Goal: Task Accomplishment & Management: Complete application form

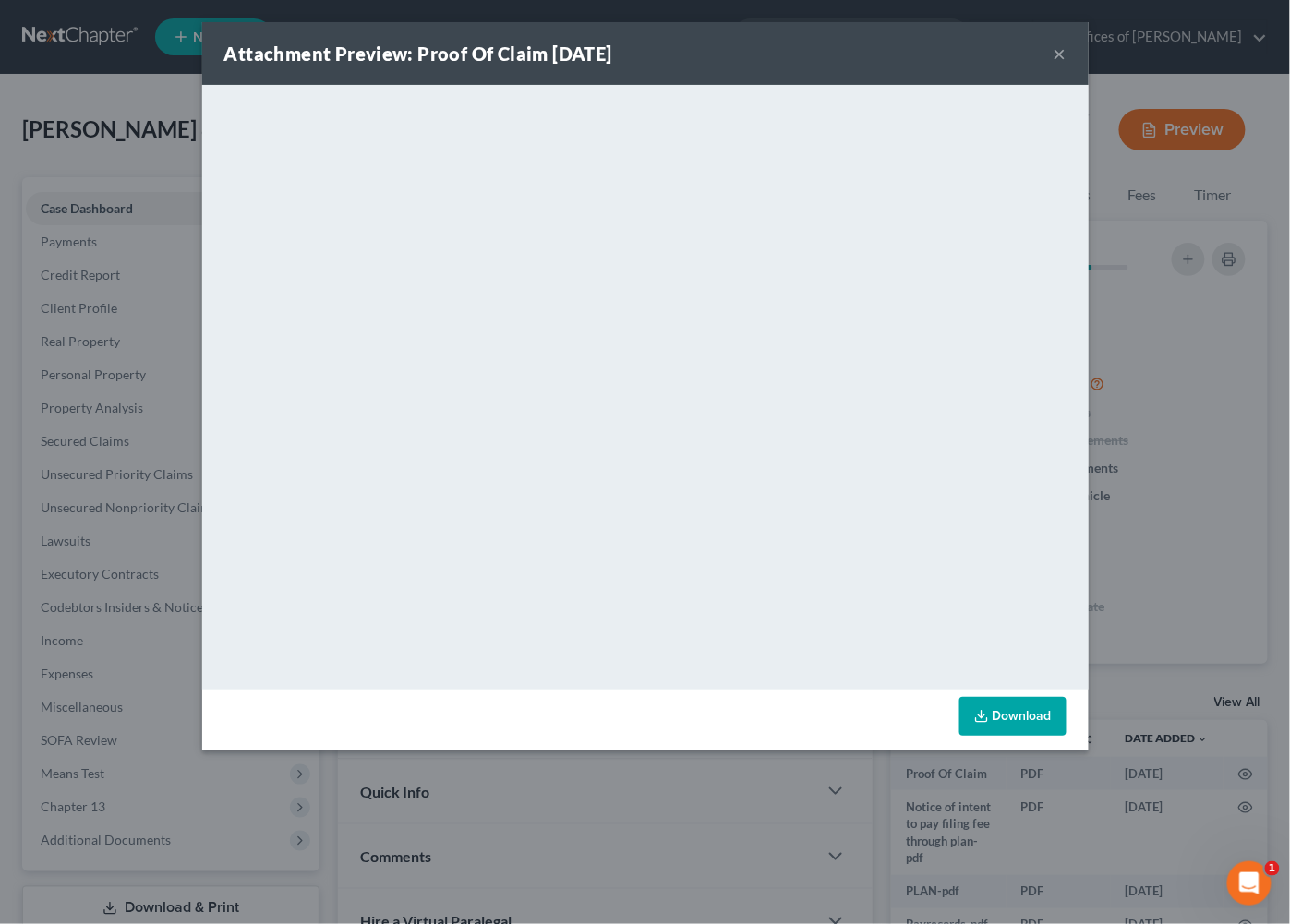
click at [1066, 60] on button "×" at bounding box center [1060, 54] width 13 height 22
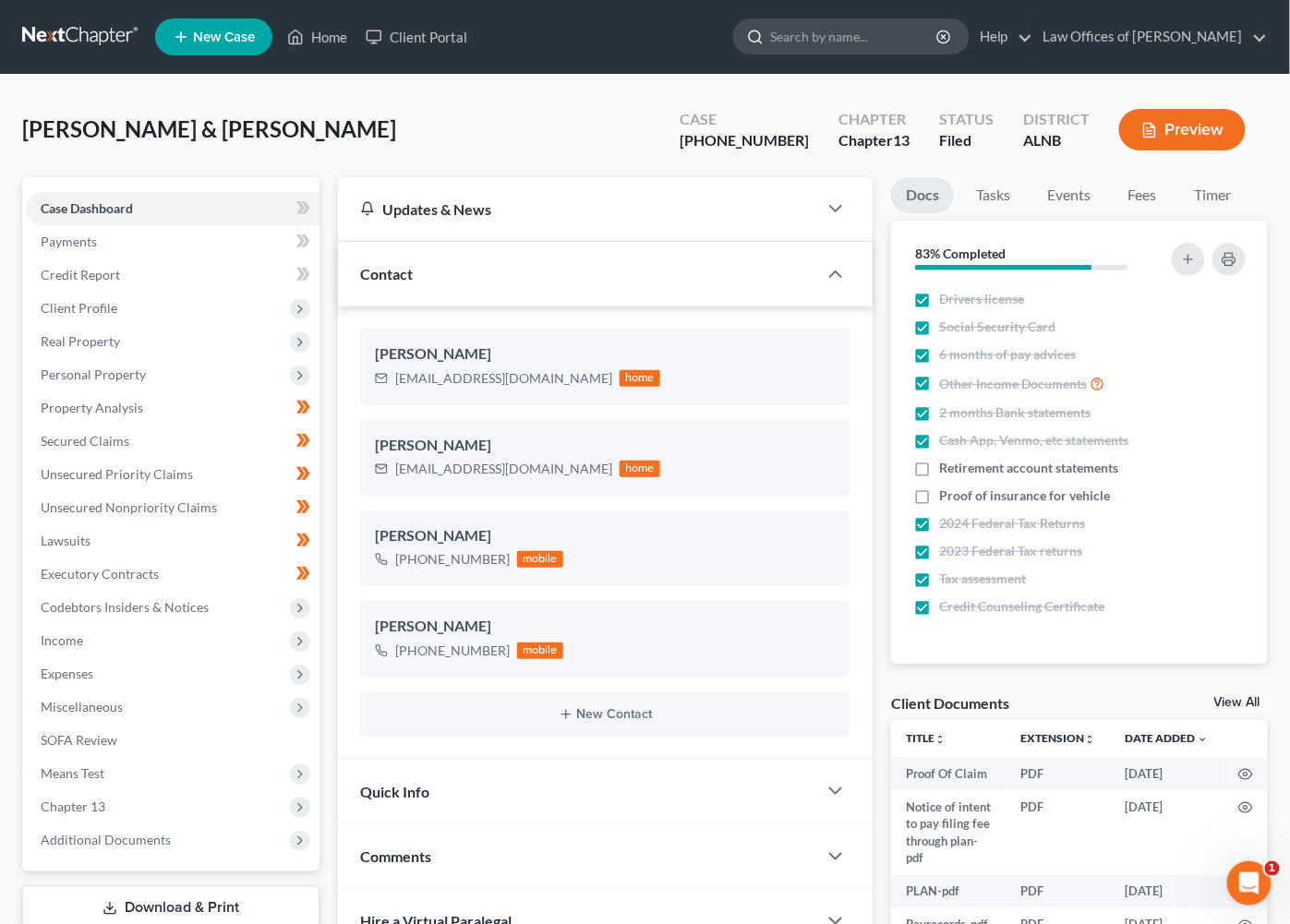
click at [872, 45] on input "search" at bounding box center [855, 36] width 169 height 34
click at [91, 35] on link at bounding box center [81, 37] width 118 height 33
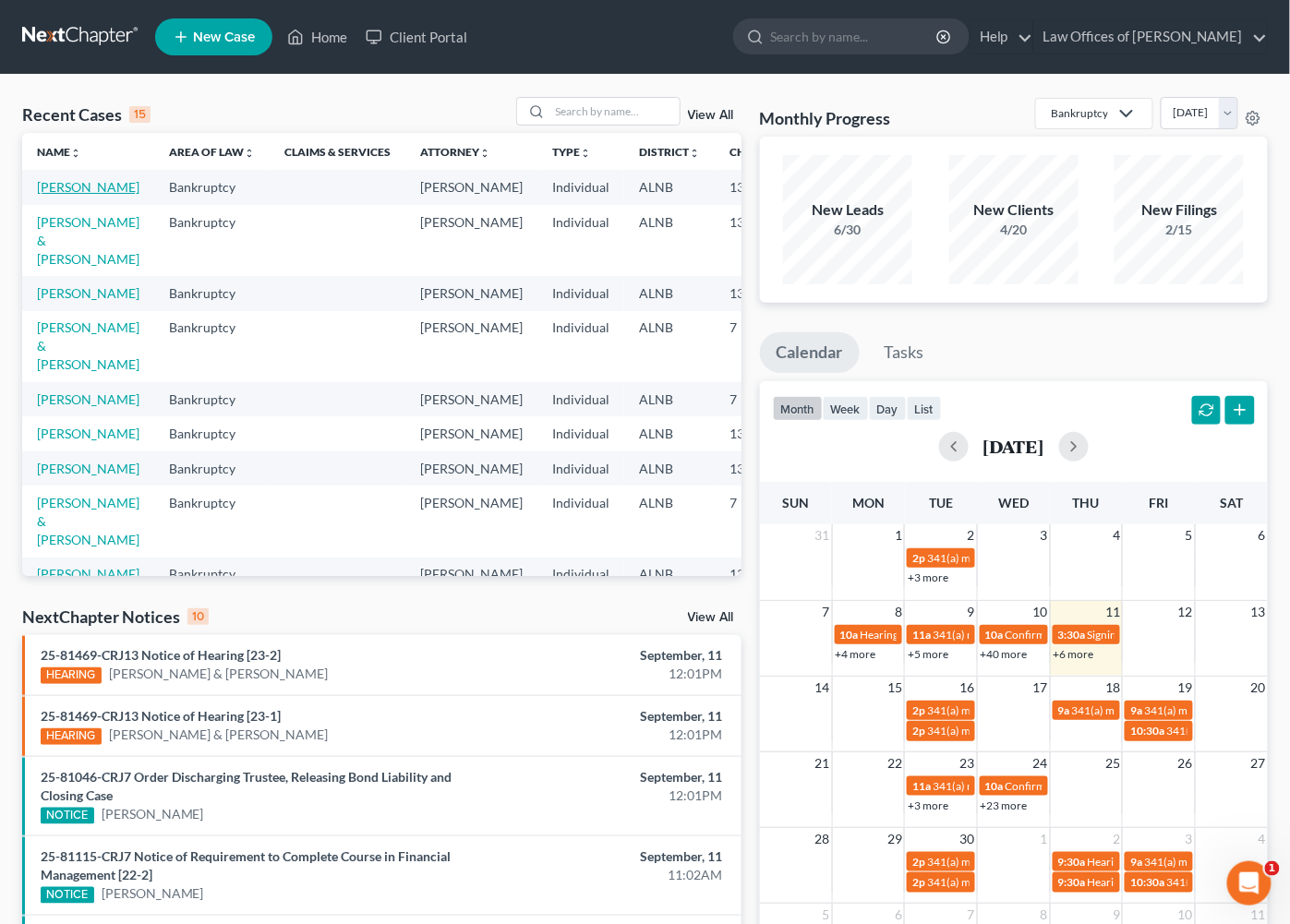
click at [57, 194] on link "[PERSON_NAME]" at bounding box center [88, 186] width 102 height 16
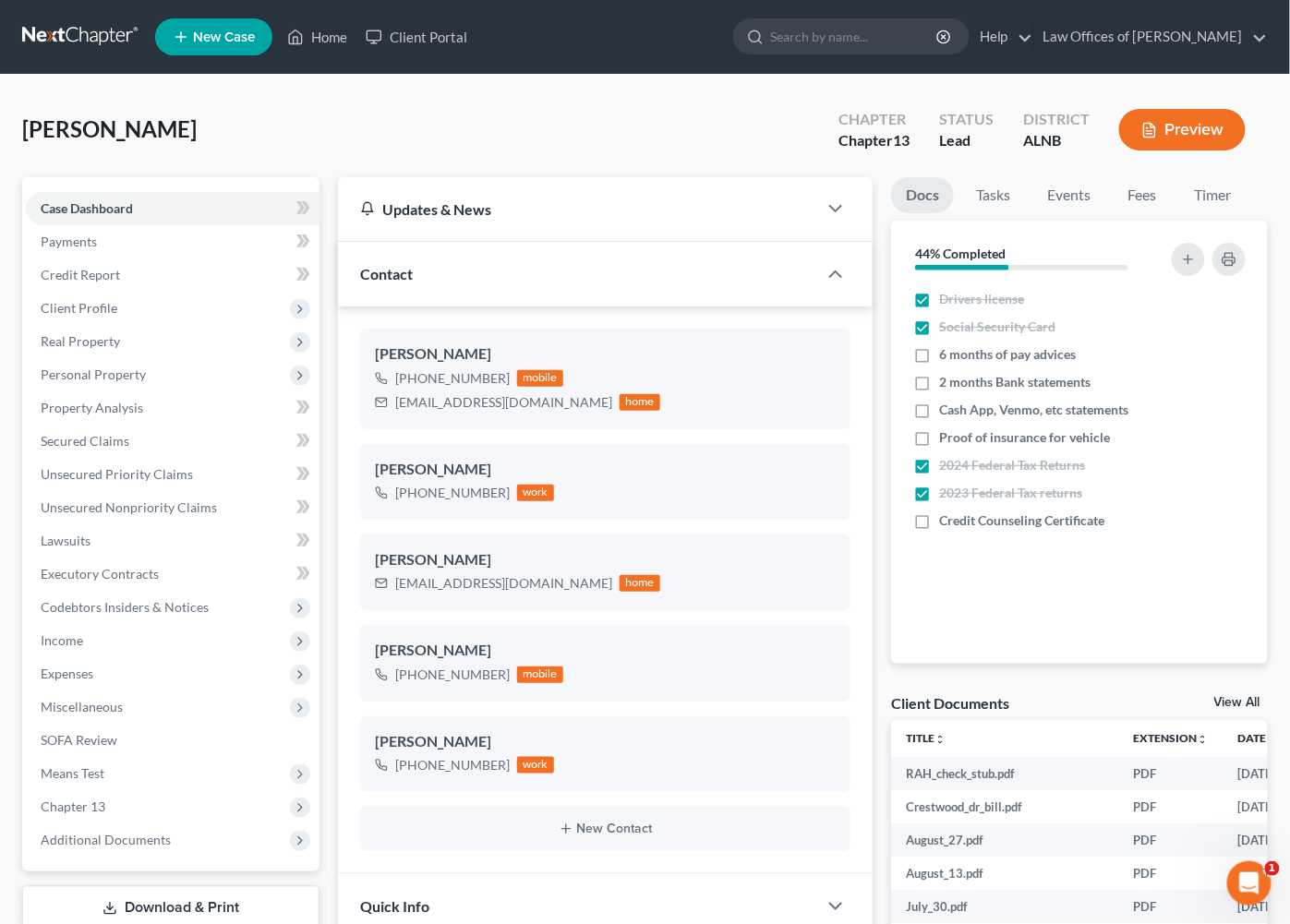
click at [1228, 700] on link "View All" at bounding box center [1238, 703] width 47 height 13
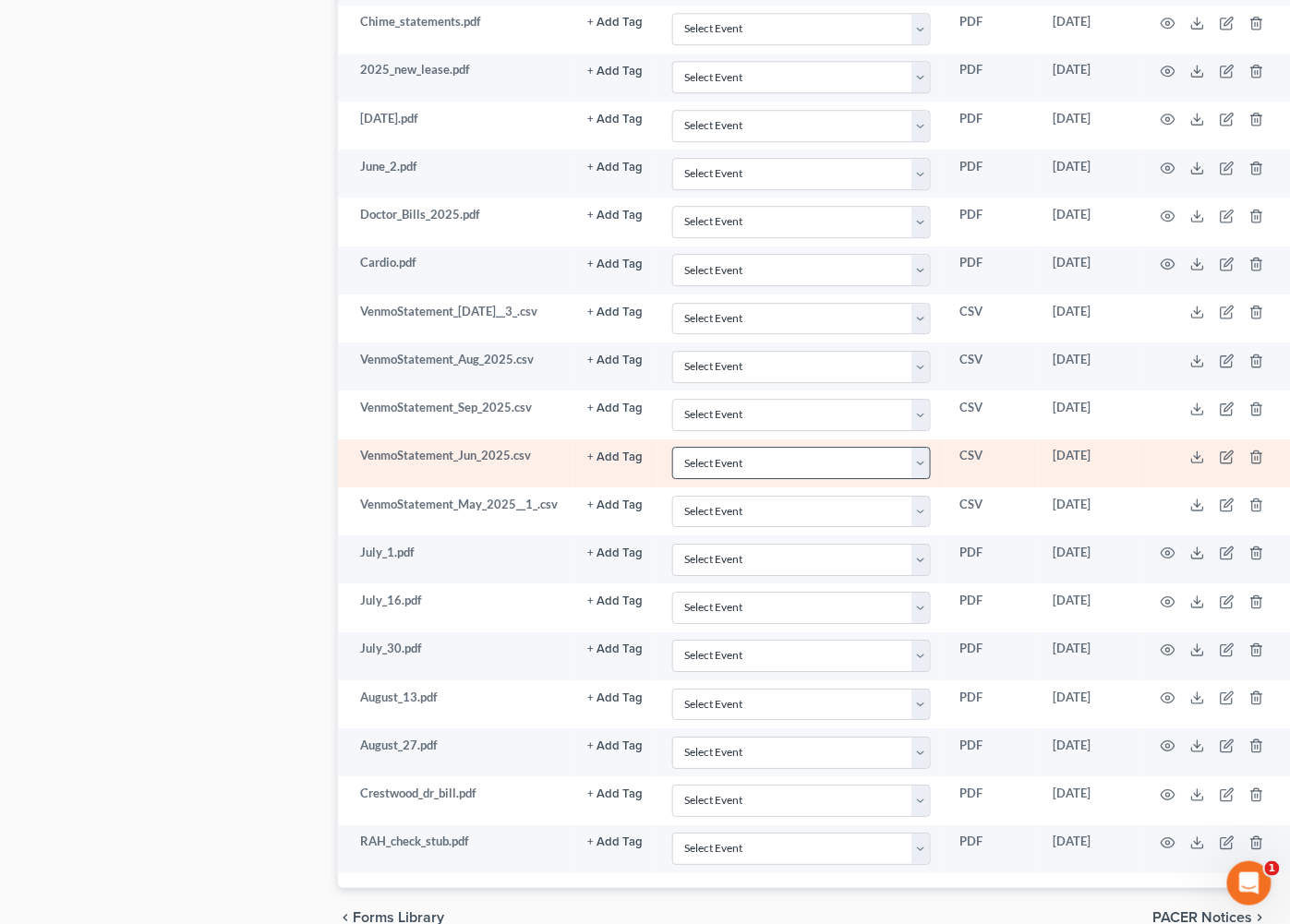
scroll to position [1413, 0]
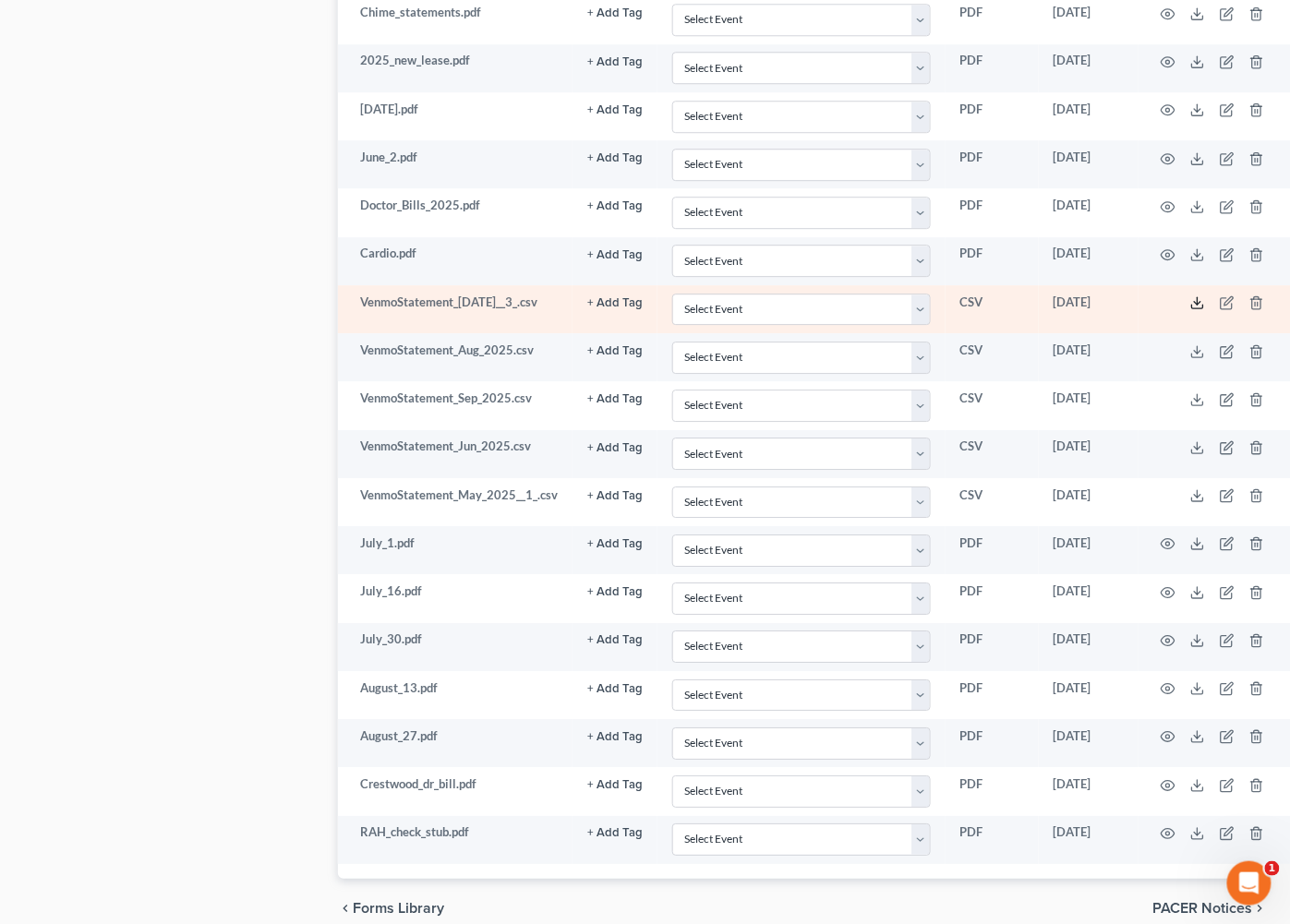
click at [1193, 309] on icon at bounding box center [1198, 303] width 15 height 15
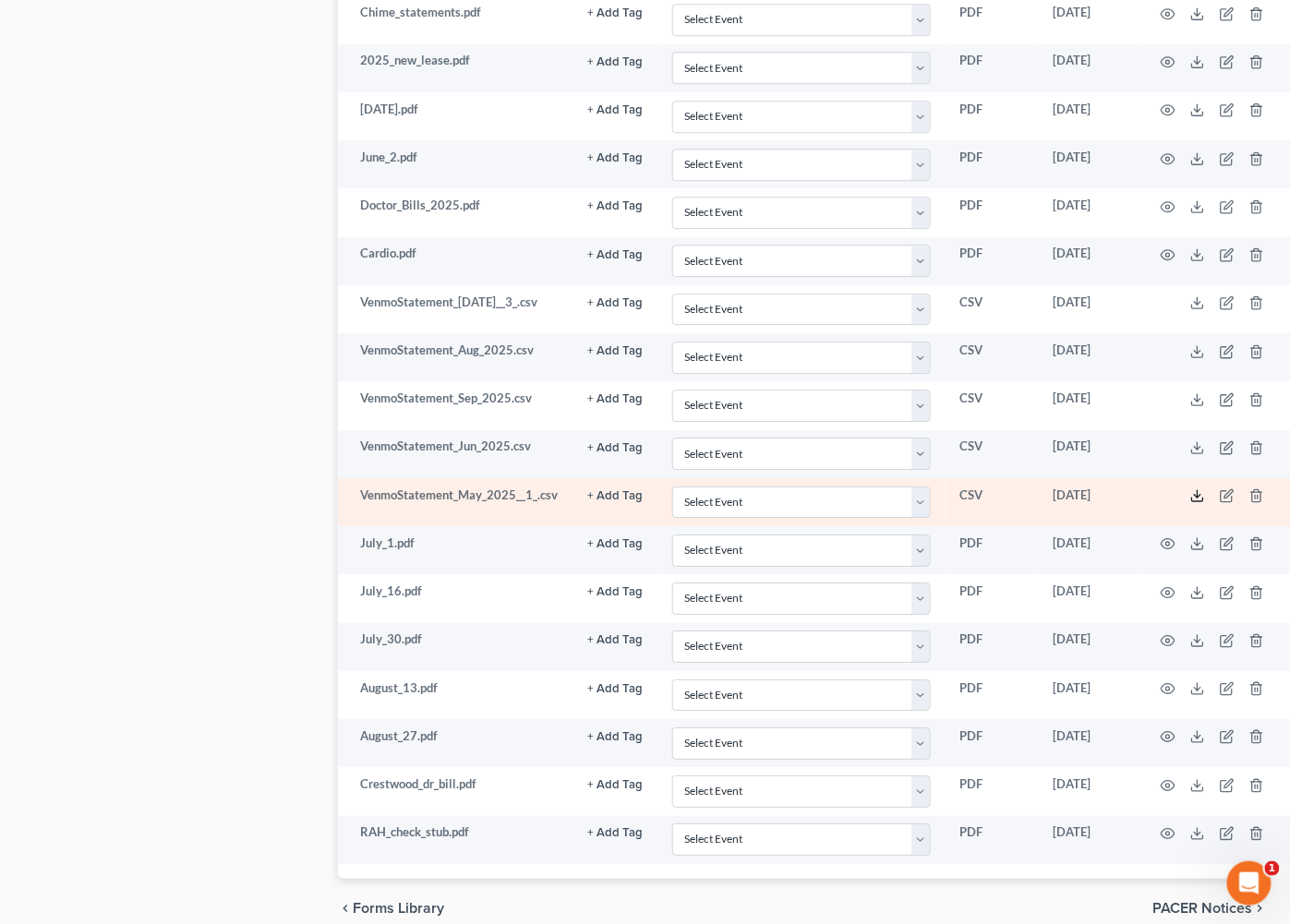
click at [1195, 503] on icon at bounding box center [1198, 496] width 15 height 15
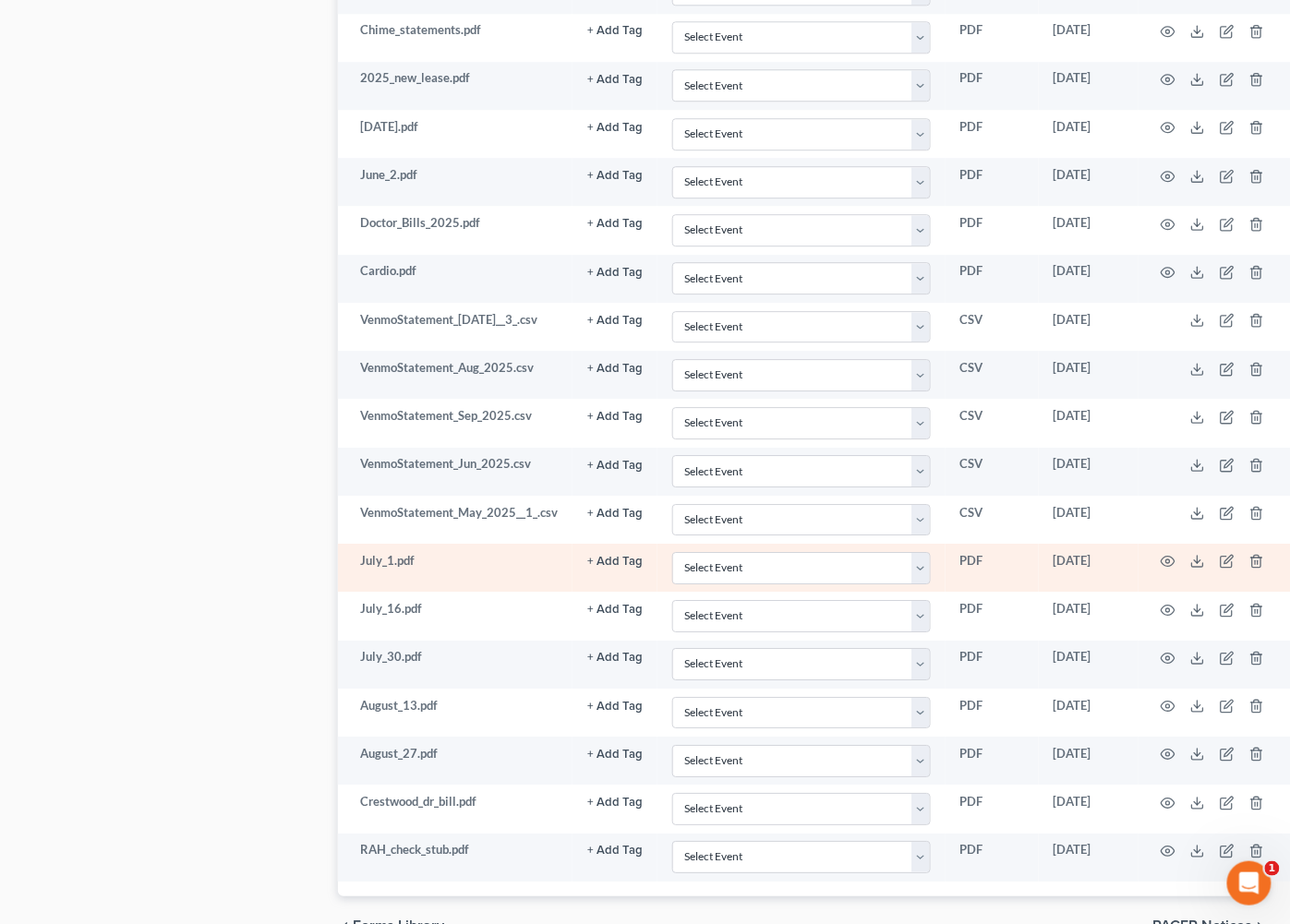
scroll to position [1398, 0]
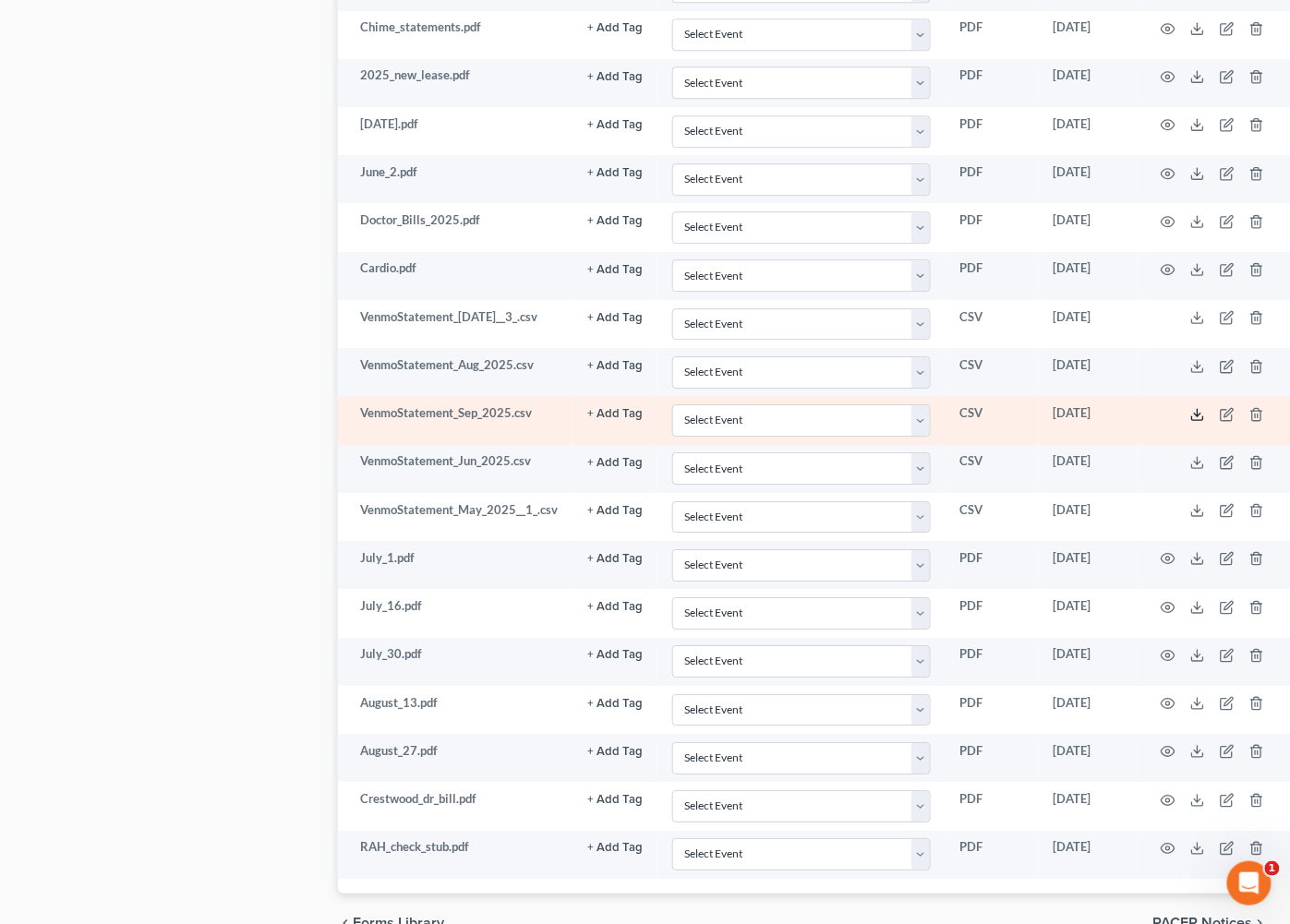
click at [1190, 422] on icon at bounding box center [1198, 415] width 15 height 15
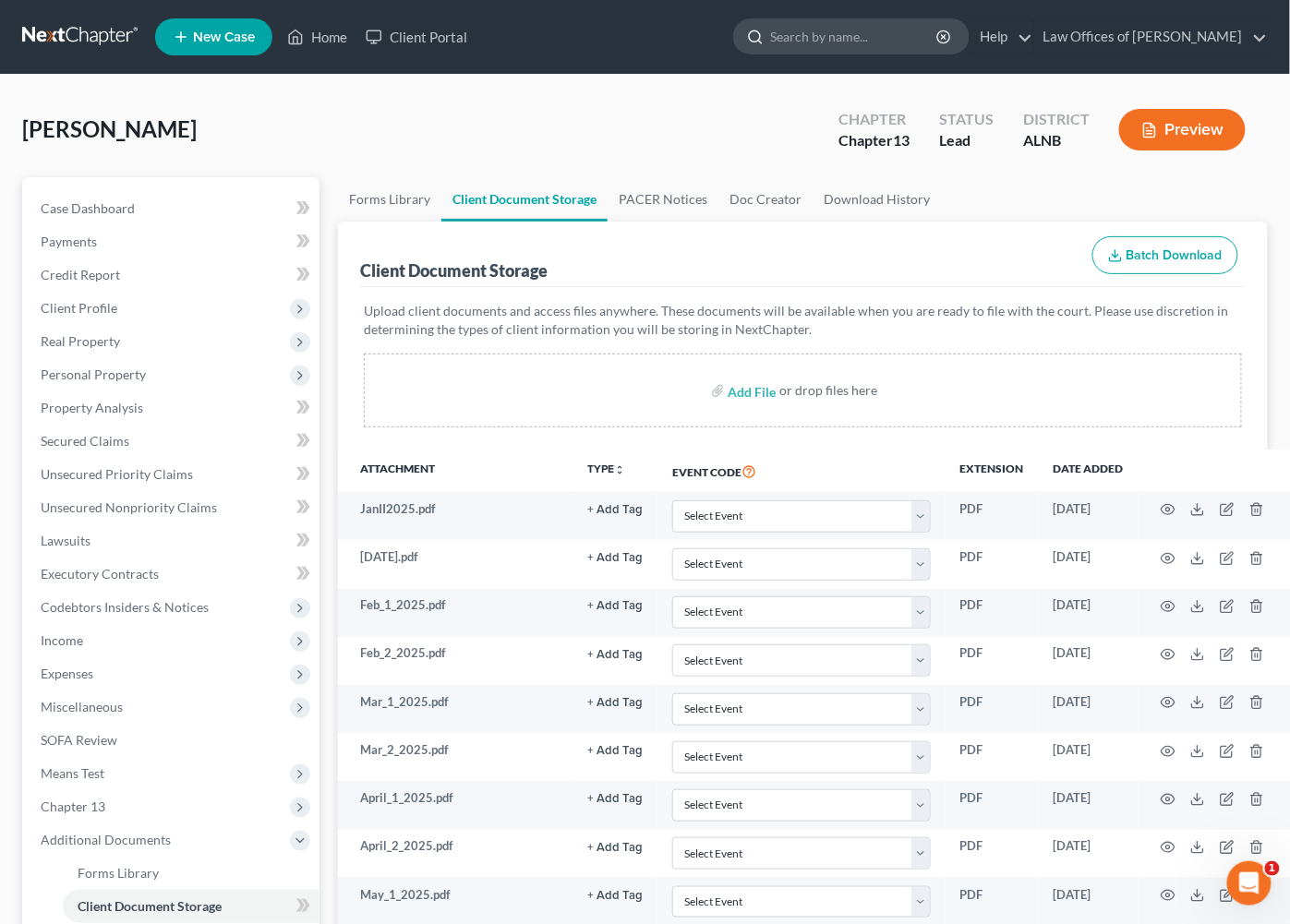
scroll to position [0, 0]
click at [828, 26] on input "search" at bounding box center [855, 36] width 169 height 34
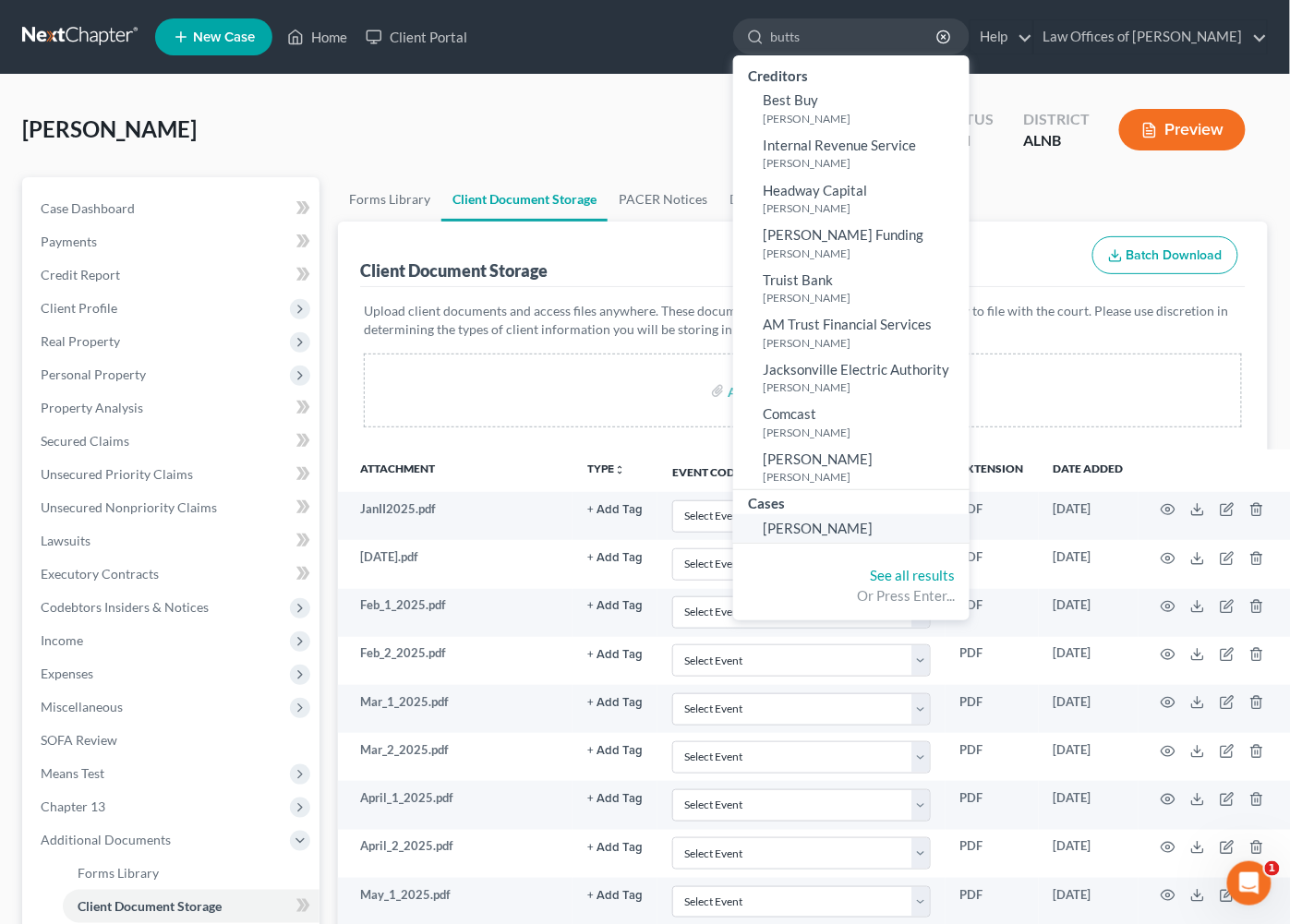
type input "butts"
click at [823, 526] on span "[PERSON_NAME]" at bounding box center [818, 529] width 110 height 17
select select "4"
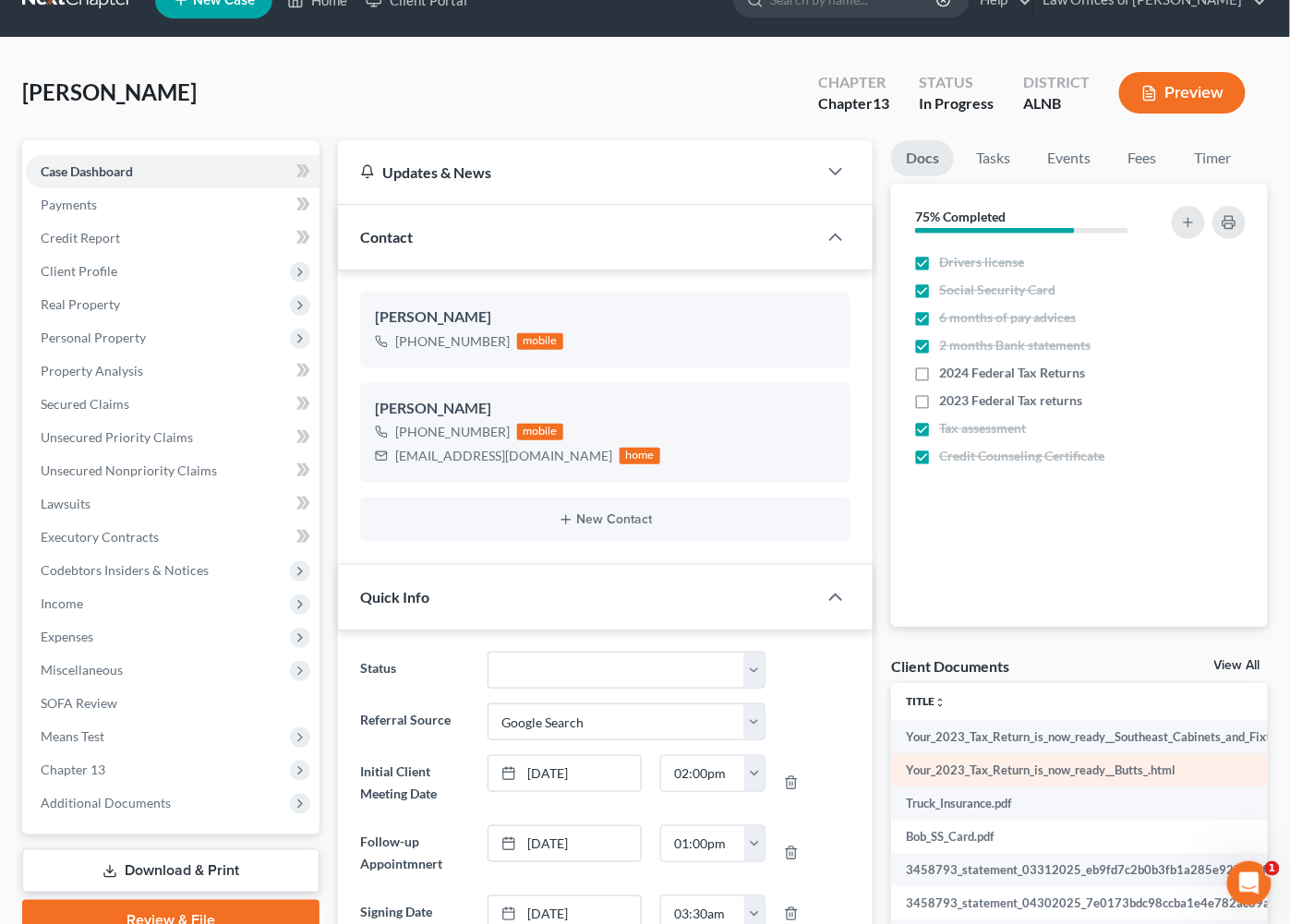
scroll to position [38, 0]
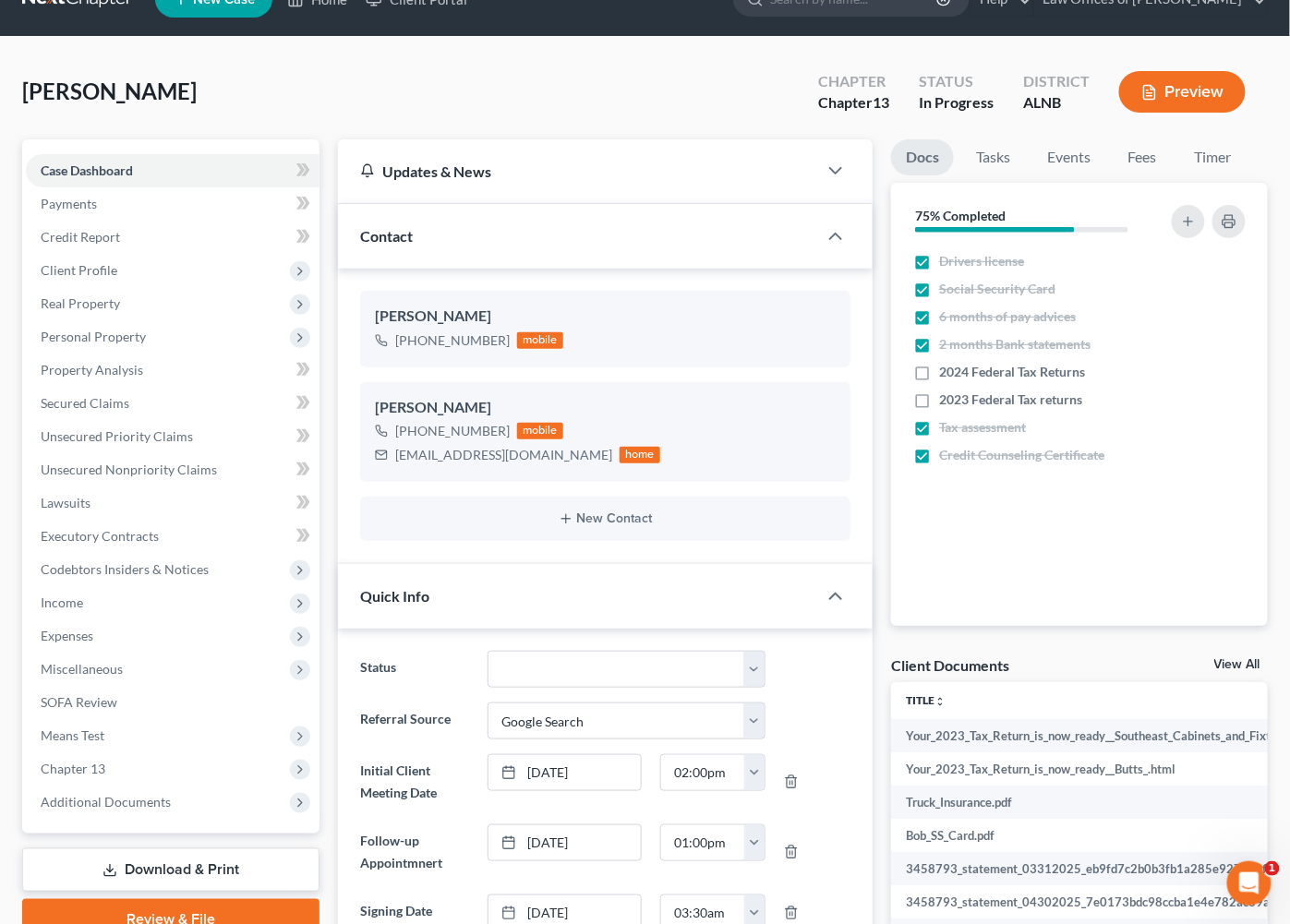
click at [1242, 658] on link "View All" at bounding box center [1238, 664] width 47 height 13
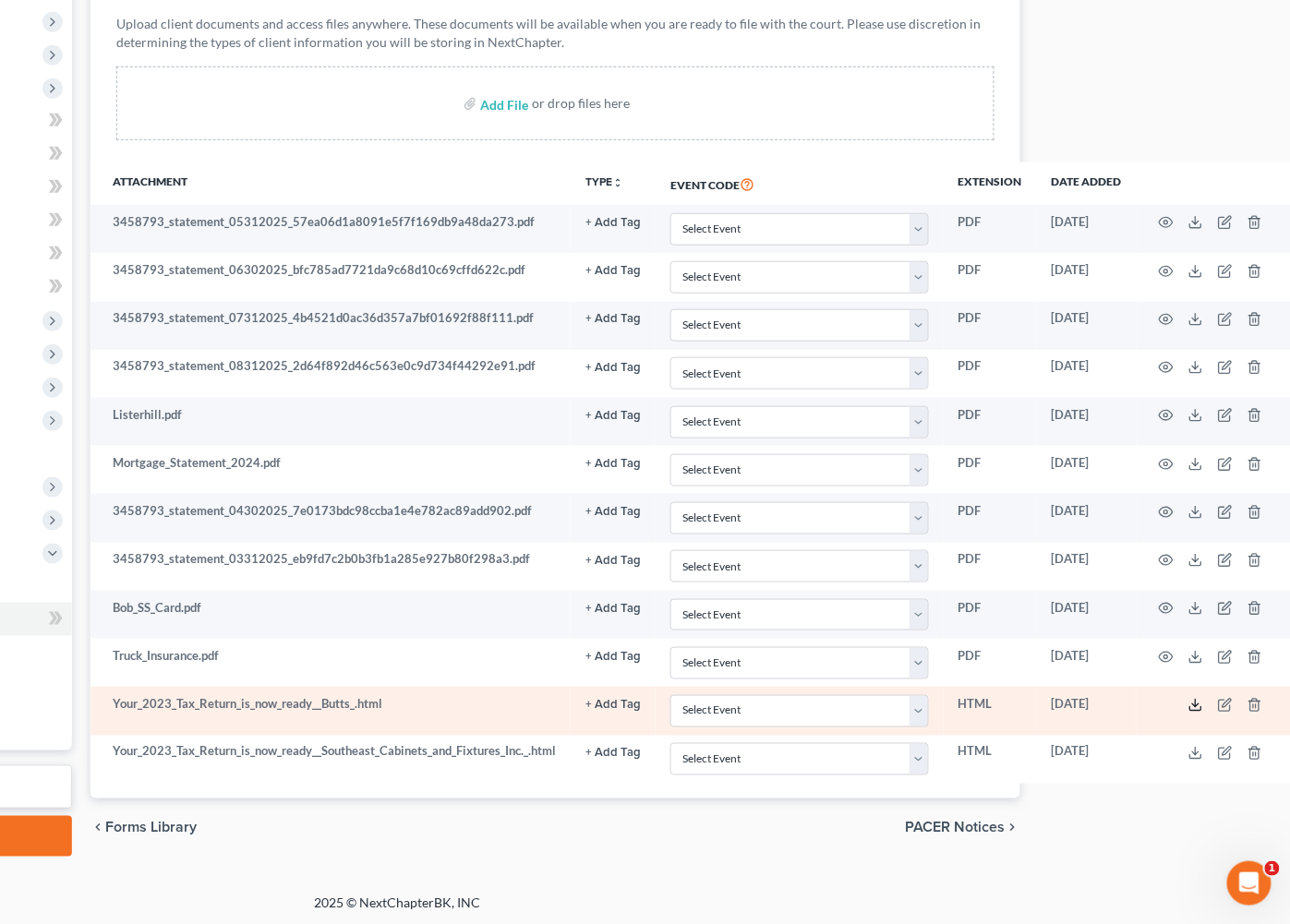
scroll to position [288, 247]
click at [1191, 706] on icon at bounding box center [1197, 705] width 15 height 15
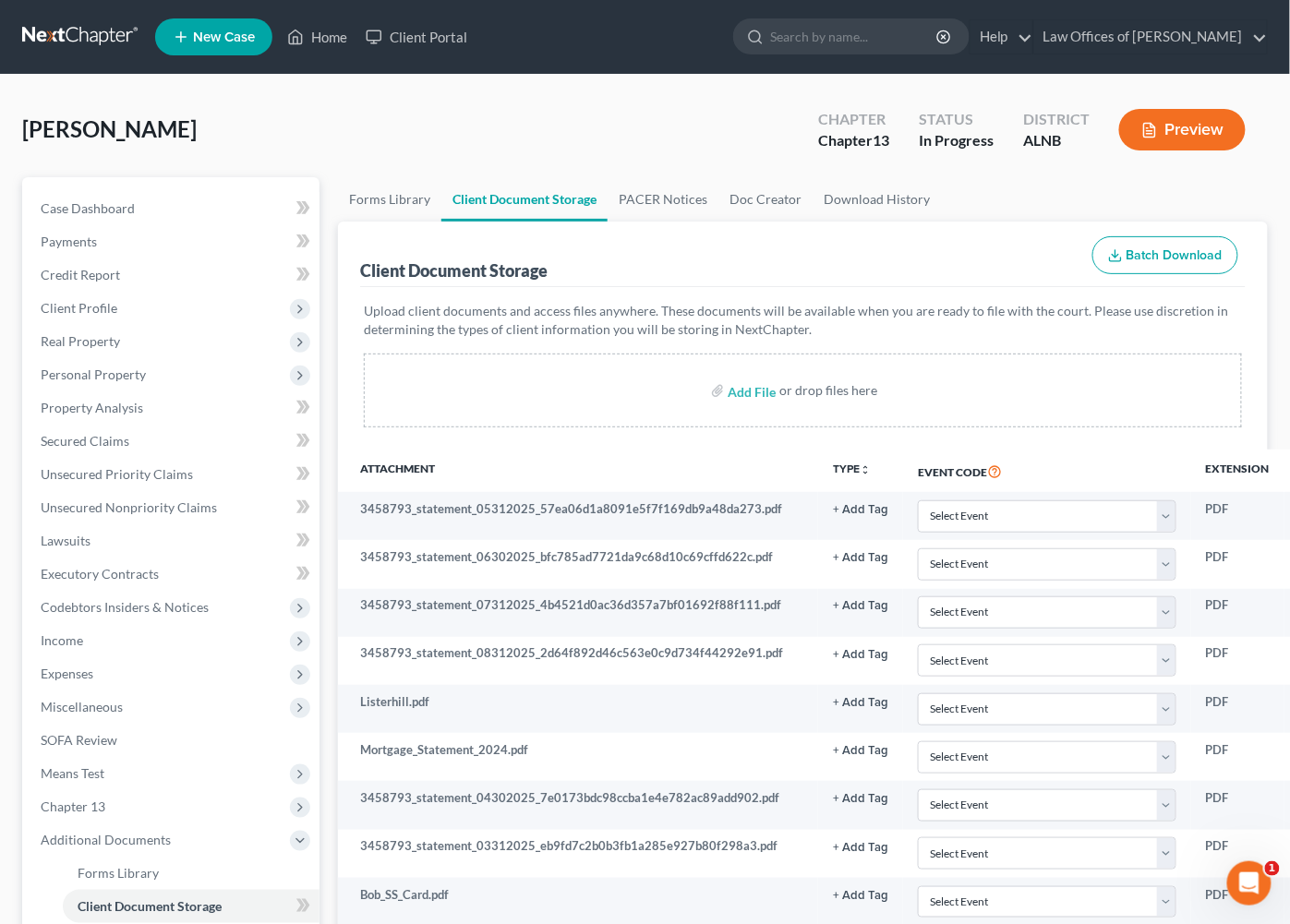
scroll to position [0, 0]
click at [71, 53] on link at bounding box center [81, 37] width 118 height 33
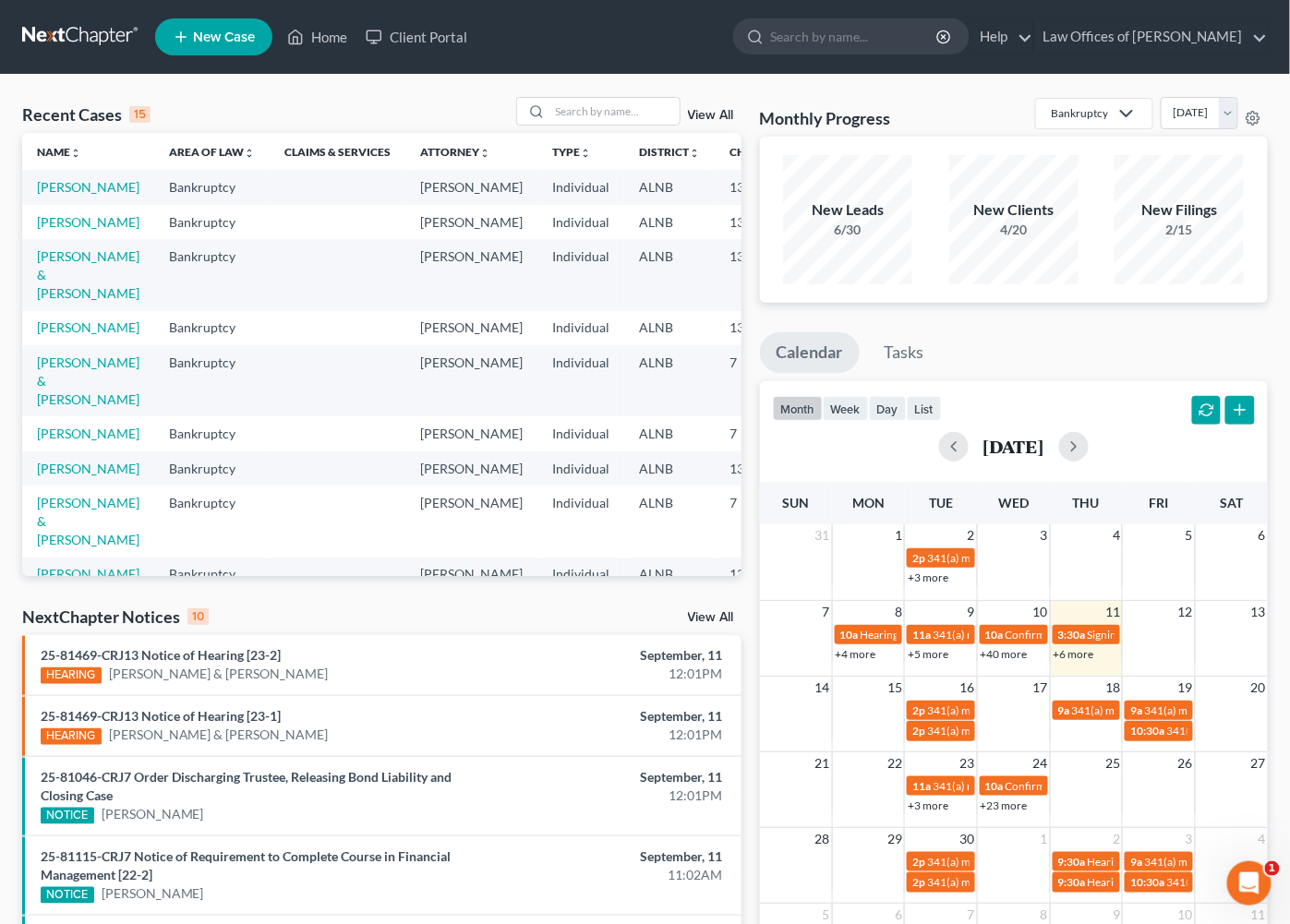
click at [711, 610] on div "NextChapter Notices 10 View All" at bounding box center [382, 621] width 719 height 30
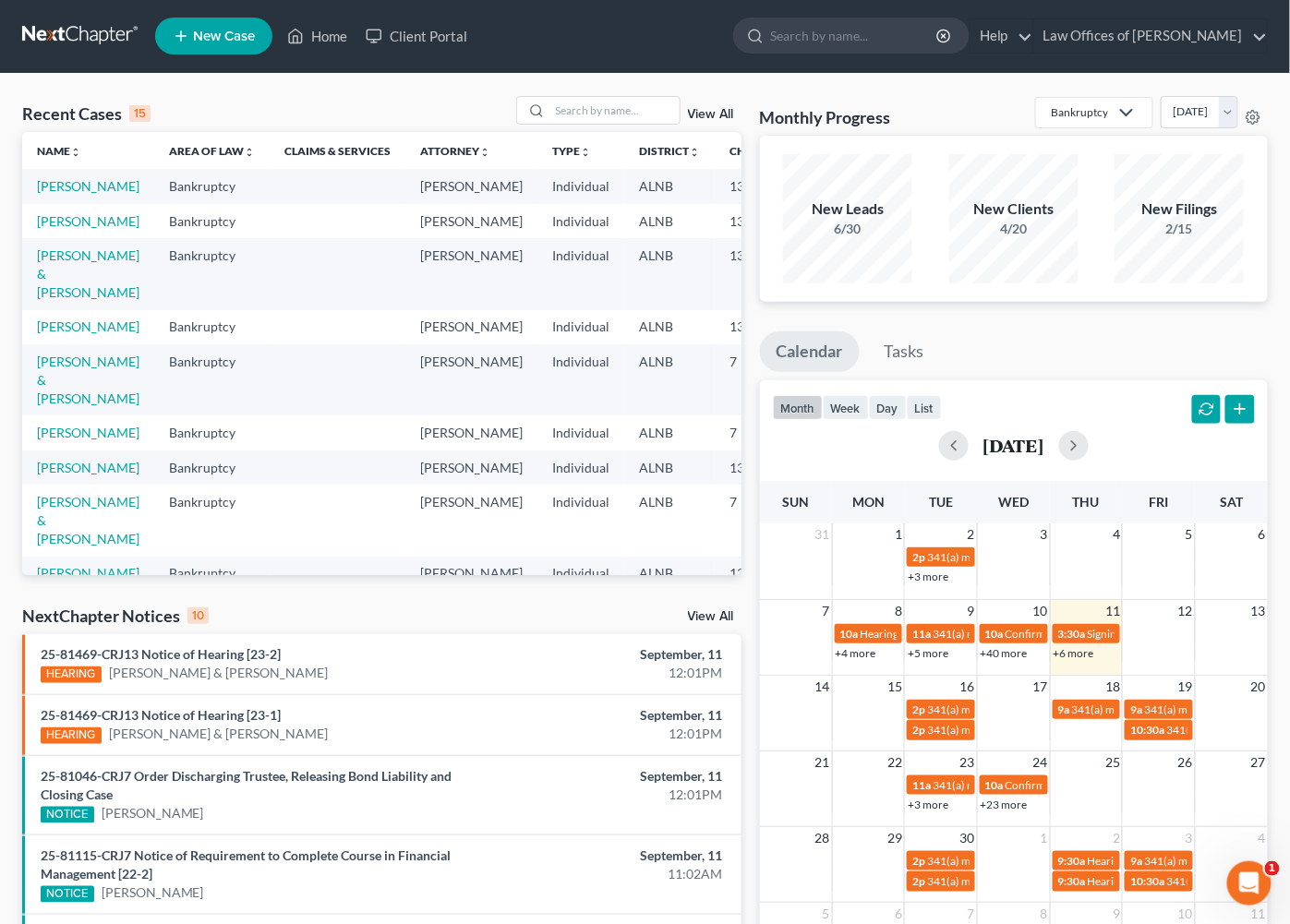
click at [710, 614] on link "View All" at bounding box center [711, 617] width 47 height 13
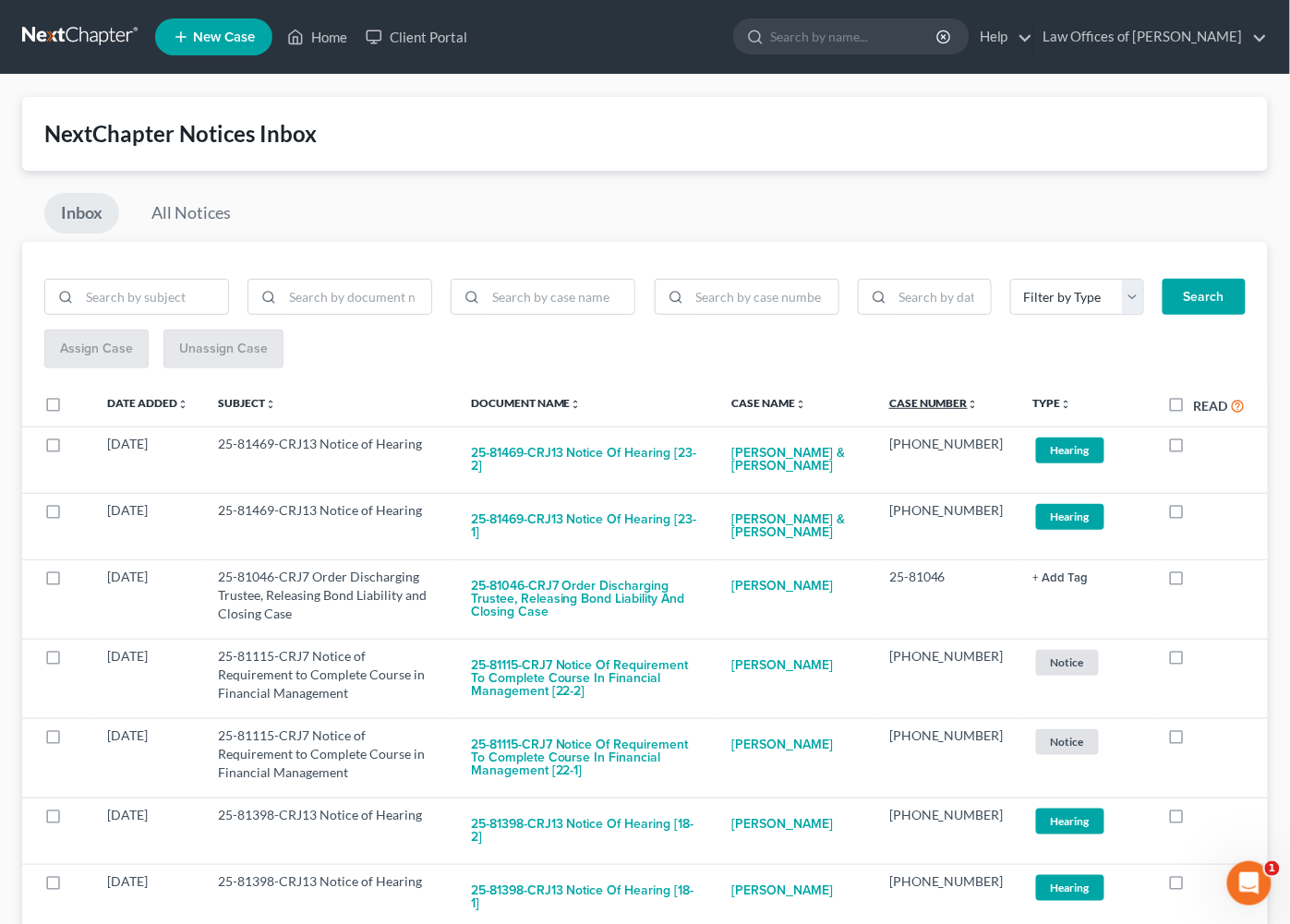
click at [945, 397] on link "Case Number unfold_more expand_more expand_less" at bounding box center [934, 403] width 89 height 14
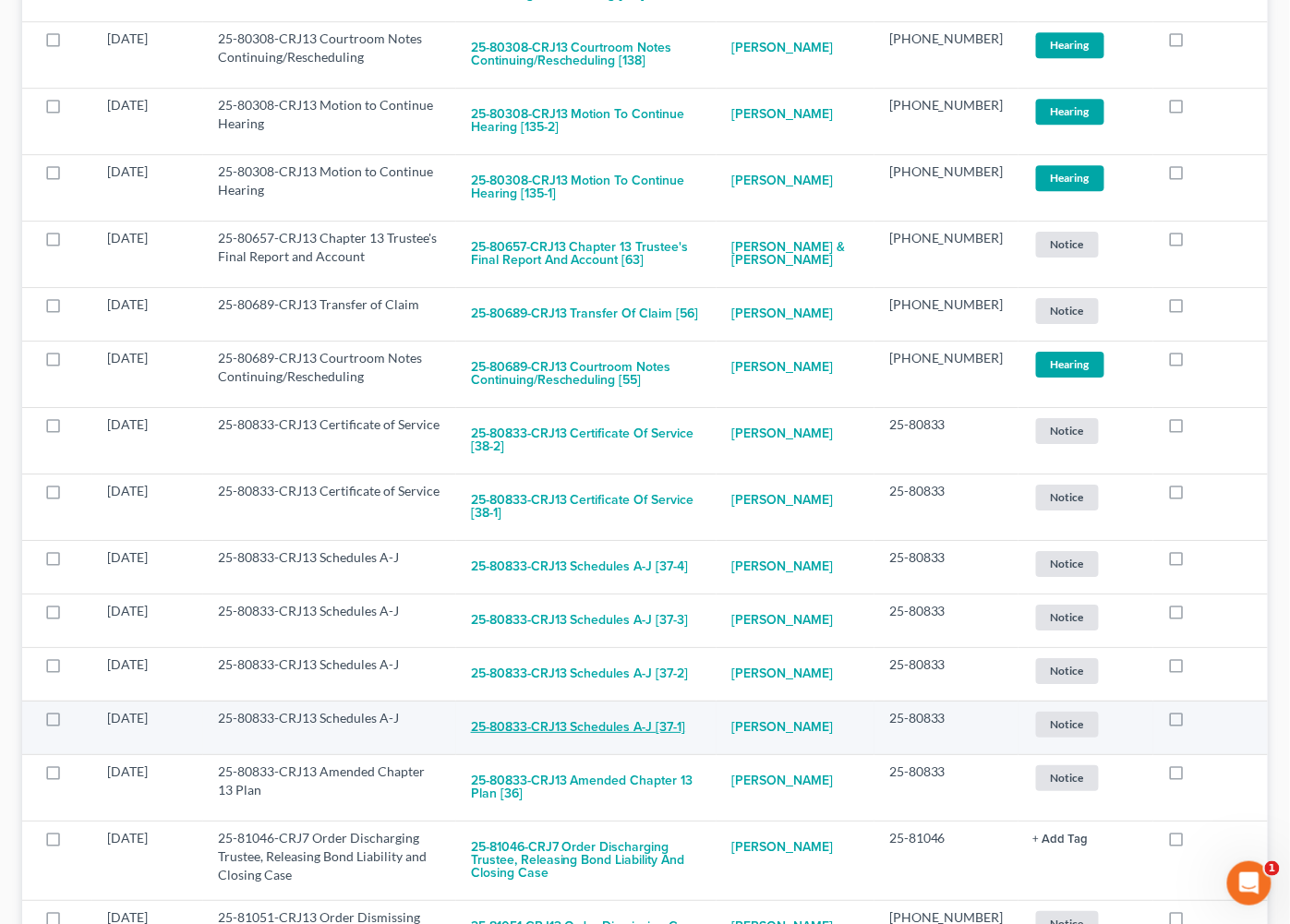
scroll to position [1420, 0]
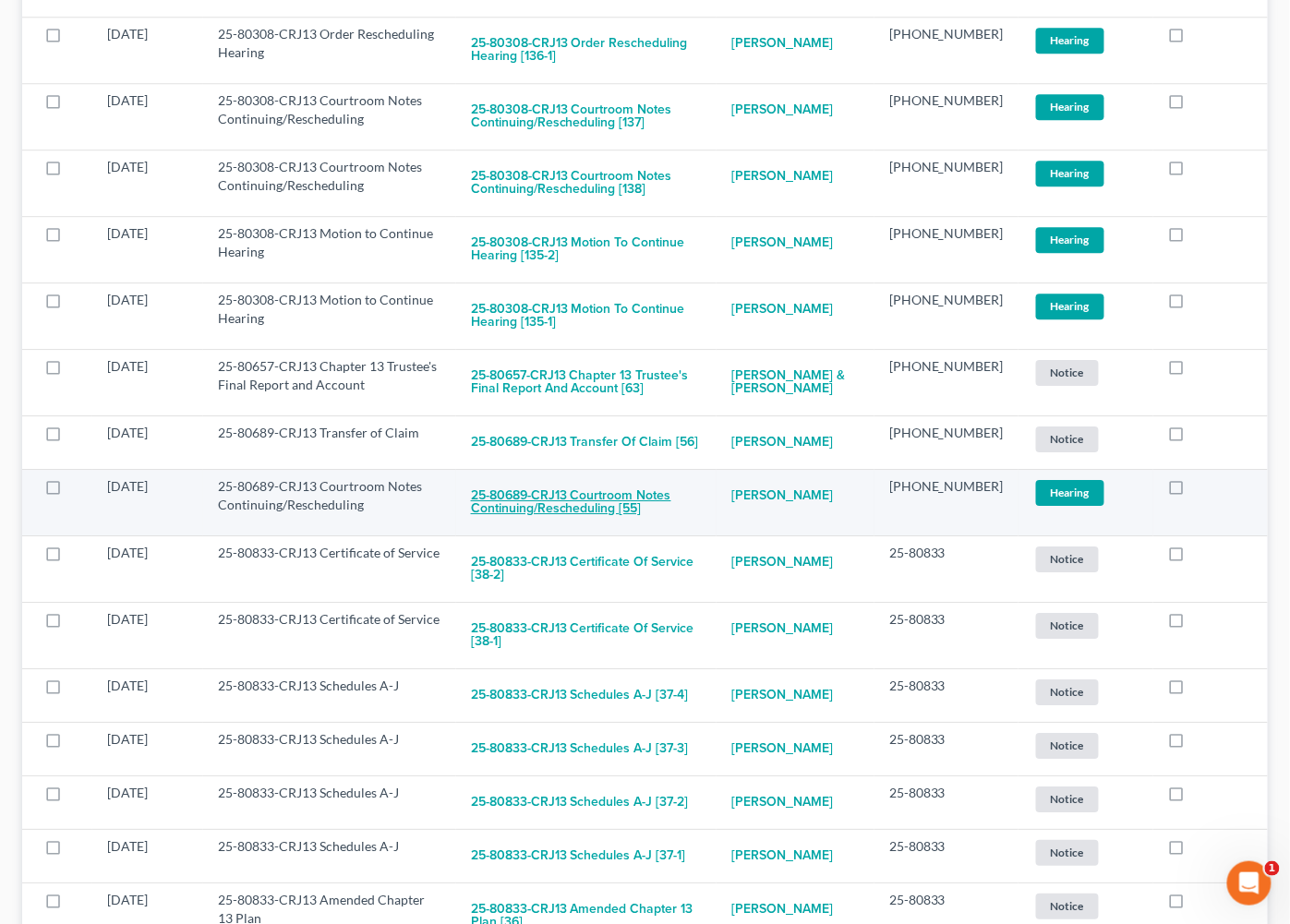
click at [606, 477] on button "25-80689-CRJ13 Courtroom Notes Continuing/Rescheduling [55]" at bounding box center [586, 502] width 232 height 50
checkbox input "true"
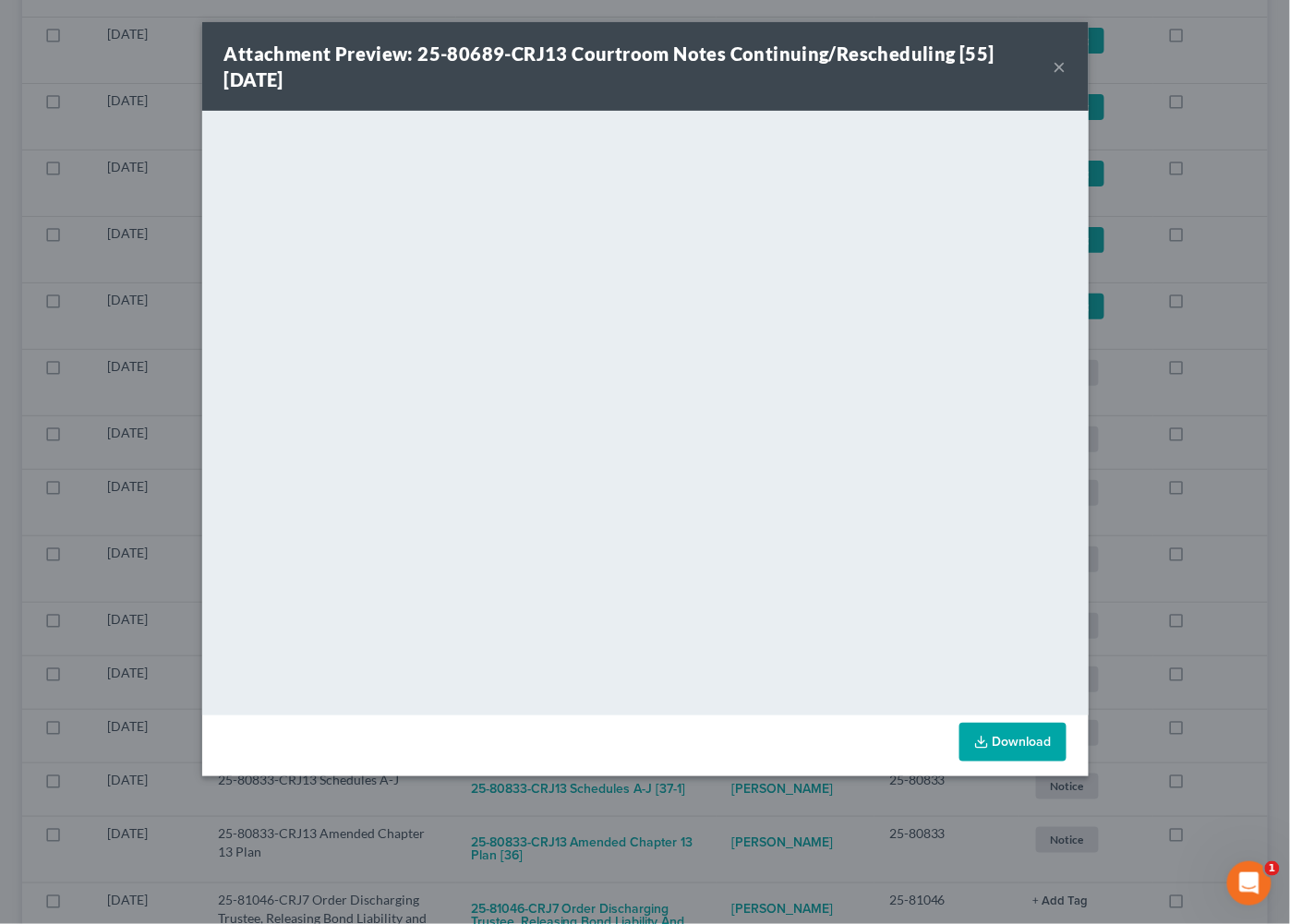
click at [1060, 63] on button "×" at bounding box center [1060, 67] width 13 height 22
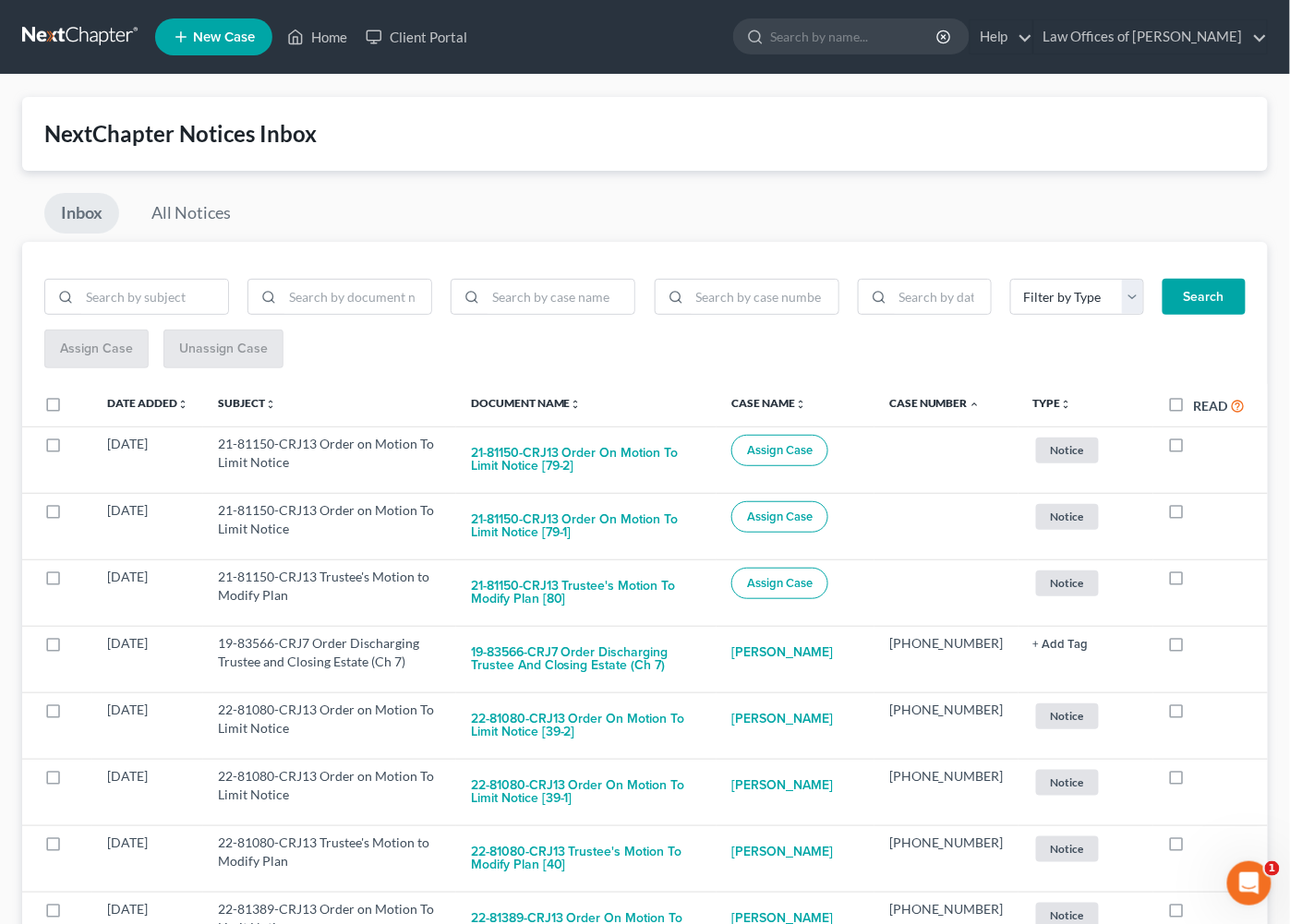
scroll to position [0, 0]
click at [120, 28] on link at bounding box center [81, 37] width 118 height 33
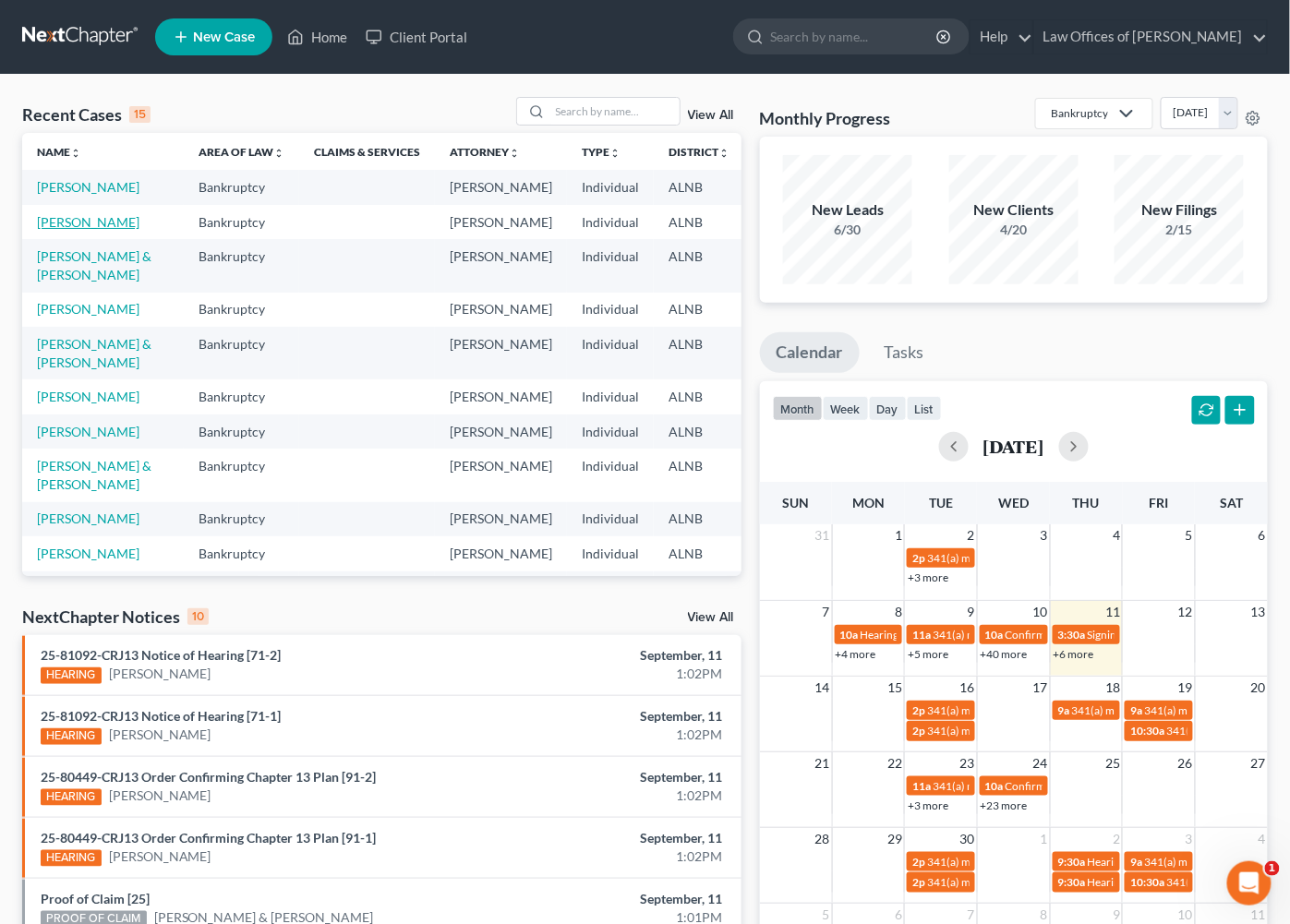
click at [54, 230] on link "[PERSON_NAME]" at bounding box center [88, 221] width 102 height 16
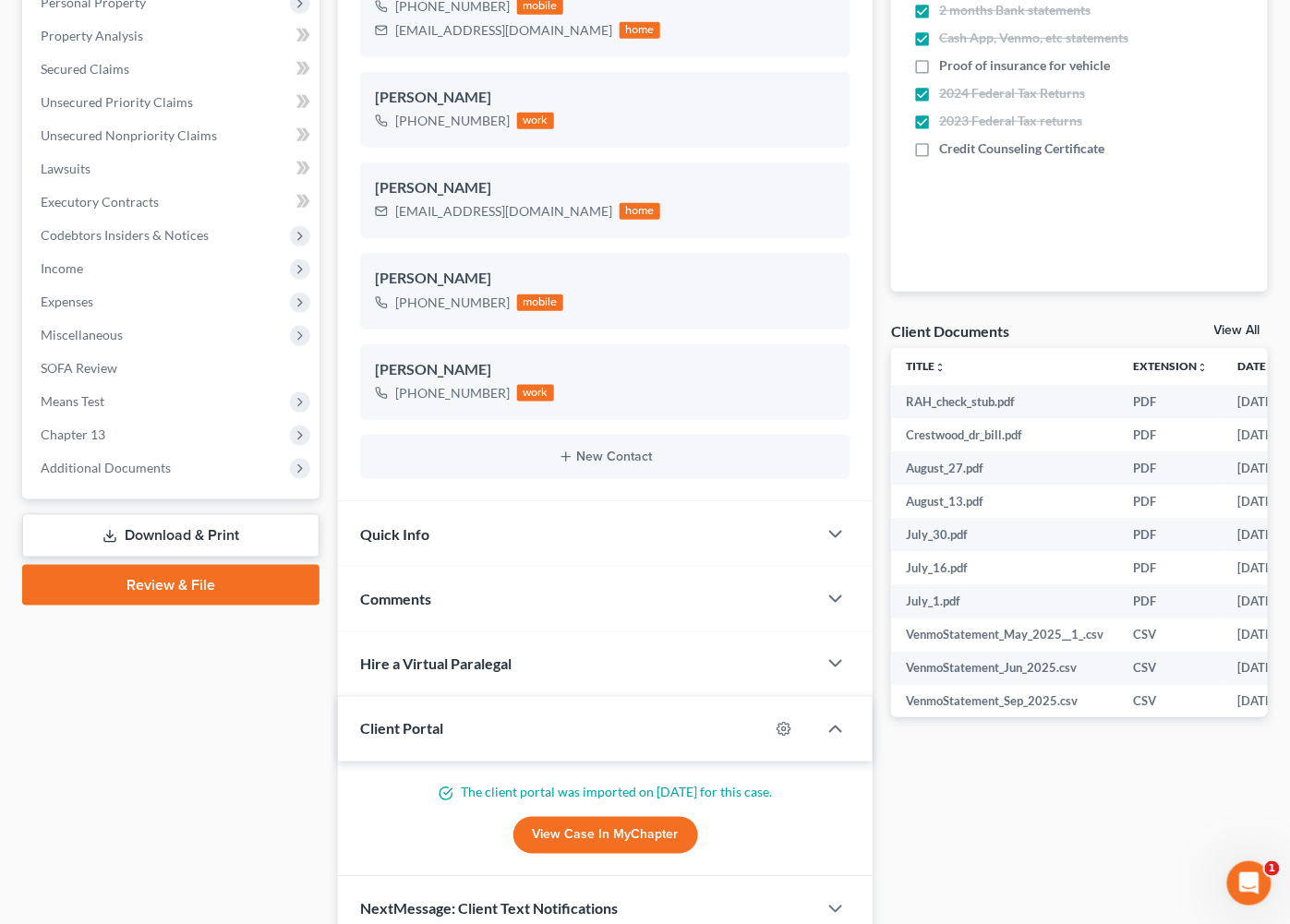
scroll to position [420, 0]
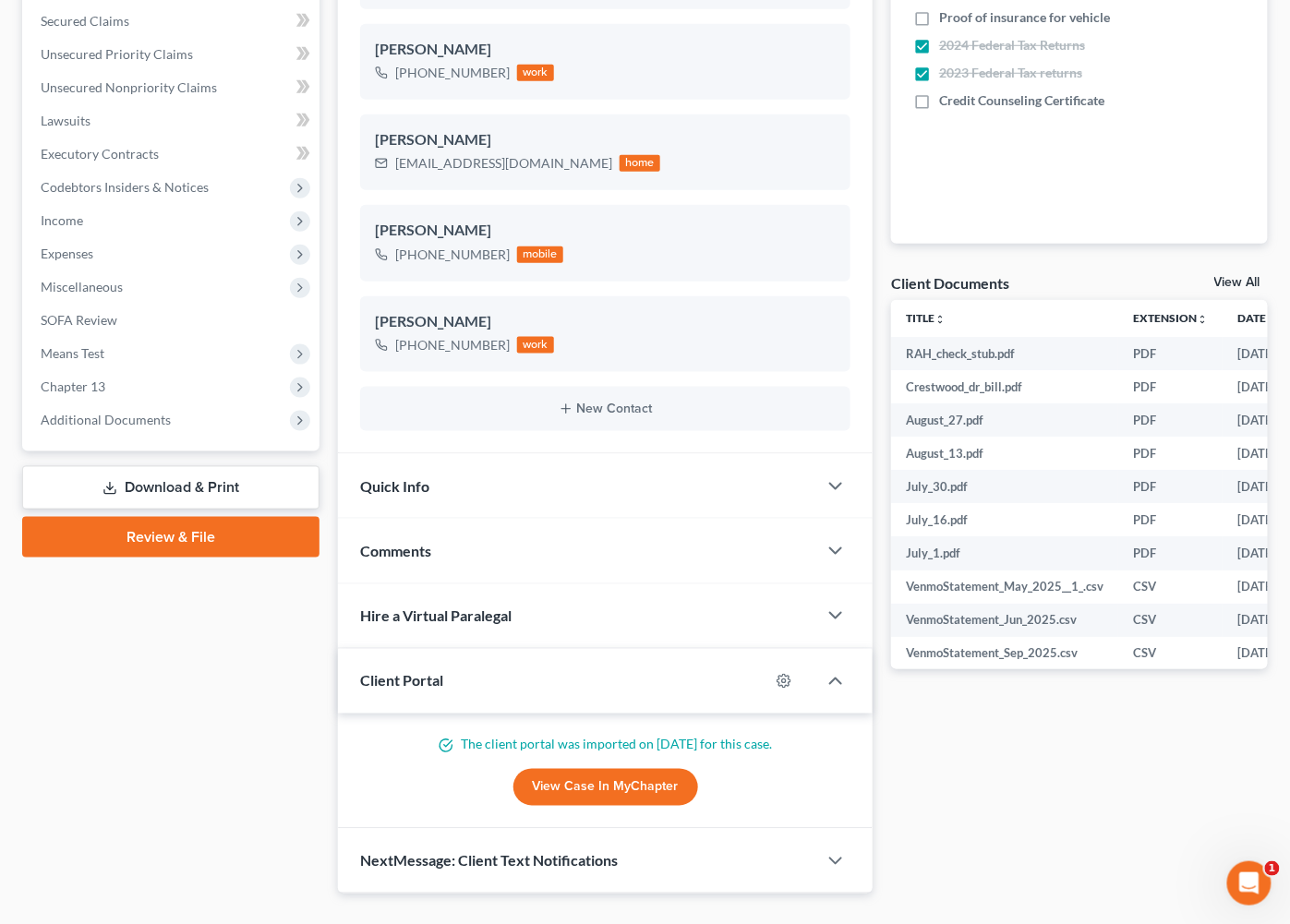
click at [590, 783] on link "View Case in MyChapter" at bounding box center [606, 788] width 184 height 37
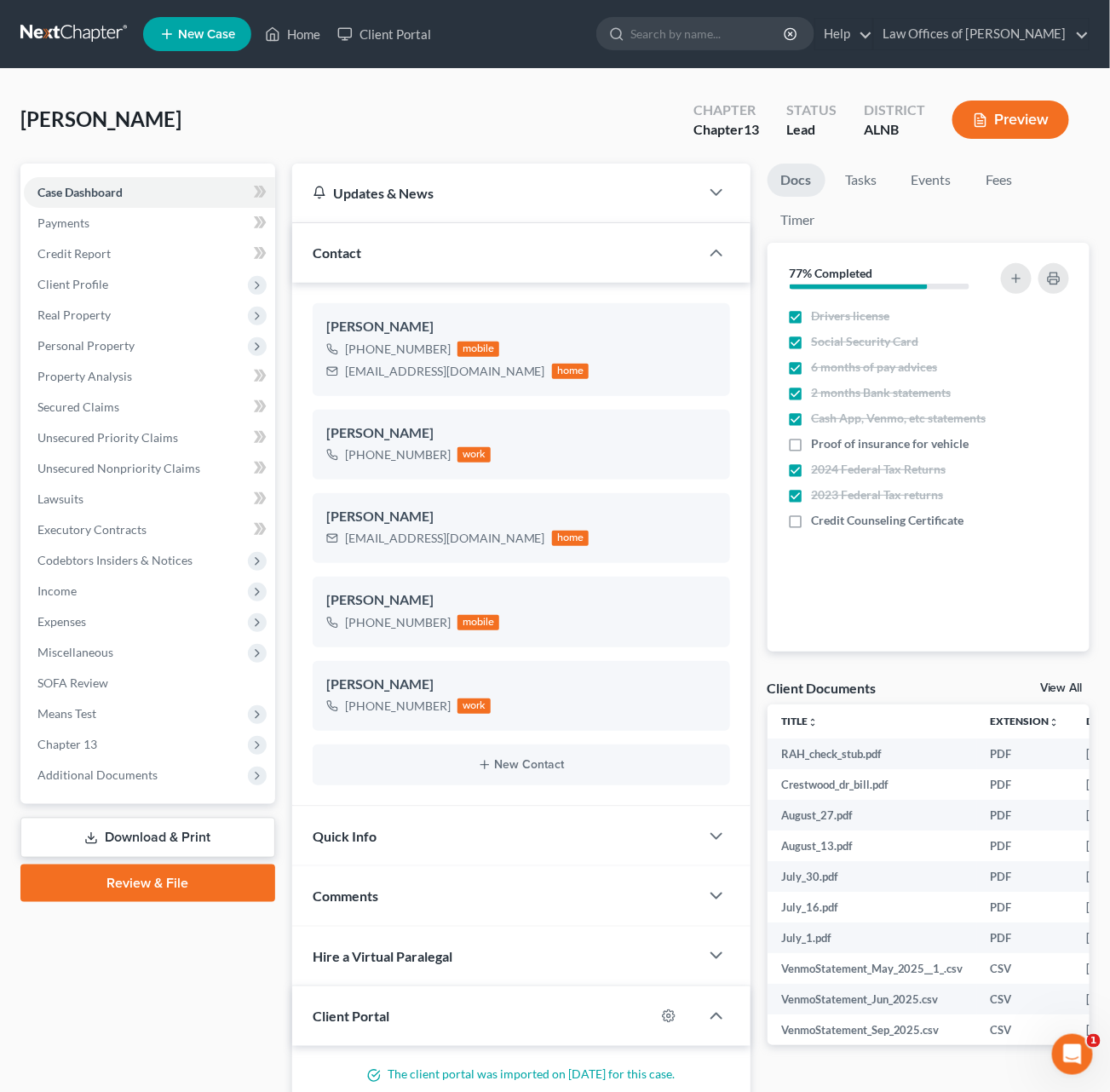
scroll to position [0, 0]
click at [106, 281] on span "Client Profile" at bounding box center [149, 285] width 252 height 31
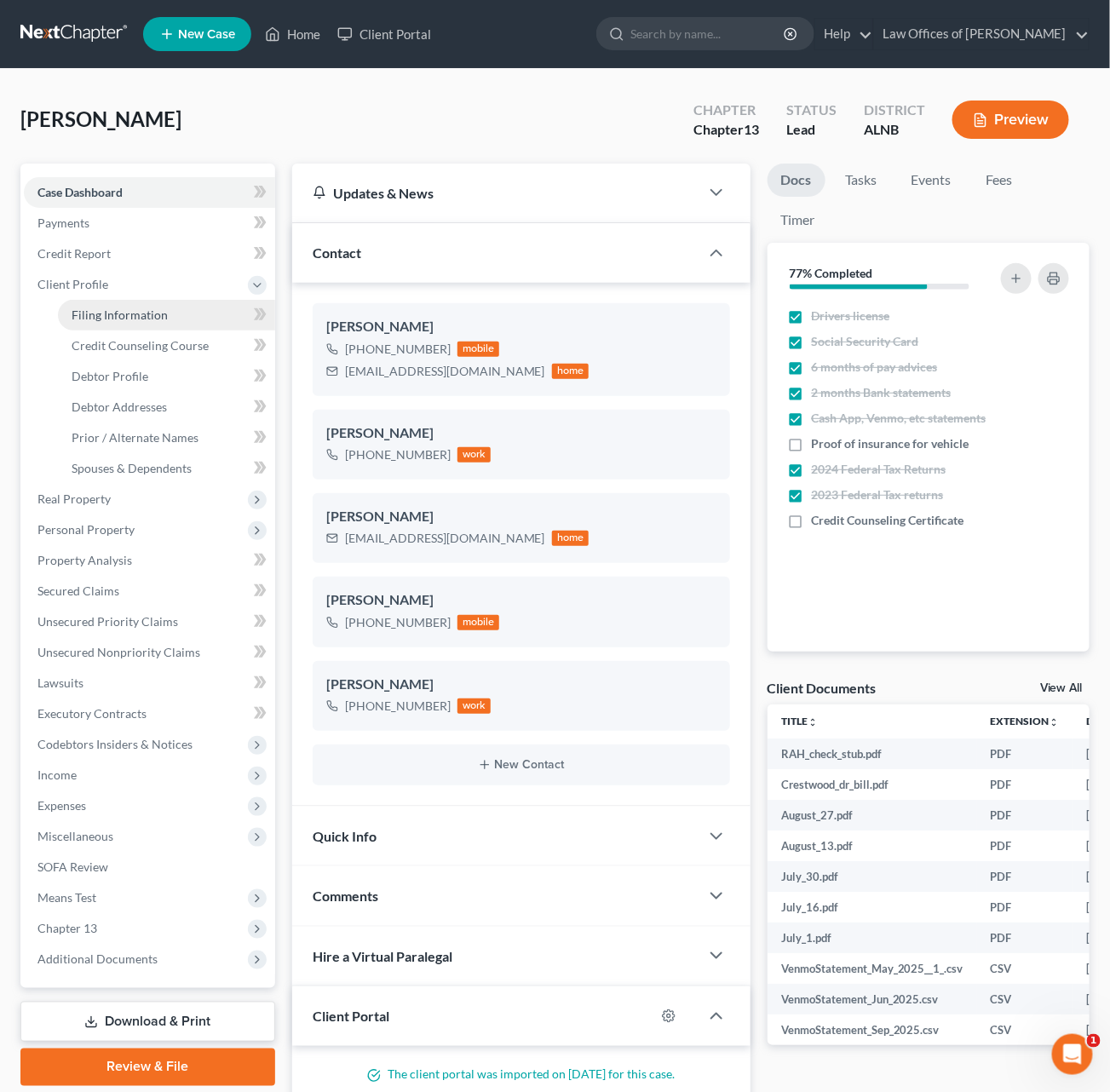
click at [132, 311] on span "Filing Information" at bounding box center [119, 314] width 96 height 15
select select "1"
select select "0"
select select "3"
select select "0"
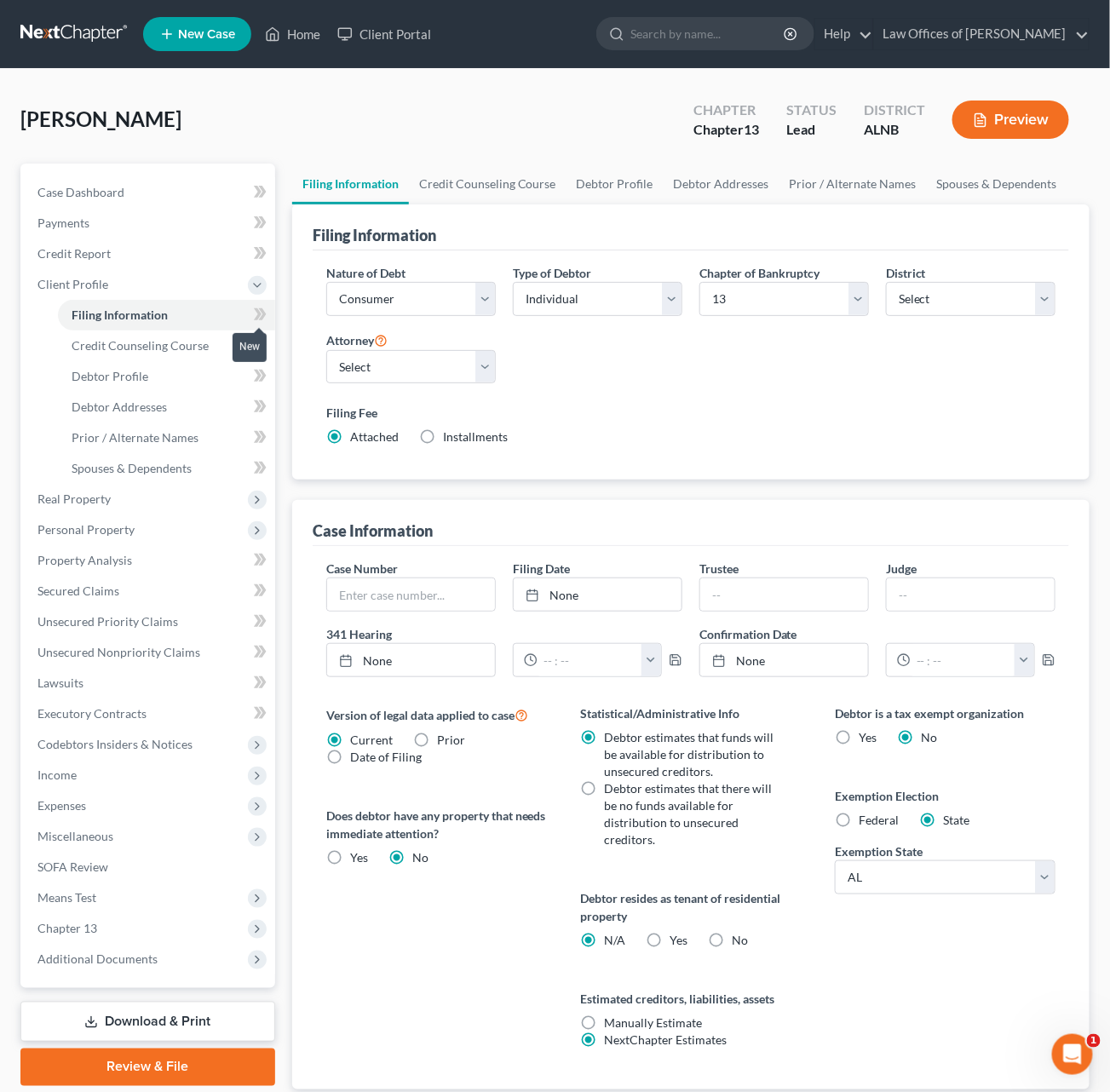
click at [252, 306] on span at bounding box center [260, 317] width 30 height 26
click at [190, 338] on span "Credit Counseling Course" at bounding box center [140, 345] width 137 height 15
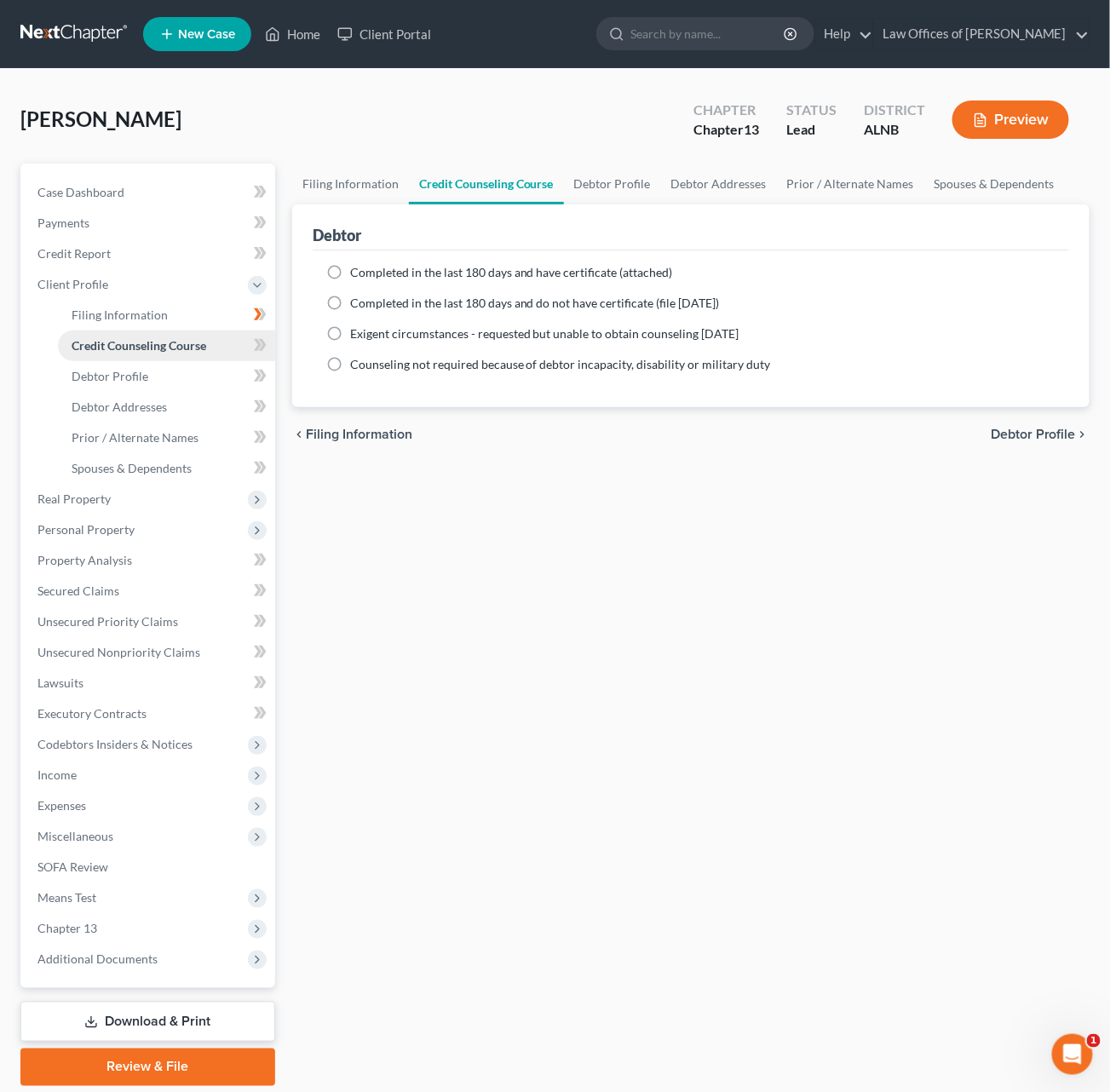
click at [258, 331] on link "Credit Counseling Course" at bounding box center [166, 346] width 217 height 31
click at [260, 339] on icon at bounding box center [258, 345] width 8 height 12
click at [191, 367] on link "Debtor Profile" at bounding box center [166, 377] width 217 height 31
select select "0"
select select "1"
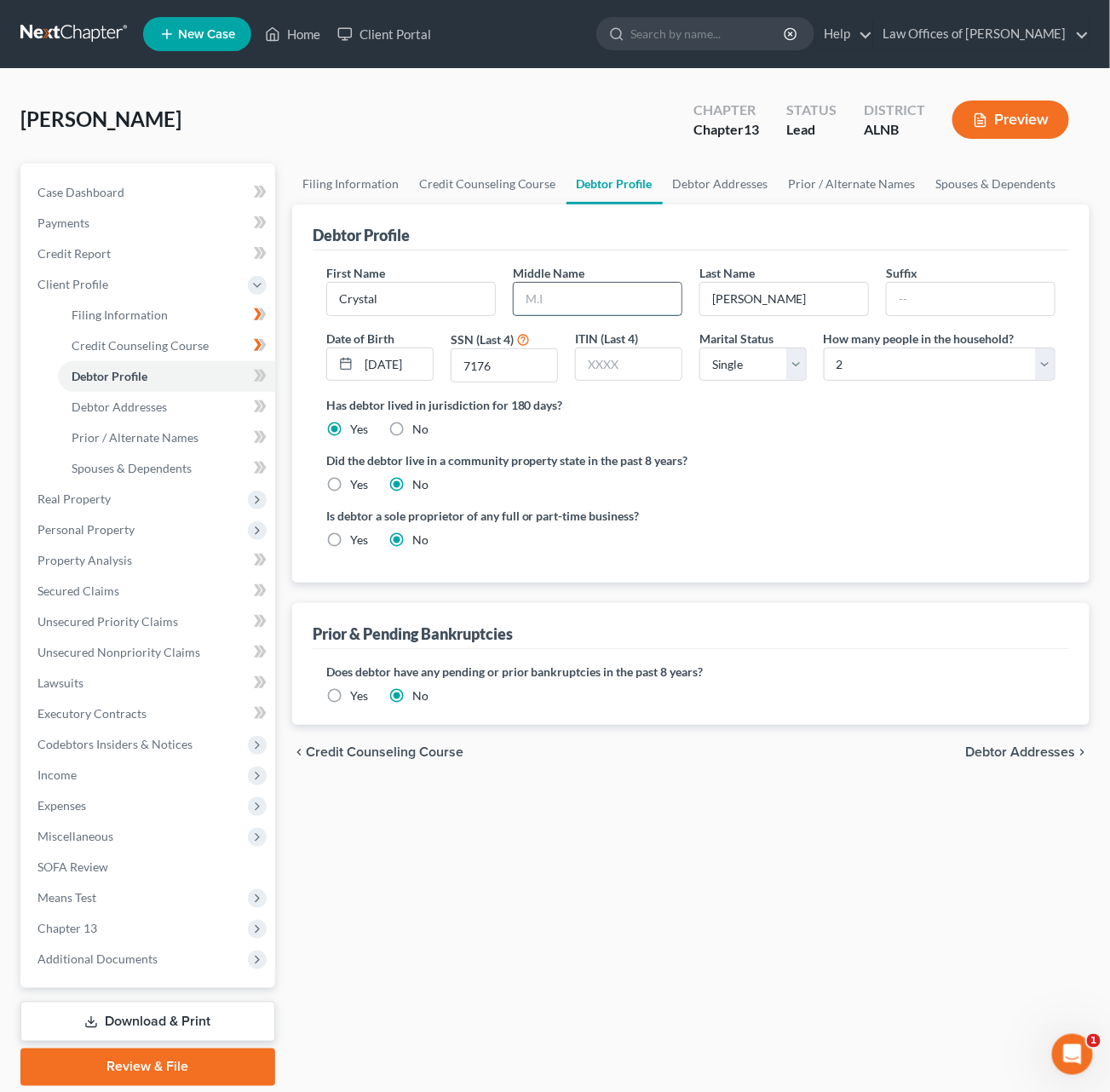
click at [616, 294] on input "text" at bounding box center [597, 299] width 167 height 33
type input "Romona"
click at [262, 367] on icon at bounding box center [260, 376] width 13 height 21
click at [350, 688] on label "Yes" at bounding box center [359, 696] width 18 height 17
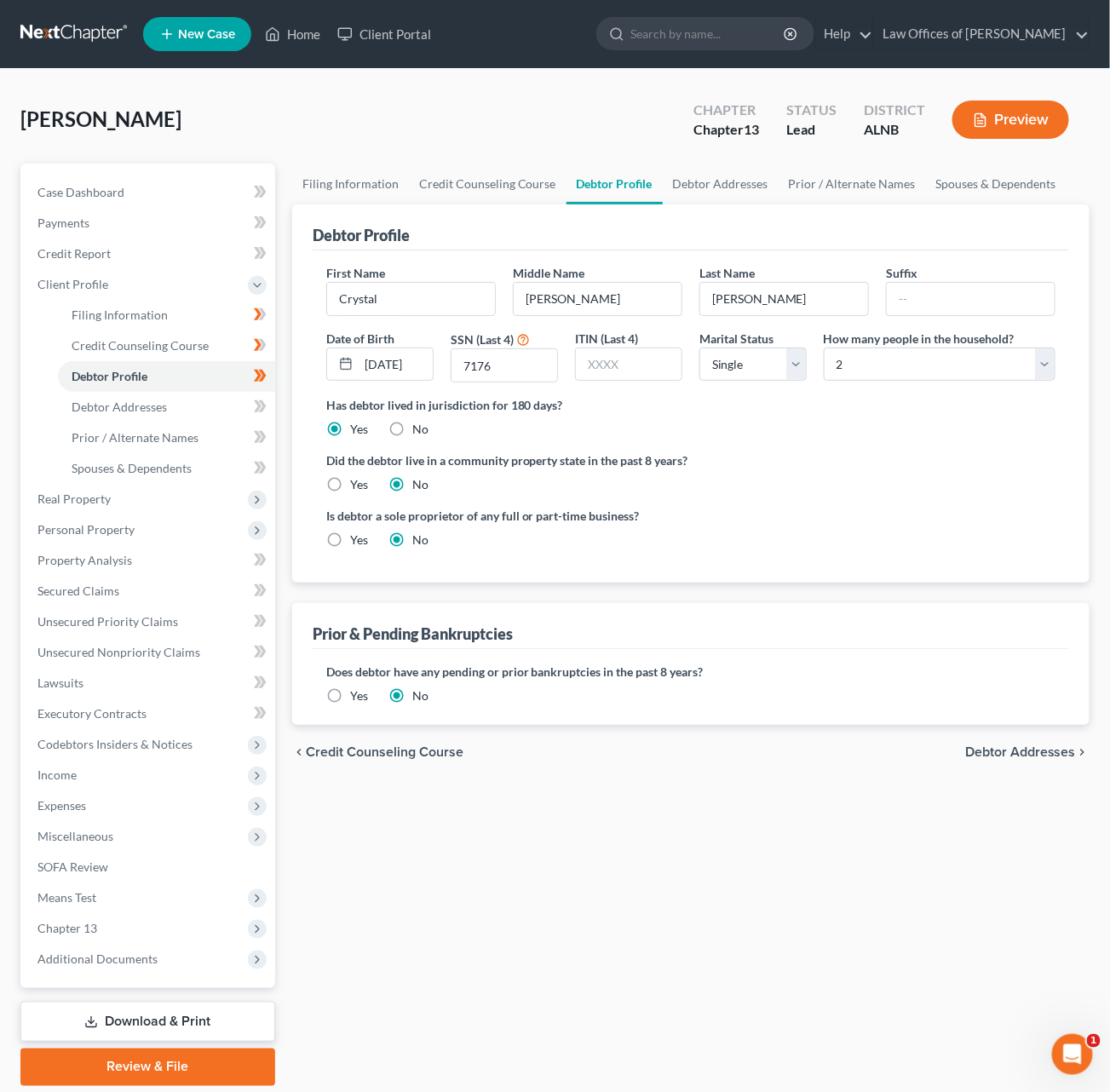
click at [357, 688] on input "Yes" at bounding box center [362, 693] width 11 height 11
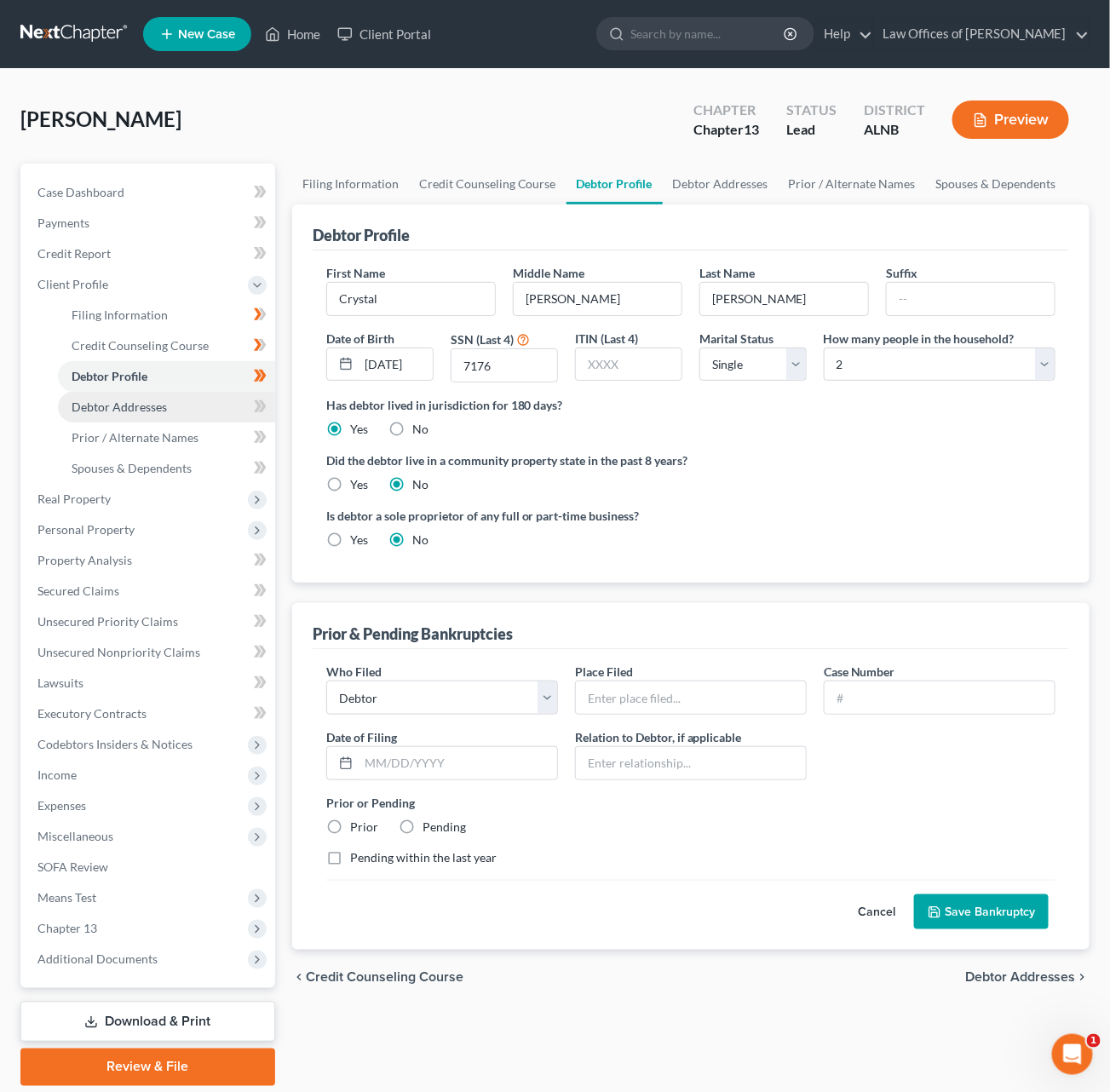
click at [194, 401] on link "Debtor Addresses" at bounding box center [166, 407] width 217 height 31
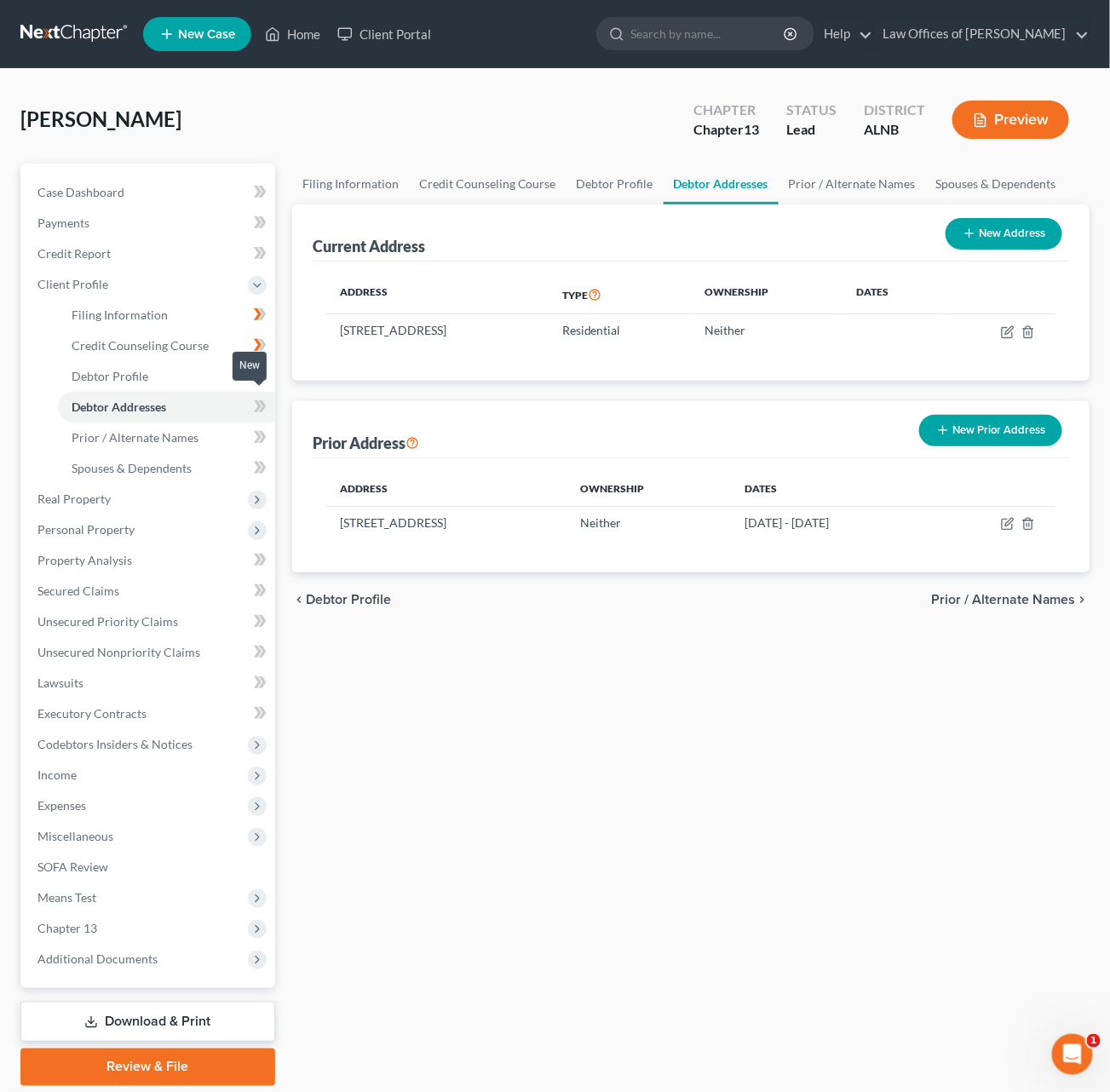
click at [259, 400] on icon at bounding box center [258, 406] width 8 height 12
click at [165, 430] on span "Prior / Alternate Names" at bounding box center [135, 437] width 127 height 15
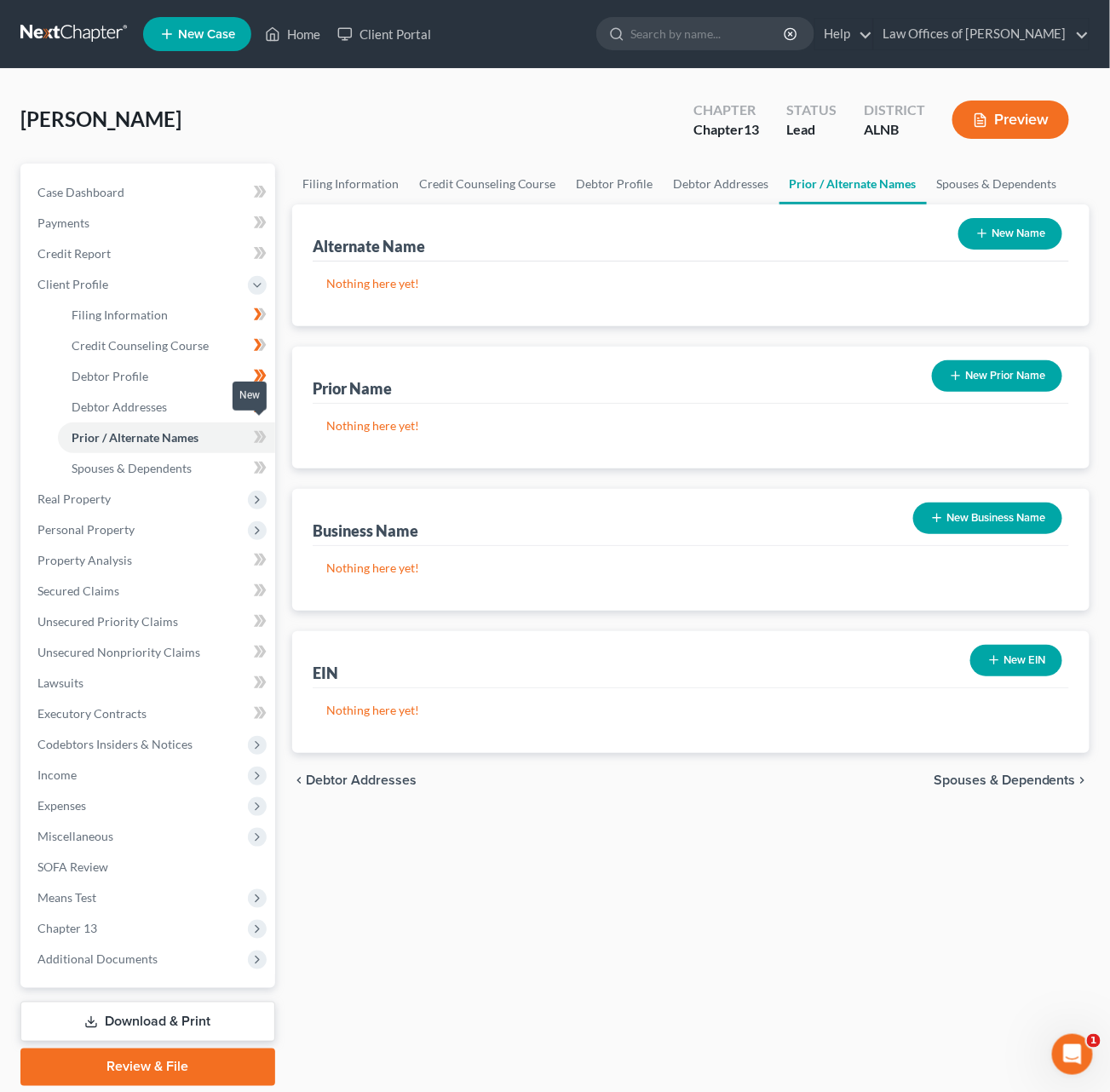
click at [262, 432] on icon at bounding box center [262, 437] width 8 height 12
click at [210, 453] on link "Spouses & Dependents" at bounding box center [166, 469] width 217 height 31
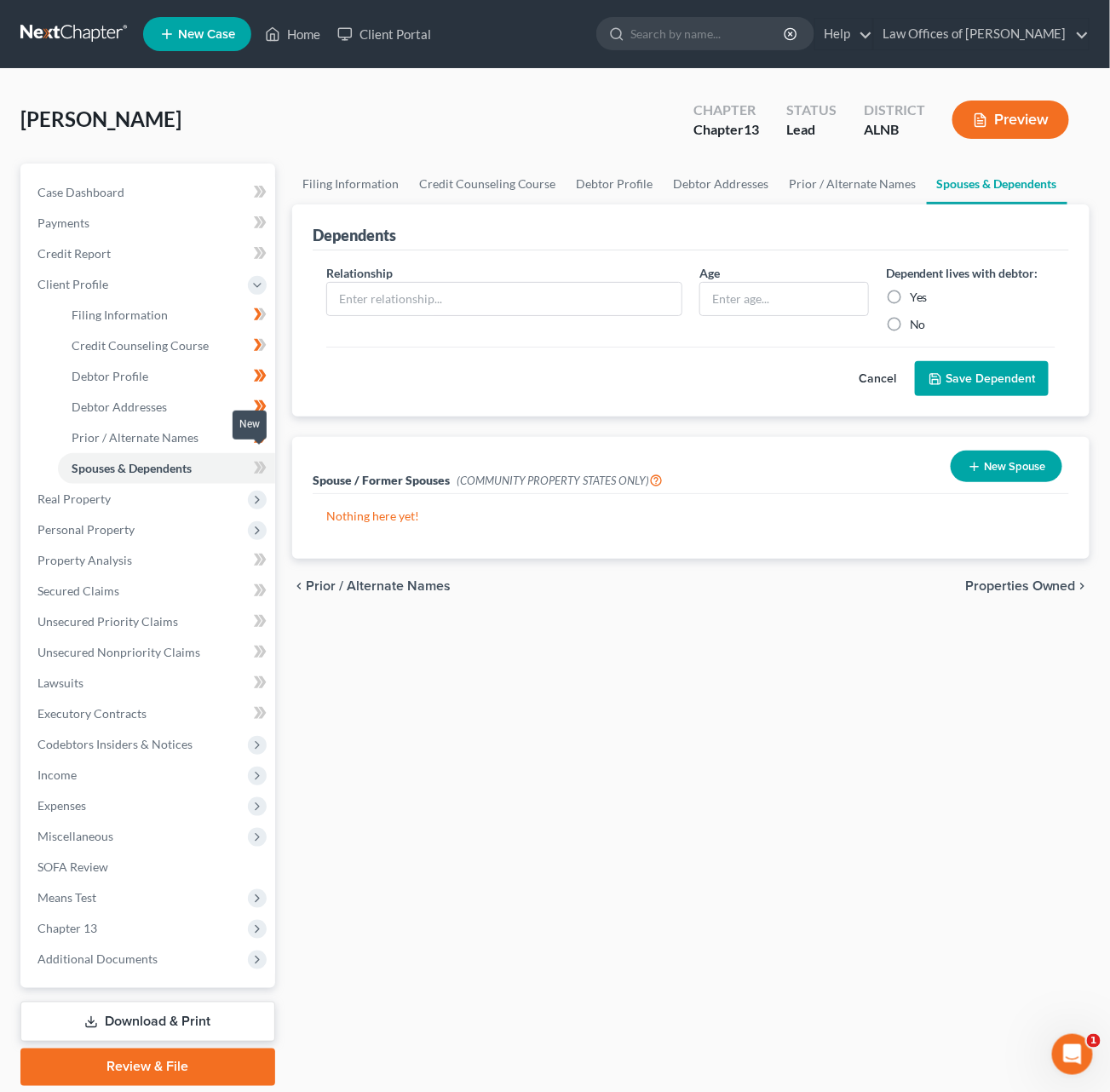
click at [258, 458] on icon at bounding box center [260, 468] width 13 height 21
click at [259, 400] on icon at bounding box center [258, 406] width 8 height 12
click at [138, 484] on span "Real Property" at bounding box center [149, 500] width 252 height 31
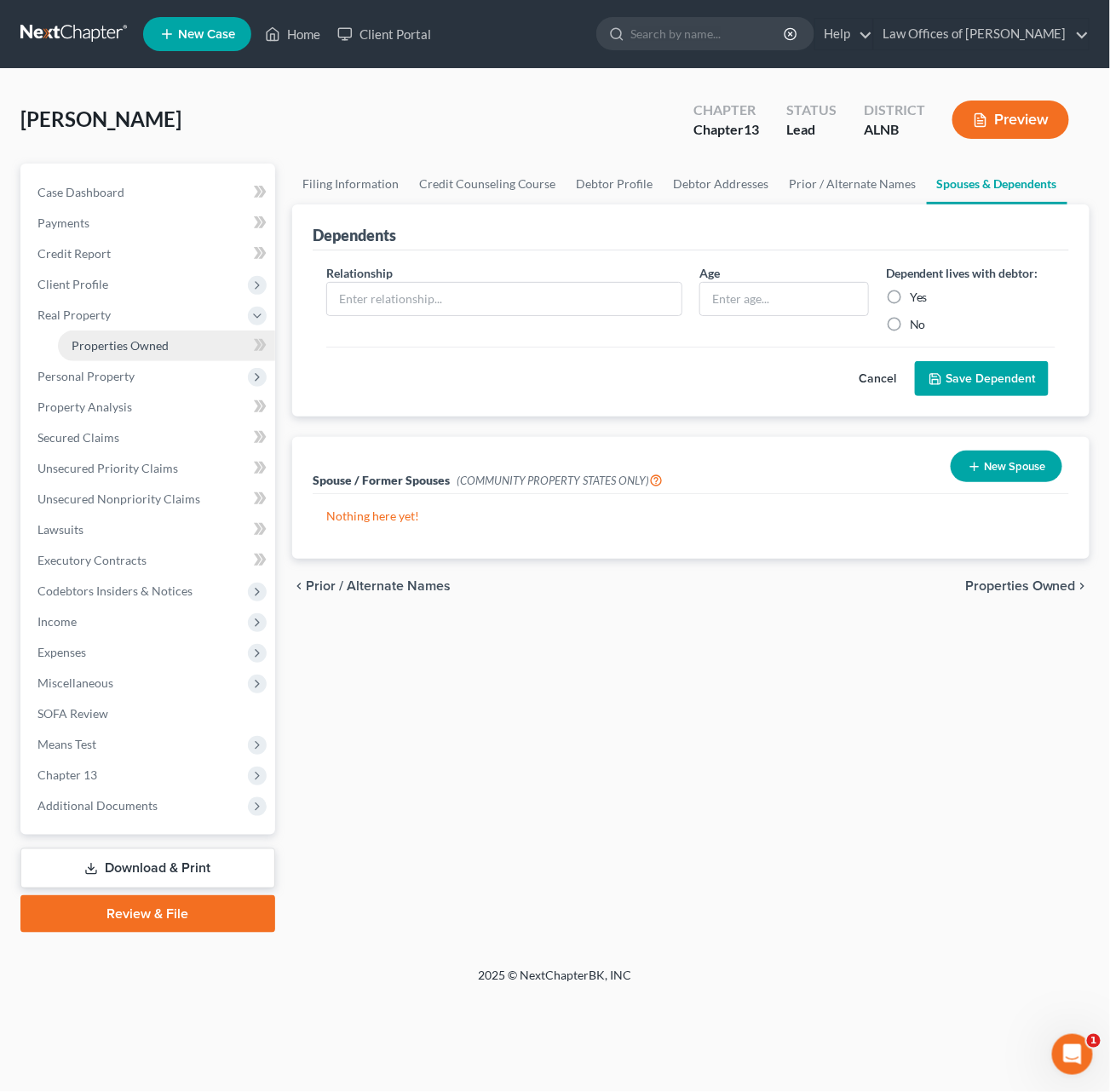
click at [131, 338] on span "Properties Owned" at bounding box center [119, 345] width 97 height 15
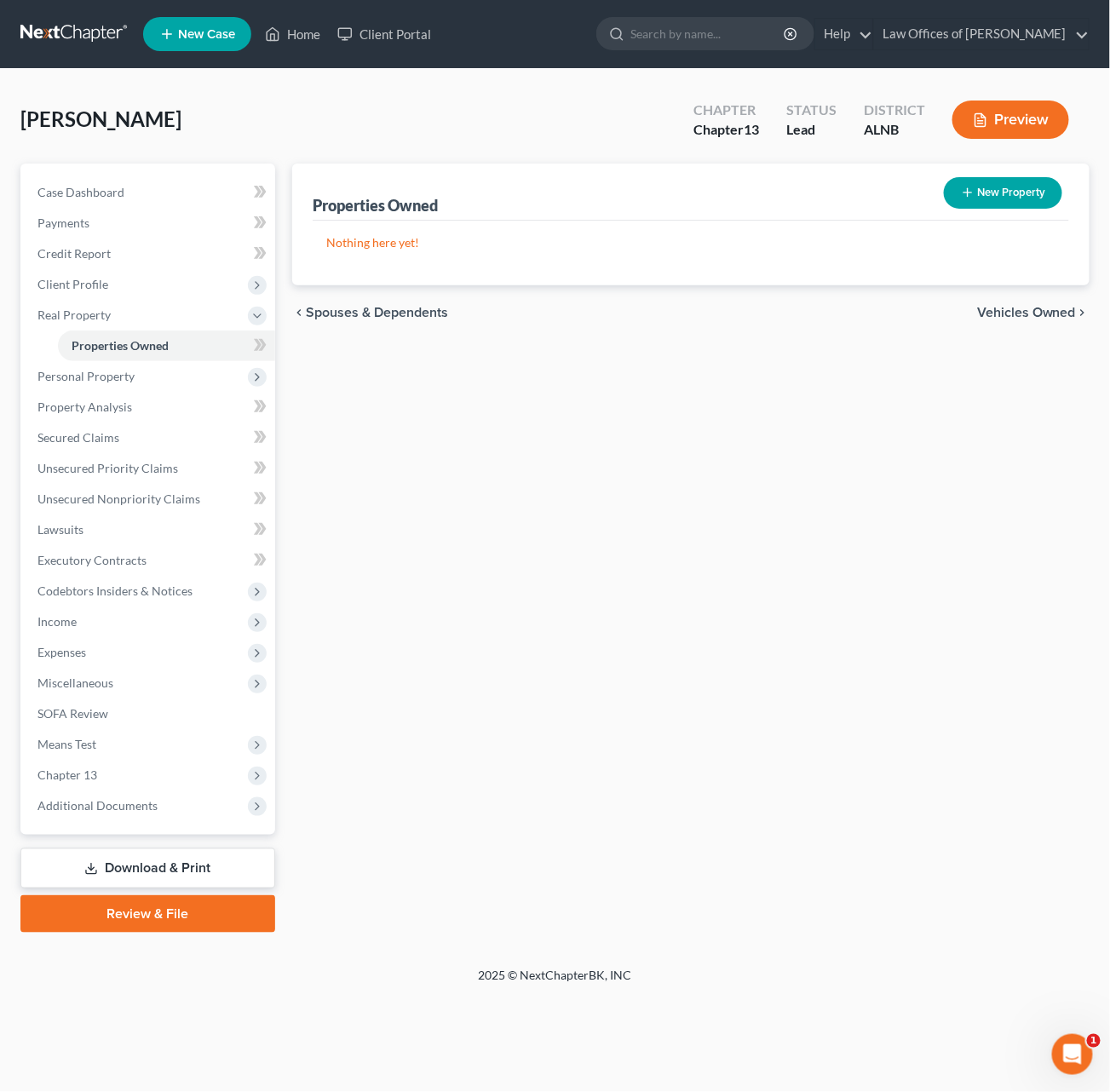
click at [258, 342] on body "Home New Case Client Portal Law Offices of Joseph G. Pleva plevalaw@gmail.com M…" at bounding box center [555, 546] width 1110 height 1092
click at [270, 348] on span at bounding box center [260, 348] width 30 height 26
click at [211, 370] on span "Personal Property" at bounding box center [149, 377] width 252 height 31
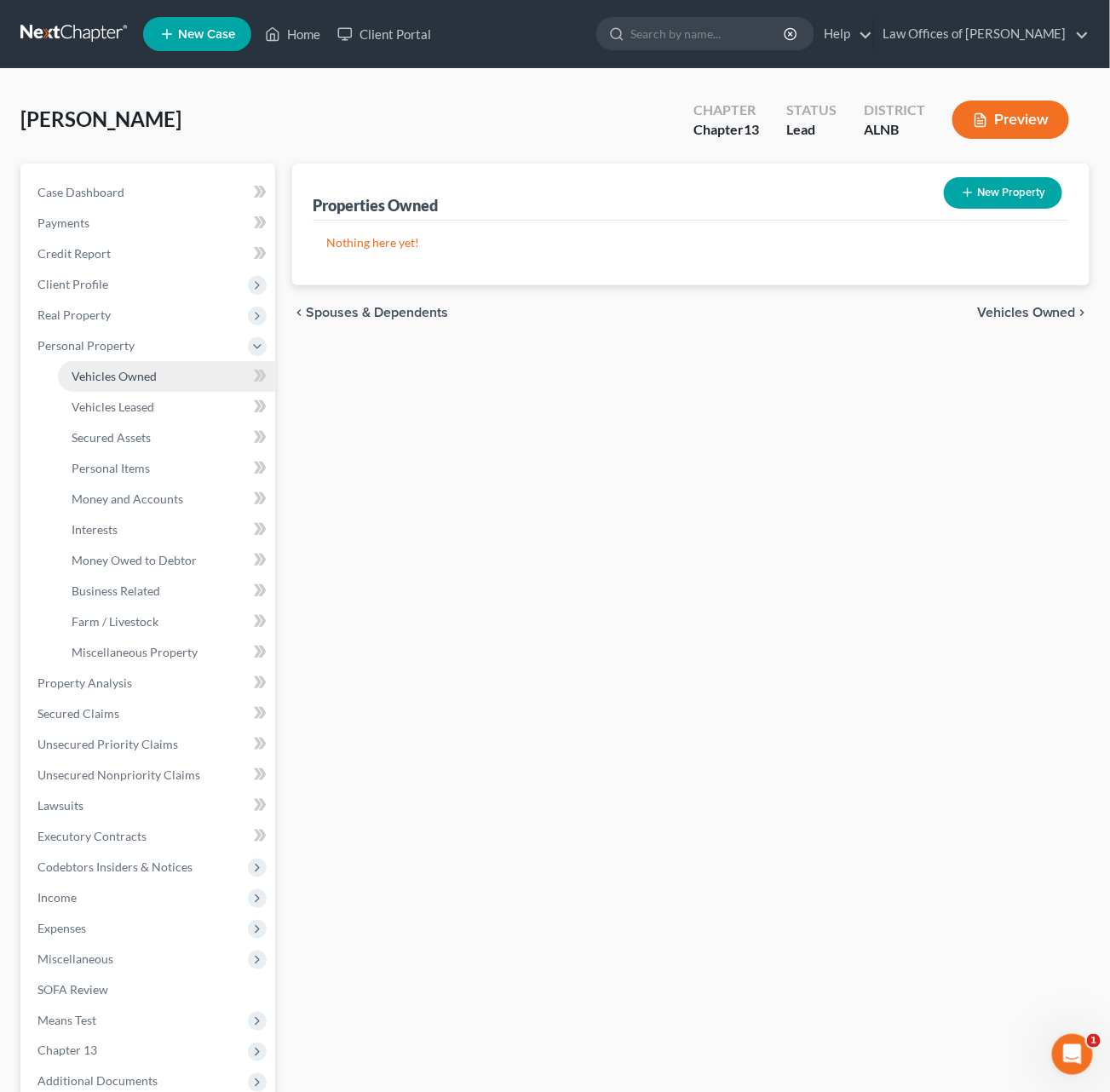
click at [212, 367] on link "Vehicles Owned" at bounding box center [166, 377] width 217 height 31
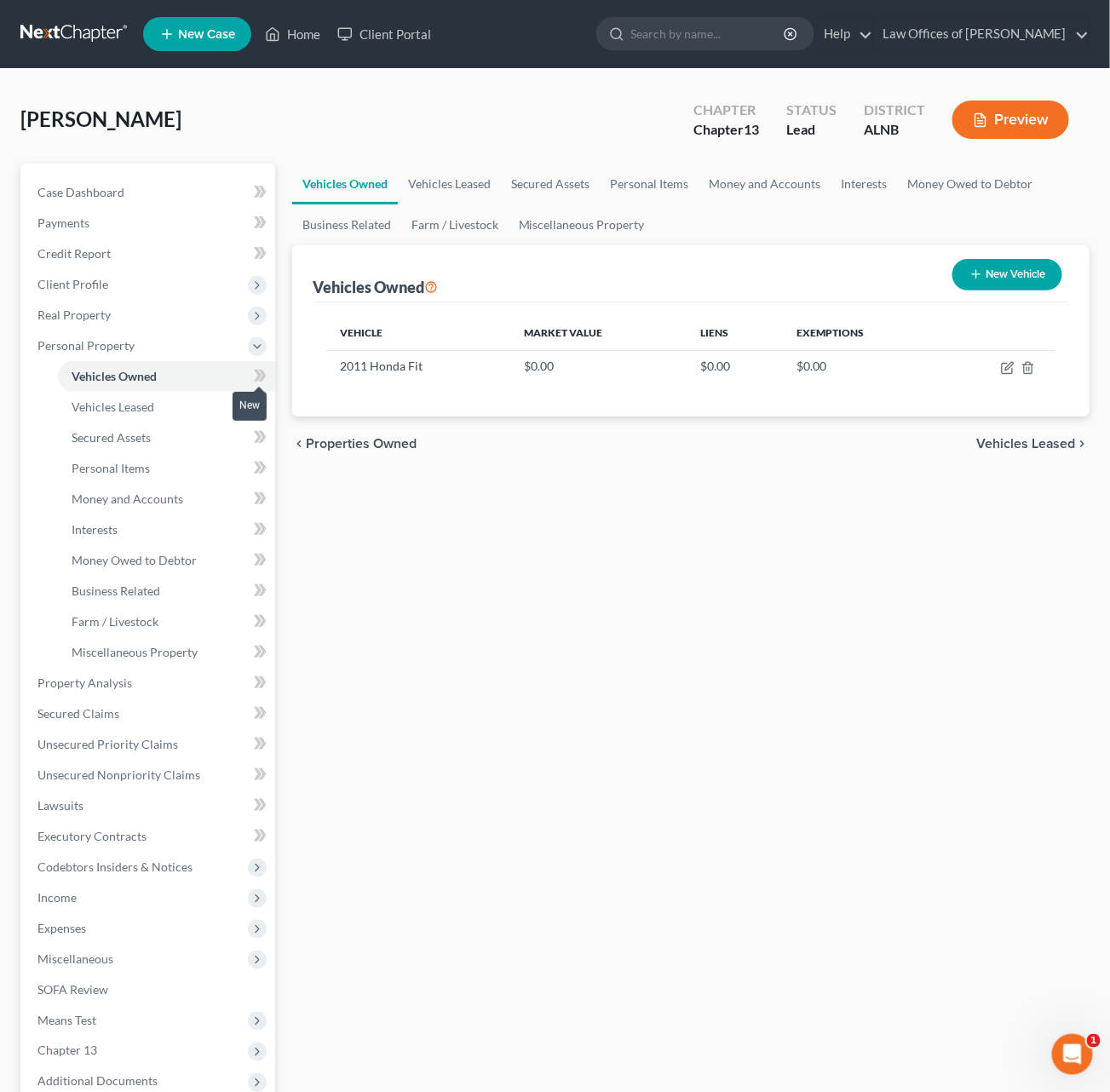
click at [266, 370] on span at bounding box center [260, 379] width 30 height 26
click at [218, 400] on link "Vehicles Leased" at bounding box center [166, 407] width 217 height 31
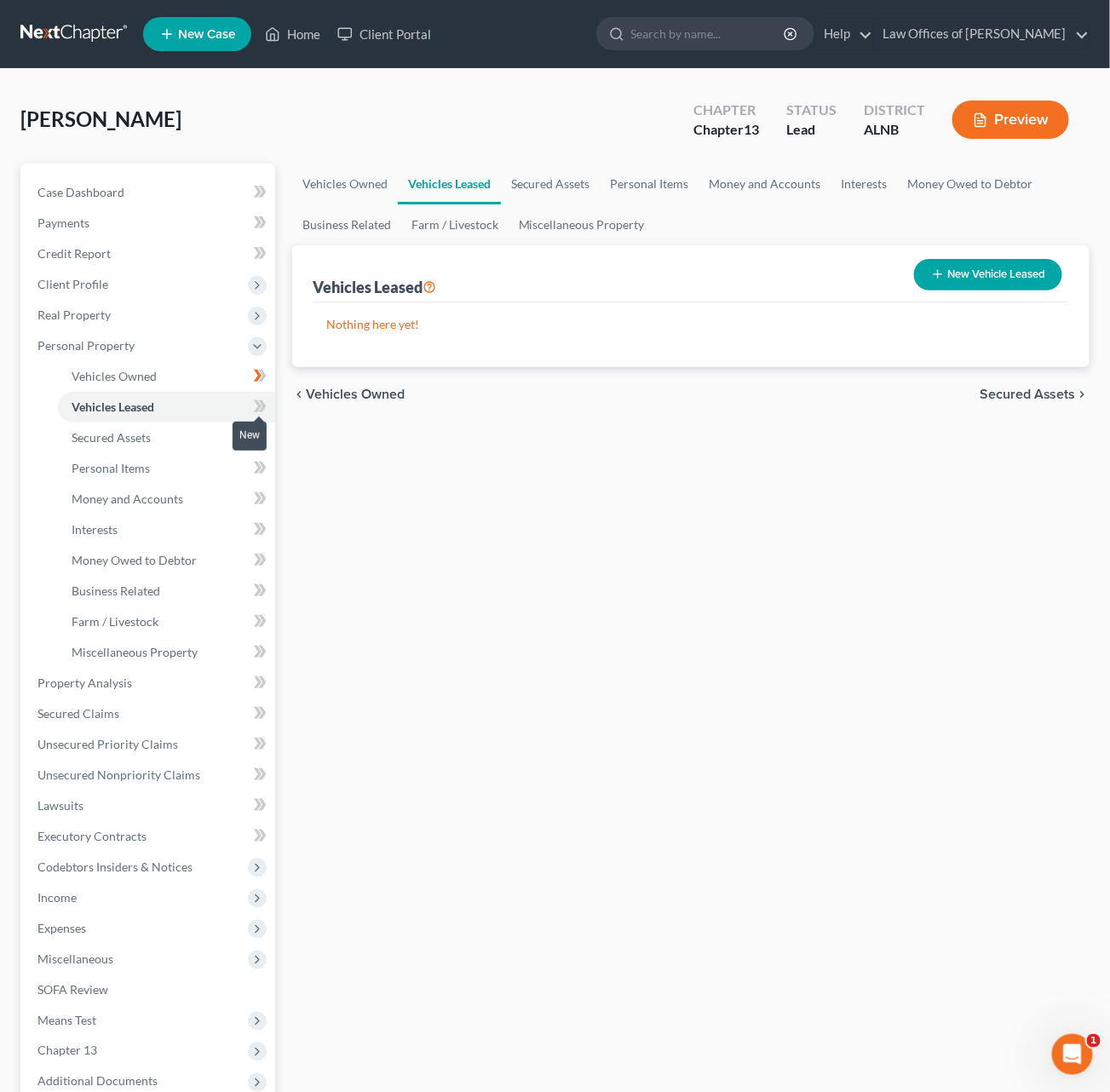
click at [258, 404] on icon at bounding box center [260, 406] width 13 height 21
click at [217, 424] on link "Secured Assets" at bounding box center [166, 438] width 217 height 31
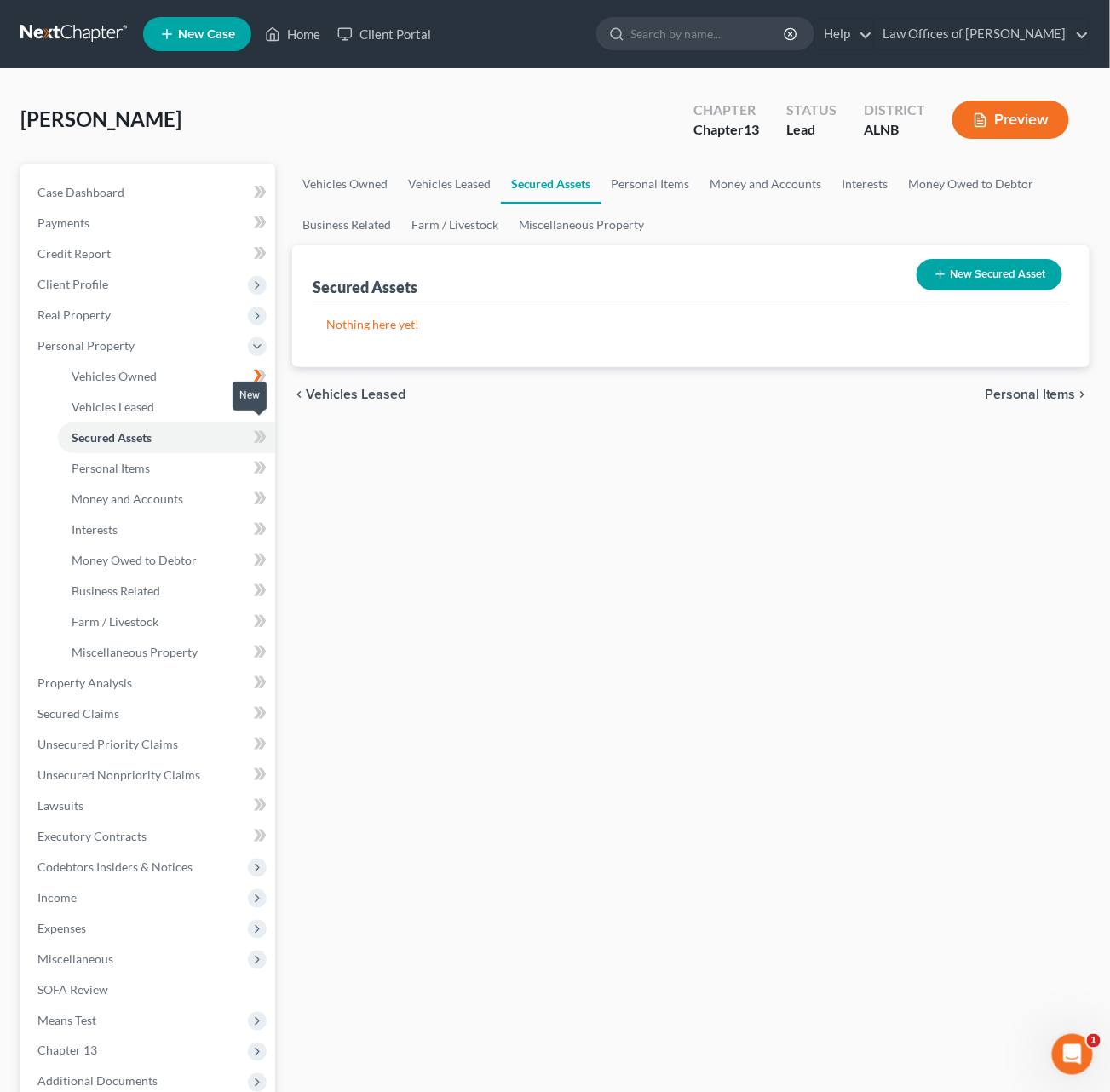
click at [251, 429] on span at bounding box center [260, 440] width 30 height 26
click at [217, 453] on link "Personal Items" at bounding box center [166, 469] width 217 height 31
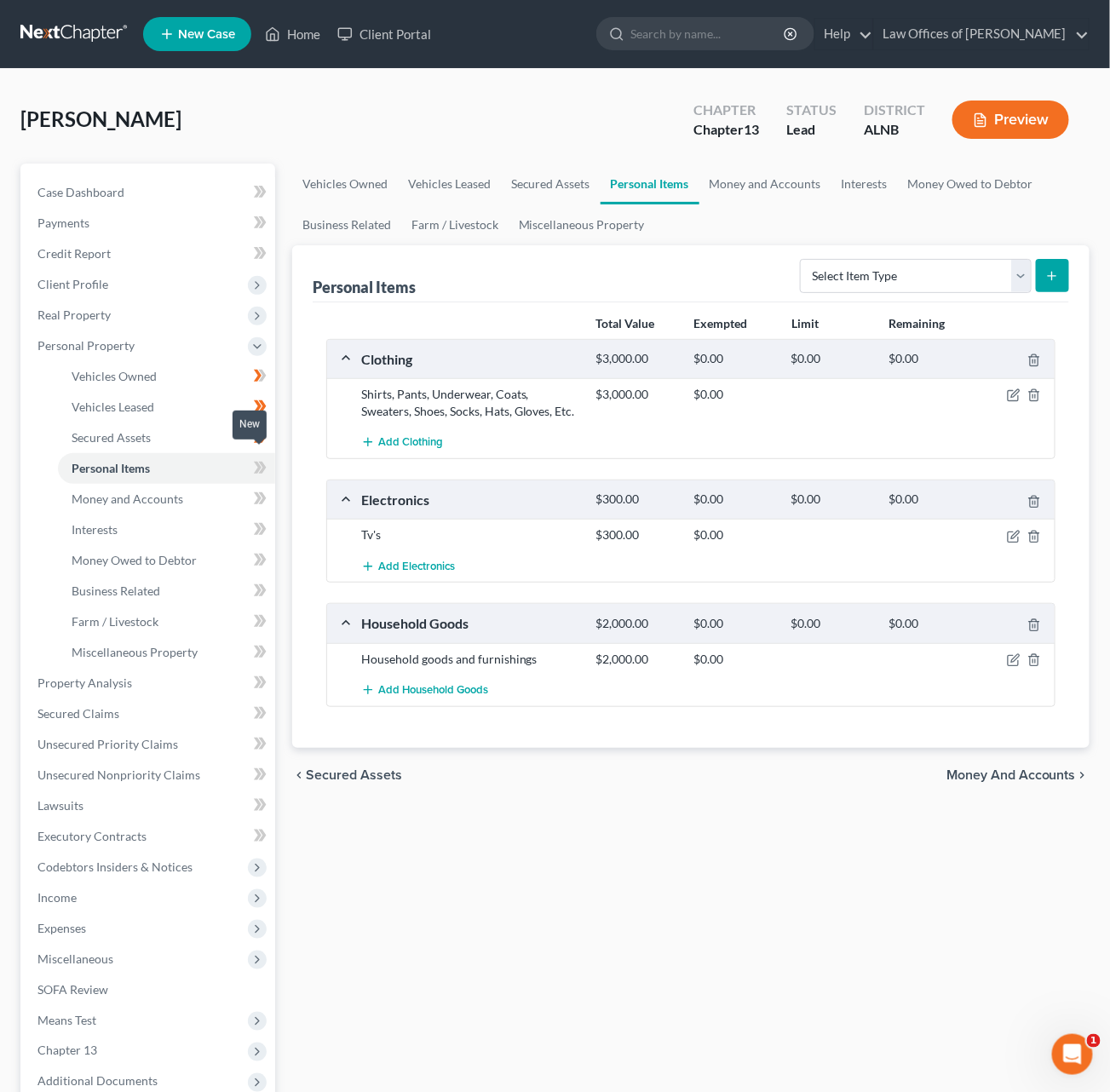
click at [259, 462] on icon at bounding box center [258, 468] width 8 height 12
click at [199, 489] on link "Money and Accounts" at bounding box center [166, 500] width 217 height 31
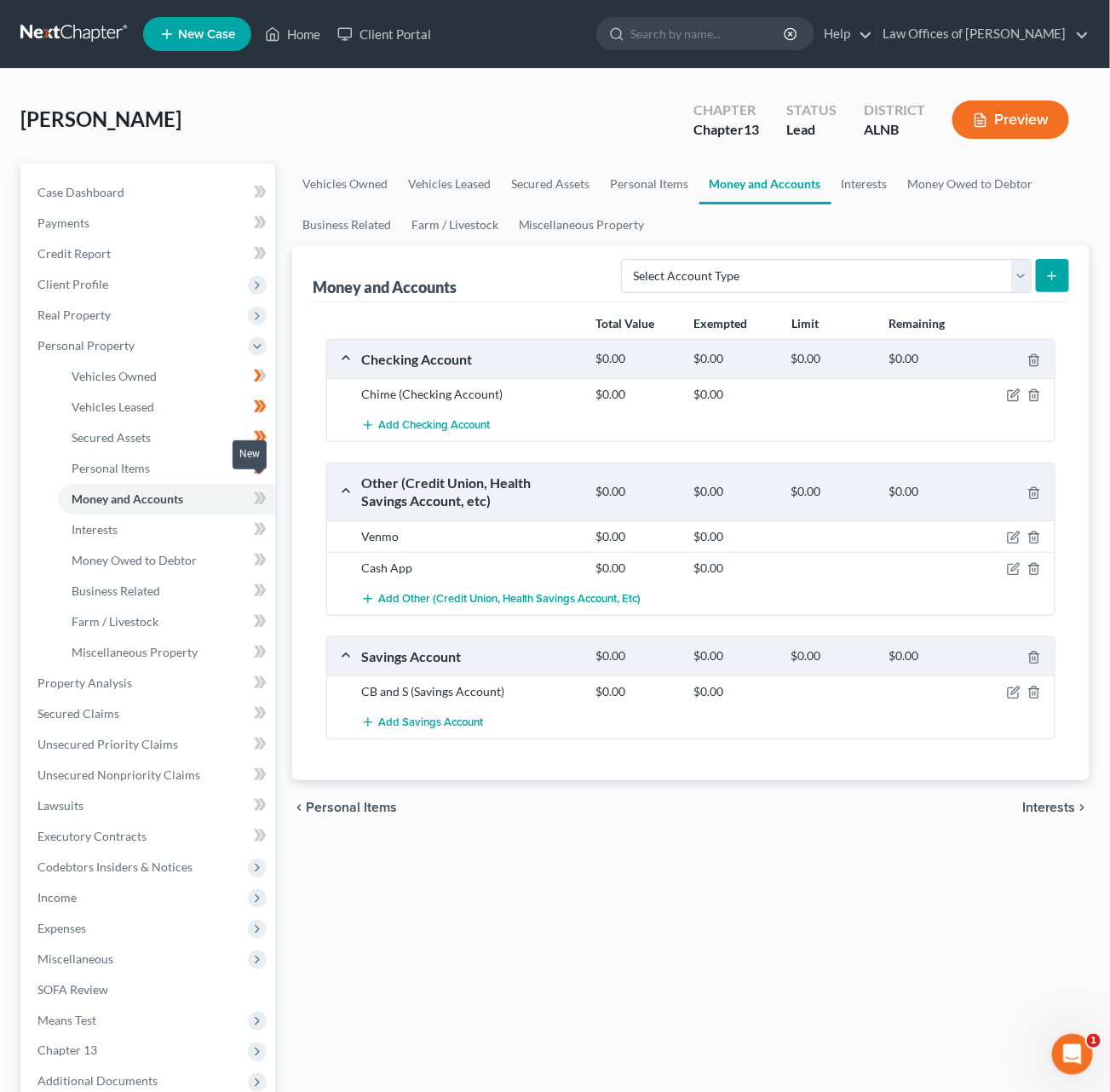
click at [257, 493] on icon at bounding box center [258, 499] width 8 height 12
click at [203, 530] on link "Interests" at bounding box center [166, 530] width 217 height 31
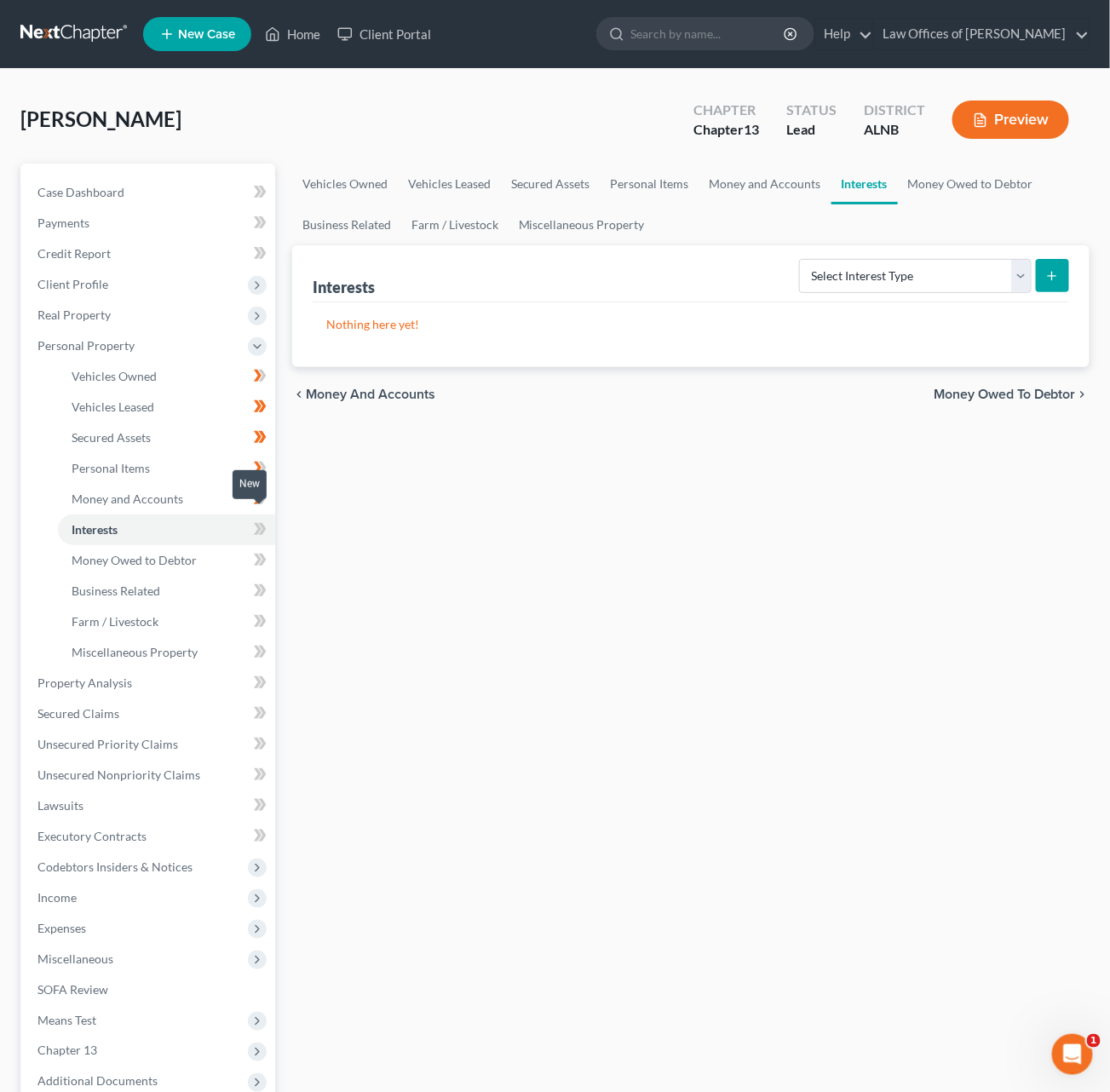
click at [262, 523] on icon at bounding box center [262, 529] width 8 height 12
click at [218, 547] on link "Money Owed to Debtor" at bounding box center [166, 561] width 217 height 31
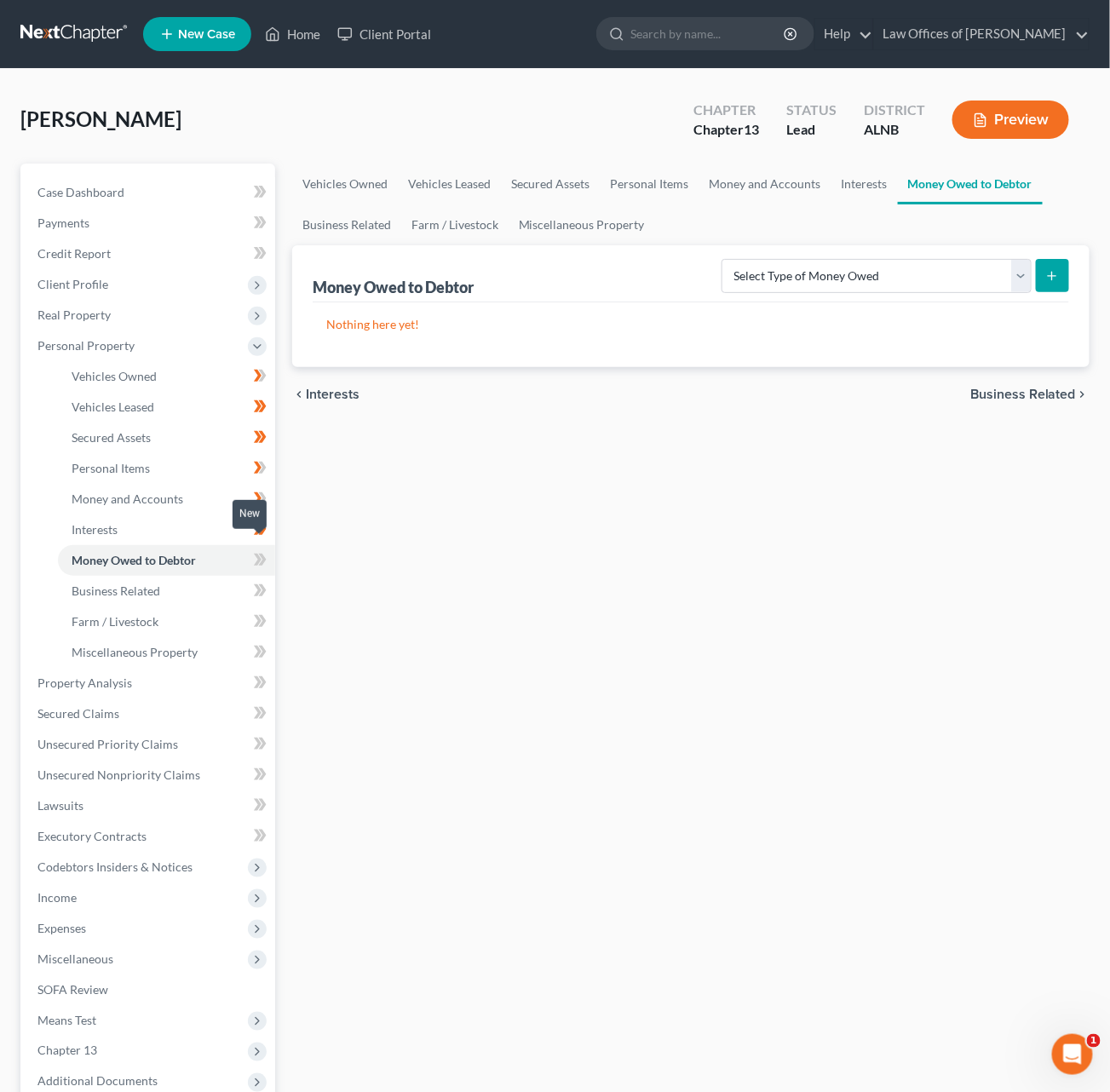
click at [259, 554] on icon at bounding box center [258, 560] width 8 height 12
click at [229, 577] on link "Business Related" at bounding box center [166, 592] width 217 height 31
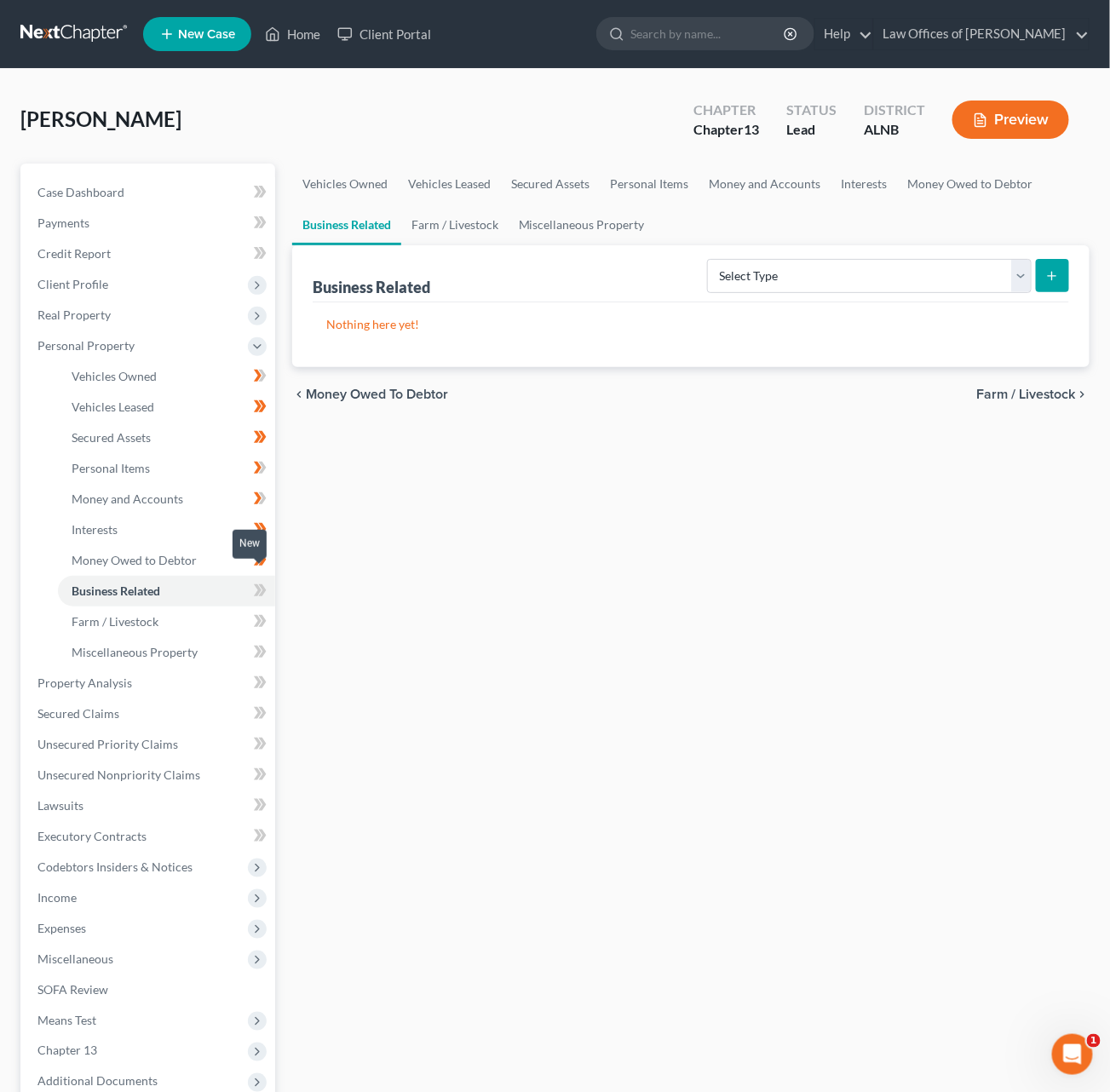
click at [264, 585] on icon at bounding box center [262, 591] width 8 height 12
click at [215, 608] on link "Farm / Livestock" at bounding box center [166, 622] width 217 height 31
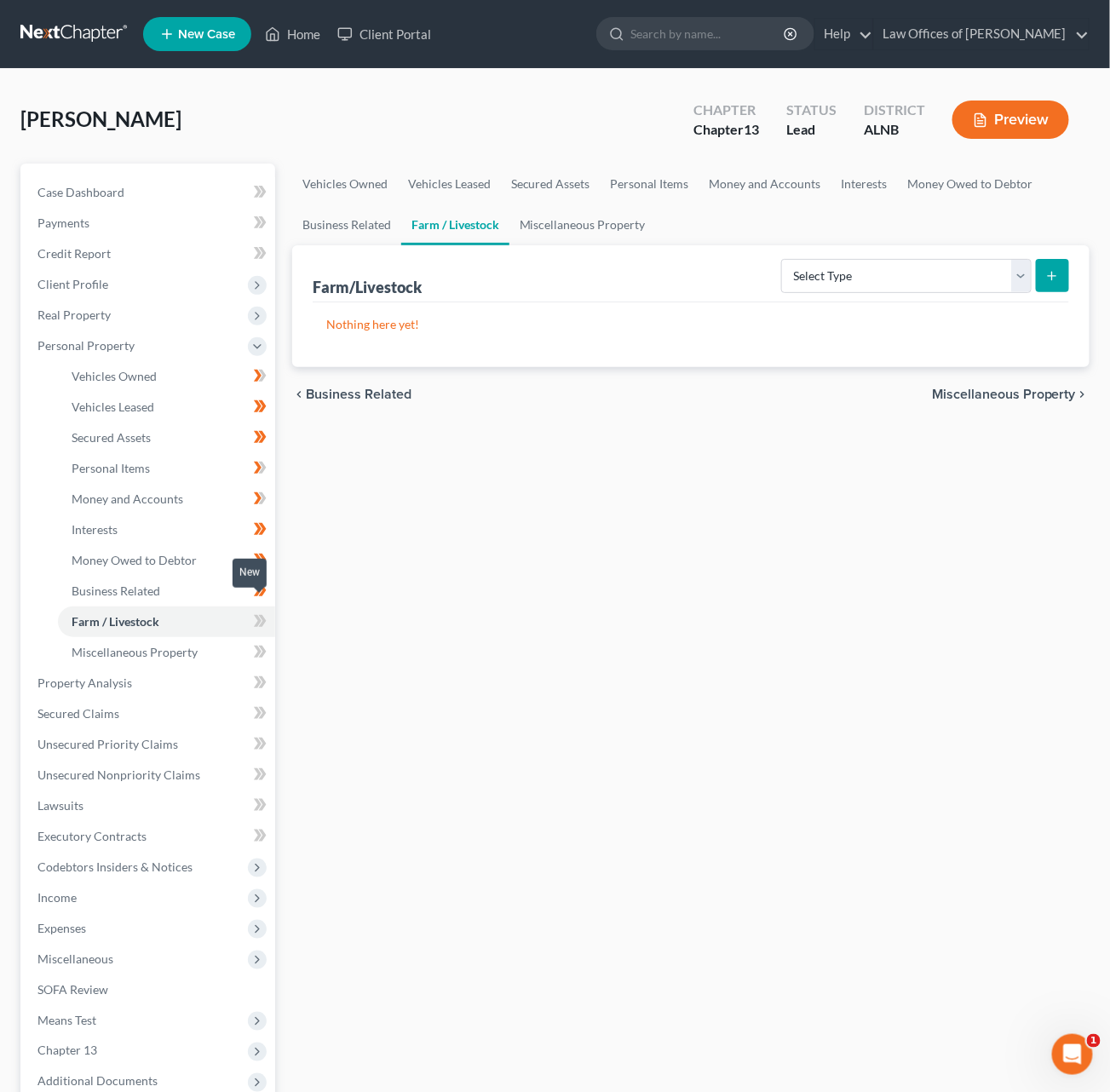
click at [259, 615] on icon at bounding box center [258, 621] width 8 height 12
drag, startPoint x: 259, startPoint y: 609, endPoint x: 214, endPoint y: 634, distance: 51.5
click at [254, 610] on icon at bounding box center [260, 621] width 13 height 21
click at [205, 638] on link "Miscellaneous Property" at bounding box center [166, 652] width 217 height 31
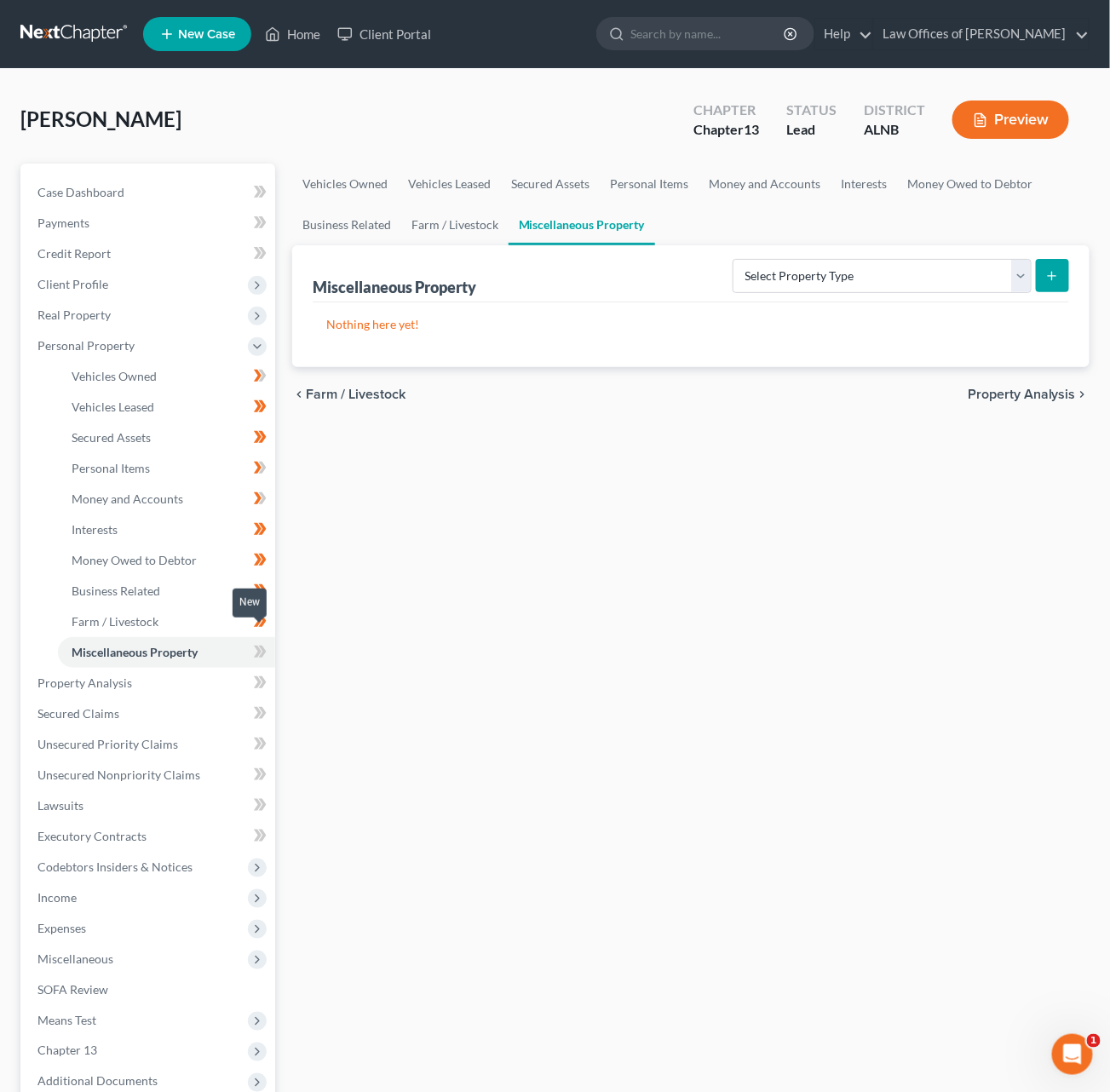
click at [263, 646] on icon at bounding box center [262, 652] width 8 height 12
click at [137, 668] on link "Property Analysis" at bounding box center [149, 683] width 252 height 31
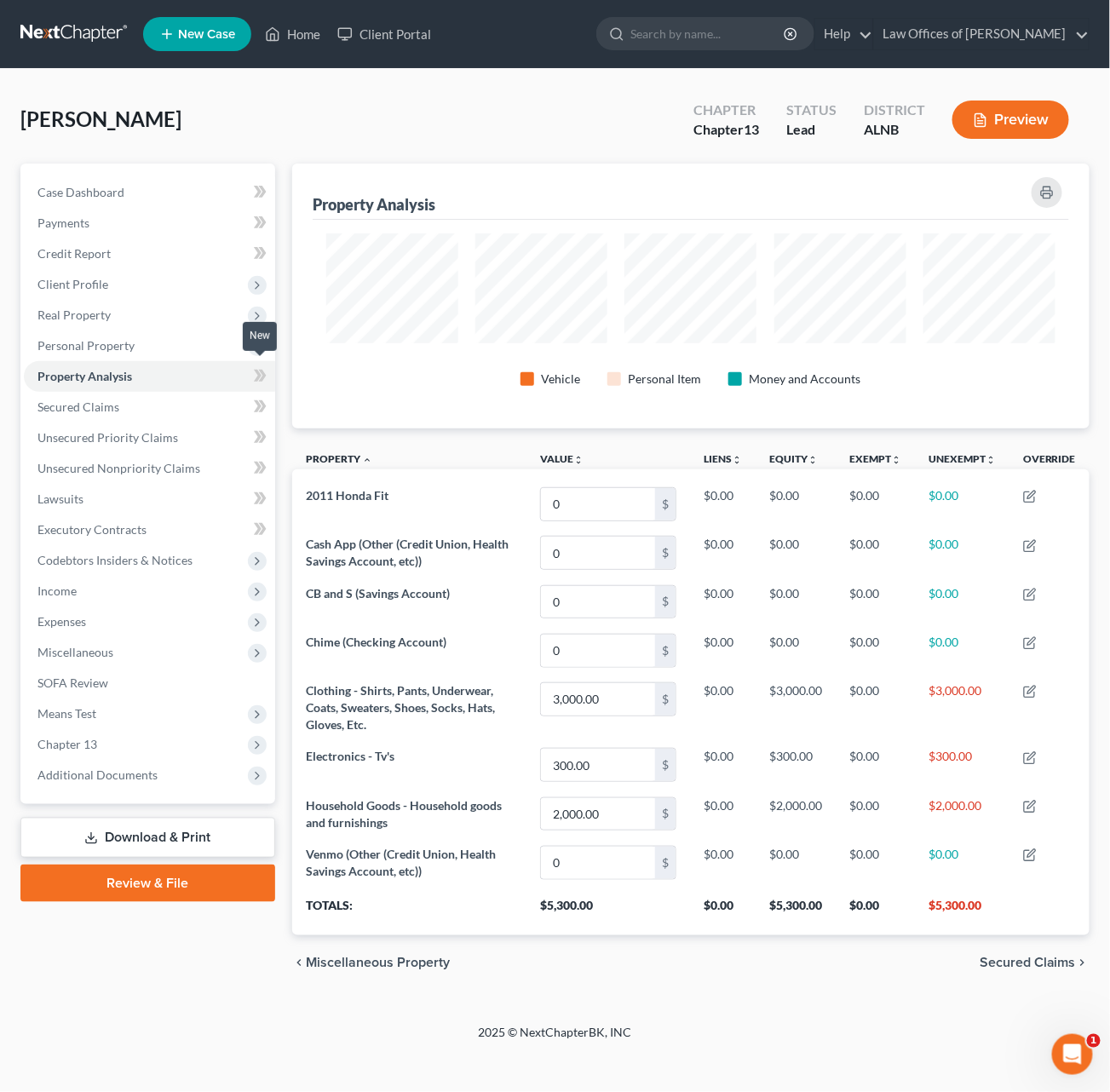
click at [247, 367] on span at bounding box center [260, 379] width 30 height 26
click at [203, 391] on link "Secured Claims" at bounding box center [149, 407] width 252 height 31
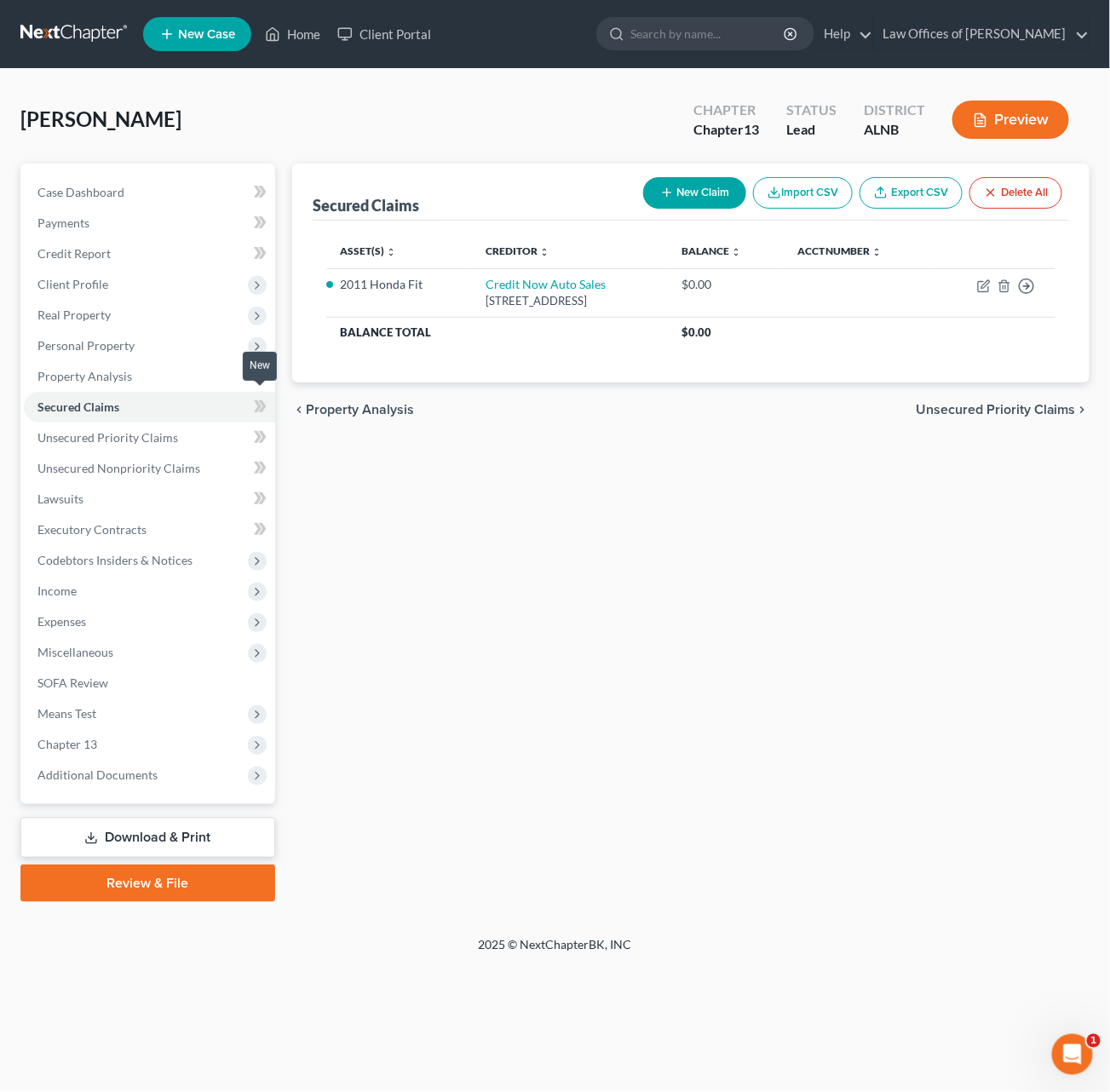
click at [260, 400] on icon at bounding box center [258, 406] width 8 height 12
click at [197, 422] on link "Unsecured Priority Claims" at bounding box center [149, 438] width 252 height 31
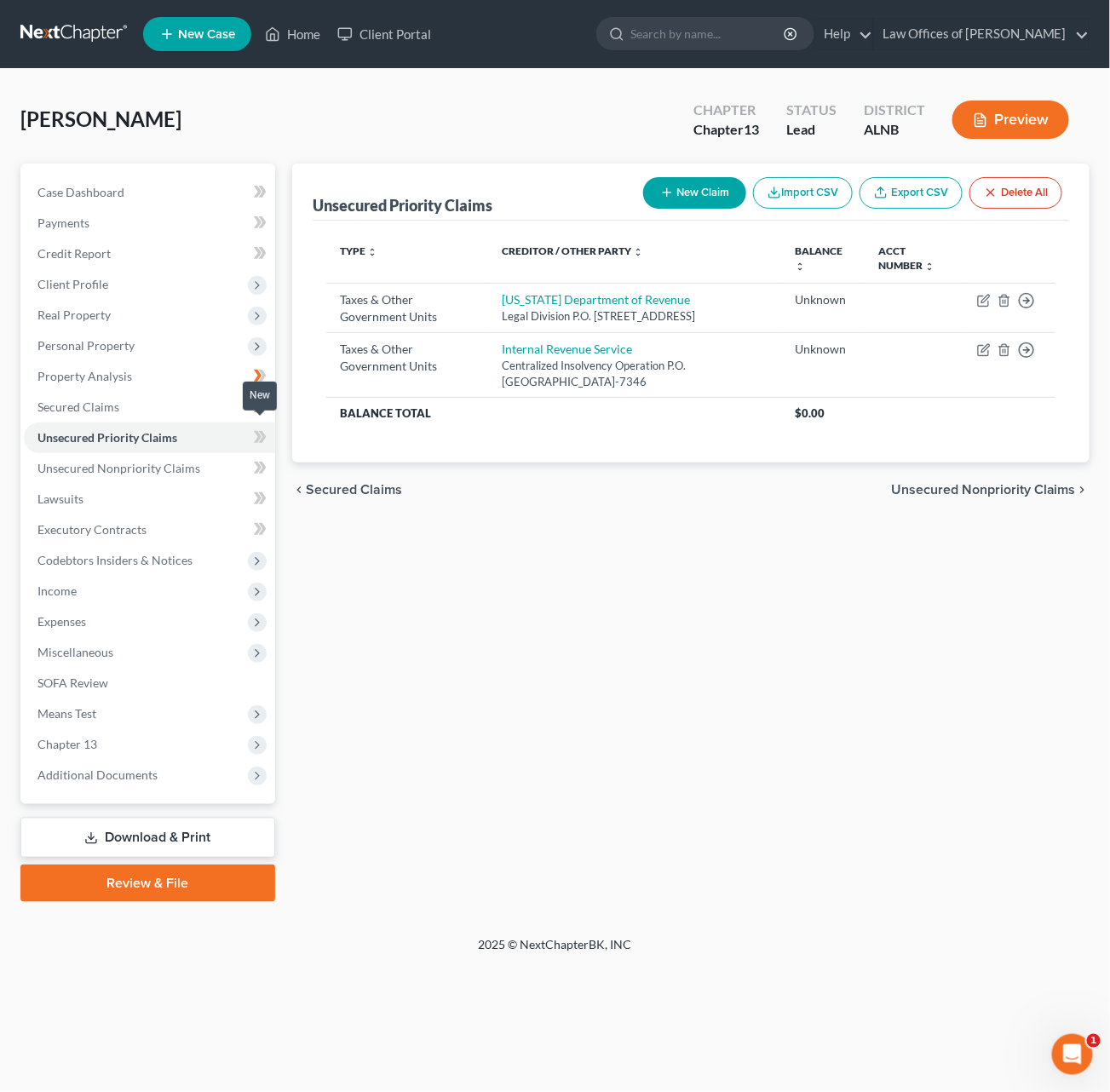
click at [257, 429] on icon at bounding box center [260, 437] width 13 height 21
click at [182, 461] on span "Unsecured Nonpriority Claims" at bounding box center [119, 468] width 163 height 15
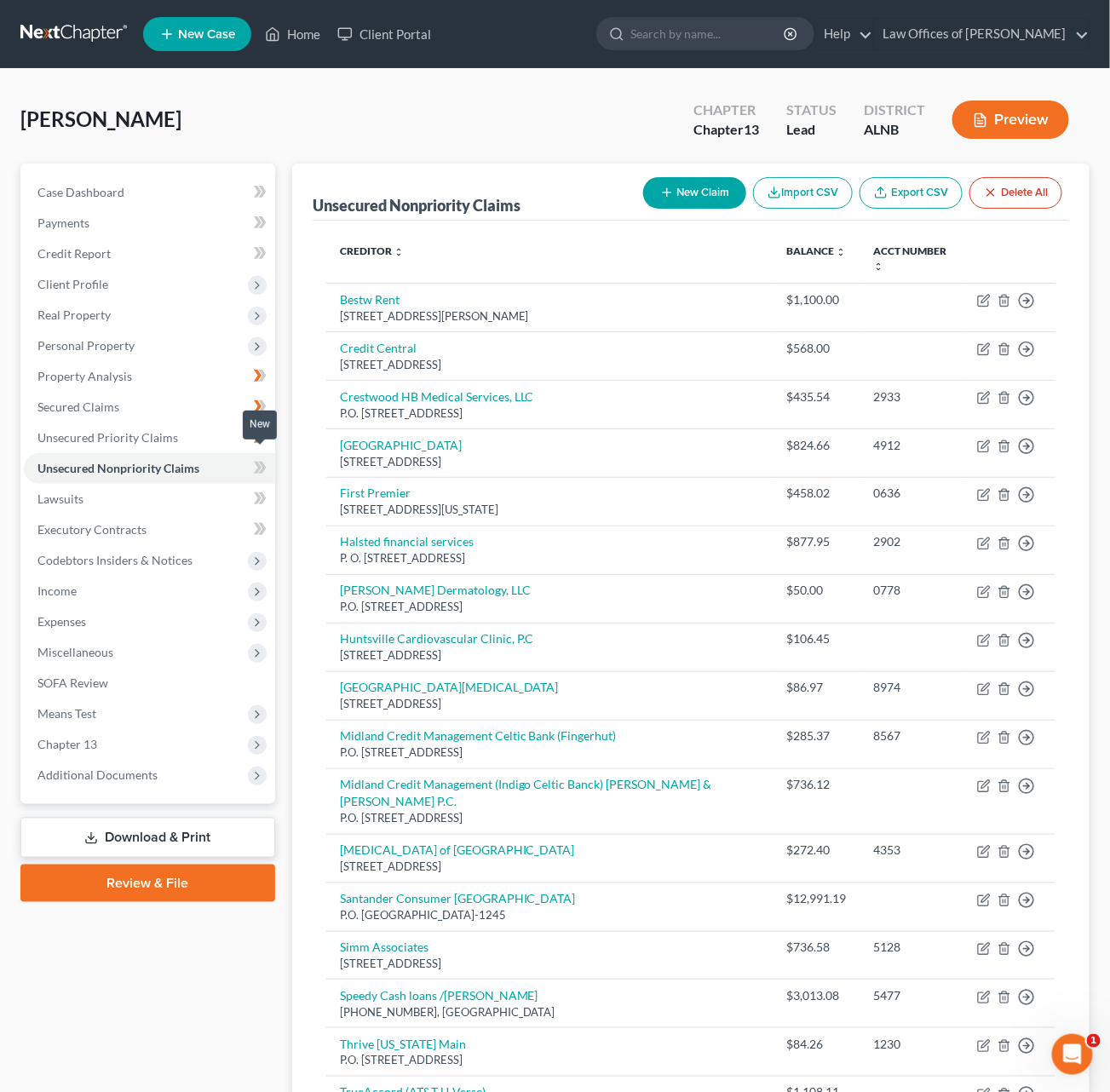
click at [252, 459] on span at bounding box center [260, 470] width 30 height 26
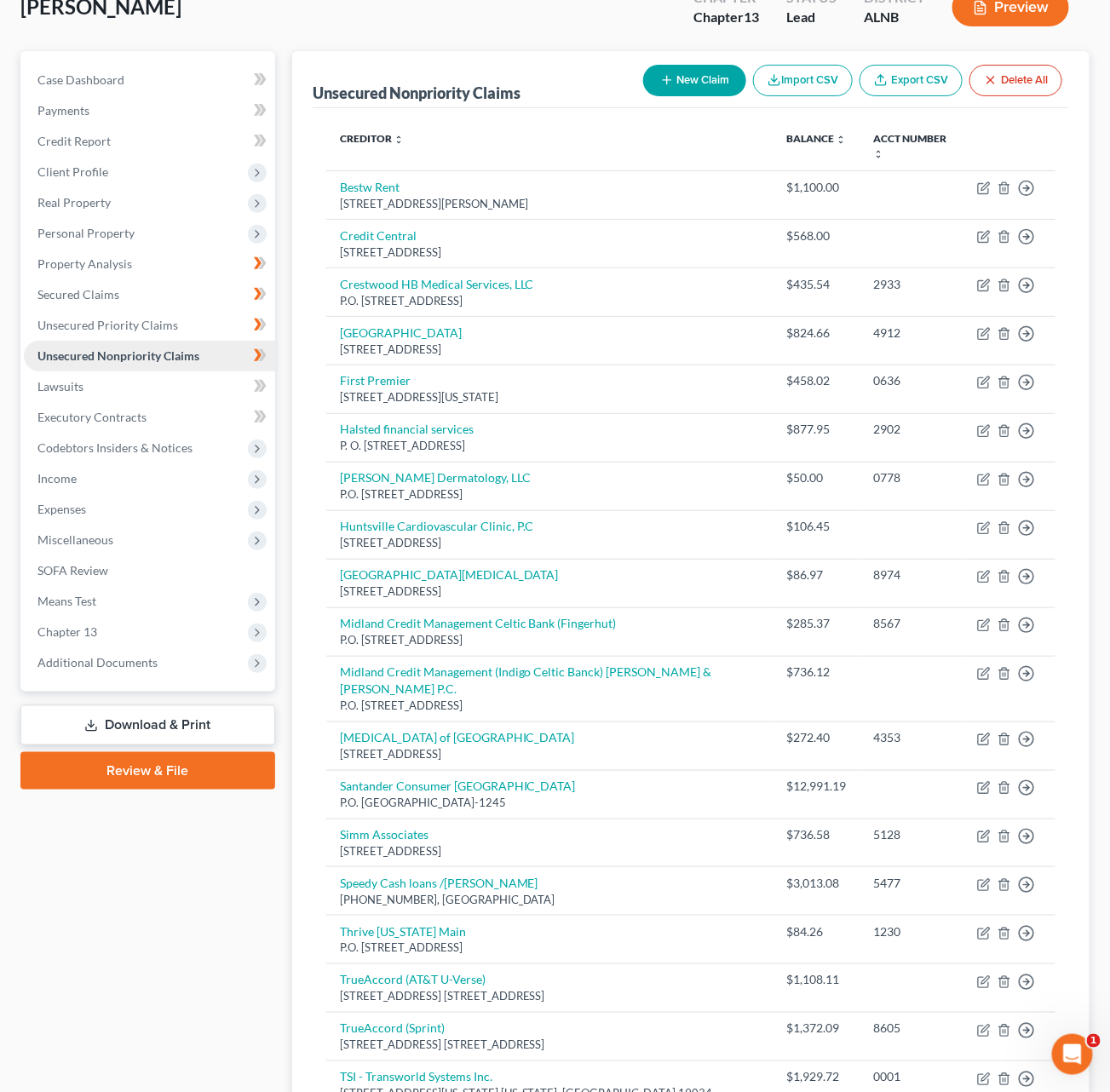
scroll to position [114, 0]
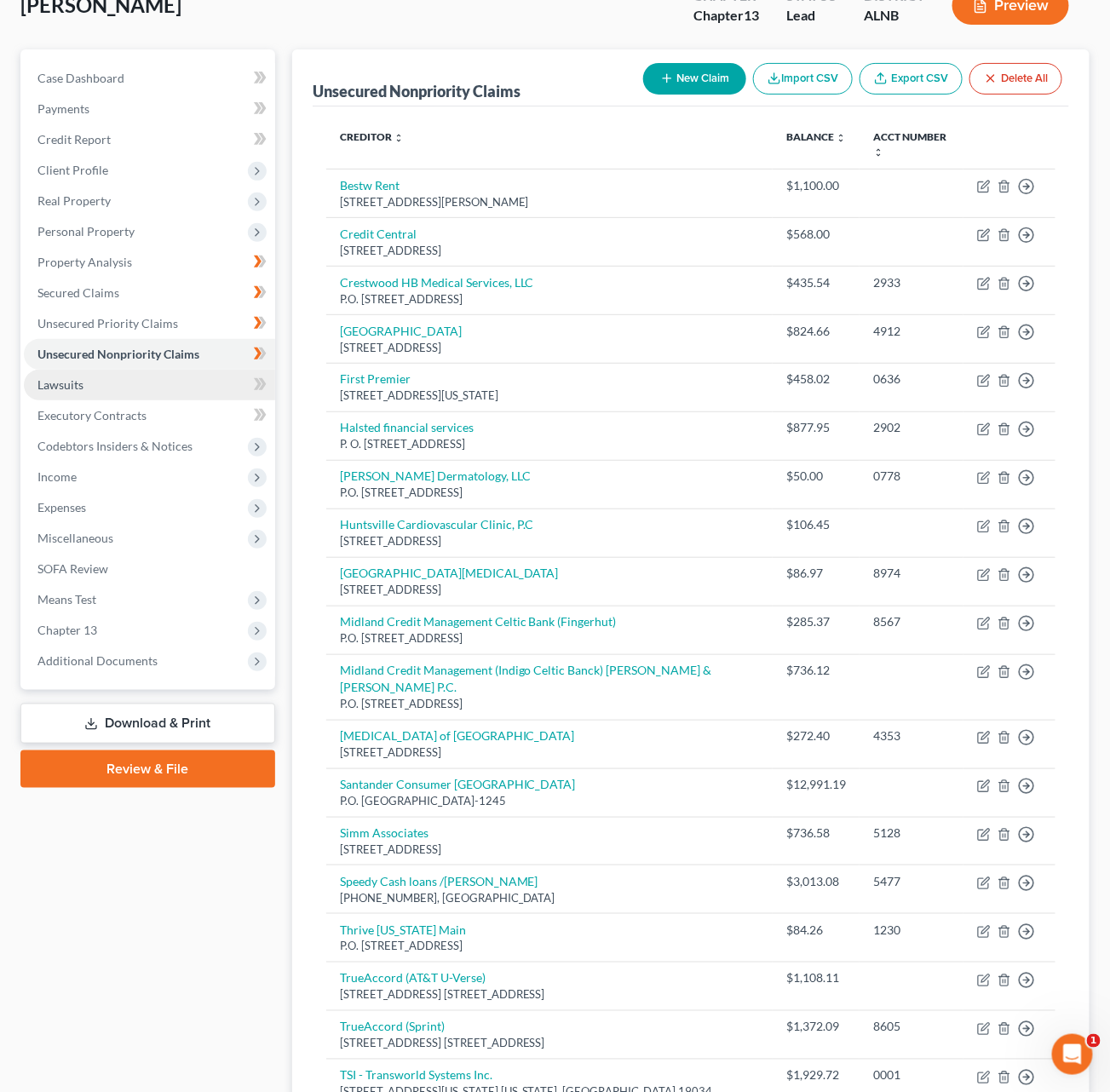
click at [216, 370] on link "Lawsuits" at bounding box center [149, 385] width 252 height 31
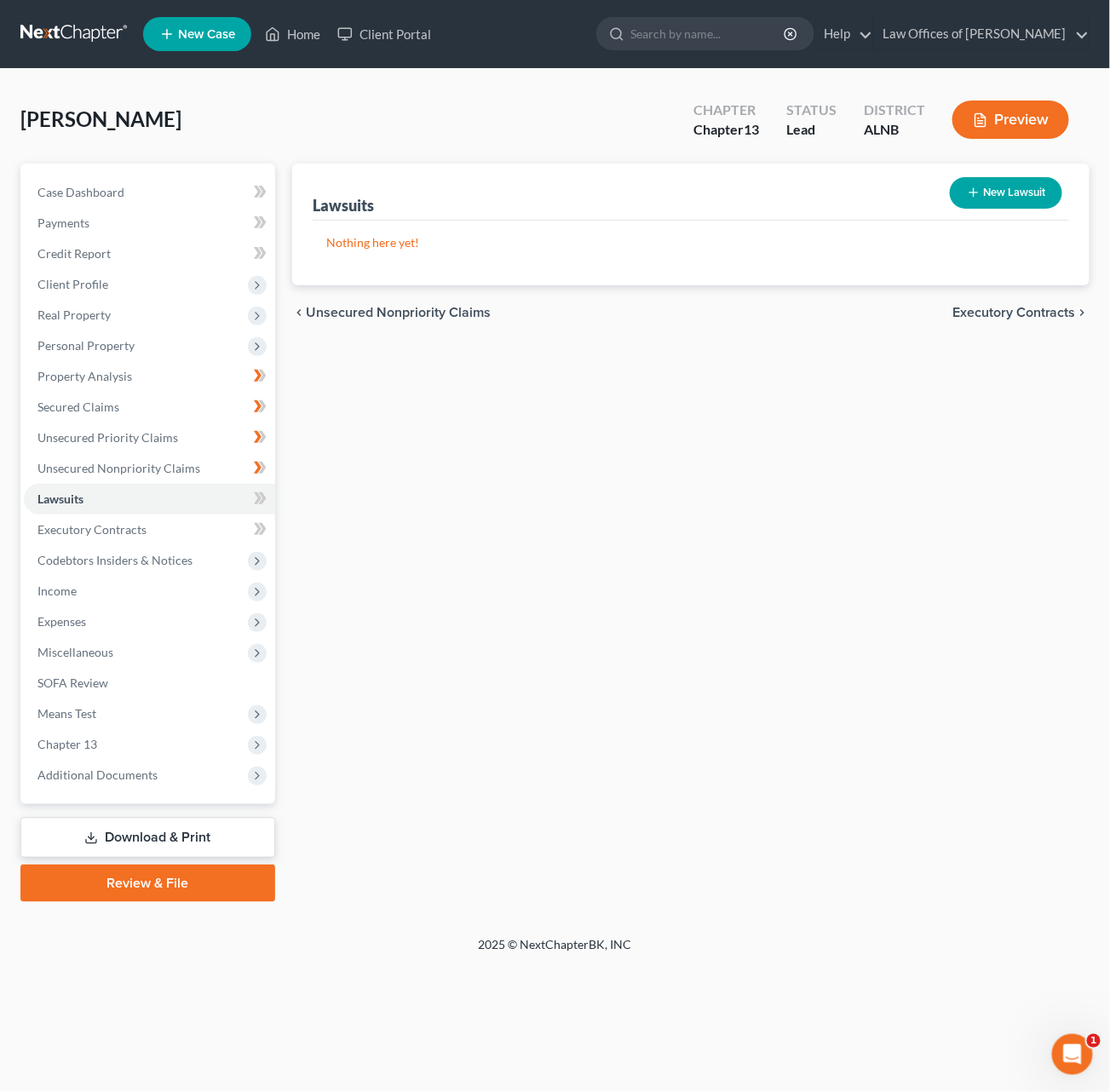
scroll to position [0, 1]
click at [259, 488] on icon at bounding box center [260, 499] width 13 height 21
drag, startPoint x: 173, startPoint y: 513, endPoint x: 185, endPoint y: 513, distance: 12.0
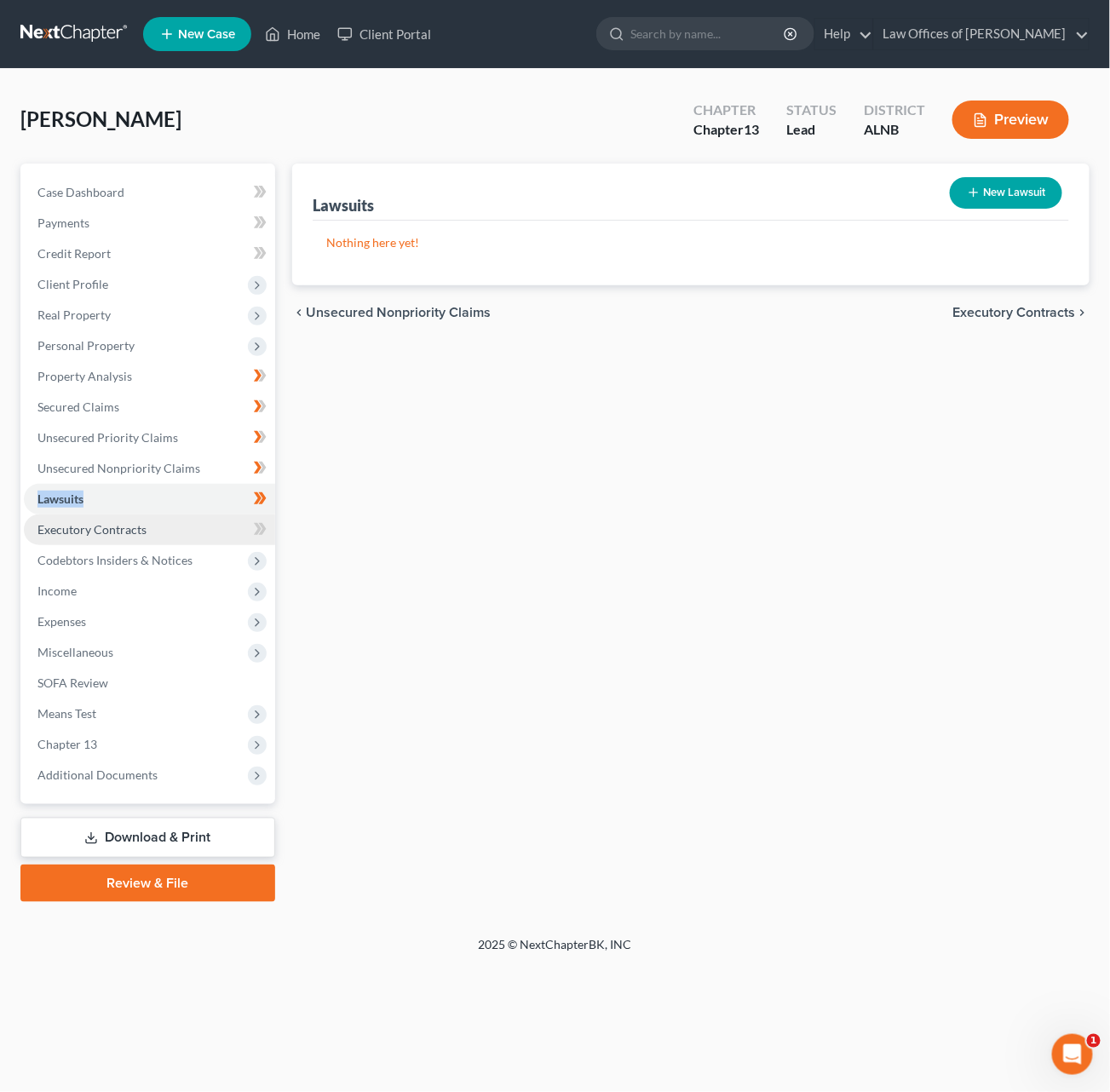
click at [173, 514] on link "Executory Contracts" at bounding box center [149, 530] width 252 height 31
click at [254, 521] on icon at bounding box center [260, 529] width 13 height 21
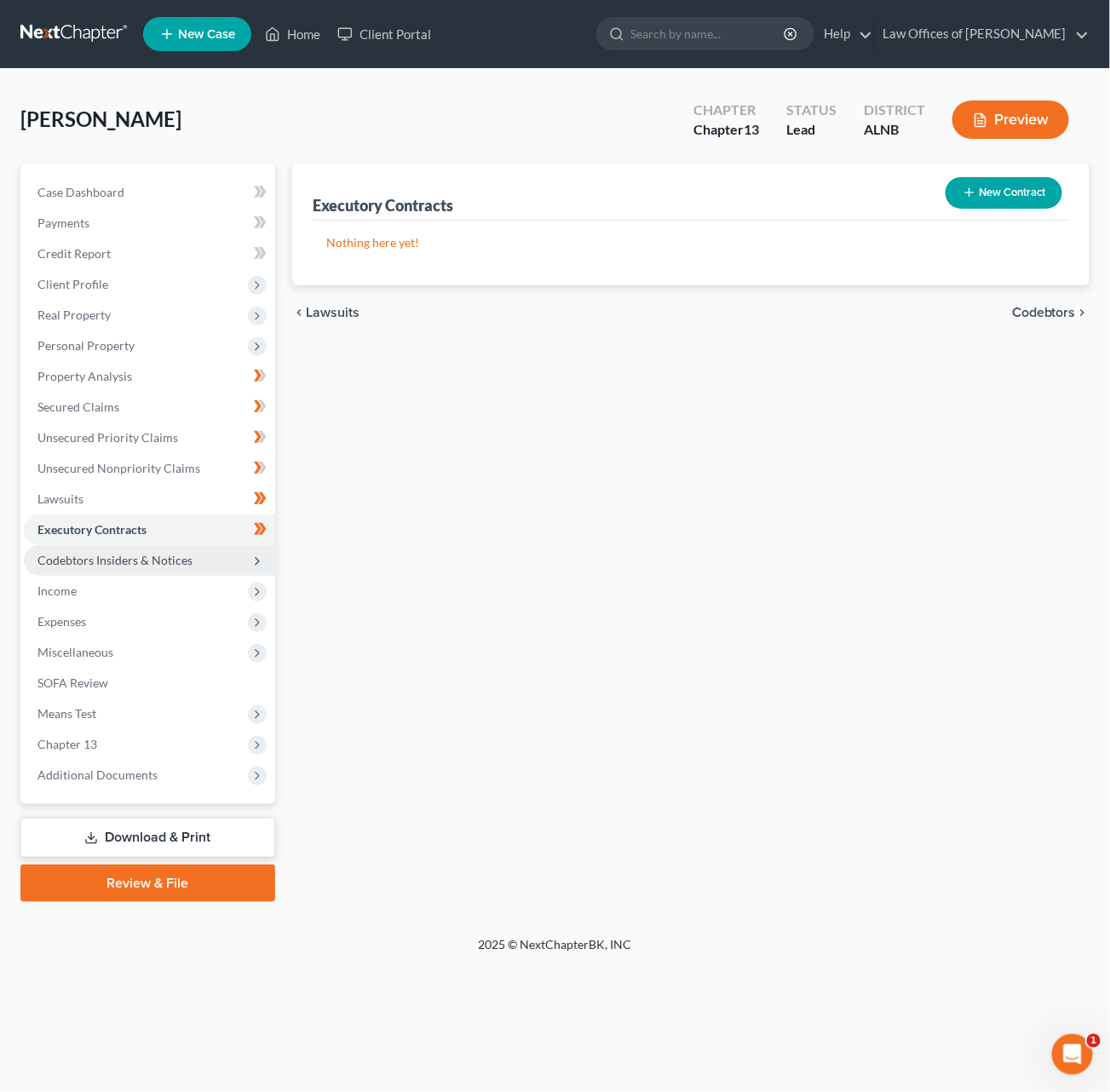
click at [208, 545] on span "Codebtors Insiders & Notices" at bounding box center [149, 561] width 252 height 31
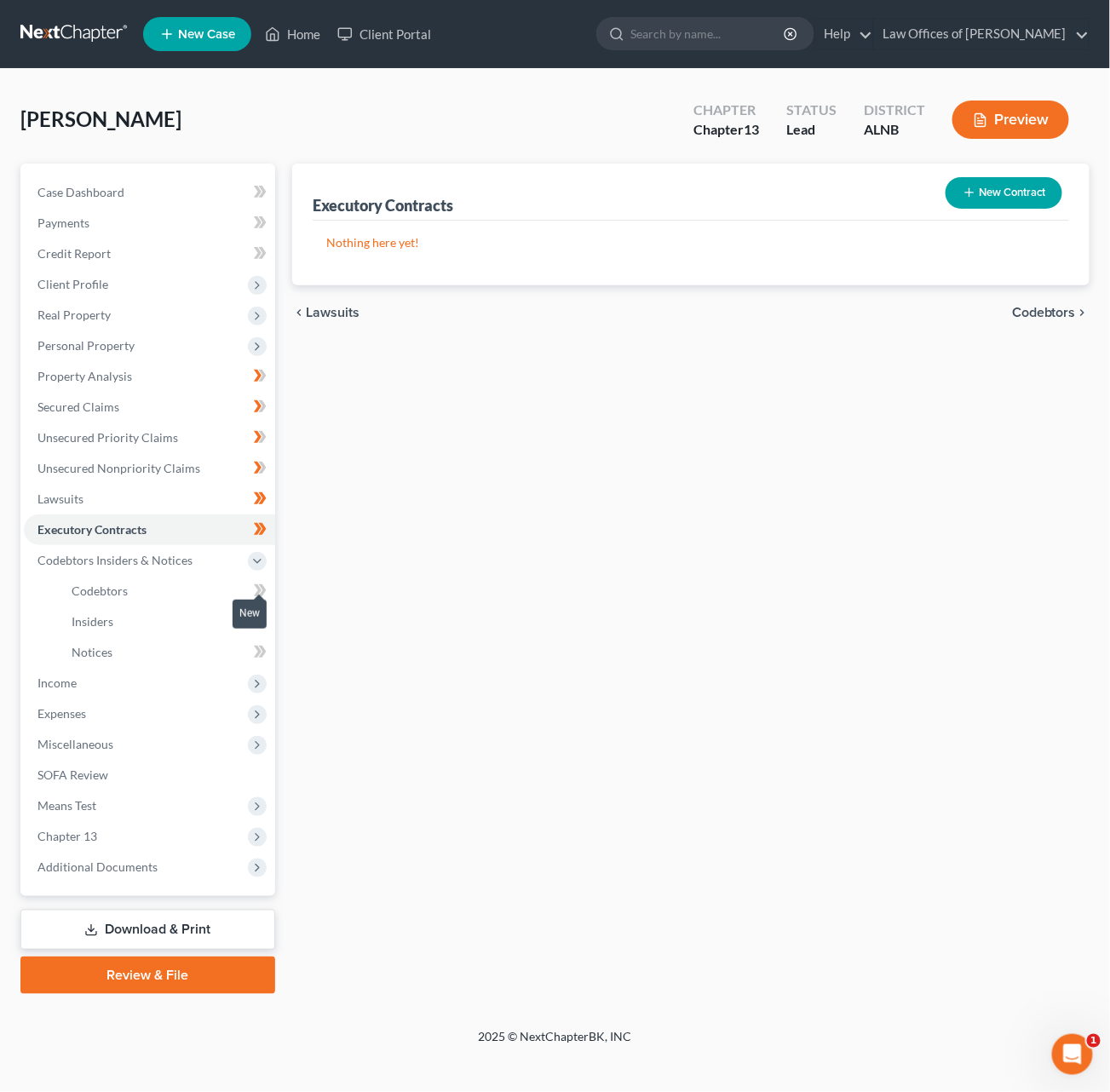
click at [258, 585] on icon at bounding box center [258, 591] width 8 height 12
click at [264, 615] on icon at bounding box center [262, 621] width 8 height 12
drag, startPoint x: 264, startPoint y: 603, endPoint x: 241, endPoint y: 616, distance: 26.4
click at [263, 615] on icon at bounding box center [262, 621] width 8 height 12
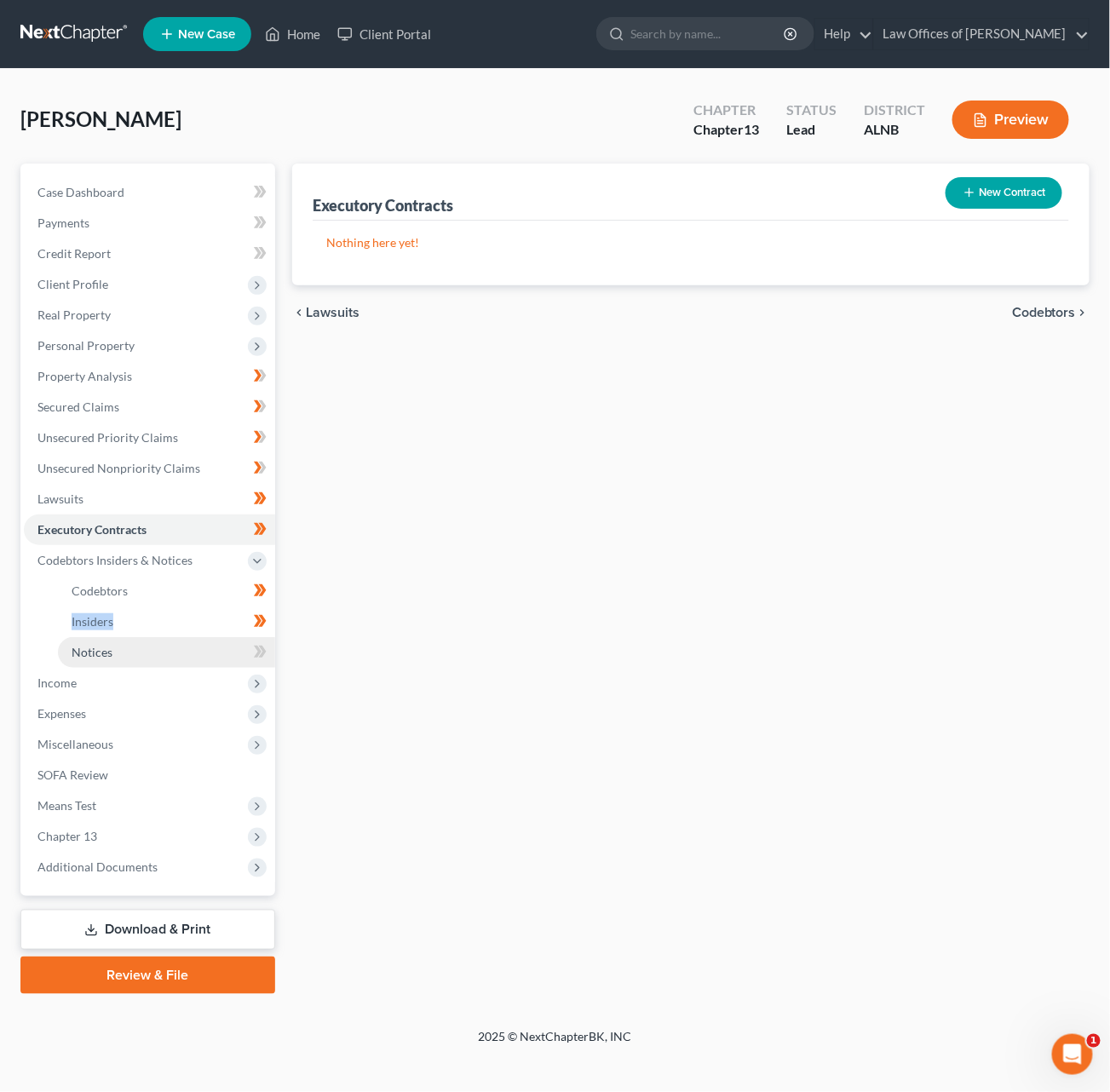
click at [197, 637] on link "Notices" at bounding box center [166, 652] width 217 height 31
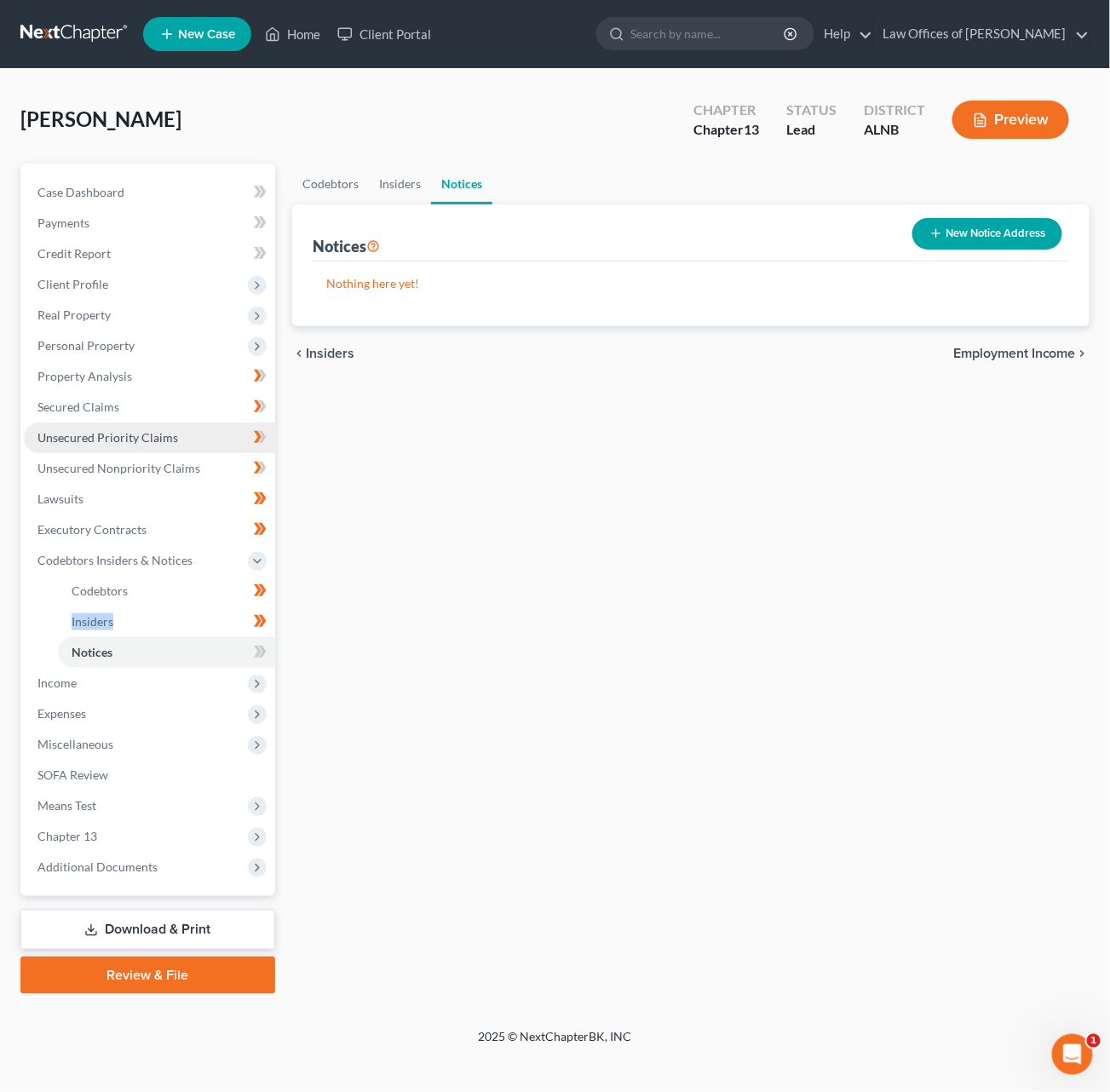
click at [123, 430] on span "Unsecured Priority Claims" at bounding box center [108, 437] width 141 height 15
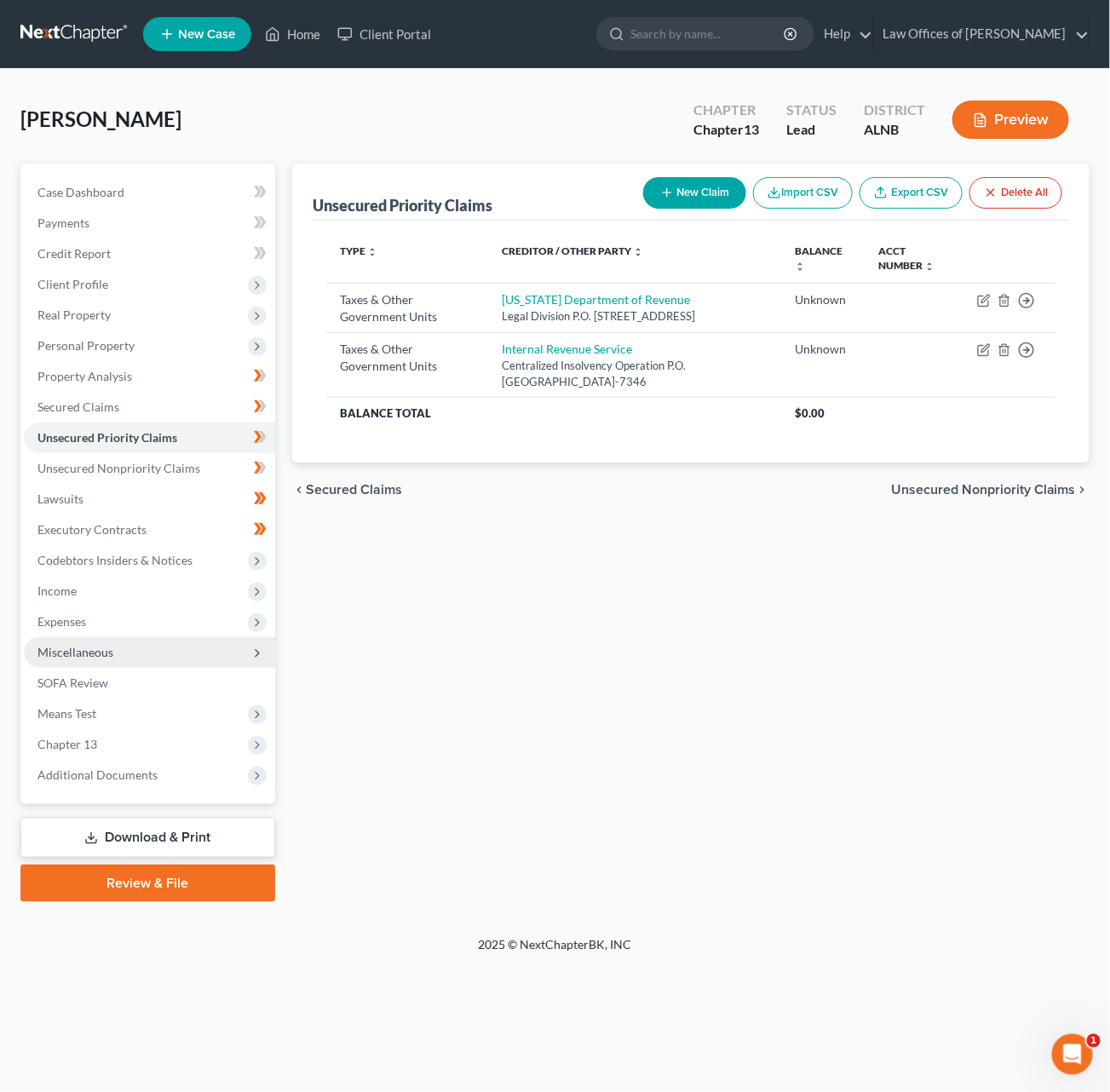
click at [254, 646] on icon at bounding box center [258, 653] width 14 height 14
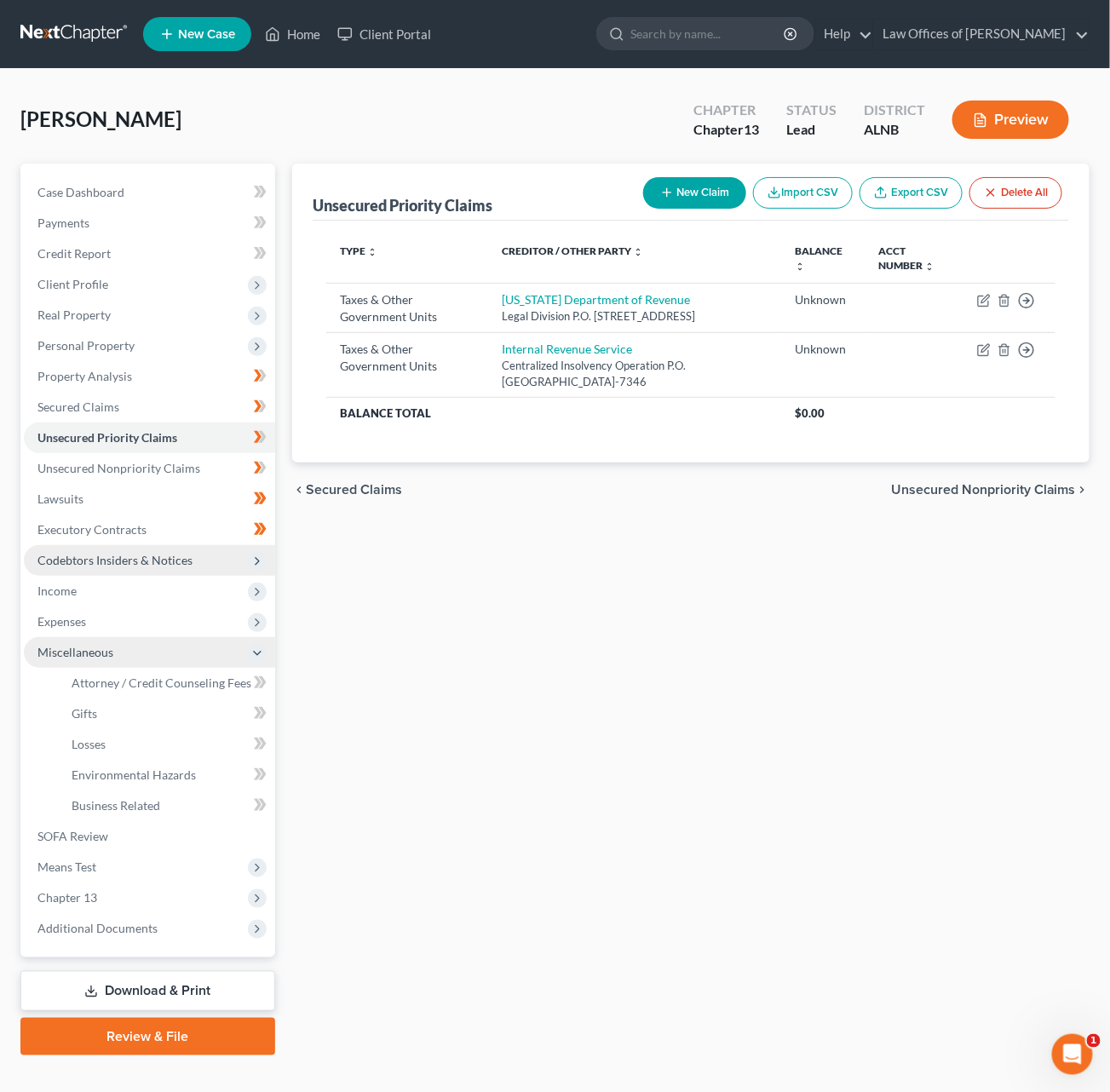
click at [255, 555] on icon at bounding box center [258, 561] width 14 height 14
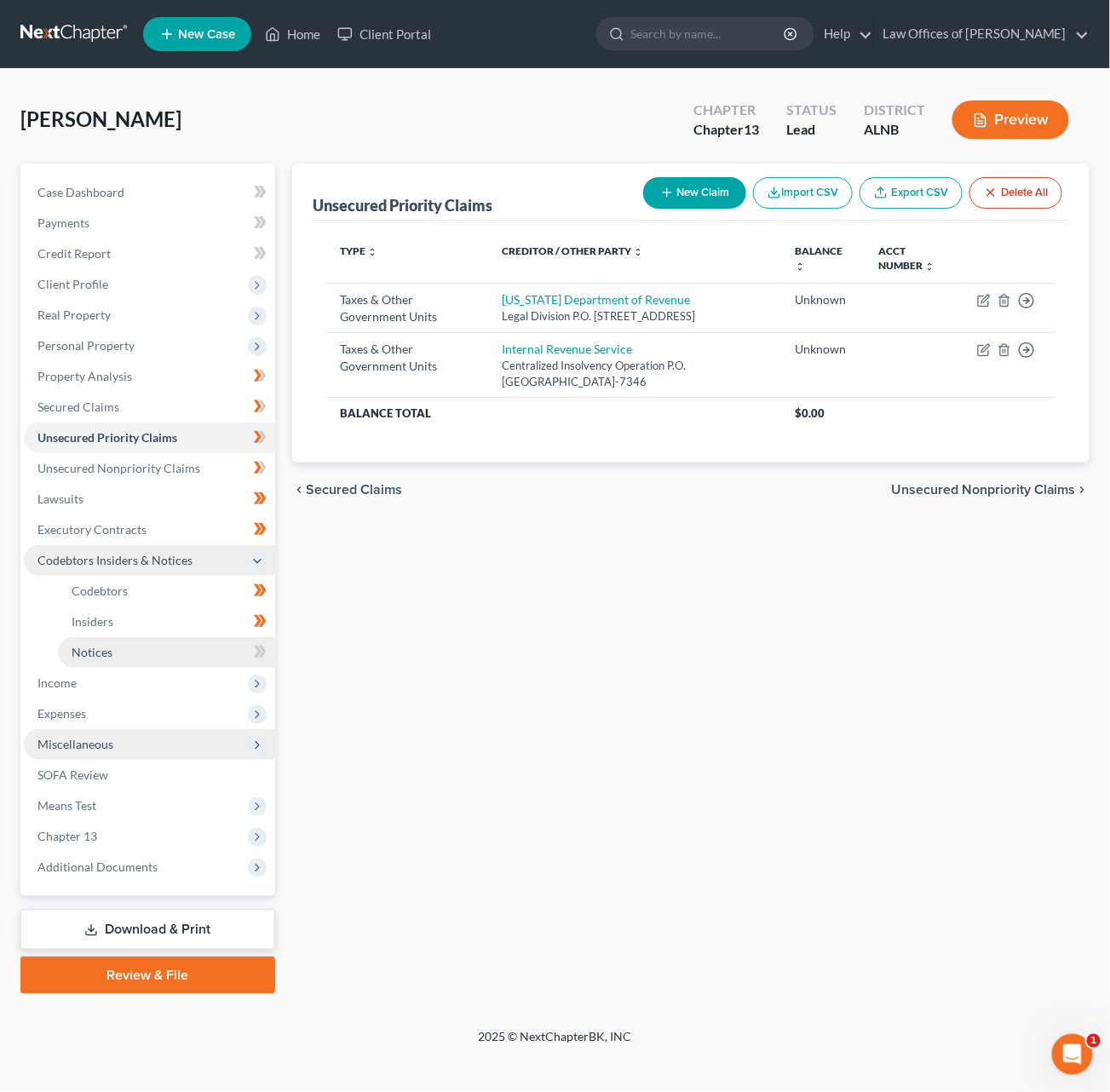
click at [117, 637] on link "Notices" at bounding box center [166, 652] width 217 height 31
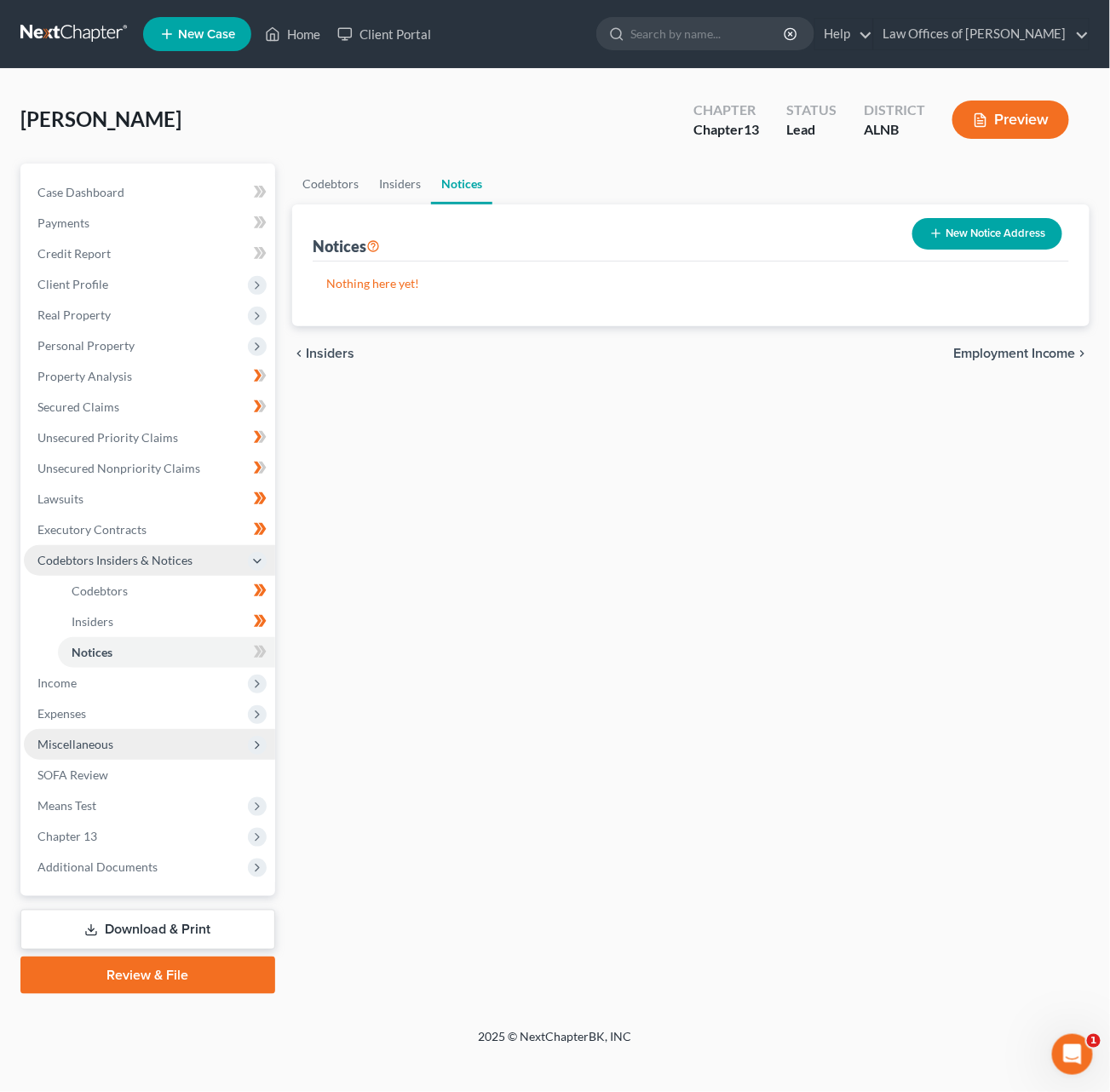
click at [986, 231] on button "New Notice Address" at bounding box center [987, 234] width 150 height 32
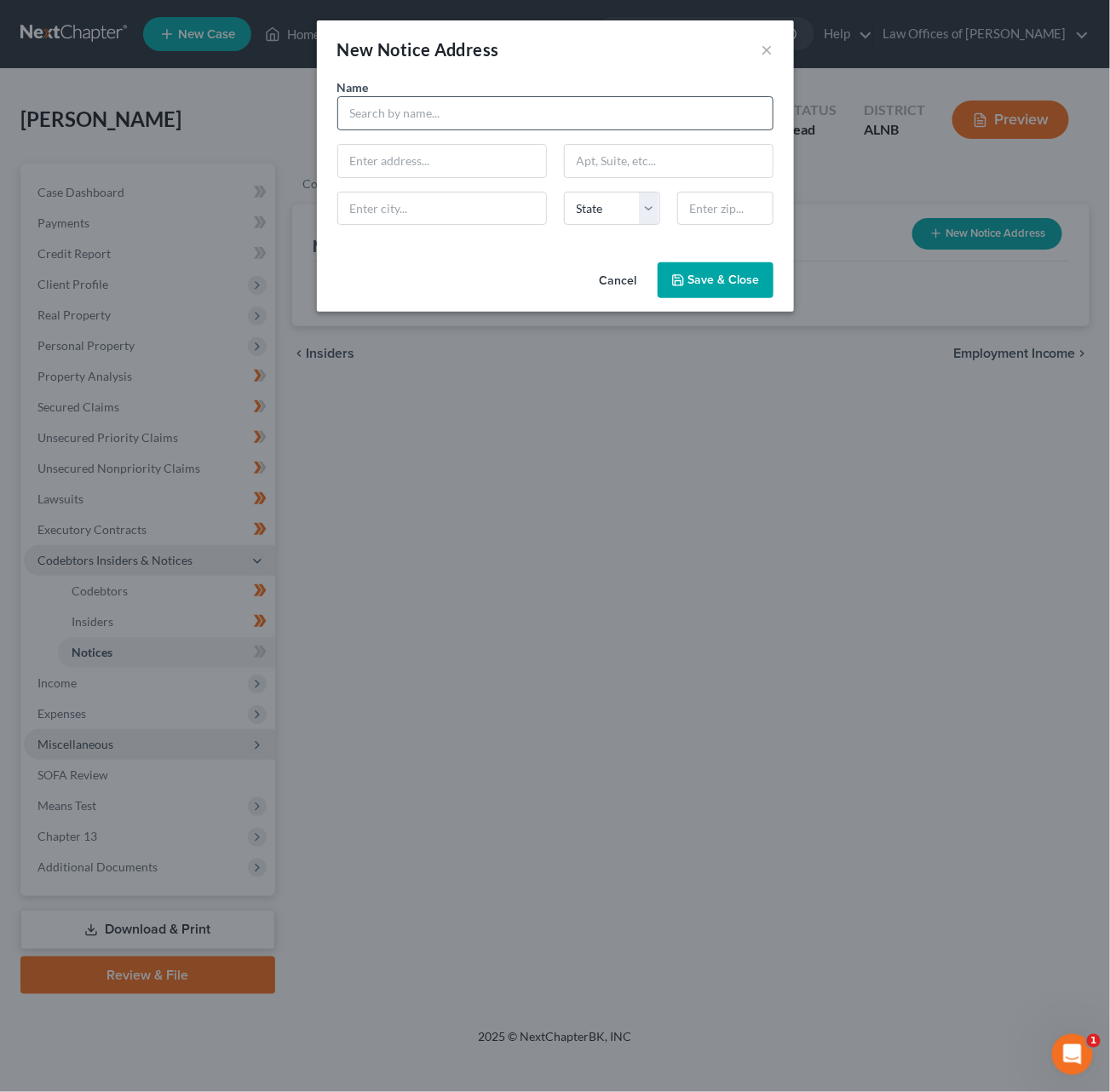
drag, startPoint x: 461, startPoint y: 137, endPoint x: 469, endPoint y: 121, distance: 17.9
click at [469, 124] on div "Name * State AL AK AR AZ CA CO CT DE DC FL GA GU HI ID IL IN IA KS KY LA ME MD …" at bounding box center [555, 158] width 453 height 161
click at [469, 121] on input "text" at bounding box center [555, 113] width 436 height 34
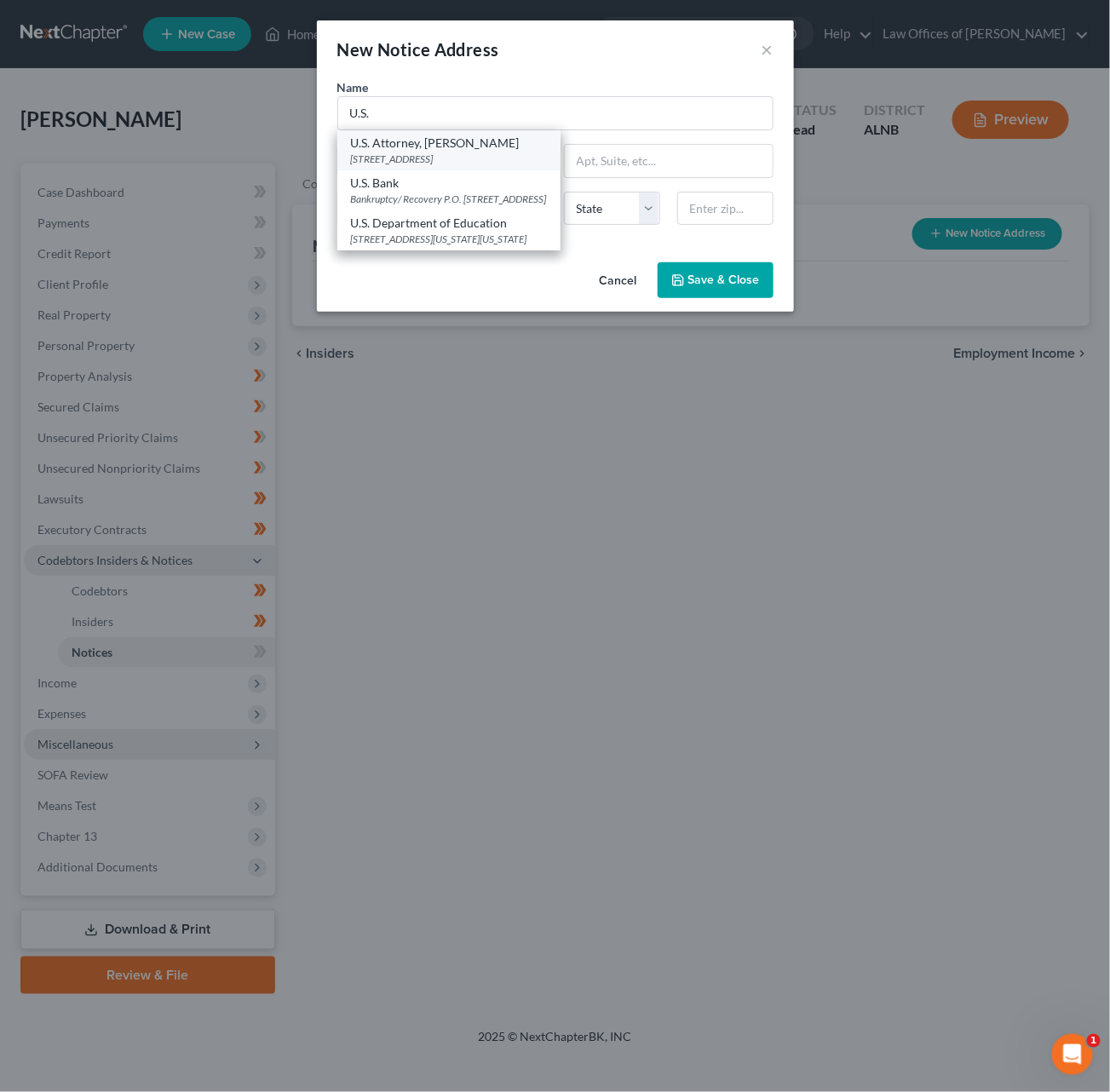
click at [503, 152] on div "1801 4th Ave., North, Birmingham, AL 35203" at bounding box center [449, 159] width 196 height 15
type input "U.S. Attorney, Prim Escalona"
type input "1801 4th Ave., North"
type input "Birmingham"
select select "0"
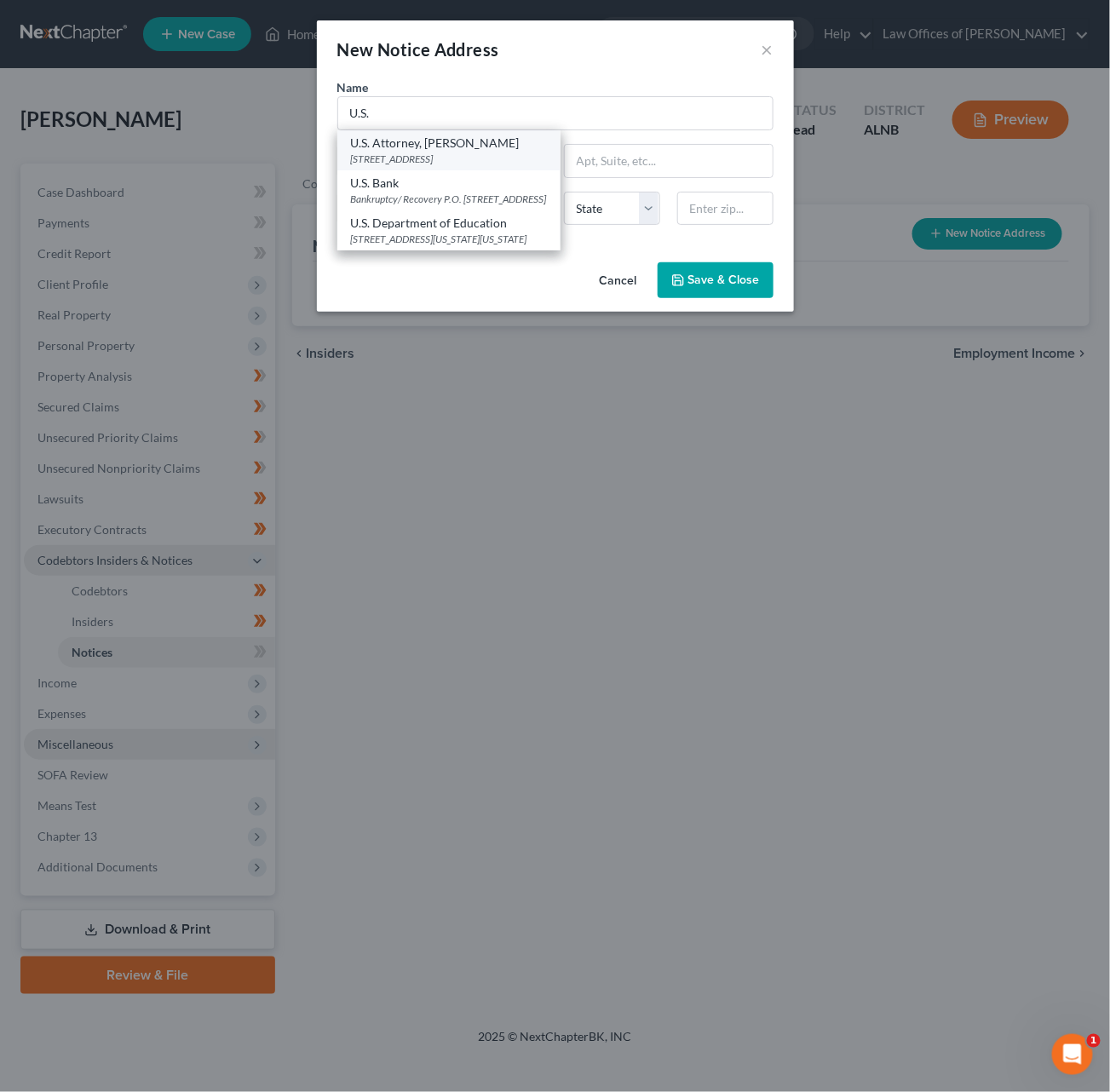
type input "35203"
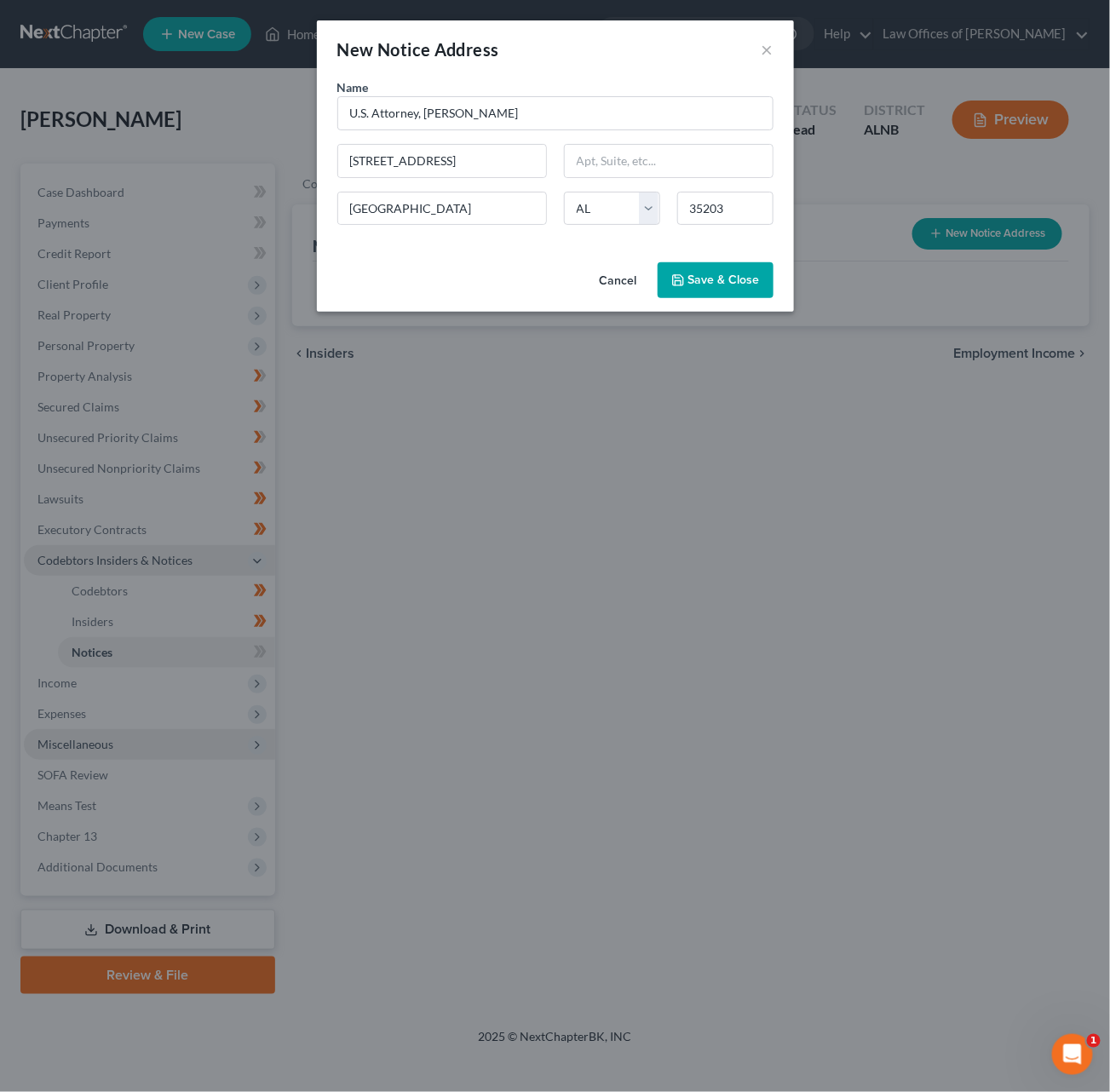
click at [712, 264] on button "Save & Close" at bounding box center [715, 281] width 116 height 36
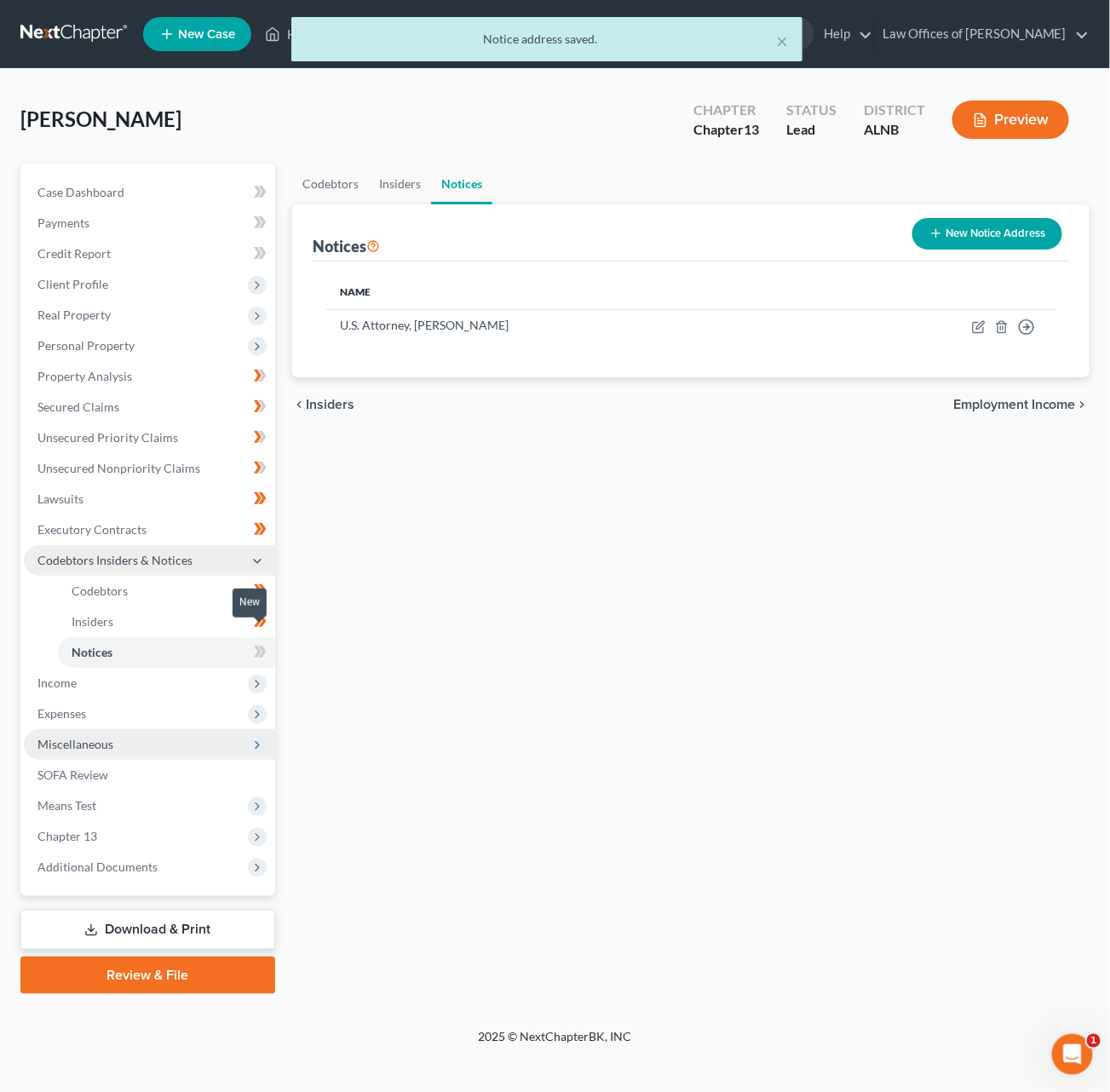
click at [264, 641] on icon at bounding box center [260, 652] width 13 height 21
click at [203, 668] on span "Income" at bounding box center [149, 683] width 252 height 31
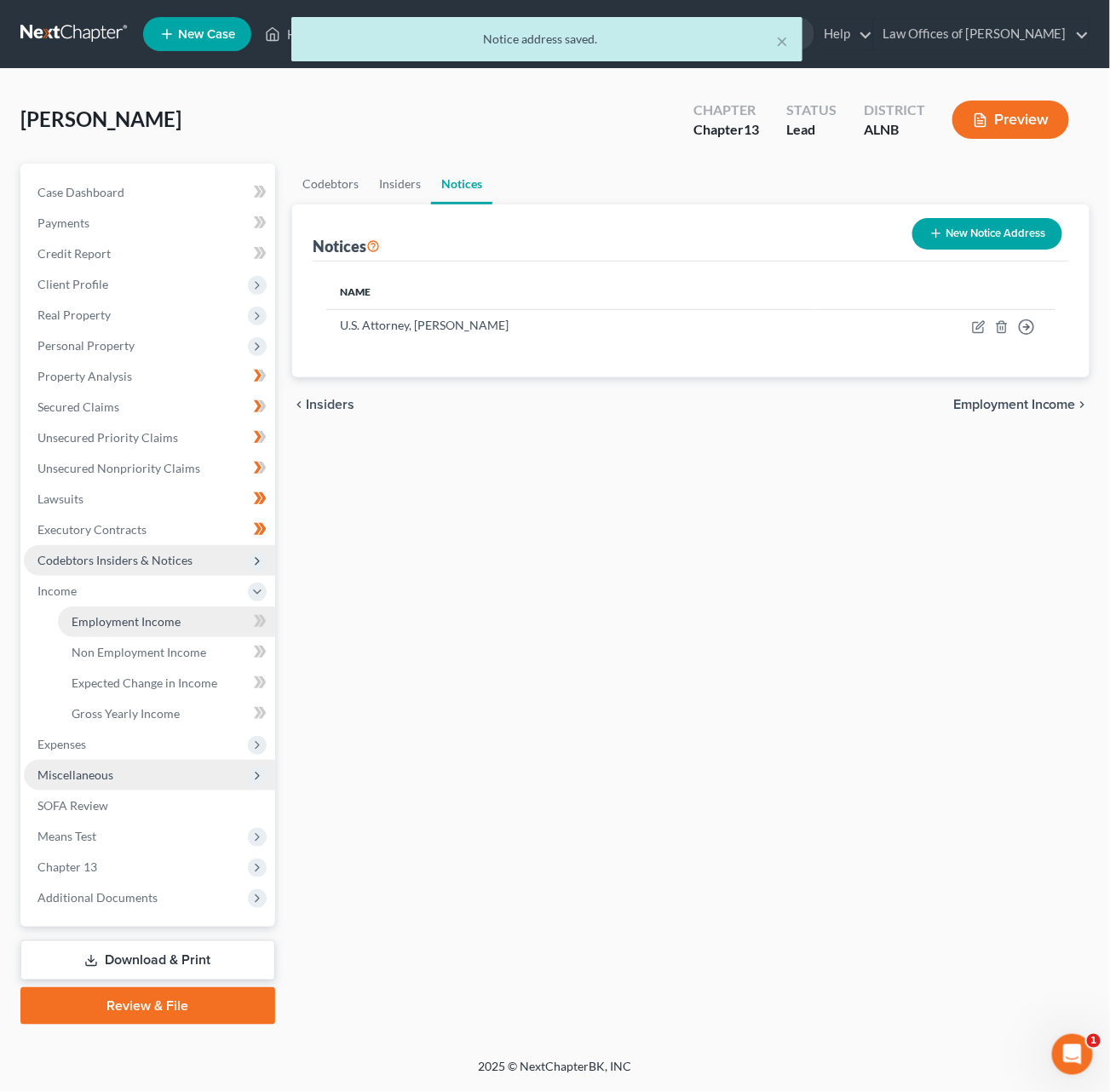
click at [174, 614] on span "Employment Income" at bounding box center [125, 621] width 109 height 15
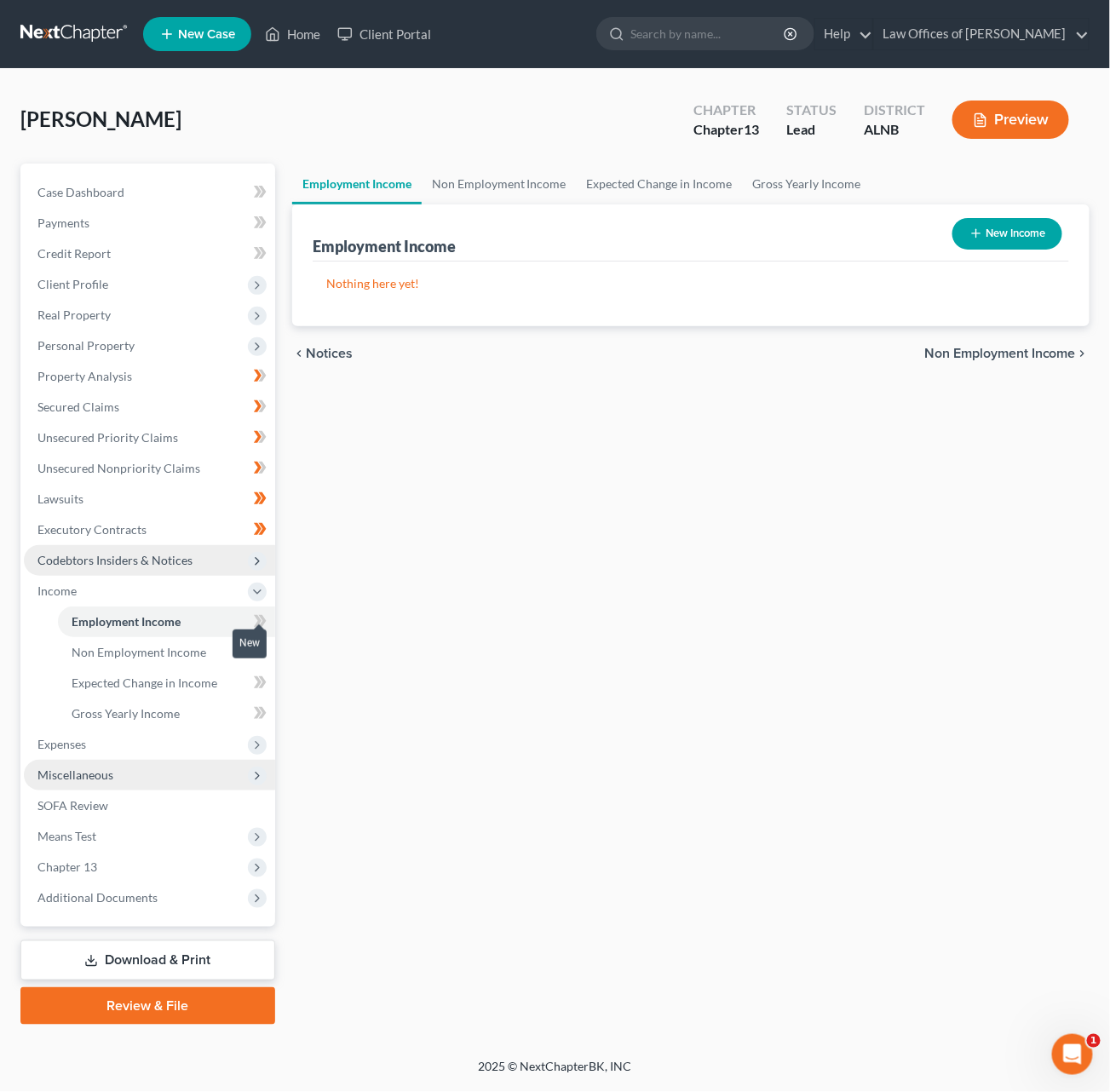
click at [258, 615] on icon at bounding box center [258, 621] width 8 height 12
click at [1009, 214] on div "New Income" at bounding box center [1007, 234] width 124 height 46
click at [1002, 229] on button "New Income" at bounding box center [1007, 234] width 110 height 32
select select "0"
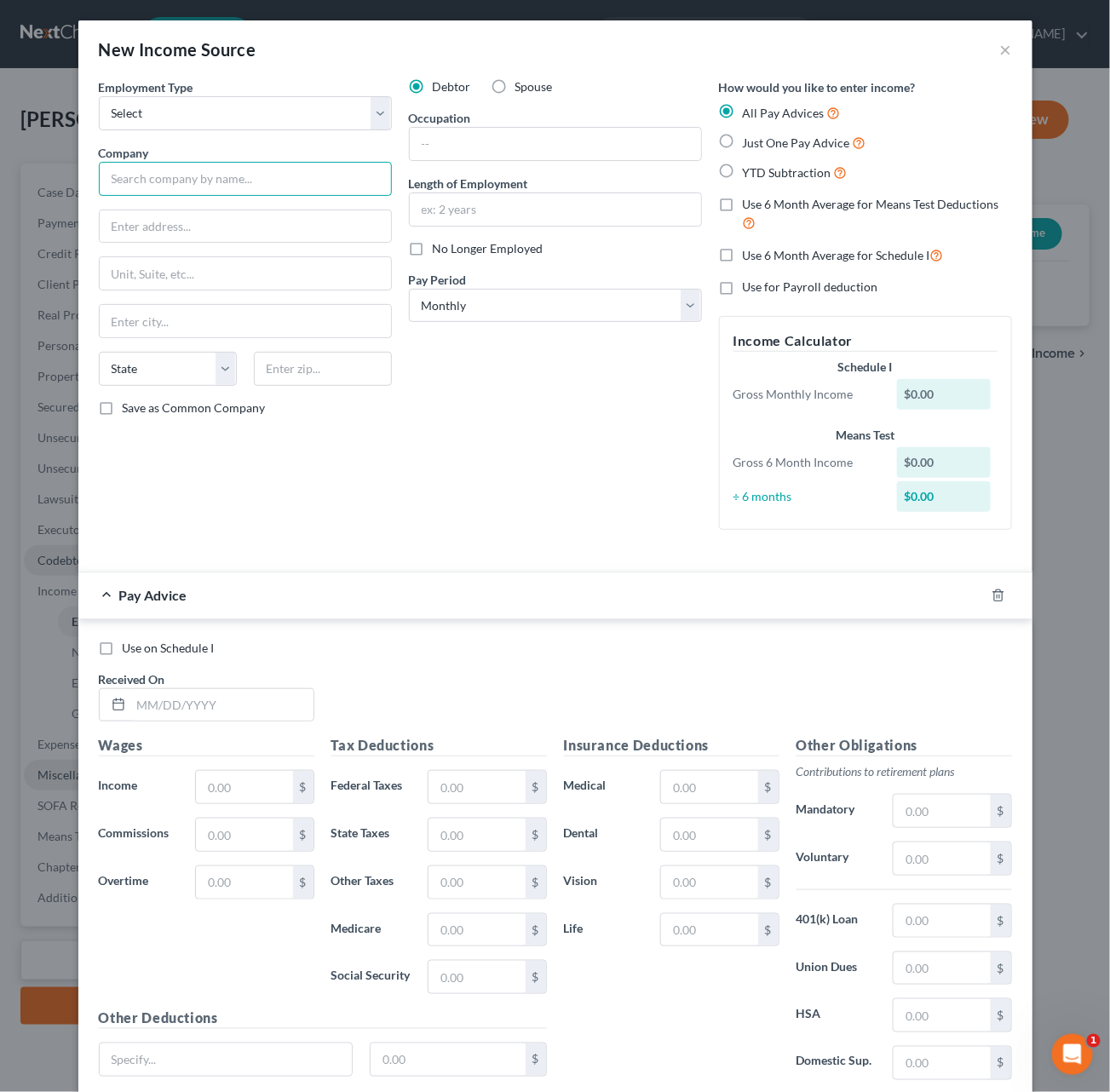
click at [169, 169] on input "text" at bounding box center [245, 179] width 293 height 34
type input "BRG Services (Viventium)"
click at [512, 145] on input "text" at bounding box center [555, 144] width 291 height 33
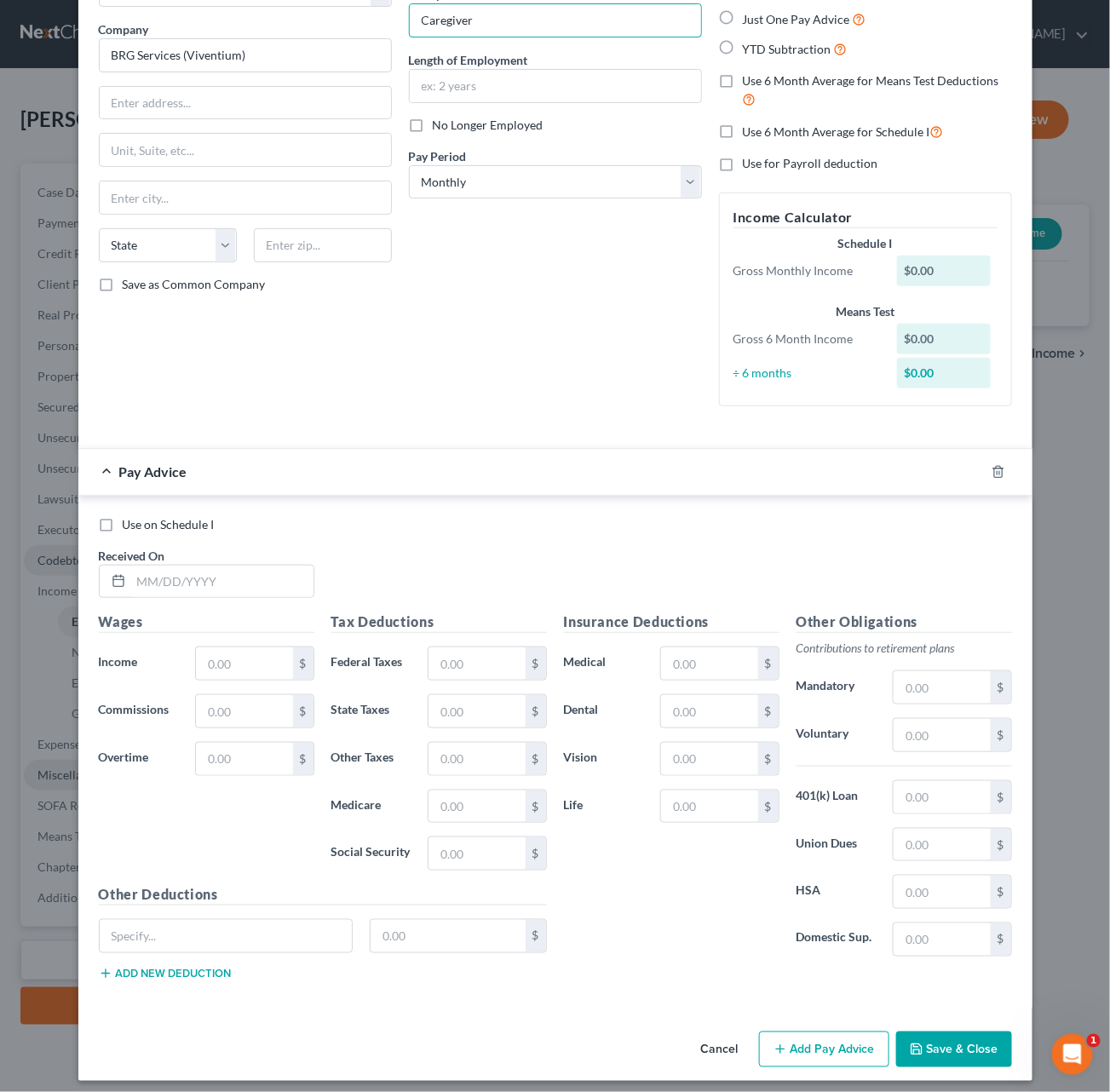
scroll to position [123, 0]
type input "Caregiver"
click at [960, 852] on button "Save & Close" at bounding box center [954, 1051] width 116 height 36
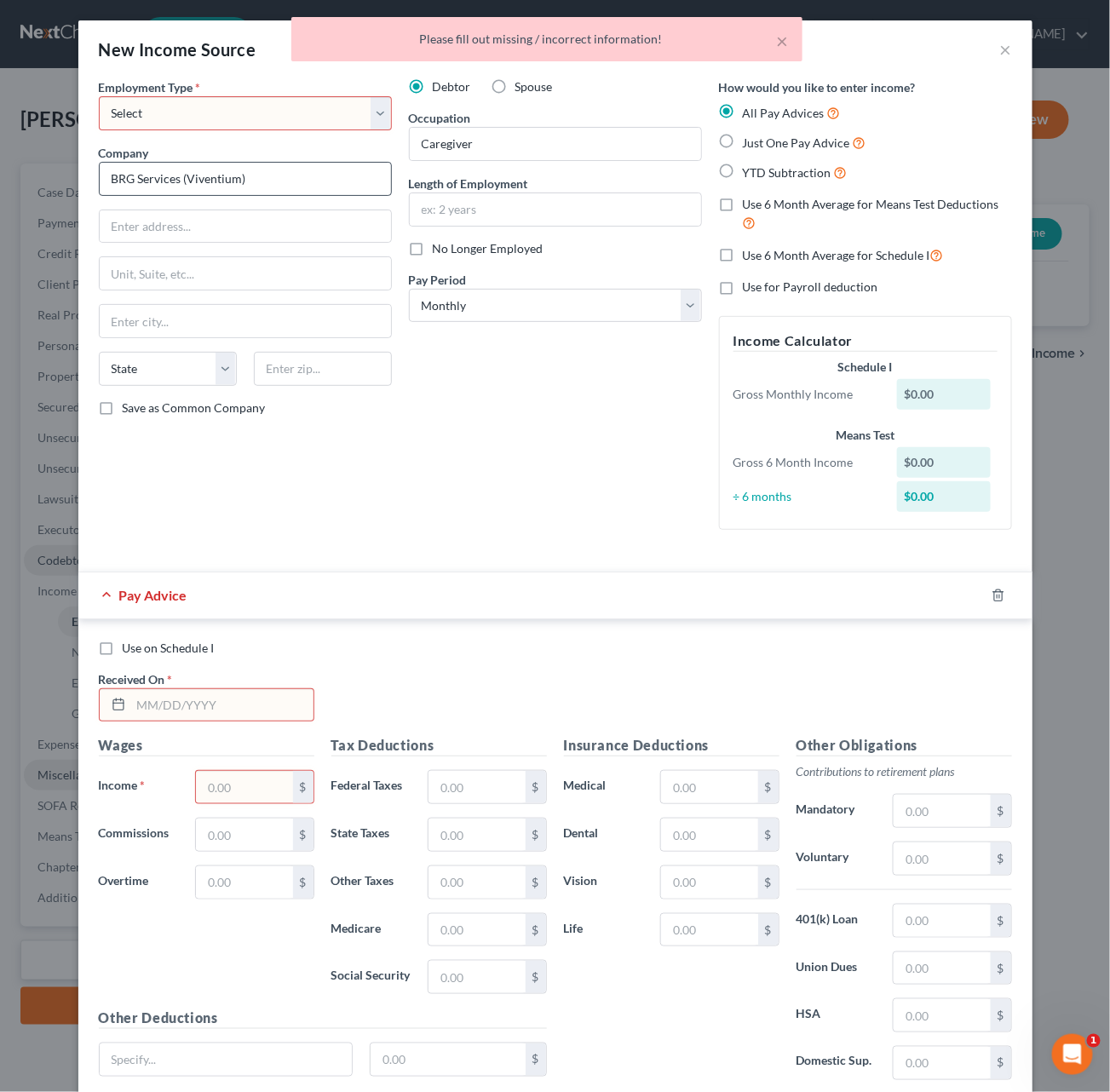
scroll to position [0, 0]
select select "0"
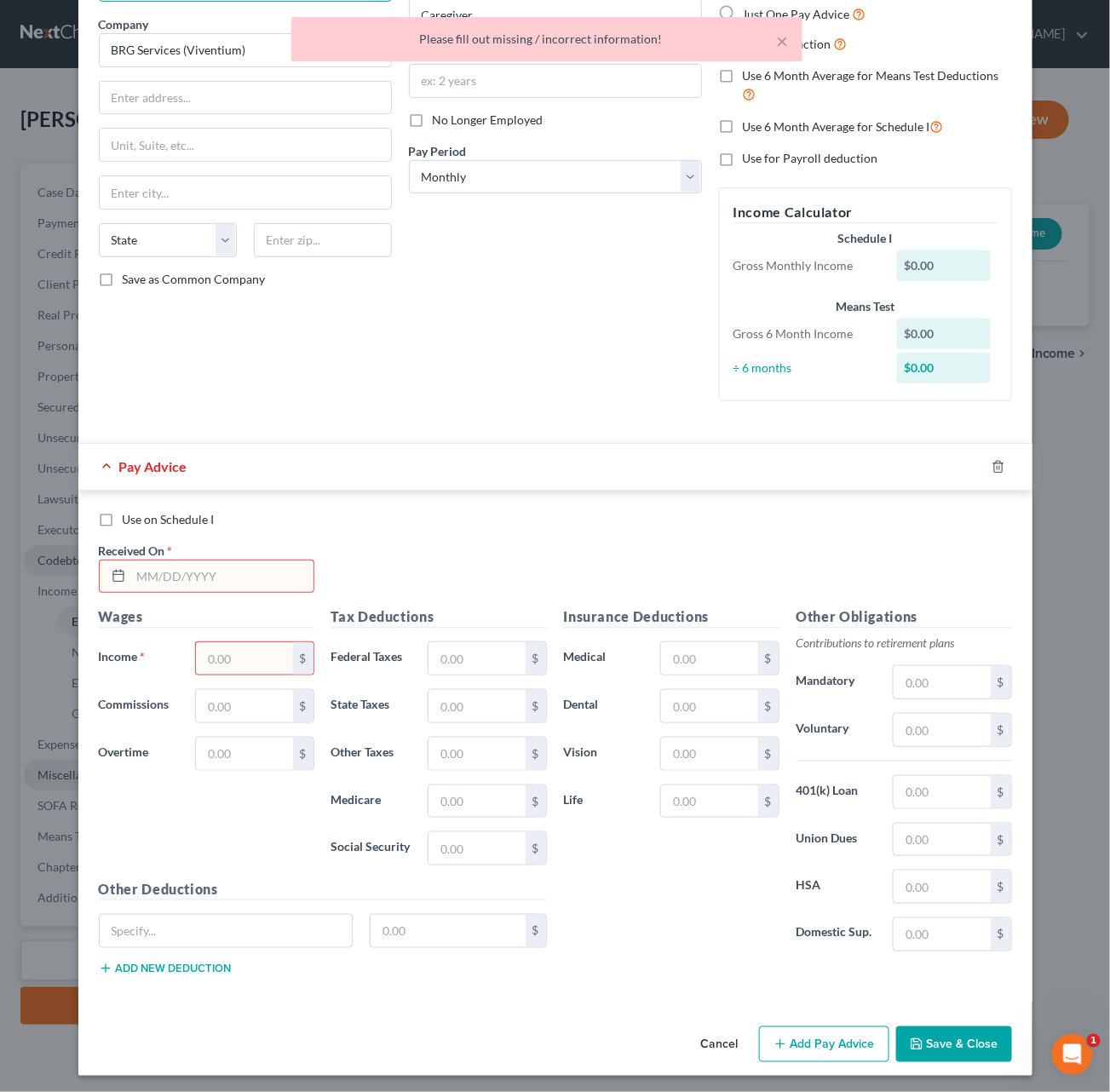
scroll to position [123, 0]
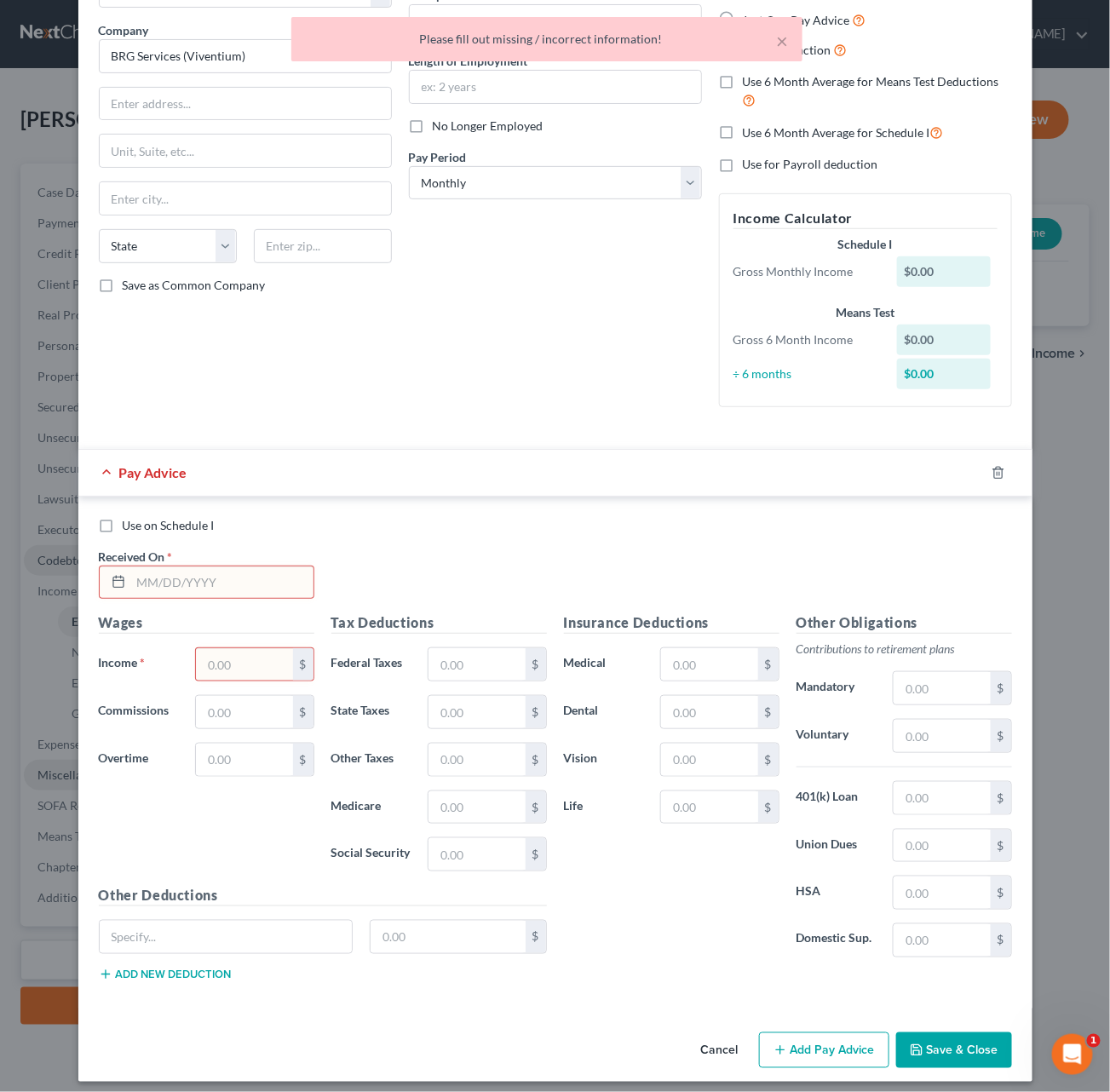
click at [963, 852] on button "Save & Close" at bounding box center [954, 1051] width 116 height 36
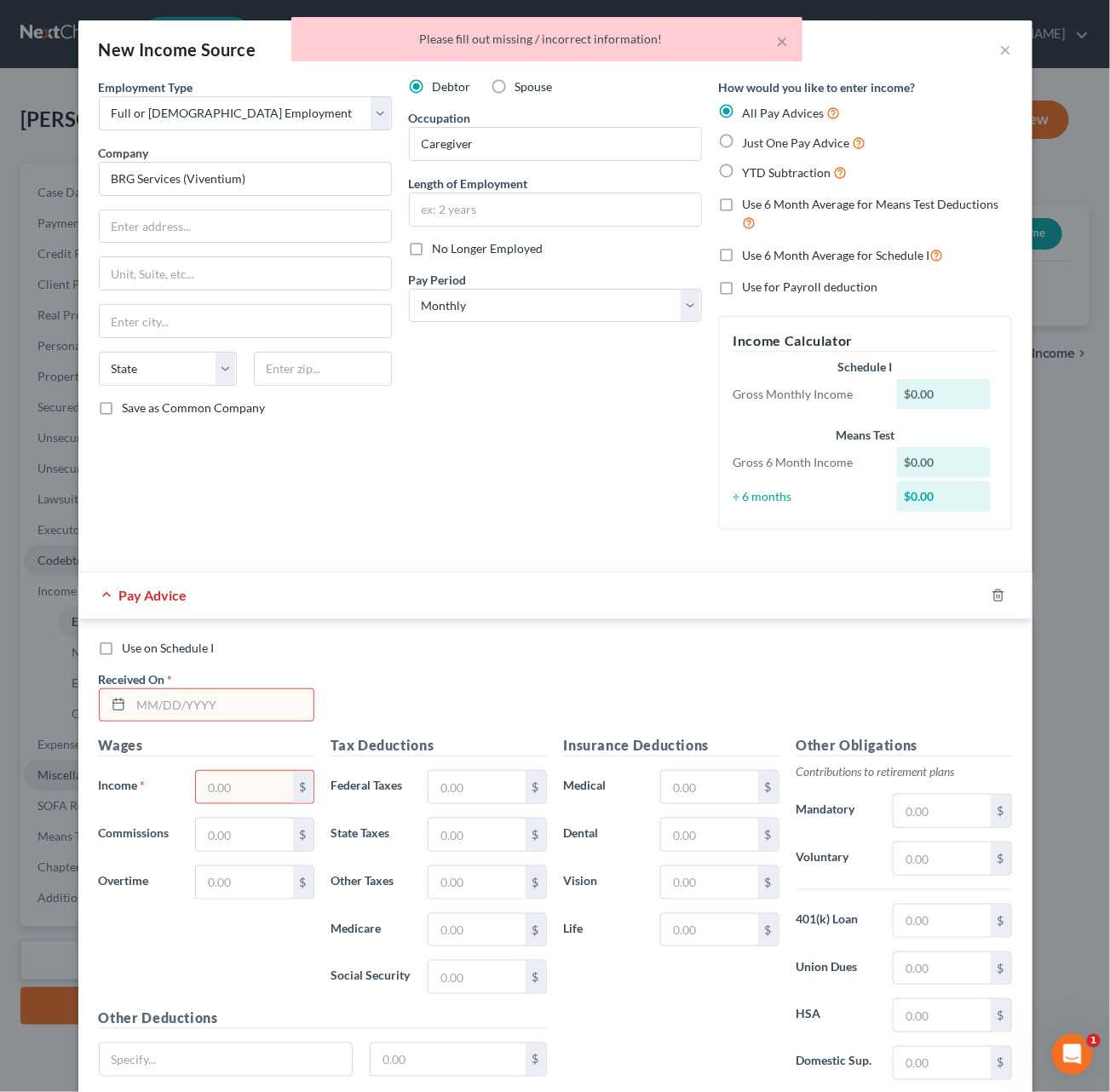
scroll to position [0, 0]
click at [757, 139] on span "Just One Pay Advice" at bounding box center [796, 143] width 107 height 15
click at [757, 139] on input "Just One Pay Advice" at bounding box center [755, 138] width 11 height 11
radio input "true"
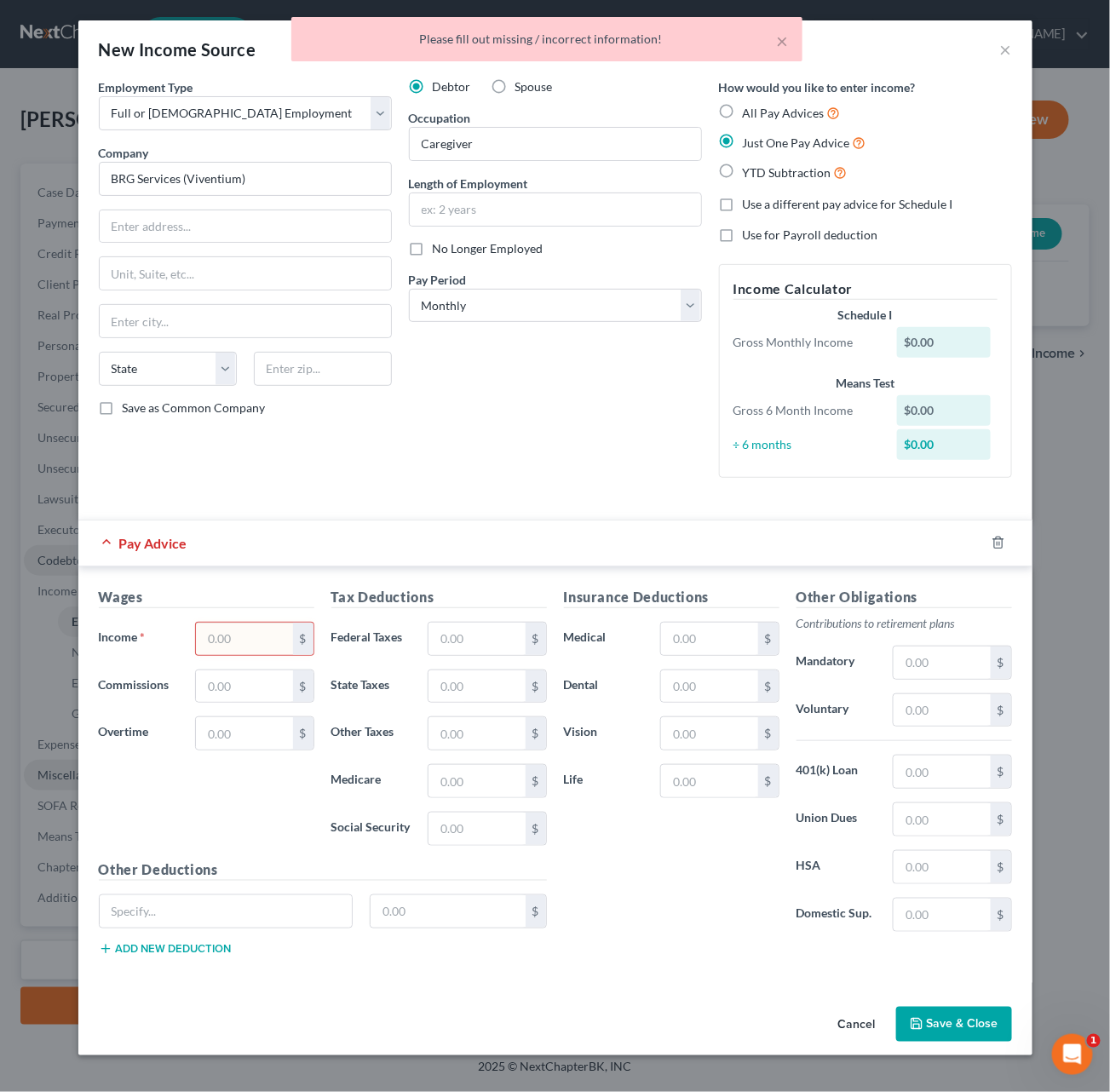
click at [952, 852] on button "Save & Close" at bounding box center [954, 1025] width 116 height 36
click at [249, 628] on input "text" at bounding box center [244, 639] width 96 height 33
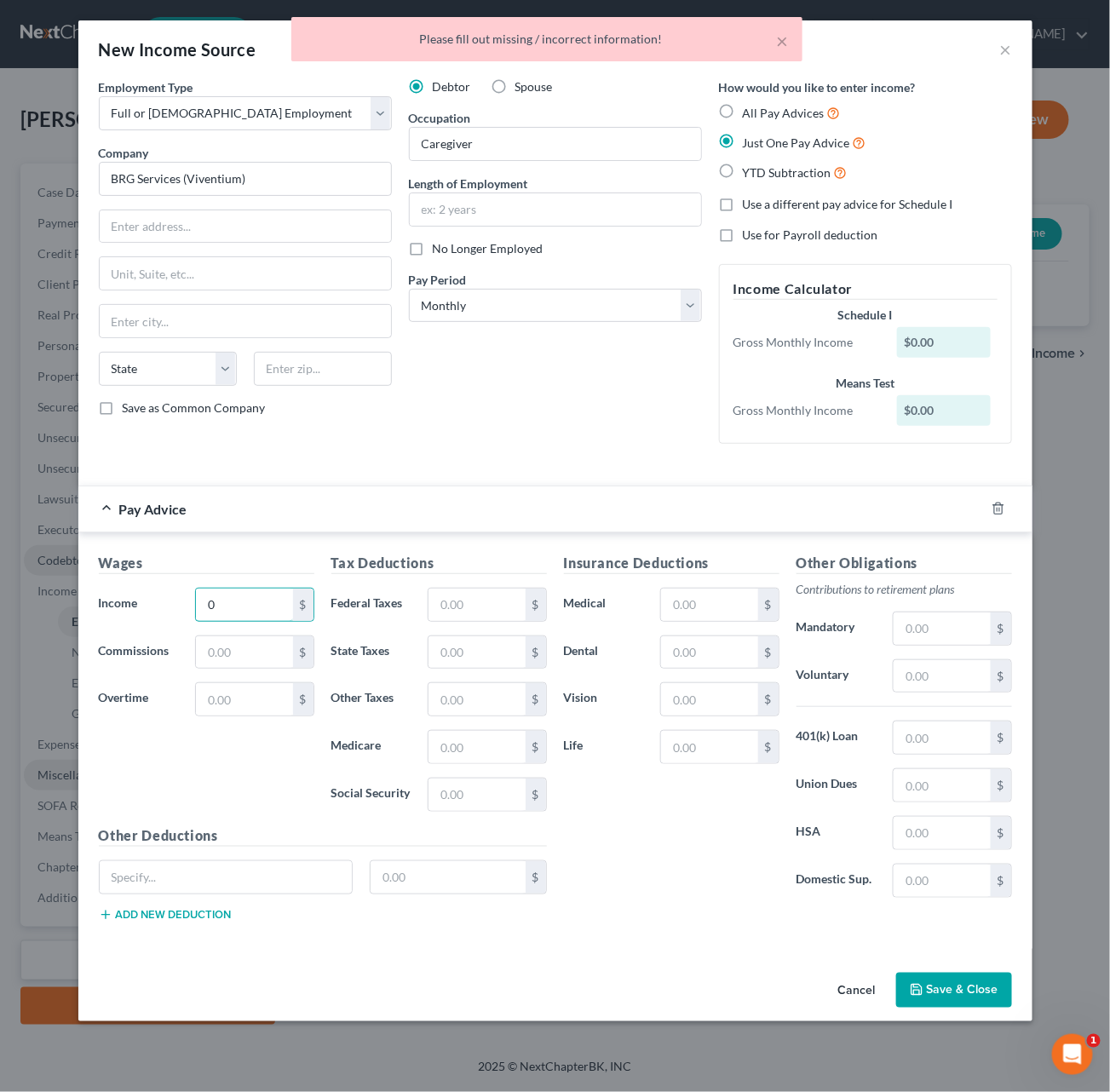
type input "0"
click at [947, 852] on button "Save & Close" at bounding box center [954, 991] width 116 height 36
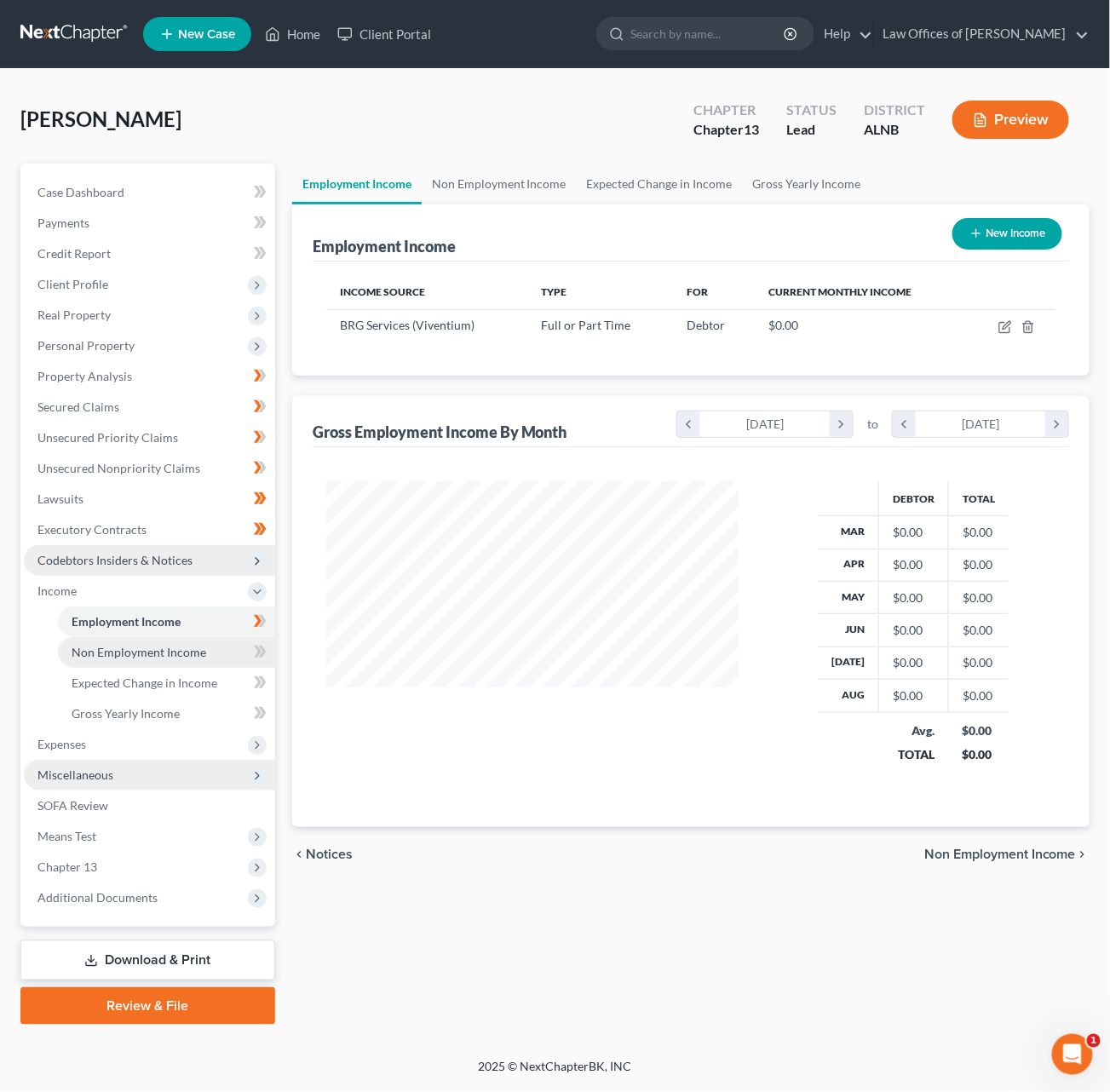
click at [168, 645] on span "Non Employment Income" at bounding box center [138, 652] width 135 height 15
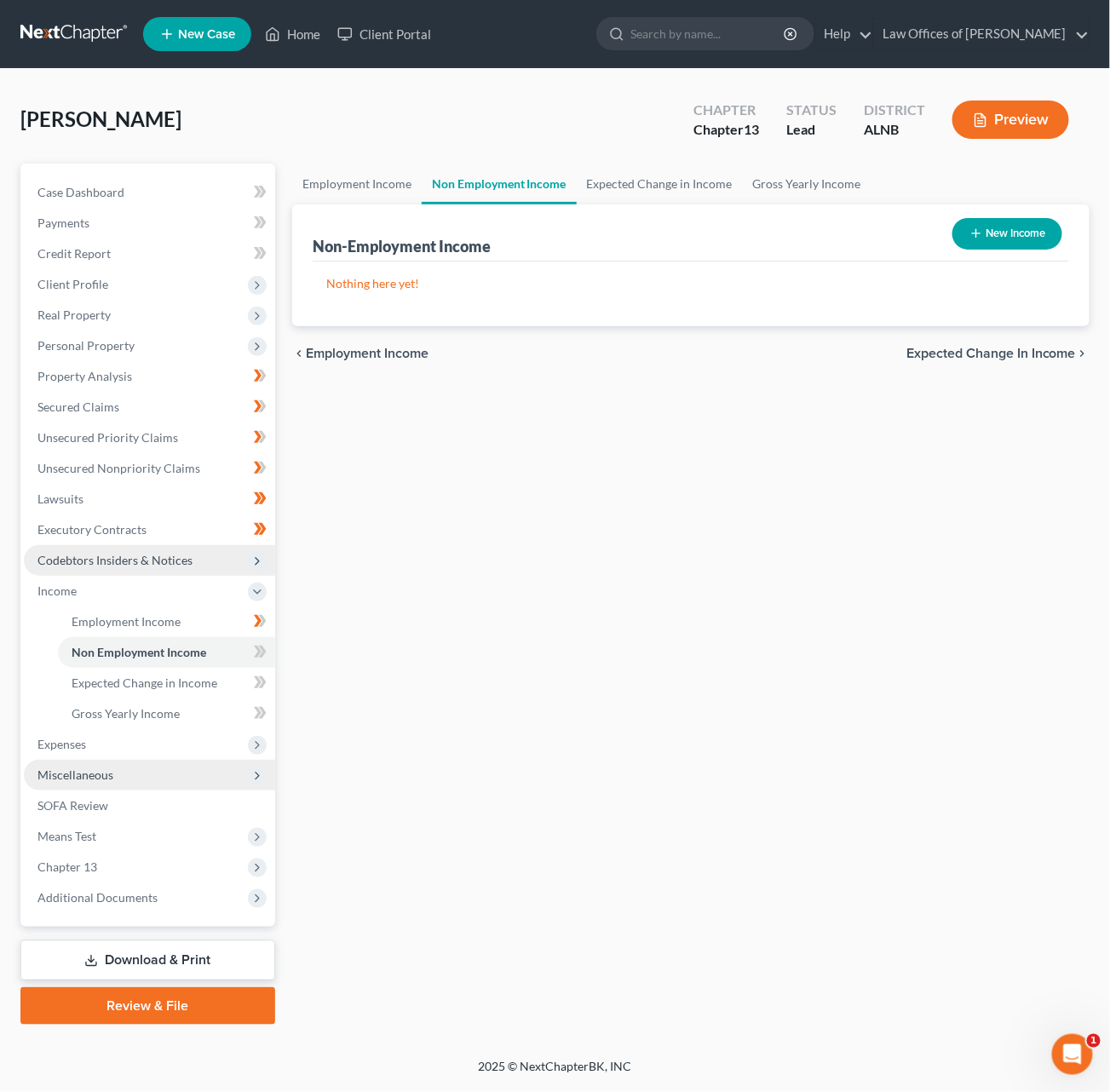
click at [1041, 228] on button "New Income" at bounding box center [1007, 234] width 110 height 32
select select "0"
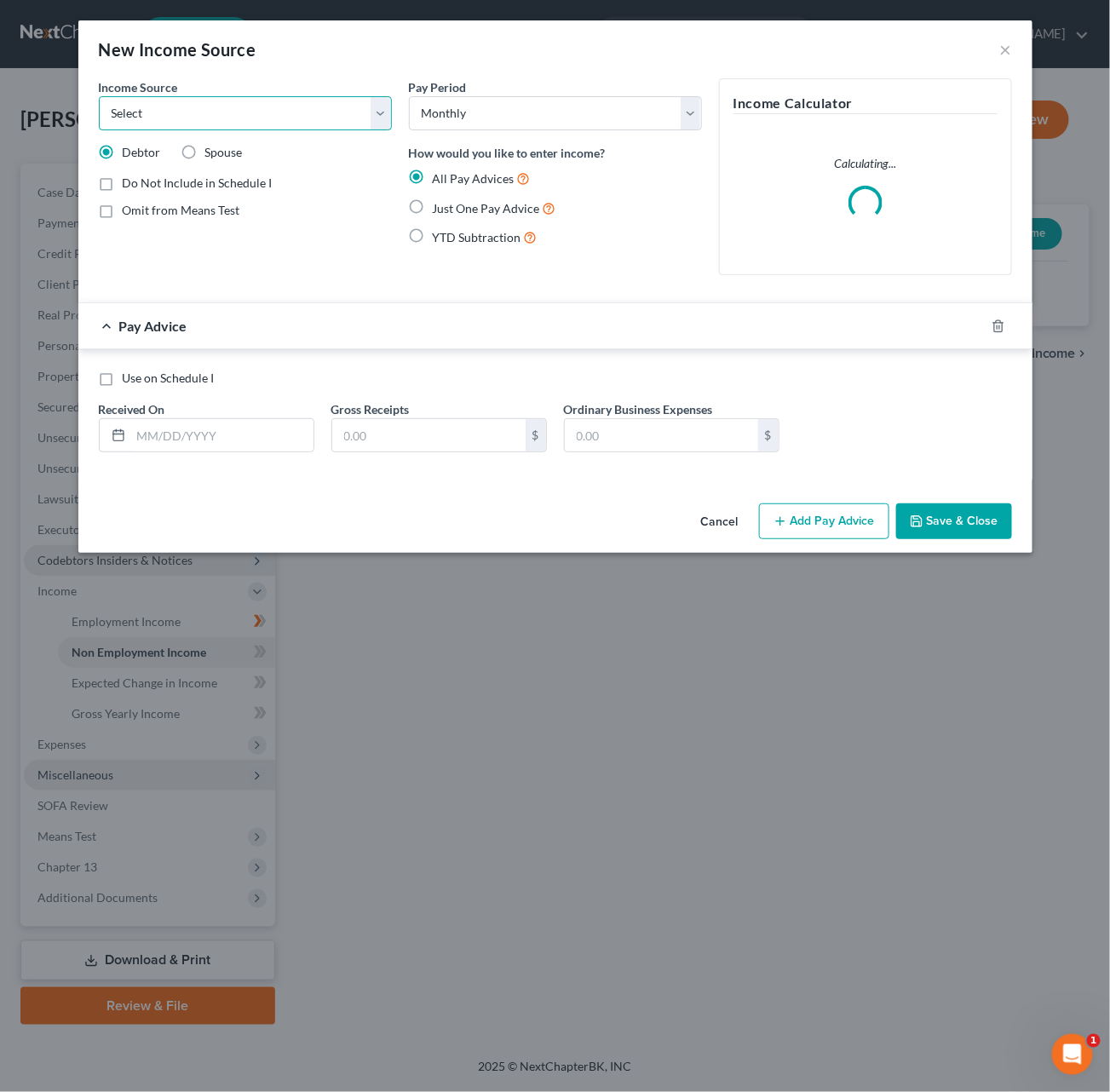
select select "13"
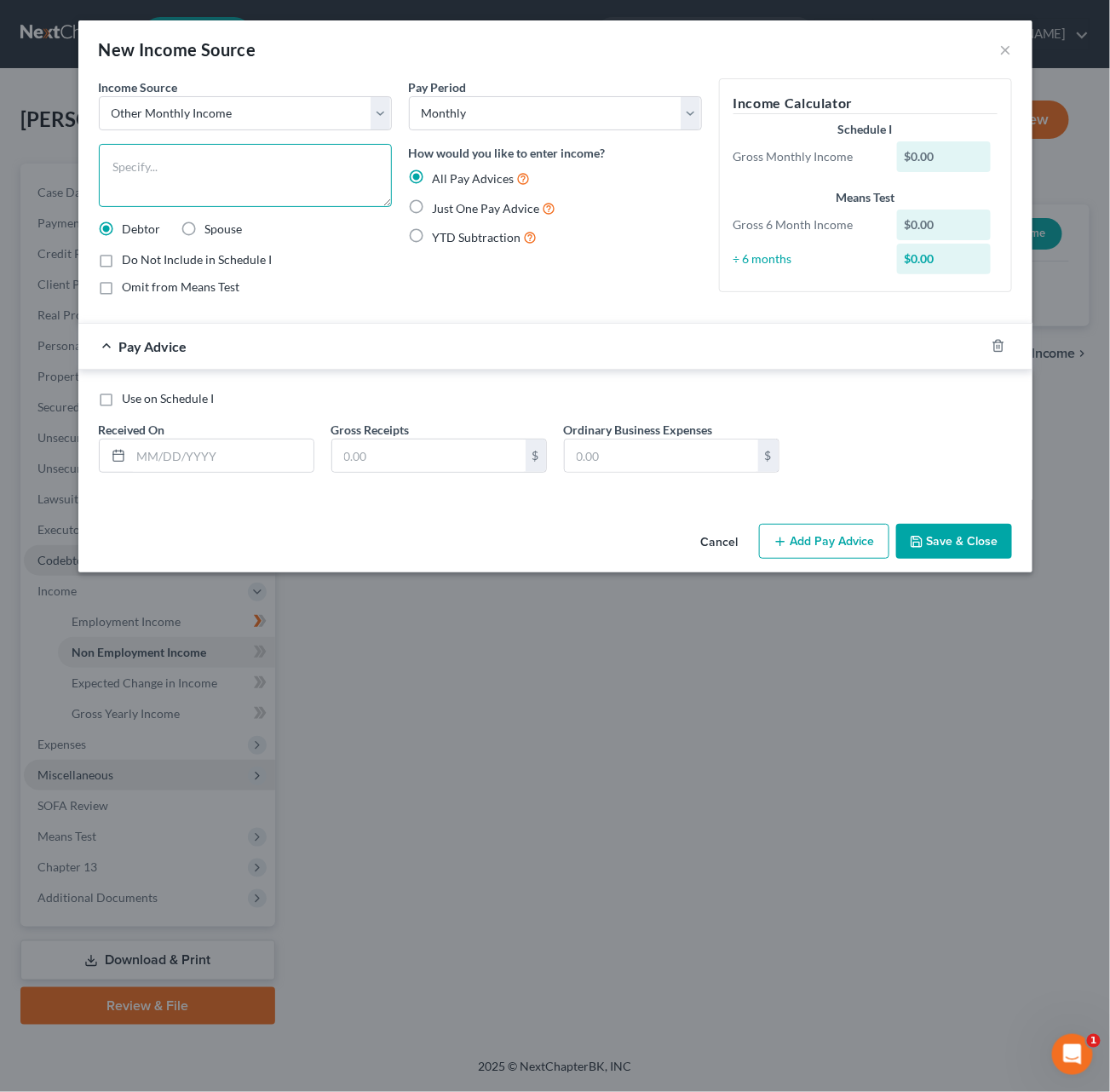
click at [169, 171] on textarea at bounding box center [245, 175] width 293 height 63
type textarea "Income from 2nd job with BRG Services"
click at [496, 206] on span "Just One Pay Advice" at bounding box center [486, 208] width 107 height 15
click at [451, 206] on input "Just One Pay Advice" at bounding box center [445, 203] width 11 height 11
radio input "true"
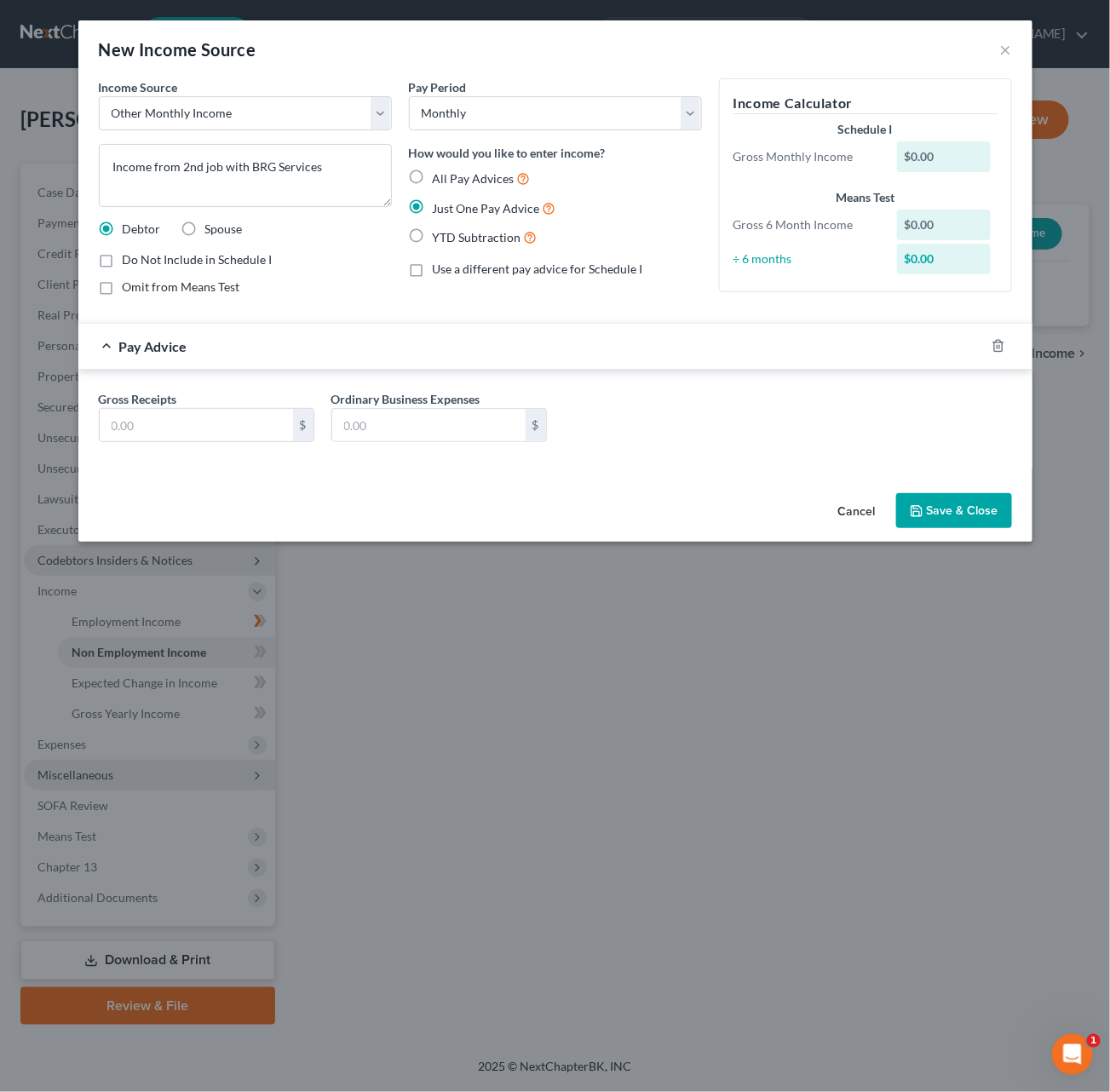
click at [485, 176] on span "All Pay Advices" at bounding box center [473, 178] width 82 height 15
click at [451, 176] on input "All Pay Advices" at bounding box center [445, 173] width 11 height 11
radio input "true"
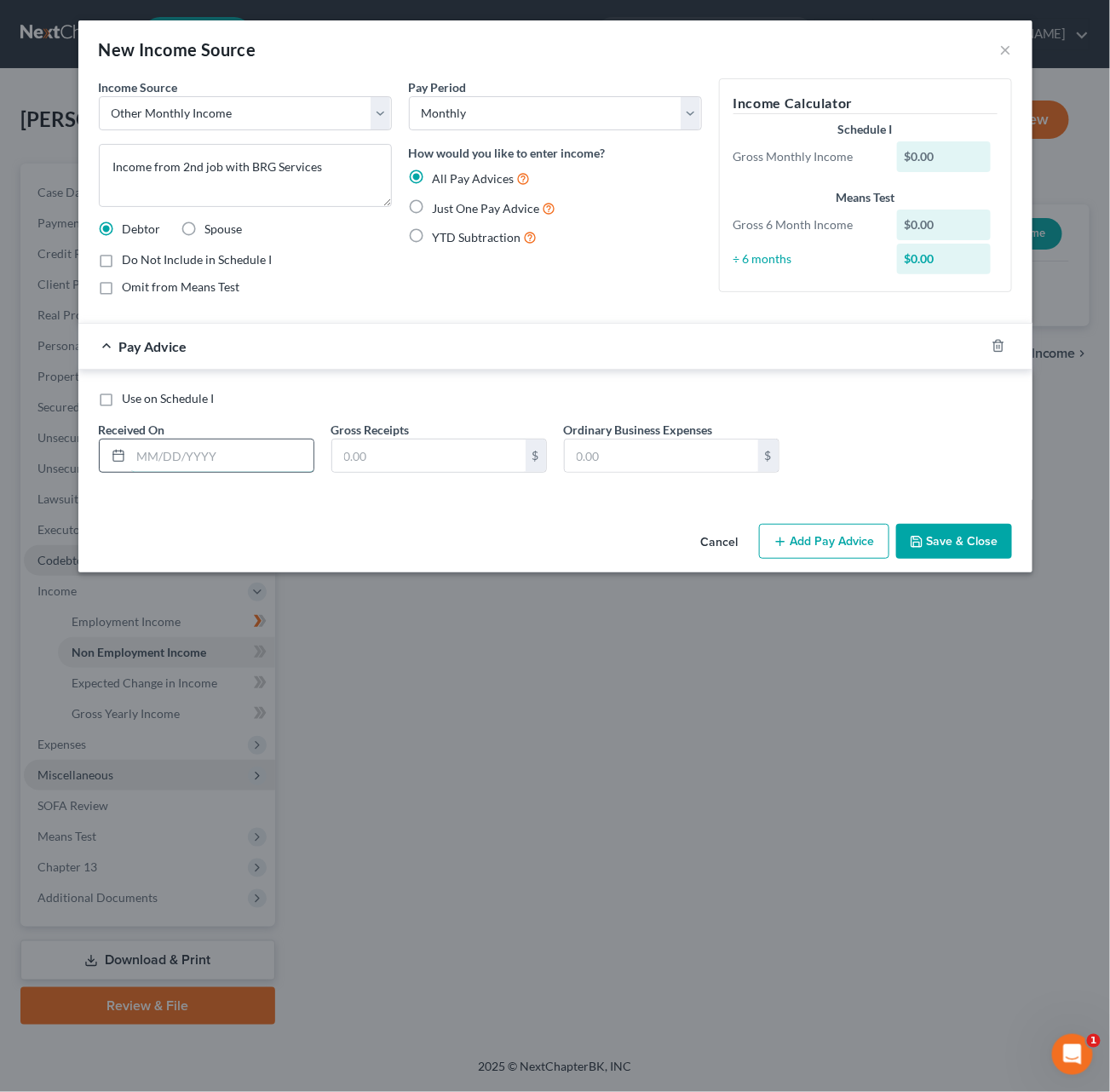
click at [252, 446] on input "text" at bounding box center [222, 456] width 182 height 33
type input "9/19/2025"
type input "2"
type input "300"
click at [961, 531] on button "Save & Close" at bounding box center [954, 542] width 116 height 36
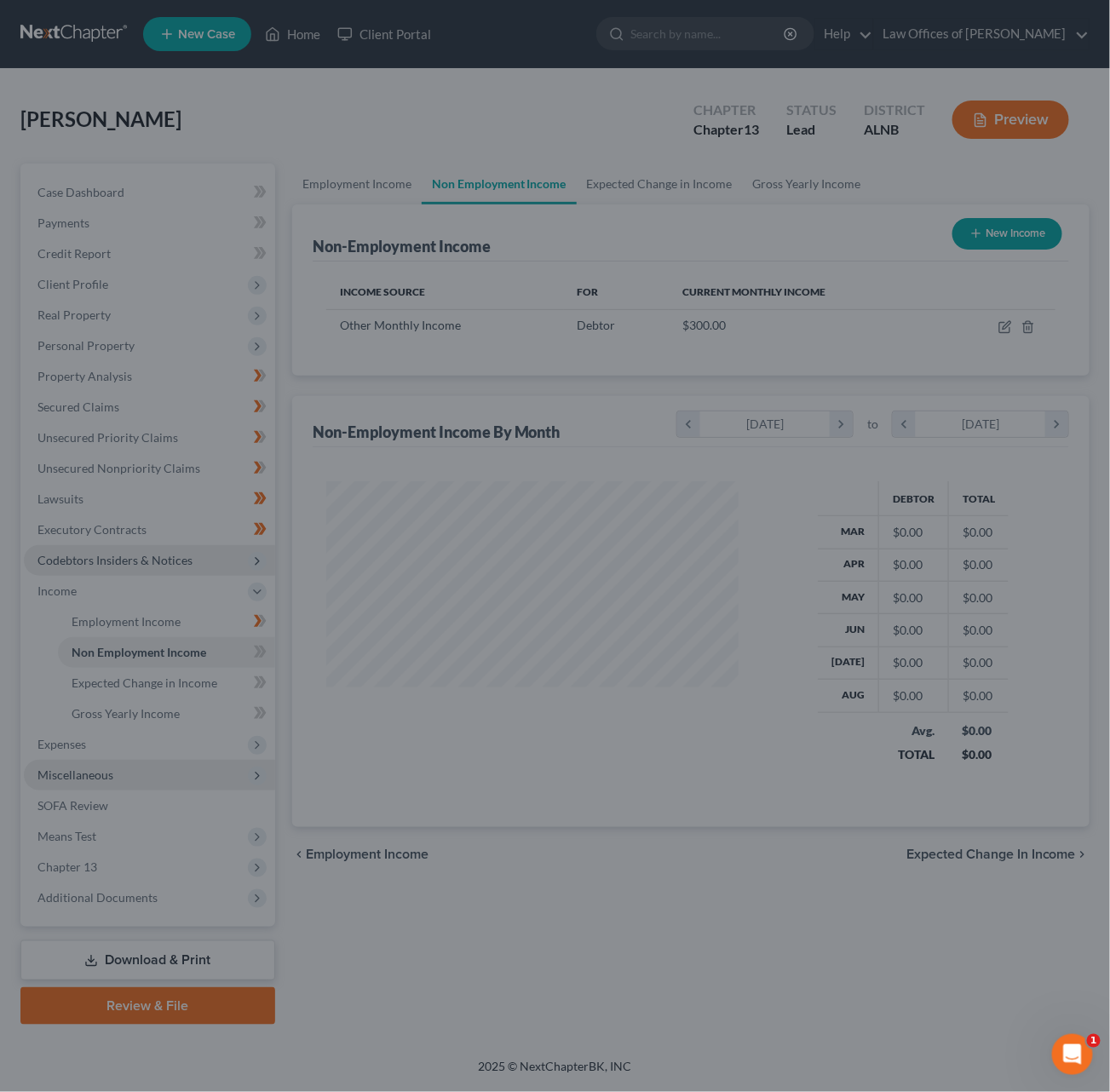
scroll to position [297, 445]
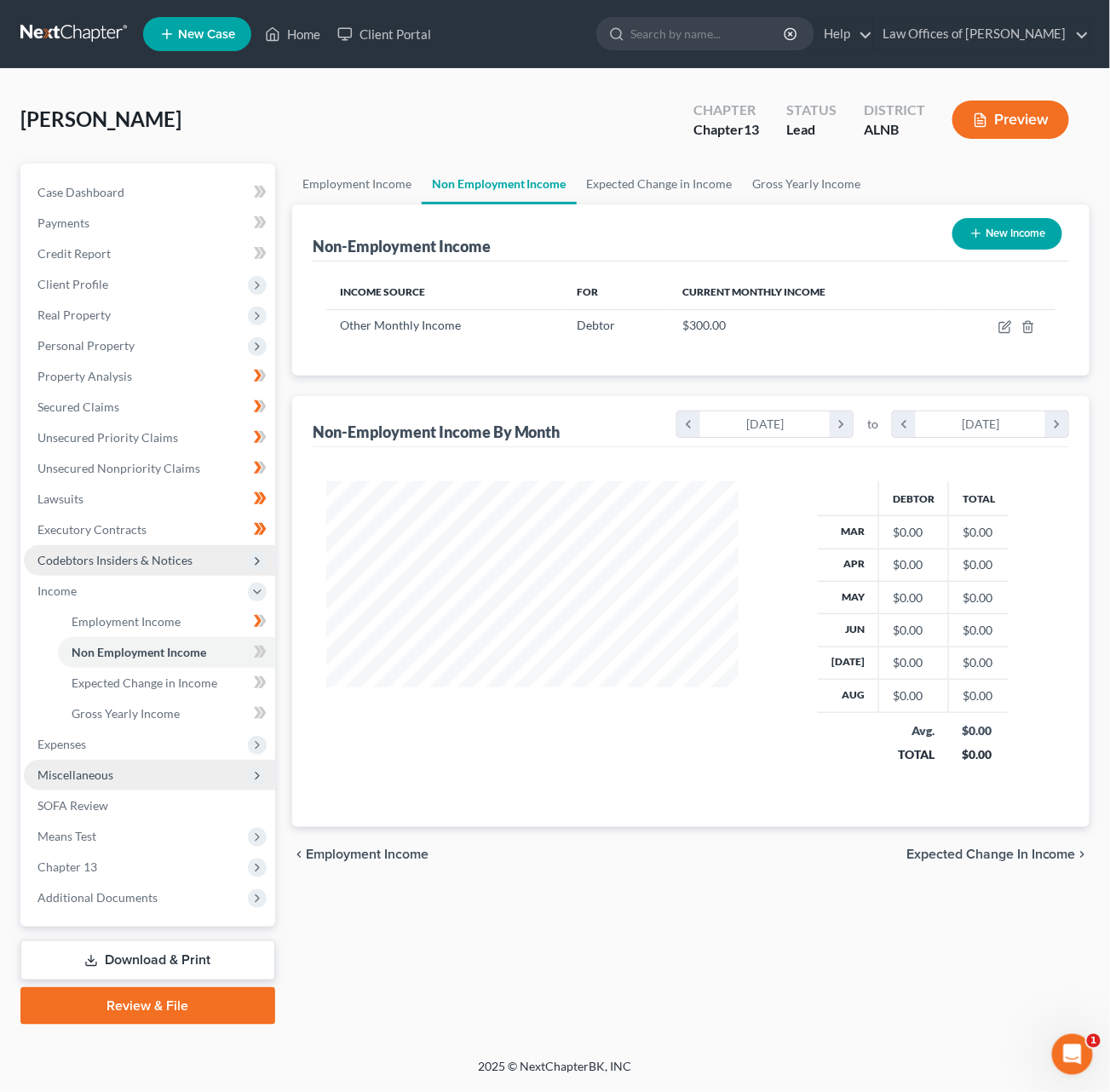
click at [260, 646] on icon at bounding box center [262, 652] width 8 height 12
click at [260, 676] on icon at bounding box center [262, 682] width 8 height 12
click at [260, 707] on icon at bounding box center [262, 713] width 8 height 12
click at [128, 729] on span "Expenses" at bounding box center [149, 744] width 252 height 31
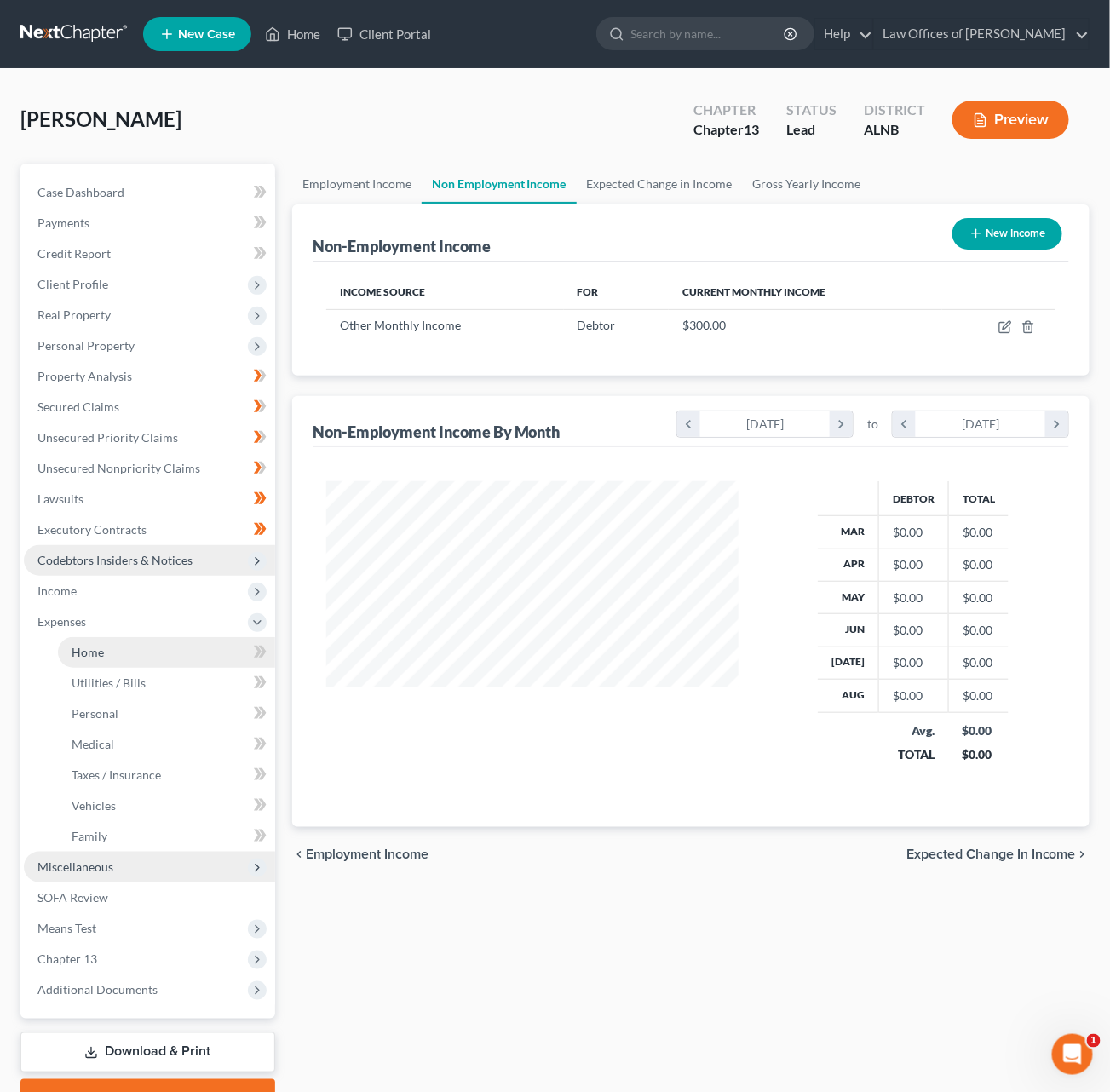
click at [160, 637] on link "Home" at bounding box center [166, 652] width 217 height 31
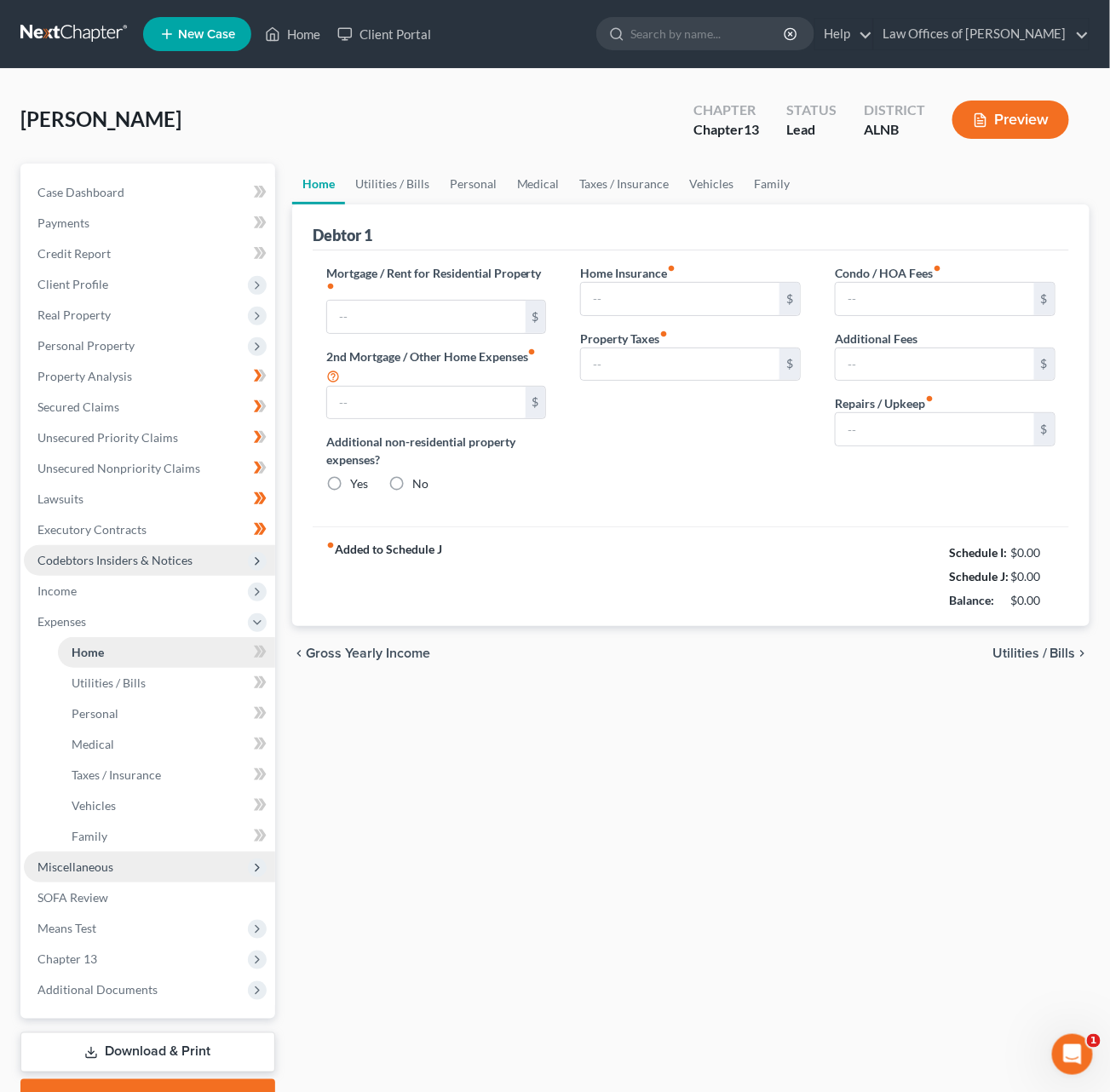
type input "1,195.00"
type input "0.00"
radio input "true"
type input "0.00"
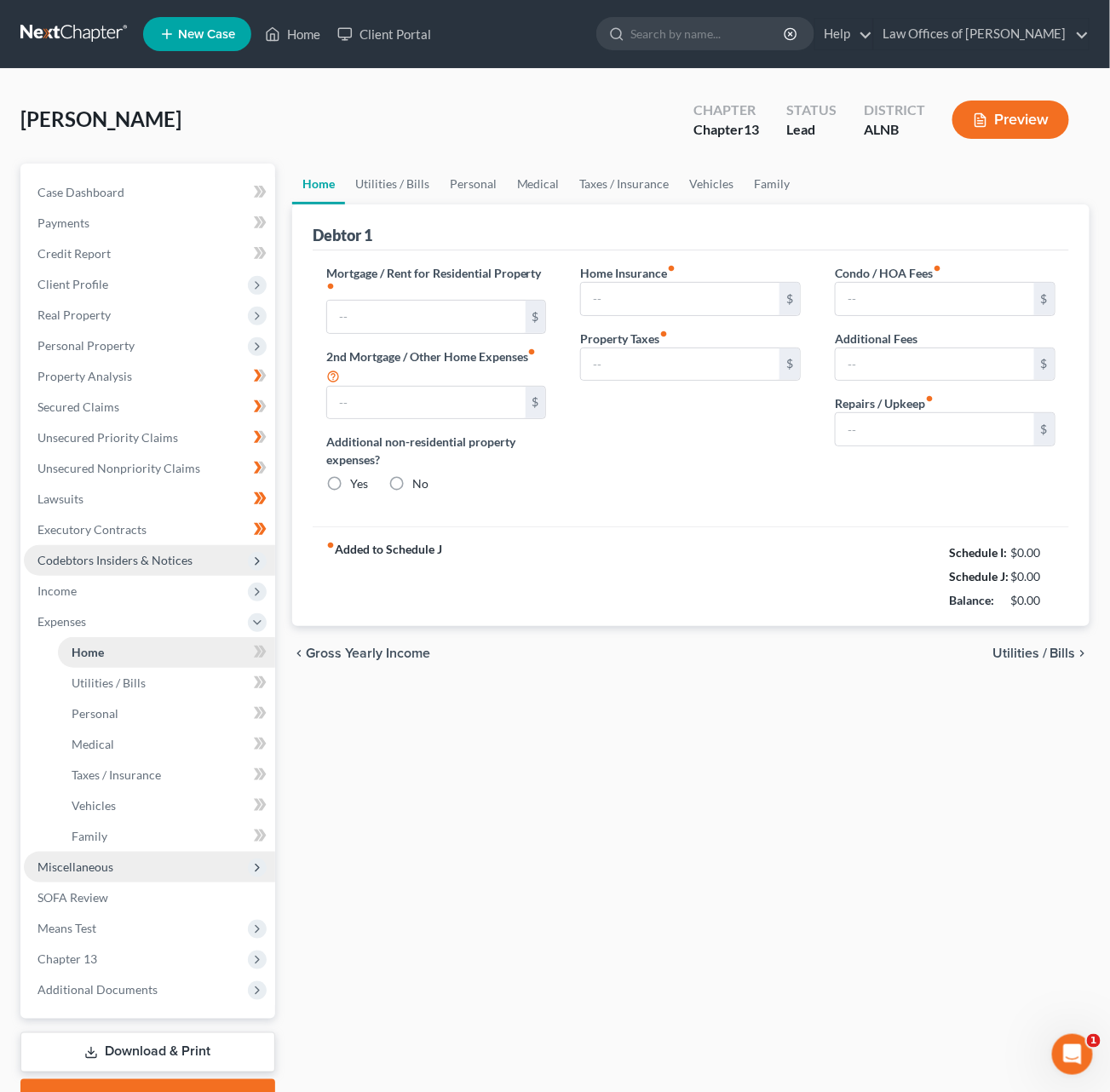
type input "0.00"
click at [84, 585] on span "Income" at bounding box center [149, 592] width 252 height 31
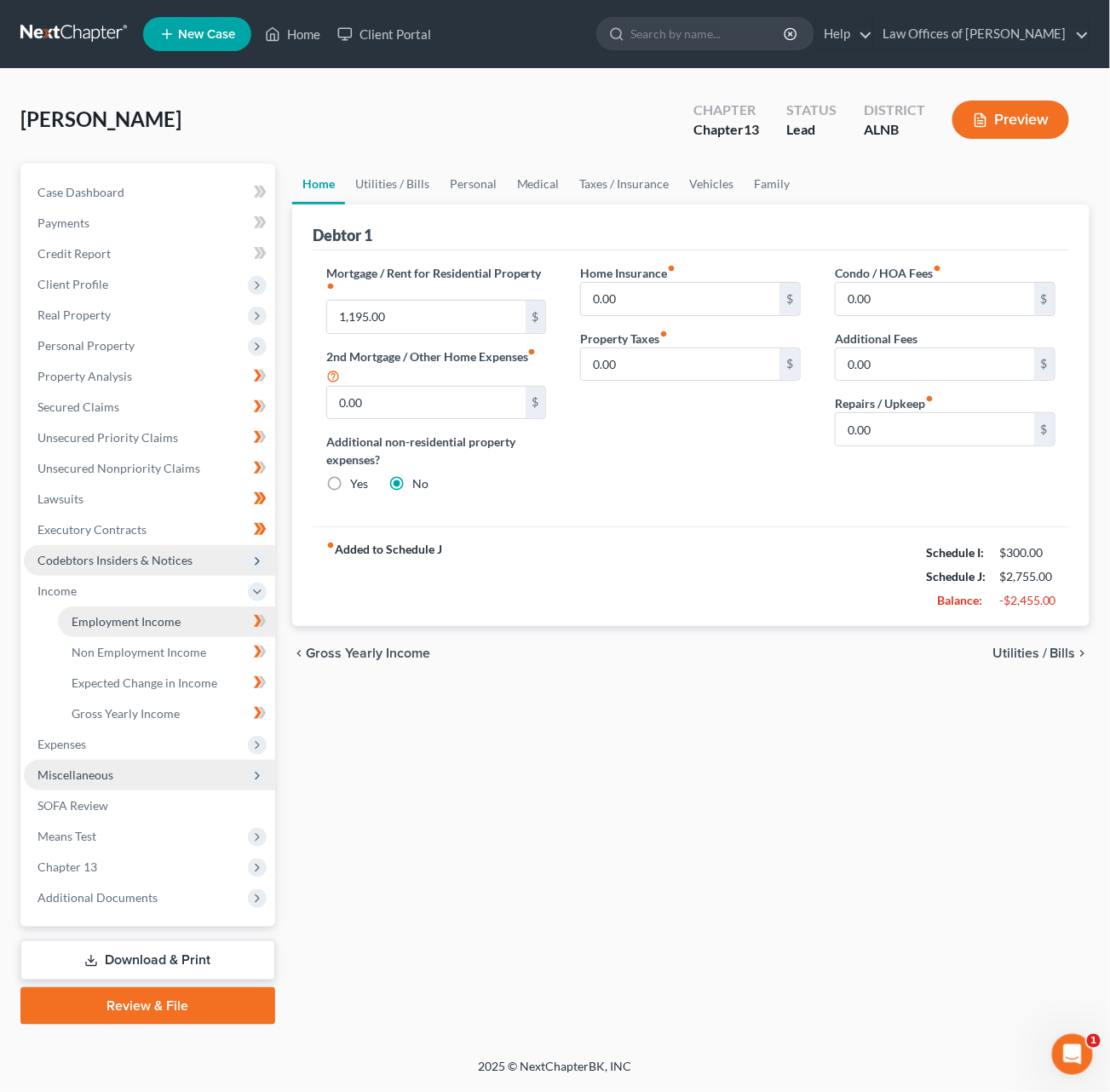
click at [114, 614] on span "Employment Income" at bounding box center [125, 621] width 109 height 15
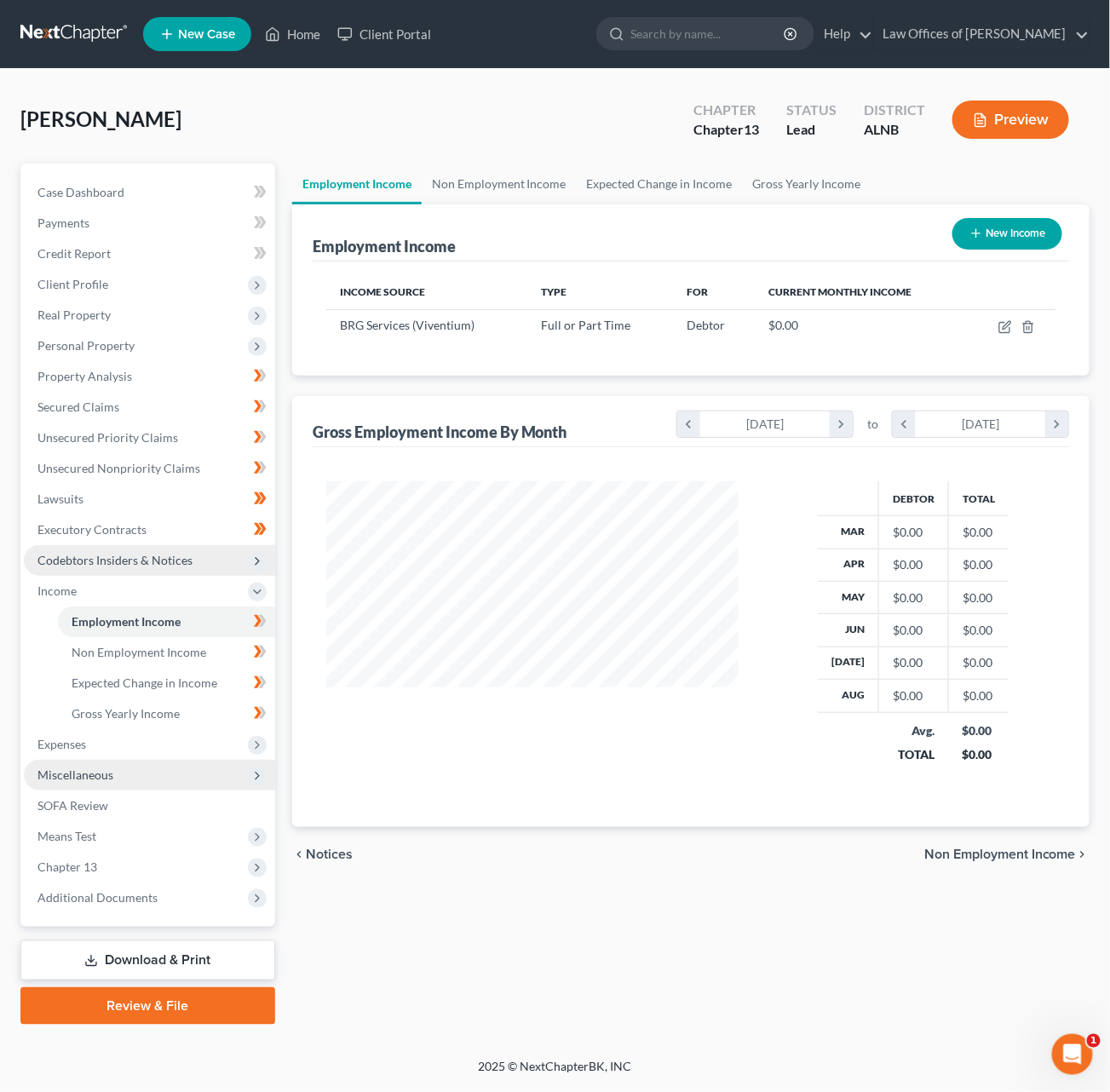
scroll to position [297, 445]
click at [1006, 327] on icon "button" at bounding box center [1005, 327] width 14 height 14
select select "0"
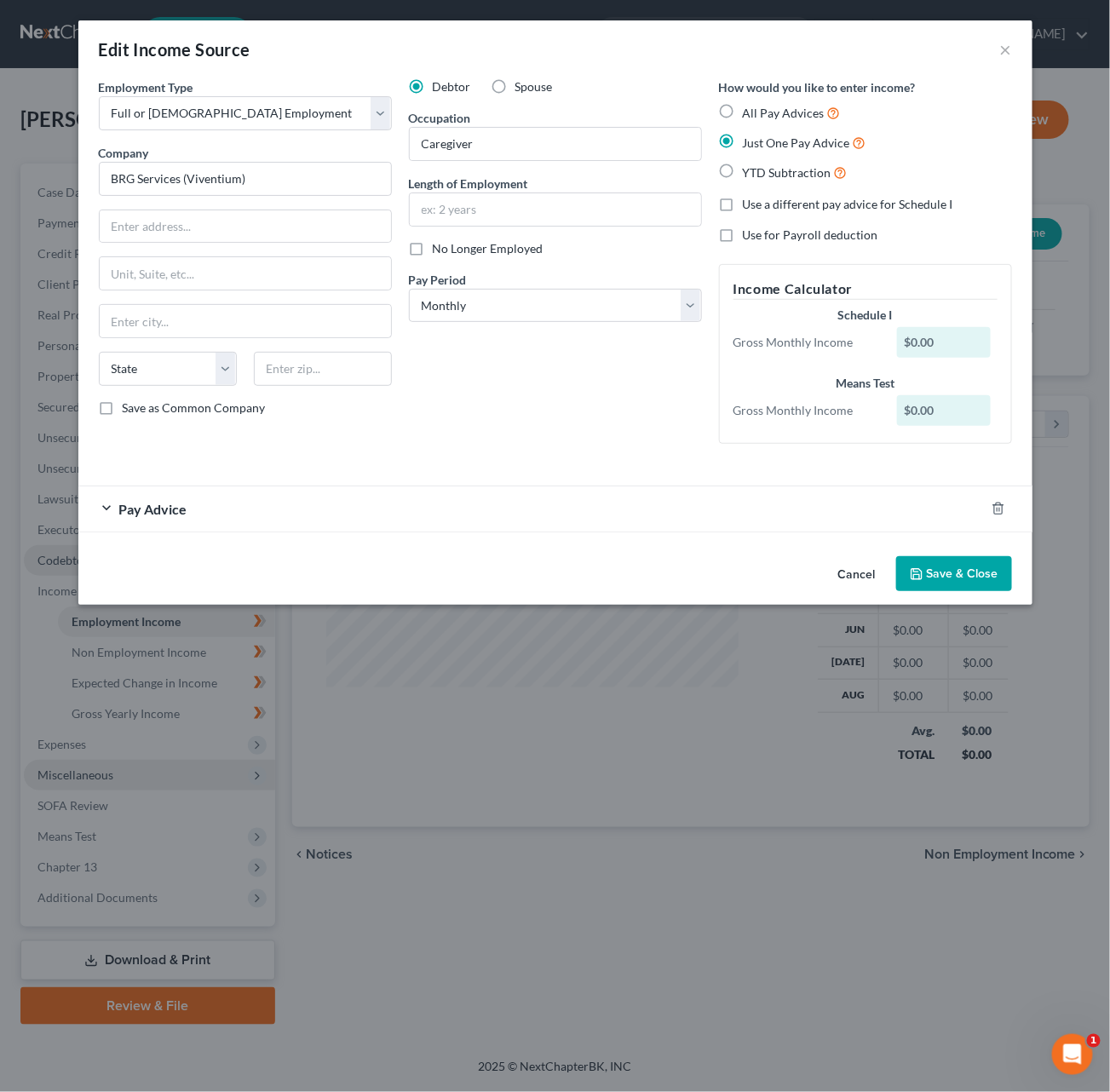
click at [922, 556] on button "Save & Close" at bounding box center [954, 574] width 116 height 36
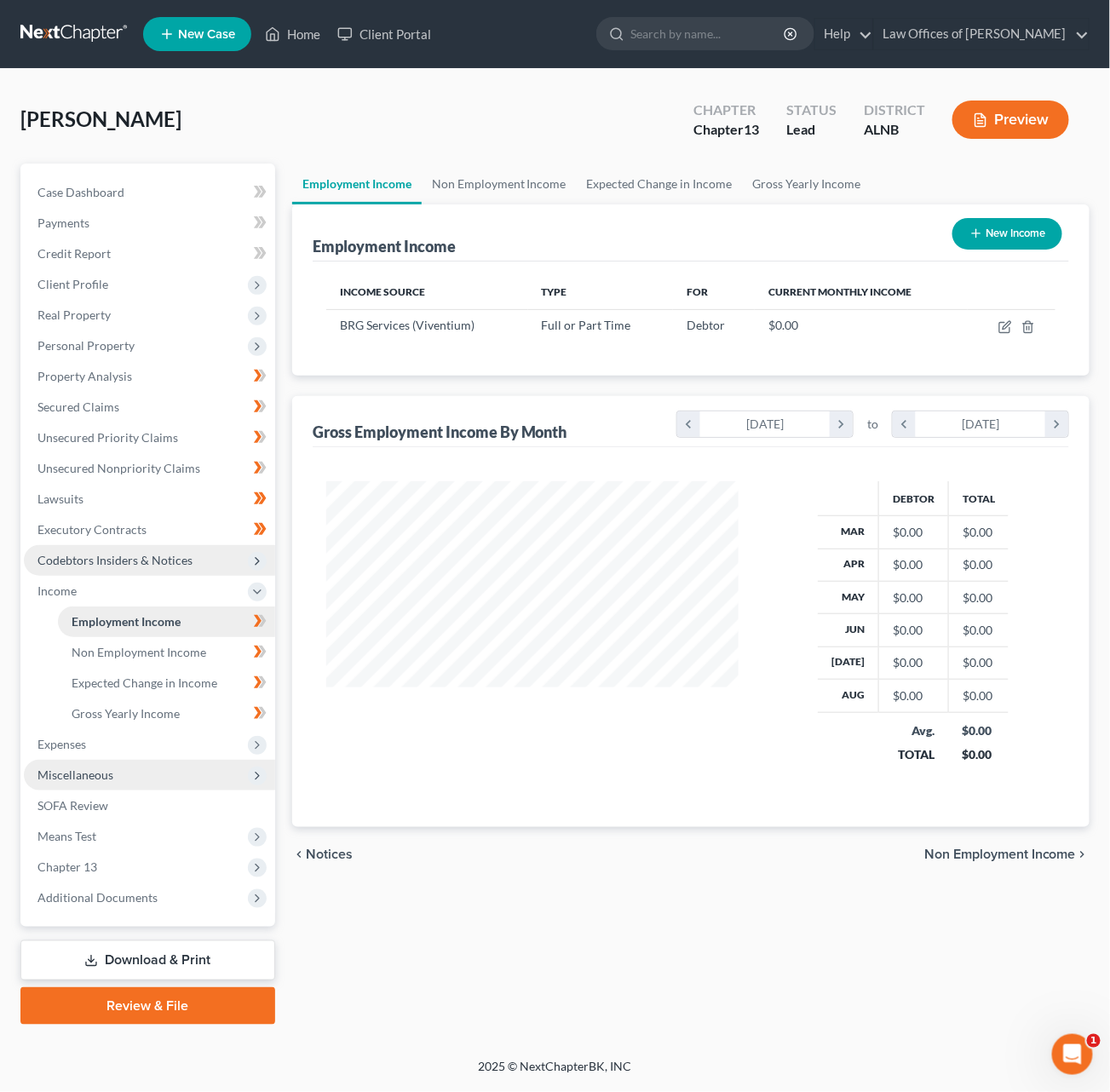
click at [155, 614] on span "Employment Income" at bounding box center [125, 621] width 109 height 15
click at [1011, 226] on button "New Income" at bounding box center [1007, 234] width 110 height 32
select select "0"
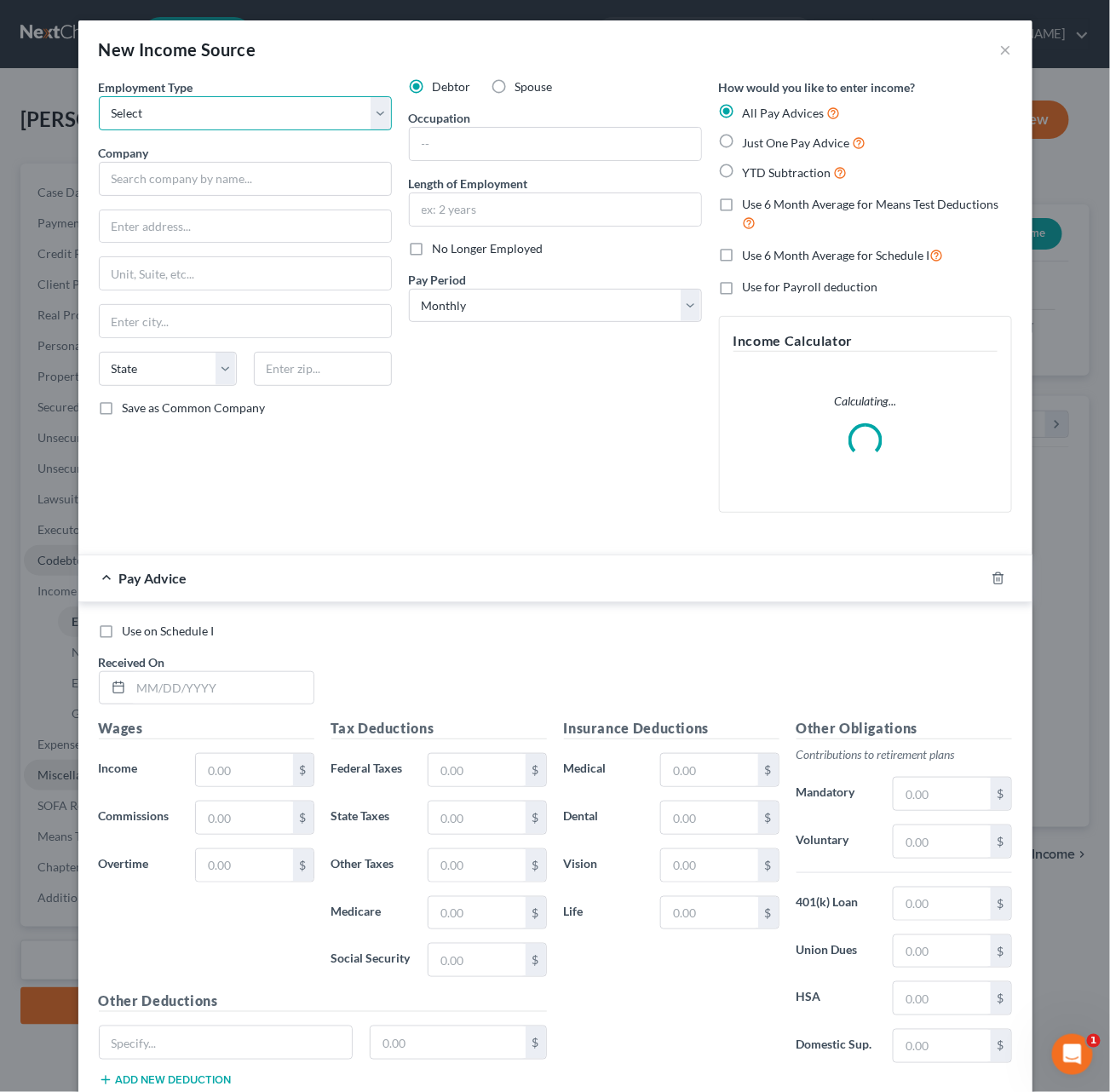
select select "0"
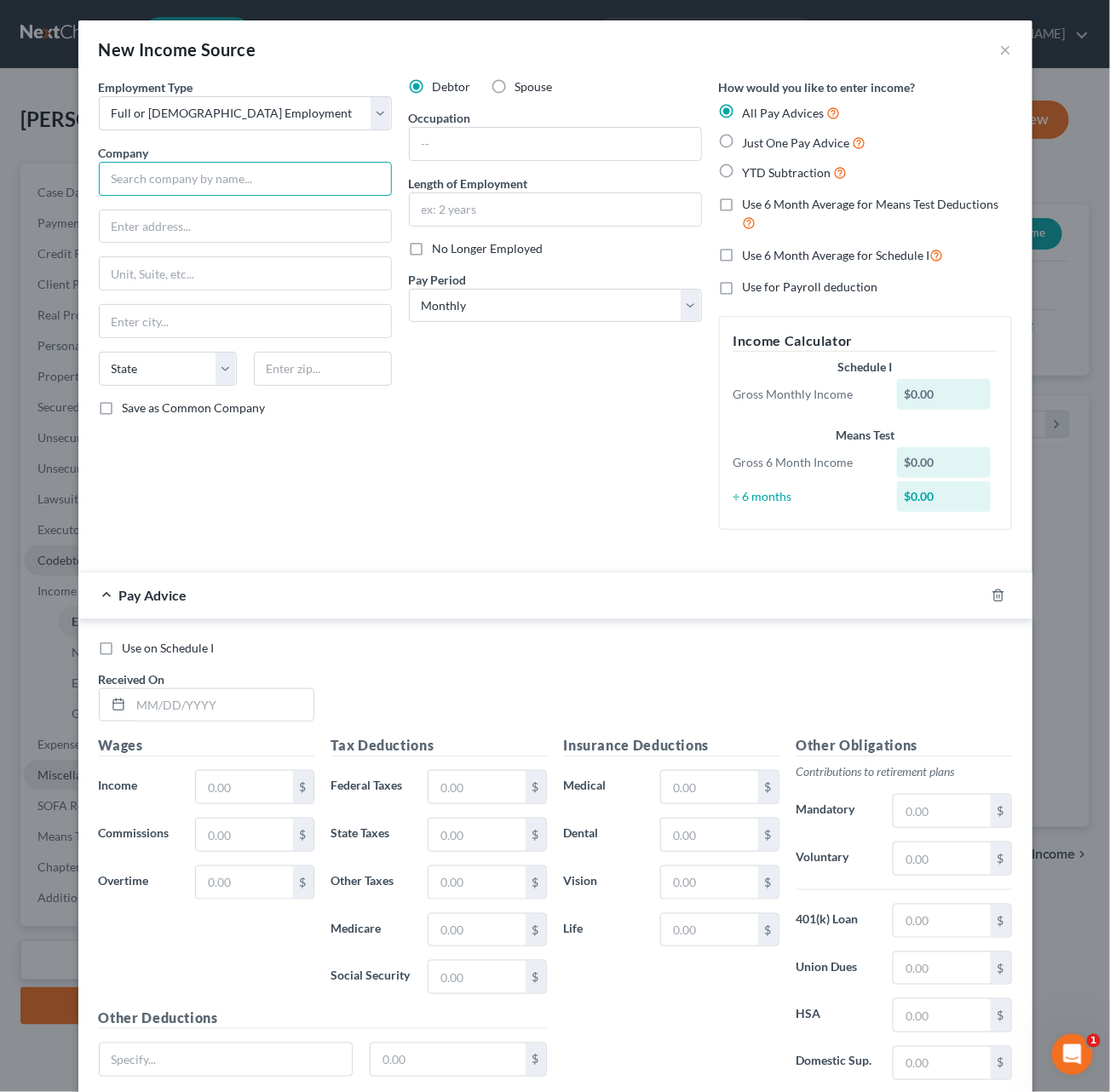
click at [169, 174] on input "text" at bounding box center [245, 179] width 293 height 34
type input "Redstone Village"
type input "12000 Turnmeyer Dr"
type input "35803"
type input "Huntsville"
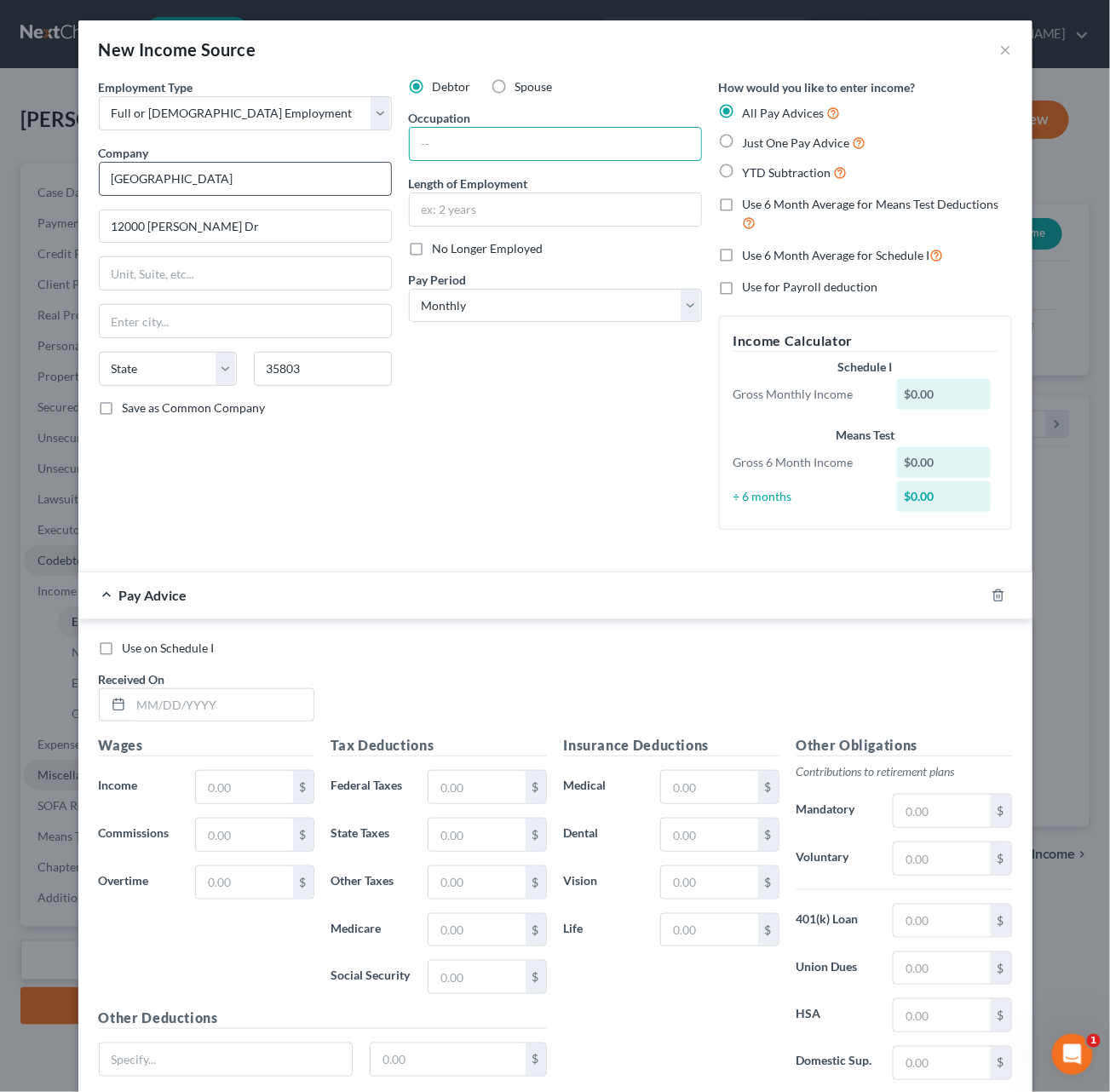
select select "0"
type input "C"
type input "Resident Services Manager"
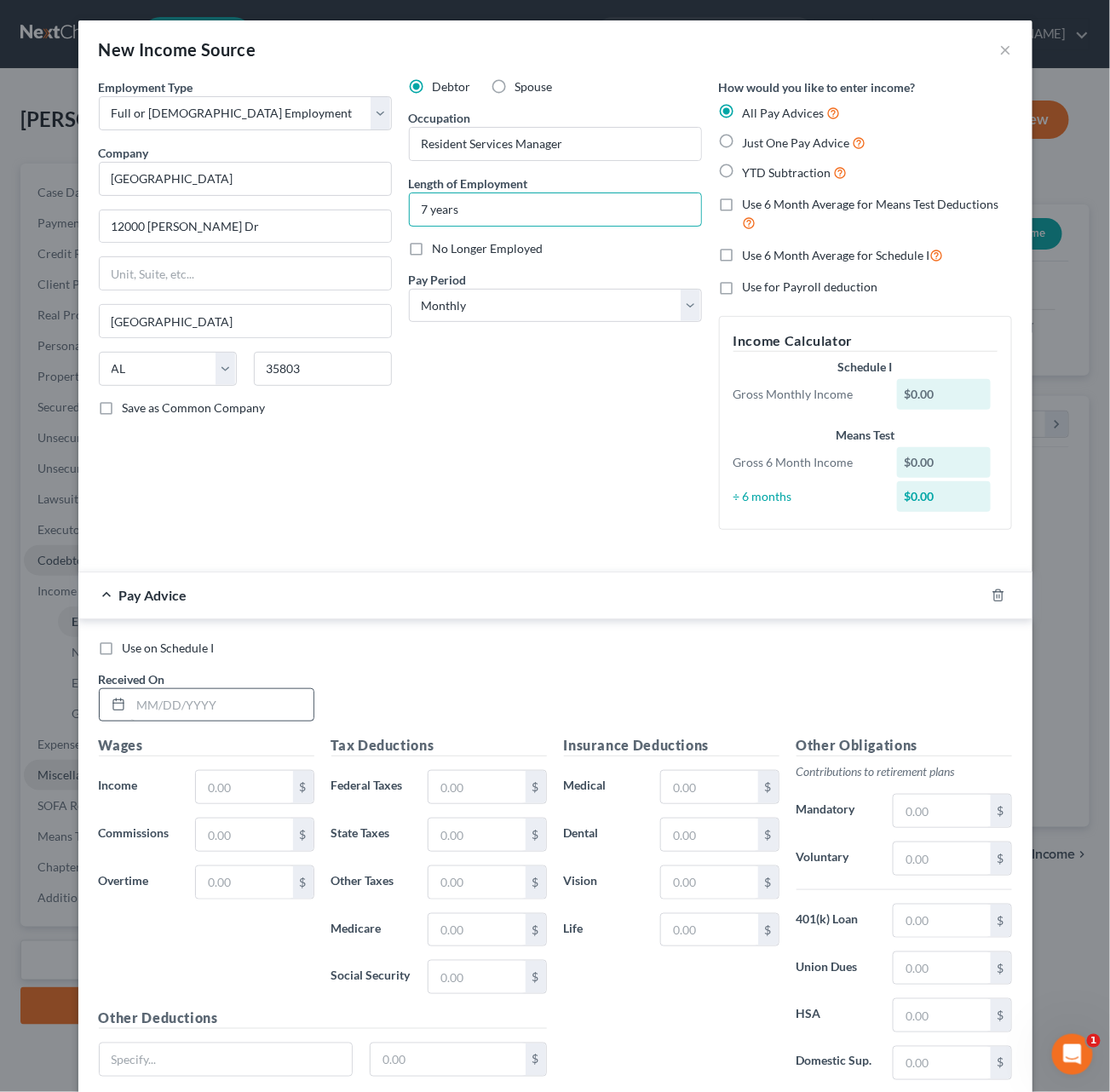
type input "7 years"
click at [197, 703] on input "text" at bounding box center [222, 706] width 182 height 33
type input "8/27/2025"
type input "1,513.33"
click at [452, 779] on input "text" at bounding box center [476, 787] width 96 height 33
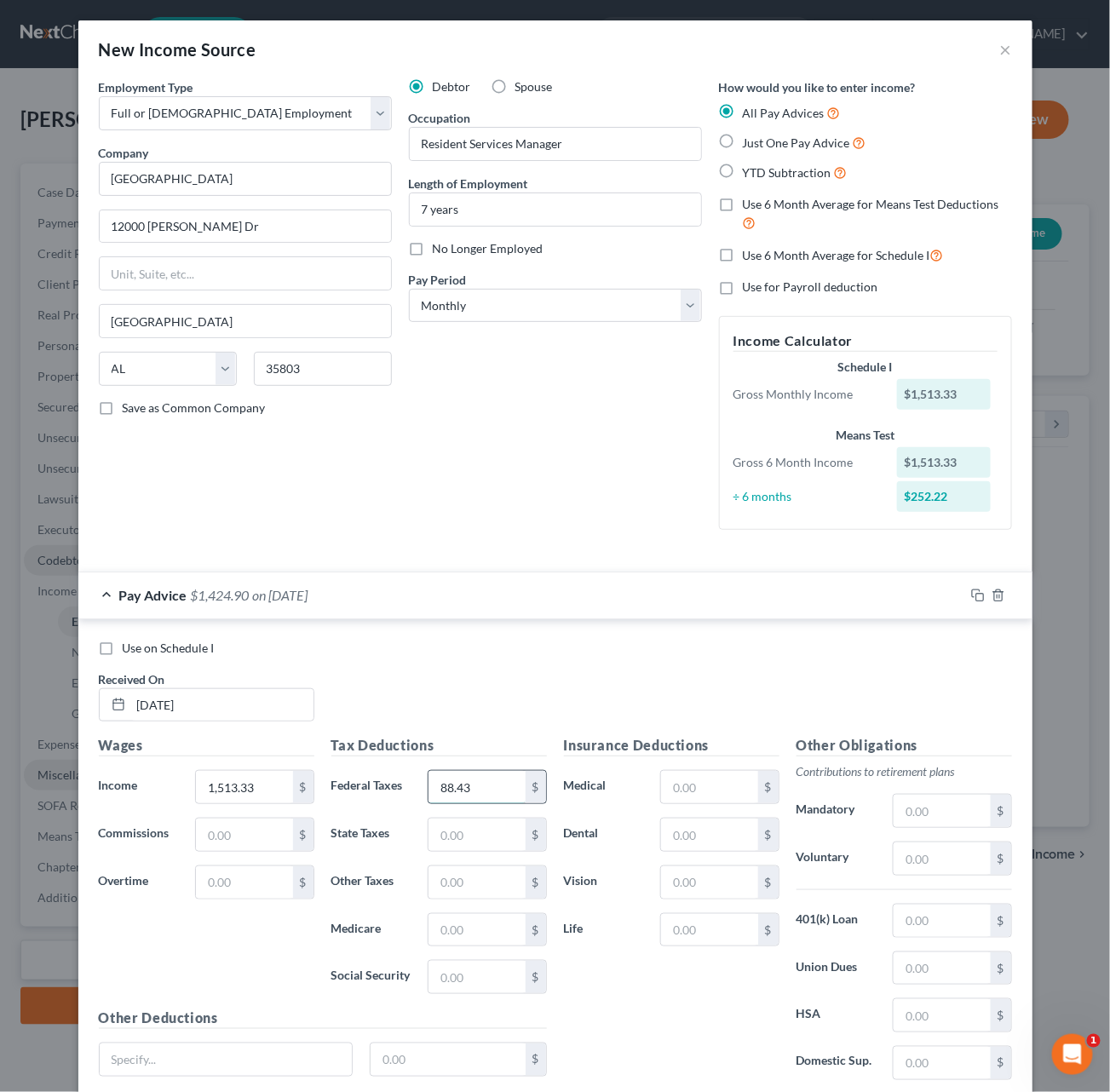
type input "88.43"
type input "58.75"
type input "20.16"
type input "86.19"
type input "70.39"
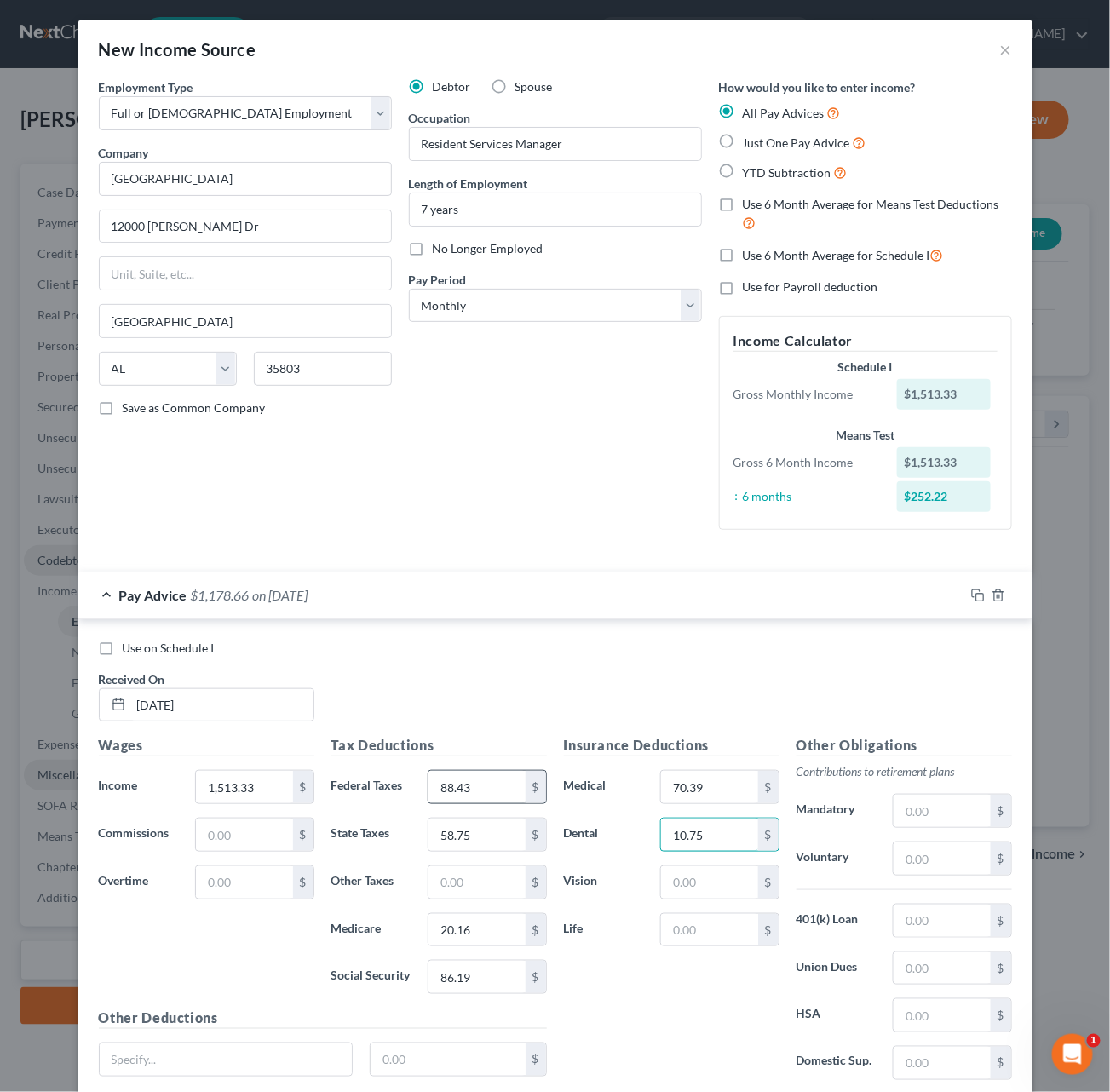
type input "10.75"
type input "3.50"
click at [949, 852] on input "text" at bounding box center [942, 1016] width 96 height 33
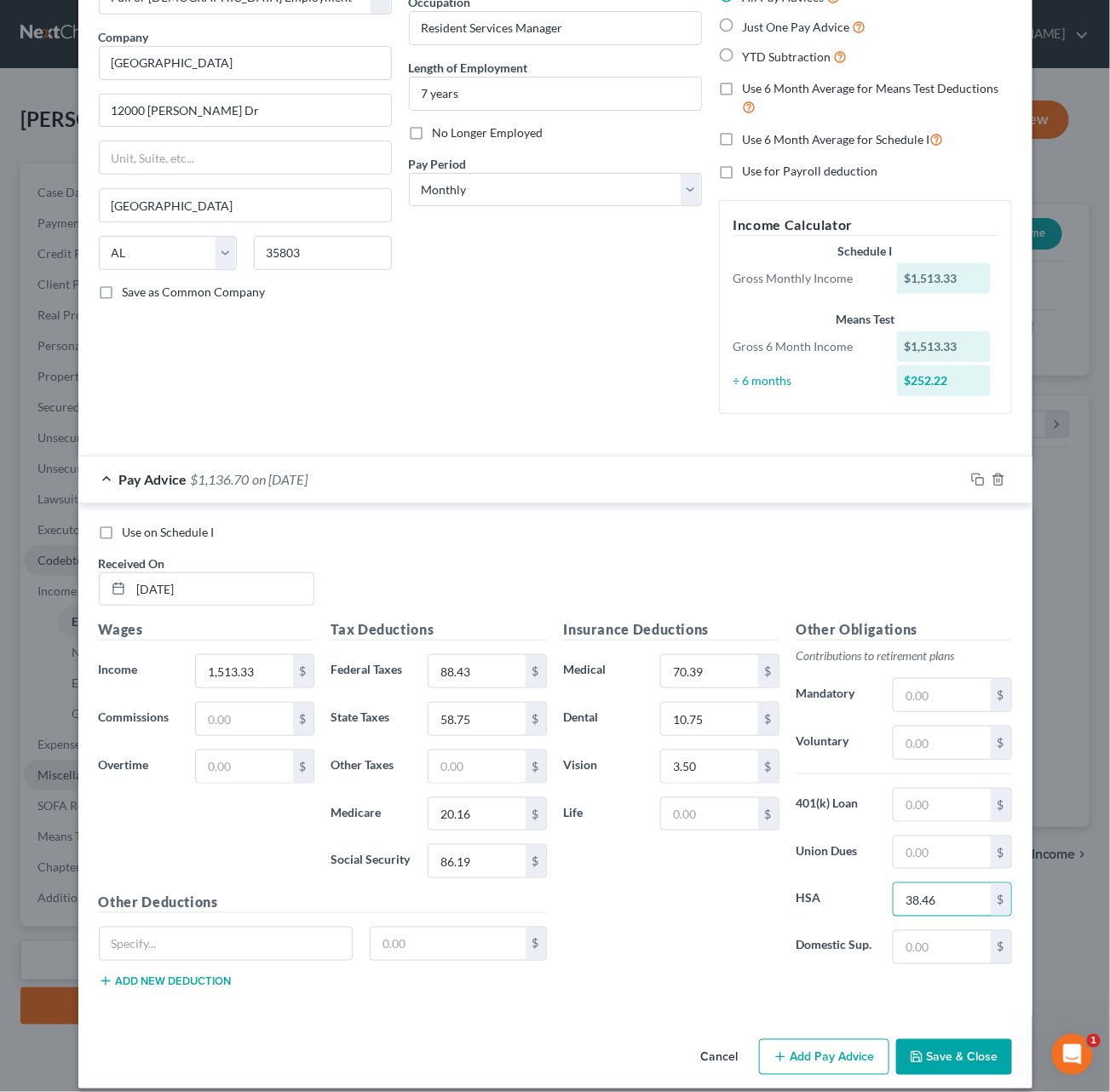
scroll to position [120, 0]
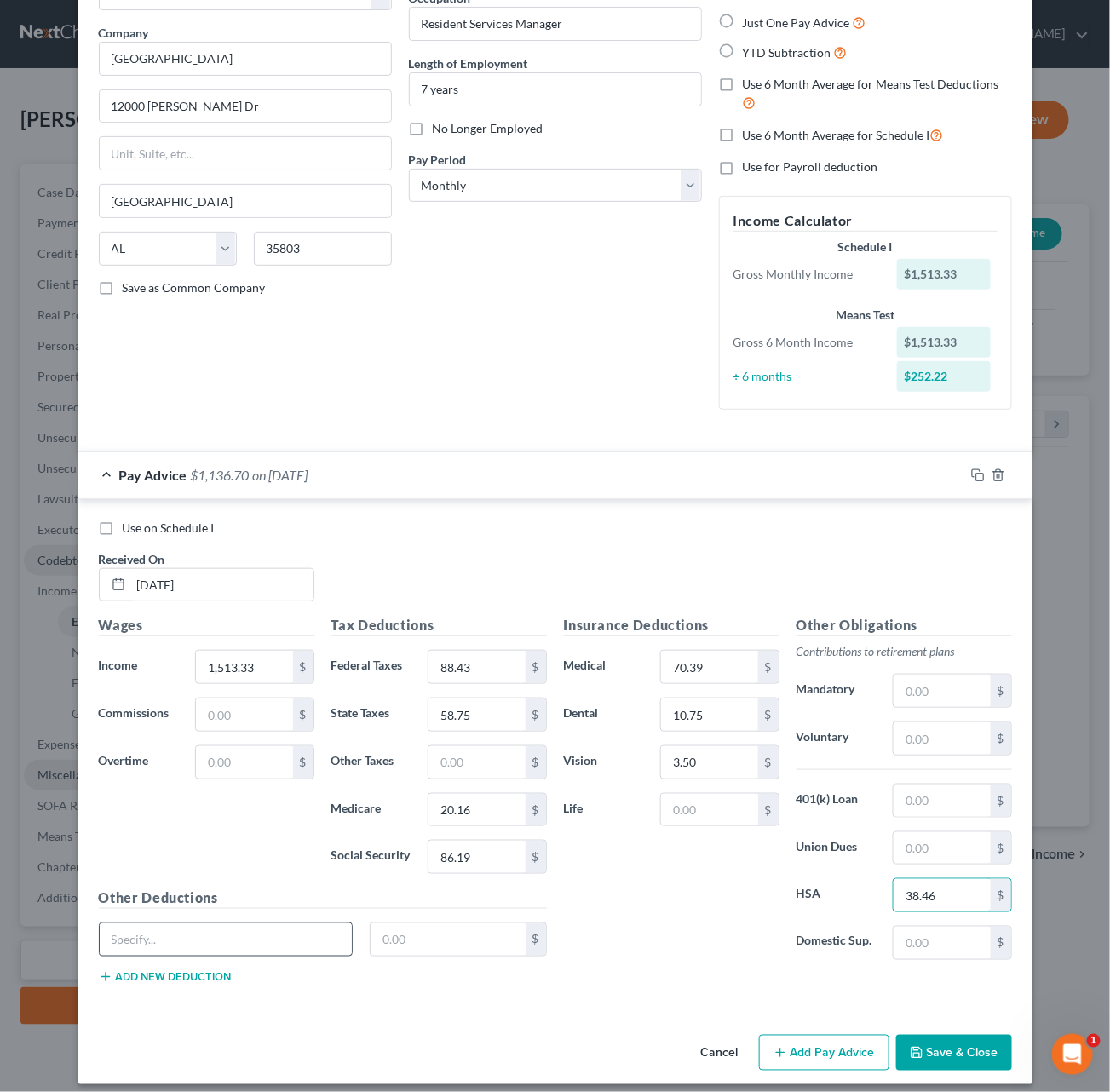
type input "38.46"
click at [254, 852] on input "text" at bounding box center [226, 940] width 253 height 33
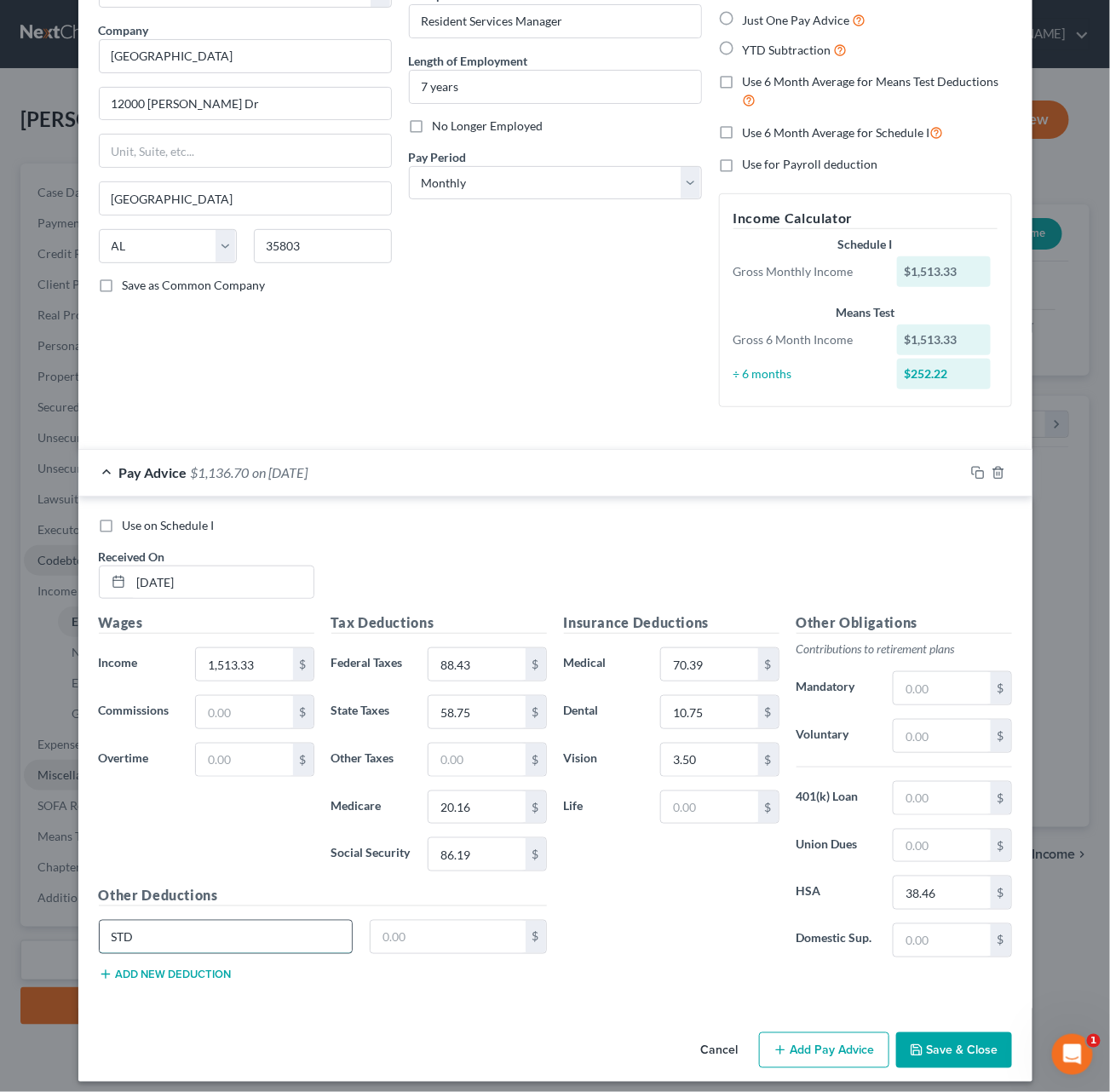
type input "STD"
type input "16.64"
click at [944, 852] on button "Save & Close" at bounding box center [954, 1051] width 116 height 36
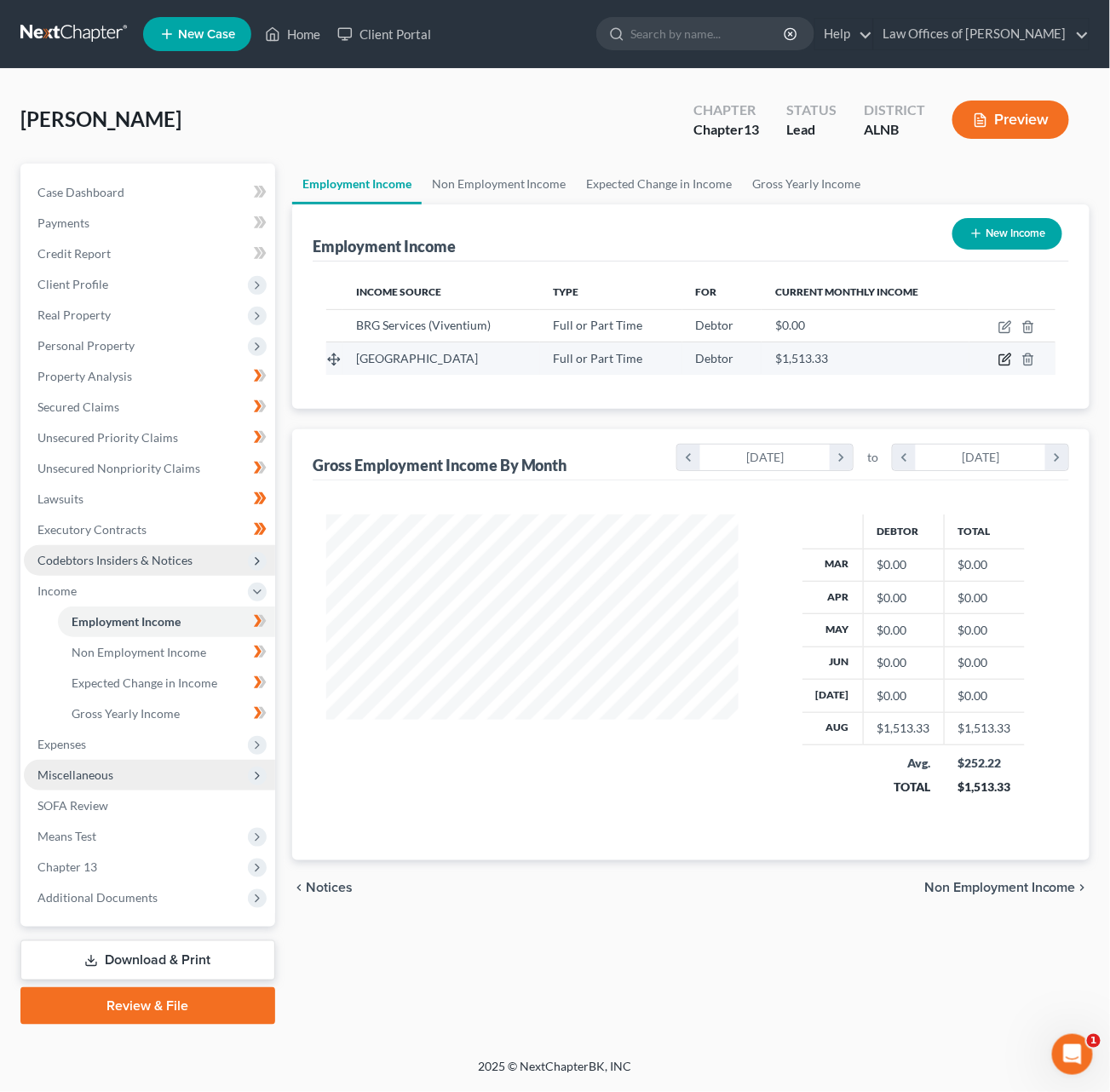
click at [1004, 355] on icon "button" at bounding box center [1004, 361] width 10 height 10
select select "0"
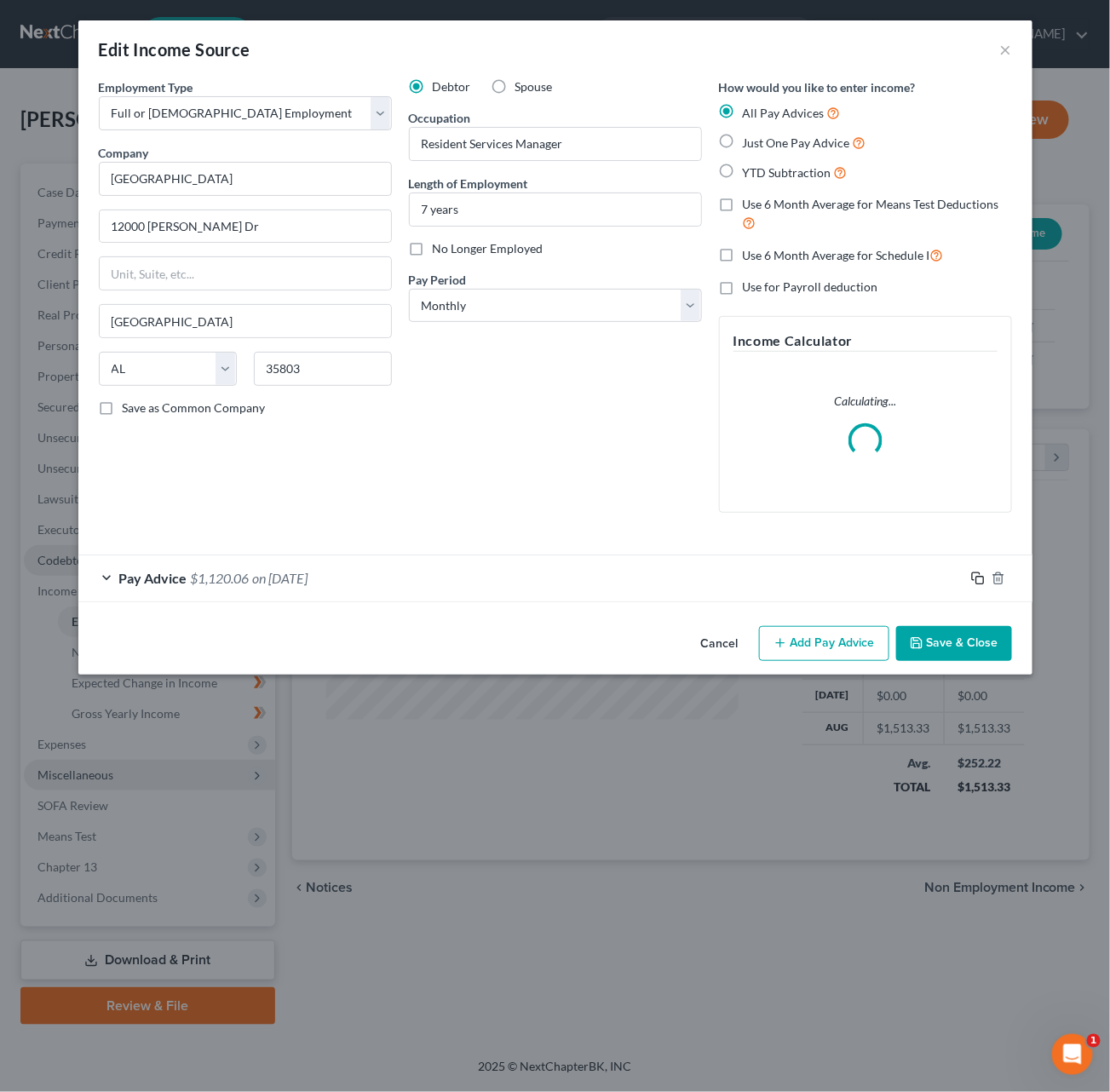
click at [981, 572] on icon "button" at bounding box center [978, 579] width 14 height 14
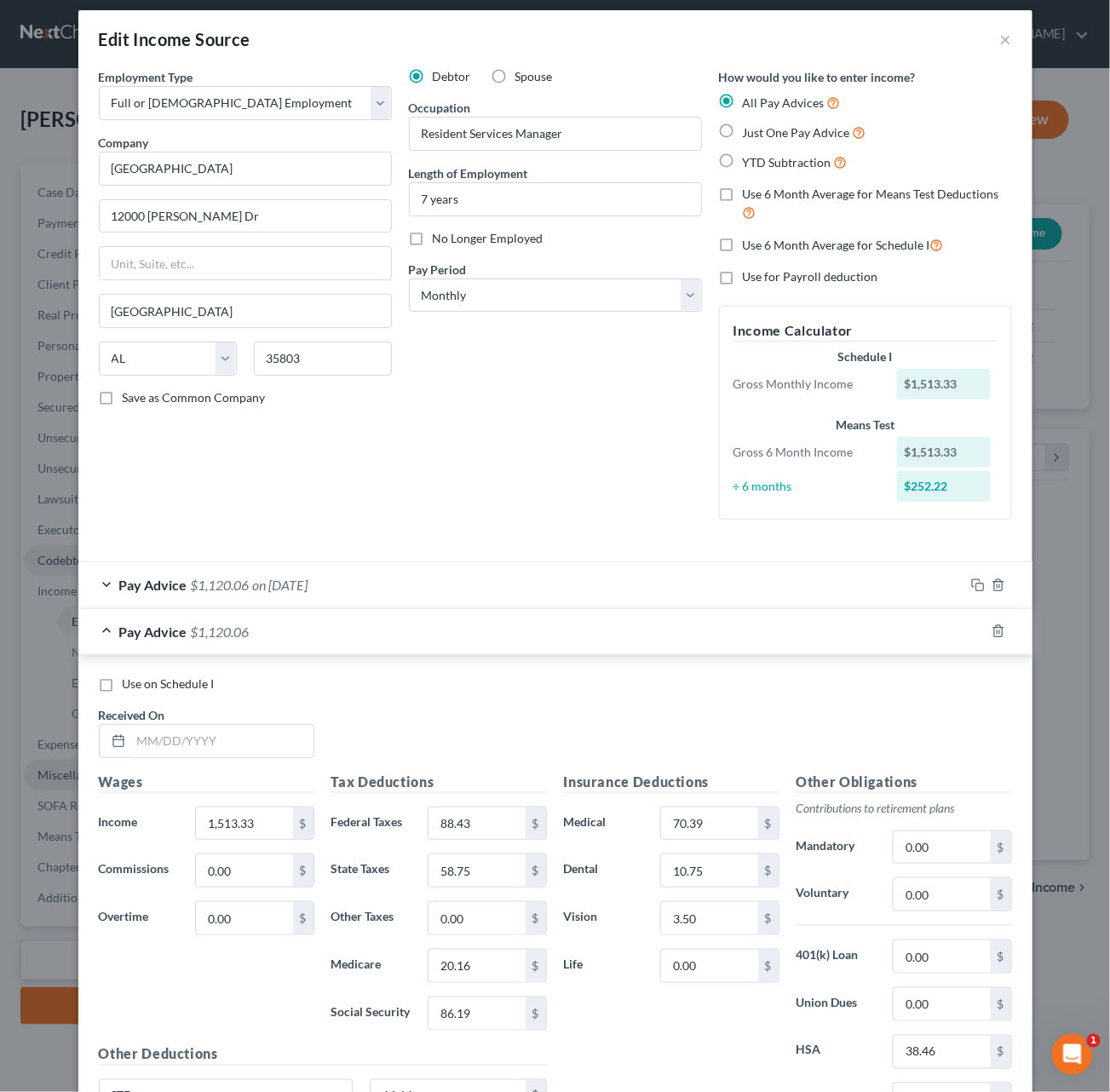
scroll to position [12, 0]
click at [188, 723] on input "text" at bounding box center [222, 739] width 182 height 33
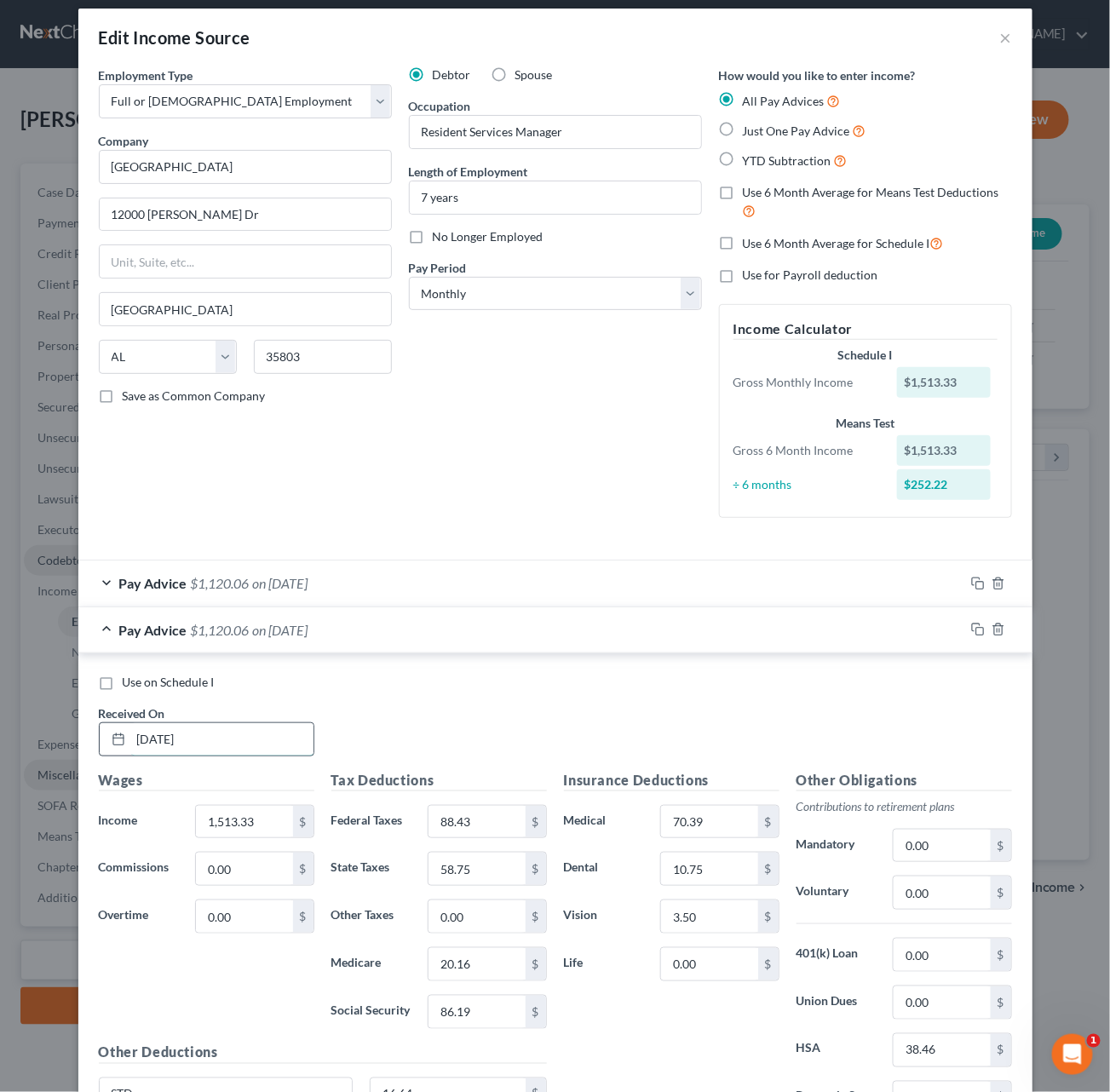
type input "5/21/25"
type input "1,648.72"
type input "104.67"
type input "64.70"
type input "22.12"
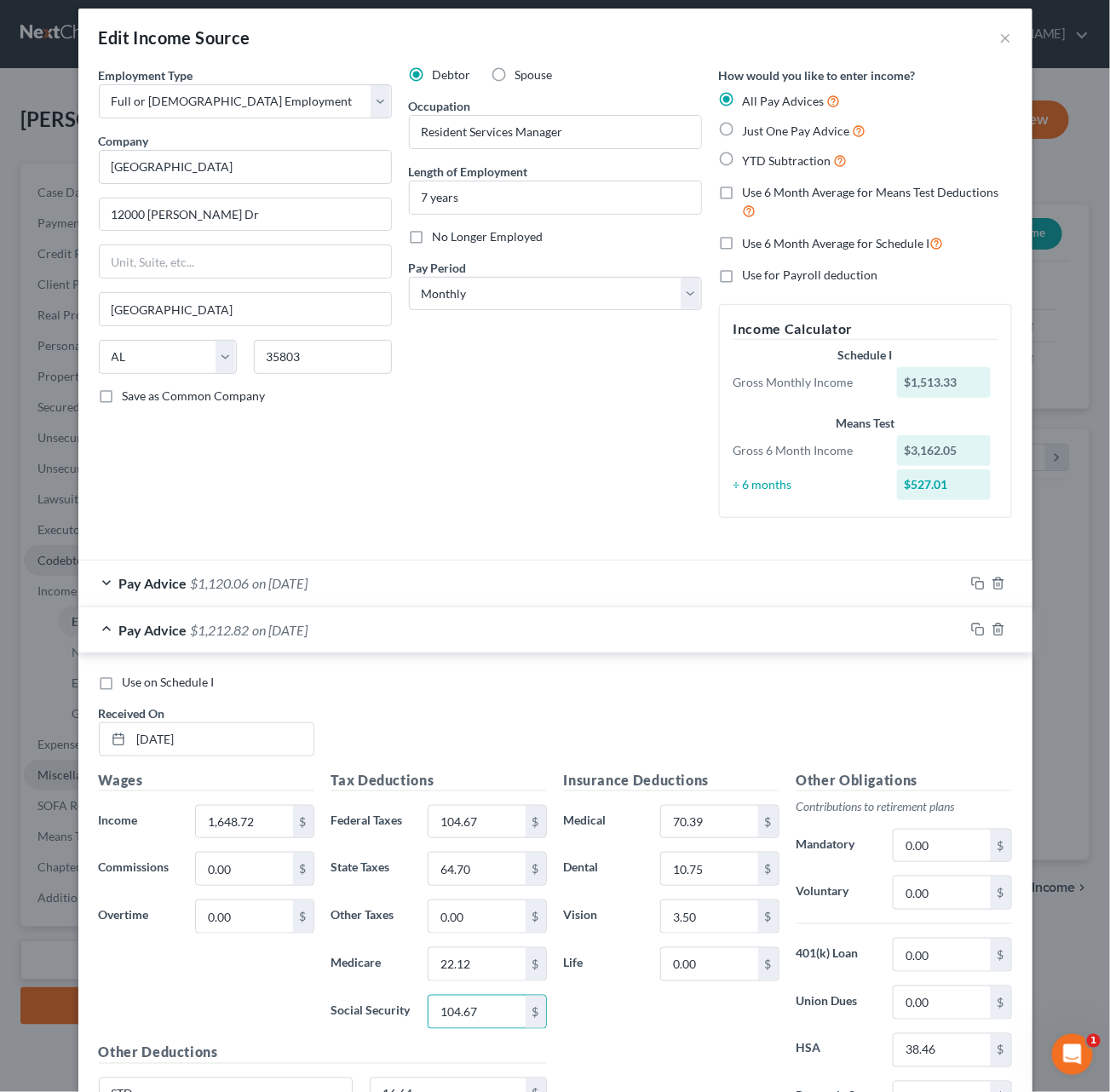
scroll to position [19, 0]
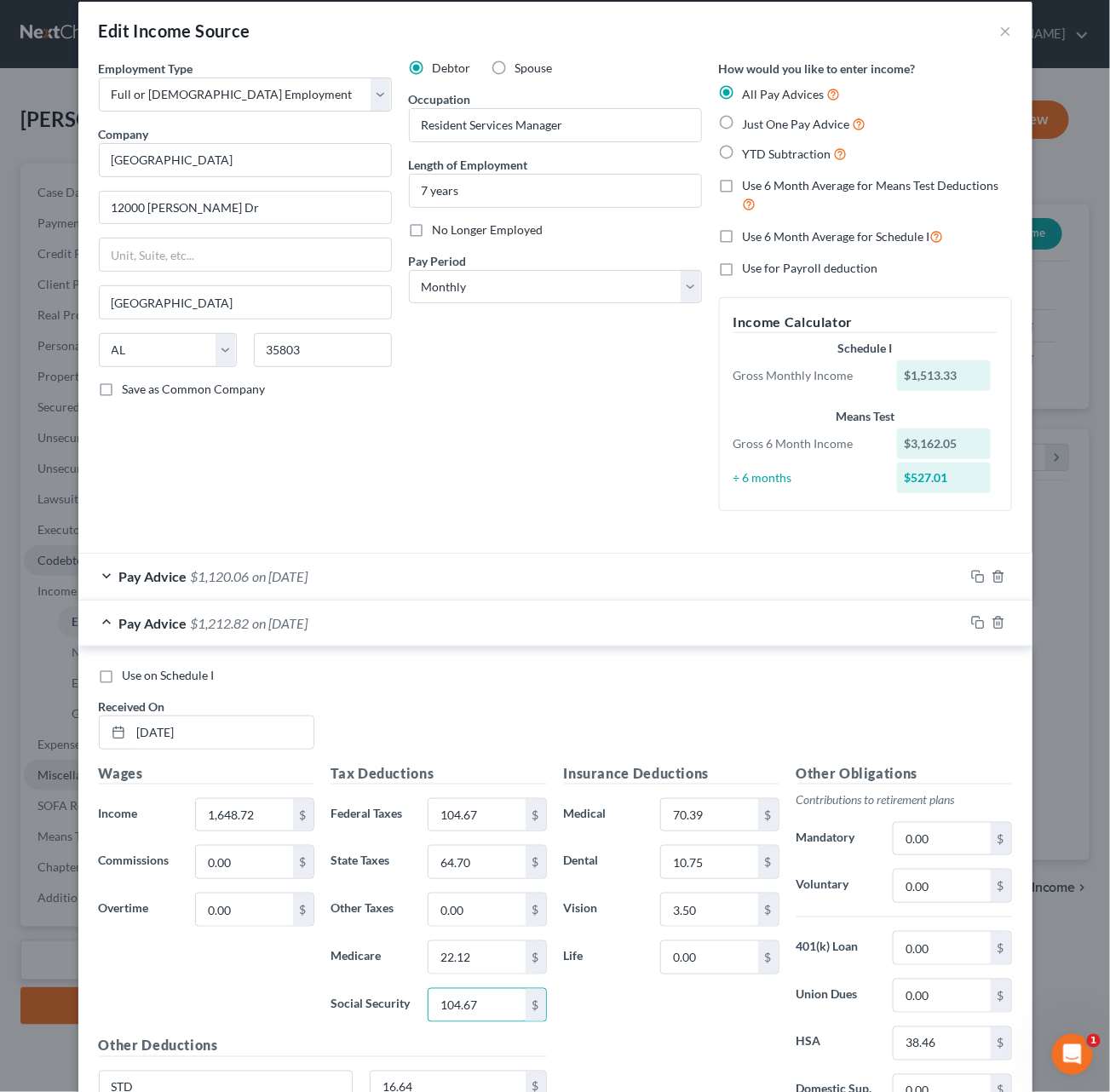
type input "104.67"
click at [177, 668] on span "Use on Schedule I" at bounding box center [168, 675] width 92 height 15
click at [141, 667] on input "Use on Schedule I" at bounding box center [135, 672] width 11 height 11
checkbox input "true"
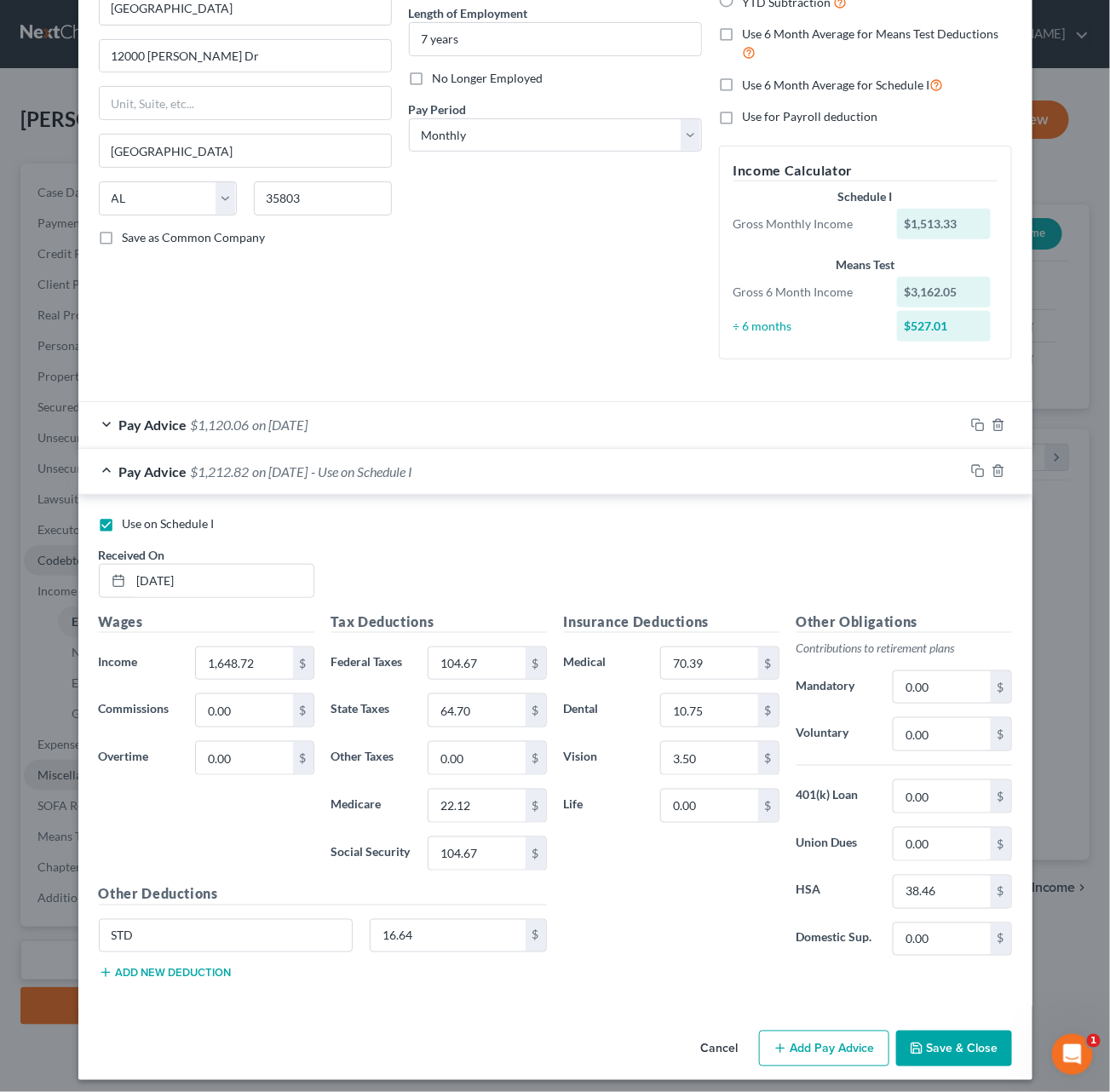
scroll to position [168, 0]
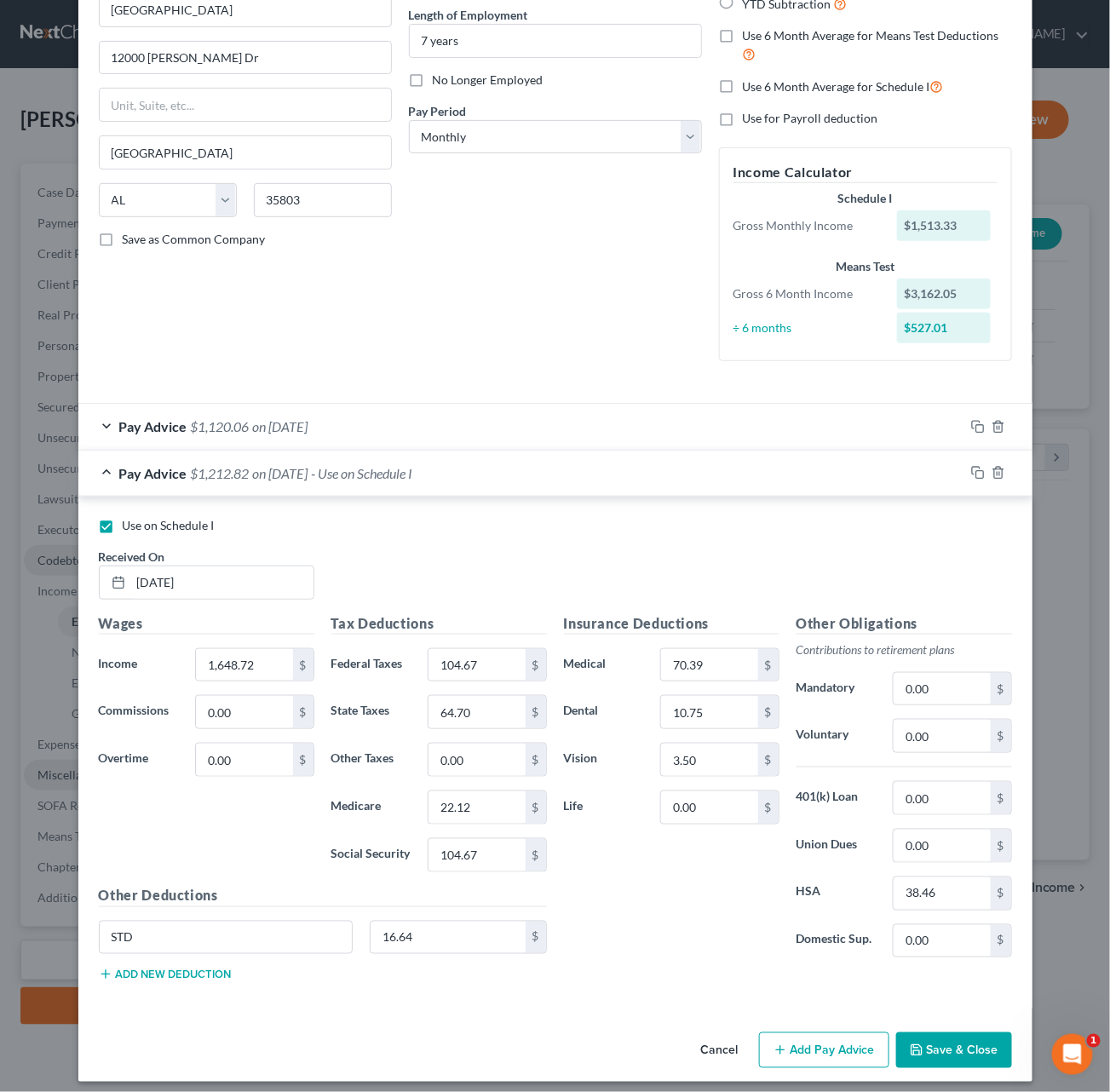
click at [185, 852] on button "Add new deduction" at bounding box center [165, 974] width 133 height 14
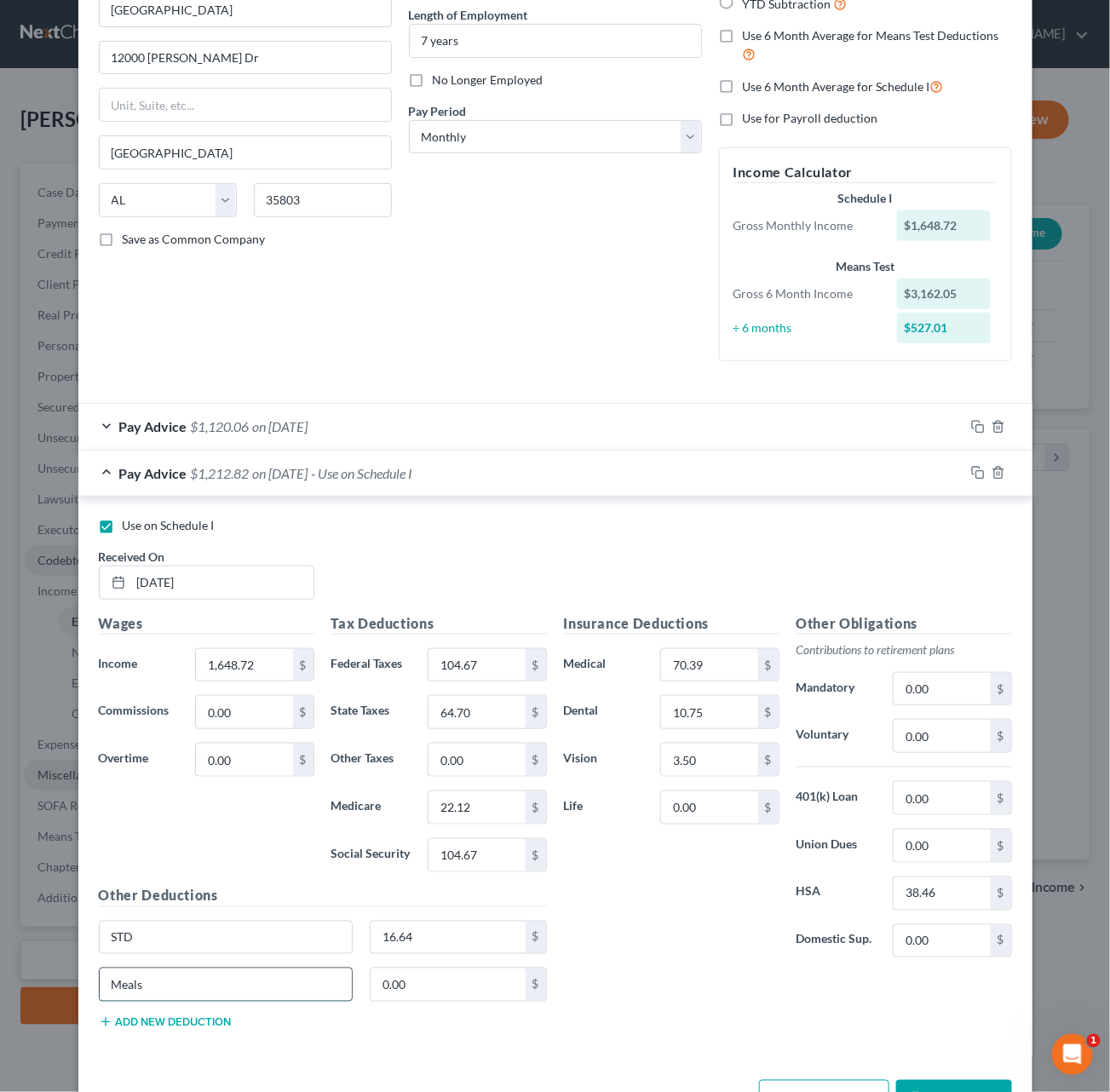
type input "Meals"
type input "44"
click at [980, 466] on icon "button" at bounding box center [978, 473] width 14 height 14
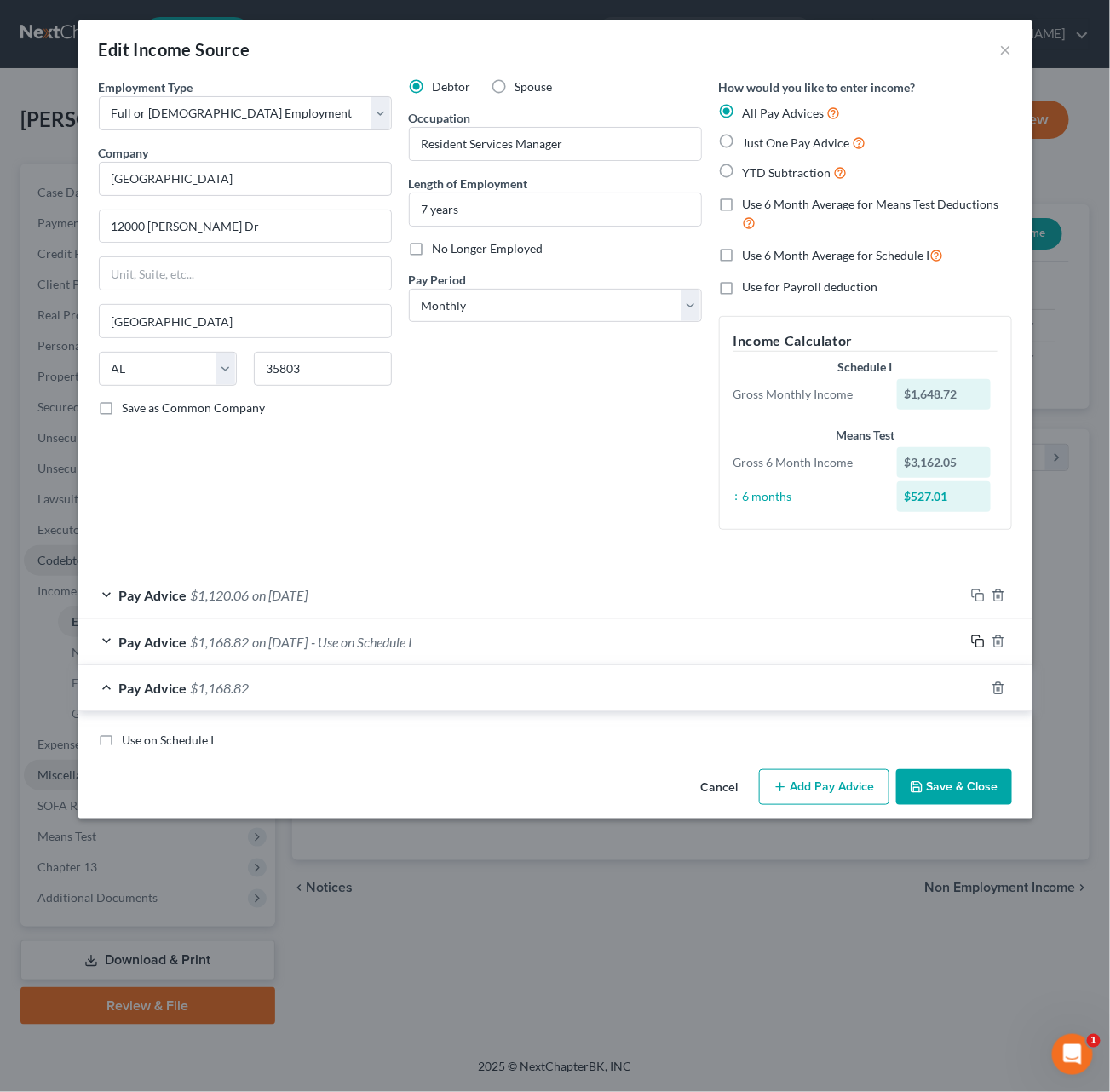
scroll to position [0, 0]
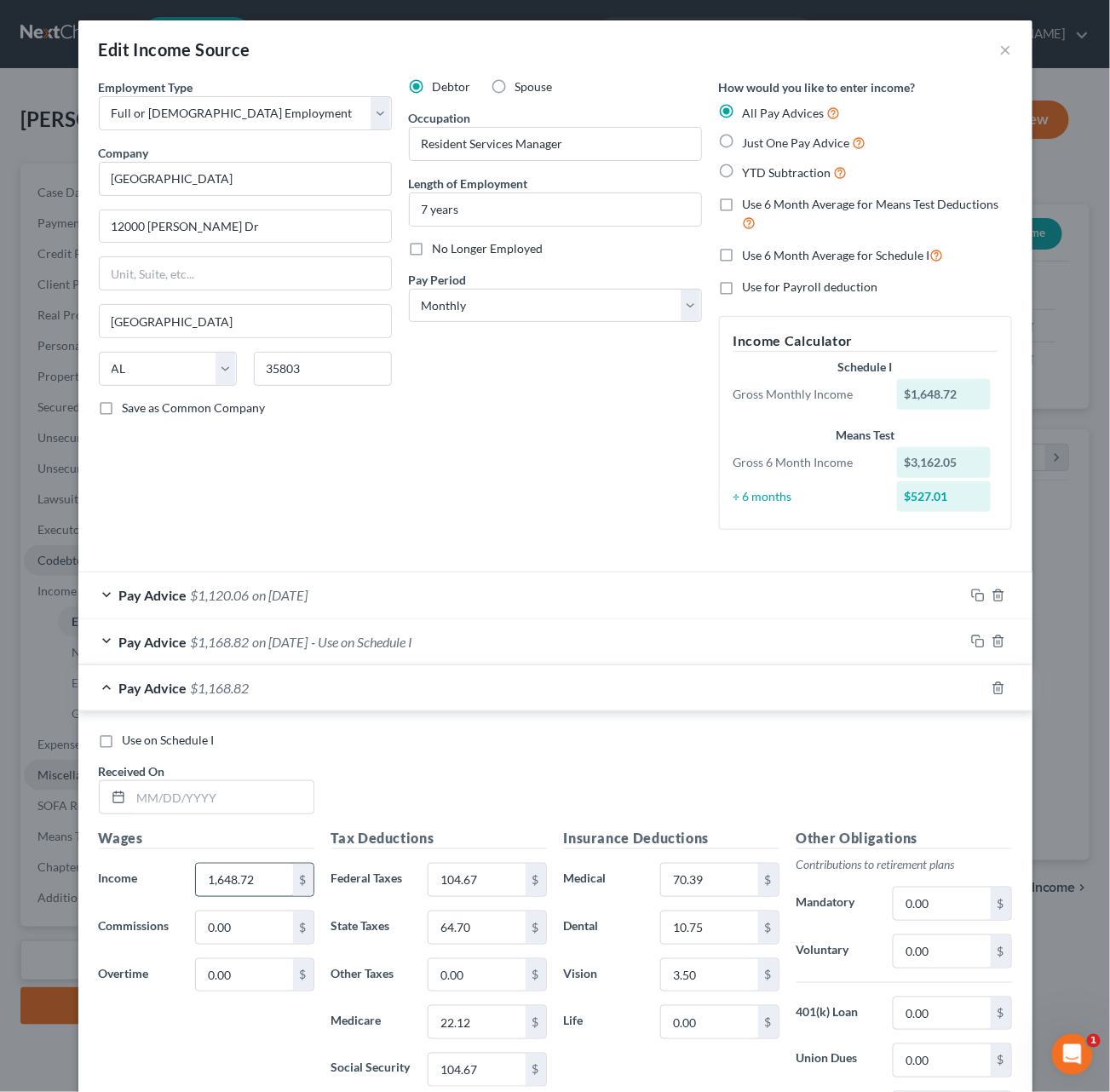
click at [227, 852] on input "1,648.72" at bounding box center [244, 880] width 96 height 33
click at [226, 852] on input "1,648.72" at bounding box center [244, 880] width 96 height 33
click at [149, 780] on div at bounding box center [206, 798] width 215 height 34
click at [153, 781] on input "text" at bounding box center [222, 798] width 182 height 33
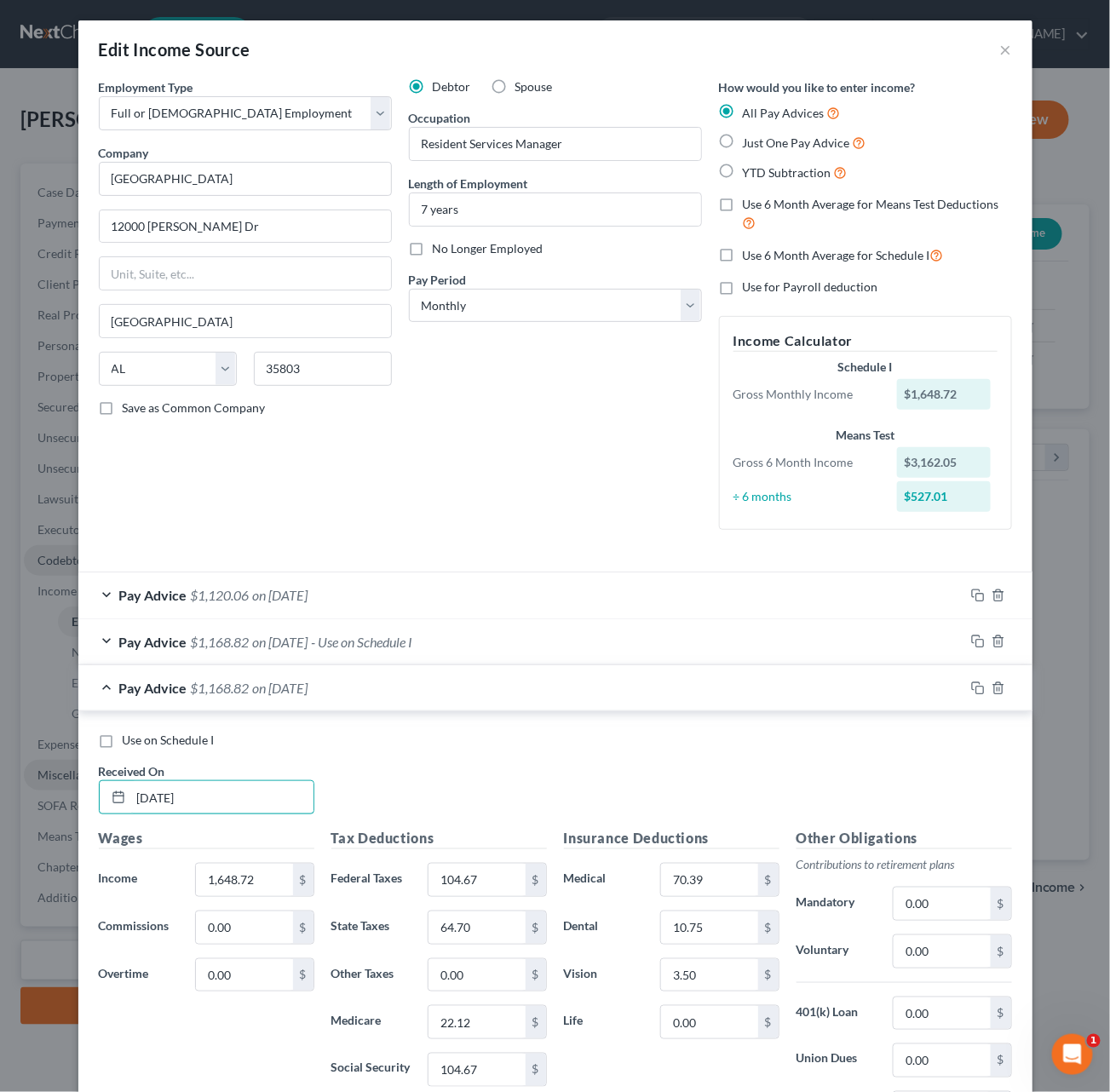
type input "[DATE]"
click at [123, 731] on label "Use on Schedule I" at bounding box center [168, 740] width 92 height 17
click at [130, 731] on input "Use on Schedule I" at bounding box center [135, 737] width 11 height 11
checkbox input "true"
click at [242, 852] on input "1,648.72" at bounding box center [244, 880] width 96 height 33
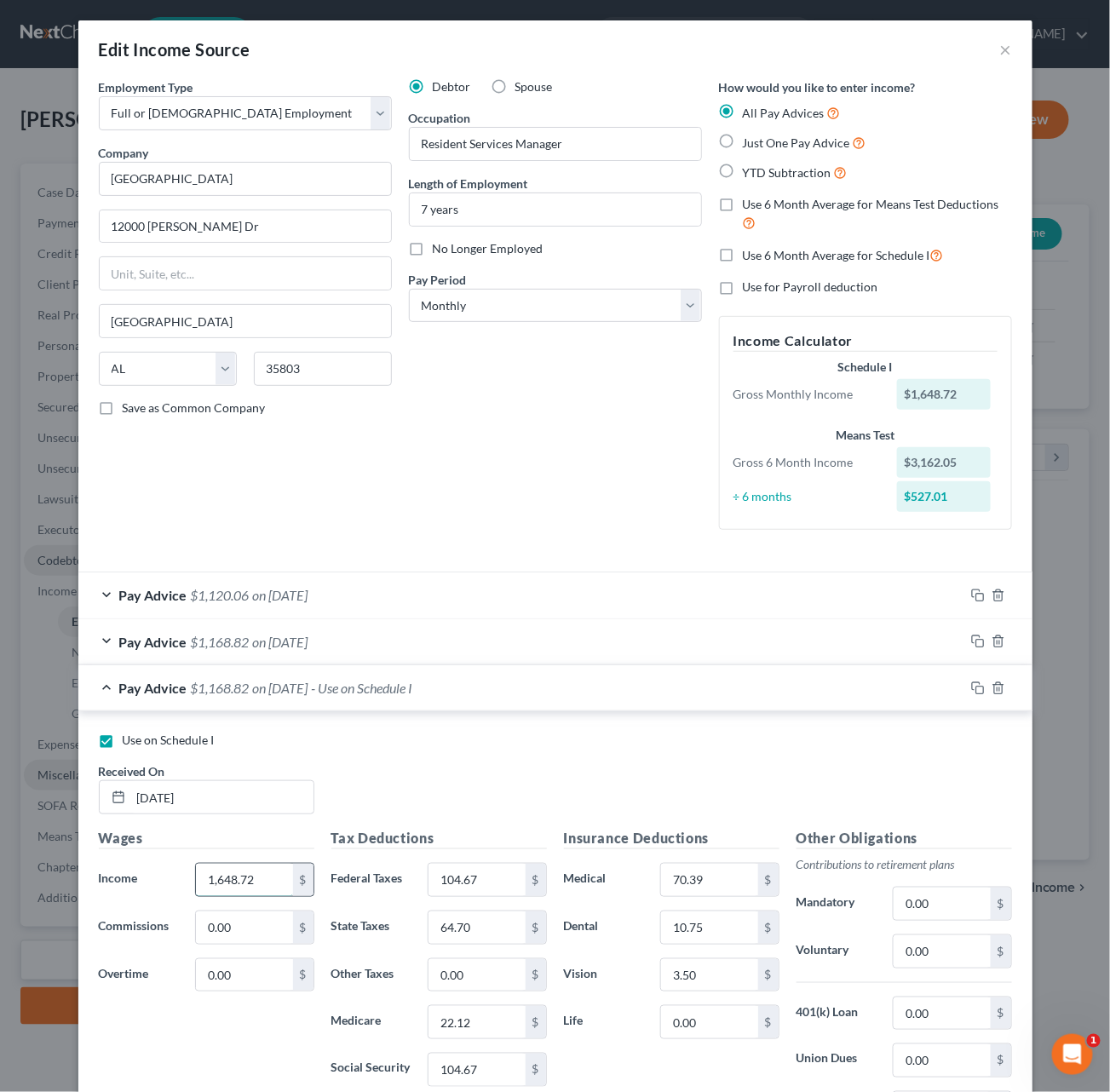
click at [242, 852] on input "1,648.72" at bounding box center [244, 880] width 96 height 33
type input "1,705.03"
type input "111.40"
type input "67.18"
type input "22.94"
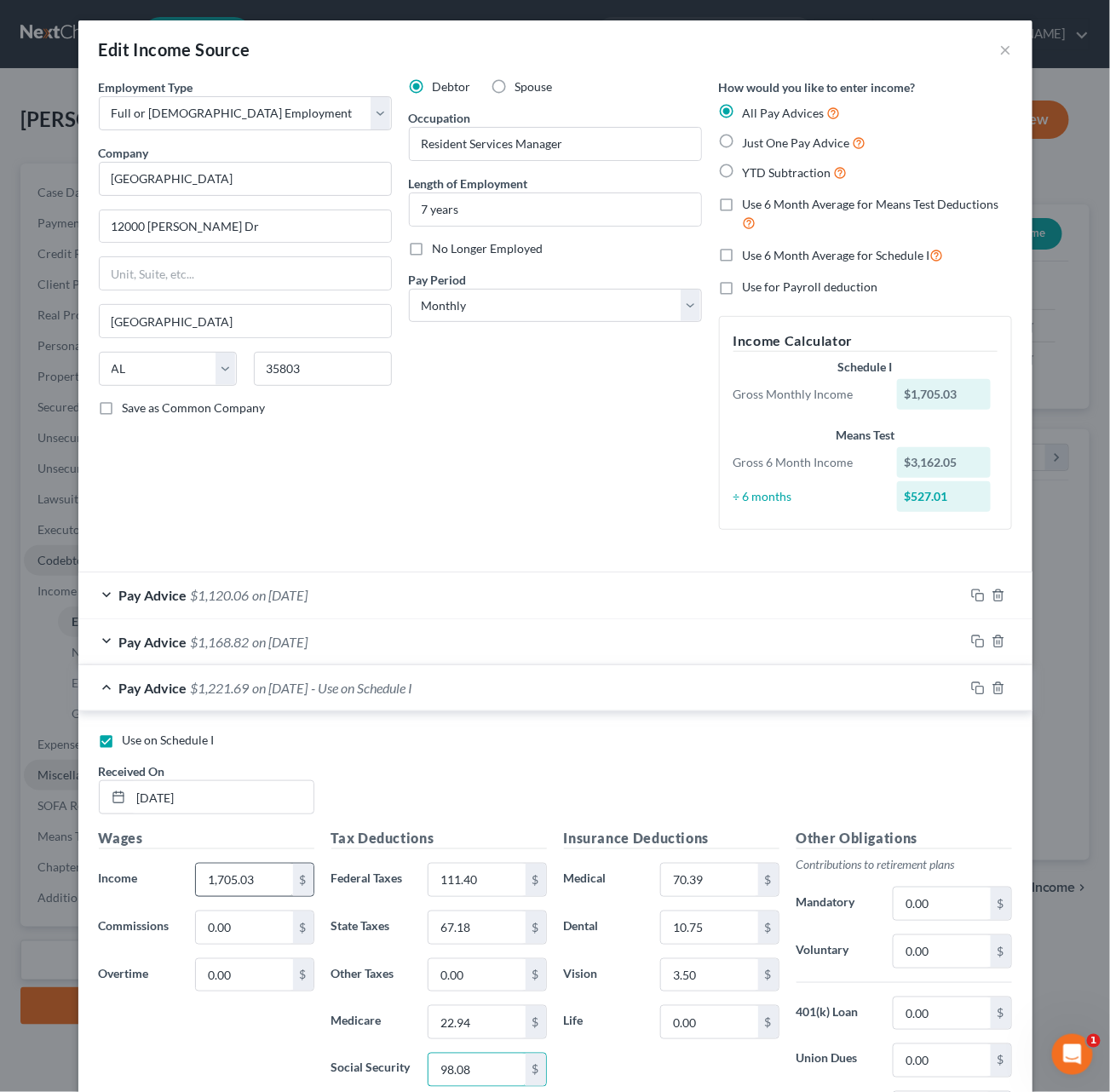
type input "98.08"
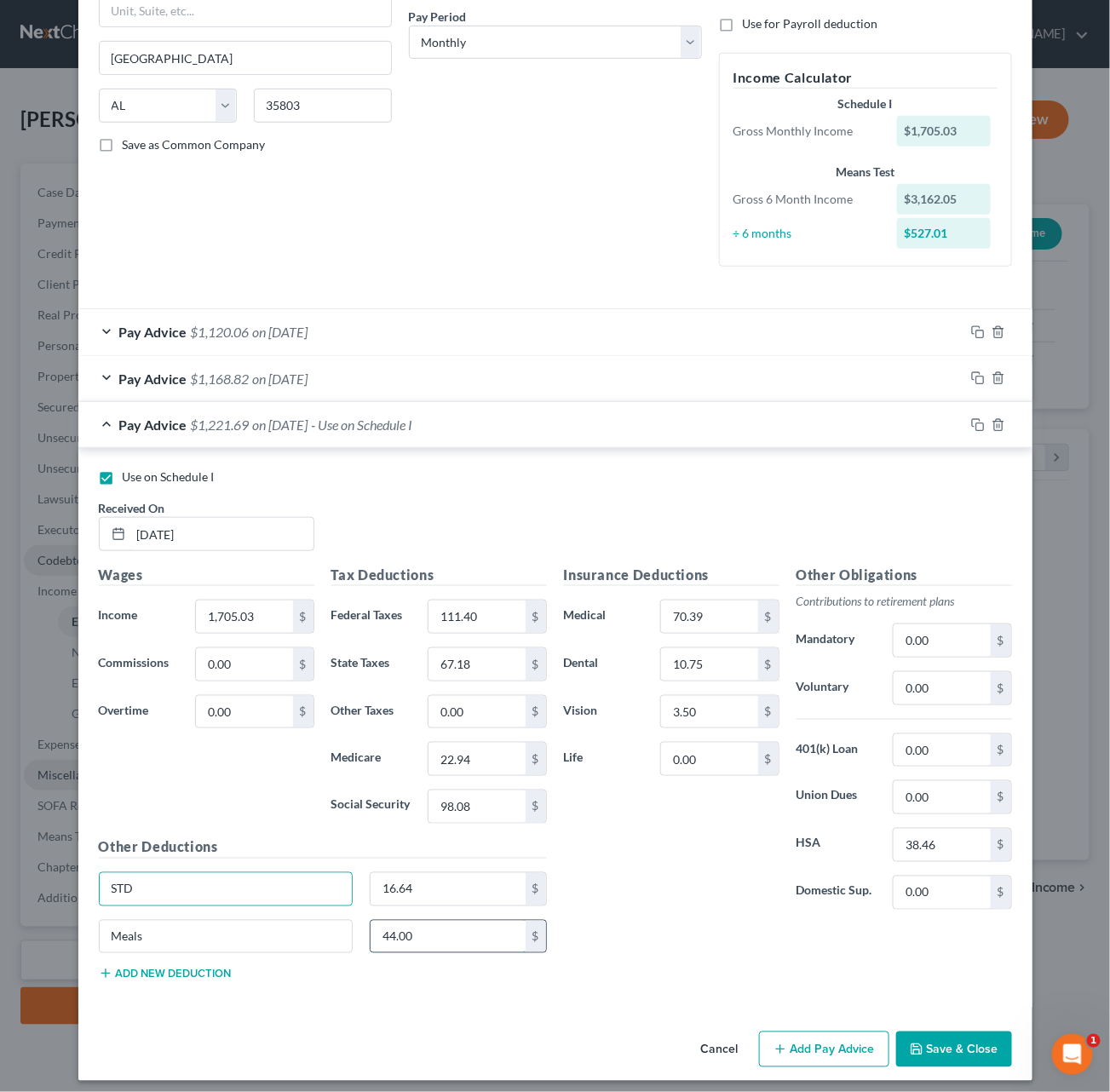
click at [403, 852] on input "44.00" at bounding box center [448, 937] width 155 height 33
type input "60"
click at [951, 852] on button "Save & Close" at bounding box center [954, 1049] width 116 height 36
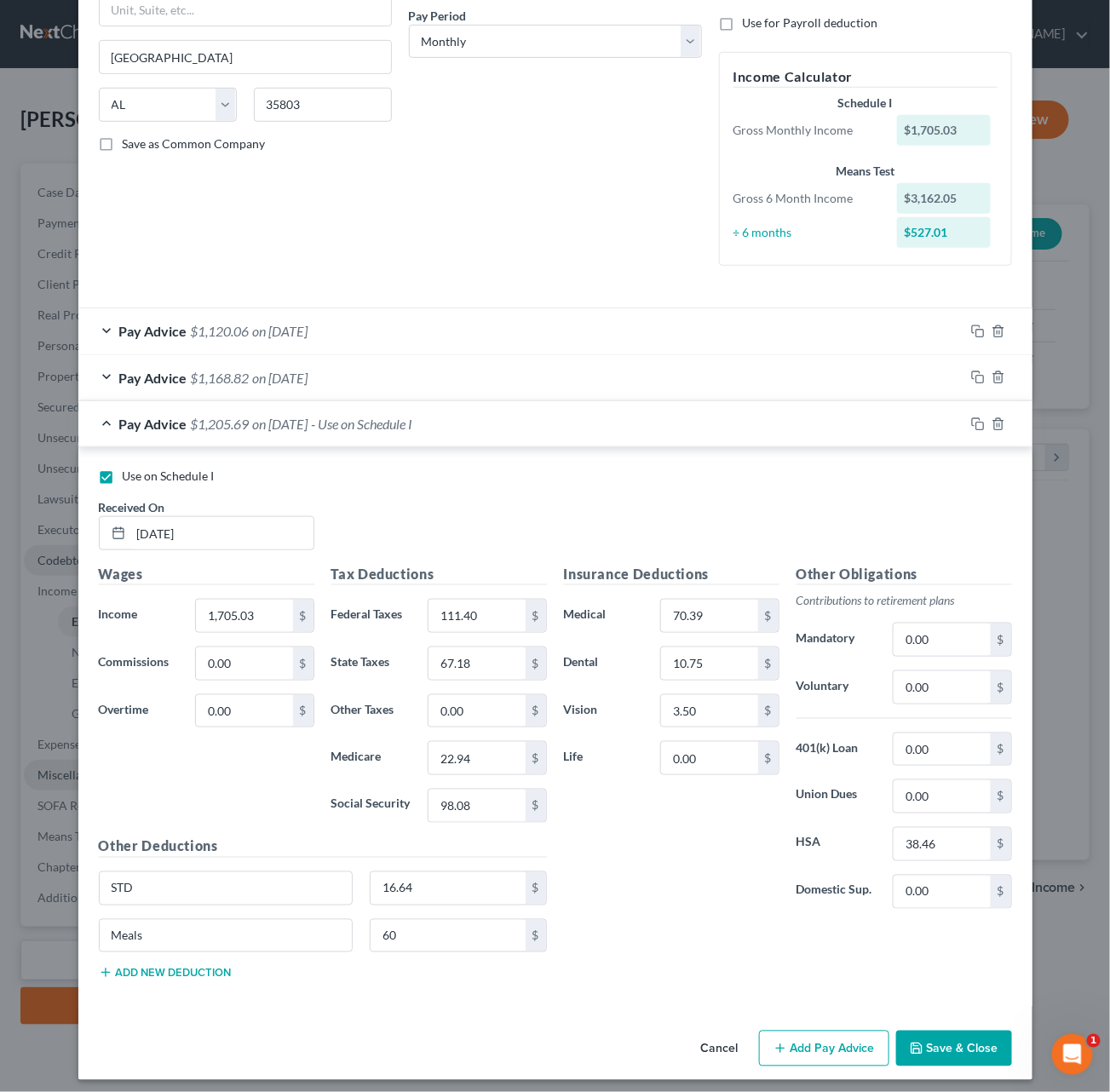
scroll to position [264, 0]
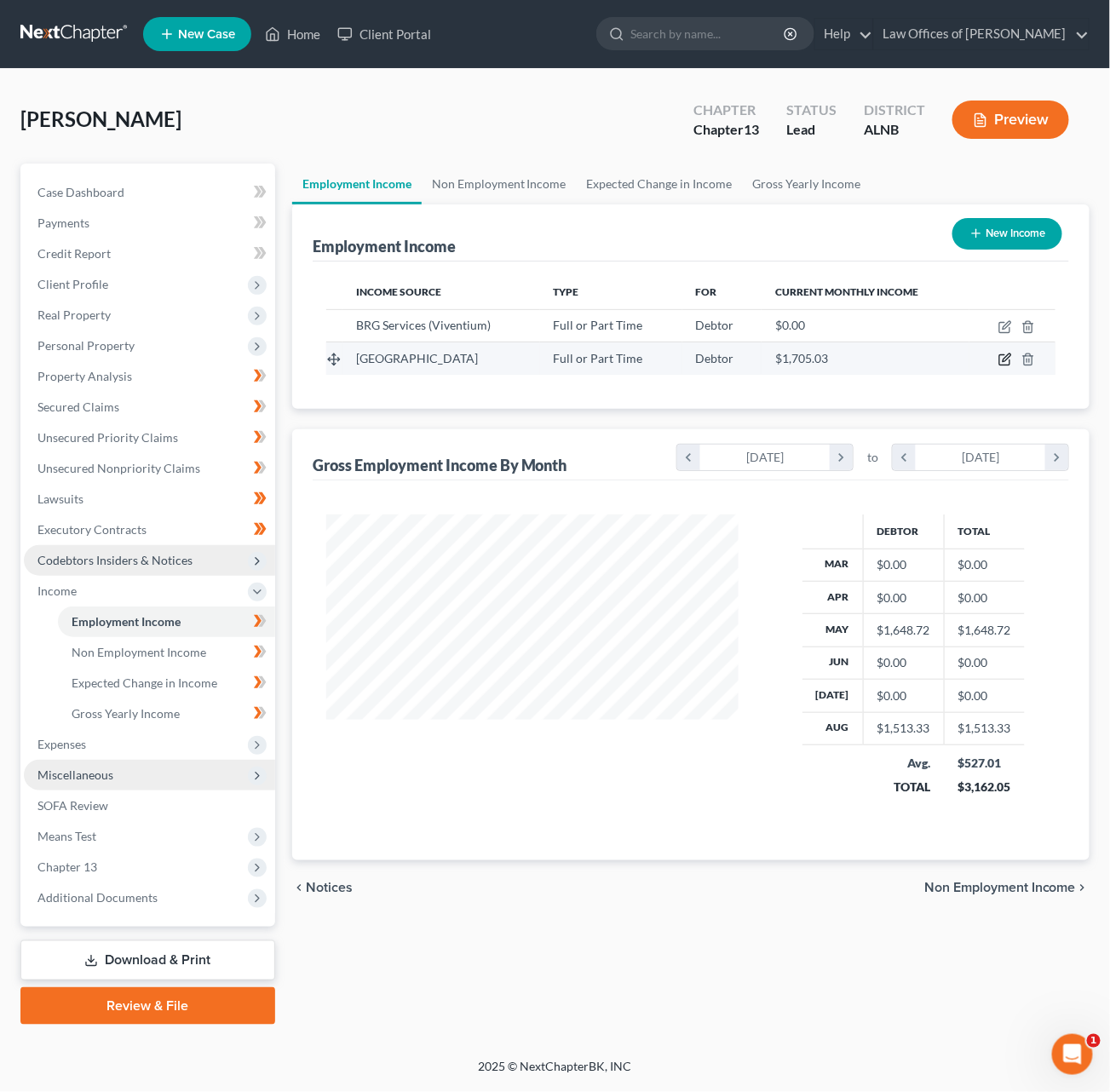
click at [1004, 356] on icon "button" at bounding box center [1006, 358] width 8 height 8
select select "0"
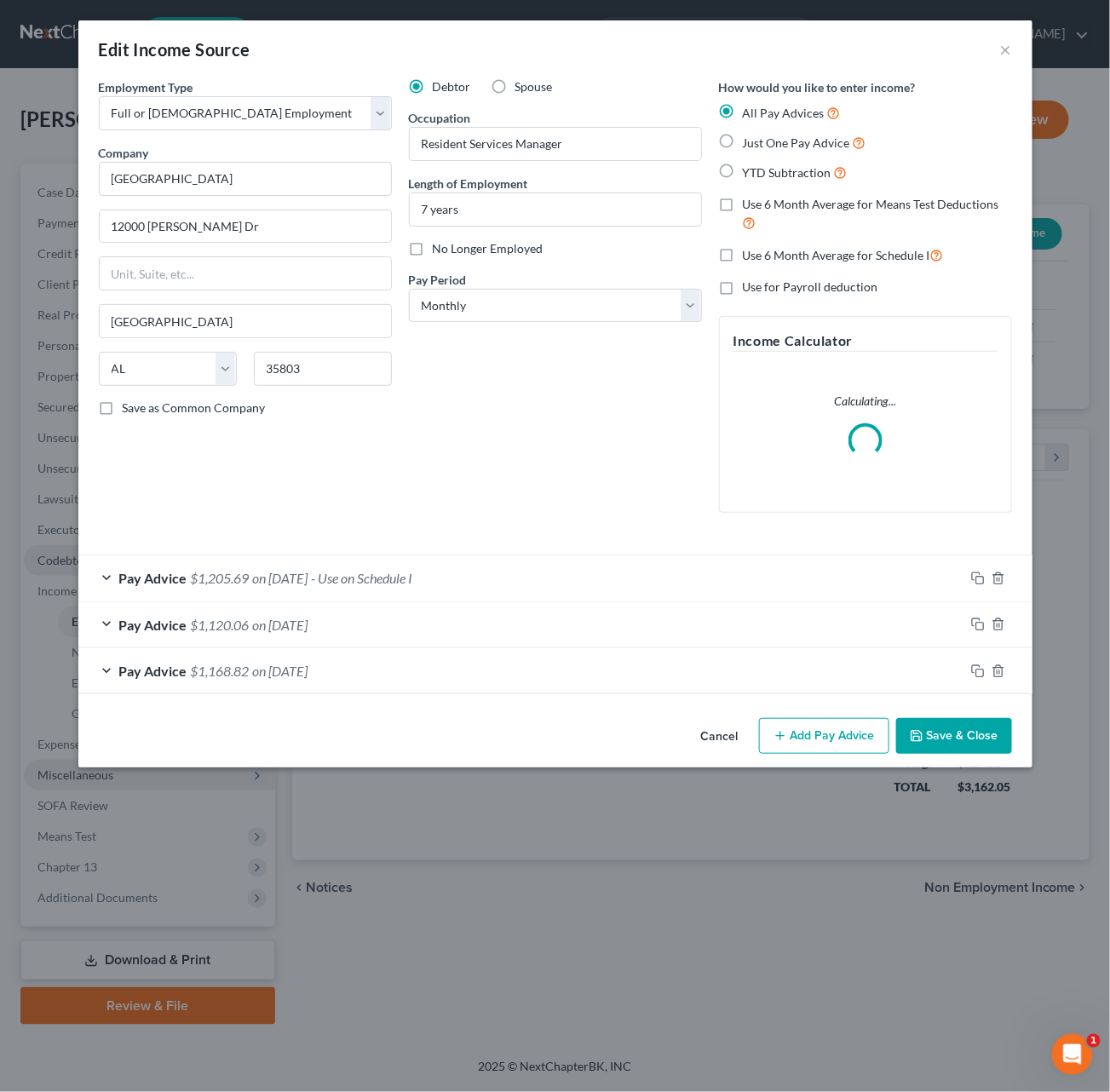
click at [974, 741] on button "Save & Close" at bounding box center [954, 736] width 116 height 36
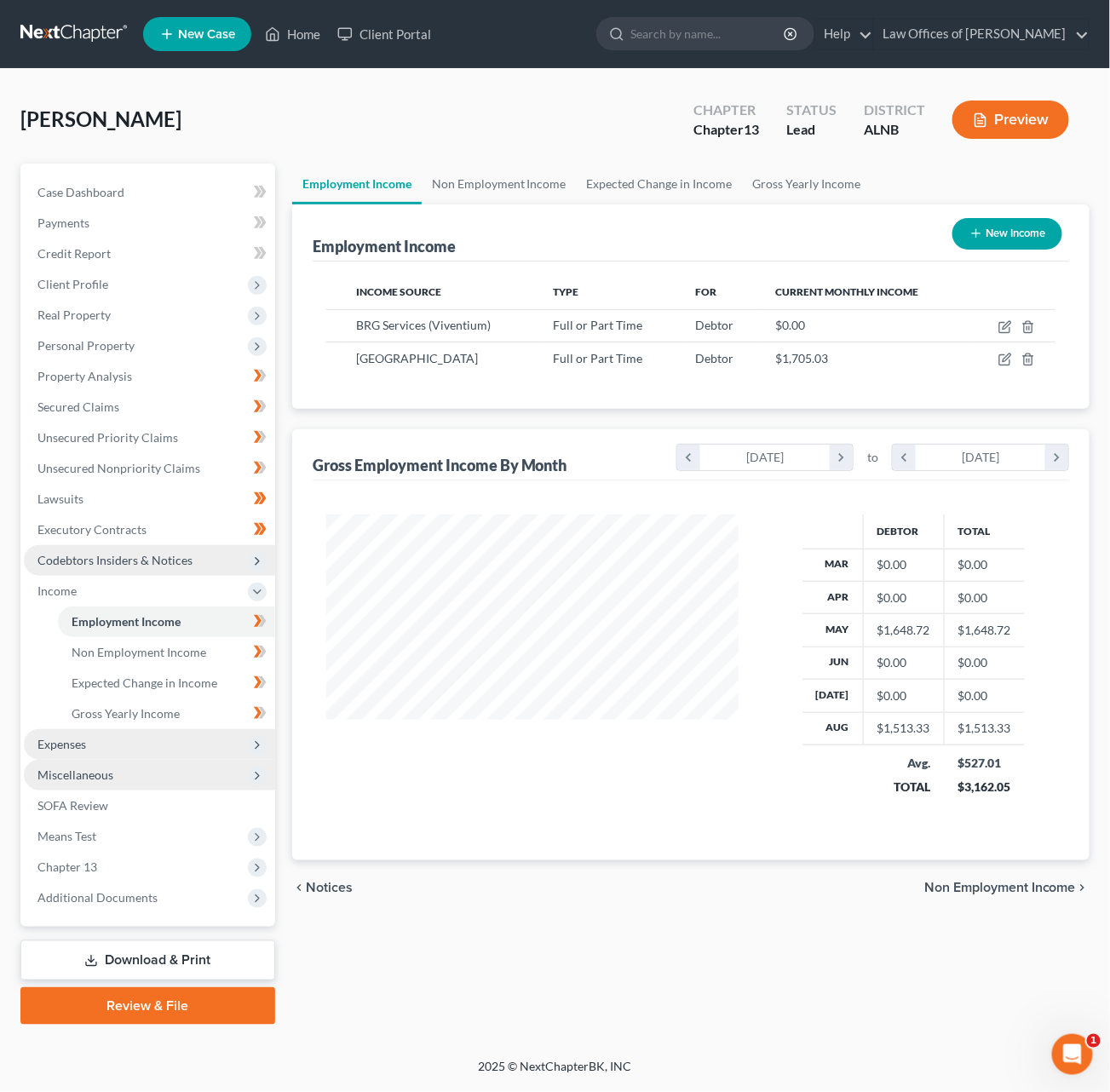
click at [131, 729] on span "Expenses" at bounding box center [149, 744] width 252 height 31
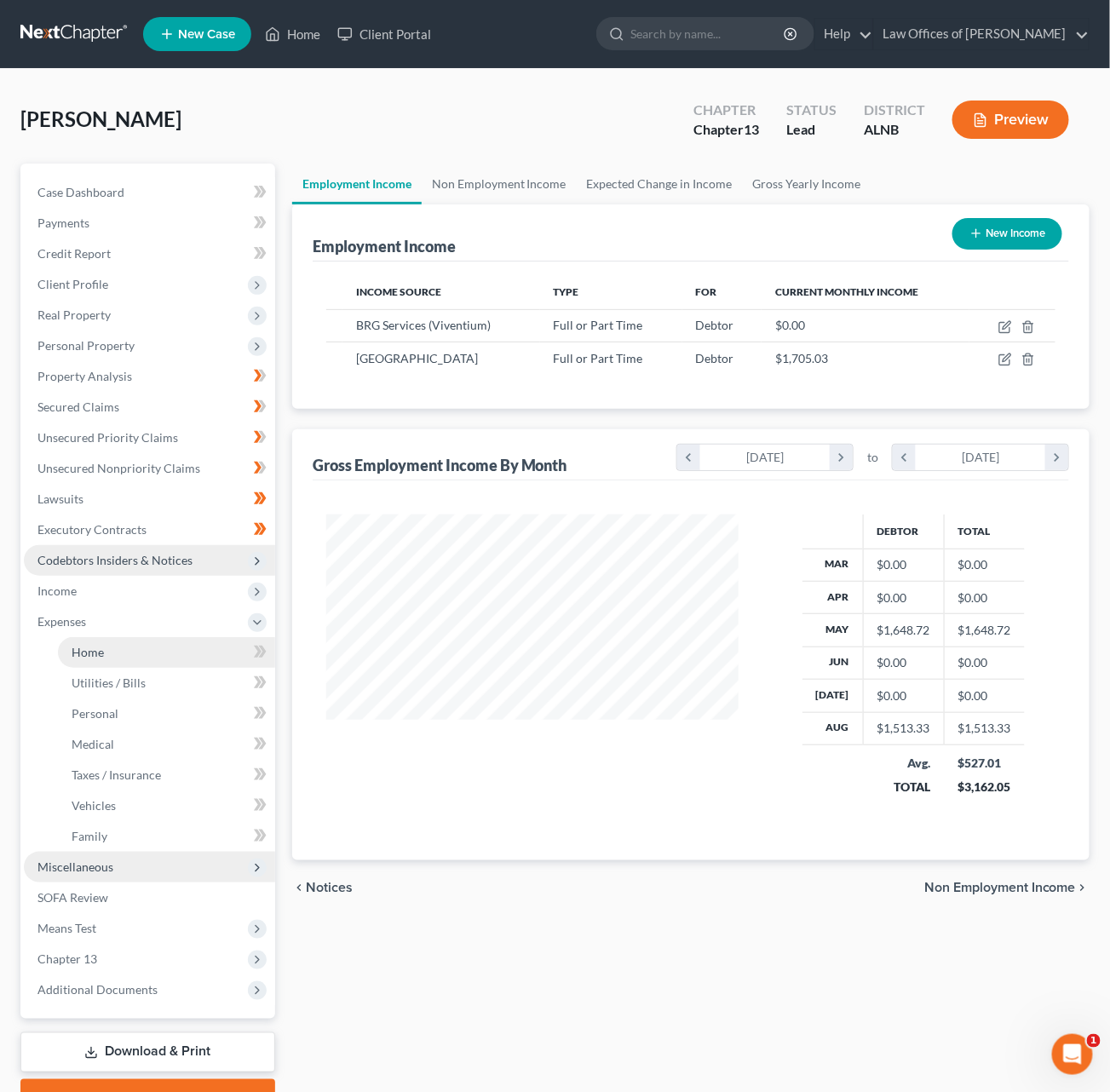
click at [136, 639] on link "Home" at bounding box center [166, 652] width 217 height 31
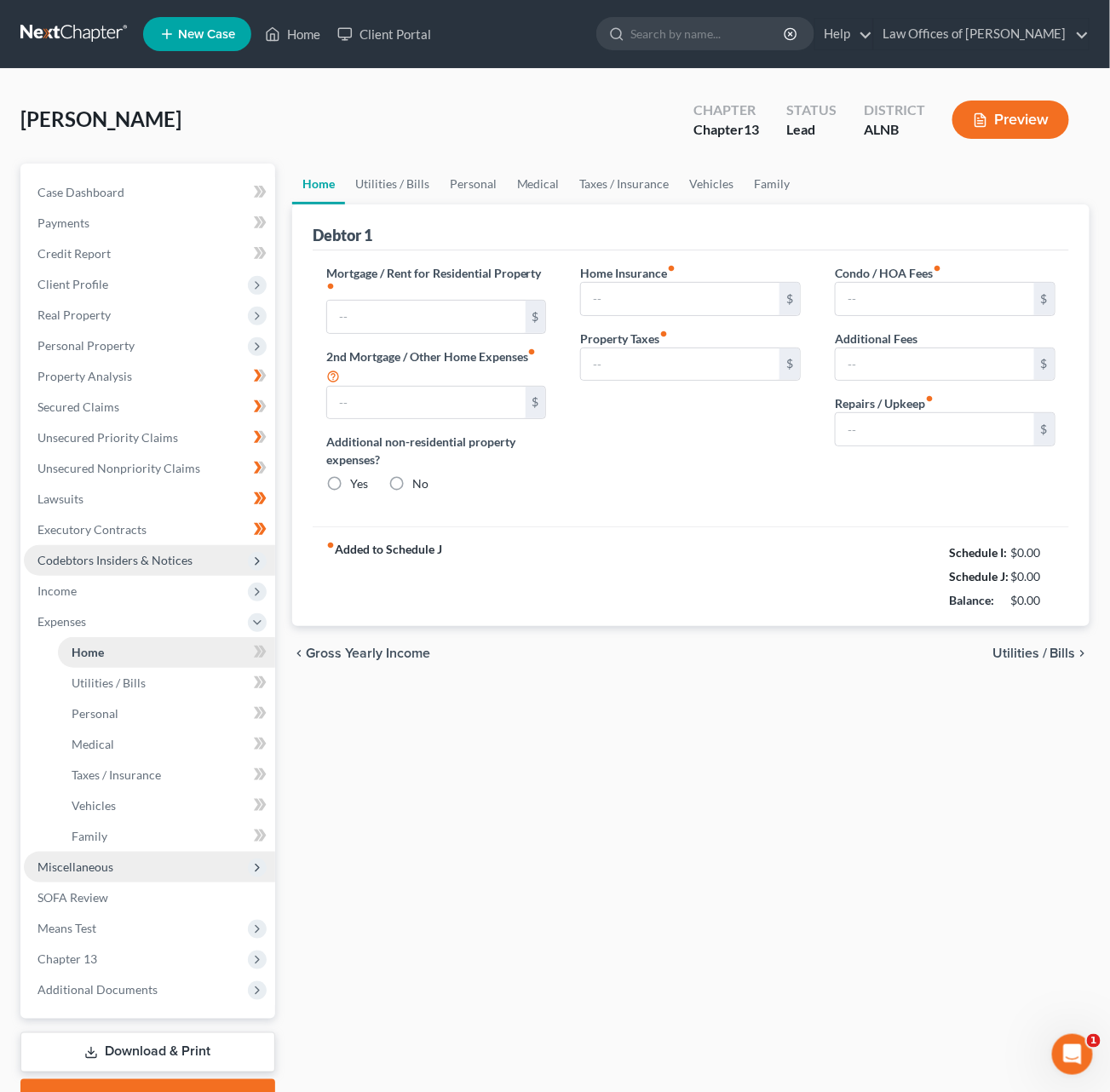
type input "1,195.00"
type input "0.00"
radio input "true"
type input "0.00"
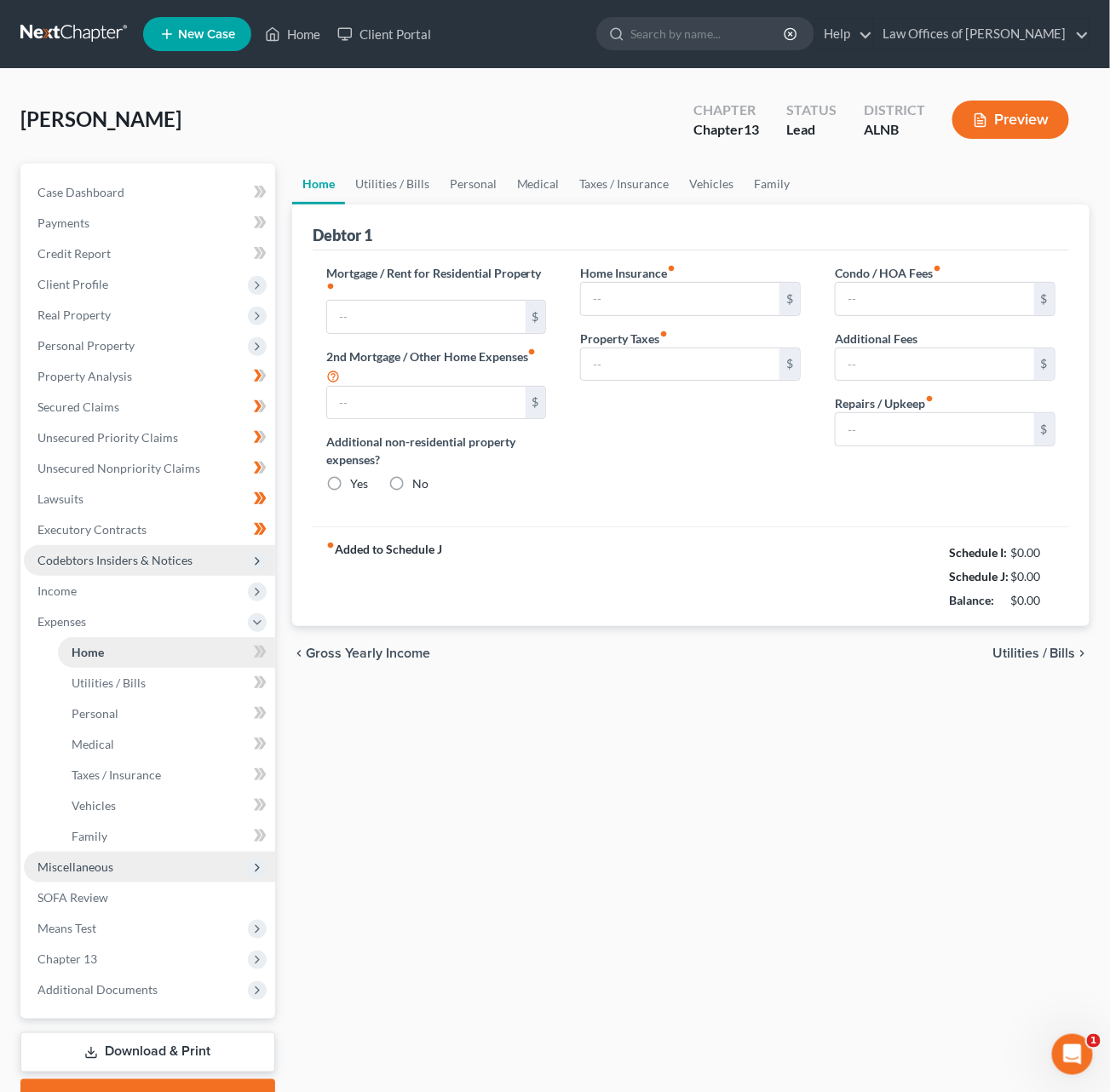
type input "0.00"
click at [415, 184] on link "Utilities / Bills" at bounding box center [392, 185] width 94 height 41
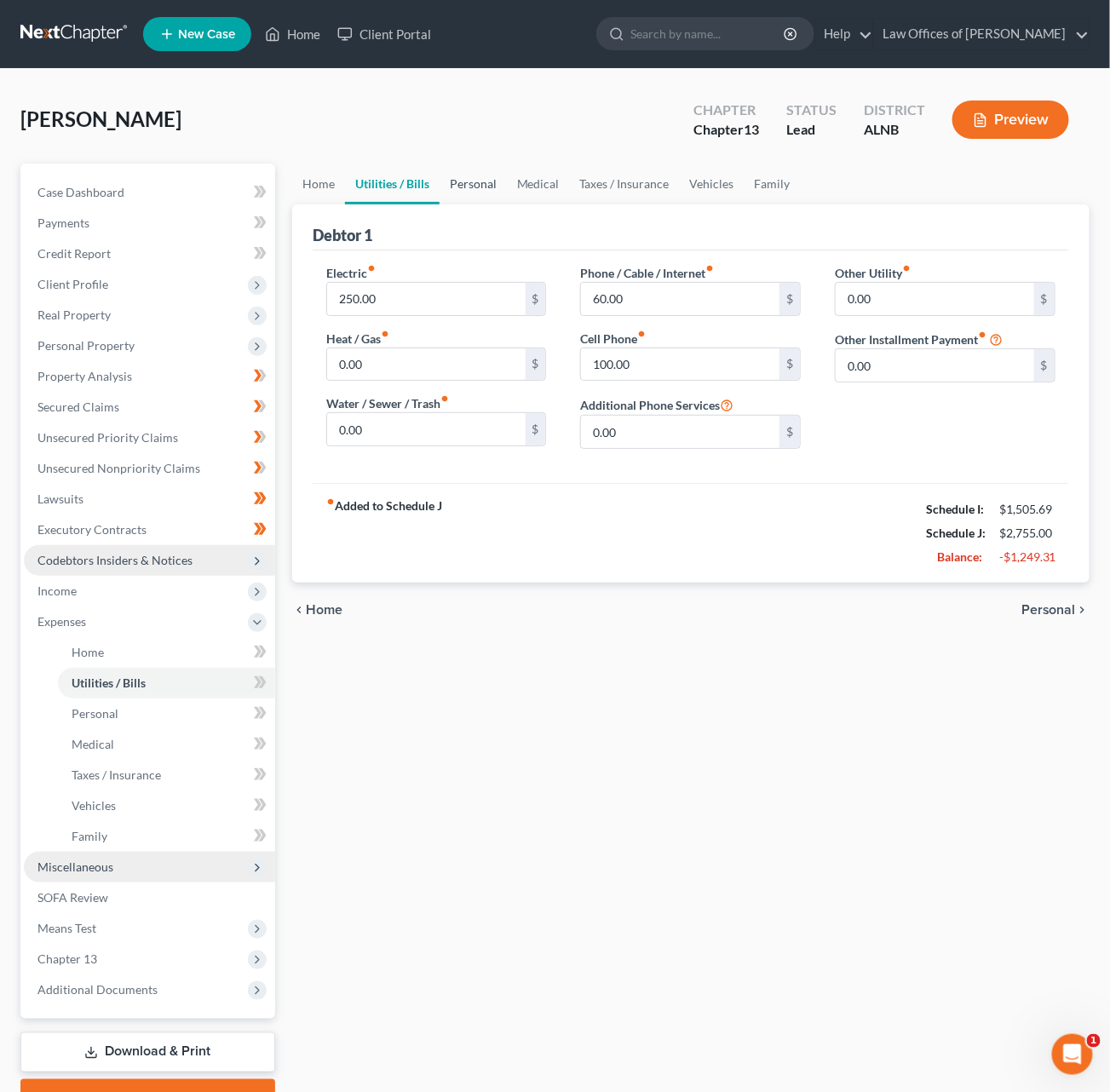
click at [472, 185] on link "Personal" at bounding box center [473, 185] width 67 height 41
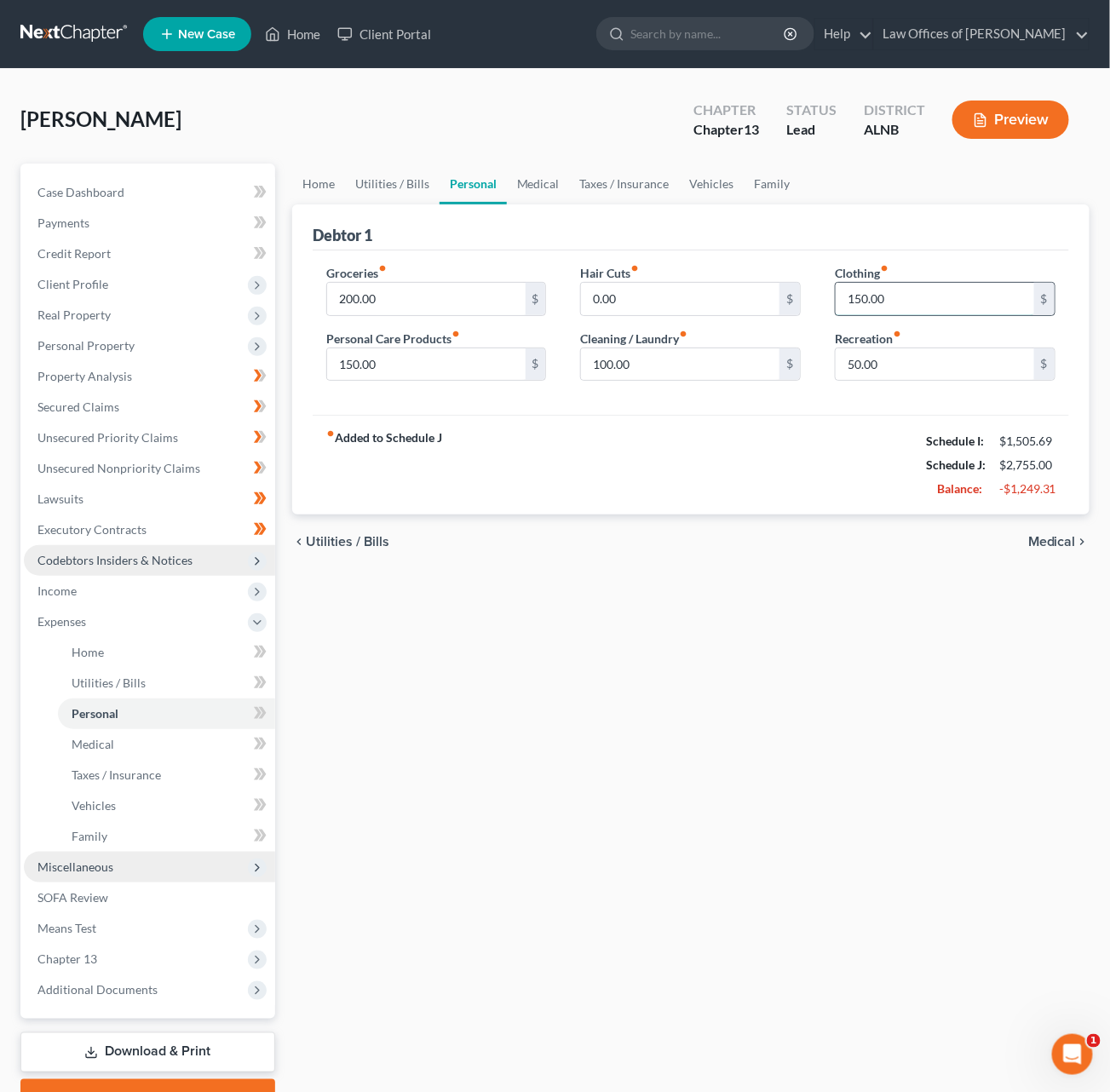
click at [875, 308] on input "150.00" at bounding box center [934, 299] width 198 height 33
type input "50"
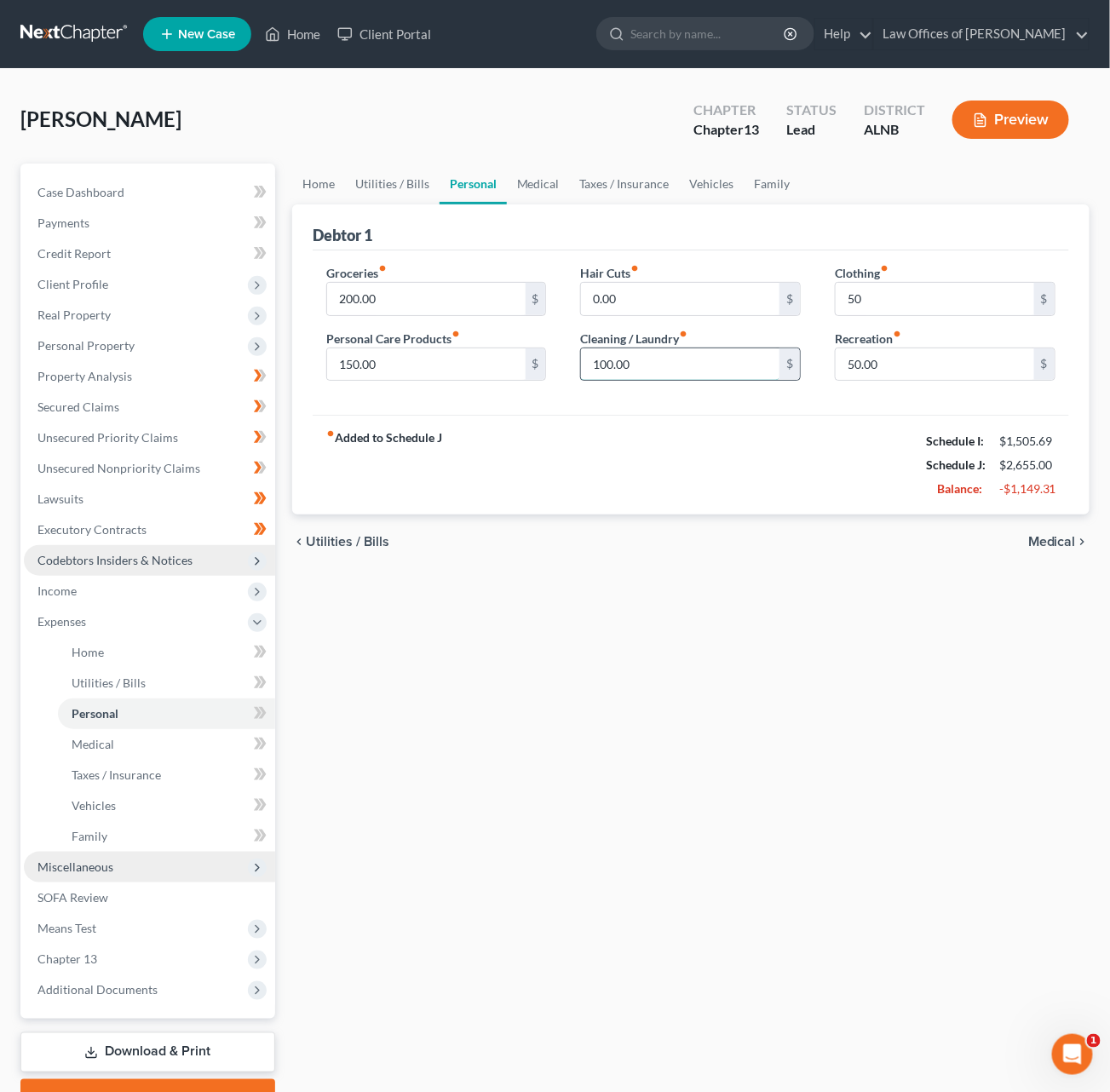
click at [688, 354] on input "100.00" at bounding box center [680, 365] width 198 height 33
click at [688, 354] on input "100.00" at bounding box center [680, 364] width 198 height 33
type input "50"
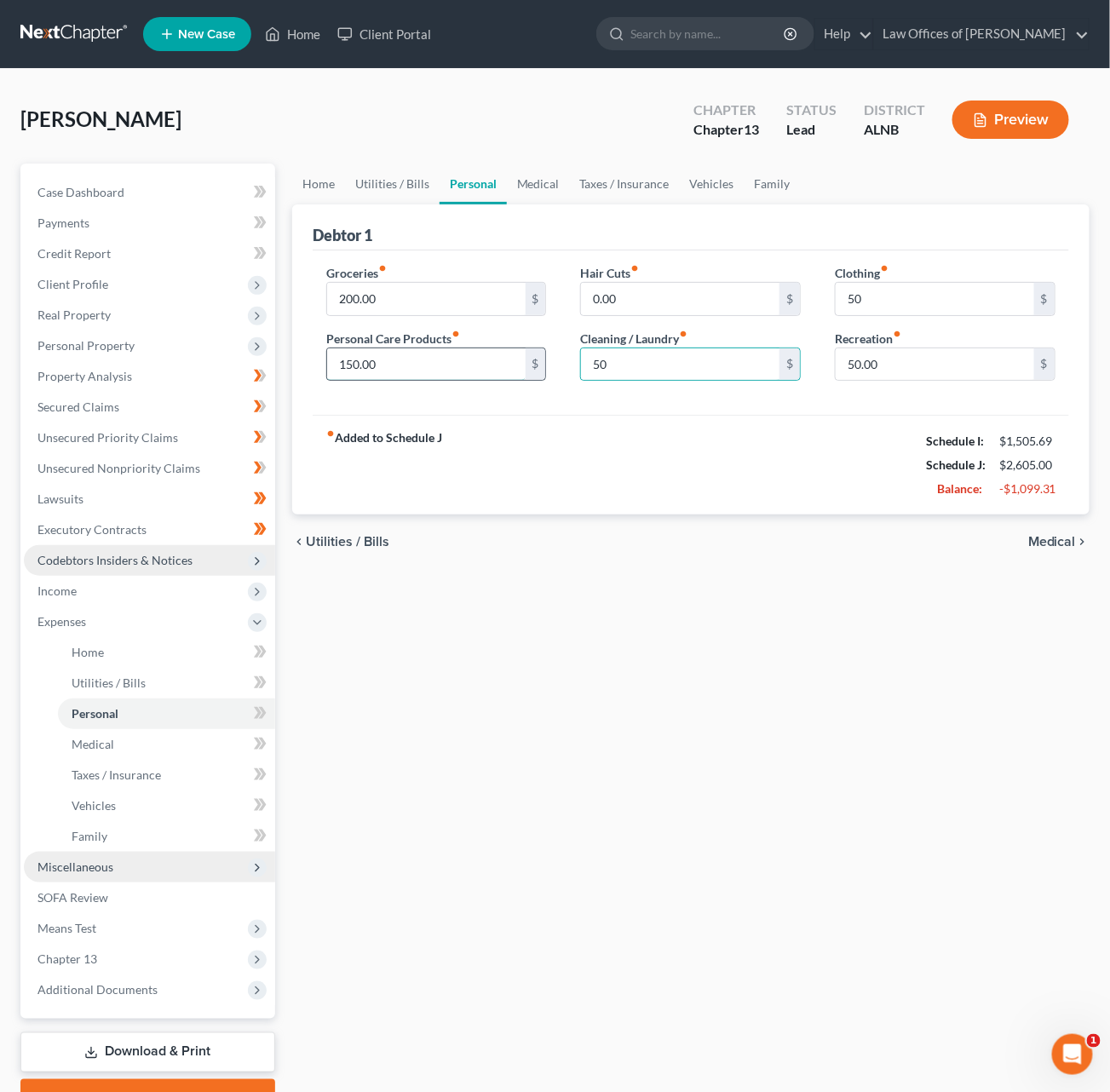
click at [362, 351] on input "150.00" at bounding box center [426, 365] width 198 height 33
type input "50"
click at [549, 179] on link "Medical" at bounding box center [537, 185] width 63 height 41
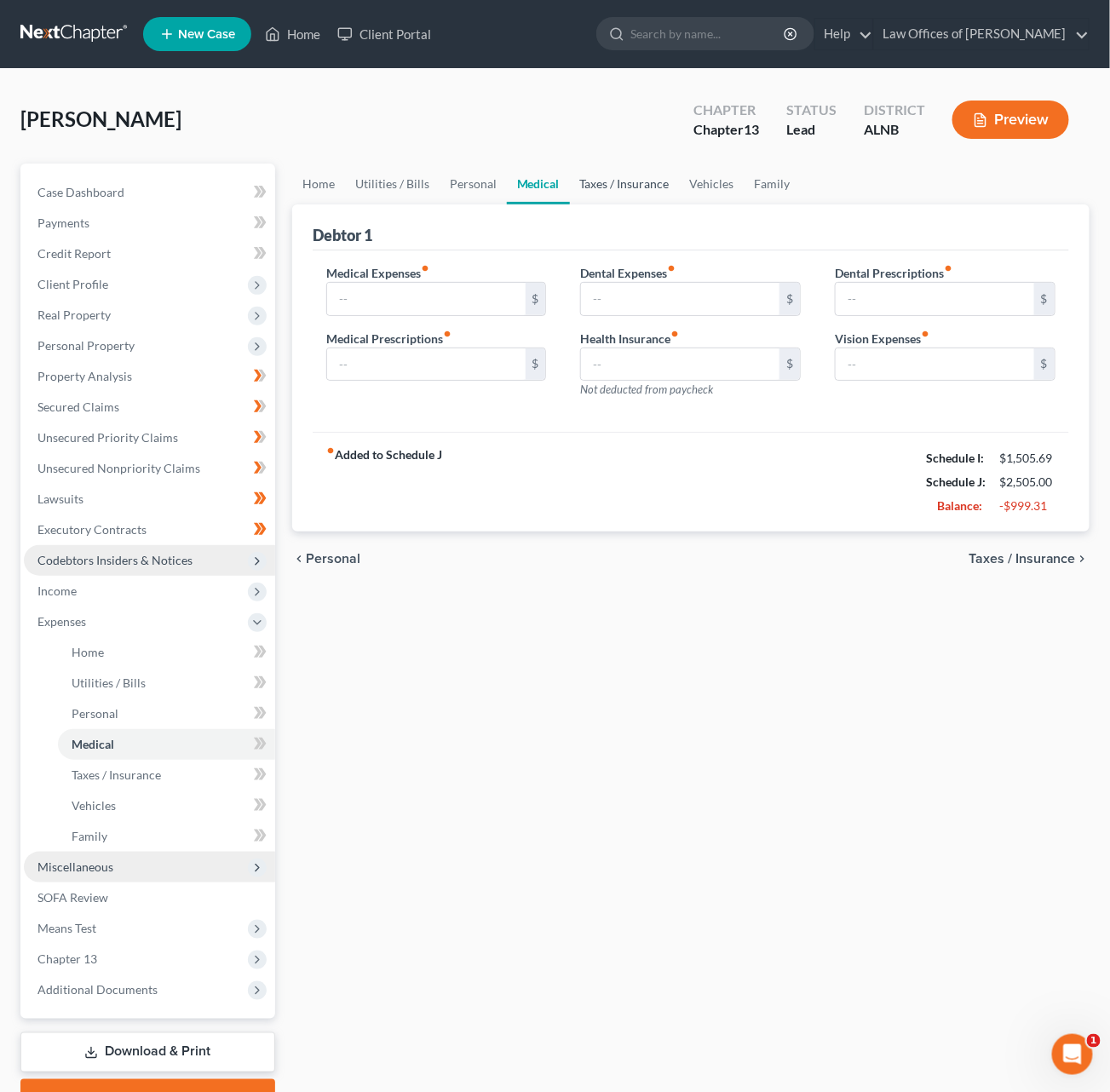
click at [634, 185] on link "Taxes / Insurance" at bounding box center [625, 185] width 110 height 41
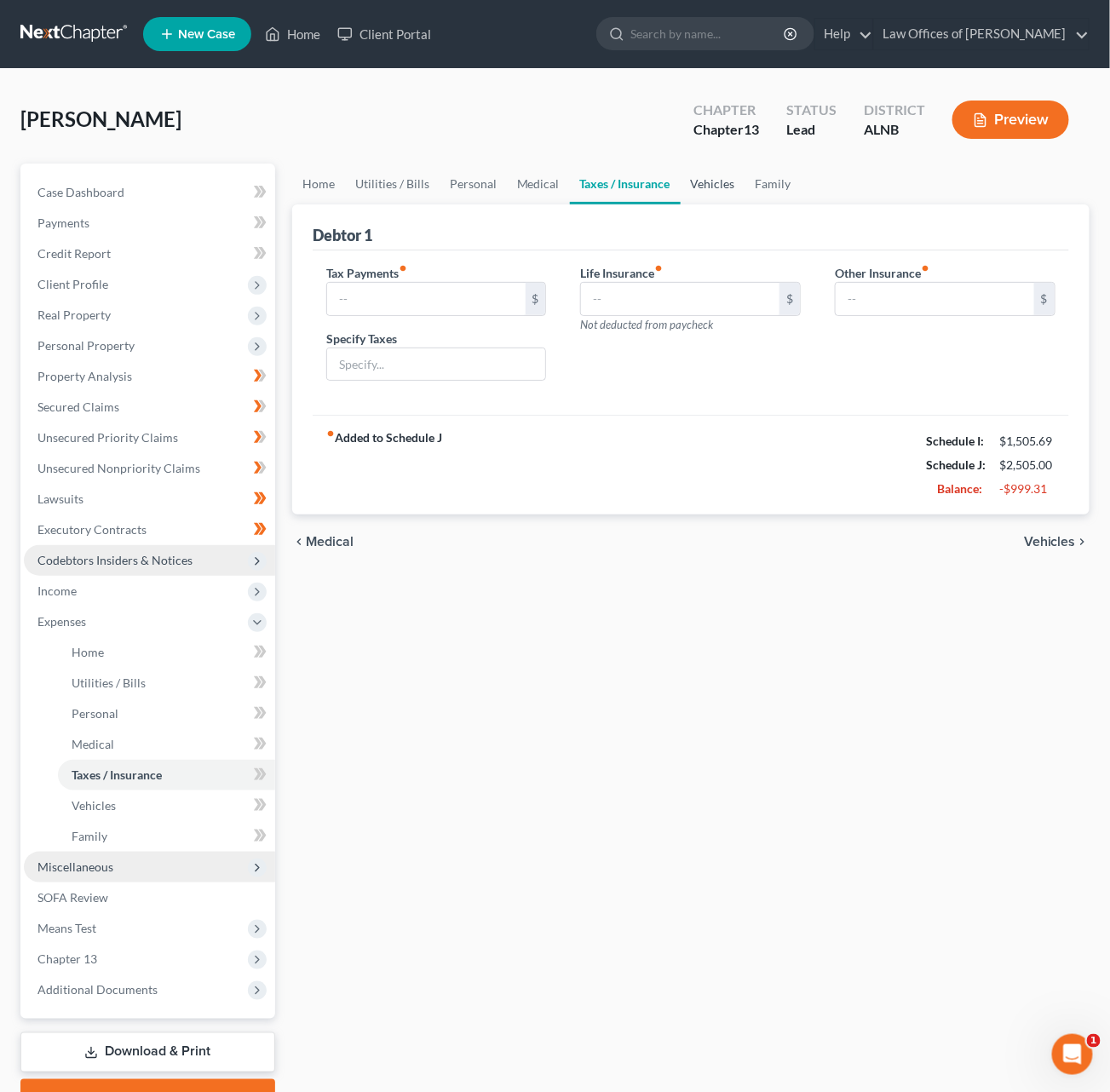
click at [705, 185] on link "Vehicles" at bounding box center [713, 185] width 64 height 41
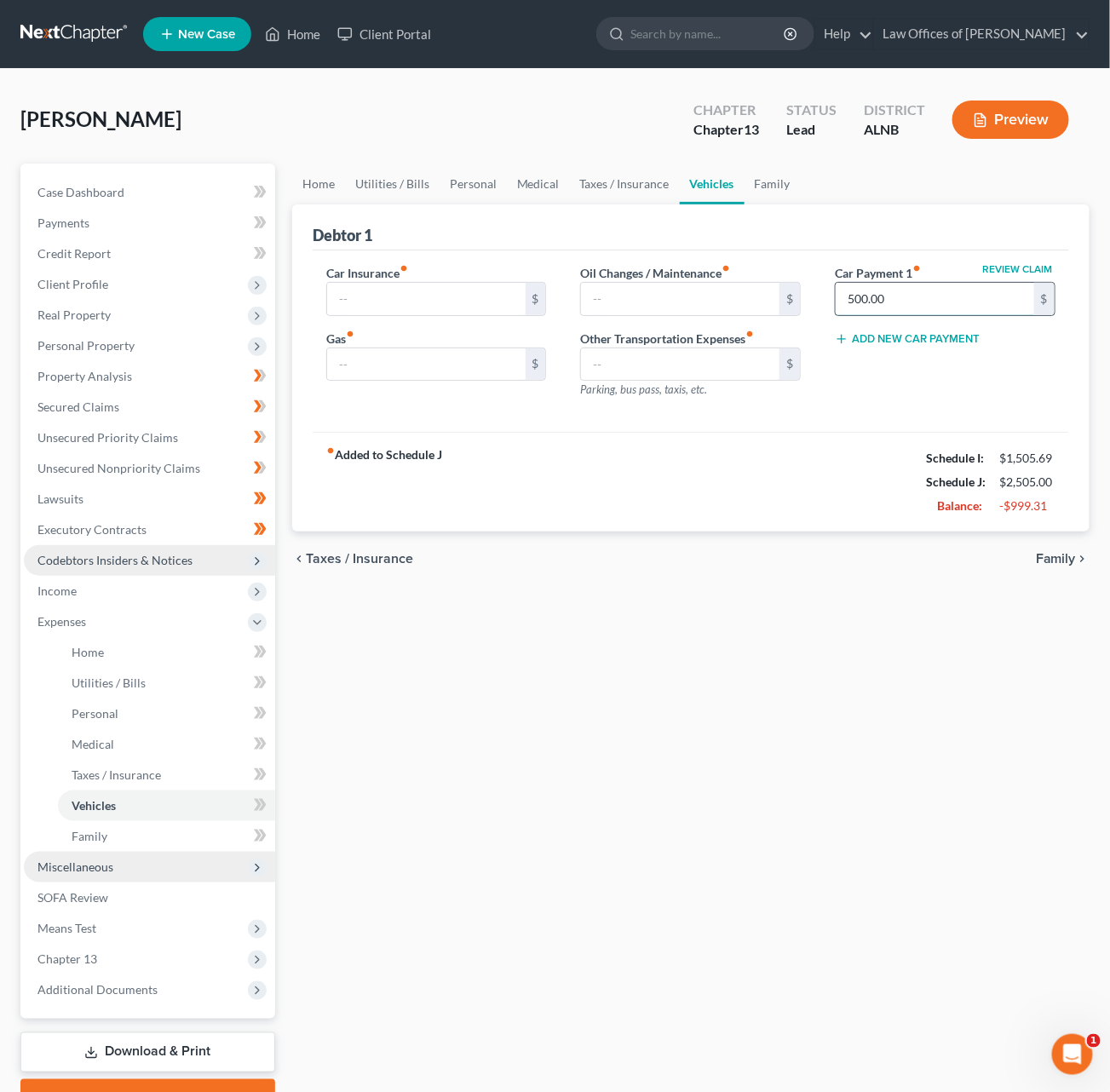
click at [858, 290] on input "500.00" at bounding box center [934, 299] width 198 height 33
click at [768, 177] on link "Family" at bounding box center [772, 185] width 56 height 41
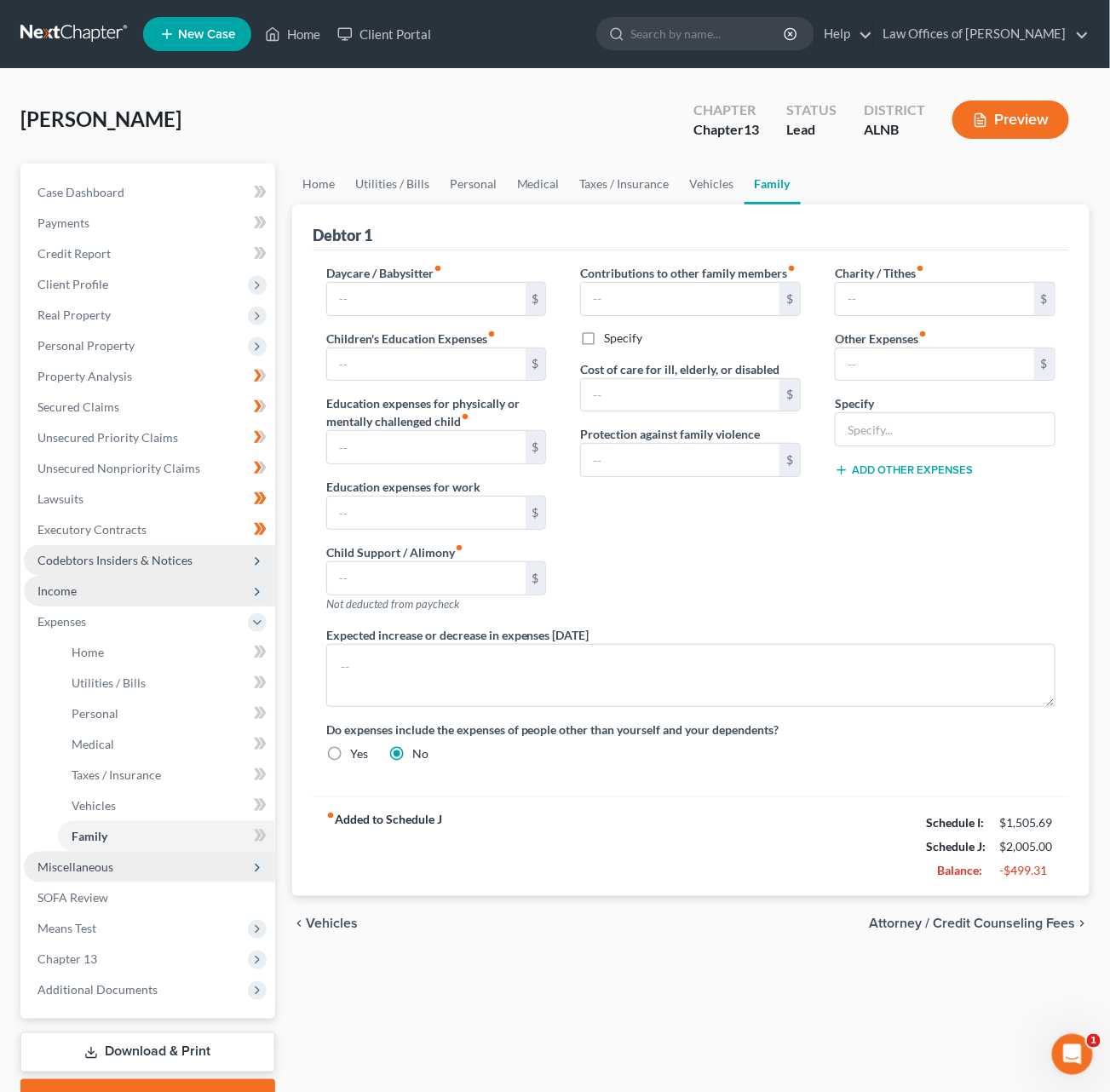
click at [80, 580] on span "Income" at bounding box center [149, 592] width 252 height 31
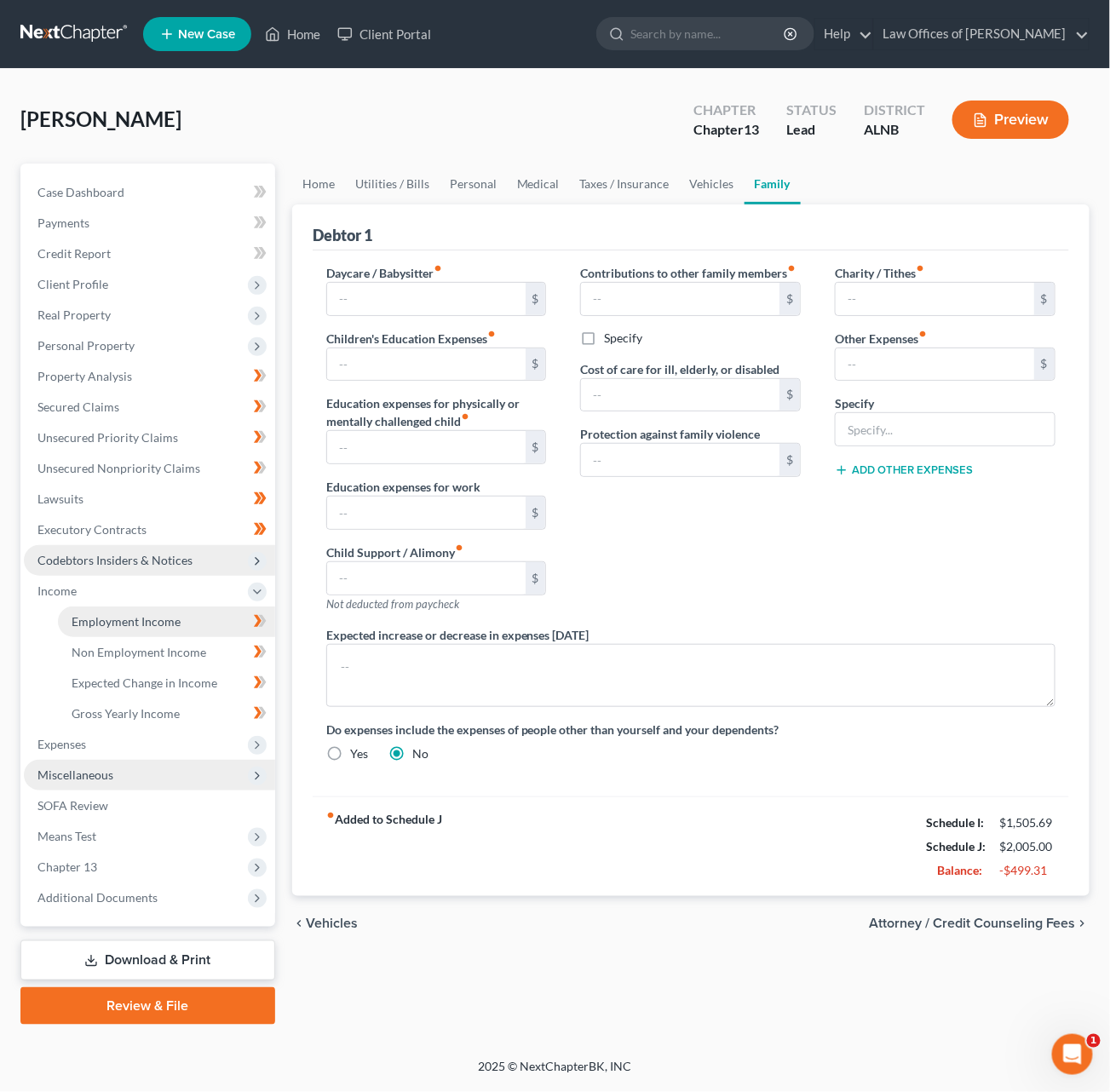
click at [103, 614] on span "Employment Income" at bounding box center [125, 621] width 109 height 15
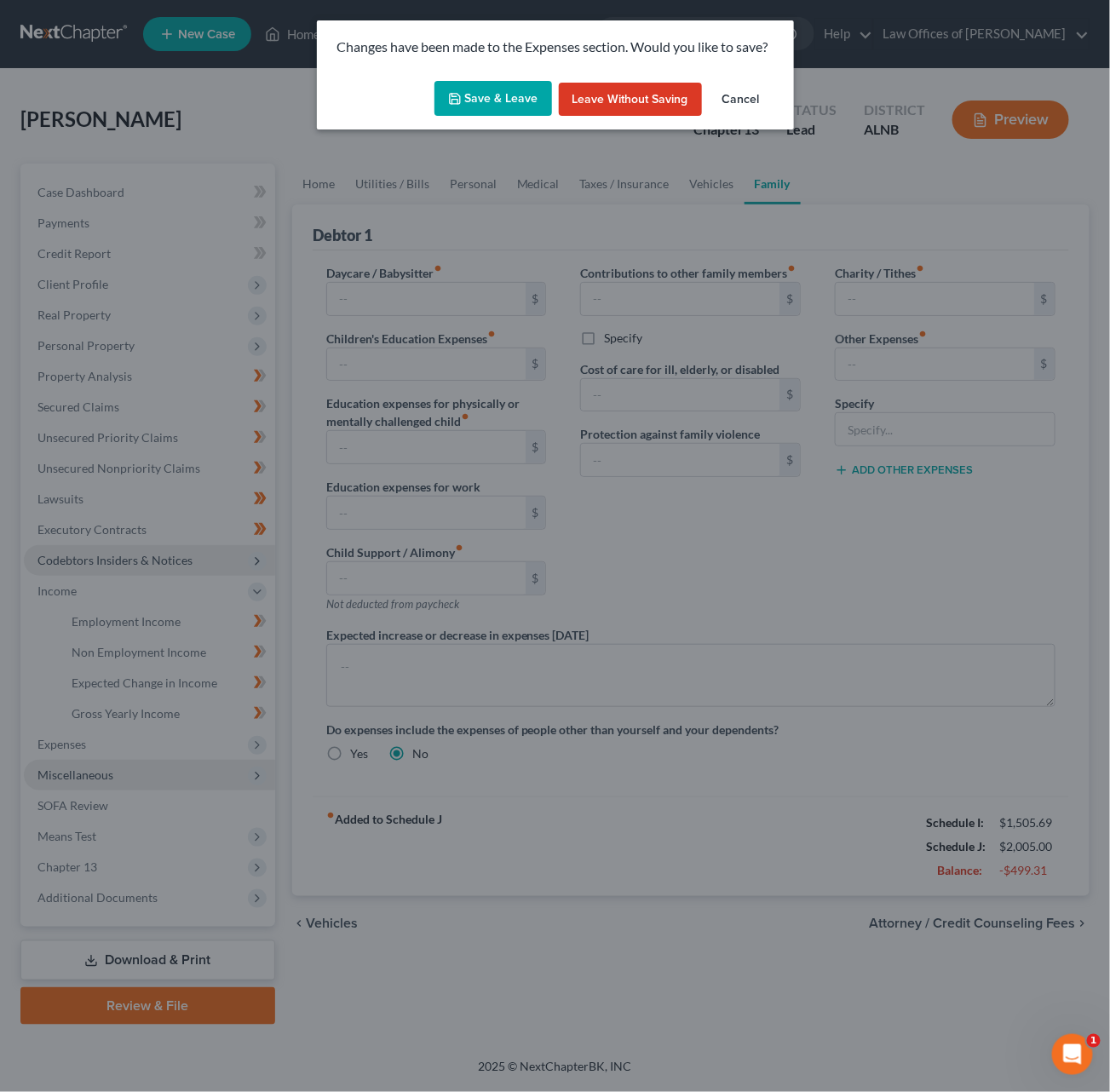
click at [525, 94] on button "Save & Leave" at bounding box center [493, 99] width 118 height 36
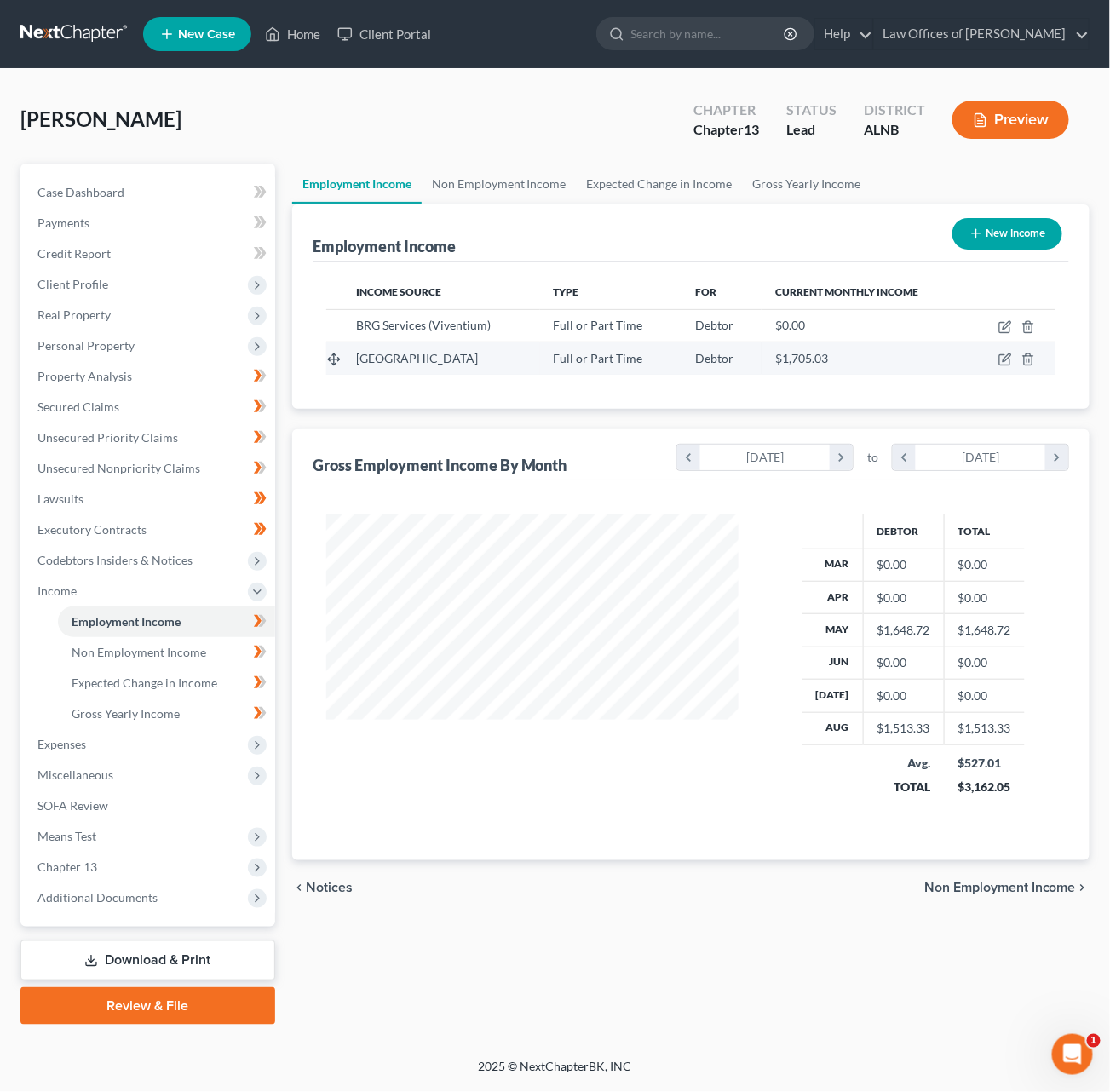
scroll to position [297, 445]
click at [1001, 357] on icon "button" at bounding box center [1005, 360] width 14 height 14
select select "0"
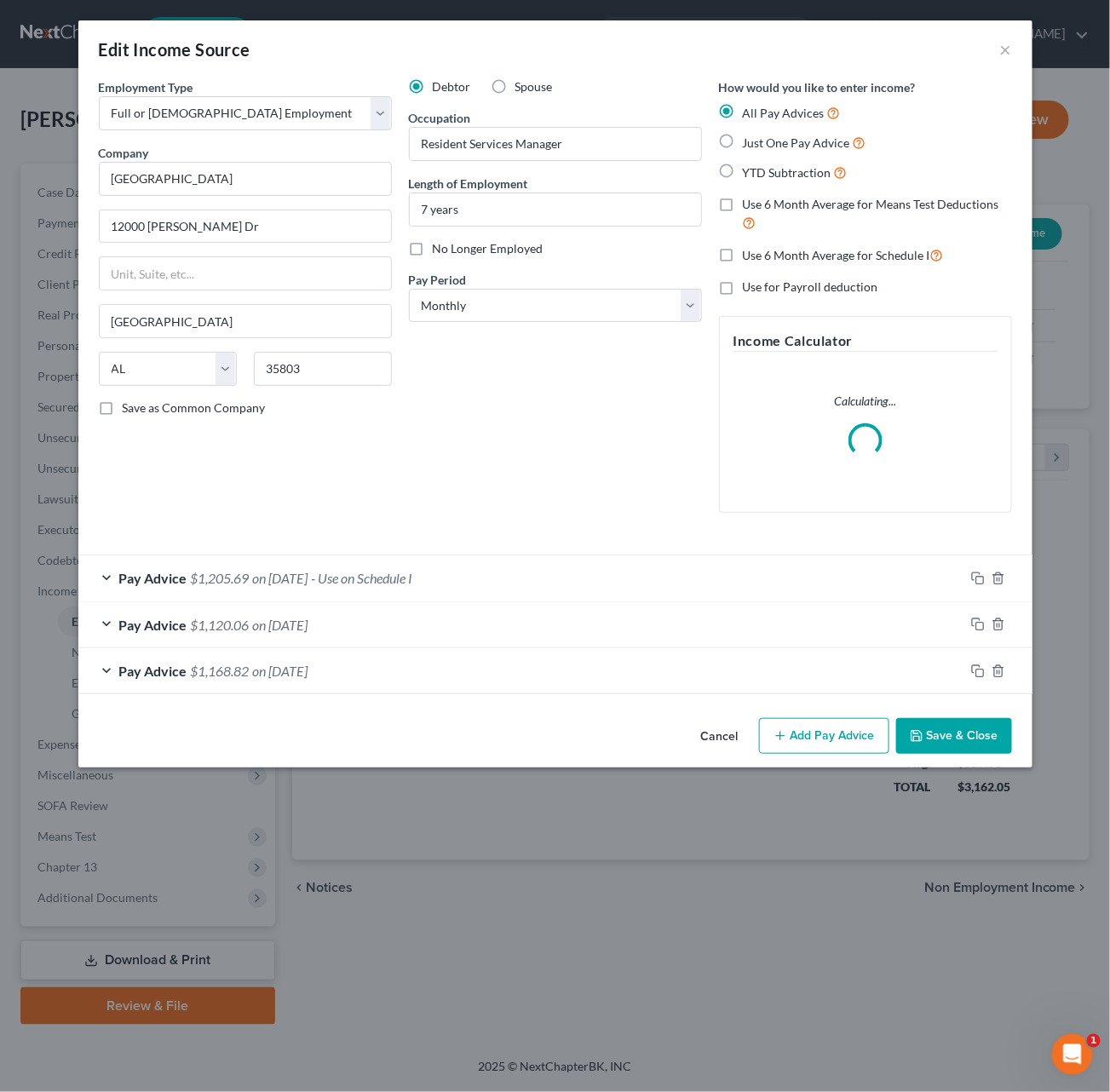
click at [575, 282] on div "Pay Period * Select Monthly Twice Monthly Every Other Week Weekly" at bounding box center [555, 297] width 293 height 52
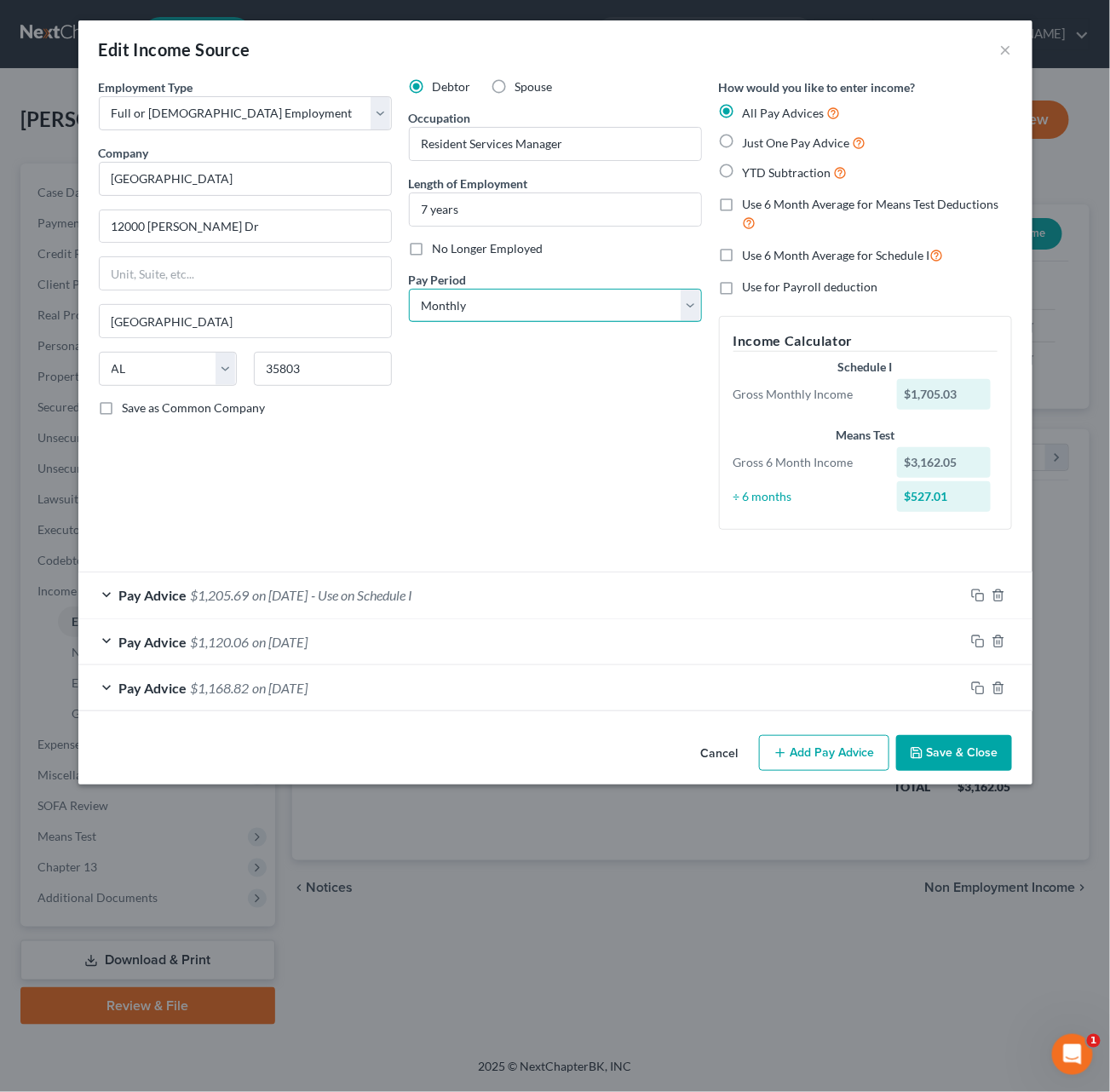
select select "2"
click at [955, 736] on button "Save & Close" at bounding box center [954, 753] width 116 height 36
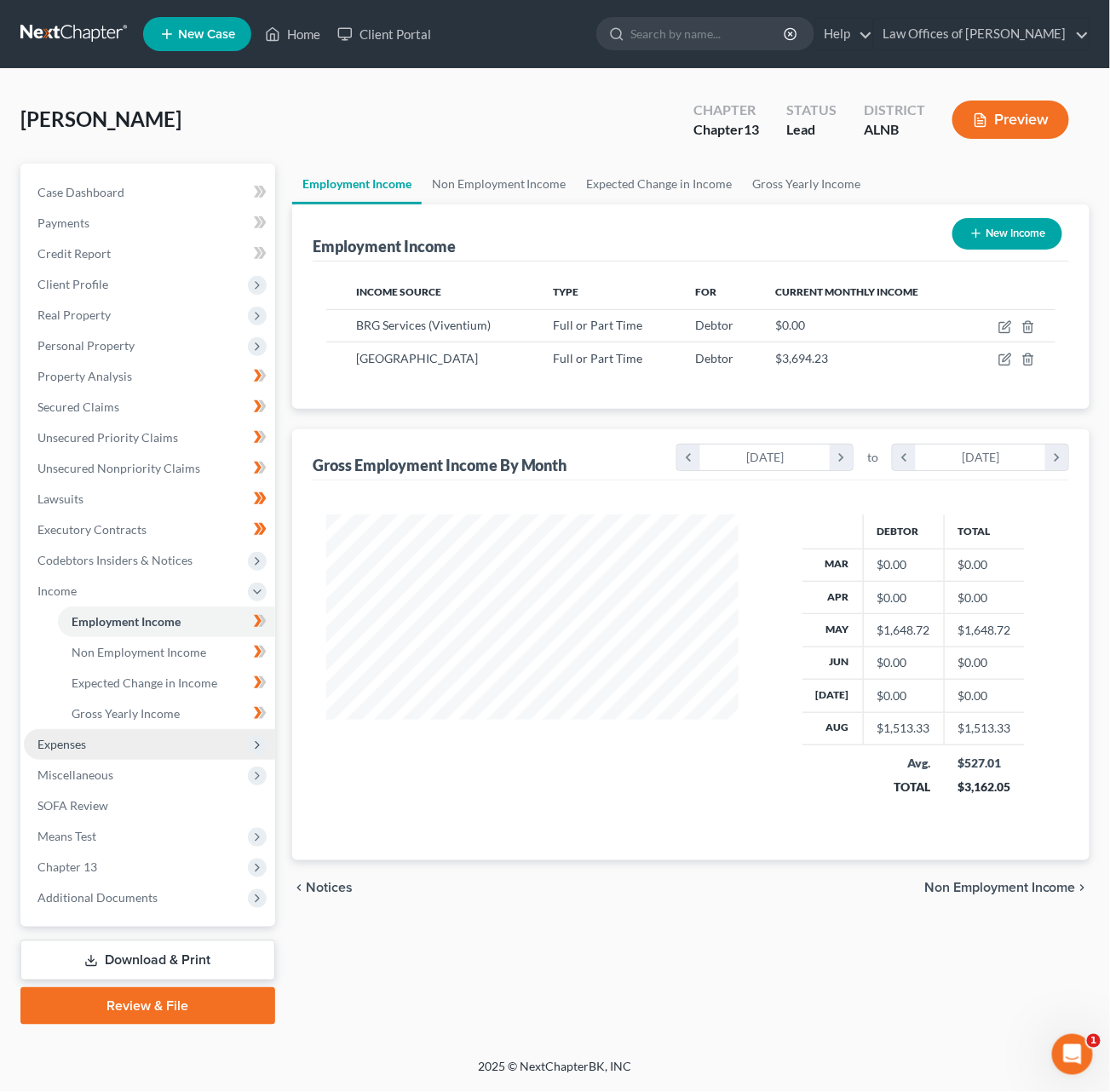
click at [81, 737] on span "Expenses" at bounding box center [62, 743] width 49 height 15
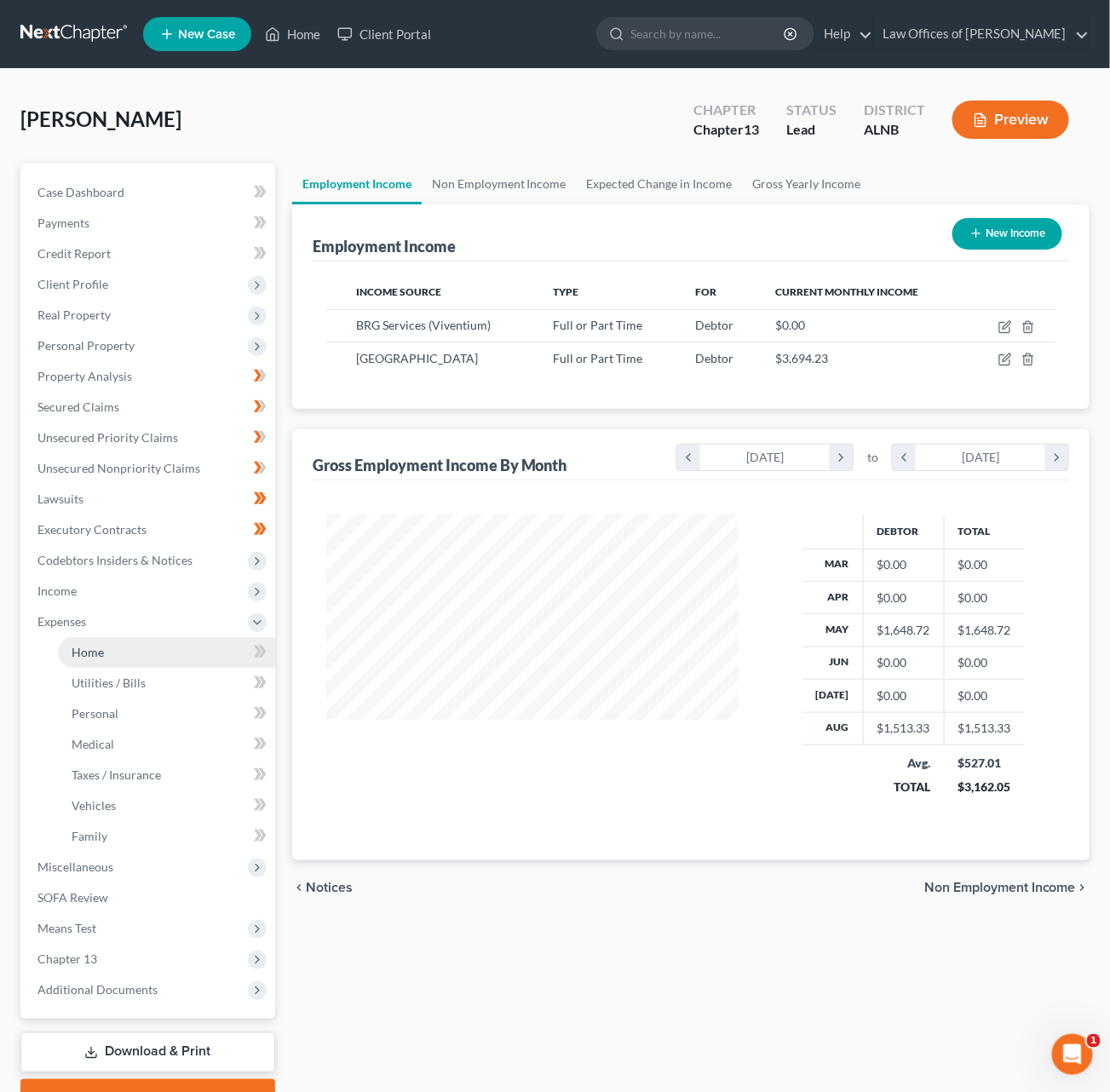
click at [110, 637] on link "Home" at bounding box center [166, 652] width 217 height 31
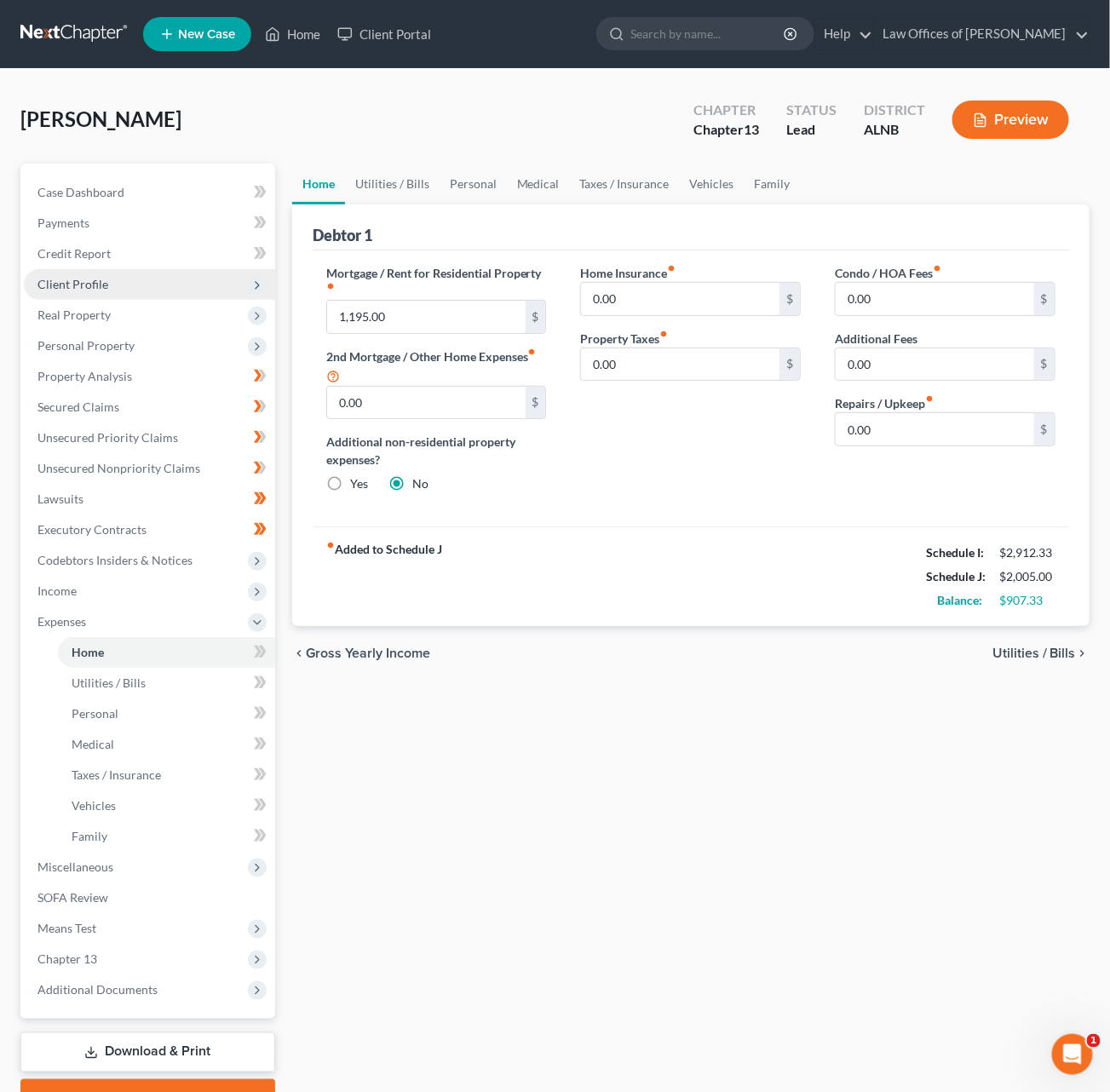
click at [118, 285] on span "Client Profile" at bounding box center [149, 285] width 252 height 31
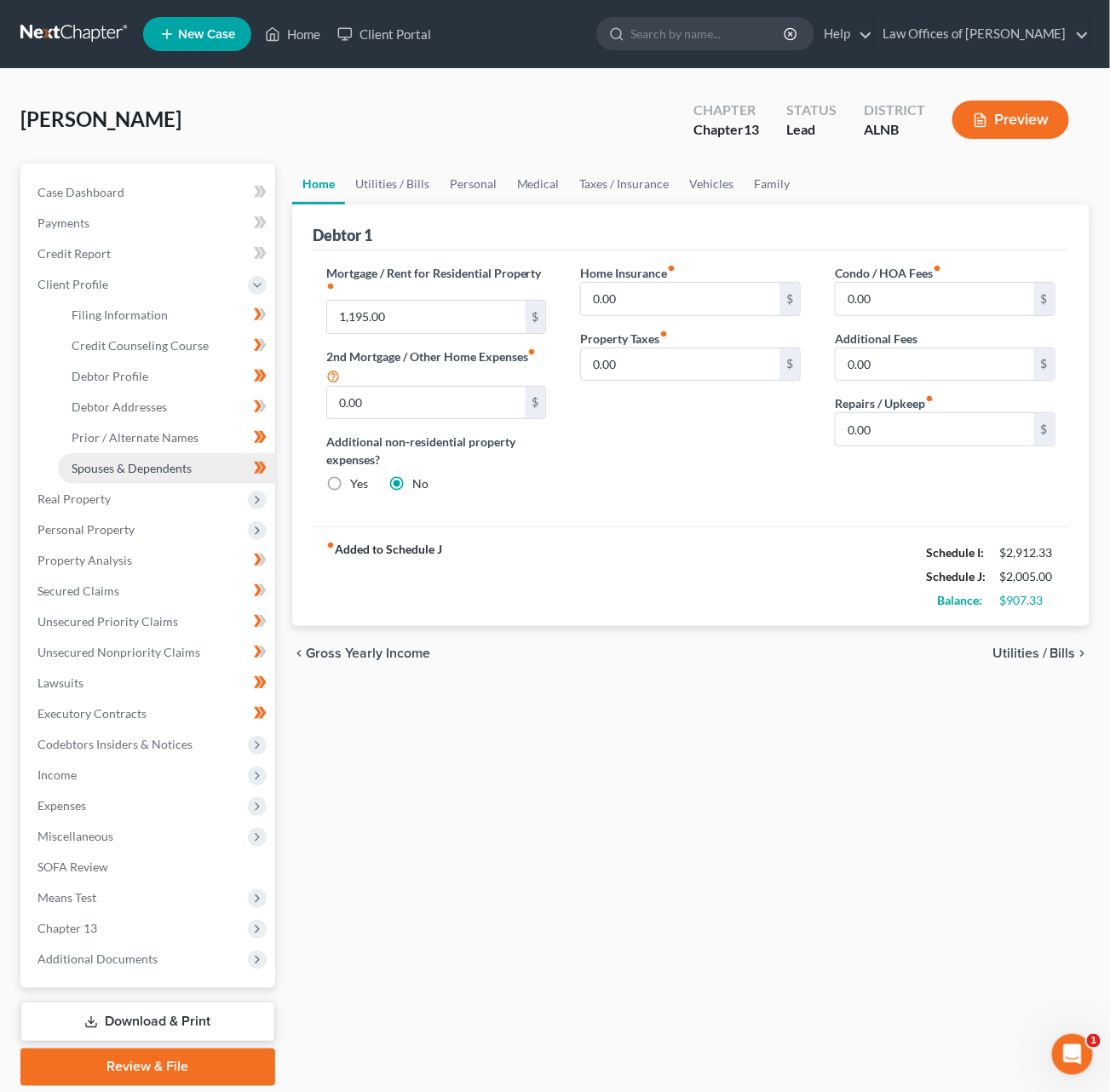
click at [130, 461] on span "Spouses & Dependents" at bounding box center [131, 468] width 120 height 15
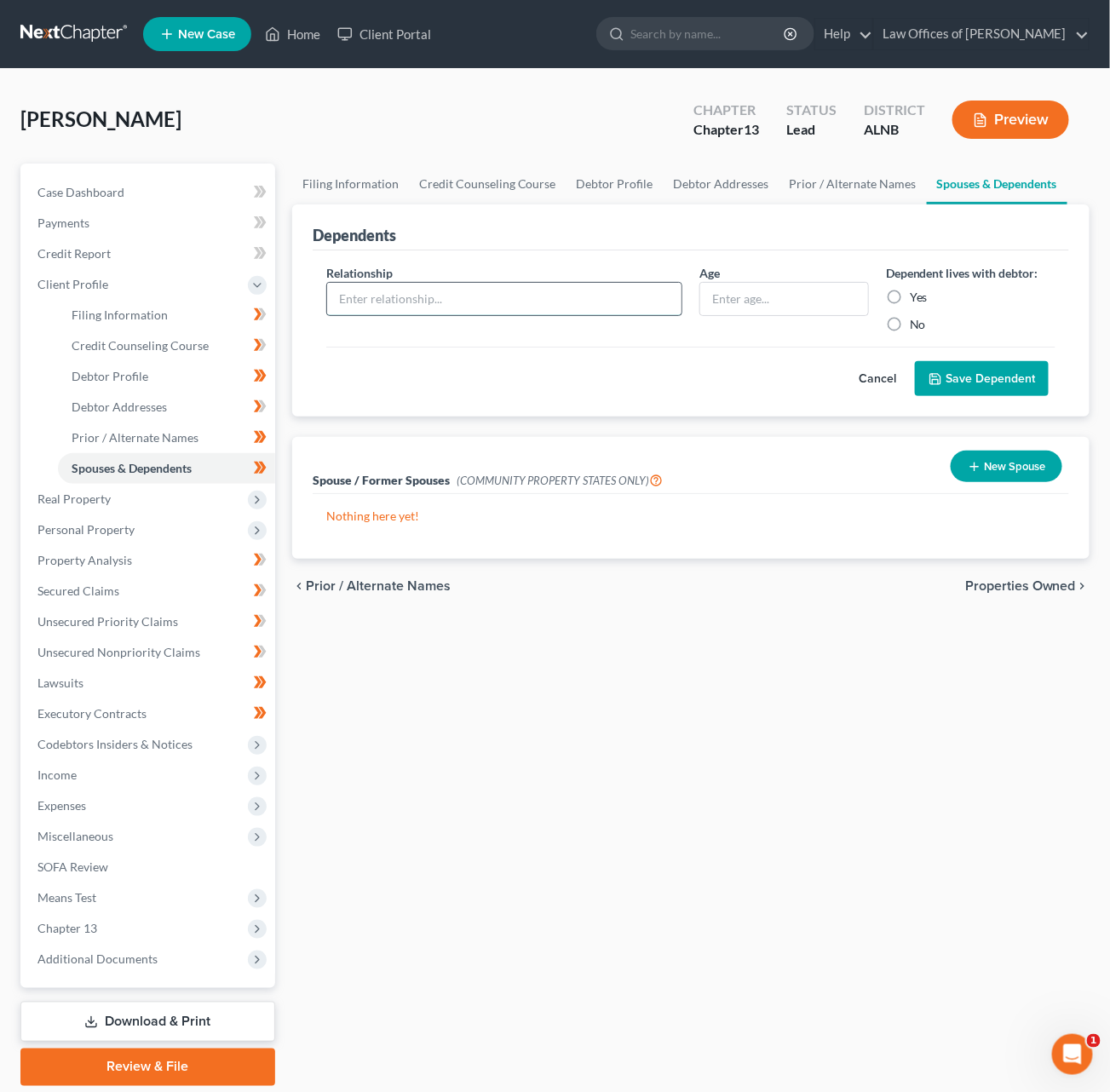
click at [604, 294] on input "text" at bounding box center [504, 299] width 355 height 33
type input "Son"
type input "23"
click at [926, 296] on label "Yes" at bounding box center [919, 297] width 18 height 17
click at [926, 296] on input "Yes" at bounding box center [922, 294] width 11 height 11
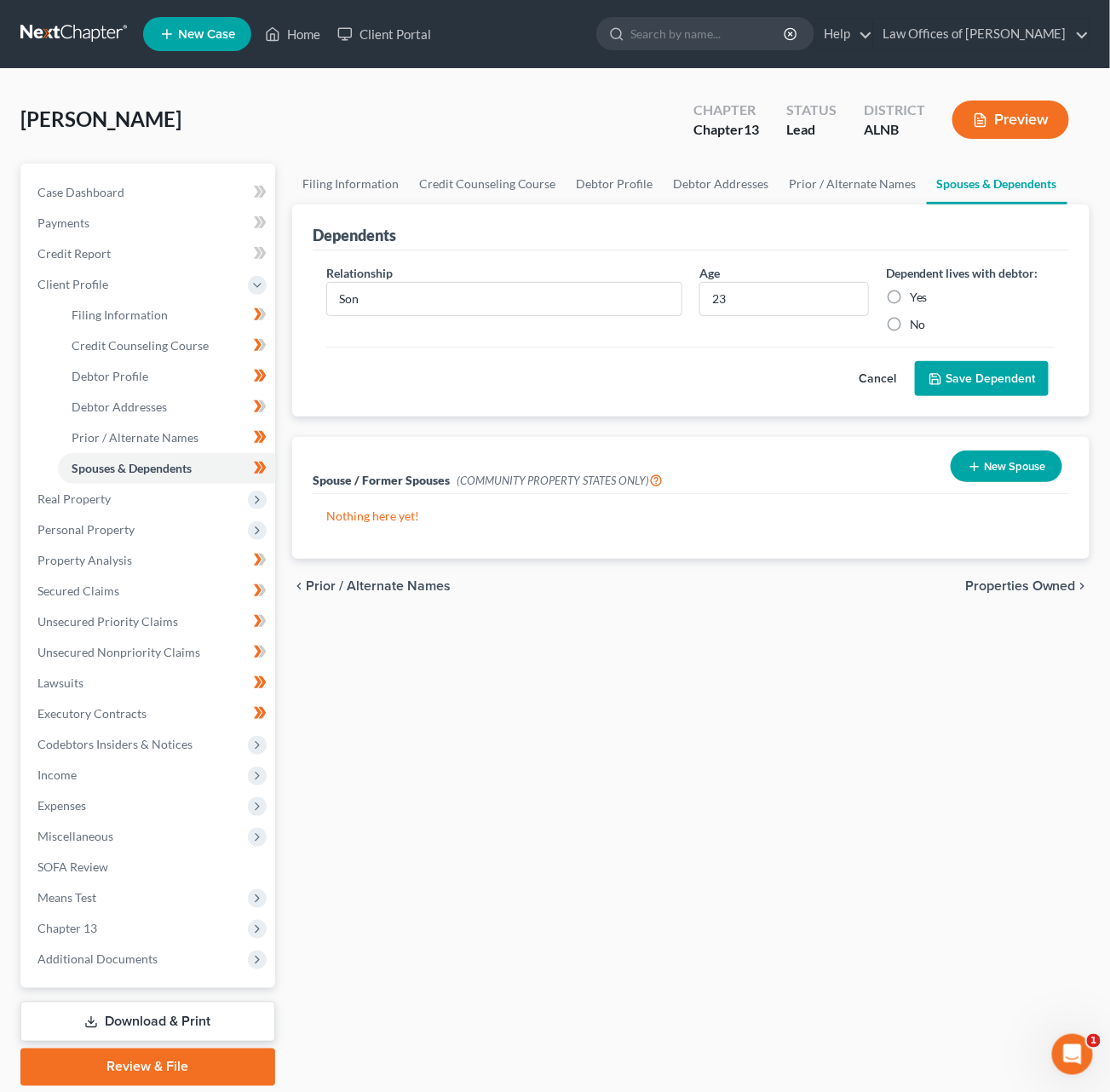
radio input "true"
click at [984, 368] on button "Save Dependent" at bounding box center [982, 379] width 134 height 36
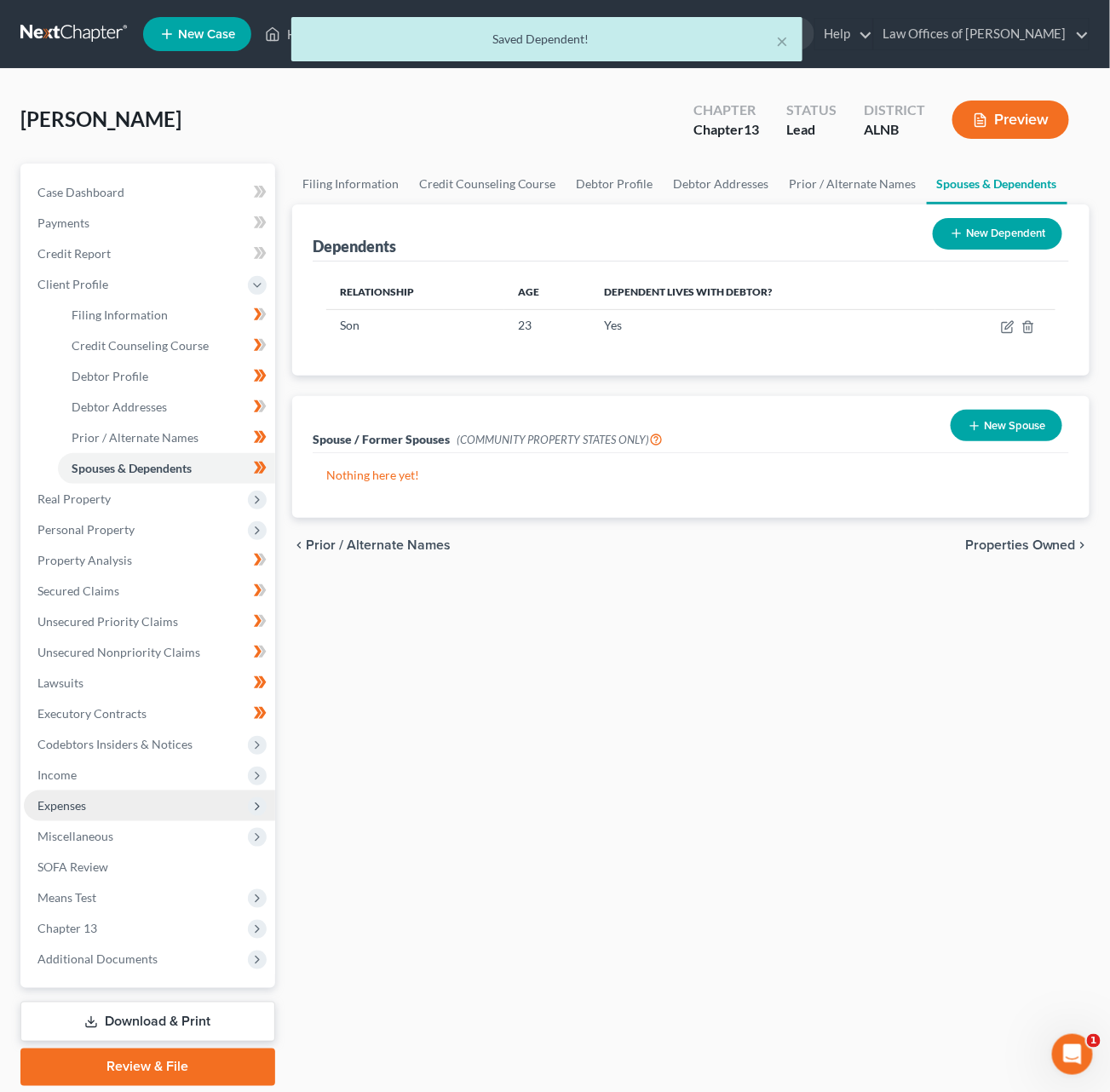
click at [67, 798] on span "Expenses" at bounding box center [62, 805] width 49 height 15
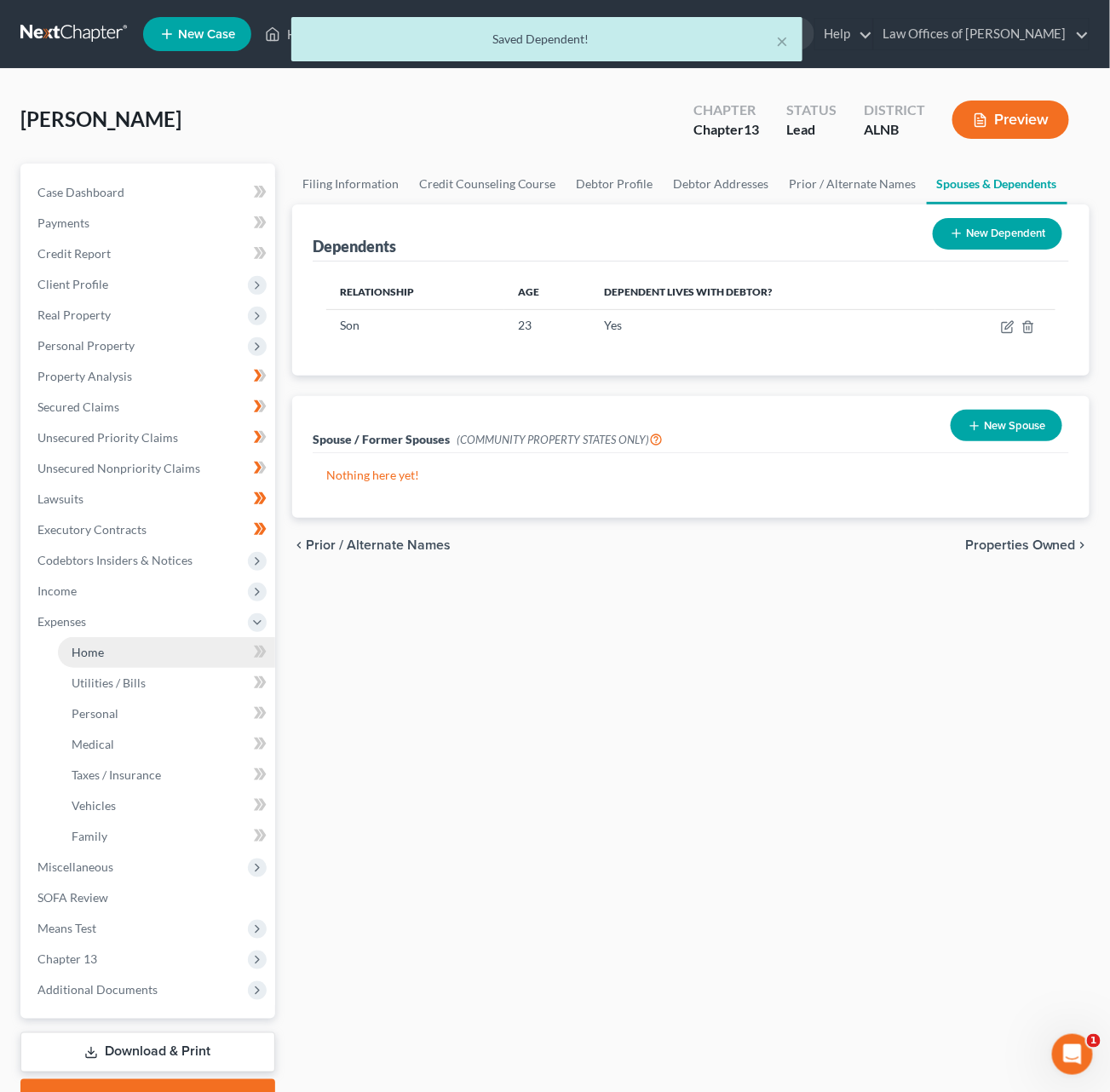
click at [118, 642] on link "Home" at bounding box center [166, 652] width 217 height 31
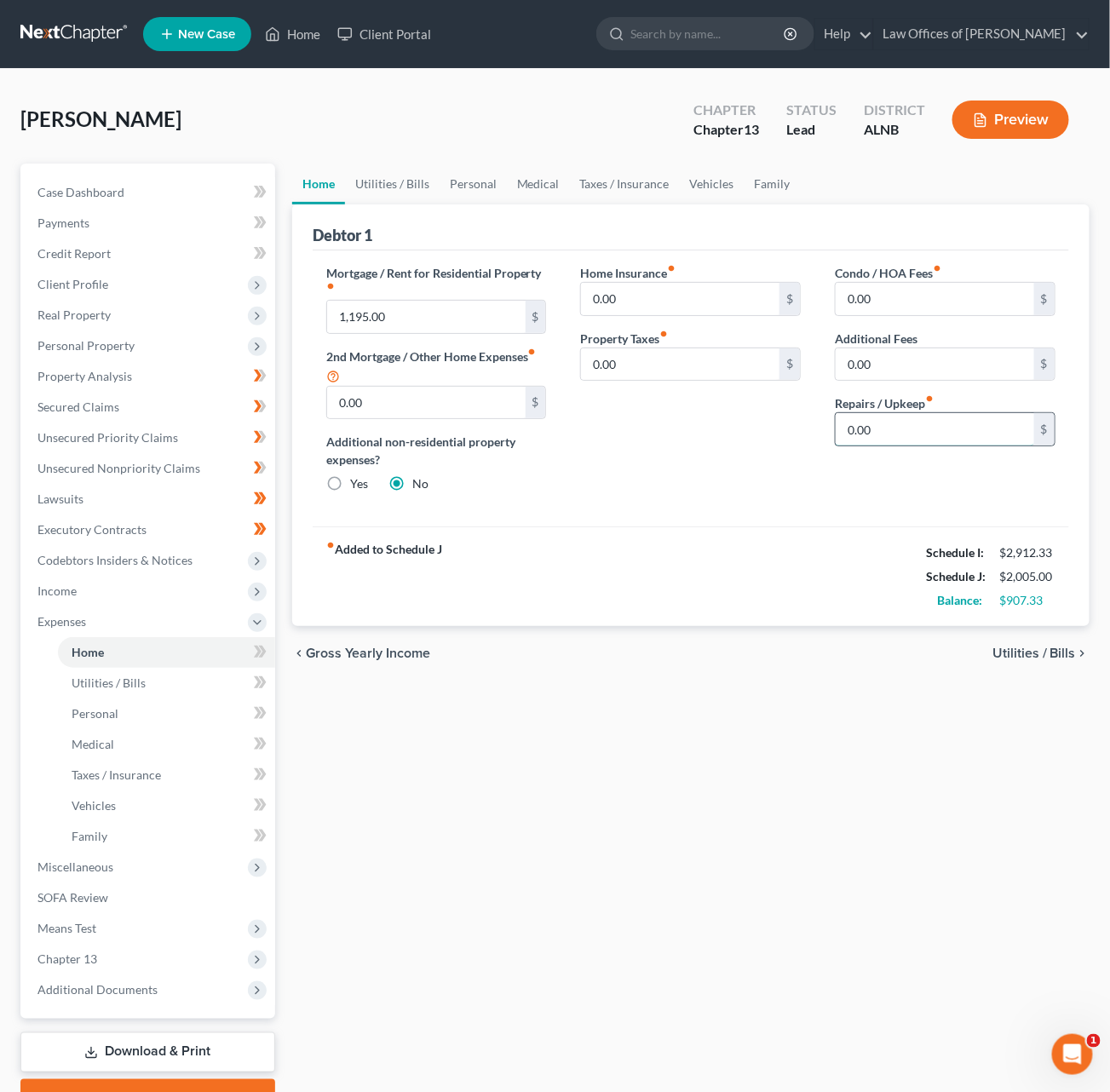
click at [865, 432] on input "0.00" at bounding box center [934, 429] width 198 height 33
type input "50"
click at [377, 184] on link "Utilities / Bills" at bounding box center [392, 185] width 94 height 41
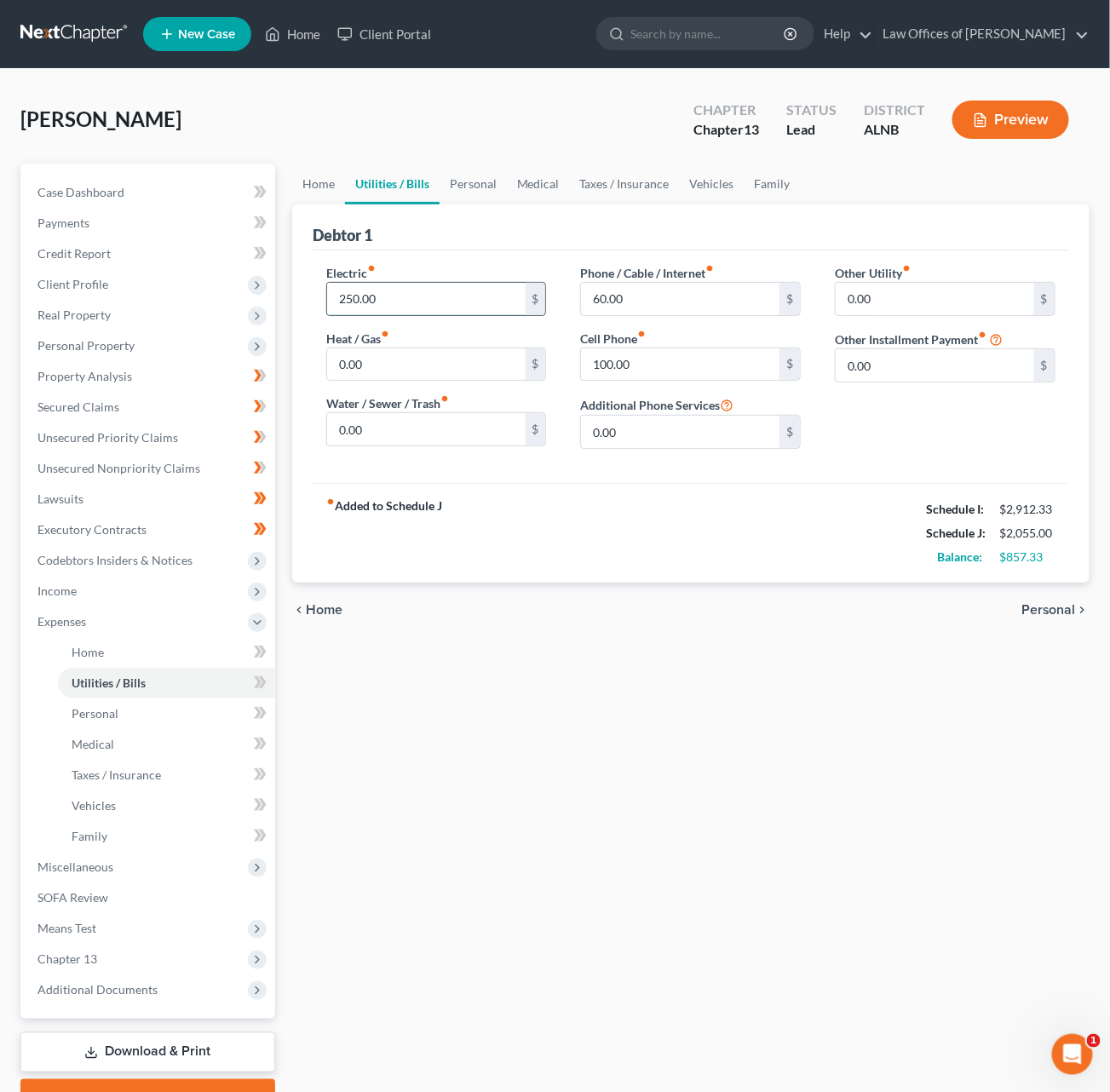
click at [384, 295] on input "250.00" at bounding box center [426, 299] width 198 height 33
drag, startPoint x: 485, startPoint y: 169, endPoint x: 484, endPoint y: 179, distance: 10.0
click at [485, 169] on link "Personal" at bounding box center [473, 185] width 67 height 41
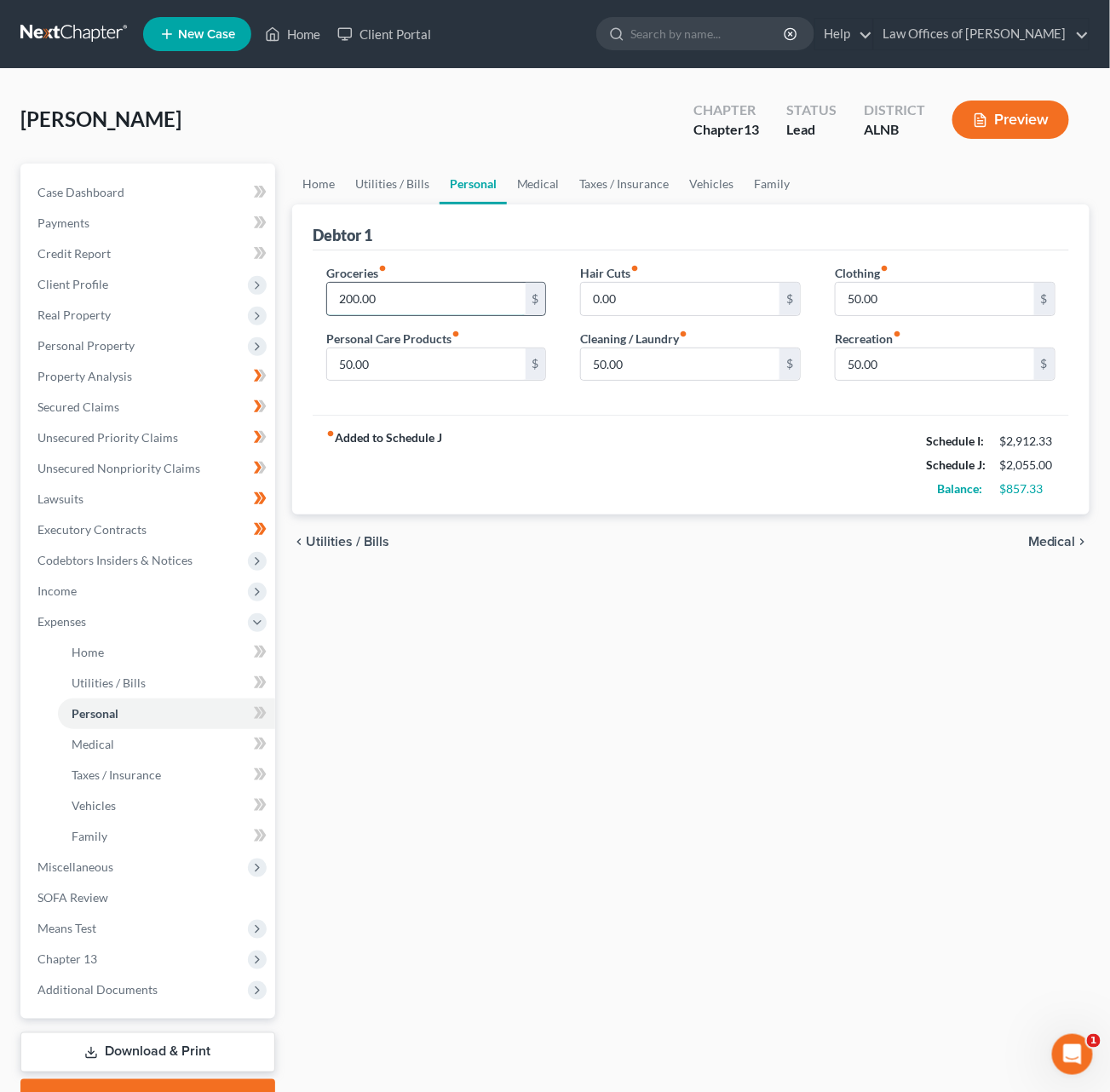
click at [395, 296] on input "200.00" at bounding box center [426, 299] width 198 height 33
type input "500"
type input "150"
type input "50"
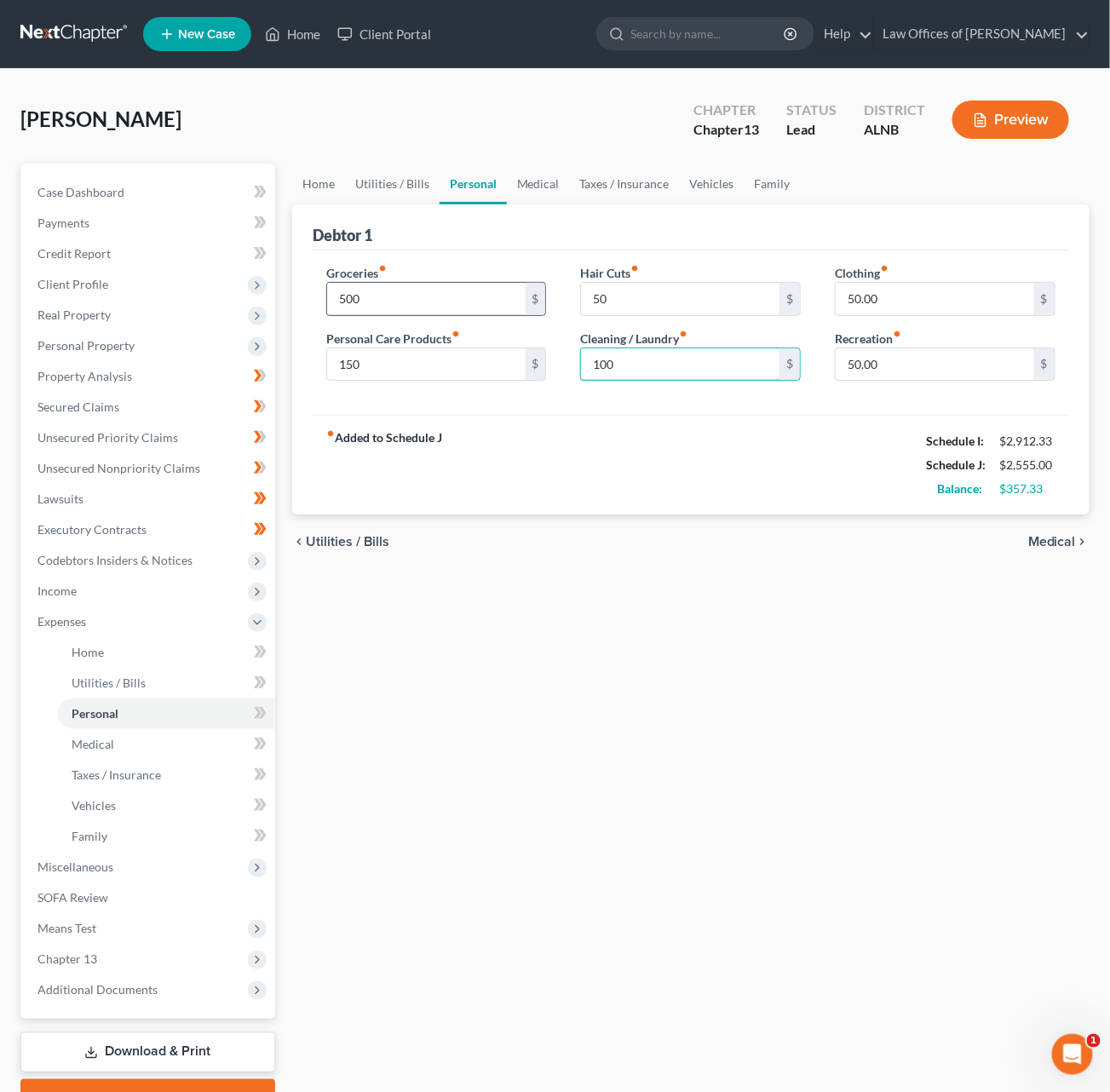
type input "100"
type input "150"
type input "1"
type input "100"
type input "50"
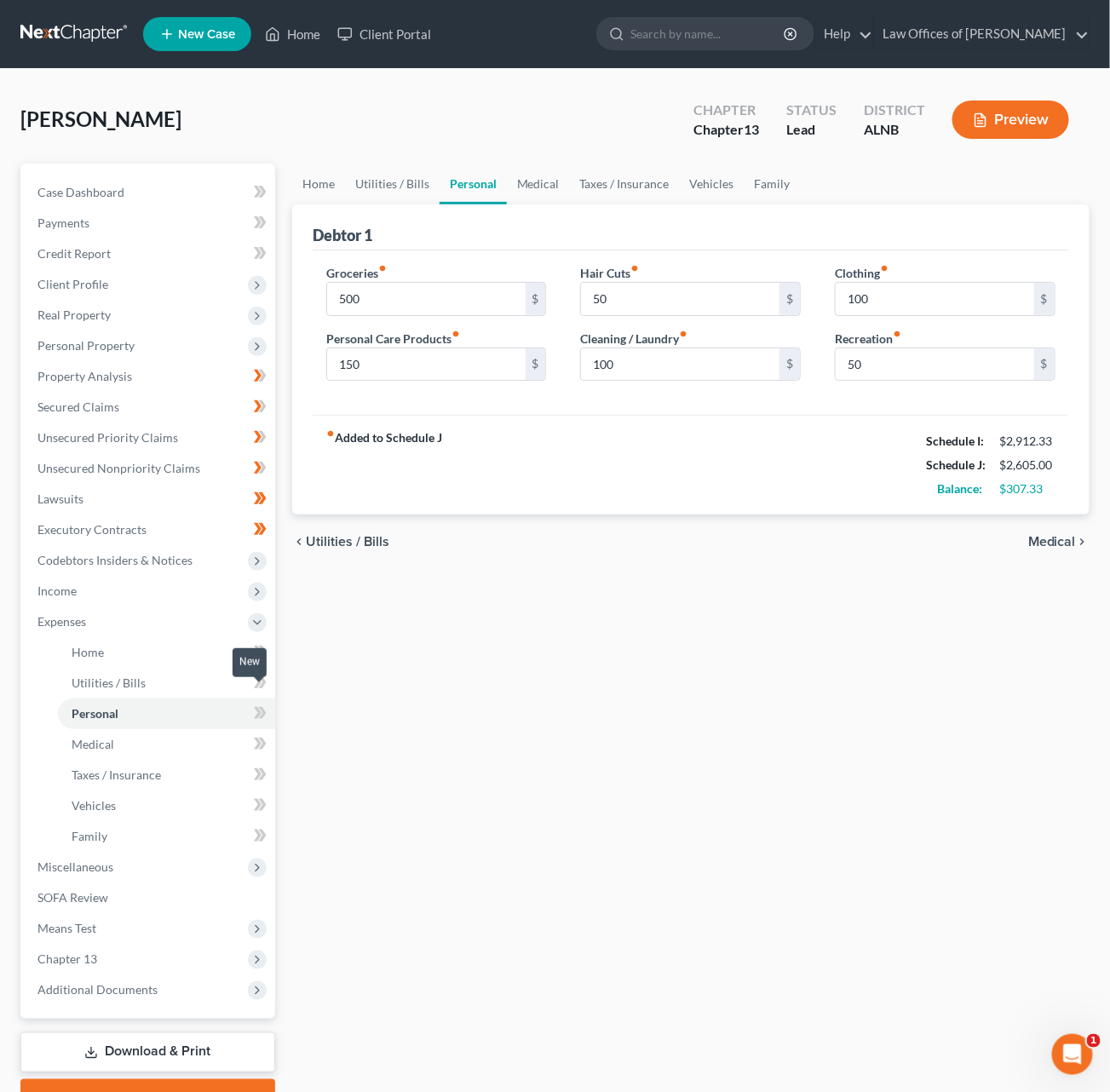
click at [257, 703] on icon at bounding box center [260, 713] width 13 height 21
click at [263, 676] on icon at bounding box center [262, 682] width 8 height 12
click at [264, 646] on icon at bounding box center [262, 652] width 8 height 12
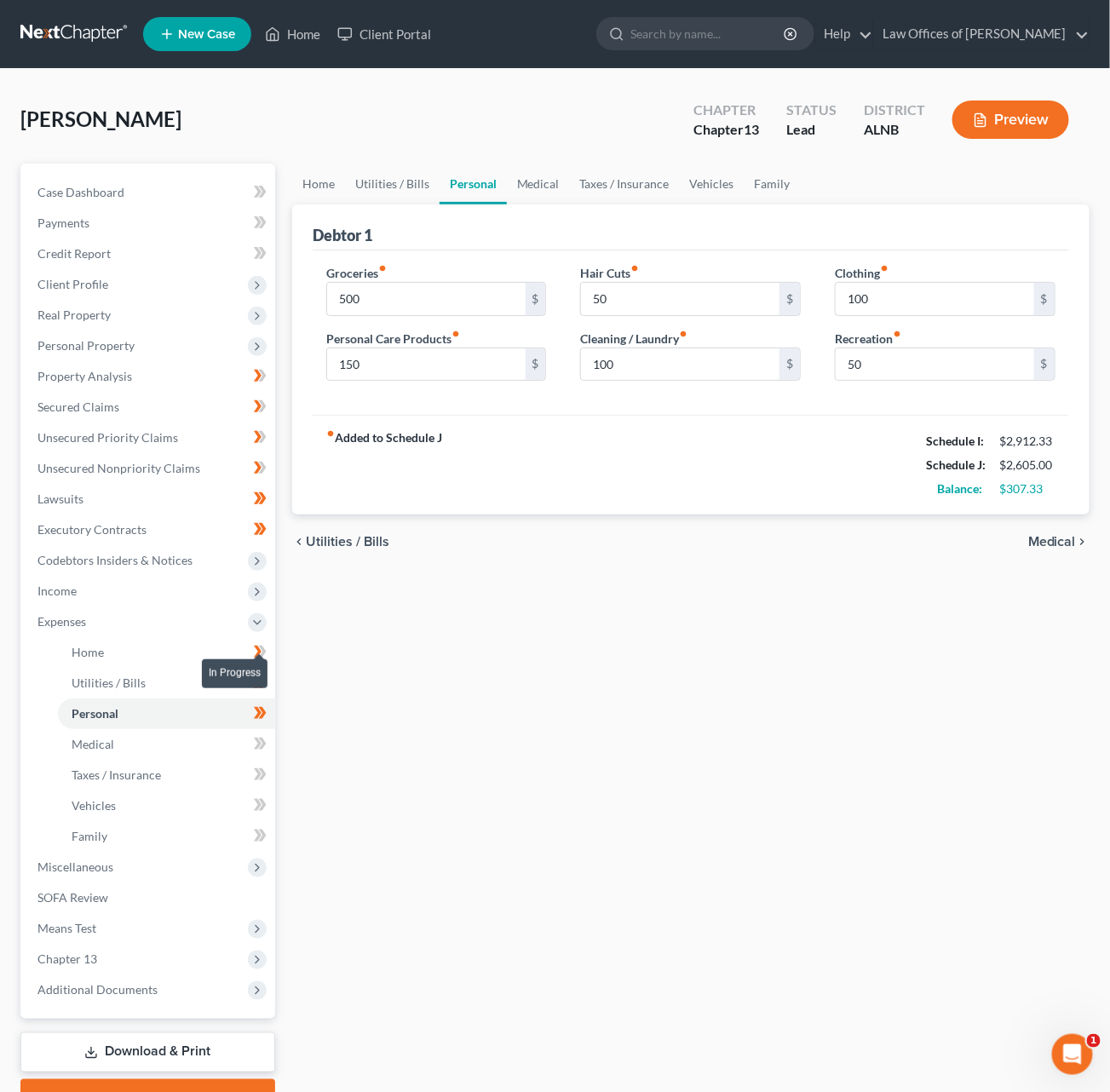
click at [264, 641] on icon at bounding box center [260, 652] width 13 height 21
click at [259, 737] on icon at bounding box center [258, 743] width 8 height 12
click at [268, 764] on span at bounding box center [260, 777] width 30 height 26
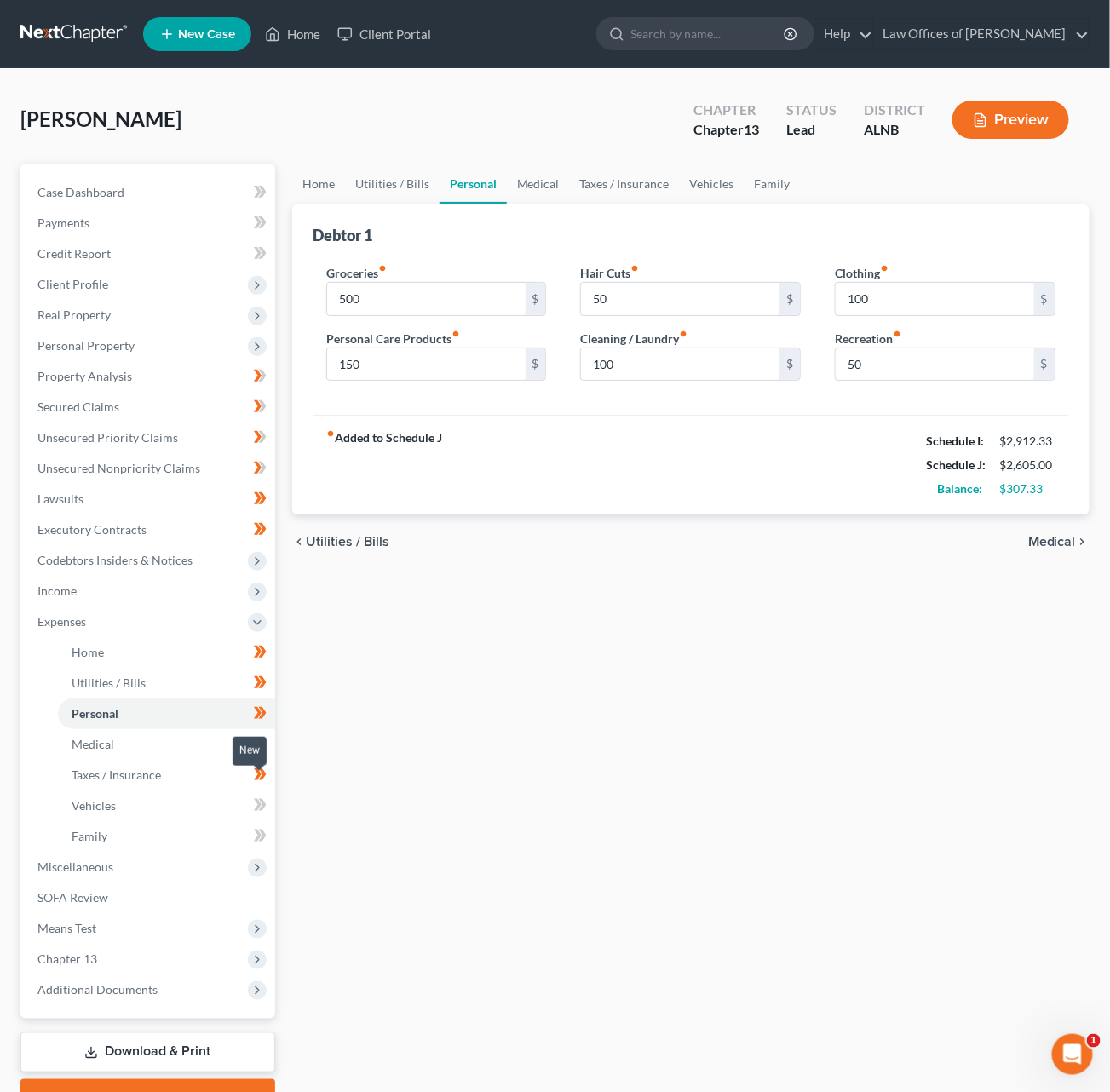
click at [266, 795] on span at bounding box center [260, 808] width 30 height 26
click at [260, 829] on icon at bounding box center [258, 835] width 8 height 12
click at [168, 852] on span "Miscellaneous" at bounding box center [149, 867] width 252 height 31
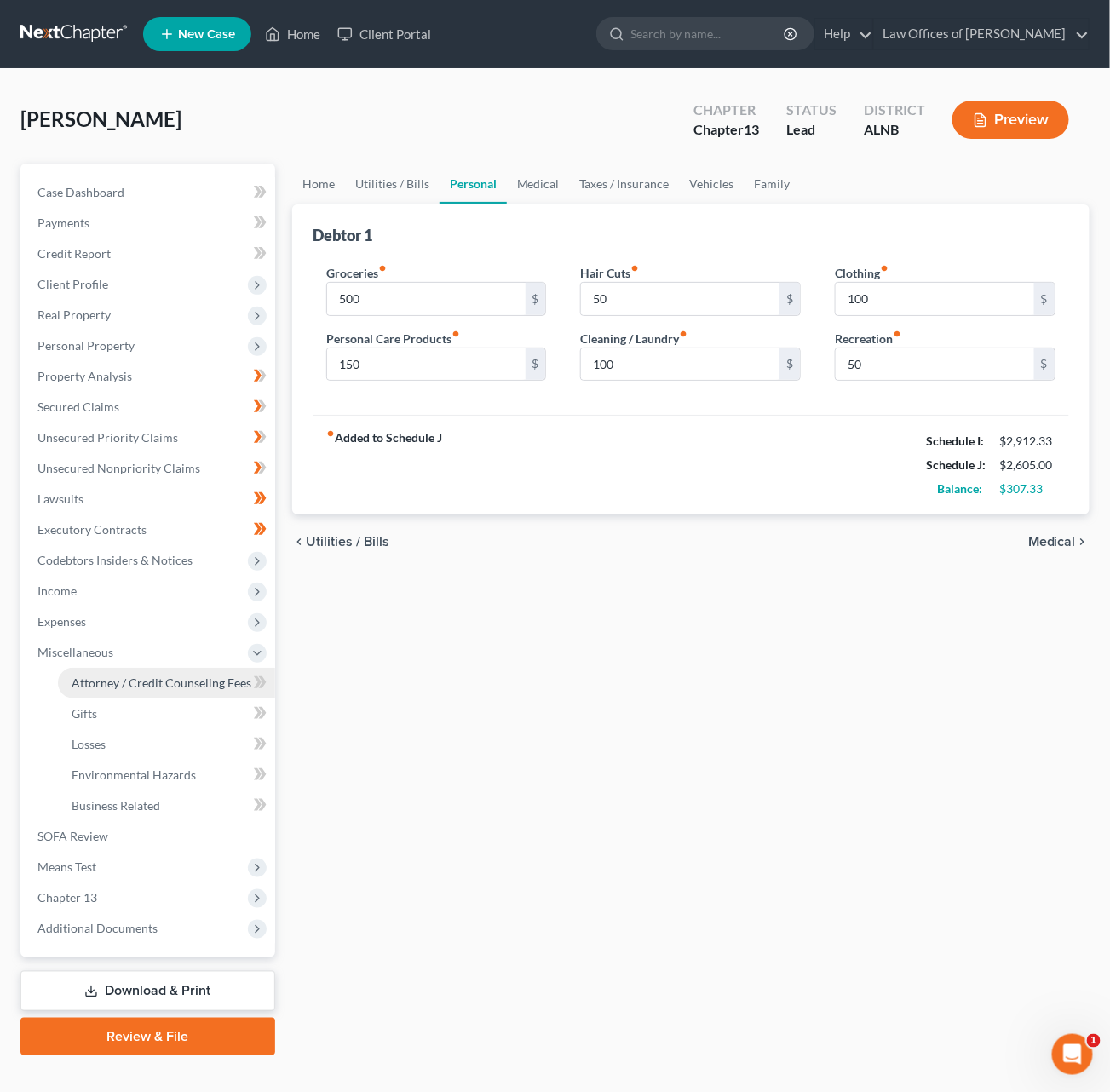
click at [229, 676] on span "Attorney / Credit Counseling Fees" at bounding box center [161, 682] width 179 height 15
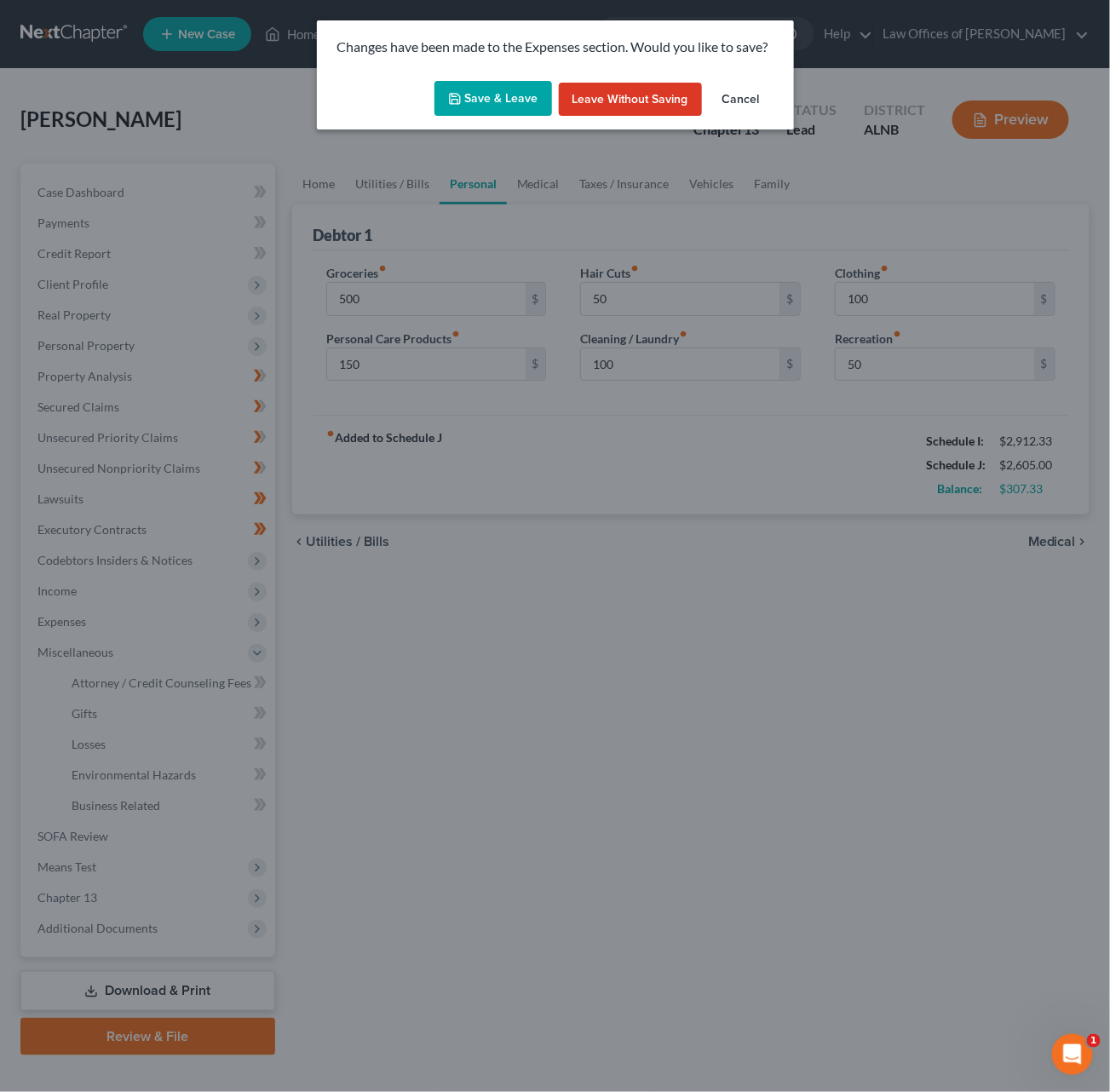
click at [495, 100] on button "Save & Leave" at bounding box center [493, 99] width 118 height 36
type input "500.00"
type input "150.00"
type input "50.00"
type input "100.00"
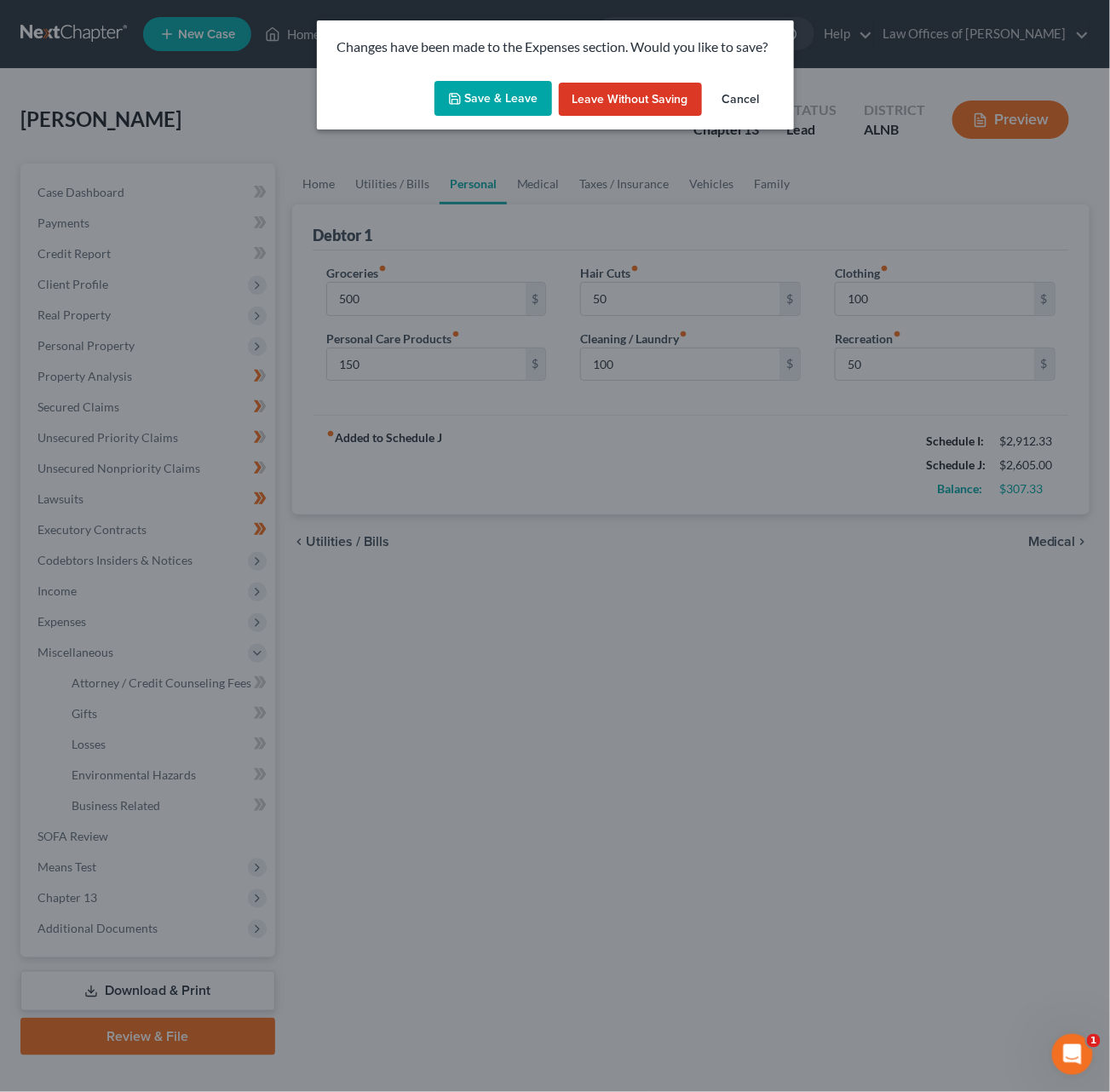
type input "100.00"
type input "50.00"
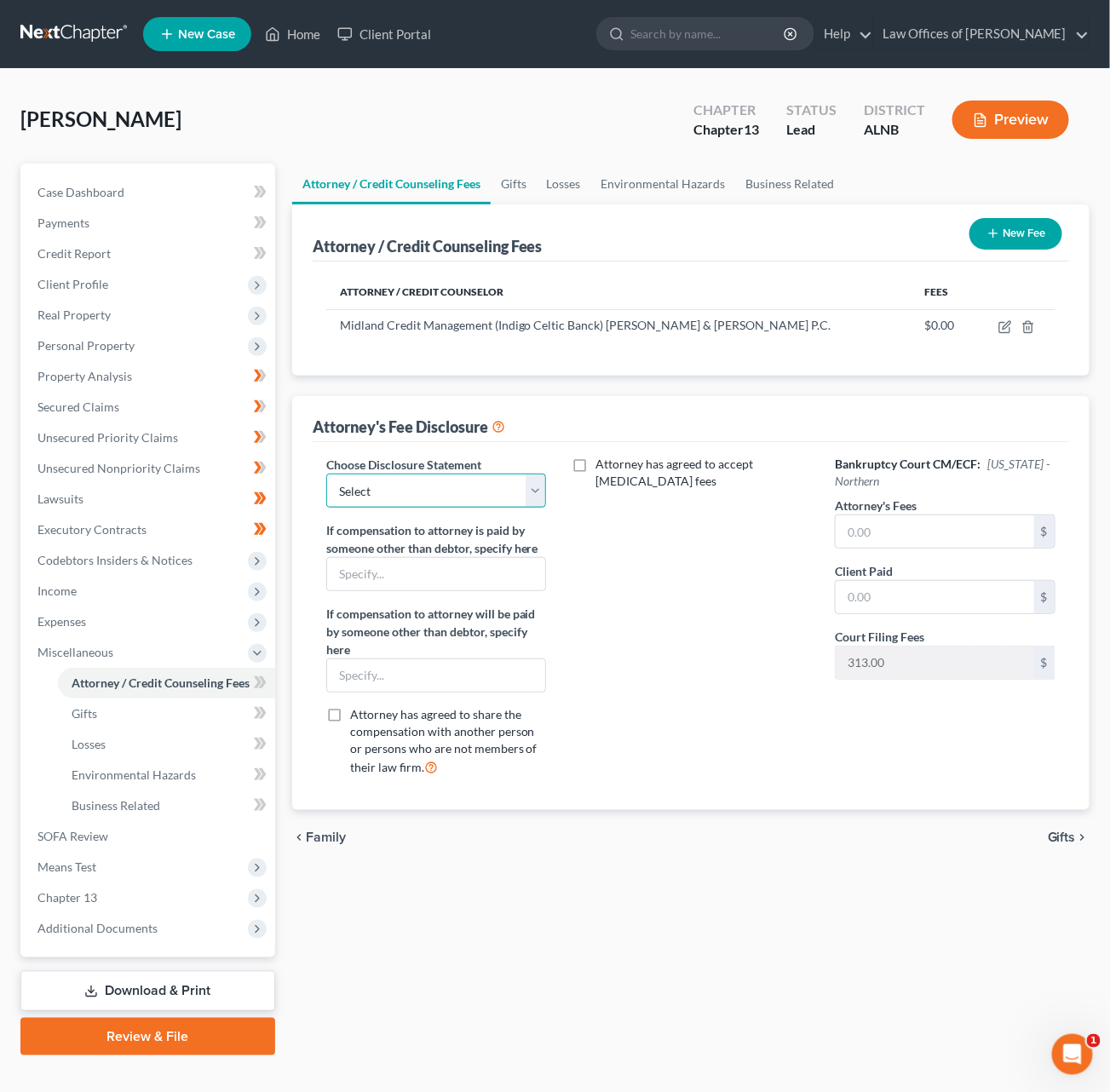
select select "0"
click at [850, 525] on input "text" at bounding box center [934, 531] width 198 height 33
type input "4,500"
type input "300"
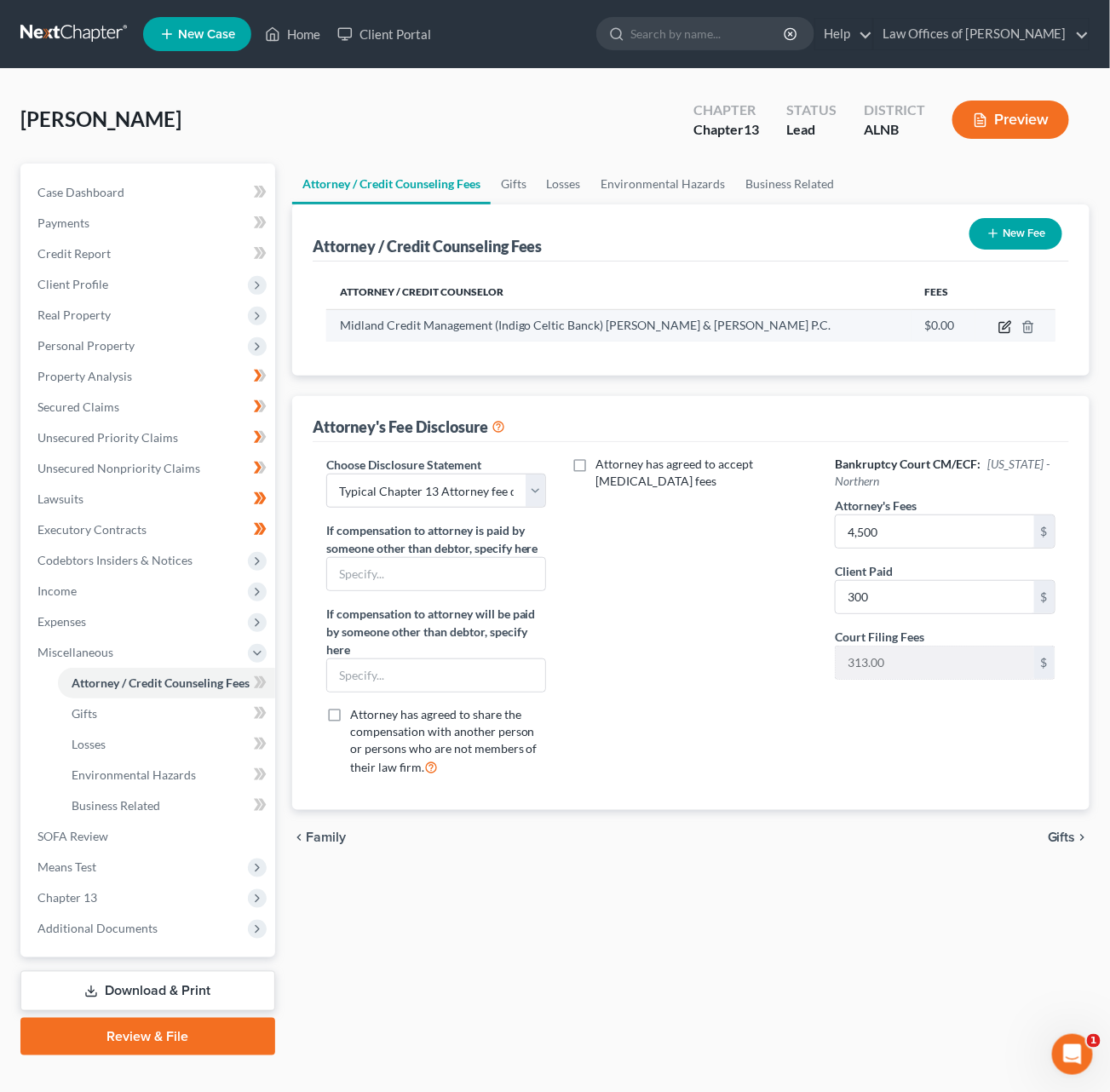
click at [1006, 323] on icon "button" at bounding box center [1006, 325] width 8 height 8
select select "0"
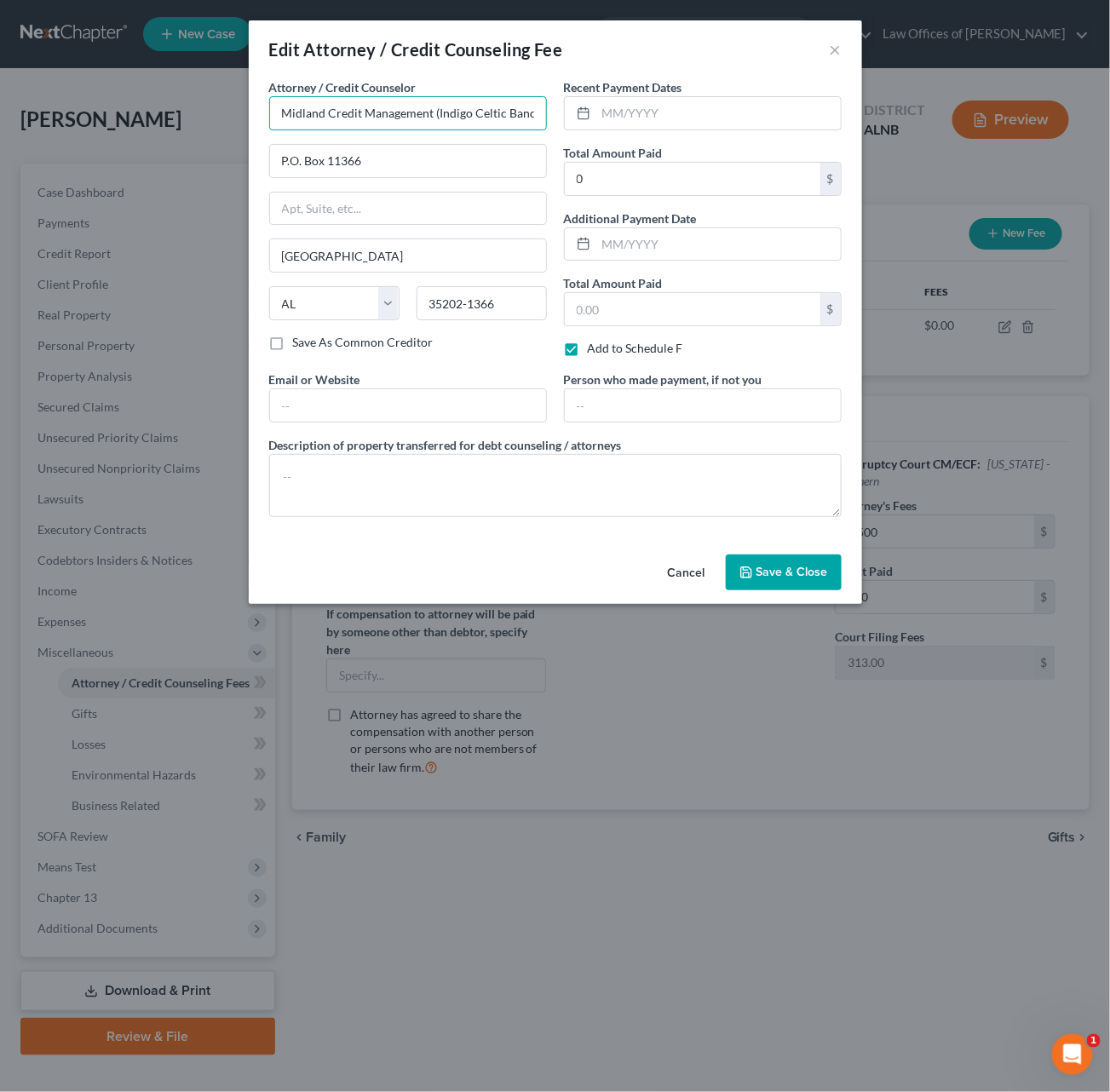
click at [456, 106] on input "Midland Credit Management (Indigo Celtic Banck) Zarzaar & Schwartz P.C." at bounding box center [408, 113] width 277 height 34
type input "[PERSON_NAME]"
click at [402, 117] on input "[PERSON_NAME]" at bounding box center [408, 113] width 277 height 34
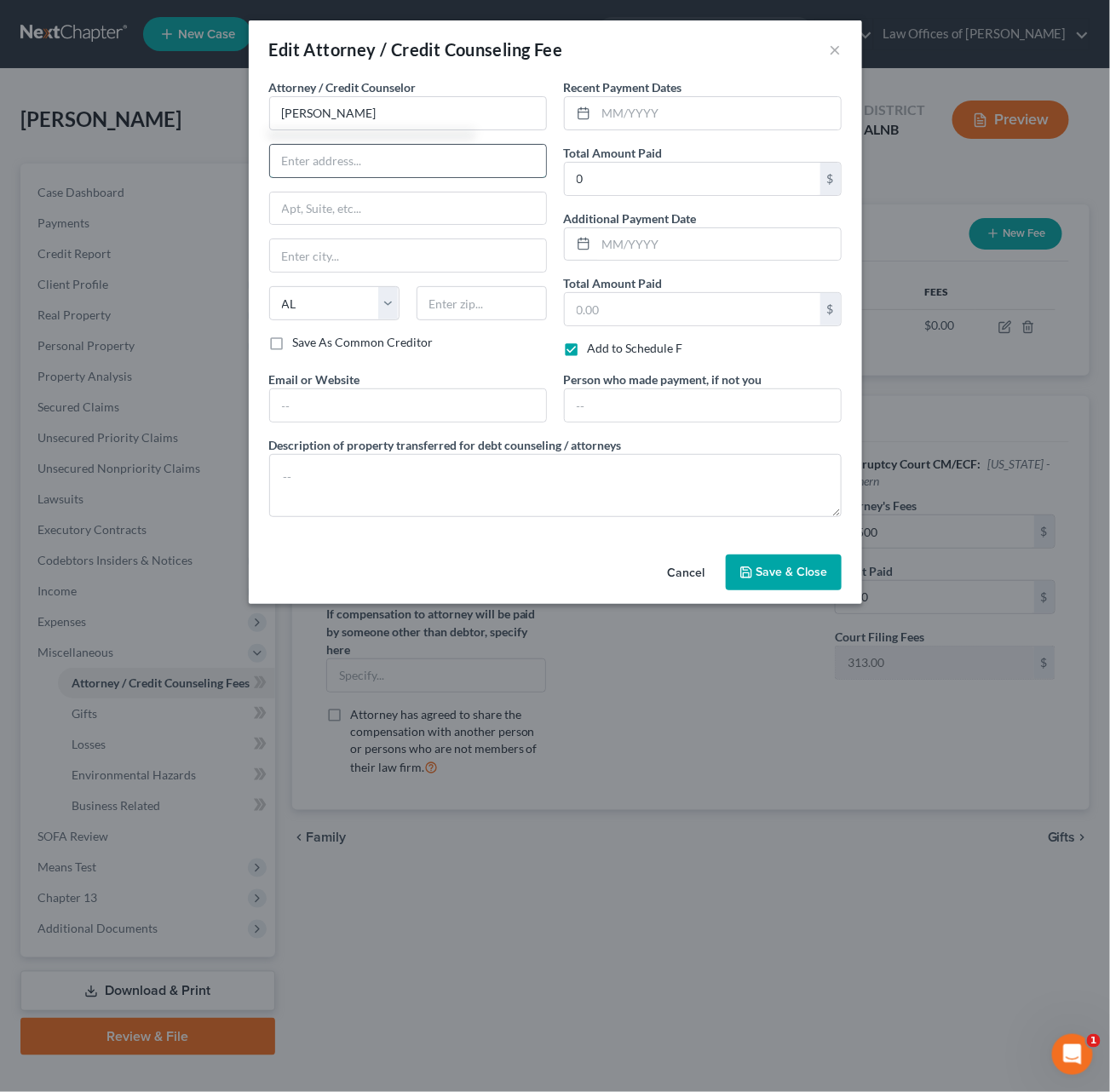
click at [400, 147] on input "text" at bounding box center [408, 161] width 276 height 33
click at [337, 116] on input "[PERSON_NAME]" at bounding box center [408, 113] width 277 height 34
click at [368, 109] on input "[PERSON_NAME]" at bounding box center [408, 113] width 277 height 34
click at [379, 155] on input "text" at bounding box center [408, 161] width 276 height 33
type input "3330"
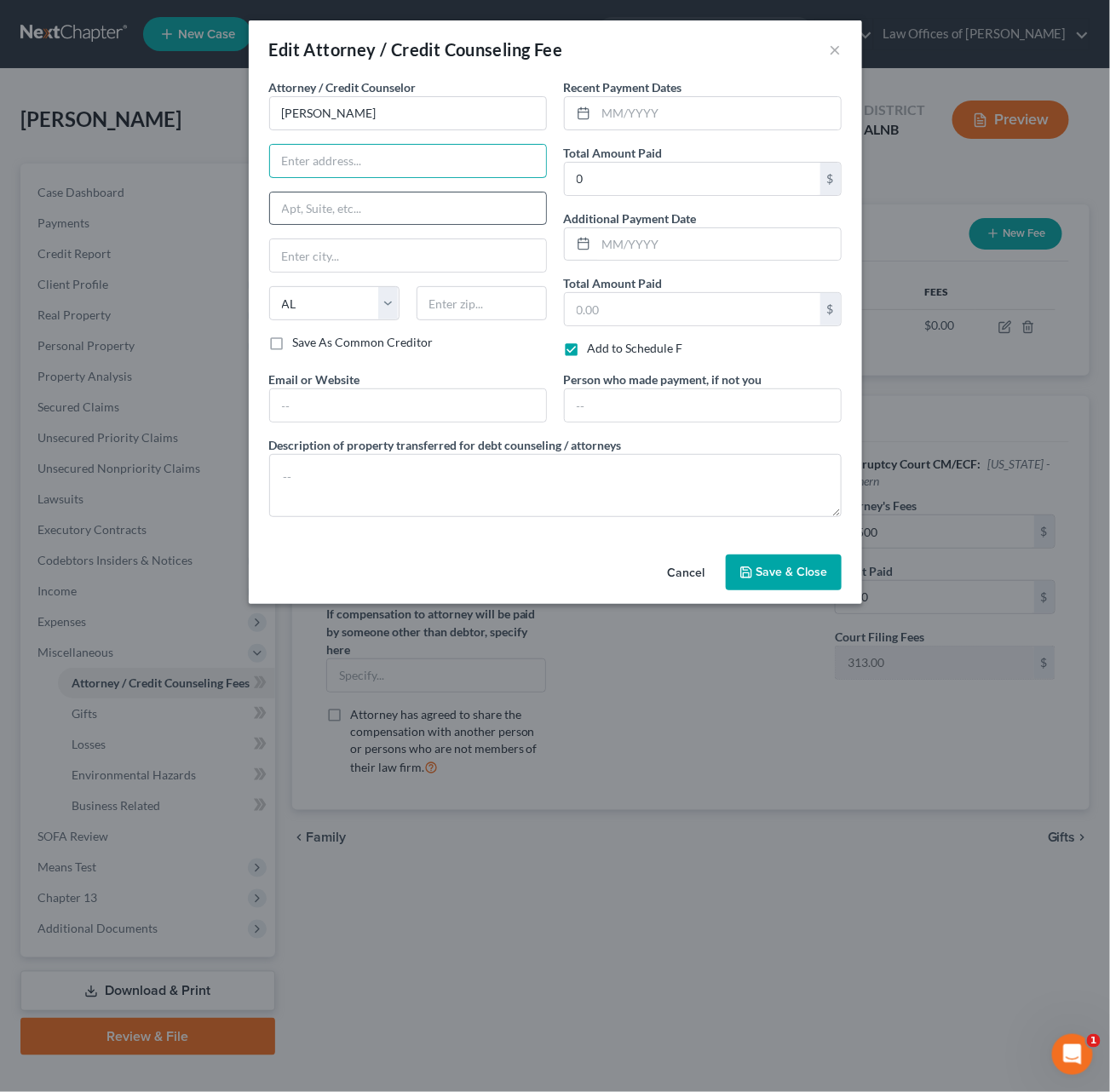
type input "2517 Audubon"
type input "Hampton Cove"
type input "35763"
type input "Owens Cross Roads"
type input "plevamail@gmail.com"
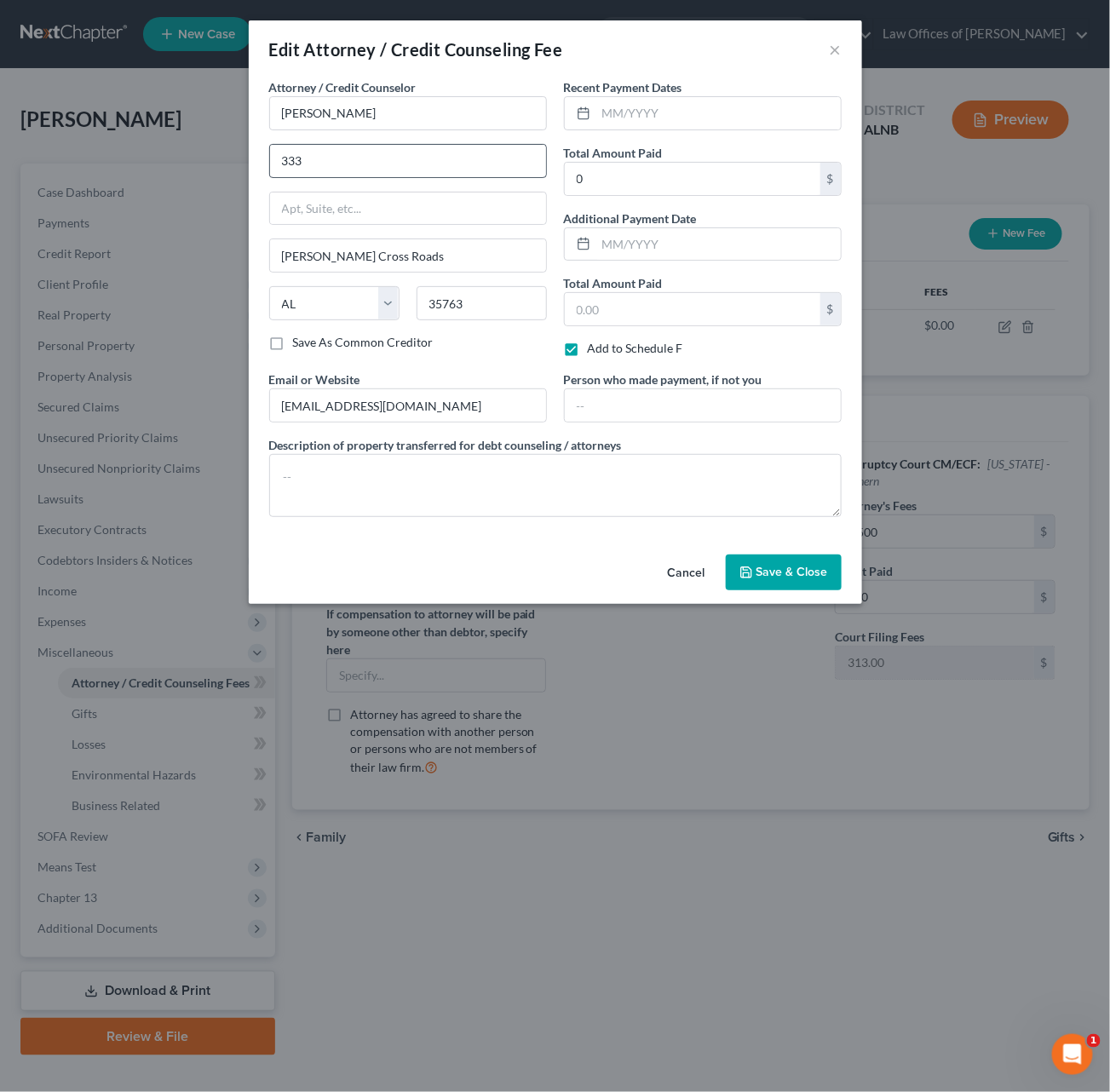
type input "3330"
type input "3330 L and N Ave."
type input "Suite C"
click at [651, 105] on input "text" at bounding box center [719, 113] width 245 height 33
type input "[DATE]"
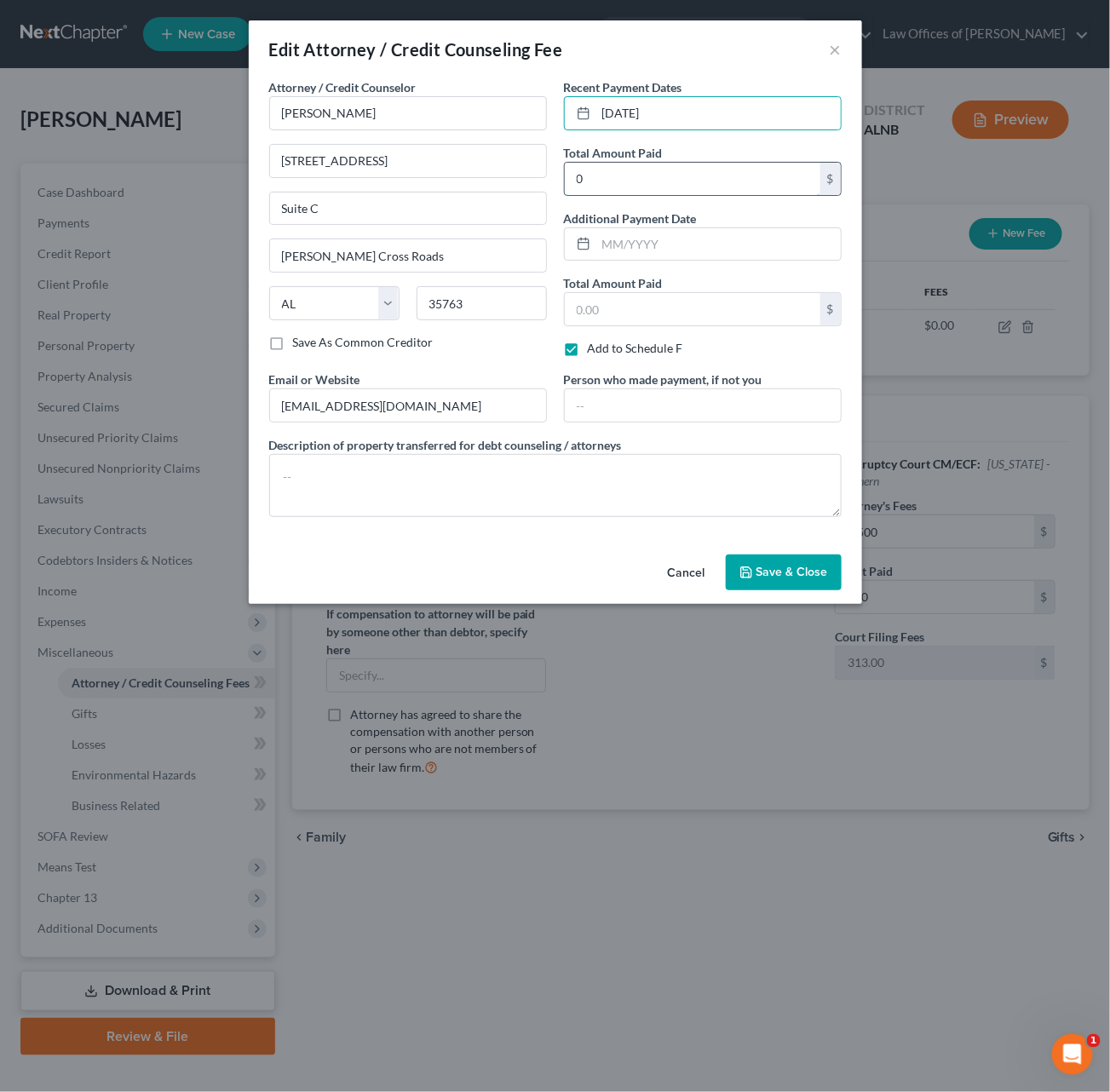
click at [622, 172] on input "0" at bounding box center [693, 179] width 256 height 33
type input "0,300"
click at [782, 565] on span "Save & Close" at bounding box center [792, 572] width 71 height 15
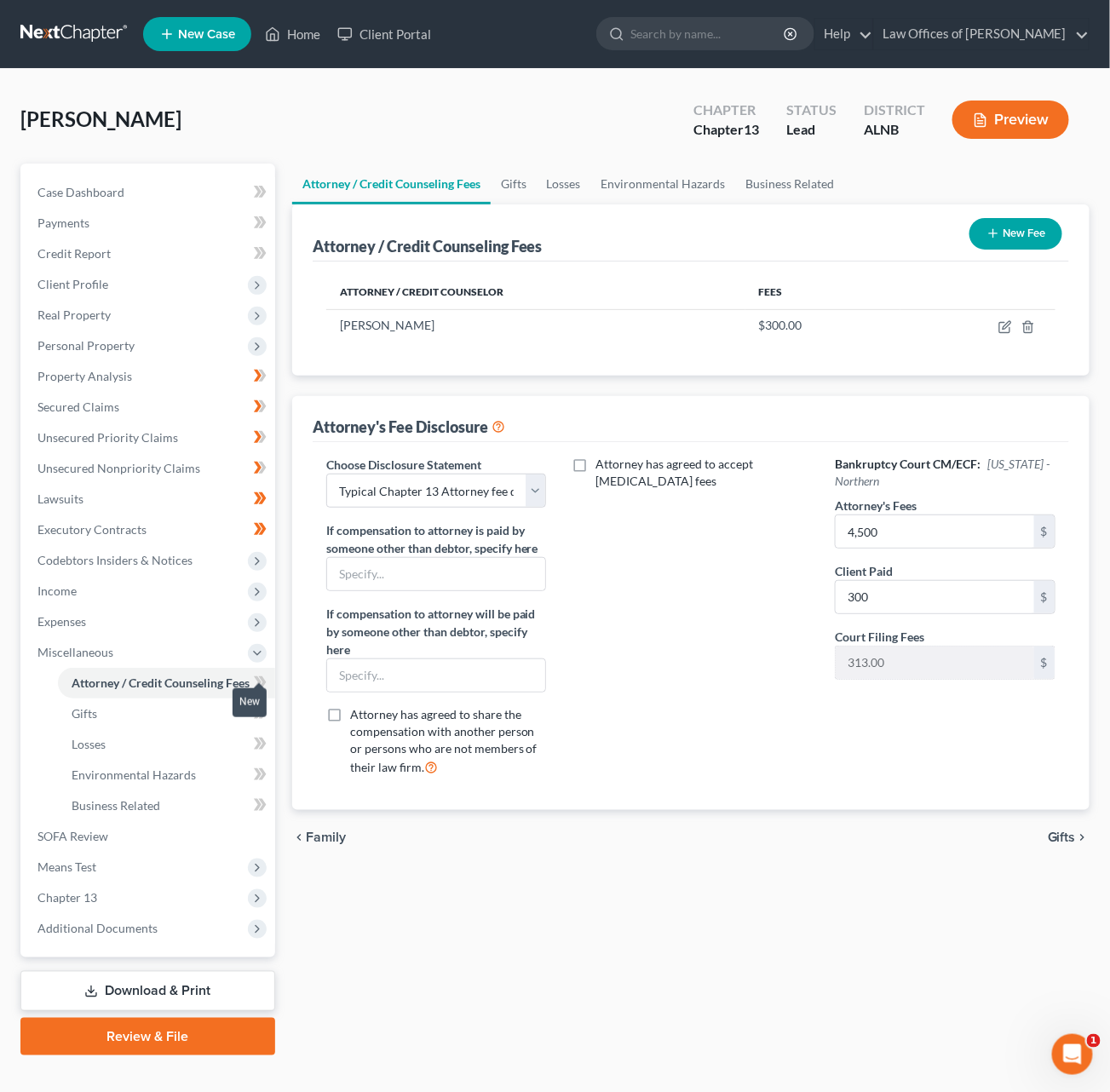
click at [260, 672] on icon at bounding box center [260, 682] width 13 height 21
click at [101, 338] on span "Personal Property" at bounding box center [86, 345] width 97 height 15
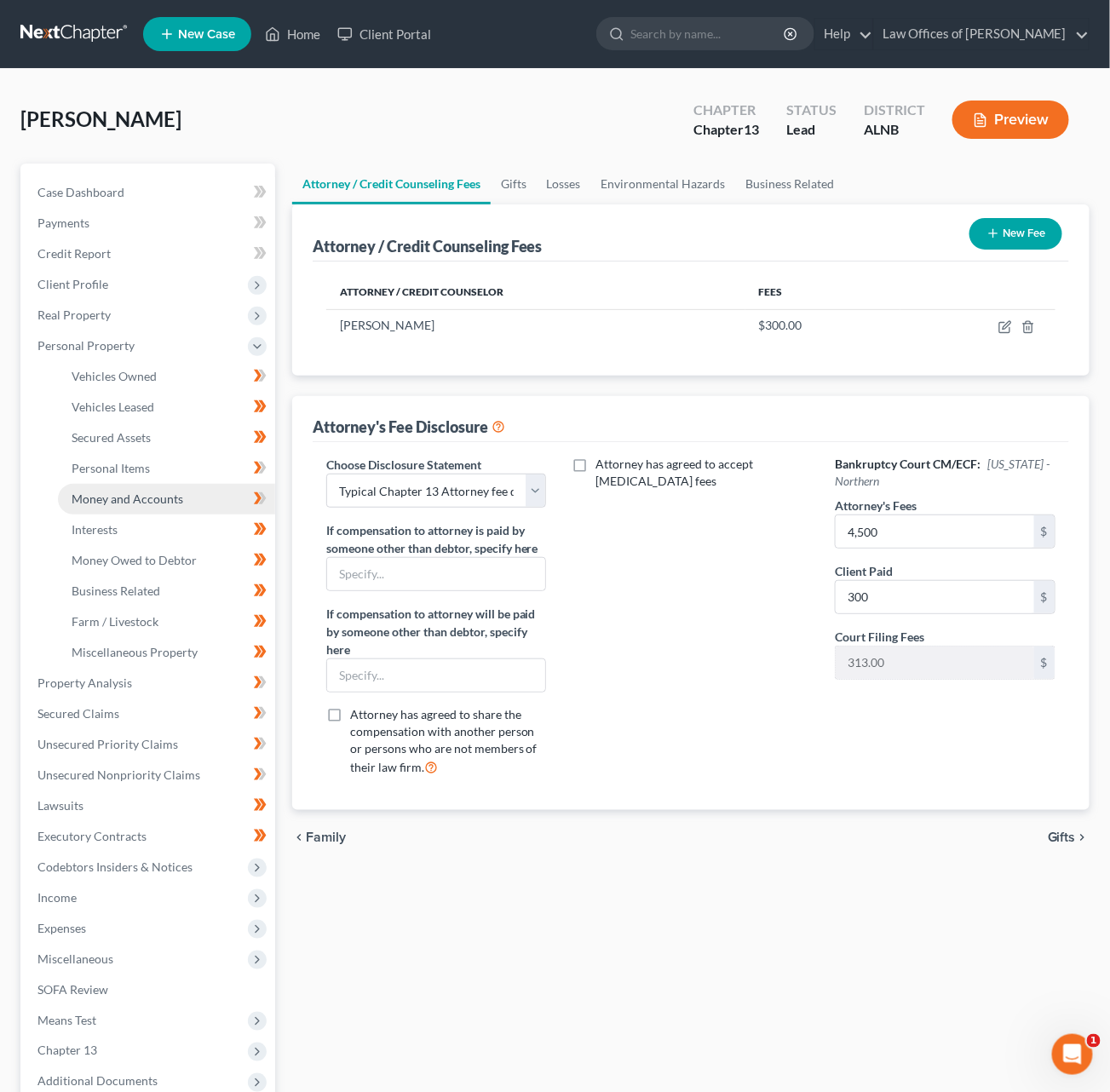
click at [131, 492] on span "Money and Accounts" at bounding box center [127, 499] width 112 height 15
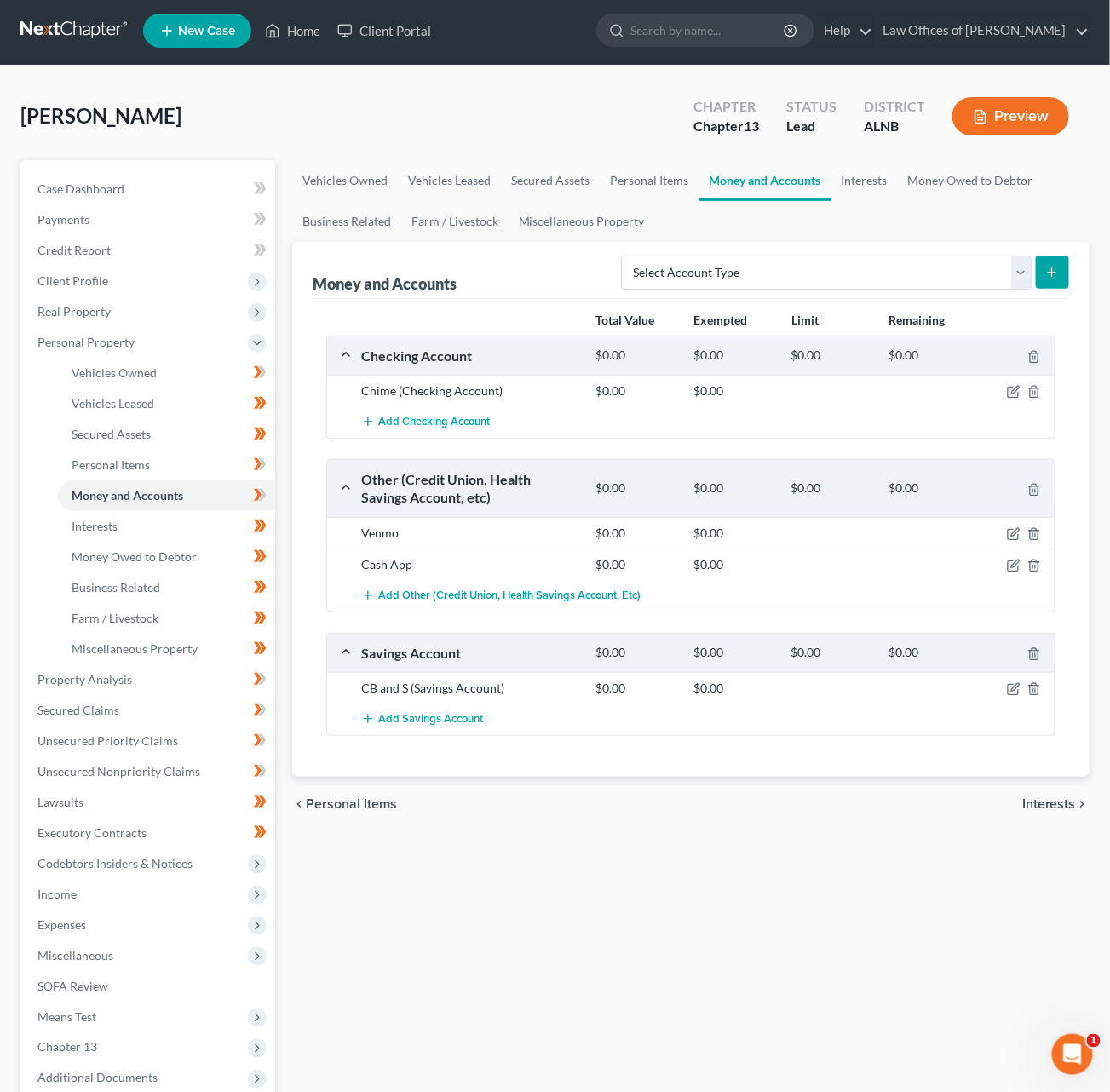
scroll to position [3, 0]
click at [1009, 686] on icon "button" at bounding box center [1014, 689] width 14 height 14
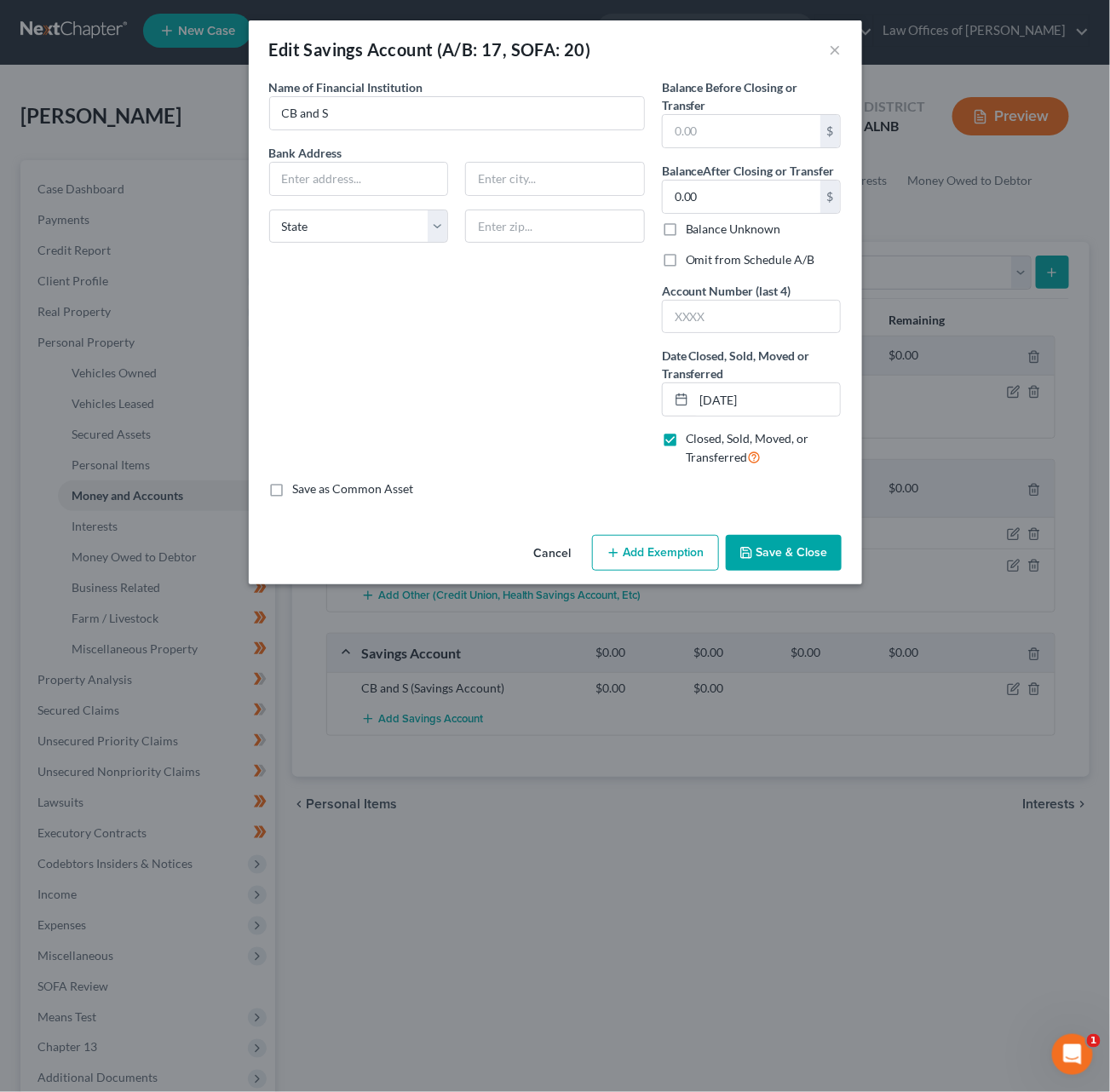
click at [718, 262] on label "Omit from Schedule A/B" at bounding box center [750, 260] width 130 height 17
click at [704, 262] on input "Omit from Schedule A/B" at bounding box center [698, 257] width 11 height 11
checkbox input "true"
click at [796, 537] on button "Save & Close" at bounding box center [783, 553] width 116 height 36
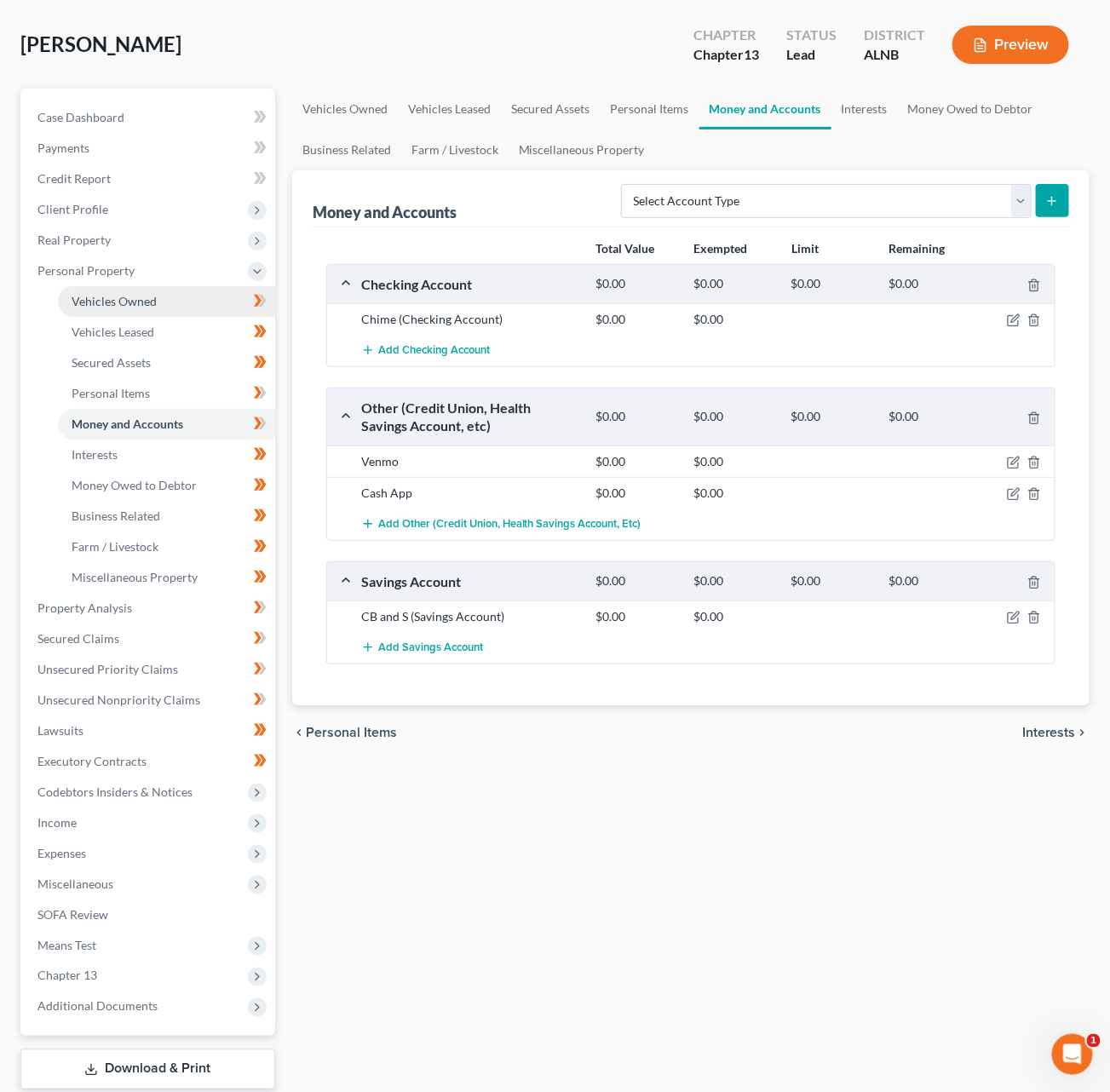
scroll to position [76, 1]
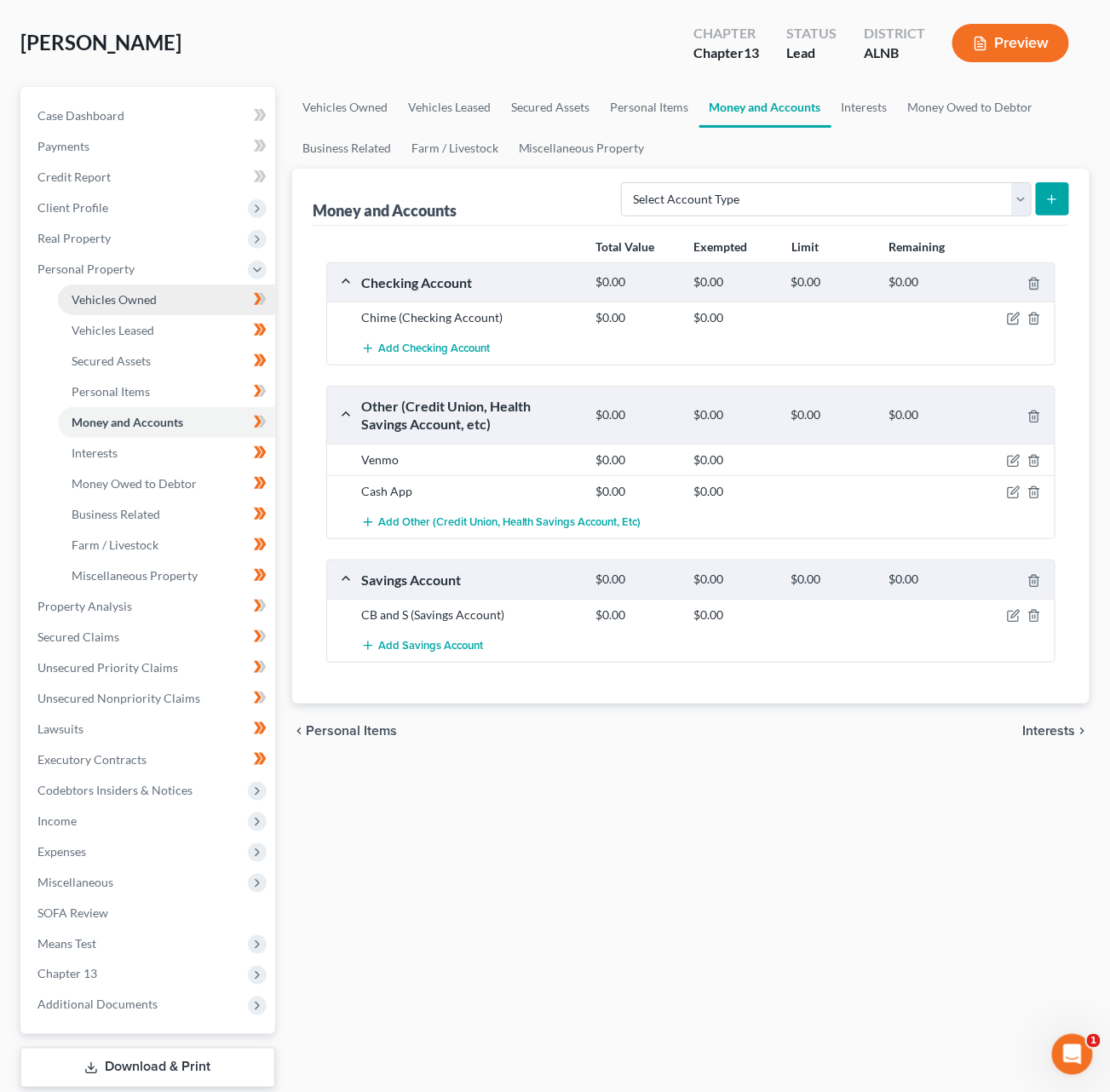
click at [136, 297] on span "Vehicles Owned" at bounding box center [113, 299] width 85 height 15
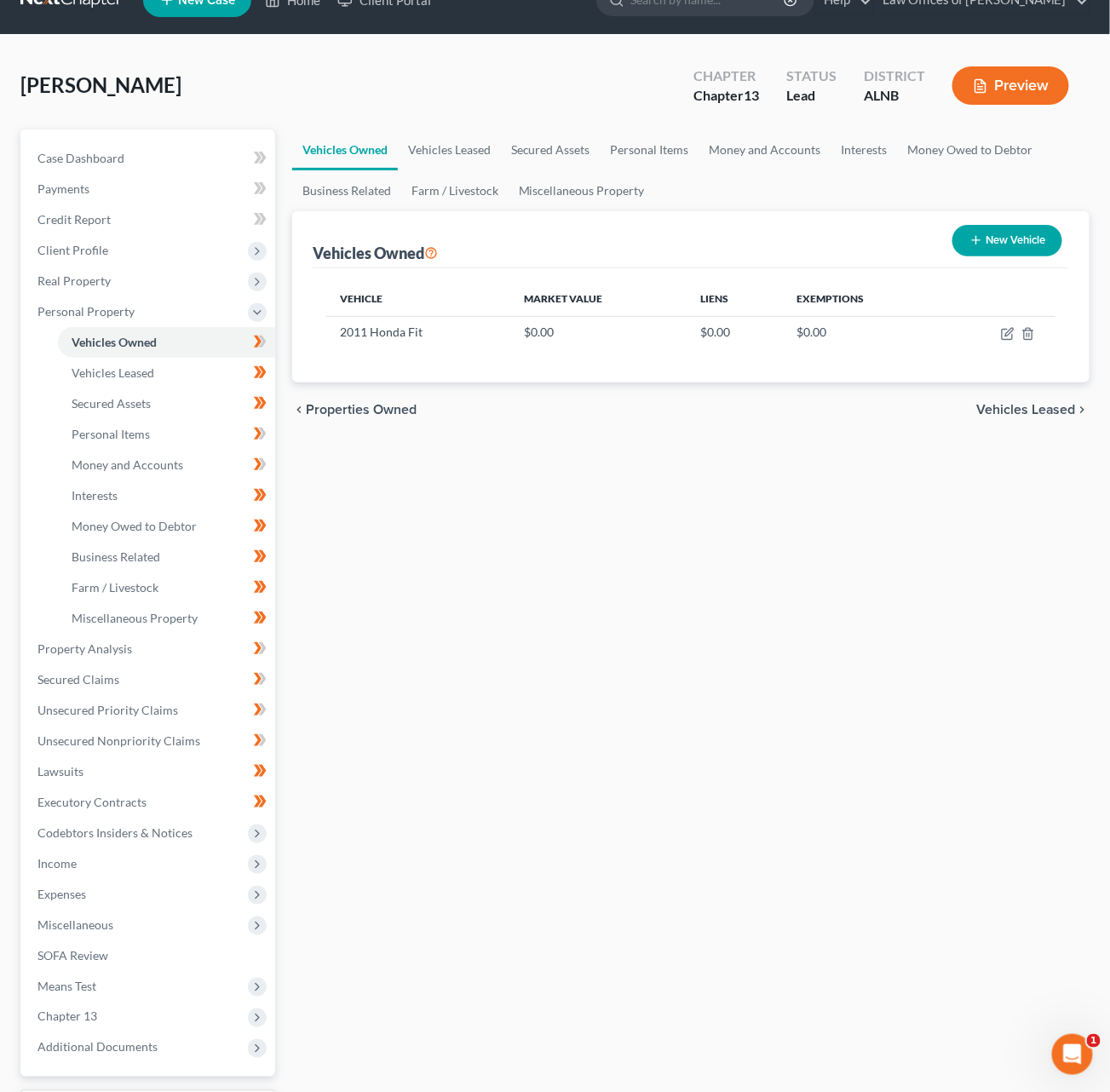
scroll to position [27, 0]
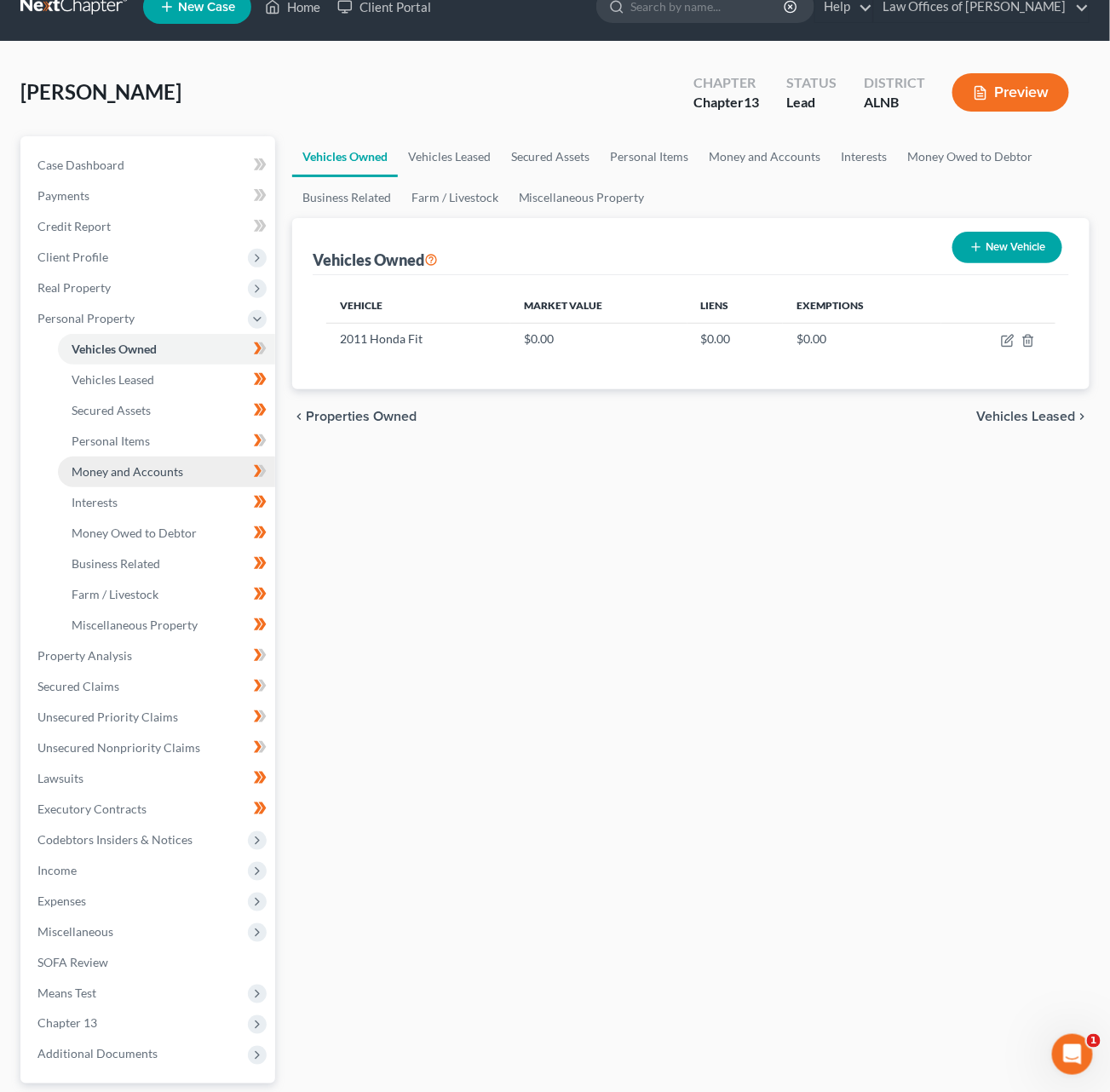
click at [173, 466] on span "Money and Accounts" at bounding box center [127, 471] width 112 height 15
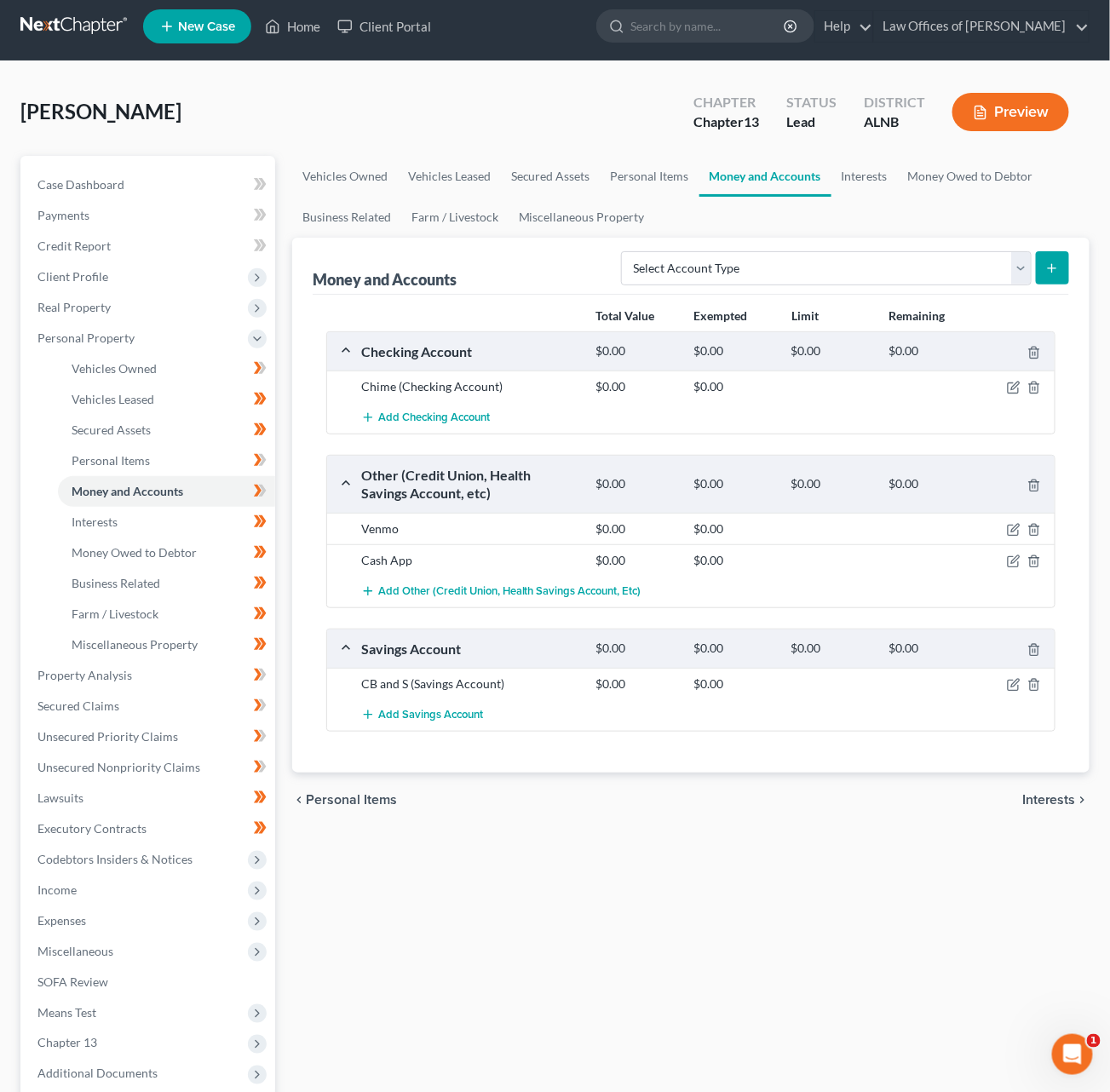
scroll to position [0, 2]
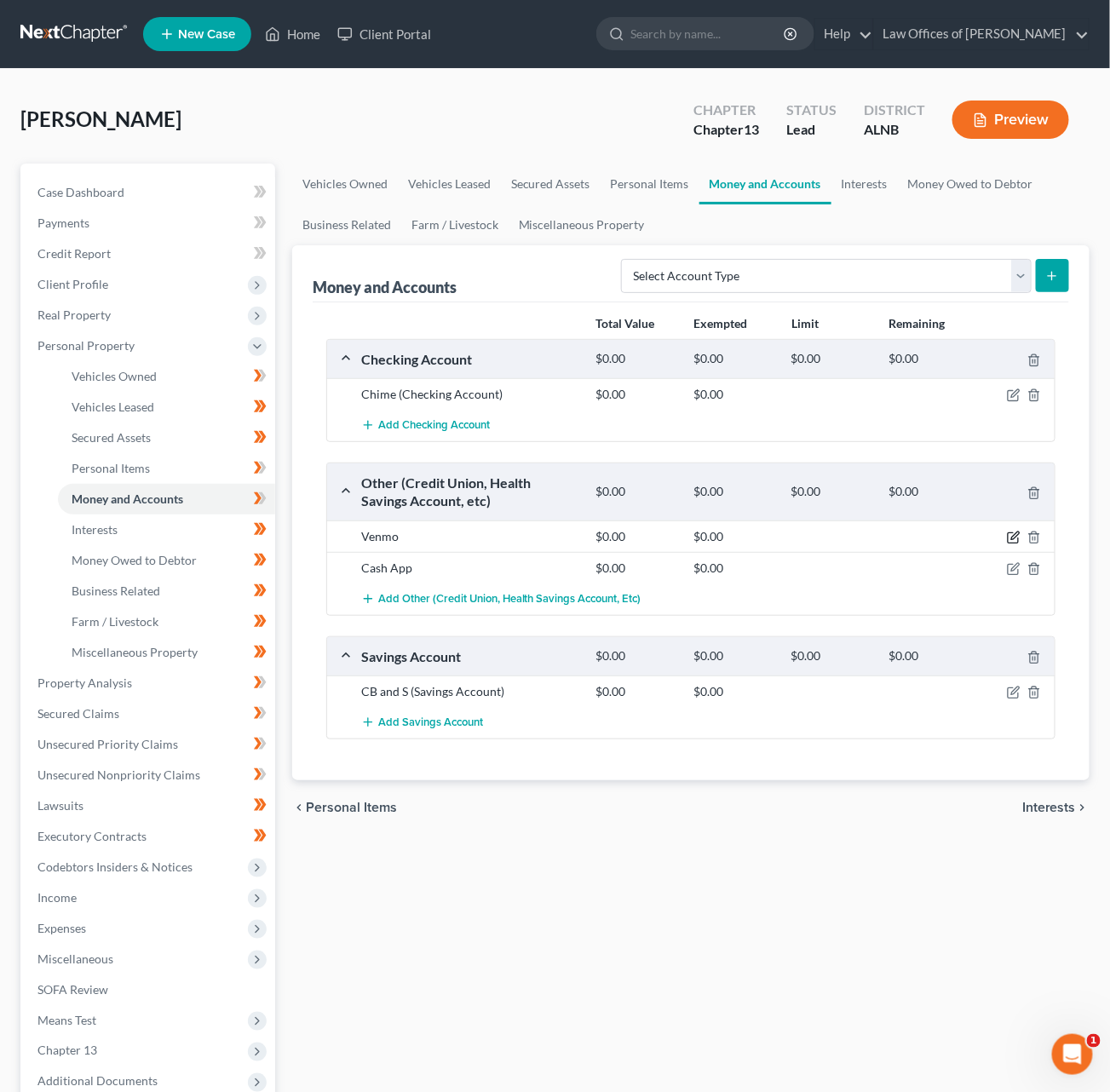
click at [1013, 534] on icon "button" at bounding box center [1014, 537] width 14 height 14
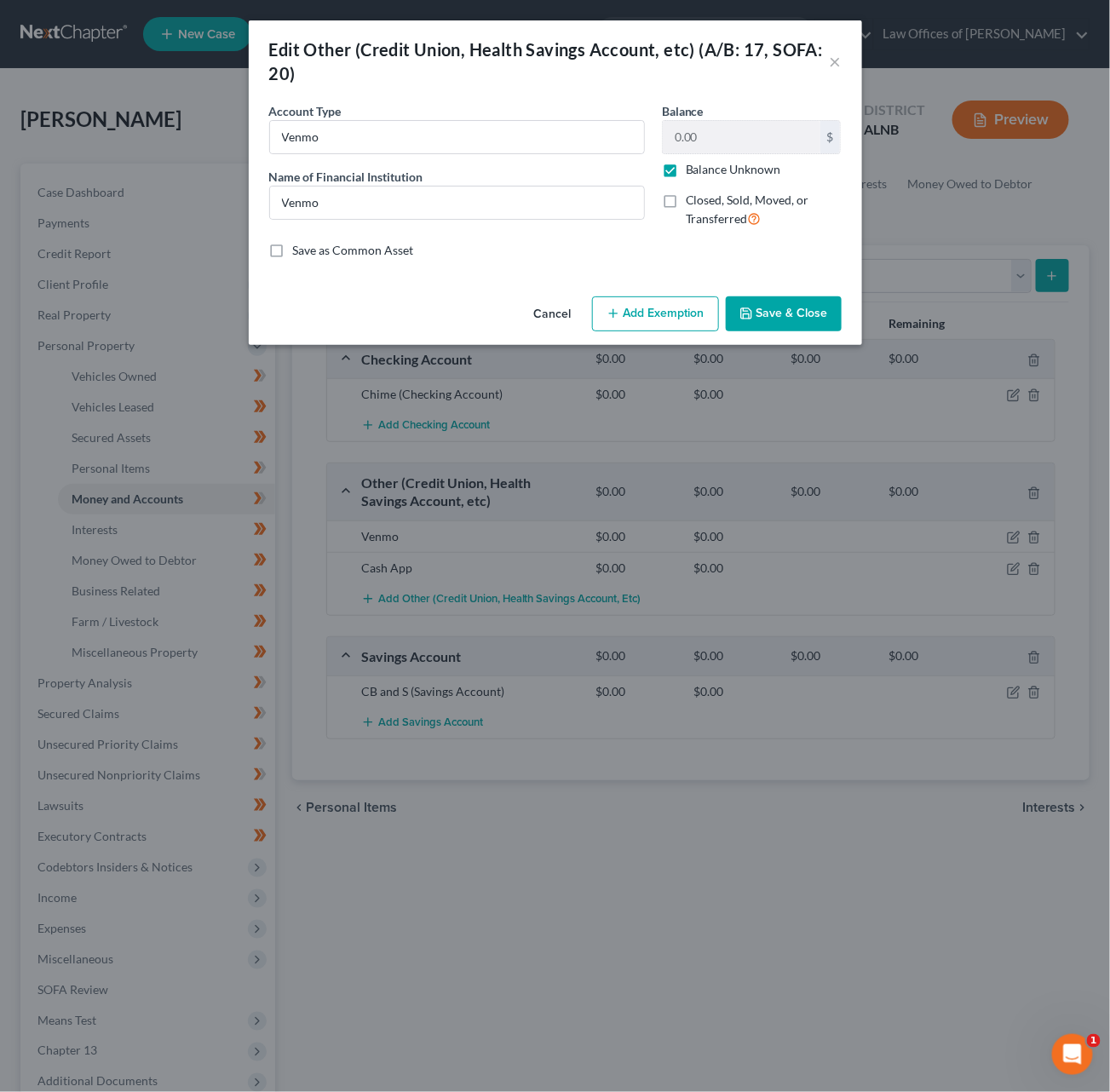
click at [688, 176] on div "Balance 0.00 $ Balance Unknown Balance Undetermined 0.00 $ Balance Unknown Clos…" at bounding box center [751, 172] width 197 height 140
click at [696, 171] on label "Balance Unknown" at bounding box center [733, 170] width 95 height 17
click at [696, 171] on input "Balance Unknown" at bounding box center [698, 167] width 11 height 11
checkbox input "false"
click at [709, 144] on input "0.00" at bounding box center [742, 137] width 158 height 33
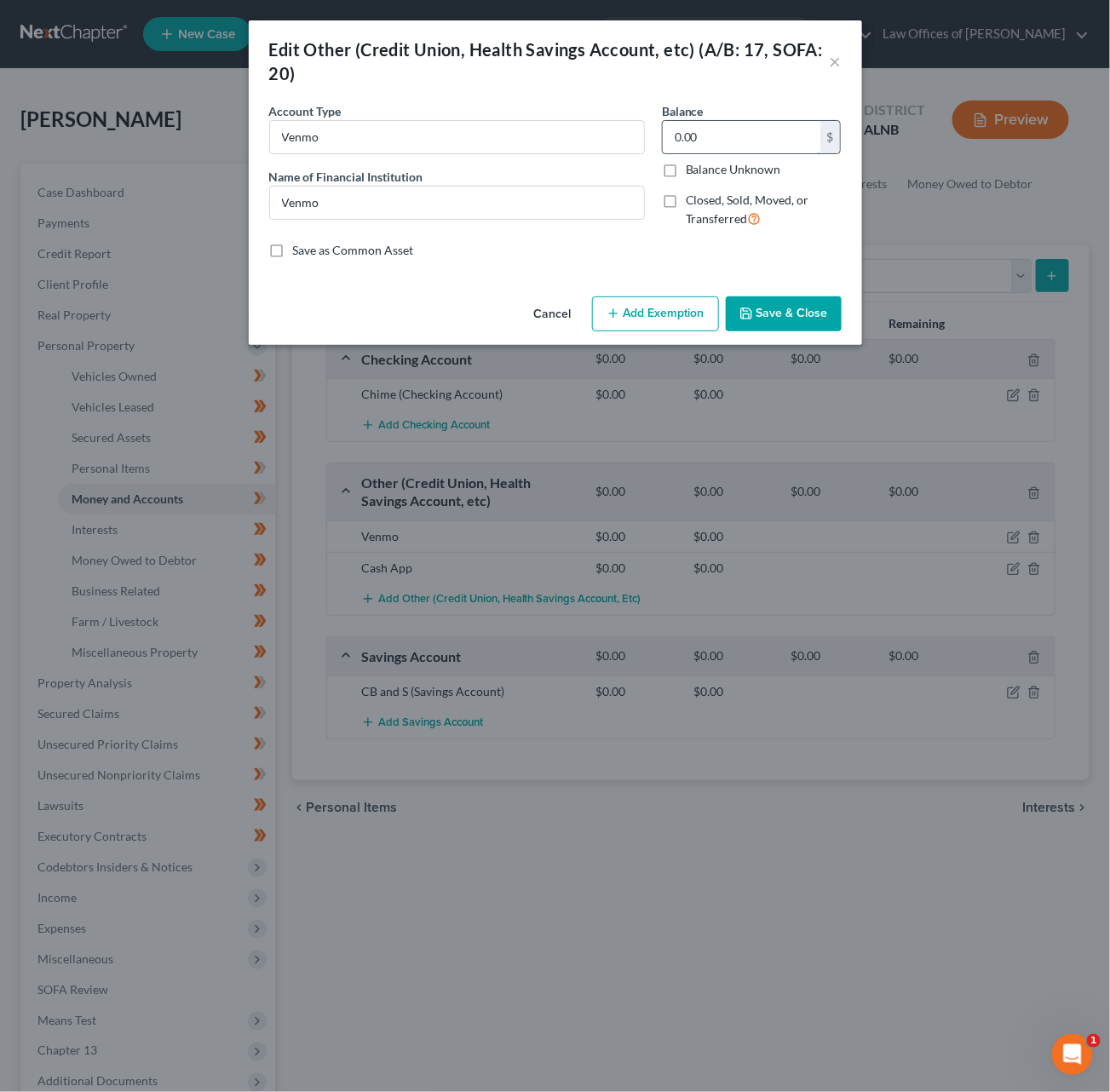
click at [709, 144] on input "0.00" at bounding box center [742, 137] width 158 height 33
type input "761.73"
click at [688, 308] on button "Add Exemption" at bounding box center [656, 314] width 127 height 36
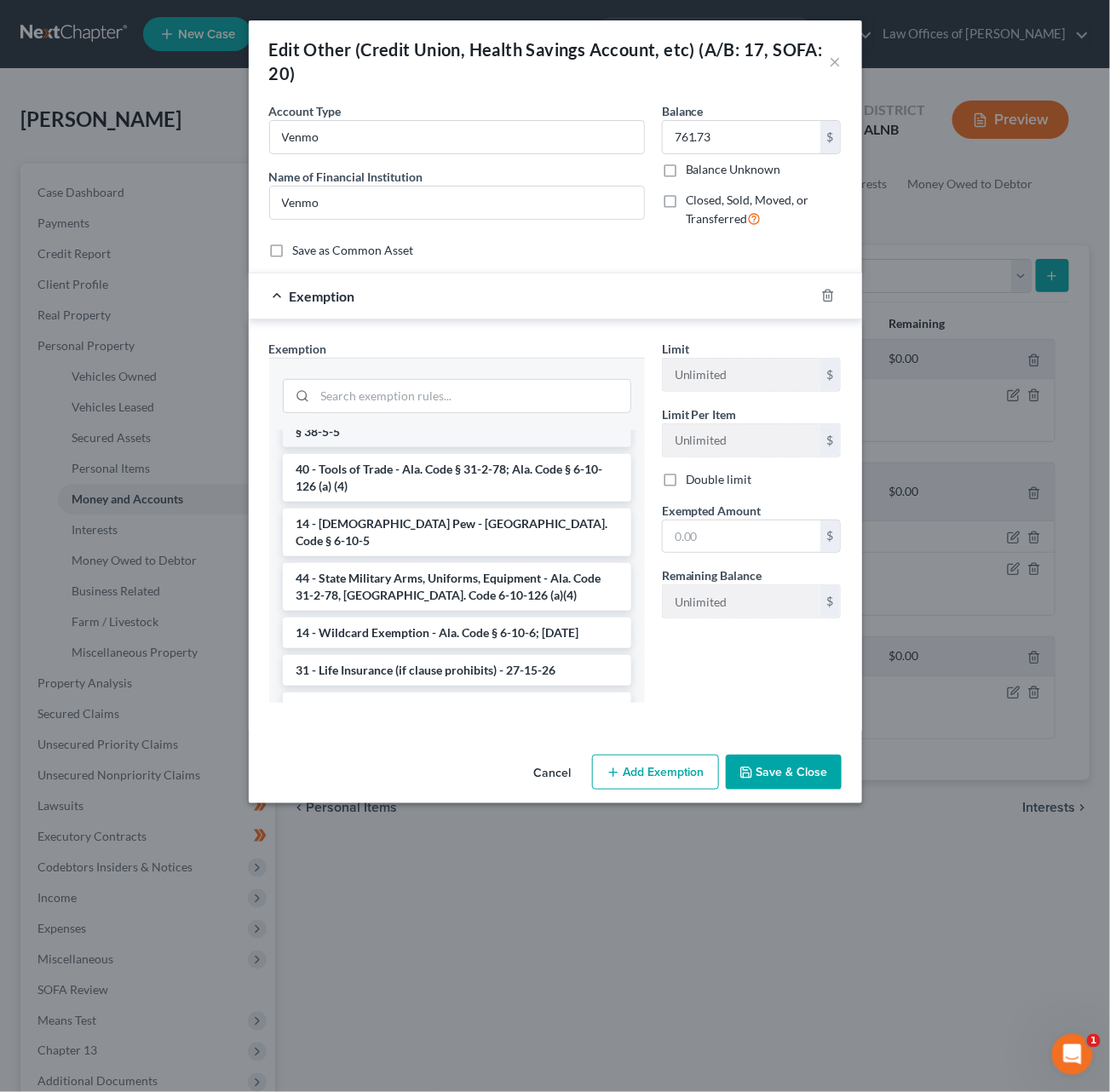
scroll to position [518, 0]
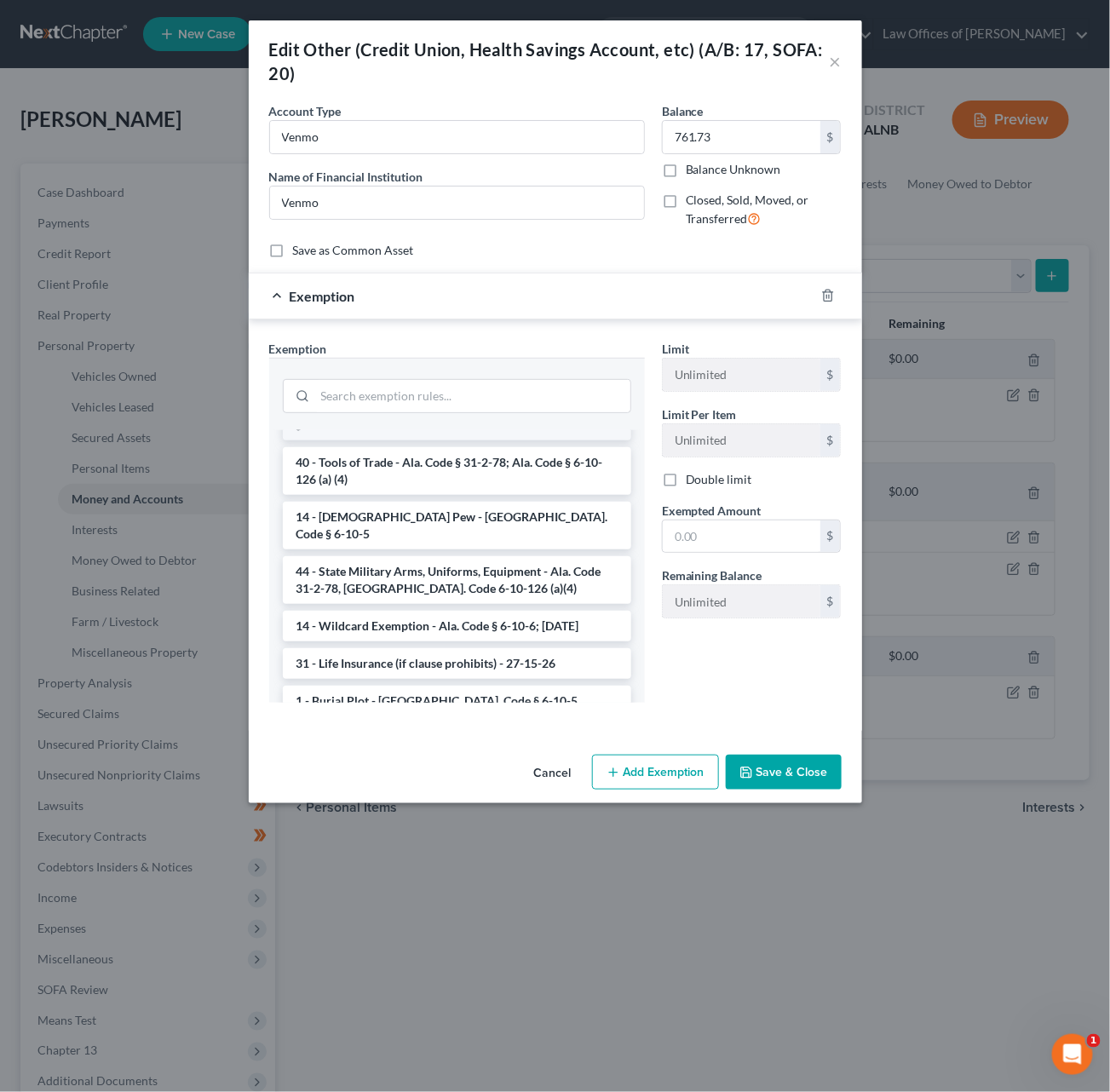
click at [462, 610] on li "14 - Wildcard Exemption - Ala. Code § 6-10-6; 6-10-12" at bounding box center [457, 626] width 349 height 31
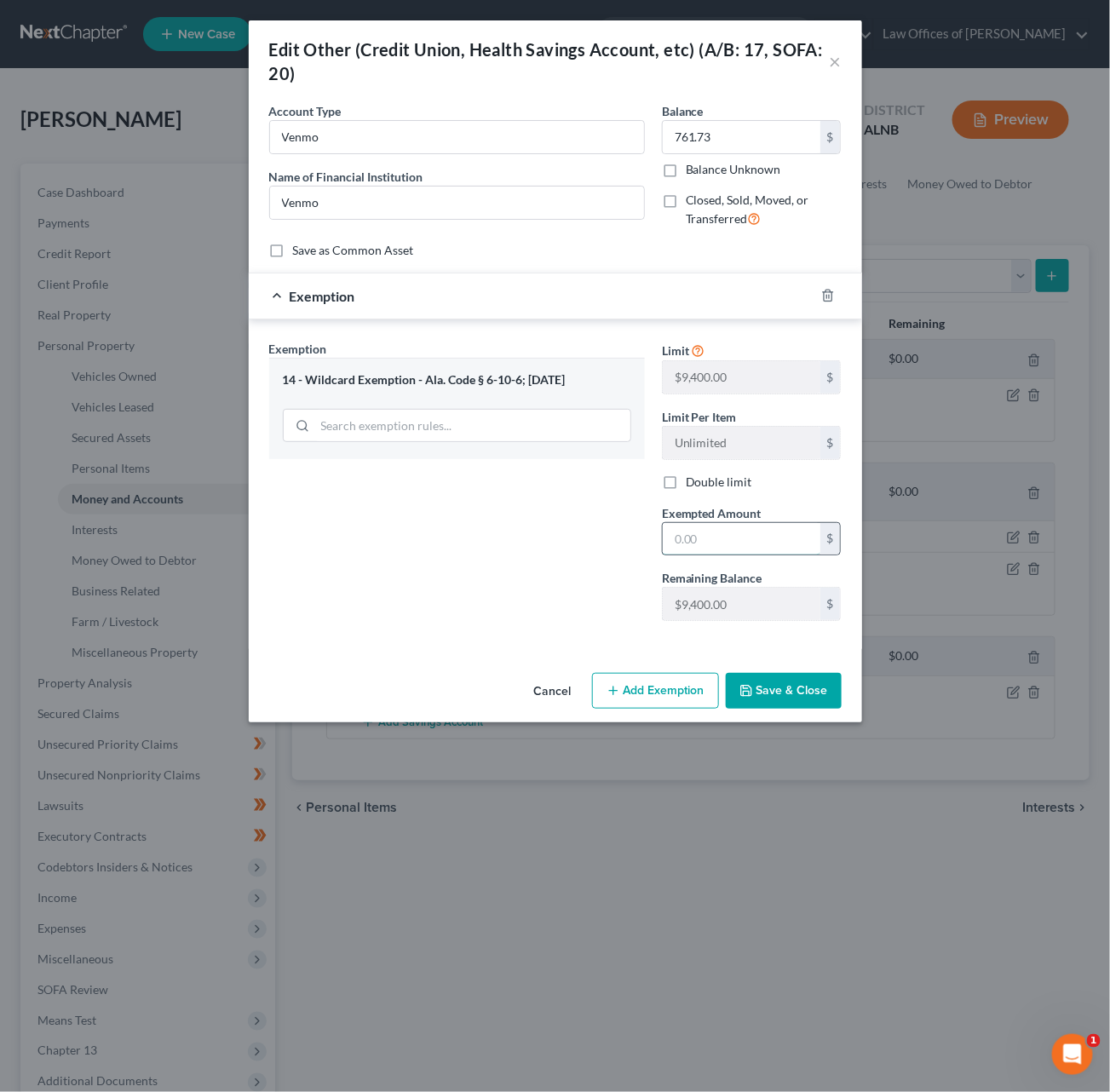
click at [685, 537] on input "text" at bounding box center [742, 539] width 158 height 33
type input "761.73"
click at [757, 685] on button "Save & Close" at bounding box center [783, 691] width 116 height 36
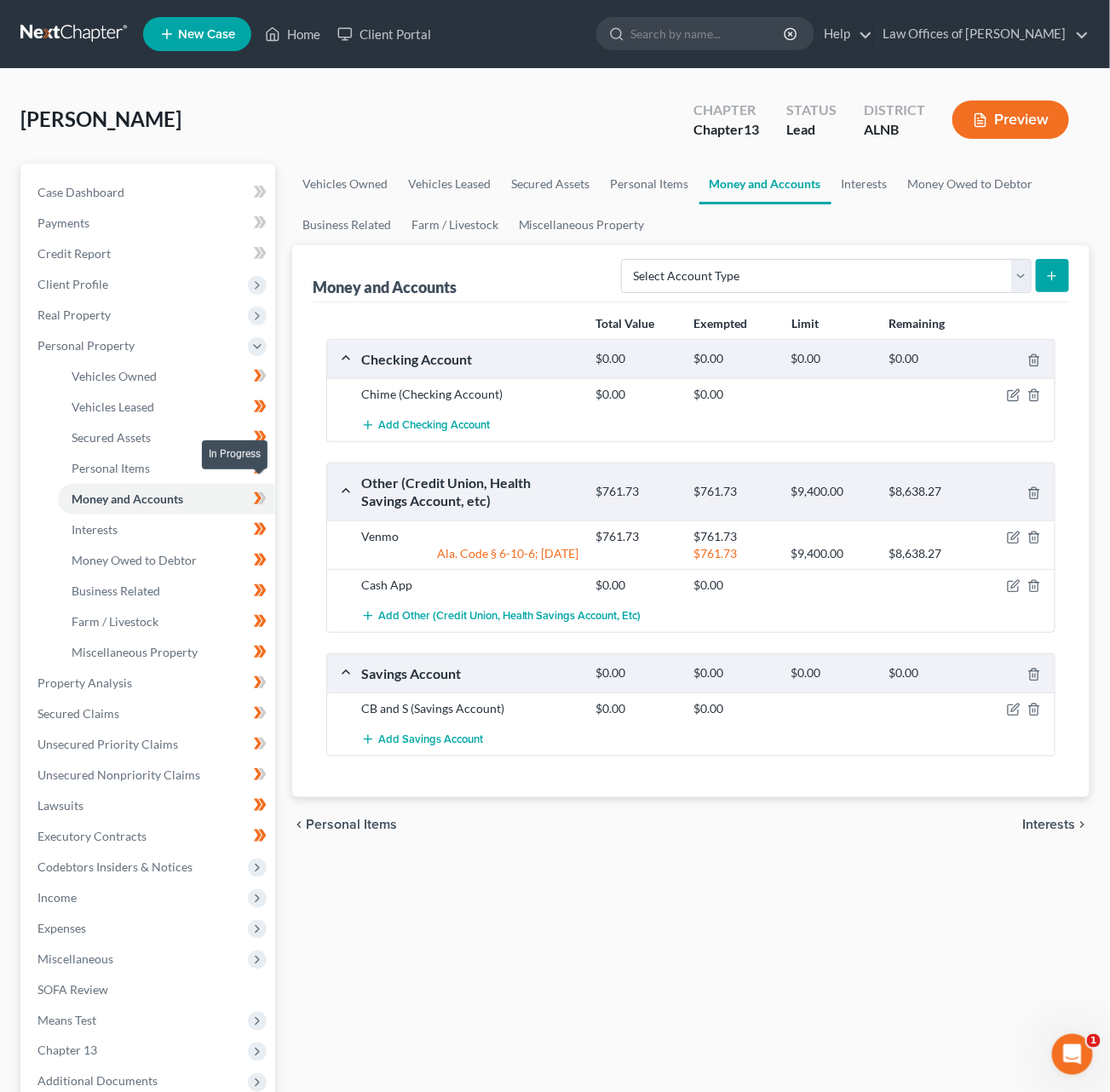
click at [257, 493] on icon at bounding box center [258, 499] width 8 height 12
click at [221, 463] on link "Personal Items" at bounding box center [166, 469] width 217 height 31
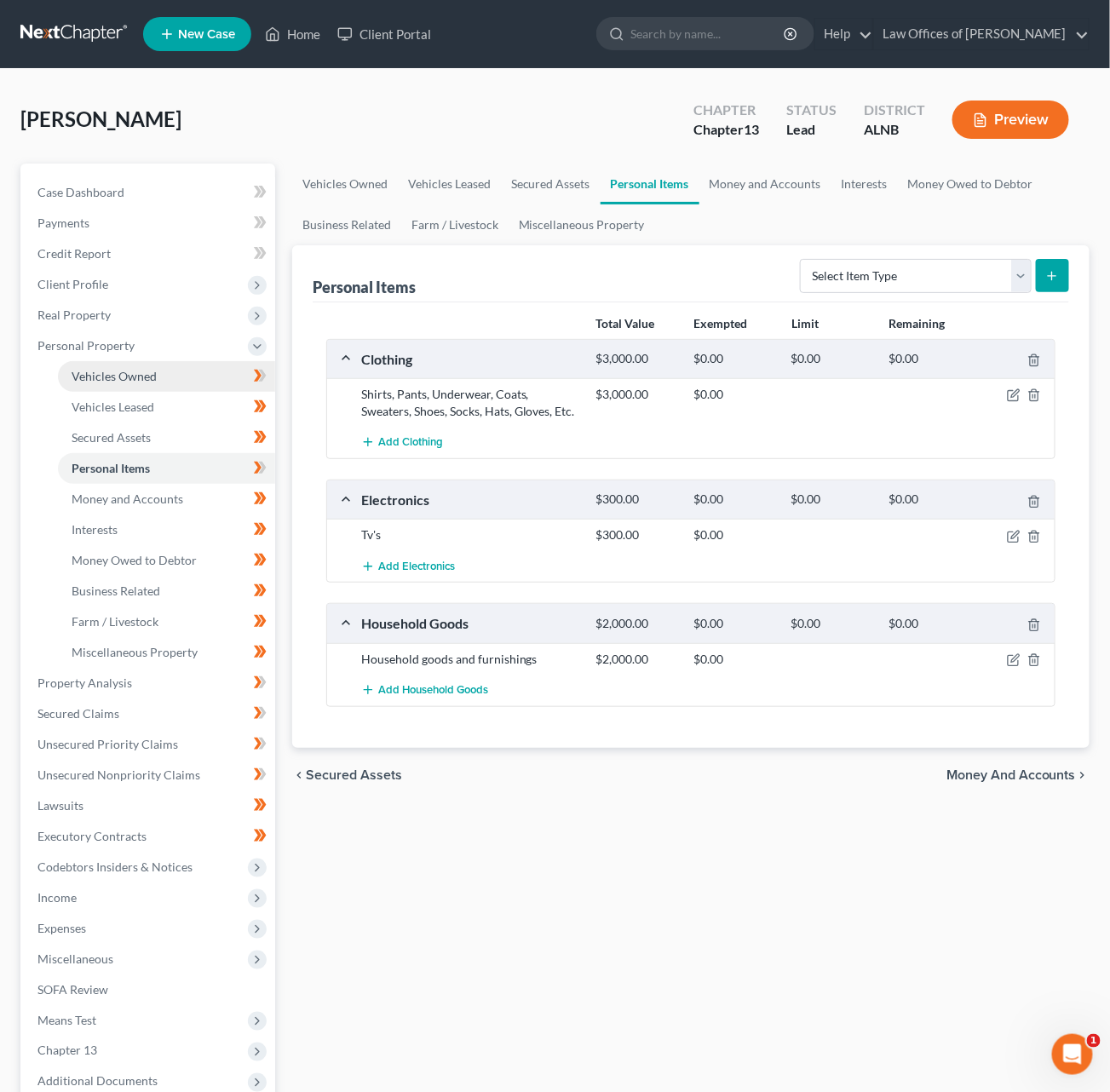
click at [143, 369] on span "Vehicles Owned" at bounding box center [113, 376] width 85 height 15
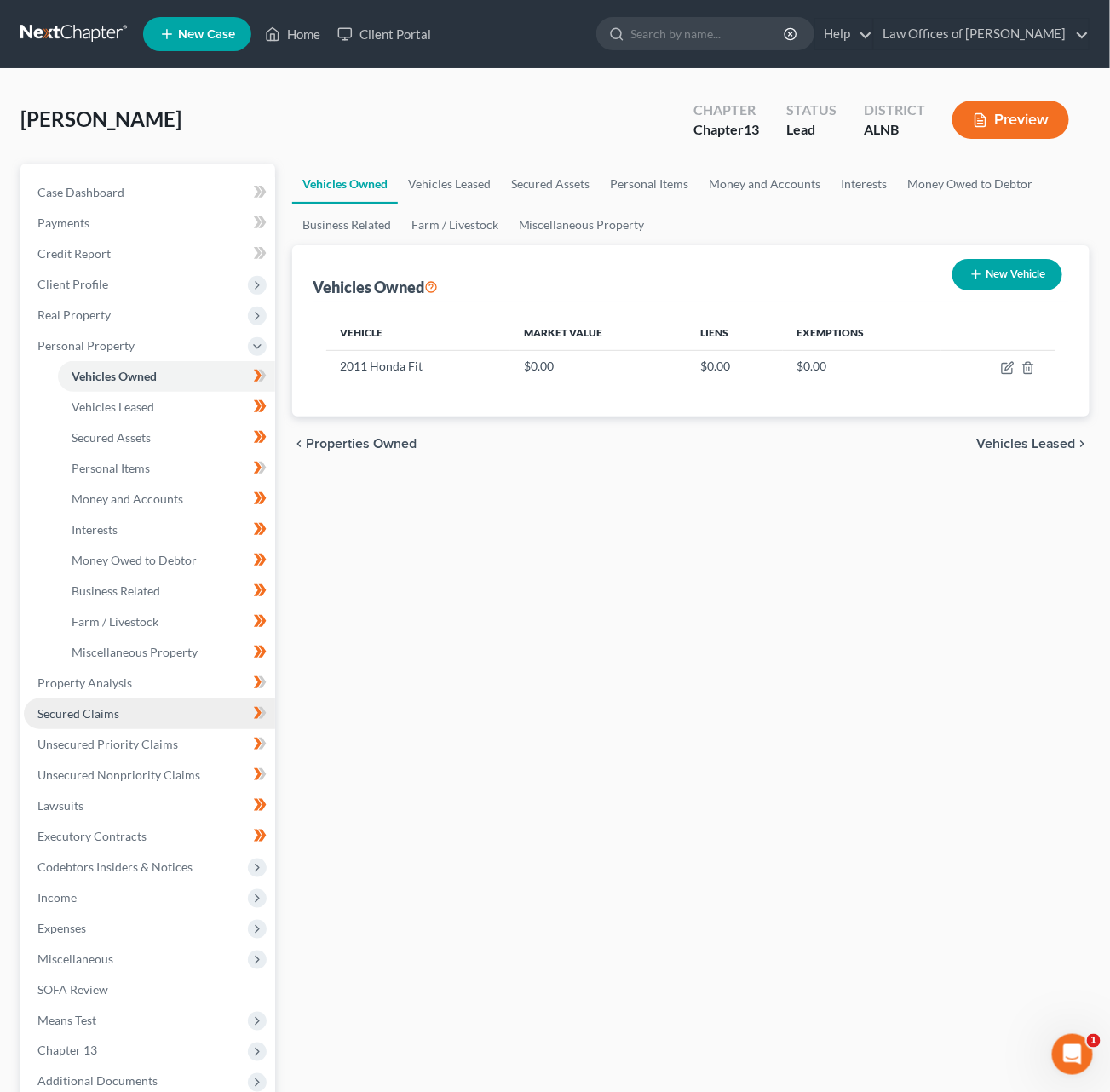
click at [147, 699] on link "Secured Claims" at bounding box center [149, 714] width 252 height 31
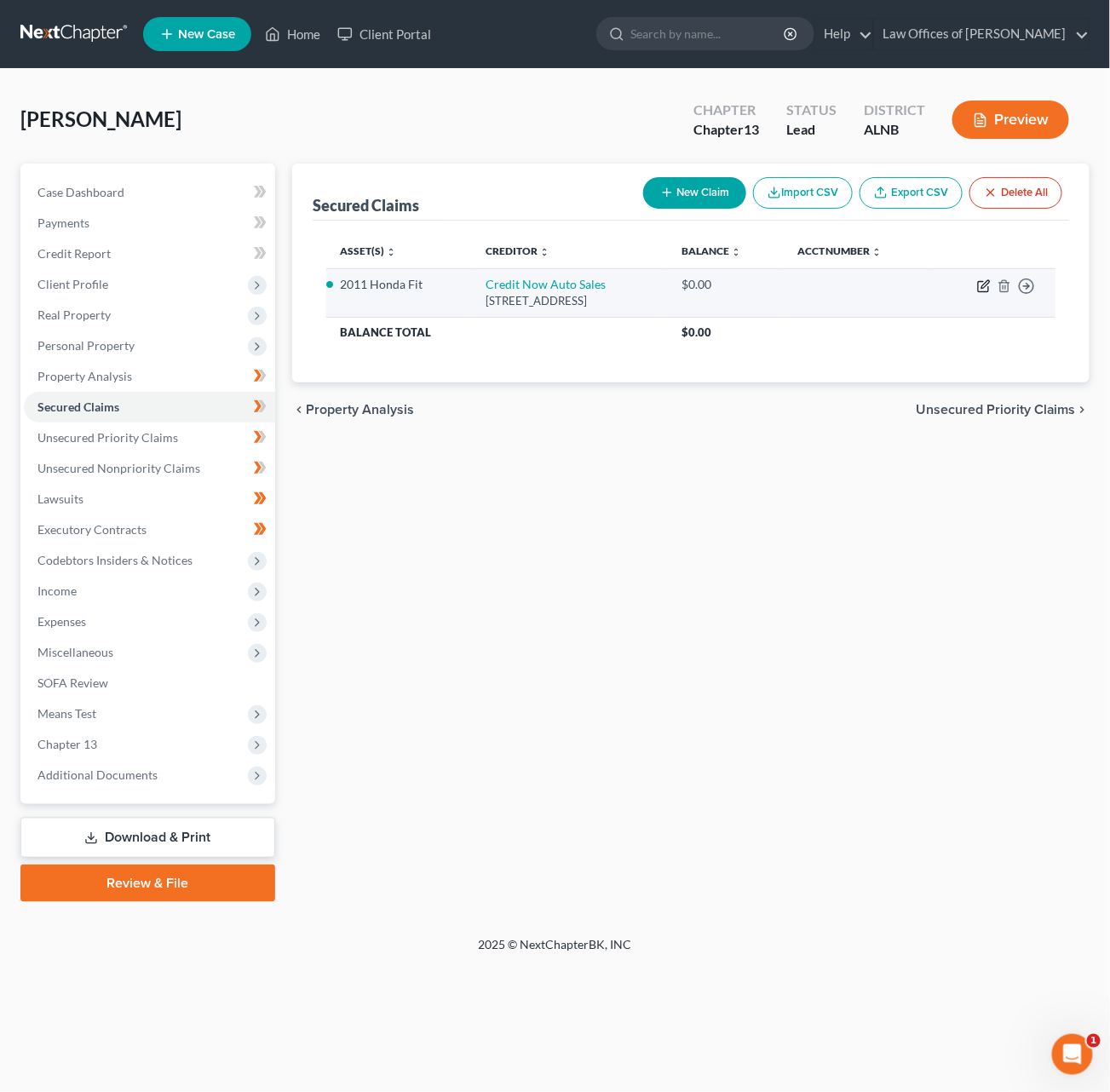
click at [980, 286] on icon "button" at bounding box center [984, 286] width 14 height 14
select select "0"
select select "2"
select select "0"
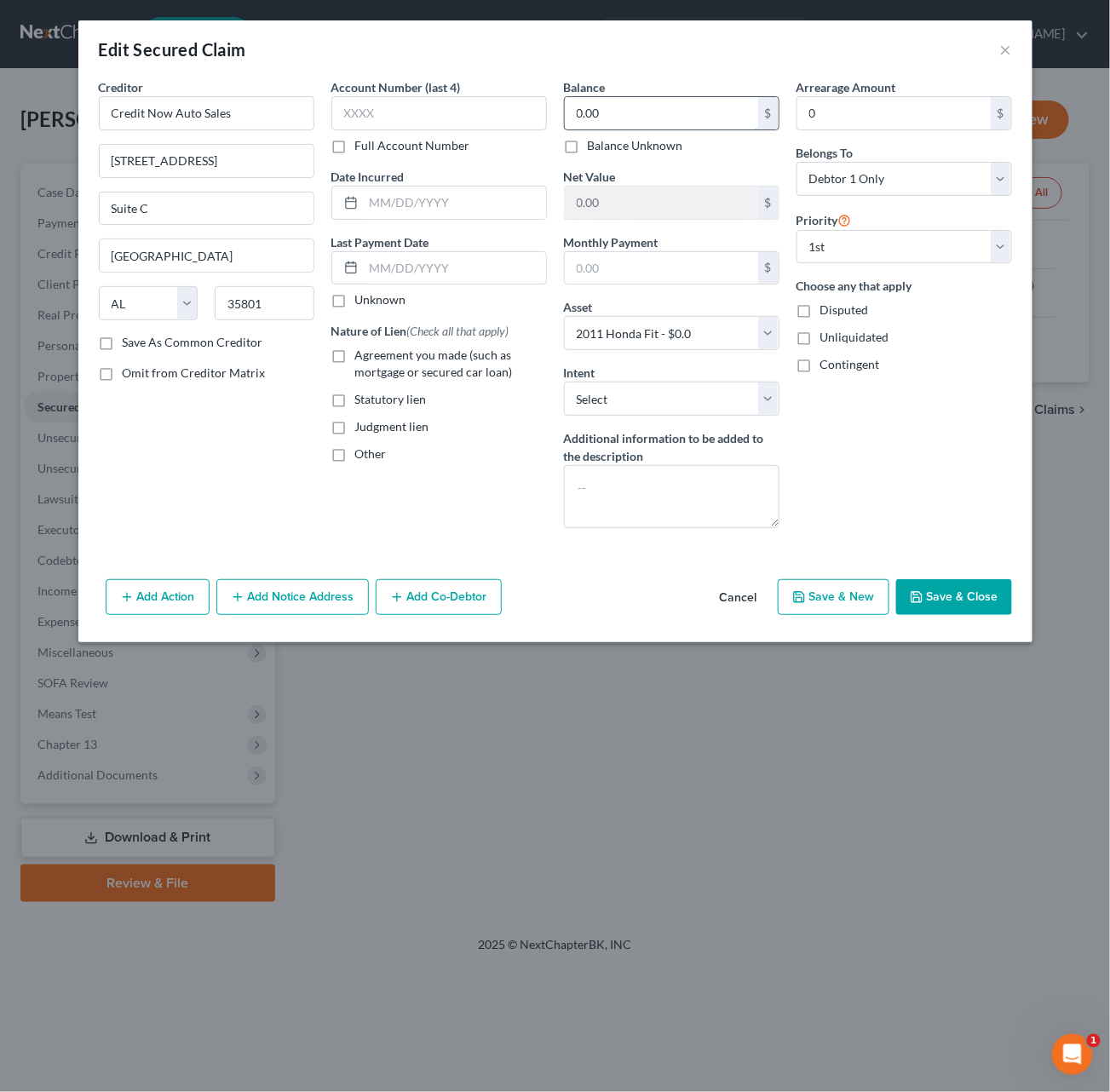
click at [692, 116] on input "0.00" at bounding box center [661, 113] width 193 height 33
click at [445, 203] on input "text" at bounding box center [455, 203] width 182 height 33
type input "7/2025"
click at [636, 101] on input "0.00" at bounding box center [661, 113] width 193 height 33
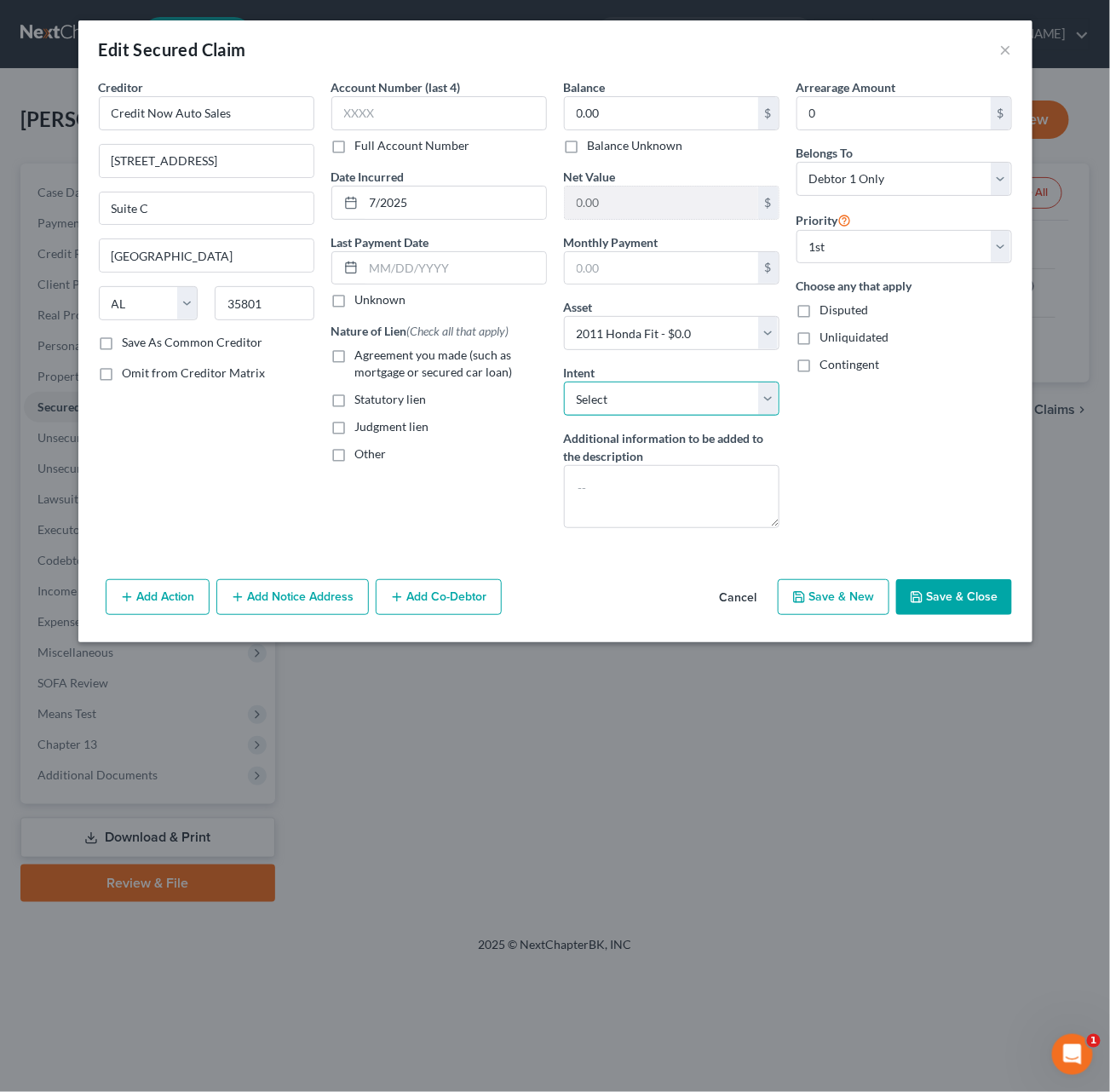
select select "2"
click at [701, 111] on input "0.00" at bounding box center [661, 113] width 193 height 33
type input "13,577.43"
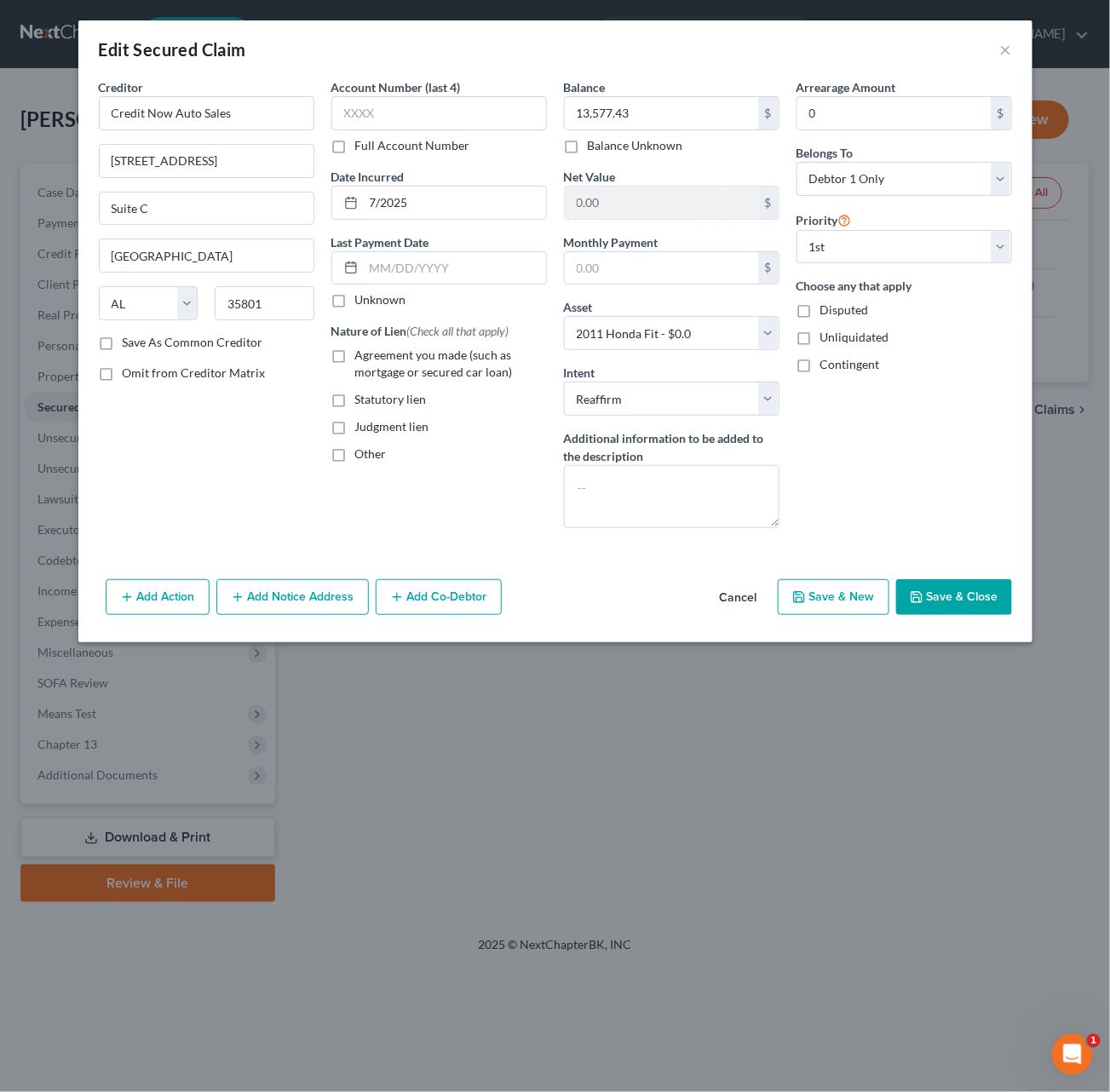
click at [943, 587] on button "Save & Close" at bounding box center [954, 598] width 116 height 36
select select
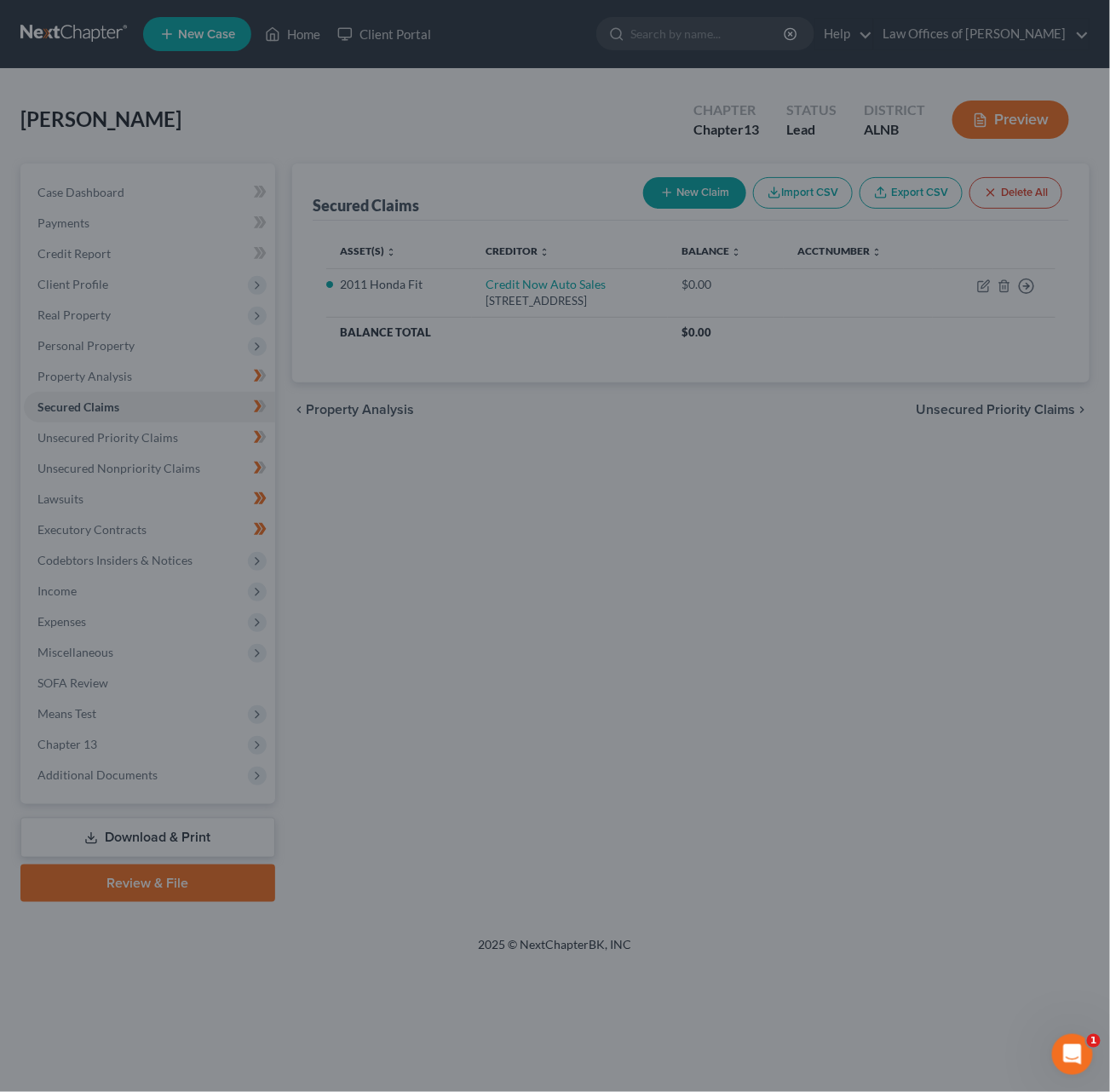
type input "-13,577.43"
select select "2"
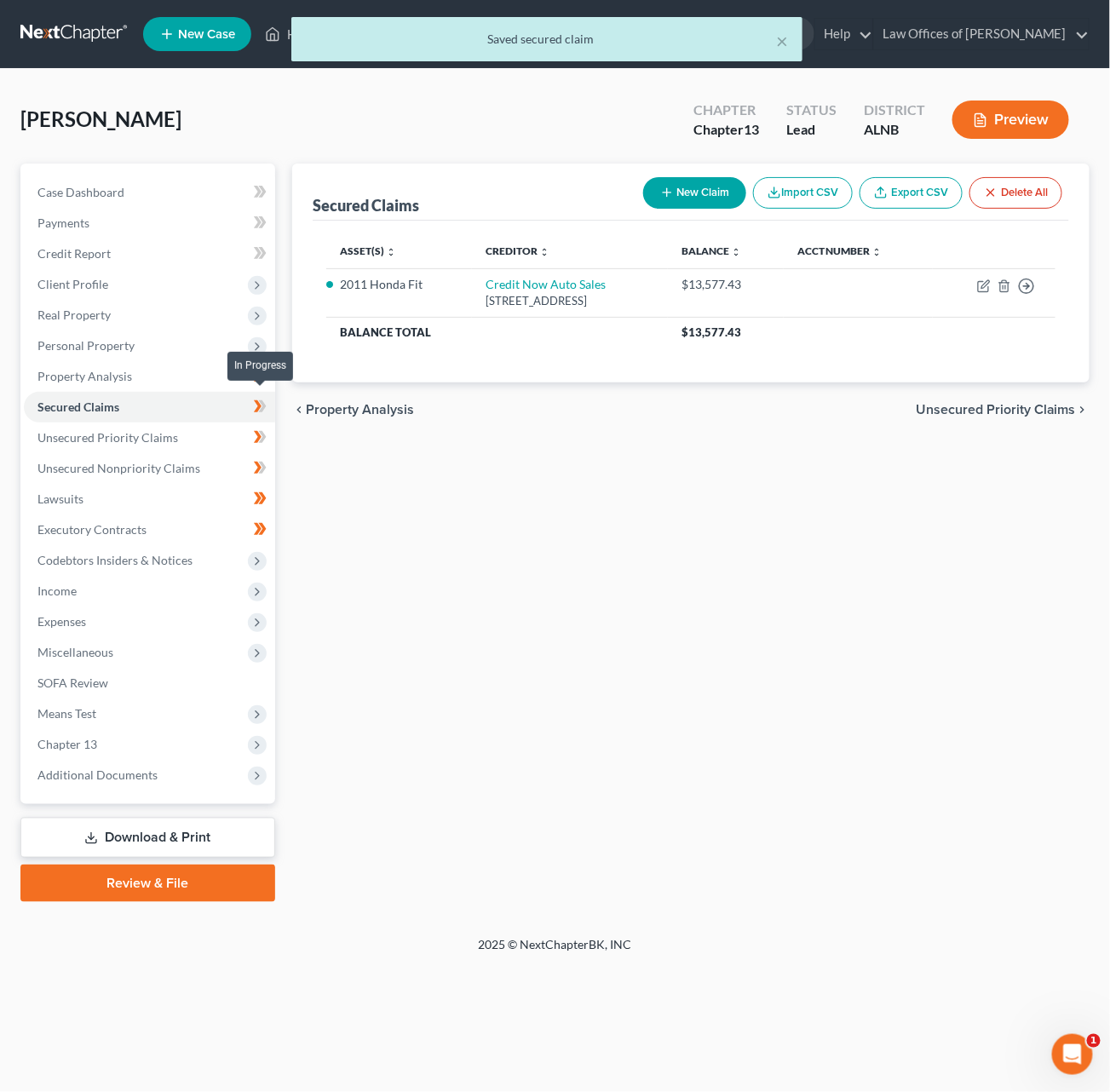
click at [255, 396] on icon at bounding box center [260, 406] width 13 height 21
click at [124, 302] on span "Real Property" at bounding box center [149, 315] width 252 height 31
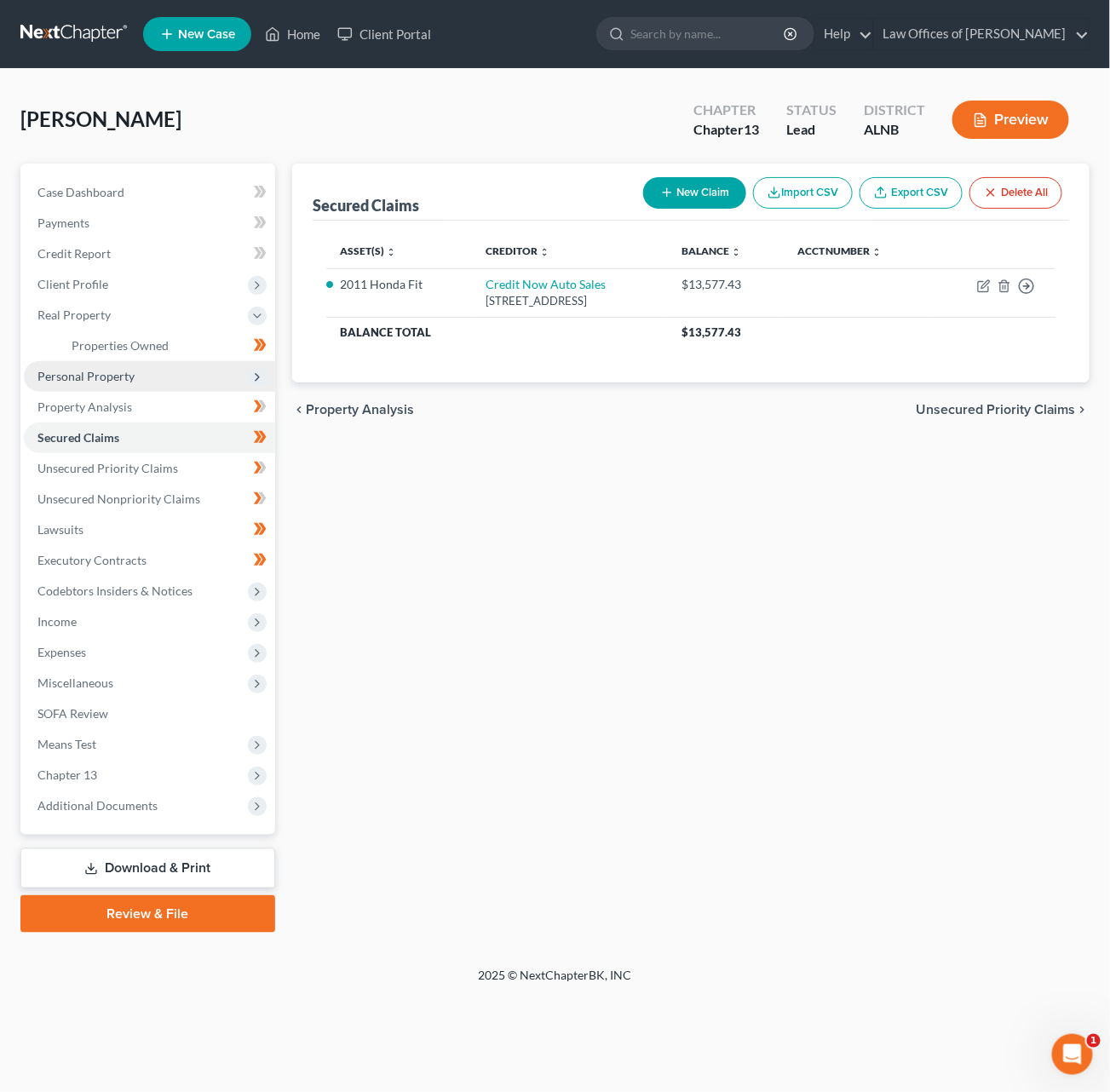
click at [93, 369] on span "Personal Property" at bounding box center [86, 376] width 97 height 15
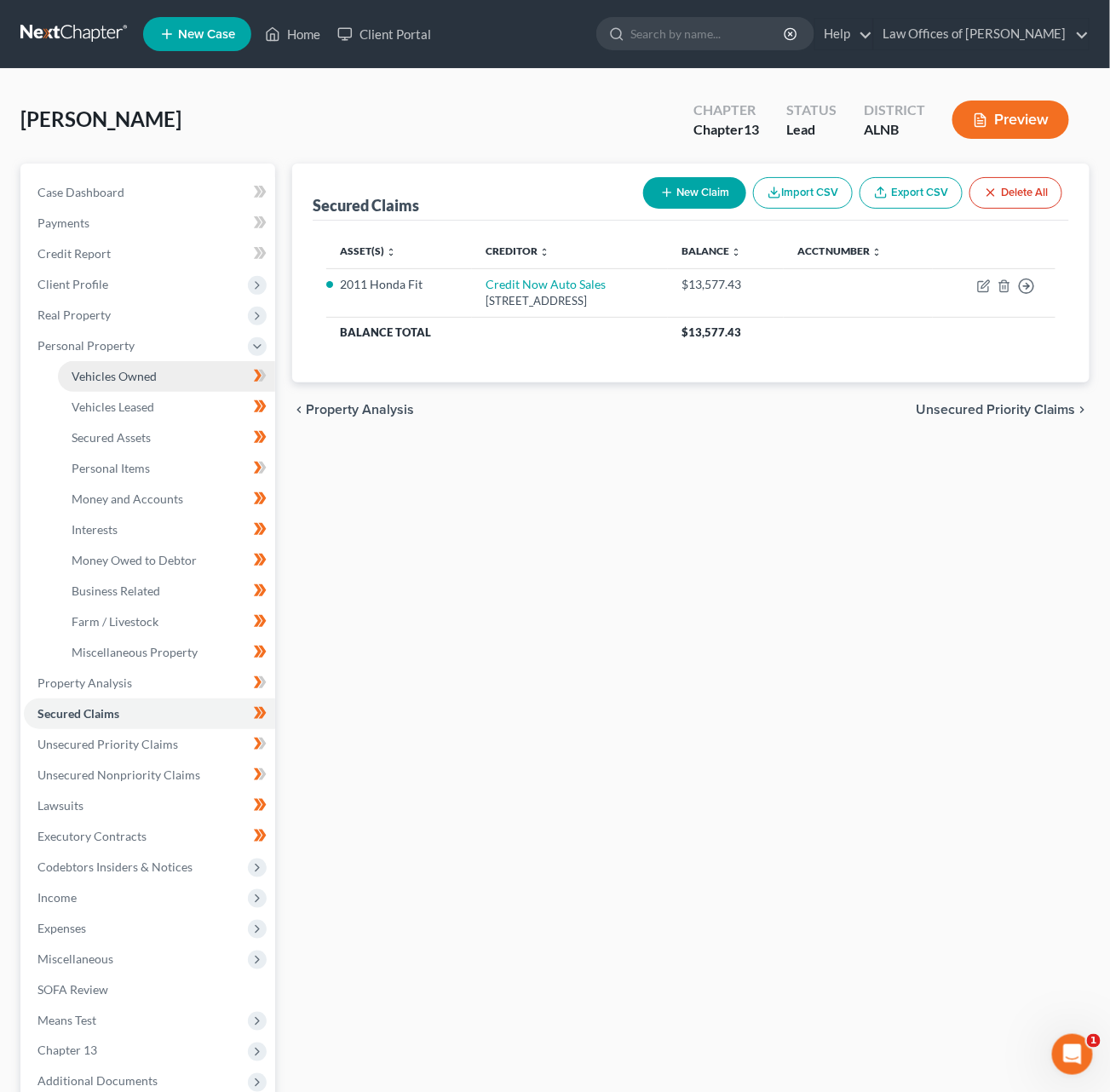
click at [116, 371] on span "Vehicles Owned" at bounding box center [113, 376] width 85 height 15
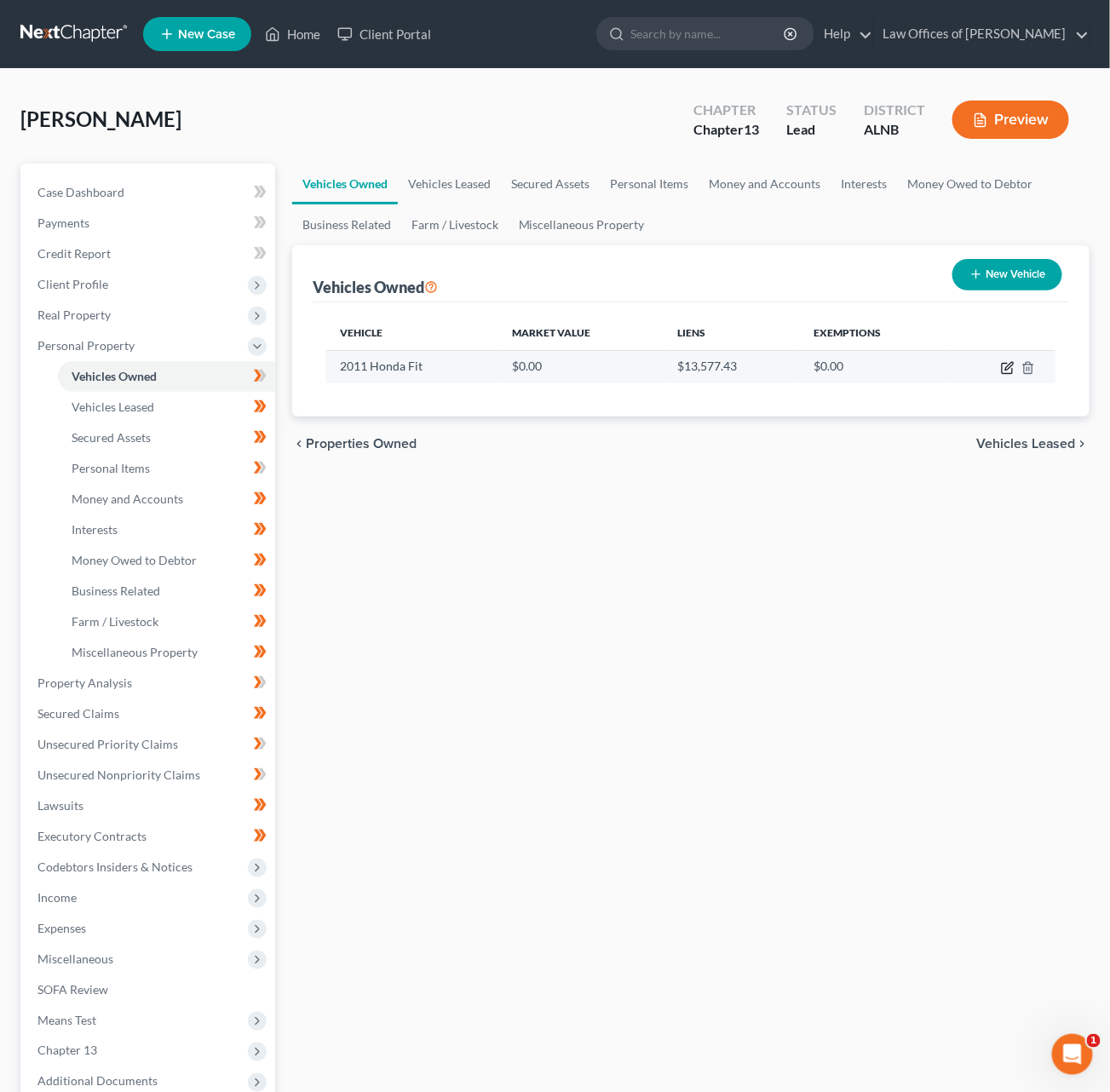
click at [1007, 371] on icon "button" at bounding box center [1008, 368] width 14 height 14
select select "0"
select select "15"
select select "0"
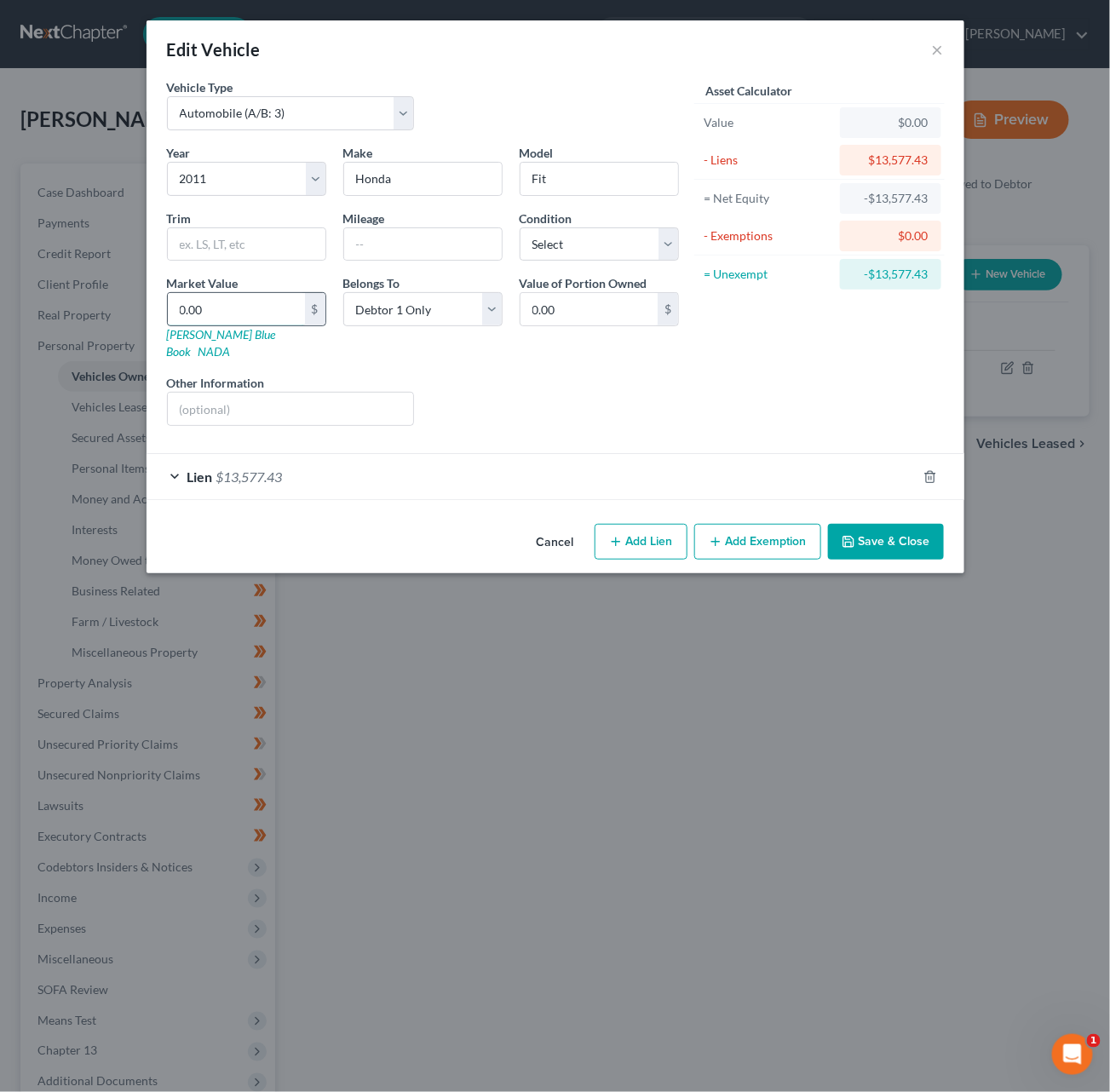
click at [188, 302] on input "0.00" at bounding box center [236, 309] width 137 height 33
type input "1"
type input "1.00"
type input "11"
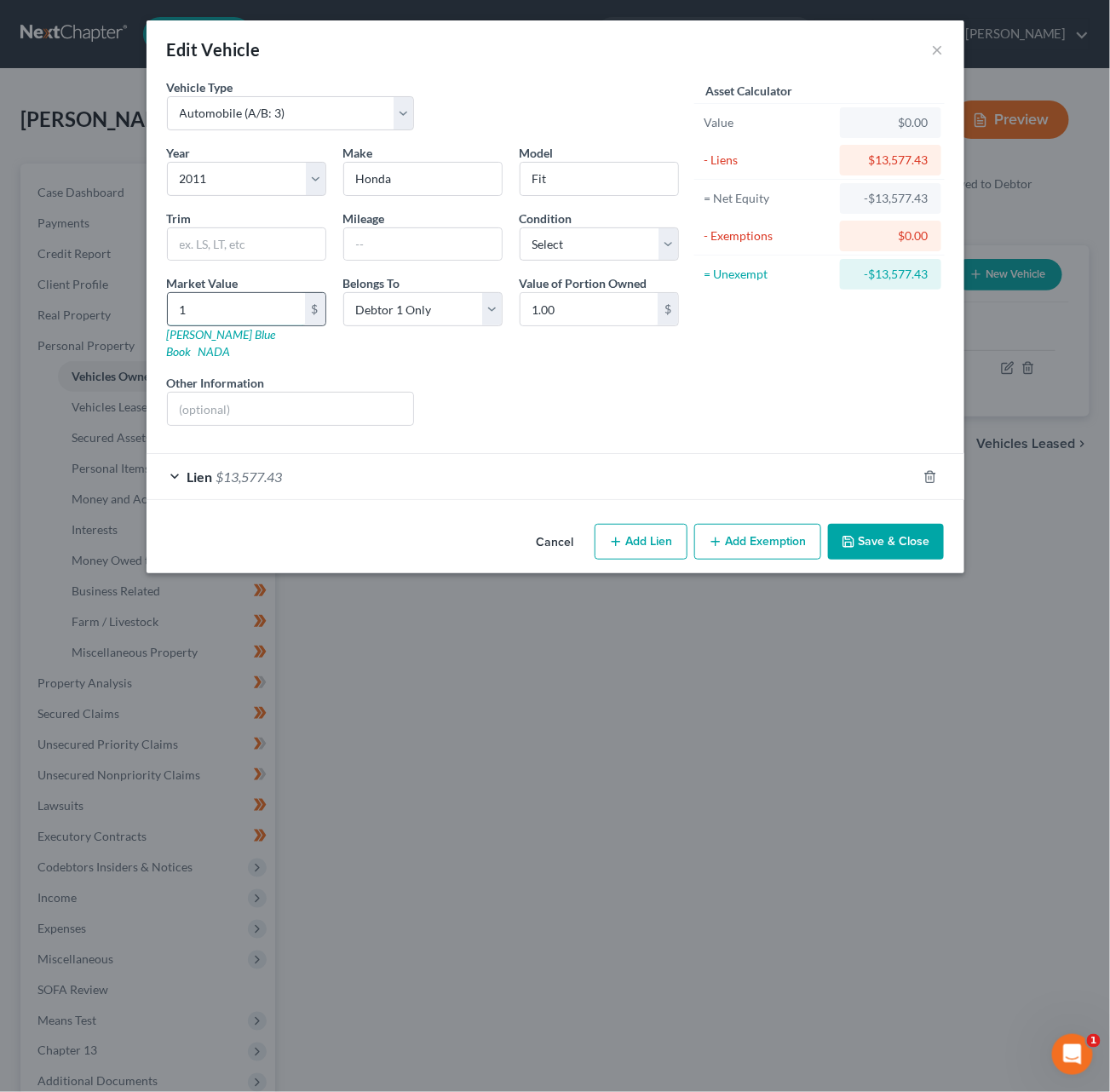
type input "11.00"
type input "110"
type input "110.00"
type input "1100"
type input "1,100.00"
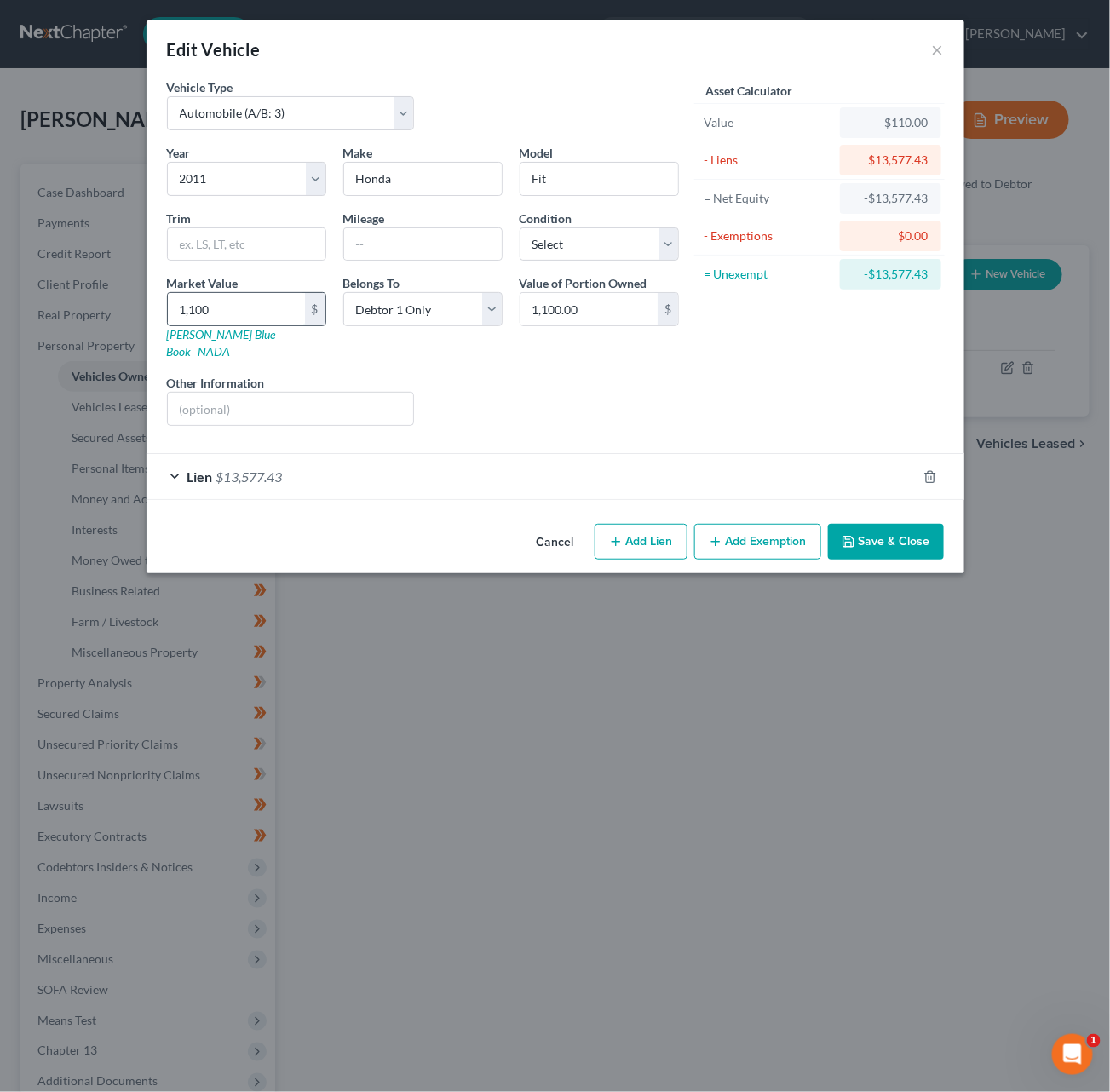
type input "1,1000"
type input "11,000.00"
type input "11,000"
click at [870, 524] on button "Save & Close" at bounding box center [885, 542] width 116 height 36
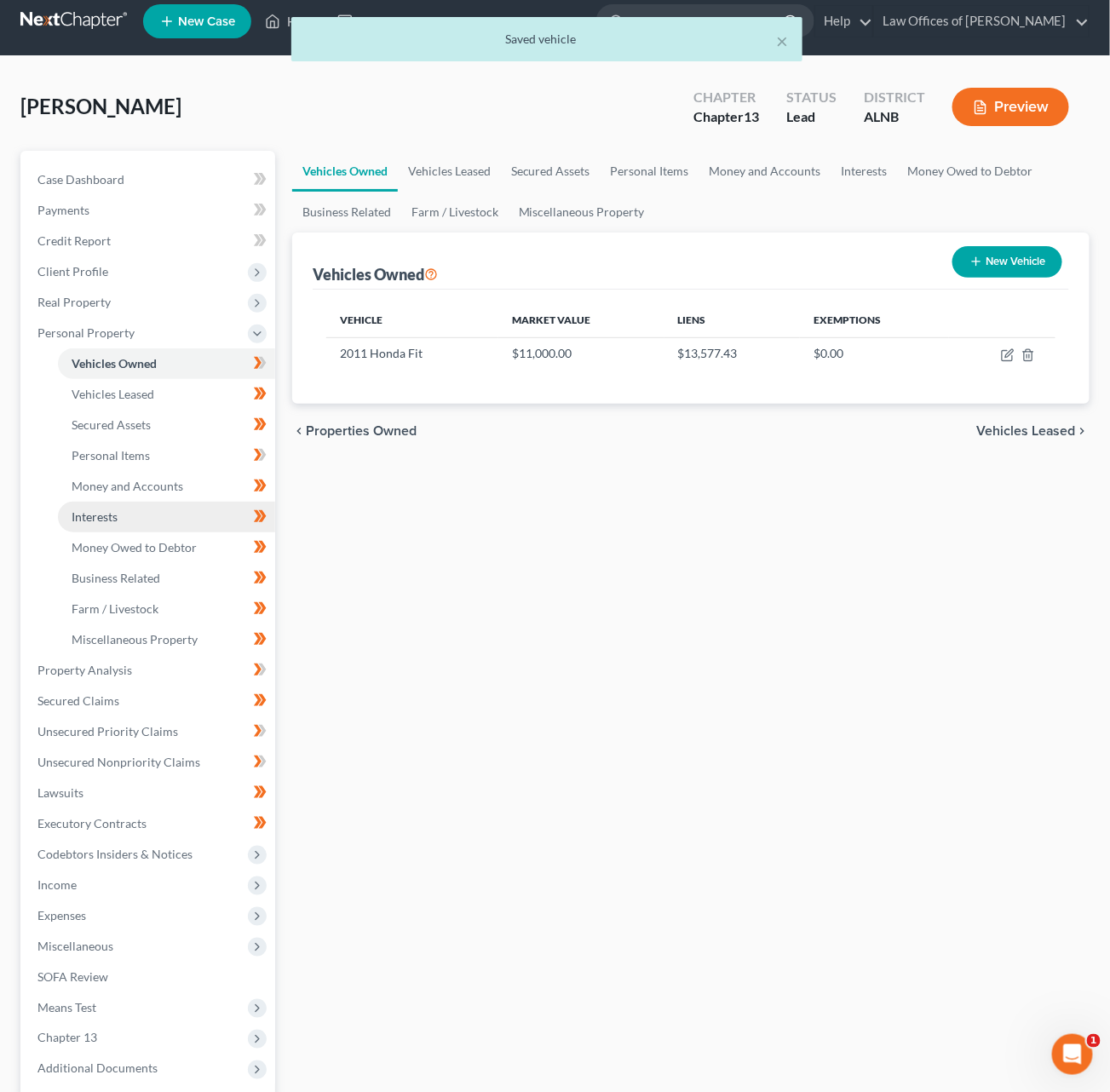
scroll to position [13, 0]
click at [269, 353] on span at bounding box center [260, 366] width 30 height 26
click at [254, 659] on icon at bounding box center [260, 670] width 13 height 21
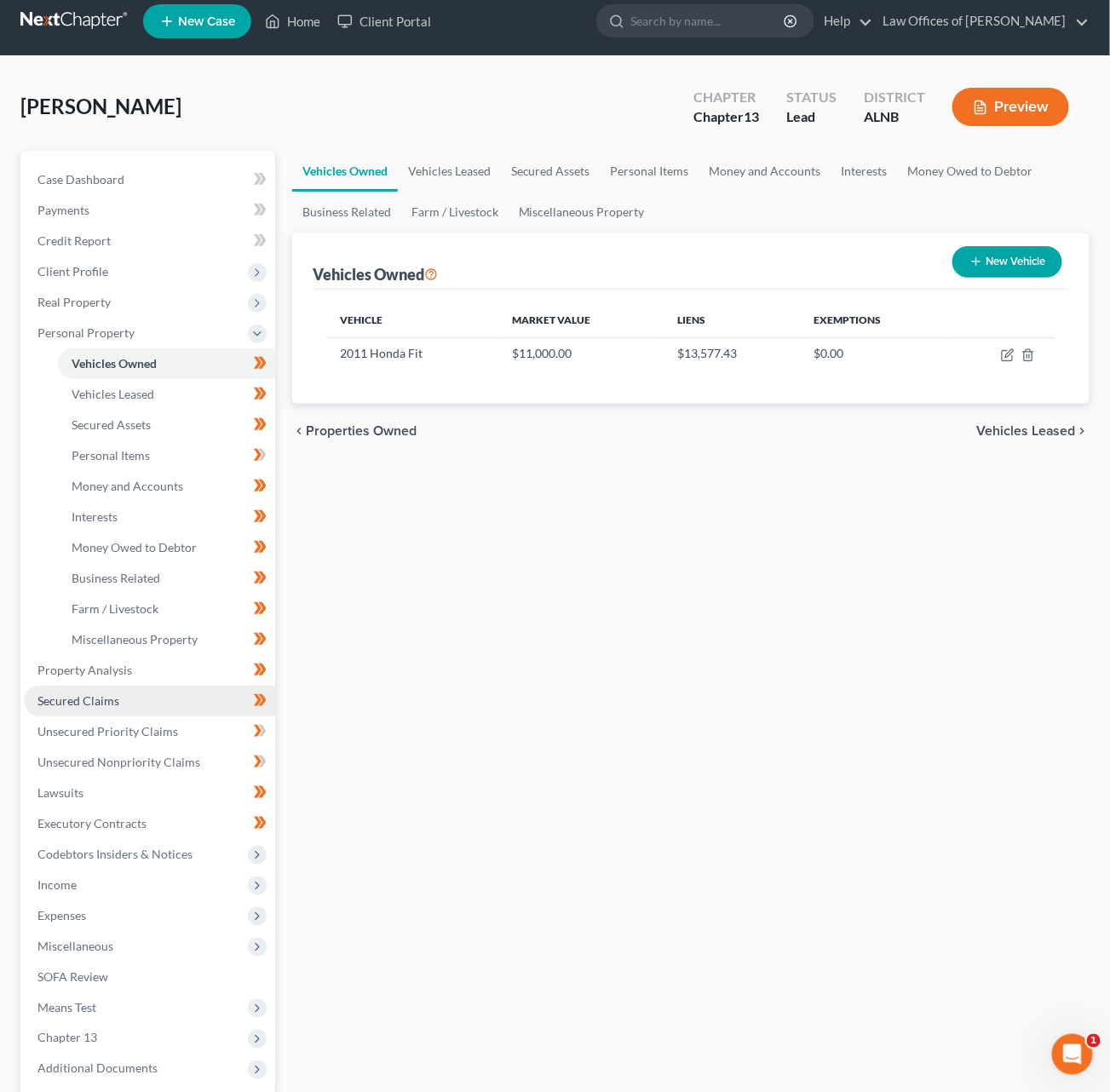
click at [99, 694] on span "Secured Claims" at bounding box center [78, 701] width 82 height 15
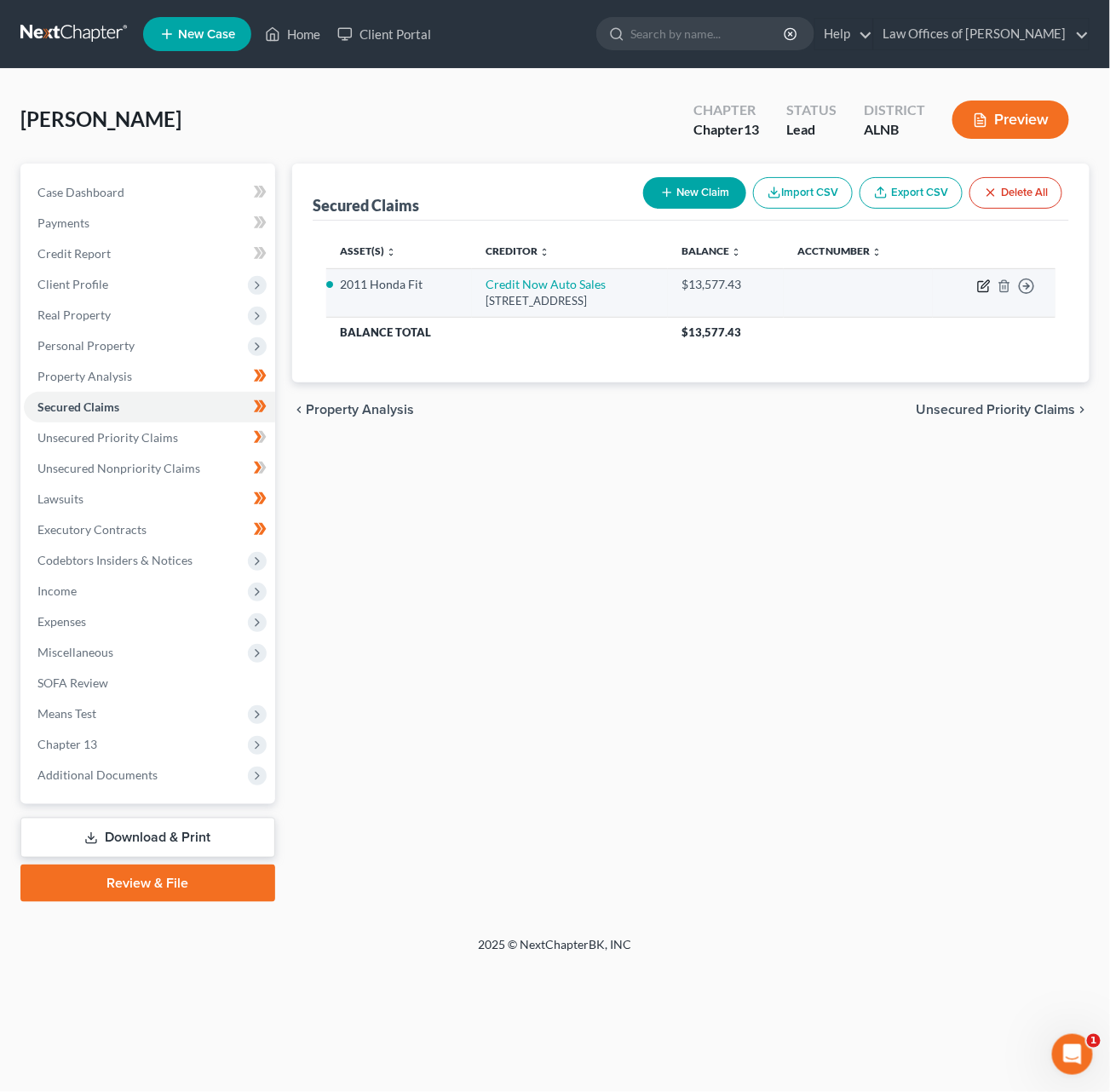
click at [983, 282] on icon "button" at bounding box center [983, 287] width 10 height 10
select select "0"
select select "2"
select select "0"
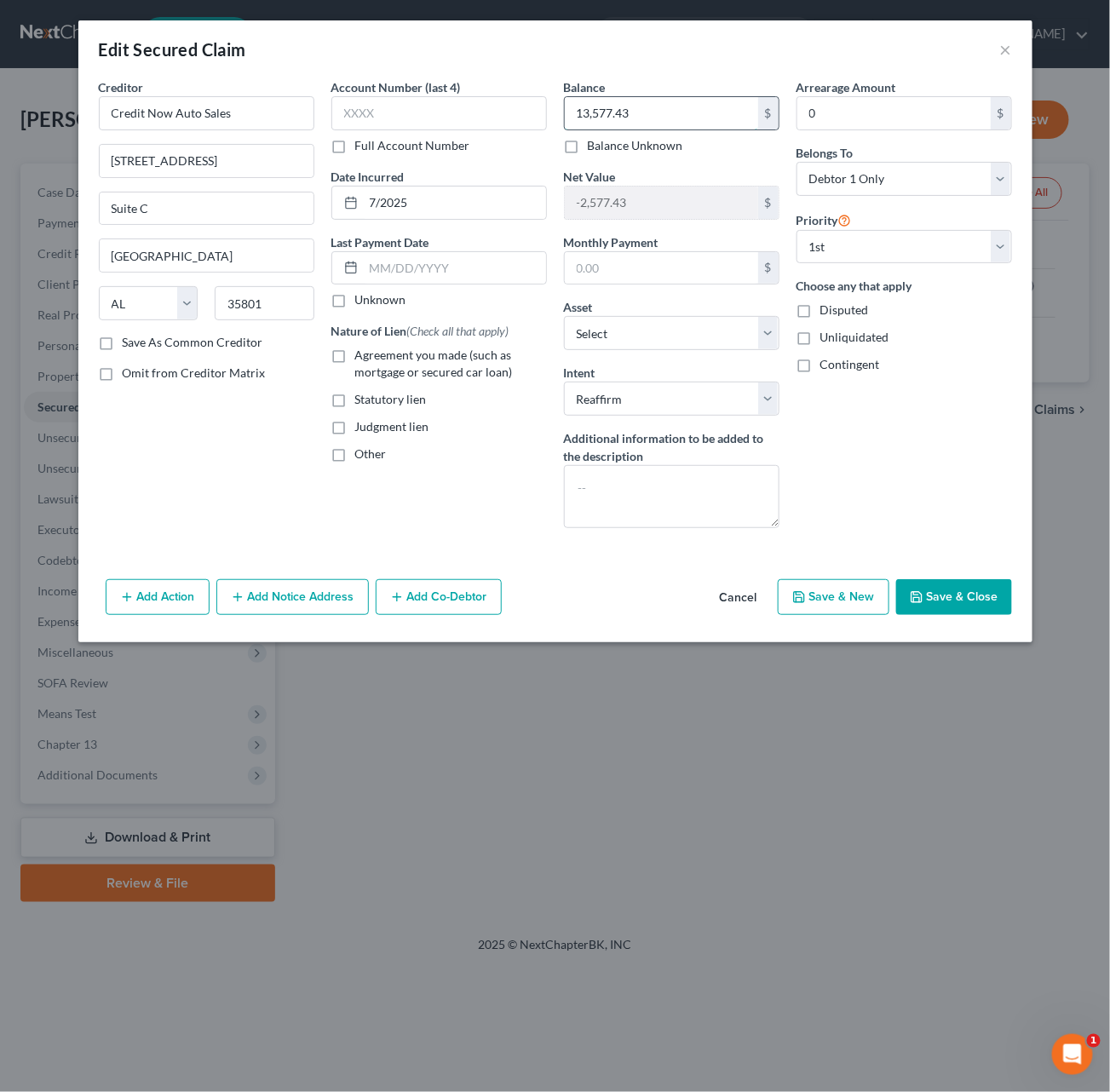
click at [686, 117] on input "13,577.43" at bounding box center [661, 113] width 193 height 33
click at [973, 596] on button "Save & Close" at bounding box center [954, 598] width 116 height 36
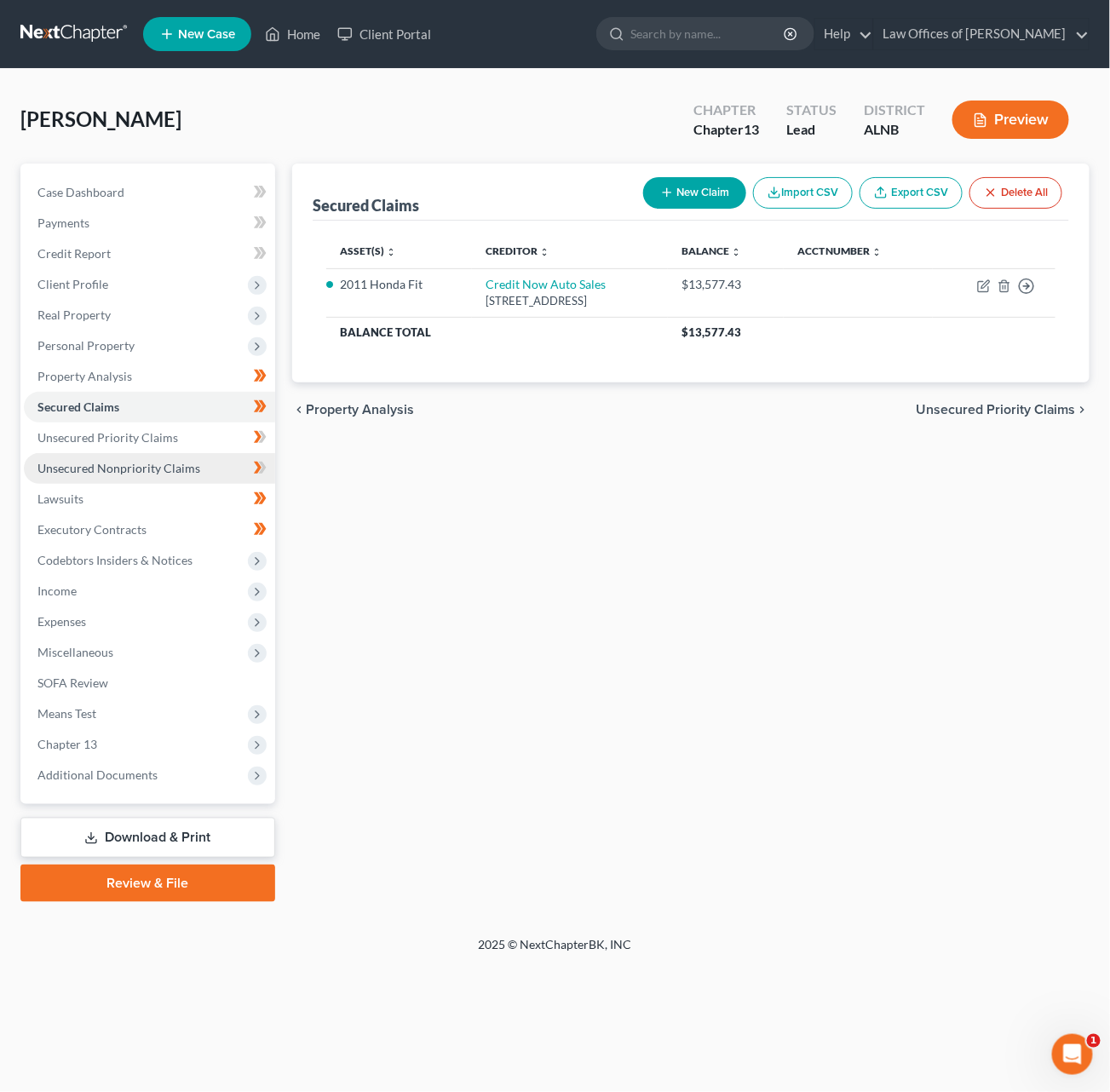
click at [219, 458] on link "Unsecured Nonpriority Claims" at bounding box center [149, 469] width 252 height 31
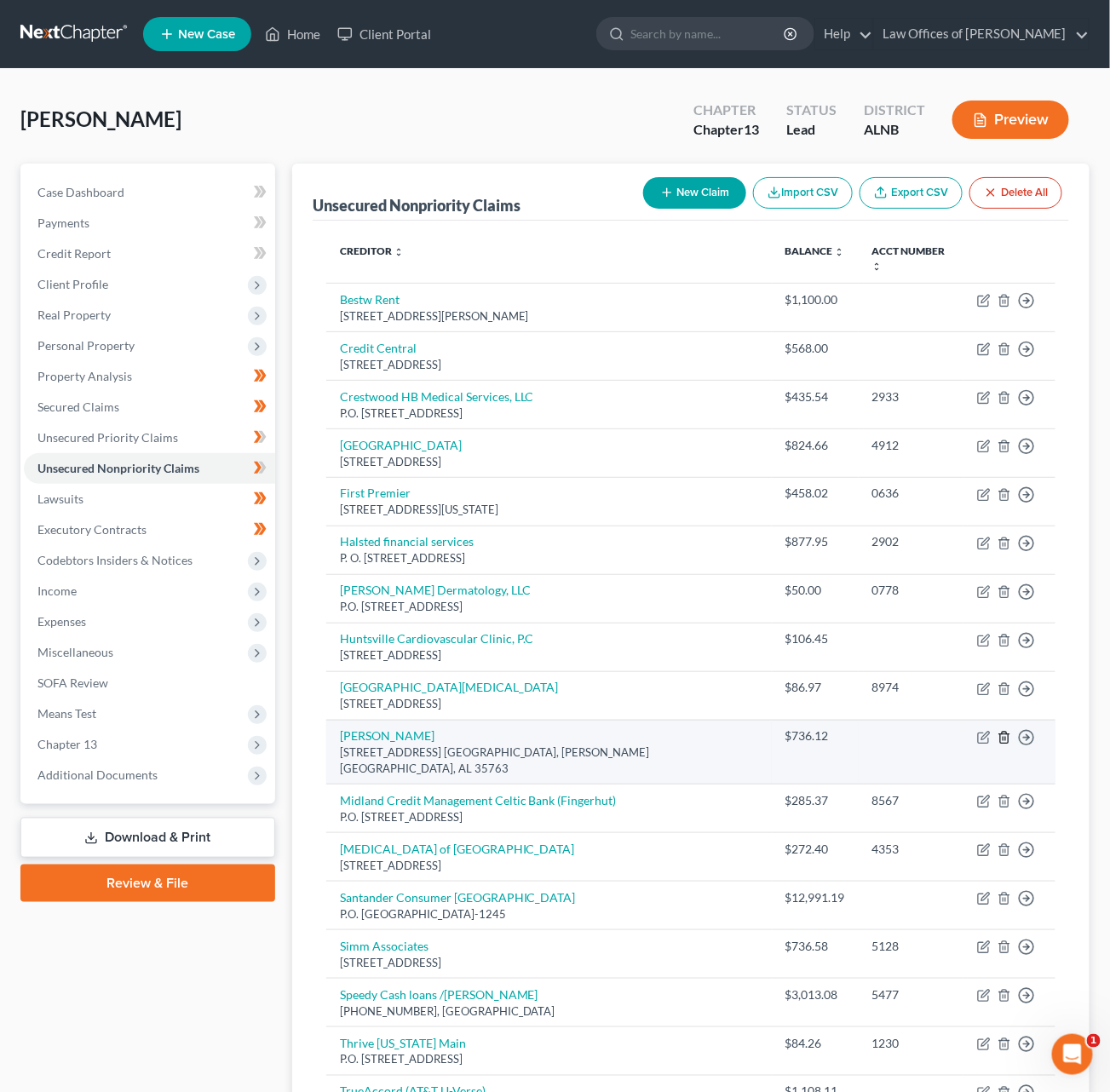
click at [1008, 731] on icon "button" at bounding box center [1004, 737] width 14 height 14
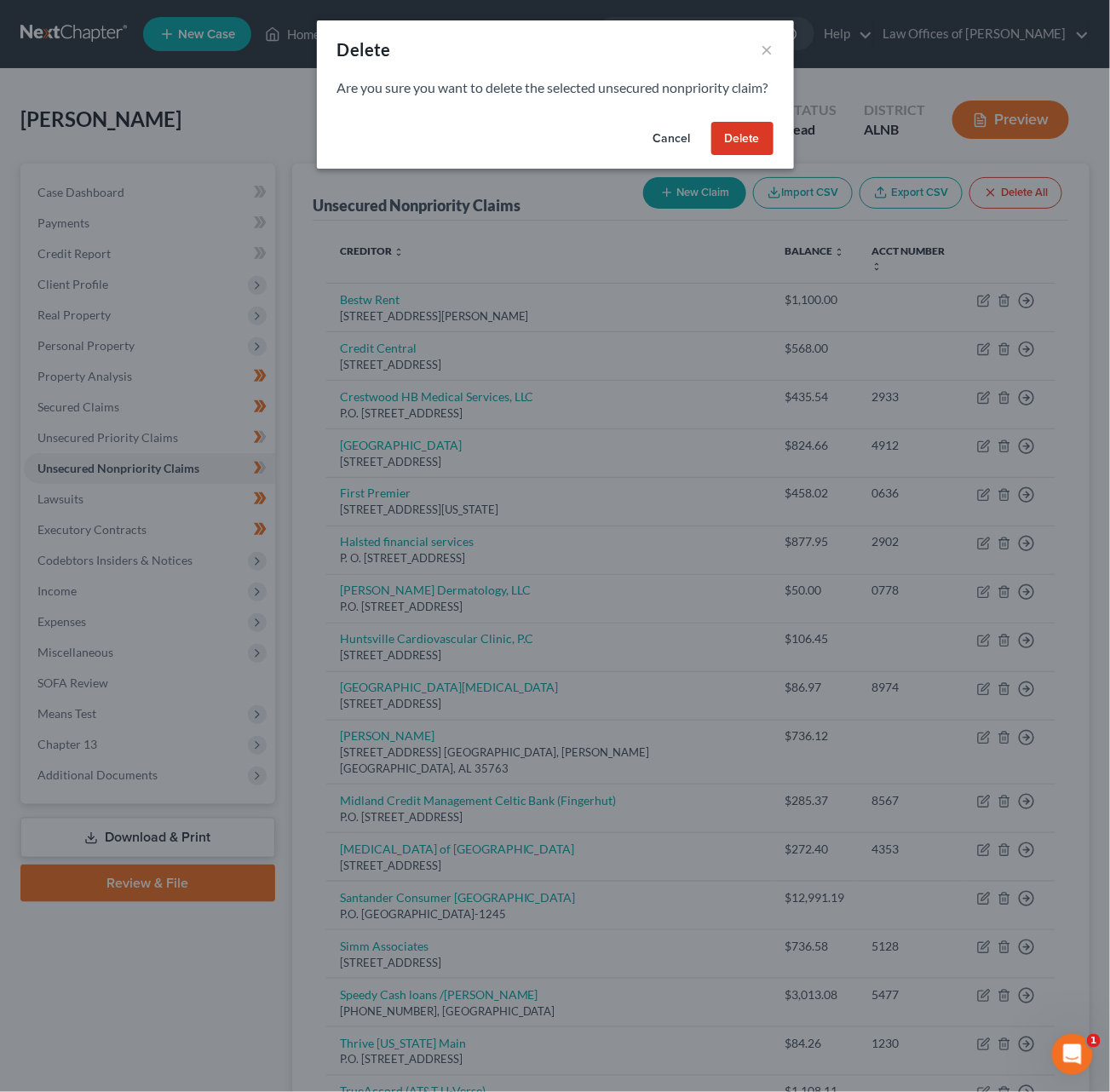
click at [731, 156] on button "Delete" at bounding box center [743, 139] width 62 height 34
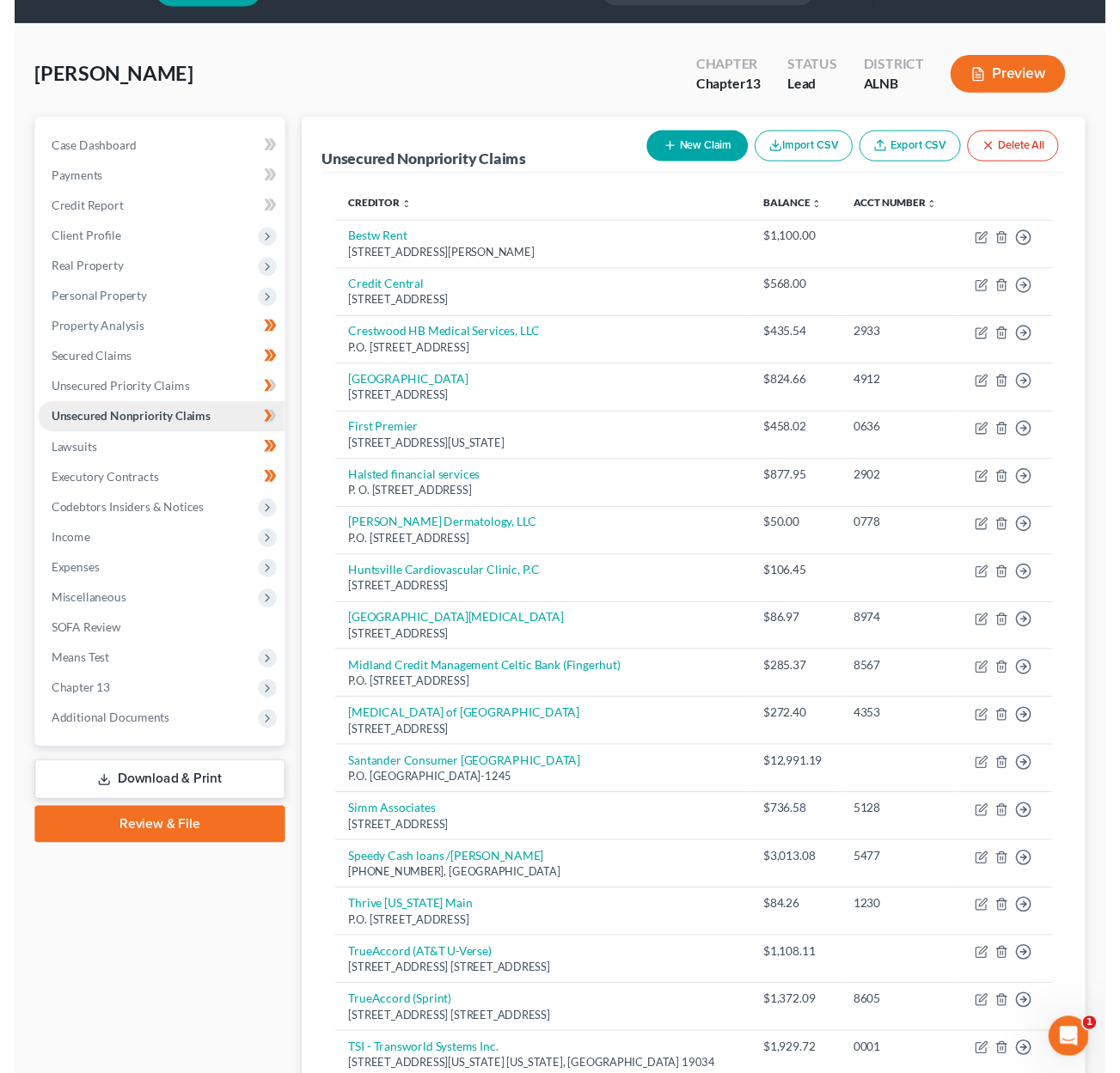
scroll to position [49, 0]
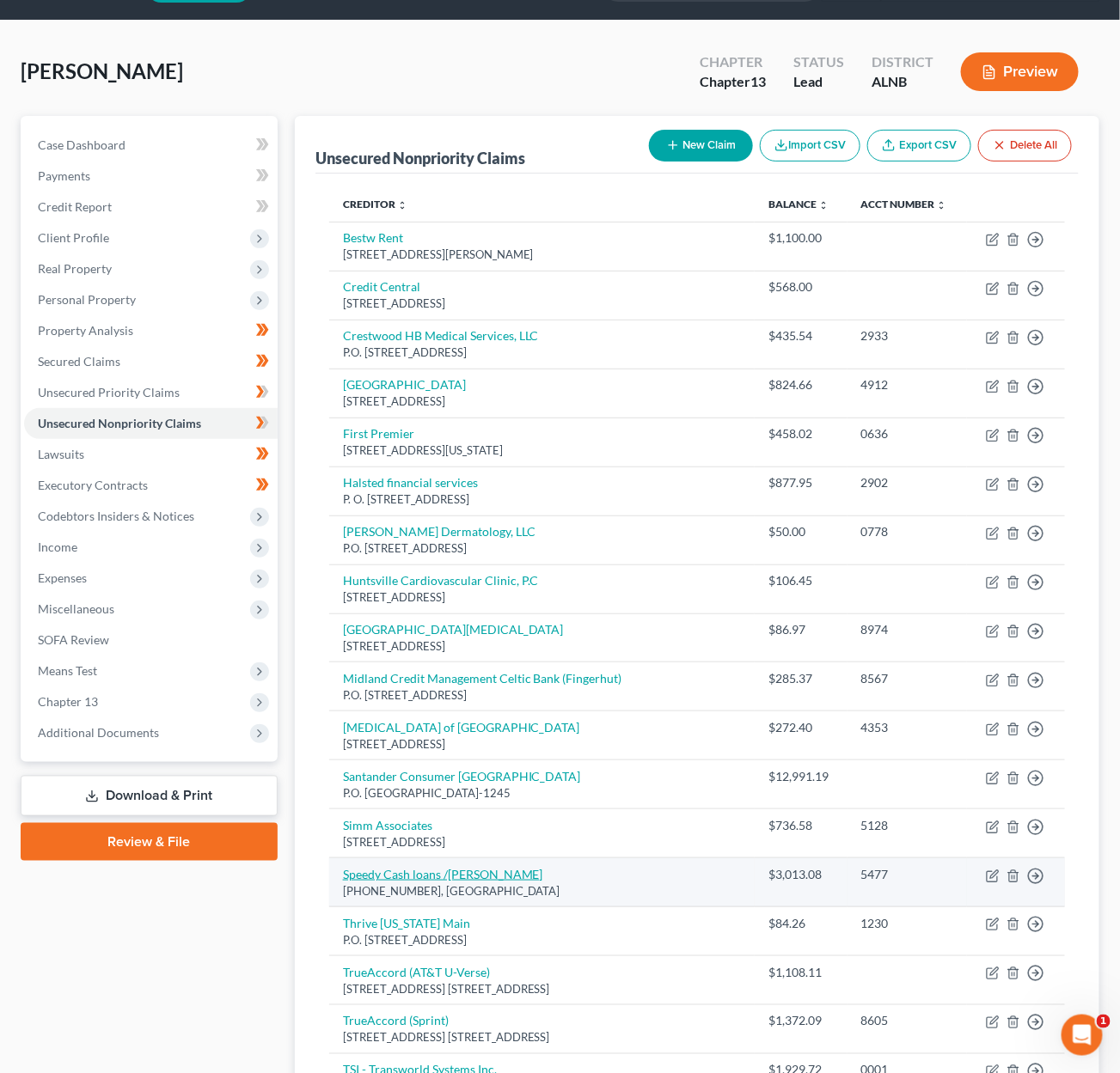
click at [408, 859] on link "Speedy Cash loans /Tori Mills" at bounding box center [443, 874] width 200 height 15
select select "1"
select select "10"
select select "0"
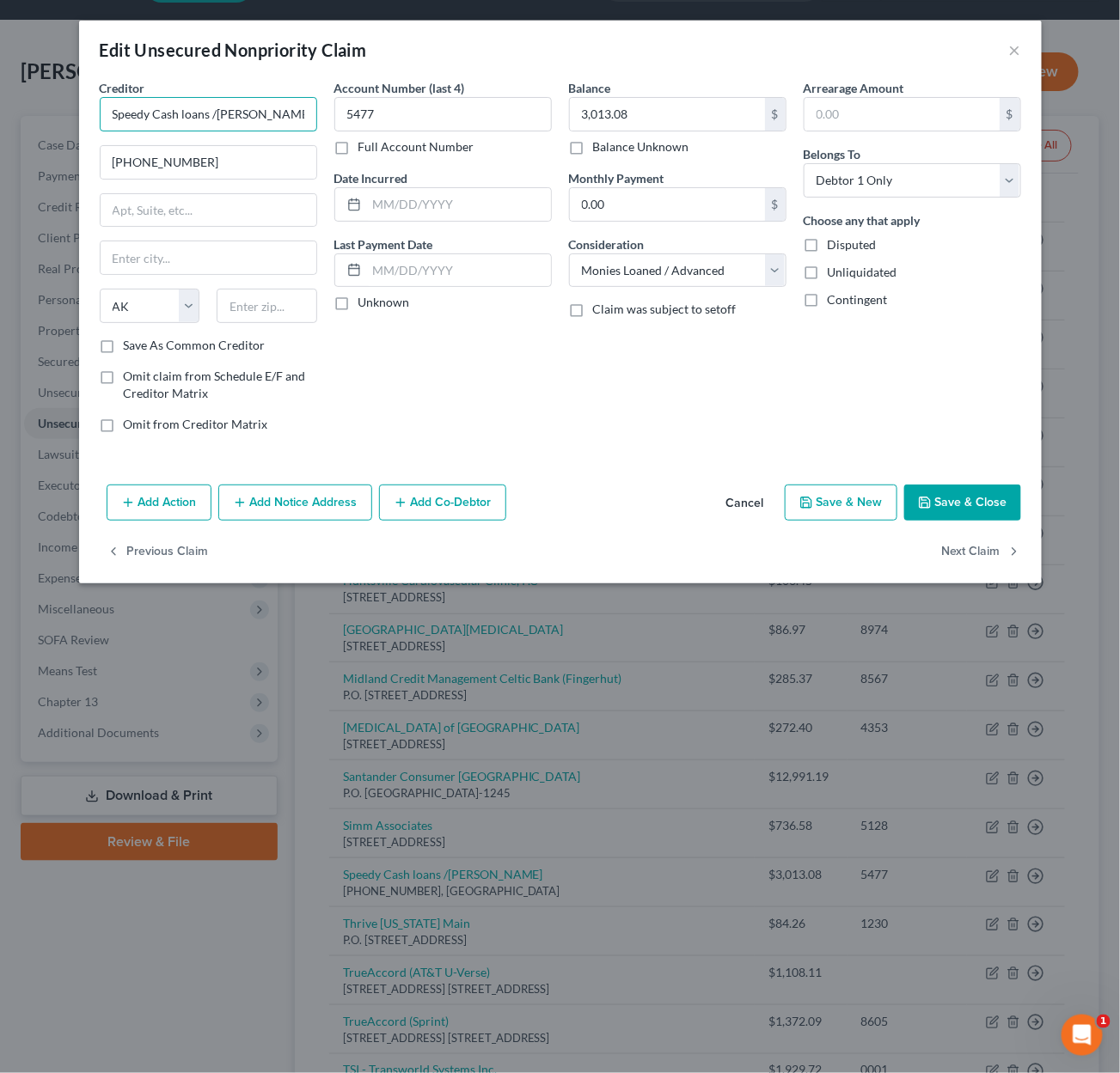
click at [210, 113] on input "Speedy Cash loans /Tori Mills" at bounding box center [208, 114] width 217 height 35
drag, startPoint x: 210, startPoint y: 113, endPoint x: 311, endPoint y: 112, distance: 101.0
click at [311, 112] on input "Speedy Cash loans /Tori Mills" at bounding box center [208, 114] width 217 height 35
type input "Speedy Cash loans"
paste input "4298 University Dr NW, Huntsville, AL 35816"
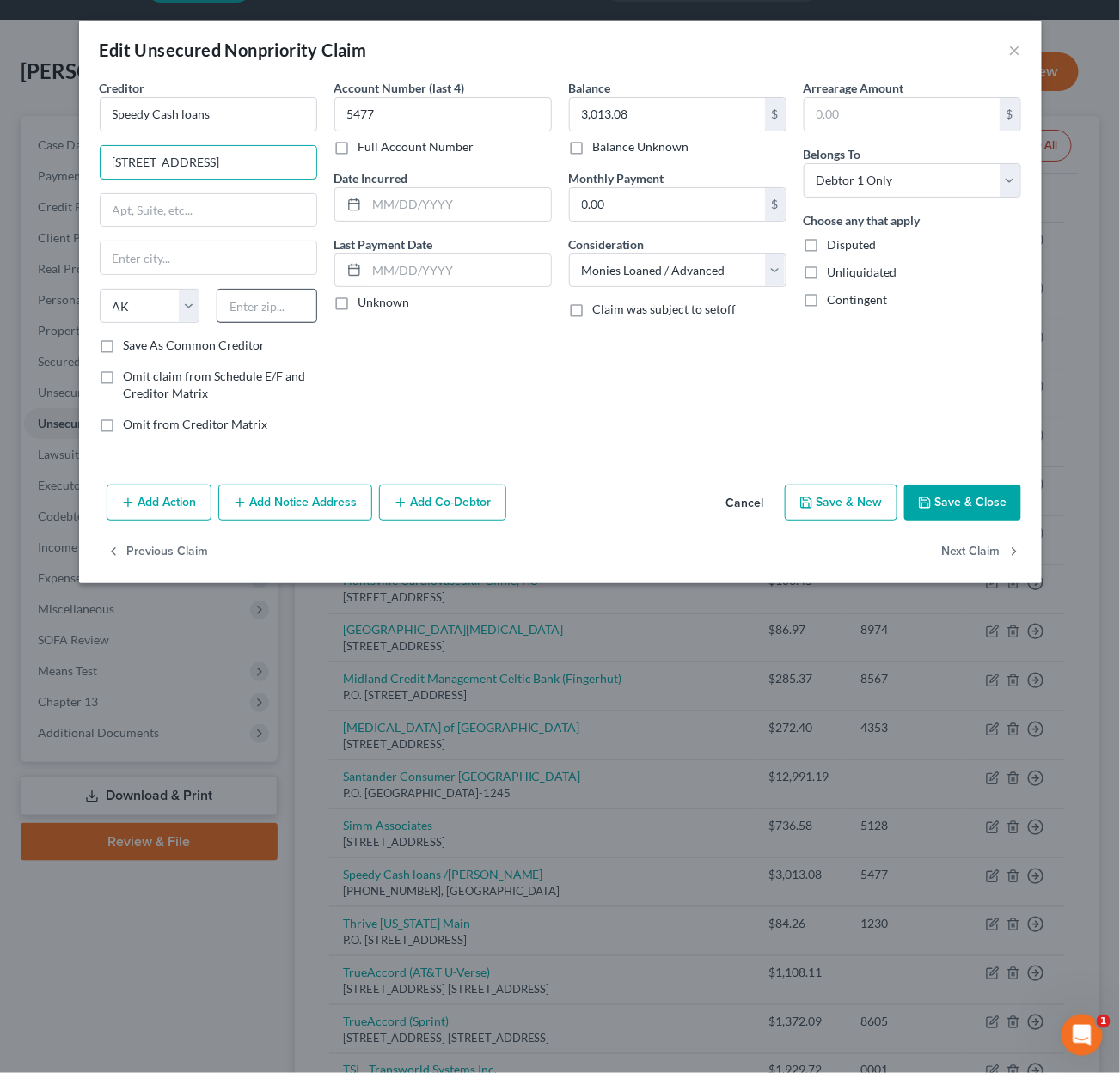
type input "4298 University Dr NW, Huntsville, AL 35816"
type input "35816"
type input "Huntsville"
select select "0"
drag, startPoint x: 233, startPoint y: 163, endPoint x: 374, endPoint y: 164, distance: 141.0
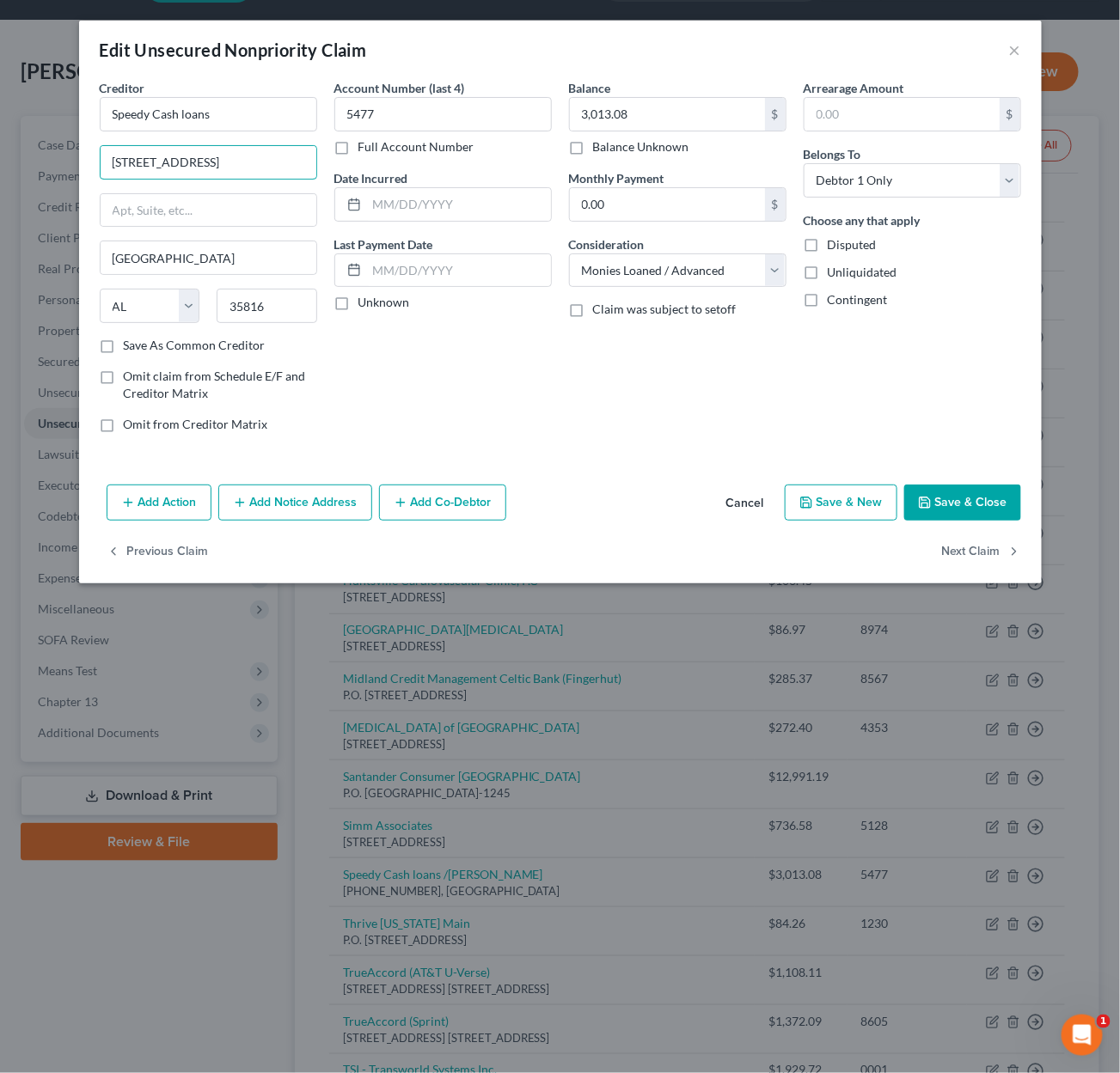
click at [374, 164] on div "Creditor * Speedy Cash loans 4298 University Dr NW, Huntsville, AL 35816 Huntsv…" at bounding box center [560, 262] width 939 height 368
type input "4298 University Dr NW\"
click at [995, 501] on button "Save & Close" at bounding box center [962, 503] width 117 height 36
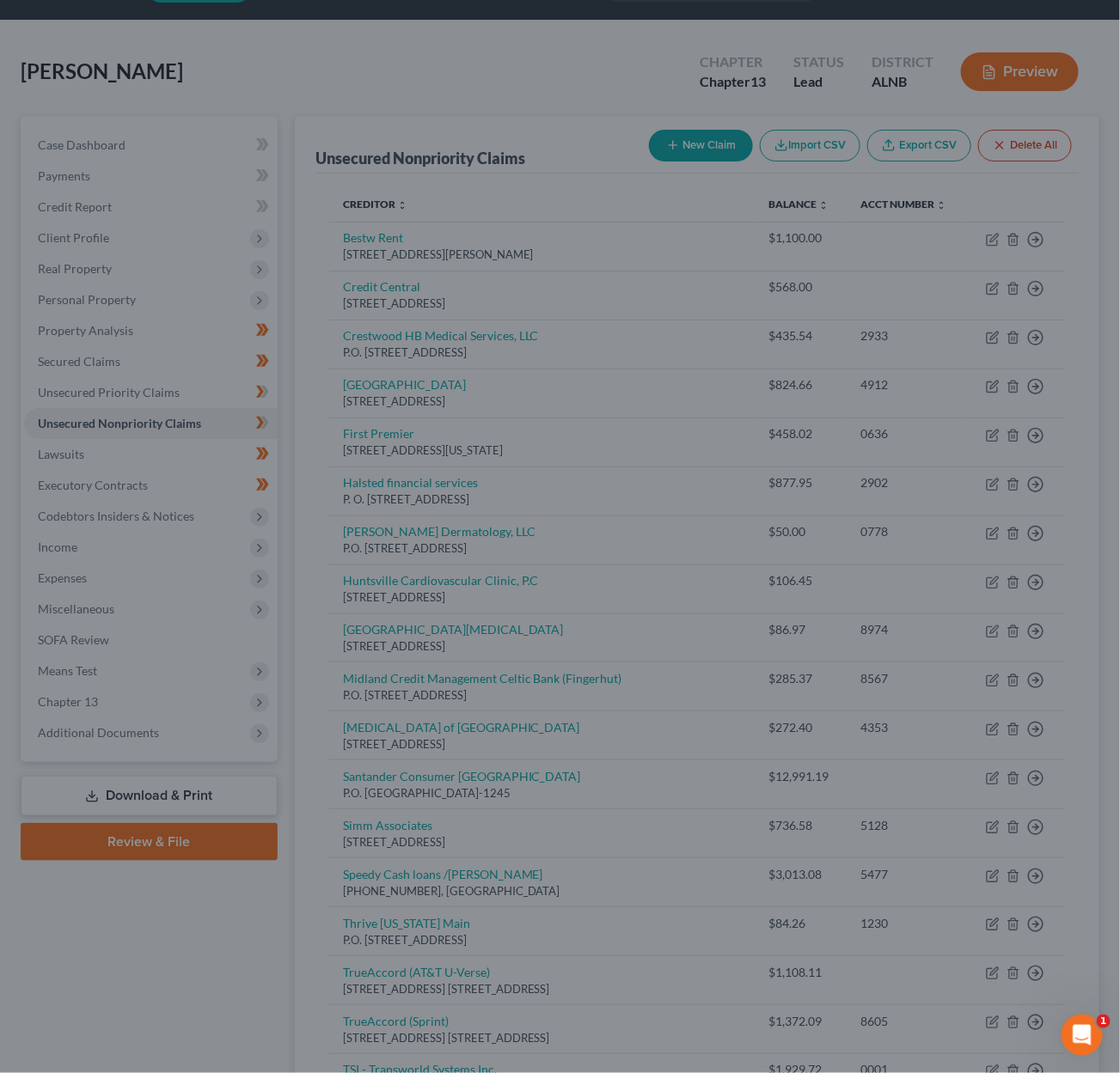
type input "0"
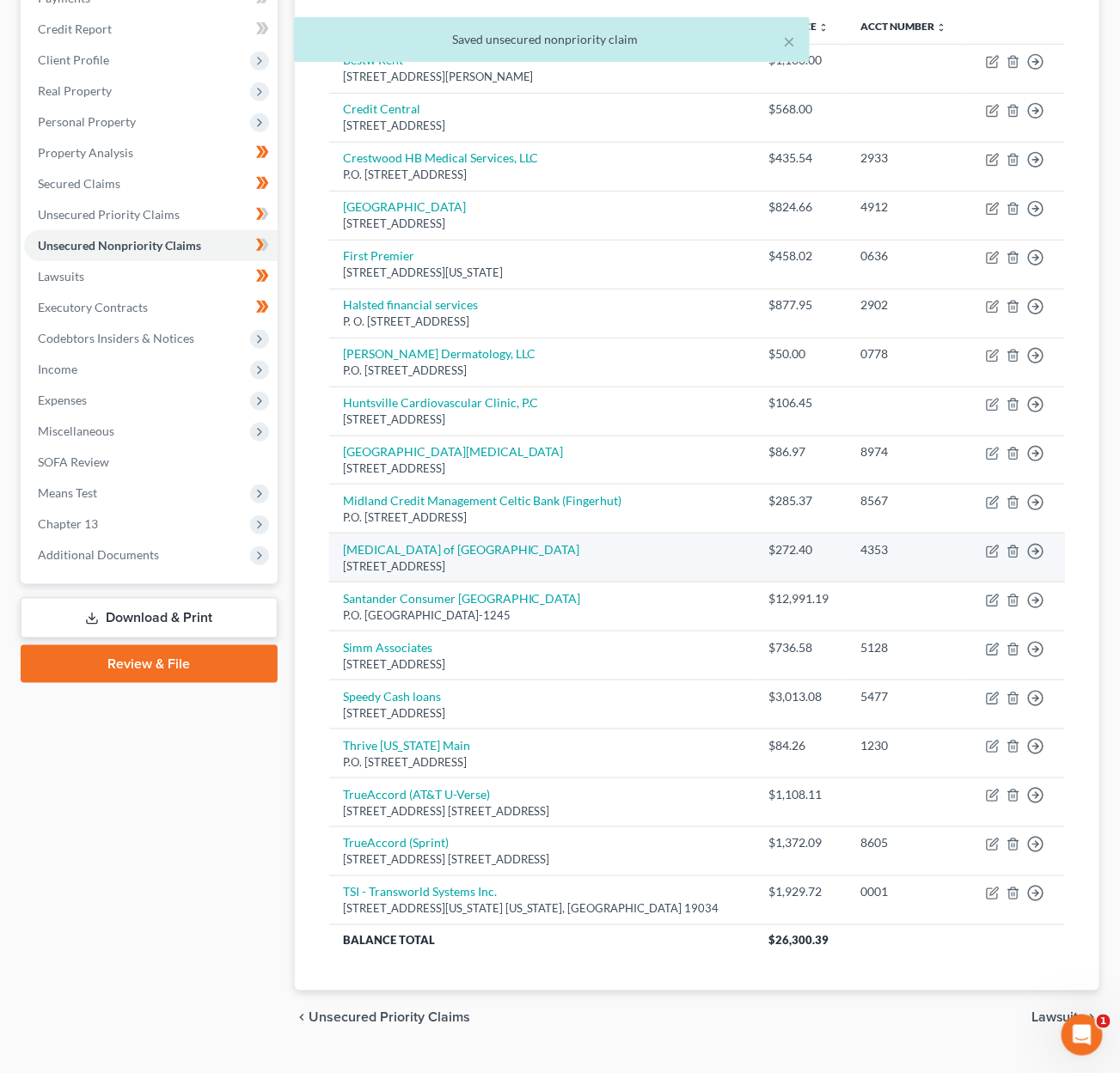
scroll to position [232, 0]
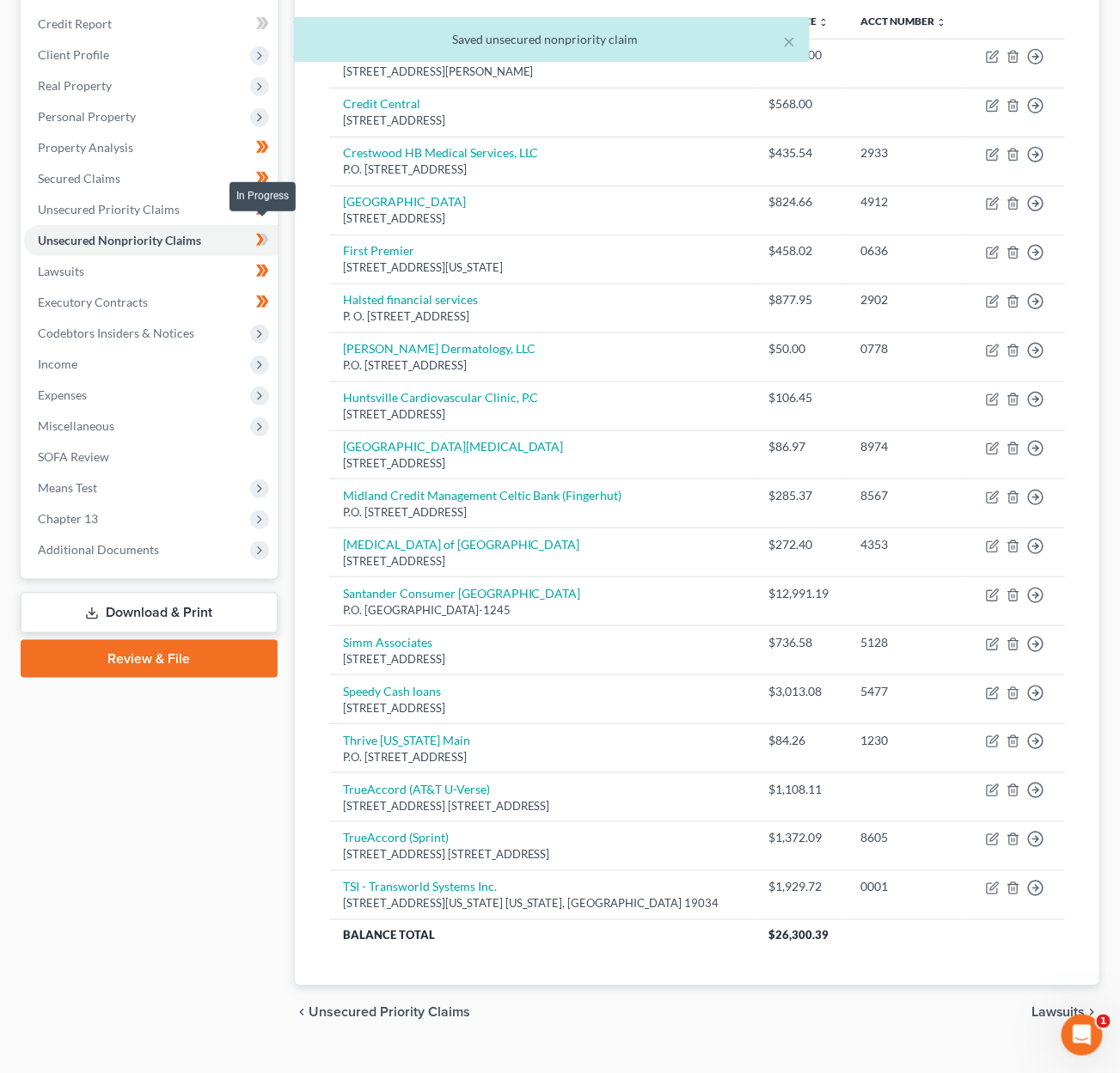
click at [259, 231] on icon at bounding box center [262, 240] width 13 height 22
click at [265, 203] on icon at bounding box center [264, 209] width 8 height 12
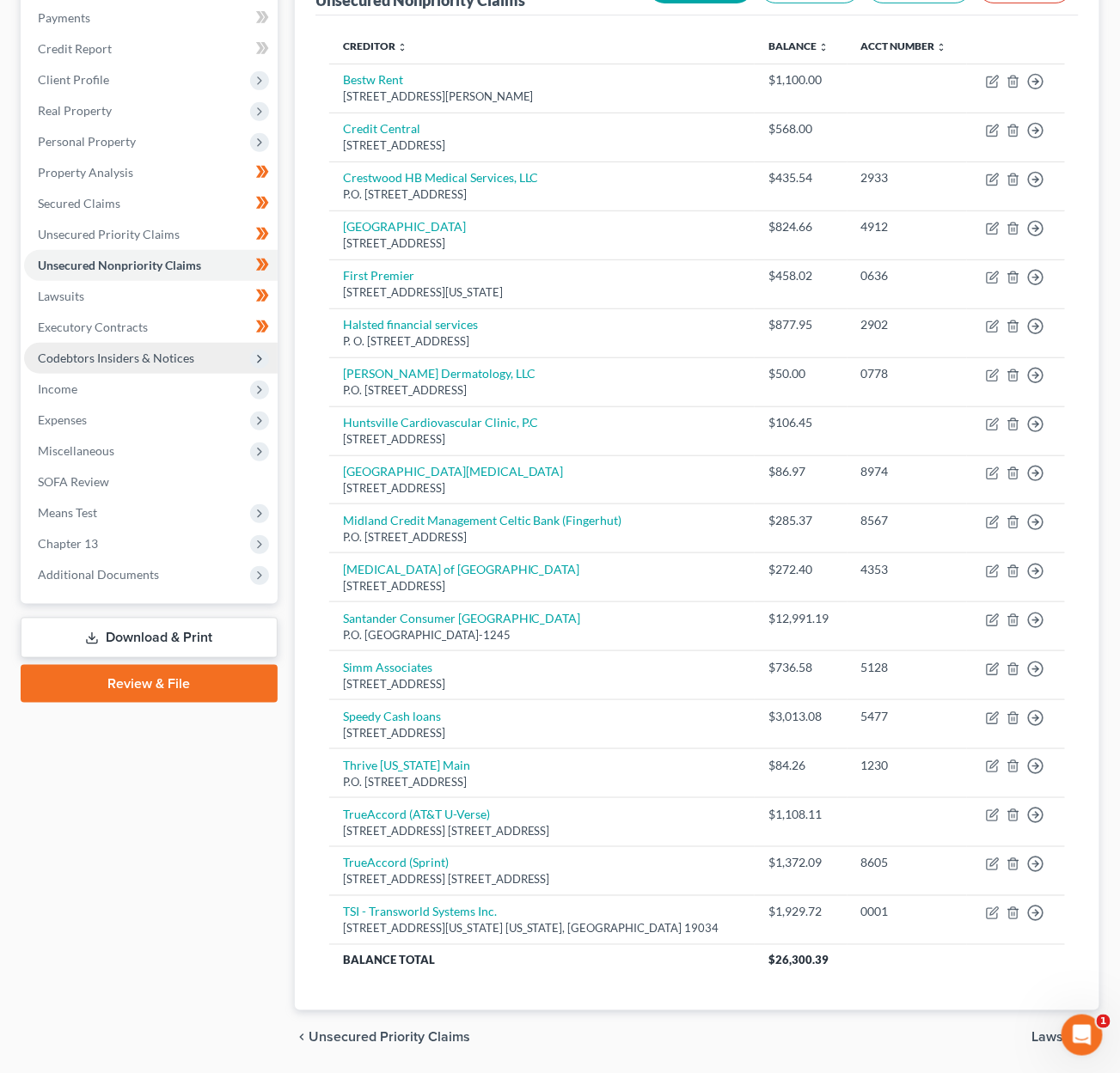
scroll to position [207, 0]
click at [140, 205] on link "Secured Claims" at bounding box center [151, 204] width 254 height 31
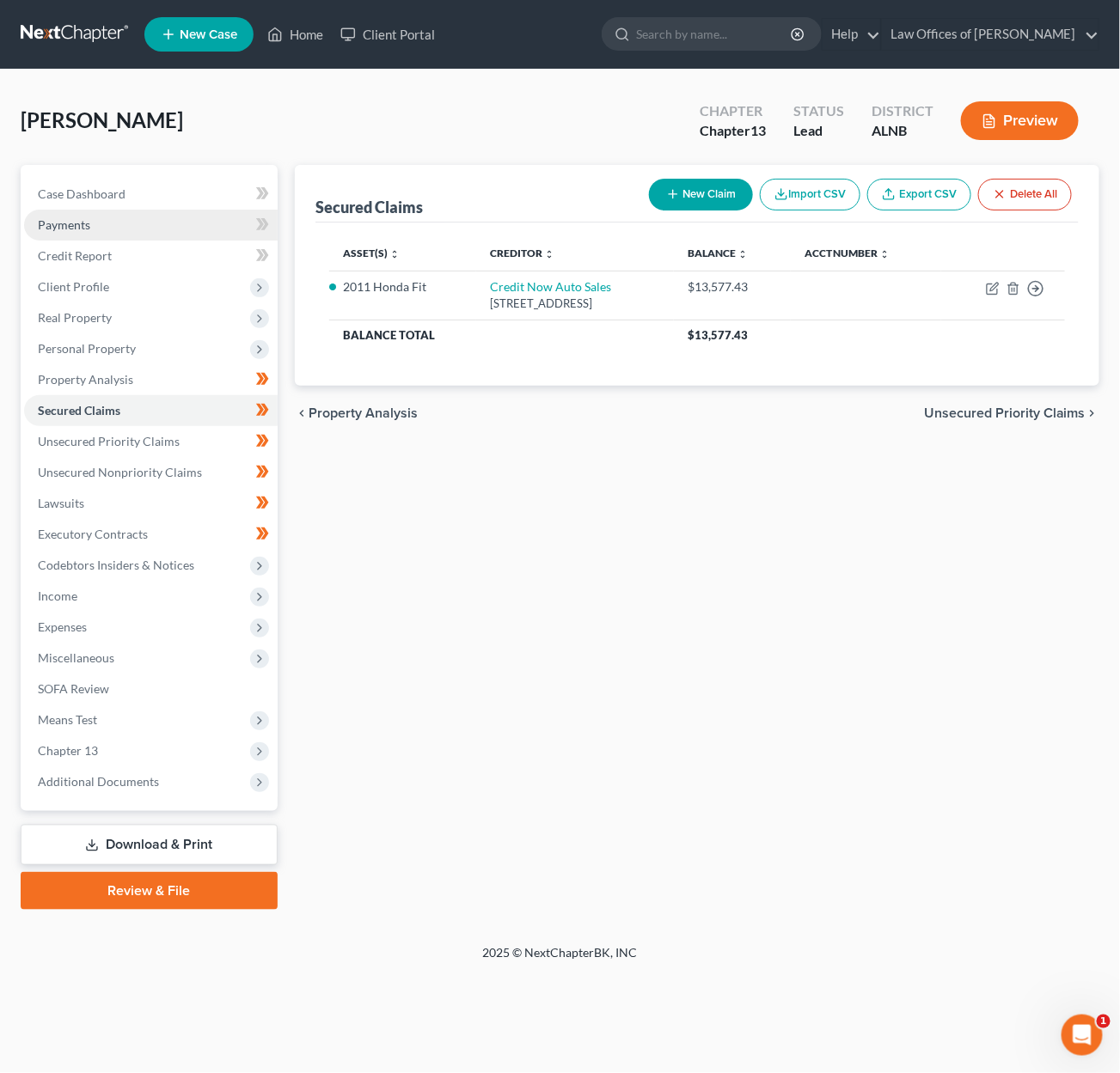
click at [136, 217] on link "Payments" at bounding box center [151, 225] width 254 height 31
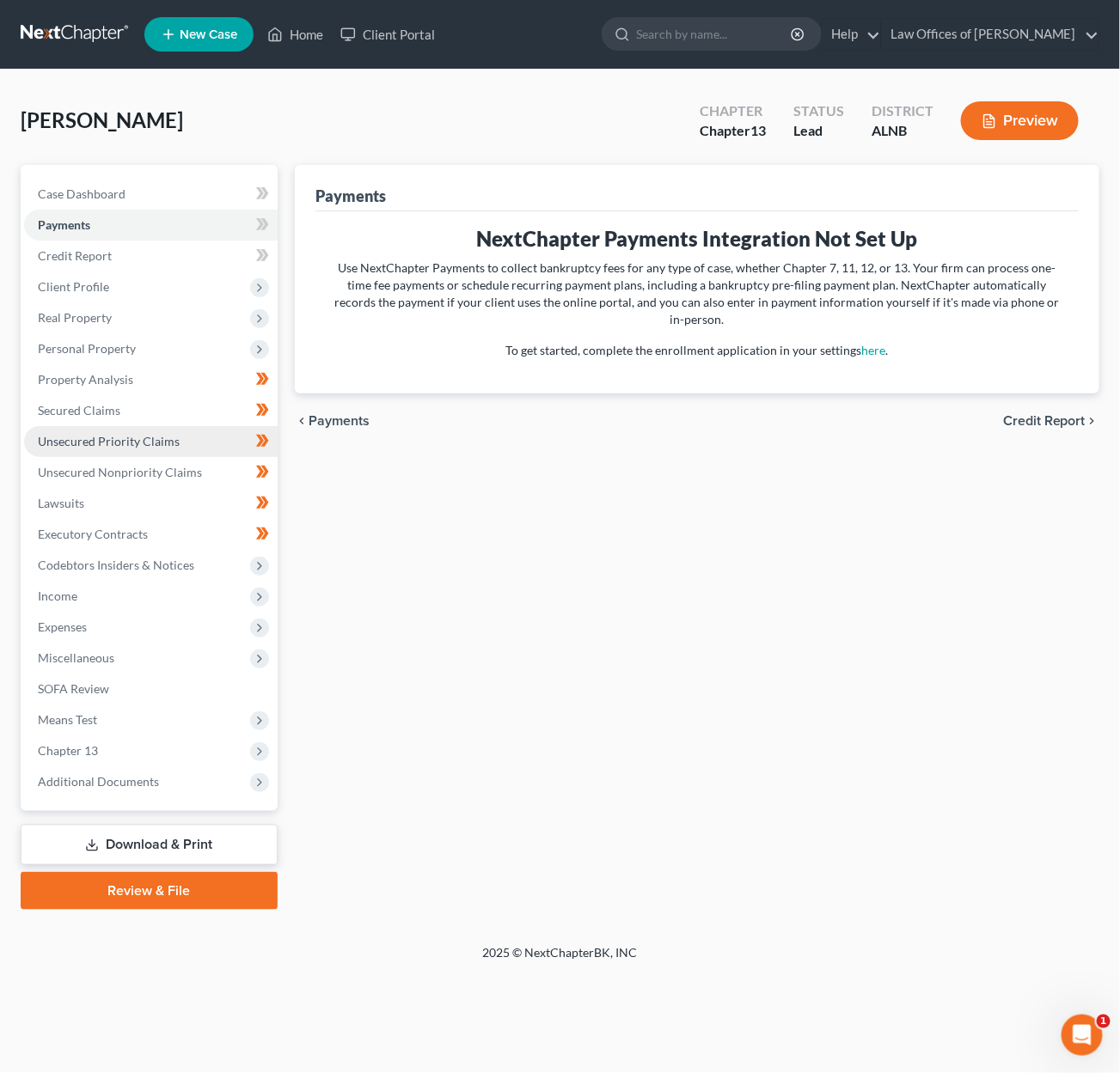
click at [165, 426] on link "Unsecured Priority Claims" at bounding box center [151, 442] width 254 height 31
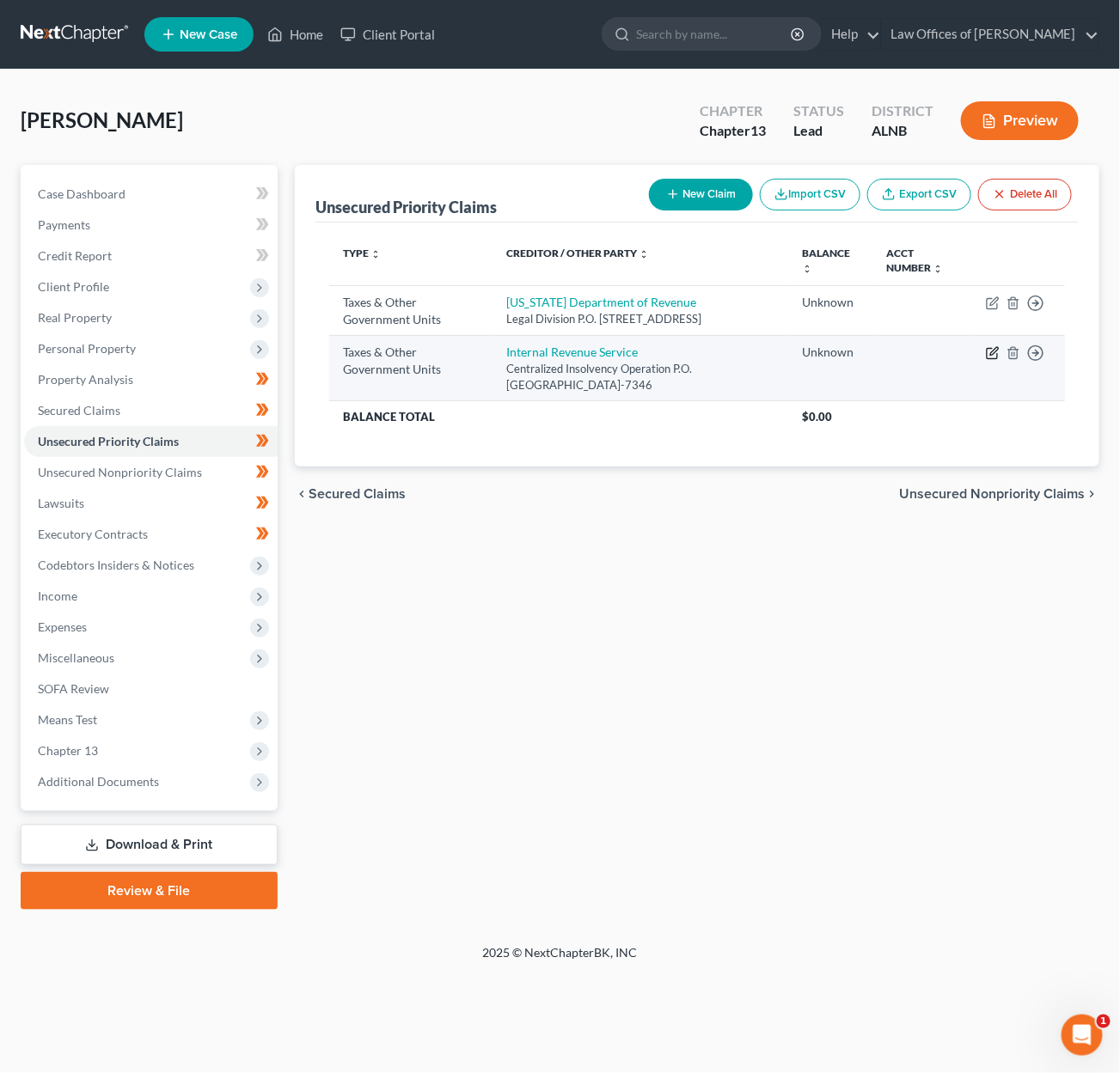
click at [994, 348] on icon "button" at bounding box center [994, 352] width 8 height 8
select select "0"
select select "39"
select select "0"
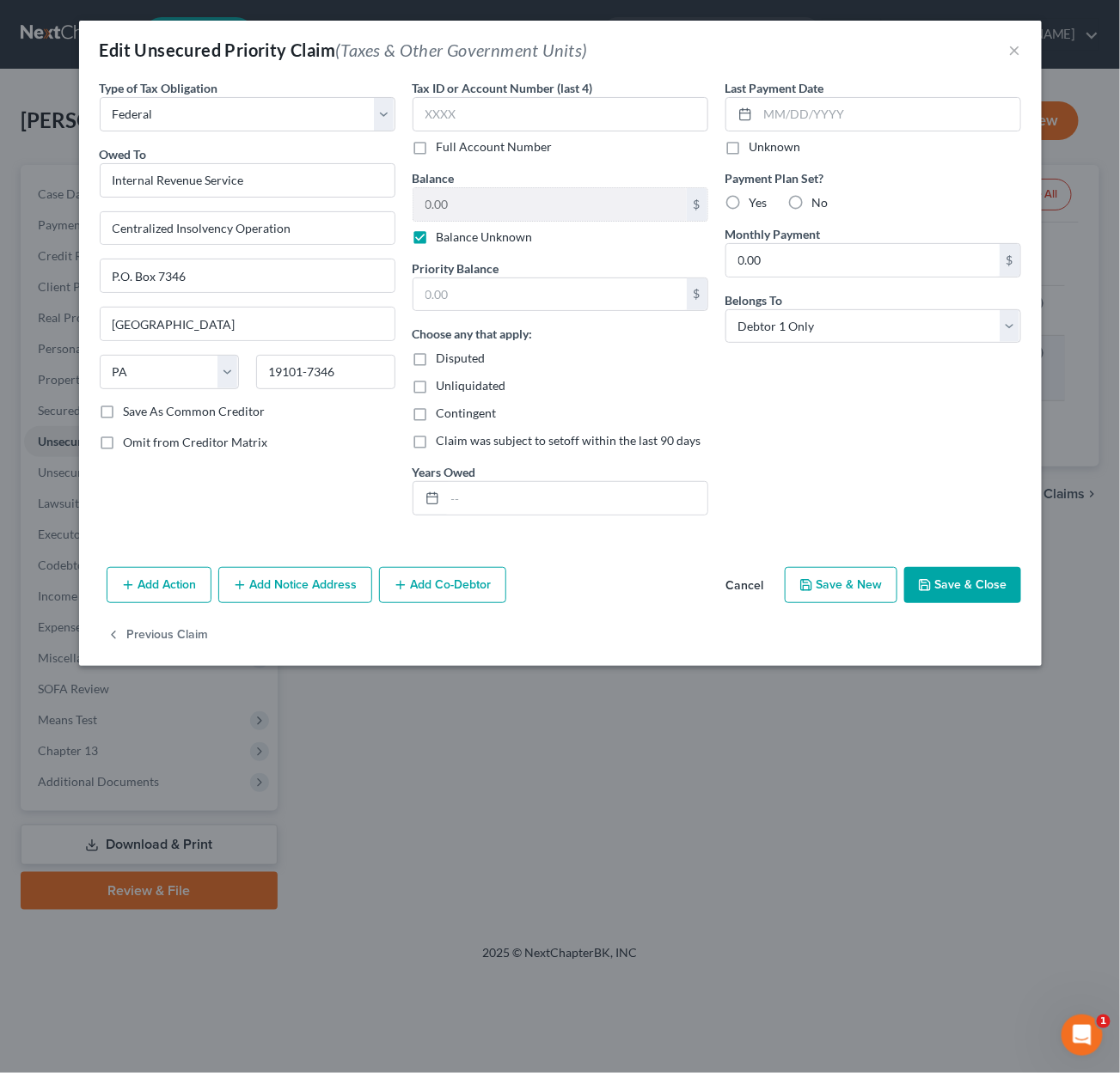
scroll to position [1, 0]
click at [455, 233] on label "Balance Unknown" at bounding box center [484, 237] width 96 height 17
click at [455, 233] on input "Balance Unknown" at bounding box center [449, 234] width 11 height 11
checkbox input "false"
click at [474, 199] on input "0.00" at bounding box center [550, 204] width 274 height 33
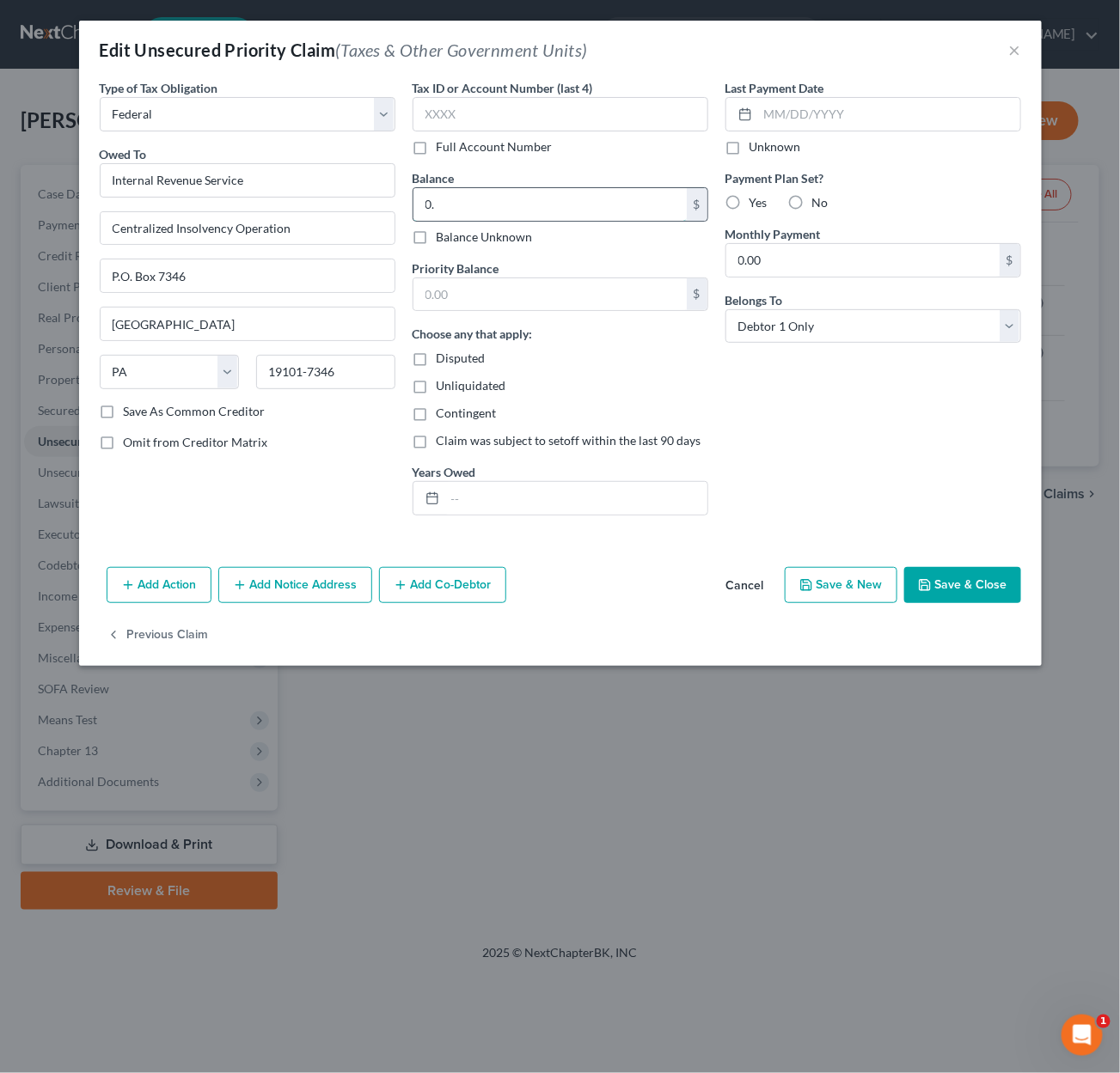
type input "0"
type input "4,711"
click at [495, 301] on input "text" at bounding box center [550, 294] width 274 height 33
type input "4,711"
click at [467, 499] on input "text" at bounding box center [576, 499] width 262 height 33
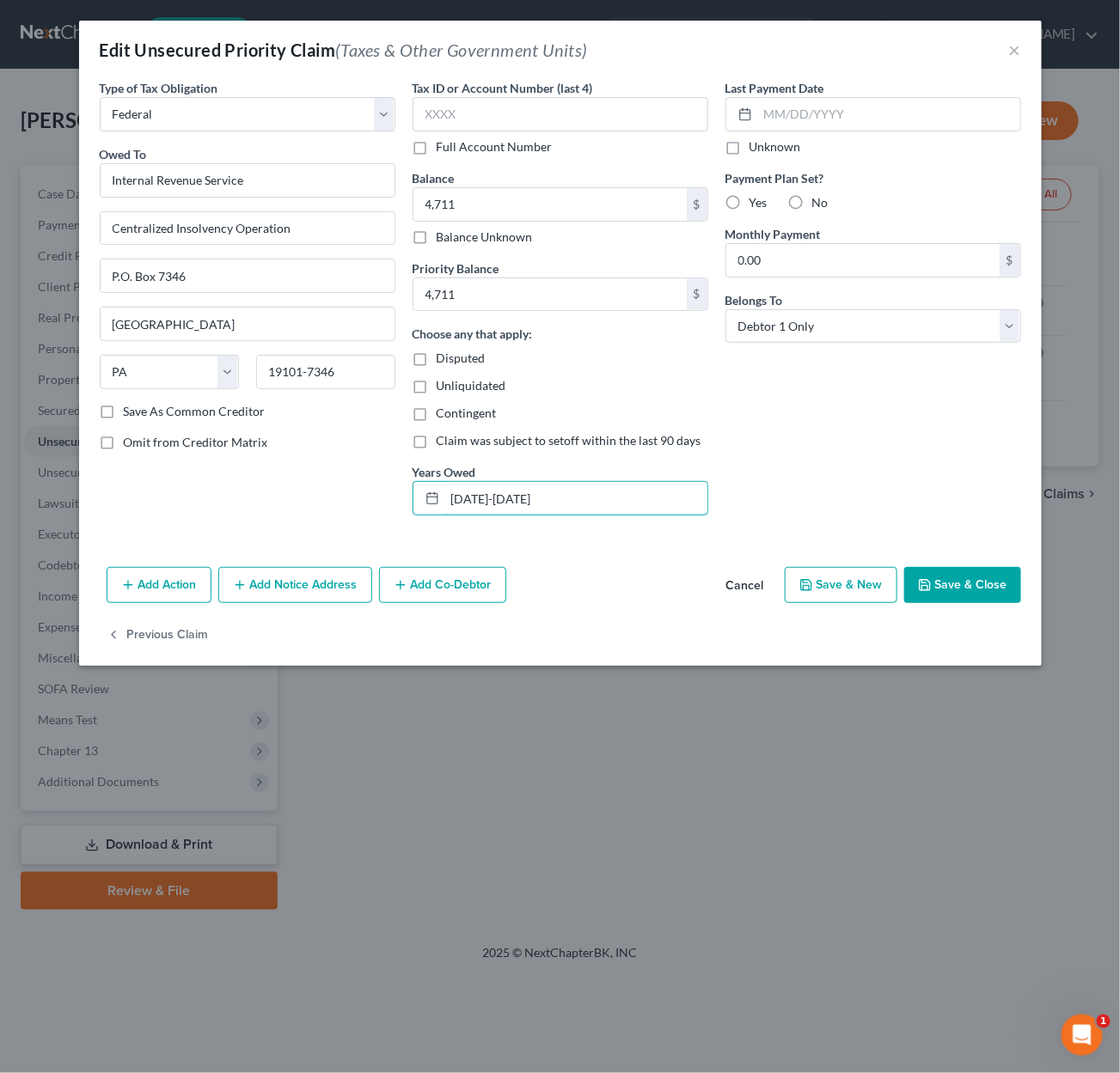
type input "2023-2024"
click at [992, 576] on button "Save & Close" at bounding box center [962, 585] width 117 height 36
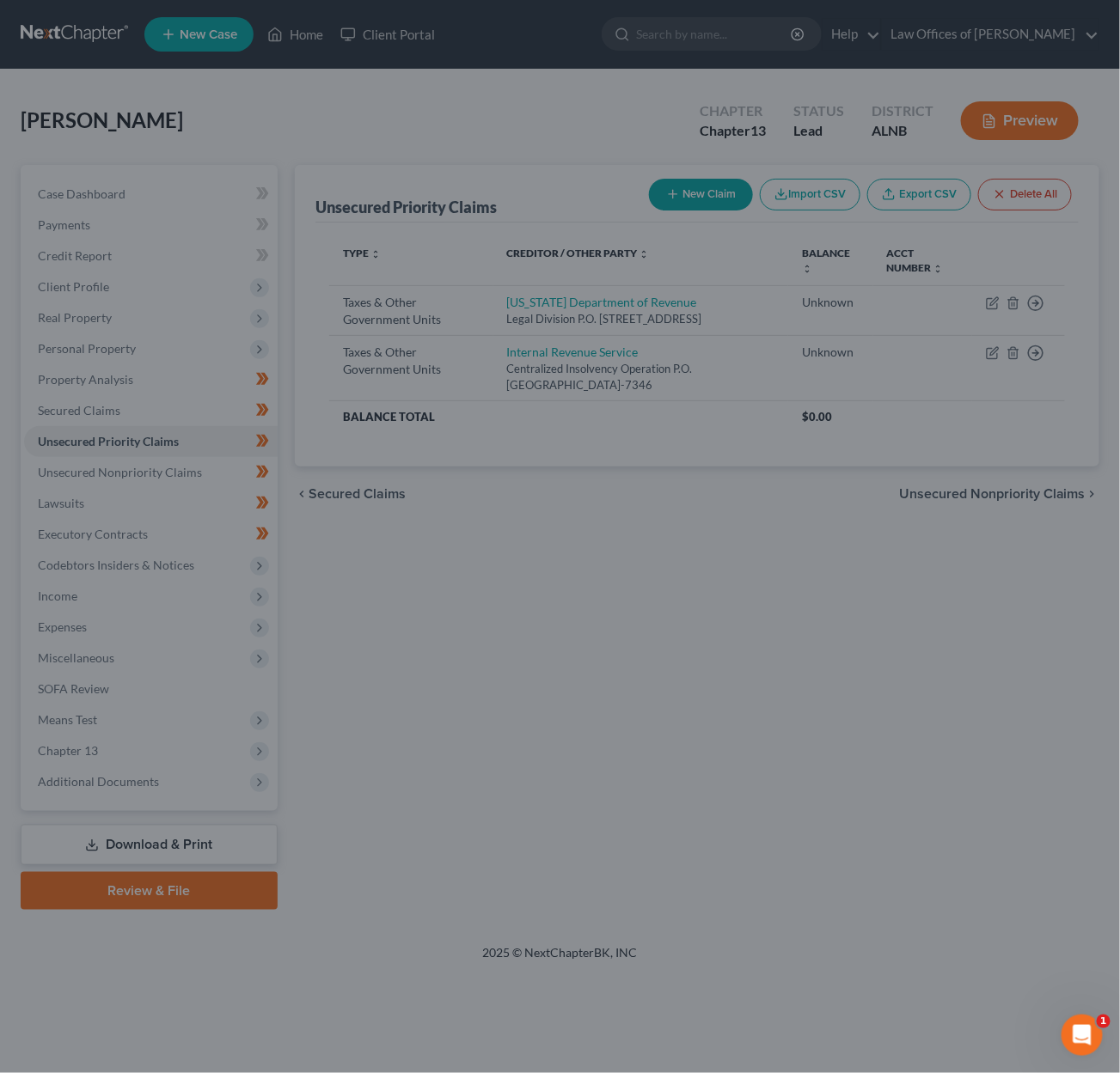
type input "4,711.00"
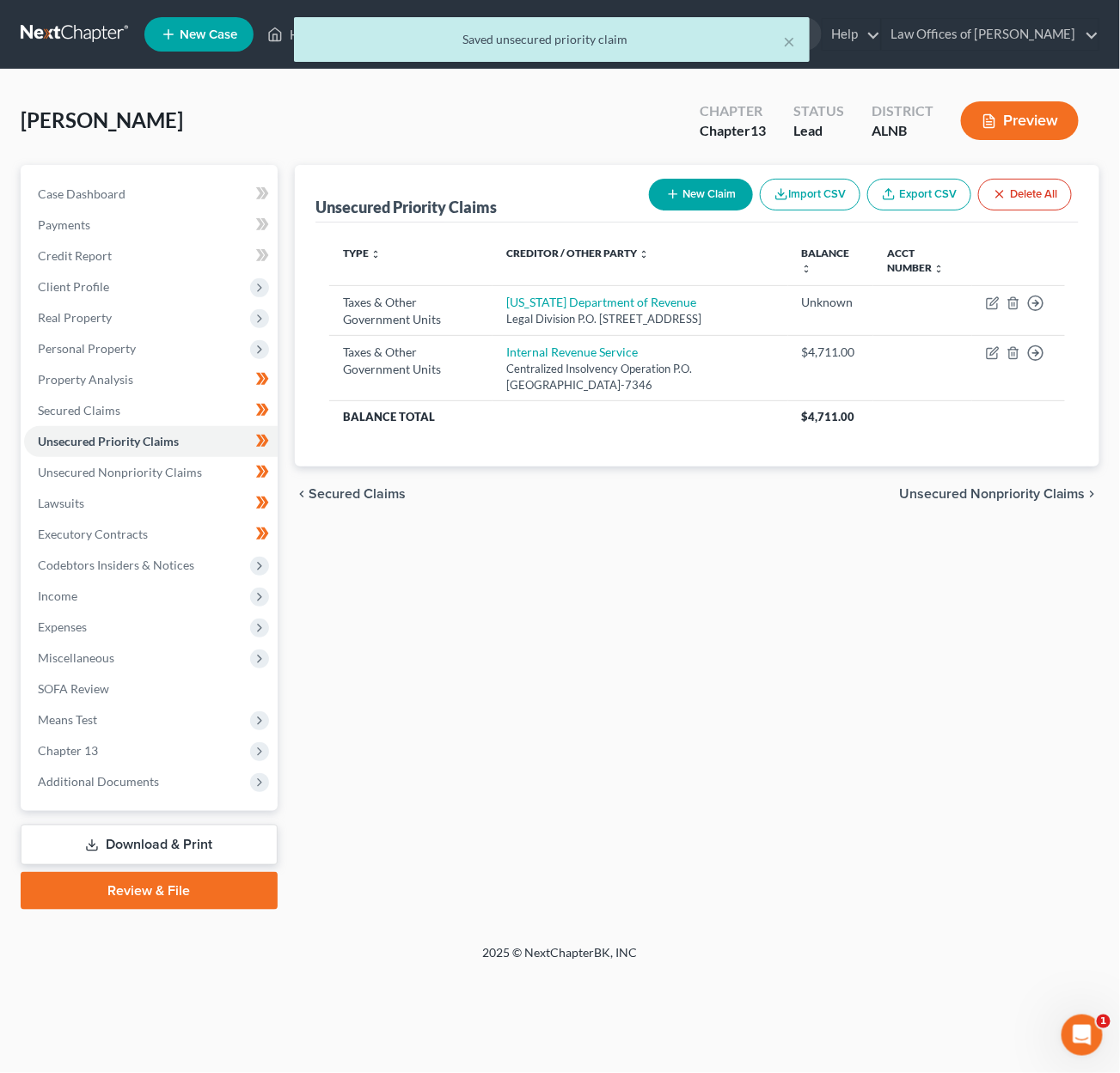
scroll to position [0, 0]
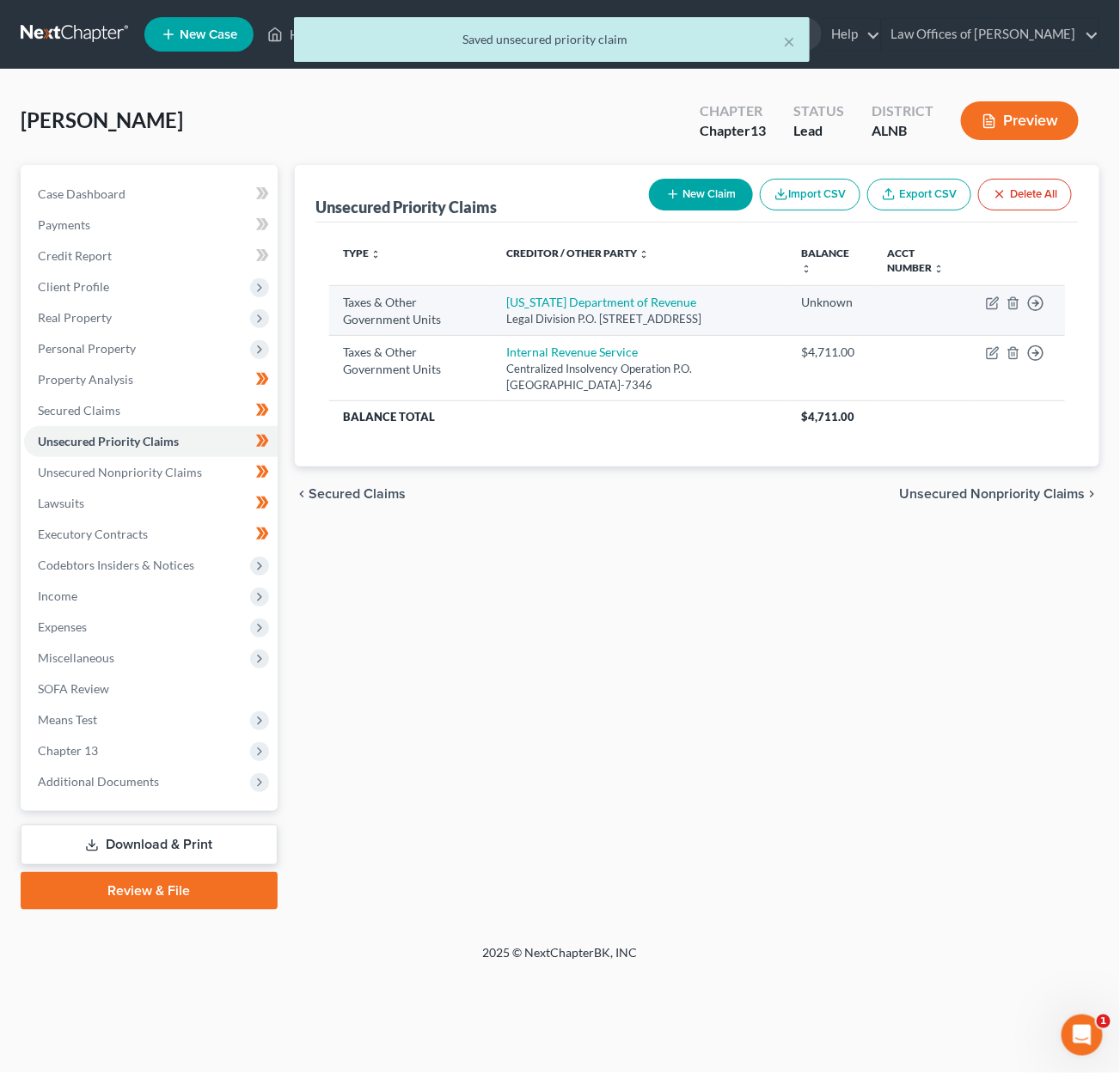
click at [1000, 300] on td "Move to D Move to F Move to G Move to Notice Only" at bounding box center [1018, 310] width 93 height 50
click at [997, 301] on icon "button" at bounding box center [992, 304] width 10 height 10
select select "2"
select select "0"
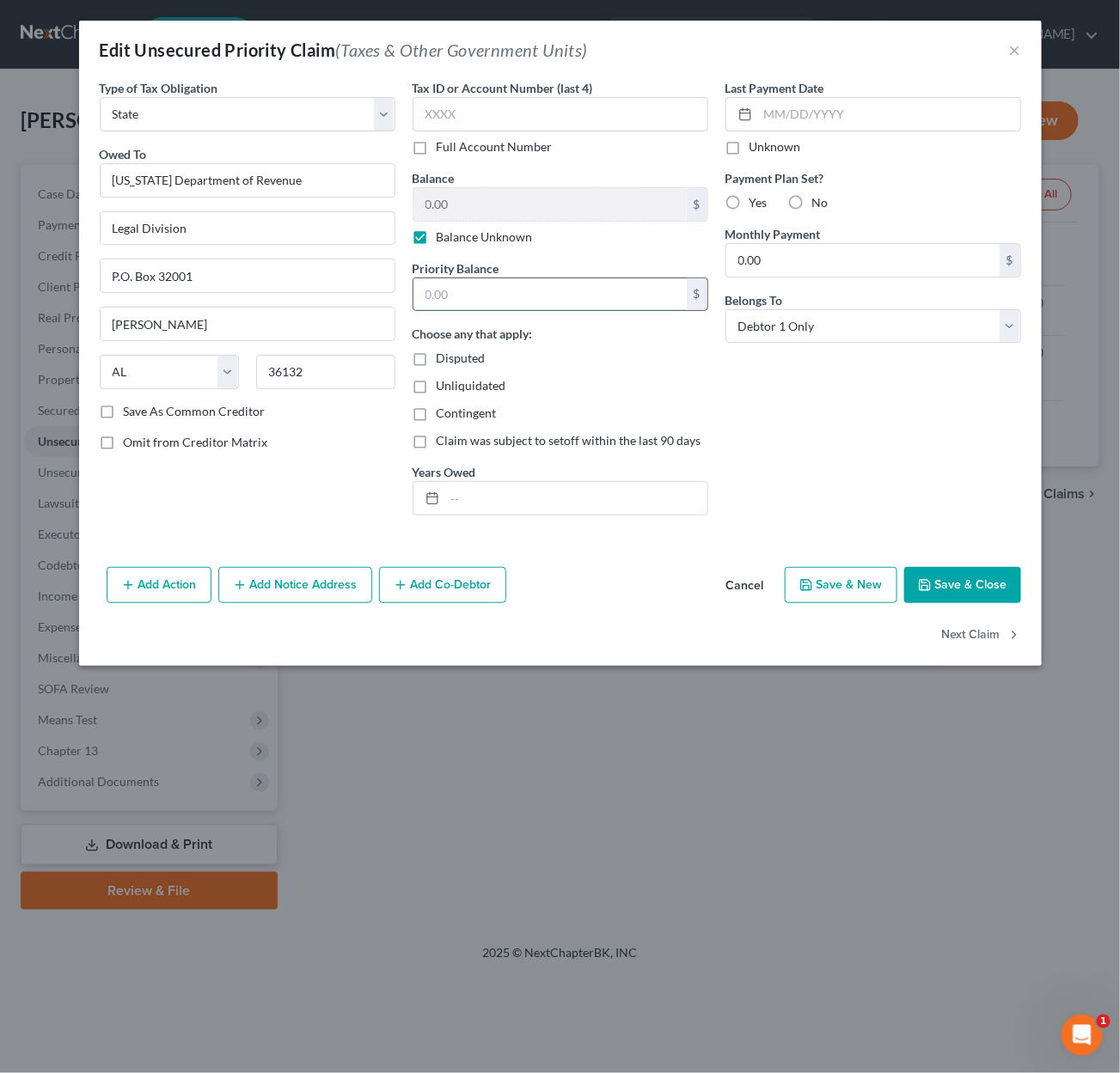
click at [475, 302] on input "text" at bounding box center [550, 294] width 274 height 33
click at [443, 231] on label "Balance Unknown" at bounding box center [484, 237] width 96 height 17
click at [443, 231] on input "Balance Unknown" at bounding box center [449, 234] width 11 height 11
checkbox input "false"
click at [470, 198] on input "0.00" at bounding box center [550, 204] width 274 height 33
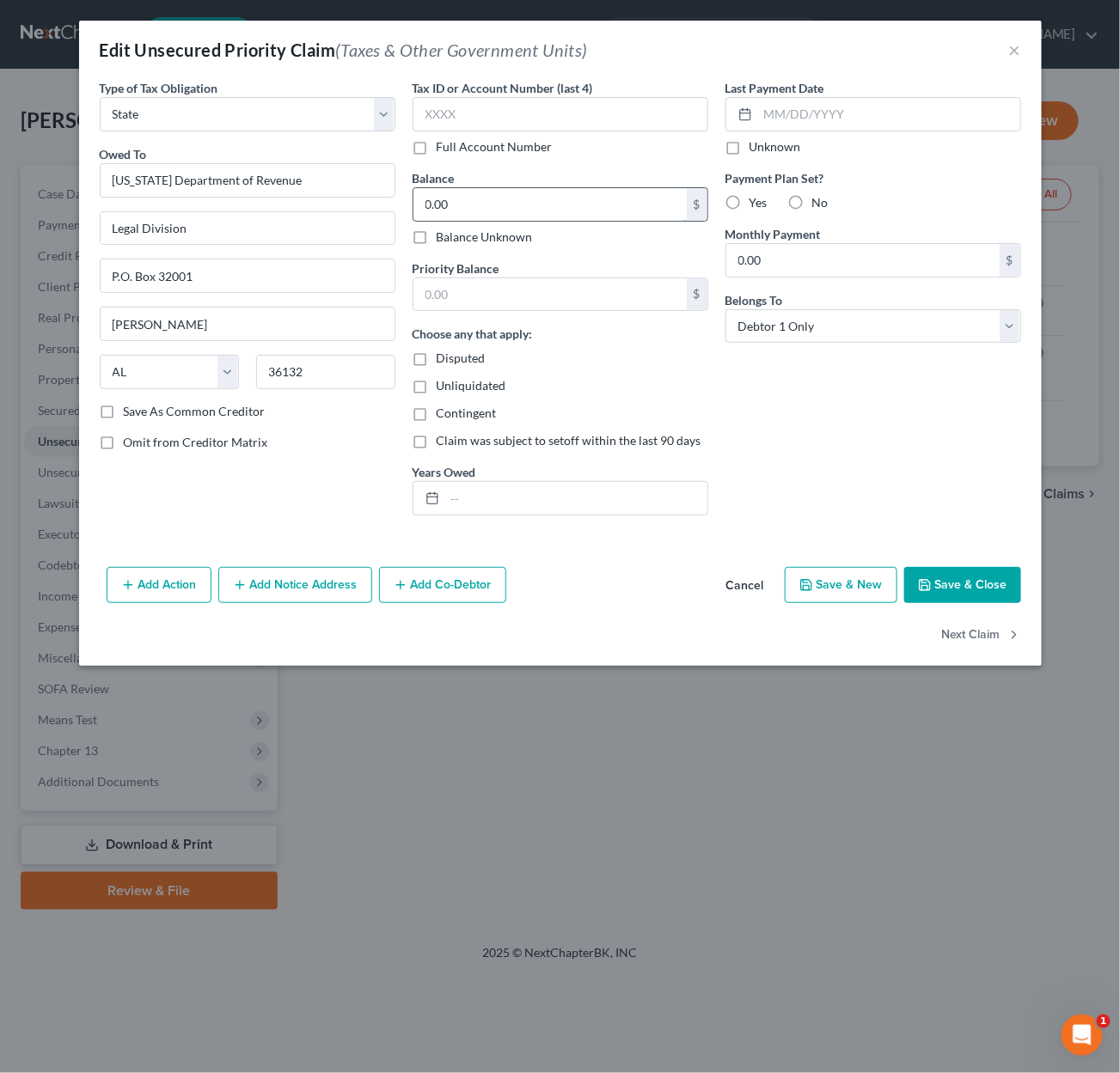
click at [470, 198] on input "0.00" at bounding box center [550, 204] width 274 height 33
type input "120"
click at [463, 279] on input "text" at bounding box center [550, 294] width 274 height 33
type input "120"
click at [513, 497] on input "text" at bounding box center [576, 499] width 262 height 33
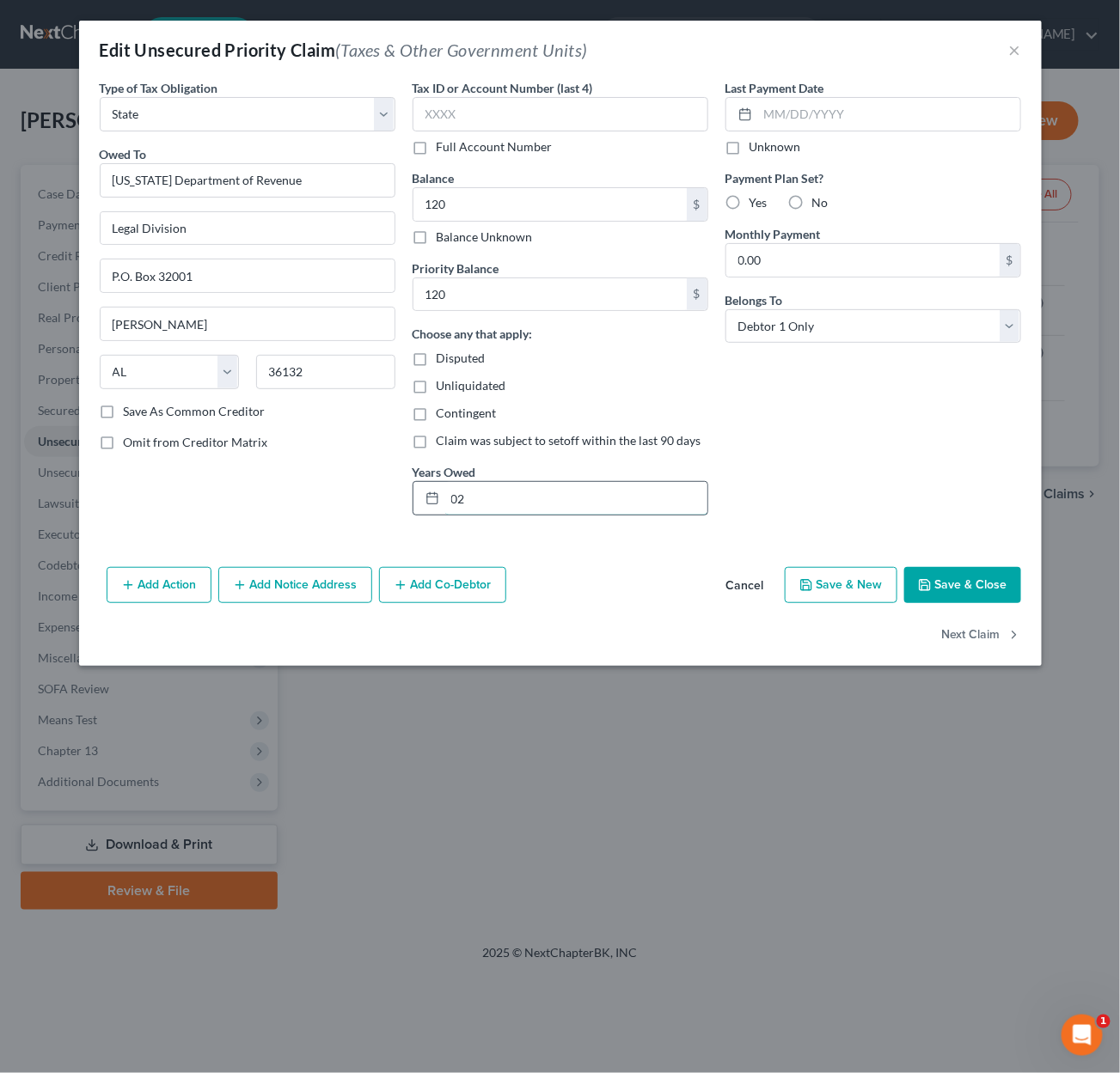
type input "0"
type input "2023-04"
click at [925, 584] on icon "button" at bounding box center [925, 585] width 14 height 14
type input "120.00"
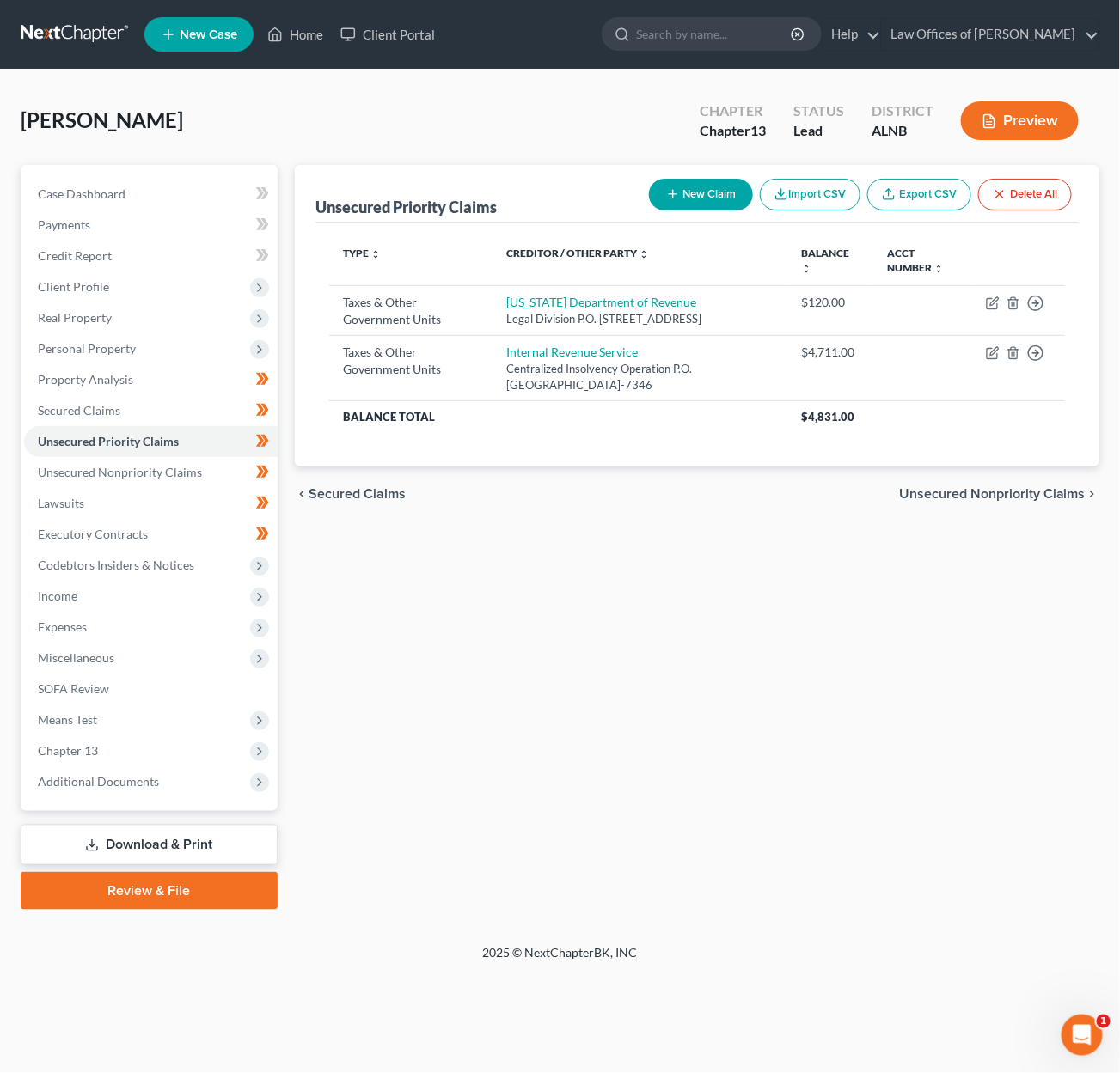
click at [83, 36] on link at bounding box center [75, 35] width 110 height 31
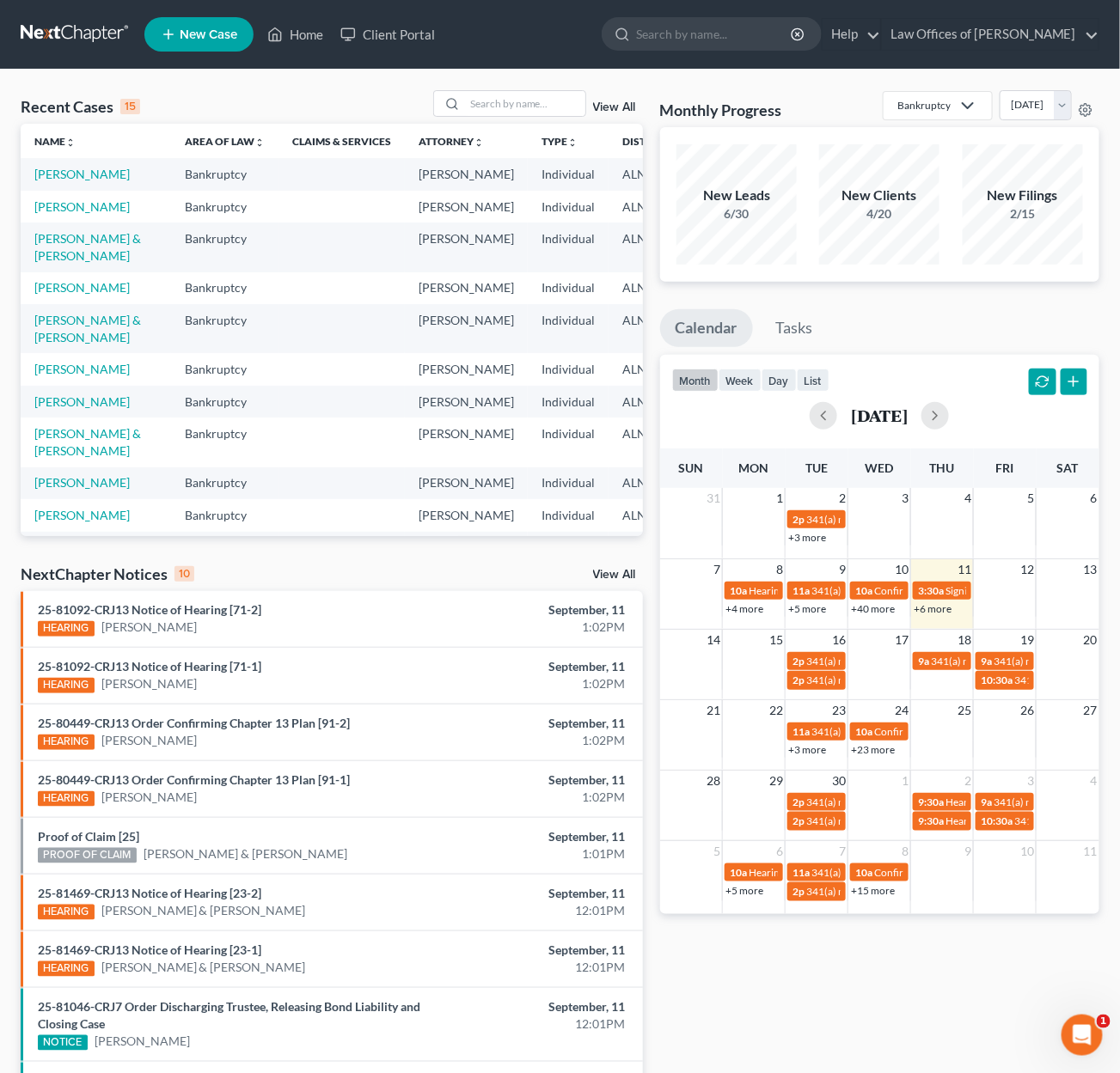
click at [603, 572] on link "View All" at bounding box center [615, 575] width 43 height 12
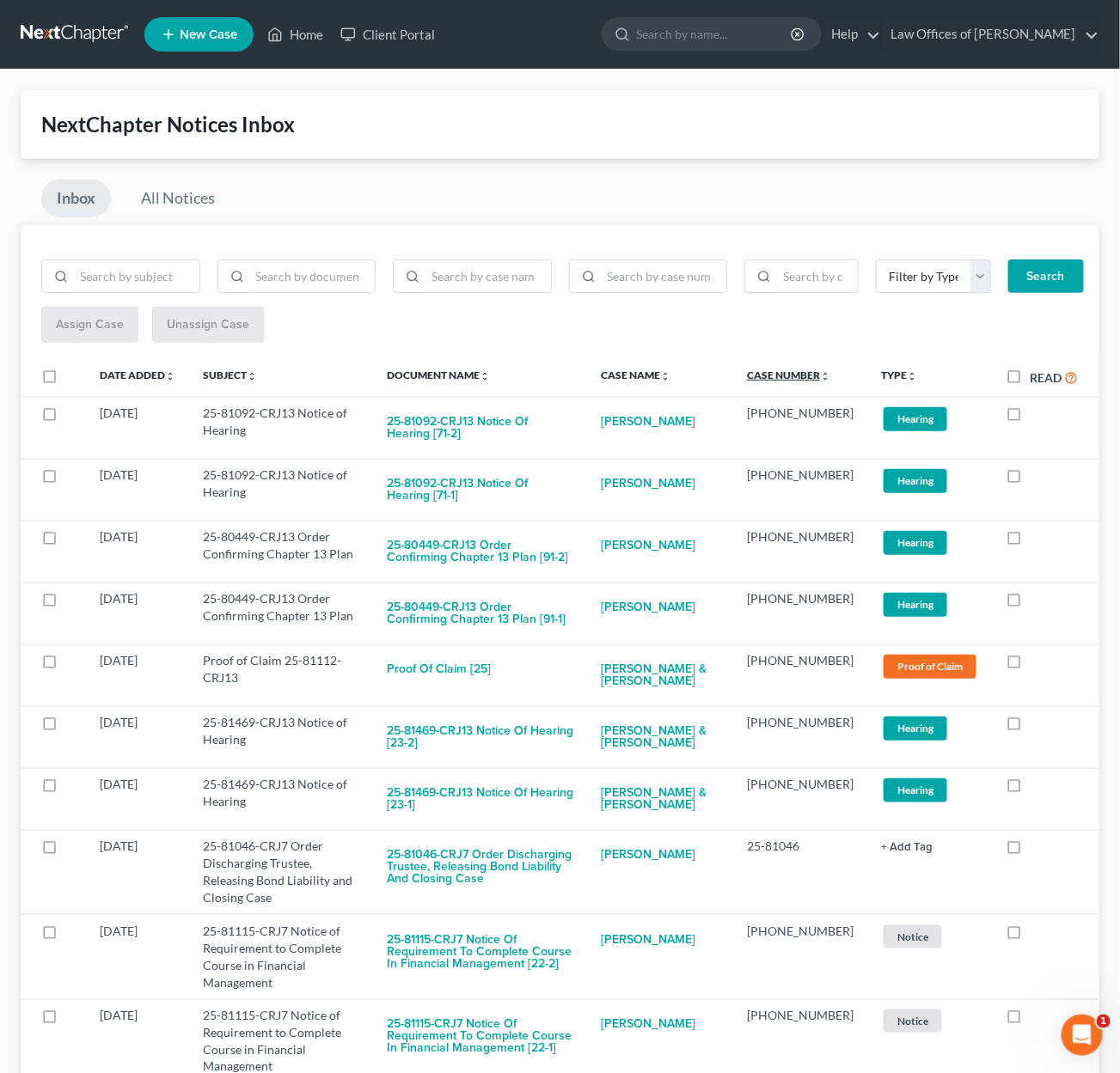
click at [786, 373] on link "Case Number unfold_more expand_more expand_less" at bounding box center [788, 375] width 83 height 13
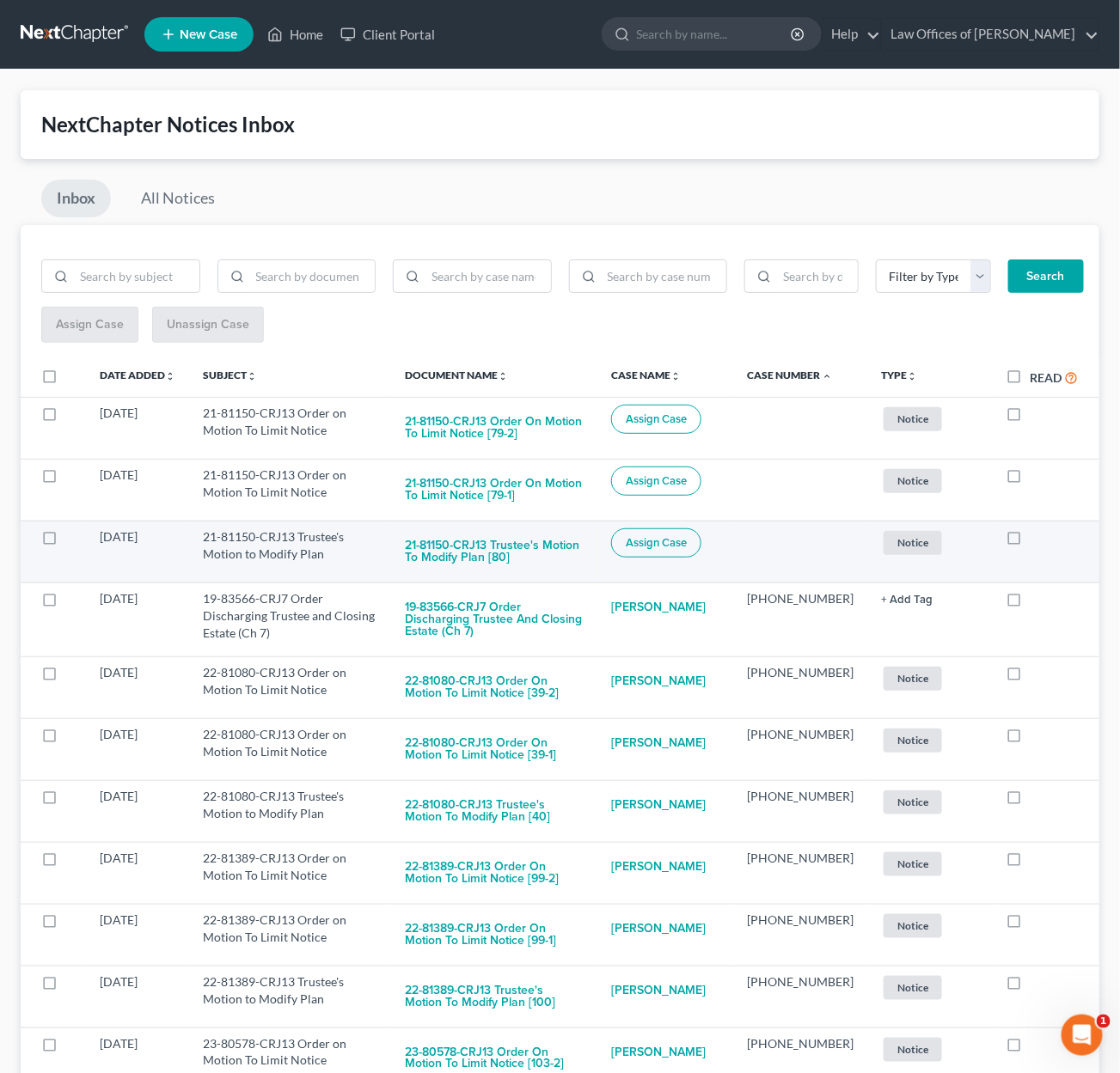
click at [683, 540] on span "Assign Case" at bounding box center [656, 543] width 61 height 14
checkbox input "true"
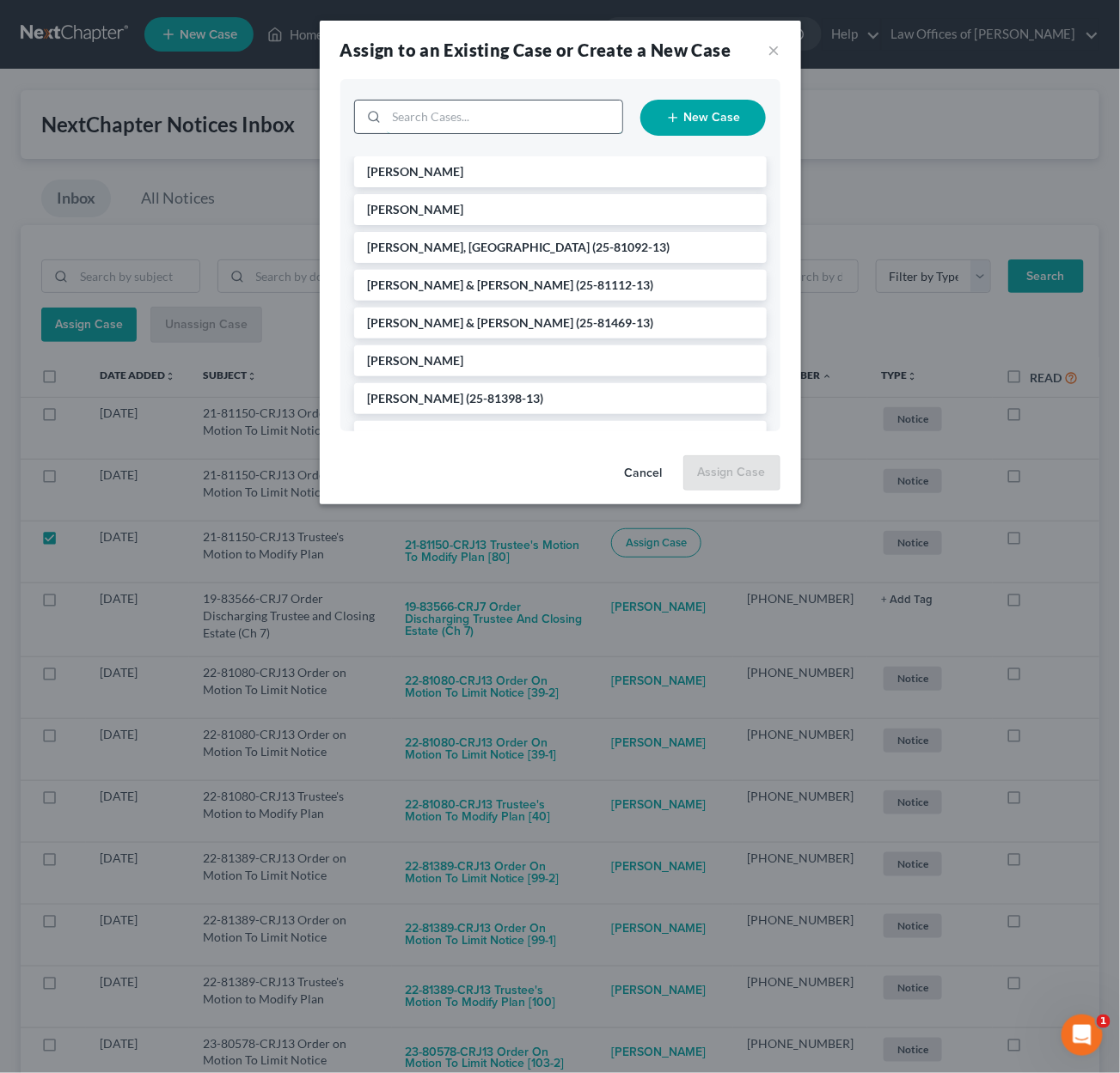
click at [505, 113] on input "search" at bounding box center [505, 117] width 236 height 33
type input "21-81150"
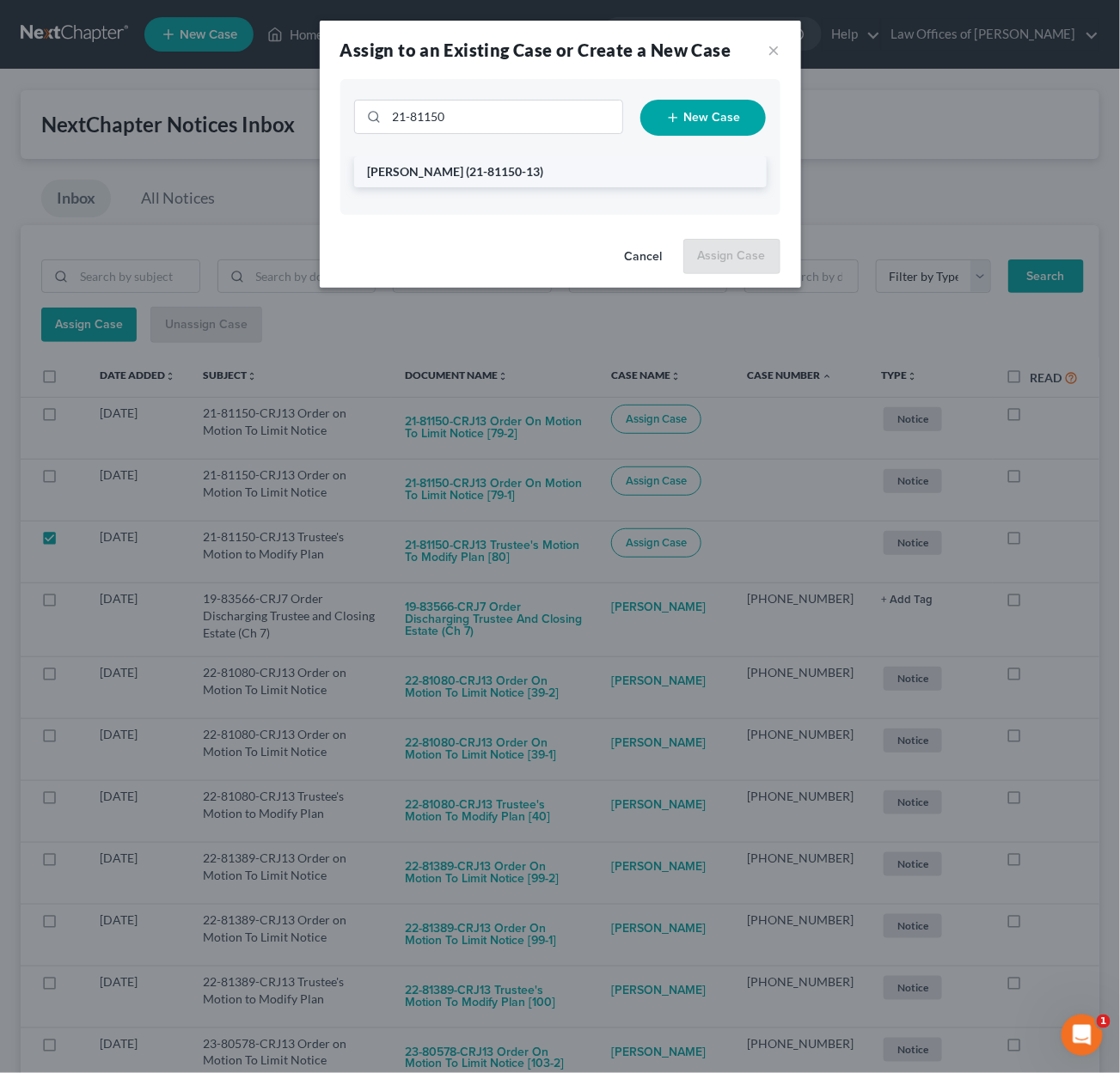
click at [467, 173] on span "(21-81150-13)" at bounding box center [505, 171] width 77 height 15
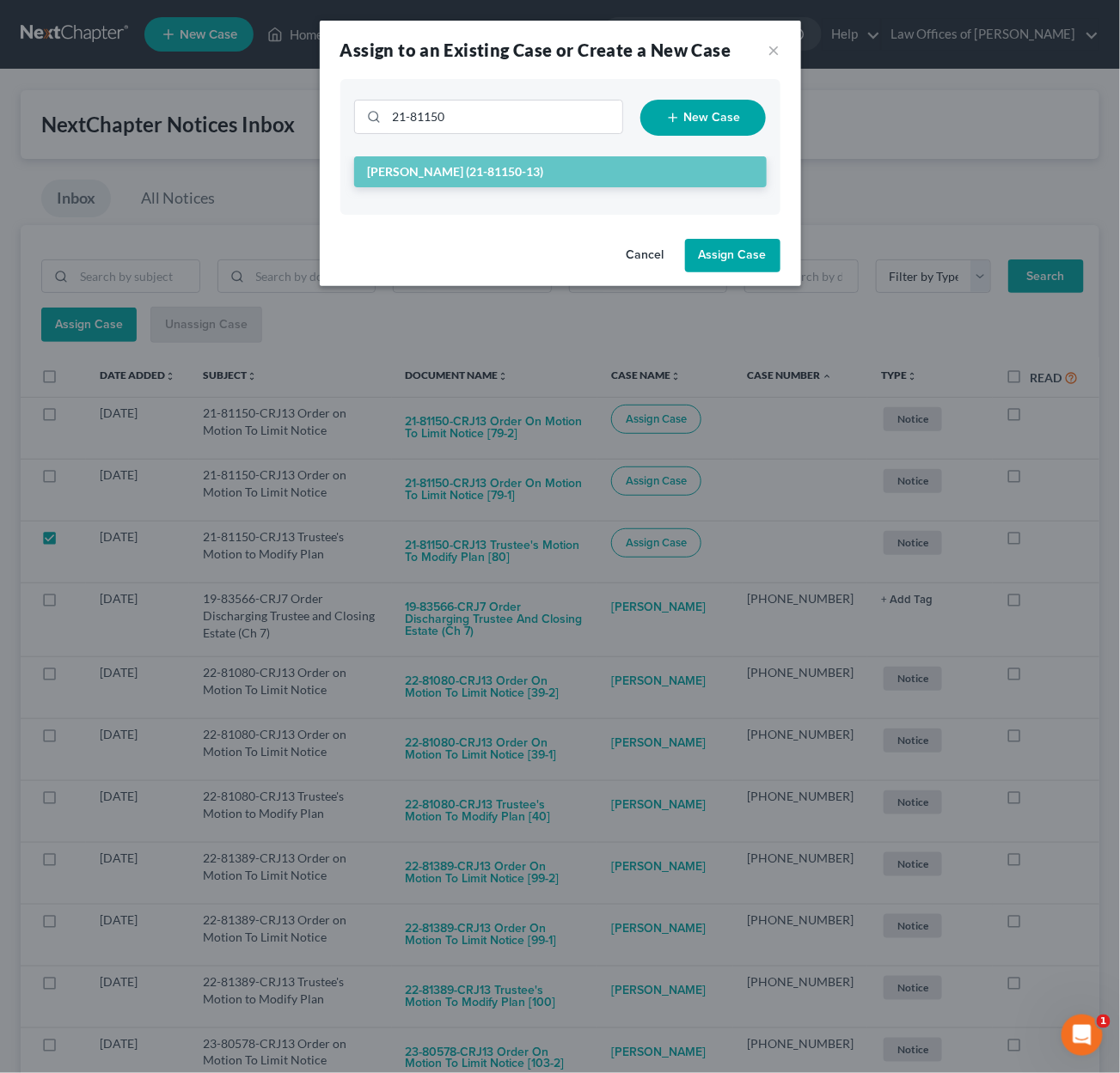
click at [741, 255] on button "Assign Case" at bounding box center [733, 256] width 95 height 35
checkbox input "false"
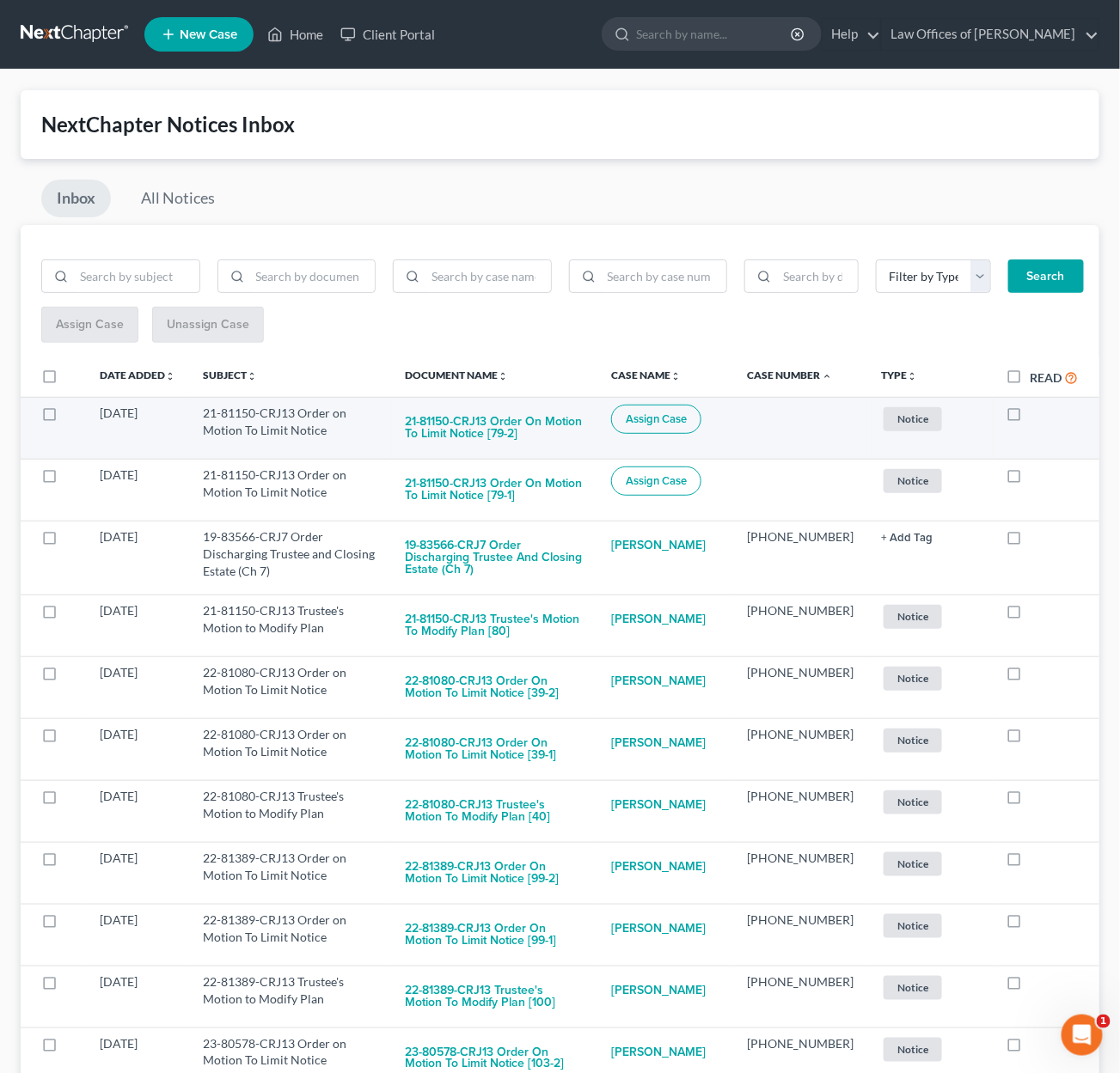
drag, startPoint x: 49, startPoint y: 471, endPoint x: 38, endPoint y: 429, distance: 43.4
click at [65, 480] on label at bounding box center [65, 480] width 0 height 0
click at [72, 471] on input "checkbox" at bounding box center [77, 472] width 11 height 11
checkbox input "true"
click at [65, 417] on label at bounding box center [65, 417] width 0 height 0
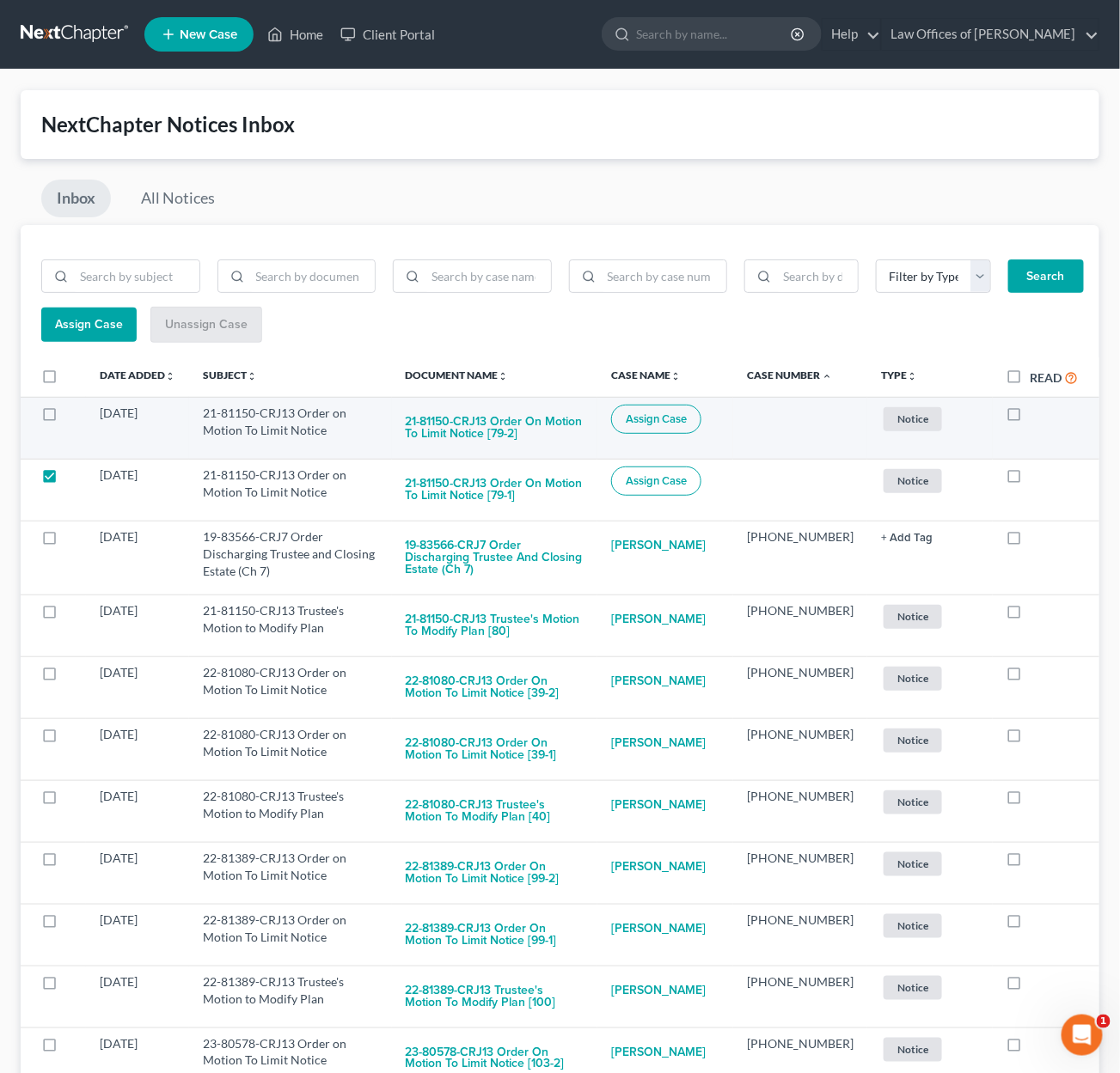
click at [72, 407] on input "checkbox" at bounding box center [77, 410] width 11 height 11
checkbox input "true"
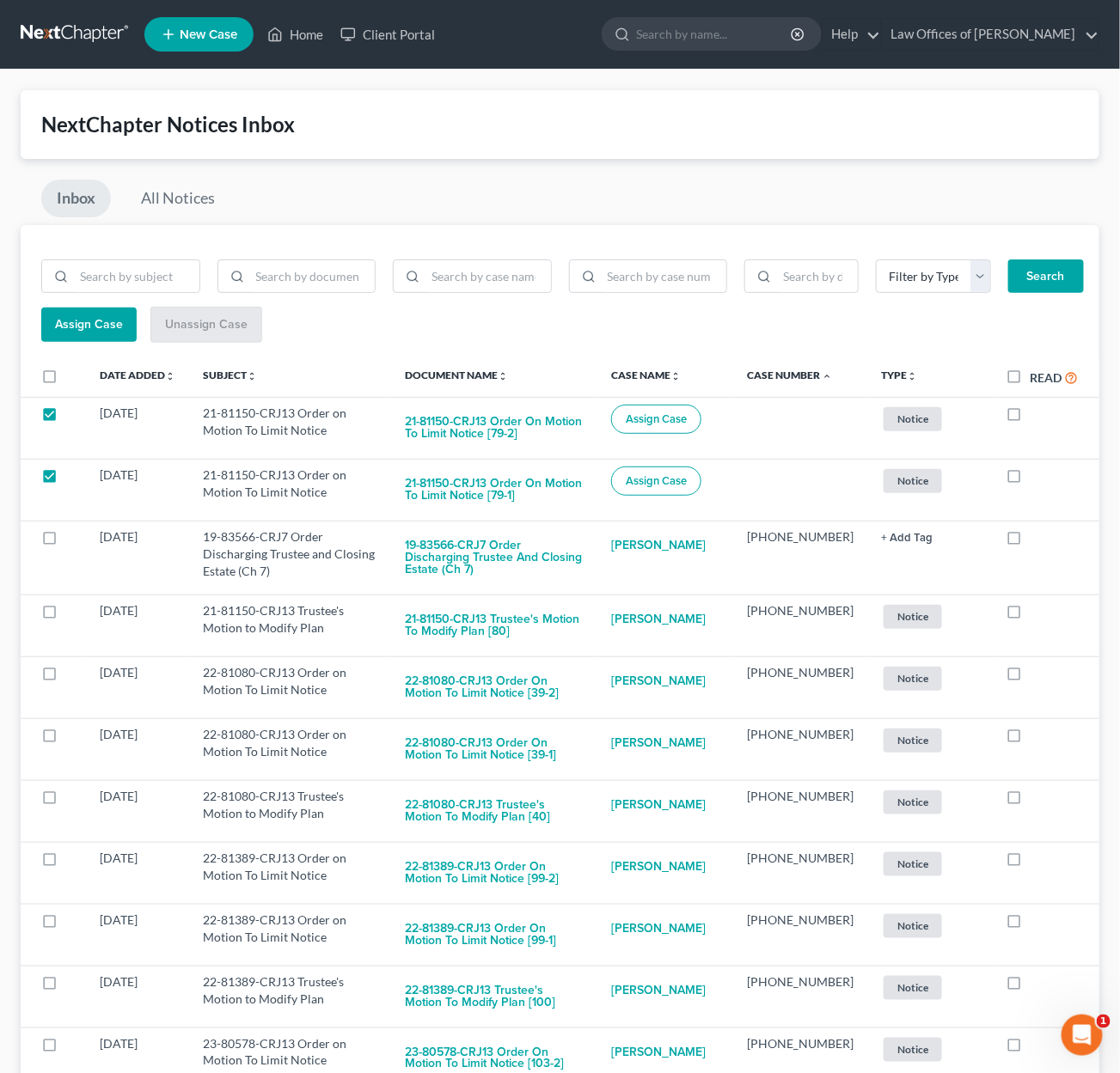
click at [115, 319] on span "Assign Case" at bounding box center [89, 324] width 68 height 15
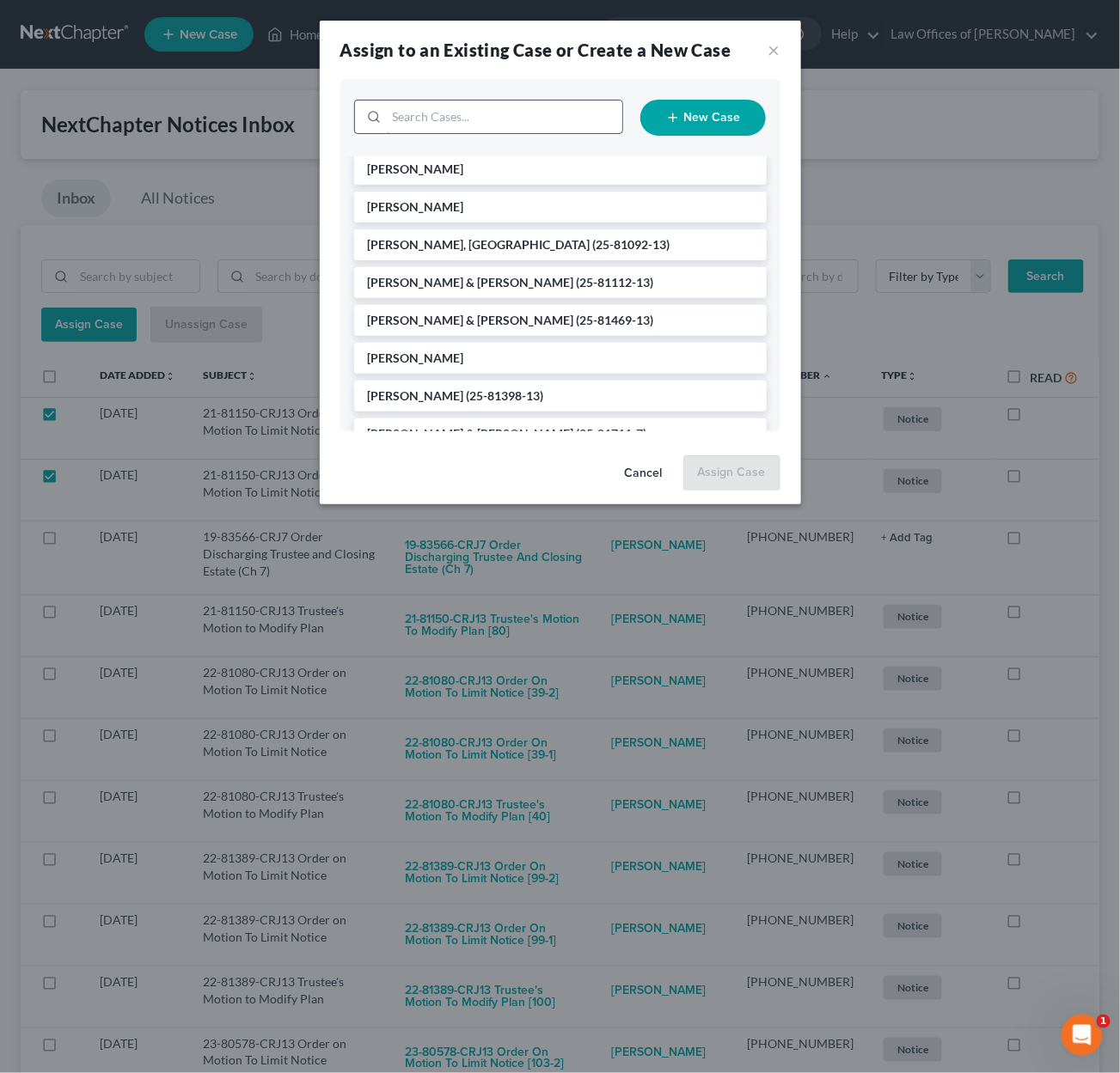
scroll to position [1, 0]
click at [453, 121] on input "search" at bounding box center [505, 117] width 236 height 33
type input "2181"
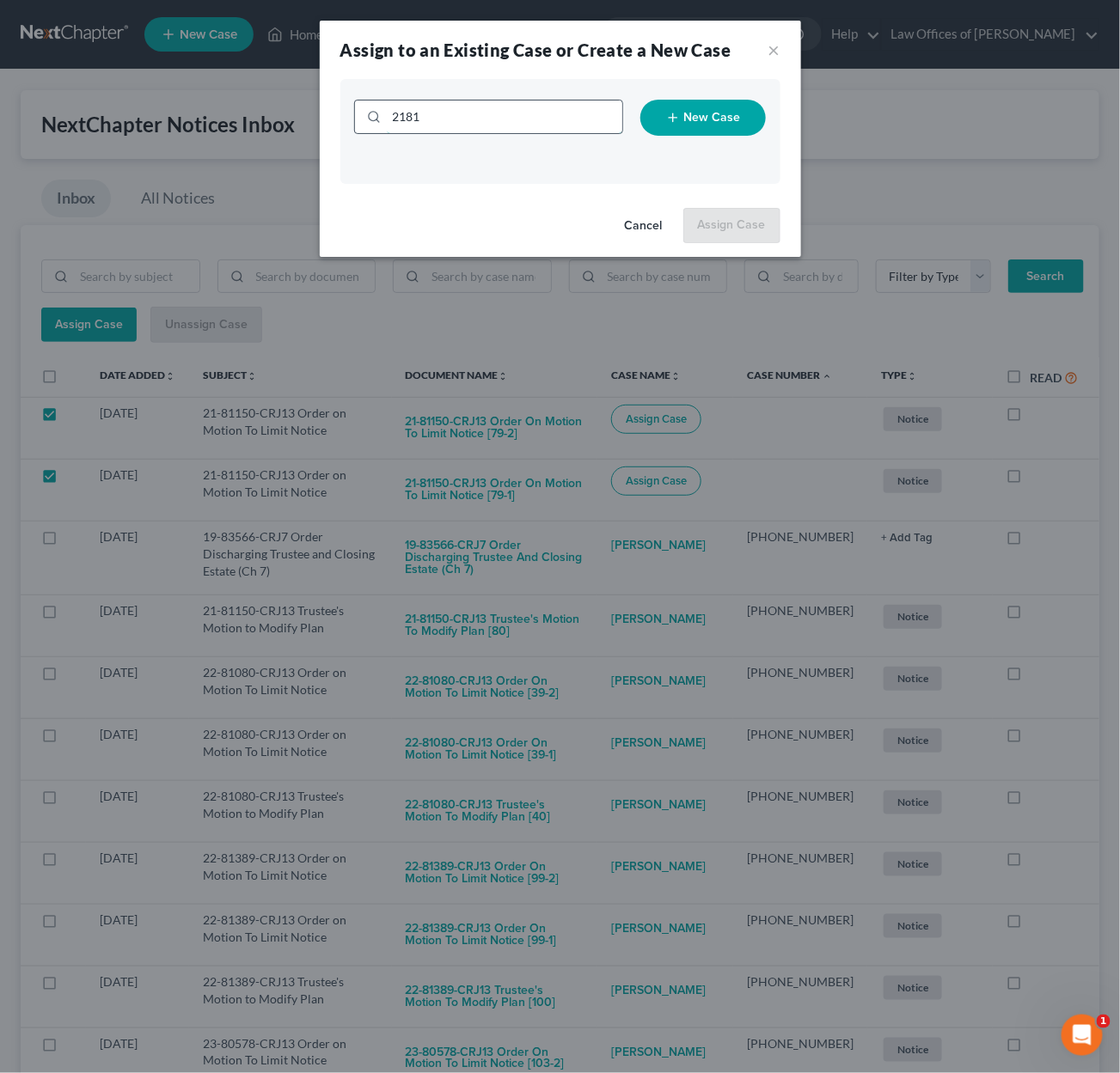
click at [443, 113] on input "2181" at bounding box center [505, 117] width 236 height 33
type input "21-81150"
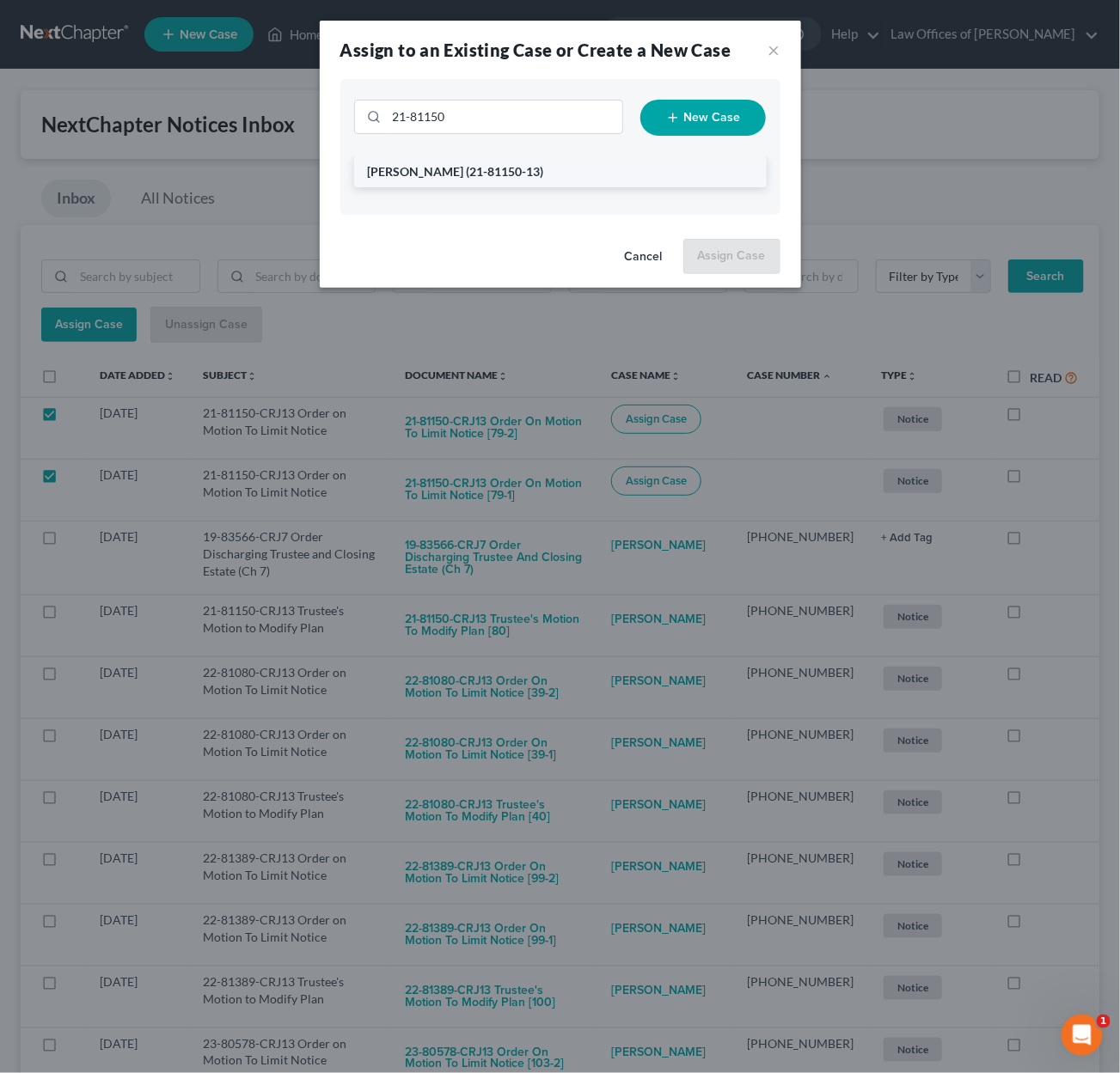
click at [475, 165] on span "(21-81150-13)" at bounding box center [505, 171] width 77 height 15
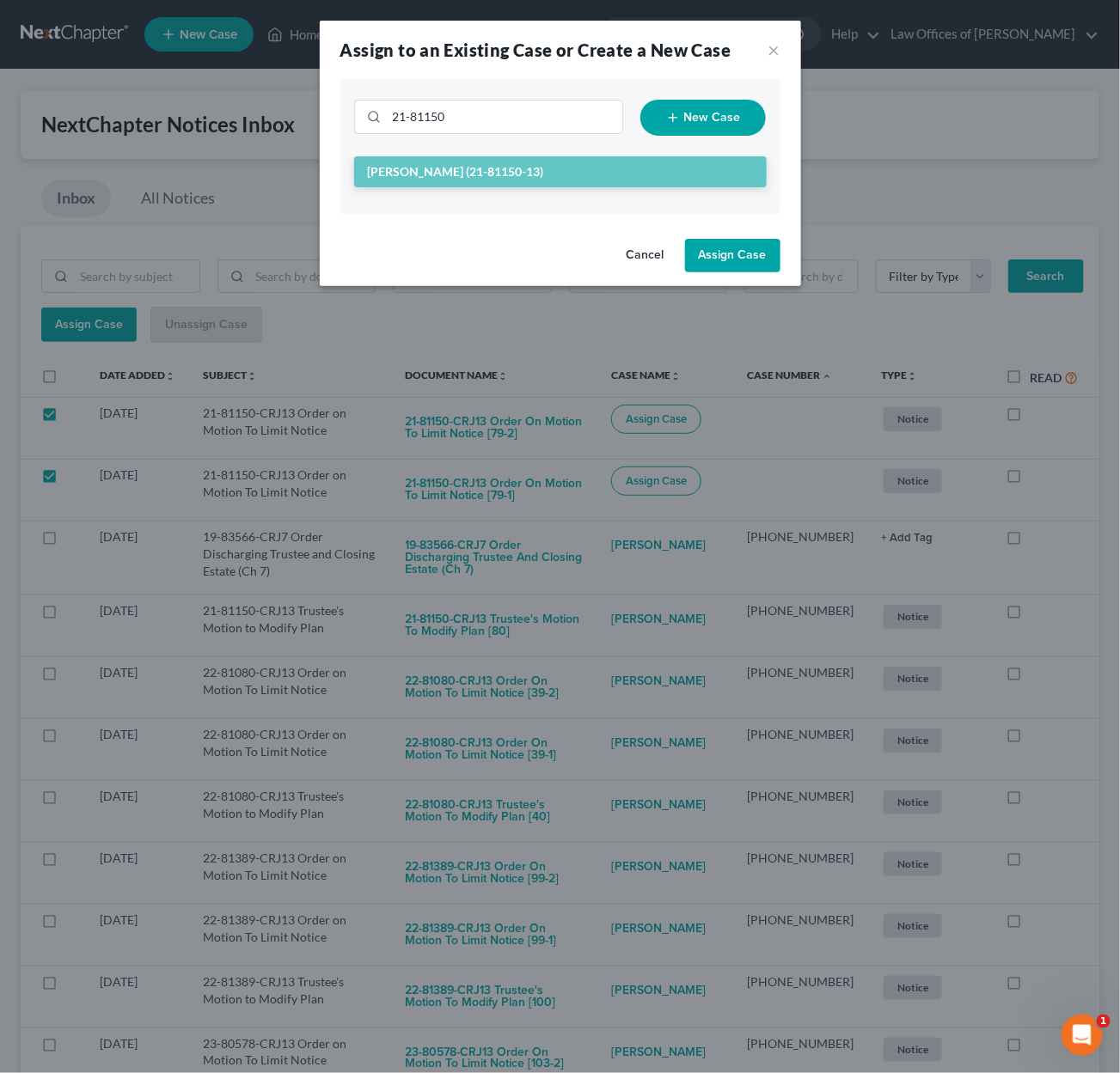
click at [746, 261] on button "Assign Case" at bounding box center [733, 256] width 95 height 35
checkbox input "false"
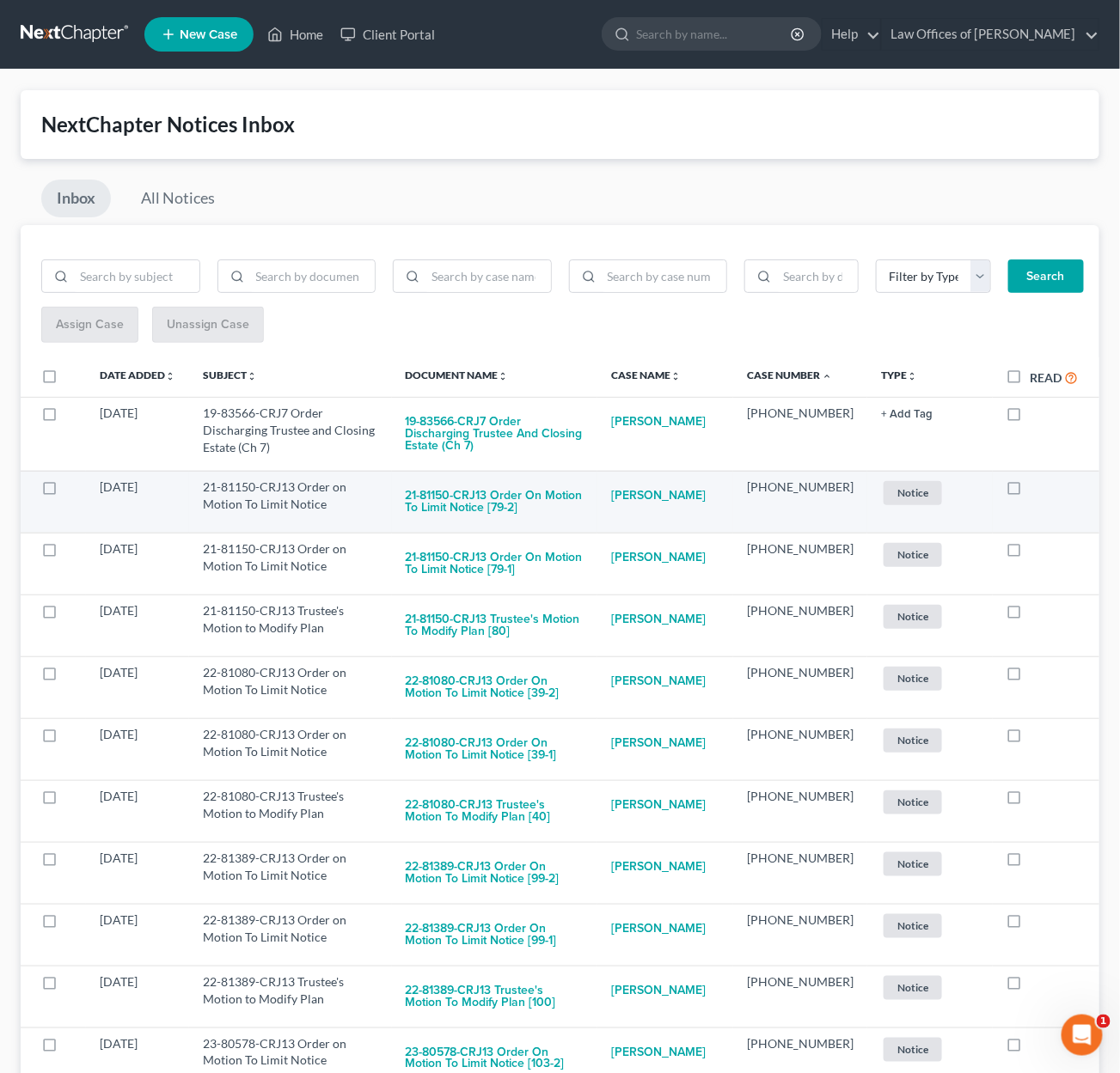
scroll to position [0, 0]
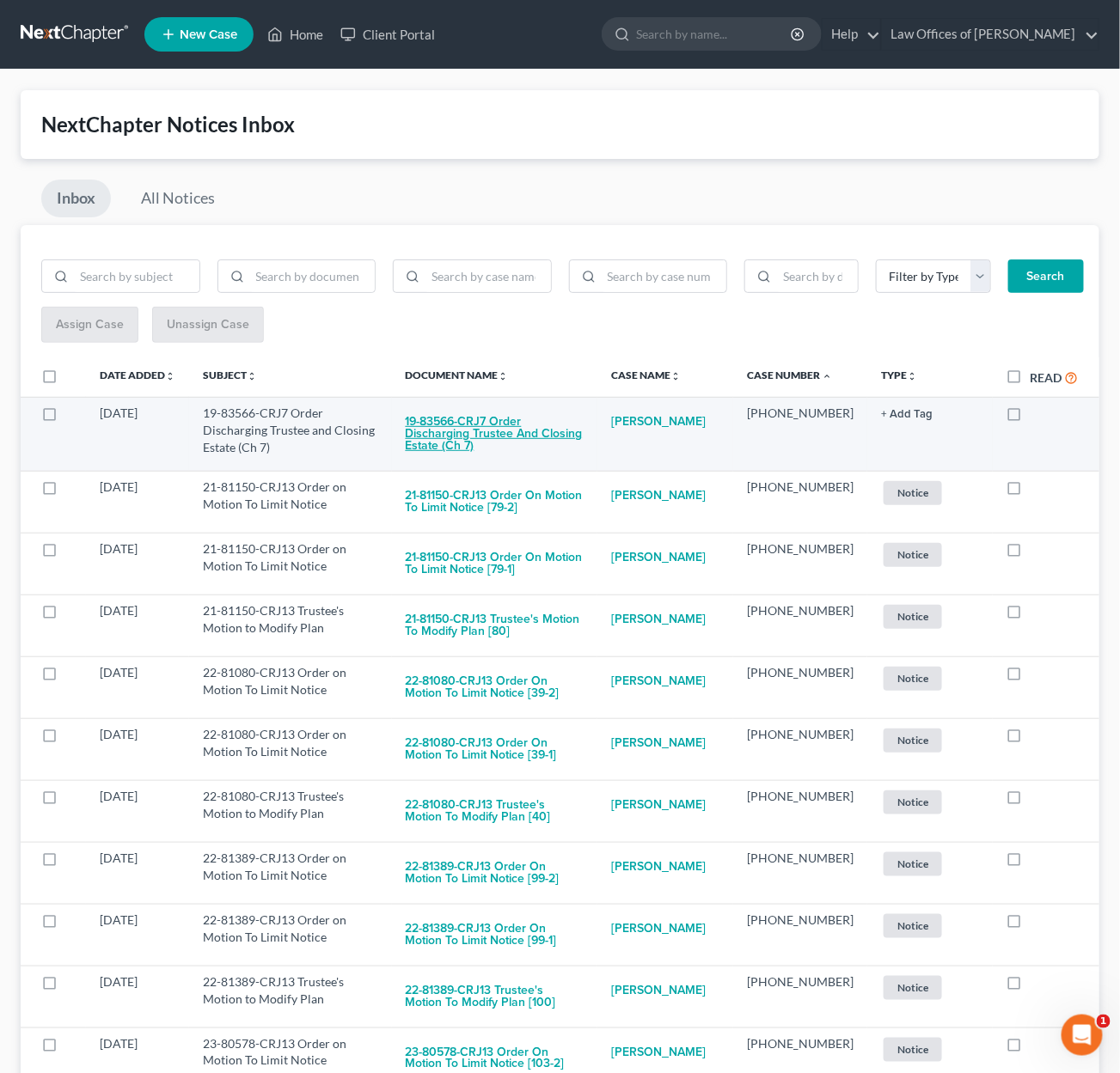
click at [484, 421] on button "19-83566-CRJ7 Order Discharging Trustee and Closing Estate (Ch 7)" at bounding box center [495, 433] width 178 height 58
checkbox input "true"
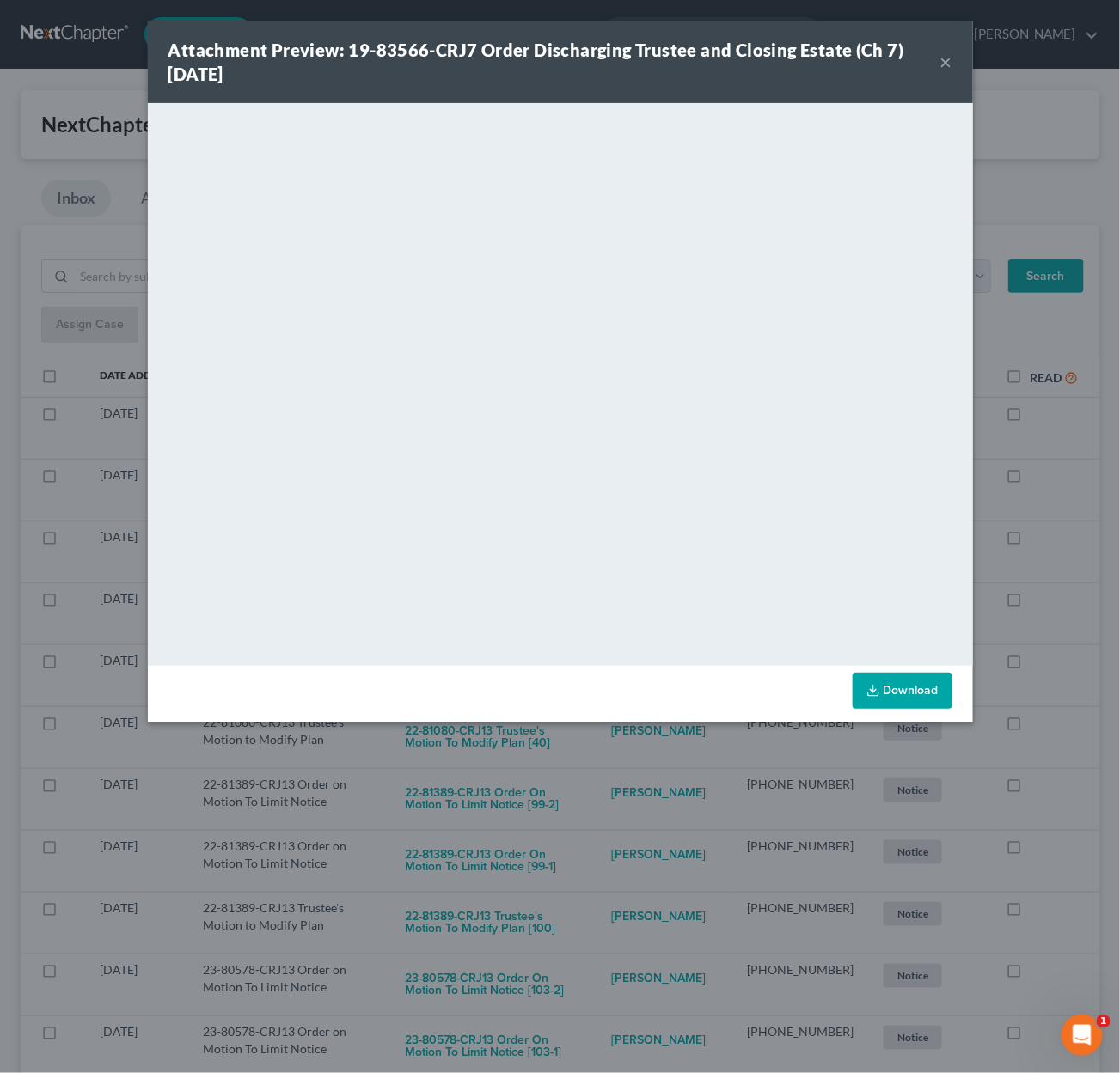
click at [595, 751] on div "Attachment Preview: 19-83566-CRJ7 Order Discharging Trustee and Closing Estate …" at bounding box center [560, 536] width 1120 height 1073
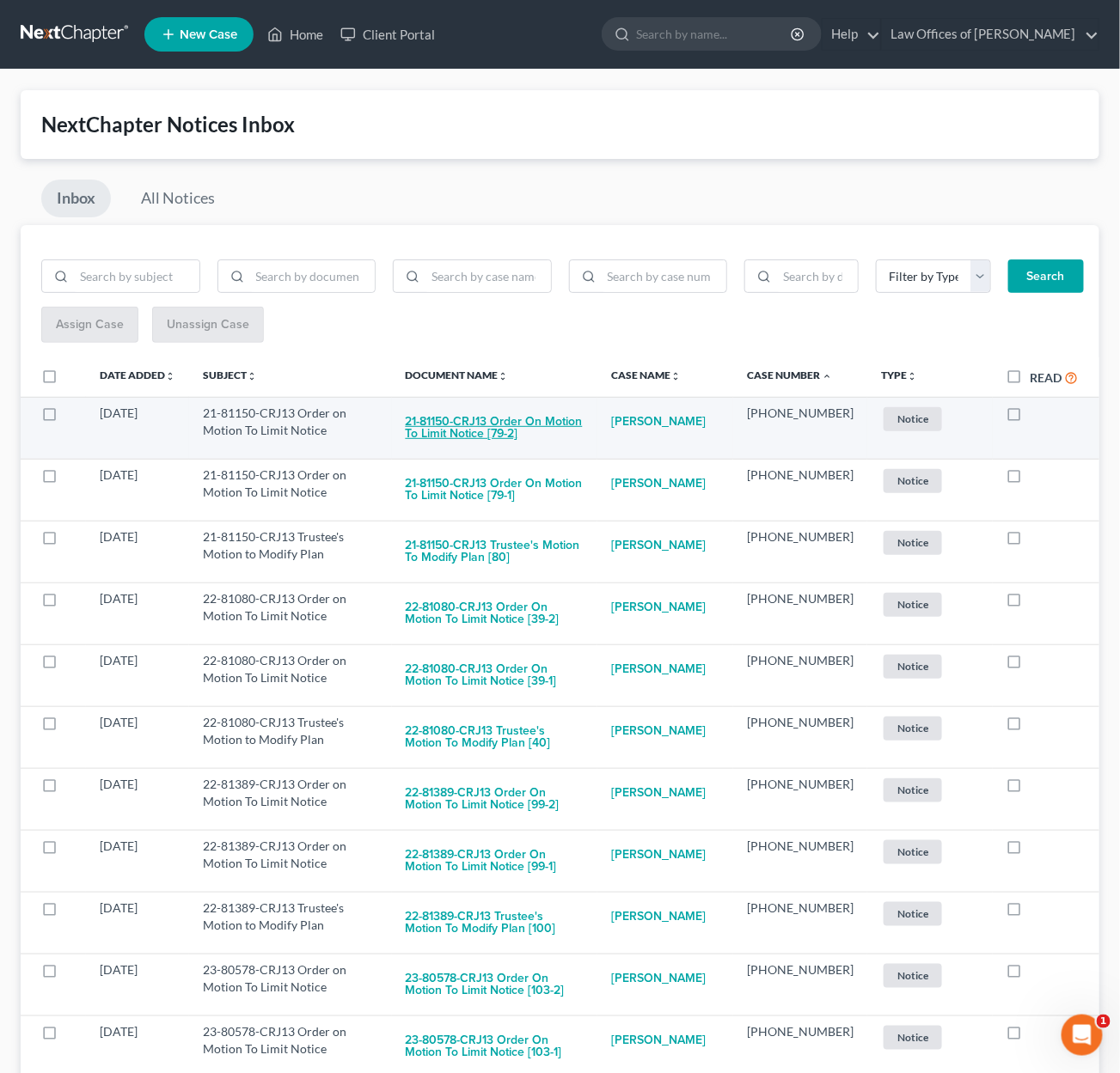
click at [573, 417] on button "21-81150-CRJ13 Order on Motion To Limit Notice [79-2]" at bounding box center [495, 428] width 178 height 47
checkbox input "true"
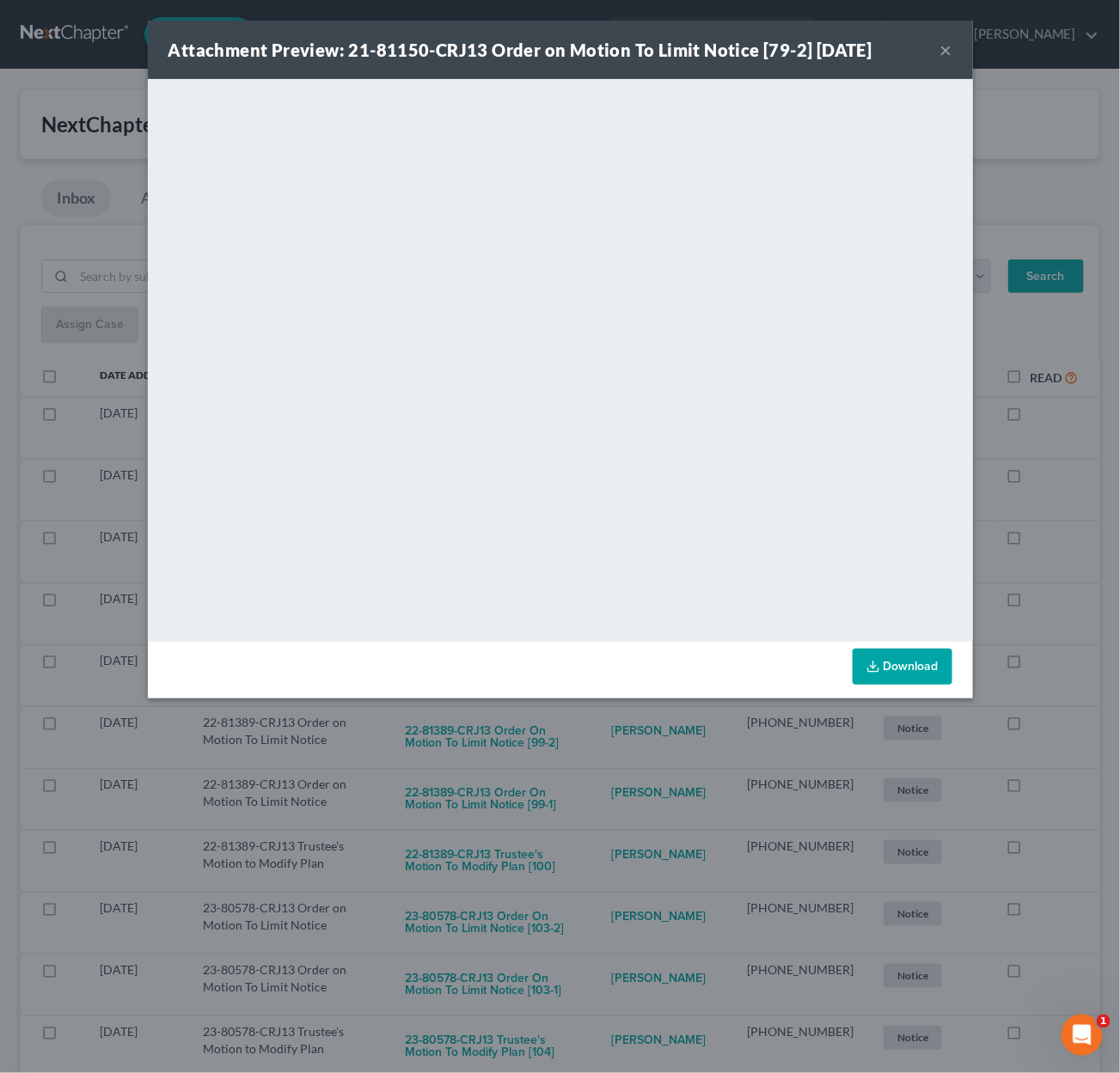
click at [616, 728] on div "Attachment Preview: 21-81150-CRJ13 Order on Motion To Limit Notice [79-2] 09/11…" at bounding box center [560, 536] width 1120 height 1073
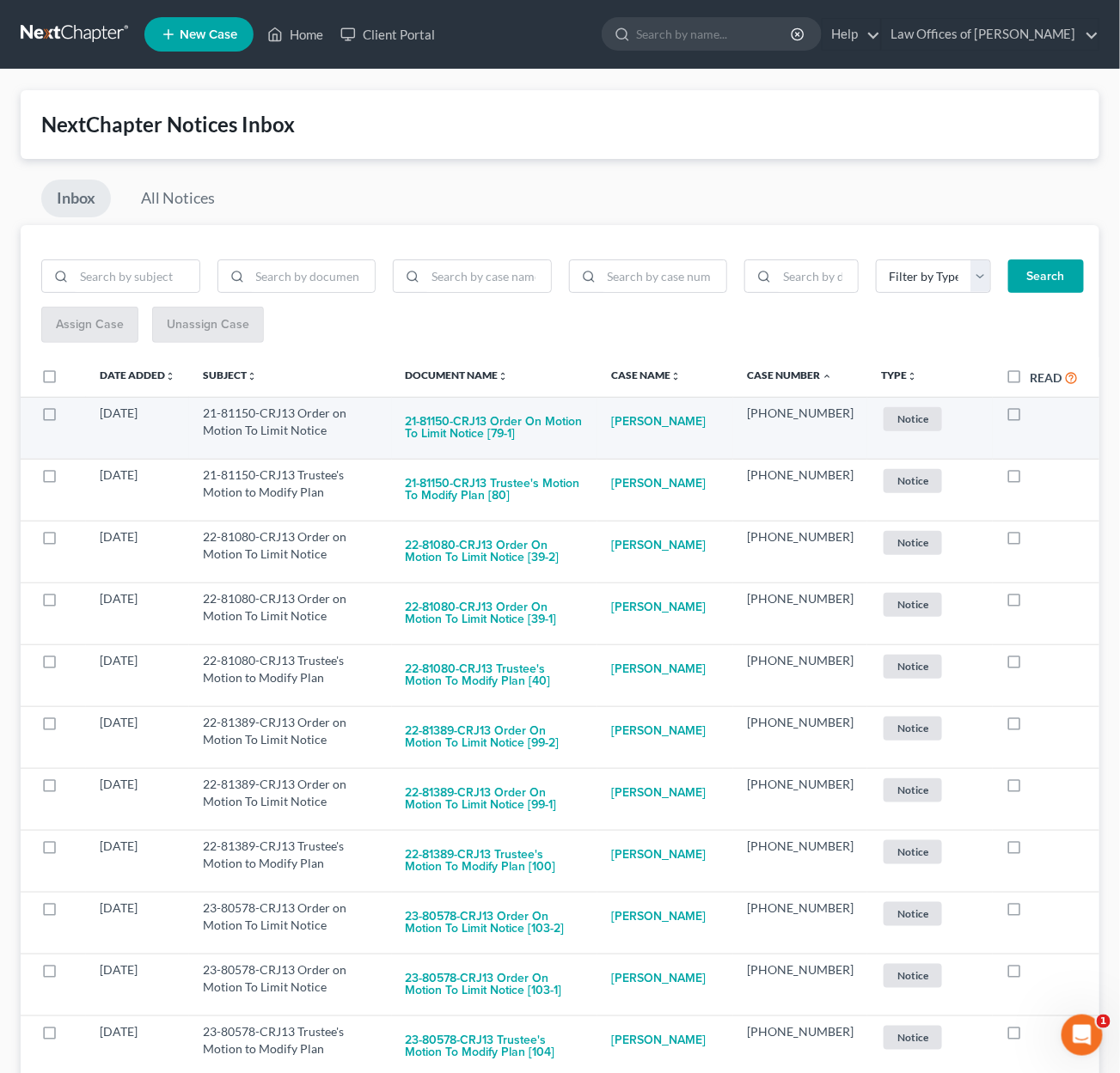
click at [562, 399] on td "21-81150-CRJ13 Order on Motion To Limit Notice [79-1]" at bounding box center [495, 427] width 206 height 61
click at [558, 414] on button "21-81150-CRJ13 Order on Motion To Limit Notice [79-1]" at bounding box center [495, 428] width 178 height 47
checkbox input "true"
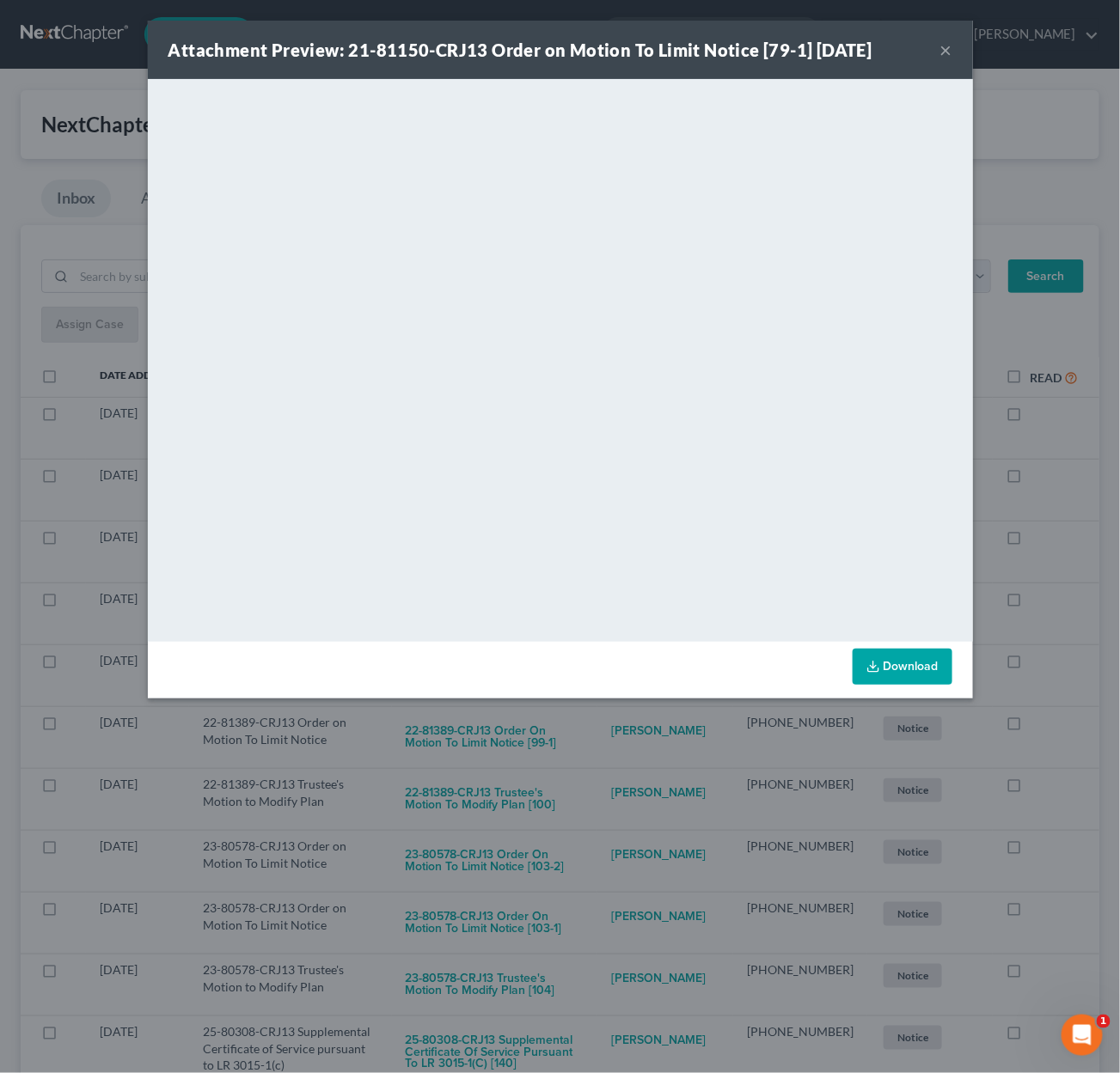
click at [637, 711] on div "Attachment Preview: 21-81150-CRJ13 Order on Motion To Limit Notice [79-1] 09/11…" at bounding box center [560, 536] width 1120 height 1073
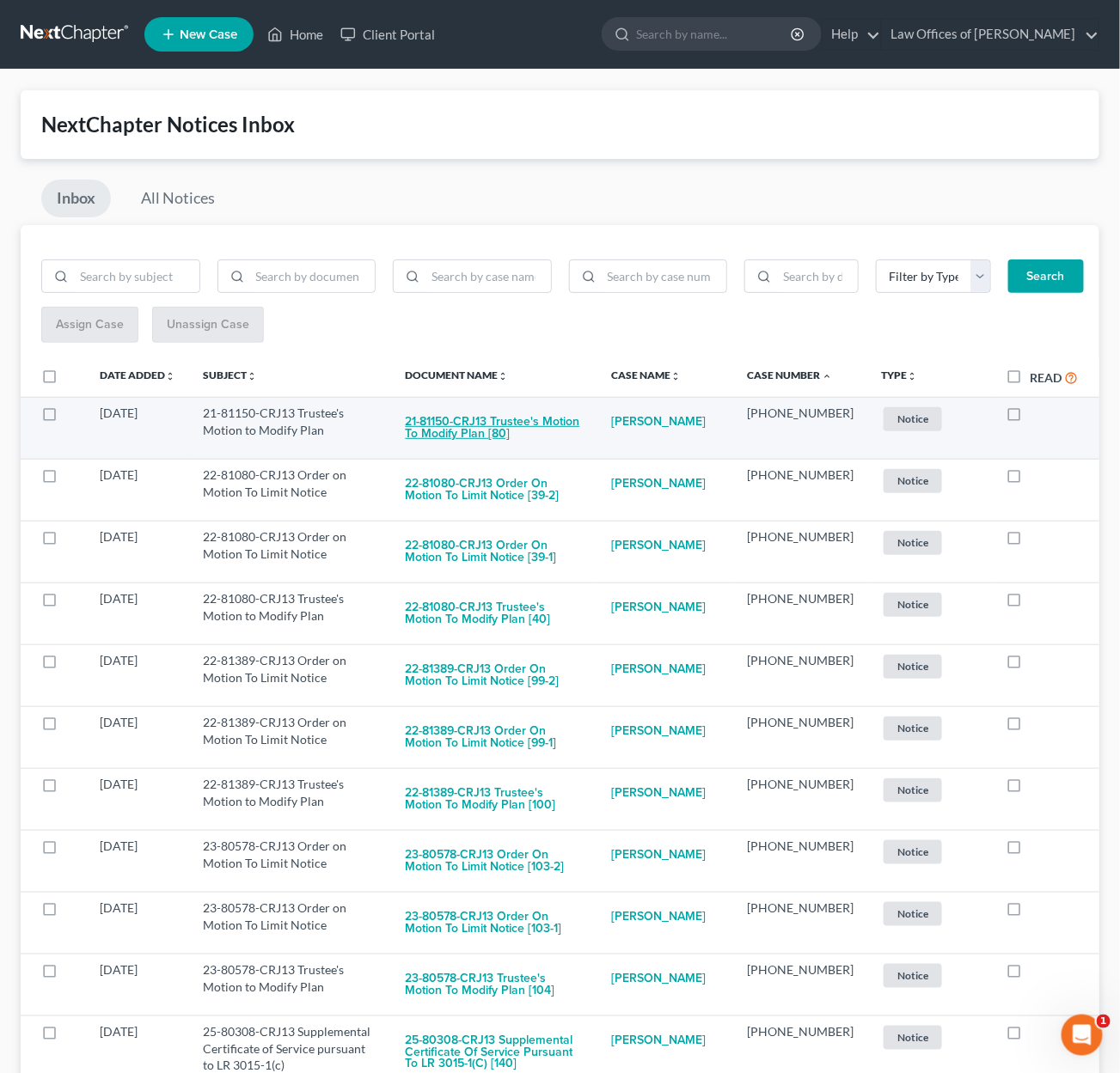
click at [570, 408] on button "21-81150-CRJ13 Trustee's Motion to Modify Plan [80]" at bounding box center [495, 428] width 178 height 47
checkbox input "true"
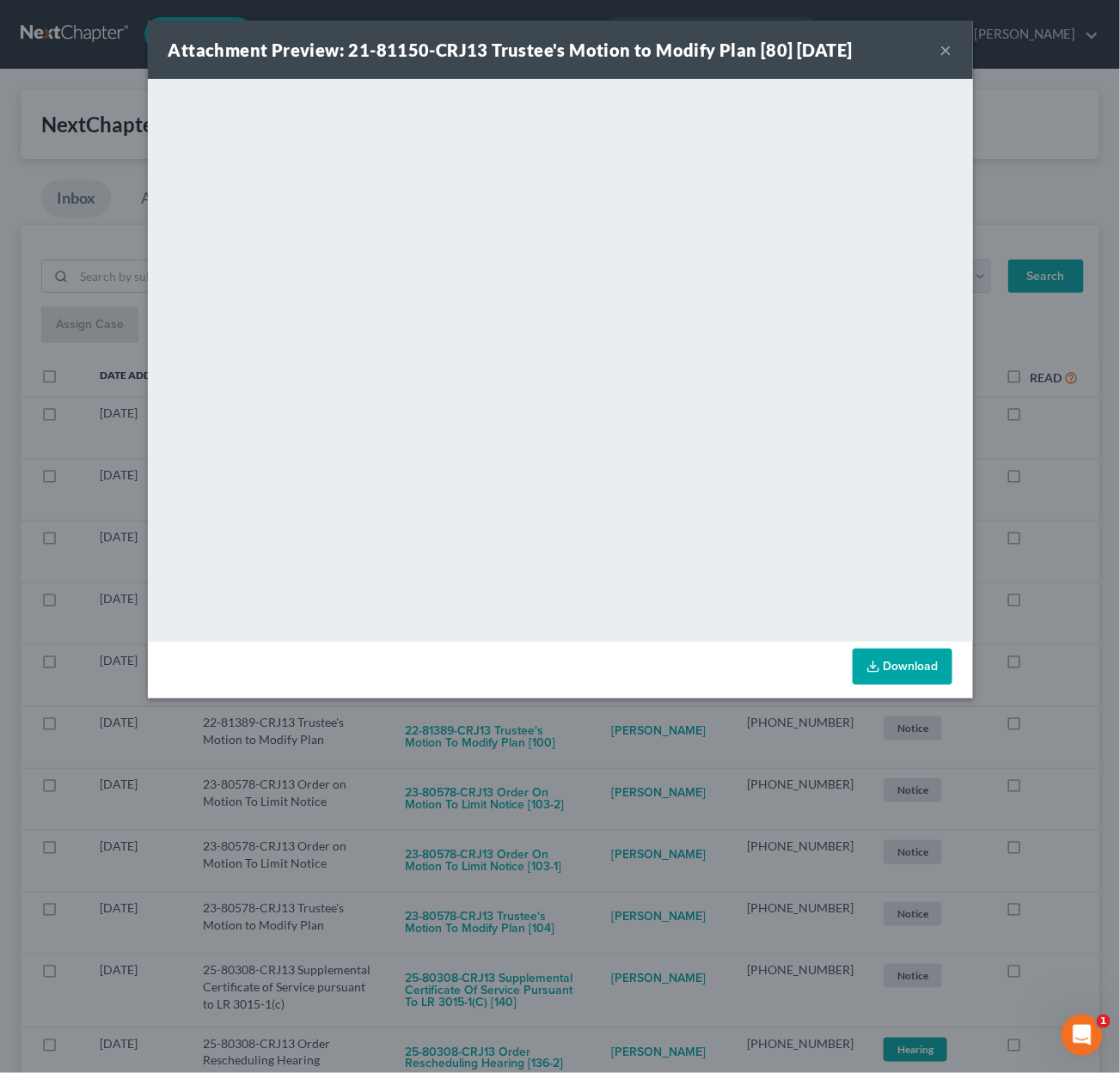
click at [612, 745] on div "Attachment Preview: 21-81150-CRJ13 Trustee's Motion to Modify Plan [80] 09/11/2…" at bounding box center [560, 536] width 1120 height 1073
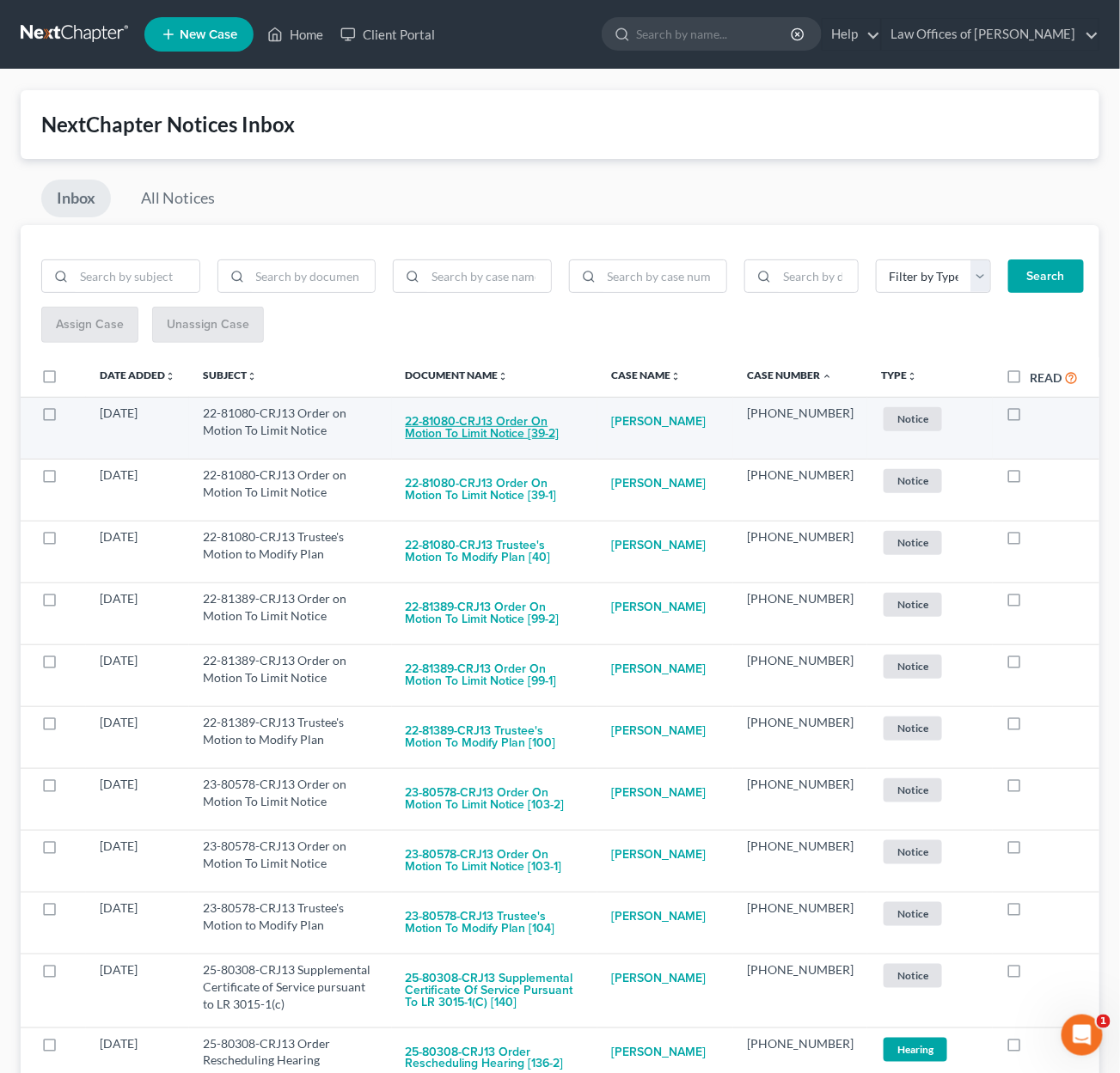
click at [532, 419] on button "22-81080-CRJ13 Order on Motion To Limit Notice [39-2]" at bounding box center [495, 428] width 178 height 47
checkbox input "true"
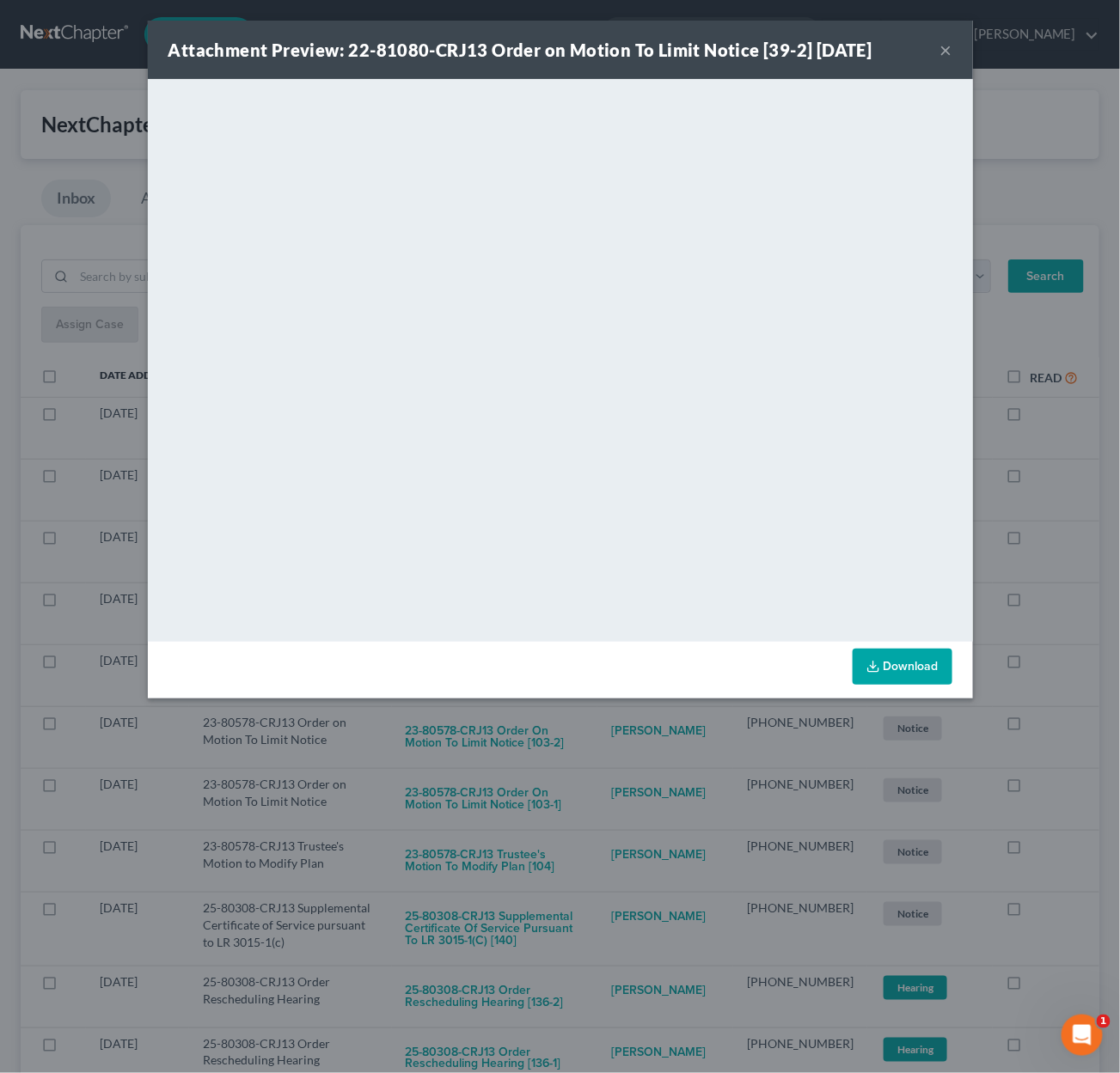
click at [629, 742] on div "Attachment Preview: 22-81080-CRJ13 Order on Motion To Limit Notice [39-2] 09/11…" at bounding box center [560, 536] width 1120 height 1073
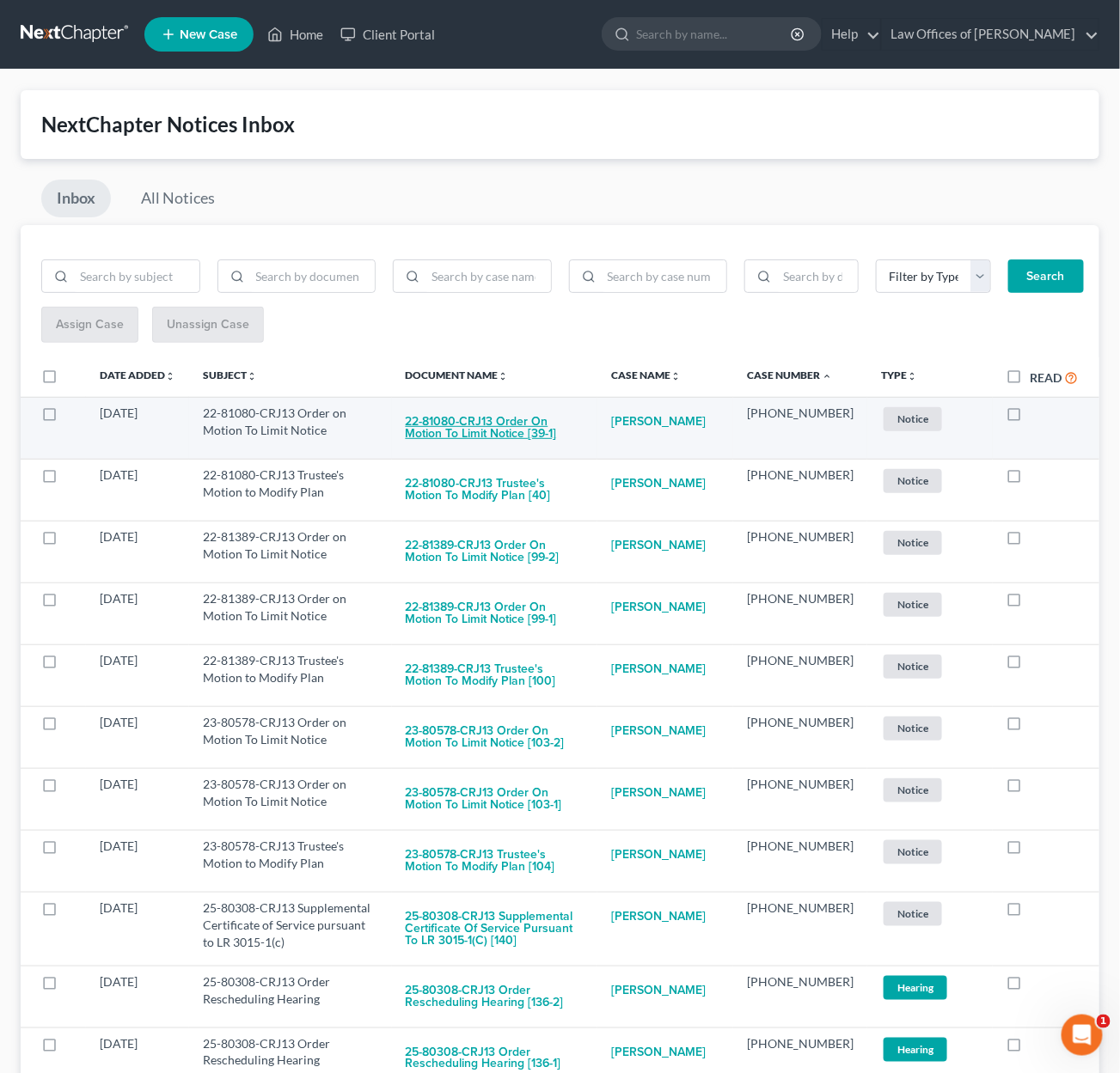
click at [560, 430] on button "22-81080-CRJ13 Order on Motion To Limit Notice [39-1]" at bounding box center [495, 428] width 178 height 47
checkbox input "true"
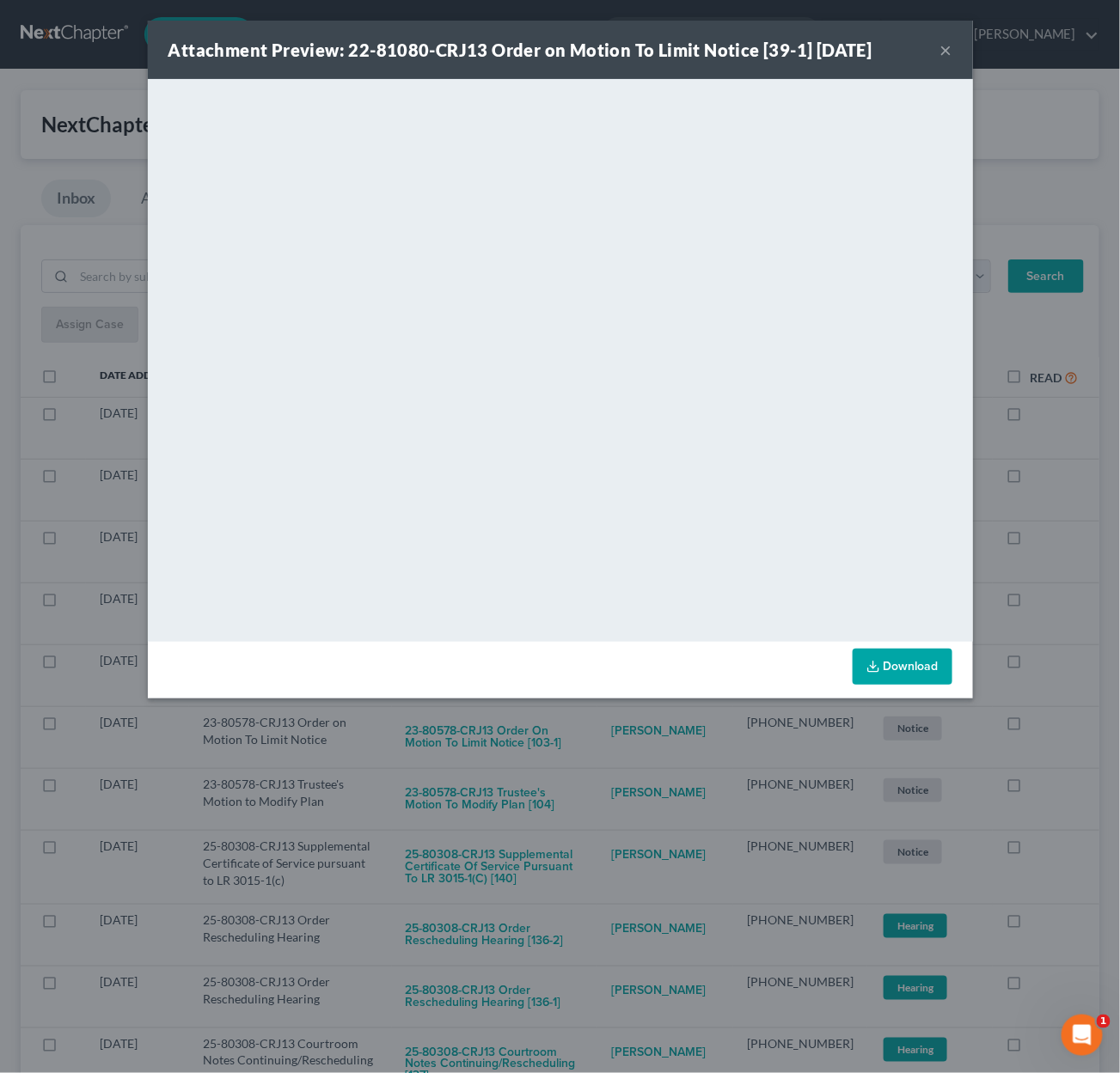
click at [627, 752] on div "Attachment Preview: 22-81080-CRJ13 Order on Motion To Limit Notice [39-1] 09/11…" at bounding box center [560, 536] width 1120 height 1073
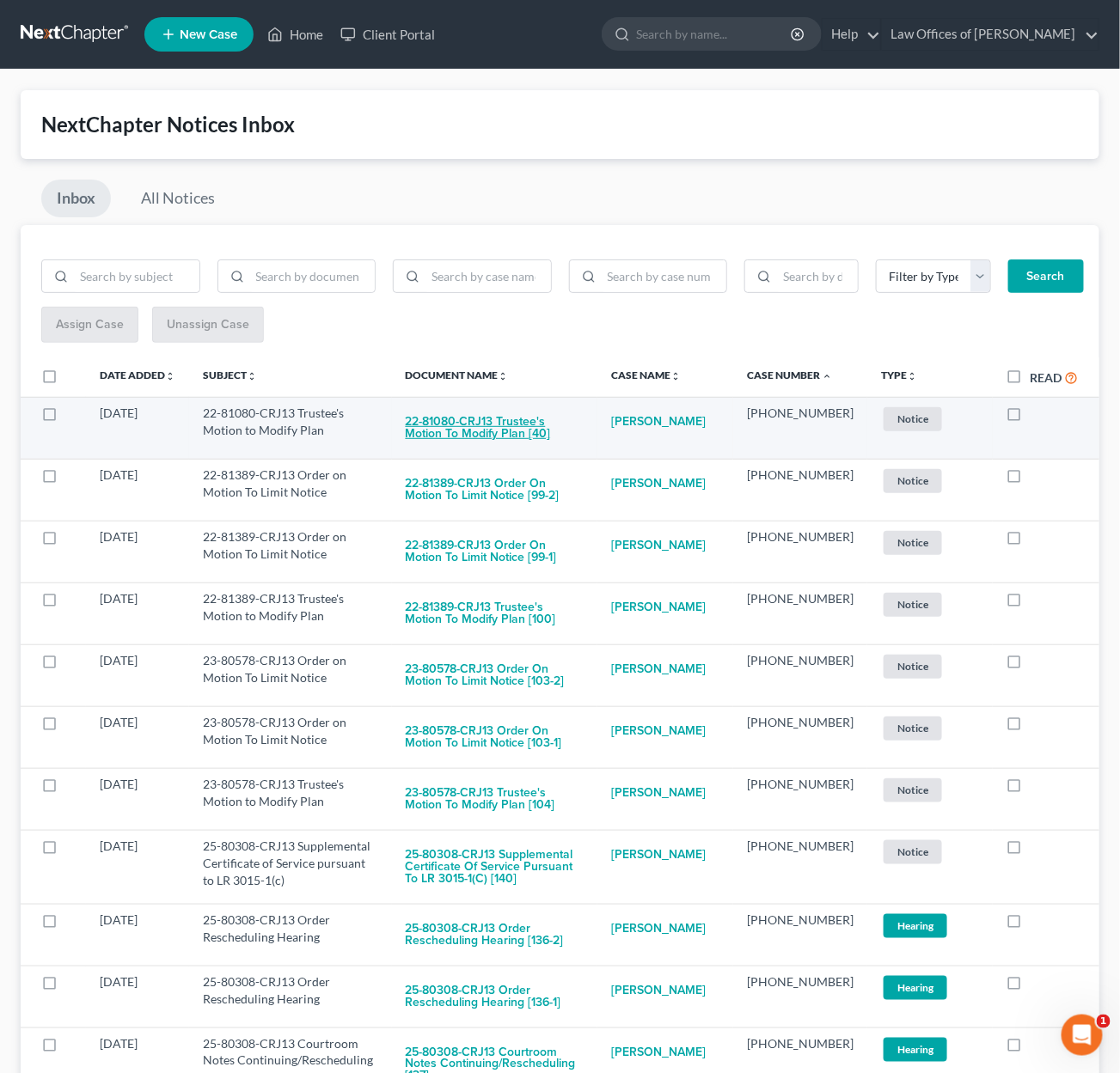
click at [563, 414] on button "22-81080-CRJ13 Trustee's Motion to Modify Plan [40]" at bounding box center [495, 428] width 178 height 47
checkbox input "true"
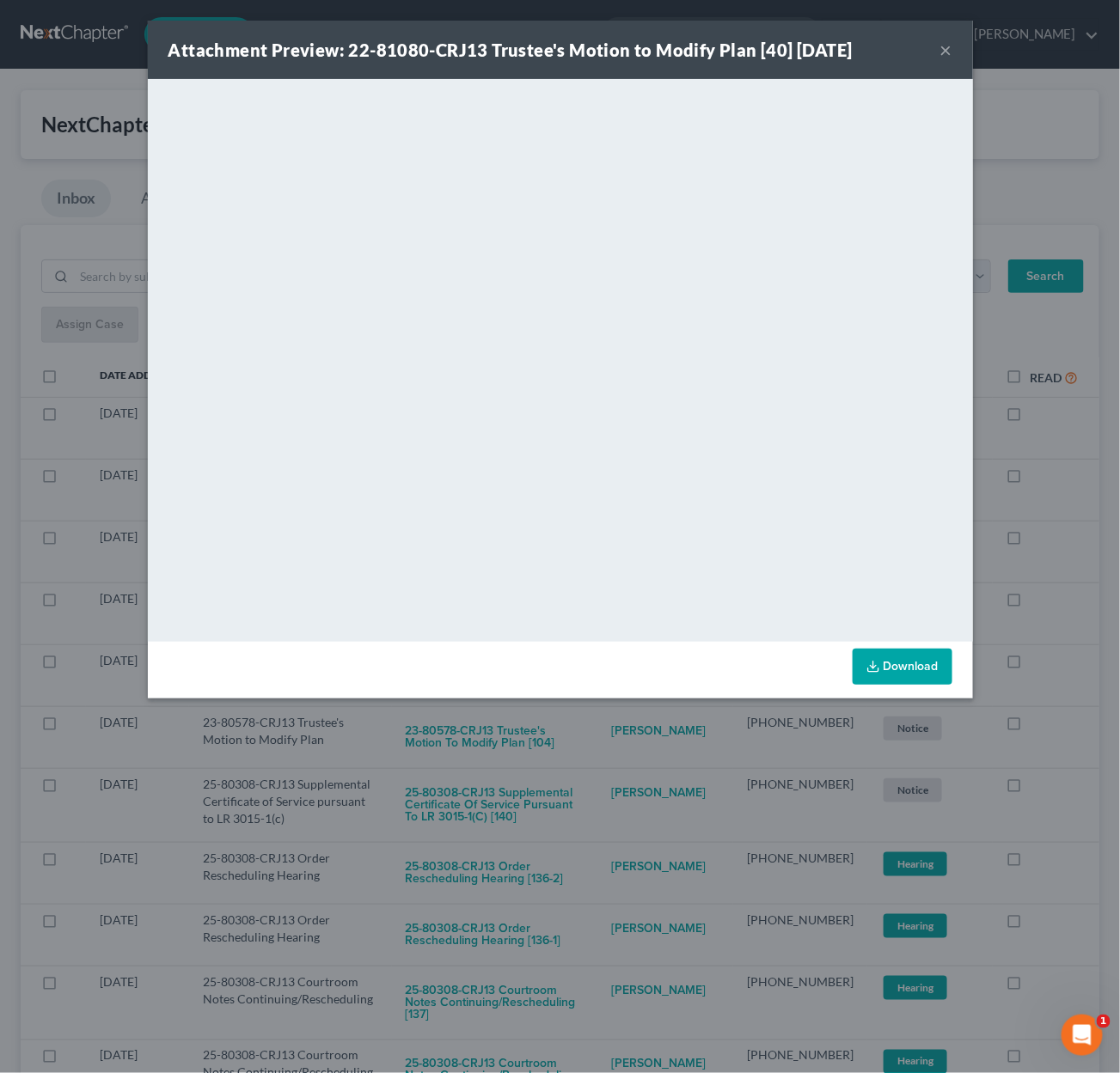
click at [646, 725] on div "Attachment Preview: 22-81080-CRJ13 Trustee's Motion to Modify Plan [40] 09/11/2…" at bounding box center [560, 536] width 1120 height 1073
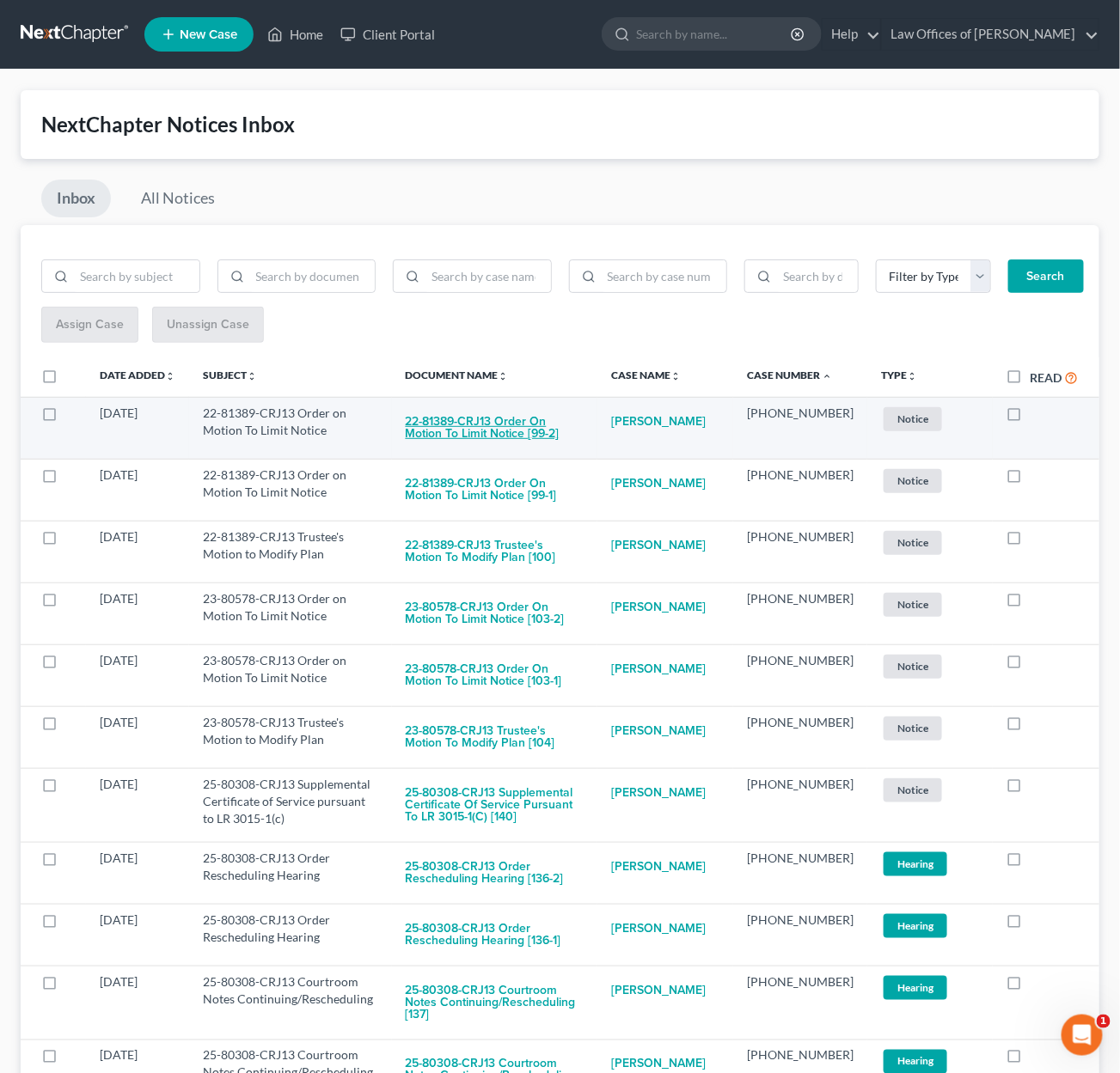
click at [579, 426] on button "22-81389-CRJ13 Order on Motion To Limit Notice [99-2]" at bounding box center [495, 428] width 178 height 47
checkbox input "true"
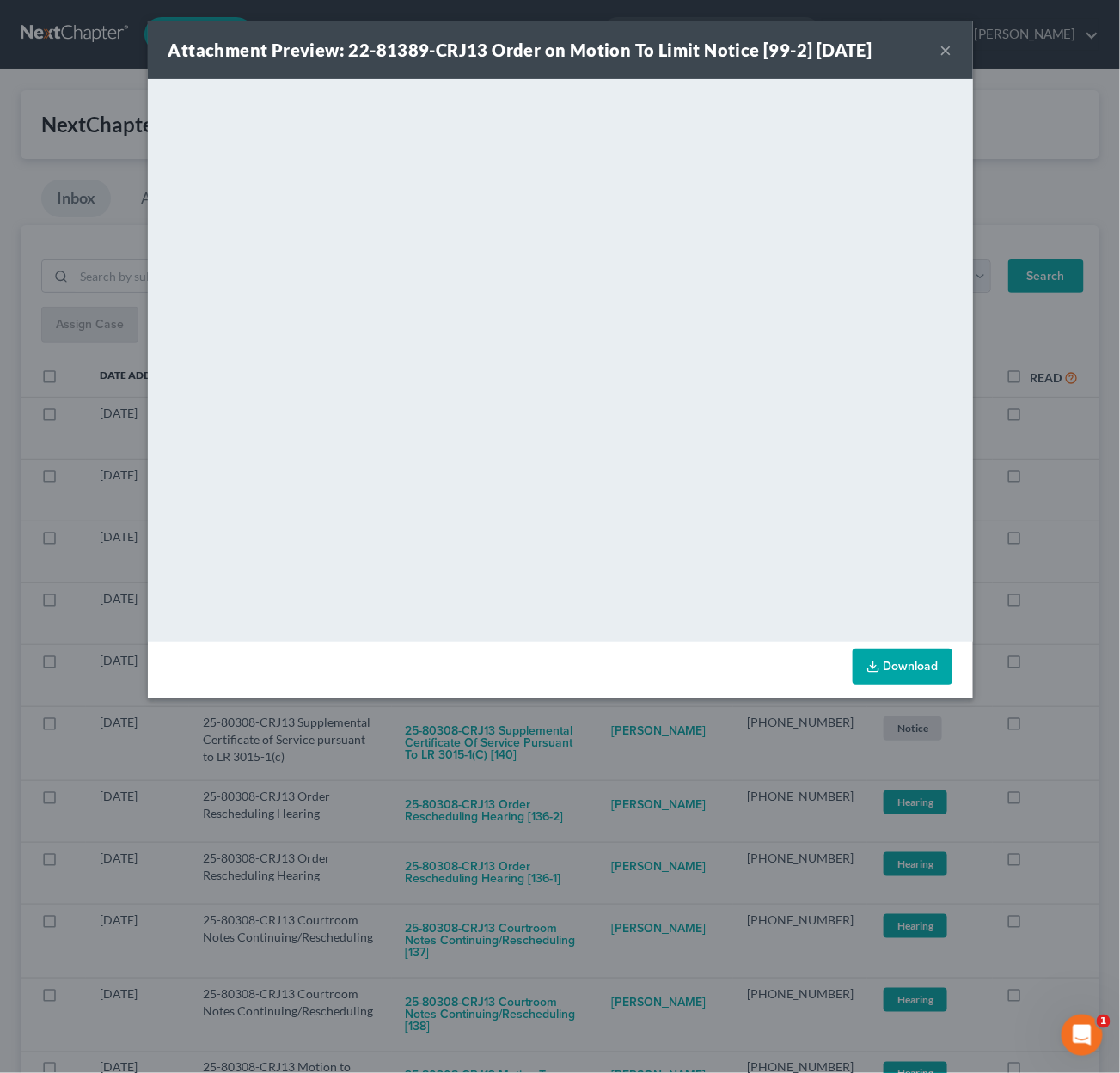
click at [638, 717] on div "Attachment Preview: 22-81389-CRJ13 Order on Motion To Limit Notice [99-2] 09/11…" at bounding box center [560, 536] width 1120 height 1073
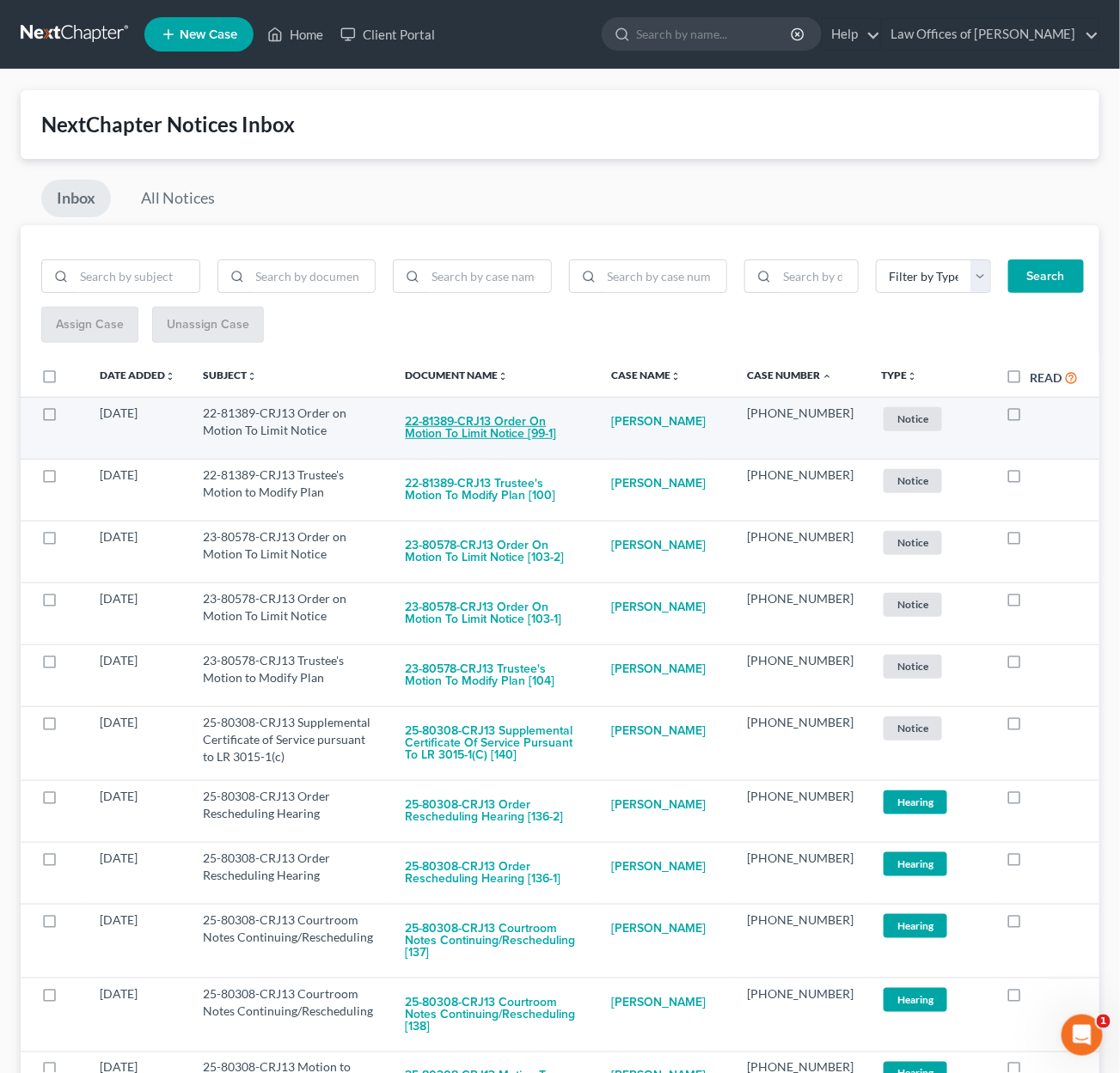
click at [534, 422] on button "22-81389-CRJ13 Order on Motion To Limit Notice [99-1]" at bounding box center [495, 428] width 178 height 47
checkbox input "true"
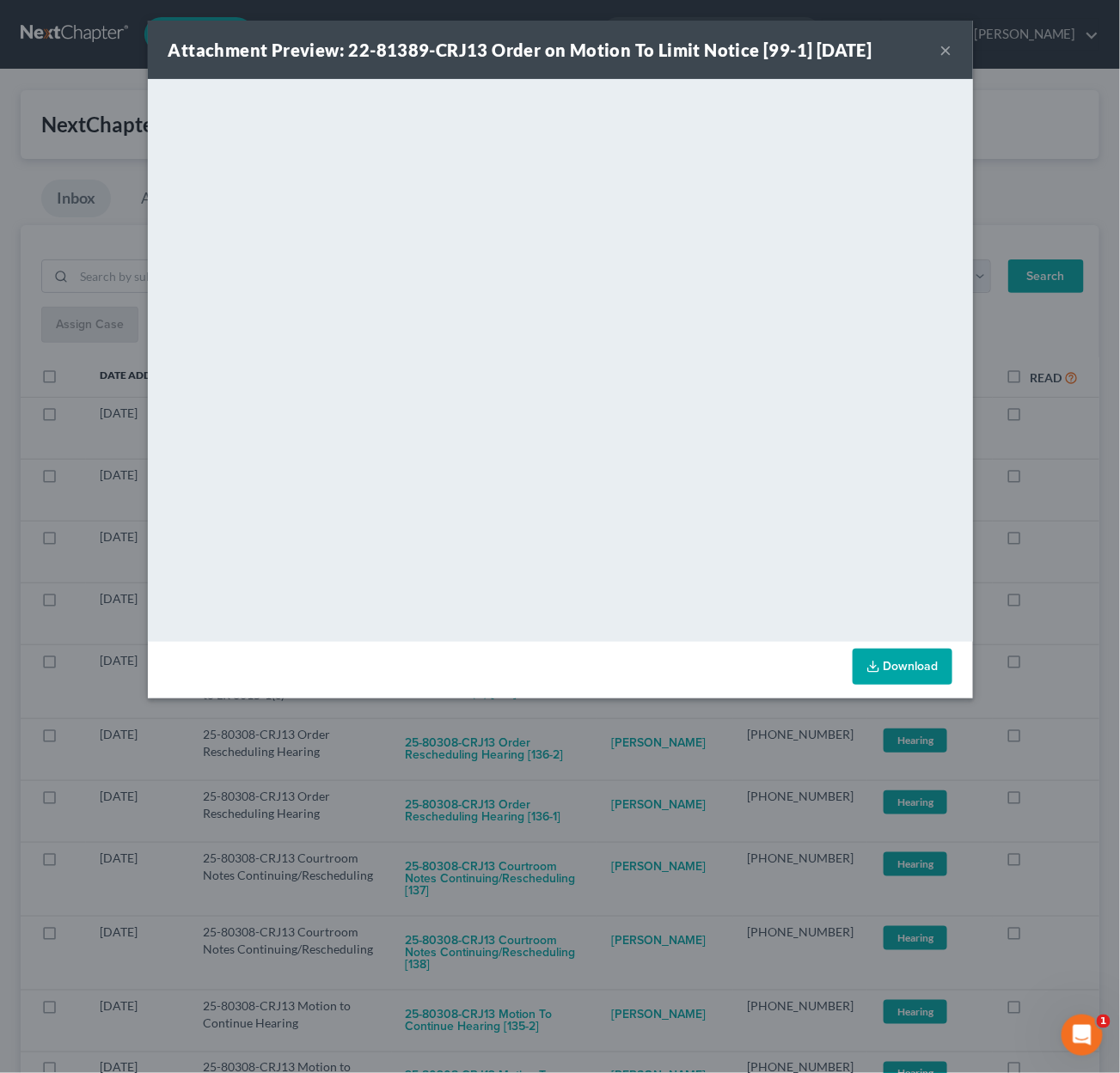
click at [627, 759] on div "Attachment Preview: 22-81389-CRJ13 Order on Motion To Limit Notice [99-1] 09/11…" at bounding box center [560, 536] width 1120 height 1073
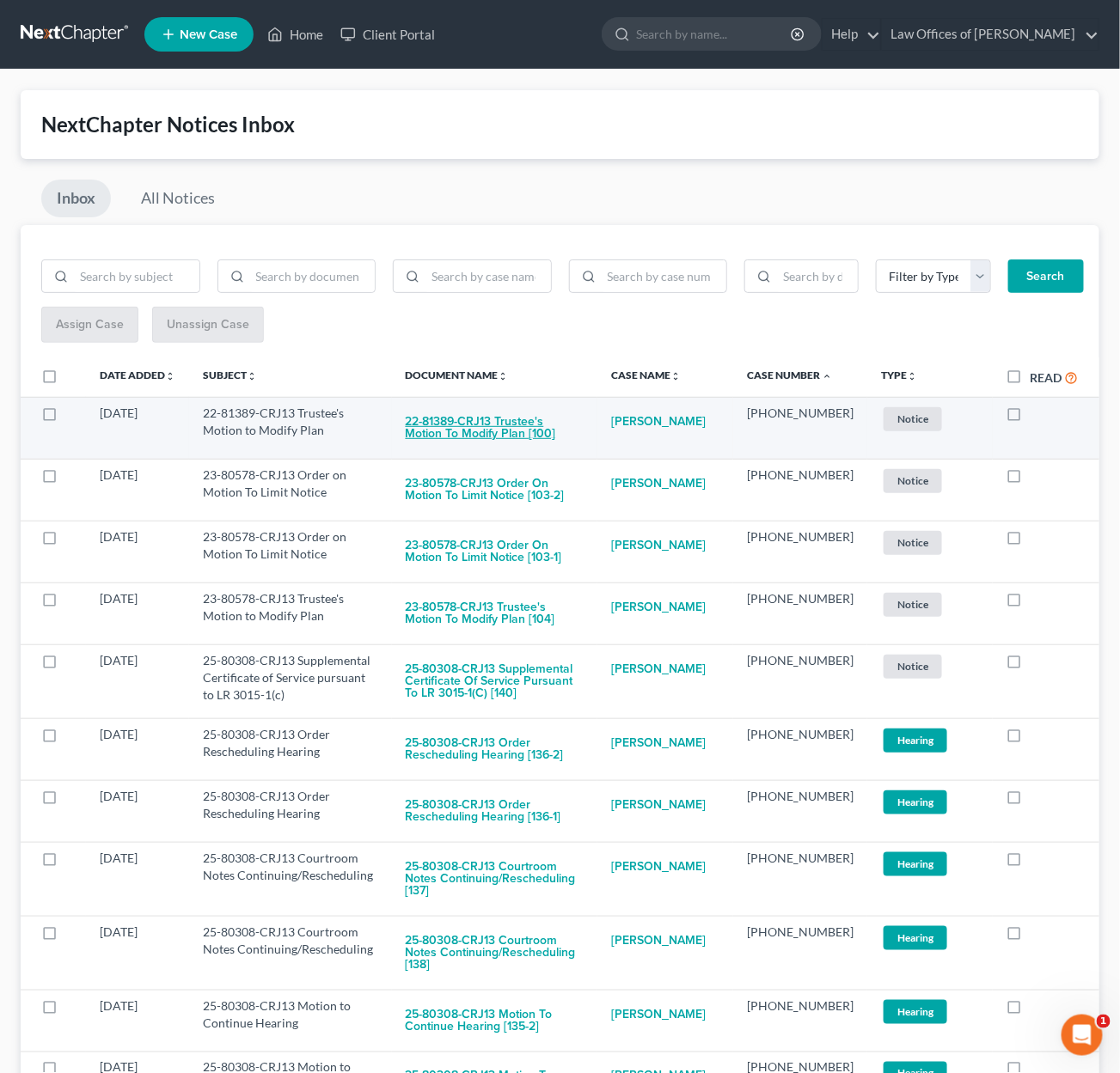
click at [522, 422] on button "22-81389-CRJ13 Trustee's Motion to Modify Plan [100]" at bounding box center [495, 428] width 178 height 47
checkbox input "true"
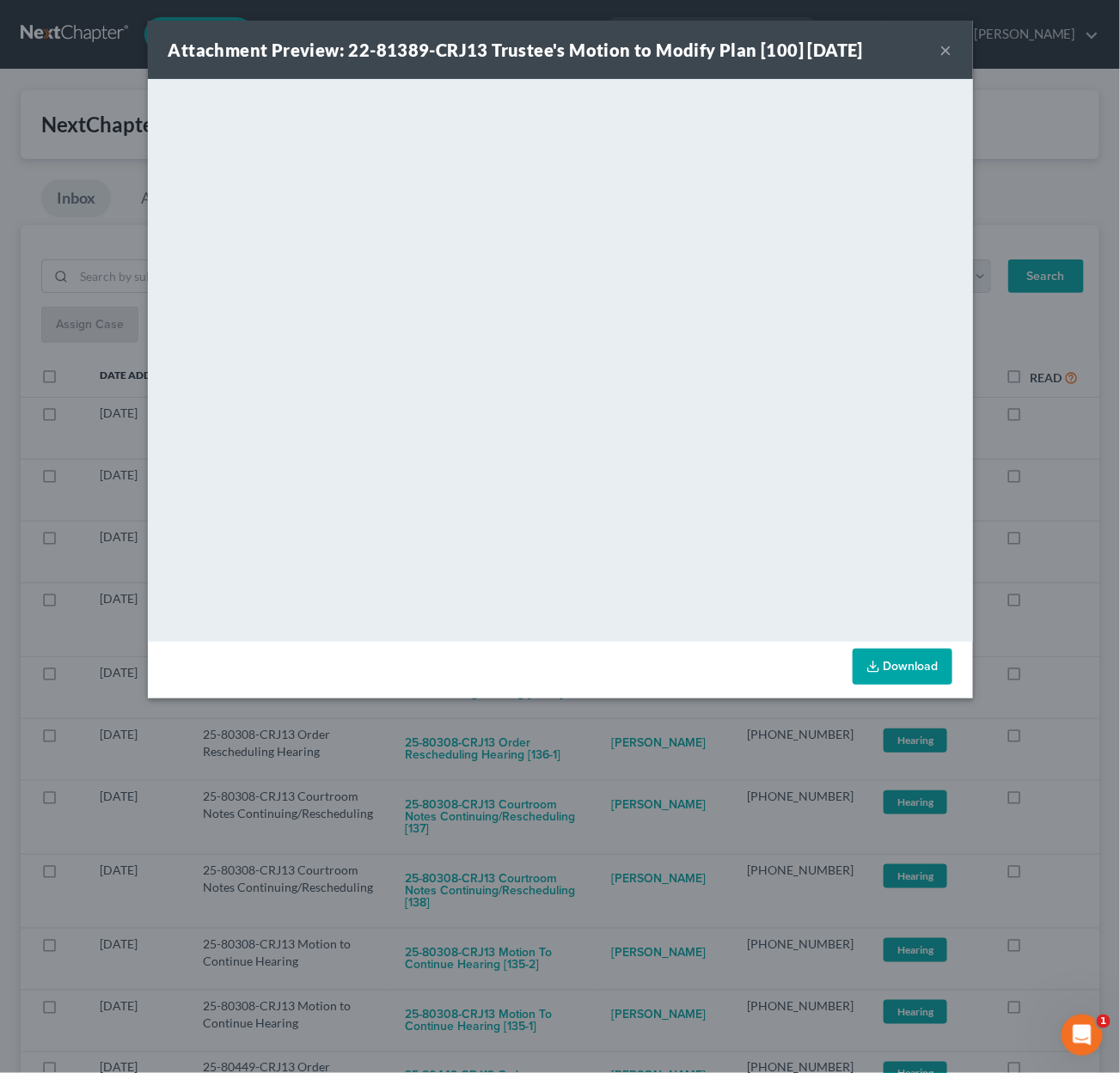
click at [615, 740] on div "Attachment Preview: 22-81389-CRJ13 Trustee's Motion to Modify Plan [100] 09/11/…" at bounding box center [560, 536] width 1120 height 1073
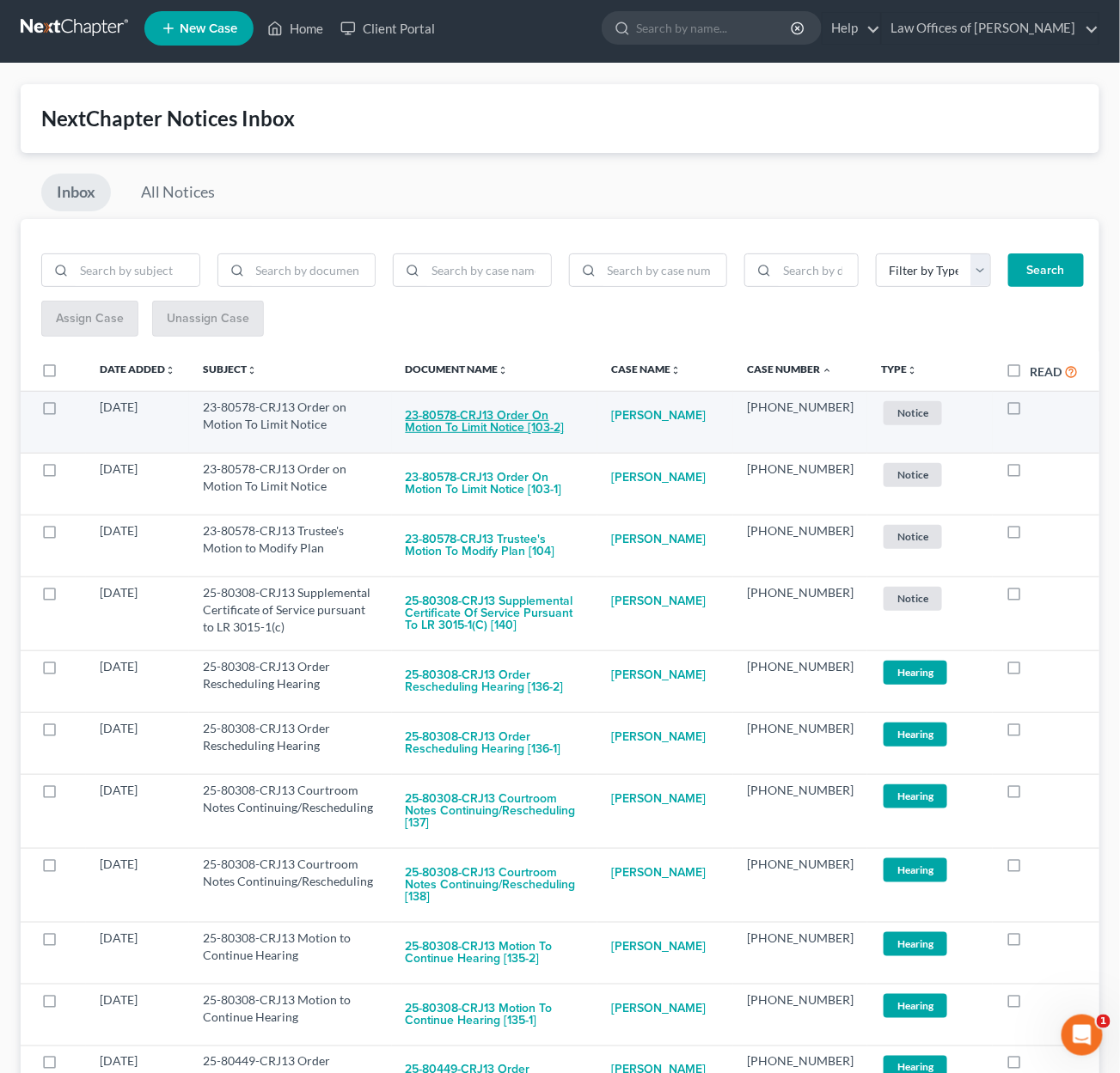
scroll to position [10, 0]
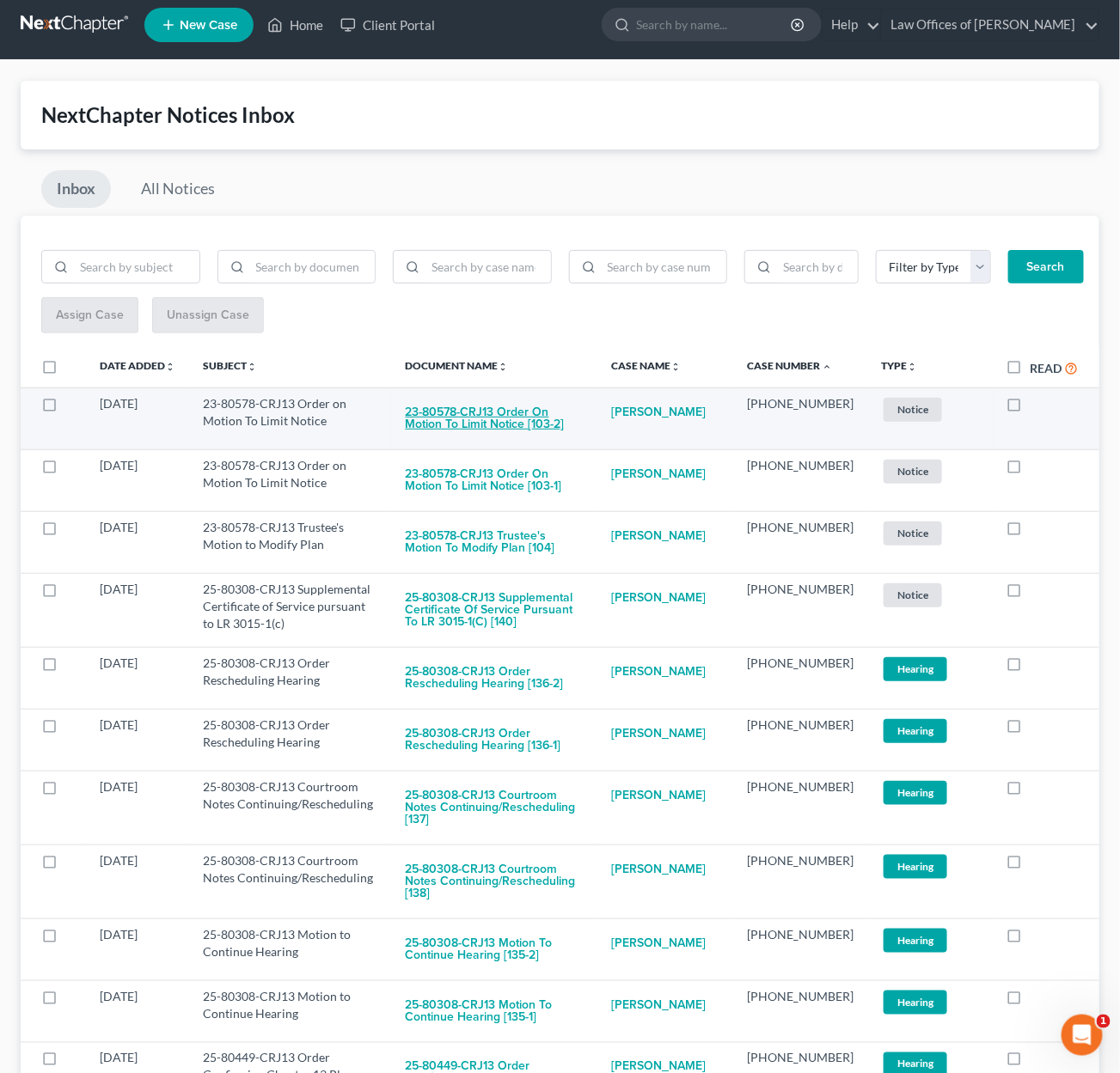
click at [549, 417] on button "23-80578-CRJ13 Order on Motion To Limit Notice [103-2]" at bounding box center [495, 418] width 178 height 47
checkbox input "true"
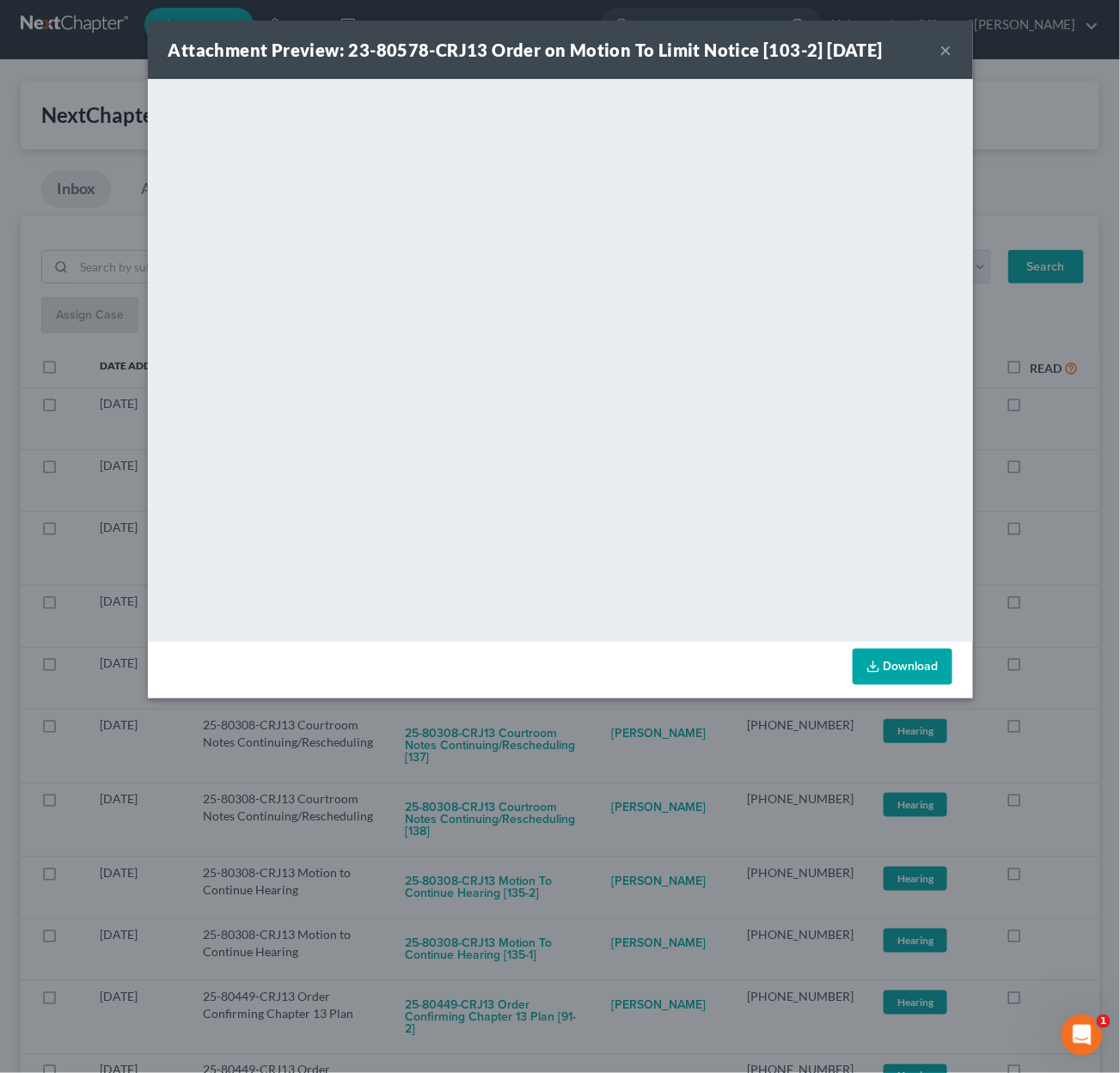
click at [625, 725] on div "Attachment Preview: 23-80578-CRJ13 Order on Motion To Limit Notice [103-2] 09/1…" at bounding box center [560, 536] width 1120 height 1073
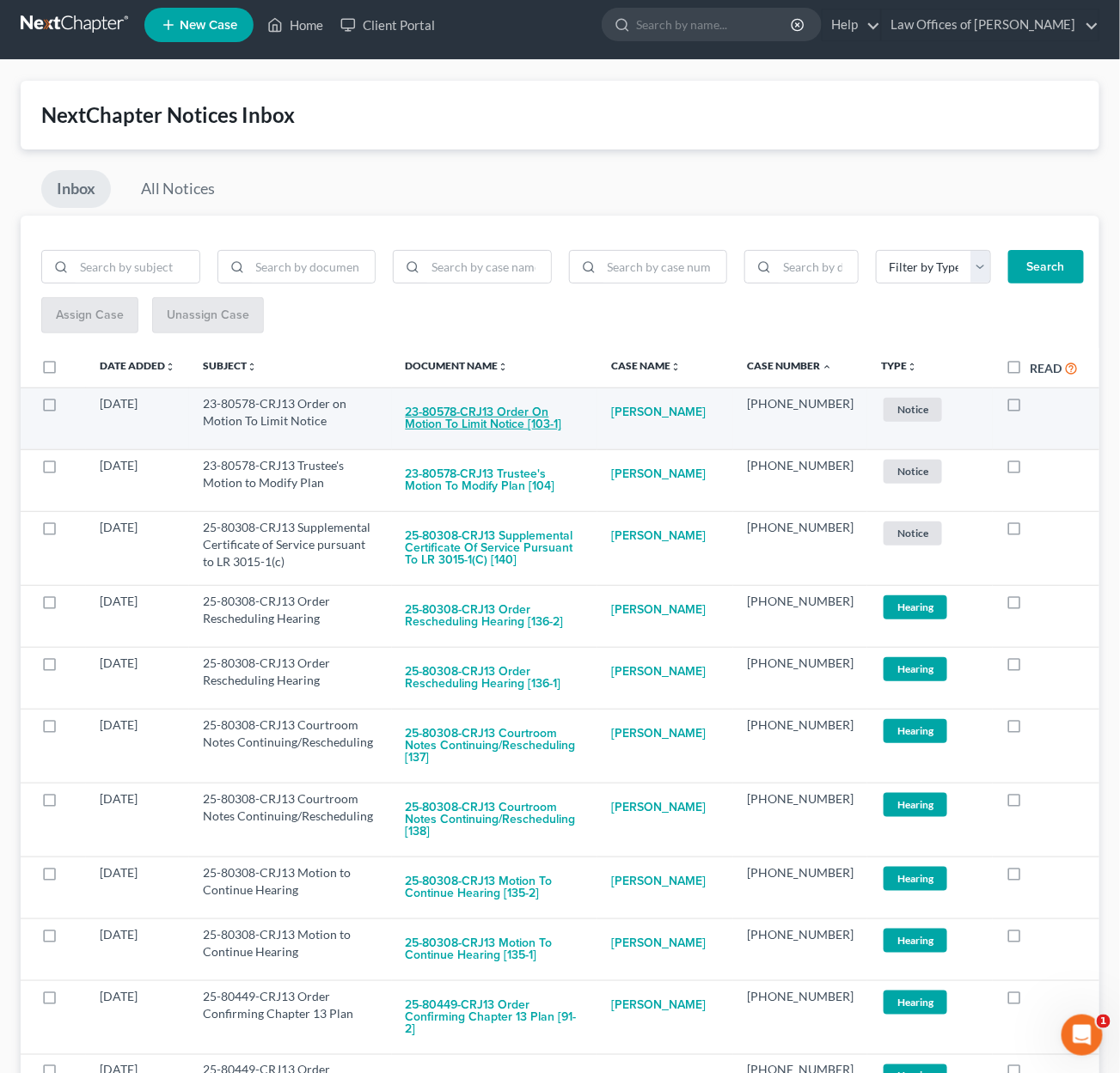
scroll to position [13, 0]
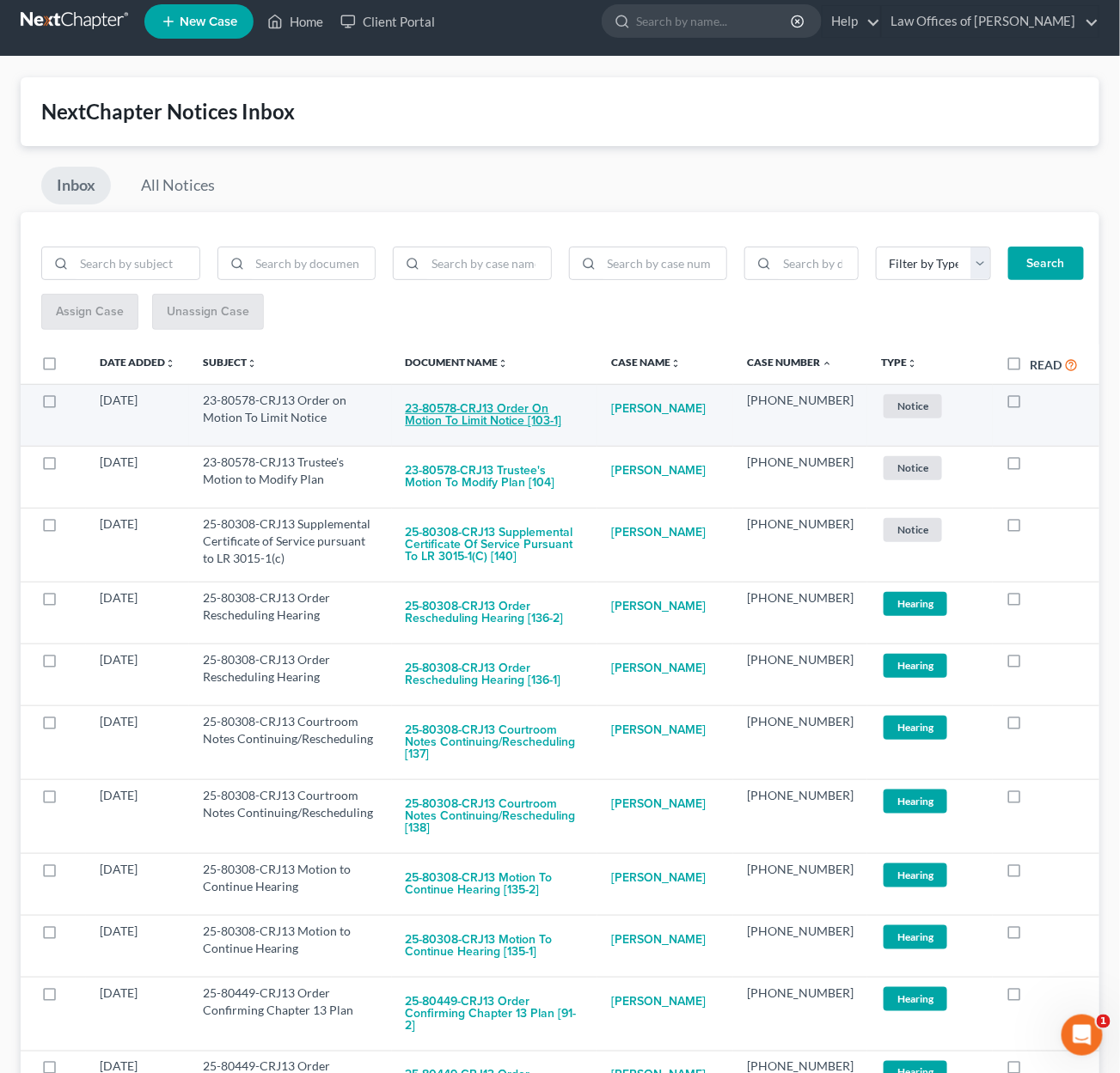
click at [545, 410] on button "23-80578-CRJ13 Order on Motion To Limit Notice [103-1]" at bounding box center [495, 415] width 178 height 47
checkbox input "true"
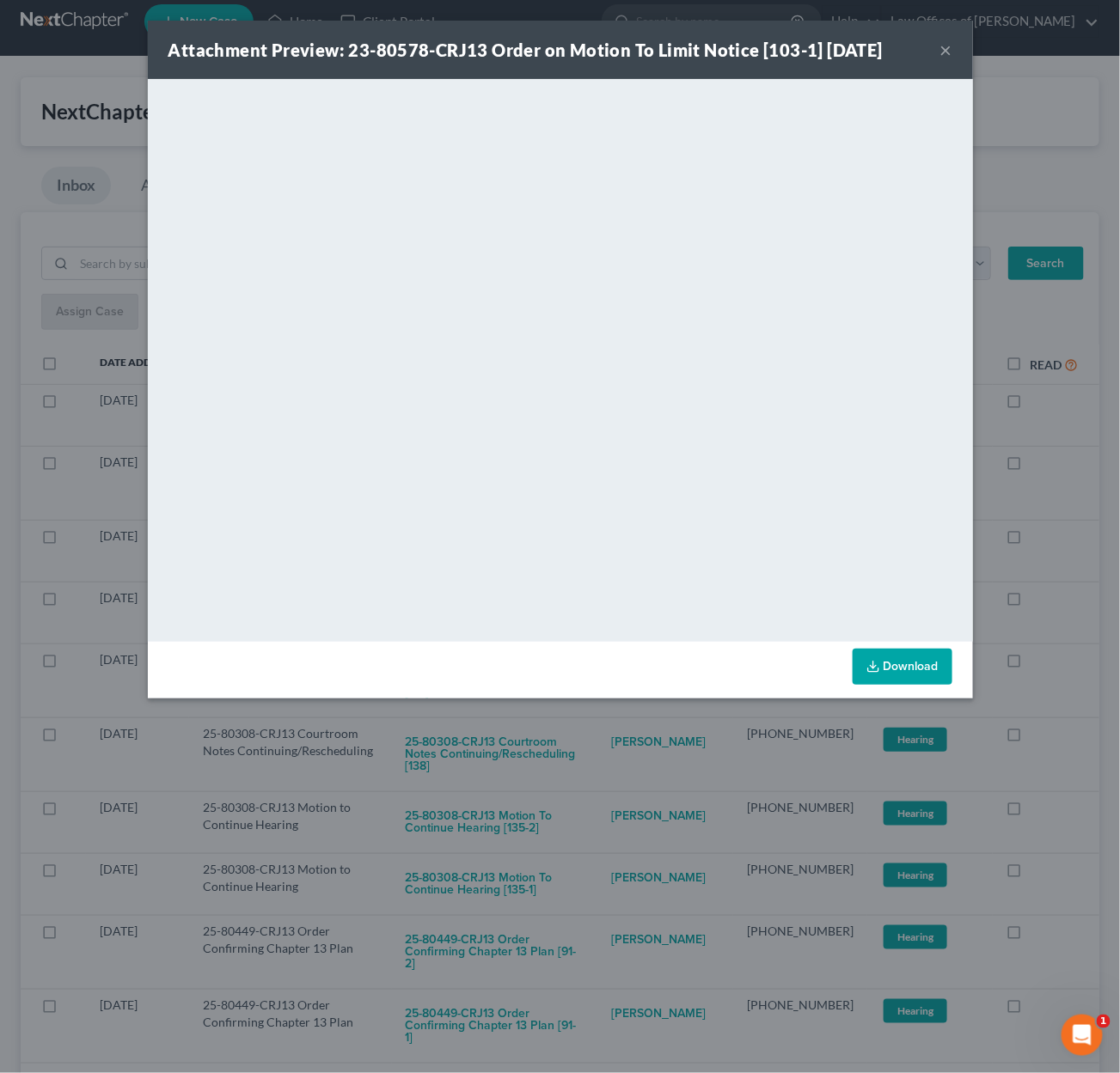
click at [634, 734] on div "Attachment Preview: 23-80578-CRJ13 Order on Motion To Limit Notice [103-1] 09/1…" at bounding box center [560, 536] width 1120 height 1073
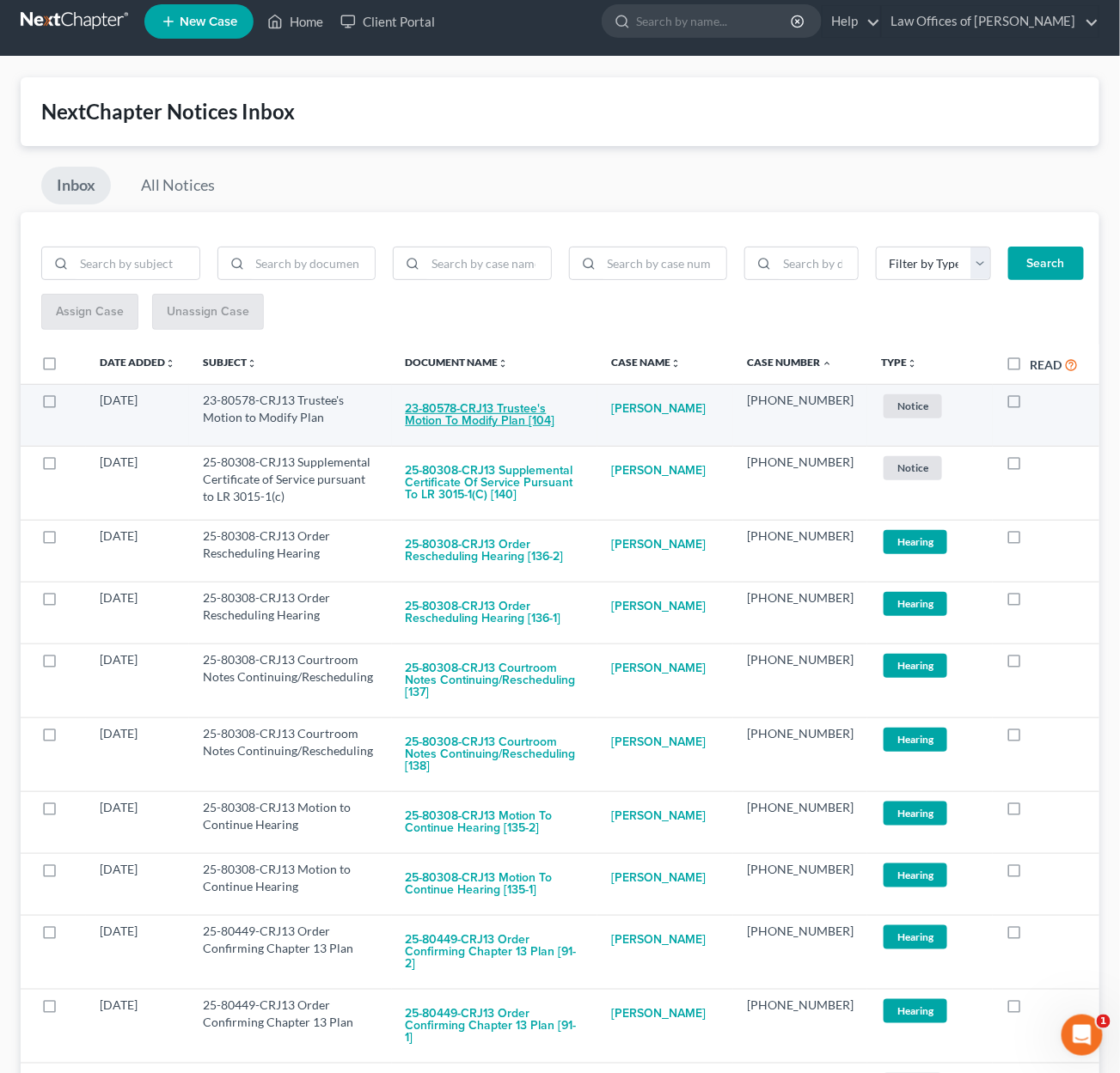
click at [548, 392] on button "23-80578-CRJ13 Trustee's Motion to Modify Plan [104]" at bounding box center [495, 415] width 178 height 47
checkbox input "true"
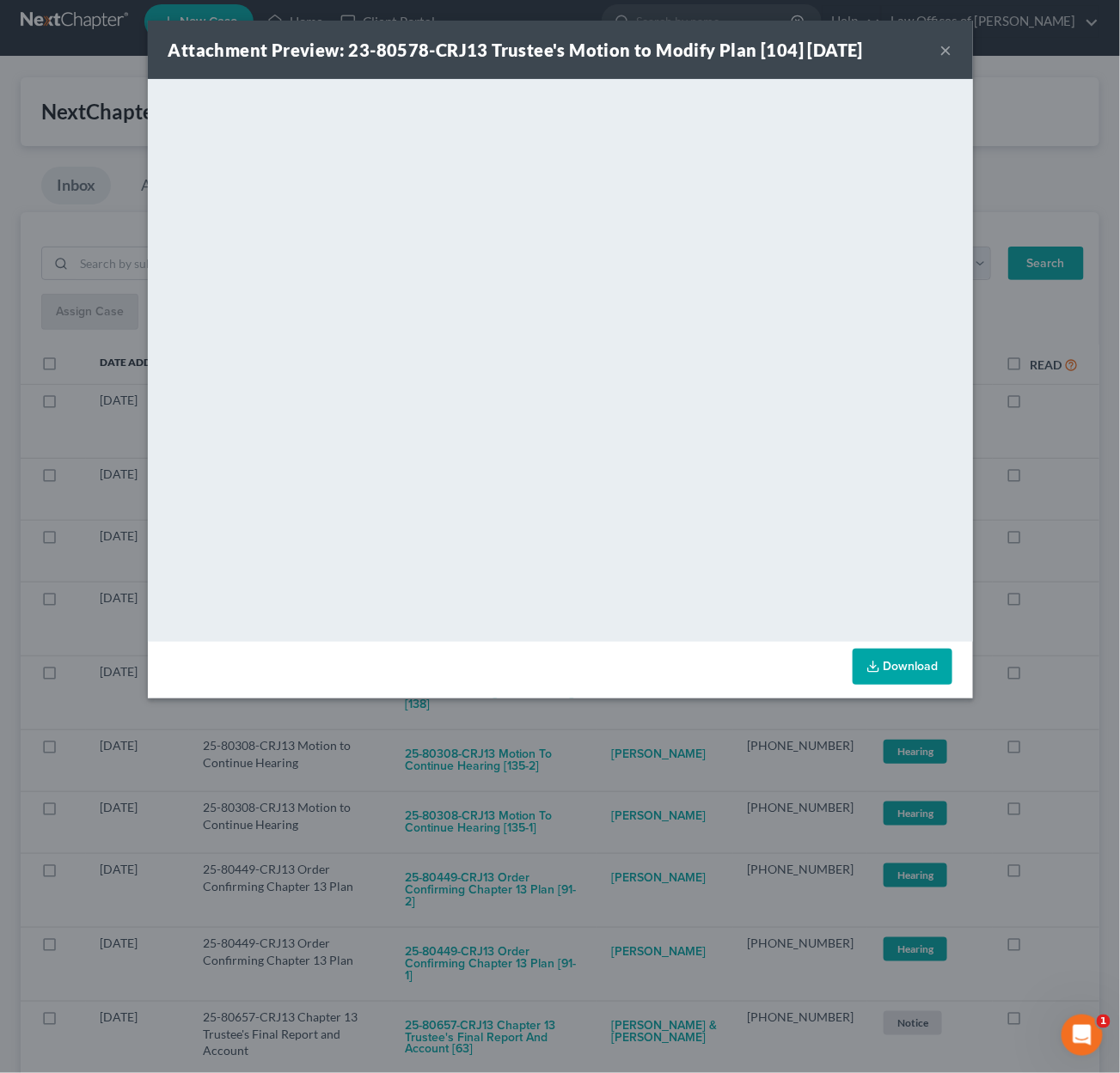
click at [629, 715] on div "Attachment Preview: 23-80578-CRJ13 Trustee's Motion to Modify Plan [104] 09/11/…" at bounding box center [560, 536] width 1120 height 1073
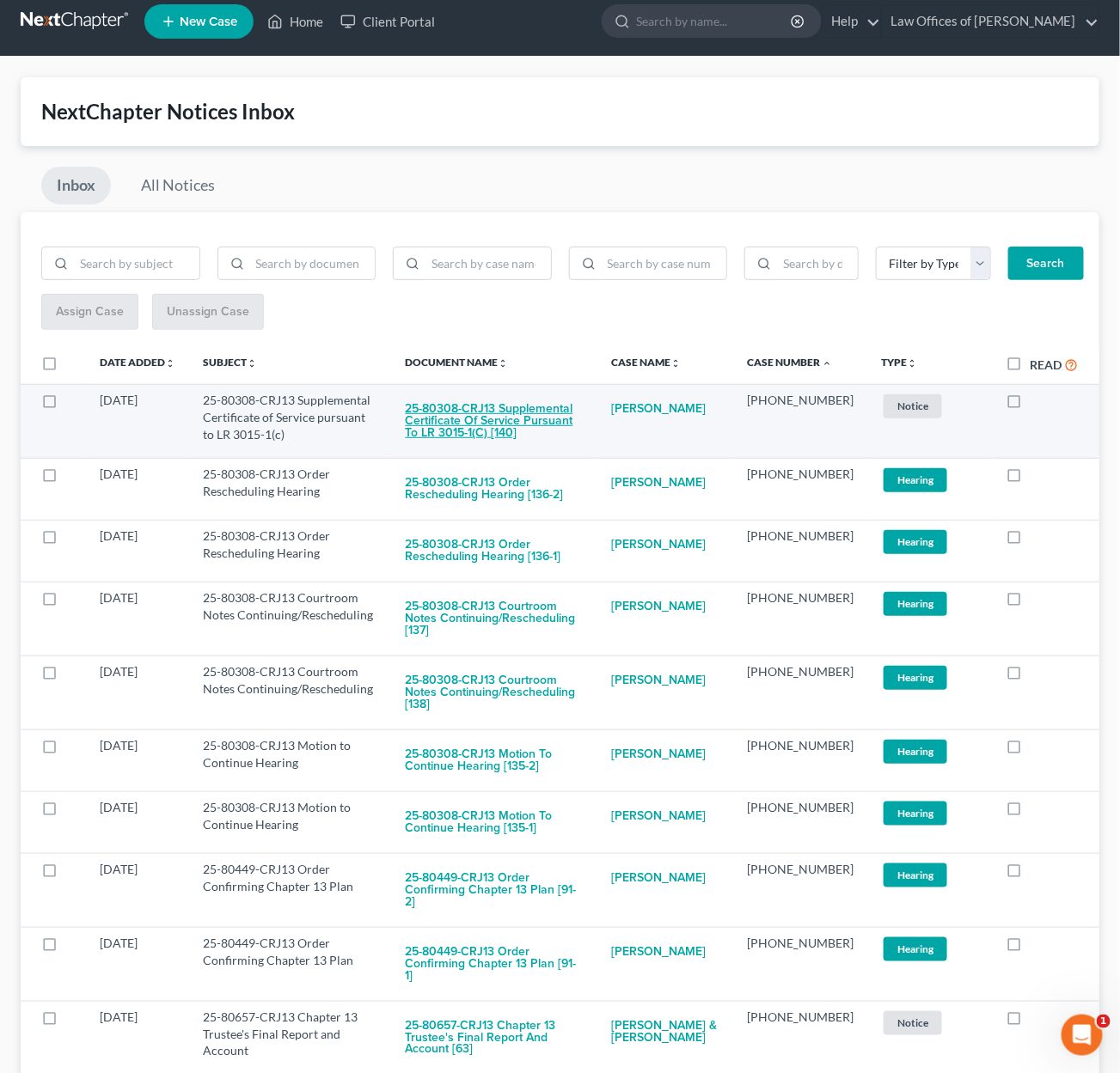
click at [547, 422] on button "25-80308-CRJ13 Supplemental Certificate of Service pursuant to LR 3015-1(c) [14…" at bounding box center [495, 420] width 178 height 58
checkbox input "true"
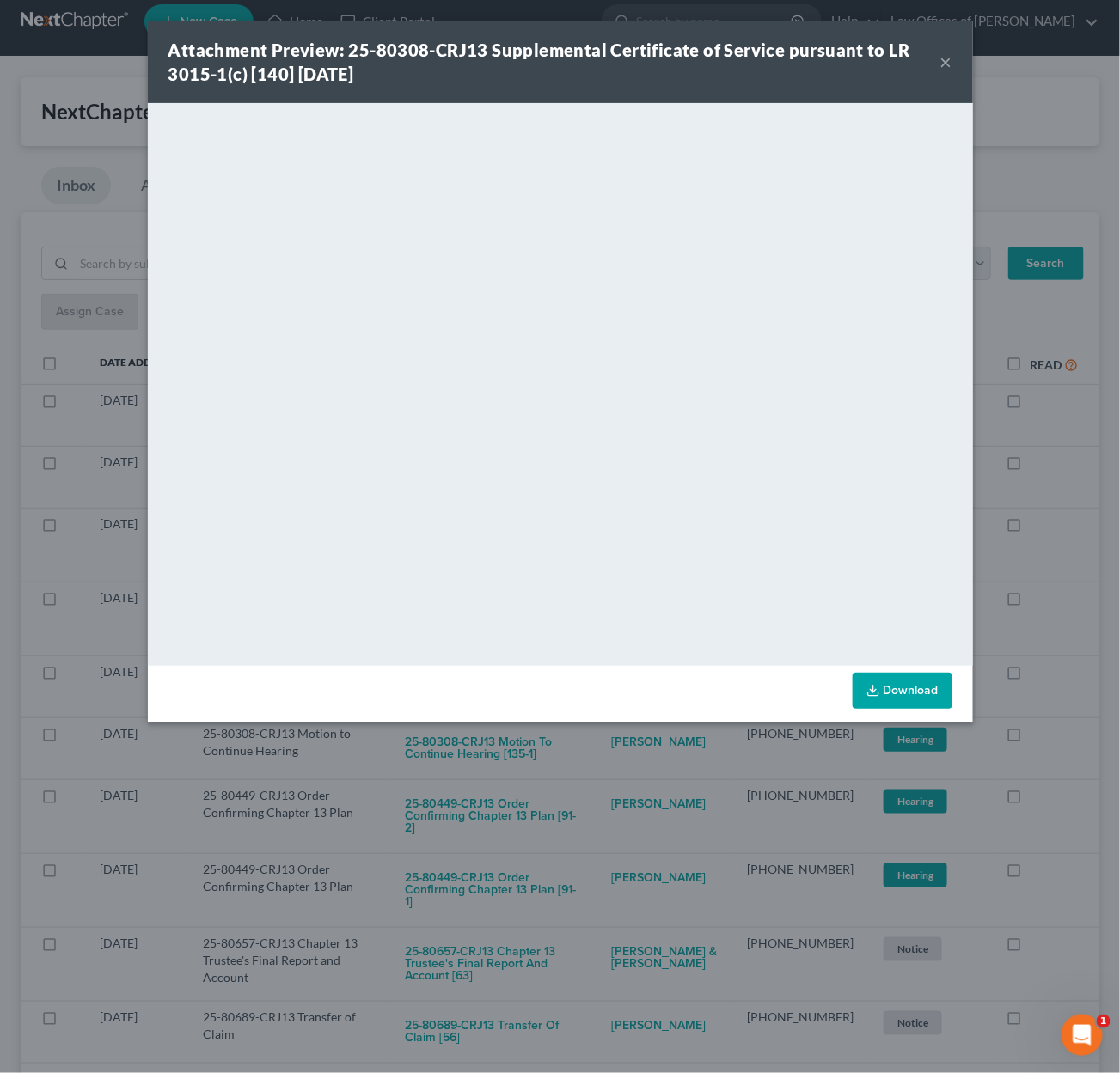
click at [617, 737] on div "Attachment Preview: 25-80308-CRJ13 Supplemental Certificate of Service pursuant…" at bounding box center [560, 536] width 1120 height 1073
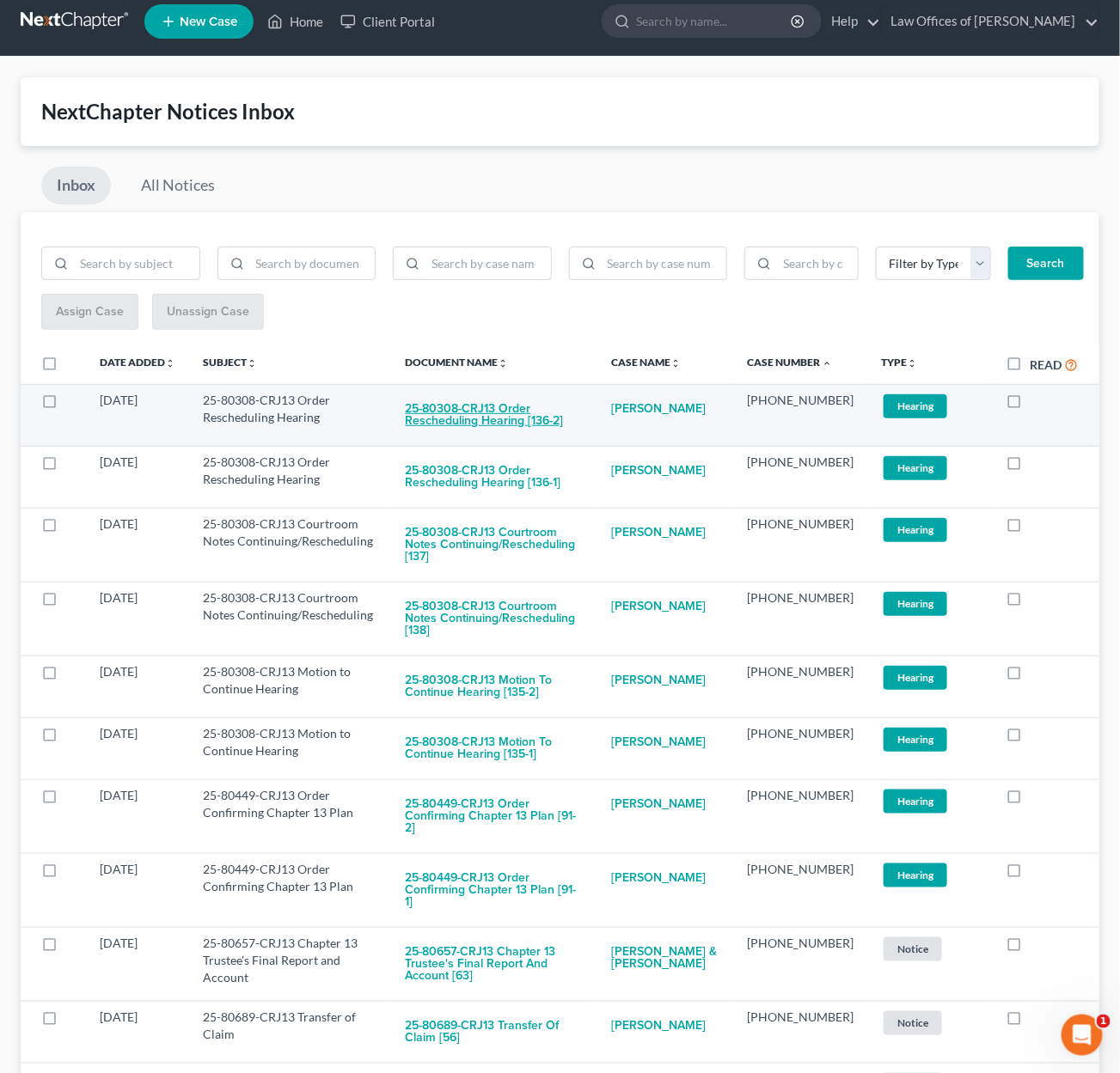
scroll to position [14, 0]
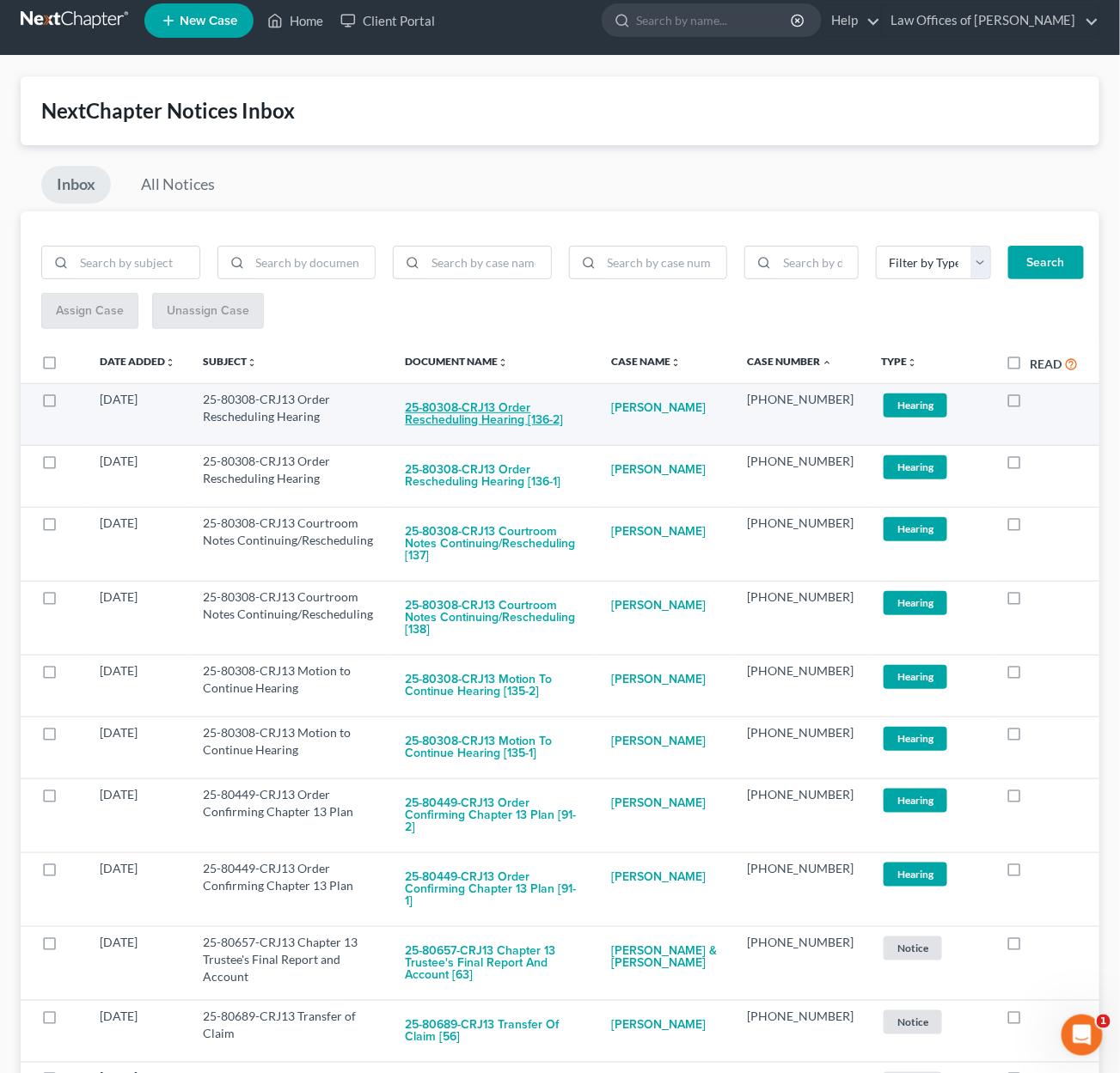
click at [541, 402] on button "25-80308-CRJ13 Order Rescheduling Hearing [136-2]" at bounding box center [495, 414] width 178 height 47
checkbox input "true"
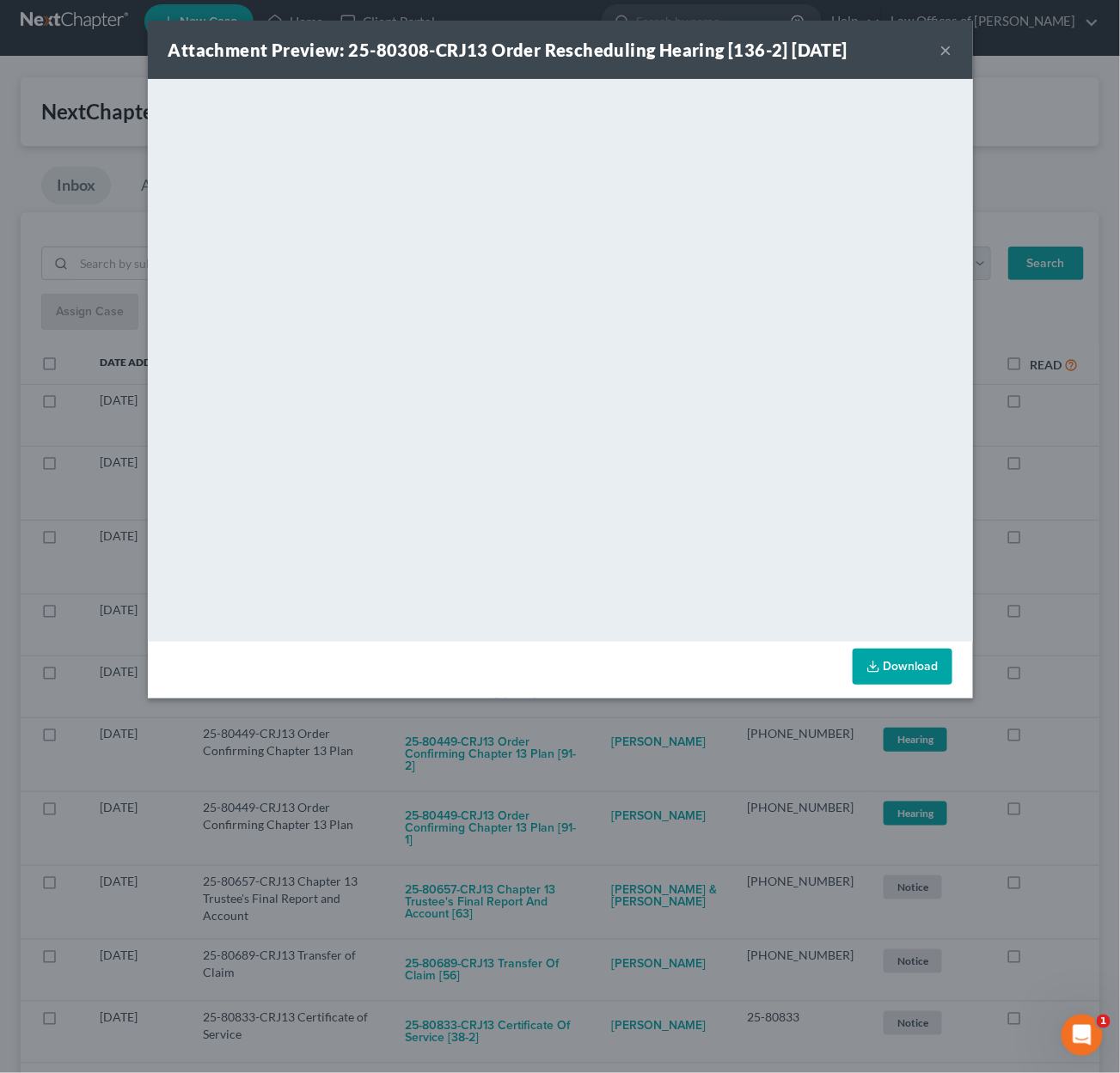
click at [628, 731] on div "Attachment Preview: 25-80308-CRJ13 Order Rescheduling Hearing [136-2] 09/09/202…" at bounding box center [560, 536] width 1120 height 1073
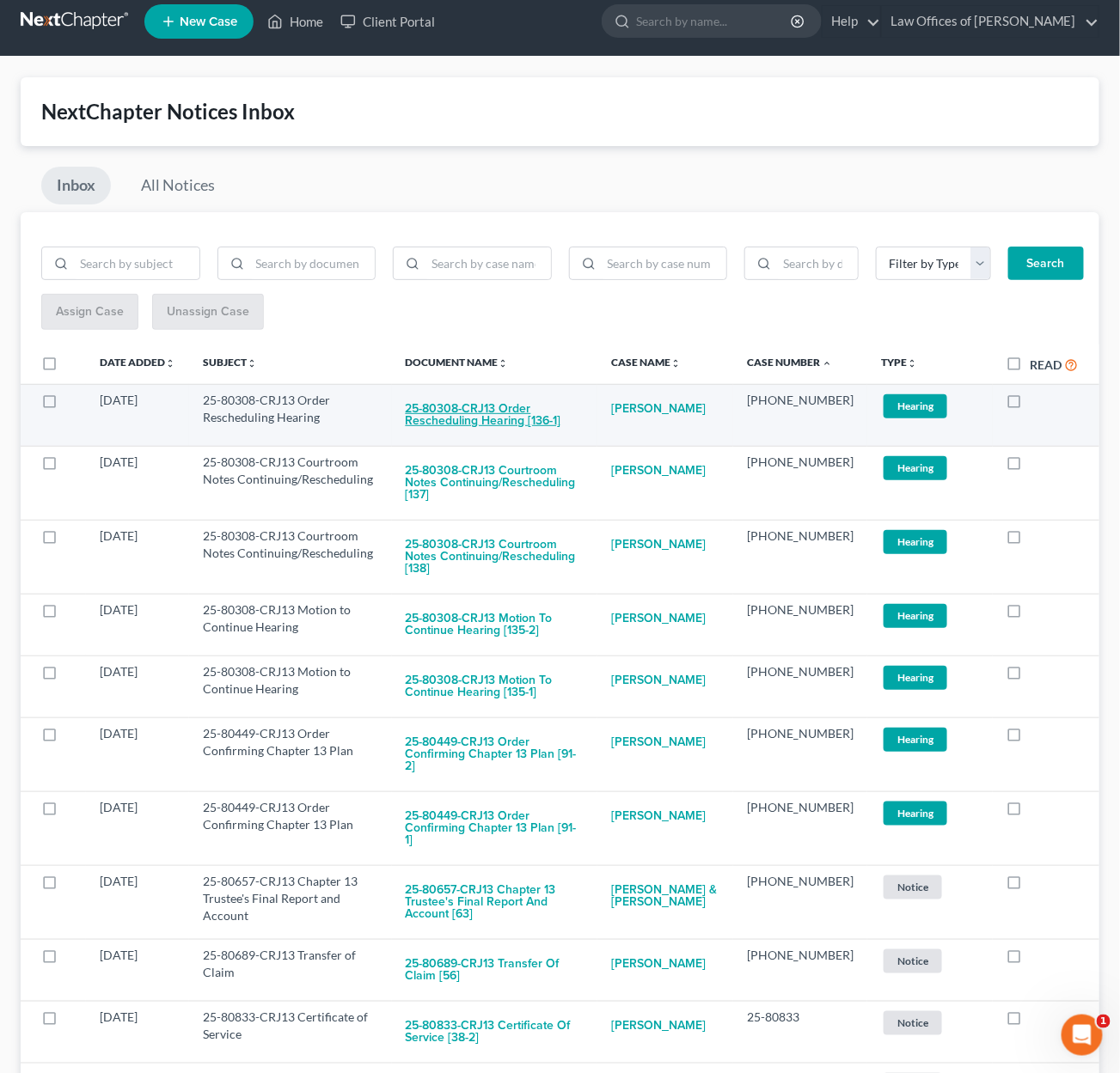
click at [526, 418] on button "25-80308-CRJ13 Order Rescheduling Hearing [136-1]" at bounding box center [495, 415] width 178 height 47
checkbox input "true"
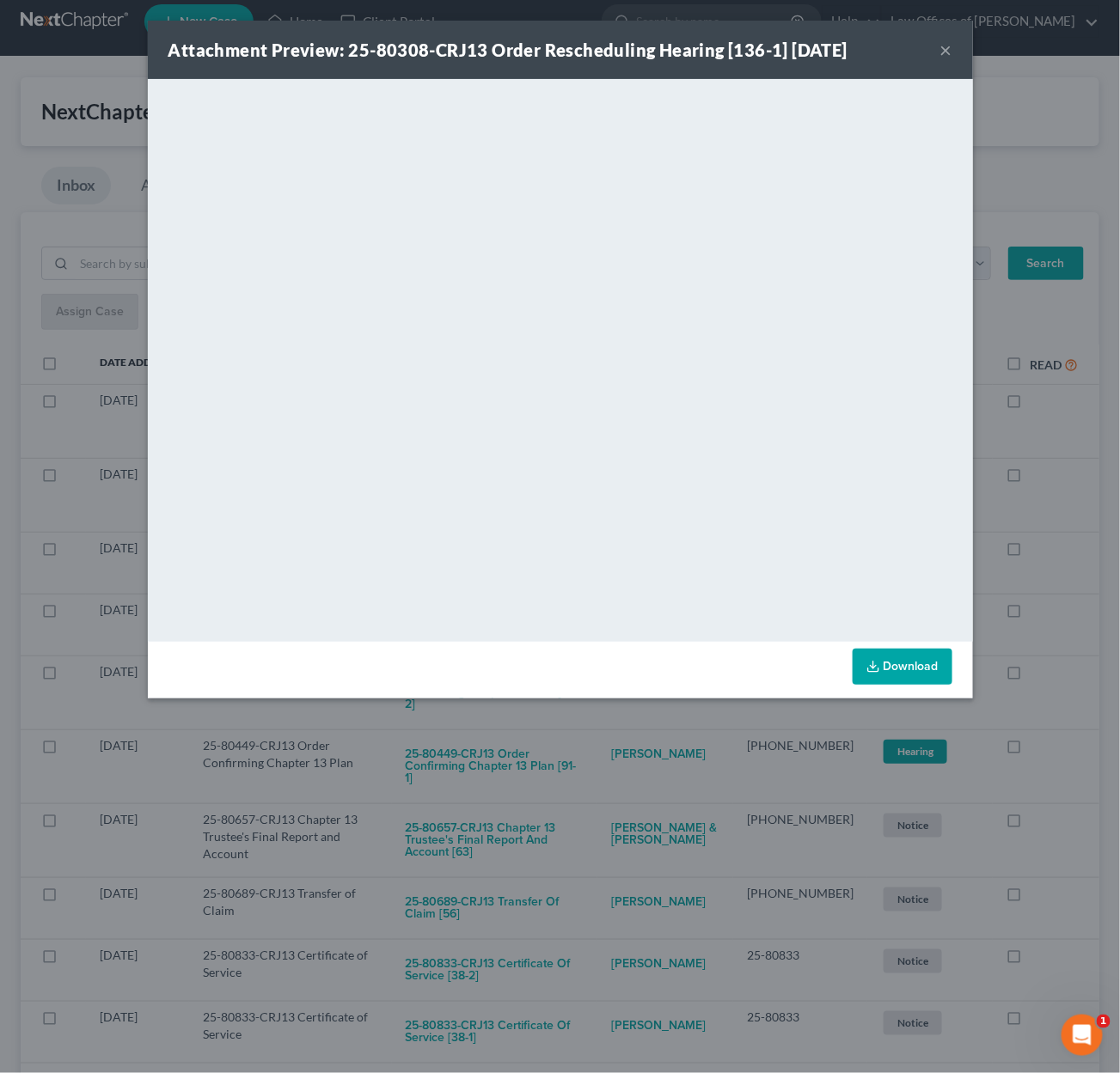
click at [625, 719] on div "Attachment Preview: 25-80308-CRJ13 Order Rescheduling Hearing [136-1] 09/09/202…" at bounding box center [560, 536] width 1120 height 1073
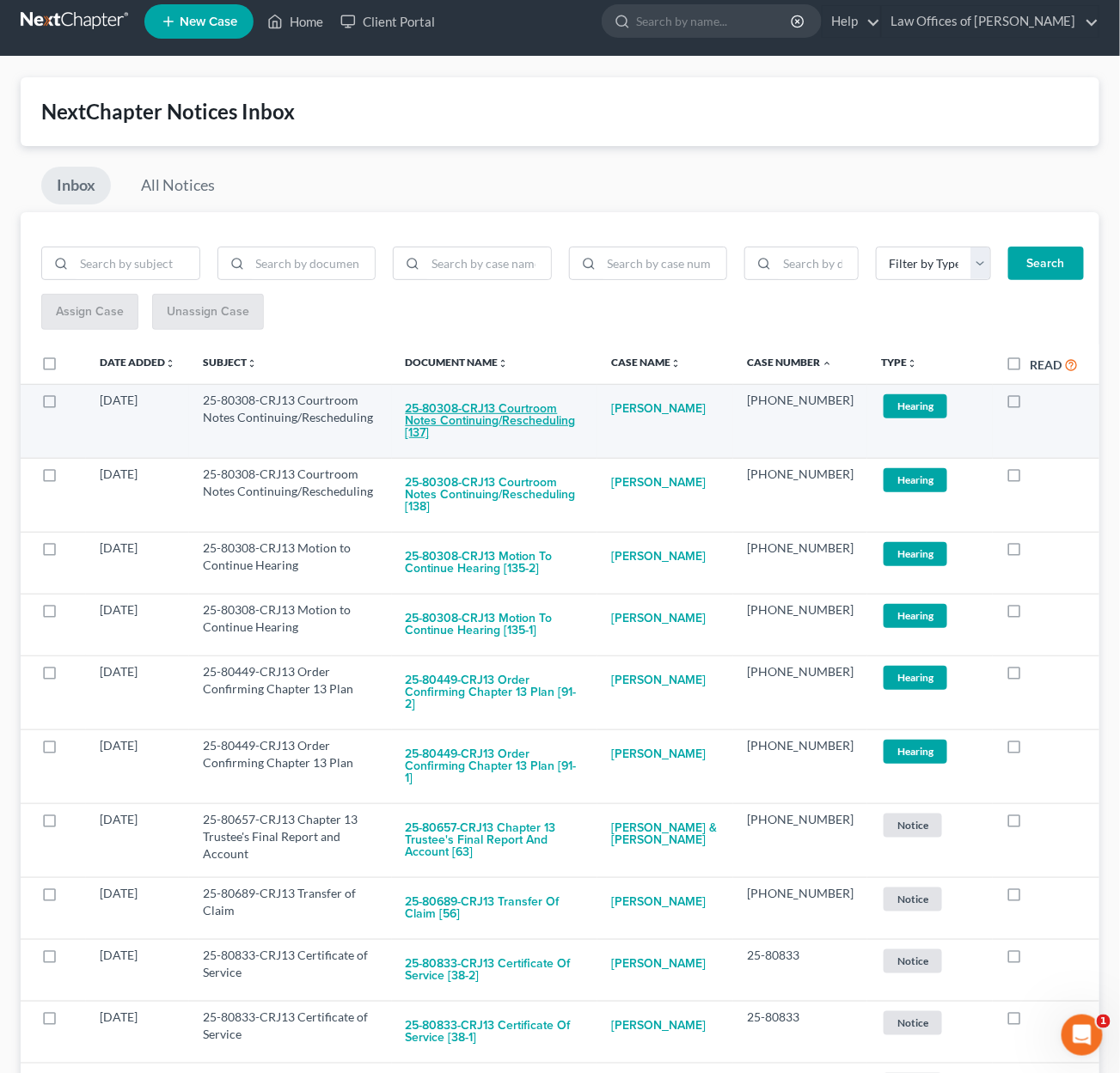
click at [554, 422] on button "25-80308-CRJ13 Courtroom Notes Continuing/Rescheduling [137]" at bounding box center [495, 420] width 178 height 58
checkbox input "true"
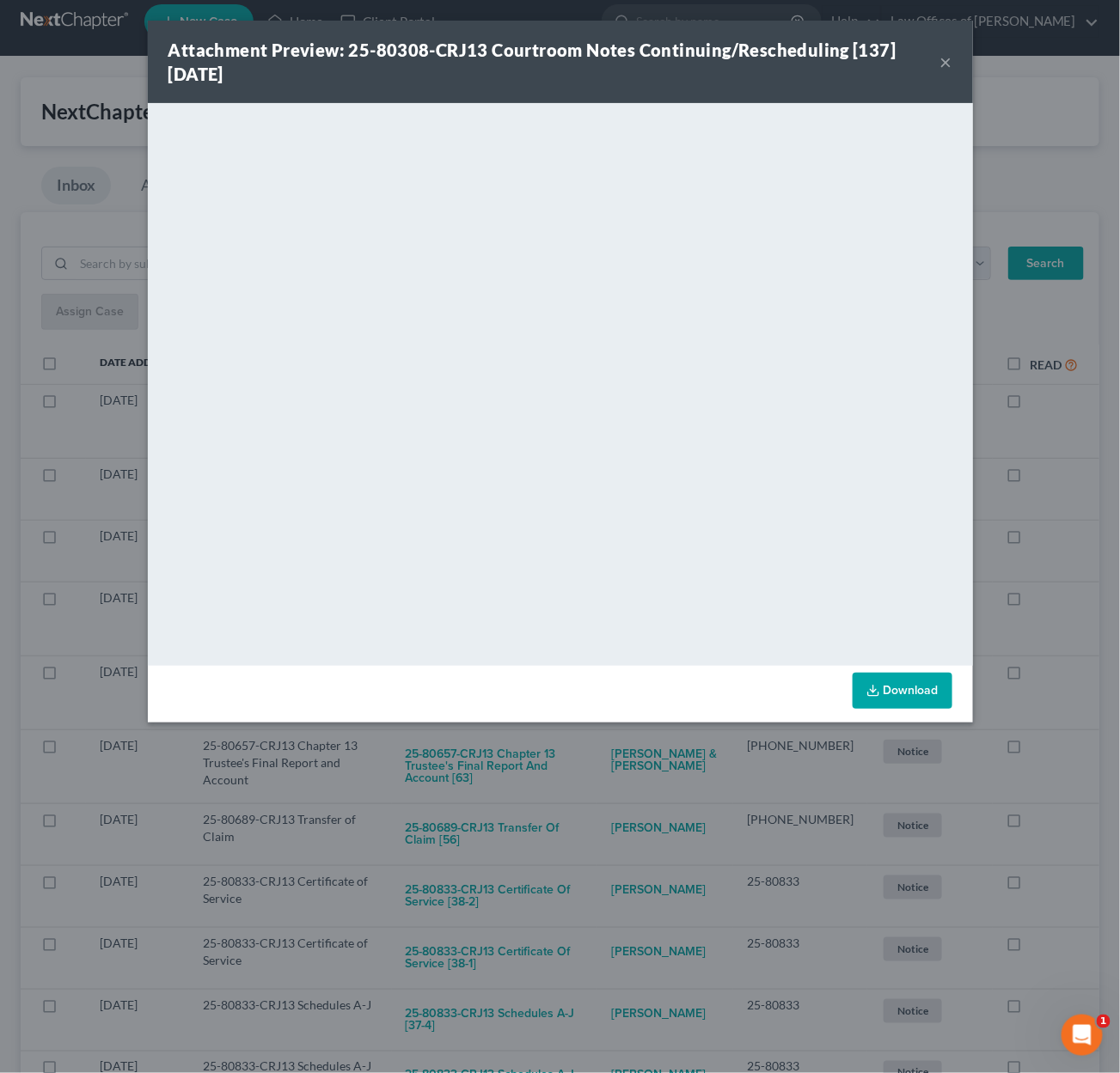
click at [631, 722] on div "Attachment Preview: 25-80308-CRJ13 Courtroom Notes Continuing/Rescheduling [137…" at bounding box center [560, 536] width 1120 height 1073
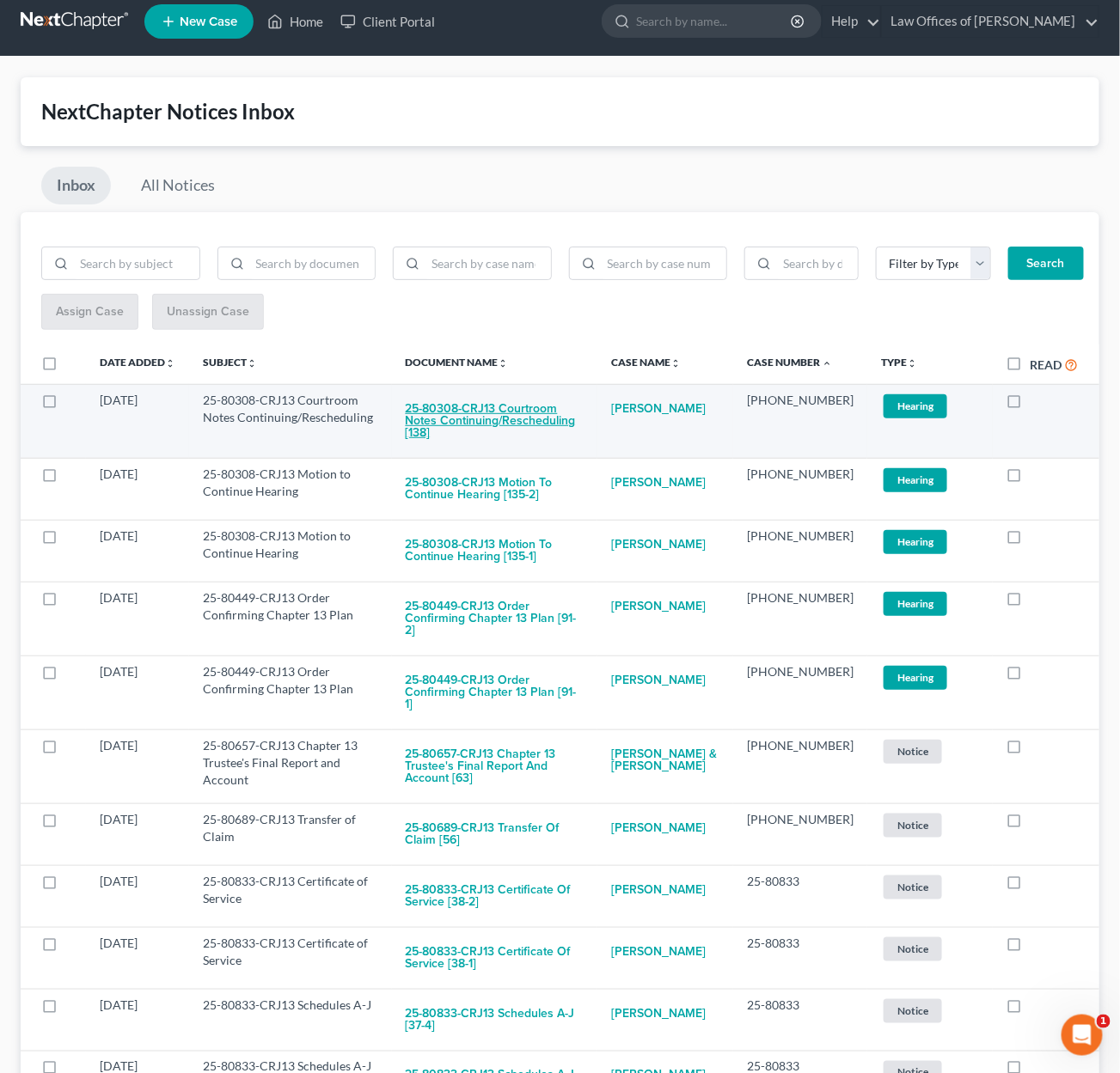
click at [508, 411] on button "25-80308-CRJ13 Courtroom Notes Continuing/Rescheduling [138]" at bounding box center [495, 420] width 178 height 58
checkbox input "true"
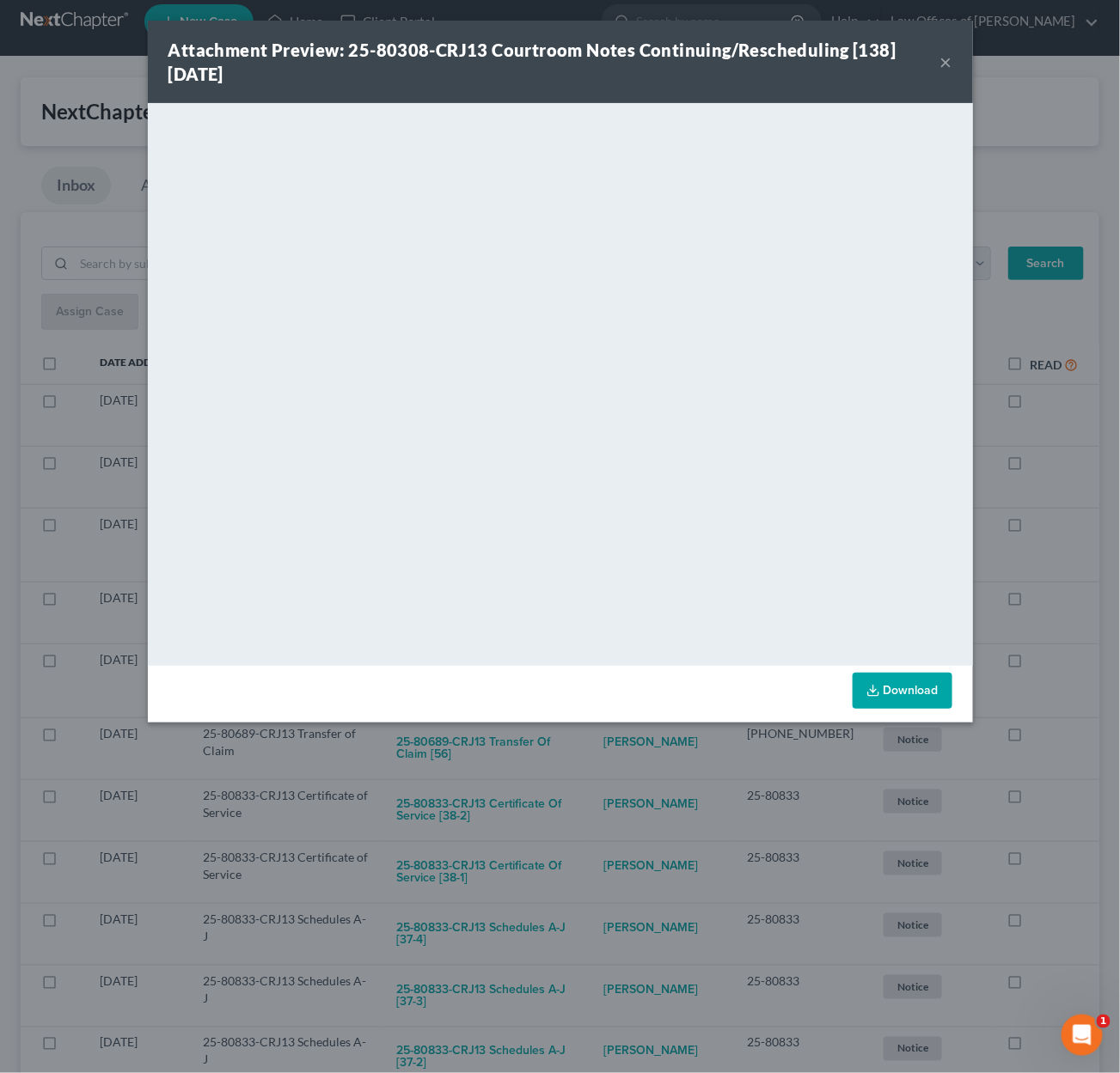
drag, startPoint x: 605, startPoint y: 751, endPoint x: 588, endPoint y: 697, distance: 56.6
click at [605, 747] on div "Attachment Preview: 25-80308-CRJ13 Courtroom Notes Continuing/Rescheduling [138…" at bounding box center [560, 536] width 1120 height 1073
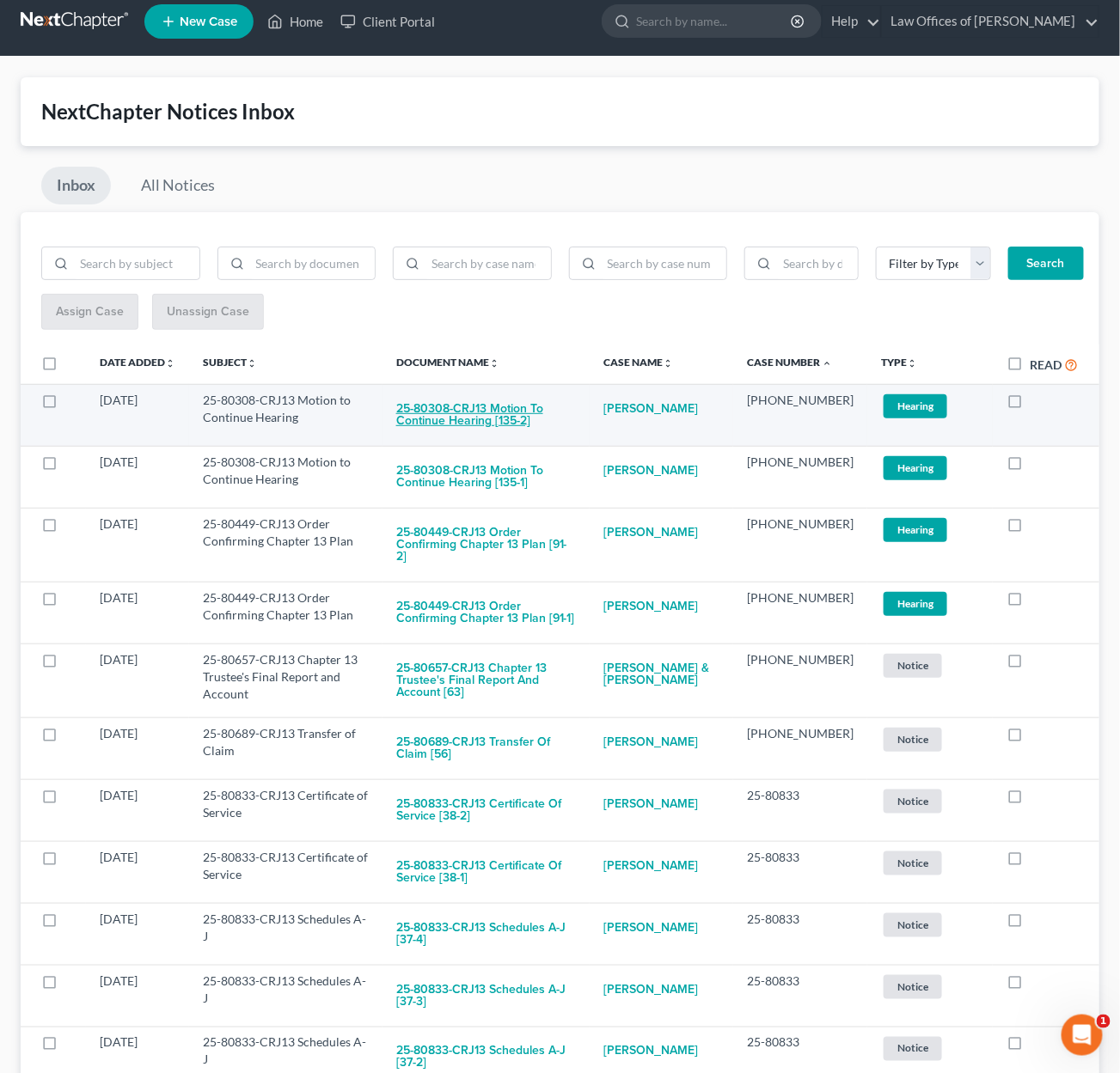
click at [552, 402] on button "25-80308-CRJ13 Motion to Continue Hearing [135-2]" at bounding box center [485, 415] width 179 height 47
checkbox input "true"
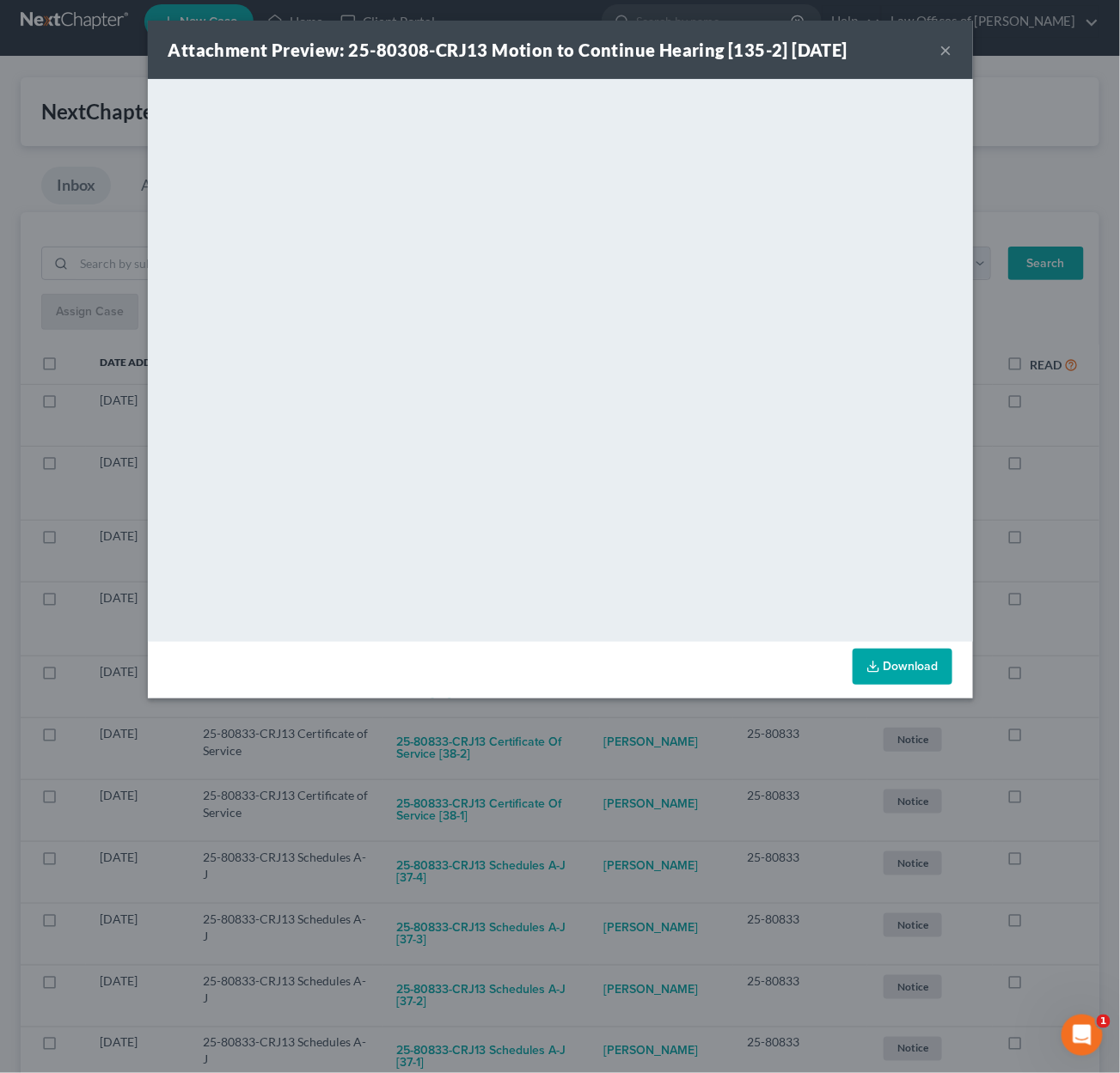
click at [609, 729] on div "Attachment Preview: 25-80308-CRJ13 Motion to Continue Hearing [135-2] 09/09/202…" at bounding box center [560, 536] width 1120 height 1073
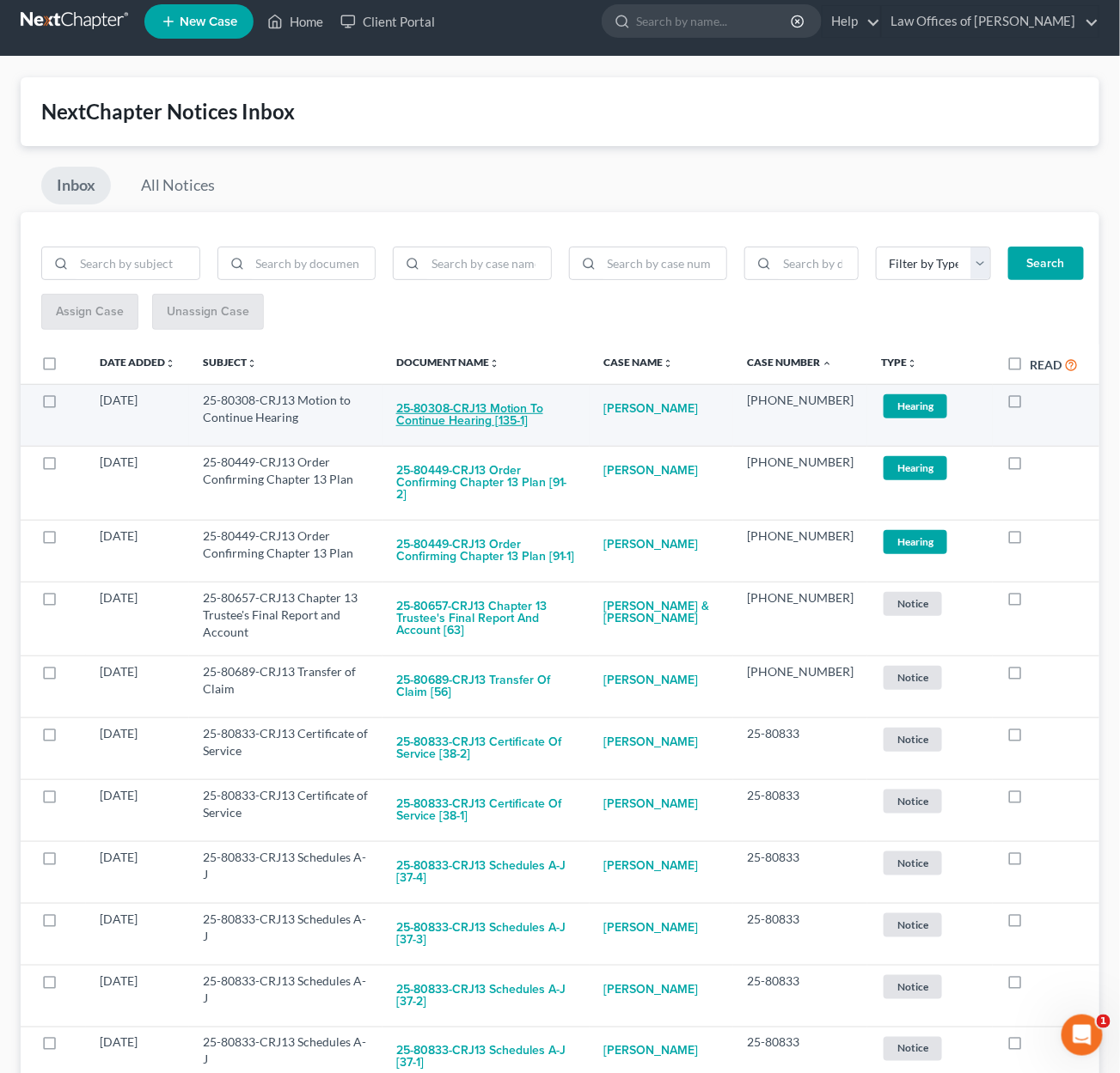
click at [500, 405] on button "25-80308-CRJ13 Motion to Continue Hearing [135-1]" at bounding box center [485, 415] width 179 height 47
checkbox input "true"
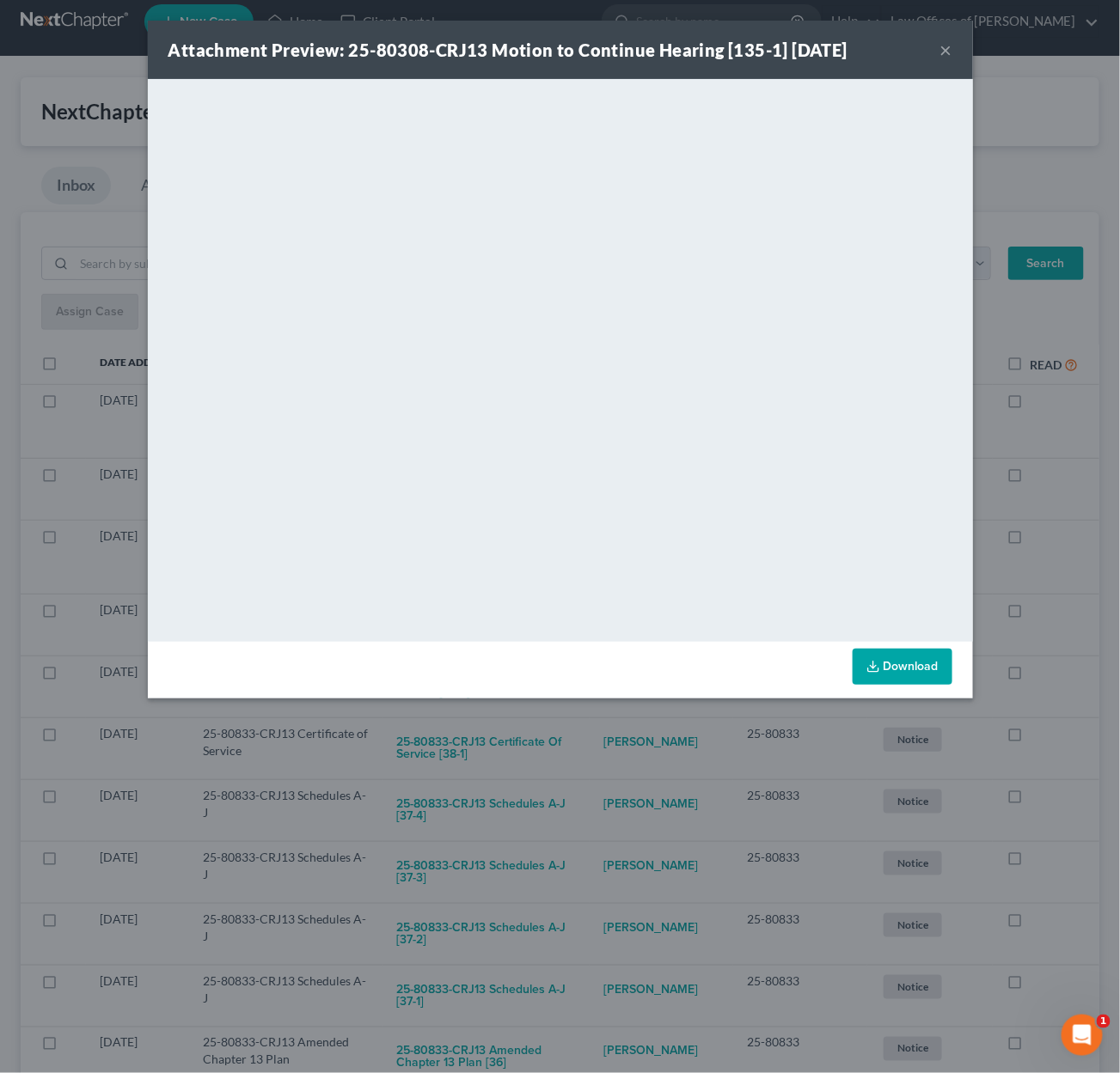
click at [608, 766] on div "Attachment Preview: 25-80308-CRJ13 Motion to Continue Hearing [135-1] 09/09/202…" at bounding box center [560, 536] width 1120 height 1073
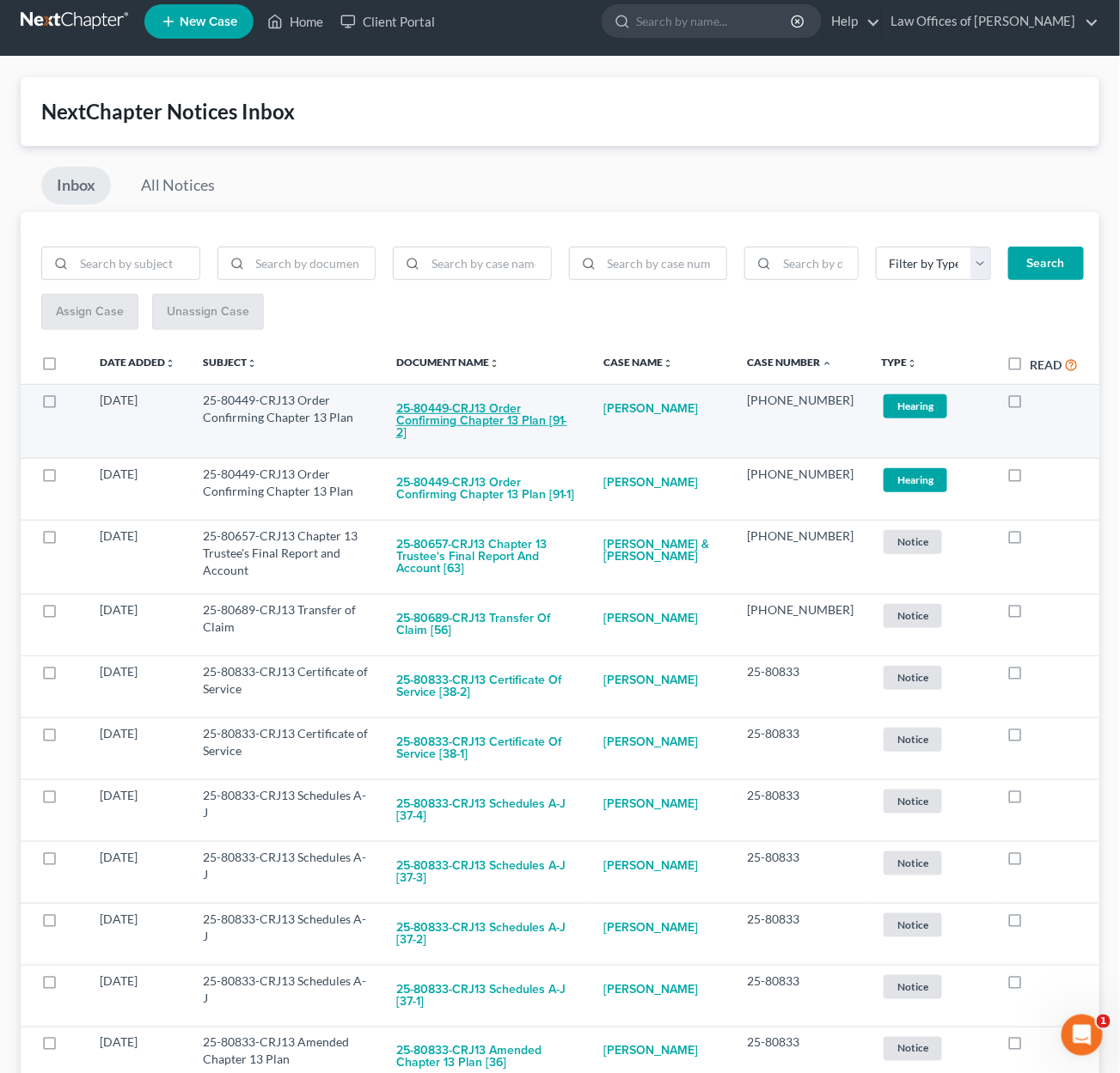
click at [515, 410] on button "25-80449-CRJ13 Order Confirming Chapter 13 Plan [91-2]" at bounding box center [485, 420] width 179 height 58
checkbox input "true"
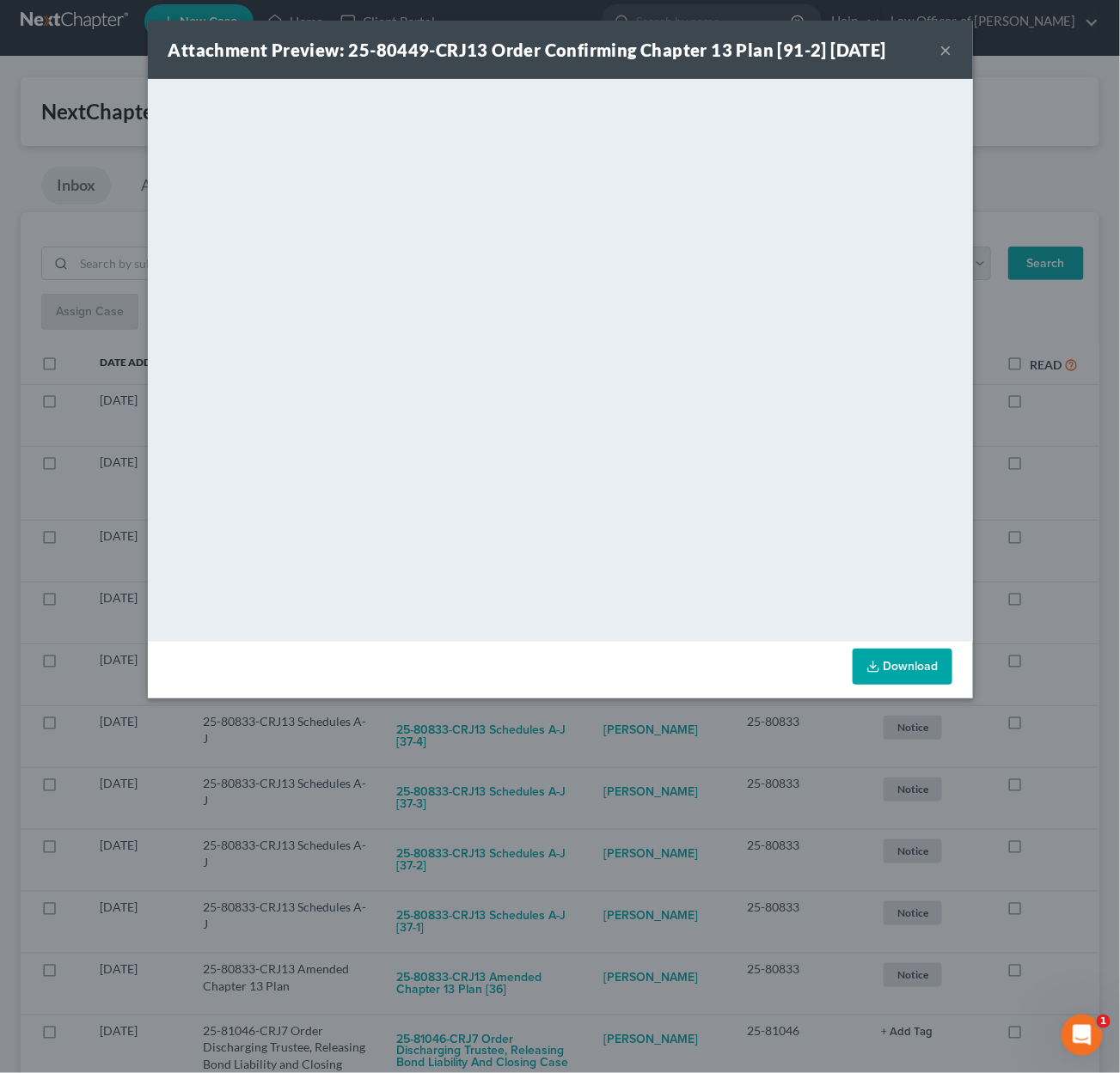
drag, startPoint x: 601, startPoint y: 731, endPoint x: 597, endPoint y: 701, distance: 30.3
click at [601, 729] on div "Attachment Preview: 25-80449-CRJ13 Order Confirming Chapter 13 Plan [91-2] 09/1…" at bounding box center [560, 536] width 1120 height 1073
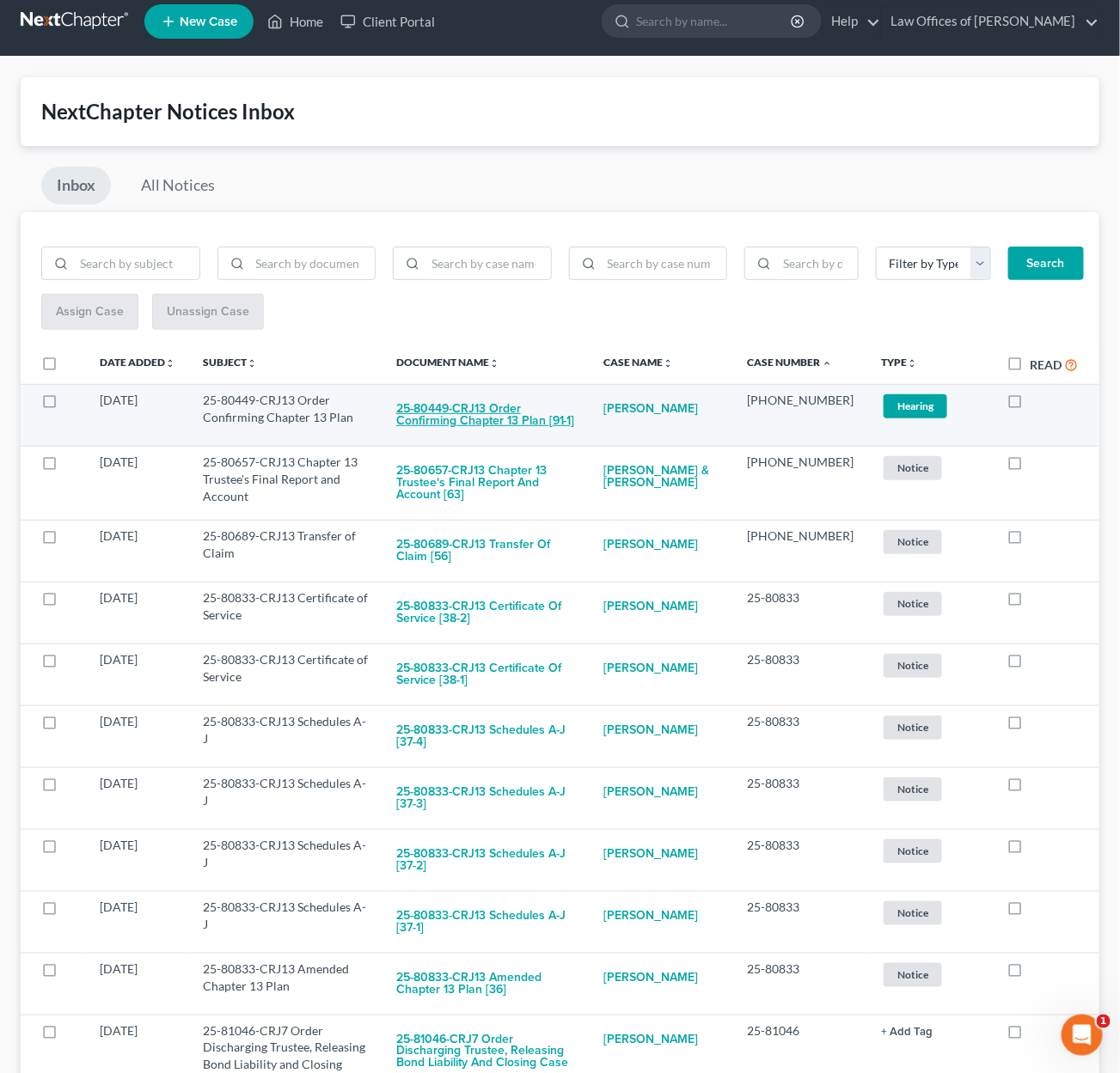
click at [539, 418] on button "25-80449-CRJ13 Order Confirming Chapter 13 Plan [91-1]" at bounding box center [485, 415] width 179 height 47
checkbox input "true"
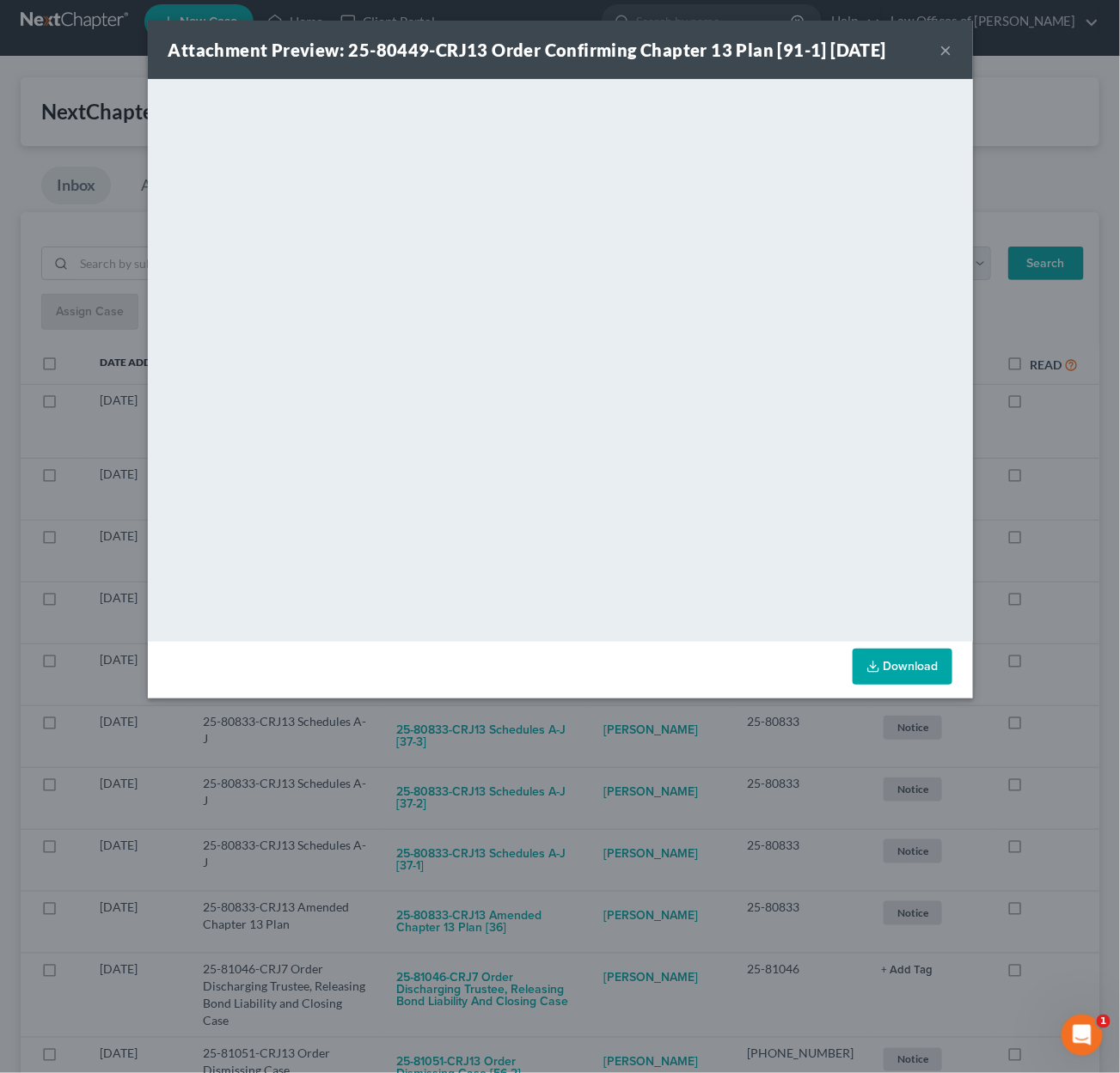
drag, startPoint x: 613, startPoint y: 758, endPoint x: 609, endPoint y: 745, distance: 13.6
click at [614, 754] on div "Attachment Preview: 25-80449-CRJ13 Order Confirming Chapter 13 Plan [91-1] 09/1…" at bounding box center [560, 536] width 1120 height 1073
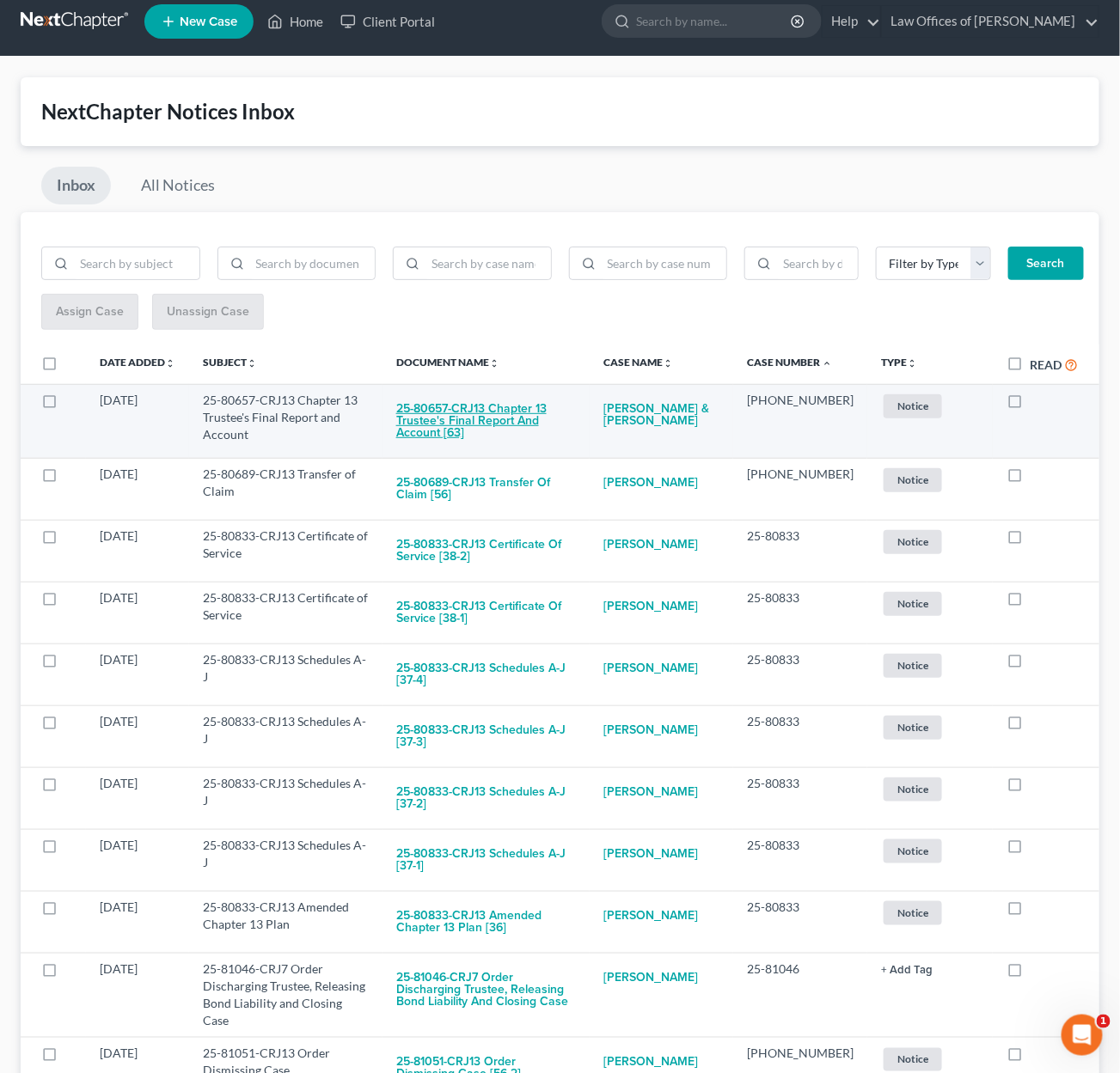
click at [508, 414] on button "25-80657-CRJ13 Chapter 13 Trustee's Final Report and Account [63]" at bounding box center [485, 420] width 179 height 58
checkbox input "true"
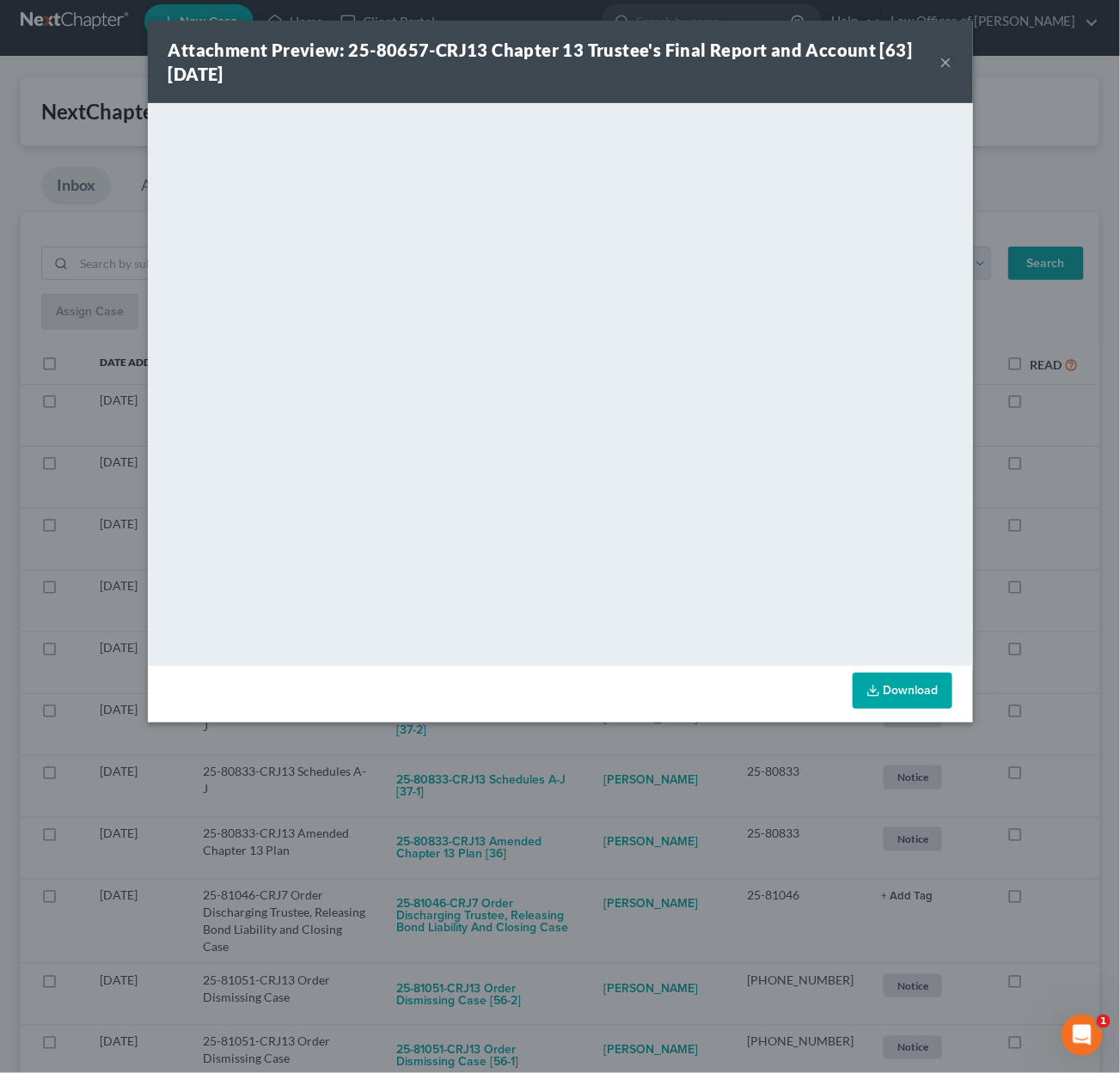
drag, startPoint x: 594, startPoint y: 774, endPoint x: 593, endPoint y: 764, distance: 10.0
click at [594, 772] on div "Attachment Preview: 25-80657-CRJ13 Chapter 13 Trustee's Final Report and Accoun…" at bounding box center [560, 536] width 1120 height 1073
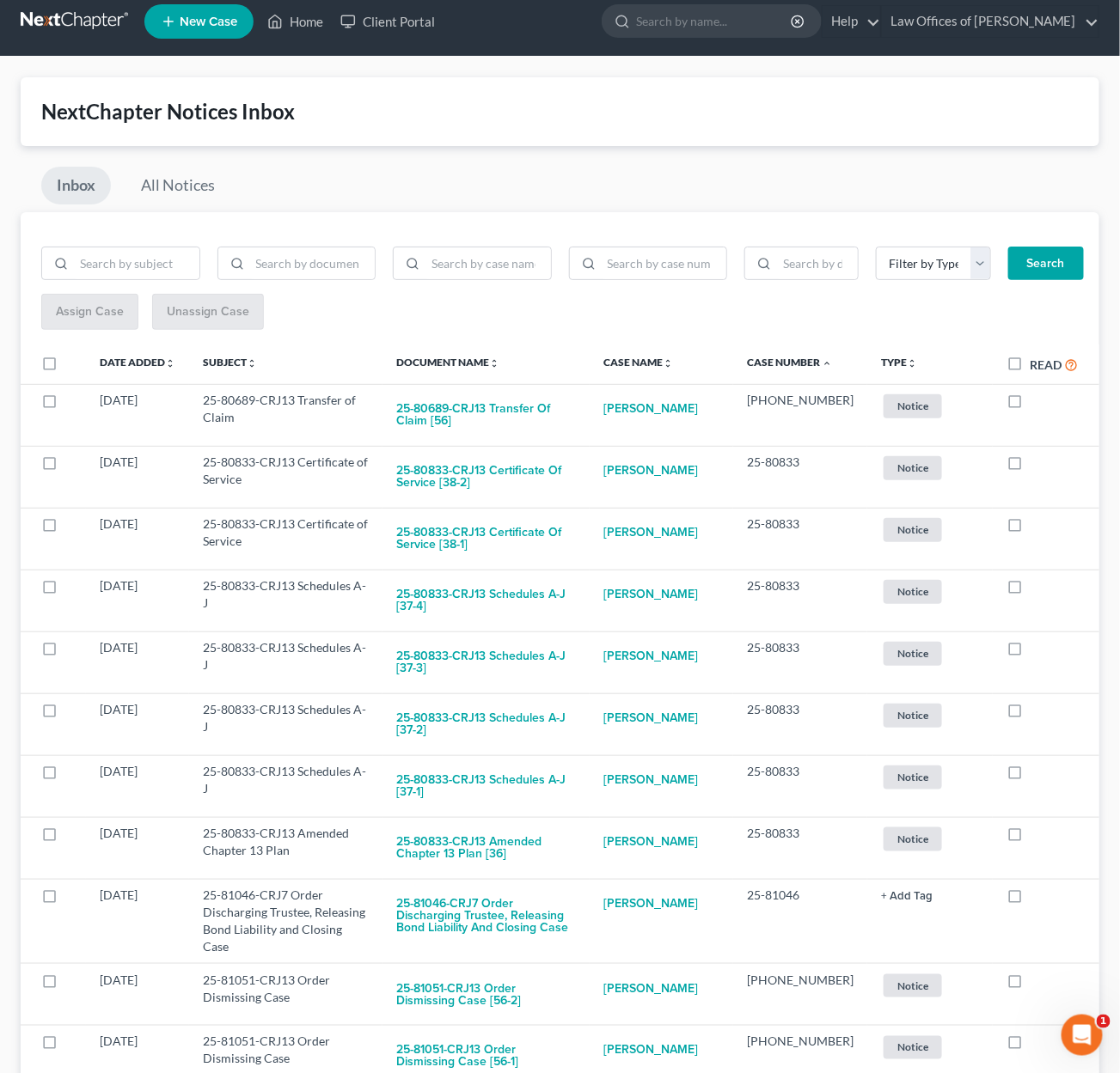
scroll to position [13, 0]
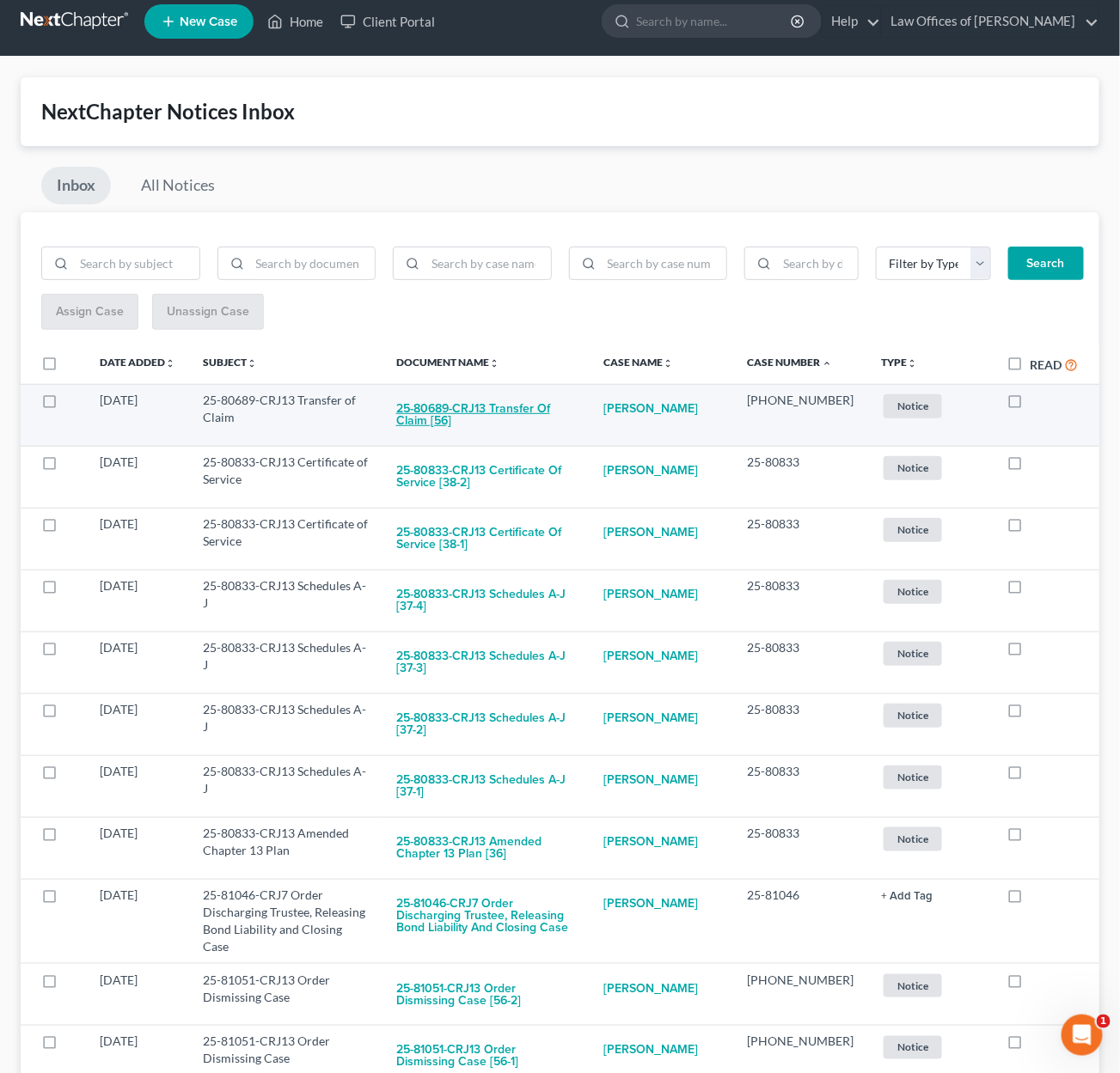
click at [511, 410] on button "25-80689-CRJ13 Transfer of Claim [56]" at bounding box center [485, 415] width 179 height 47
checkbox input "true"
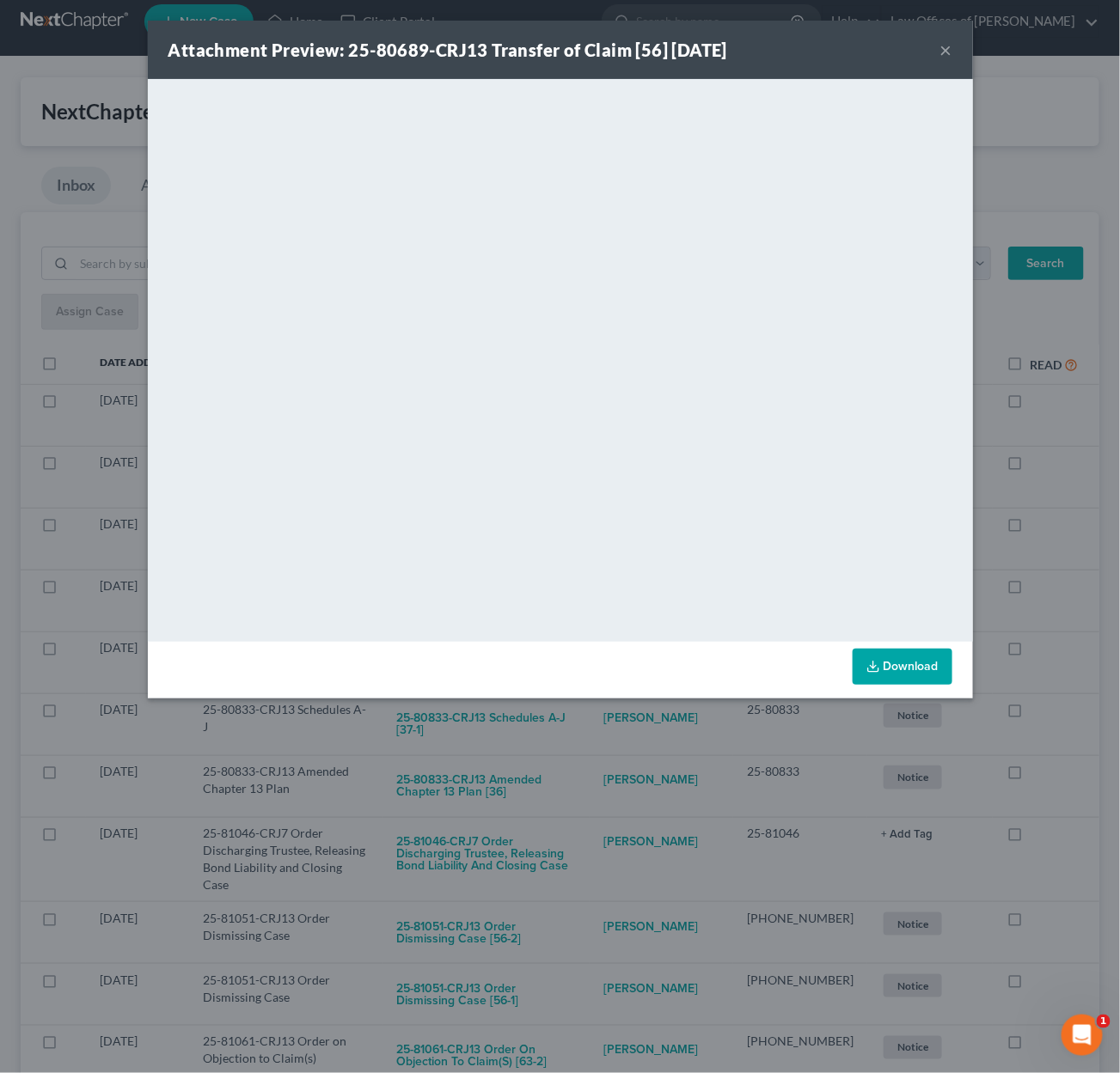
click at [628, 738] on div "Attachment Preview: 25-80689-CRJ13 Transfer of Claim [56] 09/10/2025 × <object …" at bounding box center [560, 536] width 1120 height 1073
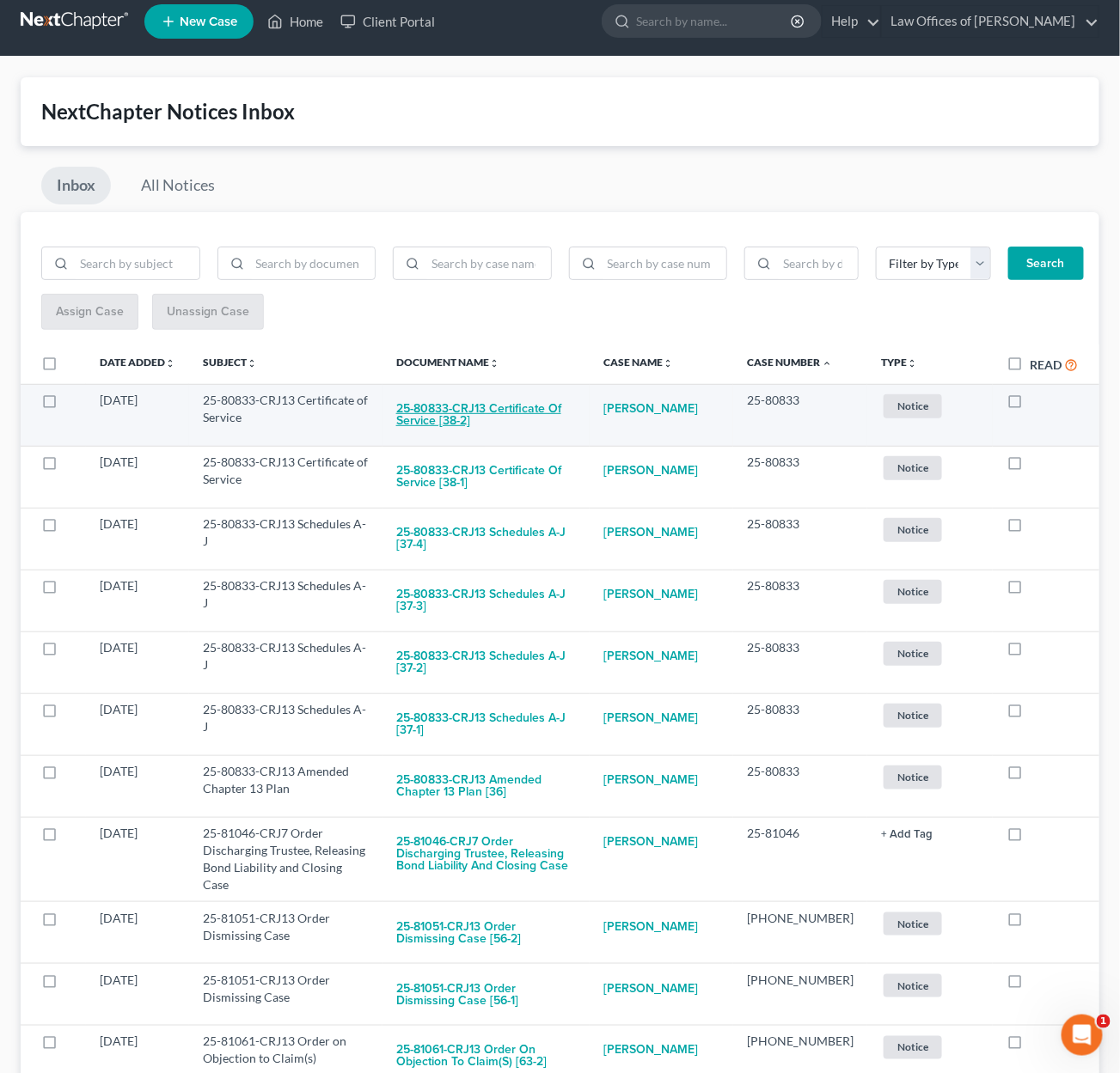
scroll to position [21, 0]
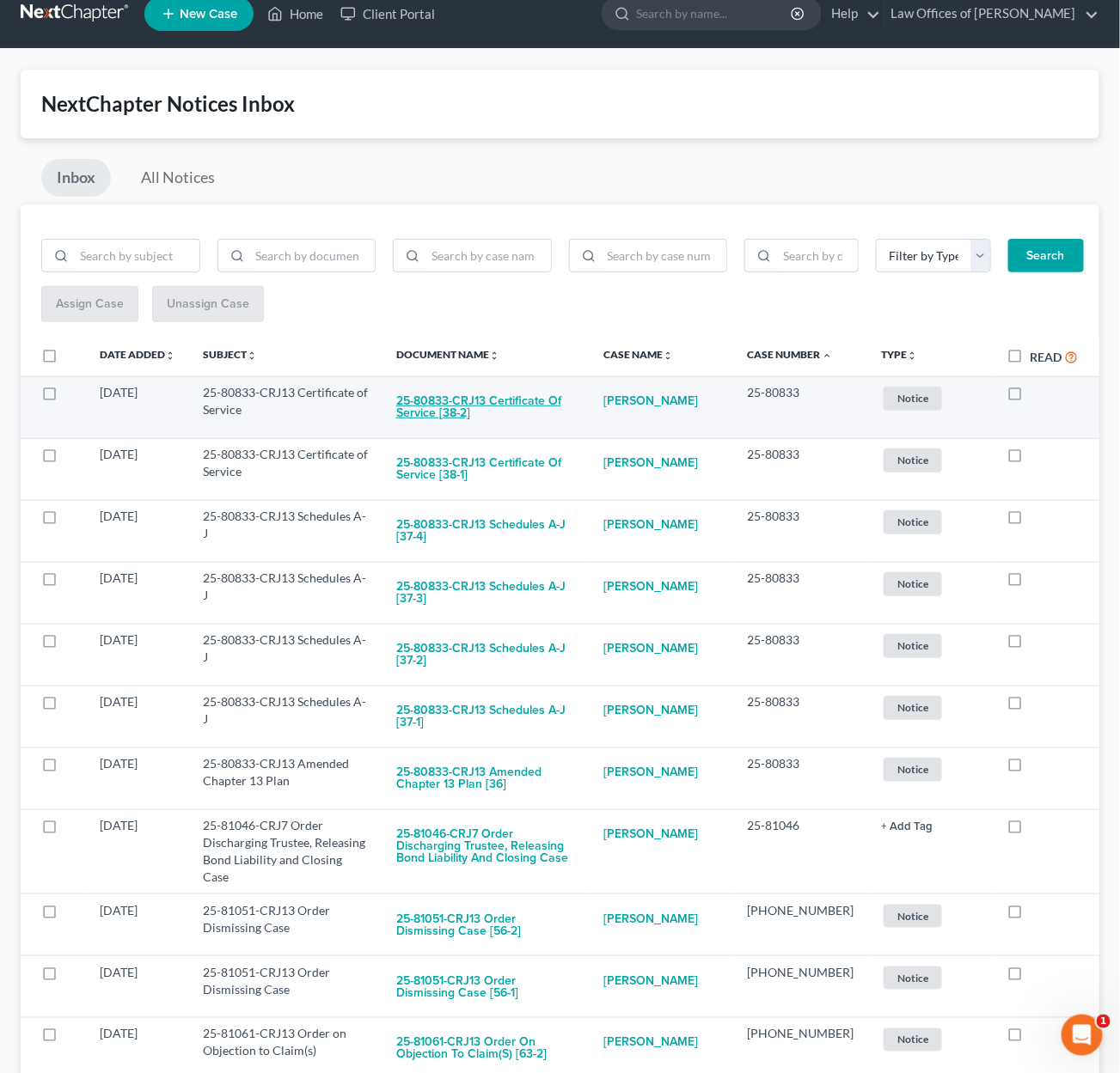
click at [512, 403] on button "25-80833-CRJ13 Certificate of Service [38-2]" at bounding box center [485, 408] width 179 height 47
checkbox input "true"
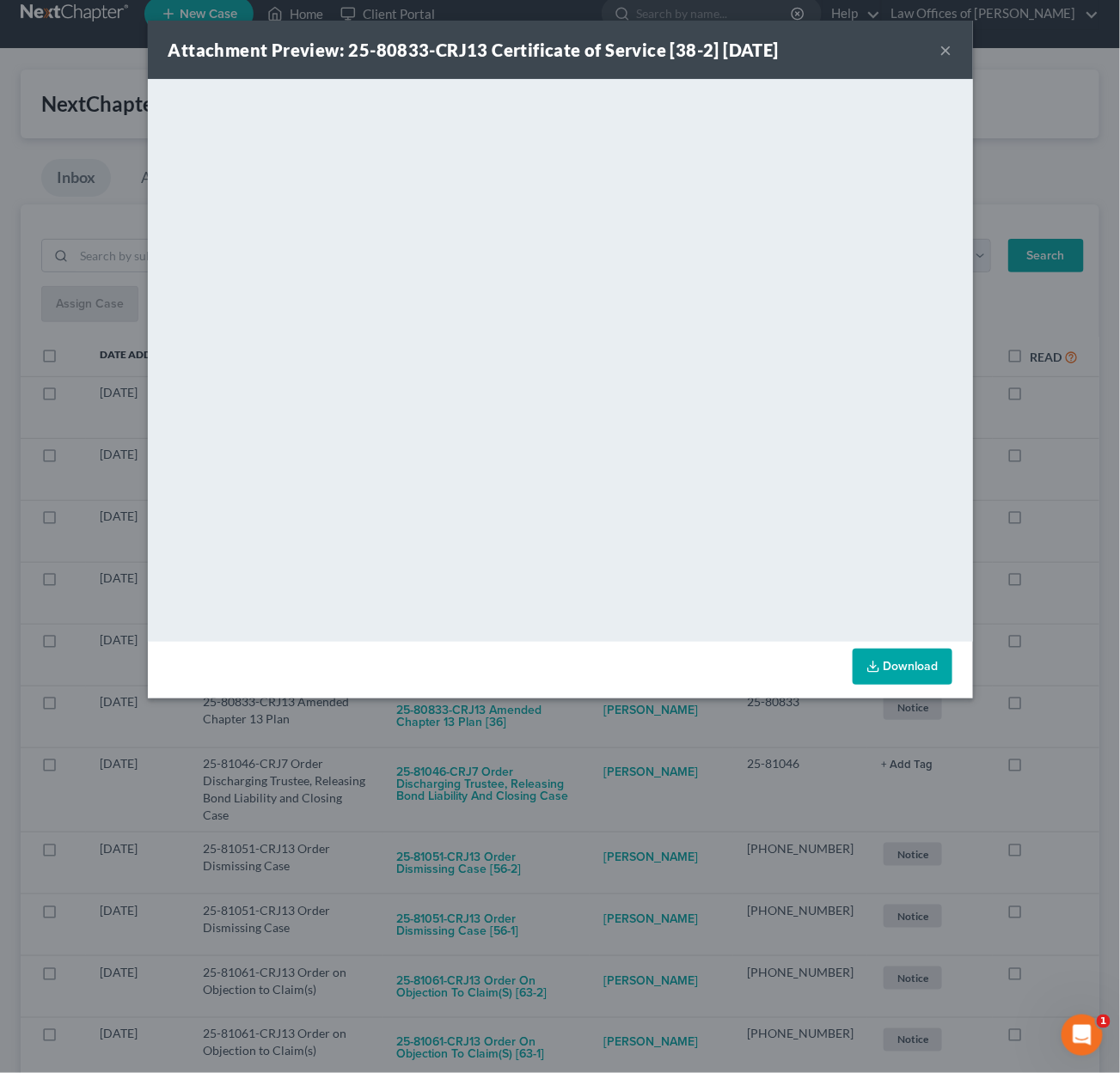
click at [638, 757] on div "Attachment Preview: 25-80833-CRJ13 Certificate of Service [38-2] 09/09/2025 × <…" at bounding box center [560, 536] width 1120 height 1073
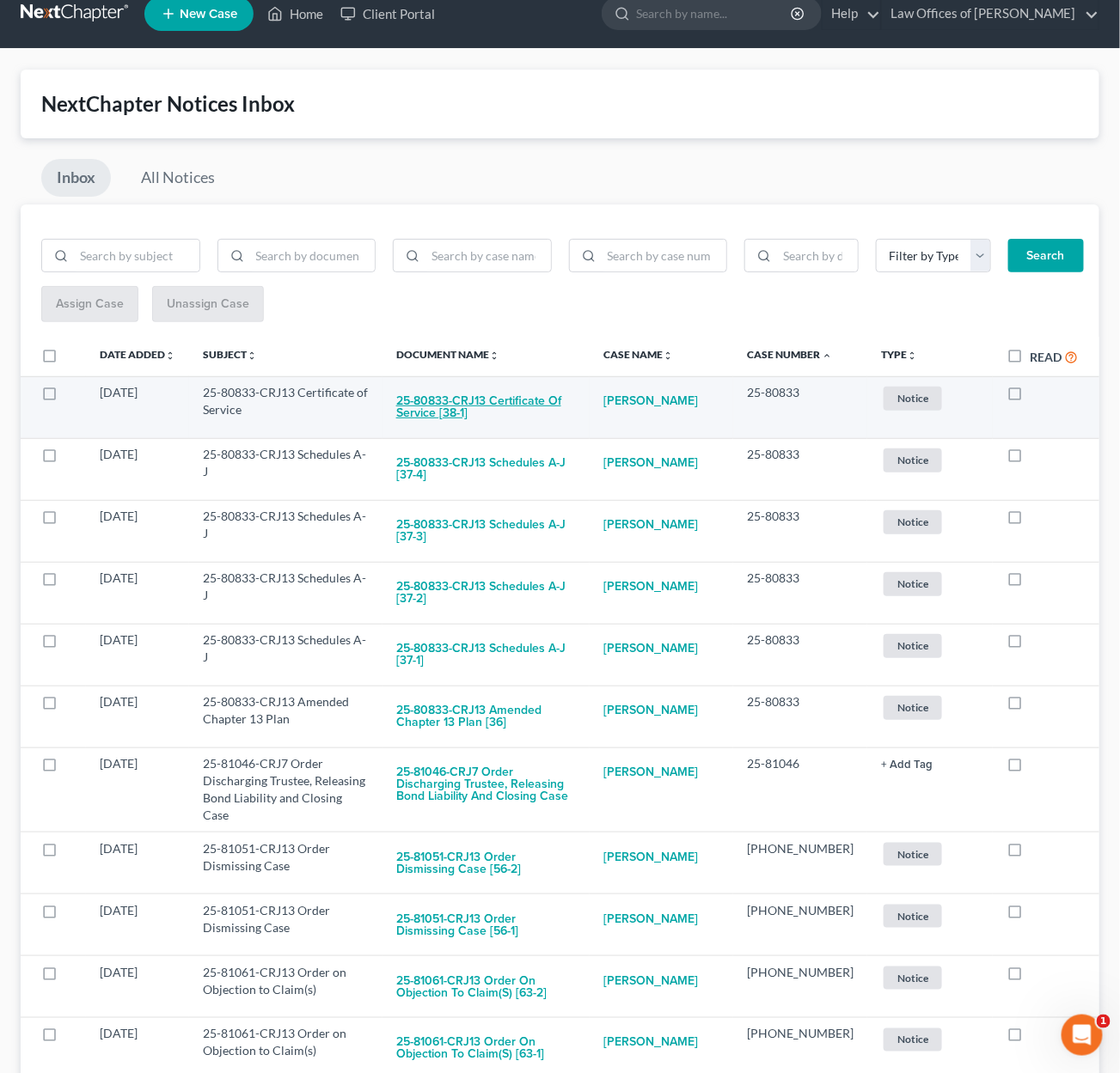
click at [553, 415] on button "25-80833-CRJ13 Certificate of Service [38-1]" at bounding box center [485, 408] width 179 height 47
checkbox input "true"
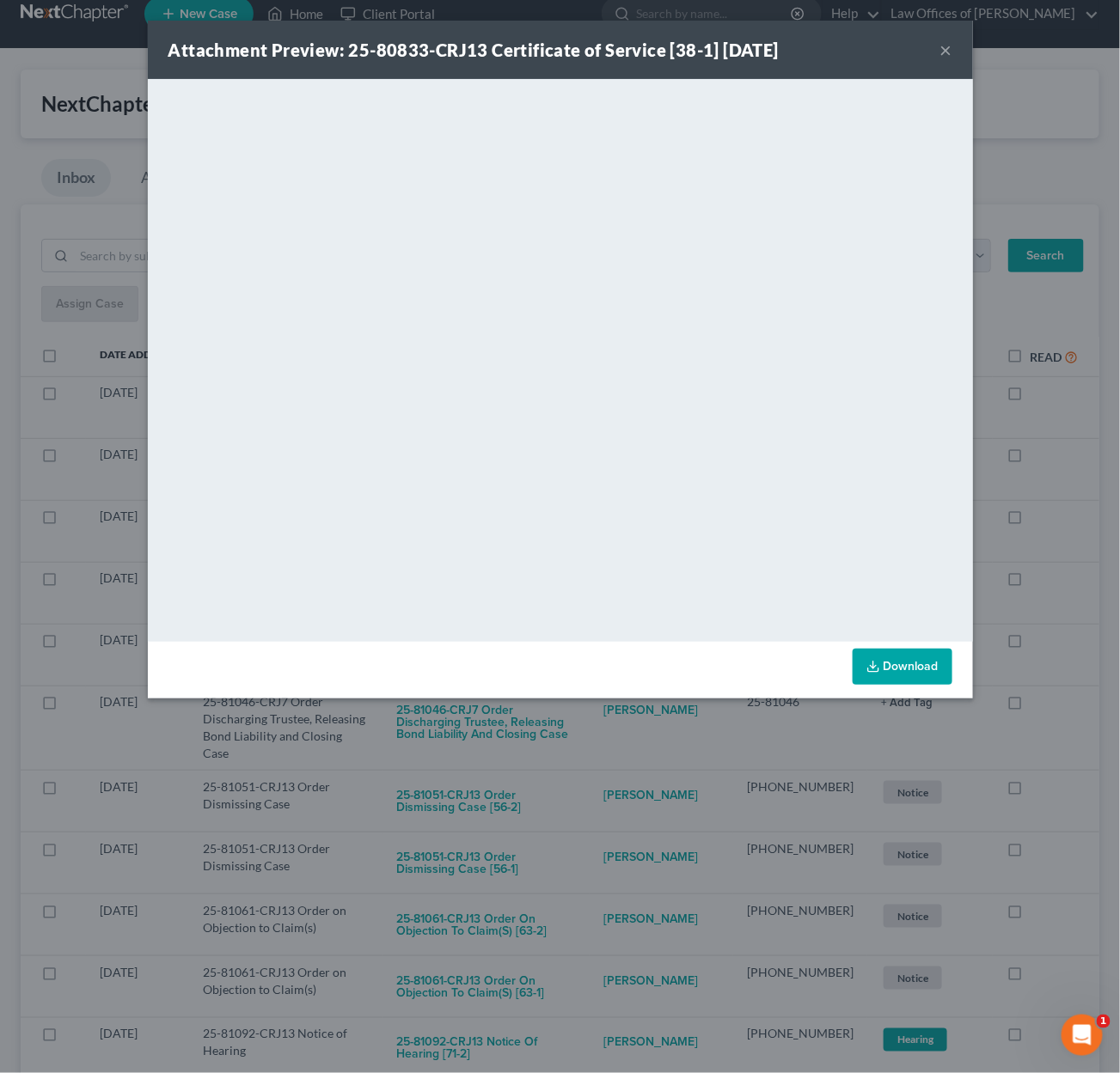
click at [650, 746] on div "Attachment Preview: 25-80833-CRJ13 Certificate of Service [38-1] 09/09/2025 × <…" at bounding box center [560, 536] width 1120 height 1073
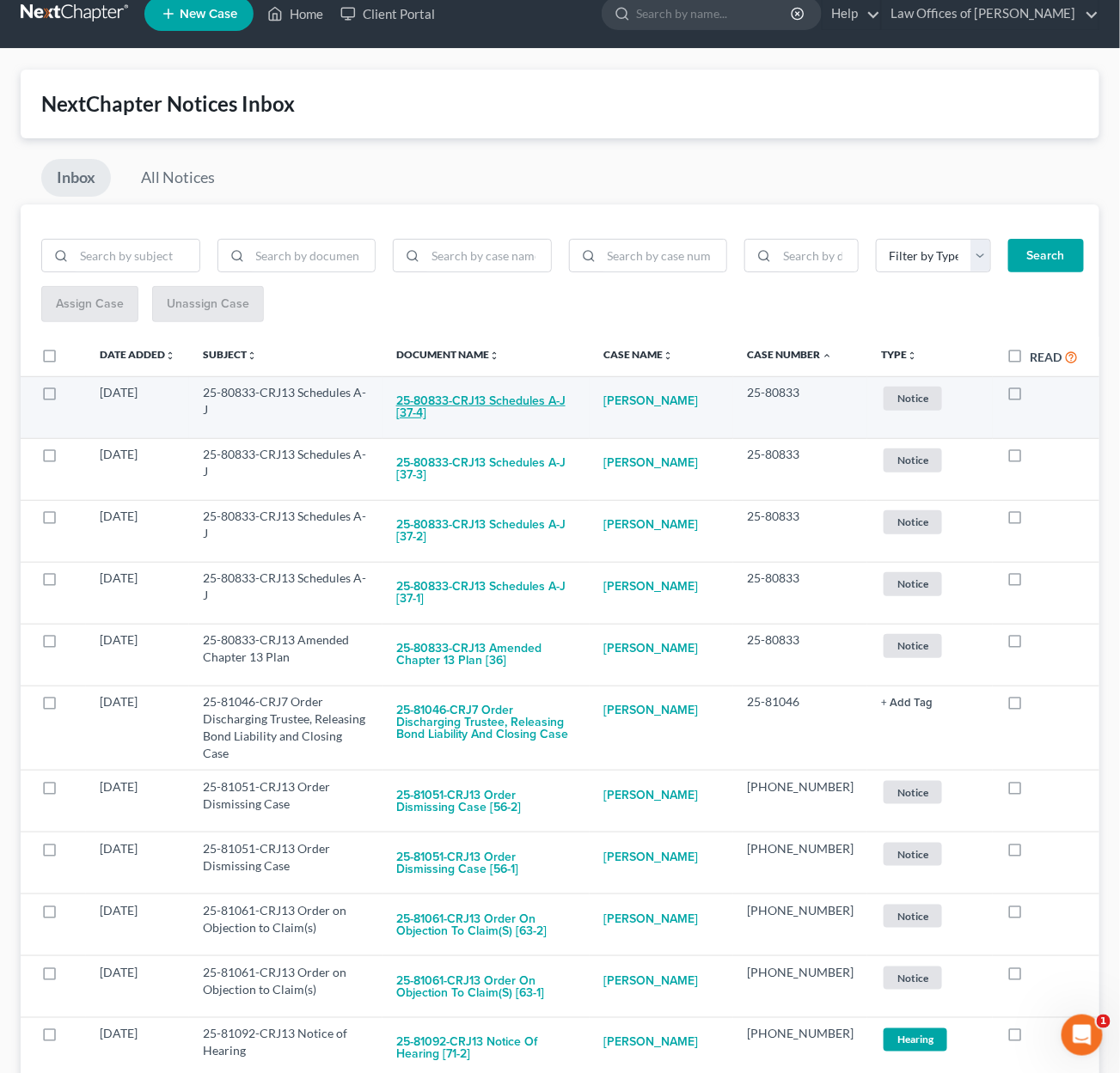
click at [558, 397] on button "25-80833-CRJ13 Schedules A-J [37-4]" at bounding box center [485, 408] width 179 height 47
checkbox input "true"
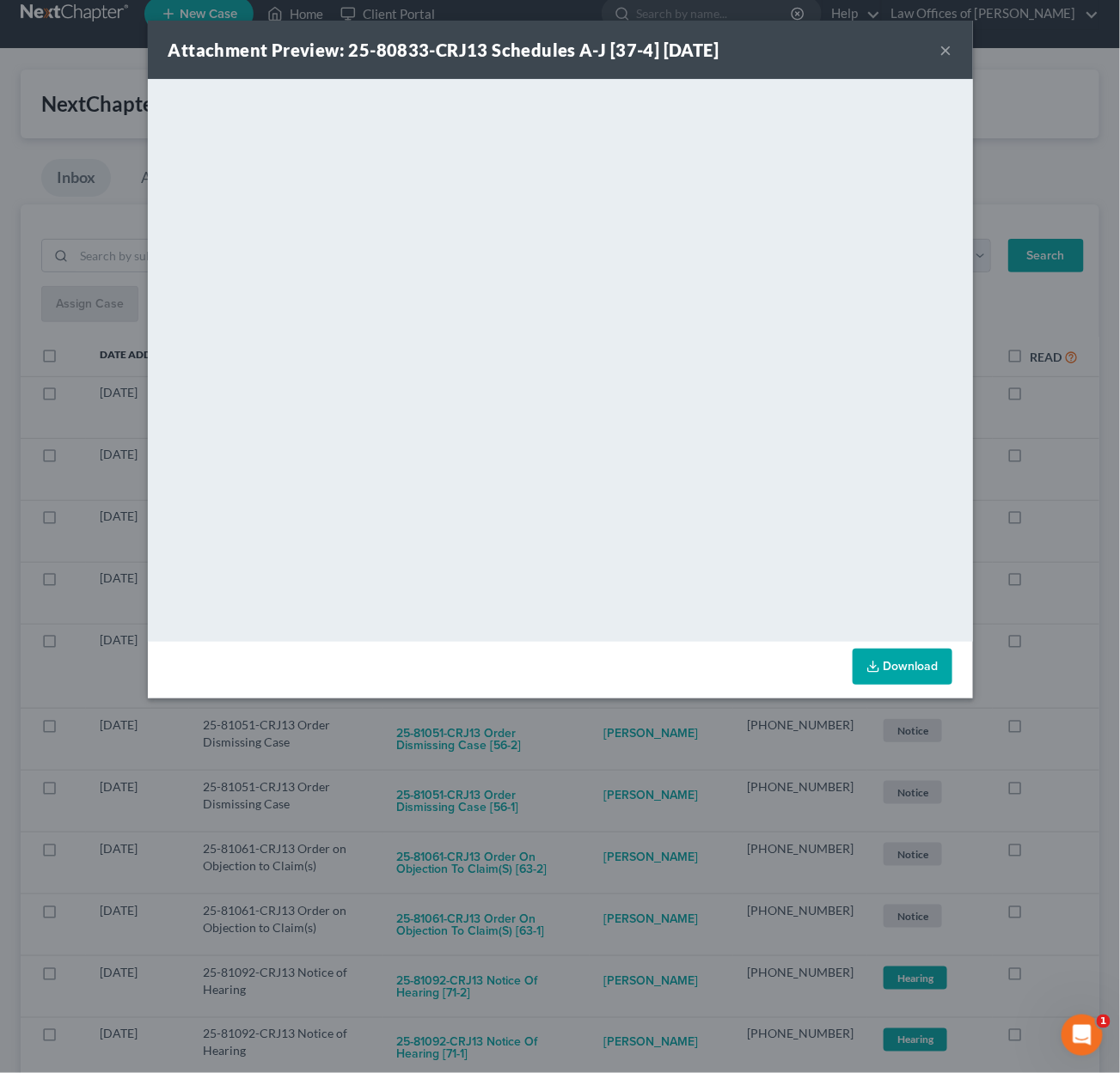
click at [577, 708] on div "Attachment Preview: 25-80833-CRJ13 Schedules A-J [37-4] 09/09/2025 × <object ng…" at bounding box center [560, 536] width 1120 height 1073
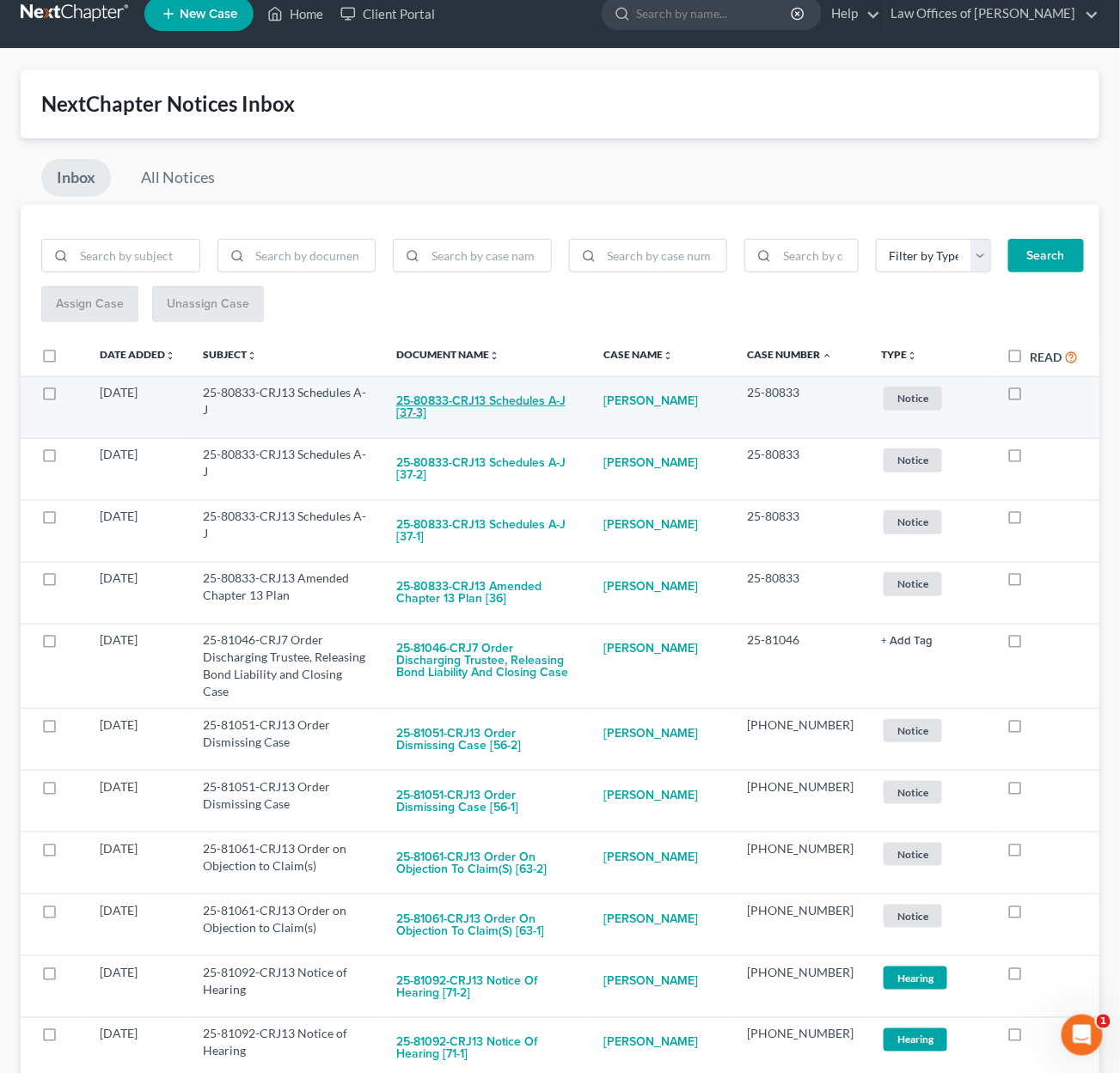
click at [523, 398] on button "25-80833-CRJ13 Schedules A-J [37-3]" at bounding box center [485, 408] width 179 height 47
checkbox input "true"
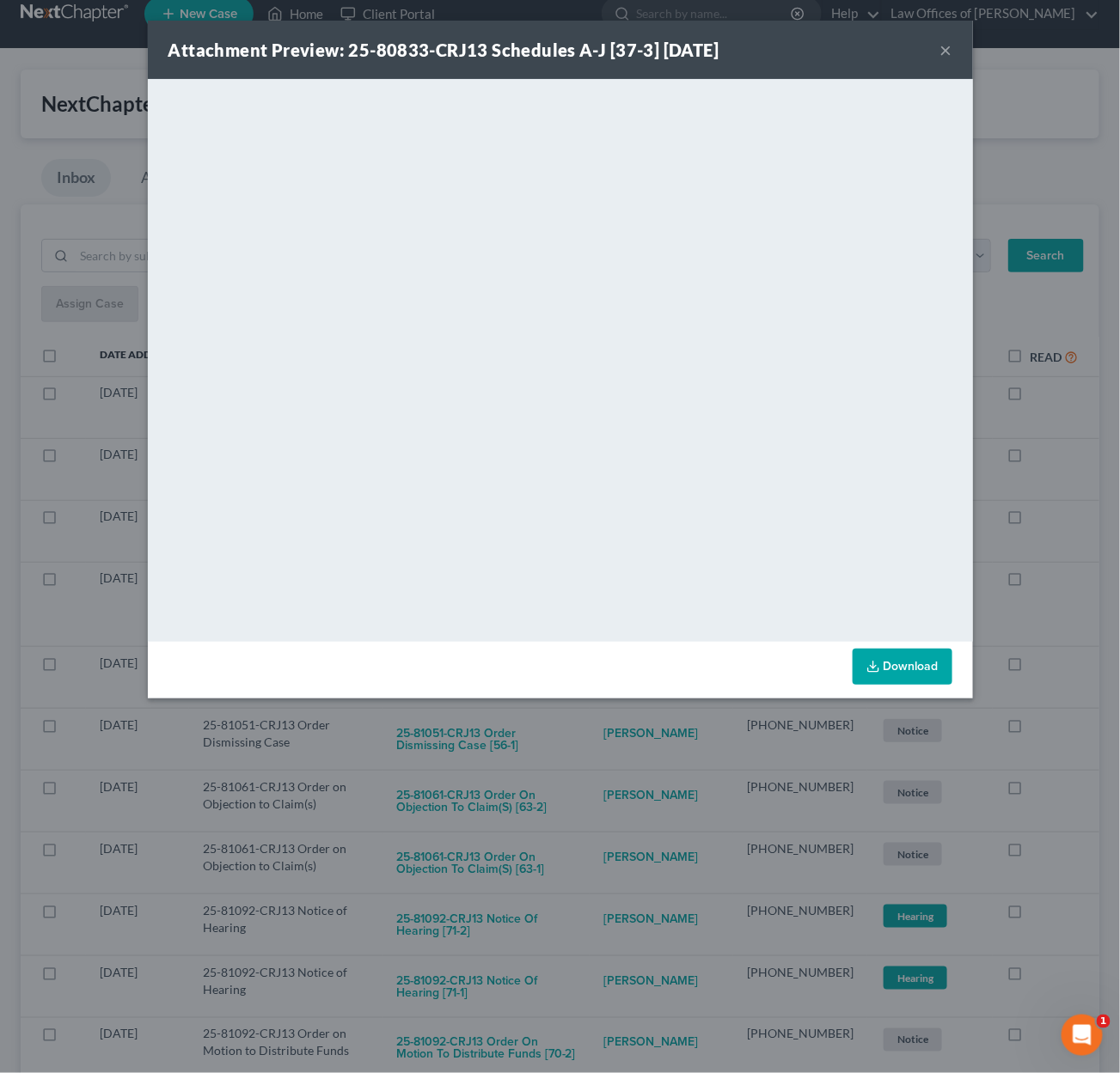
drag, startPoint x: 563, startPoint y: 714, endPoint x: 562, endPoint y: 706, distance: 8.1
click at [563, 712] on div "Attachment Preview: 25-80833-CRJ13 Schedules A-J [37-3] 09/09/2025 × <object ng…" at bounding box center [560, 536] width 1120 height 1073
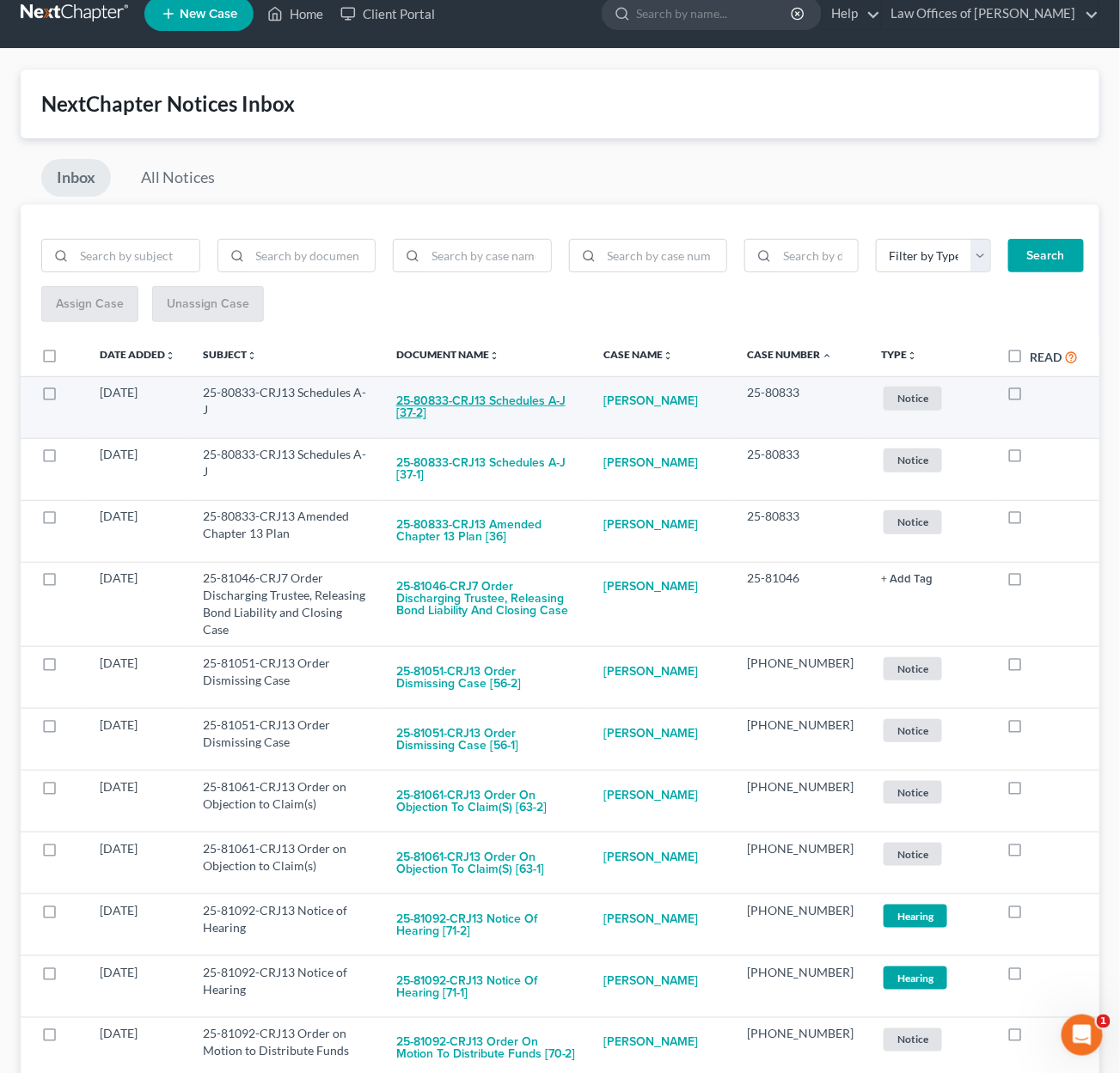
click at [536, 403] on button "25-80833-CRJ13 Schedules A-J [37-2]" at bounding box center [485, 408] width 179 height 47
checkbox input "true"
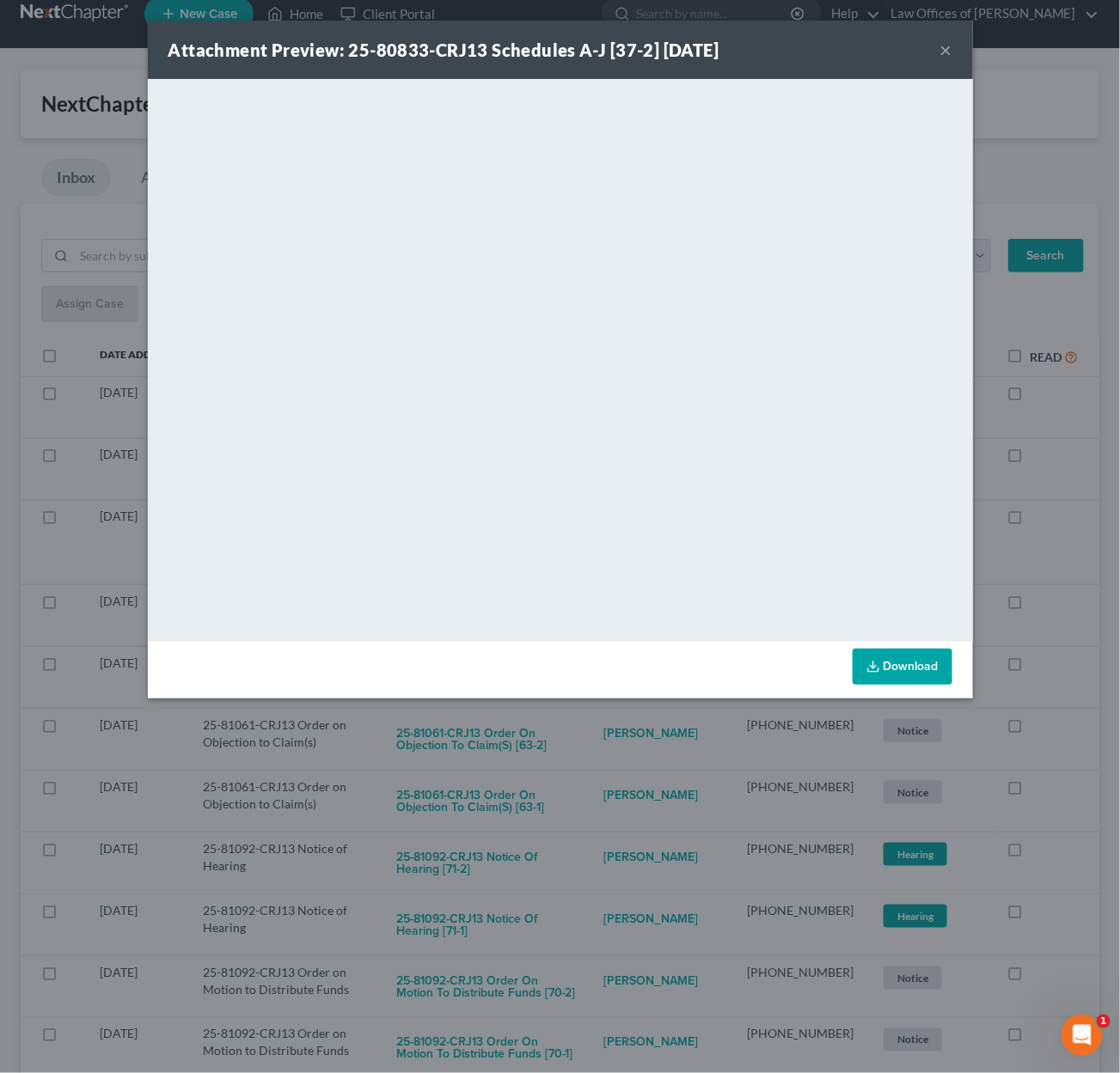
click at [649, 743] on div "Attachment Preview: 25-80833-CRJ13 Schedules A-J [37-2] 09/09/2025 × <object ng…" at bounding box center [560, 536] width 1120 height 1073
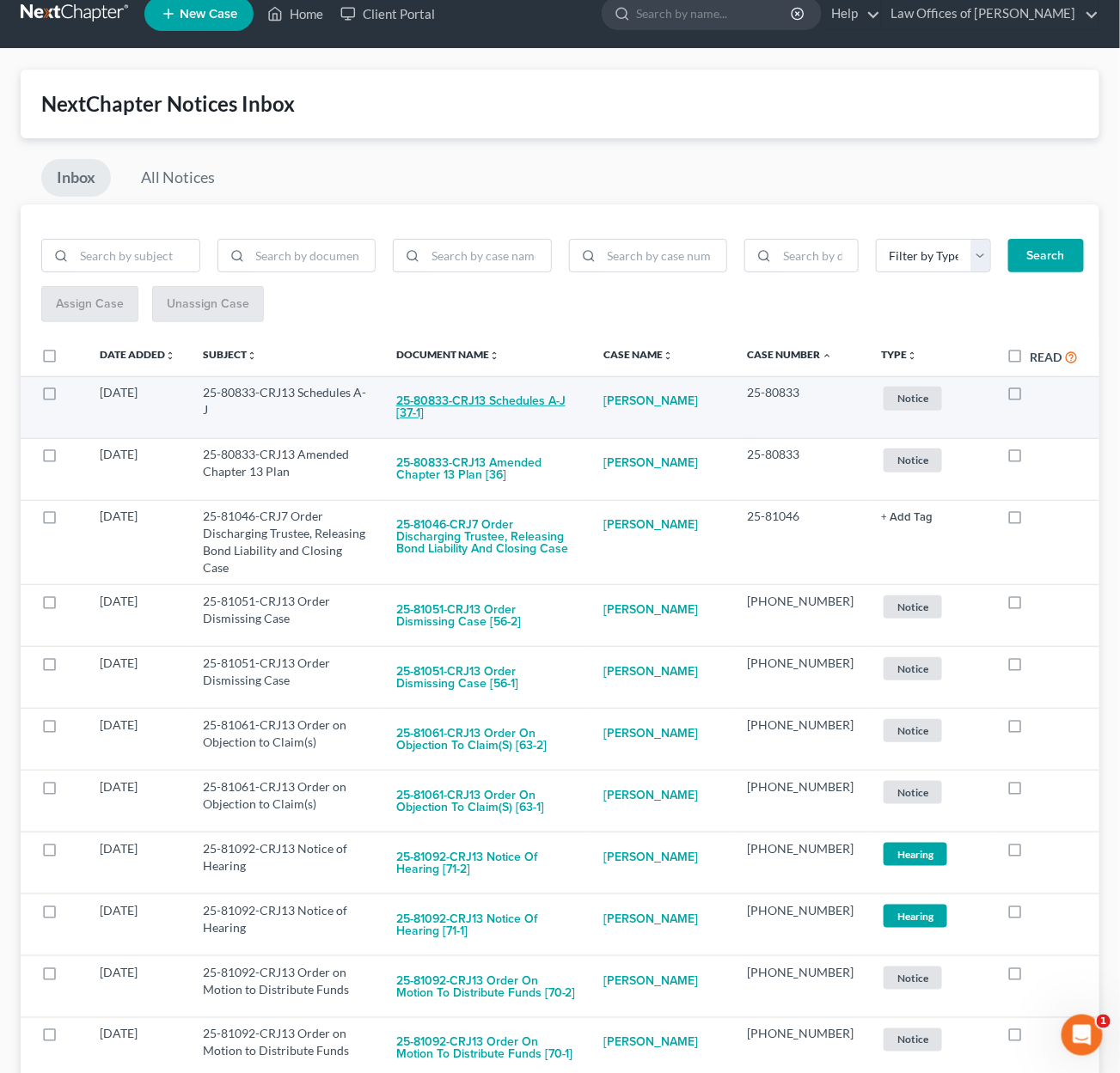
click at [576, 401] on button "25-80833-CRJ13 Schedules A-J [37-1]" at bounding box center [485, 408] width 179 height 47
checkbox input "true"
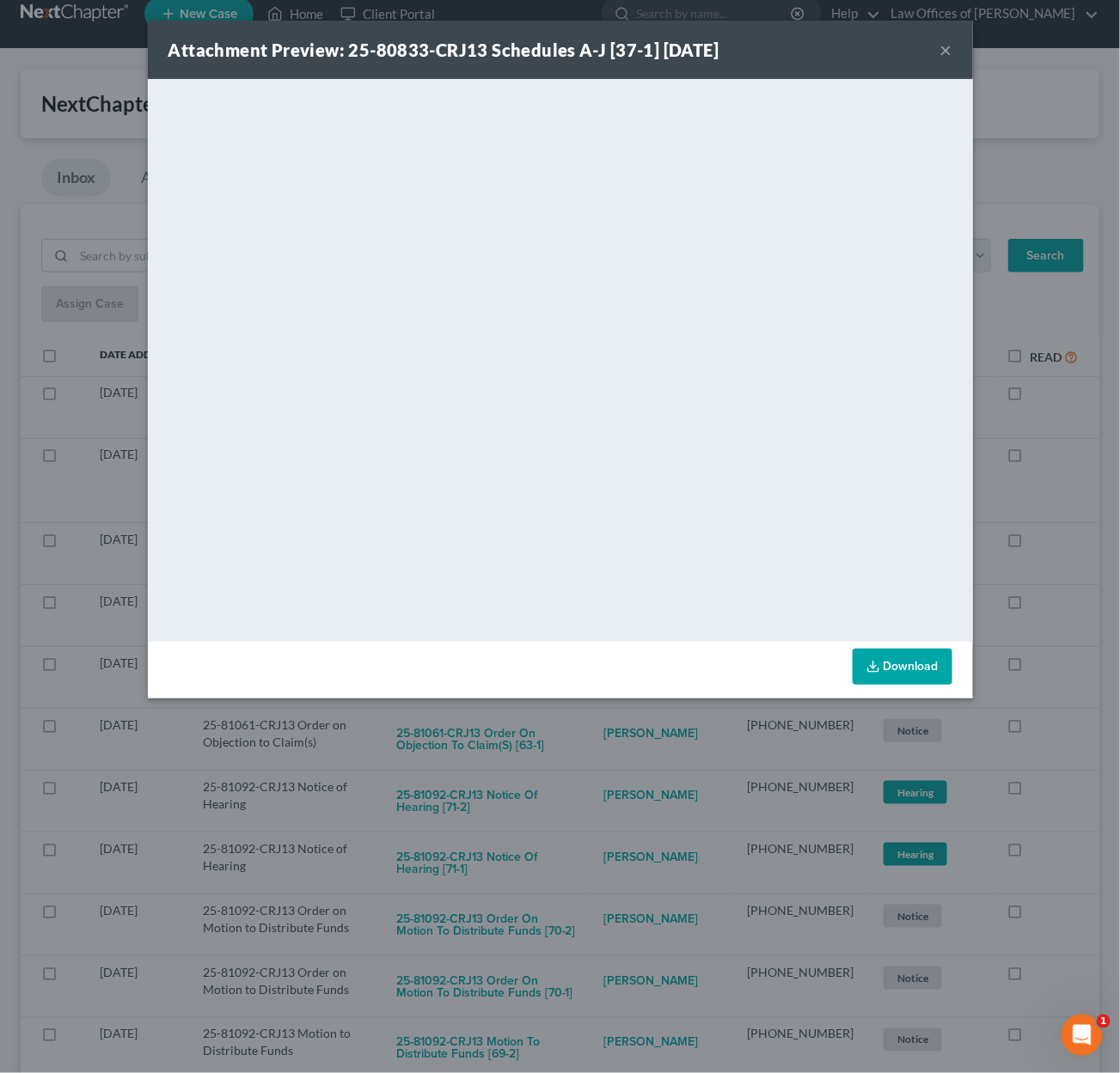
click at [619, 721] on div "Attachment Preview: 25-80833-CRJ13 Schedules A-J [37-1] 09/09/2025 × <object ng…" at bounding box center [560, 536] width 1120 height 1073
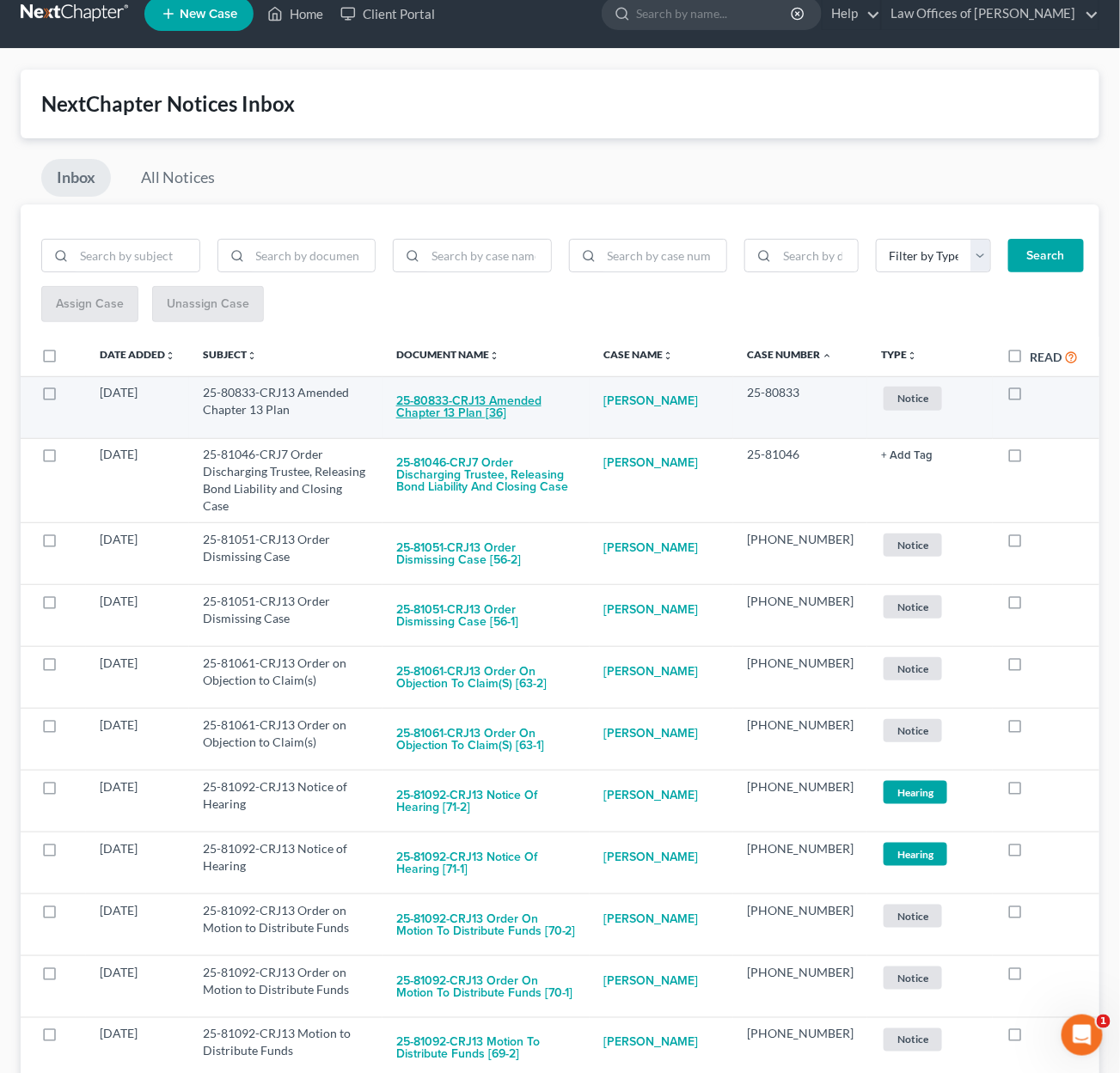
click at [565, 398] on button "25-80833-CRJ13 Amended Chapter 13 Plan [36]" at bounding box center [485, 408] width 179 height 47
checkbox input "true"
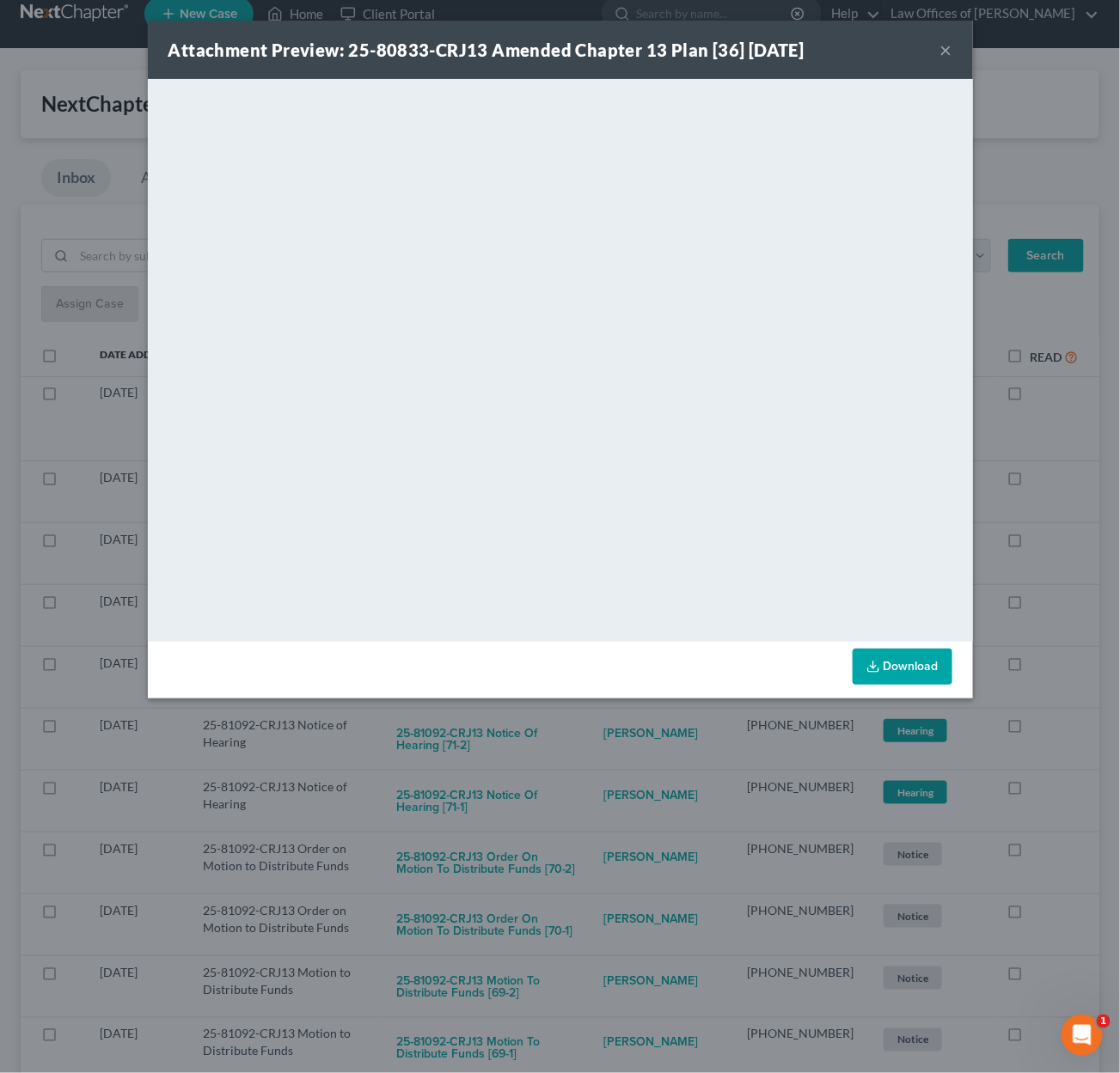
click at [657, 746] on div "Attachment Preview: 25-80833-CRJ13 Amended Chapter 13 Plan [36] 09/09/2025 × <o…" at bounding box center [560, 536] width 1120 height 1073
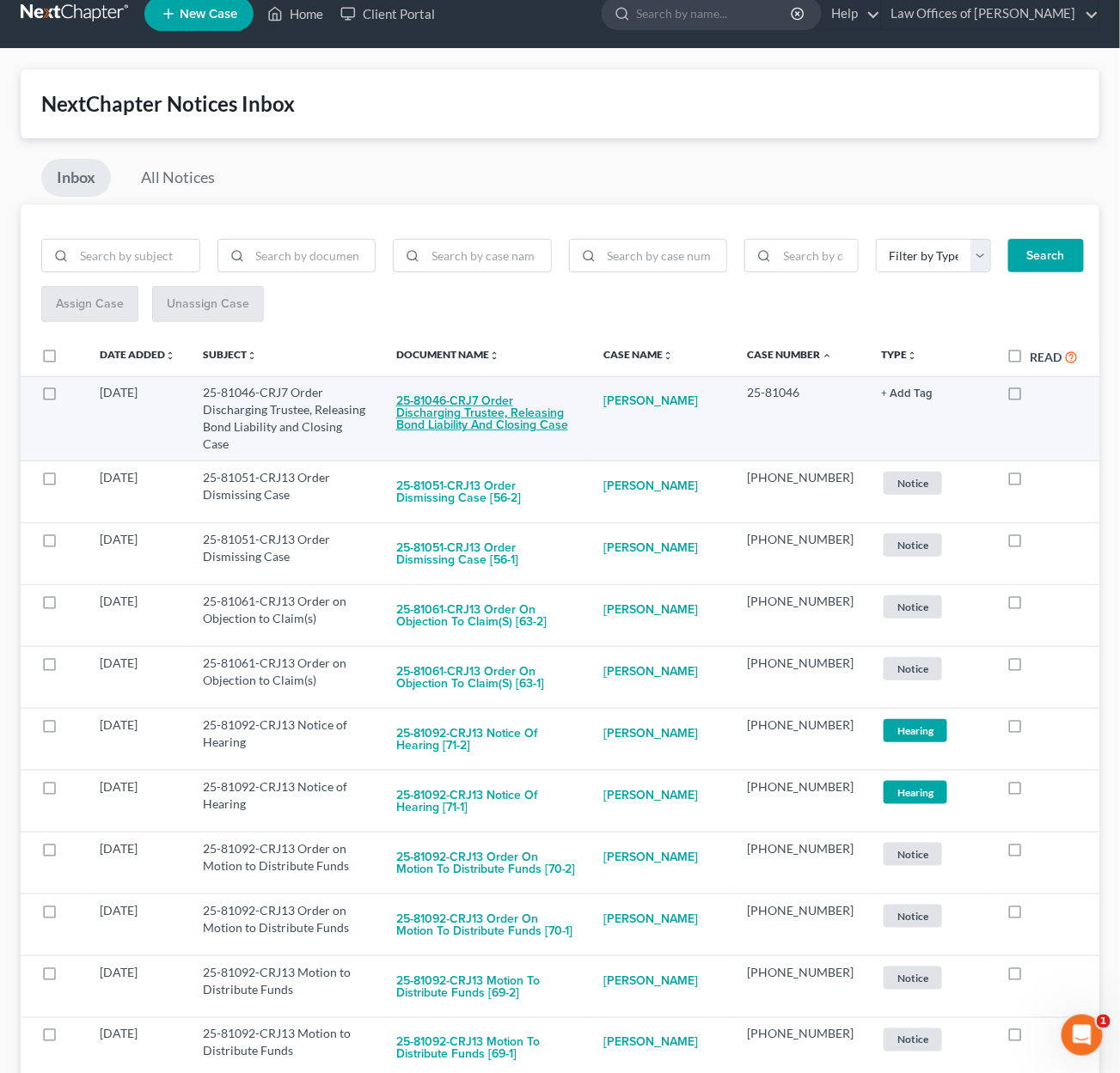
click at [556, 405] on button "25-81046-CRJ7 Order Discharging Trustee, Releasing Bond Liability and Closing C…" at bounding box center [485, 413] width 179 height 58
checkbox input "true"
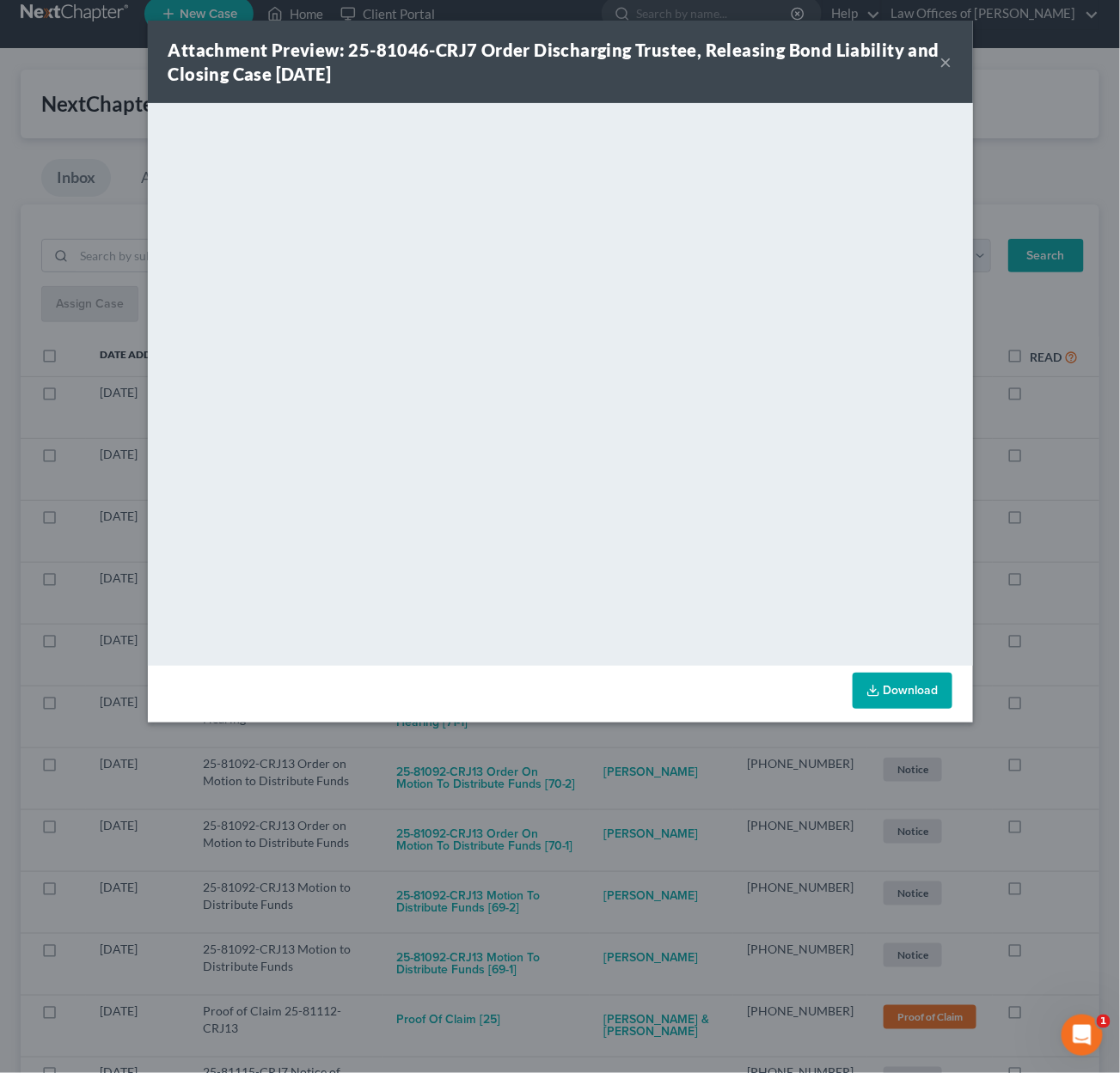
click at [609, 794] on div "Attachment Preview: 25-81046-CRJ7 Order Discharging Trustee, Releasing Bond Lia…" at bounding box center [560, 536] width 1120 height 1073
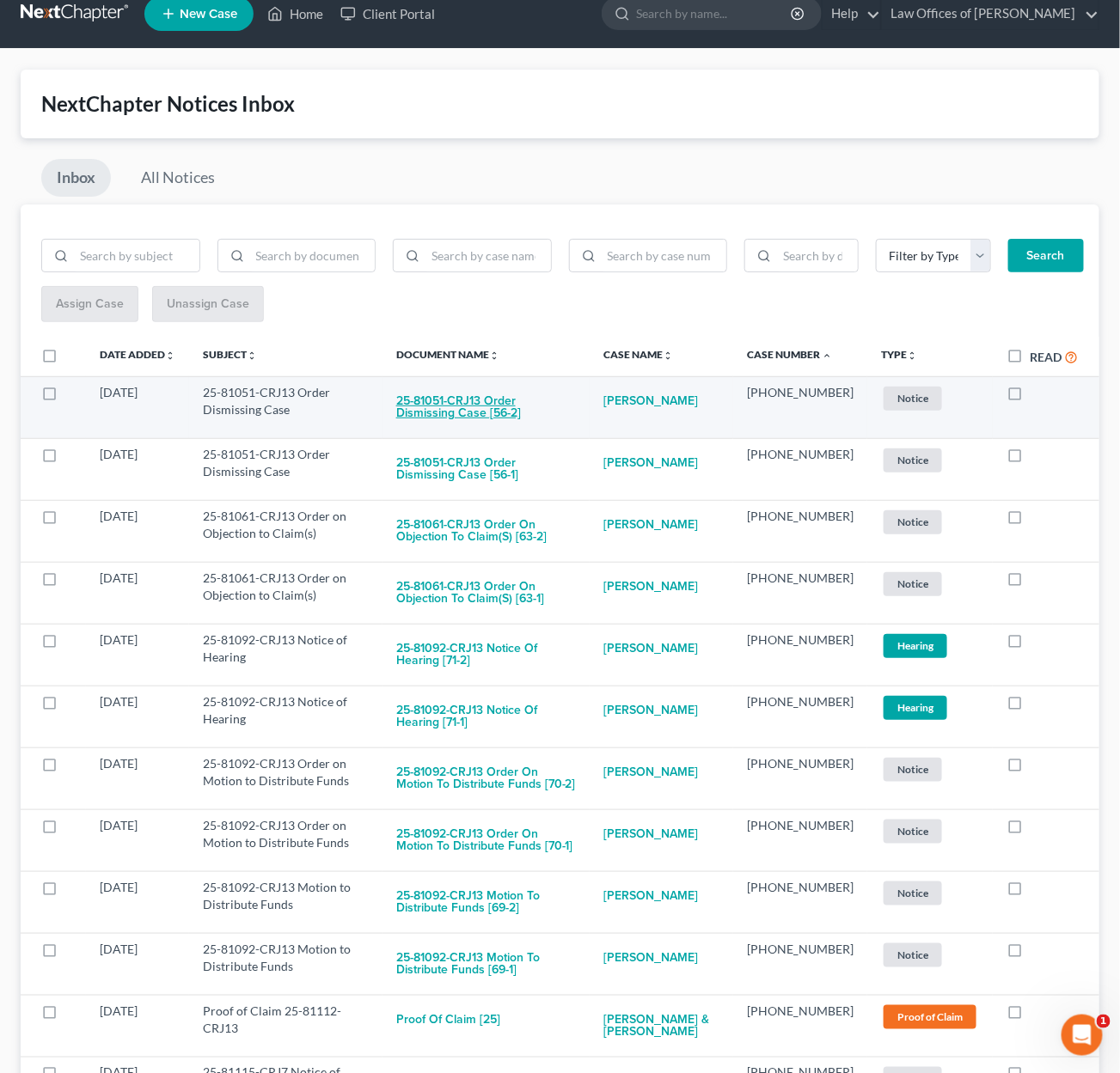
click at [553, 393] on button "25-81051-CRJ13 Order Dismissing Case [56-2]" at bounding box center [485, 408] width 179 height 47
checkbox input "true"
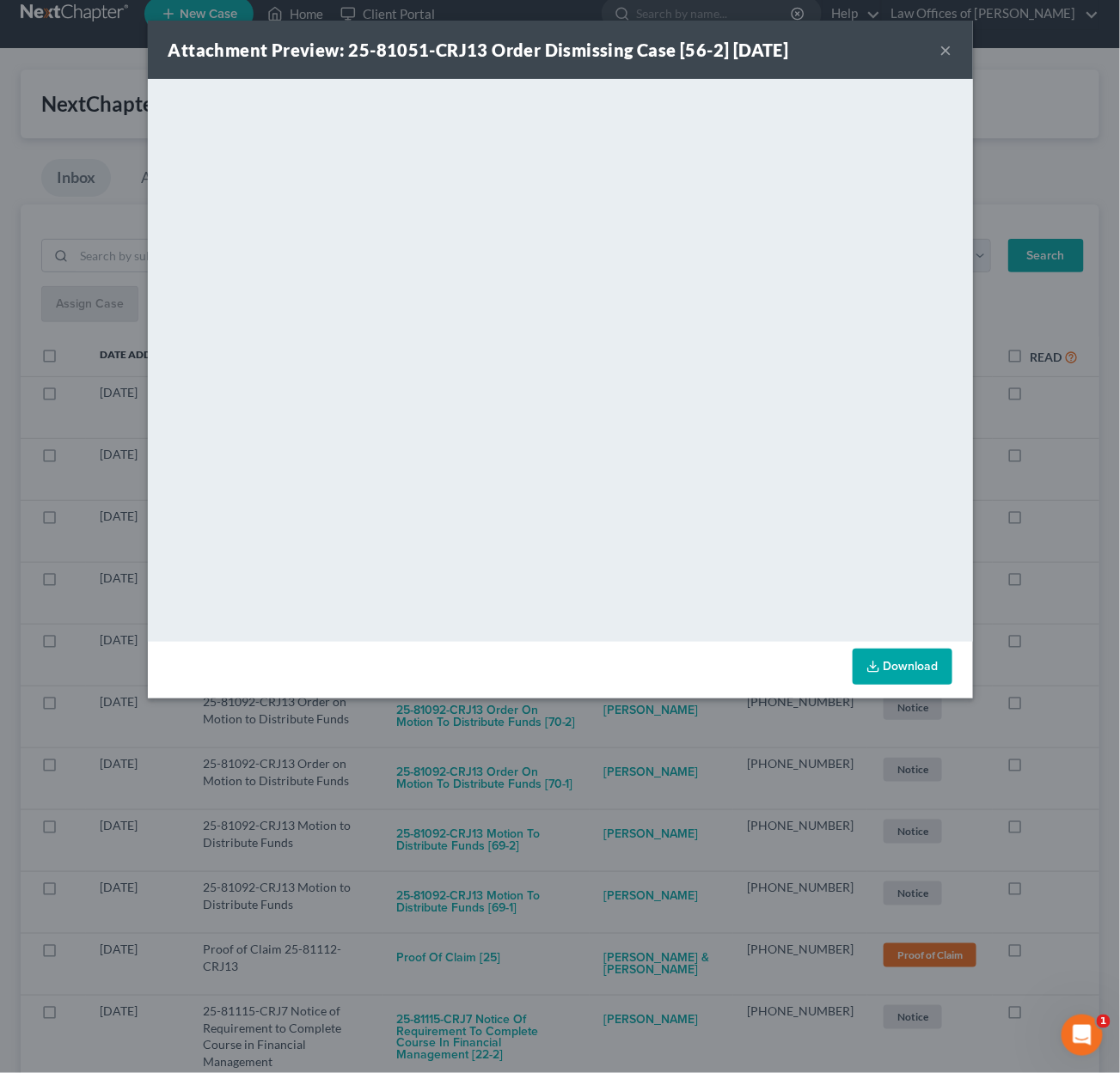
click at [650, 766] on div "Attachment Preview: 25-81051-CRJ13 Order Dismissing Case [56-2] 09/10/2025 × <o…" at bounding box center [560, 536] width 1120 height 1073
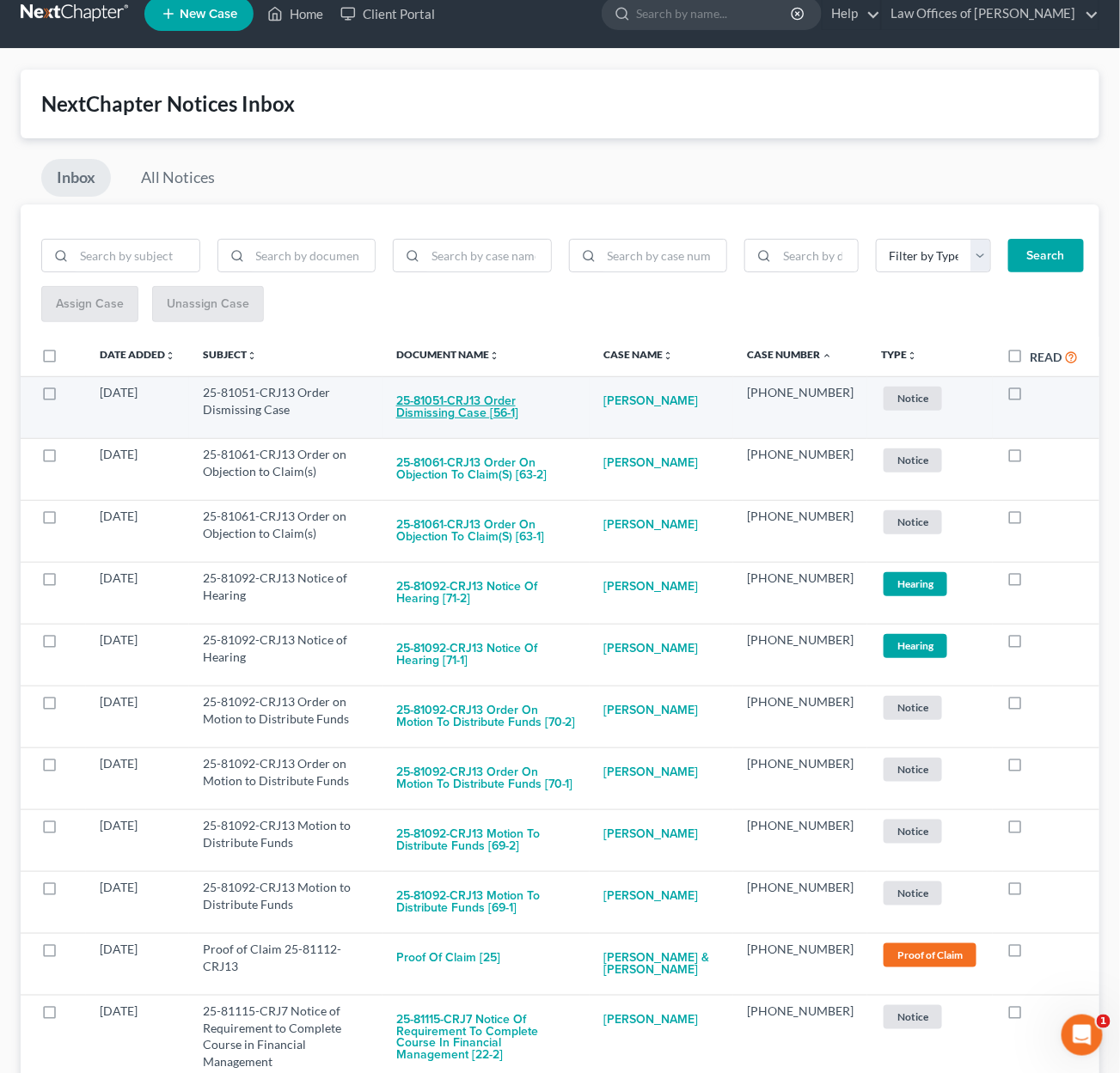
click at [546, 391] on button "25-81051-CRJ13 Order Dismissing Case [56-1]" at bounding box center [485, 408] width 179 height 47
checkbox input "true"
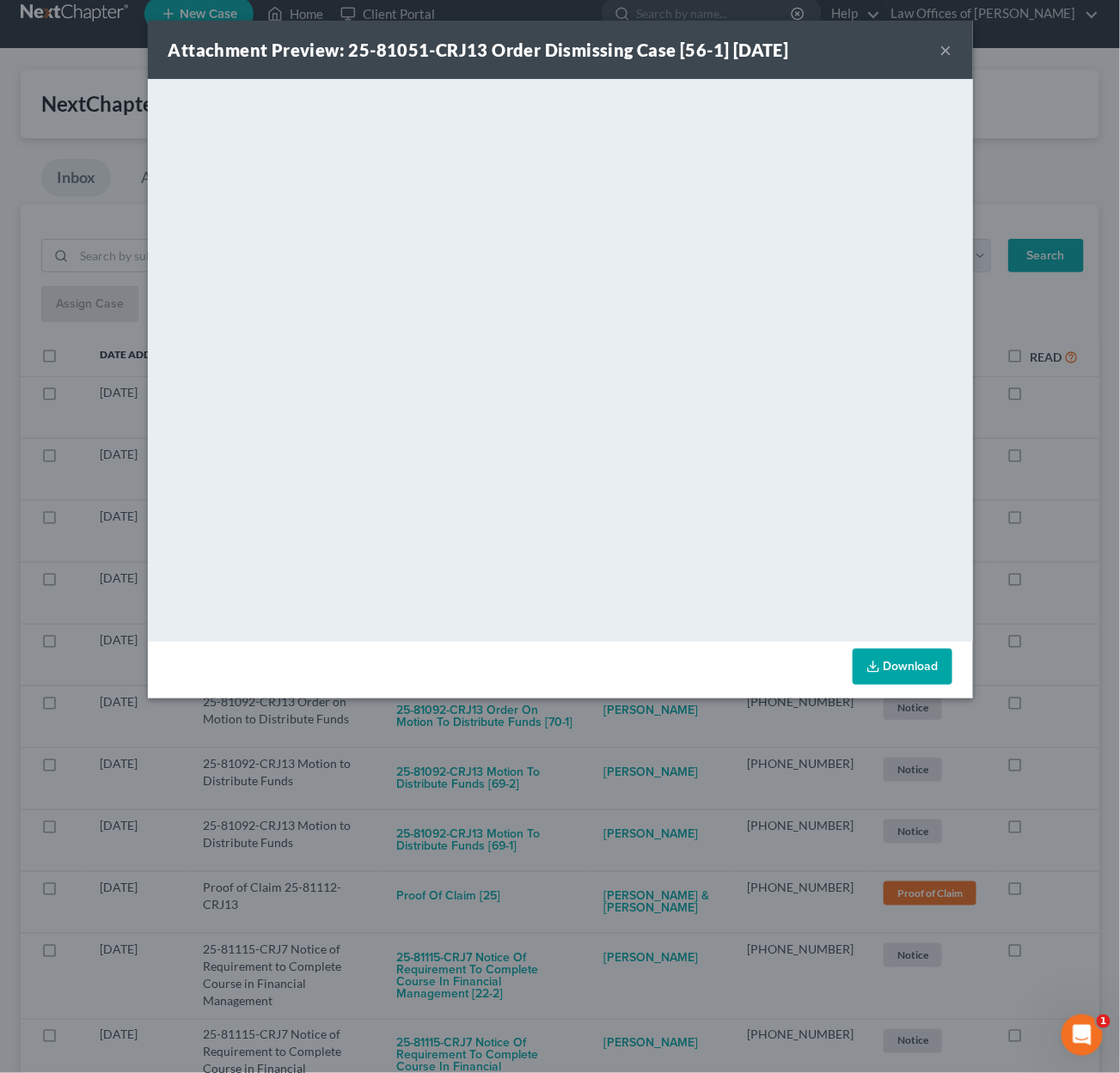
click at [611, 714] on div "Attachment Preview: 25-81051-CRJ13 Order Dismissing Case [56-1] 09/10/2025 × <o…" at bounding box center [560, 536] width 1120 height 1073
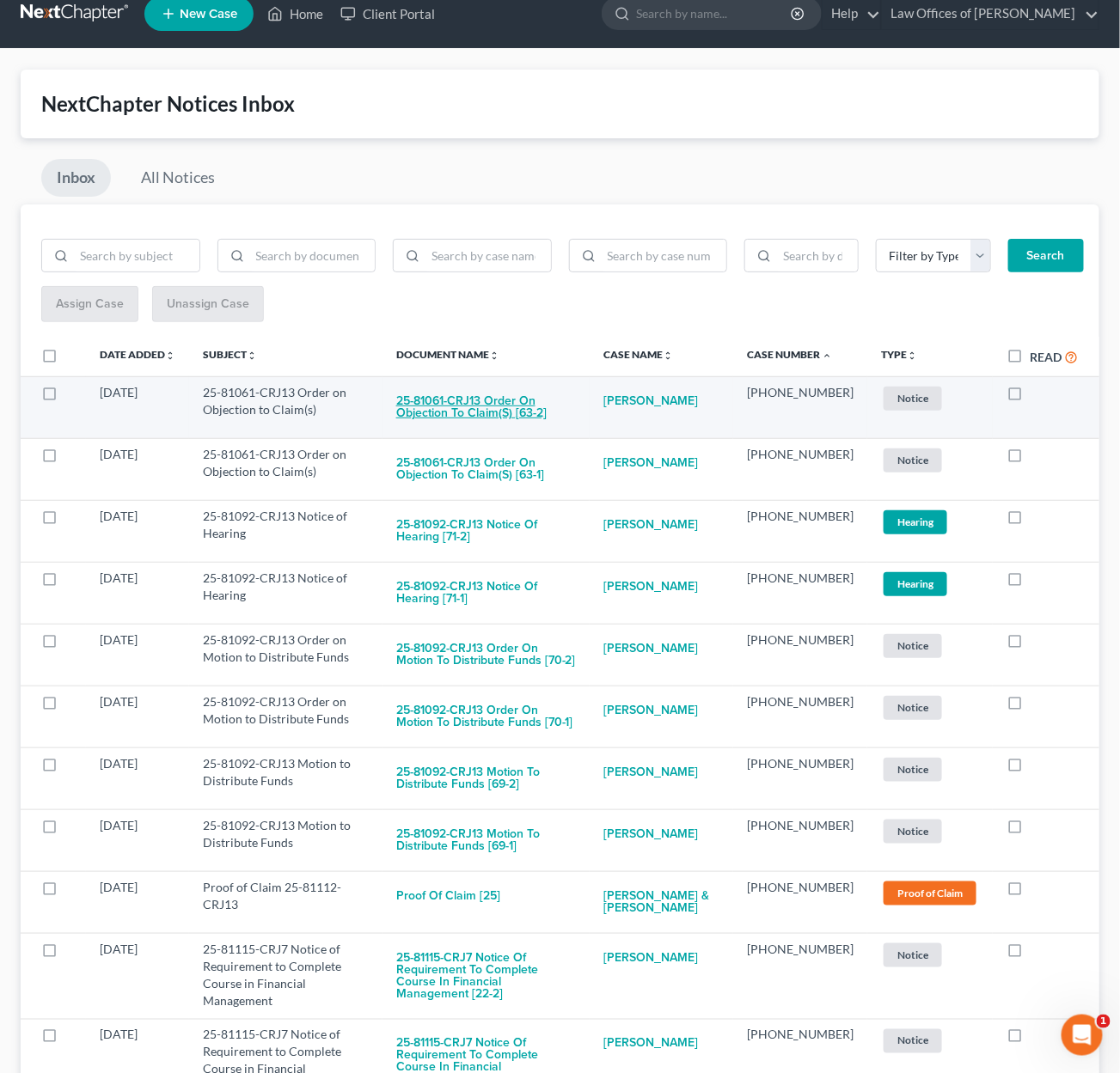
click at [560, 390] on button "25-81061-CRJ13 Order on Objection to Claim(s) [63-2]" at bounding box center [485, 408] width 179 height 47
checkbox input "true"
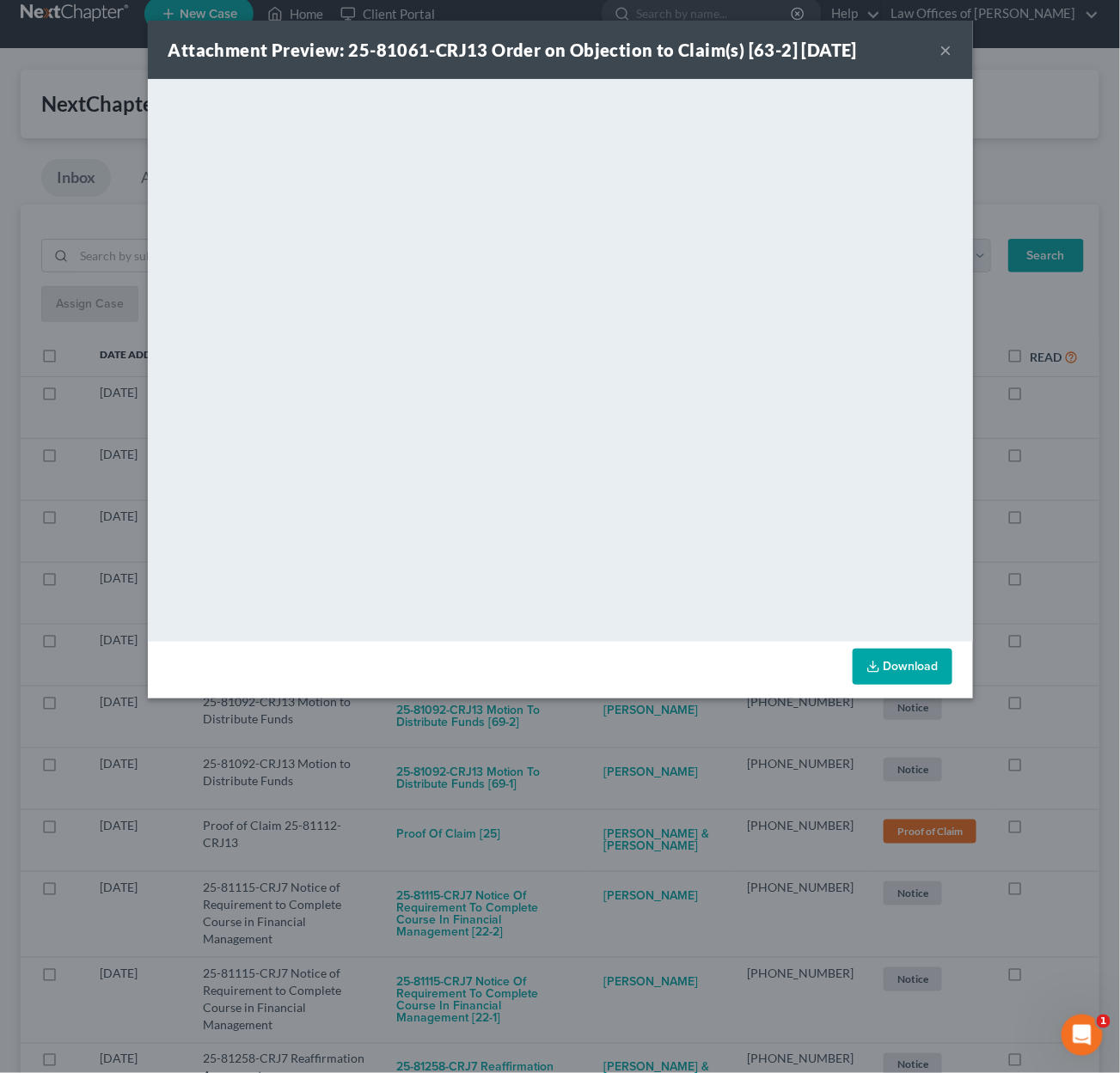
drag, startPoint x: 639, startPoint y: 752, endPoint x: 611, endPoint y: 682, distance: 75.4
click at [638, 743] on div "Attachment Preview: 25-81061-CRJ13 Order on Objection to Claim(s) [63-2] 09/09/…" at bounding box center [560, 536] width 1120 height 1073
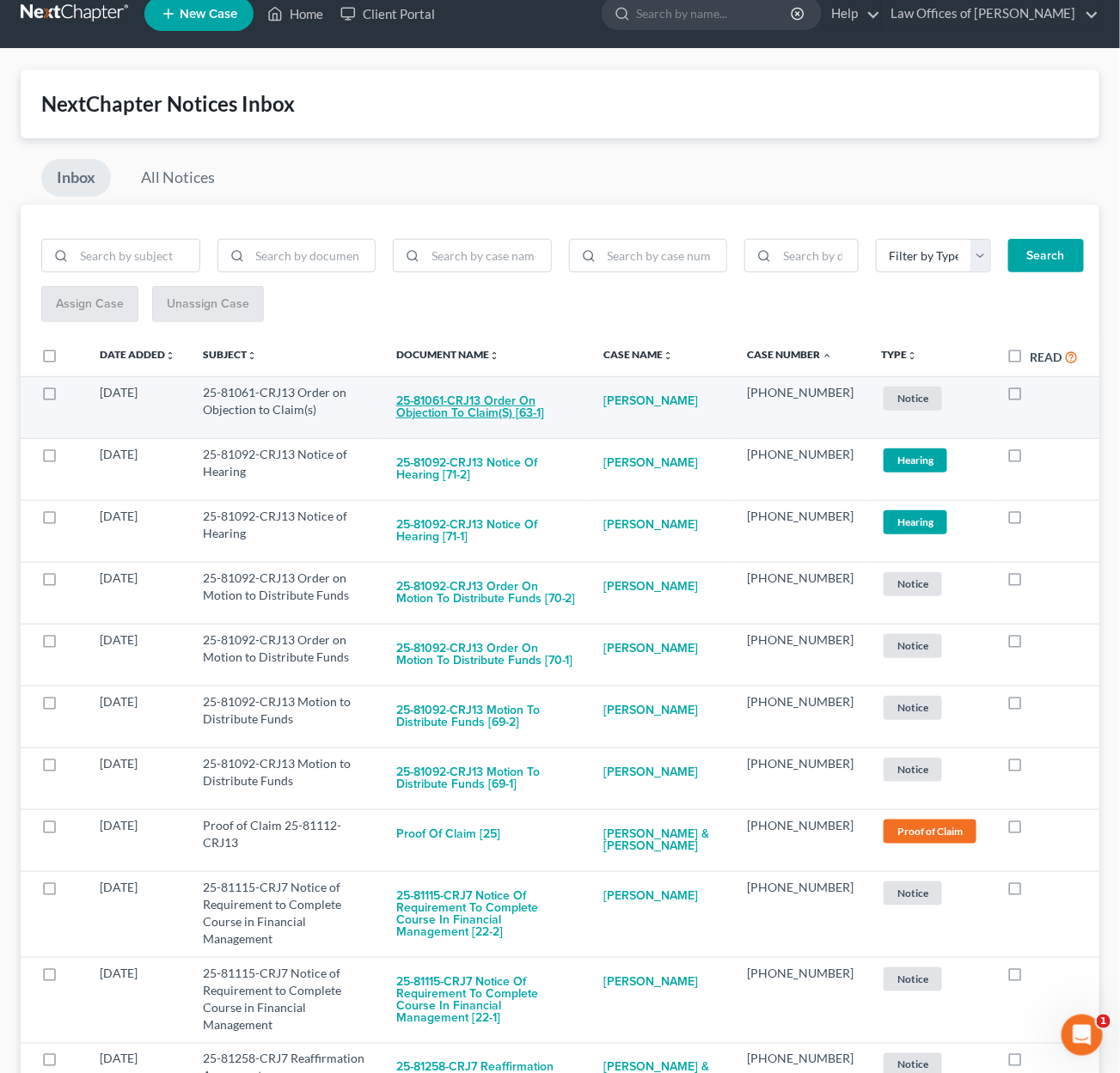
click at [564, 398] on button "25-81061-CRJ13 Order on Objection to Claim(s) [63-1]" at bounding box center [485, 408] width 179 height 47
checkbox input "true"
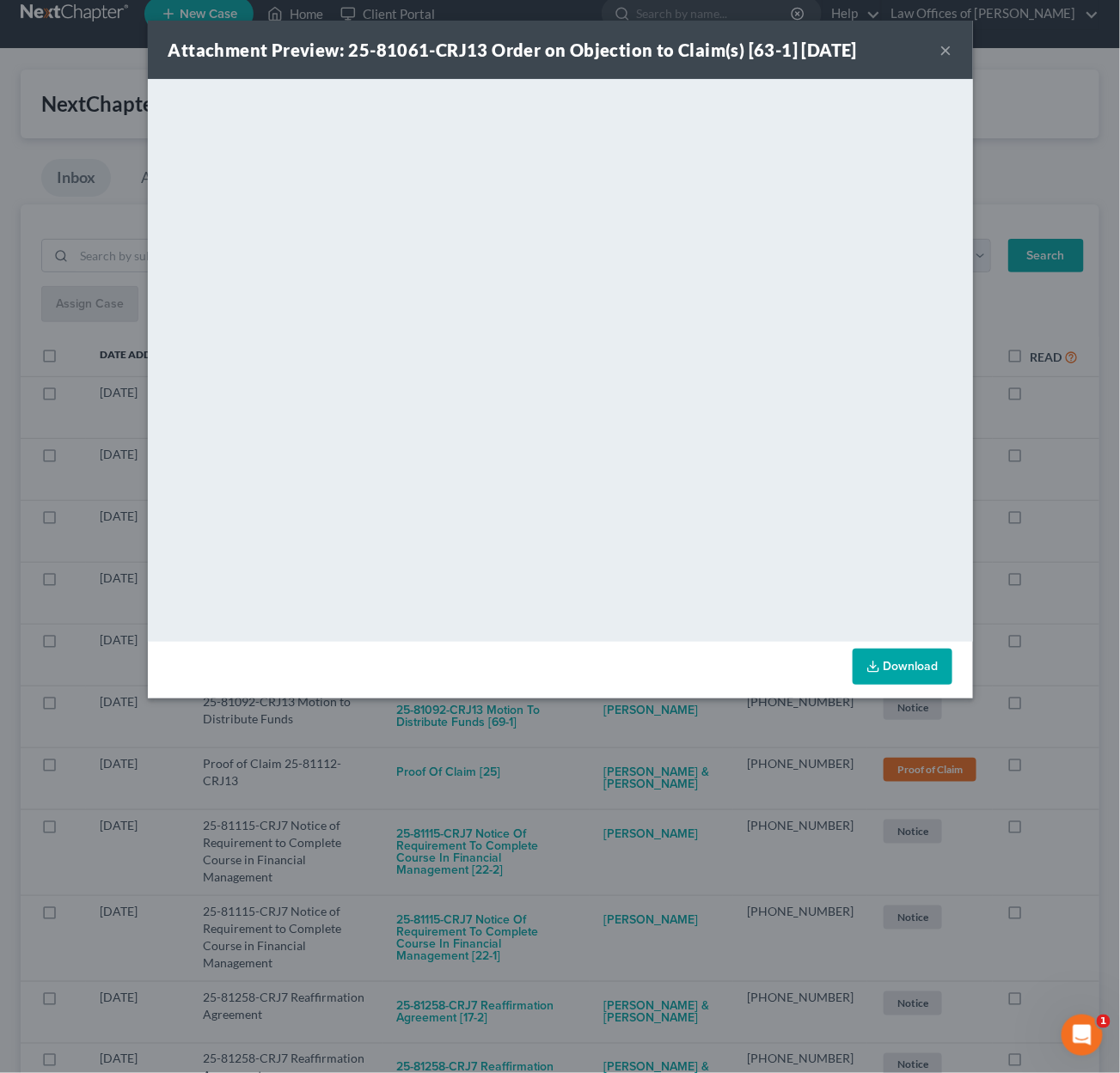
click at [609, 718] on div "Attachment Preview: 25-81061-CRJ13 Order on Objection to Claim(s) [63-1] 09/09/…" at bounding box center [560, 536] width 1120 height 1073
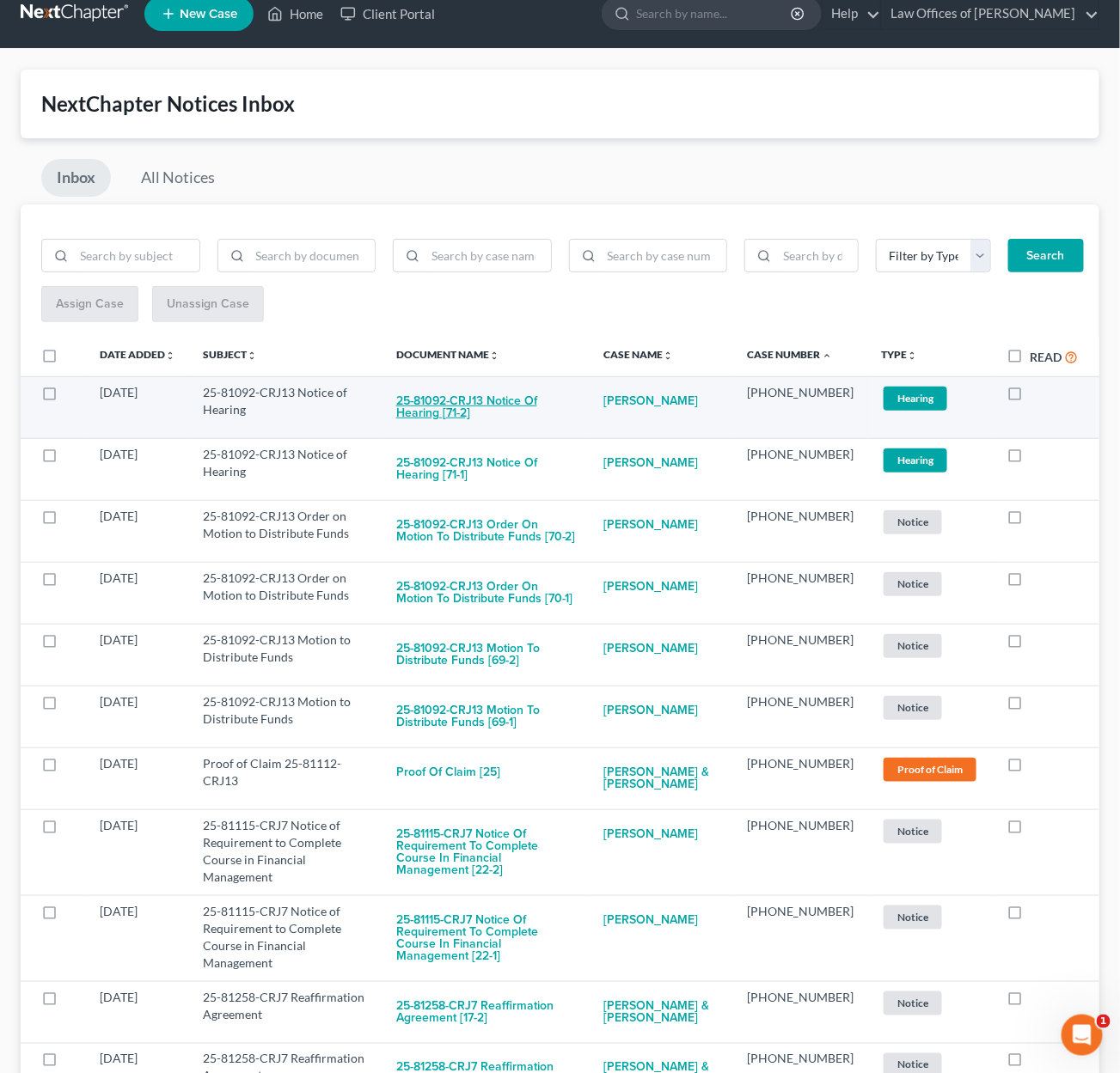
click at [498, 387] on button "25-81092-CRJ13 Notice of Hearing [71-2]" at bounding box center [485, 408] width 179 height 47
checkbox input "true"
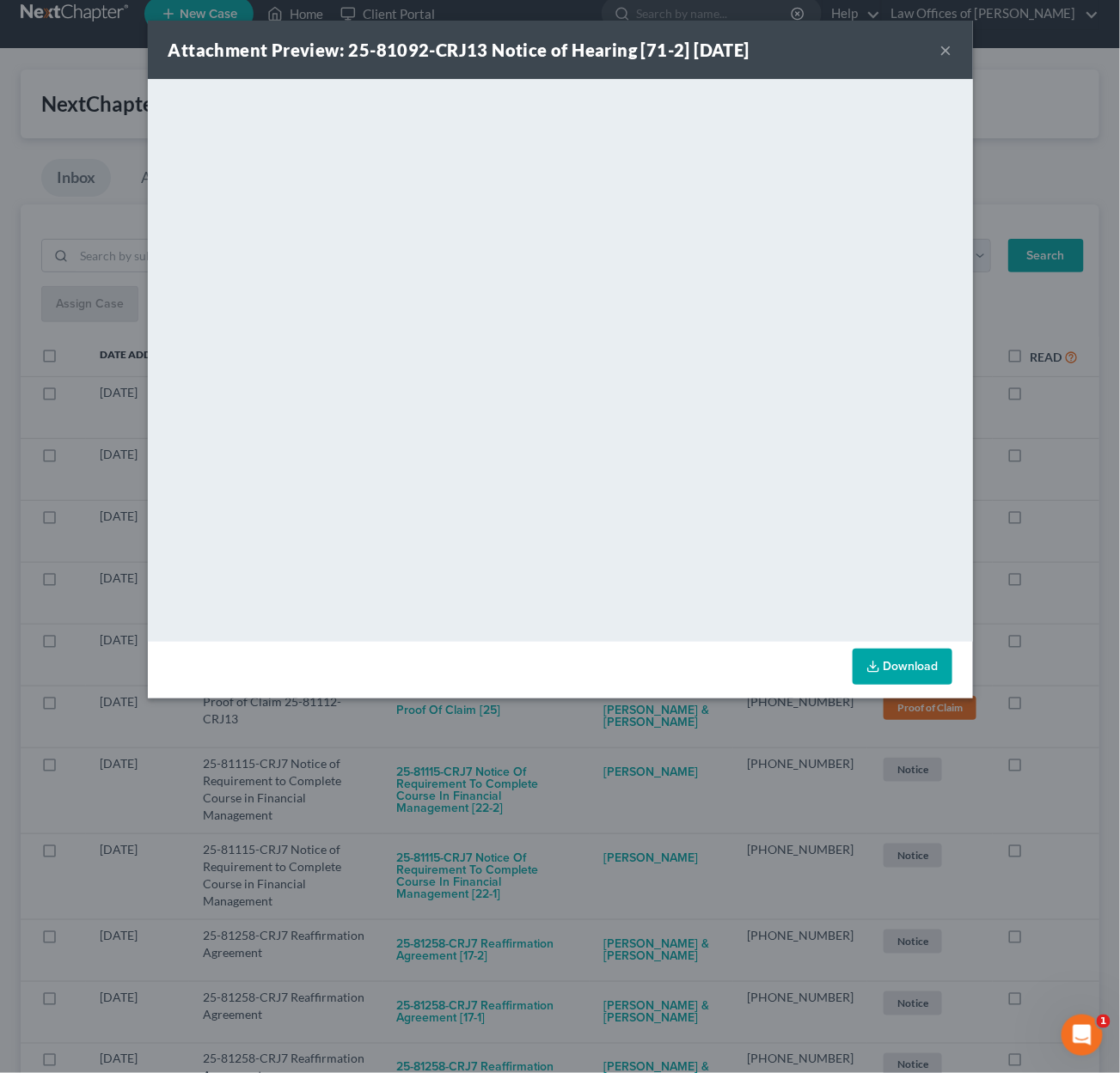
drag, startPoint x: 562, startPoint y: 717, endPoint x: 558, endPoint y: 707, distance: 10.8
click at [562, 714] on div "Attachment Preview: 25-81092-CRJ13 Notice of Hearing [71-2] 09/11/2025 × <objec…" at bounding box center [560, 536] width 1120 height 1073
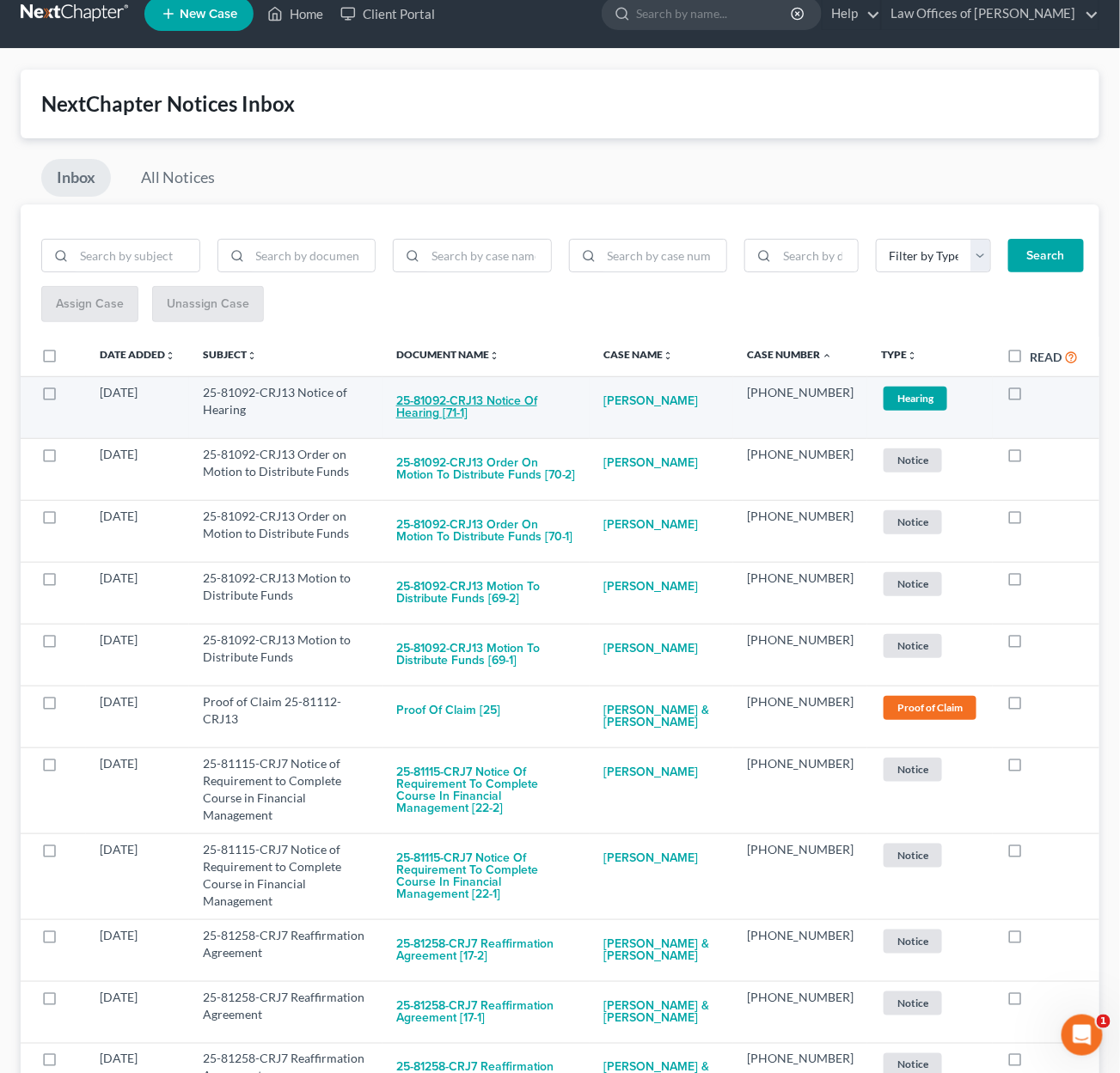
click at [545, 396] on button "25-81092-CRJ13 Notice of Hearing [71-1]" at bounding box center [485, 408] width 179 height 47
checkbox input "true"
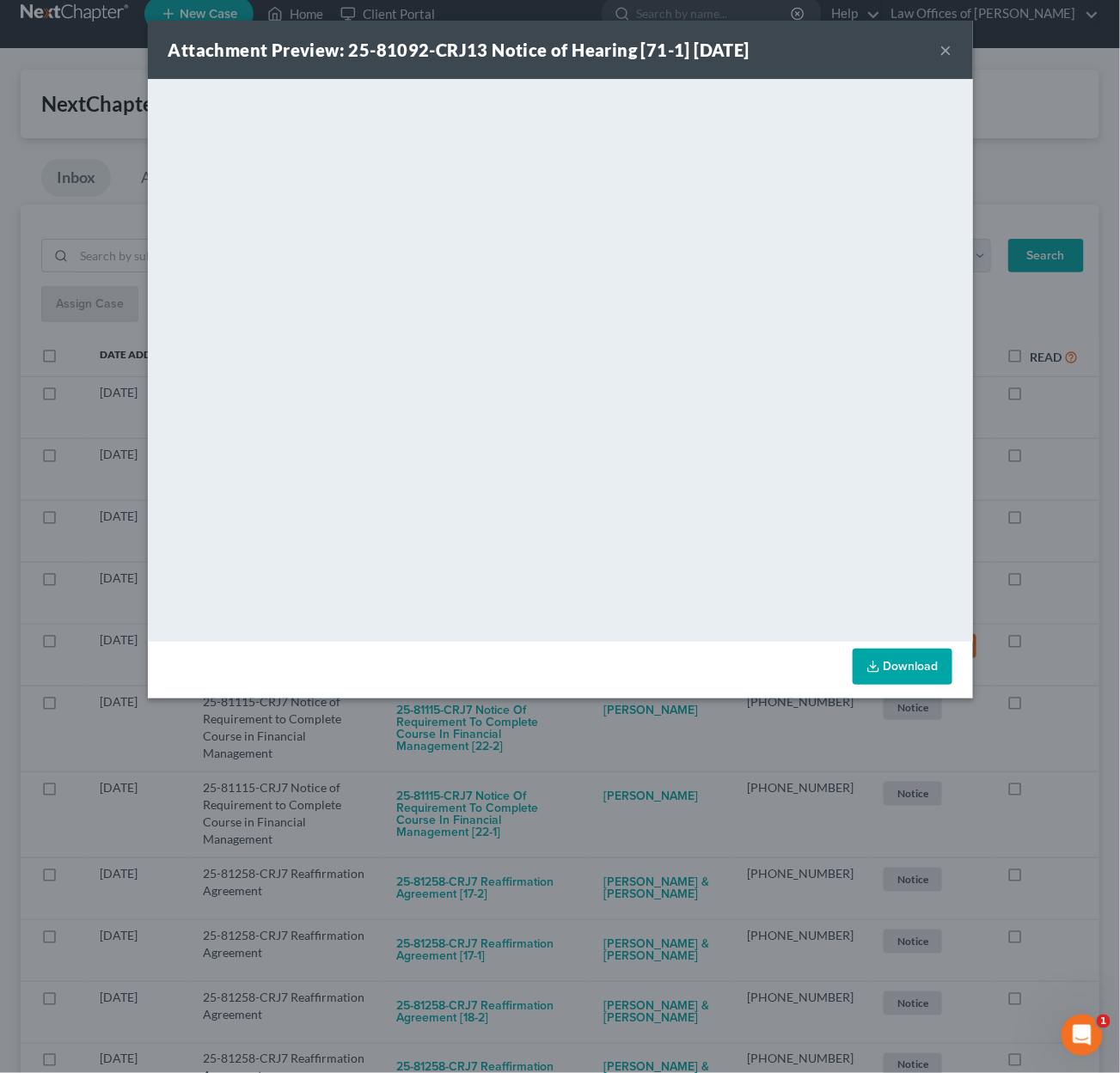
drag, startPoint x: 625, startPoint y: 760, endPoint x: 608, endPoint y: 728, distance: 36.2
click at [625, 757] on div "Attachment Preview: 25-81092-CRJ13 Notice of Hearing [71-1] 09/11/2025 × <objec…" at bounding box center [560, 536] width 1120 height 1073
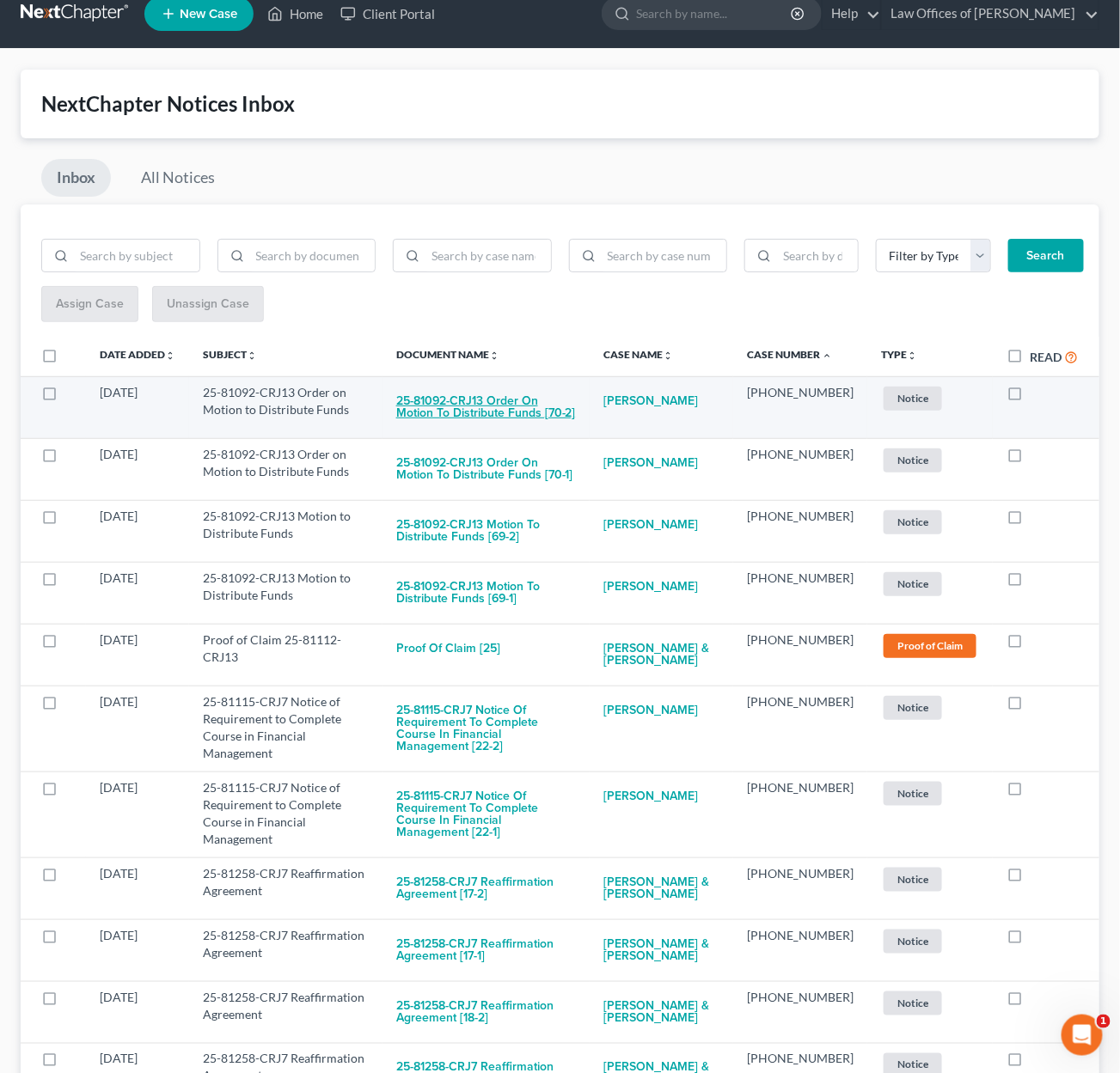
click at [541, 405] on button "25-81092-CRJ13 Order on Motion to Distribute Funds [70-2]" at bounding box center [485, 408] width 179 height 47
checkbox input "true"
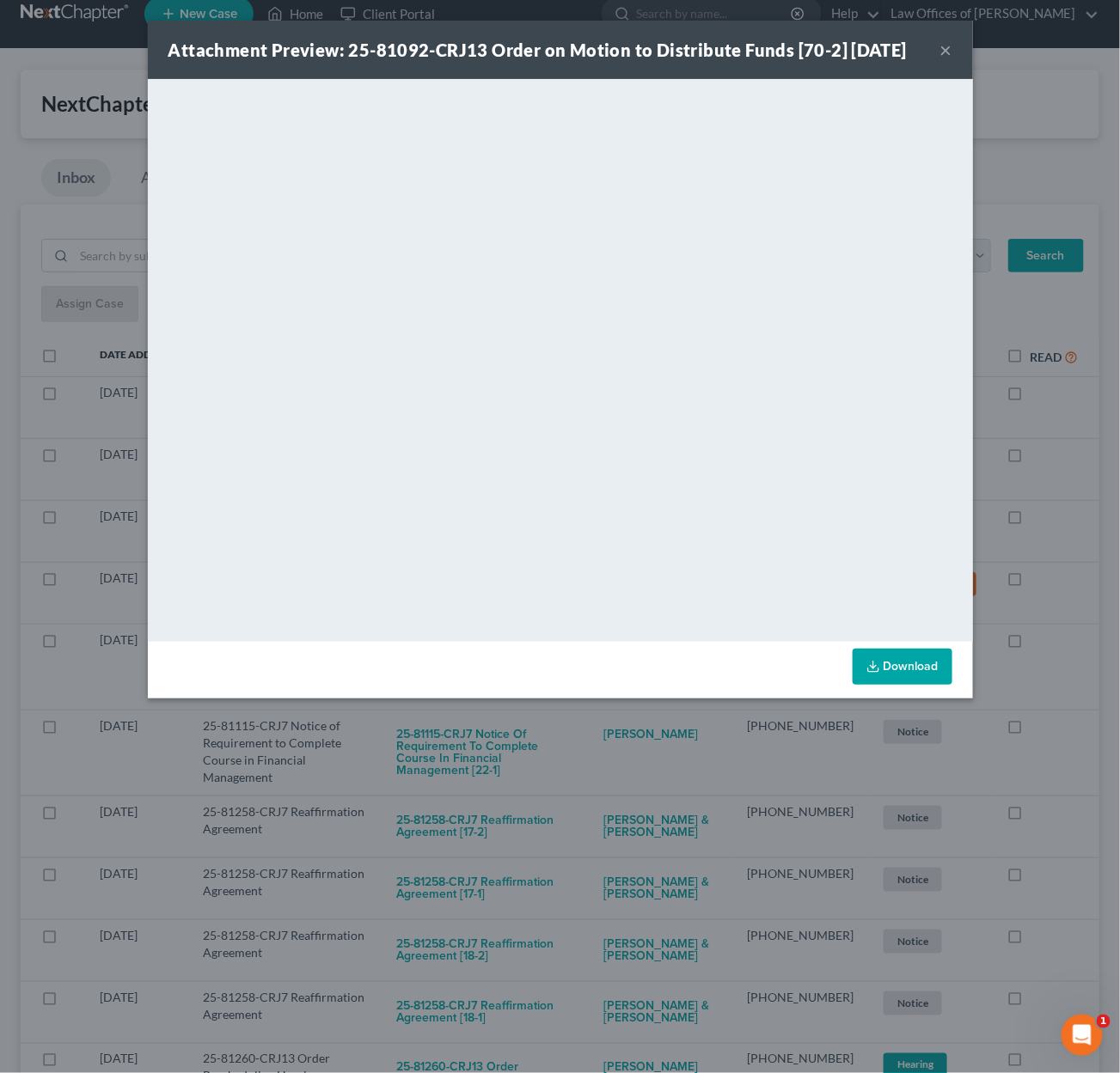
click at [633, 734] on div "Attachment Preview: 25-81092-CRJ13 Order on Motion to Distribute Funds [70-2] 0…" at bounding box center [560, 536] width 1120 height 1073
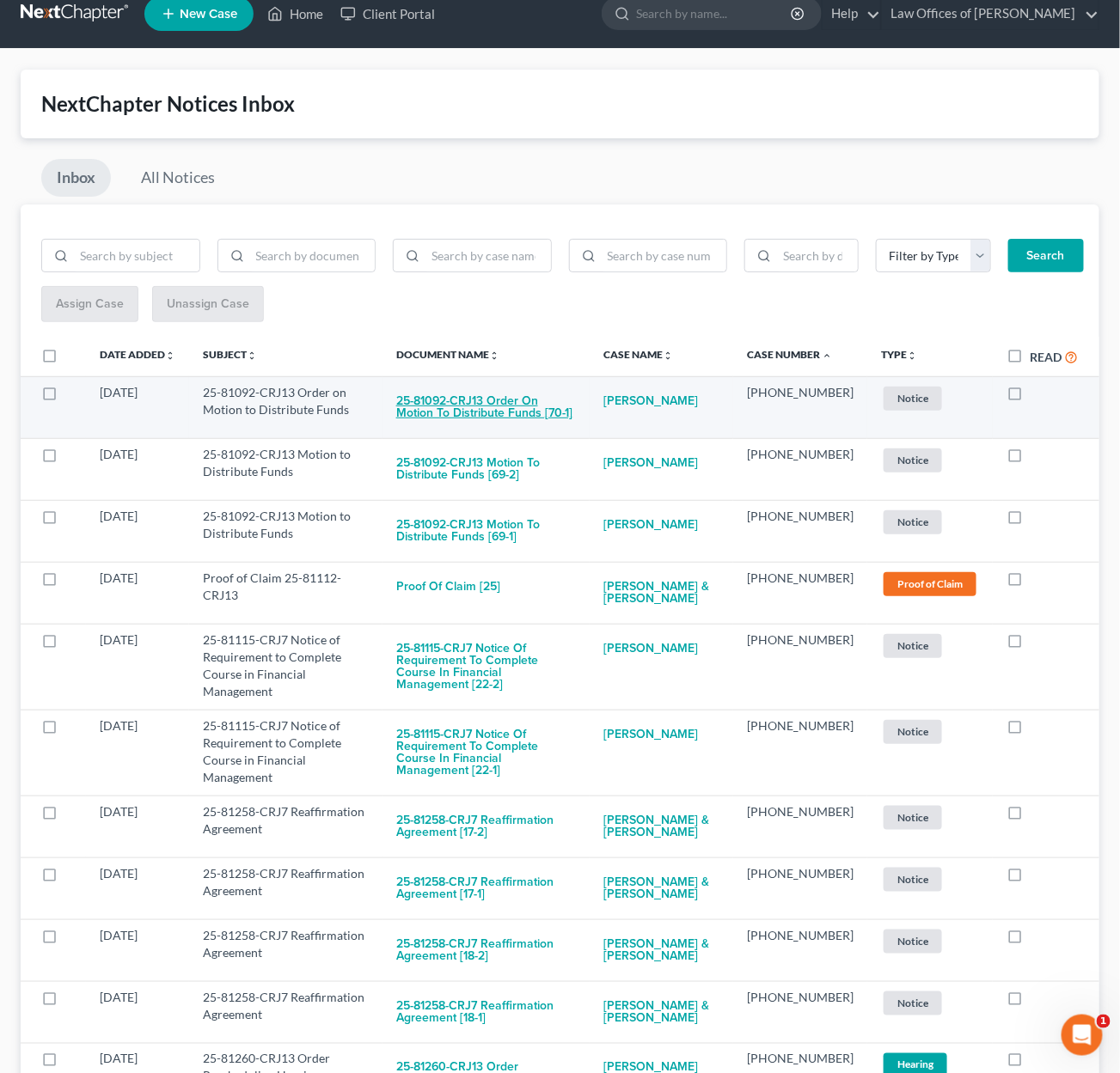
click at [560, 404] on button "25-81092-CRJ13 Order on Motion to Distribute Funds [70-1]" at bounding box center [485, 408] width 179 height 47
checkbox input "true"
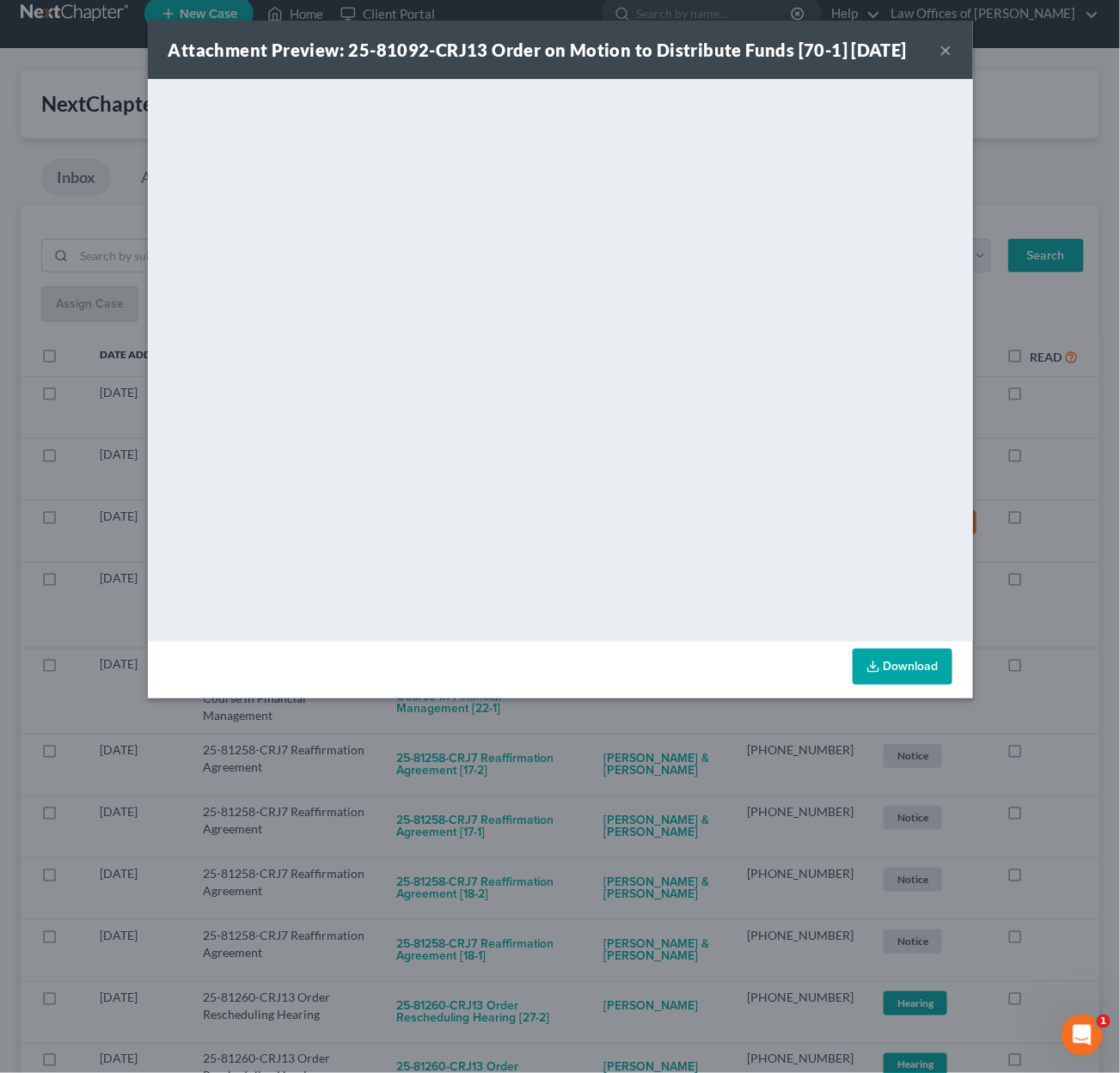
drag, startPoint x: 609, startPoint y: 755, endPoint x: 609, endPoint y: 745, distance: 10.0
click at [609, 755] on div "Attachment Preview: 25-81092-CRJ13 Order on Motion to Distribute Funds [70-1] 0…" at bounding box center [560, 536] width 1120 height 1073
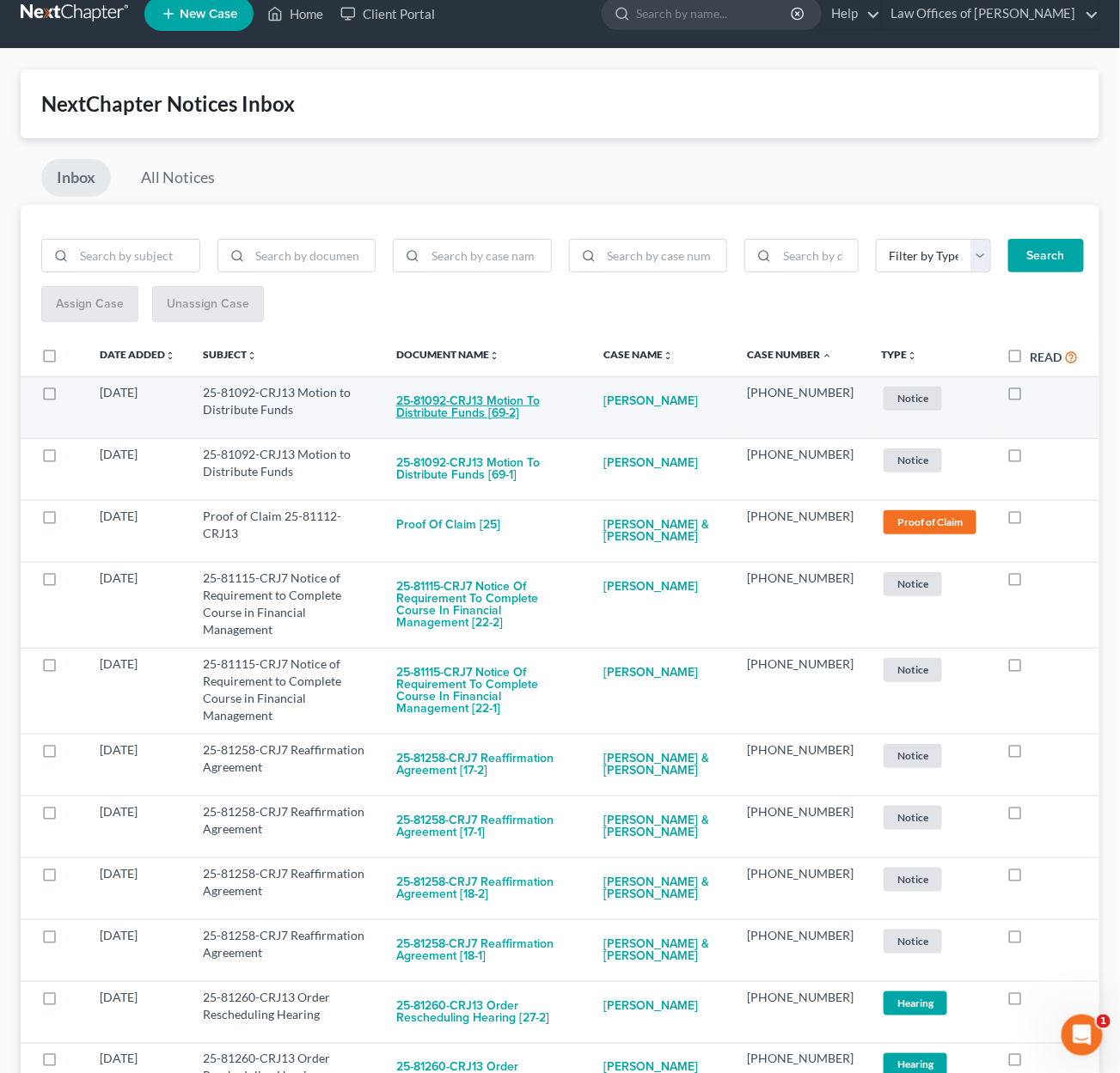
click at [539, 398] on button "25-81092-CRJ13 Motion to Distribute Funds [69-2]" at bounding box center [485, 408] width 179 height 47
checkbox input "true"
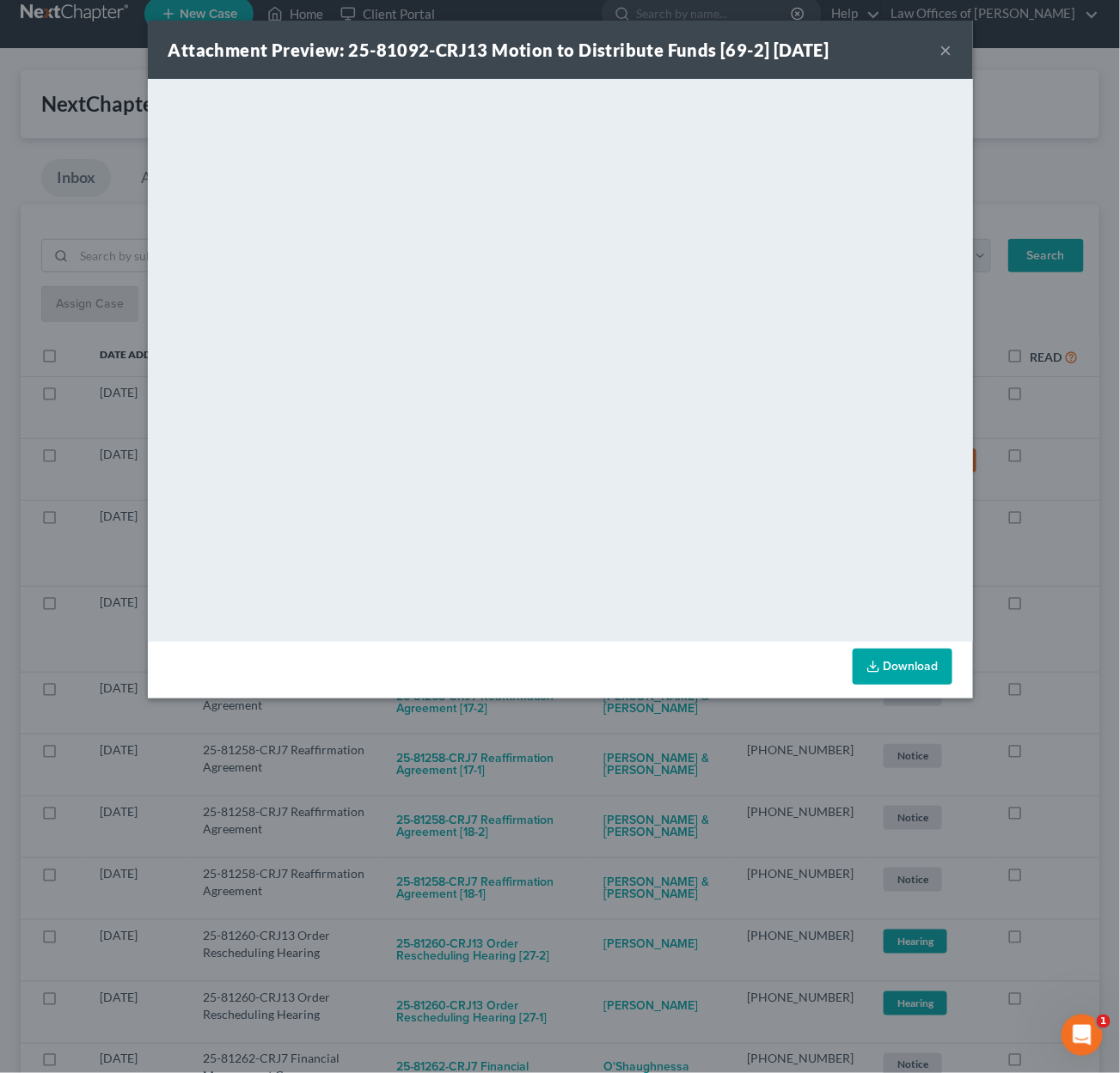
drag, startPoint x: 629, startPoint y: 724, endPoint x: 631, endPoint y: 714, distance: 10.2
click at [629, 724] on div "Attachment Preview: 25-81092-CRJ13 Motion to Distribute Funds [69-2] 09/10/2025…" at bounding box center [560, 536] width 1120 height 1073
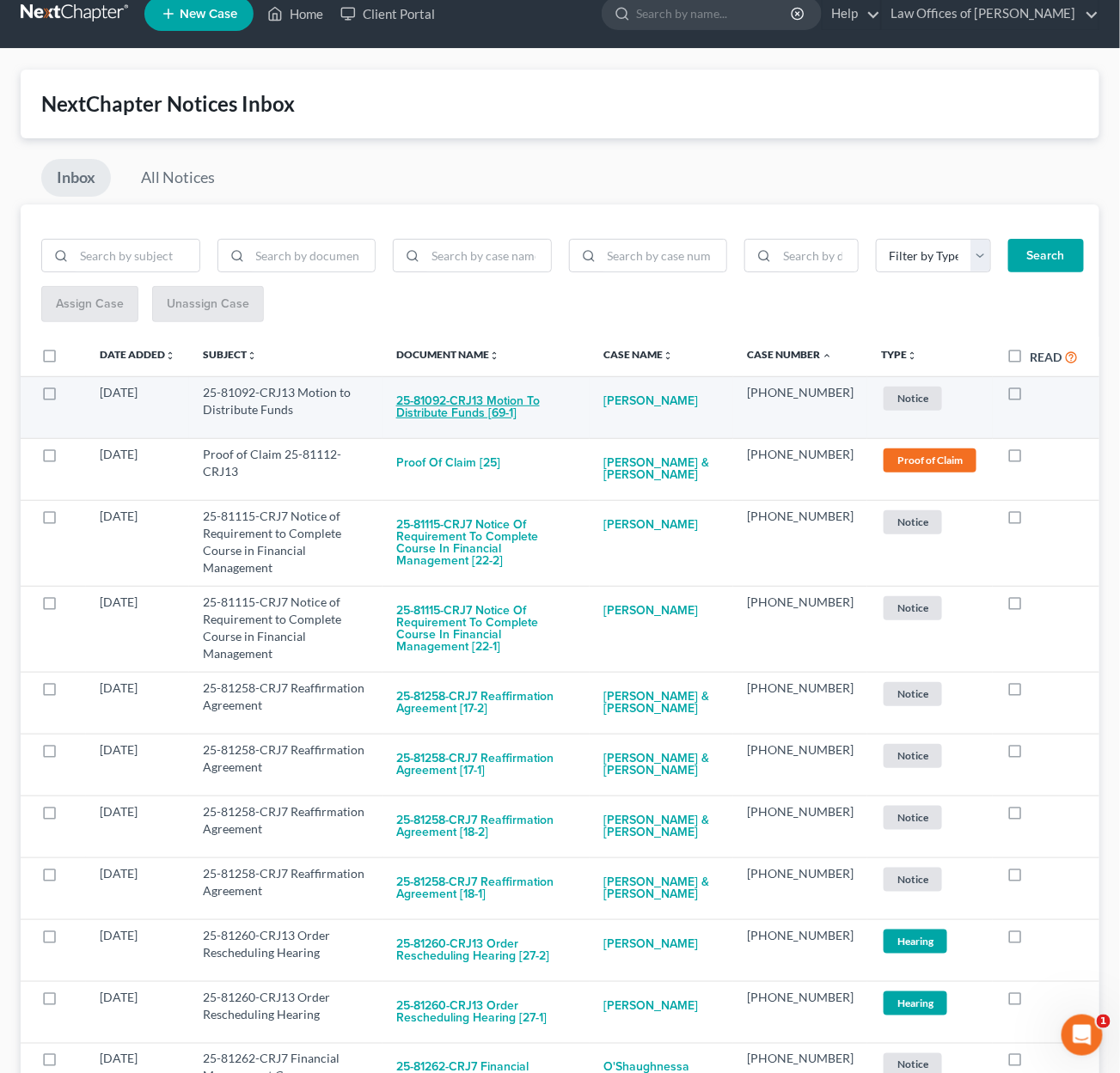
click at [563, 402] on button "25-81092-CRJ13 Motion to Distribute Funds [69-1]" at bounding box center [485, 408] width 179 height 47
checkbox input "true"
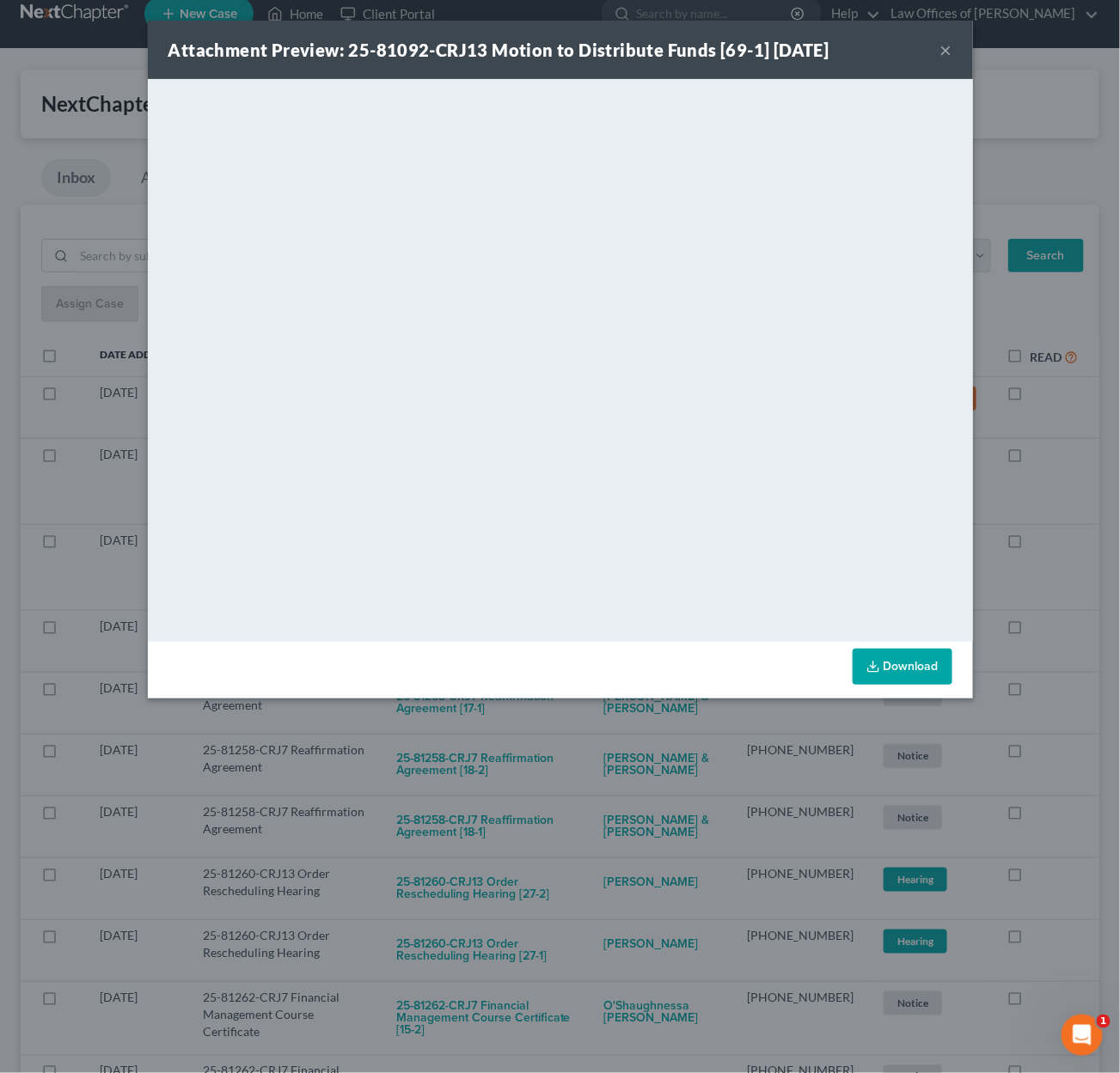
click at [586, 725] on div "Attachment Preview: 25-81092-CRJ13 Motion to Distribute Funds [69-1] 09/10/2025…" at bounding box center [560, 536] width 1120 height 1073
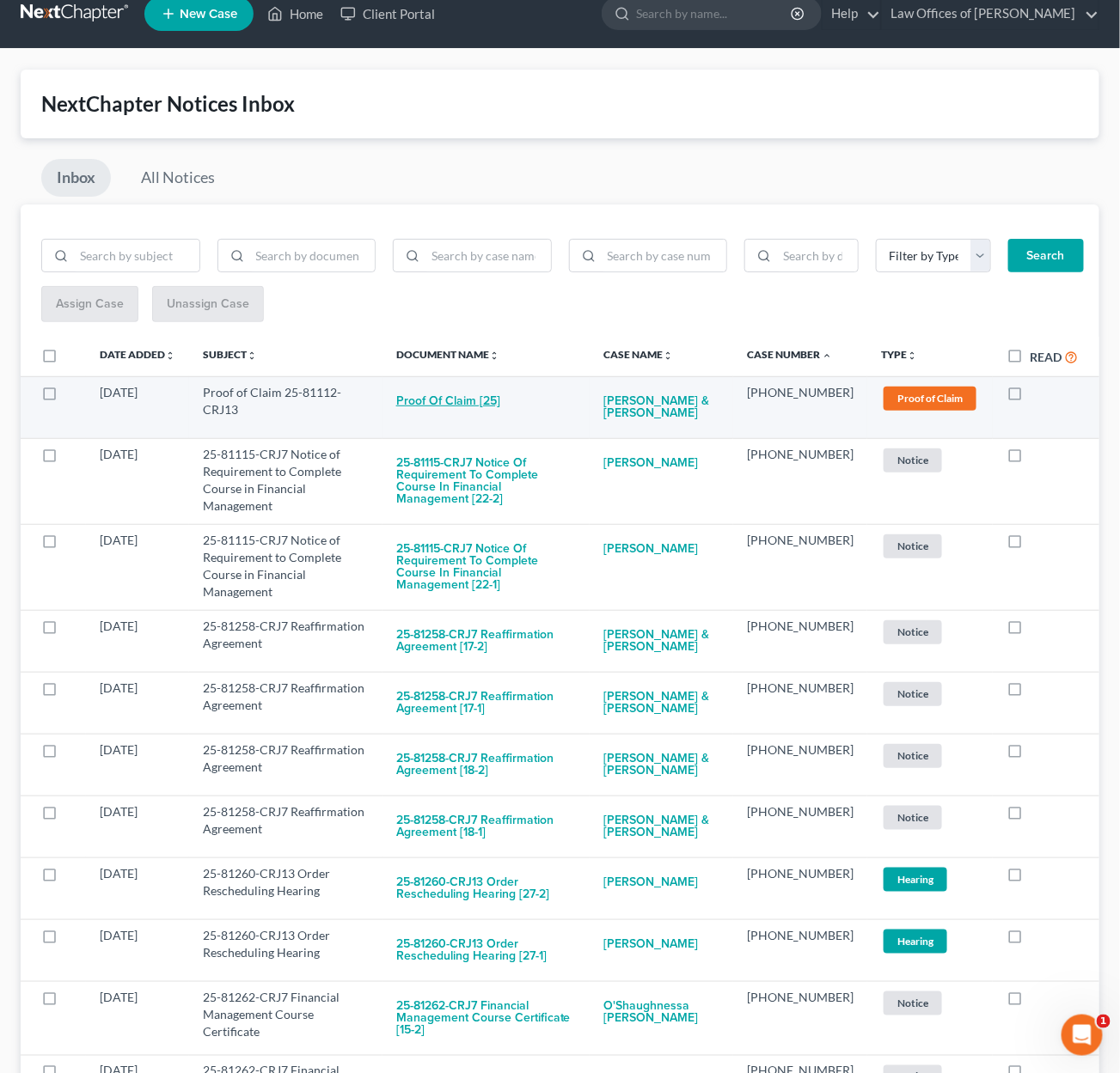
click at [488, 391] on button "Proof of Claim [25]" at bounding box center [448, 402] width 104 height 35
checkbox input "true"
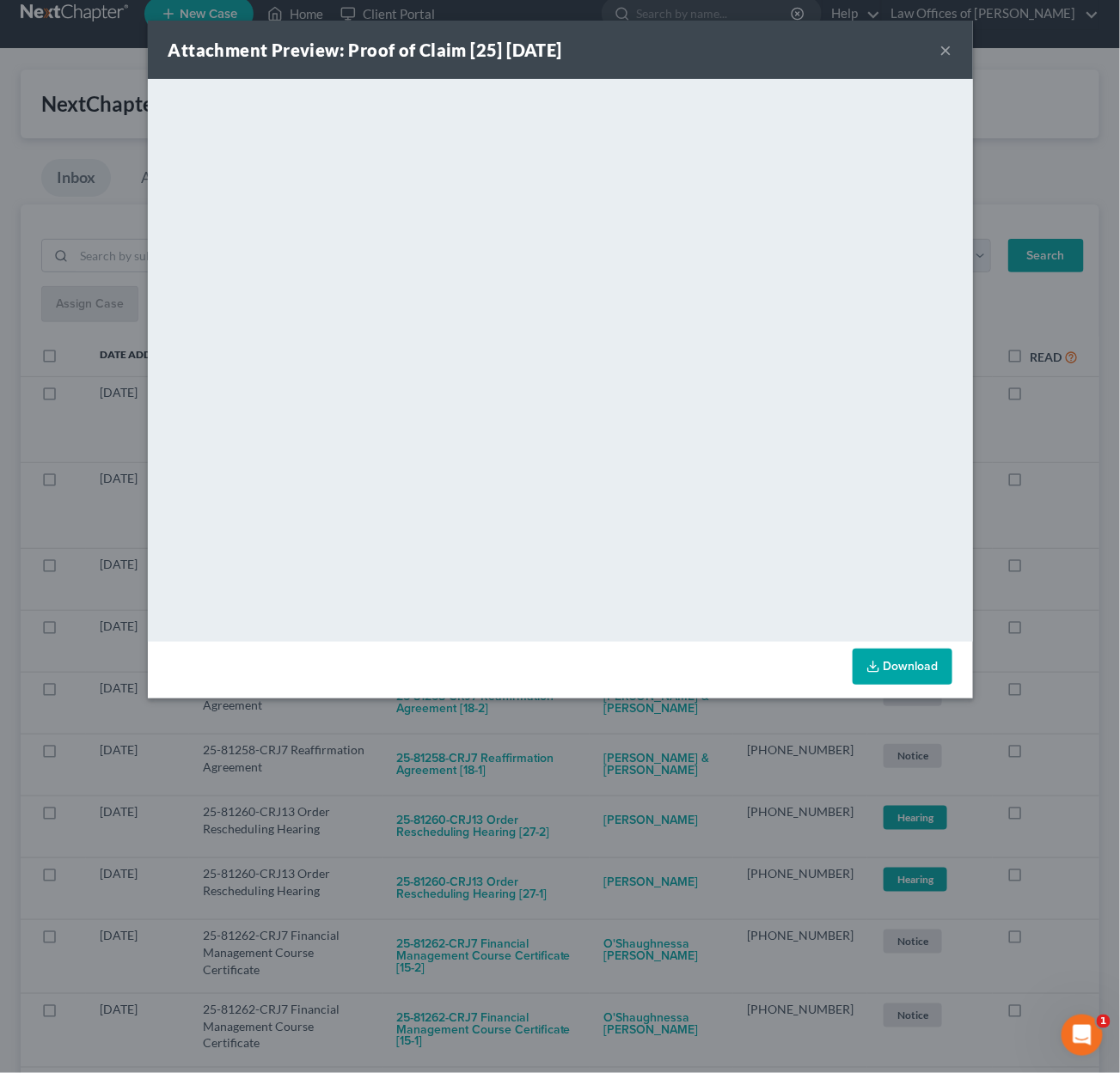
drag, startPoint x: 618, startPoint y: 766, endPoint x: 620, endPoint y: 743, distance: 23.1
click at [619, 762] on div "Attachment Preview: Proof of Claim [25] 09/11/2025 × <object ng-attr-data='http…" at bounding box center [560, 536] width 1120 height 1073
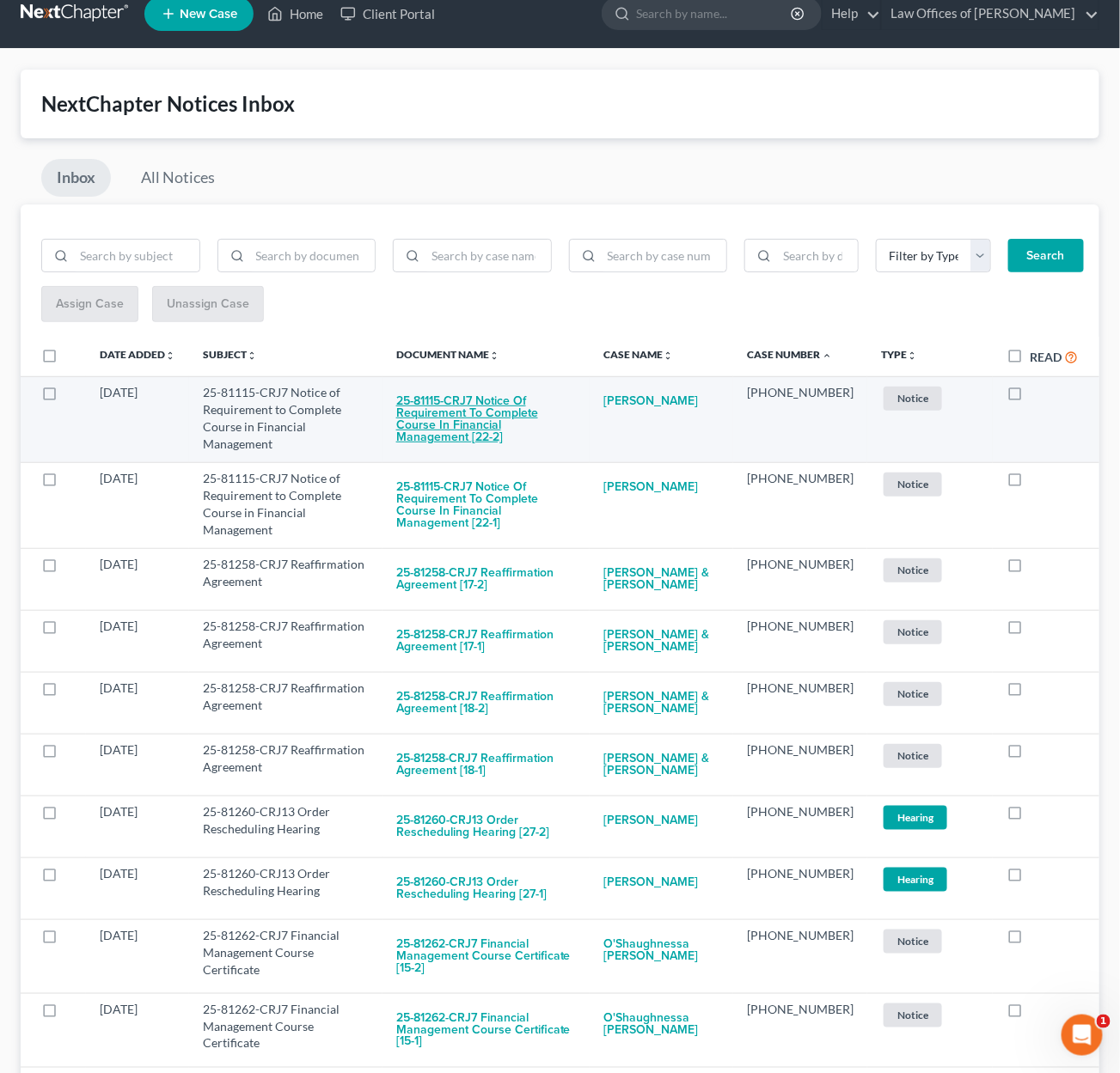
click at [531, 396] on button "25-81115-CRJ7 Notice of Requirement to Complete Course in Financial Management …" at bounding box center [485, 419] width 179 height 70
checkbox input "true"
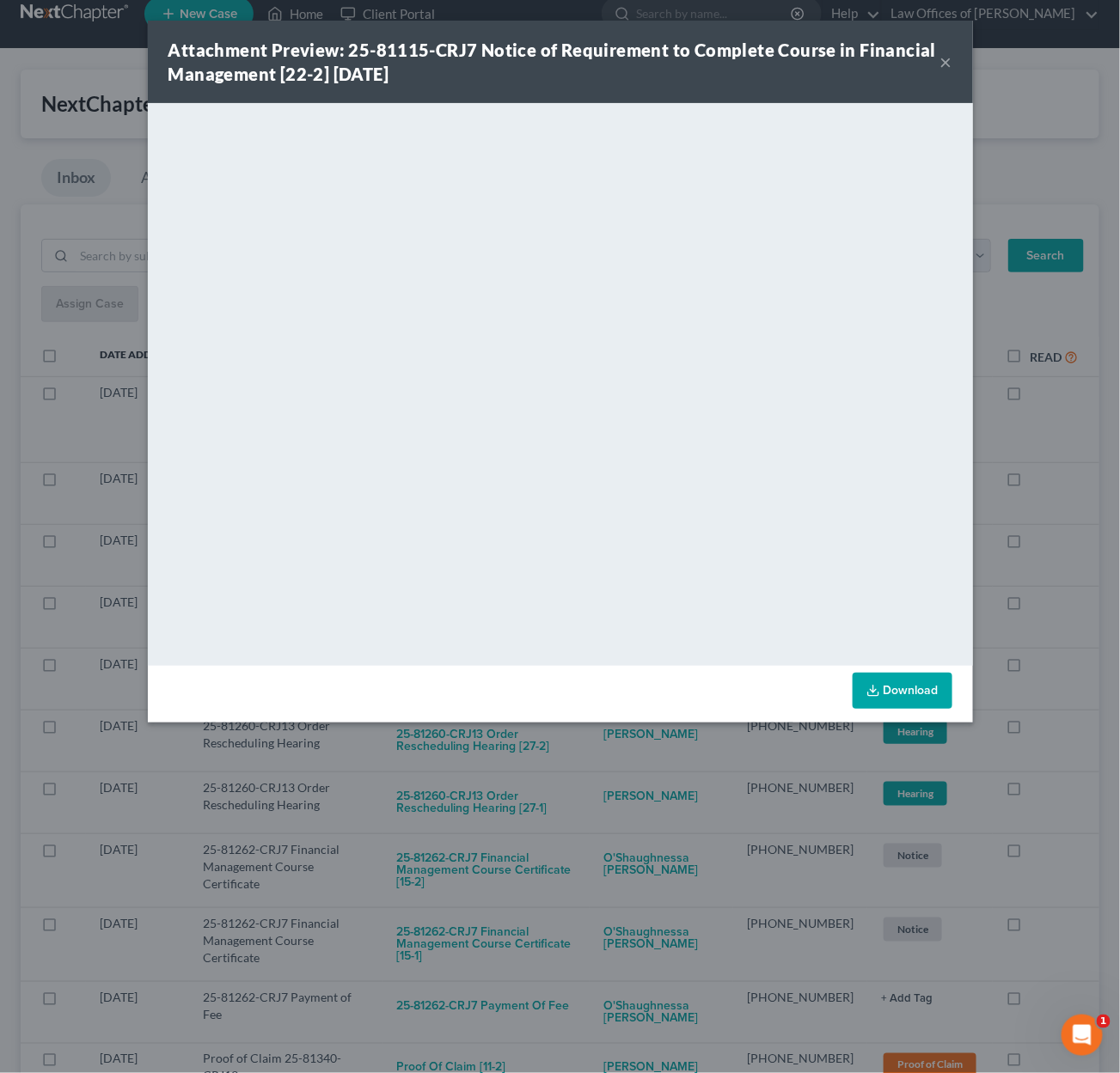
drag, startPoint x: 609, startPoint y: 755, endPoint x: 615, endPoint y: 728, distance: 27.7
click at [611, 752] on div "Attachment Preview: 25-81115-CRJ7 Notice of Requirement to Complete Course in F…" at bounding box center [560, 536] width 1120 height 1073
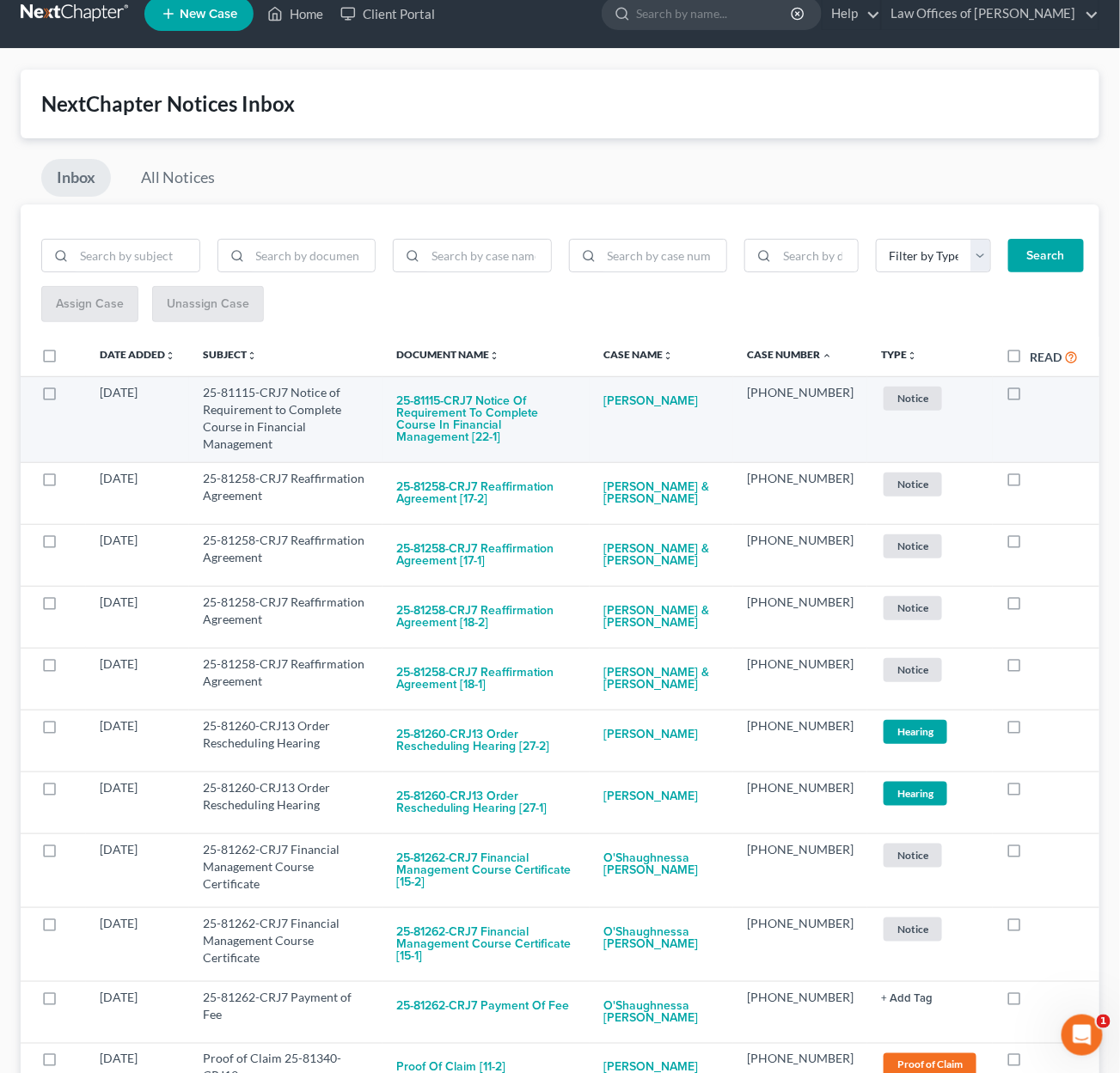
click at [511, 380] on td "25-81115-CRJ7 Notice of Requirement to Complete Course in Financial Management …" at bounding box center [486, 419] width 207 height 86
click at [499, 404] on button "25-81115-CRJ7 Notice of Requirement to Complete Course in Financial Management …" at bounding box center [485, 419] width 179 height 70
checkbox input "true"
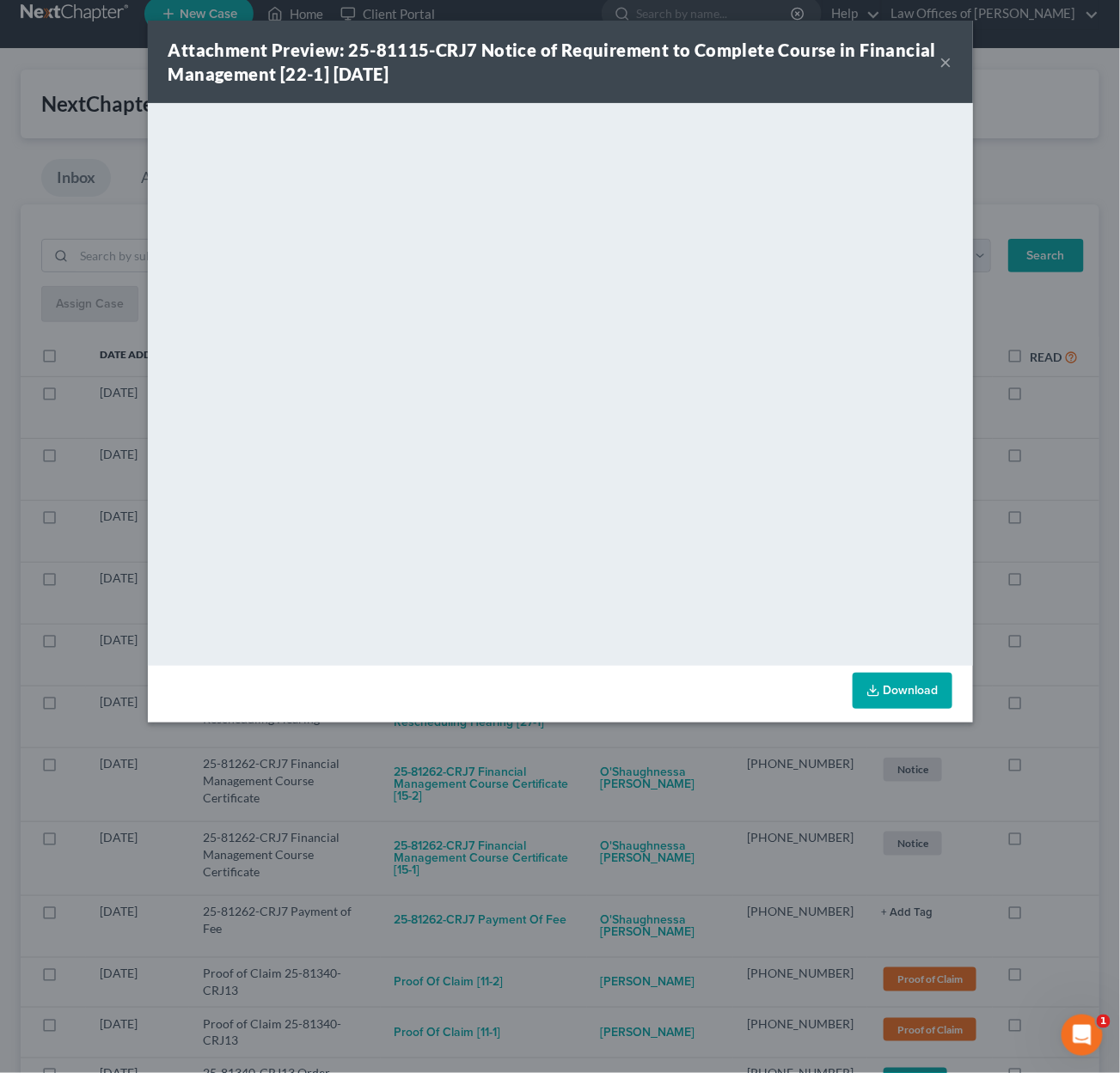
click at [563, 762] on div "Attachment Preview: 25-81115-CRJ7 Notice of Requirement to Complete Course in F…" at bounding box center [560, 536] width 1120 height 1073
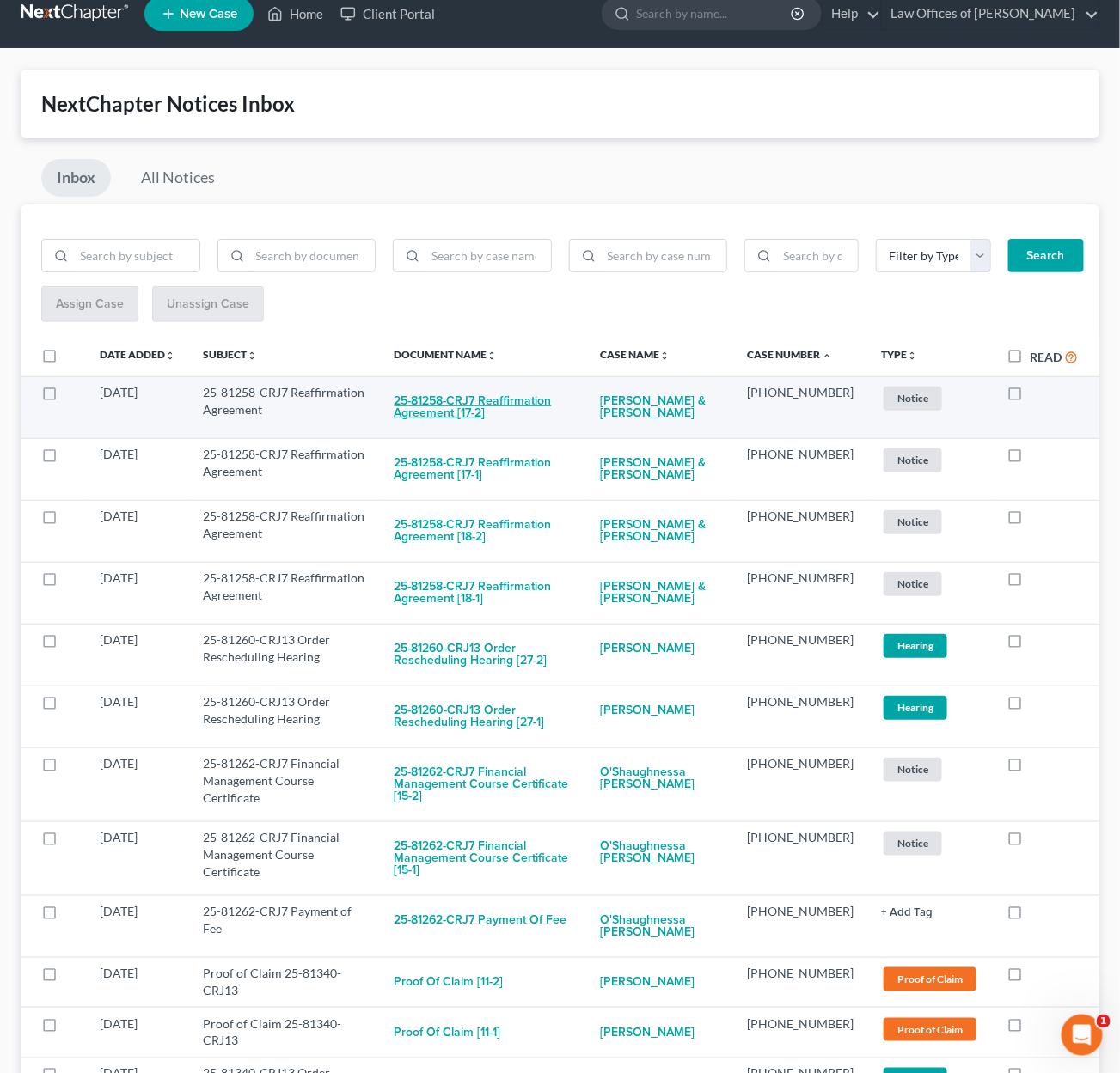
click at [497, 411] on button "25-81258-CRJ7 Reaffirmation Agreement [17-2]" at bounding box center [483, 408] width 178 height 47
checkbox input "true"
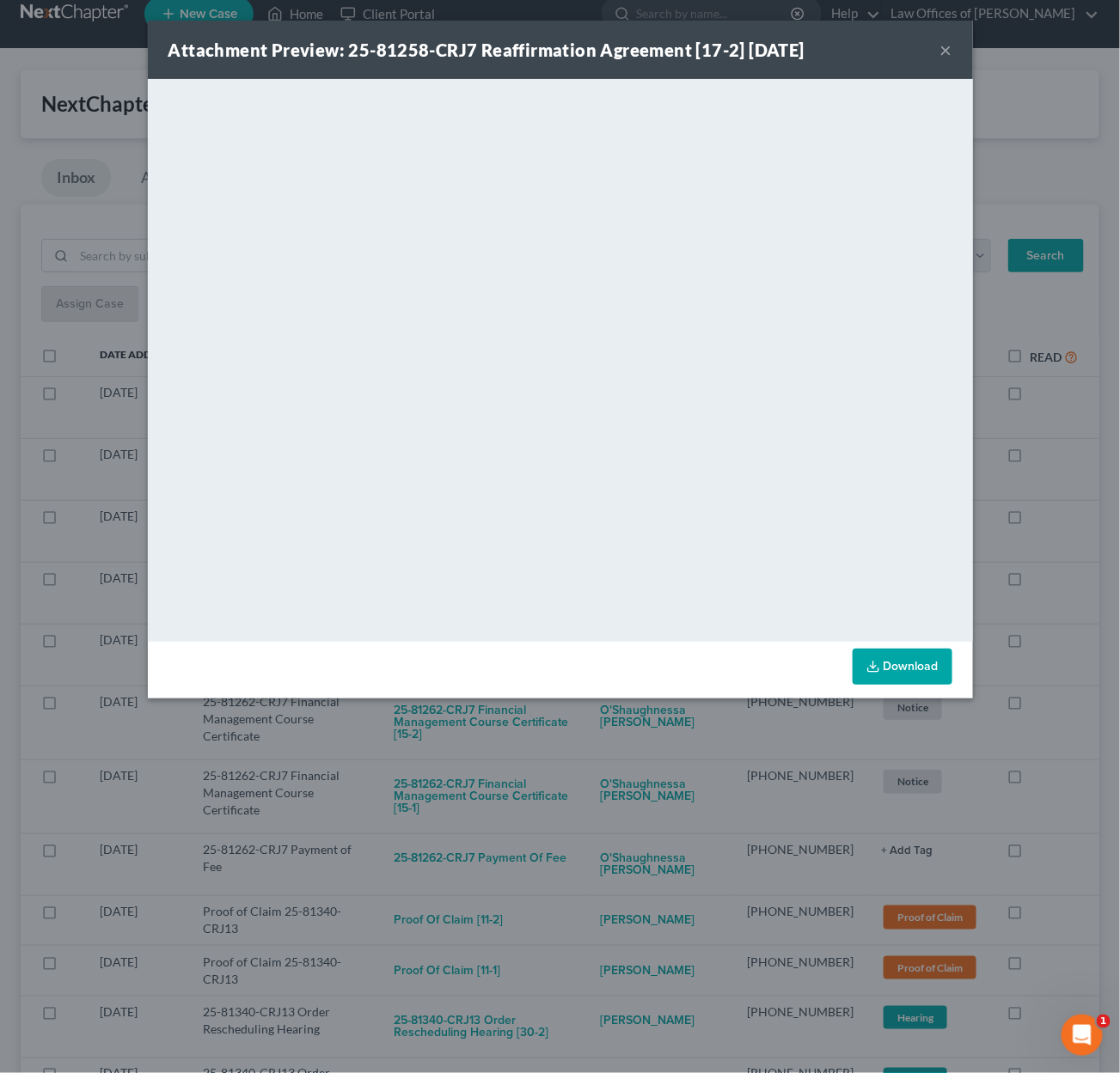
drag, startPoint x: 606, startPoint y: 737, endPoint x: 588, endPoint y: 711, distance: 31.6
click at [608, 736] on div "Attachment Preview: 25-81258-CRJ7 Reaffirmation Agreement [17-2] 09/10/2025 × <…" at bounding box center [560, 536] width 1120 height 1073
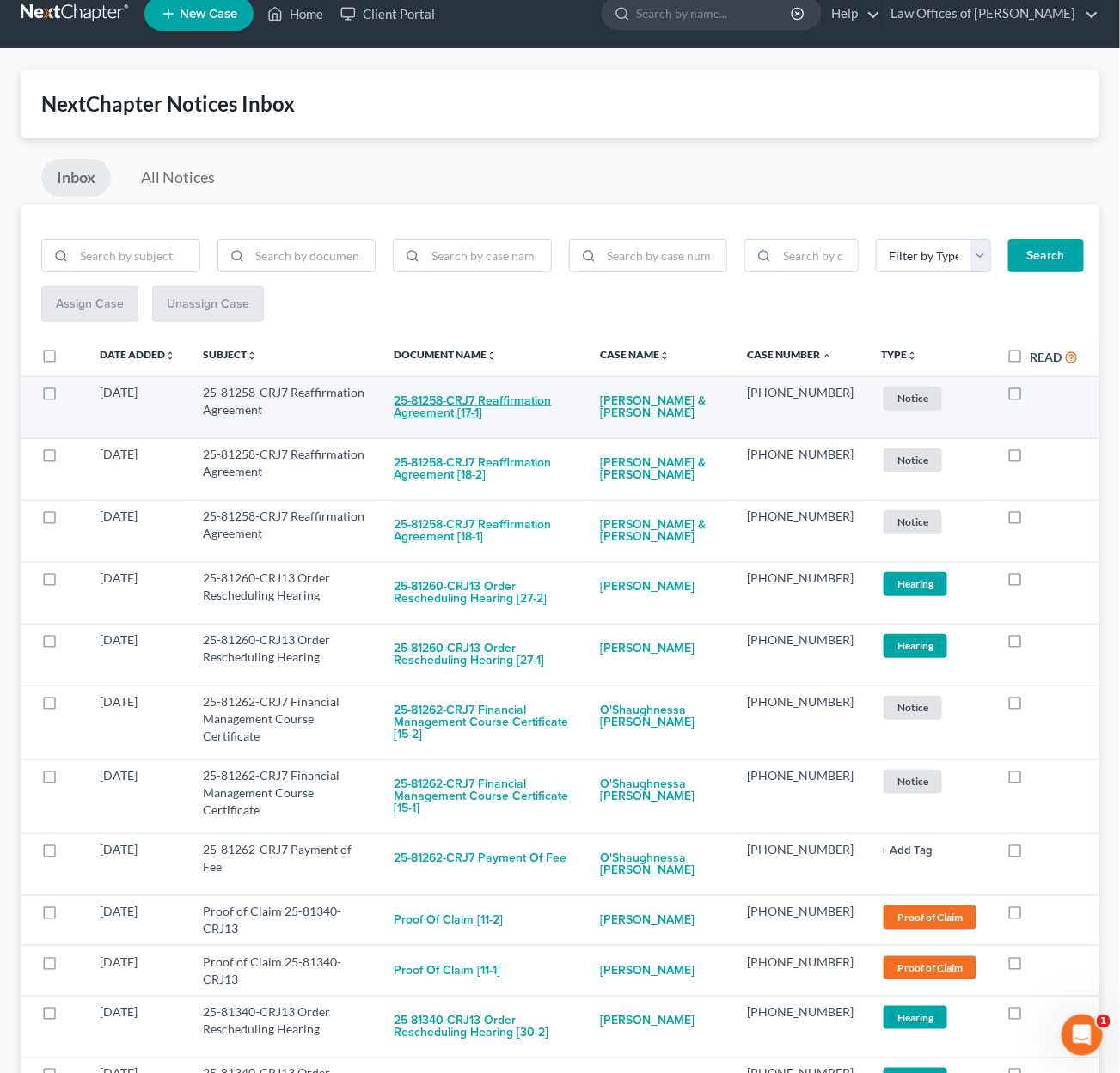
click at [519, 403] on button "25-81258-CRJ7 Reaffirmation Agreement [17-1]" at bounding box center [483, 408] width 178 height 47
checkbox input "true"
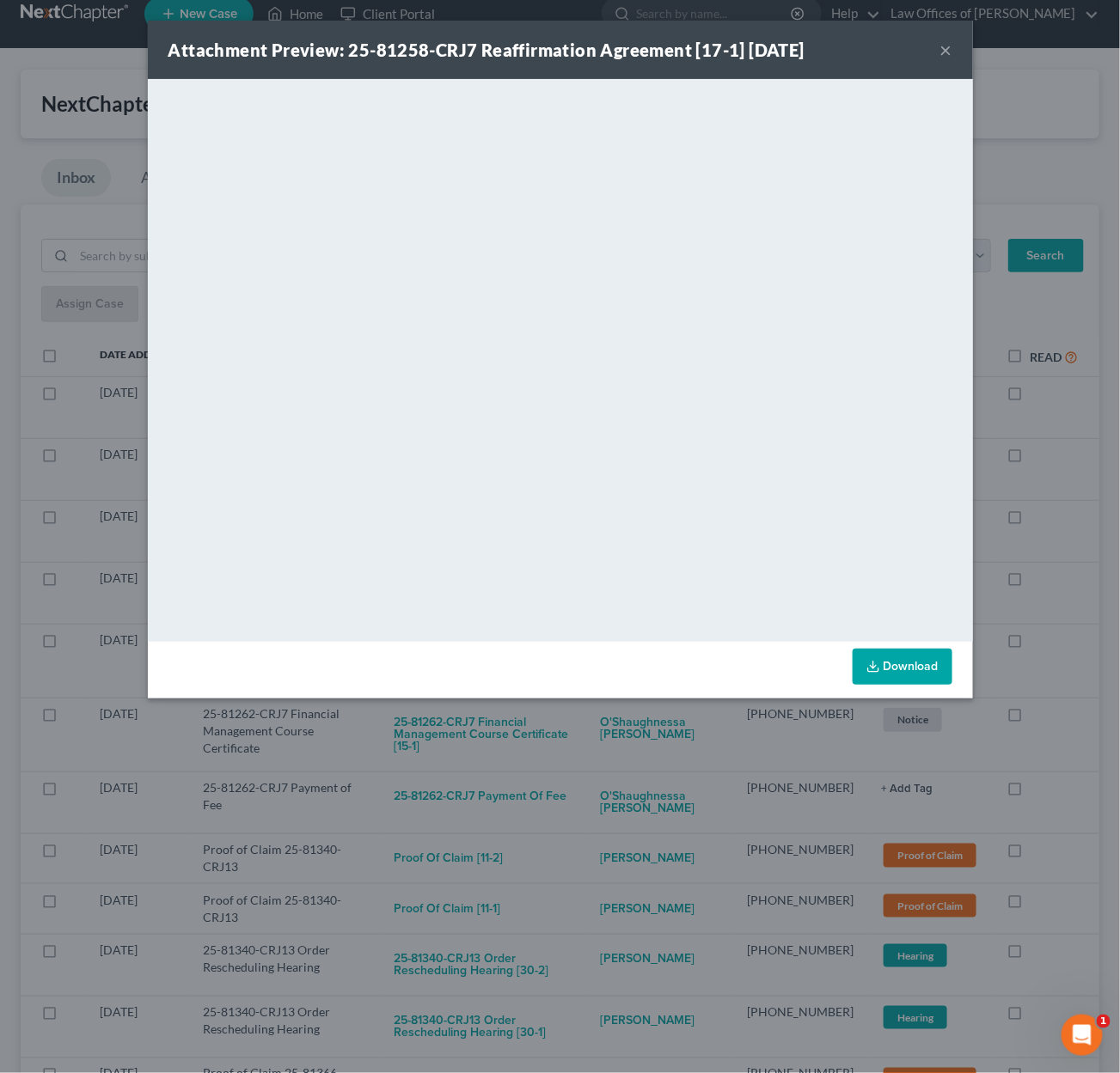
click at [631, 714] on div "Attachment Preview: 25-81258-CRJ7 Reaffirmation Agreement [17-1] 09/10/2025 × <…" at bounding box center [560, 536] width 1120 height 1073
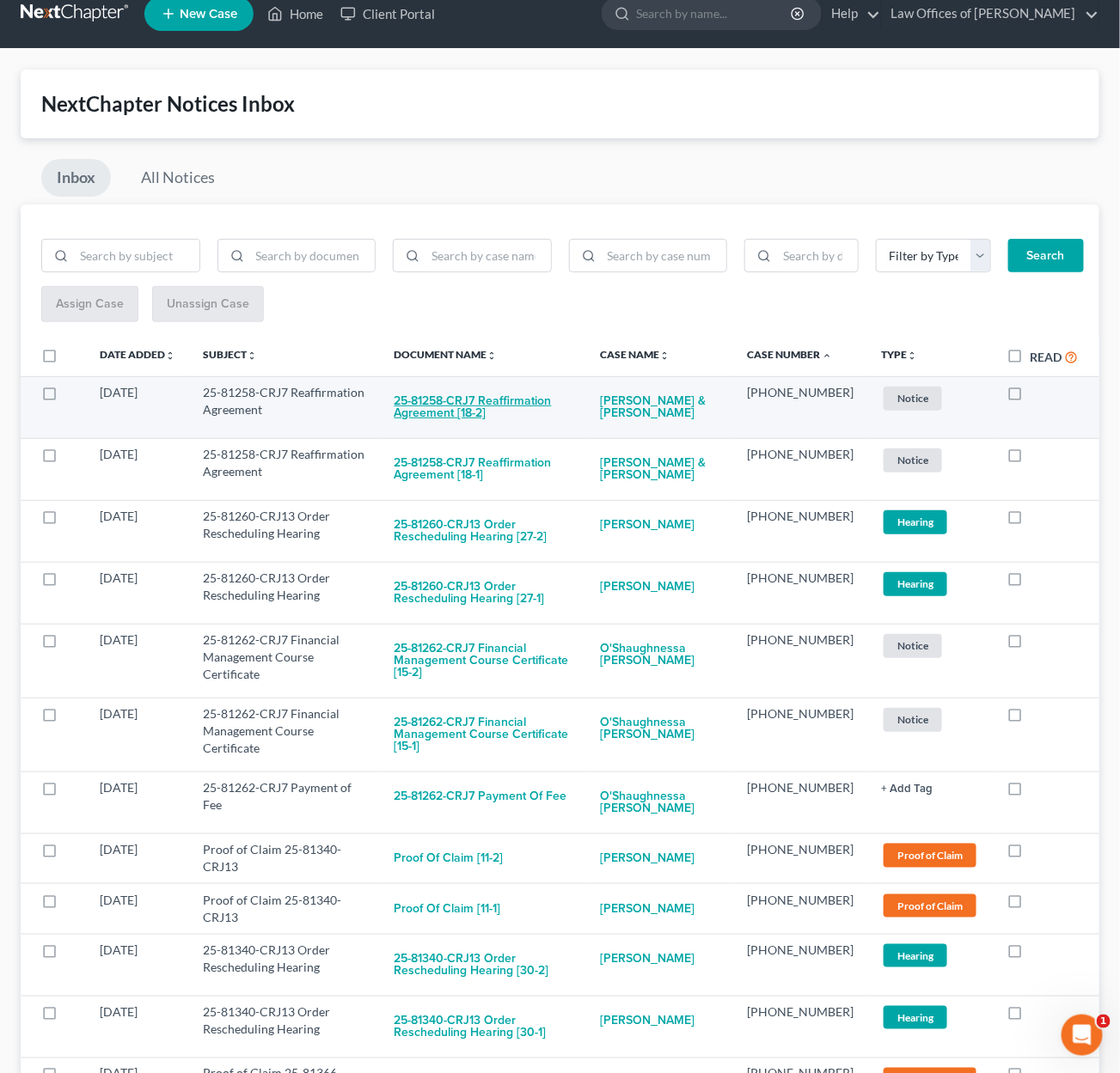
click at [522, 405] on button "25-81258-CRJ7 Reaffirmation Agreement [18-2]" at bounding box center [483, 408] width 178 height 47
checkbox input "true"
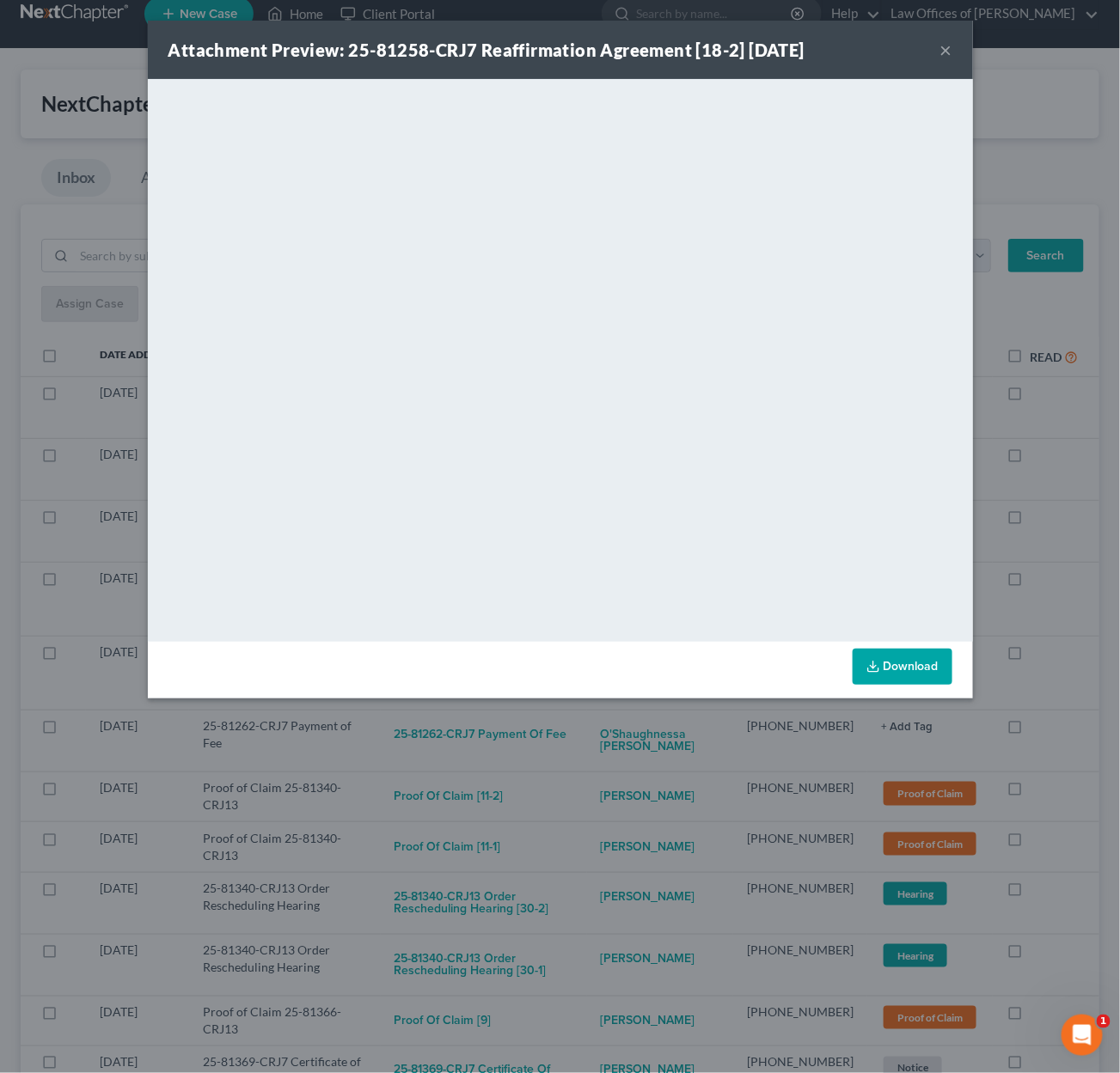
click at [611, 748] on div "Attachment Preview: 25-81258-CRJ7 Reaffirmation Agreement [18-2] 09/10/2025 × <…" at bounding box center [560, 536] width 1120 height 1073
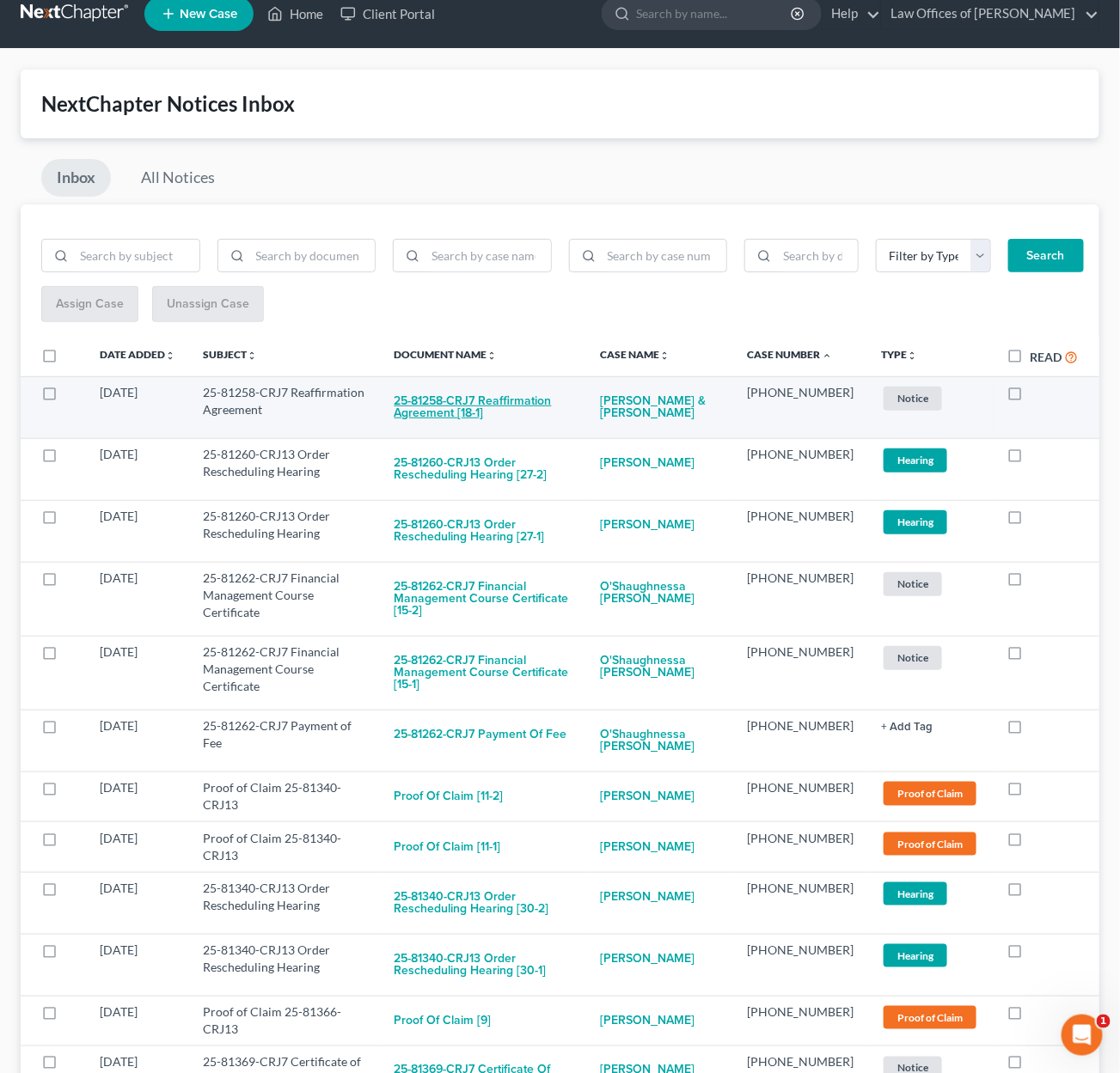
click at [504, 398] on button "25-81258-CRJ7 Reaffirmation Agreement [18-1]" at bounding box center [483, 408] width 178 height 47
checkbox input "true"
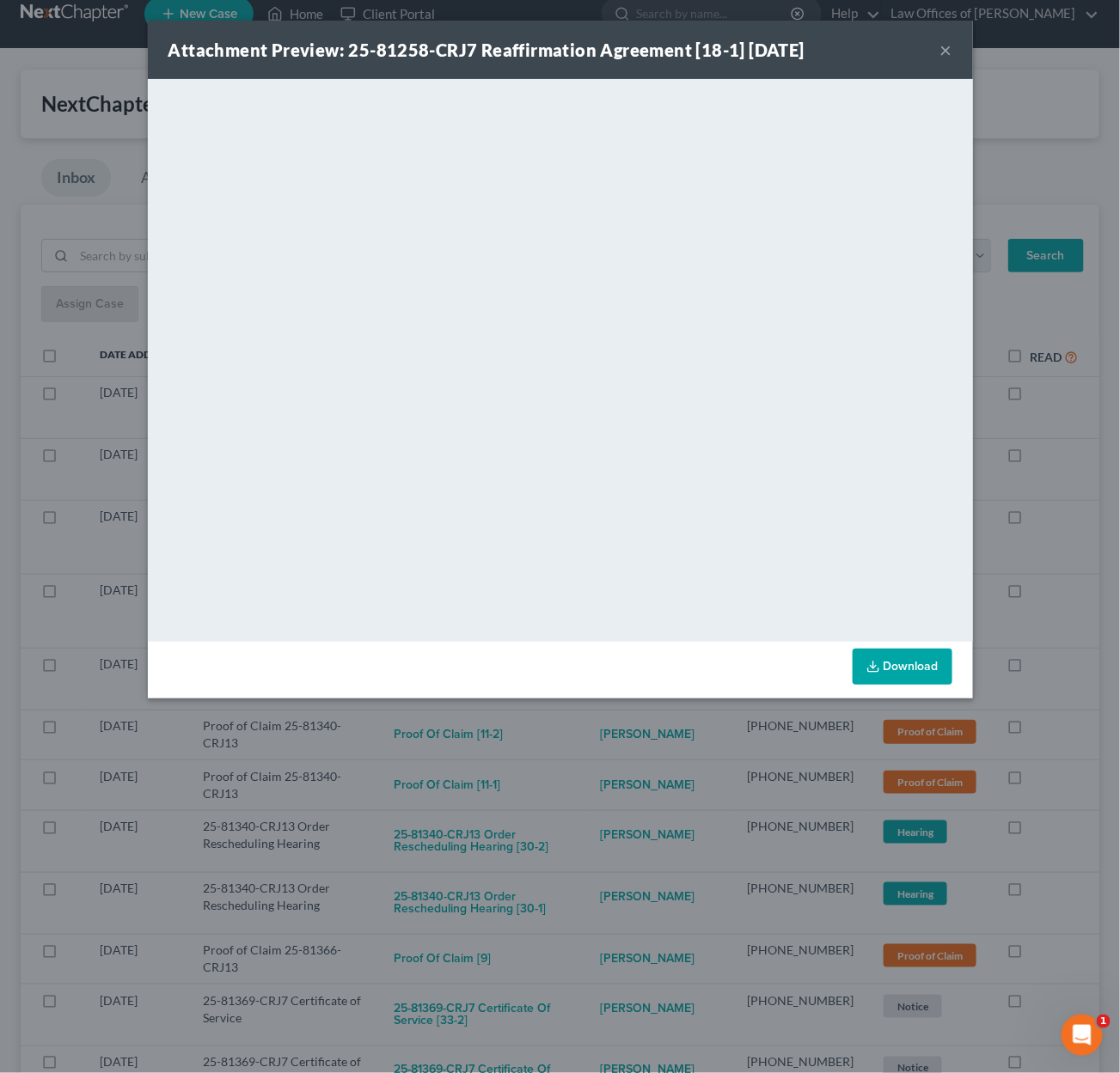
drag, startPoint x: 635, startPoint y: 736, endPoint x: 629, endPoint y: 721, distance: 16.2
click at [635, 734] on div "Attachment Preview: 25-81258-CRJ7 Reaffirmation Agreement [18-1] 09/10/2025 × <…" at bounding box center [560, 536] width 1120 height 1073
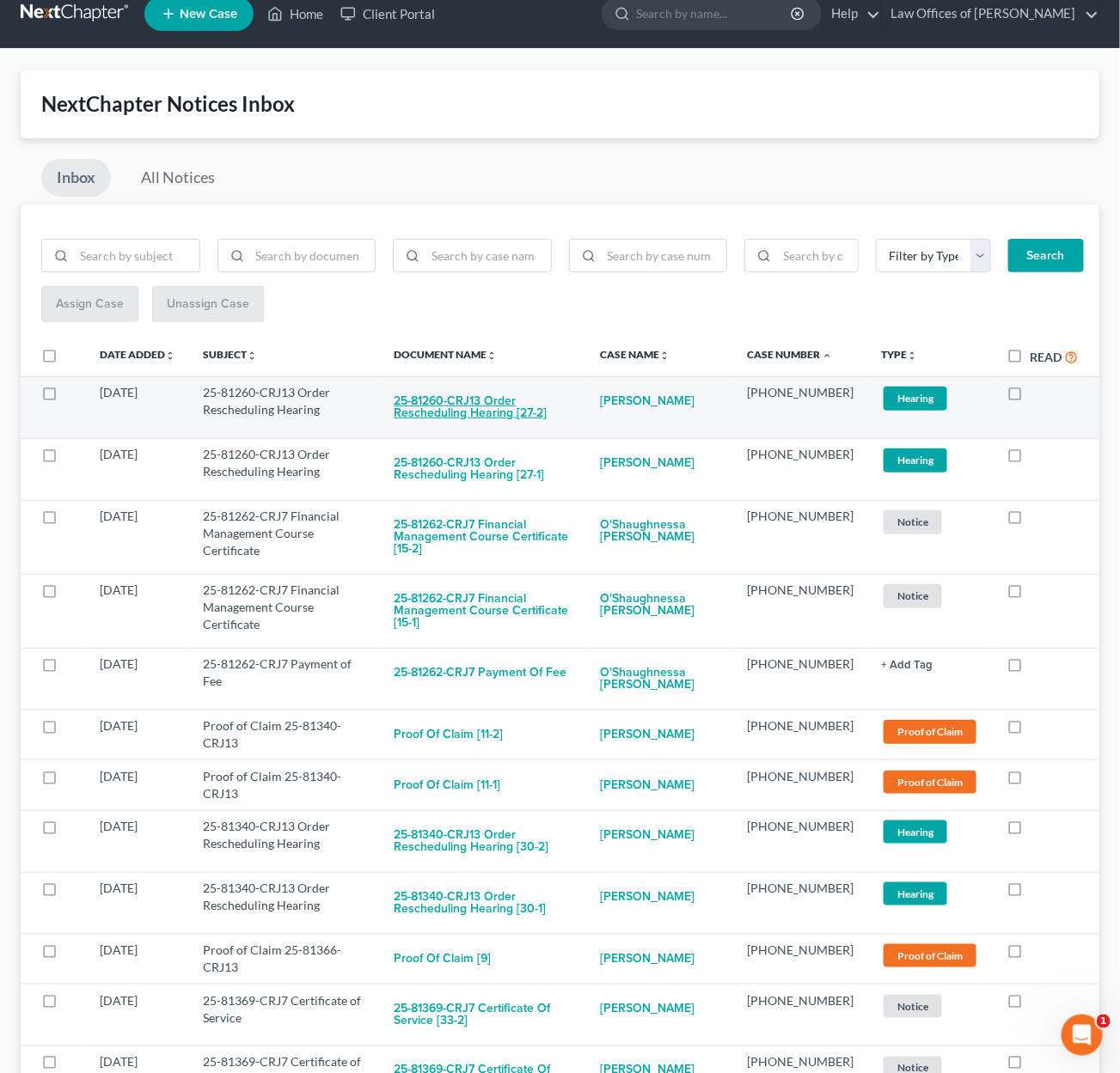
click at [522, 411] on button "25-81260-CRJ13 Order Rescheduling Hearing [27-2]" at bounding box center [483, 408] width 178 height 47
checkbox input "true"
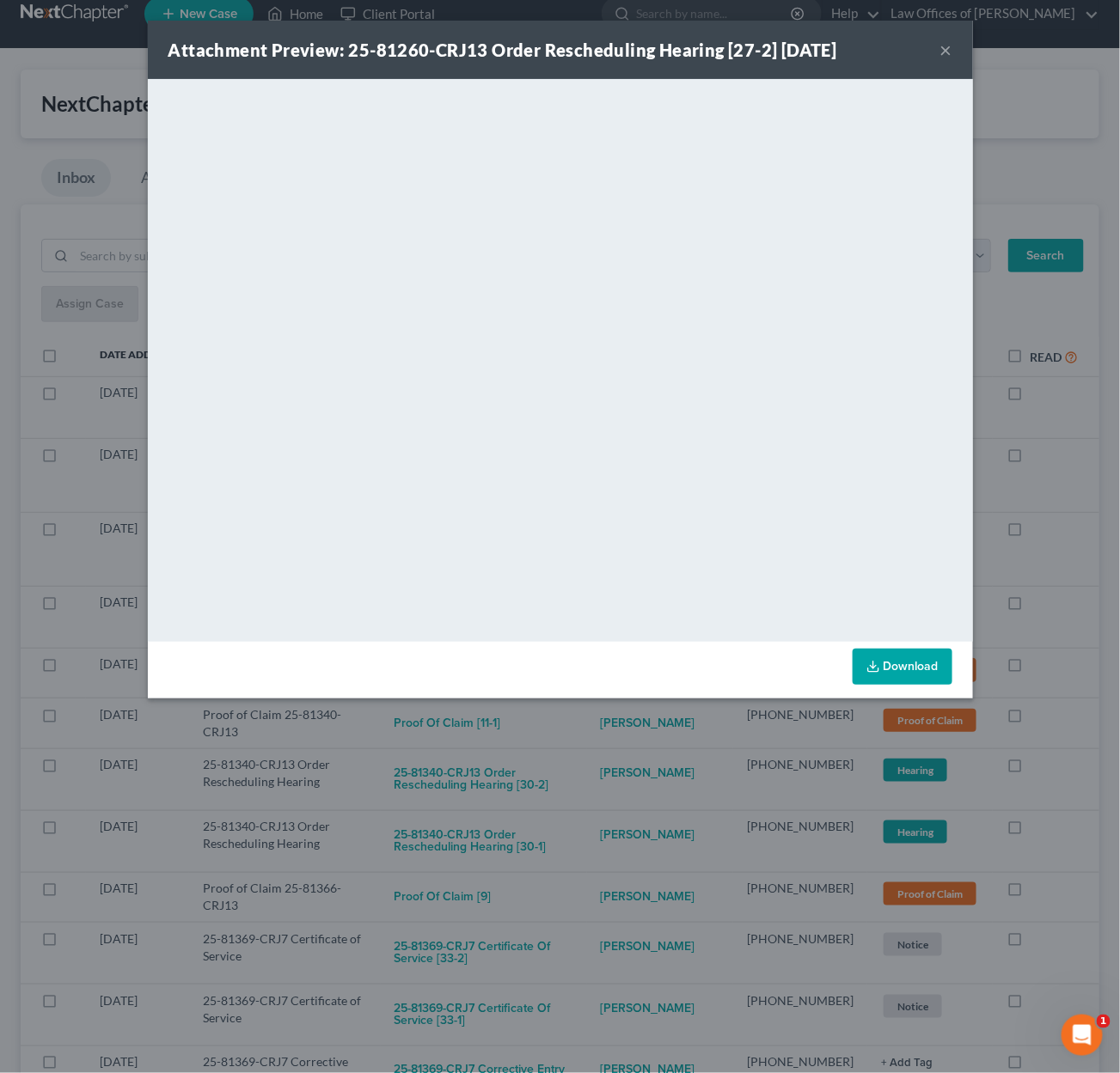
click at [575, 753] on div "Attachment Preview: 25-81260-CRJ13 Order Rescheduling Hearing [27-2] 09/10/2025…" at bounding box center [560, 536] width 1120 height 1073
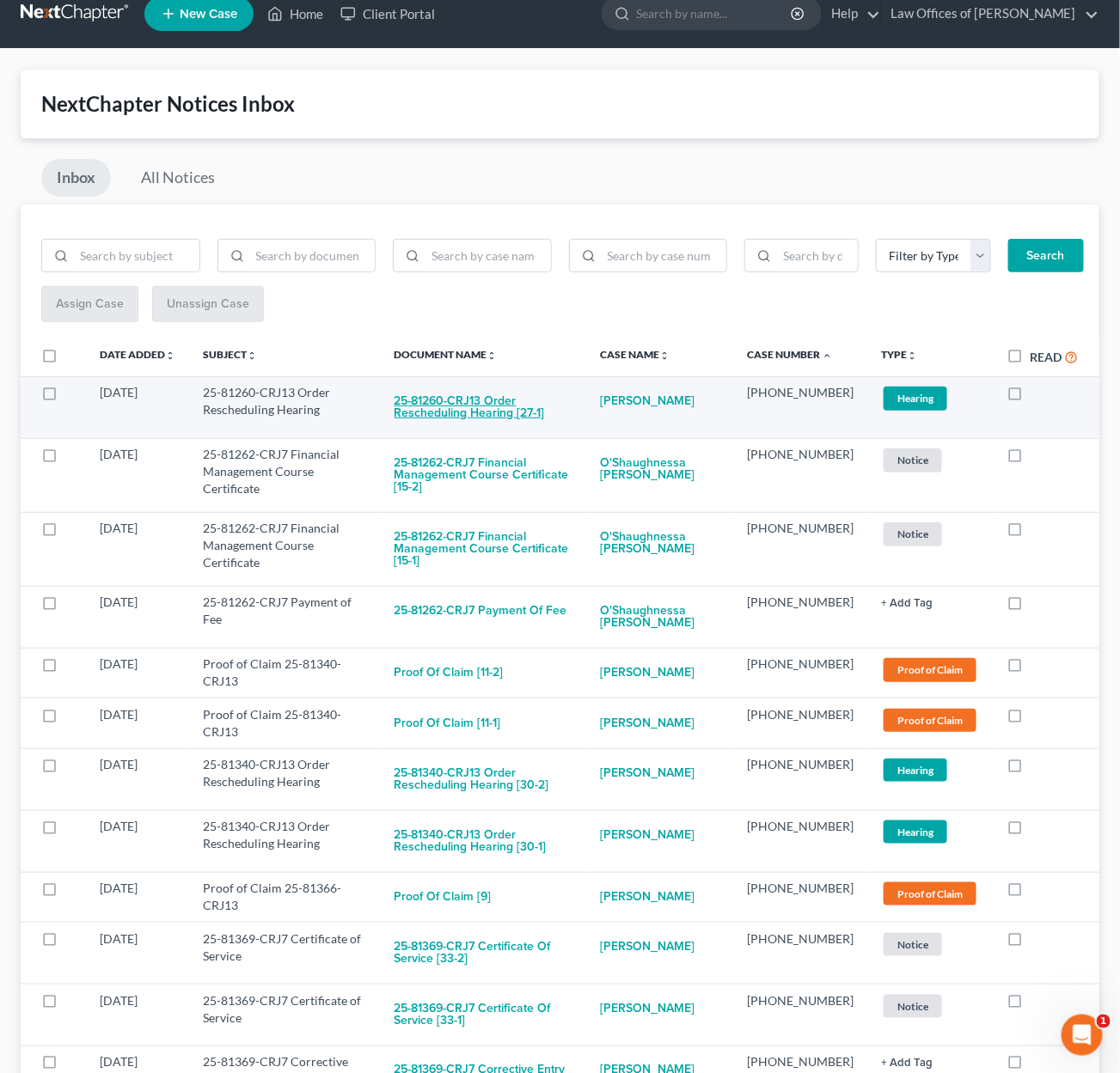
click at [502, 401] on button "25-81260-CRJ13 Order Rescheduling Hearing [27-1]" at bounding box center [483, 408] width 178 height 47
checkbox input "true"
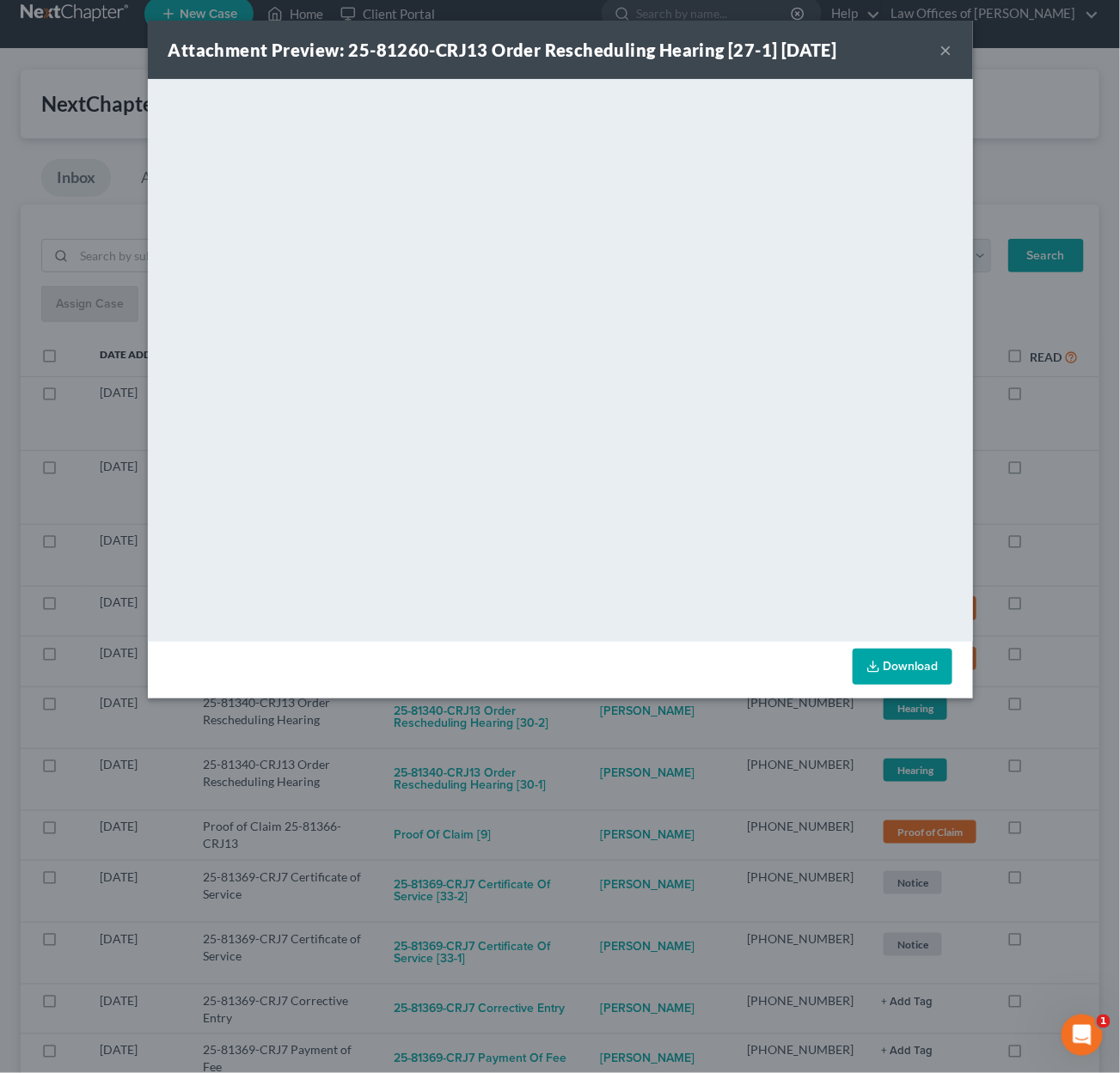
click at [634, 729] on div "Attachment Preview: 25-81260-CRJ13 Order Rescheduling Hearing [27-1] 09/10/2025…" at bounding box center [560, 536] width 1120 height 1073
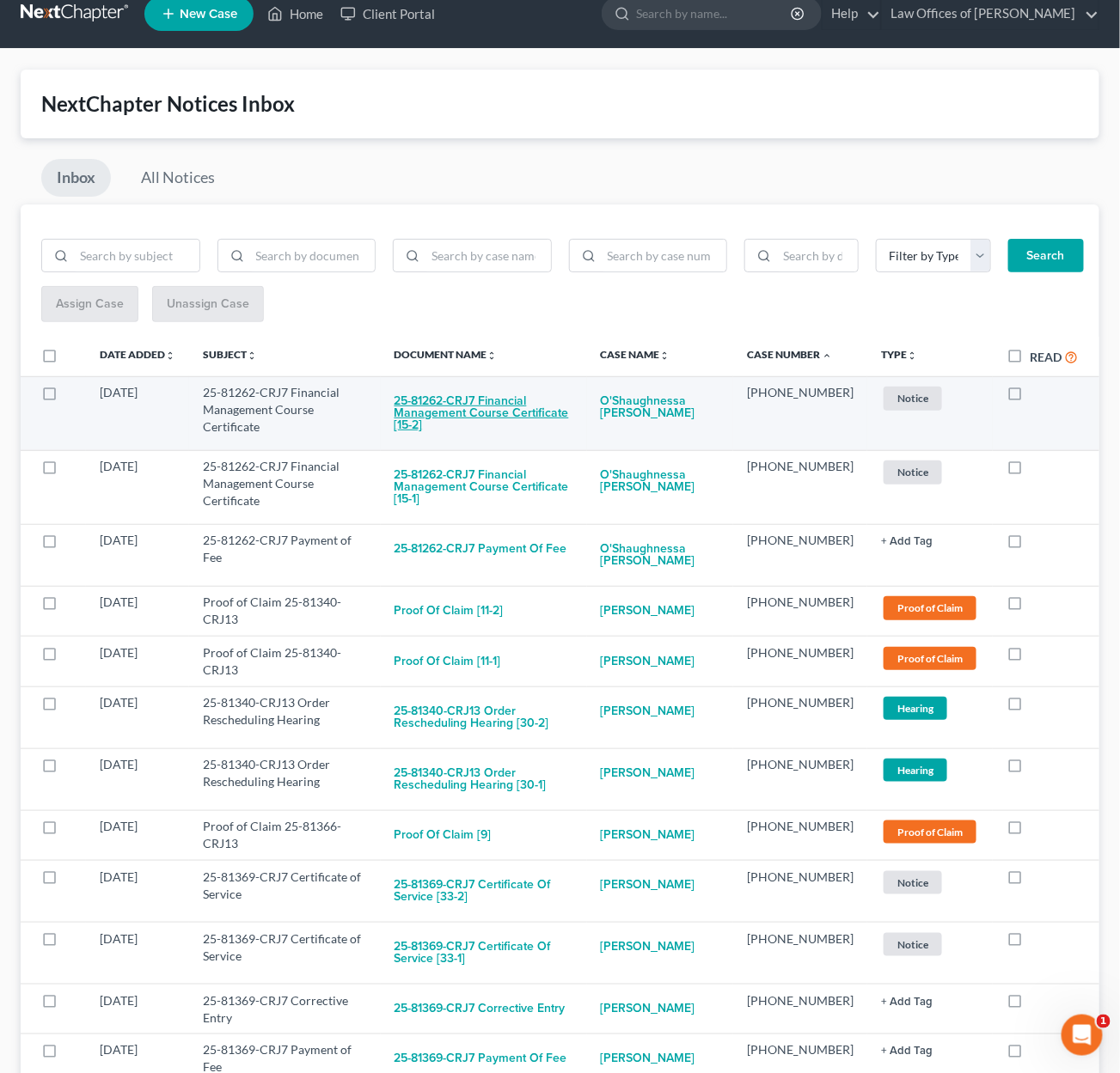
click at [517, 392] on button "25-81262-CRJ7 Financial Management Course Certificate [15-2]" at bounding box center [483, 413] width 178 height 58
checkbox input "true"
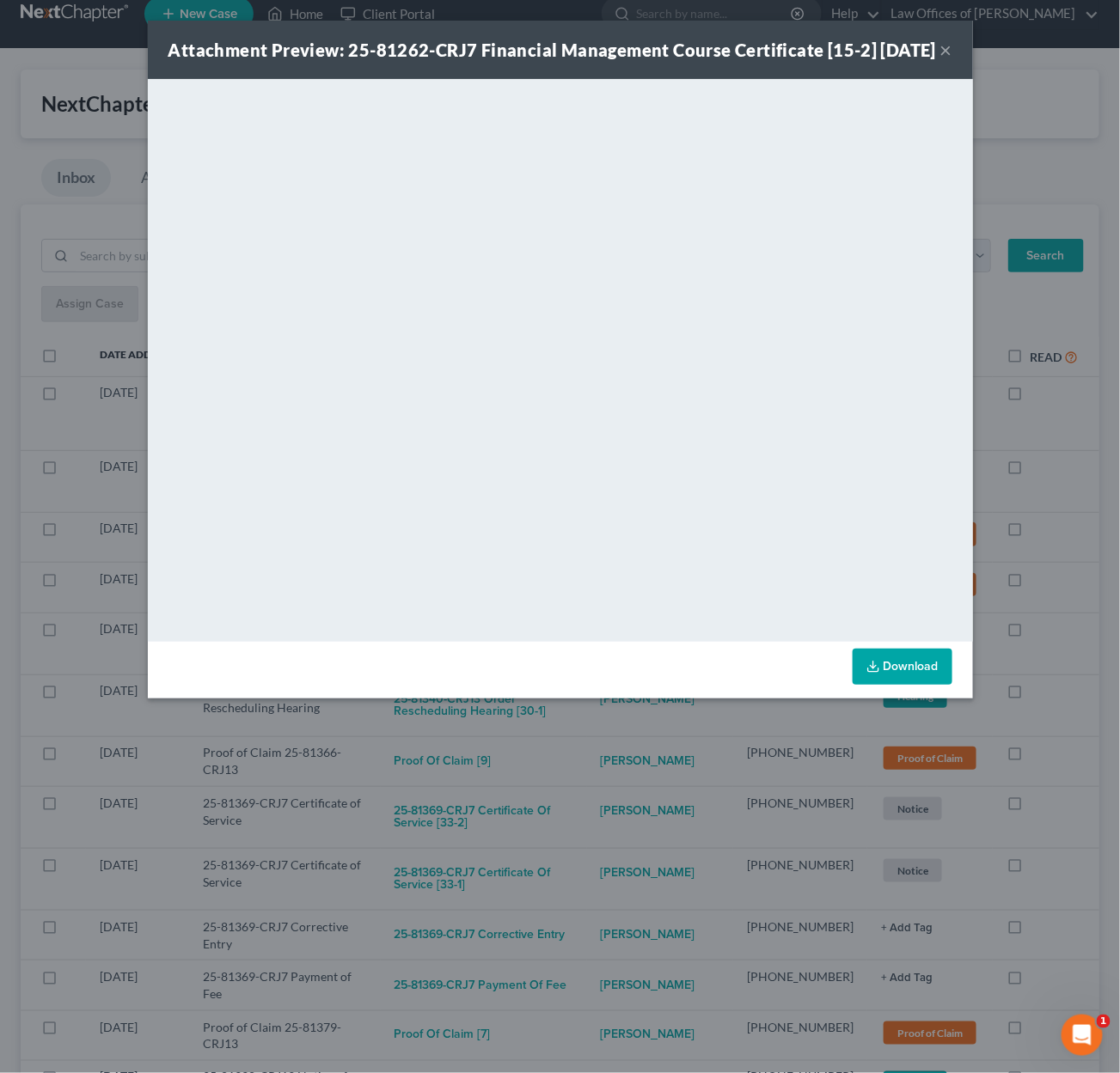
click at [609, 735] on div "Attachment Preview: 25-81262-CRJ7 Financial Management Course Certificate [15-2…" at bounding box center [560, 536] width 1120 height 1073
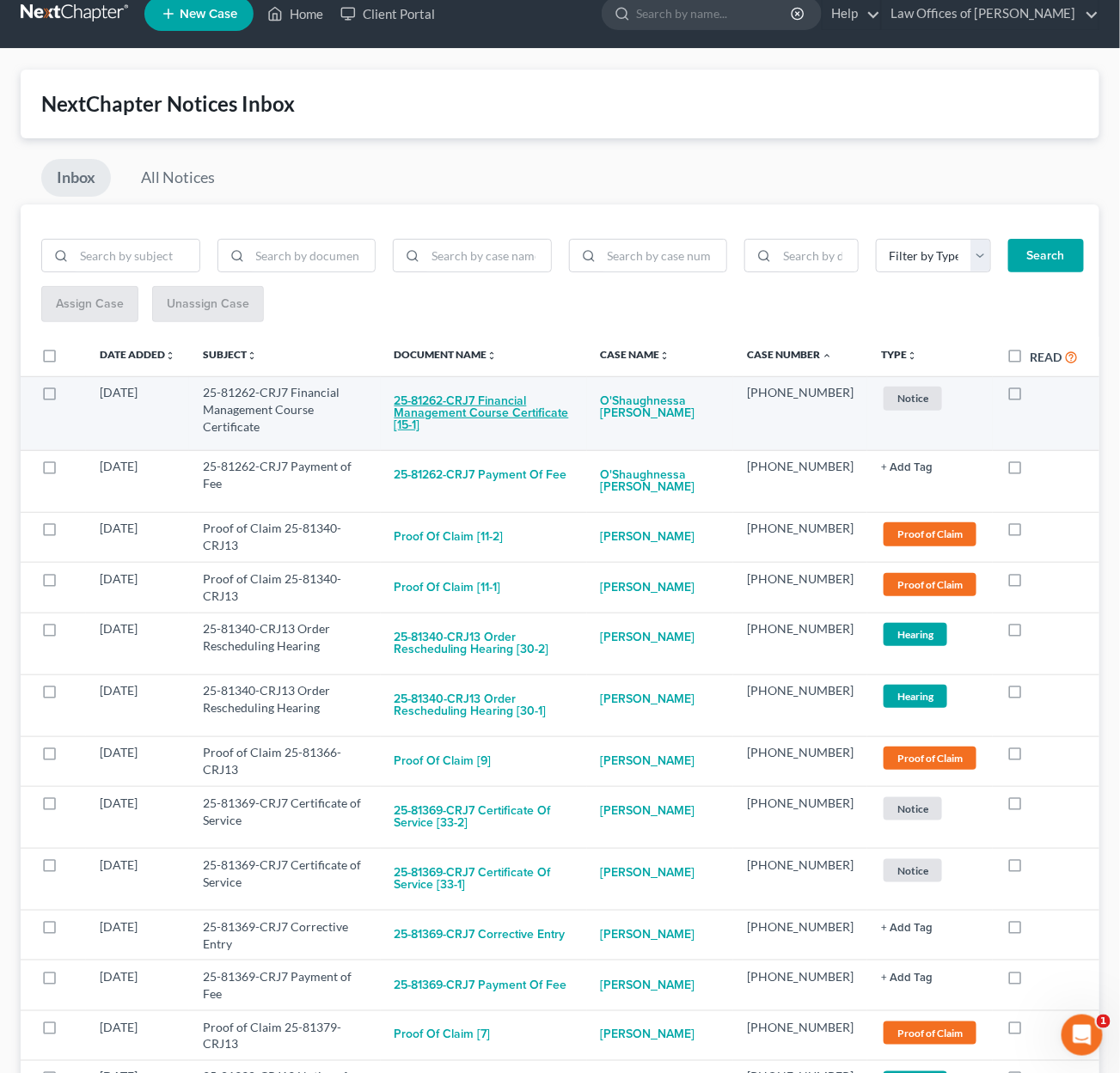
click at [528, 401] on button "25-81262-CRJ7 Financial Management Course Certificate [15-1]" at bounding box center [483, 413] width 178 height 58
checkbox input "true"
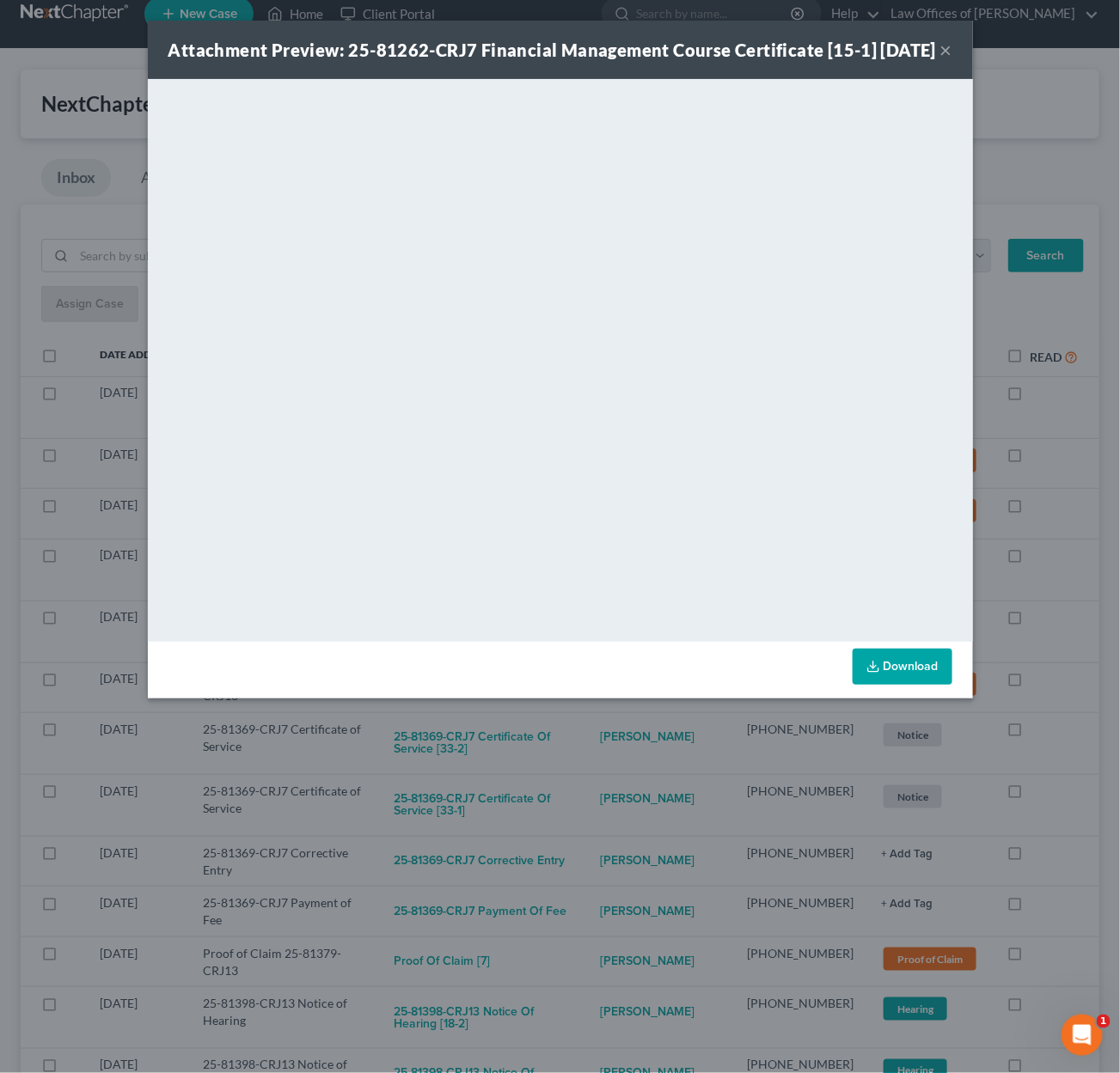
click at [580, 734] on div "Attachment Preview: 25-81262-CRJ7 Financial Management Course Certificate [15-1…" at bounding box center [560, 536] width 1120 height 1073
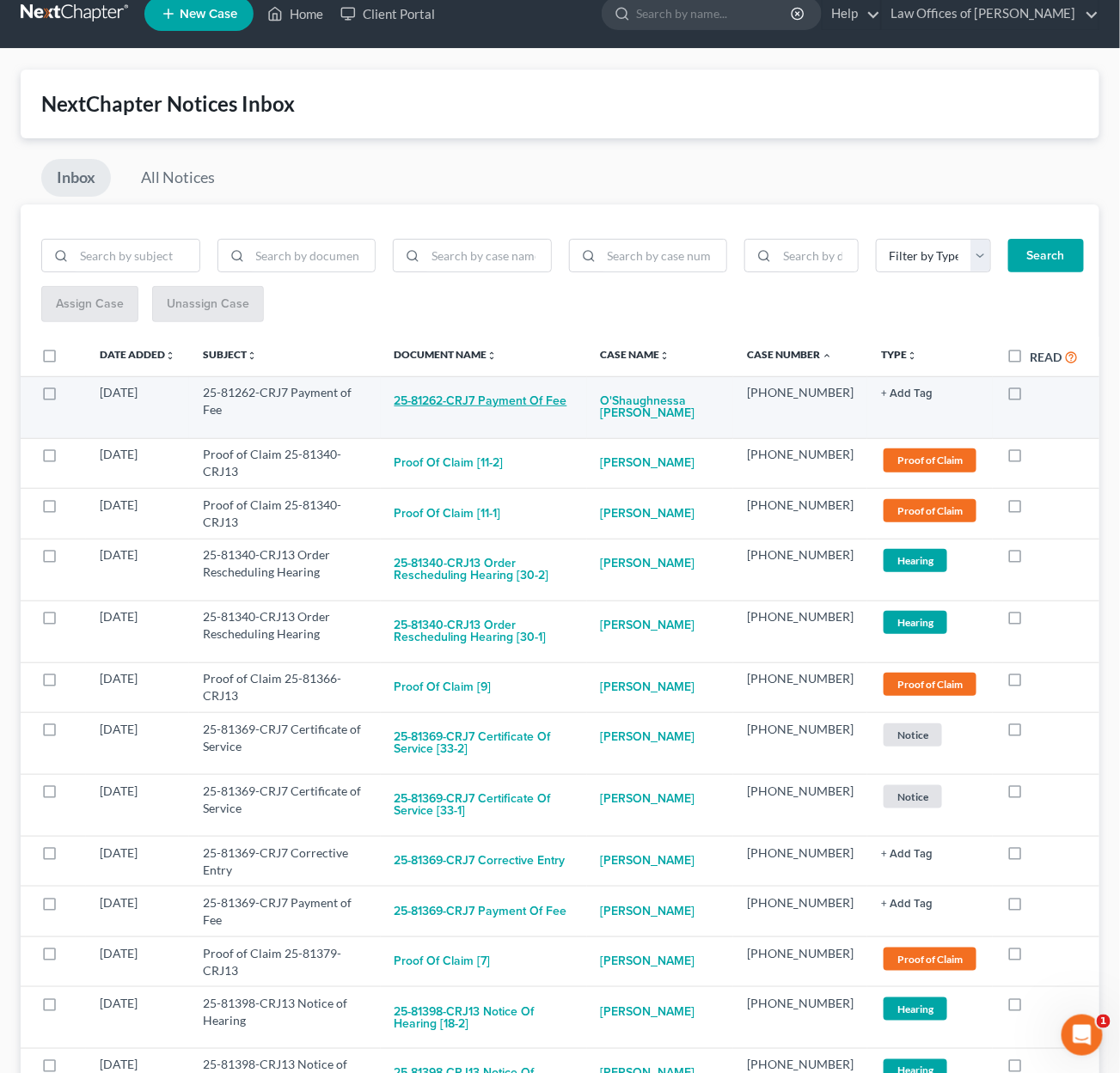
click at [541, 394] on button "25-81262-CRJ7 Payment of Fee" at bounding box center [480, 402] width 172 height 35
checkbox input "true"
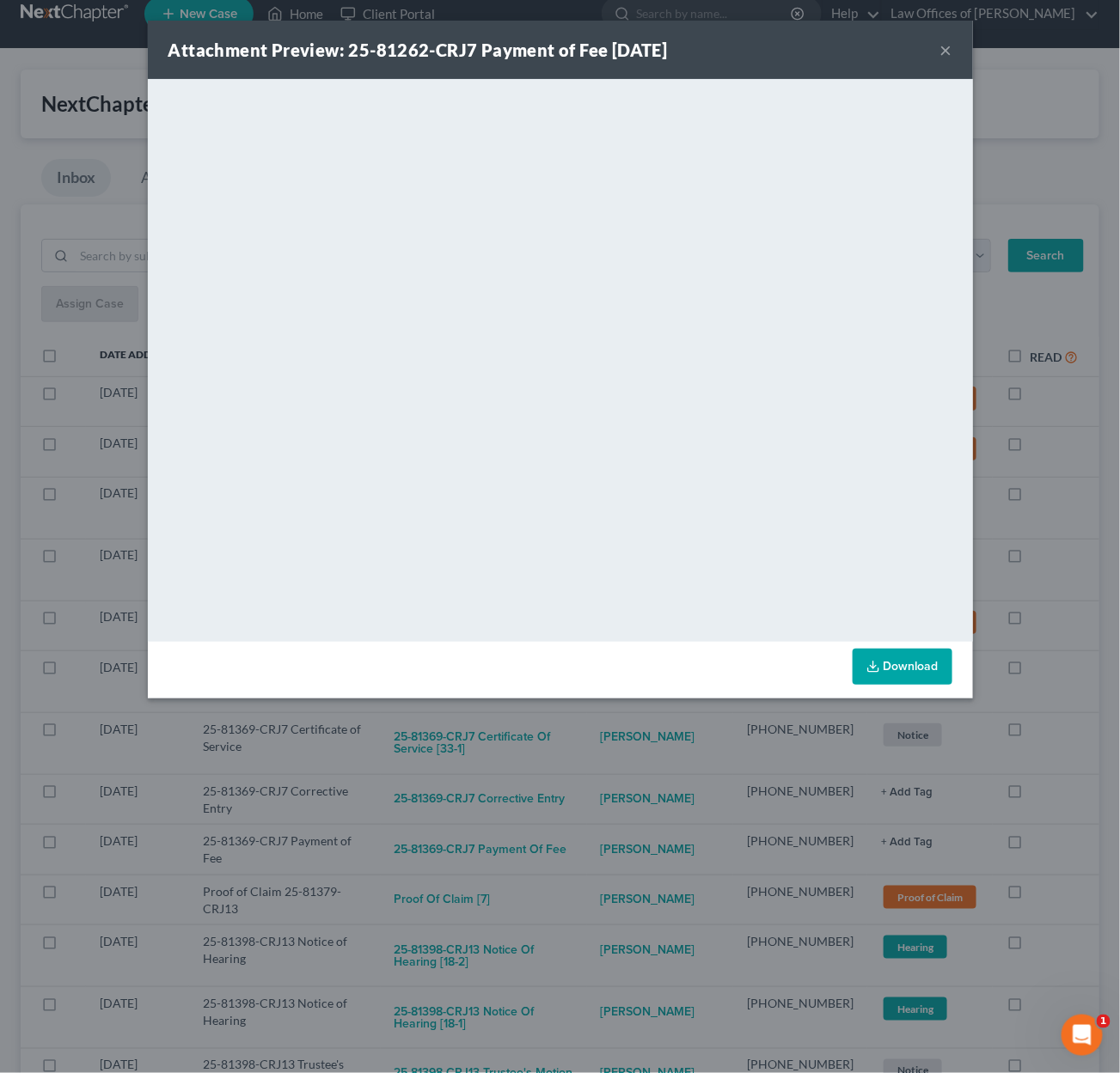
drag, startPoint x: 593, startPoint y: 758, endPoint x: 594, endPoint y: 740, distance: 18.0
click at [593, 757] on div "Attachment Preview: 25-81262-CRJ7 Payment of Fee 09/09/2025 × <object ng-attr-d…" at bounding box center [560, 536] width 1120 height 1073
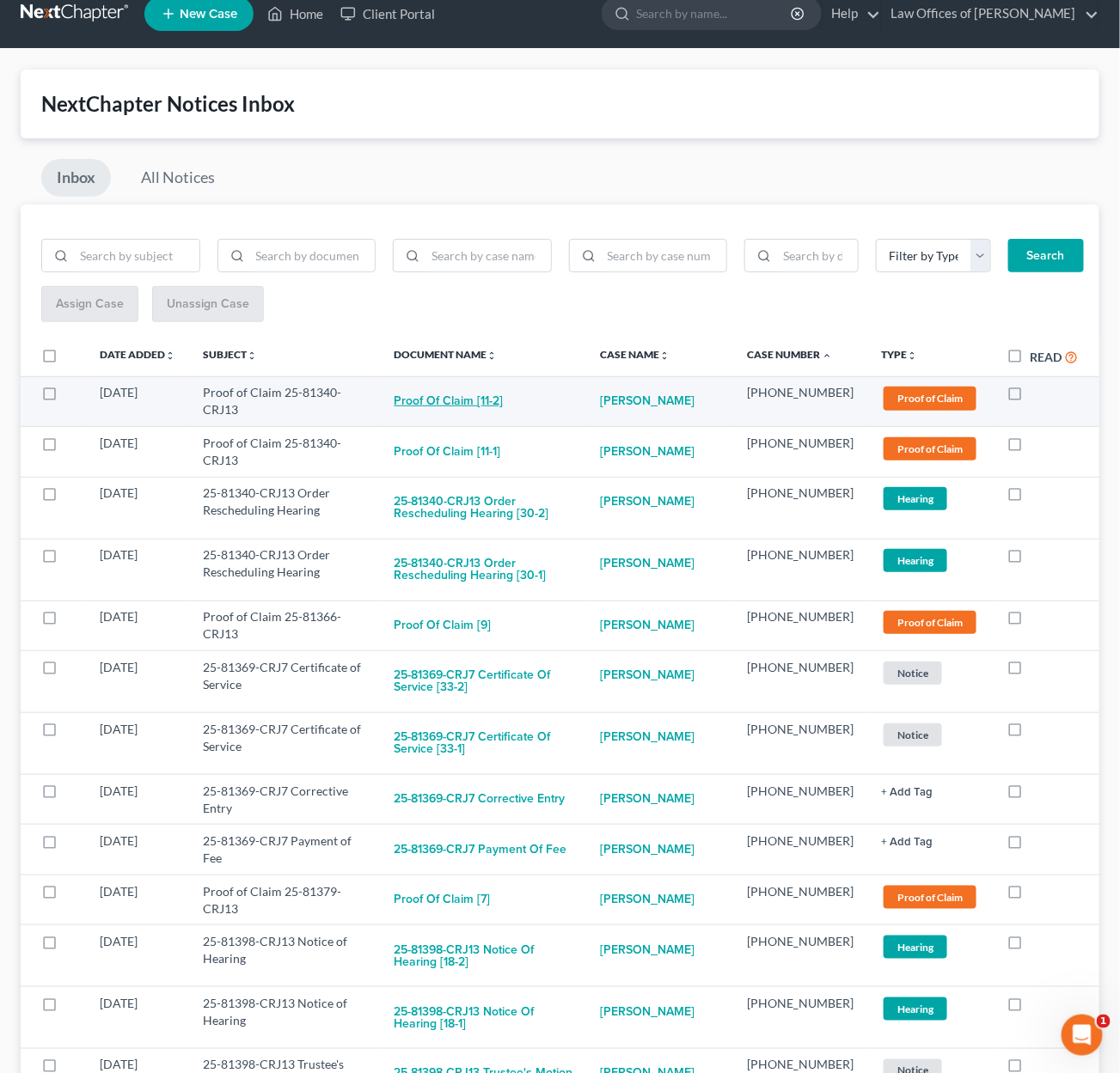
click at [482, 401] on button "Proof of Claim [11-2]" at bounding box center [449, 402] width 109 height 35
checkbox input "true"
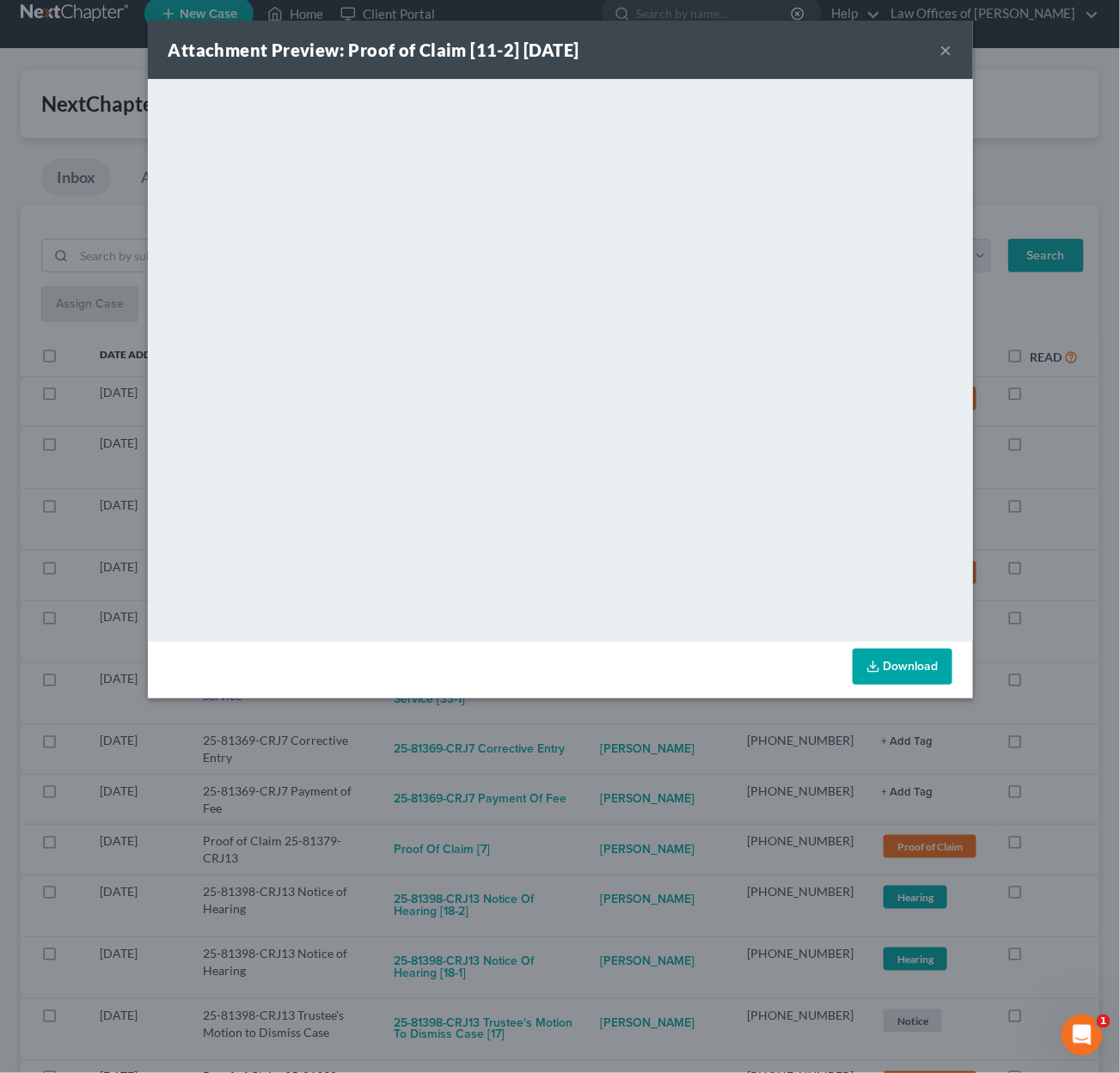
click at [584, 734] on div "Attachment Preview: Proof of Claim [11-2] 09/10/2025 × <object ng-attr-data='ht…" at bounding box center [560, 536] width 1120 height 1073
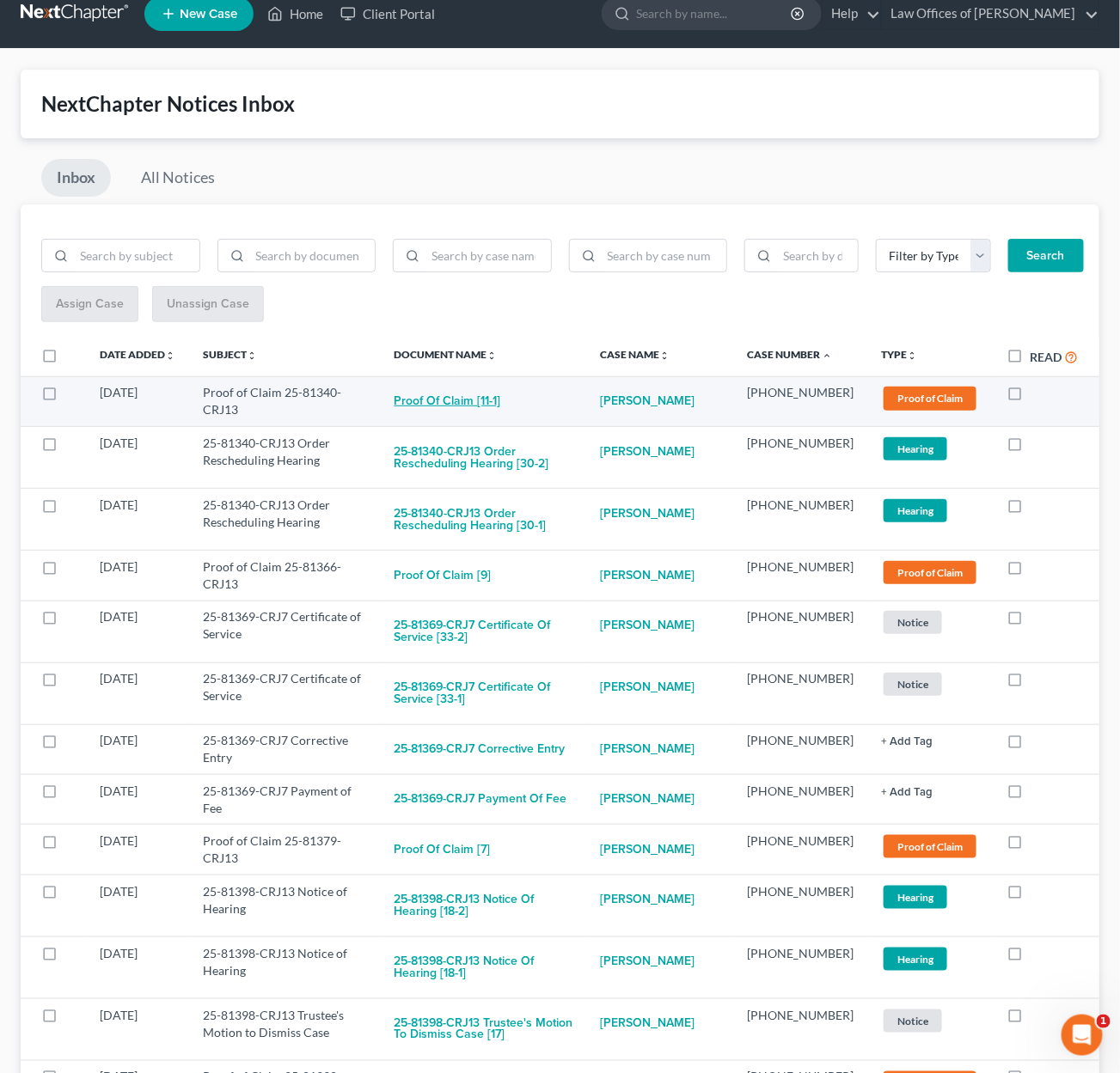
click at [489, 403] on button "Proof of Claim [11-1]" at bounding box center [447, 402] width 107 height 35
checkbox input "true"
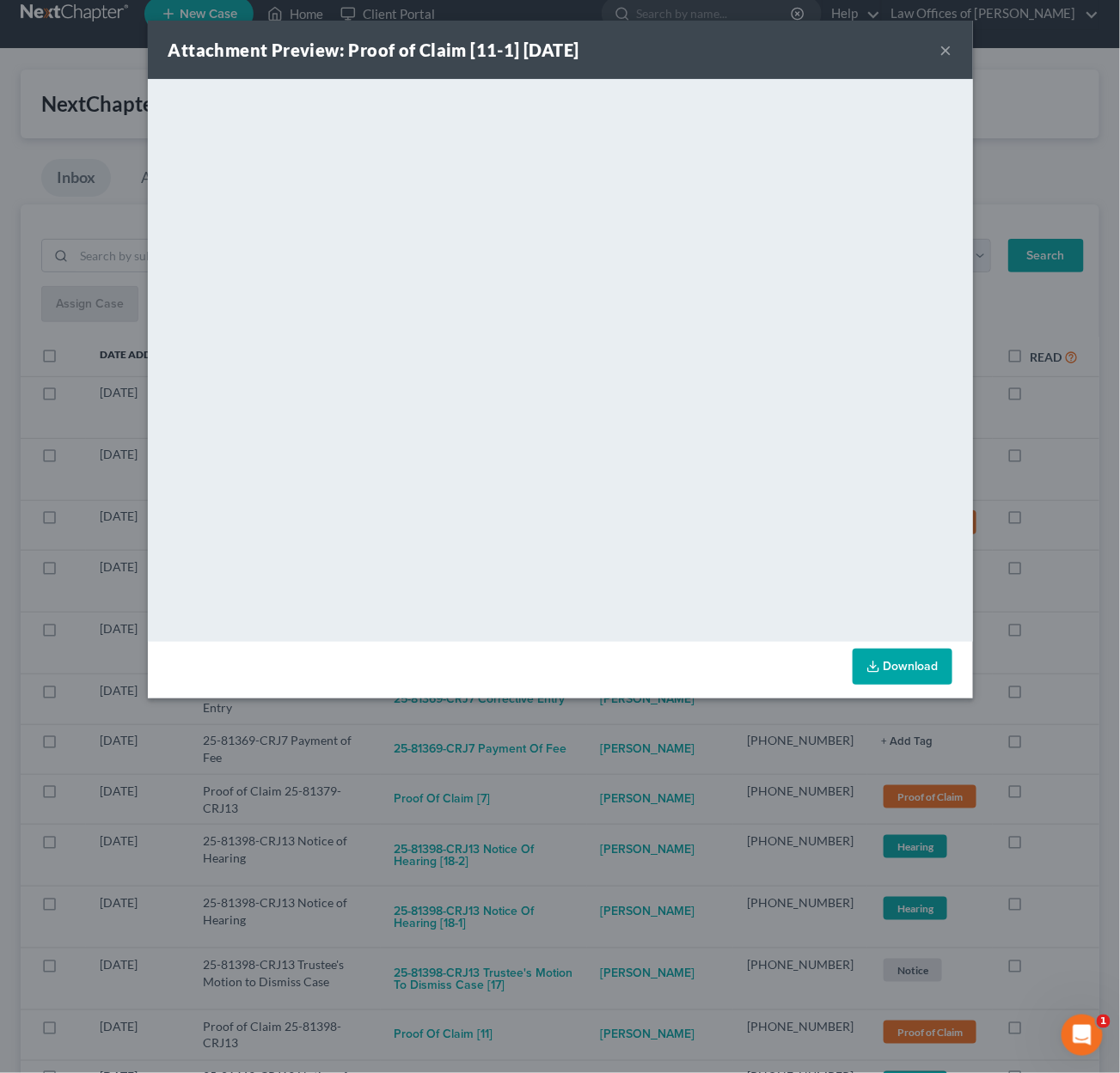
click at [631, 729] on div "Attachment Preview: Proof of Claim [11-1] 09/10/2025 × <object ng-attr-data='ht…" at bounding box center [560, 536] width 1120 height 1073
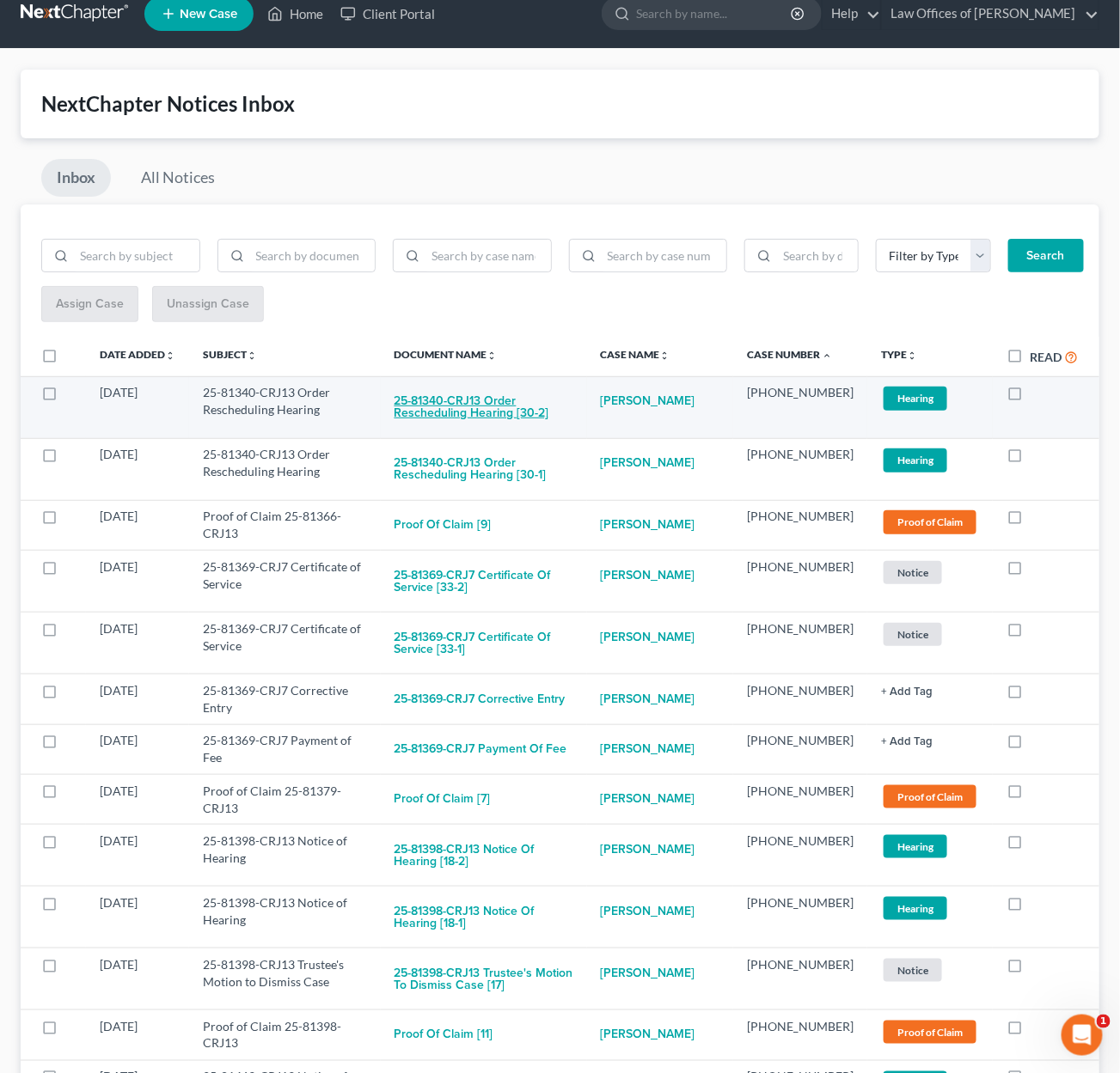
click at [522, 403] on button "25-81340-CRJ13 Order Rescheduling Hearing [30-2]" at bounding box center [483, 408] width 178 height 47
checkbox input "true"
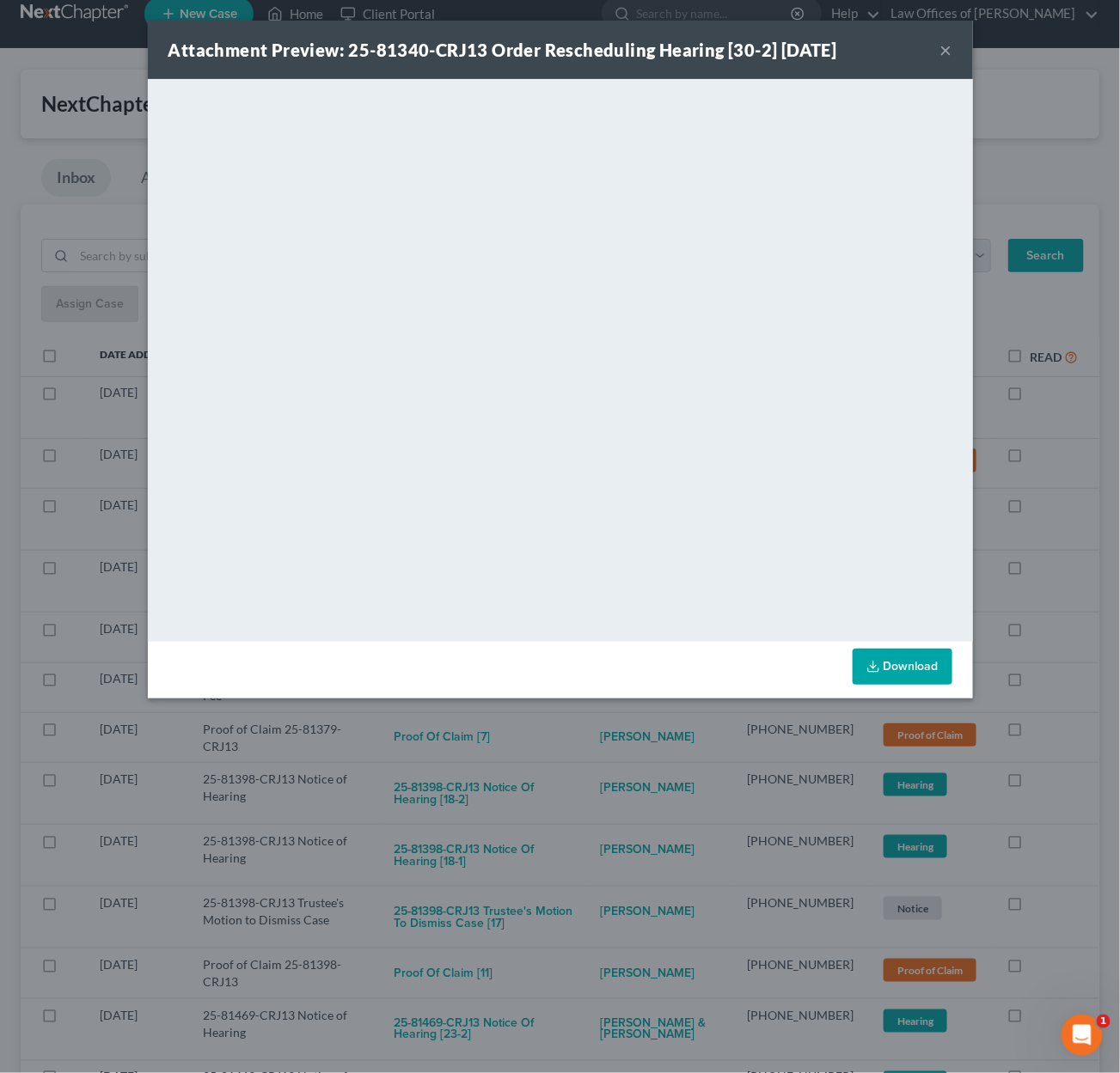
drag, startPoint x: 605, startPoint y: 708, endPoint x: 606, endPoint y: 698, distance: 10.0
click at [605, 708] on div "Attachment Preview: 25-81340-CRJ13 Order Rescheduling Hearing [30-2] 09/10/2025…" at bounding box center [560, 536] width 1120 height 1073
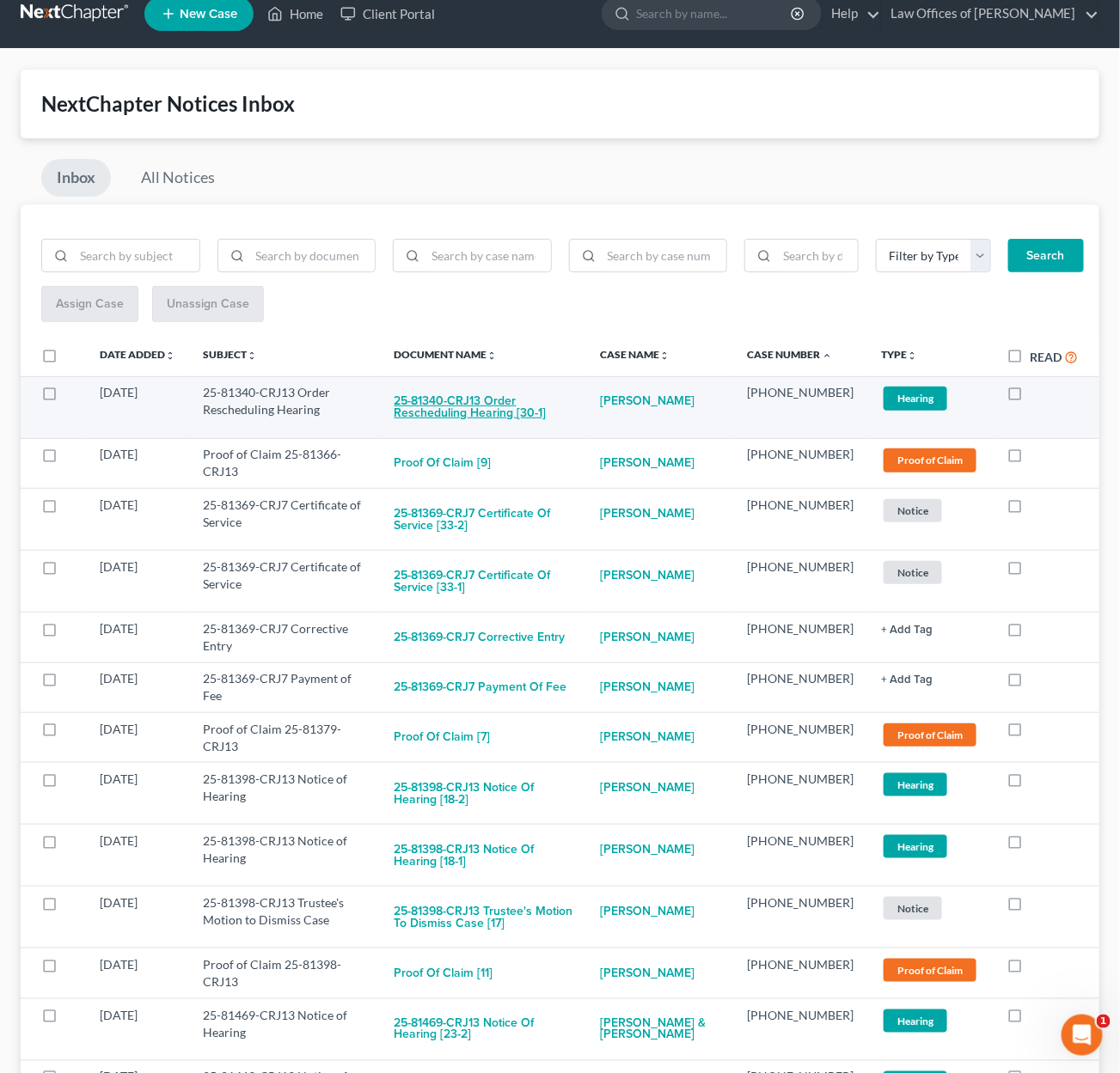
click at [519, 404] on button "25-81340-CRJ13 Order Rescheduling Hearing [30-1]" at bounding box center [483, 408] width 178 height 47
checkbox input "true"
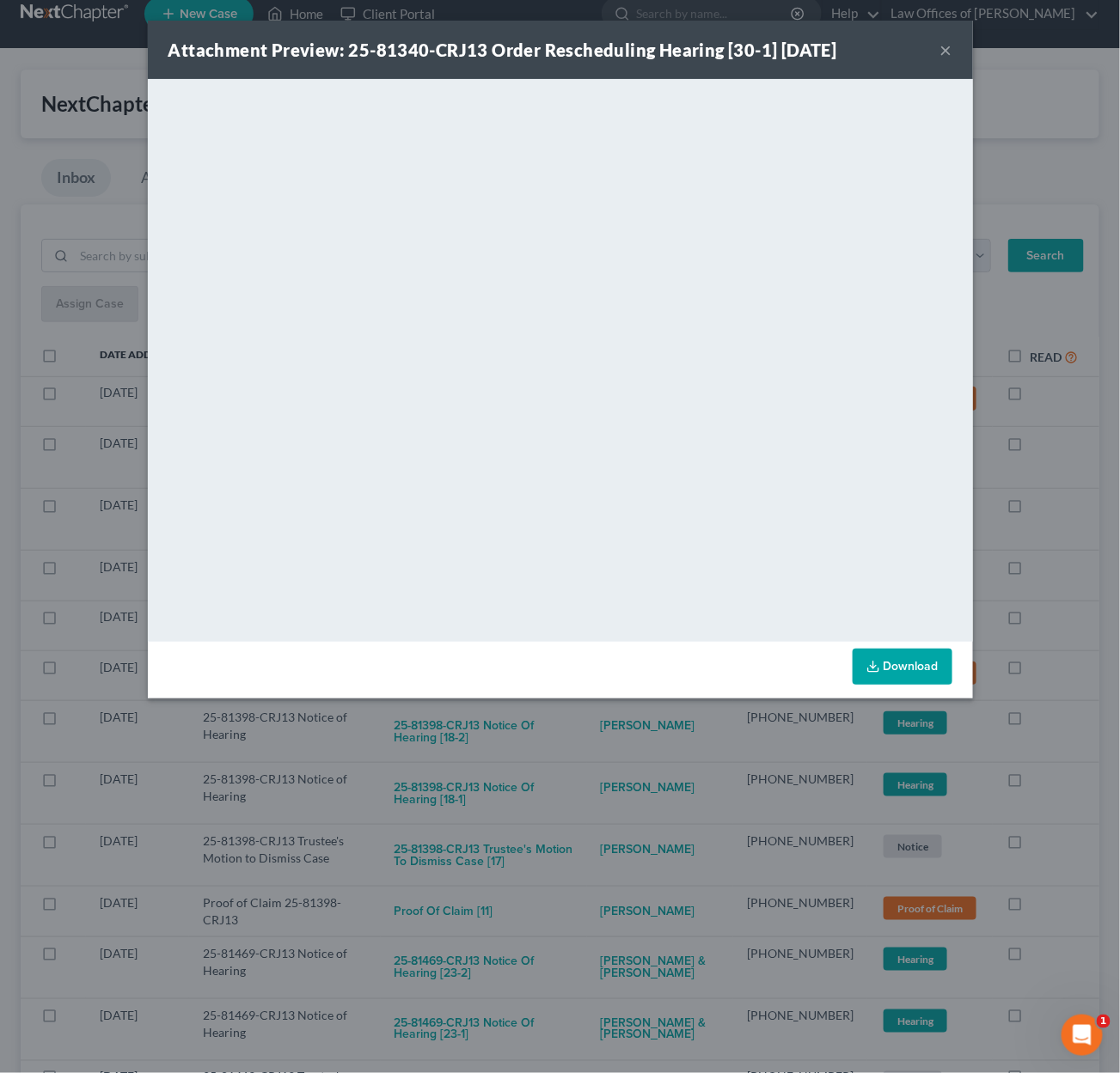
click at [609, 720] on div "Attachment Preview: 25-81340-CRJ13 Order Rescheduling Hearing [30-1] 09/10/2025…" at bounding box center [560, 536] width 1120 height 1073
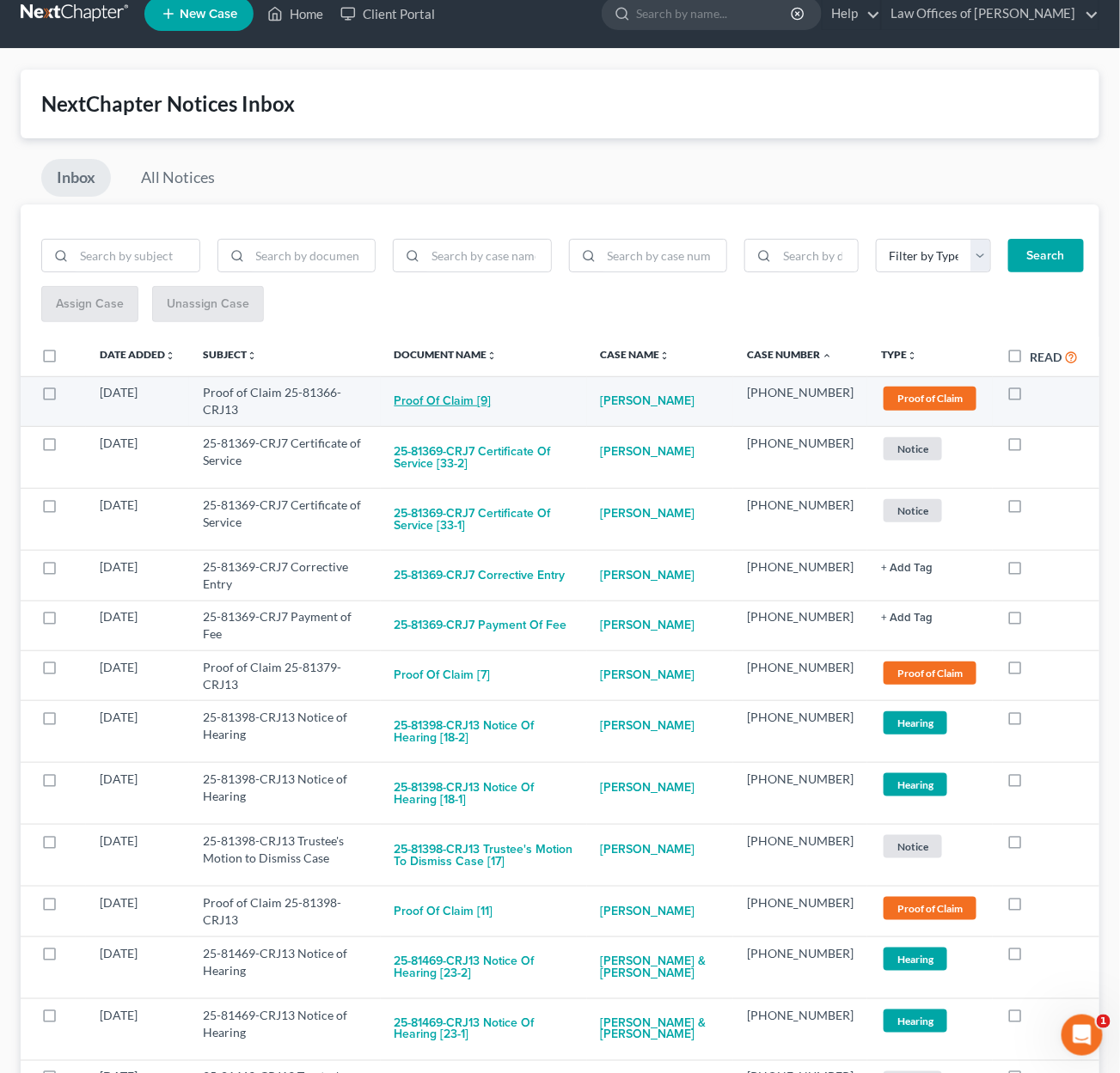
drag, startPoint x: 489, startPoint y: 410, endPoint x: 489, endPoint y: 401, distance: 9.0
click at [489, 401] on button "Proof of Claim [9]" at bounding box center [443, 402] width 97 height 35
checkbox input "true"
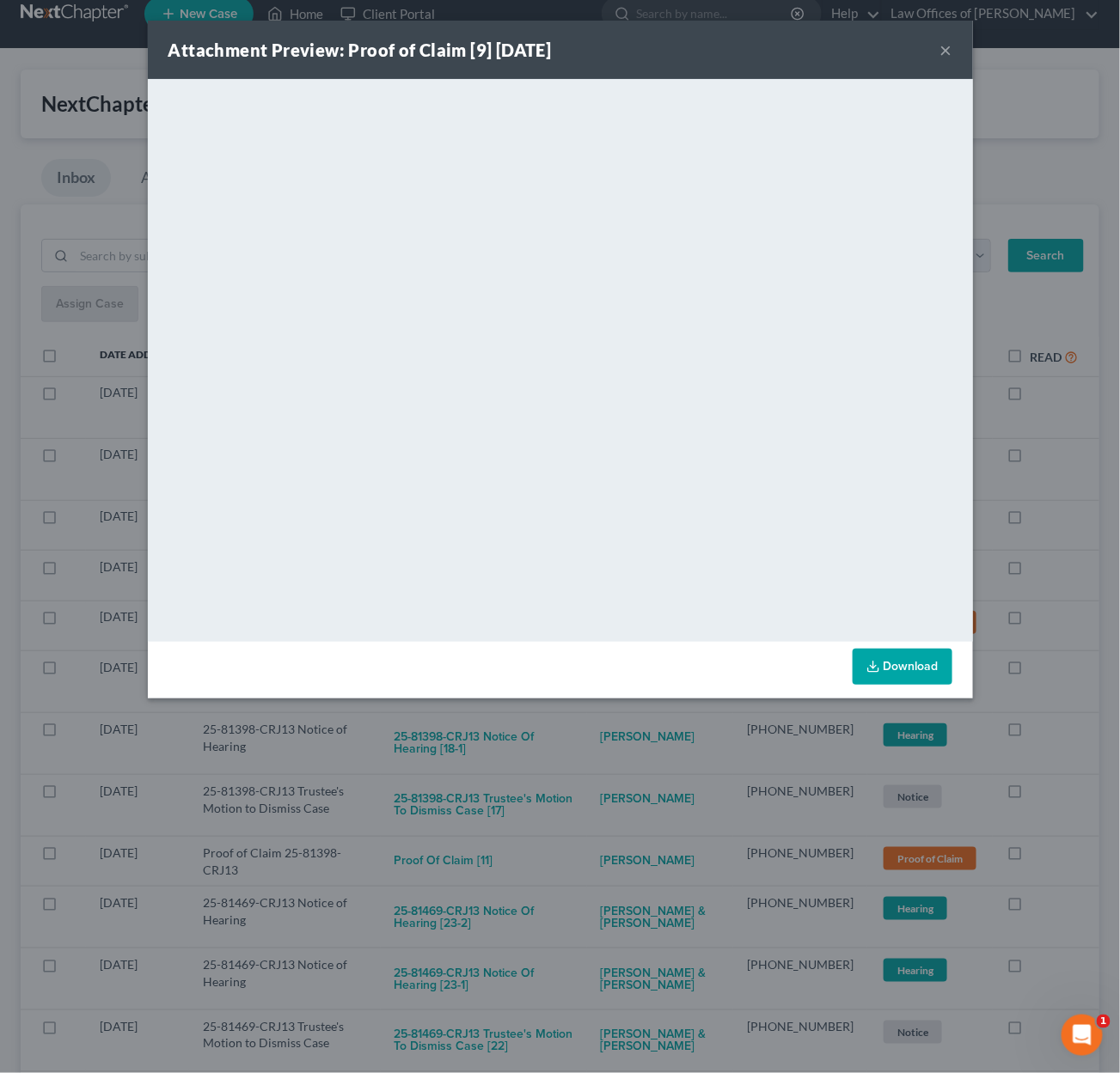
click at [631, 743] on div "Attachment Preview: Proof of Claim [9] 09/10/2025 × <object ng-attr-data='https…" at bounding box center [560, 536] width 1120 height 1073
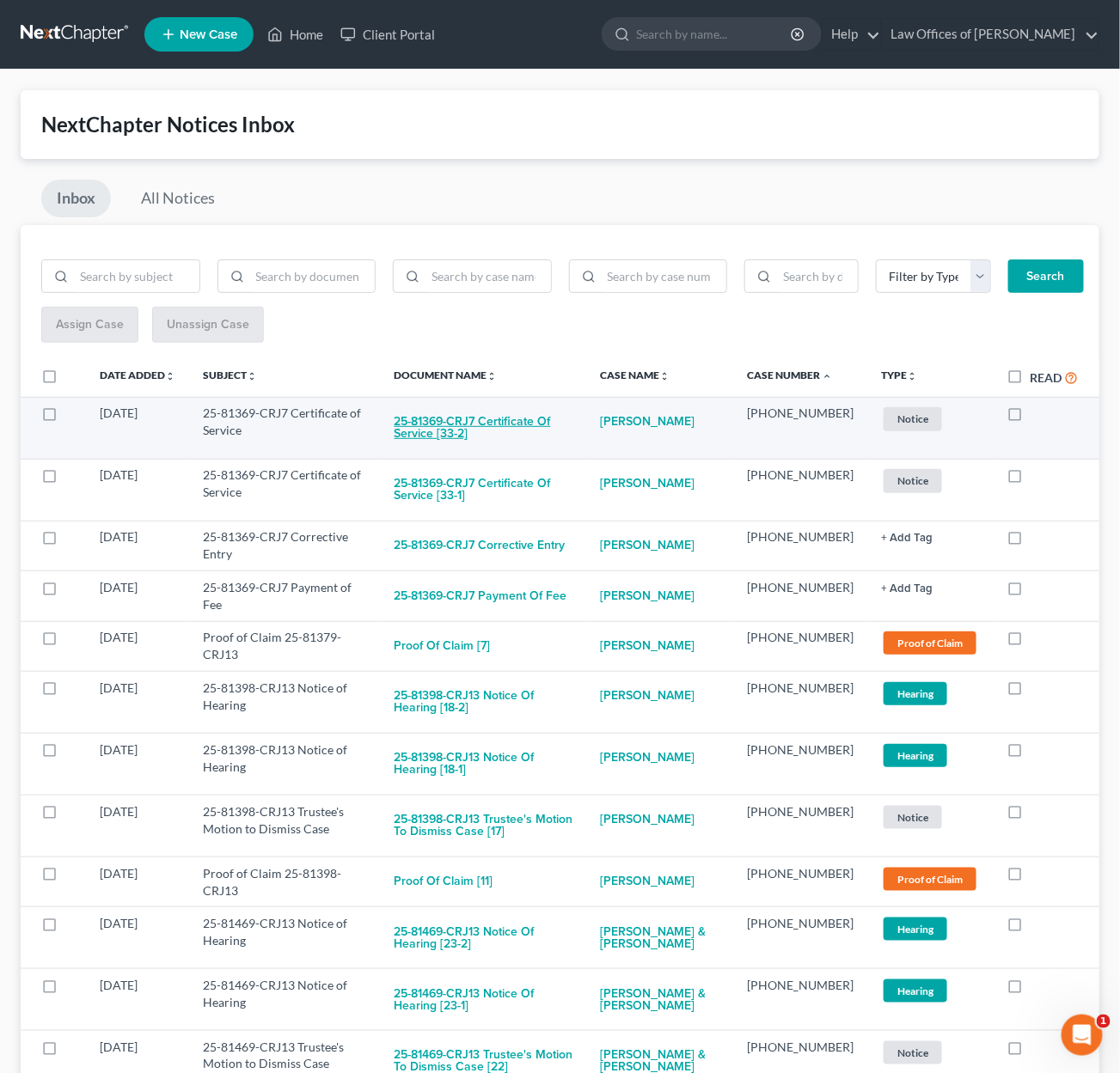
scroll to position [0, 0]
click at [489, 410] on button "25-81369-CRJ7 Certificate of Service [33-2]" at bounding box center [483, 428] width 178 height 47
checkbox input "true"
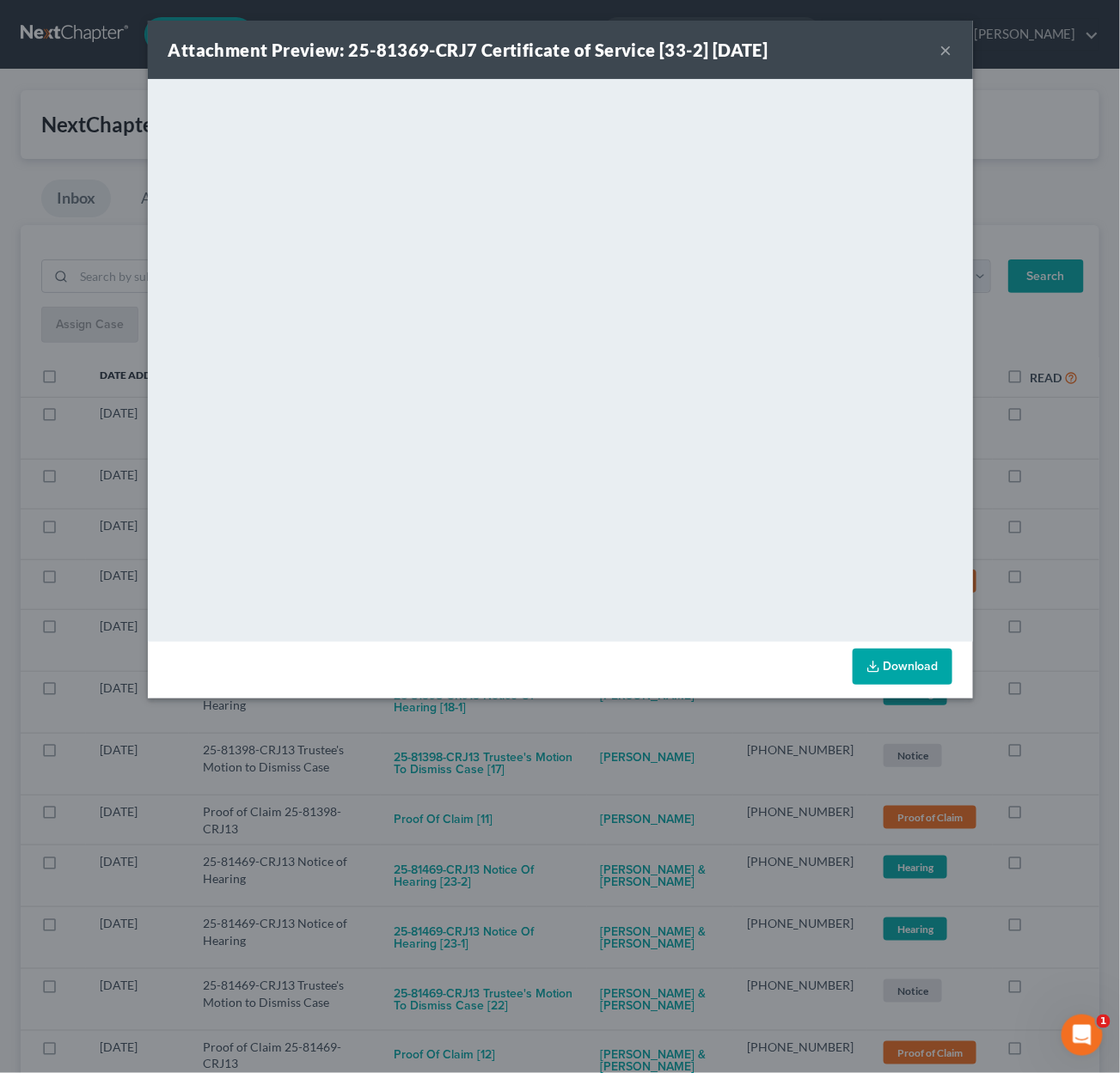
drag, startPoint x: 633, startPoint y: 752, endPoint x: 609, endPoint y: 684, distance: 72.1
click at [633, 749] on div "Attachment Preview: 25-81369-CRJ7 Certificate of Service [33-2] 09/10/2025 × <o…" at bounding box center [560, 536] width 1120 height 1073
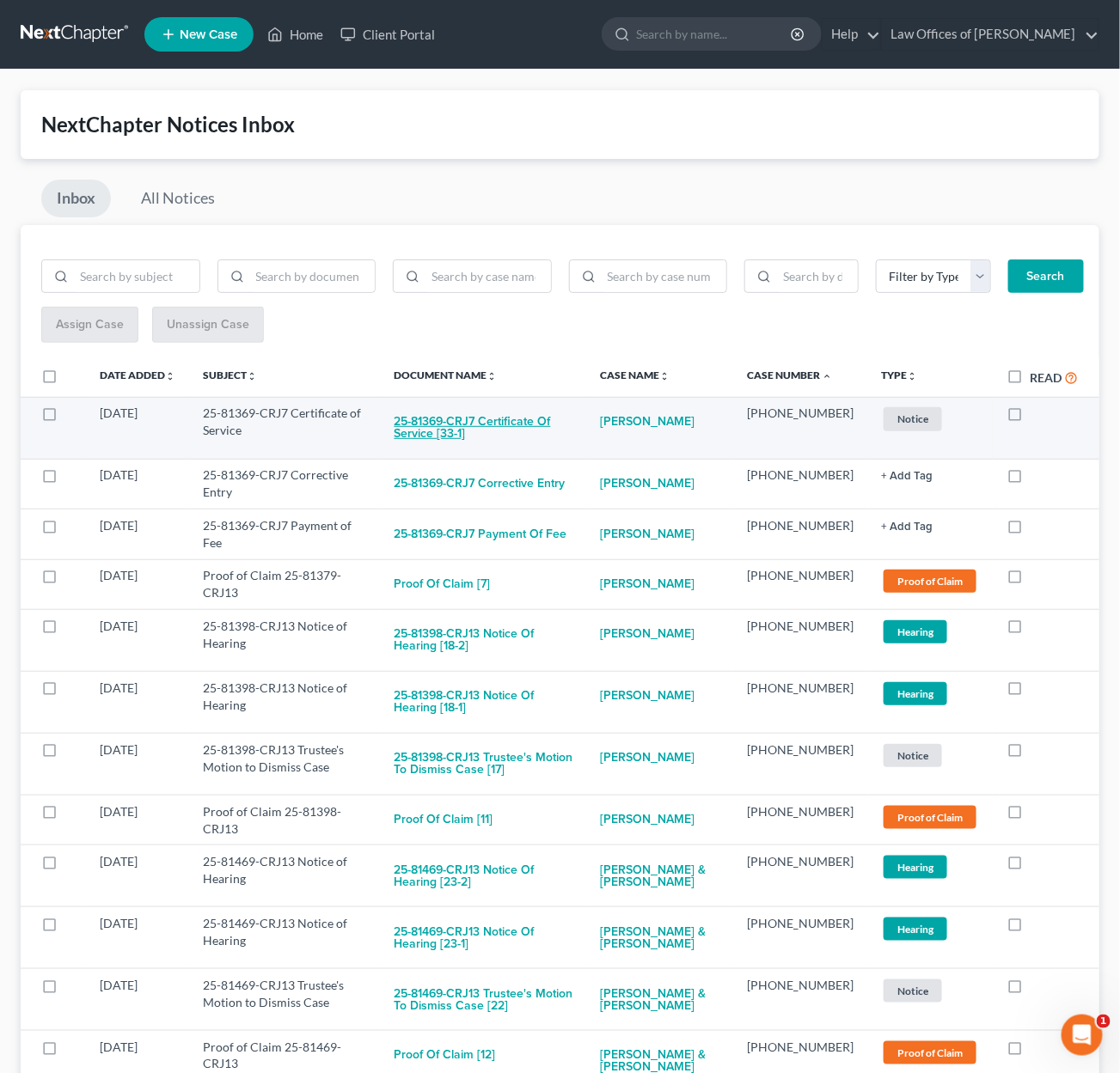
click at [553, 420] on button "25-81369-CRJ7 Certificate of Service [33-1]" at bounding box center [483, 428] width 178 height 47
checkbox input "true"
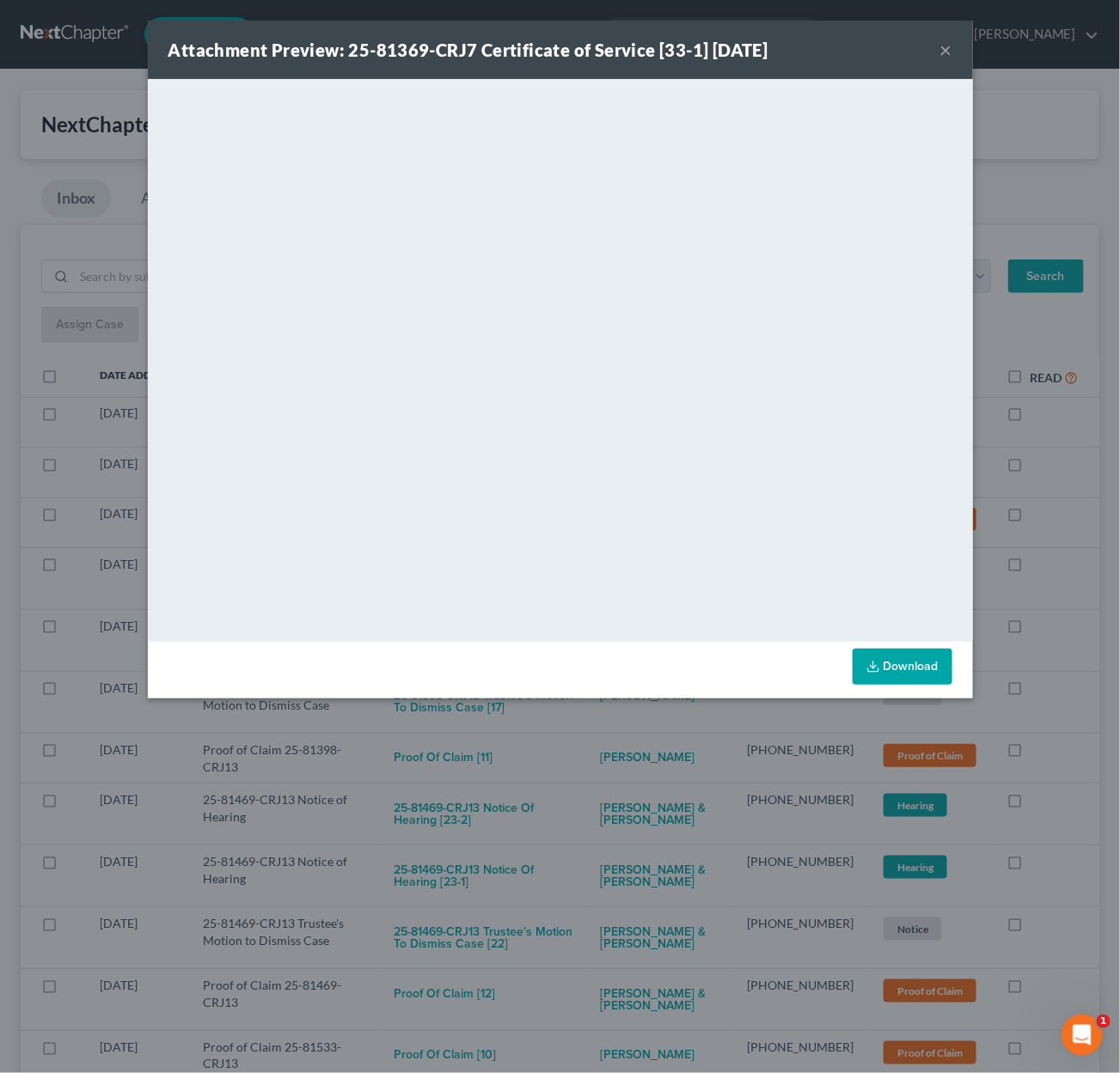
drag, startPoint x: 609, startPoint y: 734, endPoint x: 601, endPoint y: 692, distance: 42.8
click at [609, 731] on div "Attachment Preview: 25-81369-CRJ7 Certificate of Service [33-1] 09/10/2025 × <o…" at bounding box center [560, 536] width 1120 height 1073
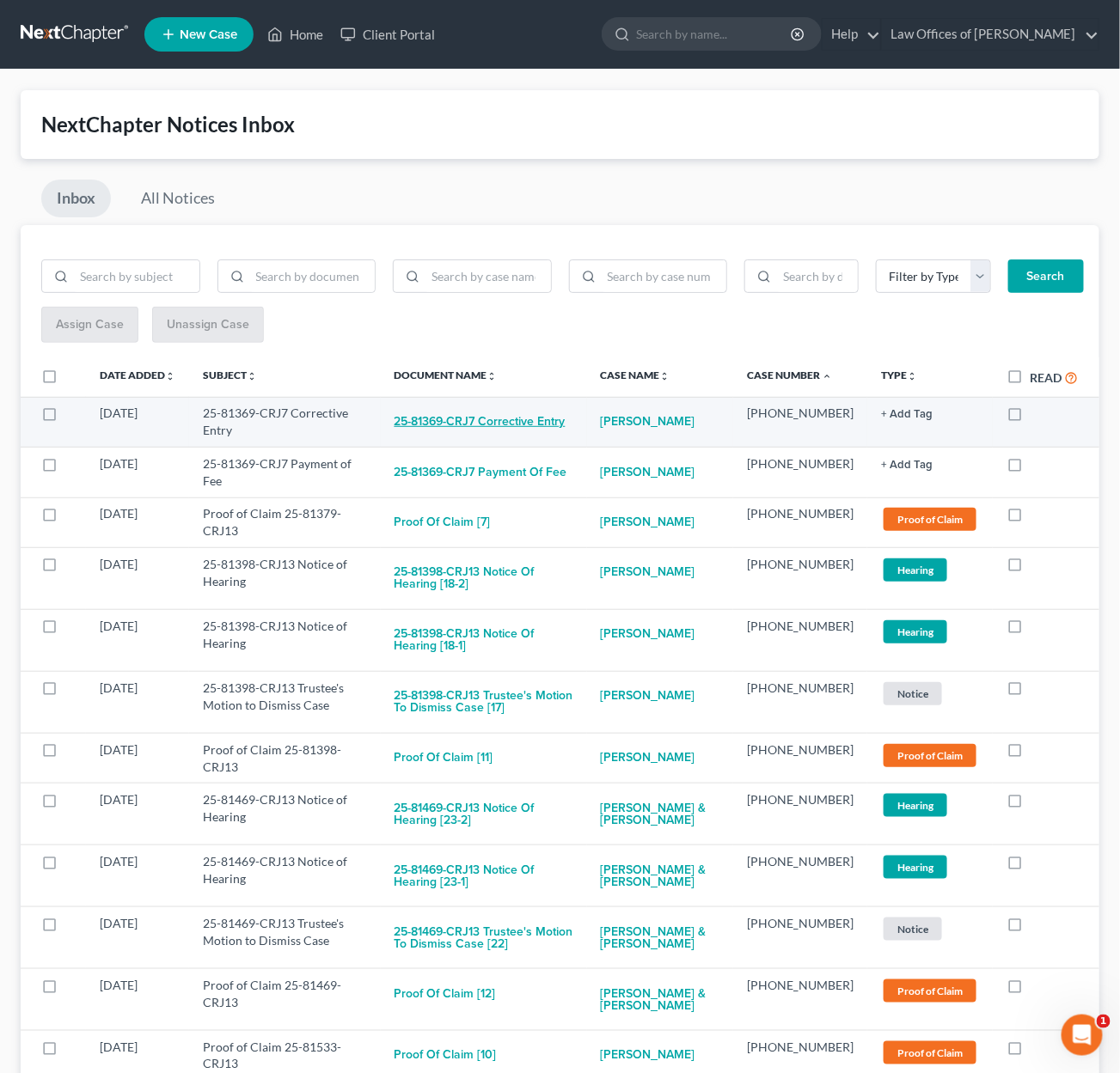
click at [508, 422] on button "25-81369-CRJ7 Corrective Entry" at bounding box center [479, 422] width 171 height 35
checkbox input "true"
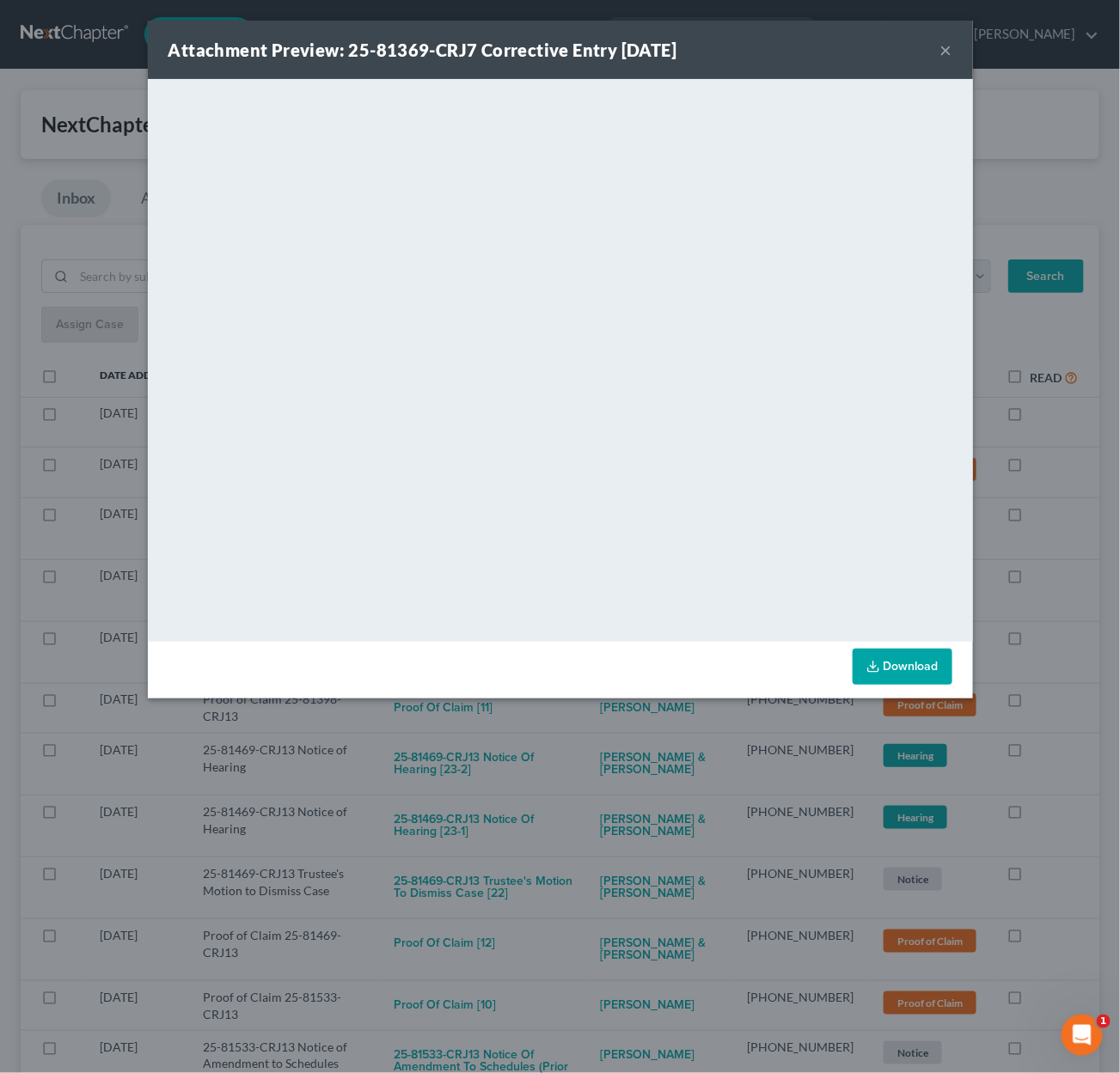
drag, startPoint x: 640, startPoint y: 734, endPoint x: 619, endPoint y: 708, distance: 33.4
click at [642, 727] on div "Attachment Preview: 25-81369-CRJ7 Corrective Entry 09/10/2025 × <object ng-attr…" at bounding box center [560, 536] width 1120 height 1073
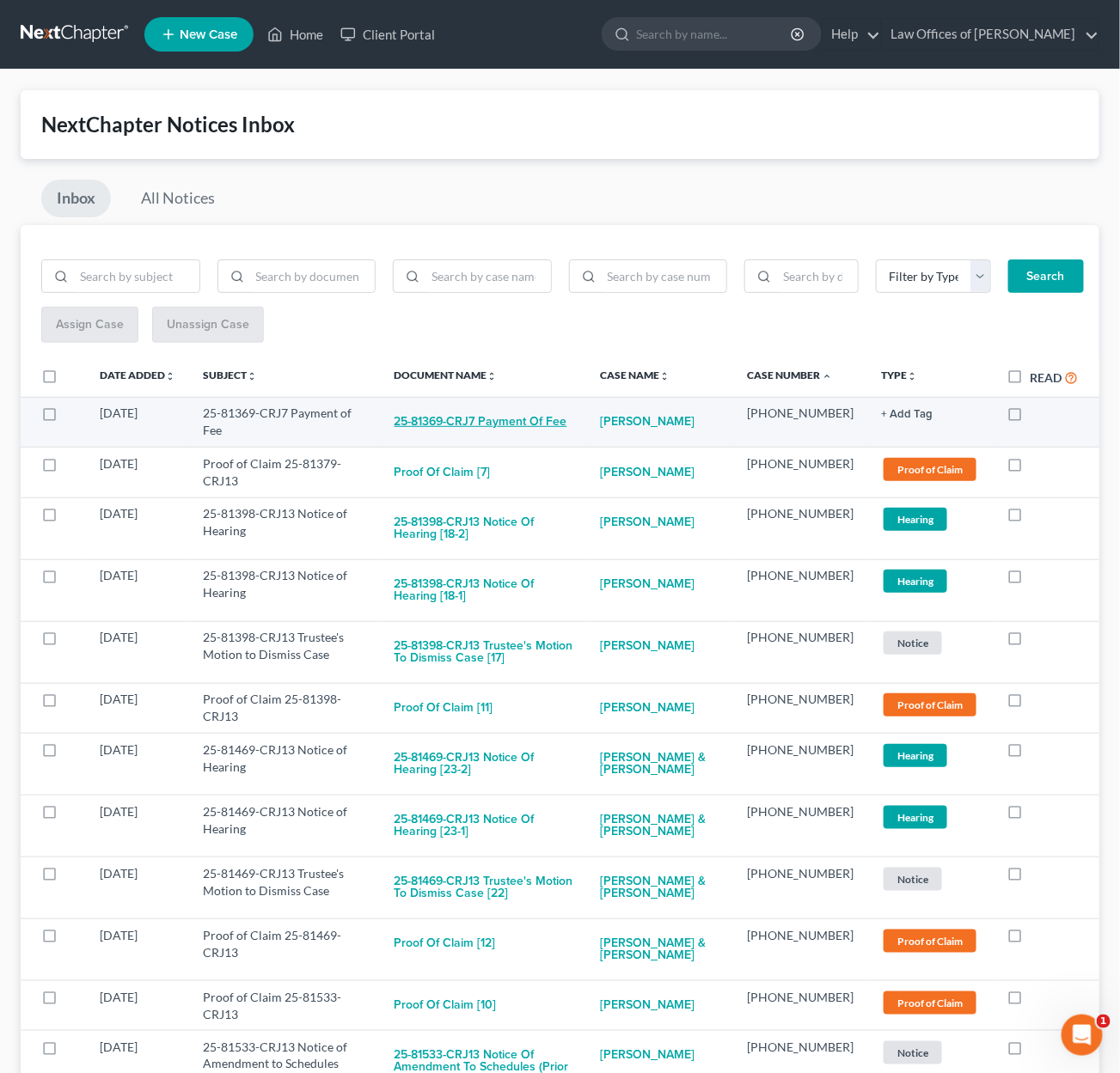
click at [501, 422] on button "25-81369-CRJ7 Payment of Fee" at bounding box center [480, 422] width 172 height 35
checkbox input "true"
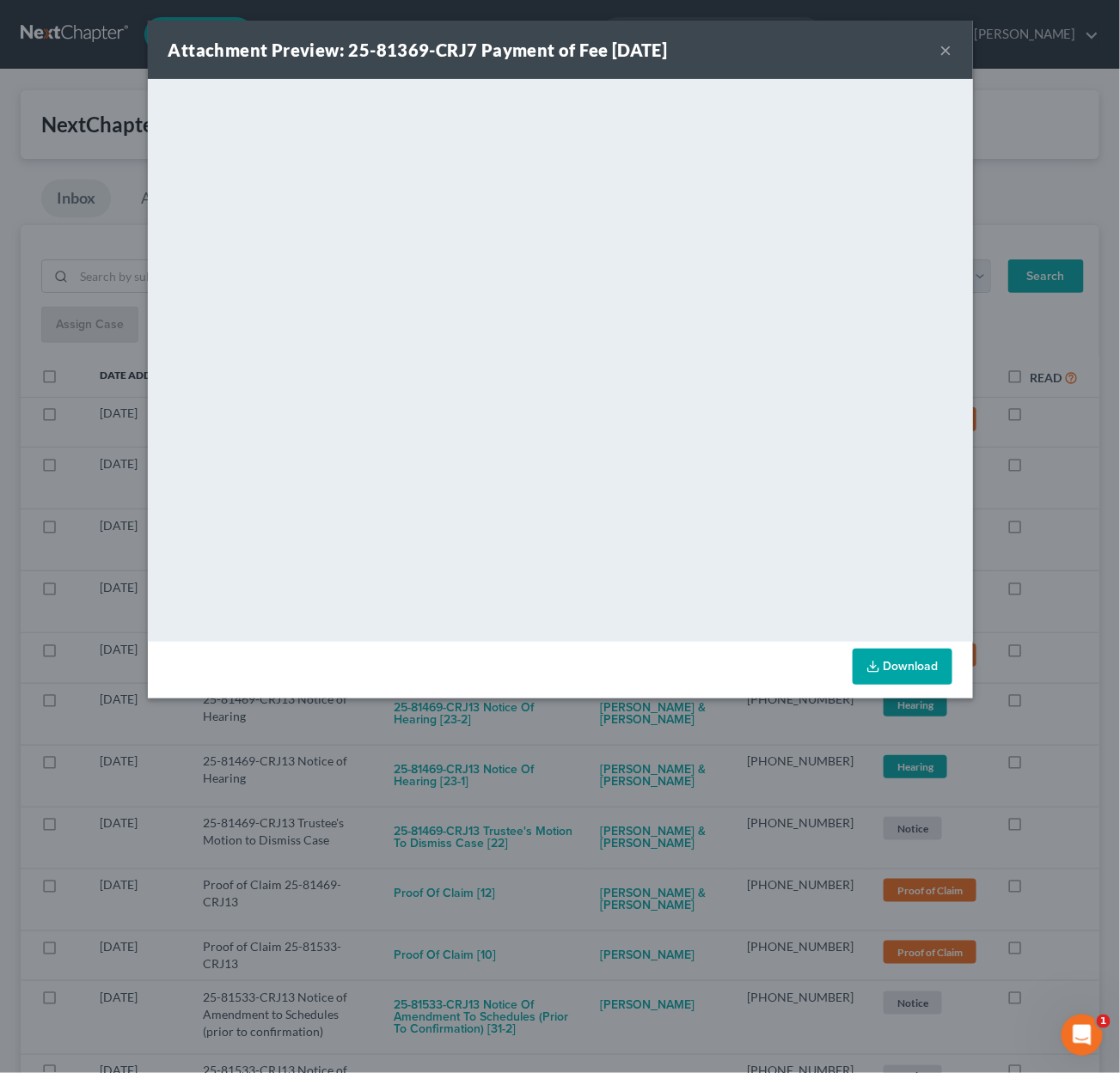
drag, startPoint x: 599, startPoint y: 747, endPoint x: 595, endPoint y: 736, distance: 11.7
click at [599, 747] on div "Attachment Preview: 25-81369-CRJ7 Payment of Fee 09/09/2025 × <object ng-attr-d…" at bounding box center [560, 536] width 1120 height 1073
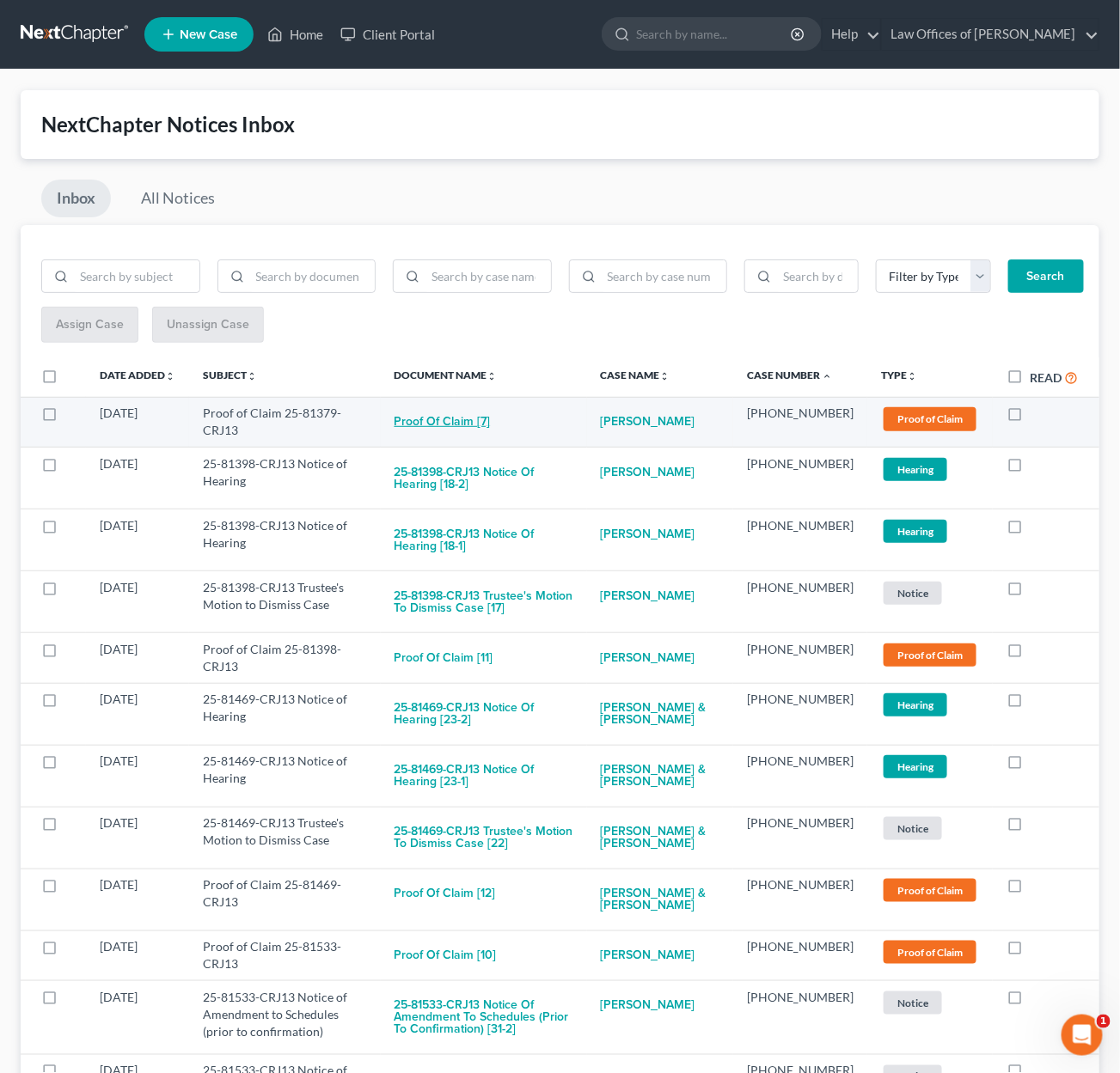
click at [478, 410] on button "Proof of Claim [7]" at bounding box center [442, 422] width 96 height 35
checkbox input "true"
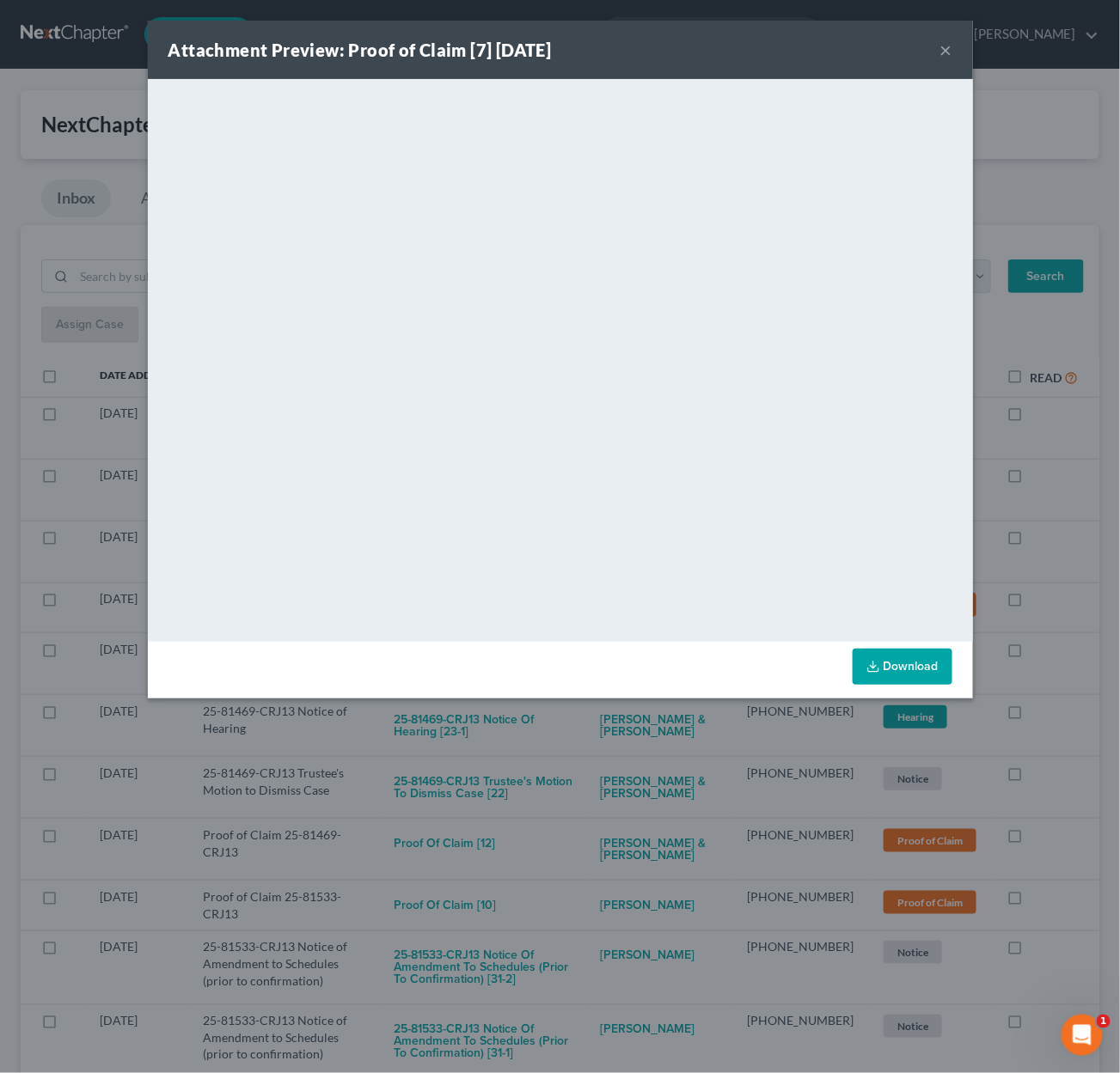
click at [566, 730] on div "Attachment Preview: Proof of Claim [7] 09/10/2025 × <object ng-attr-data='https…" at bounding box center [560, 536] width 1120 height 1073
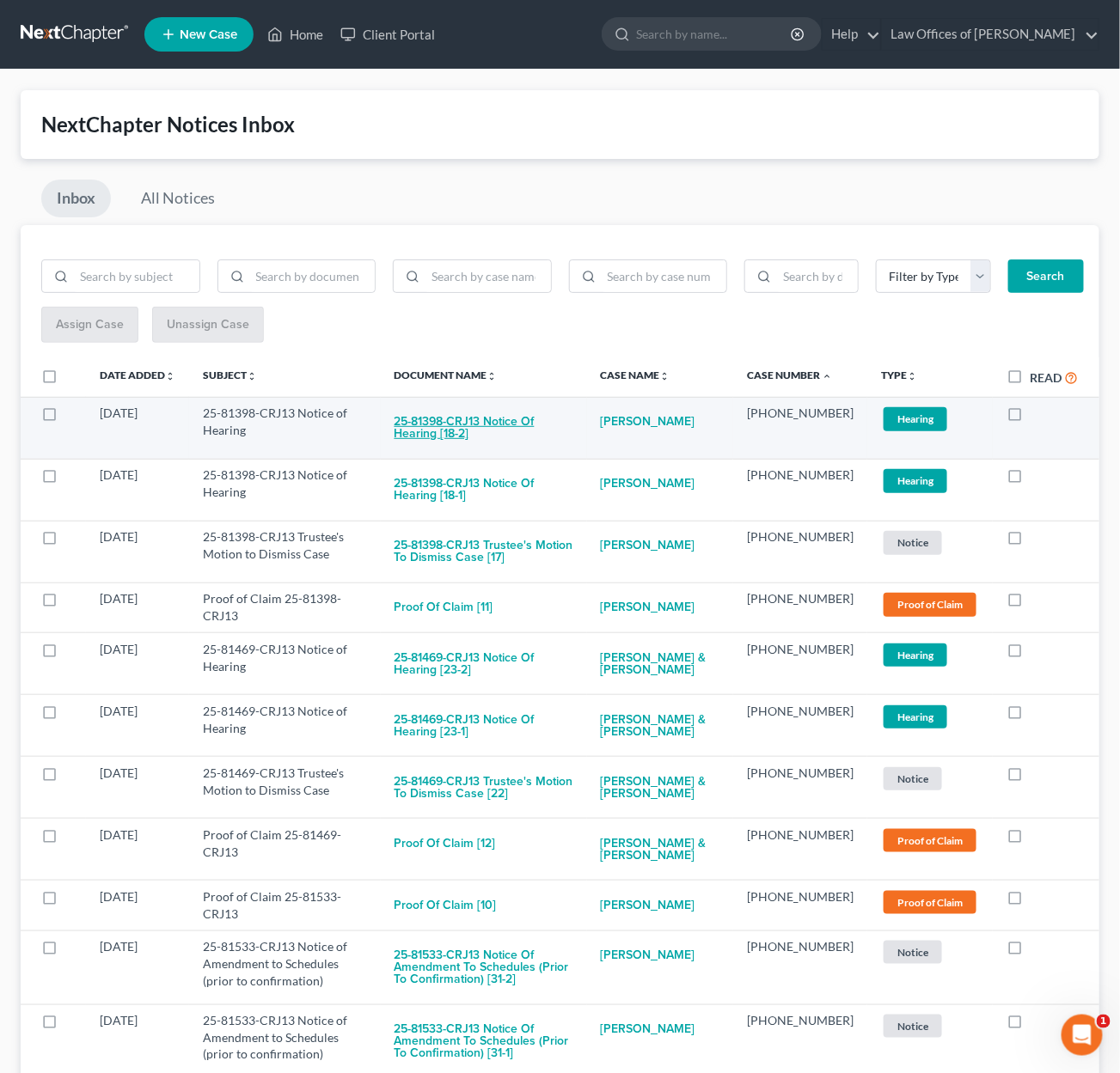
click at [495, 434] on button "25-81398-CRJ13 Notice of Hearing [18-2]" at bounding box center [483, 428] width 178 height 47
checkbox input "true"
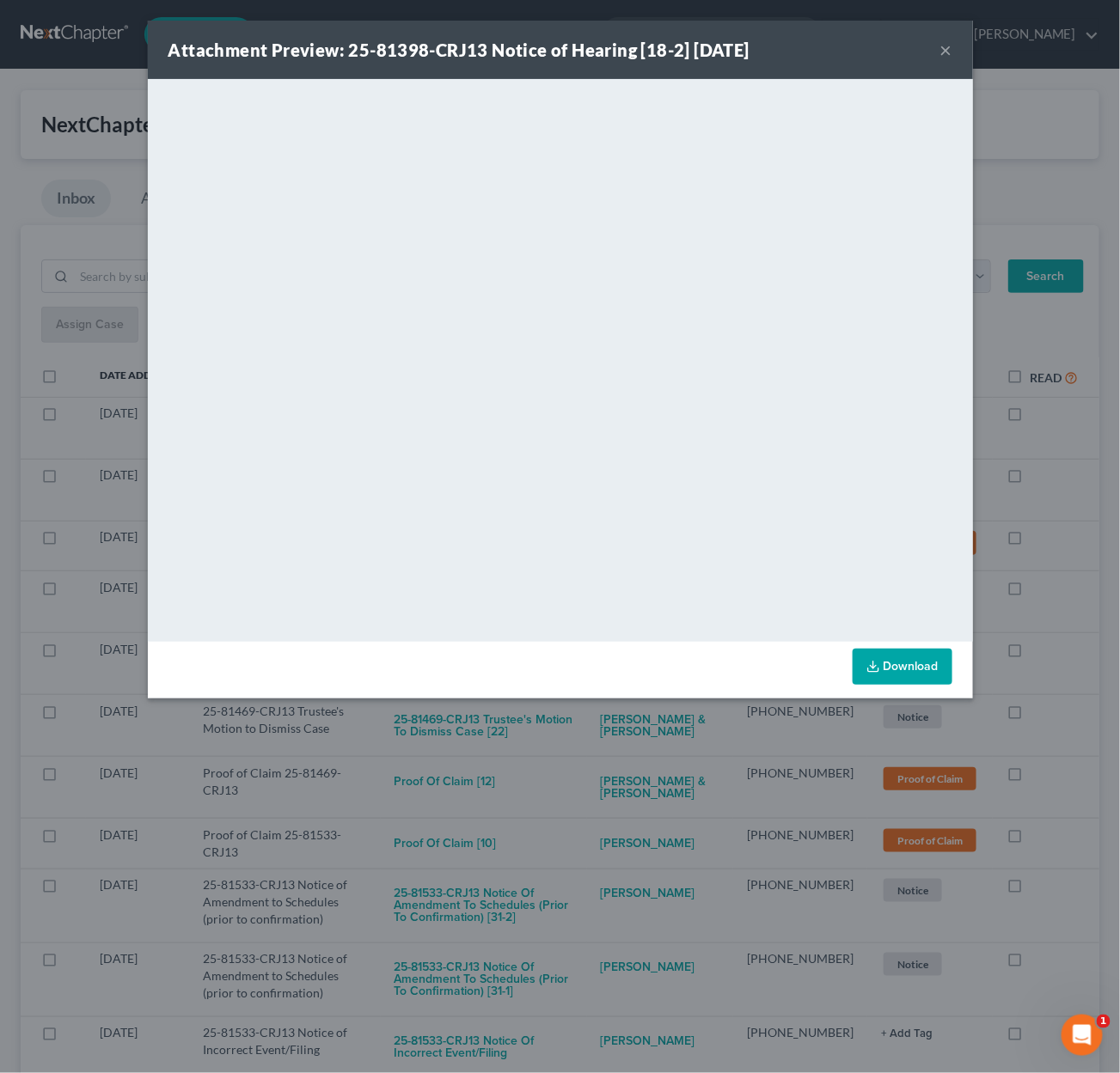
click at [619, 740] on div "Attachment Preview: 25-81398-CRJ13 Notice of Hearing [18-2] 09/11/2025 × <objec…" at bounding box center [560, 536] width 1120 height 1073
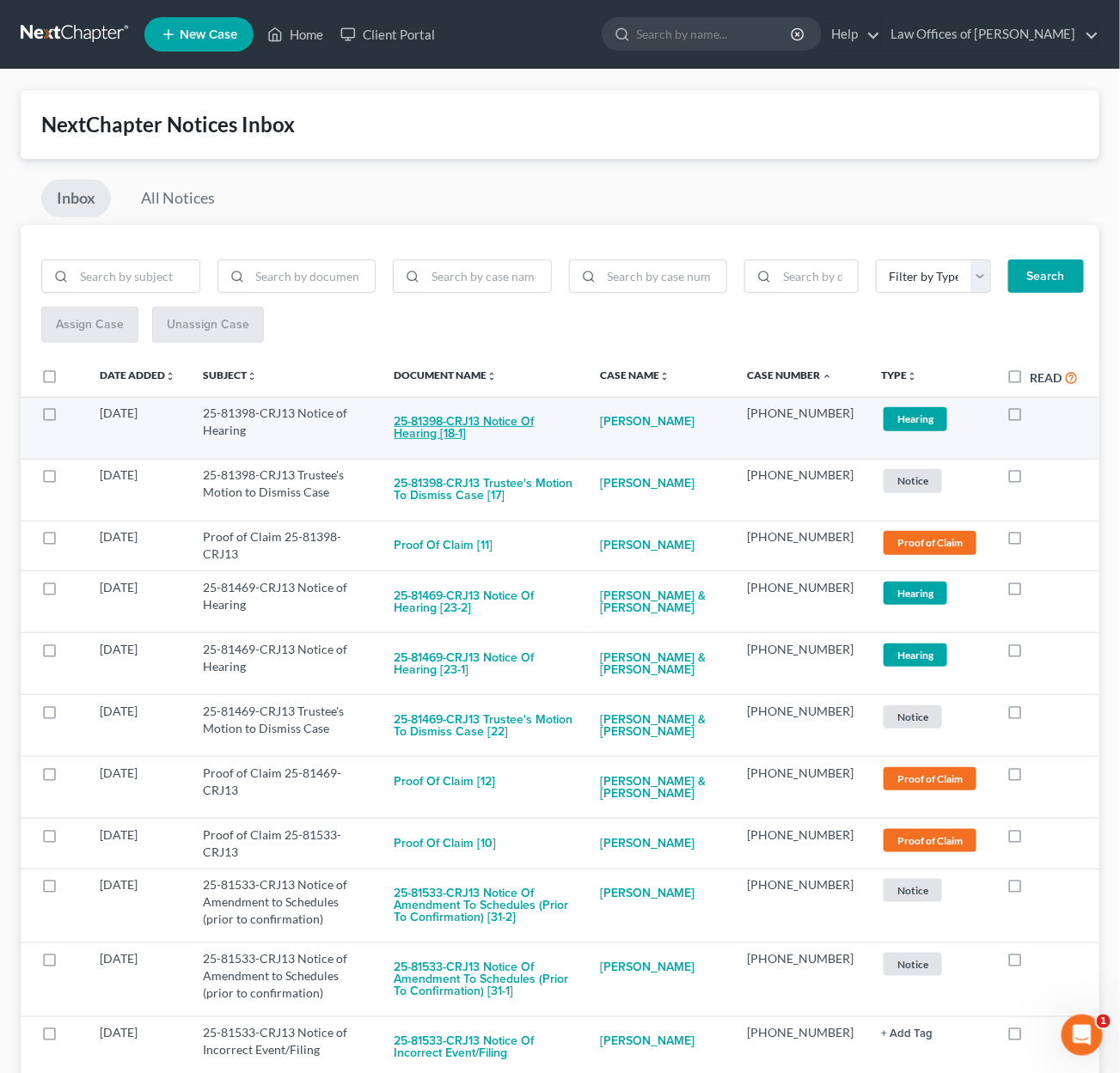
click at [506, 422] on button "25-81398-CRJ13 Notice of Hearing [18-1]" at bounding box center [483, 428] width 178 height 47
checkbox input "true"
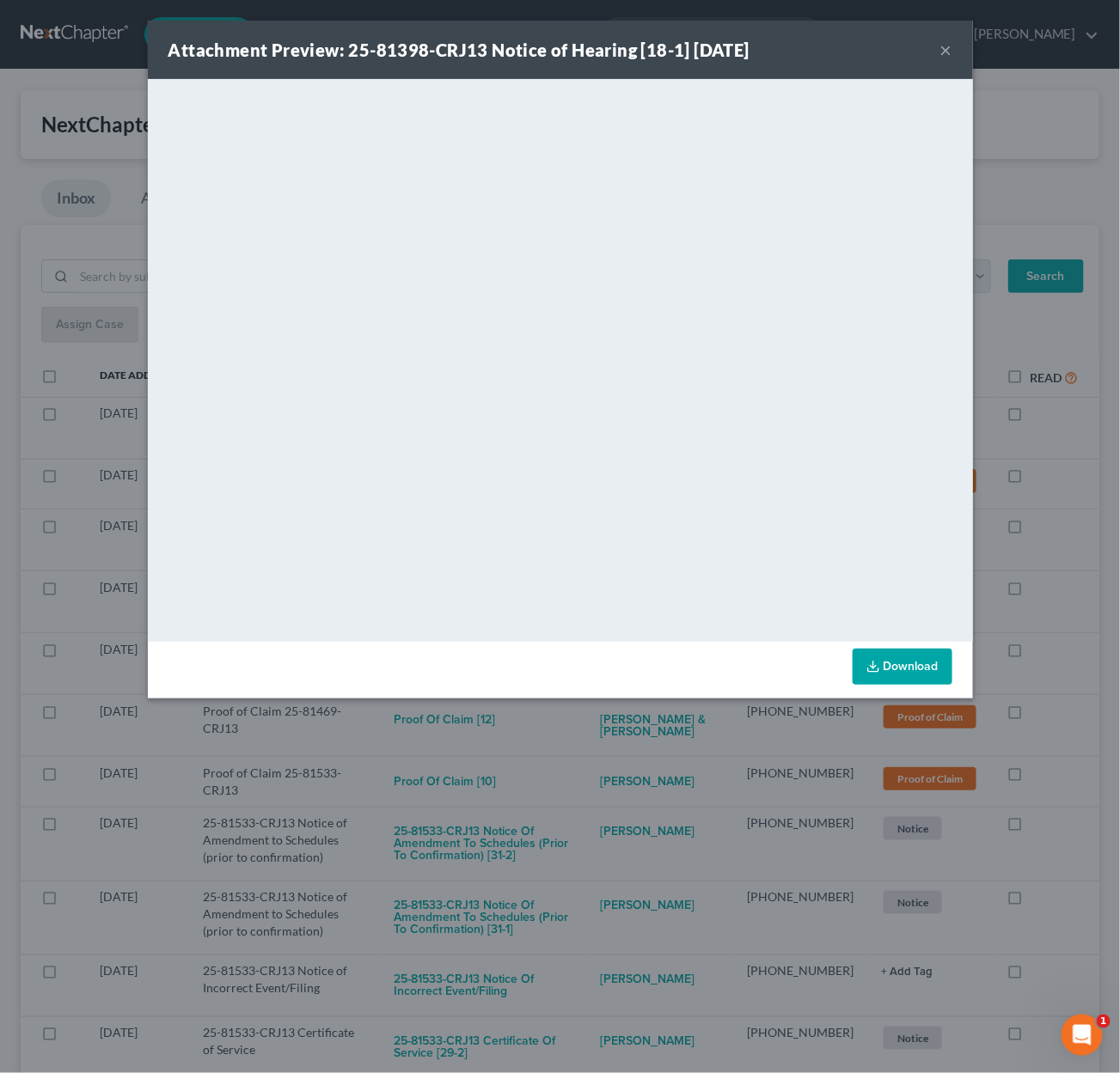
drag, startPoint x: 628, startPoint y: 747, endPoint x: 612, endPoint y: 728, distance: 24.8
click at [628, 747] on div "Attachment Preview: 25-81398-CRJ13 Notice of Hearing [18-1] 09/11/2025 × <objec…" at bounding box center [560, 536] width 1120 height 1073
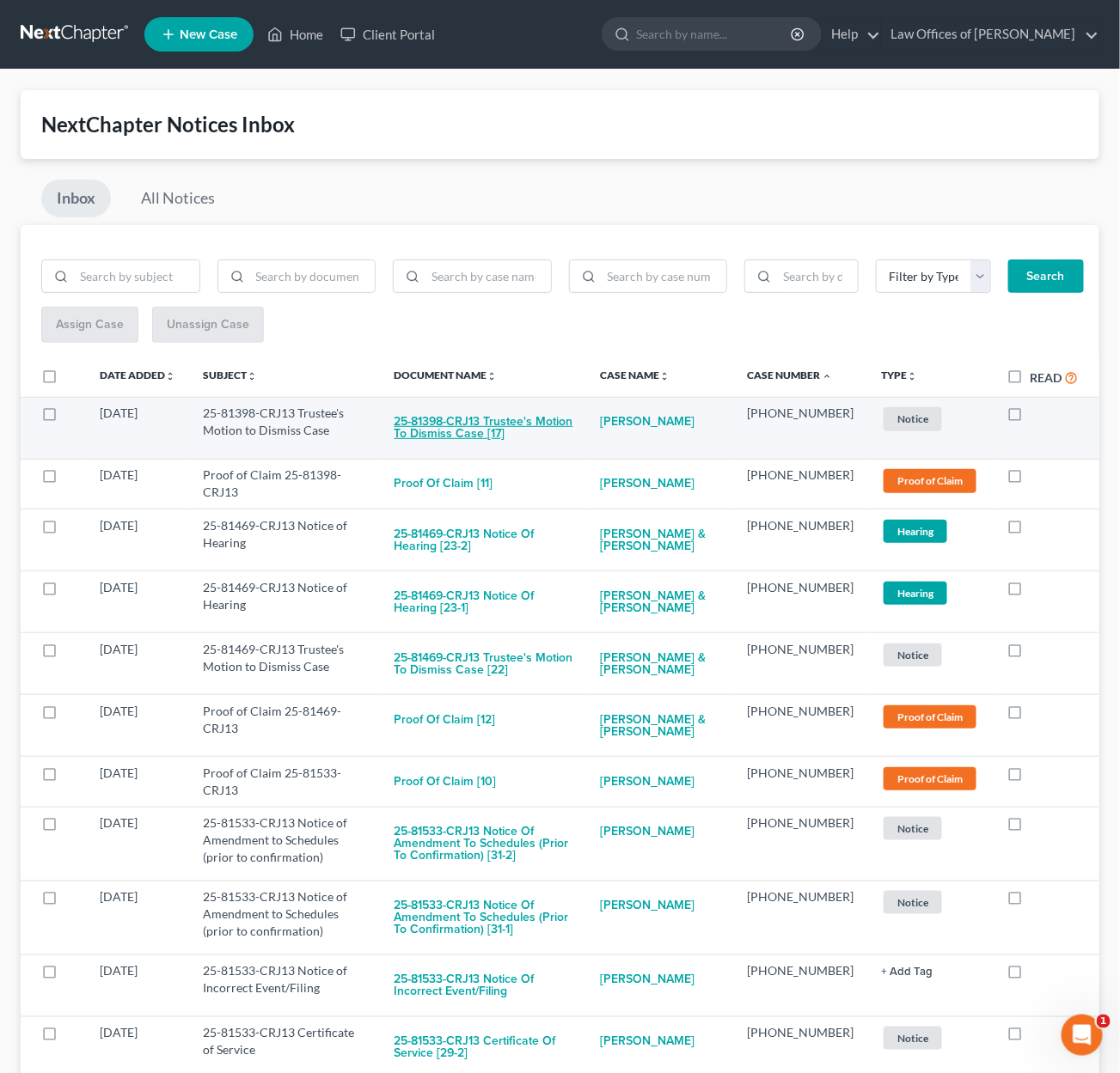
click at [508, 417] on button "25-81398-CRJ13 Trustee's Motion to Dismiss Case [17]" at bounding box center [483, 428] width 178 height 47
checkbox input "true"
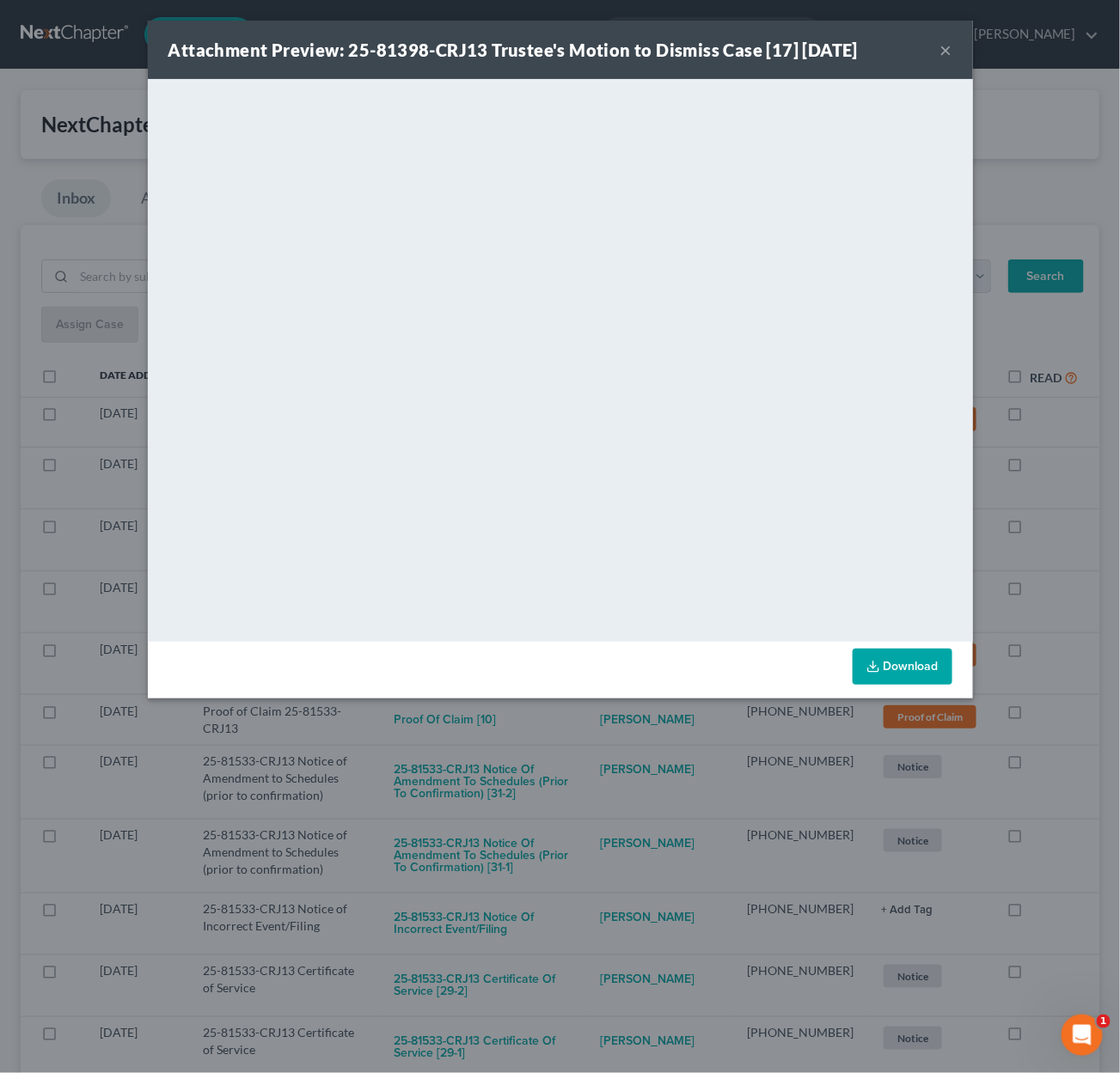
click at [582, 755] on div "Attachment Preview: 25-81398-CRJ13 Trustee's Motion to Dismiss Case [17] 09/10/…" at bounding box center [560, 536] width 1120 height 1073
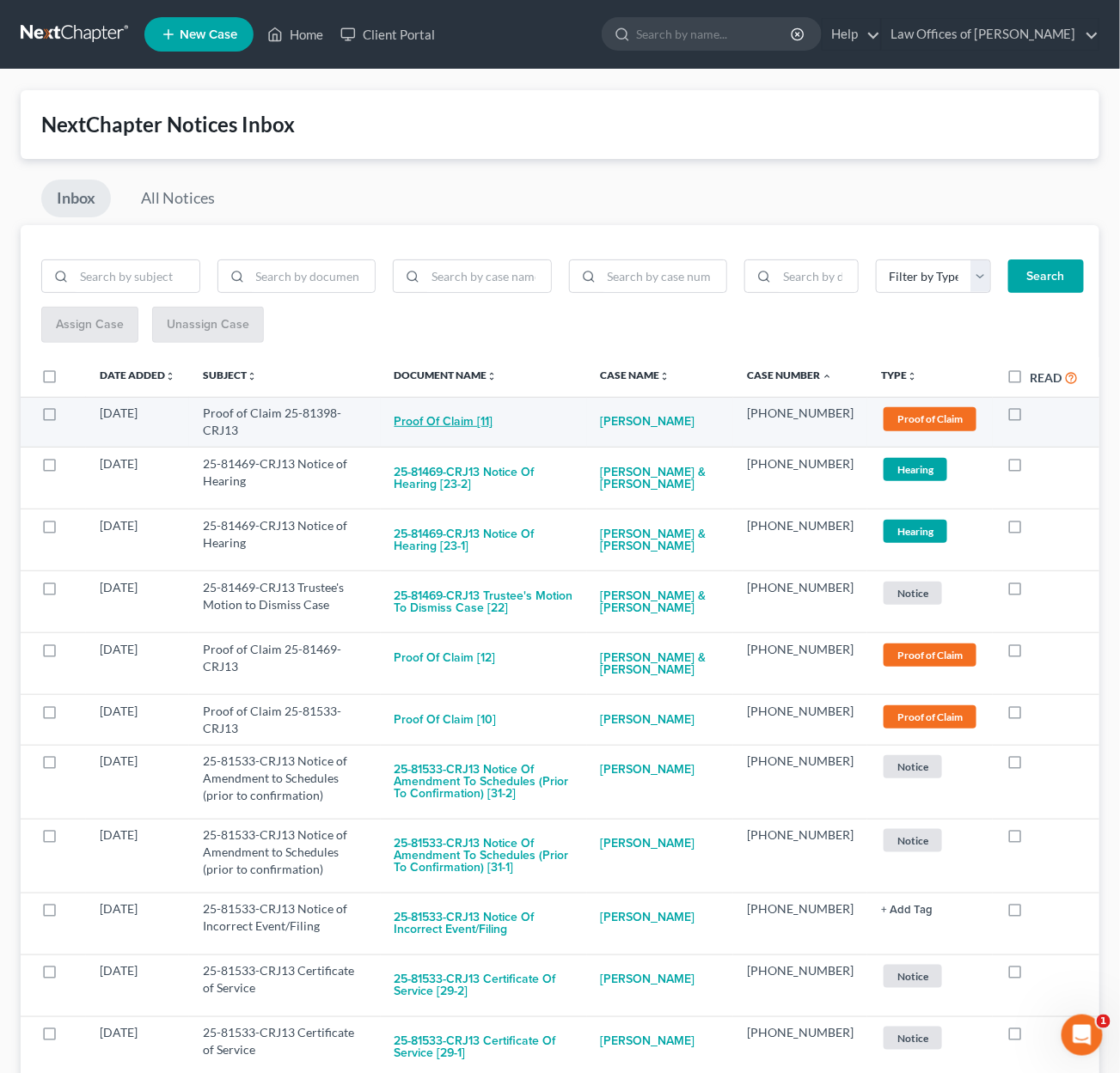
click at [455, 410] on button "Proof of Claim [11]" at bounding box center [443, 422] width 99 height 35
checkbox input "true"
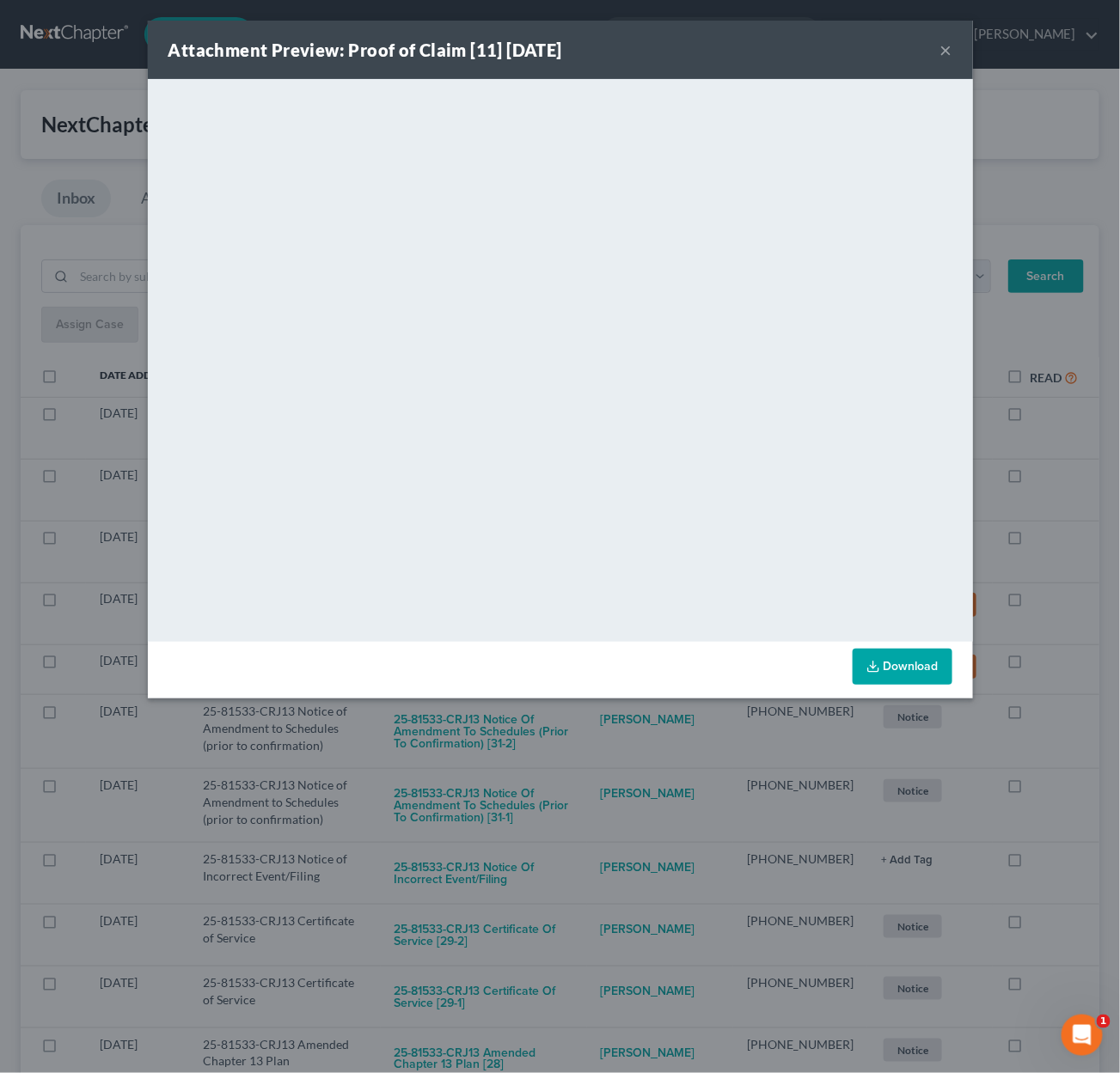
click at [593, 728] on div "Attachment Preview: Proof of Claim [11] 09/09/2025 × <object ng-attr-data='http…" at bounding box center [560, 536] width 1120 height 1073
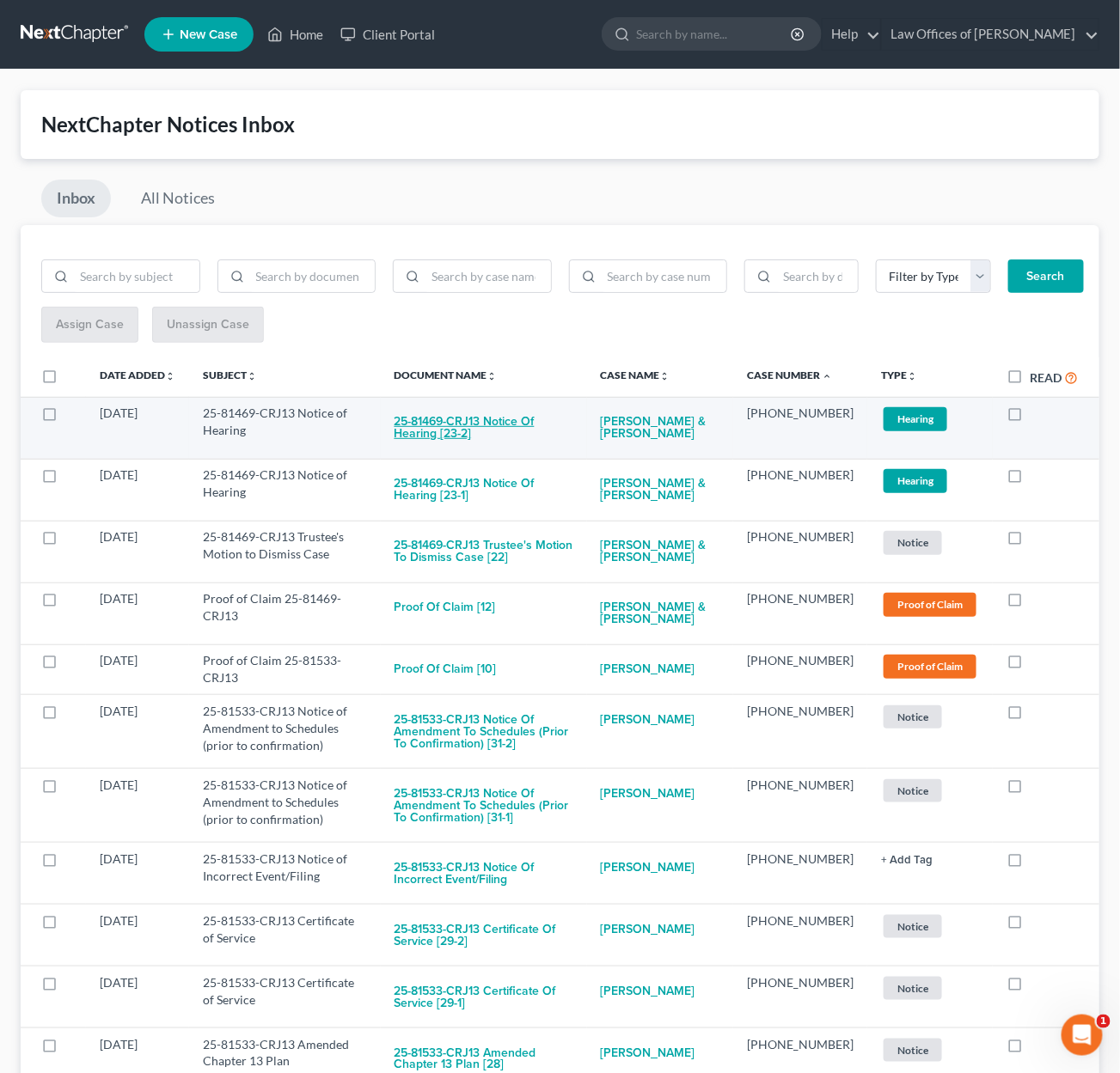
click at [479, 421] on button "25-81469-CRJ13 Notice of Hearing [23-2]" at bounding box center [483, 428] width 178 height 47
checkbox input "true"
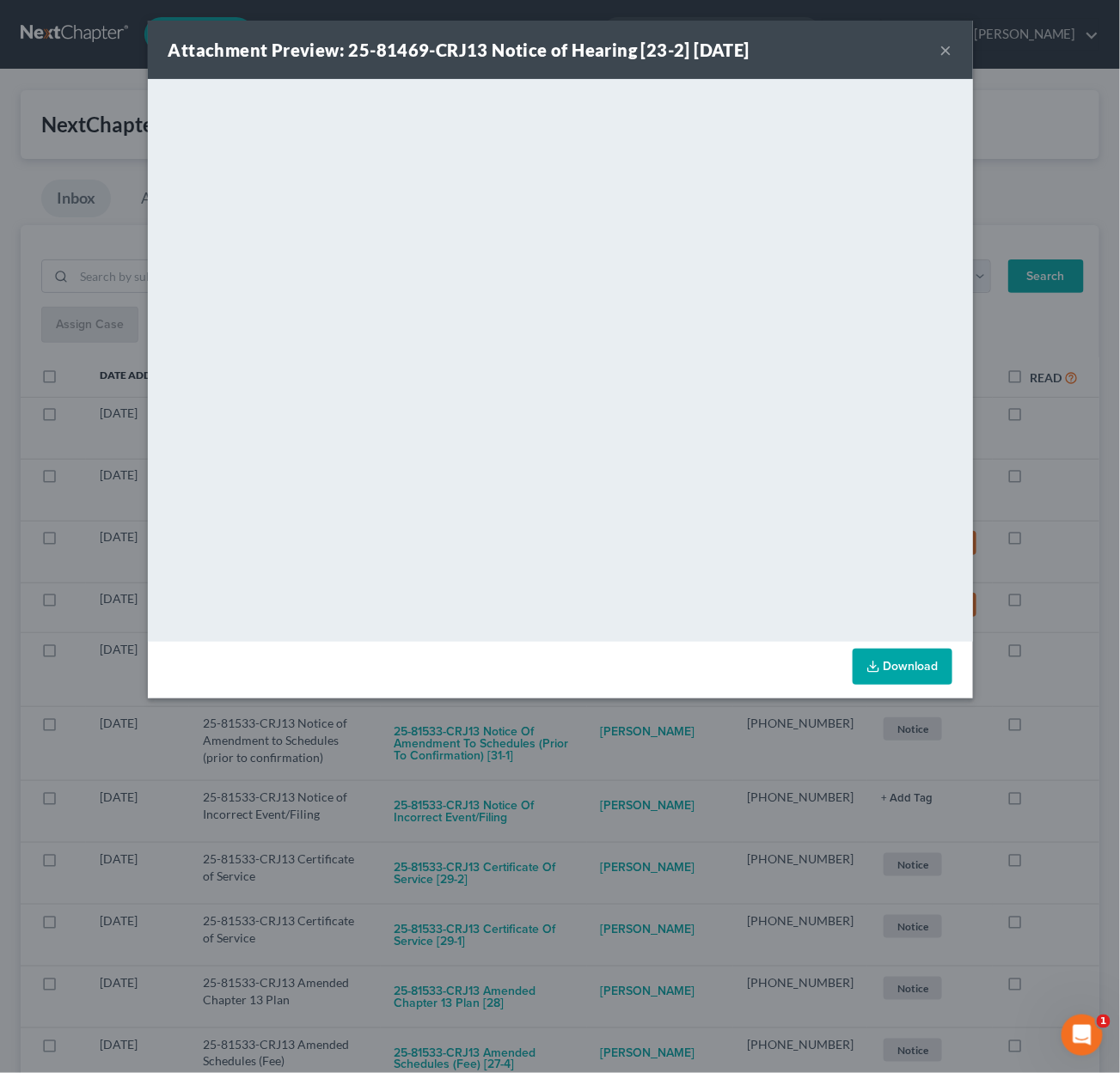
drag, startPoint x: 618, startPoint y: 745, endPoint x: 616, endPoint y: 734, distance: 11.2
click at [619, 742] on div "Attachment Preview: 25-81469-CRJ13 Notice of Hearing [23-2] 09/11/2025 × <objec…" at bounding box center [560, 536] width 1120 height 1073
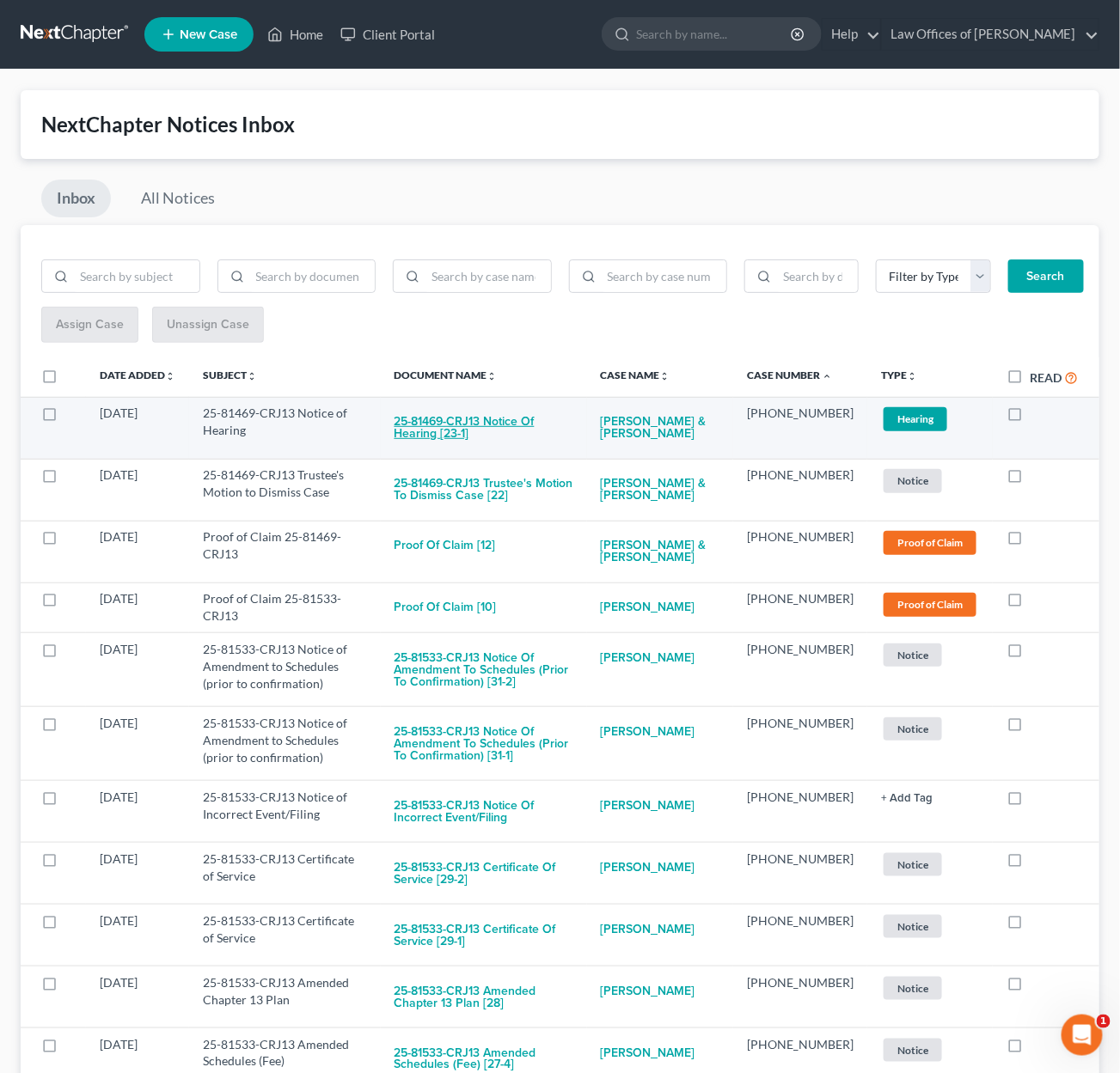
click at [520, 424] on button "25-81469-CRJ13 Notice of Hearing [23-1]" at bounding box center [483, 428] width 178 height 47
checkbox input "true"
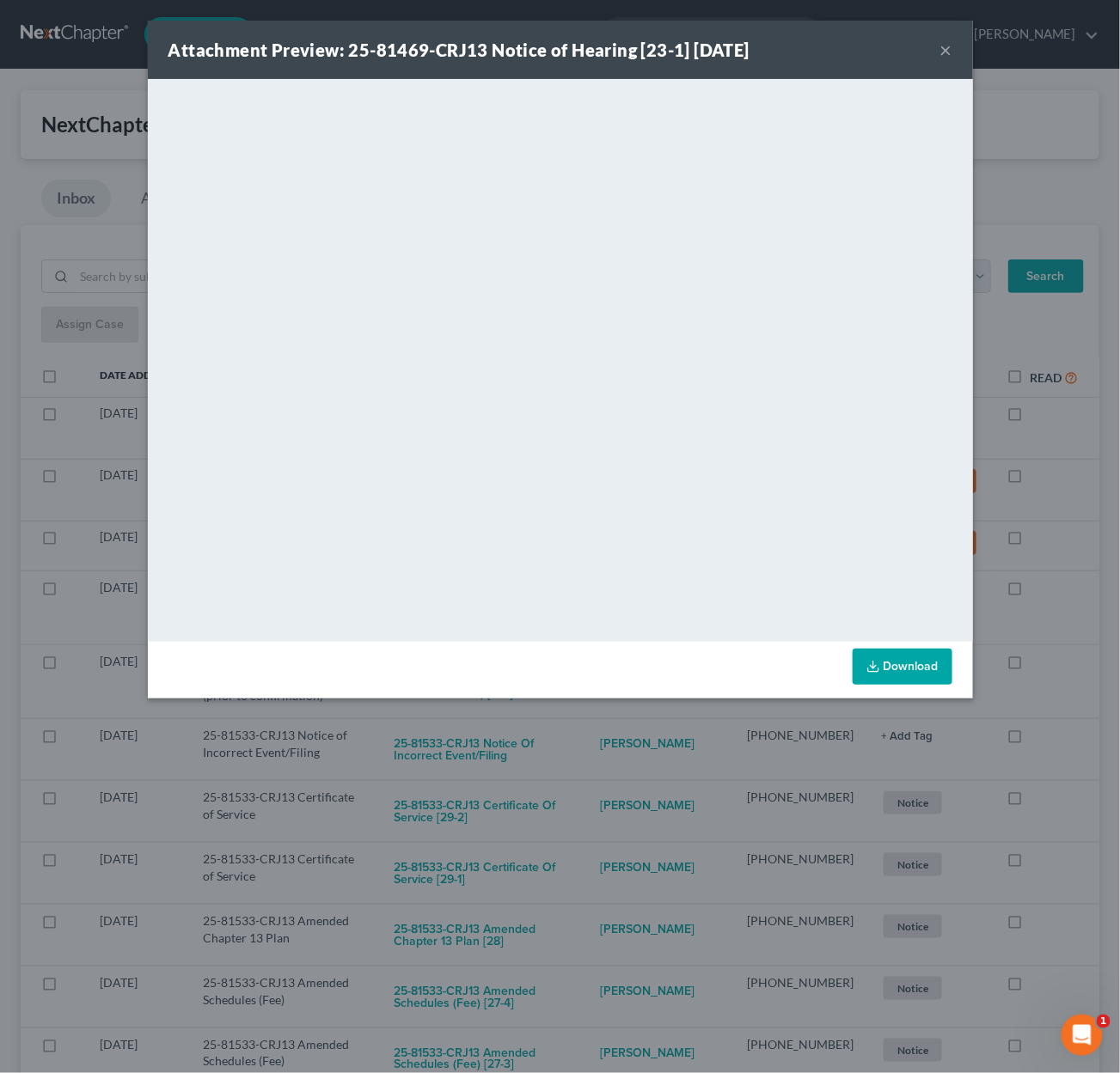
click at [619, 736] on div "Attachment Preview: 25-81469-CRJ13 Notice of Hearing [23-1] 09/11/2025 × <objec…" at bounding box center [560, 536] width 1120 height 1073
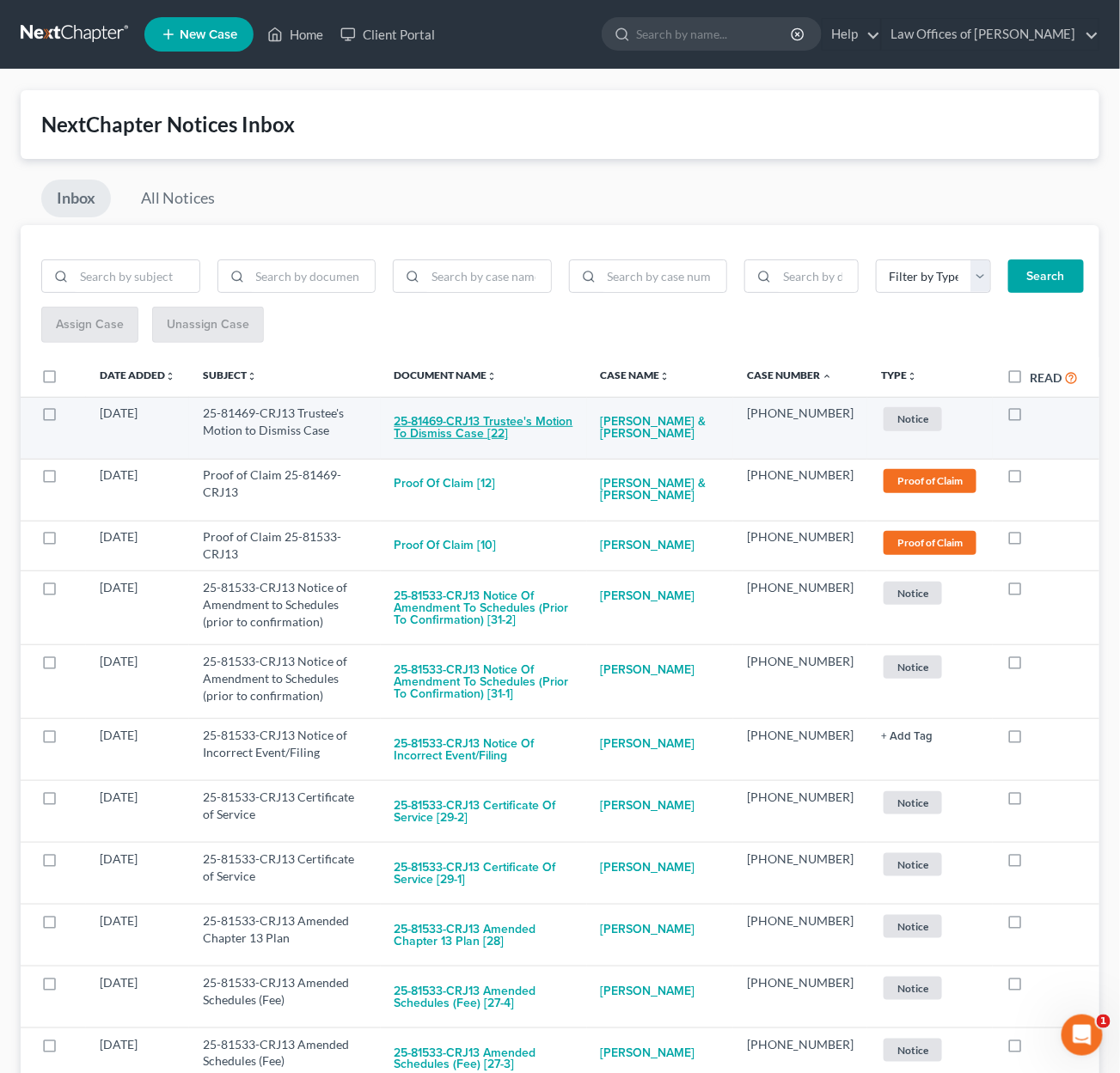
click at [491, 427] on button "25-81469-CRJ13 Trustee's Motion to Dismiss Case [22]" at bounding box center [483, 428] width 178 height 47
checkbox input "true"
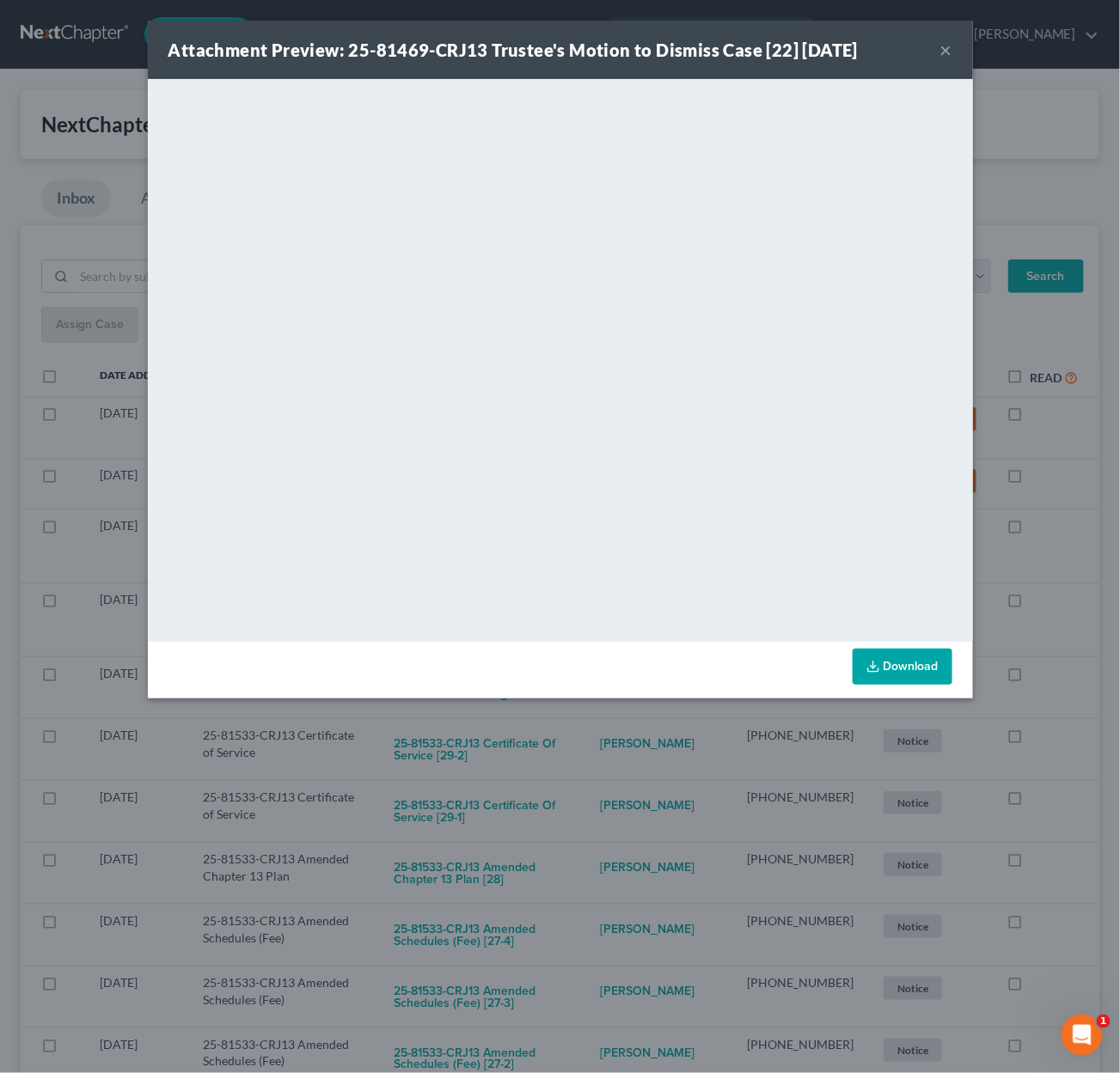
click at [625, 741] on div "Attachment Preview: 25-81469-CRJ13 Trustee's Motion to Dismiss Case [22] 09/10/…" at bounding box center [560, 536] width 1120 height 1073
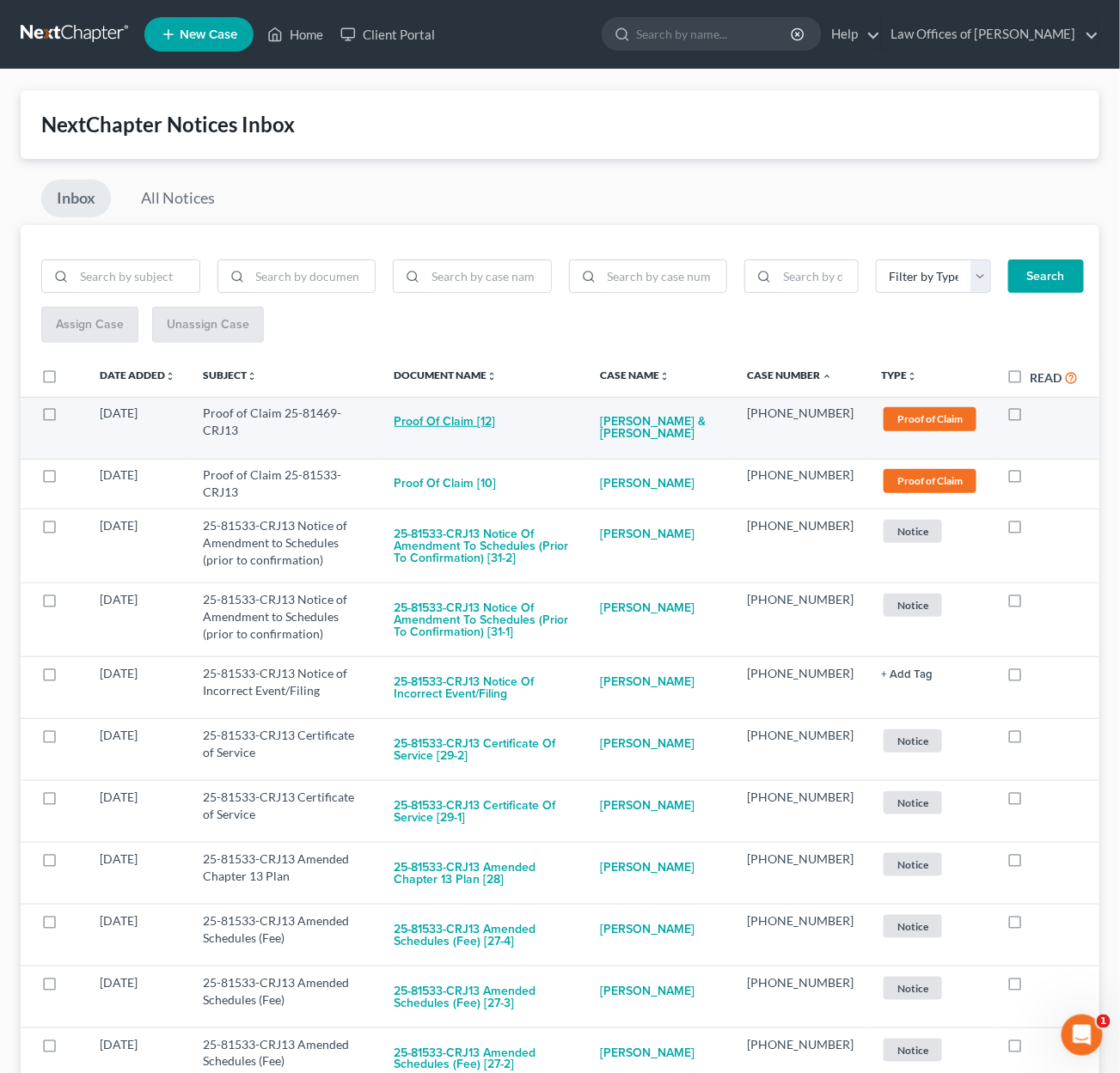
click at [453, 418] on button "Proof of Claim [12]" at bounding box center [444, 422] width 101 height 35
checkbox input "true"
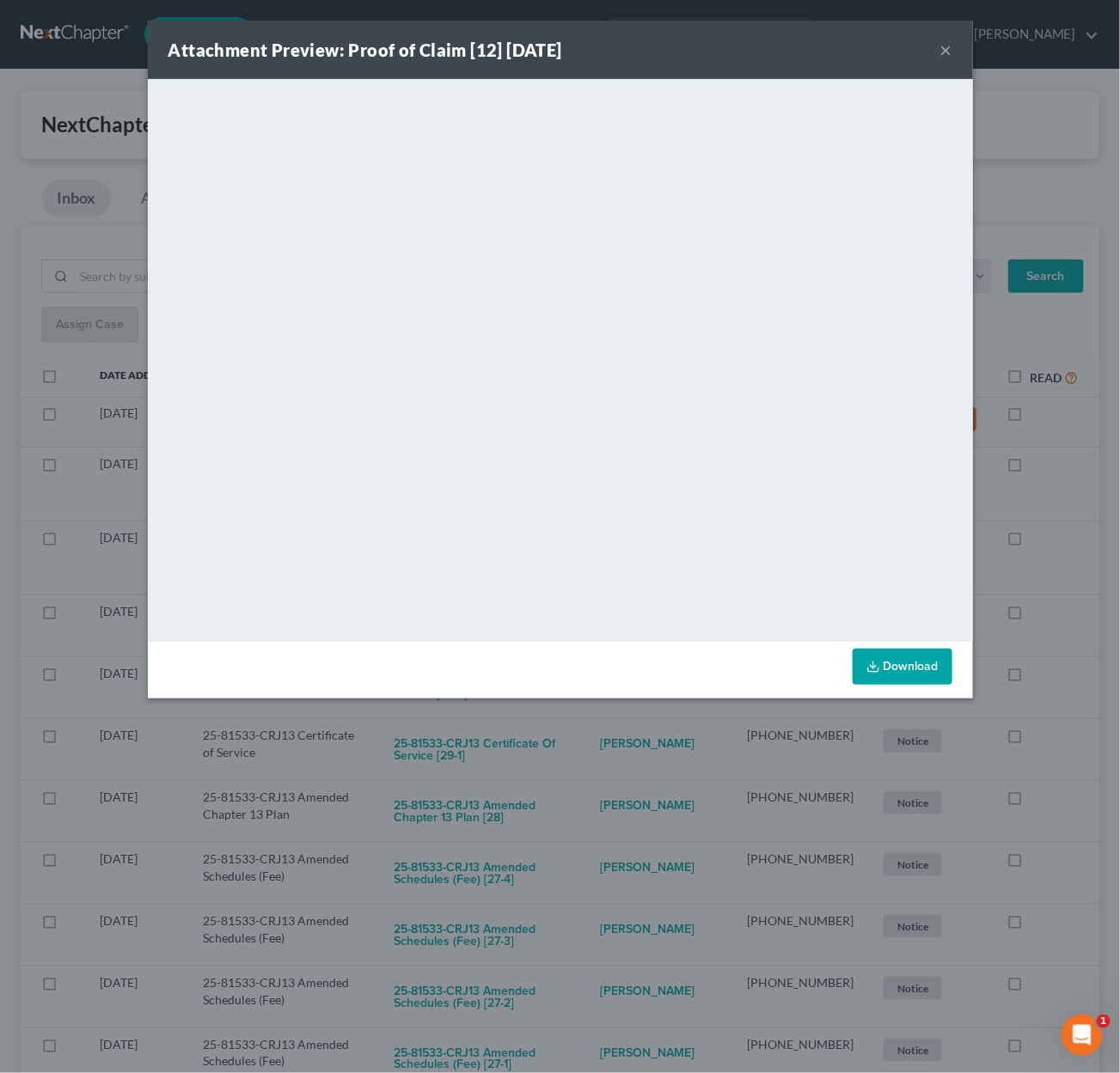
click at [612, 763] on div "Attachment Preview: Proof of Claim [12] 09/09/2025 × <object ng-attr-data='http…" at bounding box center [560, 536] width 1120 height 1073
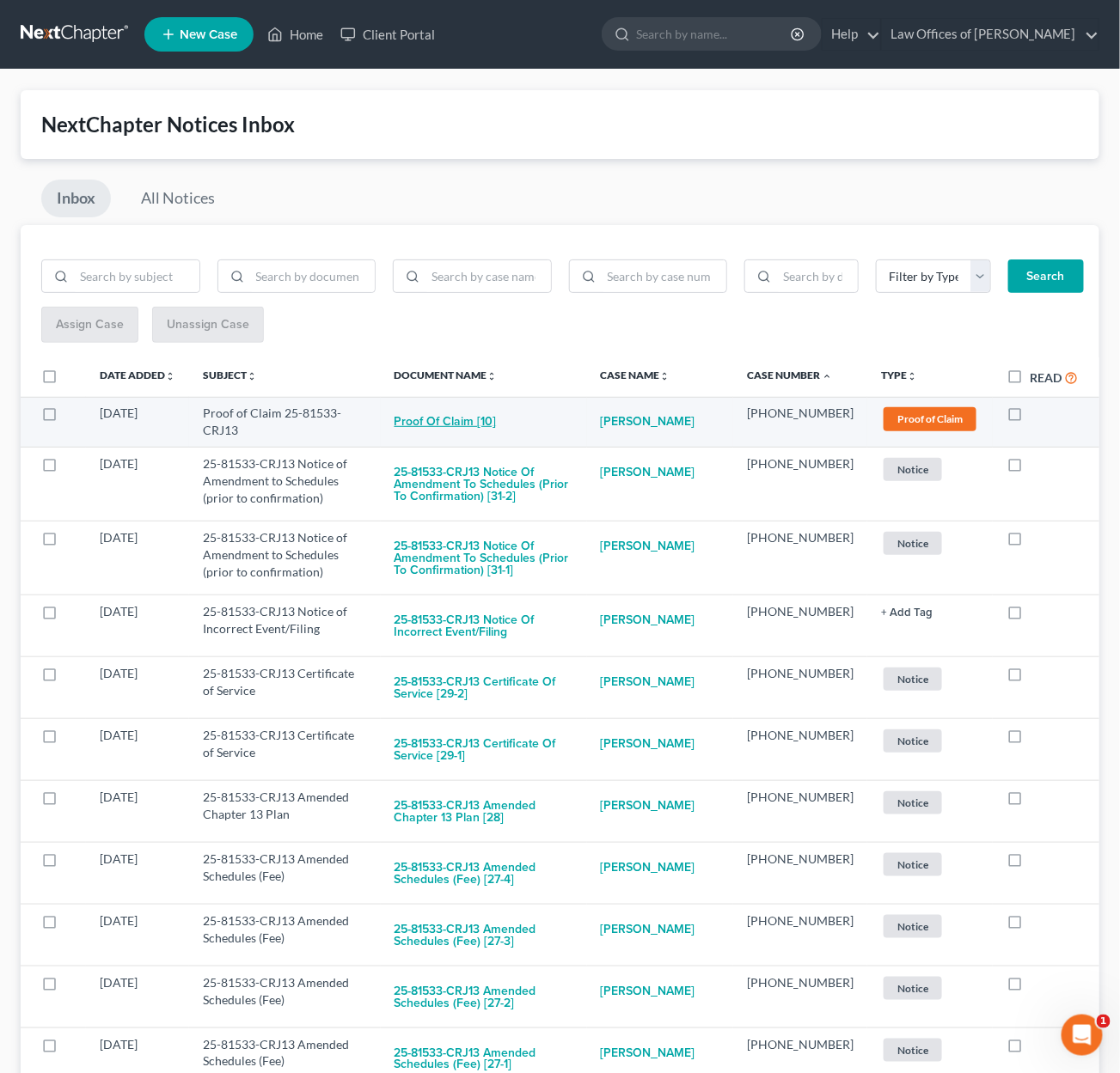
click at [476, 425] on button "Proof of Claim [10]" at bounding box center [445, 422] width 102 height 35
checkbox input "true"
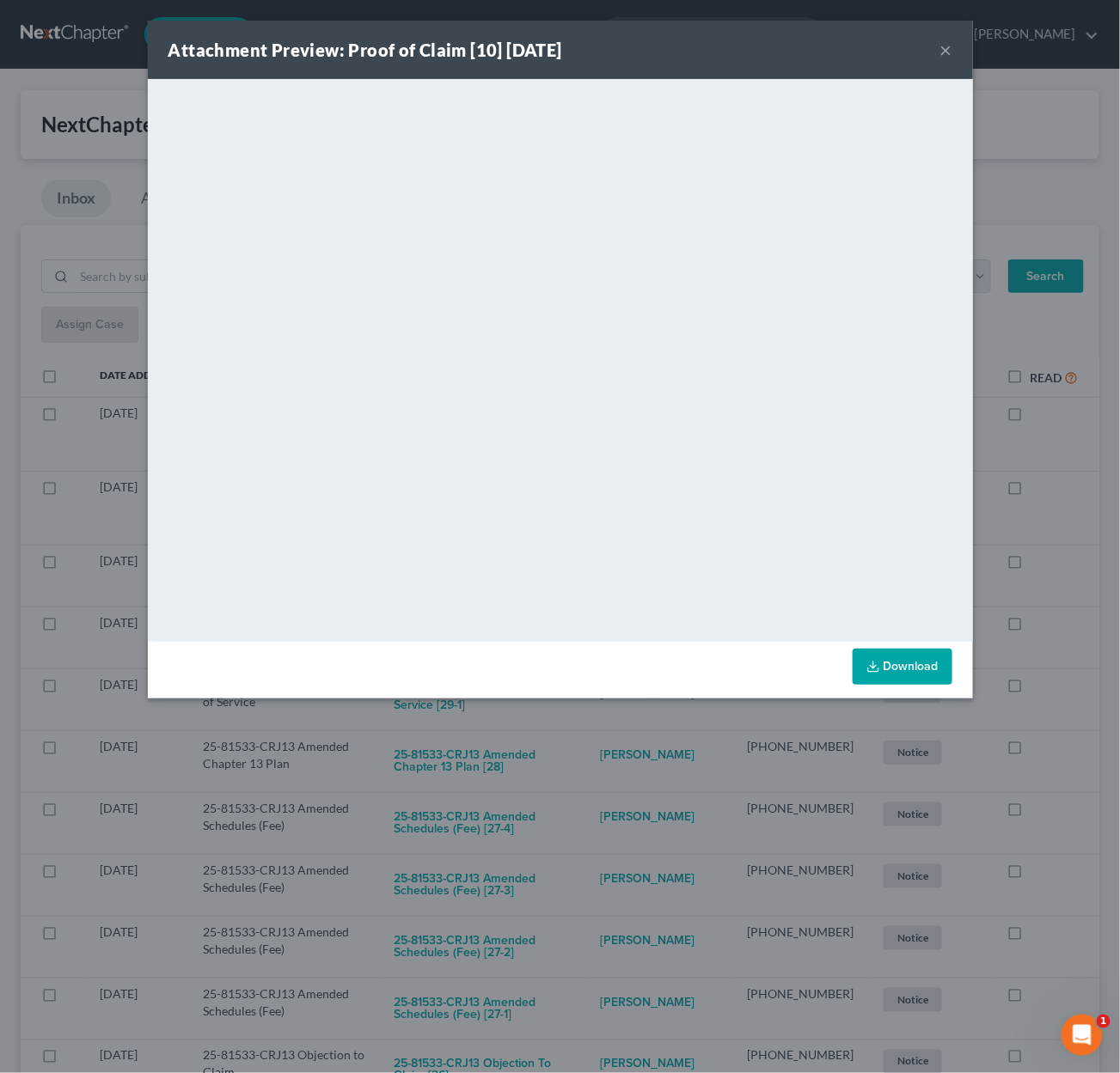
click at [626, 766] on div "Attachment Preview: Proof of Claim [10] 09/10/2025 × <object ng-attr-data='http…" at bounding box center [560, 536] width 1120 height 1073
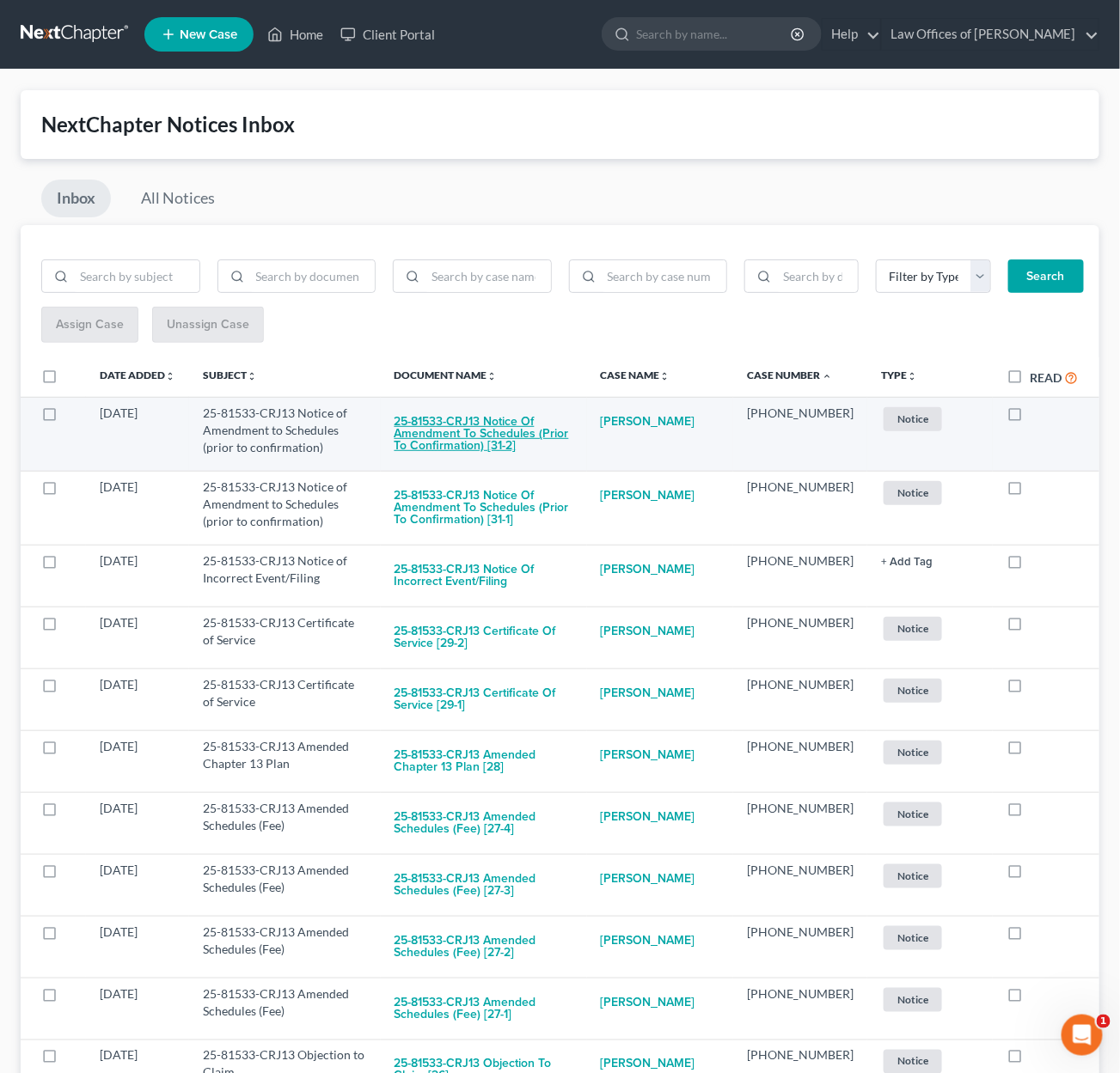
click at [502, 421] on button "25-81533-CRJ13 Notice of Amendment to Schedules (prior to confirmation) [31-2]" at bounding box center [483, 433] width 178 height 58
checkbox input "true"
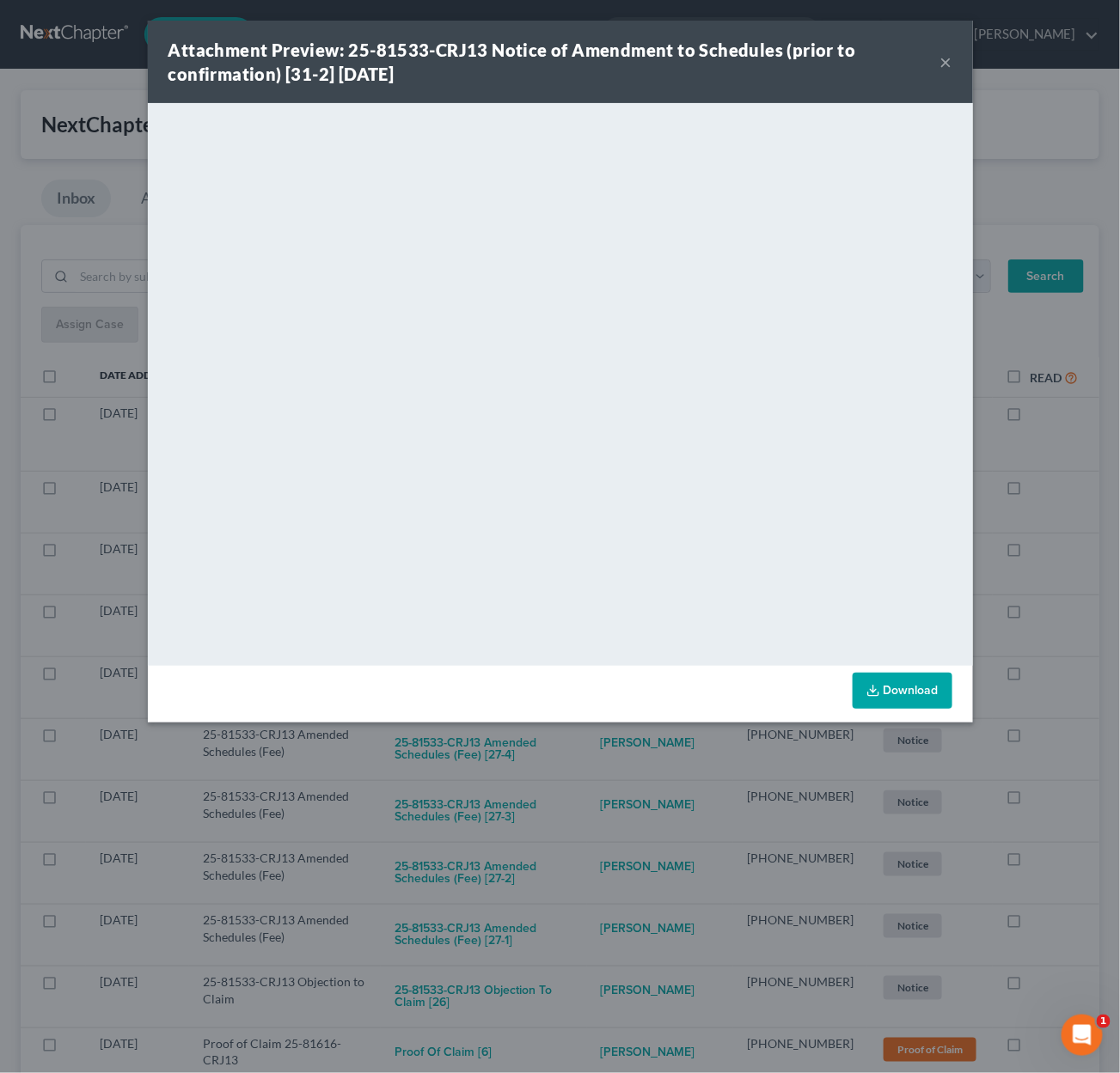
drag, startPoint x: 635, startPoint y: 778, endPoint x: 609, endPoint y: 737, distance: 48.5
click at [635, 777] on div "Attachment Preview: 25-81533-CRJ13 Notice of Amendment to Schedules (prior to c…" at bounding box center [560, 536] width 1120 height 1073
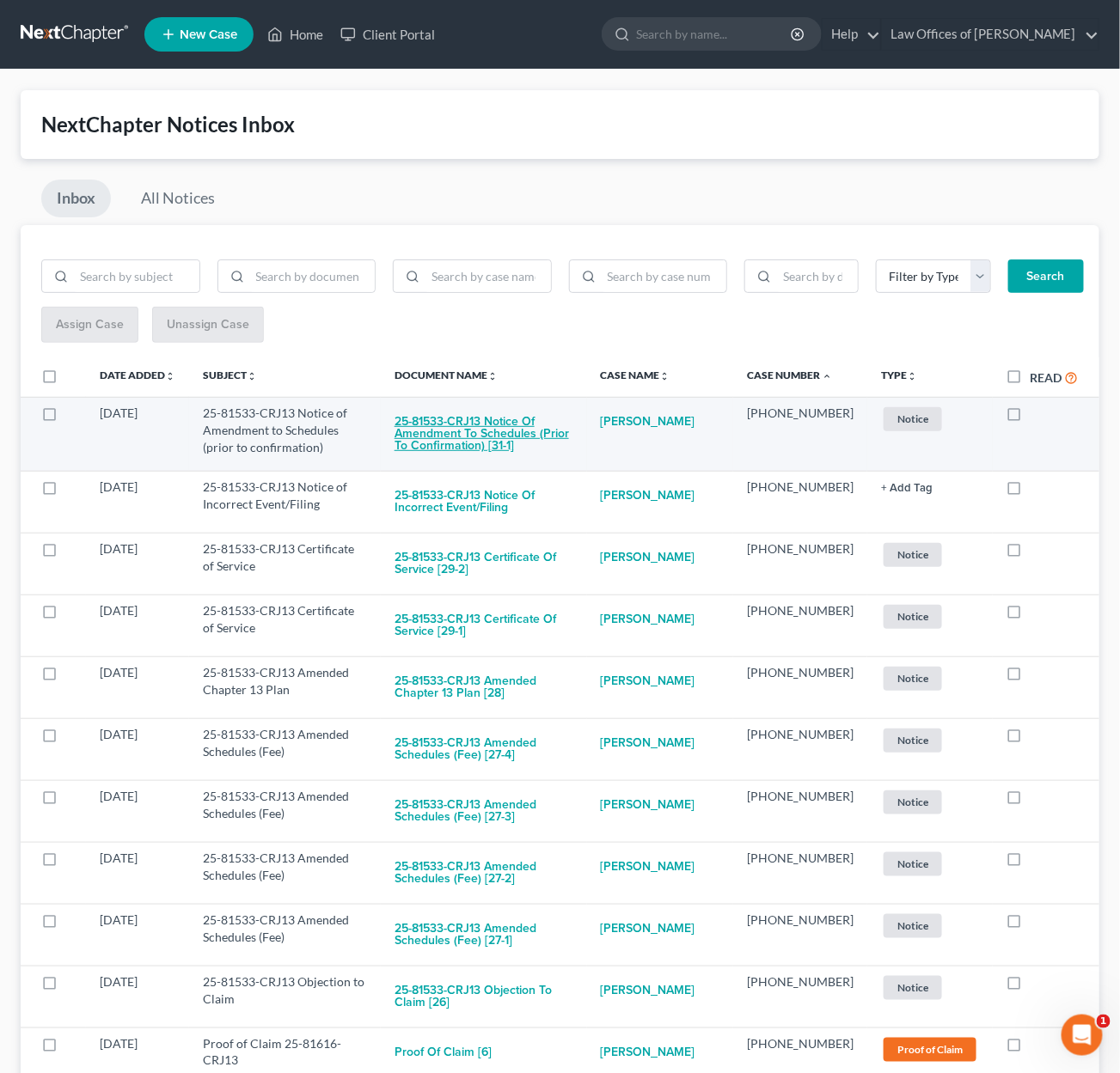
click at [516, 438] on button "25-81533-CRJ13 Notice of Amendment to Schedules (prior to confirmation) [31-1]" at bounding box center [483, 433] width 178 height 58
checkbox input "true"
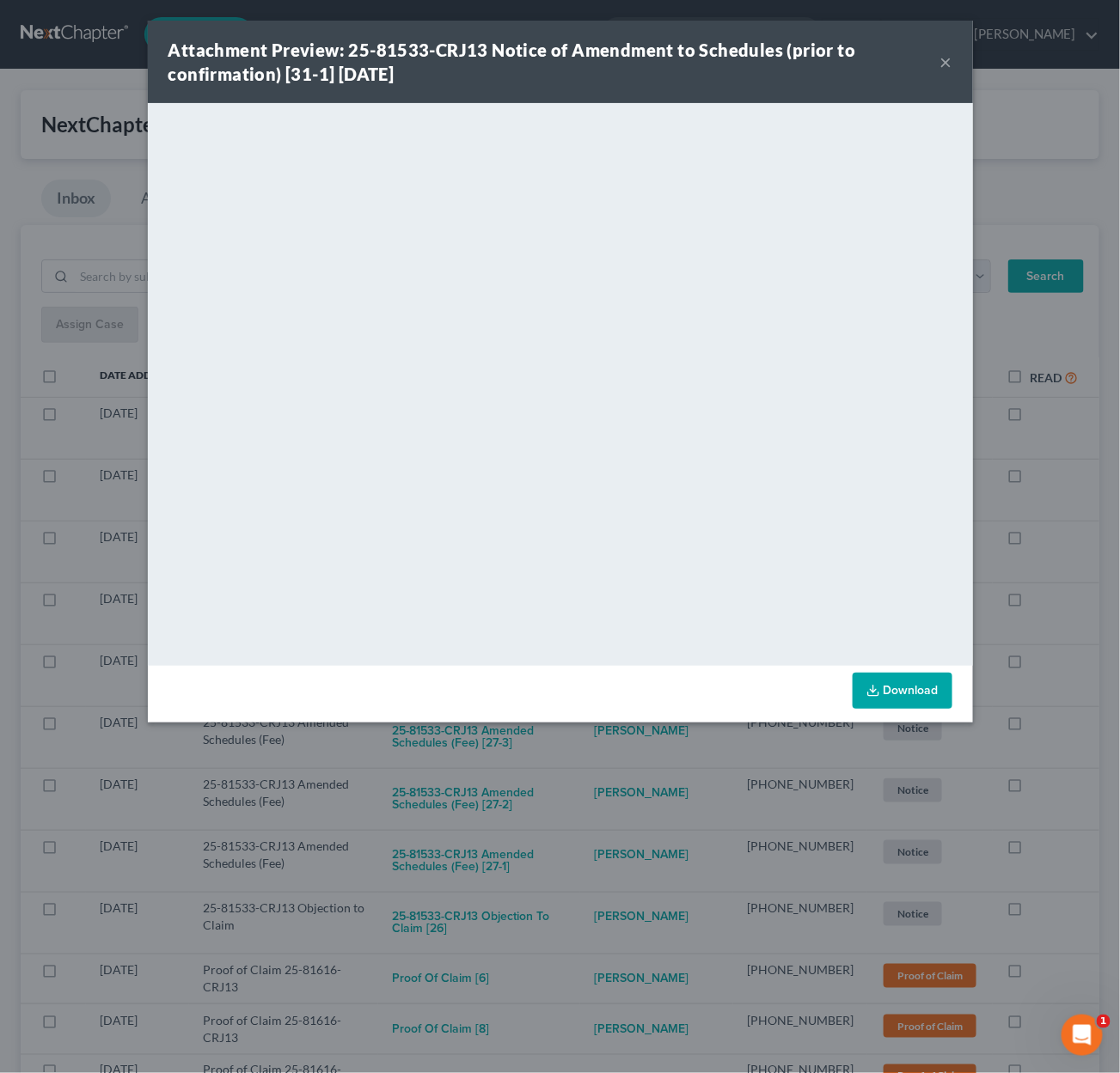
click at [605, 754] on div "Attachment Preview: 25-81533-CRJ13 Notice of Amendment to Schedules (prior to c…" at bounding box center [560, 536] width 1120 height 1073
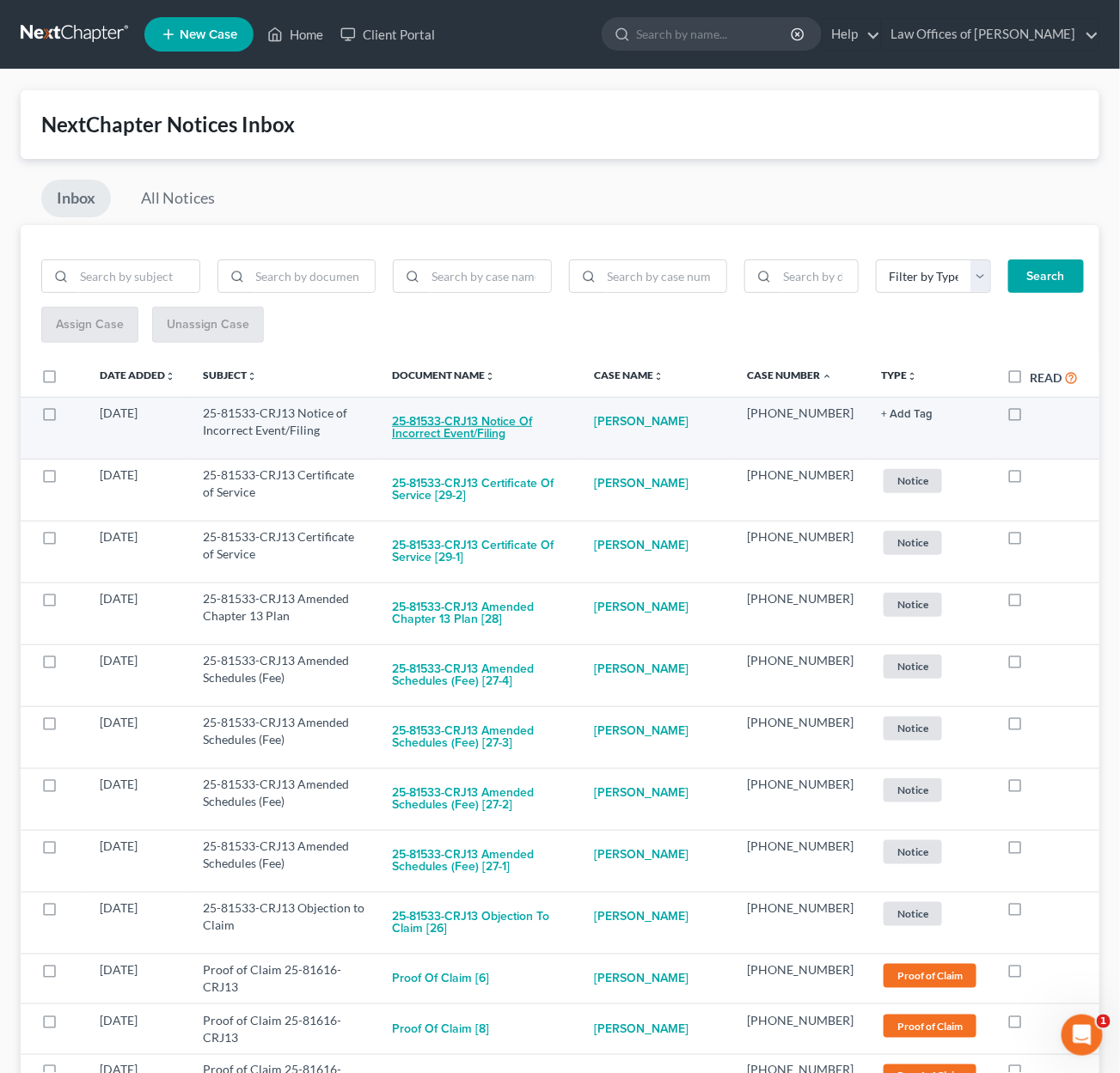
drag, startPoint x: 506, startPoint y: 419, endPoint x: 515, endPoint y: 417, distance: 9.2
click at [515, 417] on button "25-81533-CRJ13 Notice of Incorrect Event/Filing" at bounding box center [478, 428] width 174 height 47
checkbox input "true"
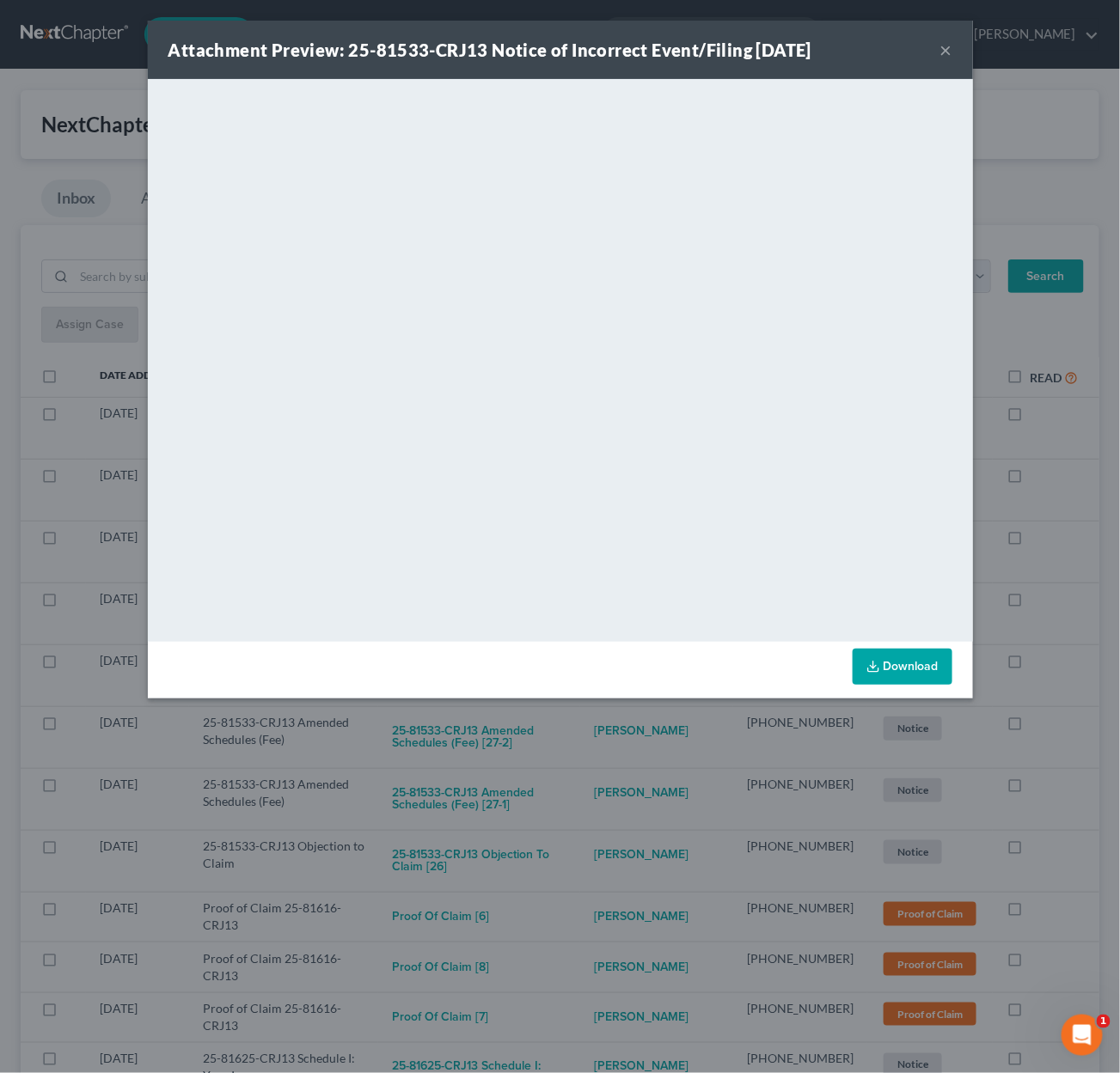
click at [608, 735] on div "Attachment Preview: 25-81533-CRJ13 Notice of Incorrect Event/Filing 09/10/2025 …" at bounding box center [560, 536] width 1120 height 1073
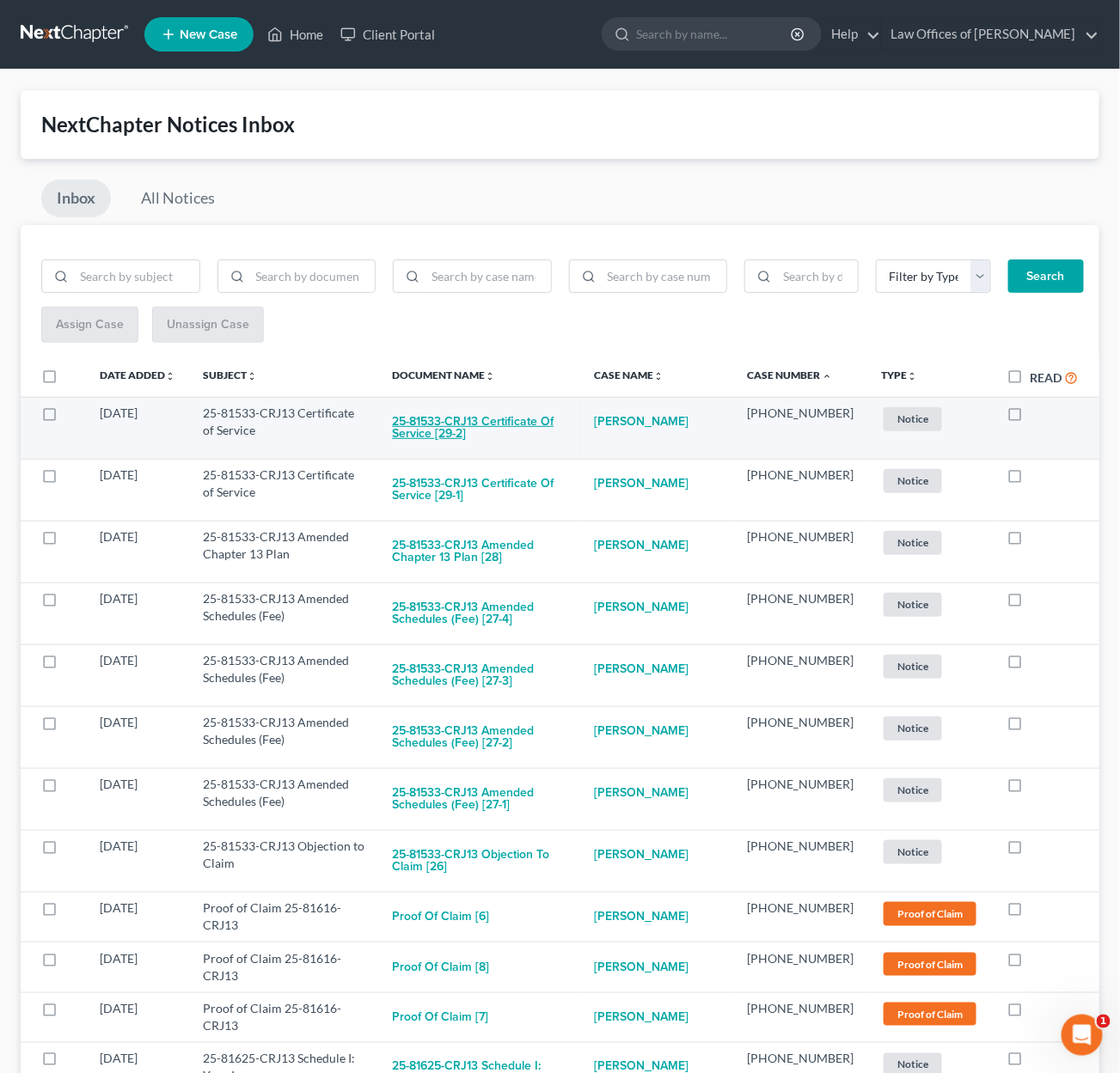
click at [515, 422] on button "25-81533-CRJ13 Certificate of Service [29-2]" at bounding box center [478, 428] width 174 height 47
checkbox input "true"
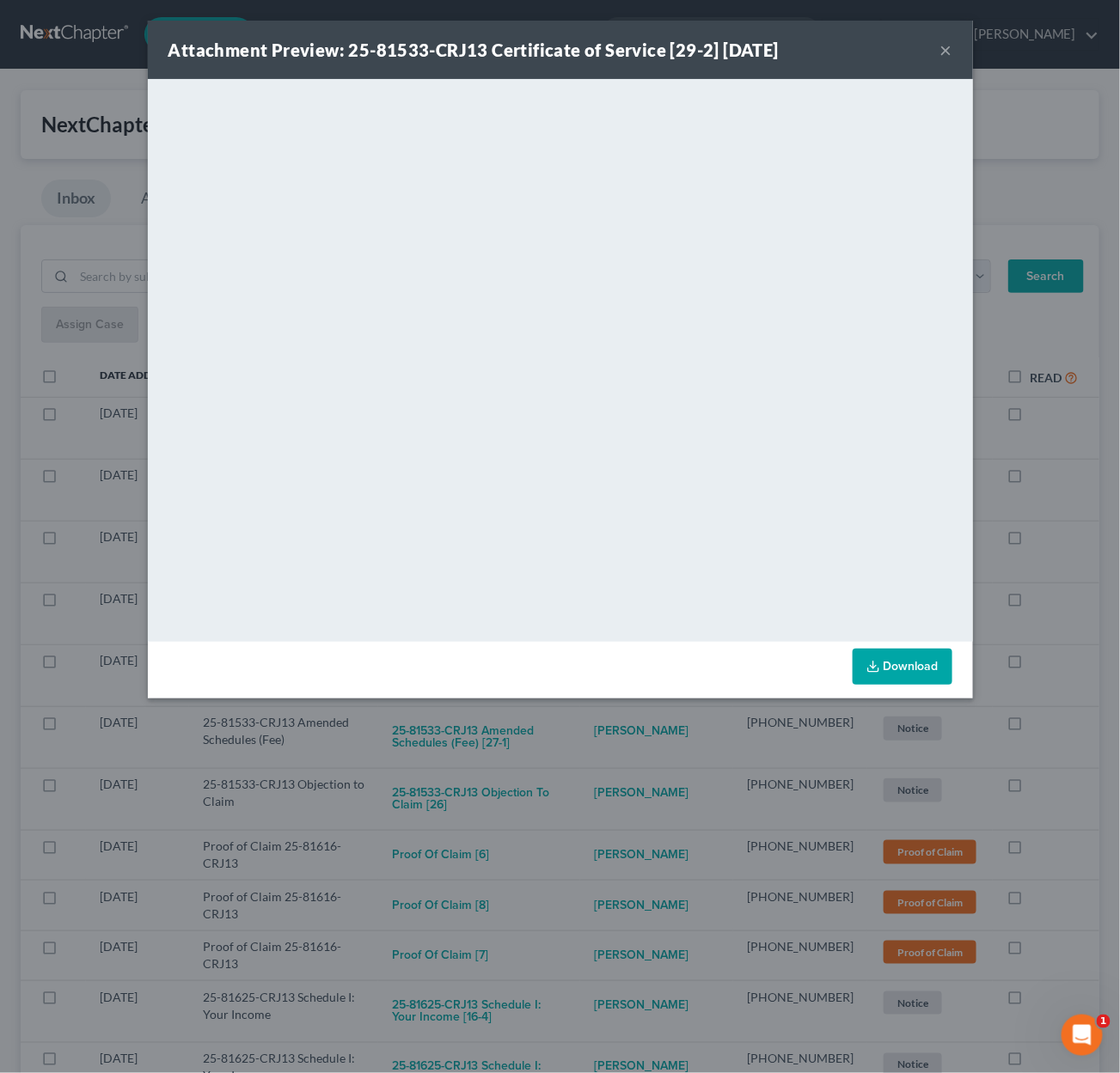
click at [573, 779] on div "Attachment Preview: 25-81533-CRJ13 Certificate of Service [29-2] 09/09/2025 × <…" at bounding box center [560, 536] width 1120 height 1073
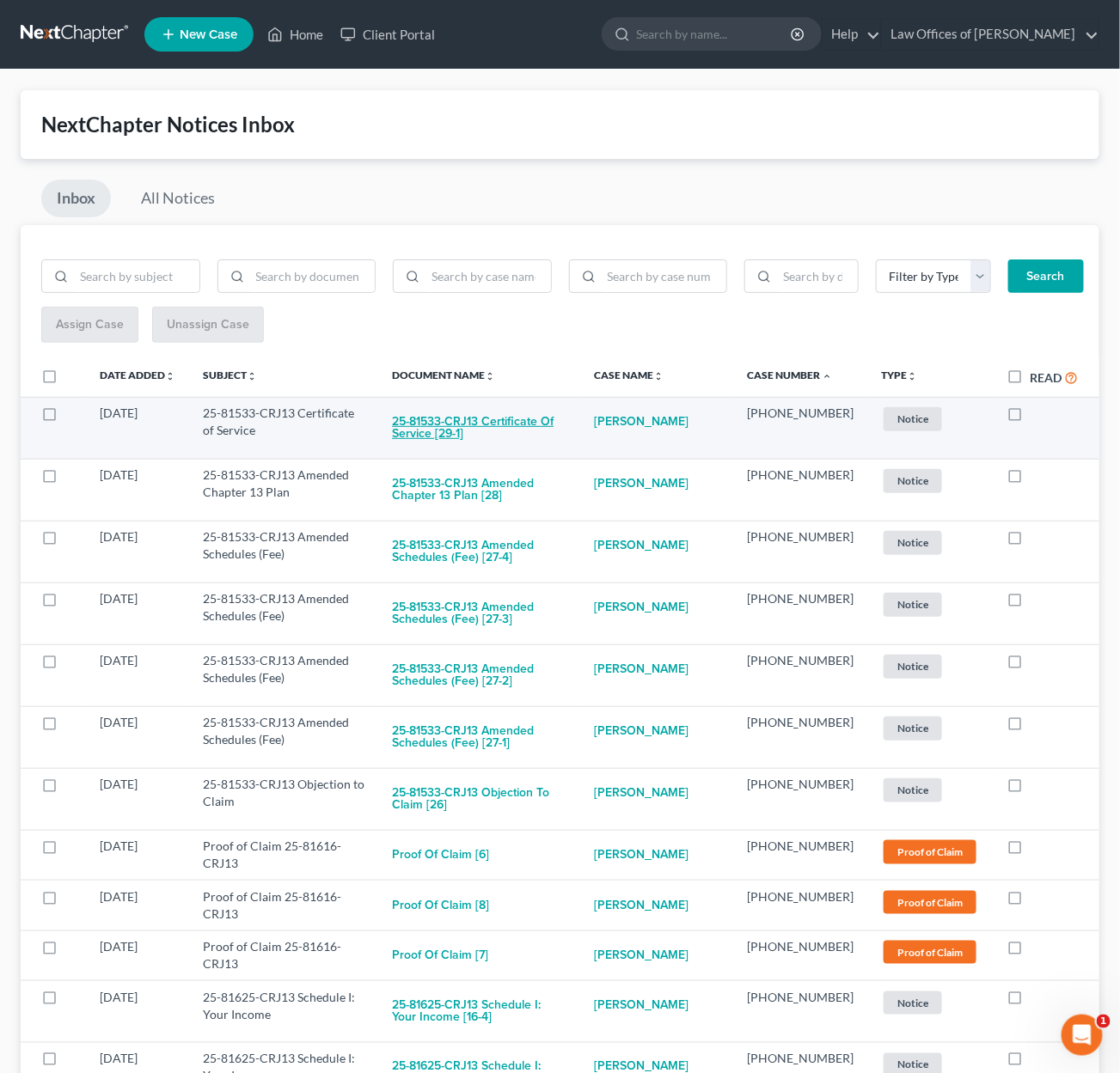
click at [490, 419] on button "25-81533-CRJ13 Certificate of Service [29-1]" at bounding box center [478, 428] width 174 height 47
checkbox input "true"
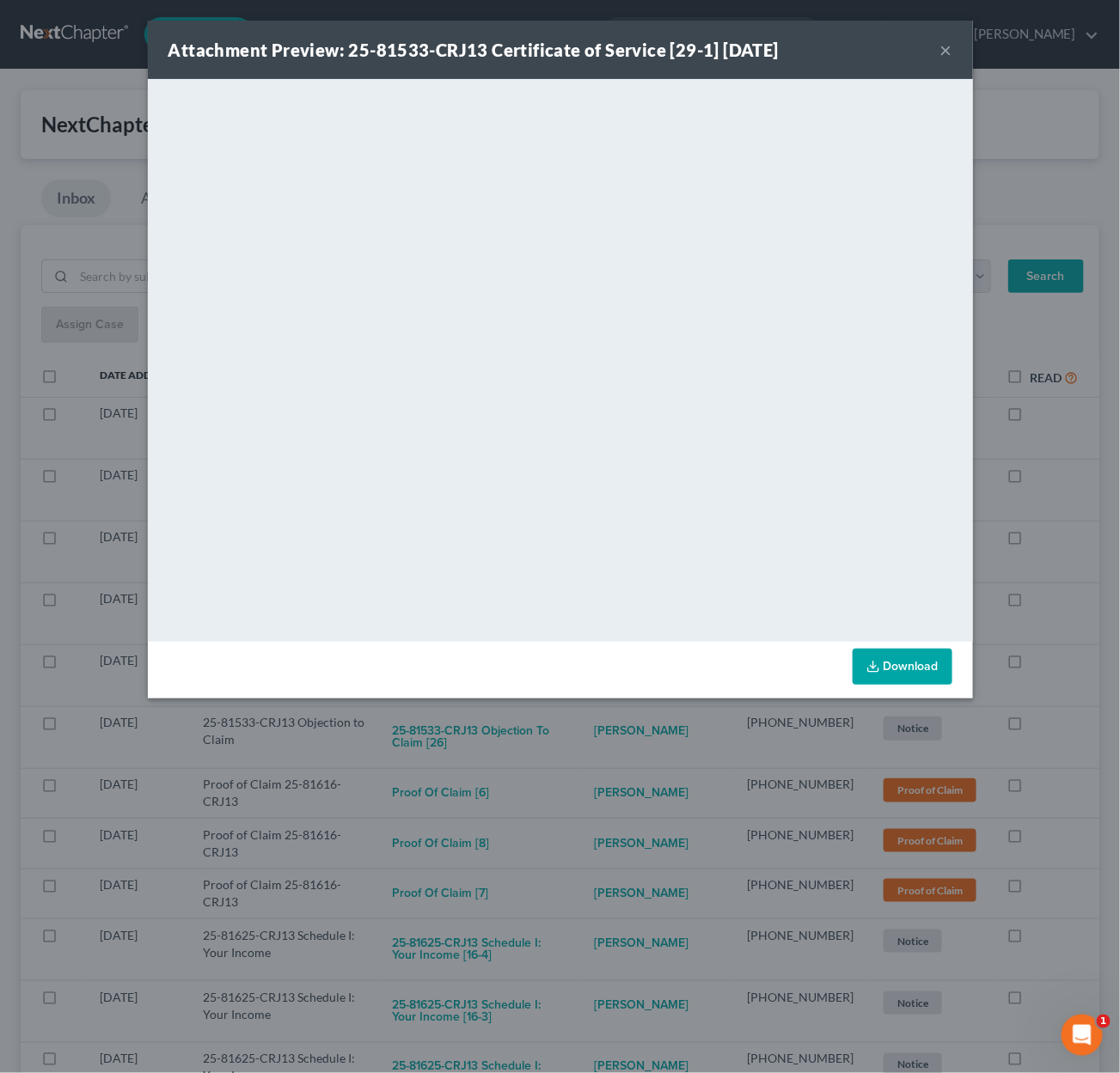
drag, startPoint x: 574, startPoint y: 778, endPoint x: 560, endPoint y: 741, distance: 39.6
click at [574, 777] on div "Attachment Preview: 25-81533-CRJ13 Certificate of Service [29-1] 09/09/2025 × <…" at bounding box center [560, 536] width 1120 height 1073
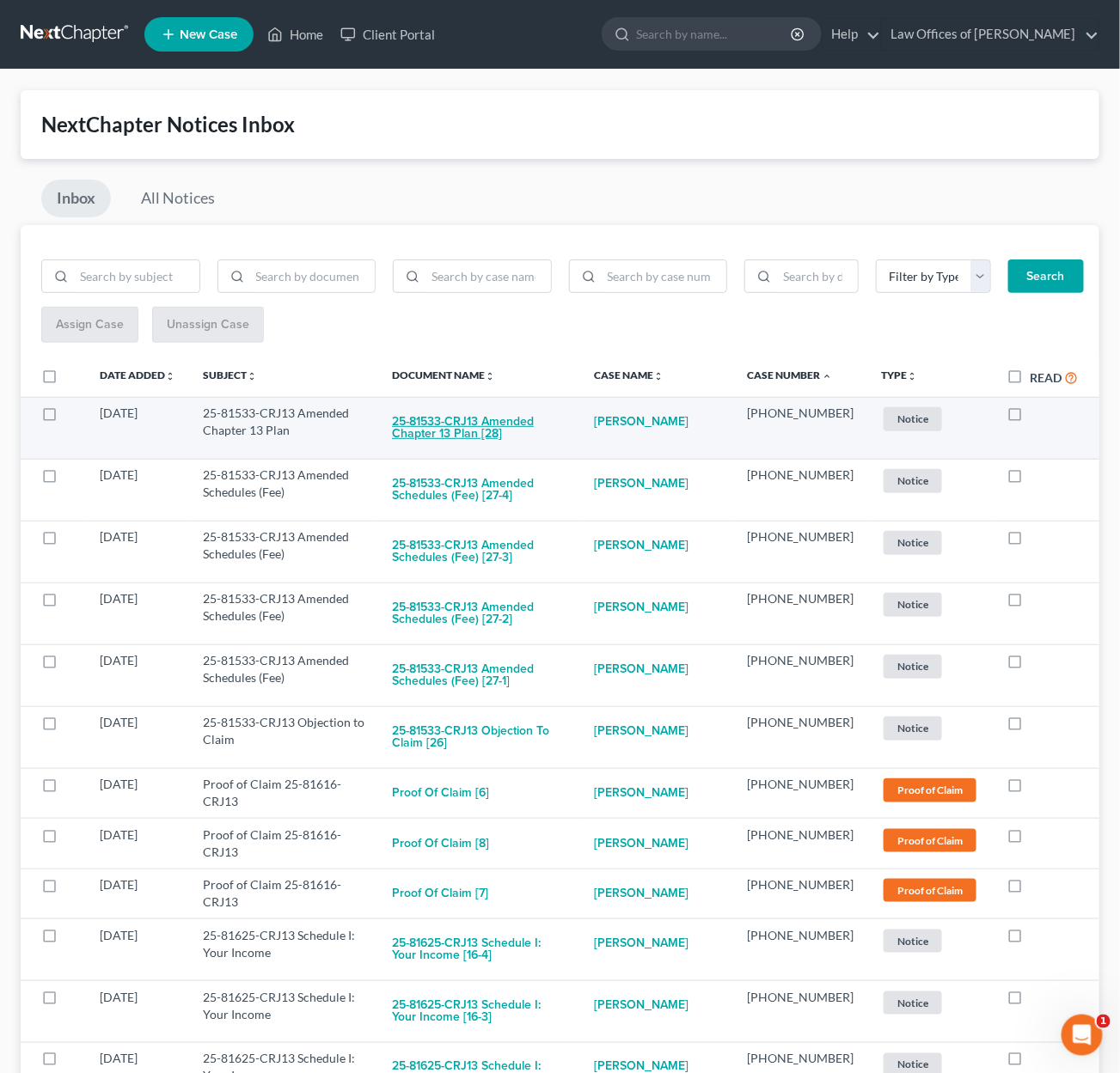
click at [507, 417] on button "25-81533-CRJ13 Amended Chapter 13 Plan [28]" at bounding box center [478, 428] width 174 height 47
checkbox input "true"
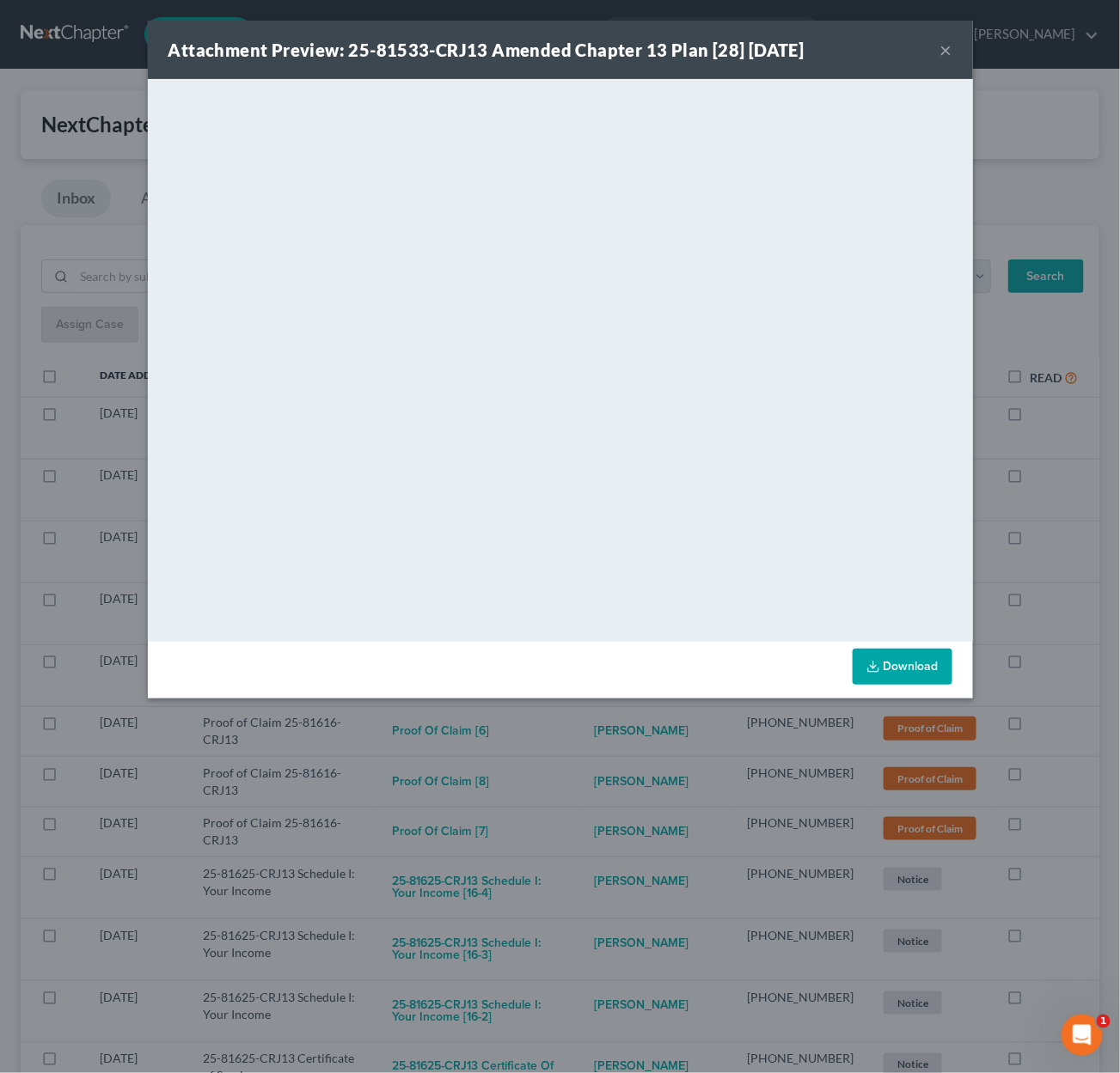
drag, startPoint x: 604, startPoint y: 737, endPoint x: 601, endPoint y: 727, distance: 10.4
click at [604, 736] on div "Attachment Preview: 25-81533-CRJ13 Amended Chapter 13 Plan [28] 09/09/2025 × <o…" at bounding box center [560, 536] width 1120 height 1073
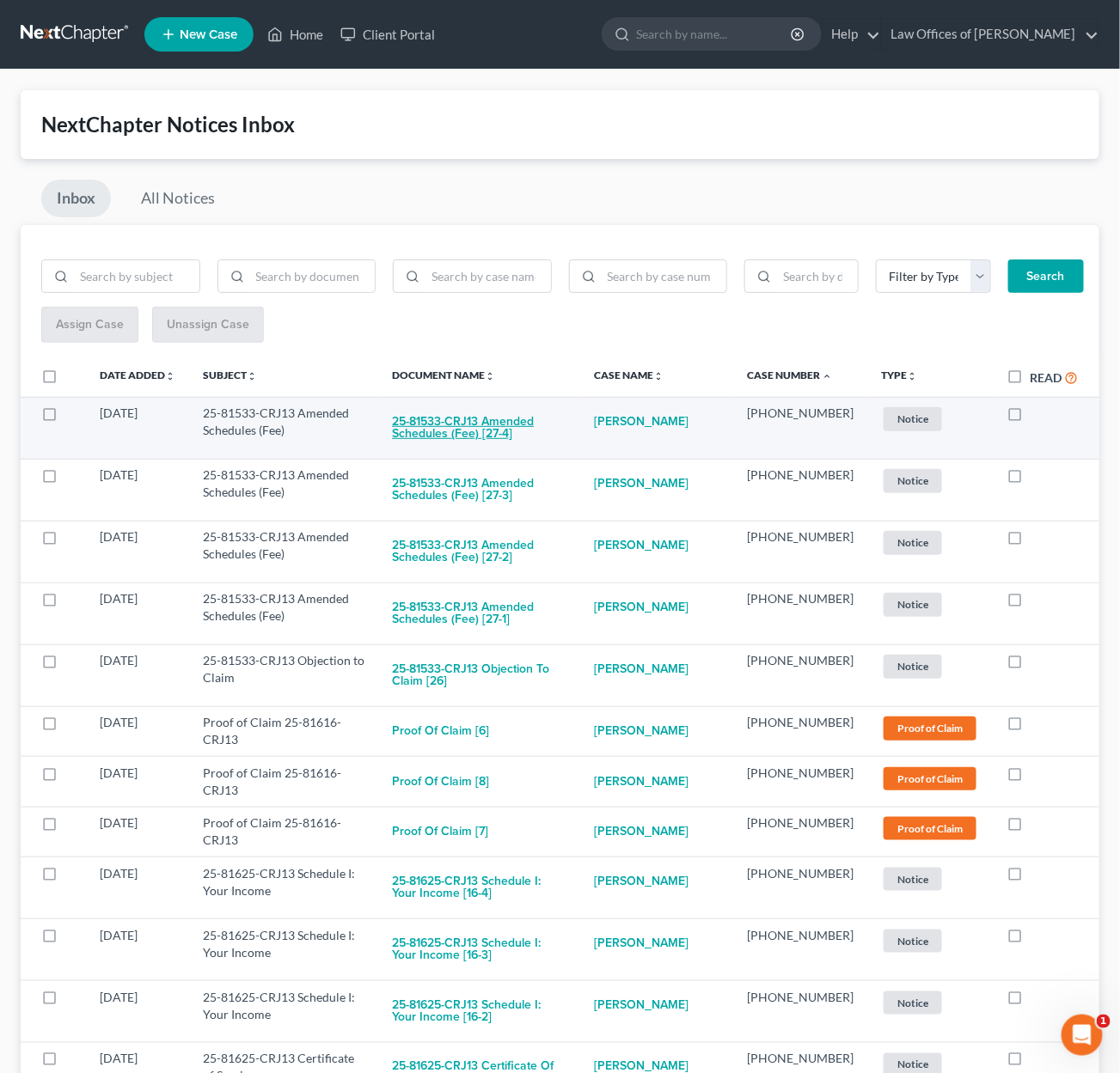
drag, startPoint x: 519, startPoint y: 424, endPoint x: 530, endPoint y: 421, distance: 11.4
click at [530, 421] on button "25-81533-CRJ13 Amended Schedules (Fee) [27-4]" at bounding box center [478, 428] width 174 height 47
checkbox input "true"
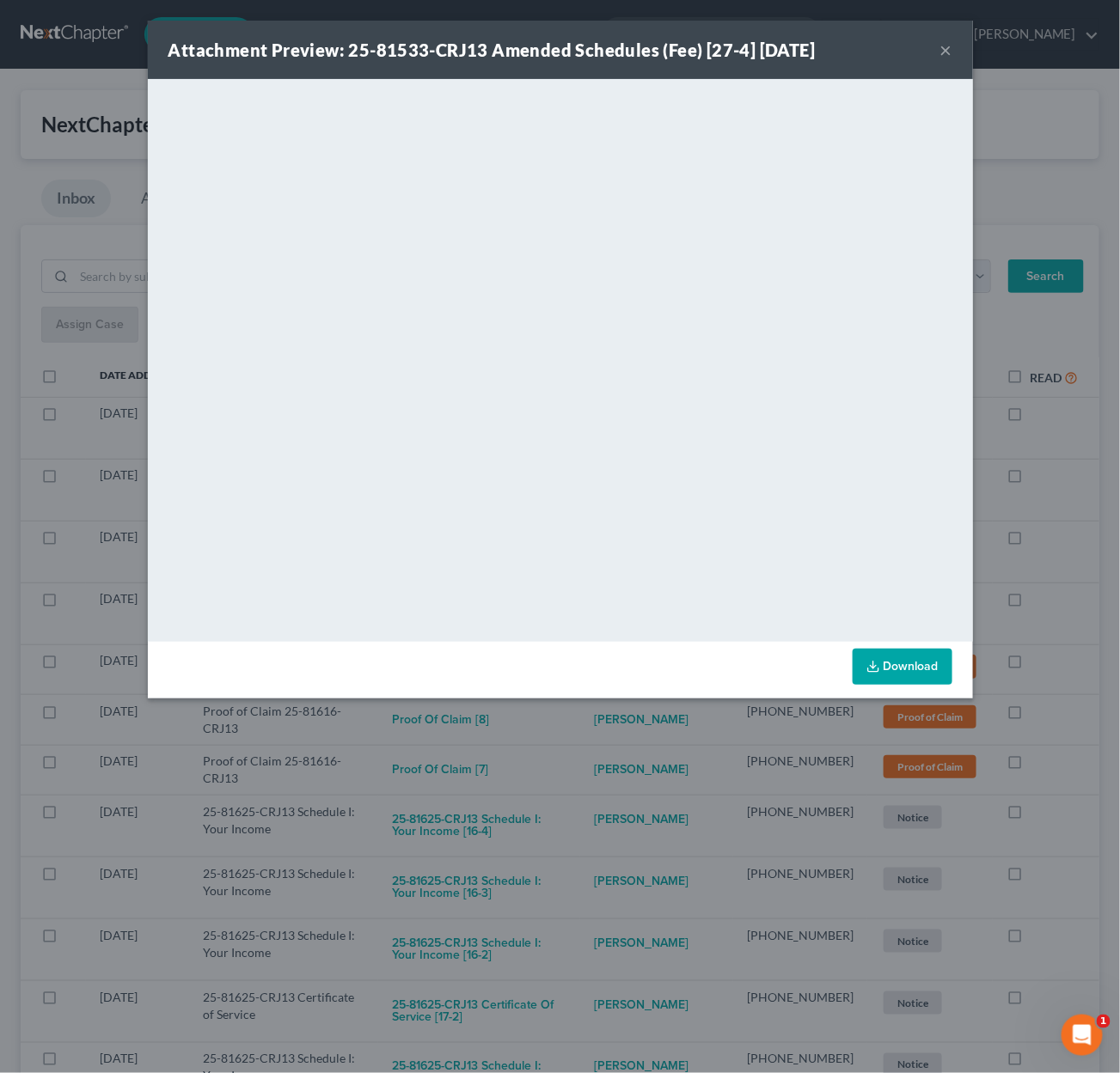
drag, startPoint x: 589, startPoint y: 734, endPoint x: 576, endPoint y: 689, distance: 46.8
click at [591, 732] on div "Attachment Preview: 25-81533-CRJ13 Amended Schedules (Fee) [27-4] 09/09/2025 × …" at bounding box center [560, 536] width 1120 height 1073
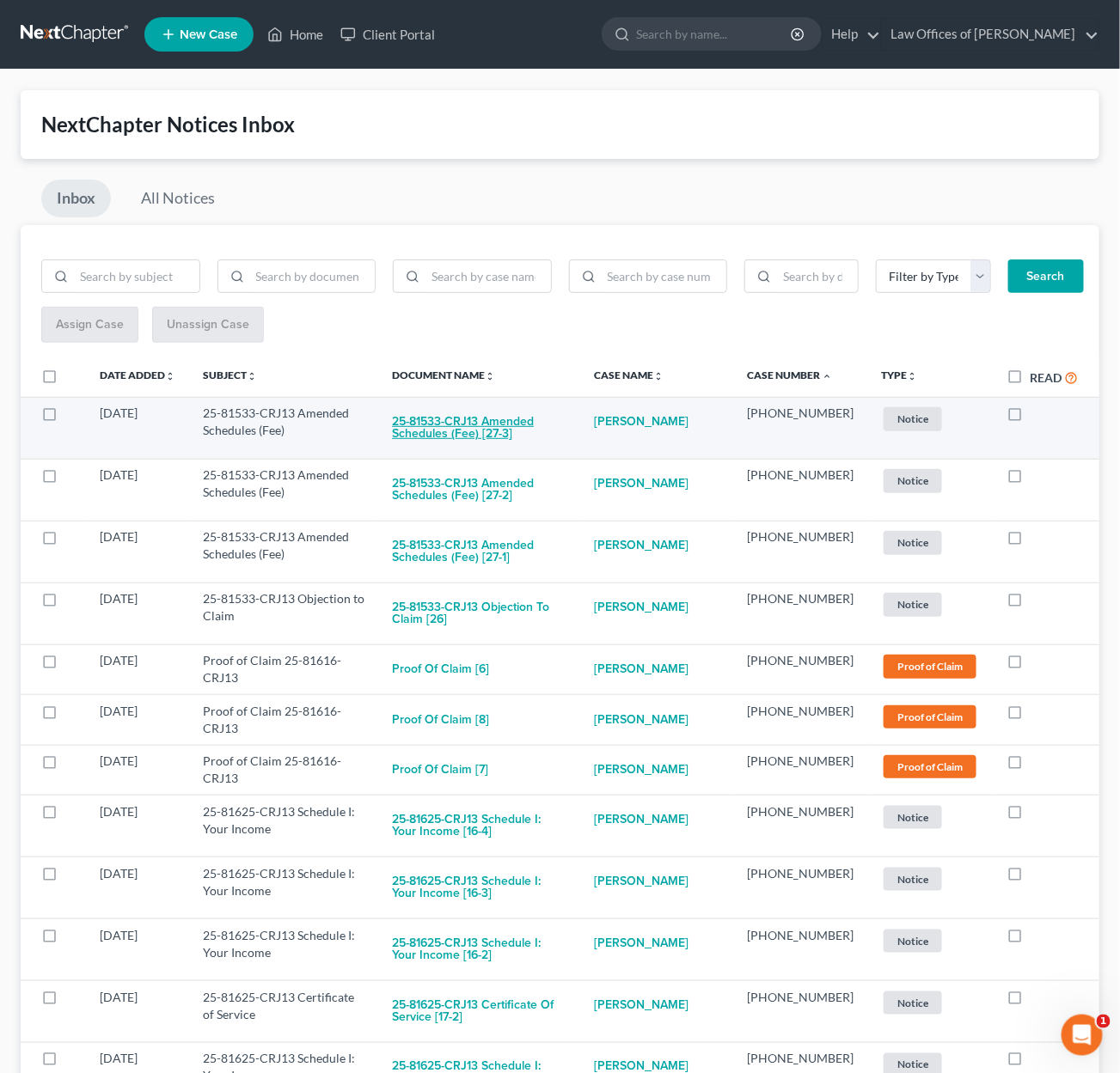
click at [480, 430] on button "25-81533-CRJ13 Amended Schedules (Fee) [27-3]" at bounding box center [478, 428] width 174 height 47
checkbox input "true"
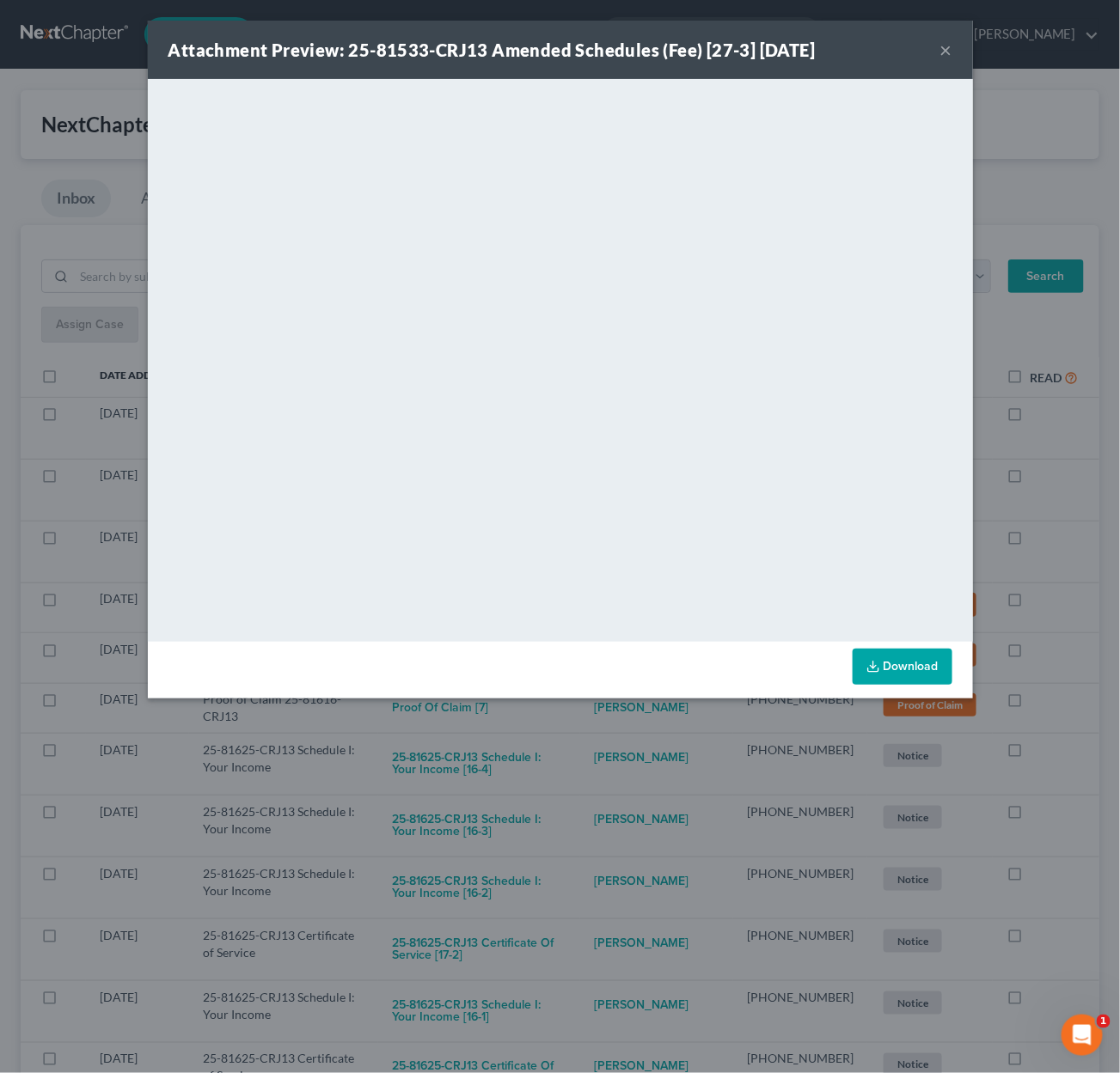
click at [592, 763] on div "Attachment Preview: 25-81533-CRJ13 Amended Schedules (Fee) [27-3] 09/09/2025 × …" at bounding box center [560, 536] width 1120 height 1073
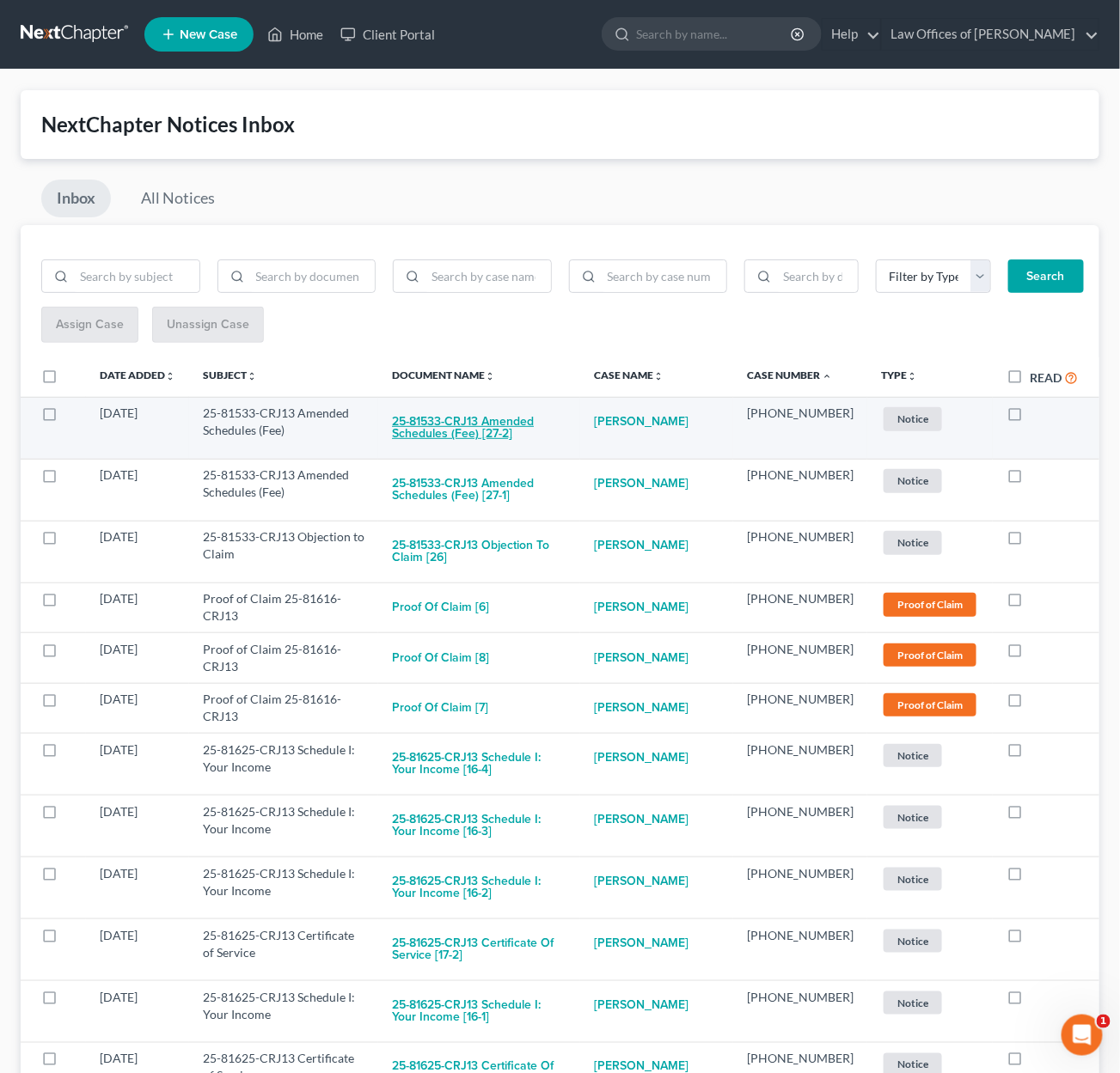
click at [484, 418] on button "25-81533-CRJ13 Amended Schedules (Fee) [27-2]" at bounding box center [478, 428] width 174 height 47
checkbox input "true"
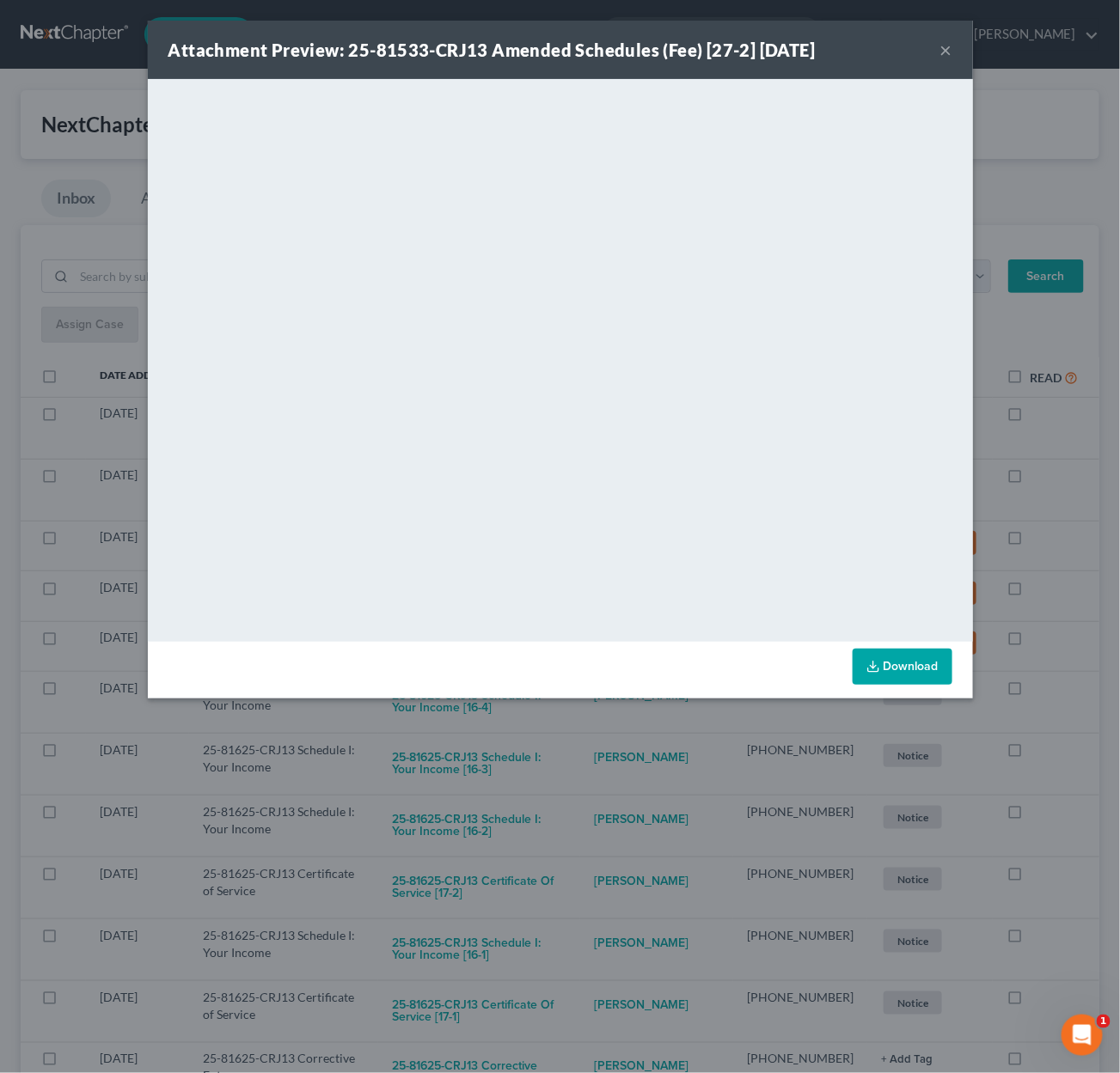
click at [611, 738] on div "Attachment Preview: 25-81533-CRJ13 Amended Schedules (Fee) [27-2] 09/09/2025 × …" at bounding box center [560, 536] width 1120 height 1073
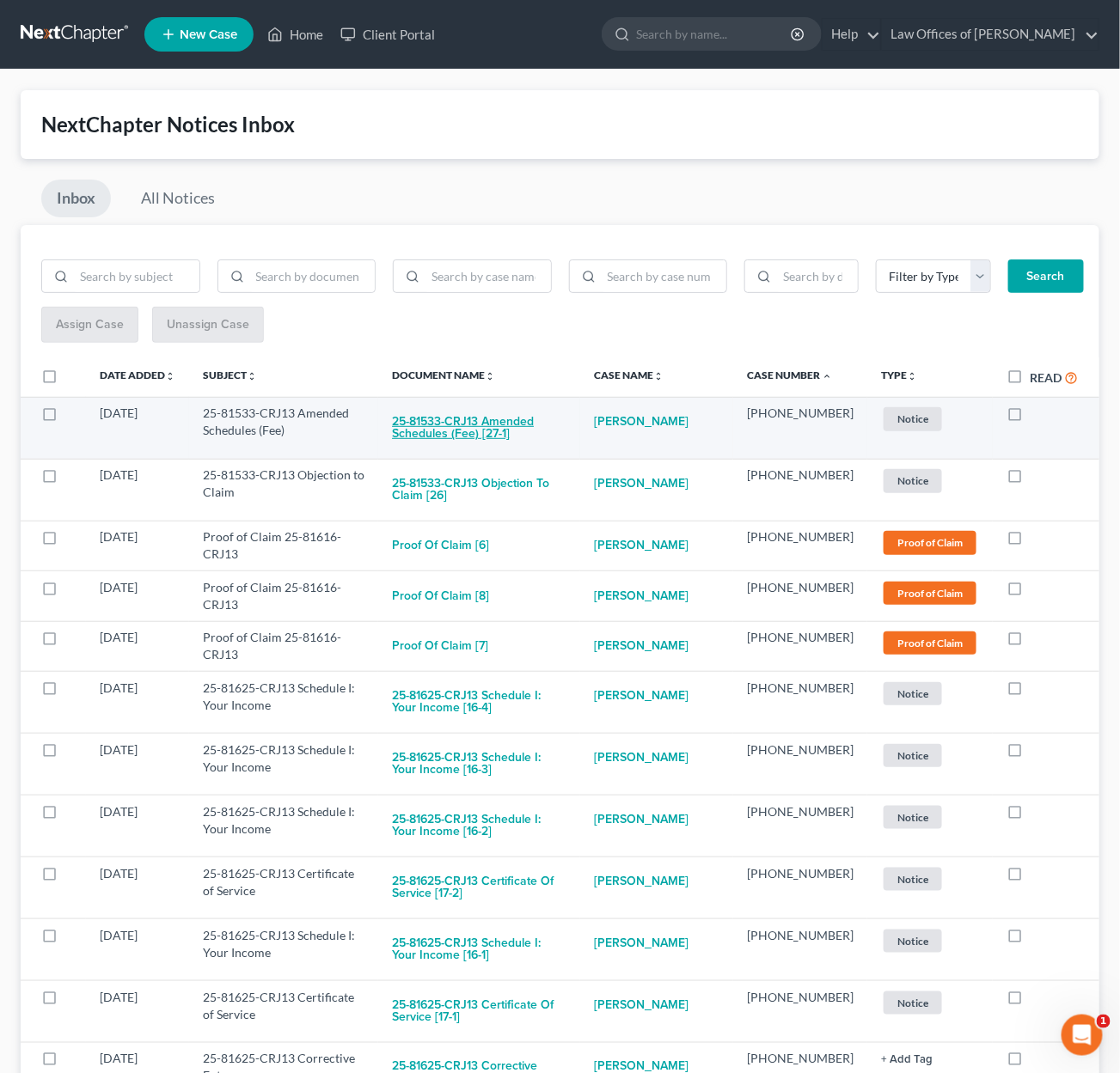
click at [491, 419] on button "25-81533-CRJ13 Amended Schedules (Fee) [27-1]" at bounding box center [478, 428] width 174 height 47
checkbox input "true"
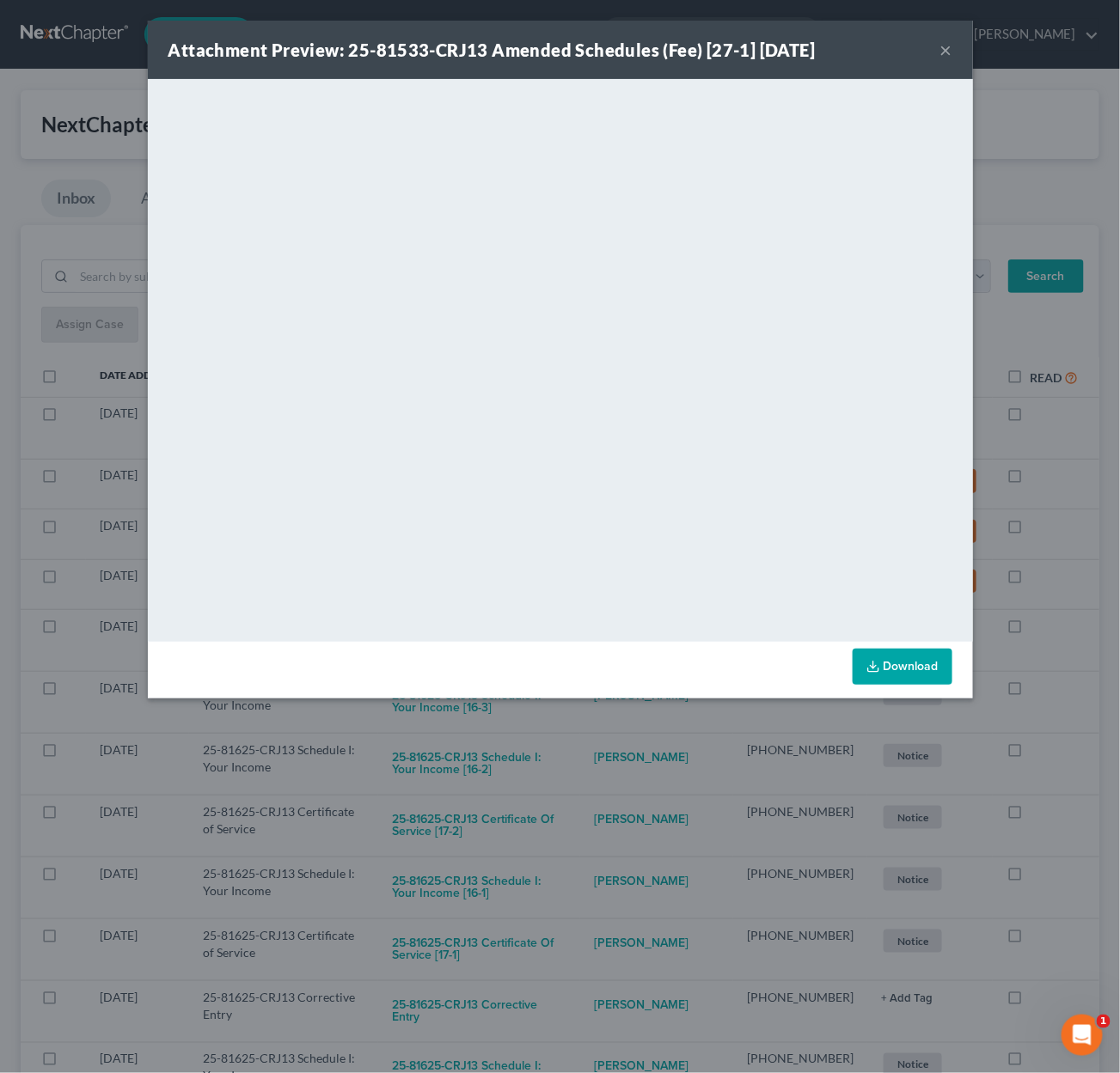
click at [635, 749] on div "Attachment Preview: 25-81533-CRJ13 Amended Schedules (Fee) [27-1] 09/09/2025 × …" at bounding box center [560, 536] width 1120 height 1073
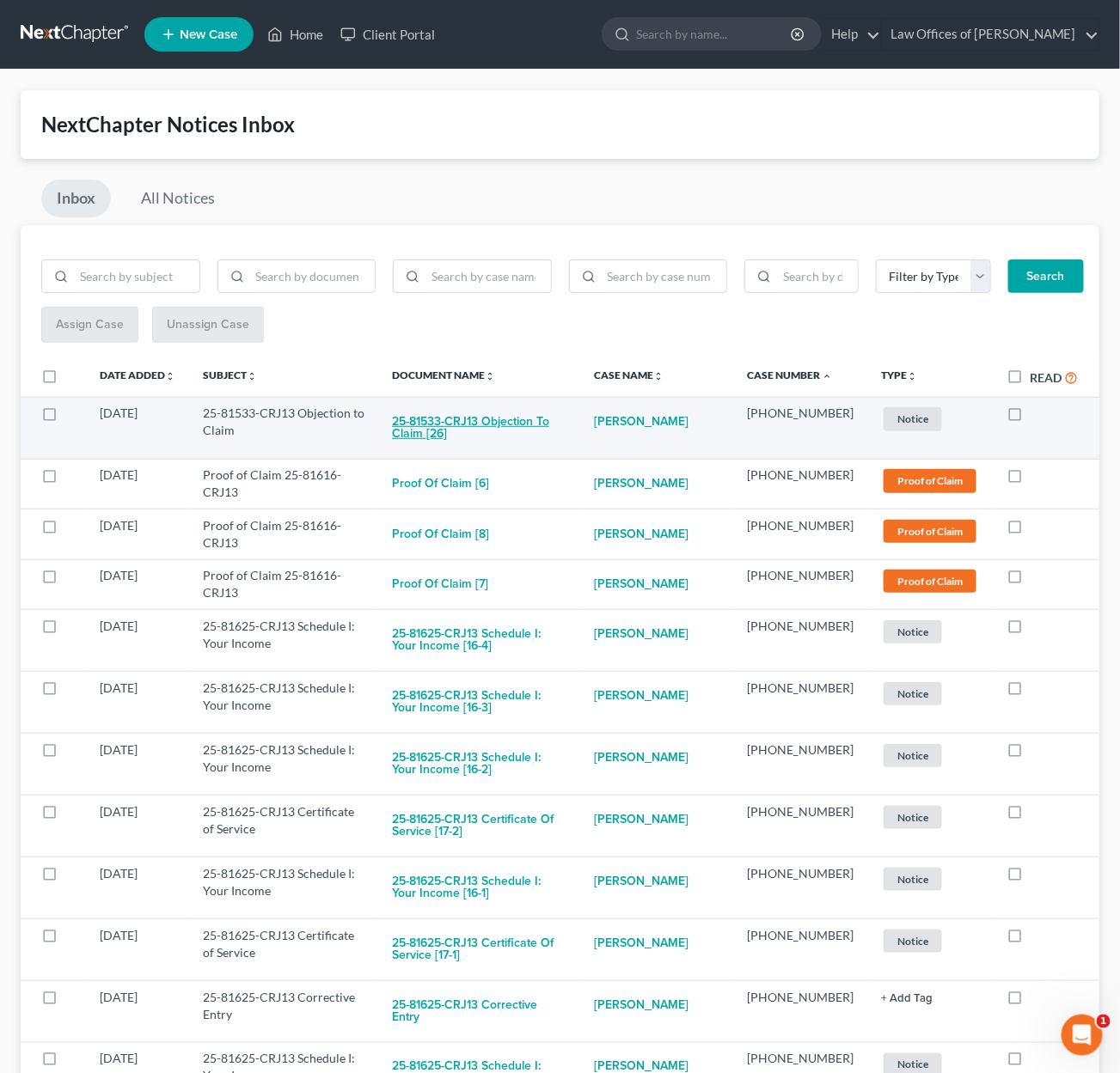
click at [529, 424] on button "25-81533-CRJ13 Objection to Claim [26]" at bounding box center [478, 428] width 174 height 47
checkbox input "true"
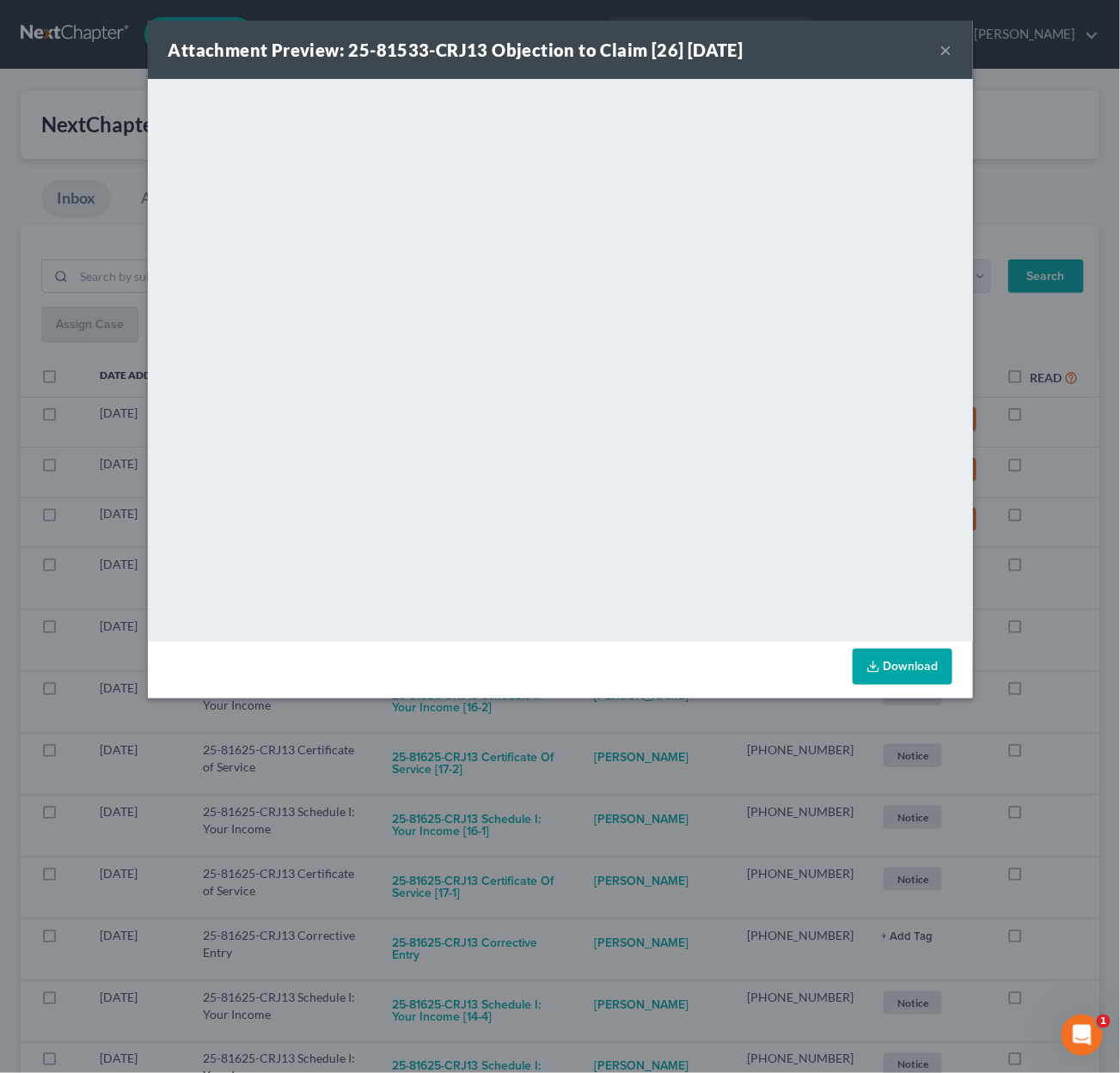
click at [609, 749] on div "Attachment Preview: 25-81533-CRJ13 Objection to Claim [26] 09/09/2025 × <object…" at bounding box center [560, 536] width 1120 height 1073
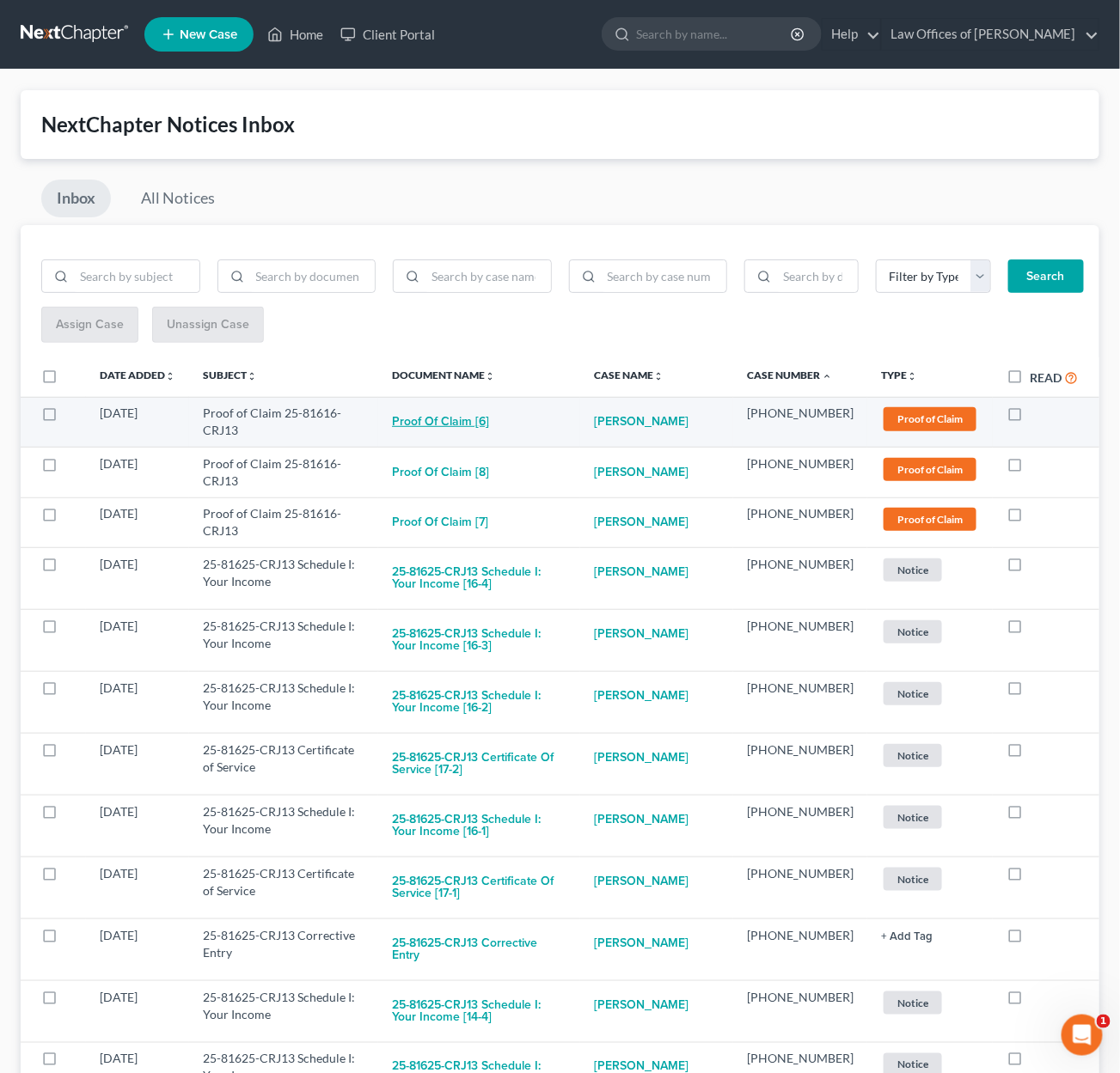
click at [479, 418] on button "Proof of Claim [6]" at bounding box center [440, 422] width 97 height 35
checkbox input "true"
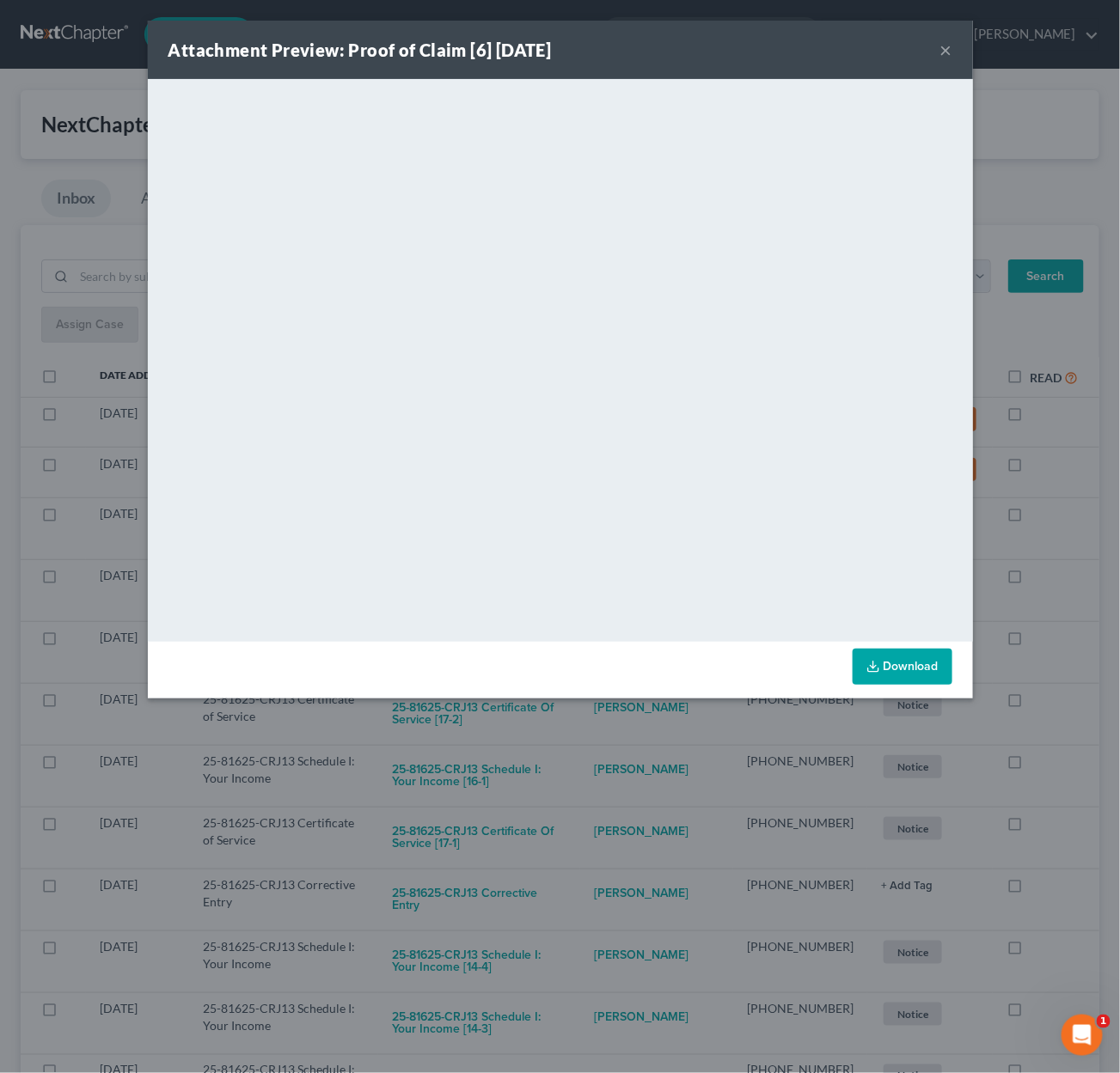
click at [609, 748] on div "Attachment Preview: Proof of Claim [6] 09/10/2025 × <object ng-attr-data='https…" at bounding box center [560, 536] width 1120 height 1073
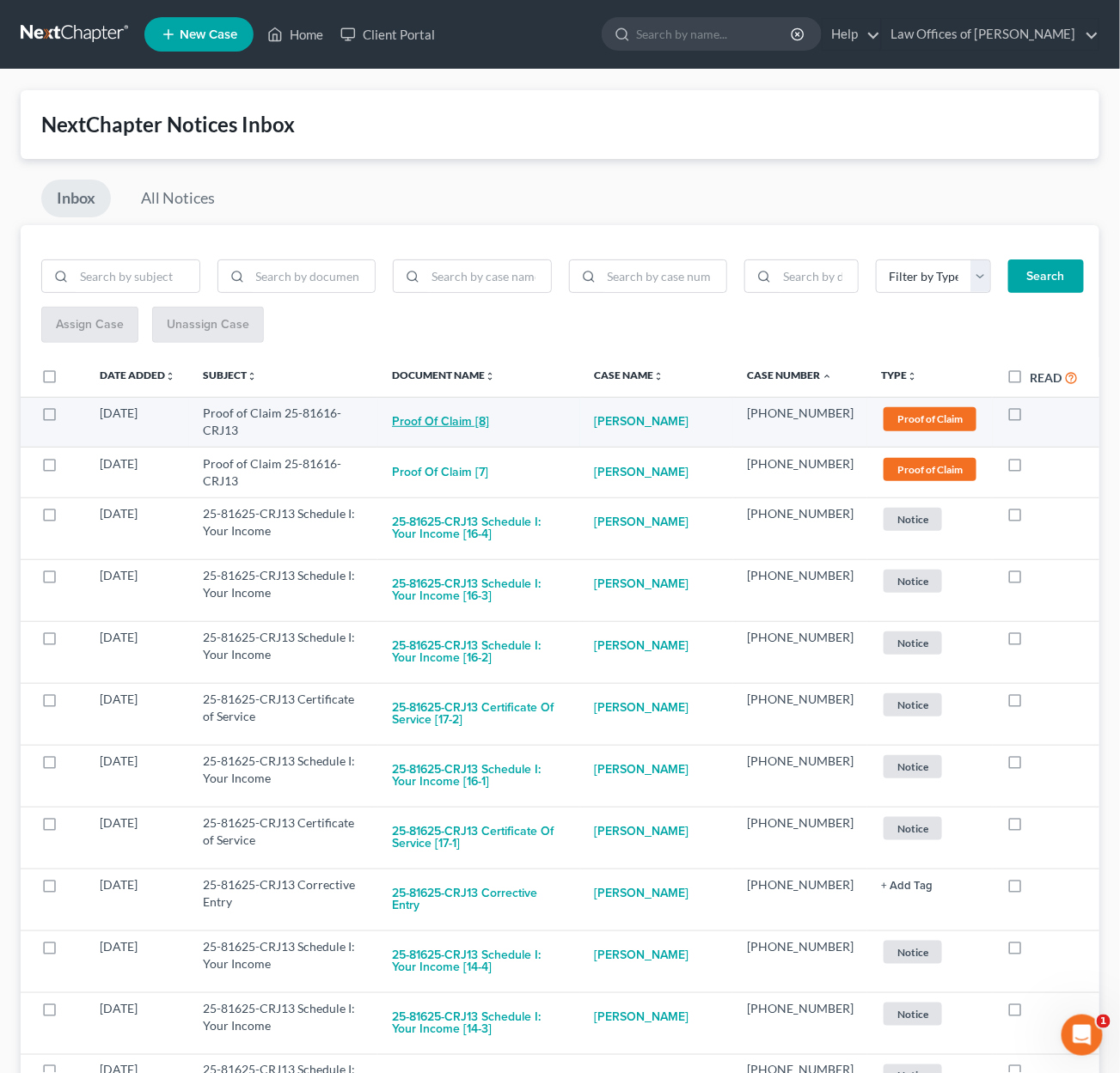
drag, startPoint x: 450, startPoint y: 423, endPoint x: 459, endPoint y: 419, distance: 9.8
click at [459, 419] on button "Proof of Claim [8]" at bounding box center [440, 422] width 97 height 35
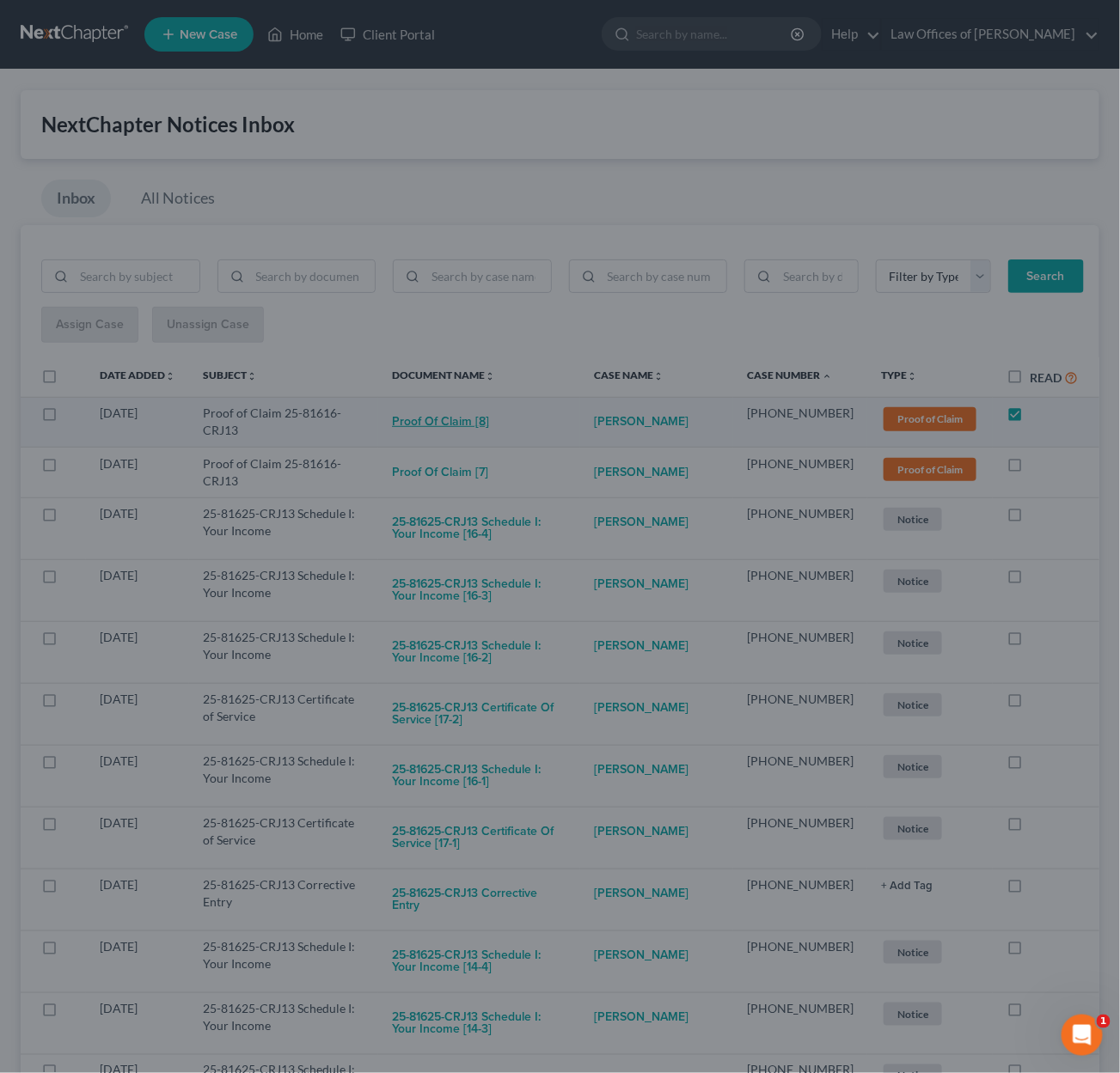
checkbox input "true"
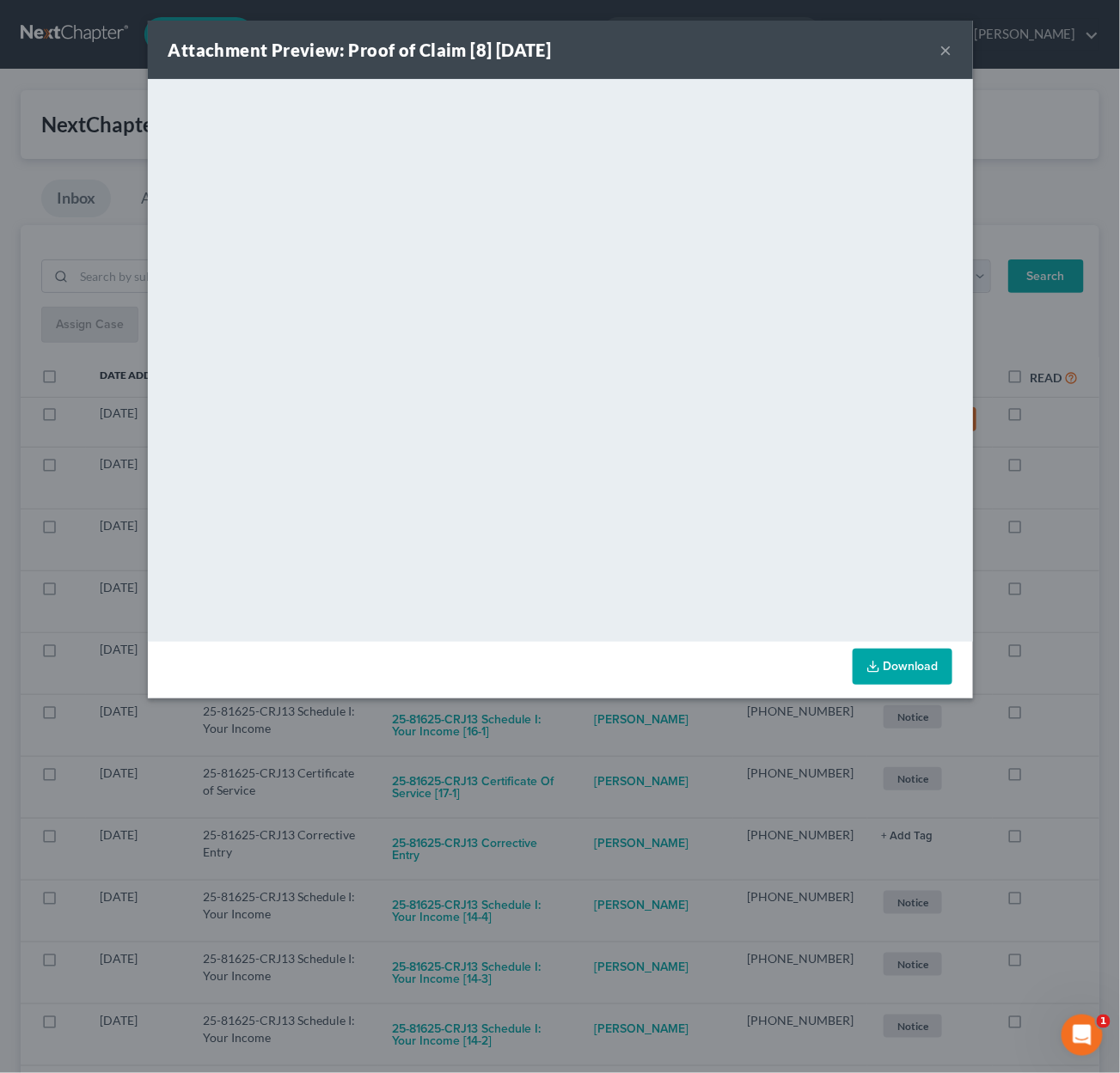
click at [613, 713] on div "Attachment Preview: Proof of Claim [8] 09/10/2025 × <object ng-attr-data='https…" at bounding box center [560, 536] width 1120 height 1073
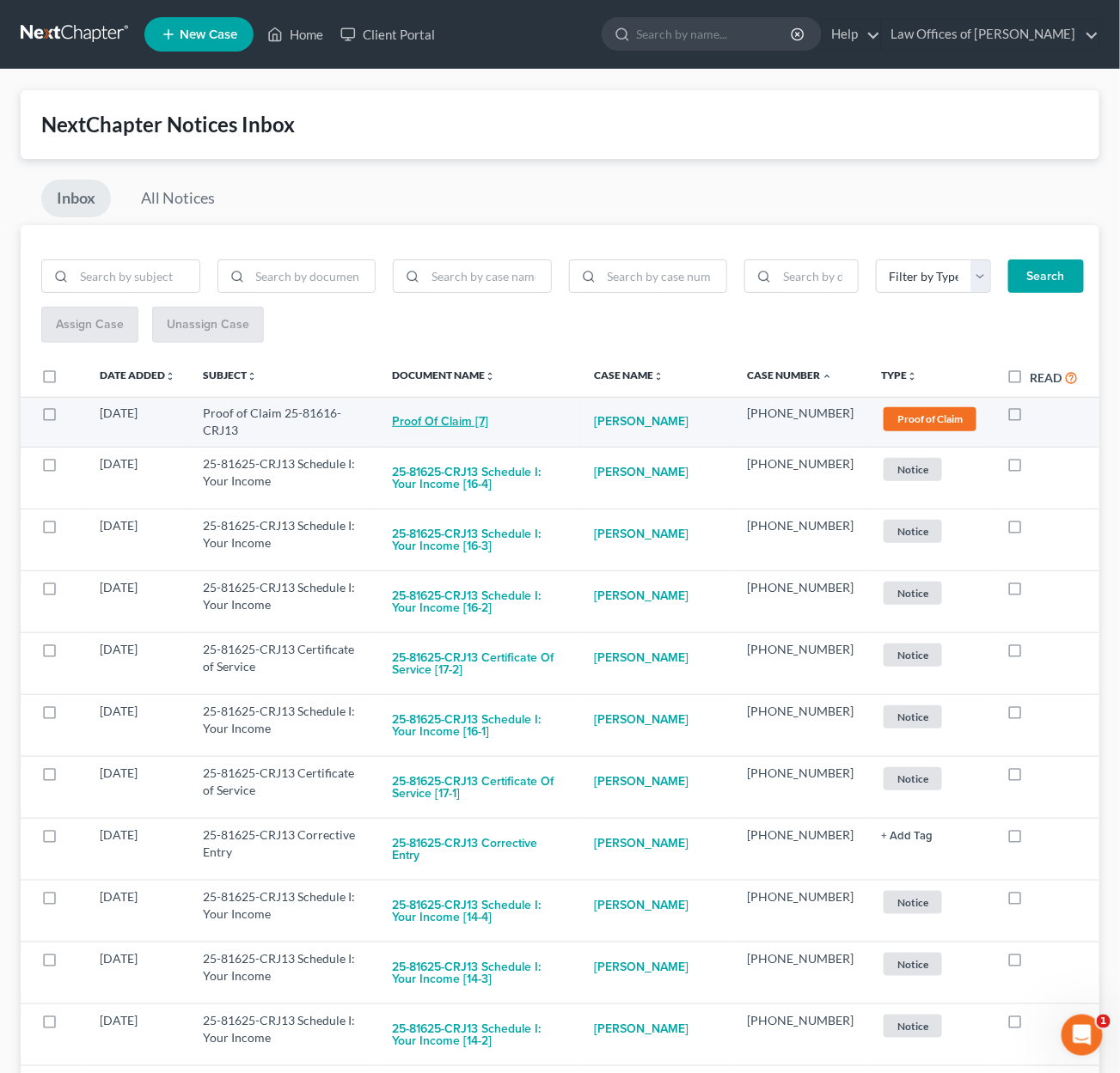
click at [489, 414] on button "Proof of Claim [7]" at bounding box center [439, 422] width 96 height 35
checkbox input "true"
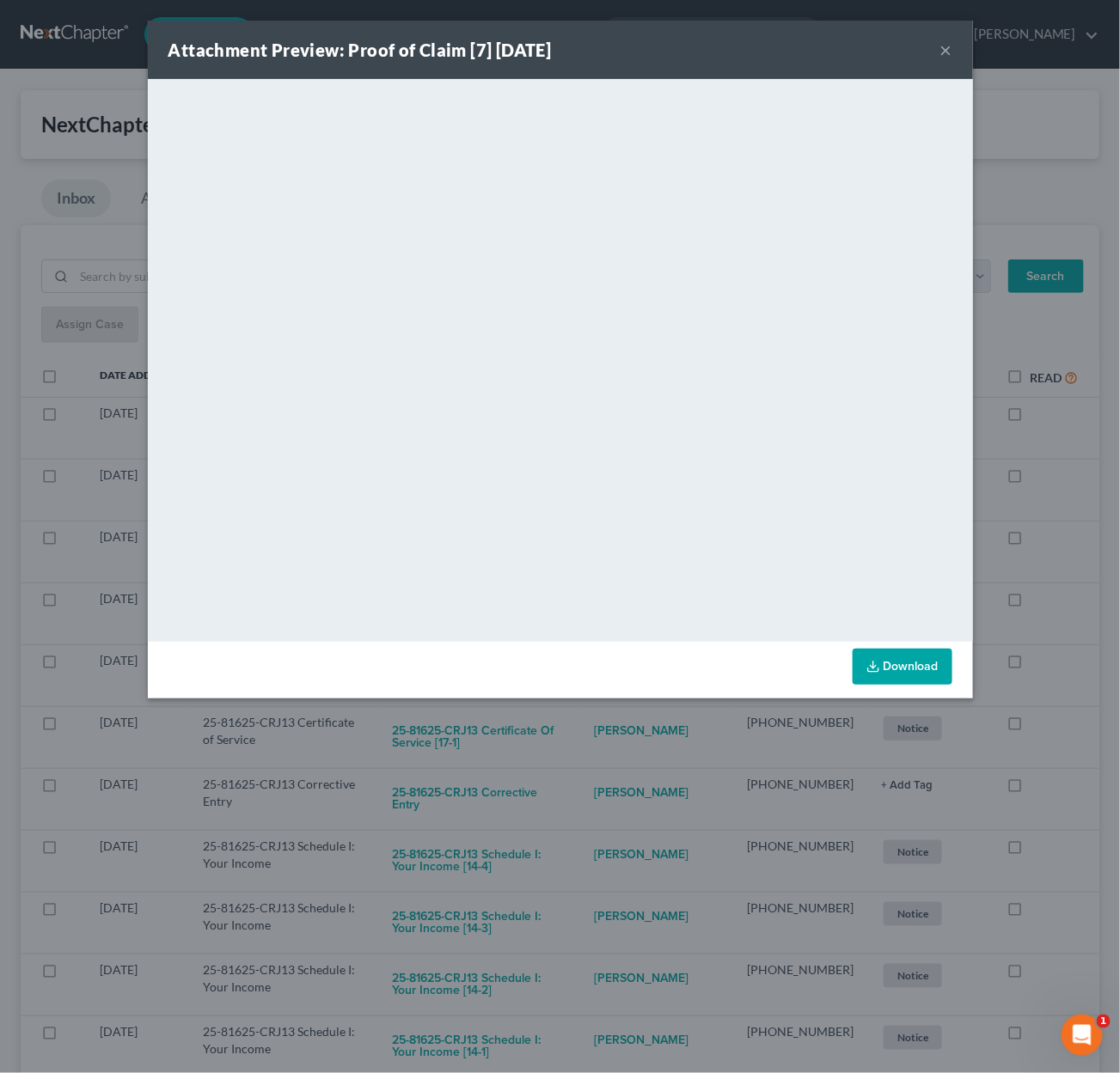
drag, startPoint x: 632, startPoint y: 741, endPoint x: 605, endPoint y: 665, distance: 80.7
click at [632, 741] on div "Attachment Preview: Proof of Claim [7] 09/10/2025 × <object ng-attr-data='https…" at bounding box center [560, 536] width 1120 height 1073
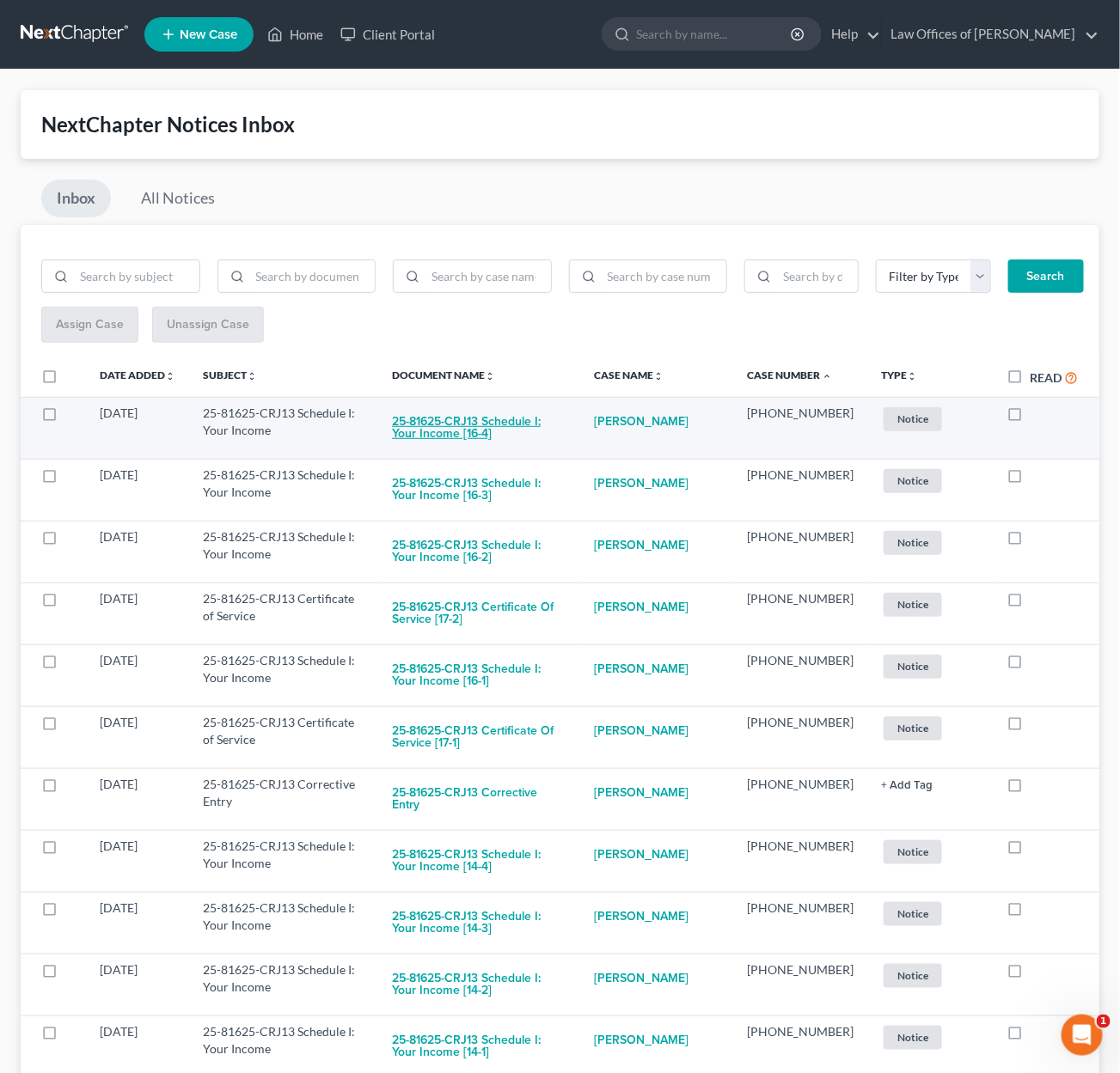
click at [497, 418] on button "25-81625-CRJ13 Schedule I: Your Income [16-4]" at bounding box center [478, 428] width 174 height 47
checkbox input "true"
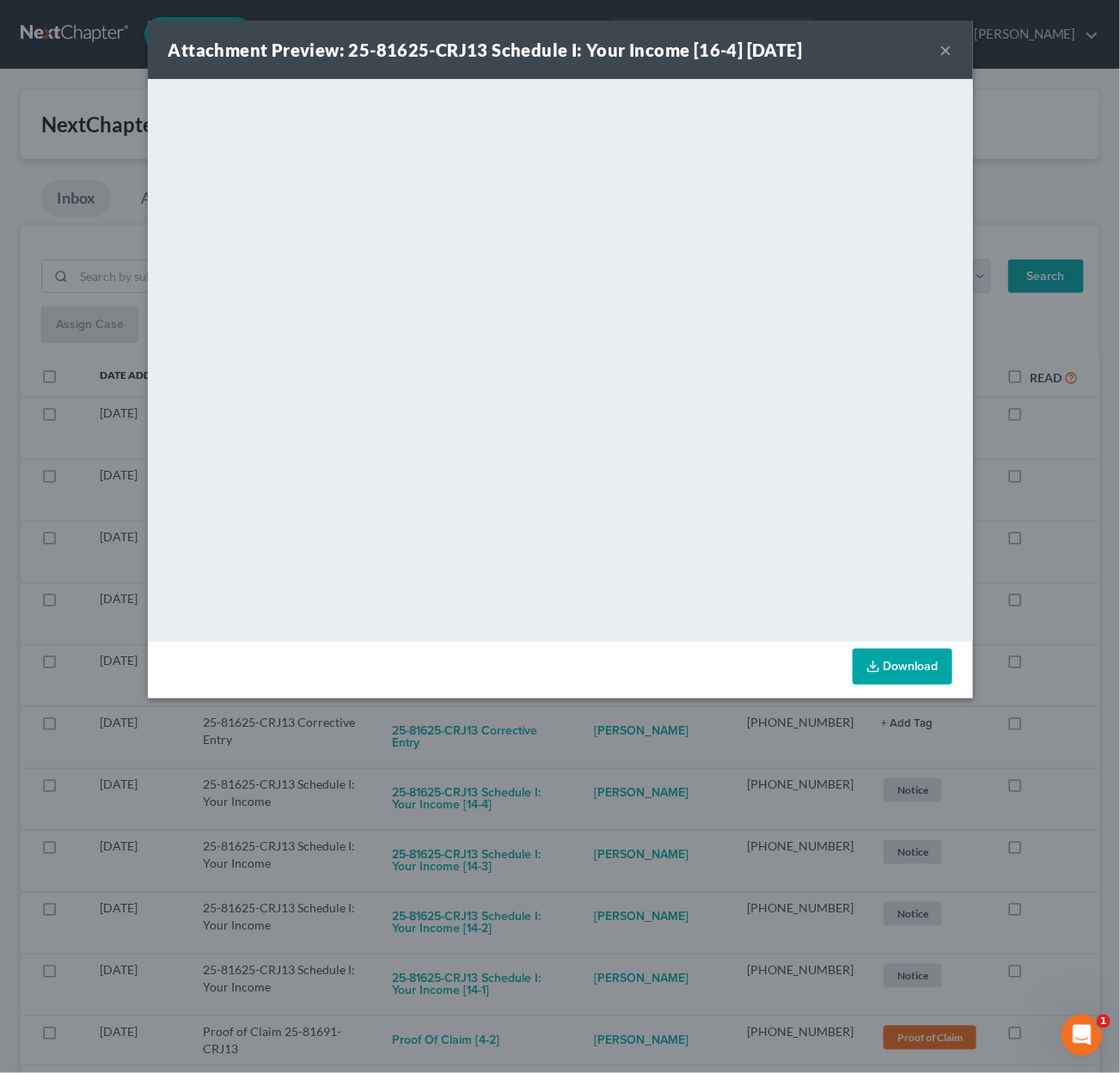
drag, startPoint x: 606, startPoint y: 759, endPoint x: 556, endPoint y: 684, distance: 90.1
click at [606, 759] on div "Attachment Preview: 25-81625-CRJ13 Schedule I: Your Income [16-4] 09/09/2025 × …" at bounding box center [560, 536] width 1120 height 1073
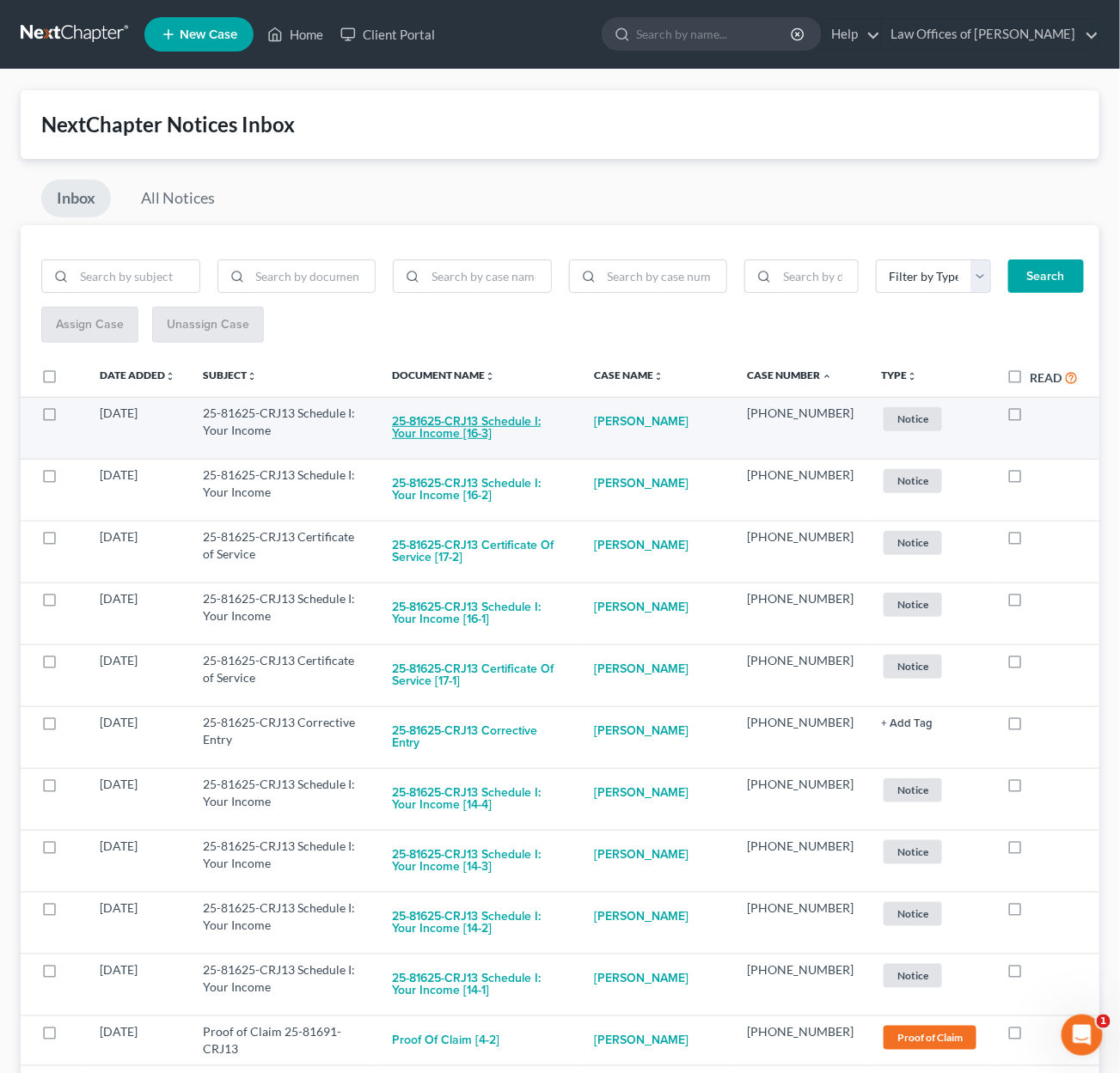
click at [494, 420] on button "25-81625-CRJ13 Schedule I: Your Income [16-3]" at bounding box center [478, 428] width 174 height 47
checkbox input "true"
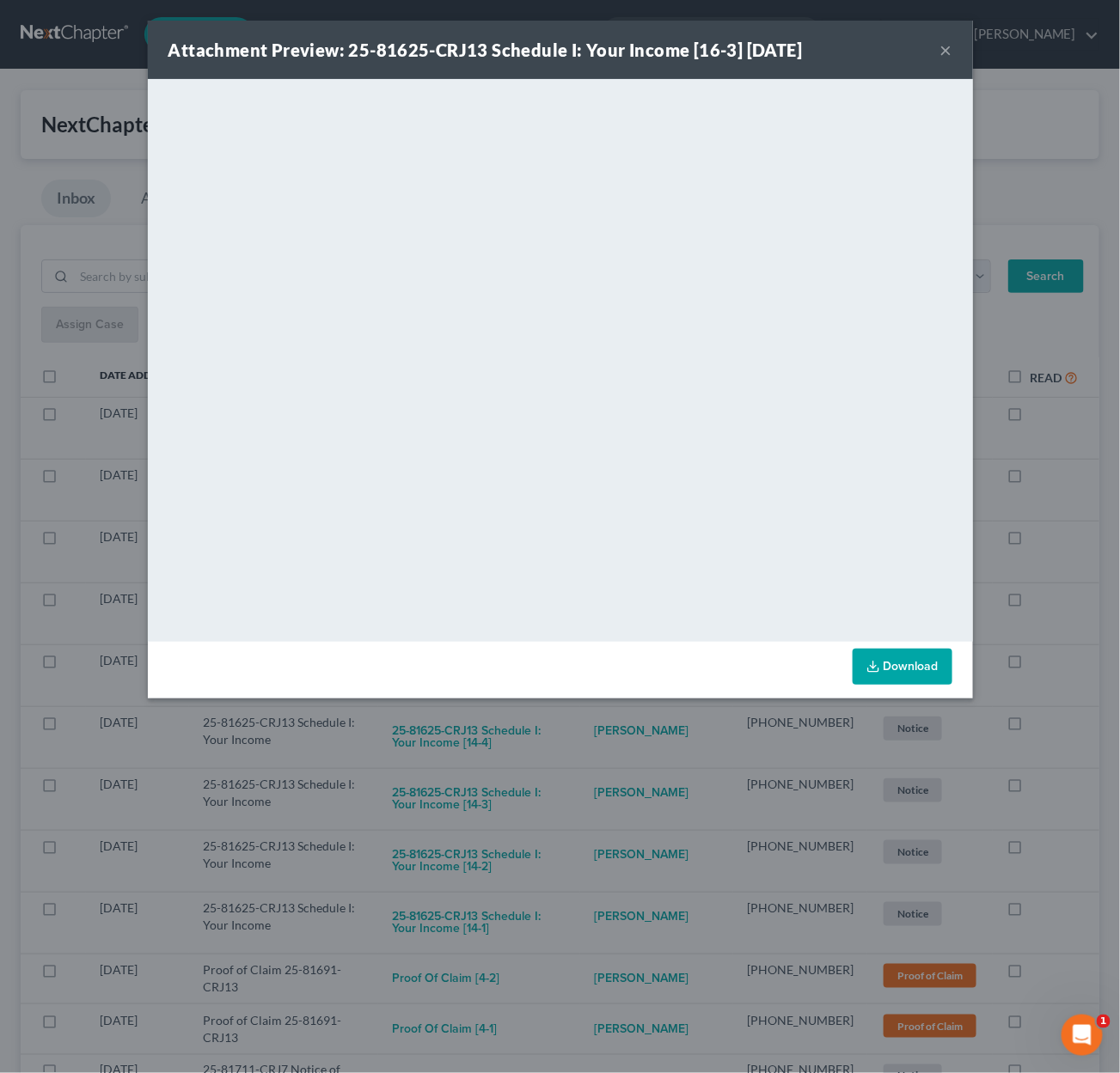
click at [633, 718] on div "Attachment Preview: 25-81625-CRJ13 Schedule I: Your Income [16-3] 09/09/2025 × …" at bounding box center [560, 536] width 1120 height 1073
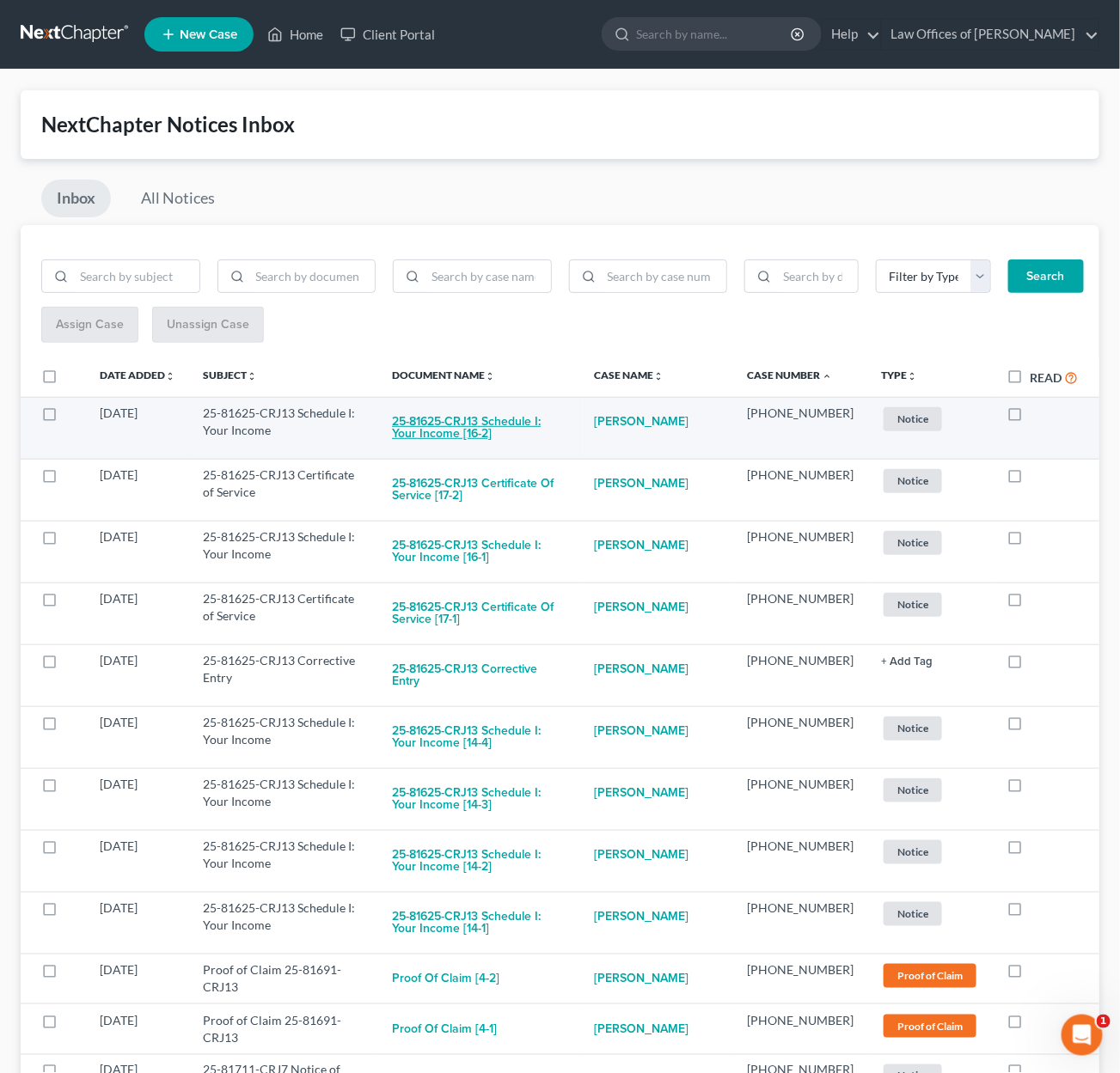
click at [518, 423] on button "25-81625-CRJ13 Schedule I: Your Income [16-2]" at bounding box center [478, 428] width 174 height 47
checkbox input "true"
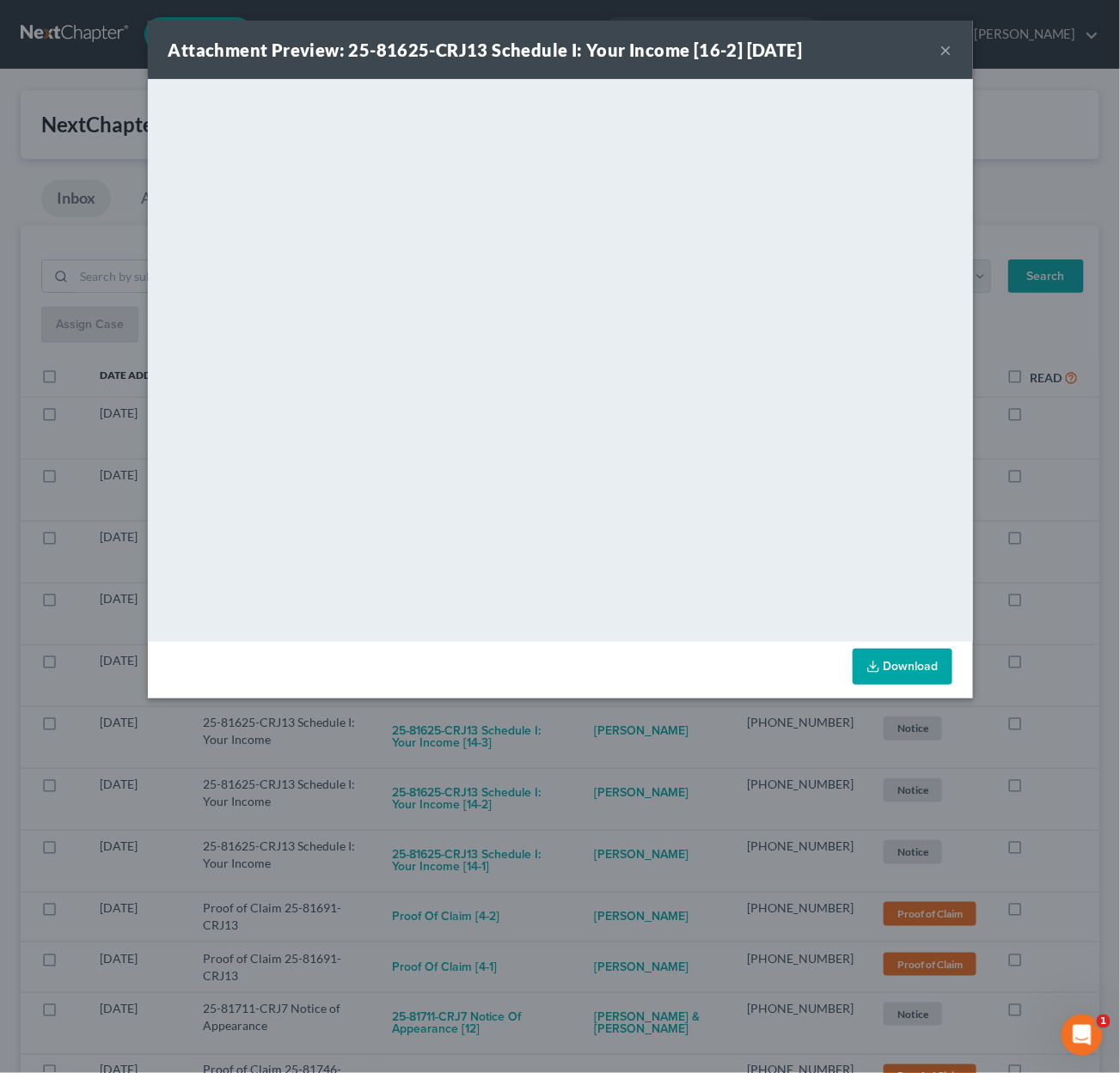
click at [604, 799] on div "Attachment Preview: 25-81625-CRJ13 Schedule I: Your Income [16-2] 09/09/2025 × …" at bounding box center [560, 536] width 1120 height 1073
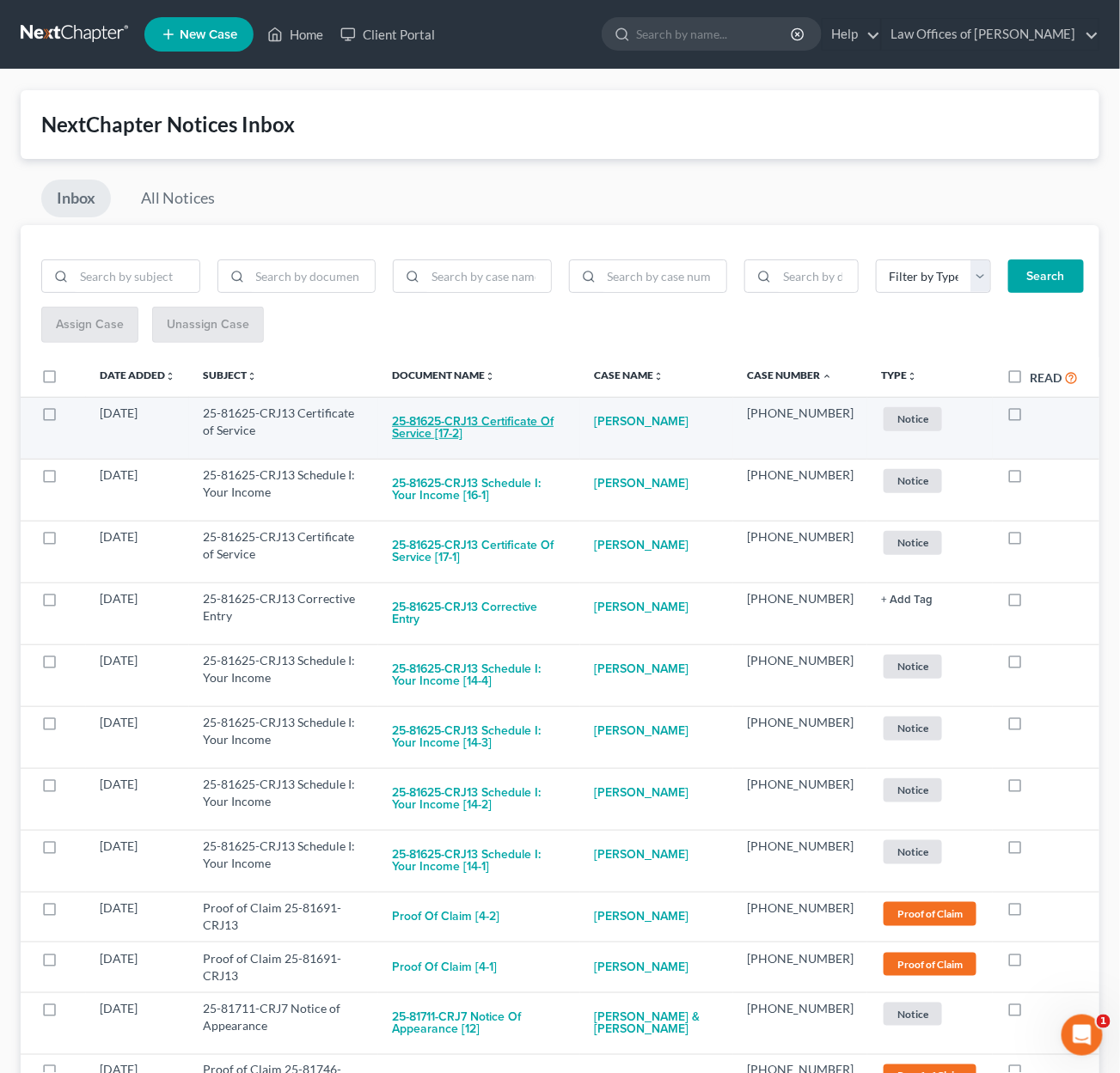
click at [531, 423] on button "25-81625-CRJ13 Certificate of Service [17-2]" at bounding box center [478, 428] width 174 height 47
checkbox input "true"
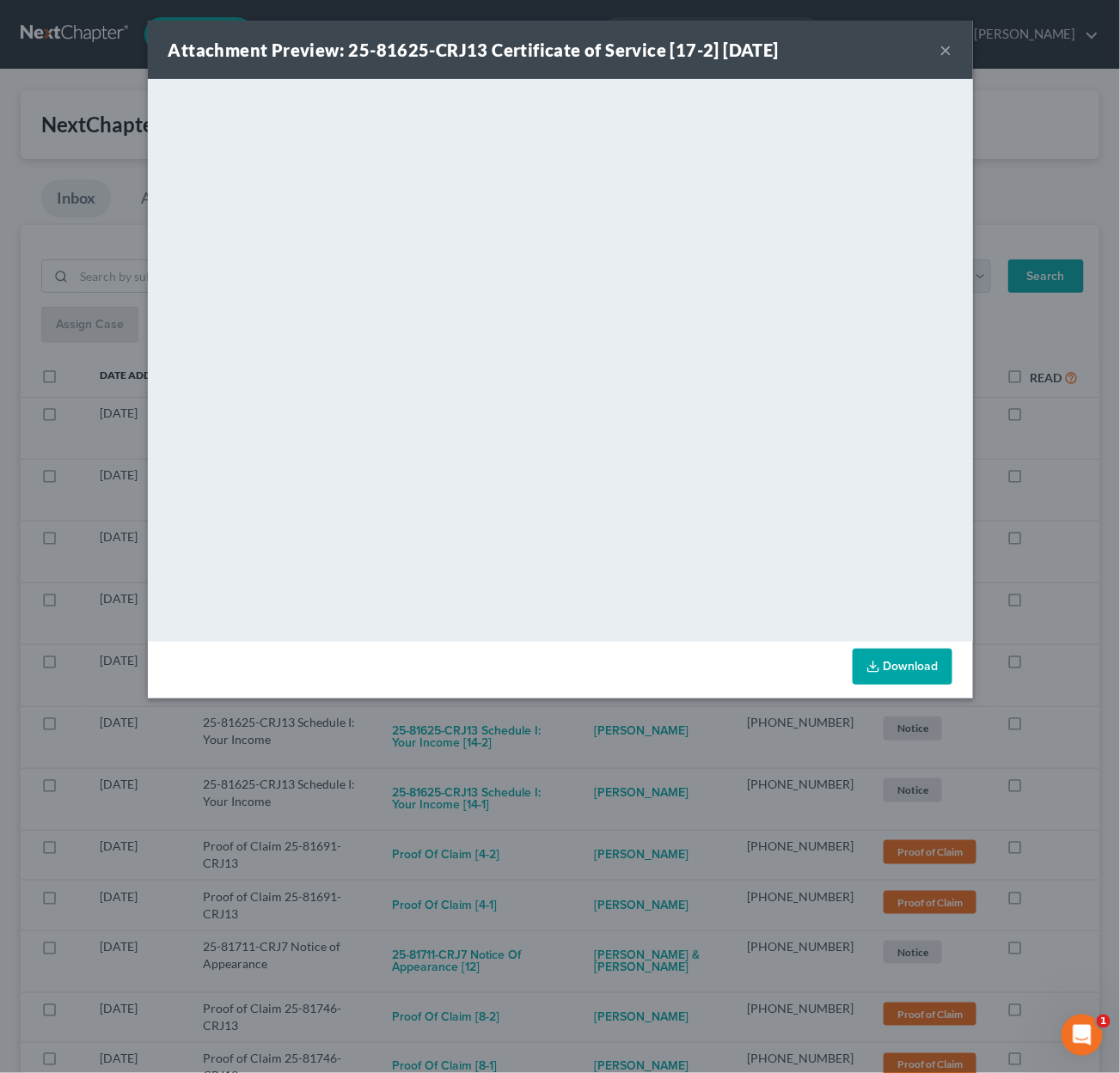
click at [632, 743] on div "Attachment Preview: 25-81625-CRJ13 Certificate of Service [17-2] 09/09/2025 × <…" at bounding box center [560, 536] width 1120 height 1073
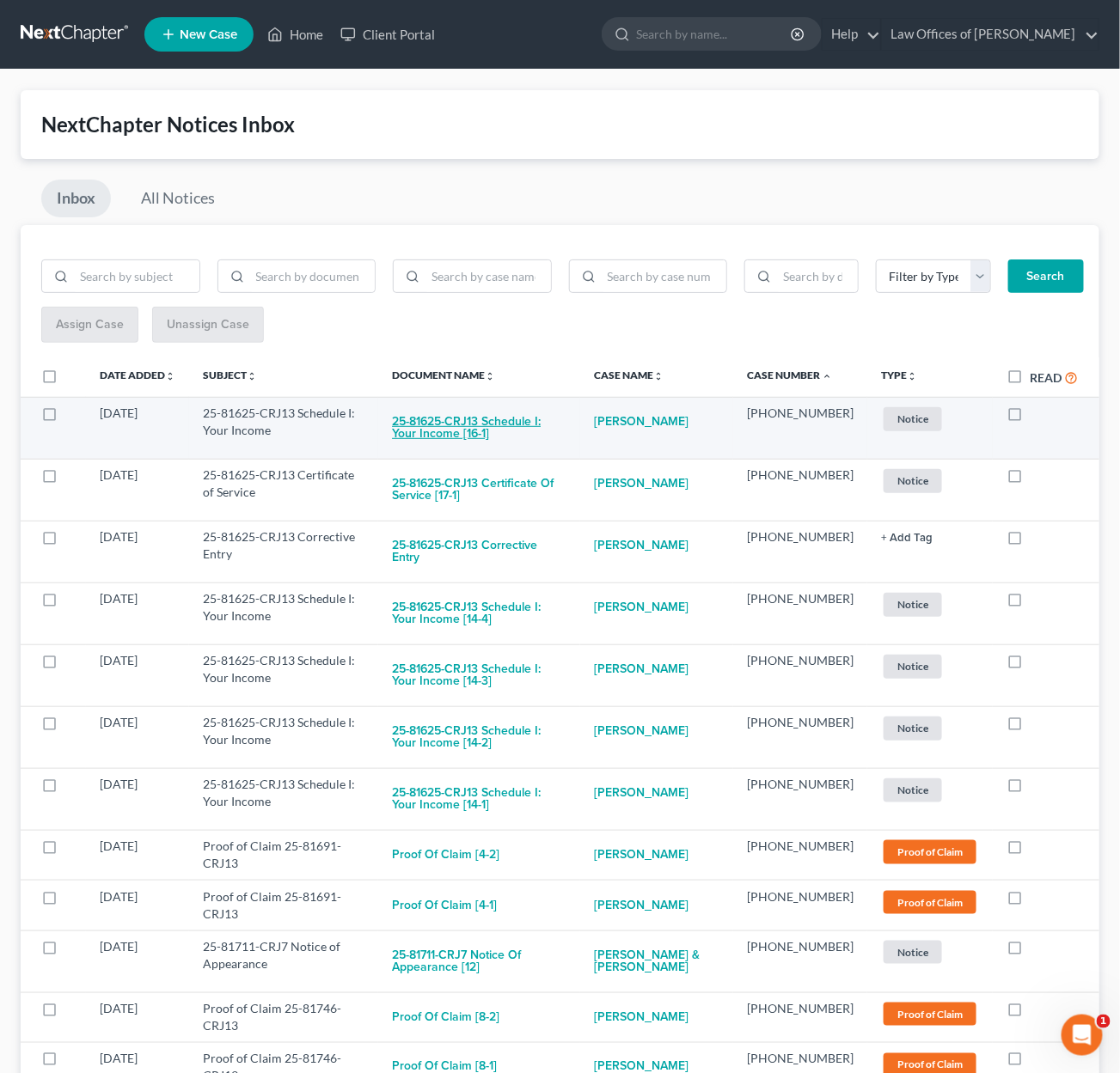
click at [519, 419] on button "25-81625-CRJ13 Schedule I: Your Income [16-1]" at bounding box center [478, 428] width 174 height 47
checkbox input "true"
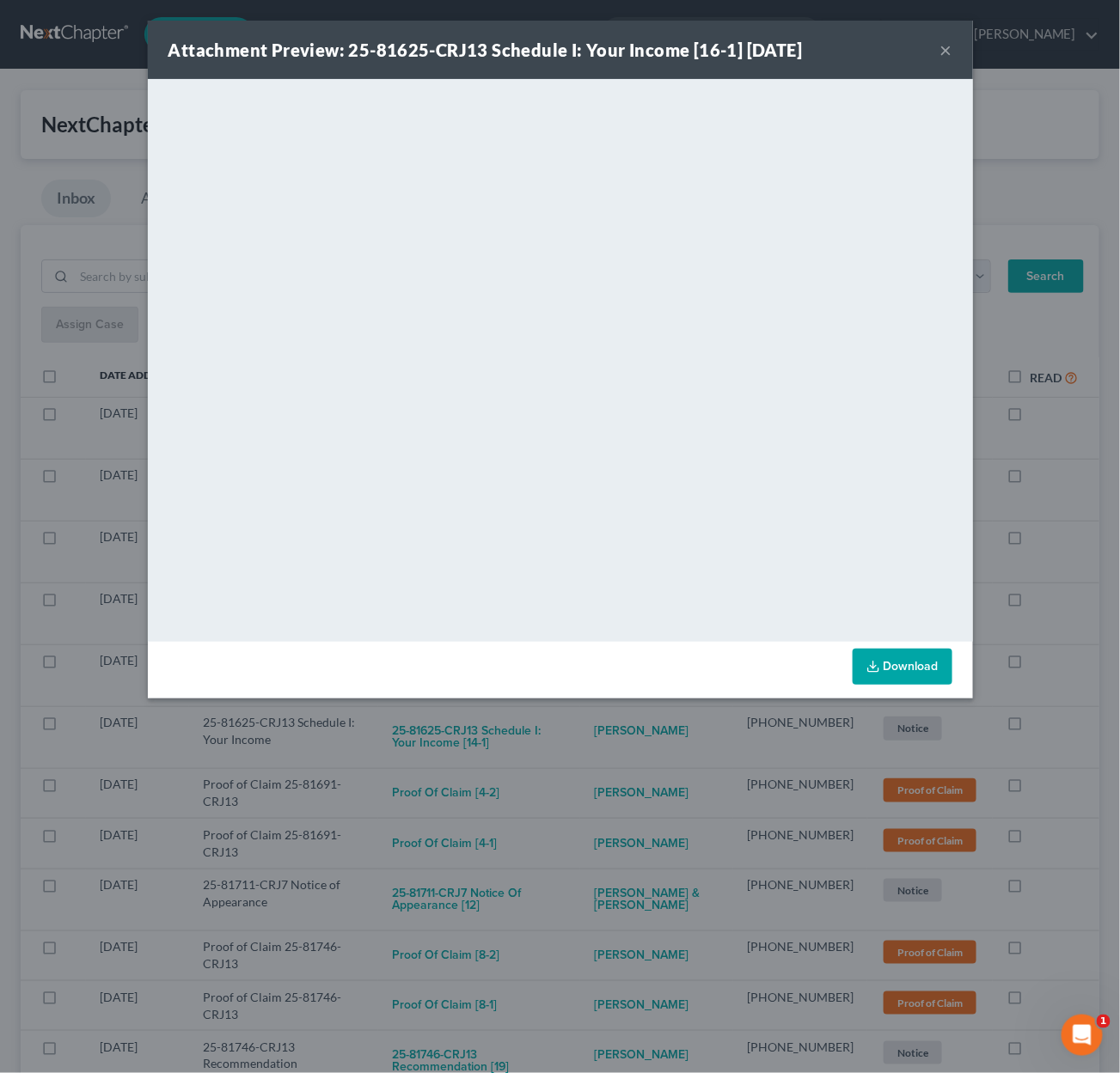
click at [574, 747] on div "Attachment Preview: 25-81625-CRJ13 Schedule I: Your Income [16-1] 09/09/2025 × …" at bounding box center [560, 536] width 1120 height 1073
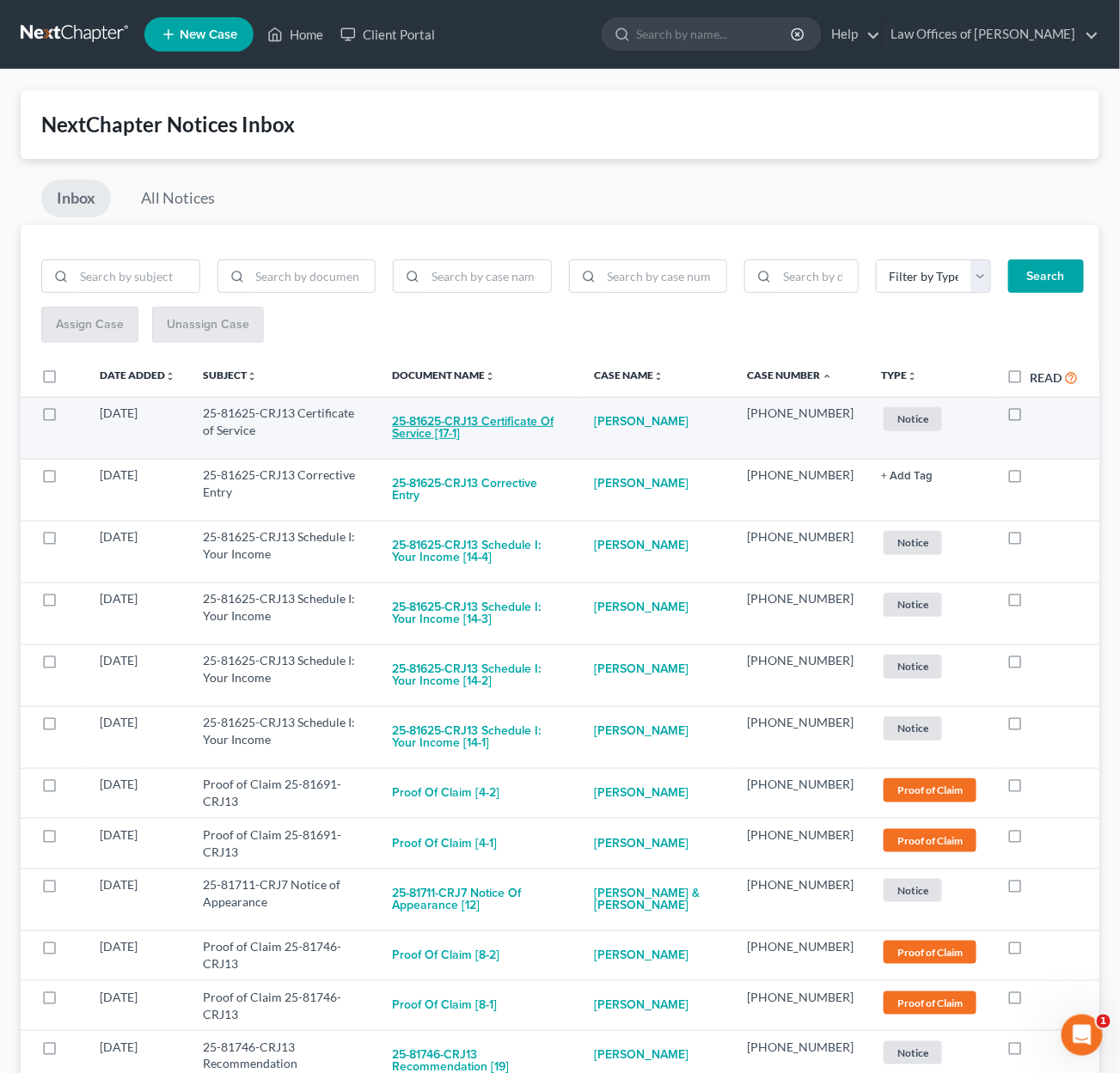
click at [472, 410] on button "25-81625-CRJ13 Certificate of Service [17-1]" at bounding box center [478, 428] width 174 height 47
checkbox input "true"
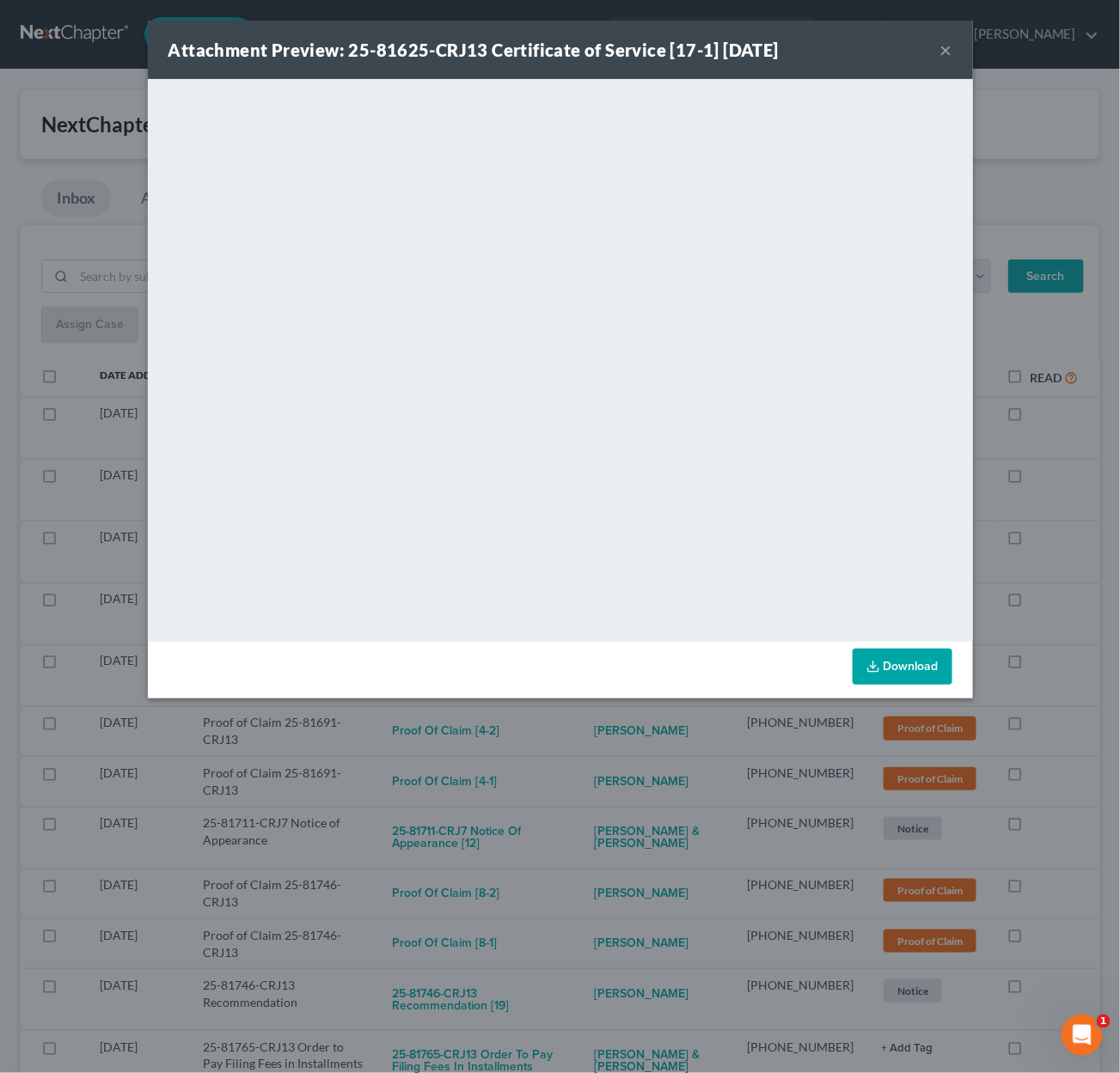
click at [593, 743] on div "Attachment Preview: 25-81625-CRJ13 Certificate of Service [17-1] 09/09/2025 × <…" at bounding box center [560, 536] width 1120 height 1073
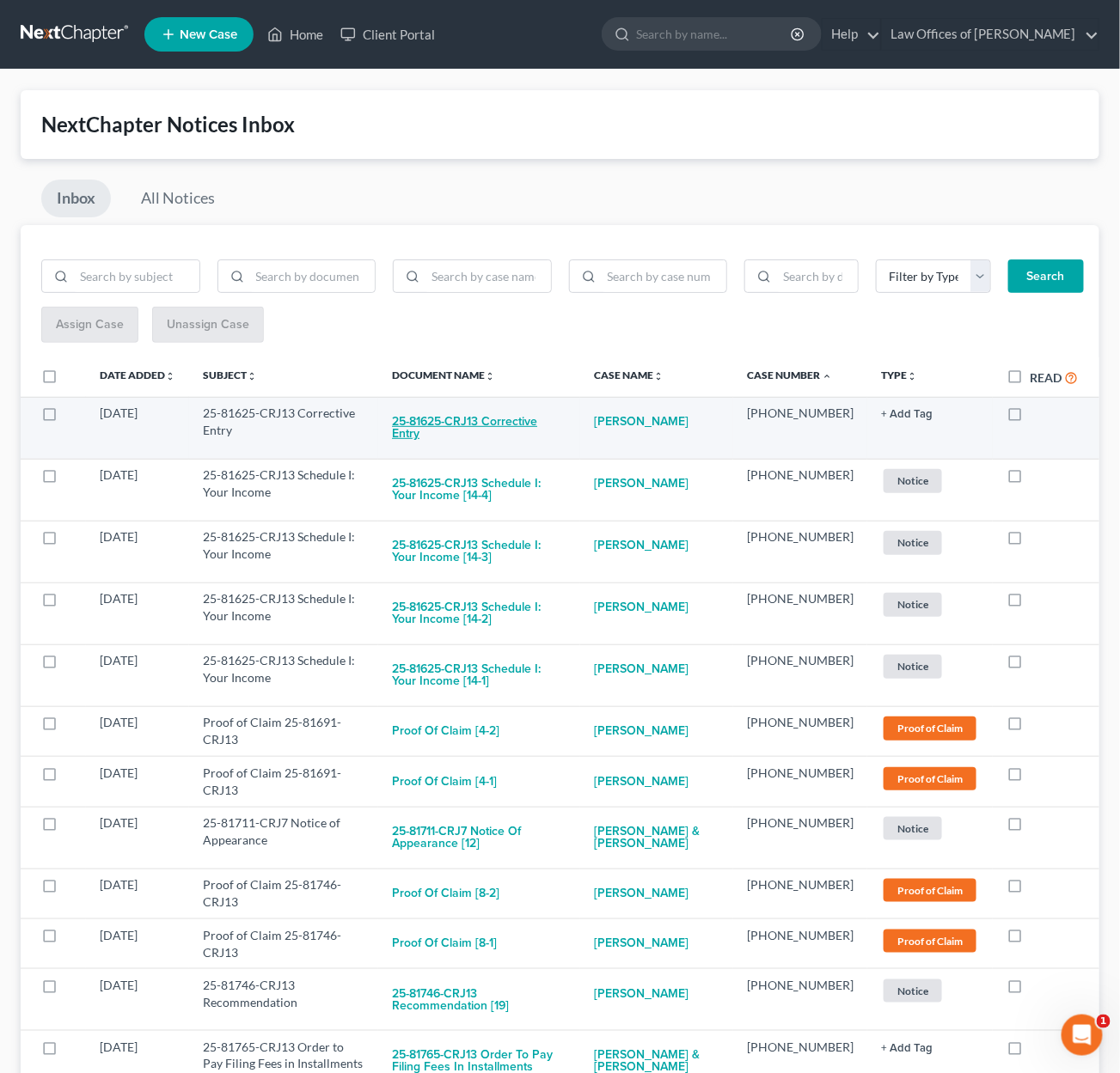
click at [505, 415] on button "25-81625-CRJ13 Corrective Entry" at bounding box center [478, 428] width 174 height 47
checkbox input "true"
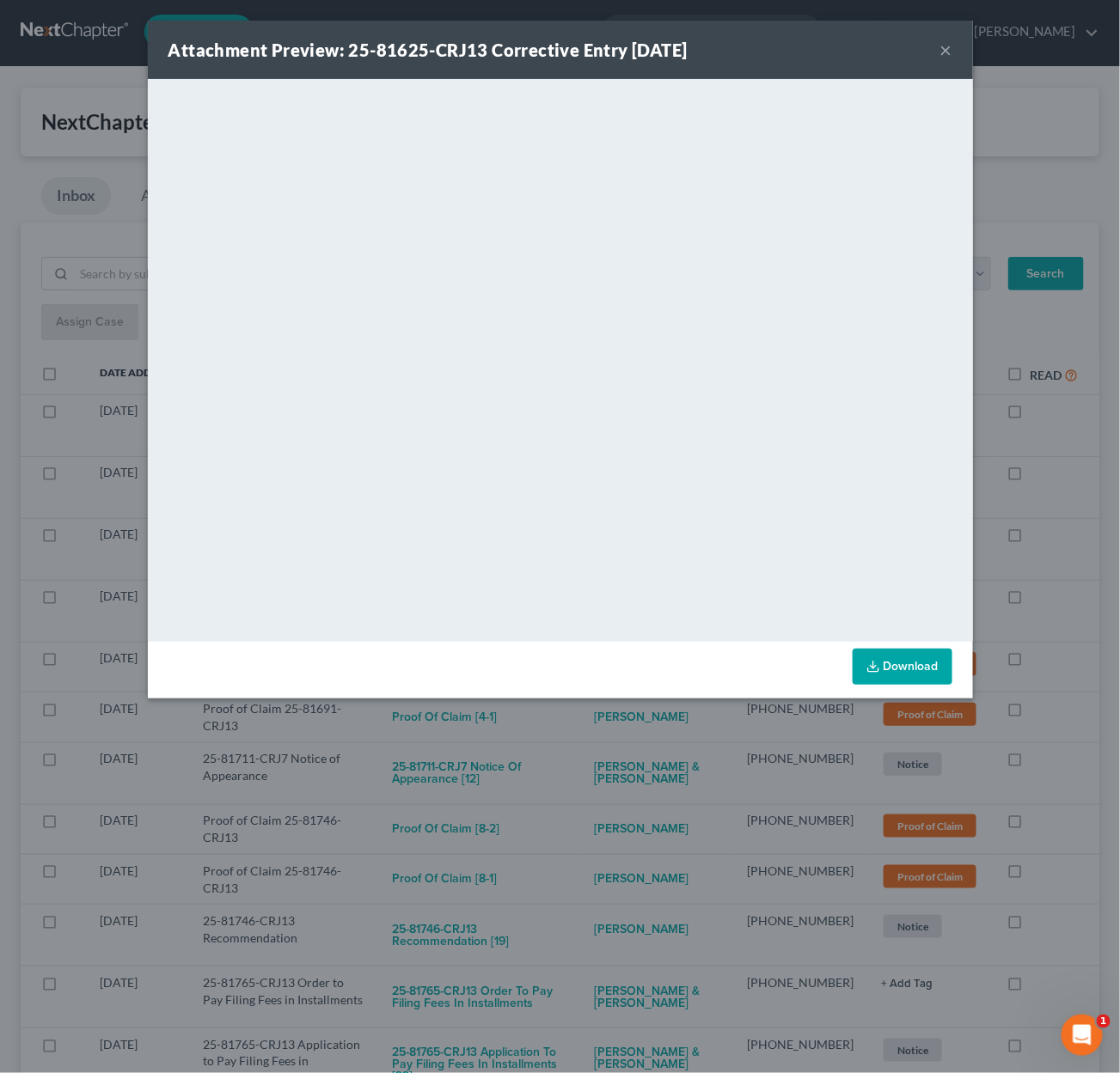
click at [631, 753] on div "Attachment Preview: 25-81625-CRJ13 Corrective Entry 09/09/2025 × <object ng-att…" at bounding box center [560, 536] width 1120 height 1073
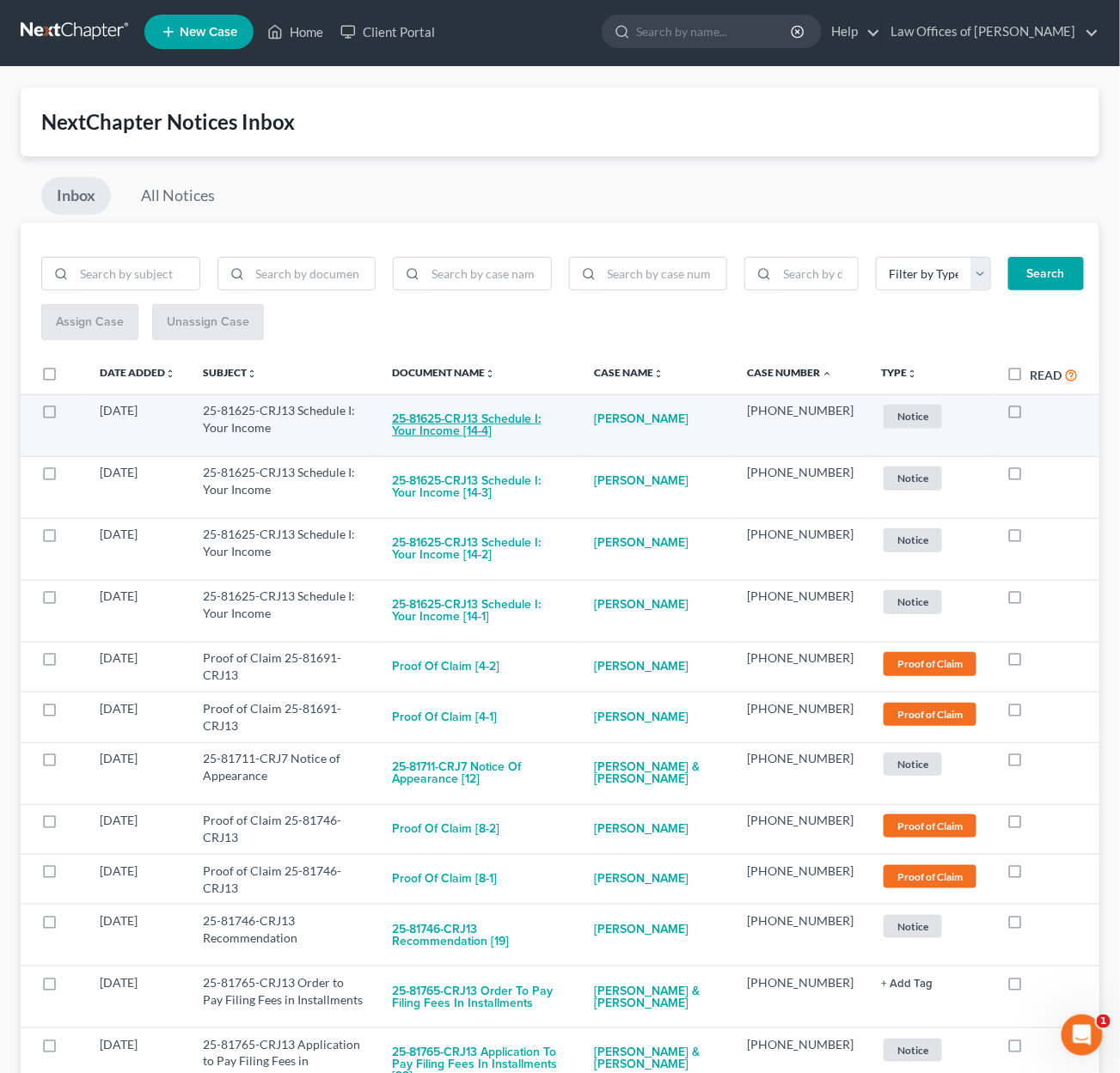
click at [535, 417] on button "25-81625-CRJ13 Schedule I: Your Income [14-4]" at bounding box center [478, 425] width 174 height 47
checkbox input "true"
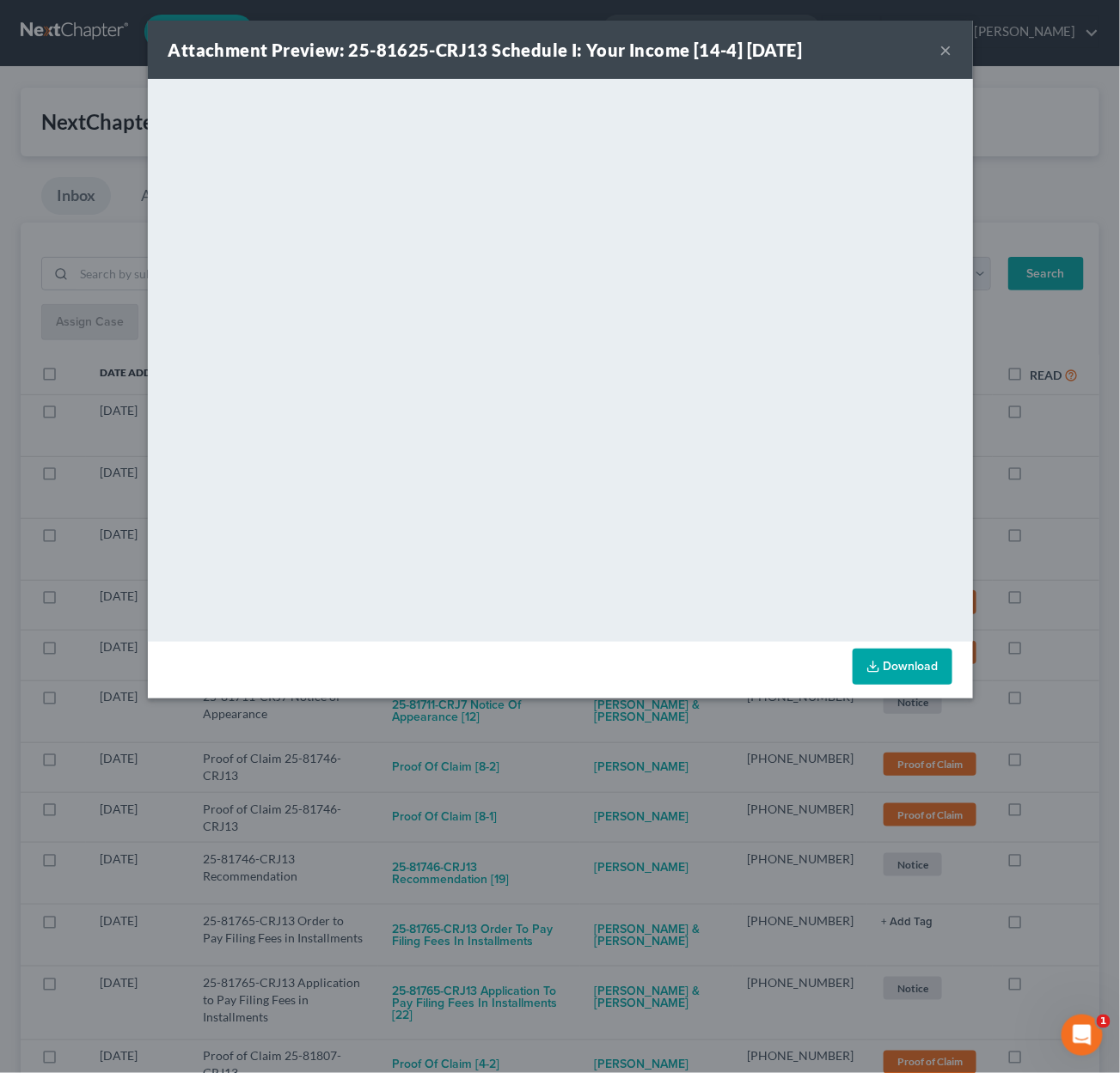
click at [586, 735] on div "Attachment Preview: 25-81625-CRJ13 Schedule I: Your Income [14-4] 09/09/2025 × …" at bounding box center [560, 536] width 1120 height 1073
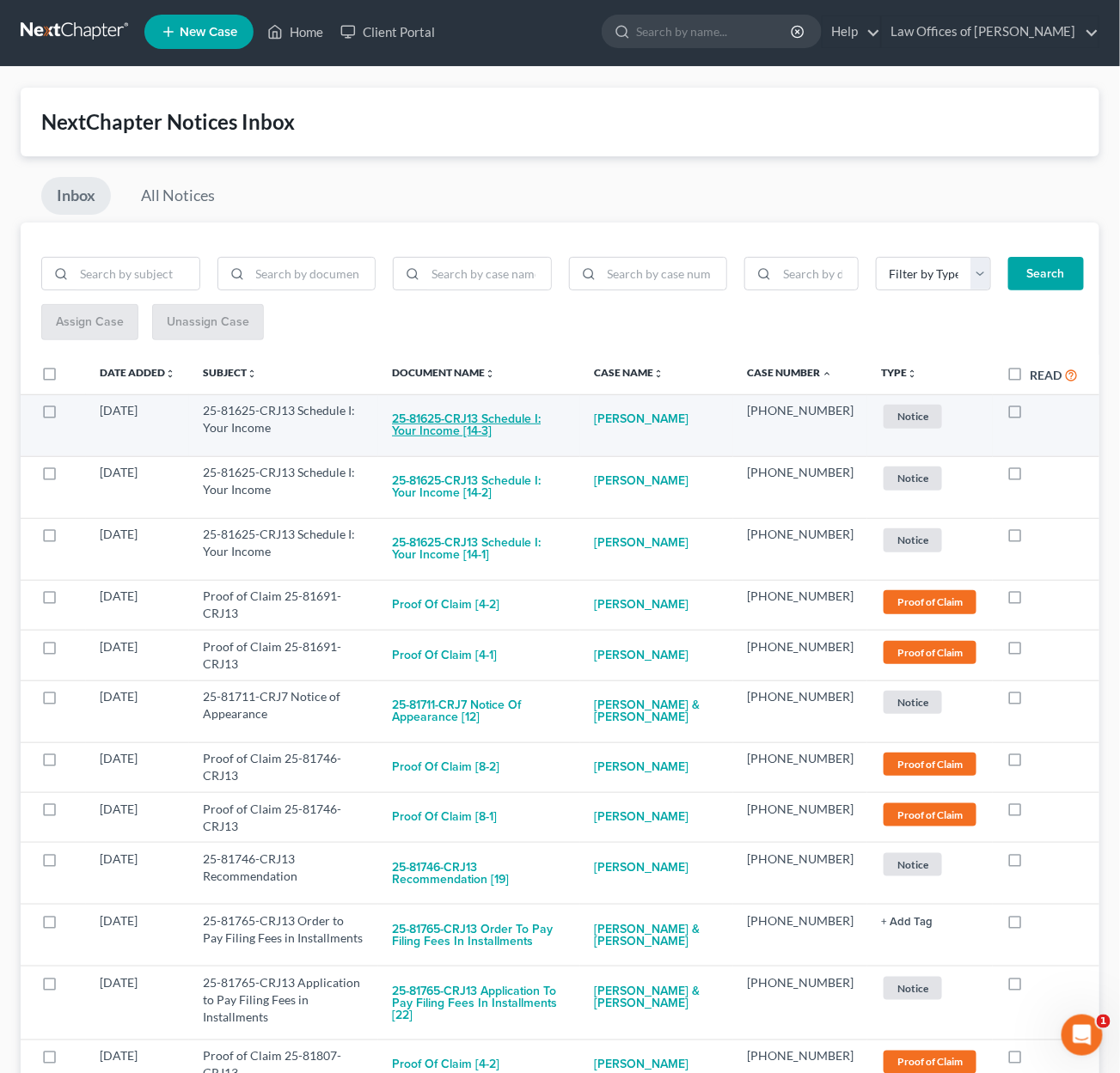
click at [530, 413] on button "25-81625-CRJ13 Schedule I: Your Income [14-3]" at bounding box center [478, 425] width 174 height 47
checkbox input "true"
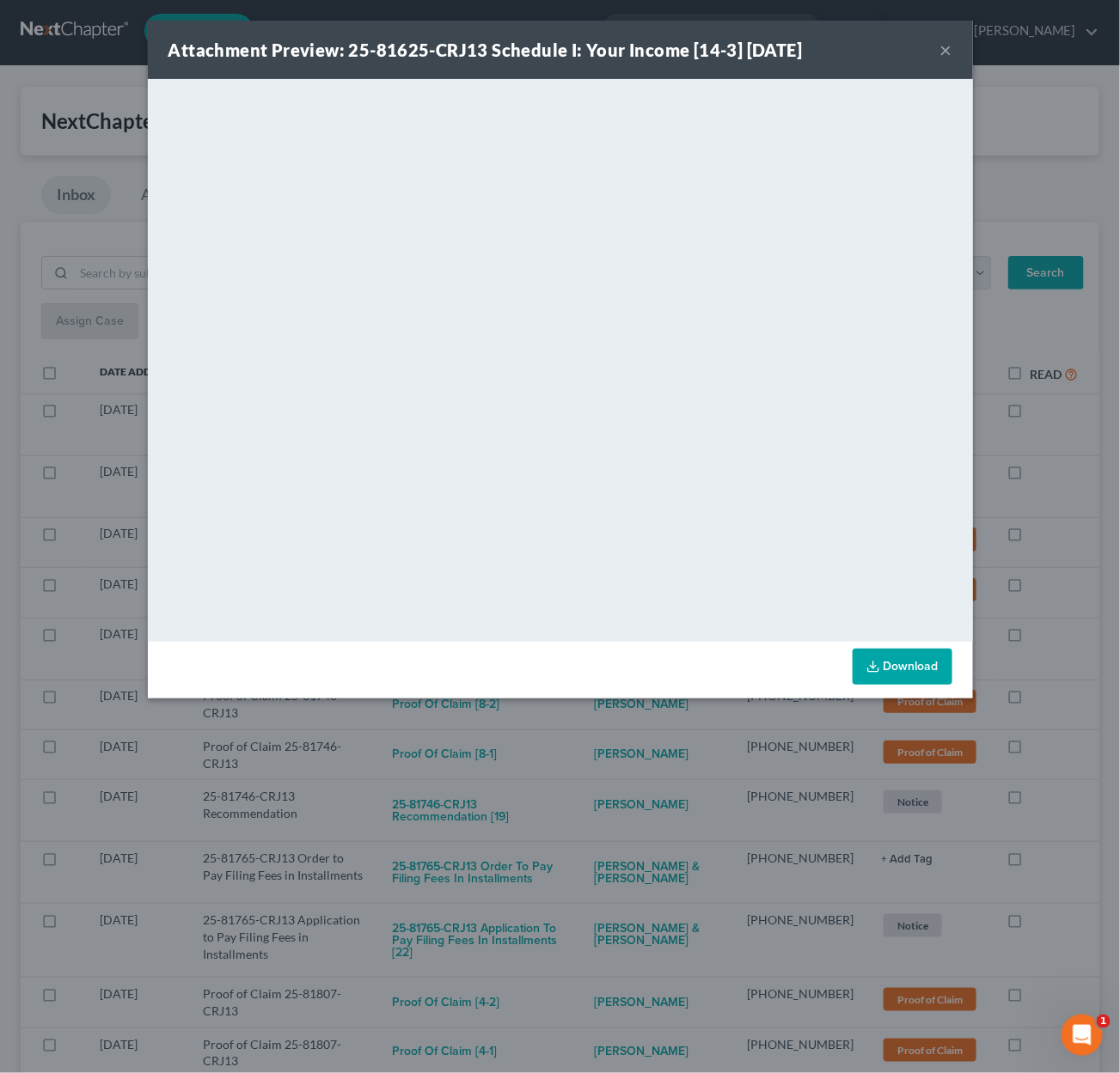
click at [592, 707] on div "Attachment Preview: 25-81625-CRJ13 Schedule I: Your Income [14-3] 09/09/2025 × …" at bounding box center [560, 536] width 1120 height 1073
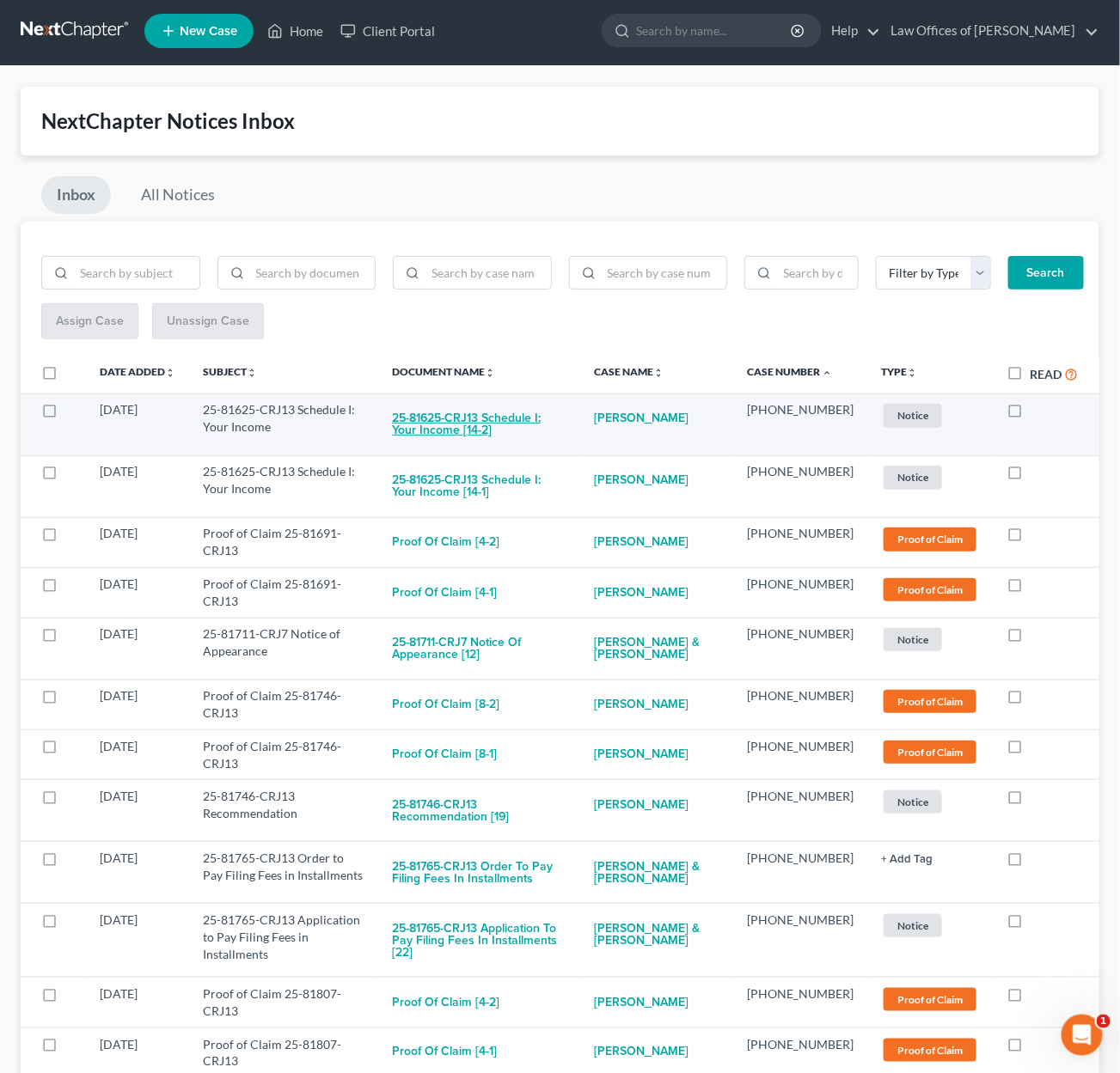
click at [521, 414] on button "25-81625-CRJ13 Schedule I: Your Income [14-2]" at bounding box center [478, 424] width 174 height 47
checkbox input "true"
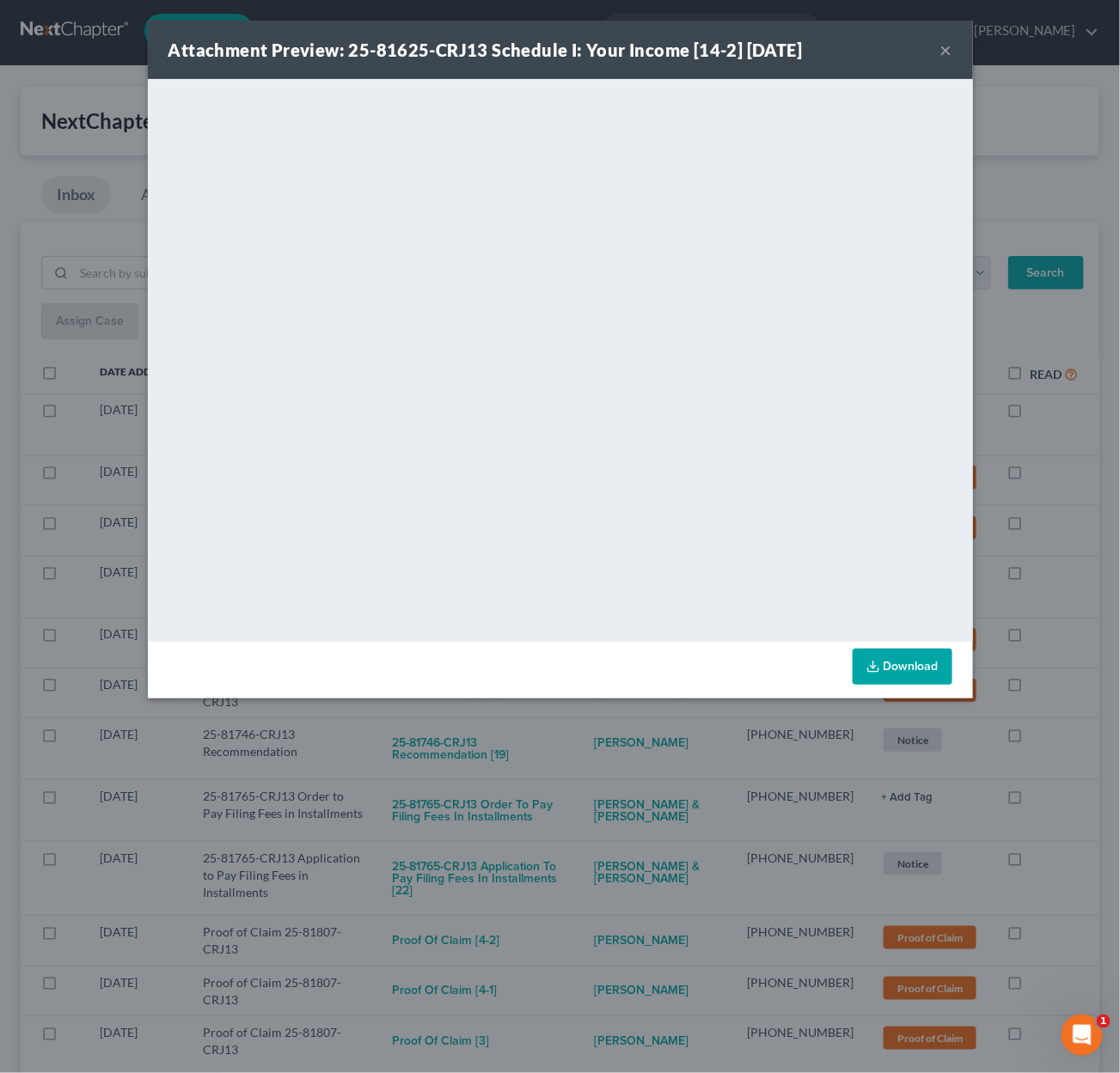
click at [604, 703] on div "Attachment Preview: 25-81625-CRJ13 Schedule I: Your Income [14-2] 09/09/2025 × …" at bounding box center [560, 536] width 1120 height 1073
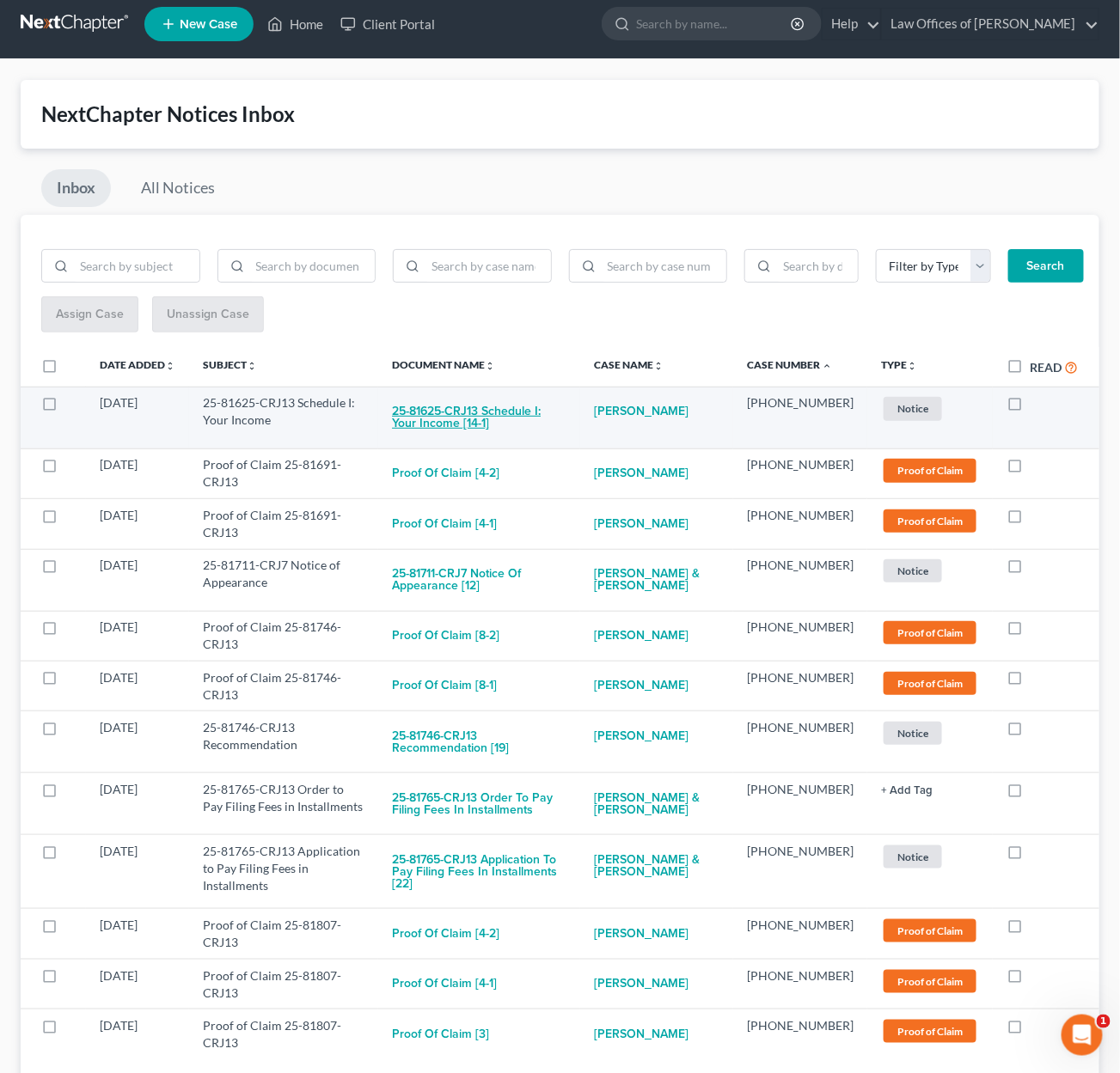
scroll to position [12, 0]
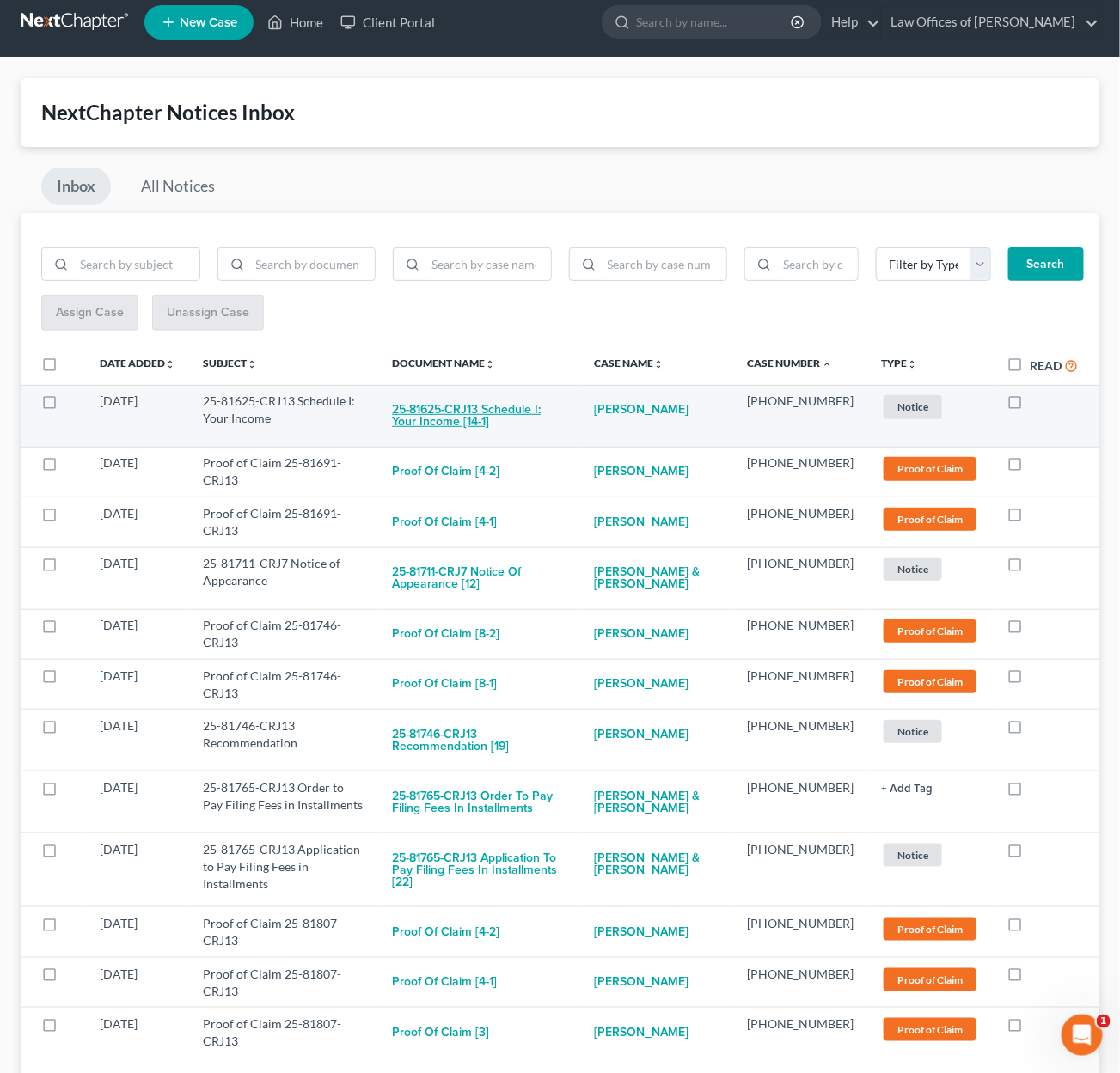
click at [502, 409] on button "25-81625-CRJ13 Schedule I: Your Income [14-1]" at bounding box center [478, 416] width 174 height 47
checkbox input "true"
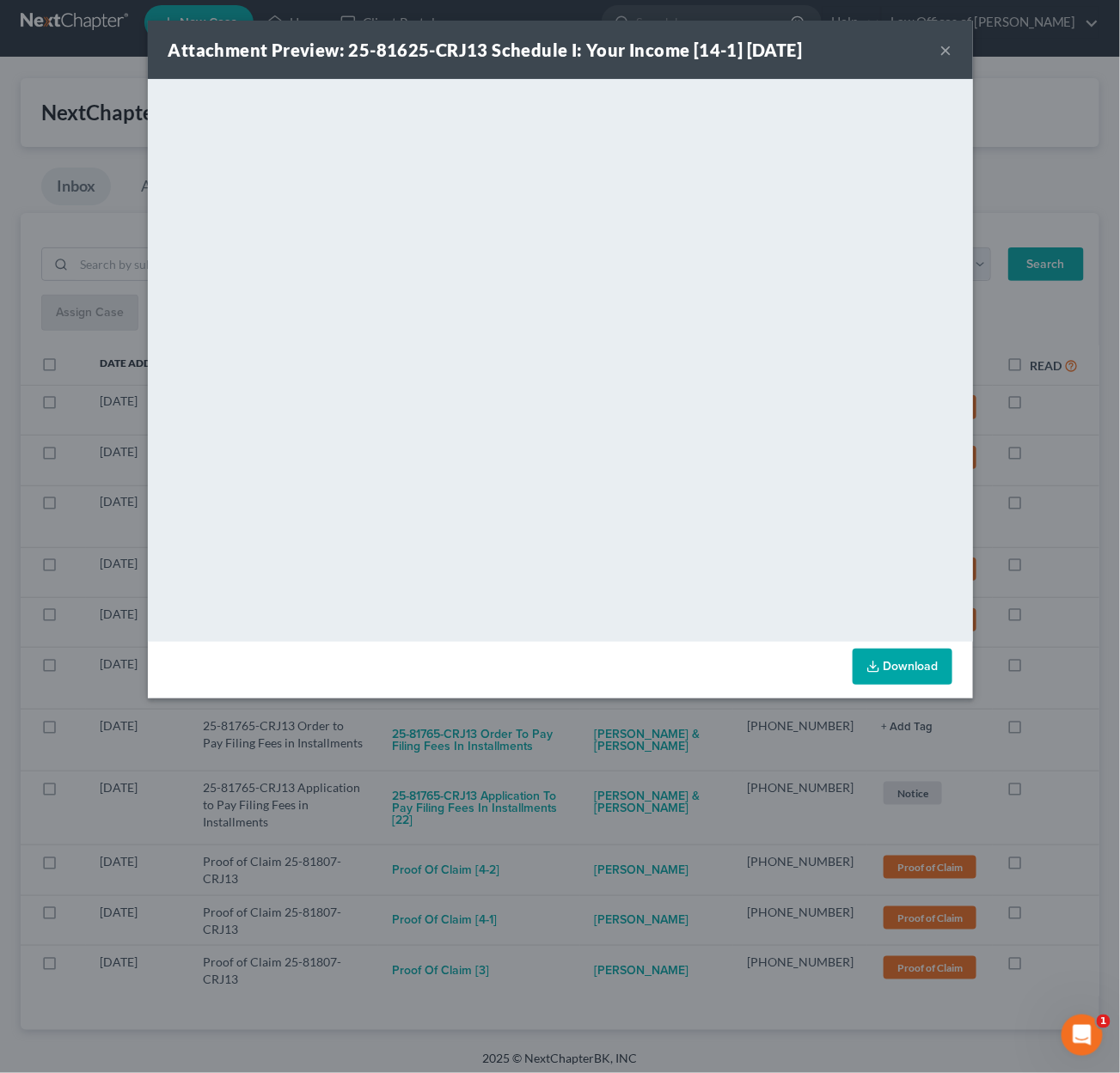
drag, startPoint x: 601, startPoint y: 714, endPoint x: 586, endPoint y: 661, distance: 55.1
click at [601, 713] on div "Attachment Preview: 25-81625-CRJ13 Schedule I: Your Income [14-1] 09/09/2025 × …" at bounding box center [560, 536] width 1120 height 1073
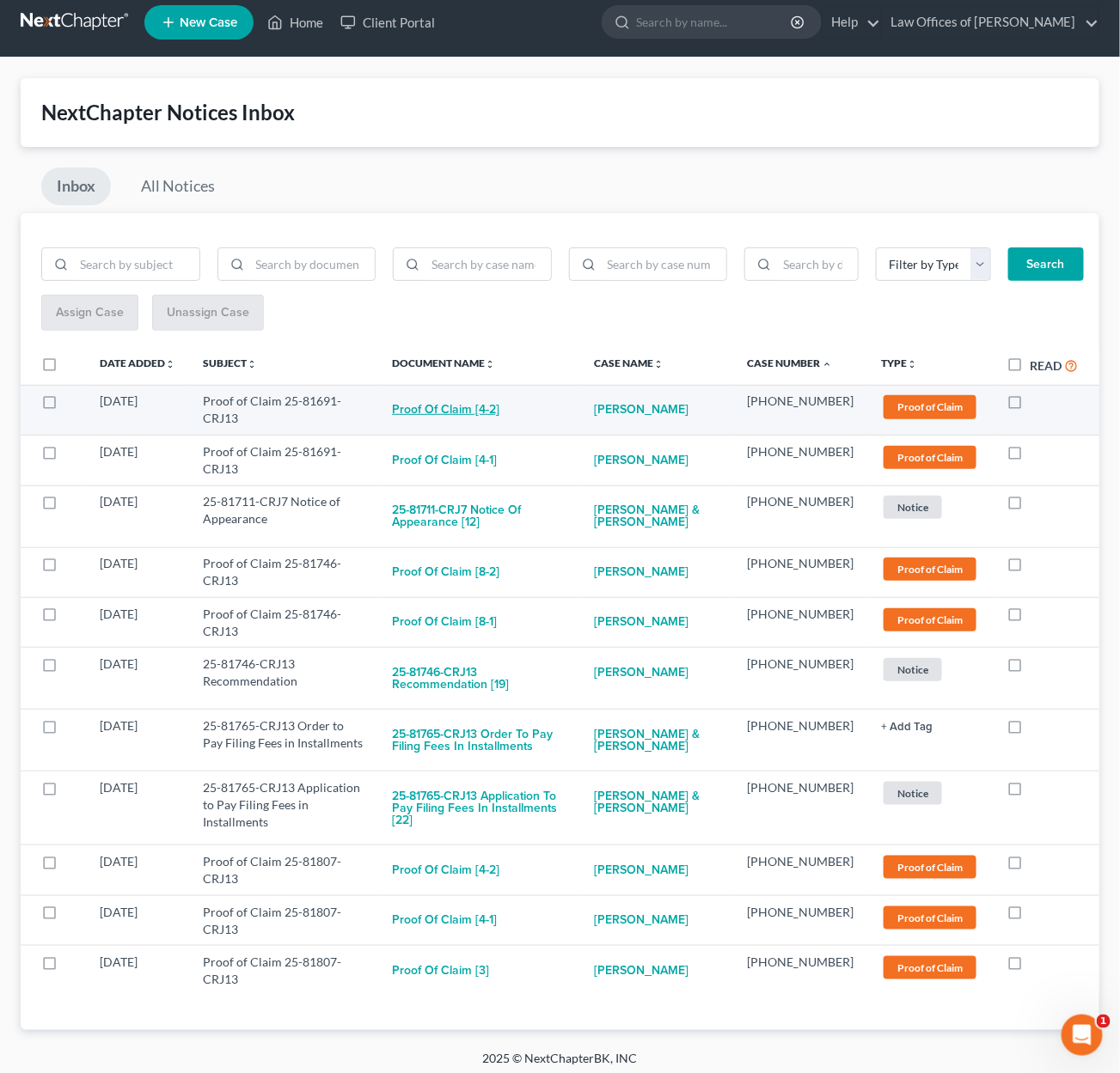
click at [492, 405] on button "Proof of Claim [4-2]" at bounding box center [445, 410] width 107 height 35
checkbox input "true"
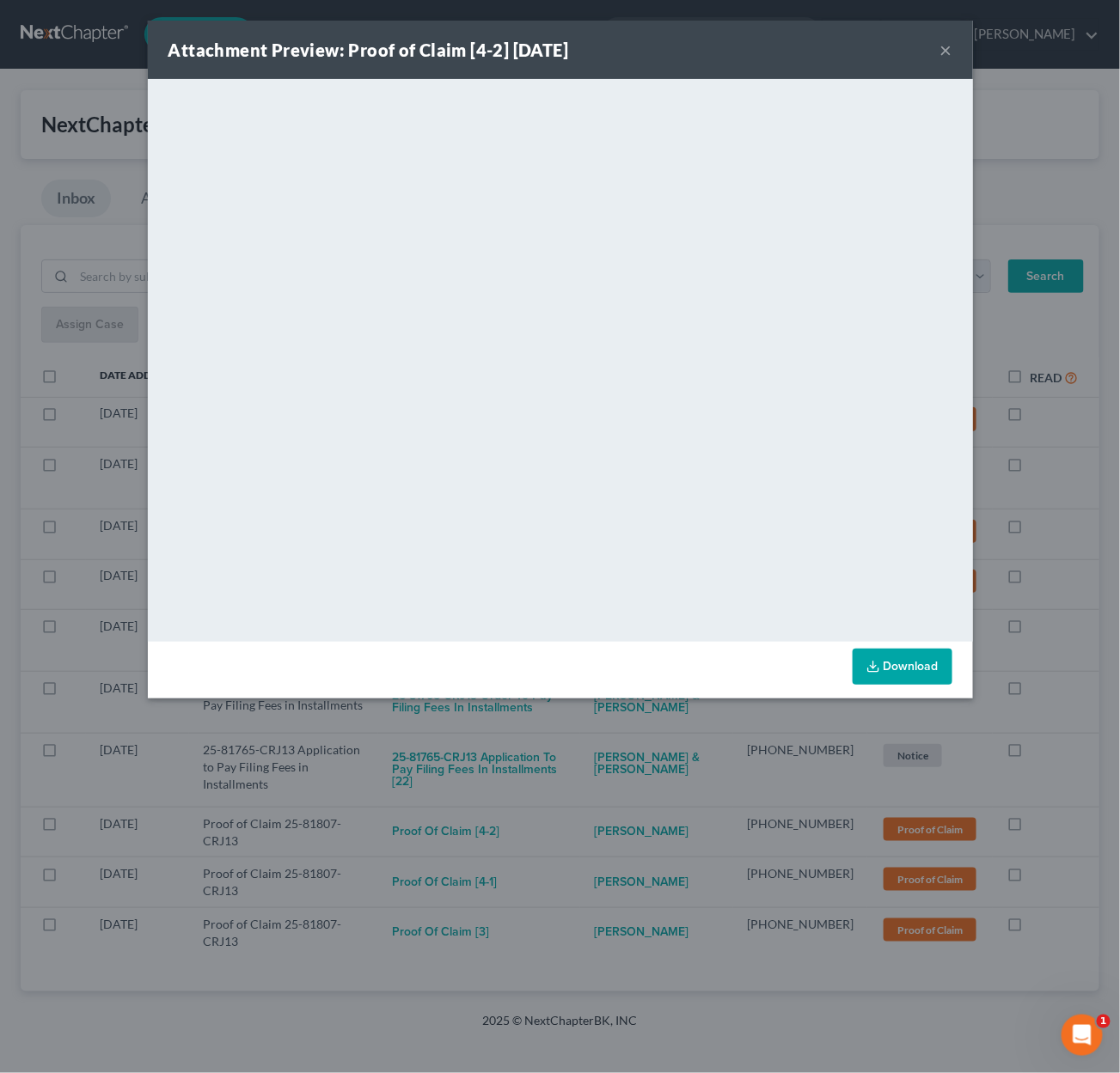
scroll to position [0, 0]
click at [606, 734] on div "Attachment Preview: Proof of Claim [4-2] 09/09/2025 × <object ng-attr-data='htt…" at bounding box center [560, 536] width 1120 height 1073
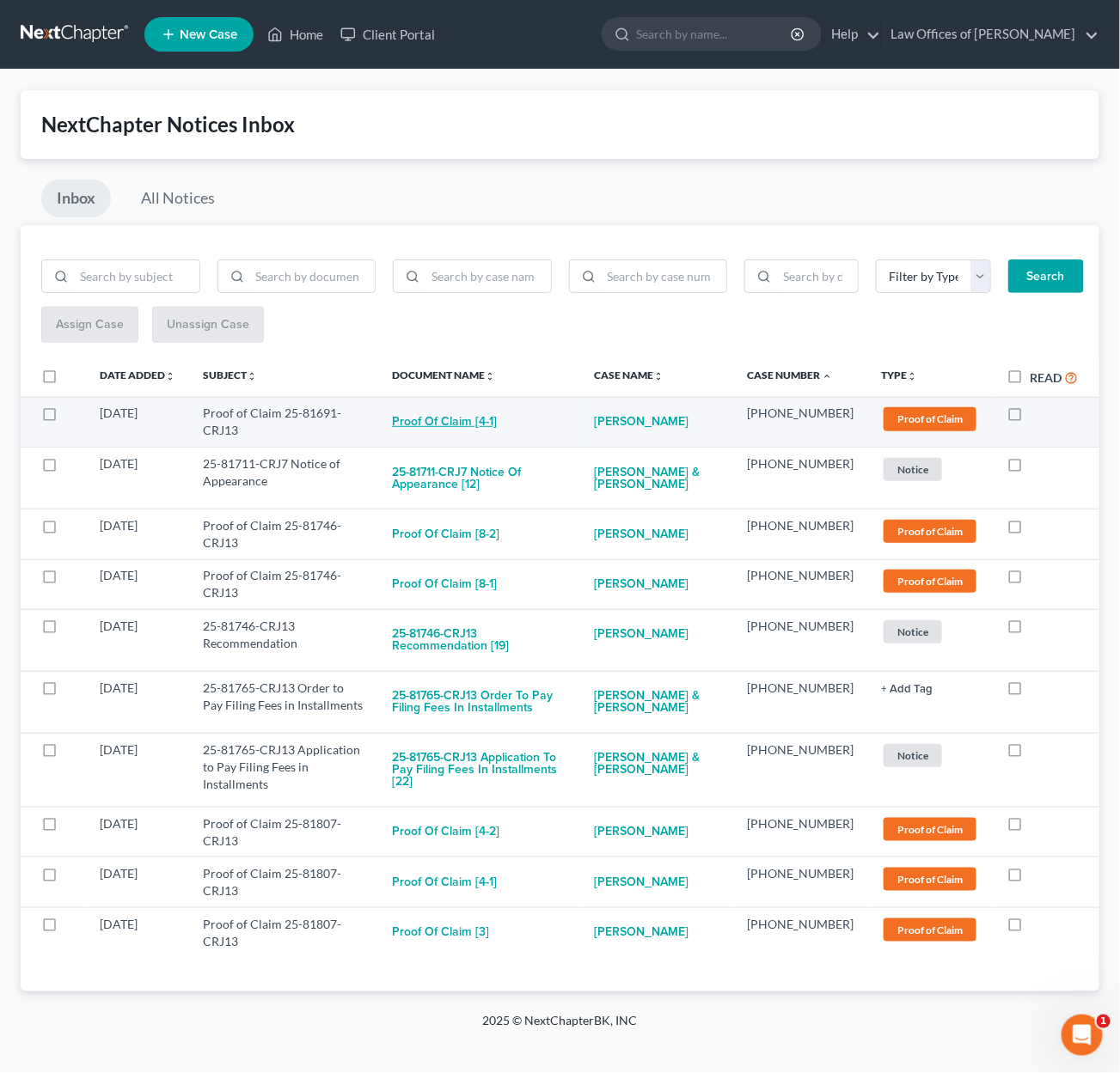
click at [482, 421] on button "Proof of Claim [4-1]" at bounding box center [443, 422] width 105 height 35
checkbox input "true"
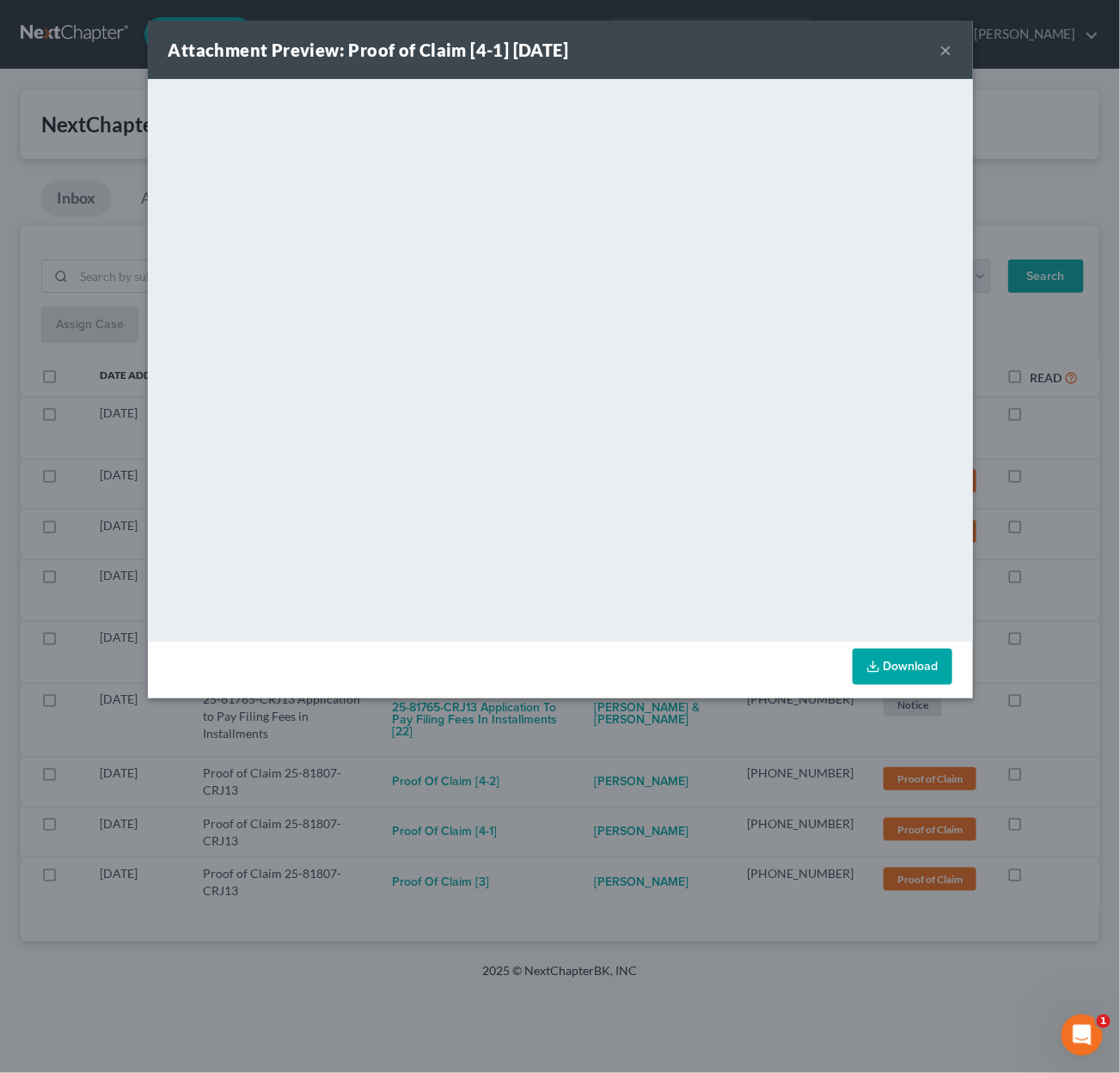
click at [605, 746] on div "Attachment Preview: Proof of Claim [4-1] 09/09/2025 × <object ng-attr-data='htt…" at bounding box center [560, 536] width 1120 height 1073
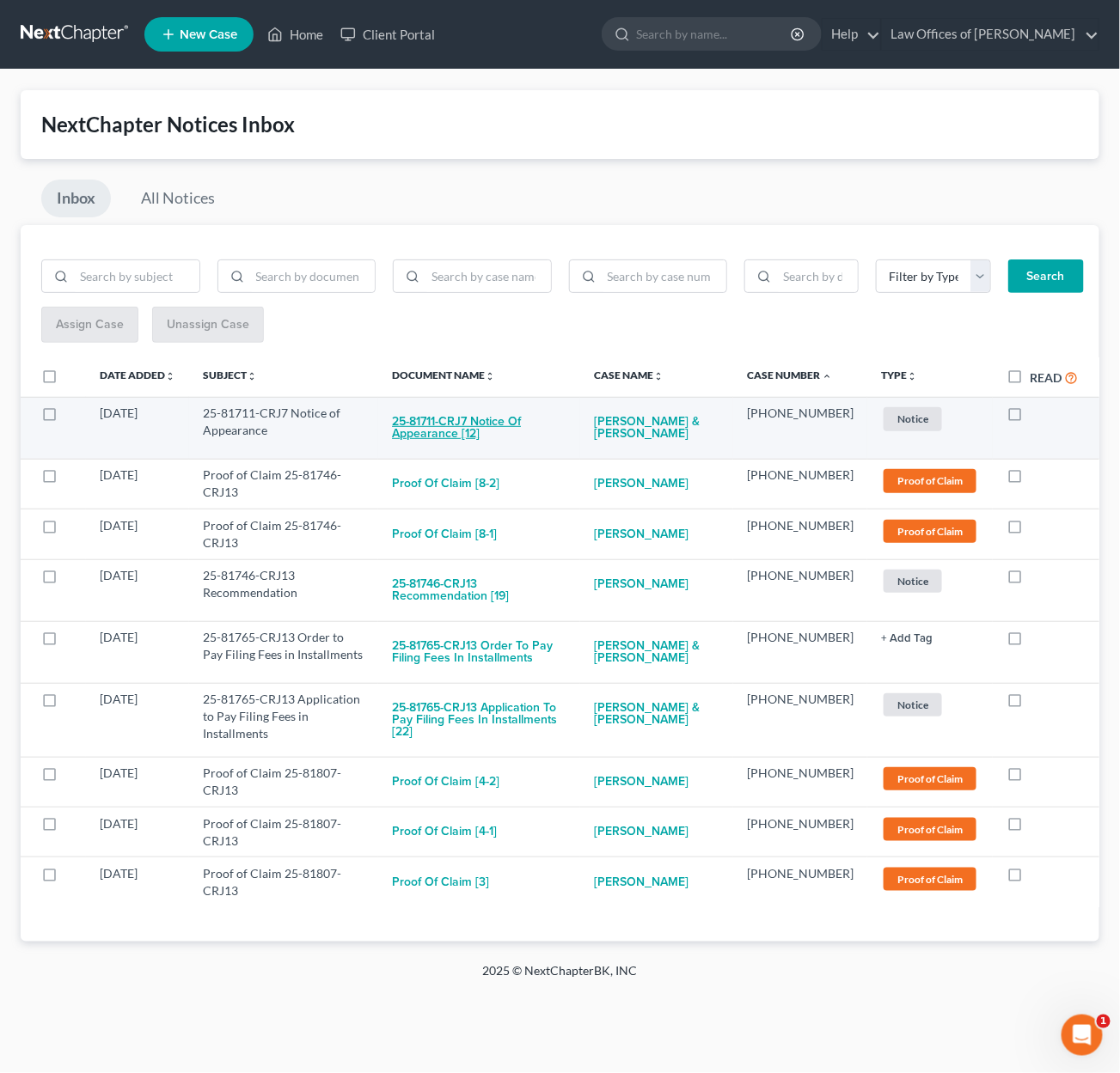
click at [516, 426] on button "25-81711-CRJ7 Notice of Appearance [12]" at bounding box center [478, 428] width 174 height 47
checkbox input "true"
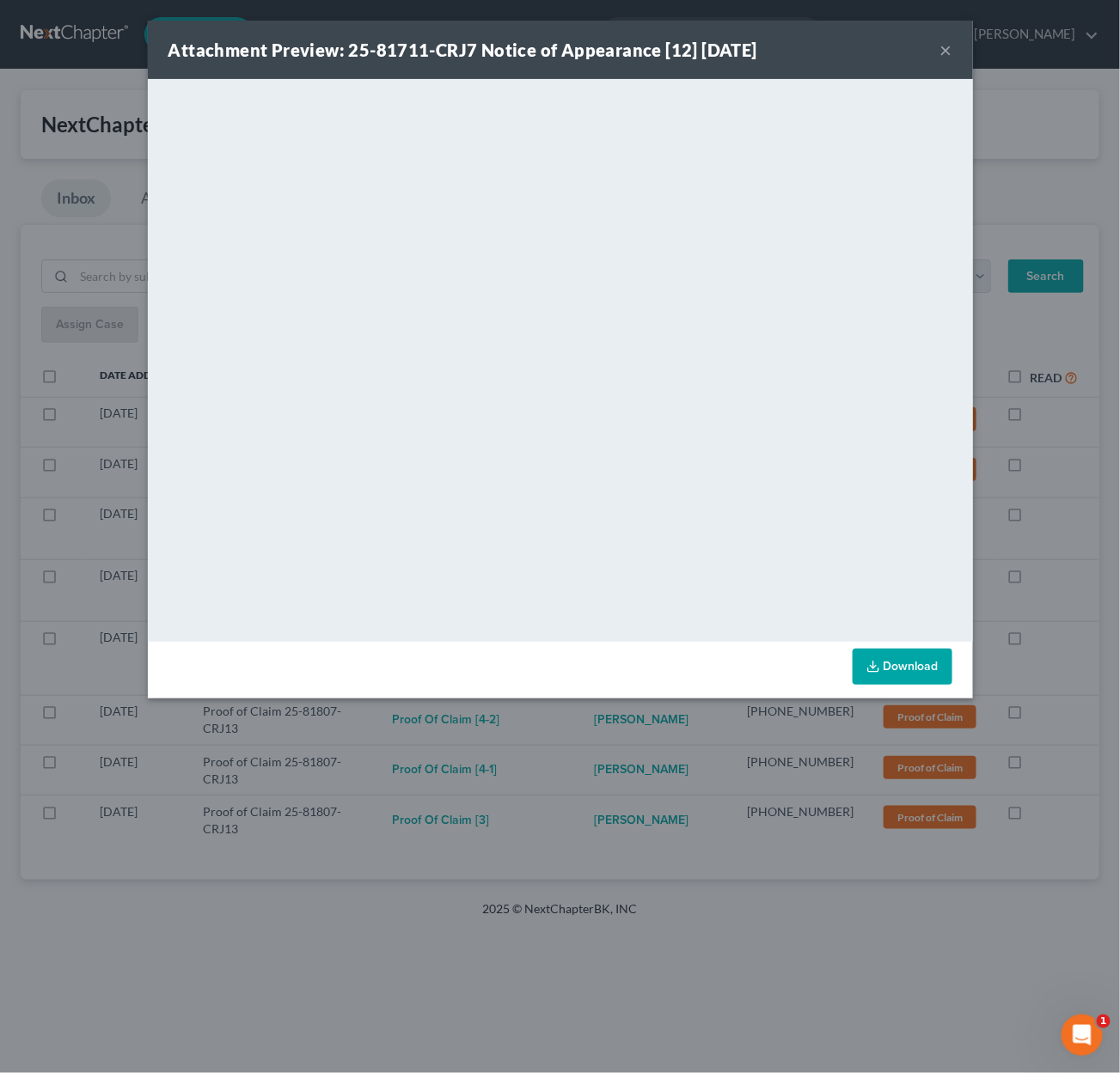
click at [592, 735] on div "Attachment Preview: 25-81711-CRJ7 Notice of Appearance [12] 09/09/2025 × <objec…" at bounding box center [560, 536] width 1120 height 1073
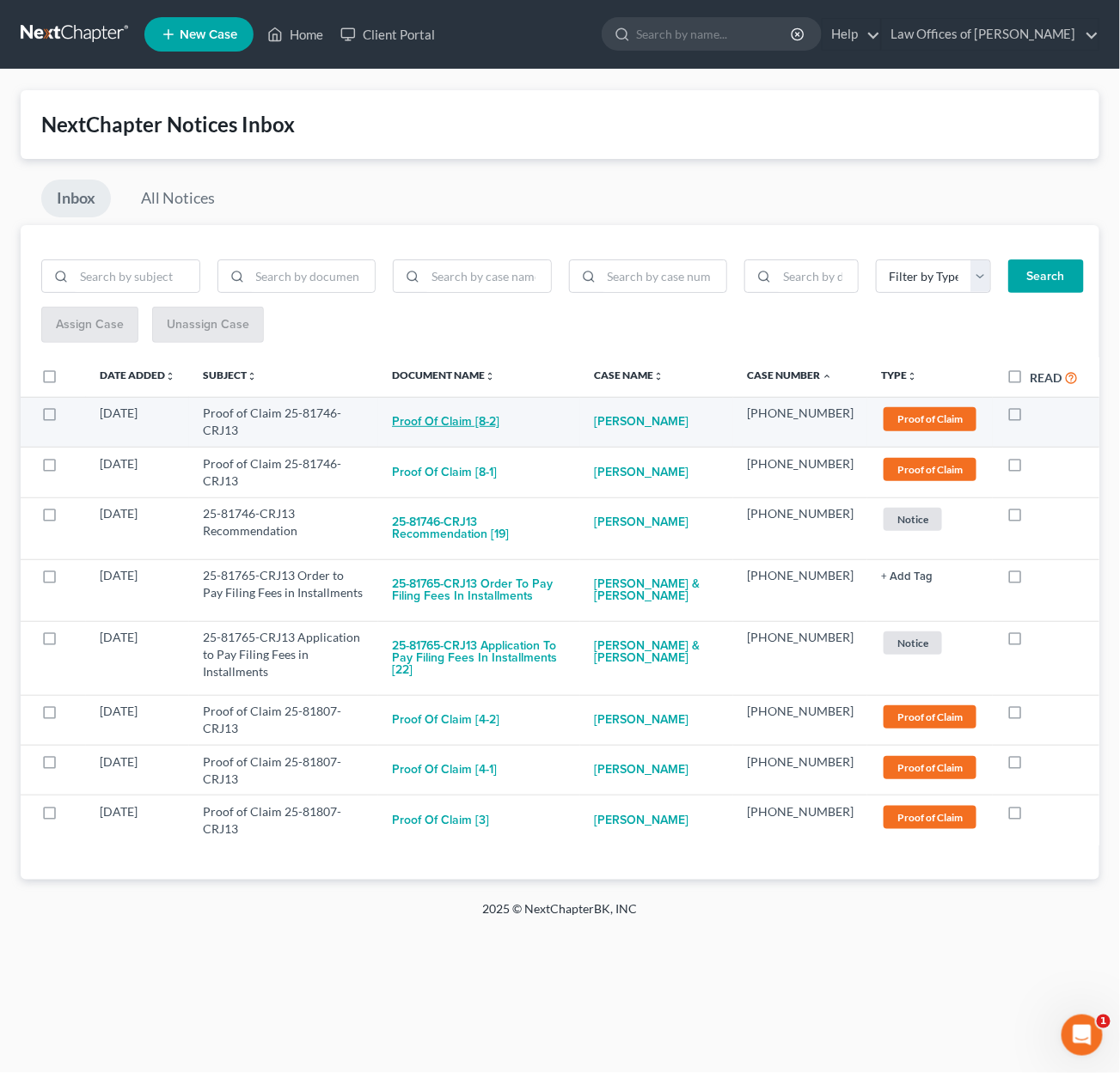
click at [499, 416] on button "Proof of Claim [8-2]" at bounding box center [445, 422] width 107 height 35
checkbox input "true"
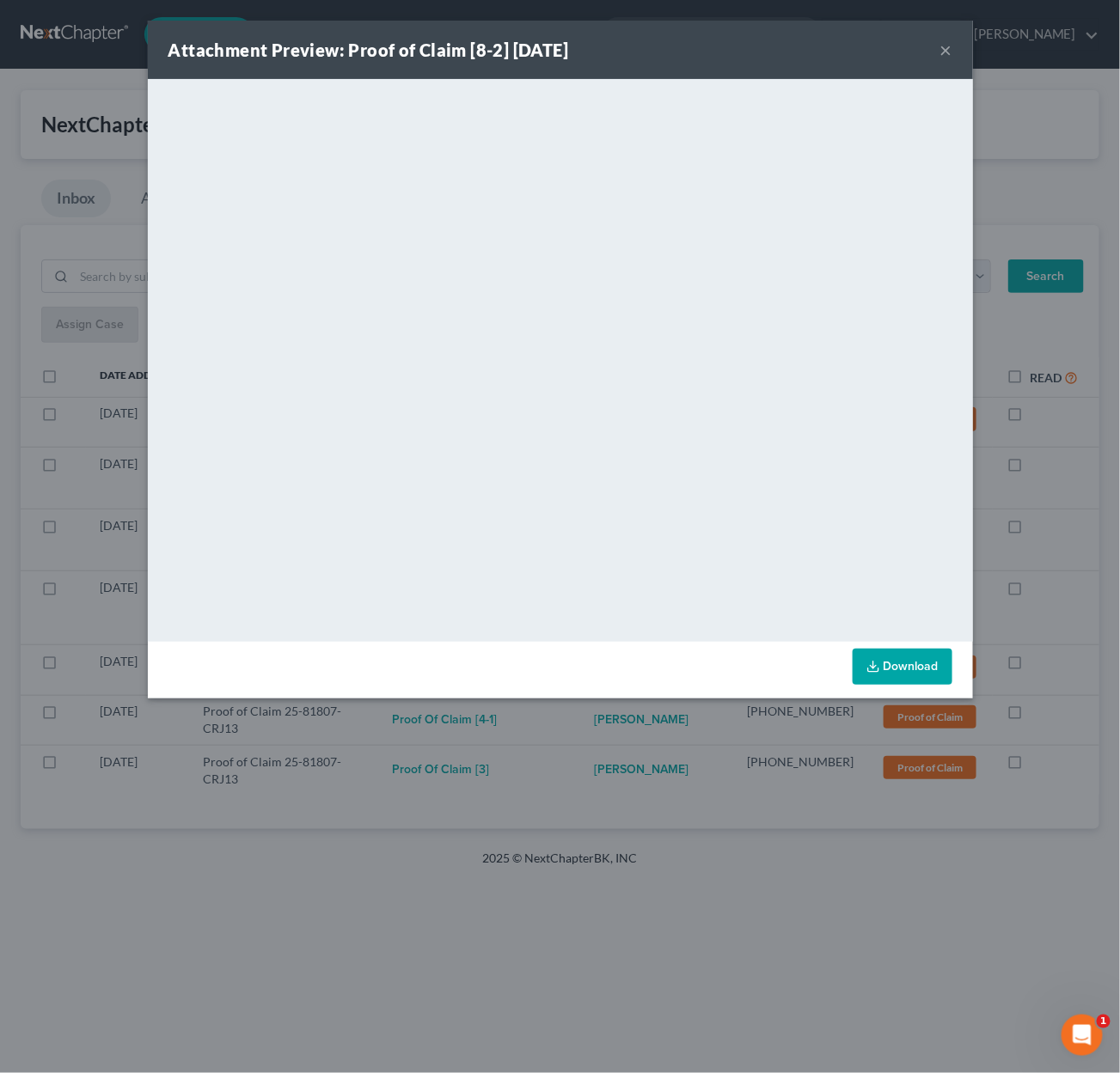
drag, startPoint x: 600, startPoint y: 718, endPoint x: 592, endPoint y: 685, distance: 34.0
click at [600, 715] on div "Attachment Preview: Proof of Claim [8-2] 09/10/2025 × <object ng-attr-data='htt…" at bounding box center [560, 536] width 1120 height 1073
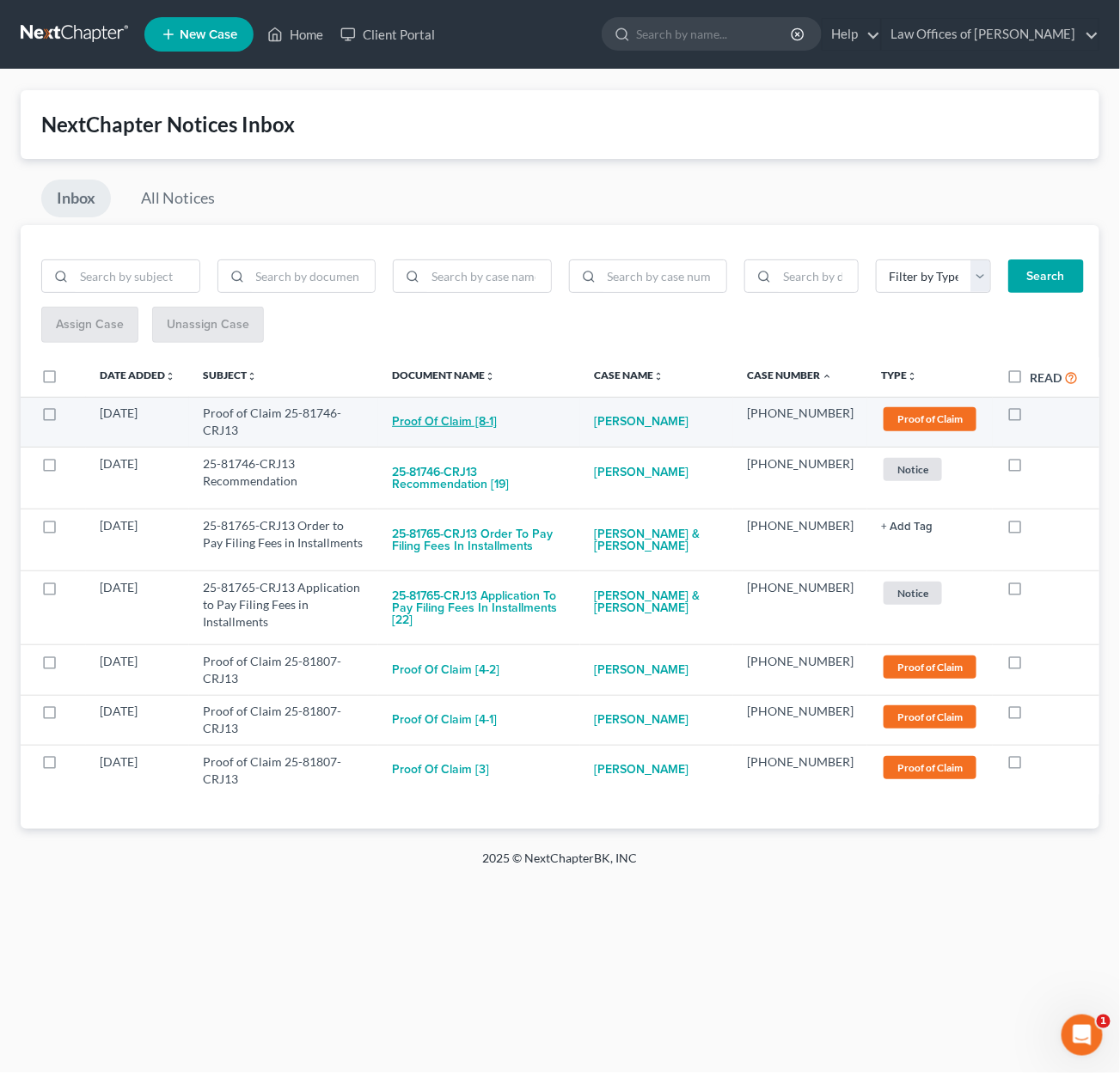
click at [492, 416] on button "Proof of Claim [8-1]" at bounding box center [443, 422] width 105 height 35
checkbox input "true"
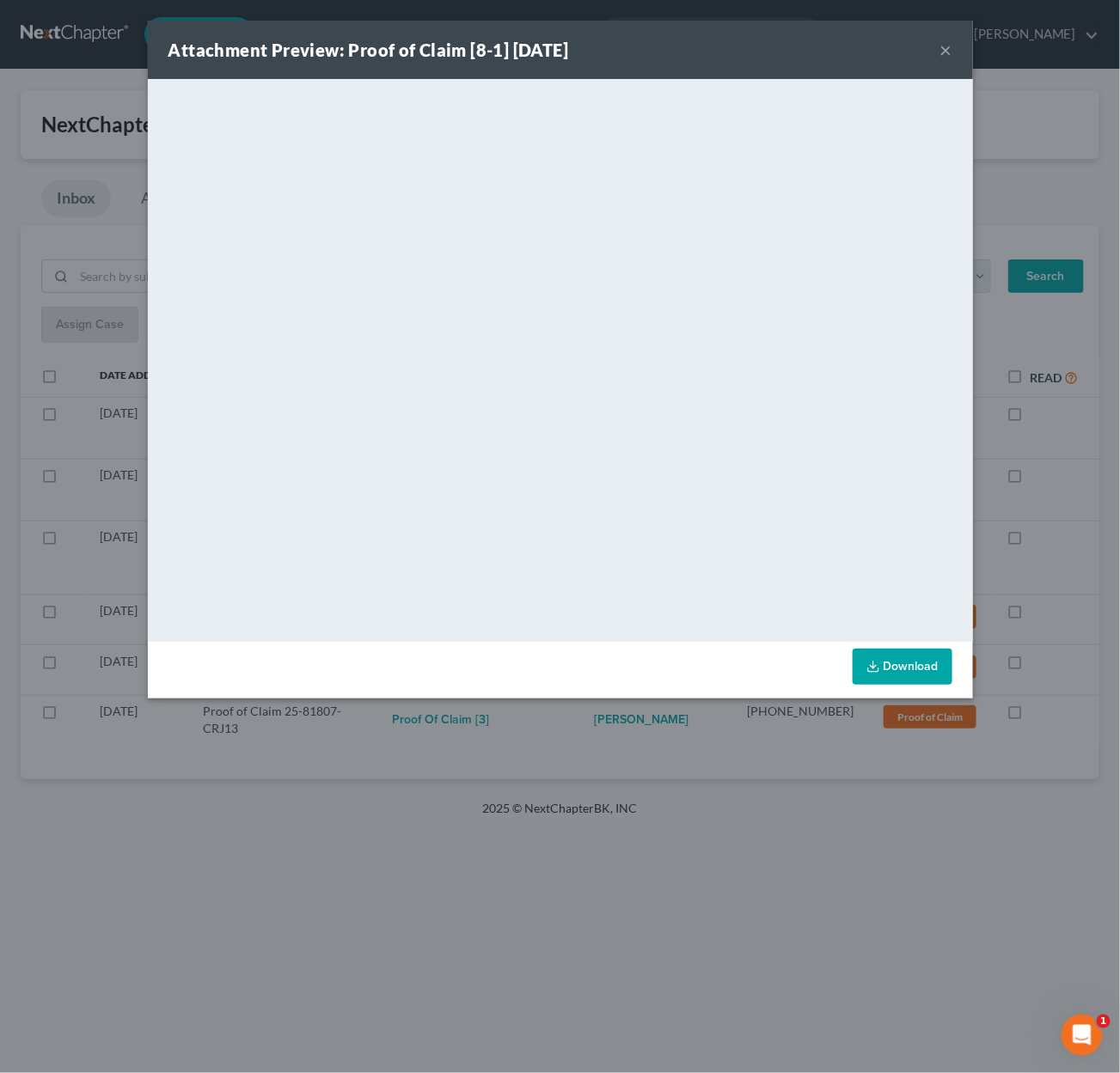
click at [593, 746] on div "Attachment Preview: Proof of Claim [8-1] 09/10/2025 × <object ng-attr-data='htt…" at bounding box center [560, 536] width 1120 height 1073
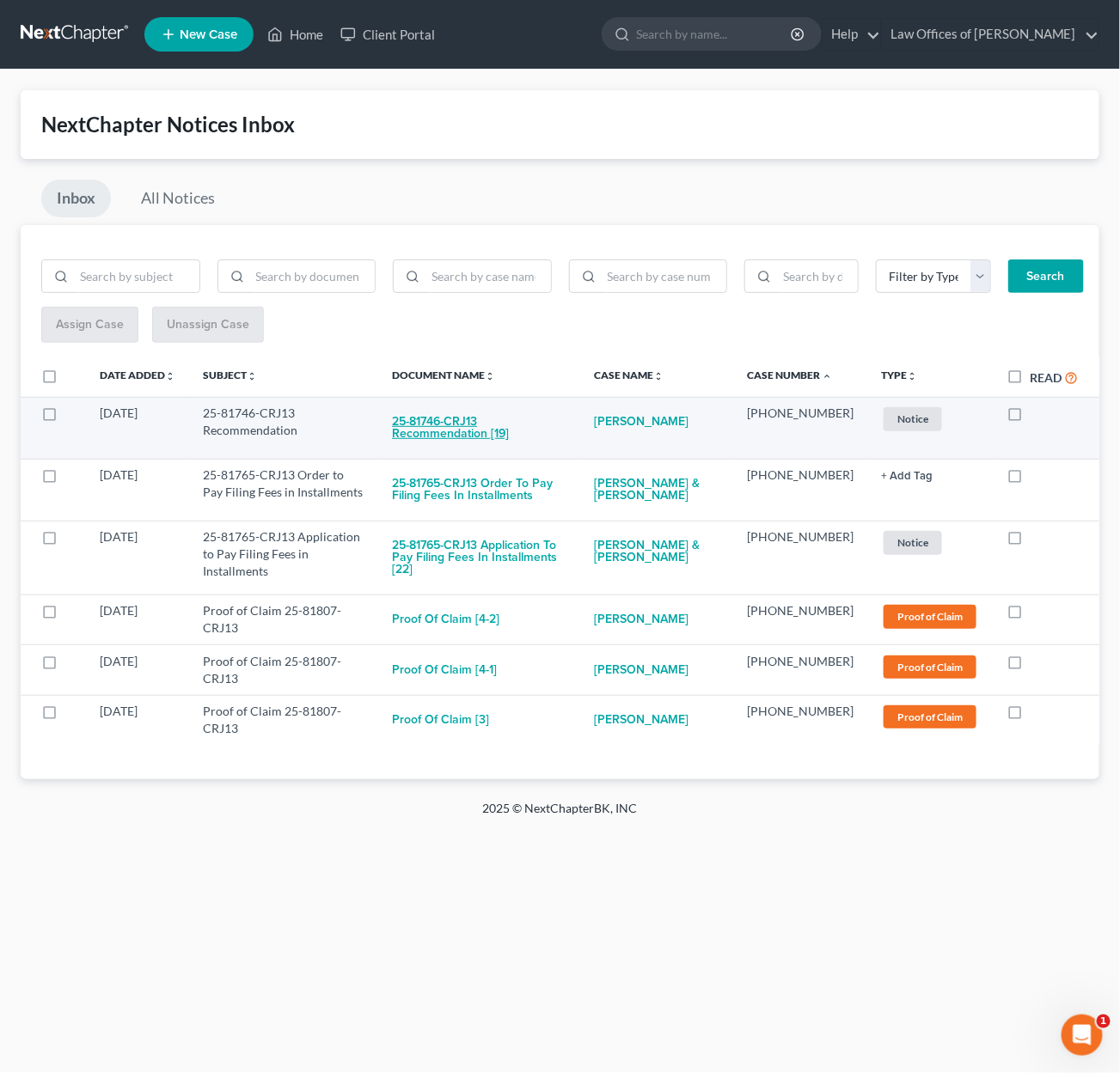
click at [528, 421] on button "25-81746-CRJ13 Recommendation [19]" at bounding box center [478, 428] width 174 height 47
checkbox input "true"
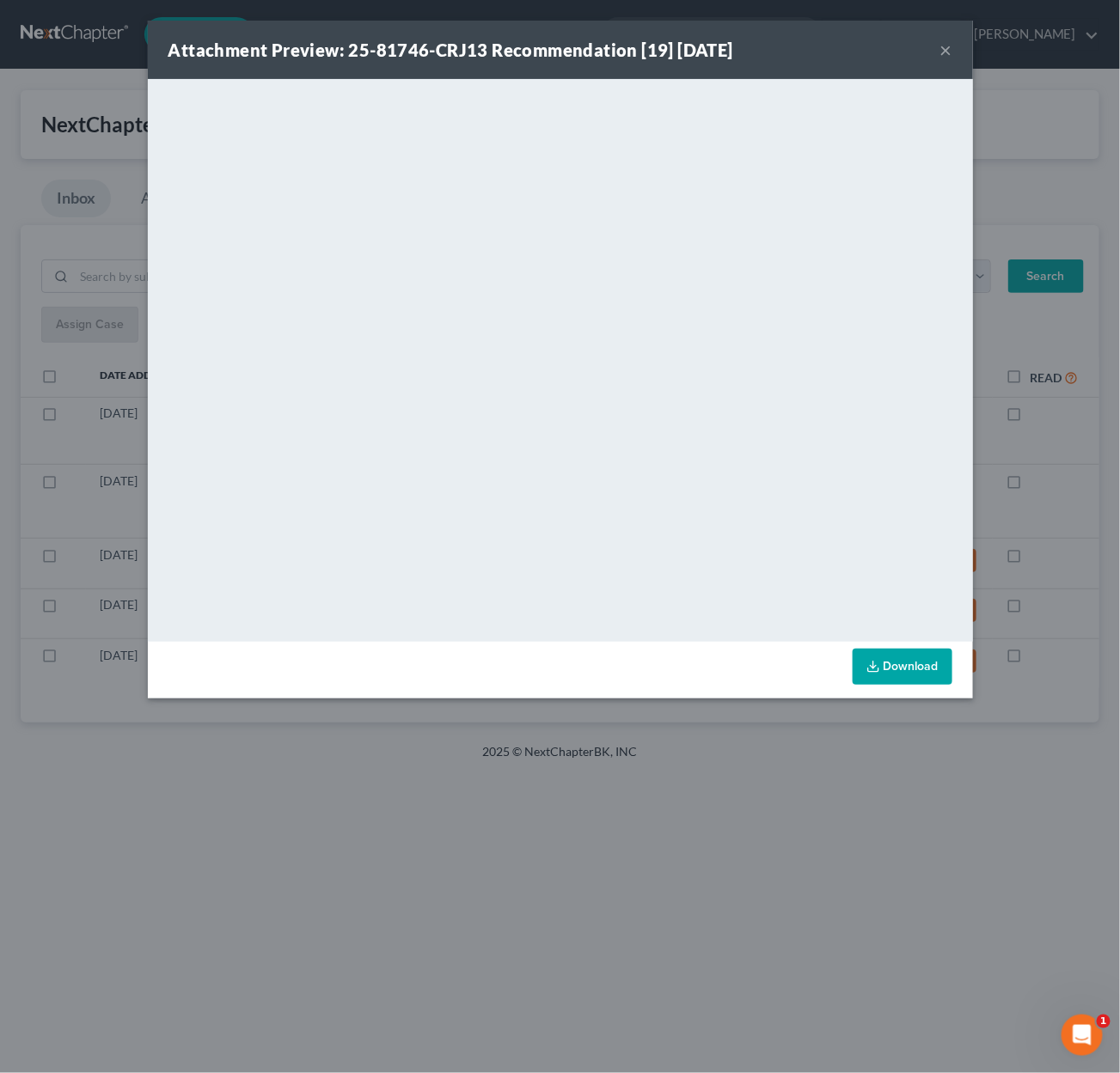
click at [609, 709] on div "Attachment Preview: 25-81746-CRJ13 Recommendation [19] 09/09/2025 × <object ng-…" at bounding box center [560, 536] width 1120 height 1073
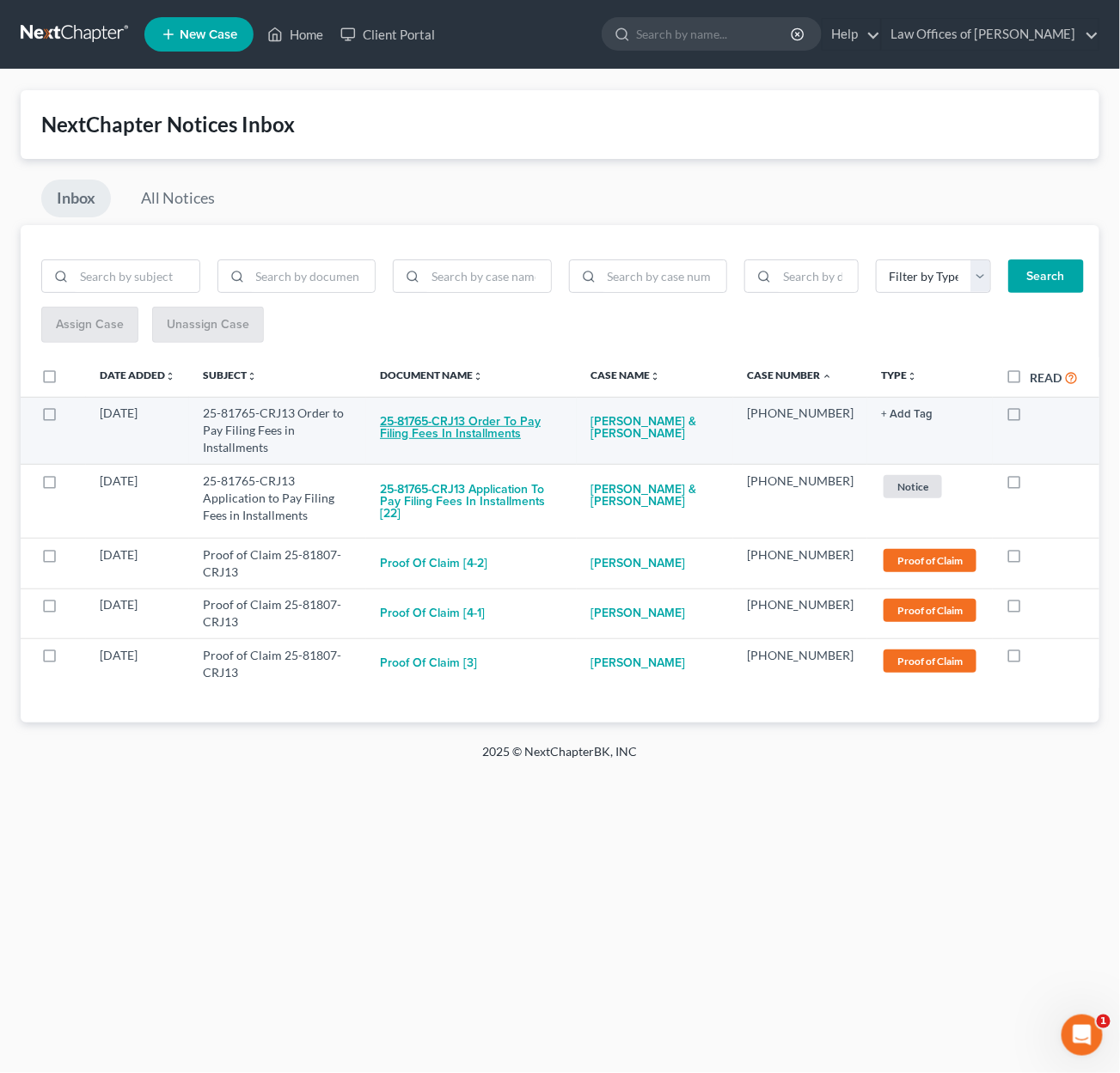
click at [535, 415] on button "25-81765-CRJ13 Order to Pay Filing Fees in Installments" at bounding box center [471, 428] width 183 height 47
checkbox input "true"
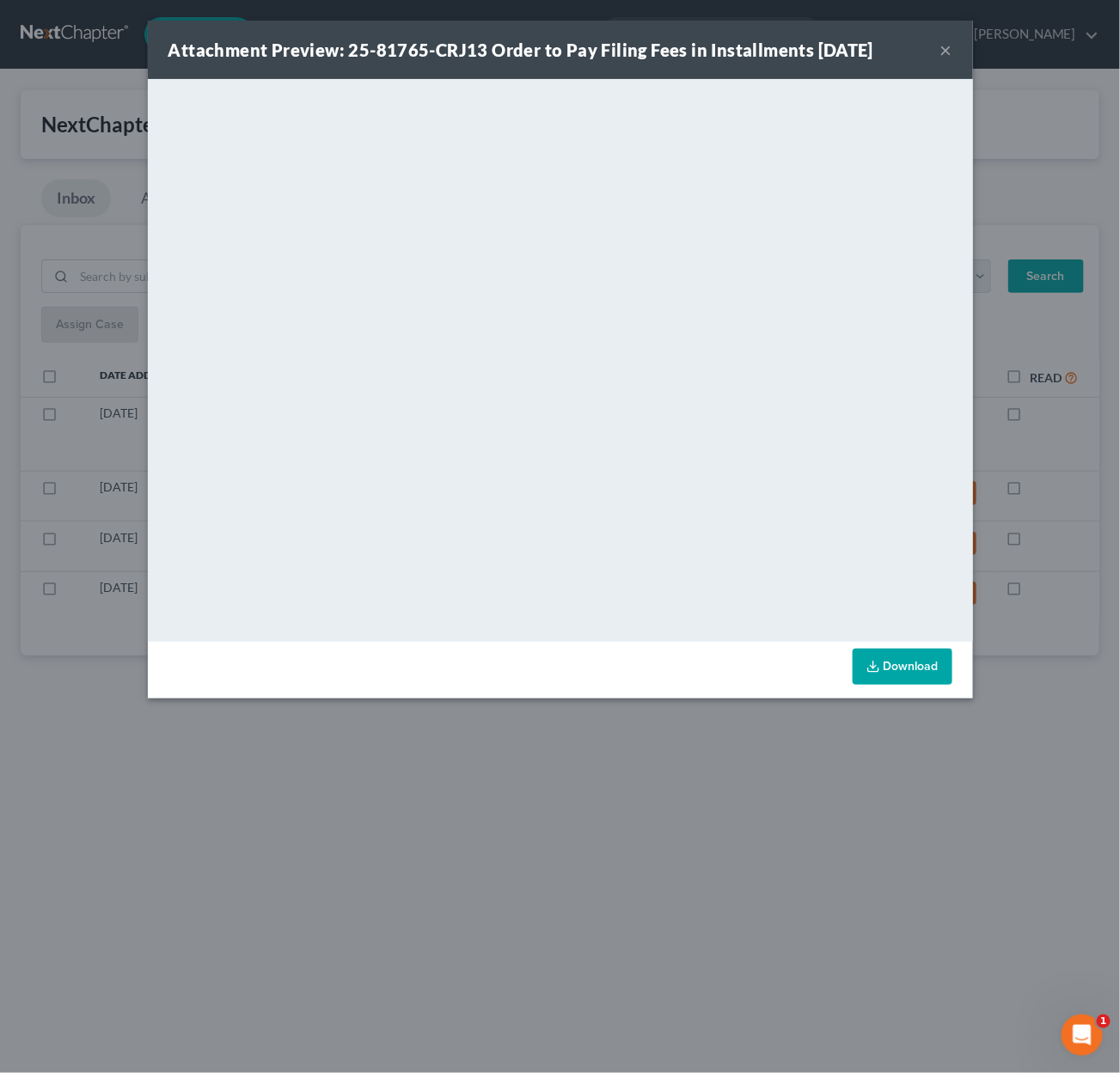
drag, startPoint x: 672, startPoint y: 722, endPoint x: 661, endPoint y: 707, distance: 18.6
click at [672, 721] on div "Attachment Preview: 25-81765-CRJ13 Order to Pay Filing Fees in Installments 09/…" at bounding box center [560, 536] width 1120 height 1073
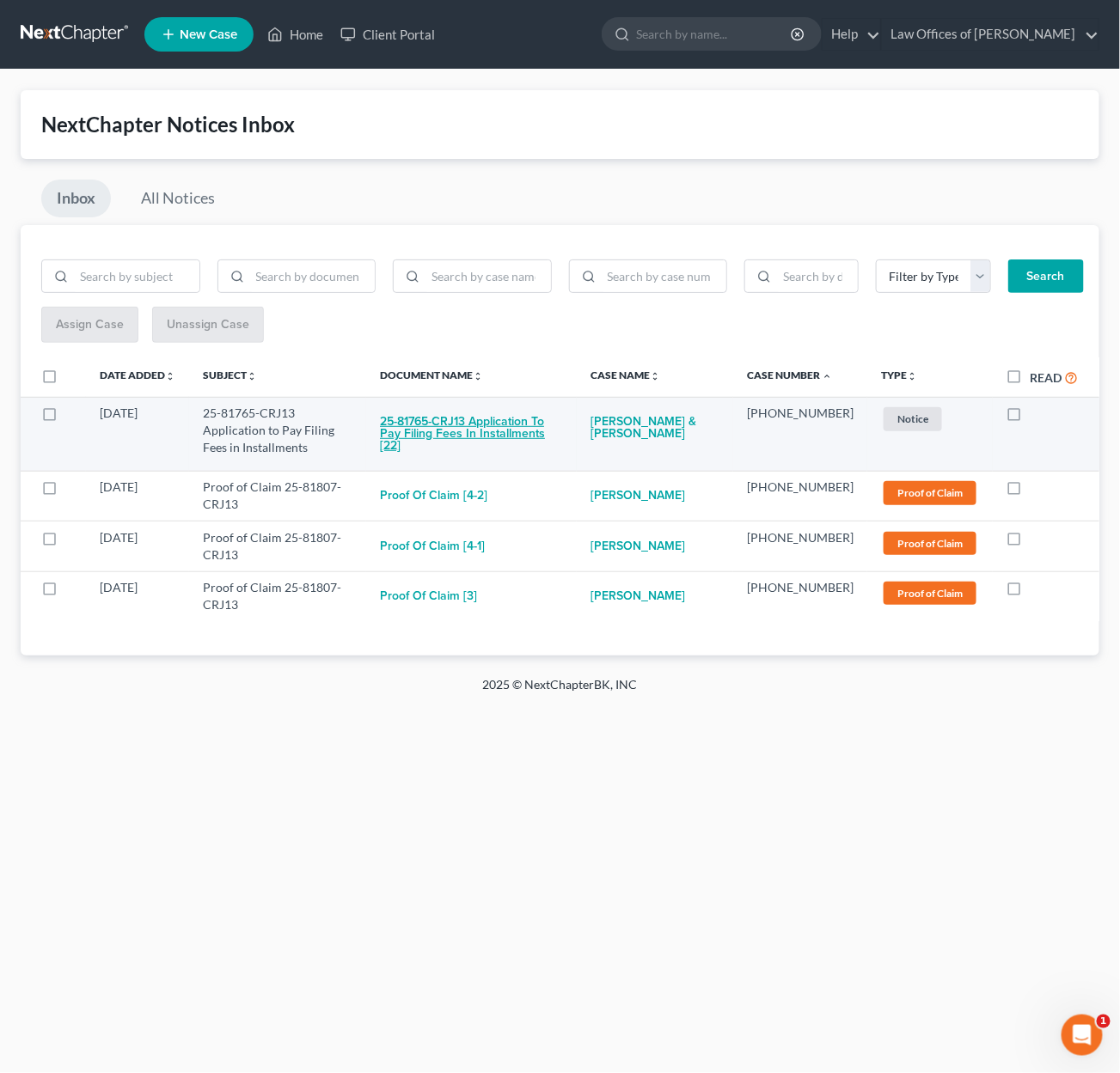
click at [545, 431] on button "25-81765-CRJ13 Application to Pay Filing Fees in Installments [22]" at bounding box center [471, 433] width 183 height 58
checkbox input "true"
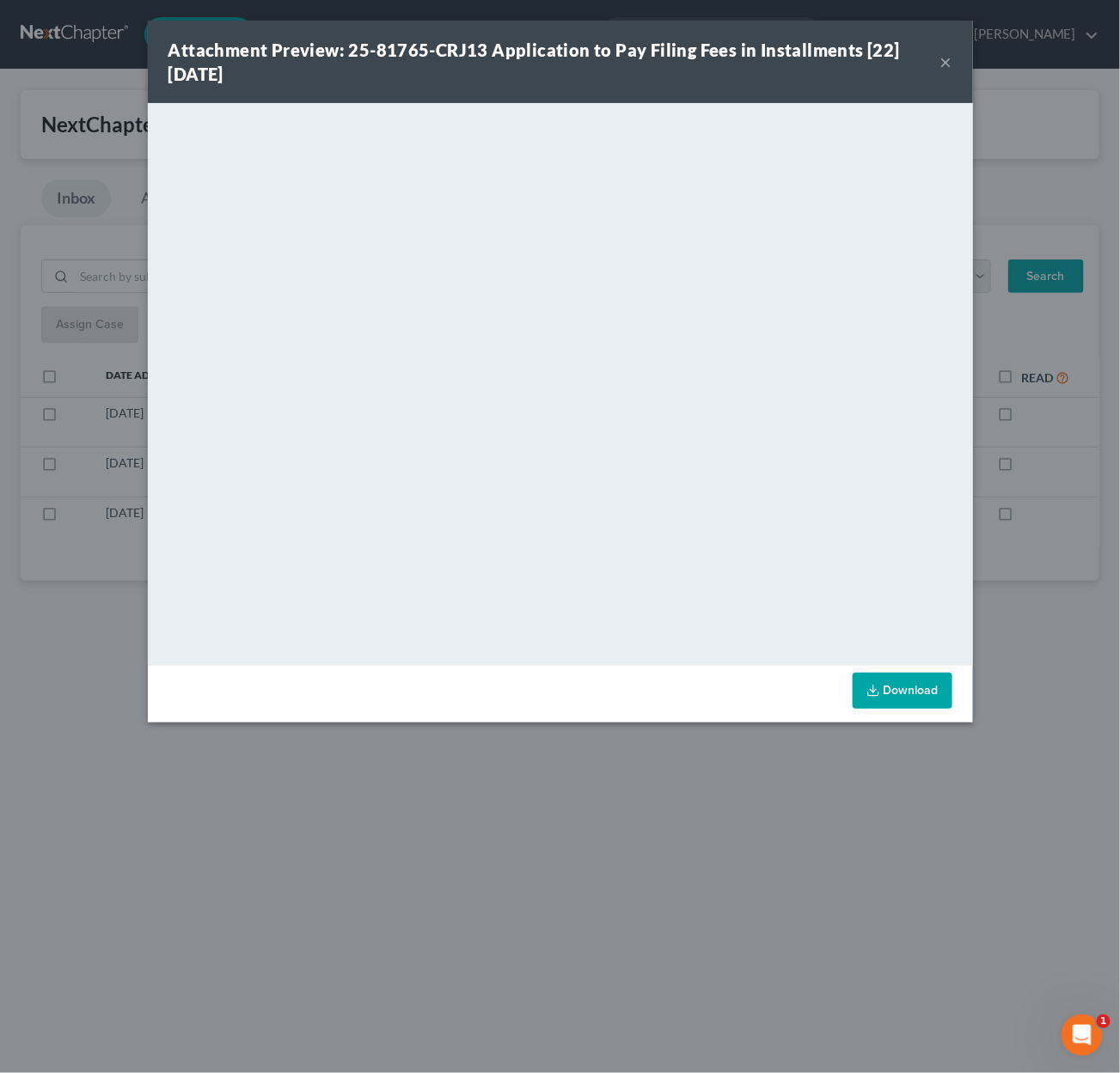
drag, startPoint x: 629, startPoint y: 787, endPoint x: 611, endPoint y: 742, distance: 48.5
click at [631, 784] on div "Attachment Preview: 25-81765-CRJ13 Application to Pay Filing Fees in Installmen…" at bounding box center [560, 536] width 1120 height 1073
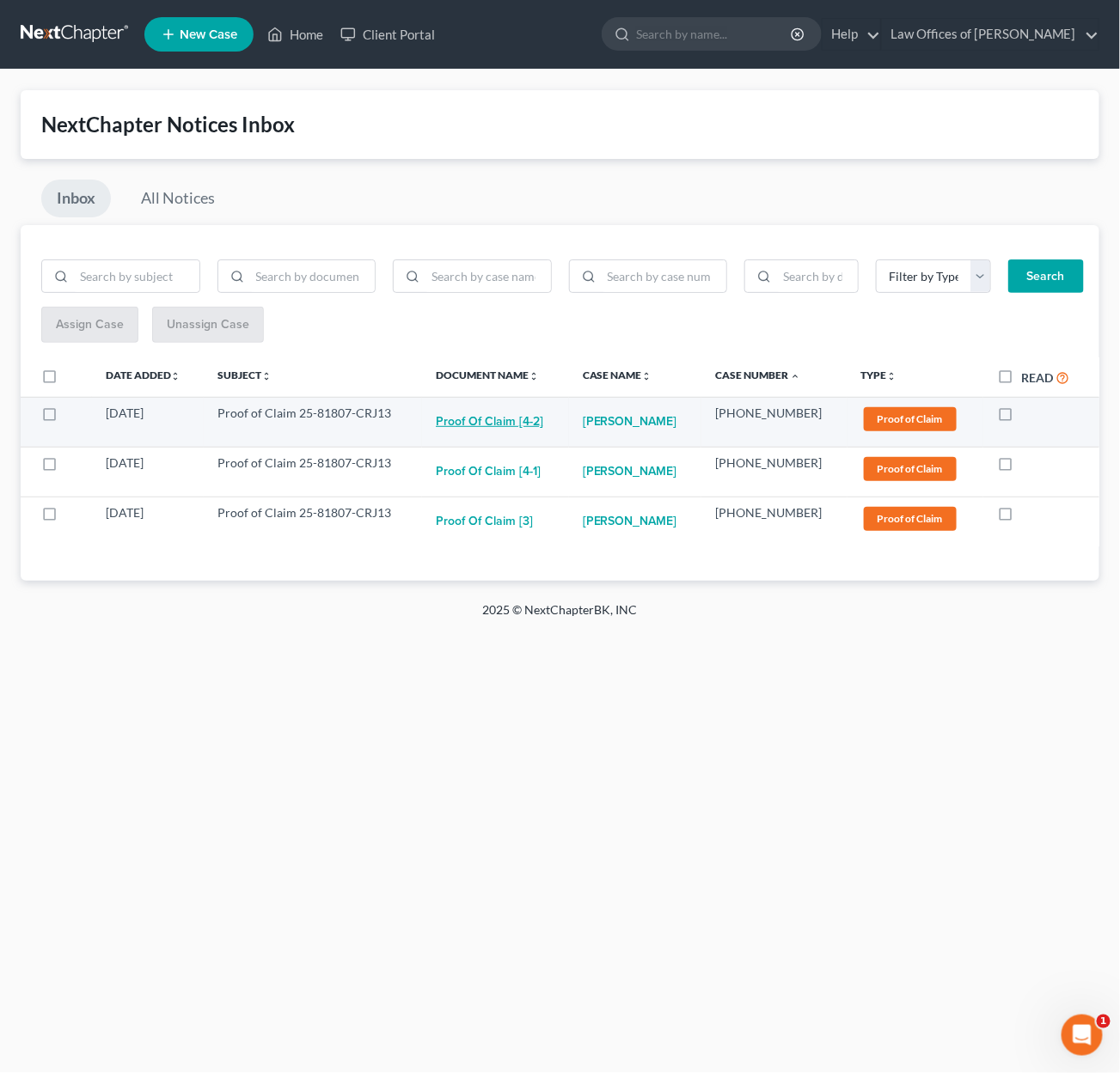
click at [518, 416] on button "Proof of Claim [4-2]" at bounding box center [489, 422] width 107 height 35
checkbox input "true"
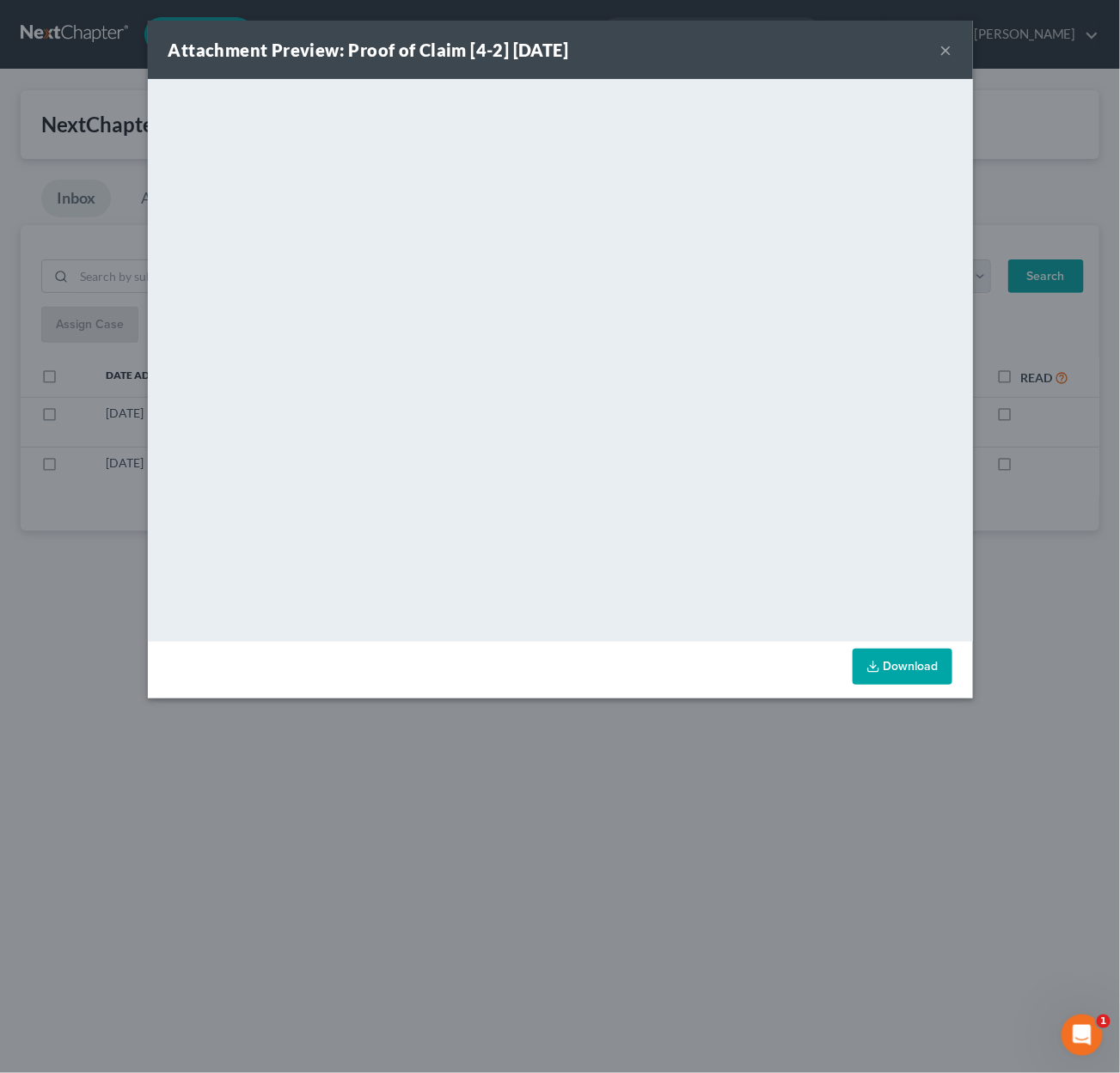
click at [571, 731] on div "Attachment Preview: Proof of Claim [4-2] 09/10/2025 × <object ng-attr-data='htt…" at bounding box center [560, 536] width 1120 height 1073
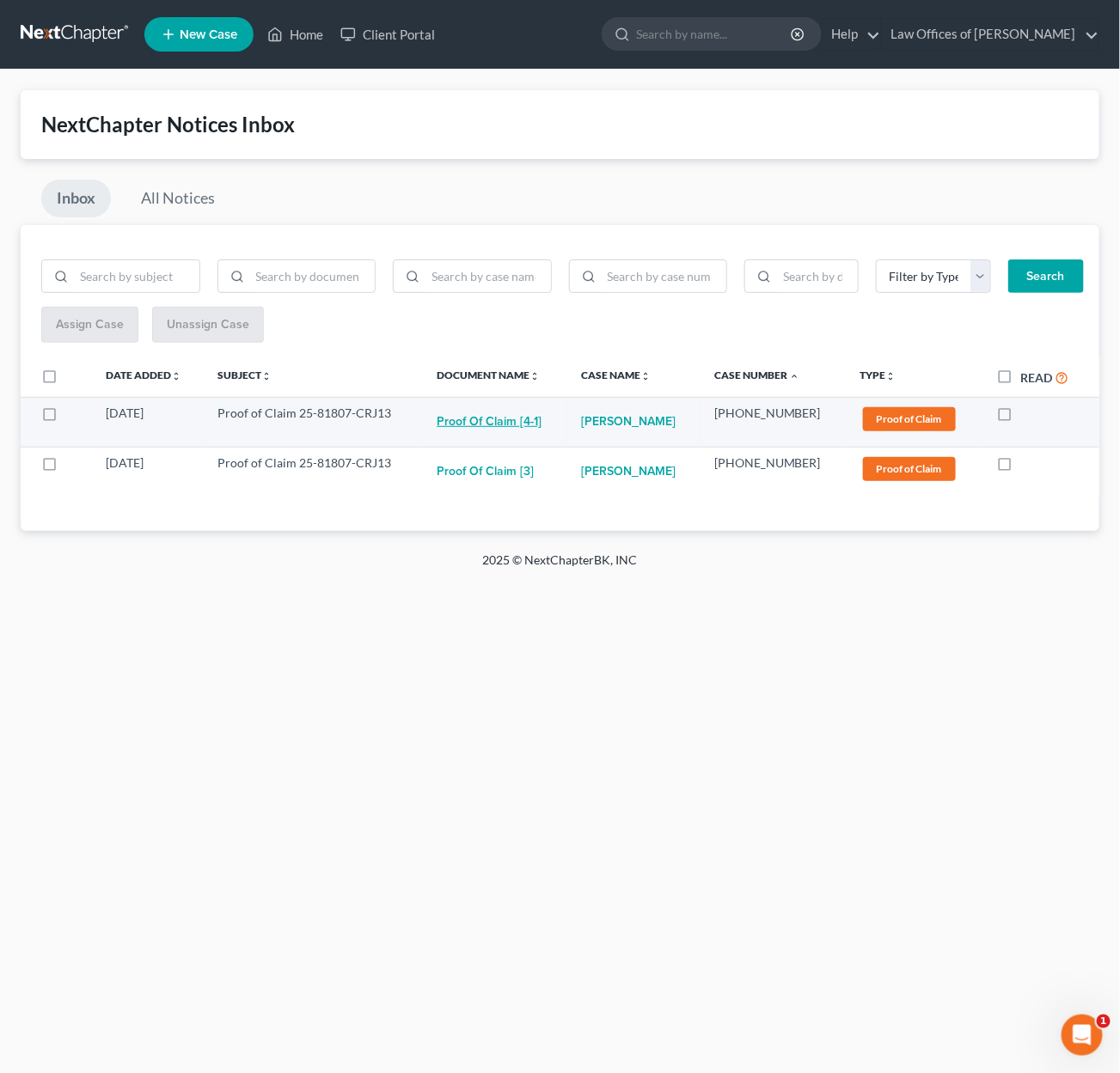
click at [484, 420] on button "Proof of Claim [4-1]" at bounding box center [489, 422] width 105 height 35
checkbox input "true"
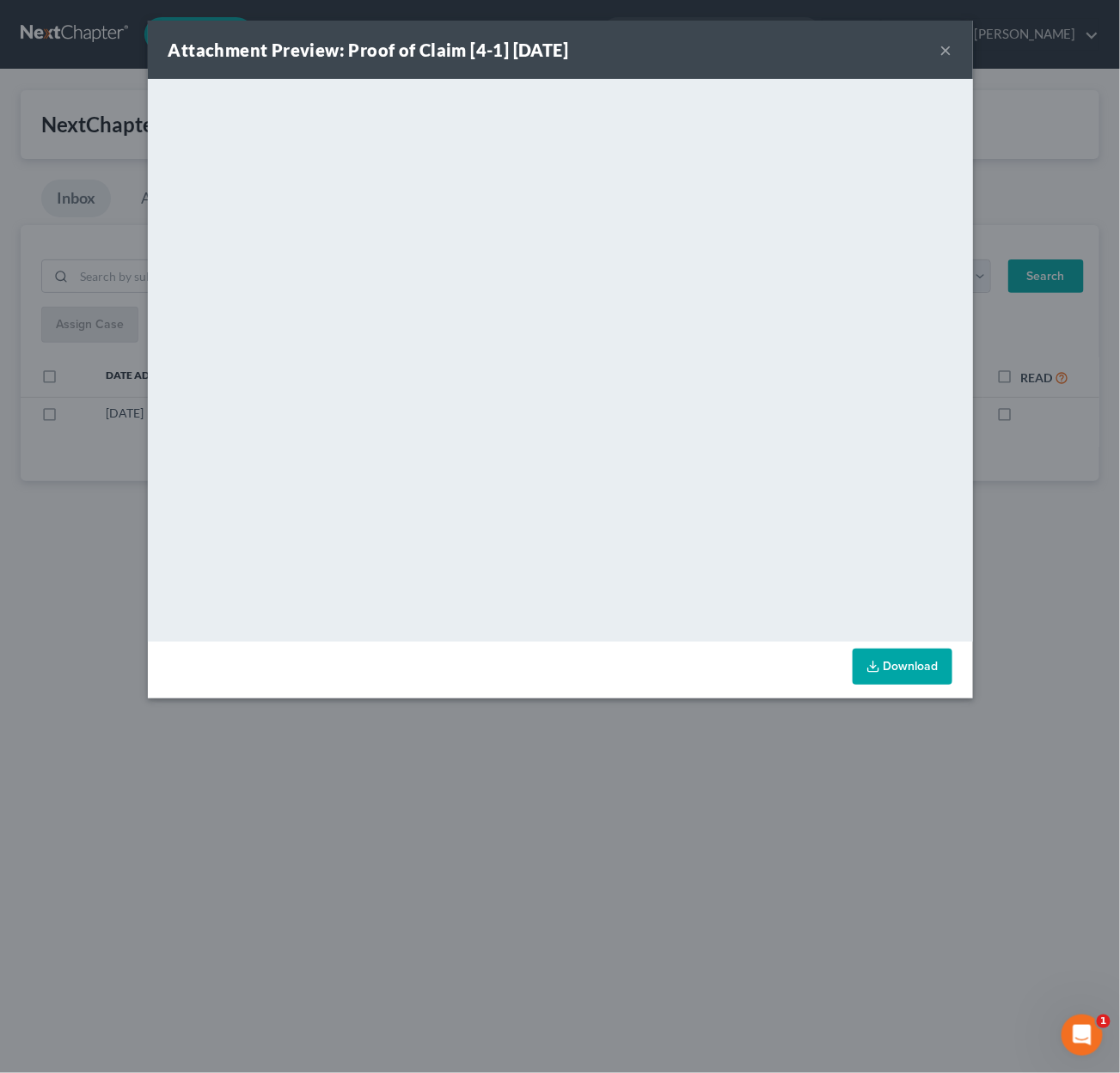
click at [592, 747] on div "Attachment Preview: Proof of Claim [4-1] 09/10/2025 × <object ng-attr-data='htt…" at bounding box center [560, 536] width 1120 height 1073
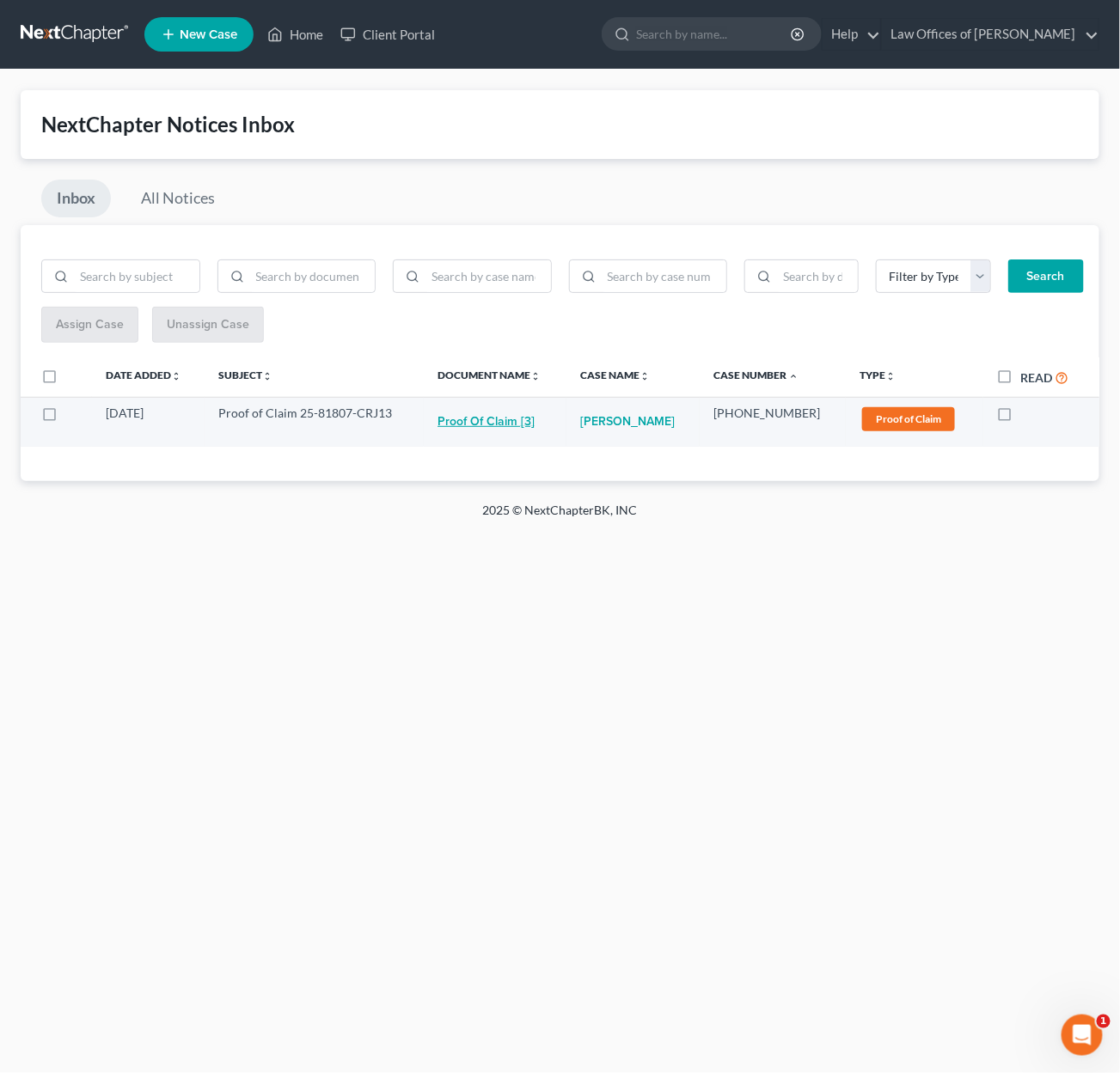
click at [528, 423] on button "Proof of Claim [3]" at bounding box center [486, 422] width 97 height 35
checkbox input "true"
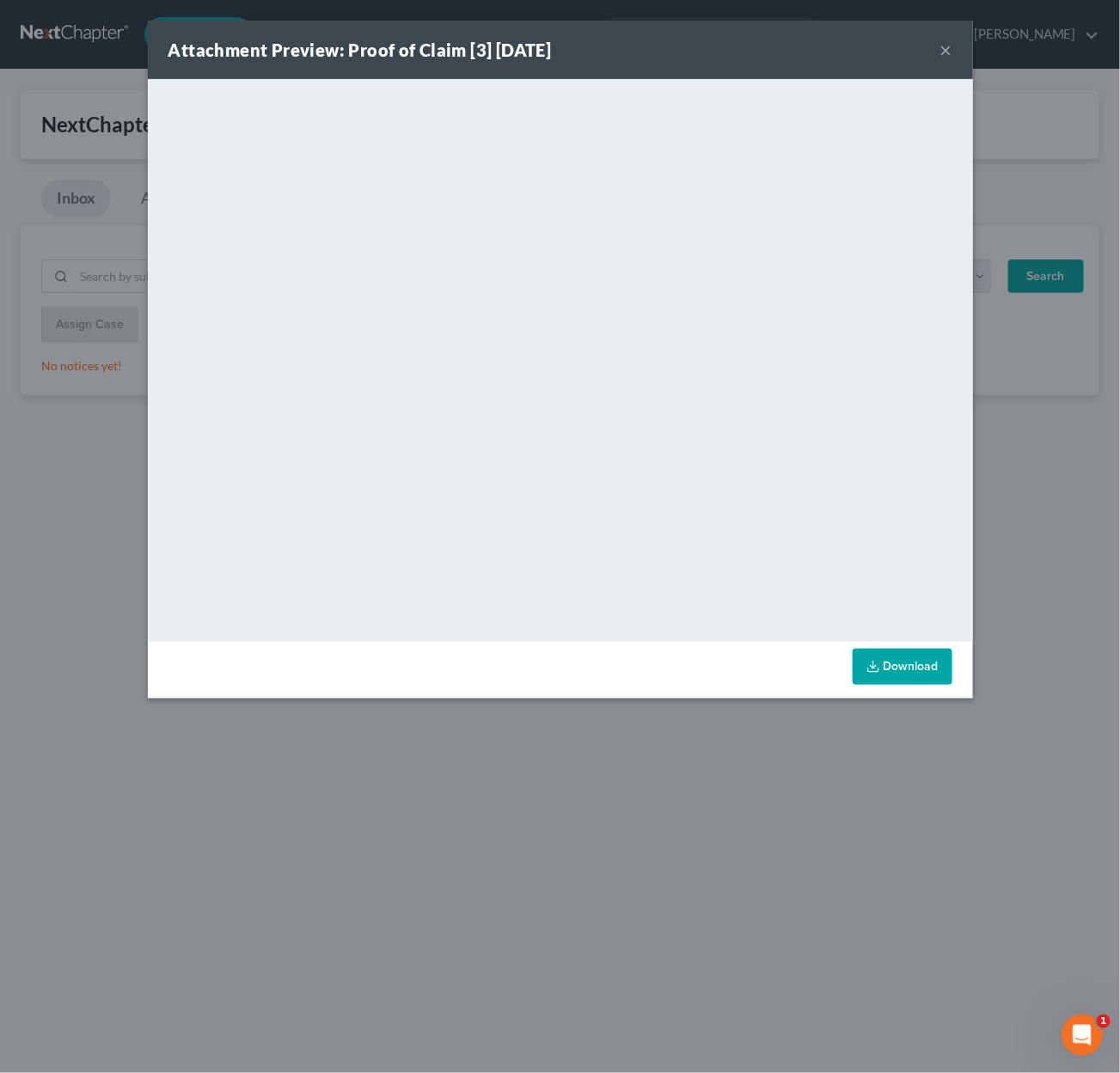
click at [946, 55] on button "×" at bounding box center [947, 50] width 12 height 21
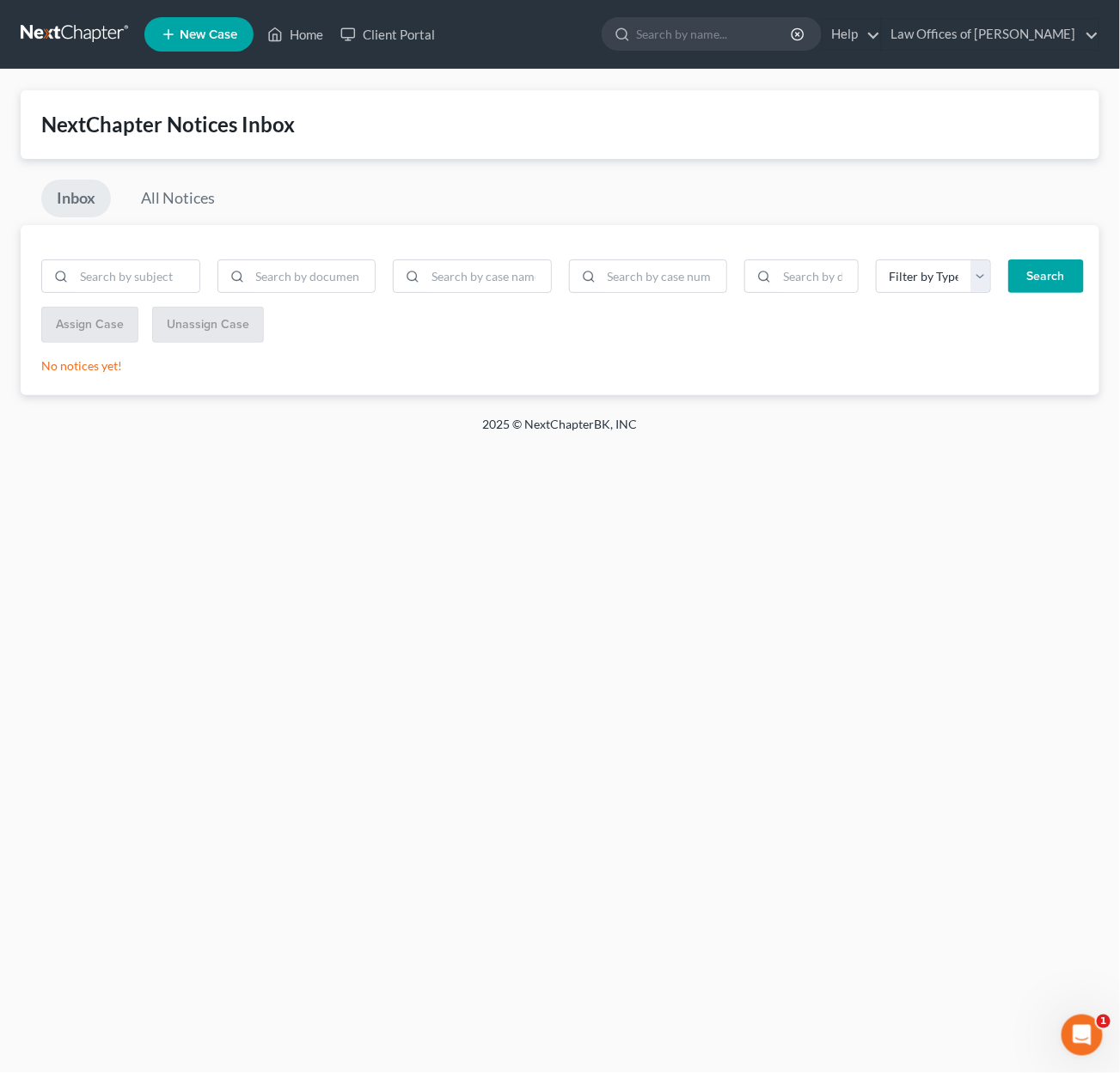
click at [64, 27] on link at bounding box center [75, 35] width 110 height 31
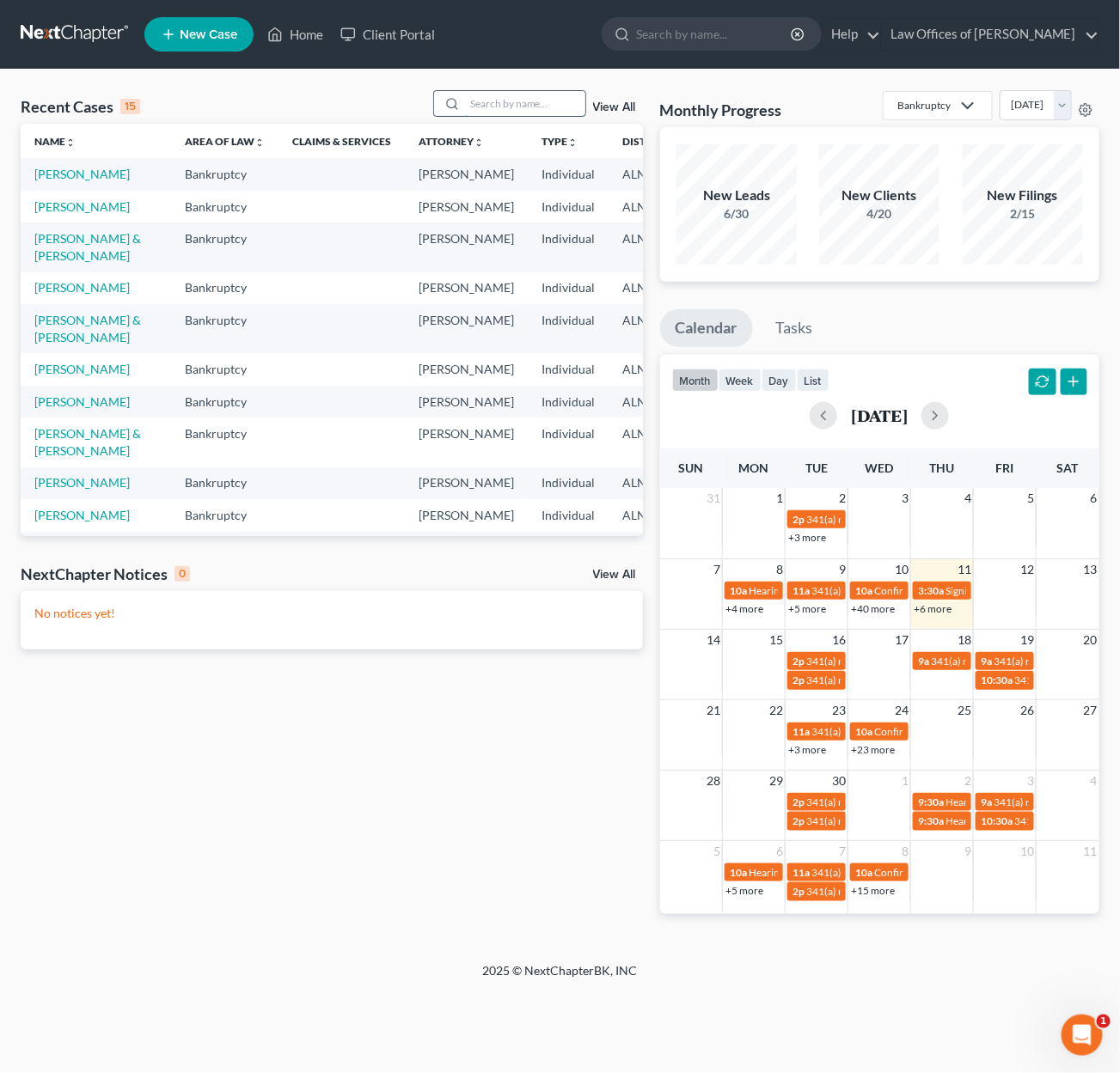
click at [476, 104] on input "search" at bounding box center [525, 103] width 120 height 25
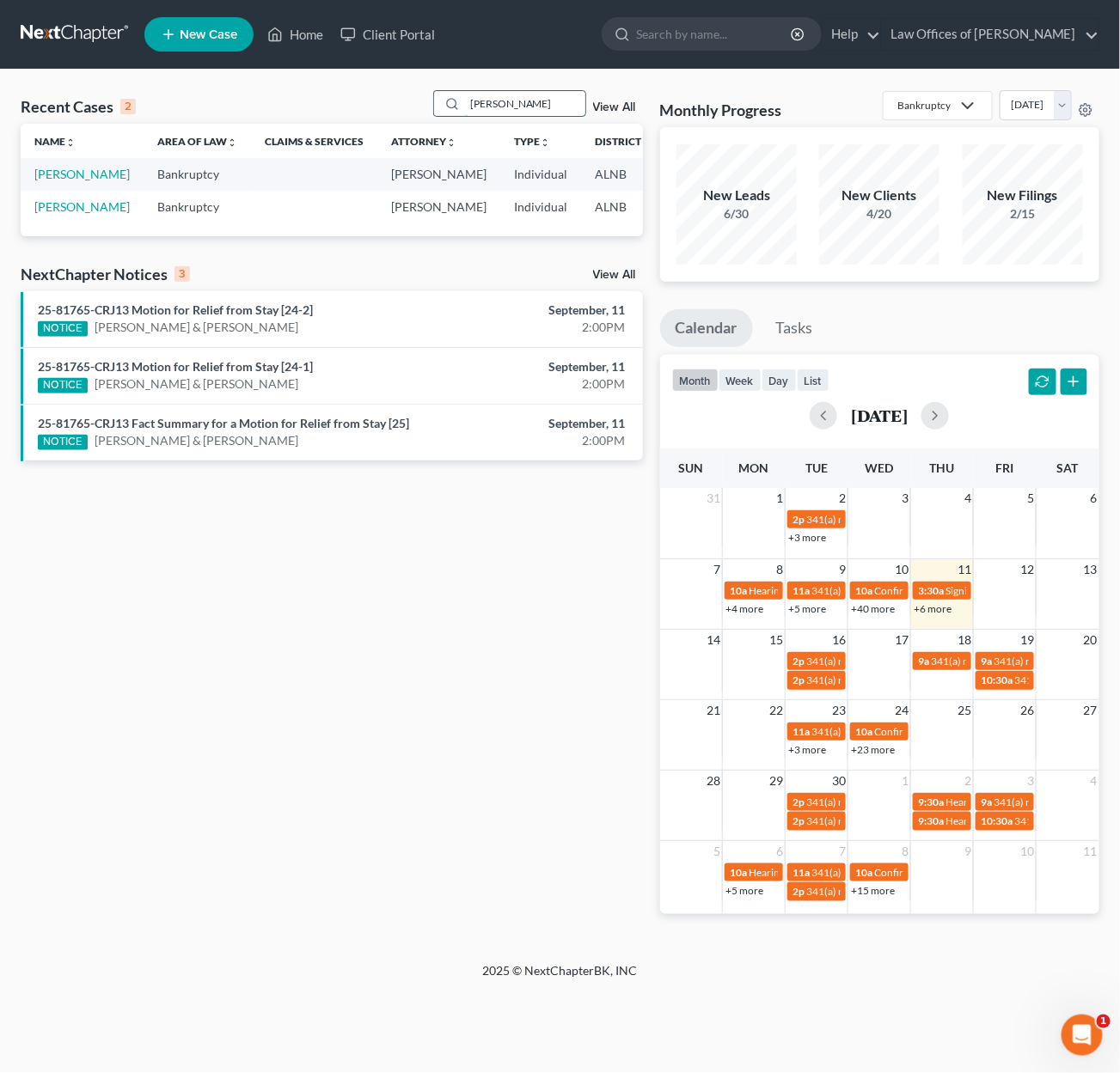
type input "[PERSON_NAME]"
drag, startPoint x: 476, startPoint y: 104, endPoint x: 47, endPoint y: 181, distance: 435.9
click at [47, 181] on link "[PERSON_NAME]" at bounding box center [82, 173] width 95 height 15
click at [58, 179] on link "[PERSON_NAME]" at bounding box center [82, 173] width 95 height 15
click at [45, 190] on td "[PERSON_NAME]" at bounding box center [82, 174] width 123 height 32
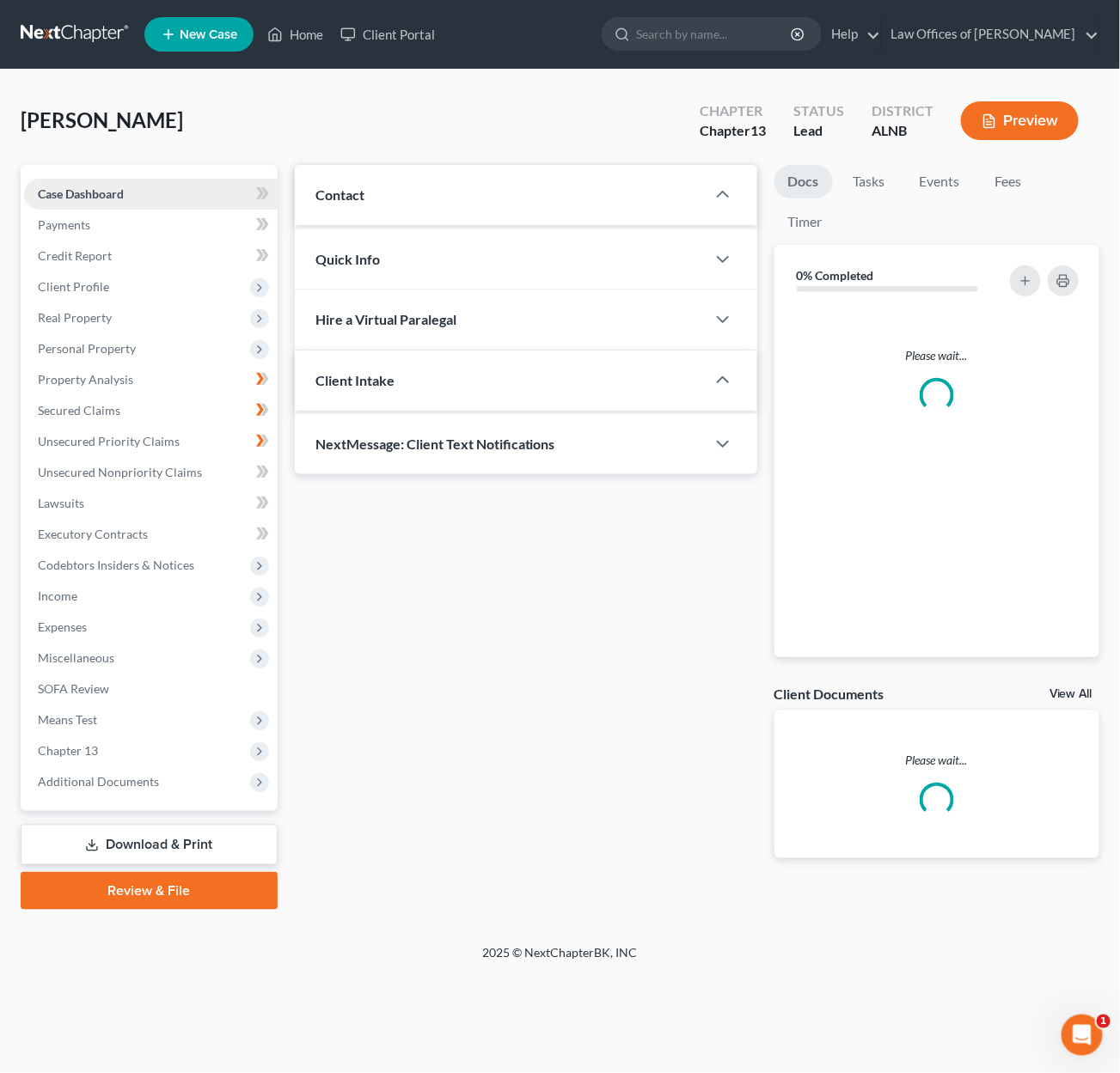
click at [47, 186] on span "Case Dashboard" at bounding box center [81, 193] width 86 height 15
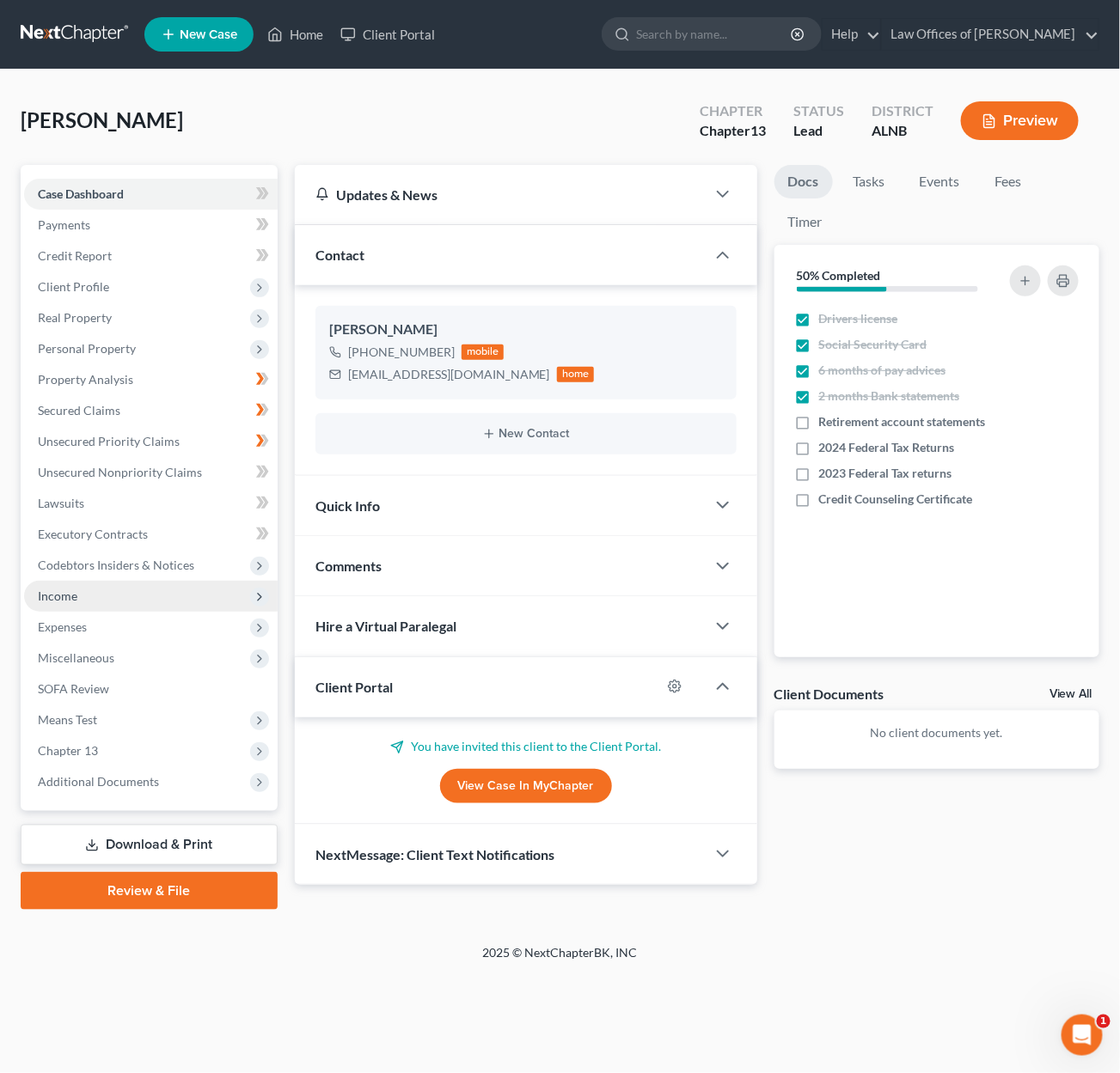
click at [96, 581] on span "Income" at bounding box center [151, 597] width 254 height 31
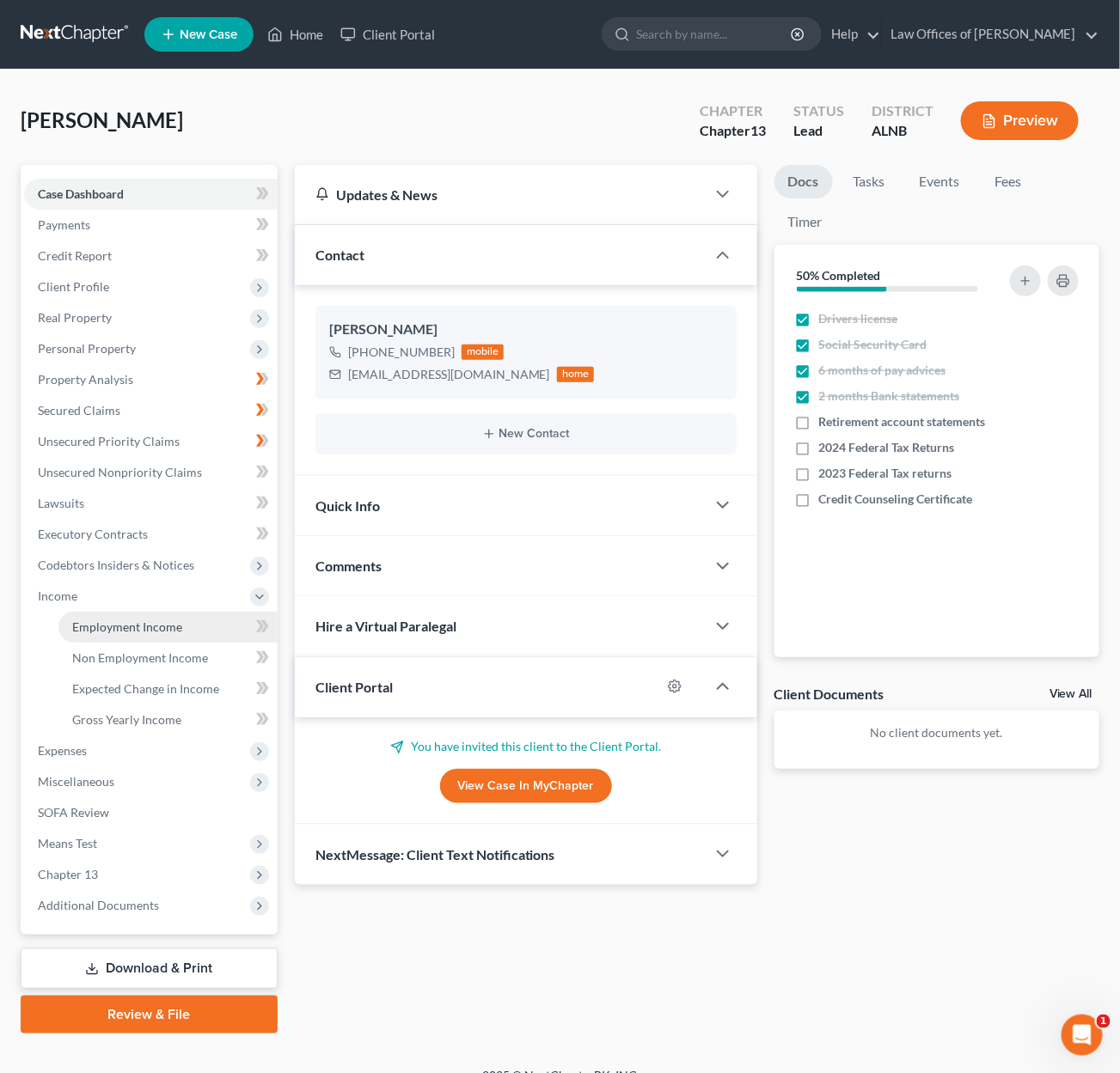
click at [116, 619] on span "Employment Income" at bounding box center [126, 626] width 110 height 15
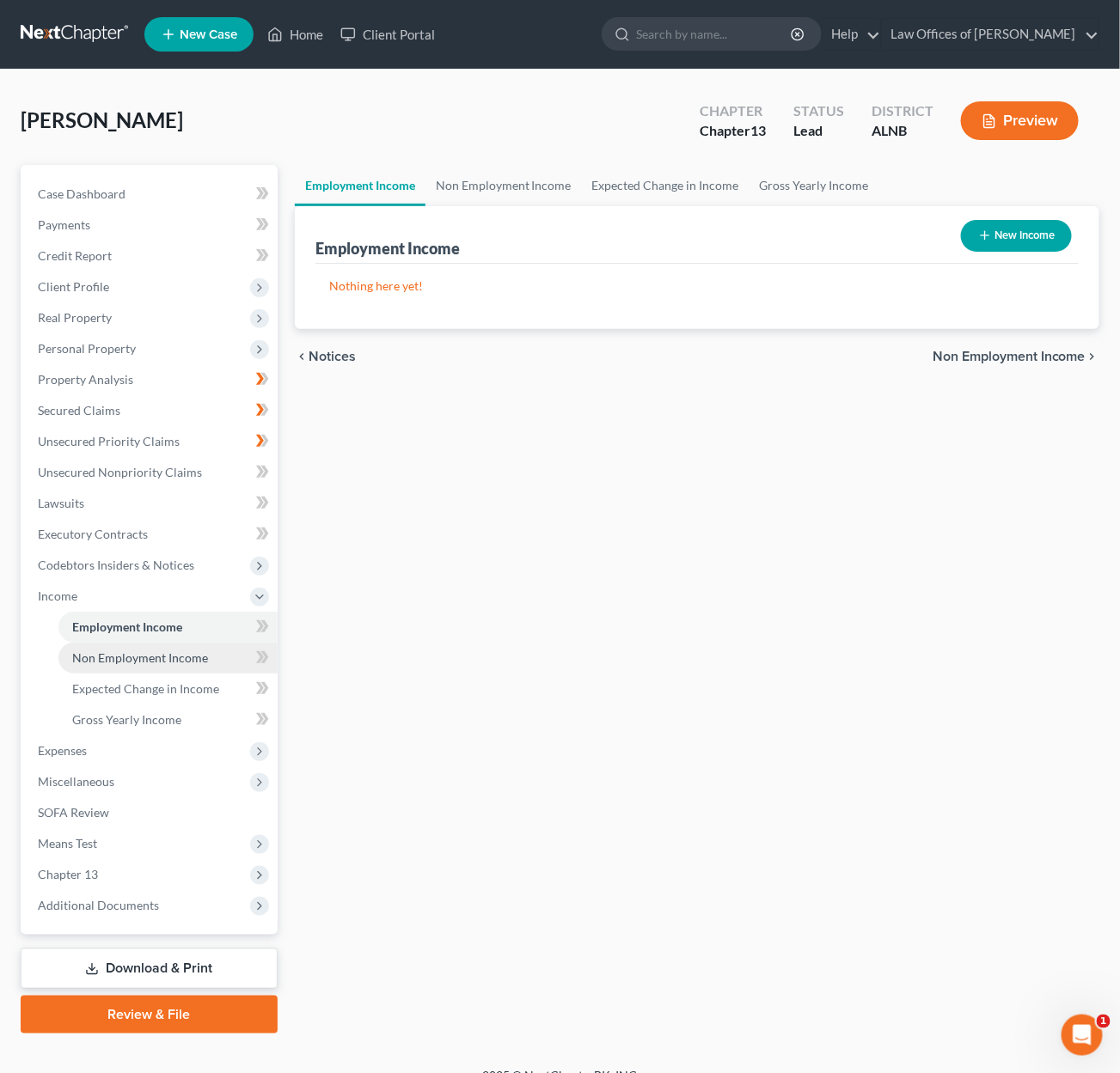
click at [148, 650] on span "Non Employment Income" at bounding box center [139, 657] width 136 height 15
click at [191, 611] on link "Employment Income" at bounding box center [167, 627] width 219 height 31
click at [1013, 230] on button "New Income" at bounding box center [1016, 236] width 111 height 32
select select "0"
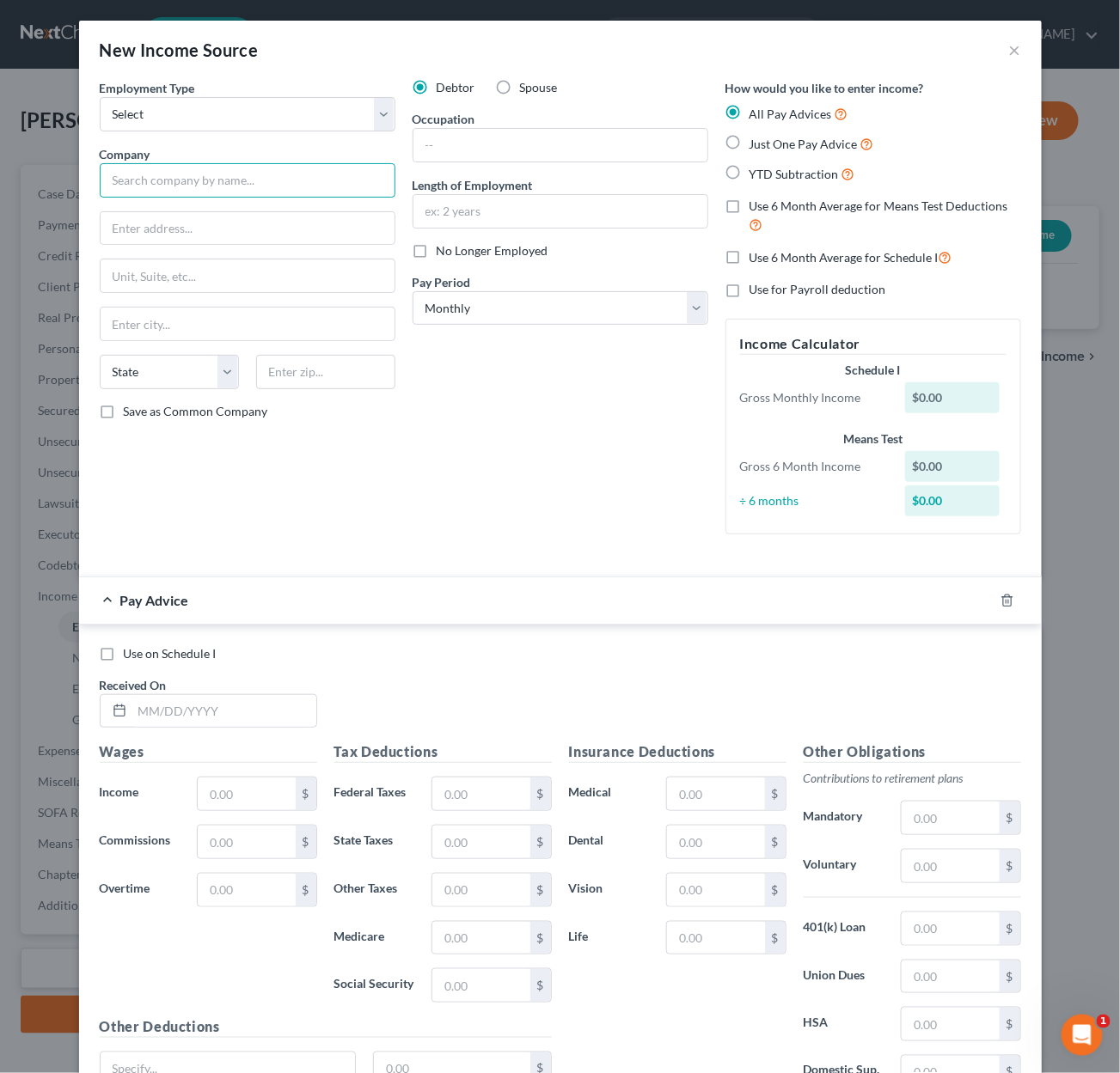
click at [328, 172] on input "text" at bounding box center [247, 181] width 295 height 35
type input "USA Truck LLC"
select select "0"
click at [488, 146] on input "text" at bounding box center [560, 145] width 294 height 33
type input "[STREET_ADDRESS]"
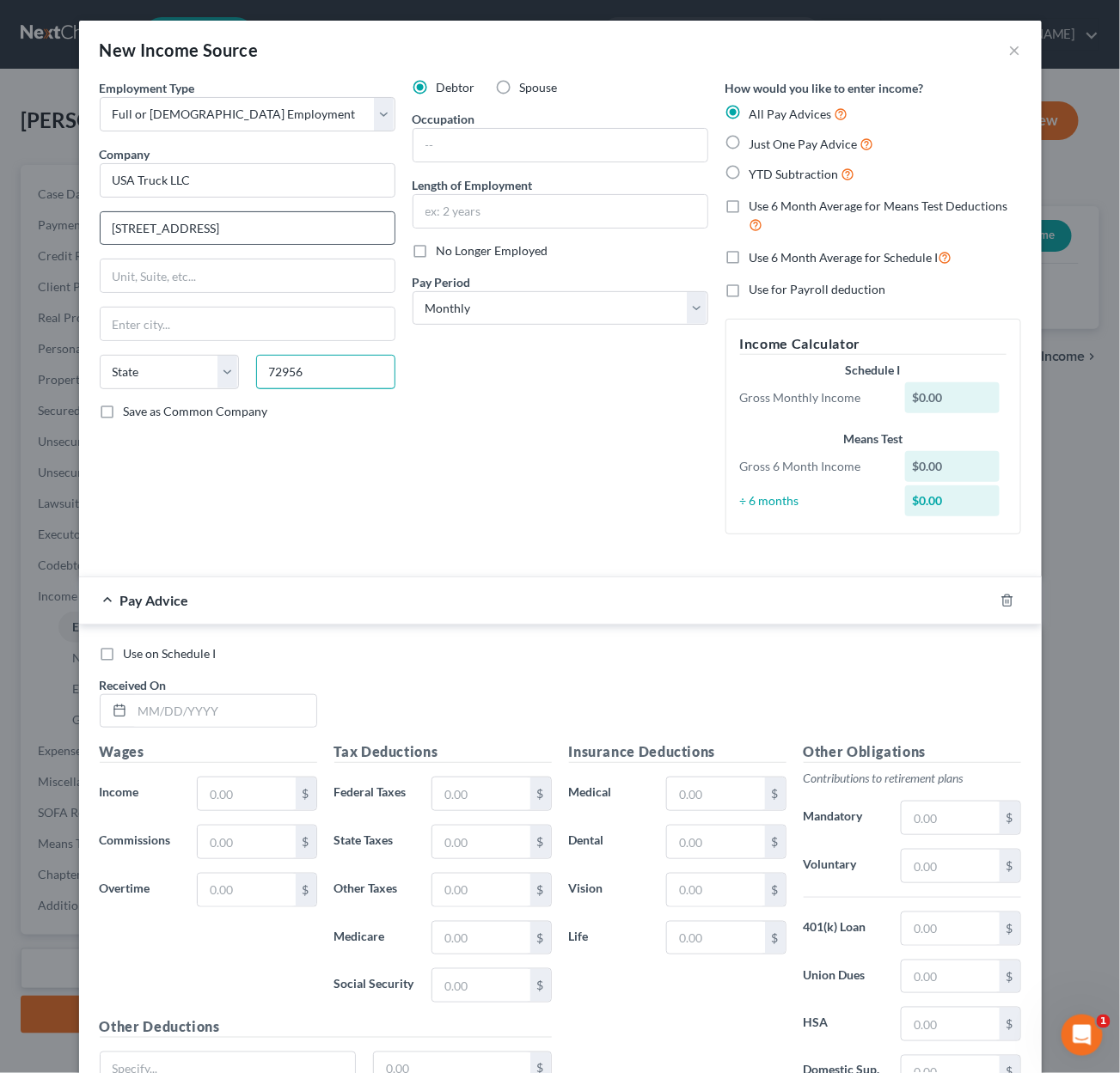
type input "72956"
type input "[PERSON_NAME]"
select select "2"
drag, startPoint x: 510, startPoint y: 300, endPoint x: 528, endPoint y: 346, distance: 49.4
click at [526, 364] on div "Debtor Spouse Occupation Length of Employment No Longer Employed Pay Period * S…" at bounding box center [560, 313] width 313 height 469
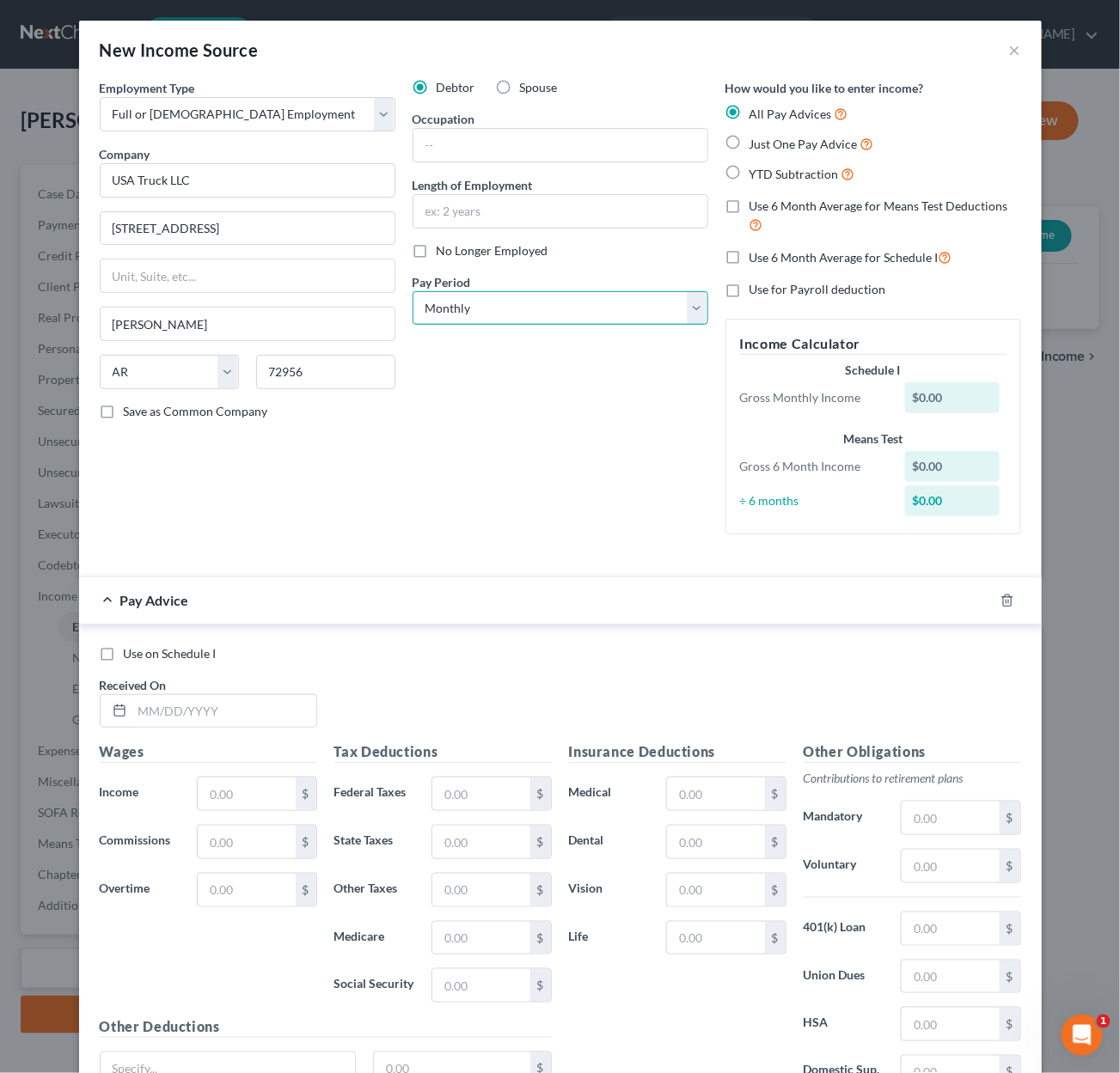
select select "3"
click at [227, 697] on input "text" at bounding box center [224, 712] width 184 height 33
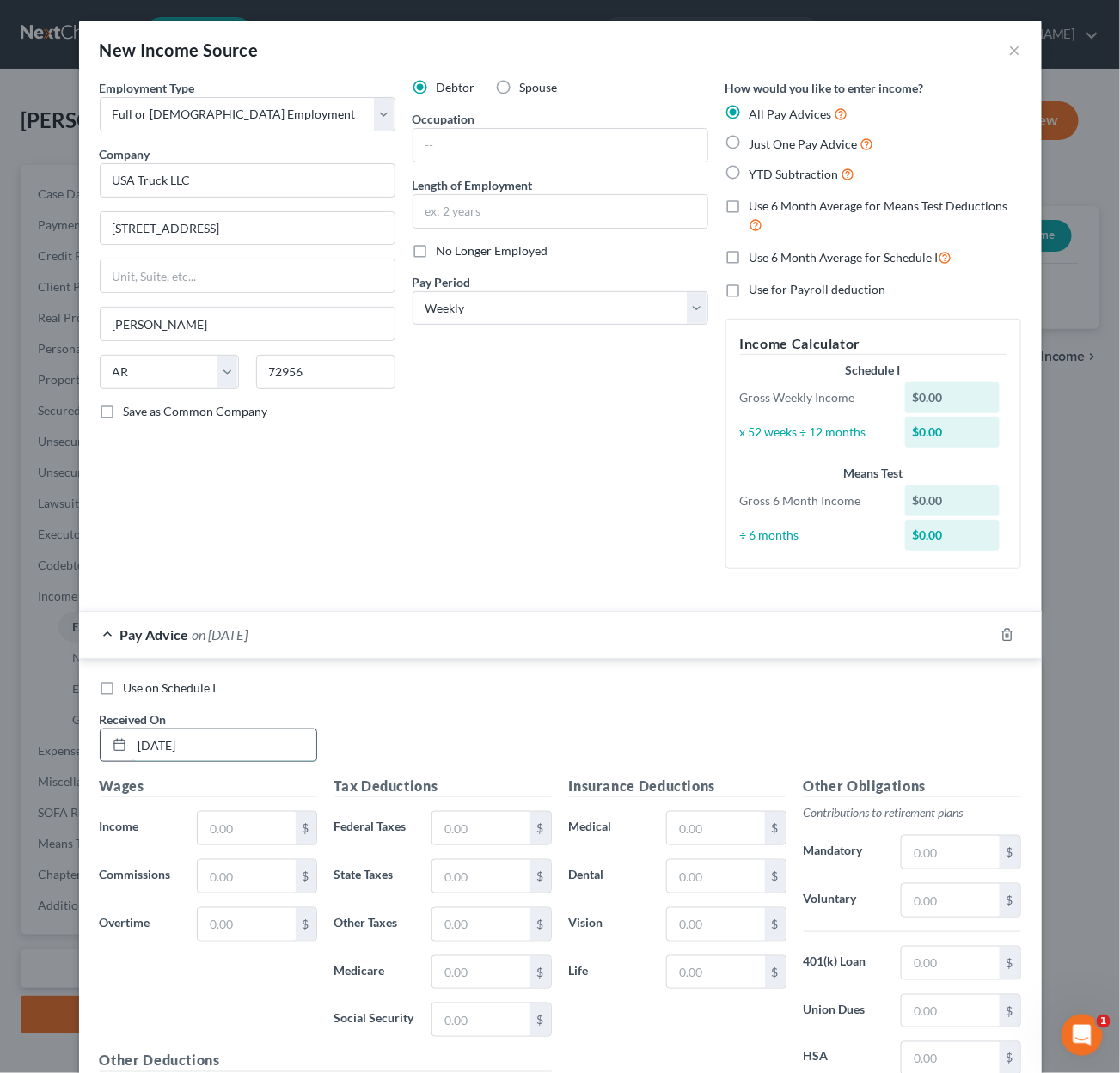
type input "[DATE]"
type input "913.43"
type input "58.85"
type input "34.74"
type input "12.54"
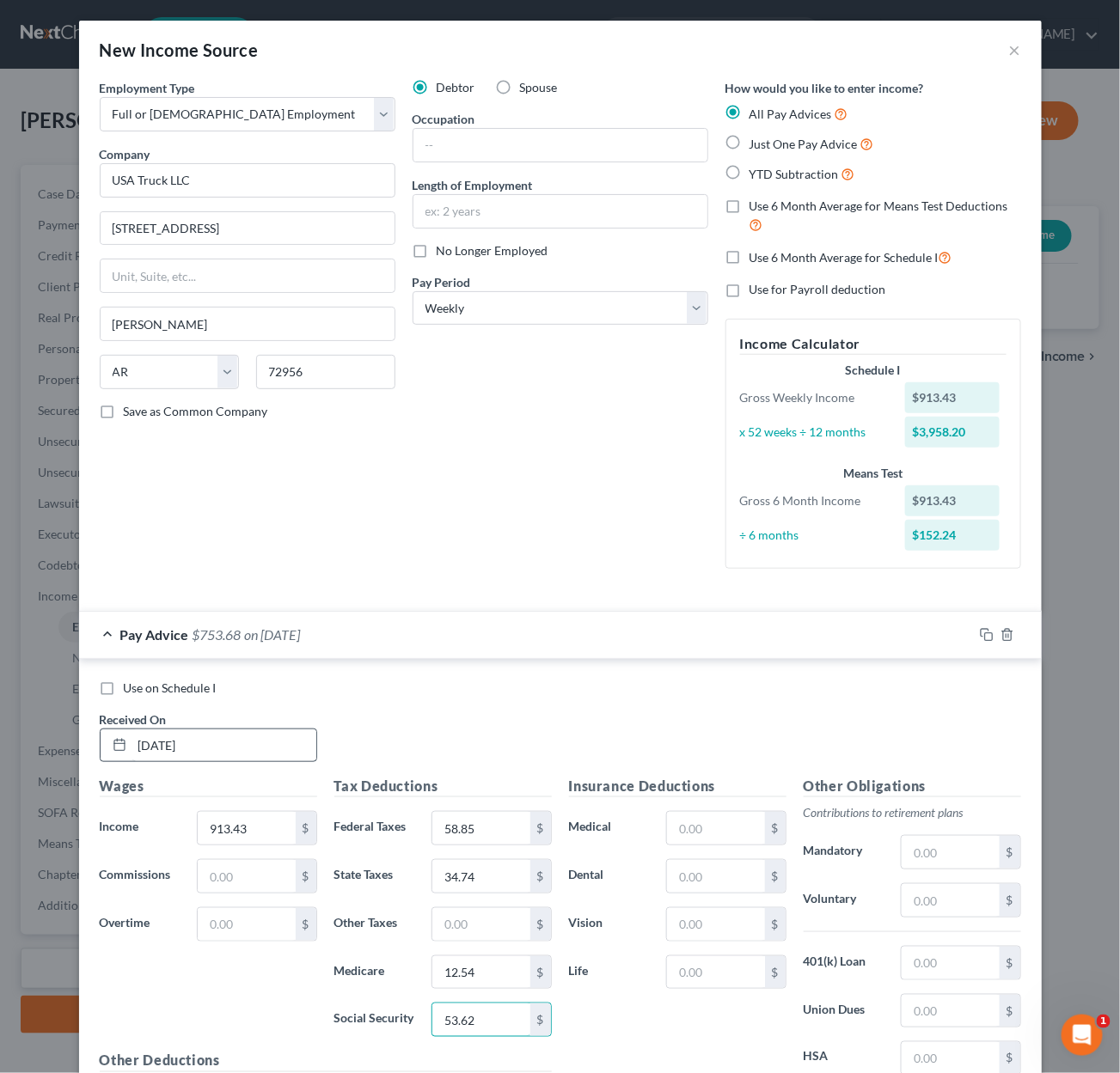
type input "53.62"
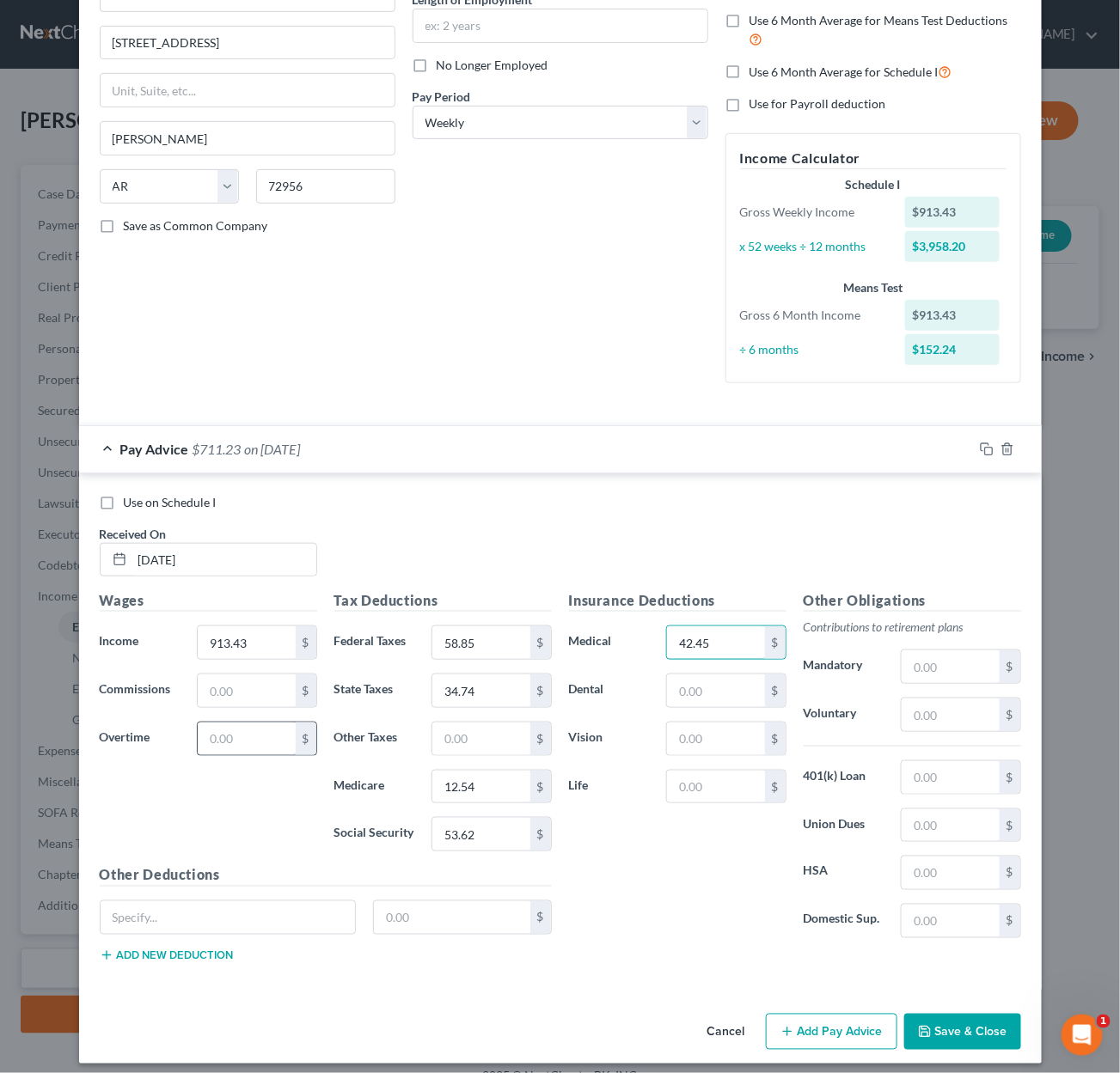
type input "42.45"
type input "7.84"
type input "1.09"
type input "9.49"
click at [175, 908] on input "text" at bounding box center [228, 918] width 256 height 33
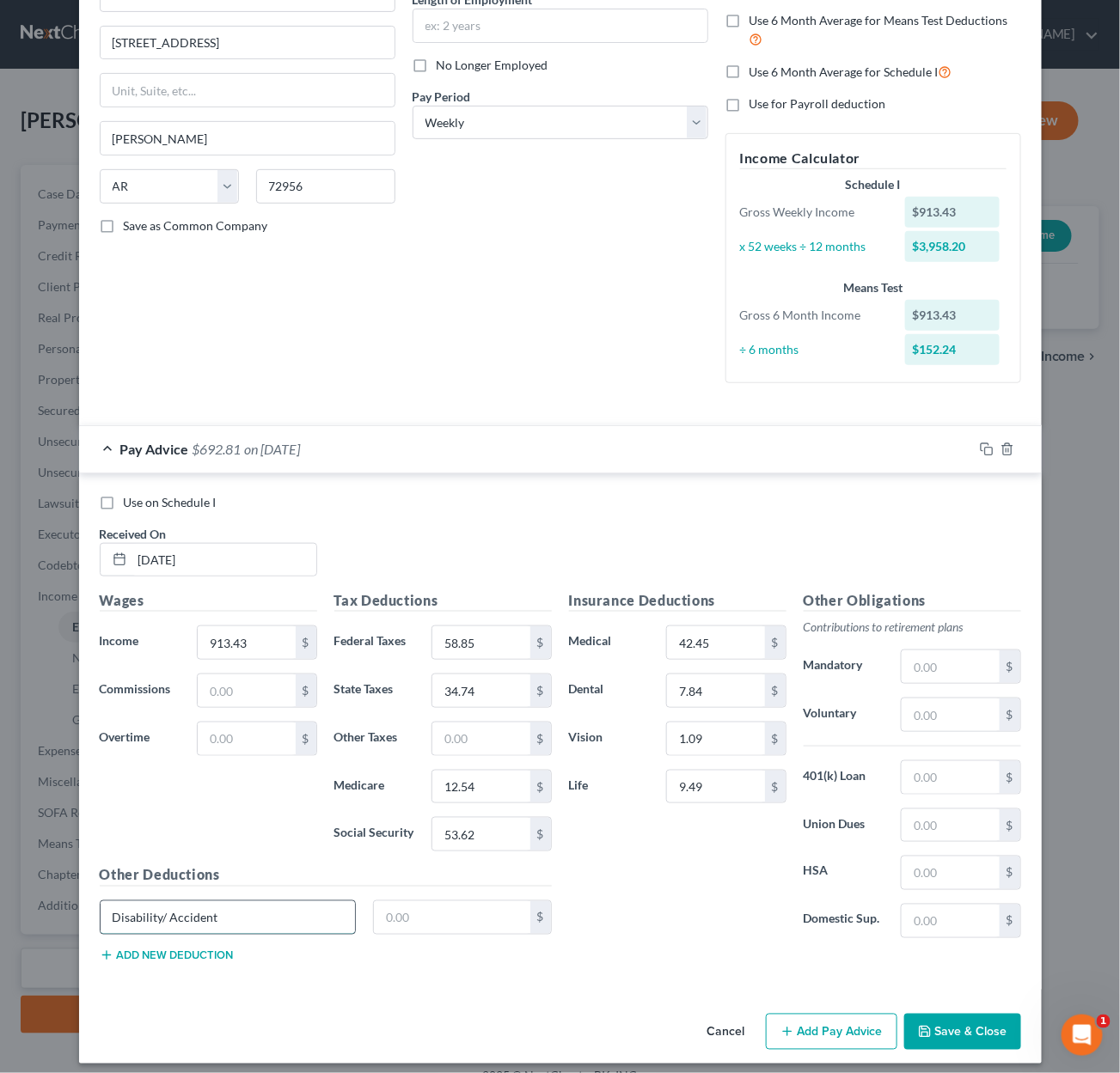
type input "Disability/ Accident"
click at [483, 902] on input "text" at bounding box center [452, 918] width 157 height 33
type input "20.86"
click at [973, 656] on input "text" at bounding box center [950, 667] width 97 height 33
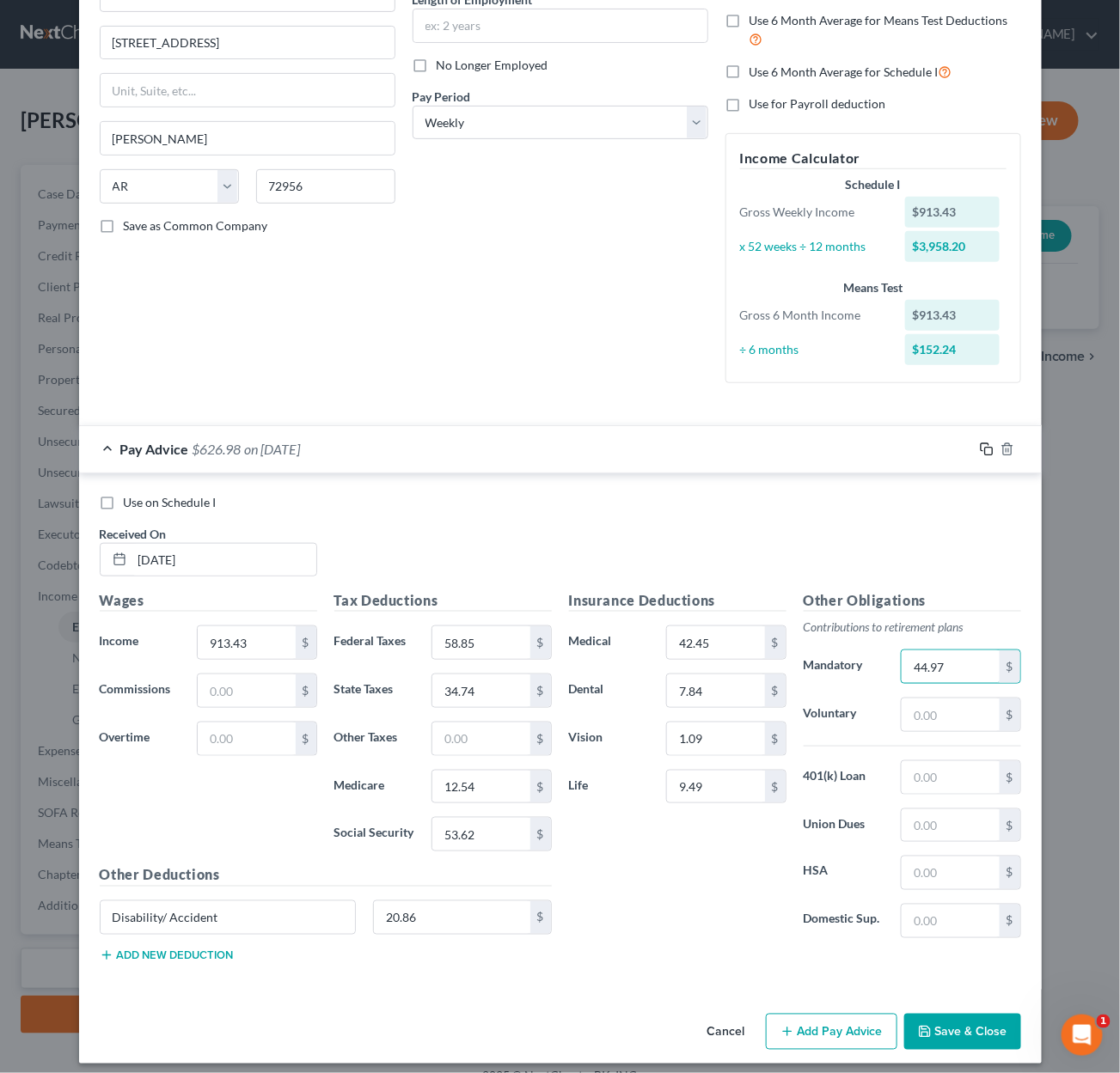
type input "44.97"
click at [987, 443] on icon "button" at bounding box center [984, 447] width 8 height 8
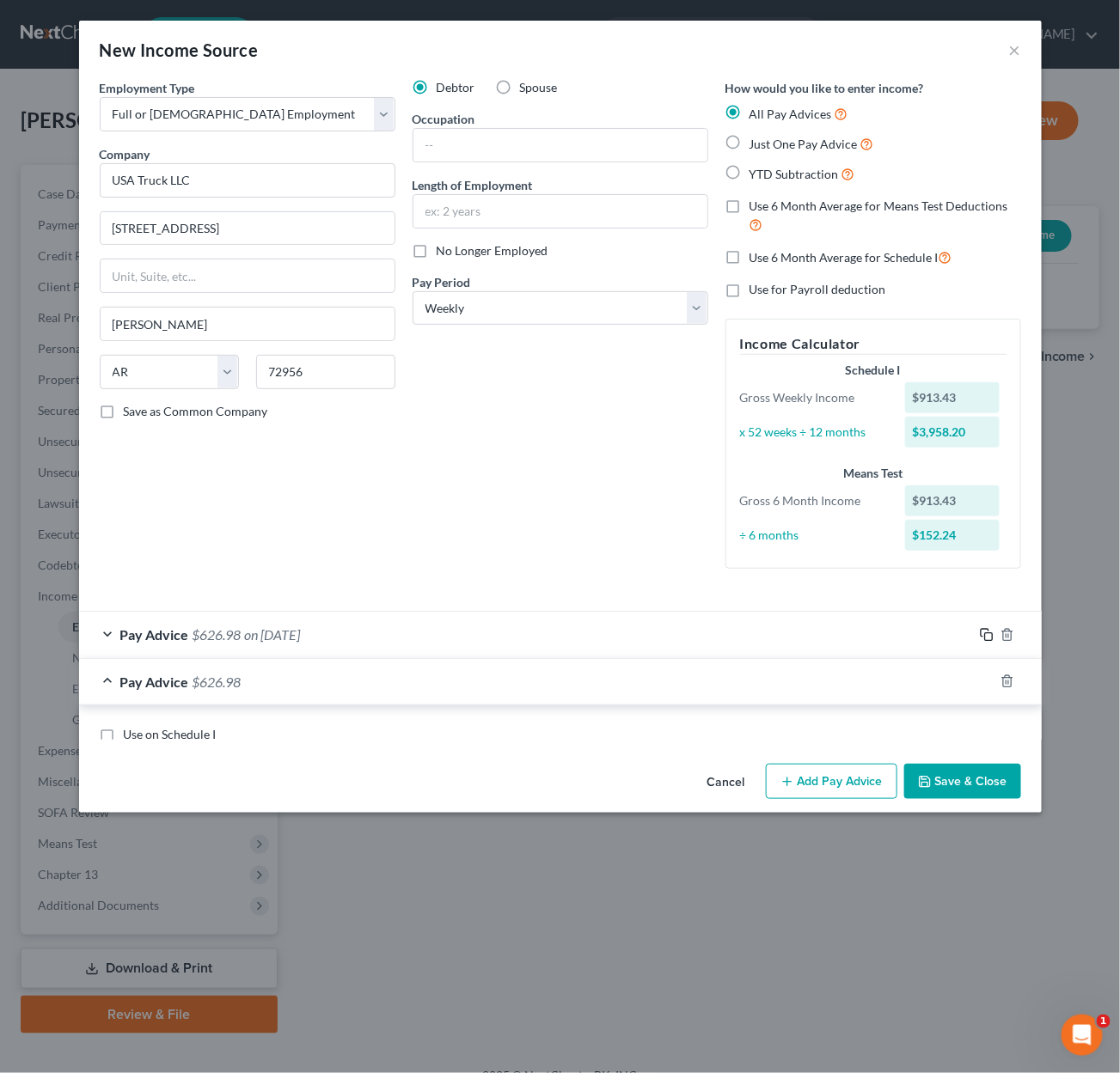
click at [987, 432] on form "Employment Type * Select Full or [DEMOGRAPHIC_DATA] Employment Self Employment …" at bounding box center [560, 409] width 922 height 661
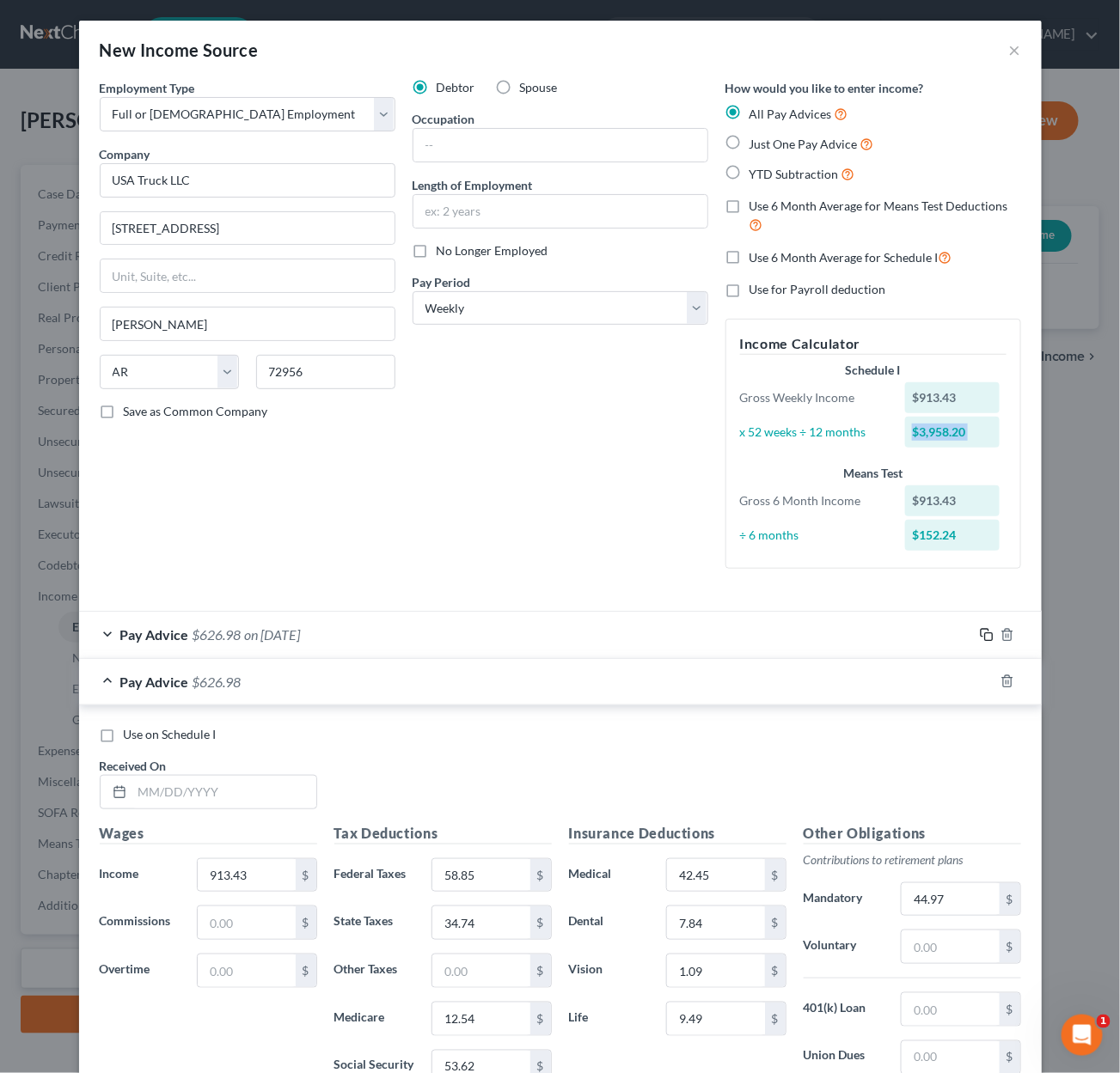
click at [987, 432] on div "$3,958.20" at bounding box center [952, 432] width 94 height 31
click at [988, 628] on icon "button" at bounding box center [987, 635] width 14 height 14
click at [987, 627] on icon "button" at bounding box center [987, 634] width 14 height 14
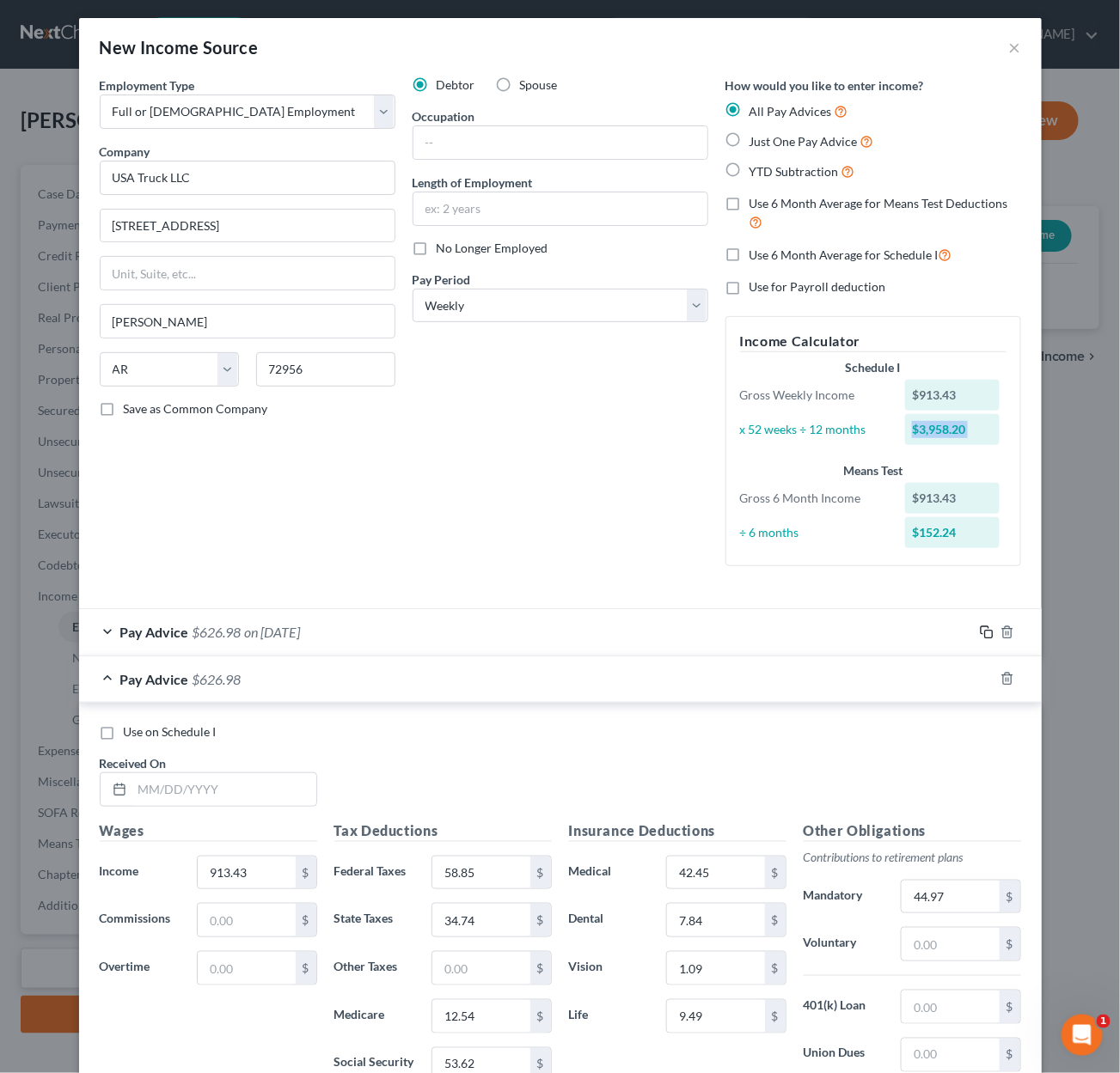
click at [987, 625] on icon "button" at bounding box center [987, 632] width 14 height 14
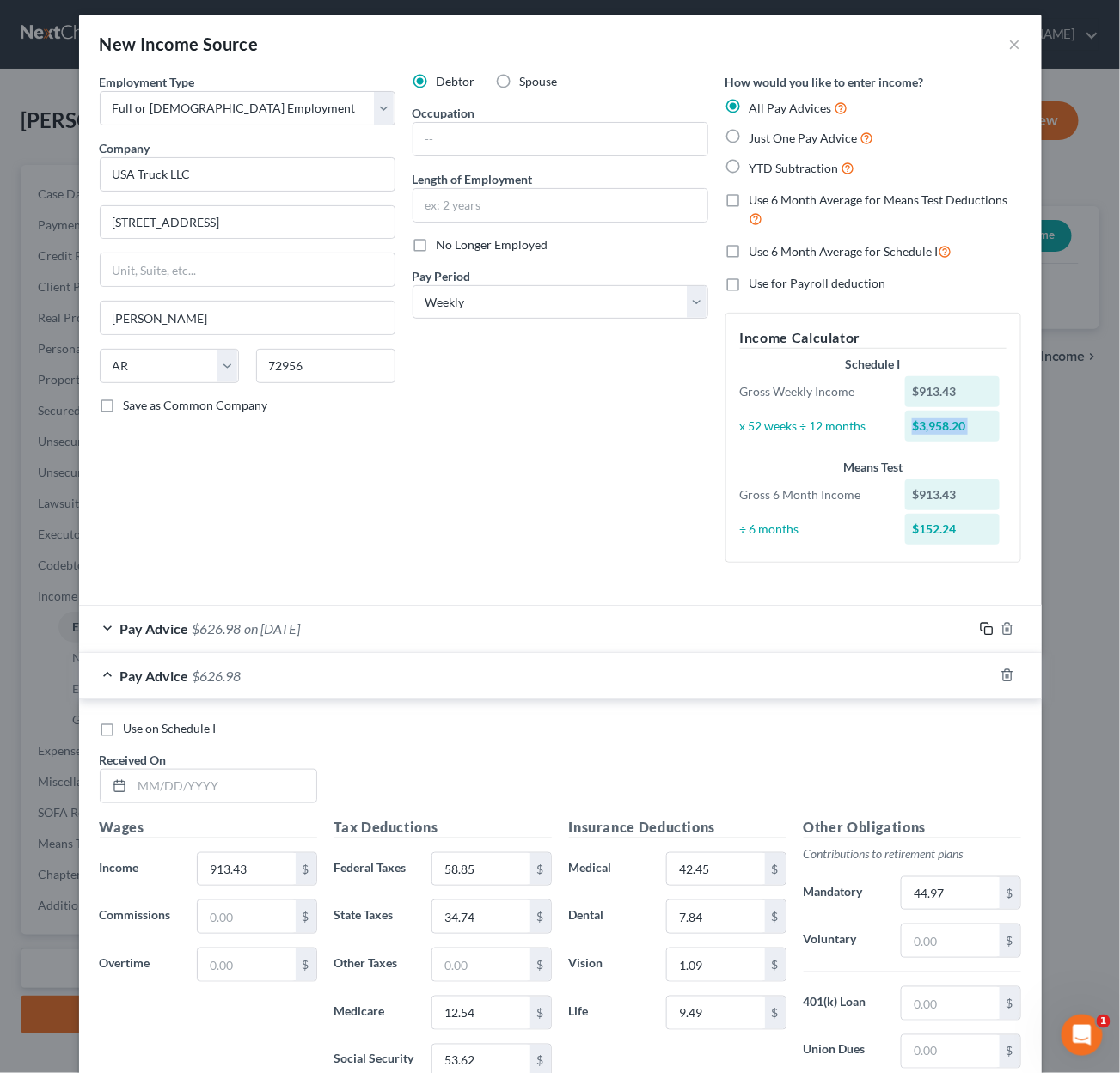
click at [987, 624] on div at bounding box center [1007, 629] width 68 height 28
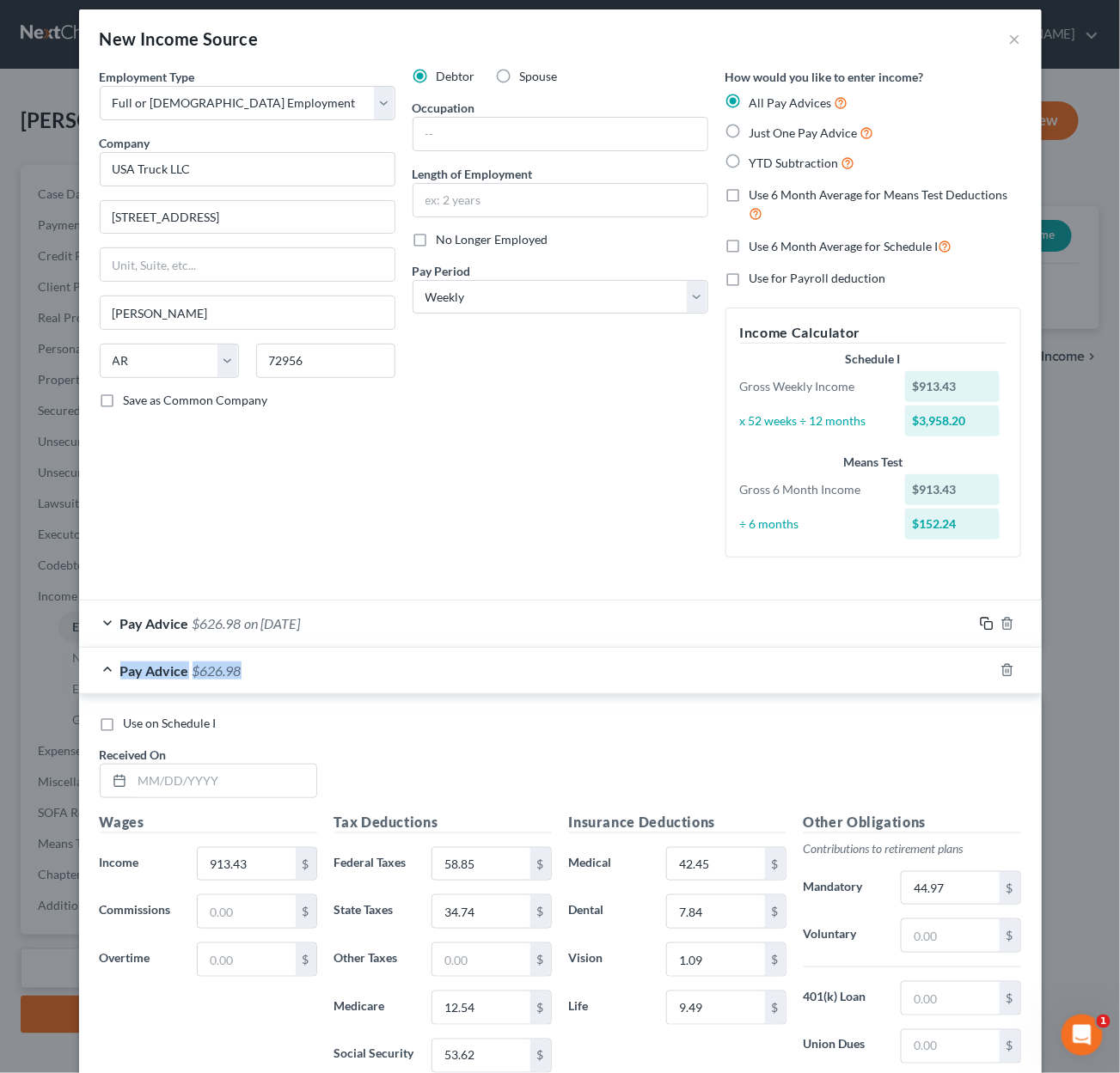
click at [987, 624] on div at bounding box center [1007, 624] width 68 height 28
click at [987, 624] on div at bounding box center [1007, 623] width 68 height 28
click at [987, 624] on div "Pay Advice $626.98 on [DATE]" at bounding box center [560, 623] width 962 height 48
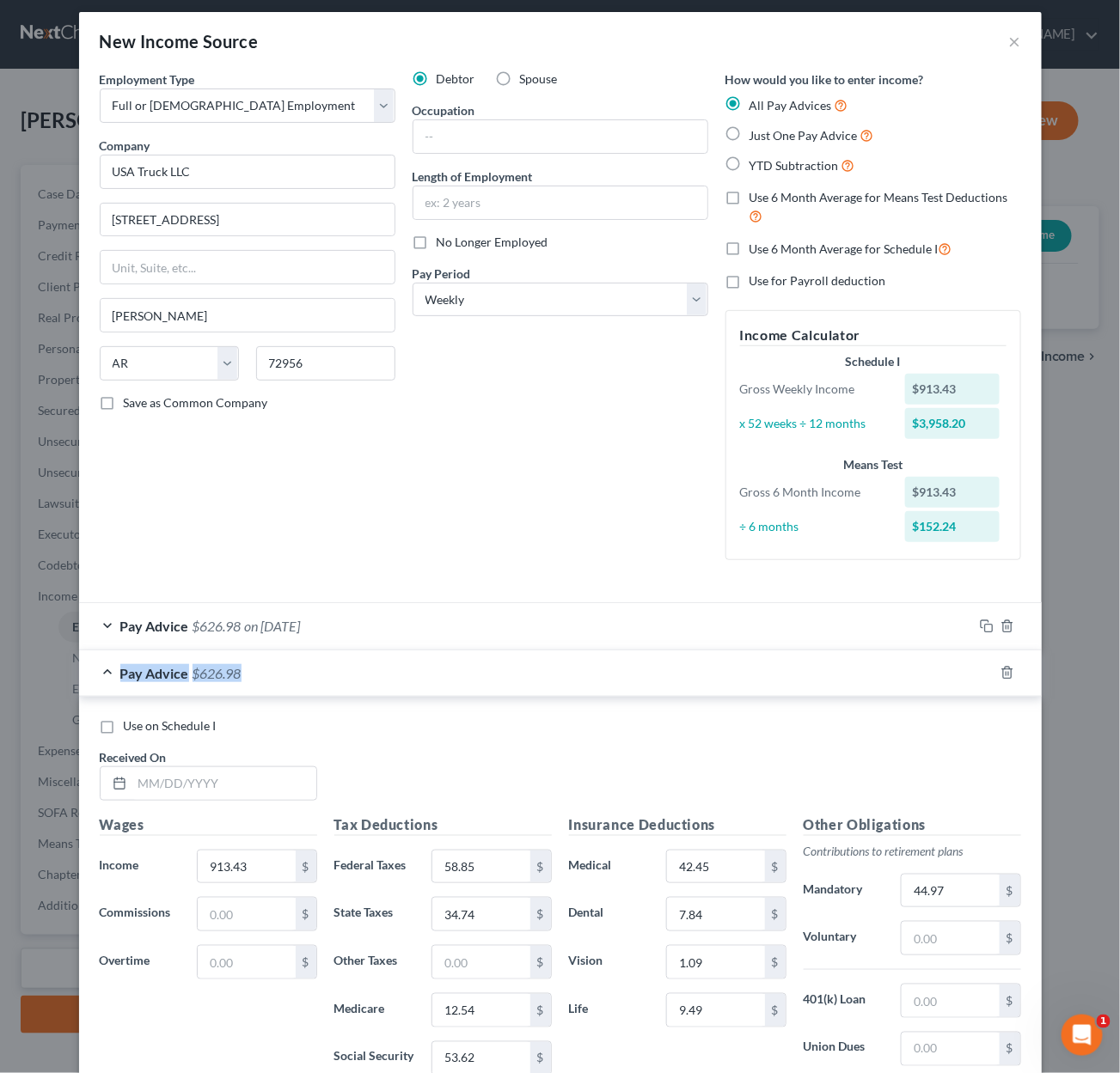
click at [987, 622] on div at bounding box center [1007, 626] width 68 height 28
click at [987, 622] on icon "button" at bounding box center [987, 625] width 14 height 14
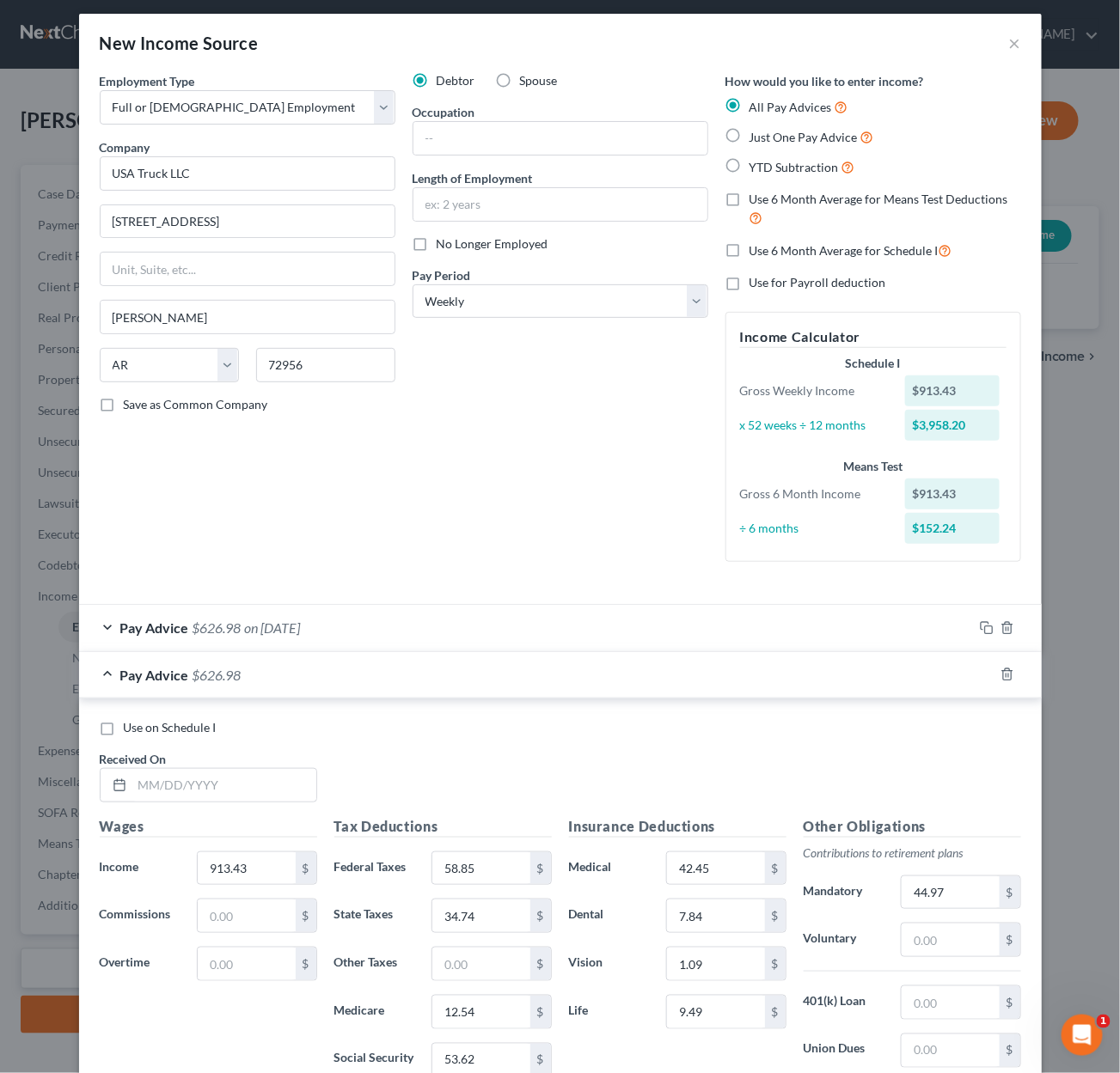
click at [987, 622] on icon "button" at bounding box center [987, 628] width 14 height 14
click at [236, 776] on input "text" at bounding box center [224, 785] width 184 height 33
type input "[DATE]"
click at [270, 861] on input "913.43" at bounding box center [246, 869] width 97 height 33
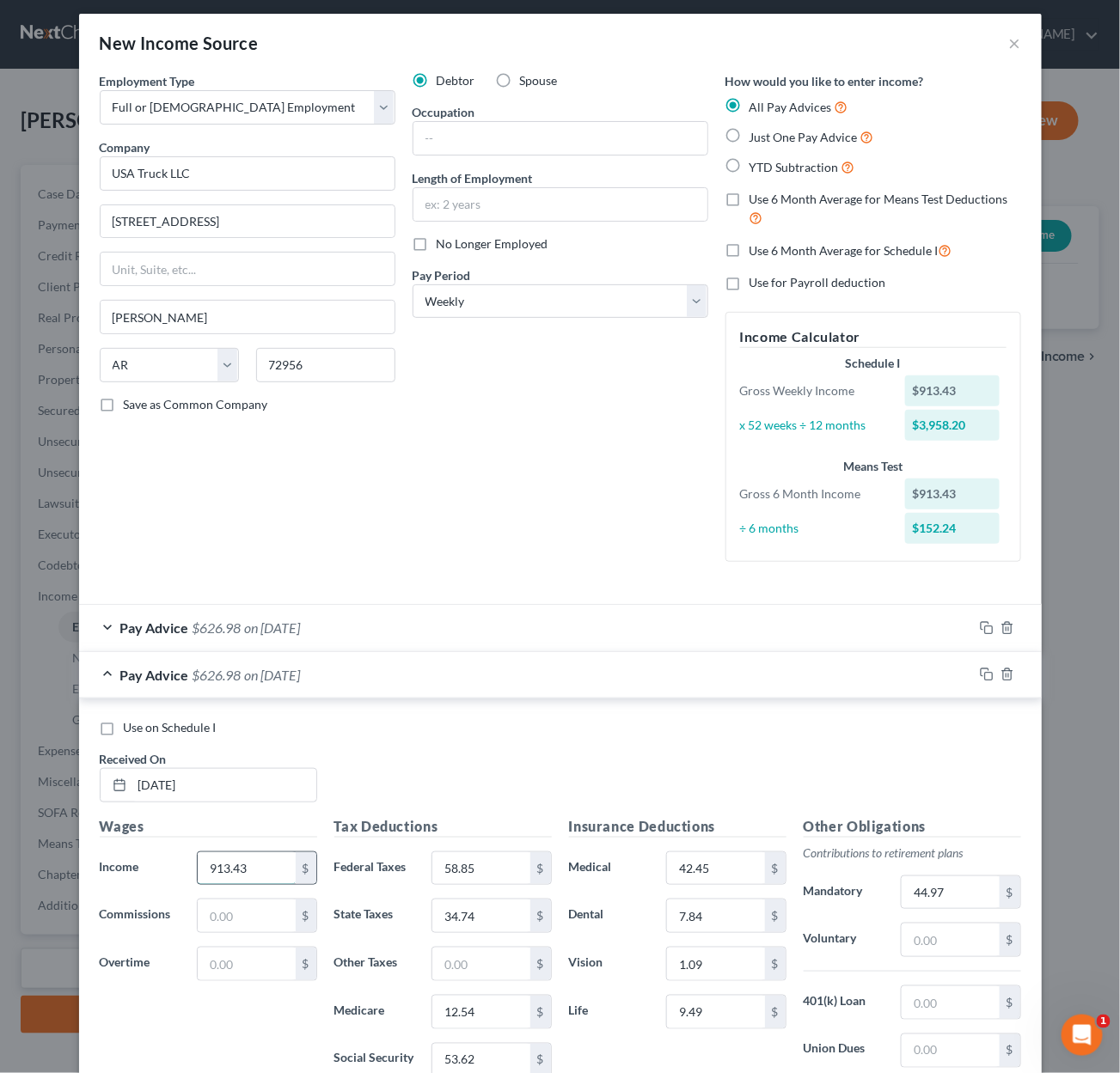
click at [270, 861] on input "913.43" at bounding box center [246, 869] width 97 height 33
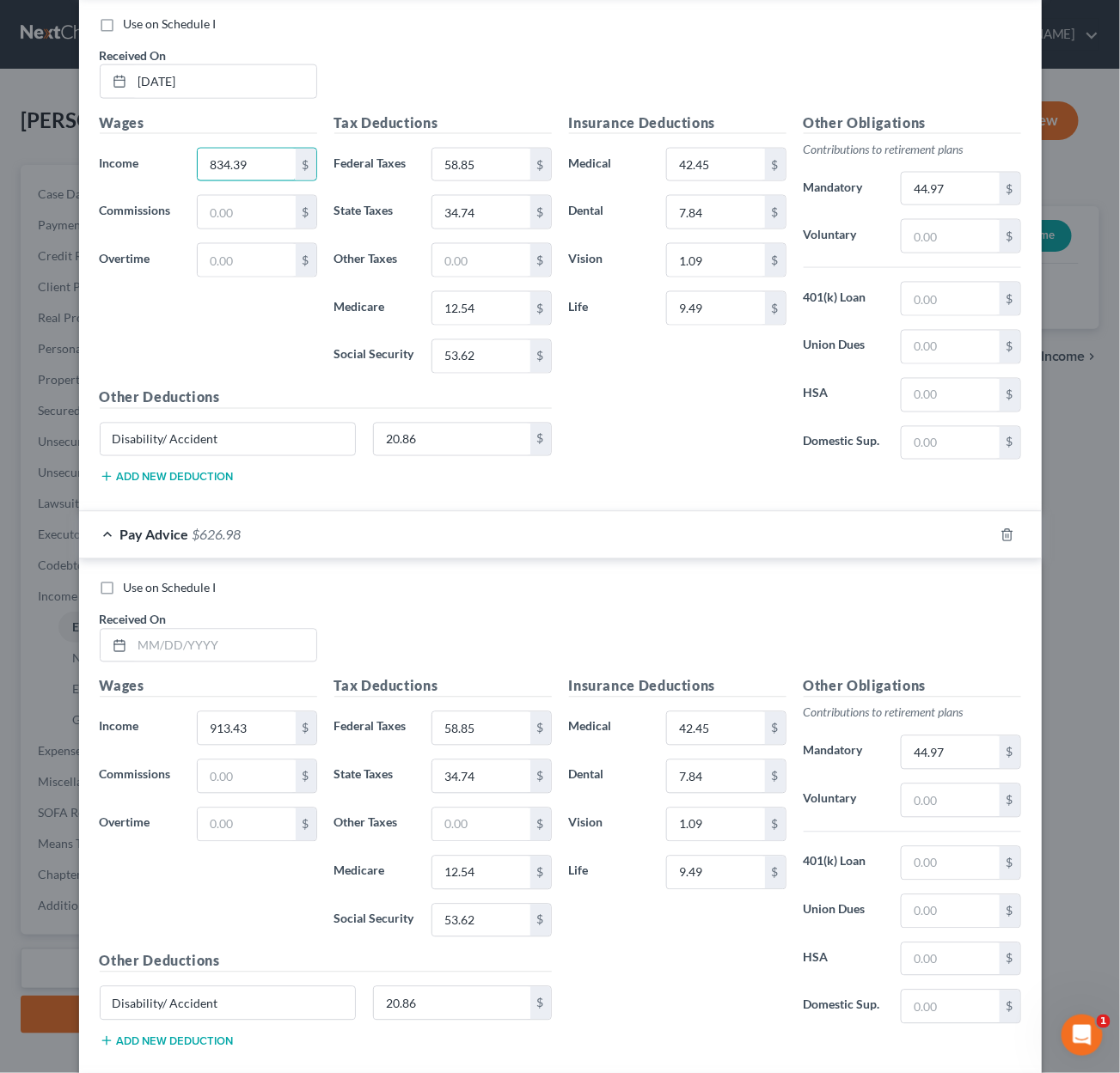
scroll to position [741, 0]
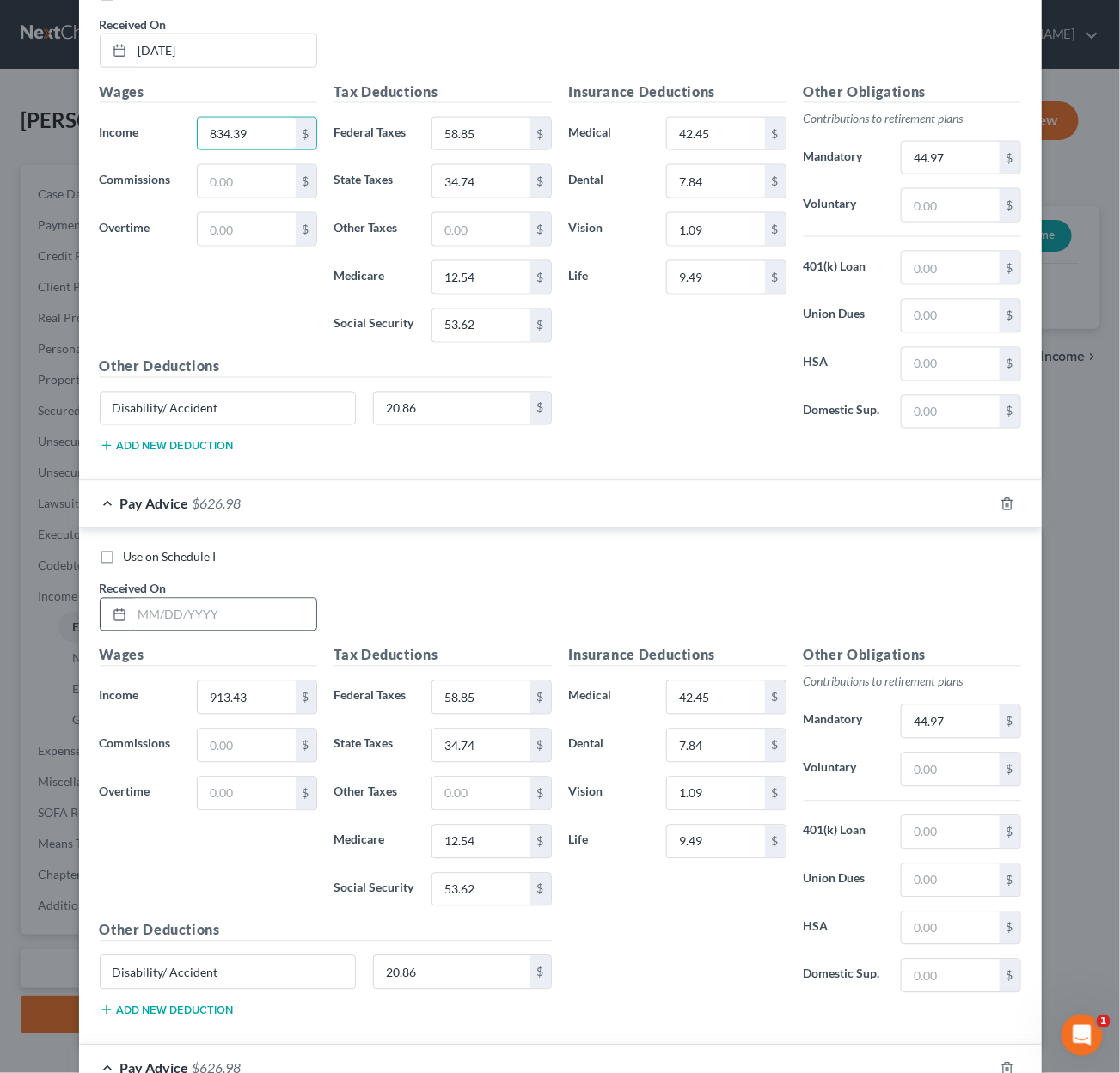
type input "834.39"
click at [196, 599] on input "text" at bounding box center [224, 616] width 184 height 33
type input "[DATE]"
click at [225, 685] on input "913.43" at bounding box center [246, 698] width 97 height 33
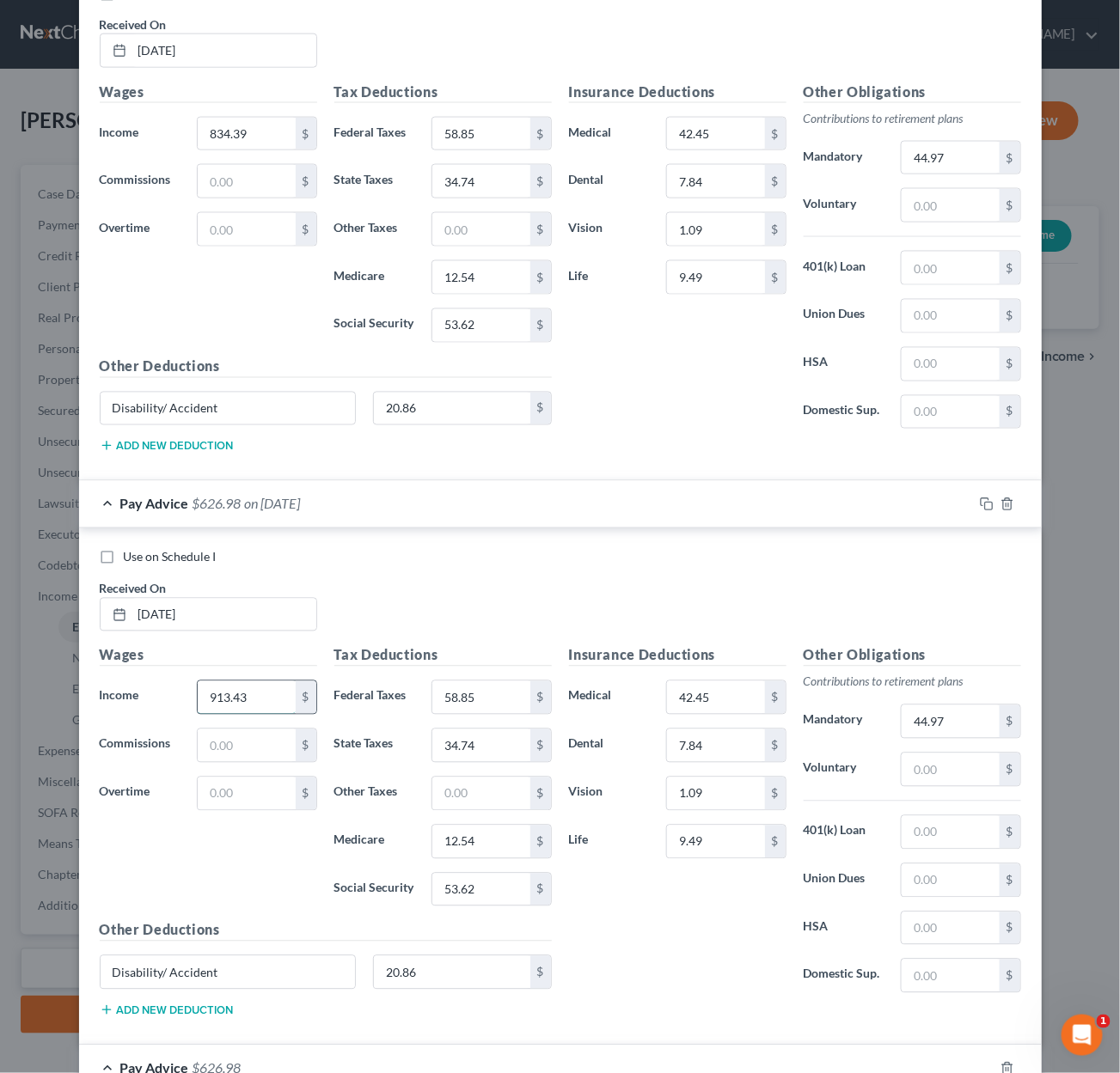
click at [225, 685] on input "913.43" at bounding box center [246, 698] width 97 height 33
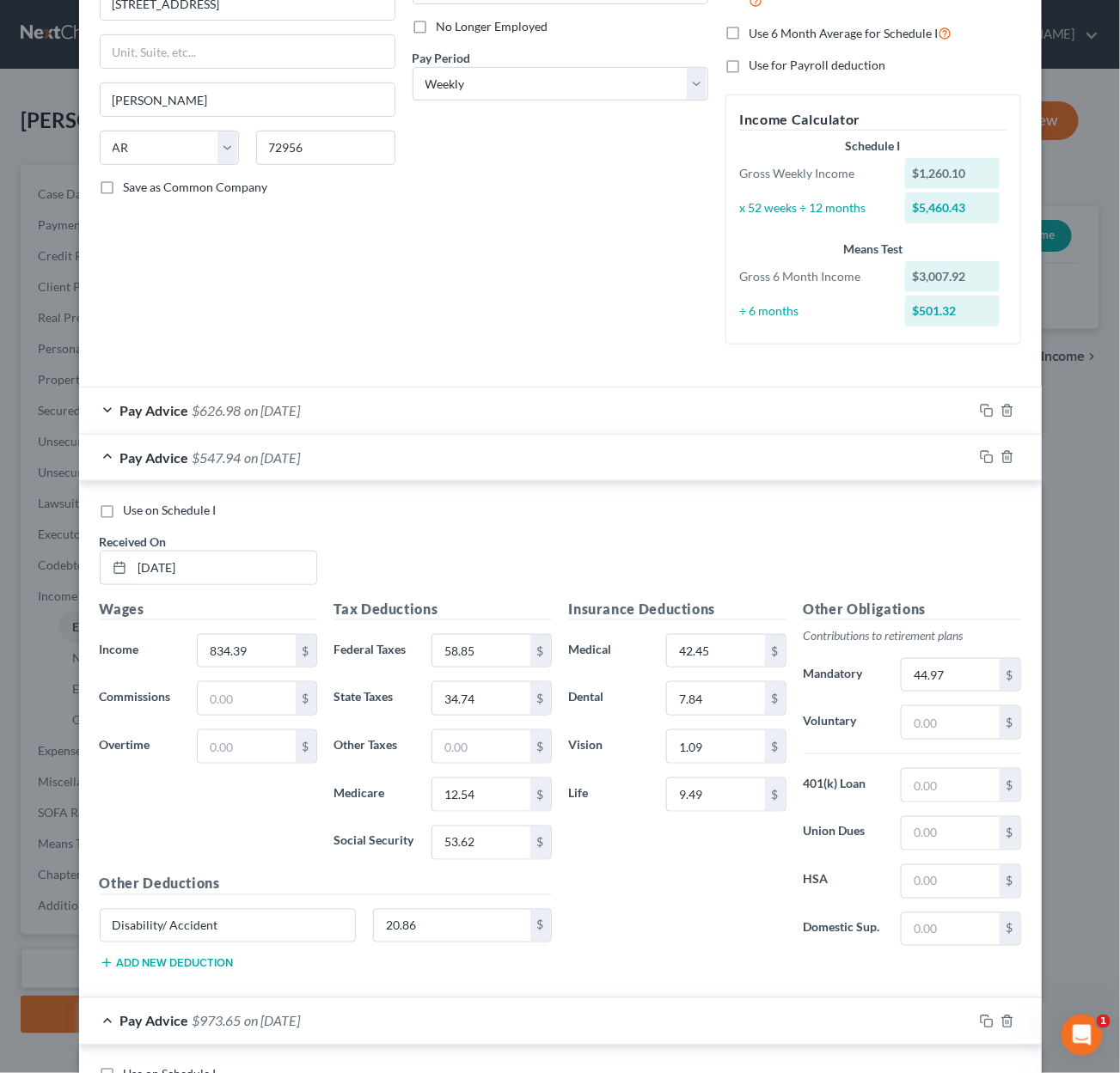
scroll to position [217, 0]
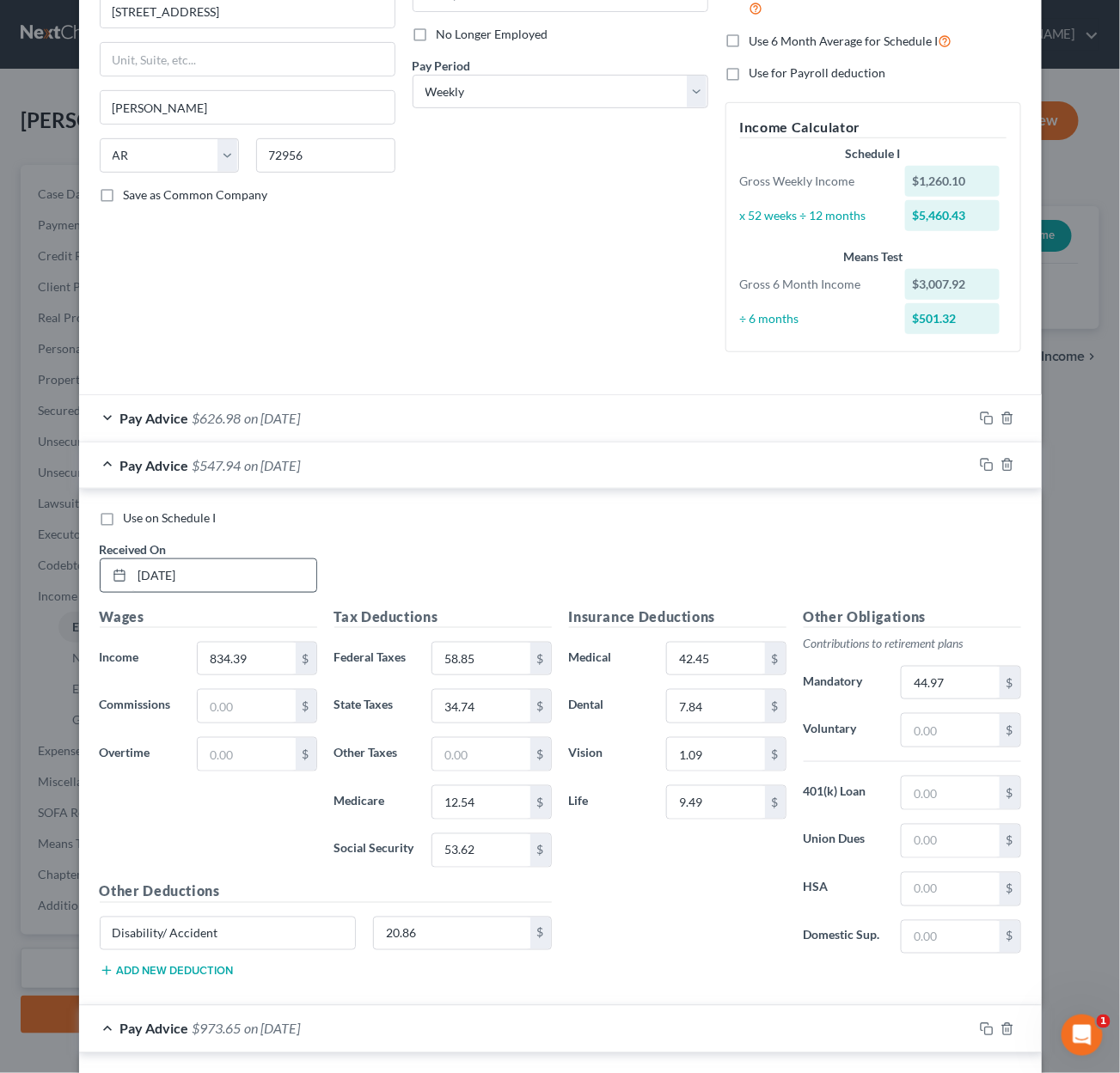
type input "1,260.10"
click at [156, 565] on input "[DATE]" at bounding box center [224, 576] width 184 height 33
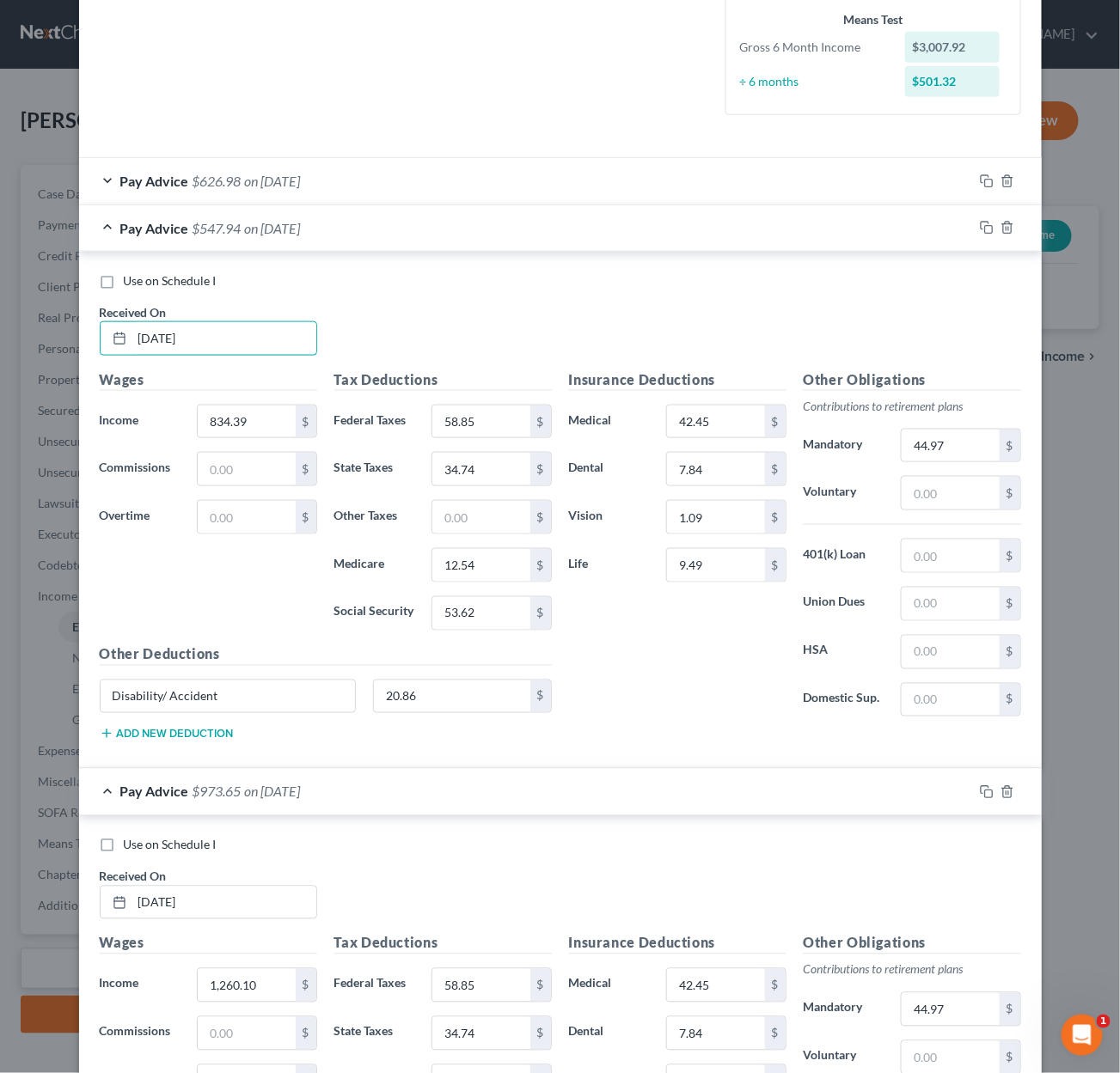
scroll to position [678, 0]
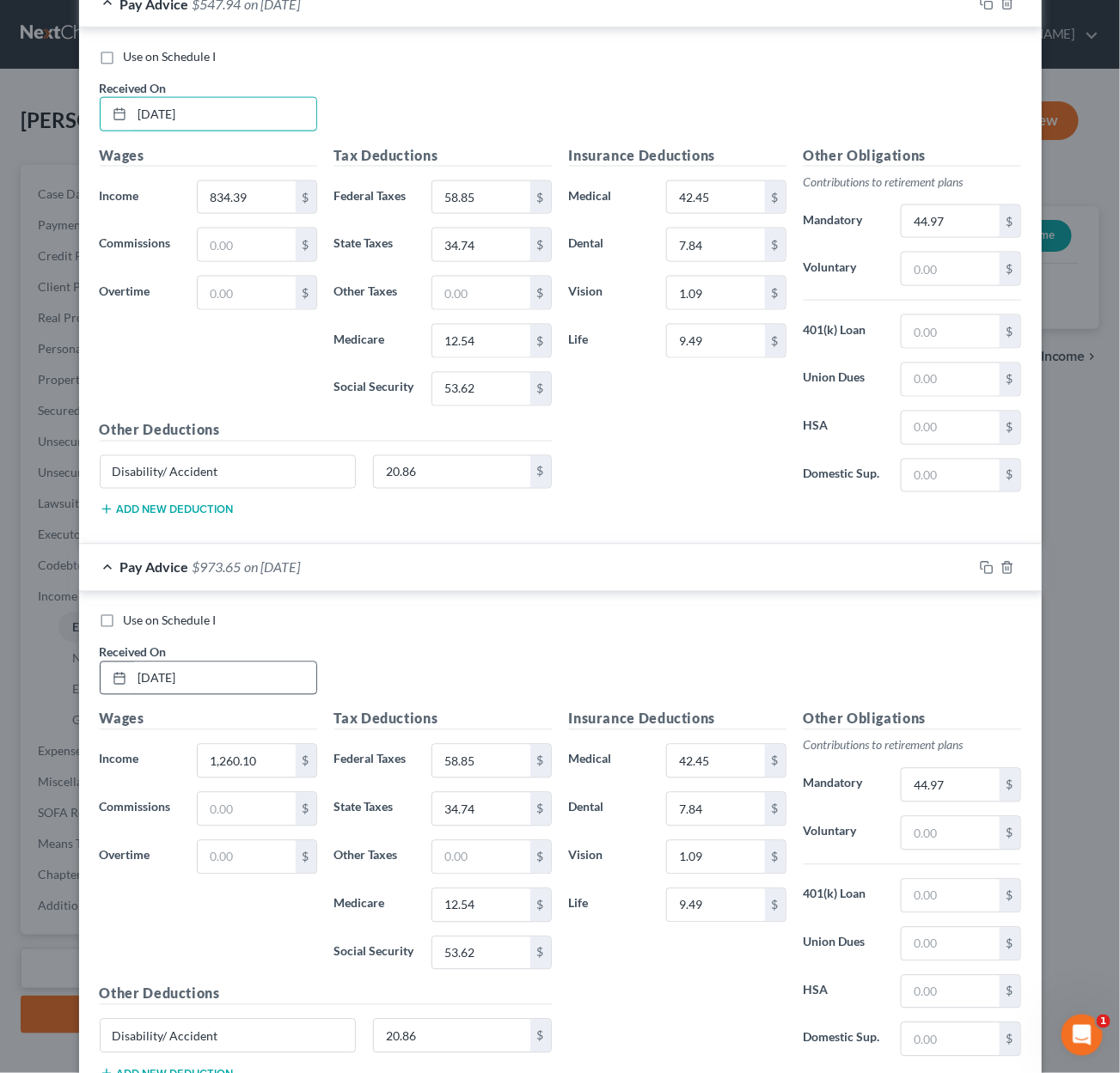
type input "[DATE]"
click at [159, 666] on input "[DATE]" at bounding box center [224, 679] width 184 height 33
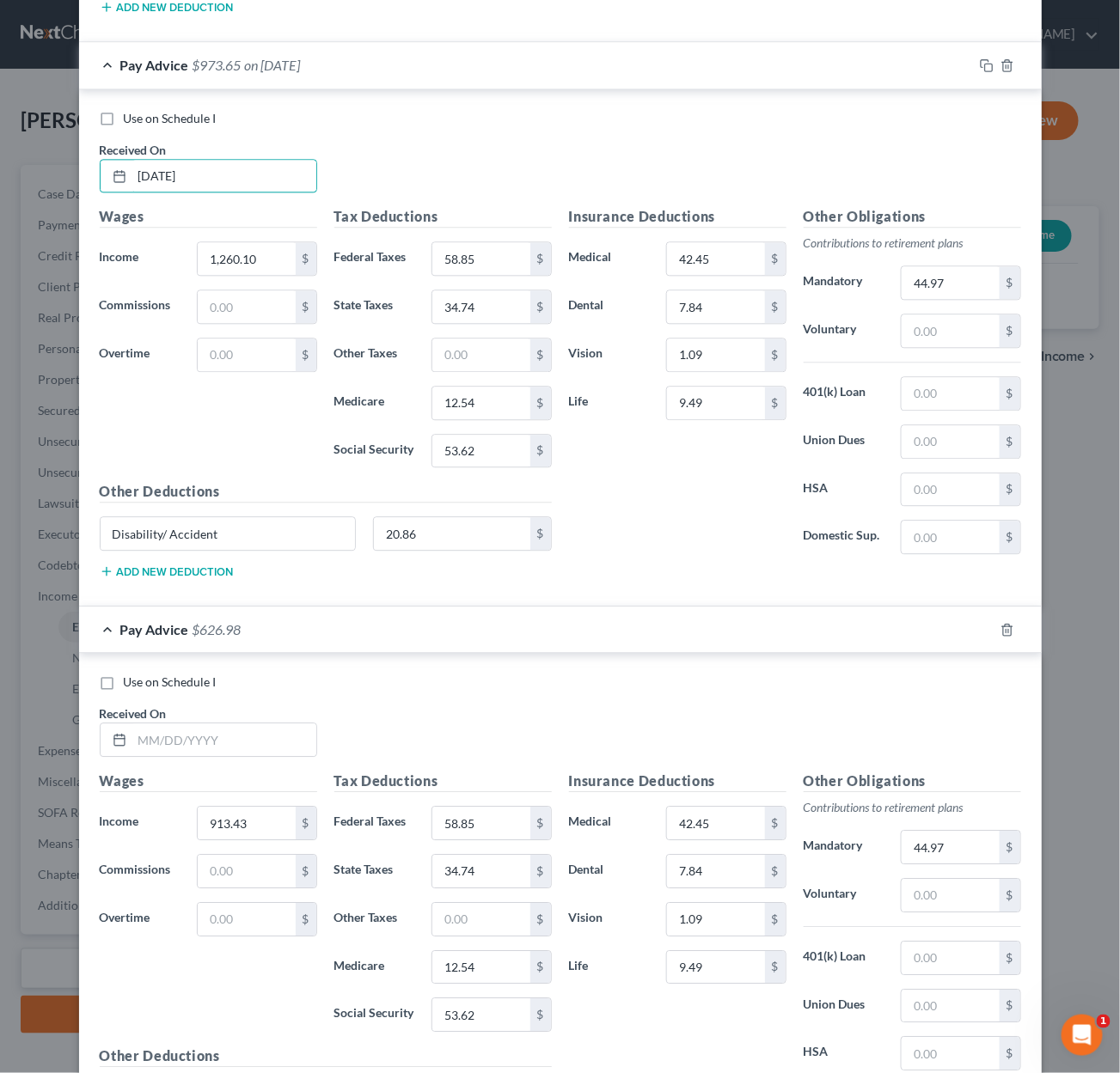
scroll to position [1258, 0]
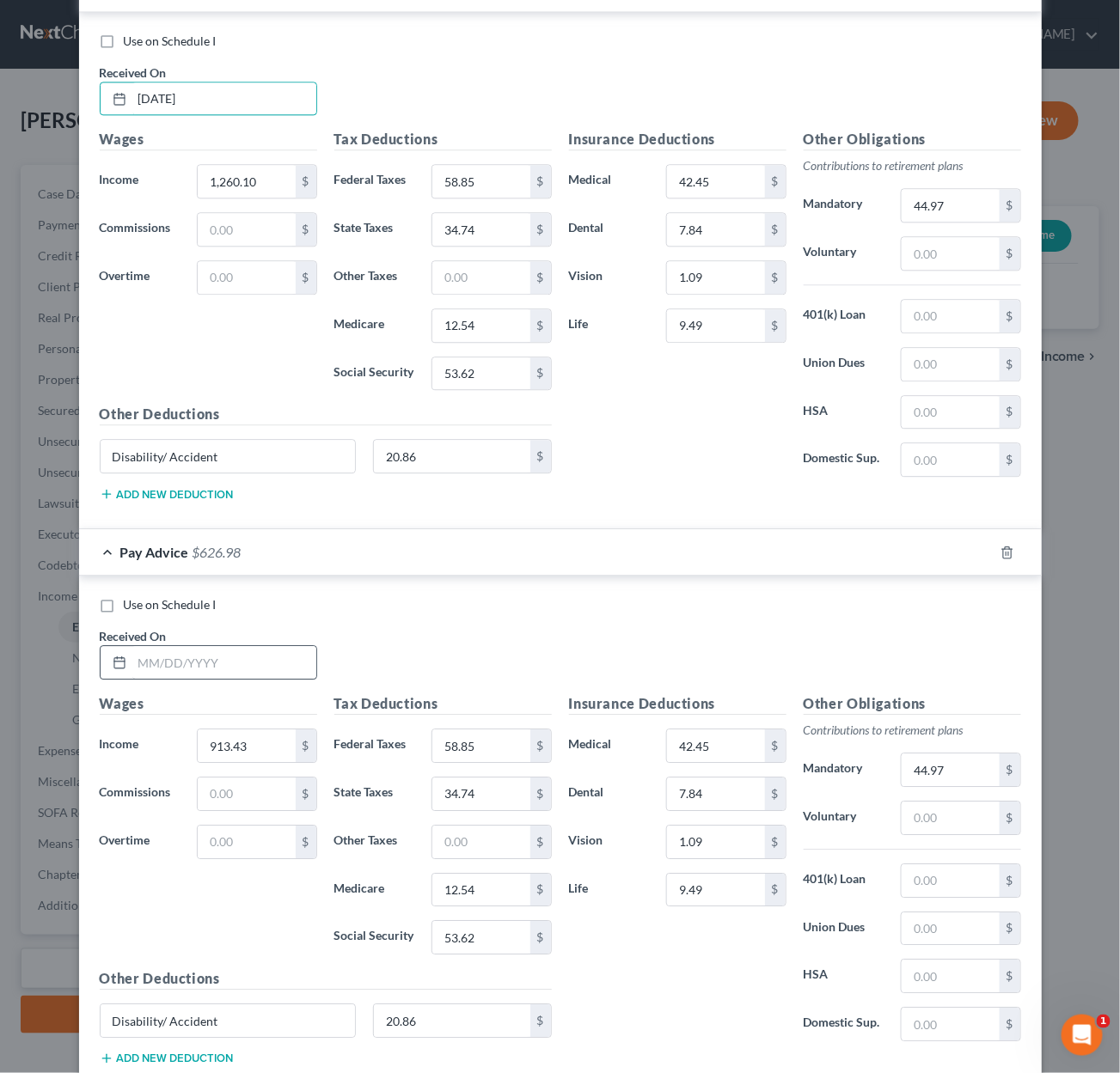
type input "[DATE]"
click at [217, 660] on input "text" at bounding box center [224, 663] width 184 height 33
type input "[DATE]"
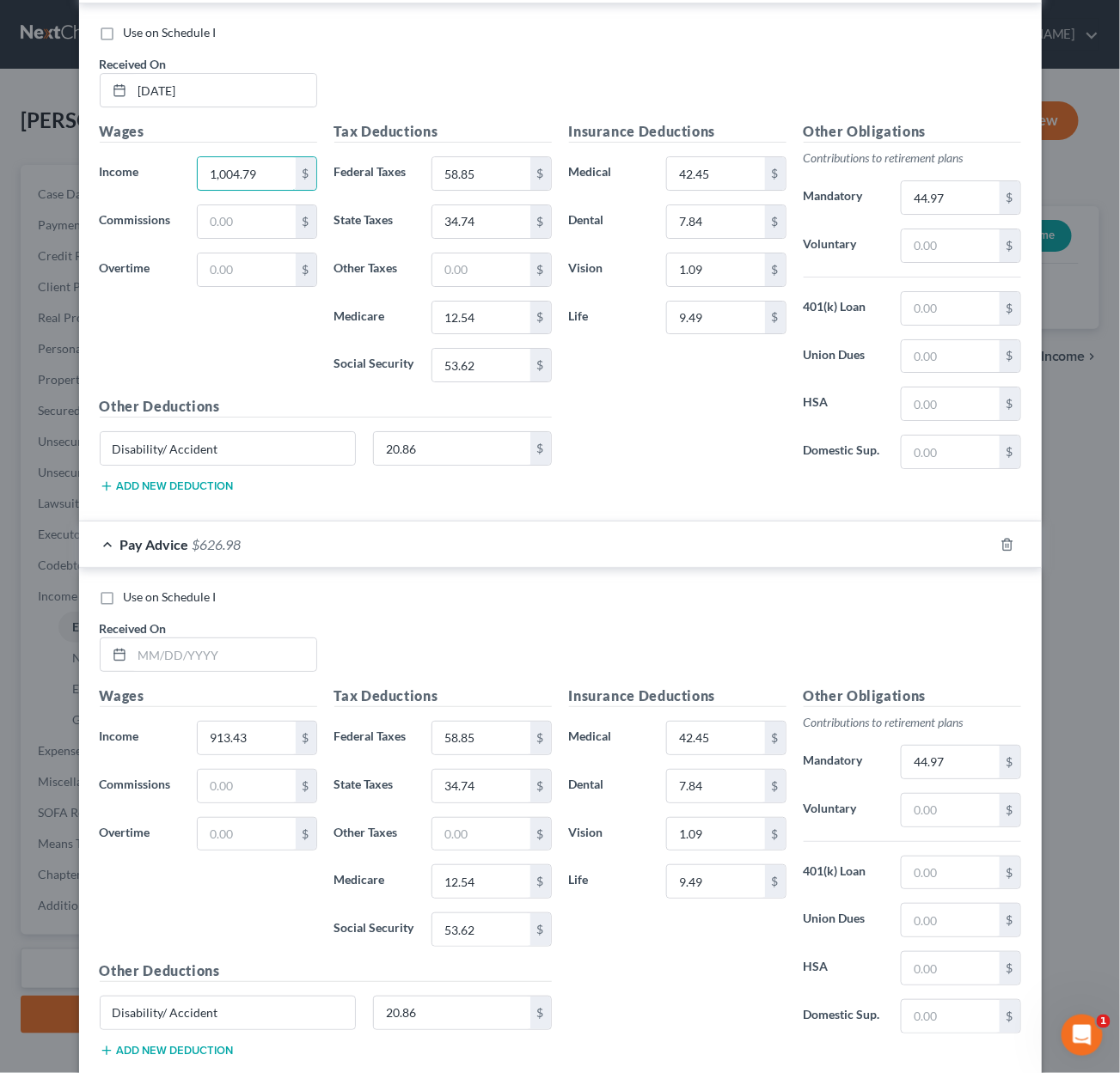
scroll to position [2127, 0]
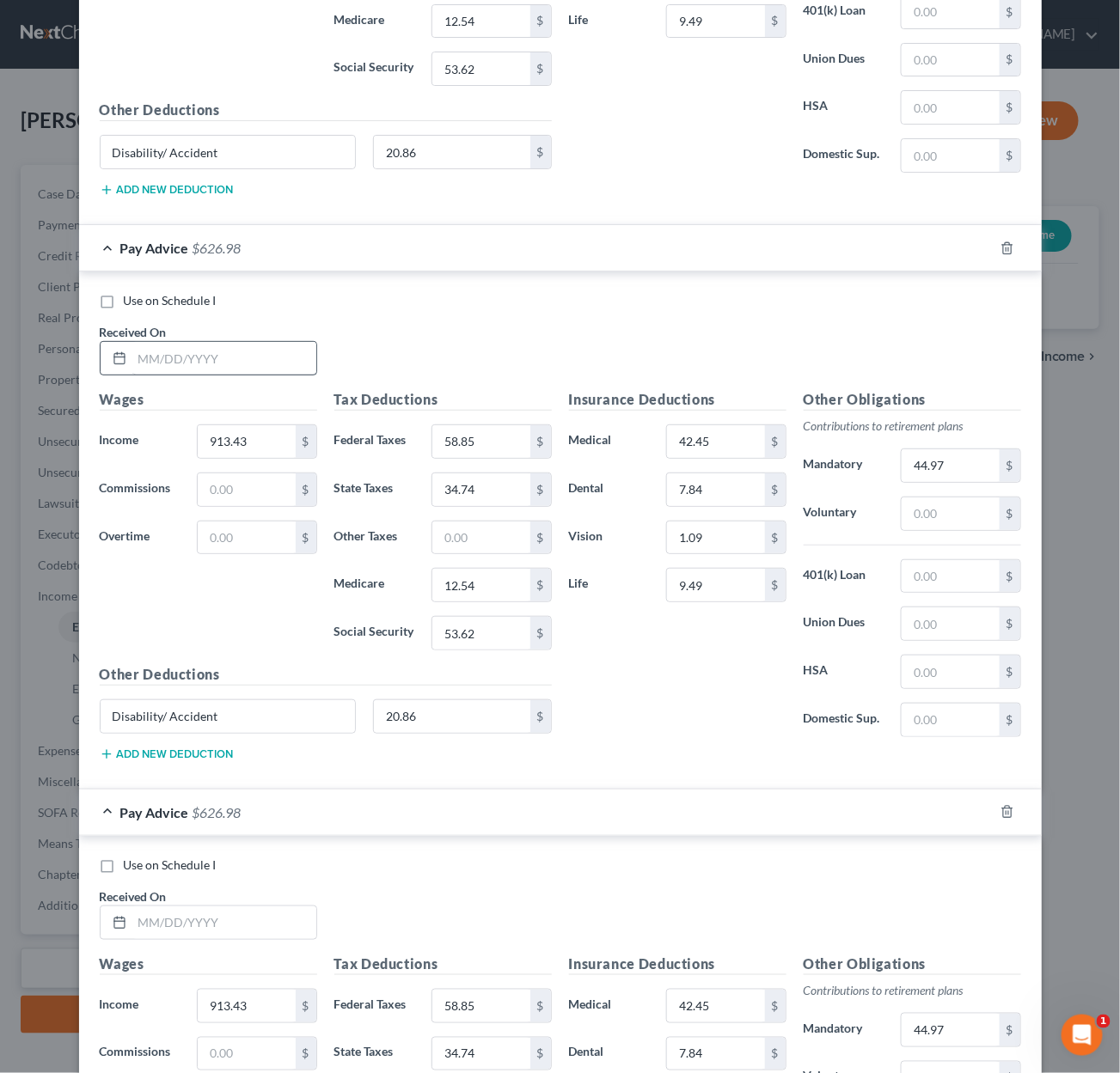
type input "1,004.79"
click at [262, 348] on input "text" at bounding box center [224, 359] width 184 height 33
type input "[DATE]"
type input "1,180.24"
type input "[DATE]"
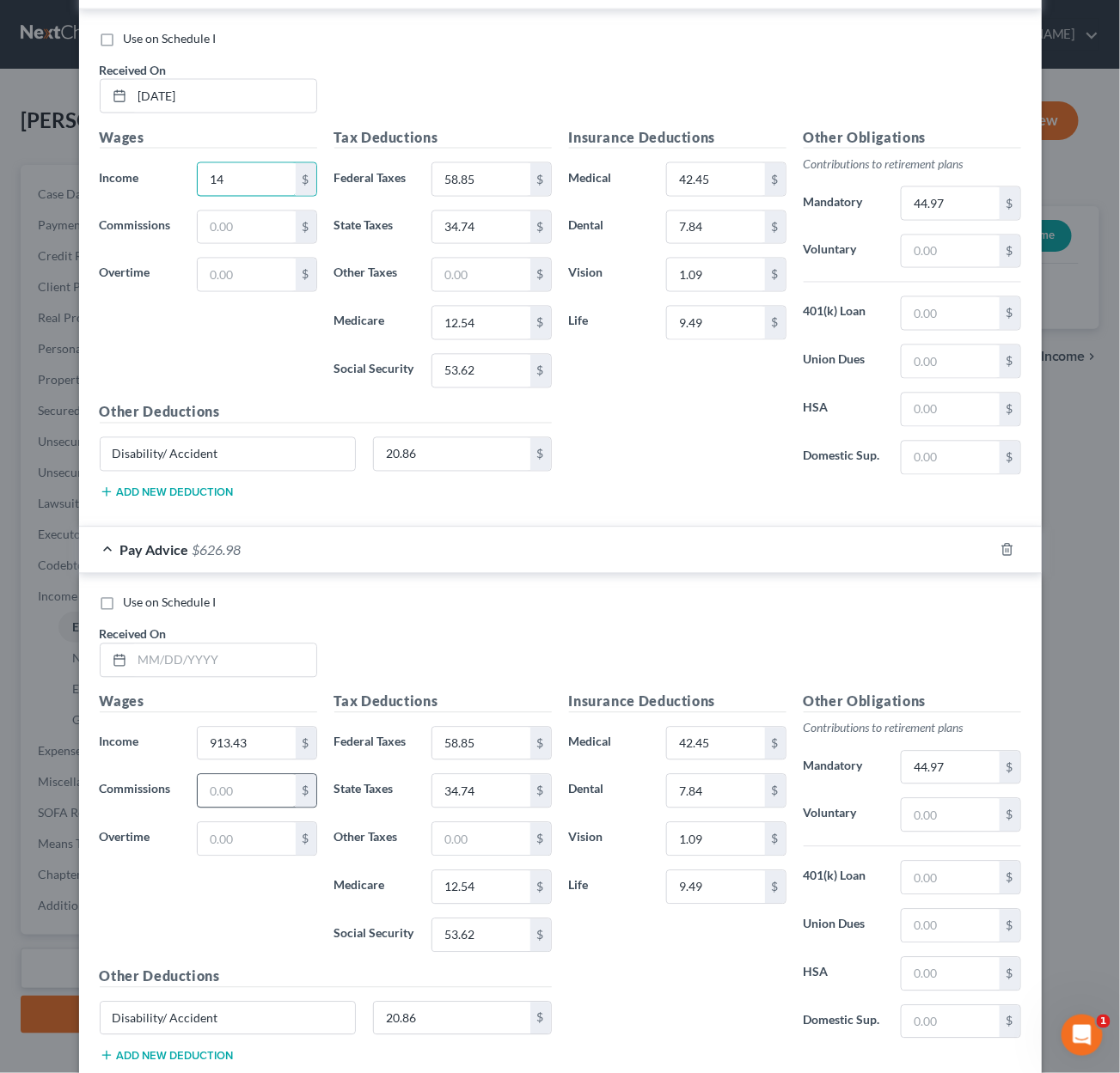
scroll to position [2960, 0]
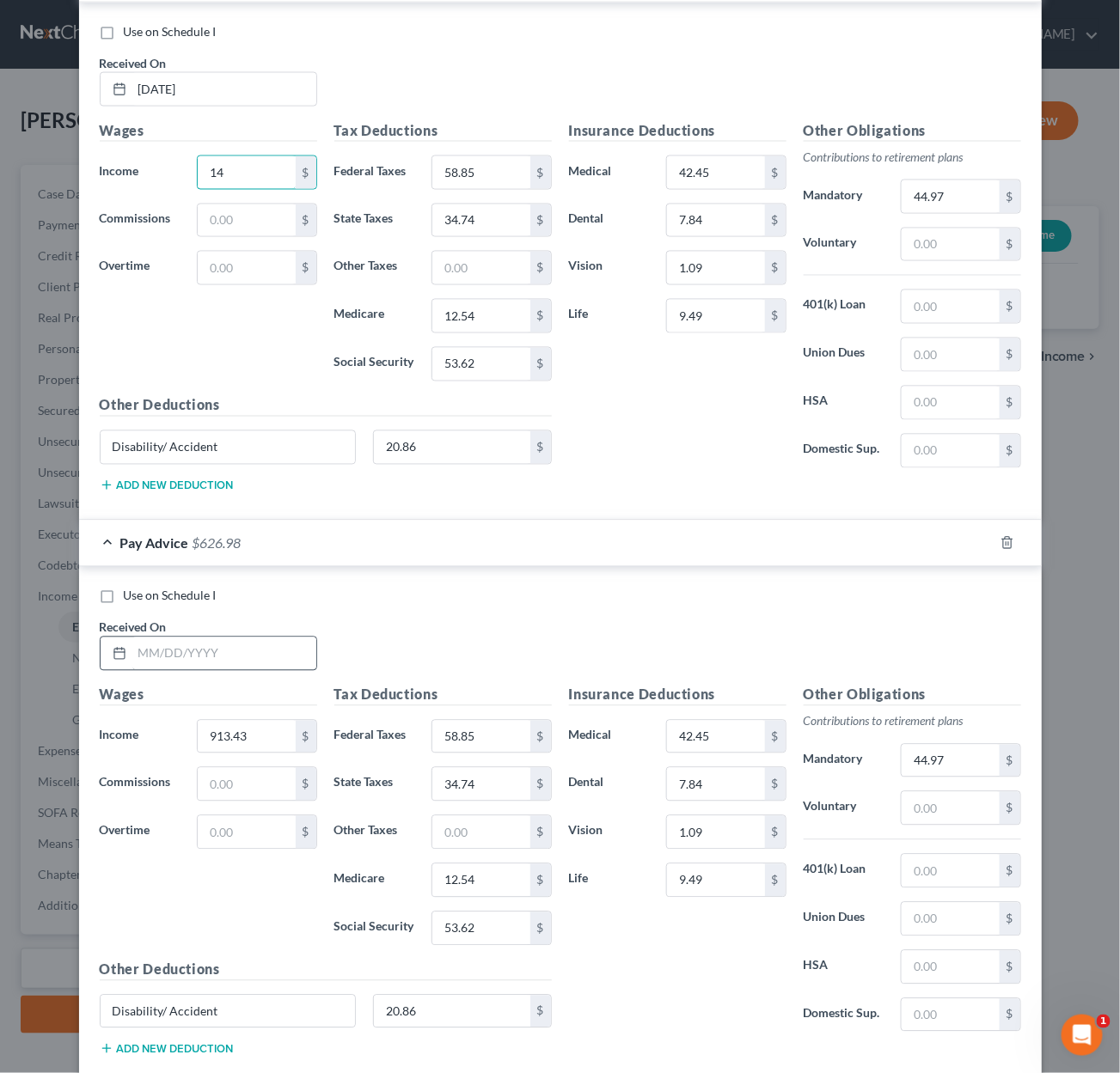
type input "14"
click at [228, 648] on input "text" at bounding box center [224, 654] width 184 height 33
type input "[DATE]"
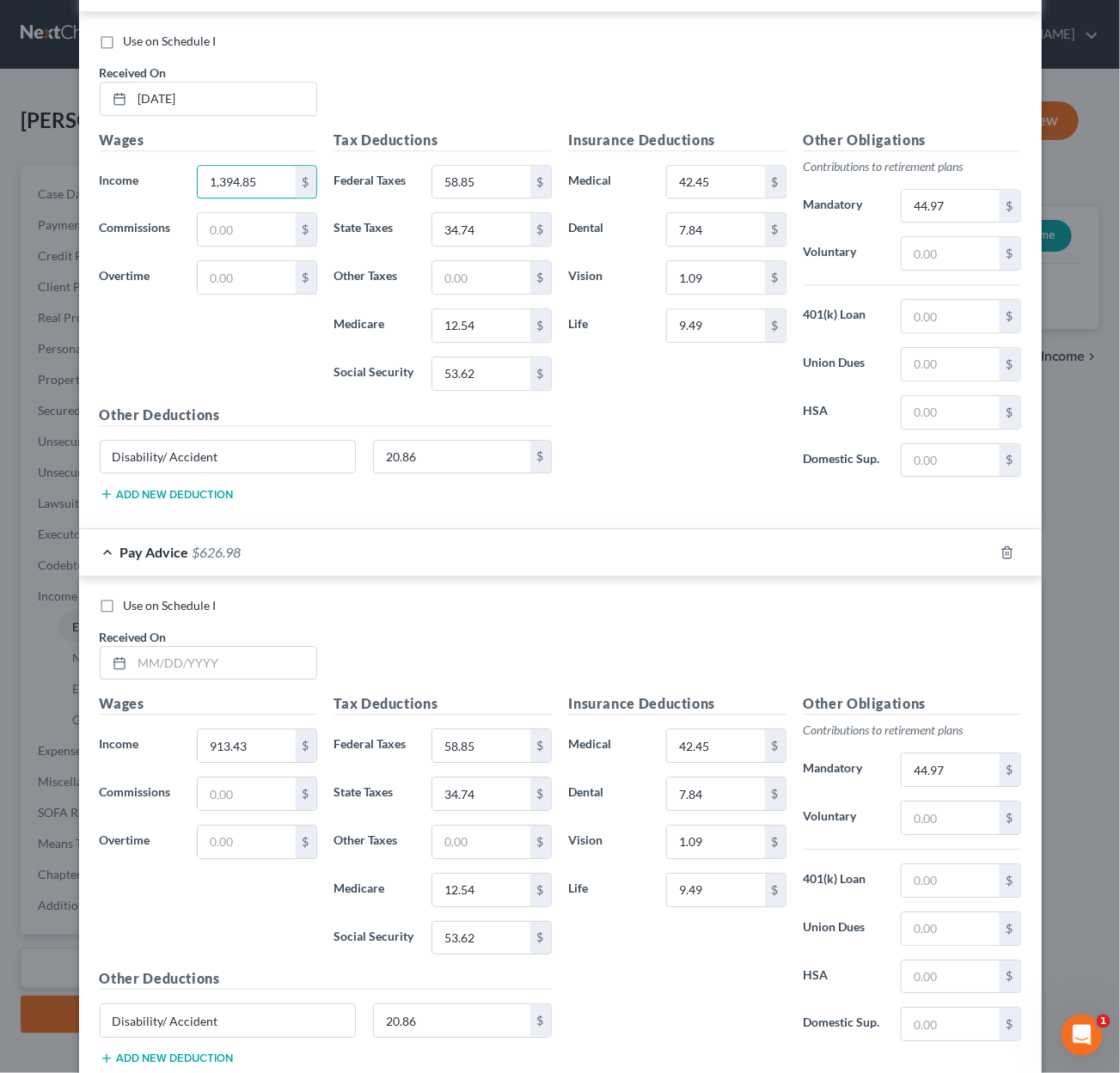
scroll to position [3548, 0]
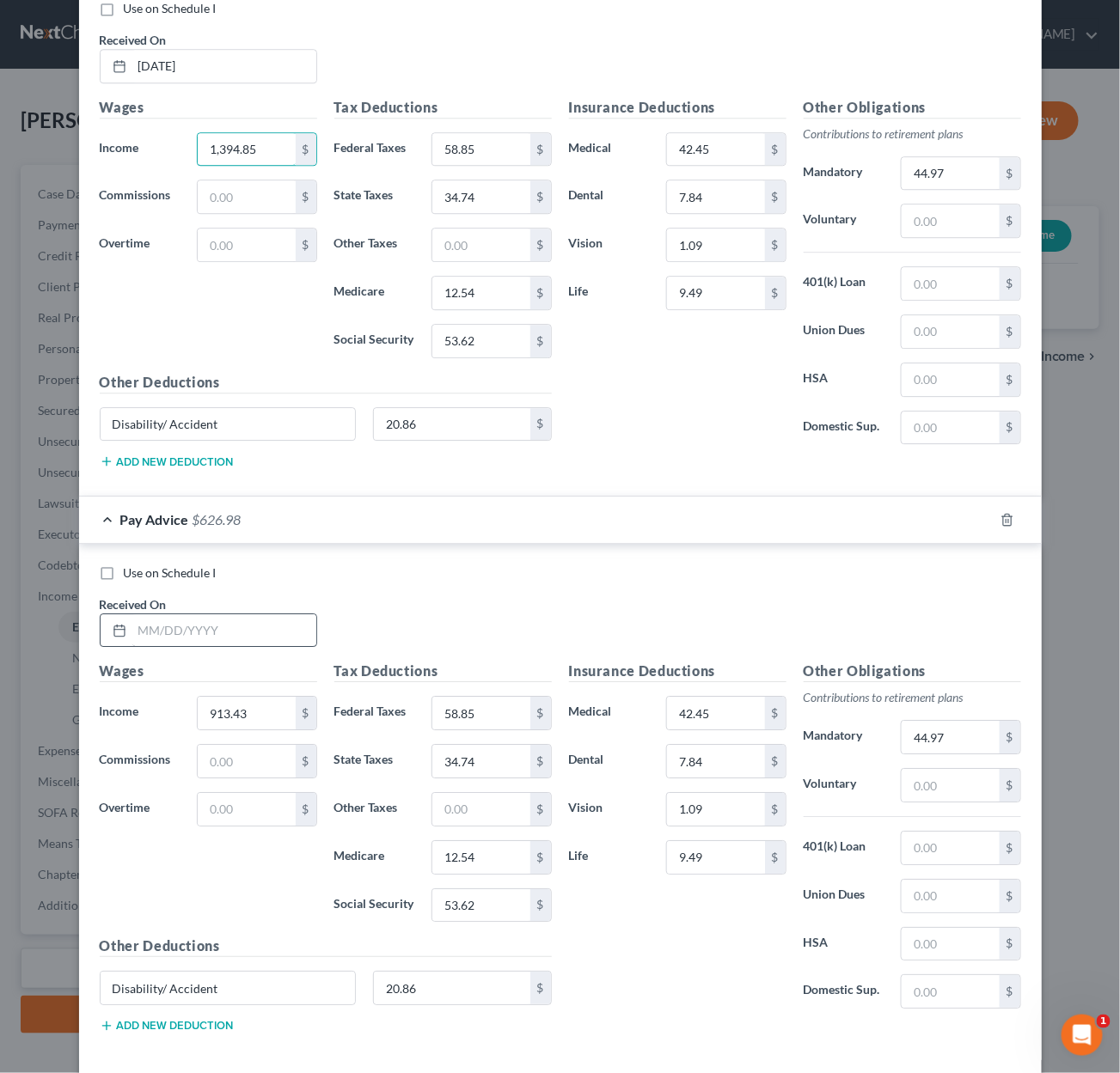
type input "1,394.85"
click at [168, 623] on input "text" at bounding box center [224, 630] width 184 height 33
type input "[DATE]"
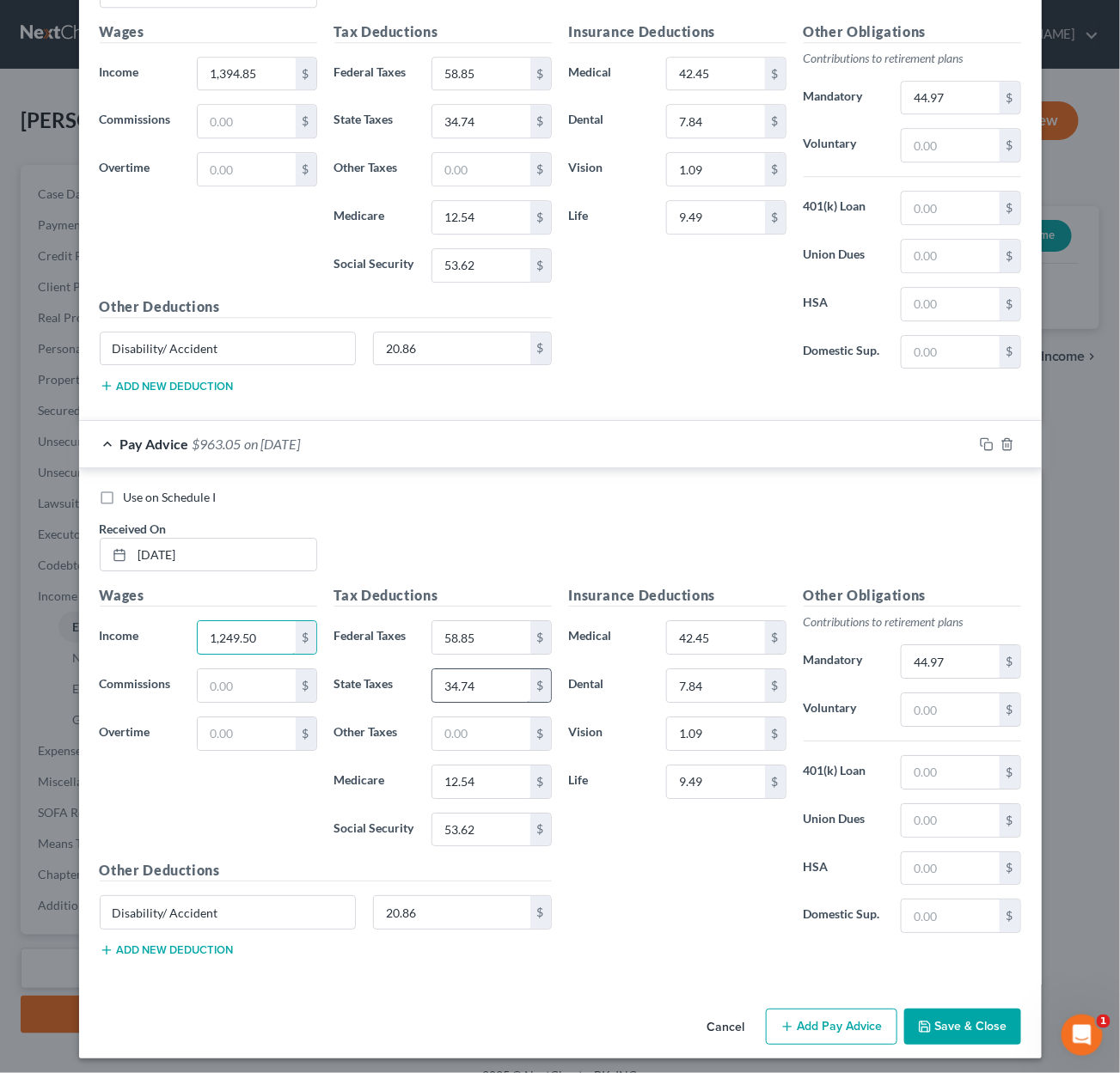
scroll to position [3622, 0]
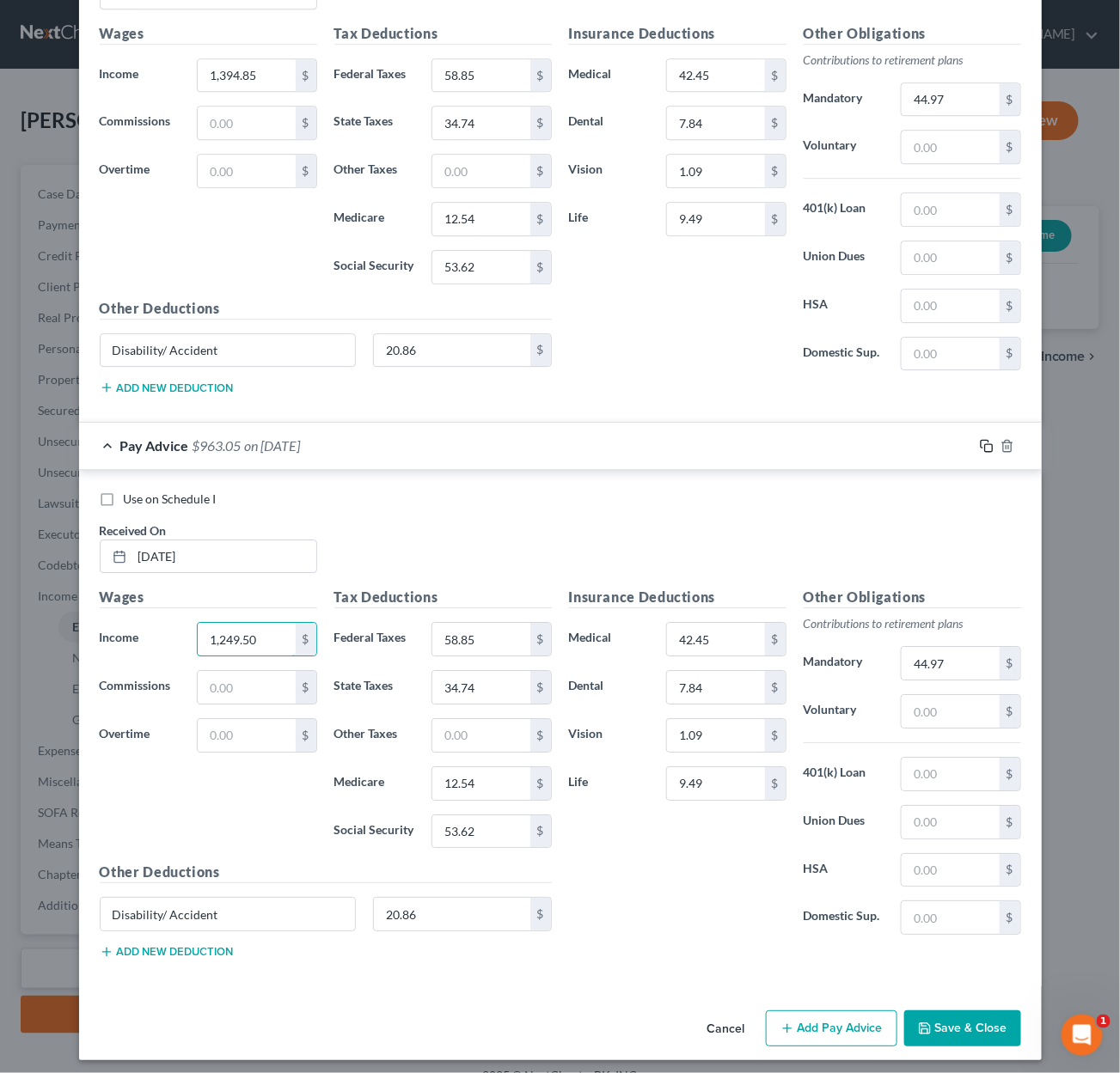
type input "1,249.50"
click at [984, 439] on icon "button" at bounding box center [987, 446] width 14 height 14
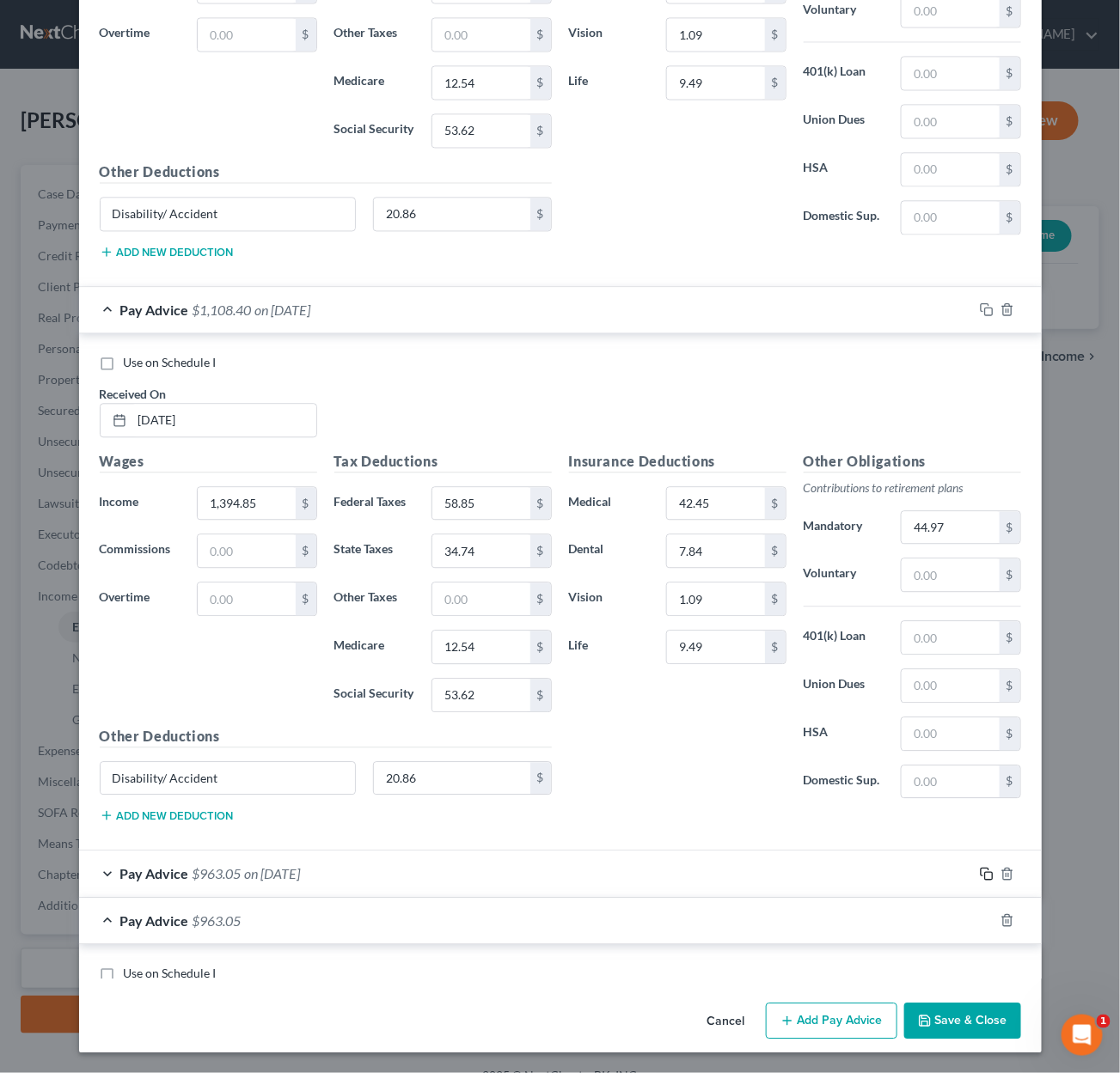
click at [984, 867] on icon "button" at bounding box center [987, 874] width 14 height 14
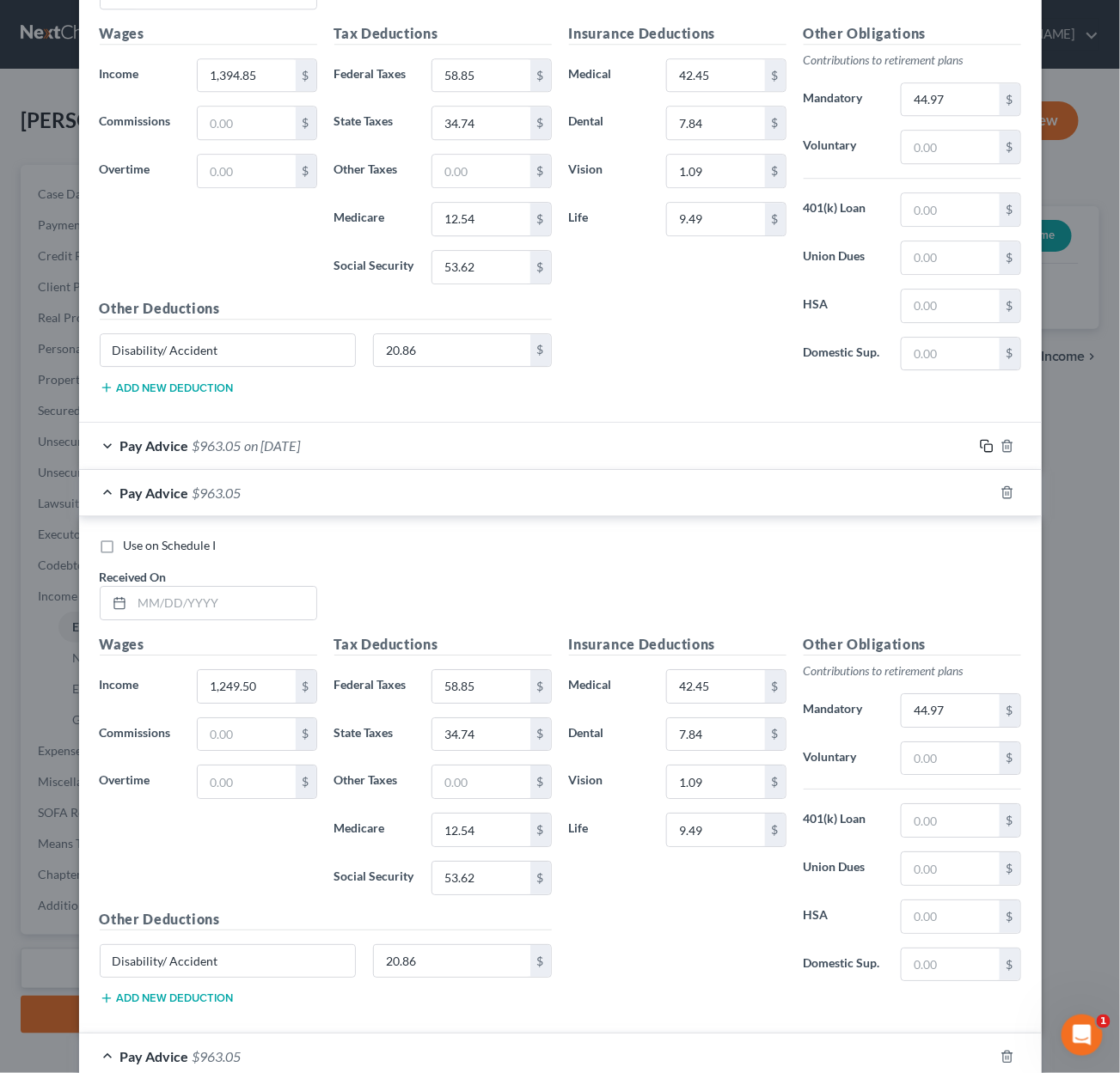
click at [984, 439] on icon "button" at bounding box center [987, 446] width 14 height 14
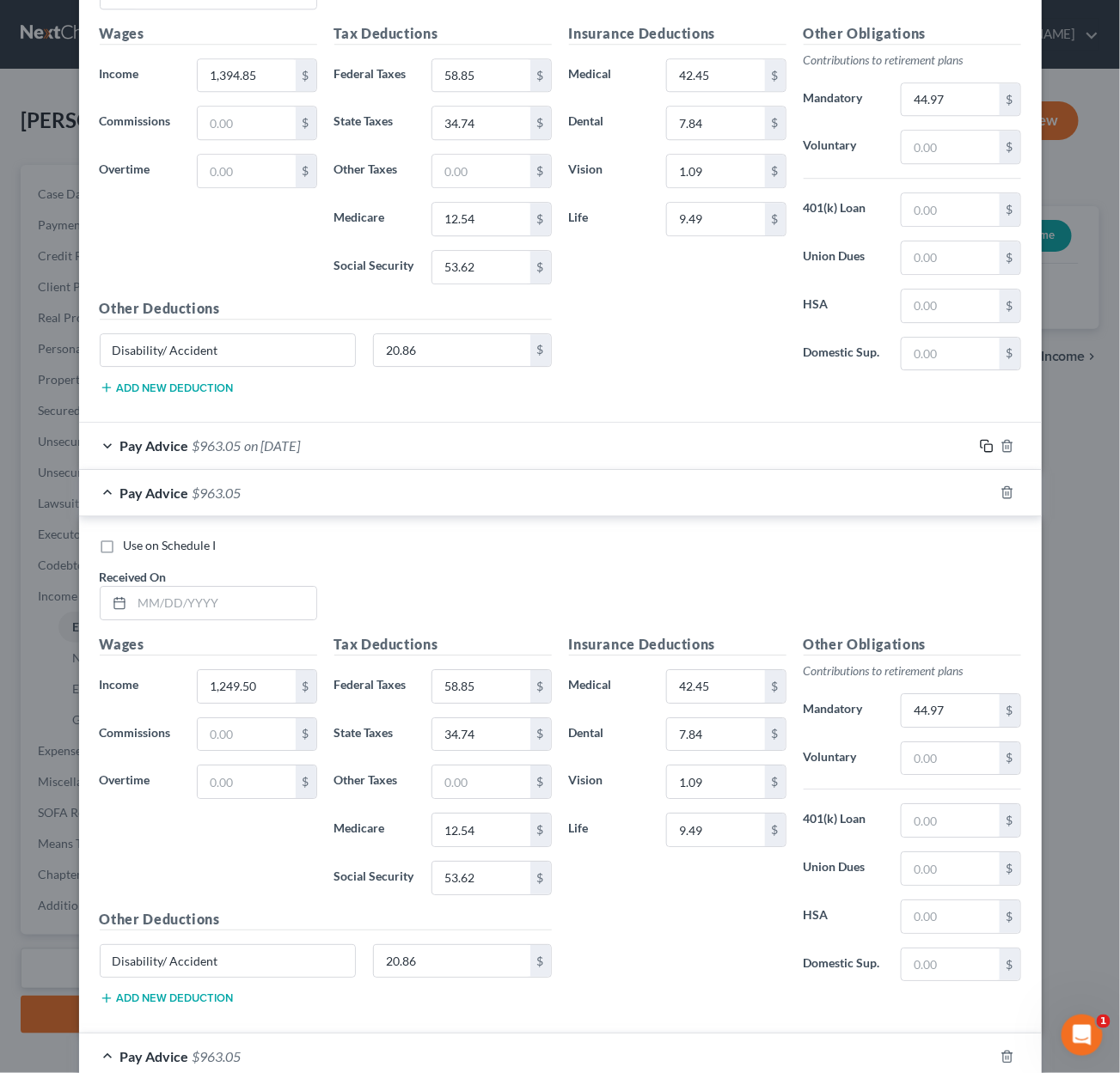
click at [984, 439] on icon "button" at bounding box center [987, 446] width 14 height 14
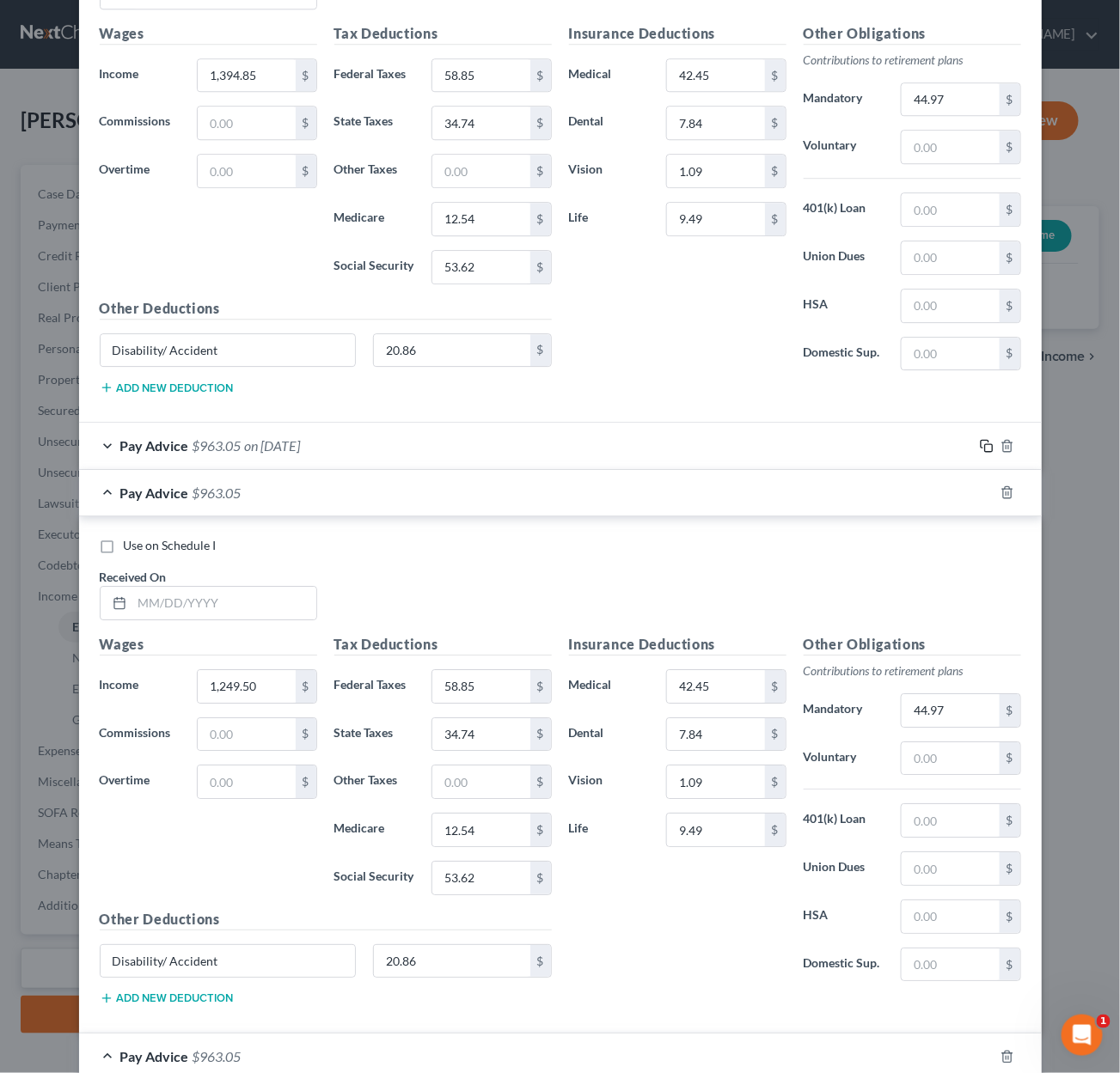
click at [984, 439] on icon "button" at bounding box center [987, 446] width 14 height 14
click at [210, 592] on input "text" at bounding box center [224, 604] width 184 height 33
type input "5/2/25"
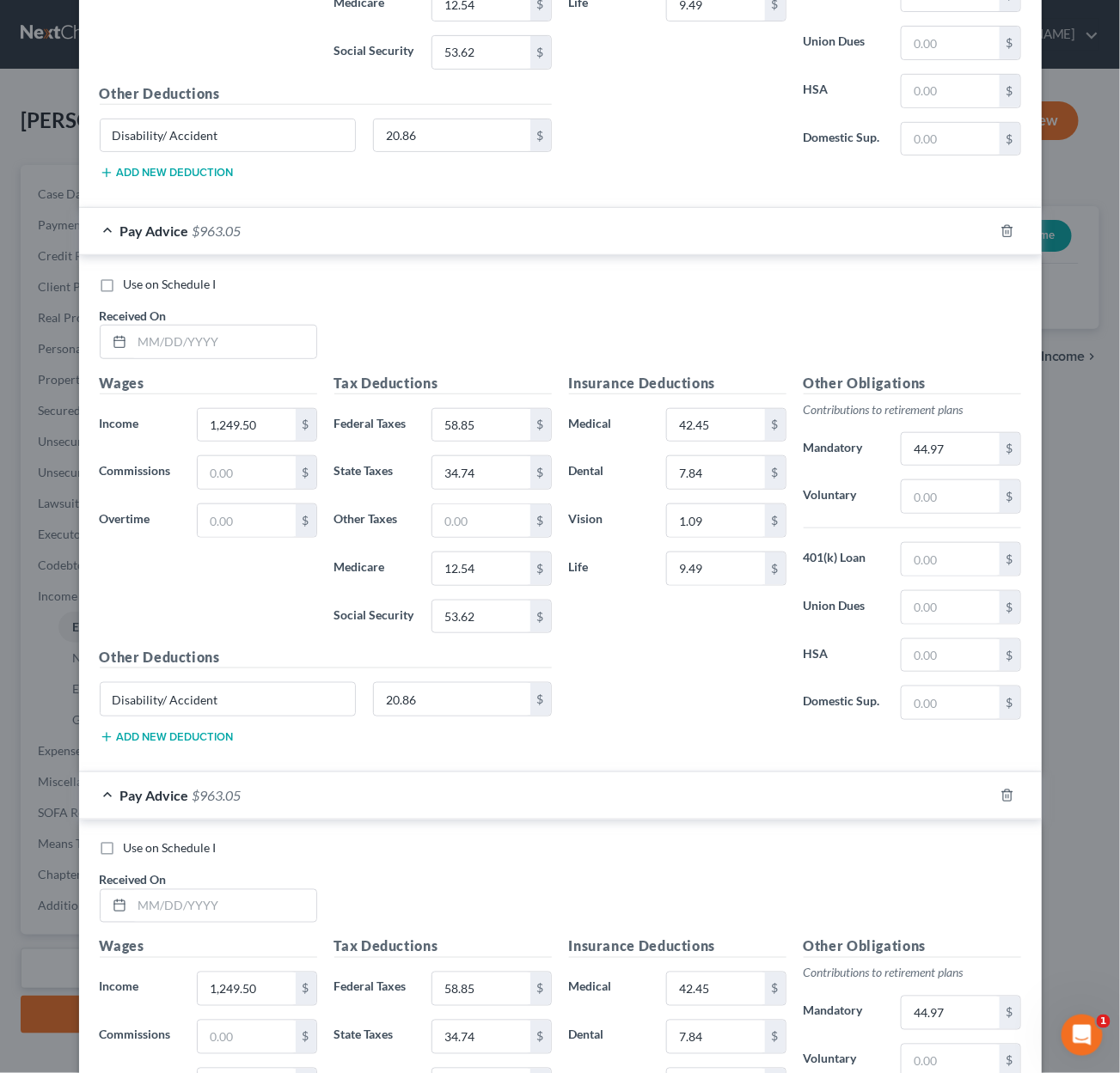
scroll to position [4494, 0]
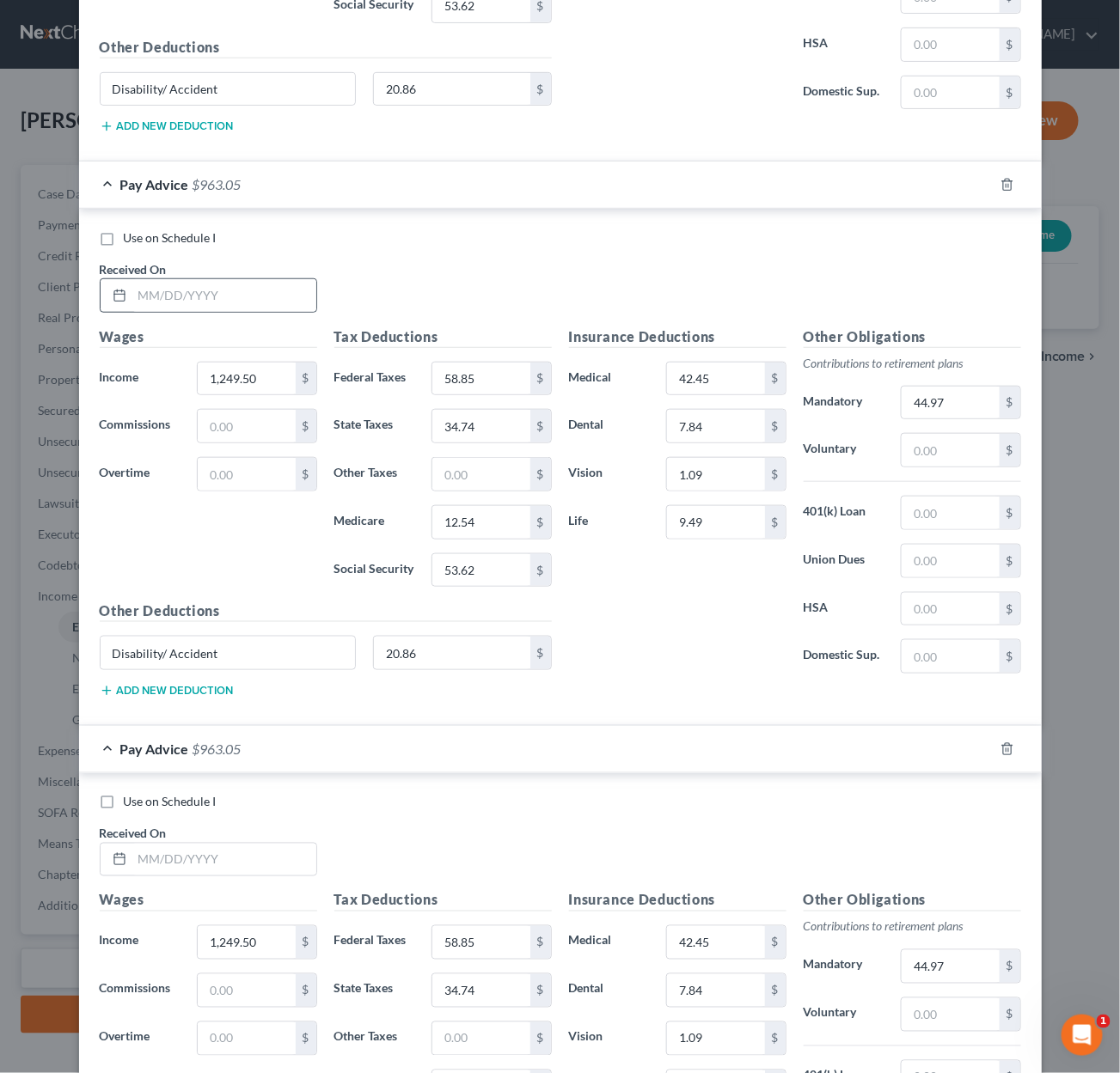
type input "860.84"
click at [215, 278] on div at bounding box center [208, 295] width 217 height 35
click at [215, 281] on input "text" at bounding box center [224, 295] width 184 height 33
type input "5/9/2025"
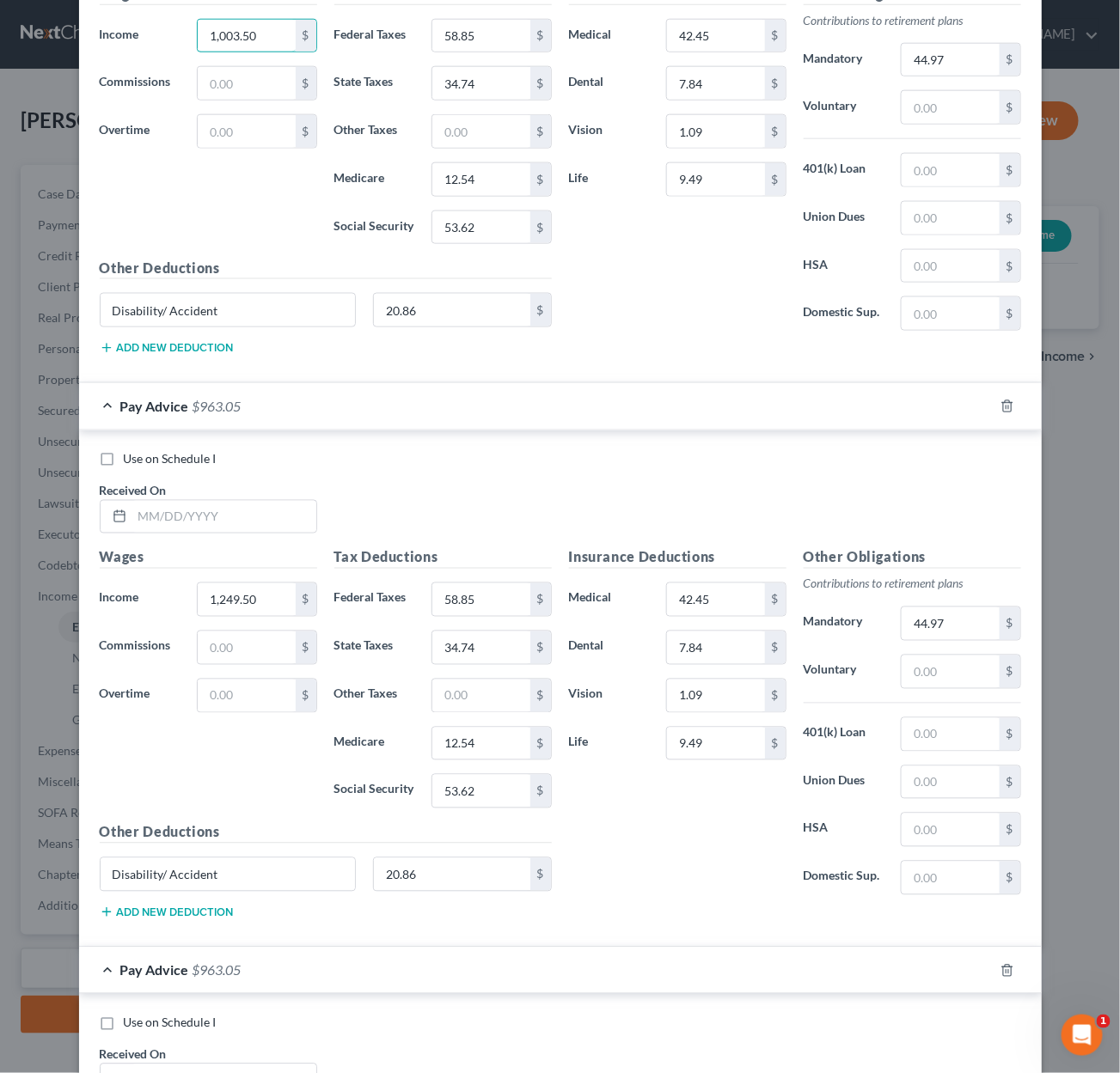
scroll to position [5052, 0]
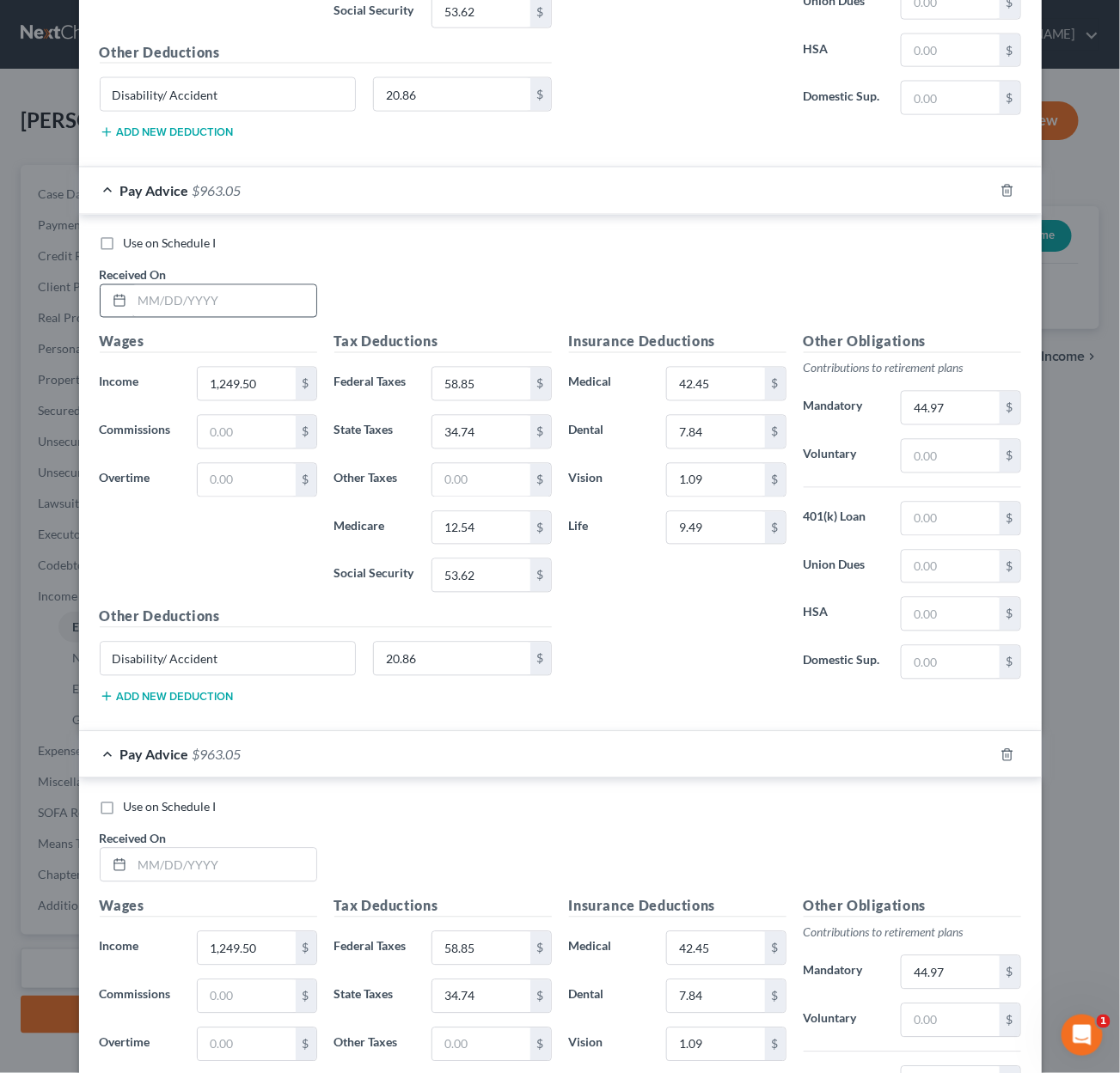
type input "1,003.50"
click at [244, 294] on input "text" at bounding box center [224, 301] width 184 height 33
type input "5/16/25"
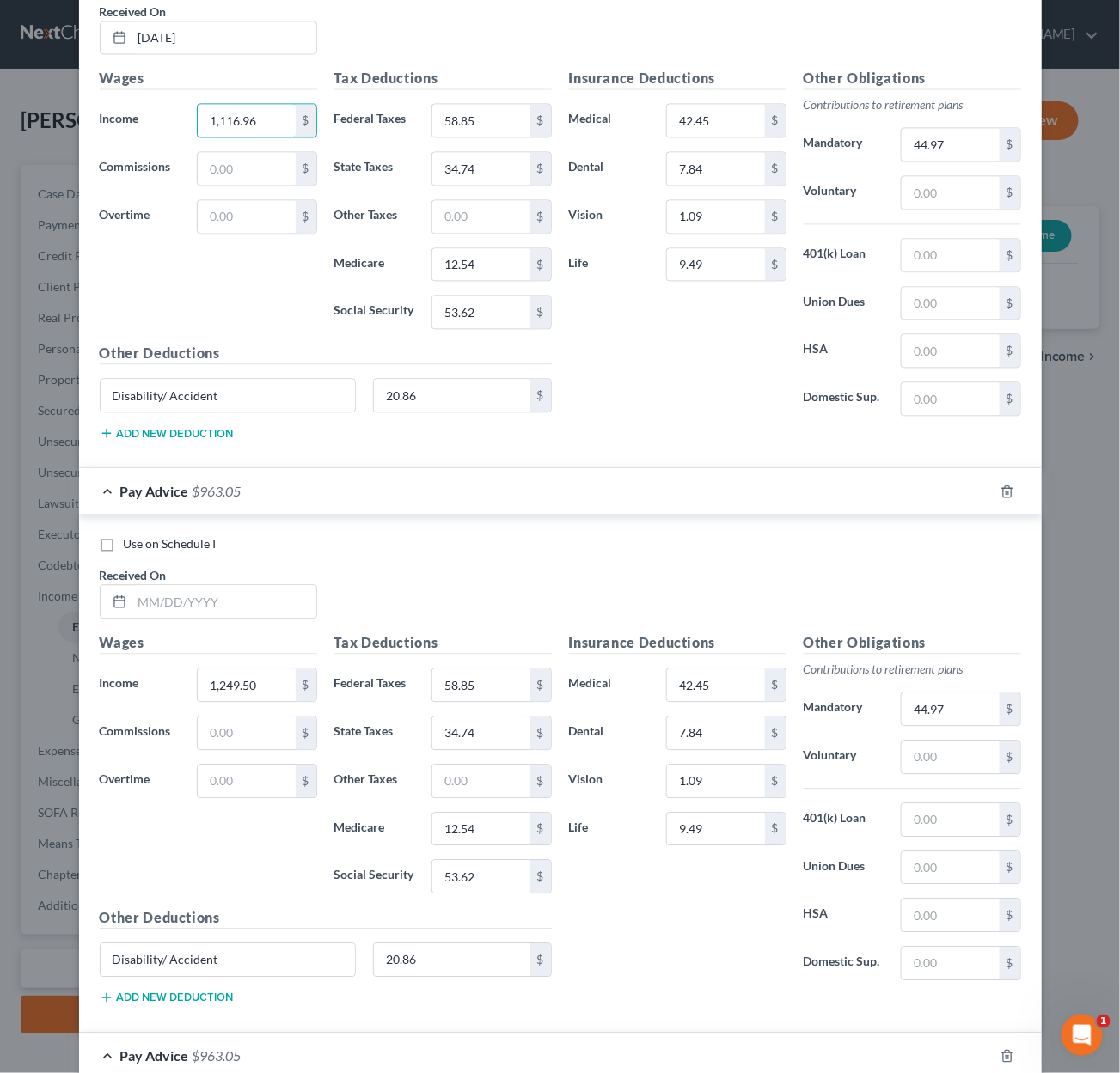
scroll to position [5321, 0]
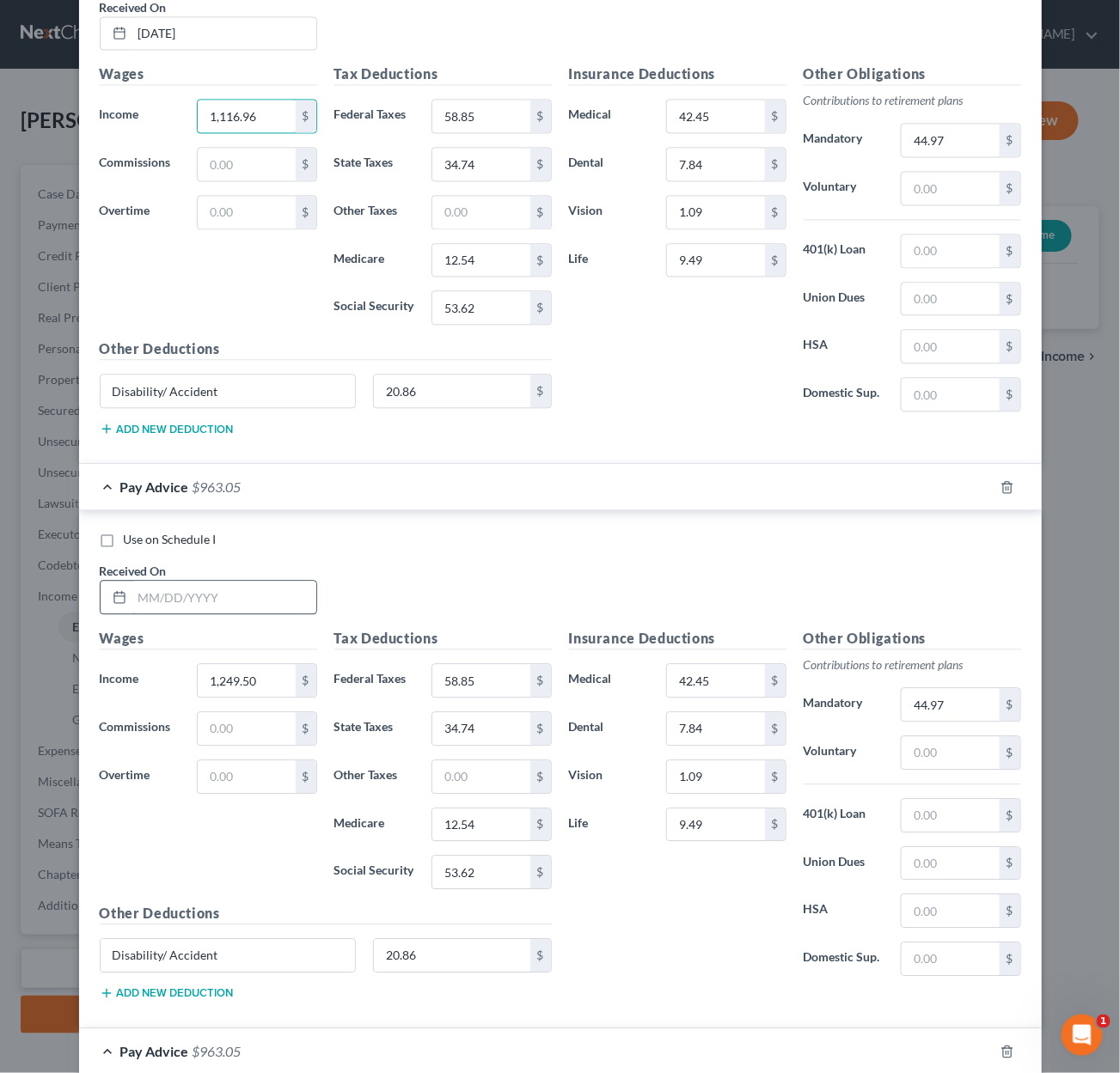
type input "1,116.96"
click at [174, 591] on input "text" at bounding box center [224, 598] width 184 height 33
type input "5/23/2025"
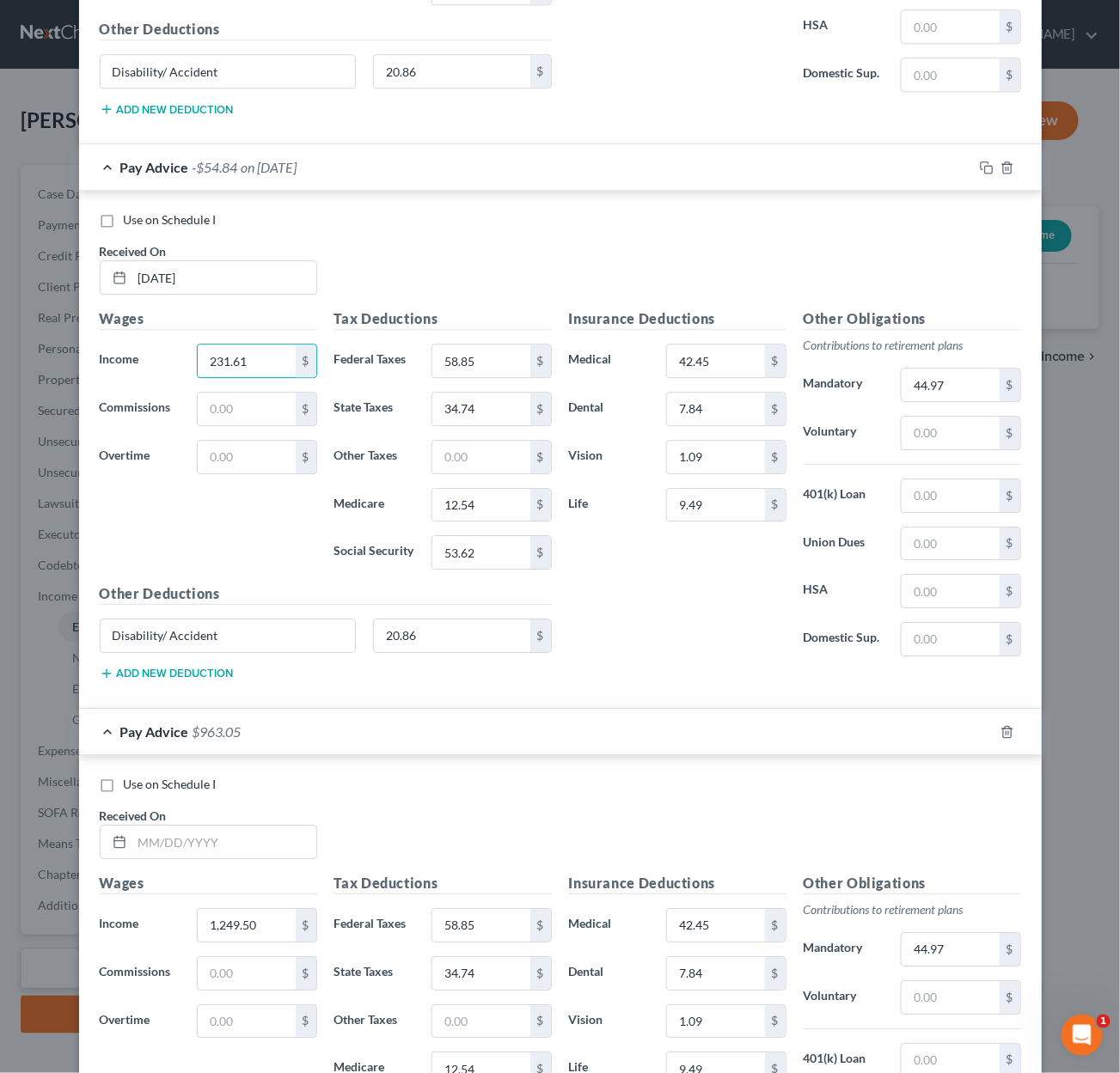
scroll to position [5675, 0]
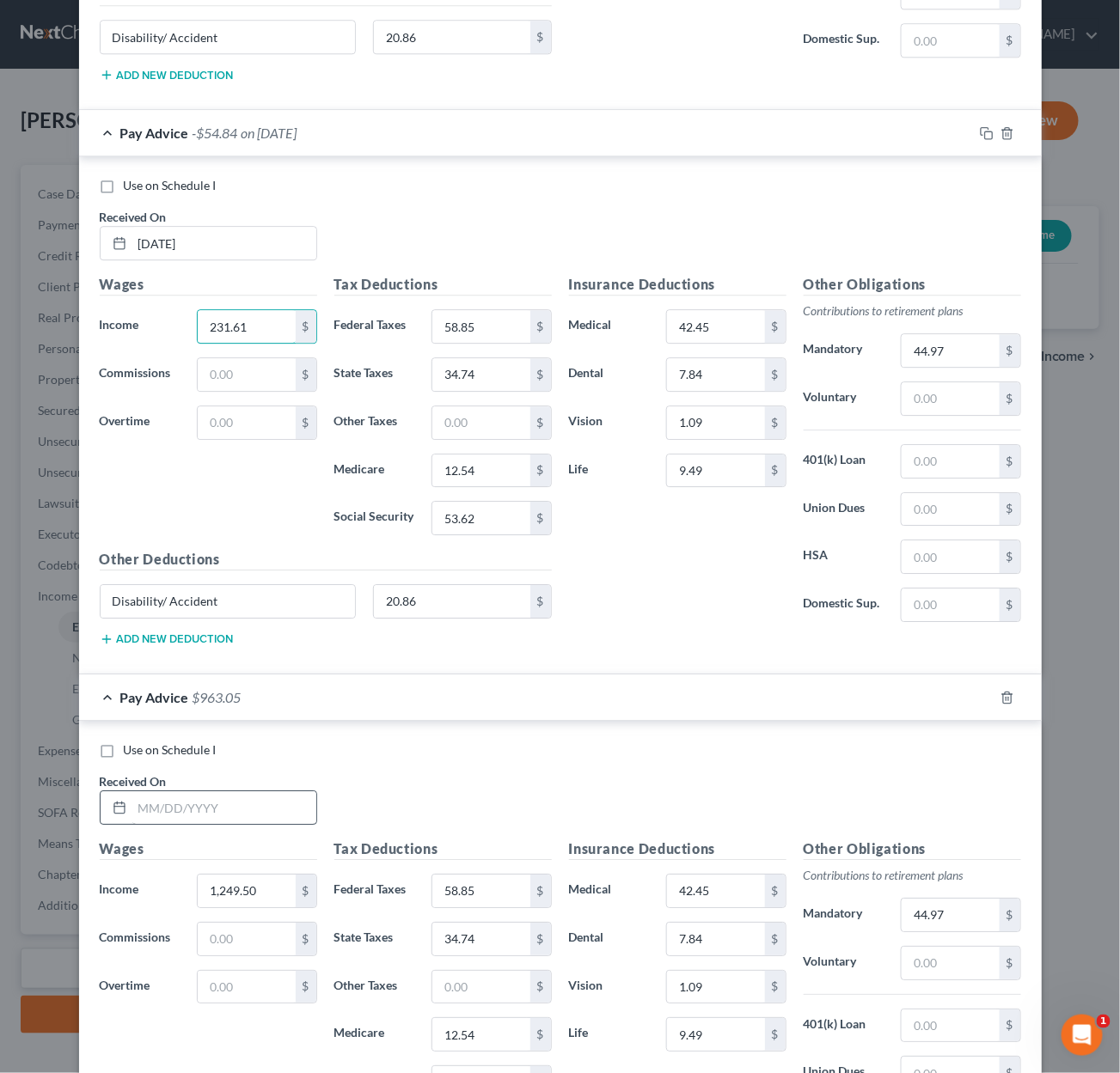
type input "231.61"
click at [197, 797] on input "text" at bounding box center [224, 808] width 184 height 33
type input "5/30/2025"
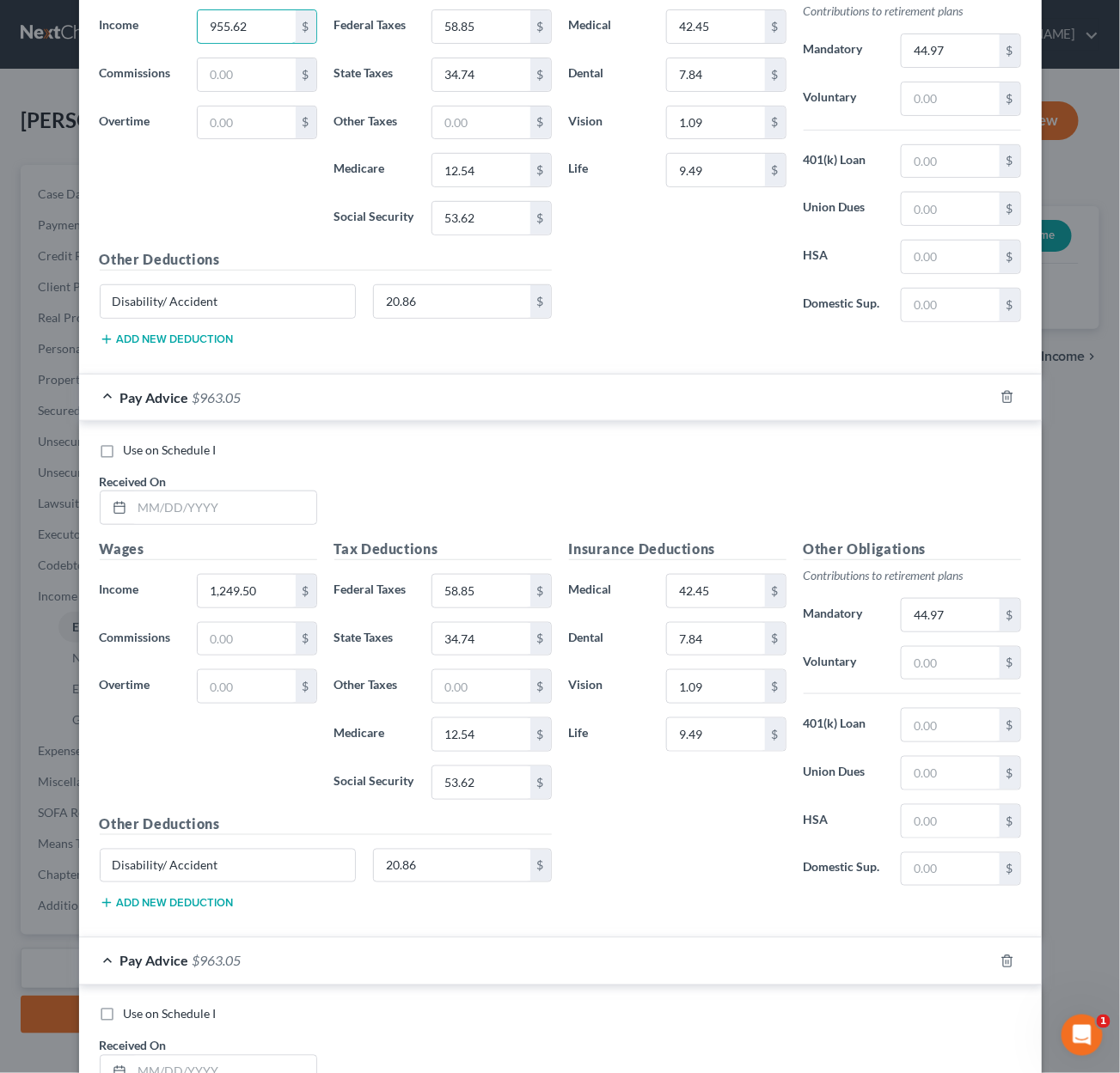
scroll to position [6540, 0]
type input "955.62"
click at [220, 491] on input "text" at bounding box center [224, 507] width 184 height 33
type input "6/6/2025"
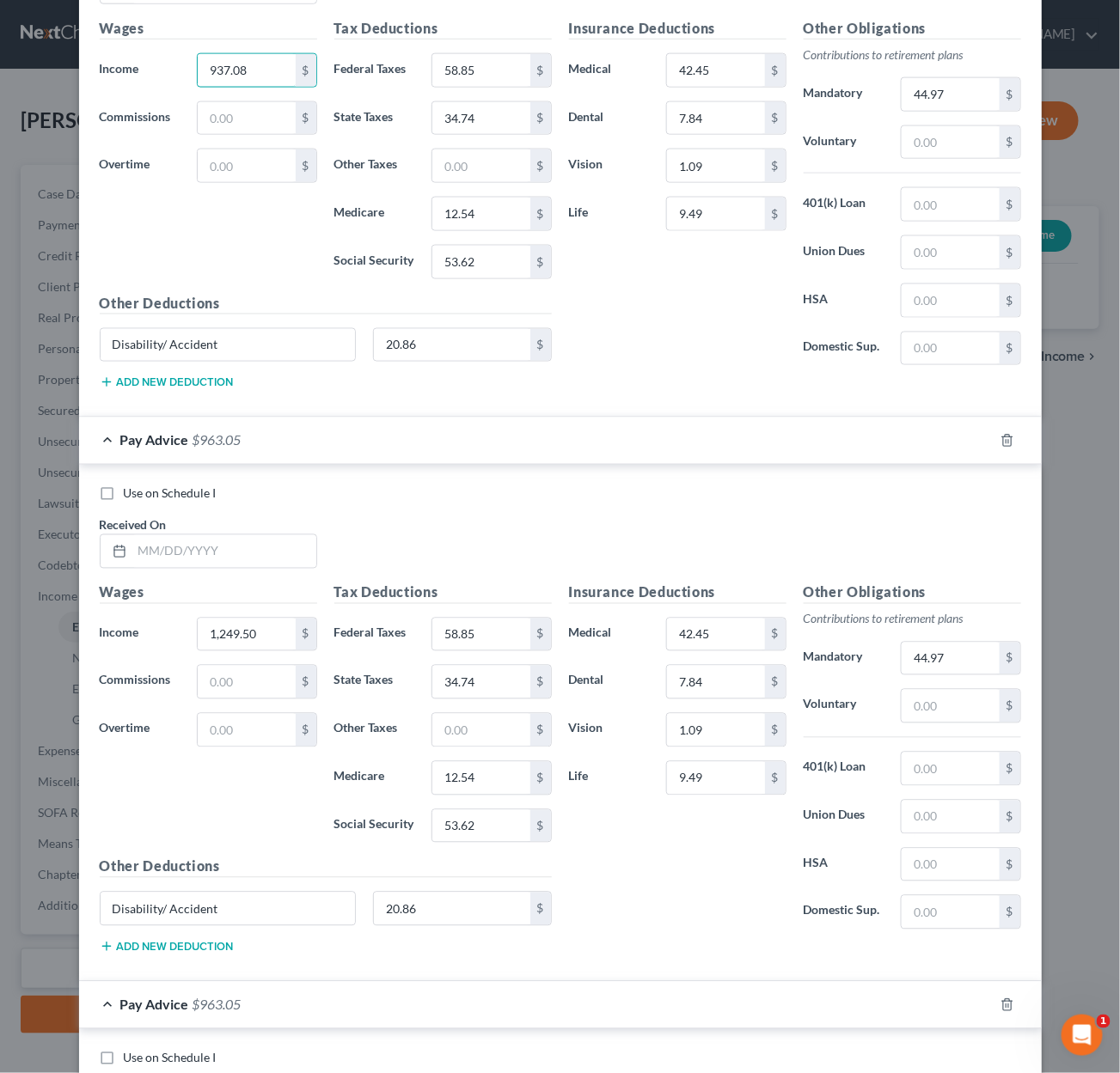
scroll to position [7236, 0]
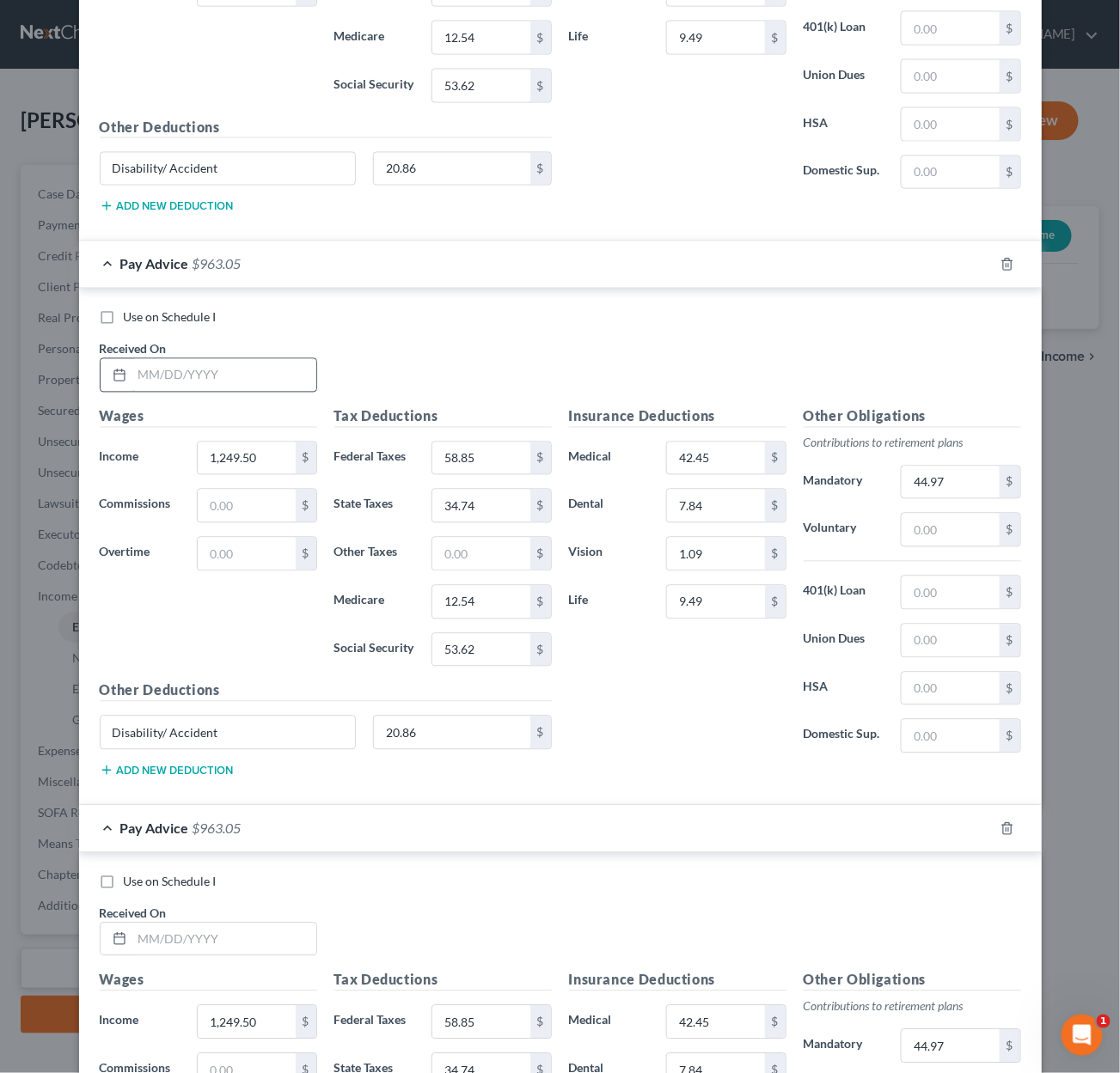
type input "937.08"
click at [210, 379] on input "text" at bounding box center [224, 376] width 184 height 33
type input "6/13/2025"
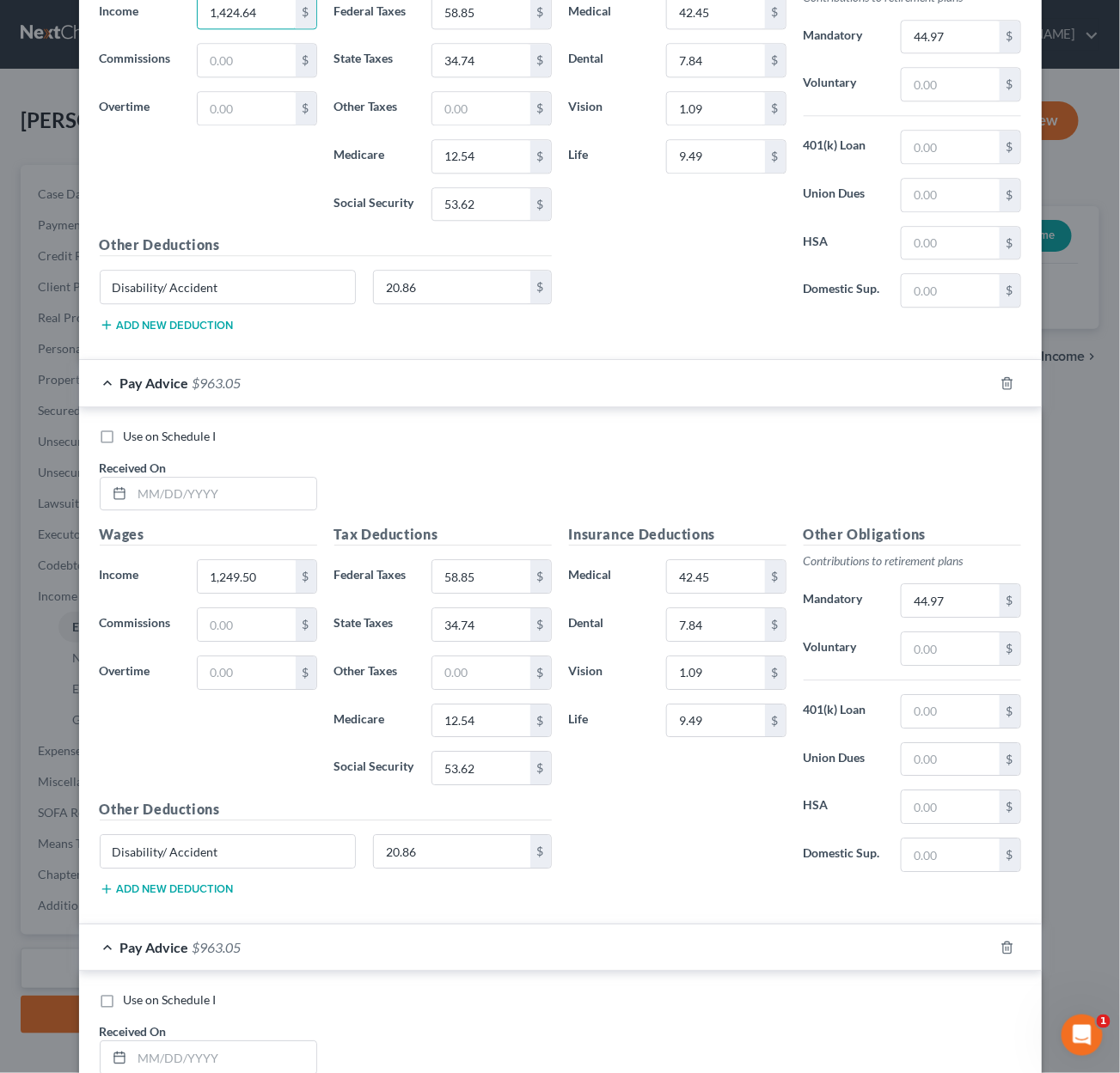
scroll to position [7755, 0]
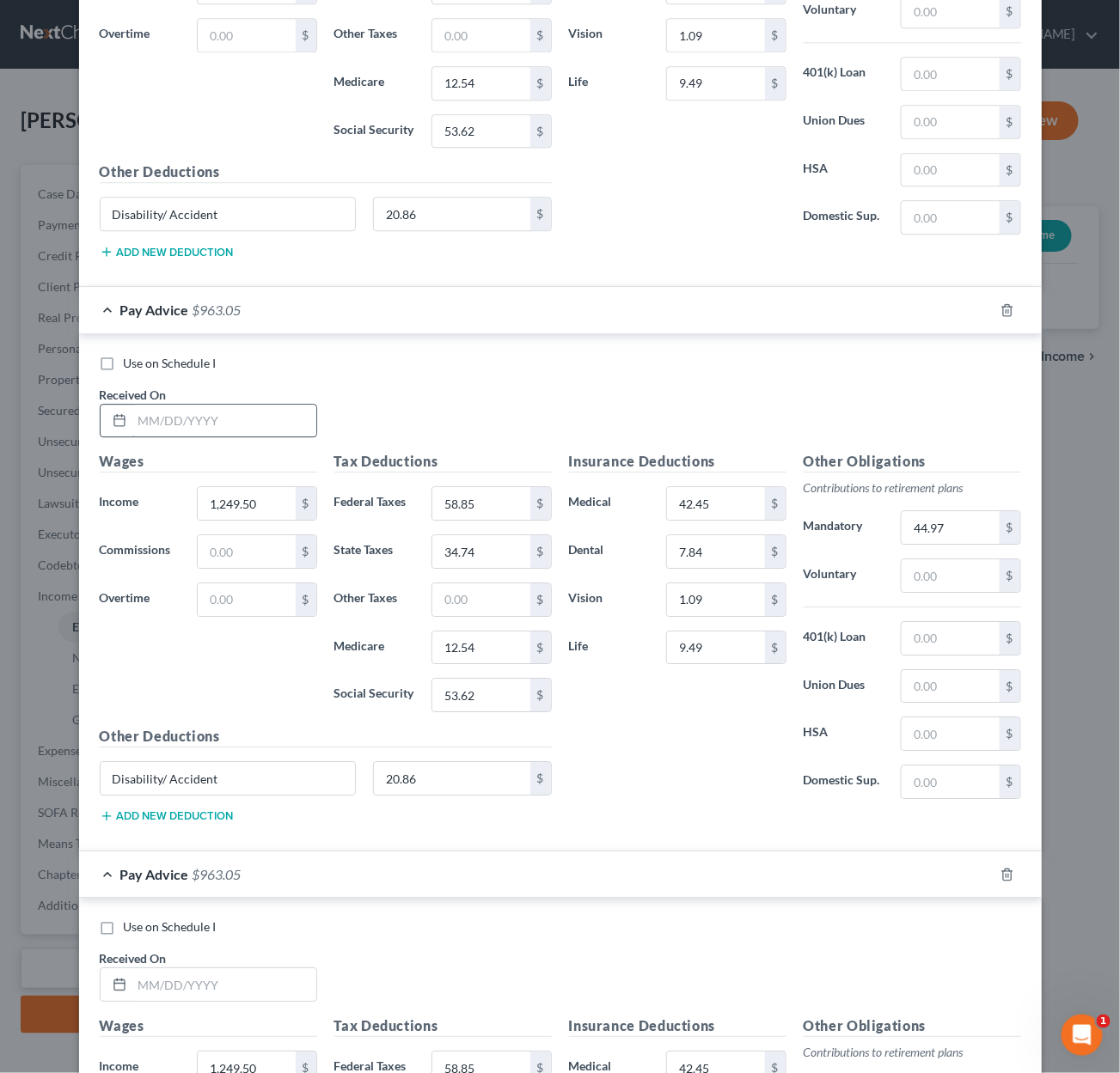
type input "1,424.64"
click at [178, 409] on input "text" at bounding box center [224, 421] width 184 height 33
type input "6/20/2025"
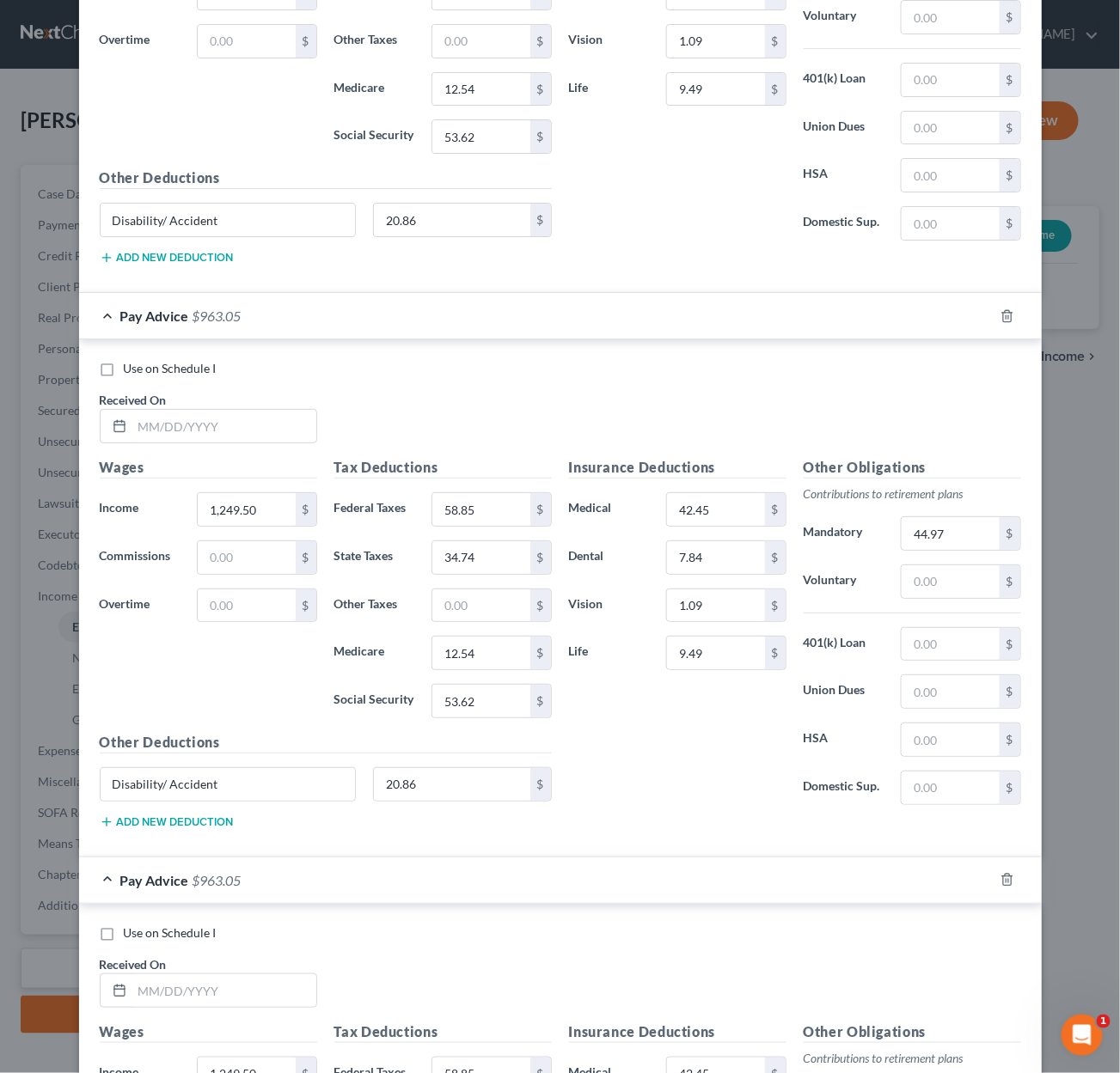
scroll to position [8404, 0]
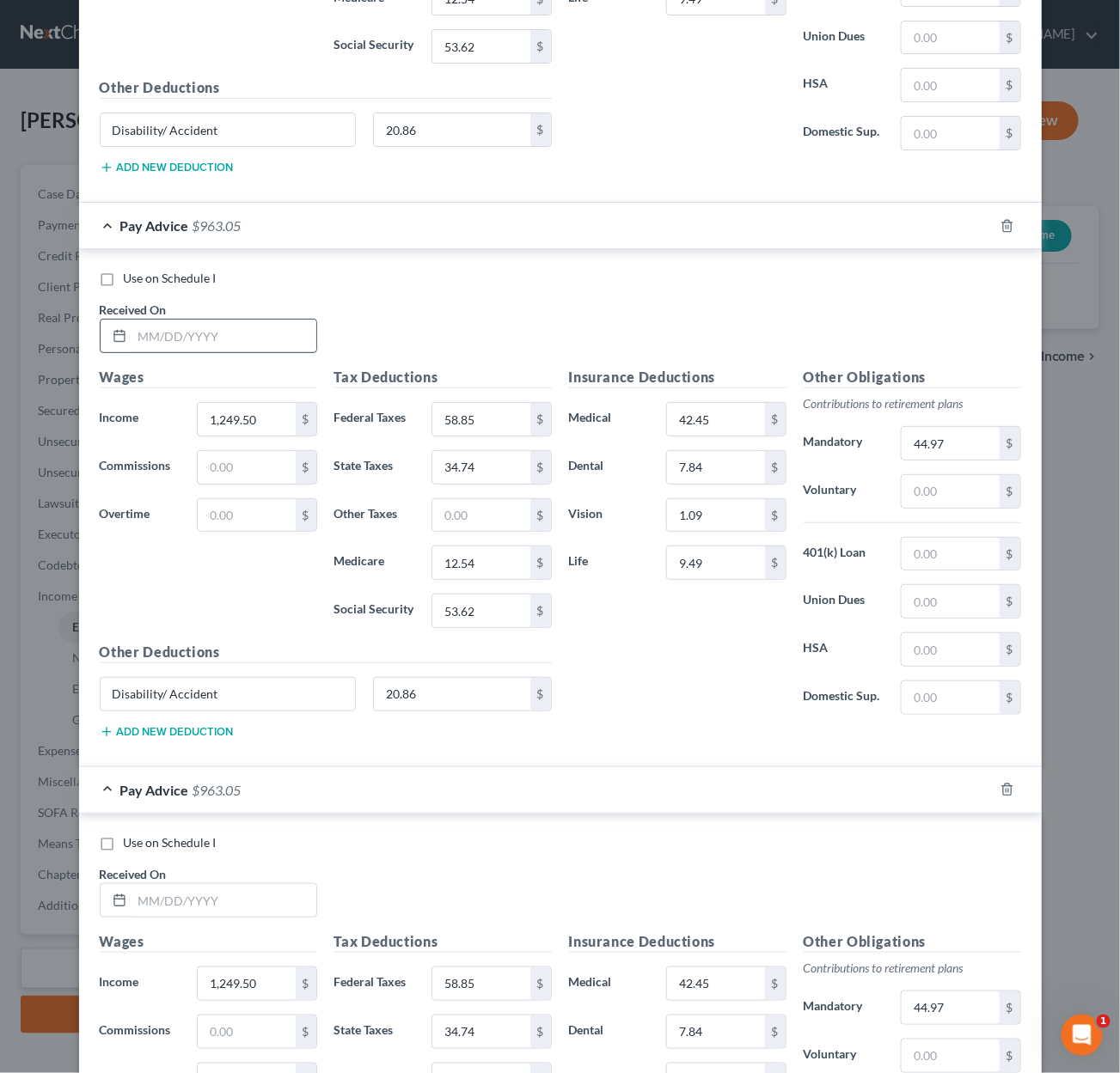
type input "919.21"
click at [192, 343] on input "text" at bounding box center [224, 336] width 184 height 33
type input "0"
type input "6/27/2025"
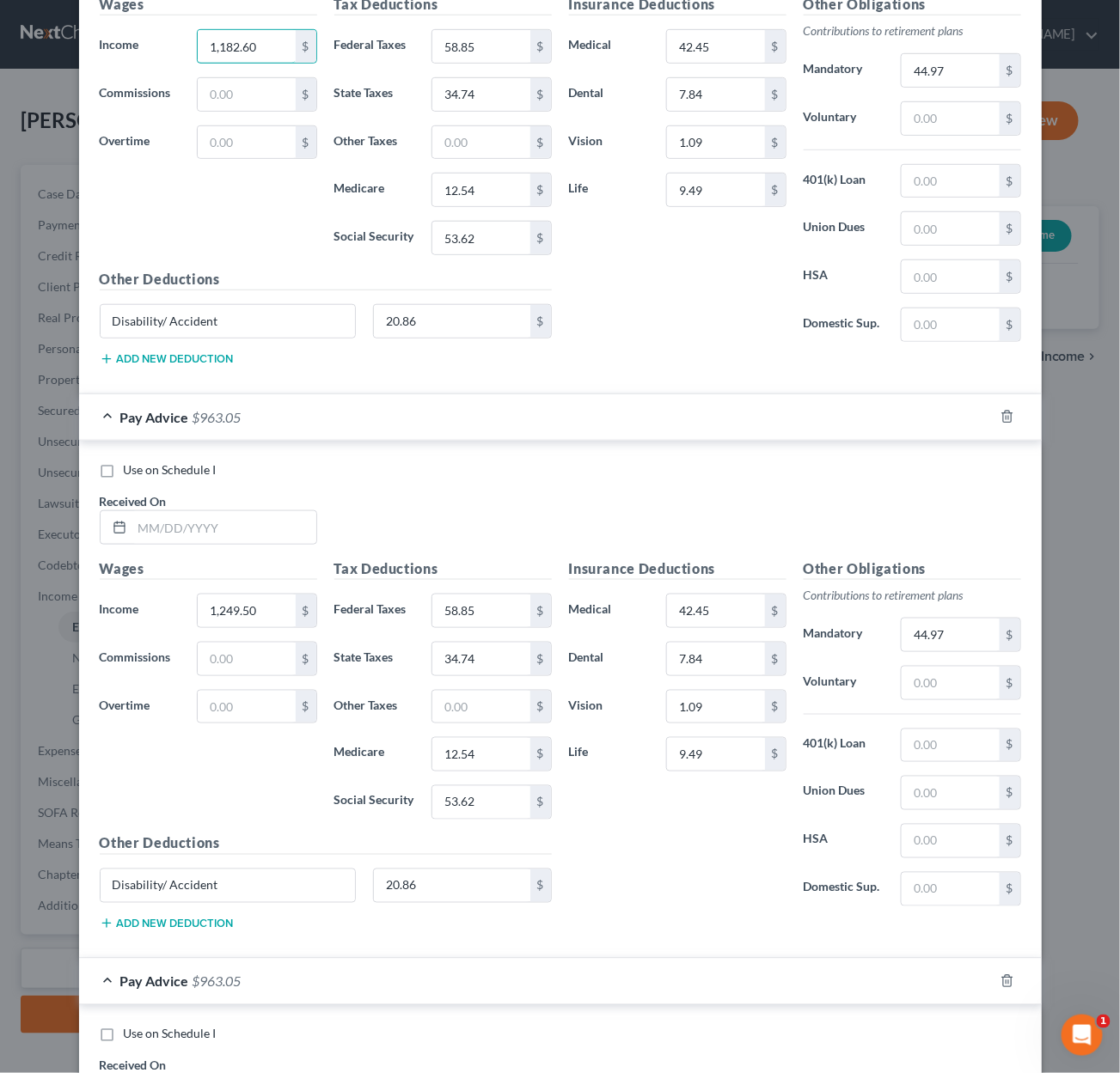
scroll to position [8785, 0]
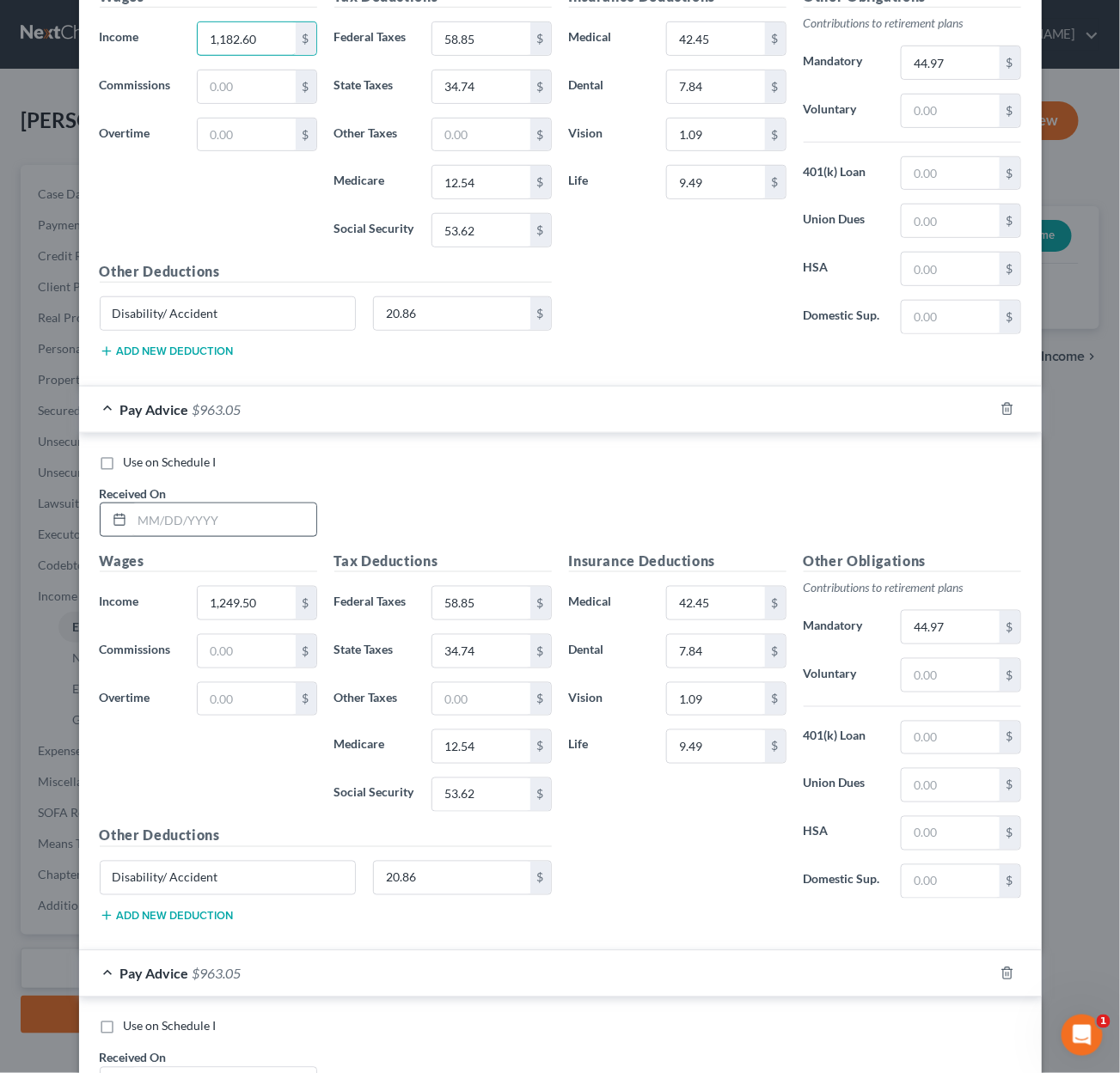
type input "1,182.60"
click at [173, 511] on input "text" at bounding box center [224, 520] width 184 height 33
type input "7/3/2025"
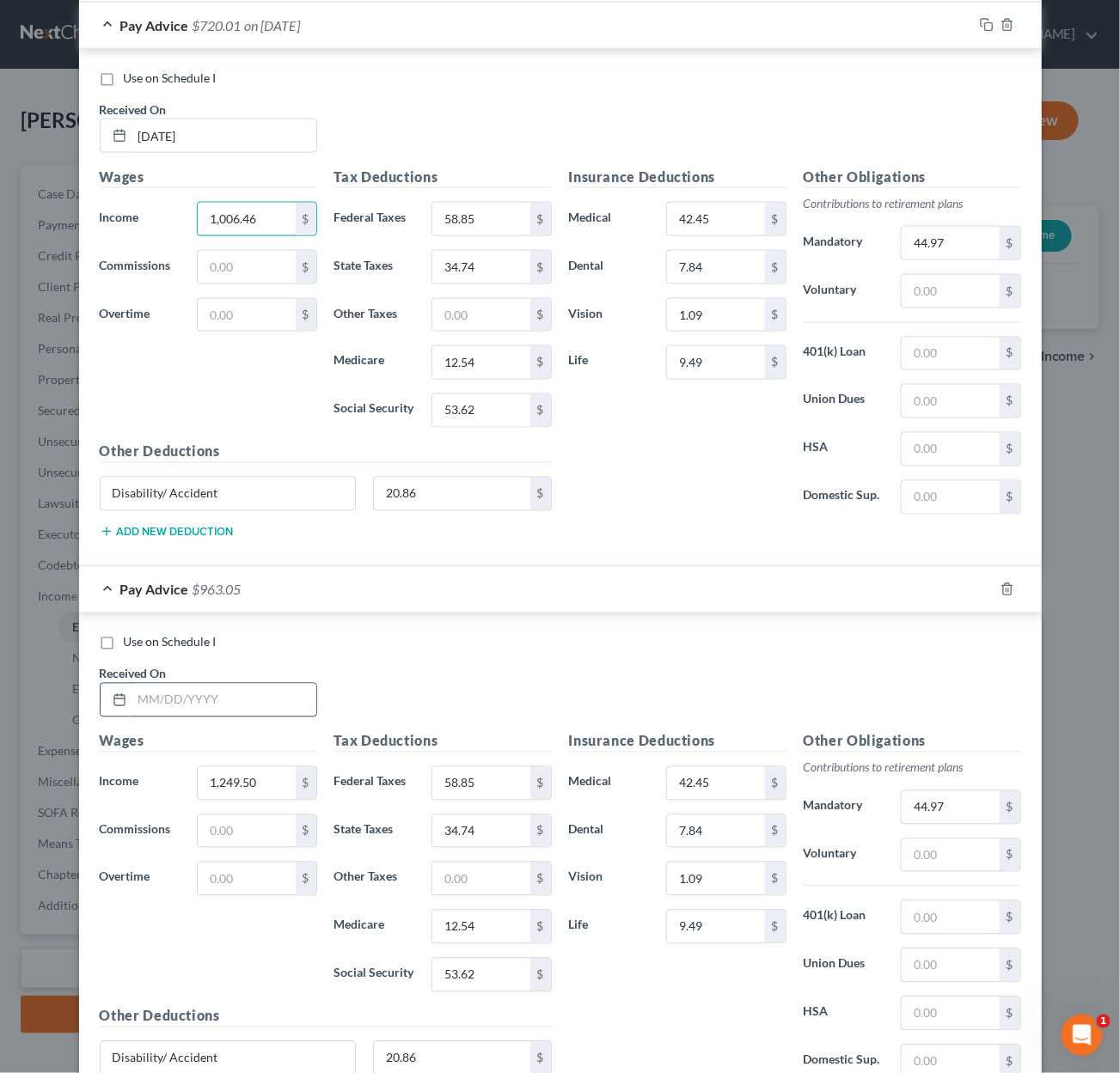
scroll to position [9224, 0]
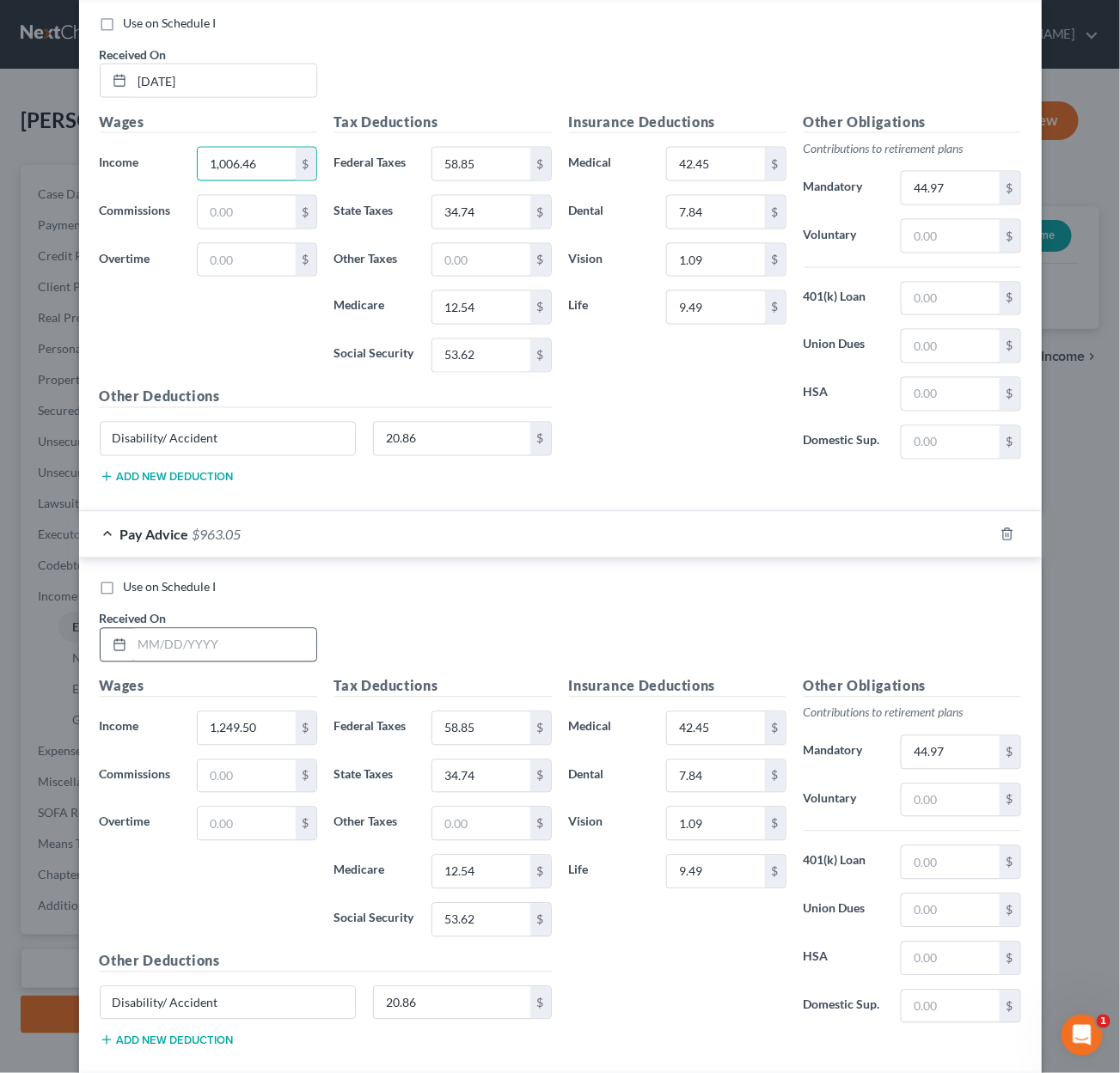
type input "1,006.46"
click at [213, 648] on input "text" at bounding box center [224, 645] width 184 height 33
type input "7/11/2025"
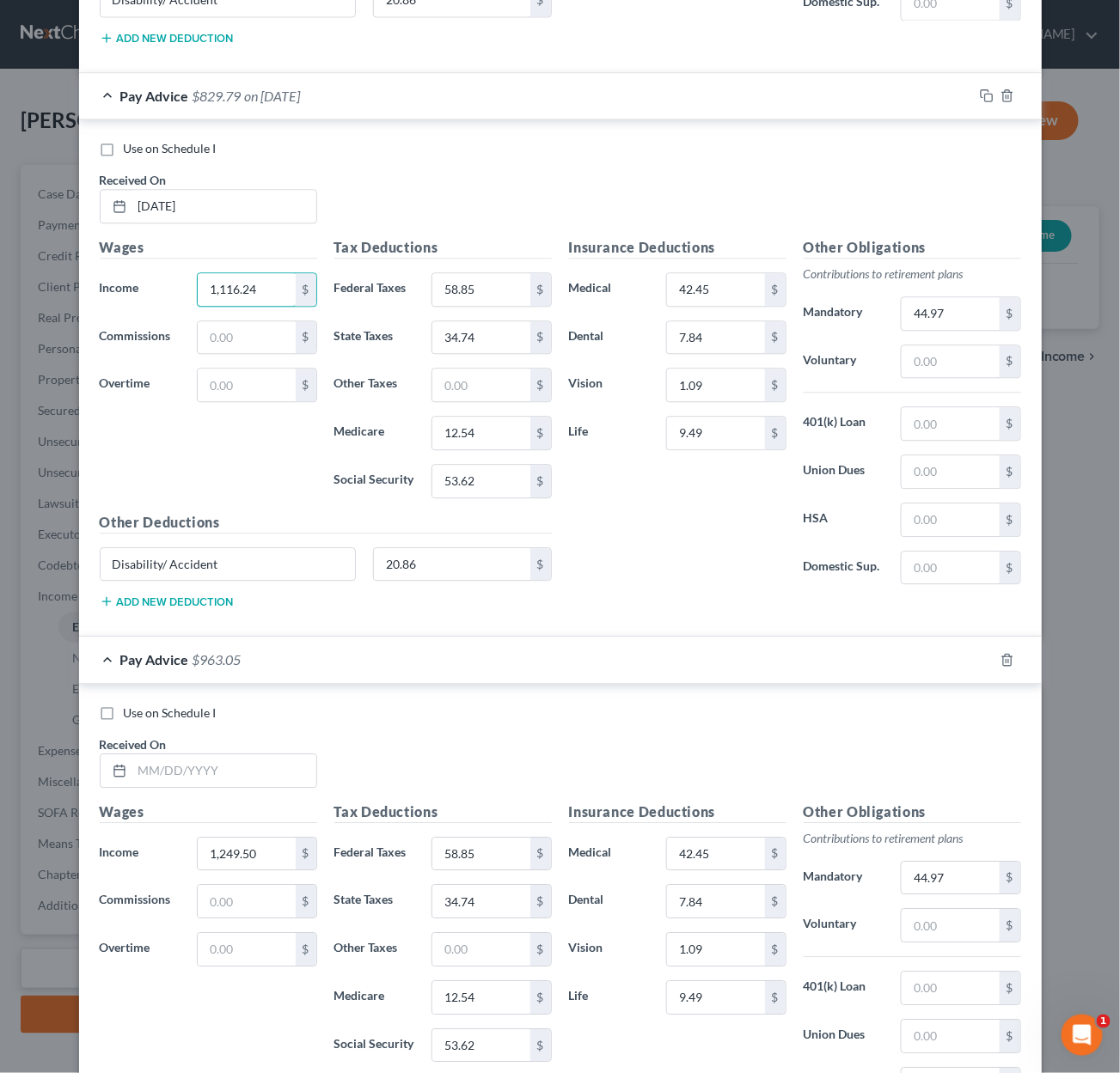
scroll to position [9725, 0]
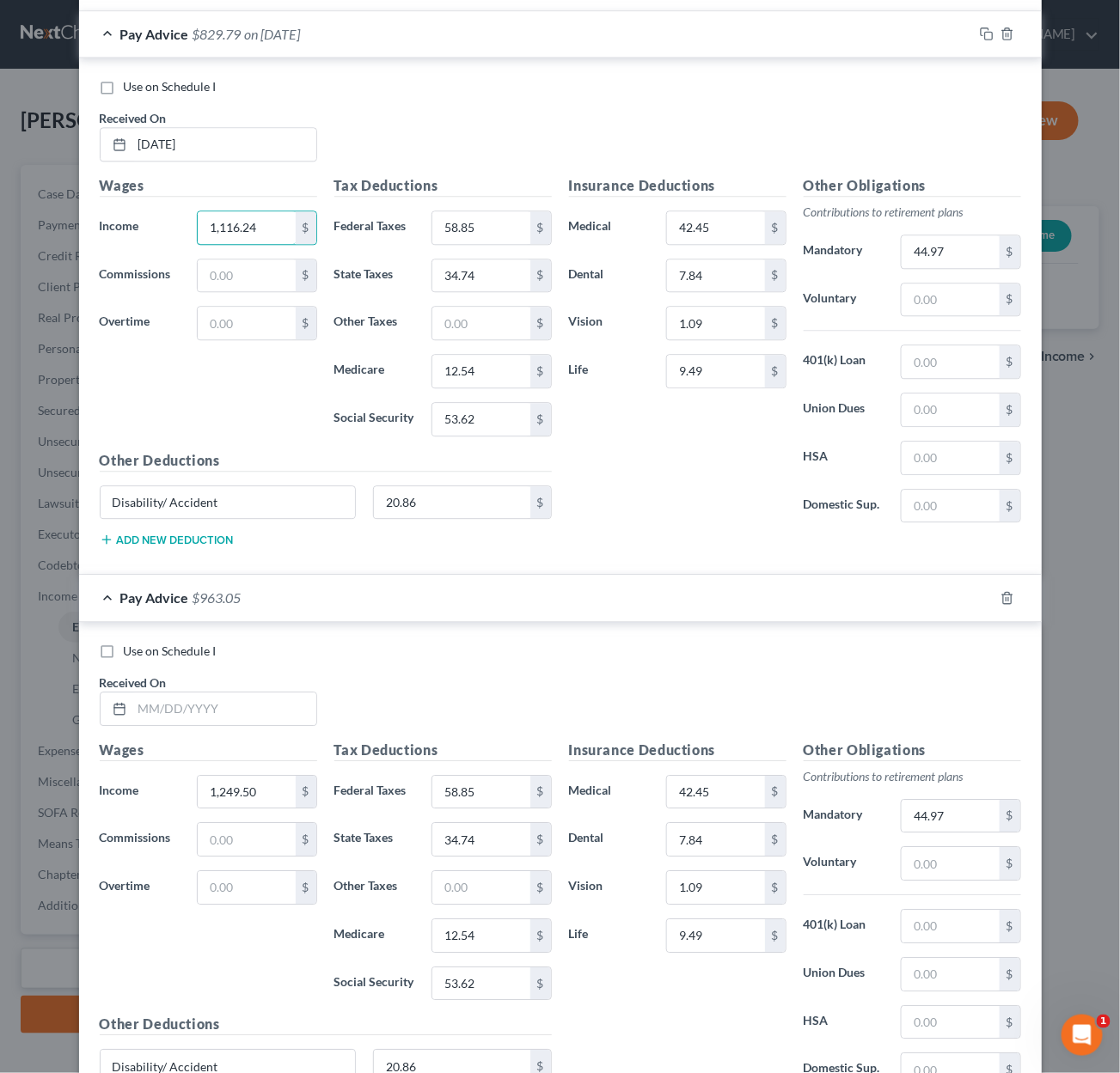
type input "1,116.24"
click at [219, 687] on div "Received On *" at bounding box center [208, 700] width 235 height 53
click at [212, 700] on input "text" at bounding box center [224, 709] width 184 height 33
type input "7/18/2025"
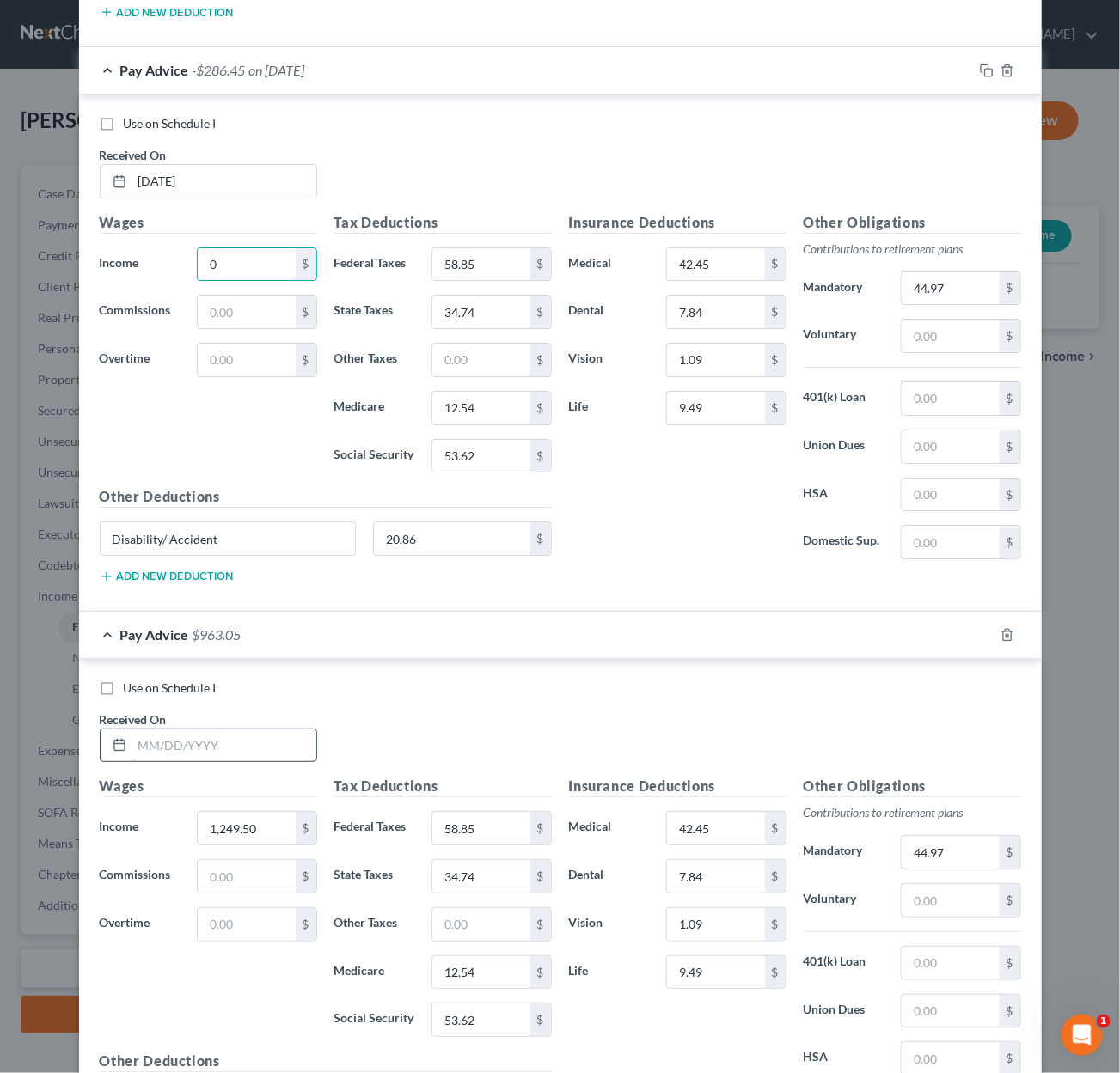
type input "0"
click at [204, 736] on input "text" at bounding box center [224, 746] width 184 height 33
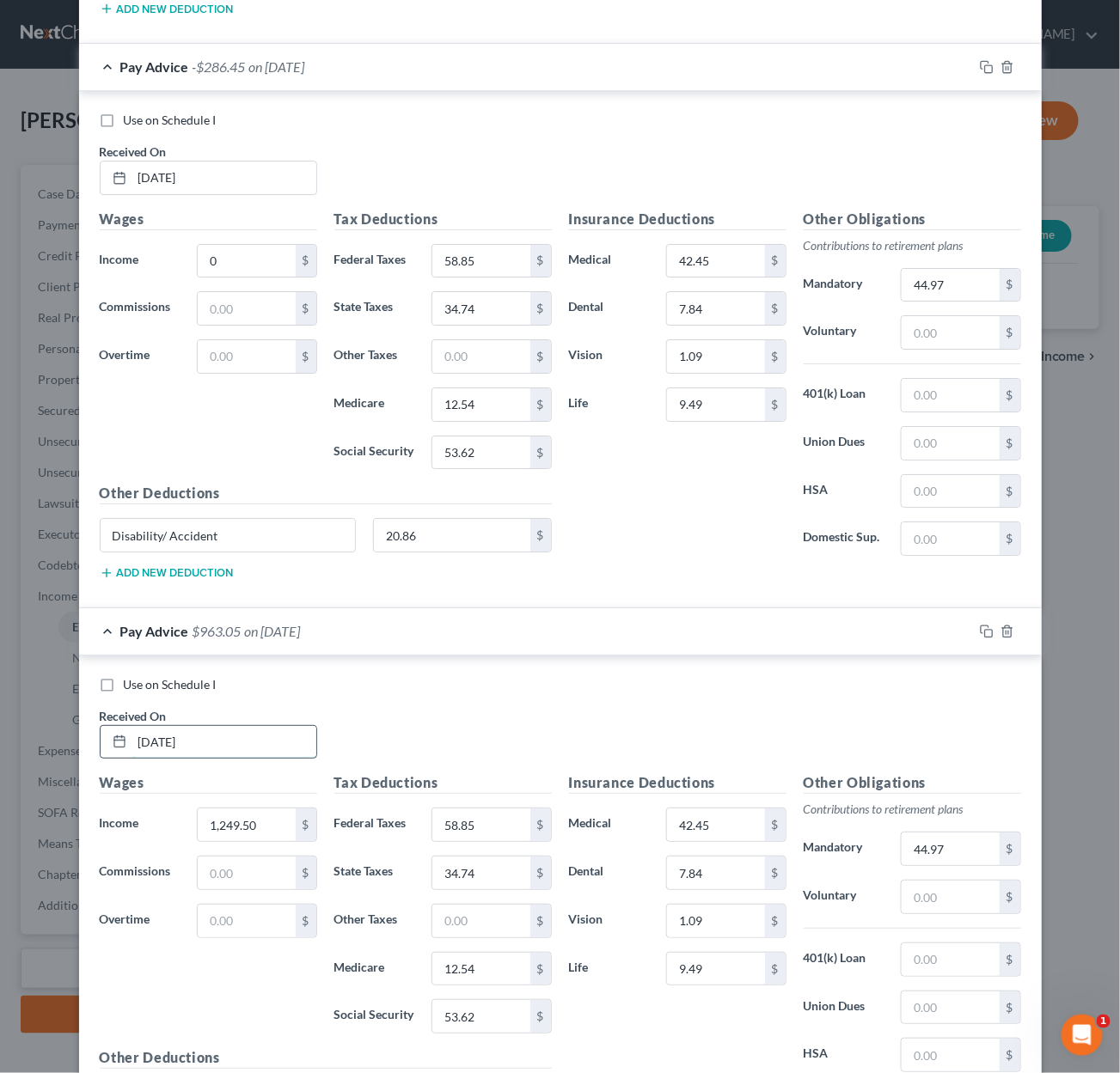
type input "7/25/2025"
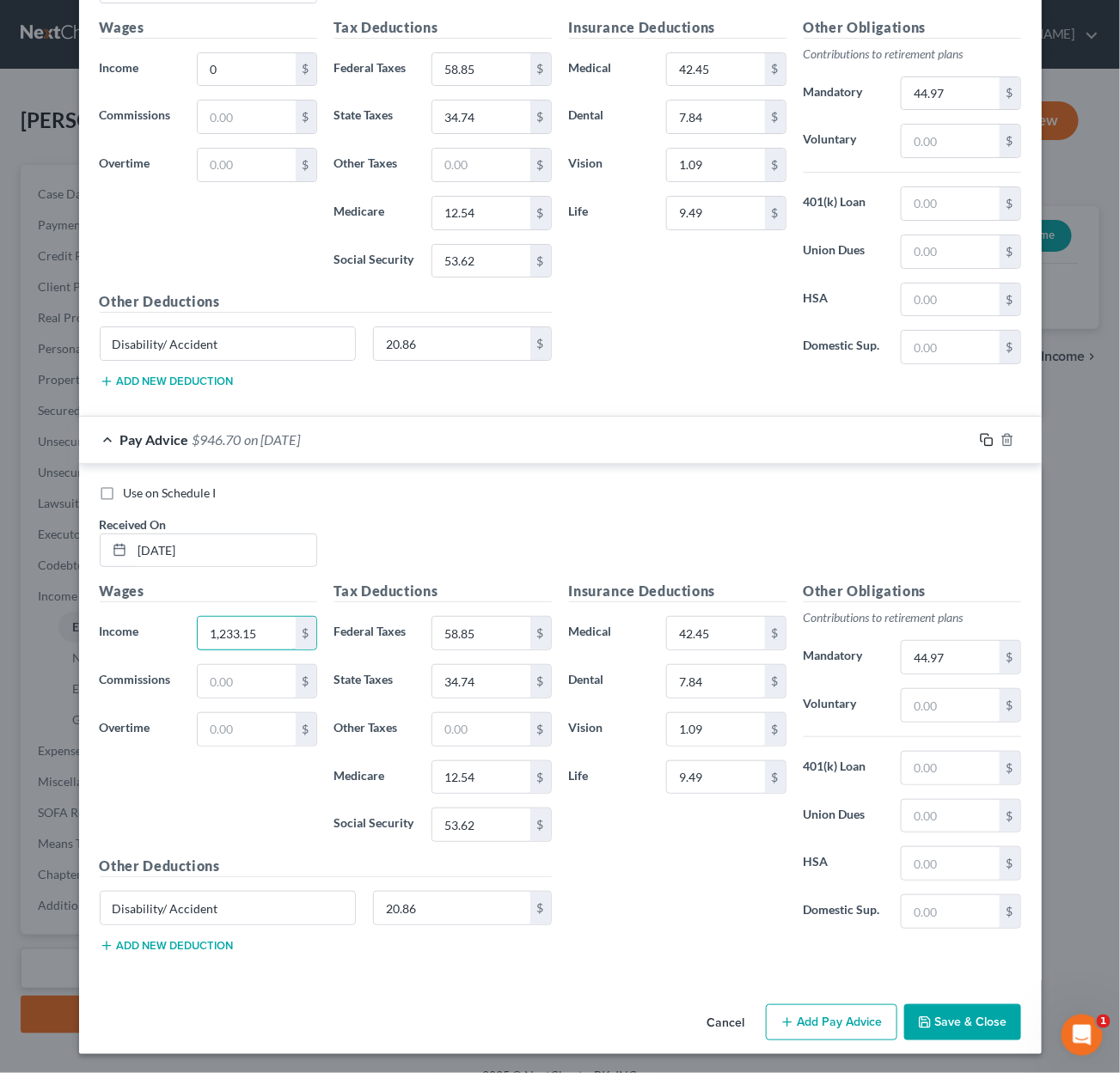
type input "1,233.15"
click at [988, 443] on icon "button" at bounding box center [987, 440] width 14 height 14
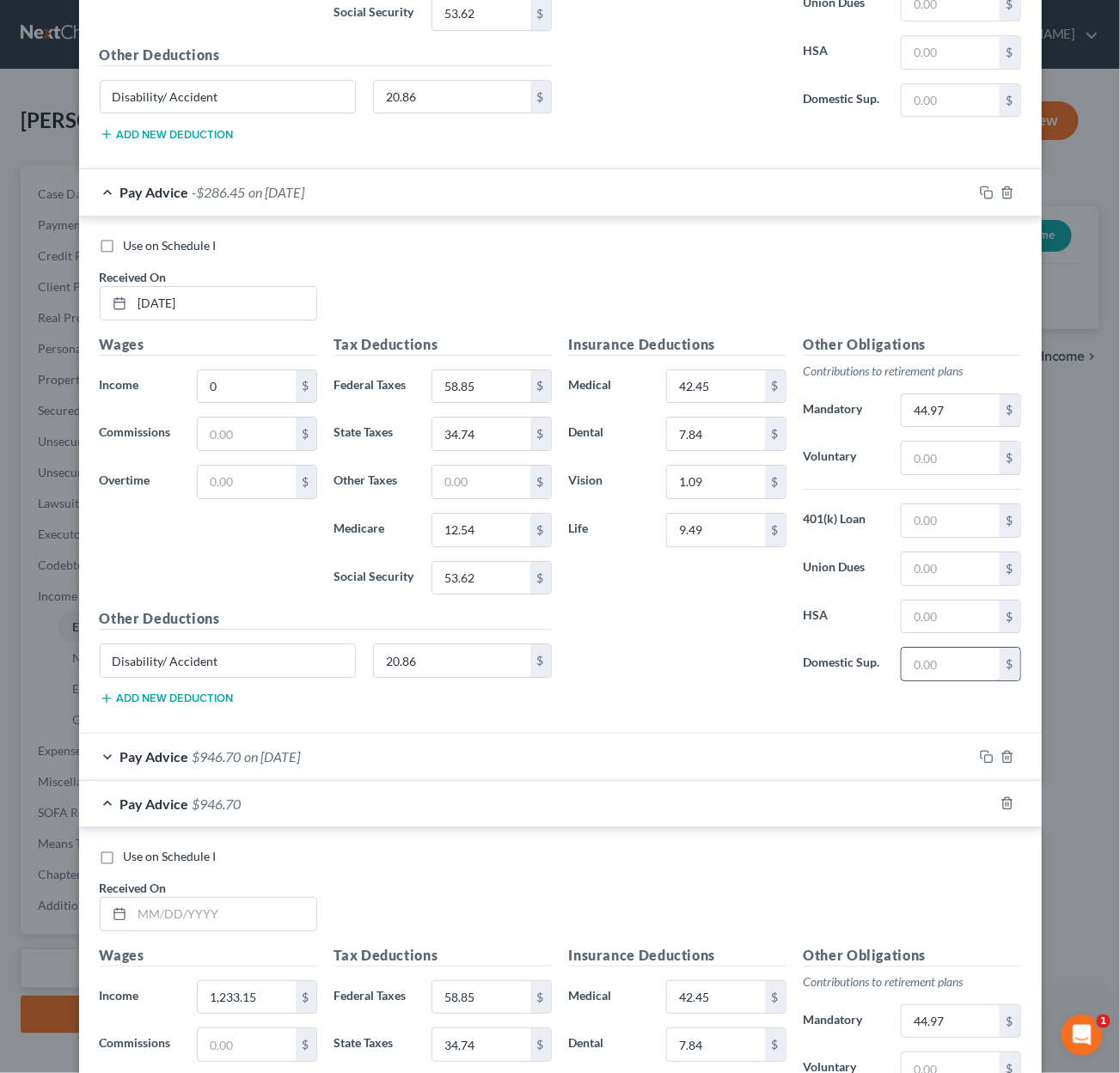
scroll to position [10183, 0]
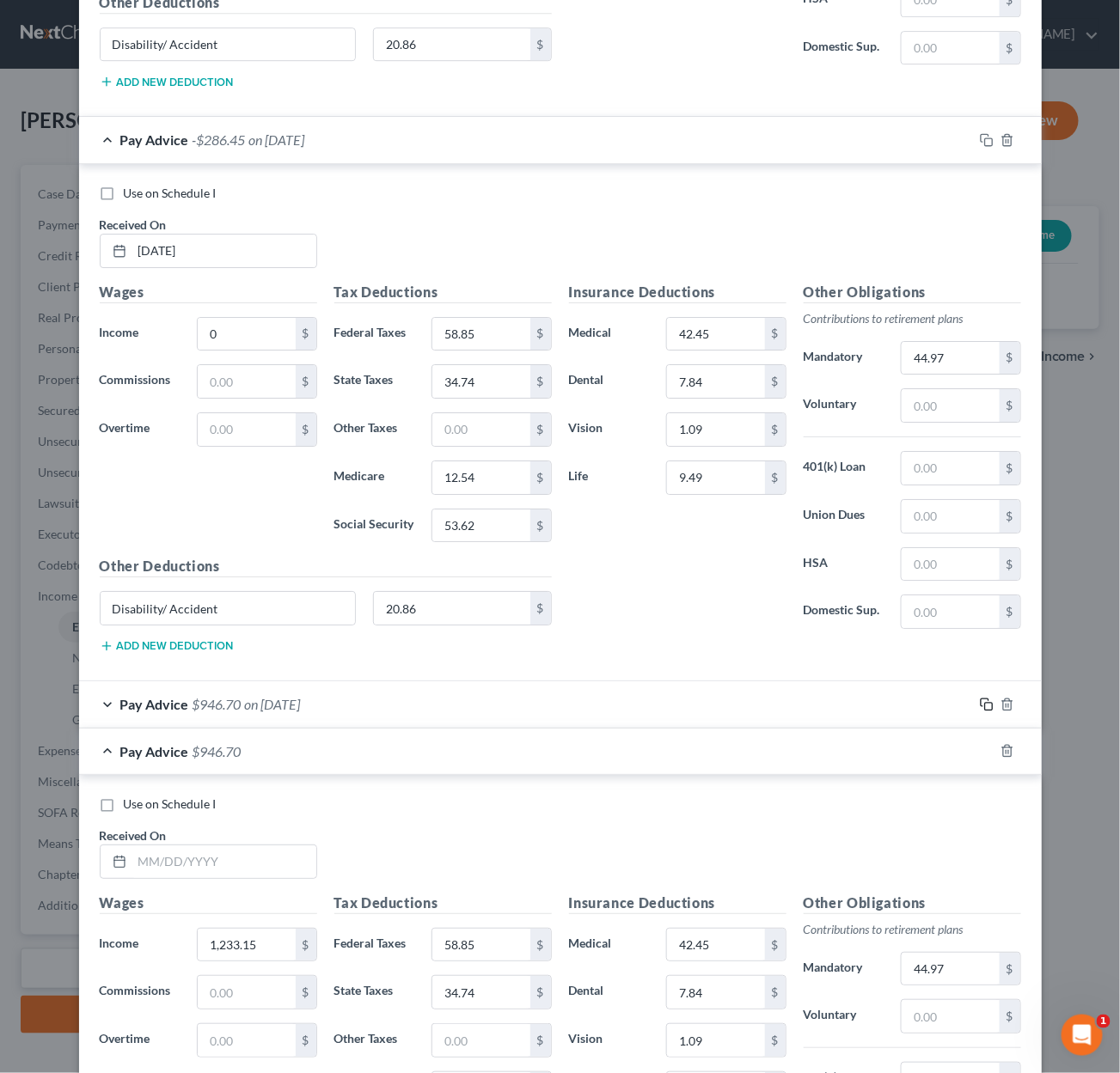
click at [987, 698] on icon "button" at bounding box center [987, 705] width 14 height 14
click at [986, 700] on icon "button" at bounding box center [987, 705] width 14 height 14
click at [197, 857] on input "text" at bounding box center [224, 862] width 184 height 33
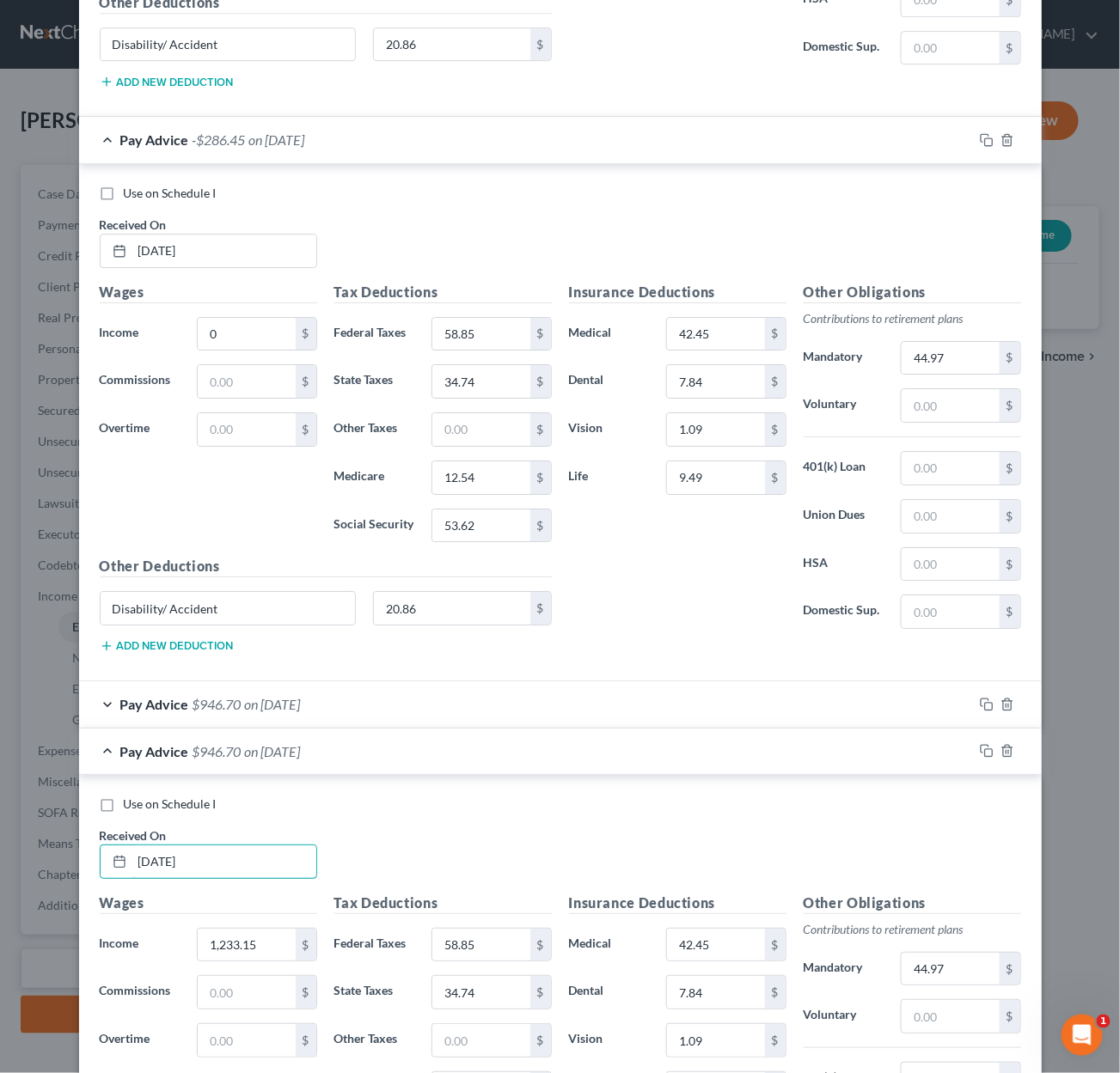
type input "8/8/2025"
click at [197, 862] on input "8/8/2025" at bounding box center [224, 862] width 184 height 33
click at [243, 937] on input "950" at bounding box center [246, 946] width 97 height 33
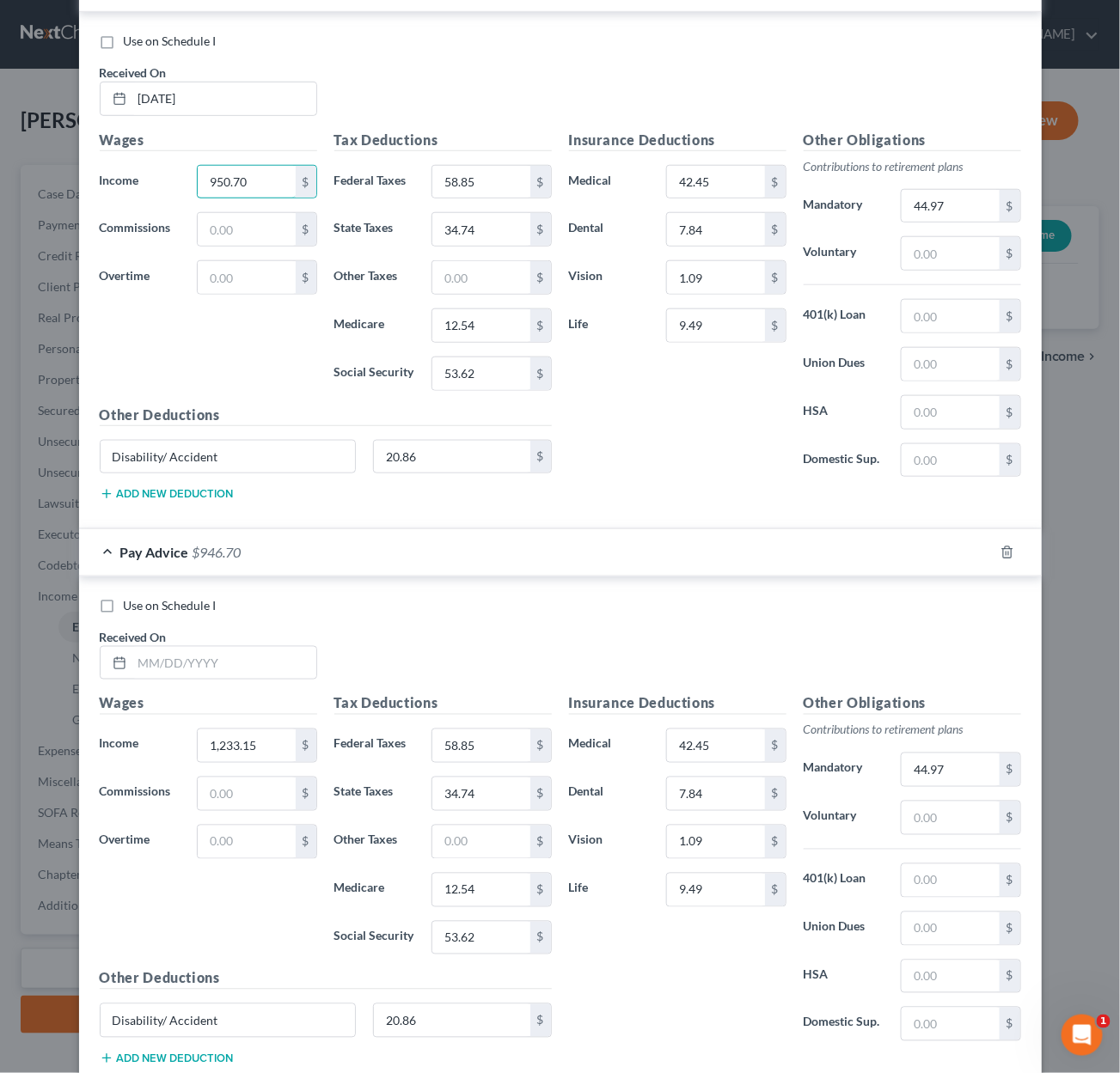
scroll to position [10954, 0]
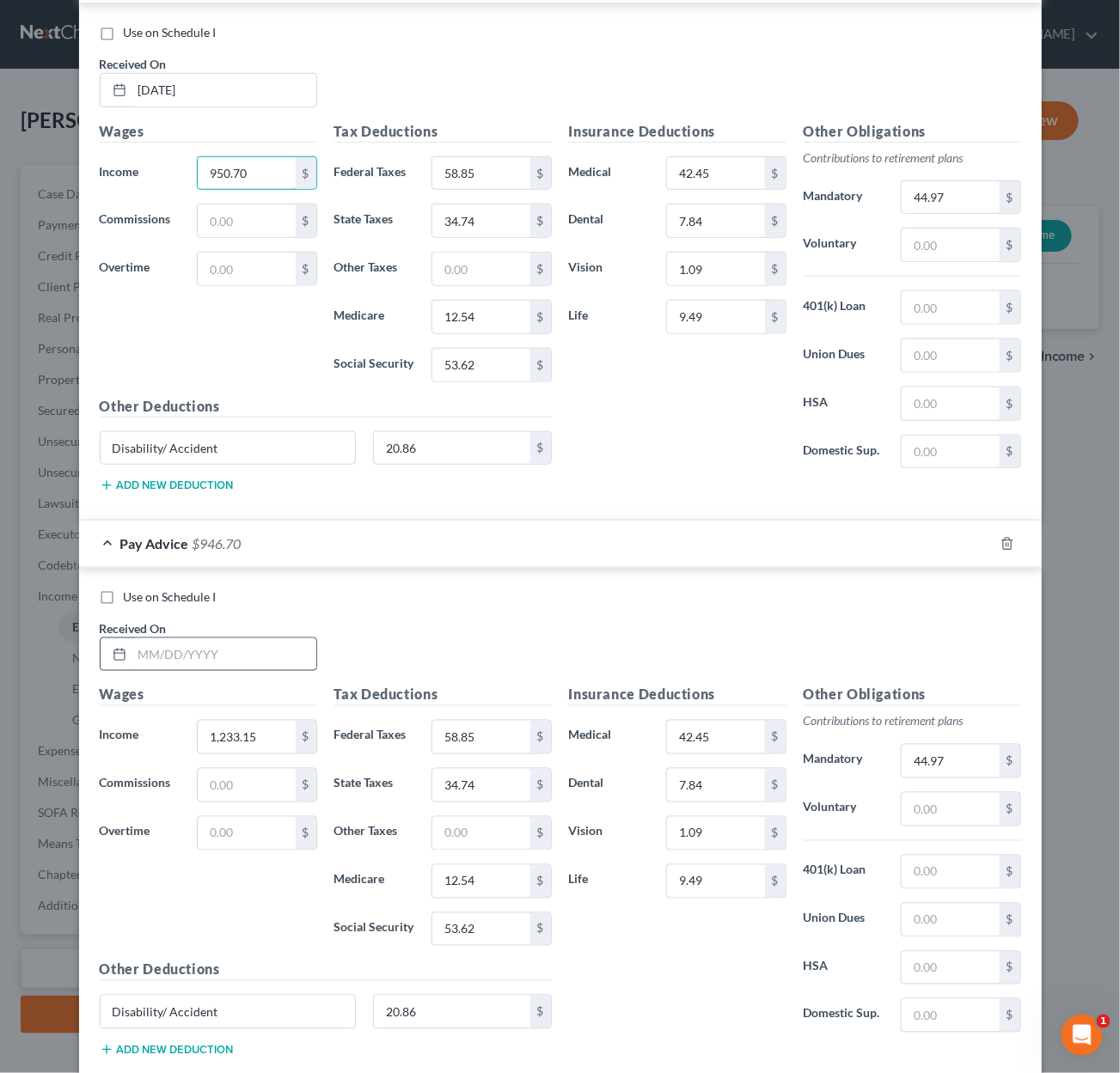
type input "950.70"
click at [191, 656] on input "text" at bounding box center [224, 655] width 184 height 33
type input "8/11/2025"
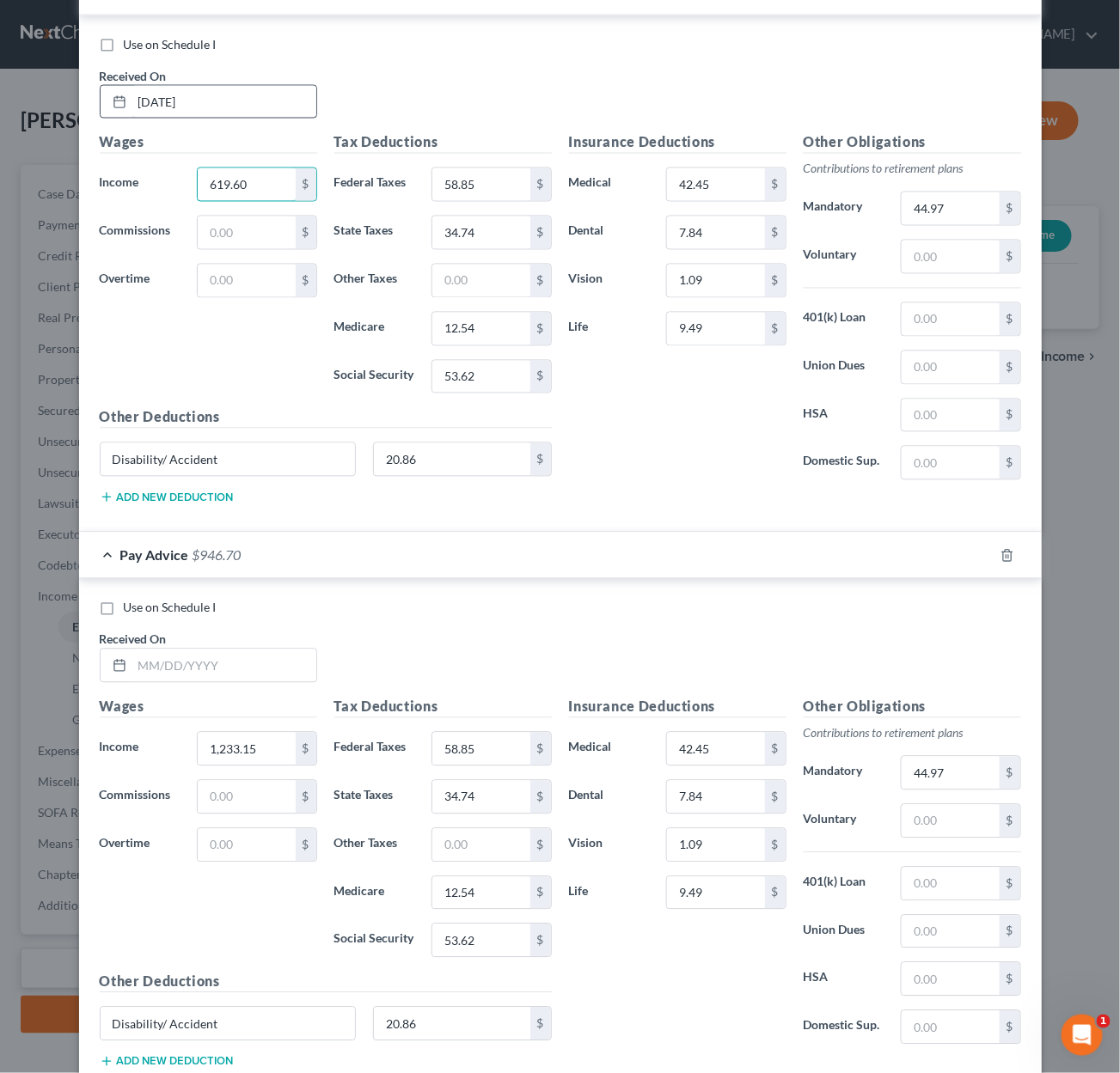
scroll to position [11527, 0]
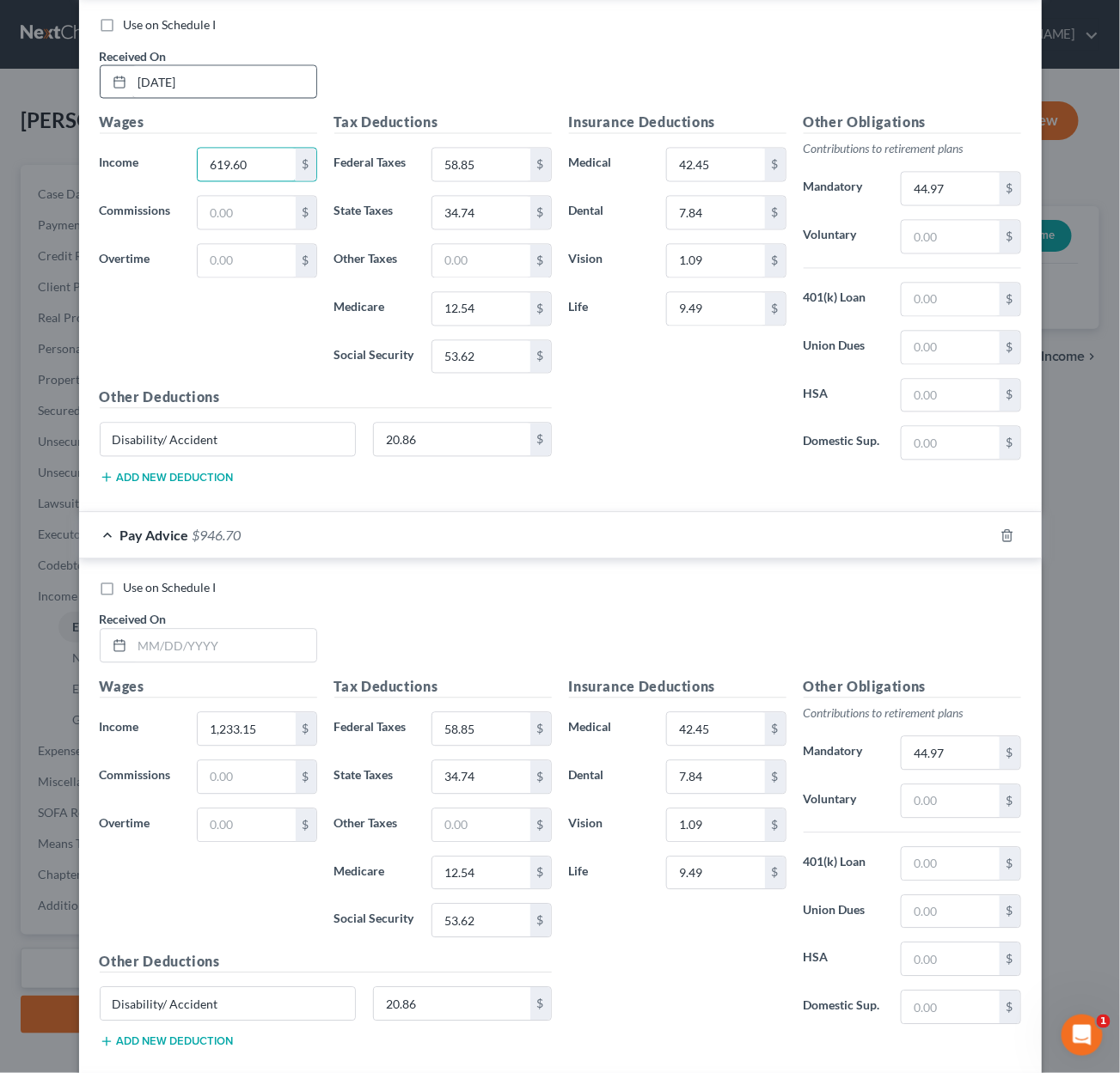
type input "619.60"
click at [151, 81] on input "8/11/2025" at bounding box center [224, 82] width 184 height 33
type input "8/1/2025"
click at [203, 650] on input "text" at bounding box center [224, 646] width 184 height 33
type input "8/15/25"
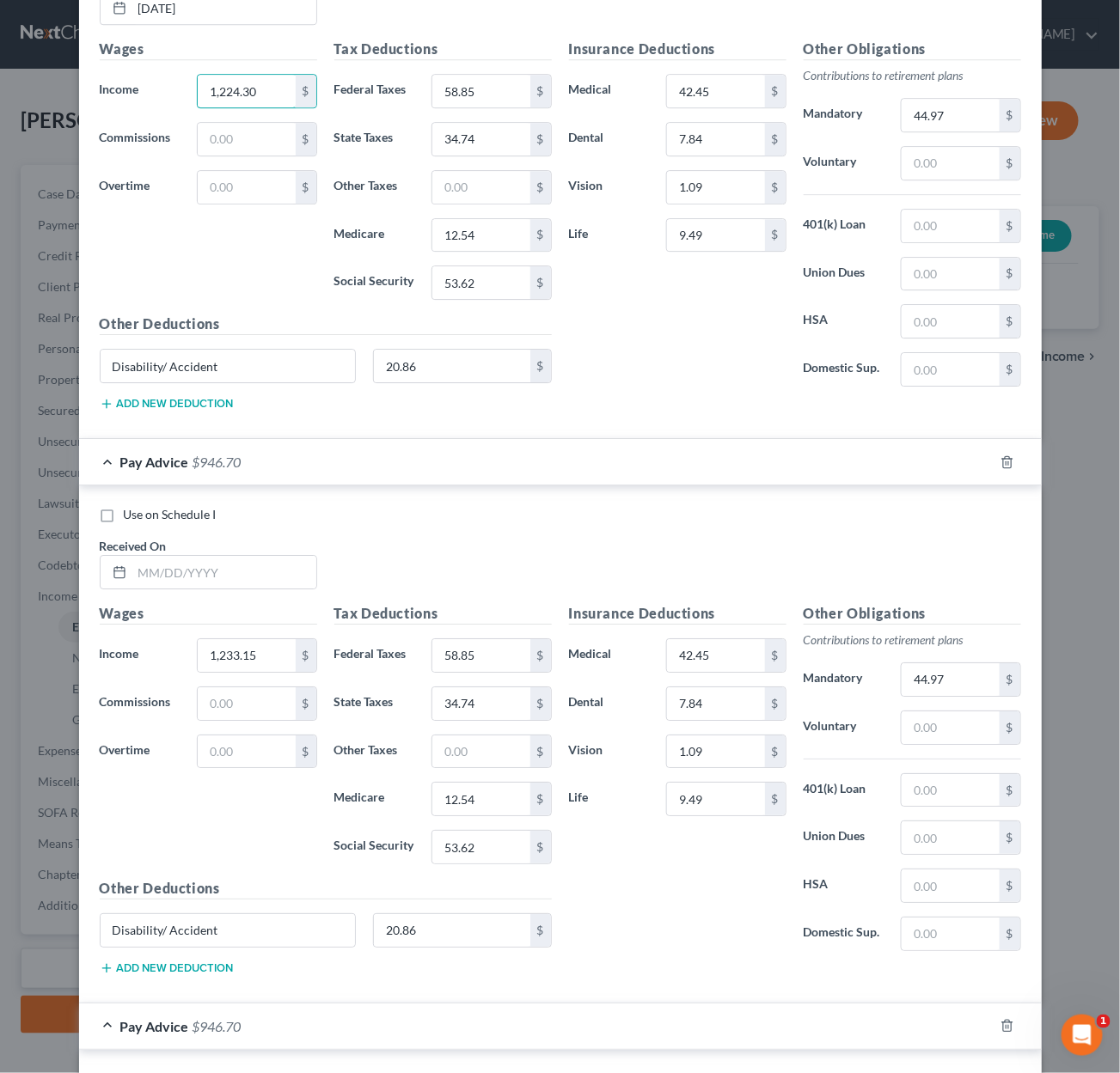
scroll to position [12292, 0]
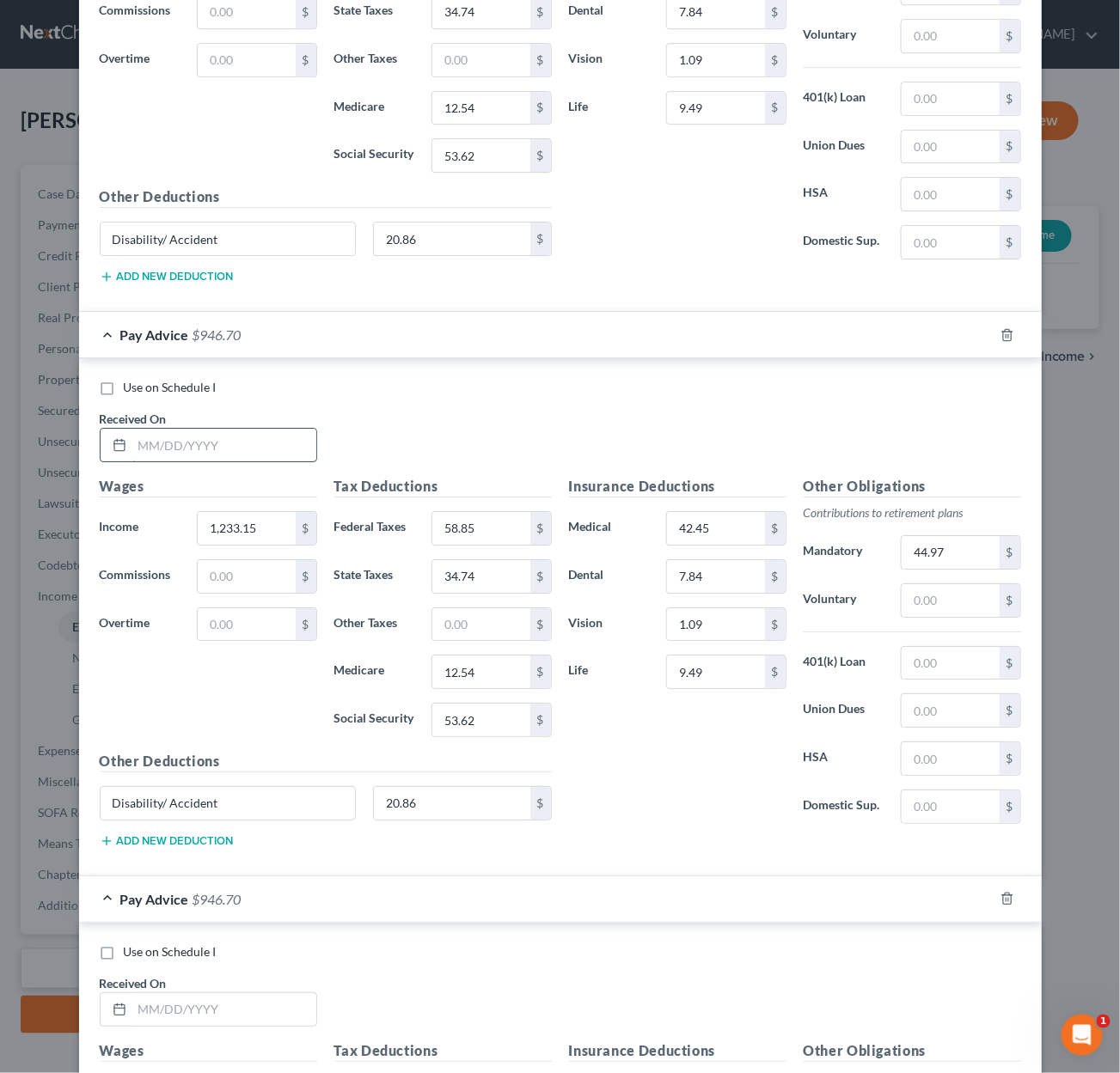
type input "1,224.30"
click at [212, 446] on input "text" at bounding box center [224, 445] width 184 height 33
type input "8/22/2025"
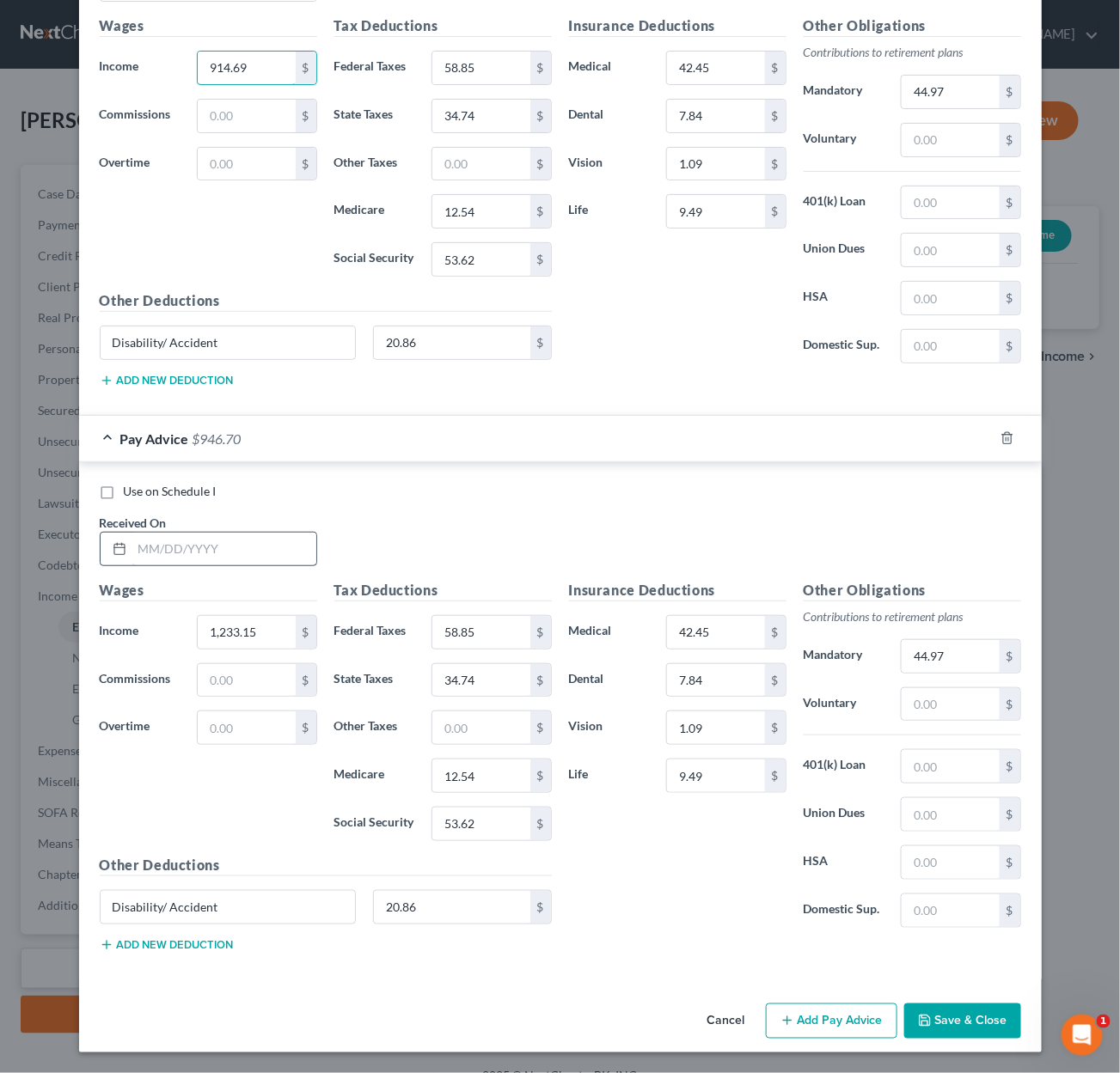
scroll to position [12755, 0]
type input "914.69"
click at [224, 553] on input "text" at bounding box center [224, 549] width 184 height 33
type input "8/29/2025"
type input "5"
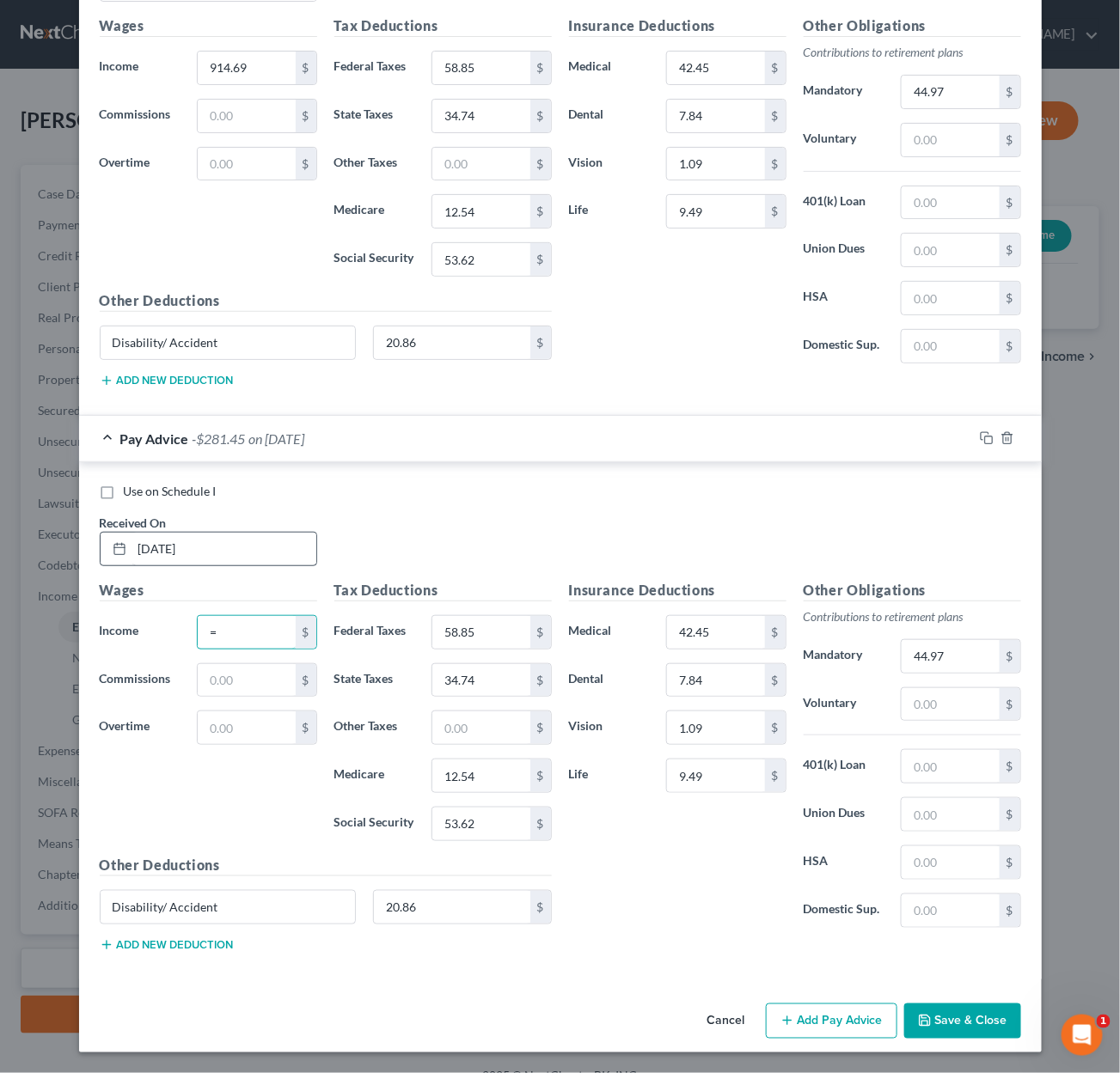
type input "0"
type input "905.96"
click at [987, 433] on icon "button" at bounding box center [987, 438] width 14 height 14
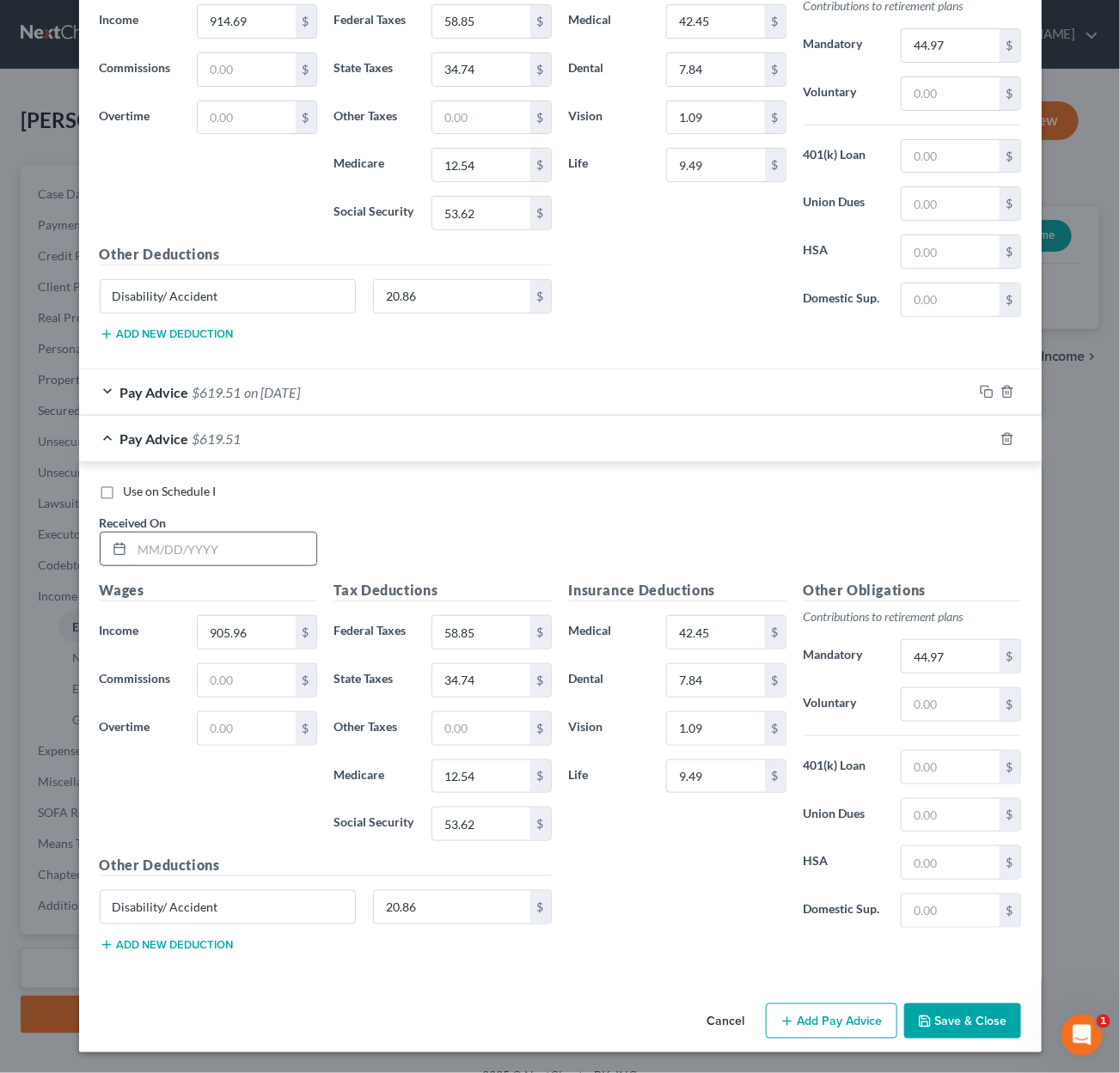
scroll to position [12801, 0]
click at [231, 536] on input "text" at bounding box center [224, 549] width 184 height 33
type input "9/5/2025"
type input "1,069.03"
click at [137, 385] on span "Pay Advice" at bounding box center [154, 392] width 68 height 16
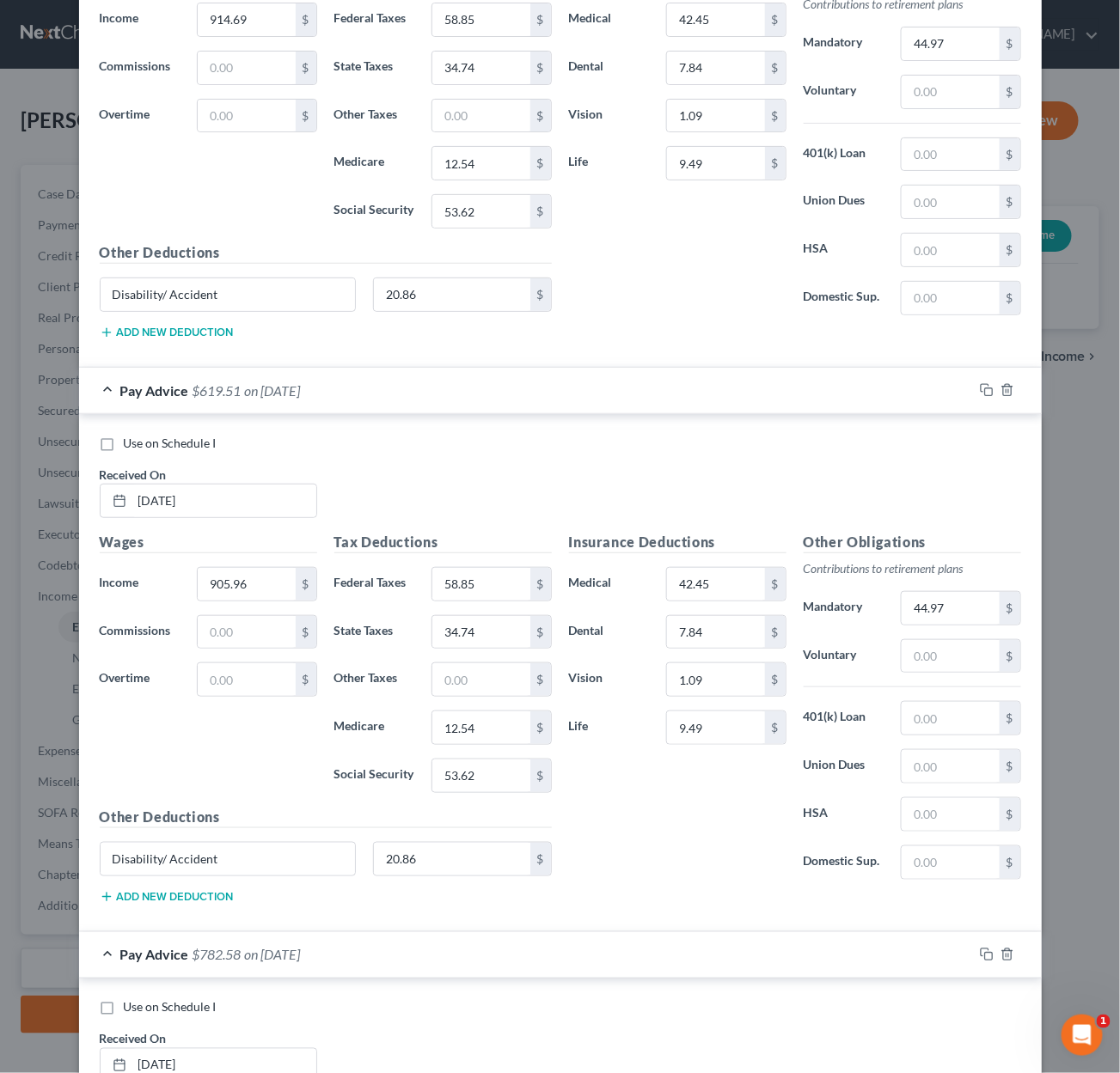
click at [124, 443] on label "Use on Schedule I" at bounding box center [170, 443] width 93 height 17
click at [131, 443] on input "Use on Schedule I" at bounding box center [136, 440] width 11 height 11
checkbox input "true"
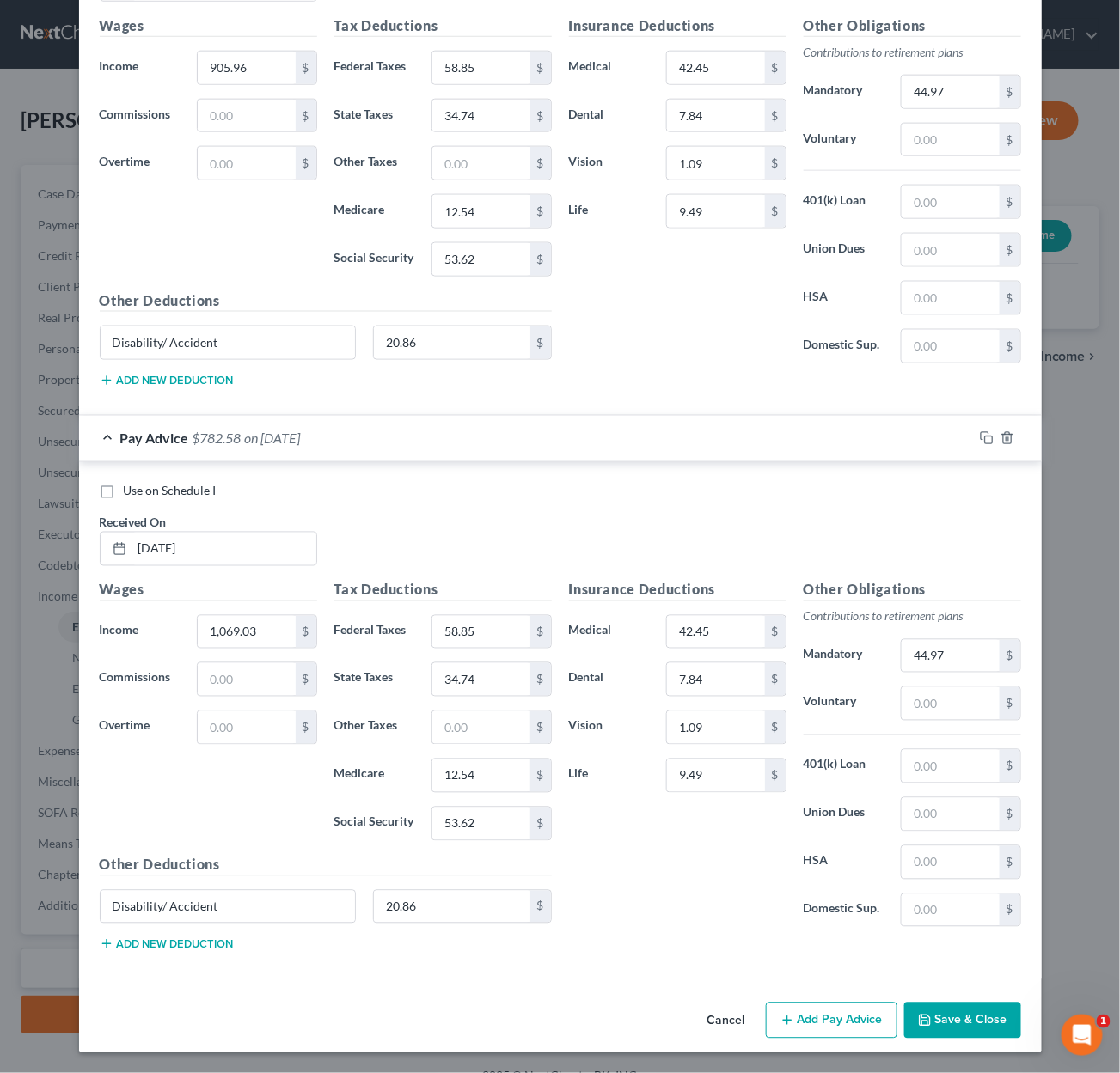
scroll to position [13320, 0]
click at [961, 1017] on button "Save & Close" at bounding box center [962, 1021] width 117 height 36
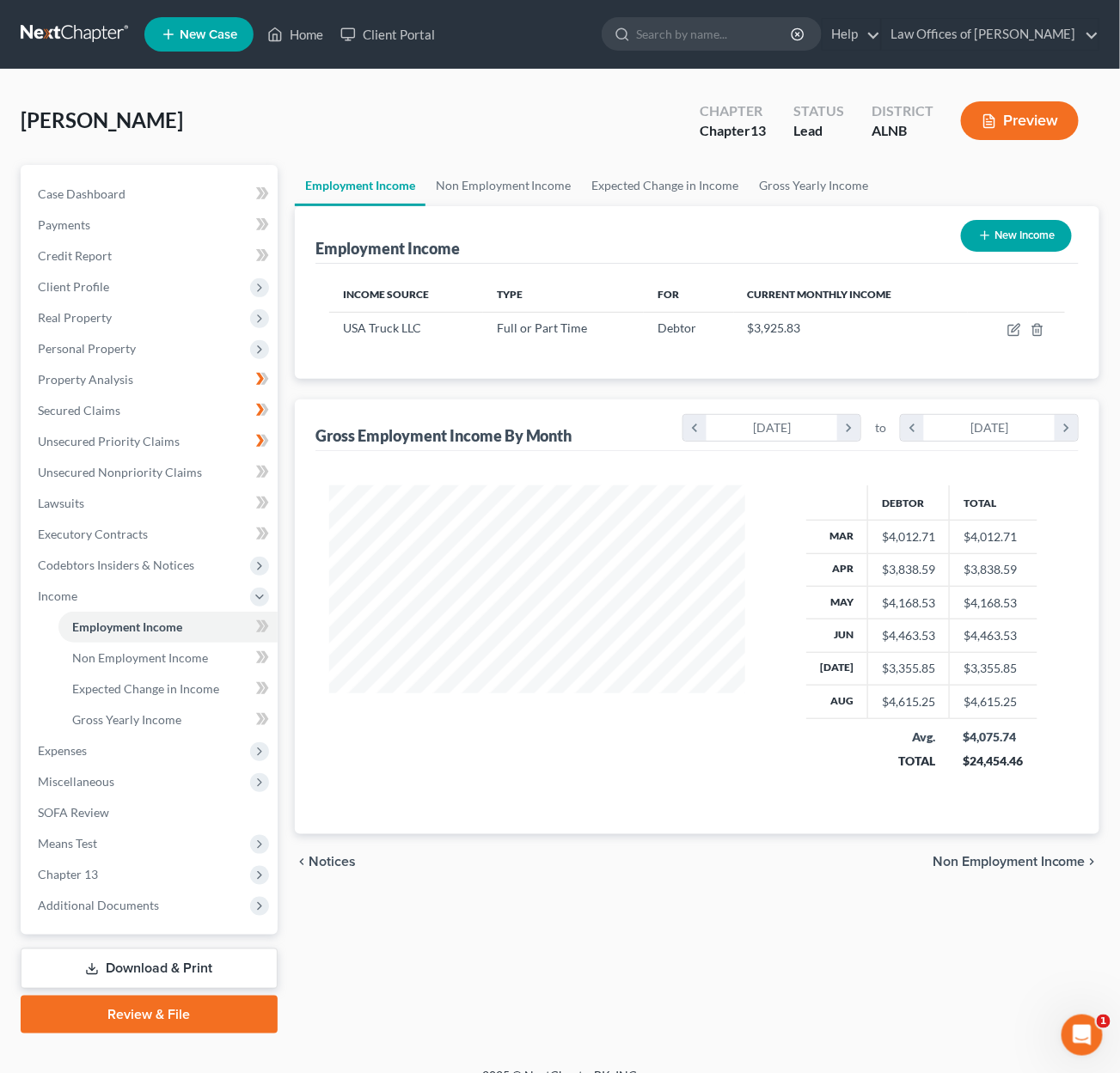
scroll to position [300, 449]
click at [1016, 326] on icon "button" at bounding box center [1014, 330] width 14 height 14
select select "0"
select select "2"
select select "3"
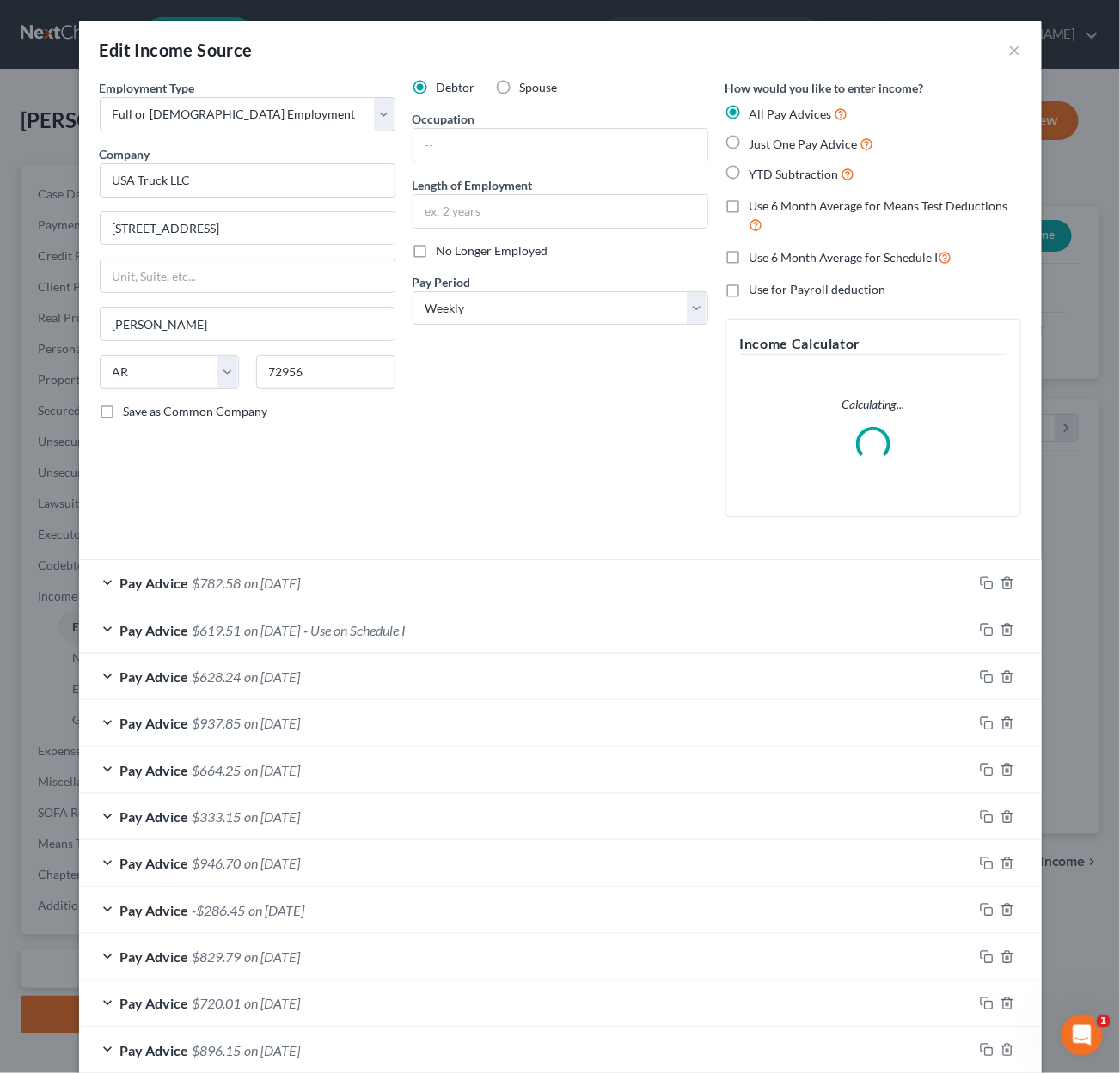
scroll to position [0, 0]
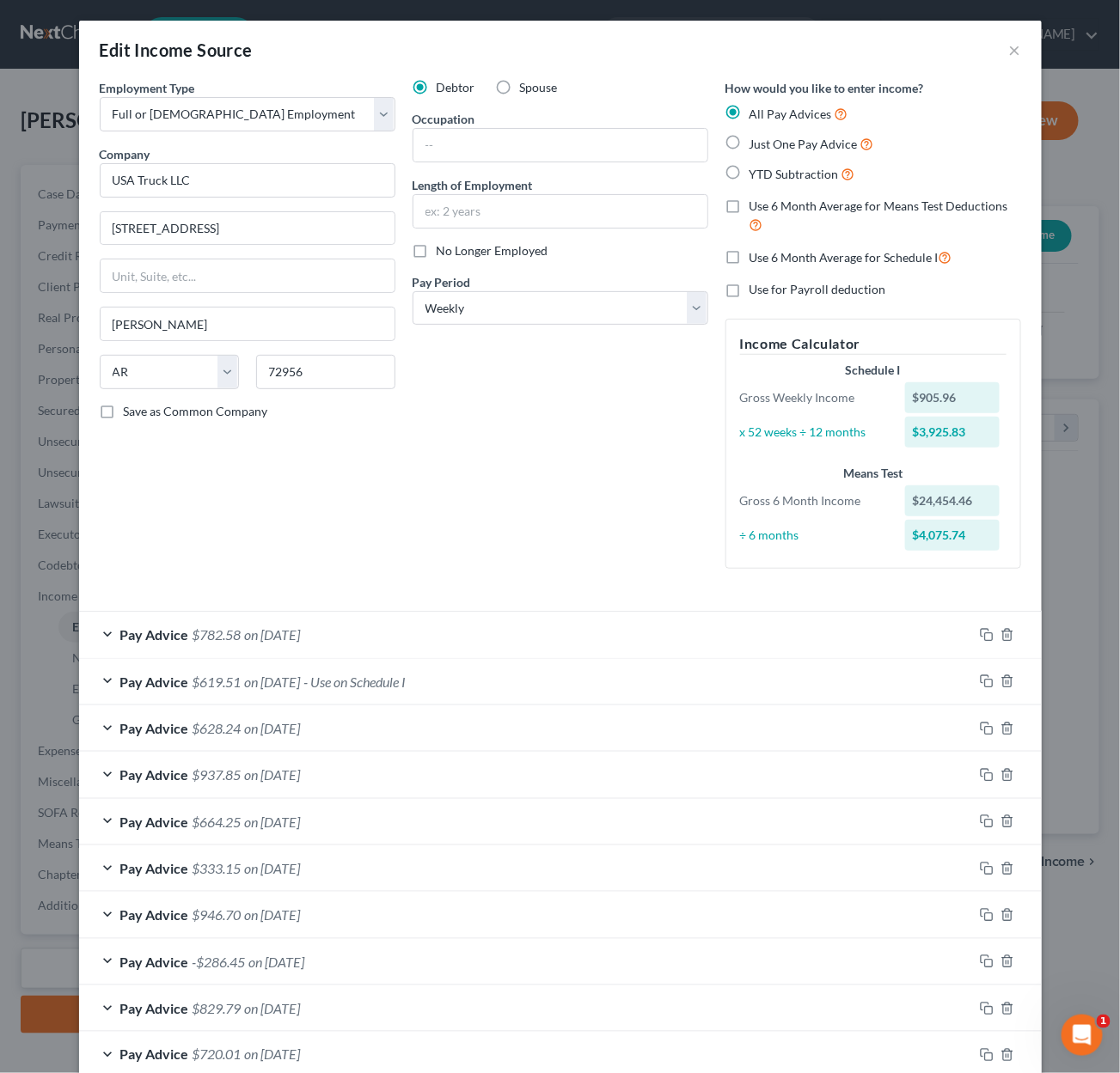
click at [245, 674] on span "on 08/29/2025" at bounding box center [273, 682] width 55 height 16
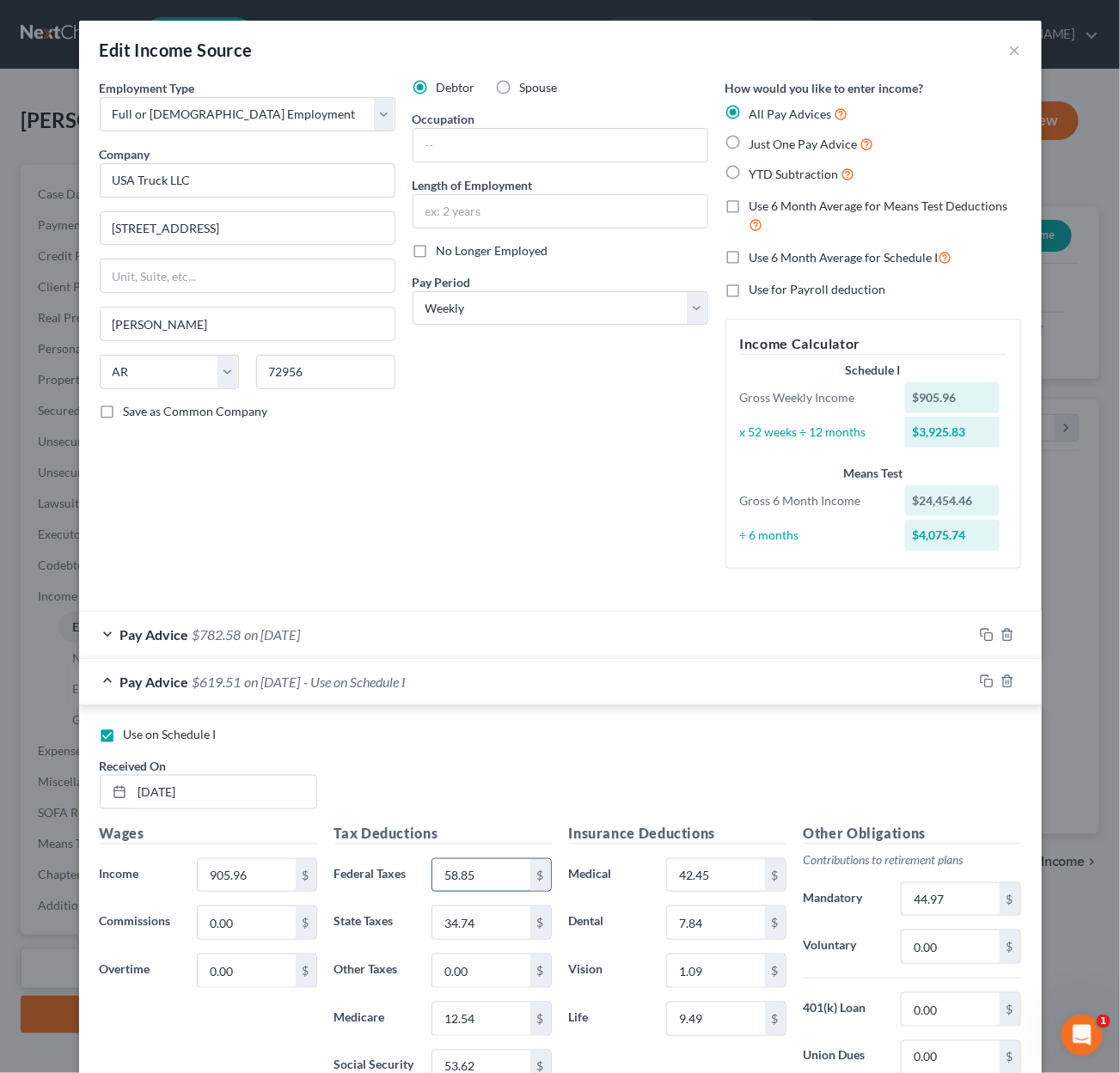
click at [463, 865] on input "58.85" at bounding box center [481, 876] width 97 height 33
type input "57.91"
type input "34.40"
type input "12.44"
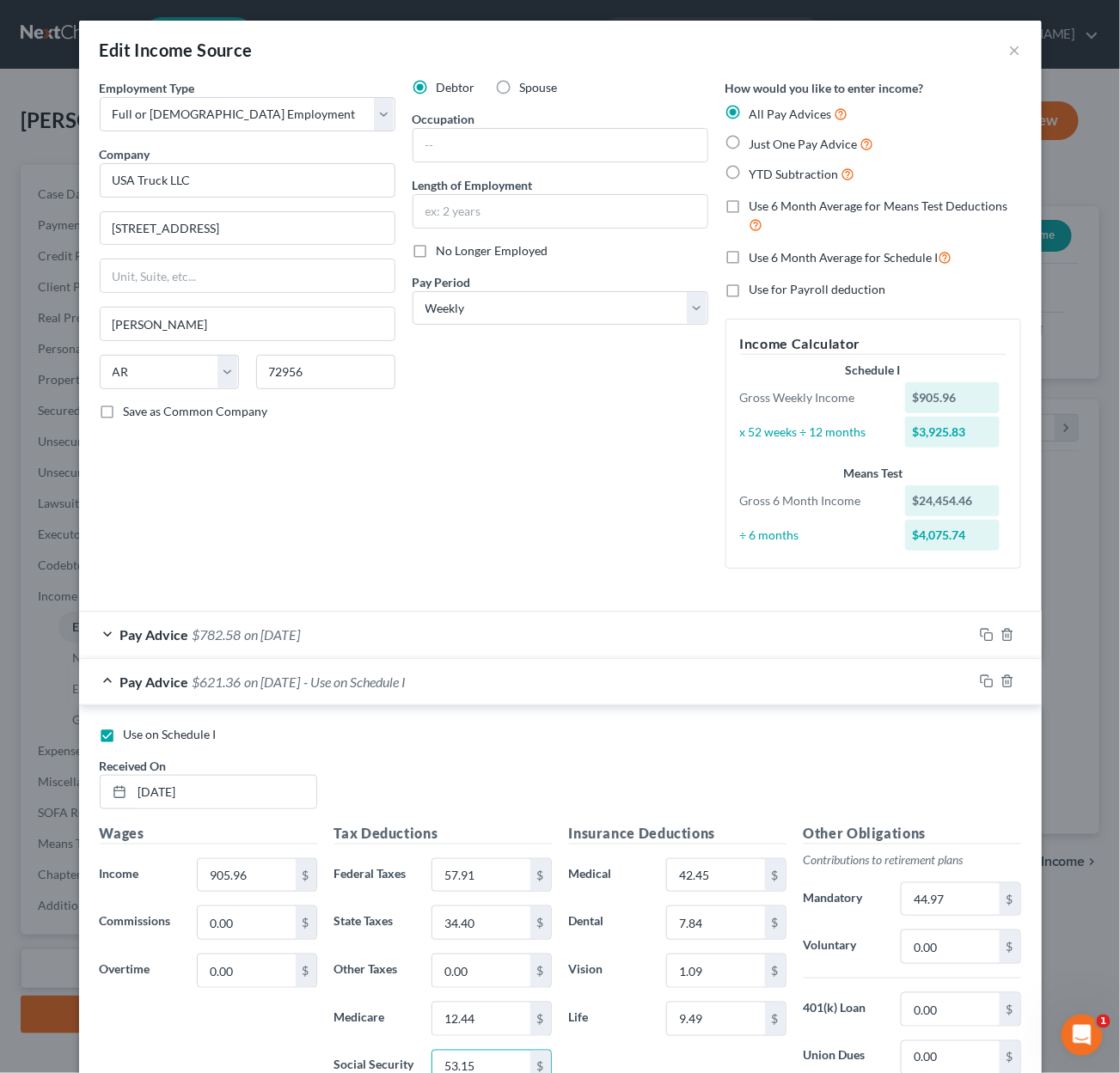
type input "53.15"
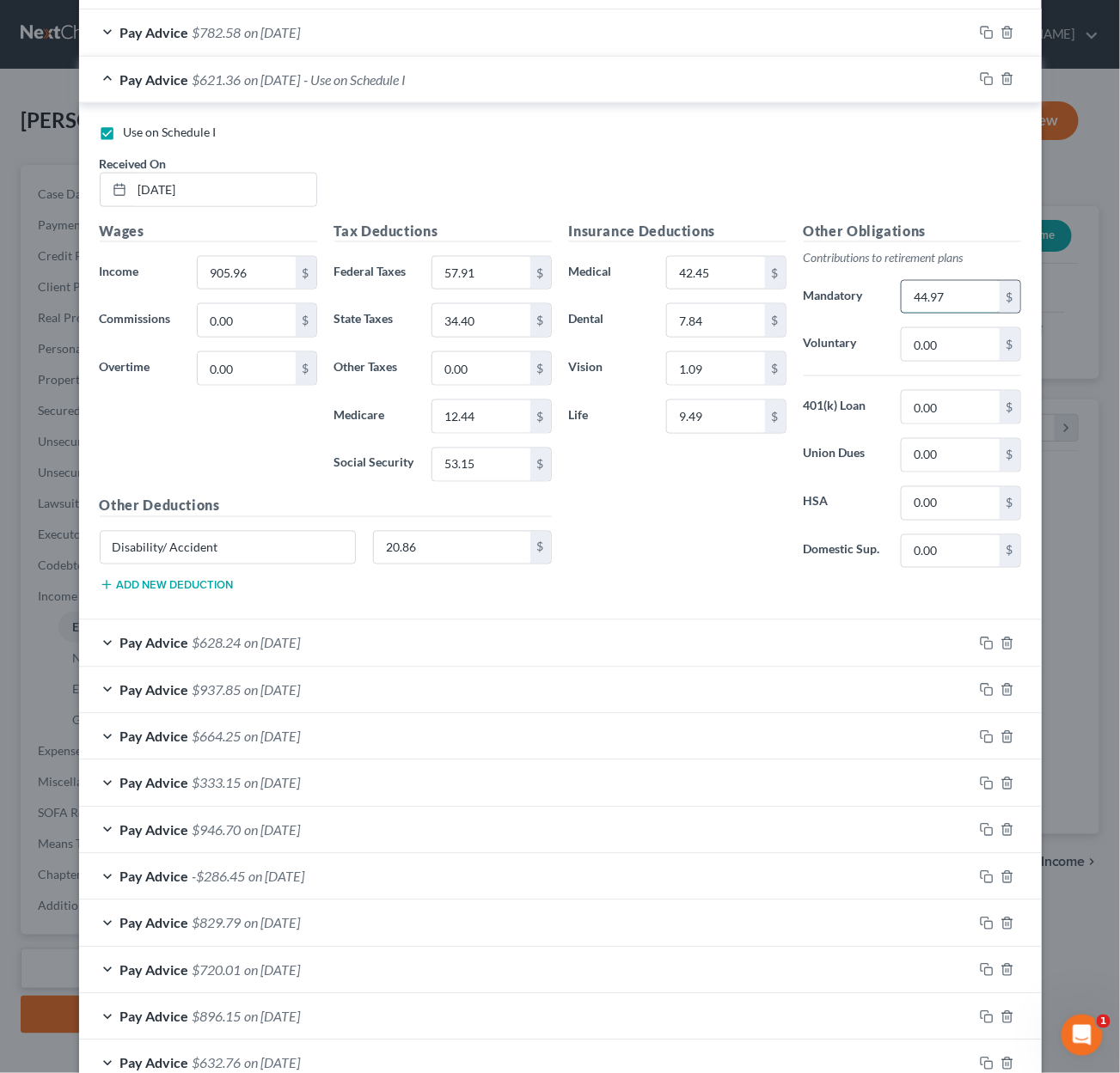
click at [948, 281] on input "44.97" at bounding box center [950, 297] width 97 height 33
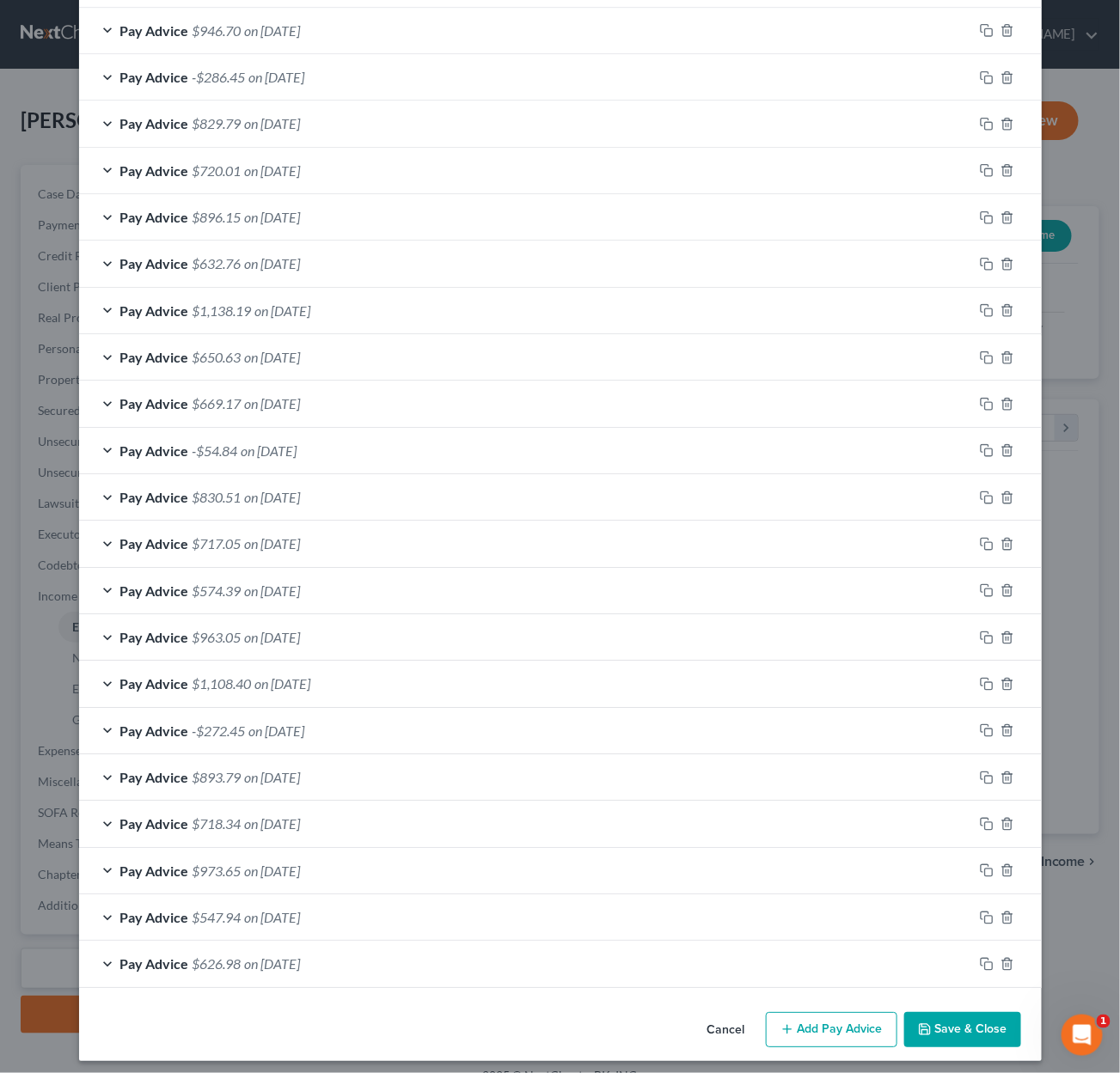
scroll to position [1400, 0]
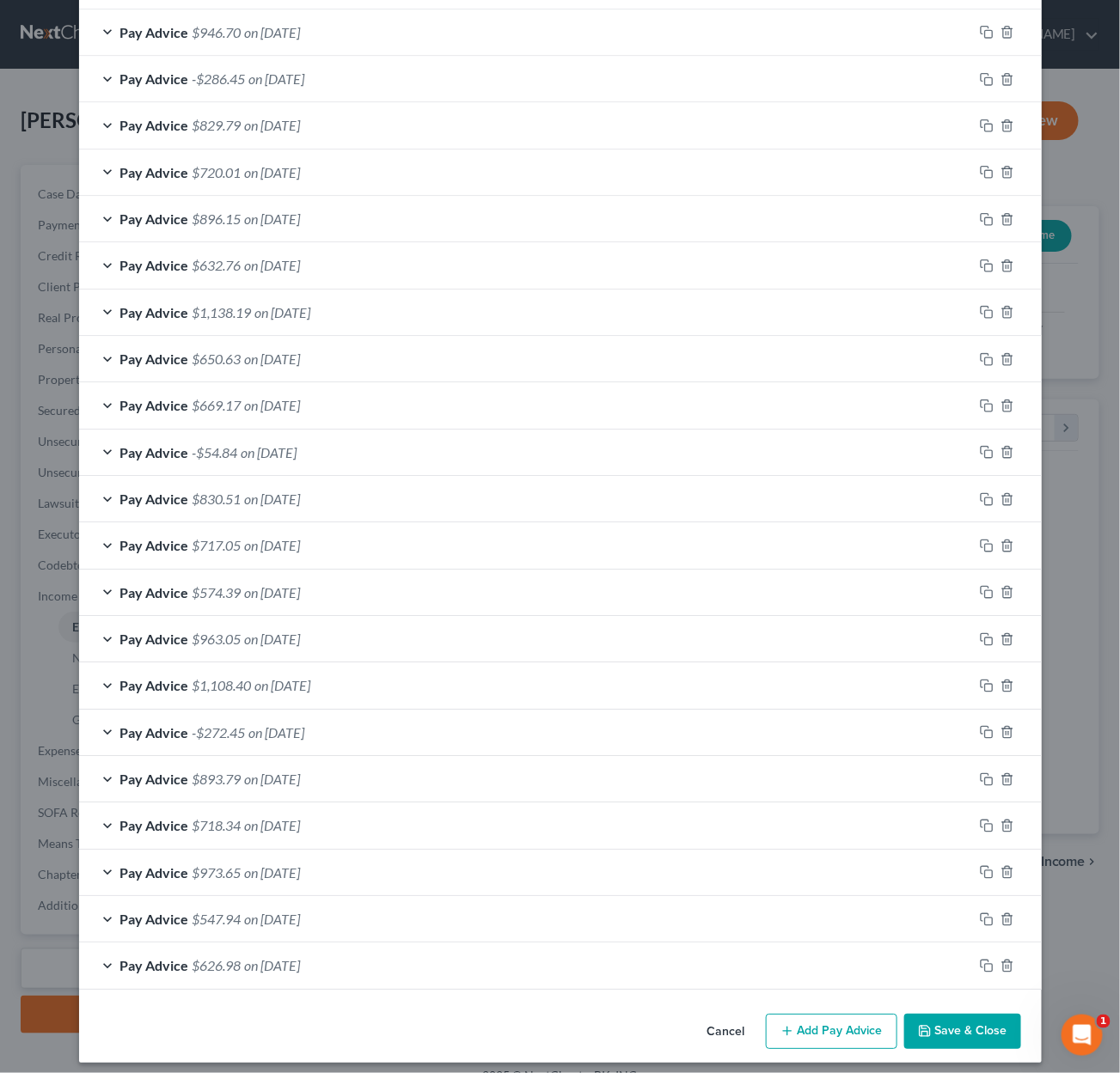
type input "45.30"
click at [935, 1014] on button "Save & Close" at bounding box center [962, 1032] width 117 height 36
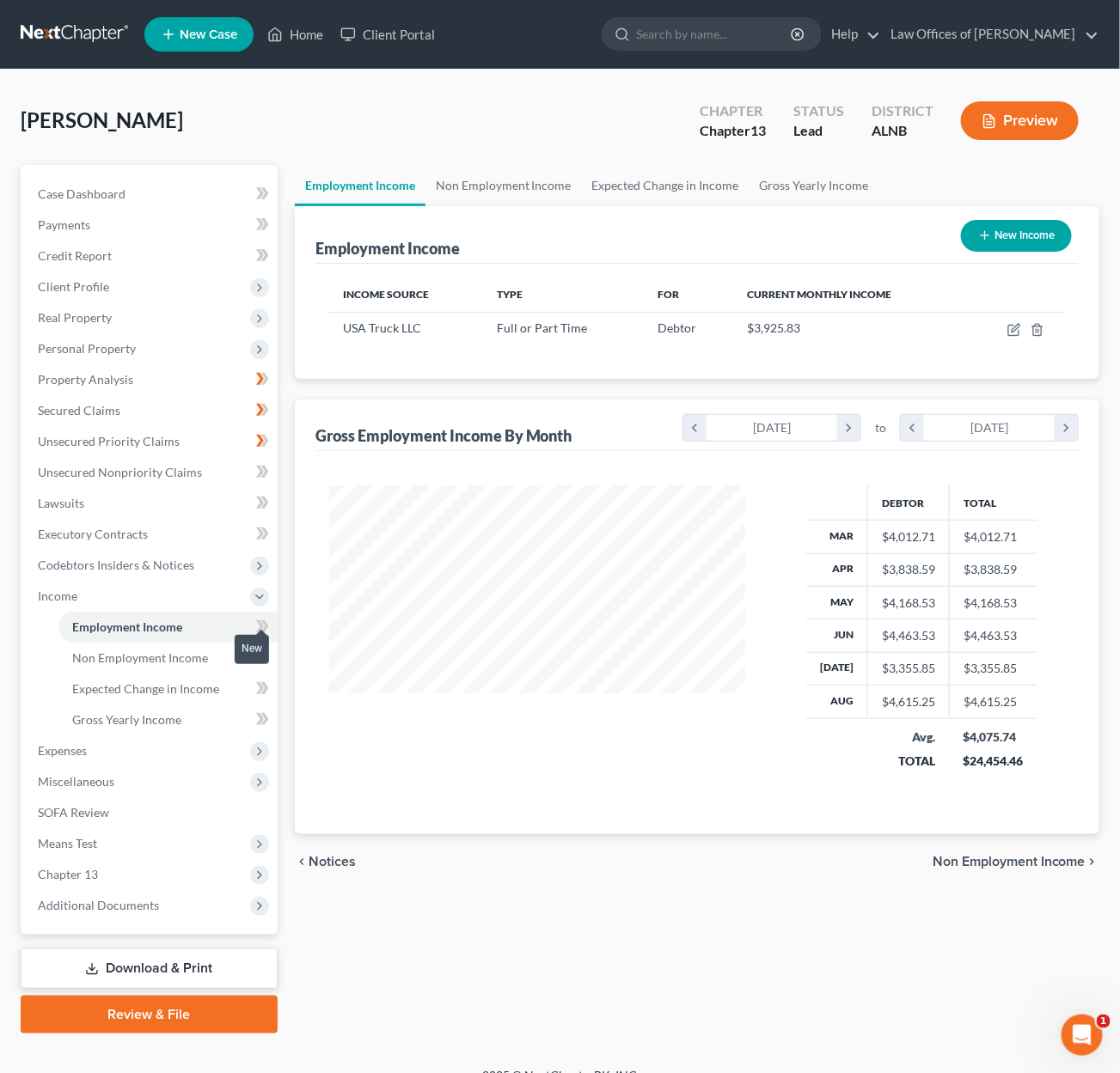
click at [262, 616] on icon at bounding box center [262, 626] width 13 height 22
click at [261, 651] on icon at bounding box center [260, 657] width 8 height 12
click at [197, 682] on span "Expected Change in Income" at bounding box center [146, 688] width 147 height 15
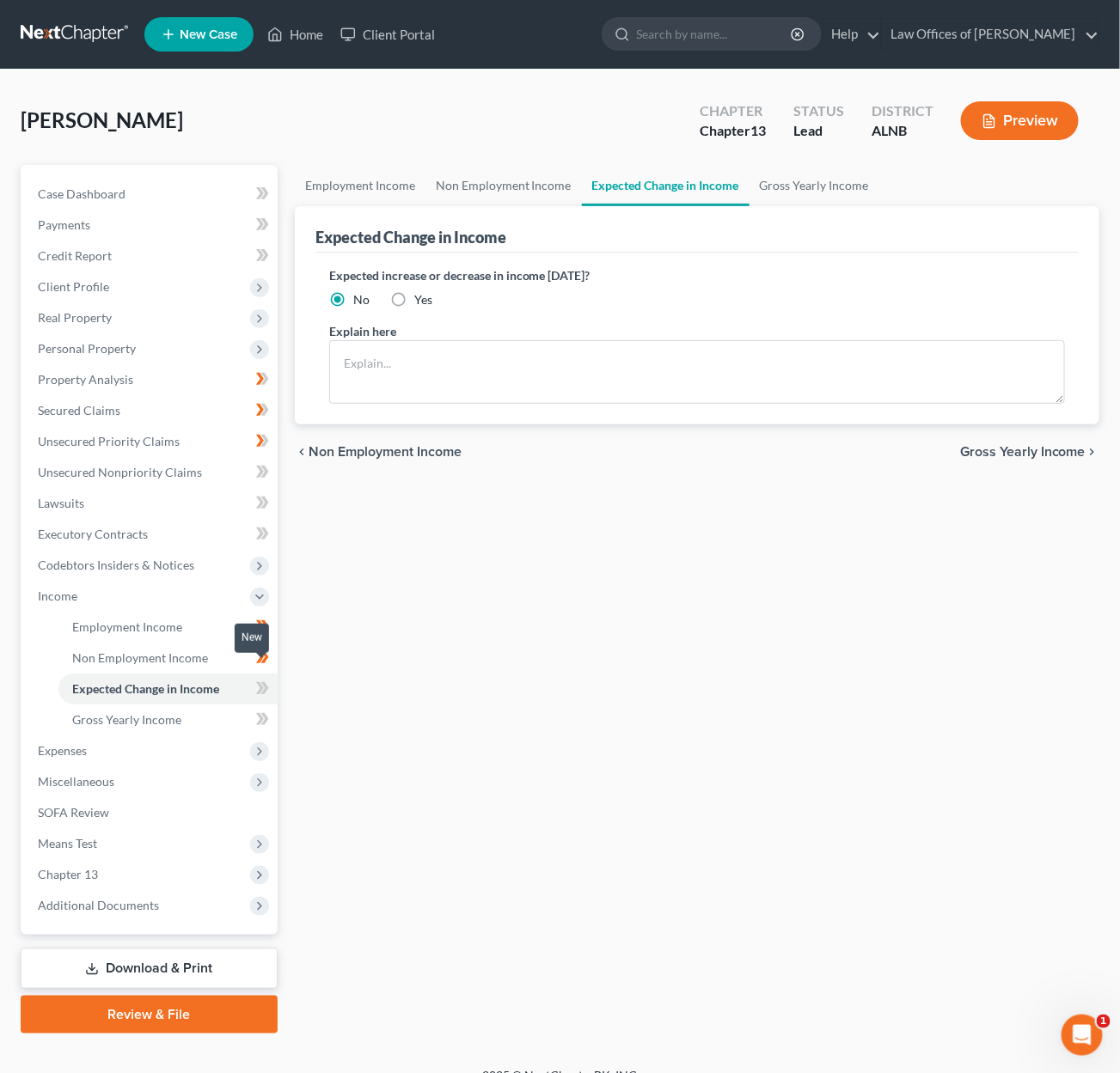
click at [262, 682] on icon at bounding box center [260, 688] width 8 height 12
drag, startPoint x: 262, startPoint y: 669, endPoint x: 243, endPoint y: 679, distance: 21.5
click at [259, 678] on icon at bounding box center [262, 688] width 13 height 22
click at [191, 705] on link "Gross Yearly Income" at bounding box center [167, 721] width 219 height 31
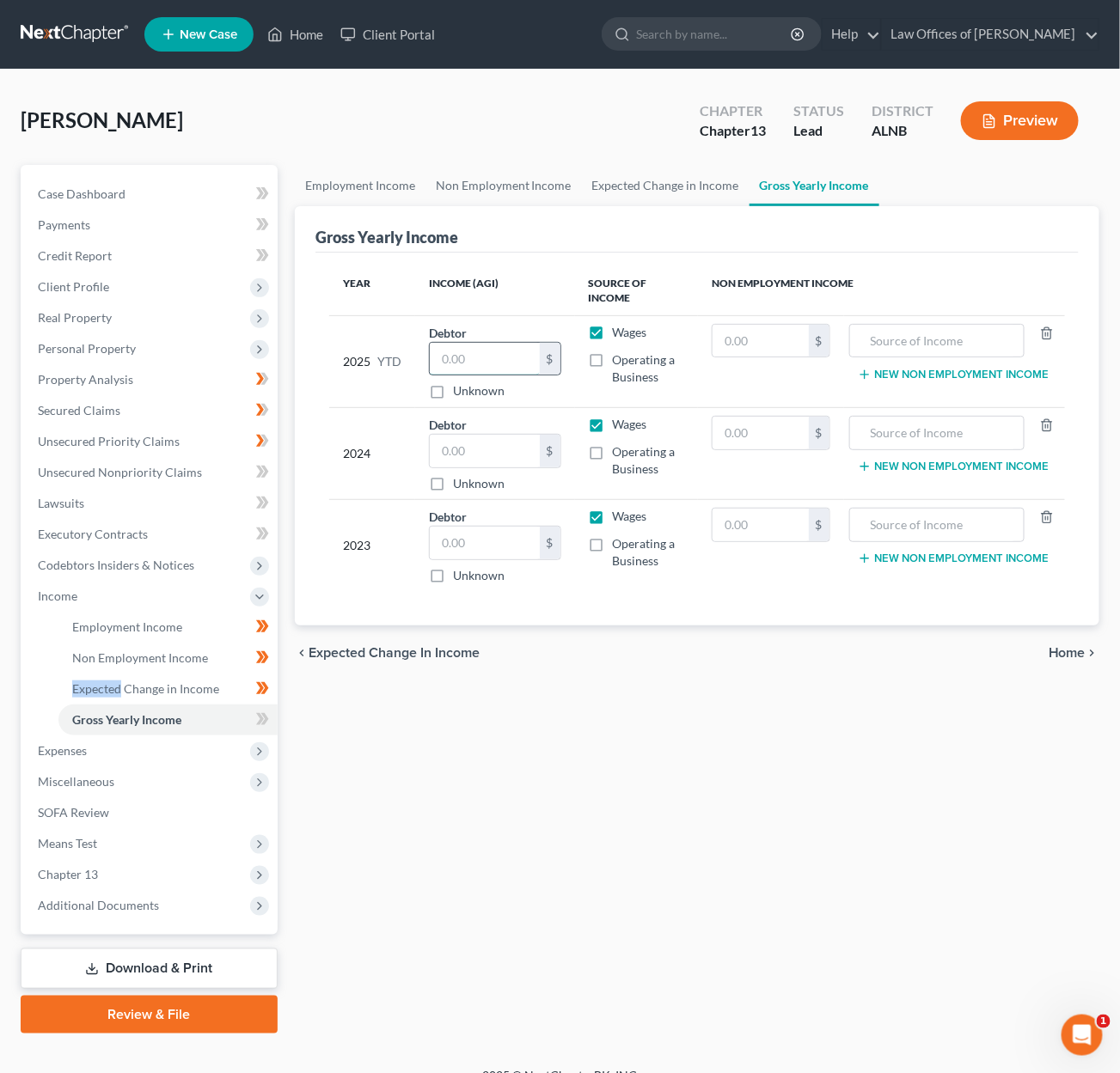
click at [476, 359] on input "text" at bounding box center [484, 359] width 110 height 33
type input "35,551.01"
click at [473, 445] on input "text" at bounding box center [484, 451] width 110 height 33
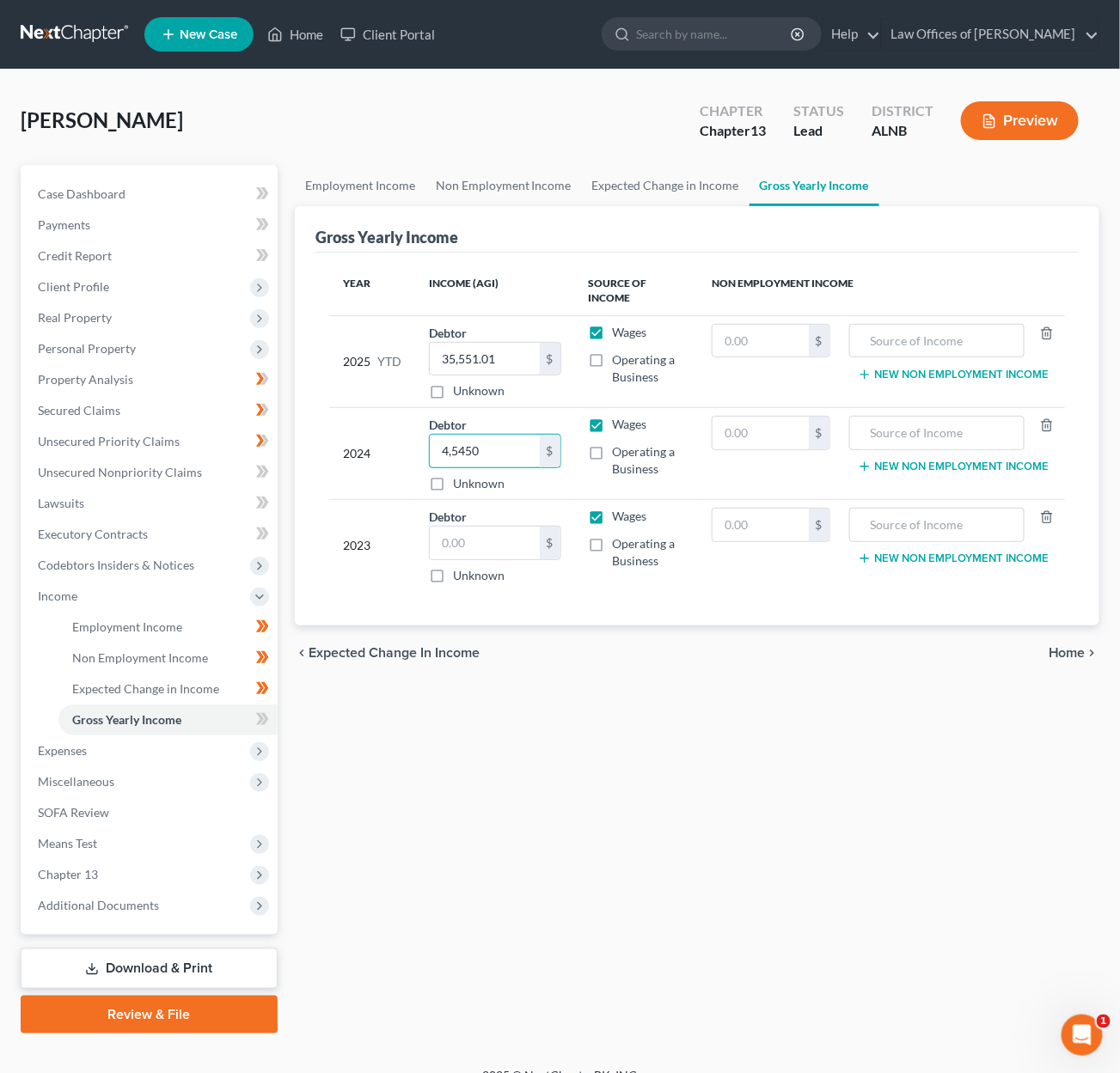
type input "45,450"
click at [466, 540] on input "text" at bounding box center [484, 543] width 110 height 33
type input "62,203"
click at [261, 714] on icon at bounding box center [260, 720] width 8 height 12
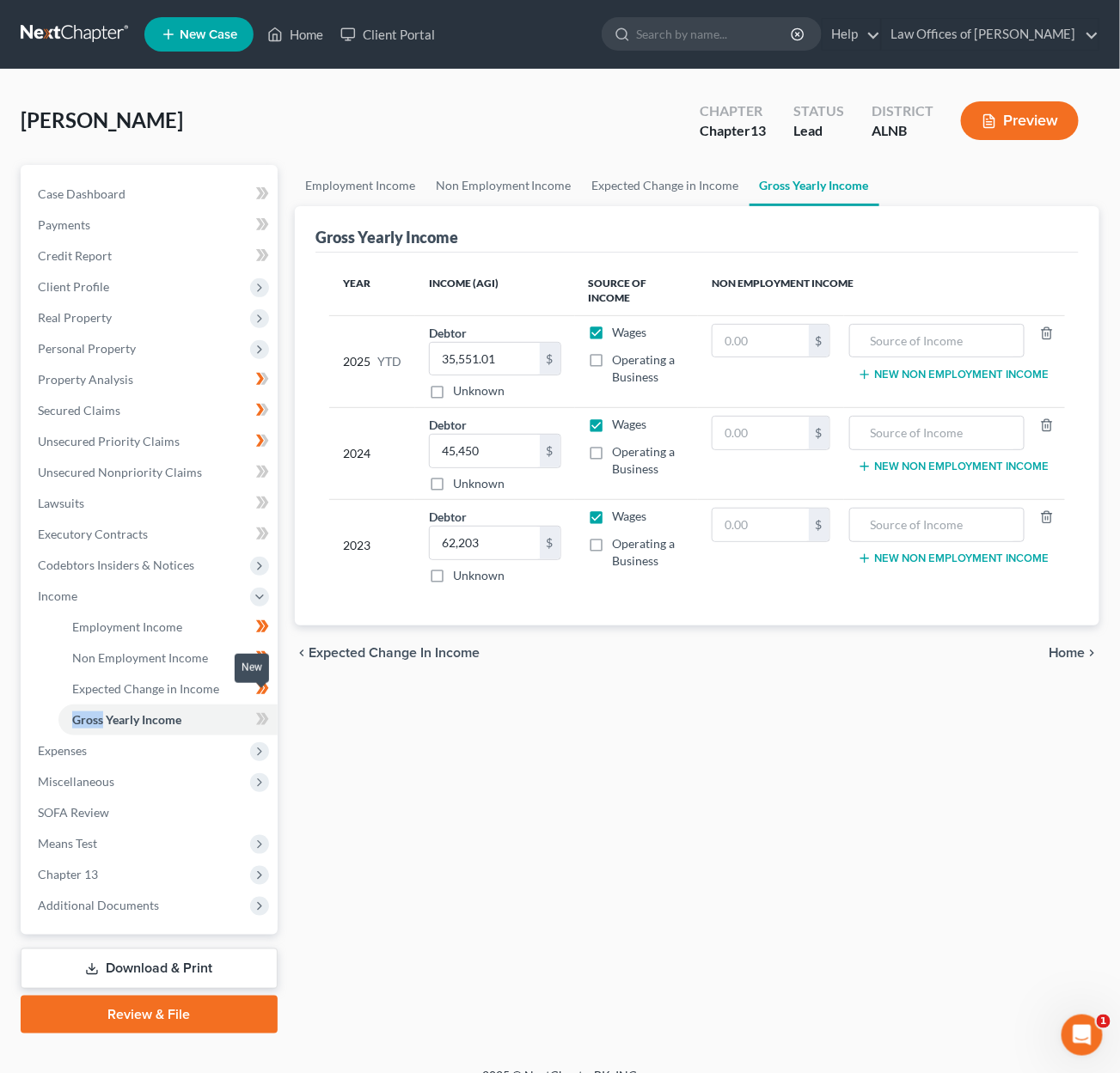
click at [261, 714] on icon at bounding box center [260, 720] width 8 height 12
click at [156, 735] on span "Expenses" at bounding box center [151, 751] width 254 height 31
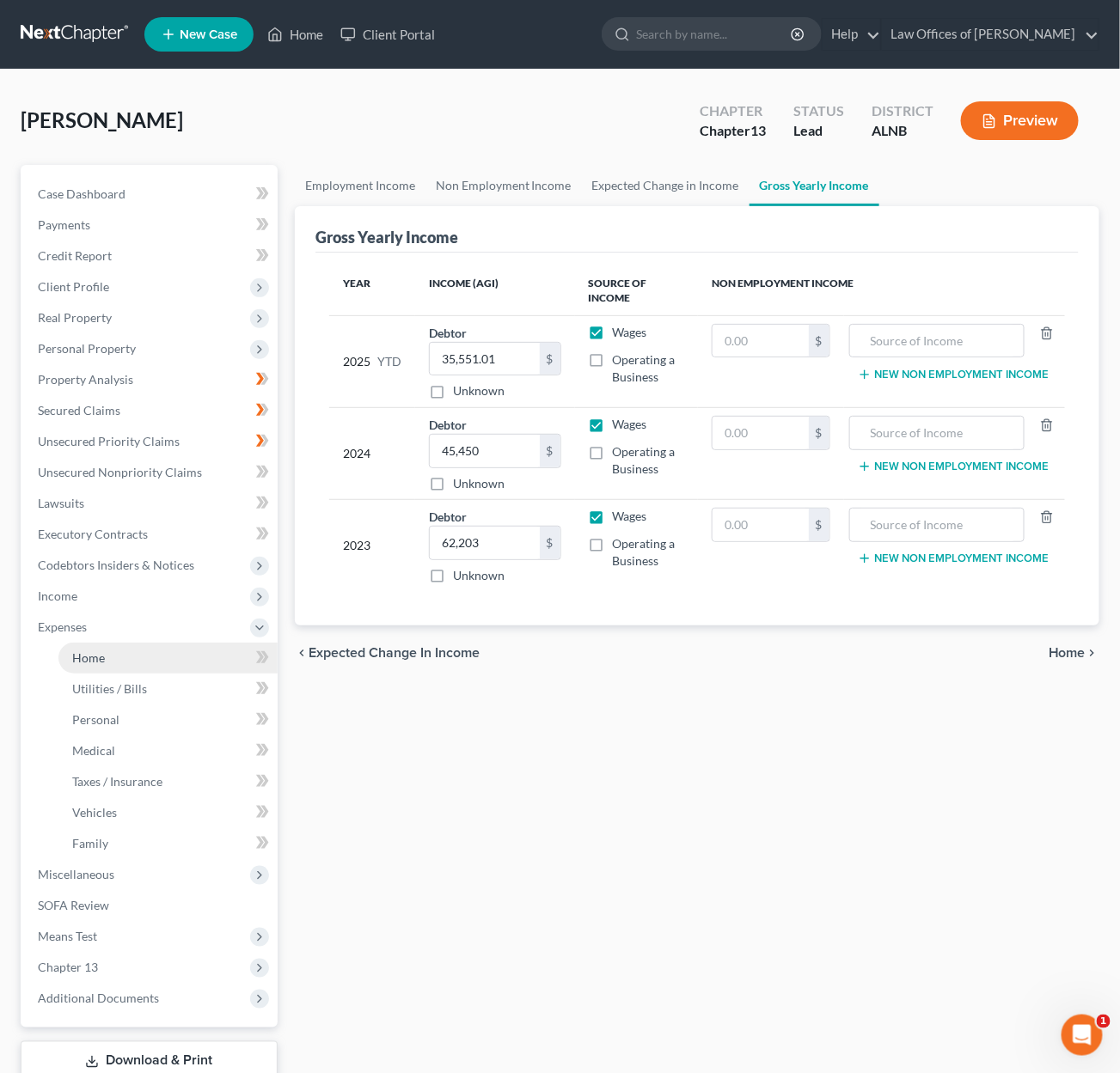
click at [204, 643] on link "Home" at bounding box center [167, 658] width 219 height 31
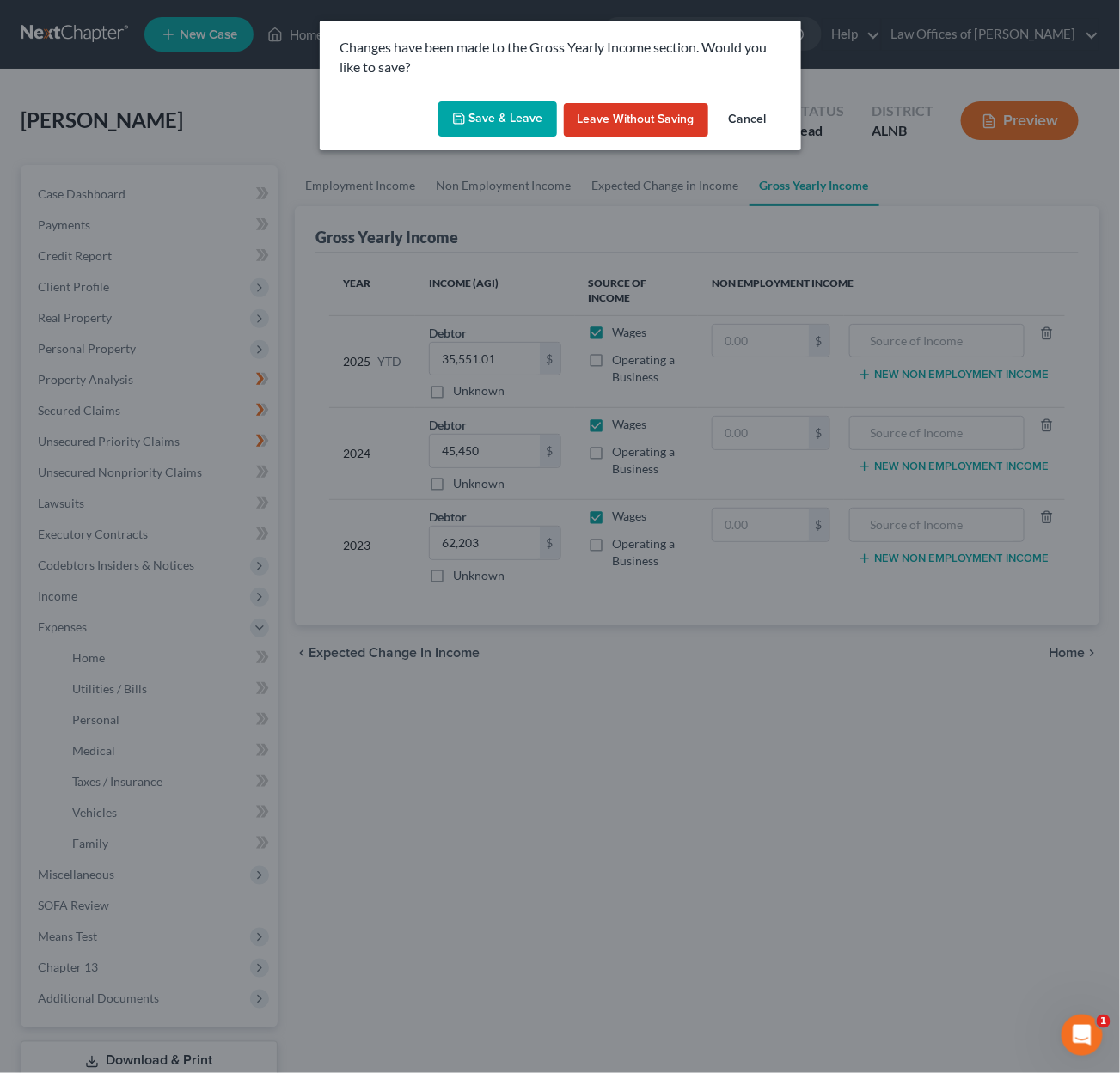
click at [514, 116] on button "Save & Leave" at bounding box center [497, 120] width 119 height 36
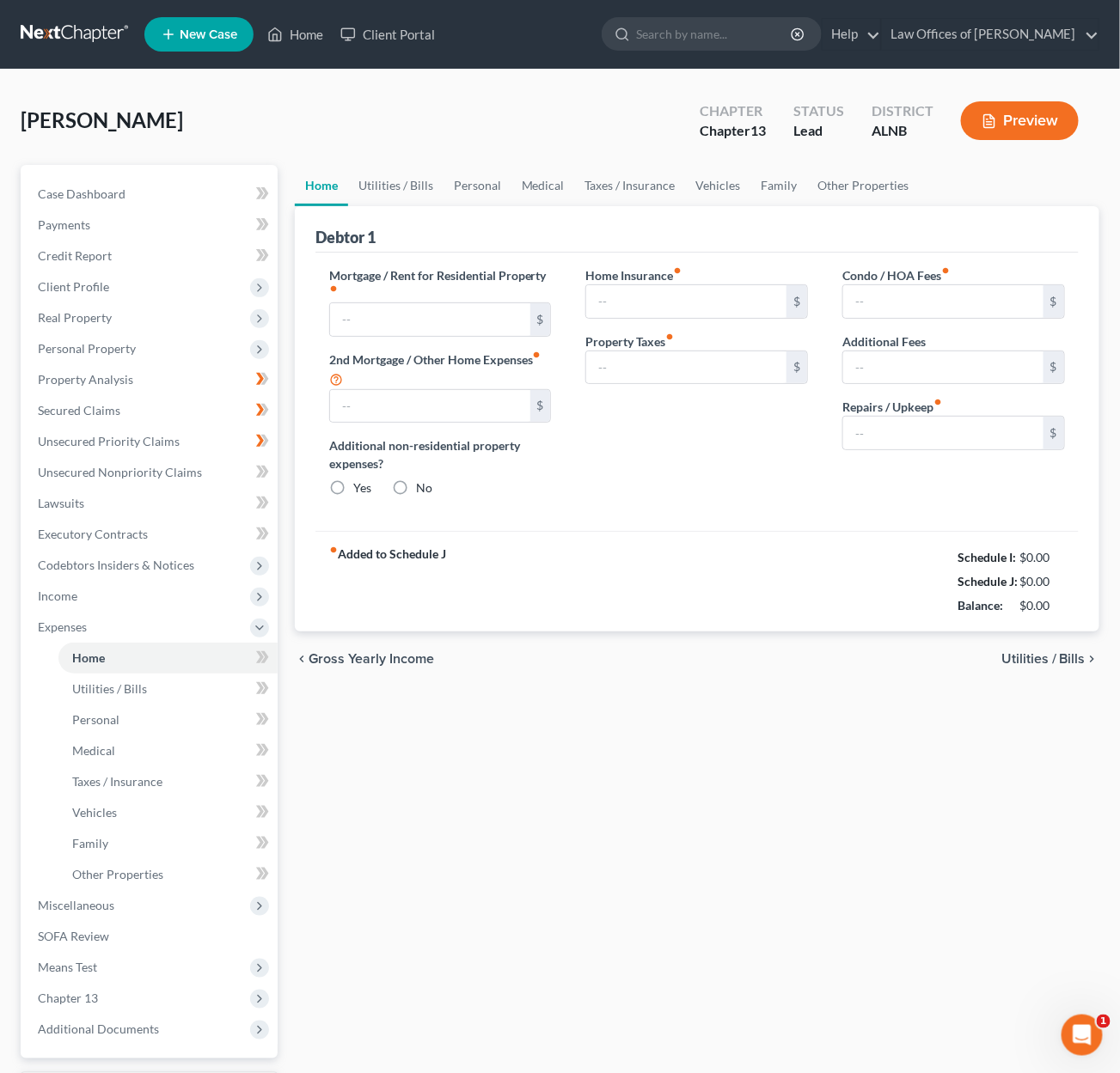
type input "1,137.00"
type input "0.00"
radio input "true"
type input "40.00"
type input "0.00"
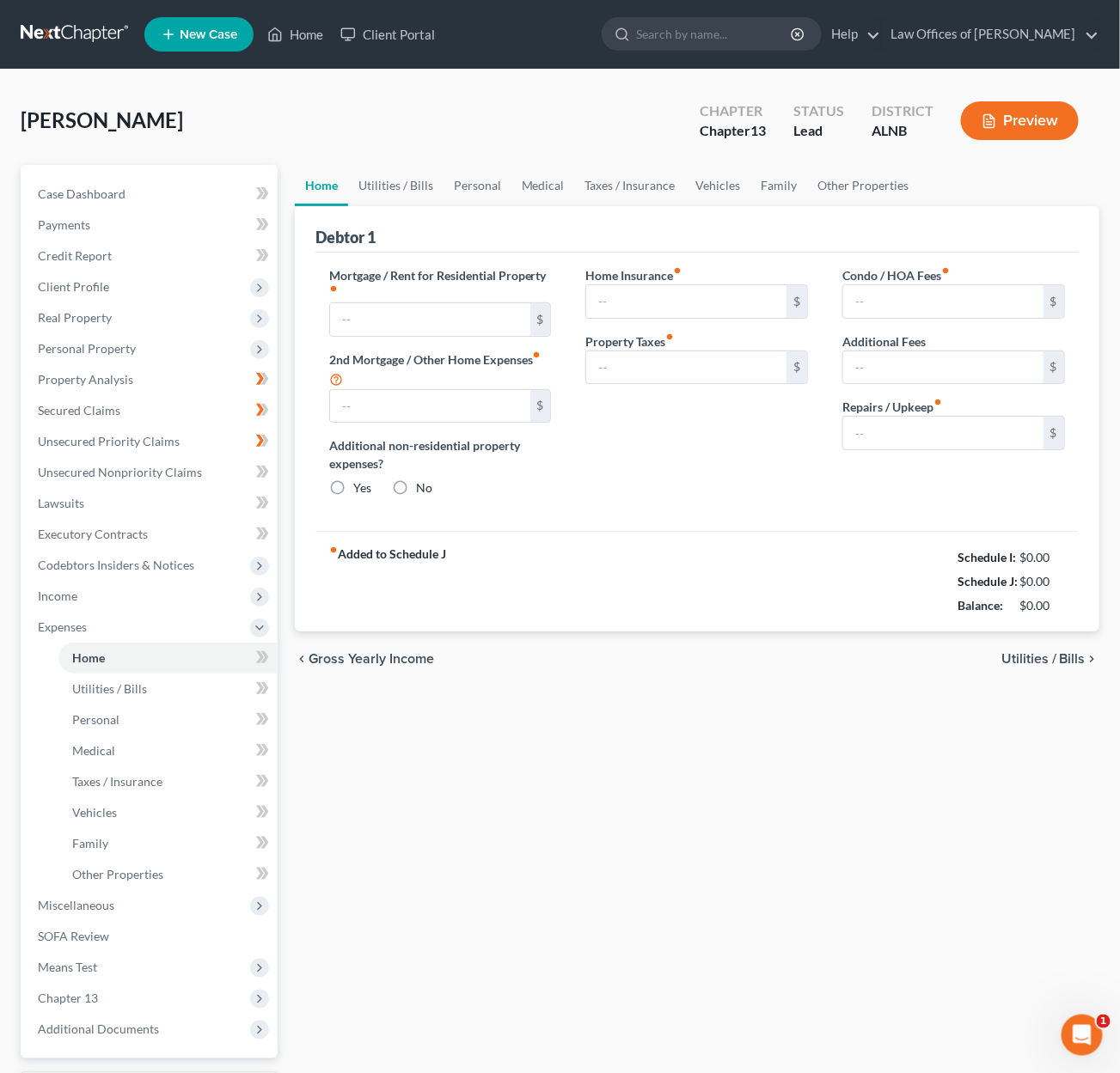
type input "0.00"
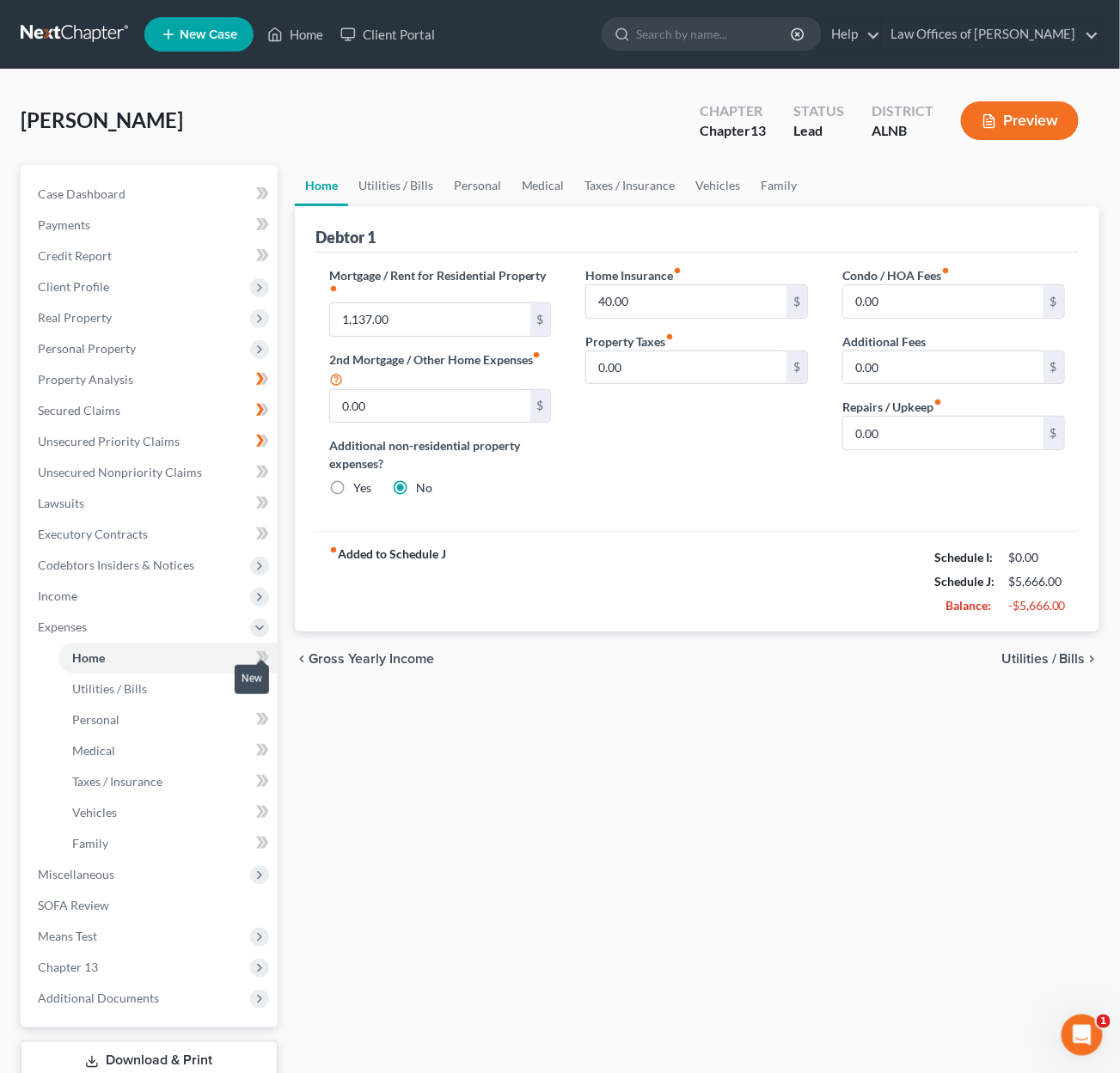
click at [255, 647] on span at bounding box center [262, 660] width 30 height 26
click at [261, 682] on icon at bounding box center [260, 688] width 8 height 12
drag, startPoint x: 261, startPoint y: 669, endPoint x: 264, endPoint y: 692, distance: 23.2
click at [261, 682] on icon at bounding box center [260, 688] width 8 height 12
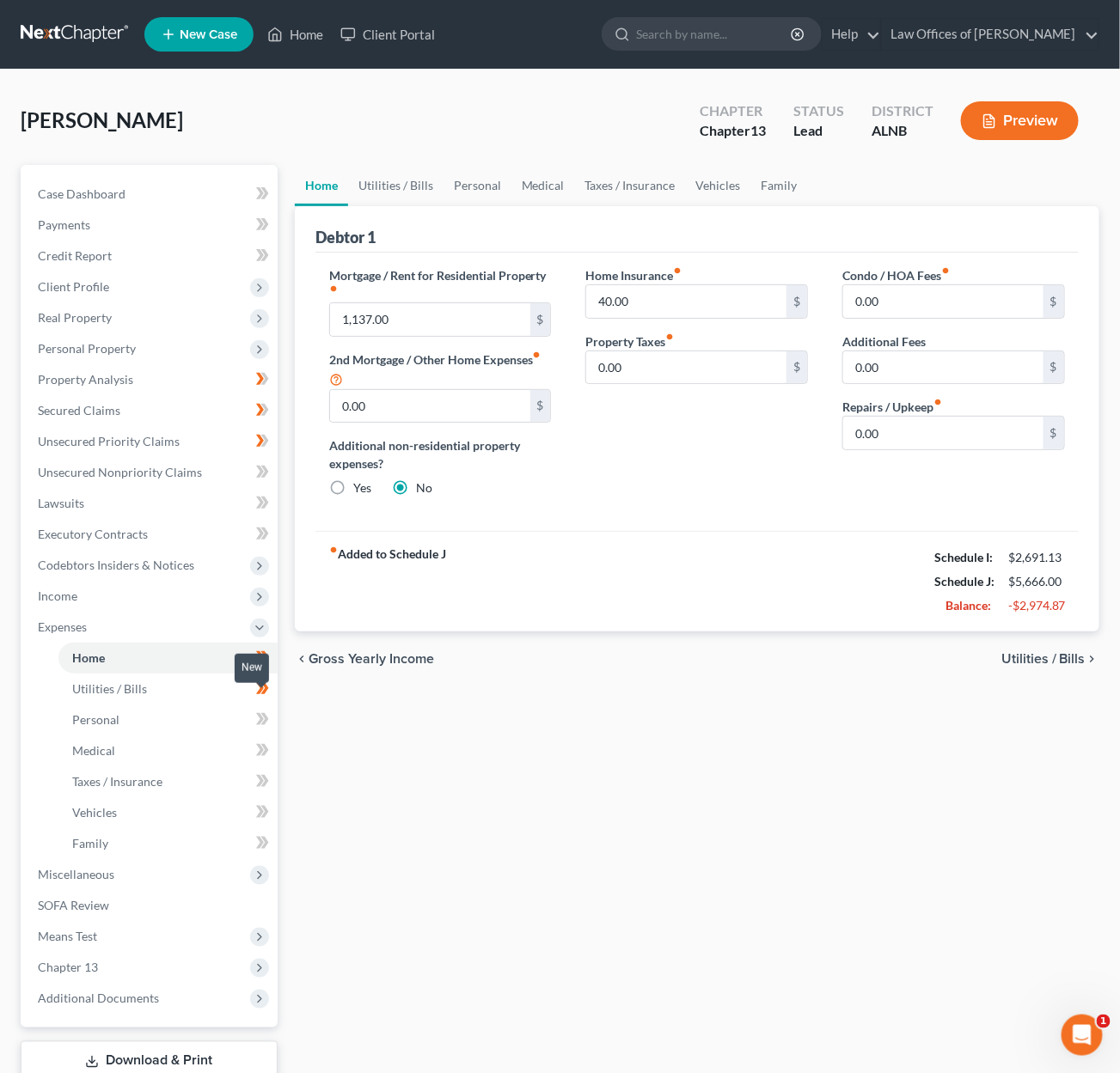
click at [262, 709] on icon at bounding box center [262, 720] width 13 height 22
click at [259, 740] on icon at bounding box center [262, 750] width 13 height 22
click at [260, 775] on icon at bounding box center [260, 781] width 8 height 12
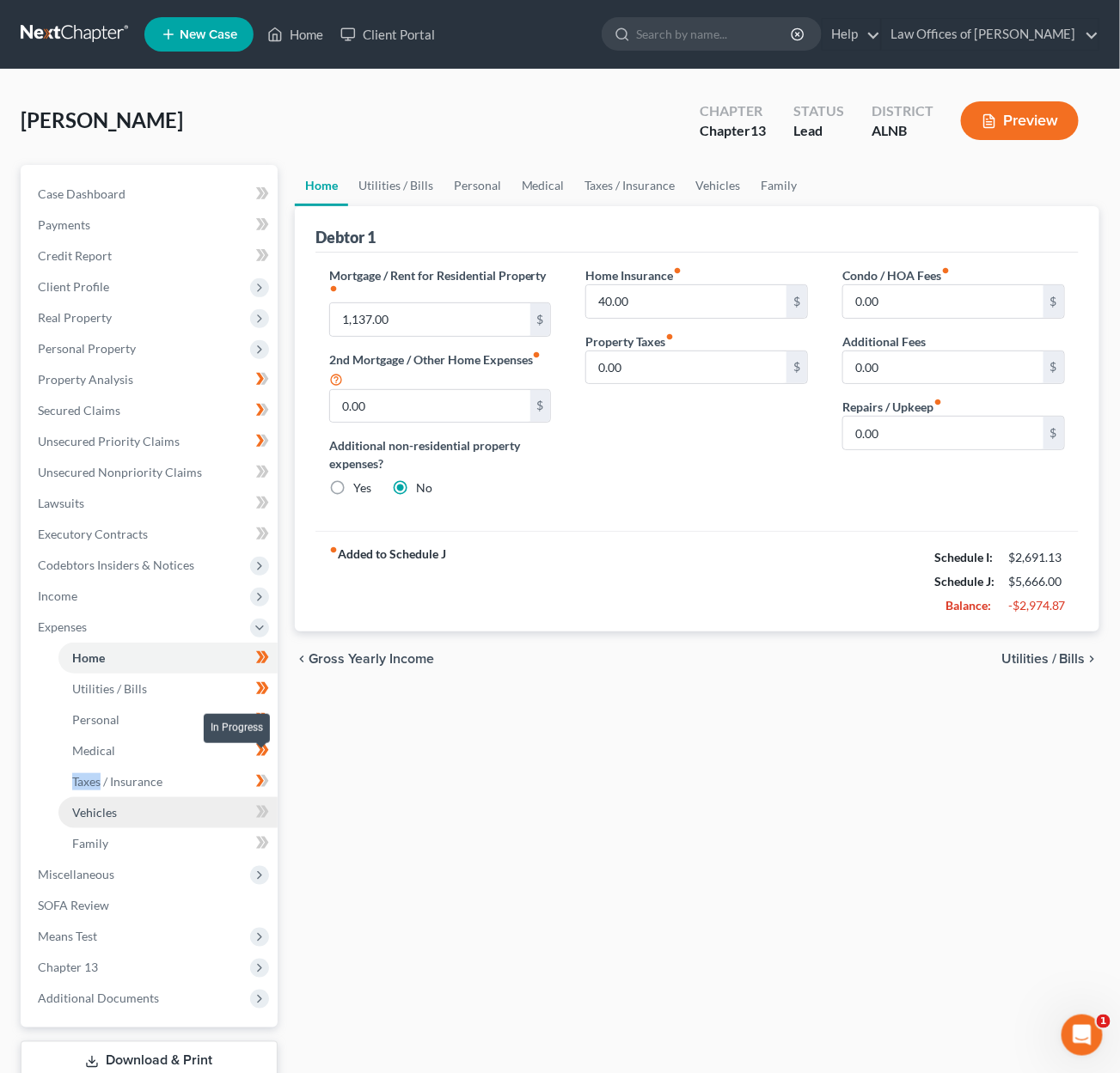
drag, startPoint x: 260, startPoint y: 760, endPoint x: 262, endPoint y: 776, distance: 16.1
click at [260, 775] on icon at bounding box center [260, 781] width 8 height 12
click at [264, 806] on icon at bounding box center [260, 812] width 8 height 12
drag, startPoint x: 264, startPoint y: 790, endPoint x: 259, endPoint y: 818, distance: 28.4
click at [262, 802] on icon at bounding box center [262, 812] width 13 height 22
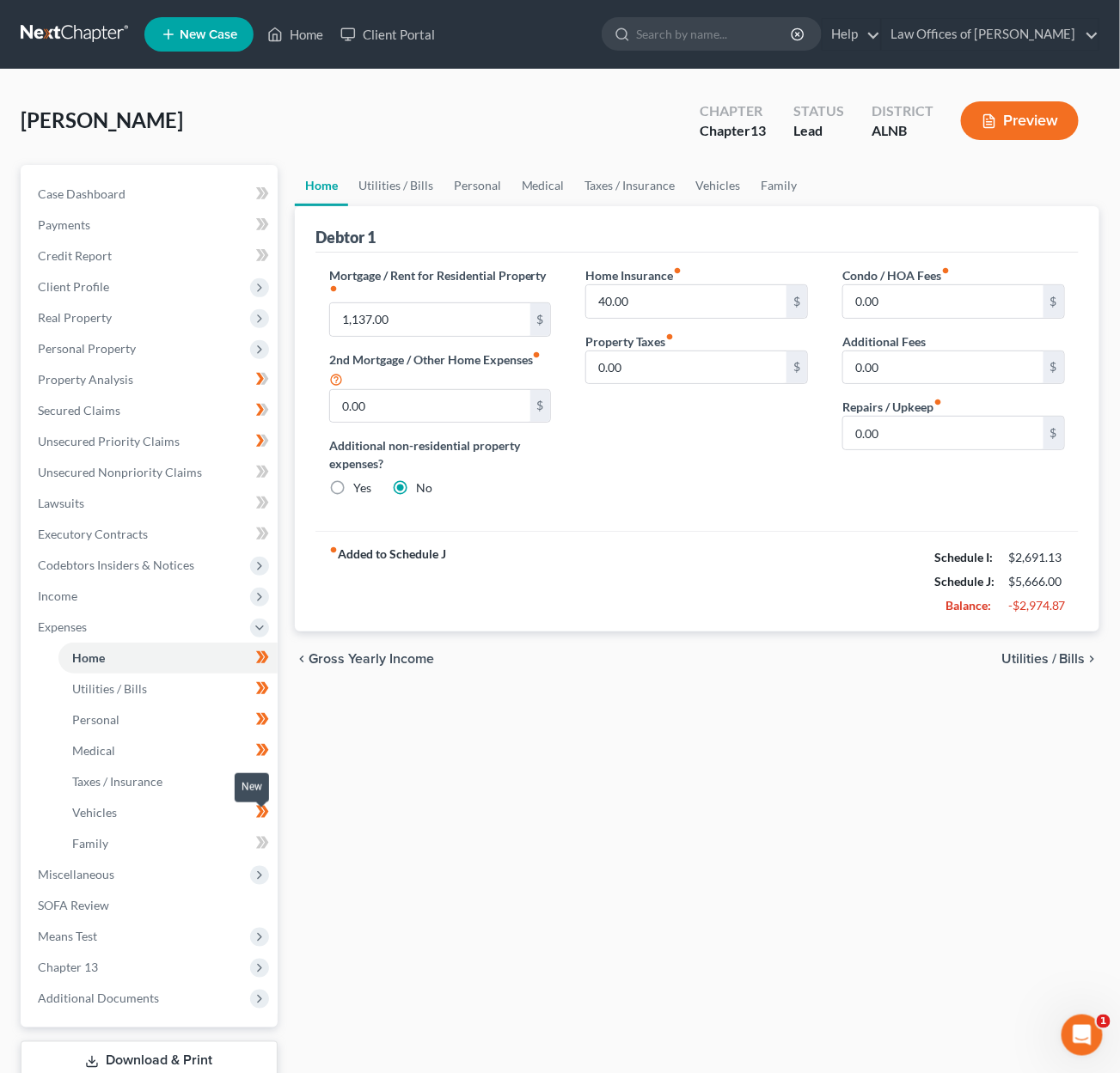
click at [259, 832] on icon at bounding box center [262, 843] width 13 height 22
click at [407, 186] on link "Utilities / Bills" at bounding box center [396, 186] width 95 height 42
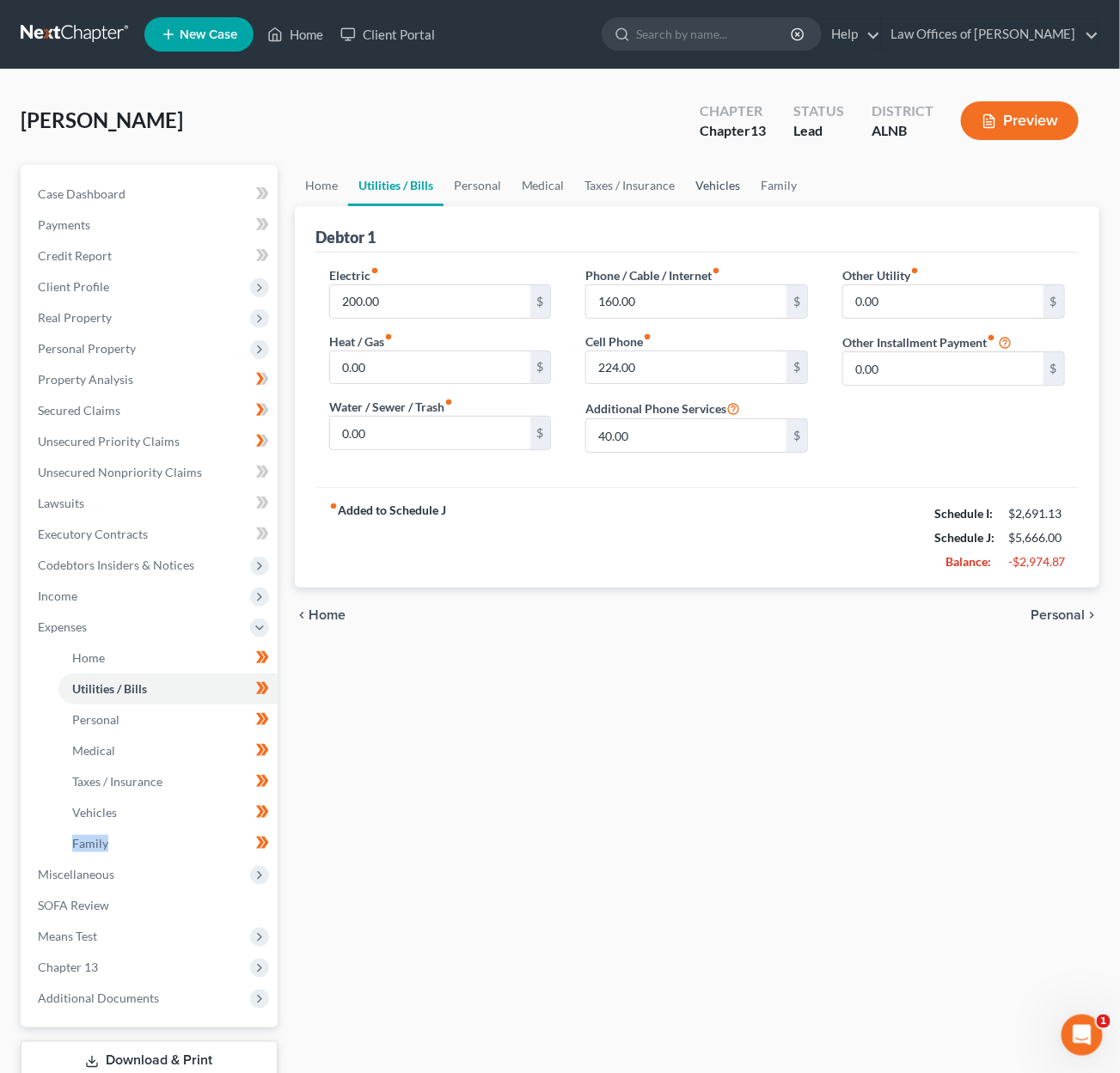
click at [706, 184] on link "Vehicles" at bounding box center [718, 186] width 65 height 42
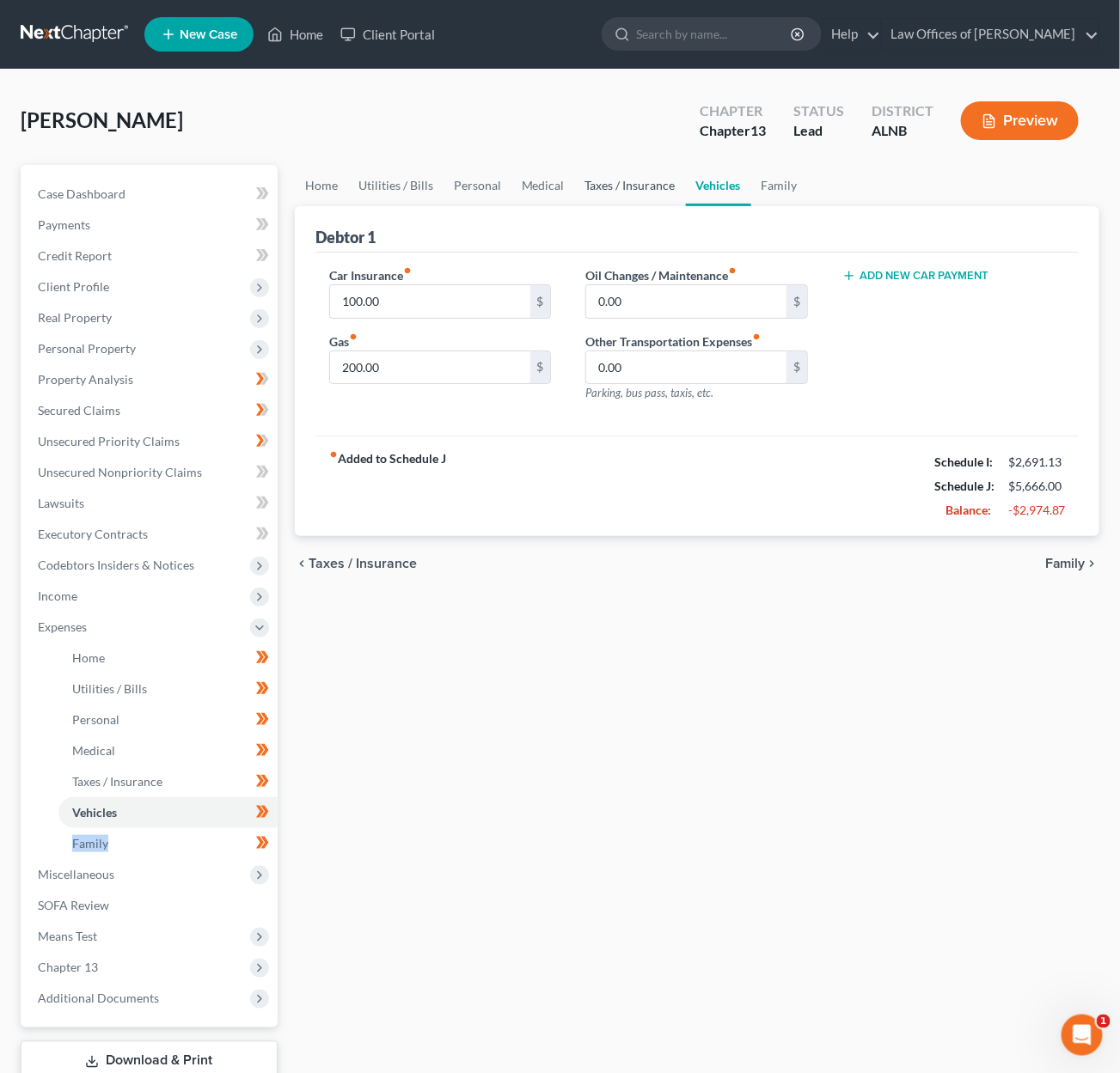
click at [606, 178] on link "Taxes / Insurance" at bounding box center [631, 186] width 111 height 42
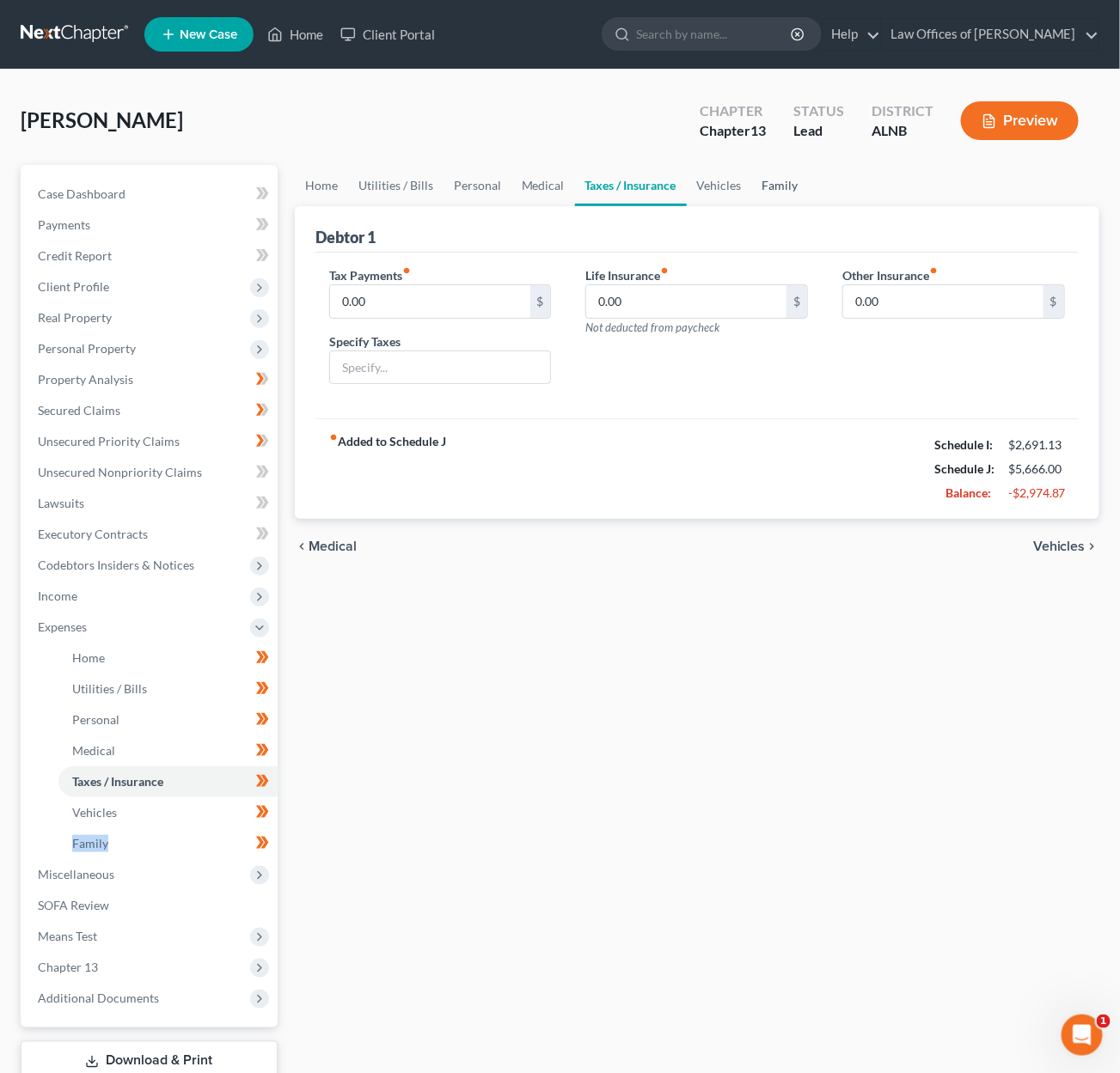
click at [777, 184] on link "Family" at bounding box center [780, 186] width 56 height 42
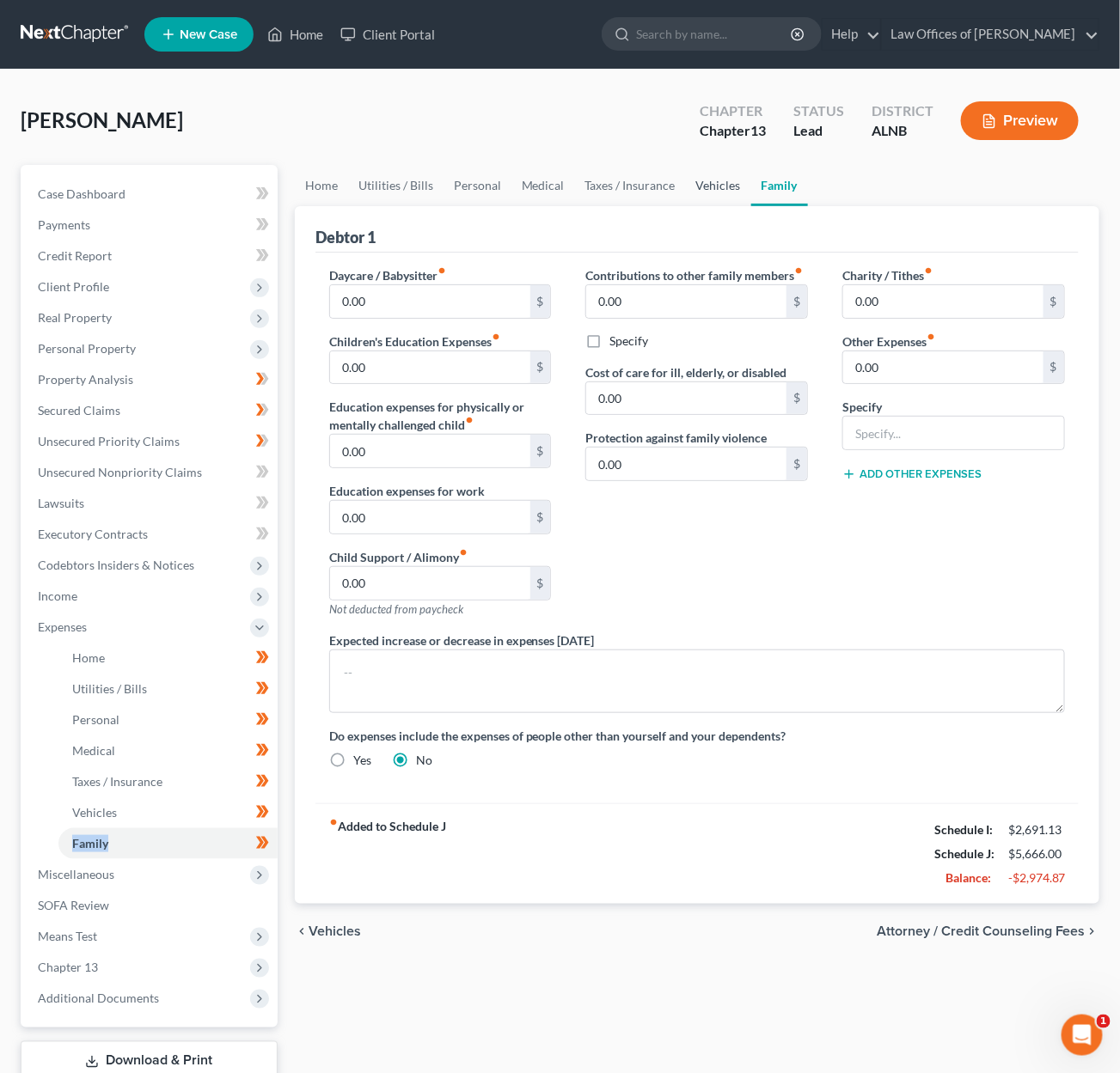
click at [736, 185] on link "Vehicles" at bounding box center [718, 186] width 65 height 42
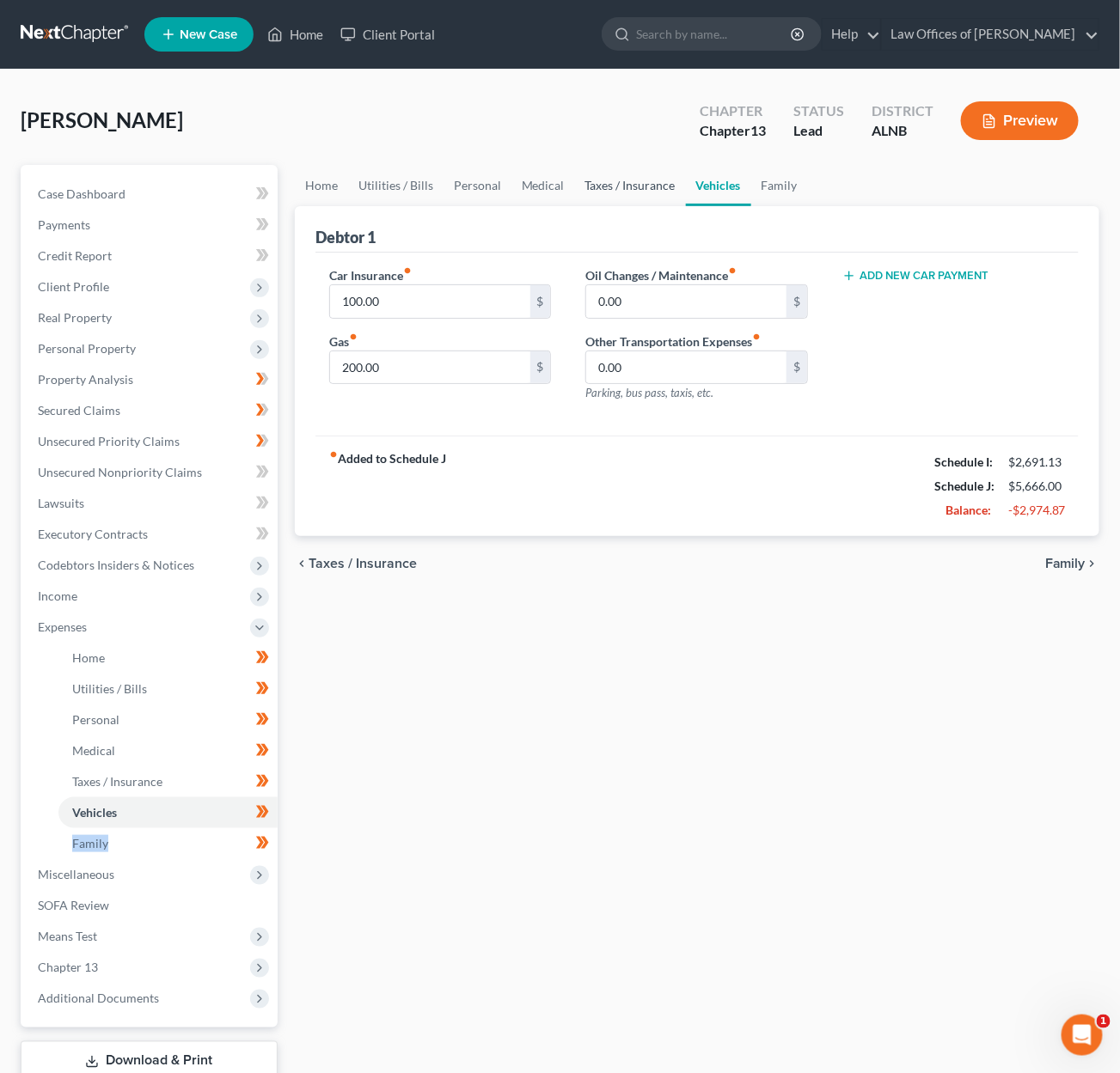
click at [599, 181] on link "Taxes / Insurance" at bounding box center [631, 186] width 111 height 42
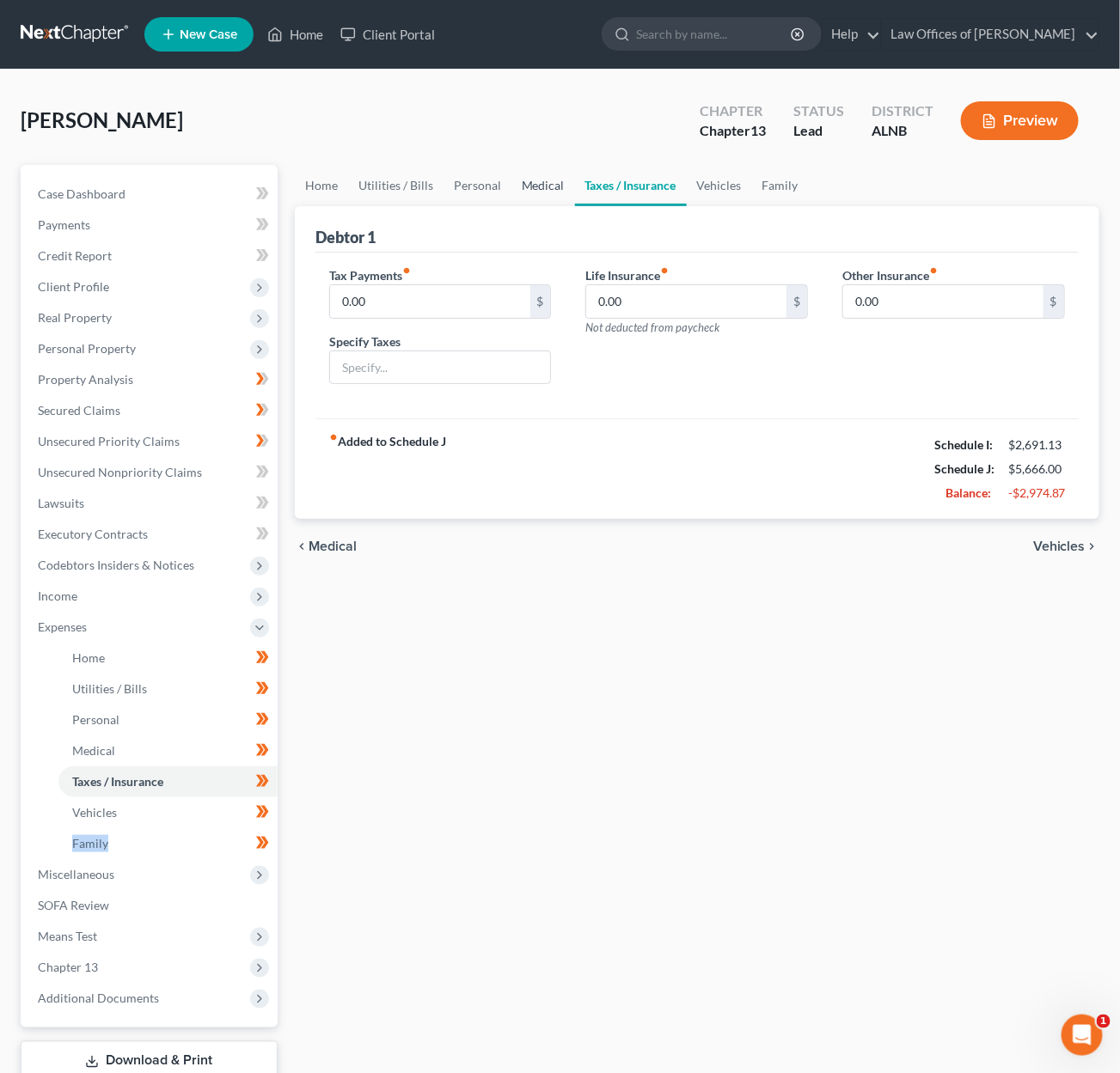
click at [548, 181] on link "Medical" at bounding box center [542, 186] width 63 height 42
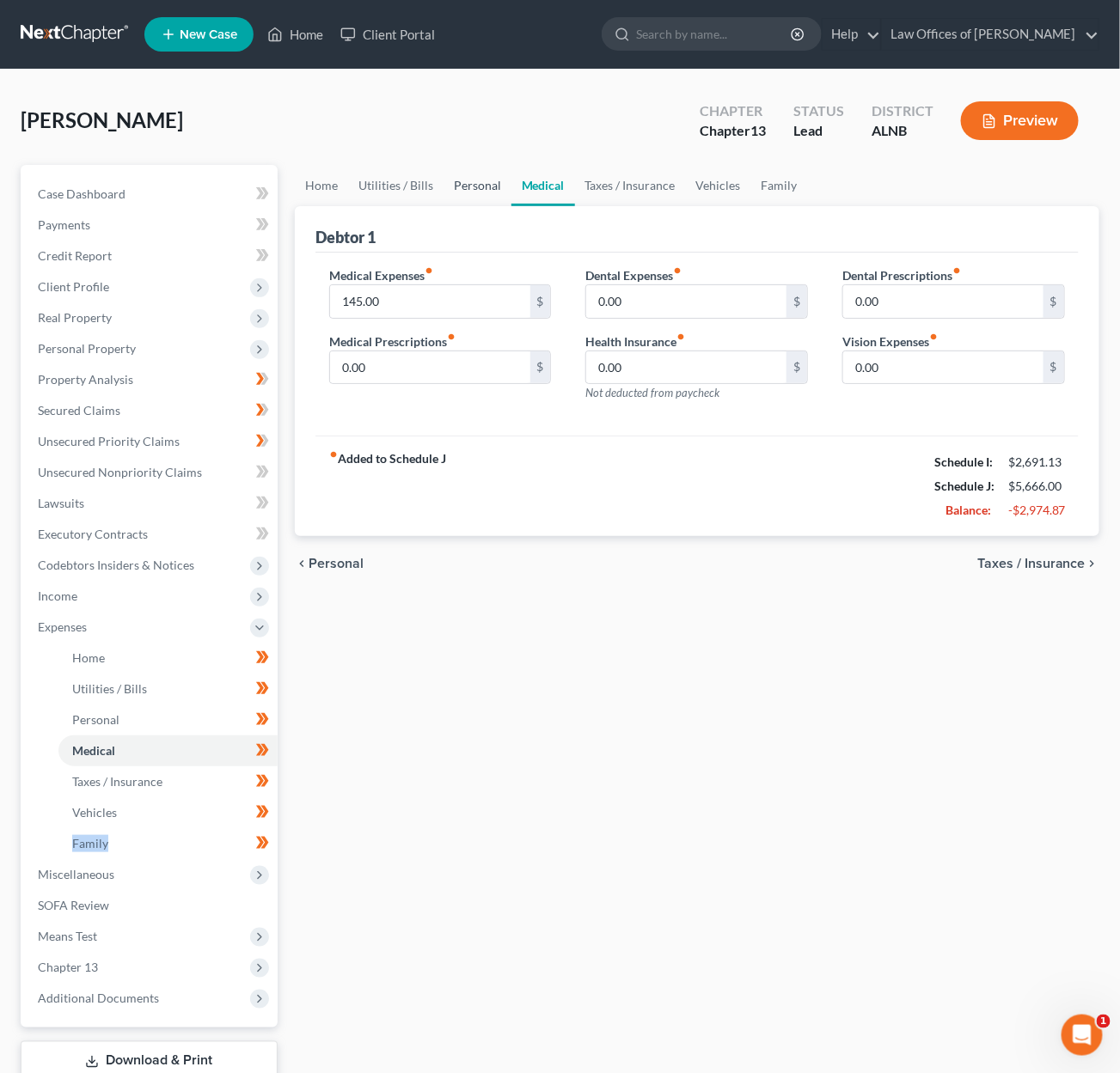
click at [471, 185] on link "Personal" at bounding box center [477, 186] width 68 height 42
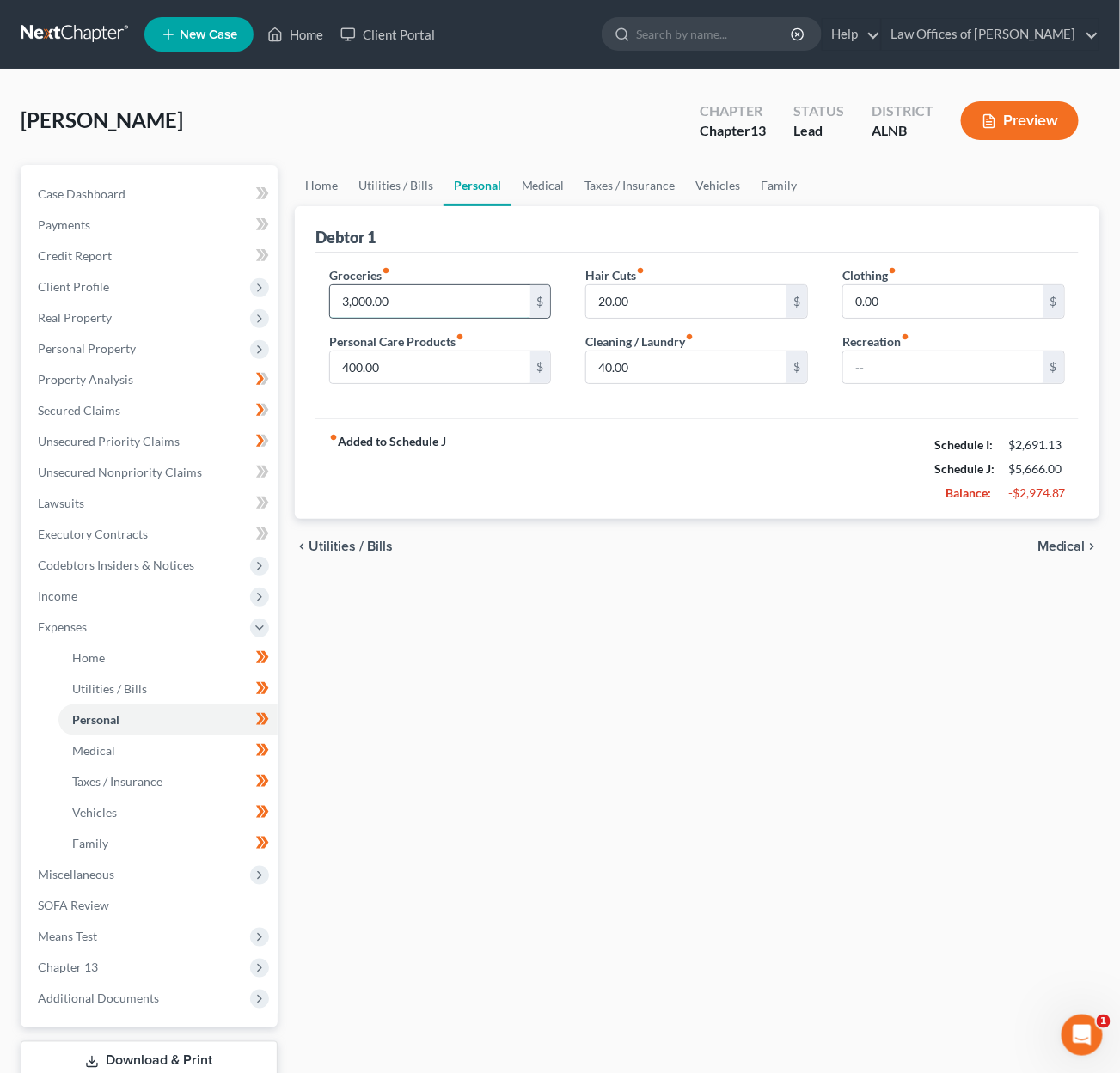
click at [362, 301] on input "3,000.00" at bounding box center [430, 301] width 200 height 33
type input "300"
click at [393, 369] on input "400.00" at bounding box center [430, 368] width 200 height 33
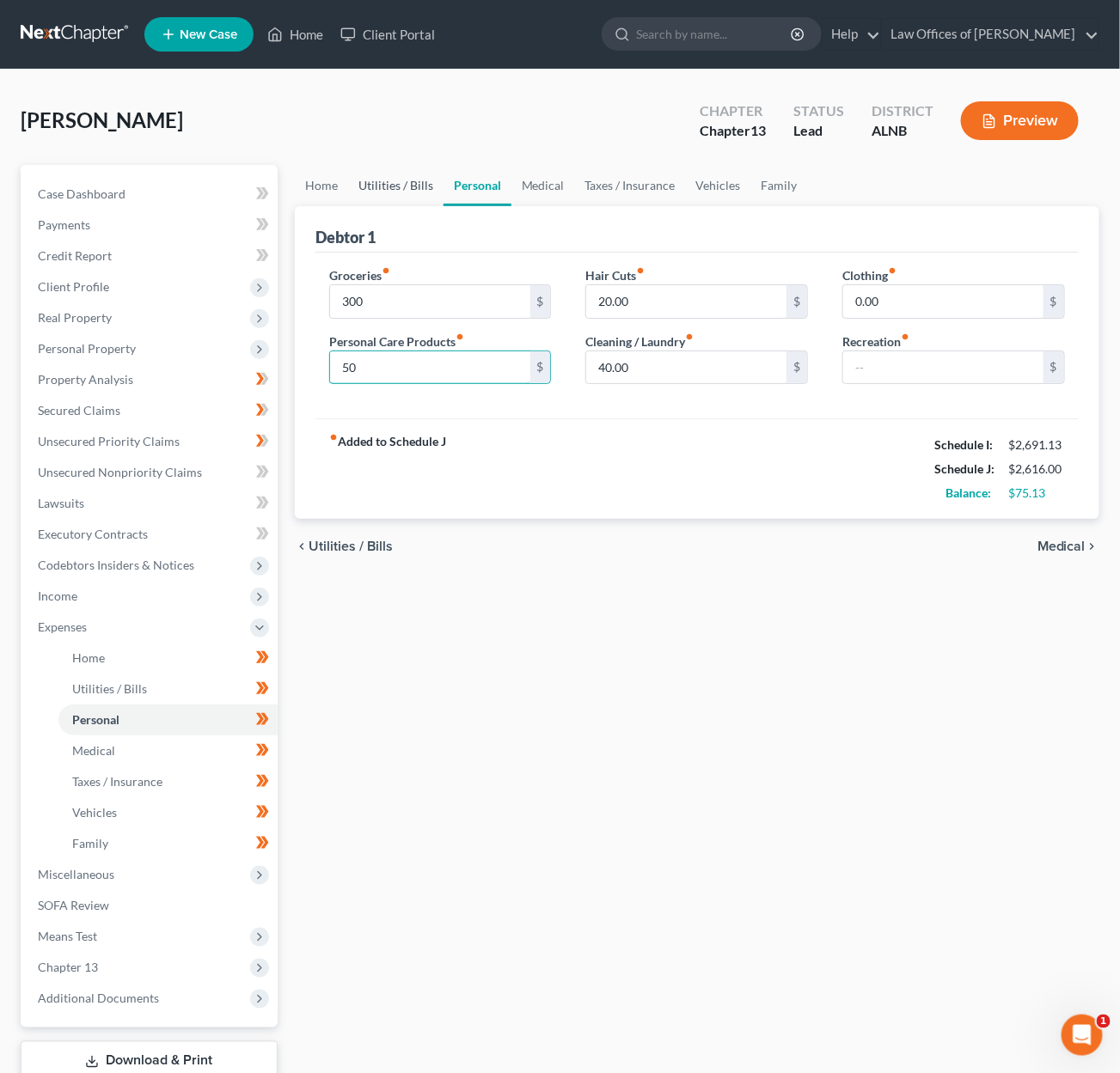
type input "50"
click at [401, 180] on link "Utilities / Bills" at bounding box center [396, 186] width 95 height 42
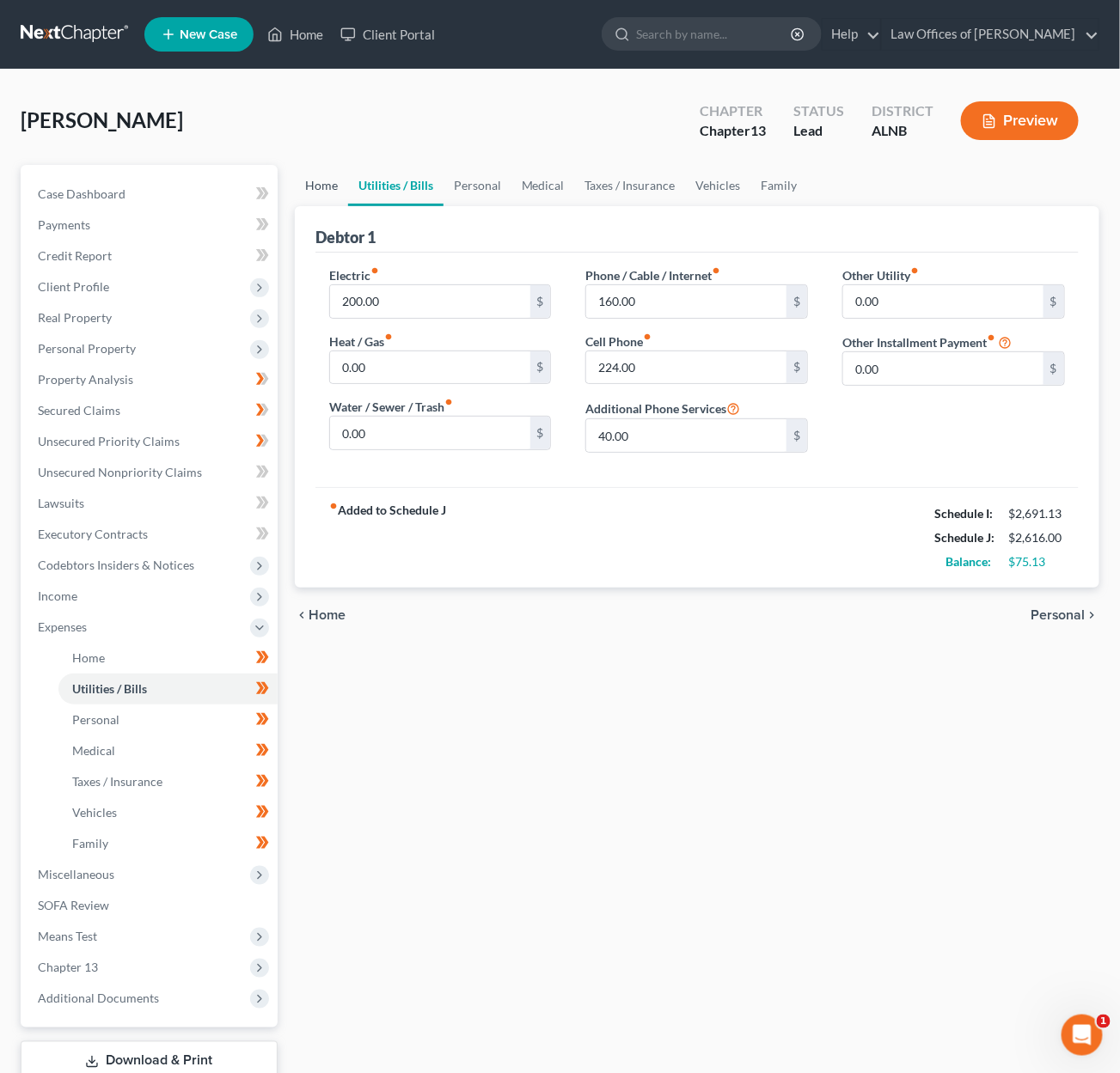
click at [308, 185] on link "Home" at bounding box center [321, 186] width 54 height 42
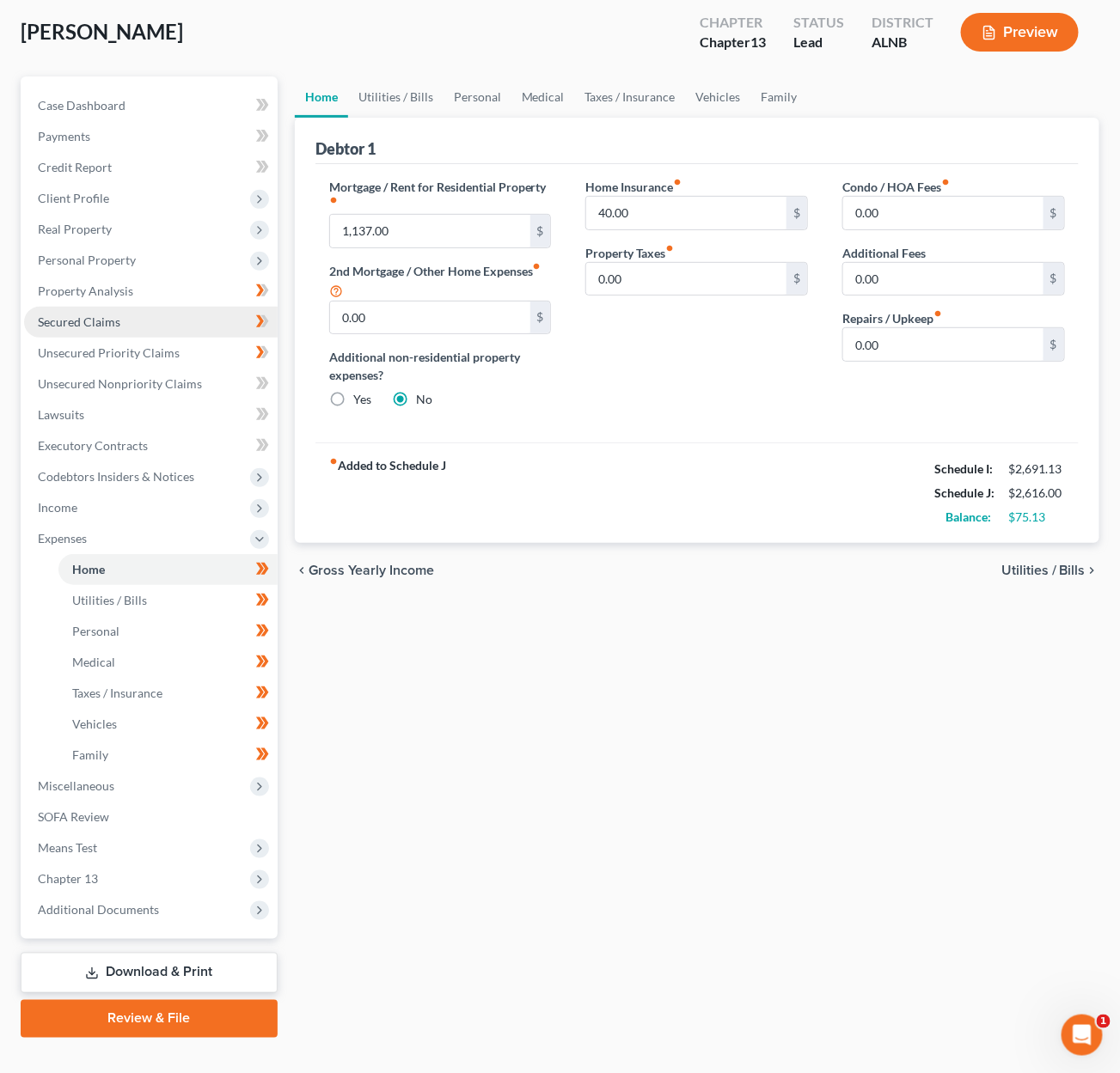
scroll to position [87, 0]
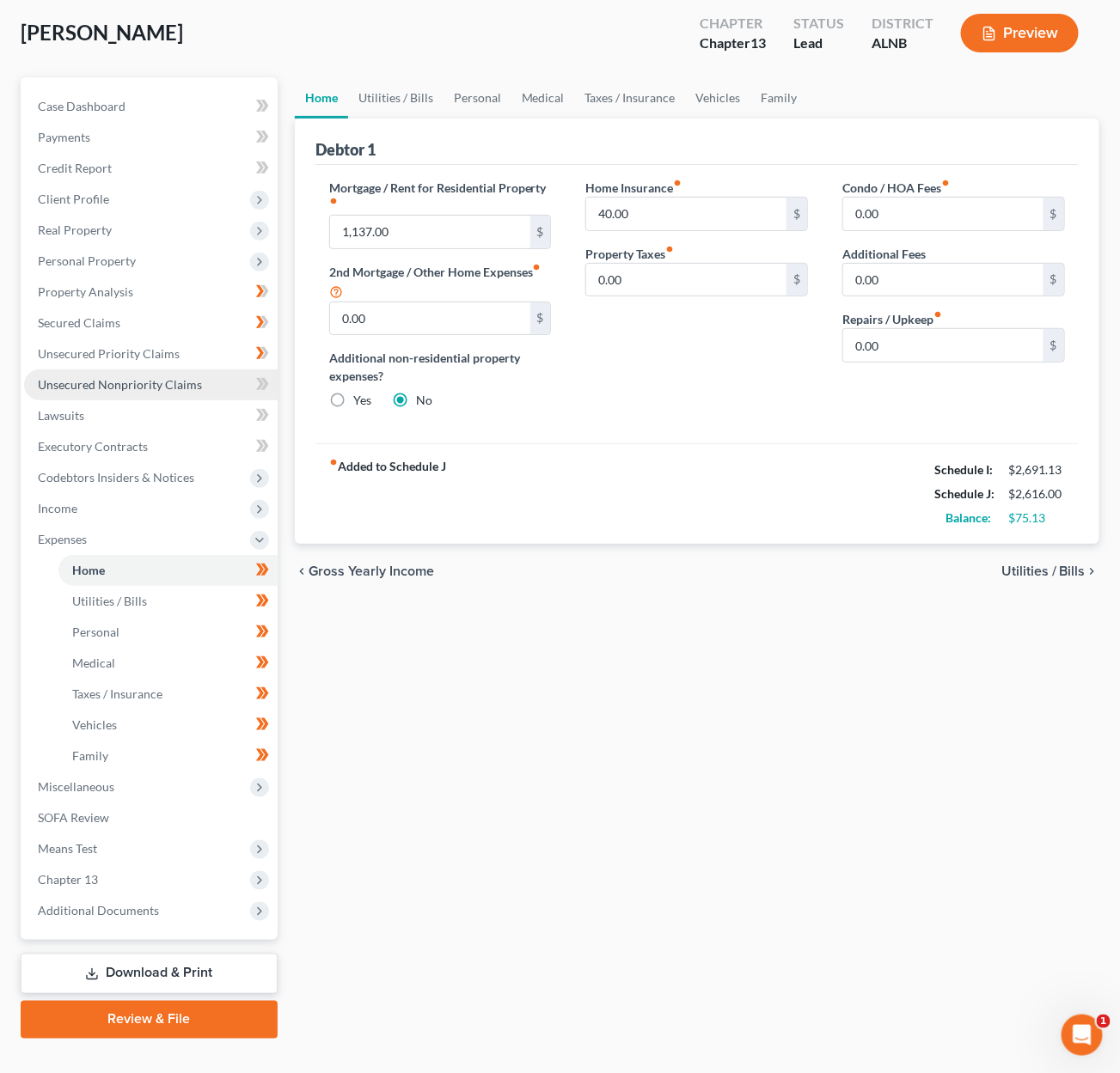
click at [174, 378] on span "Unsecured Nonpriority Claims" at bounding box center [120, 385] width 165 height 15
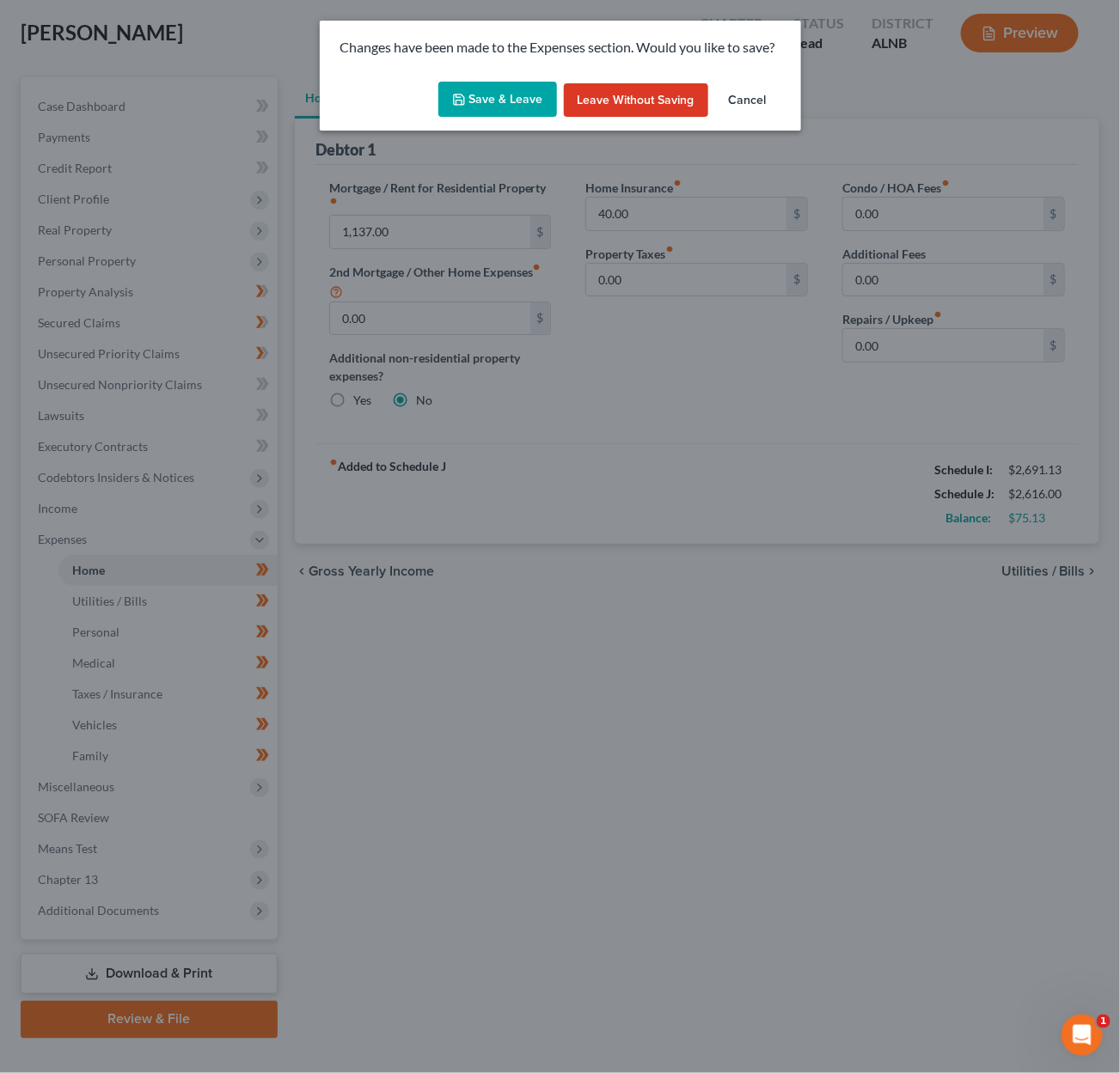
click at [520, 104] on button "Save & Leave" at bounding box center [497, 100] width 119 height 36
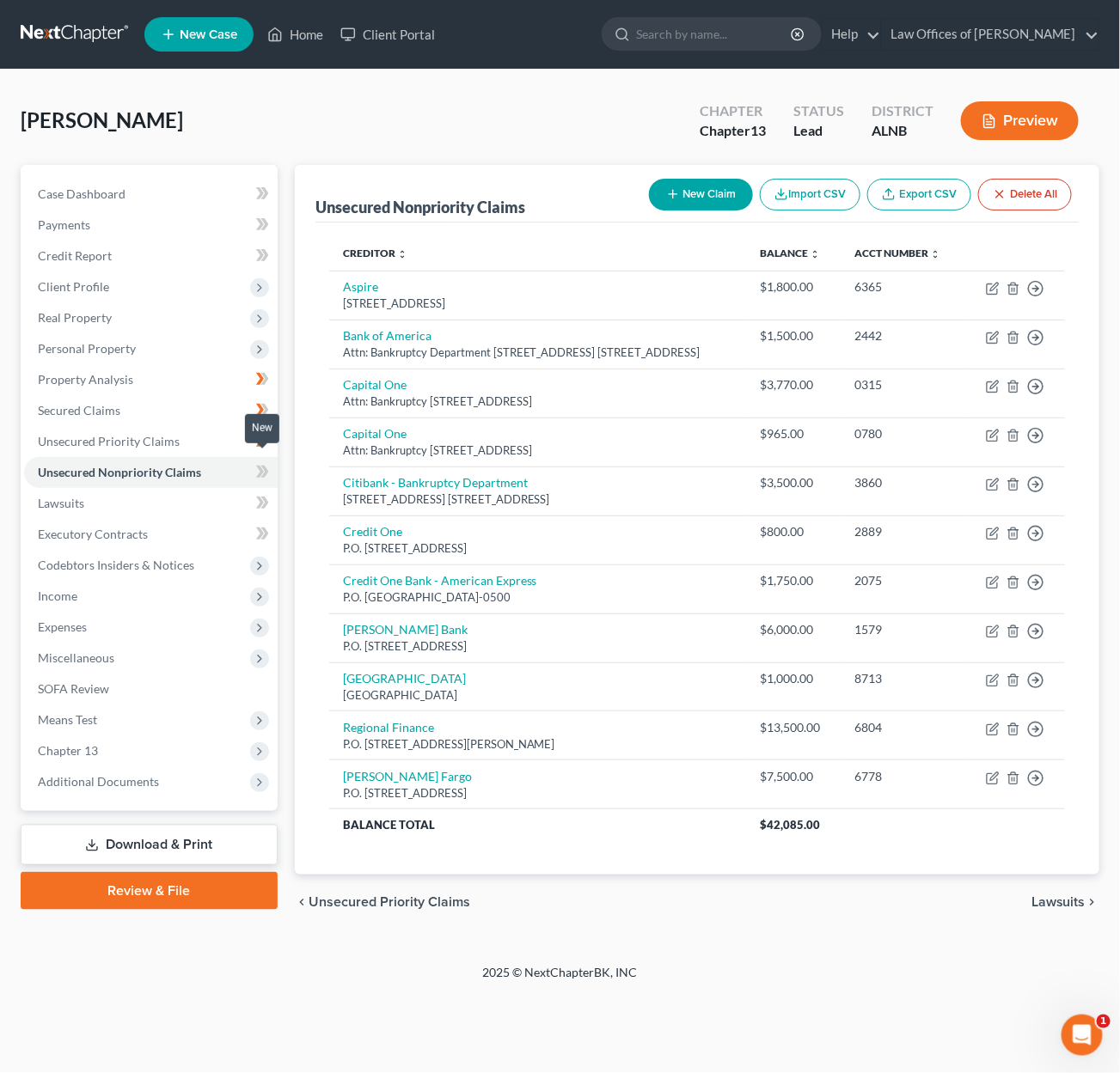
click at [265, 466] on icon at bounding box center [264, 472] width 8 height 12
click at [204, 490] on link "Lawsuits" at bounding box center [151, 504] width 254 height 31
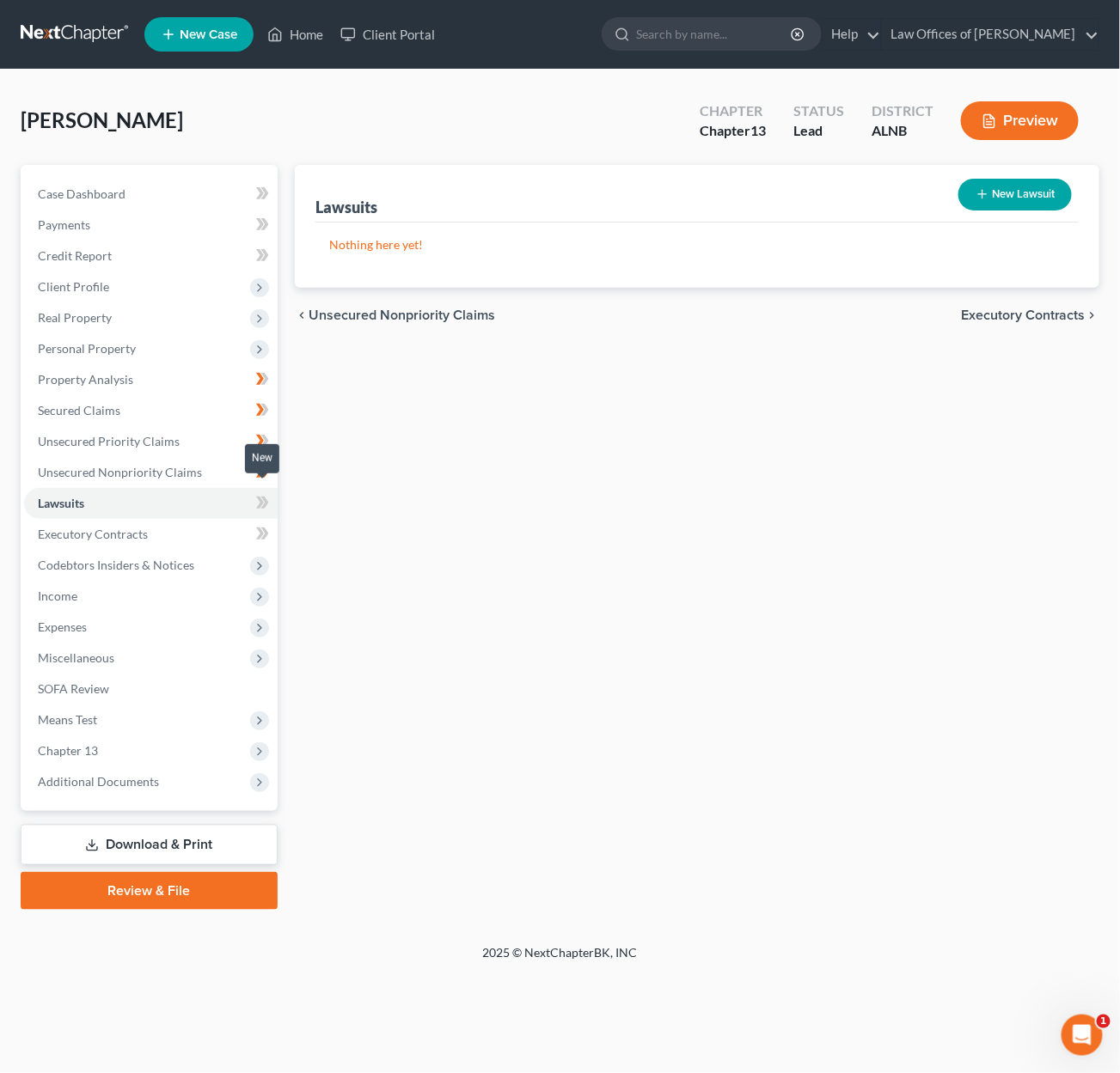
click at [268, 497] on icon at bounding box center [264, 503] width 8 height 12
click at [195, 519] on link "Executory Contracts" at bounding box center [151, 534] width 254 height 31
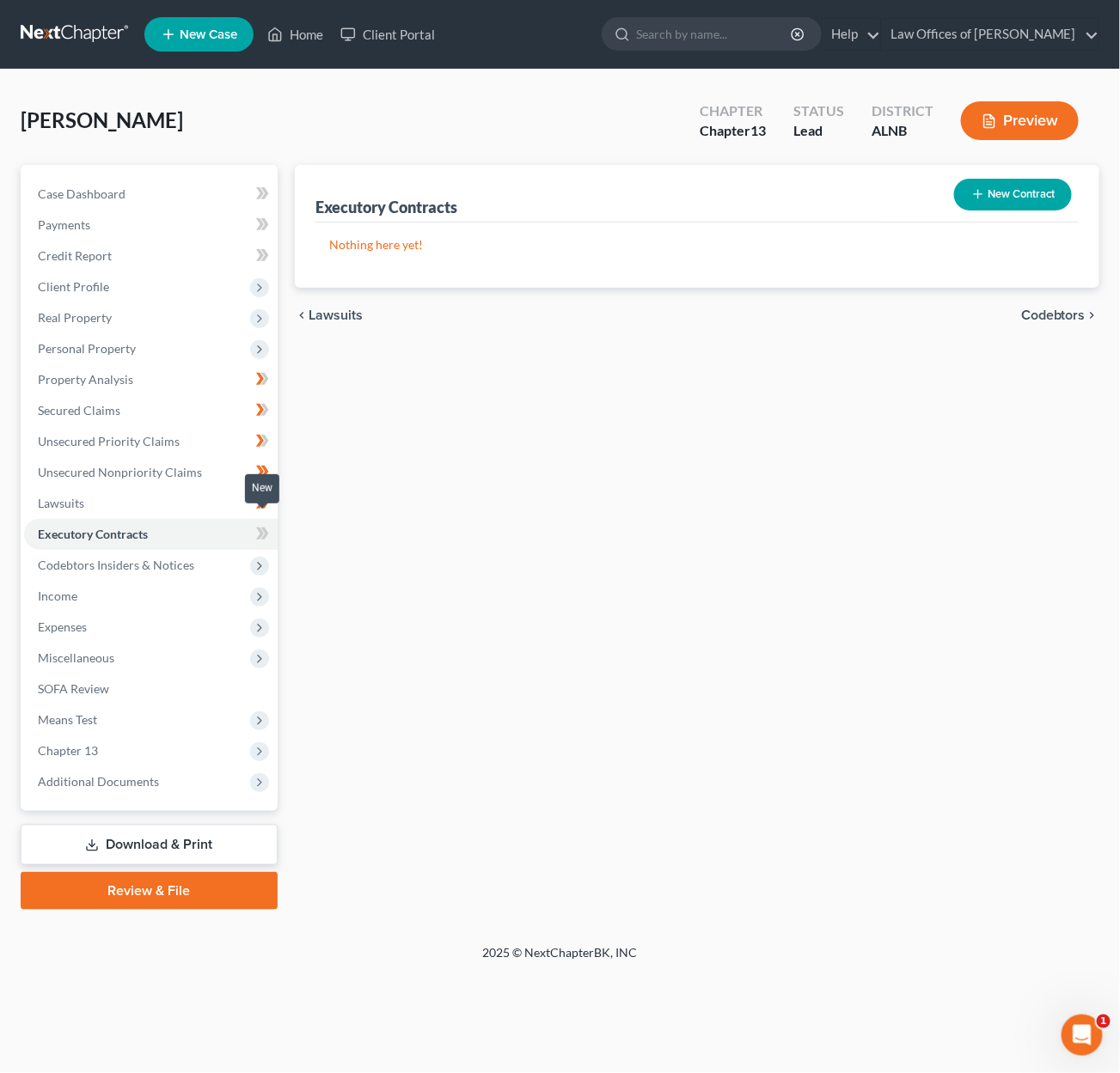
click at [269, 523] on span at bounding box center [262, 536] width 30 height 26
click at [214, 550] on span "Codebtors Insiders & Notices" at bounding box center [151, 566] width 254 height 31
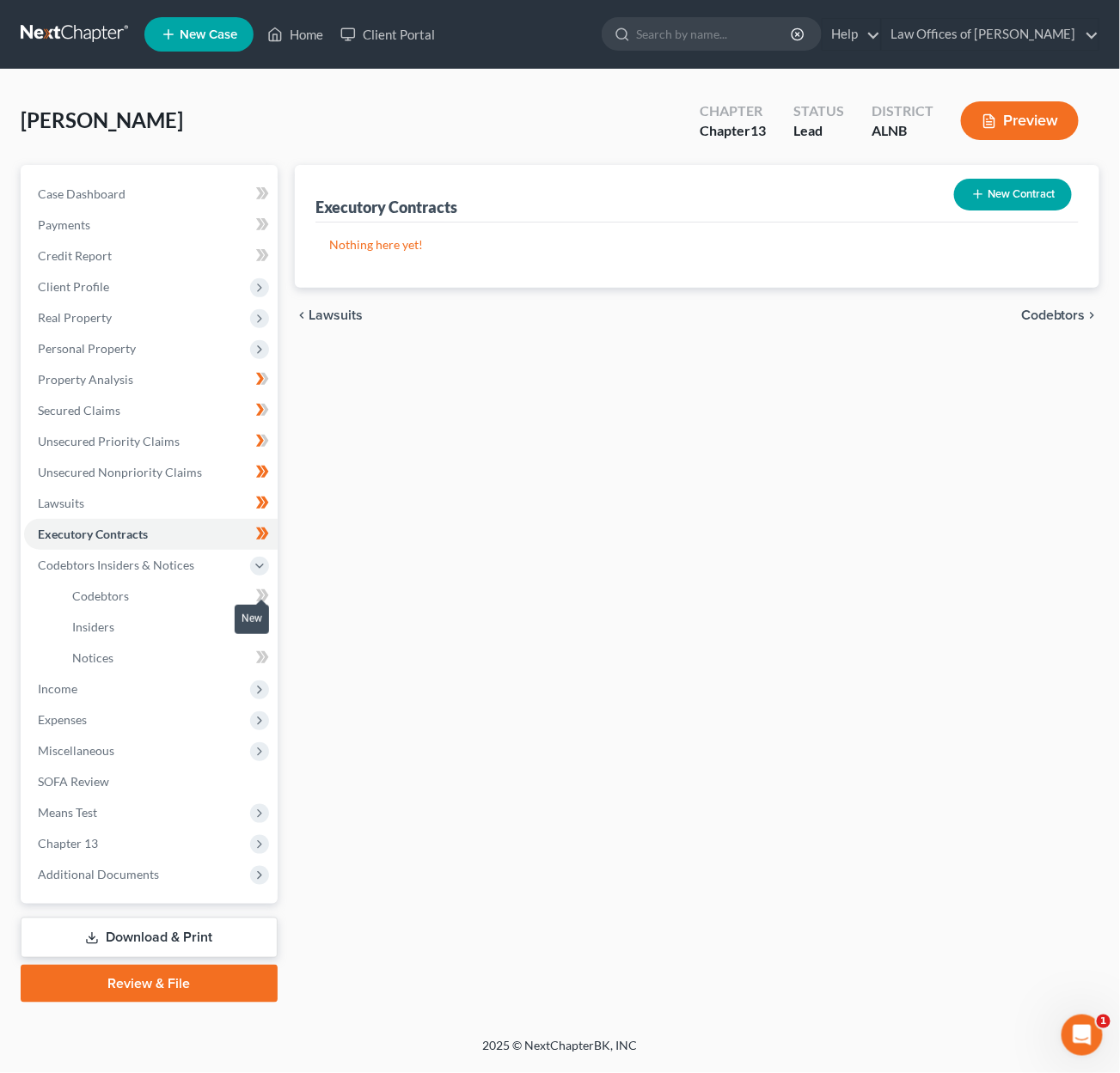
click at [262, 585] on icon at bounding box center [262, 596] width 13 height 22
click at [260, 620] on icon at bounding box center [260, 626] width 8 height 12
click at [257, 647] on icon at bounding box center [262, 657] width 13 height 22
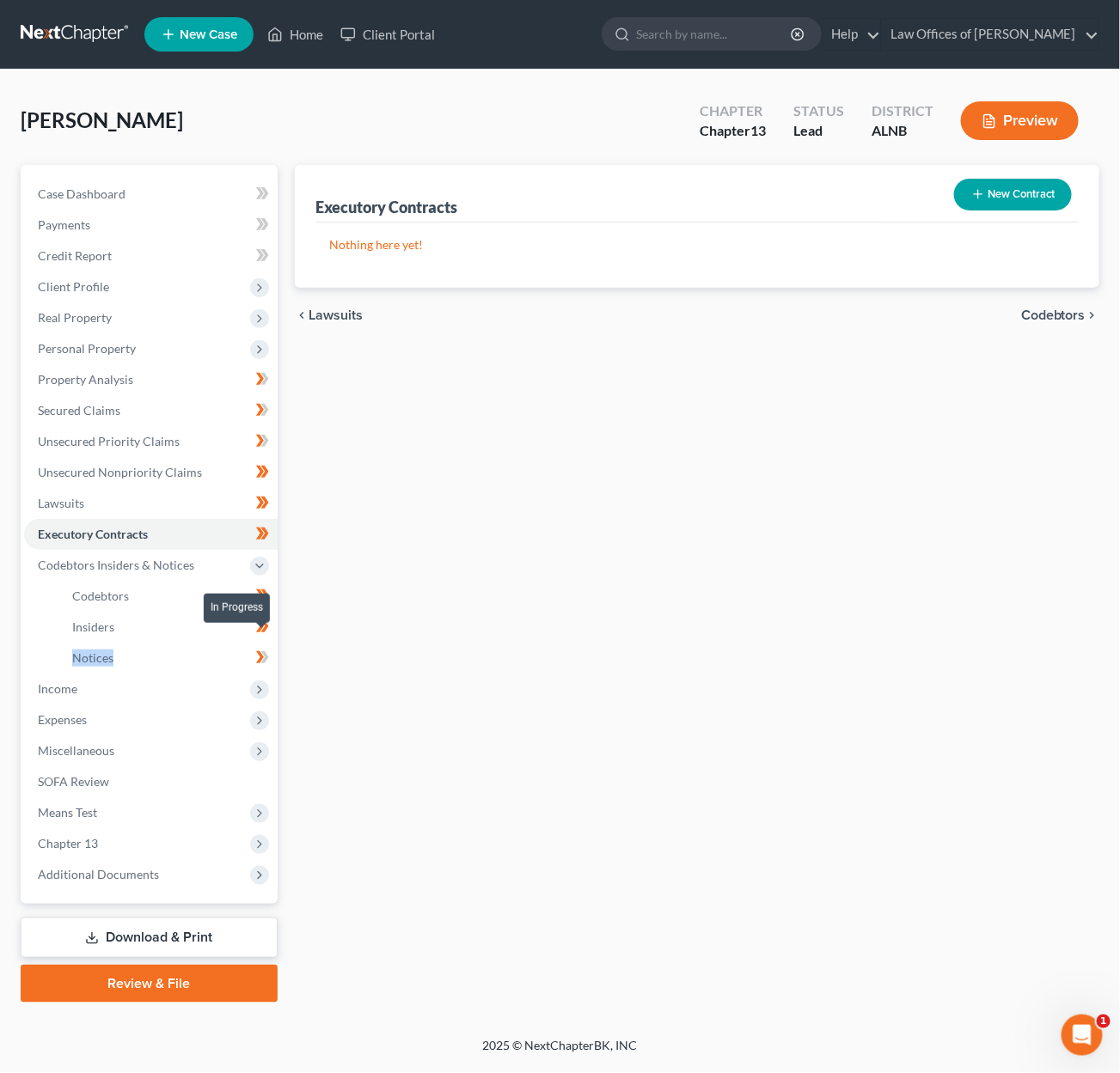
click at [257, 647] on icon at bounding box center [262, 657] width 13 height 22
click at [204, 643] on link "Notices" at bounding box center [167, 658] width 219 height 31
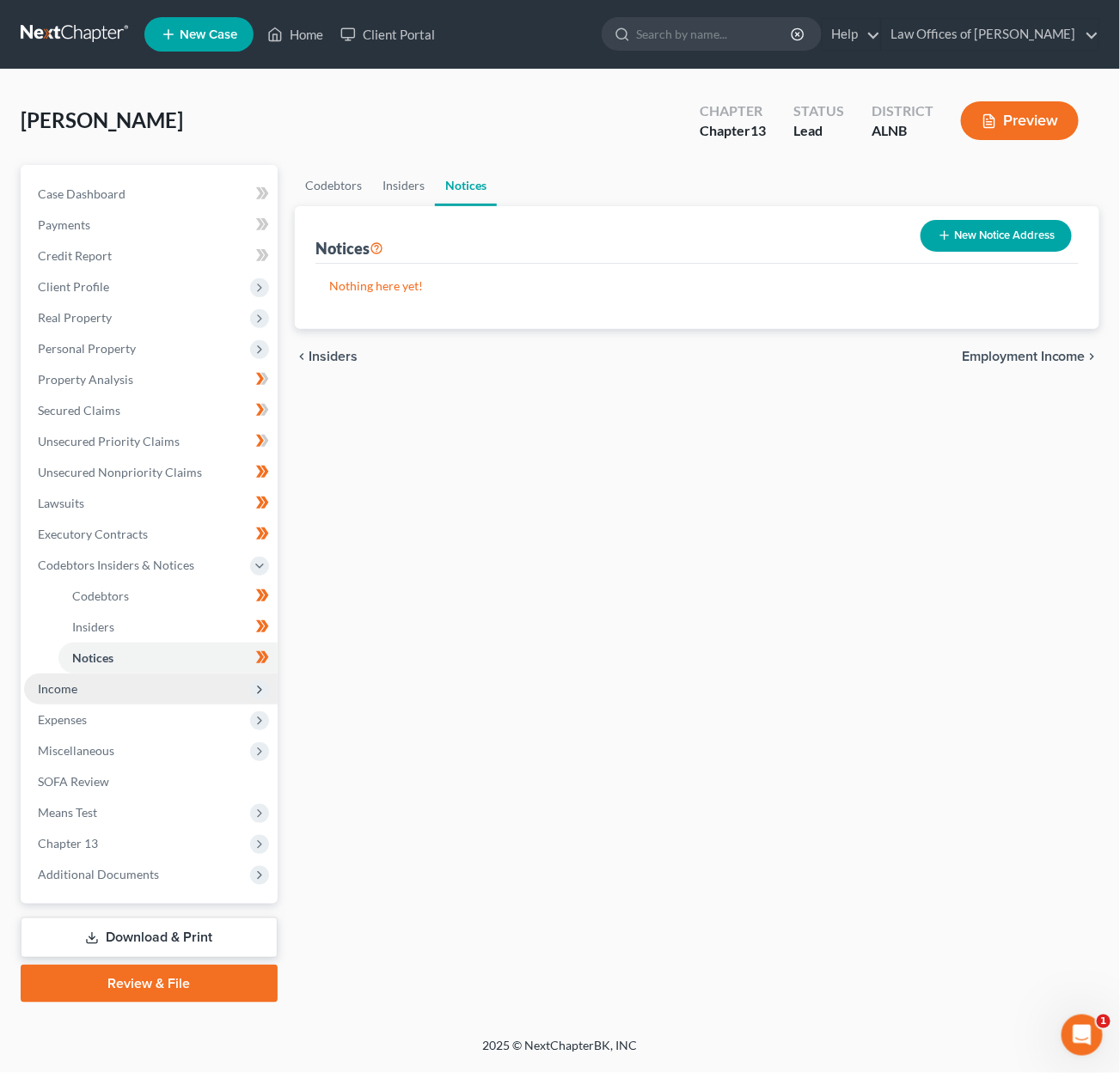
click at [184, 674] on span "Income" at bounding box center [151, 689] width 254 height 31
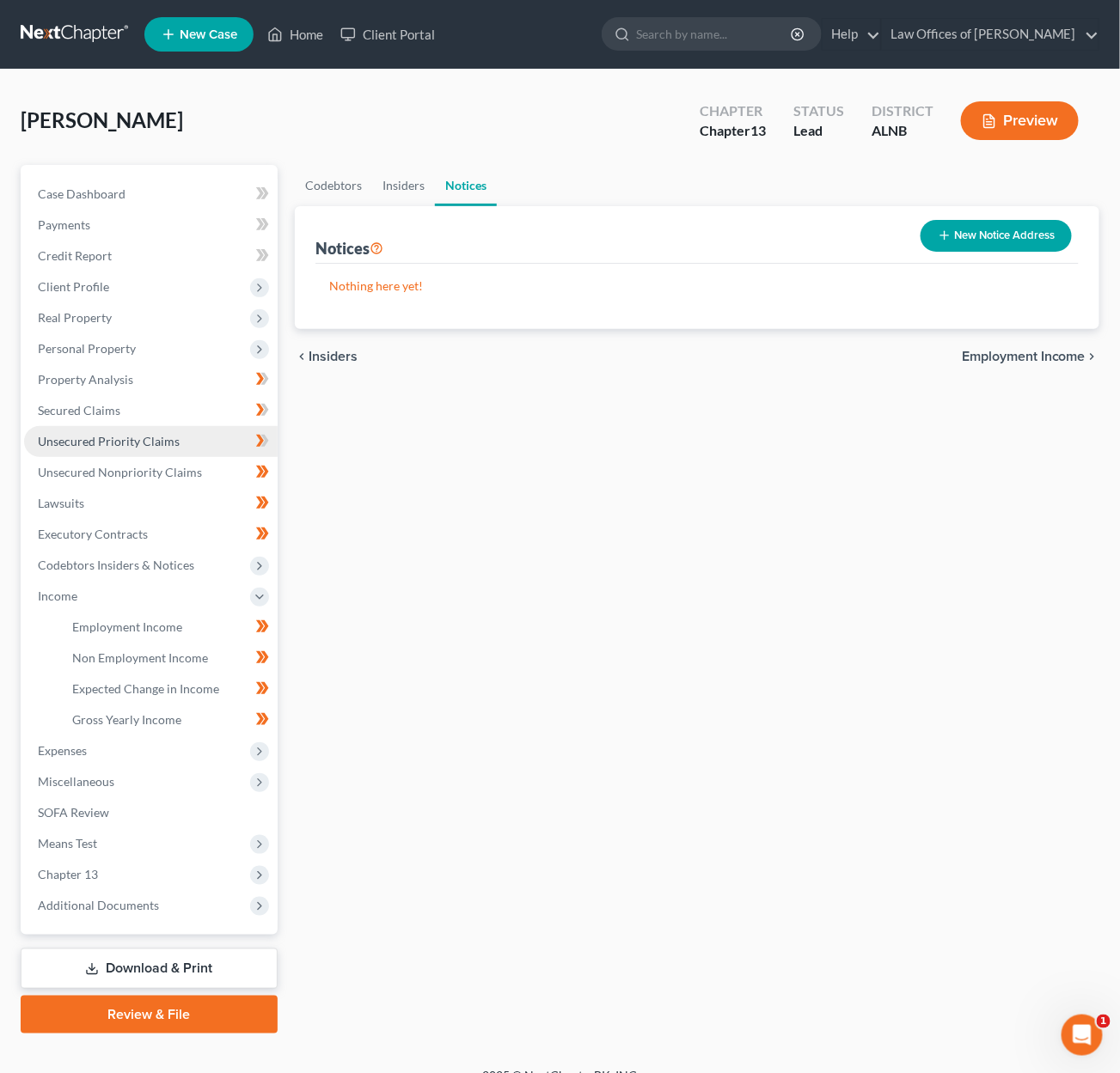
click at [230, 436] on link "Unsecured Priority Claims" at bounding box center [151, 442] width 254 height 31
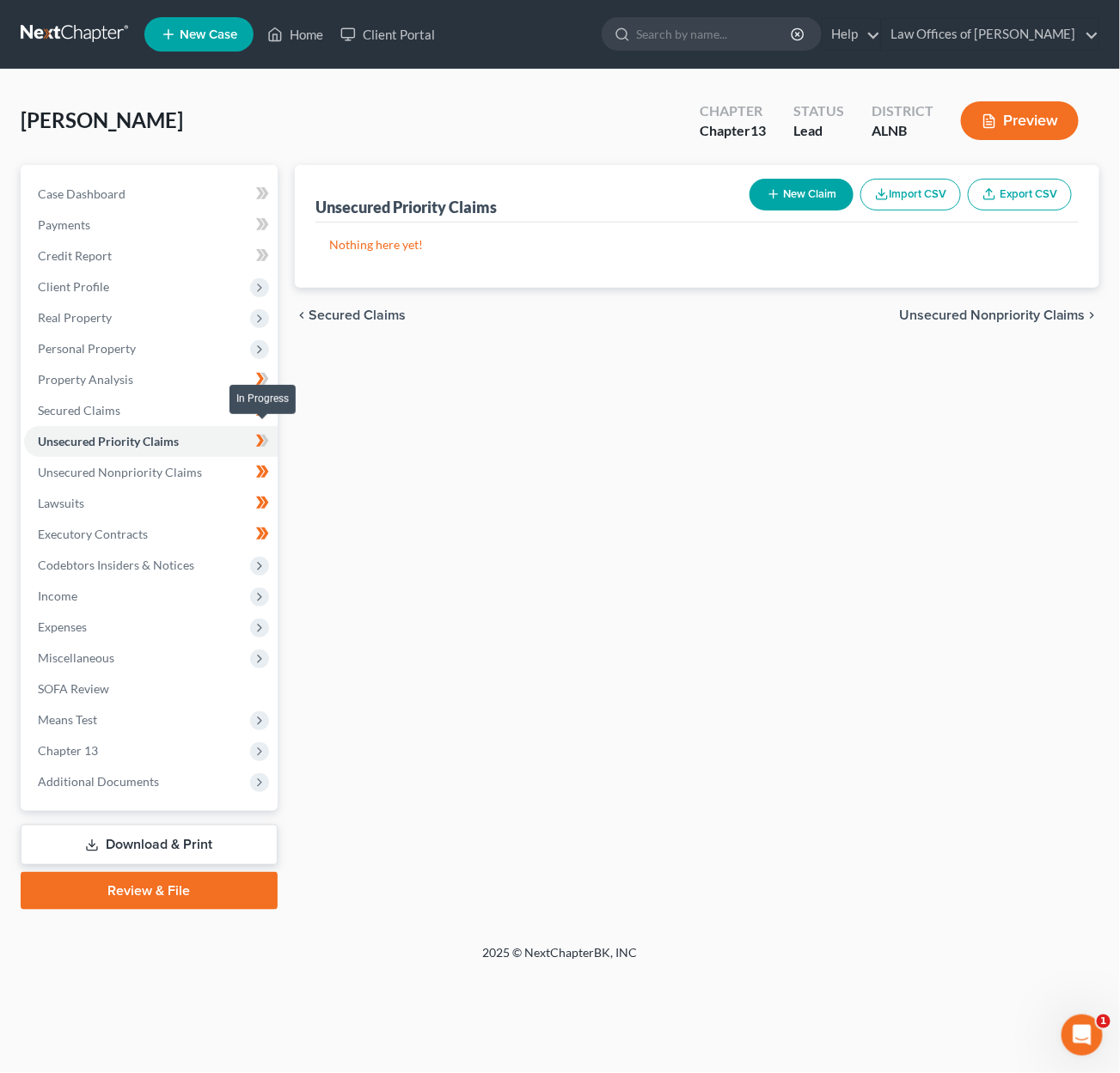
click at [265, 430] on icon at bounding box center [262, 441] width 13 height 22
click at [267, 404] on icon at bounding box center [264, 410] width 8 height 12
click at [232, 367] on link "Property Analysis" at bounding box center [151, 380] width 254 height 31
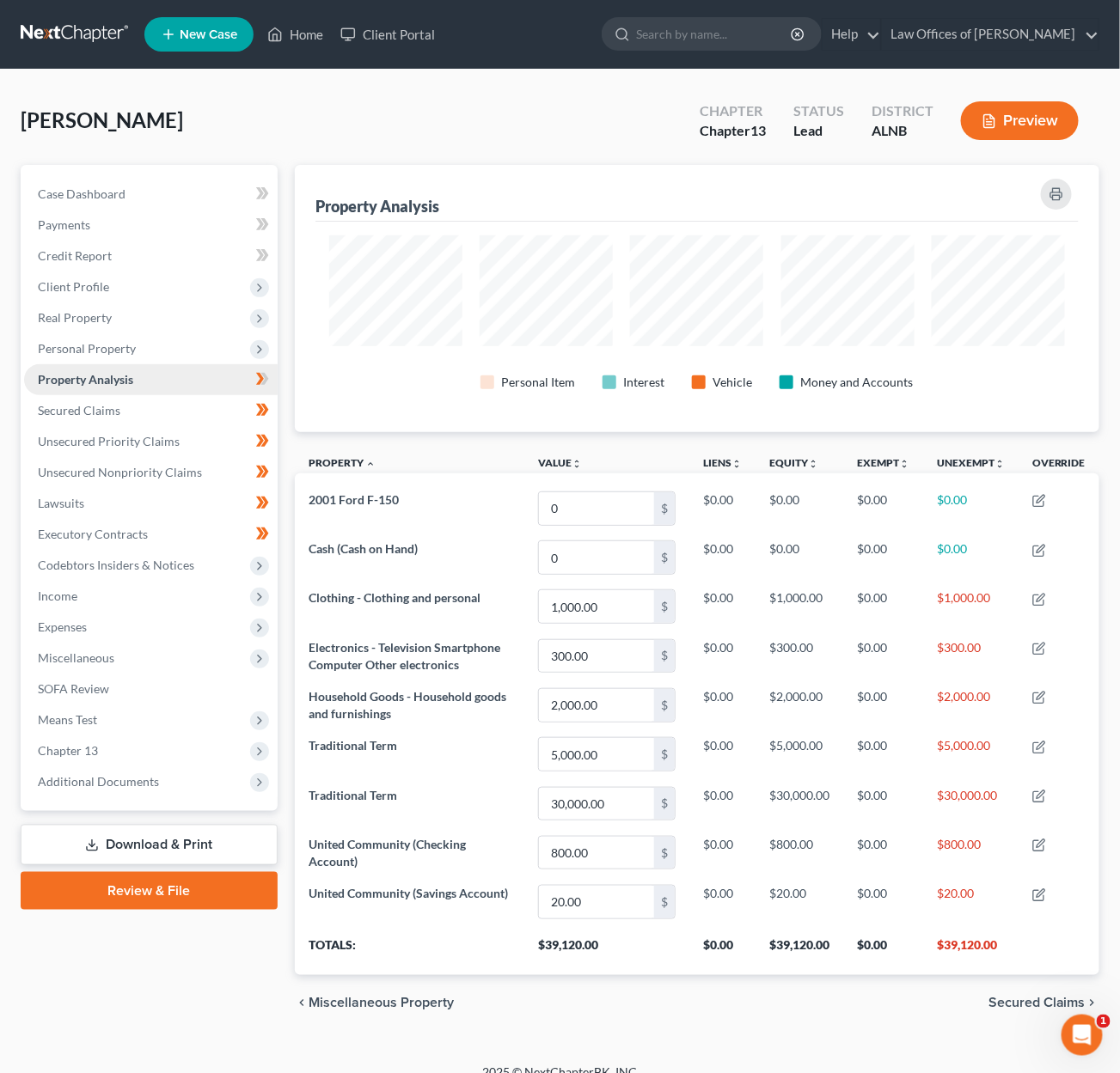
scroll to position [267, 805]
click at [117, 341] on span "Personal Property" at bounding box center [87, 348] width 98 height 15
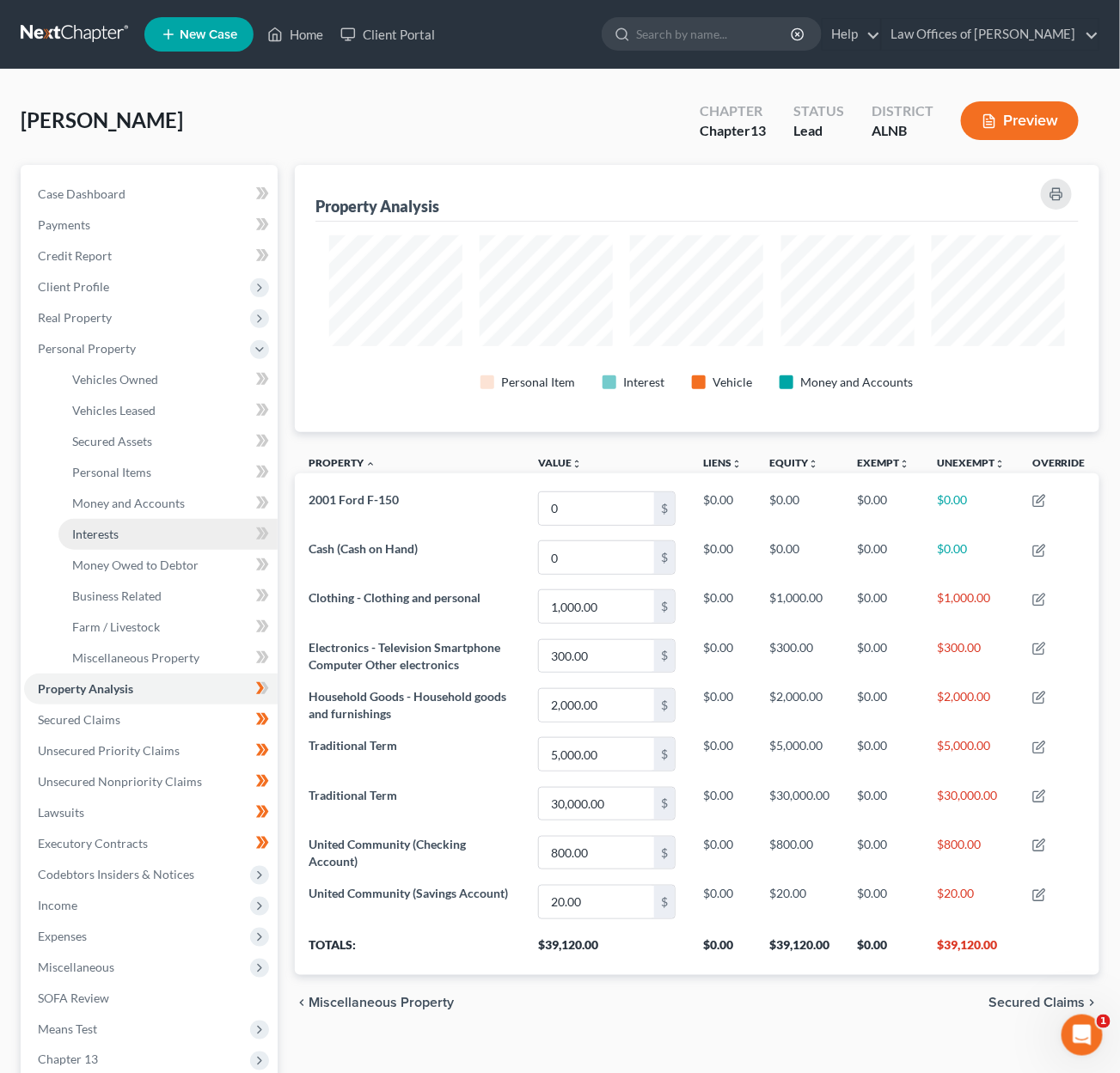
click at [146, 525] on link "Interests" at bounding box center [167, 534] width 219 height 31
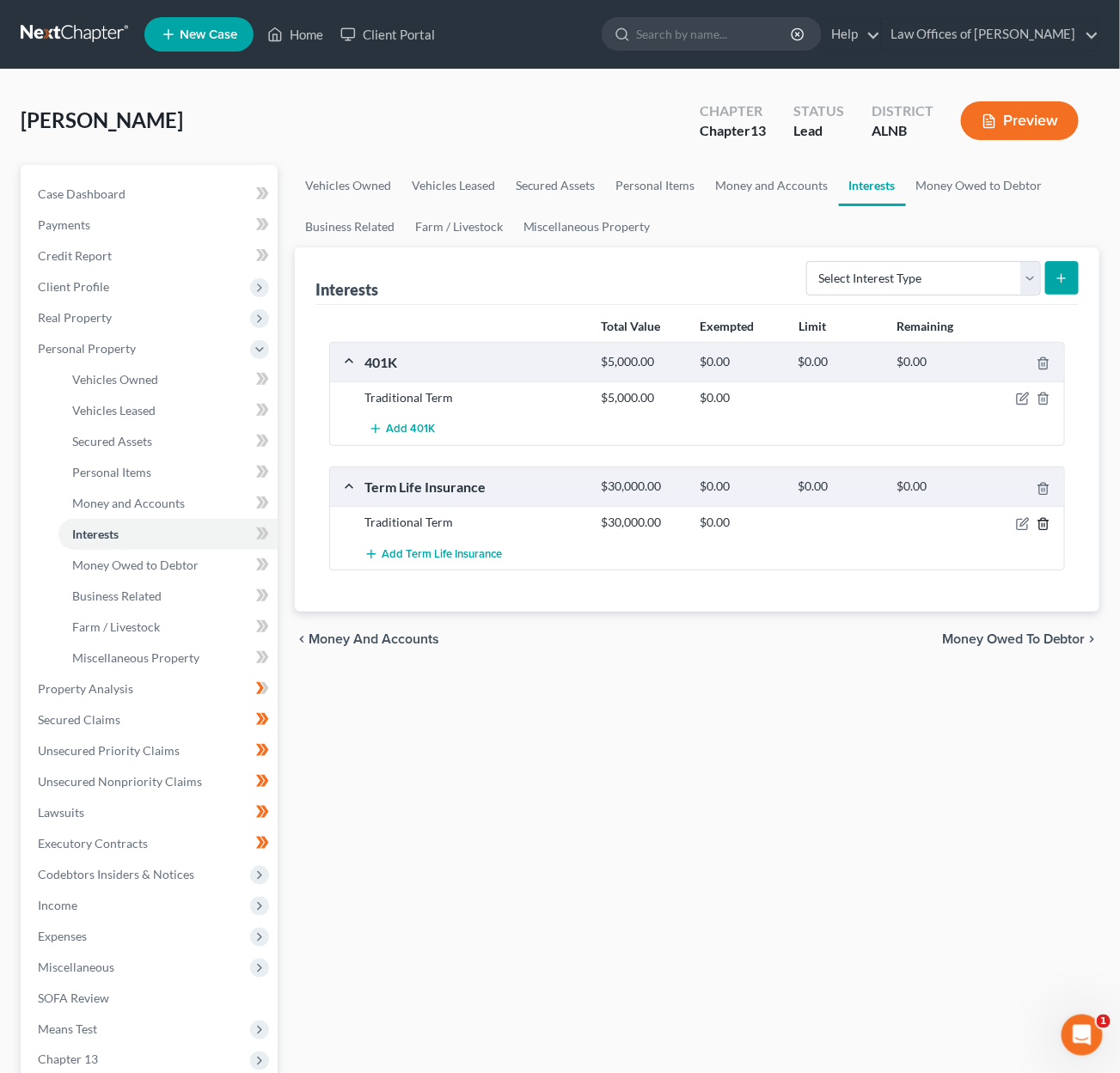
click at [1042, 520] on polyline "button" at bounding box center [1044, 520] width 10 height 0
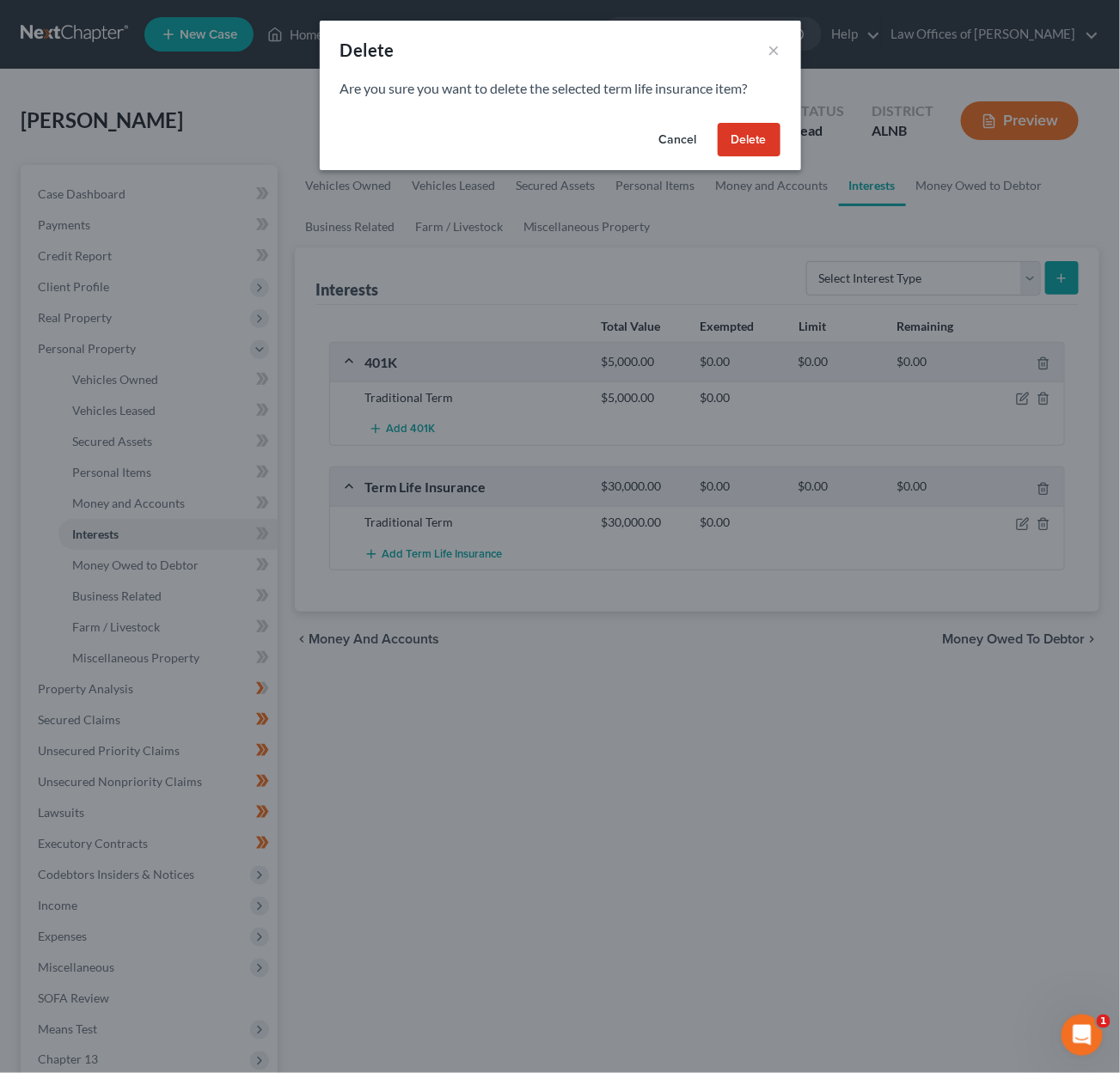
click at [730, 142] on button "Delete" at bounding box center [749, 140] width 62 height 35
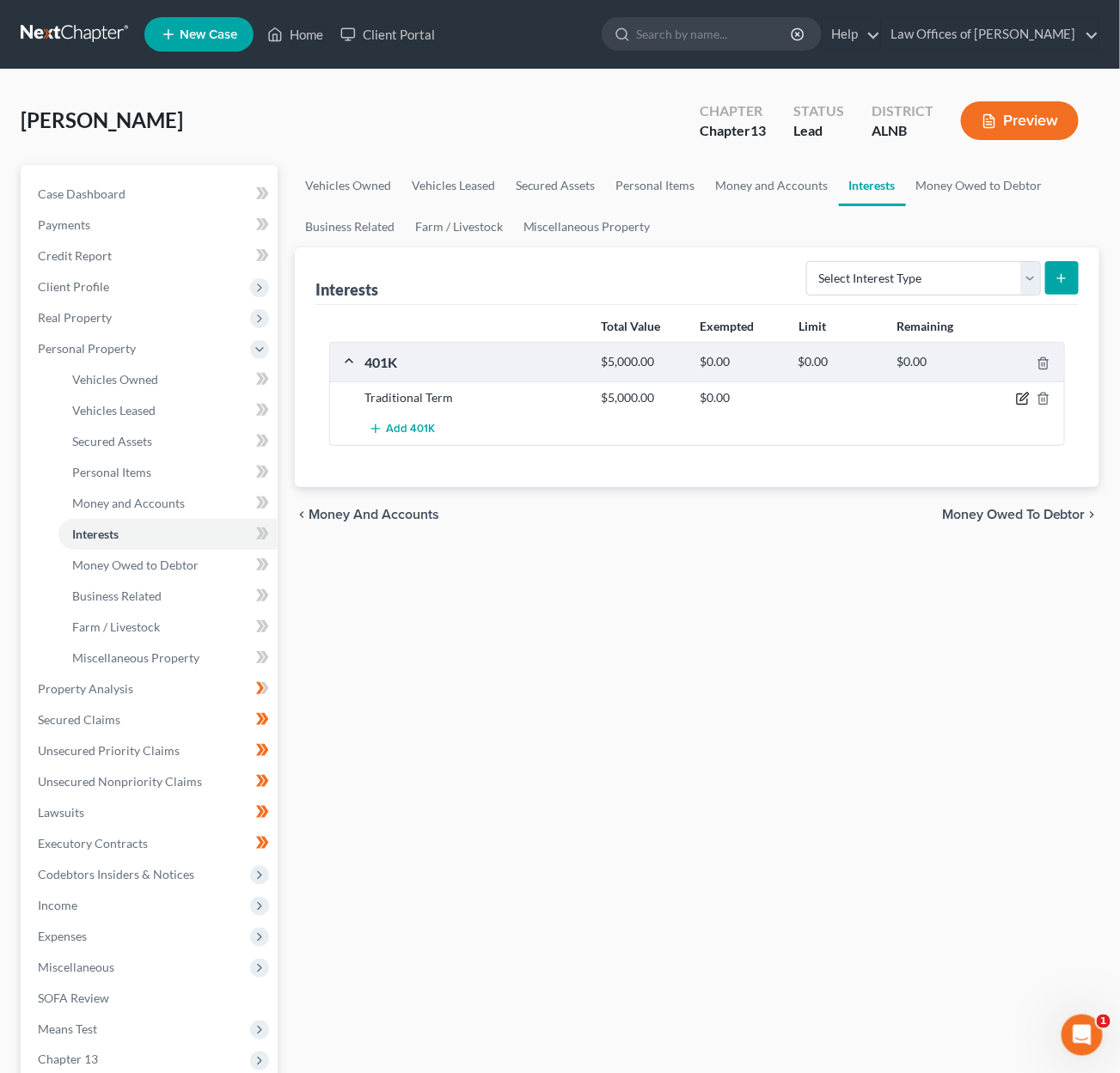
click at [1022, 394] on icon "button" at bounding box center [1022, 399] width 10 height 10
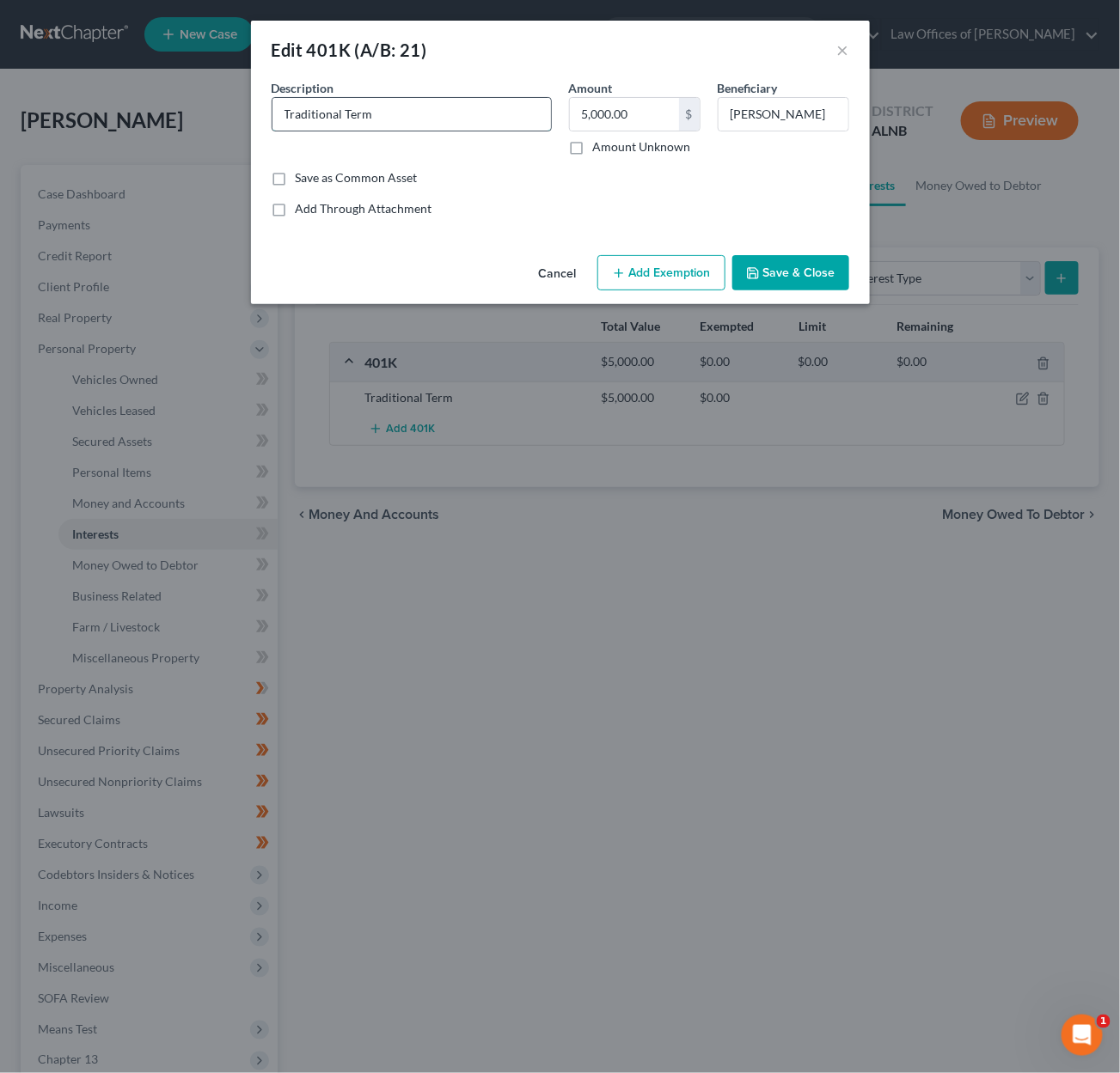
click at [363, 117] on input "Traditional Term" at bounding box center [411, 114] width 278 height 33
type input "401(k) account"
click at [677, 277] on button "Add Exemption" at bounding box center [662, 274] width 128 height 36
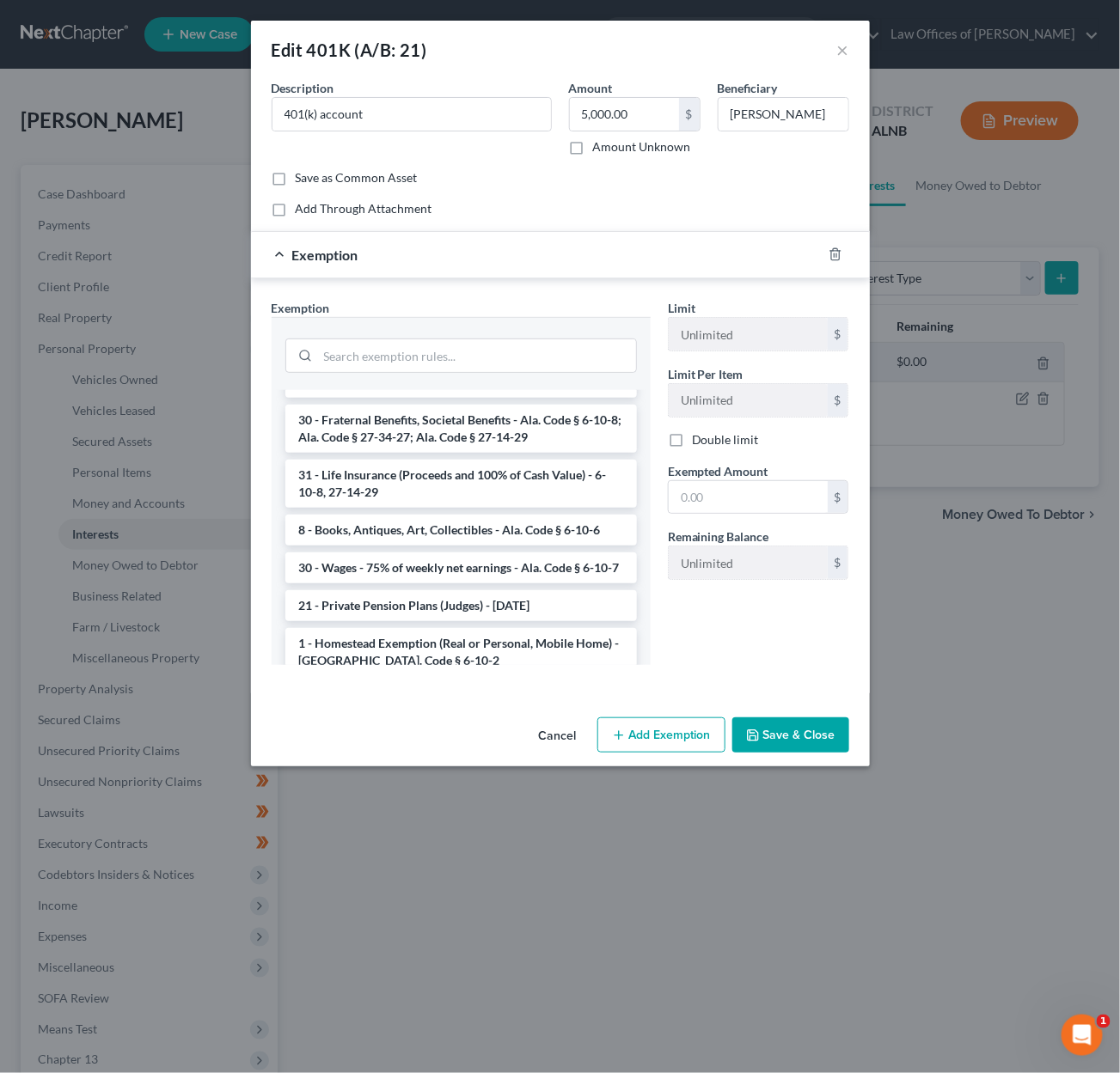
scroll to position [1156, 0]
click at [483, 685] on li "Firm Created - 401(k), IRA, or other Retirement Account - 11 USC 522(b)(3)(C)" at bounding box center [461, 709] width 352 height 48
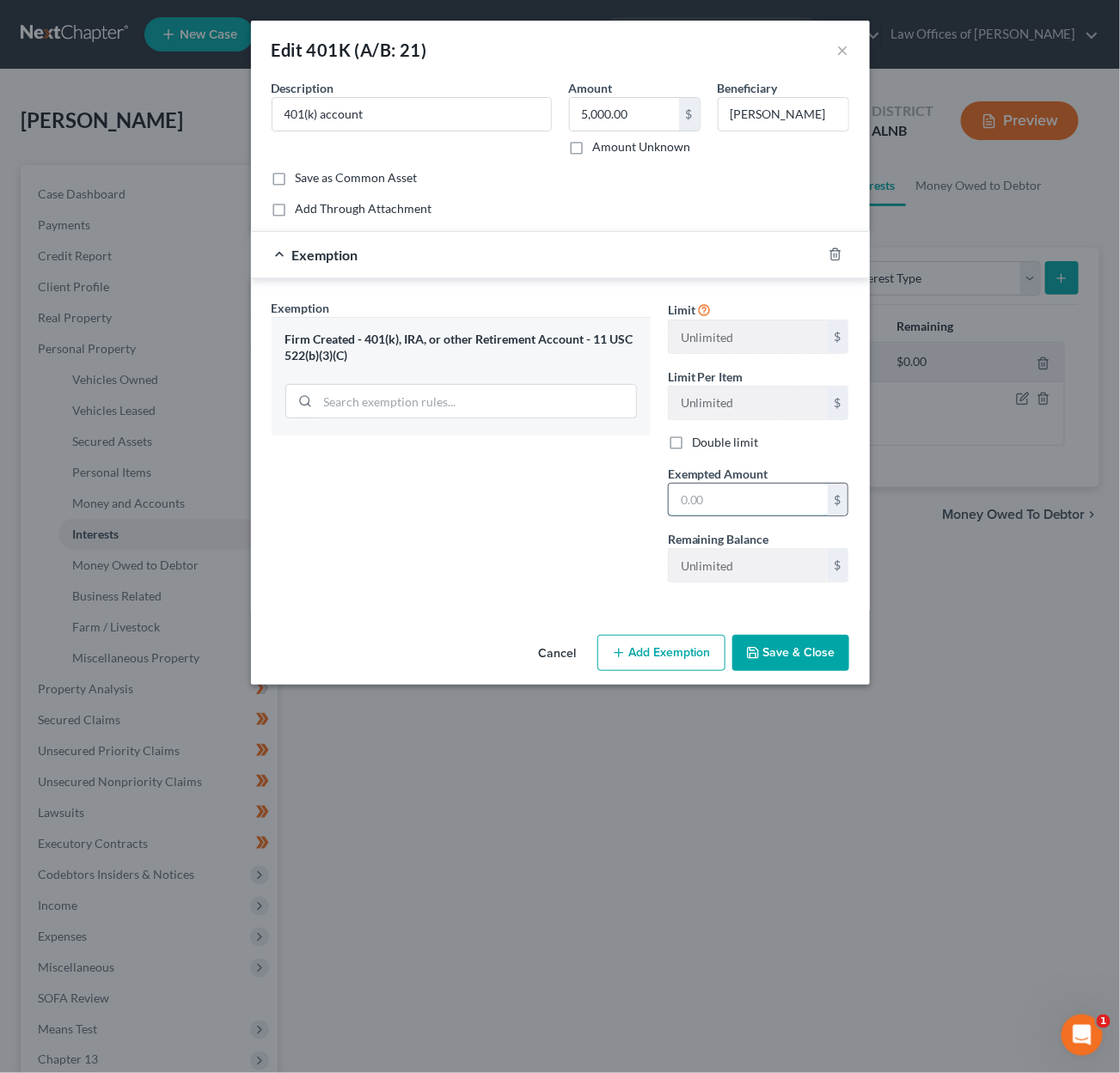
click at [742, 505] on input "text" at bounding box center [748, 501] width 159 height 33
type input "5,000"
click at [764, 650] on button "Save & Close" at bounding box center [790, 653] width 117 height 36
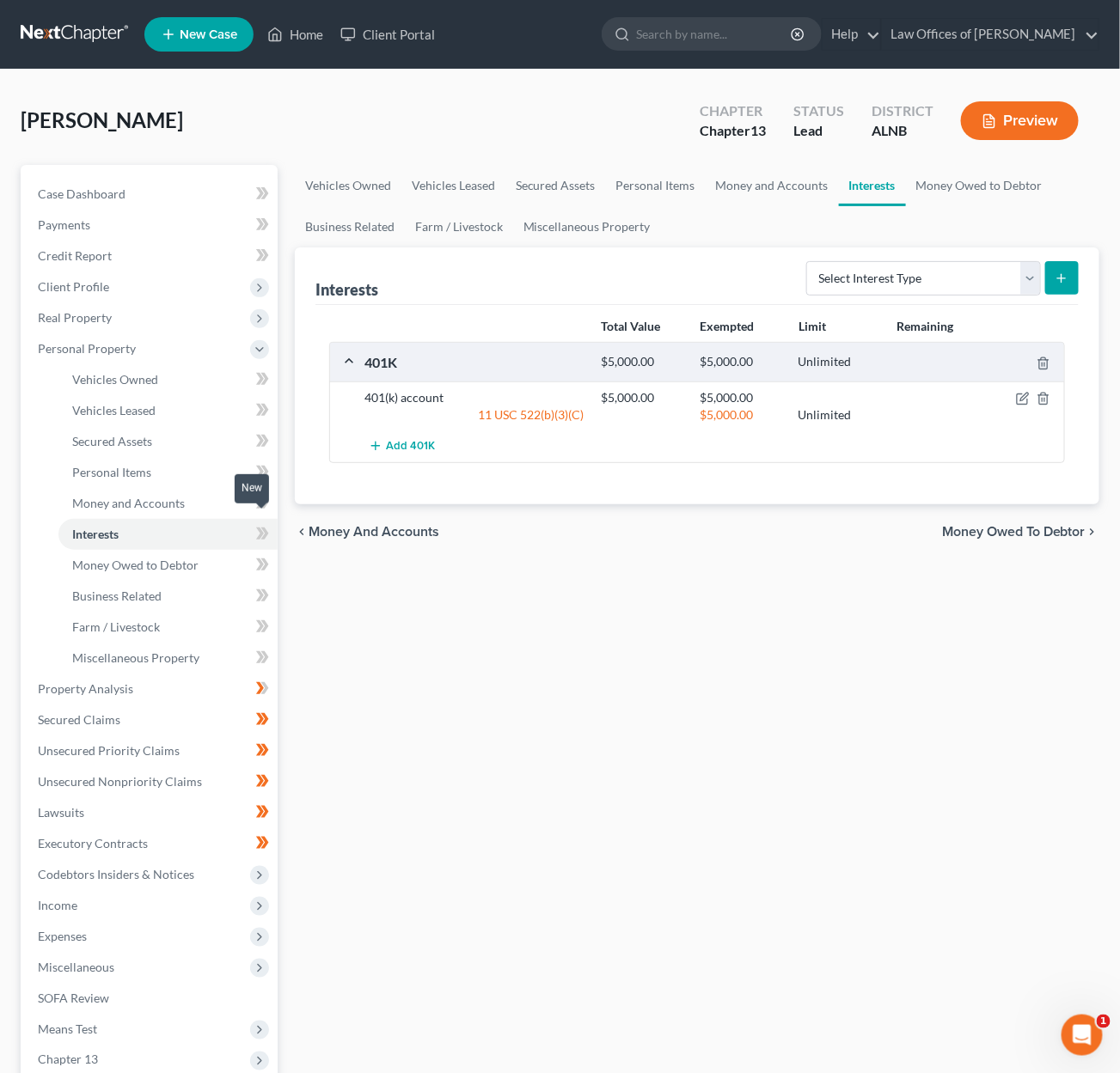
click at [264, 527] on icon at bounding box center [262, 533] width 13 height 22
click at [213, 495] on link "Money and Accounts" at bounding box center [167, 504] width 219 height 31
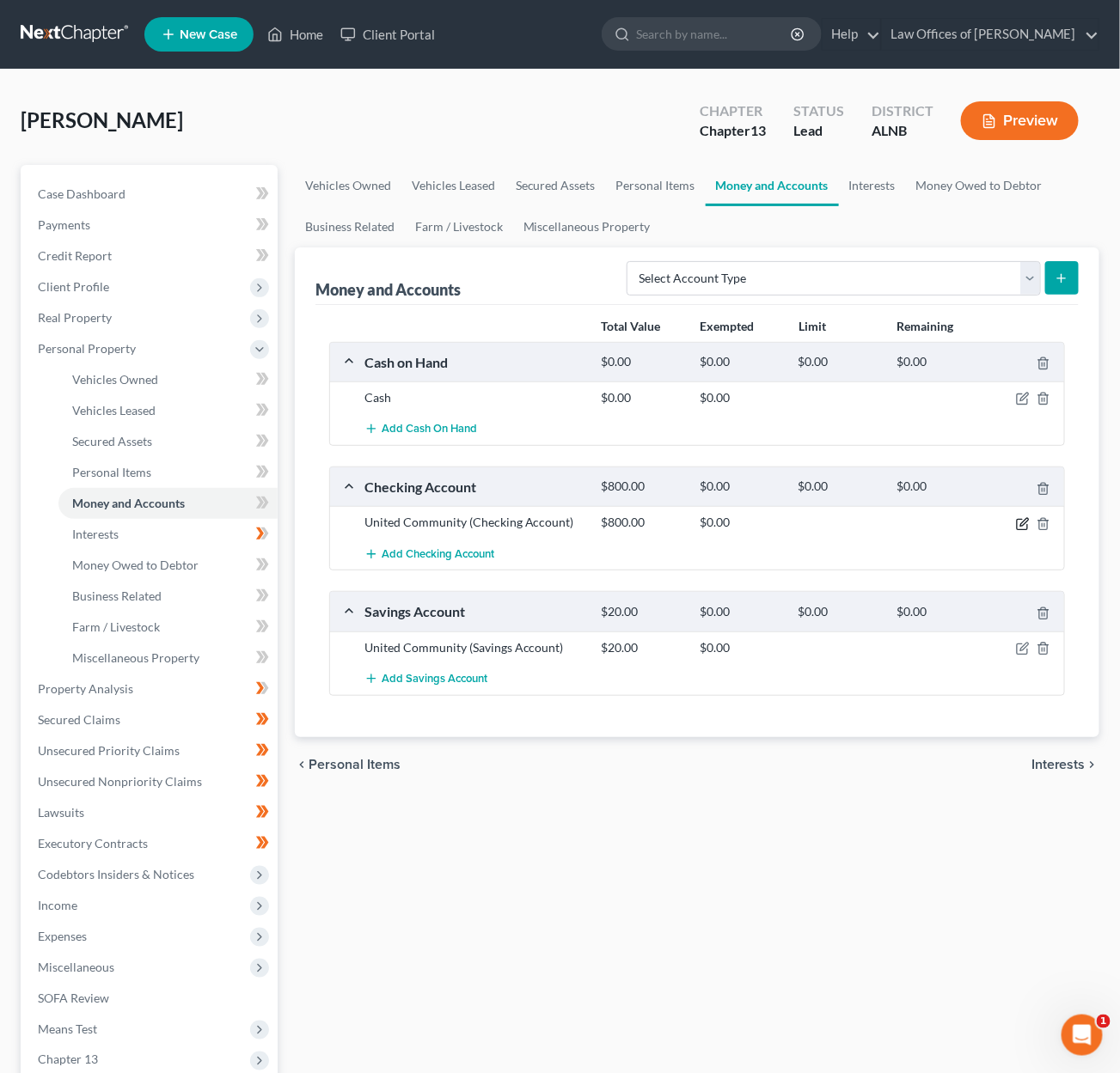
click at [1023, 521] on icon "button" at bounding box center [1023, 524] width 14 height 14
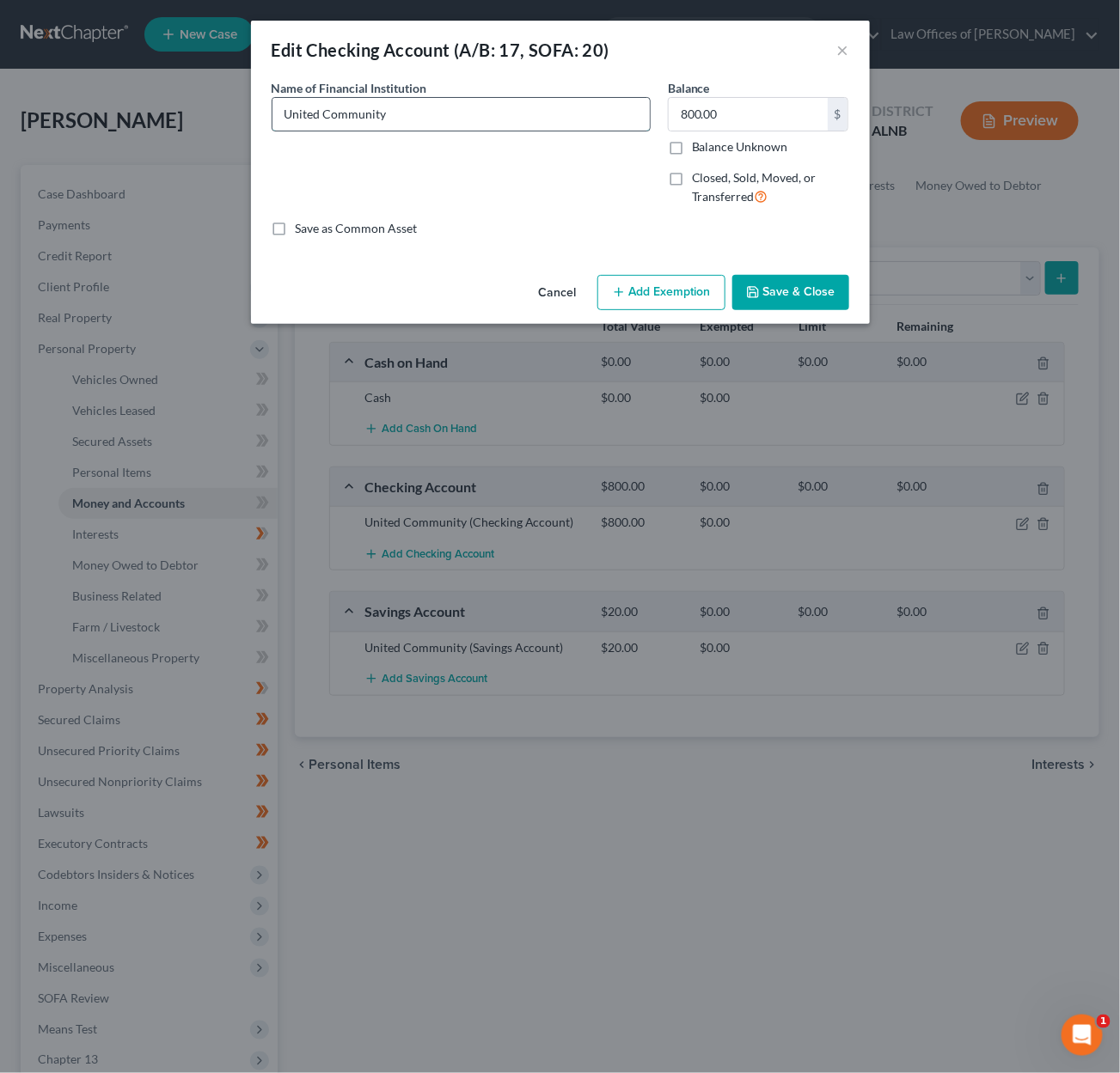
click at [436, 113] on input "United Community" at bounding box center [462, 114] width 378 height 33
type input "United Community (Account ending 6804)"
click at [663, 295] on button "Add Exemption" at bounding box center [662, 294] width 128 height 36
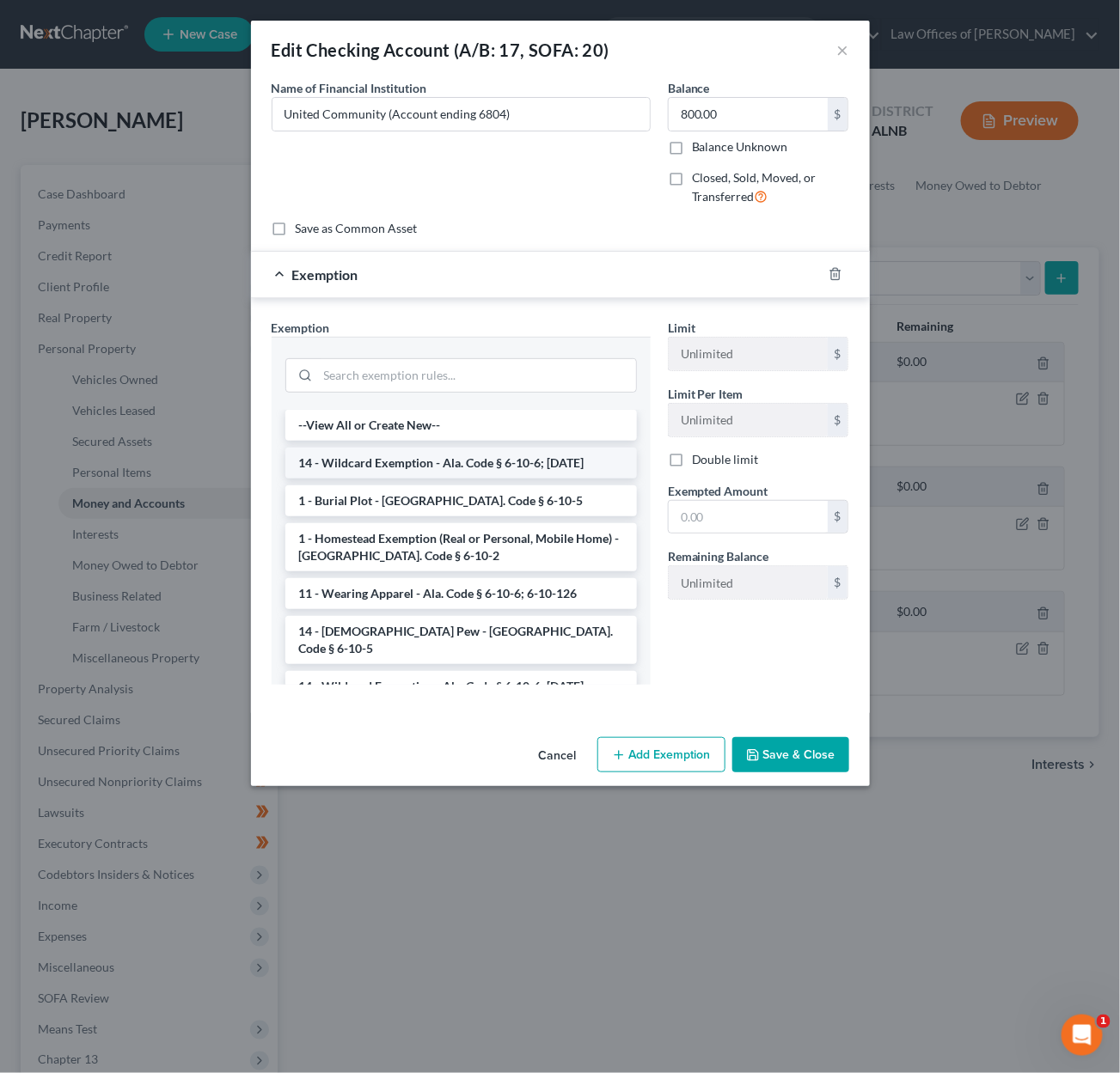
click at [439, 466] on li "14 - Wildcard Exemption - Ala. Code § 6-10-6; 6-10-12" at bounding box center [461, 463] width 352 height 31
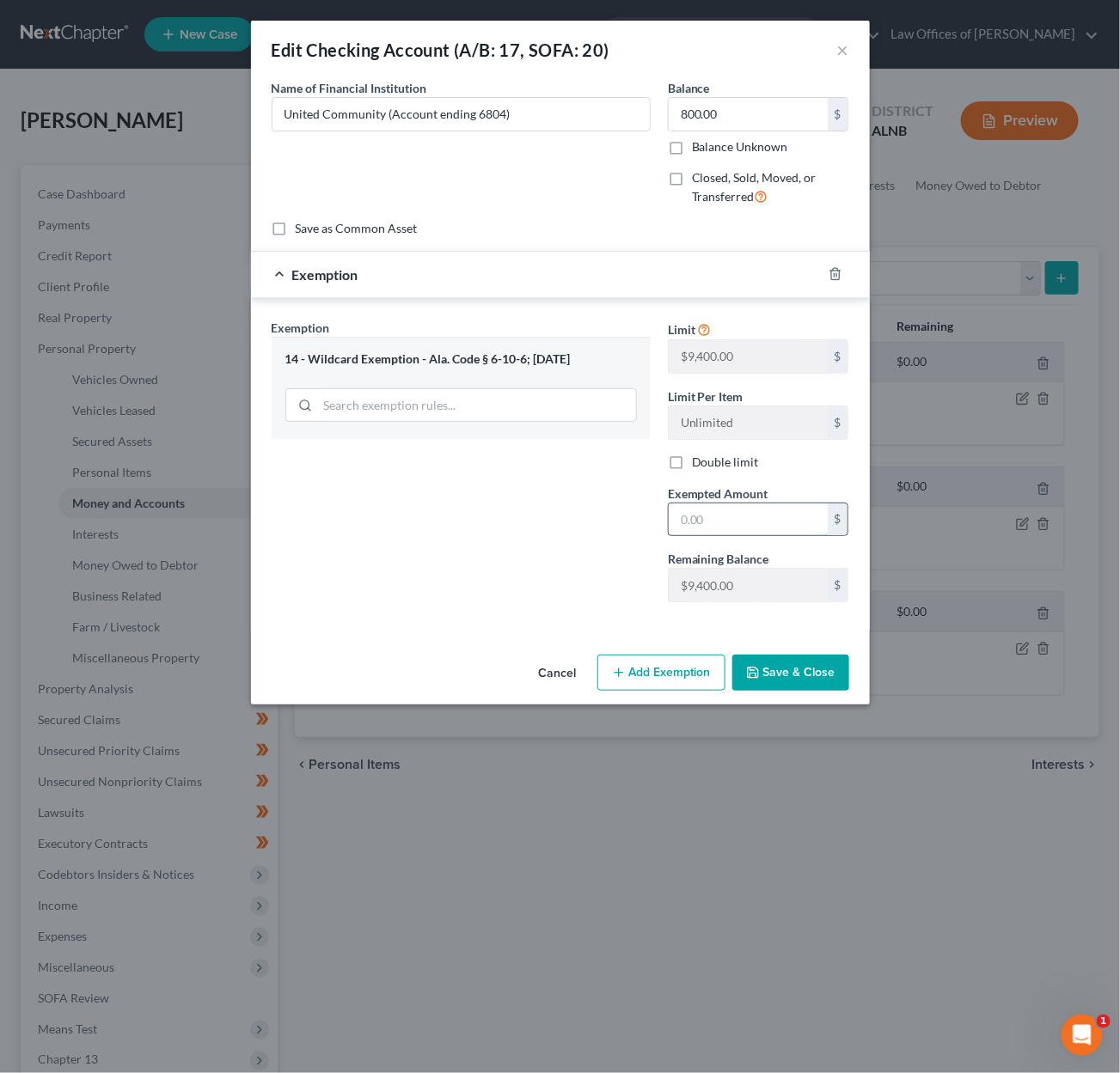
click at [726, 513] on input "text" at bounding box center [748, 520] width 159 height 33
type input "800"
click at [781, 660] on button "Save & Close" at bounding box center [790, 673] width 117 height 36
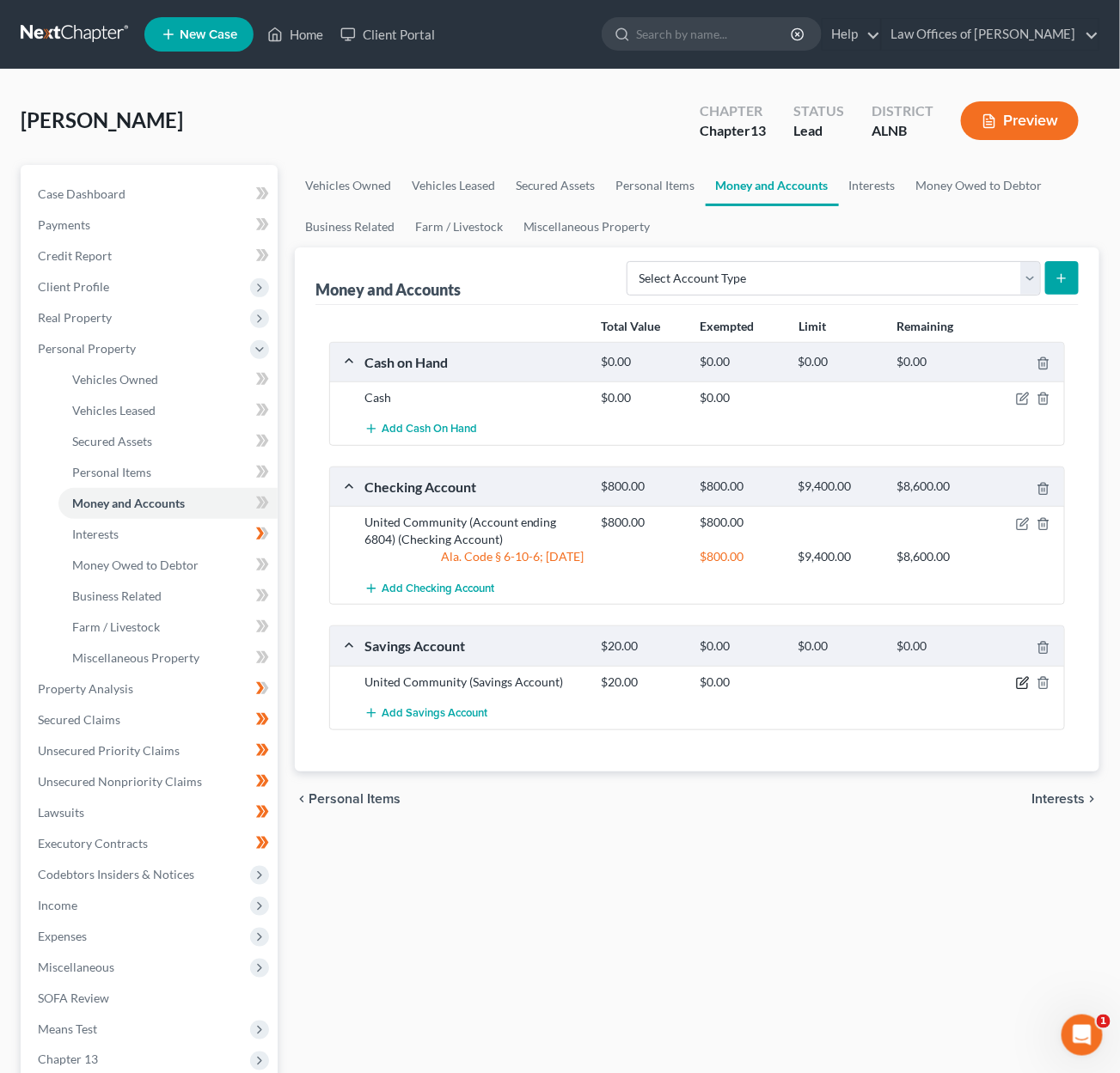
click at [1018, 678] on icon "button" at bounding box center [1023, 683] width 14 height 14
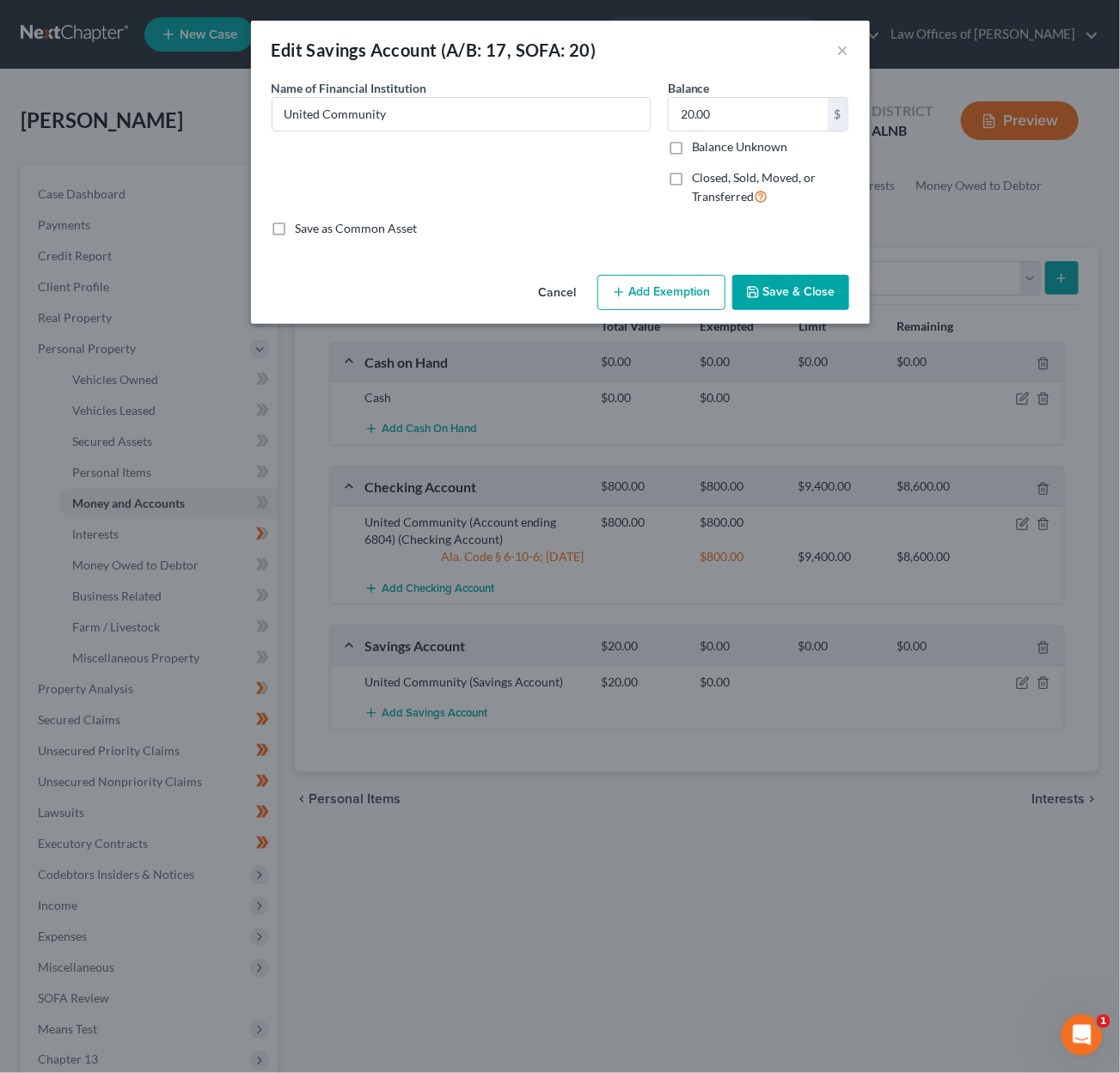
click at [677, 295] on button "Add Exemption" at bounding box center [662, 294] width 128 height 36
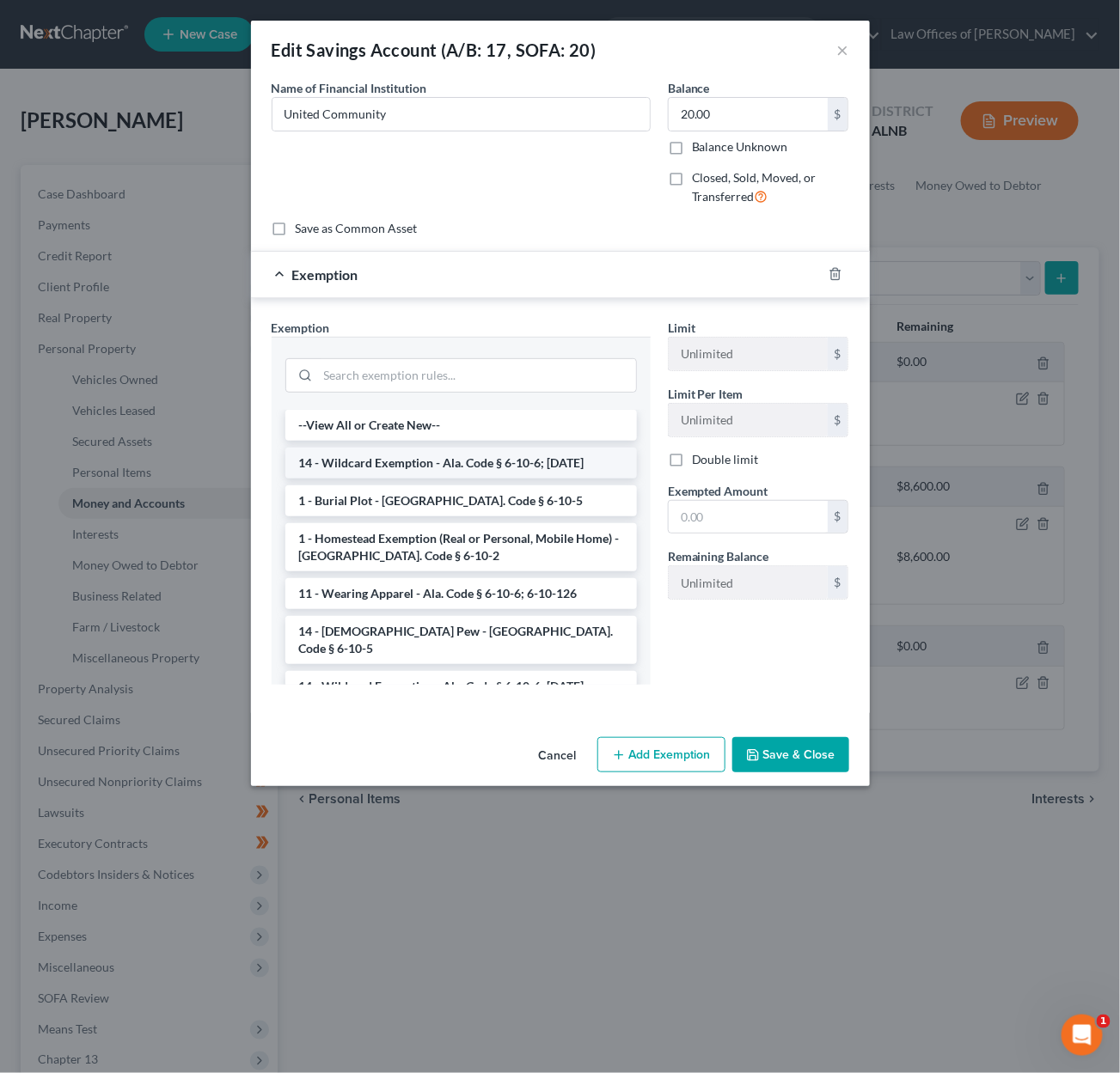
click at [472, 457] on li "14 - Wildcard Exemption - Ala. Code § 6-10-6; 6-10-12" at bounding box center [461, 463] width 352 height 31
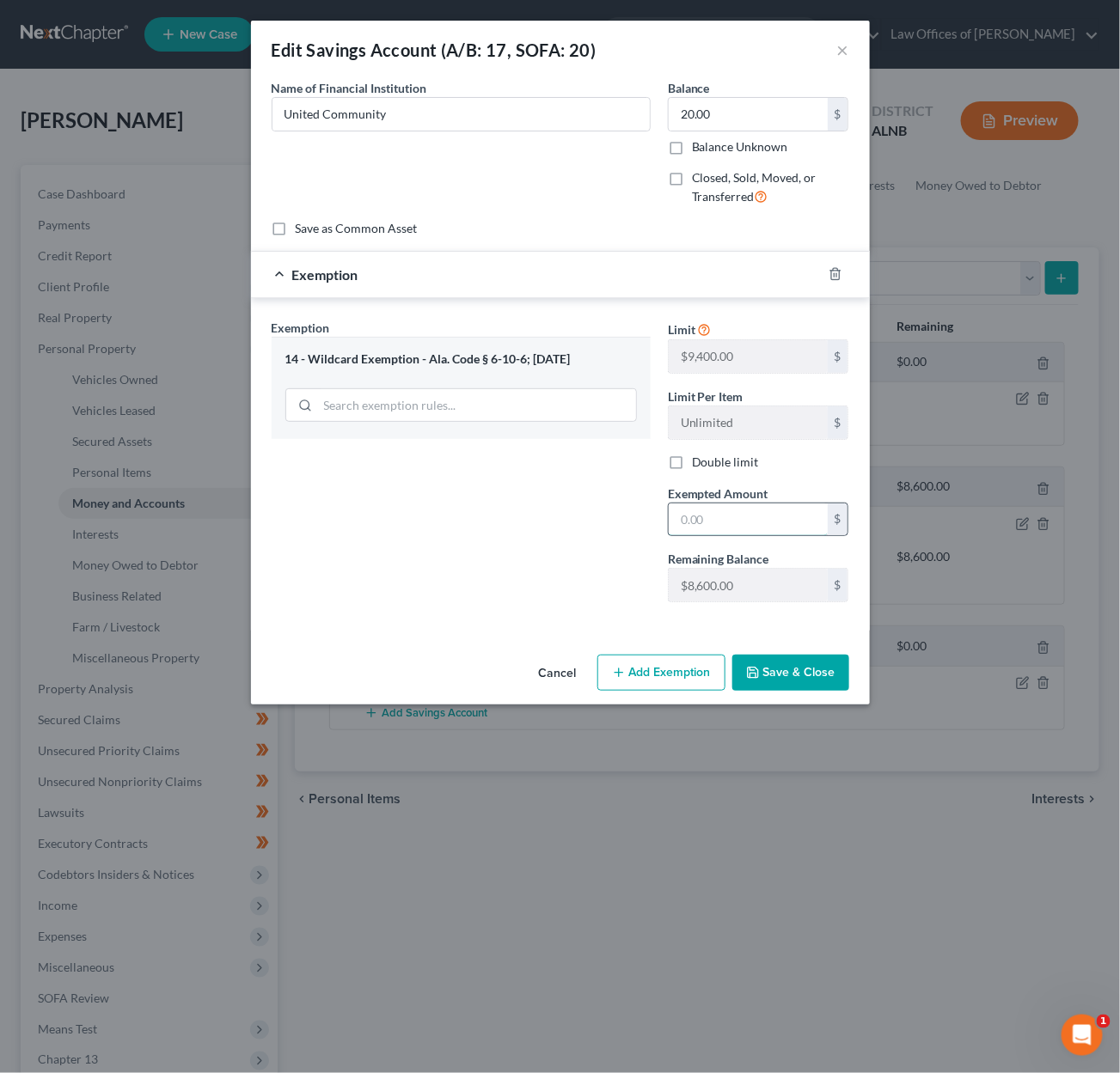
click at [735, 520] on input "text" at bounding box center [748, 520] width 159 height 33
type input "20"
click at [811, 668] on button "Save & Close" at bounding box center [790, 673] width 117 height 36
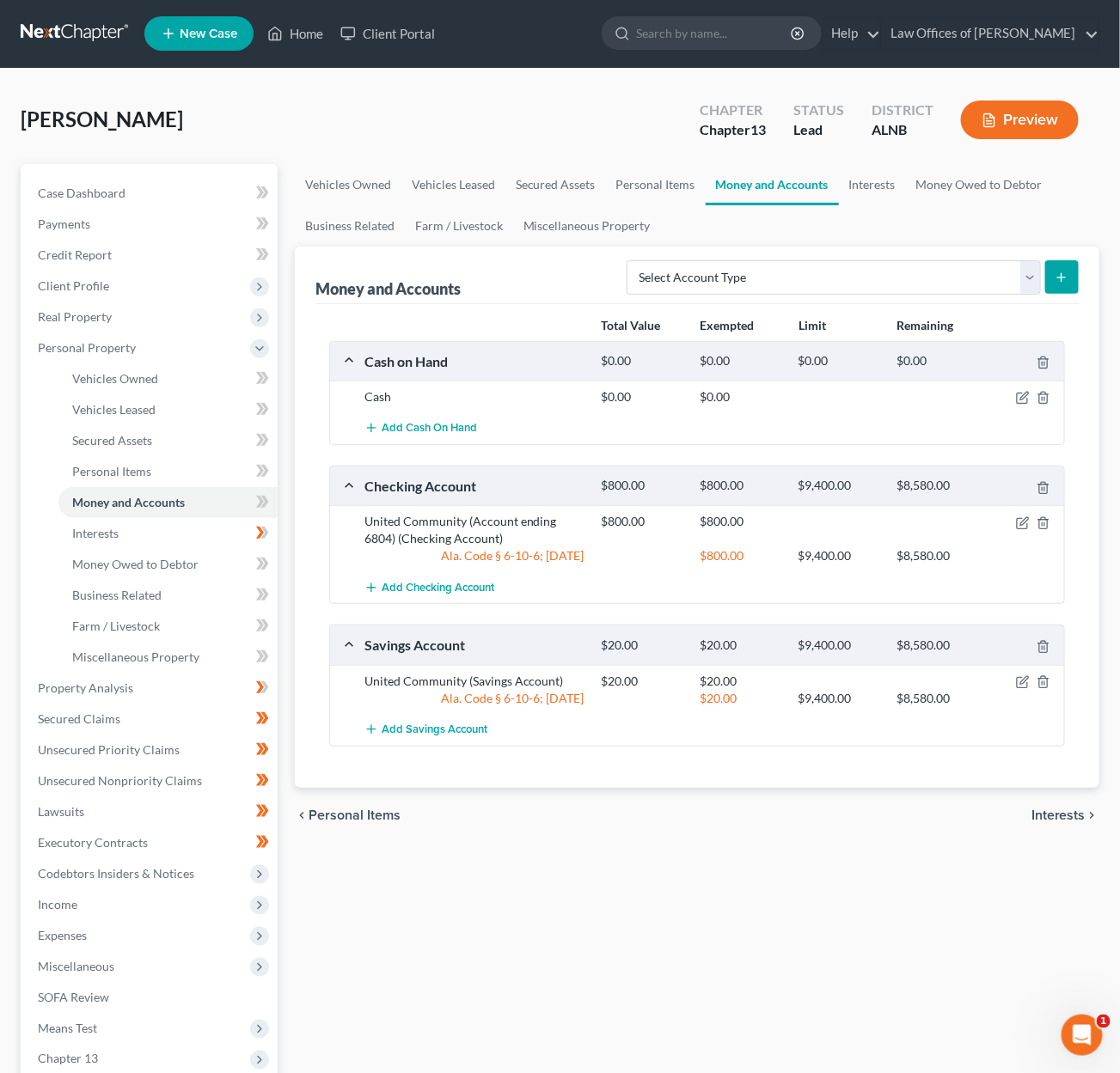
scroll to position [1, 0]
click at [256, 492] on icon at bounding box center [262, 502] width 13 height 22
drag, startPoint x: 256, startPoint y: 486, endPoint x: 151, endPoint y: 461, distance: 107.9
click at [256, 492] on icon at bounding box center [262, 502] width 13 height 22
click at [151, 461] on link "Personal Items" at bounding box center [167, 472] width 219 height 31
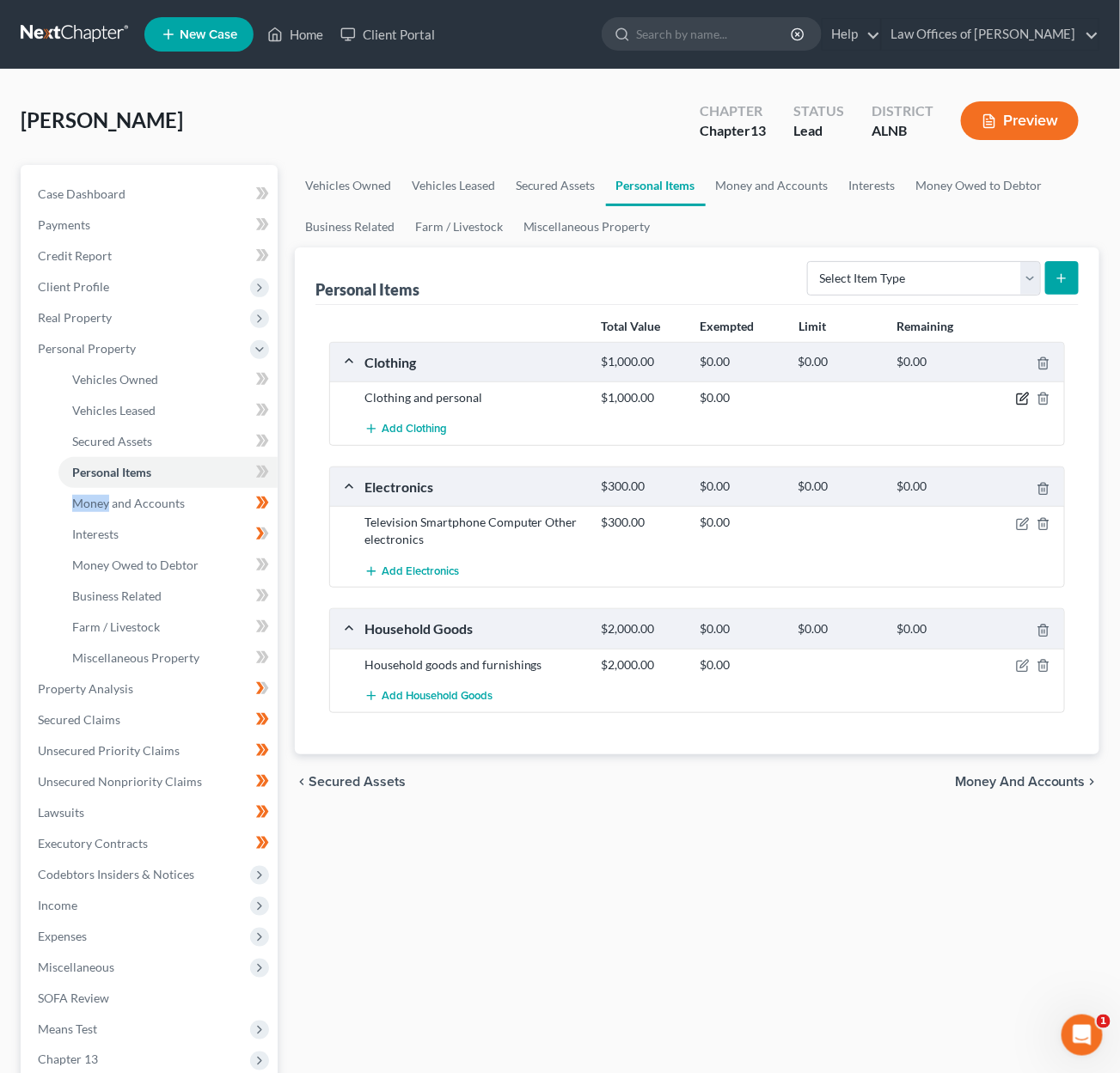
click at [1029, 396] on icon "button" at bounding box center [1023, 398] width 14 height 14
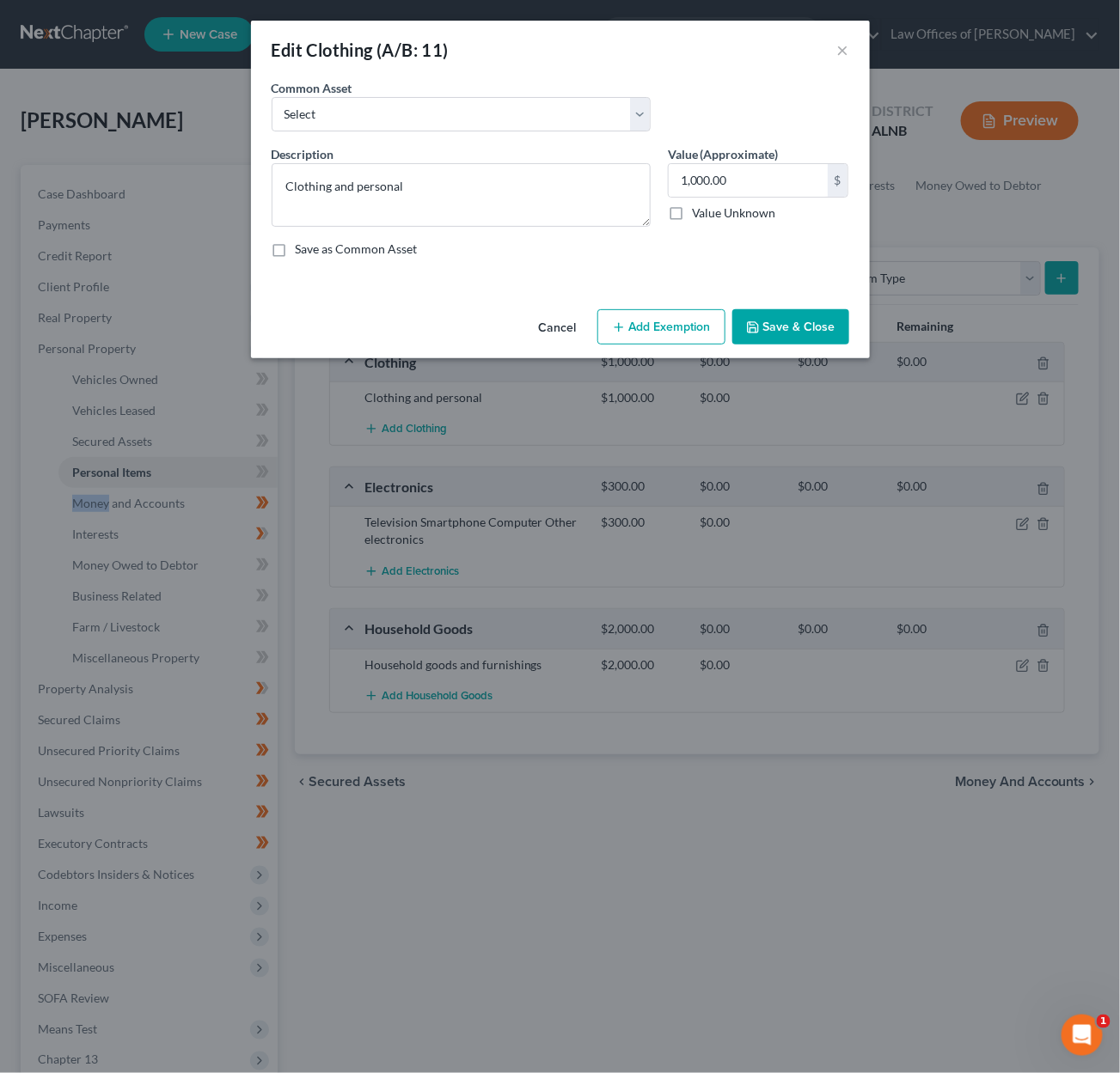
click at [668, 328] on button "Add Exemption" at bounding box center [662, 327] width 128 height 36
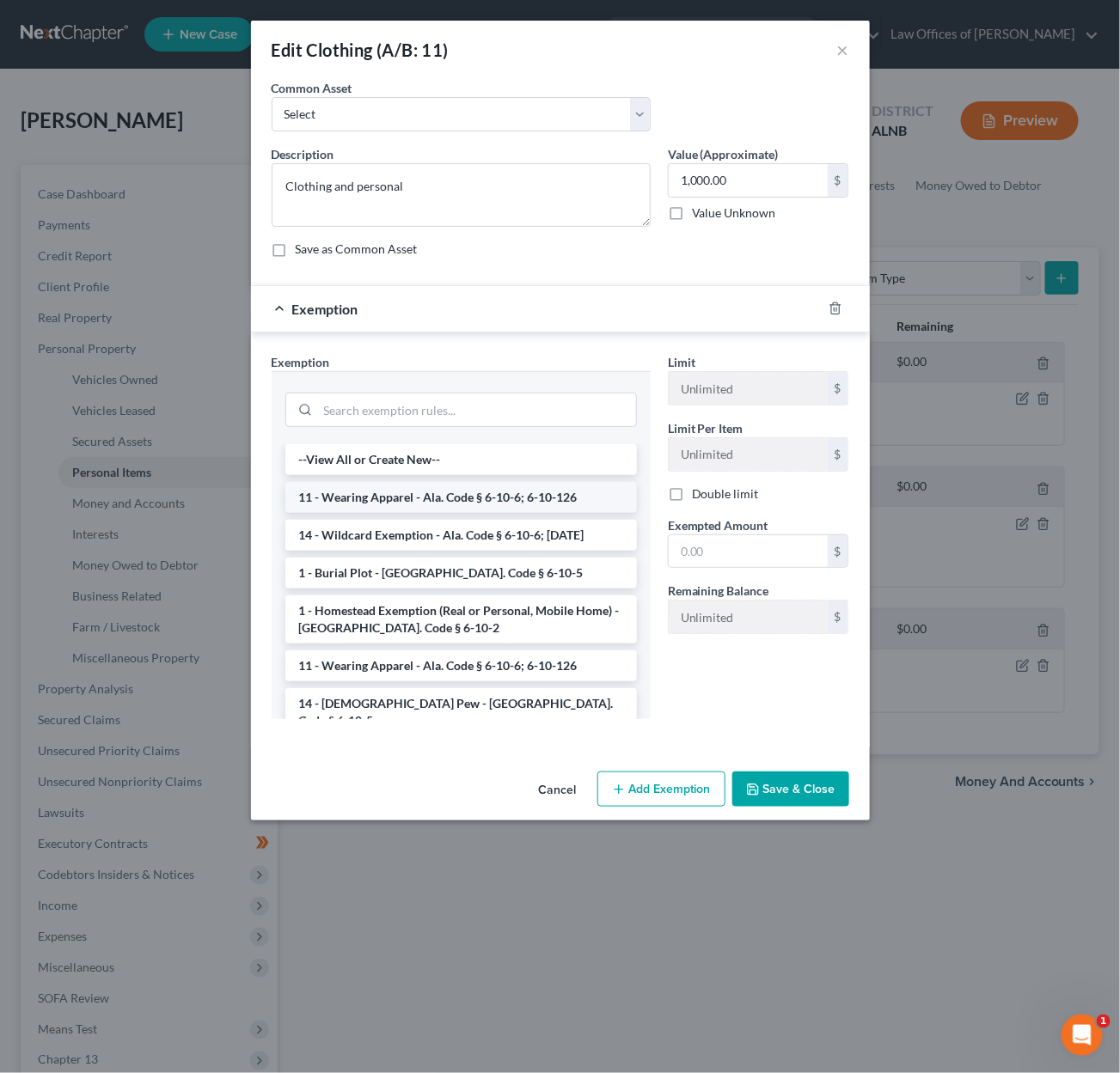
click at [443, 489] on li "11 - Wearing Apparel - Ala. Code § 6-10-6; 6-10-126" at bounding box center [461, 498] width 352 height 31
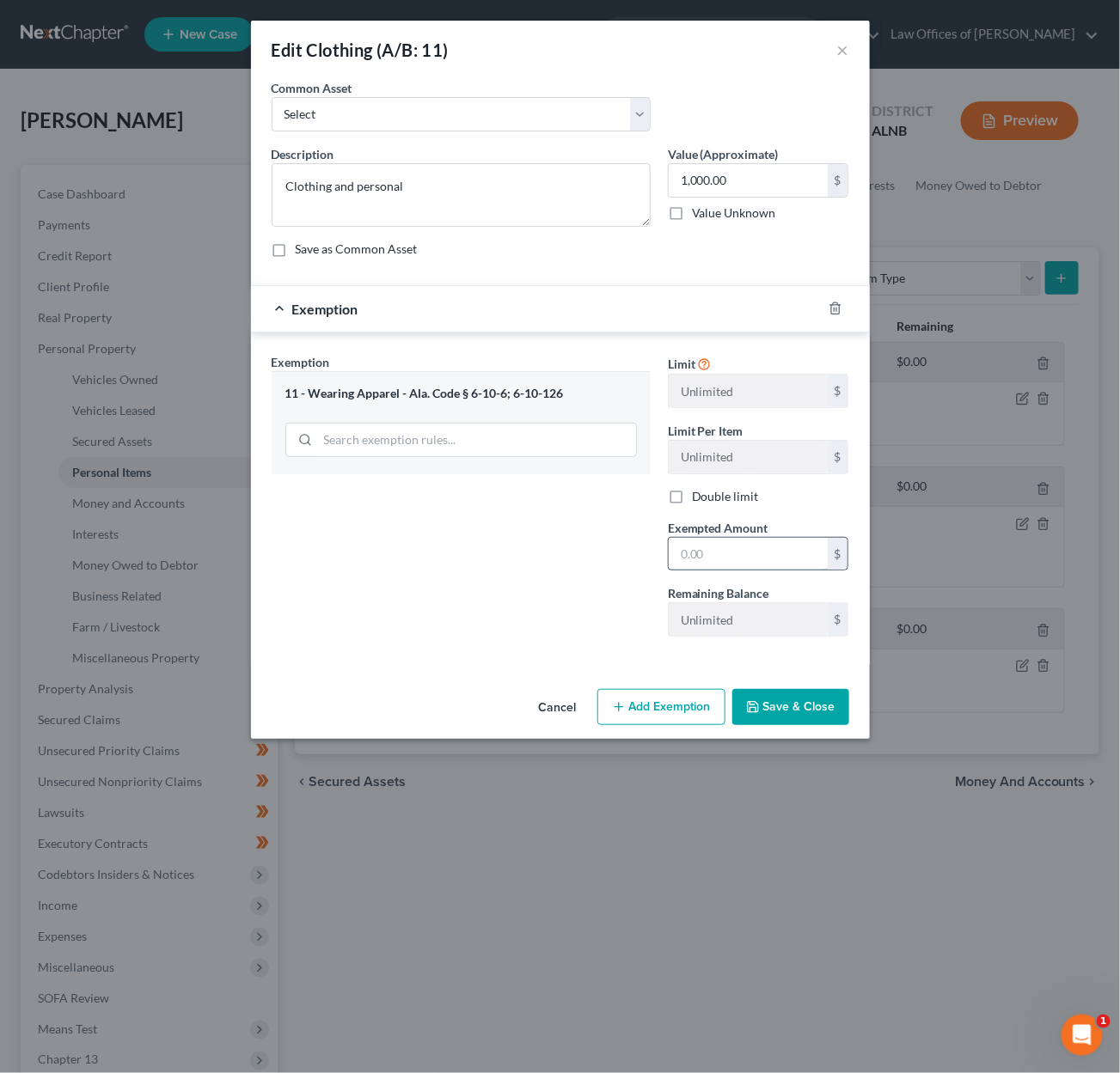
click at [742, 543] on input "text" at bounding box center [748, 554] width 159 height 33
type input "1,000"
click at [804, 698] on button "Save & Close" at bounding box center [790, 708] width 117 height 36
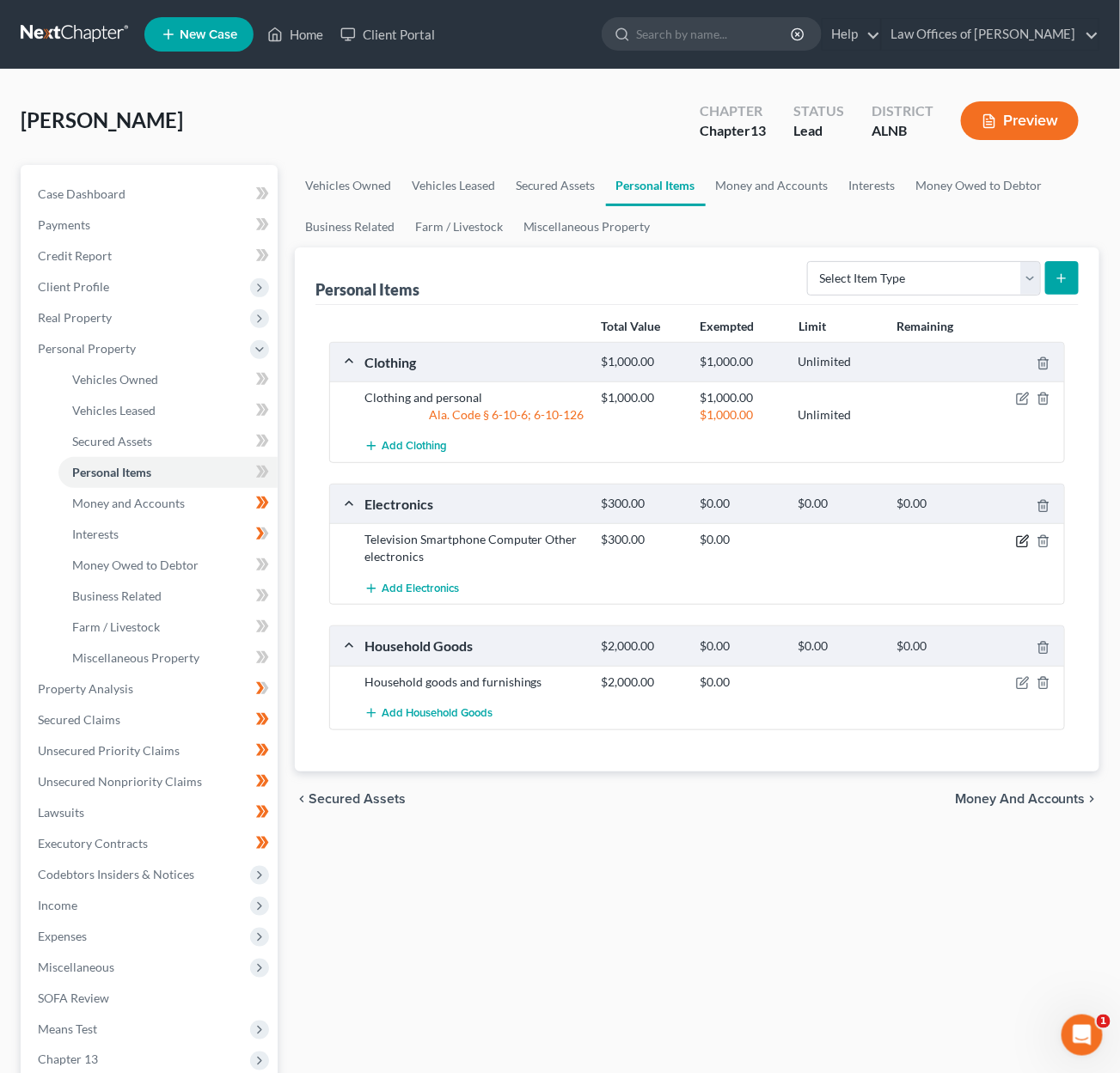
click at [1019, 535] on icon "button" at bounding box center [1023, 541] width 14 height 14
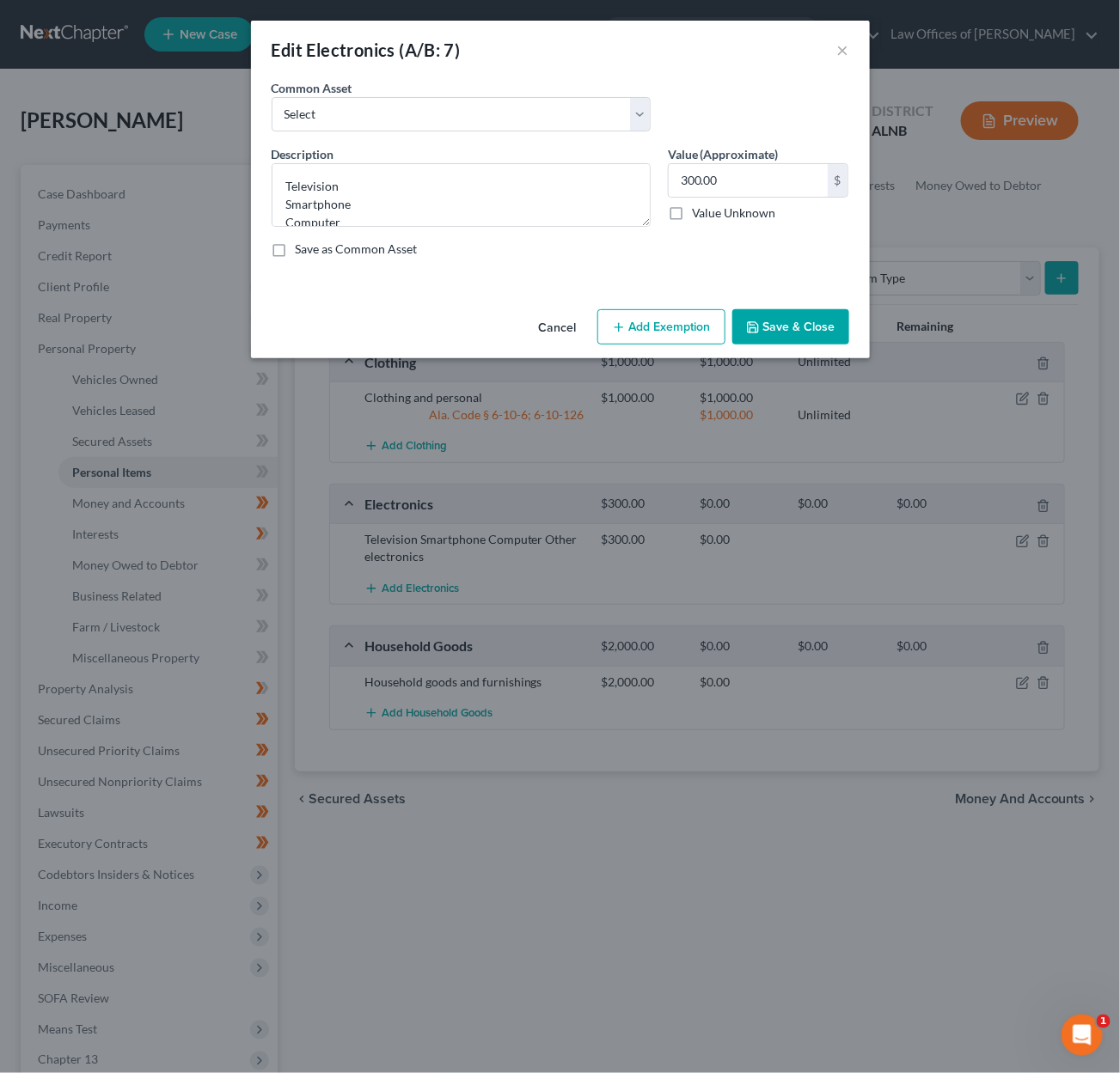
click at [709, 334] on button "Add Exemption" at bounding box center [662, 327] width 128 height 36
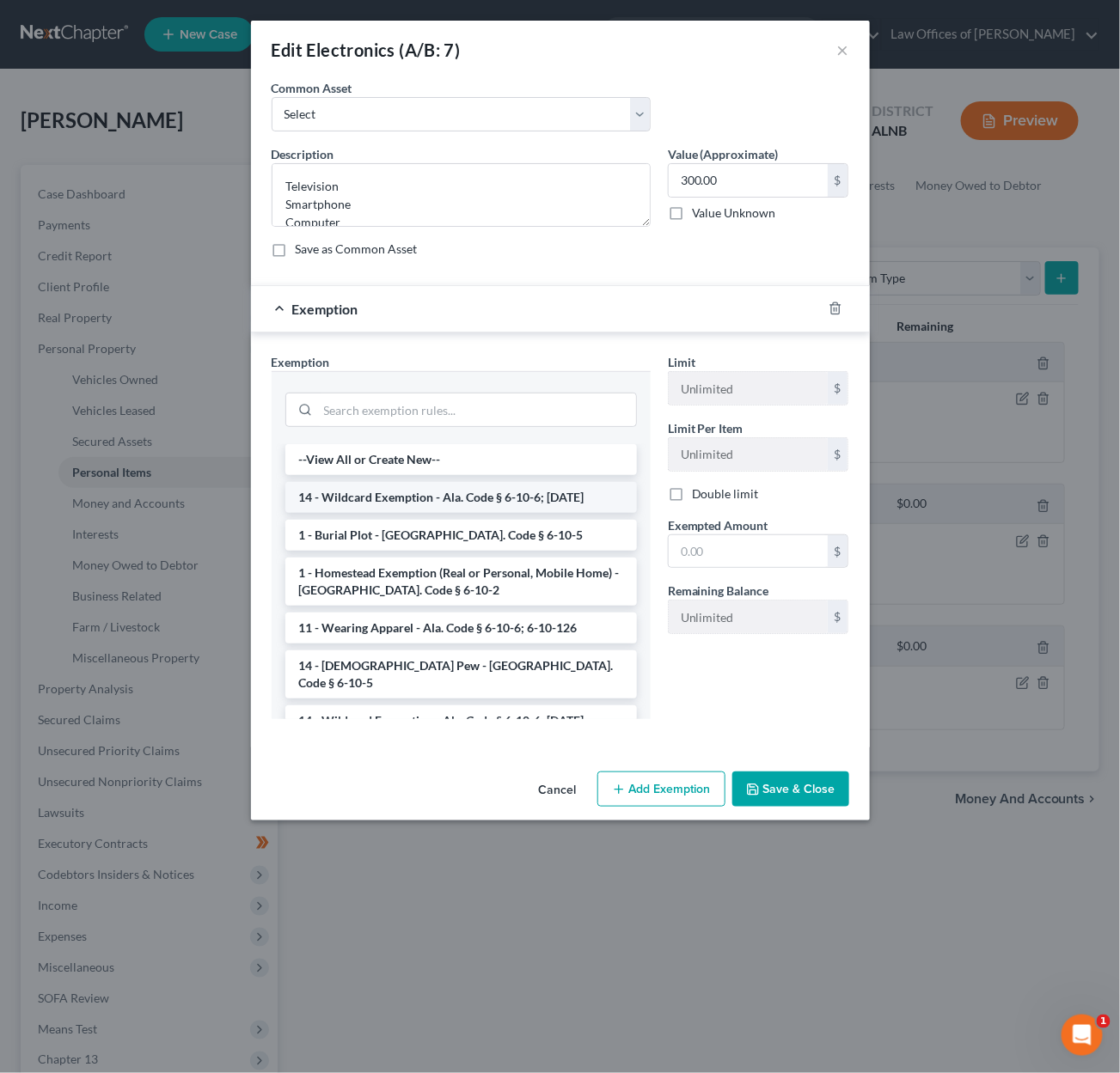
click at [456, 499] on li "14 - Wildcard Exemption - Ala. Code § 6-10-6; 6-10-12" at bounding box center [461, 498] width 352 height 31
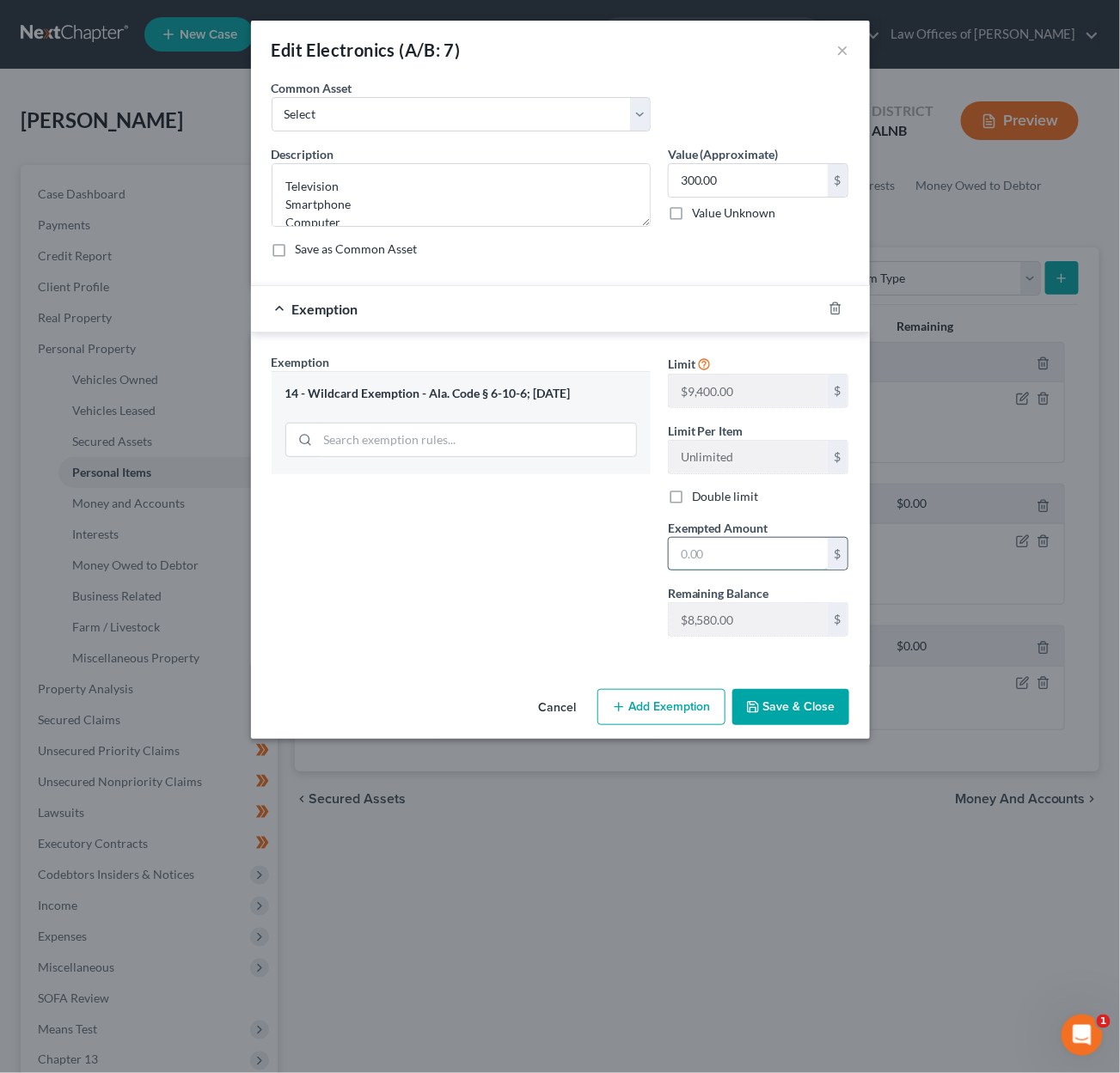
click at [719, 546] on input "text" at bounding box center [748, 554] width 159 height 33
type input "300"
click at [761, 715] on button "Save & Close" at bounding box center [790, 708] width 117 height 36
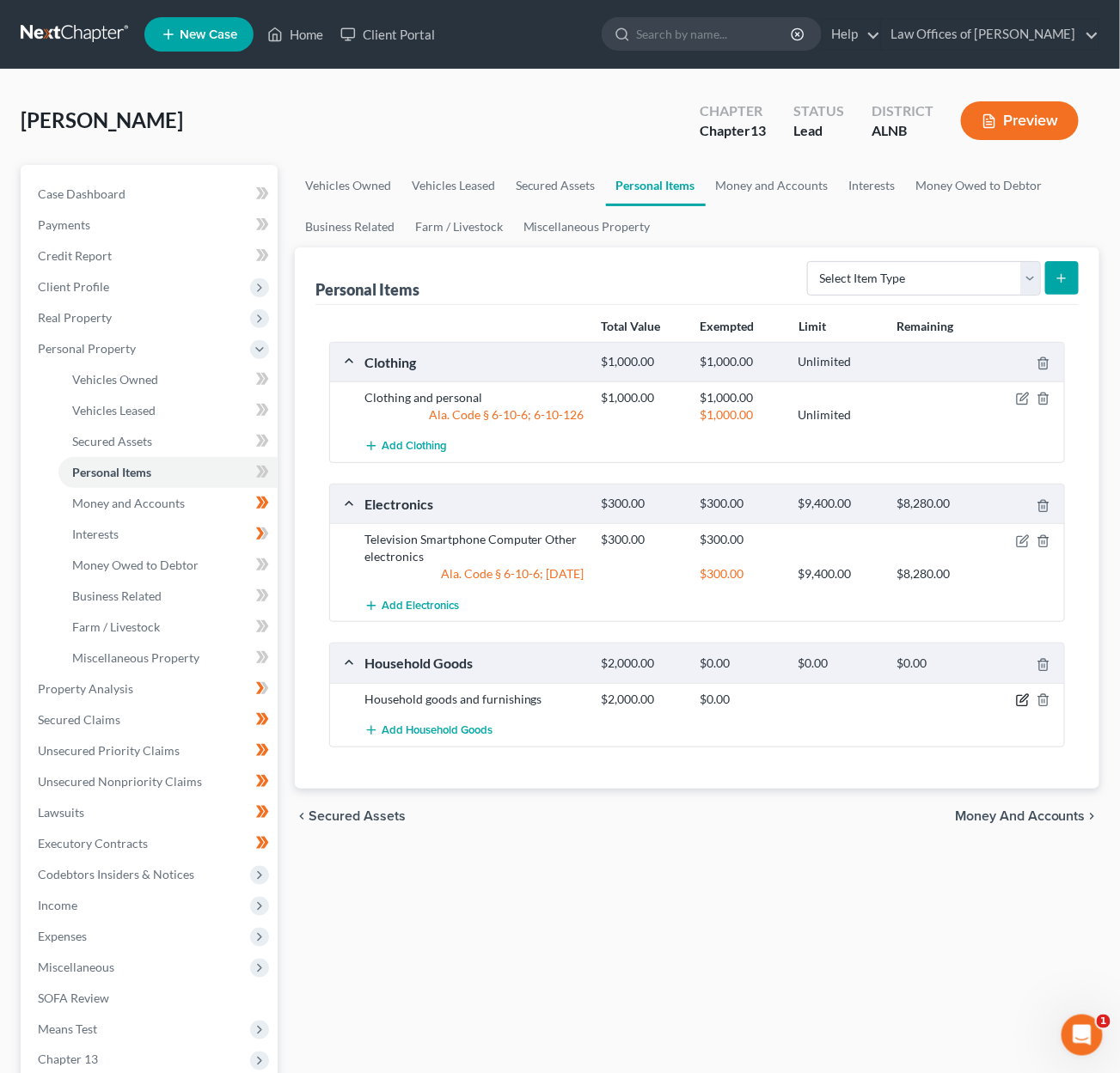
click at [1026, 694] on icon "button" at bounding box center [1023, 701] width 14 height 14
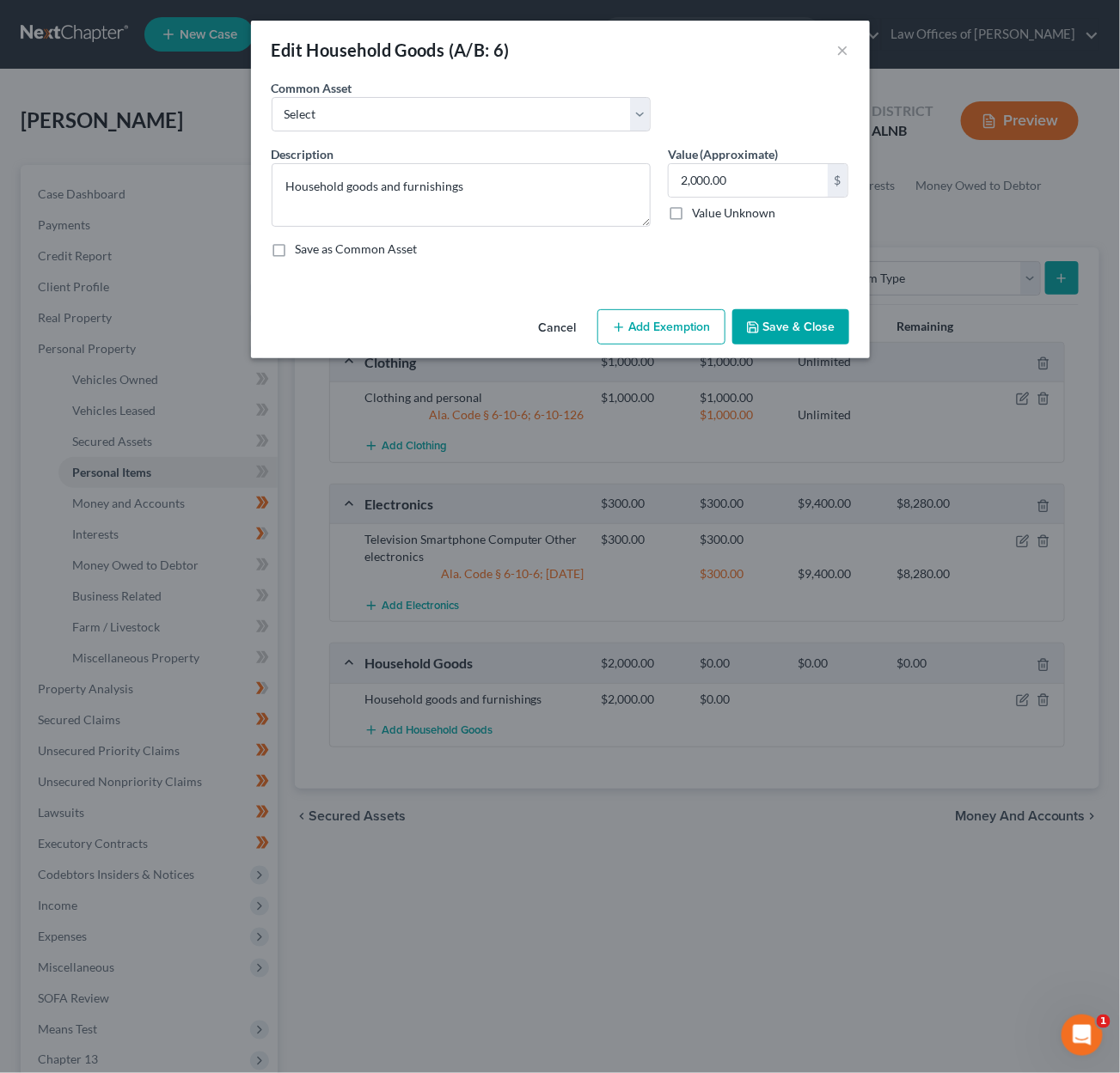
click at [644, 309] on button "Add Exemption" at bounding box center [662, 327] width 128 height 36
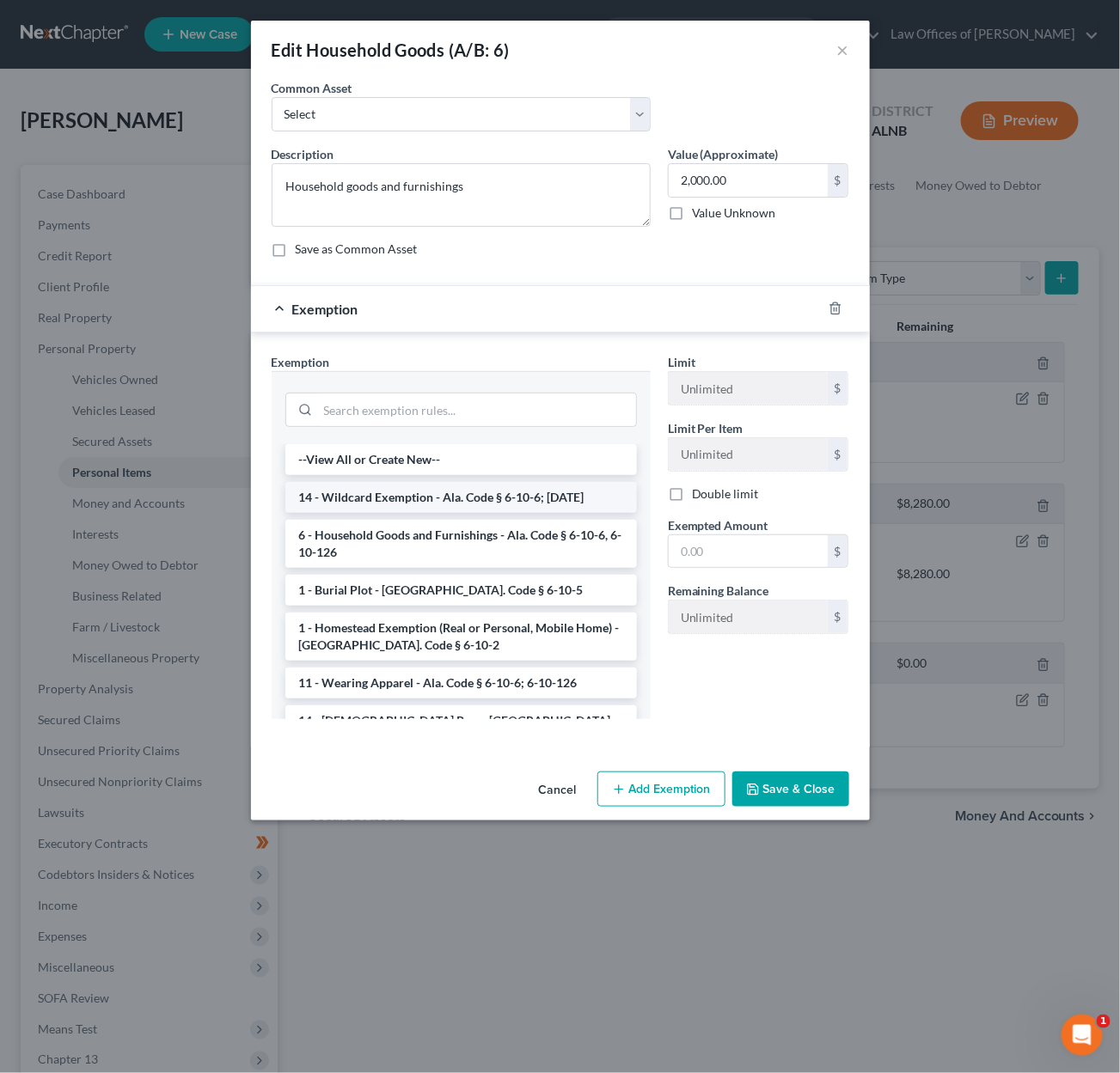
click at [436, 496] on li "14 - Wildcard Exemption - Ala. Code § 6-10-6; 6-10-12" at bounding box center [461, 498] width 352 height 31
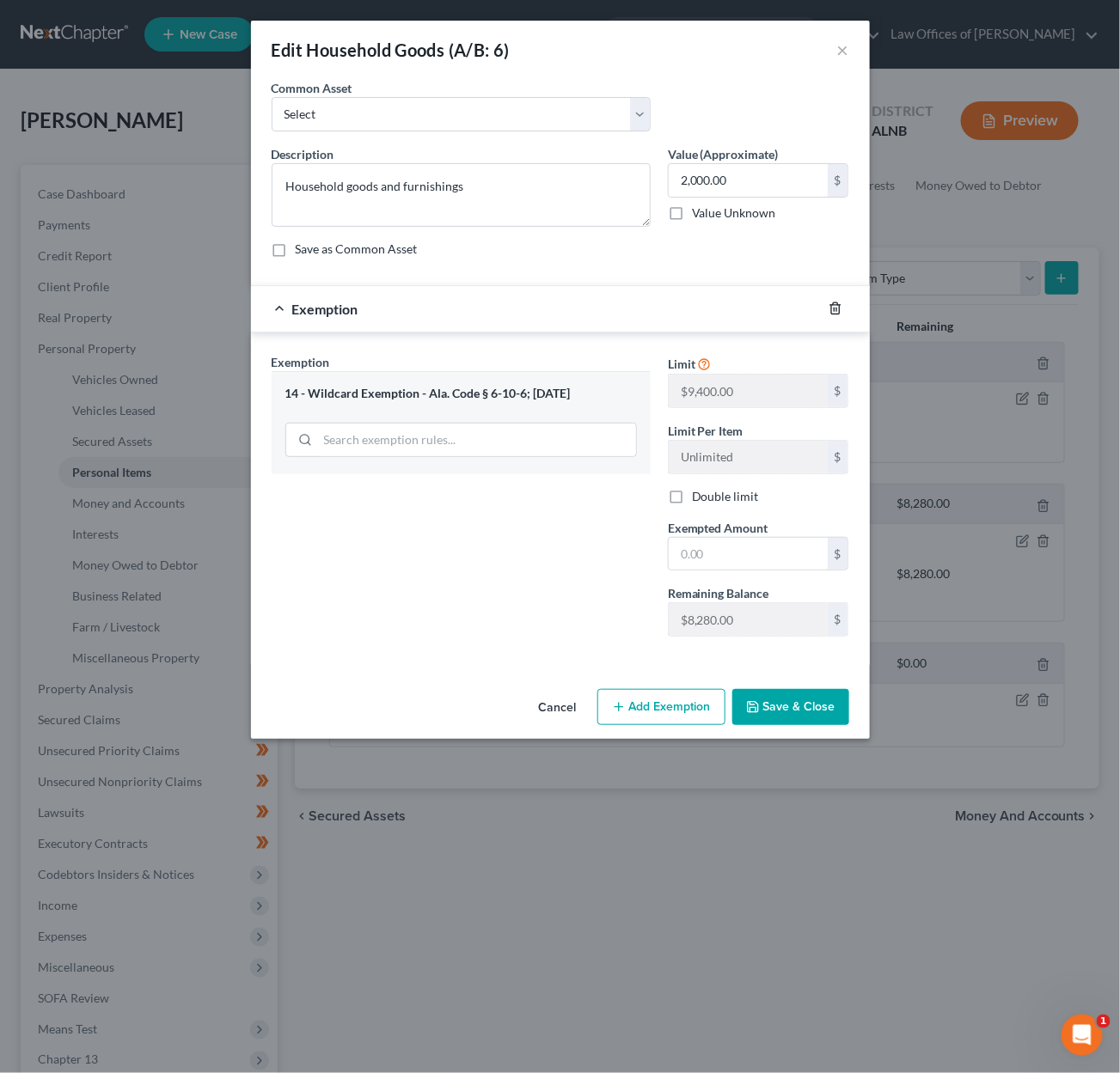
click at [831, 303] on icon "button" at bounding box center [834, 308] width 8 height 11
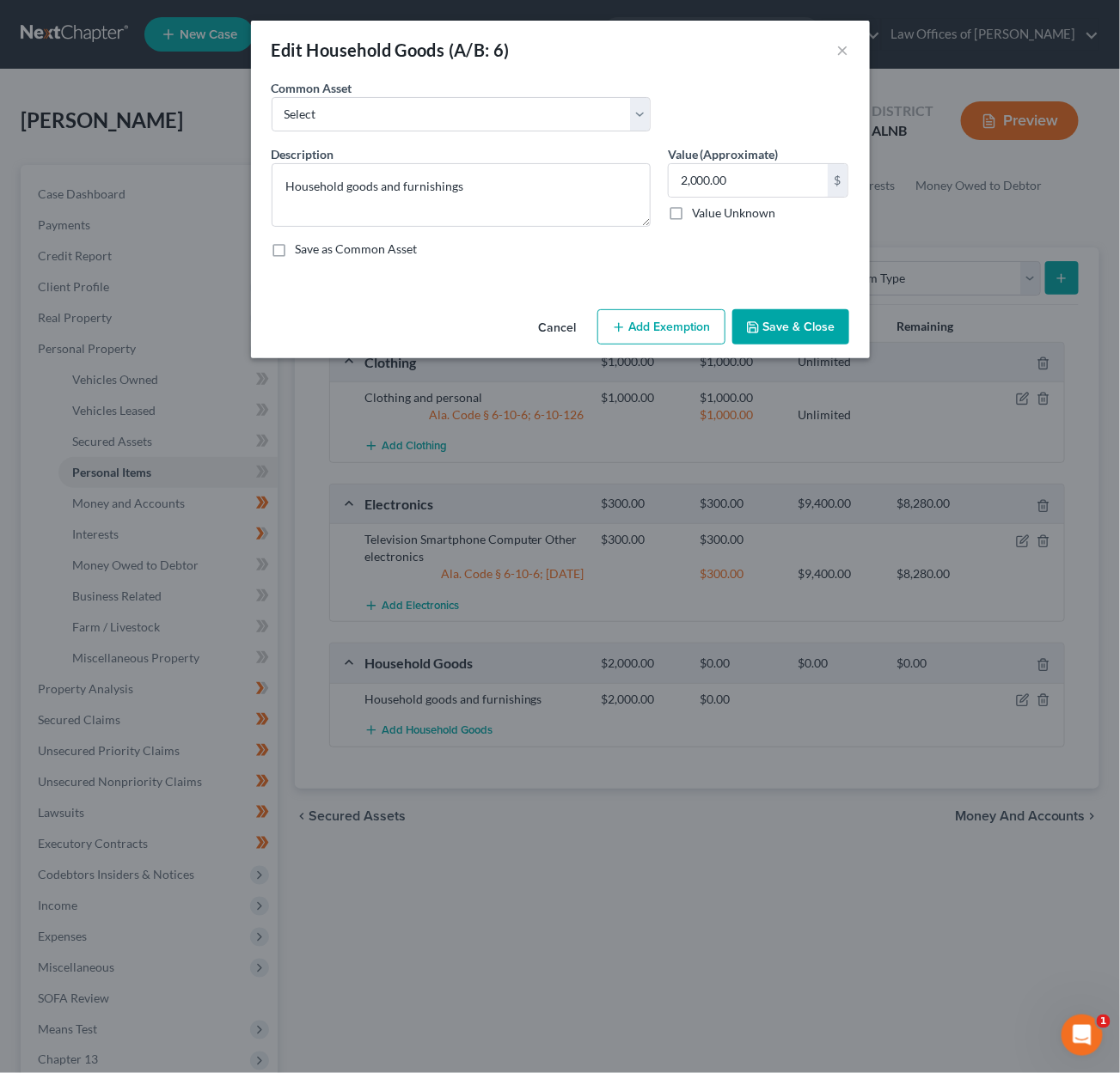
click at [638, 319] on button "Add Exemption" at bounding box center [662, 327] width 128 height 36
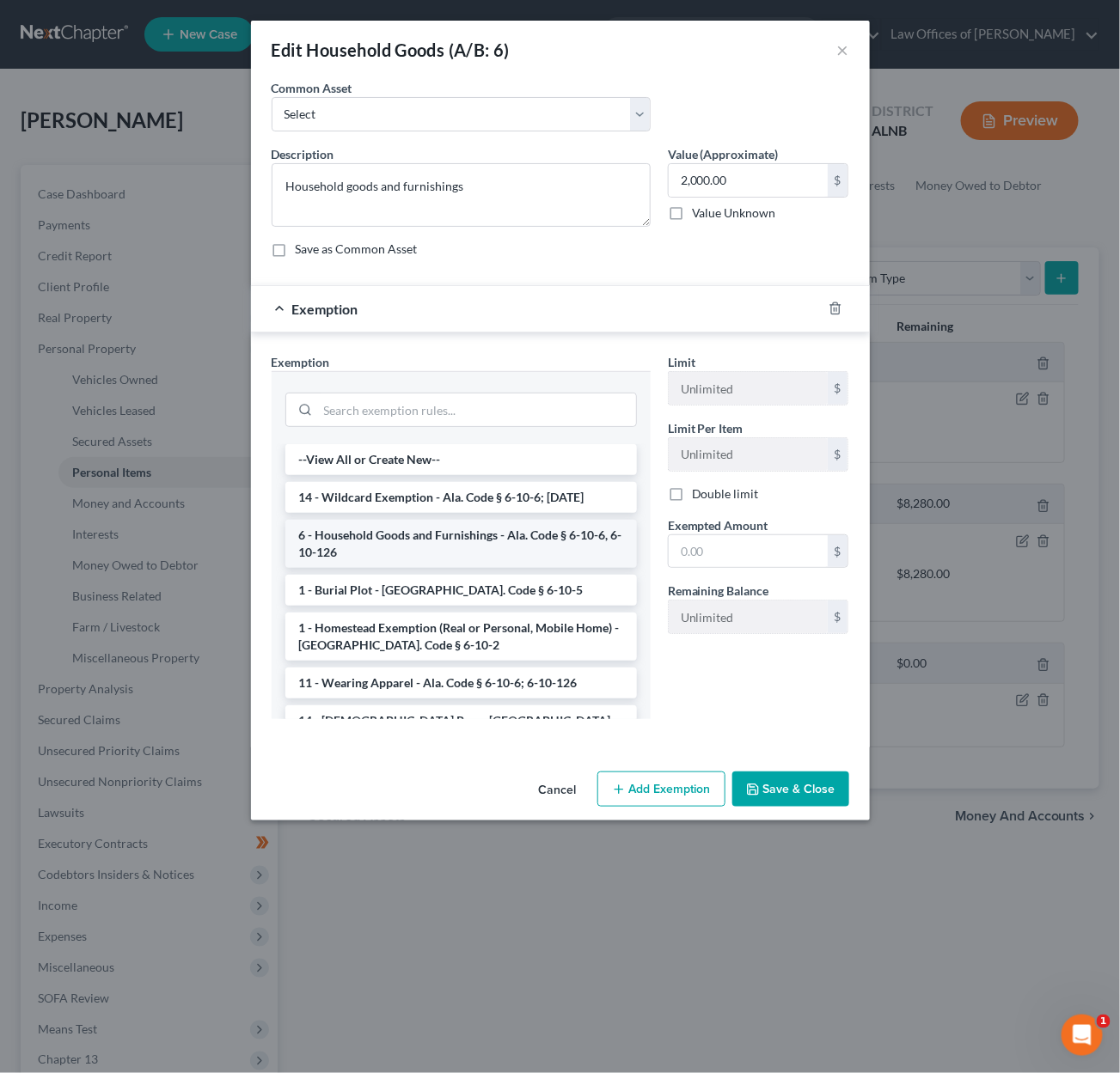
click at [408, 539] on li "6 - Household Goods and Furnishings - Ala. Code § 6-10-6, 6-10-126" at bounding box center [461, 544] width 352 height 48
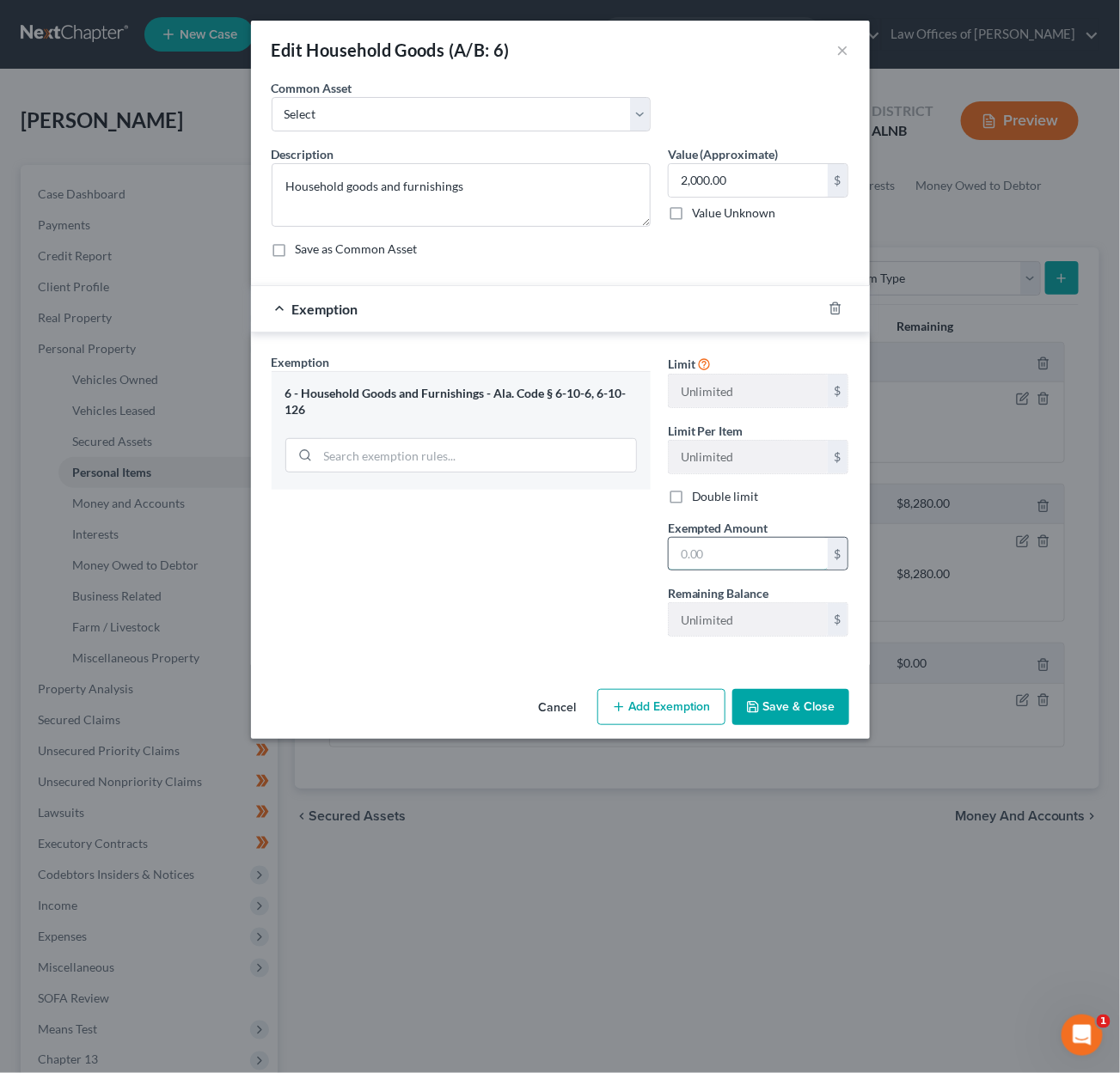
click at [734, 553] on input "text" at bounding box center [748, 554] width 159 height 33
type input "2,000"
click at [774, 697] on button "Save & Close" at bounding box center [790, 708] width 117 height 36
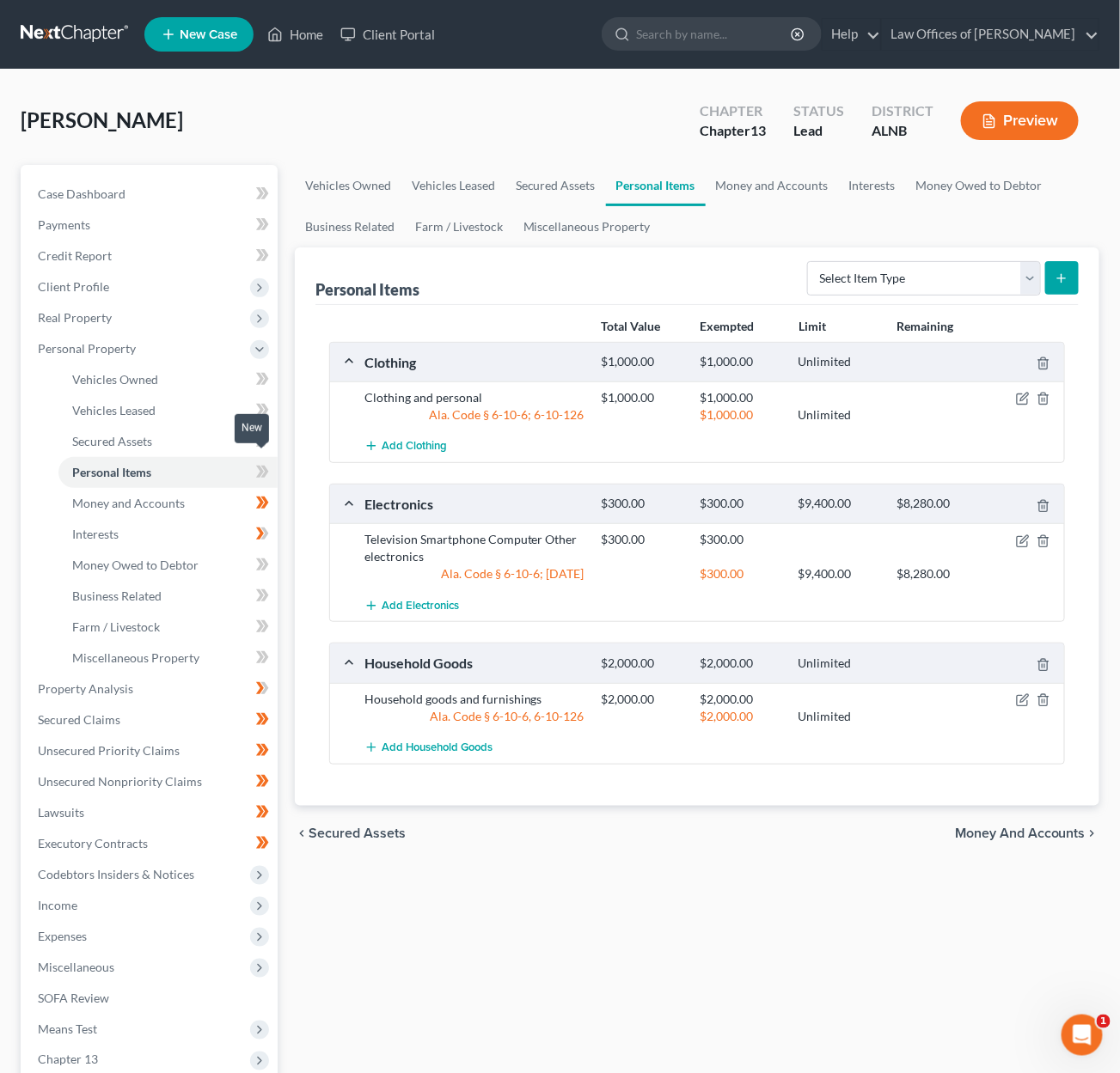
click at [261, 466] on icon at bounding box center [260, 472] width 8 height 12
click at [253, 430] on span at bounding box center [262, 443] width 30 height 26
click at [262, 404] on icon at bounding box center [260, 410] width 8 height 12
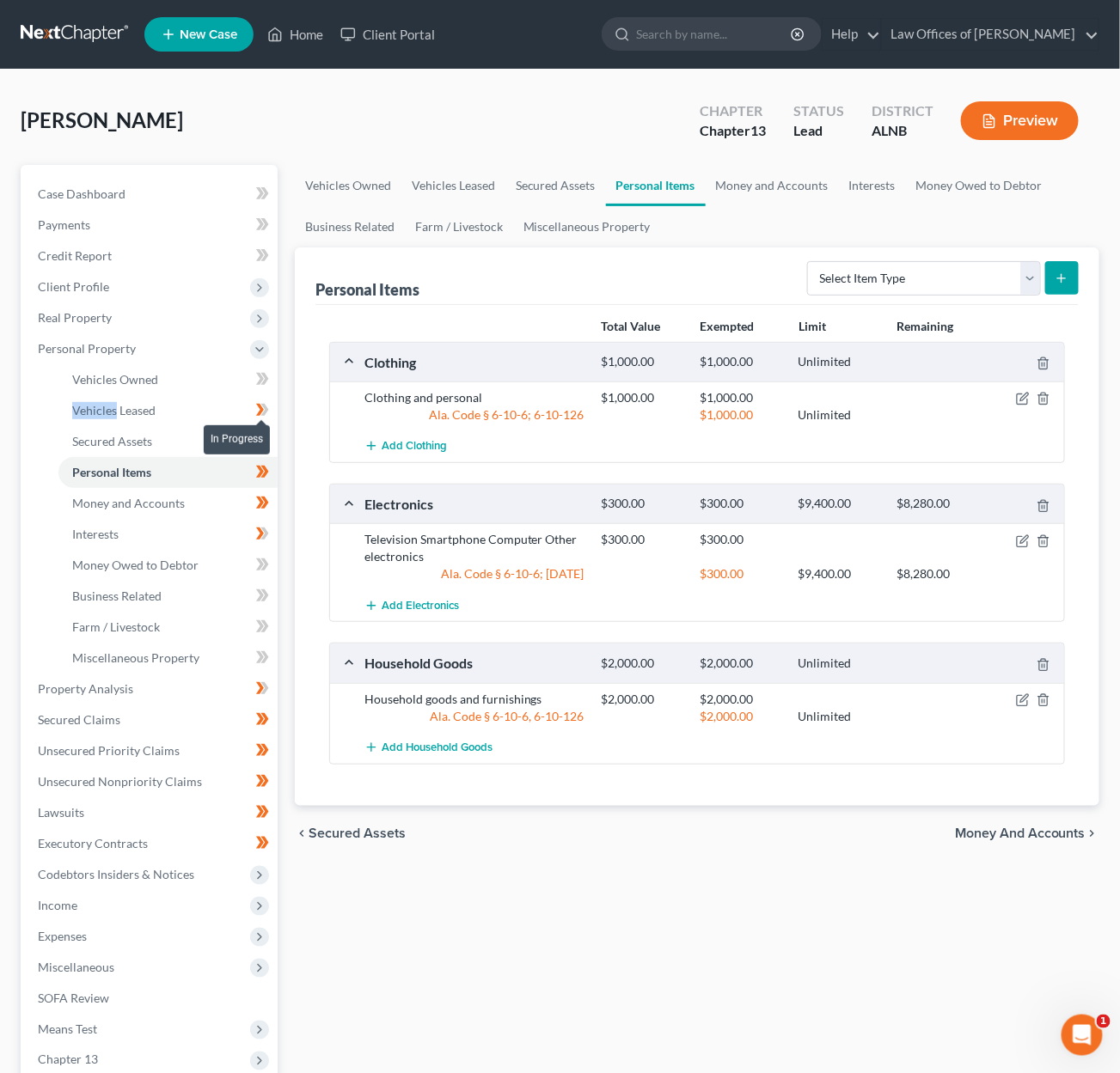
click at [262, 404] on icon at bounding box center [260, 410] width 8 height 12
click at [213, 370] on link "Vehicles Owned" at bounding box center [167, 380] width 219 height 31
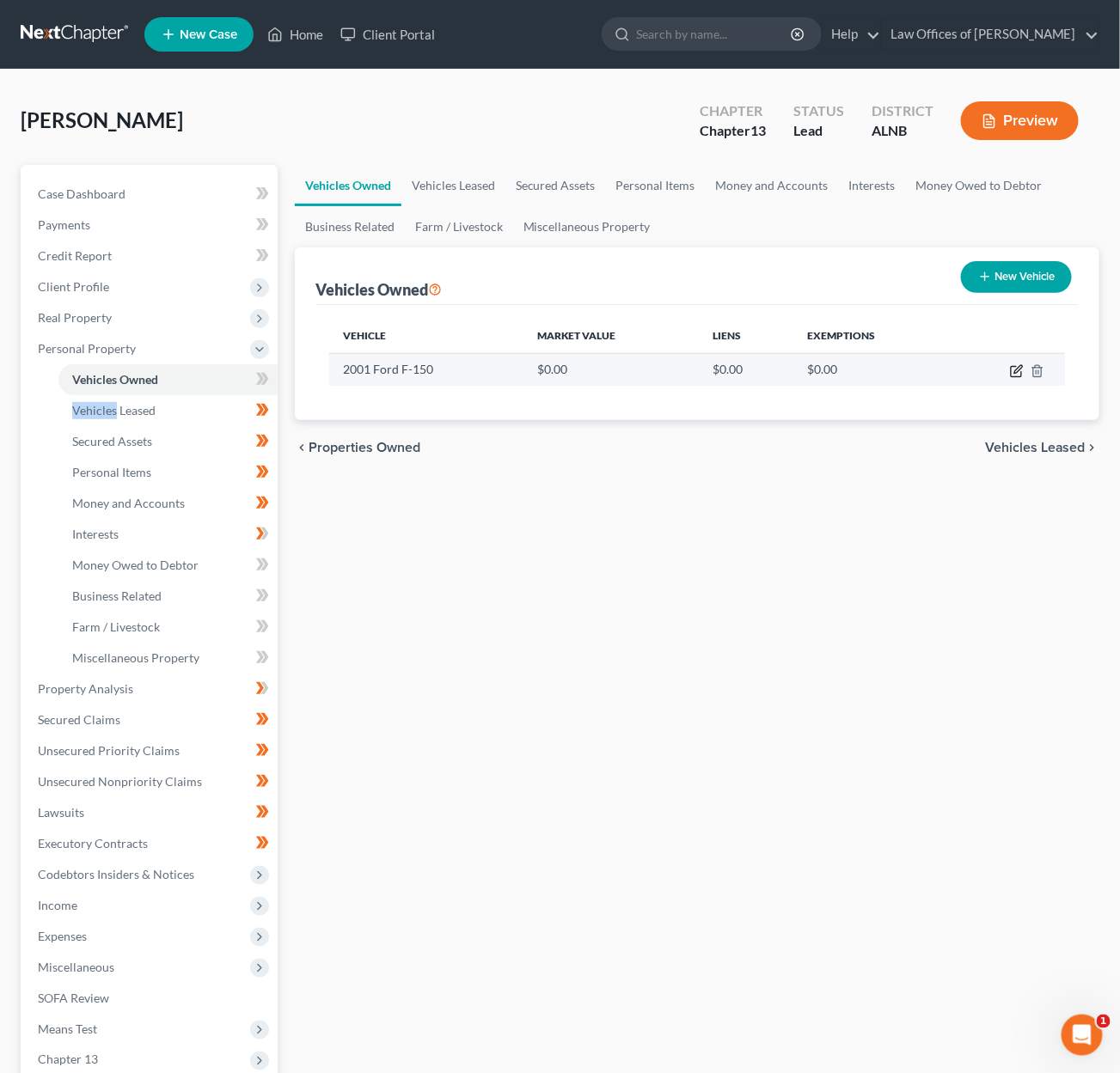
click at [1021, 367] on icon "button" at bounding box center [1018, 369] width 8 height 8
select select "1"
select select "25"
select select "2"
select select "0"
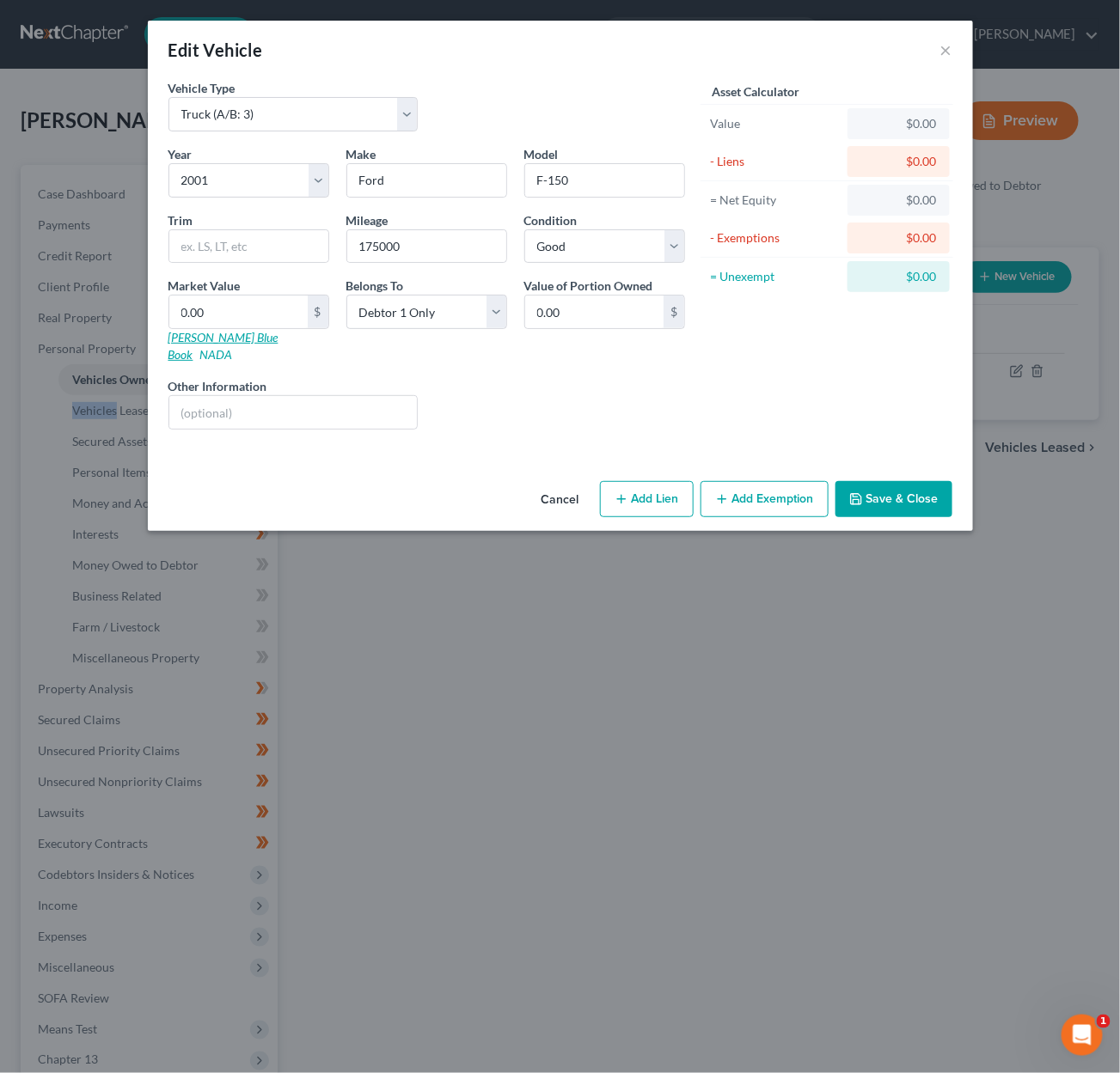
click at [201, 333] on link "Kelly Blue Book" at bounding box center [223, 346] width 110 height 32
click at [939, 635] on div "Edit Vehicle × Vehicle Type Select Automobile (A/B: 3) Truck (A/B: 3) Trailer (…" at bounding box center [560, 536] width 1120 height 1073
click at [240, 310] on input "0.00" at bounding box center [238, 312] width 139 height 33
type input "3"
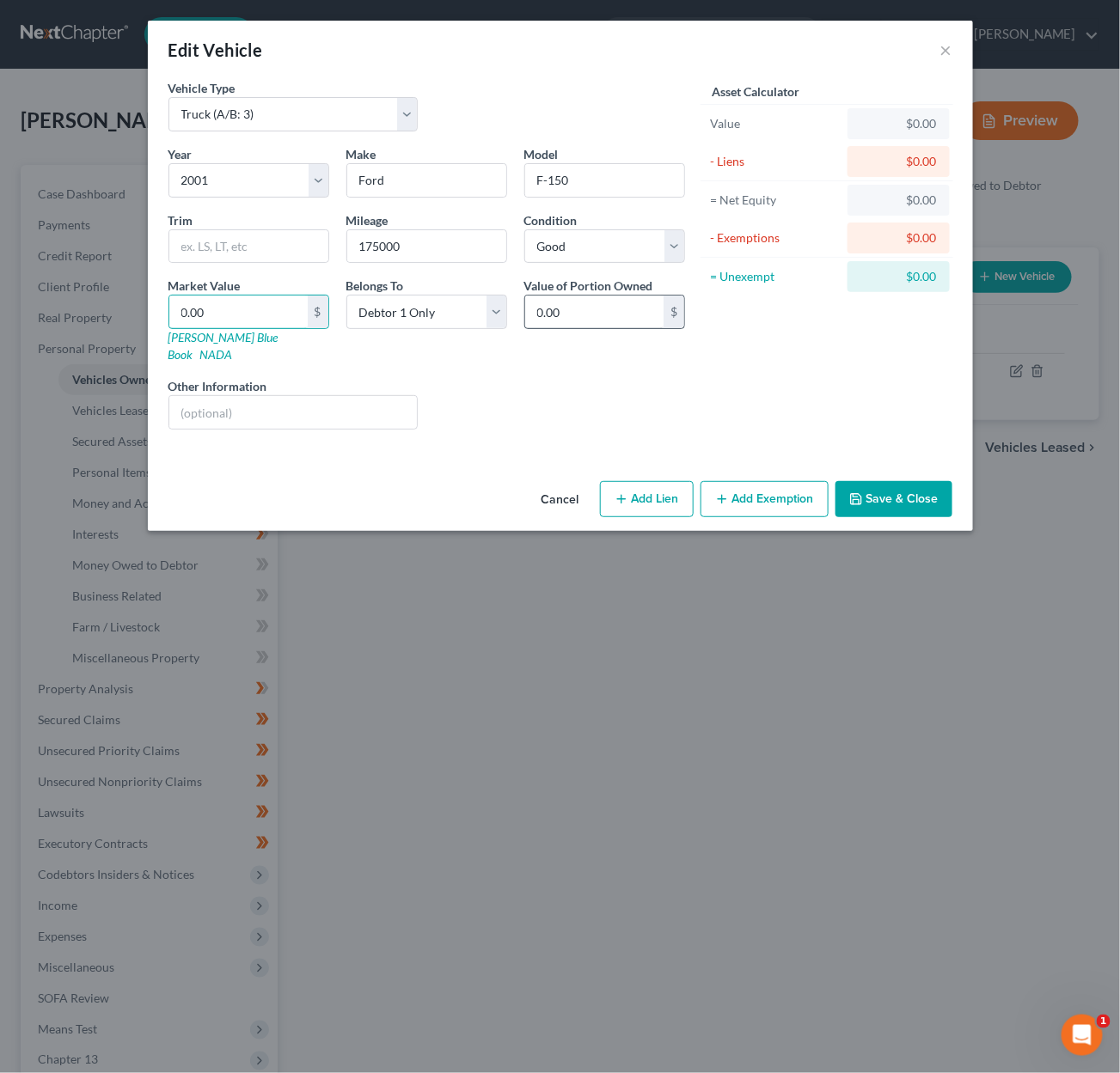
type input "3.00"
type input "32"
type input "32.00"
type input "326"
type input "326.00"
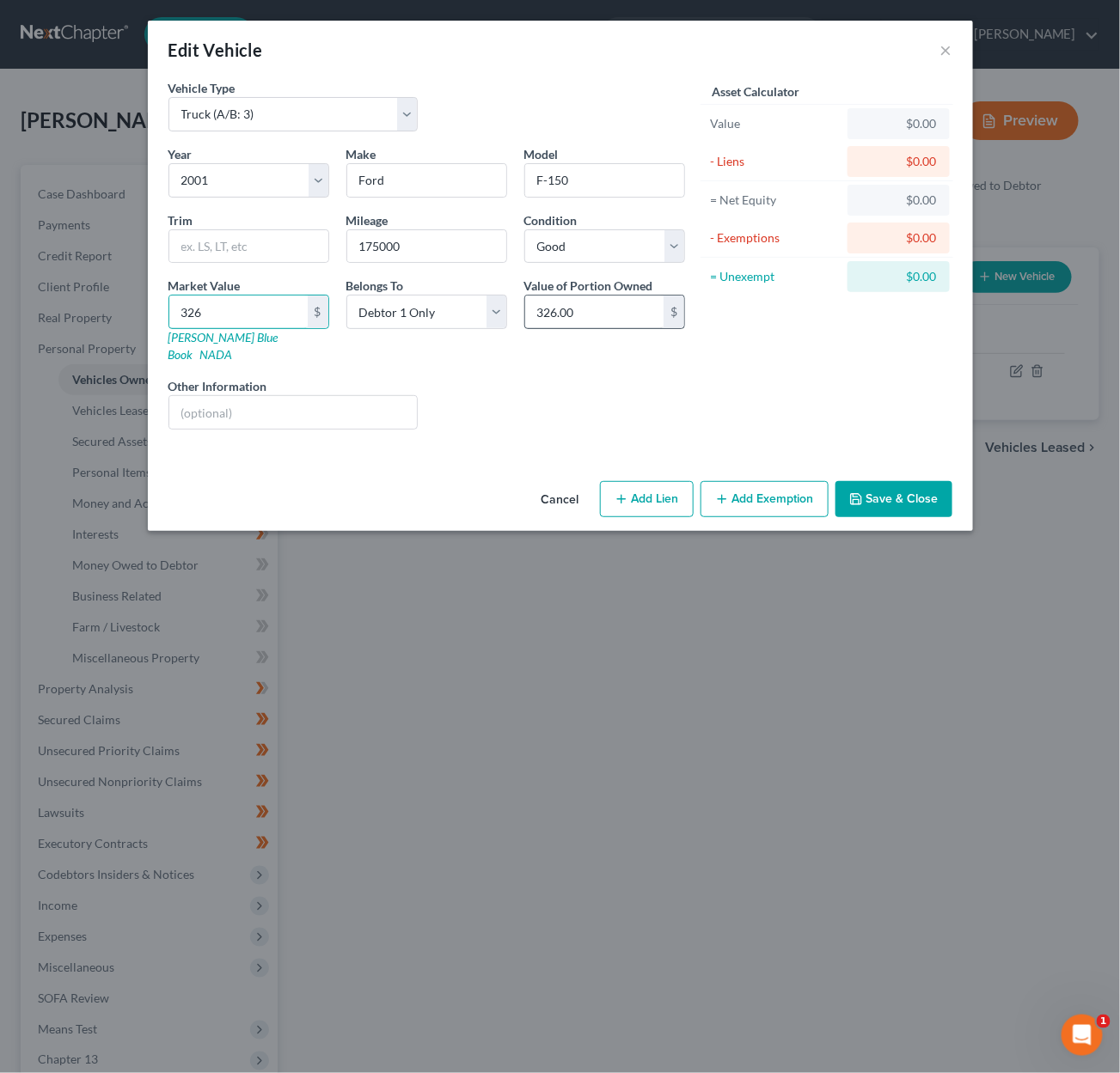
type input "3260"
type input "3,260.00"
type input "3,260"
click at [759, 482] on button "Add Exemption" at bounding box center [765, 500] width 128 height 36
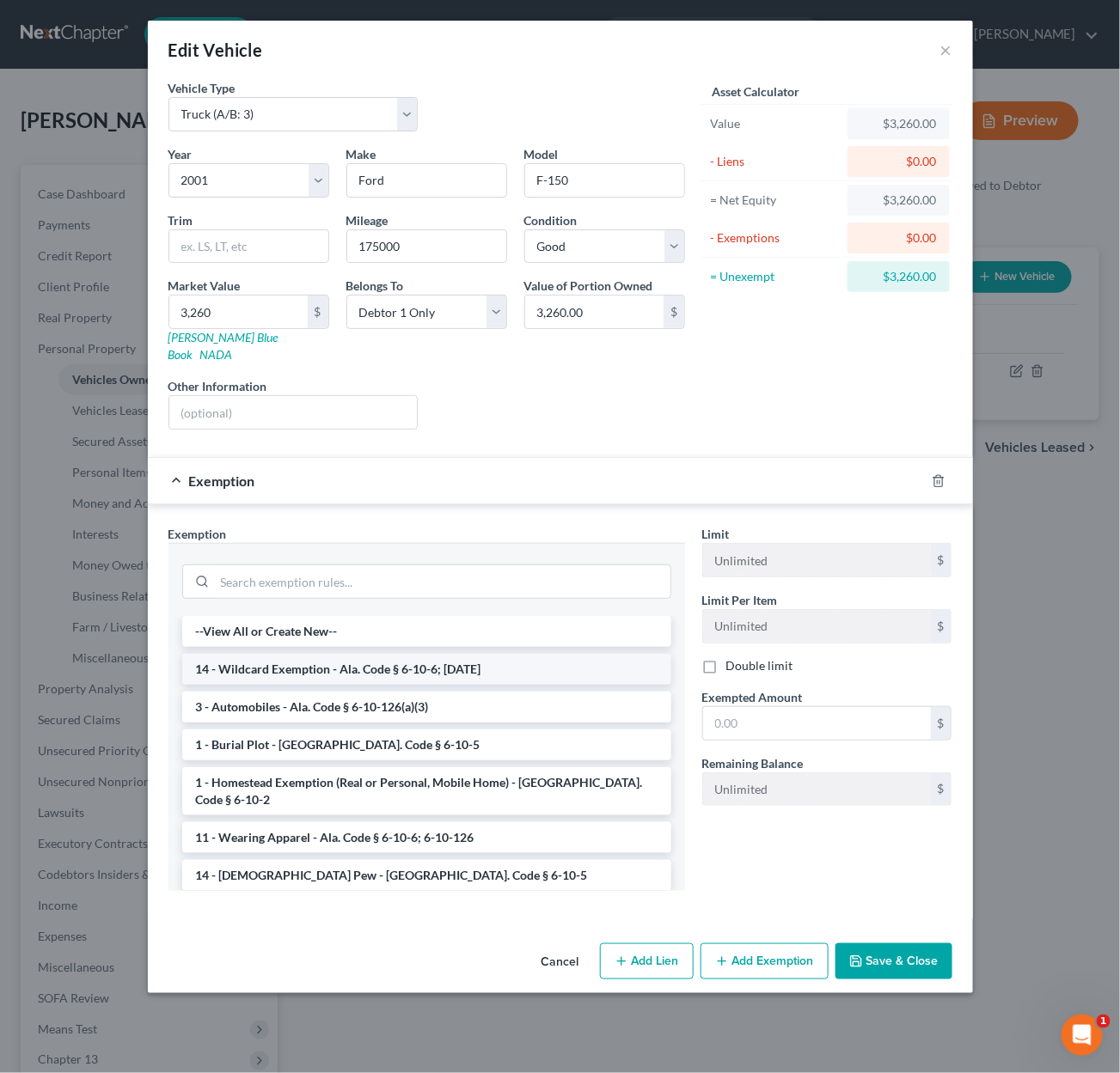
click at [346, 654] on li "14 - Wildcard Exemption - Ala. Code § 6-10-6; 6-10-12" at bounding box center [426, 669] width 489 height 31
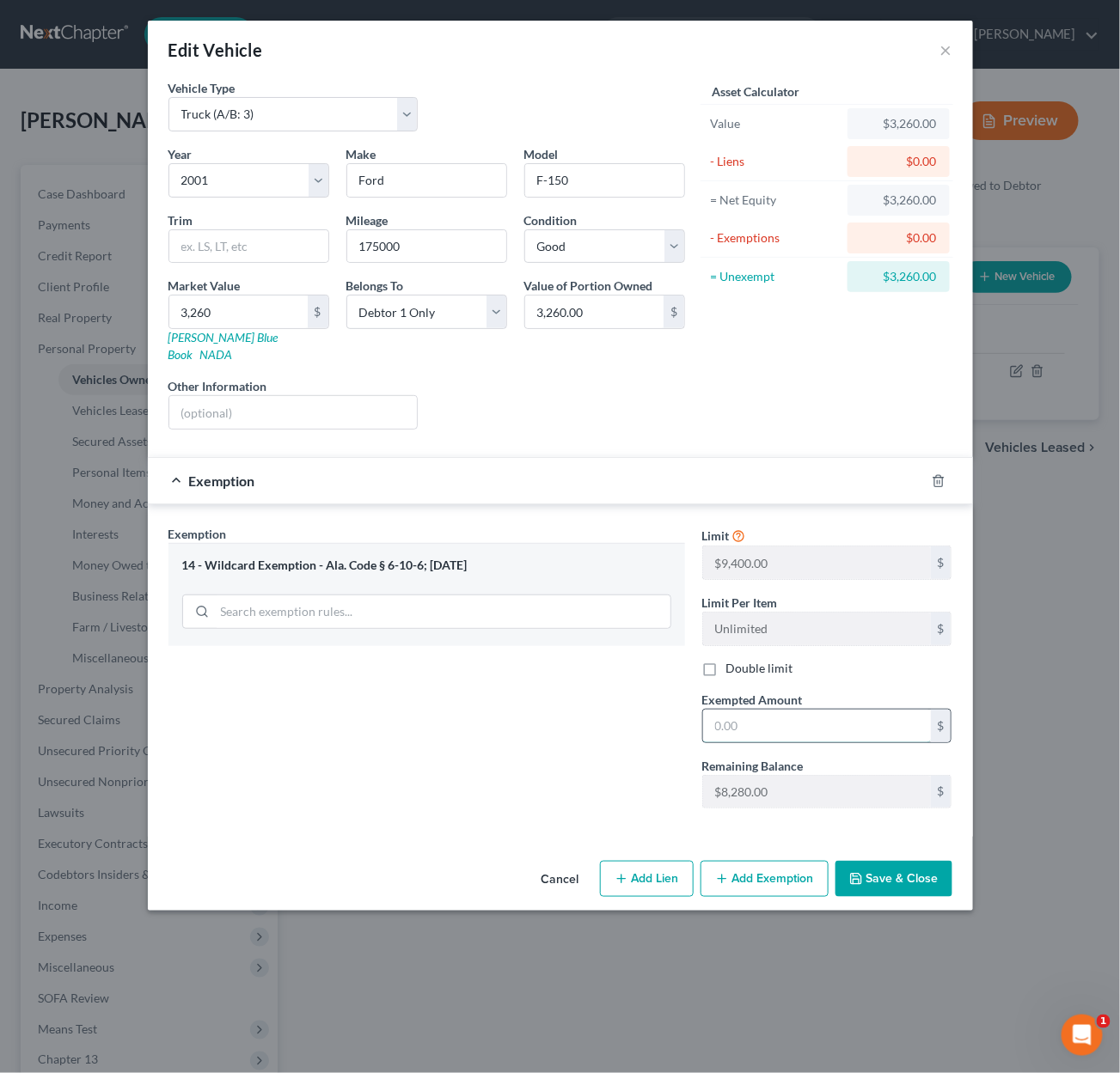
click at [821, 710] on input "text" at bounding box center [817, 727] width 228 height 33
type input "3,260"
click at [891, 861] on button "Save & Close" at bounding box center [893, 879] width 117 height 36
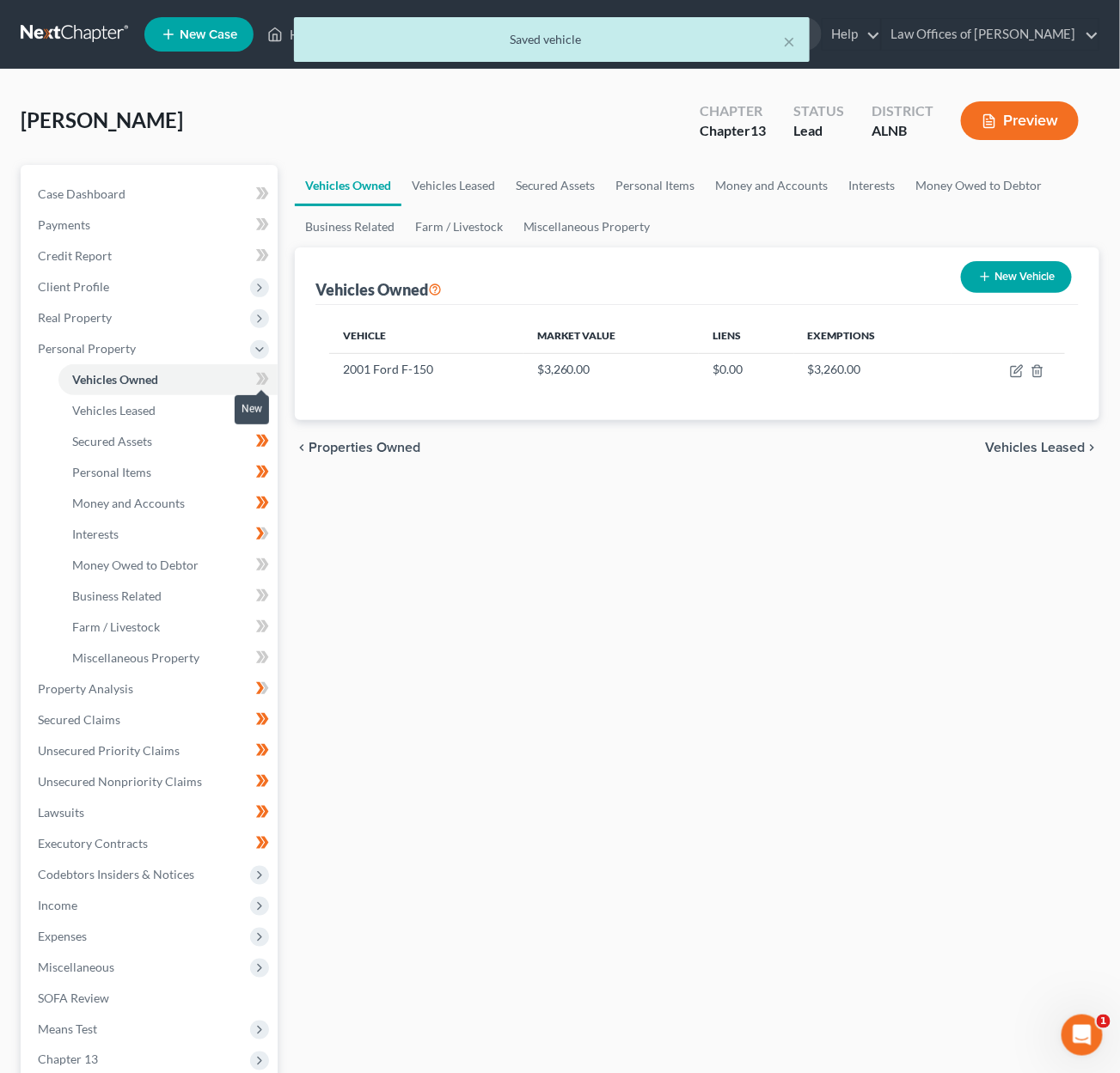
click at [260, 372] on icon at bounding box center [262, 379] width 13 height 22
click at [217, 315] on span "Real Property" at bounding box center [151, 318] width 254 height 31
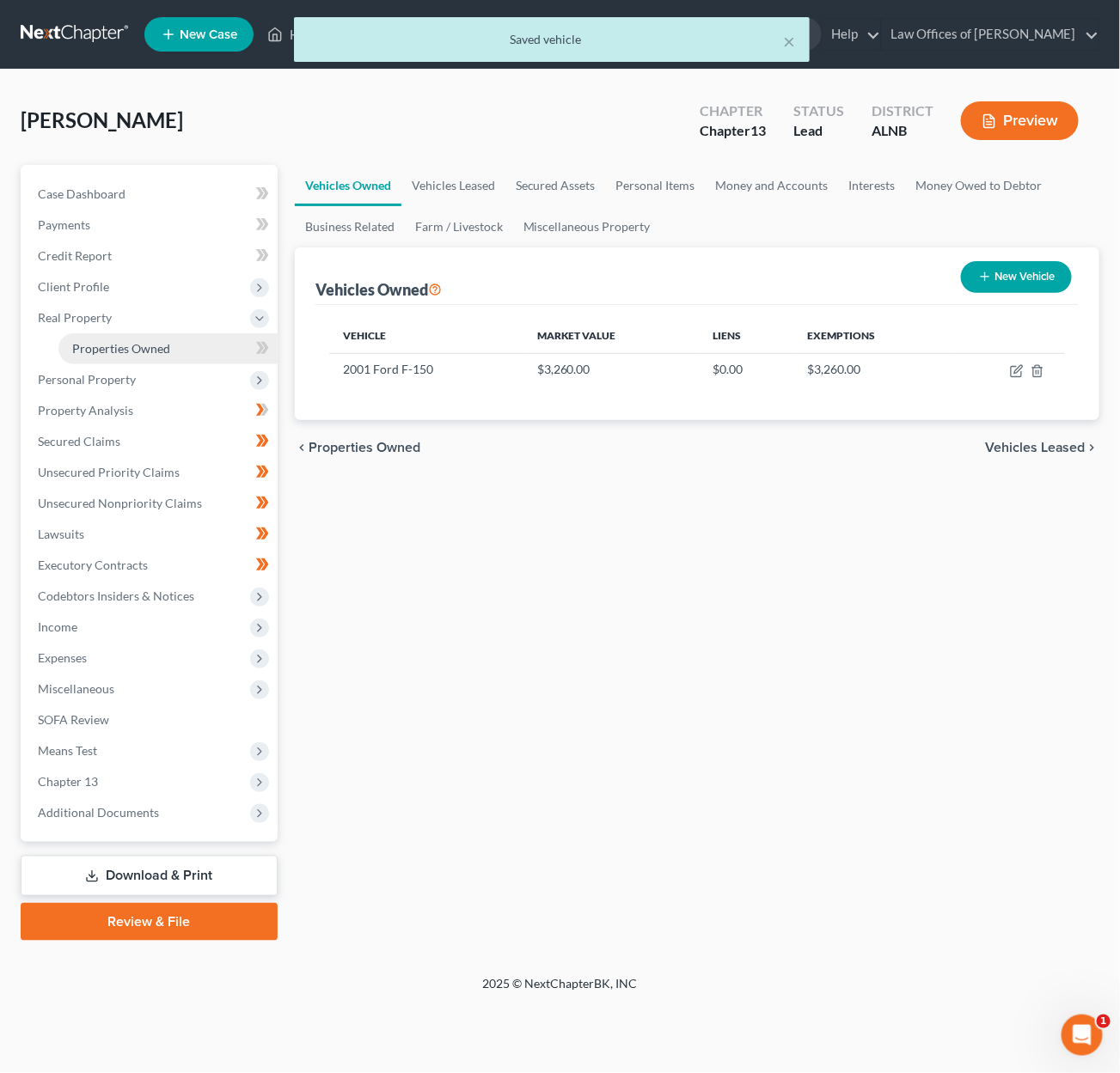
click at [207, 334] on link "Properties Owned" at bounding box center [167, 349] width 219 height 31
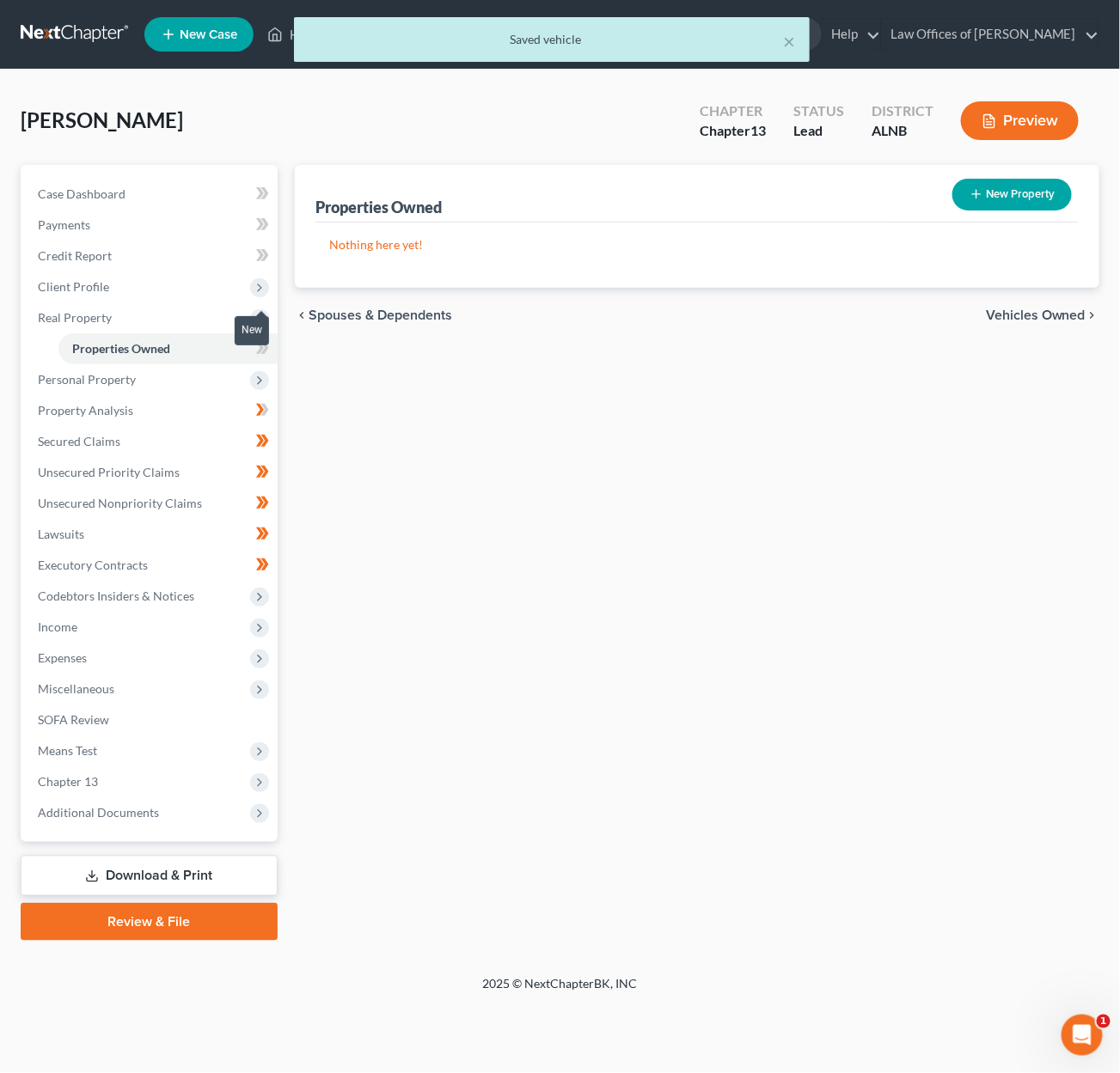
click at [273, 338] on span at bounding box center [262, 351] width 30 height 26
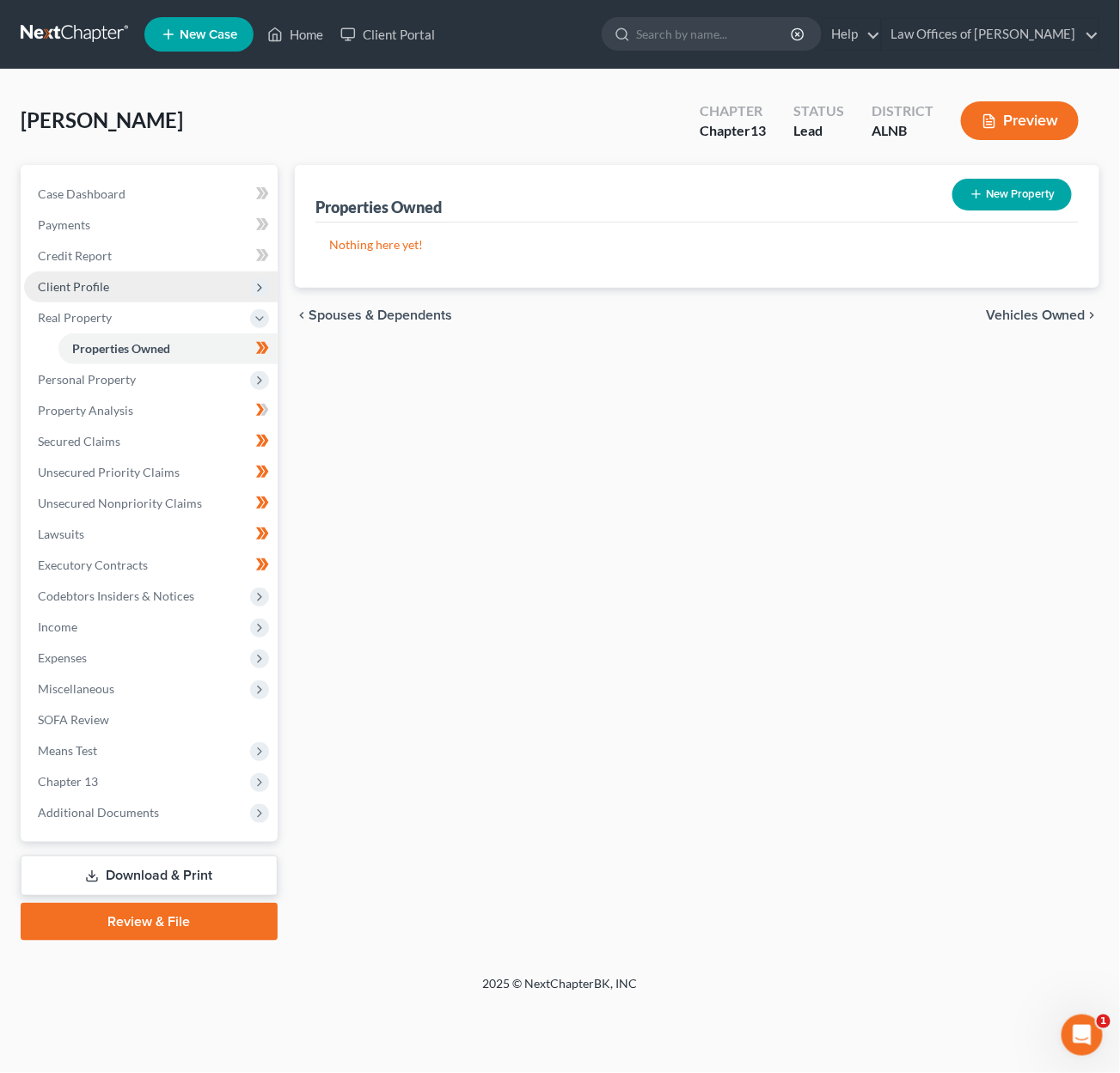
click at [210, 289] on span "Client Profile" at bounding box center [151, 288] width 254 height 31
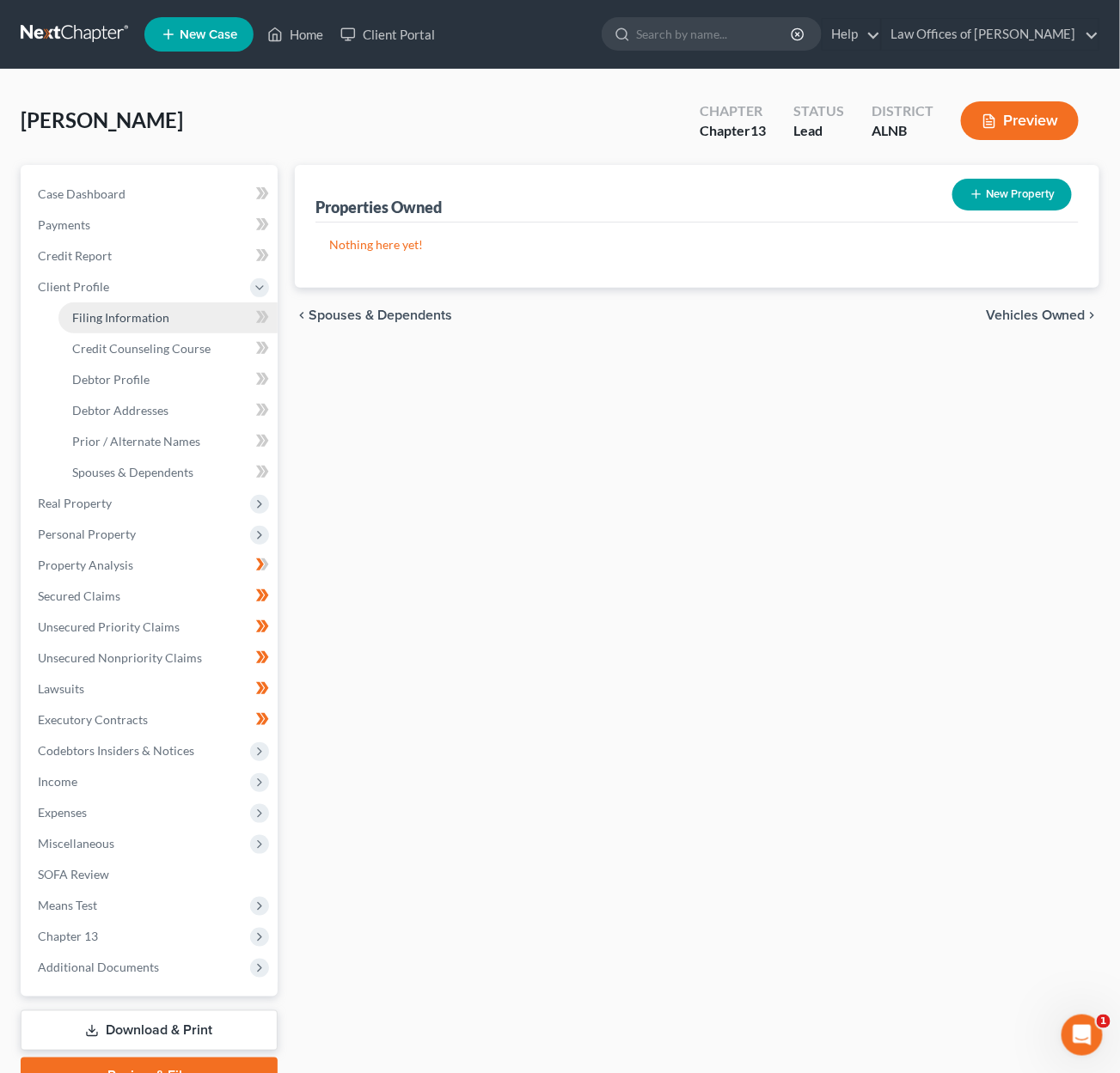
click at [205, 312] on link "Filing Information" at bounding box center [167, 318] width 219 height 31
select select "1"
select select "0"
select select "3"
select select "0"
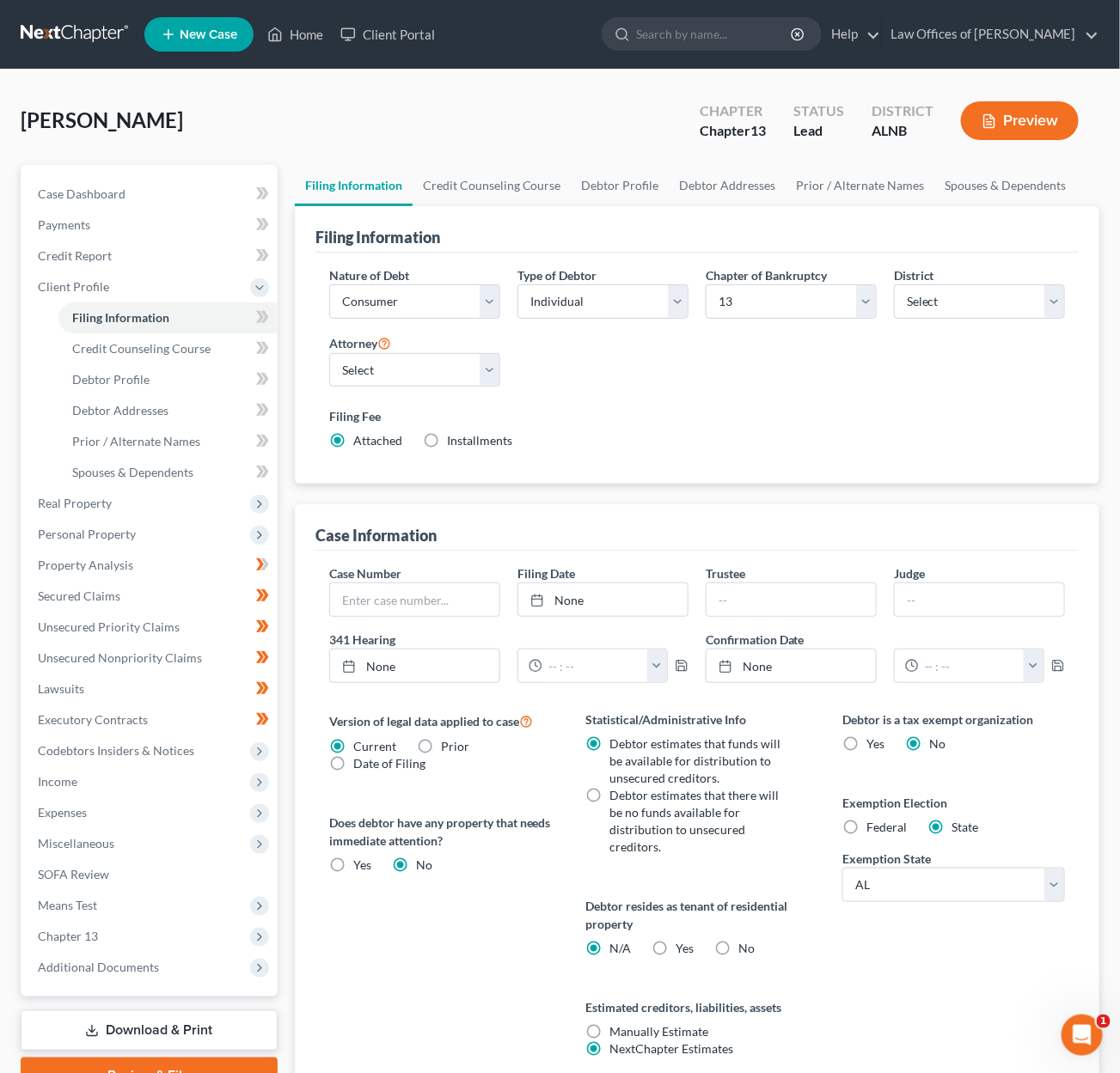
click at [474, 434] on span "Installments" at bounding box center [479, 440] width 65 height 15
click at [465, 434] on input "Installments Installments" at bounding box center [459, 437] width 11 height 11
radio input "true"
radio input "false"
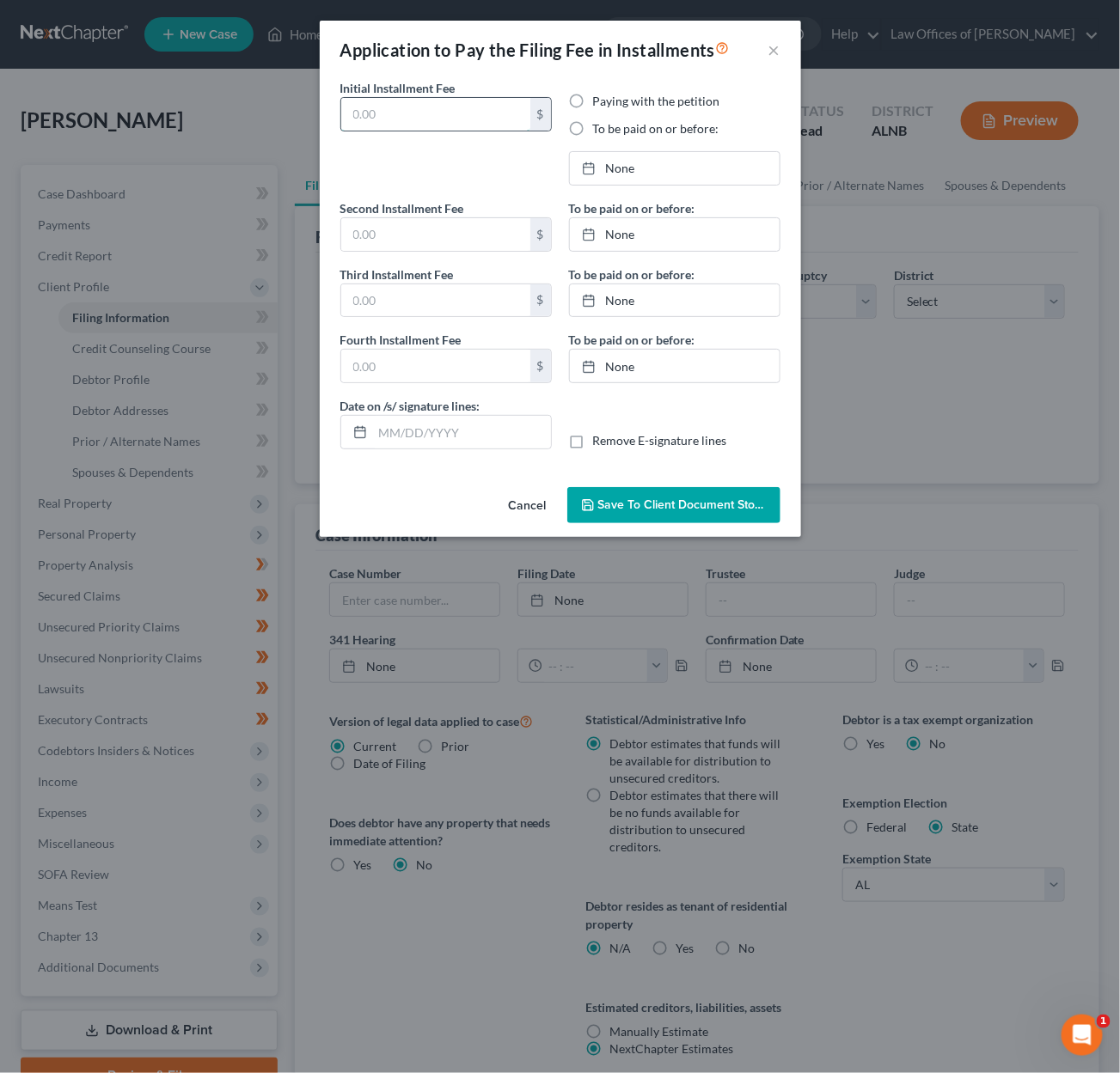
click at [444, 122] on input "text" at bounding box center [436, 114] width 189 height 33
type input "0.00"
radio input "true"
type input "0.00"
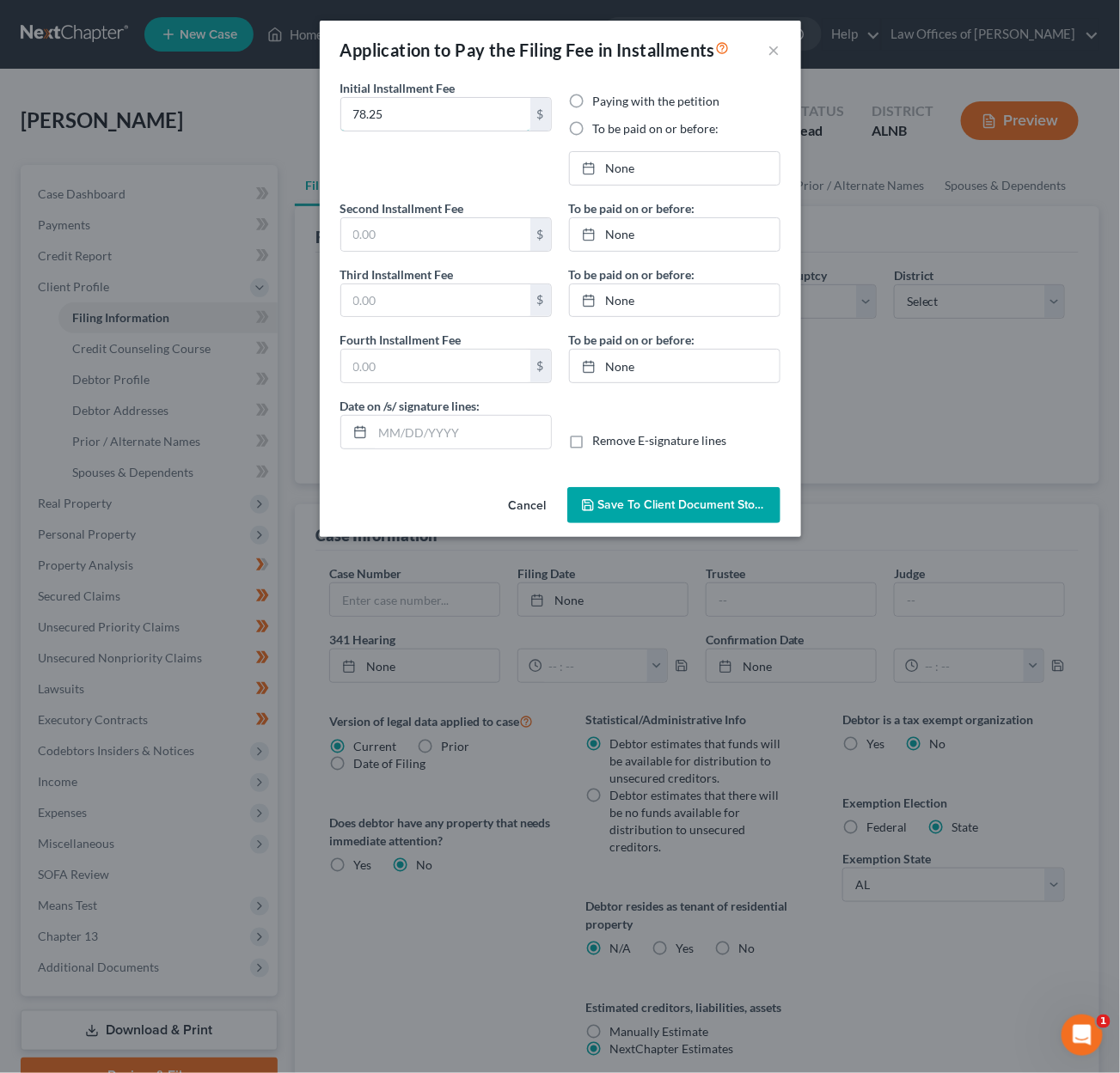
type input "0.00"
type input "09/11/2025"
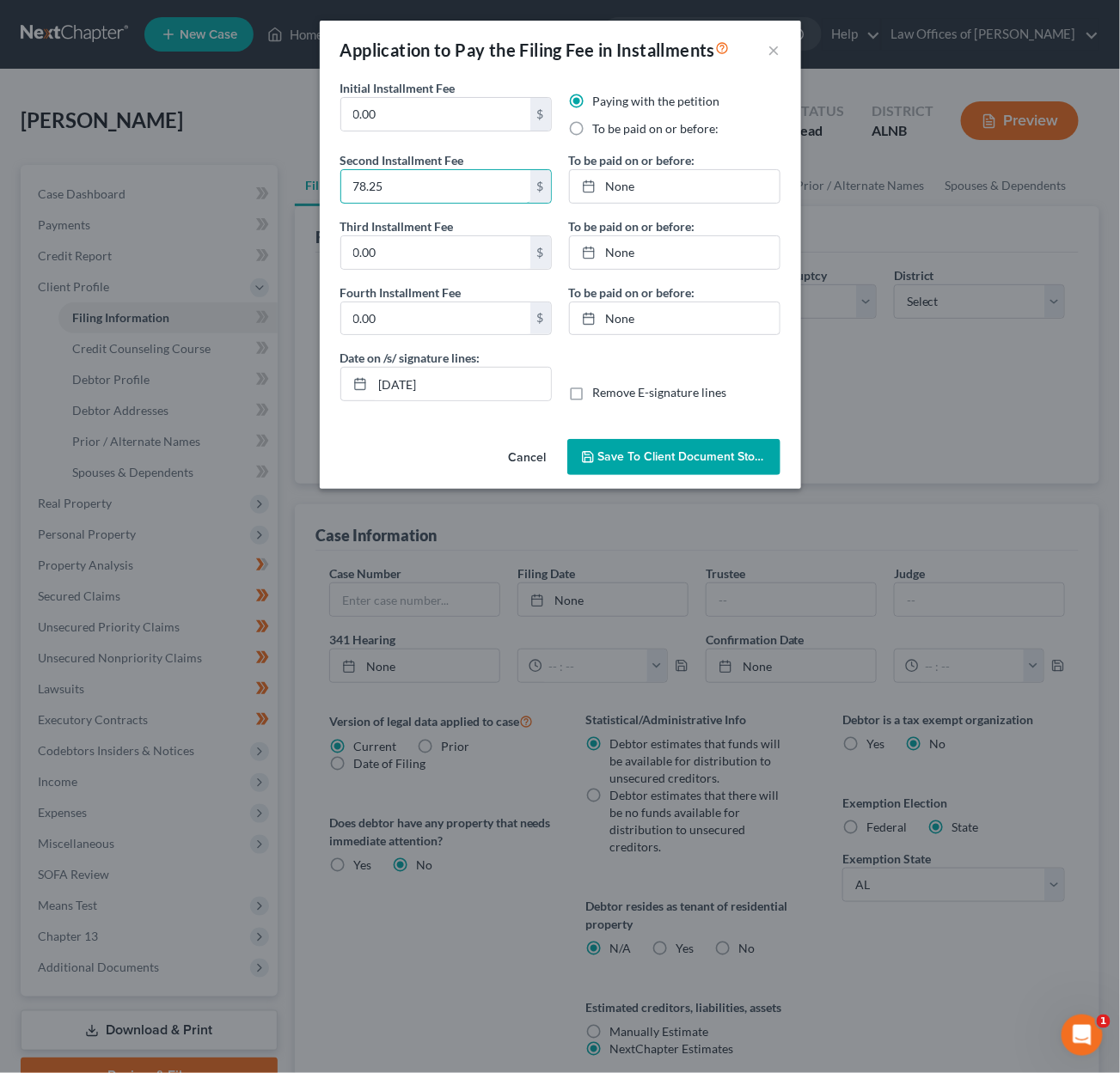
type input "78.25"
click at [453, 113] on input "0.00" at bounding box center [436, 114] width 189 height 33
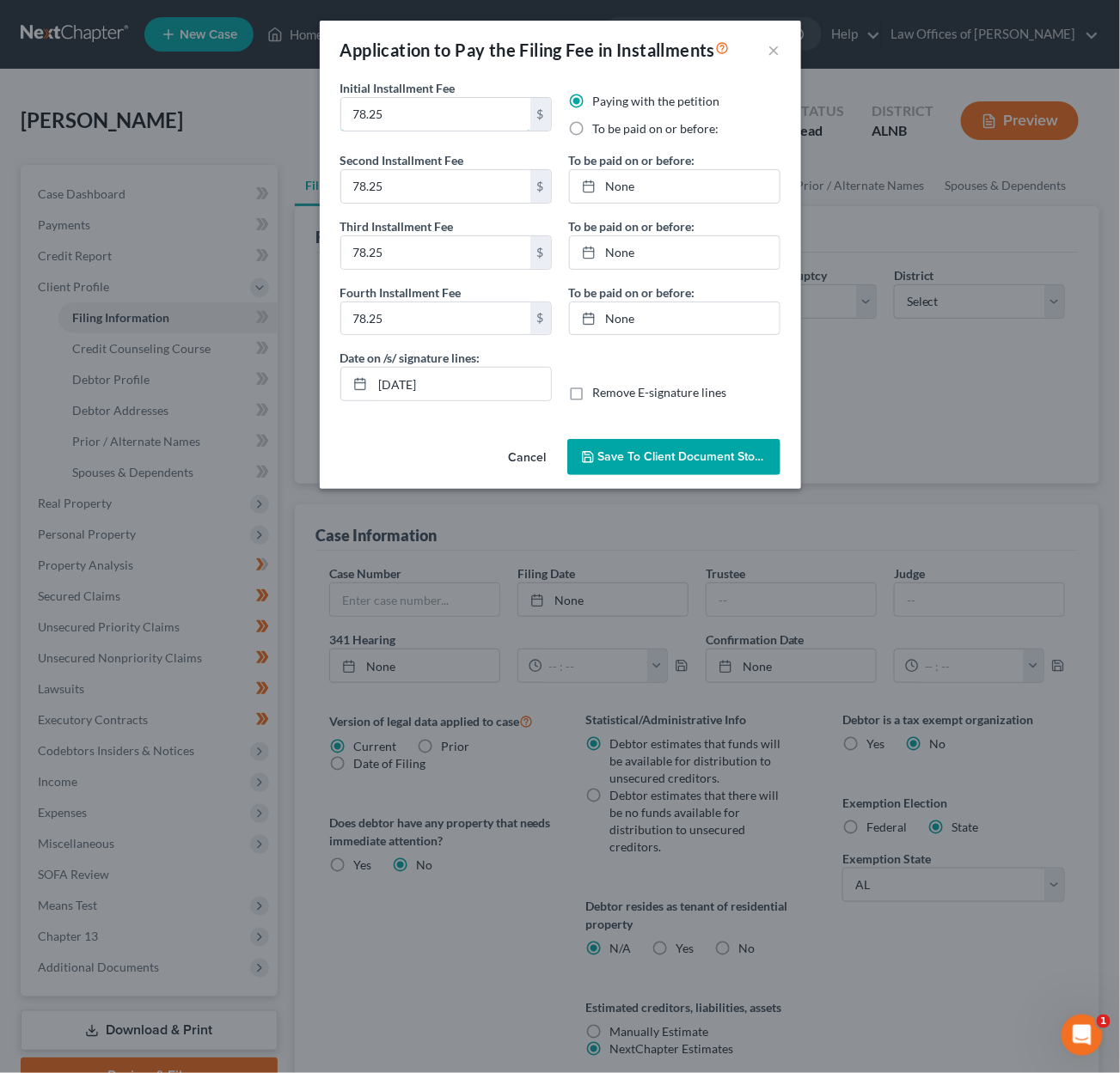
type input "78.25"
click at [595, 126] on label "To be paid on or before:" at bounding box center [657, 129] width 126 height 17
click at [600, 126] on input "To be paid on or before:" at bounding box center [605, 126] width 11 height 11
radio input "true"
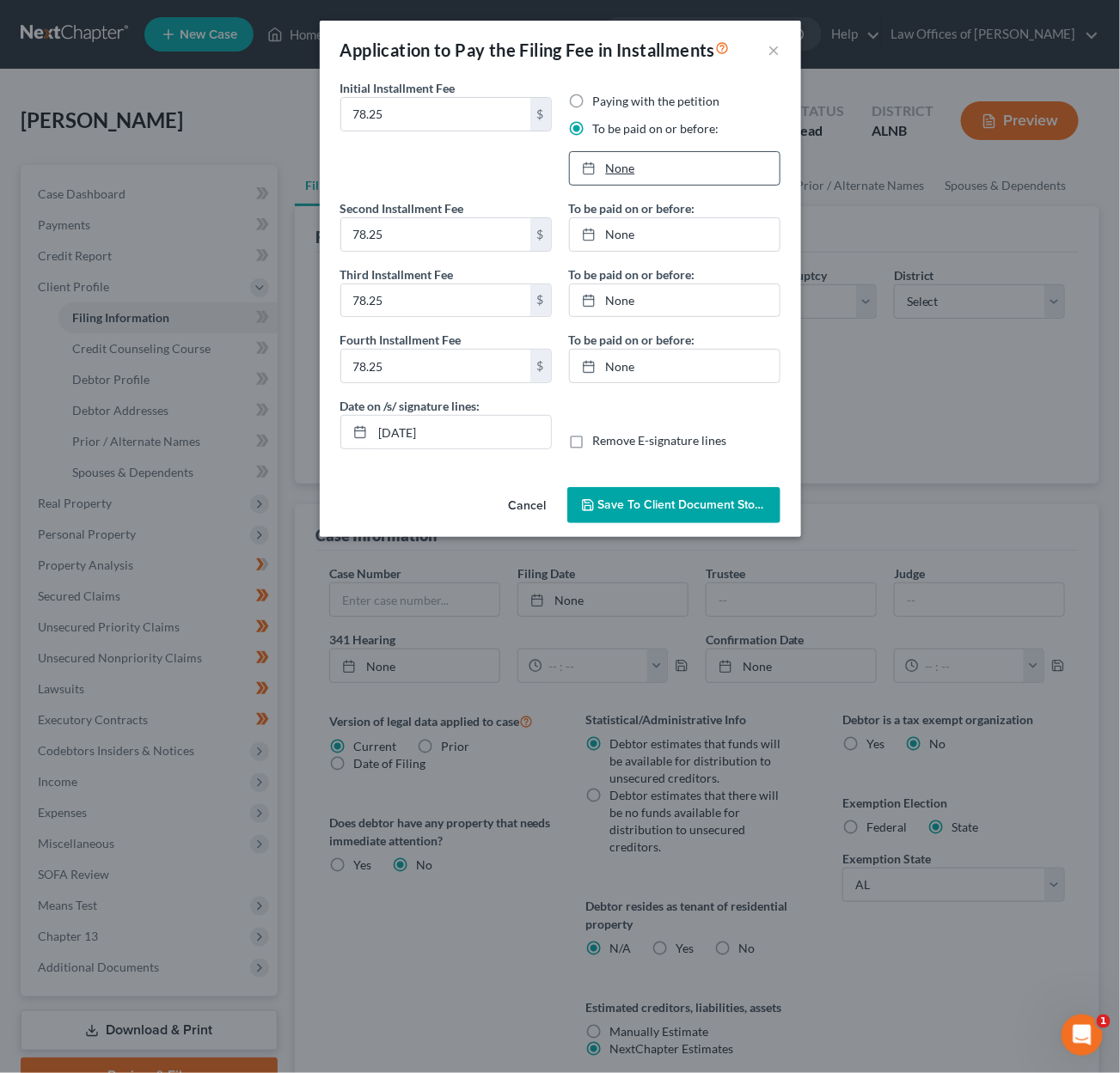
click at [628, 169] on link "None" at bounding box center [675, 169] width 210 height 33
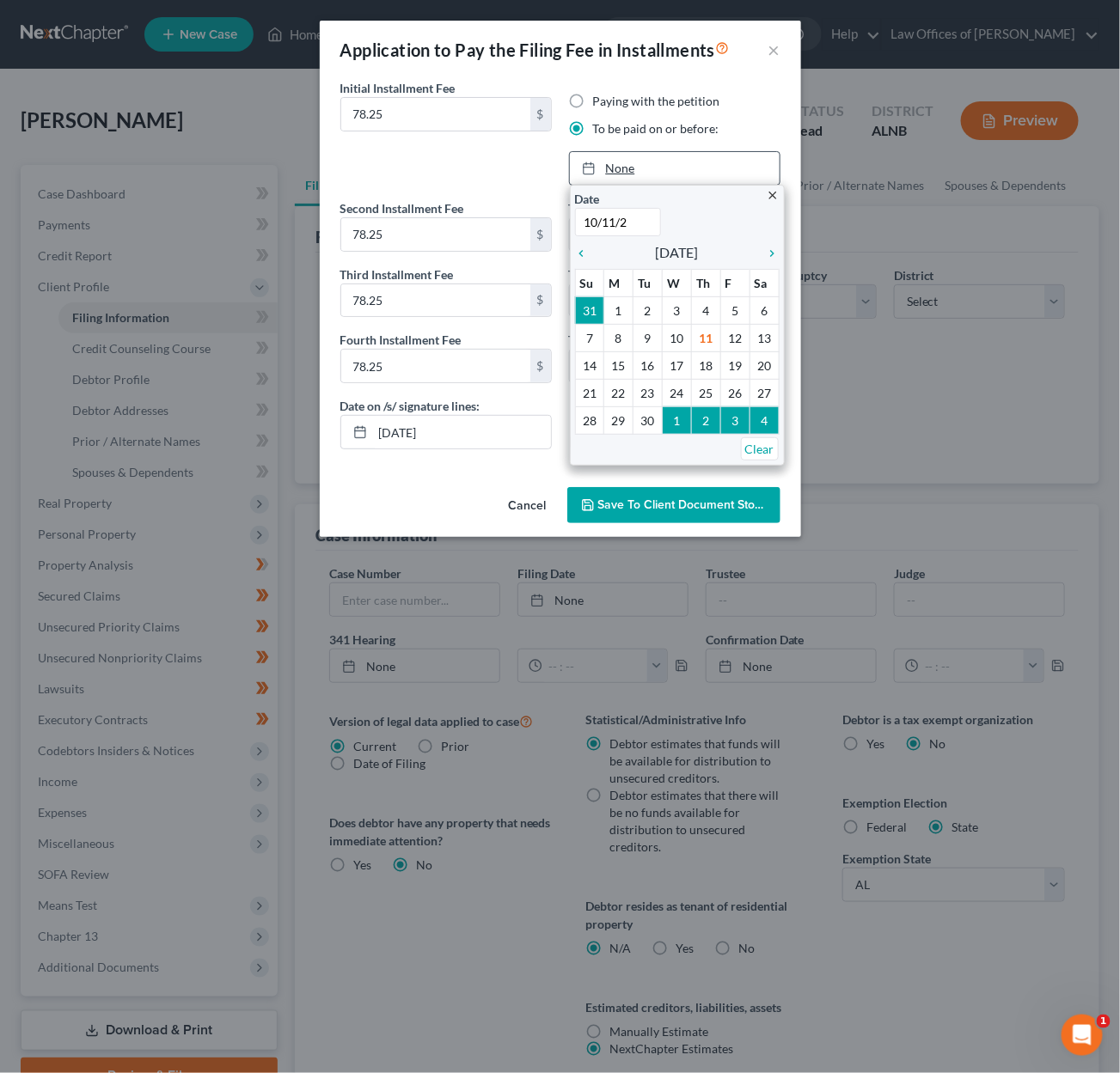
type input "10/11/25"
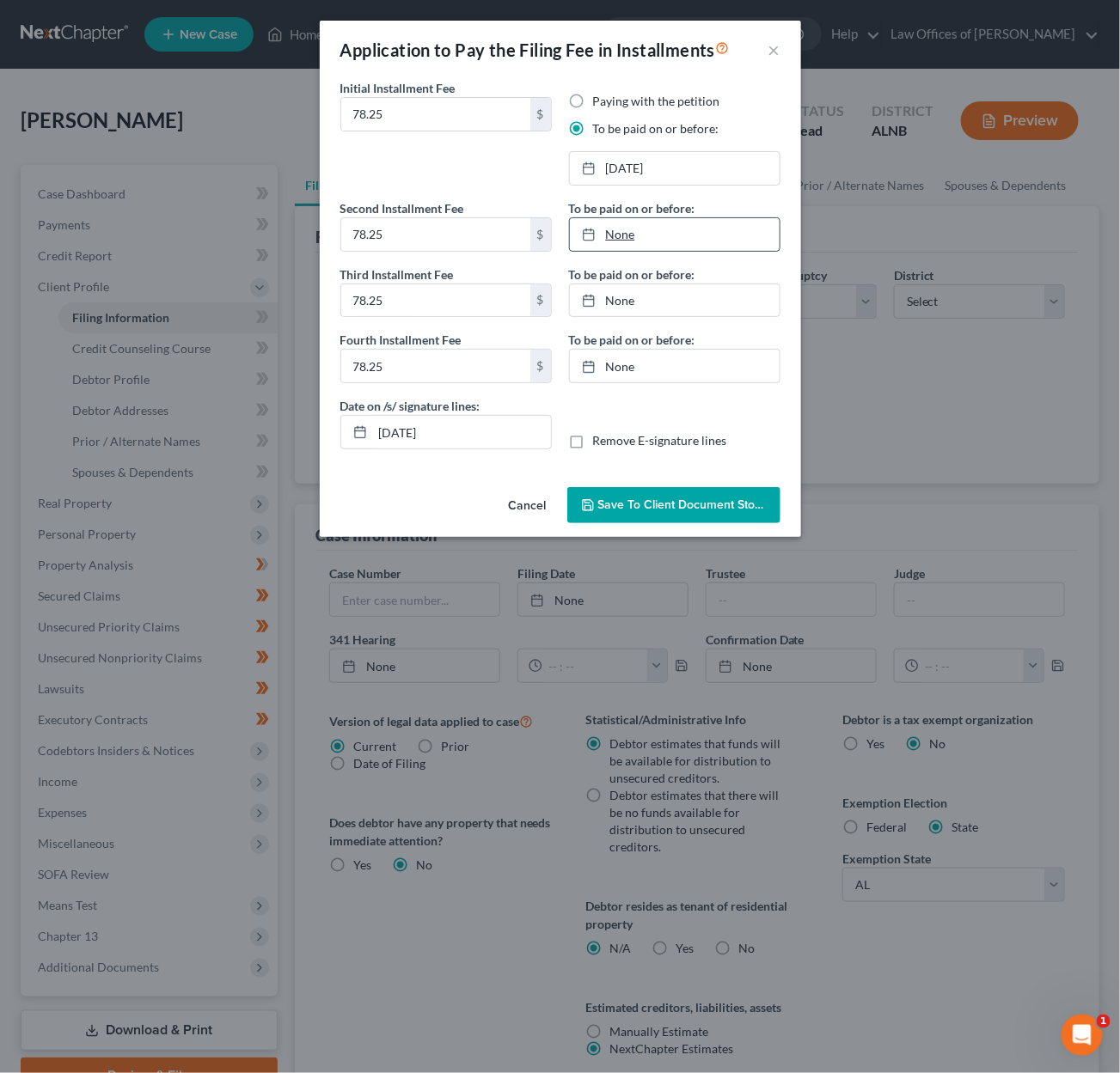
click at [631, 232] on link "None" at bounding box center [675, 235] width 210 height 33
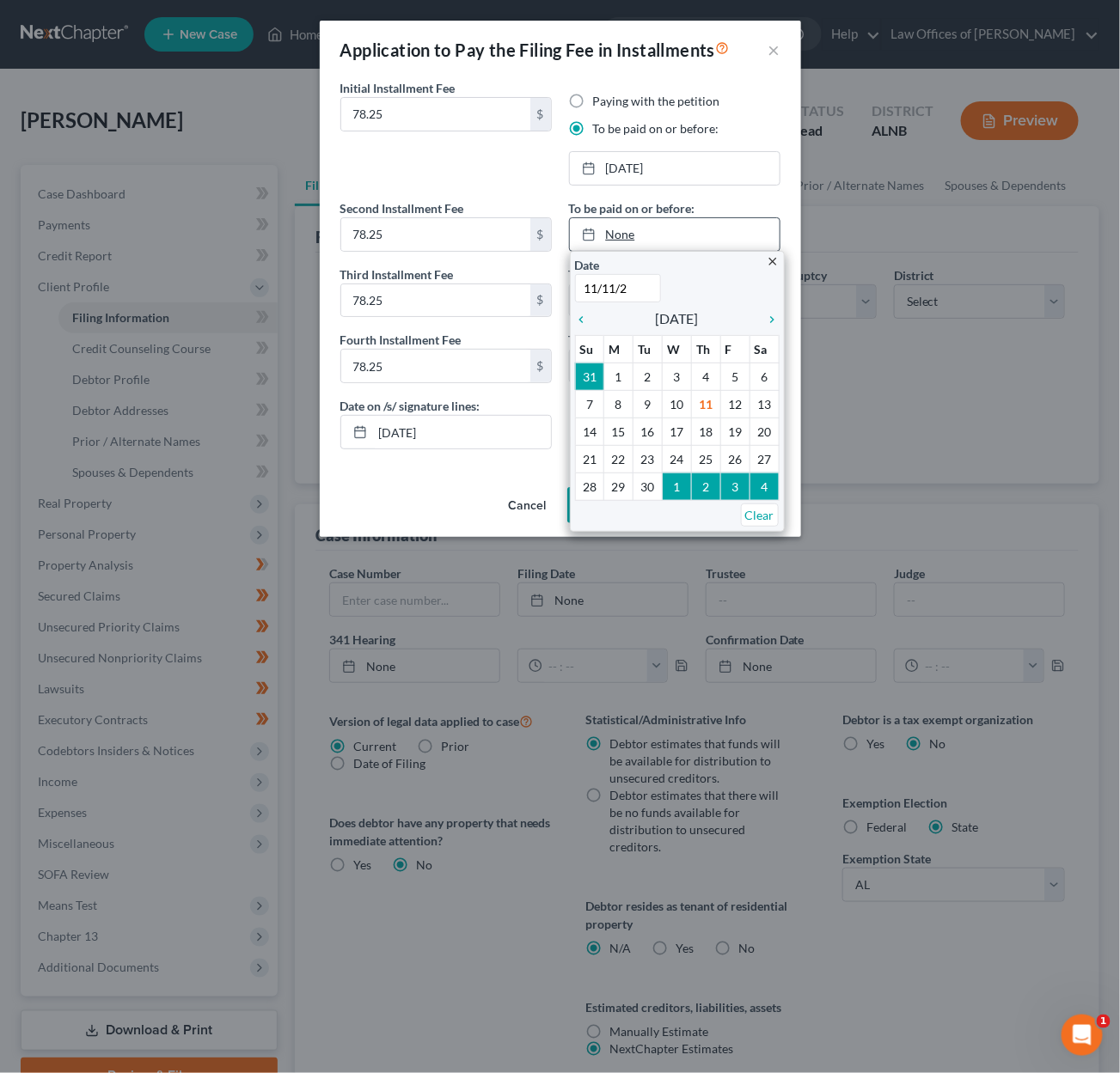
type input "11/11/25"
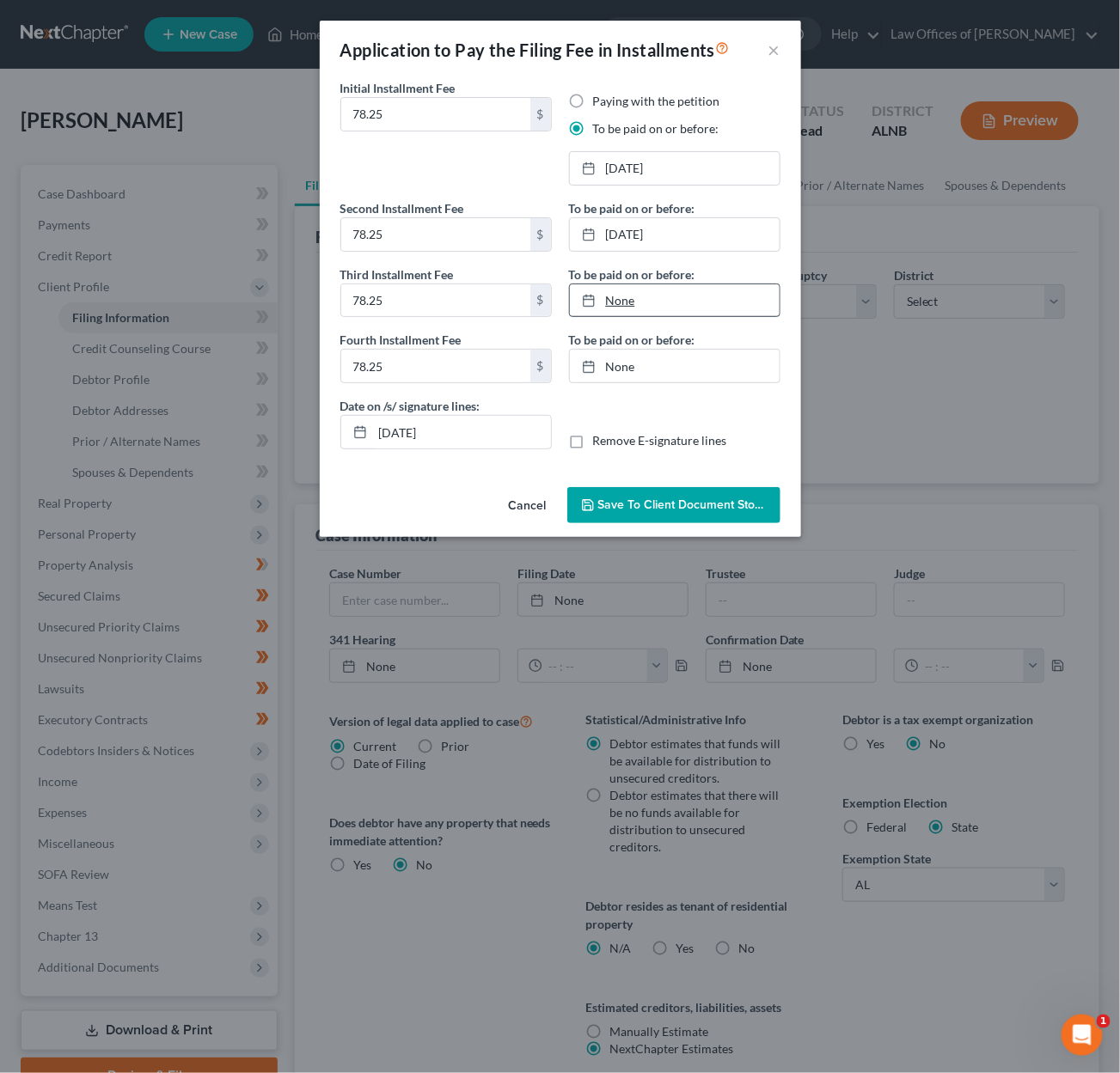
click at [640, 288] on link "None" at bounding box center [675, 301] width 210 height 33
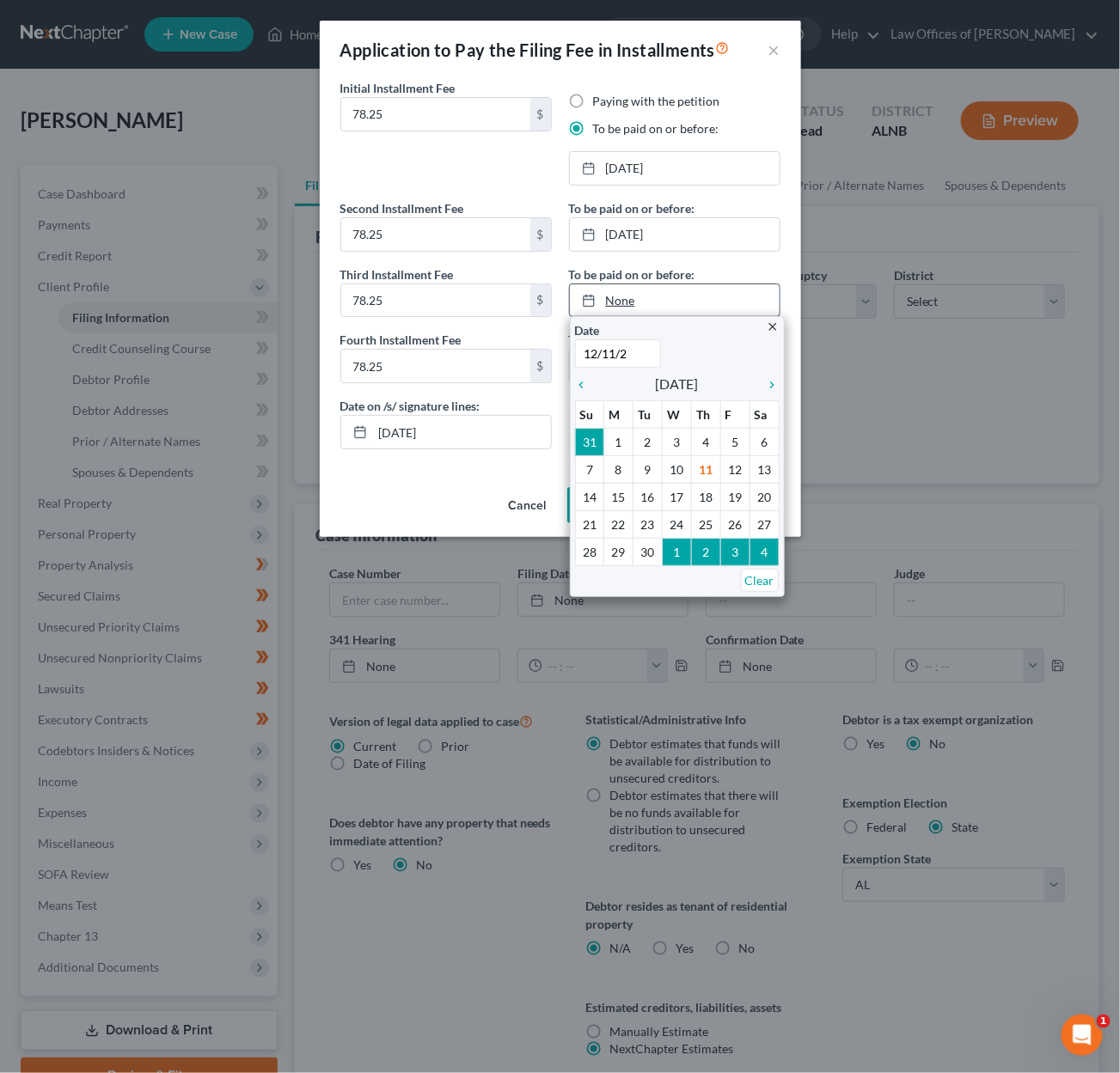
type input "12/11/25"
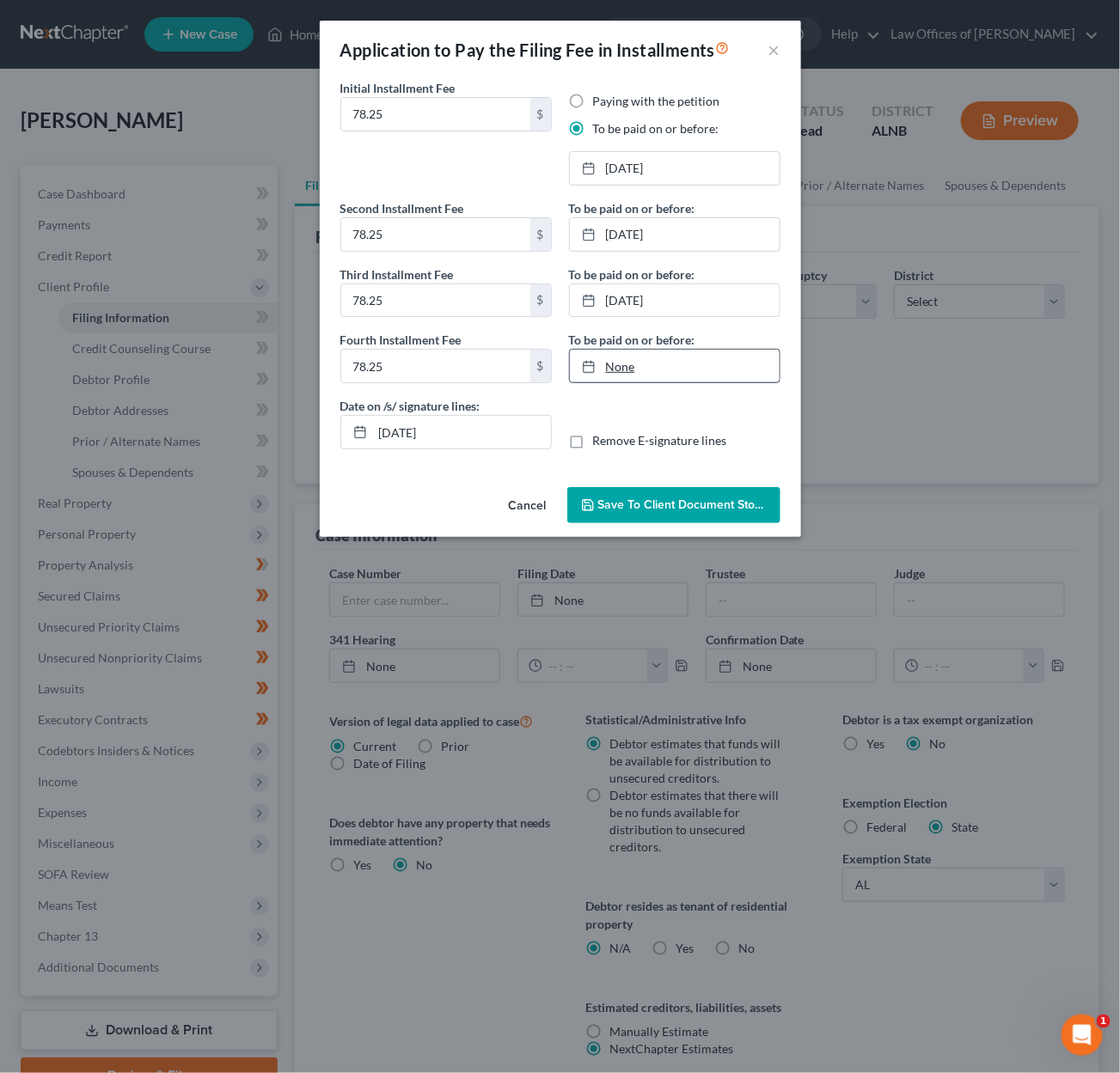
click at [644, 365] on link "None" at bounding box center [675, 366] width 210 height 33
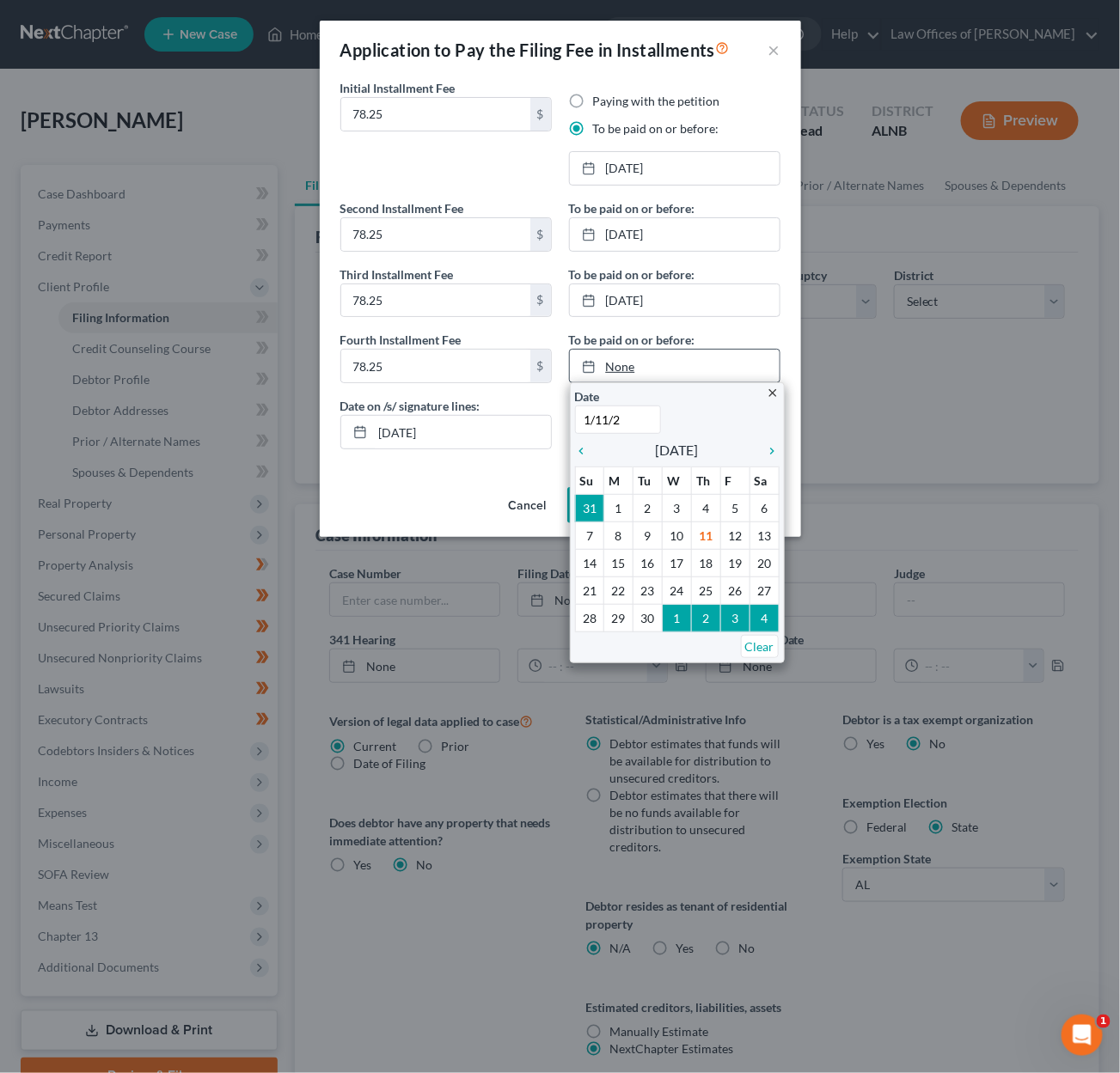
type input "1/11/26"
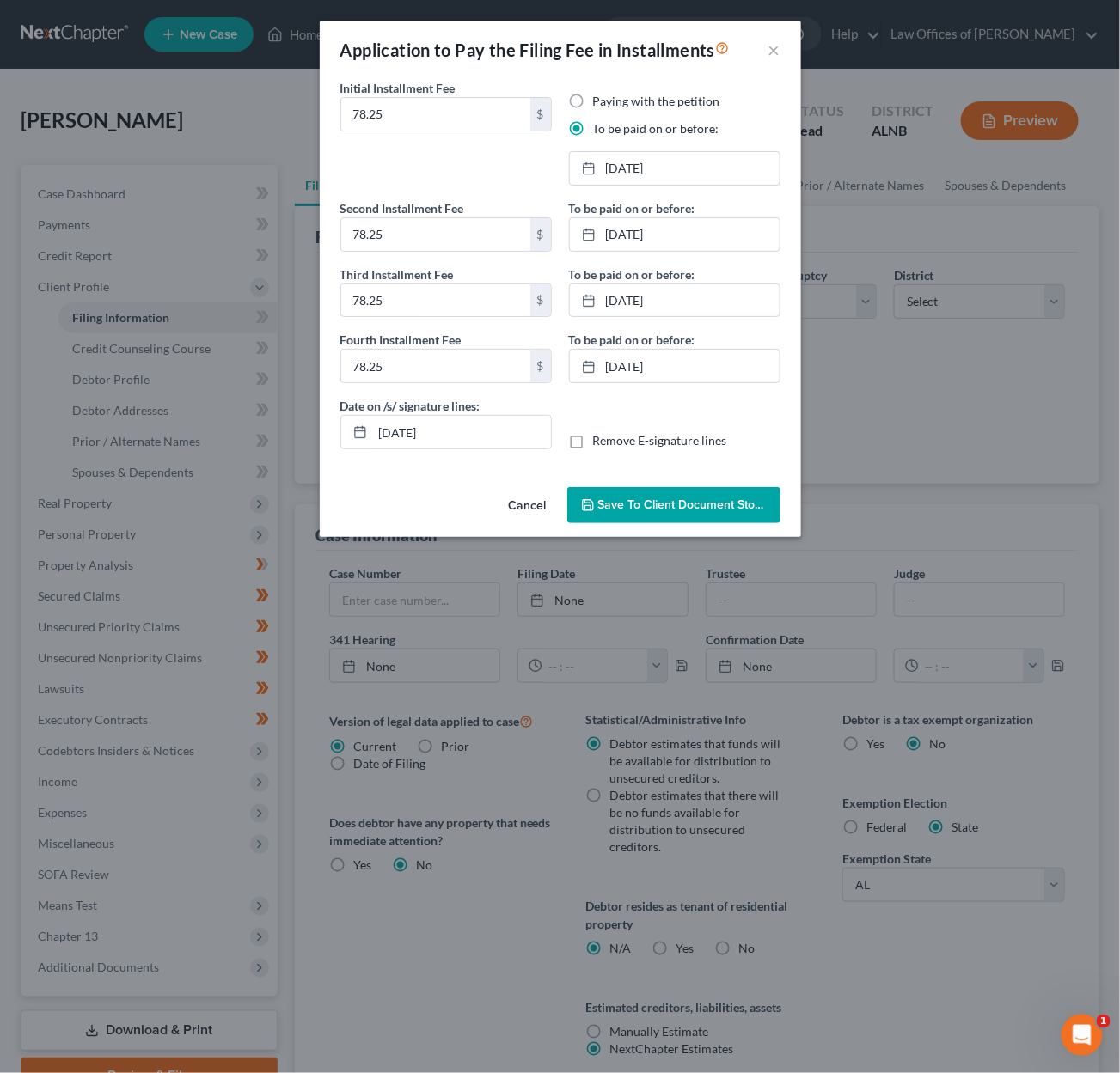
click at [659, 510] on button "Save to Client Document Storage" at bounding box center [674, 506] width 213 height 36
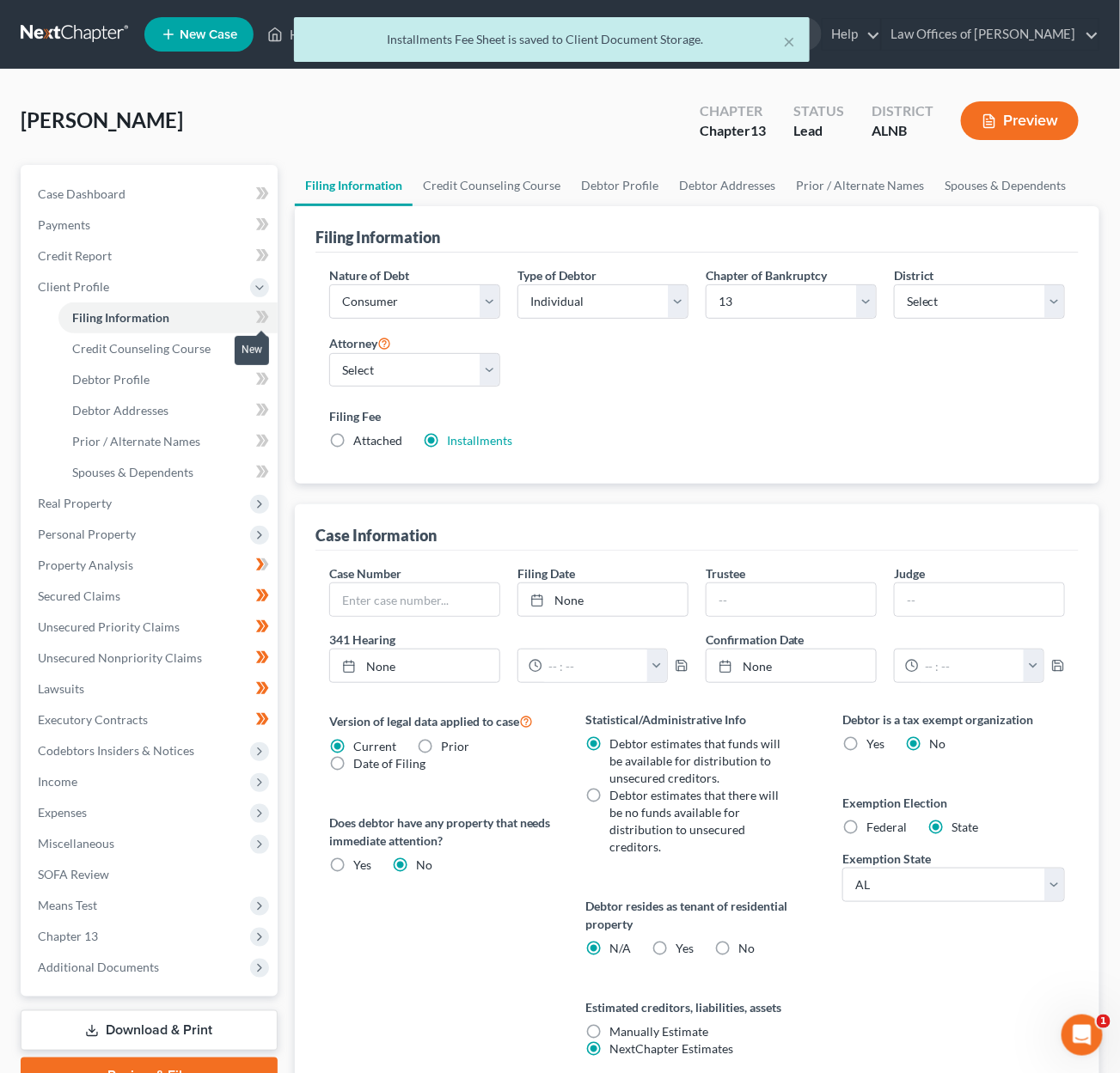
click at [256, 311] on icon at bounding box center [262, 317] width 13 height 22
click at [196, 343] on span "Credit Counseling Course" at bounding box center [141, 348] width 139 height 15
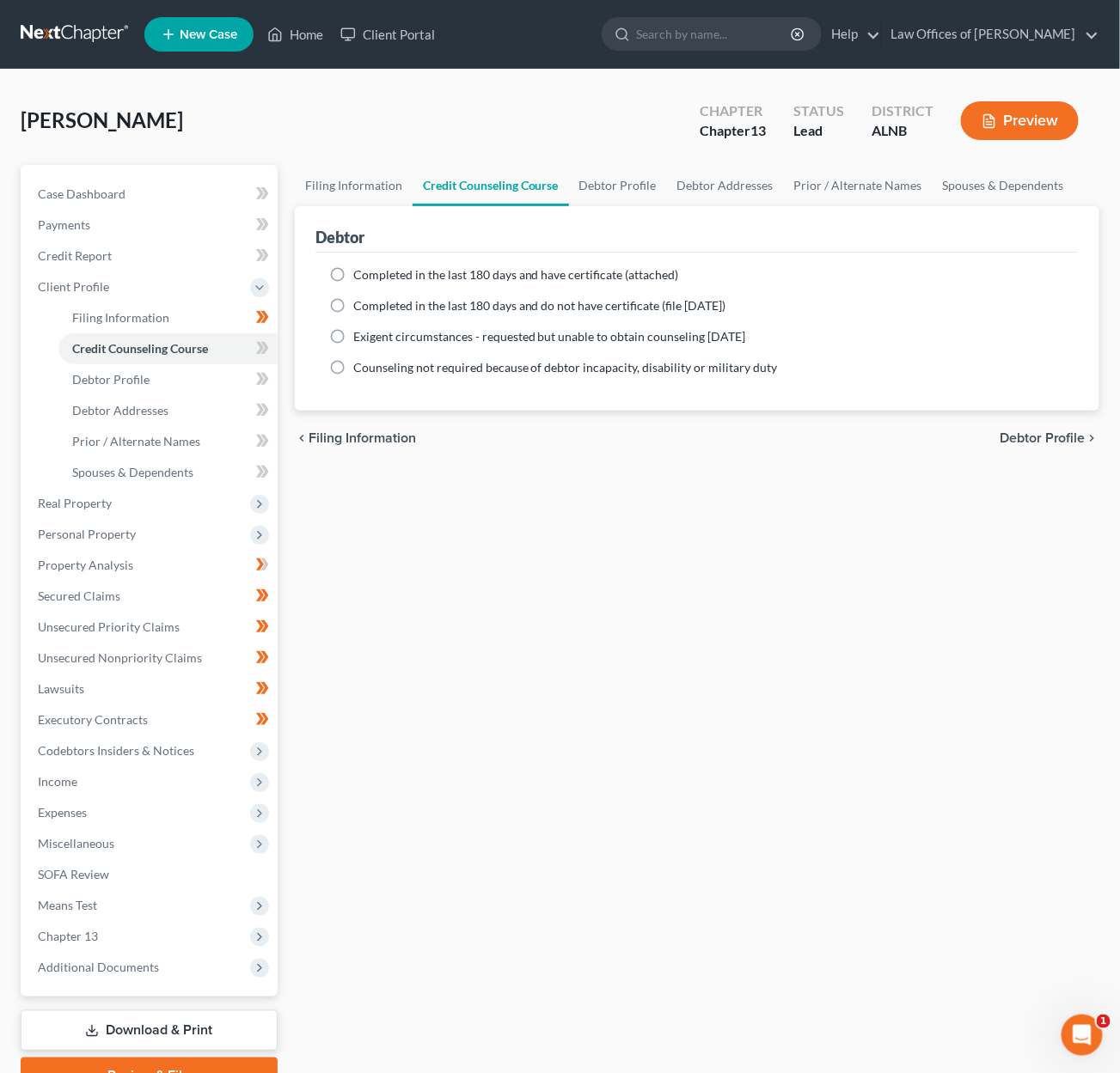
click at [353, 302] on label "Completed in the last 180 days and do not have certificate (file within 14 days)" at bounding box center [540, 306] width 373 height 17
click at [360, 302] on input "Completed in the last 180 days and do not have certificate (file within 14 days)" at bounding box center [366, 302] width 11 height 11
radio input "true"
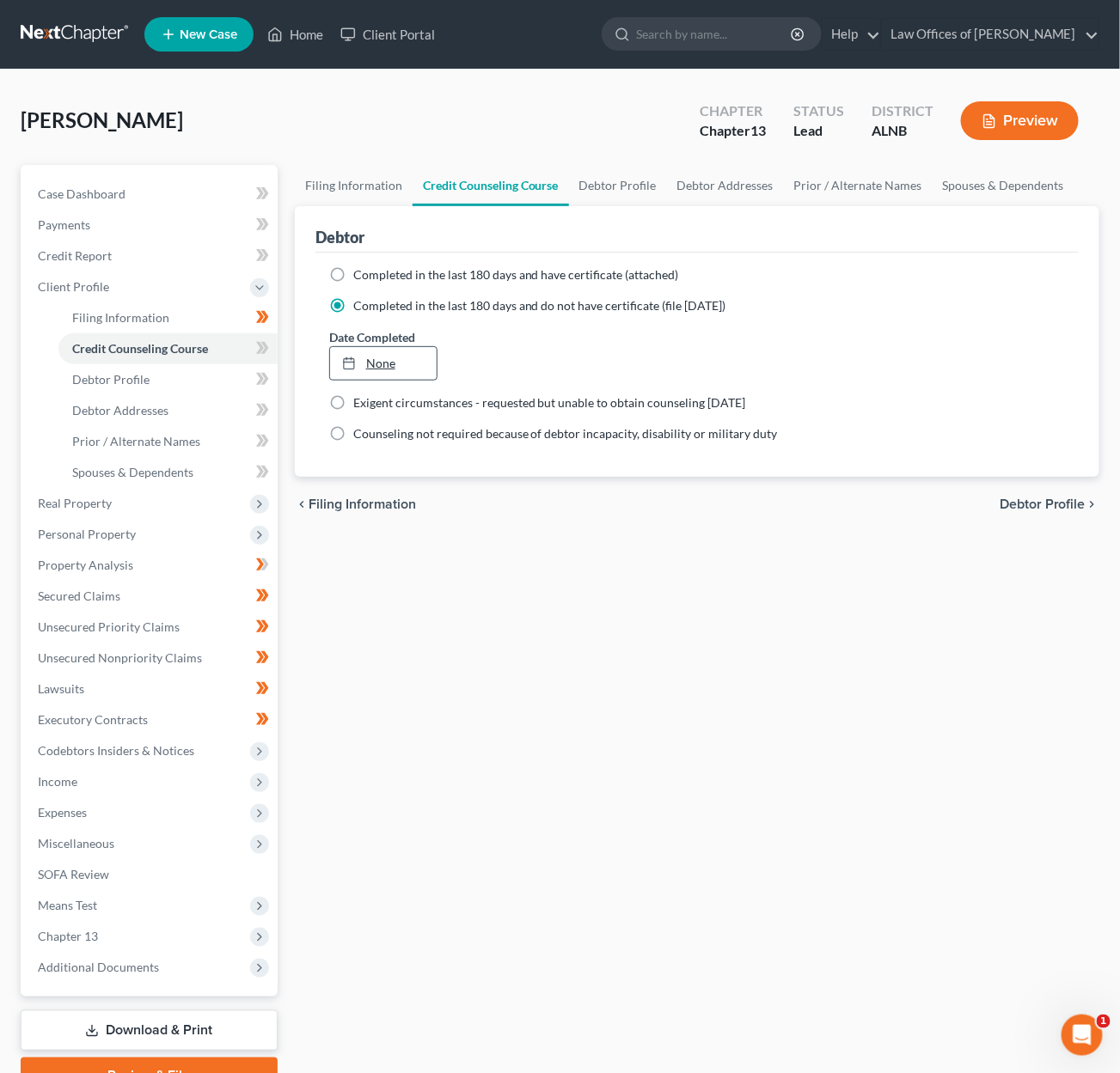
click at [392, 360] on link "None" at bounding box center [383, 364] width 107 height 33
drag, startPoint x: 399, startPoint y: 522, endPoint x: 387, endPoint y: 521, distance: 12.0
click at [267, 338] on icon at bounding box center [262, 348] width 13 height 22
click at [198, 376] on link "Debtor Profile" at bounding box center [167, 380] width 219 height 31
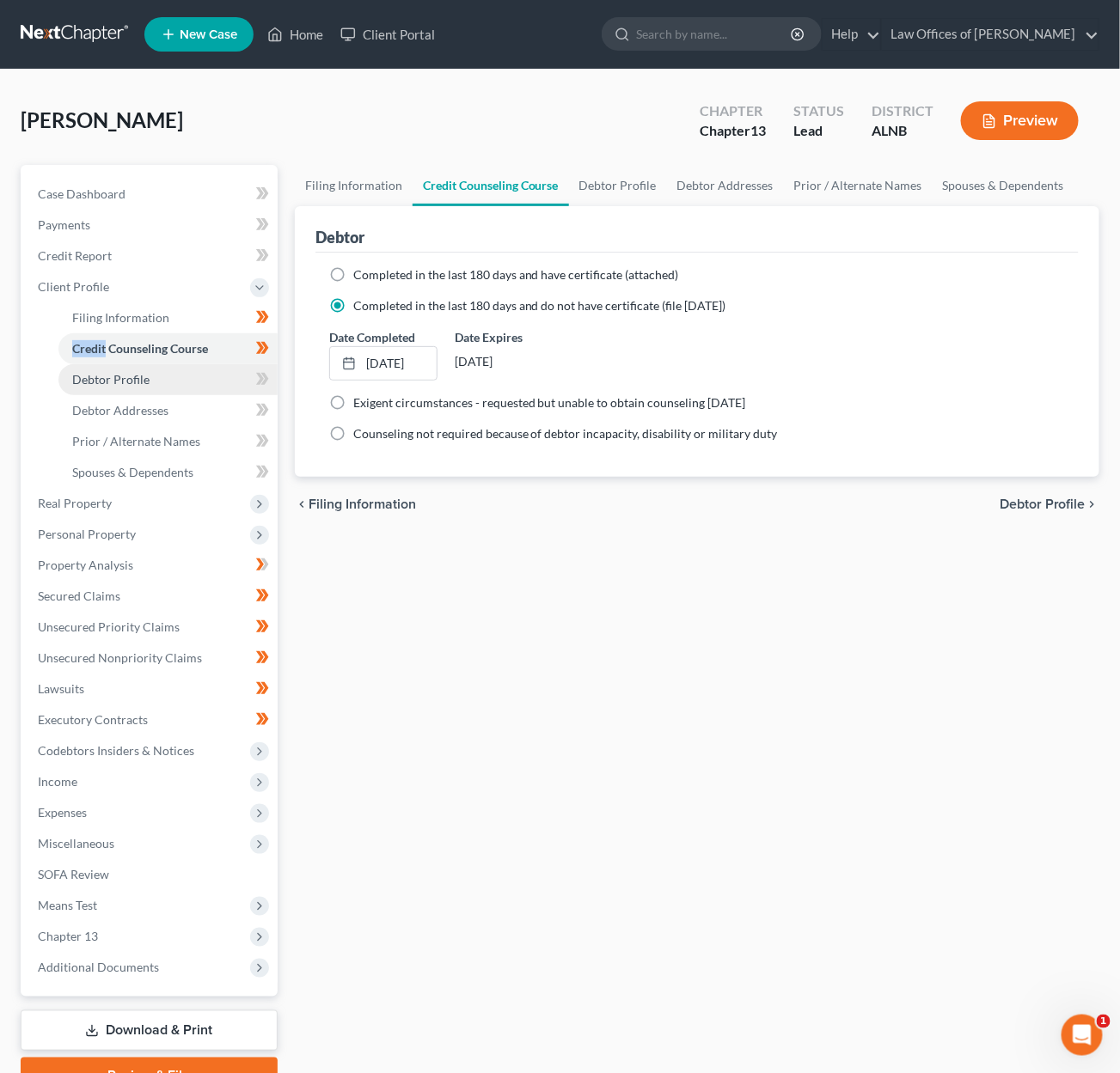
select select "3"
select select "1"
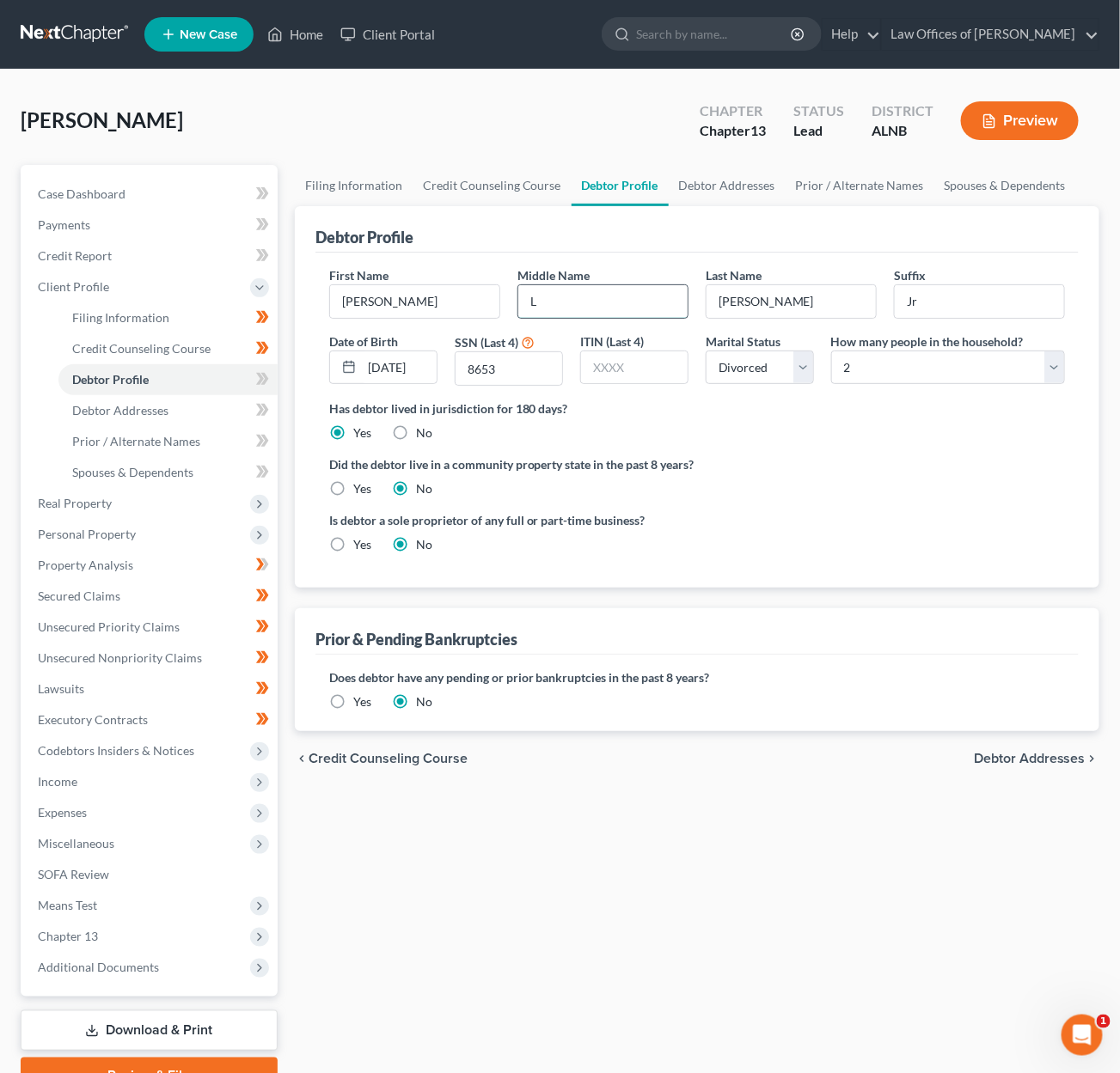
click at [566, 299] on input "L" at bounding box center [602, 301] width 169 height 33
type input "Loyd"
click at [256, 372] on icon at bounding box center [262, 379] width 13 height 22
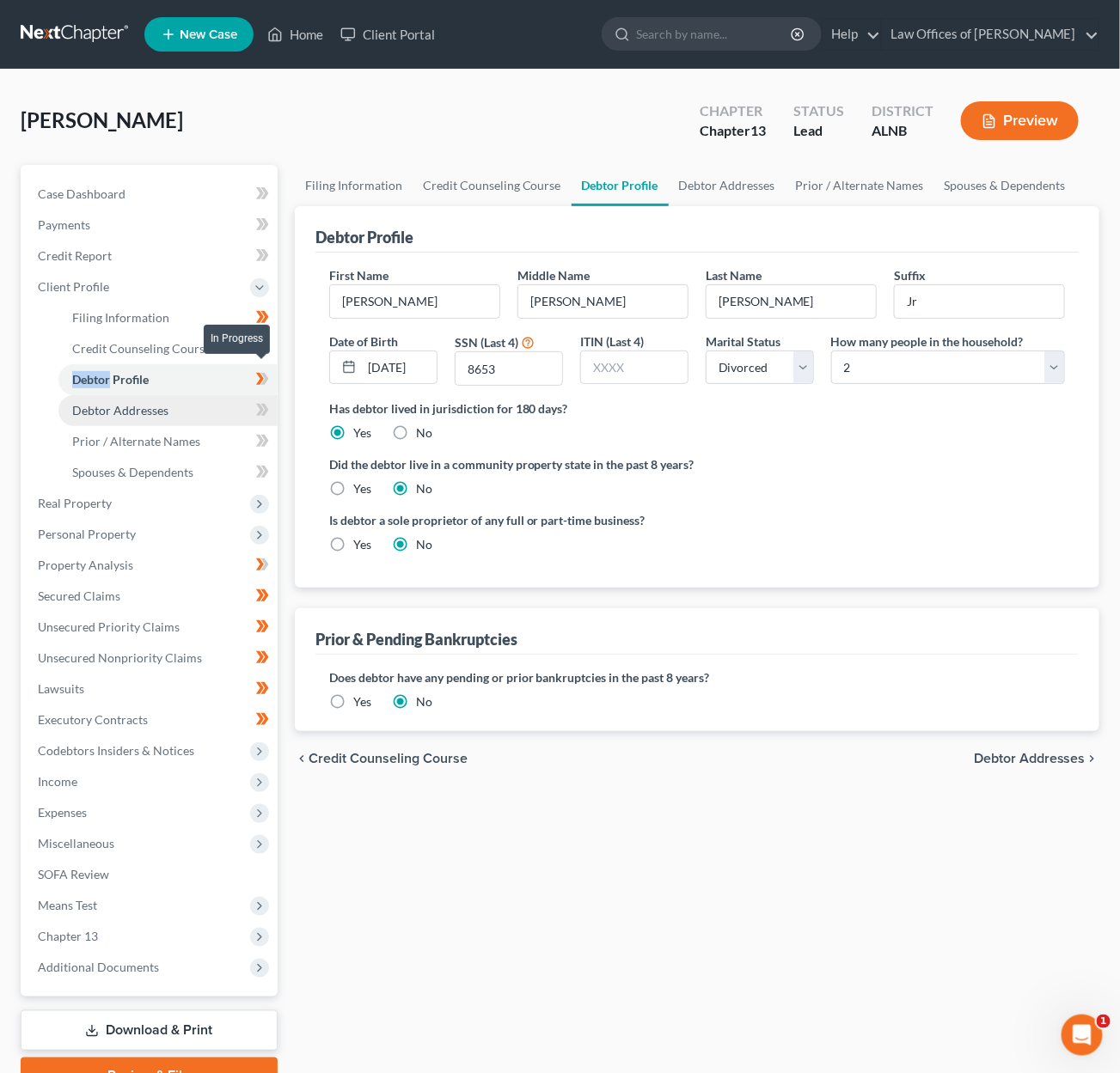
drag, startPoint x: 256, startPoint y: 372, endPoint x: 220, endPoint y: 393, distance: 41.7
click at [254, 373] on span at bounding box center [262, 382] width 30 height 26
click at [218, 395] on link "Debtor Addresses" at bounding box center [167, 410] width 219 height 31
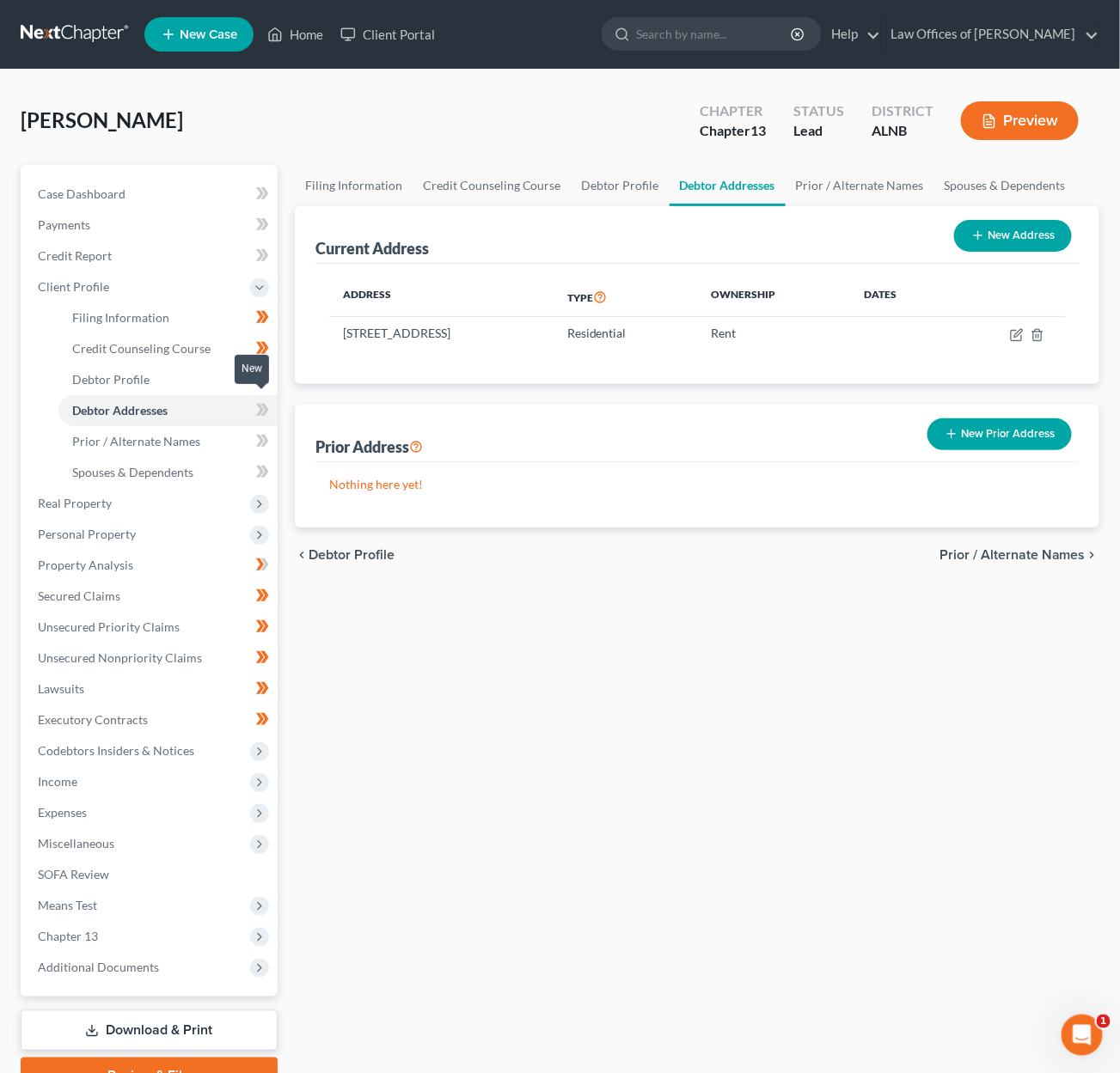
click at [257, 404] on icon at bounding box center [260, 410] width 8 height 12
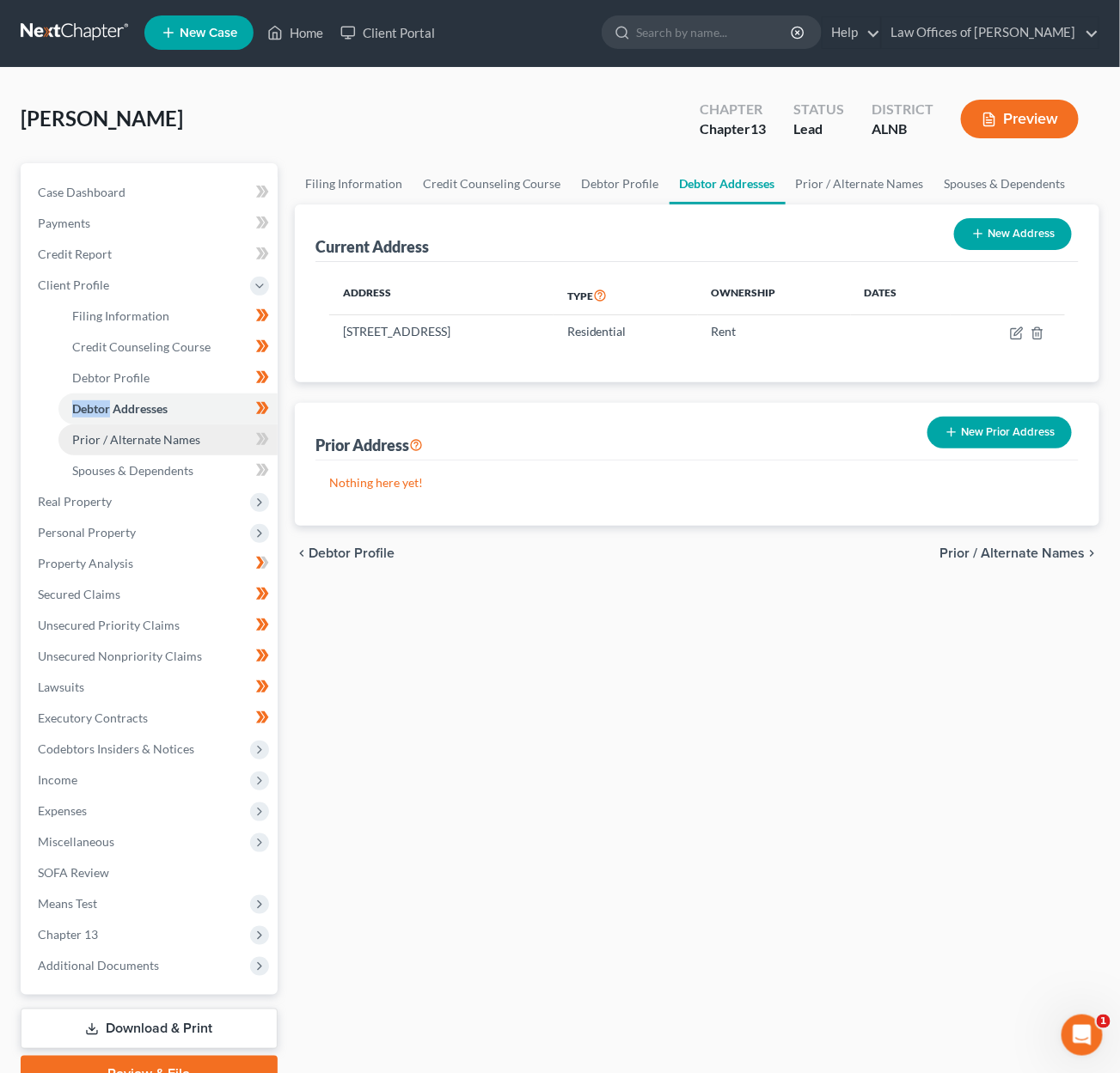
drag, startPoint x: 195, startPoint y: 433, endPoint x: 234, endPoint y: 433, distance: 39.0
click at [195, 433] on span "Prior / Alternate Names" at bounding box center [136, 439] width 128 height 15
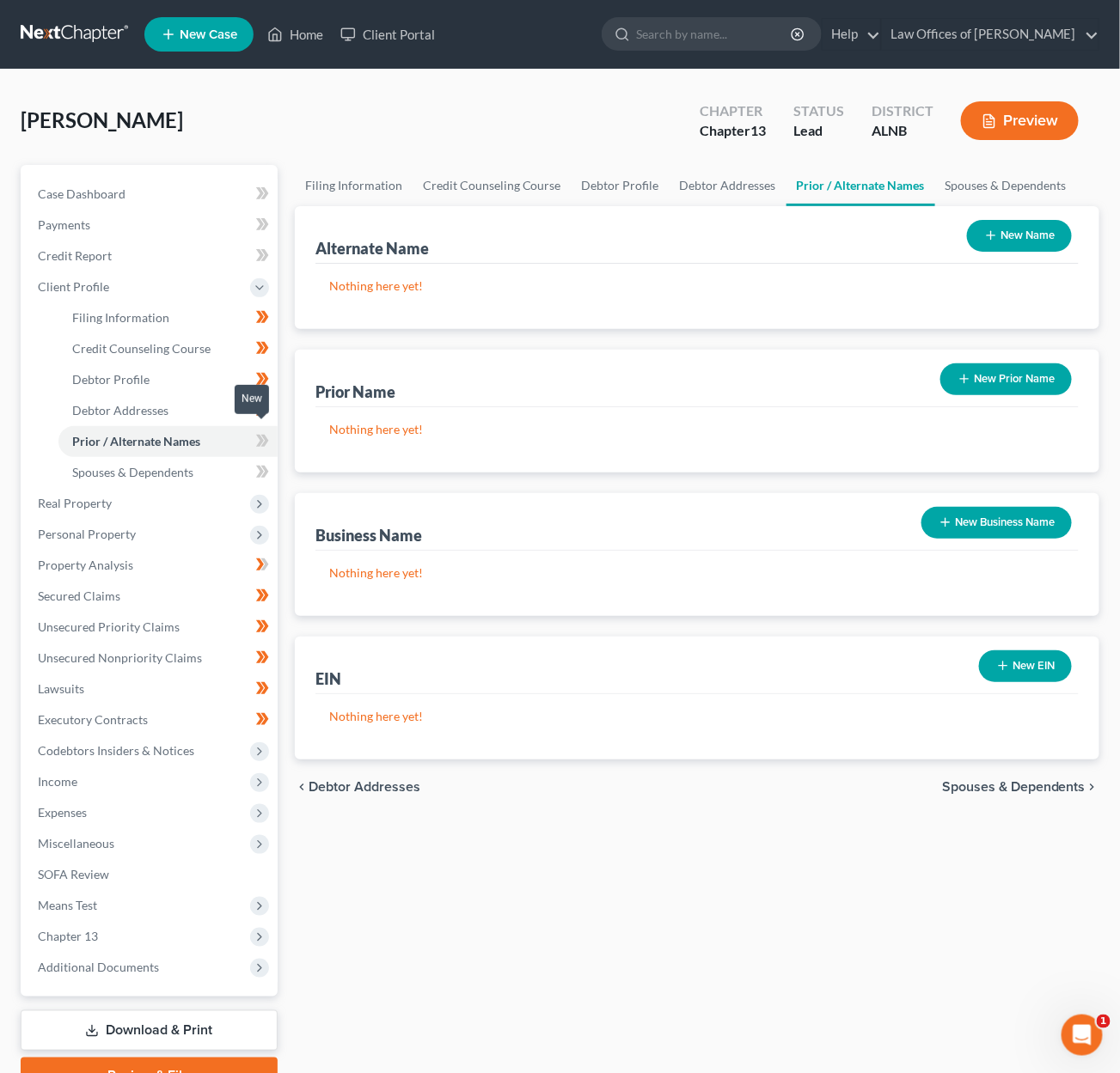
click at [262, 435] on icon at bounding box center [260, 441] width 8 height 12
click at [198, 462] on link "Spouses & Dependents" at bounding box center [167, 473] width 219 height 31
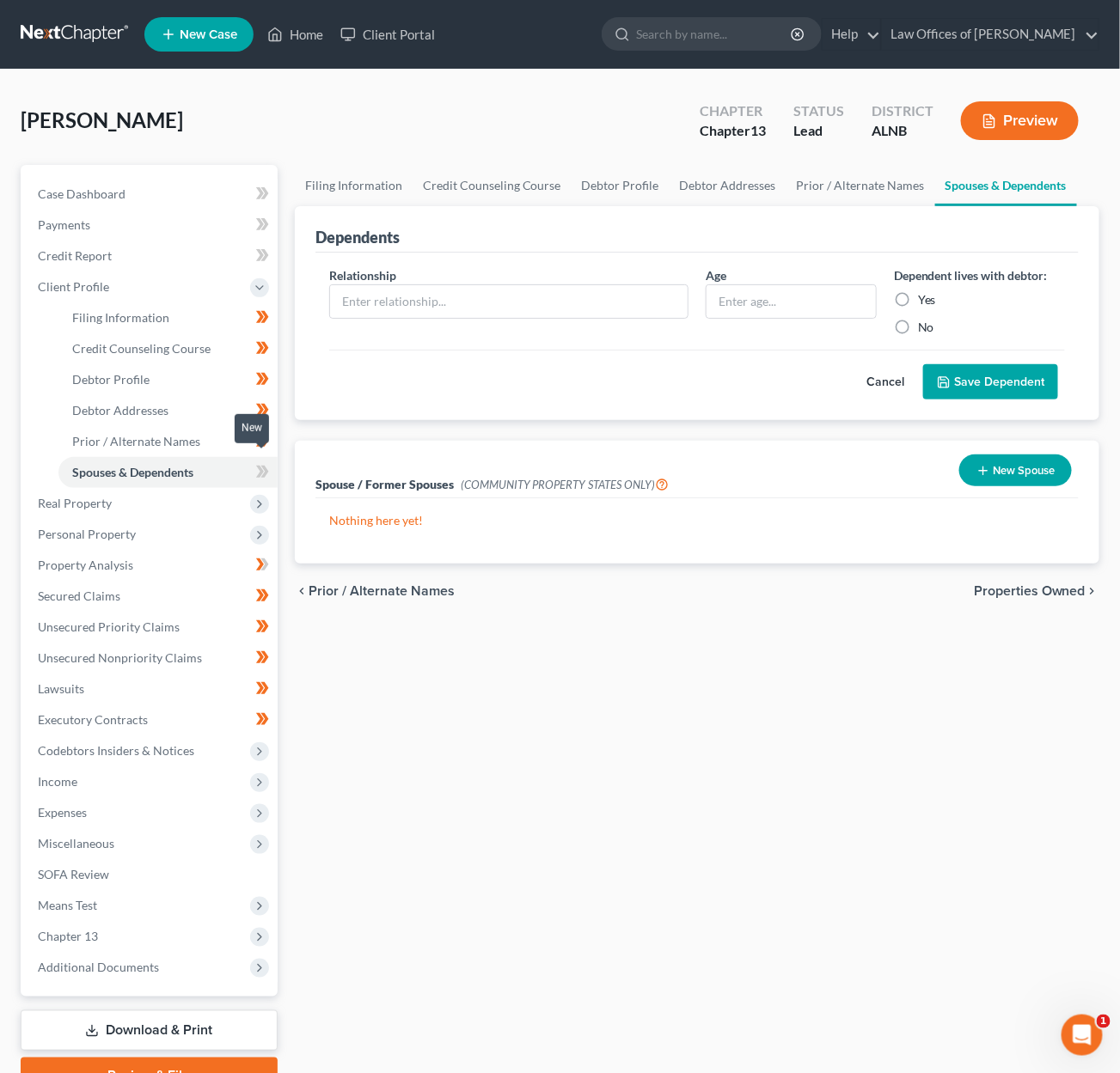
click at [261, 466] on icon at bounding box center [260, 472] width 8 height 12
click at [208, 496] on span "Real Property" at bounding box center [151, 504] width 254 height 31
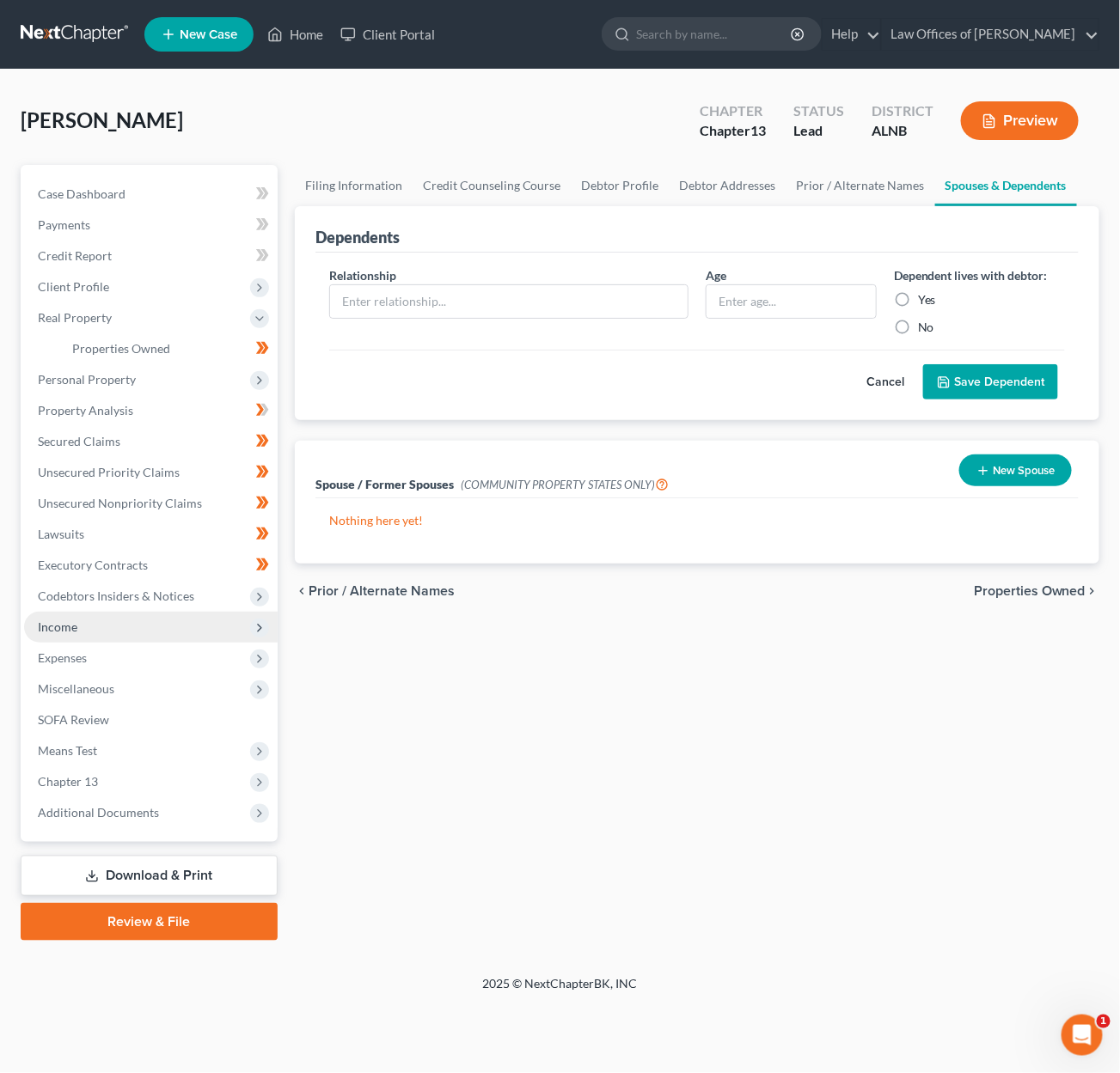
click at [161, 614] on span "Income" at bounding box center [151, 627] width 254 height 31
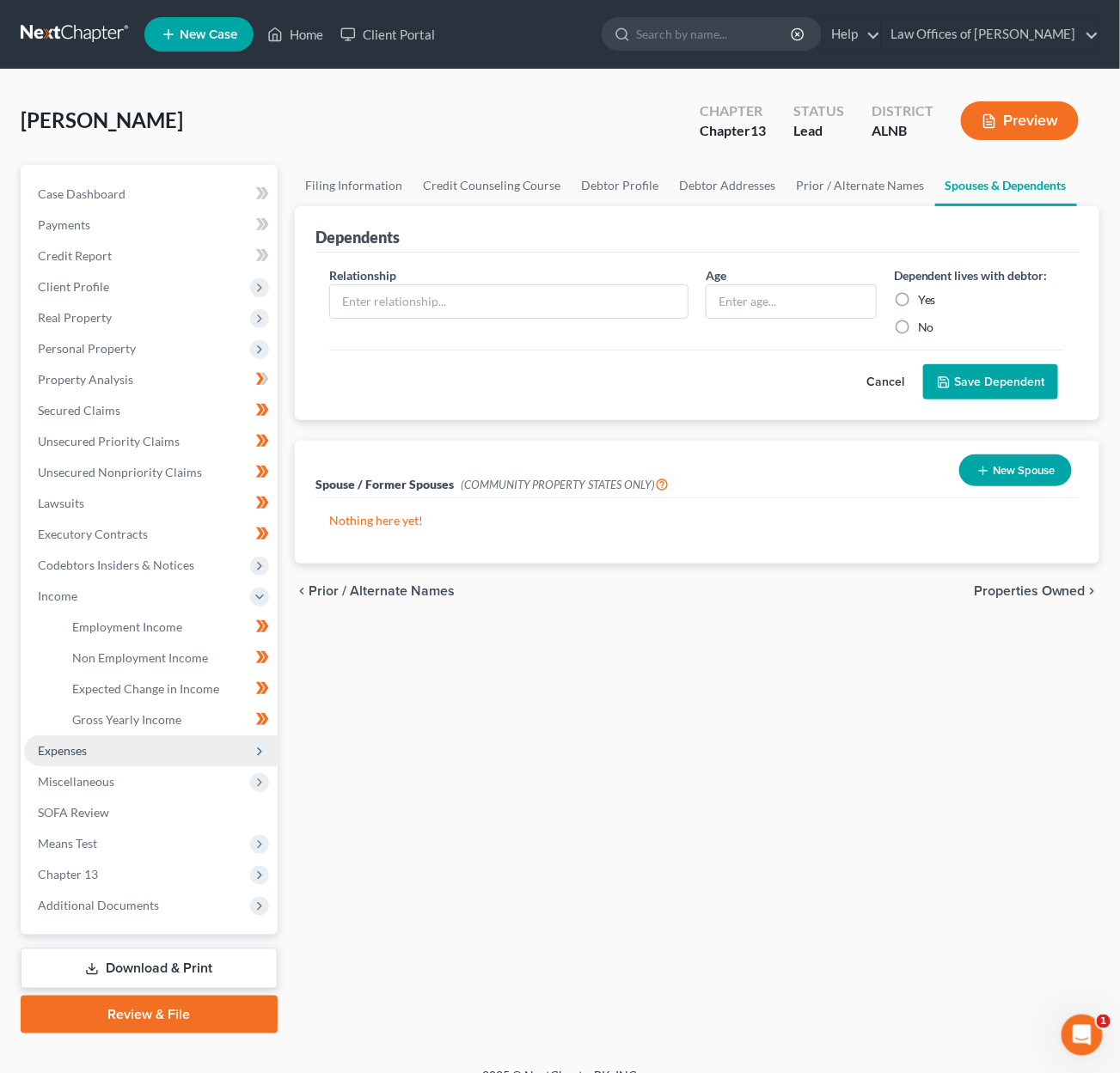
click at [152, 740] on span "Expenses" at bounding box center [151, 751] width 254 height 31
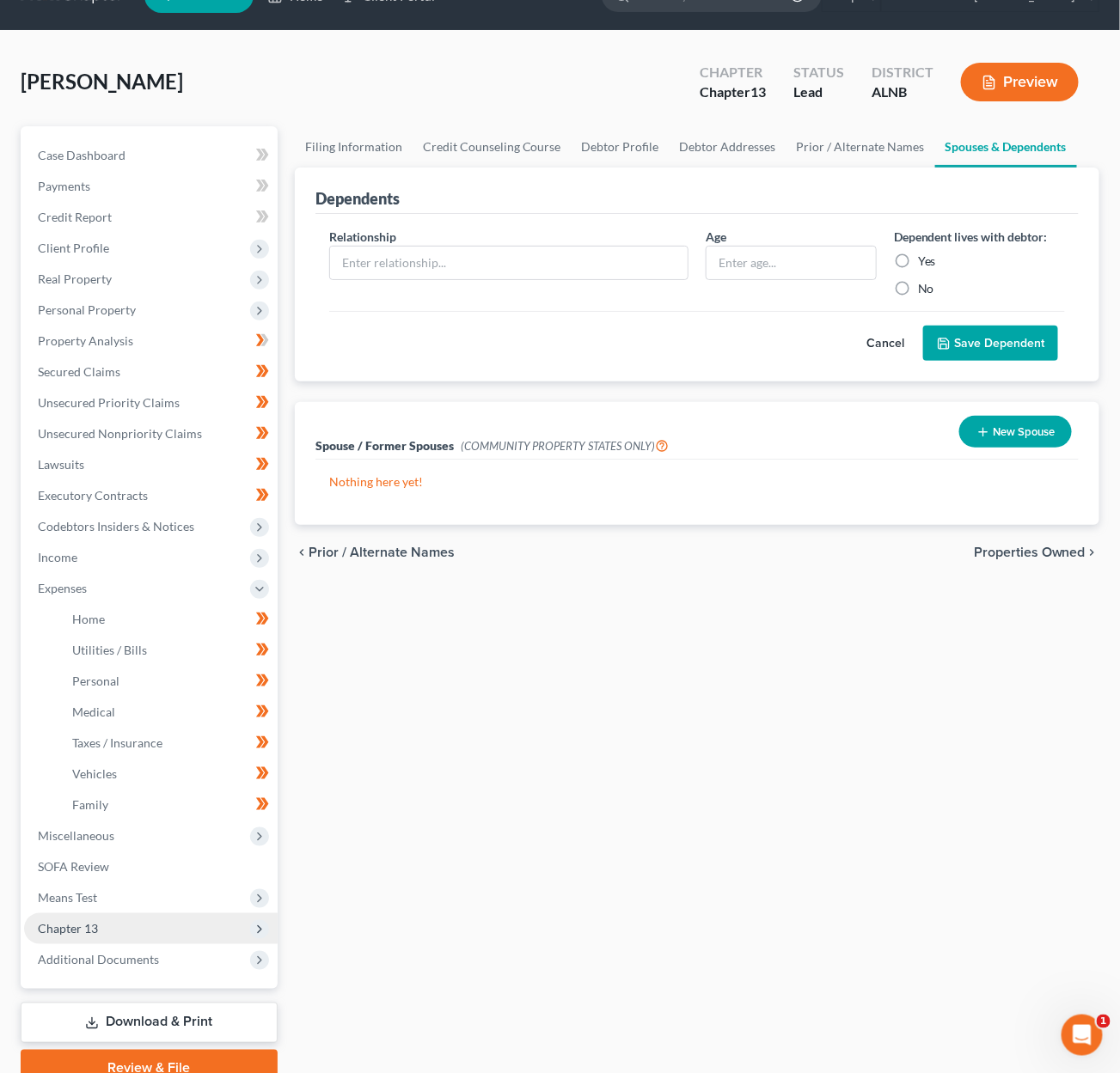
scroll to position [14, 0]
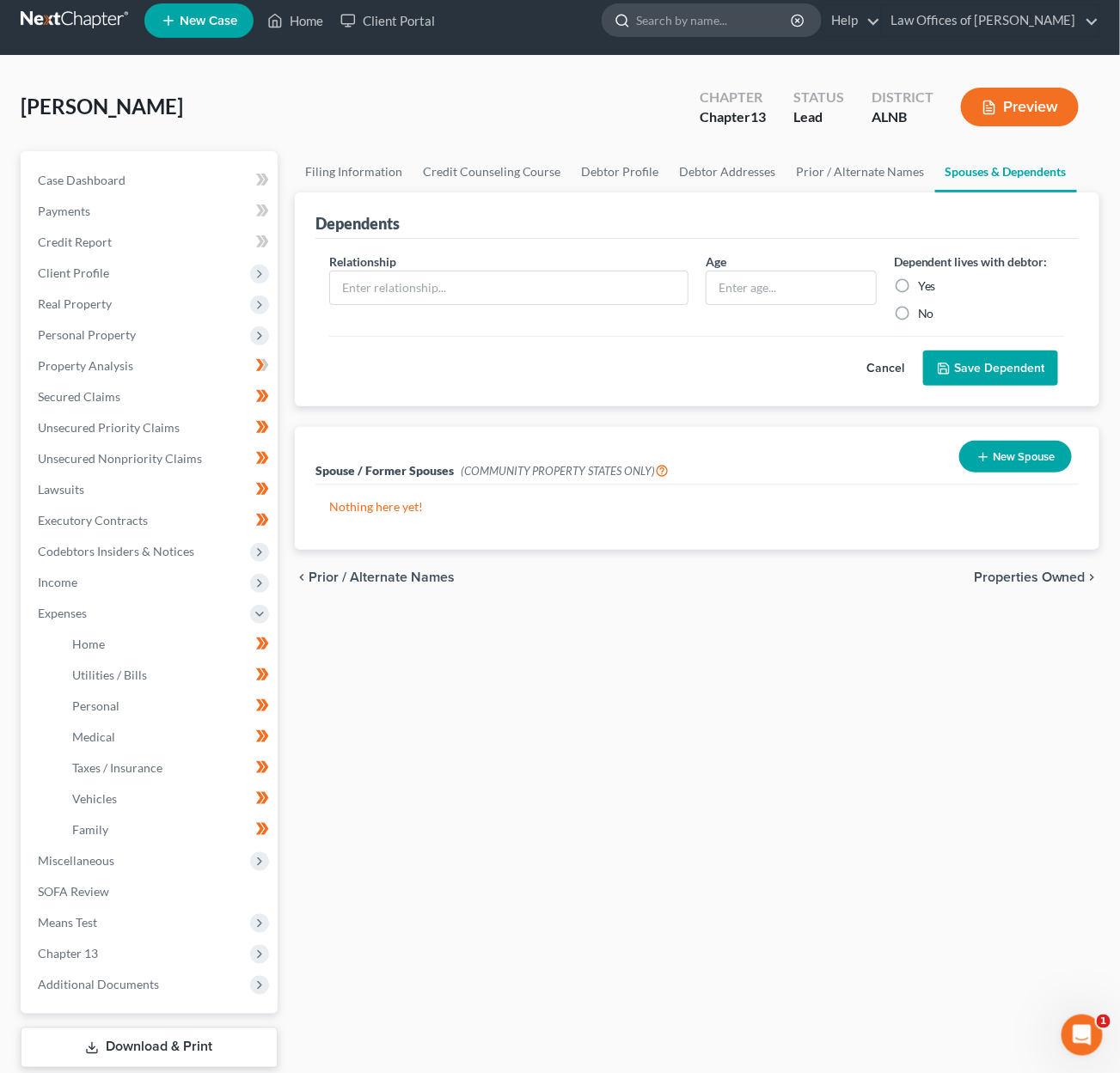
click at [782, 26] on input "search" at bounding box center [715, 20] width 158 height 32
type input "butts"
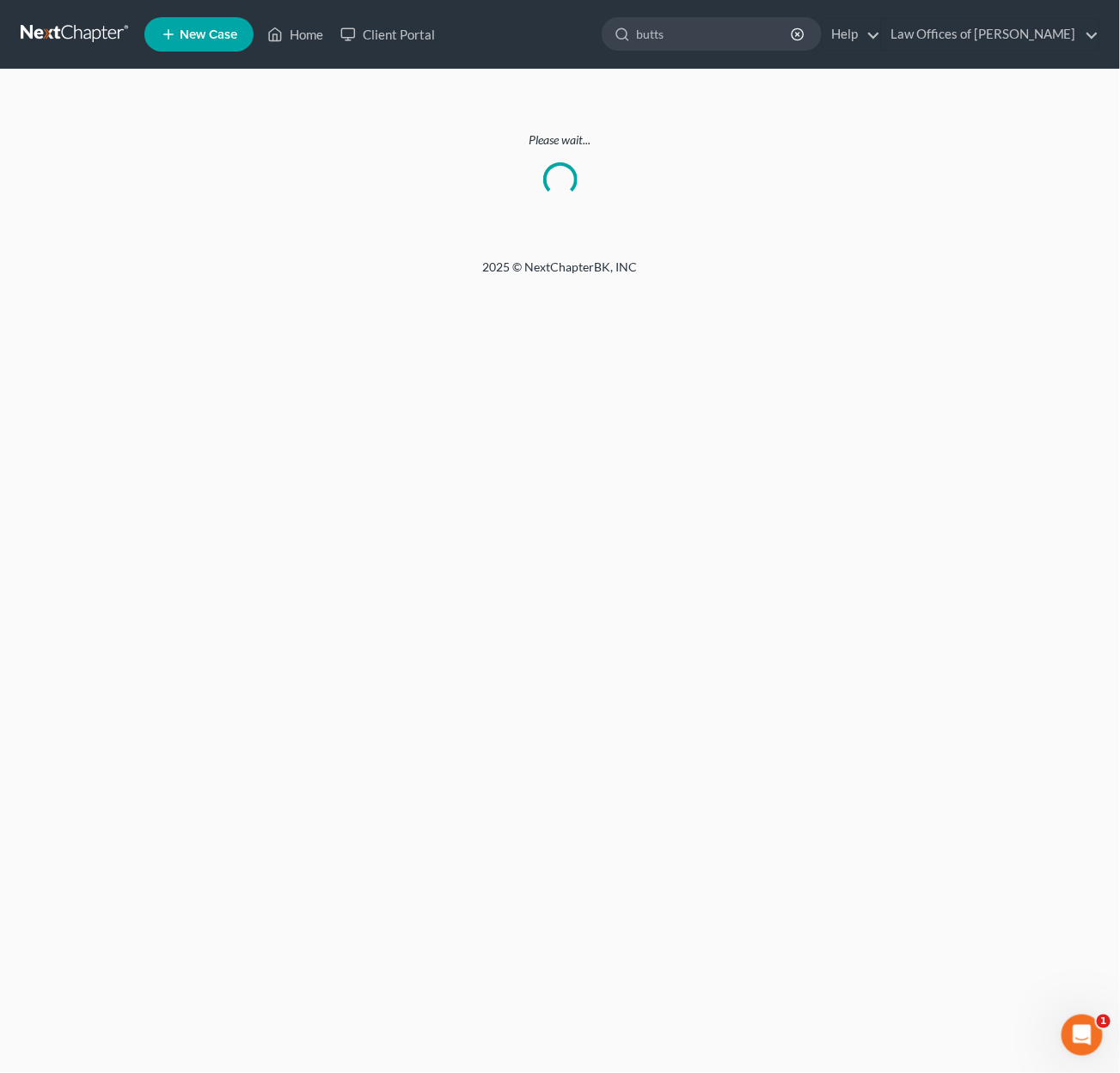
click at [51, 28] on link at bounding box center [75, 35] width 110 height 31
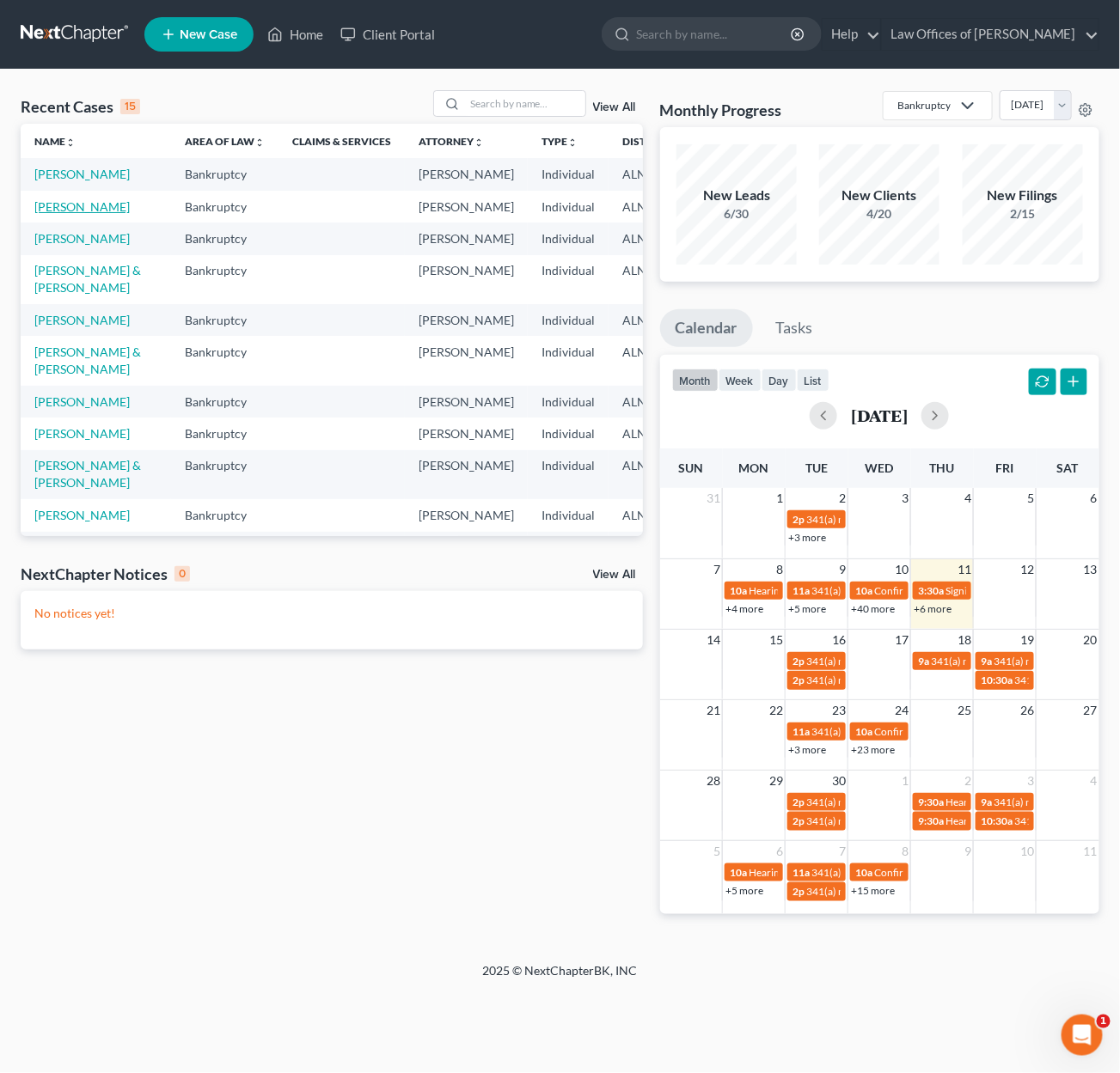
click at [37, 214] on link "[PERSON_NAME]" at bounding box center [82, 206] width 95 height 15
select select "4"
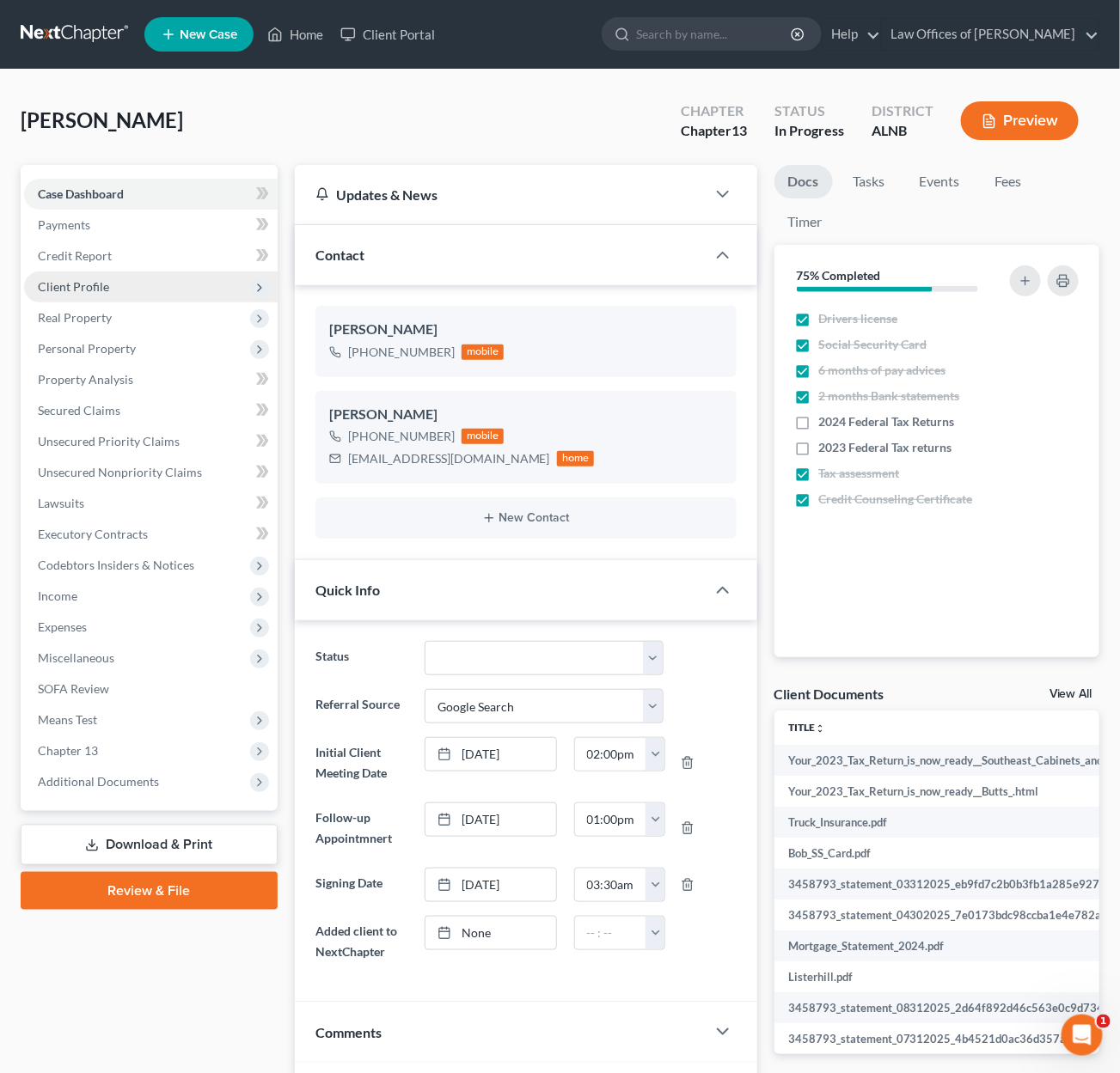
click at [107, 279] on span "Client Profile" at bounding box center [151, 288] width 254 height 31
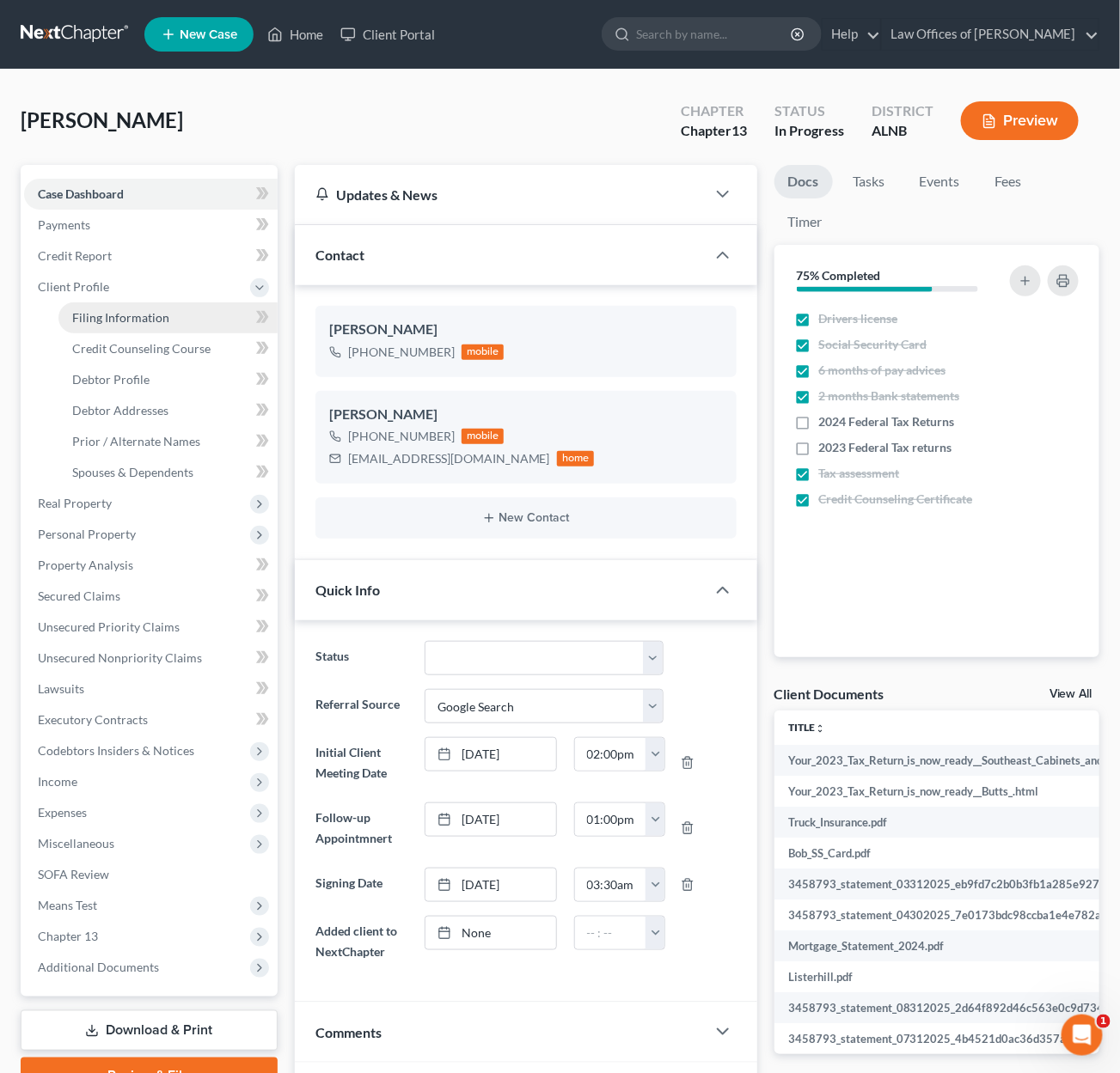
click at [112, 310] on span "Filing Information" at bounding box center [120, 317] width 97 height 15
select select "1"
select select "0"
select select "3"
select select "0"
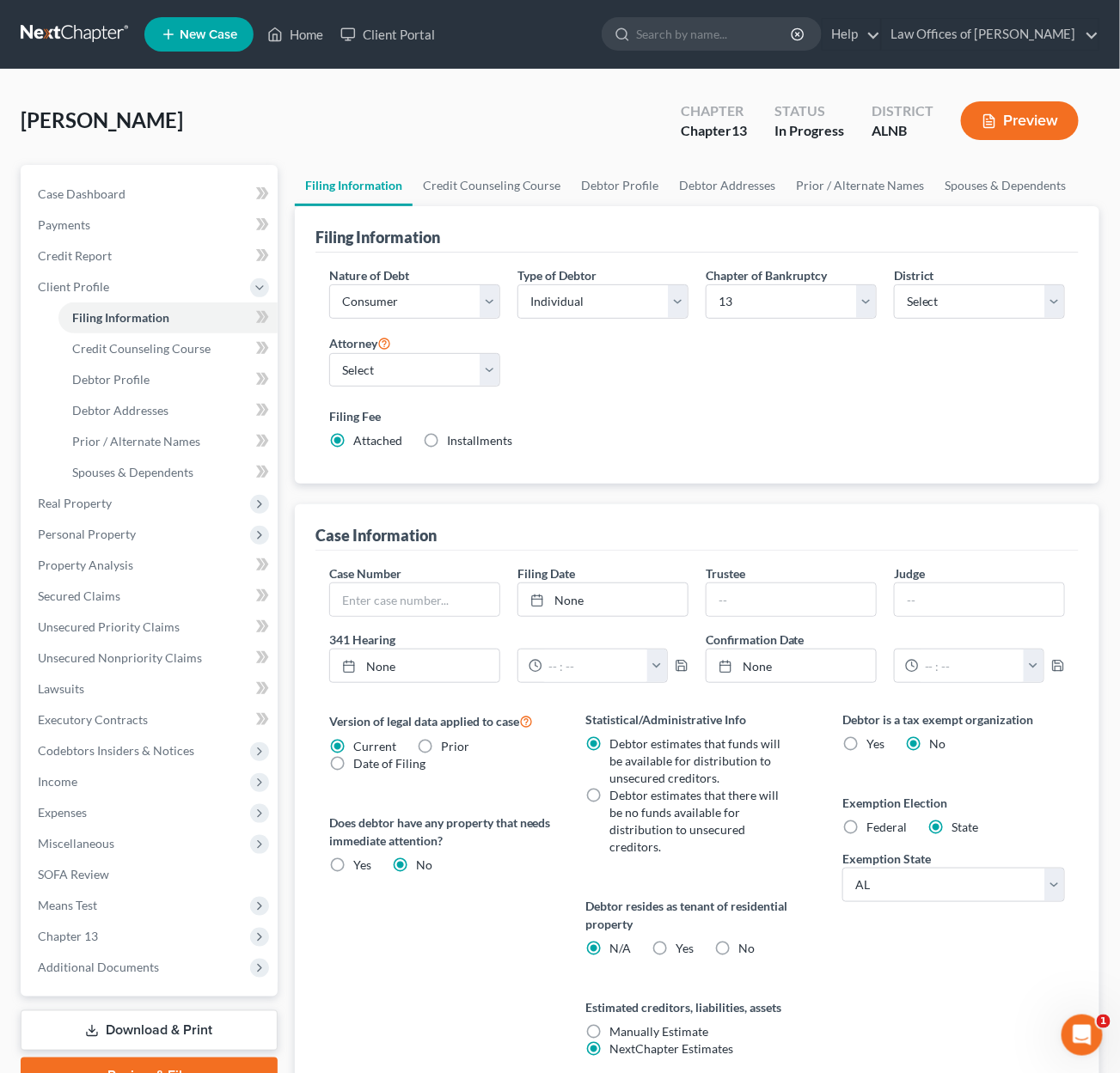
click at [455, 434] on span "Installments" at bounding box center [479, 440] width 65 height 15
click at [455, 434] on input "Installments Installments" at bounding box center [459, 437] width 11 height 11
radio input "true"
radio input "false"
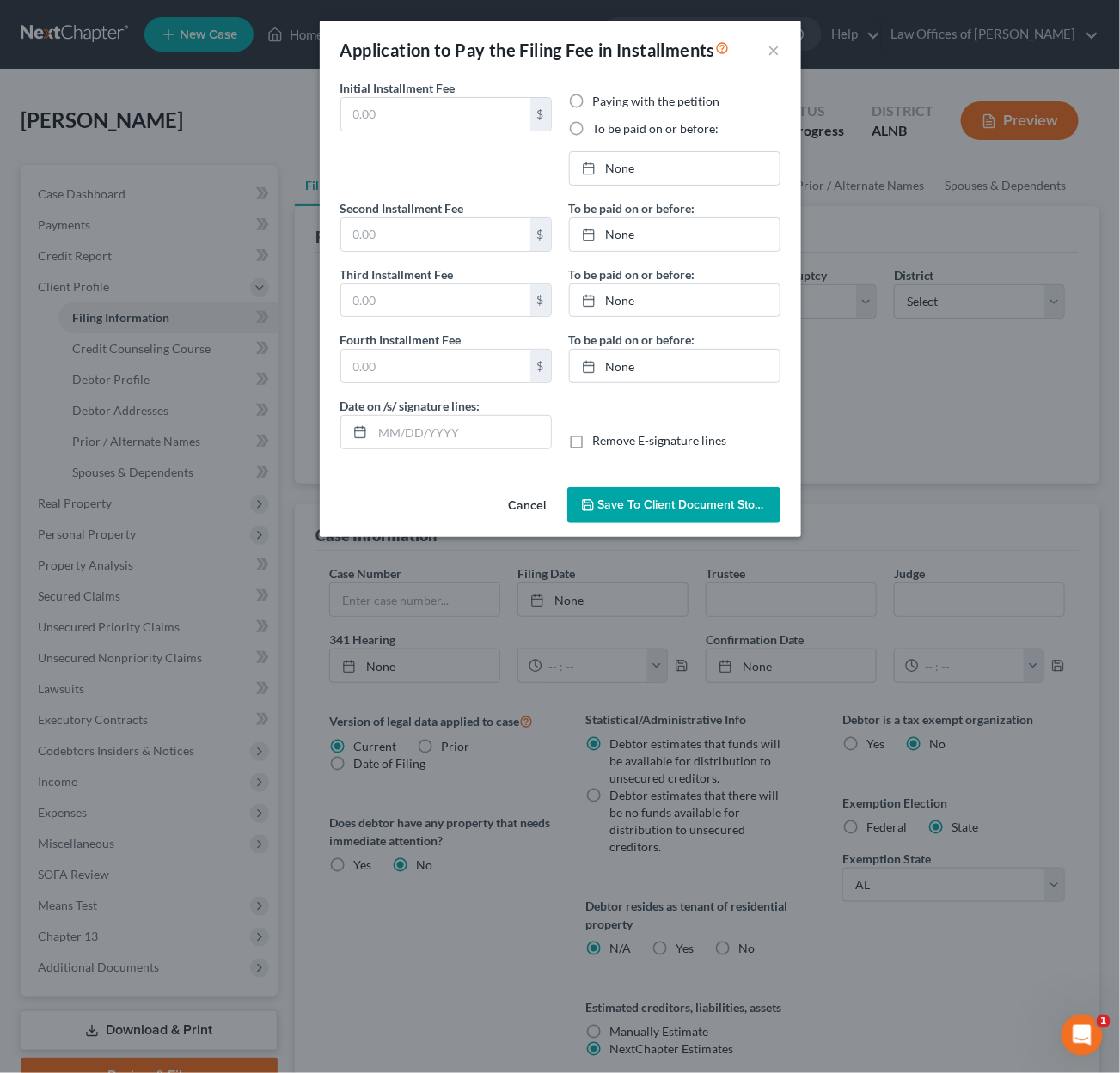
type input "0.00"
radio input "true"
type input "0.00"
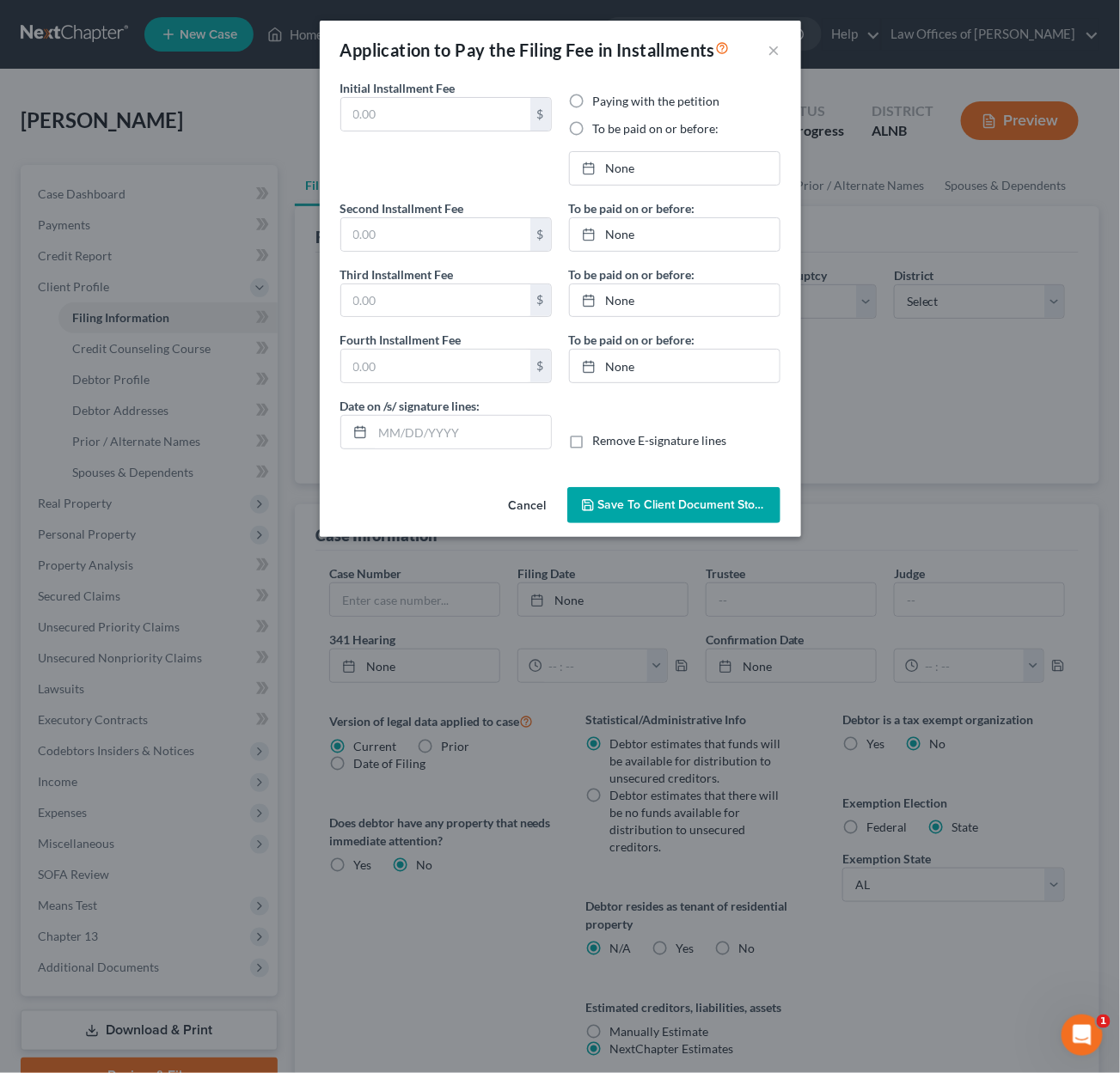
type input "[DATE]"
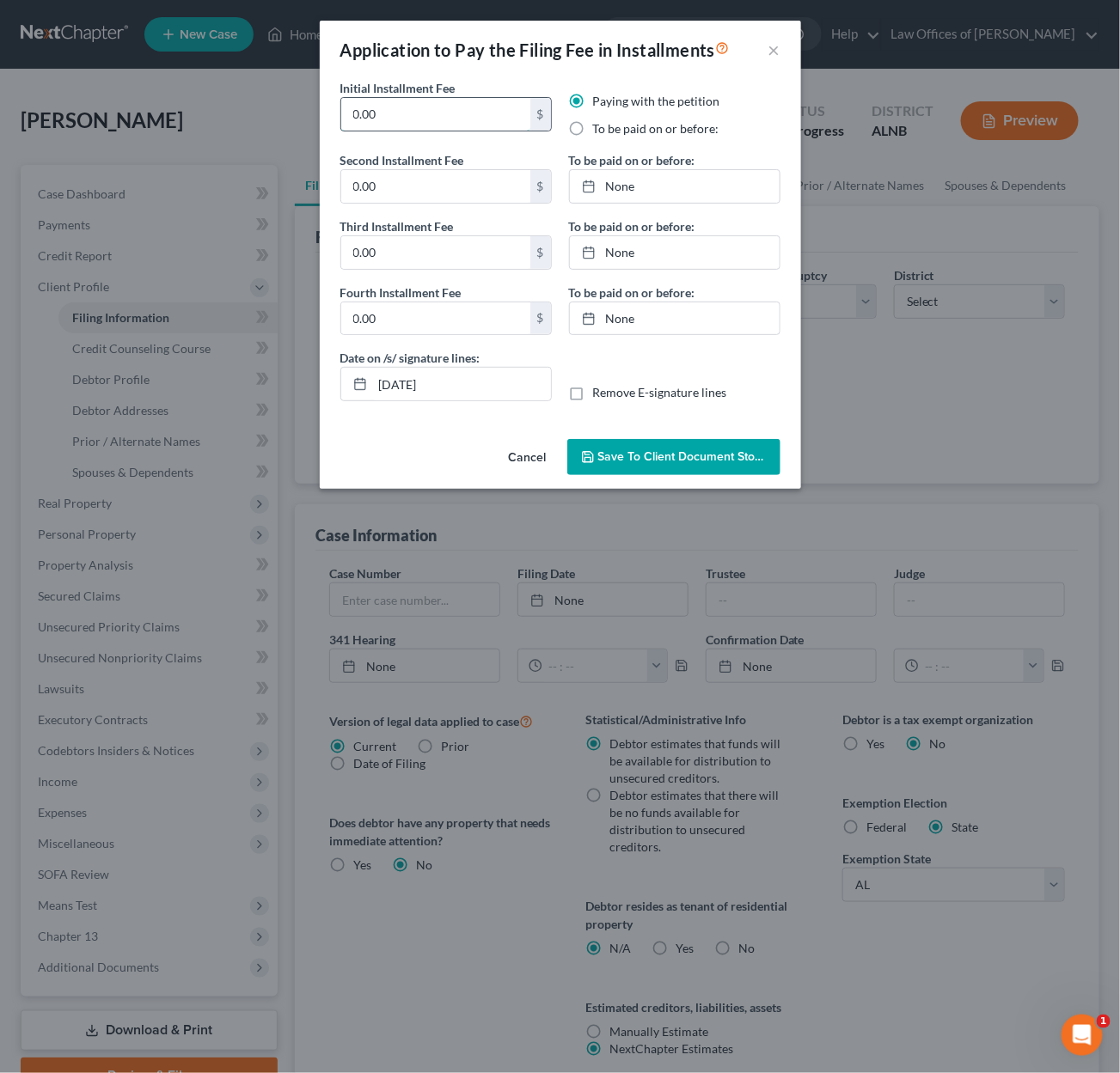
click at [407, 109] on input "0.00" at bounding box center [436, 114] width 189 height 33
type input "78.25"
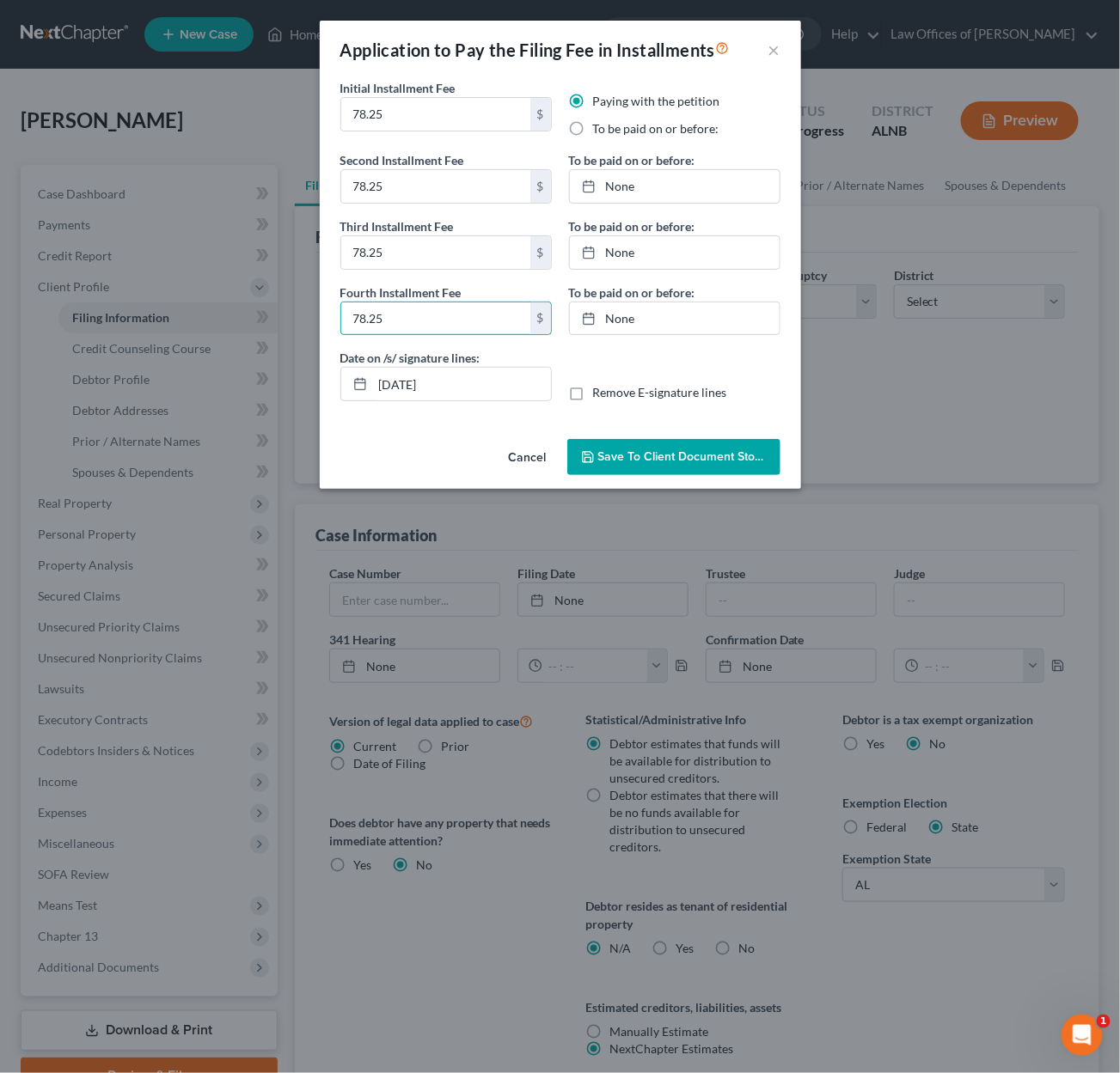
type input "78.25"
click at [592, 125] on div "To be paid on or before:" at bounding box center [675, 129] width 211 height 17
click at [642, 128] on label "To be paid on or before:" at bounding box center [657, 129] width 126 height 17
click at [611, 128] on input "To be paid on or before:" at bounding box center [605, 126] width 11 height 11
radio input "true"
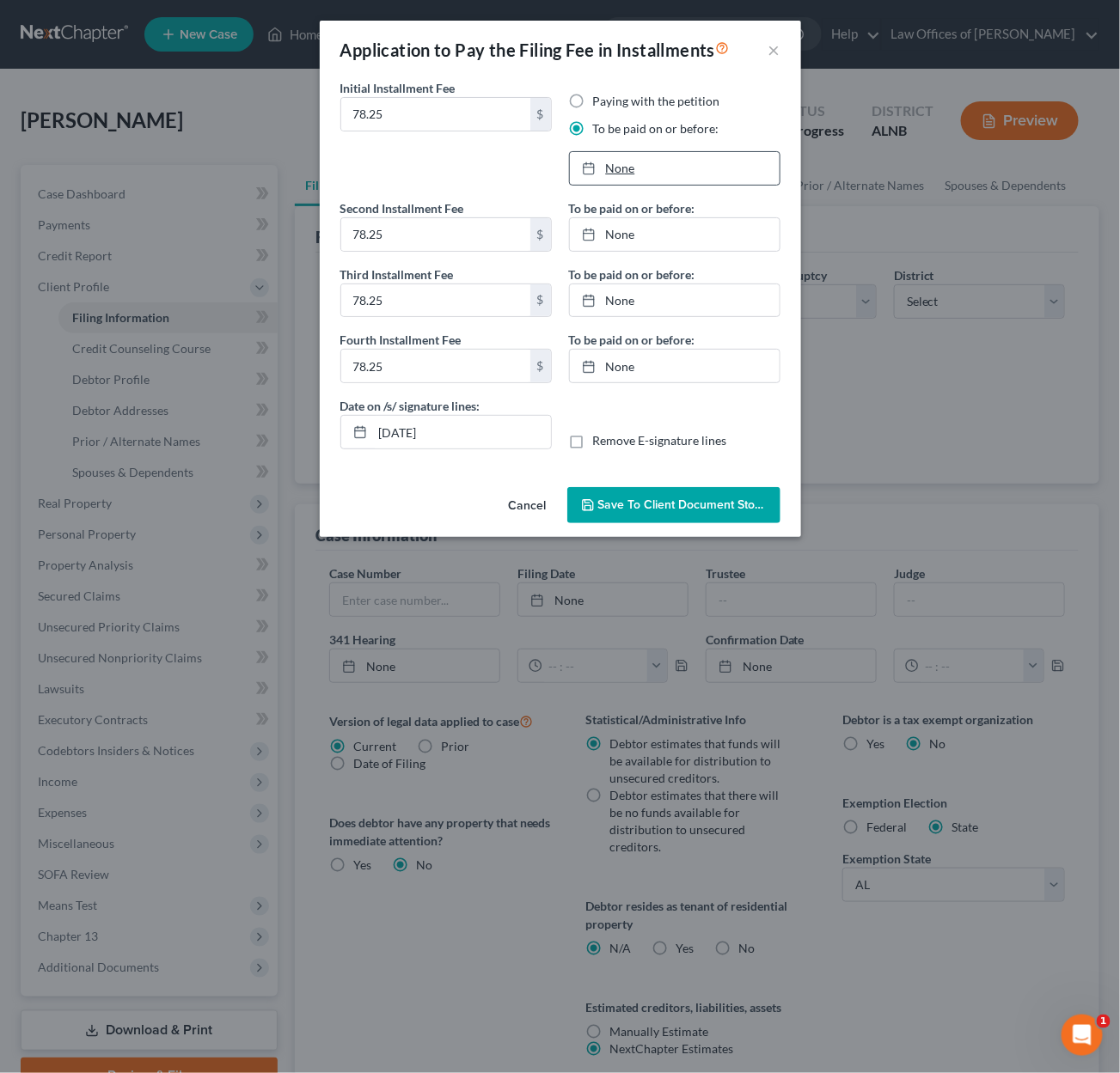
click at [622, 161] on link "None" at bounding box center [675, 169] width 210 height 33
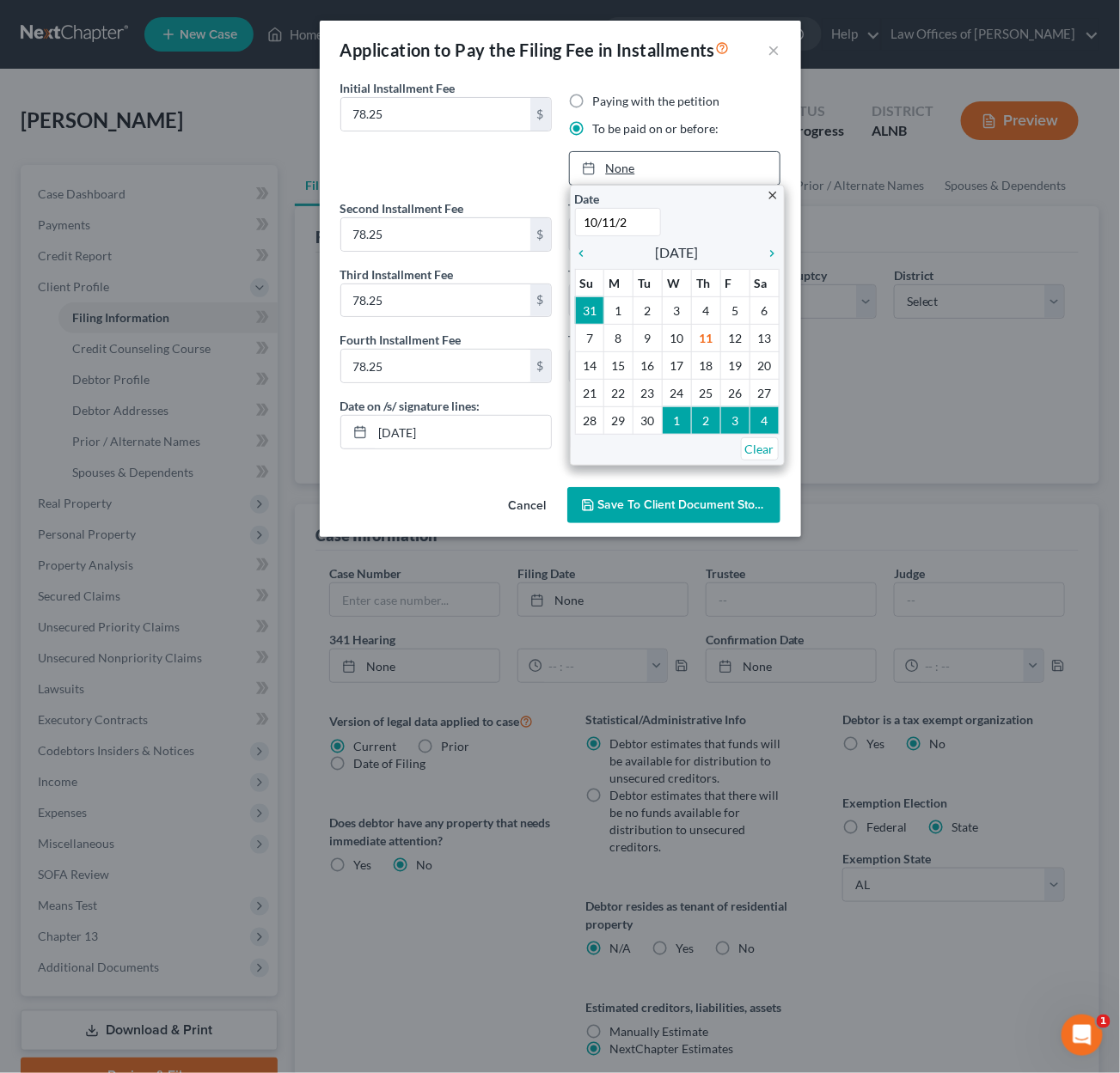
type input "[DATE]"
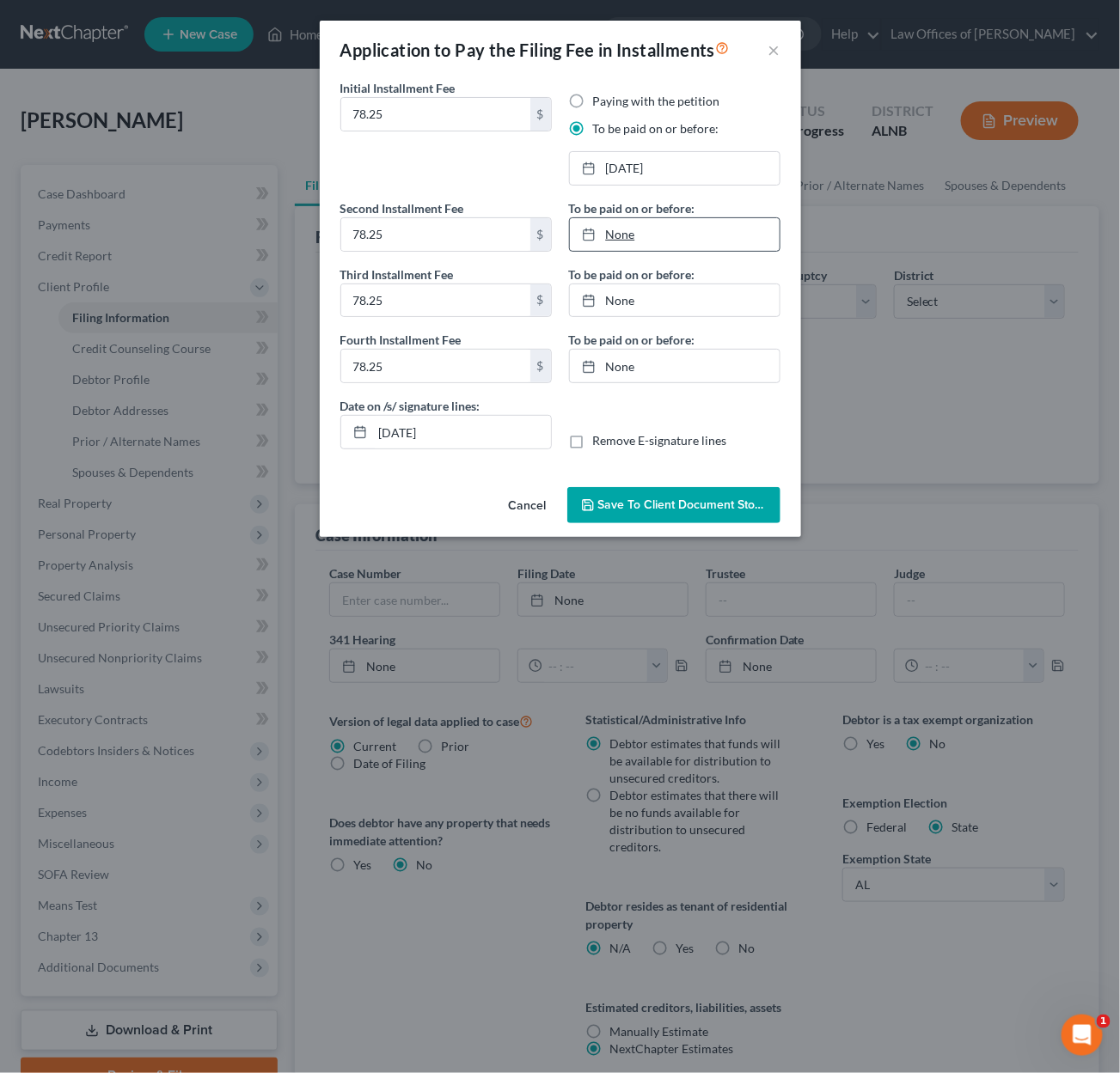
click at [654, 230] on link "None" at bounding box center [675, 235] width 210 height 33
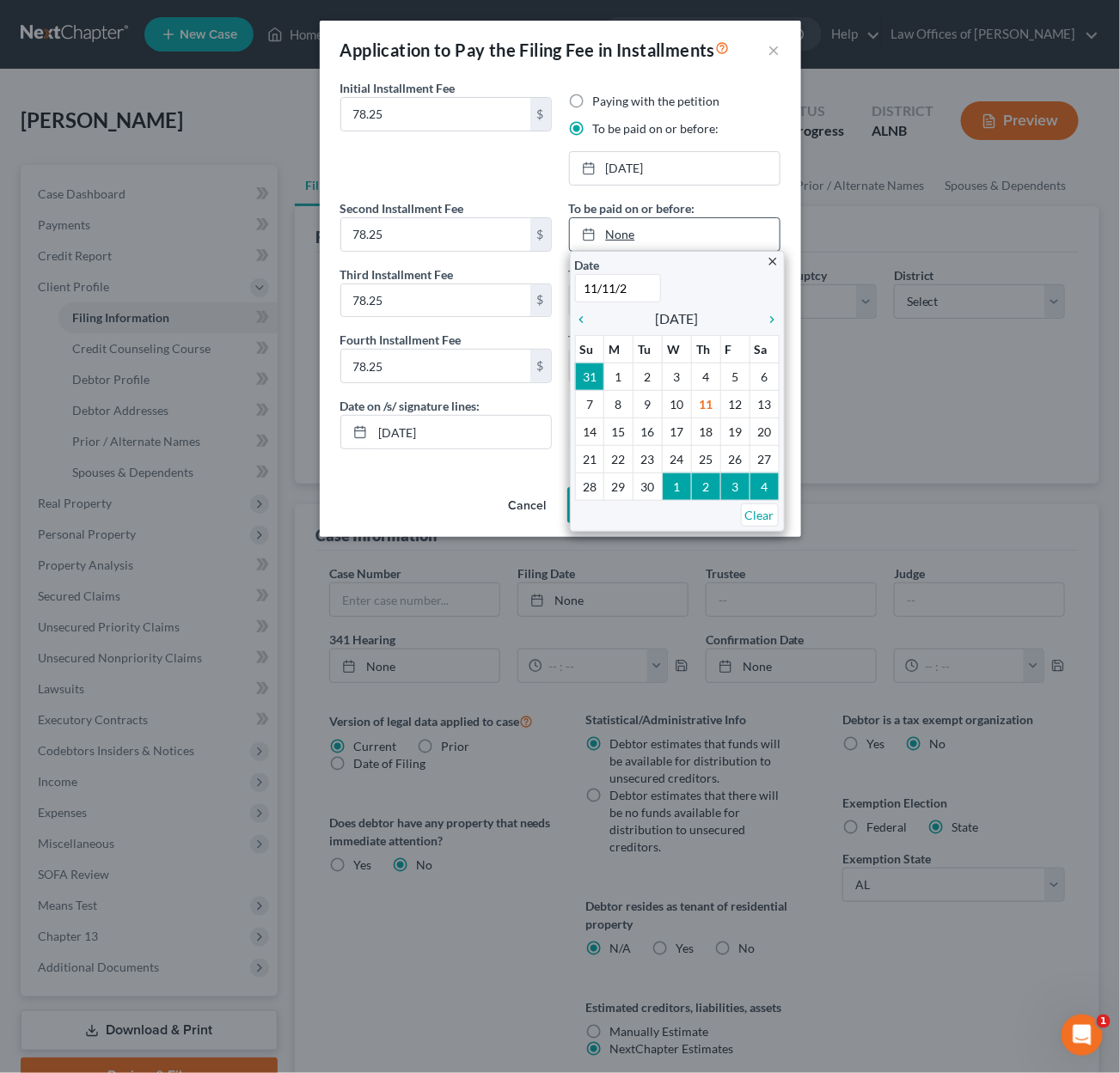
type input "[DATE]"
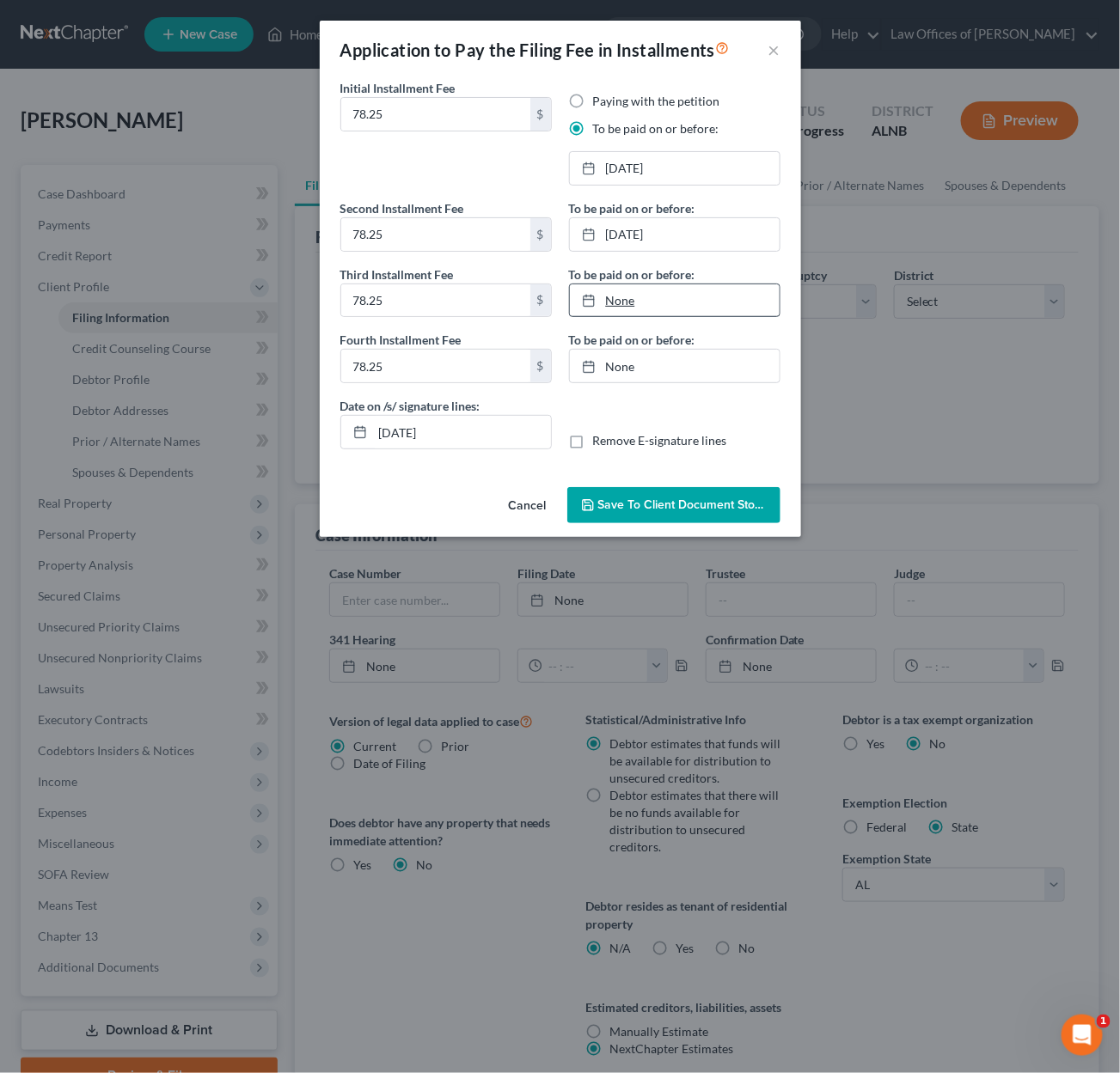
click at [646, 298] on link "None" at bounding box center [675, 301] width 210 height 33
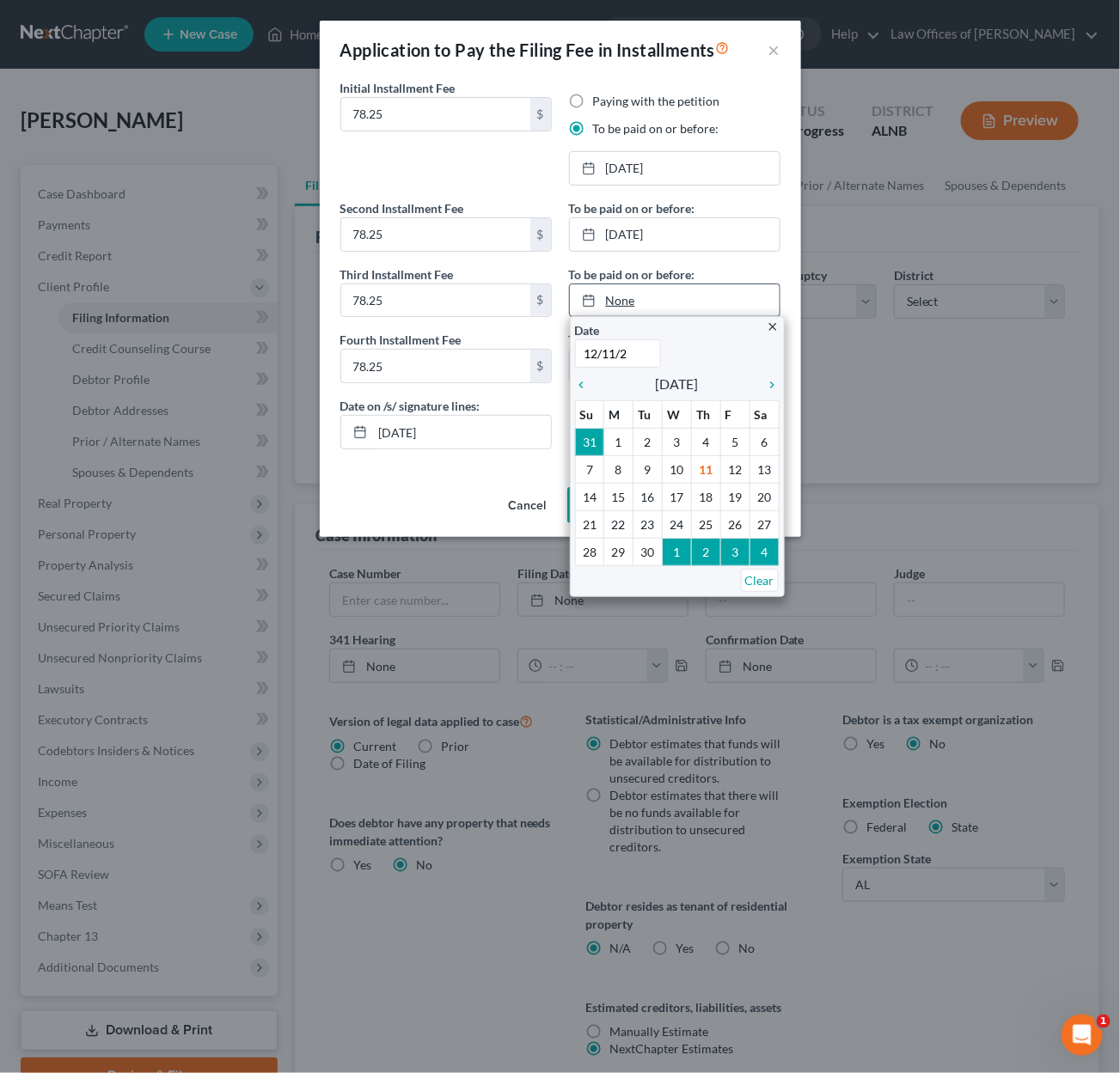
type input "[DATE]"
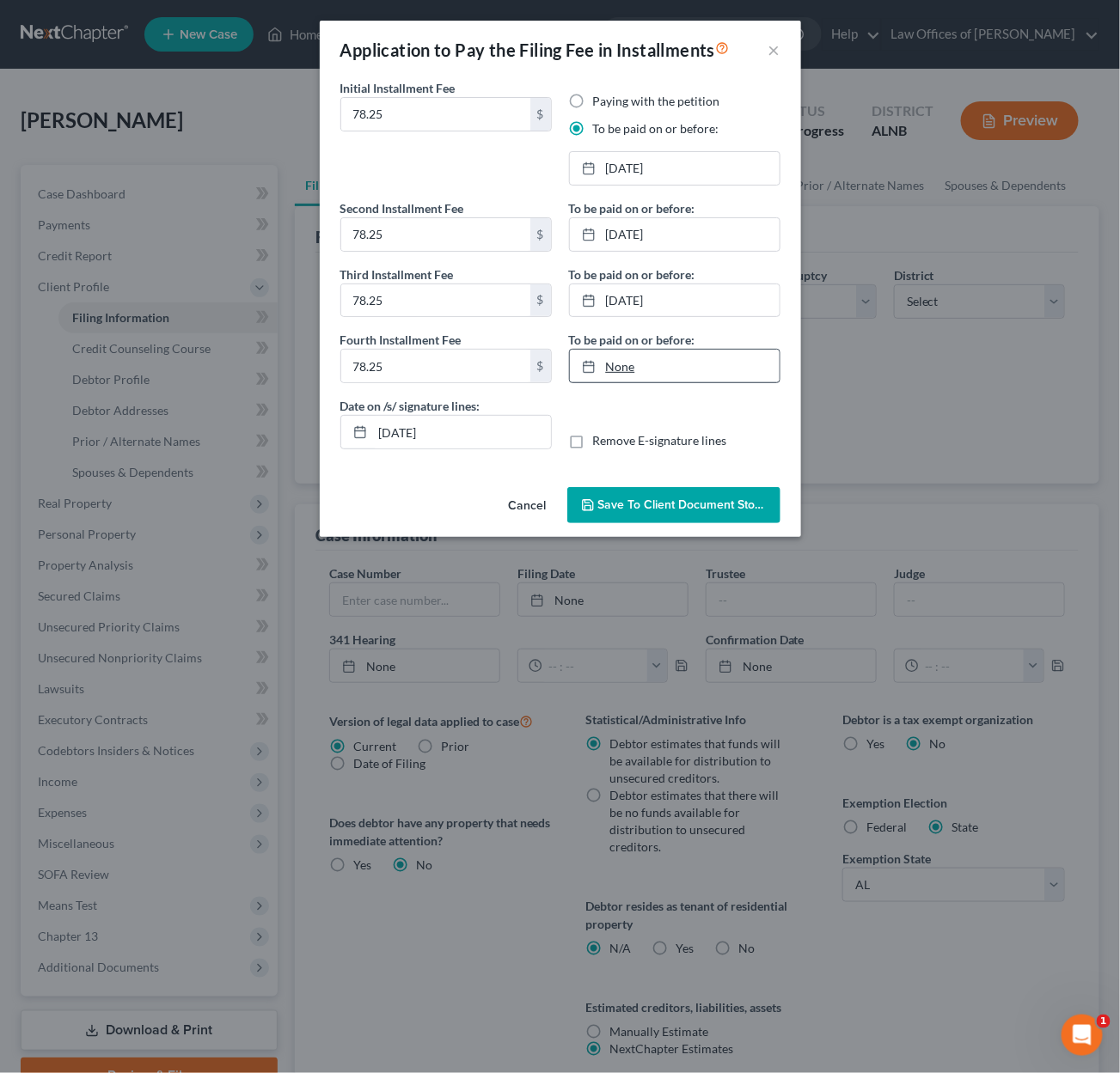
click at [656, 360] on link "None" at bounding box center [675, 366] width 210 height 33
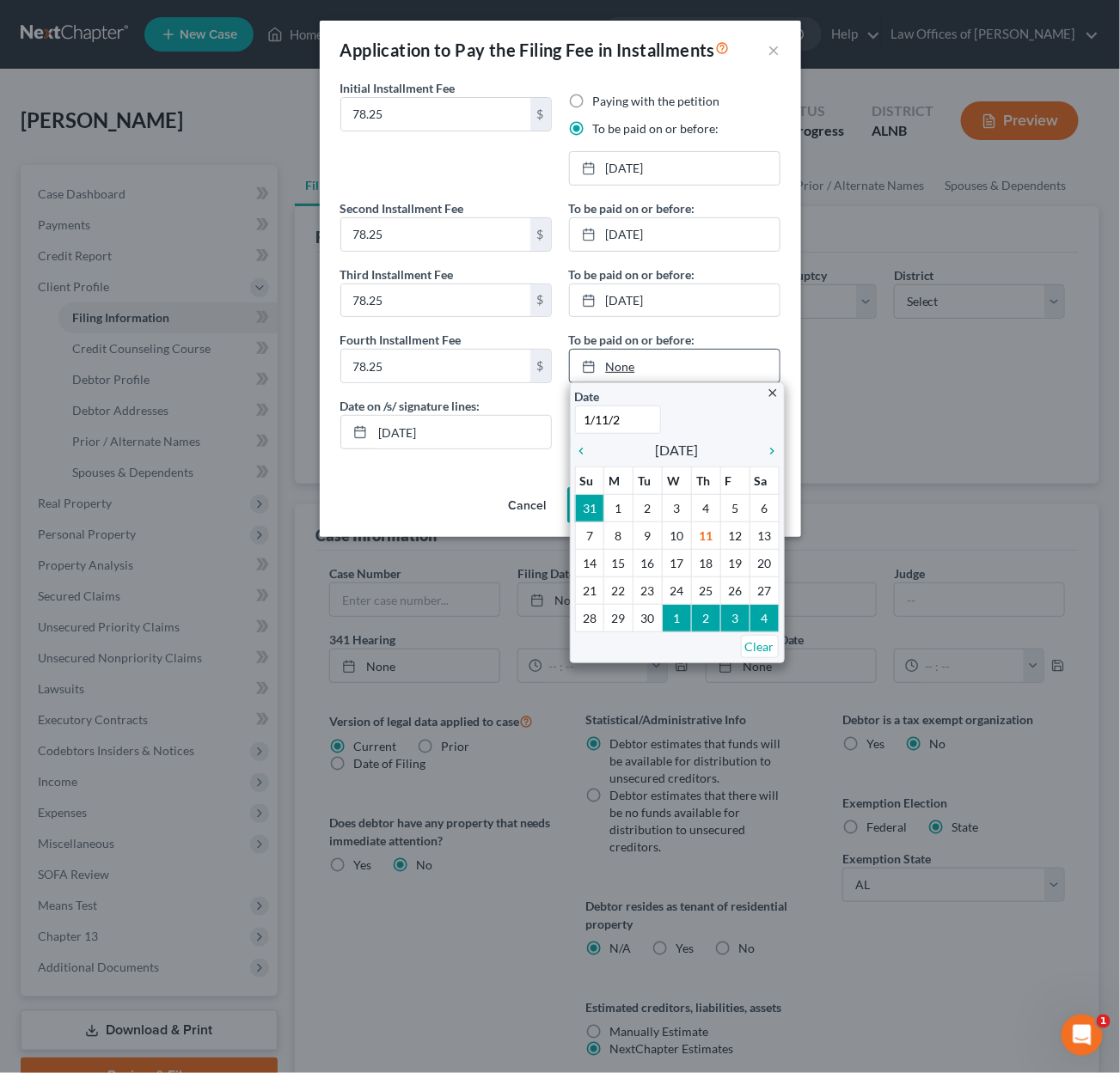
type input "[DATE]"
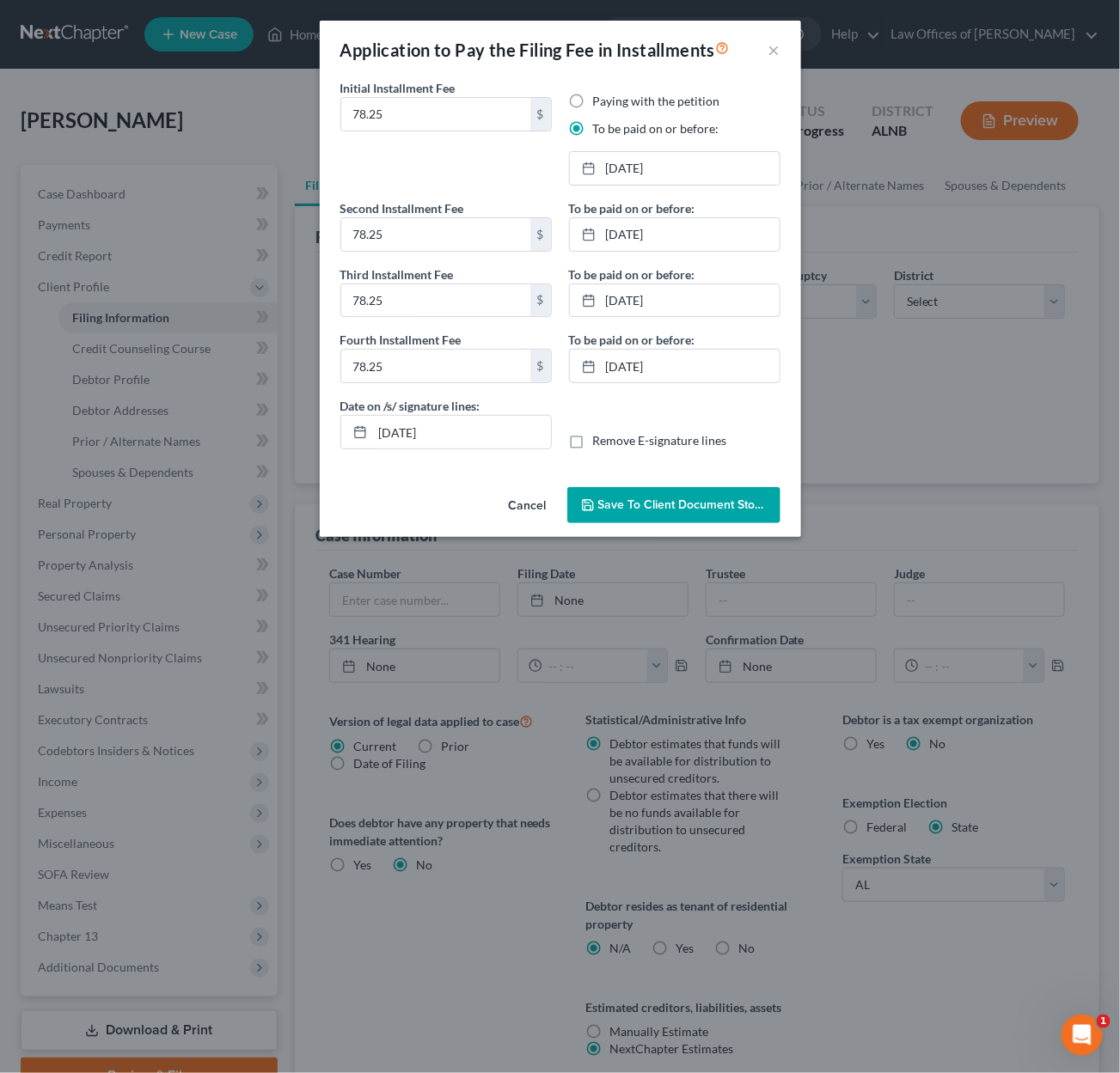
click at [681, 498] on span "Save to Client Document Storage" at bounding box center [689, 505] width 182 height 15
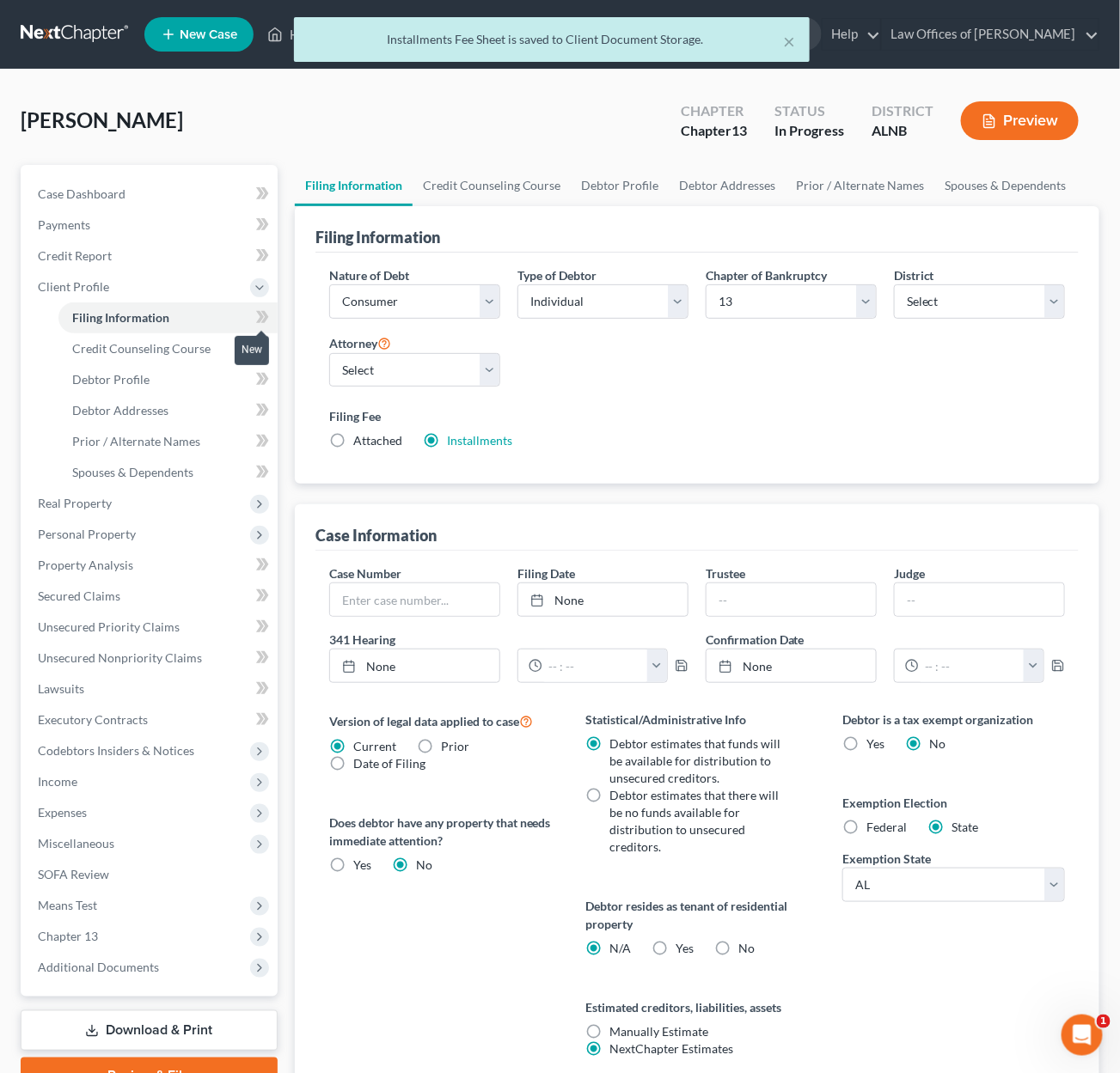
click at [267, 313] on icon at bounding box center [264, 317] width 8 height 12
click at [218, 341] on link "Credit Counseling Course" at bounding box center [167, 349] width 219 height 31
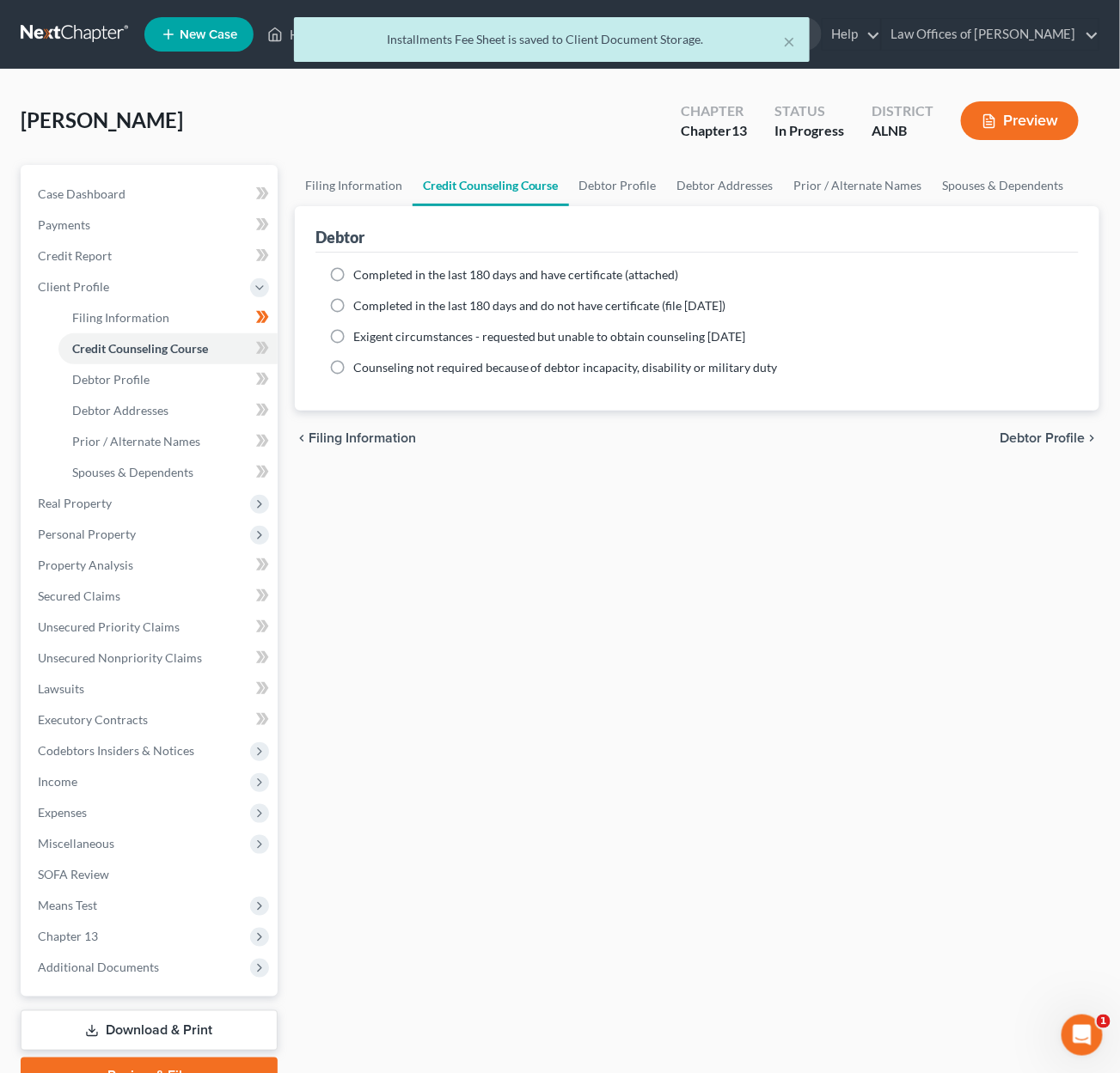
click at [423, 274] on span "Completed in the last 180 days and have certificate (attached)" at bounding box center [516, 275] width 326 height 15
click at [372, 274] on input "Completed in the last 180 days and have certificate (attached)" at bounding box center [366, 272] width 11 height 11
radio input "true"
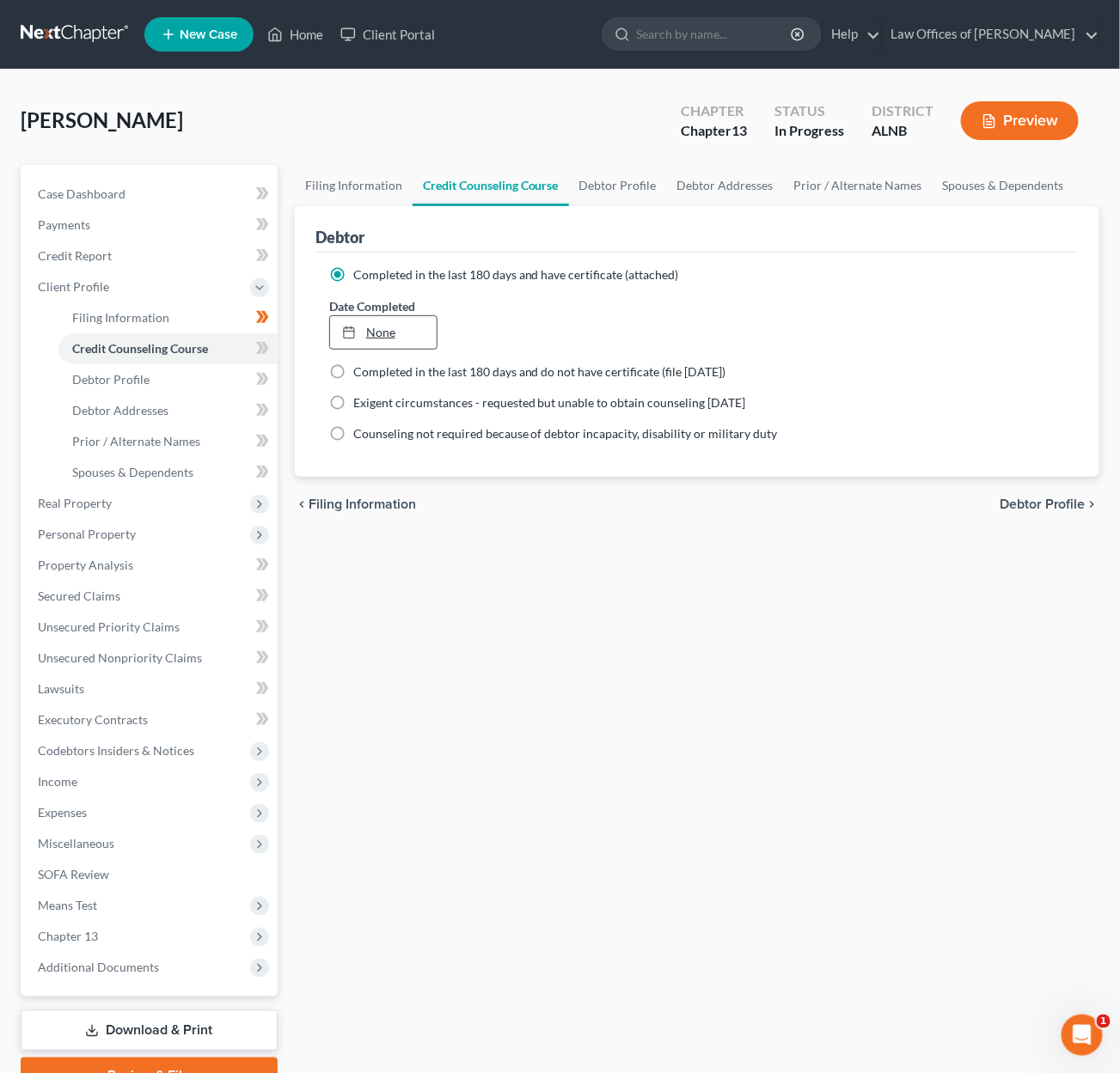
click at [383, 329] on link "None" at bounding box center [383, 333] width 107 height 33
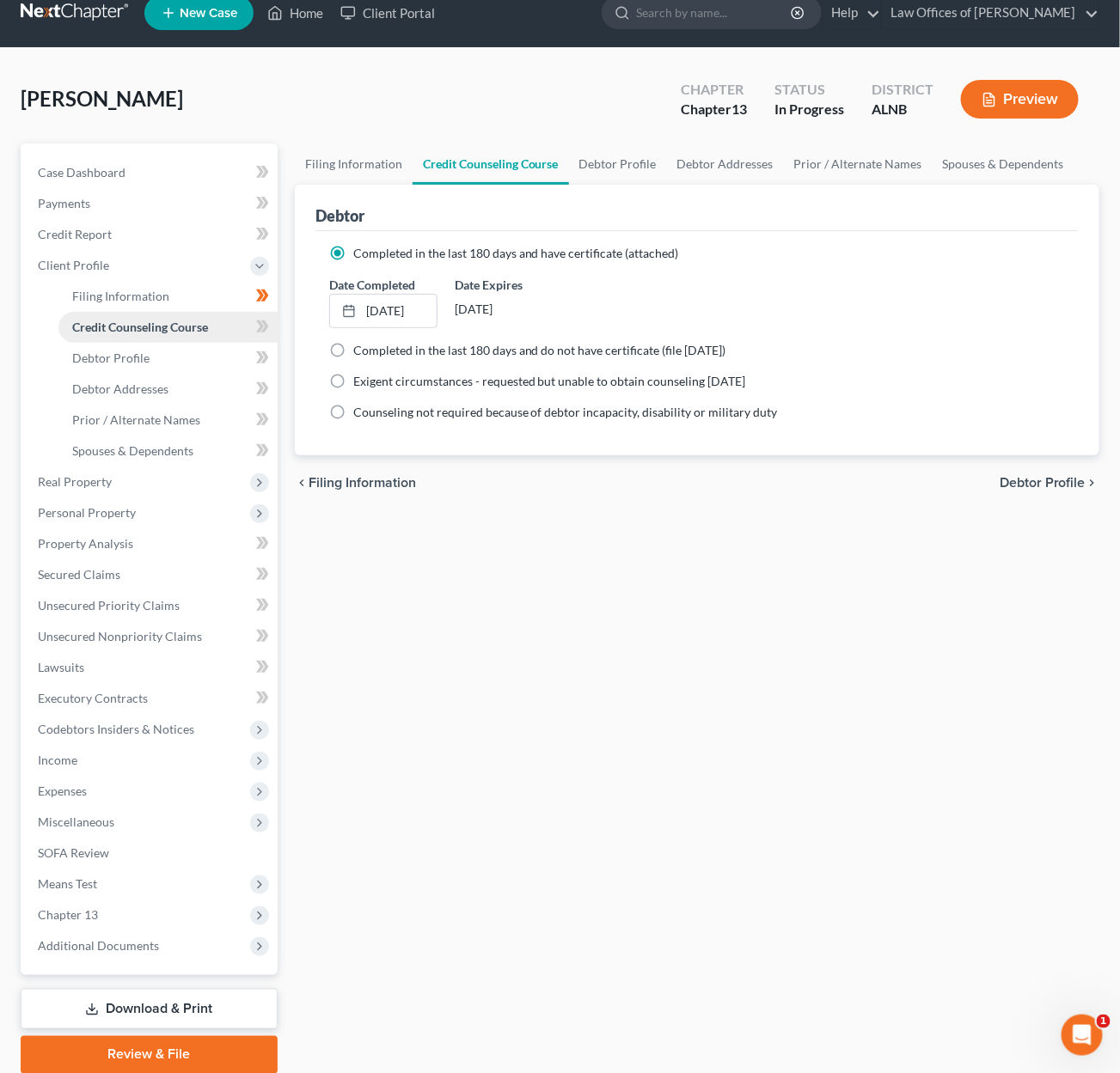
scroll to position [19, 0]
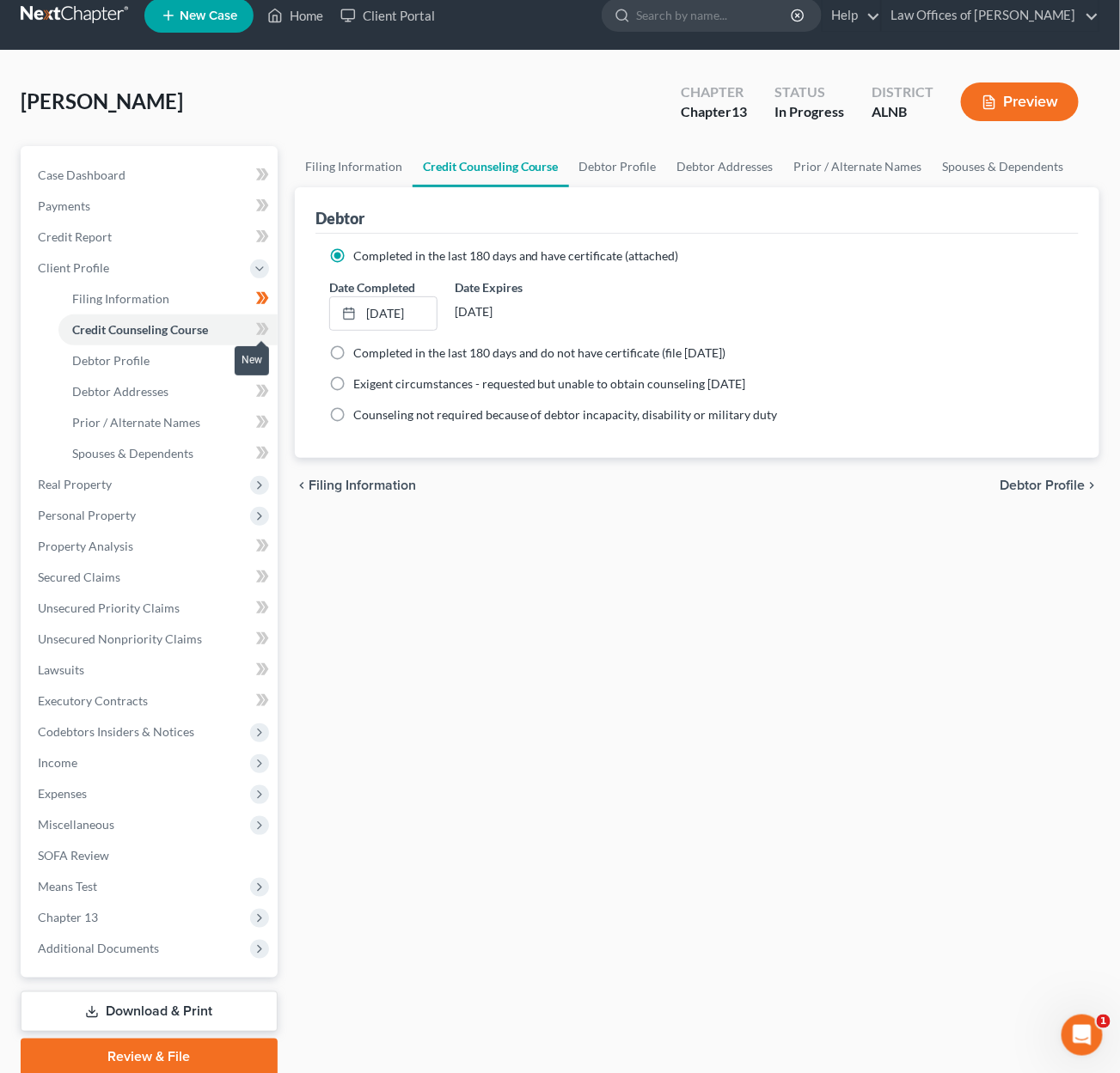
click at [262, 323] on icon at bounding box center [260, 329] width 8 height 12
click at [207, 352] on link "Debtor Profile" at bounding box center [167, 361] width 219 height 31
select select "1"
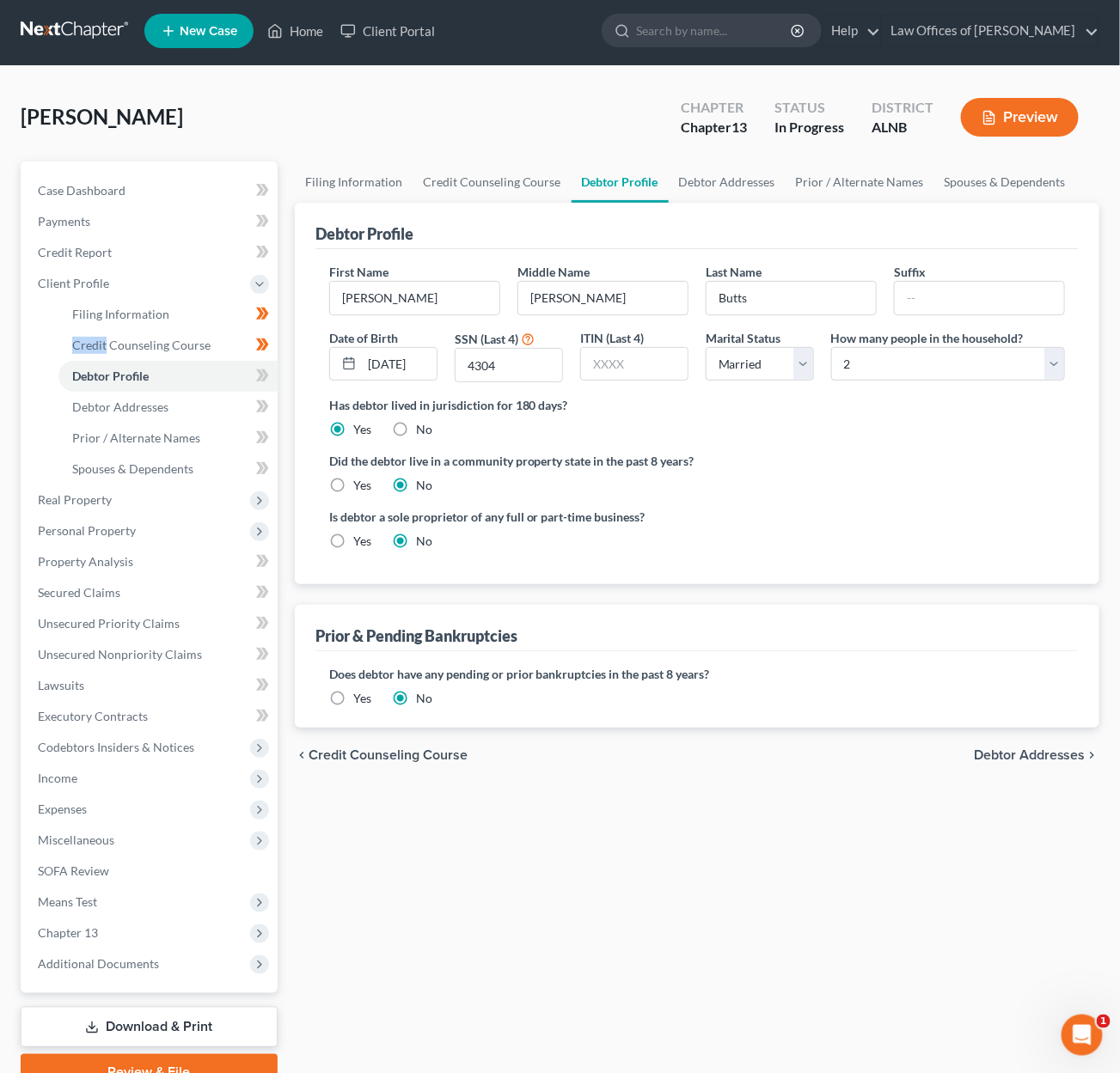
scroll to position [3, 1]
click at [266, 370] on icon at bounding box center [264, 376] width 8 height 12
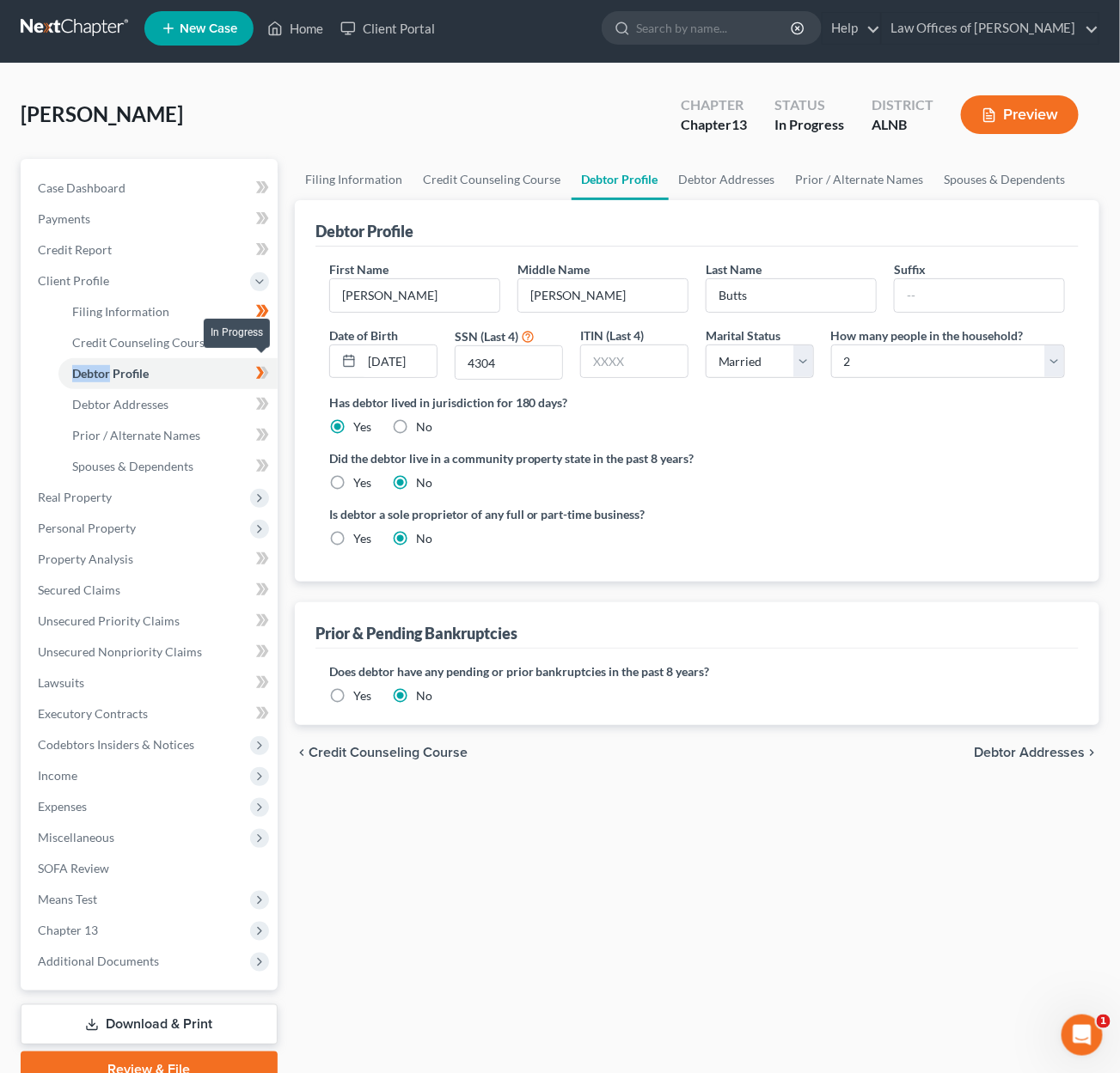
click at [266, 369] on icon at bounding box center [262, 373] width 13 height 22
click at [197, 398] on link "Debtor Addresses" at bounding box center [167, 404] width 219 height 31
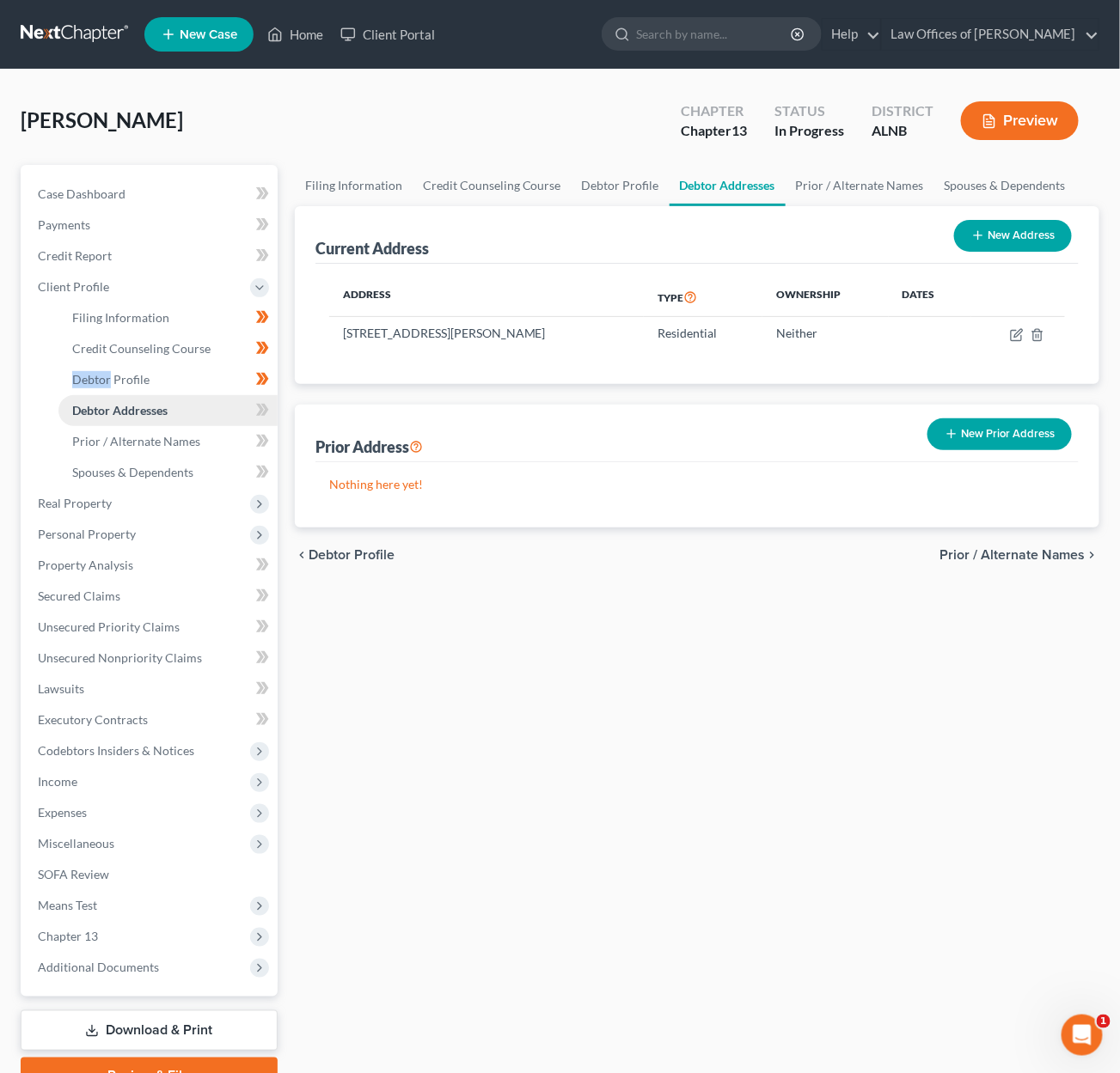
scroll to position [2, 0]
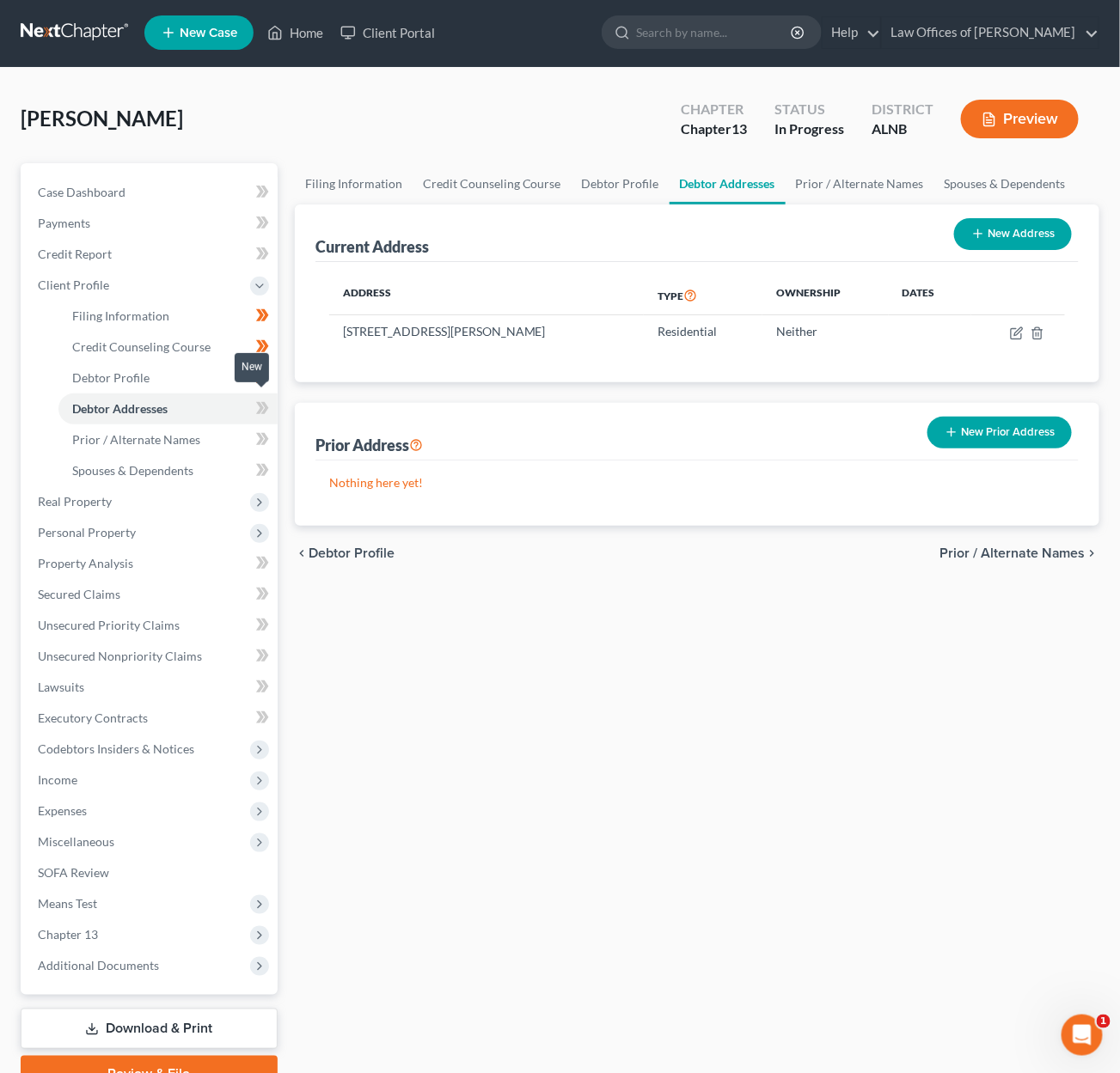
click at [272, 398] on span at bounding box center [262, 410] width 30 height 26
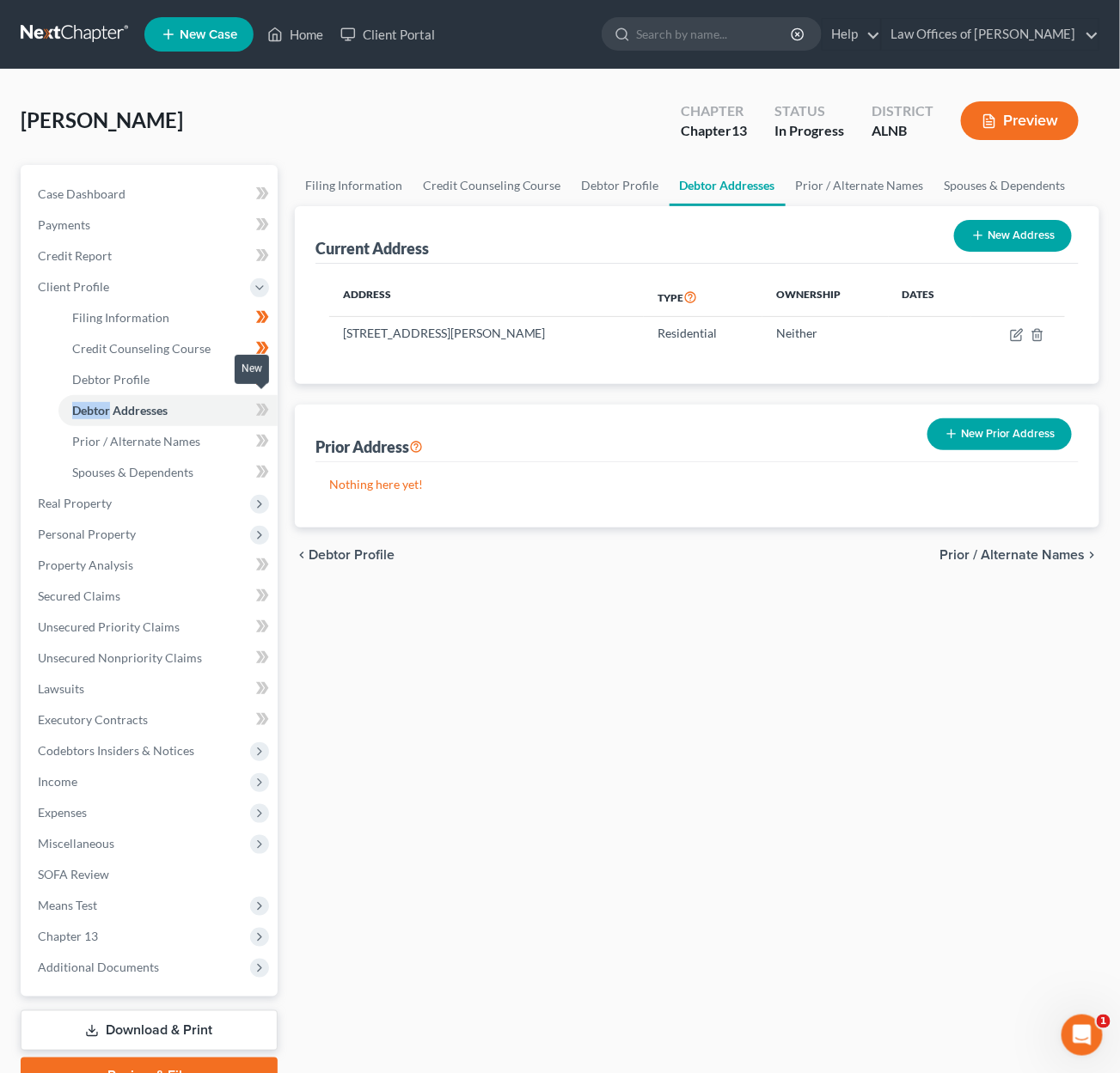
click at [272, 399] on span at bounding box center [262, 412] width 30 height 26
click at [220, 426] on link "Prior / Alternate Names" at bounding box center [167, 442] width 219 height 31
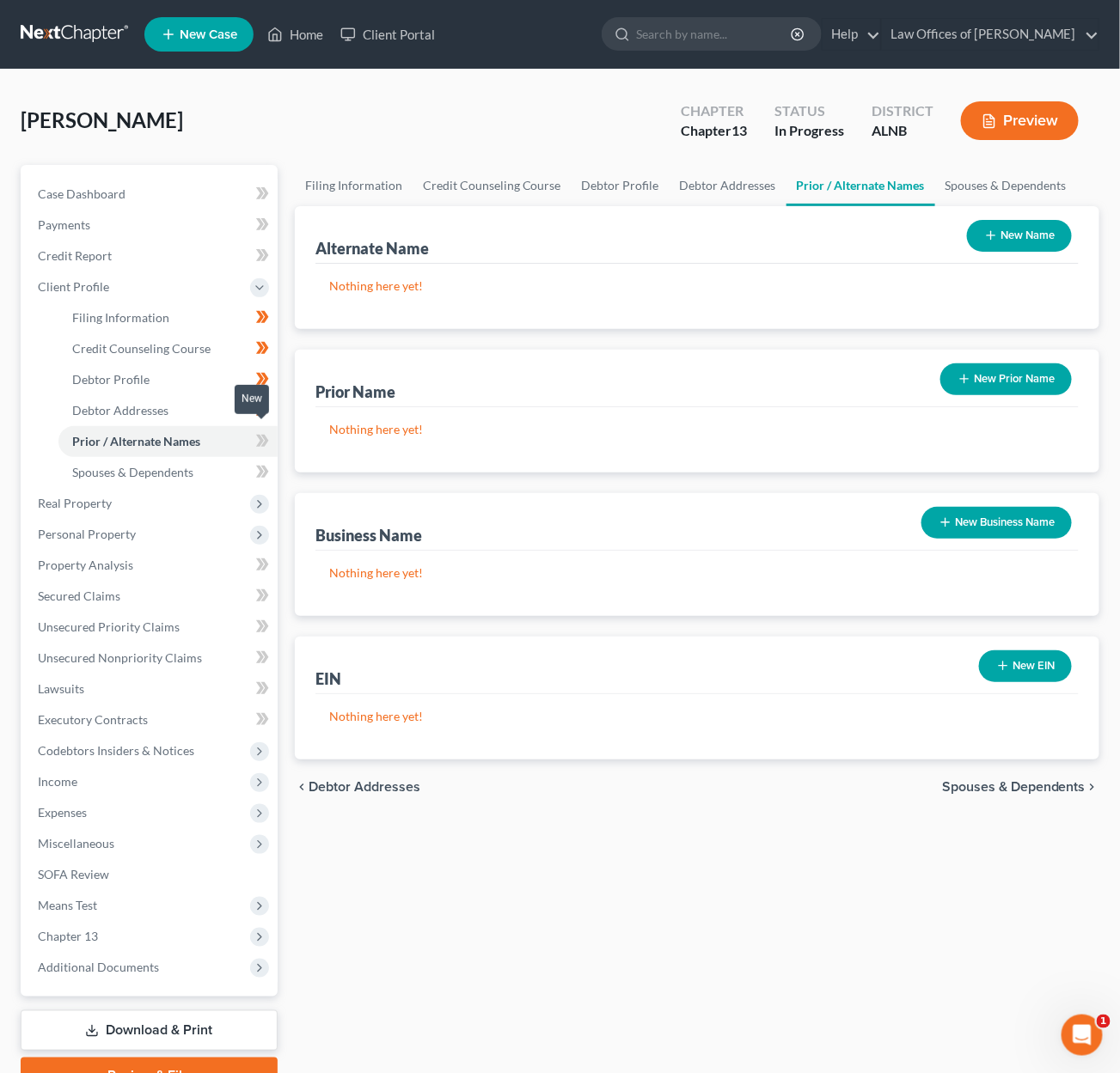
click at [256, 433] on icon at bounding box center [262, 441] width 13 height 22
click at [197, 463] on link "Spouses & Dependents" at bounding box center [167, 473] width 219 height 31
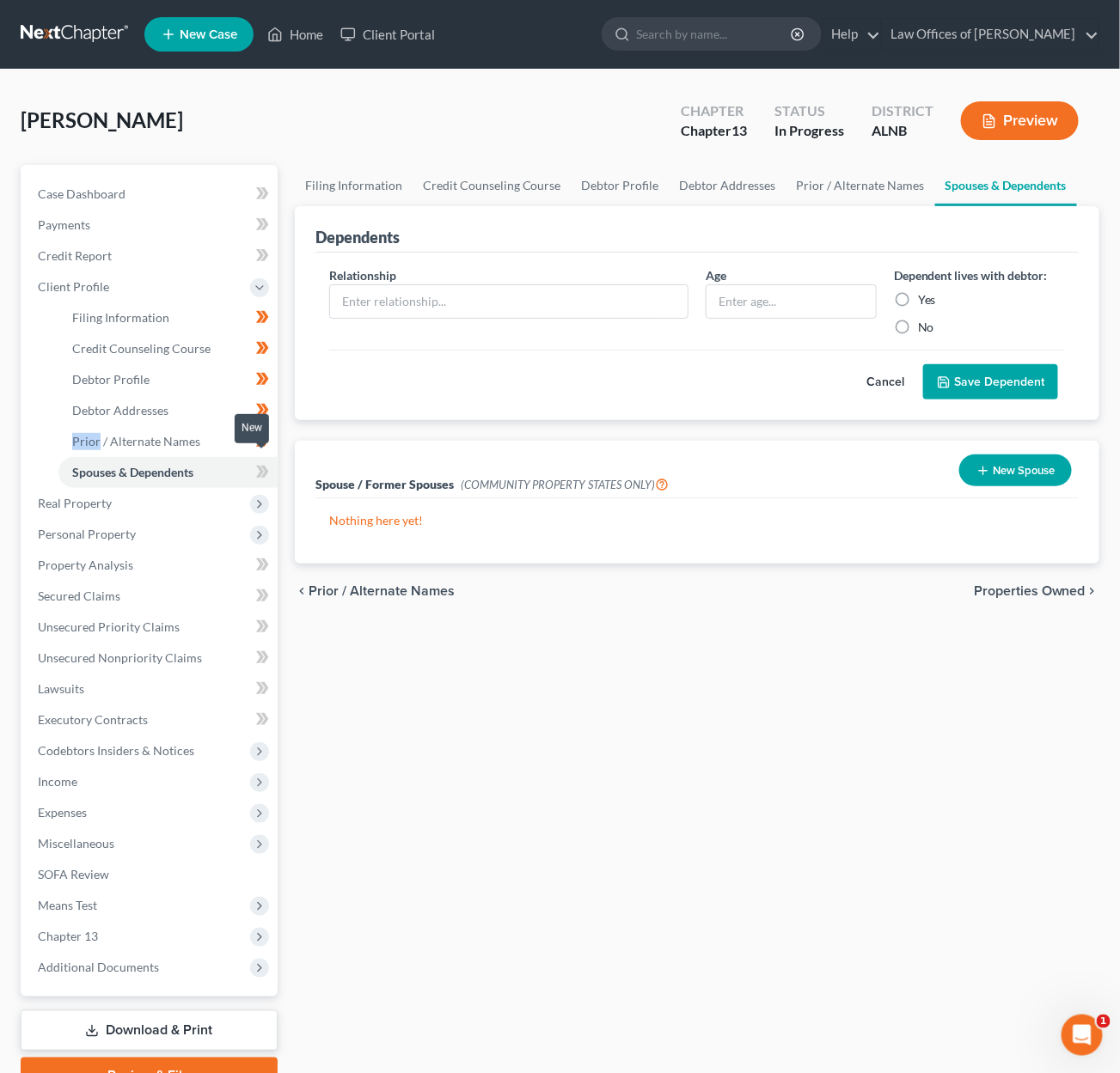
scroll to position [0, 1]
click at [268, 462] on span at bounding box center [262, 475] width 30 height 26
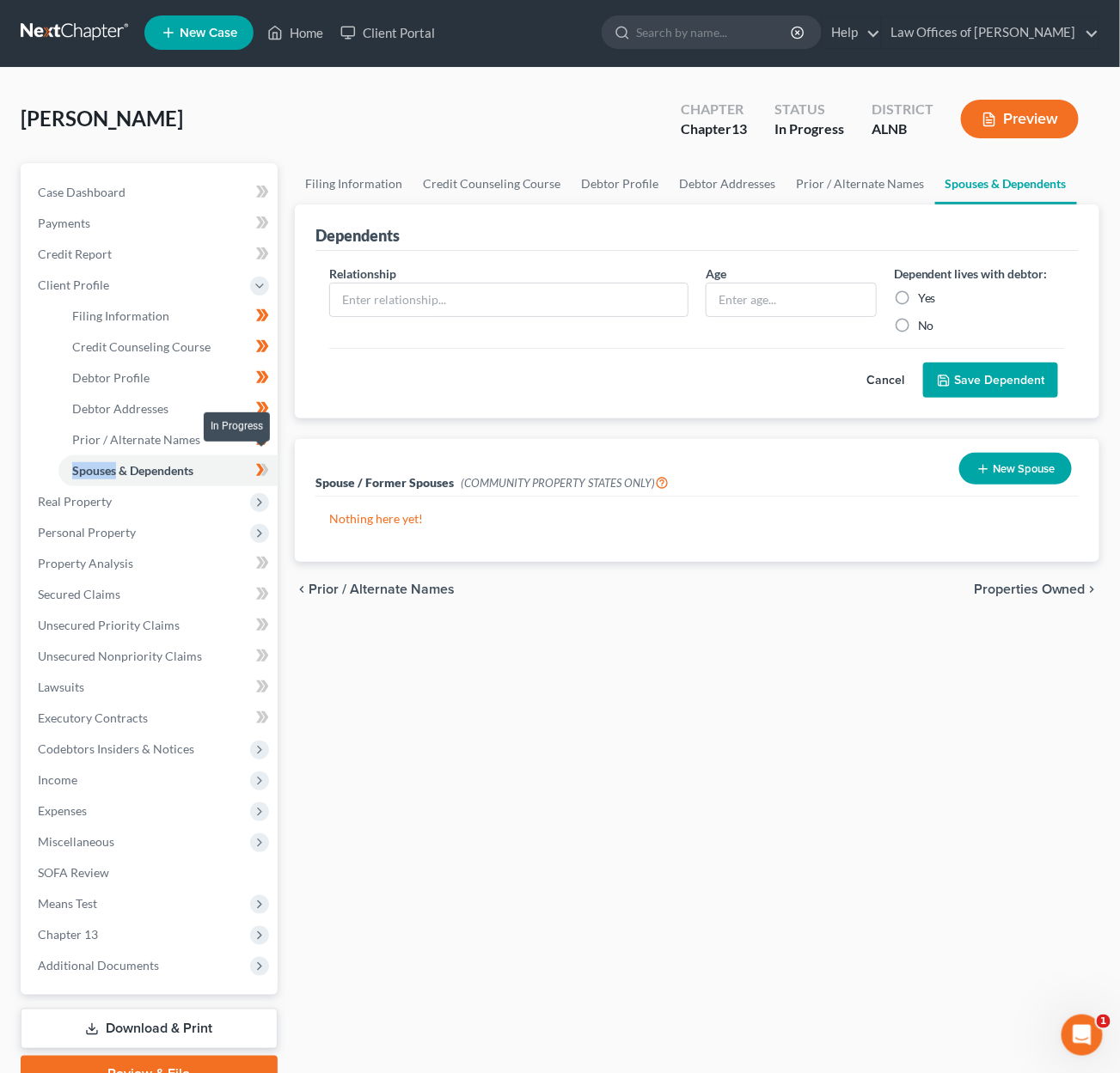
click at [268, 462] on span at bounding box center [262, 473] width 30 height 26
click at [153, 499] on span "Real Property" at bounding box center [151, 502] width 254 height 31
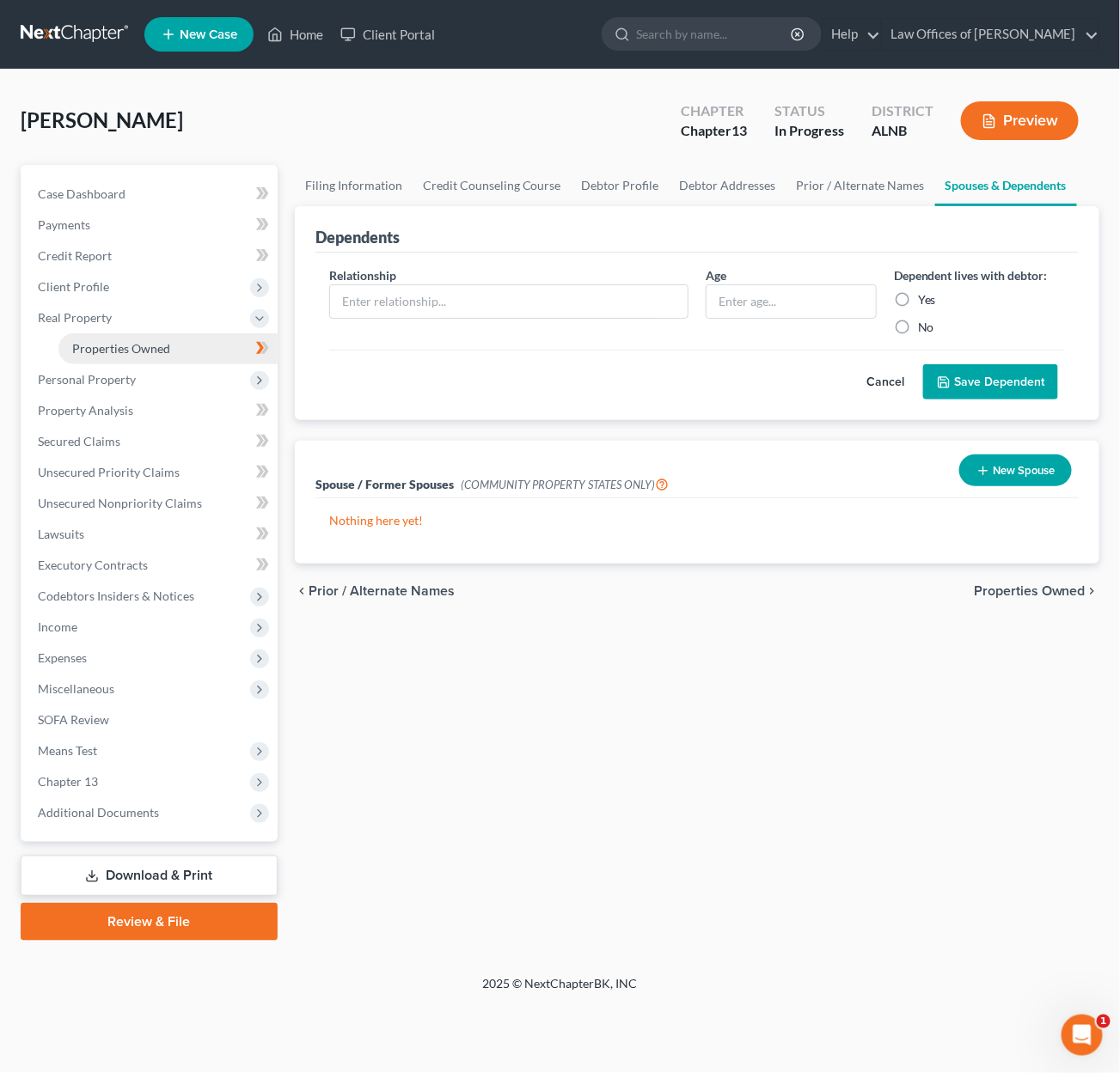
scroll to position [1, 0]
click at [165, 351] on link "Properties Owned" at bounding box center [167, 349] width 219 height 31
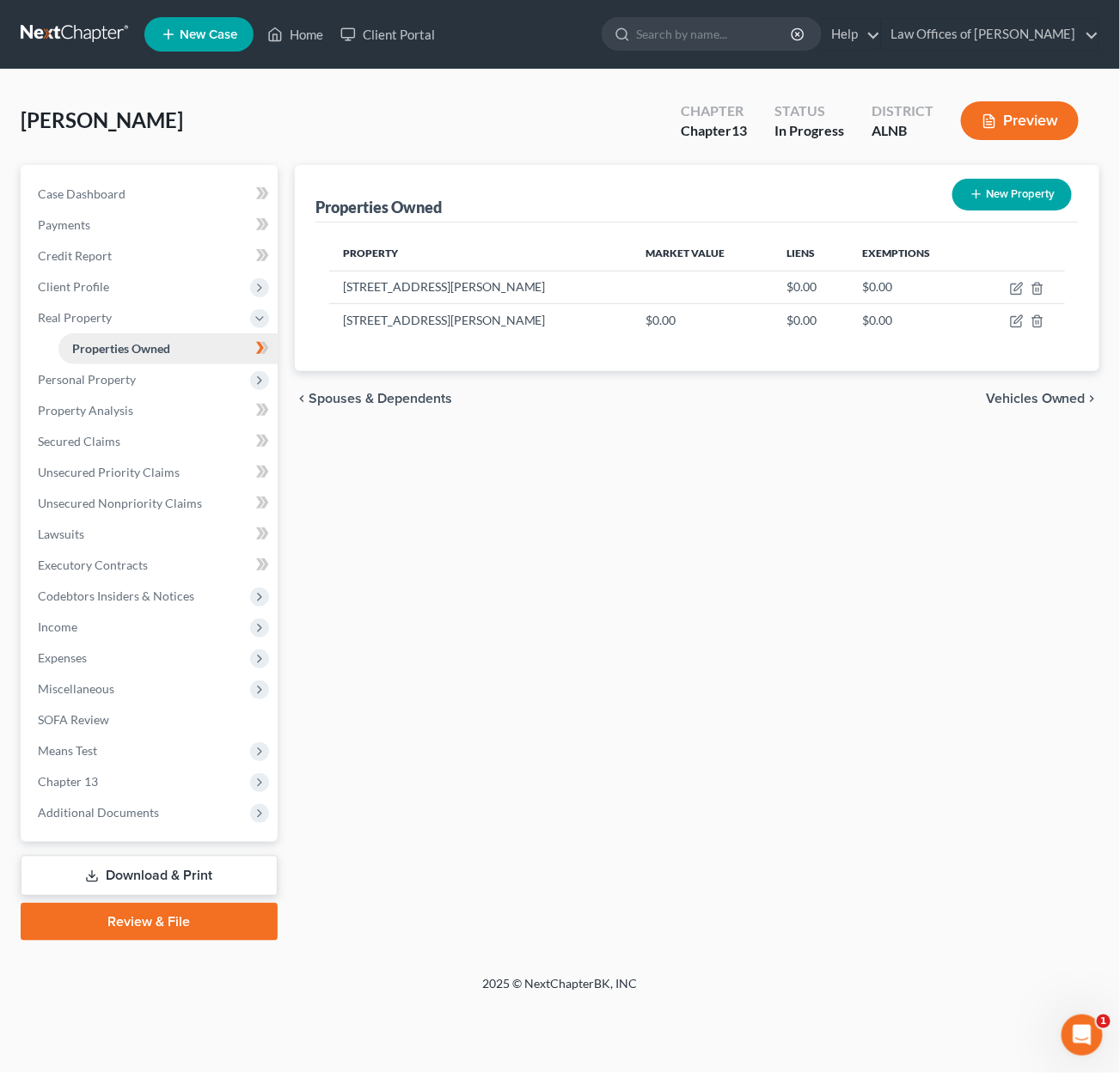
scroll to position [1, 3]
click at [1033, 320] on icon "button" at bounding box center [1038, 321] width 14 height 14
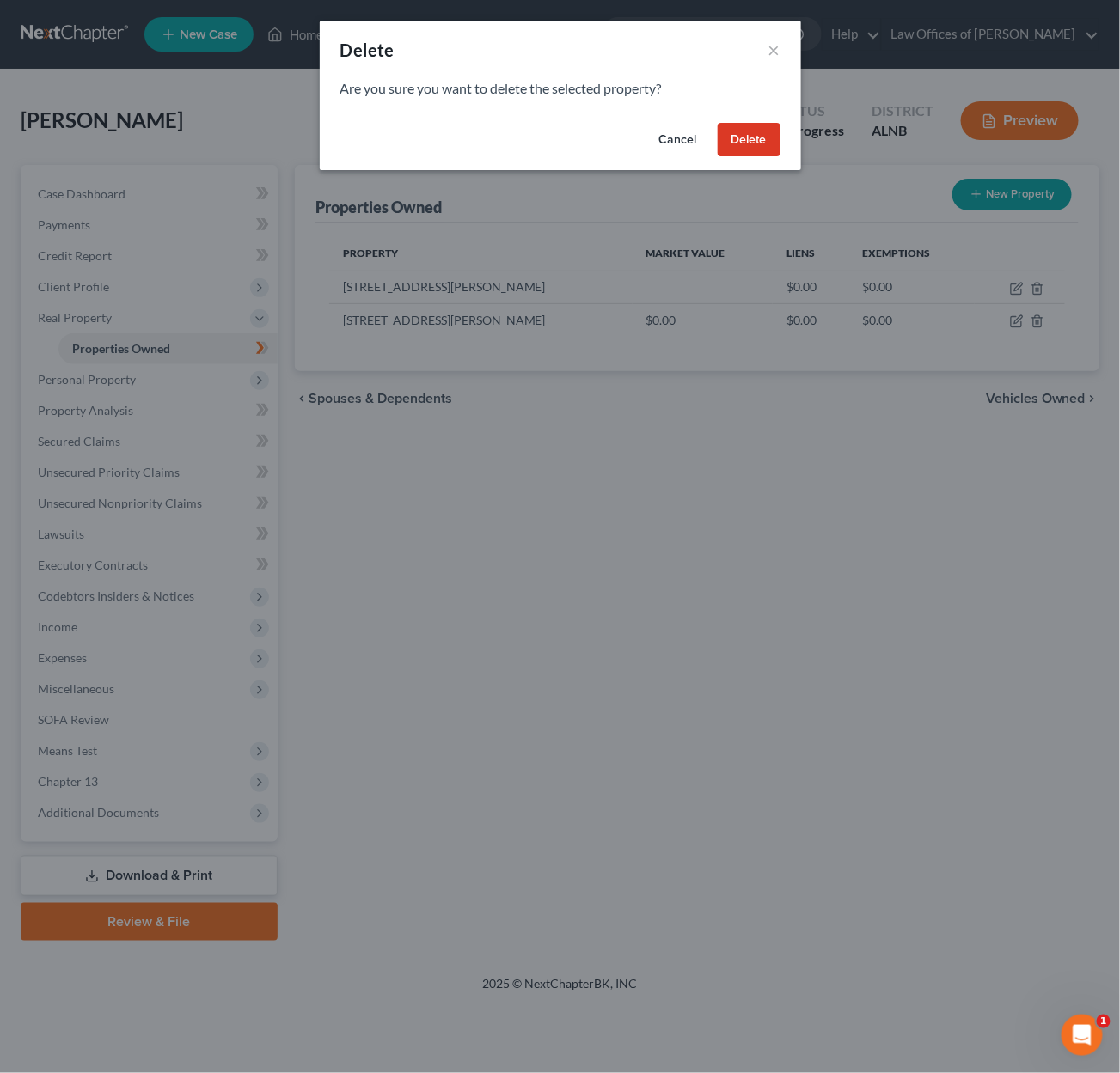
click at [738, 129] on button "Delete" at bounding box center [749, 140] width 62 height 35
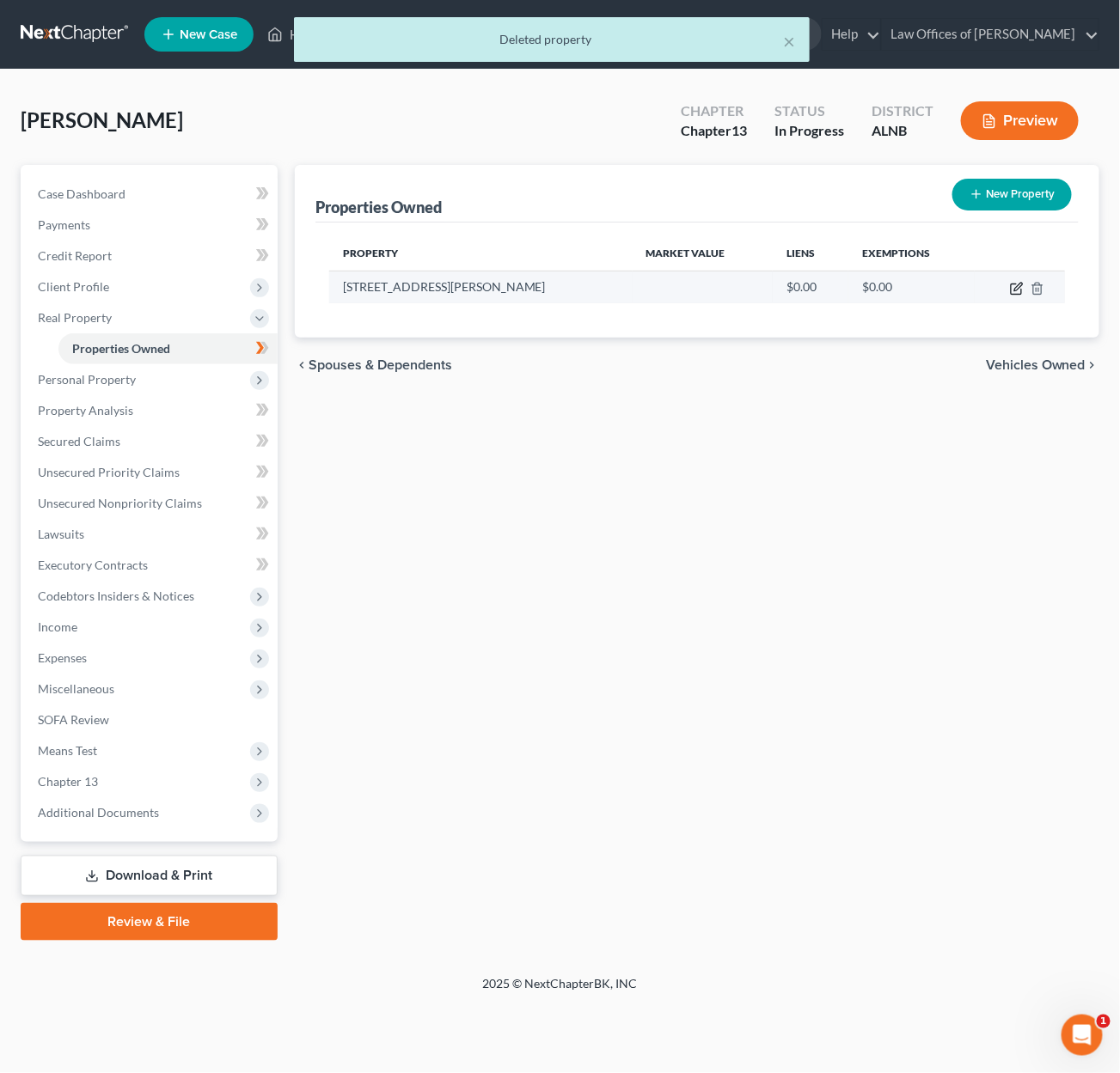
click at [1010, 283] on icon "button" at bounding box center [1017, 288] width 14 height 14
select select "0"
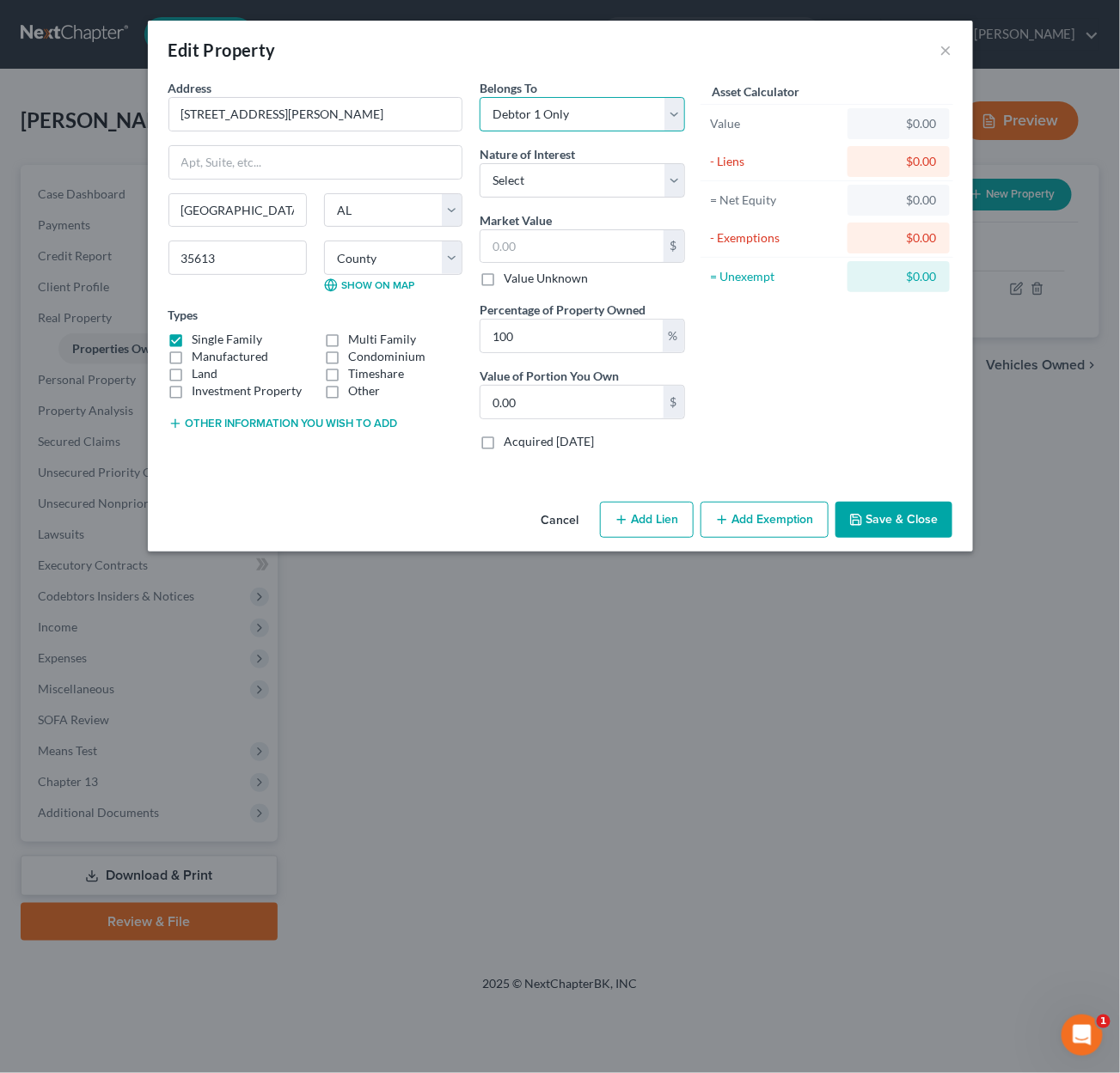
select select "3"
select select "0"
click at [560, 236] on input "text" at bounding box center [572, 247] width 183 height 33
type input "3"
type input "3.00"
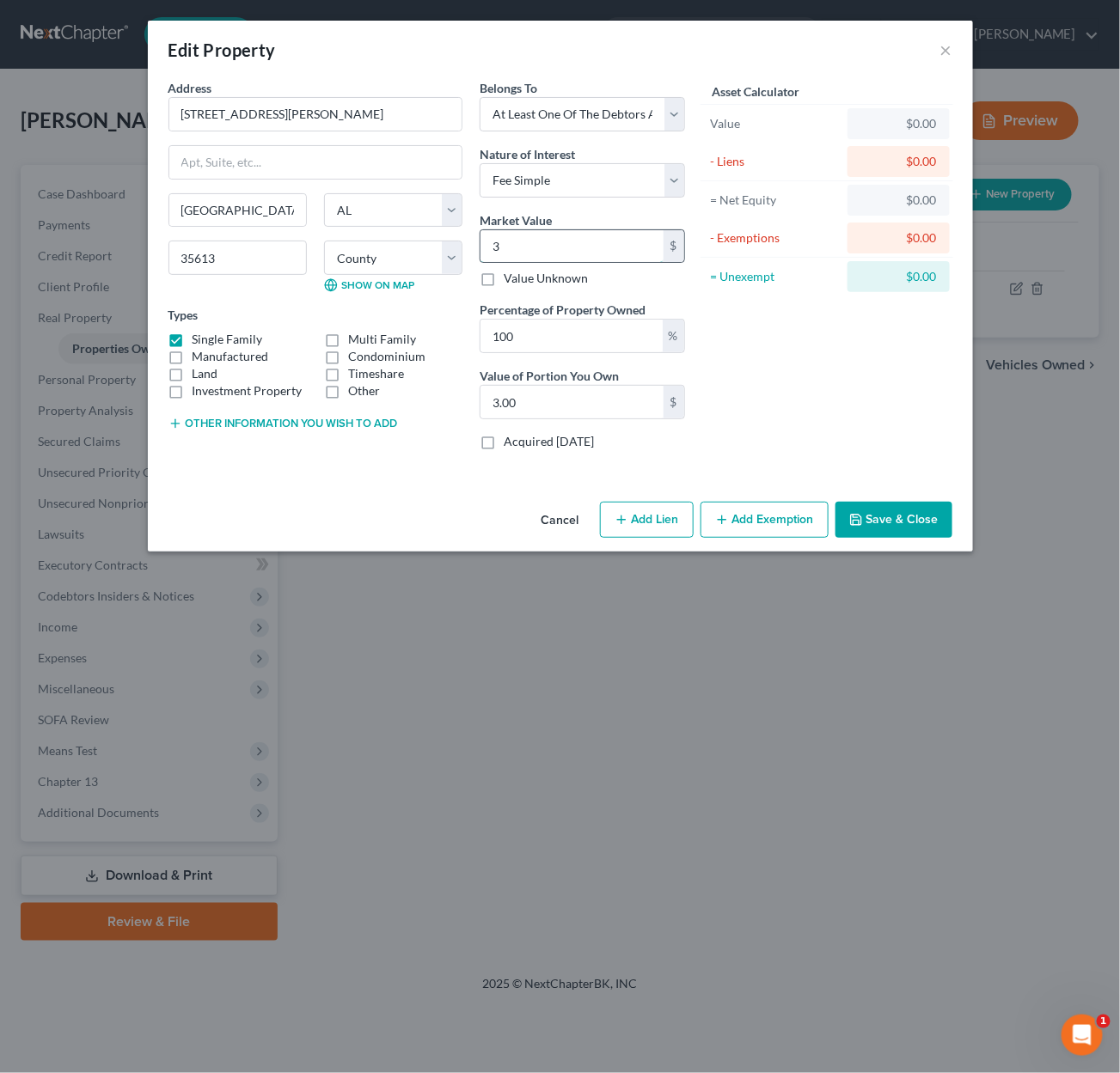
type input "33"
type input "33.00"
type input "337"
type input "337.00"
type input "3378"
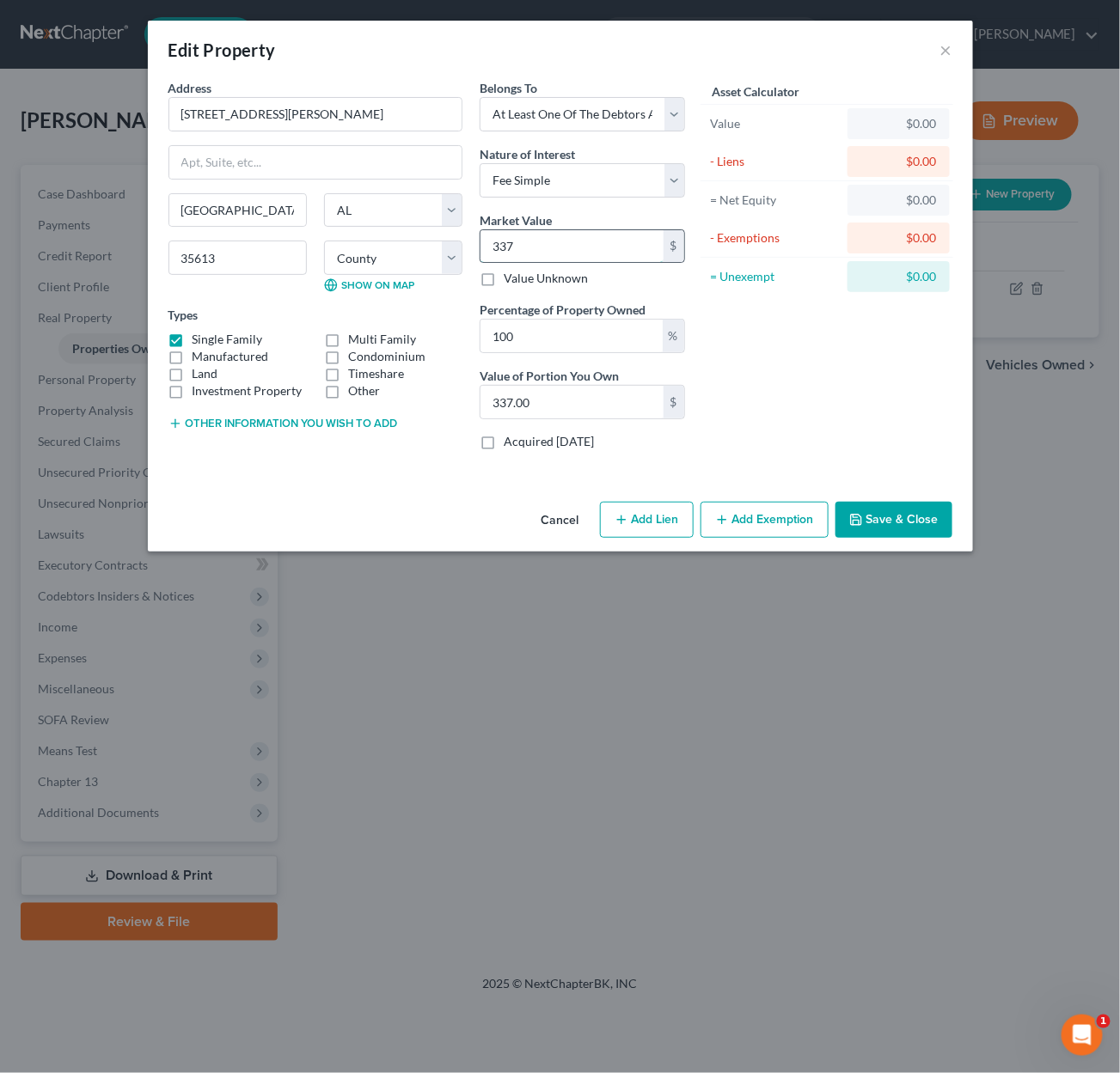
type input "3,378.00"
type input "3,37"
type input "337.00"
type input "33"
type input "33.00"
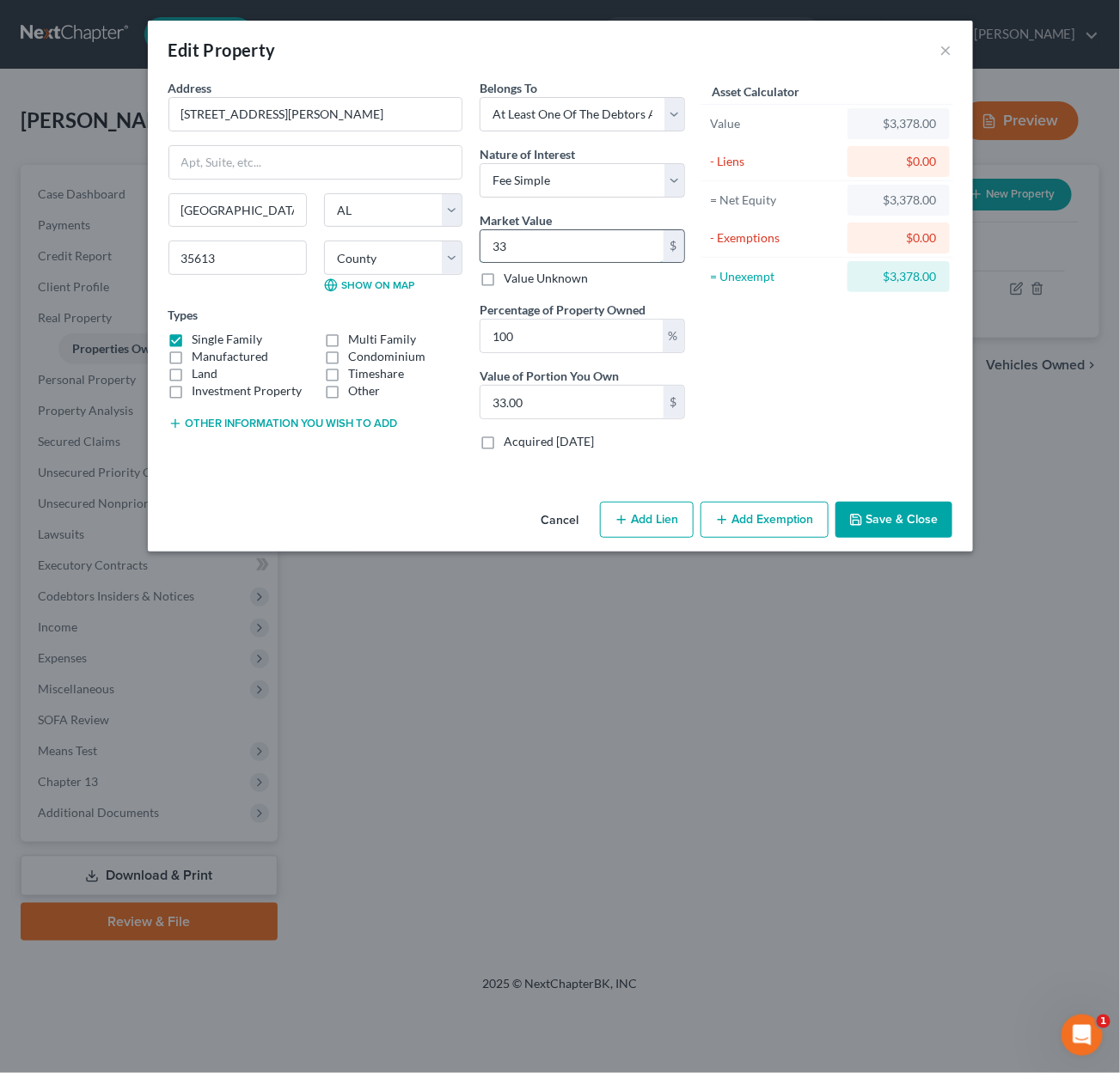
type input "3"
type input "3.00"
type input "37"
type input "37.00"
type input "378"
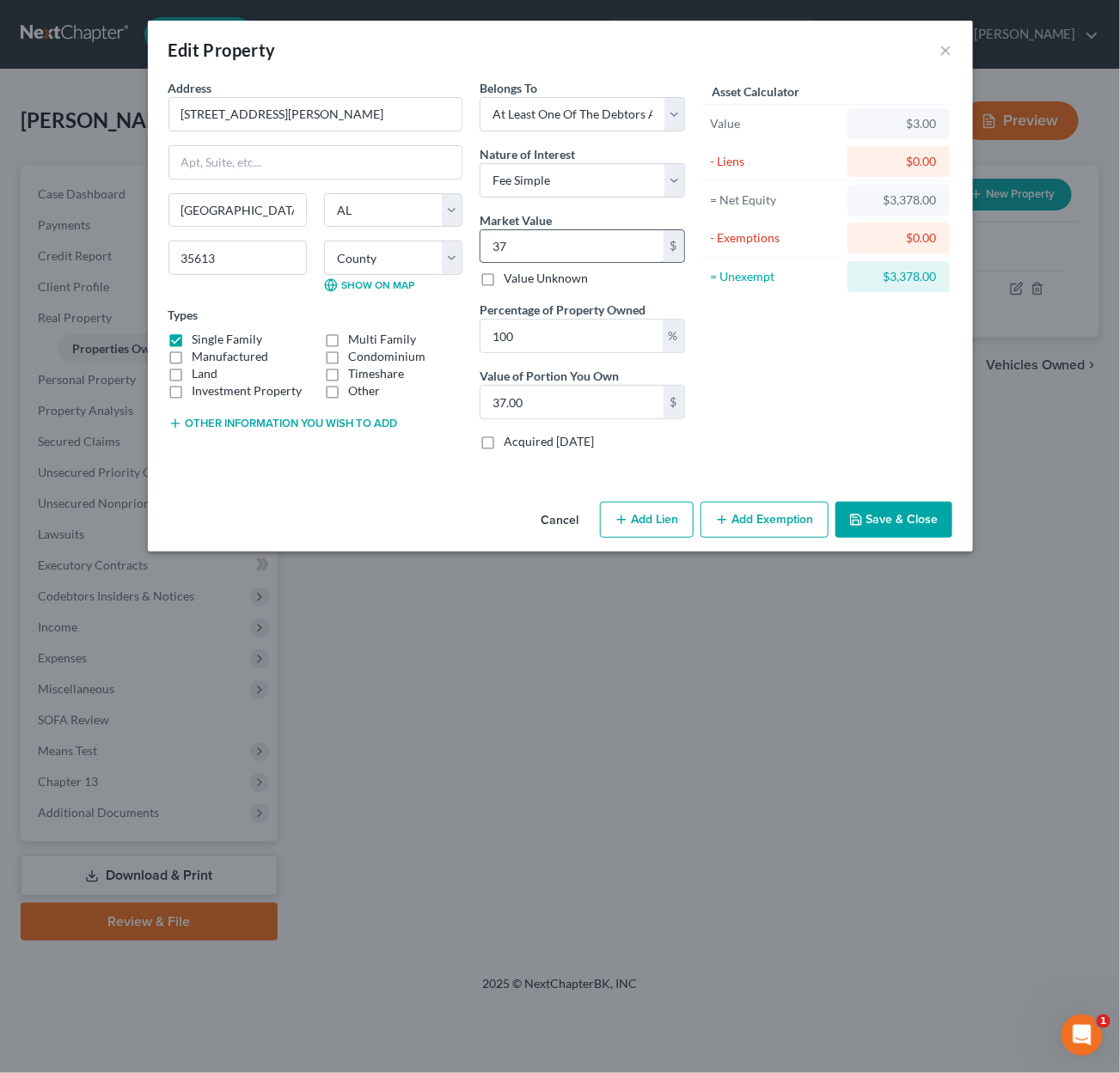
type input "378.00"
type input "3780"
type input "3,780.00"
type input "3,7800"
type input "37,800.00"
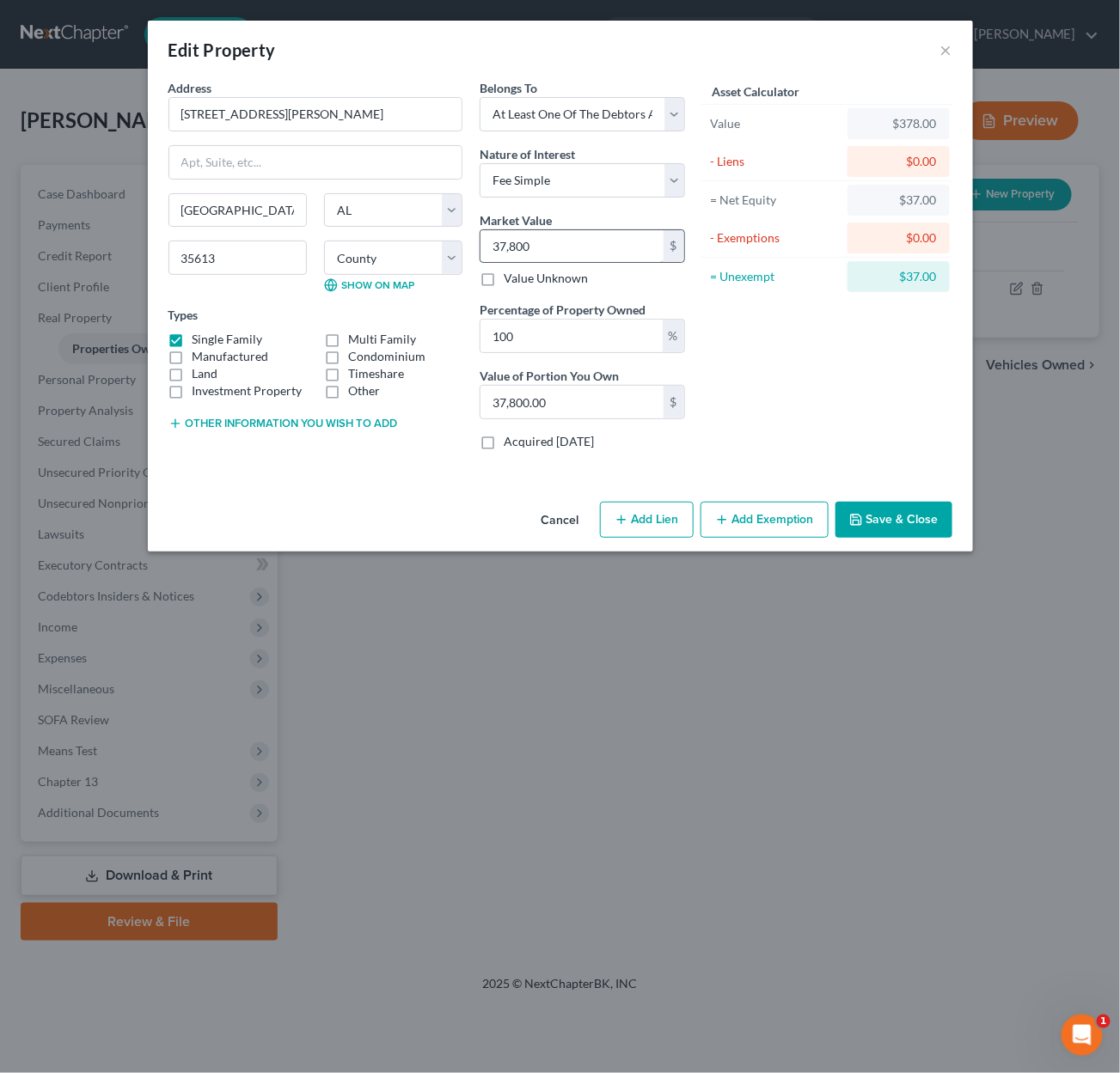
type input "37,8000"
type input "378,000.00"
type input "378,000"
click at [651, 519] on button "Add Lien" at bounding box center [647, 520] width 94 height 36
select select "3"
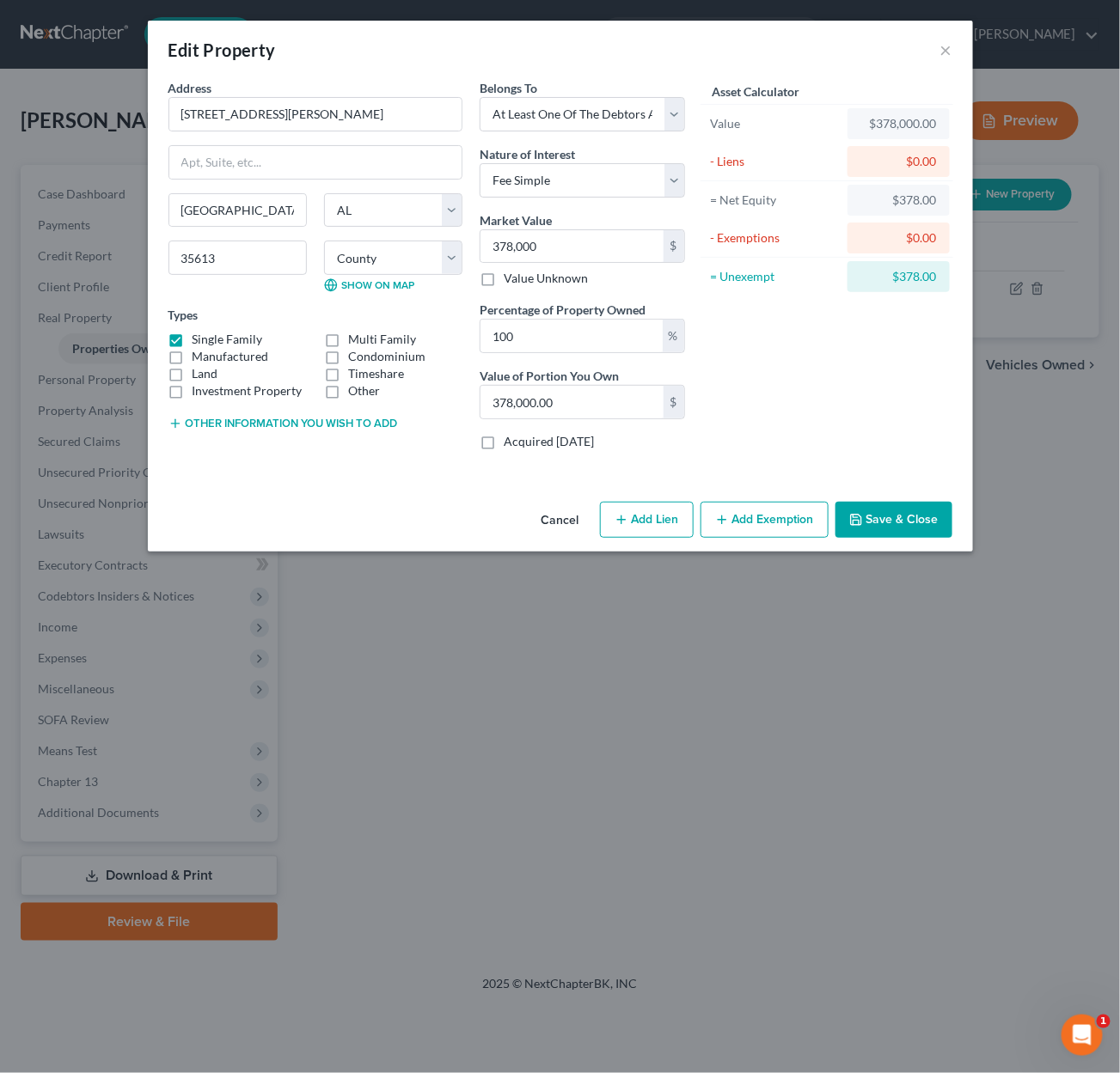
select select "0"
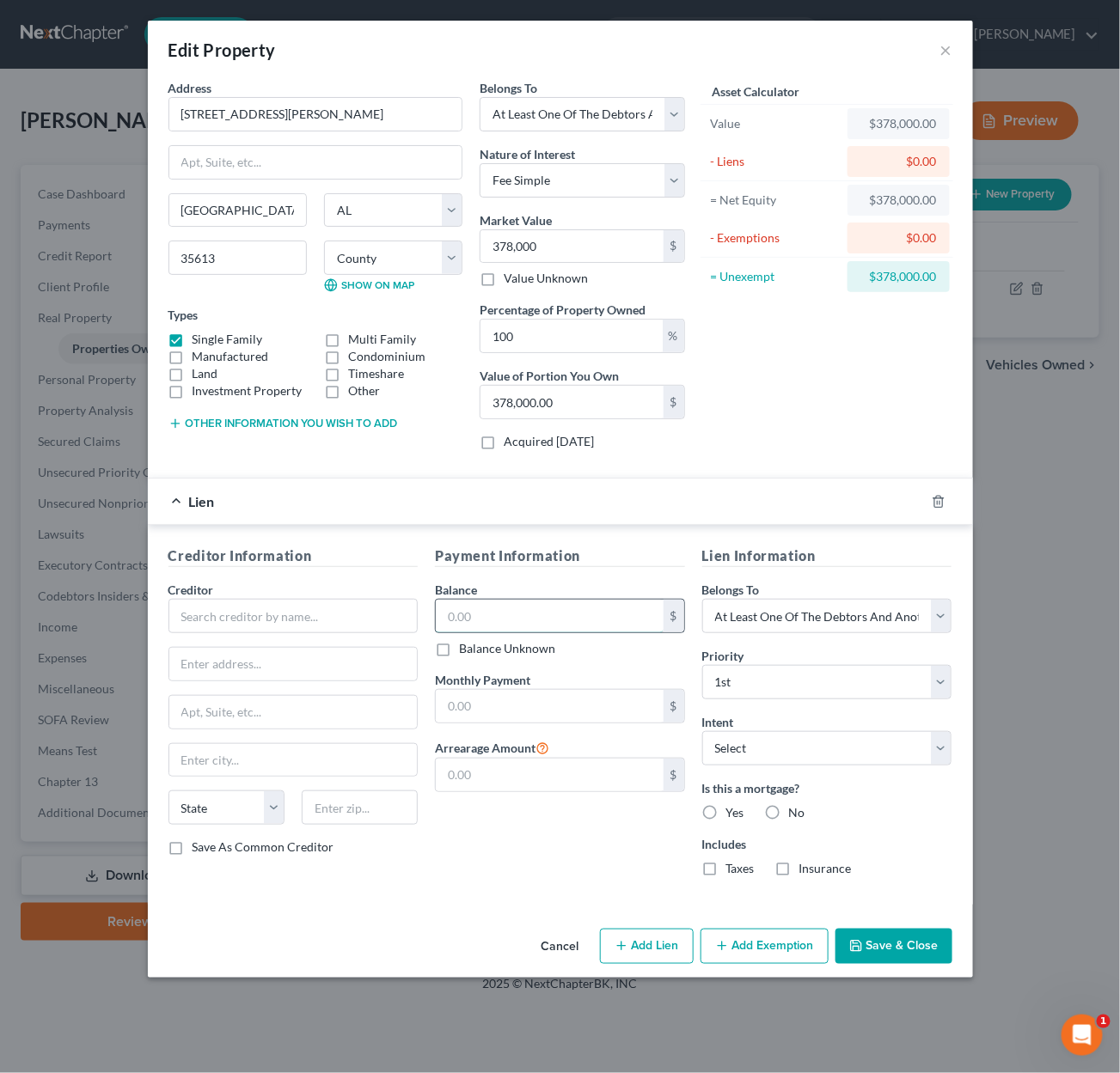
click at [502, 608] on input "text" at bounding box center [549, 617] width 228 height 33
type input "279,000"
click at [478, 696] on input "text" at bounding box center [549, 707] width 228 height 33
type input "1,750"
click at [341, 420] on button "Other information you wish to add" at bounding box center [282, 423] width 230 height 14
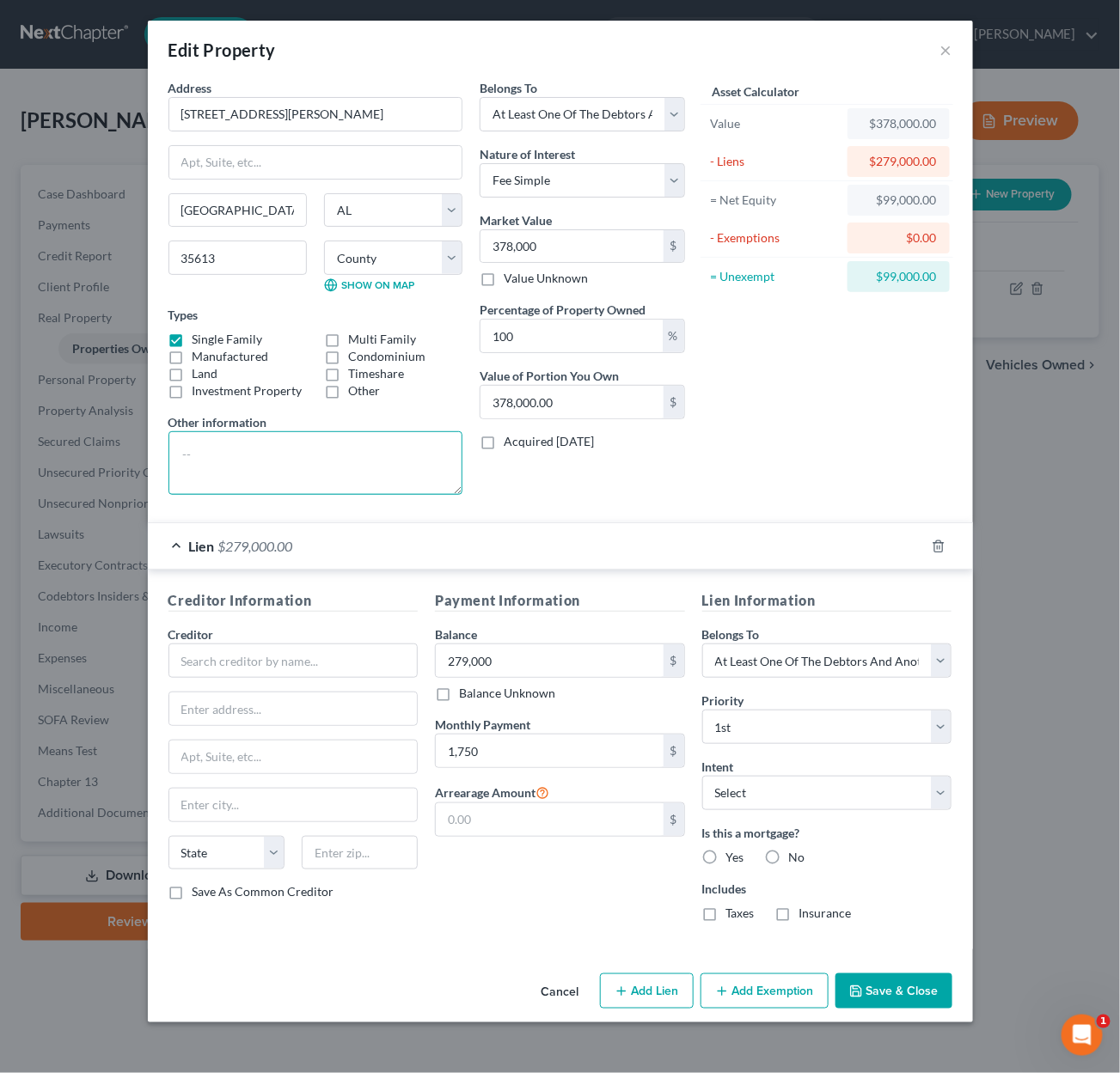
click at [281, 466] on textarea at bounding box center [314, 462] width 294 height 63
type textarea "Owned Jointly with wife Assessed value = $378000 Debtor's 1/2 interest"
click at [562, 330] on input "100" at bounding box center [572, 336] width 182 height 33
click at [617, 333] on input "100" at bounding box center [572, 336] width 182 height 33
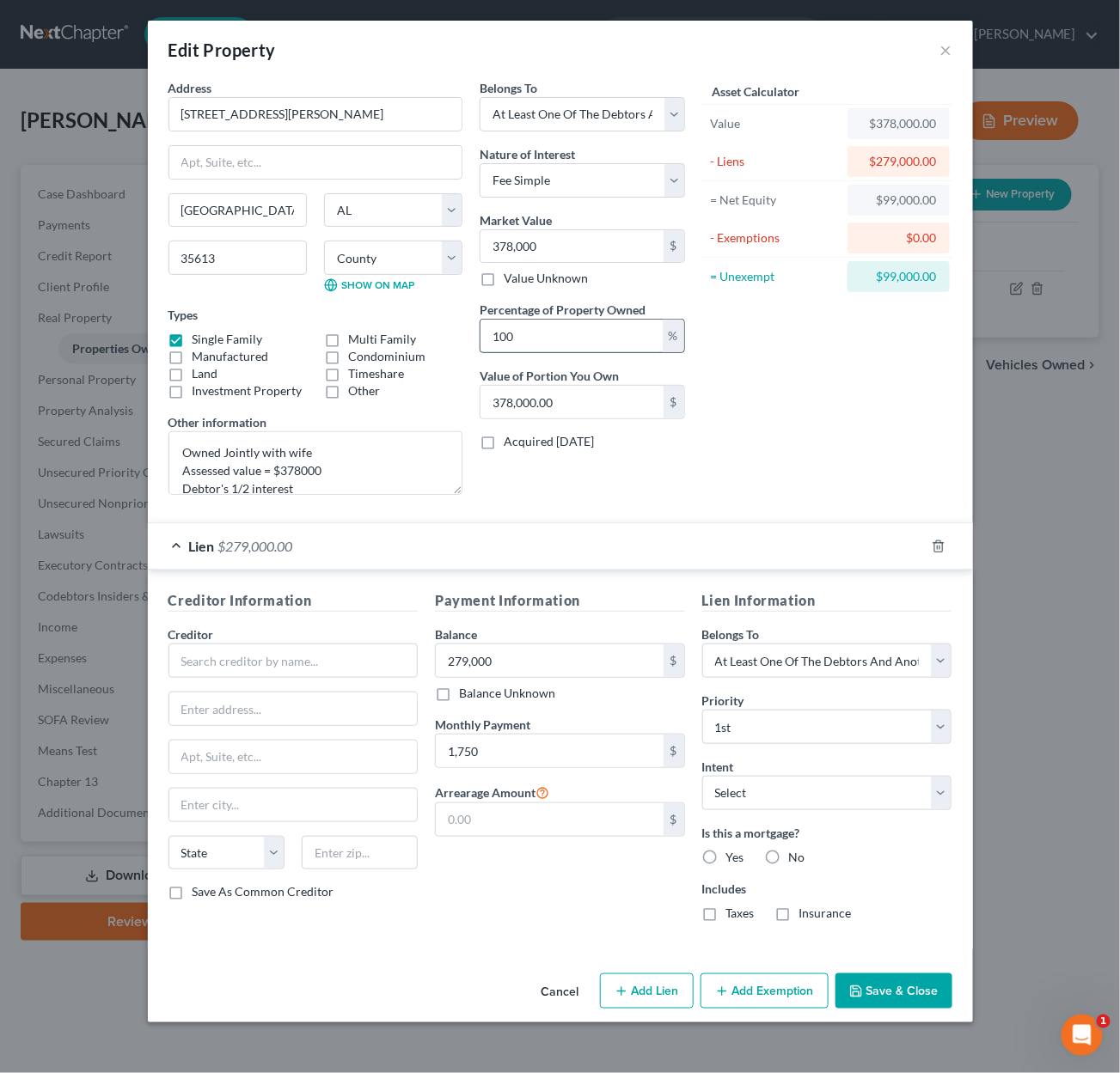
click at [617, 333] on input "100" at bounding box center [572, 336] width 182 height 33
type input "5"
type input "18,900.00"
type input "50"
type input "189,000.00"
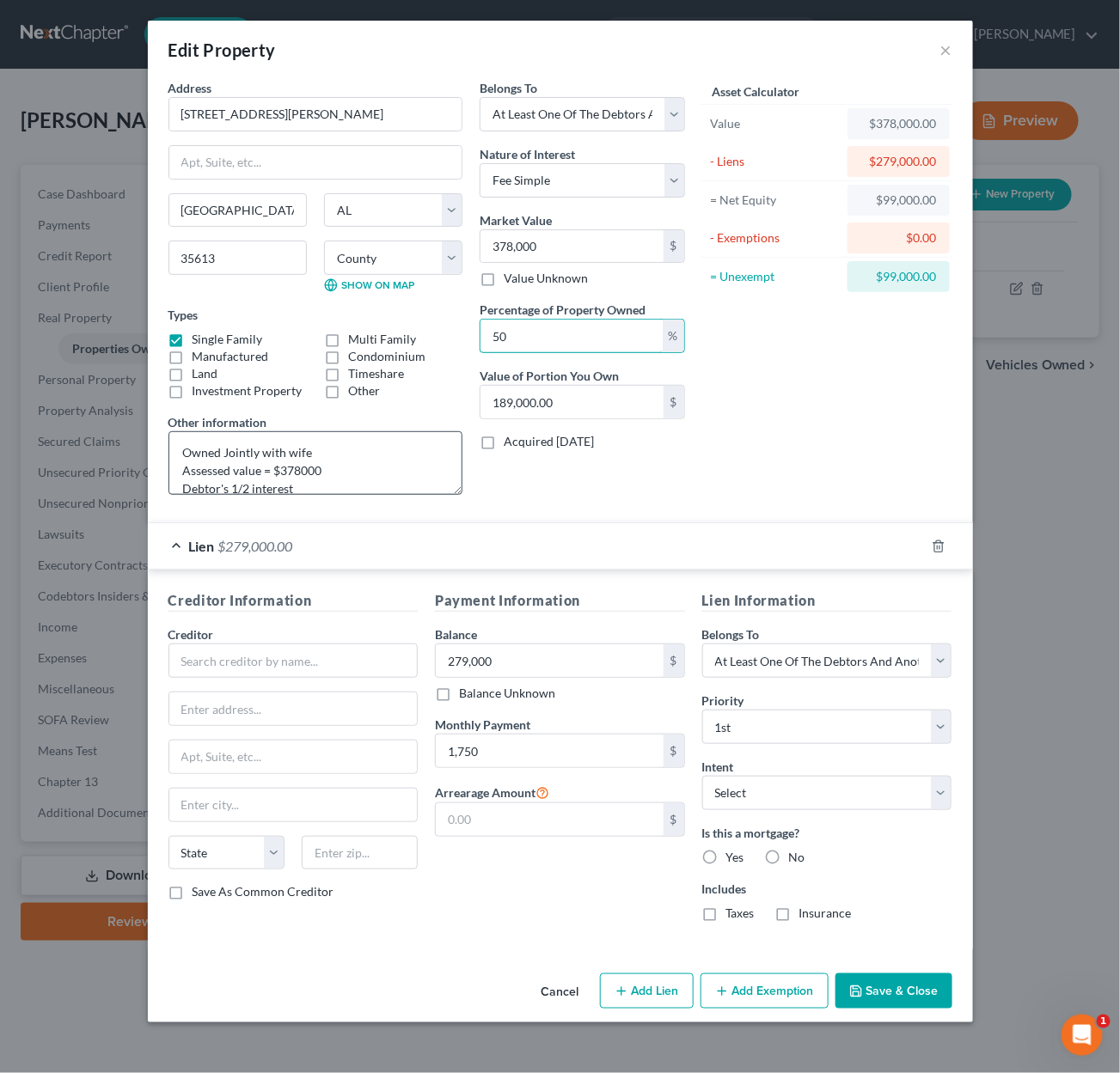
type input "50"
click at [311, 486] on textarea "Owned Jointly with wife Assessed value = $378000 Debtor's 1/2 interest" at bounding box center [314, 462] width 294 height 63
type textarea "Owned Jointly with wife Assessed value = $378000 Debtor's 1/2 interest = $189000"
click at [903, 978] on button "Save & Close" at bounding box center [893, 992] width 117 height 36
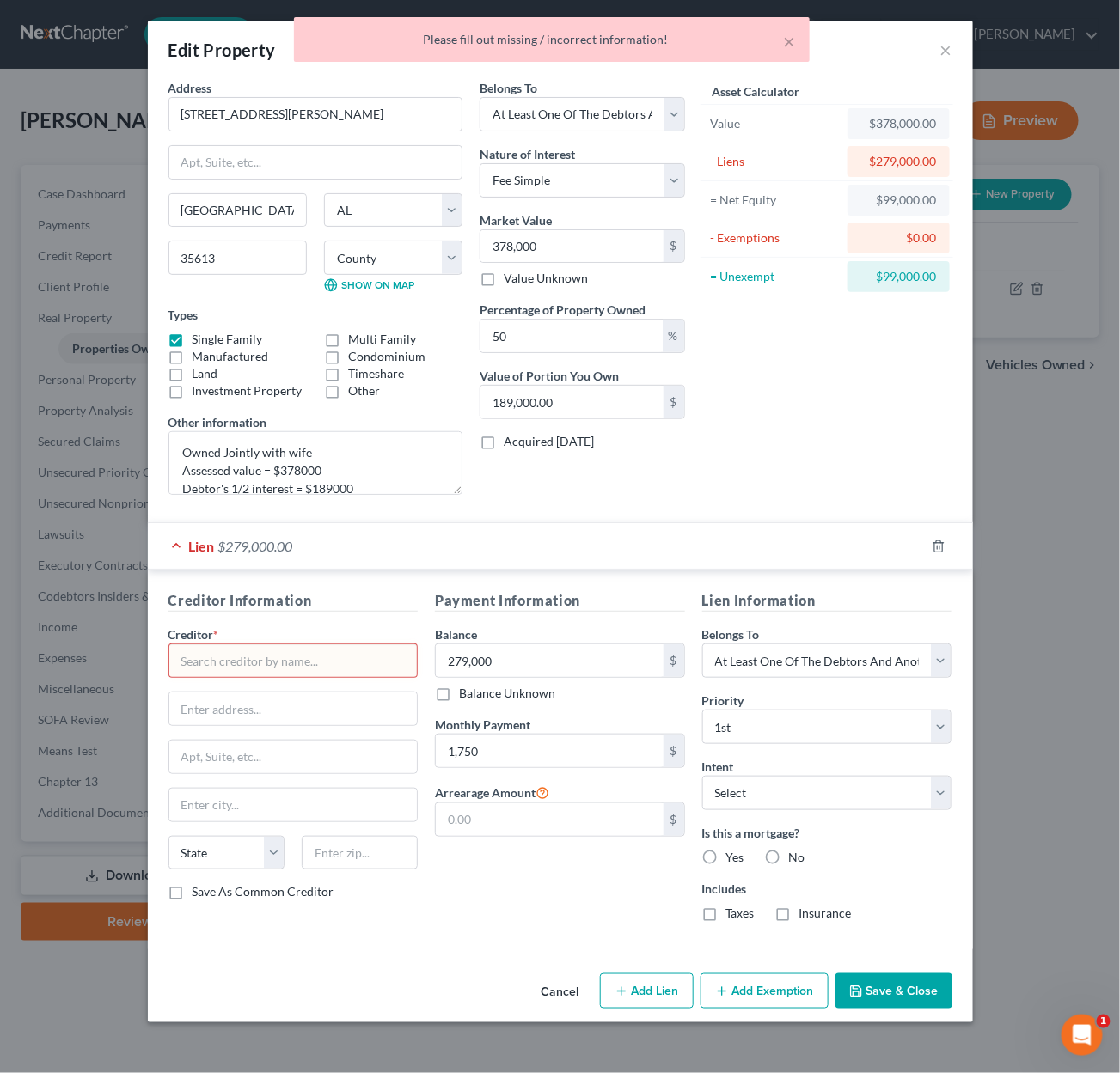
drag, startPoint x: 348, startPoint y: 634, endPoint x: 352, endPoint y: 652, distance: 18.4
click at [348, 635] on div "Creditor *" at bounding box center [293, 651] width 250 height 53
click at [352, 654] on input "text" at bounding box center [293, 661] width 250 height 35
type input "f"
click at [862, 974] on button "Save & Close" at bounding box center [893, 992] width 117 height 36
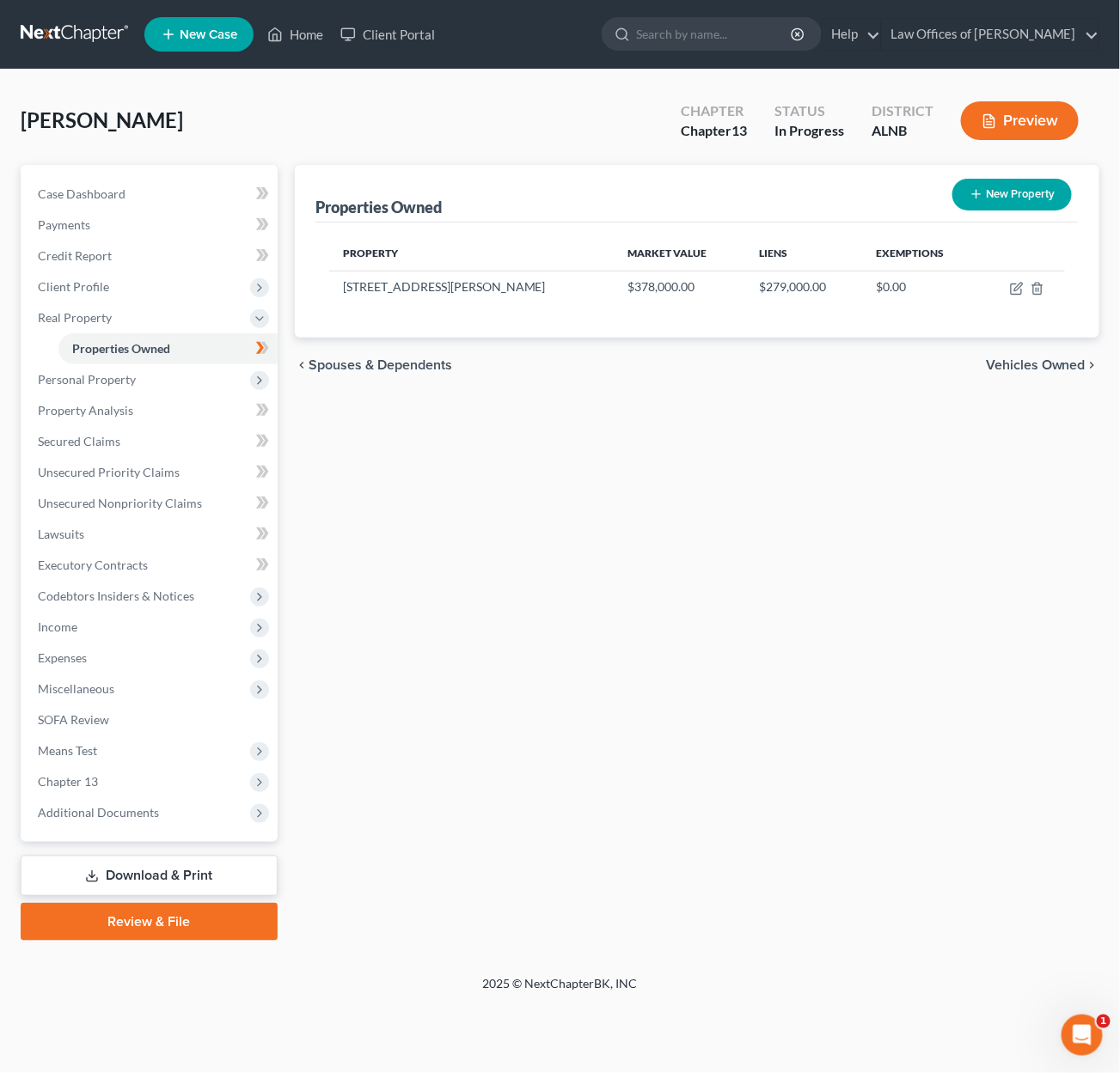
click at [60, 37] on link at bounding box center [75, 35] width 110 height 31
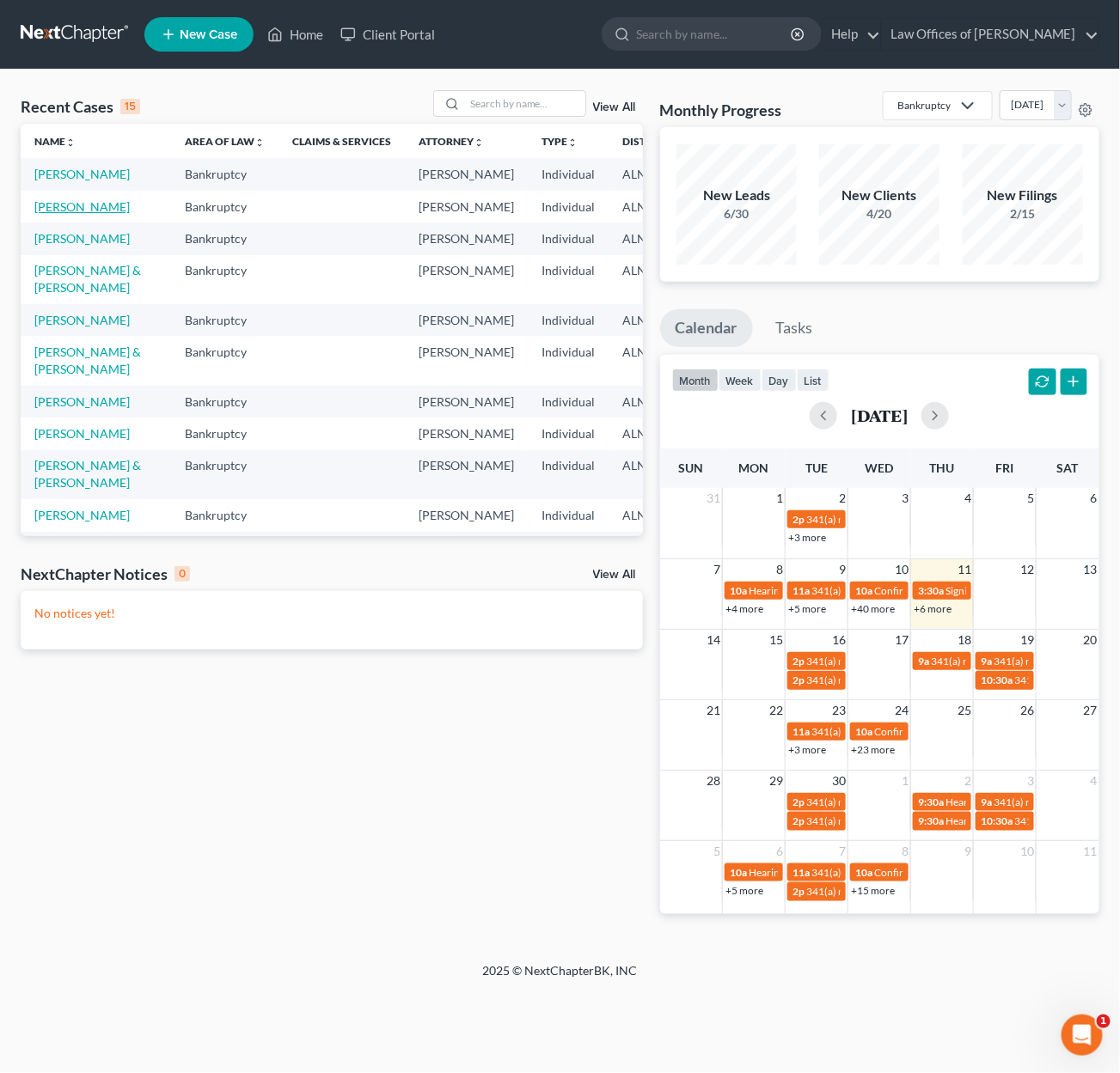
click at [59, 214] on link "[PERSON_NAME]" at bounding box center [82, 206] width 95 height 15
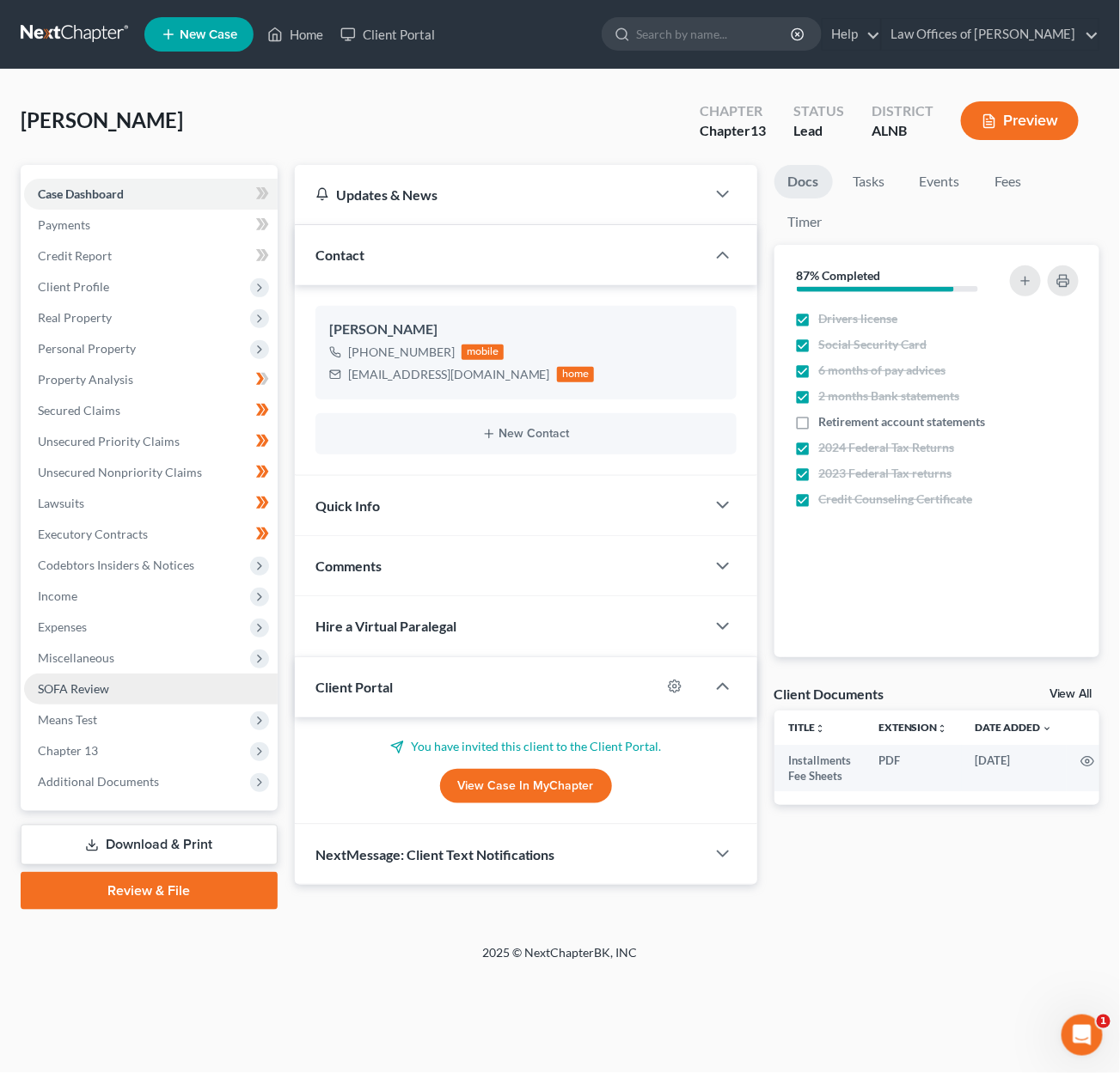
click at [88, 674] on link "SOFA Review" at bounding box center [151, 689] width 254 height 31
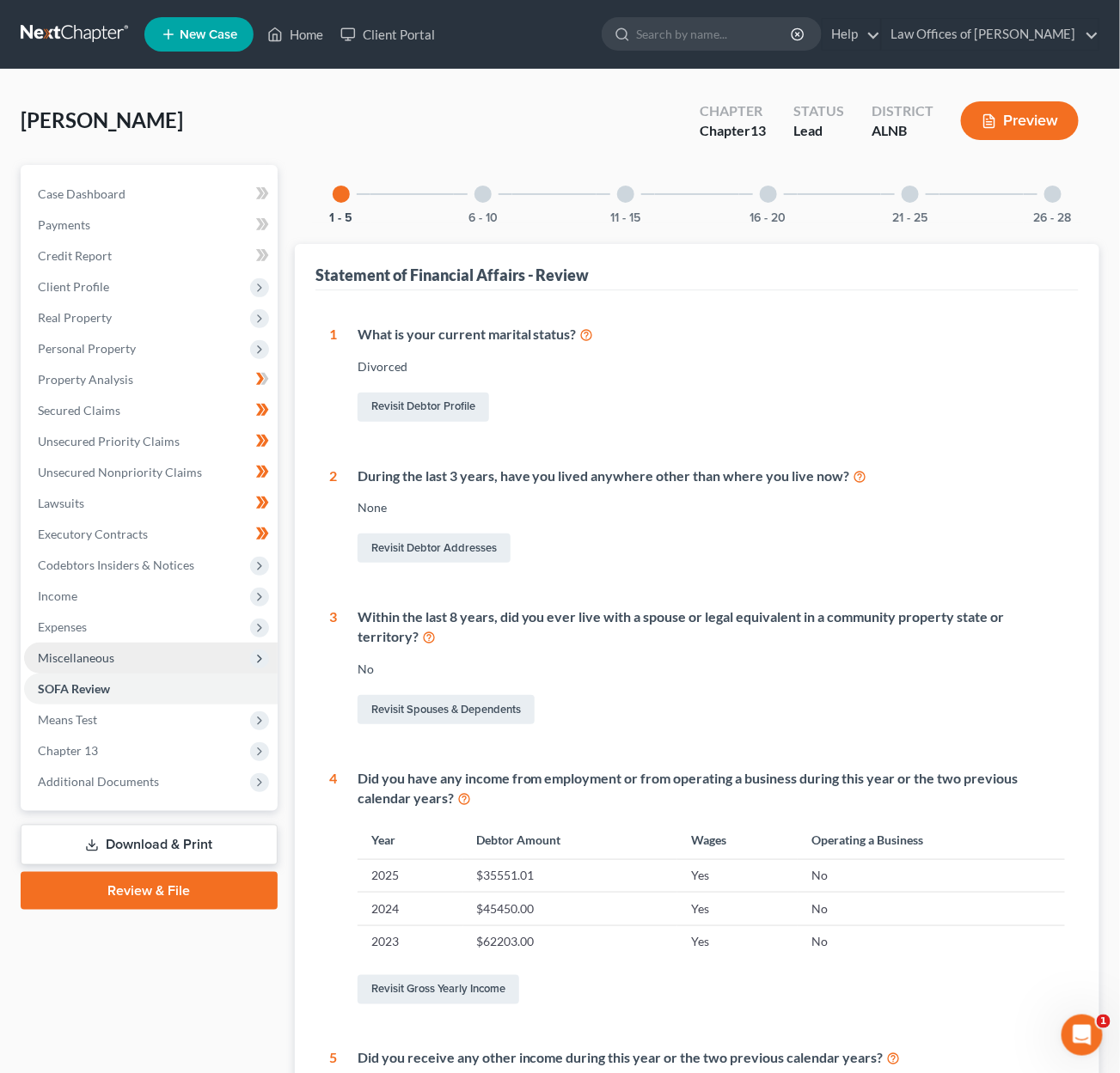
click at [90, 652] on span "Miscellaneous" at bounding box center [151, 658] width 254 height 31
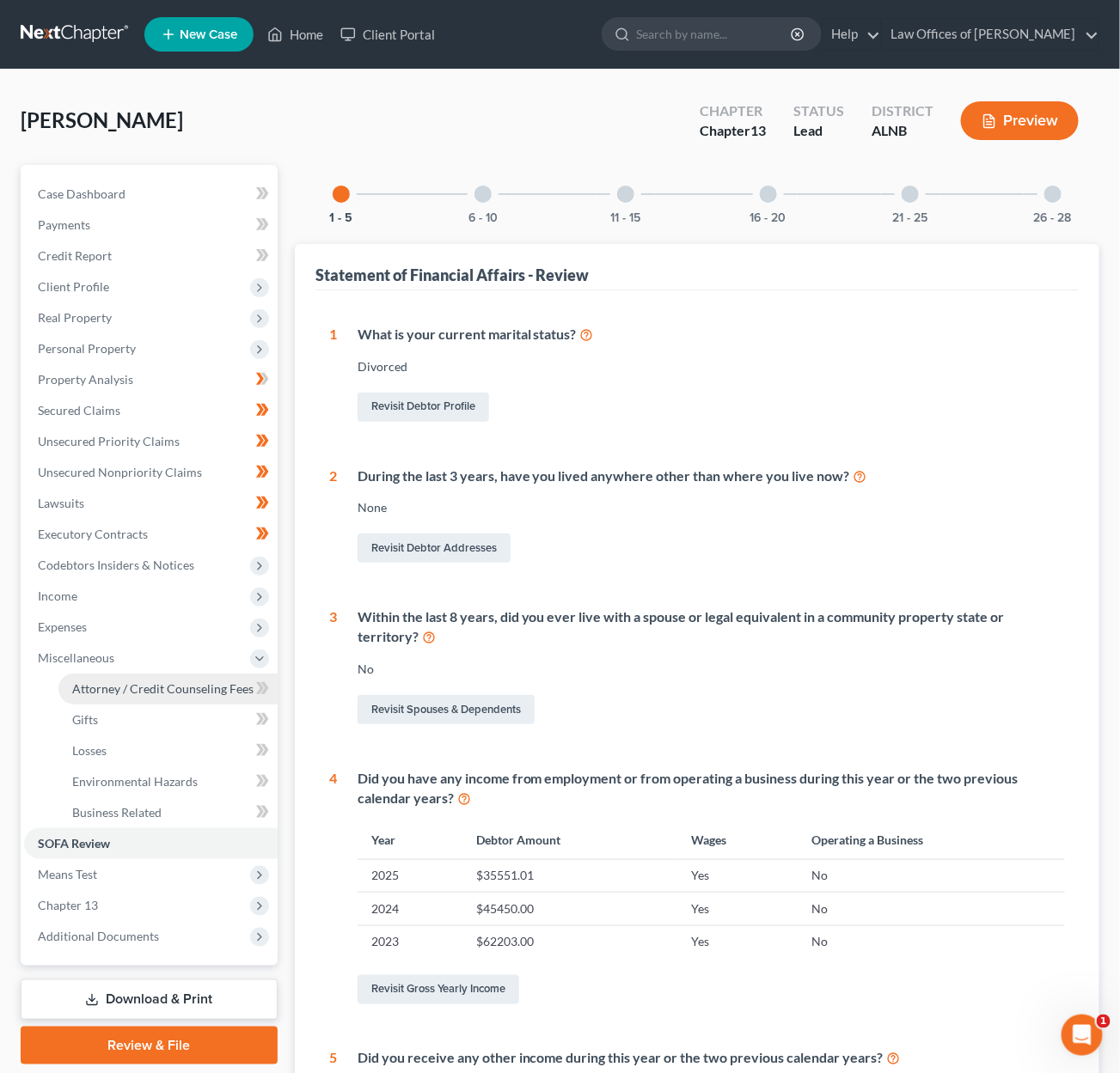
click at [102, 682] on span "Attorney / Credit Counseling Fees" at bounding box center [162, 688] width 181 height 15
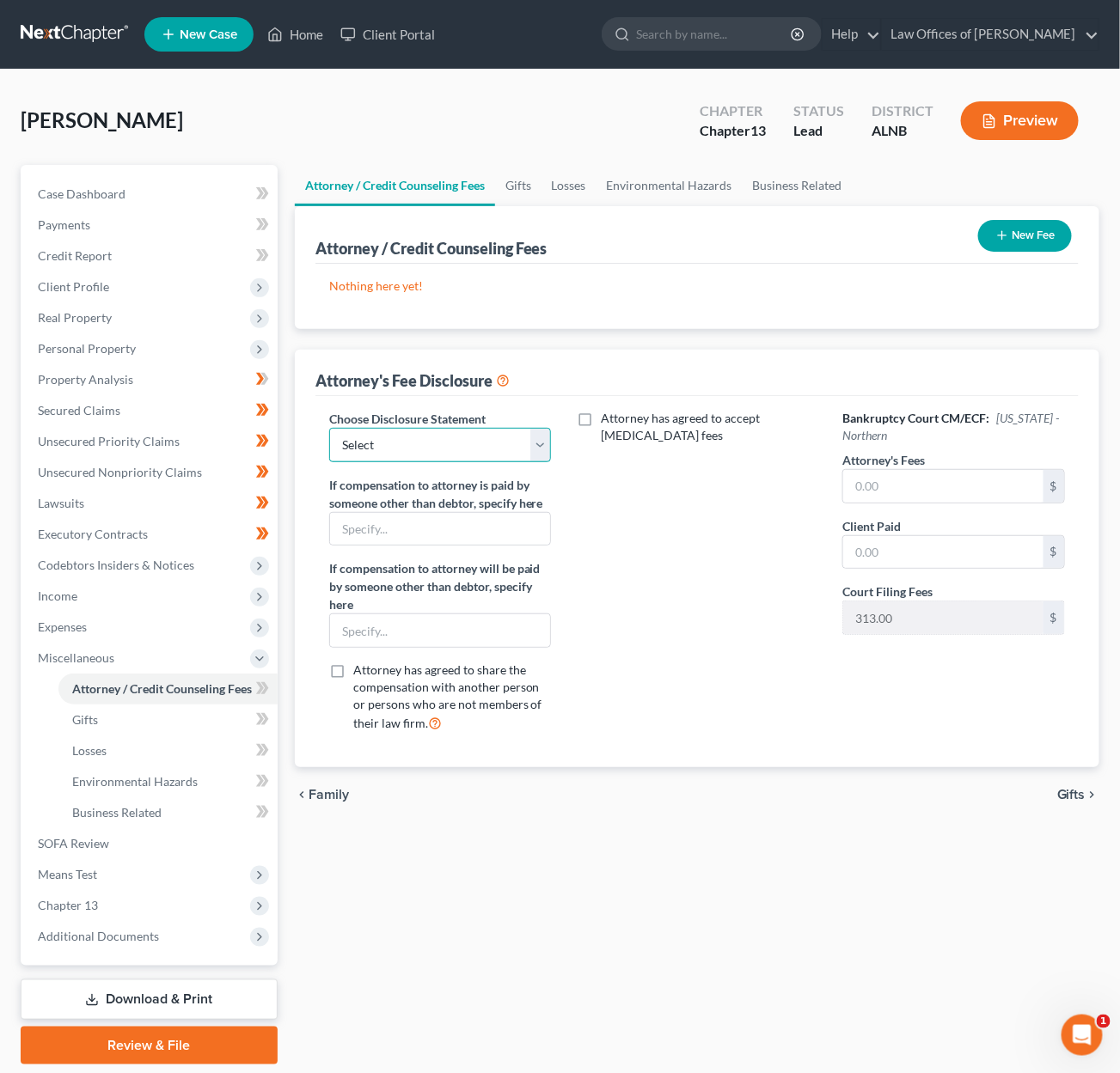
select select "1"
click at [875, 479] on input "text" at bounding box center [942, 487] width 200 height 33
type input "1,200"
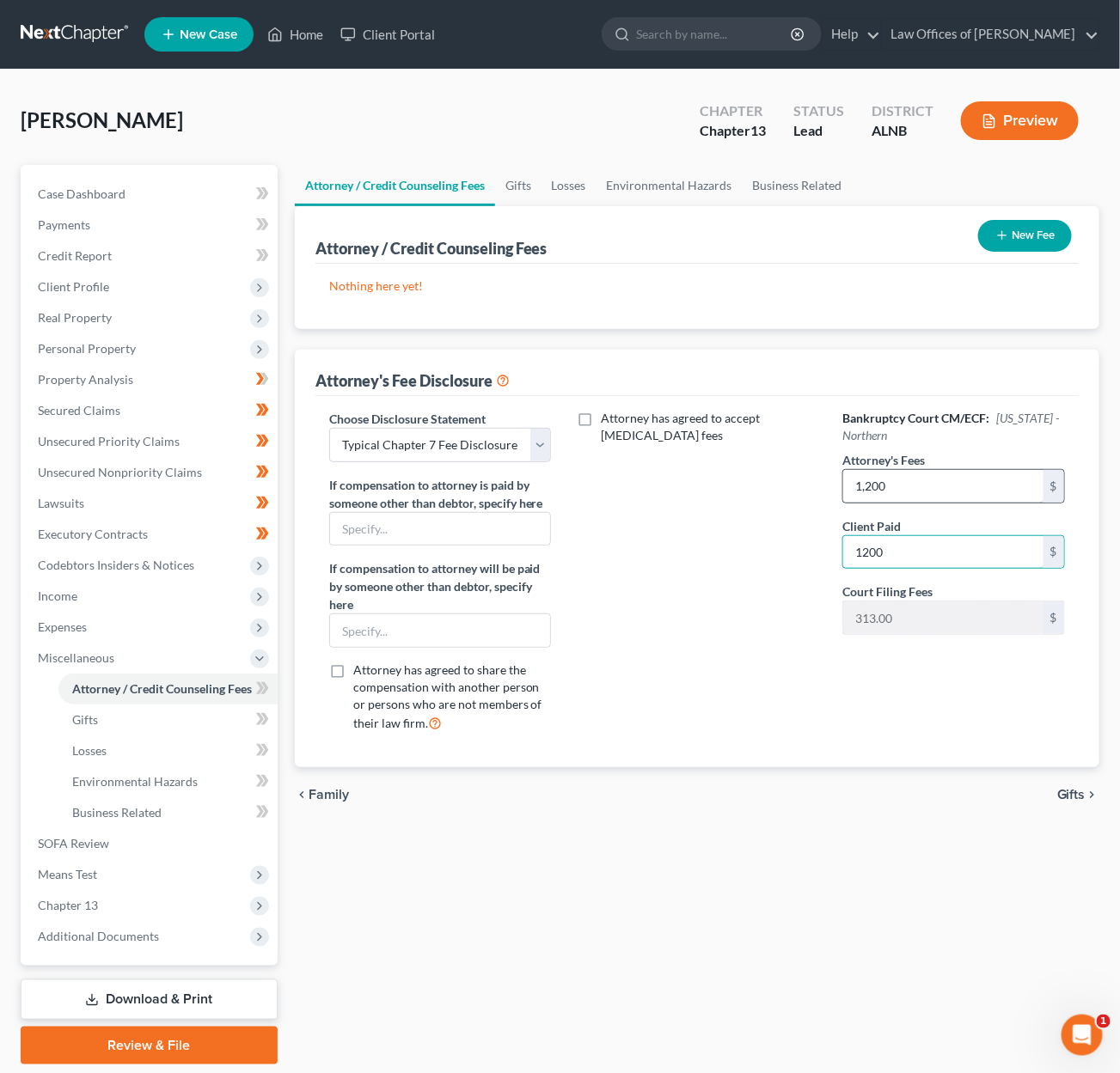
type input "1,200"
click at [257, 678] on icon at bounding box center [262, 688] width 13 height 22
click at [257, 709] on icon at bounding box center [262, 720] width 13 height 22
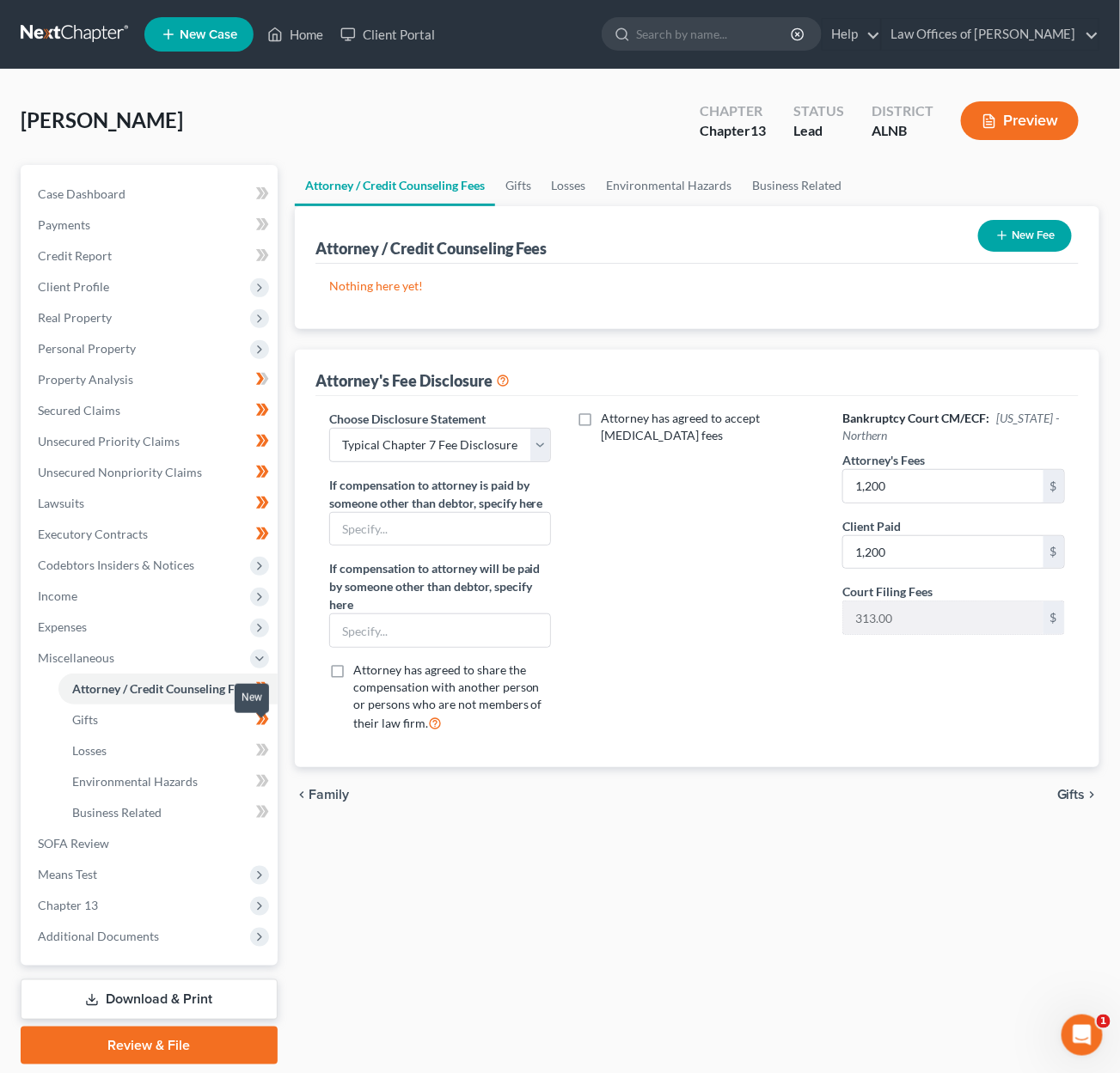
click at [260, 740] on icon at bounding box center [262, 750] width 13 height 22
click at [264, 775] on icon at bounding box center [264, 781] width 8 height 12
click at [261, 802] on icon at bounding box center [262, 812] width 13 height 22
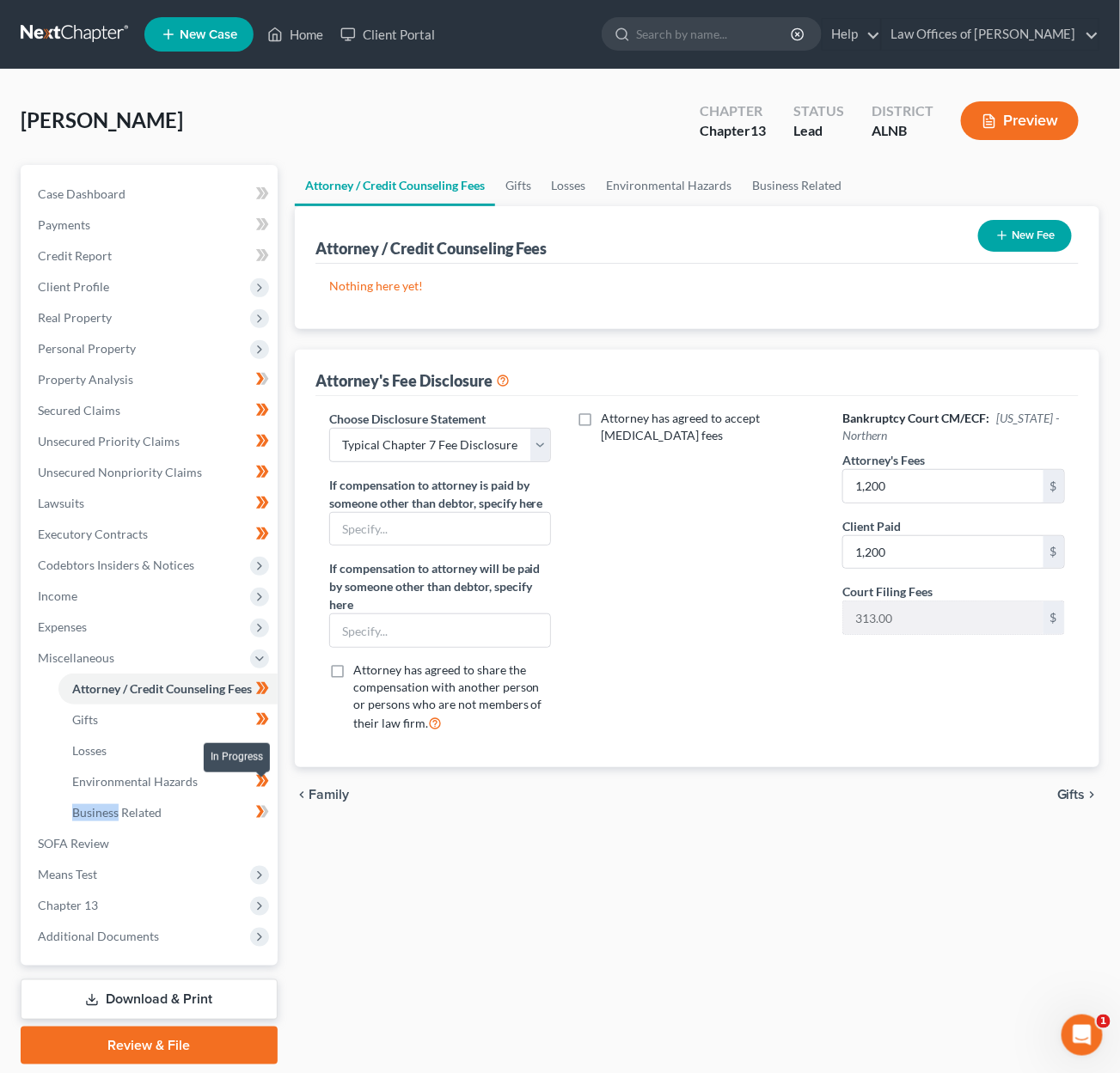
click at [261, 802] on icon at bounding box center [262, 812] width 13 height 22
click at [1039, 239] on button "New Fee" at bounding box center [1025, 236] width 94 height 32
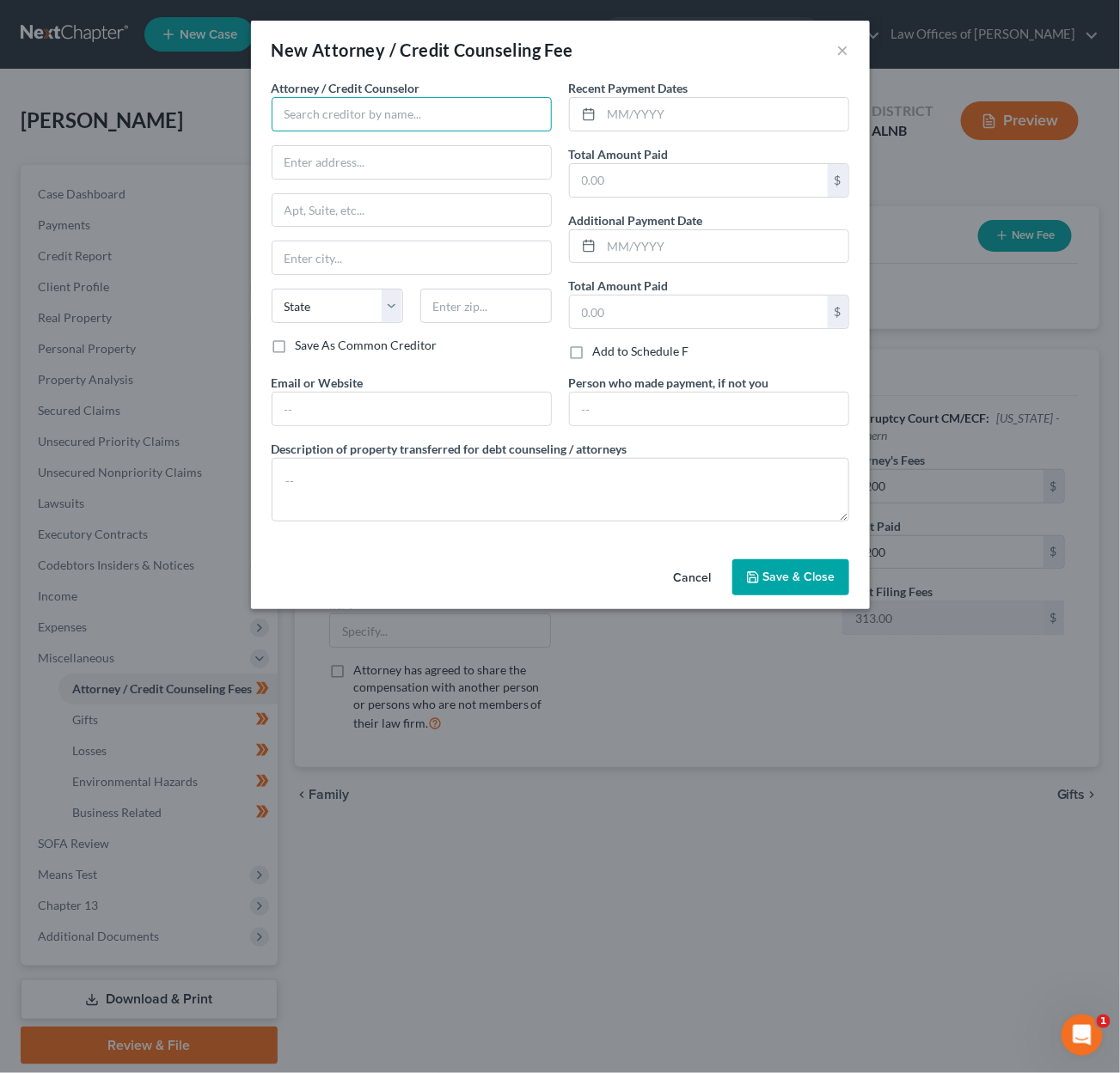
click at [481, 120] on input "text" at bounding box center [411, 114] width 280 height 35
click at [726, 111] on input "text" at bounding box center [725, 114] width 247 height 33
drag, startPoint x: 628, startPoint y: 111, endPoint x: 618, endPoint y: 112, distance: 10.0
click at [618, 112] on input "[DATE]" at bounding box center [725, 114] width 247 height 33
type input "[DATE]"
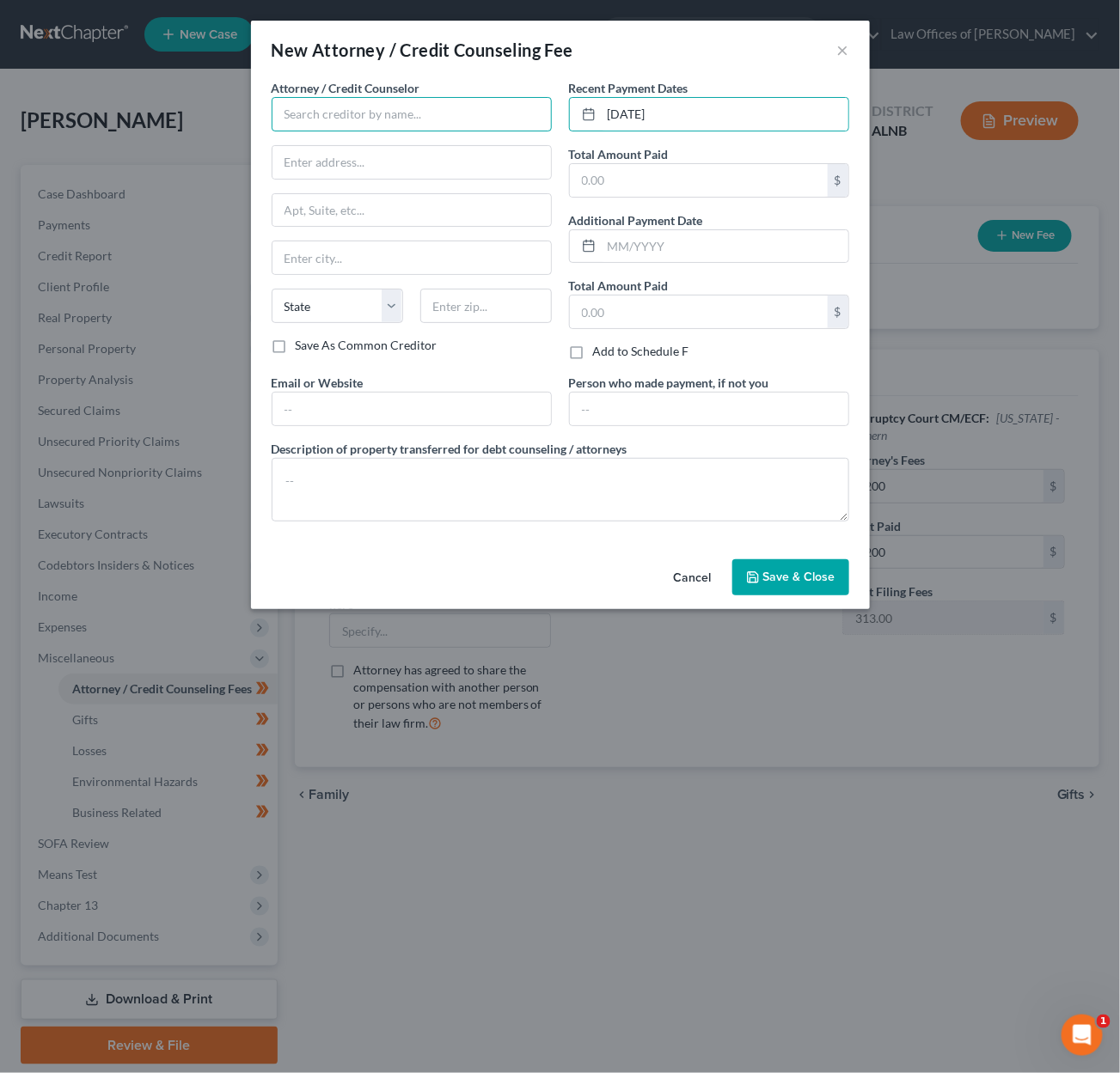
click at [375, 121] on input "text" at bounding box center [411, 114] width 280 height 35
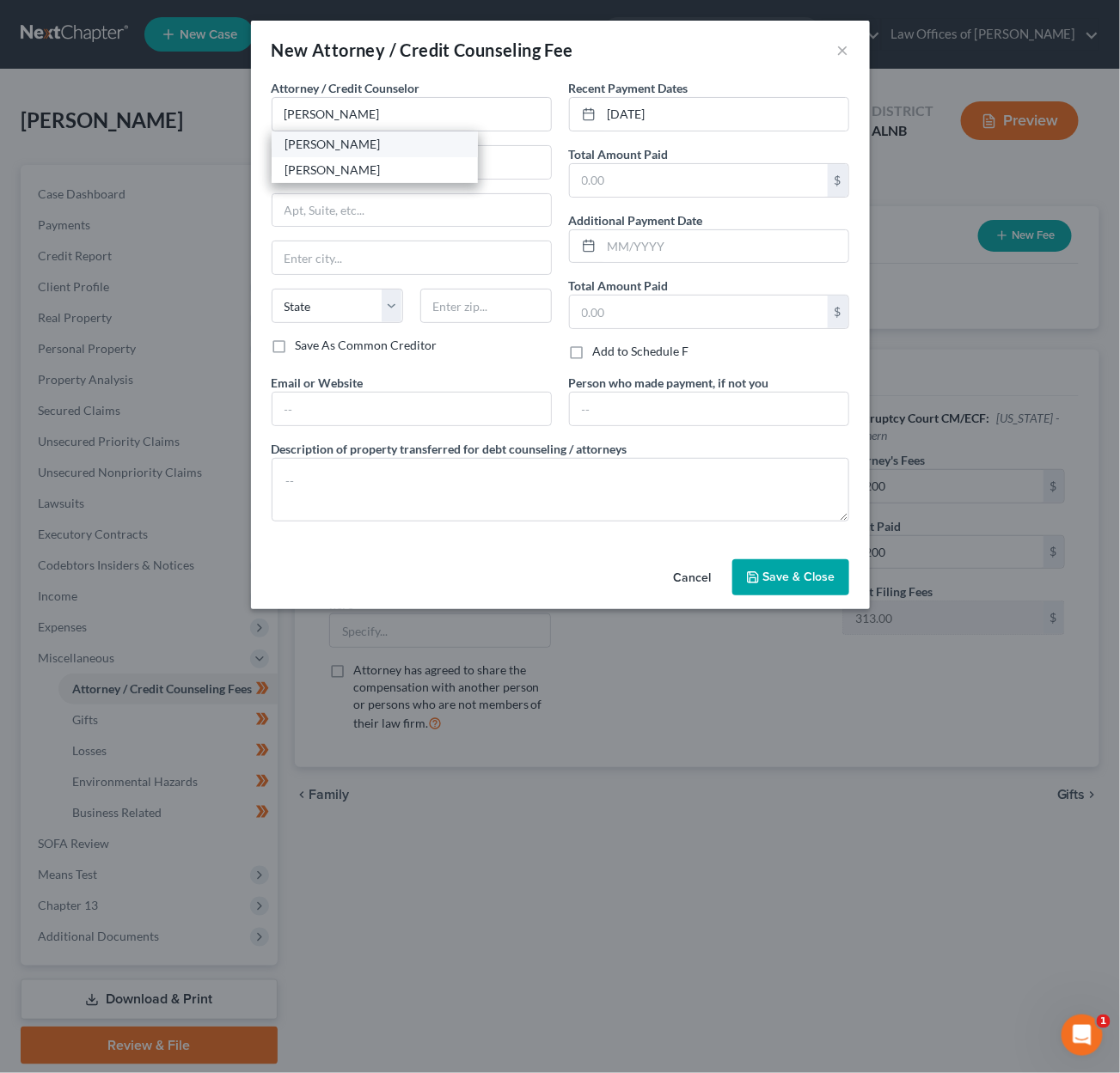
click at [327, 141] on div "[PERSON_NAME]" at bounding box center [374, 145] width 178 height 17
type input "[PERSON_NAME]"
type input "[STREET_ADDRESS]"
type input "[GEOGRAPHIC_DATA]"
select select "0"
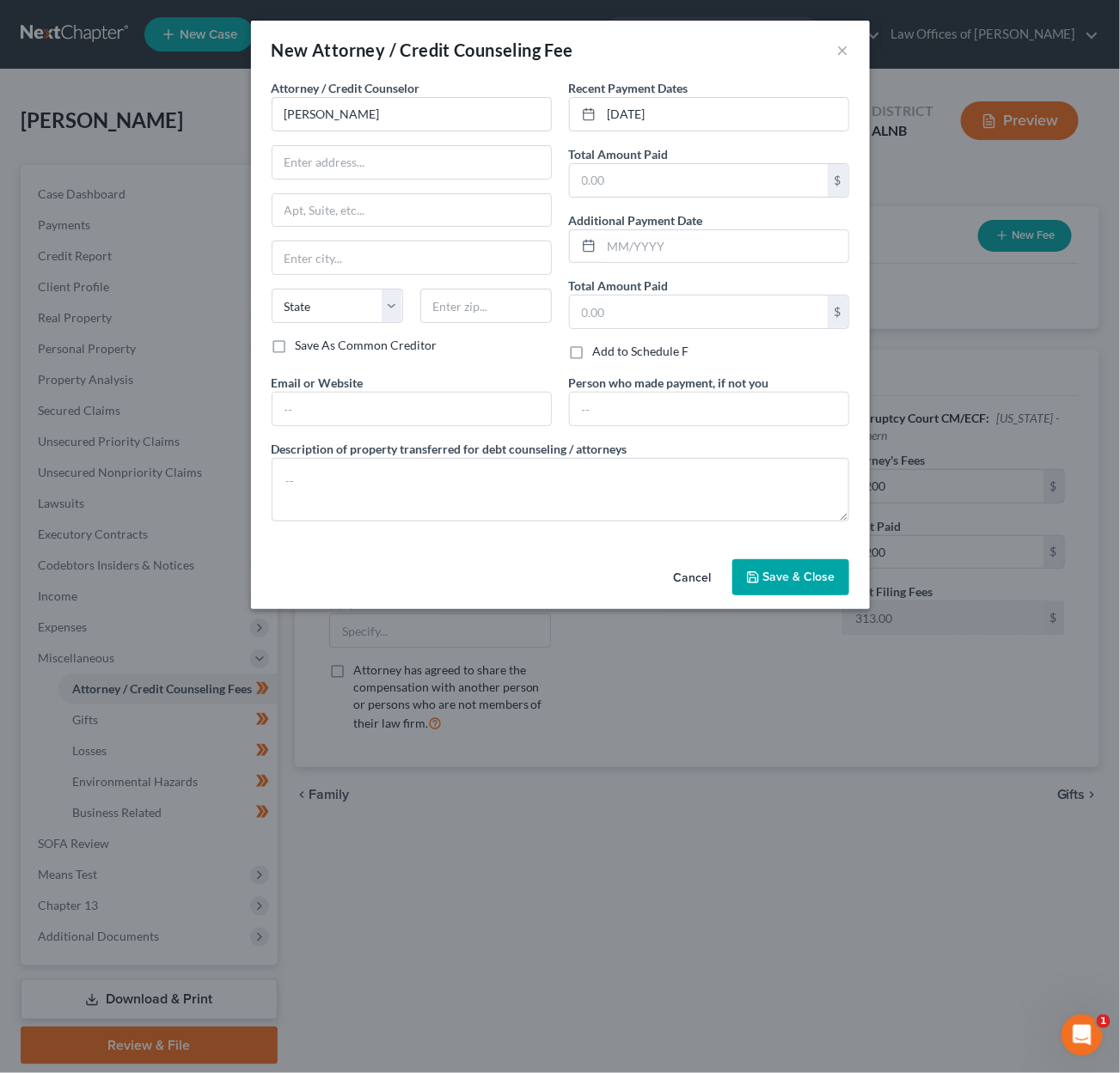
type input "35801"
click at [775, 570] on span "Save & Close" at bounding box center [799, 577] width 72 height 15
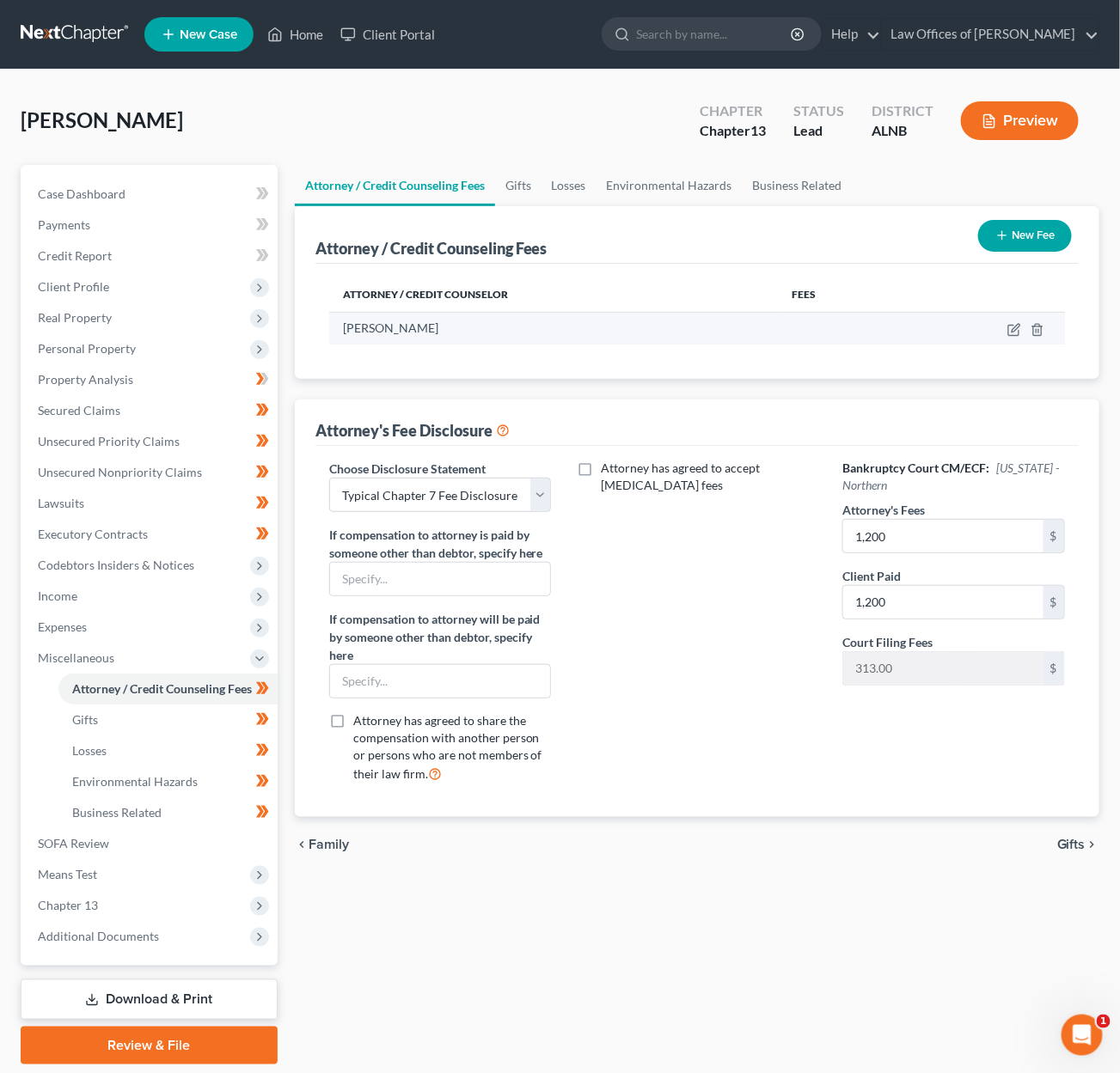
click at [1026, 329] on td at bounding box center [981, 328] width 166 height 33
click at [1020, 329] on icon "button" at bounding box center [1014, 330] width 14 height 14
select select "0"
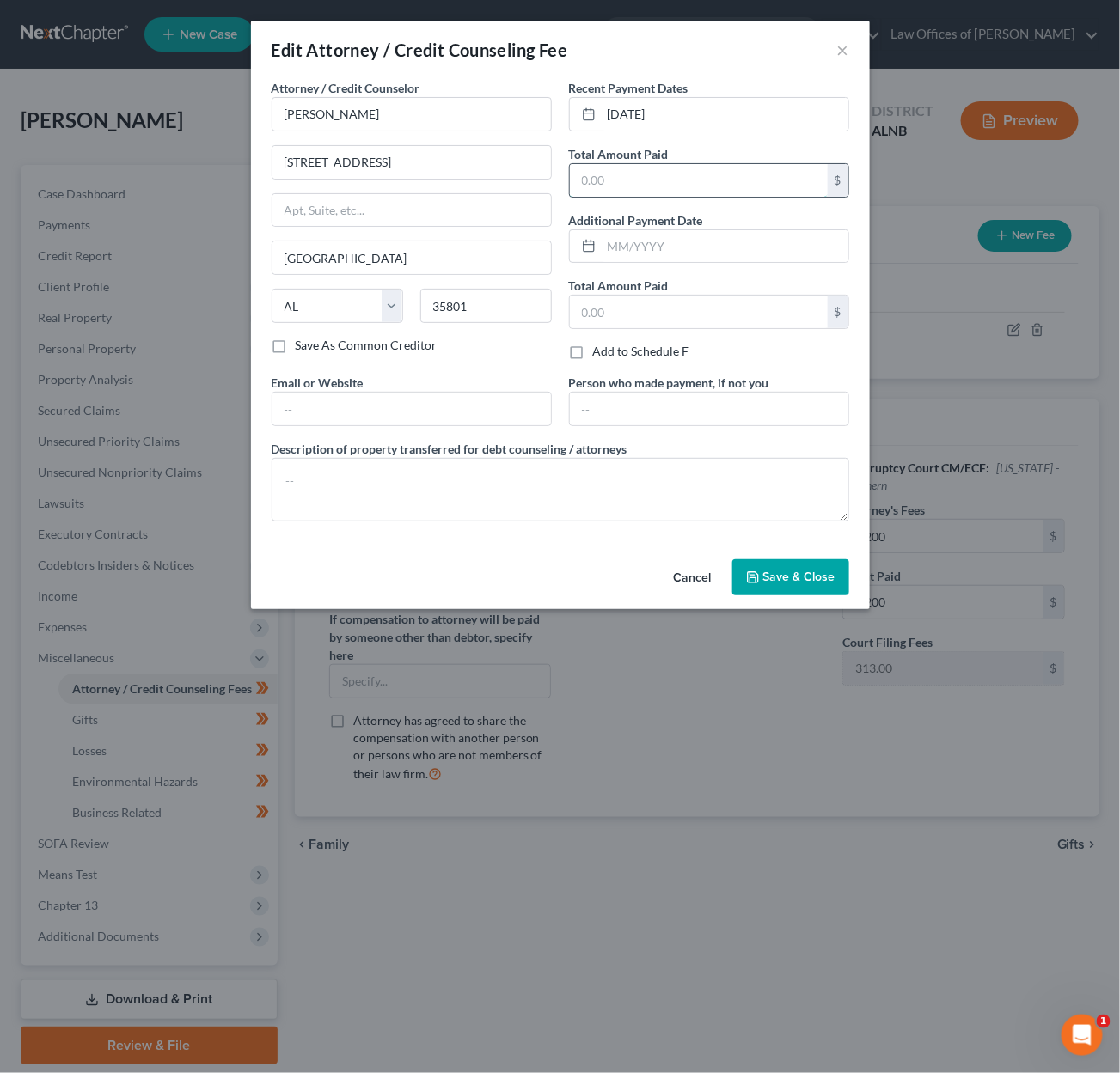
click at [610, 178] on input "text" at bounding box center [699, 181] width 258 height 33
type input "1,200"
click at [780, 575] on span "Save & Close" at bounding box center [799, 577] width 72 height 15
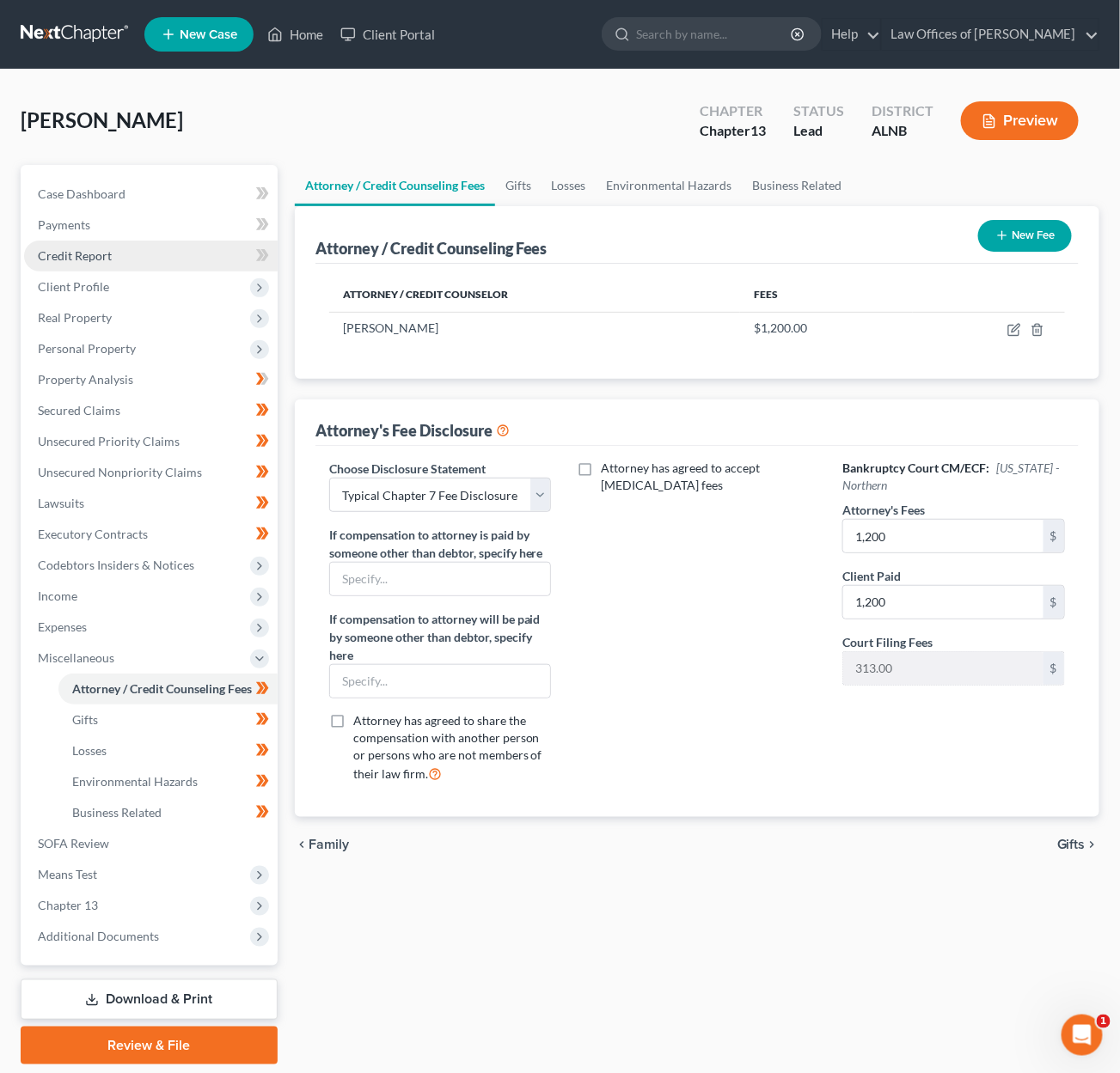
click at [176, 248] on link "Credit Report" at bounding box center [151, 256] width 254 height 31
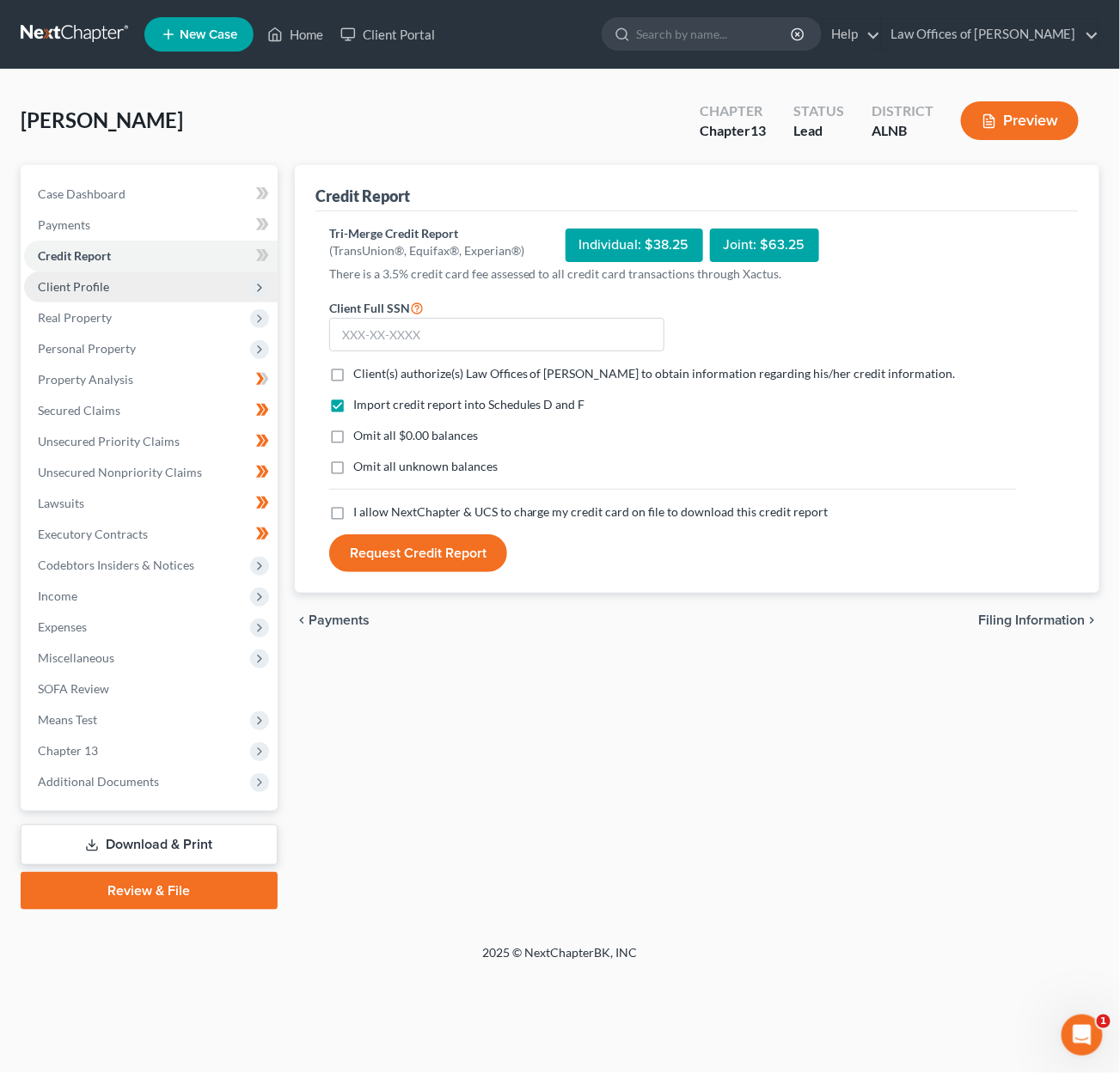
click at [163, 275] on span "Client Profile" at bounding box center [151, 288] width 254 height 31
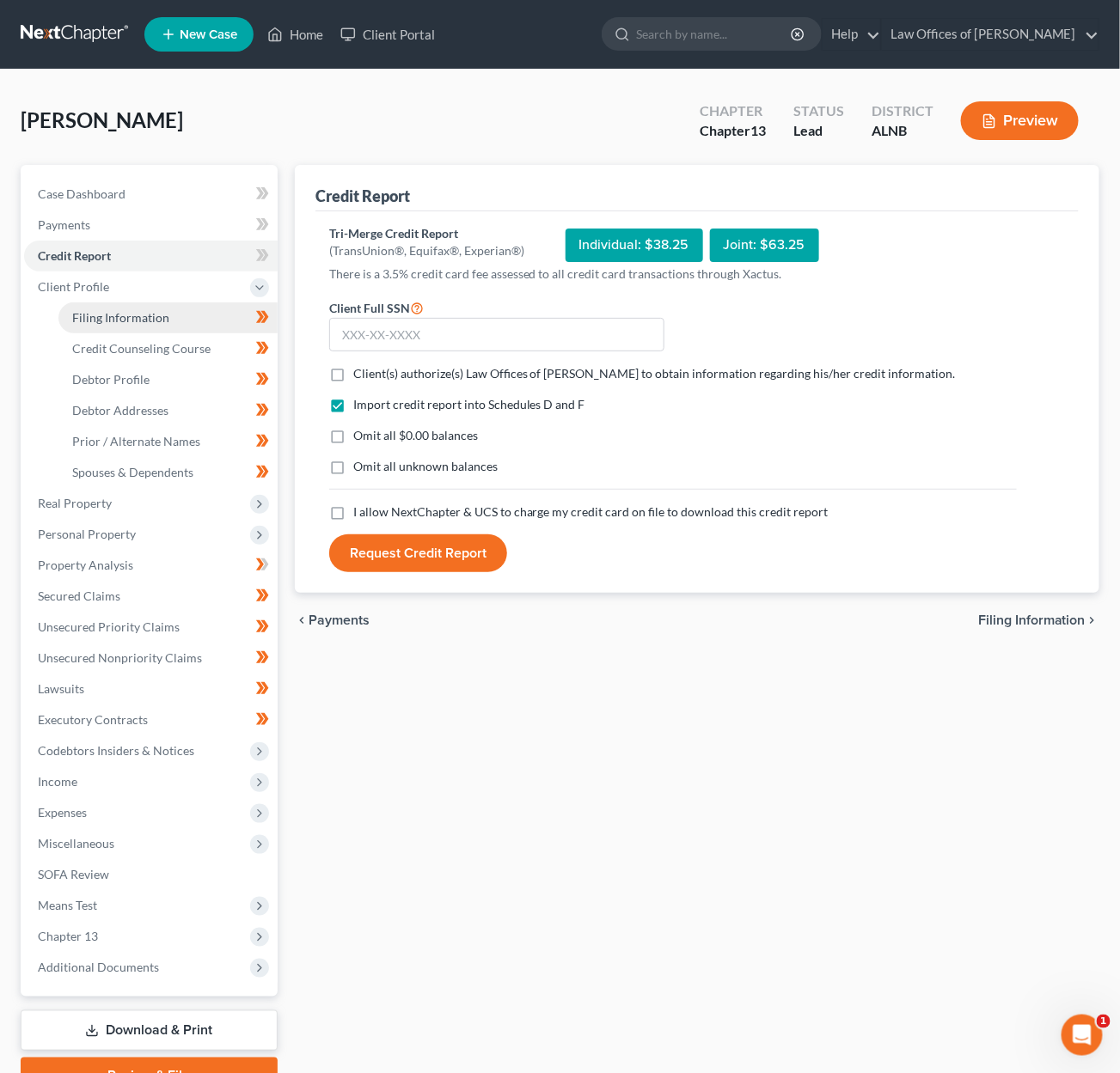
click at [156, 310] on span "Filing Information" at bounding box center [120, 317] width 97 height 15
select select "1"
select select "0"
select select "3"
select select "1"
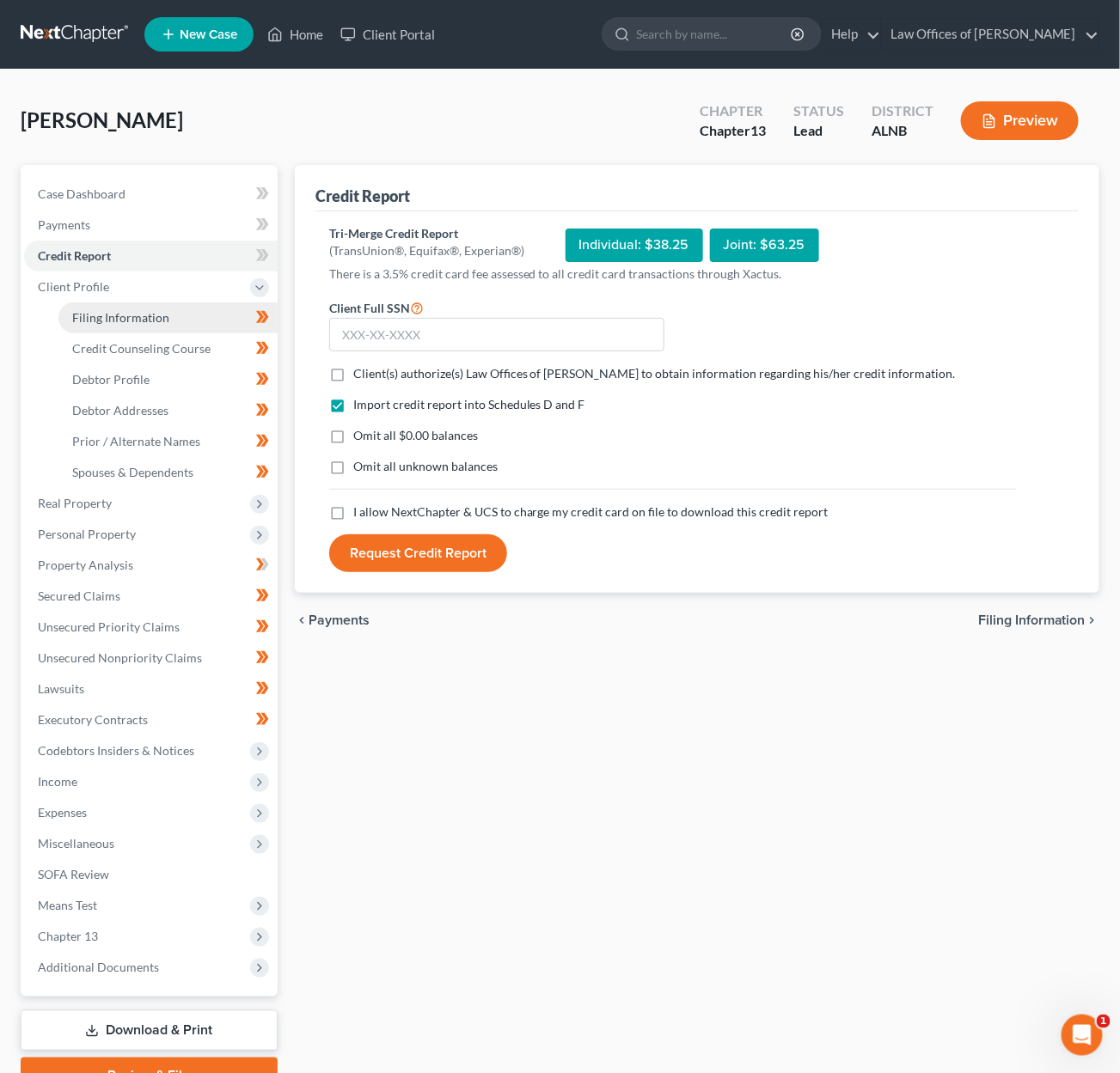
select select "0"
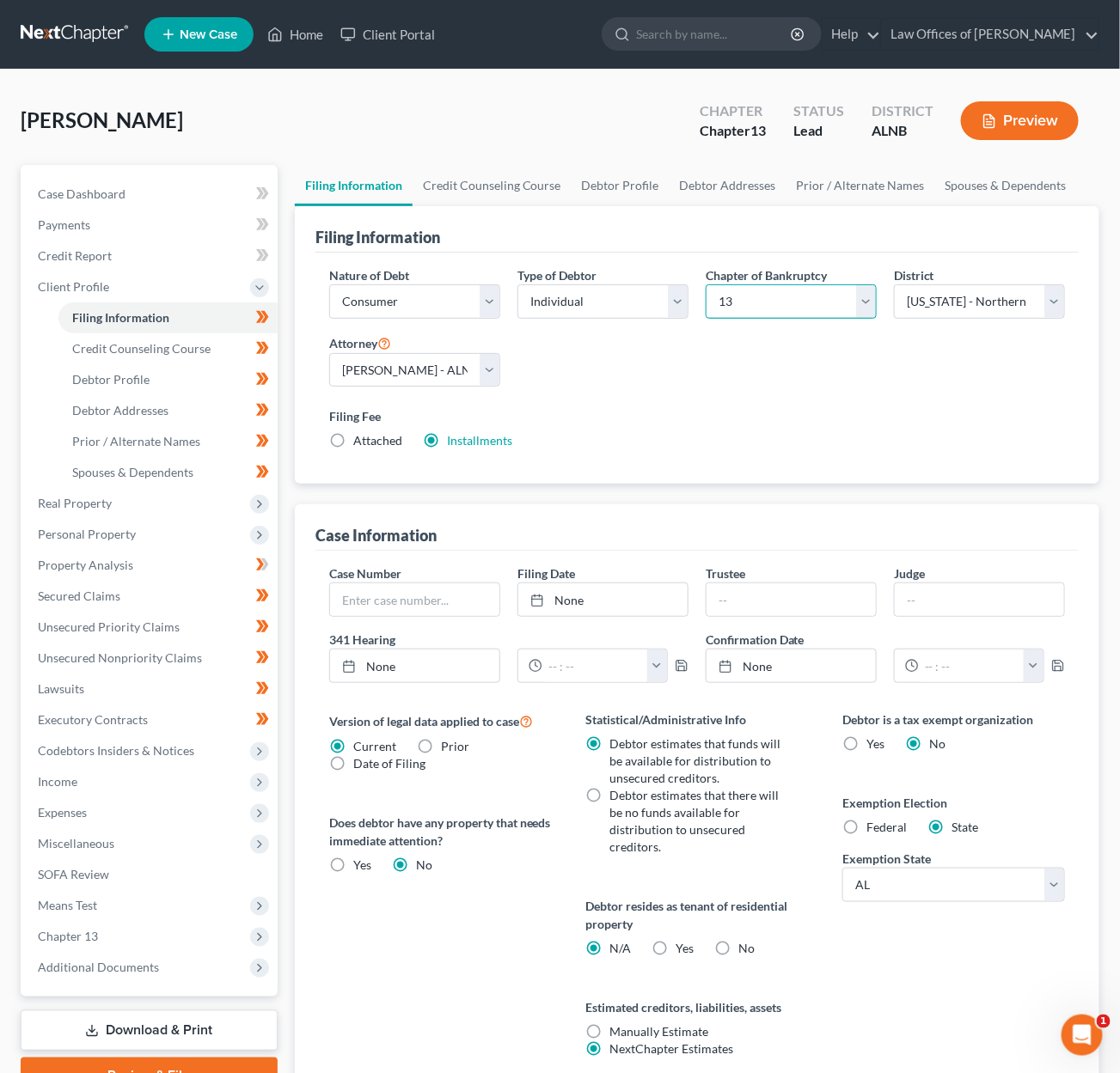
select select "0"
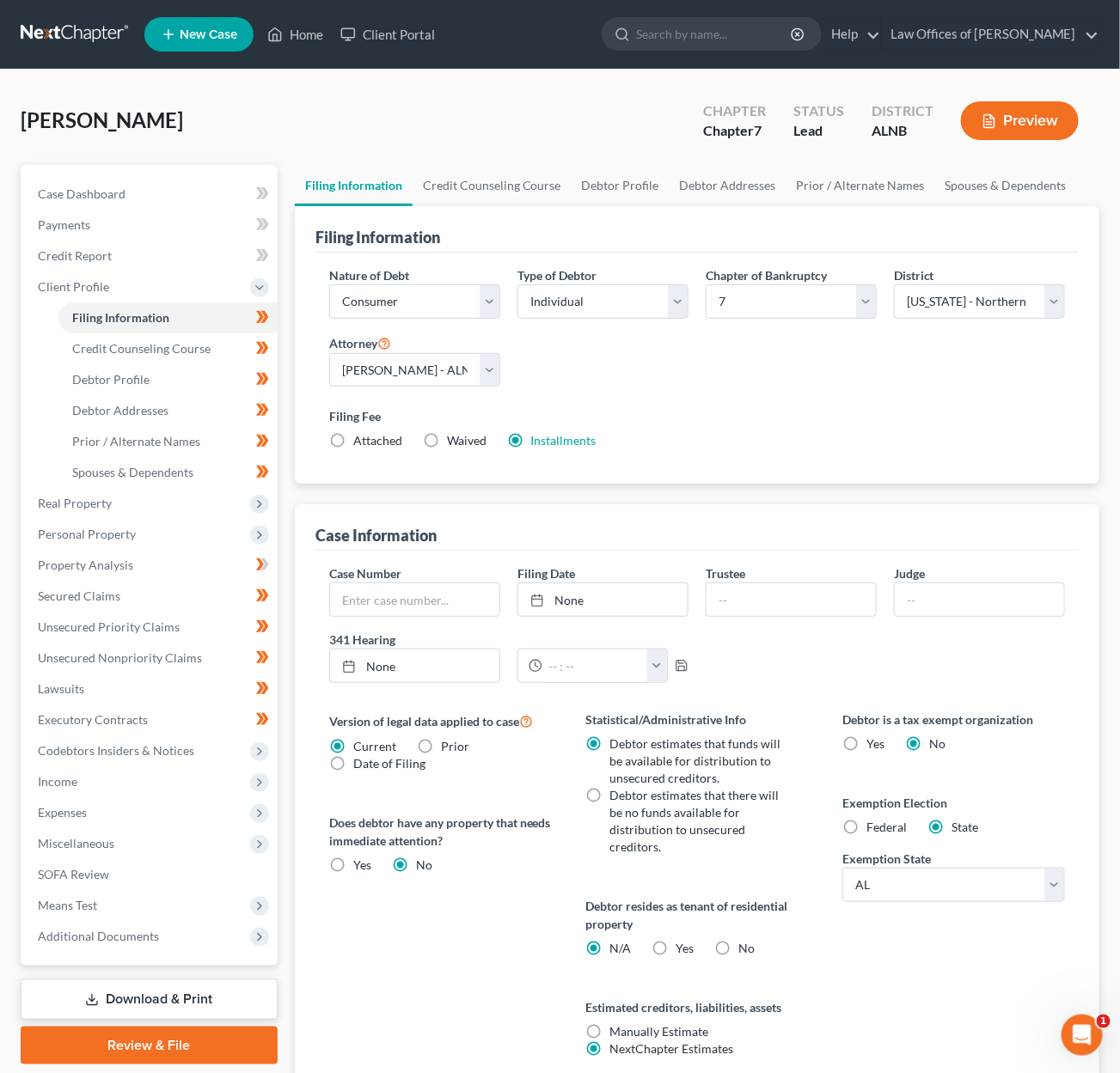
click at [45, 24] on link at bounding box center [75, 35] width 110 height 31
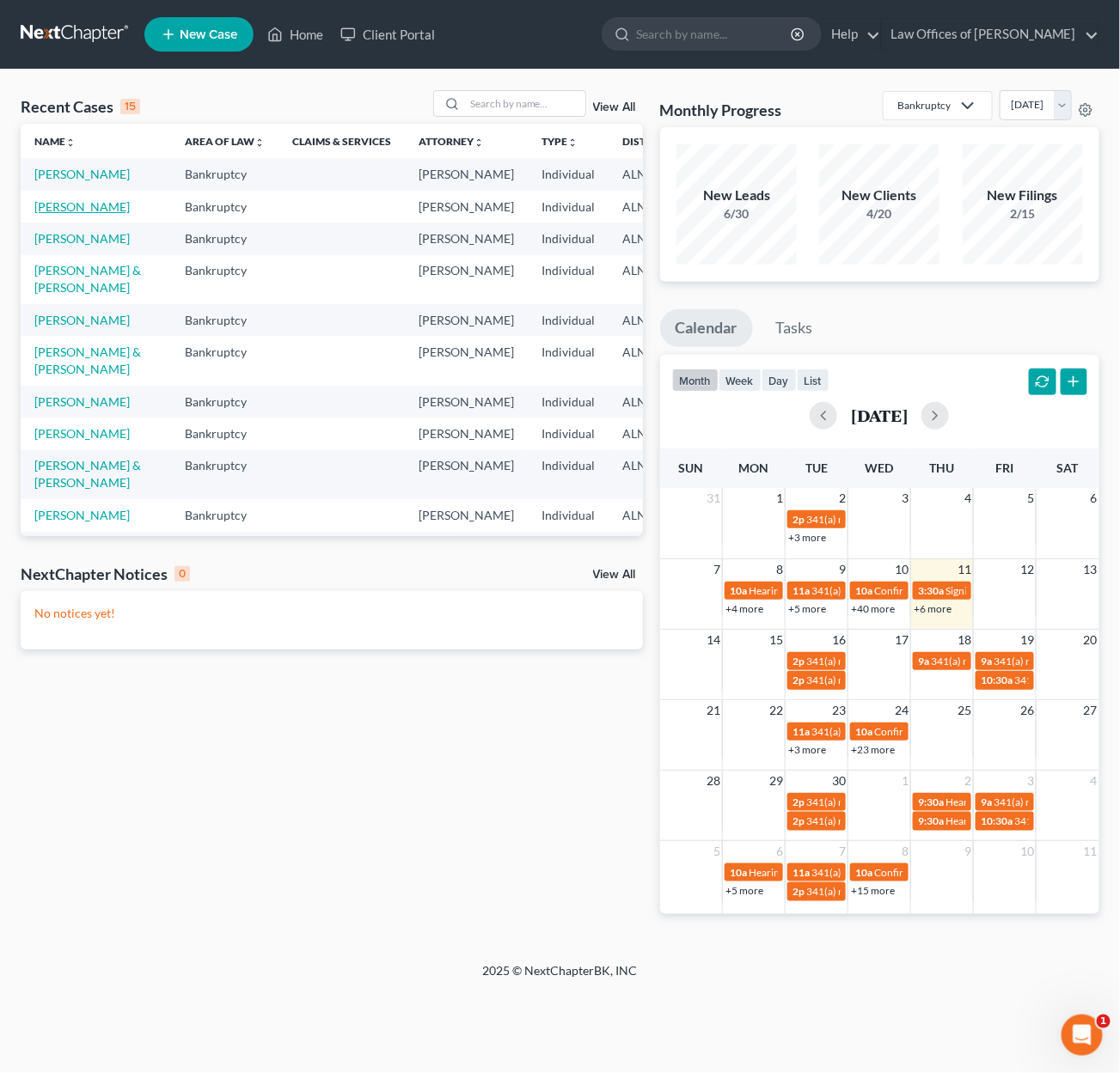
click at [44, 214] on link "[PERSON_NAME]" at bounding box center [82, 206] width 95 height 15
select select "4"
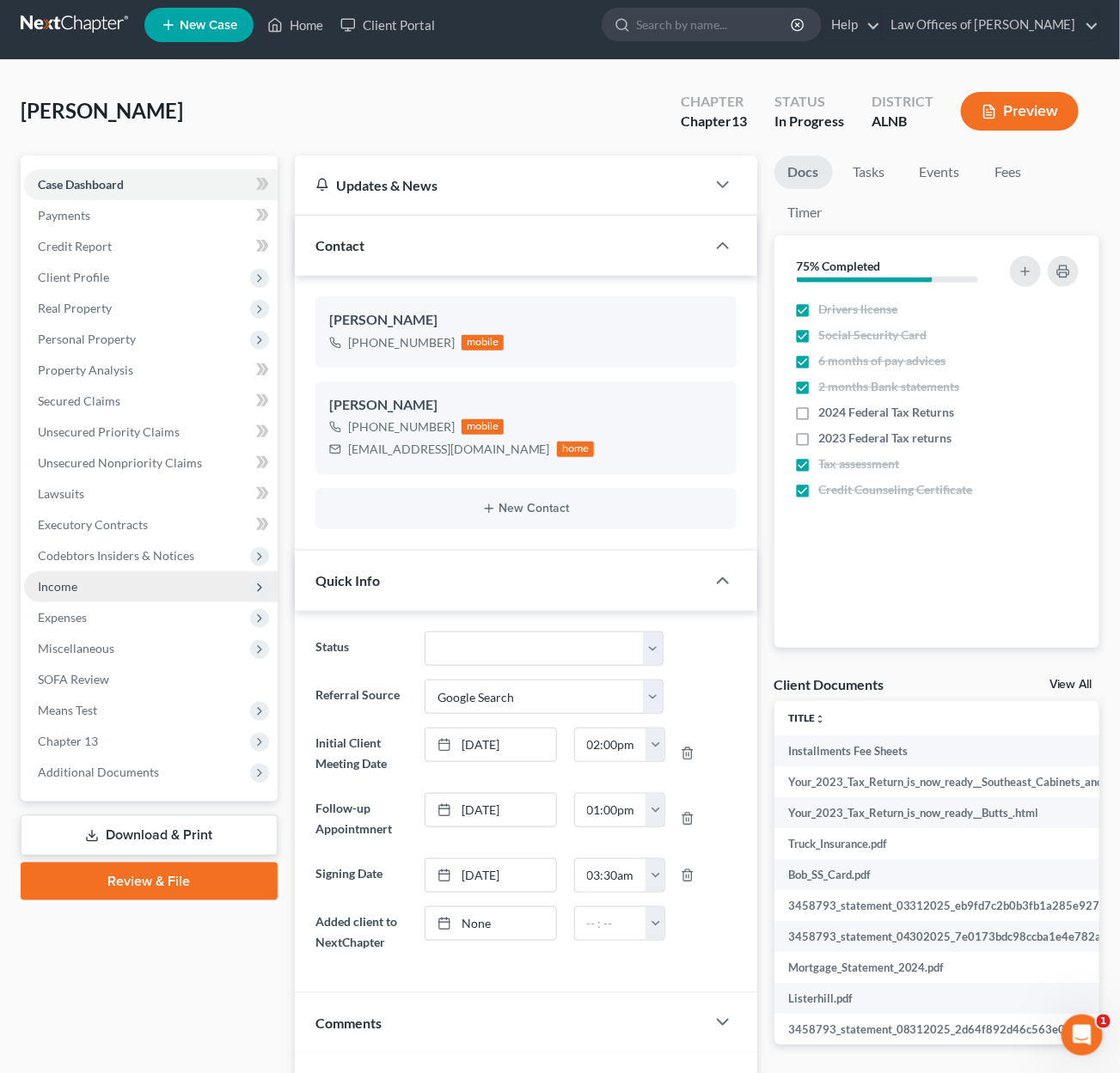
scroll to position [19, 0]
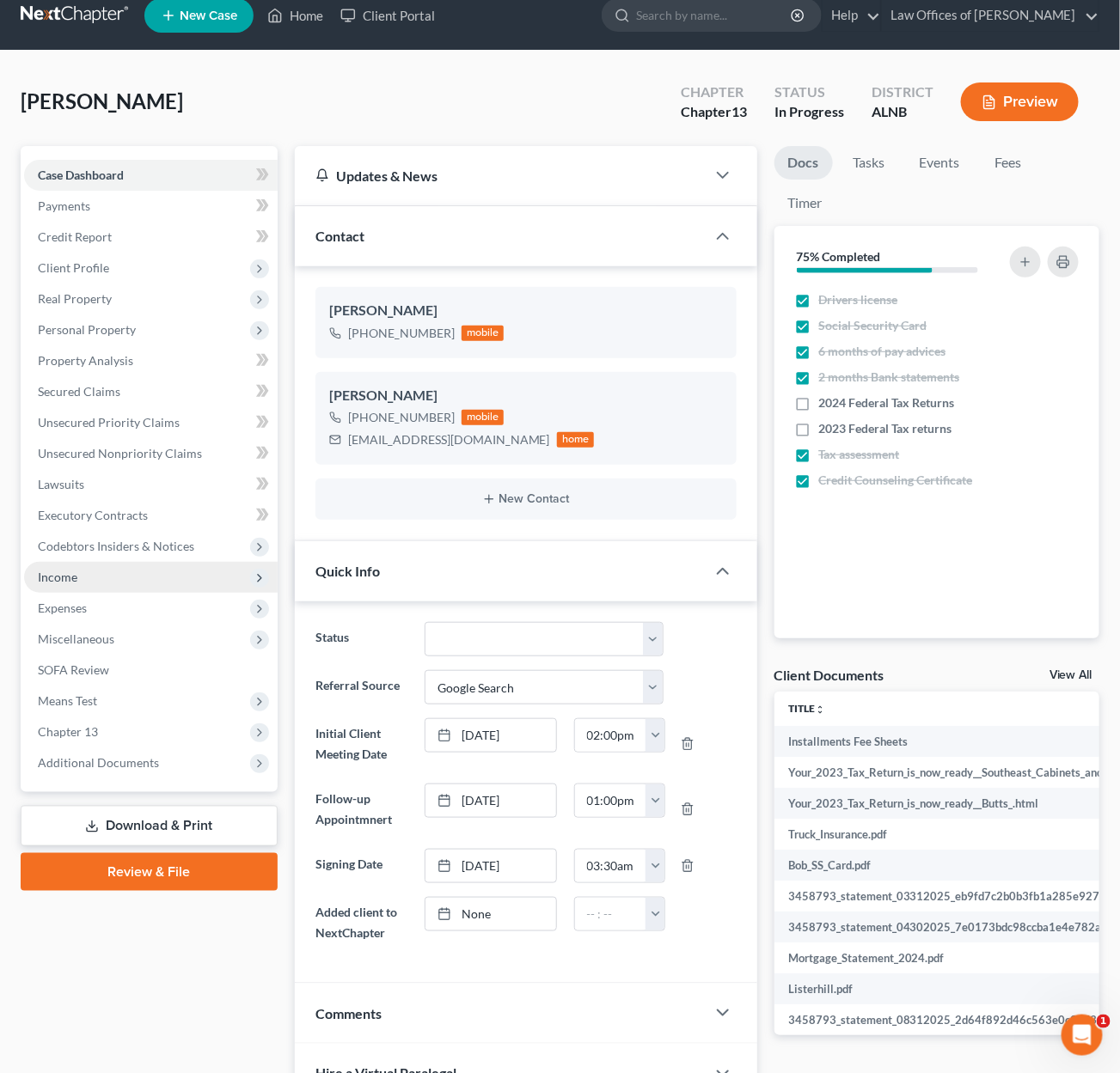
click at [72, 571] on span "Income" at bounding box center [151, 578] width 254 height 31
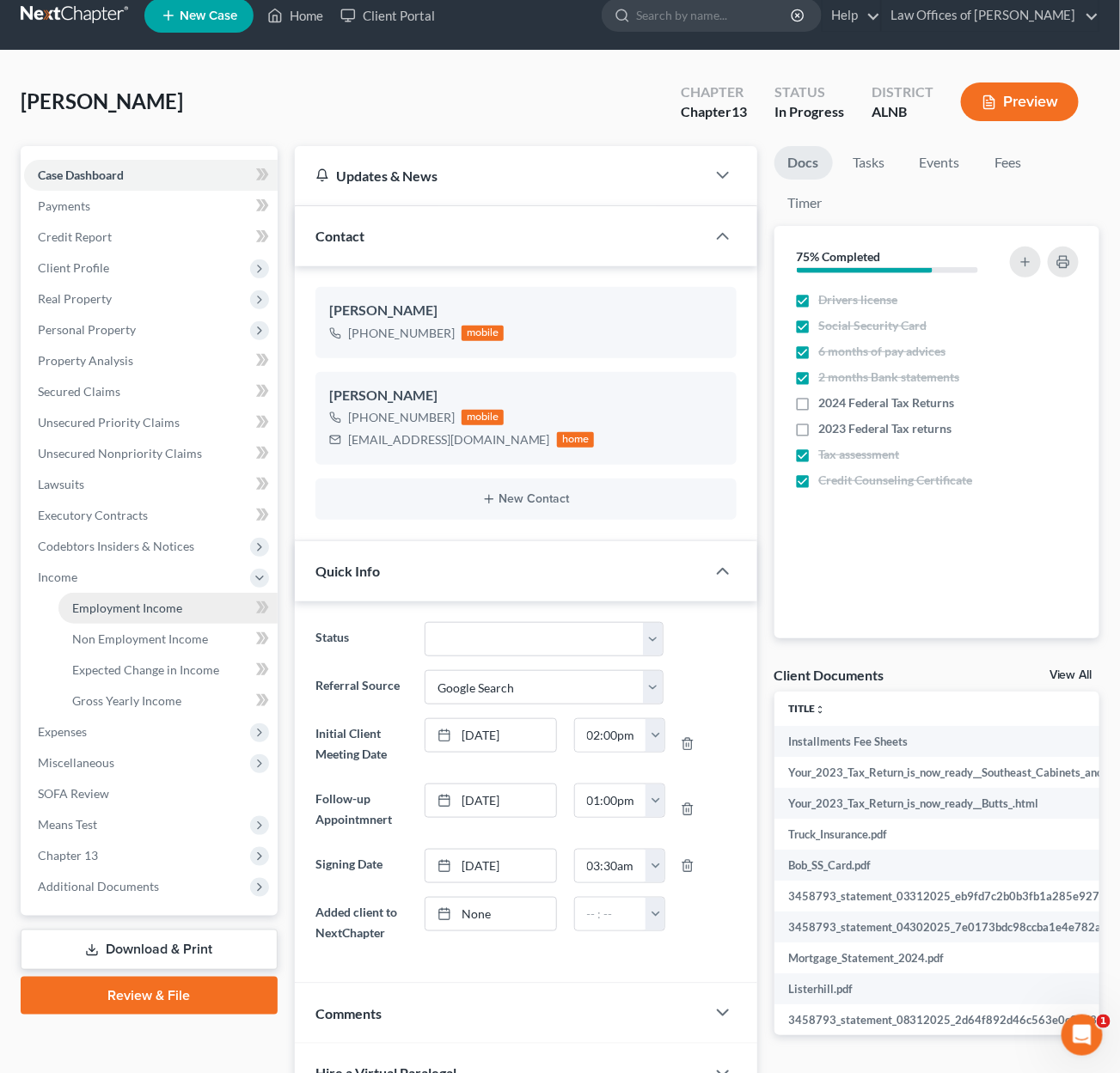
click at [98, 601] on span "Employment Income" at bounding box center [126, 608] width 110 height 15
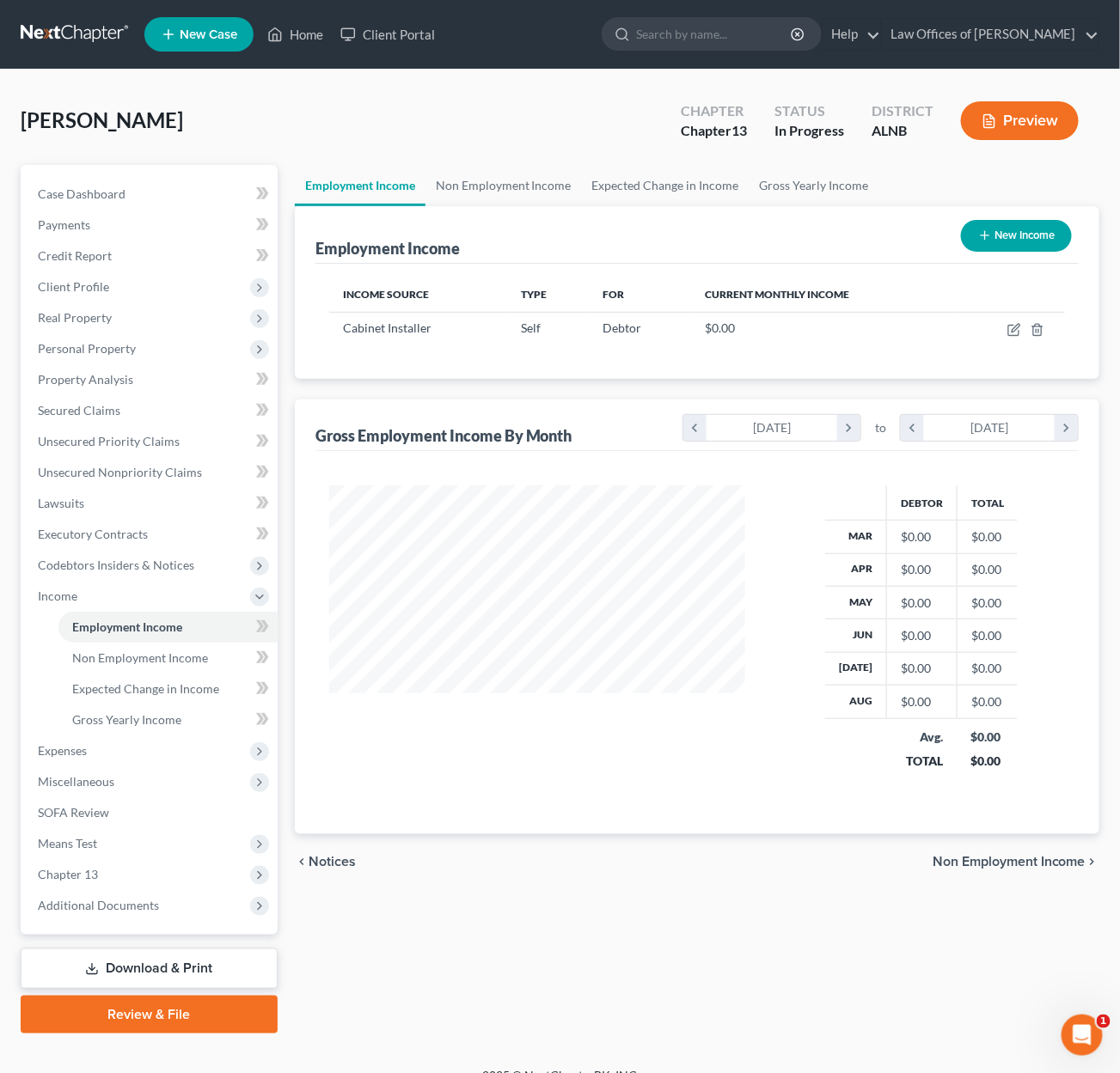
scroll to position [0, 1]
click at [87, 249] on span "Credit Report" at bounding box center [74, 255] width 74 height 15
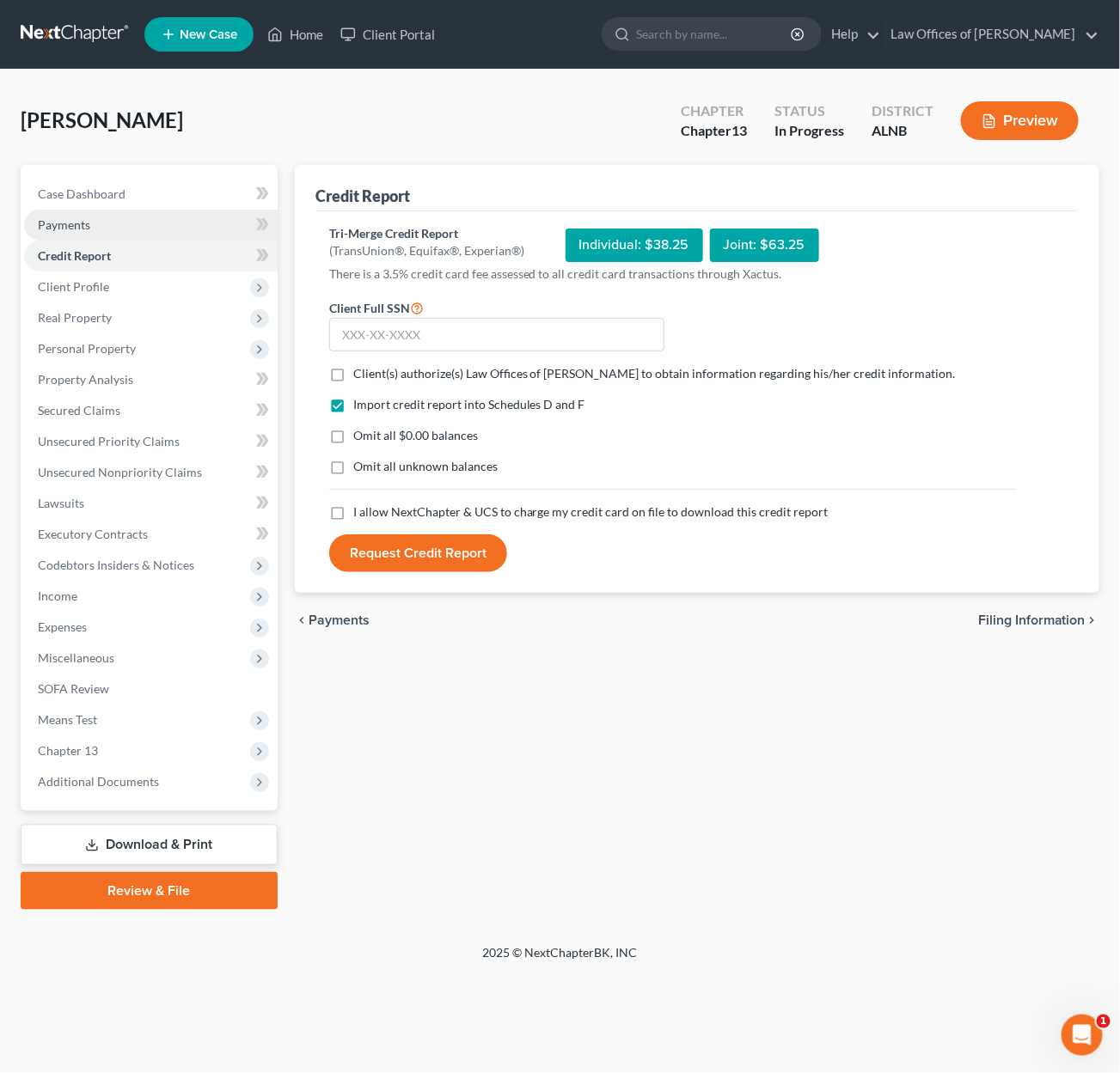
click at [70, 229] on span "Payments" at bounding box center [64, 224] width 53 height 15
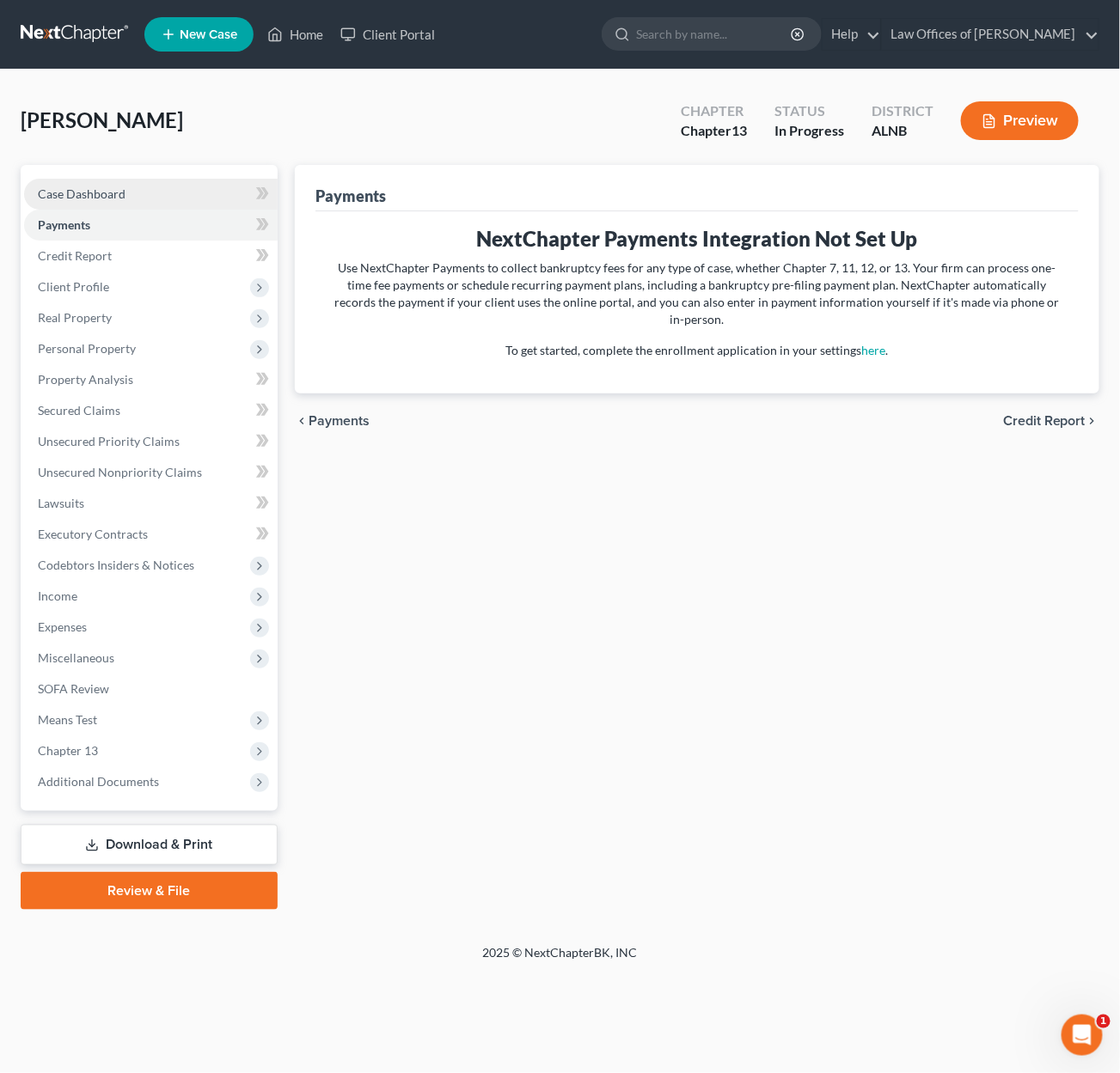
click at [102, 195] on span "Case Dashboard" at bounding box center [81, 193] width 87 height 15
select select "4"
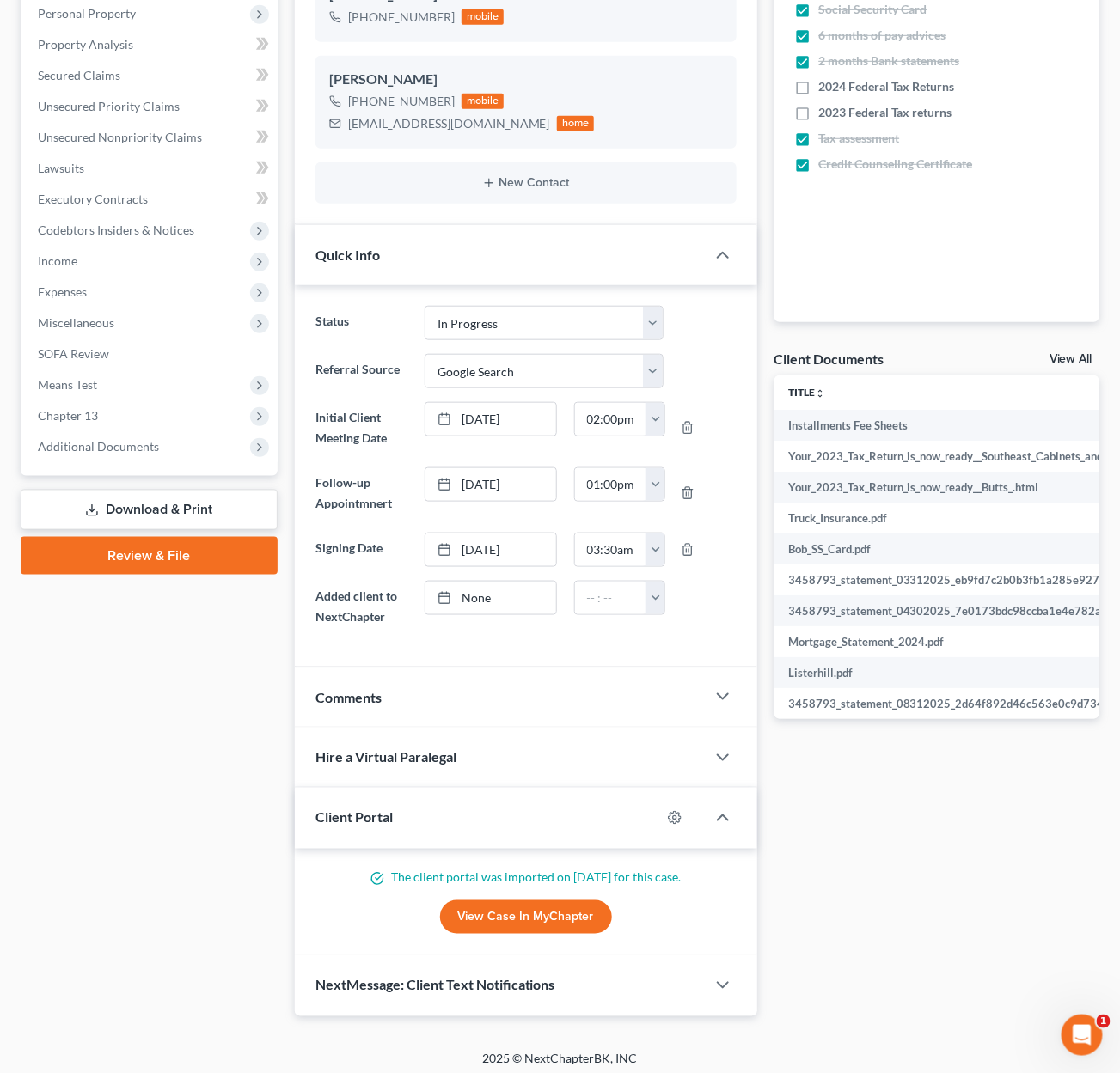
scroll to position [334, 0]
click at [547, 903] on link "View Case in MyChapter" at bounding box center [526, 919] width 172 height 35
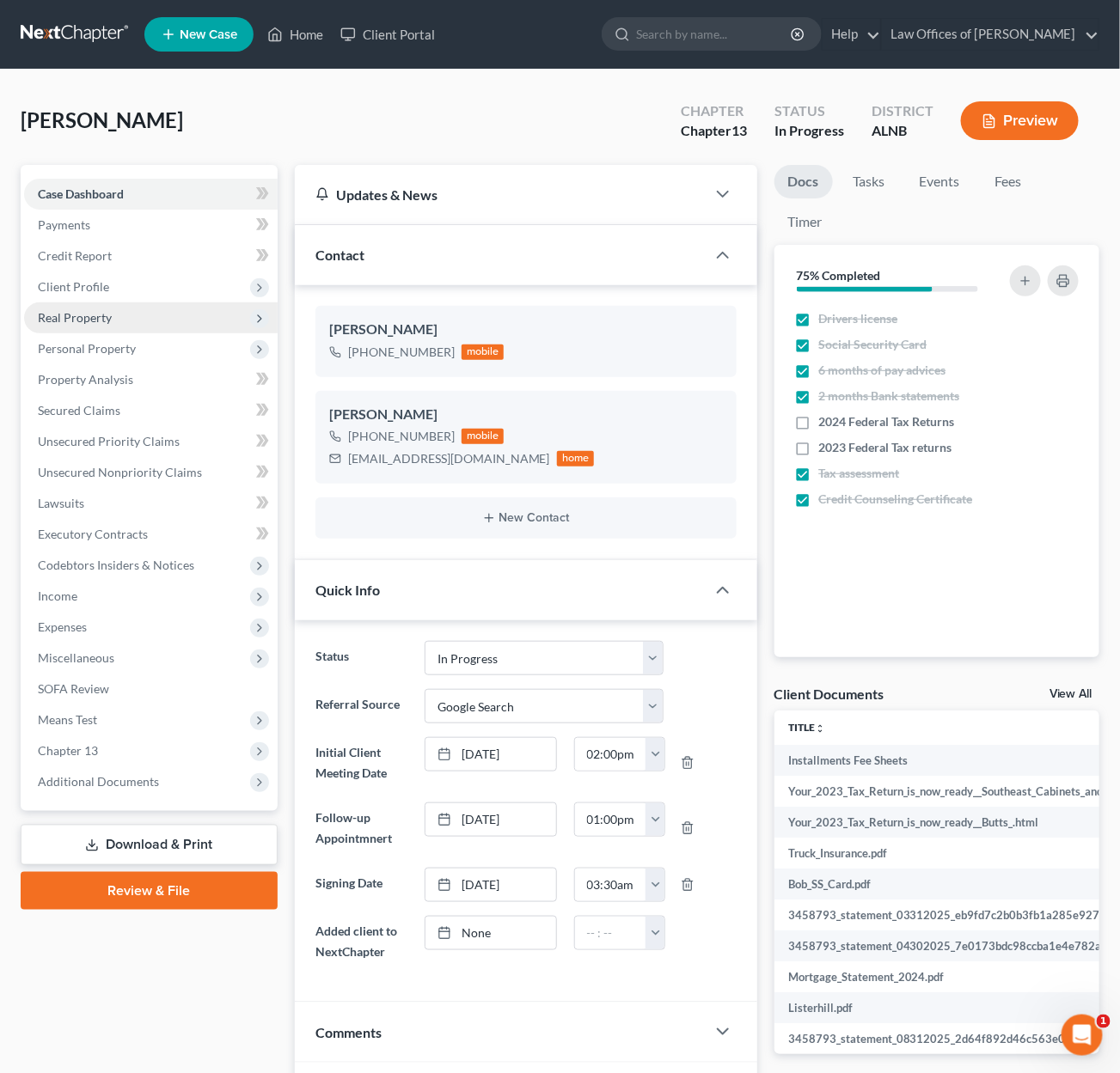
scroll to position [0, 0]
click at [112, 310] on span "Real Property" at bounding box center [151, 318] width 254 height 31
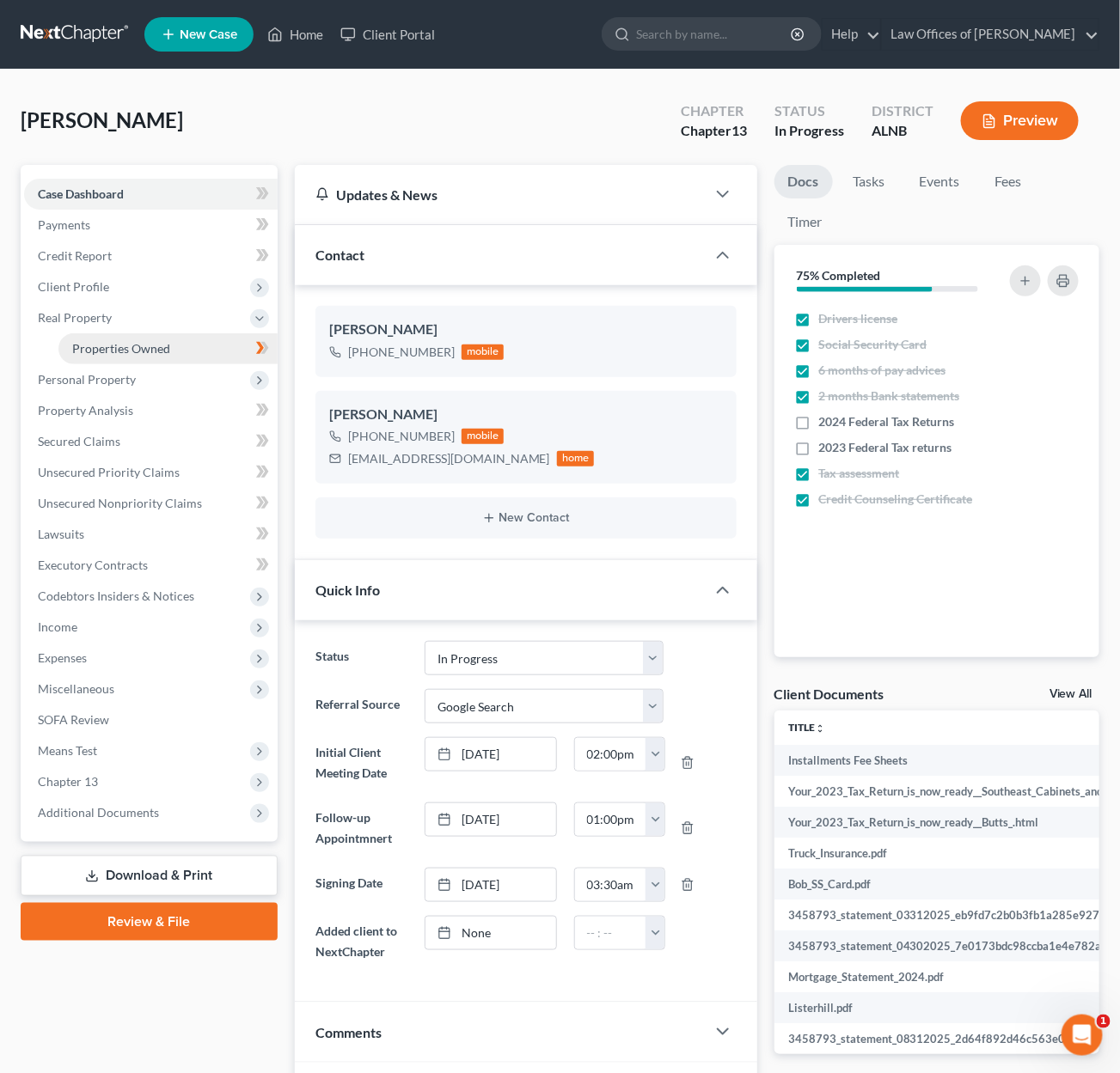
click at [127, 345] on span "Properties Owned" at bounding box center [120, 348] width 98 height 15
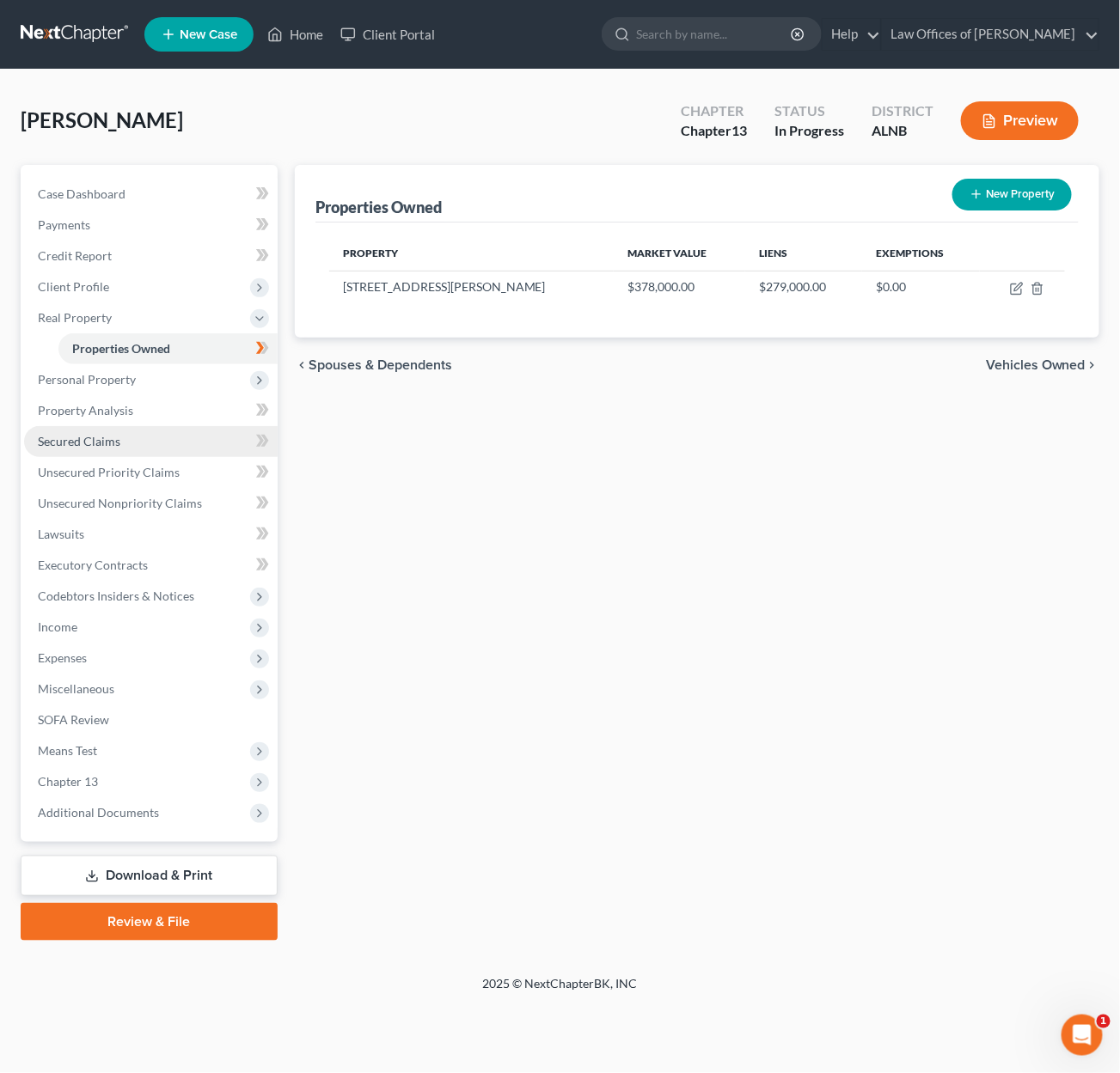
click at [146, 426] on link "Secured Claims" at bounding box center [151, 442] width 254 height 31
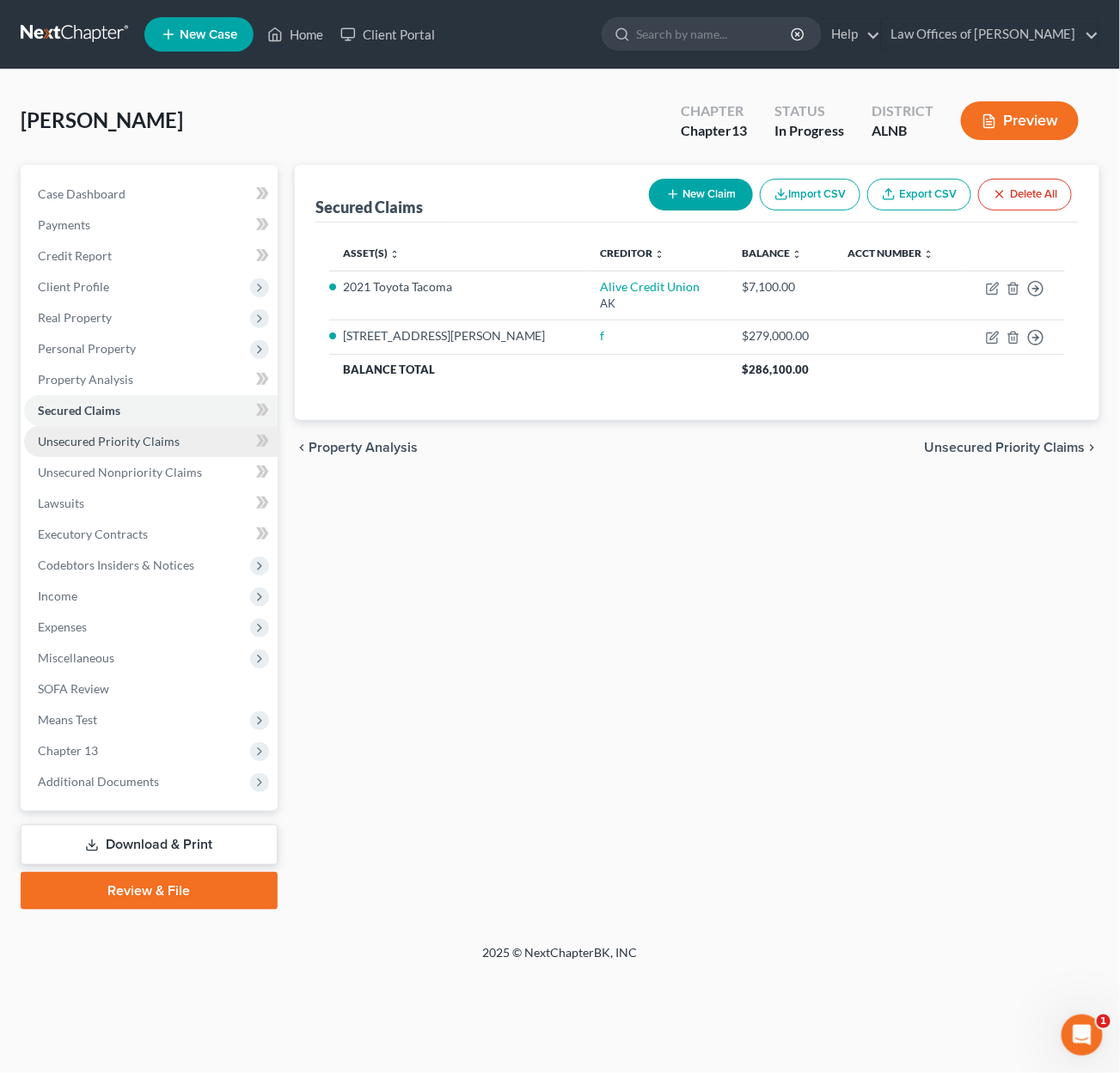
click at [133, 439] on link "Unsecured Priority Claims" at bounding box center [151, 442] width 254 height 31
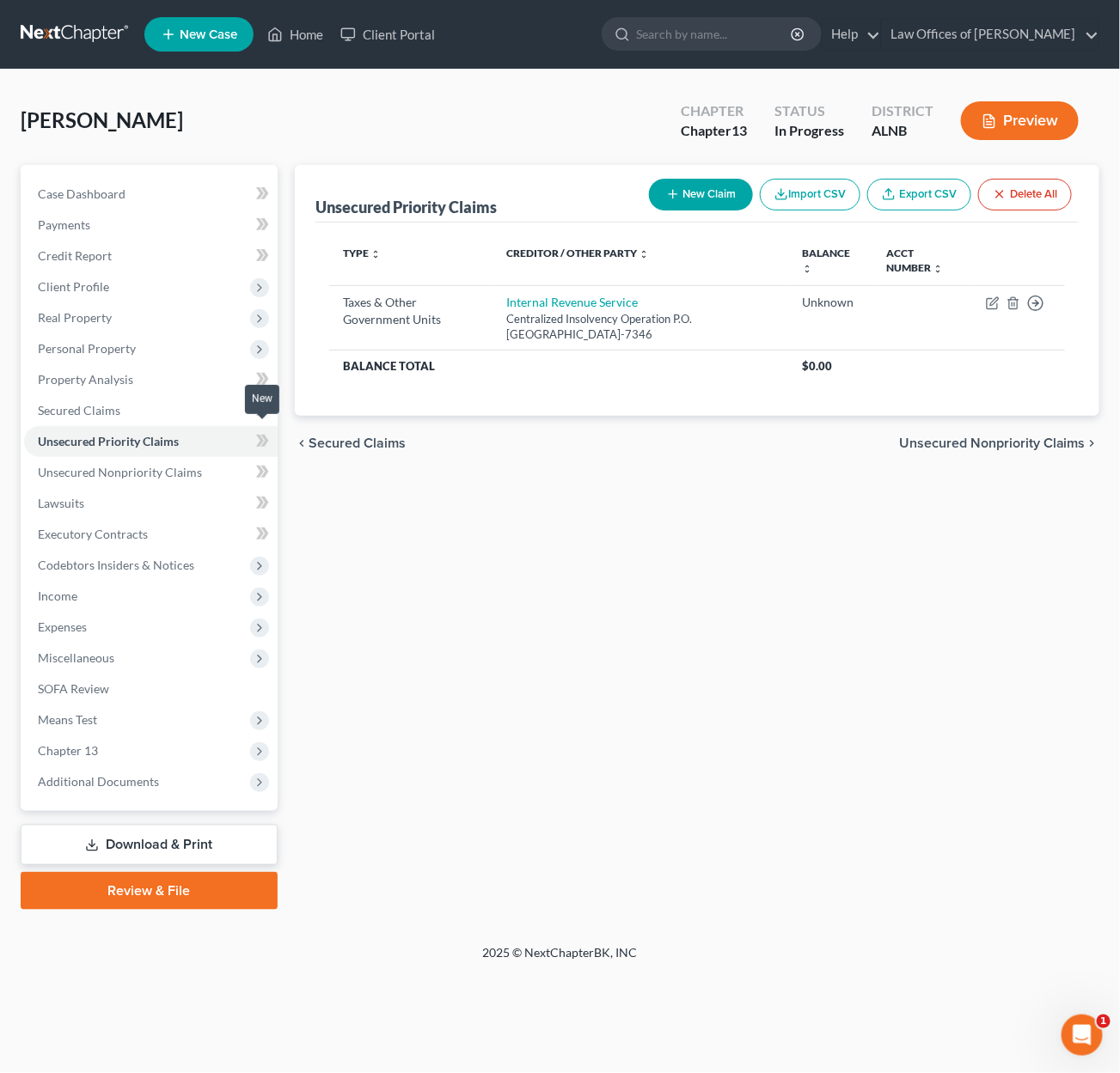
click at [256, 432] on icon at bounding box center [262, 441] width 13 height 22
click at [198, 467] on link "Unsecured Nonpriority Claims" at bounding box center [151, 473] width 254 height 31
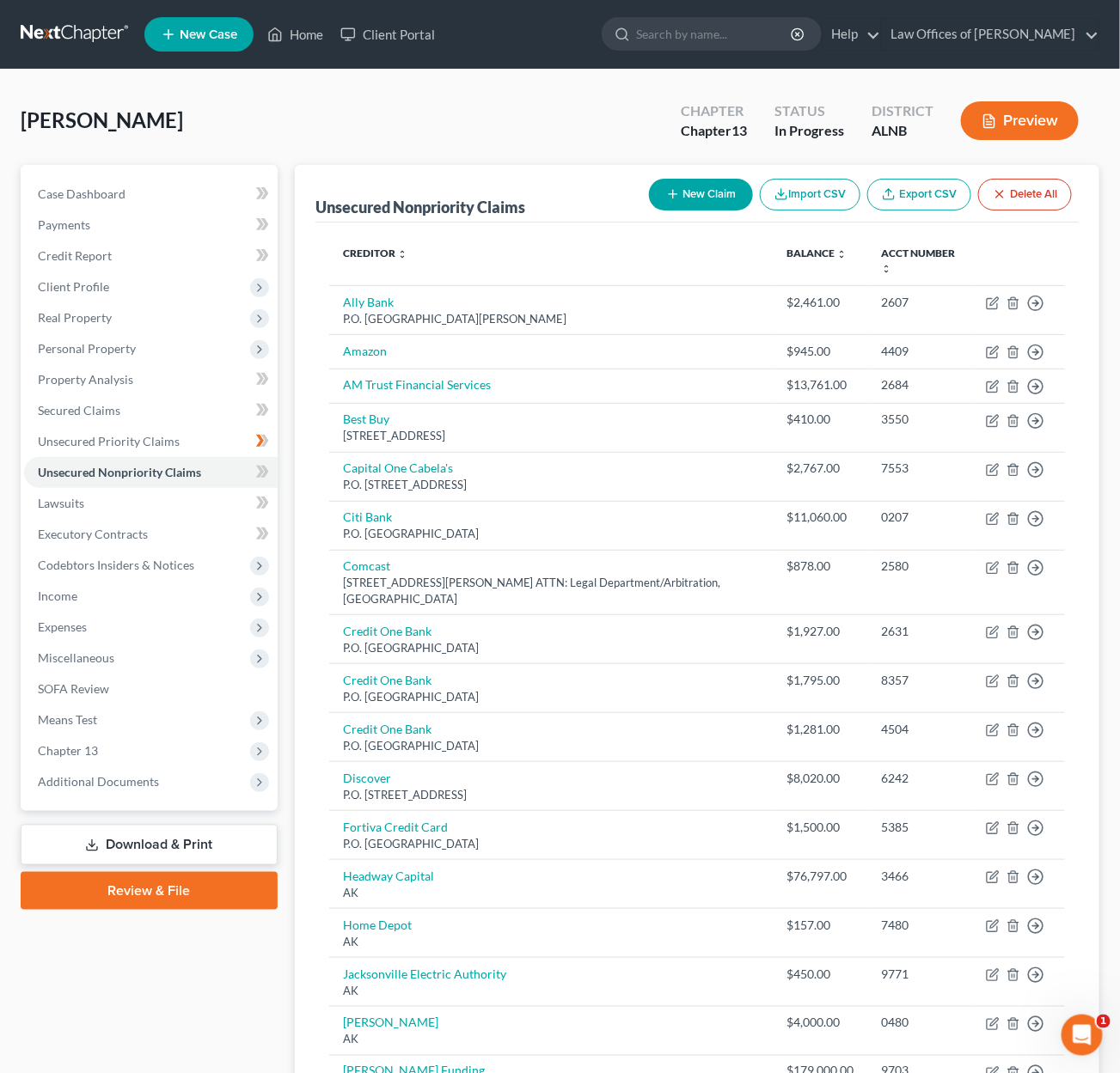
click at [81, 25] on link at bounding box center [75, 35] width 110 height 31
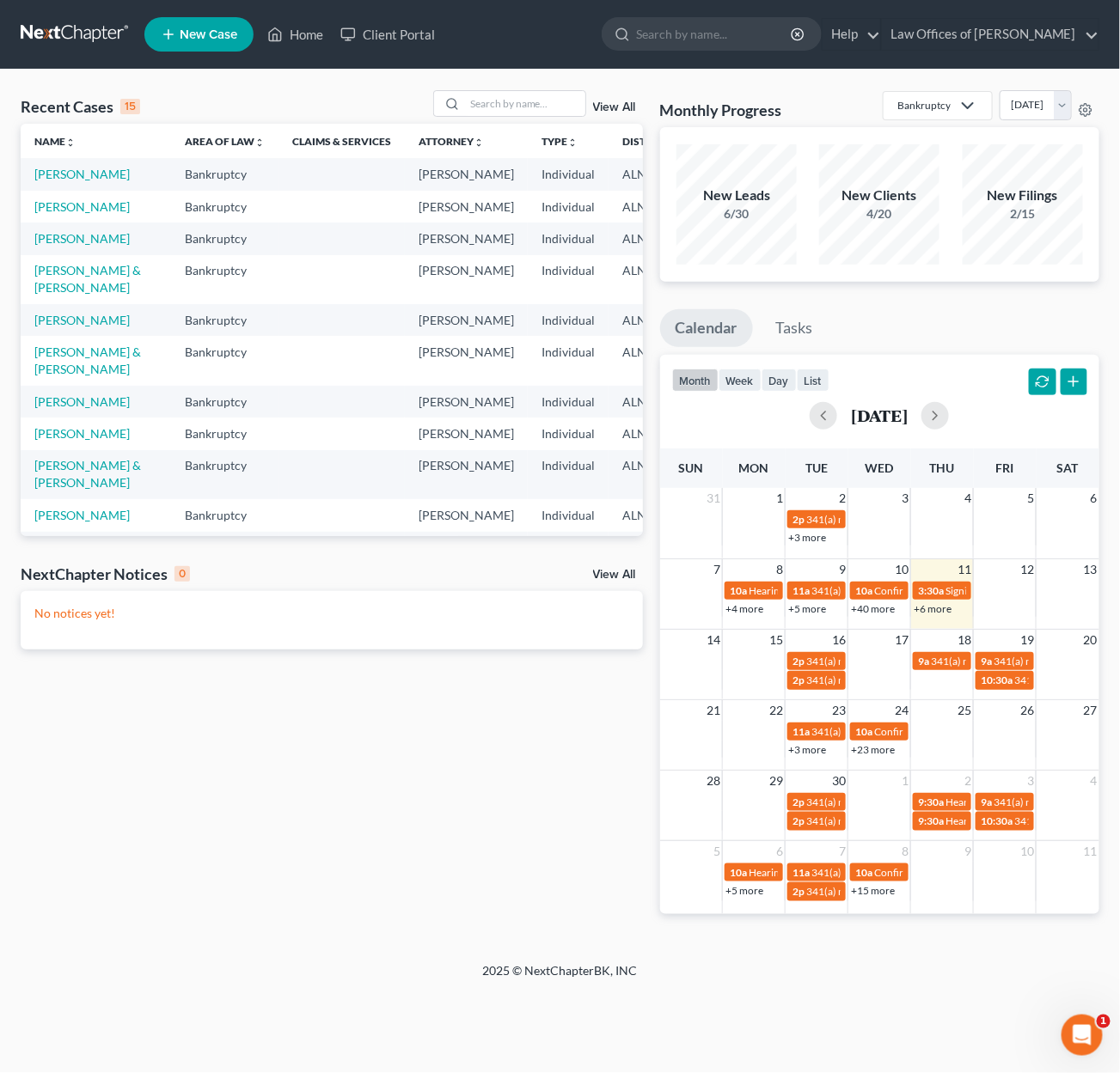
scroll to position [0, 3]
click at [49, 210] on td "[PERSON_NAME]" at bounding box center [93, 206] width 151 height 32
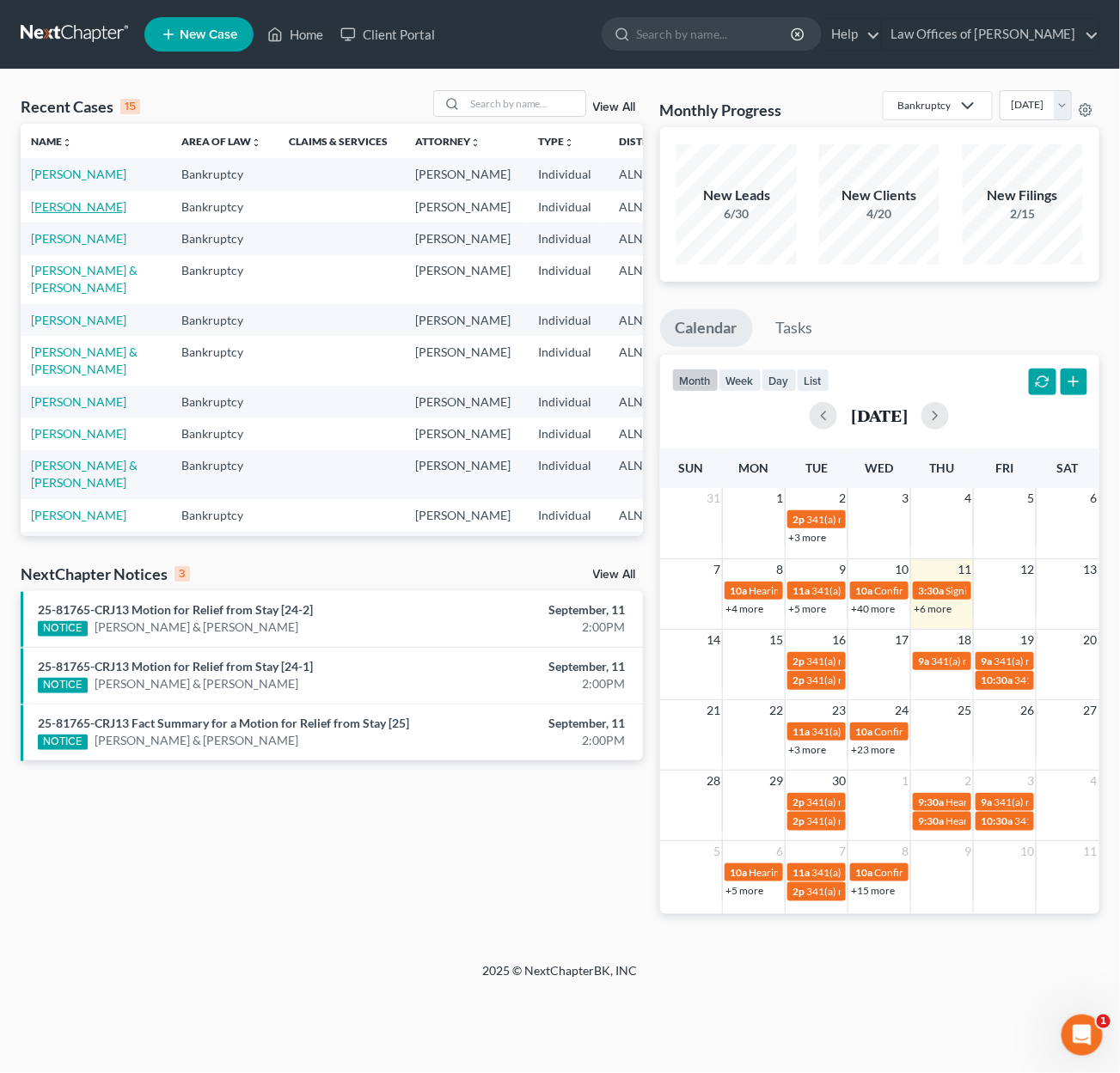
click at [50, 214] on link "[PERSON_NAME]" at bounding box center [79, 206] width 95 height 15
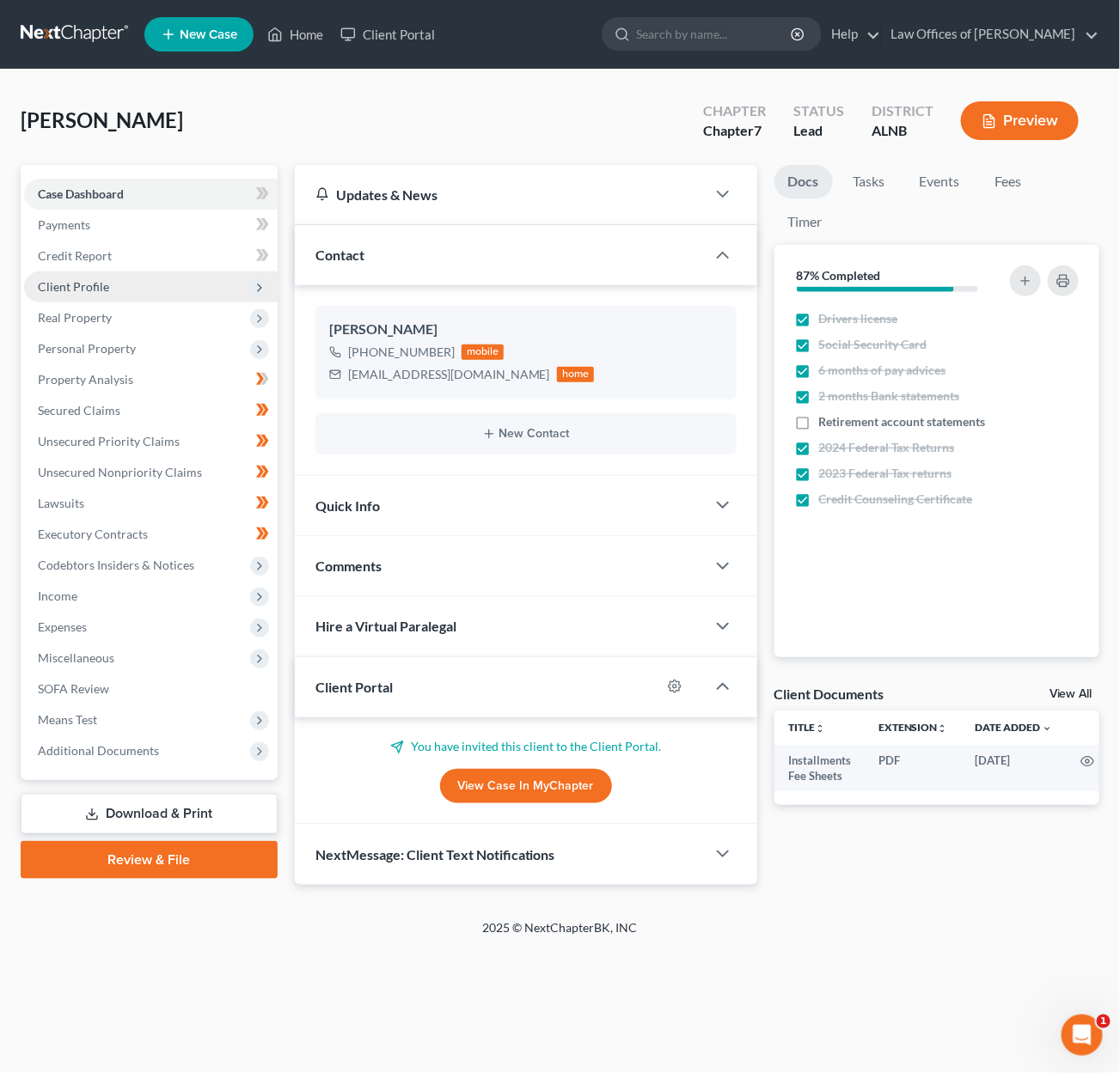
click at [118, 275] on span "Client Profile" at bounding box center [151, 288] width 254 height 31
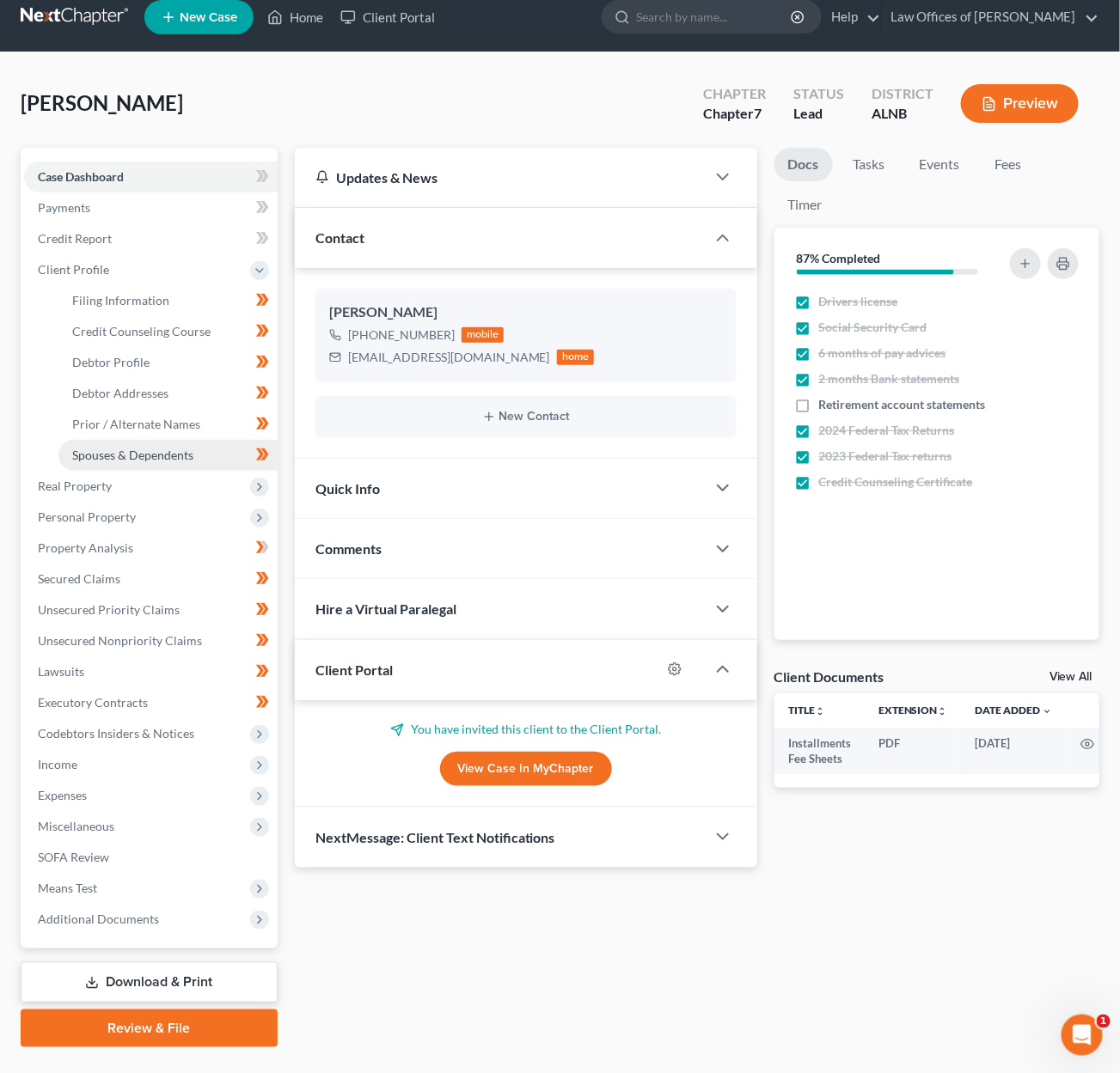
scroll to position [17, 0]
click at [113, 305] on link "Filing Information" at bounding box center [167, 301] width 219 height 31
select select "1"
select select "0"
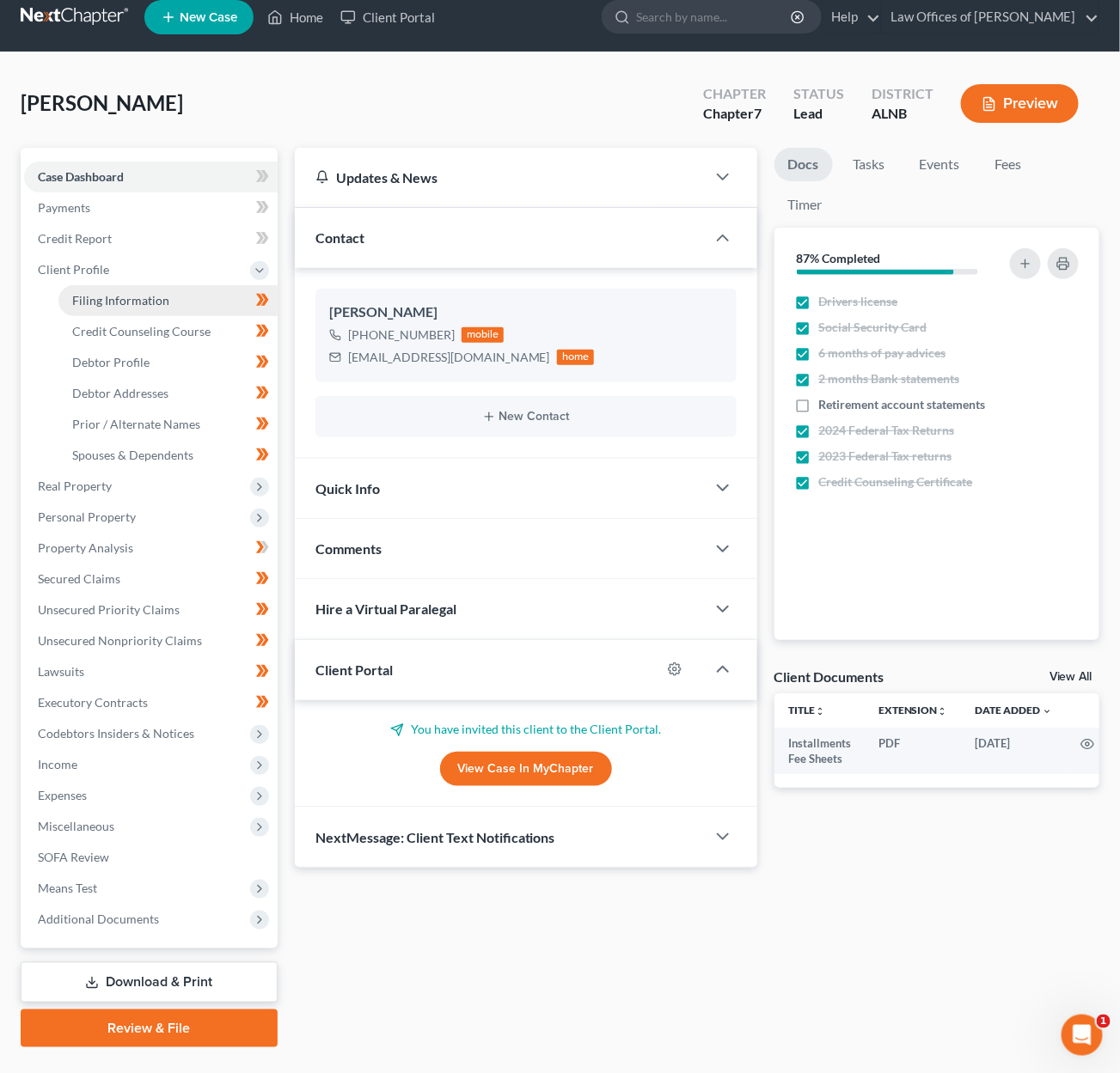
select select "0"
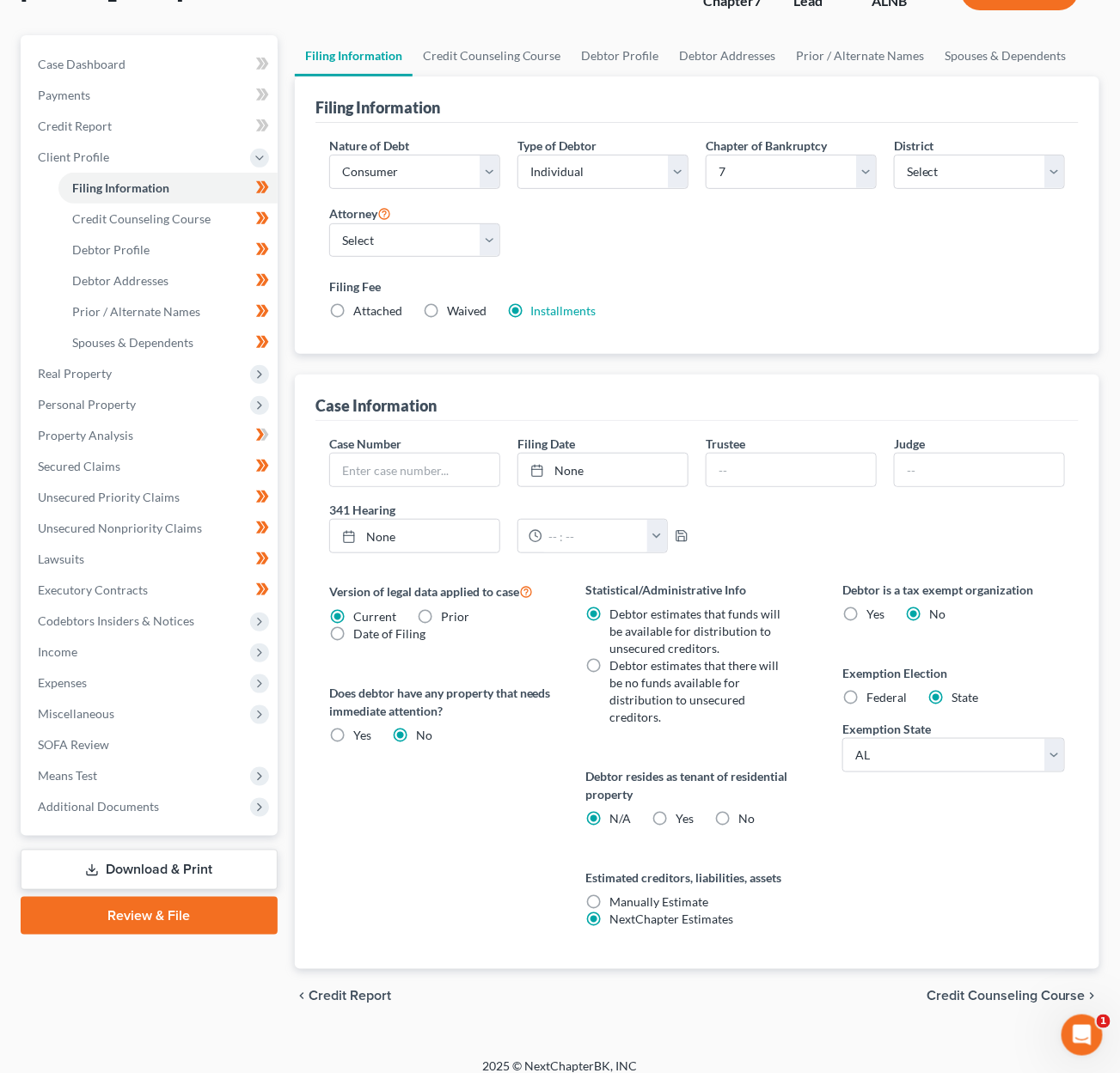
scroll to position [129, 0]
click at [685, 661] on span "Debtor estimates that there will be no funds available for distribution to unse…" at bounding box center [693, 692] width 169 height 66
click at [627, 661] on input "Debtor estimates that there will be no funds available for distribution to unse…" at bounding box center [621, 663] width 11 height 11
radio input "true"
radio input "false"
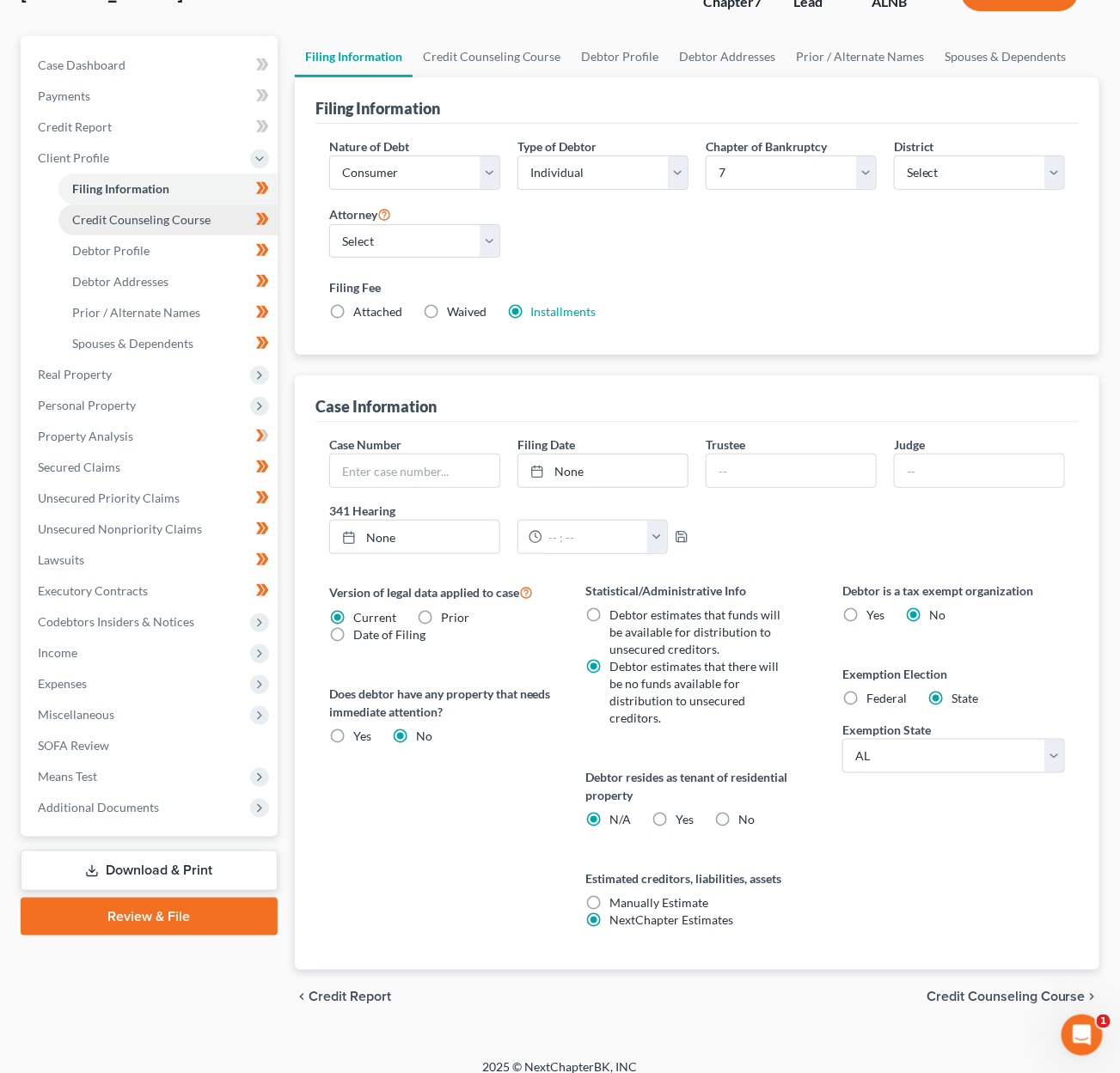
click at [185, 212] on span "Credit Counseling Course" at bounding box center [141, 219] width 139 height 15
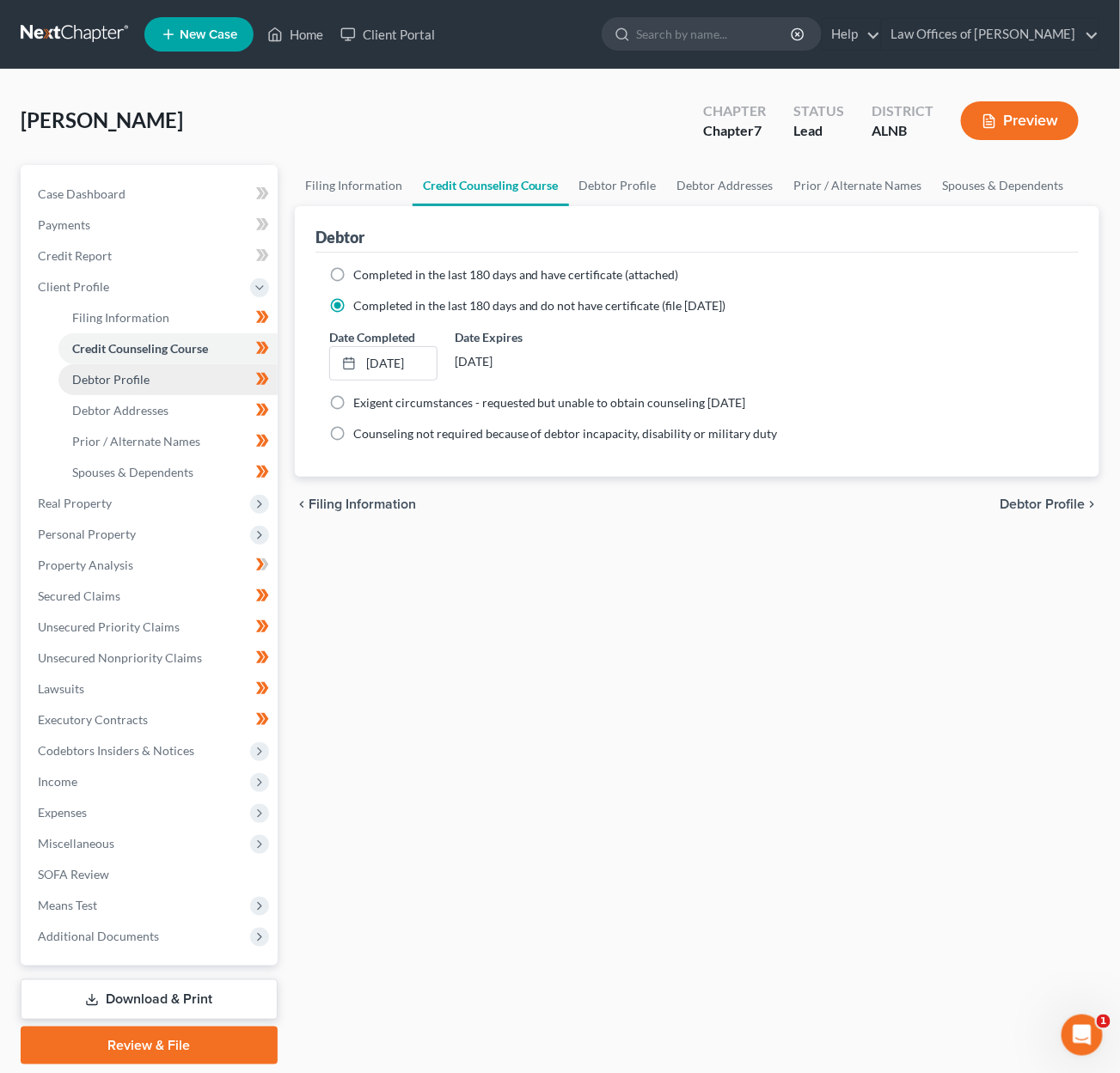
click at [136, 372] on span "Debtor Profile" at bounding box center [110, 379] width 77 height 15
select select "3"
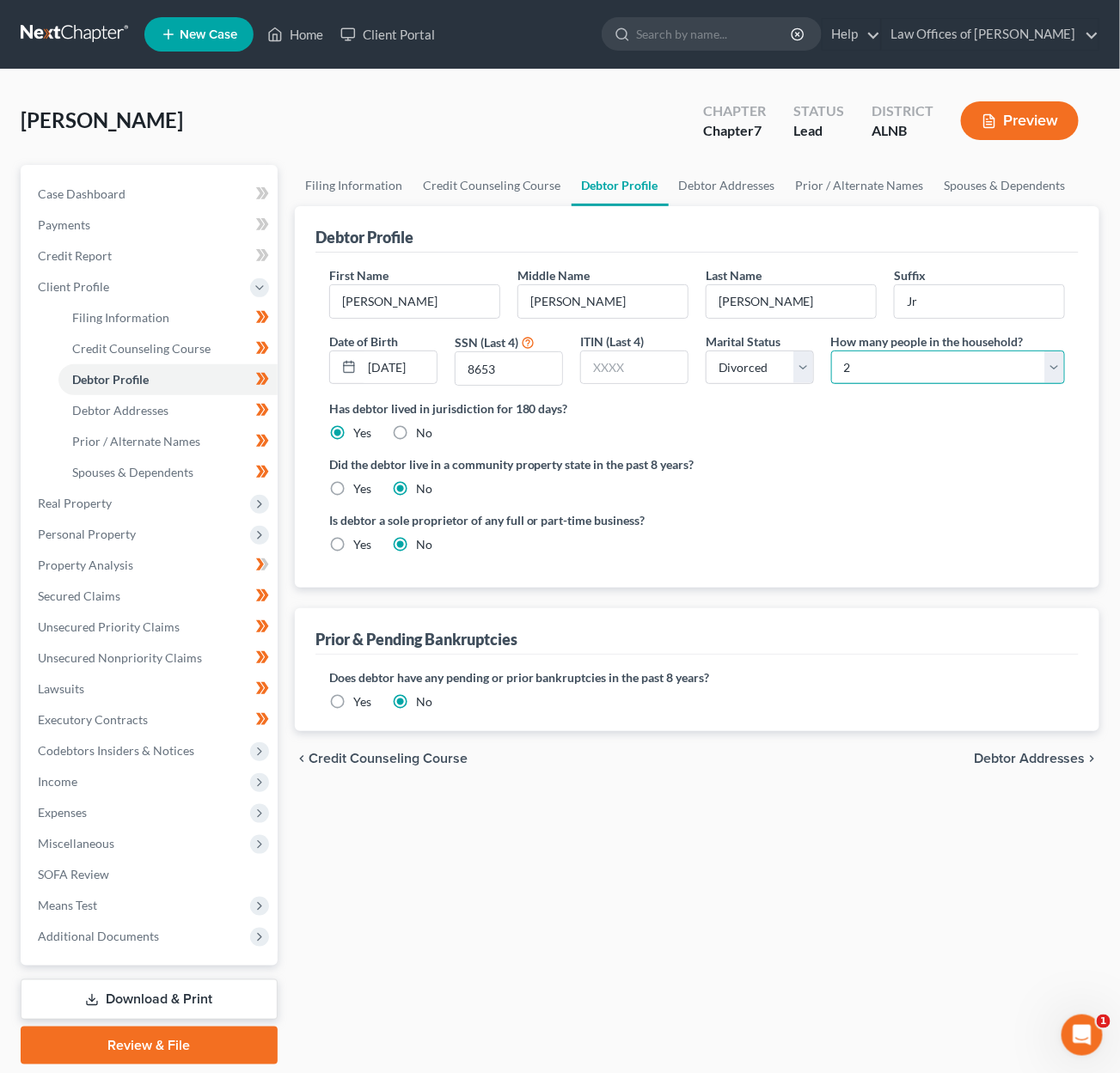
select select "0"
click at [105, 395] on link "Debtor Addresses" at bounding box center [167, 410] width 219 height 31
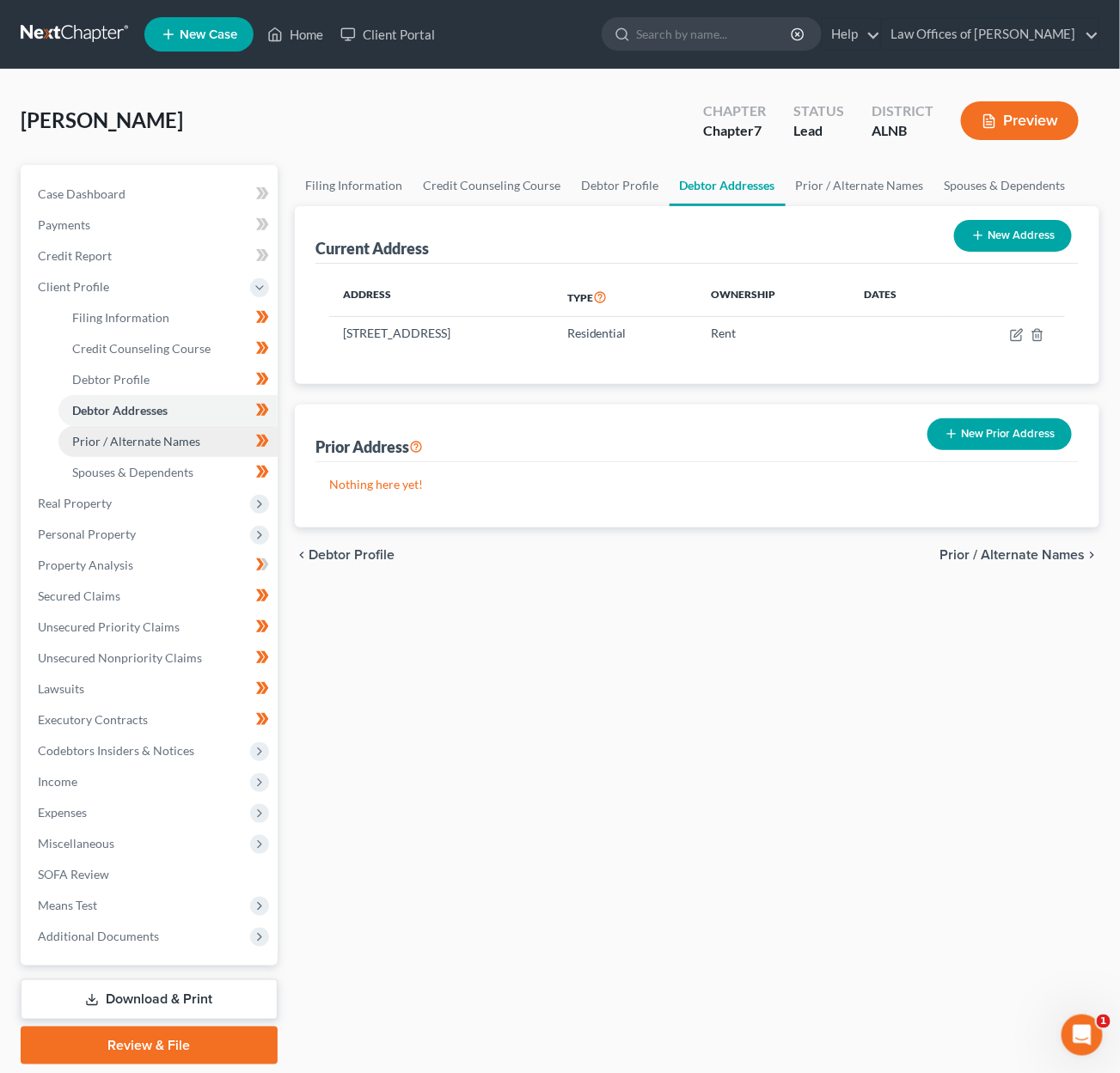
click at [173, 434] on span "Prior / Alternate Names" at bounding box center [136, 441] width 128 height 15
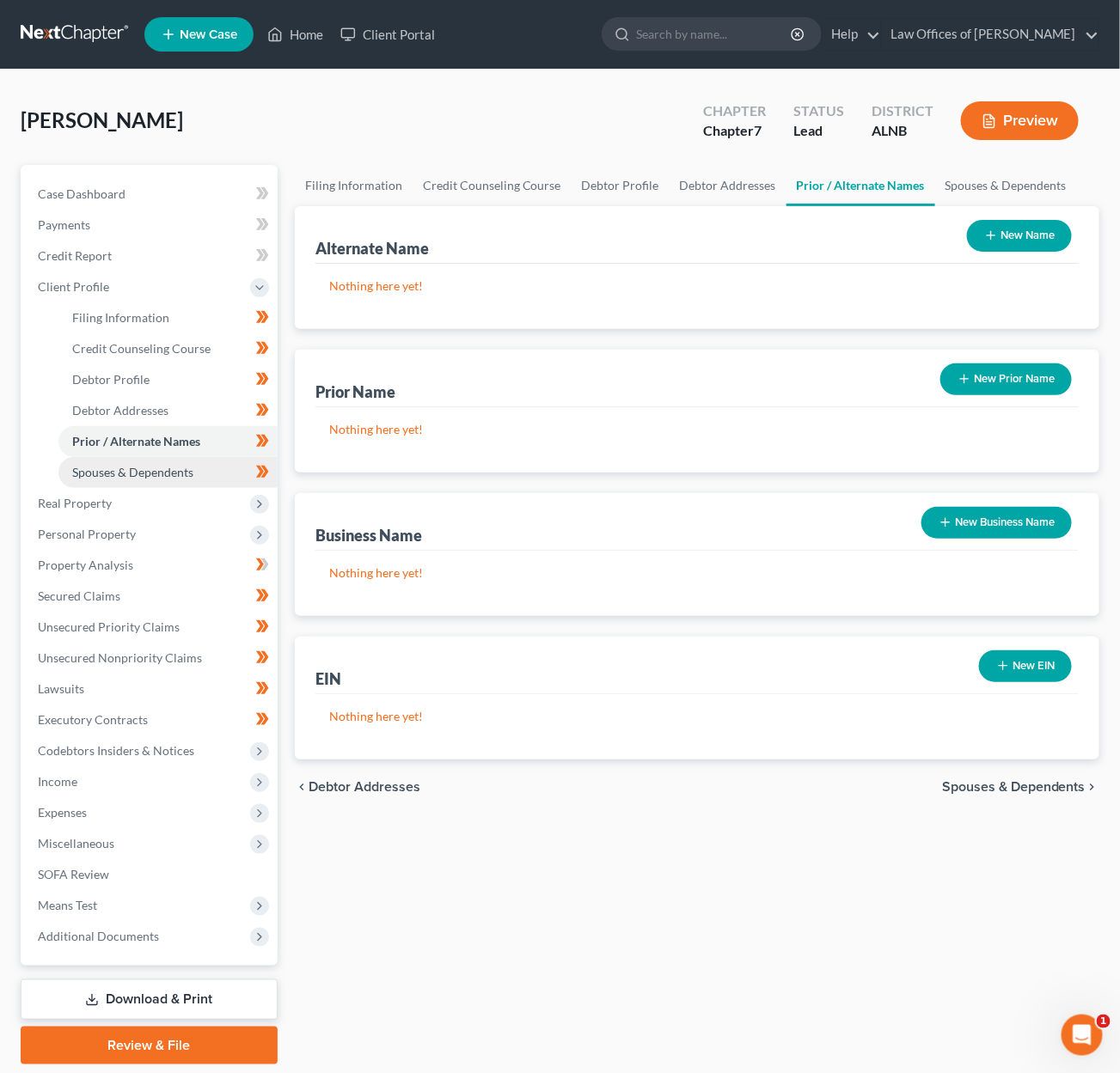
click at [178, 465] on span "Spouses & Dependents" at bounding box center [133, 472] width 121 height 15
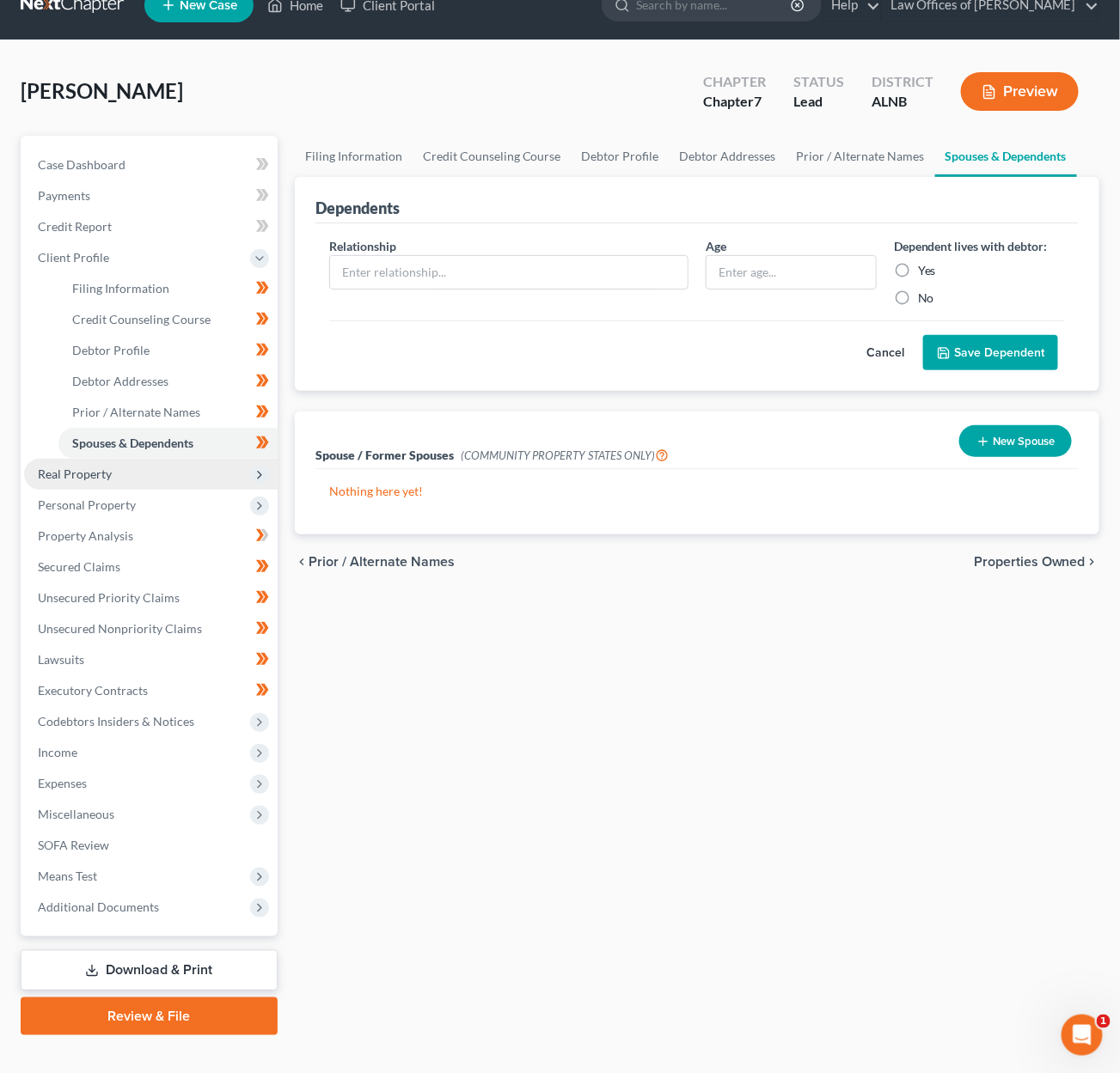
scroll to position [28, 0]
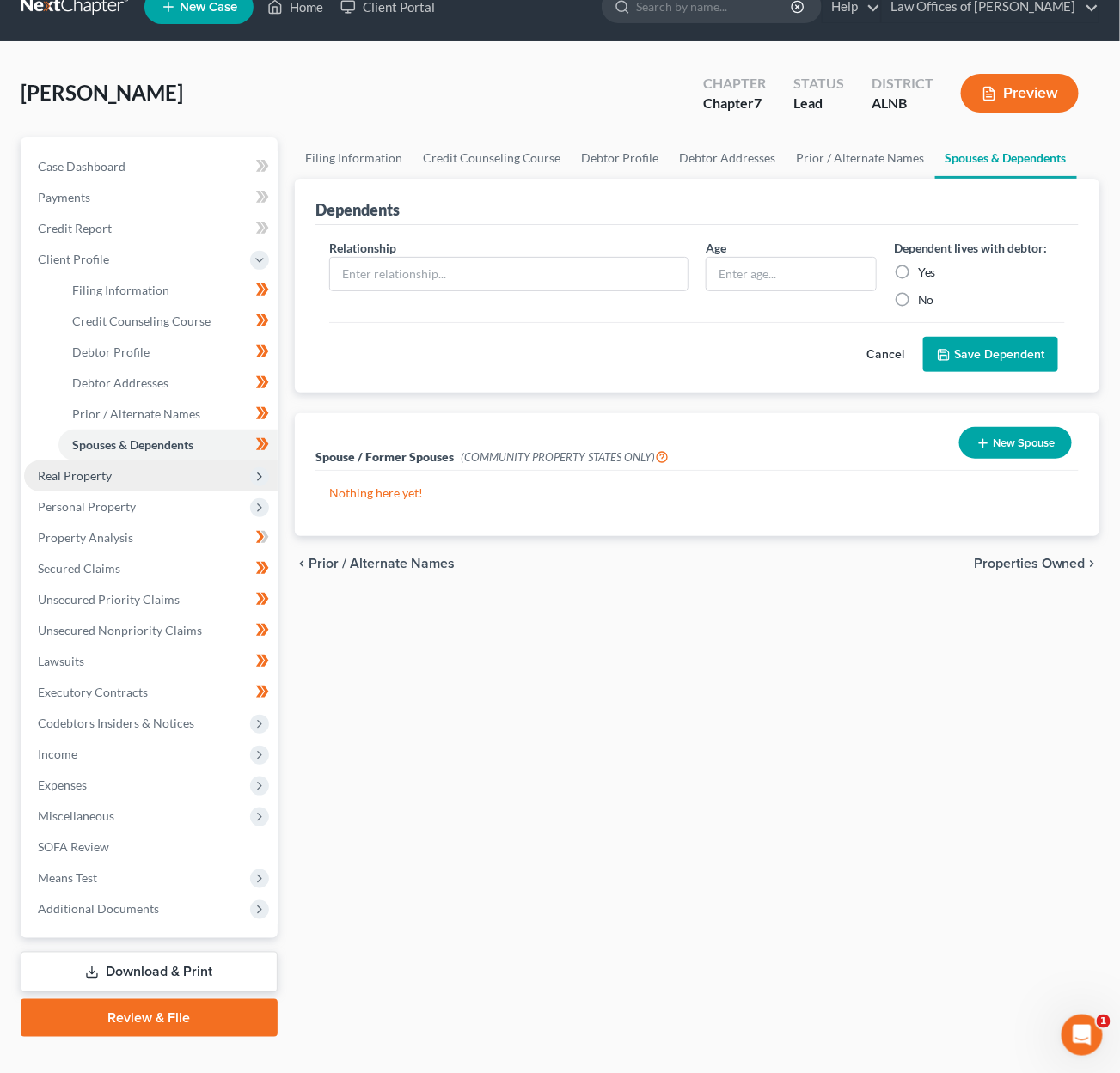
click at [141, 465] on span "Real Property" at bounding box center [151, 476] width 254 height 31
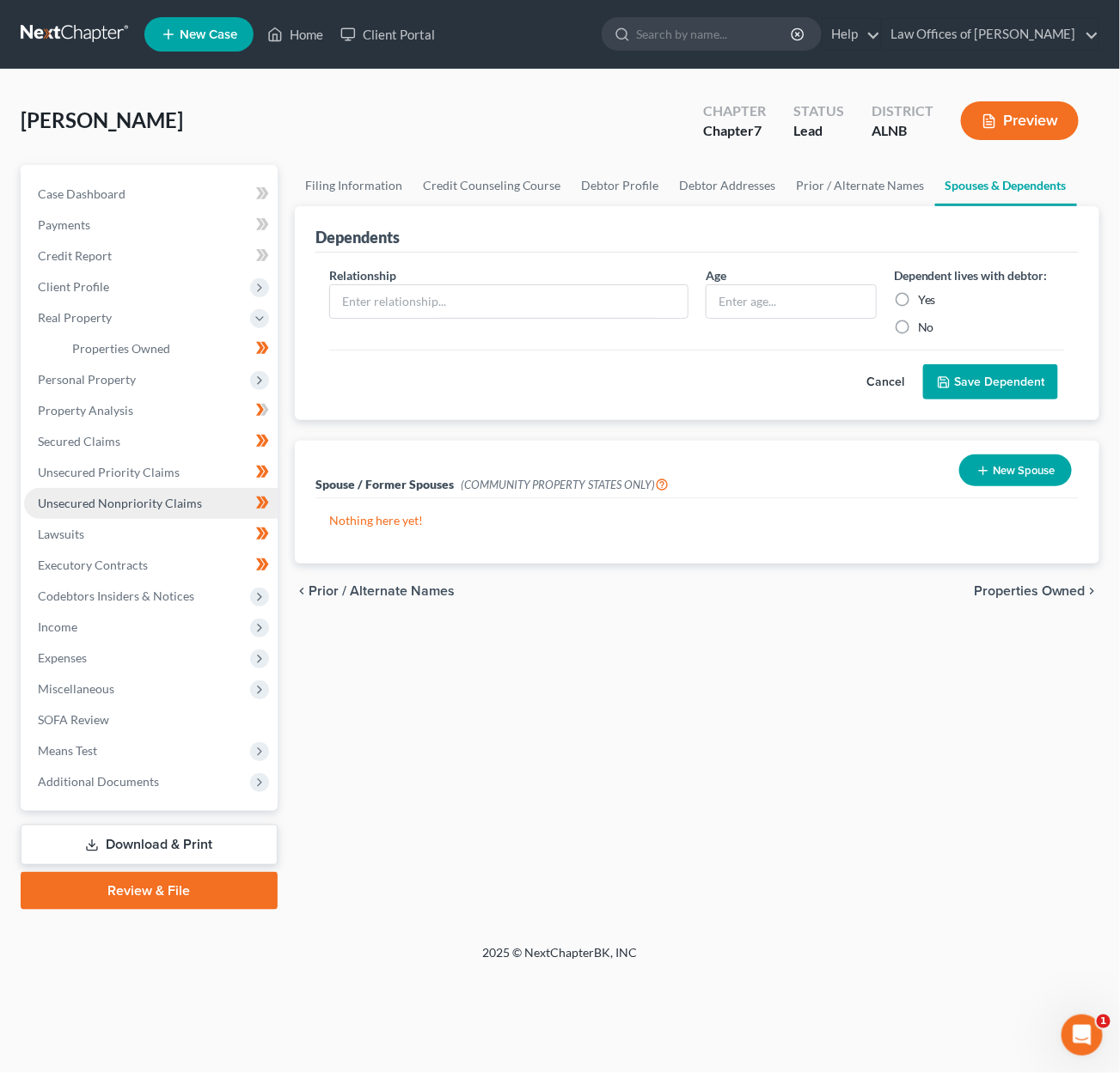
scroll to position [0, 0]
click at [176, 379] on span "Personal Property" at bounding box center [151, 380] width 254 height 31
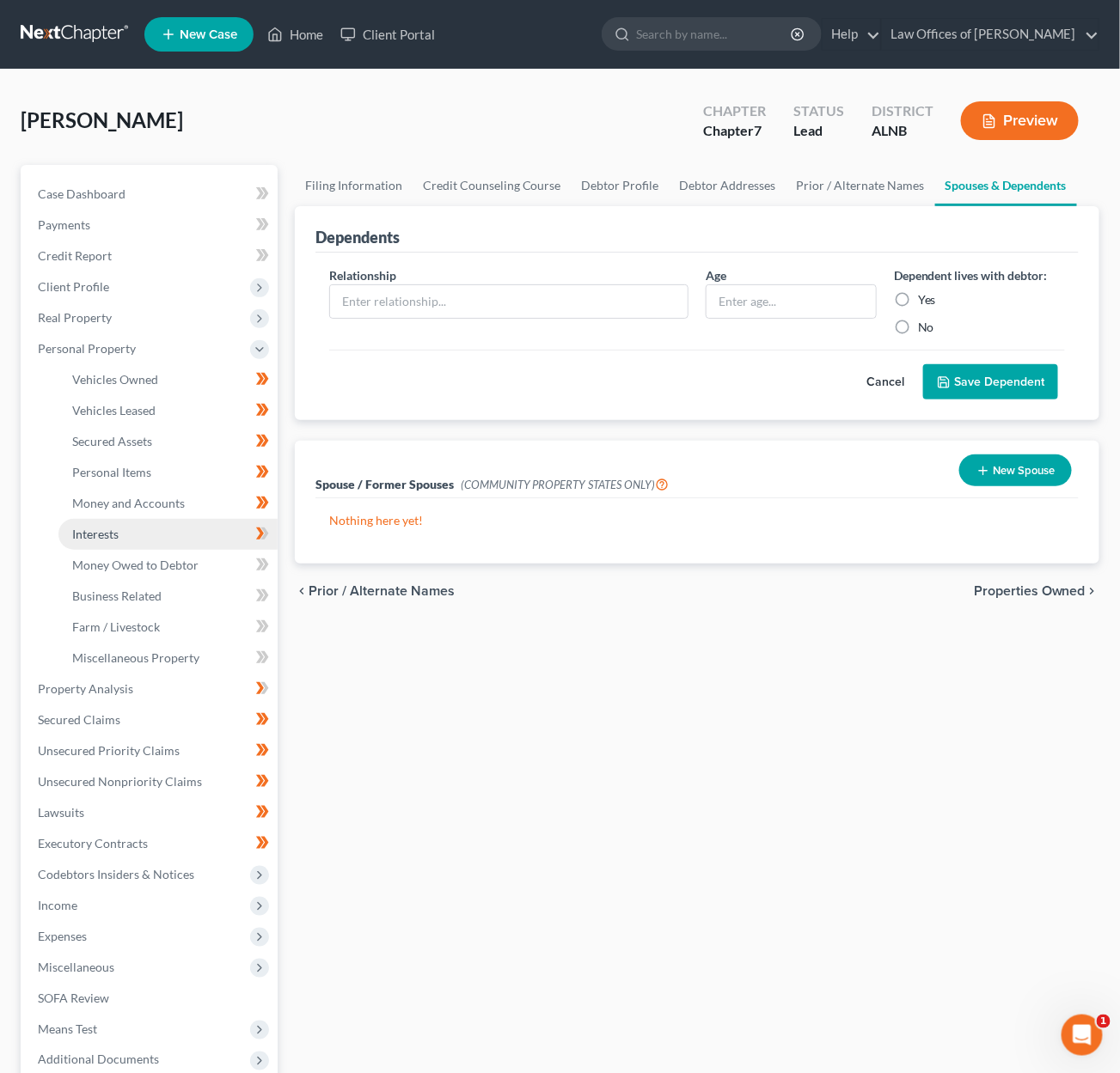
click at [161, 533] on link "Interests" at bounding box center [167, 534] width 219 height 31
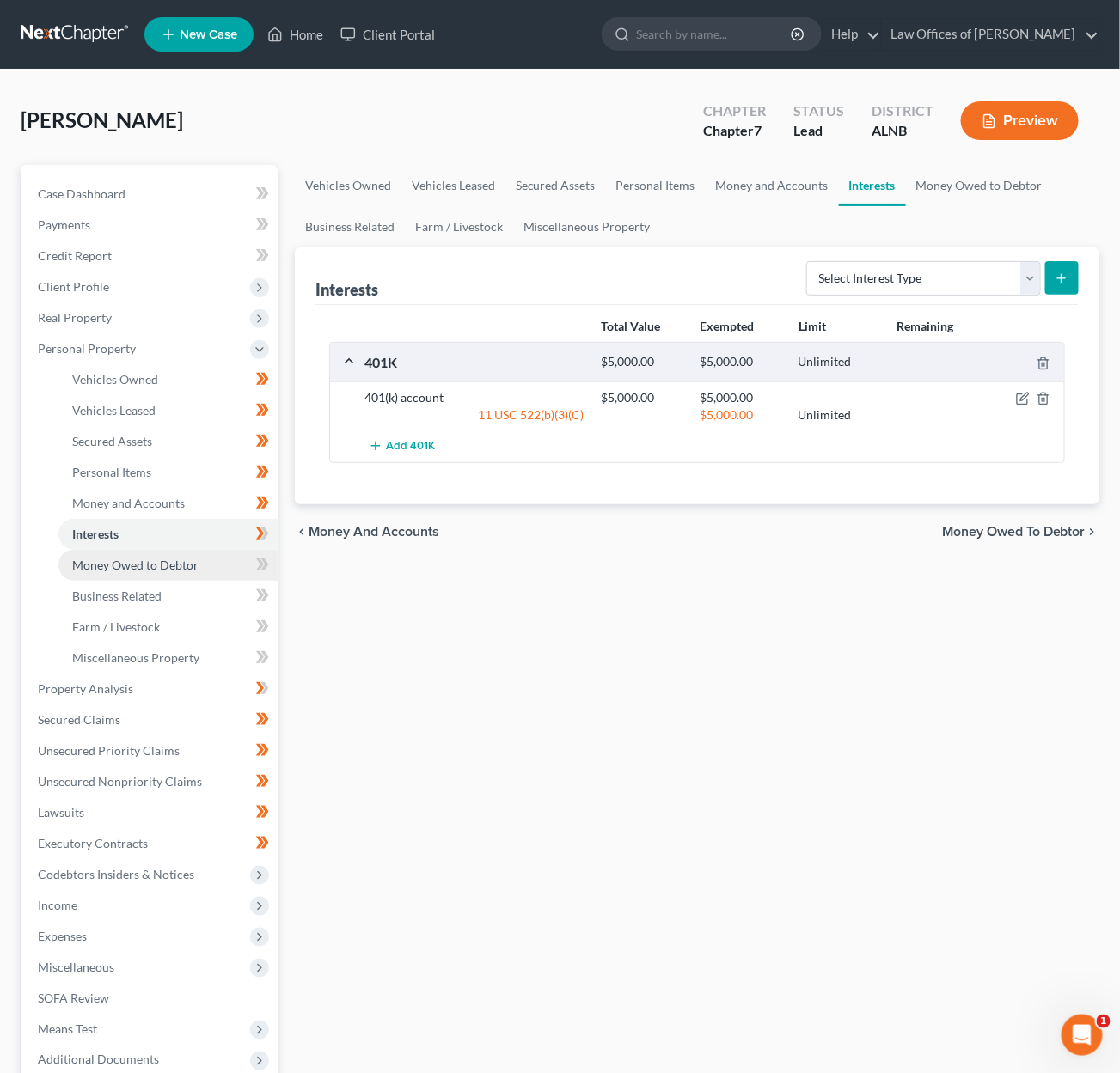
click at [159, 558] on span "Money Owed to Debtor" at bounding box center [135, 565] width 126 height 15
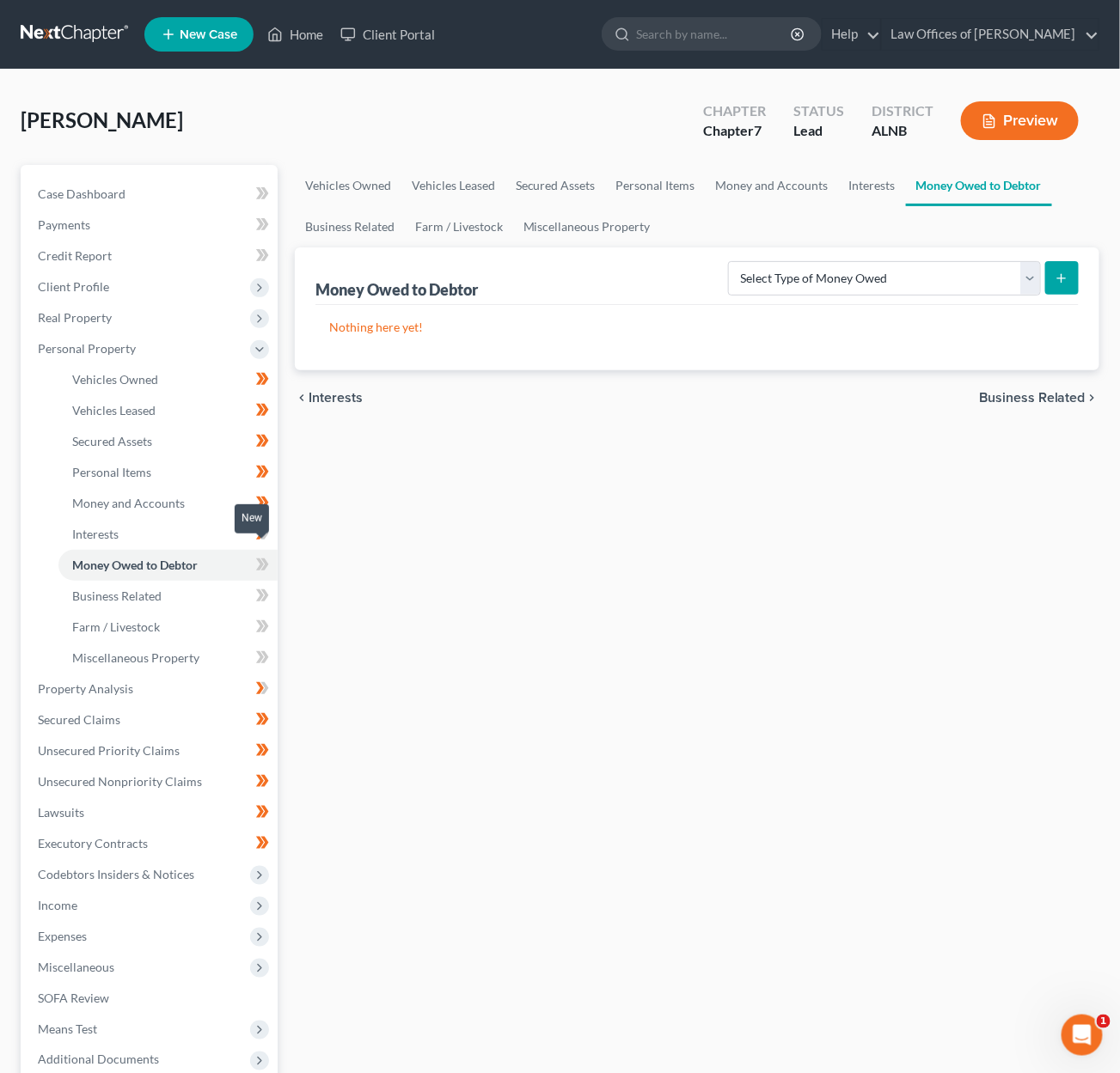
click at [270, 554] on span at bounding box center [262, 567] width 30 height 26
click at [225, 583] on link "Business Related" at bounding box center [167, 597] width 219 height 31
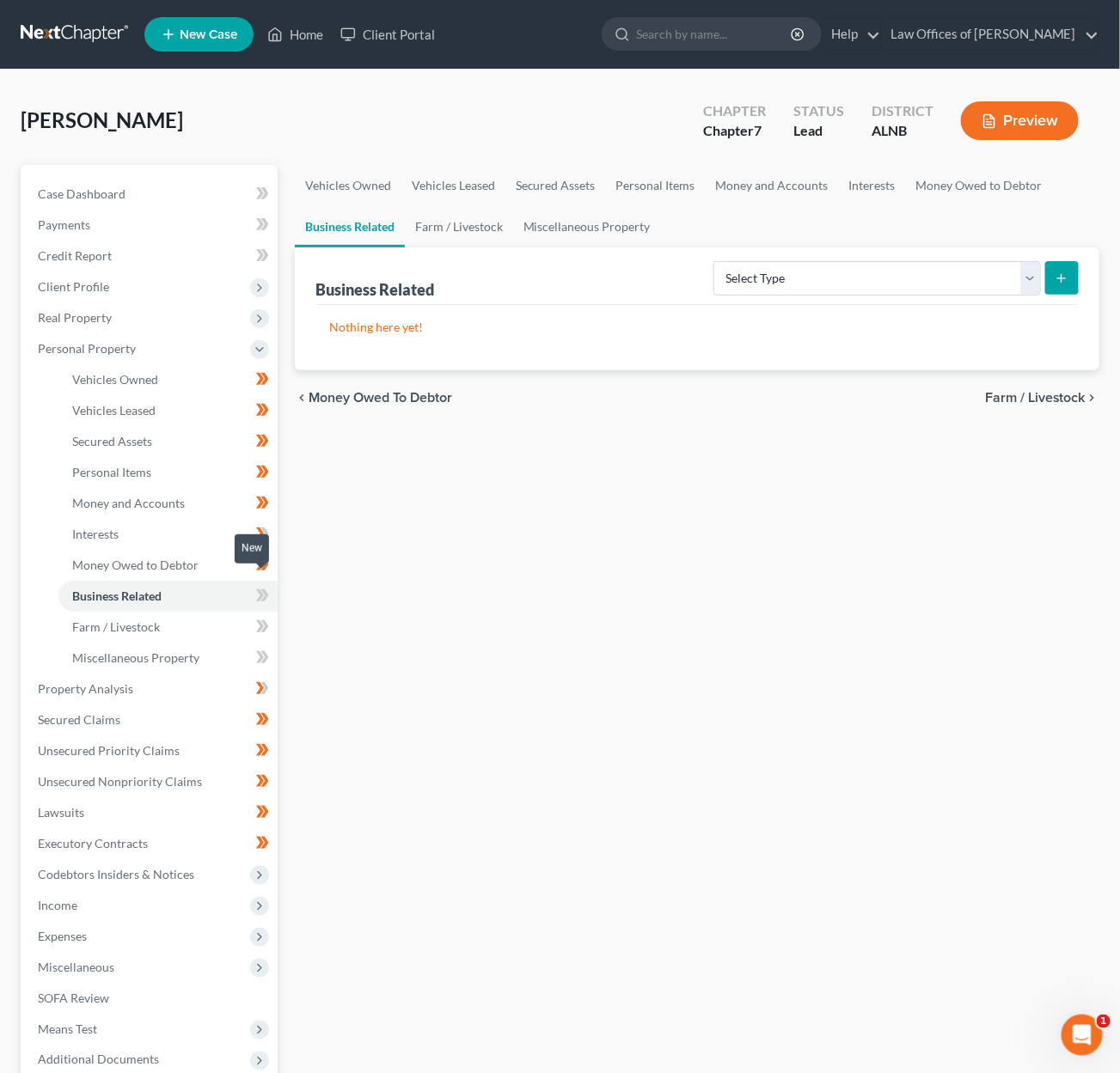
click at [260, 585] on icon at bounding box center [262, 596] width 13 height 22
click at [219, 611] on link "Farm / Livestock" at bounding box center [167, 627] width 219 height 31
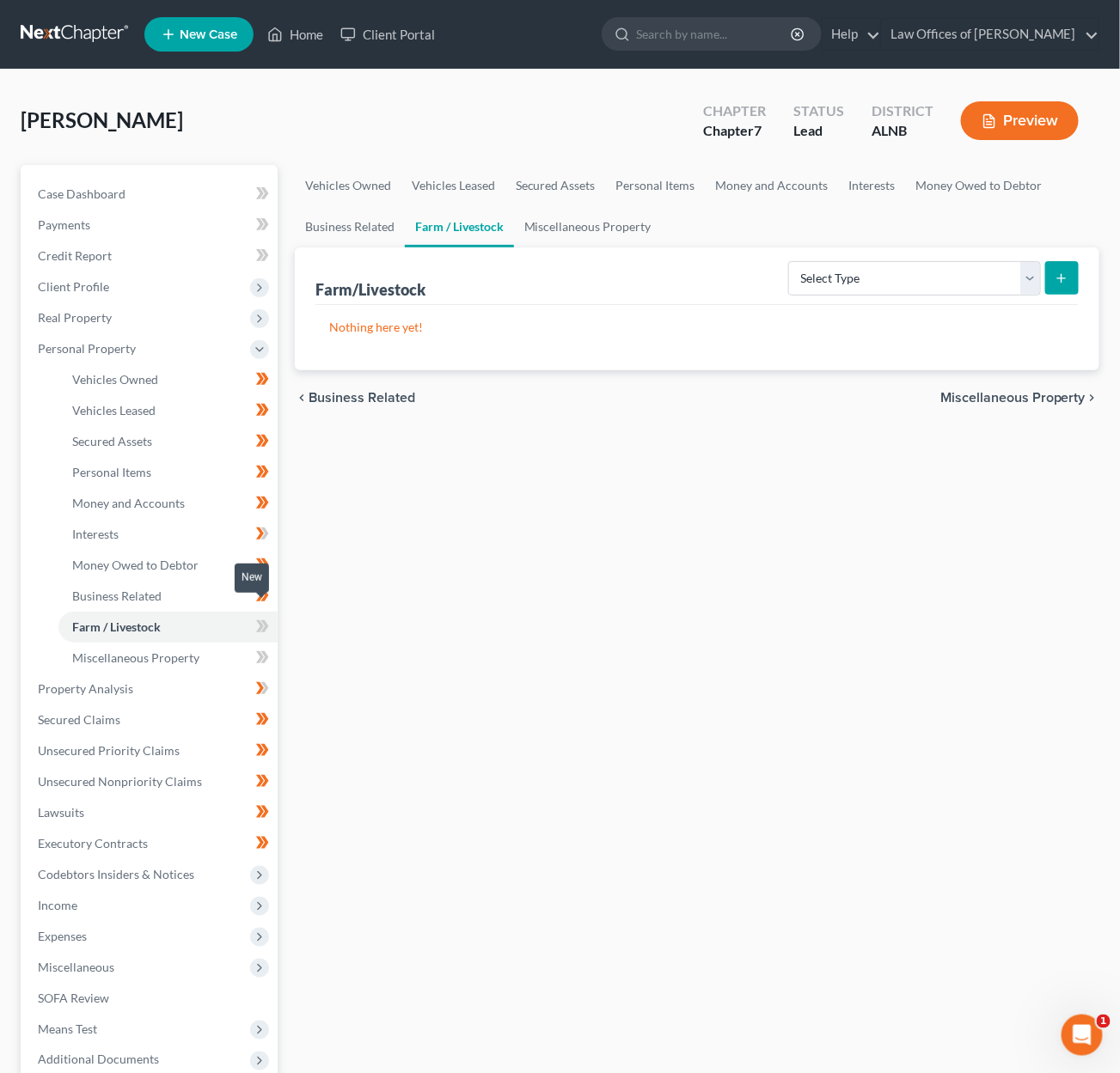
click at [271, 616] on span at bounding box center [262, 629] width 30 height 26
drag, startPoint x: 271, startPoint y: 609, endPoint x: 262, endPoint y: 613, distance: 9.8
click at [270, 616] on span at bounding box center [262, 629] width 30 height 26
click at [220, 646] on link "Miscellaneous Property" at bounding box center [167, 658] width 219 height 31
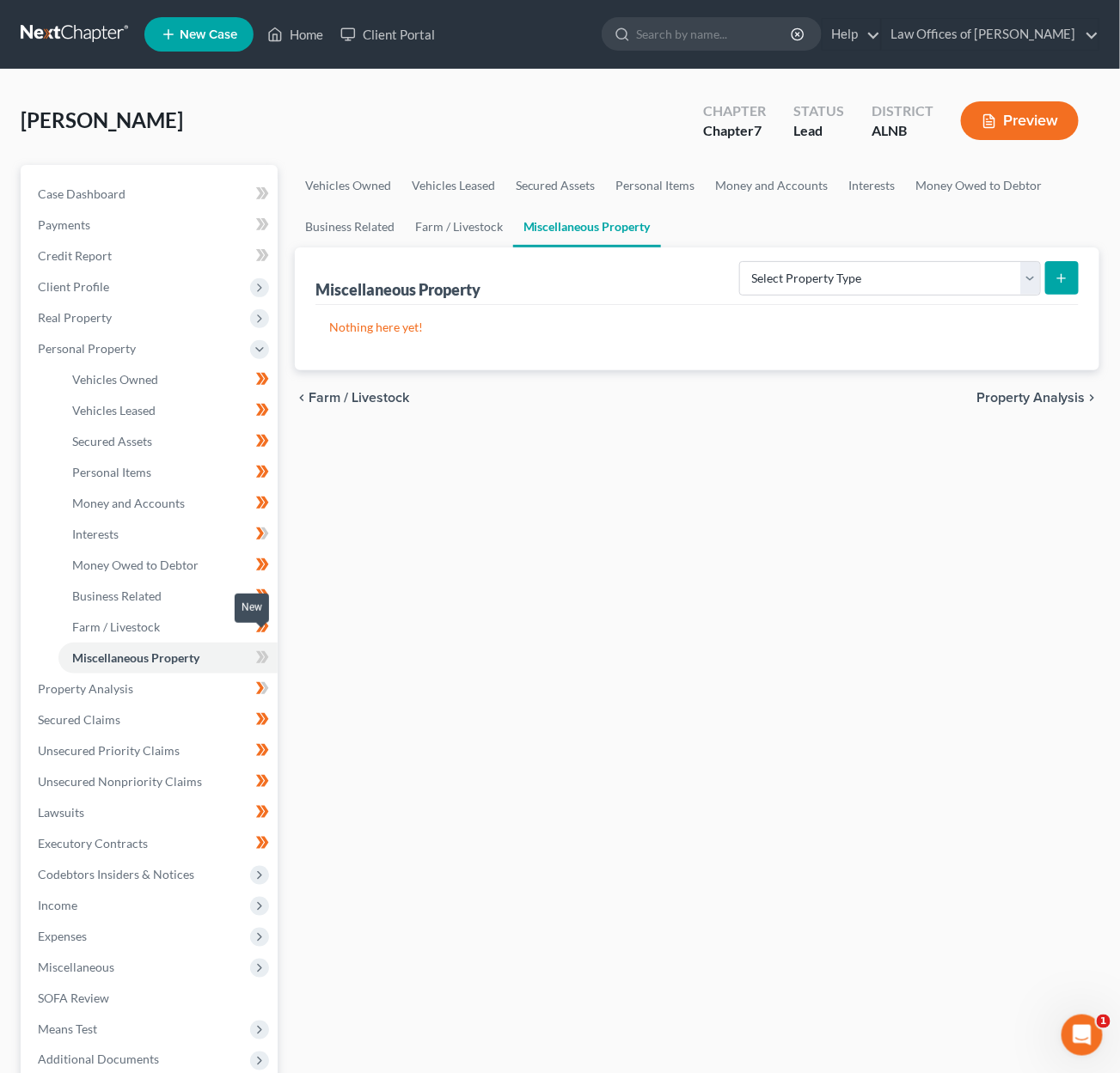
click at [259, 647] on icon at bounding box center [262, 657] width 13 height 22
click at [212, 677] on link "Property Analysis" at bounding box center [151, 689] width 254 height 31
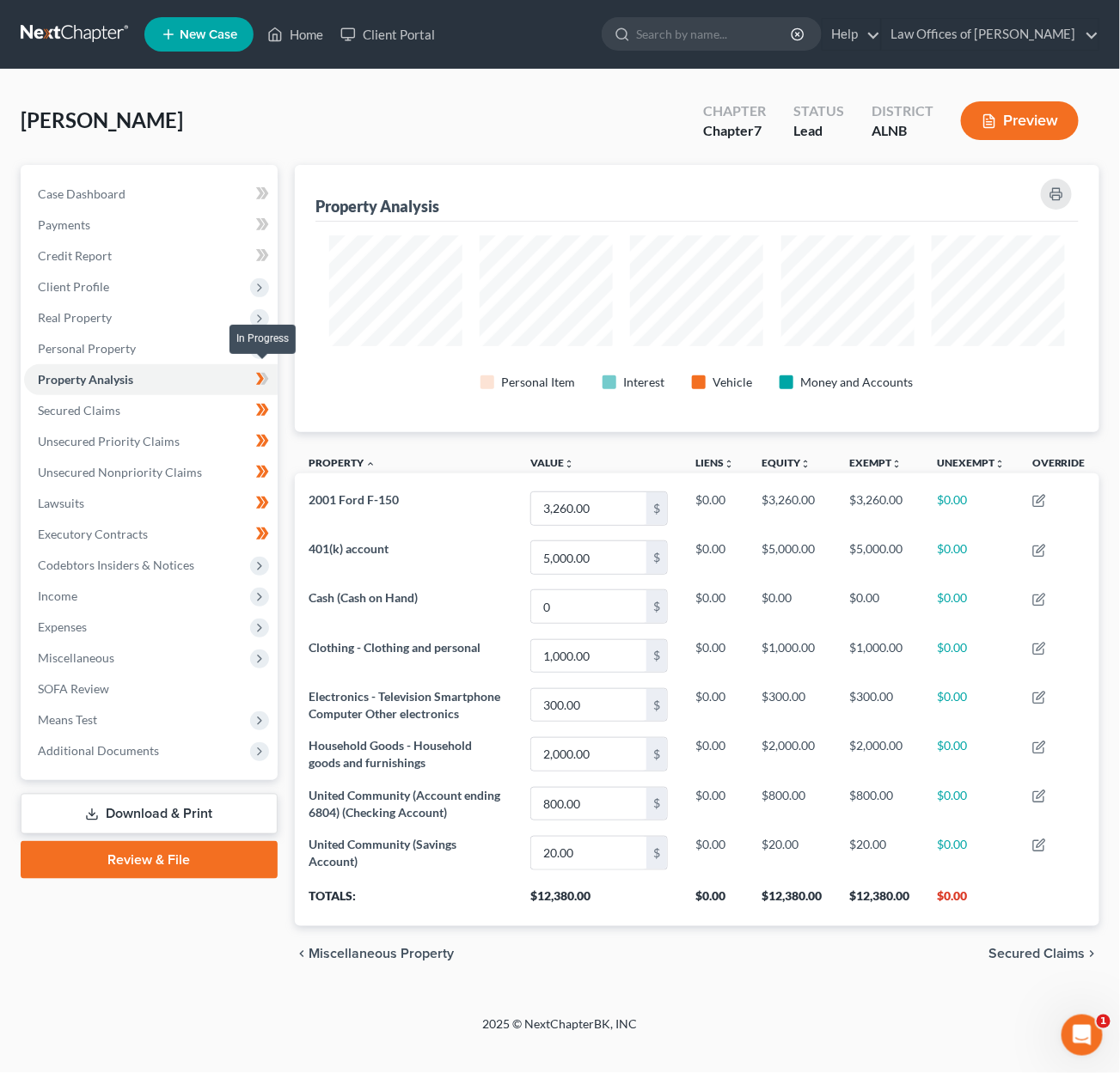
scroll to position [1, 0]
click at [264, 373] on icon at bounding box center [264, 379] width 8 height 12
click at [209, 395] on link "Secured Claims" at bounding box center [151, 410] width 254 height 31
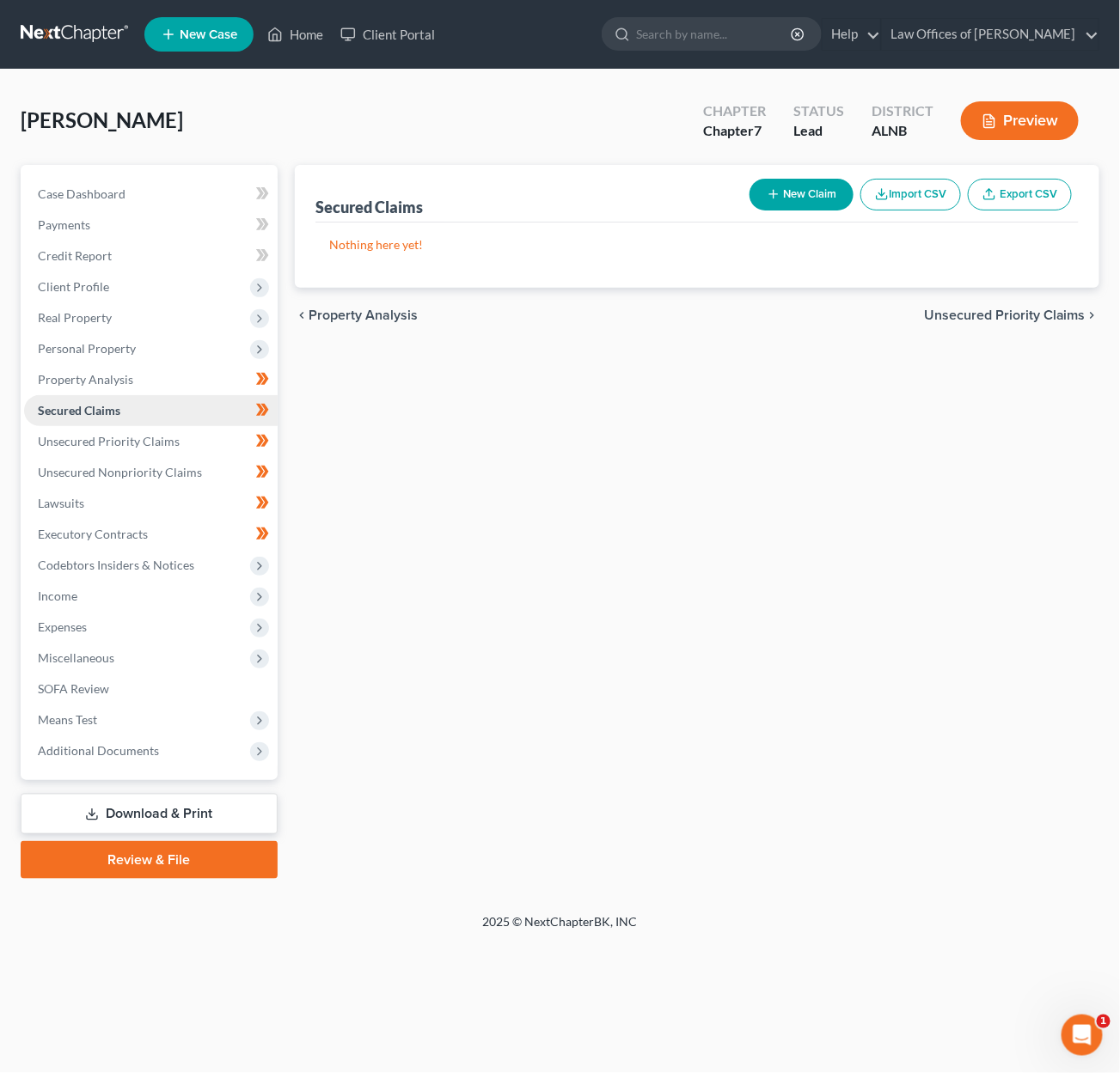
scroll to position [0, 2]
click at [191, 426] on link "Unsecured Priority Claims" at bounding box center [151, 442] width 254 height 31
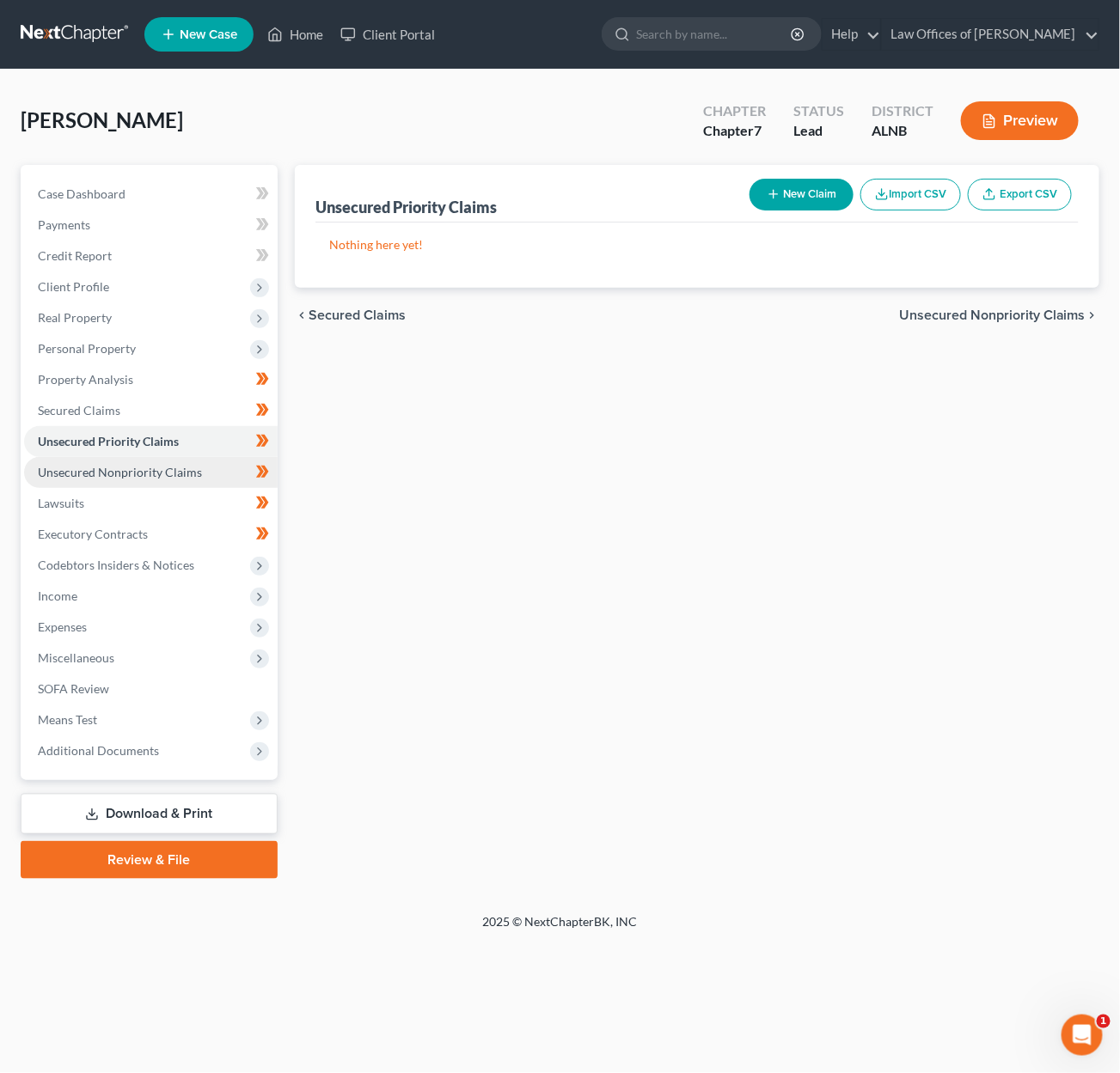
click at [179, 465] on span "Unsecured Nonpriority Claims" at bounding box center [120, 472] width 165 height 15
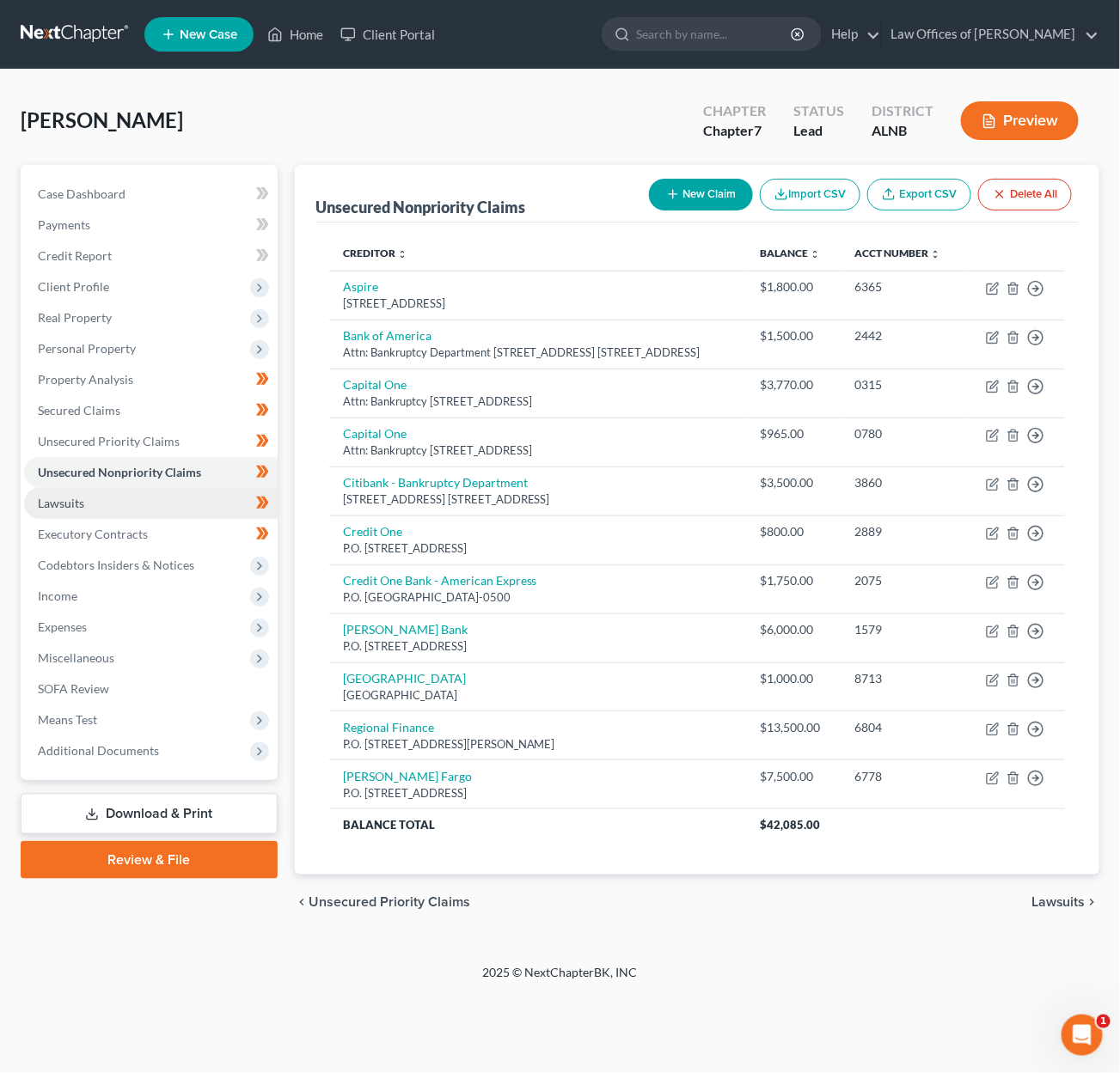
click at [125, 488] on link "Lawsuits" at bounding box center [151, 504] width 254 height 31
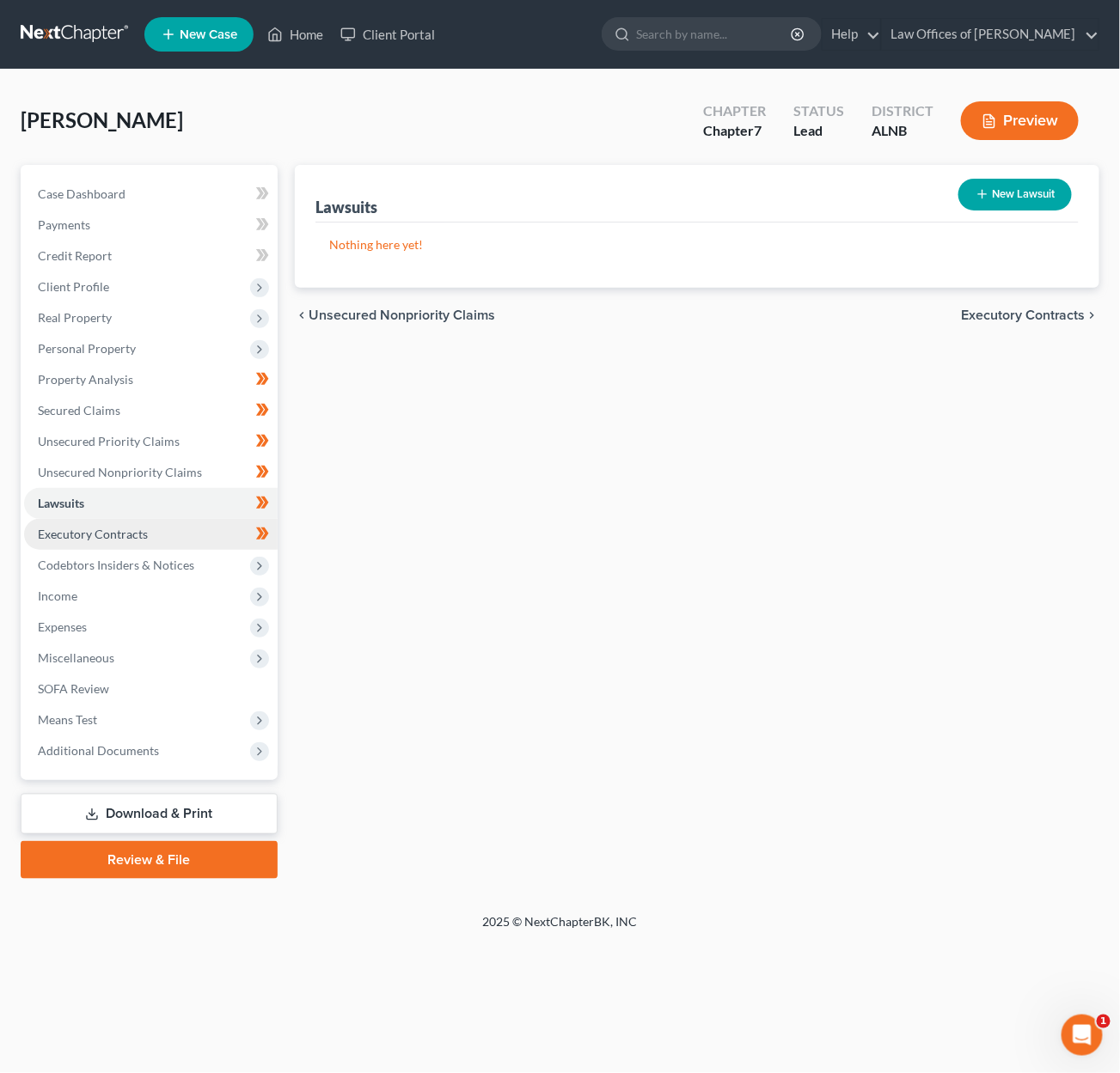
click at [161, 519] on link "Executory Contracts" at bounding box center [151, 534] width 254 height 31
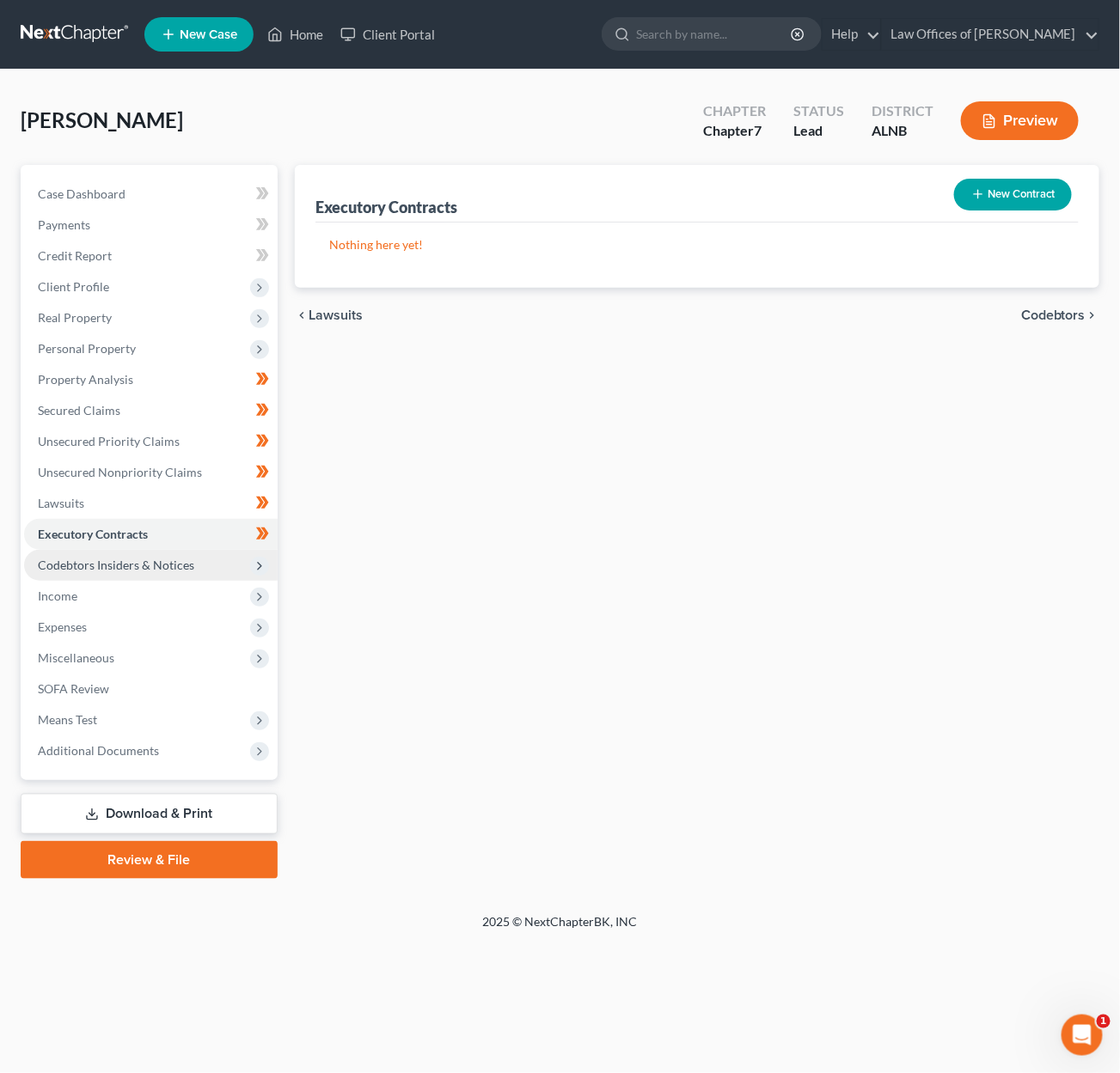
click at [193, 550] on span "Codebtors Insiders & Notices" at bounding box center [151, 566] width 254 height 31
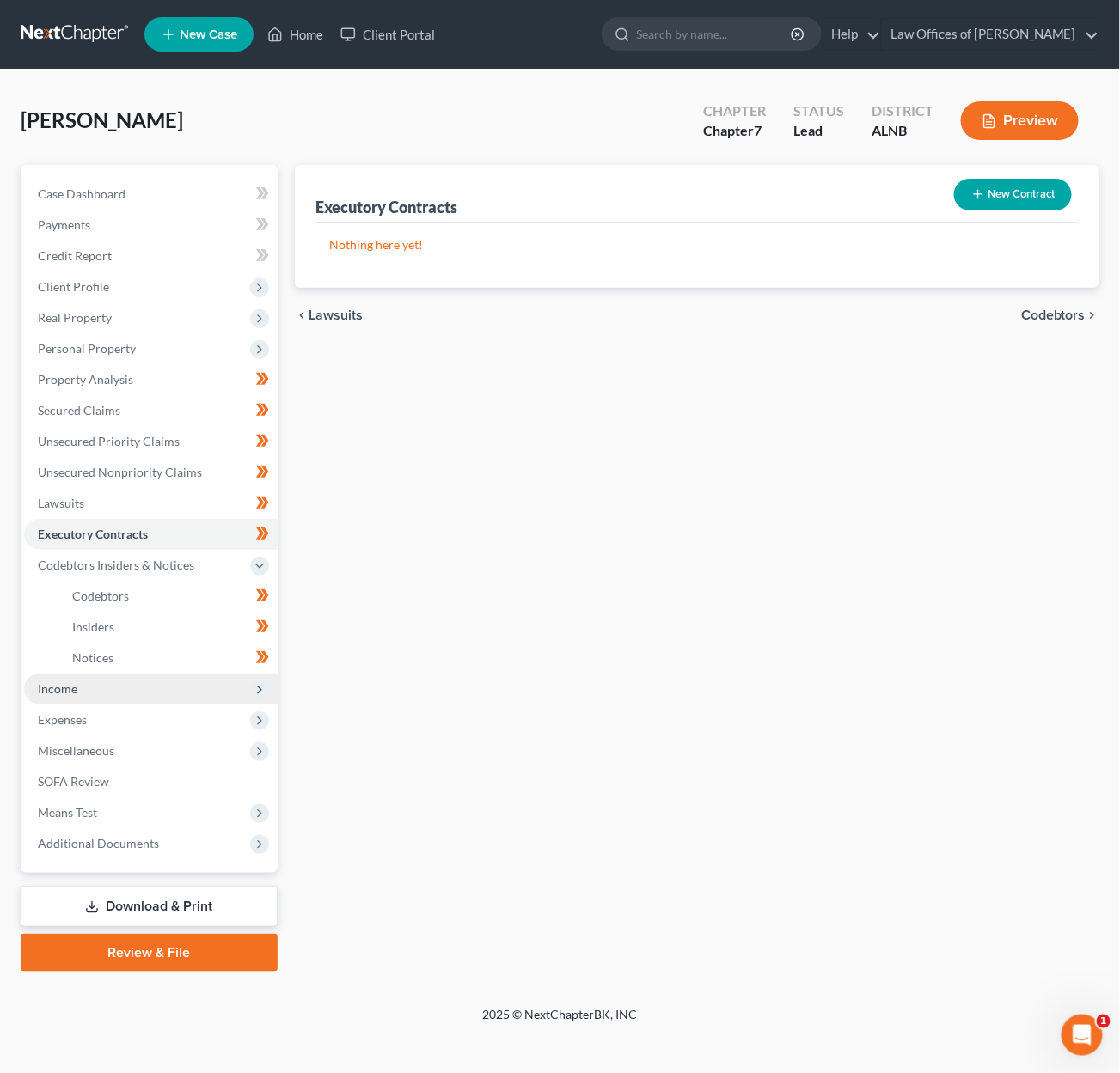
click at [197, 674] on span "Income" at bounding box center [151, 689] width 254 height 31
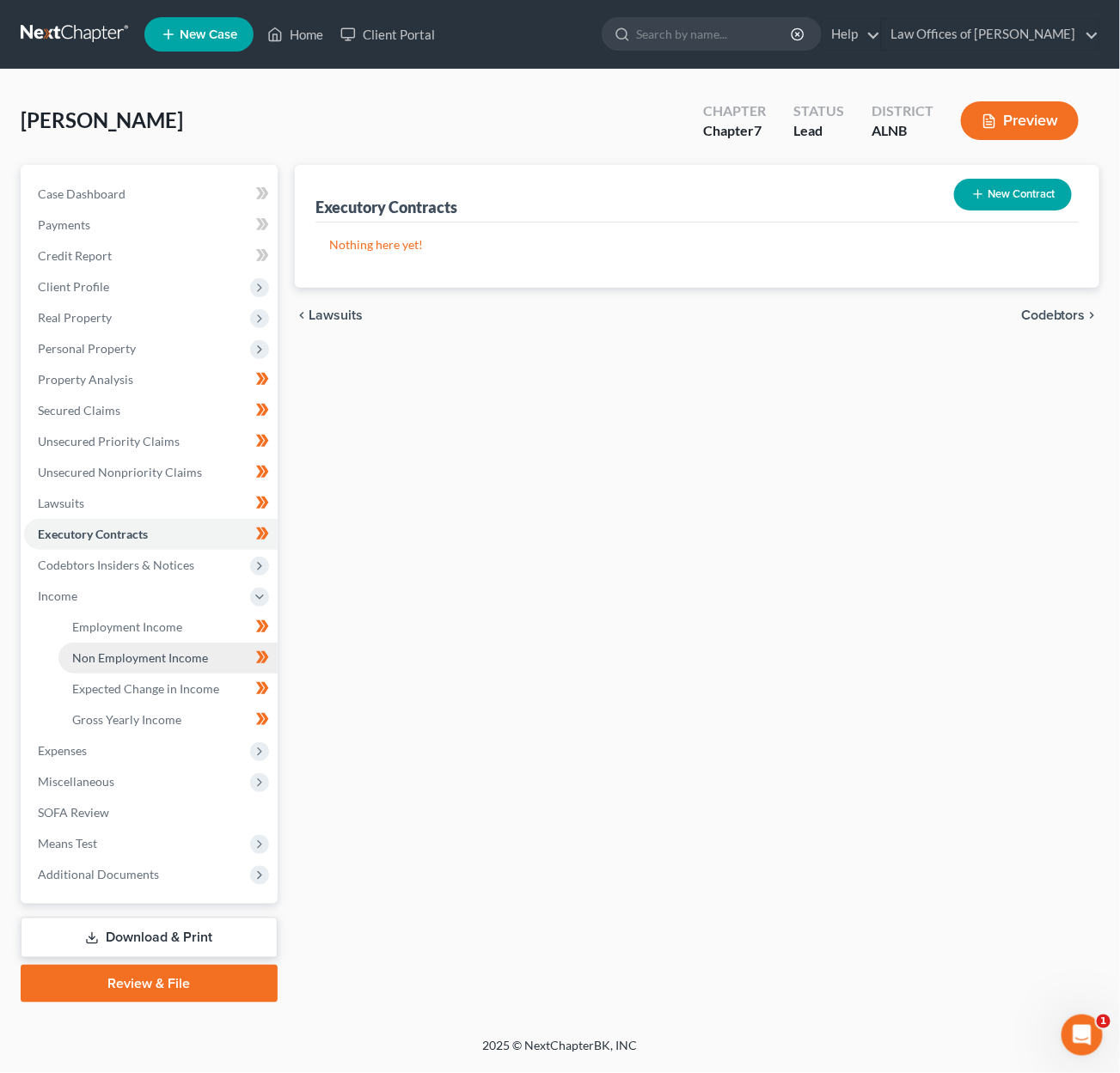
scroll to position [0, 2]
click at [202, 611] on link "Employment Income" at bounding box center [167, 627] width 219 height 31
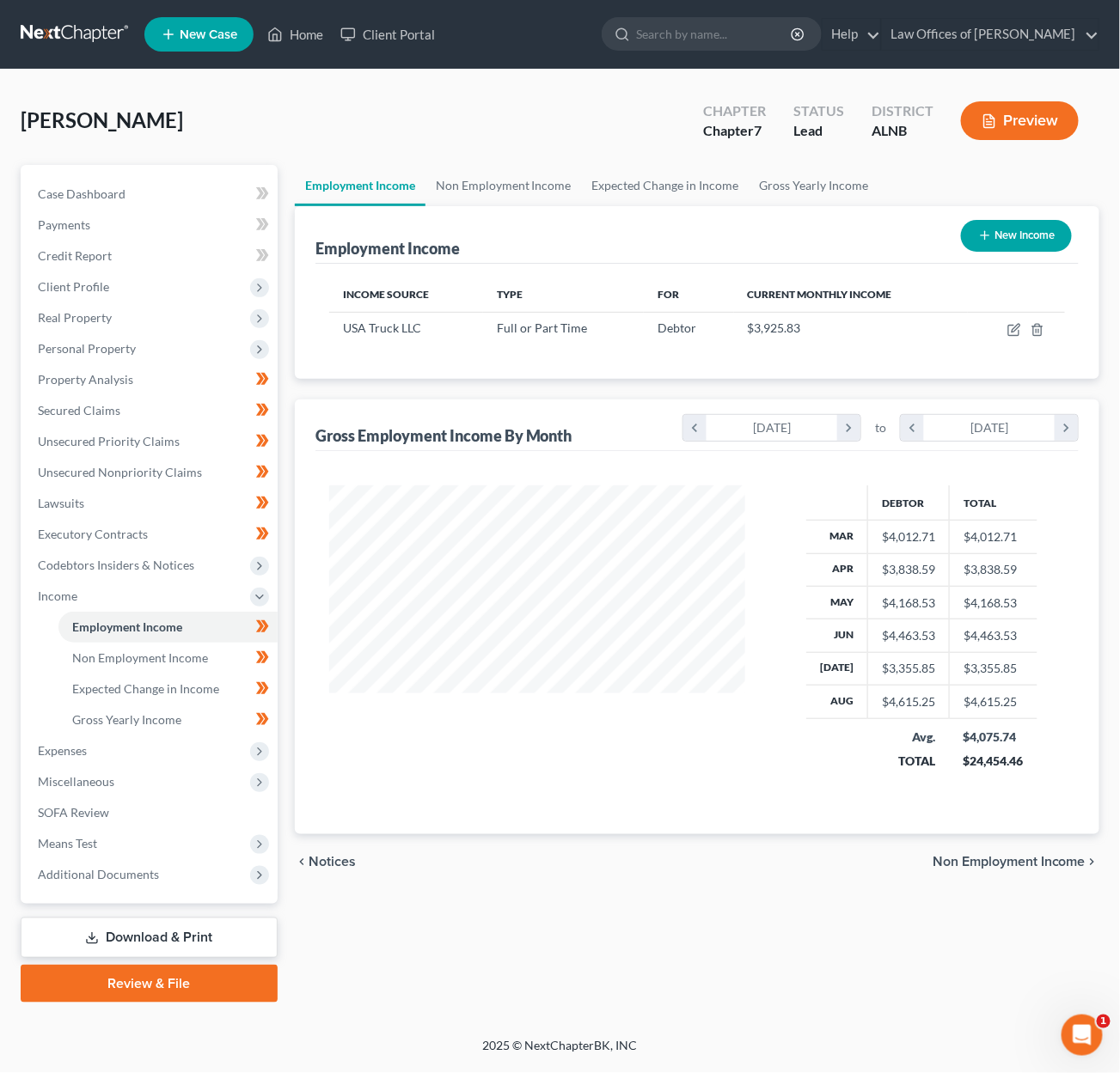
scroll to position [300, 449]
click at [1018, 325] on icon "button" at bounding box center [1014, 330] width 14 height 14
select select "0"
select select "2"
select select "3"
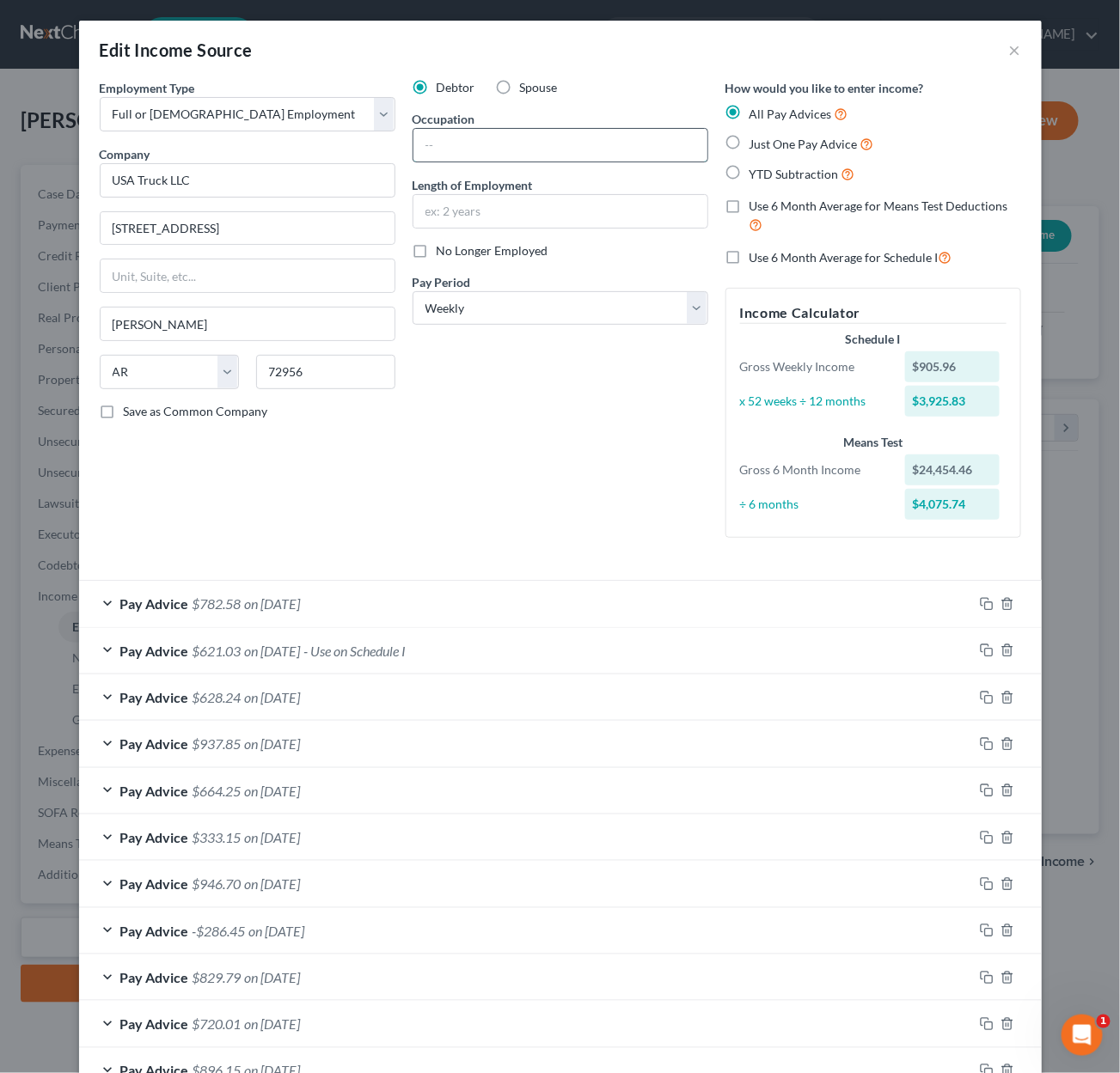
click at [506, 146] on input "text" at bounding box center [560, 145] width 294 height 33
type input "Over the road truck driver"
click at [528, 213] on input "text" at bounding box center [560, 211] width 294 height 33
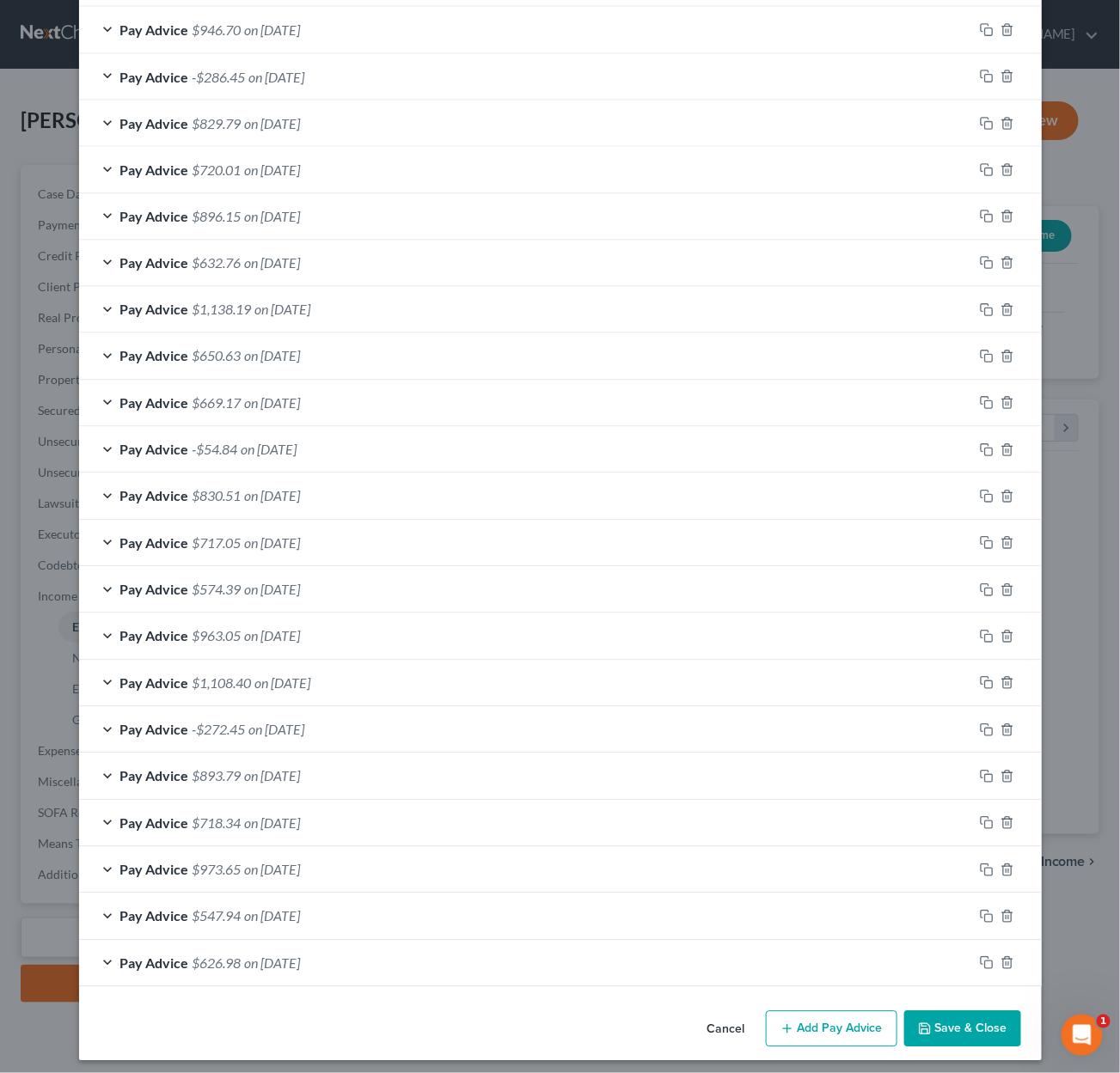
scroll to position [851, 0]
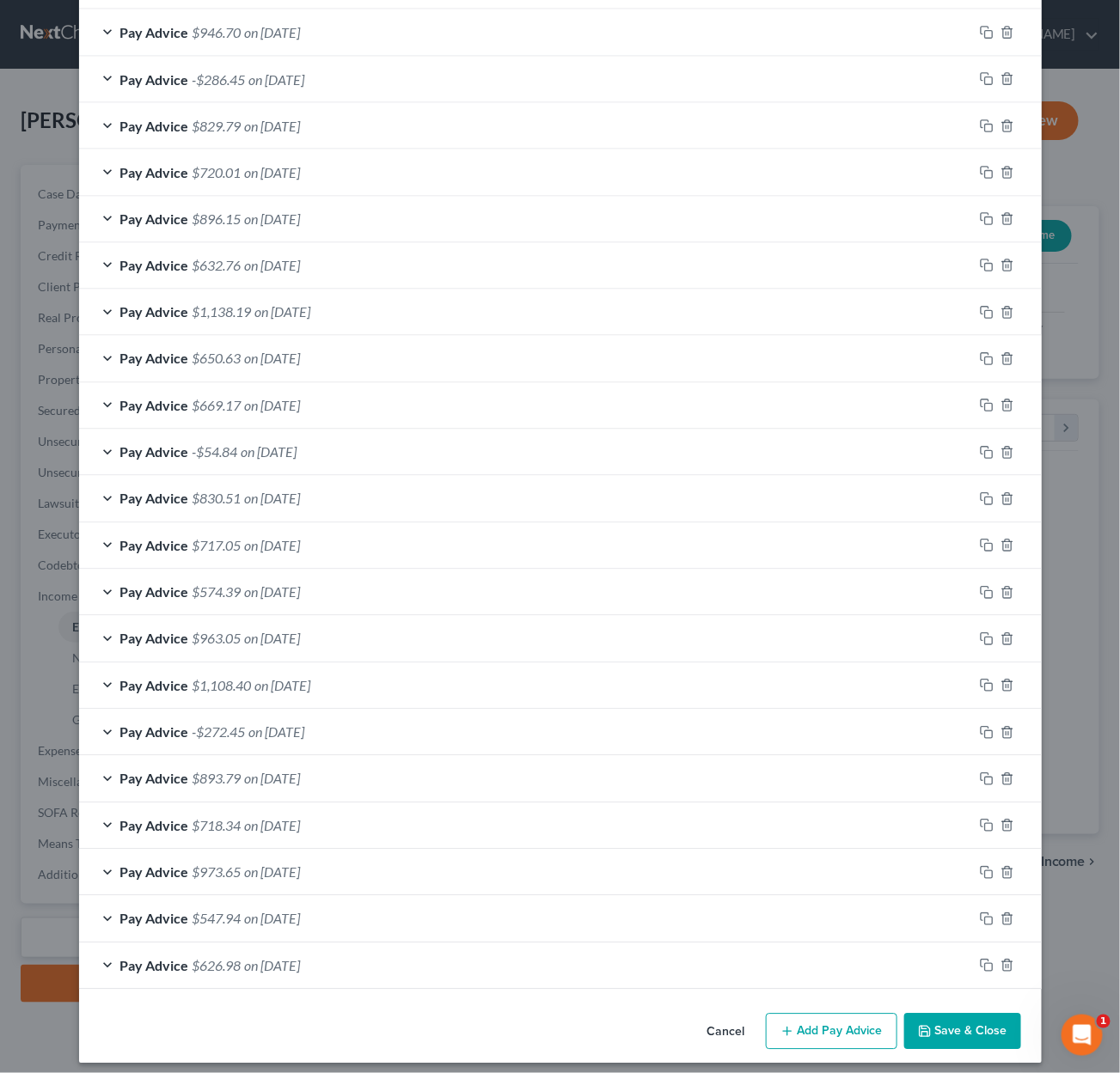
type input "5 years"
click at [954, 1016] on button "Save & Close" at bounding box center [962, 1032] width 117 height 36
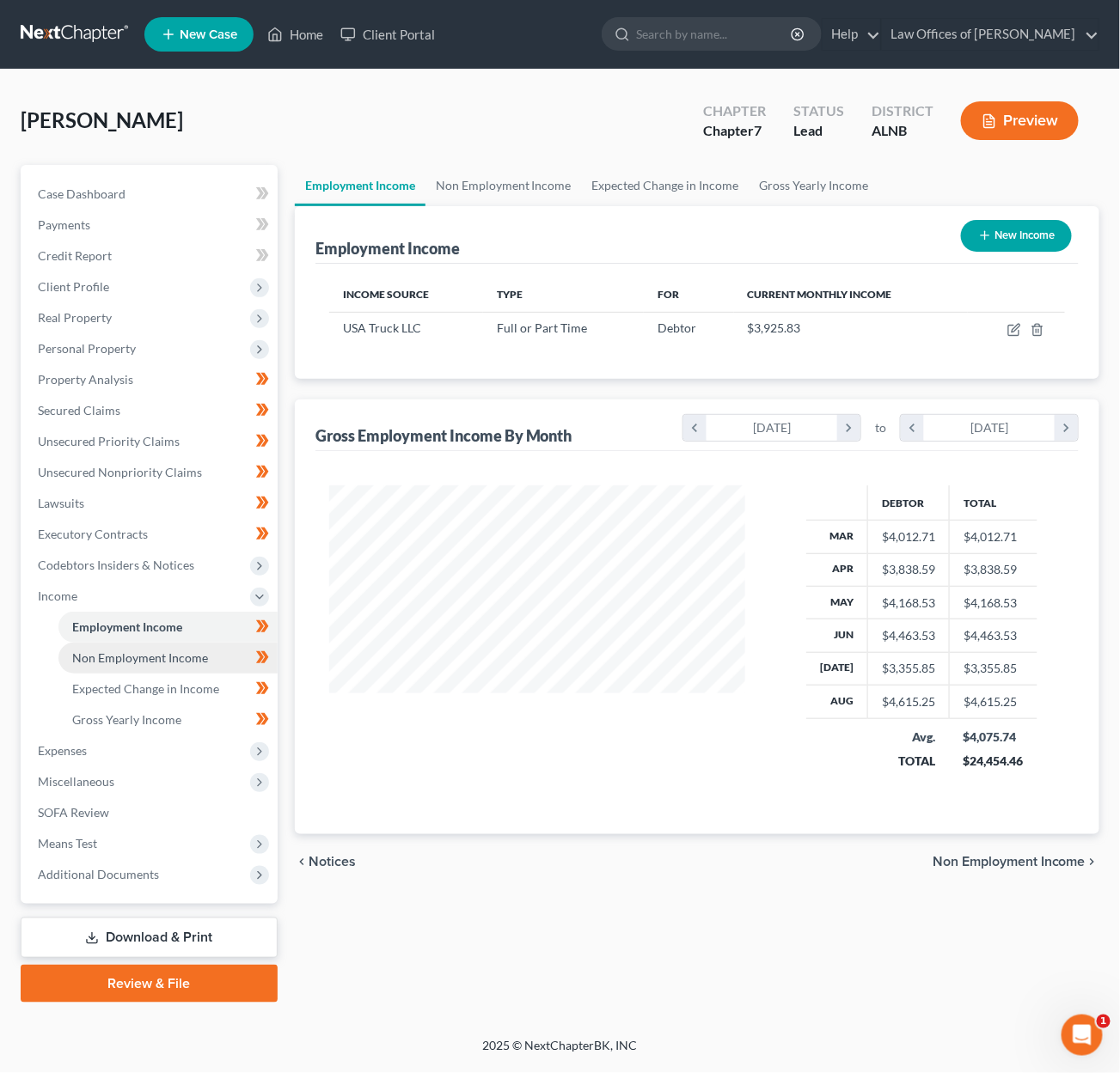
click at [146, 650] on span "Non Employment Income" at bounding box center [139, 657] width 136 height 15
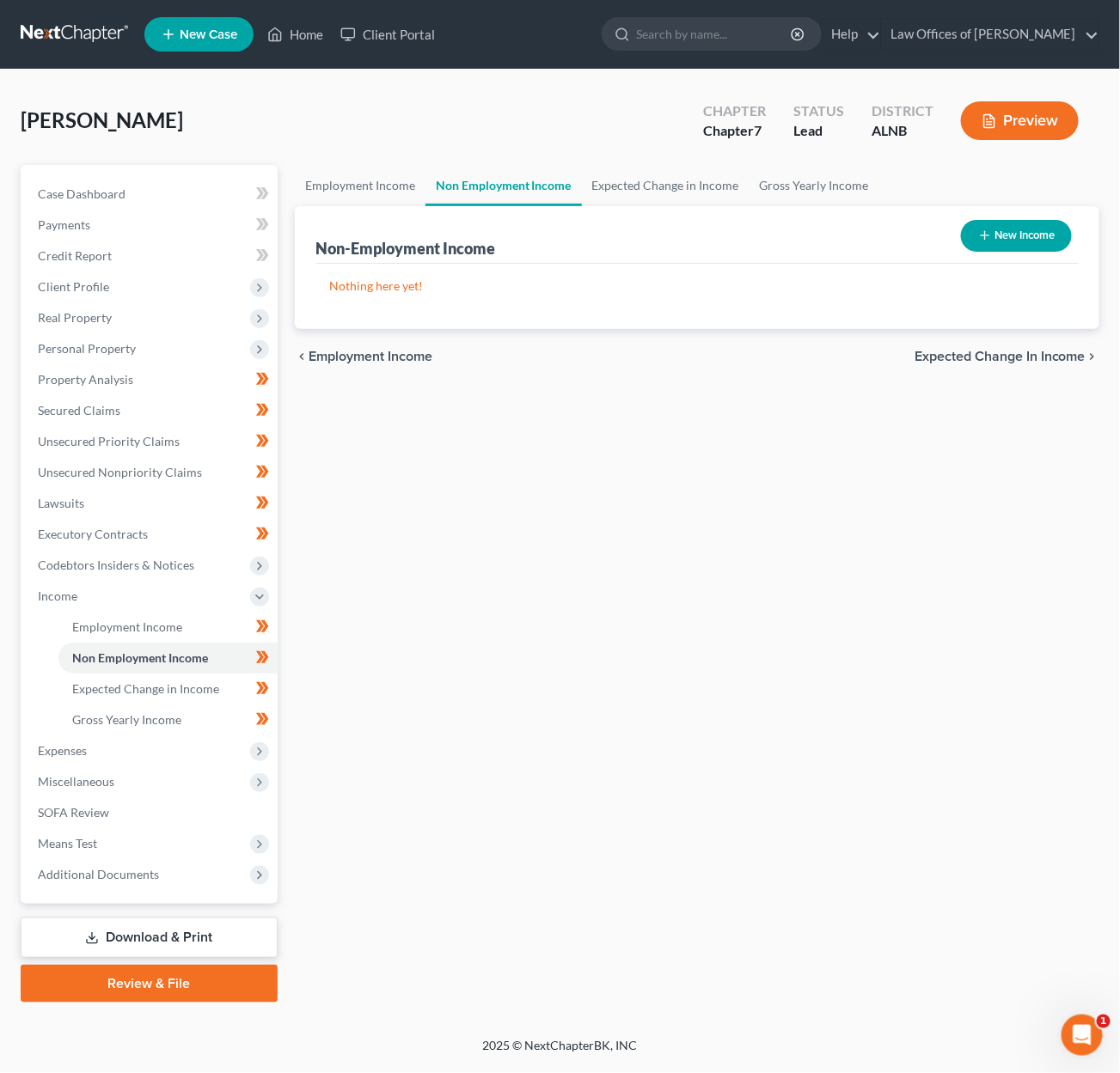
click at [1005, 233] on button "New Income" at bounding box center [1016, 236] width 111 height 32
select select "0"
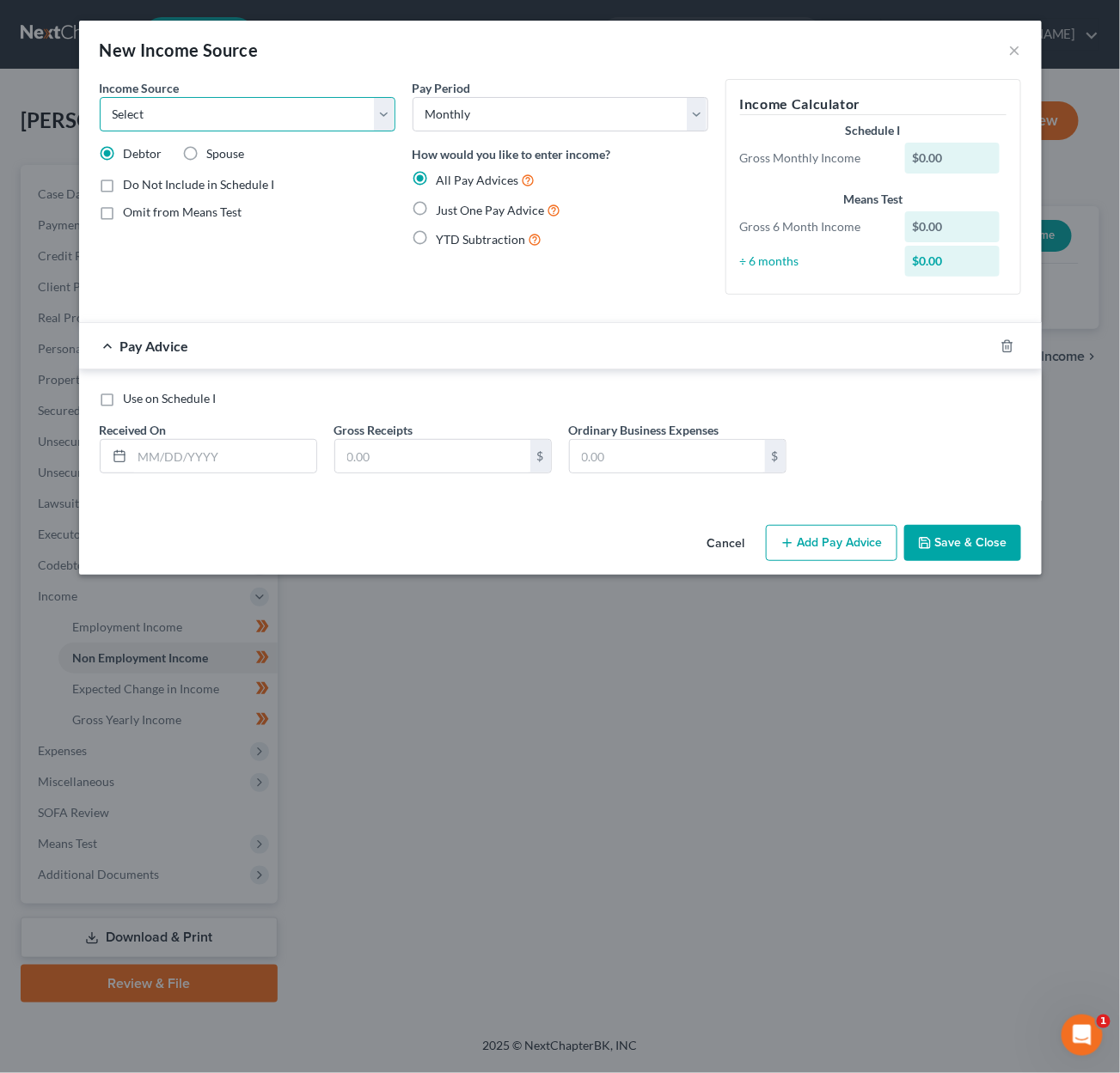
select select "13"
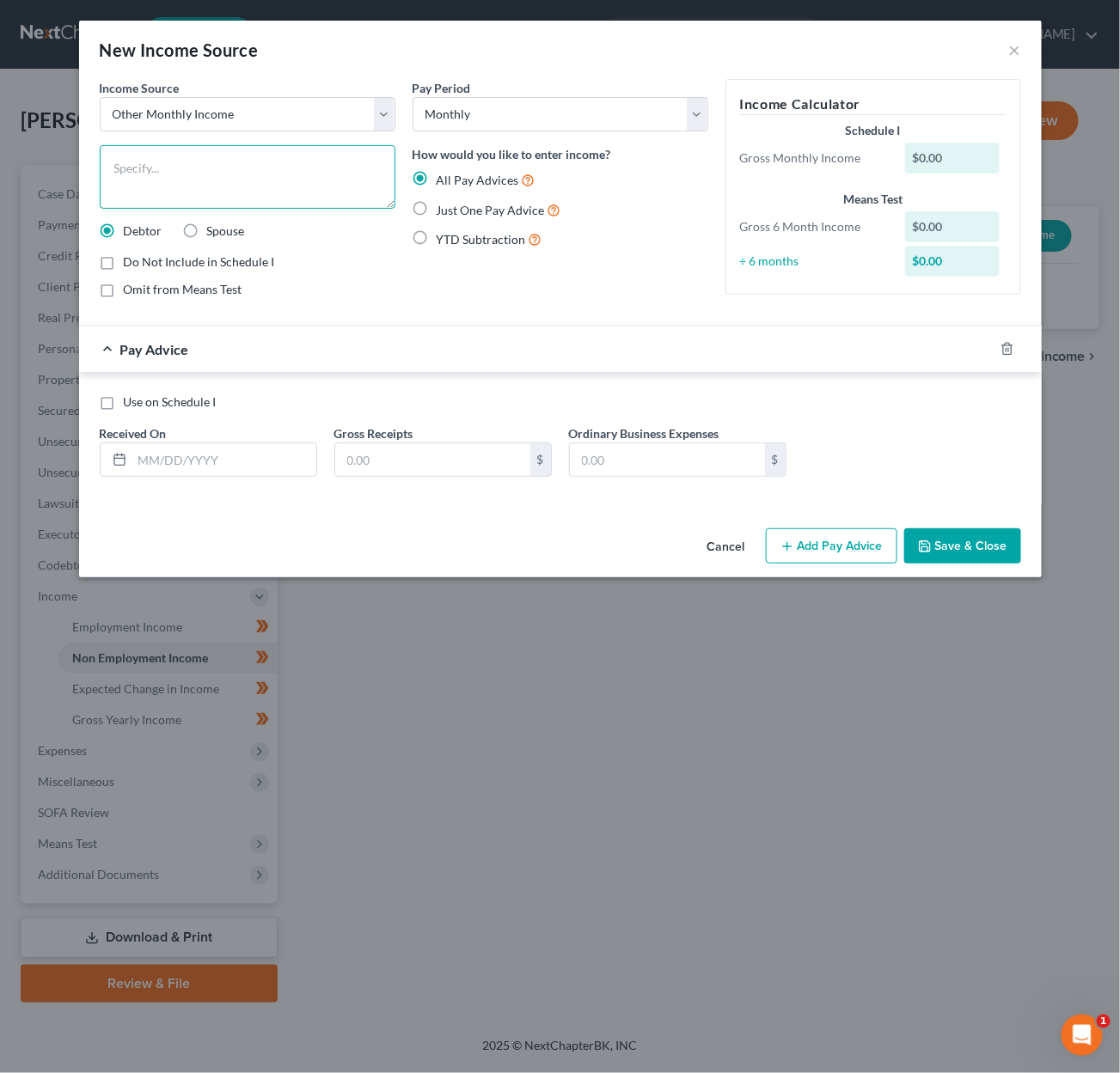
click at [167, 184] on textarea at bounding box center [247, 177] width 295 height 63
type textarea "Per diem for food while on the road truck driving"
click at [498, 205] on span "Just One Pay Advice" at bounding box center [490, 210] width 108 height 15
click at [455, 205] on input "Just One Pay Advice" at bounding box center [449, 205] width 11 height 11
radio input "true"
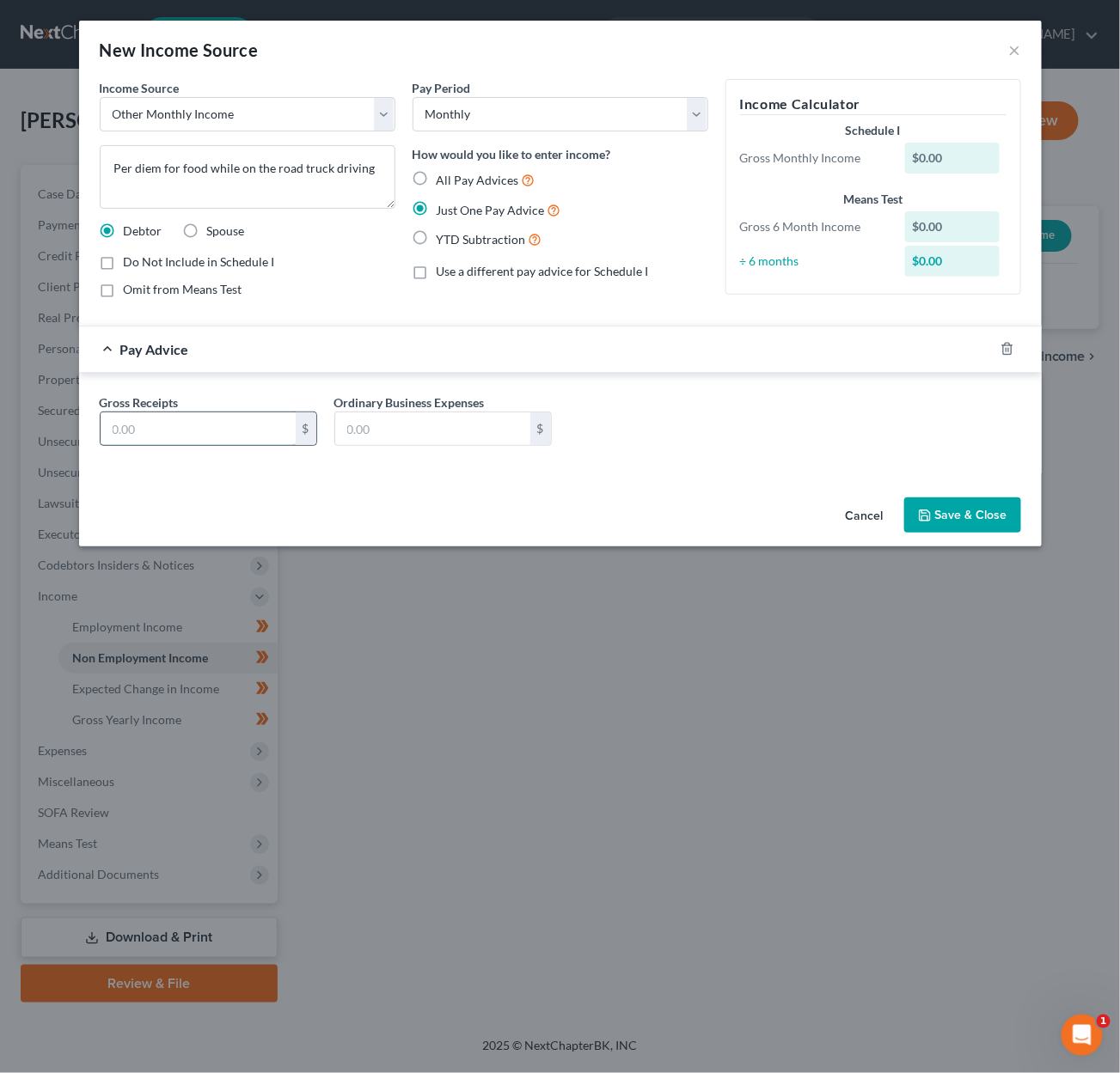
click at [230, 436] on input "text" at bounding box center [197, 429] width 195 height 33
type input "1,915"
click at [952, 511] on button "Save & Close" at bounding box center [962, 516] width 117 height 36
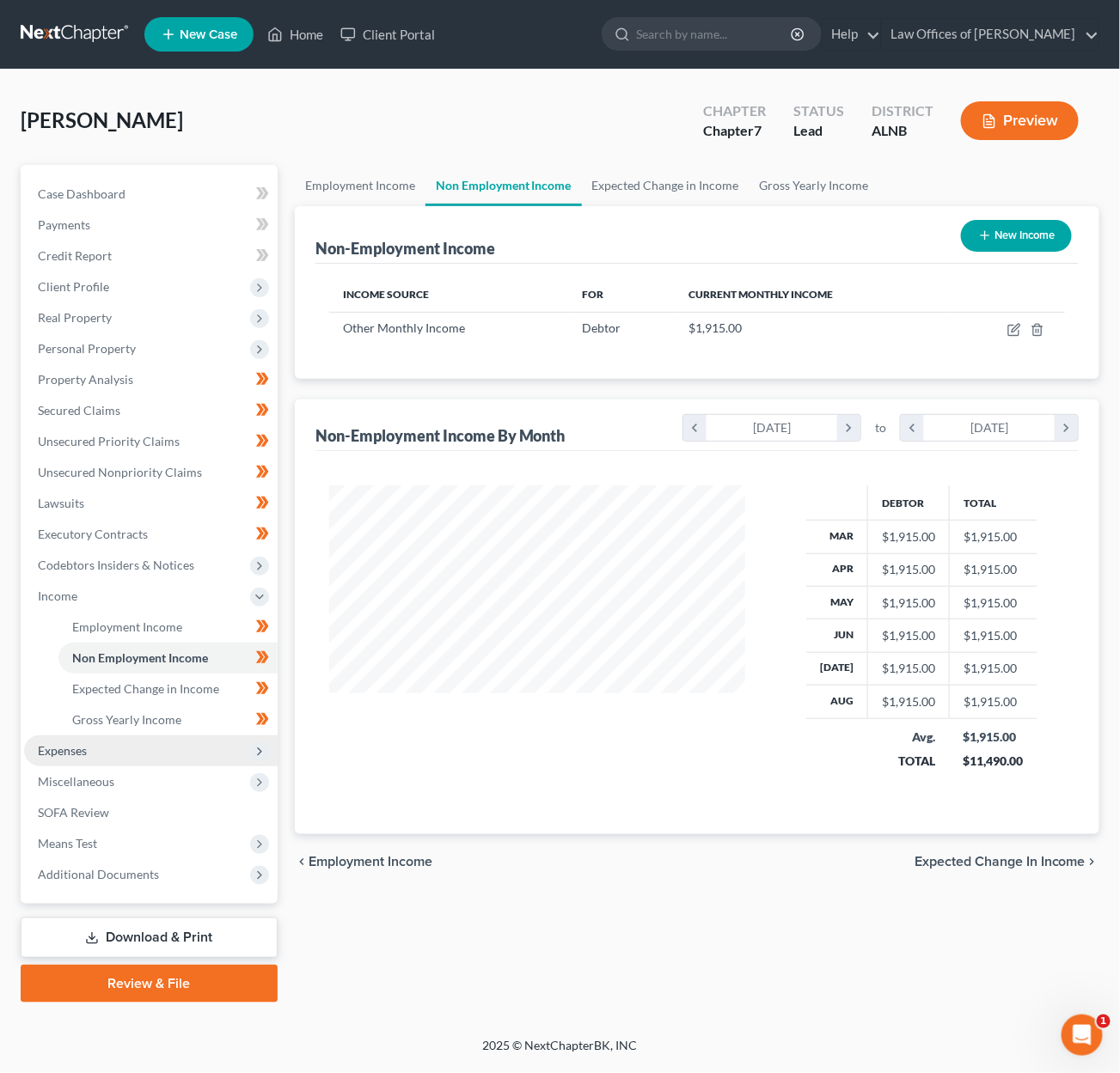
click at [137, 735] on span "Expenses" at bounding box center [151, 751] width 254 height 31
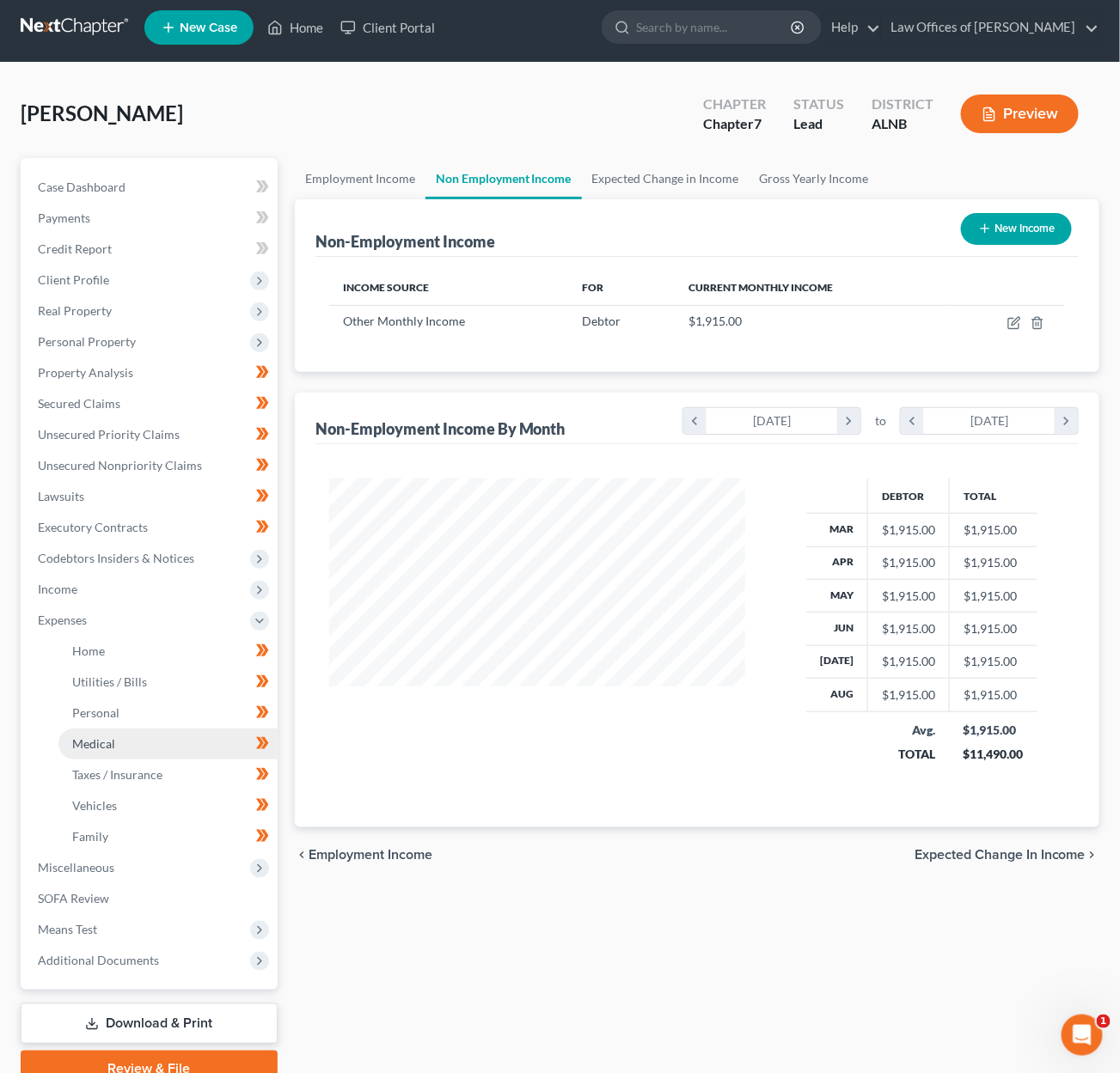
scroll to position [8, 0]
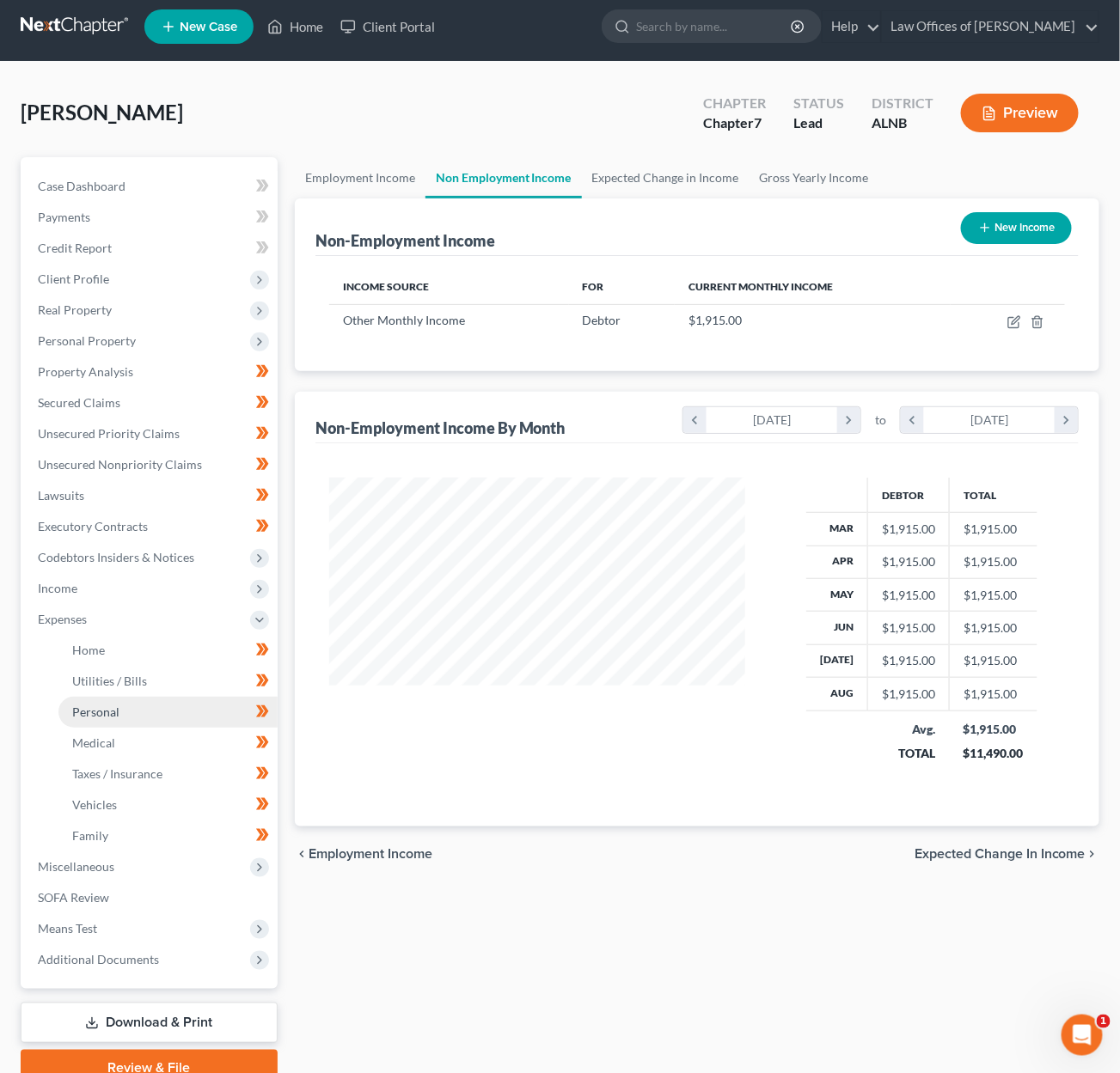
click at [102, 705] on span "Personal" at bounding box center [95, 712] width 48 height 15
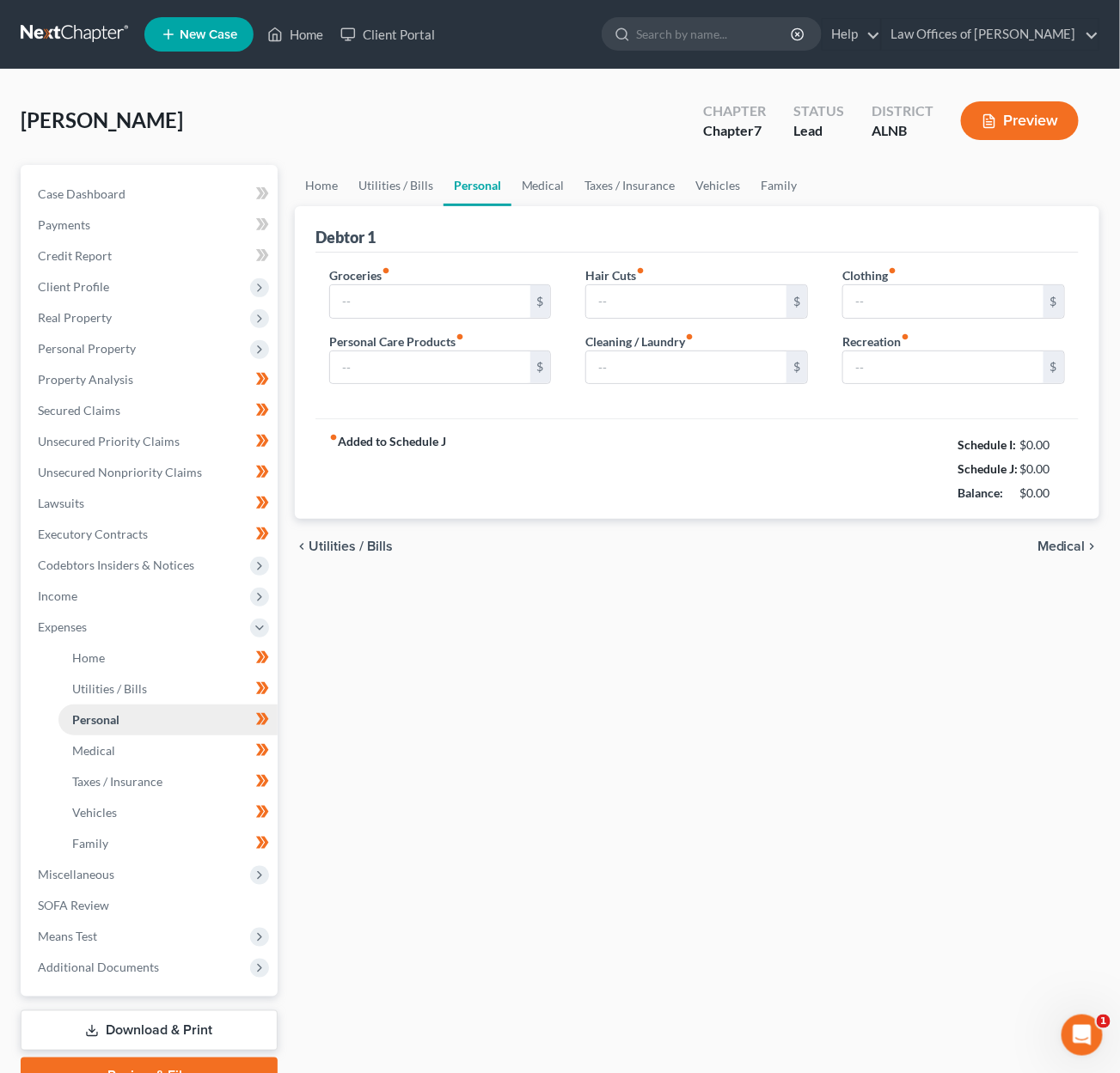
type input "300.00"
type input "50.00"
type input "20.00"
type input "40.00"
type input "0.00"
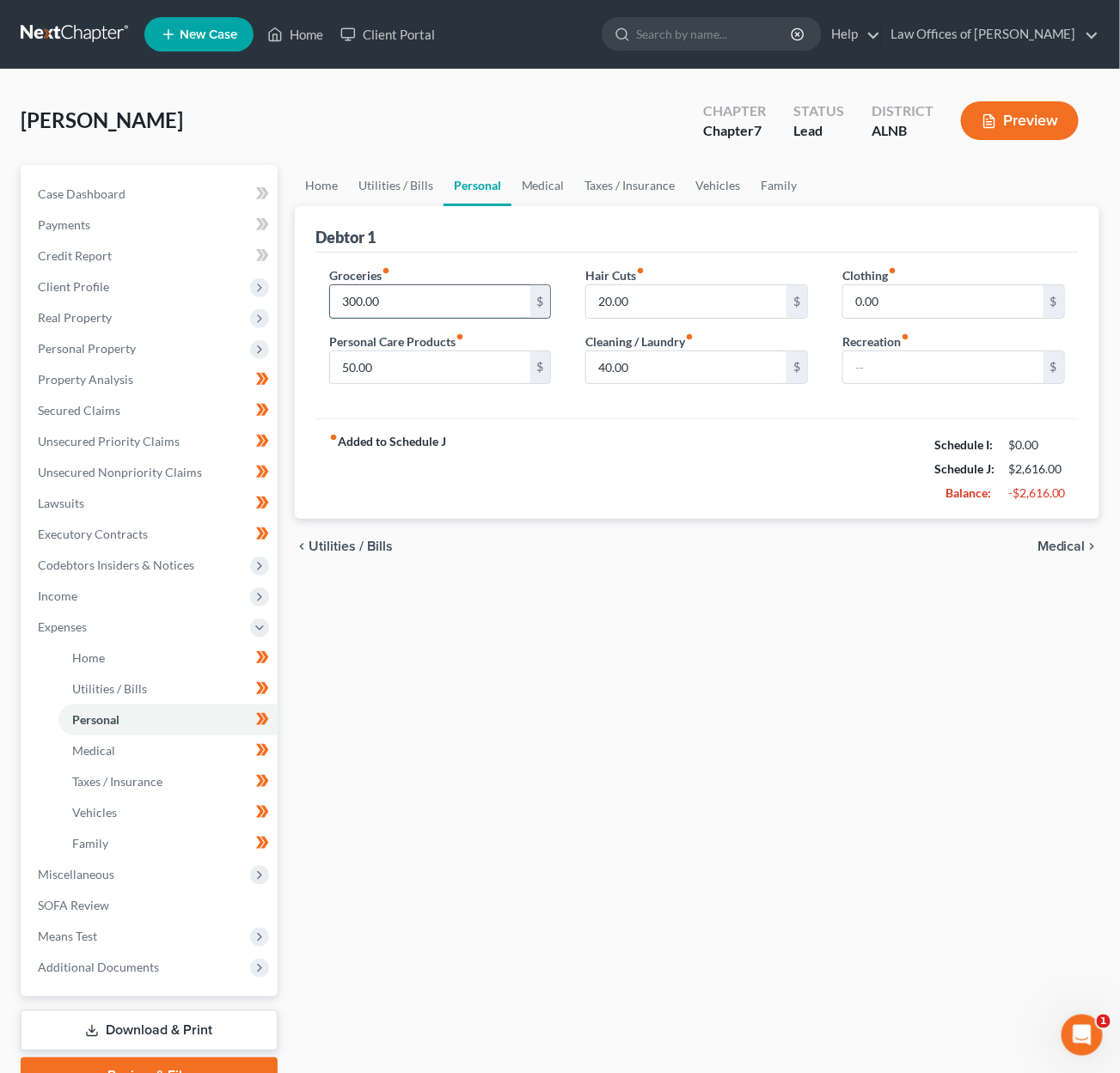
click at [368, 298] on input "300.00" at bounding box center [430, 301] width 200 height 33
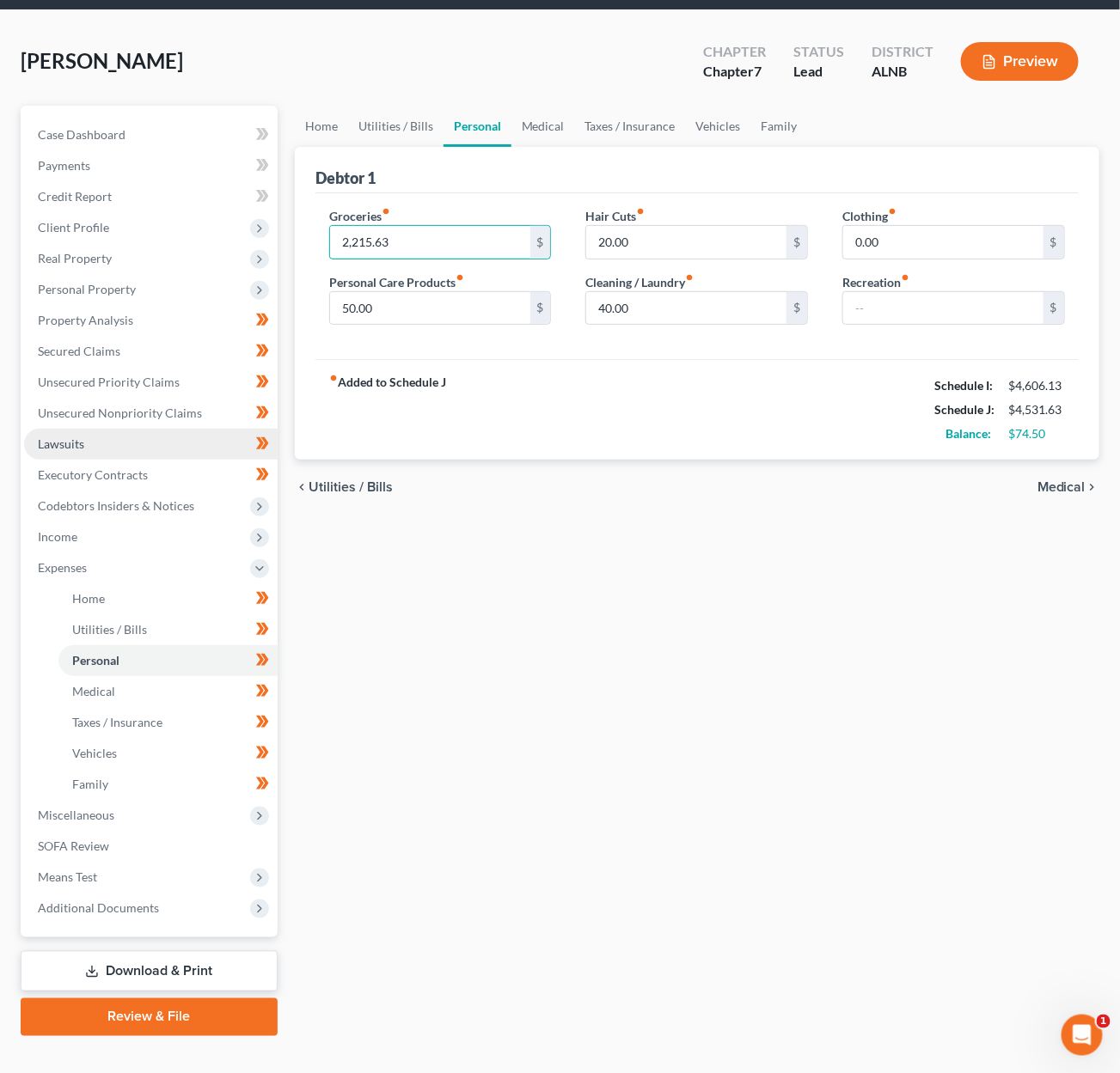
scroll to position [57, 0]
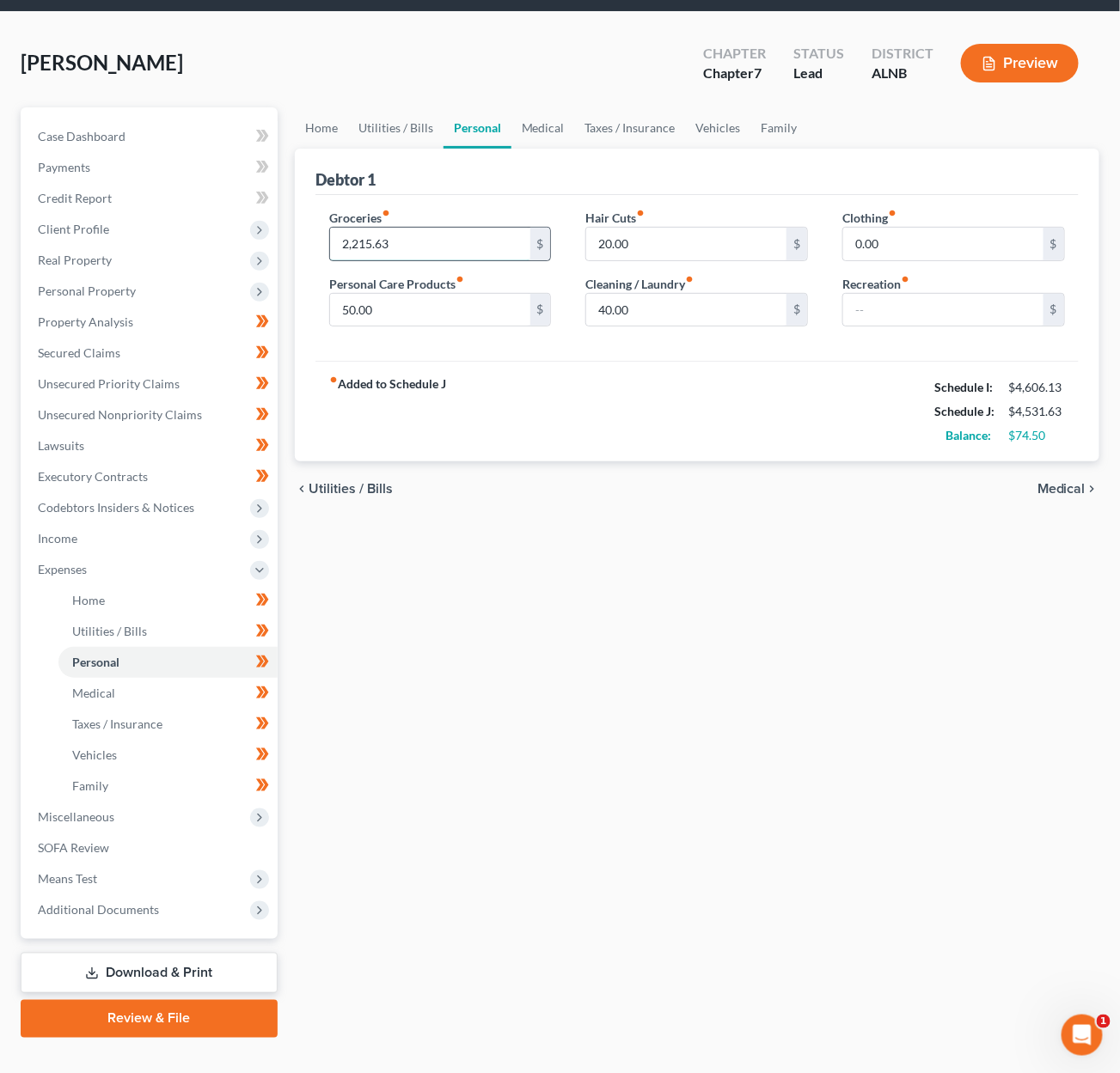
click at [358, 244] on input "2,215.63" at bounding box center [430, 244] width 200 height 33
type input "2,315.63"
click at [147, 802] on span "Miscellaneous" at bounding box center [151, 818] width 254 height 31
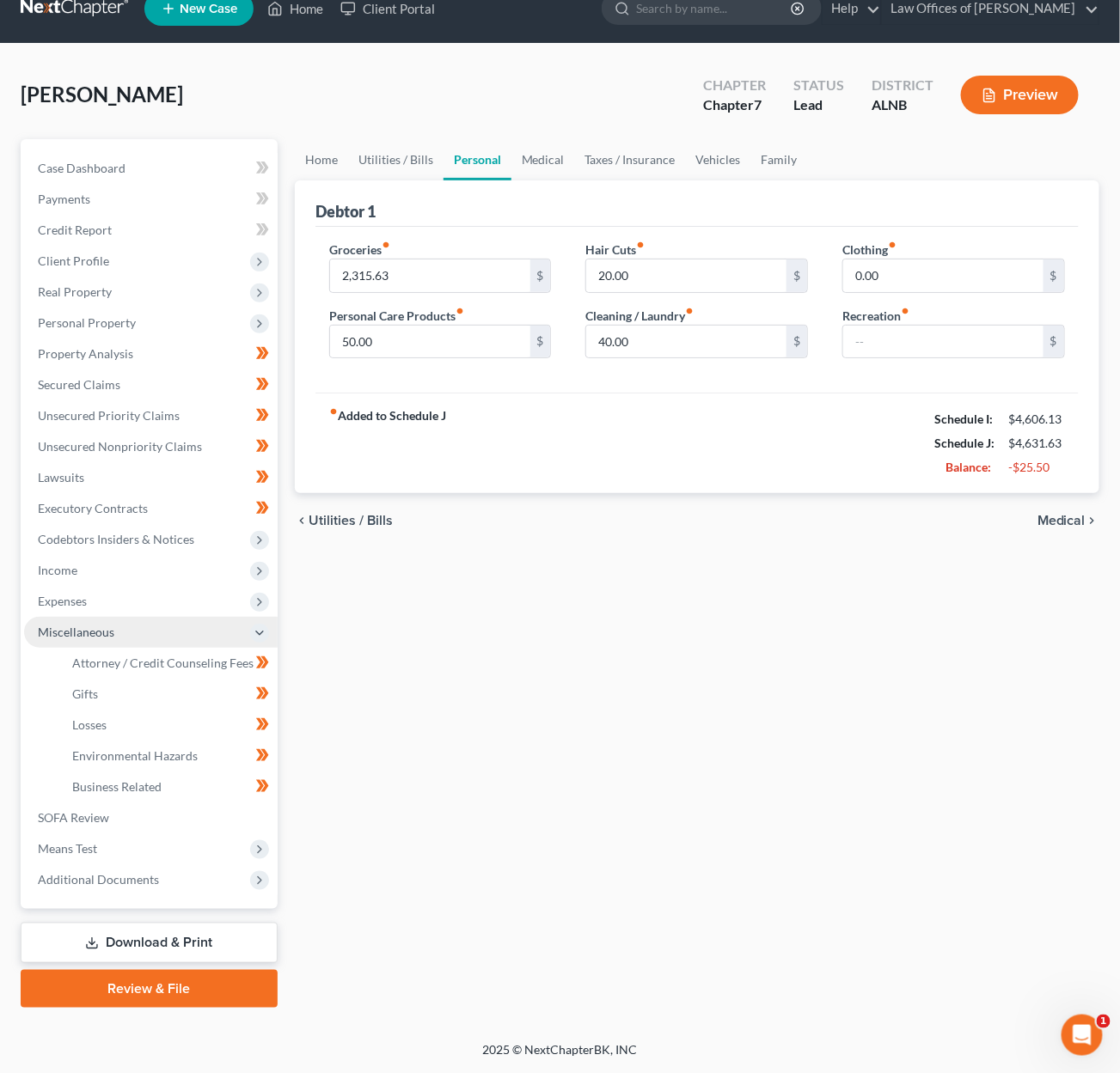
scroll to position [0, 0]
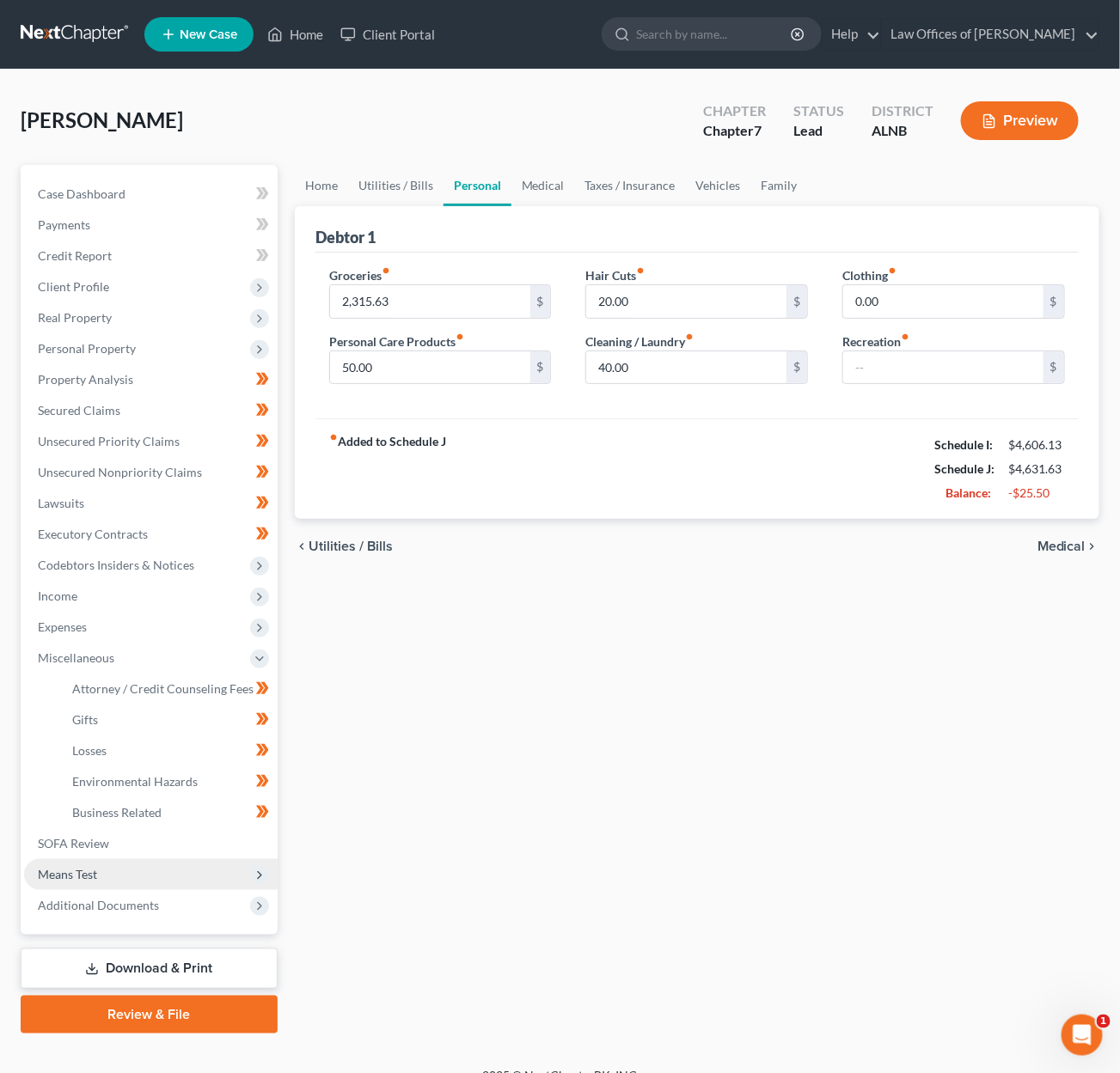
click at [152, 859] on span "Means Test" at bounding box center [151, 875] width 254 height 31
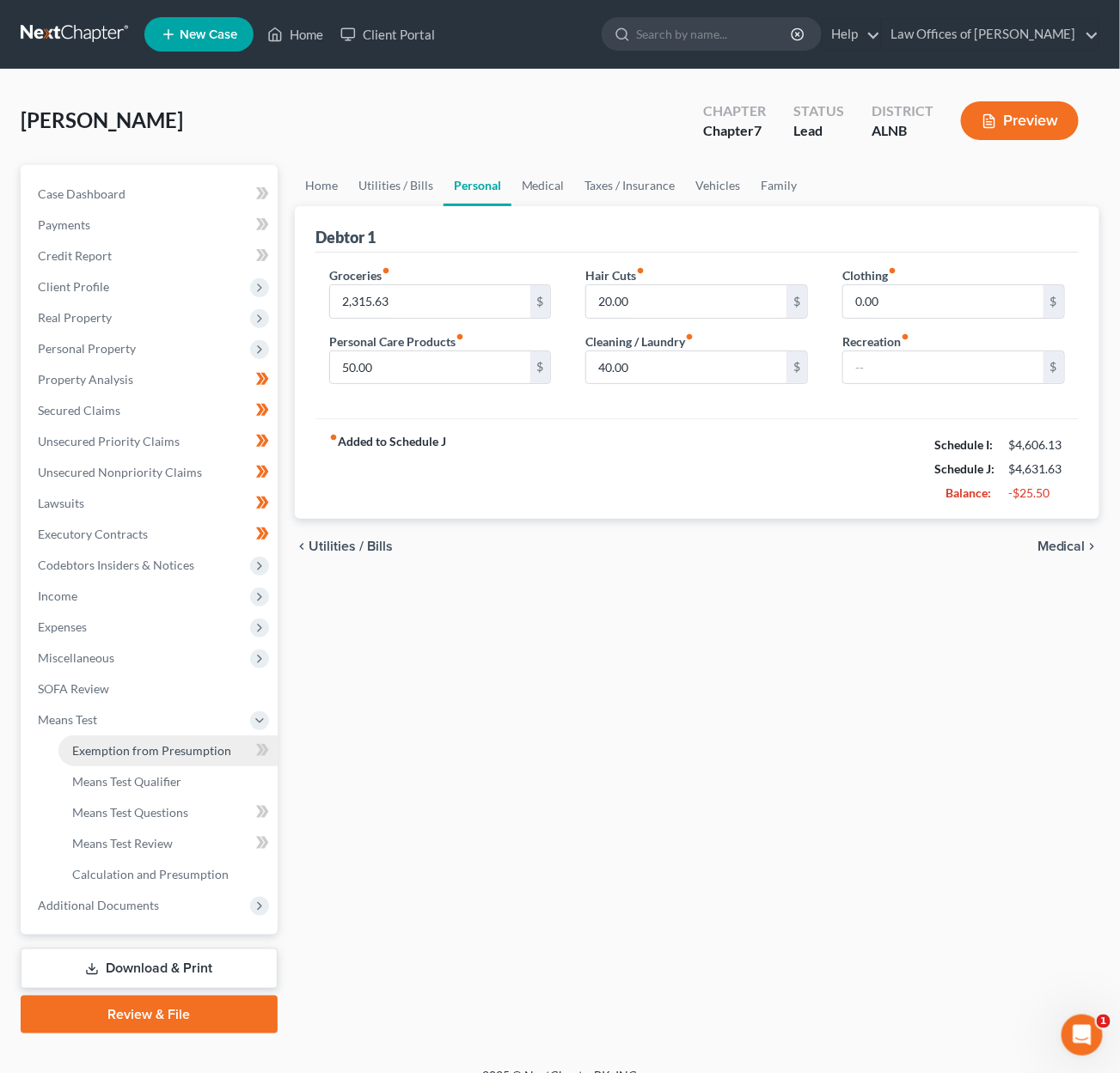
click at [191, 743] on span "Exemption from Presumption" at bounding box center [152, 750] width 159 height 15
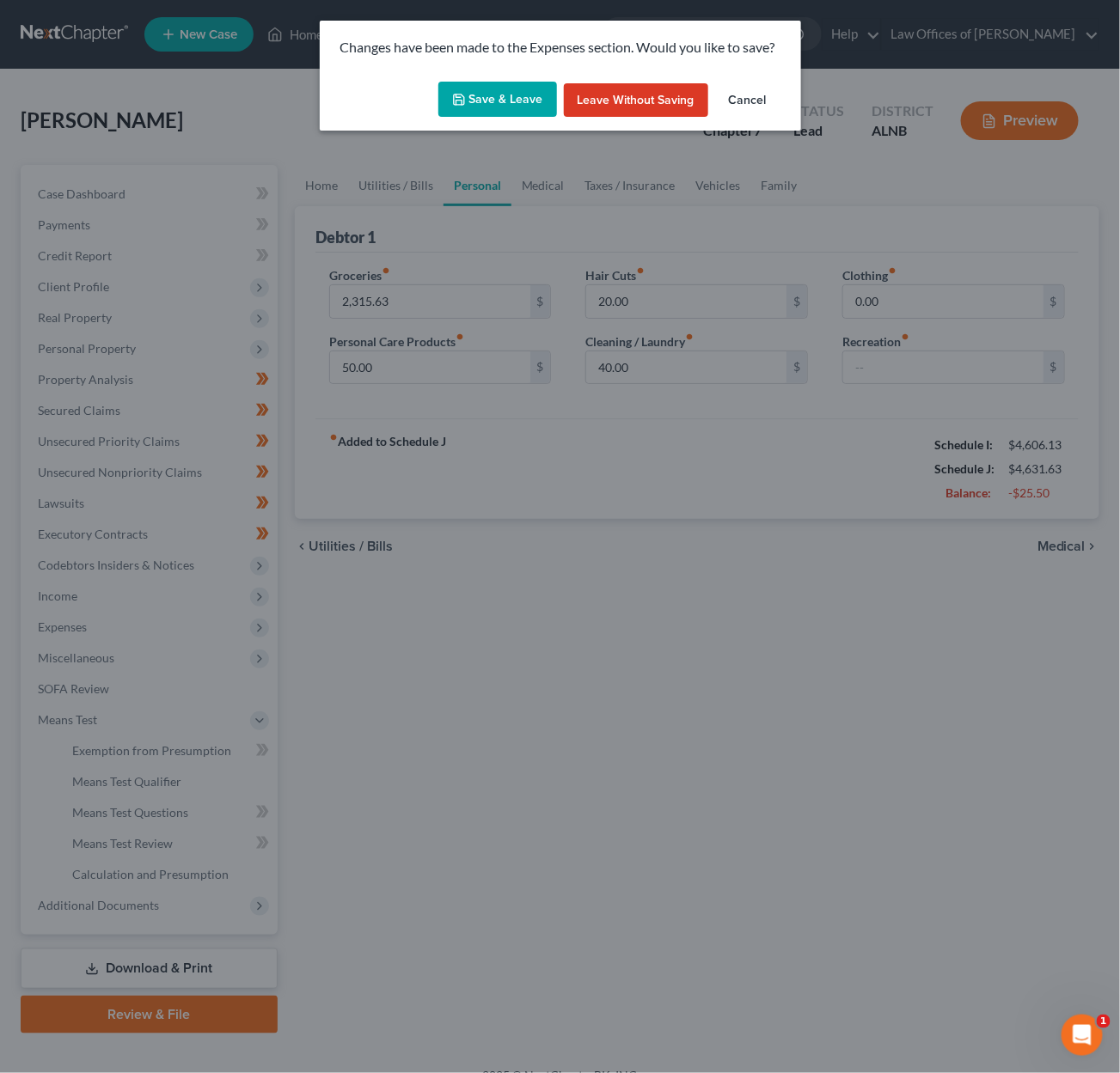
click at [492, 92] on button "Save & Leave" at bounding box center [497, 100] width 119 height 36
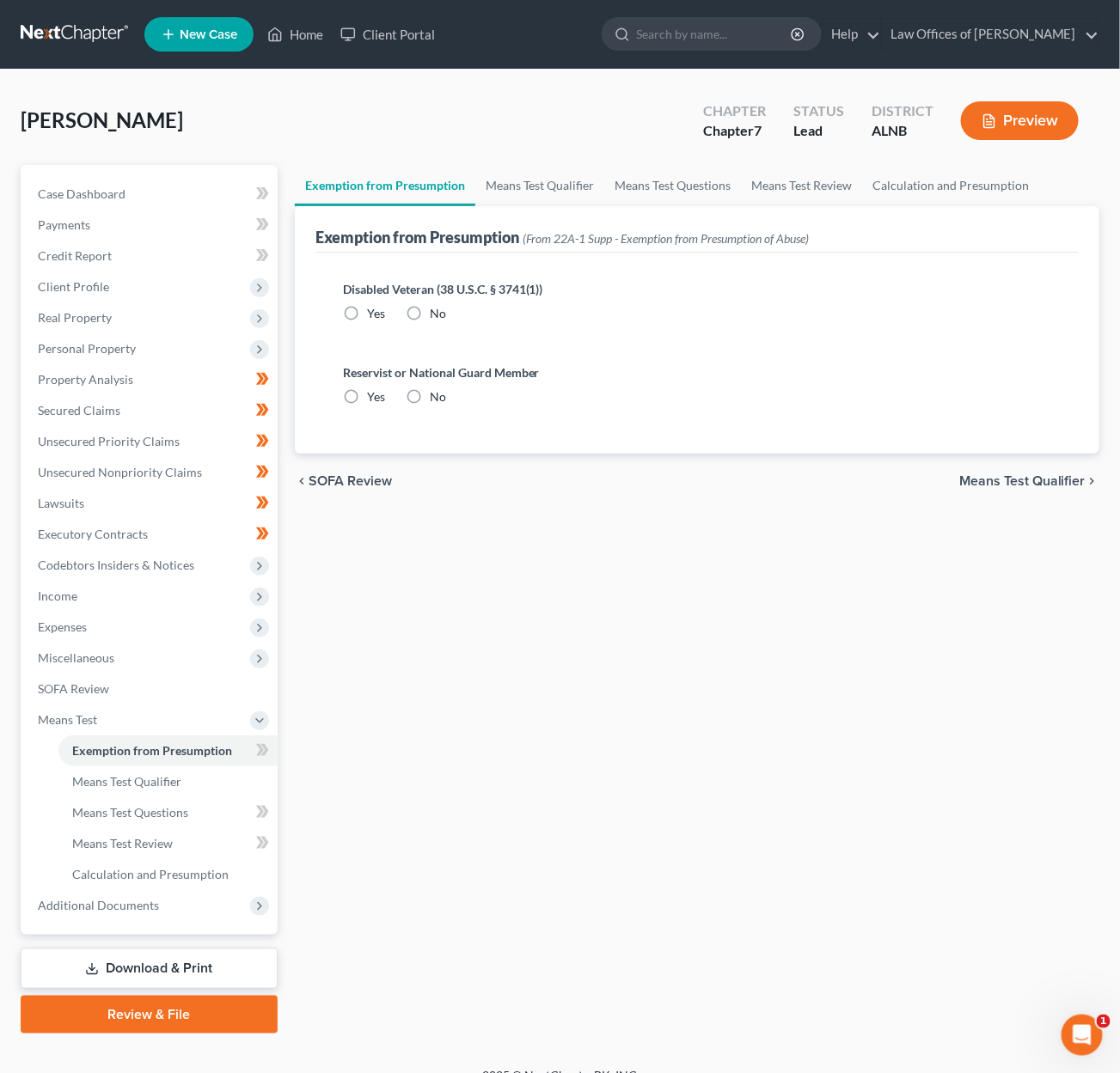
click at [373, 306] on span "Yes" at bounding box center [376, 313] width 18 height 15
click at [374, 306] on input "Yes" at bounding box center [379, 310] width 11 height 11
radio input "true"
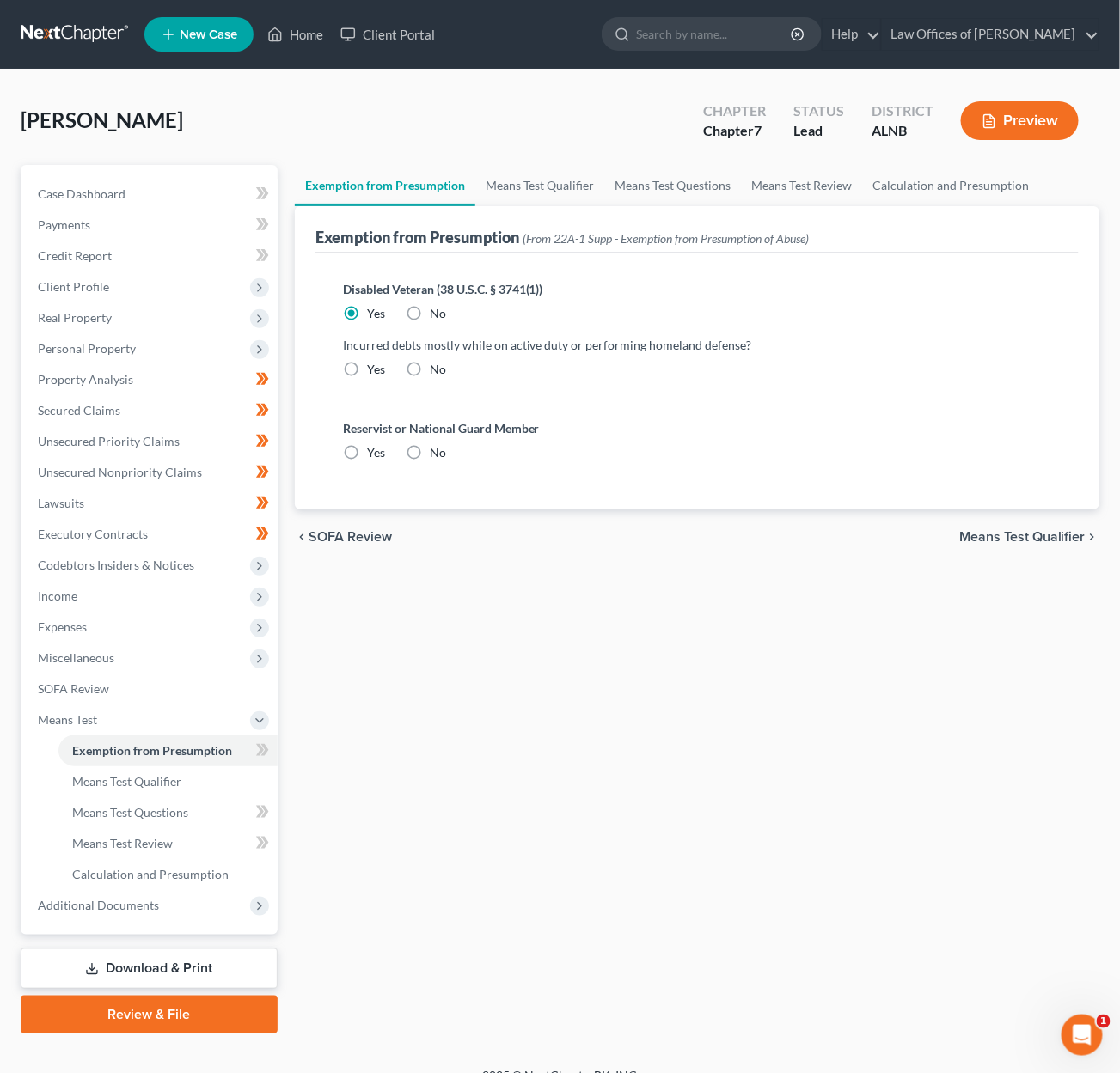
click at [430, 307] on label "No" at bounding box center [437, 313] width 16 height 17
click at [437, 307] on input "No" at bounding box center [442, 310] width 11 height 11
radio input "true"
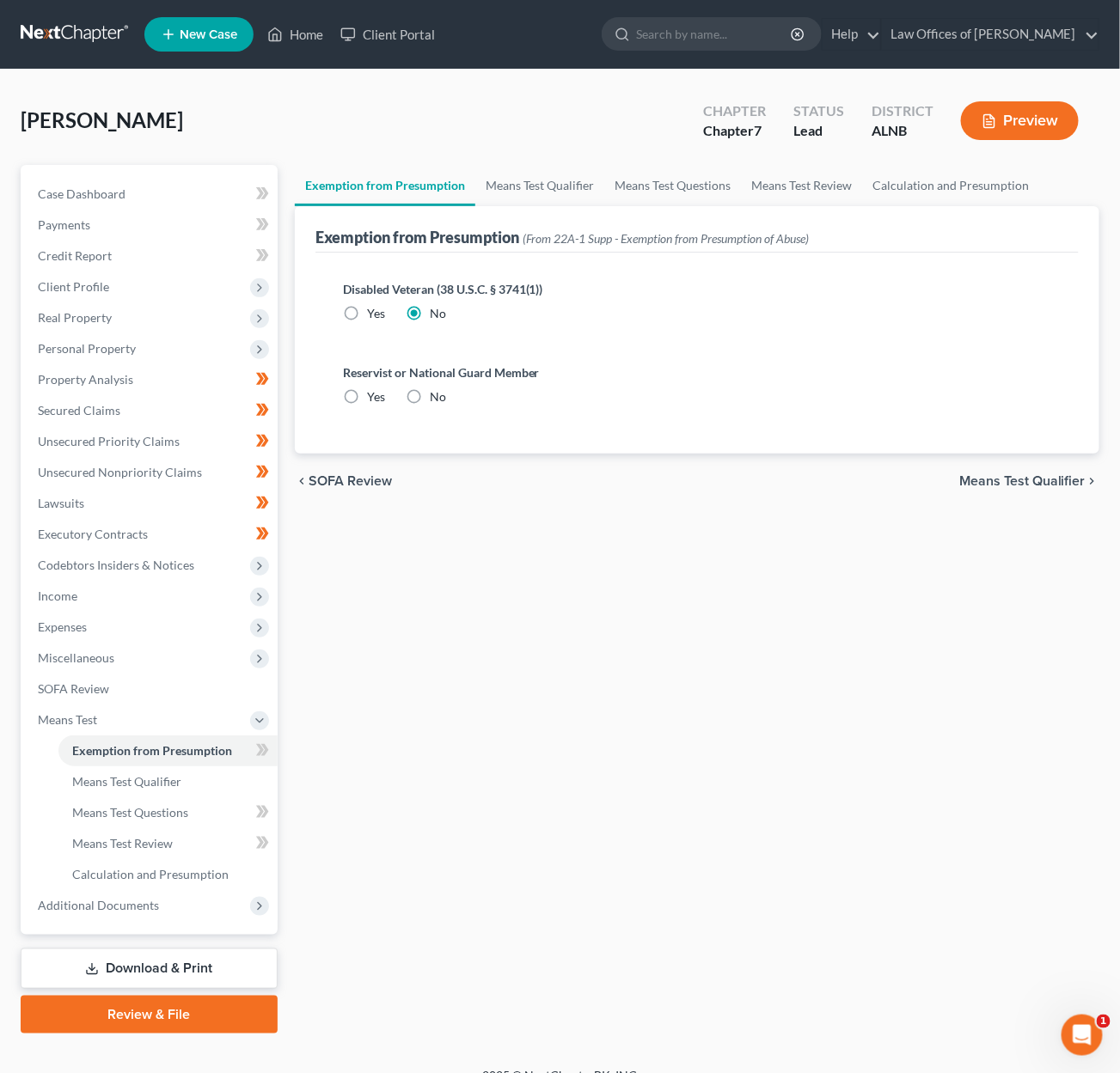
click at [431, 390] on span "No" at bounding box center [437, 396] width 16 height 15
click at [437, 390] on input "No" at bounding box center [442, 393] width 11 height 11
radio input "true"
click at [271, 740] on span at bounding box center [262, 753] width 30 height 26
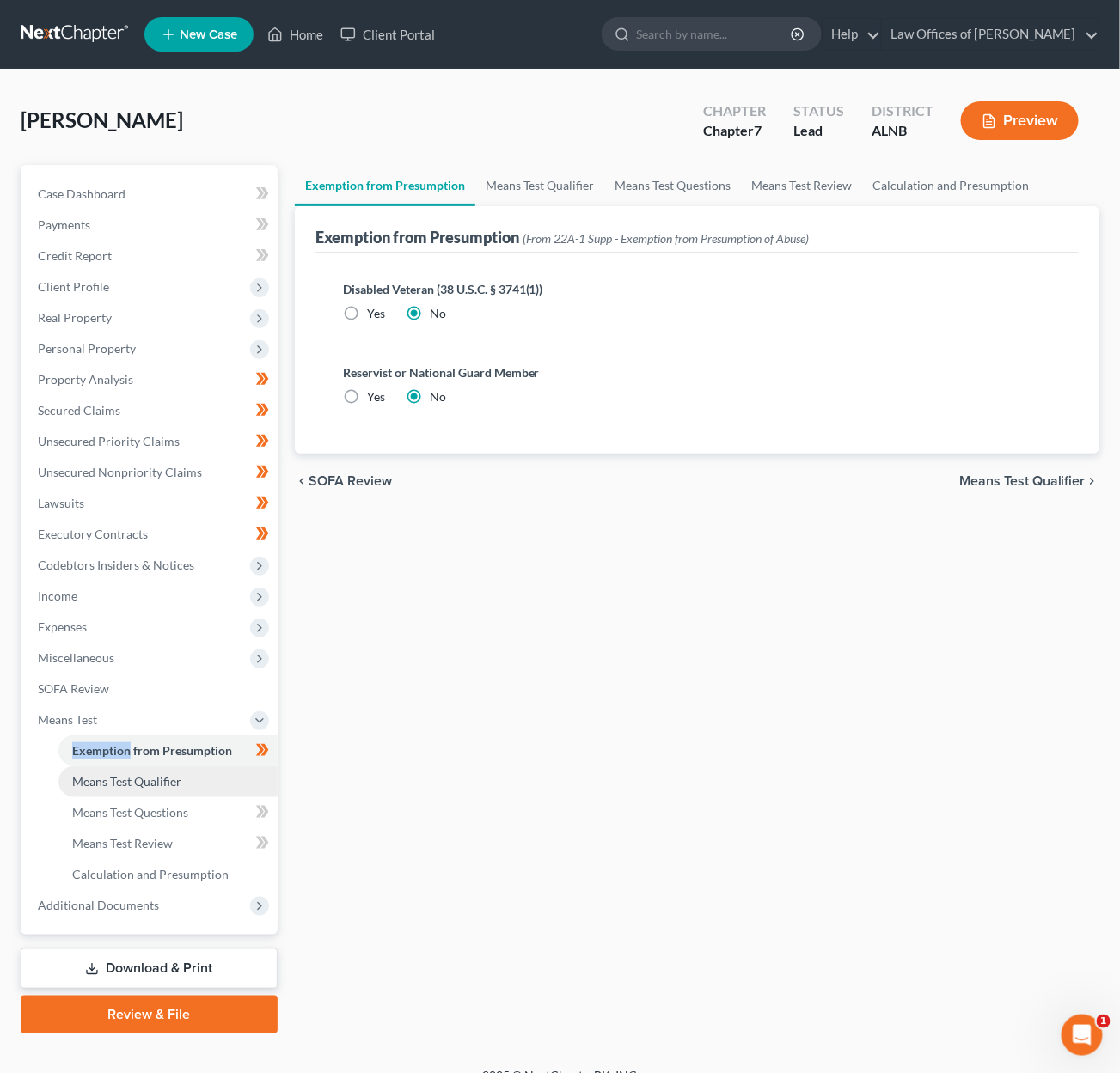
click at [181, 766] on link "Means Test Qualifier" at bounding box center [167, 782] width 219 height 31
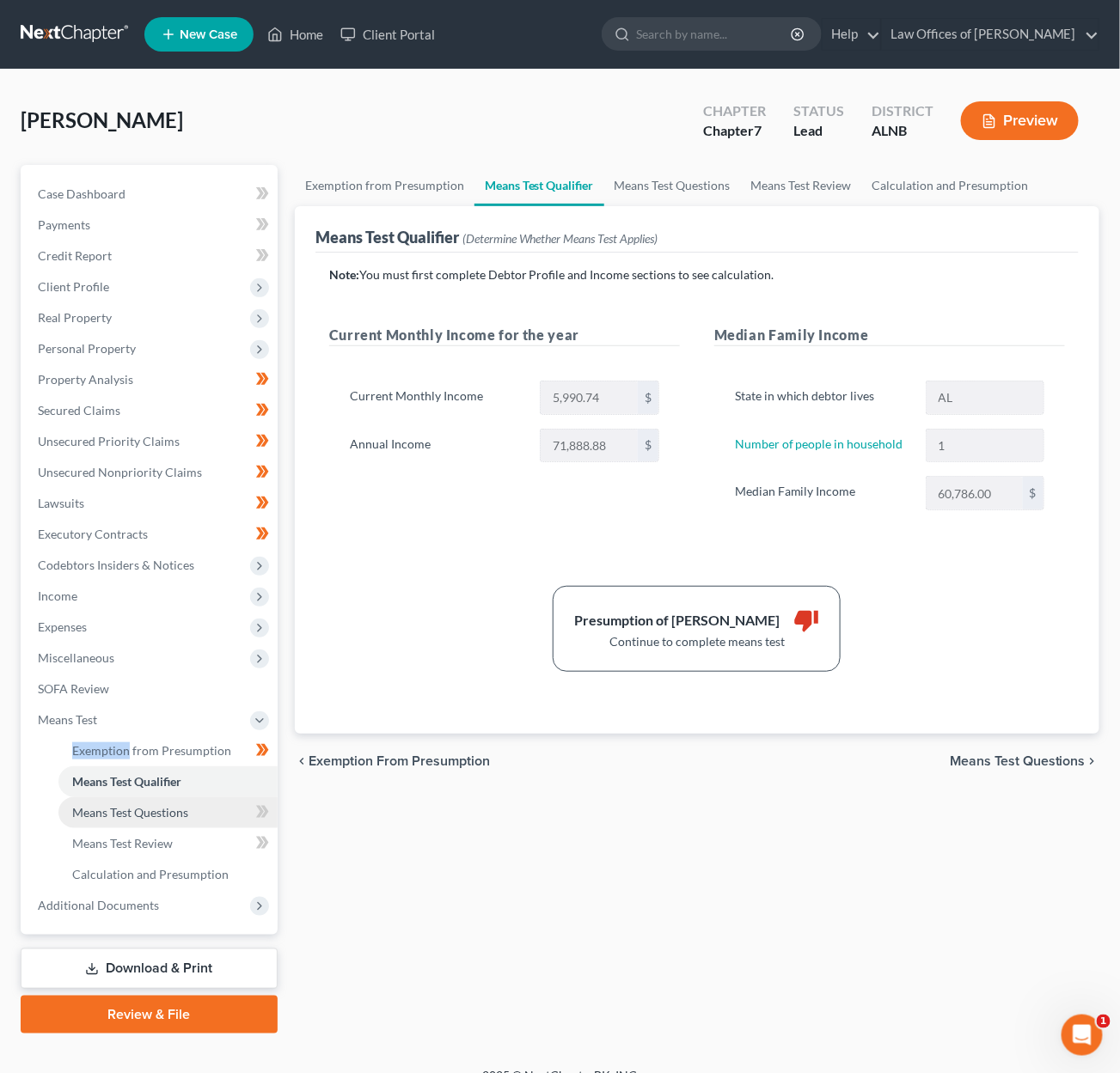
click at [165, 805] on span "Means Test Questions" at bounding box center [130, 812] width 116 height 15
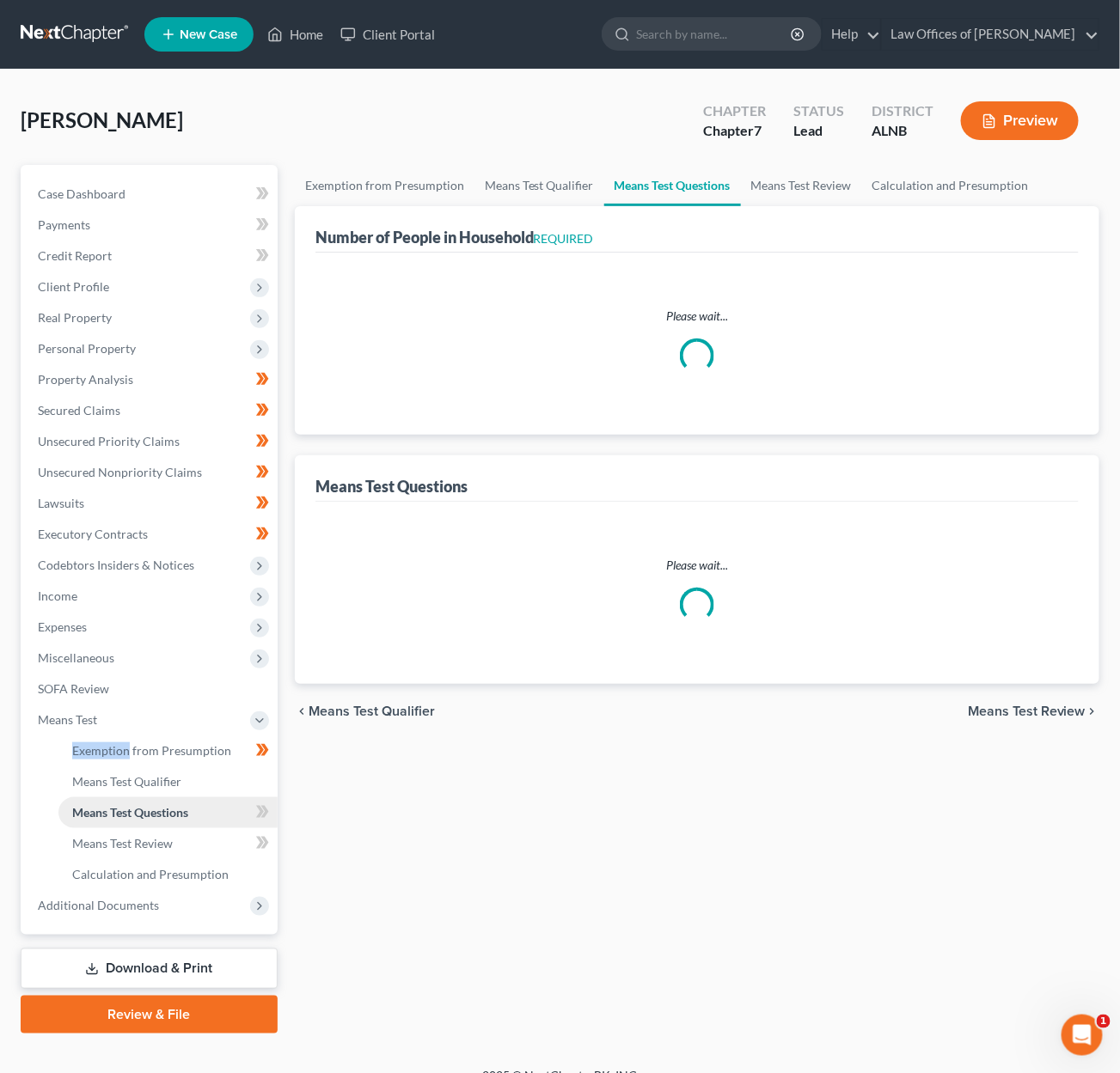
select select "1"
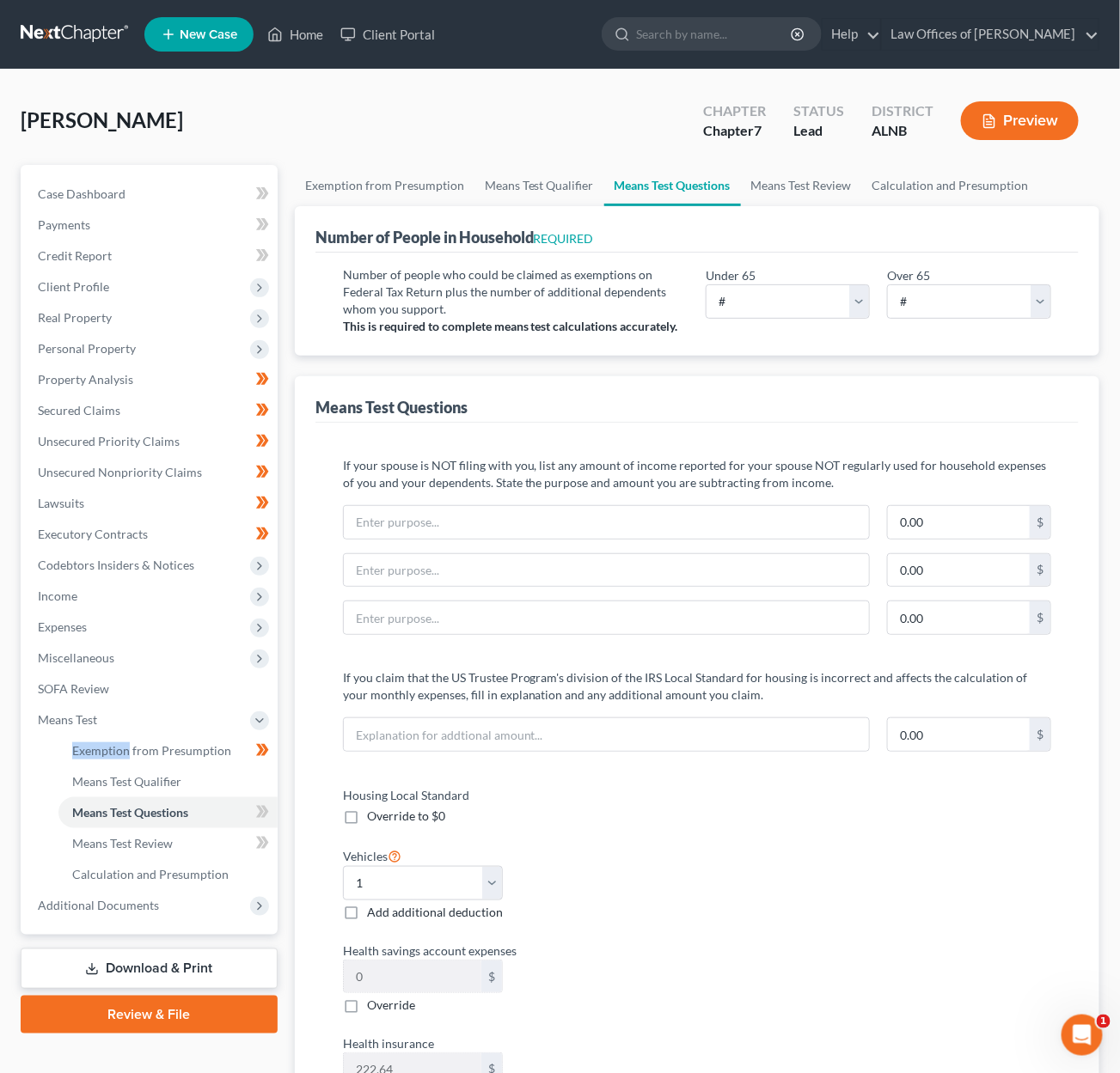
click at [1005, 112] on button "Preview" at bounding box center [1020, 120] width 118 height 39
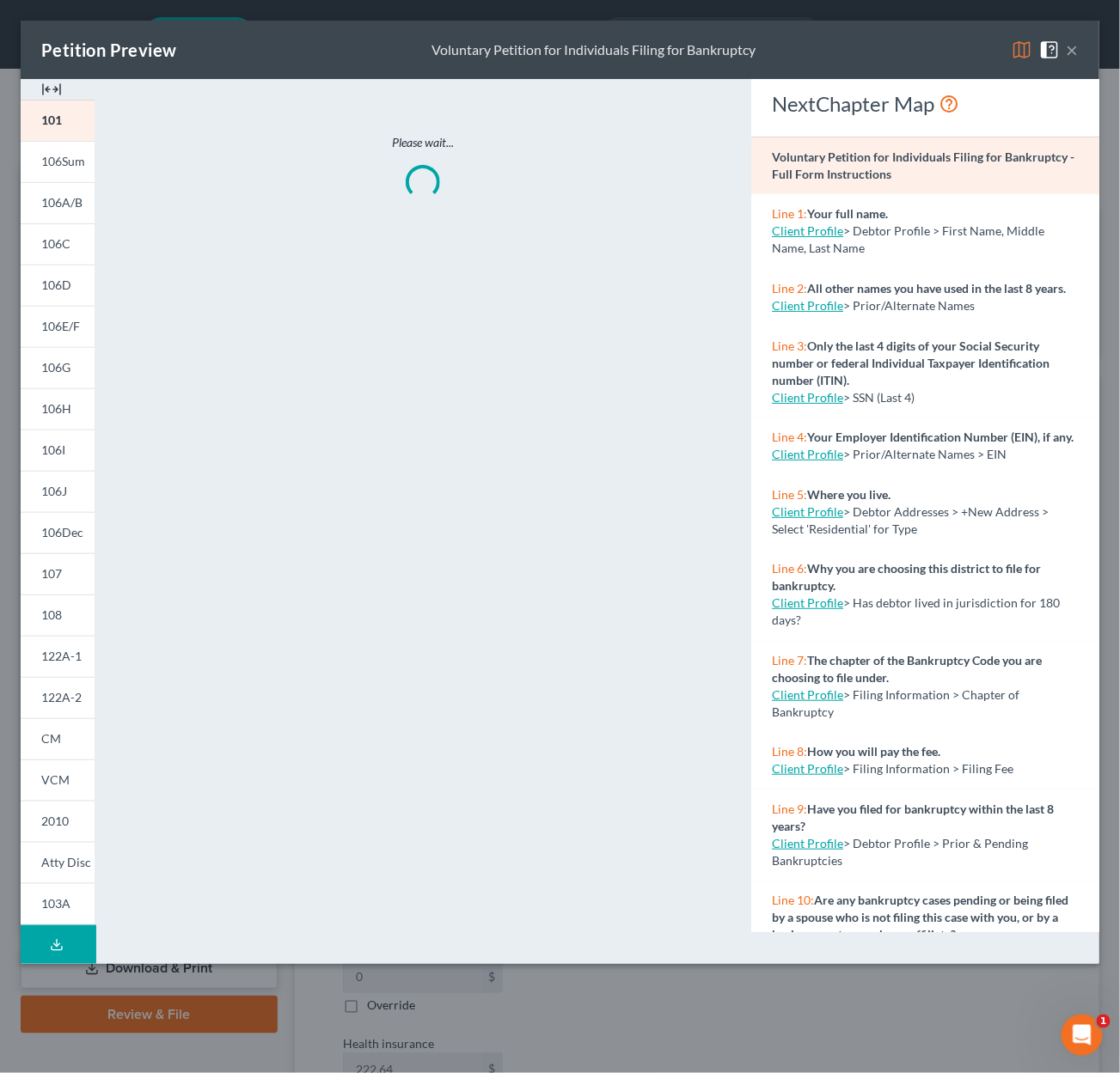
click at [1067, 43] on button "×" at bounding box center [1072, 50] width 12 height 21
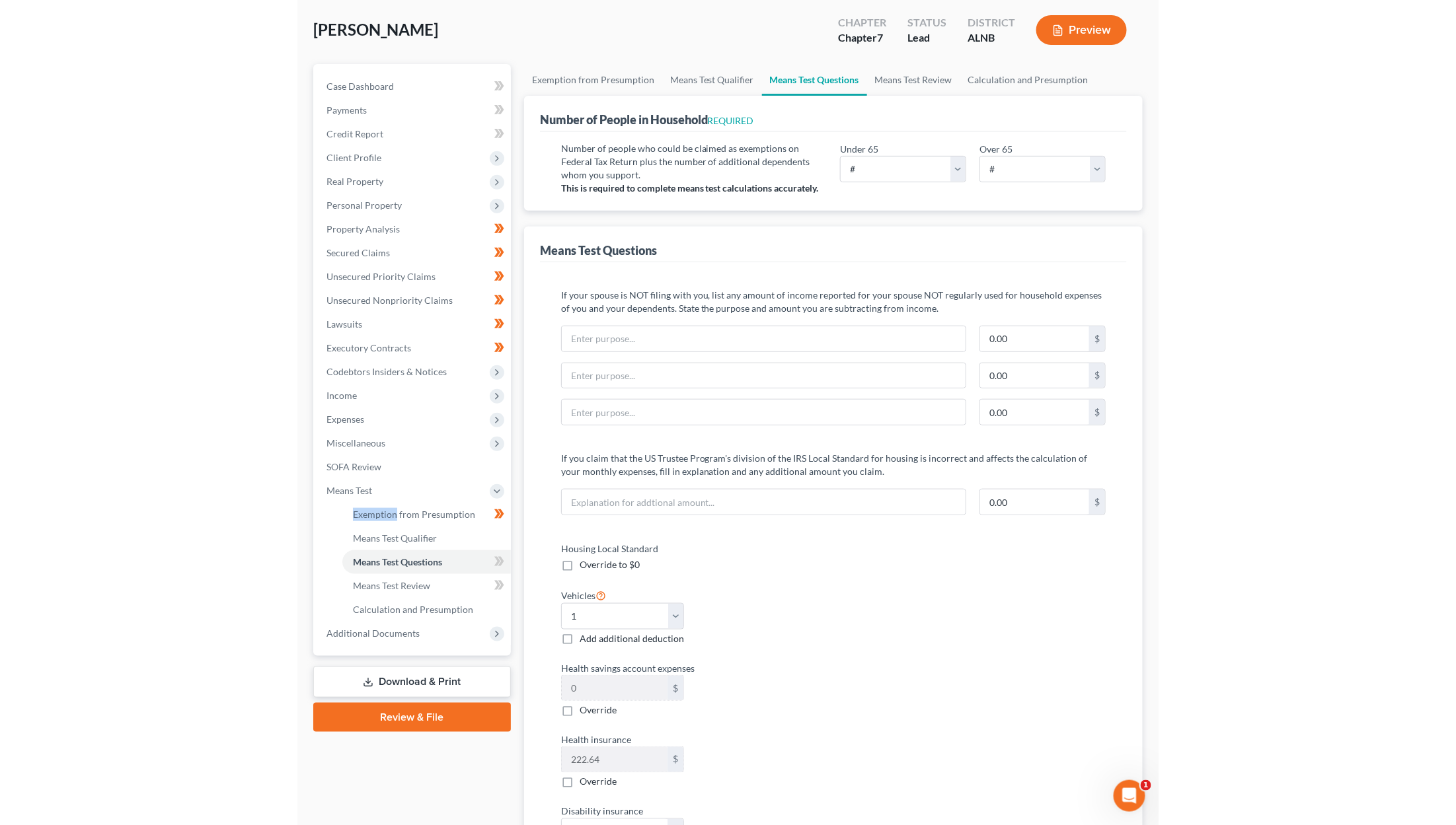
scroll to position [44, 0]
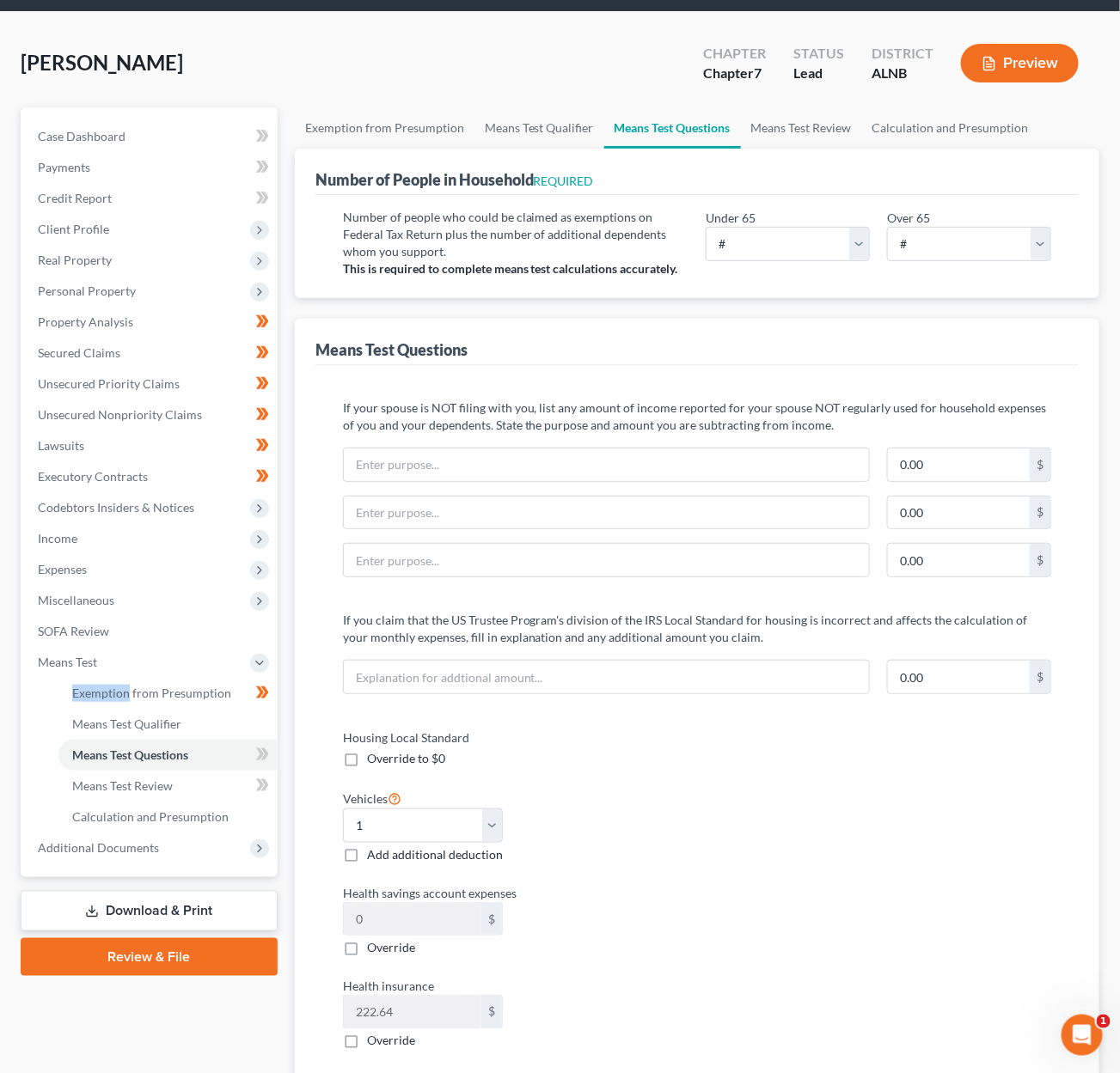
click at [1023, 61] on button "Preview" at bounding box center [1020, 63] width 118 height 39
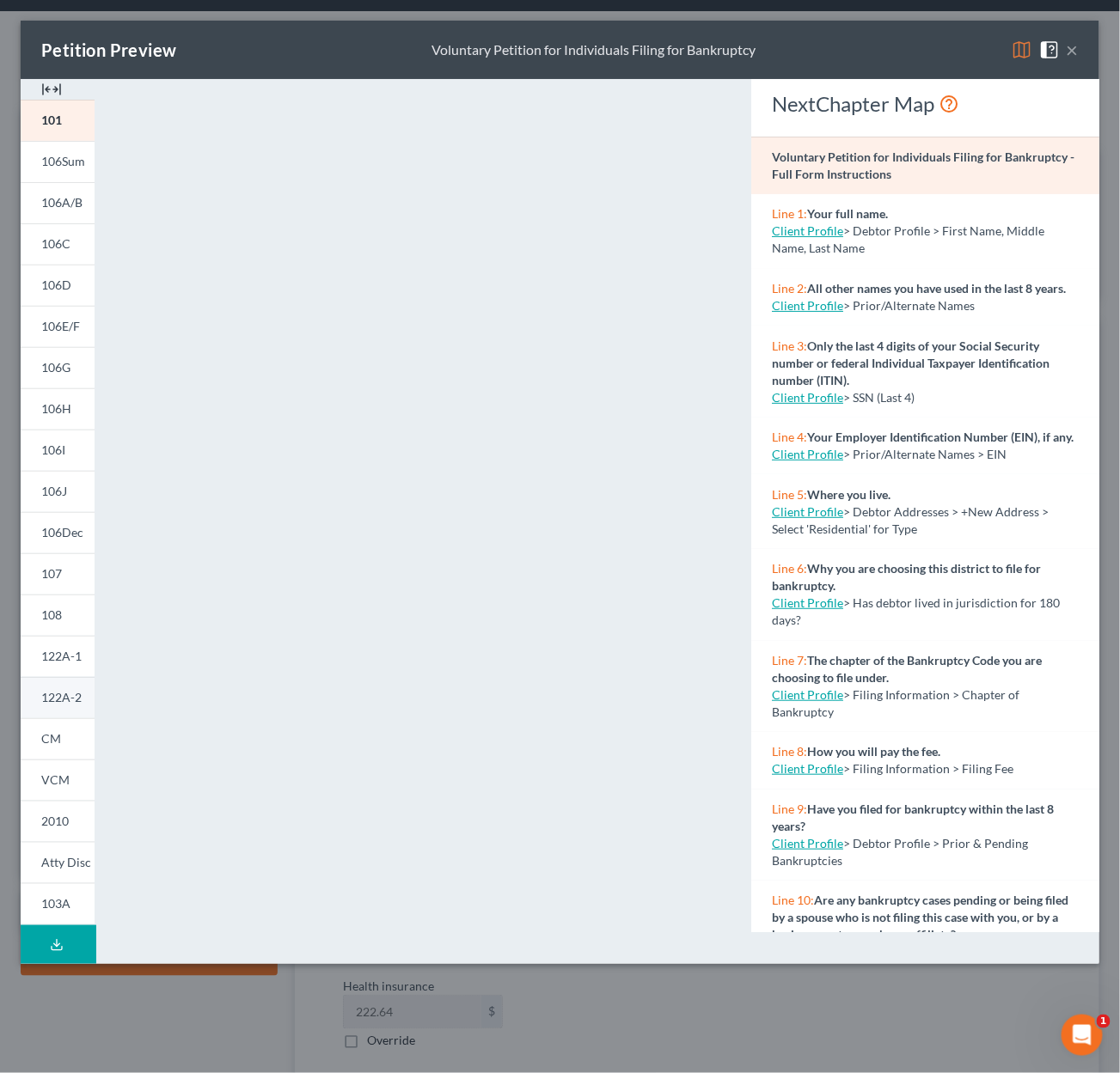
click at [57, 698] on span "122A-2" at bounding box center [62, 697] width 41 height 15
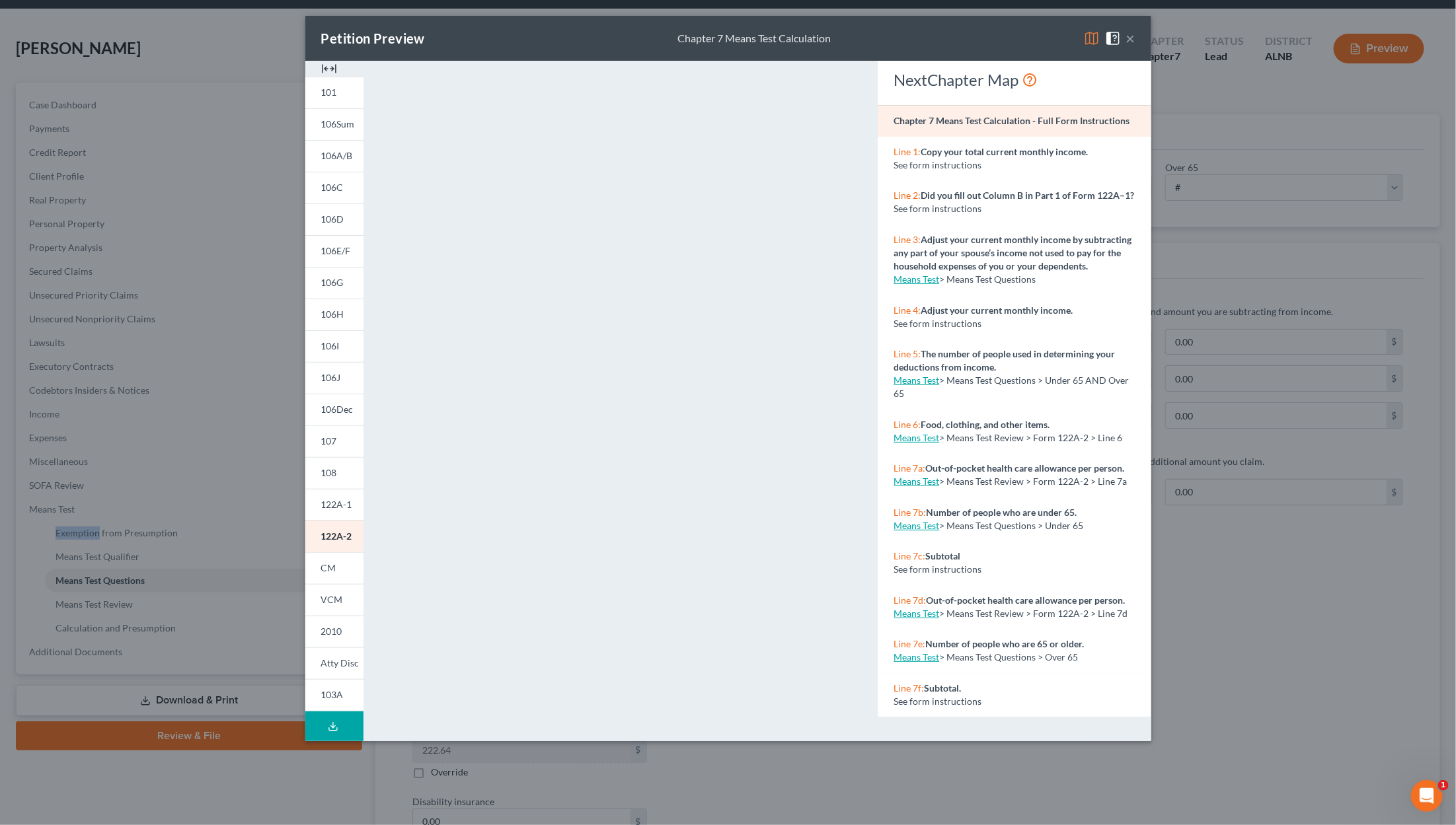
click at [861, 35] on button "×" at bounding box center [1131, 39] width 9 height 16
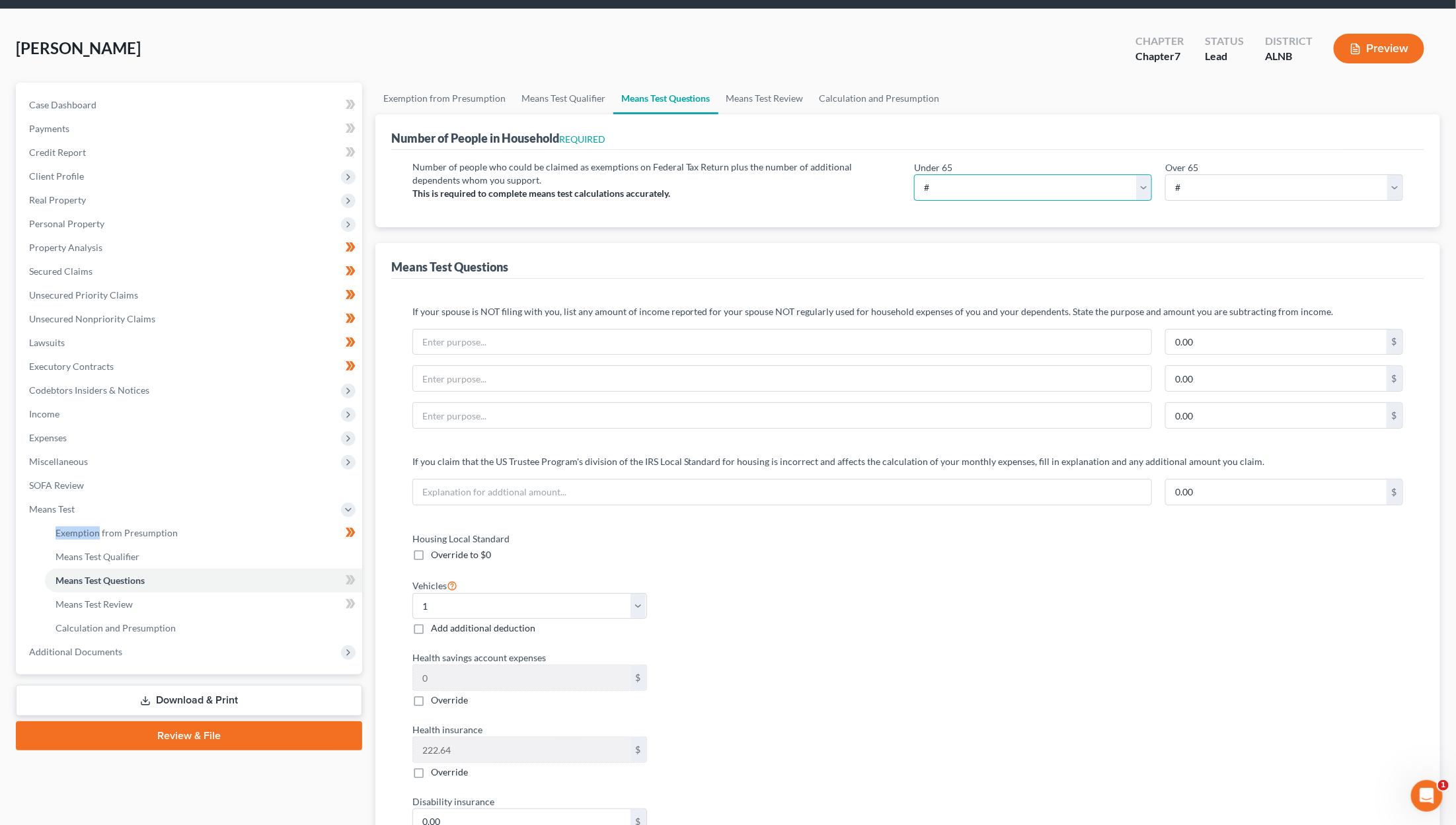
select select "1"
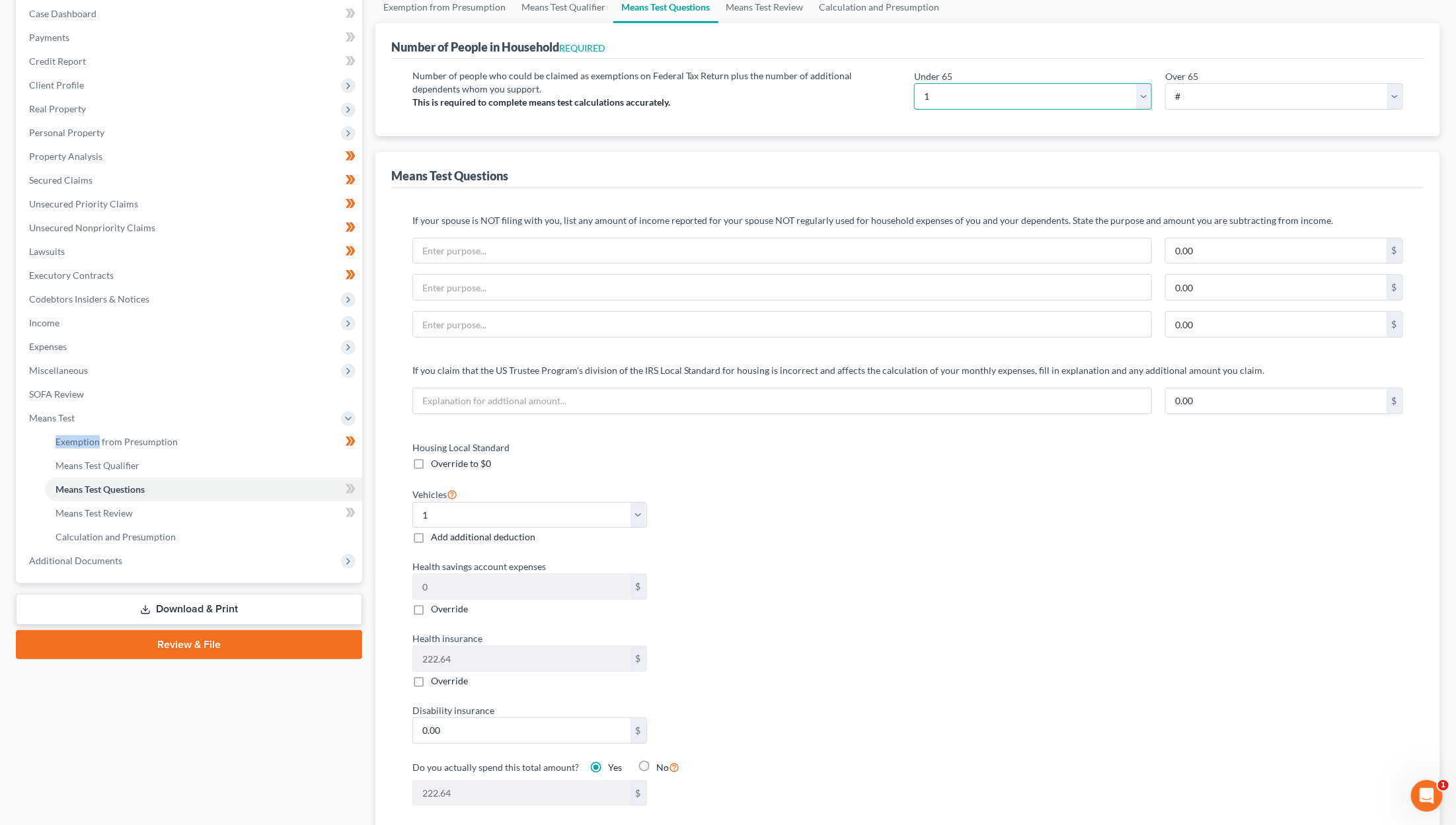
scroll to position [67, 0]
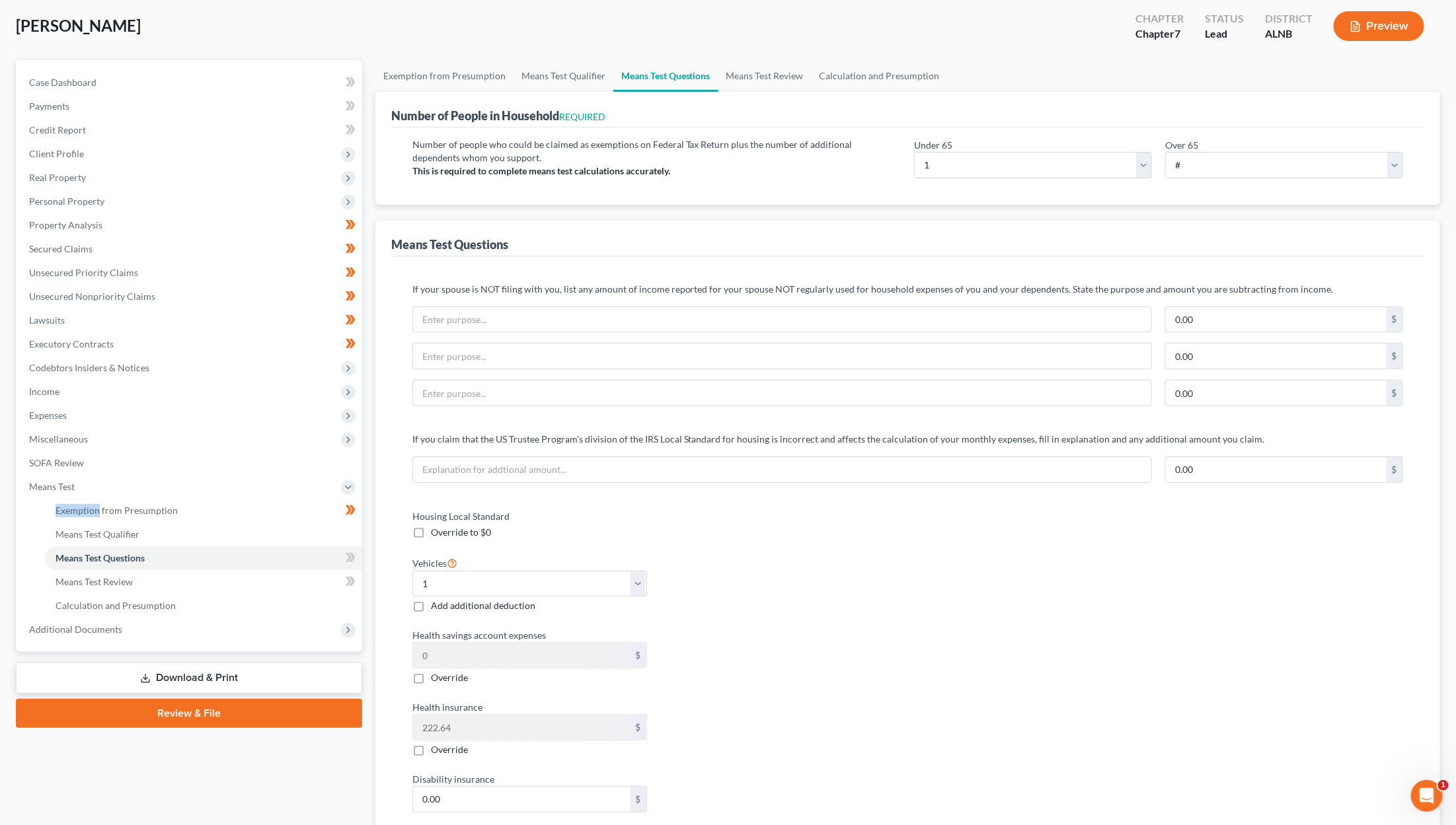
click at [861, 25] on button "Preview" at bounding box center [1379, 26] width 91 height 30
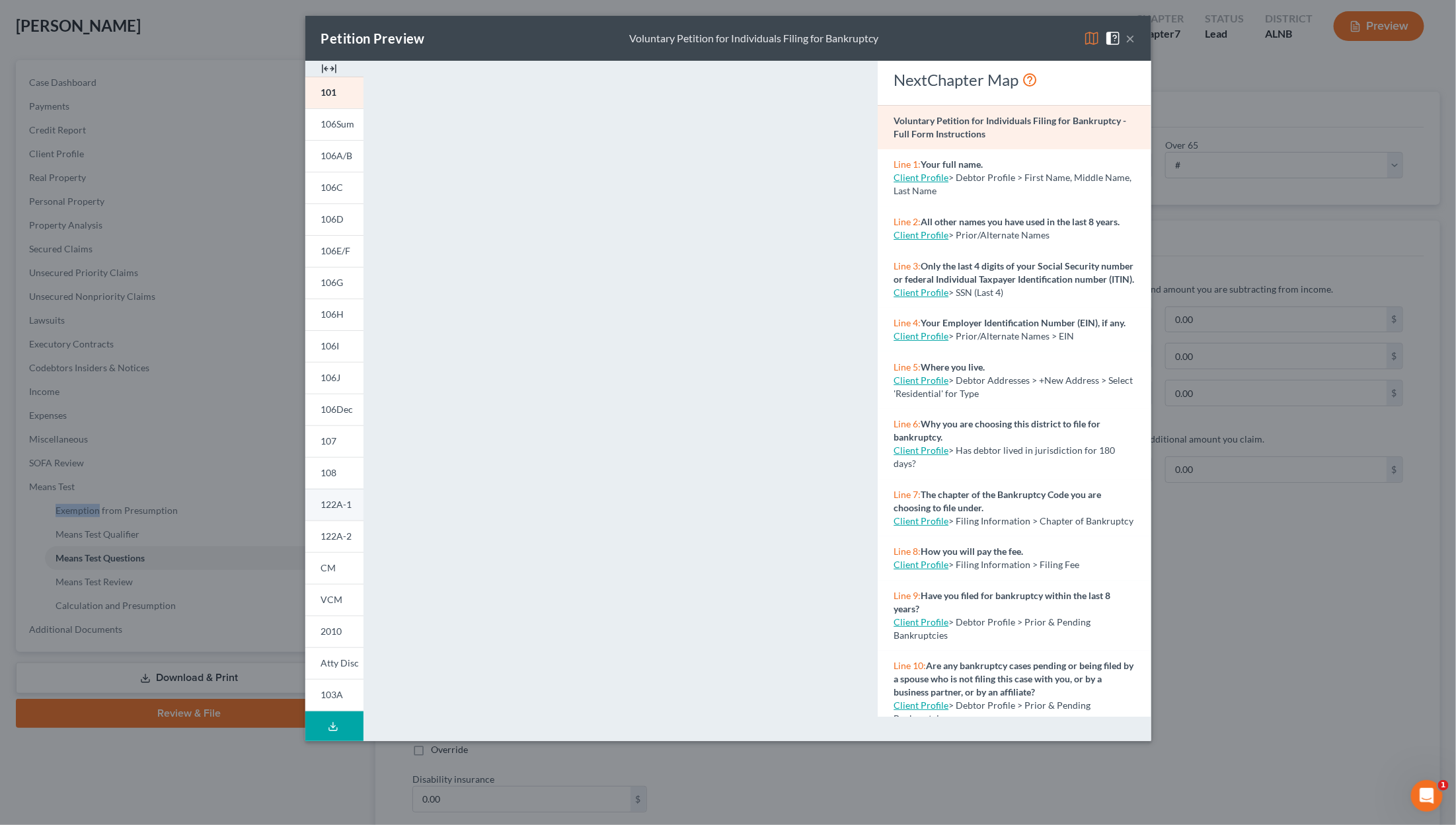
click at [315, 501] on link "122A-1" at bounding box center [334, 505] width 58 height 32
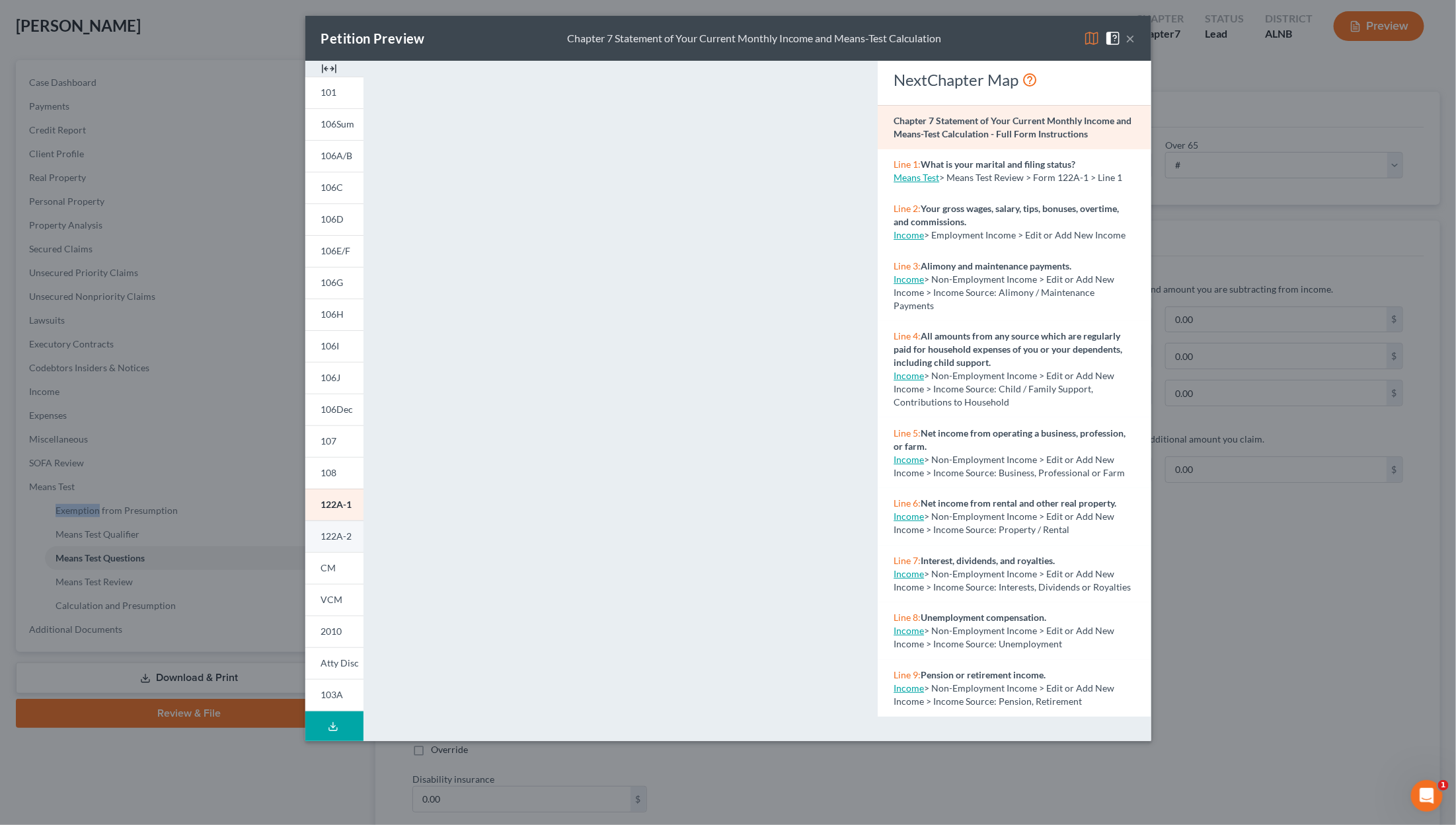
click at [344, 541] on link "122A-2" at bounding box center [334, 537] width 58 height 32
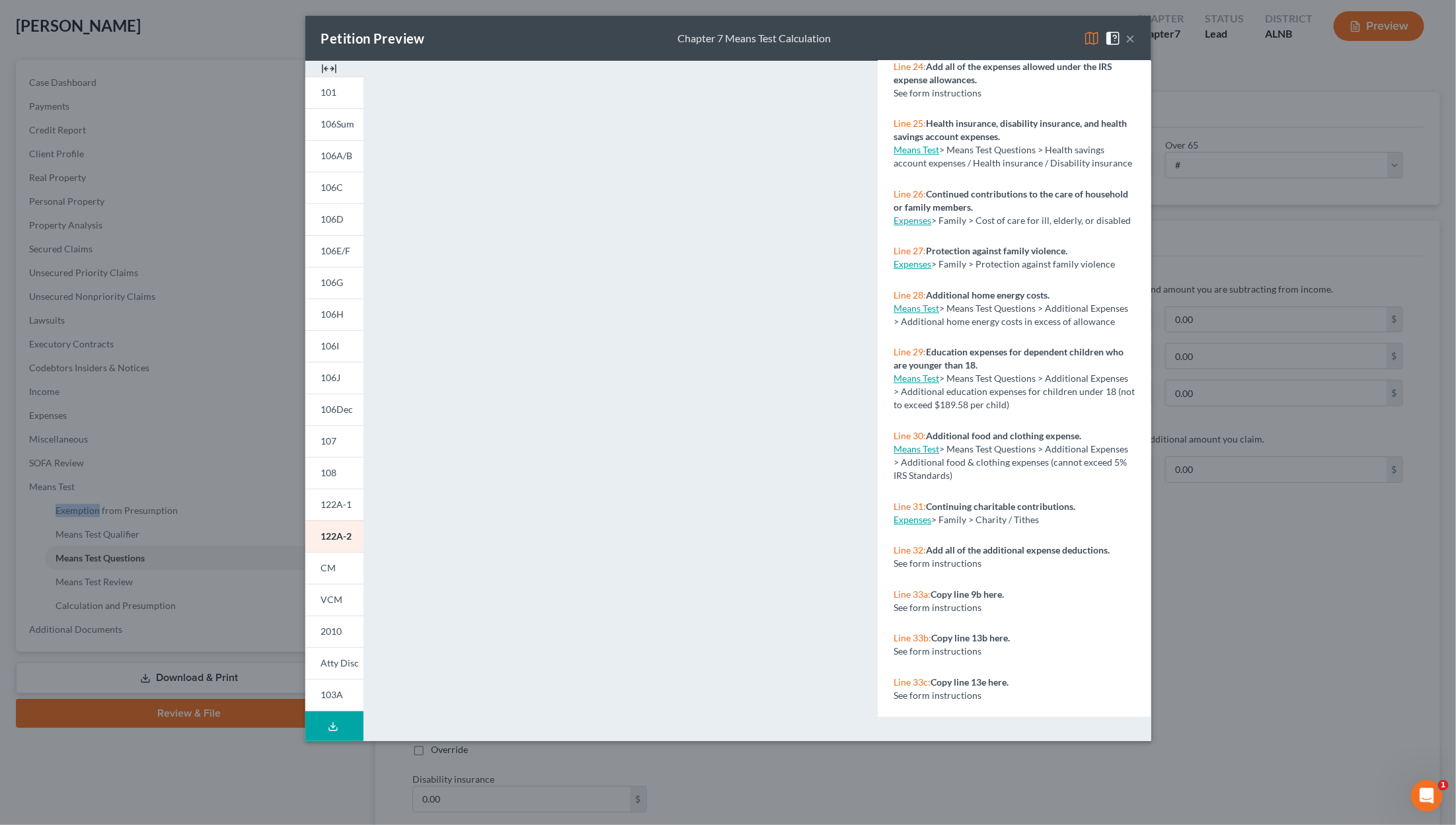
scroll to position [2089, 0]
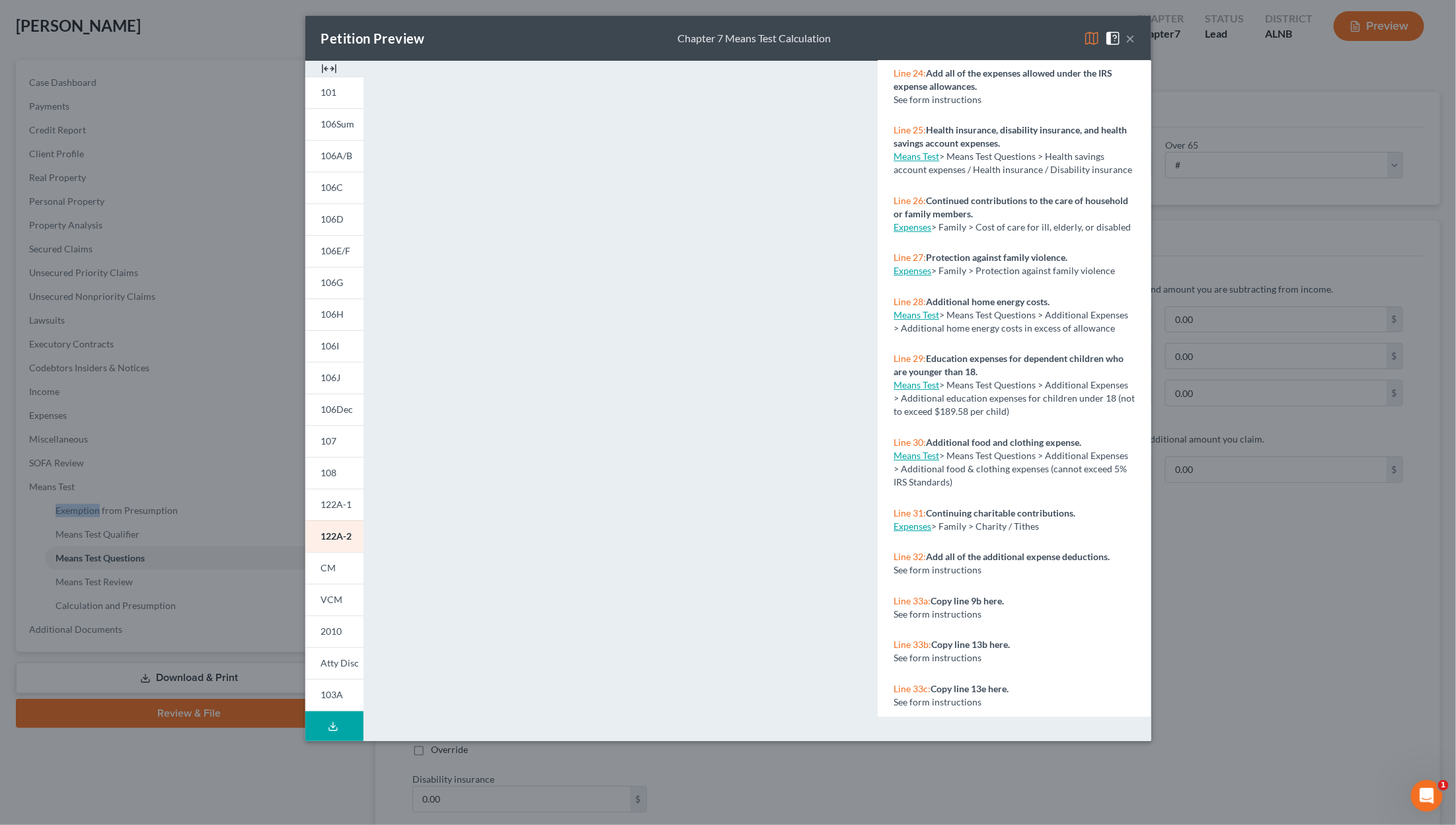
click at [861, 450] on link "Means Test" at bounding box center [916, 455] width 45 height 11
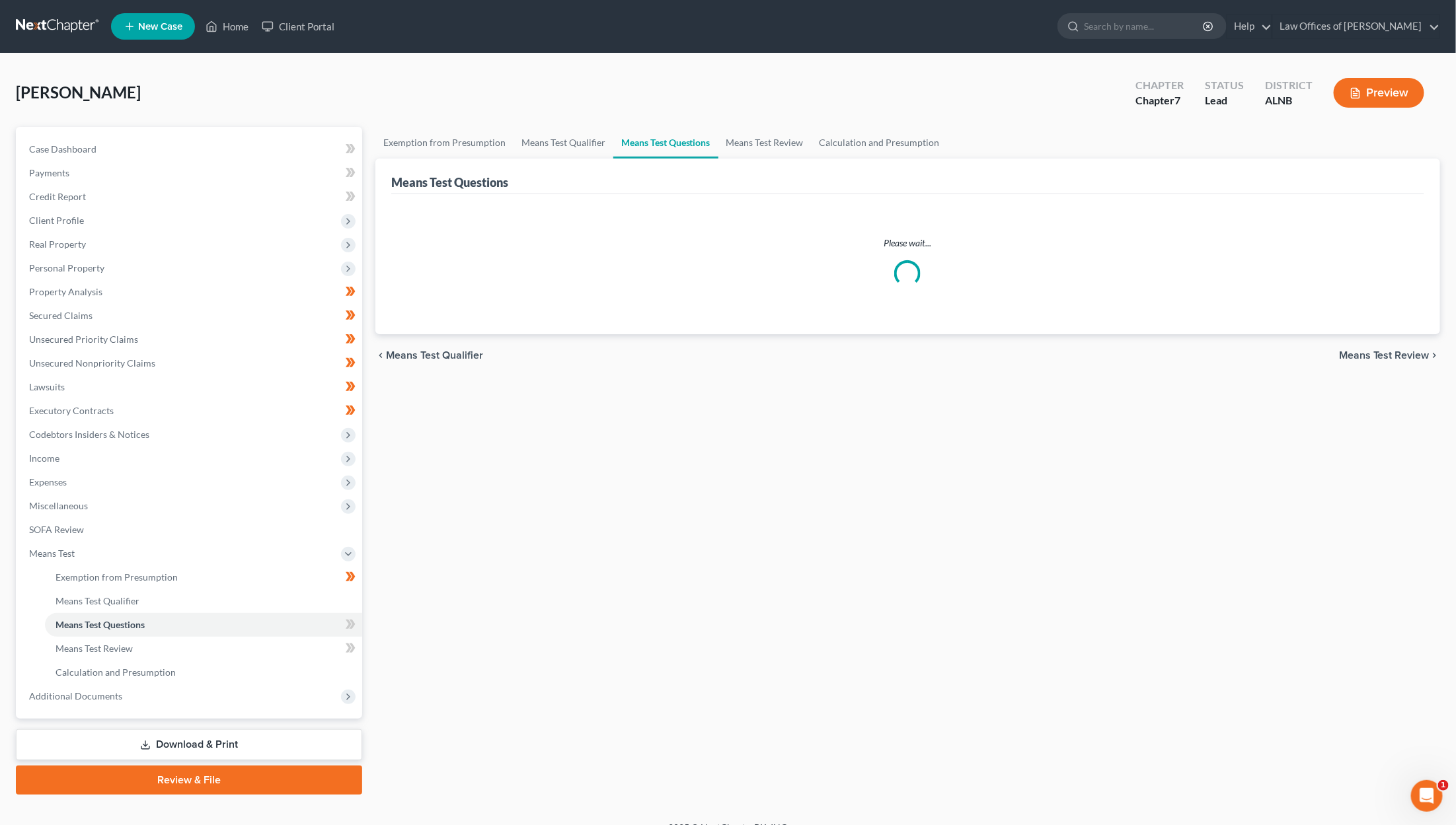
scroll to position [0, 0]
select select "1"
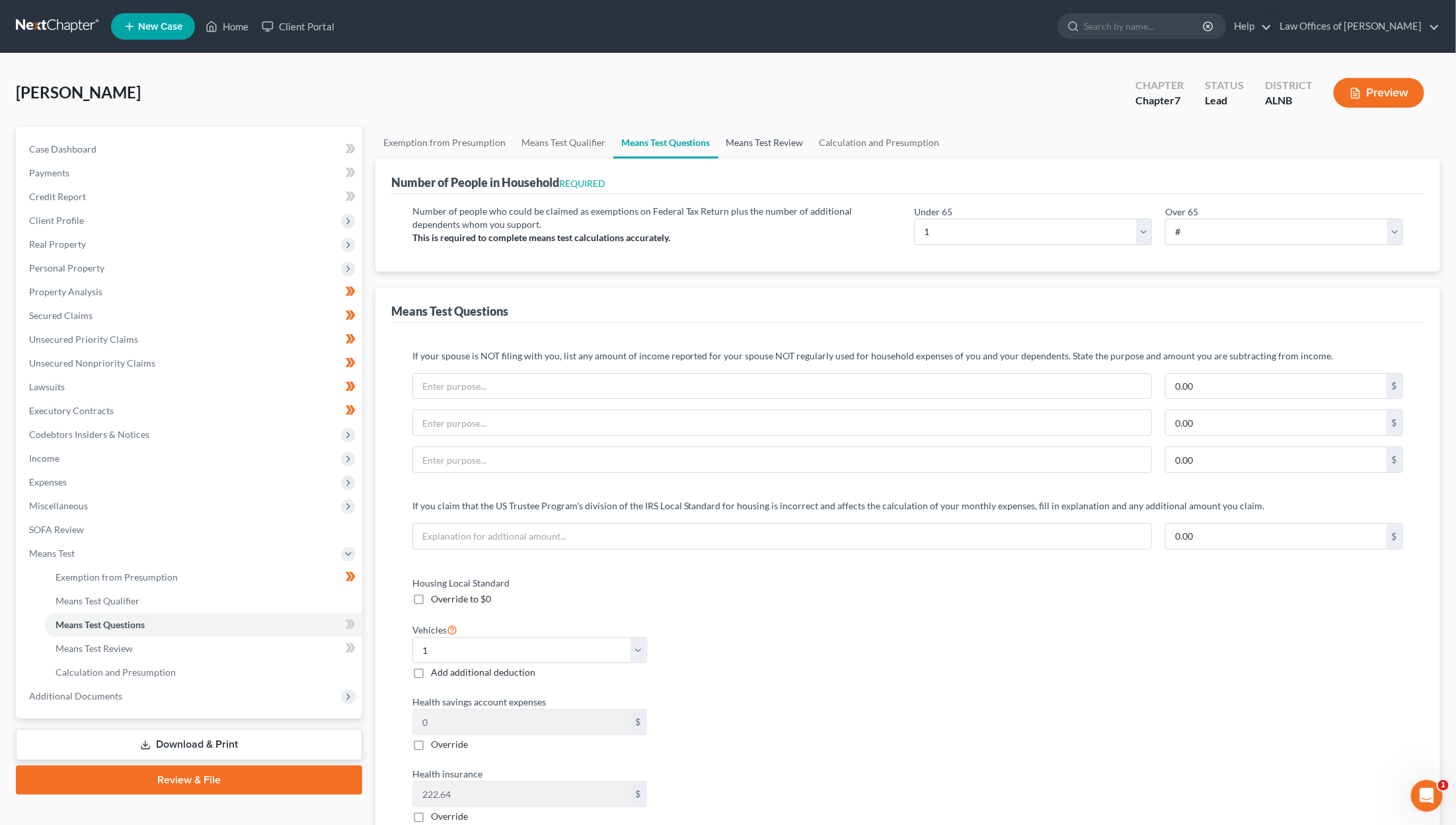
click at [785, 146] on link "Means Test Review" at bounding box center [765, 143] width 93 height 32
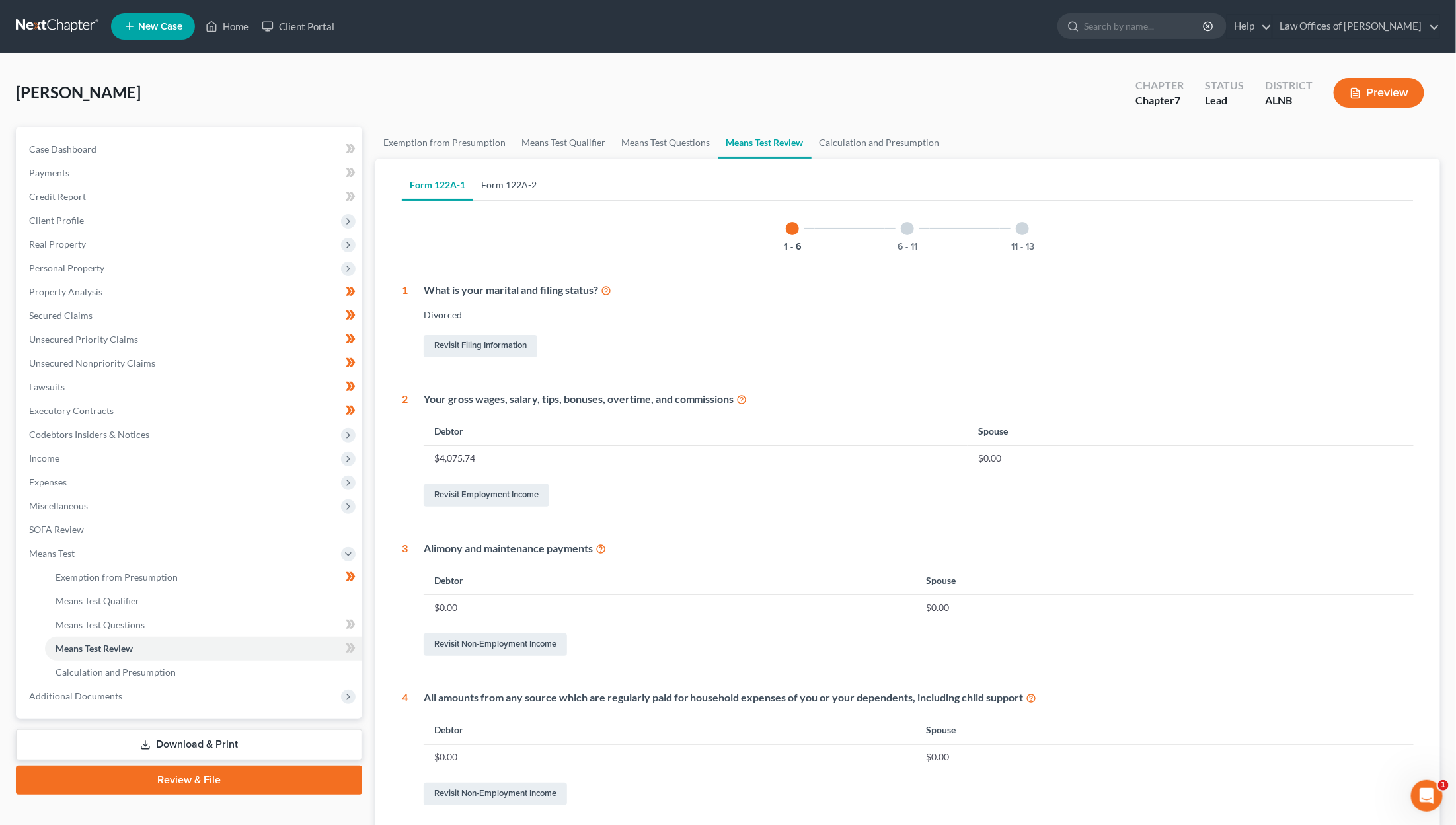
click at [518, 182] on link "Form 122A-2" at bounding box center [508, 185] width 71 height 32
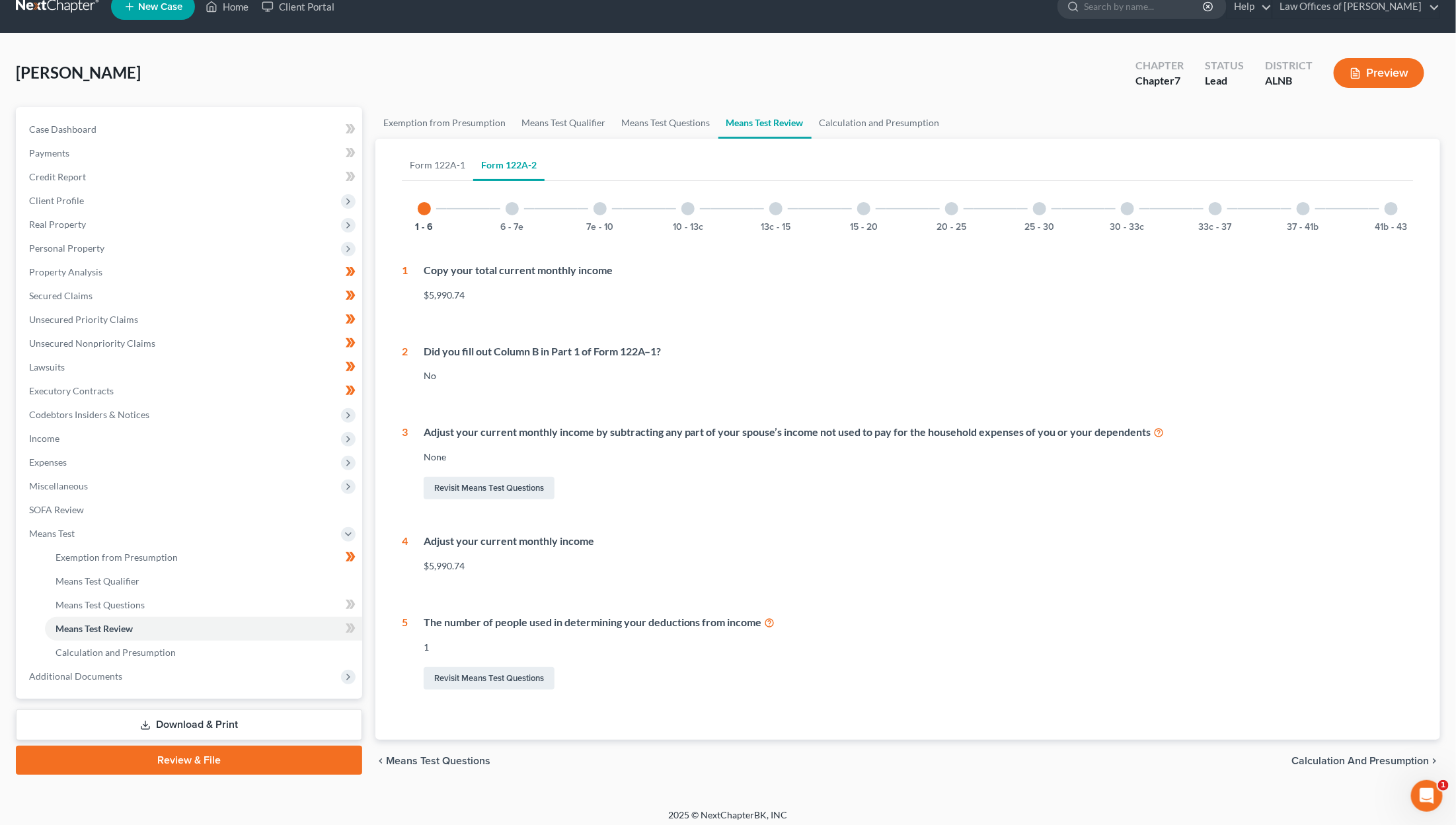
scroll to position [19, 0]
click at [861, 210] on div at bounding box center [1040, 210] width 13 height 13
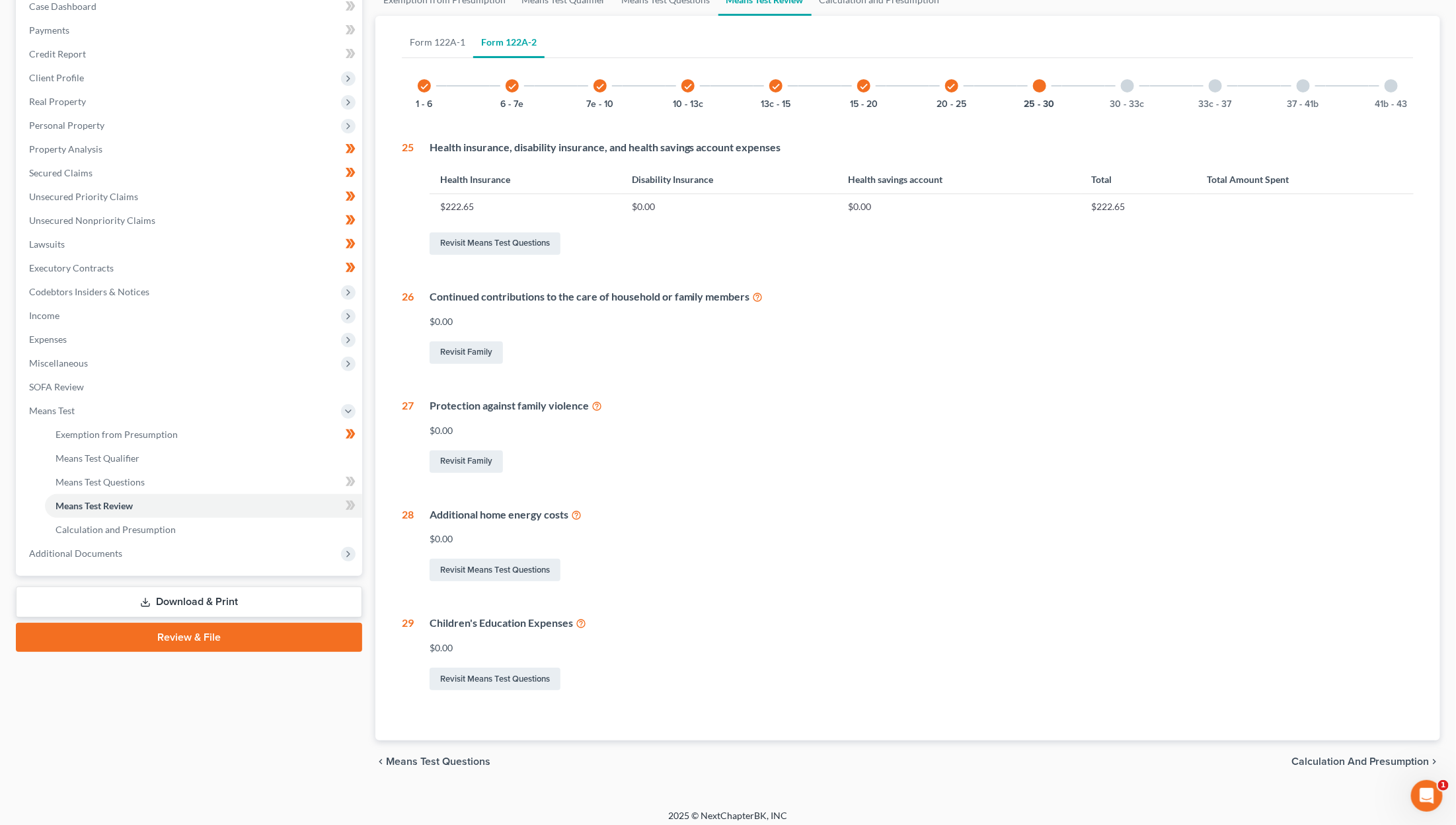
scroll to position [142, 0]
click at [861, 87] on div at bounding box center [1128, 87] width 13 height 13
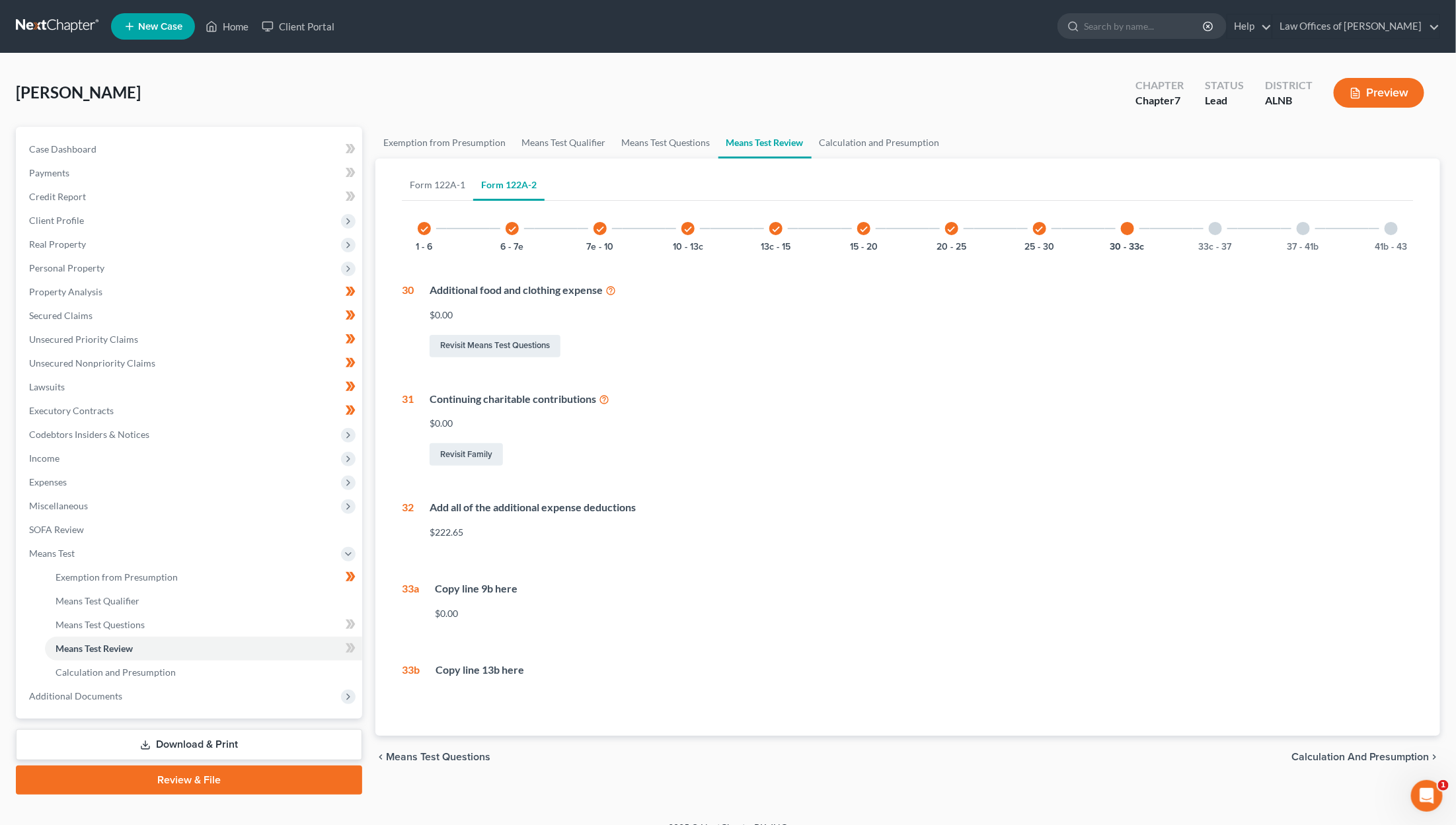
click at [611, 290] on icon at bounding box center [611, 290] width 11 height 13
click at [660, 140] on link "Means Test Questions" at bounding box center [666, 143] width 105 height 32
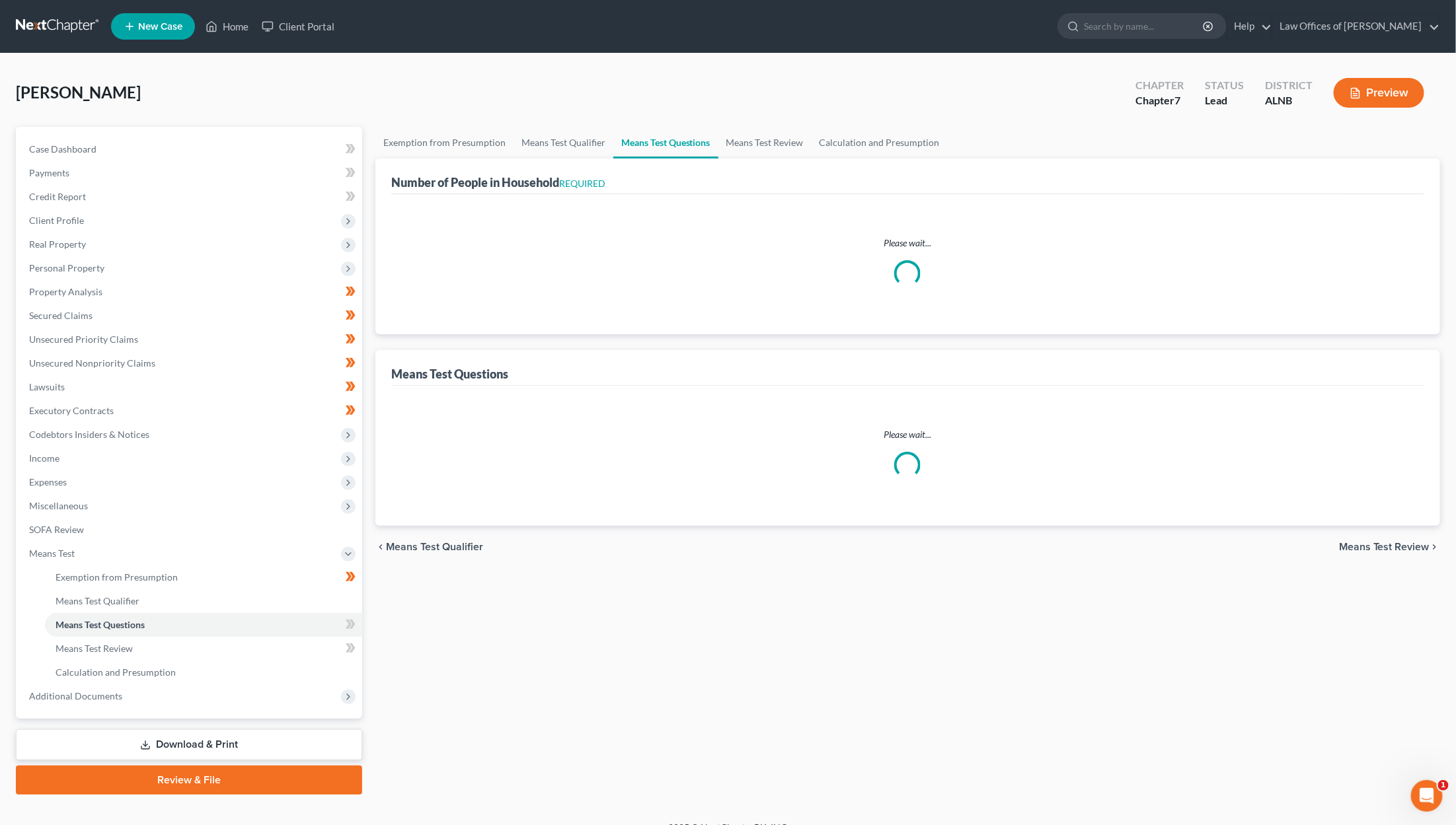
select select "1"
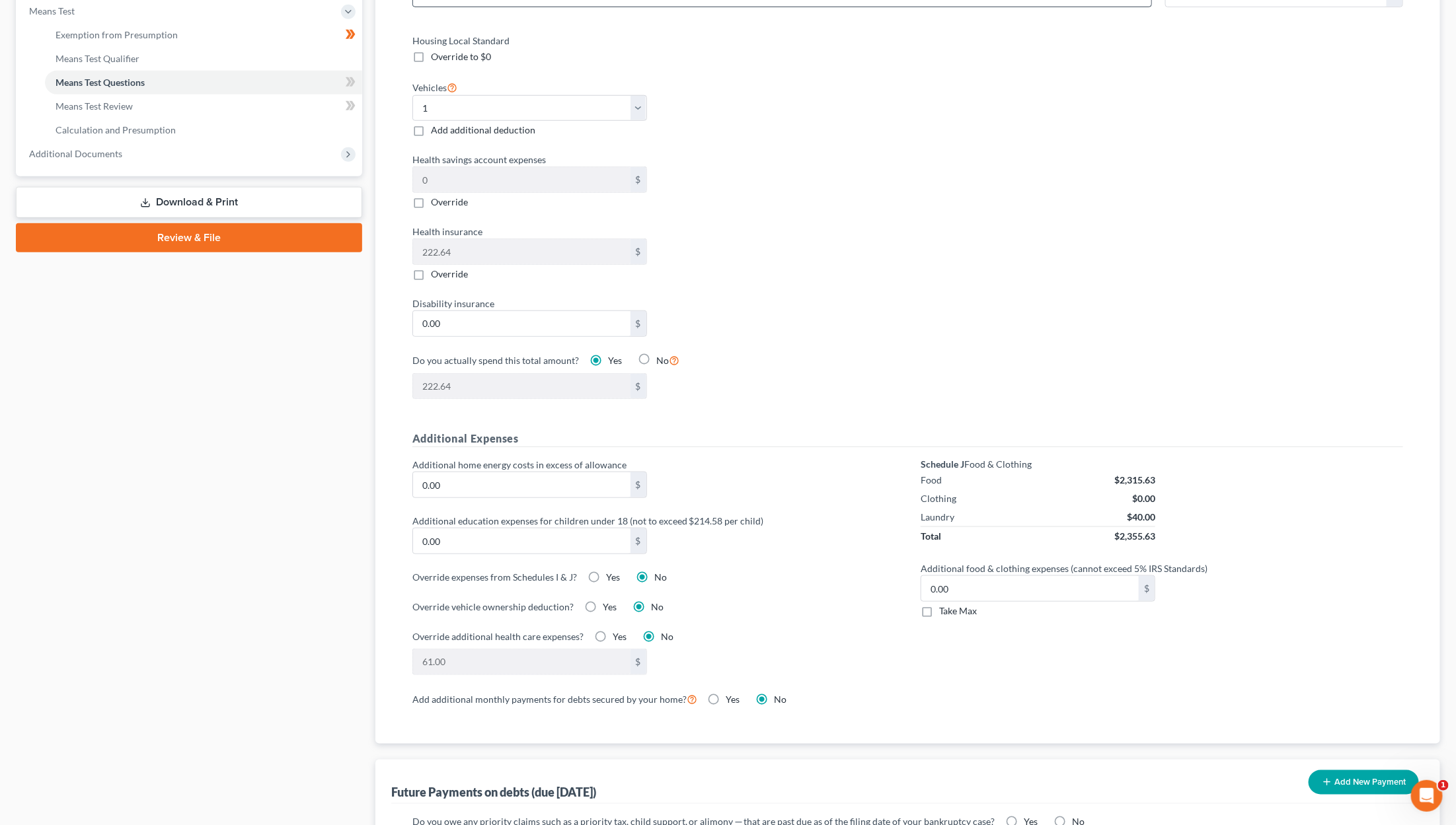
scroll to position [561, 0]
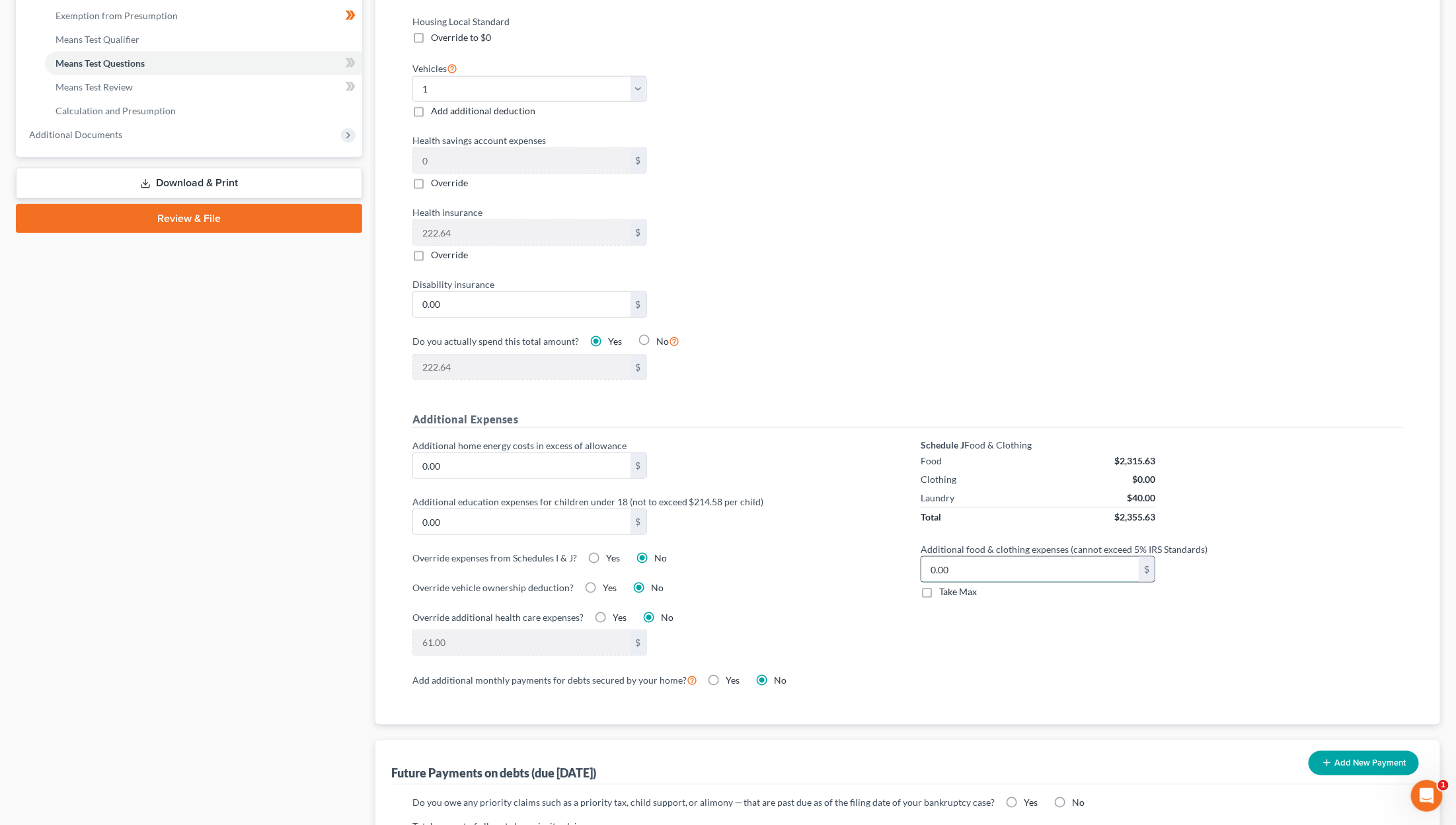
click at [861, 561] on input "0.00" at bounding box center [1030, 569] width 217 height 25
click at [861, 586] on span "Take Max" at bounding box center [958, 591] width 38 height 11
click at [861, 585] on input "Take Max" at bounding box center [948, 589] width 9 height 9
checkbox input "true"
type input "30.00"
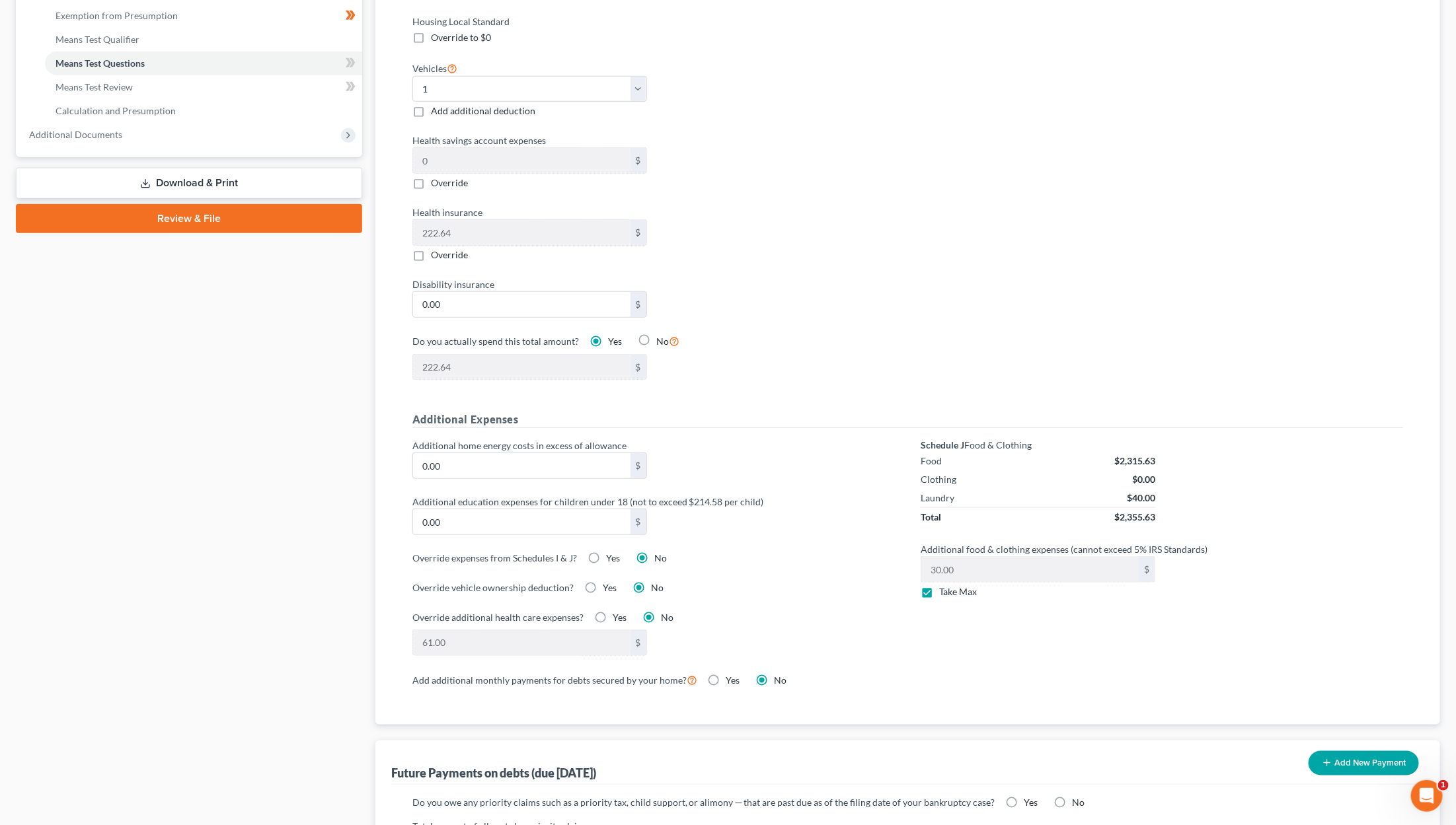
click at [861, 585] on label "Take Max" at bounding box center [958, 592] width 38 height 13
click at [861, 585] on input "Take Max" at bounding box center [948, 589] width 9 height 9
click at [861, 559] on input "30.00" at bounding box center [1030, 569] width 217 height 25
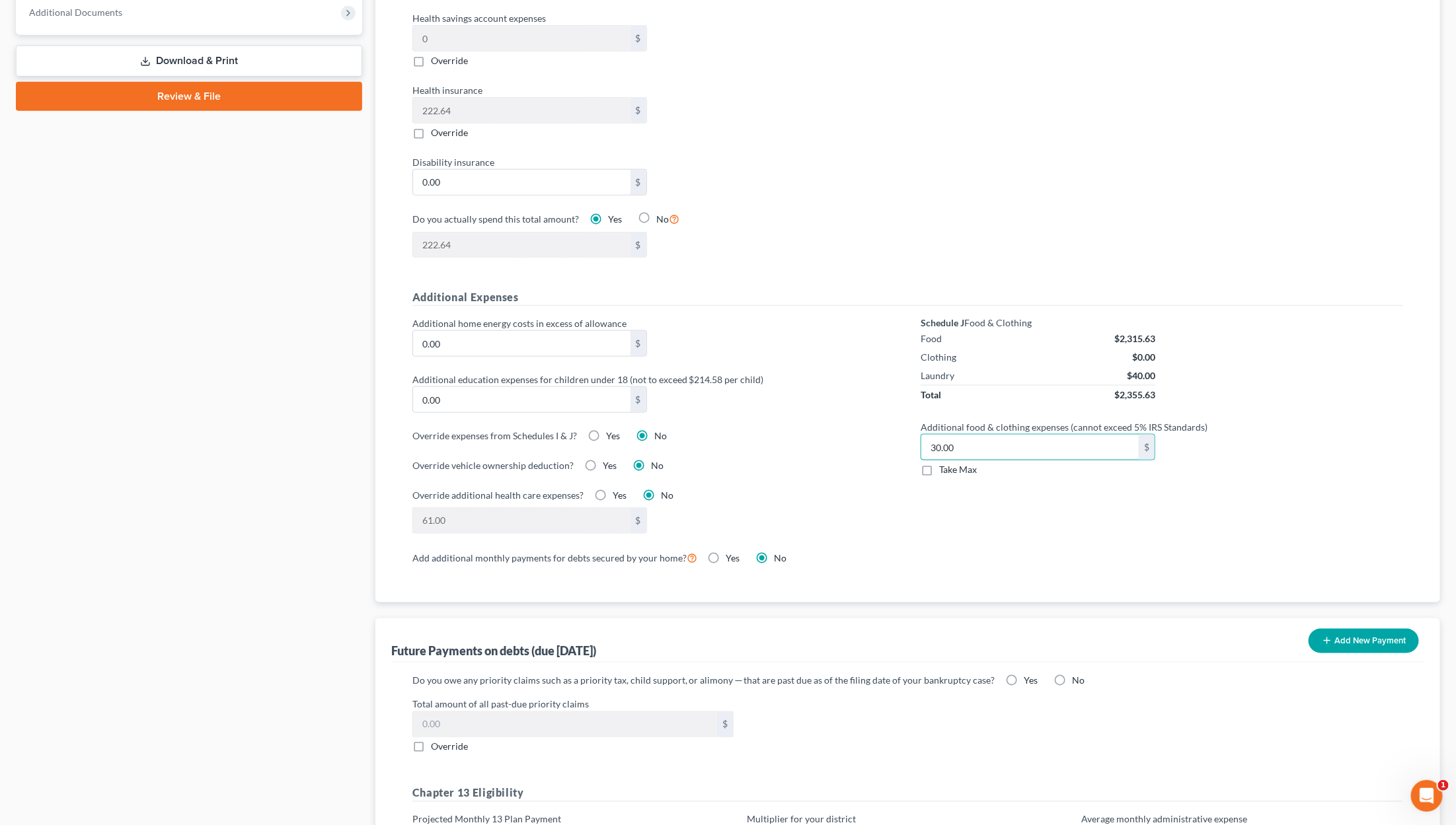
scroll to position [570, 0]
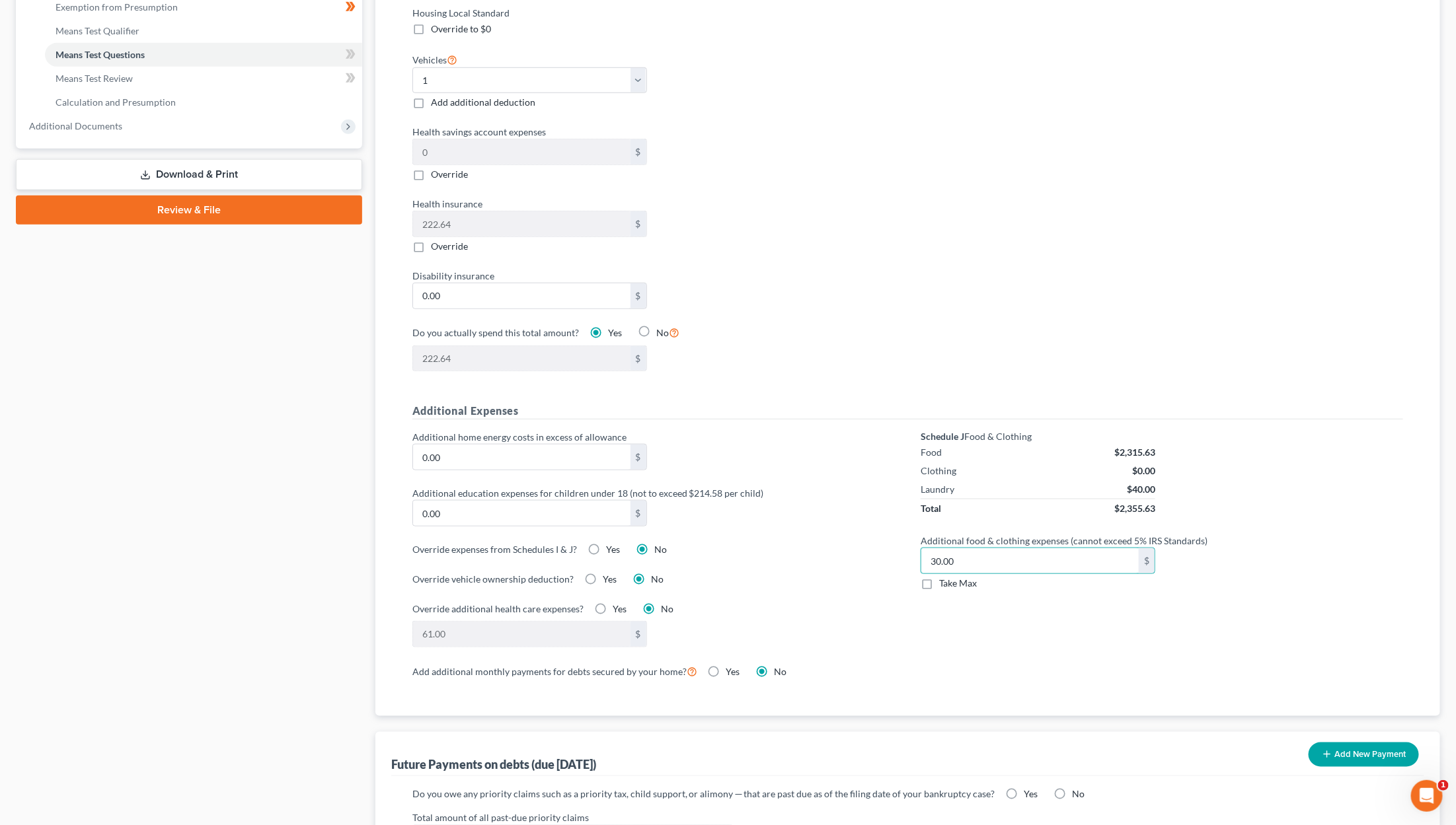
click at [861, 577] on label "Take Max" at bounding box center [958, 583] width 38 height 13
click at [861, 577] on input "Take Max" at bounding box center [948, 581] width 9 height 9
checkbox input "true"
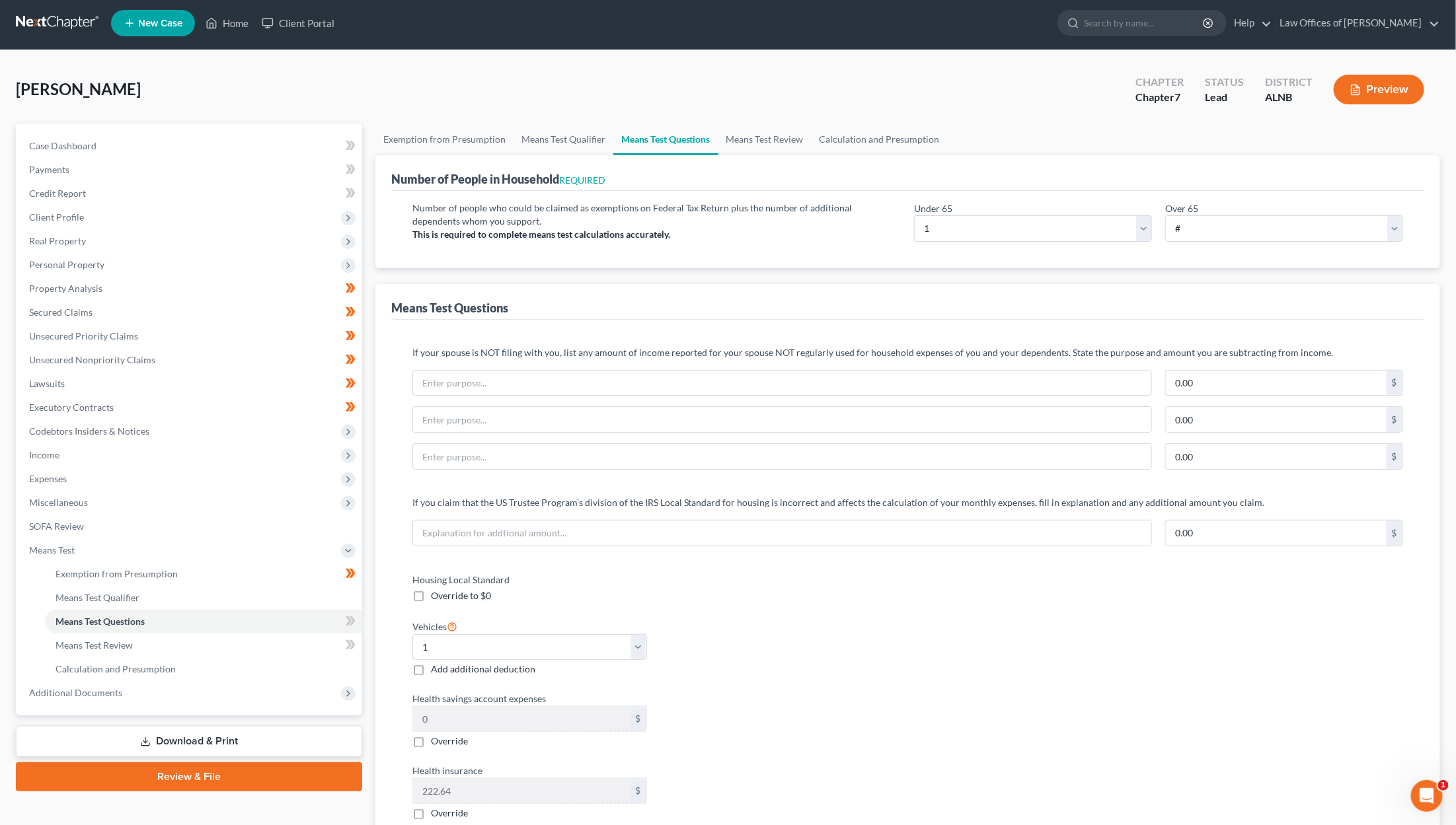
scroll to position [1, 0]
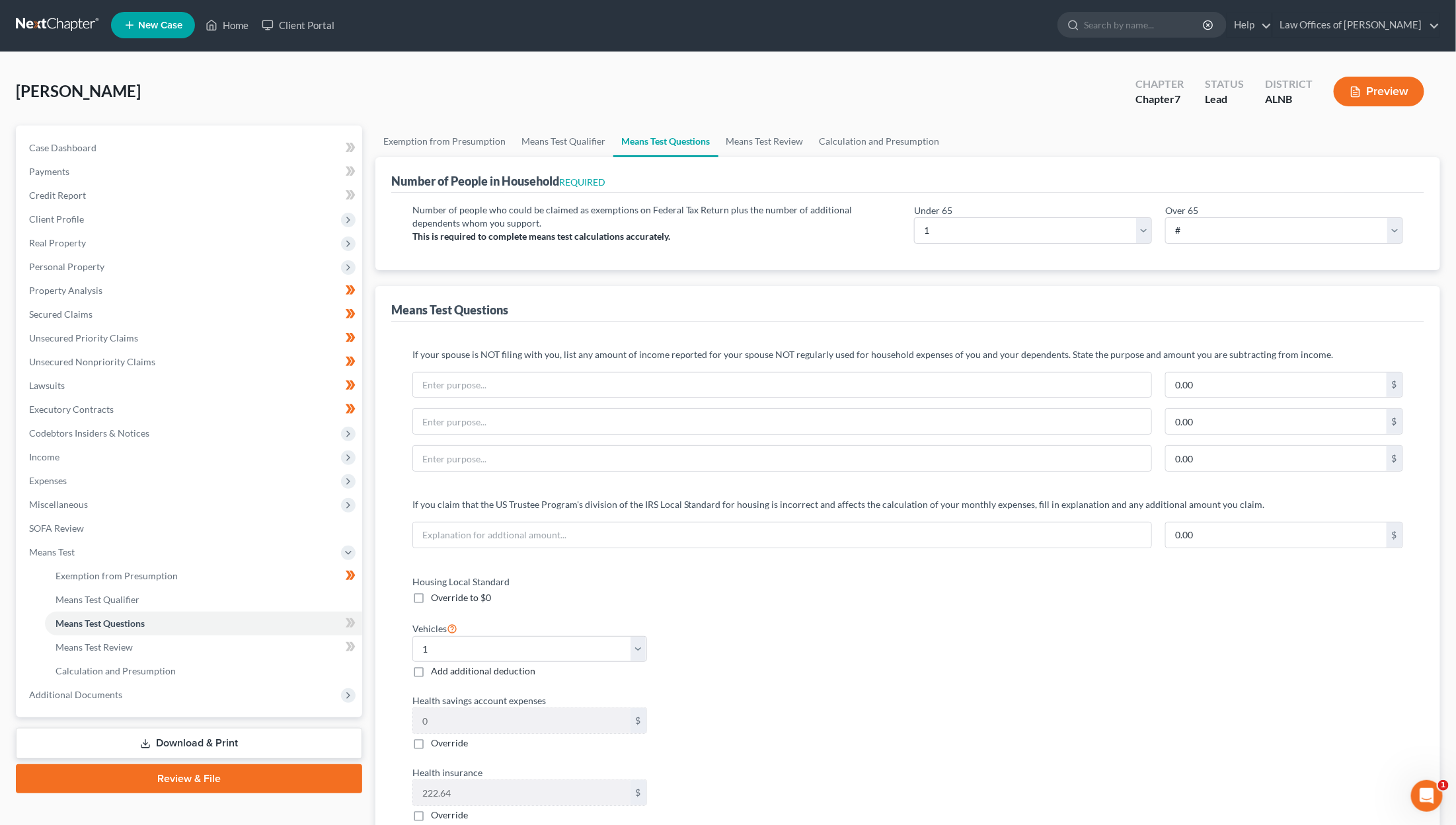
click at [861, 85] on button "Preview" at bounding box center [1379, 91] width 91 height 30
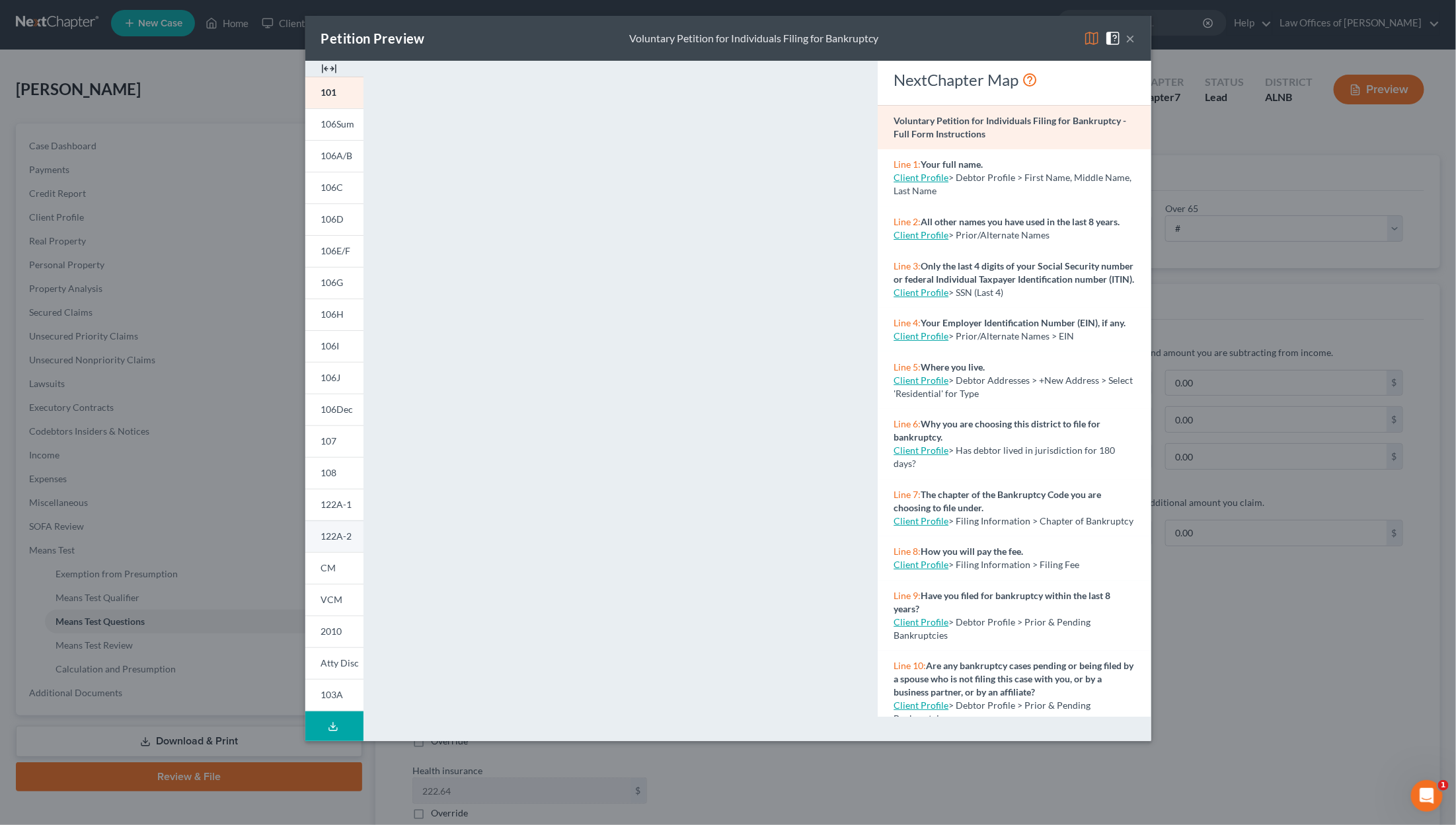
click at [346, 535] on span "122A-2" at bounding box center [336, 536] width 31 height 11
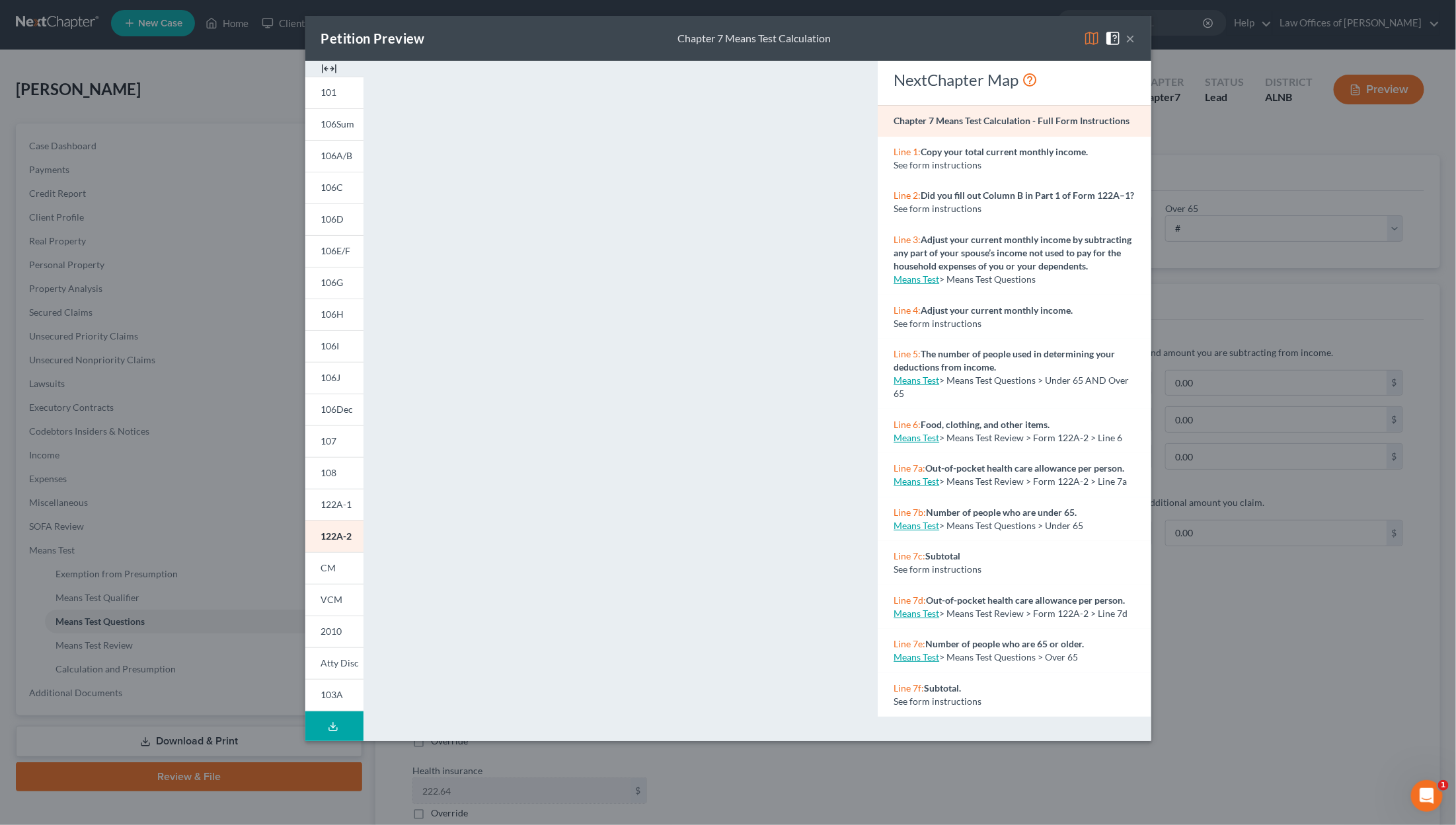
click at [861, 178] on div "Petition Preview Chapter 7 Means Test Calculation × 101 106Sum 106A/B 106C 106D…" at bounding box center [728, 412] width 1456 height 825
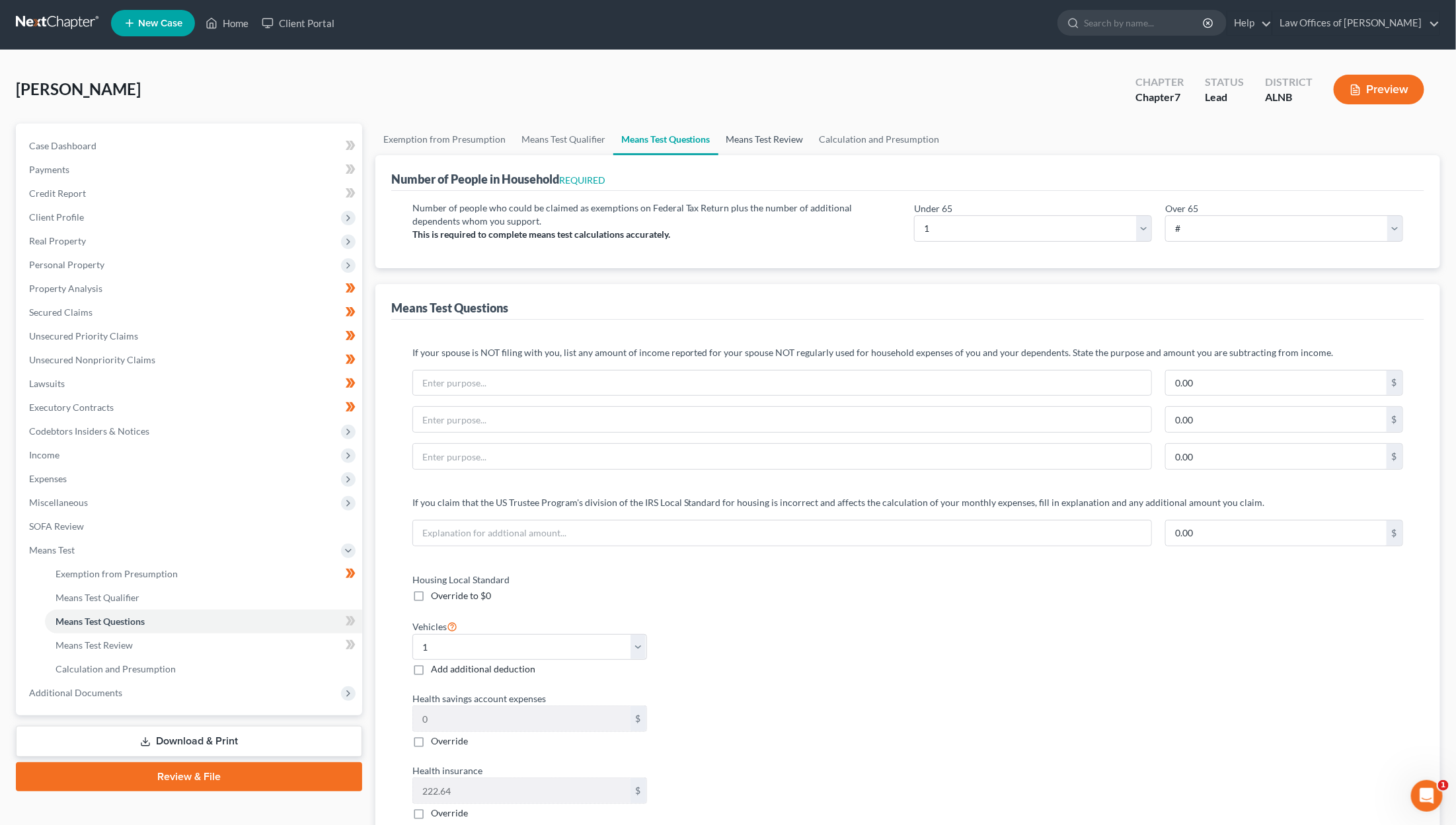
scroll to position [3, 0]
click at [854, 135] on link "Calculation and Presumption" at bounding box center [879, 140] width 136 height 32
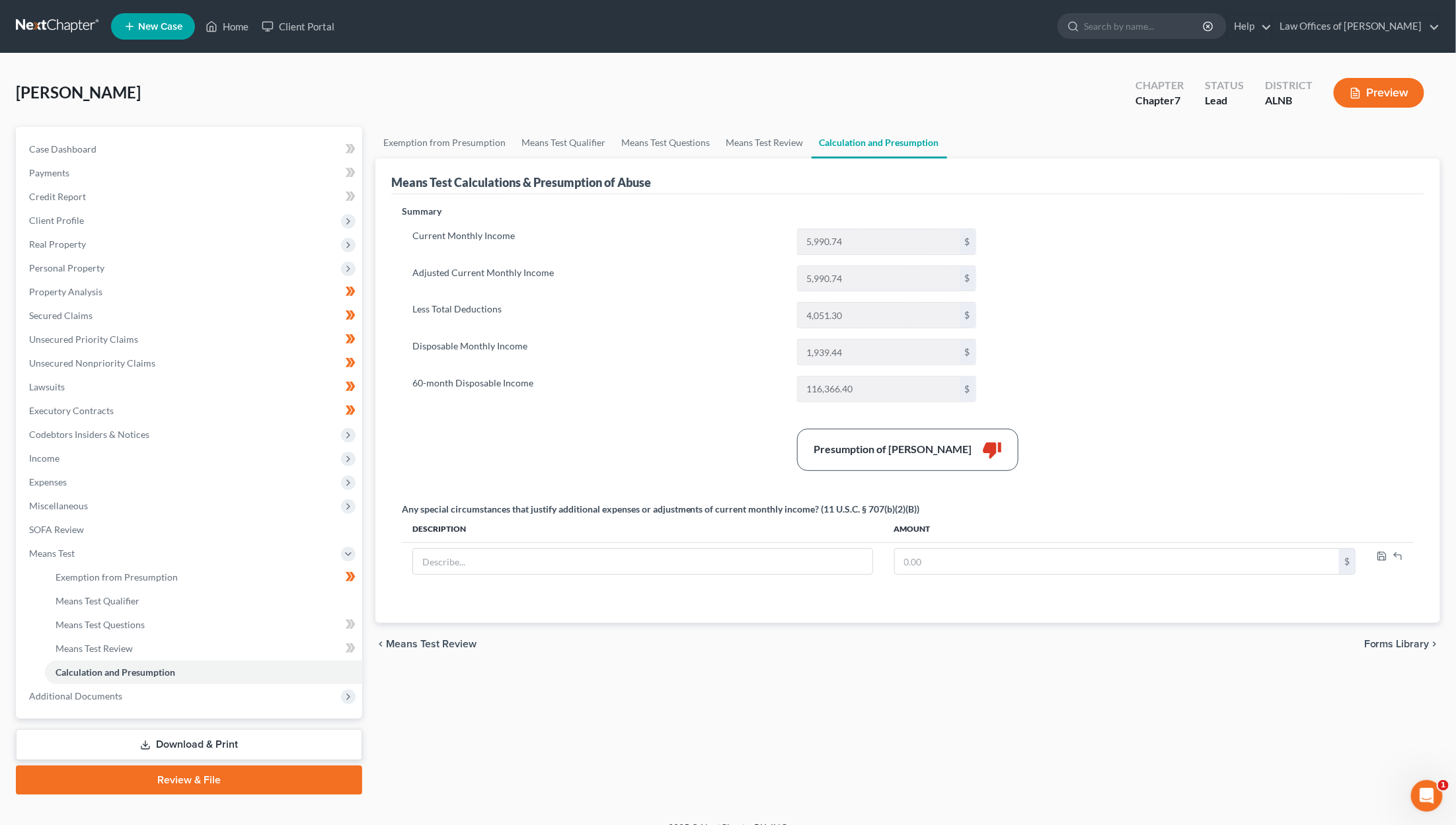
scroll to position [1, 0]
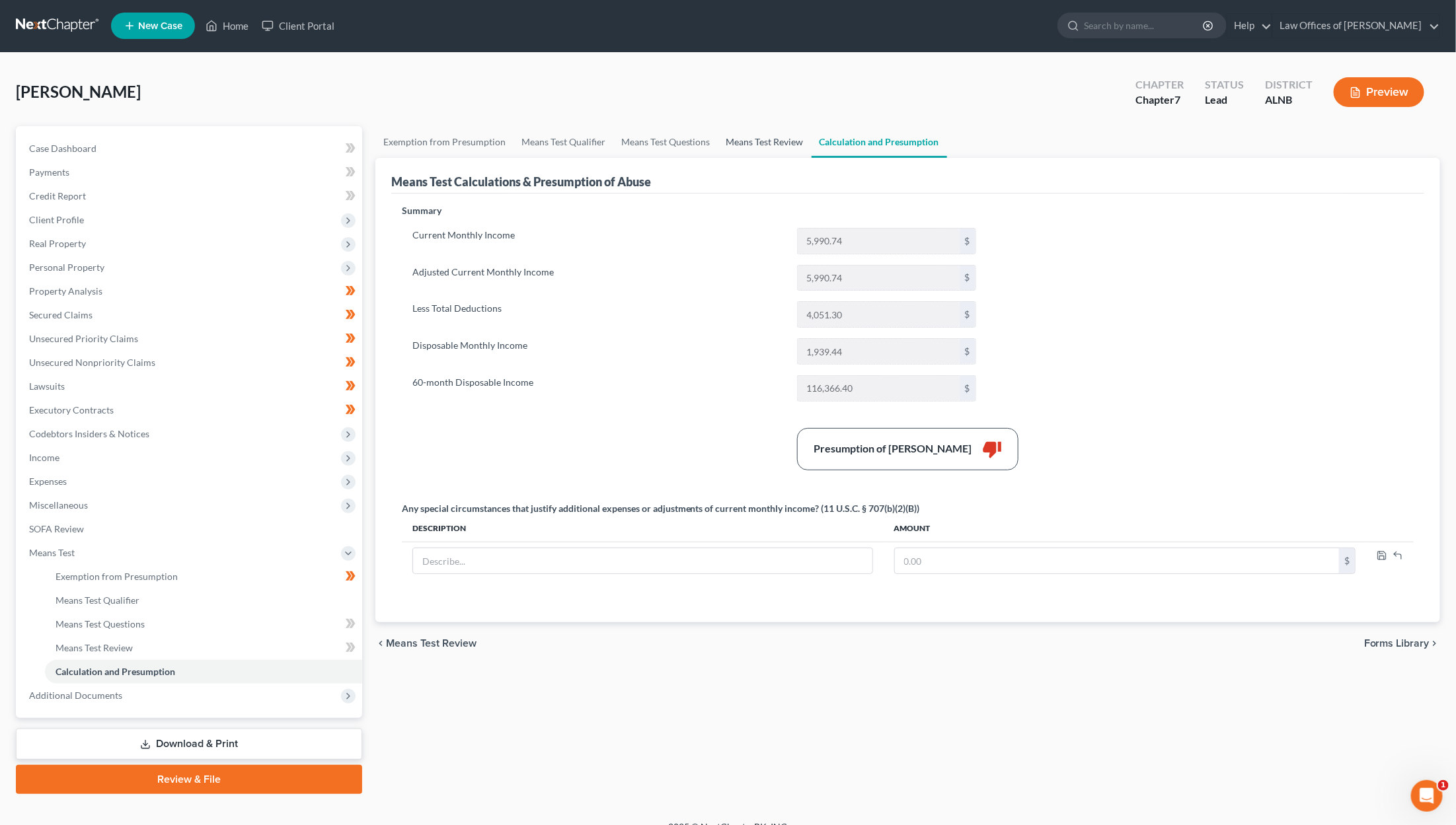
click at [750, 137] on link "Means Test Review" at bounding box center [765, 142] width 93 height 32
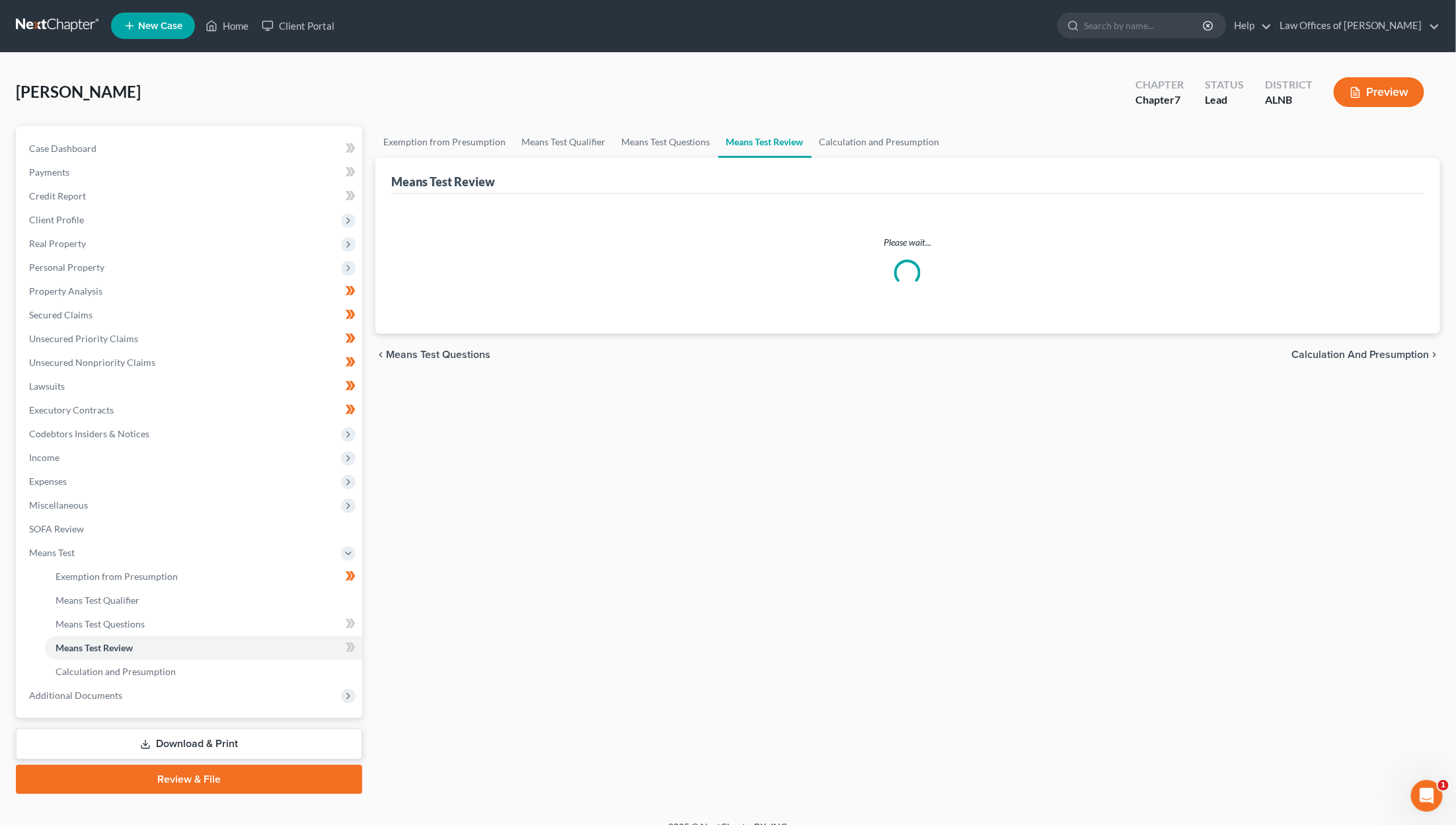
scroll to position [0, 1]
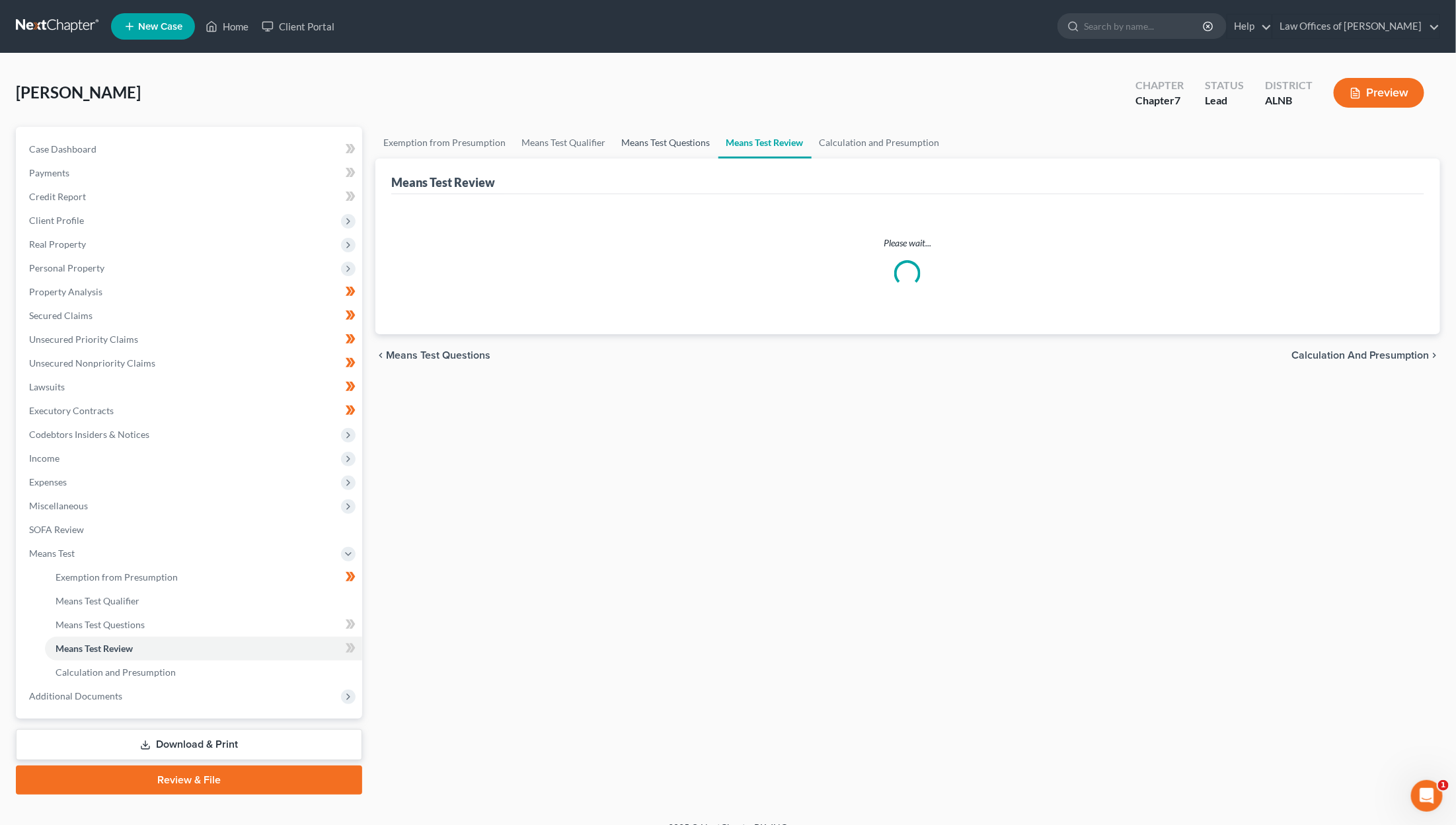
click at [685, 143] on link "Means Test Questions" at bounding box center [666, 143] width 105 height 32
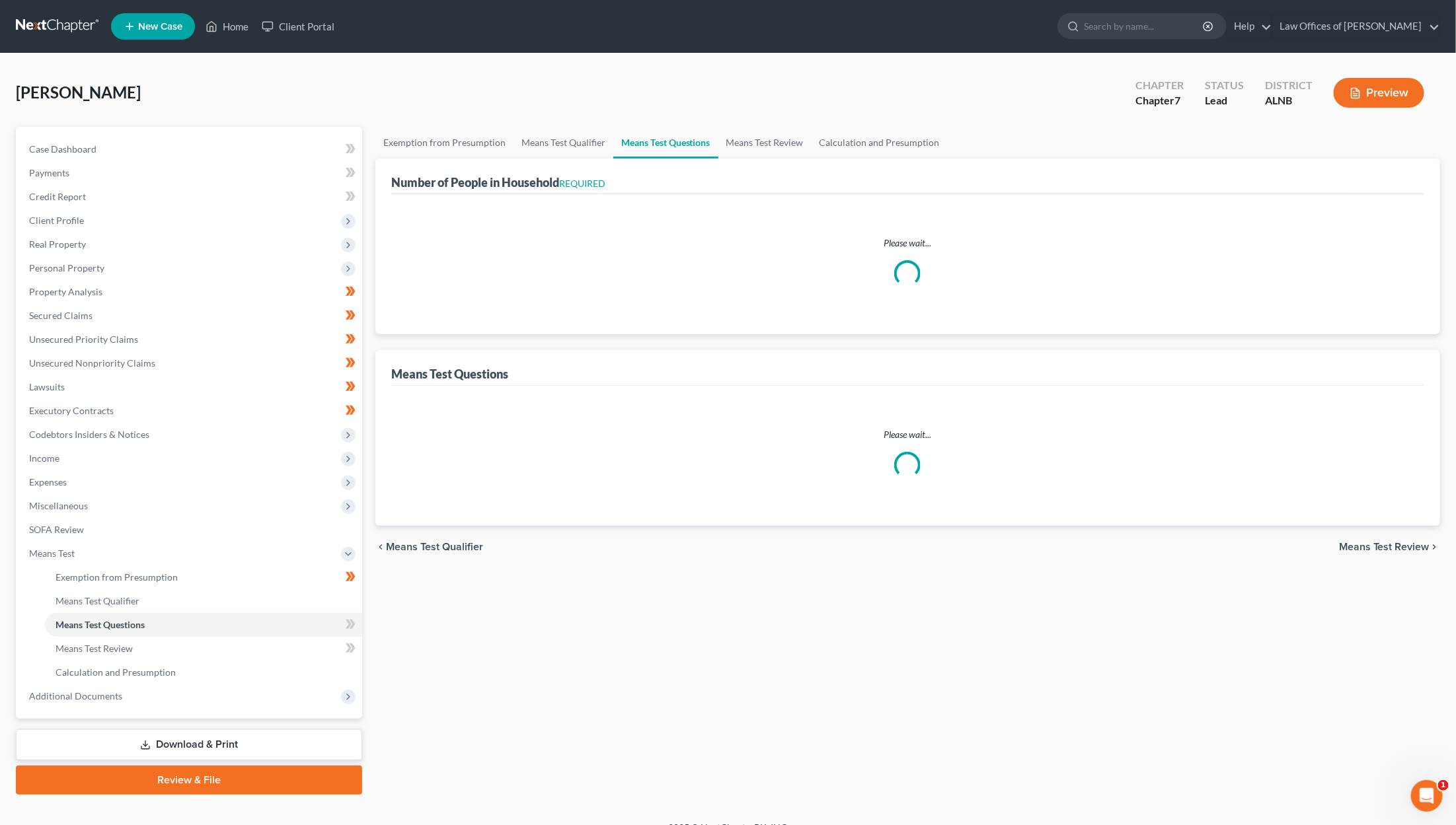
select select "1"
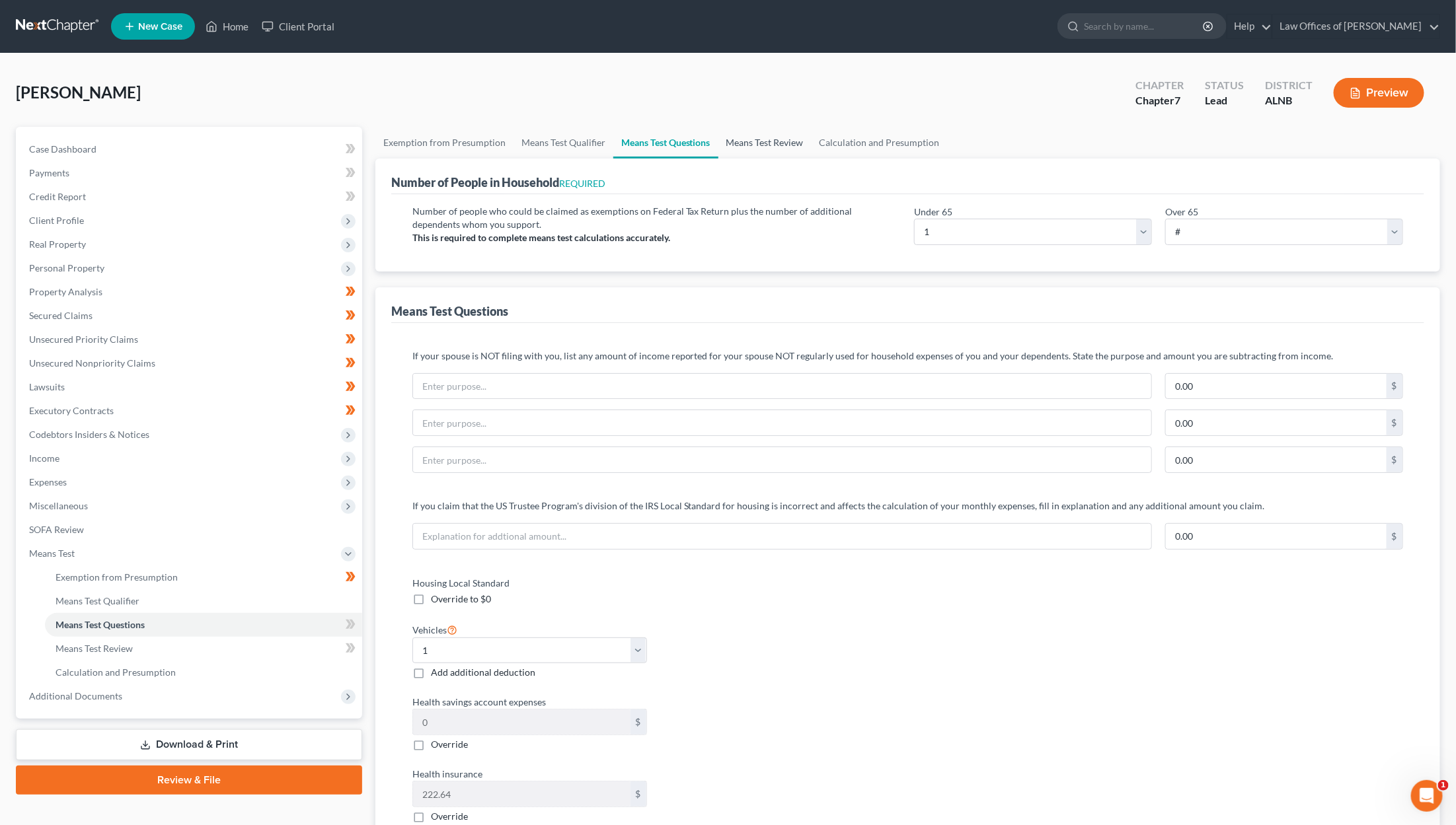
click at [749, 133] on link "Means Test Review" at bounding box center [765, 143] width 93 height 32
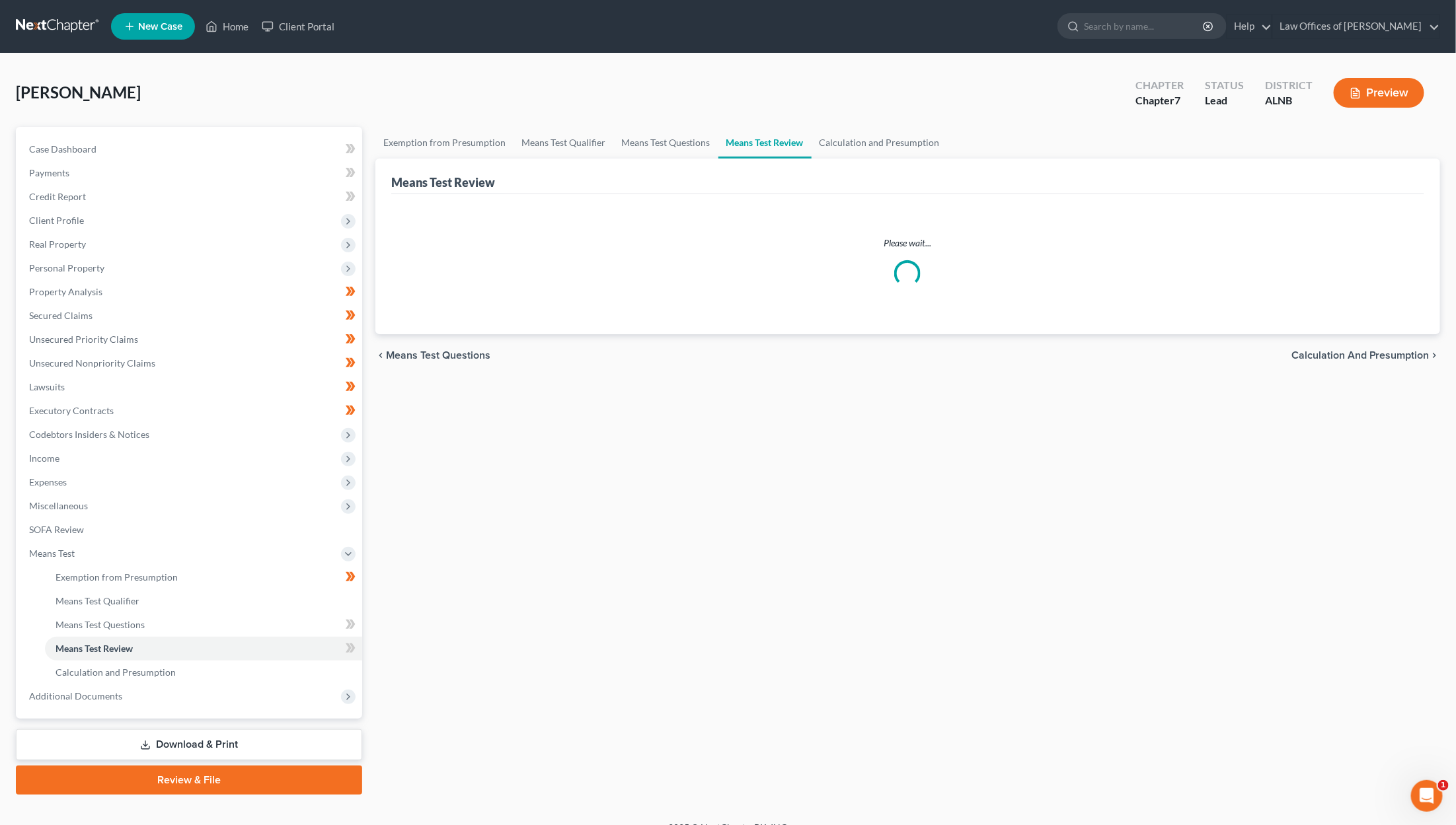
scroll to position [1, 0]
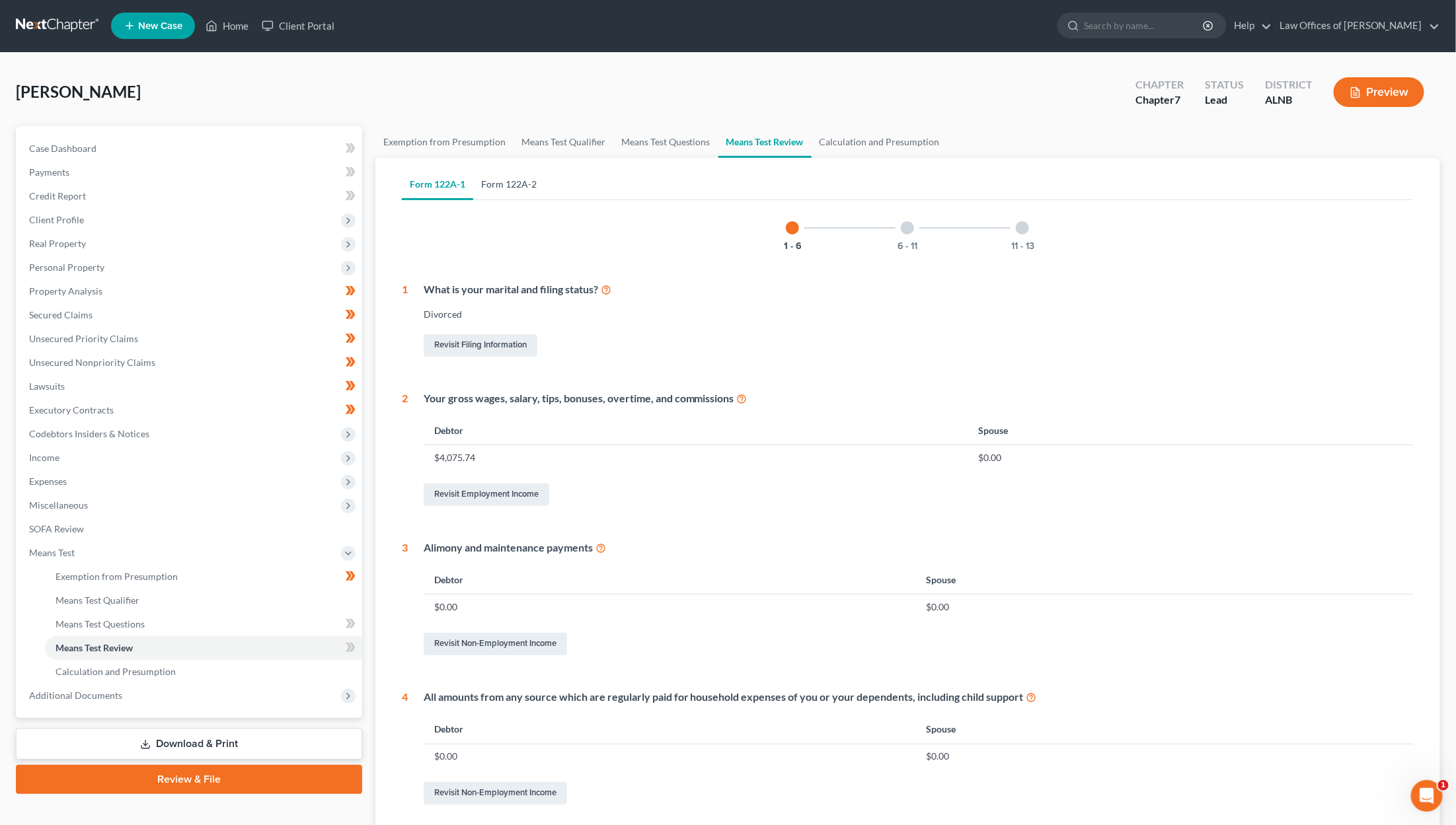
click at [520, 188] on link "Form 122A-2" at bounding box center [508, 184] width 71 height 32
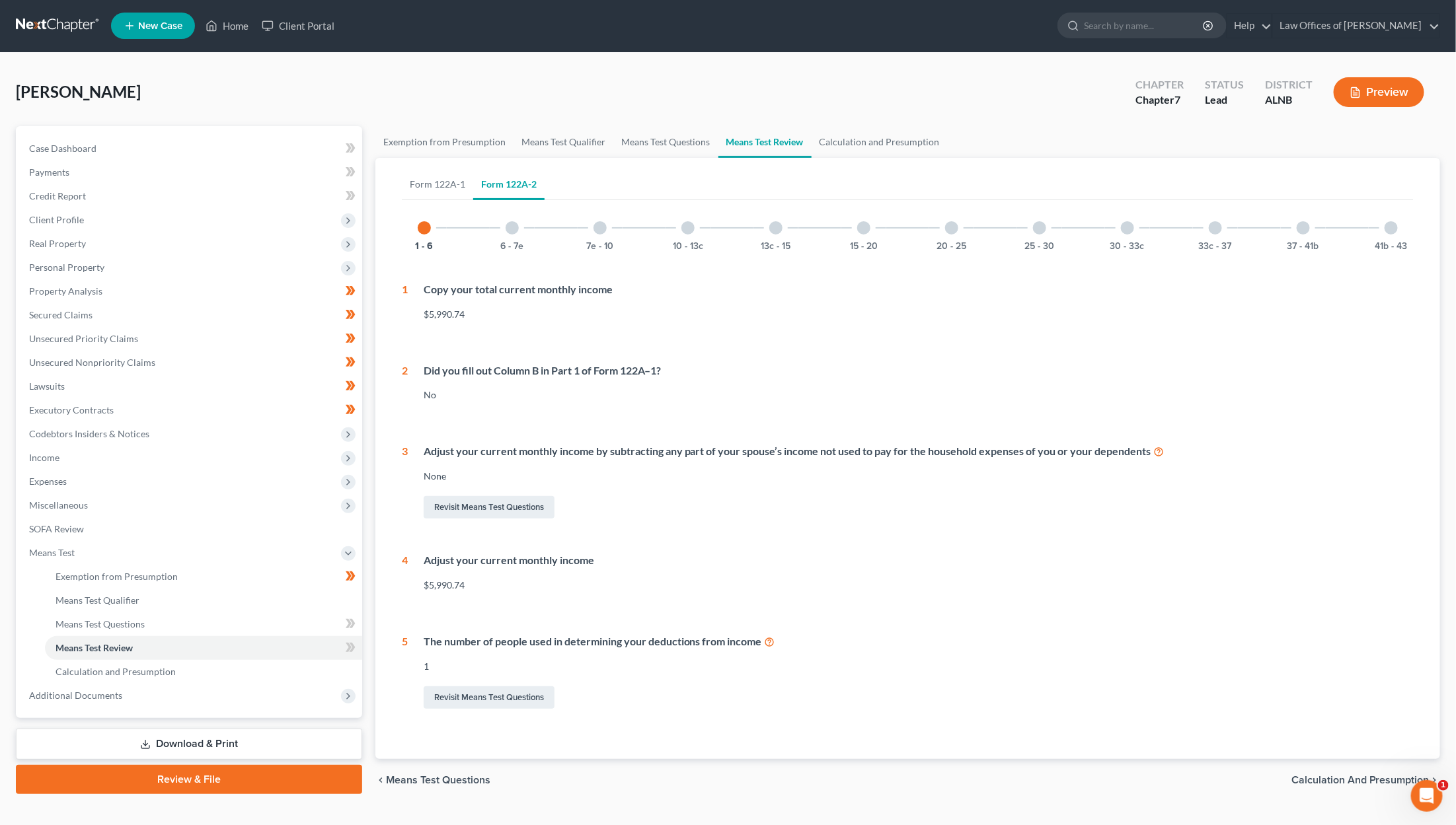
scroll to position [2, 1]
click at [861, 226] on div at bounding box center [1391, 227] width 13 height 13
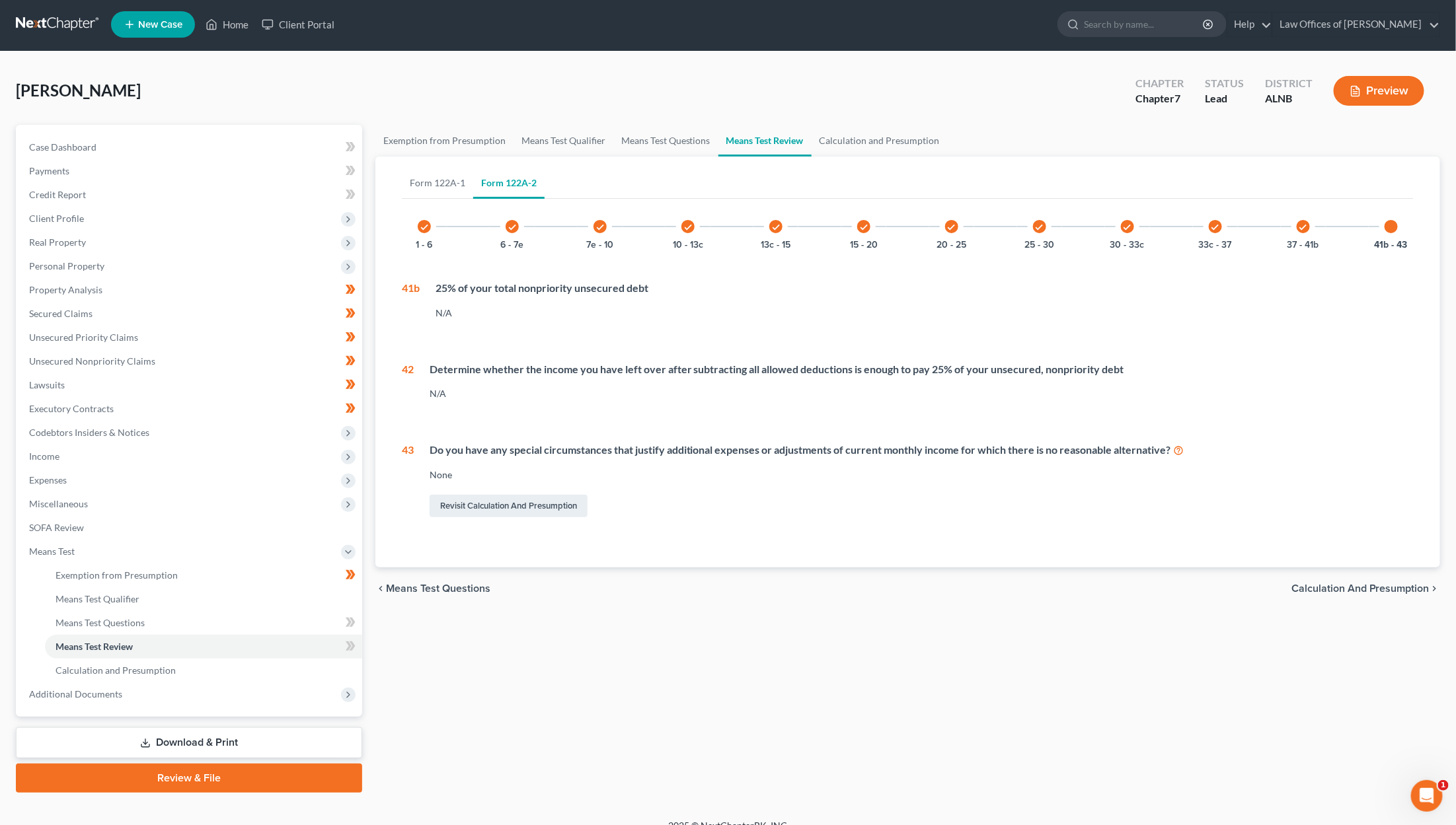
scroll to position [2, 0]
click at [552, 501] on link "Revisit Calculation and Presumption" at bounding box center [508, 506] width 158 height 23
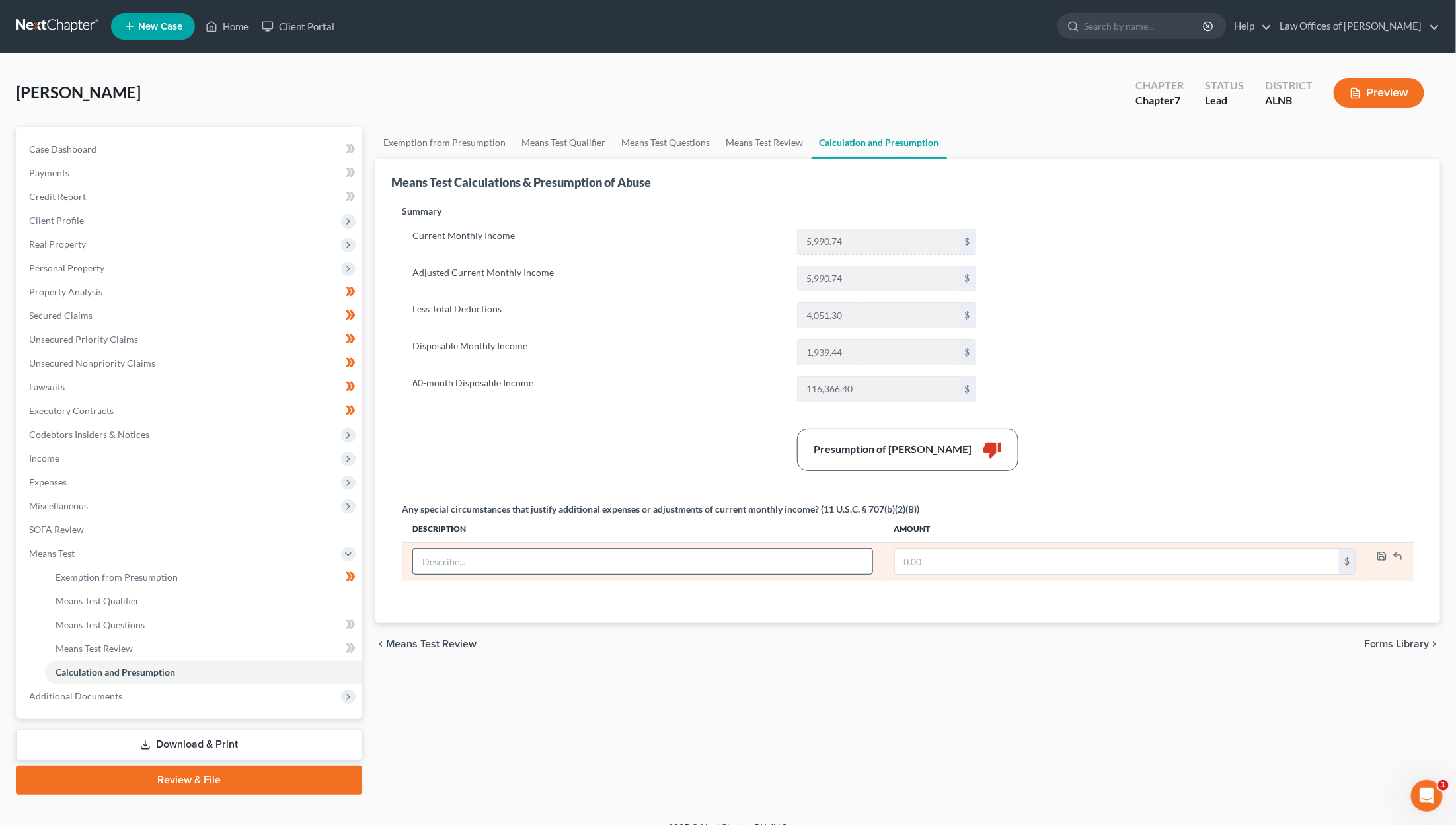
click at [536, 557] on input "text" at bounding box center [643, 562] width 460 height 25
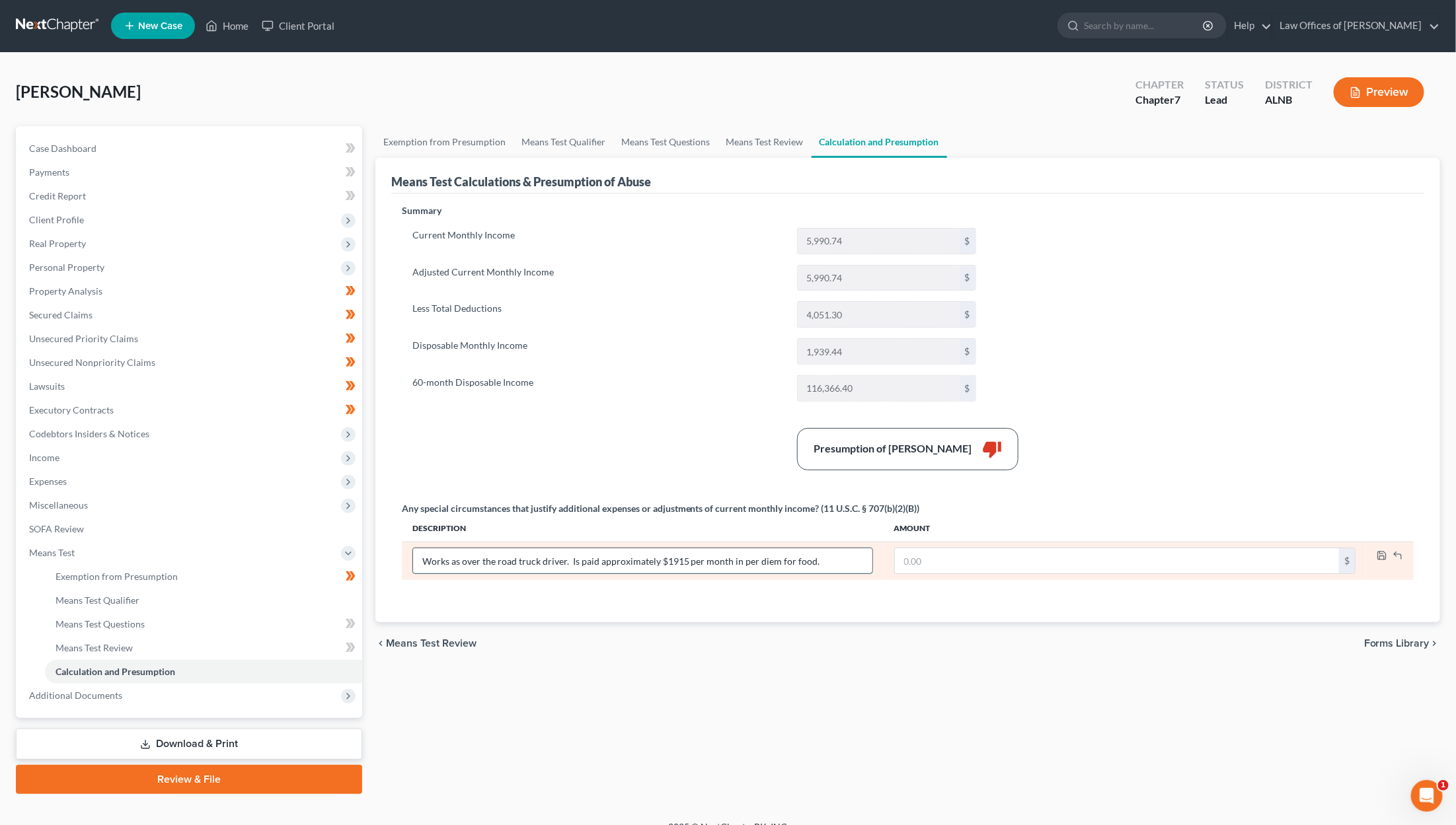
drag, startPoint x: 657, startPoint y: 559, endPoint x: 566, endPoint y: 558, distance: 91.0
click at [571, 557] on input "Works as over the road truck driver. Is paid approximately $1915 per month in p…" at bounding box center [643, 561] width 460 height 25
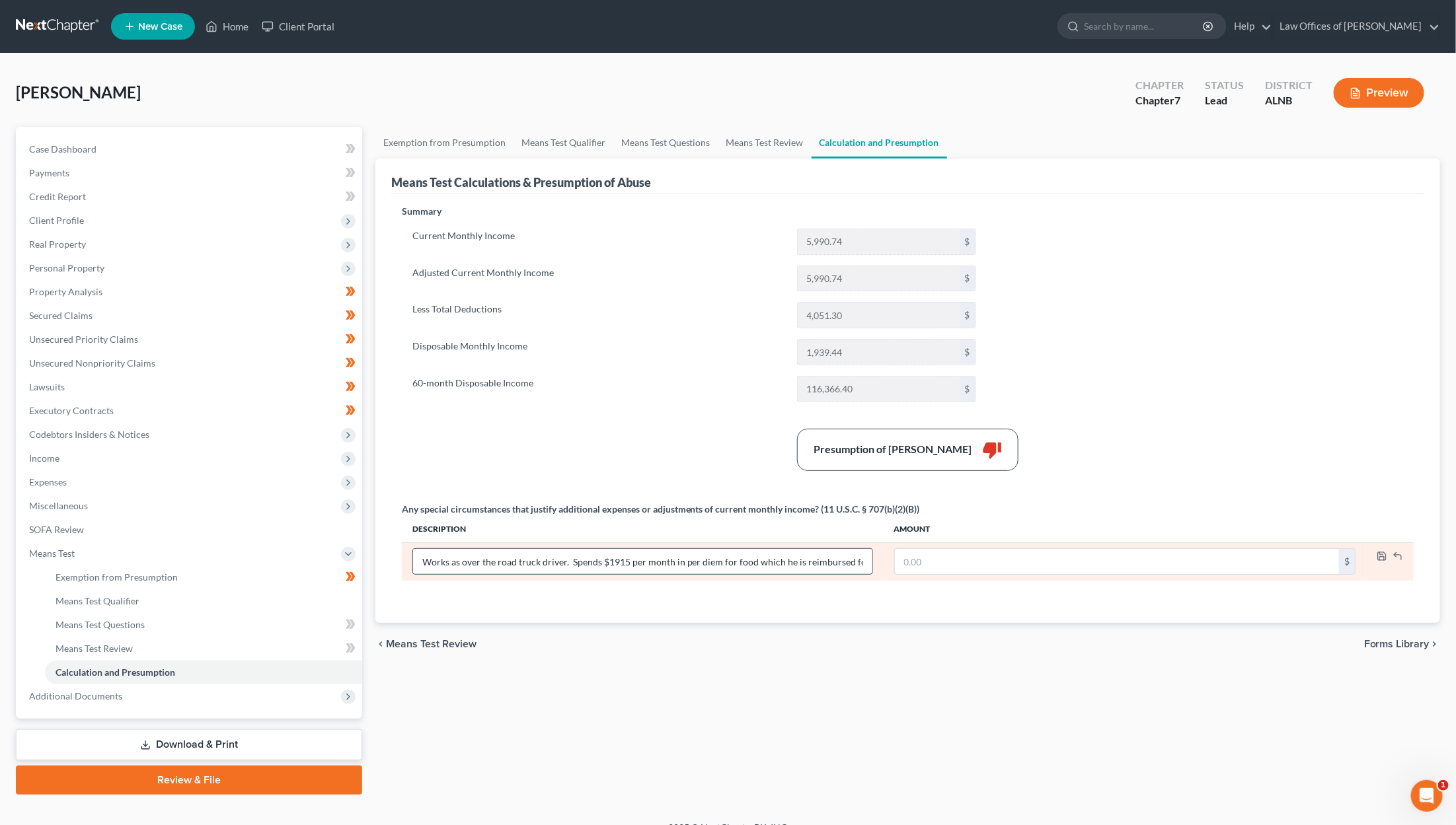
click at [685, 559] on input "Works as over the road truck driver. Spends $1915 per month in per diem for foo…" at bounding box center [643, 562] width 460 height 25
drag, startPoint x: 711, startPoint y: 560, endPoint x: 663, endPoint y: 560, distance: 48.0
click at [663, 560] on input "Works as over the road truck driver. Spends $1915 per month in per diem for foo…" at bounding box center [643, 562] width 460 height 25
type input "Works as over the road truck driver. Spends $1915 per month for food which he i…"
type input "1,915"
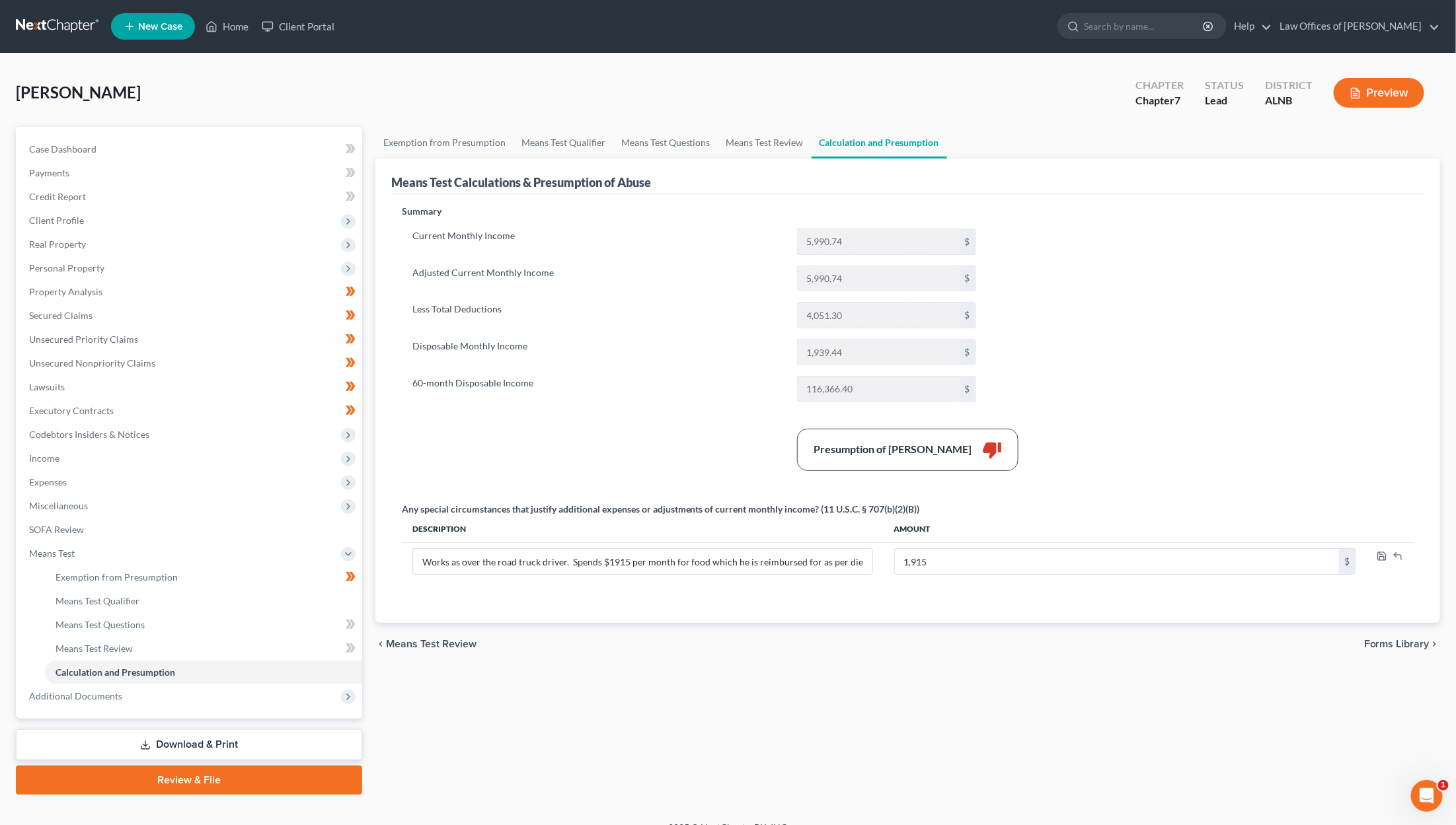
click at [861, 602] on div "Summary Current Monthly Income 5,990.74 $ Adjusted Current Monthly Income 5,990…" at bounding box center [907, 406] width 1025 height 402
click at [861, 552] on icon "button" at bounding box center [1382, 557] width 11 height 11
click at [861, 91] on button "Preview" at bounding box center [1379, 93] width 91 height 30
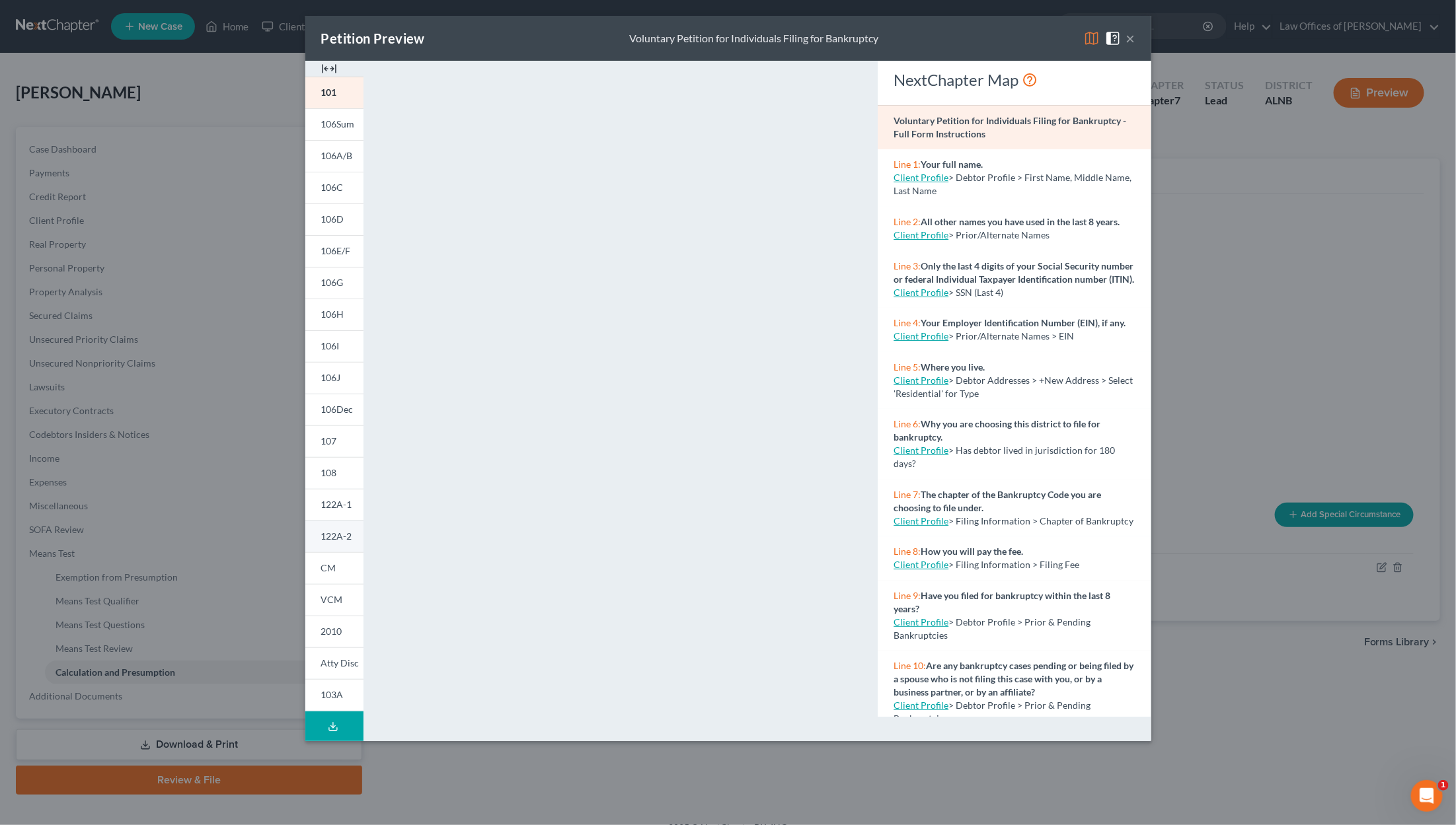
click at [332, 535] on span "122A-2" at bounding box center [336, 536] width 31 height 11
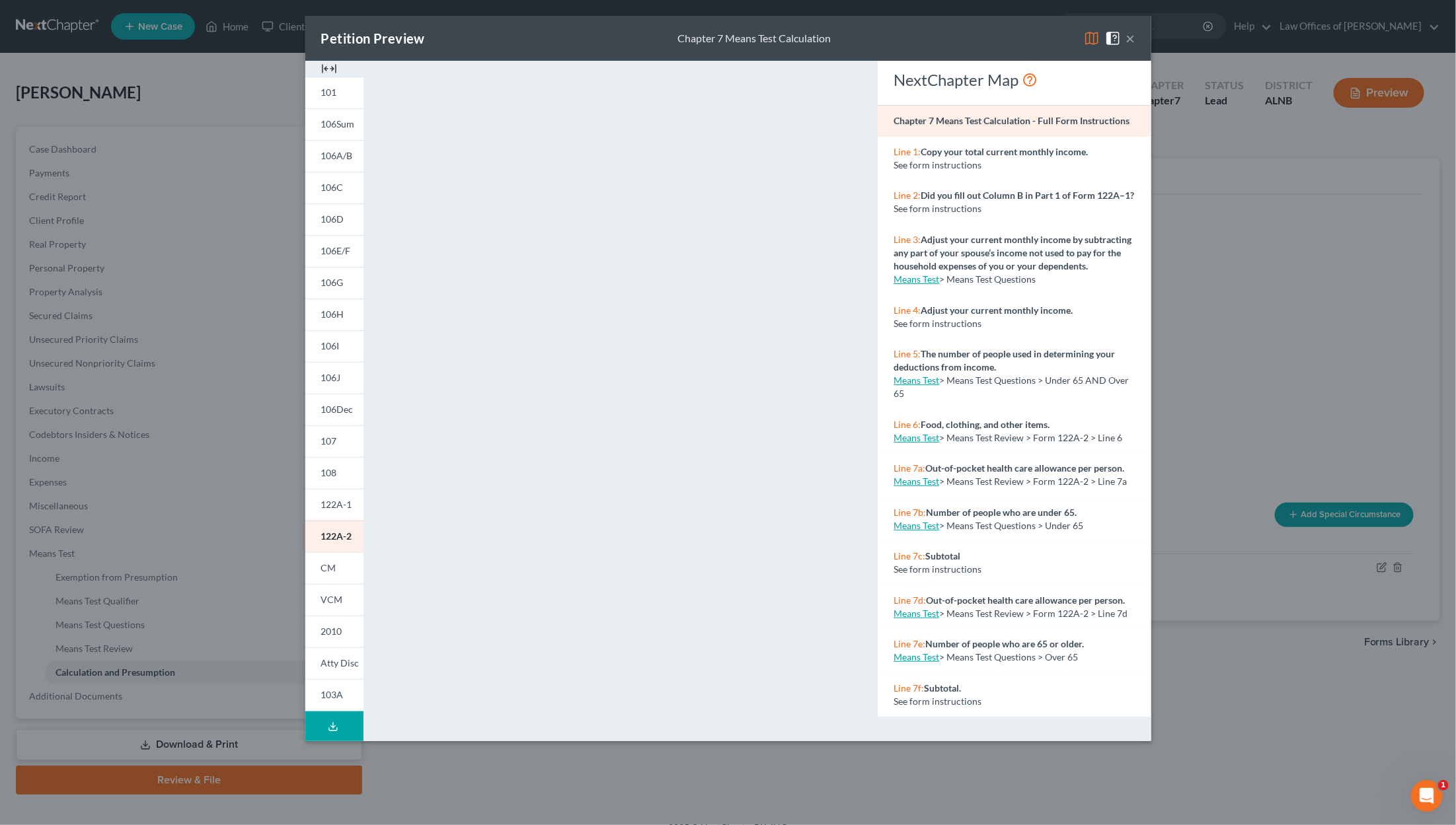
click at [861, 38] on button "×" at bounding box center [1131, 39] width 9 height 16
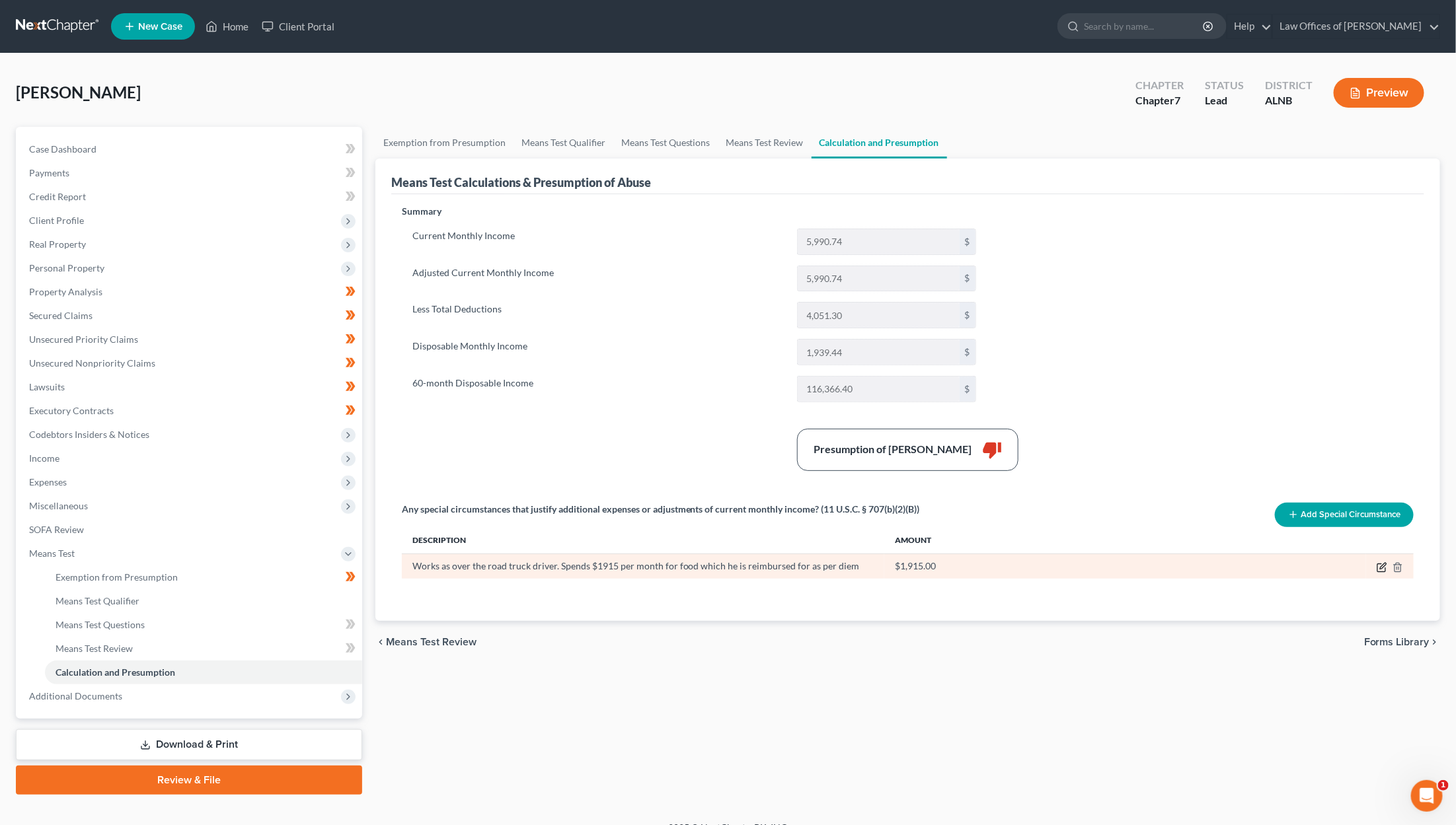
click at [861, 563] on icon "button" at bounding box center [1383, 565] width 6 height 6
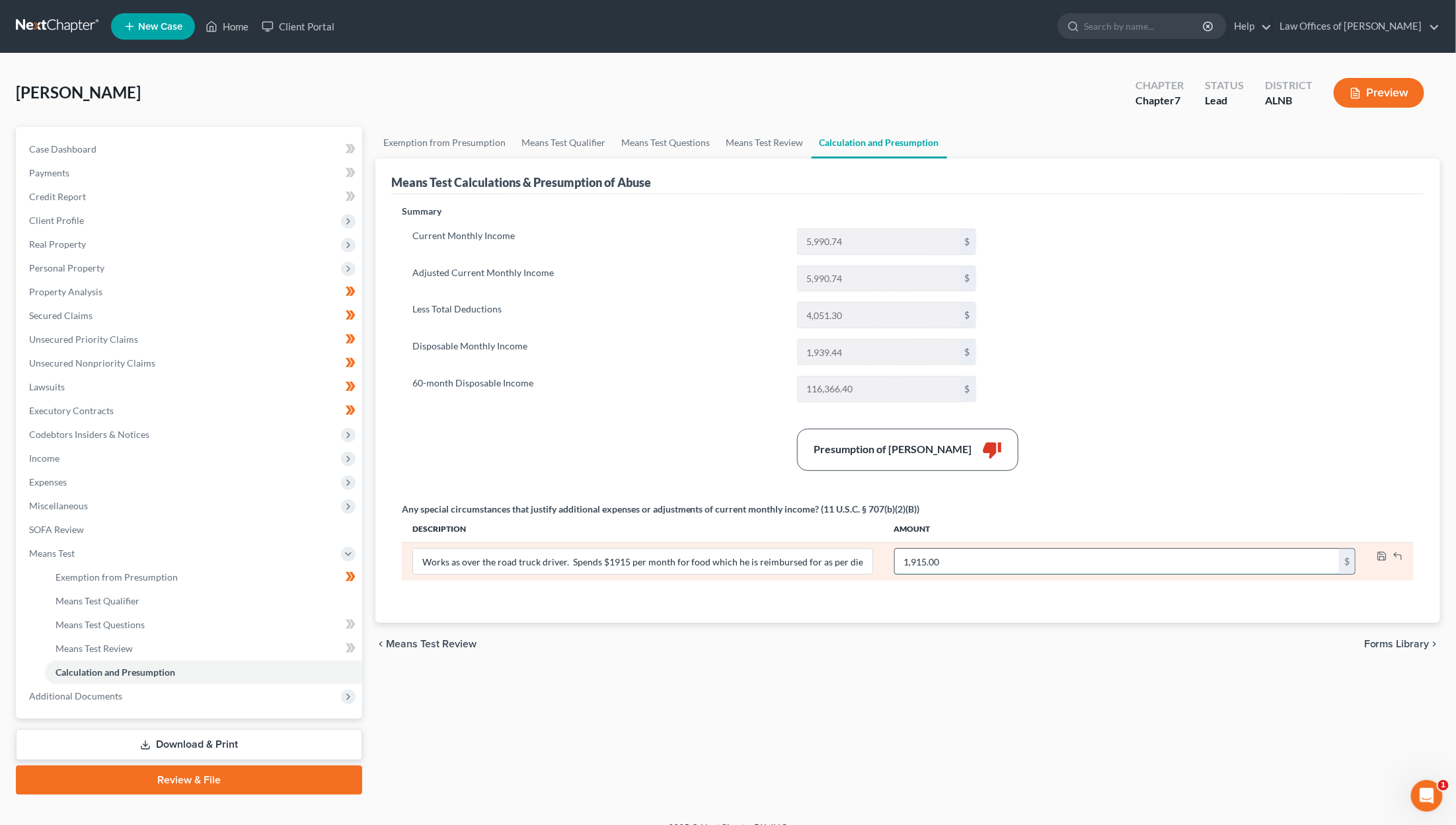
click at [861, 560] on input "1,915.00" at bounding box center [1116, 562] width 444 height 25
type input "0"
click at [861, 553] on icon "button" at bounding box center [1382, 557] width 8 height 8
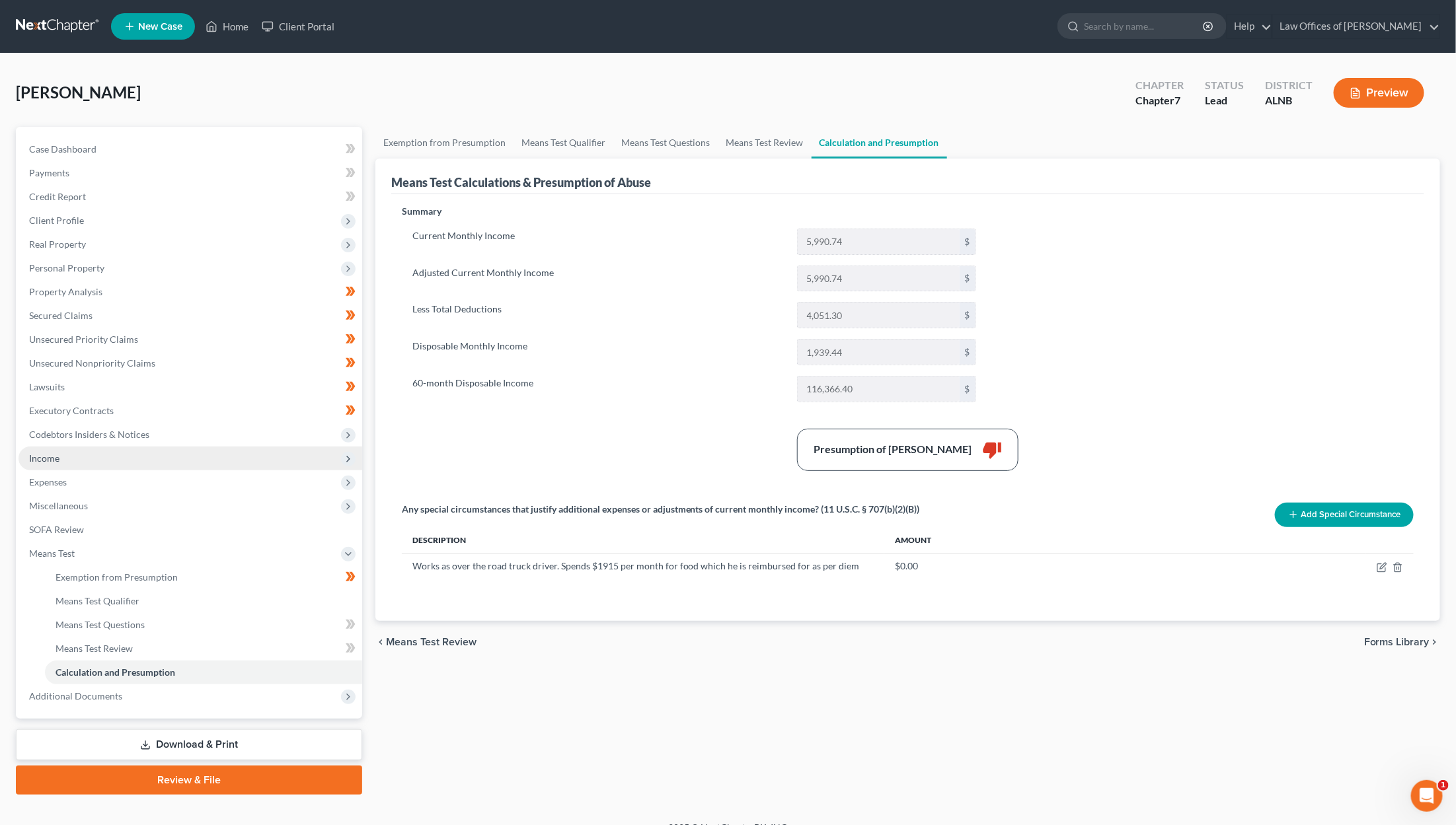
click at [65, 451] on span "Income" at bounding box center [190, 459] width 344 height 24
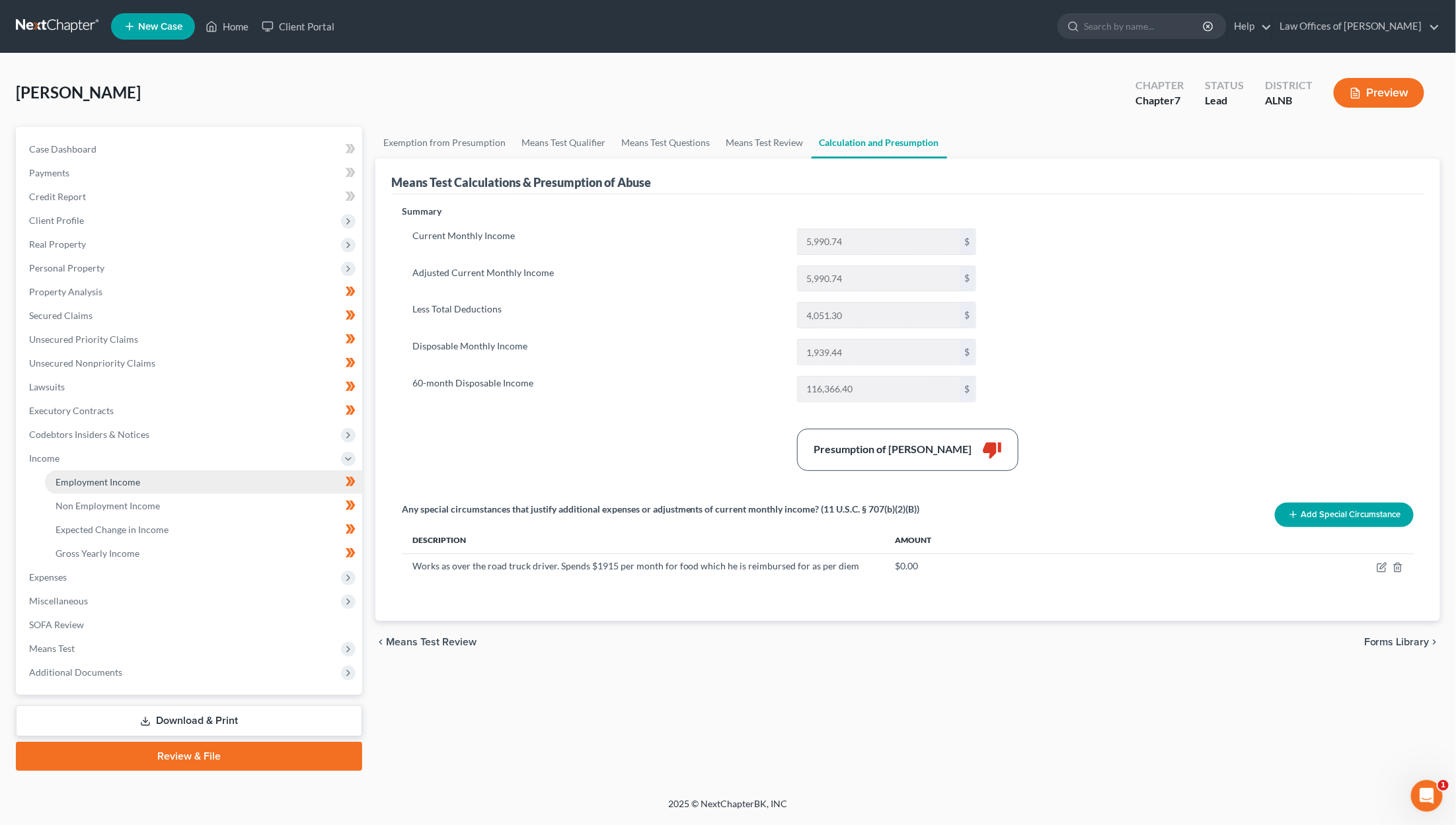
click at [86, 476] on span "Employment Income" at bounding box center [97, 481] width 85 height 11
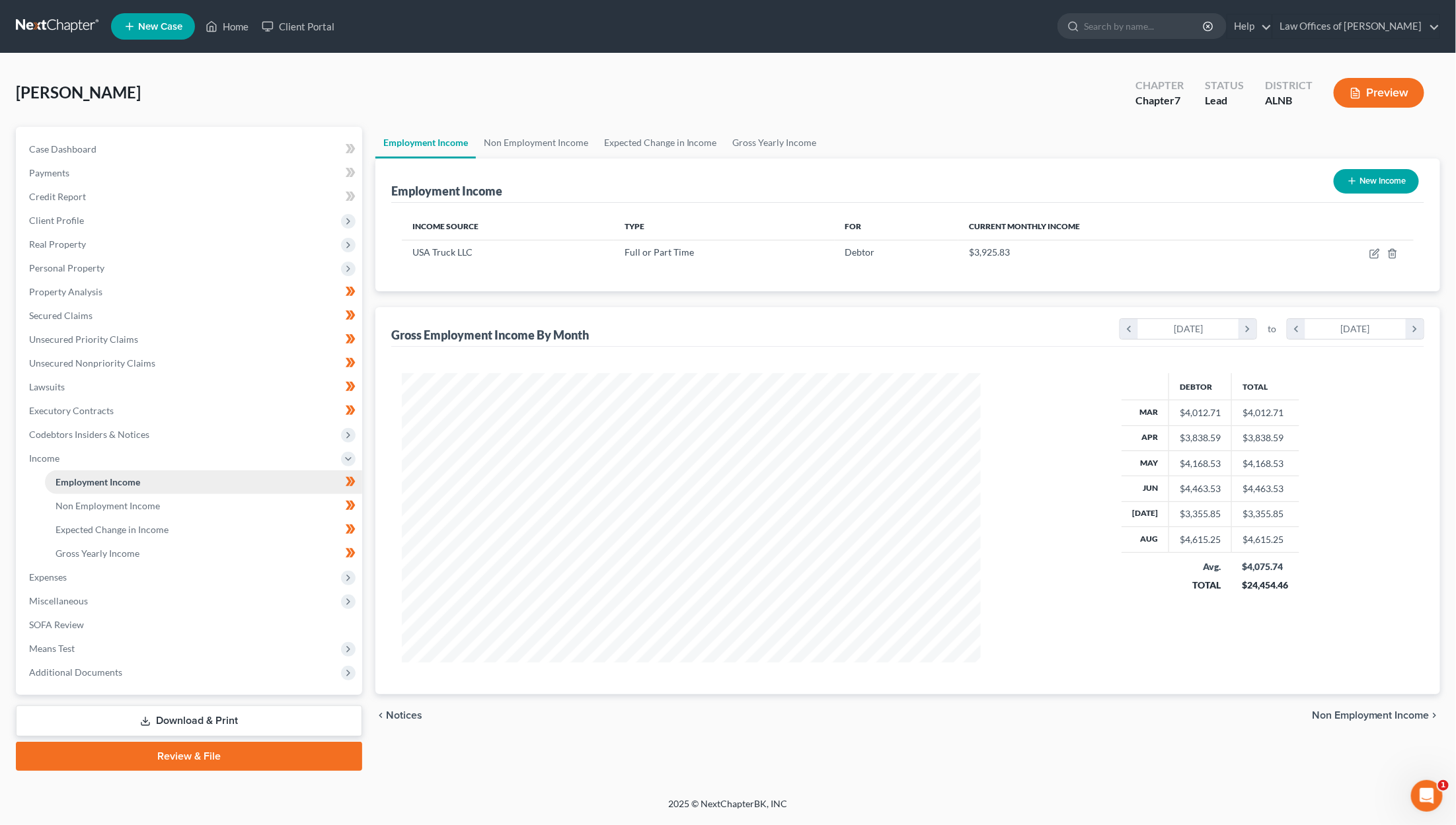
scroll to position [290, 606]
click at [134, 500] on span "Non Employment Income" at bounding box center [107, 505] width 105 height 11
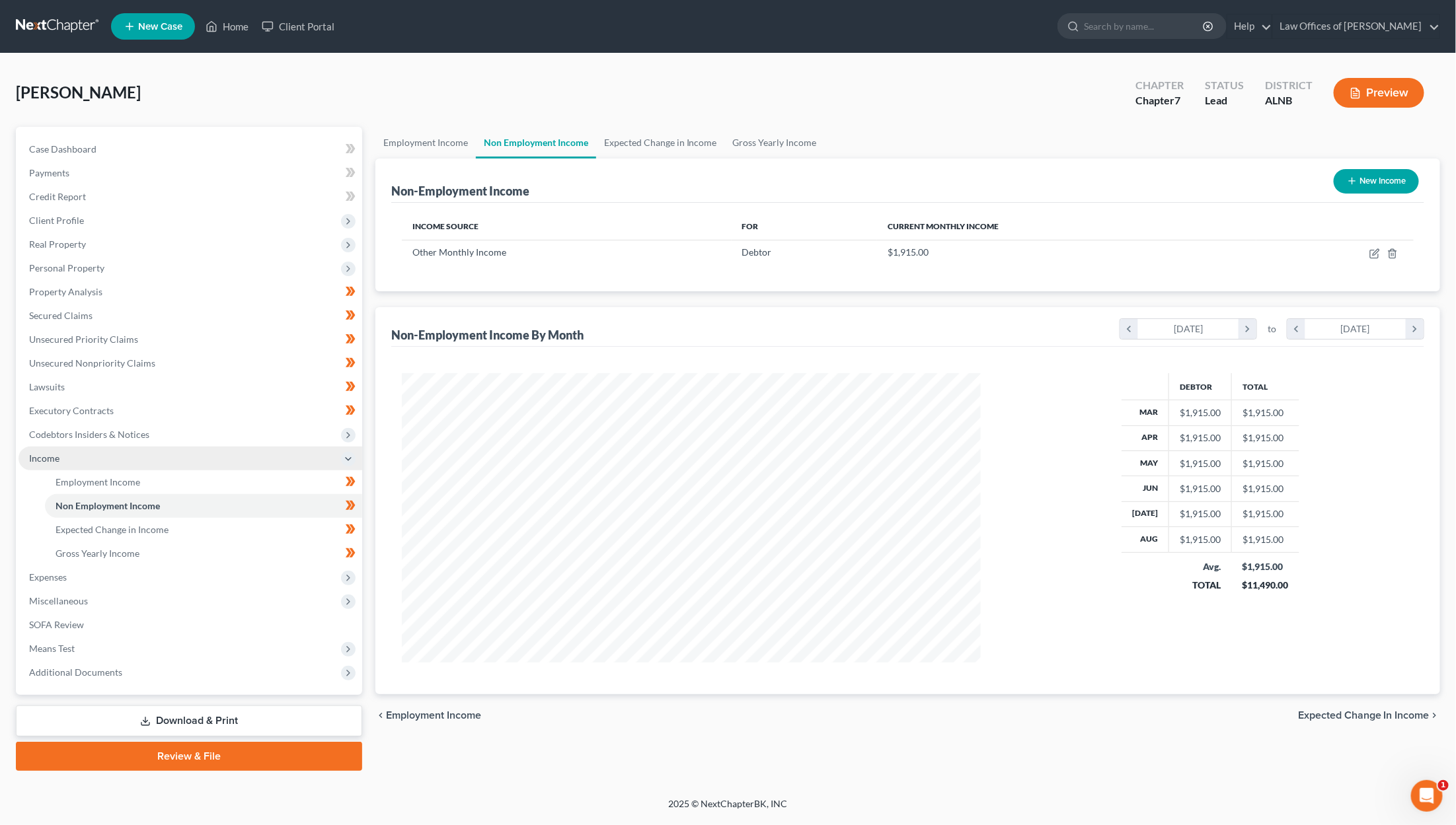
scroll to position [290, 606]
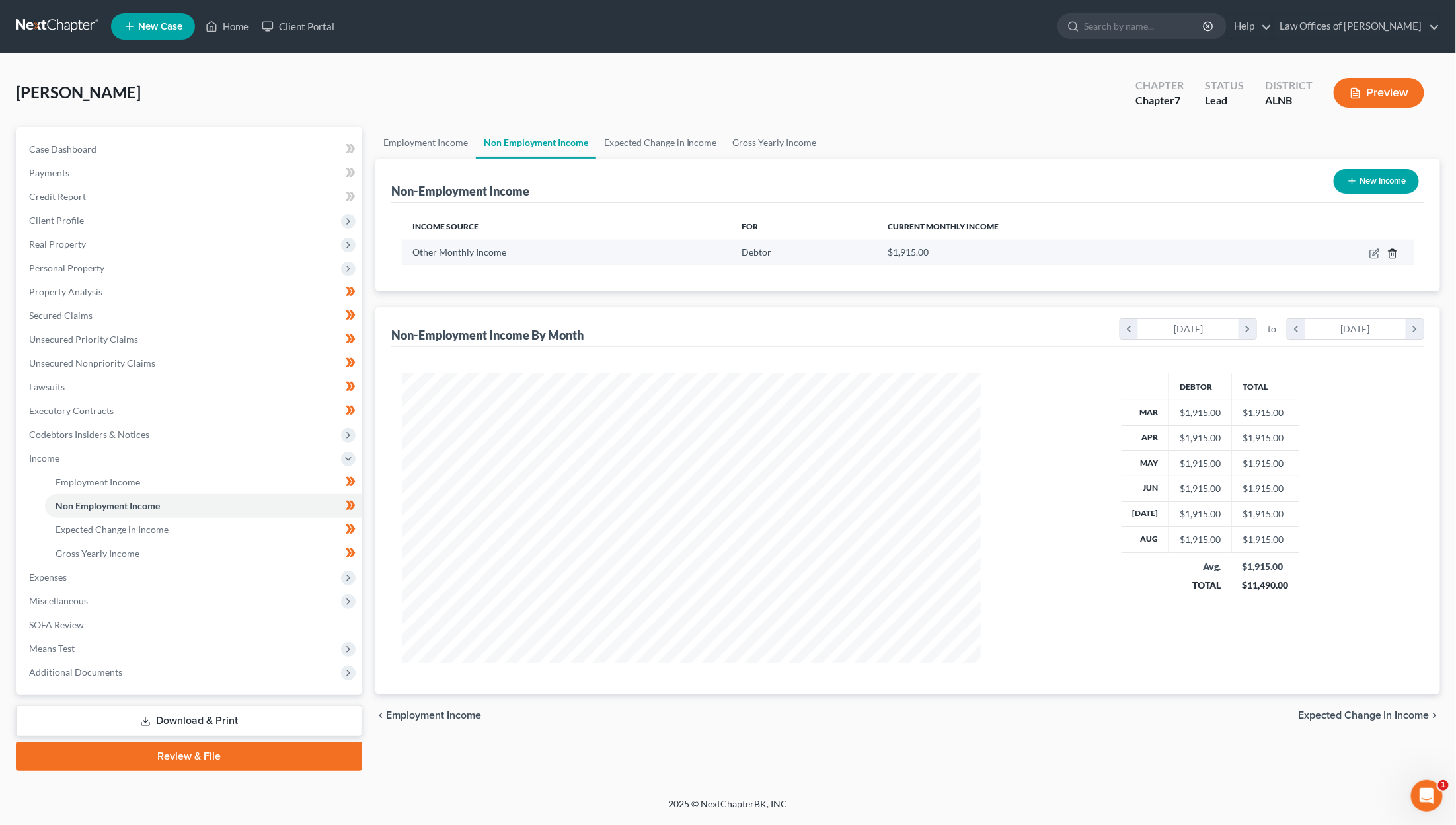
click at [861, 254] on icon "button" at bounding box center [1393, 254] width 11 height 11
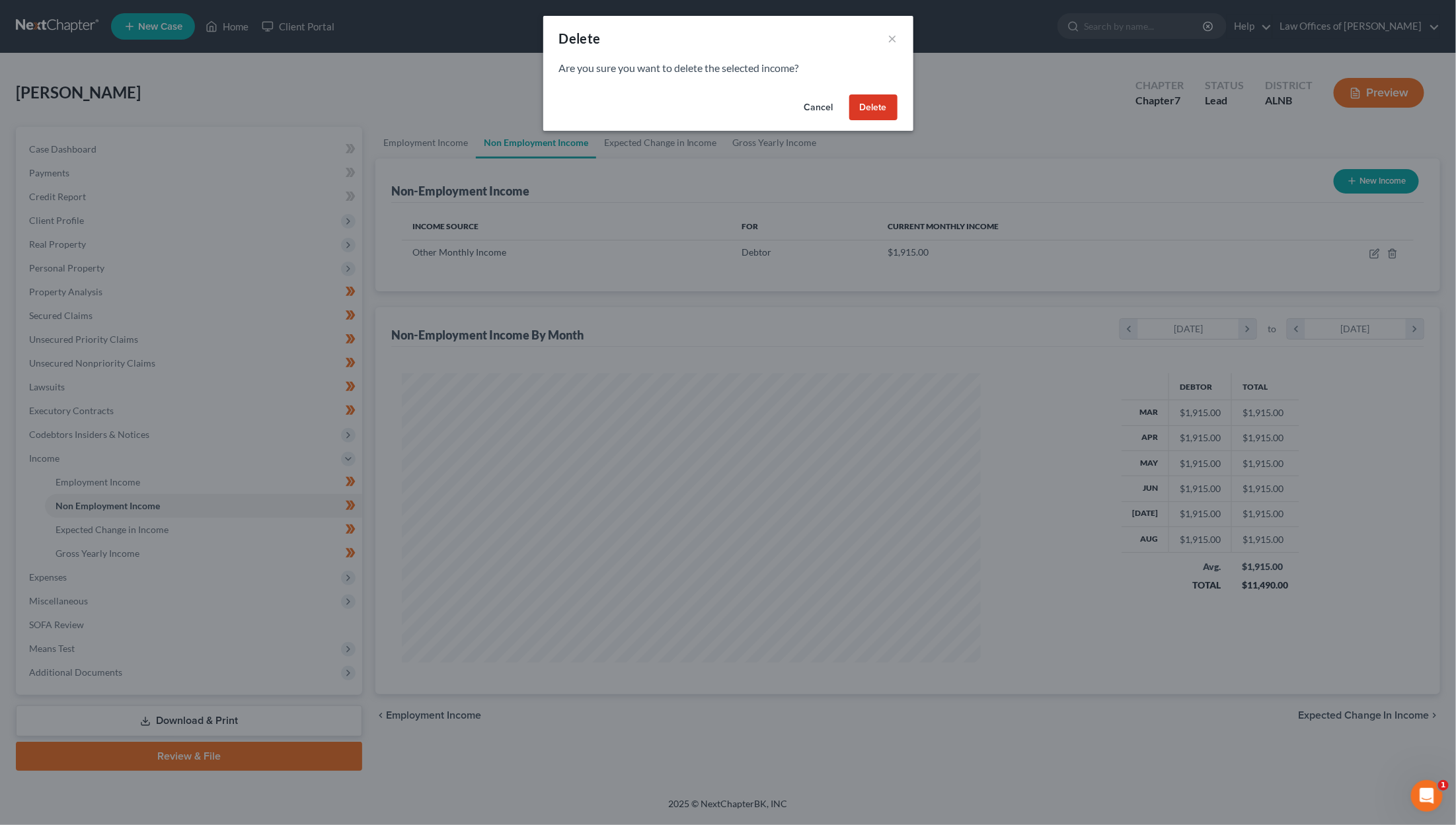
click at [861, 104] on button "Delete" at bounding box center [873, 108] width 48 height 27
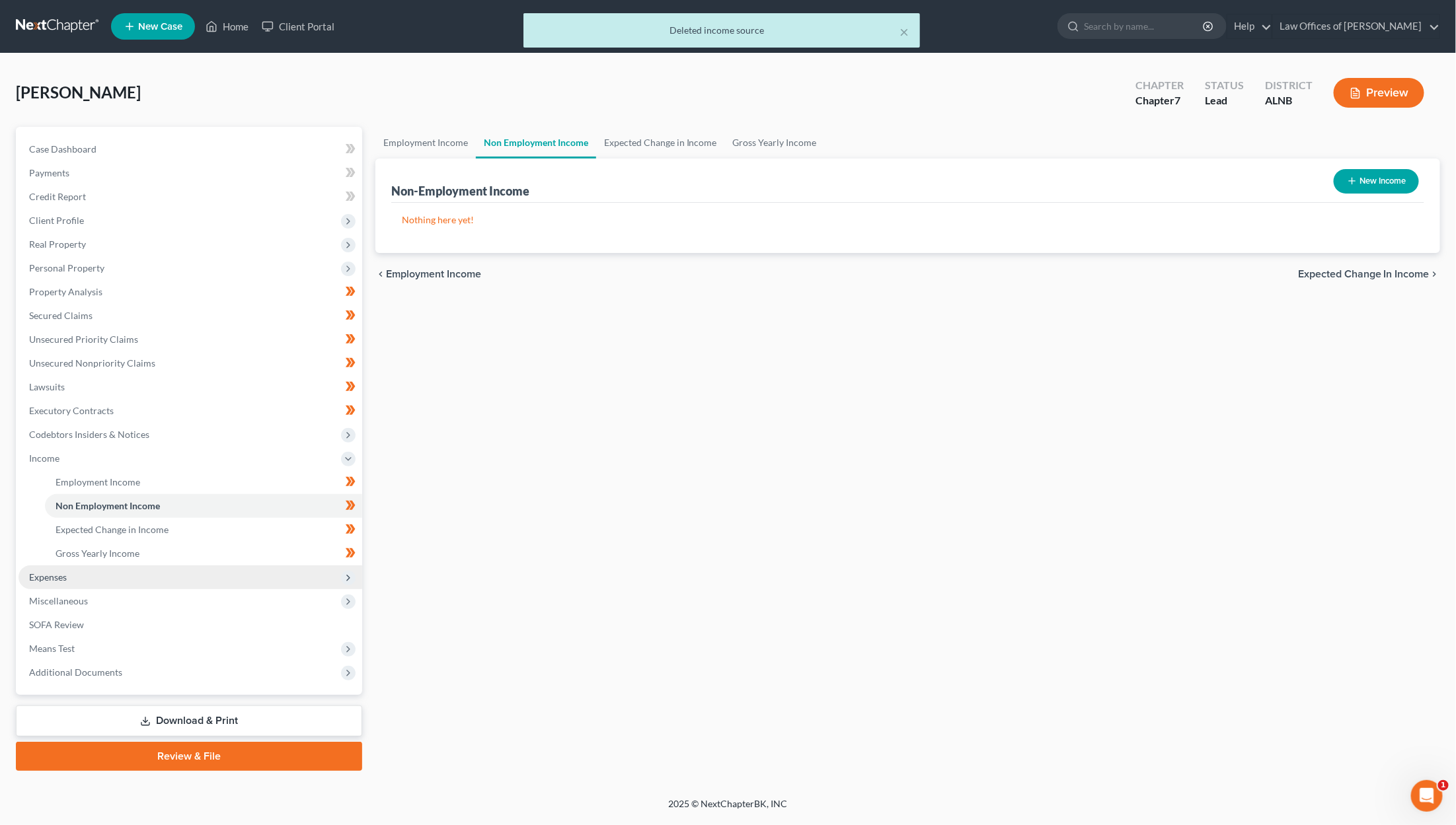
click at [126, 565] on span "Expenses" at bounding box center [190, 577] width 344 height 24
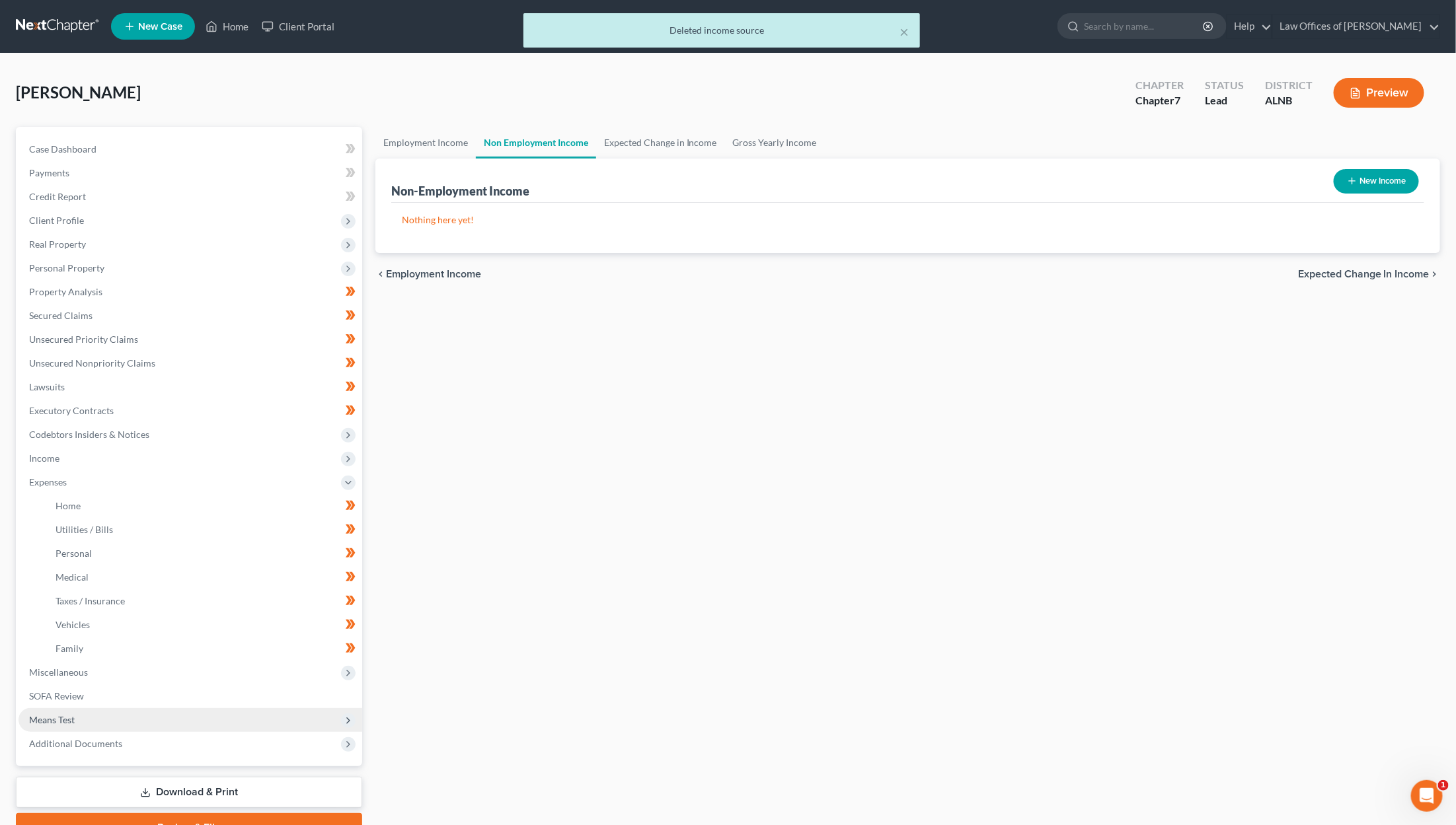
drag, startPoint x: 101, startPoint y: 701, endPoint x: 92, endPoint y: 688, distance: 15.8
click at [101, 708] on span "Means Test" at bounding box center [190, 720] width 344 height 24
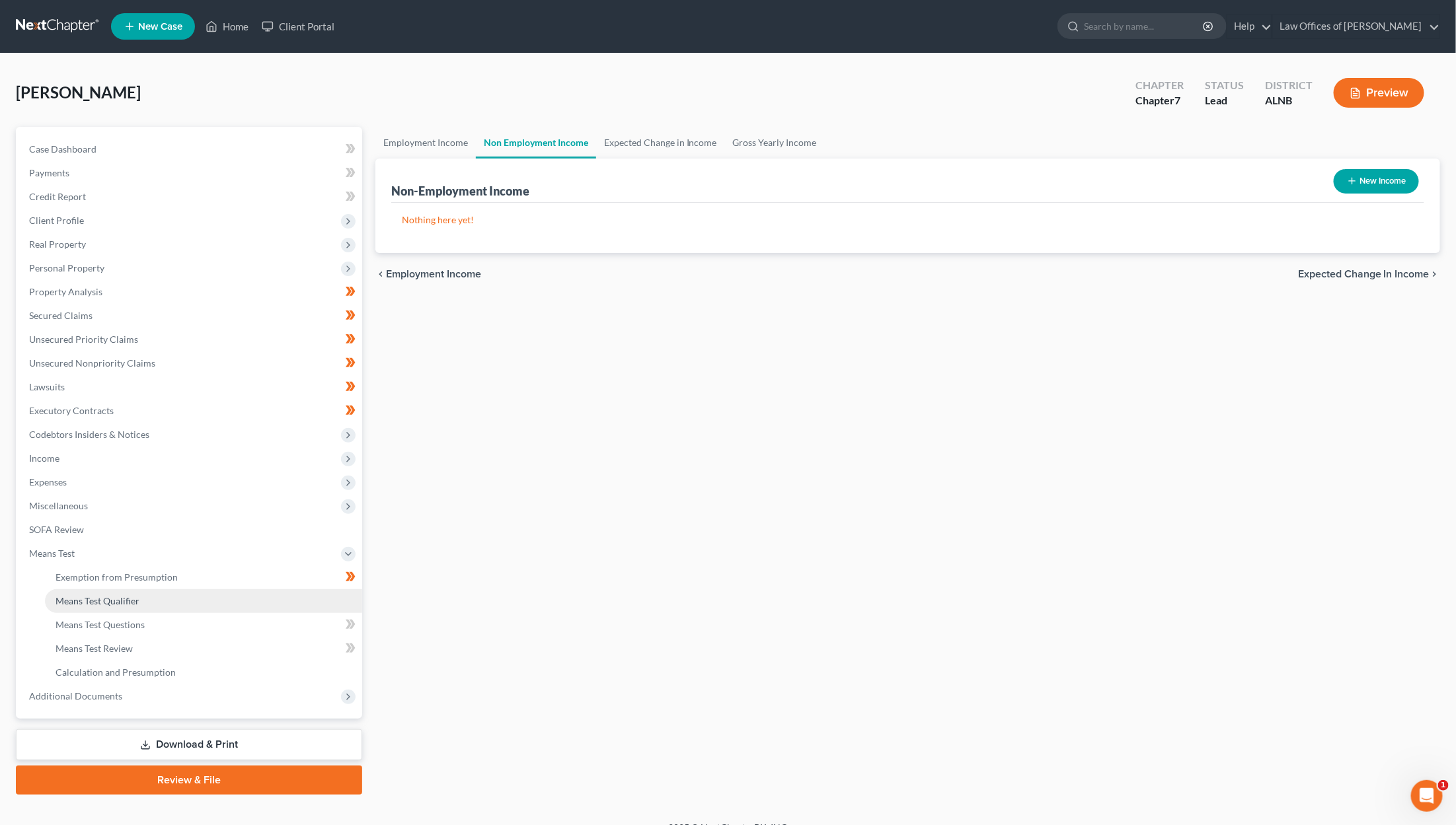
click at [137, 595] on span "Means Test Qualifier" at bounding box center [97, 601] width 84 height 11
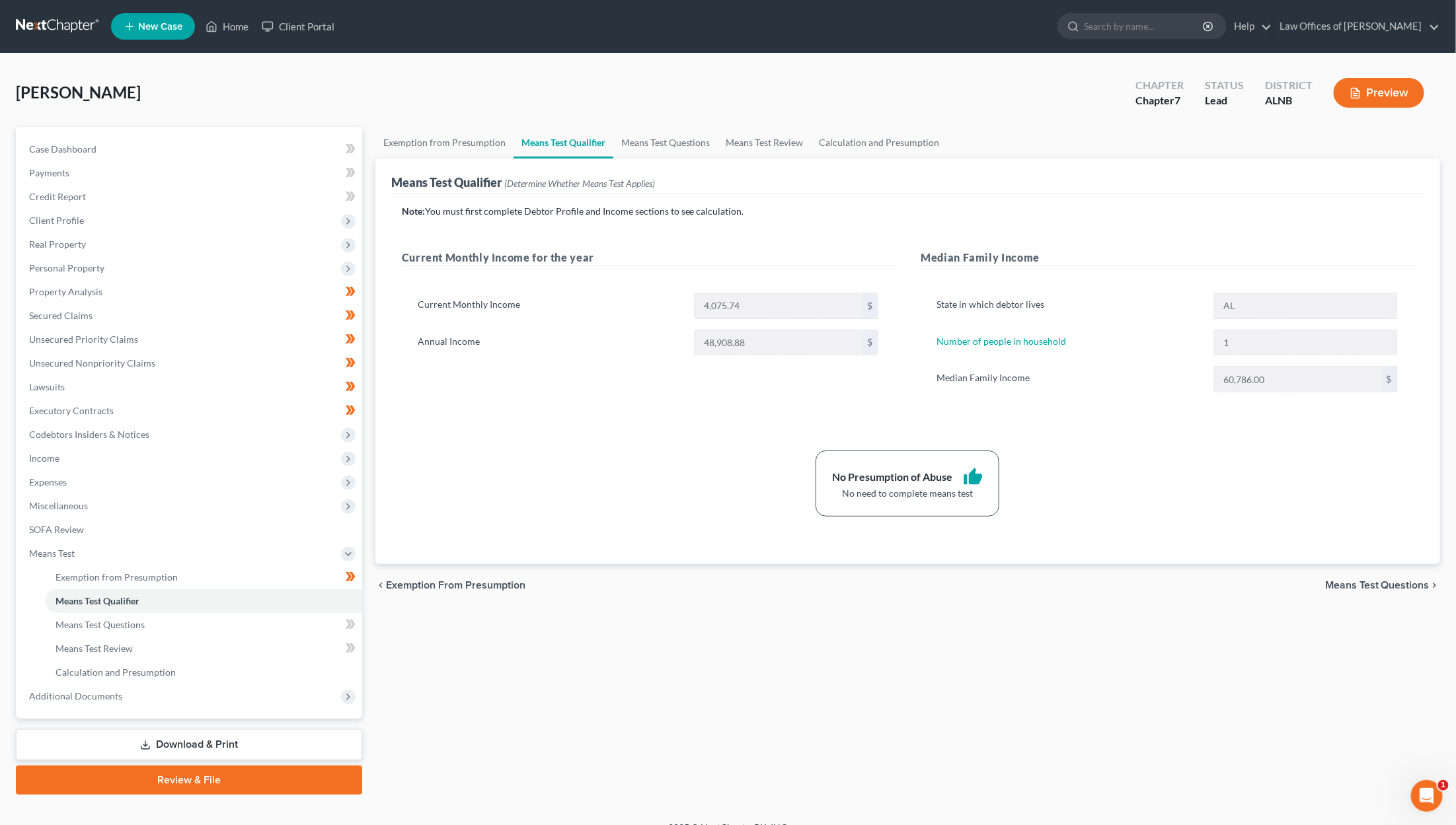
click at [303, 708] on div "Case Dashboard Payments Invoices Payments Payments Credit Report Client Profile" at bounding box center [189, 461] width 360 height 668
click at [302, 729] on link "Download & Print" at bounding box center [189, 744] width 346 height 31
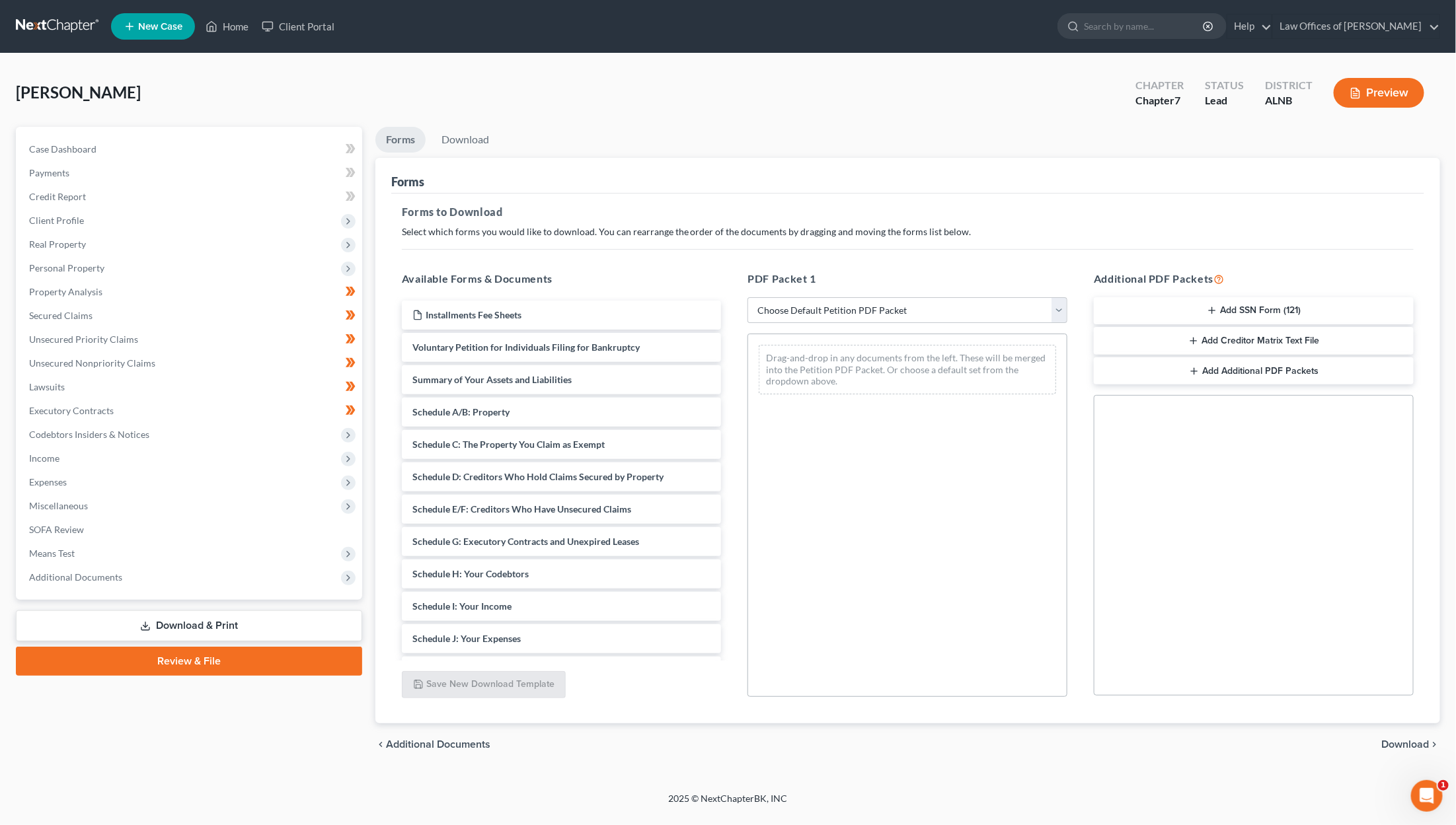
click at [861, 298] on button "Add SSN Form (121)" at bounding box center [1254, 312] width 320 height 28
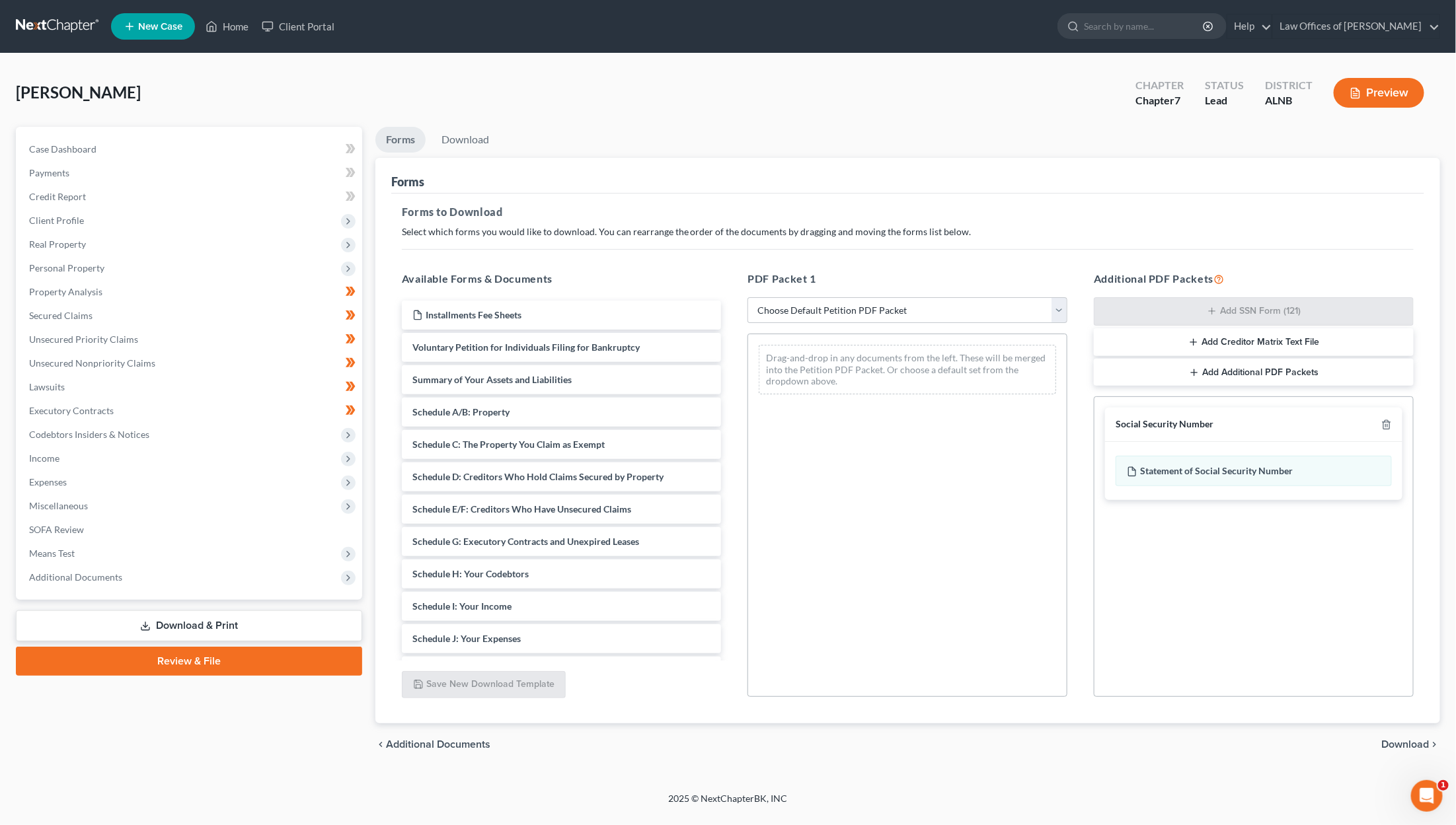
scroll to position [1, 0]
click at [861, 742] on span "Download" at bounding box center [1405, 744] width 47 height 11
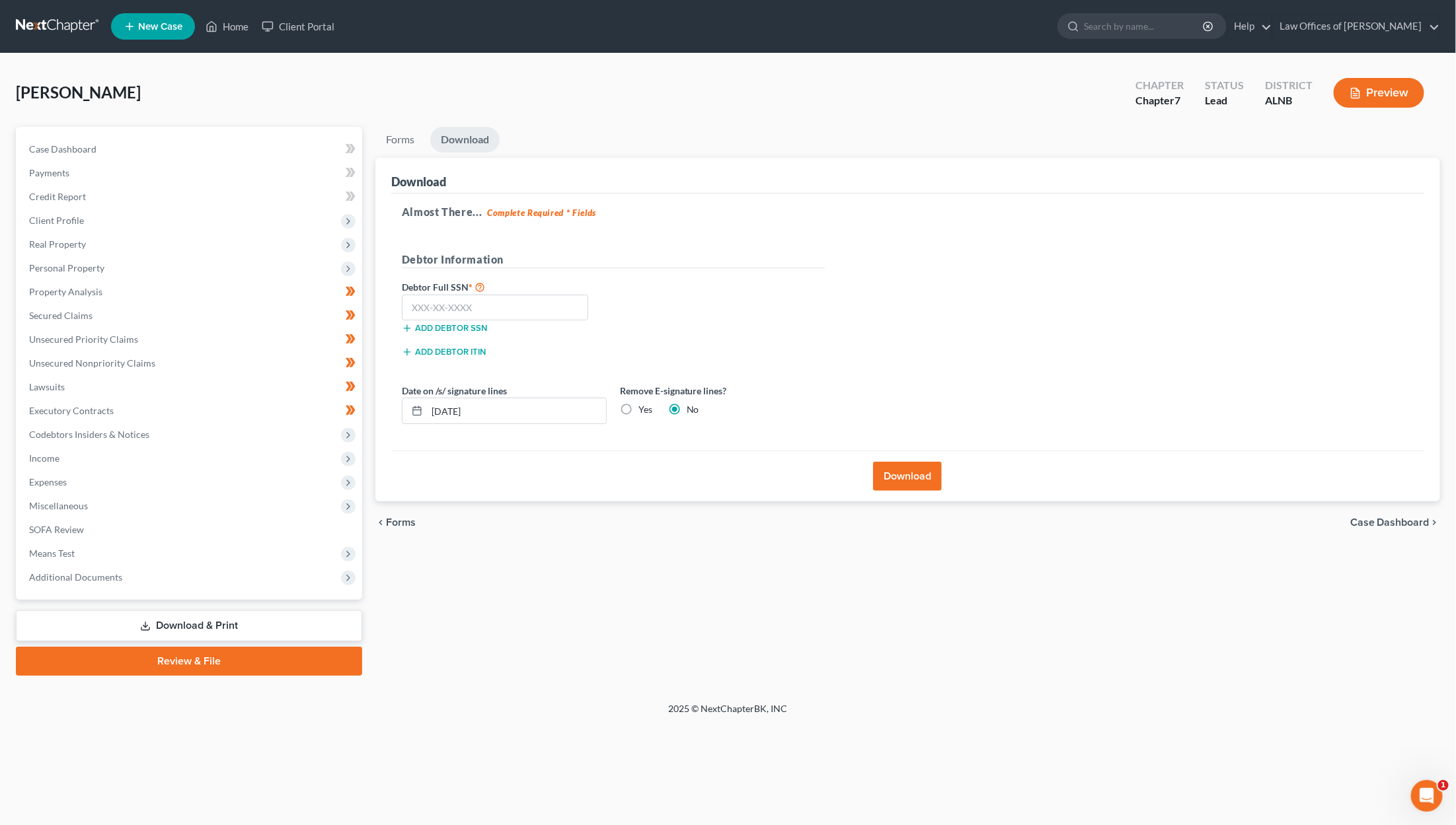
scroll to position [0, 0]
click at [494, 295] on input "text" at bounding box center [495, 308] width 187 height 27
type input "361-54-8653"
click at [861, 474] on button "Download" at bounding box center [907, 477] width 69 height 29
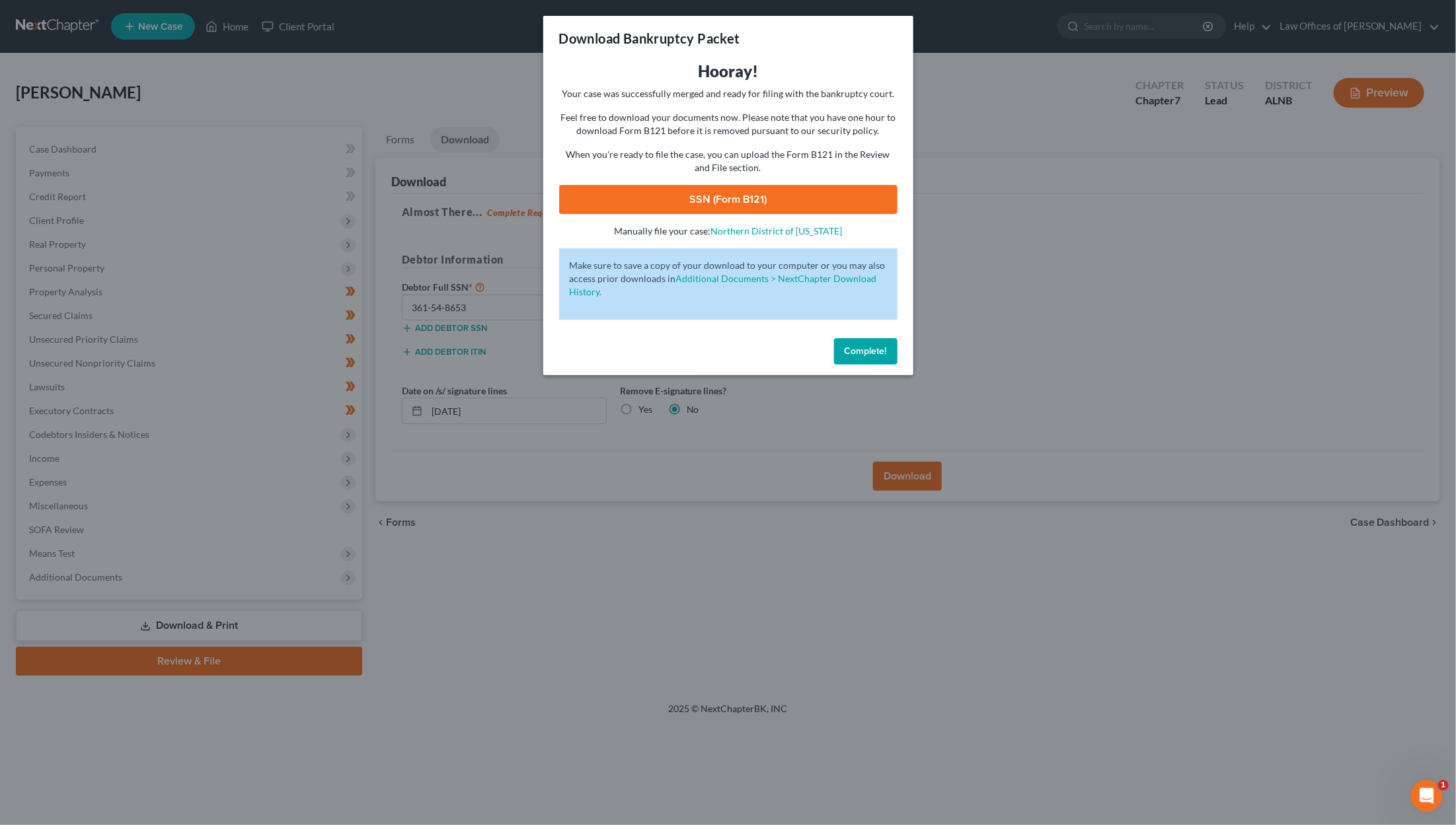
click at [658, 198] on link "SSN (Form B121)" at bounding box center [728, 200] width 338 height 29
click at [861, 346] on span "Complete!" at bounding box center [866, 351] width 43 height 11
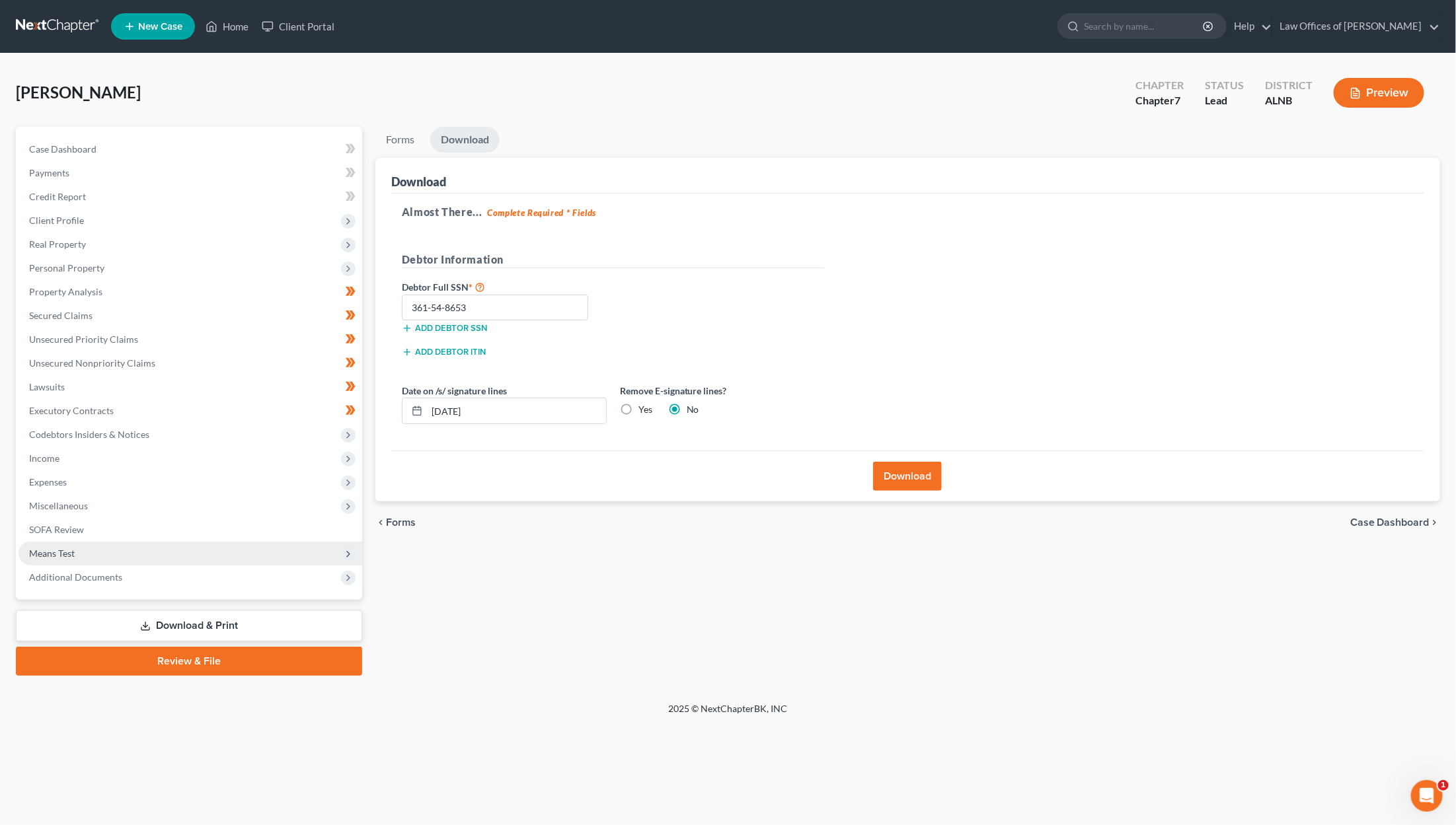
click at [169, 549] on span "Means Test" at bounding box center [190, 554] width 344 height 24
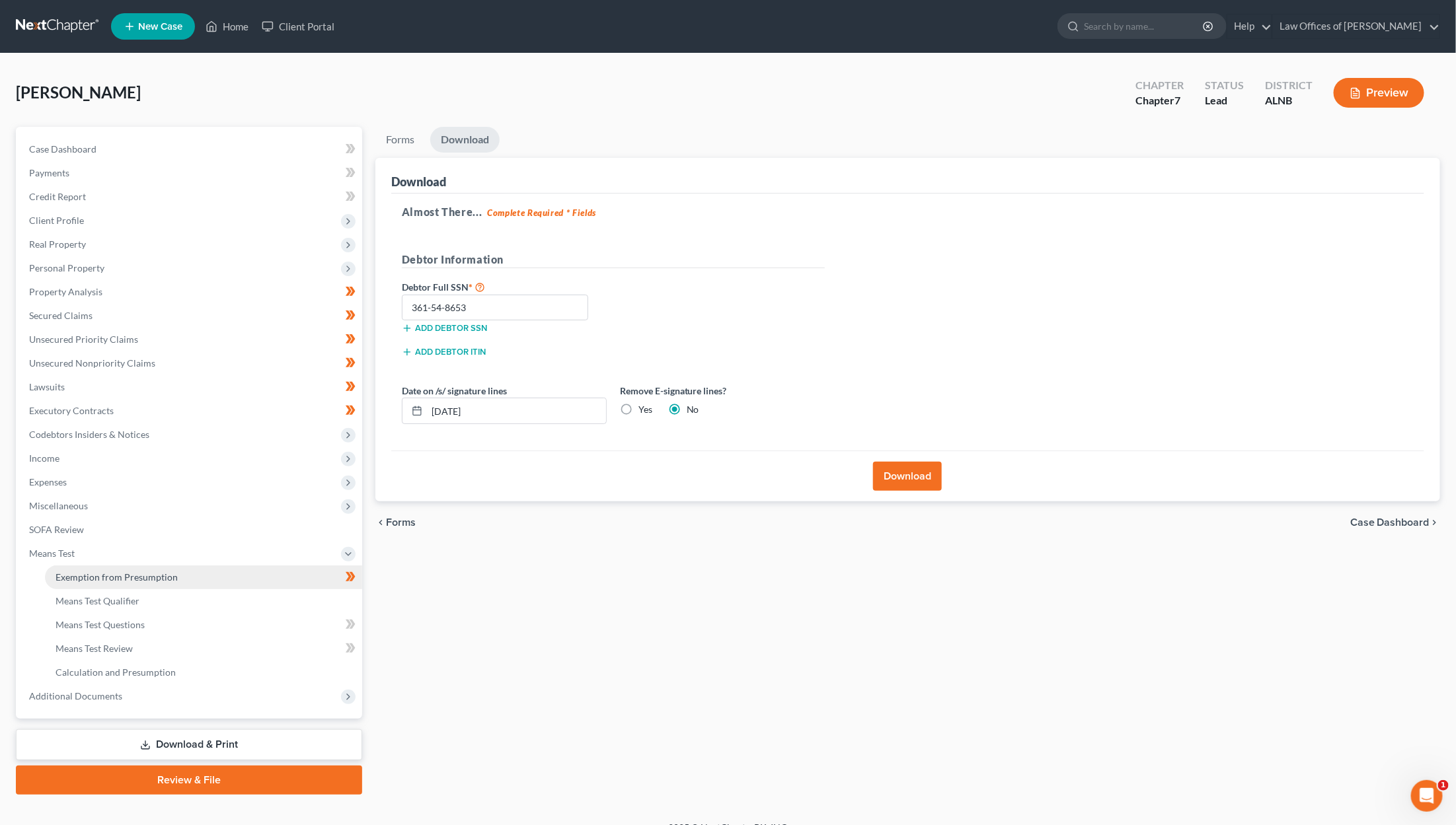
click at [161, 571] on span "Exemption from Presumption" at bounding box center [117, 577] width 123 height 11
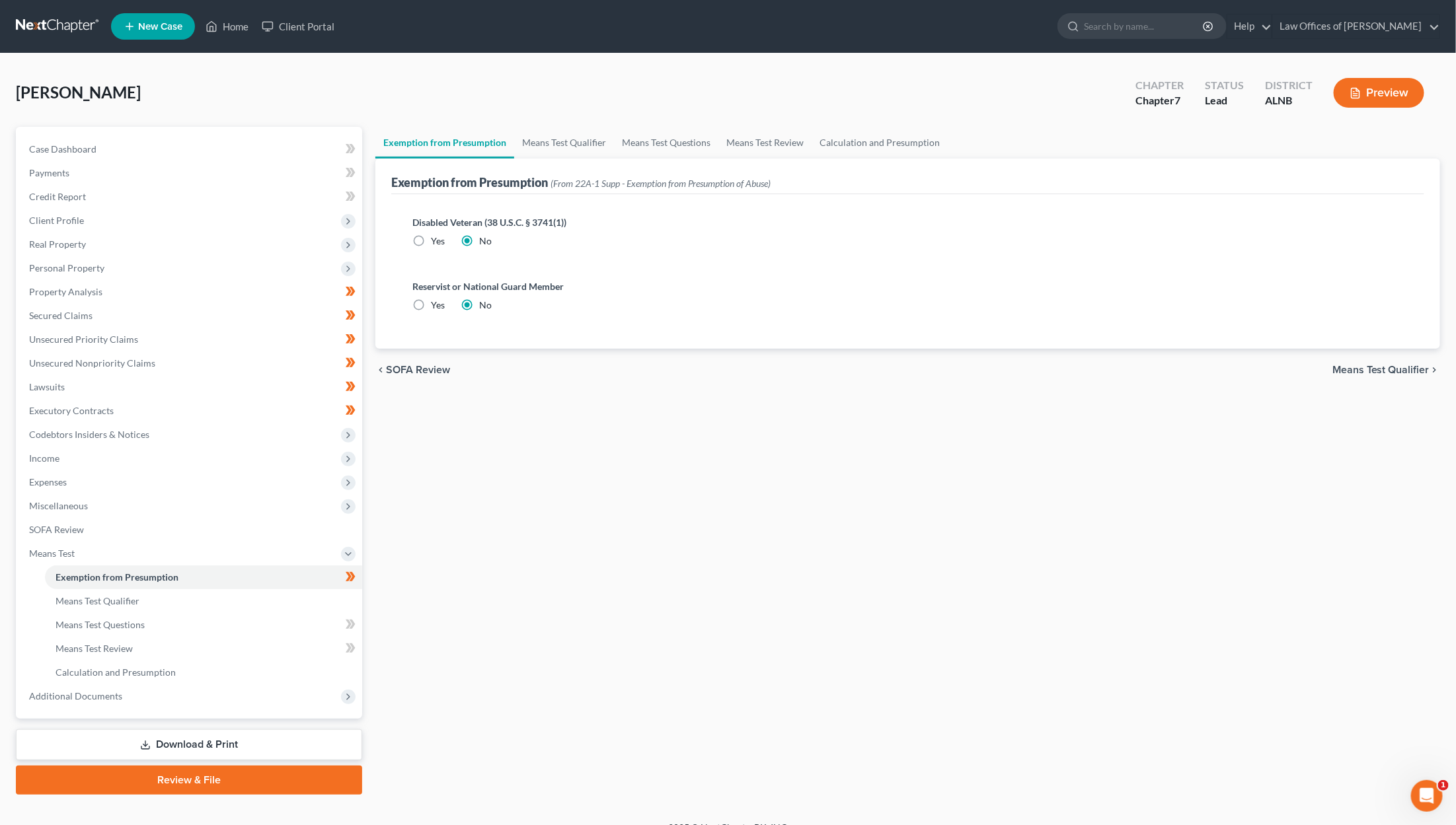
click at [212, 729] on link "Download & Print" at bounding box center [189, 744] width 346 height 31
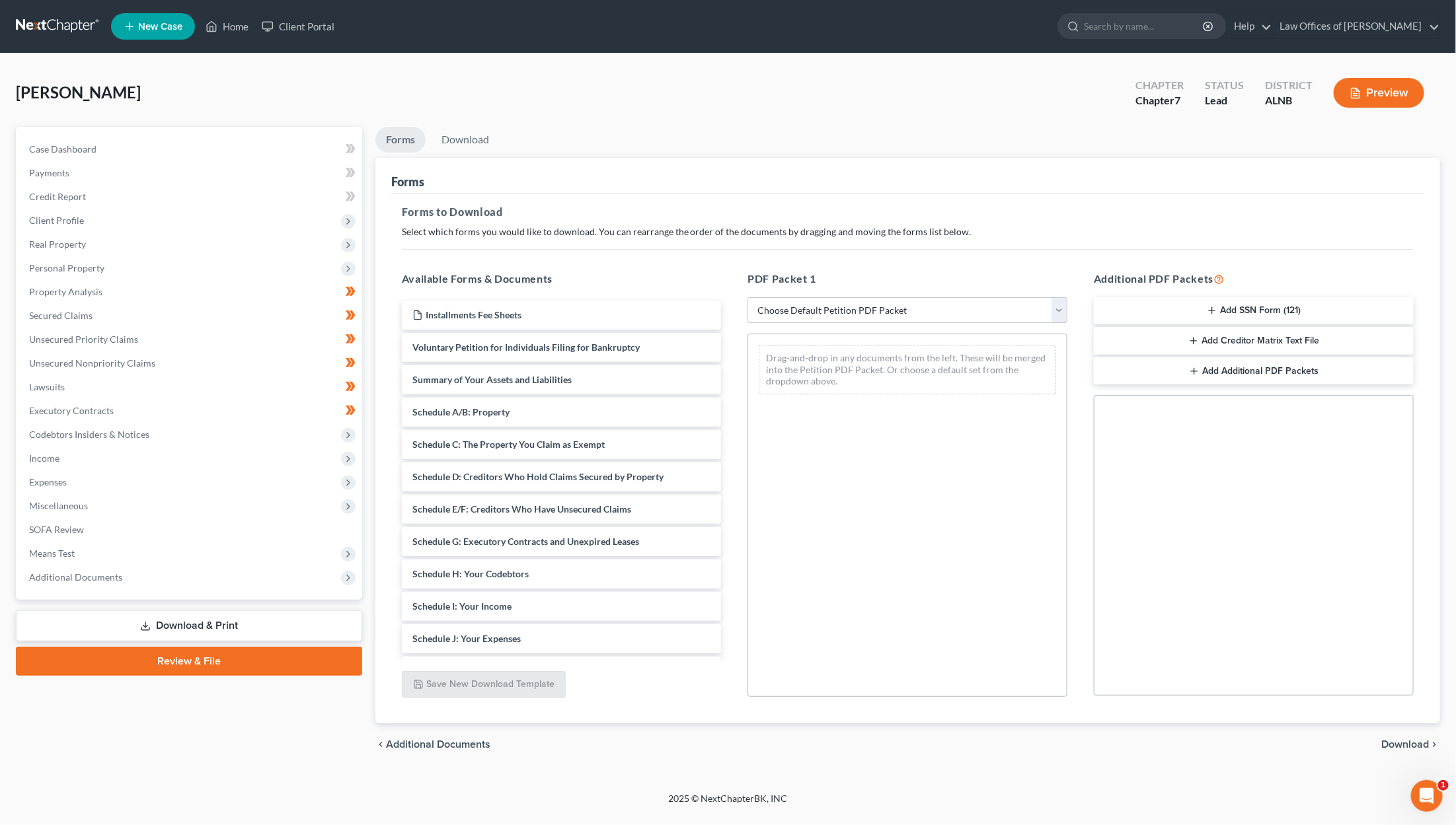
select select "0"
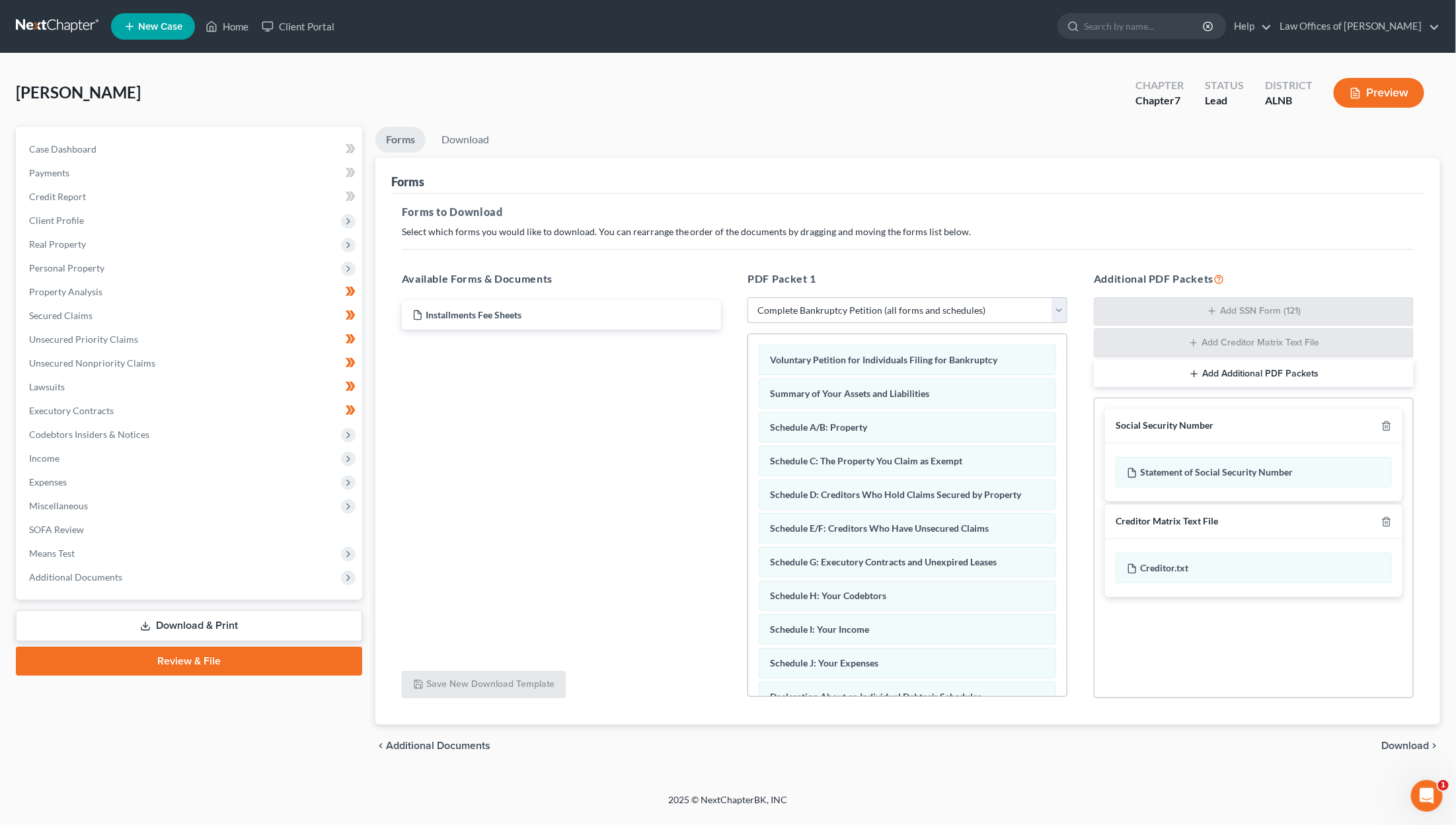
drag, startPoint x: 1389, startPoint y: 419, endPoint x: 1381, endPoint y: 441, distance: 23.4
click at [861, 421] on icon "button" at bounding box center [1387, 426] width 11 height 11
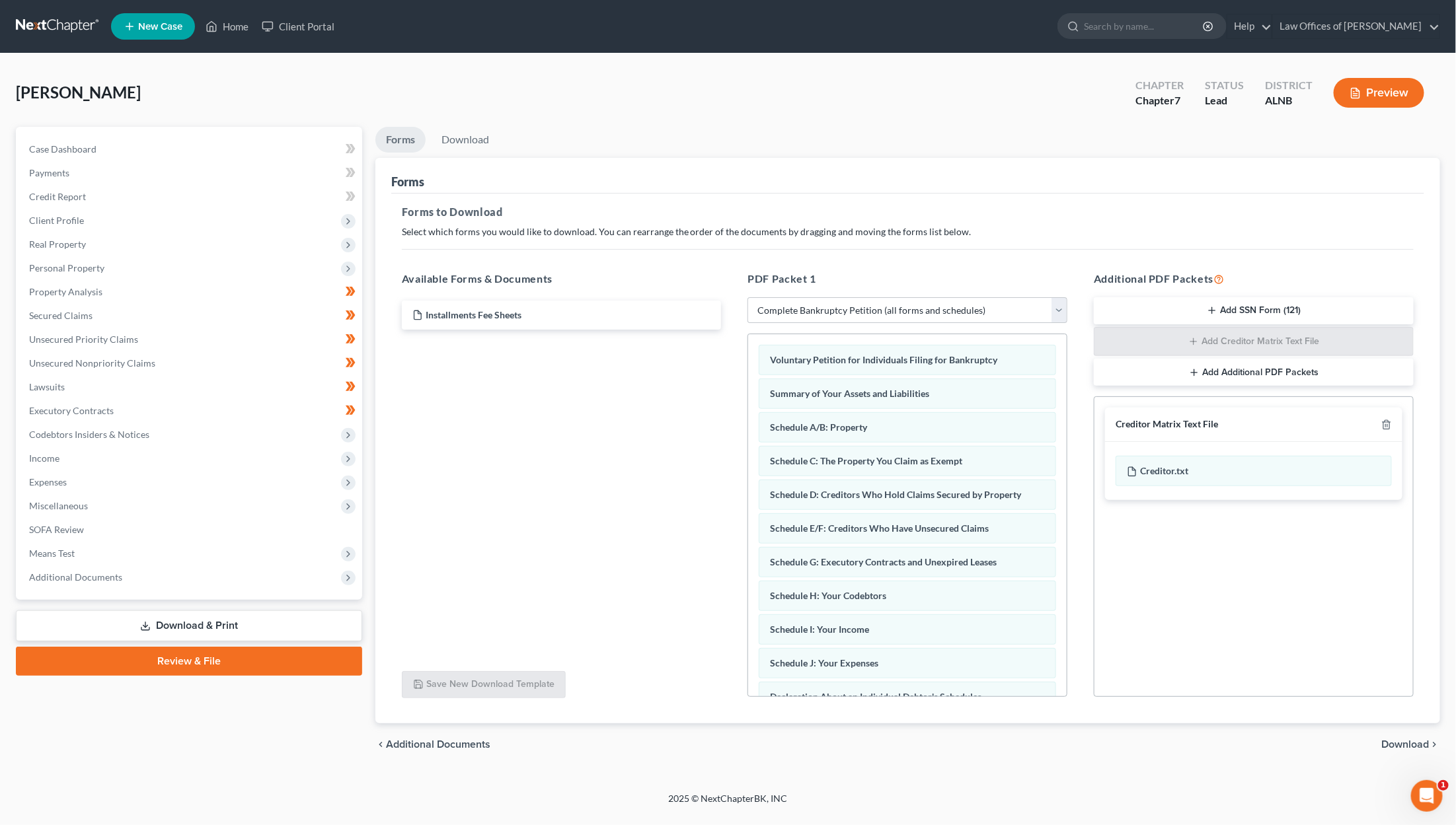
click at [861, 739] on span "Download" at bounding box center [1405, 744] width 47 height 11
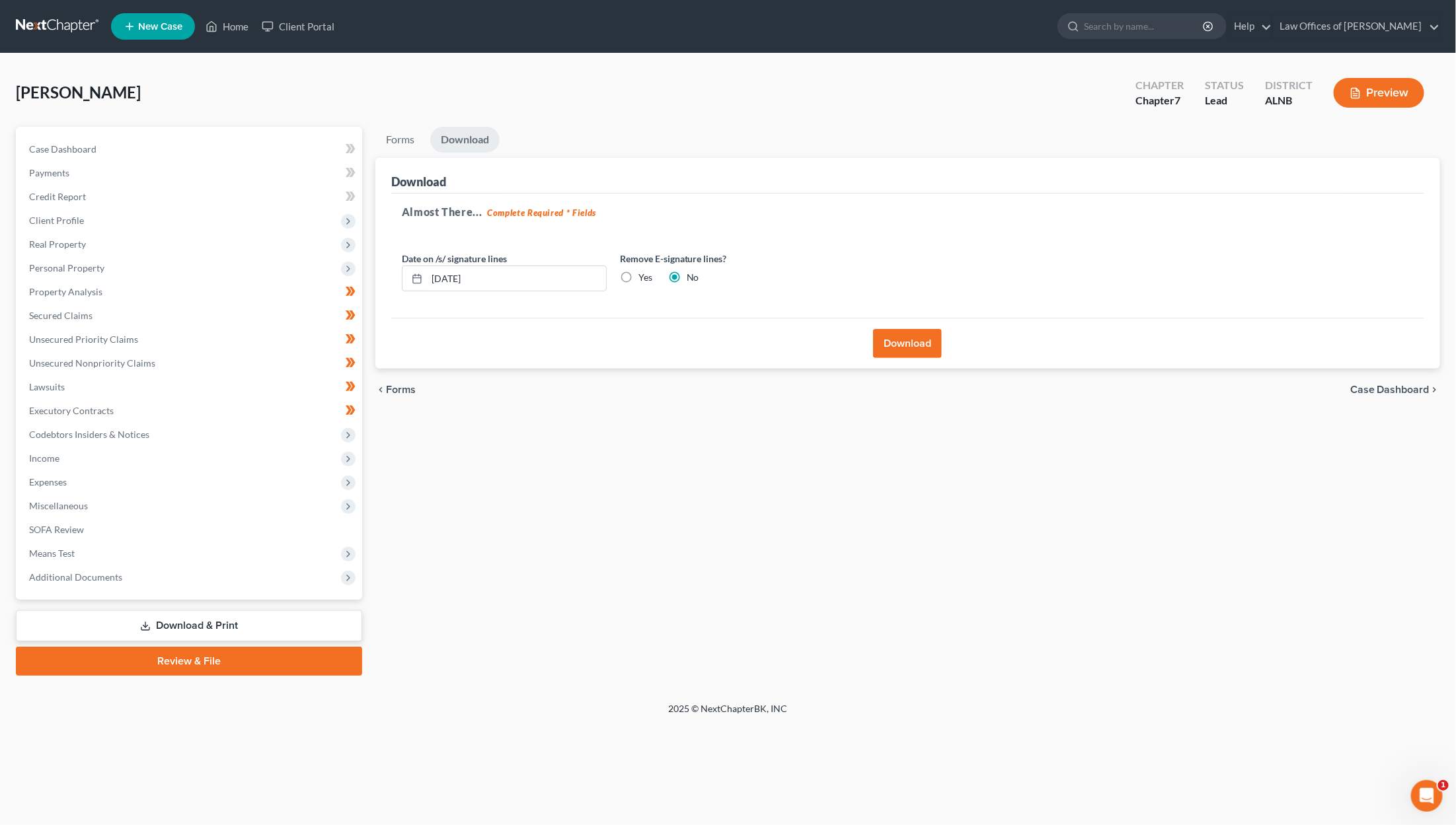
click at [861, 351] on button "Download" at bounding box center [907, 344] width 69 height 29
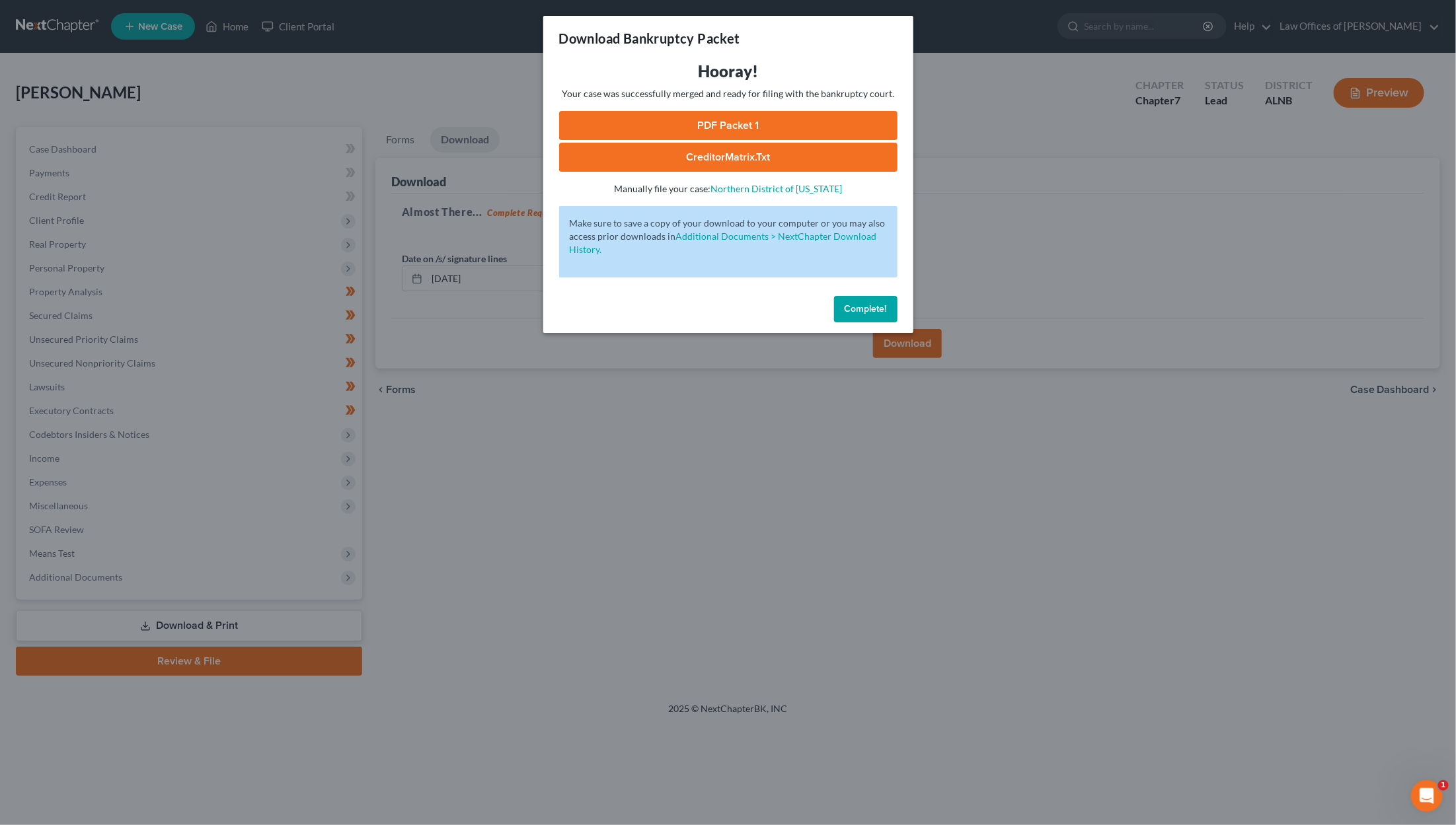
click at [814, 126] on link "PDF Packet 1" at bounding box center [728, 126] width 338 height 29
click at [853, 304] on span "Complete!" at bounding box center [866, 308] width 43 height 11
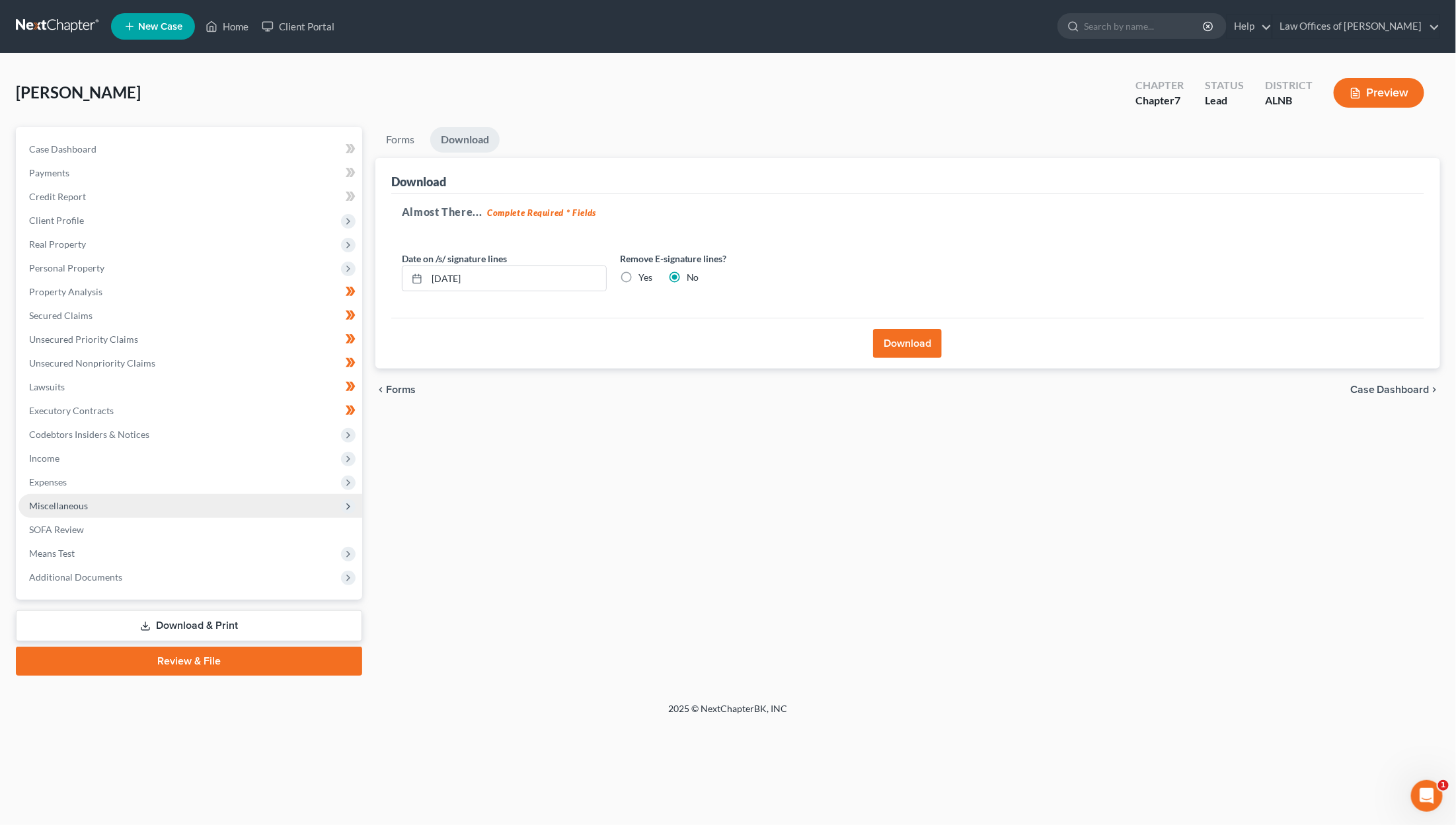
click at [130, 494] on span "Miscellaneous" at bounding box center [190, 506] width 344 height 24
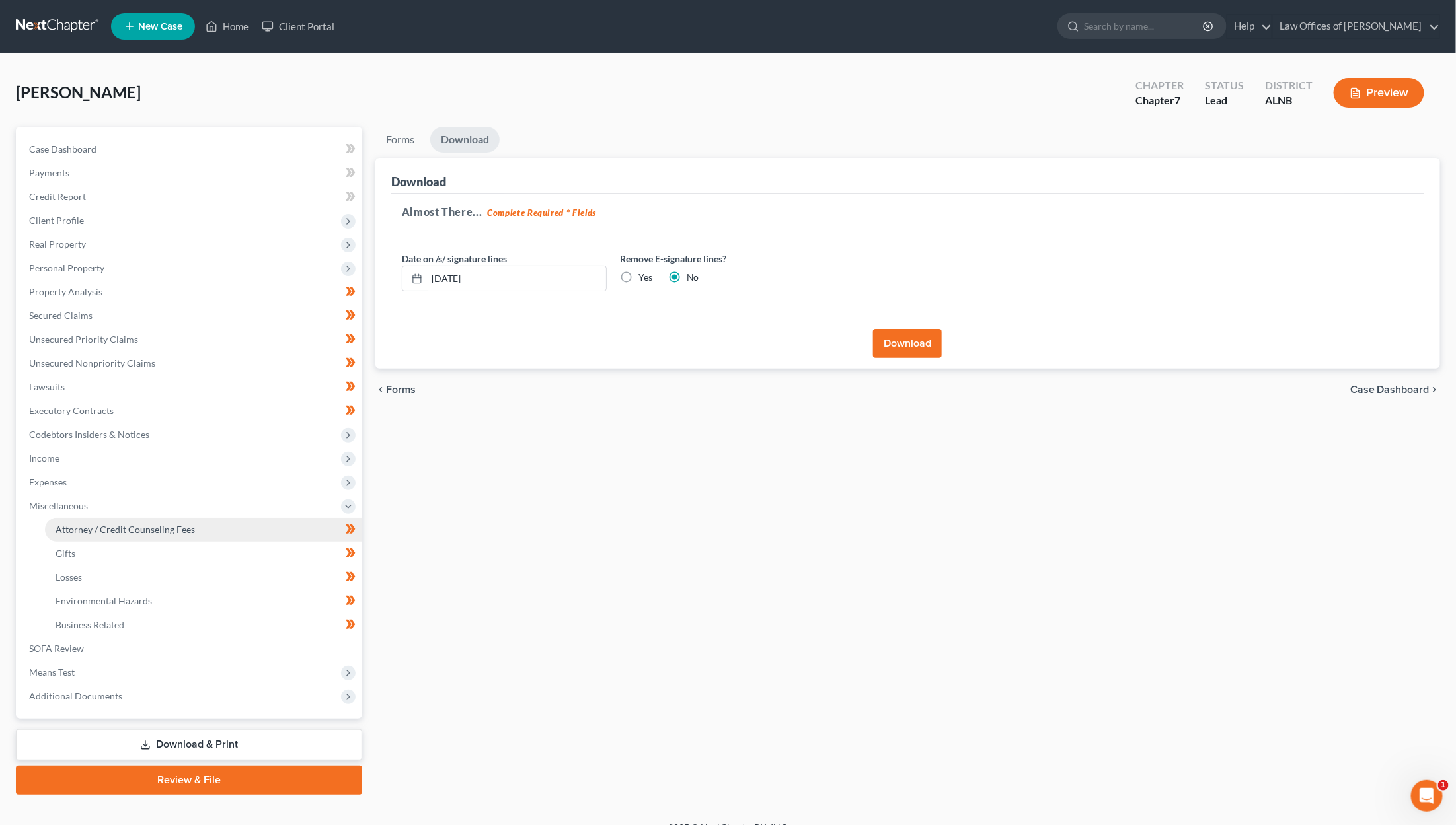
click at [123, 518] on link "Attorney / Credit Counseling Fees" at bounding box center [203, 530] width 317 height 24
select select "1"
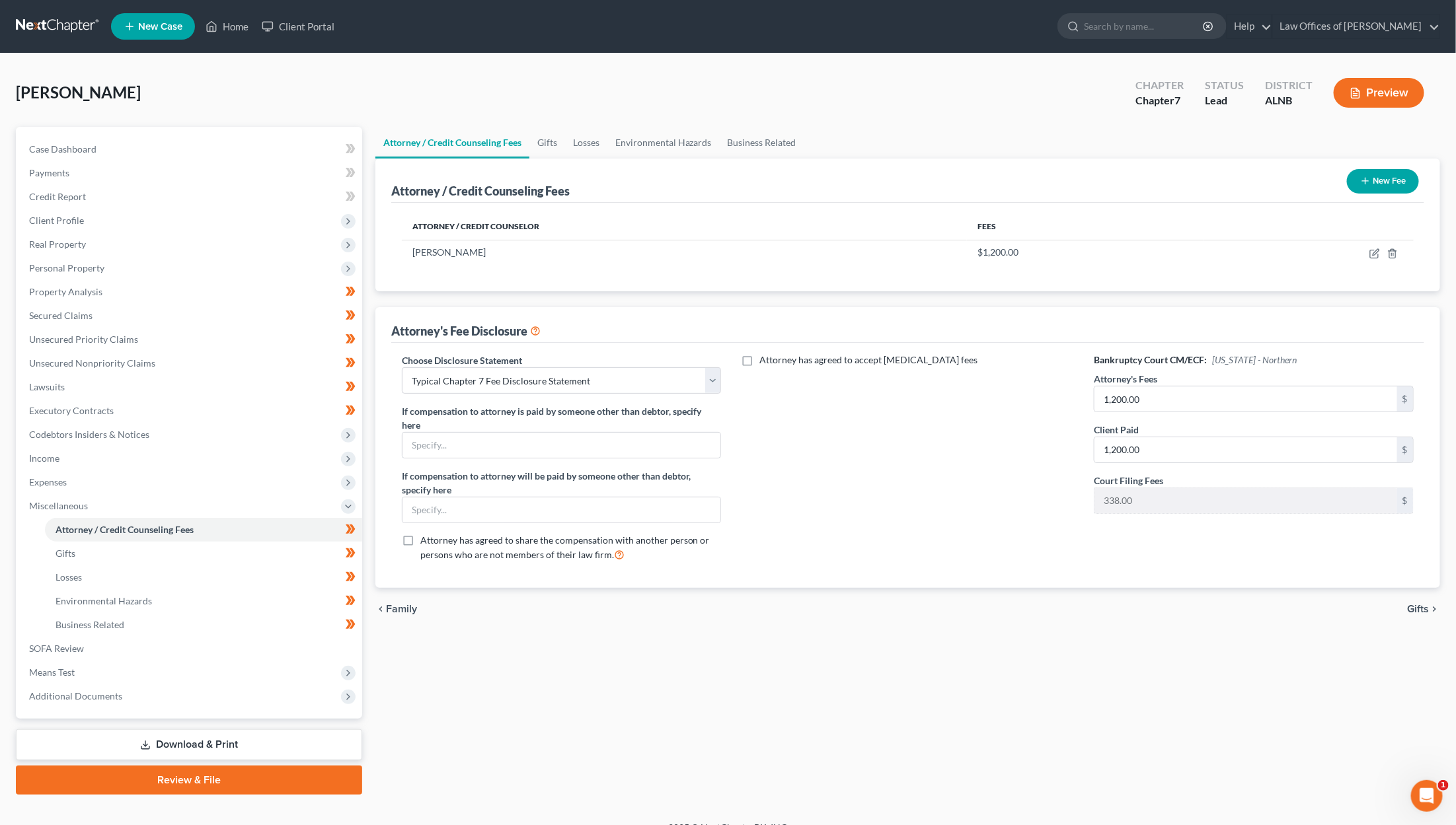
click at [228, 729] on link "Download & Print" at bounding box center [189, 744] width 346 height 31
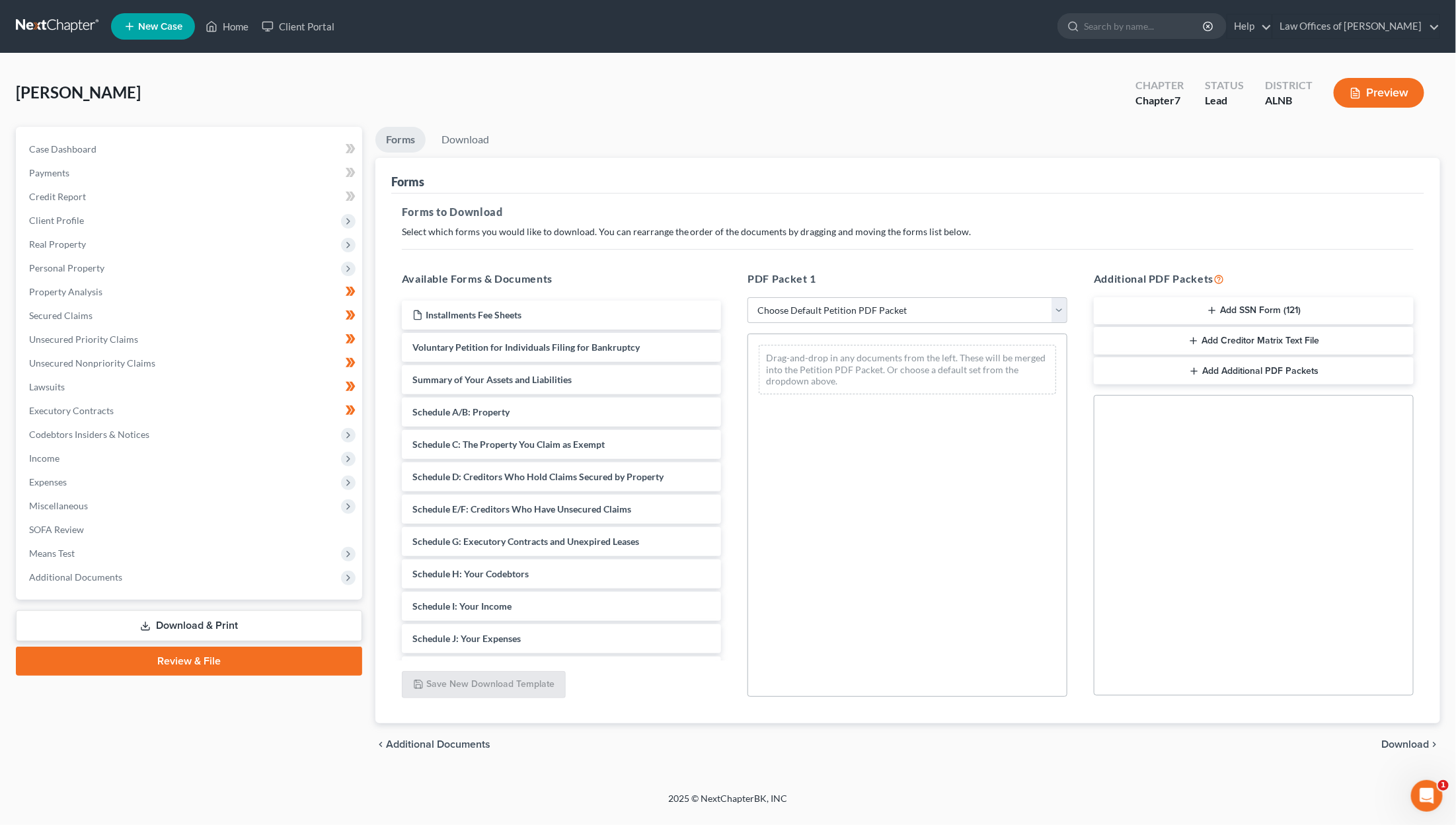
click at [861, 298] on button "Add SSN Form (121)" at bounding box center [1254, 312] width 320 height 28
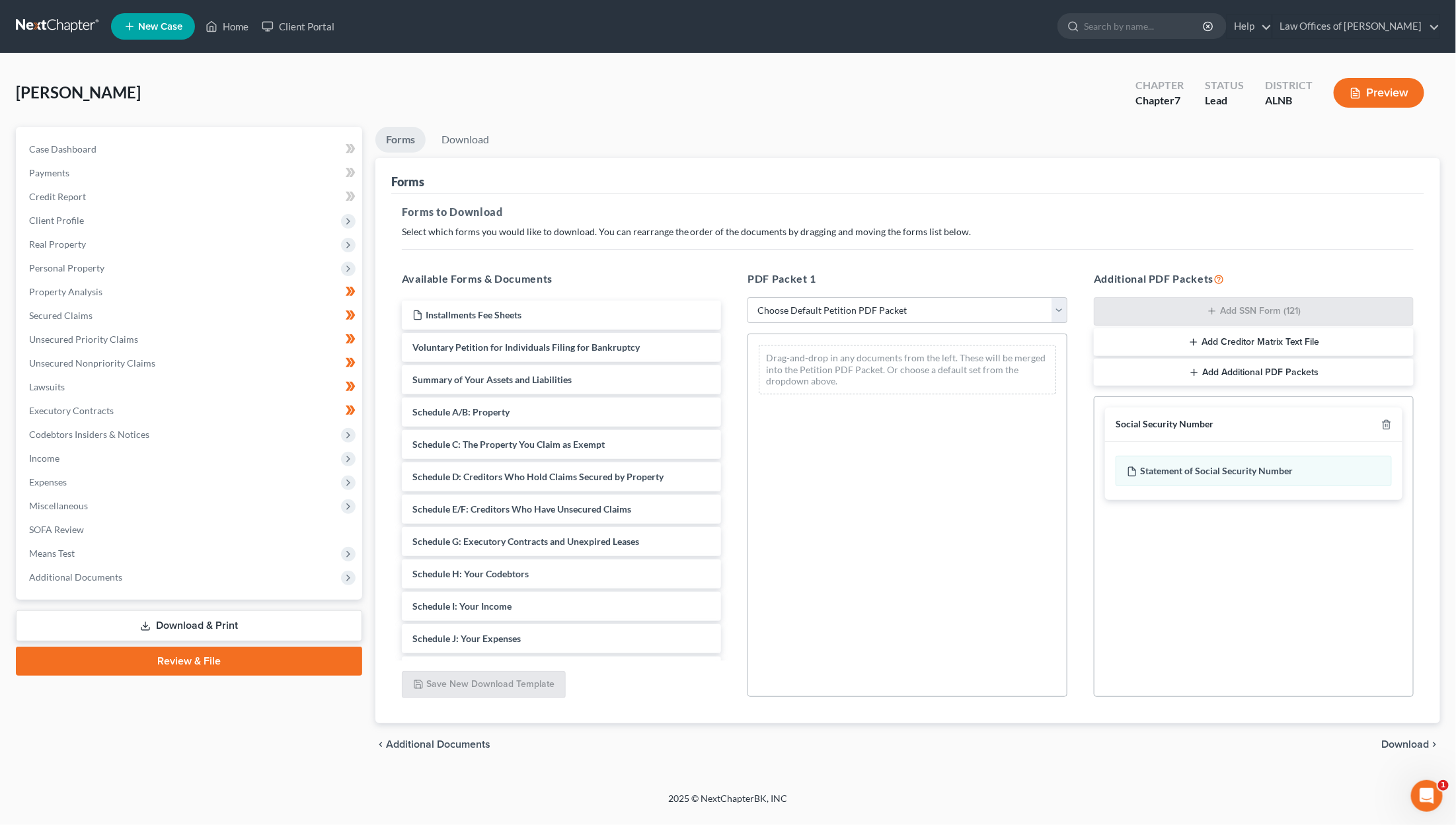
click at [861, 742] on span "Download" at bounding box center [1405, 744] width 47 height 11
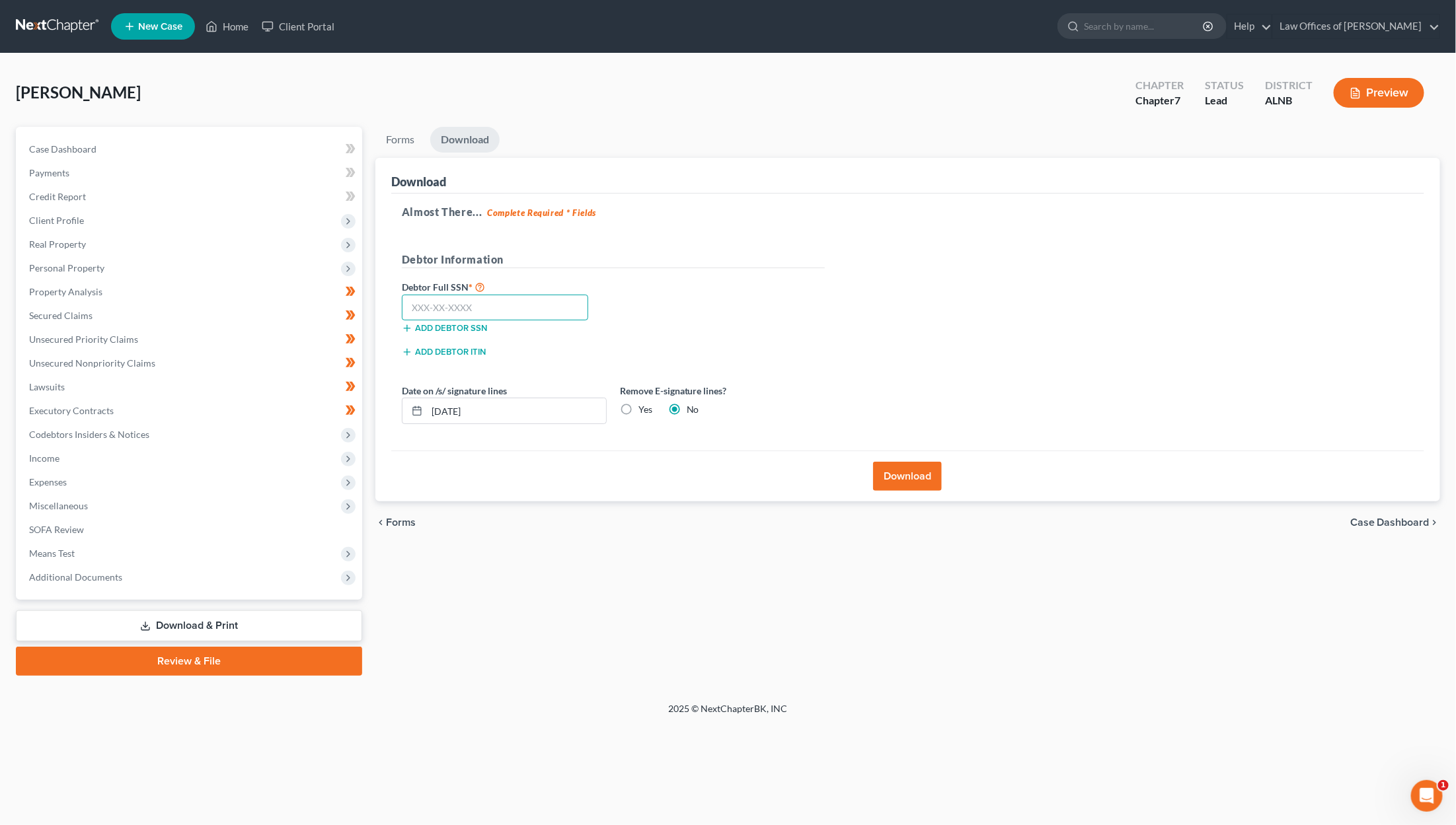
click at [571, 318] on input "text" at bounding box center [495, 308] width 187 height 27
type input "361-54-8653"
click at [861, 477] on button "Download" at bounding box center [907, 477] width 69 height 29
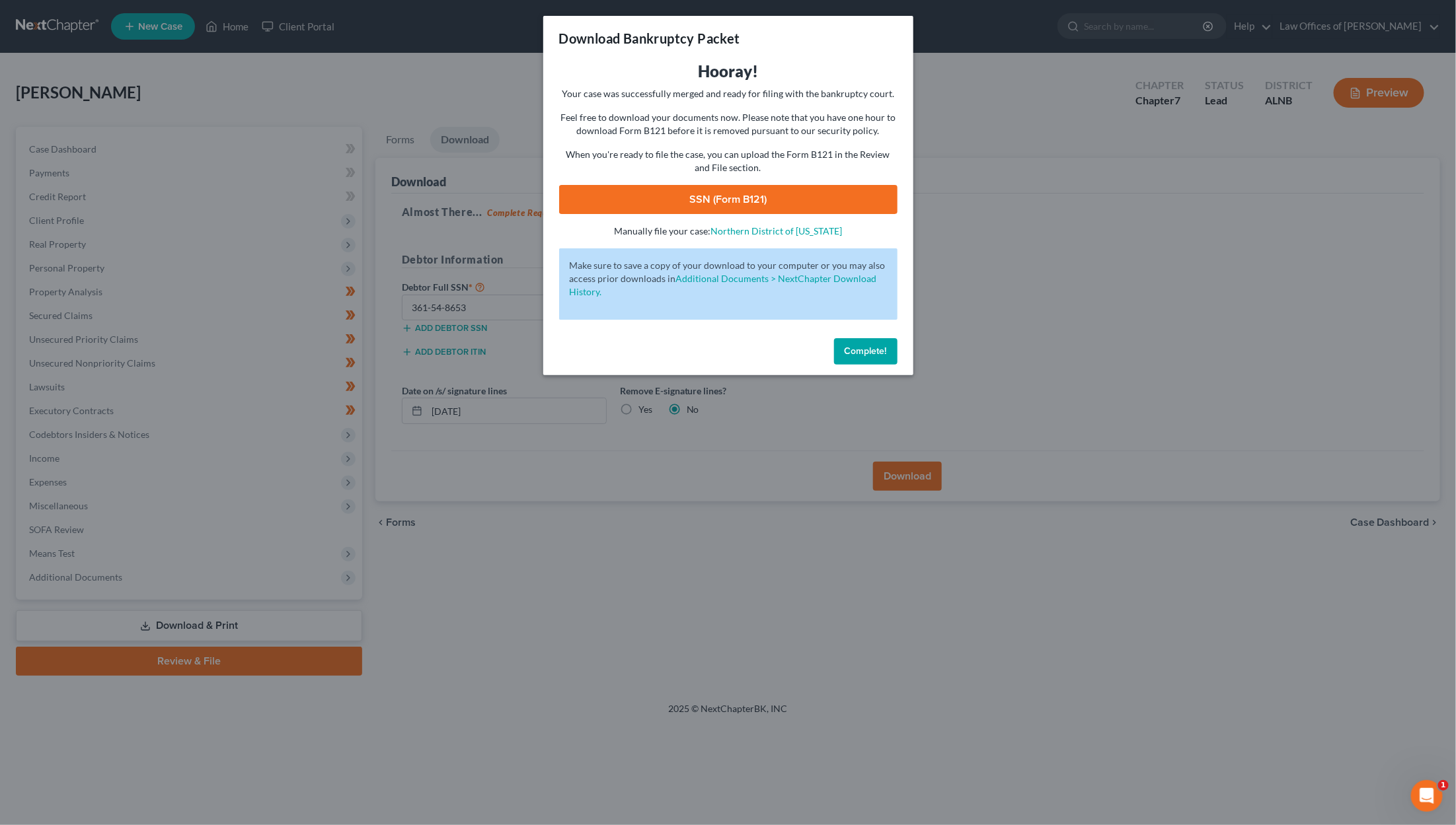
click at [789, 201] on link "SSN (Form B121)" at bounding box center [728, 200] width 338 height 29
click at [851, 346] on span "Complete!" at bounding box center [866, 351] width 43 height 11
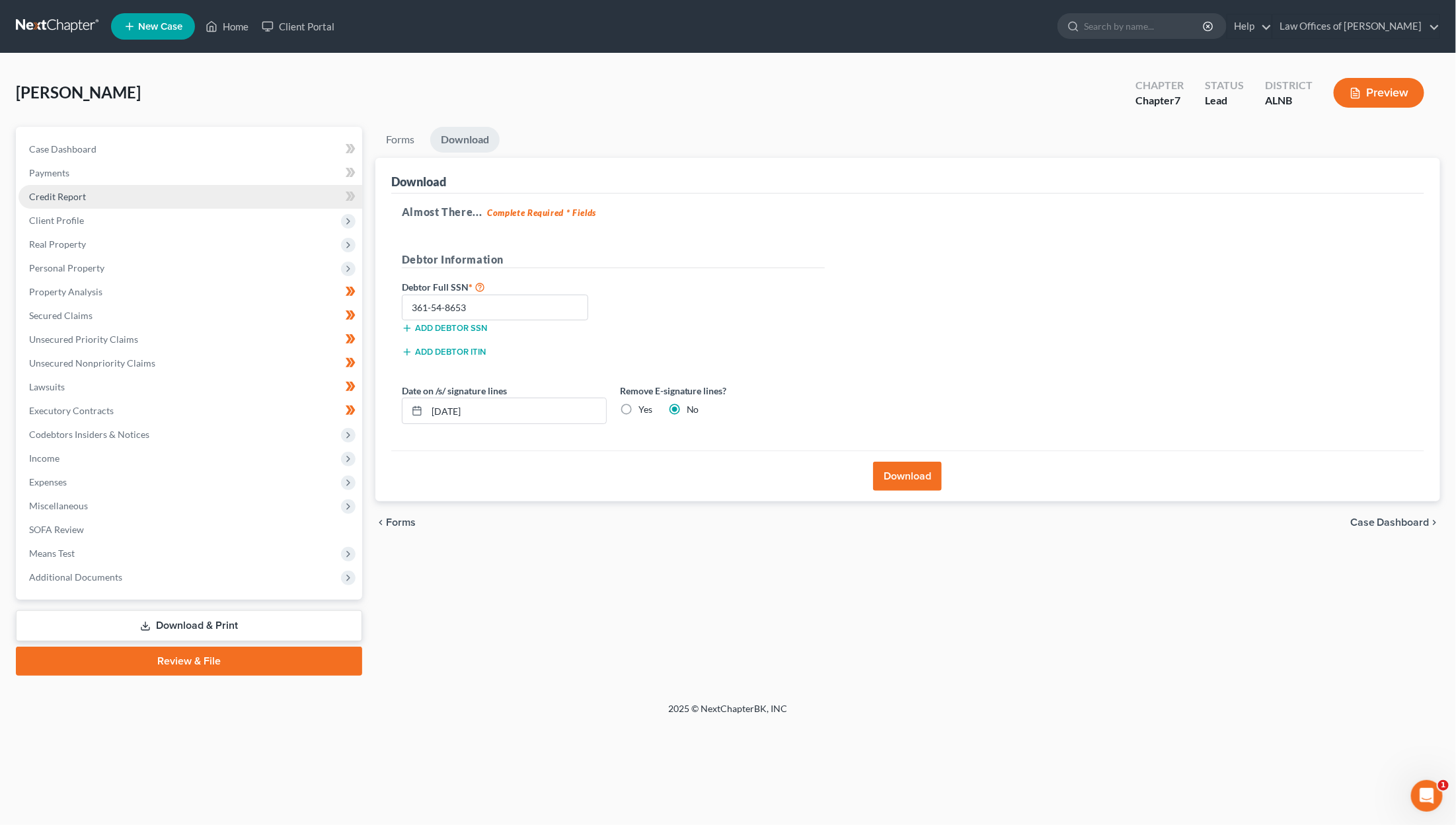
click at [39, 202] on link "Credit Report" at bounding box center [190, 197] width 344 height 24
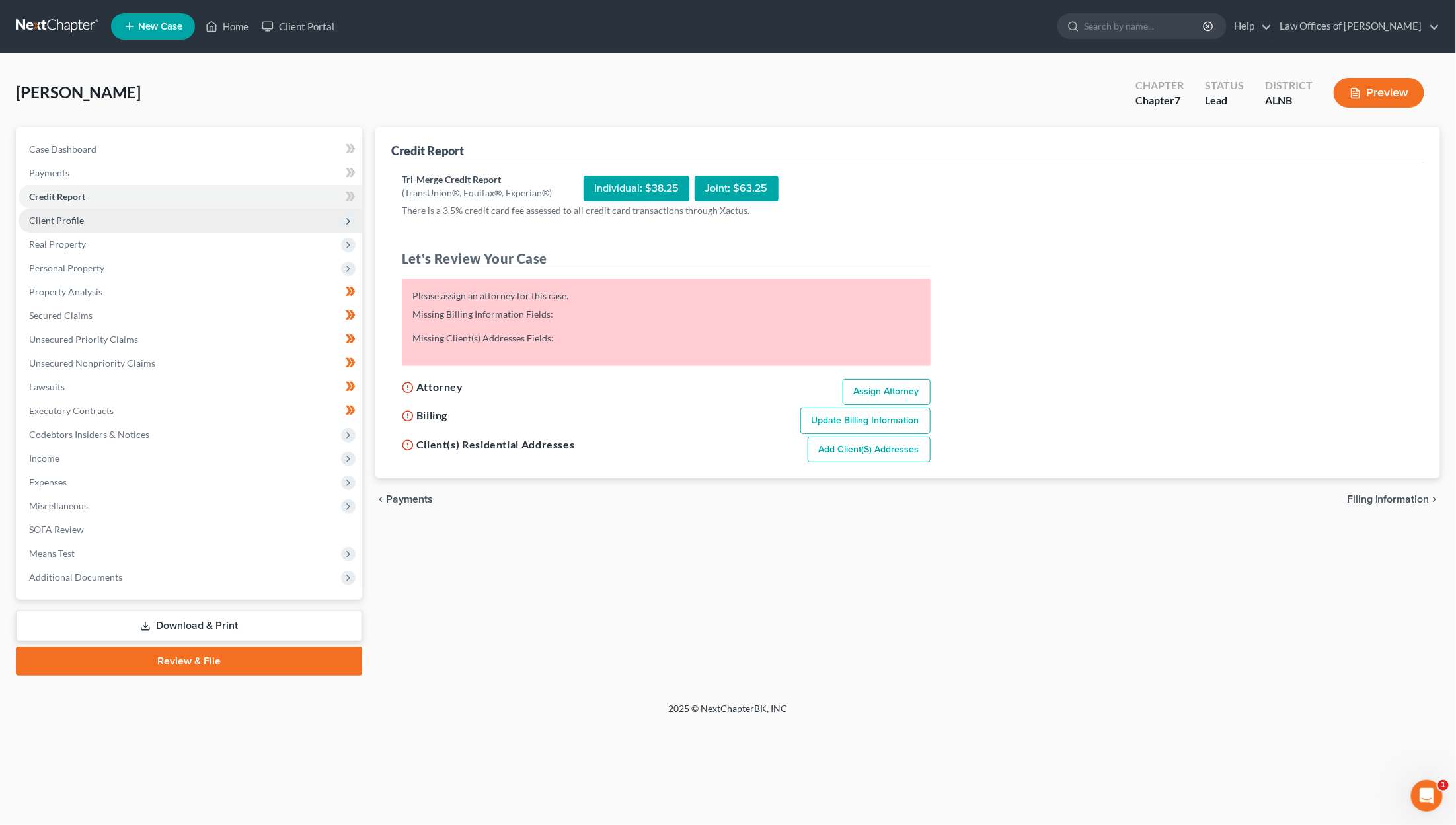
click at [50, 214] on span "Client Profile" at bounding box center [57, 220] width 55 height 11
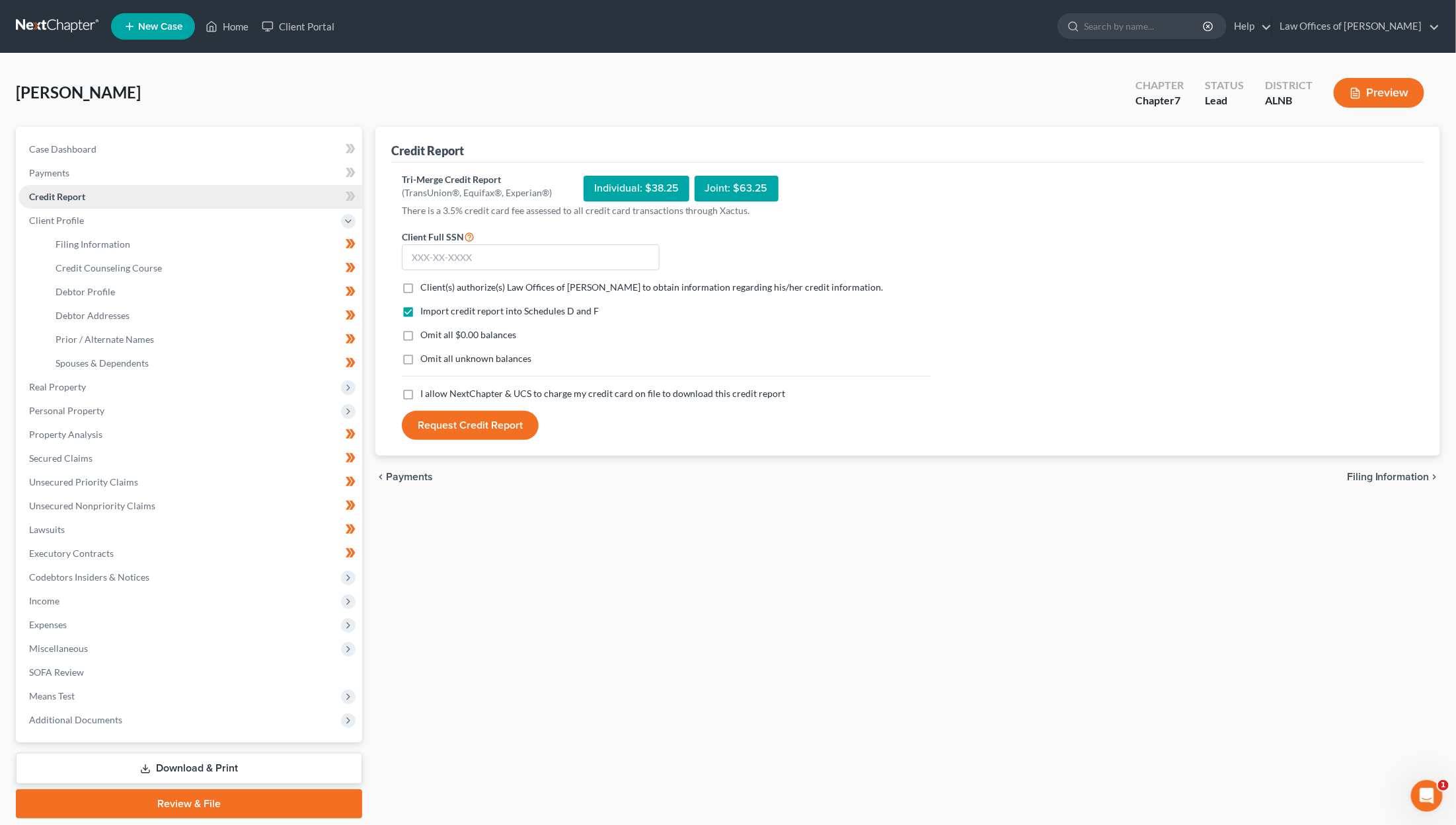
click at [79, 196] on span "Credit Report" at bounding box center [57, 196] width 56 height 11
click at [96, 256] on link "Credit Counseling Course" at bounding box center [203, 268] width 317 height 24
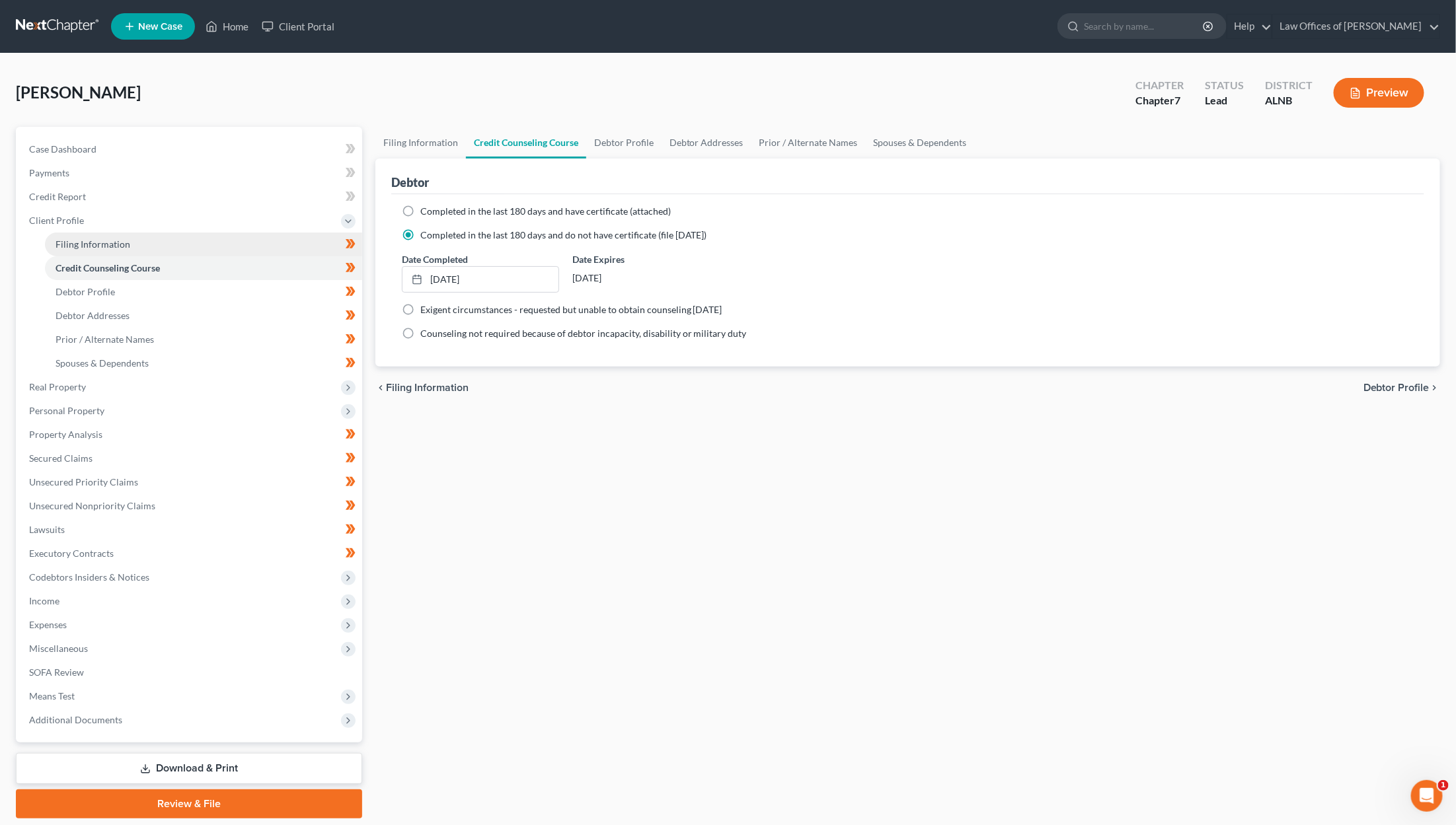
click at [99, 240] on span "Filing Information" at bounding box center [93, 244] width 75 height 11
select select "1"
select select "0"
select select "1"
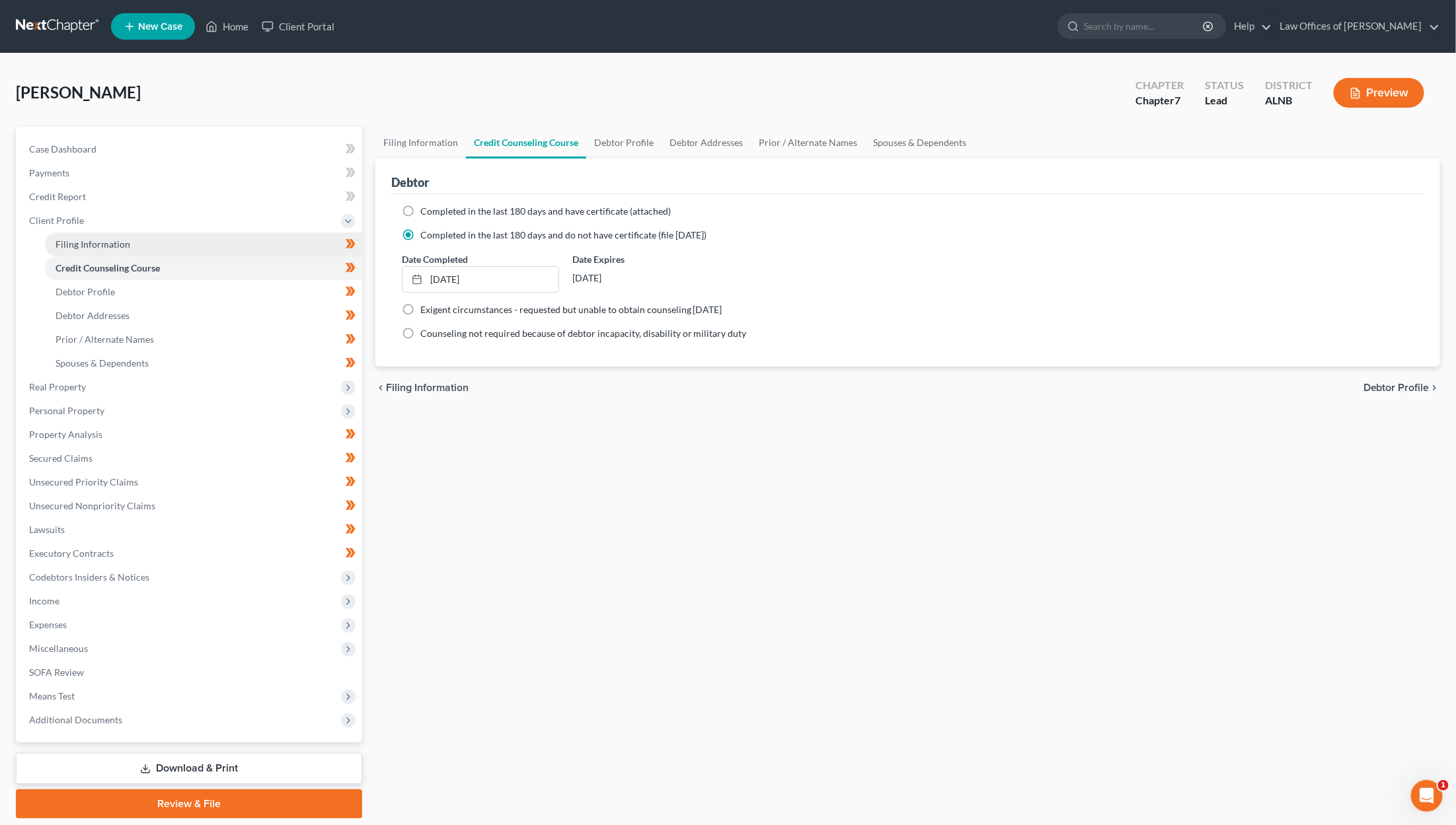
select select "0"
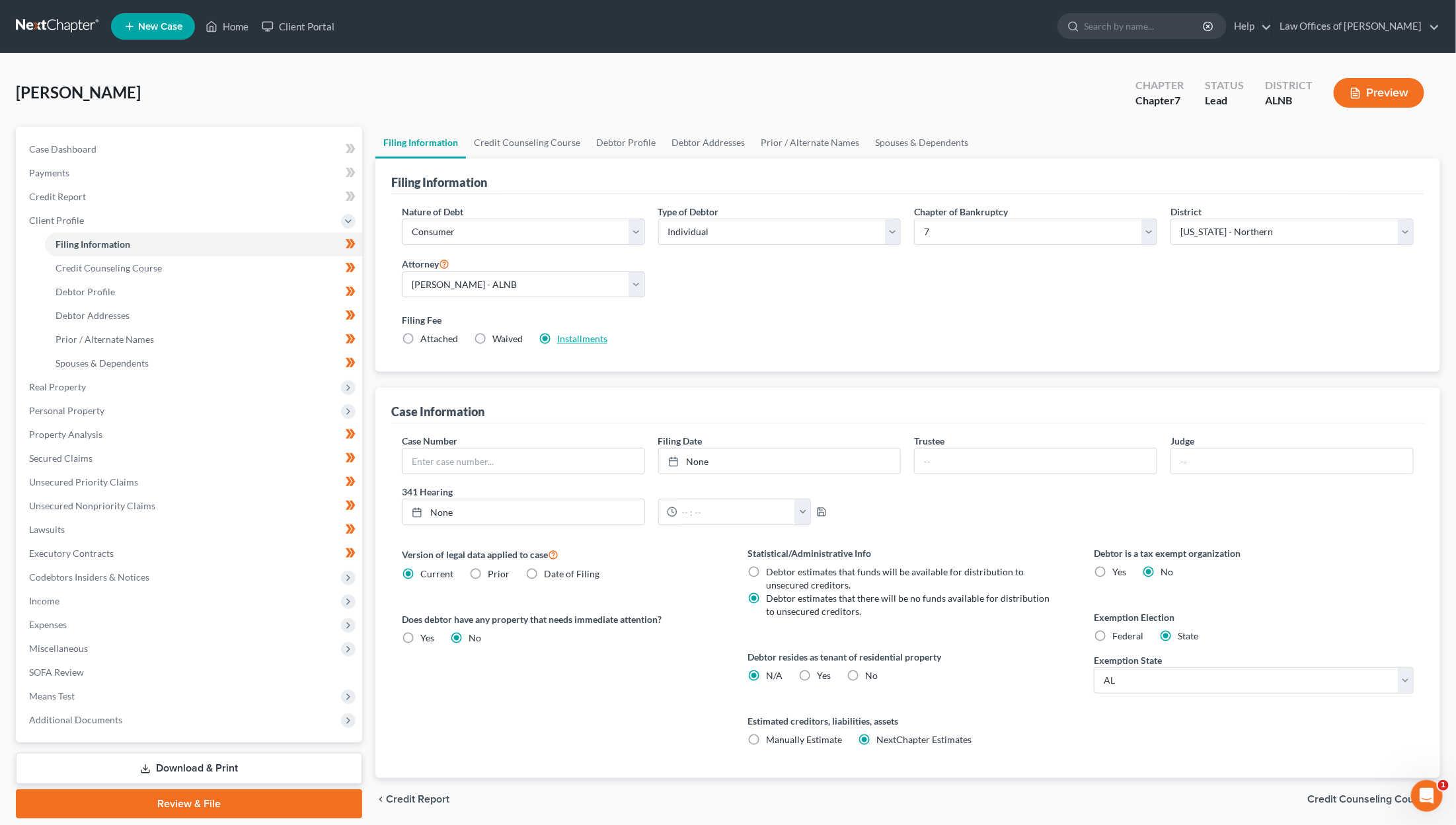
click at [589, 337] on link "Installments" at bounding box center [581, 338] width 50 height 11
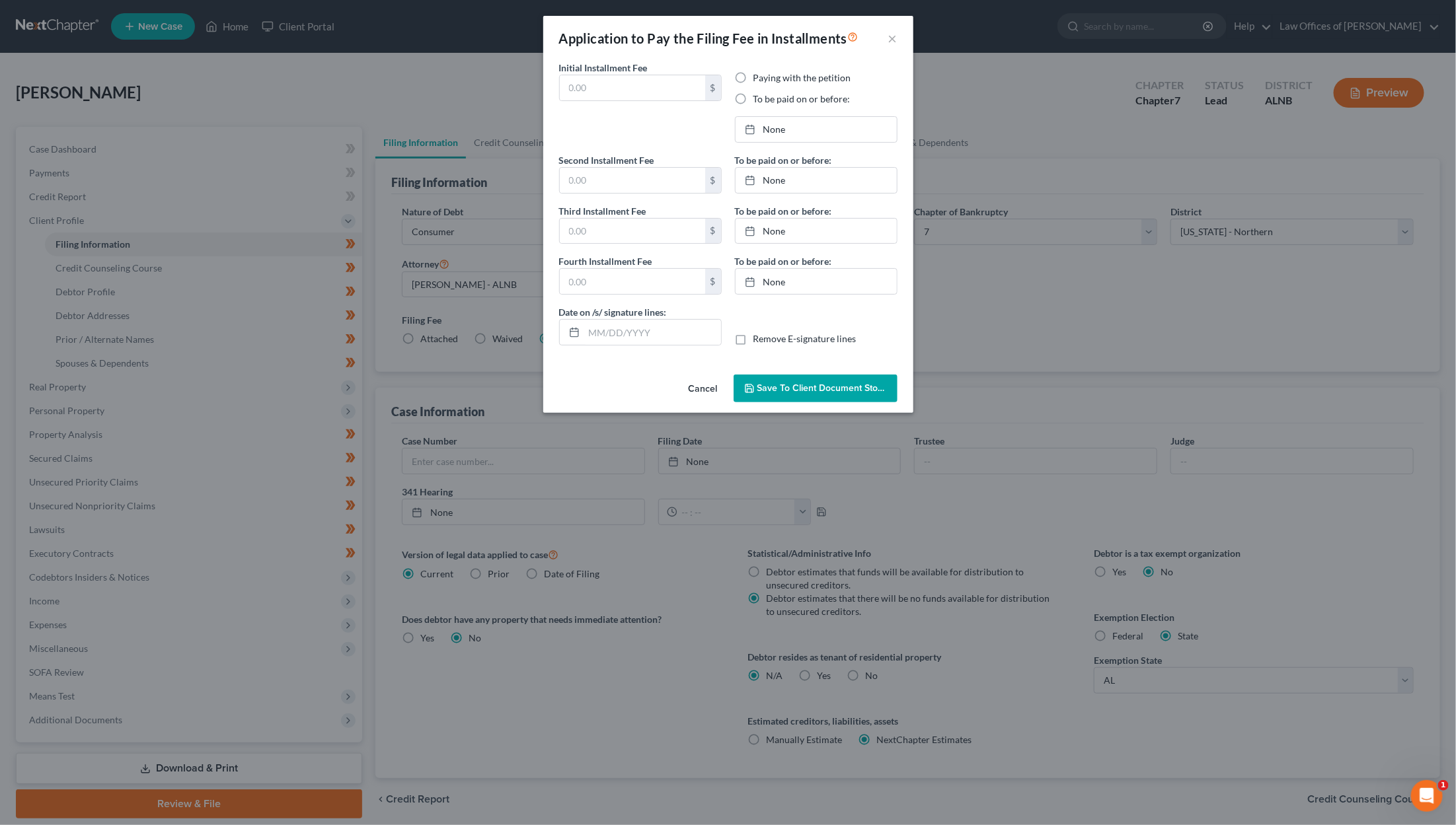
type input "78.25"
radio input "true"
type input "78.25"
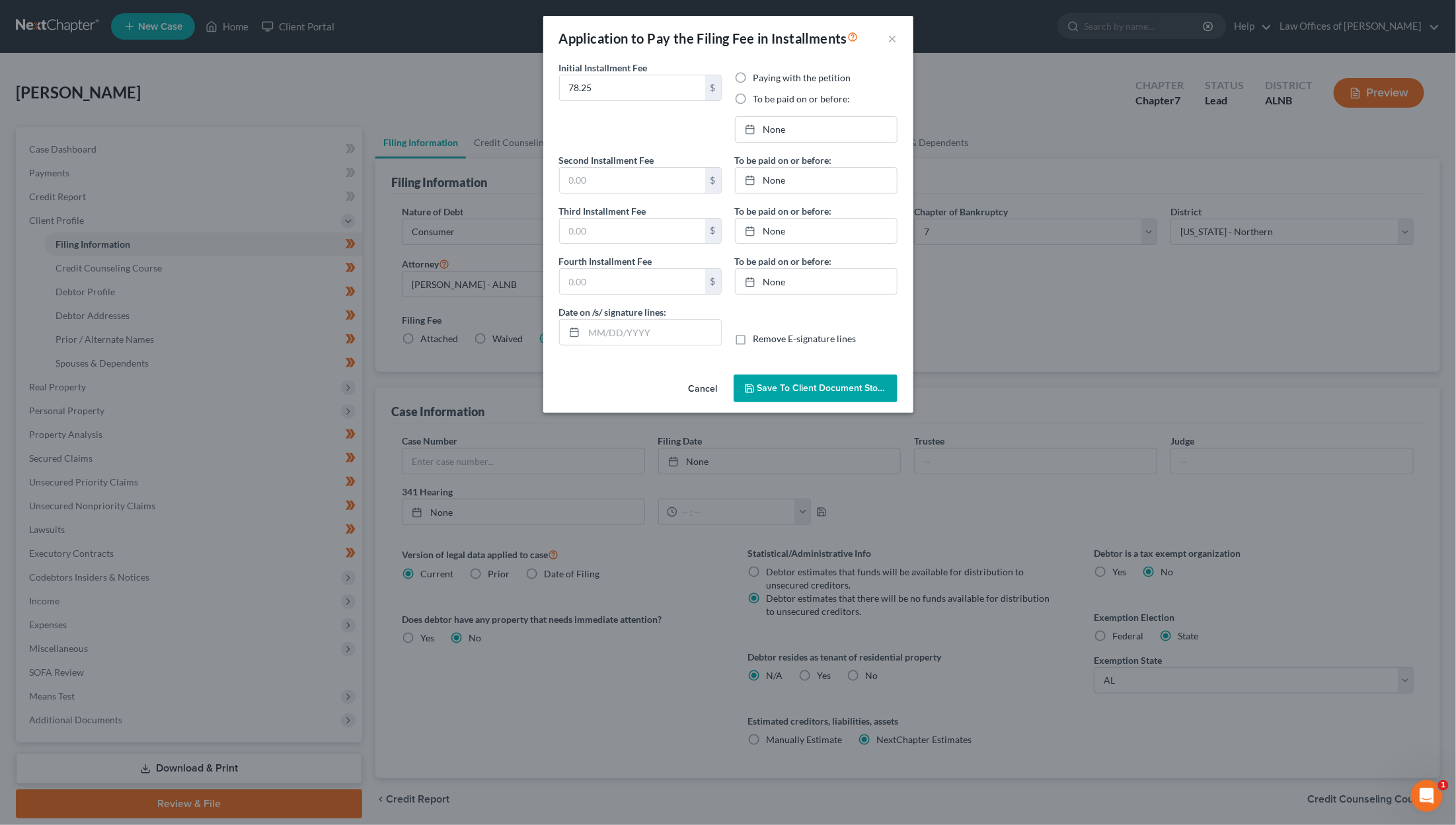
type input "09/11/2025"
click at [629, 81] on input "78.25" at bounding box center [632, 88] width 145 height 25
type input "85"
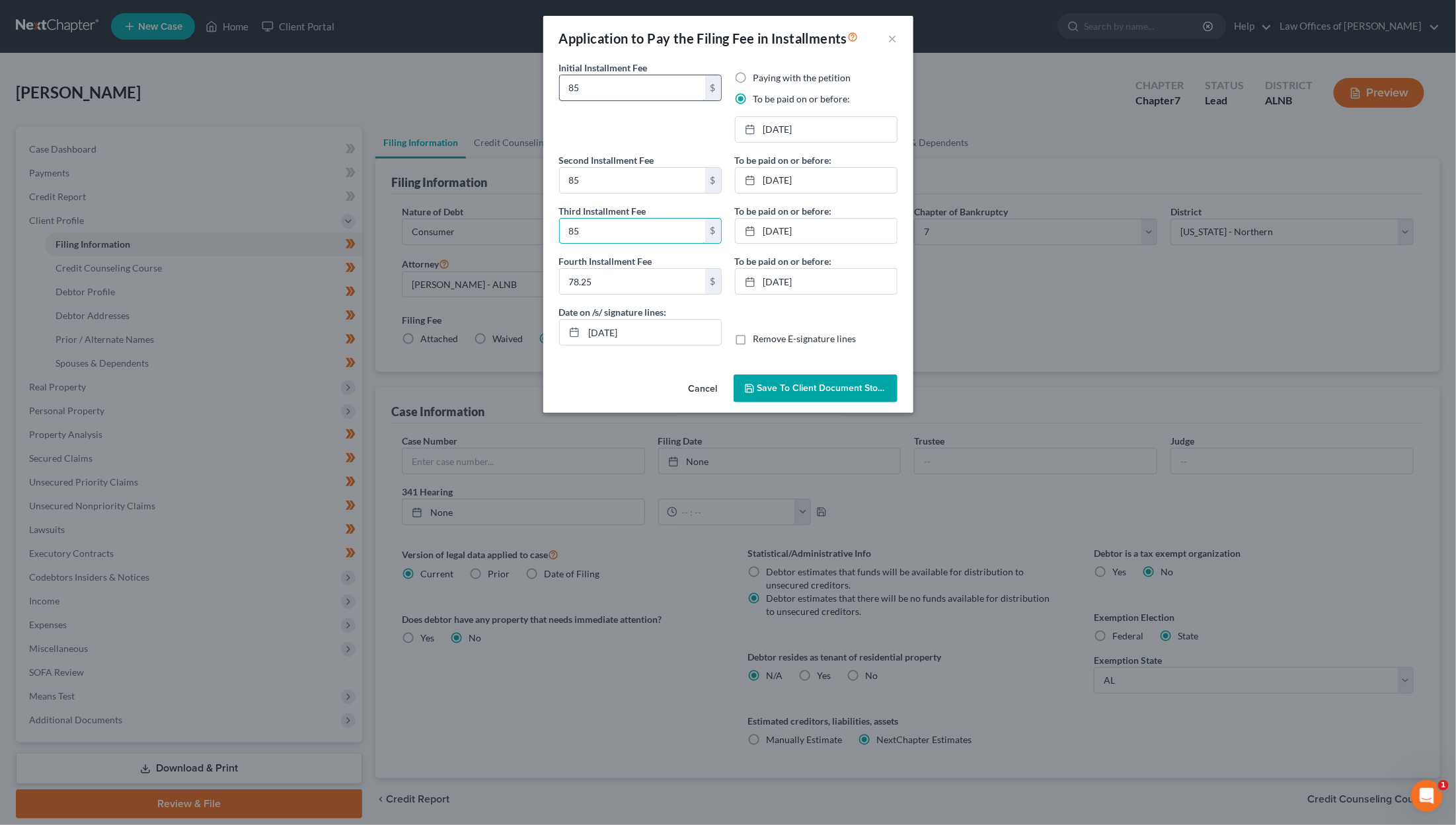
type input "85"
type input "7"
type input "83"
click at [808, 378] on button "Save to Client Document Storage" at bounding box center [815, 389] width 164 height 28
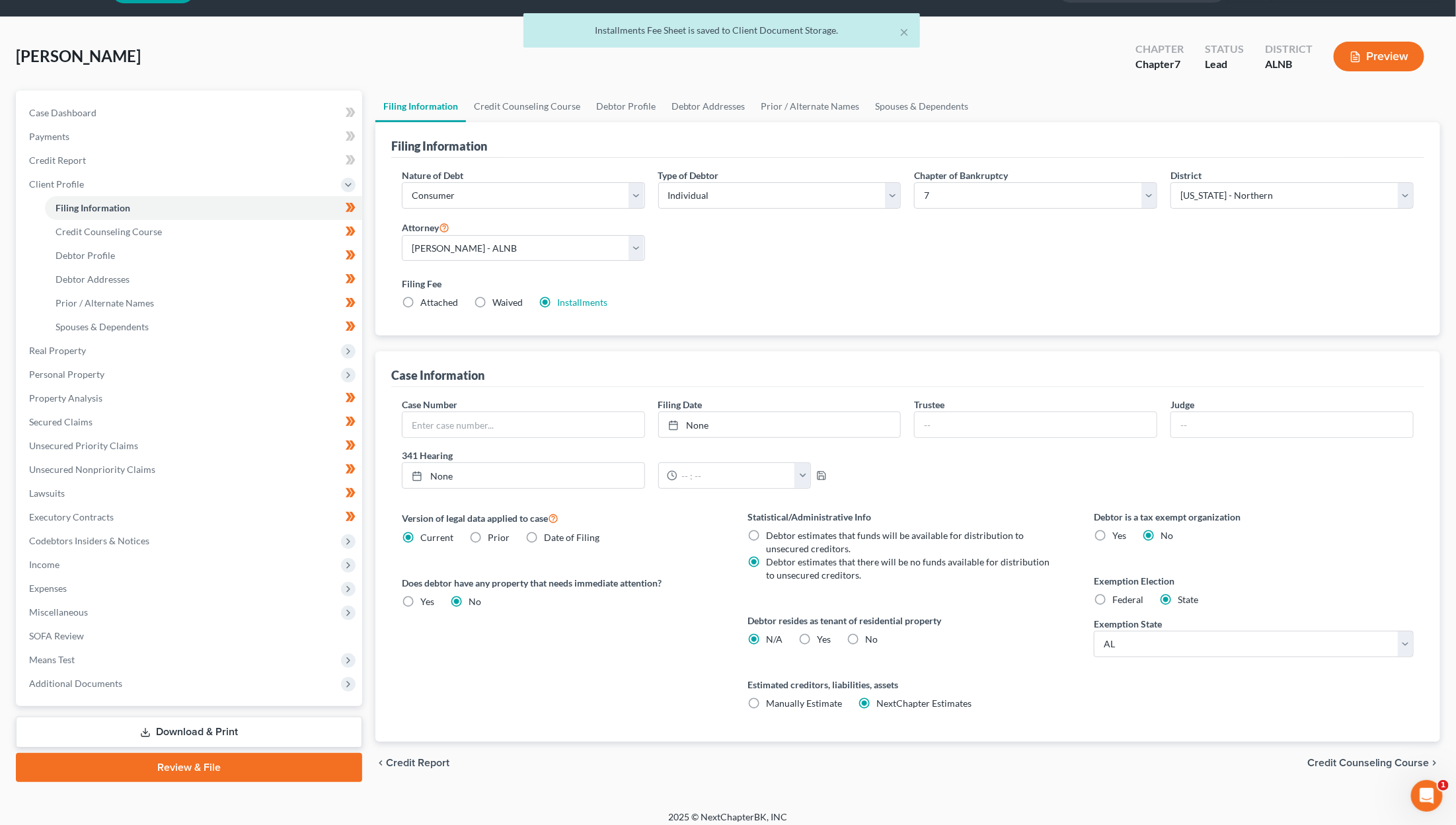
scroll to position [36, 0]
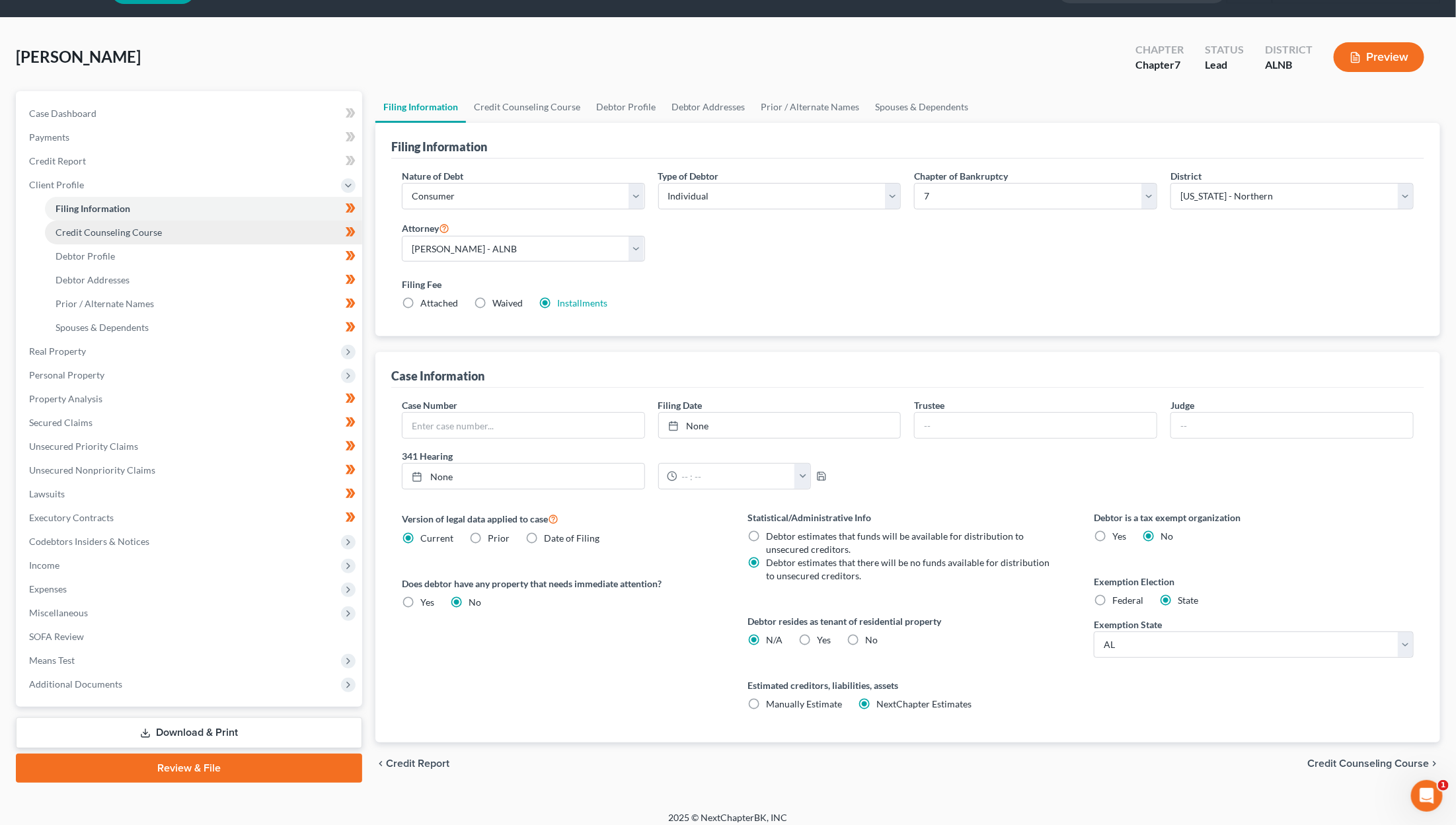
click at [204, 222] on link "Credit Counseling Course" at bounding box center [203, 232] width 317 height 24
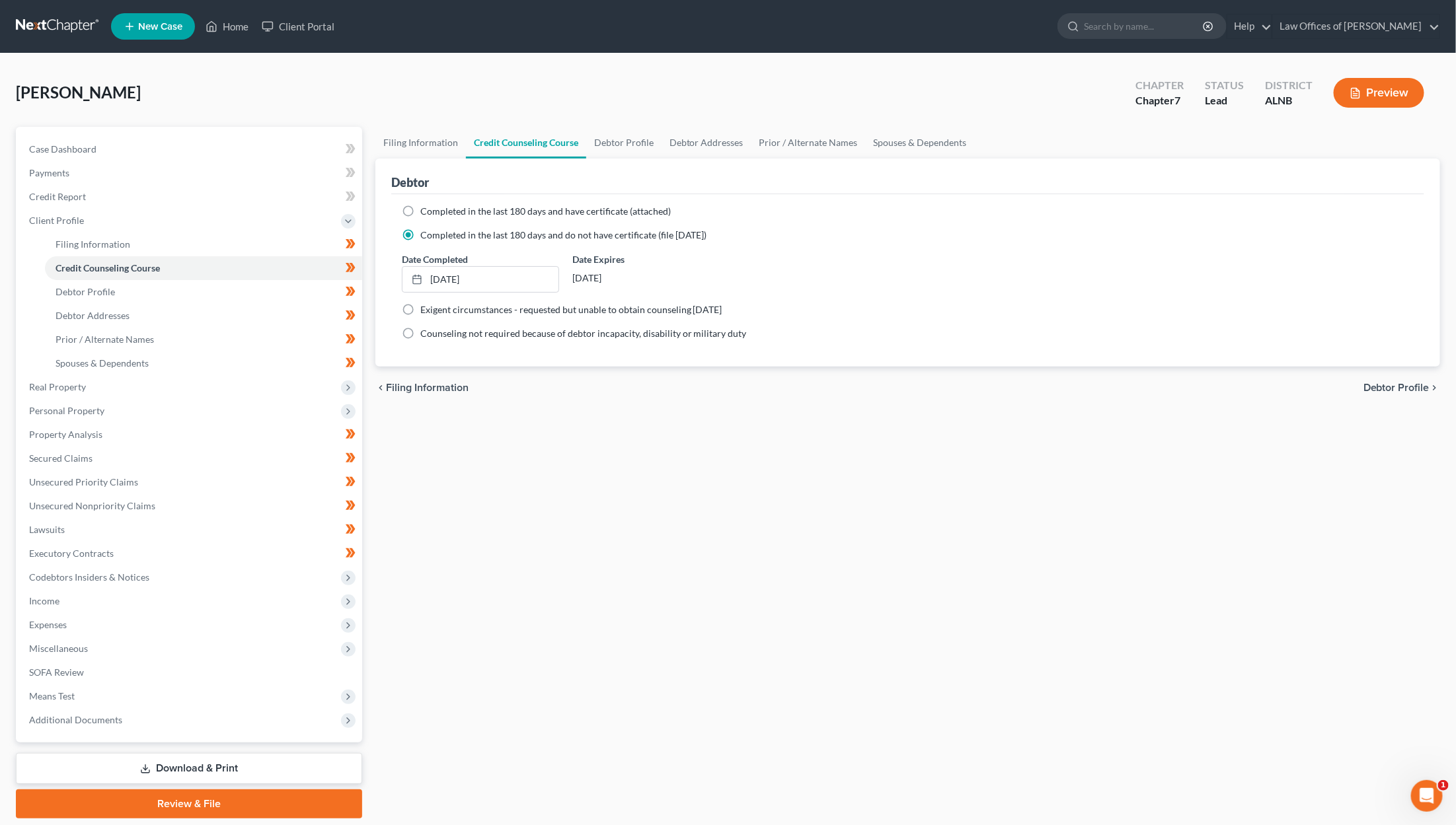
click at [477, 208] on span "Completed in the last 180 days and have certificate (attached)" at bounding box center [546, 211] width 250 height 11
click at [434, 208] on input "Completed in the last 180 days and have certificate (attached)" at bounding box center [430, 209] width 9 height 9
radio input "true"
radio input "false"
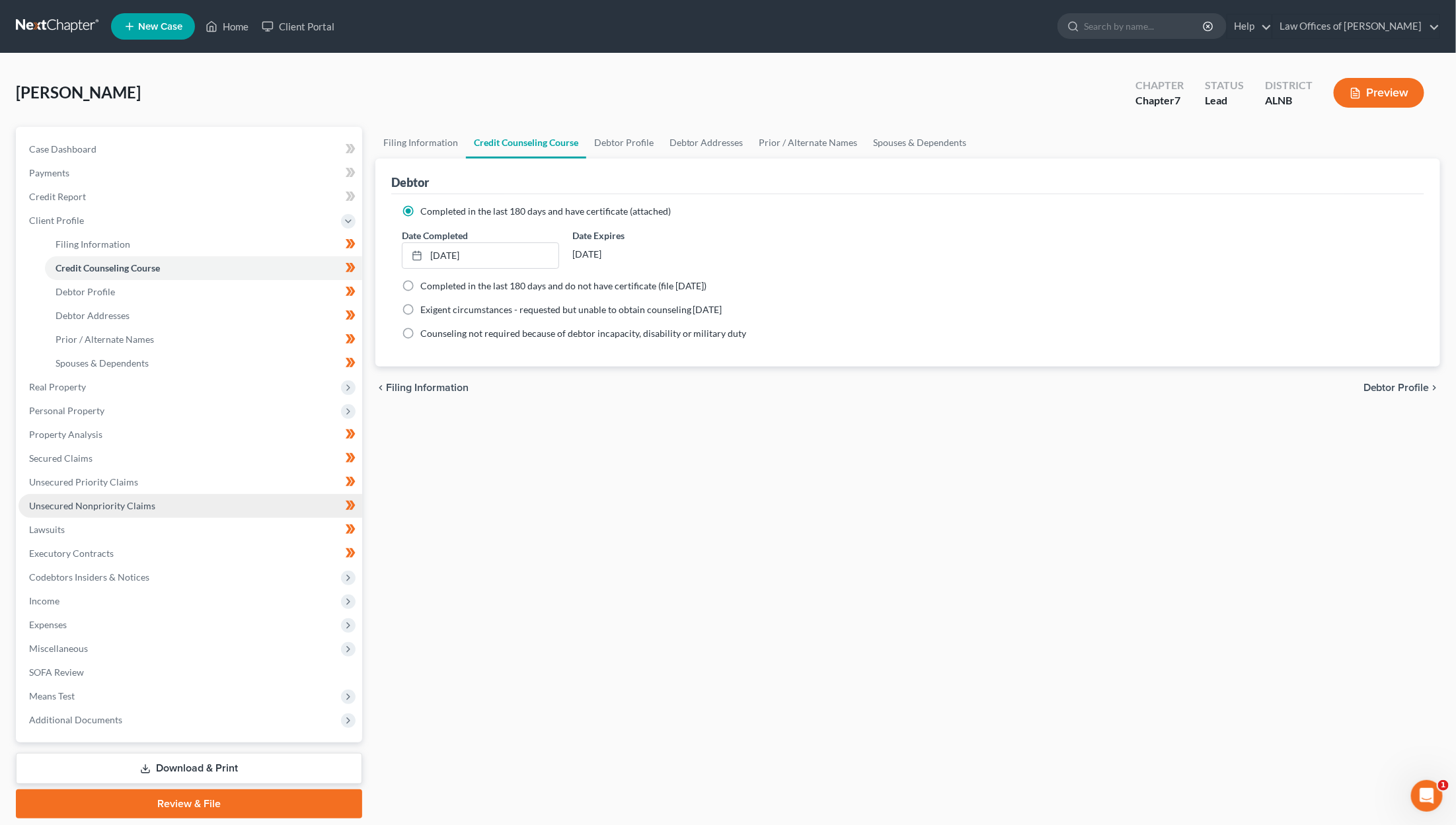
click at [94, 500] on span "Unsecured Nonpriority Claims" at bounding box center [93, 505] width 127 height 11
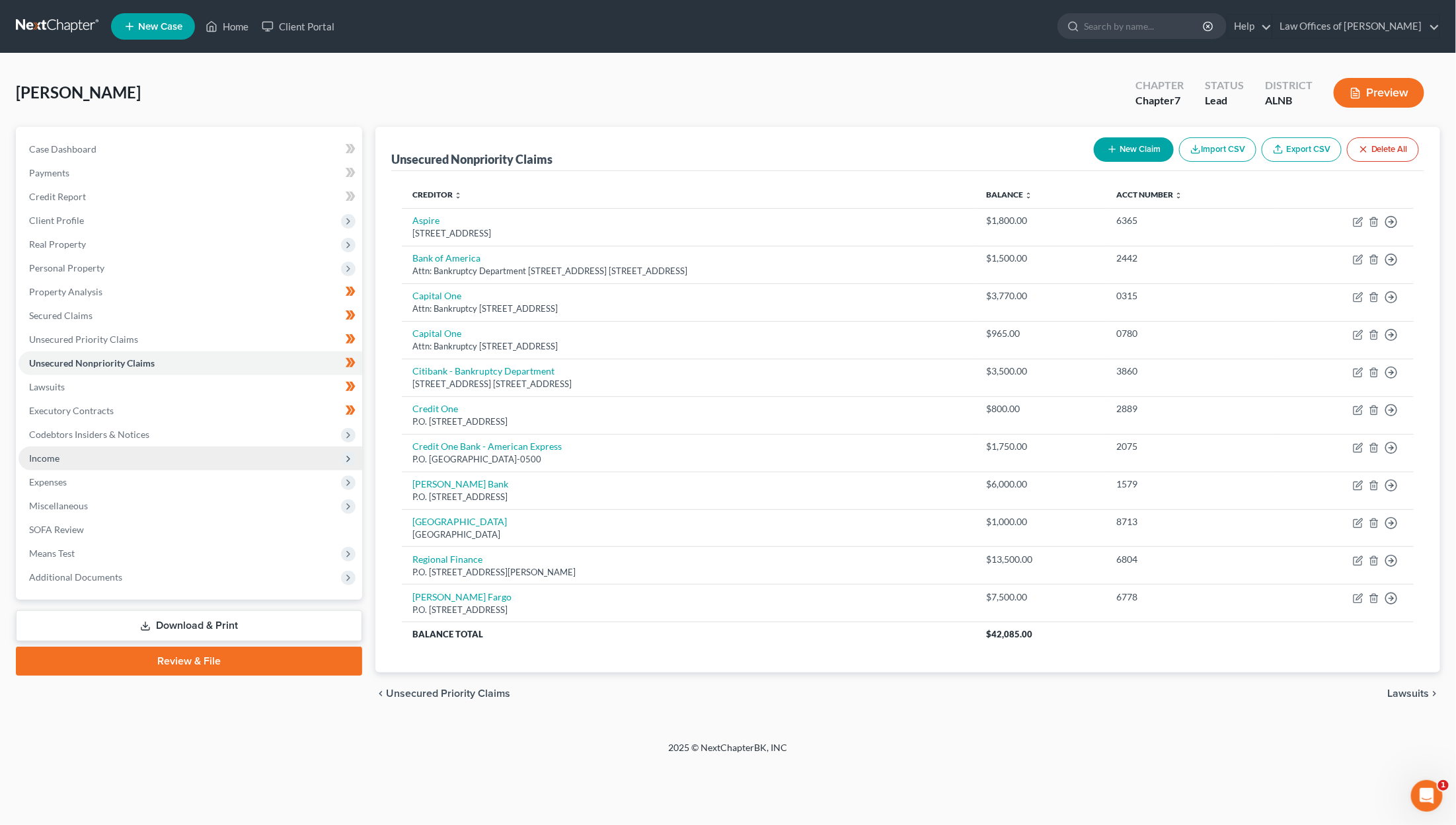
click at [73, 451] on span "Income" at bounding box center [190, 459] width 344 height 24
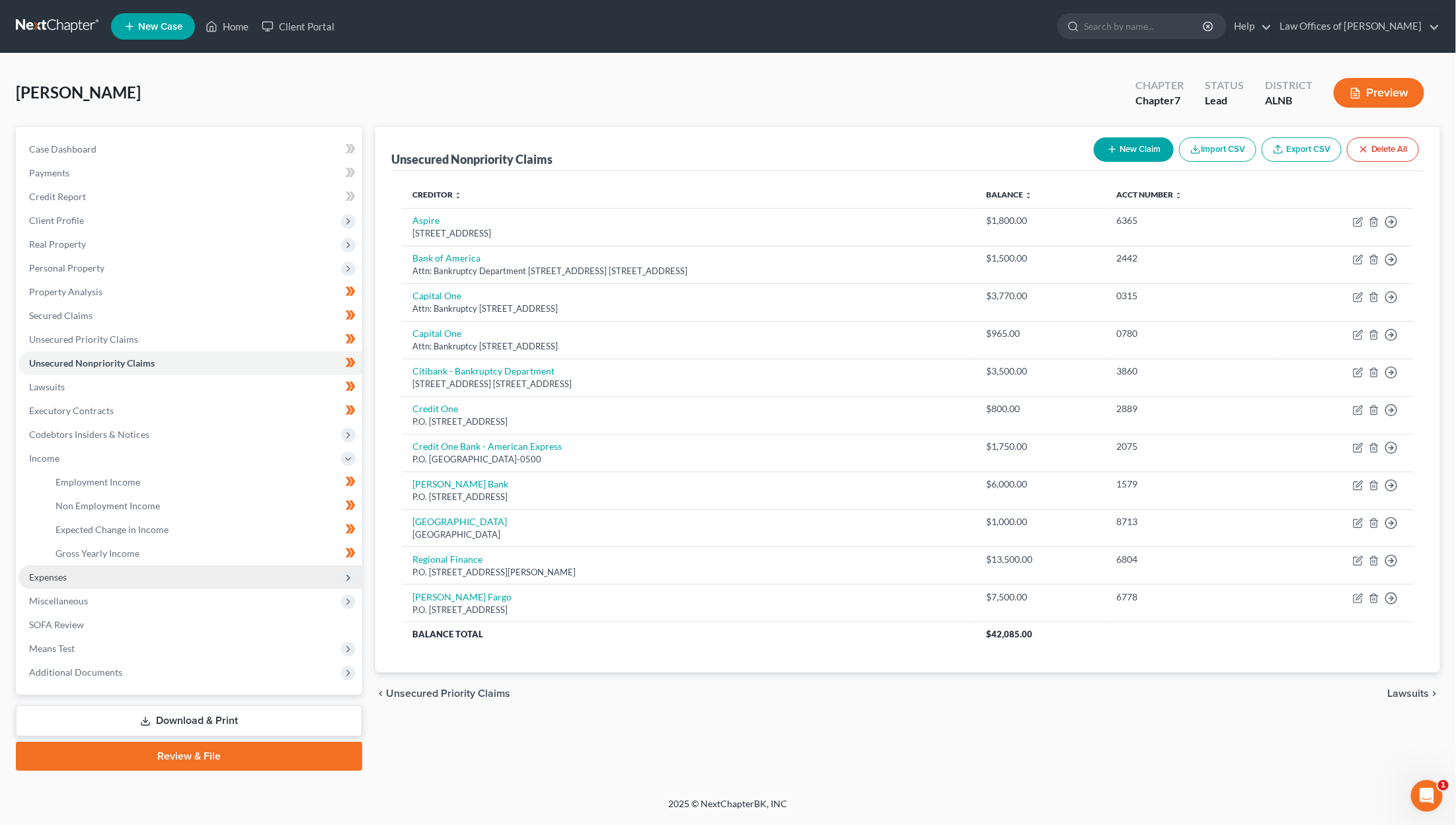
click at [55, 571] on span "Expenses" at bounding box center [48, 577] width 38 height 11
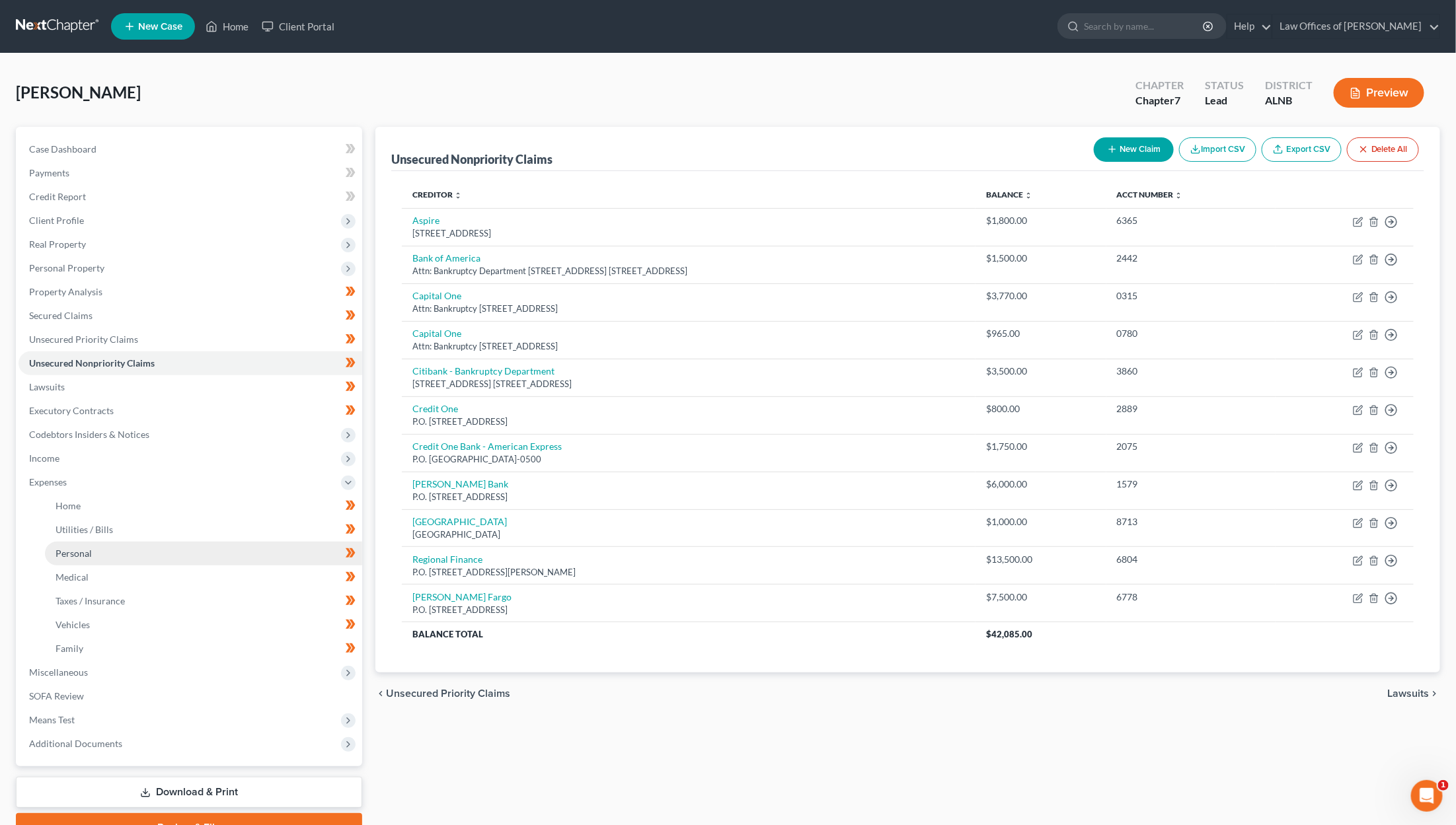
click at [107, 542] on link "Personal" at bounding box center [203, 554] width 317 height 24
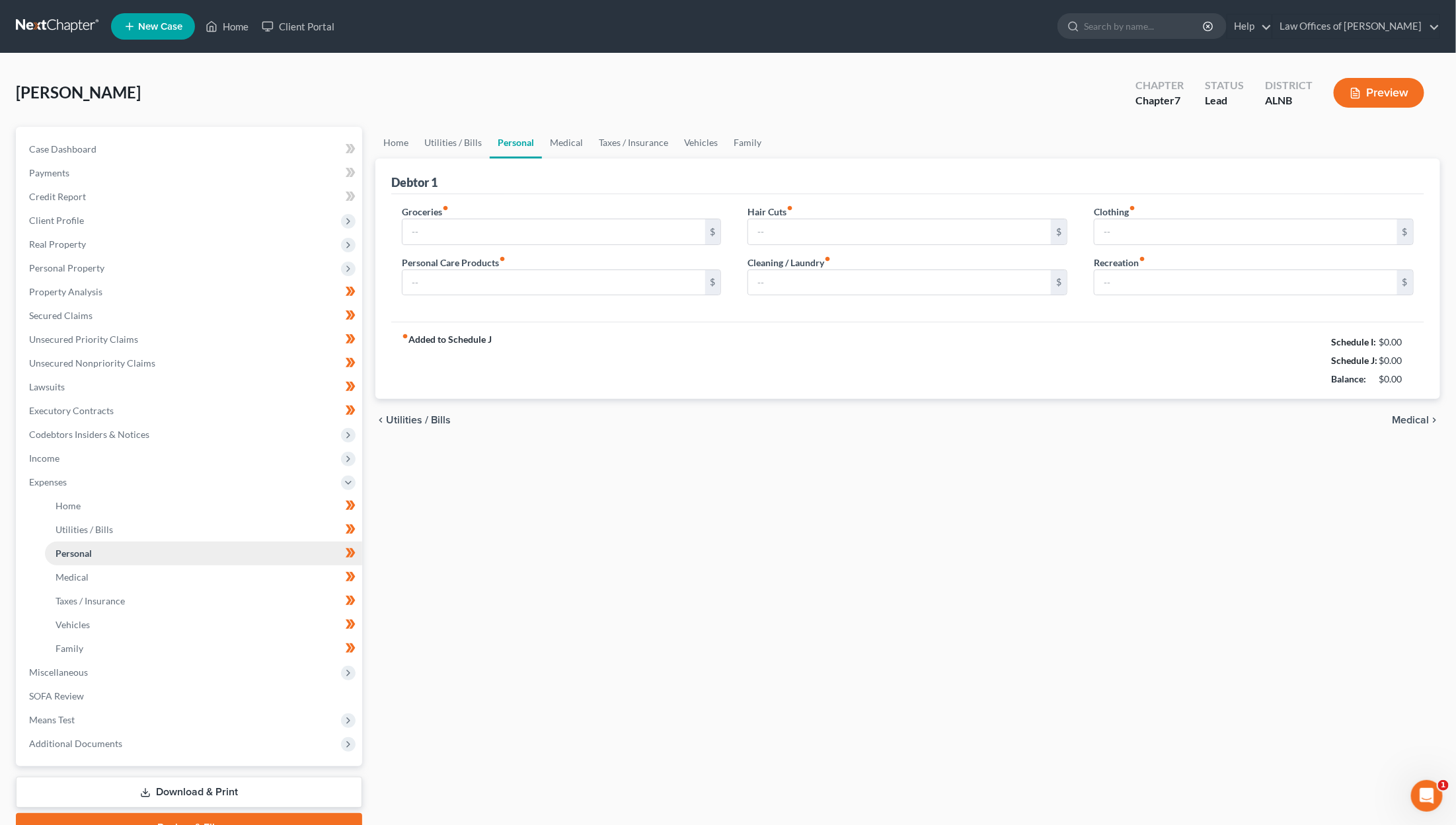
type input "2,315.63"
type input "50.00"
type input "20.00"
type input "40.00"
type input "0.00"
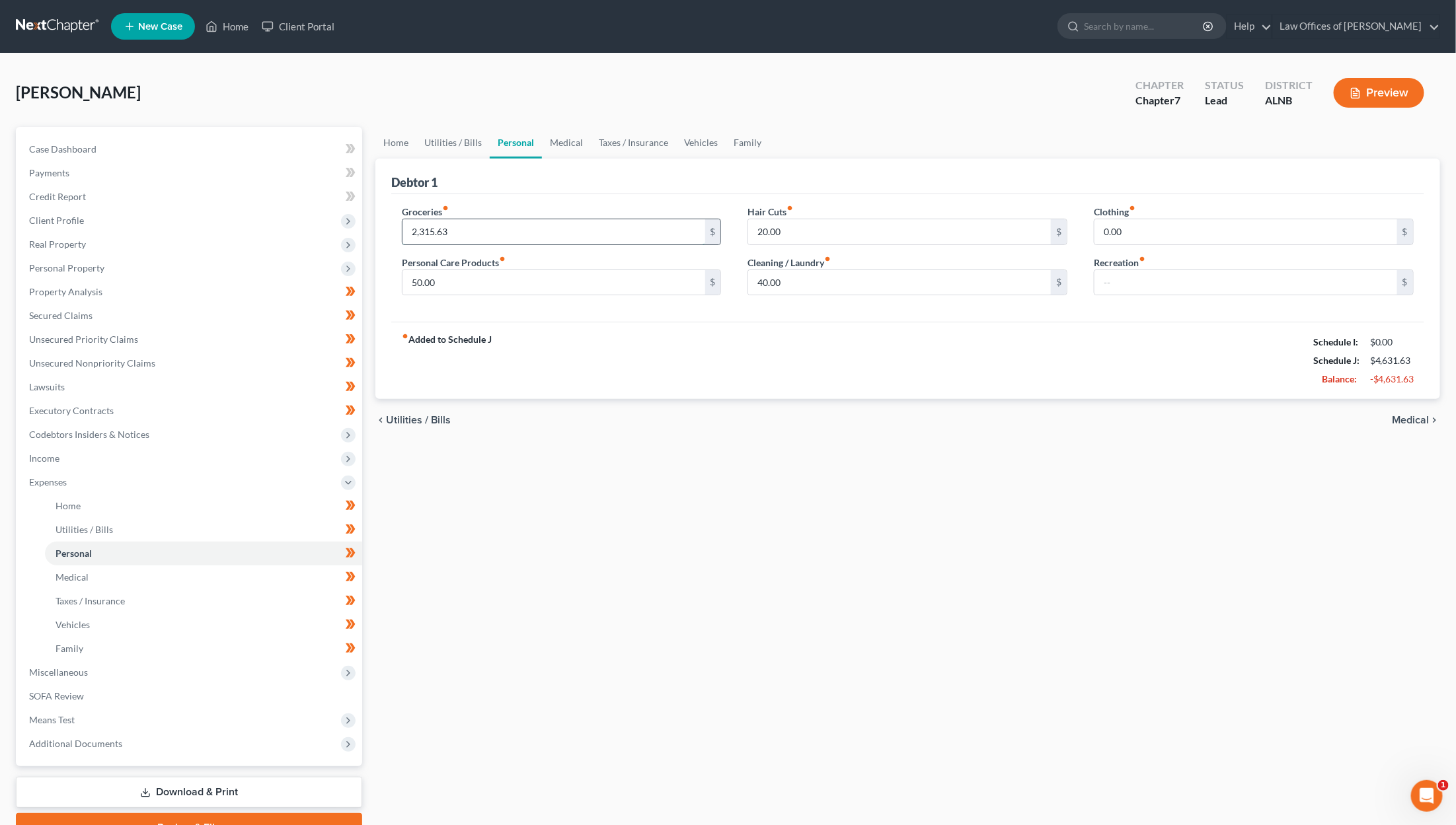
click at [485, 234] on input "2,315.63" at bounding box center [553, 232] width 302 height 25
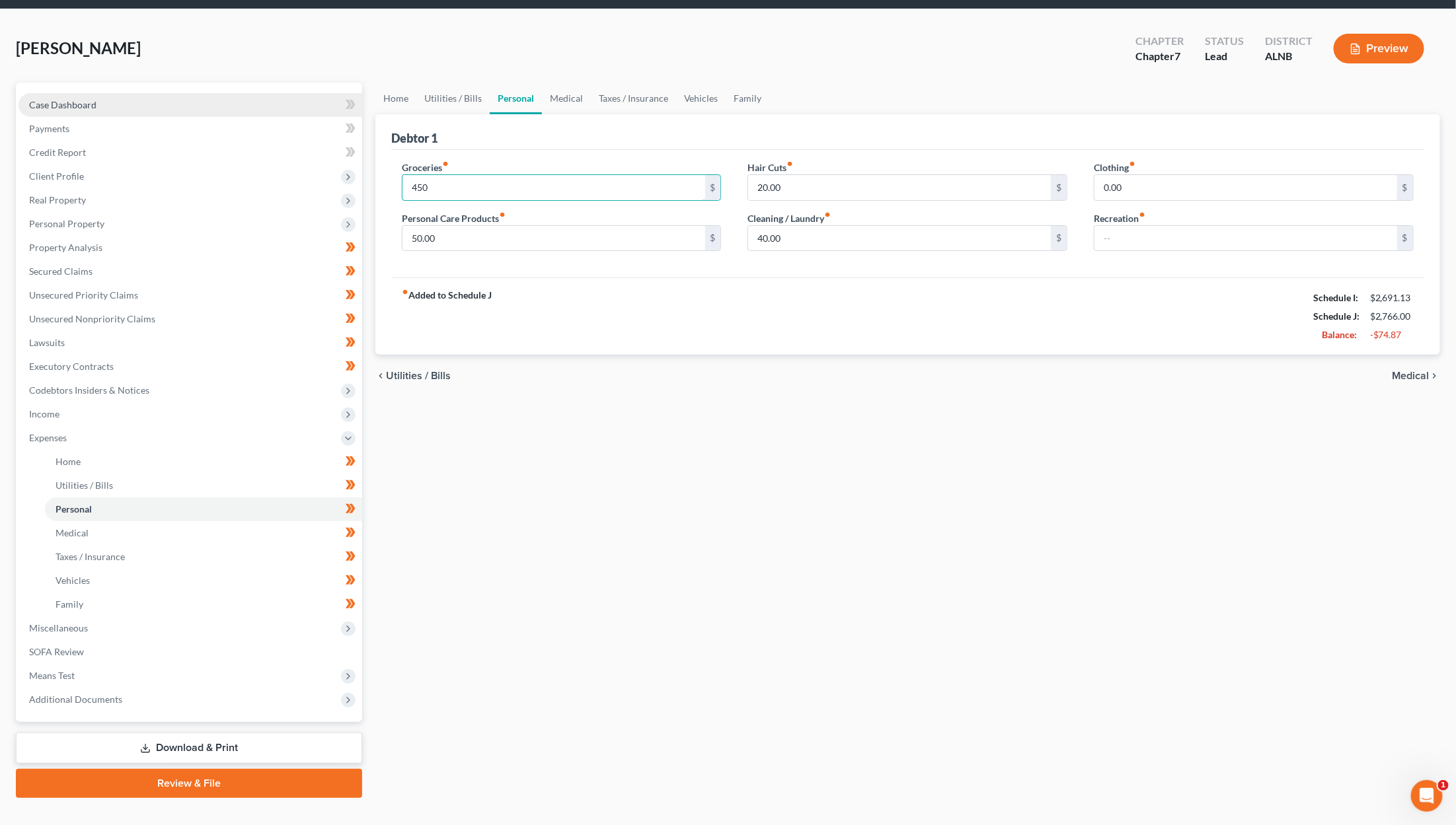
scroll to position [45, 0]
click at [129, 103] on link "Case Dashboard" at bounding box center [190, 105] width 344 height 24
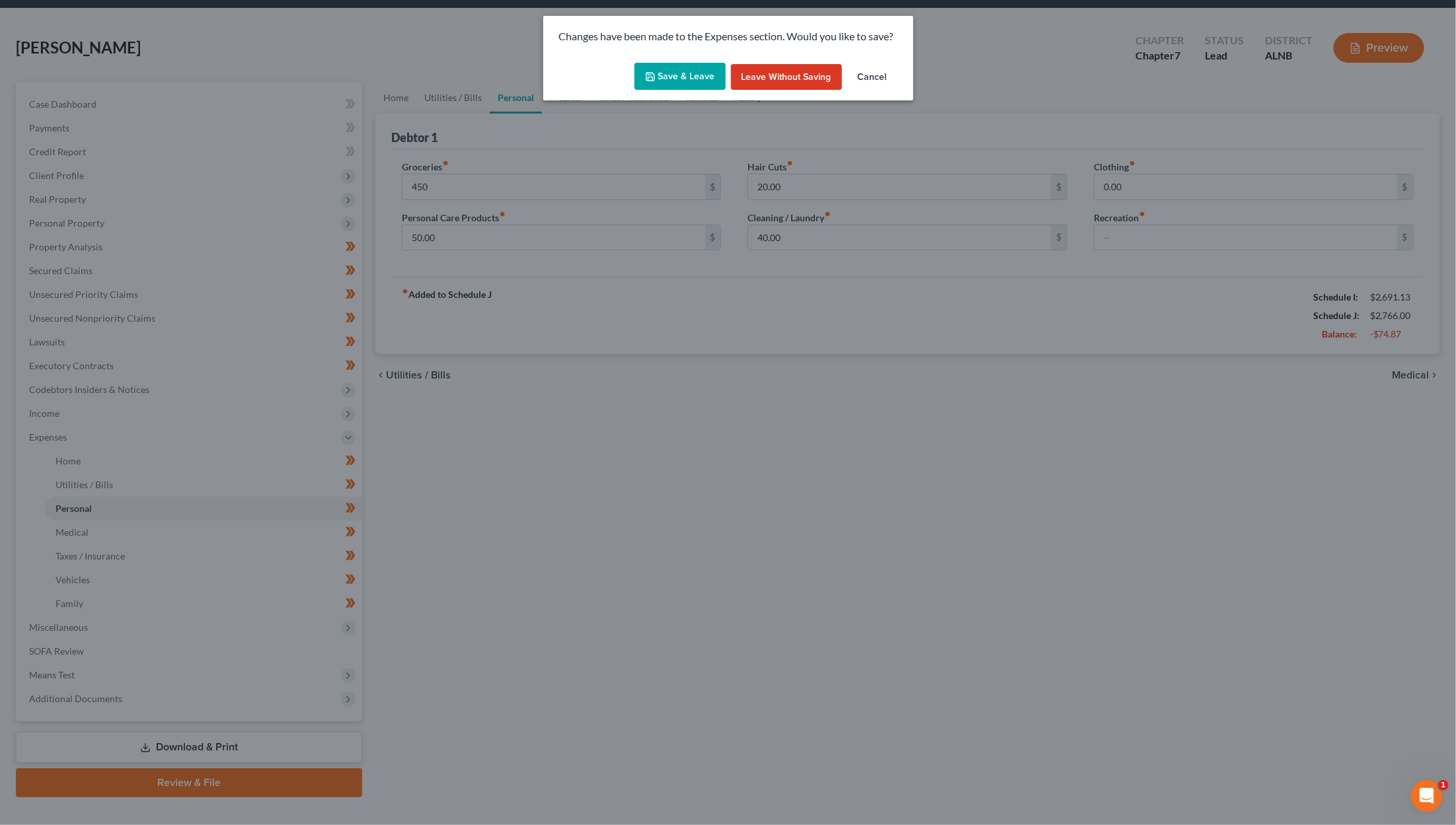
click at [710, 77] on button "Save & Leave" at bounding box center [680, 77] width 91 height 28
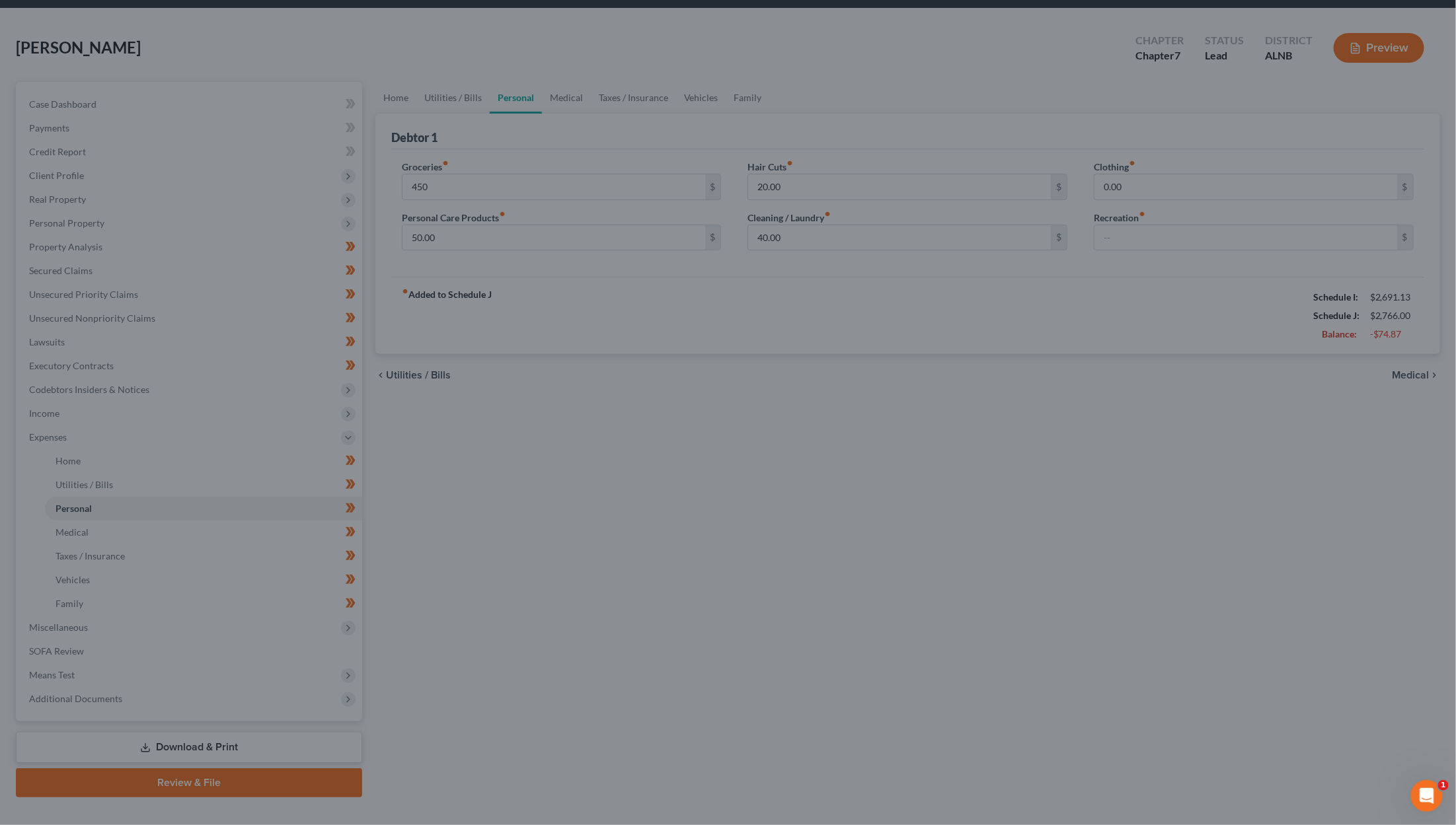
type input "450.00"
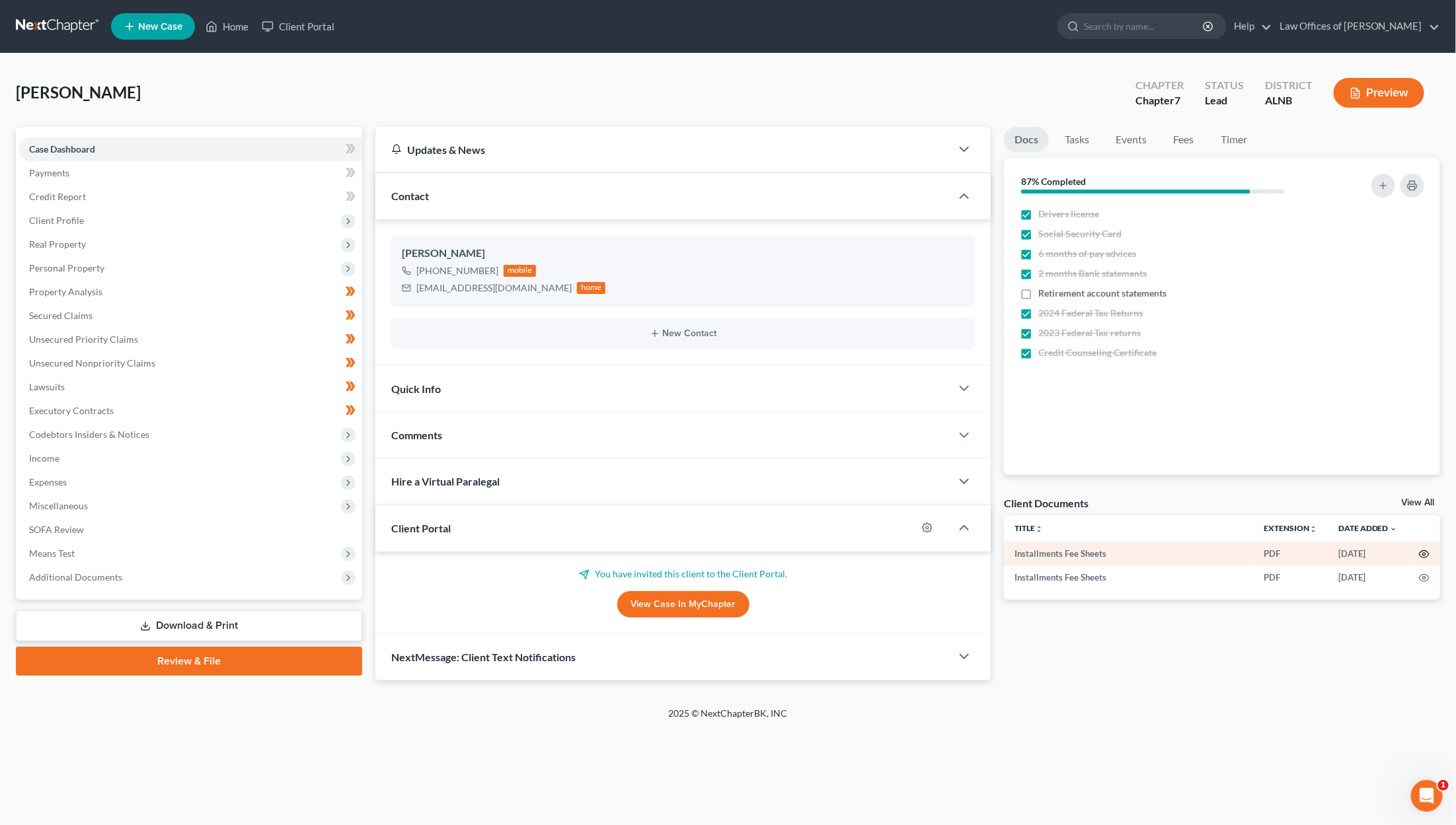
click at [861, 553] on icon "button" at bounding box center [1424, 555] width 11 height 11
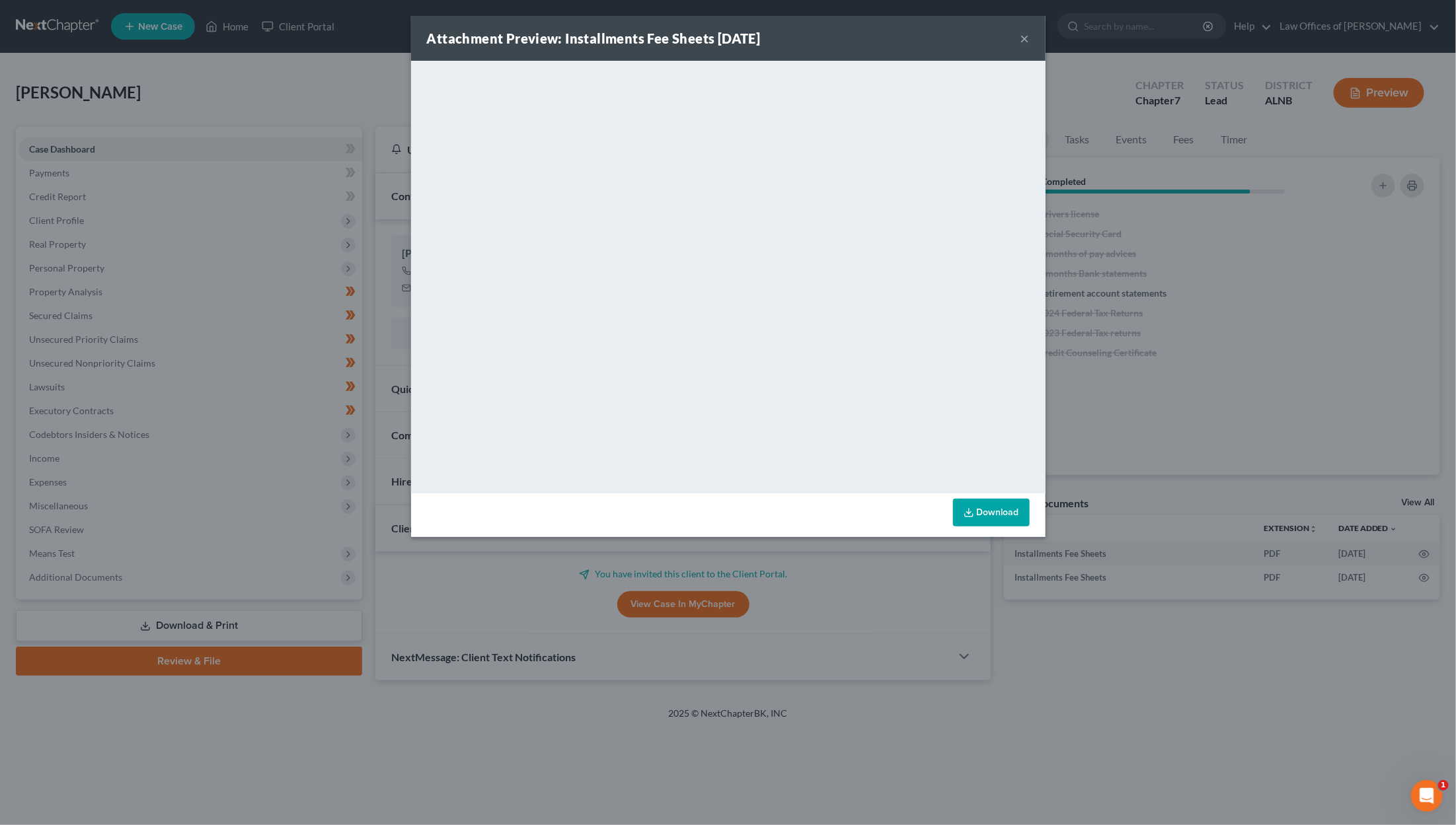
click at [861, 623] on div "Attachment Preview: Installments Fee Sheets 09/11/2025 × <object ng-attr-data='…" at bounding box center [728, 412] width 1456 height 825
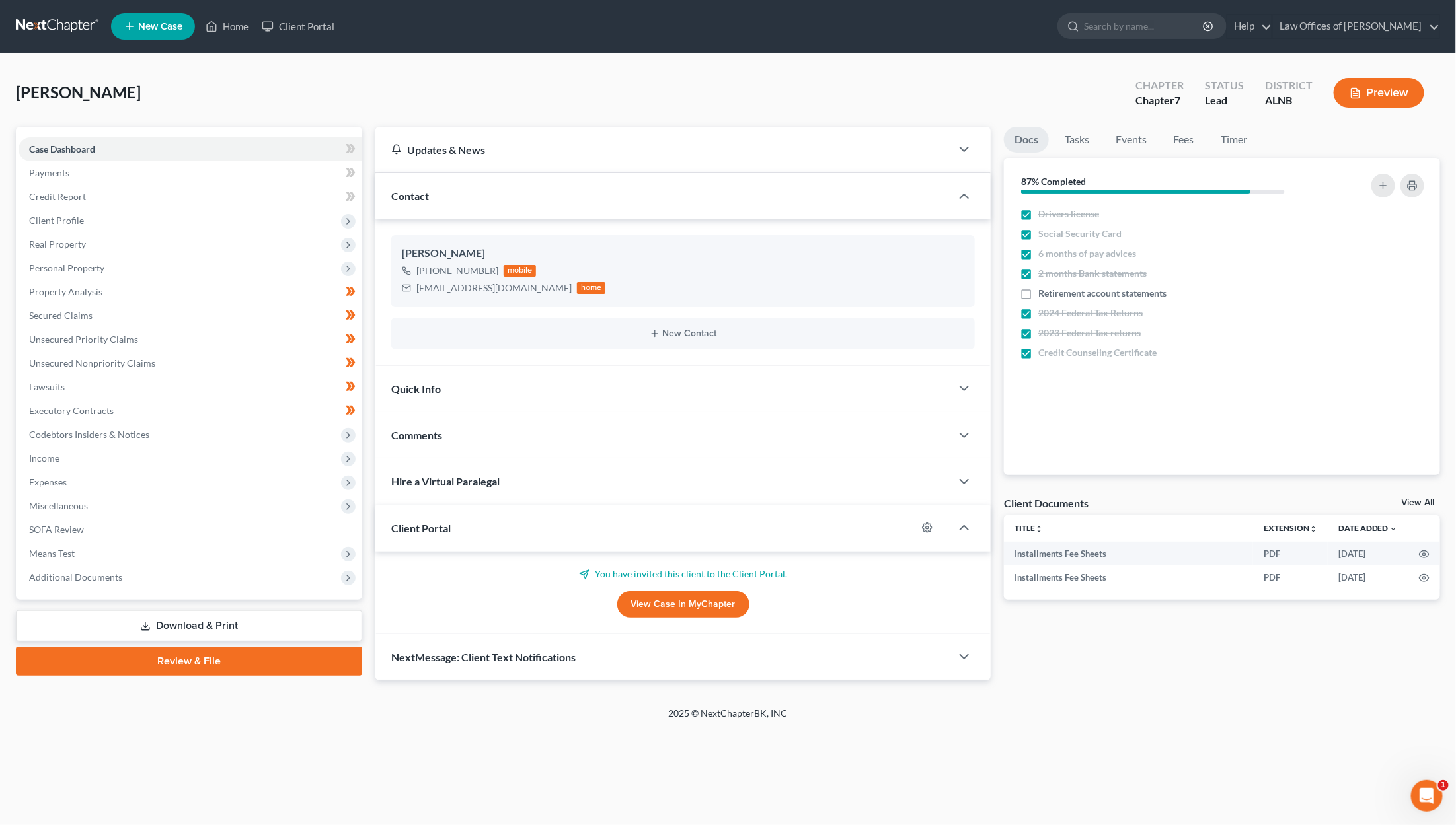
click at [861, 505] on link "View All" at bounding box center [1419, 503] width 33 height 9
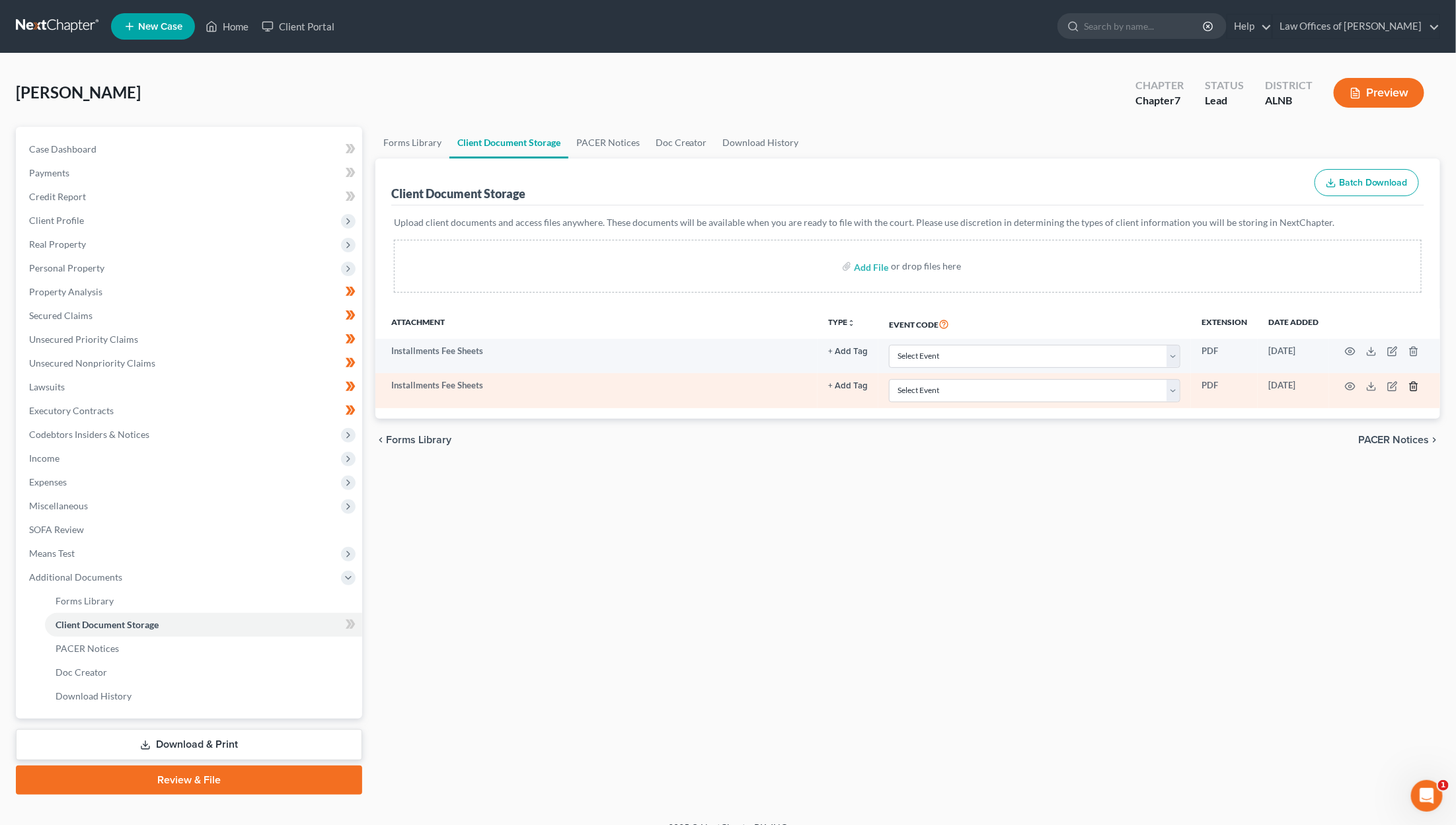
click at [861, 382] on icon "button" at bounding box center [1413, 387] width 11 height 11
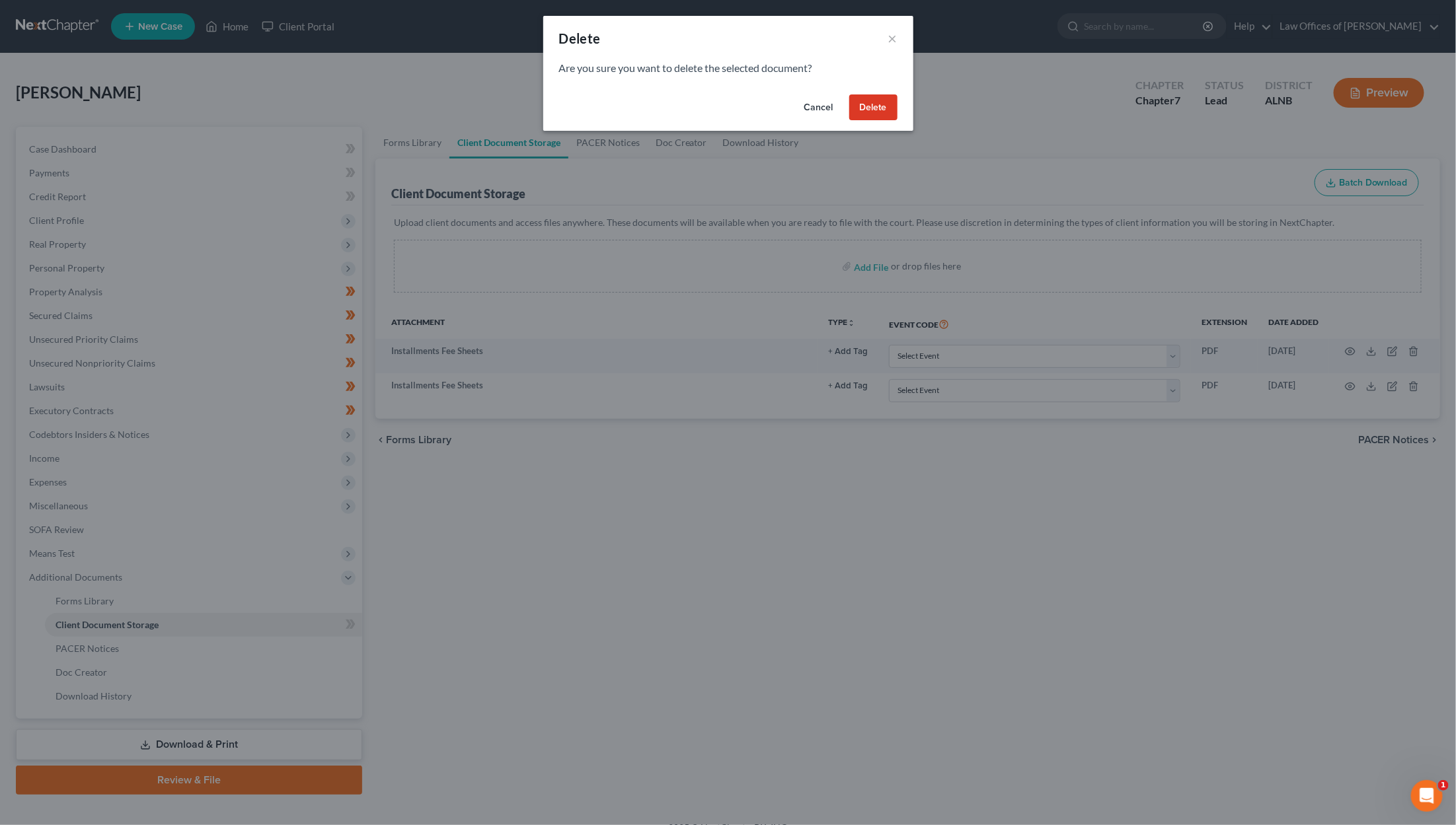
click at [861, 103] on button "Delete" at bounding box center [873, 108] width 48 height 27
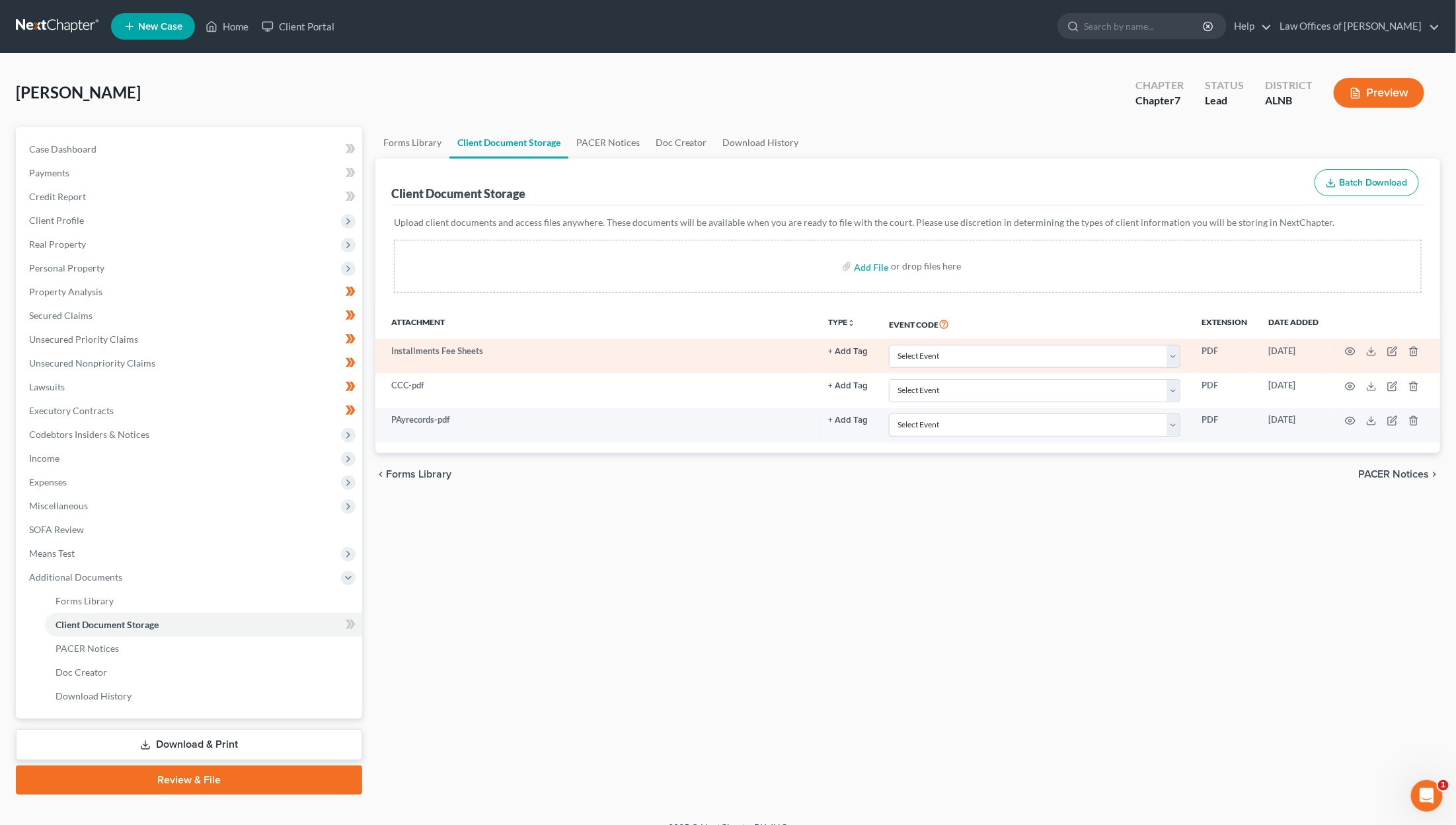
click at [861, 367] on td "Select Event 20 Largest Unsecured Creditors Amended Schedules (Fee) Attachment …" at bounding box center [1034, 356] width 312 height 35
select select "23"
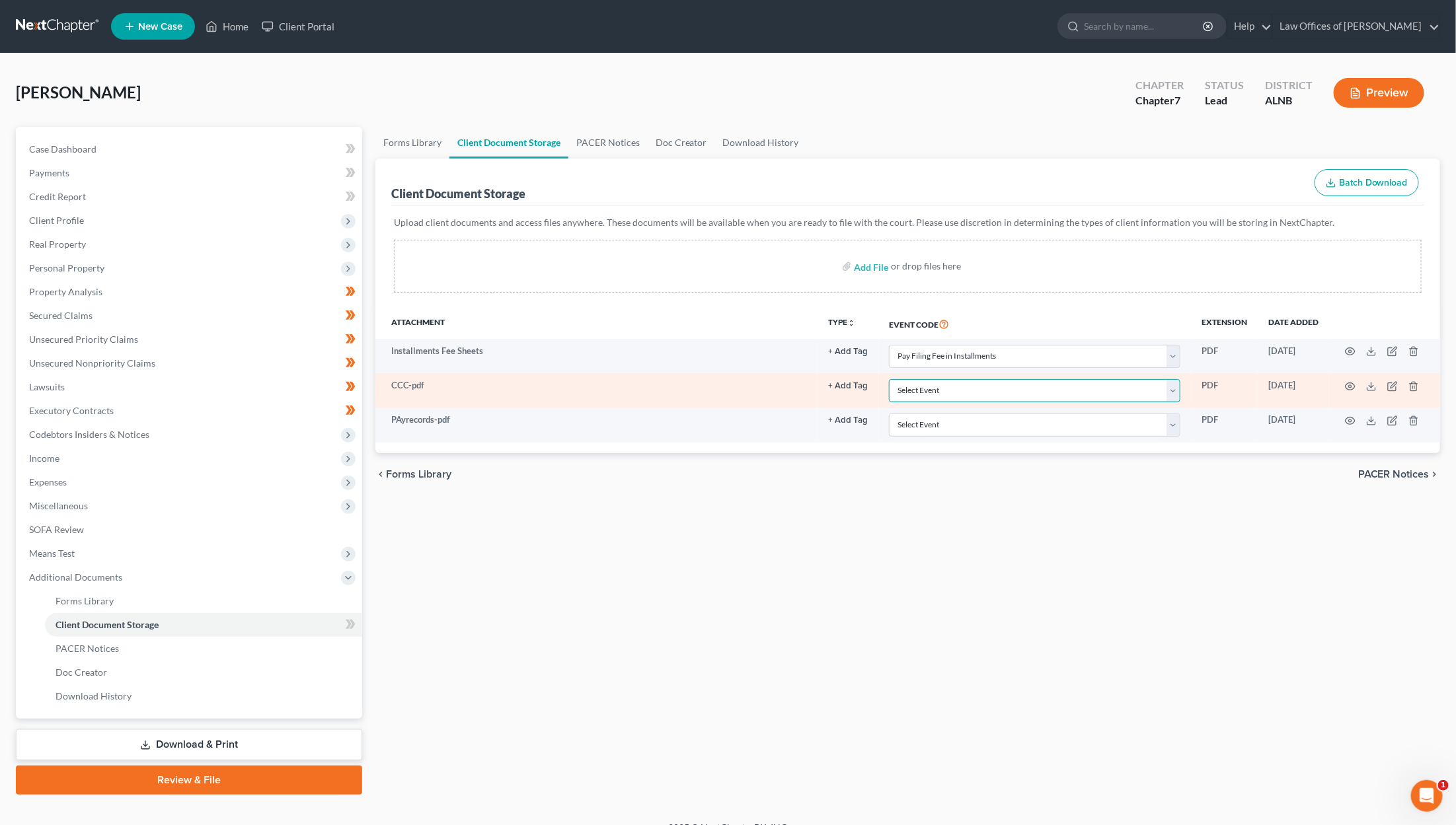
select select "5"
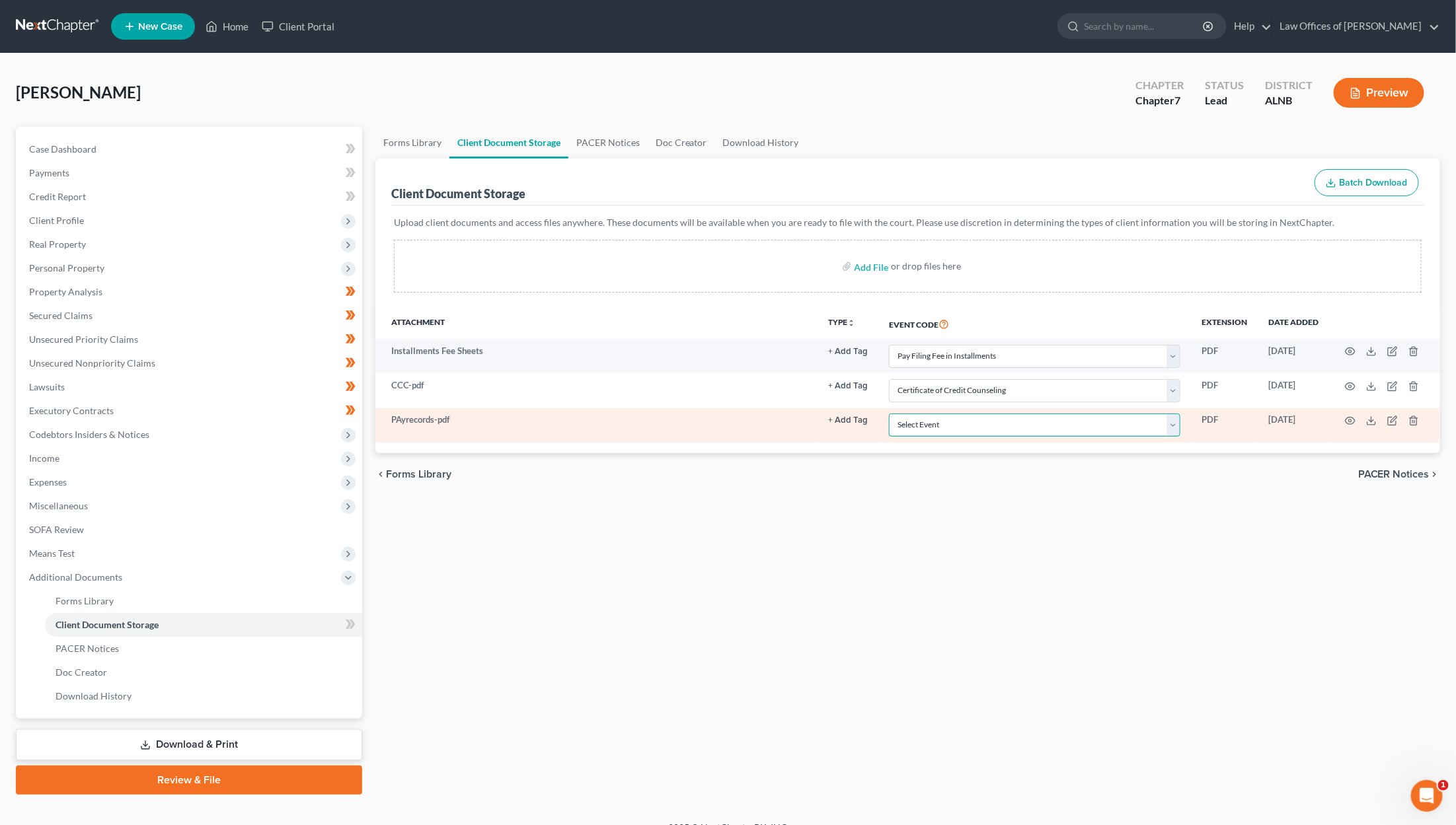
select select "19"
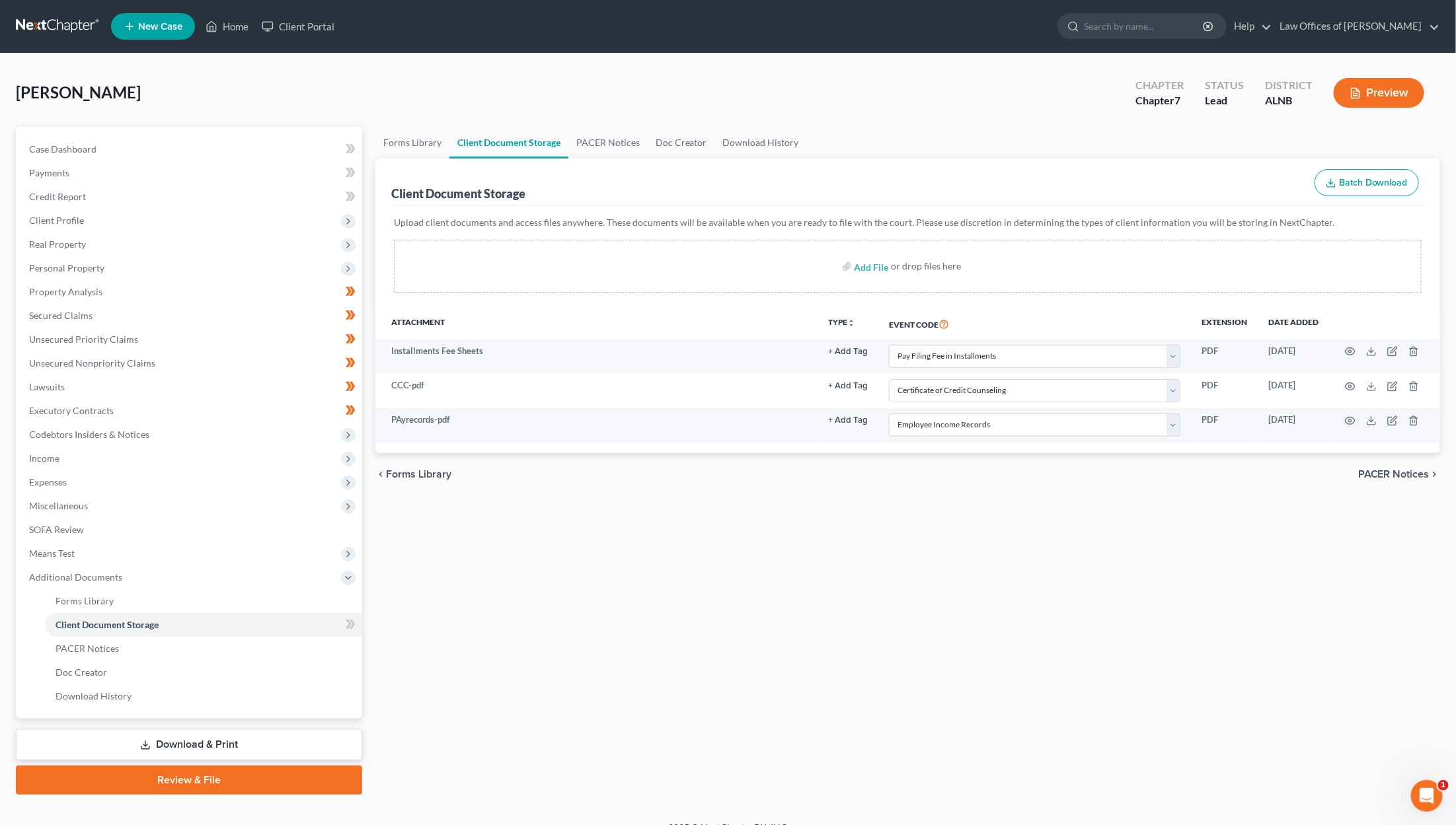
click at [257, 766] on link "Review & File" at bounding box center [189, 780] width 346 height 29
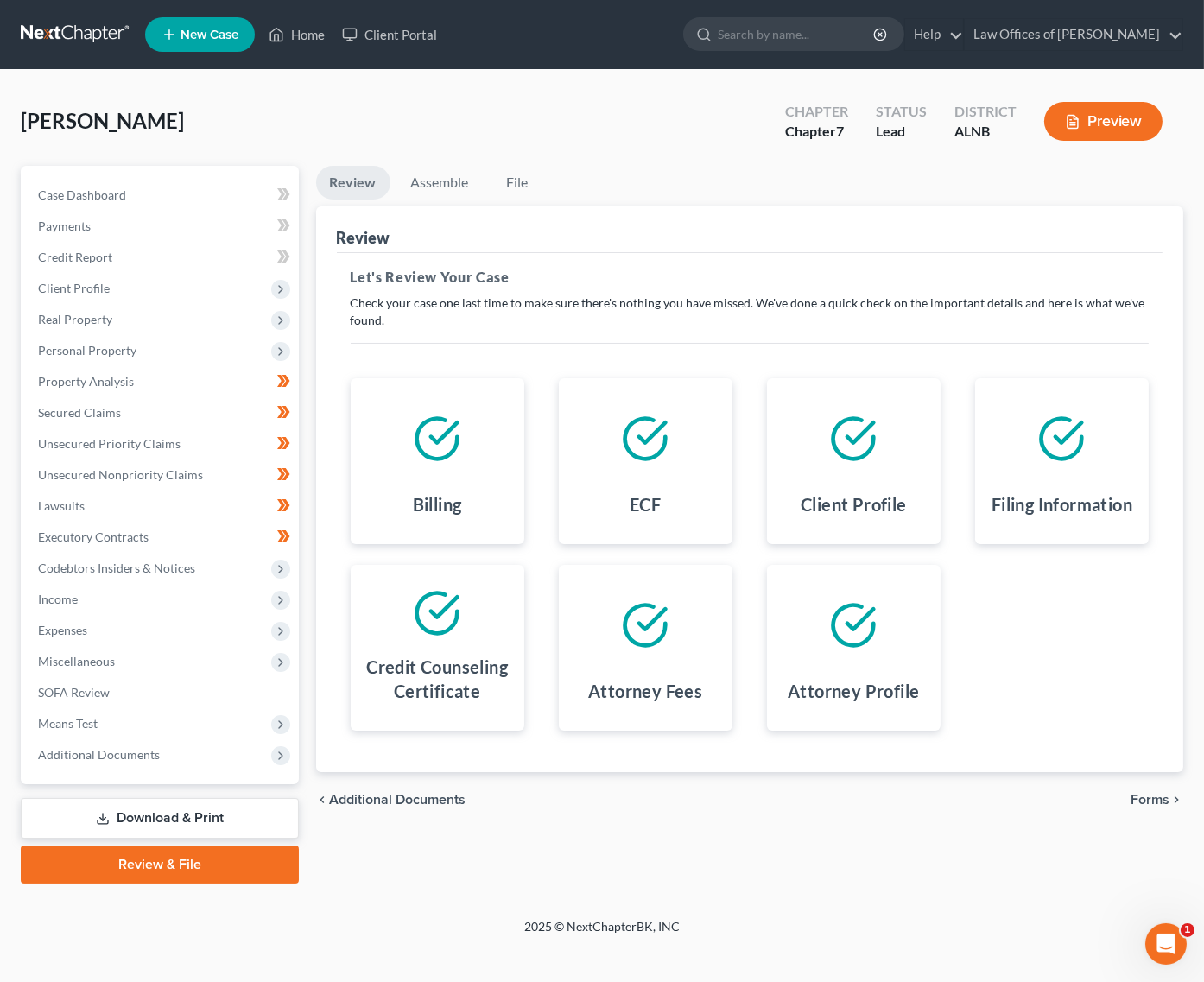
click at [171, 845] on link "Review & File" at bounding box center [159, 864] width 278 height 38
click at [1125, 796] on span "Forms" at bounding box center [1150, 800] width 39 height 14
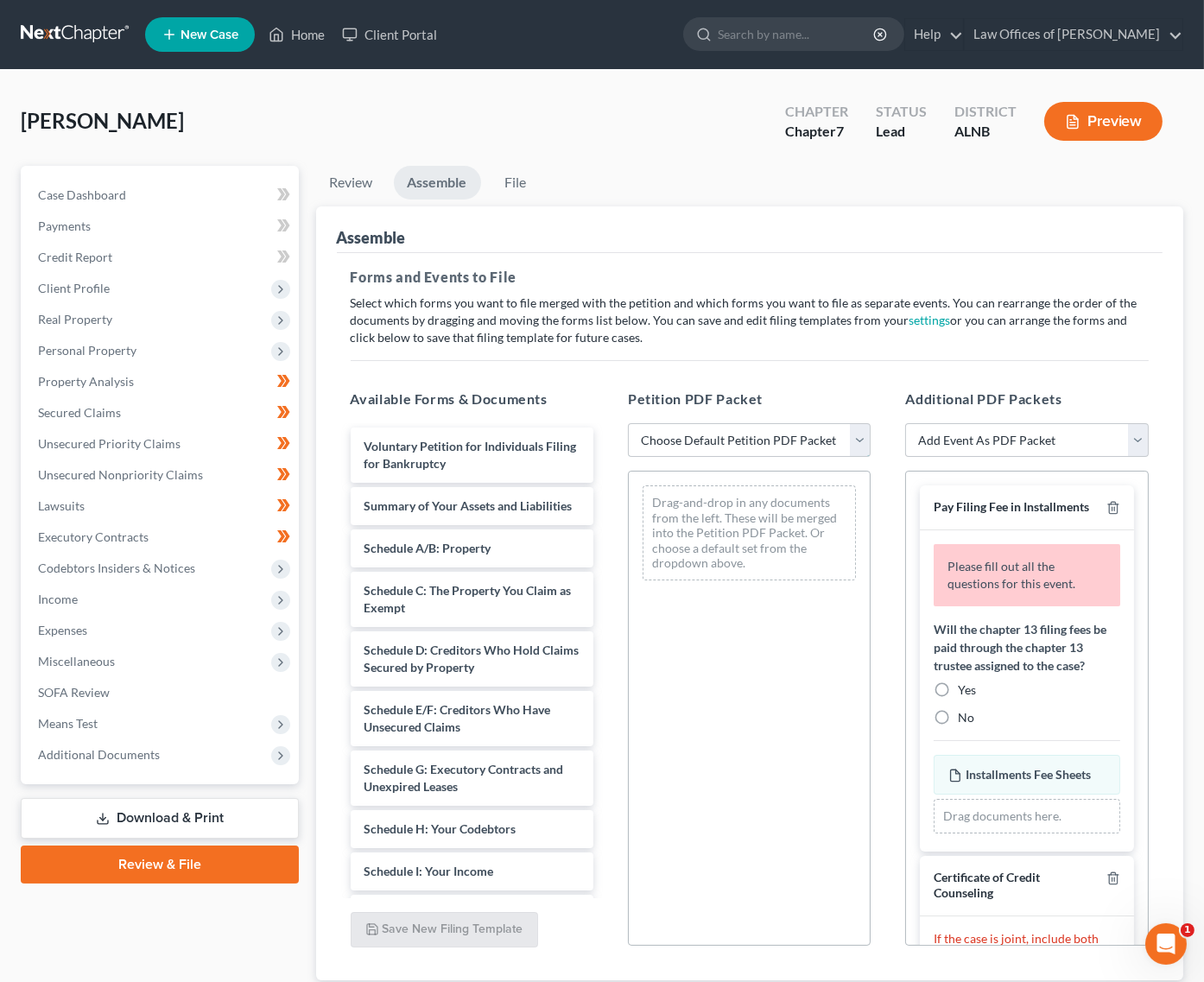
select select "0"
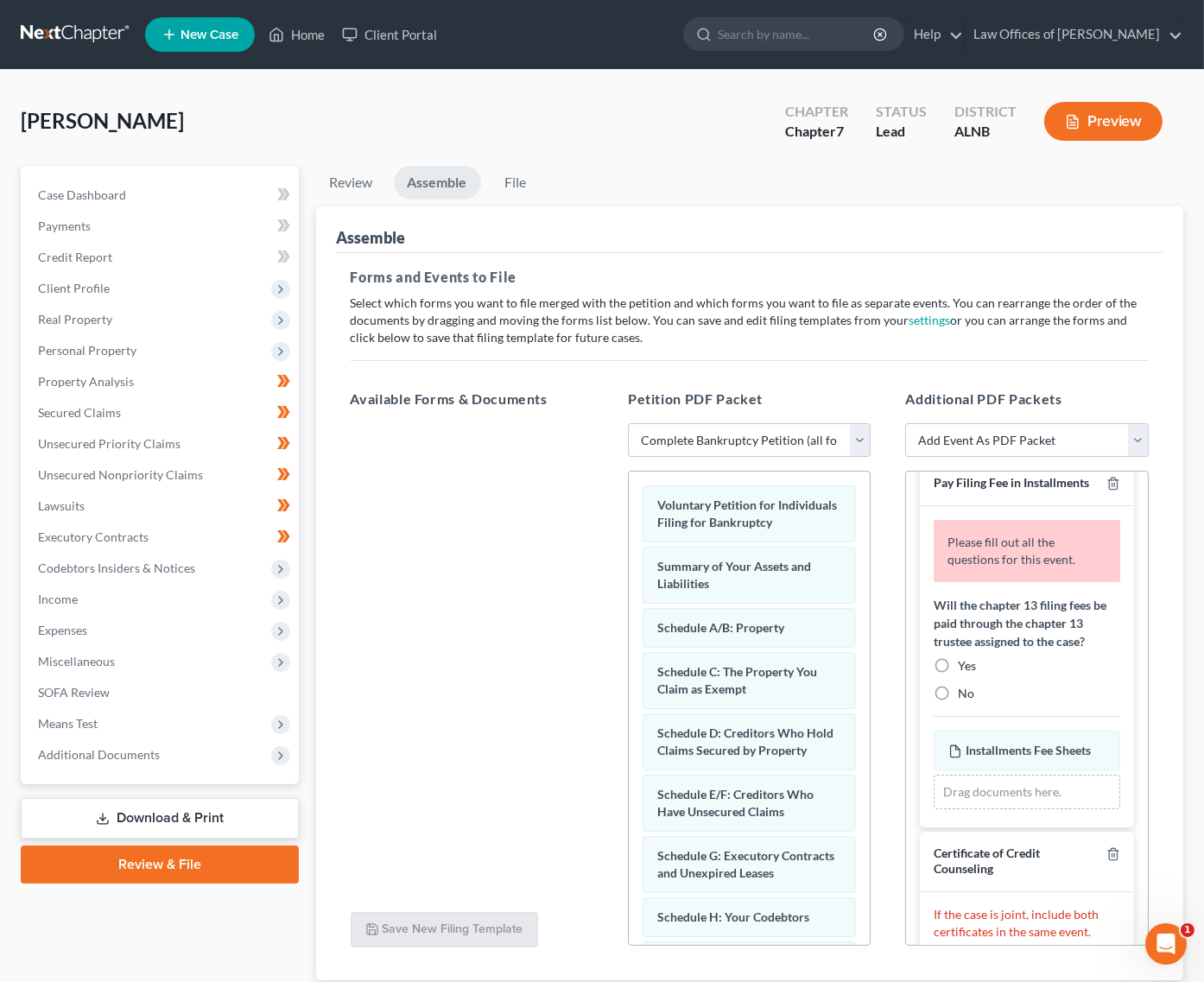
click at [958, 686] on label "No" at bounding box center [965, 694] width 17 height 17
click at [965, 686] on input "No" at bounding box center [970, 690] width 11 height 11
radio input "true"
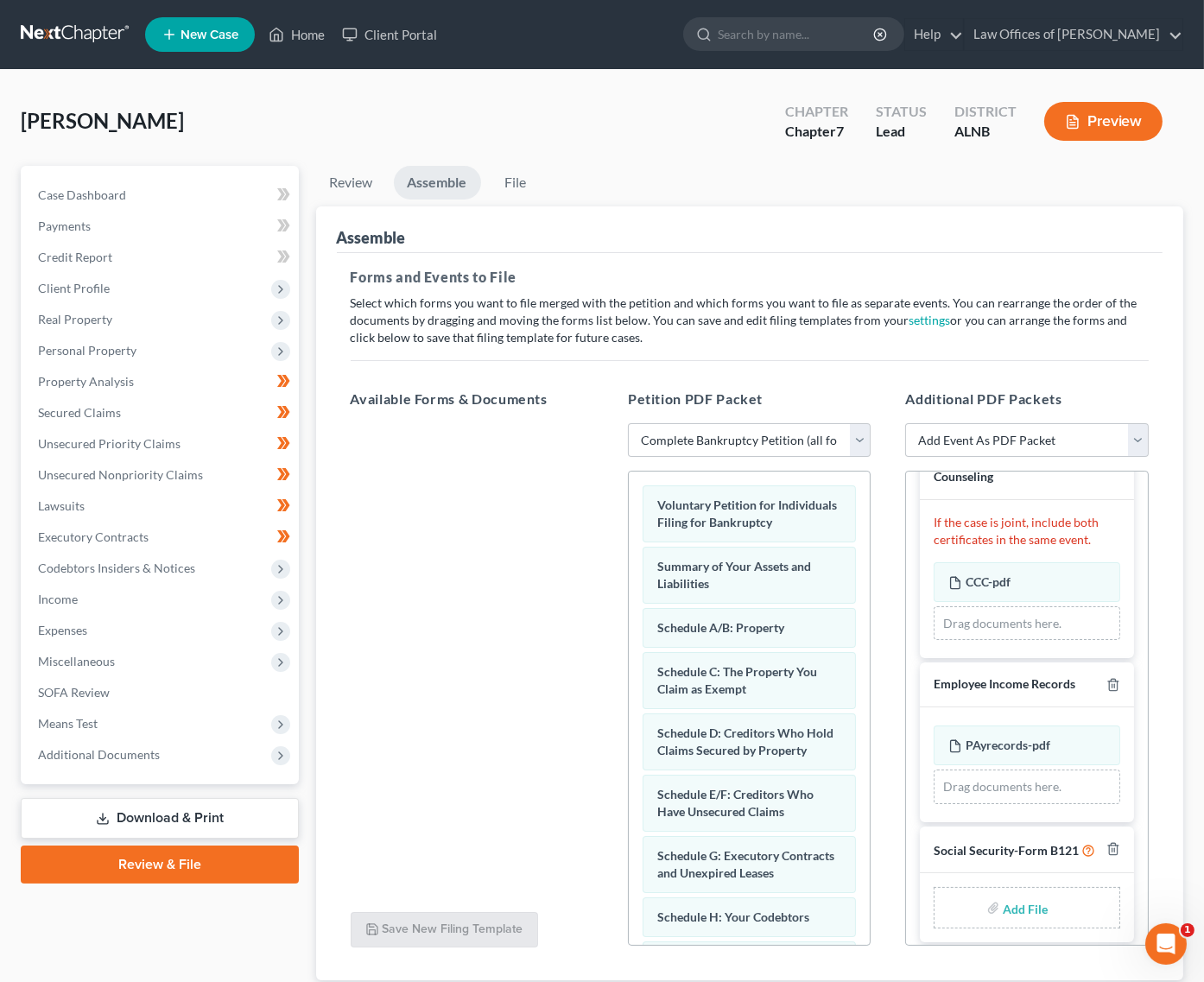
scroll to position [339, 0]
click at [1009, 897] on input "file" at bounding box center [1024, 910] width 42 height 31
type input "C:\fakepath\SSNStatement.pdf"
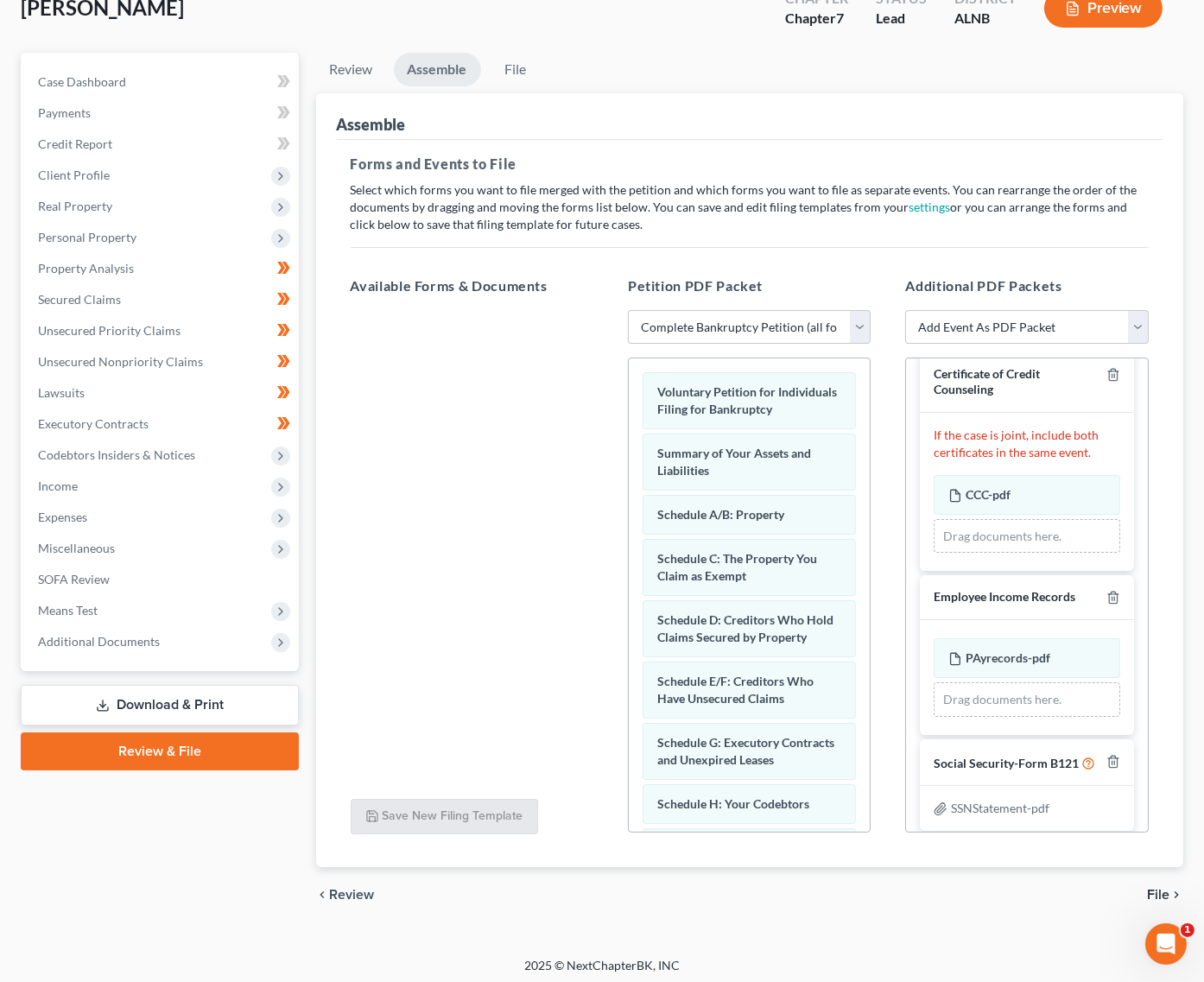
scroll to position [112, 0]
click at [1125, 891] on span "File" at bounding box center [1159, 896] width 23 height 14
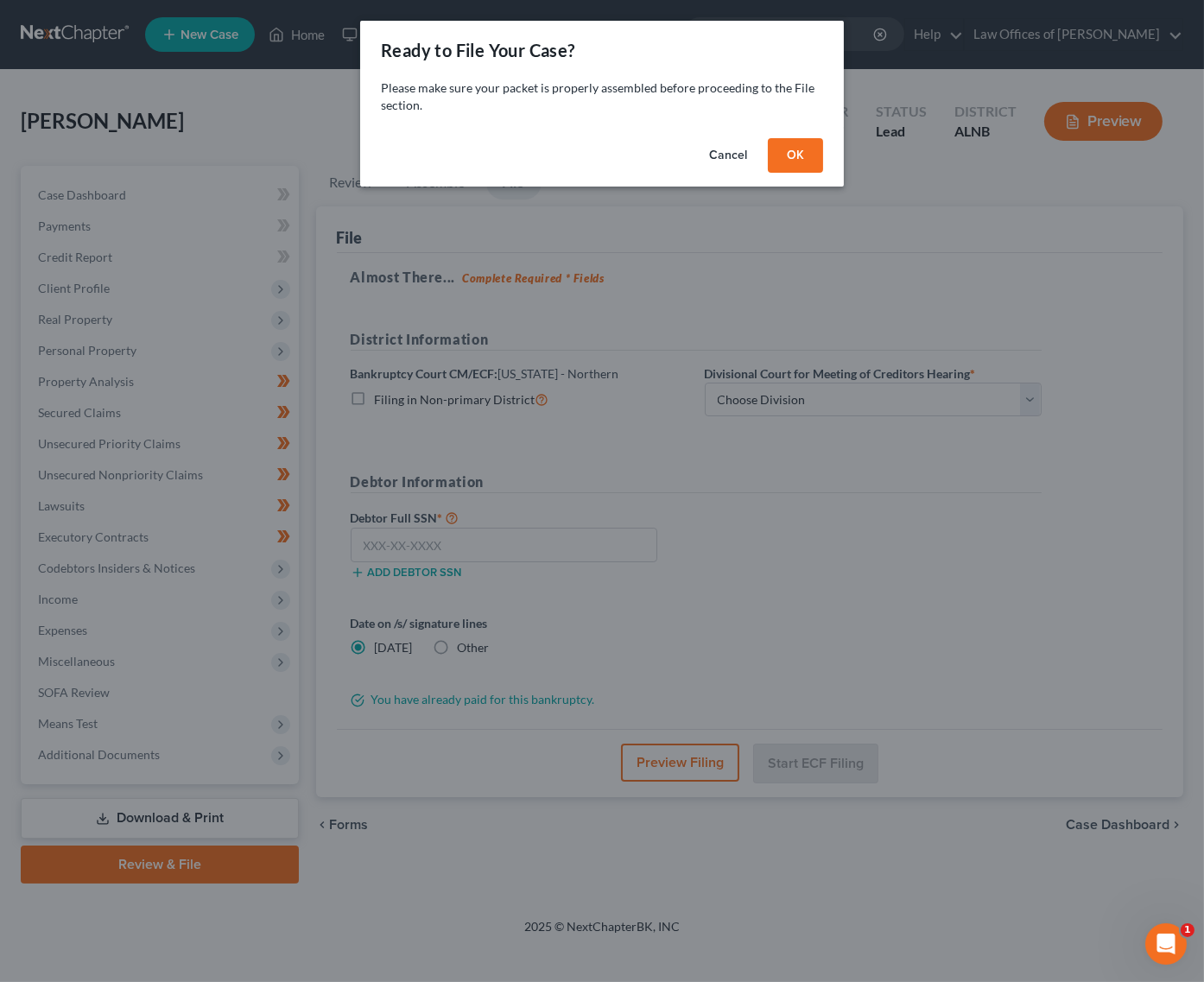
drag, startPoint x: 823, startPoint y: 139, endPoint x: 817, endPoint y: 218, distance: 79.2
click at [822, 139] on button "OK" at bounding box center [796, 156] width 56 height 35
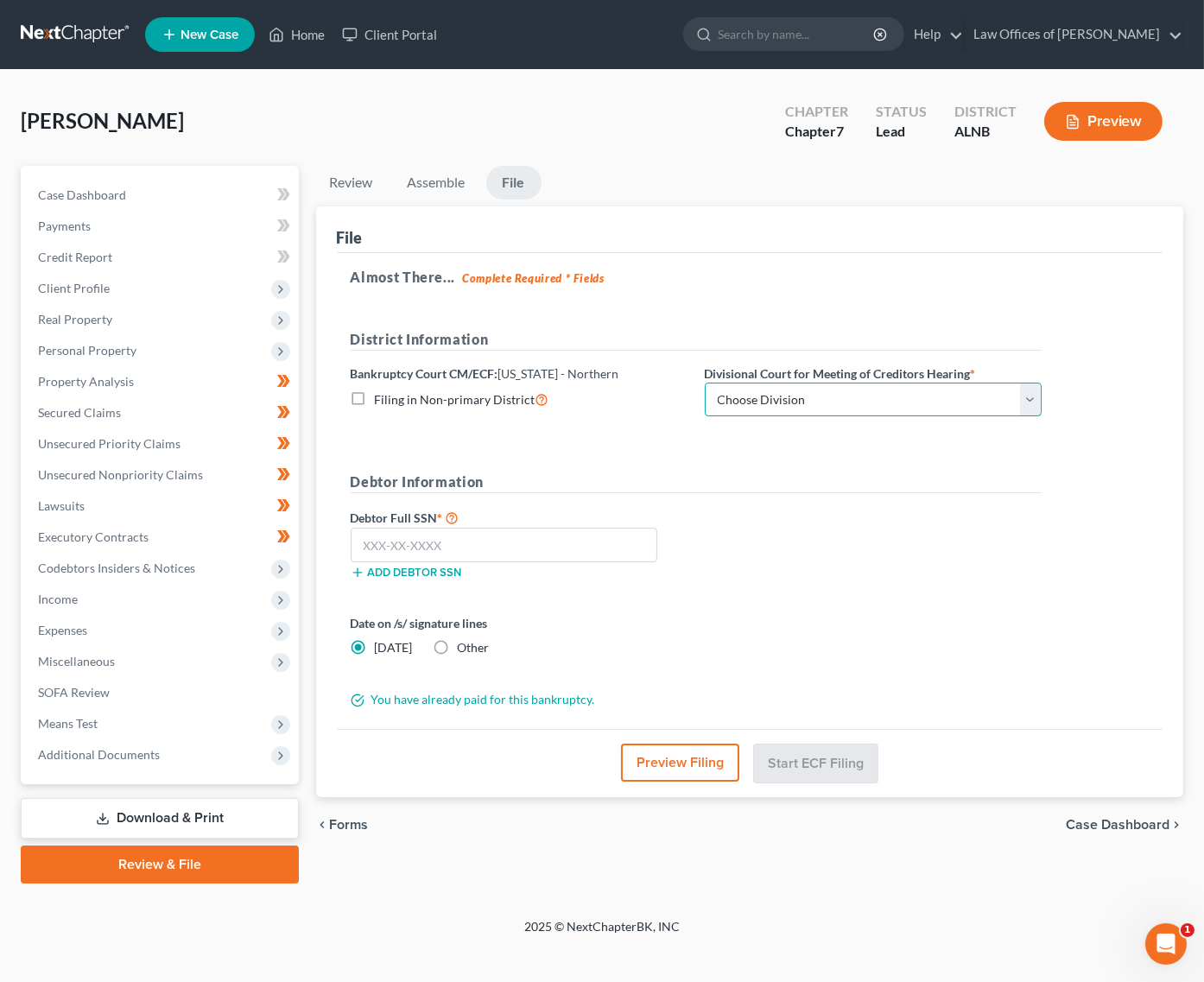
select select "2"
click at [533, 552] on input "text" at bounding box center [504, 545] width 307 height 35
click at [409, 550] on input "text" at bounding box center [504, 545] width 307 height 35
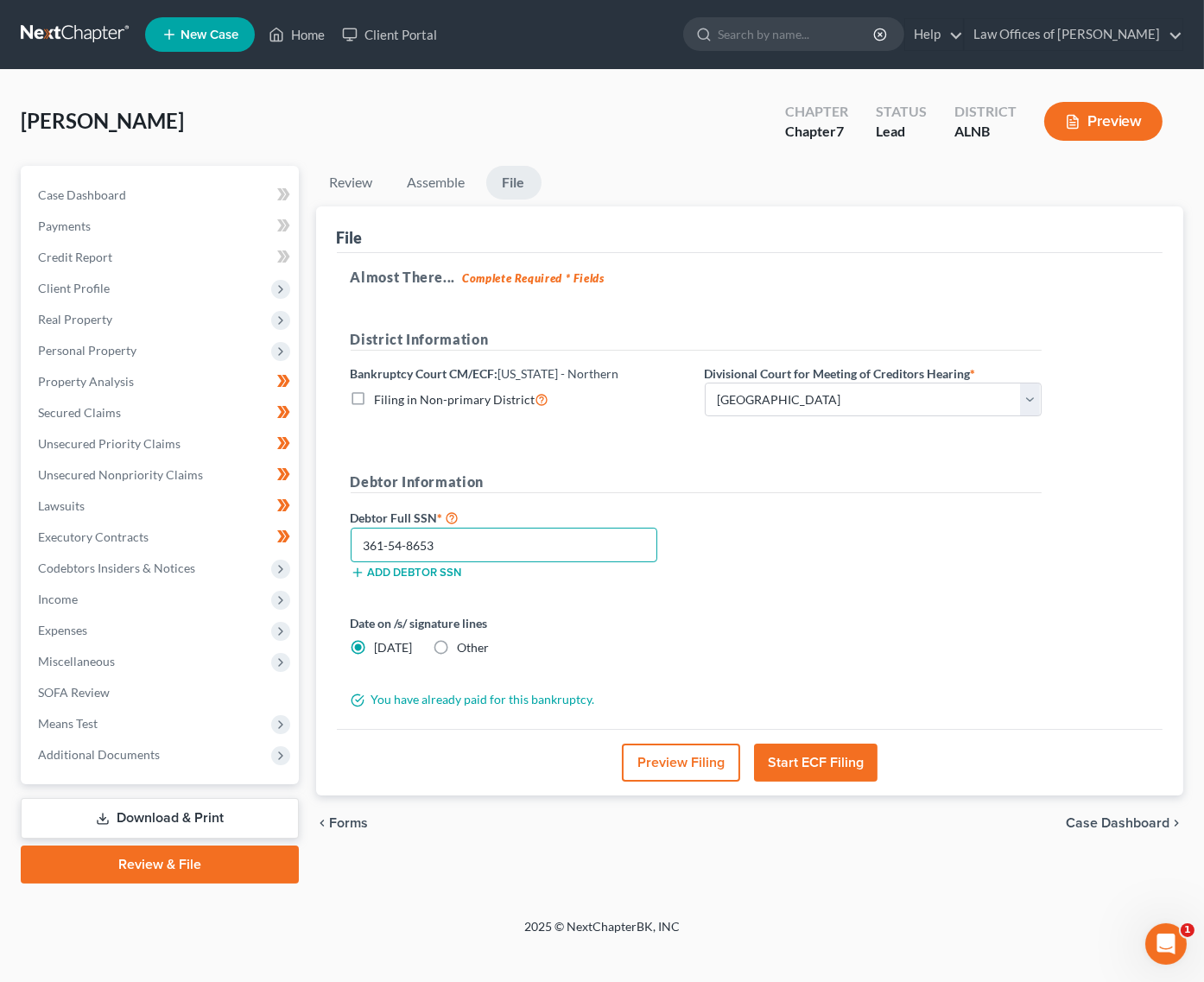
type input "361-54-8653"
click at [834, 757] on button "Start ECF Filing" at bounding box center [816, 763] width 124 height 38
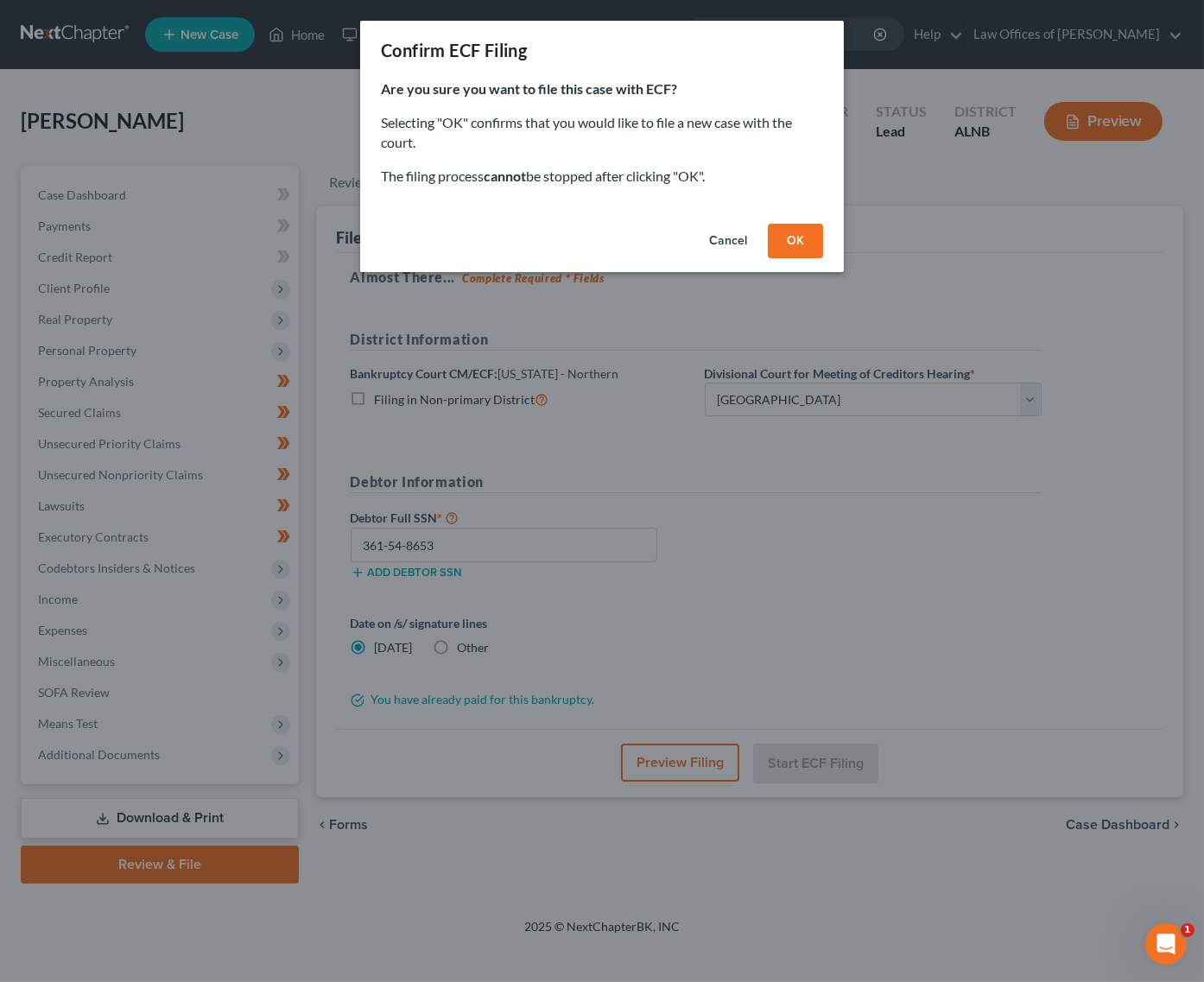
click at [784, 232] on button "OK" at bounding box center [796, 241] width 56 height 35
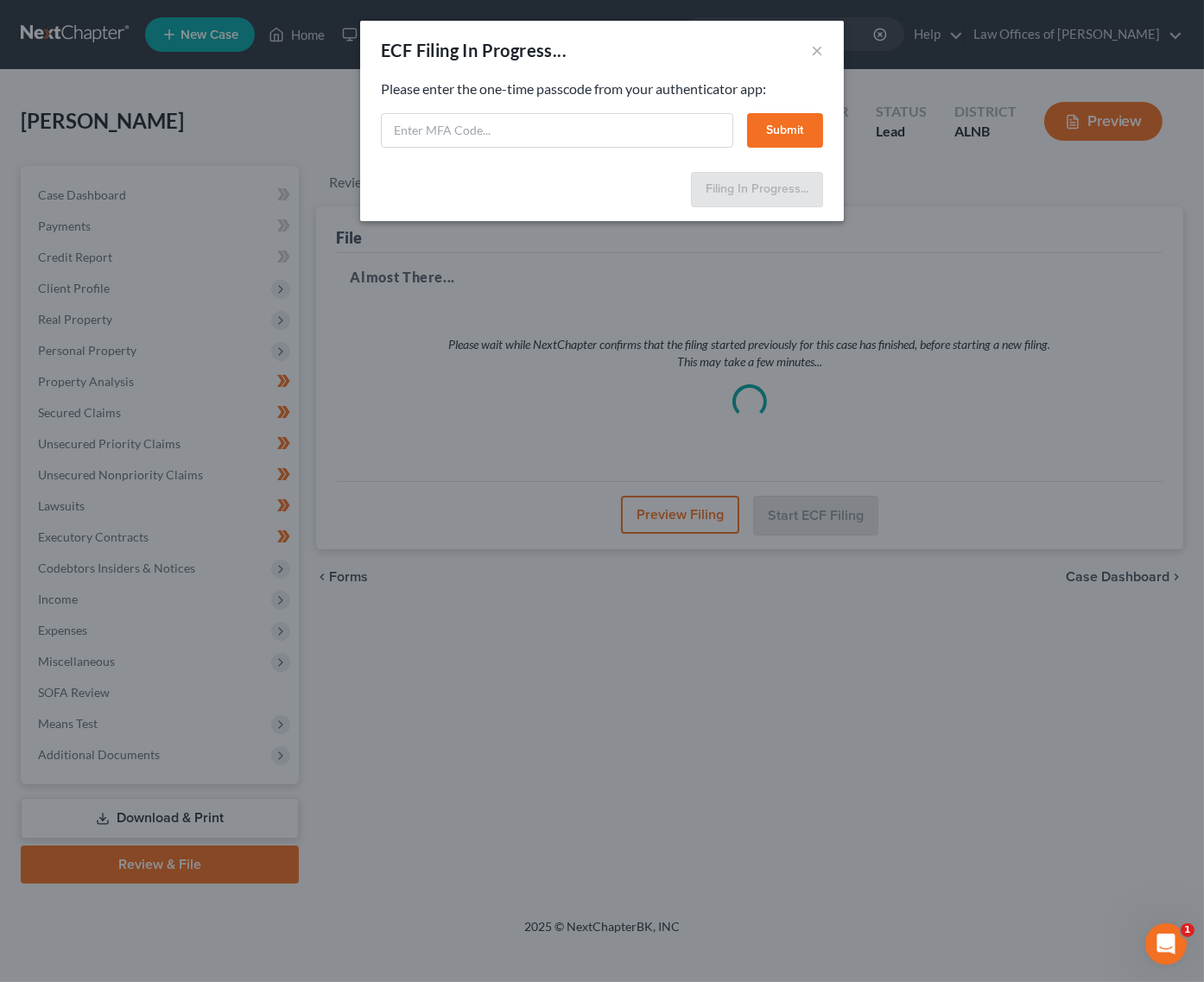
select select "2"
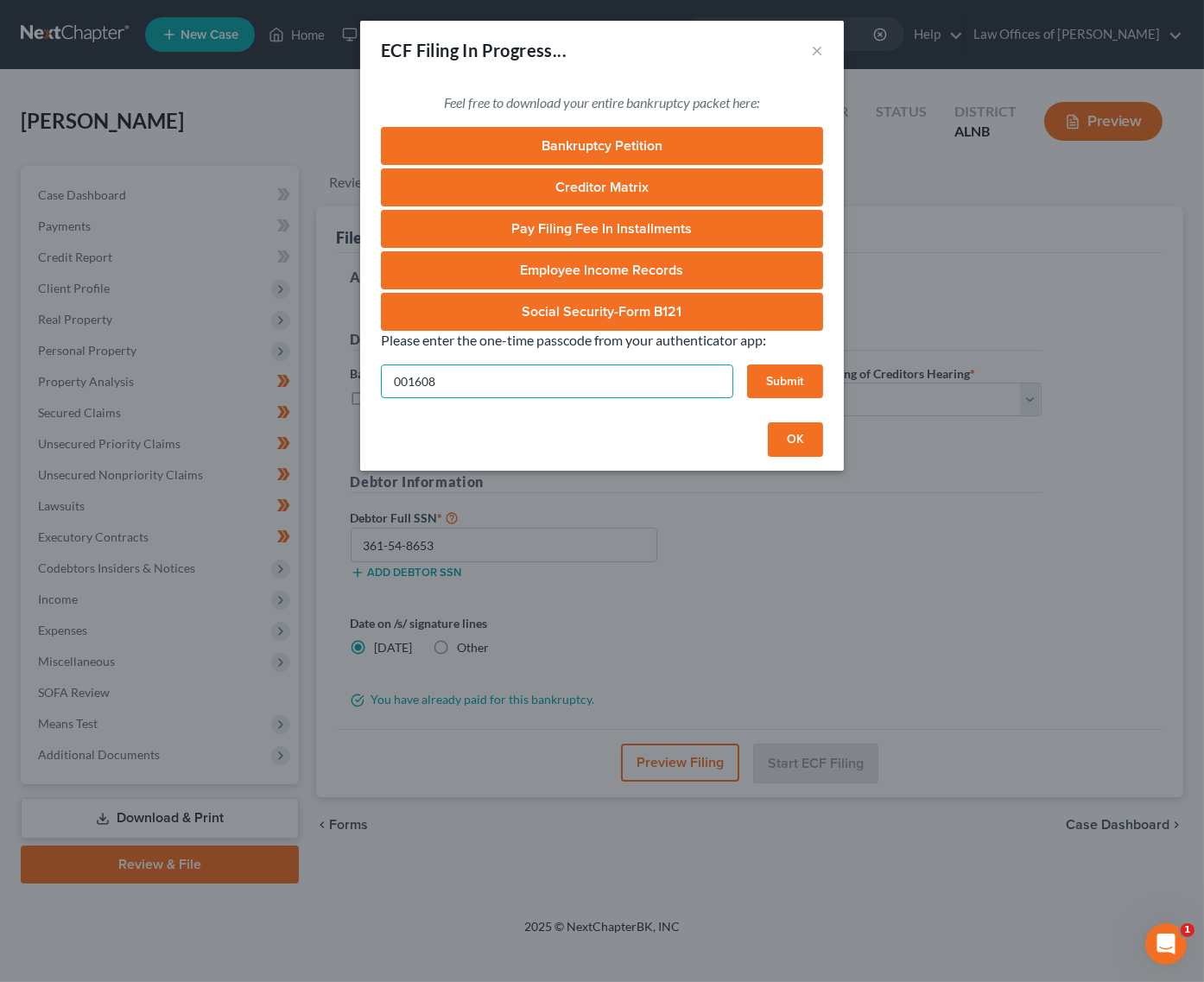
type input "001608"
click at [803, 370] on button "Submit" at bounding box center [784, 382] width 76 height 35
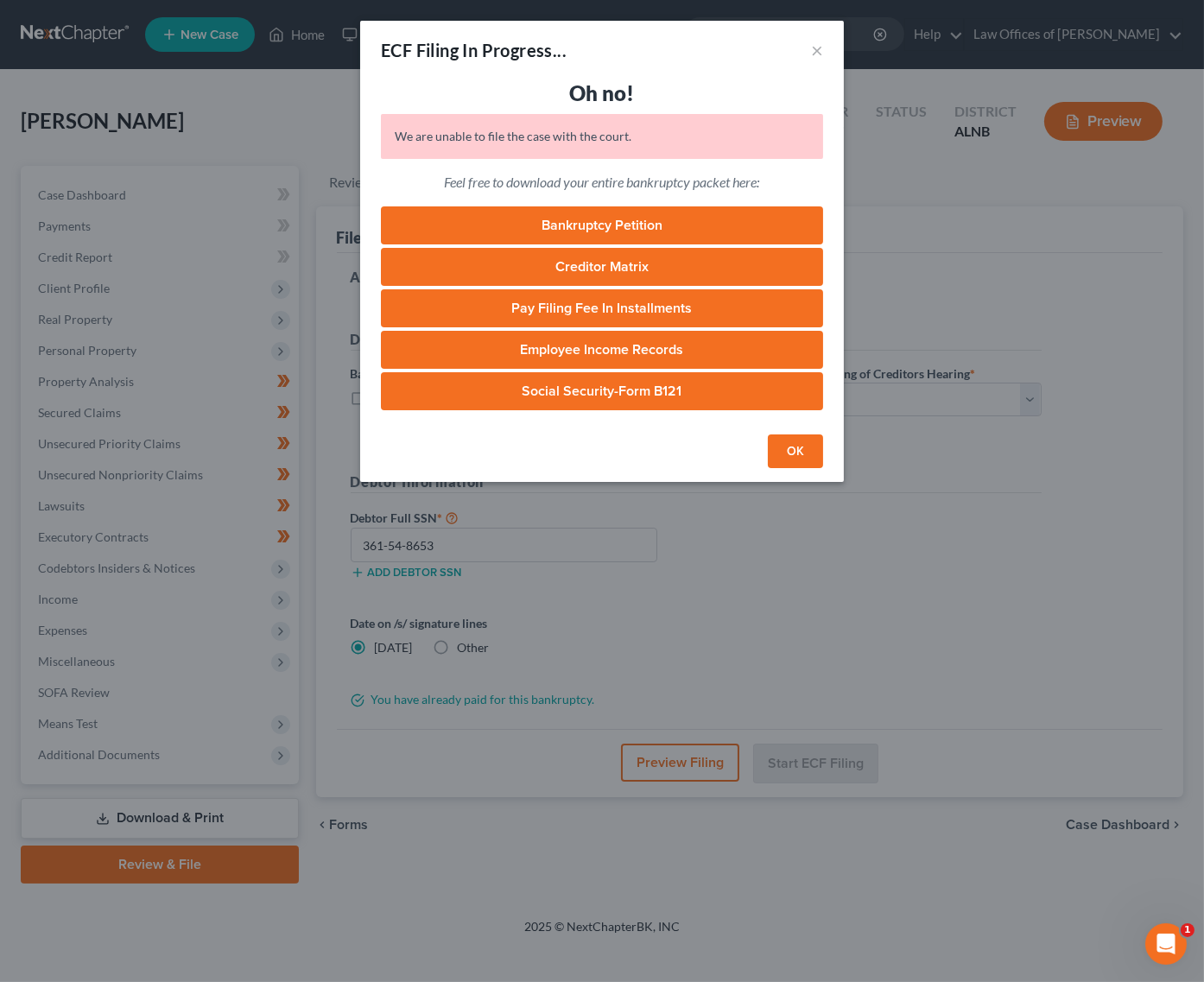
click at [802, 445] on button "OK" at bounding box center [796, 452] width 56 height 35
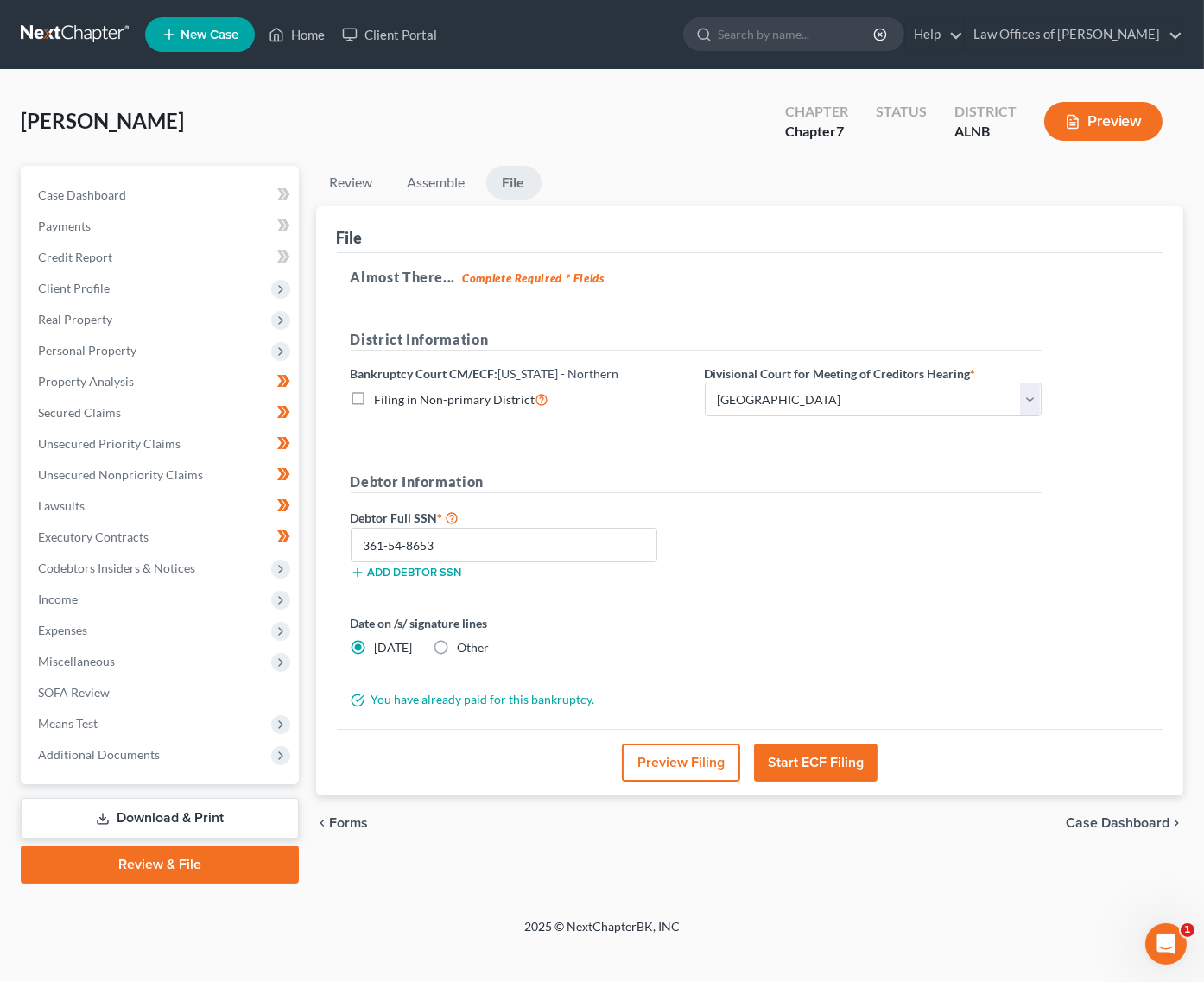
click at [804, 749] on button "Start ECF Filing" at bounding box center [816, 763] width 124 height 38
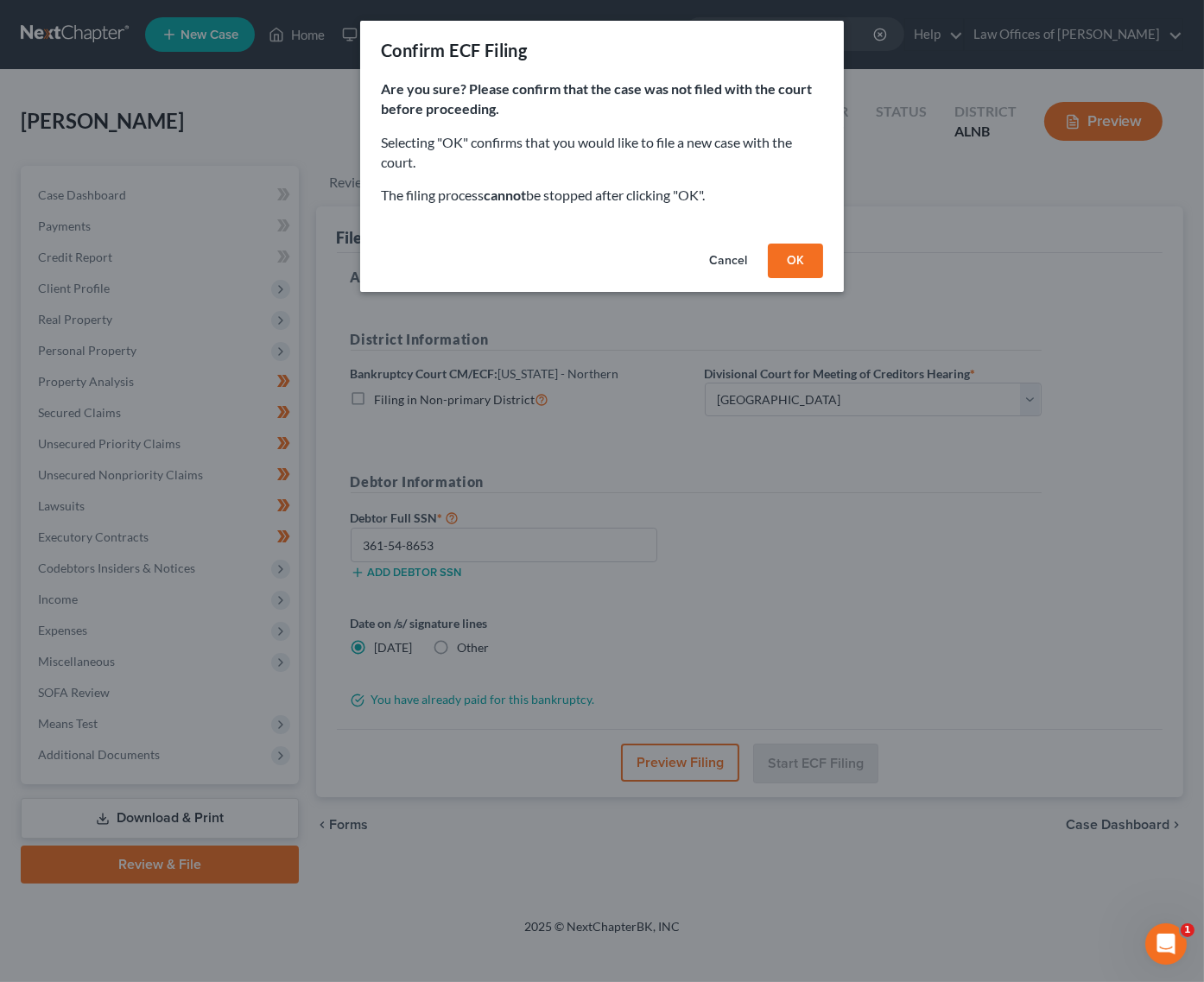
click at [787, 256] on button "OK" at bounding box center [796, 261] width 56 height 35
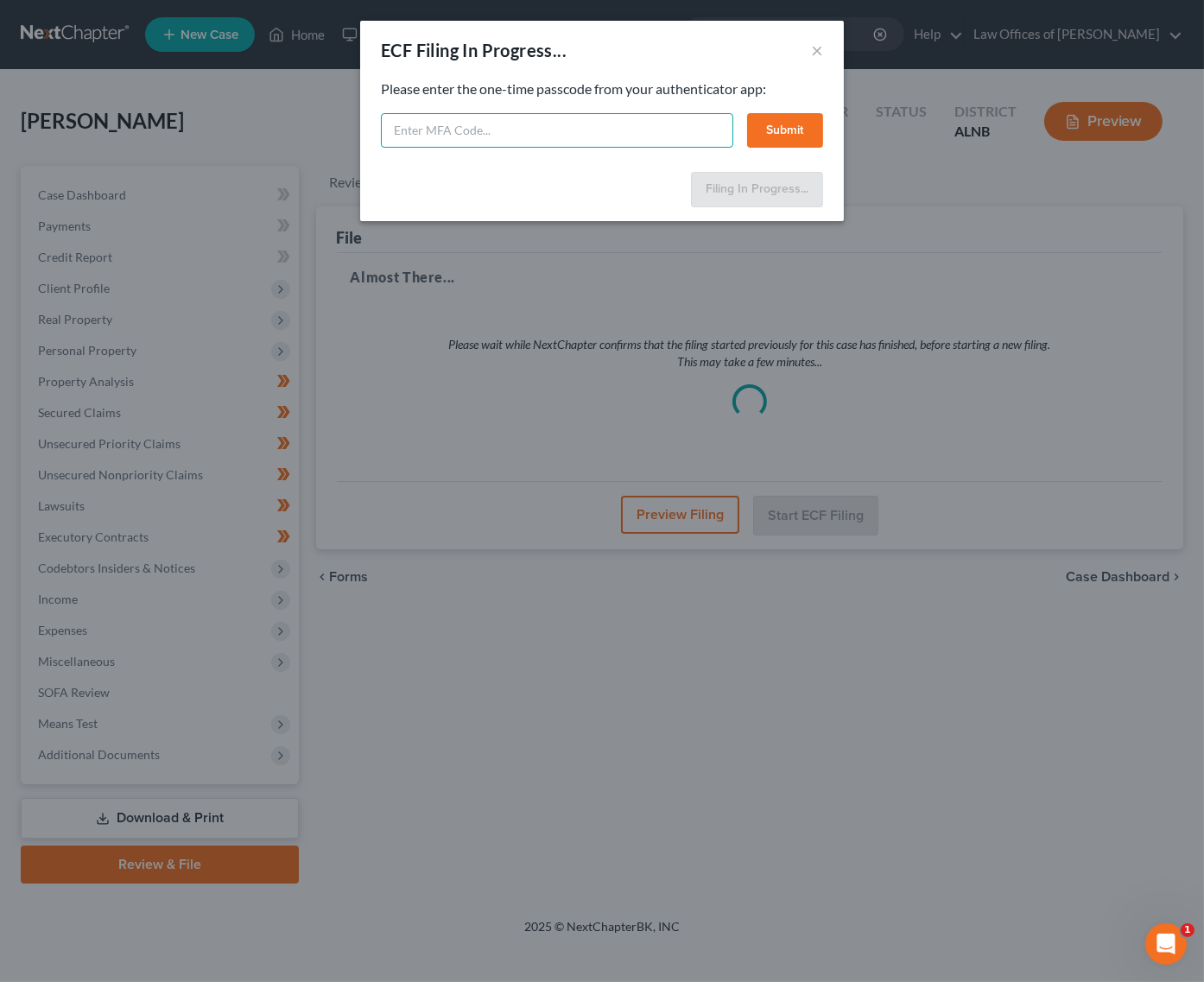
click at [629, 130] on input "text" at bounding box center [557, 131] width 353 height 35
type input "110072"
click at [787, 124] on button "Submit" at bounding box center [784, 131] width 76 height 35
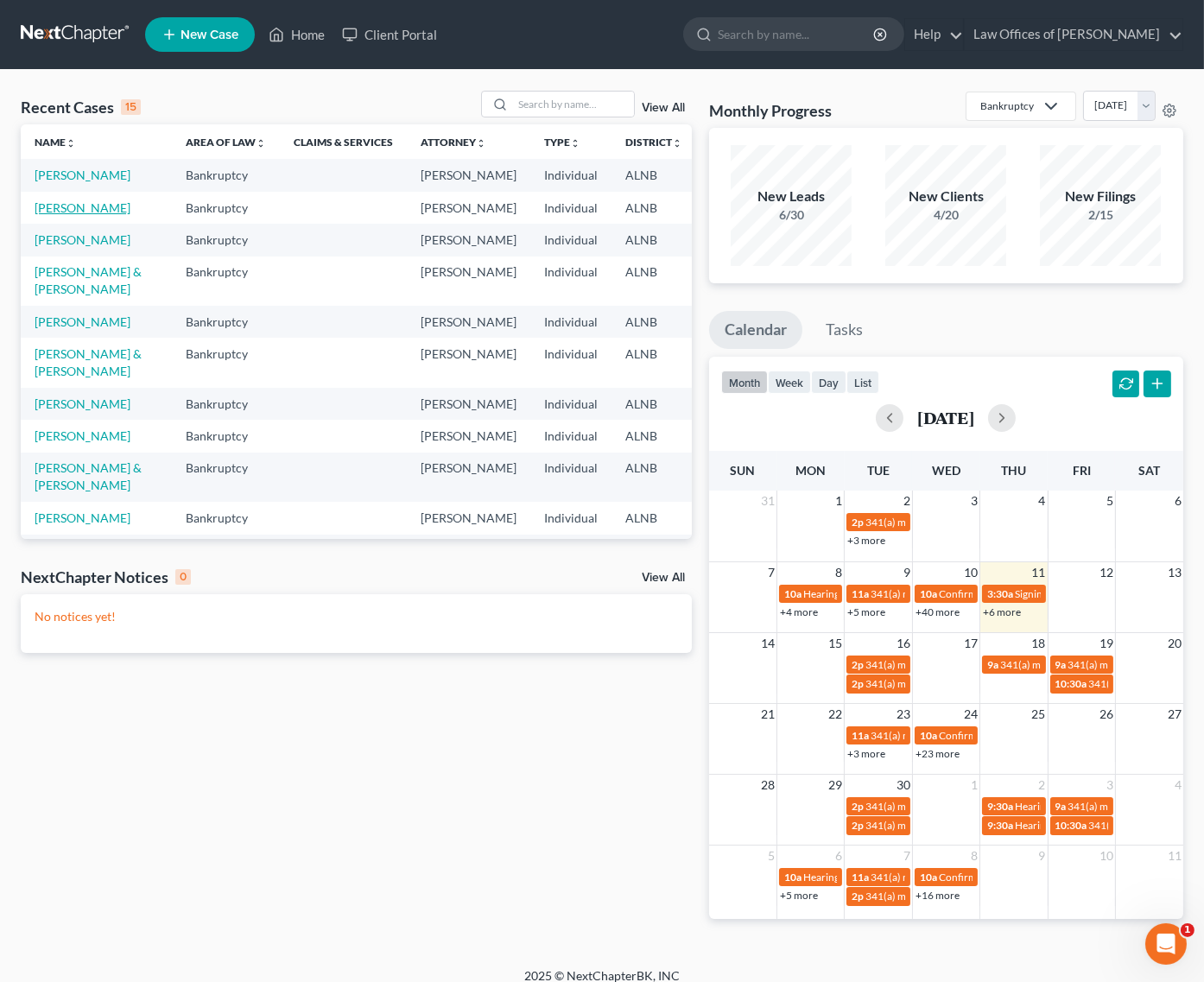
click at [48, 215] on link "[PERSON_NAME]" at bounding box center [83, 207] width 96 height 15
select select "4"
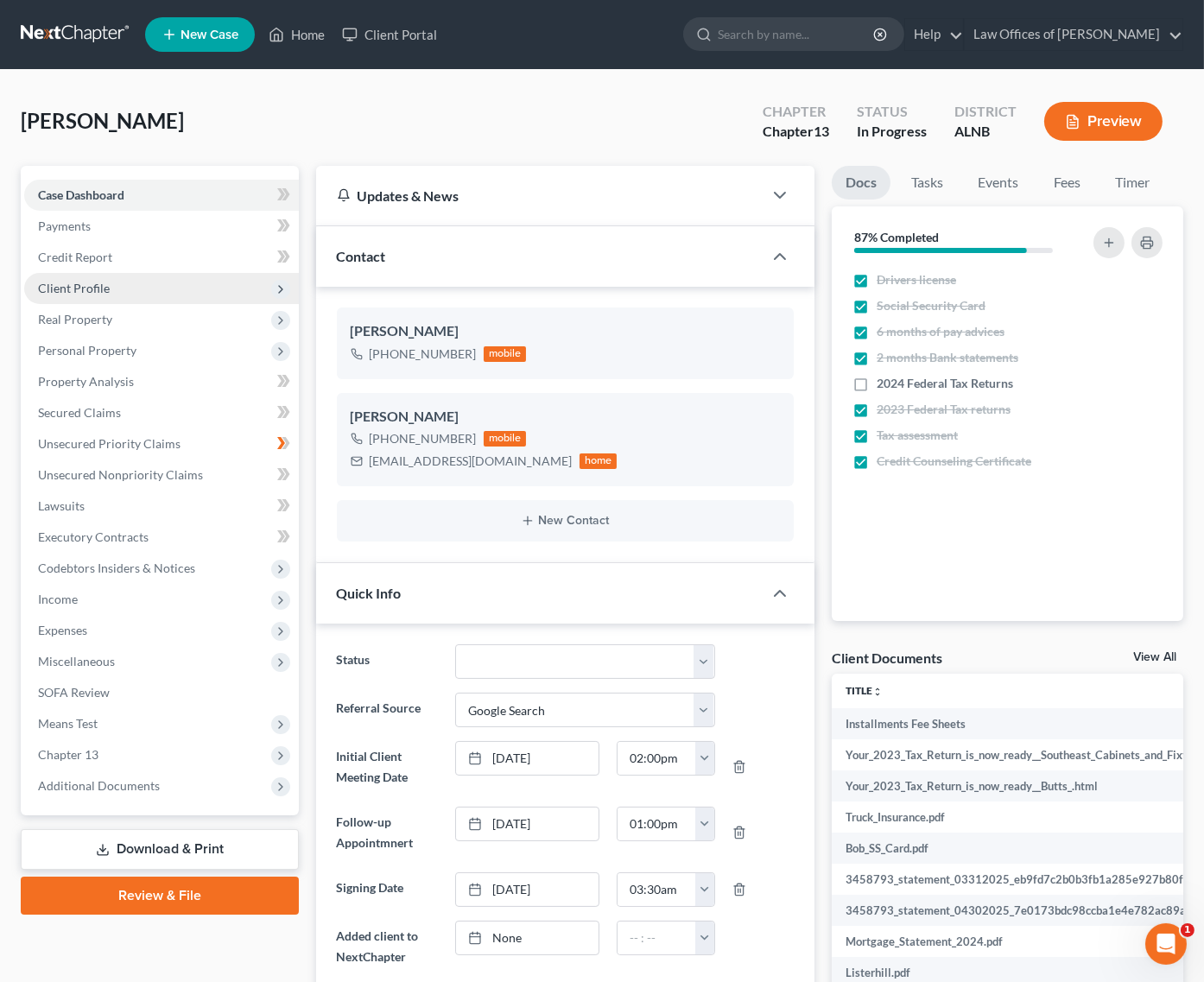
click at [112, 278] on span "Client Profile" at bounding box center [162, 289] width 275 height 31
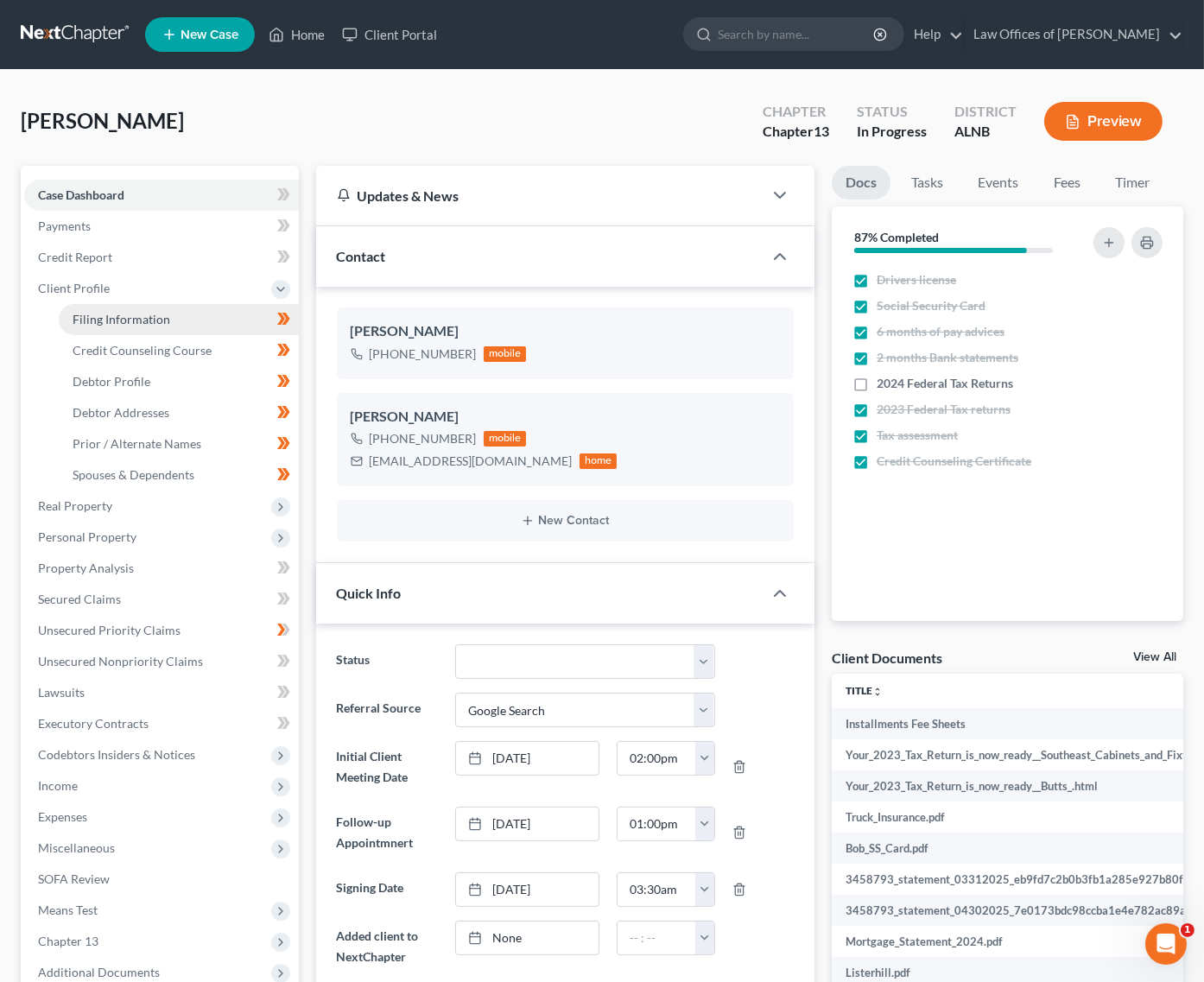
click at [149, 318] on span "Filing Information" at bounding box center [121, 319] width 98 height 15
select select "1"
select select "0"
select select "3"
select select "1"
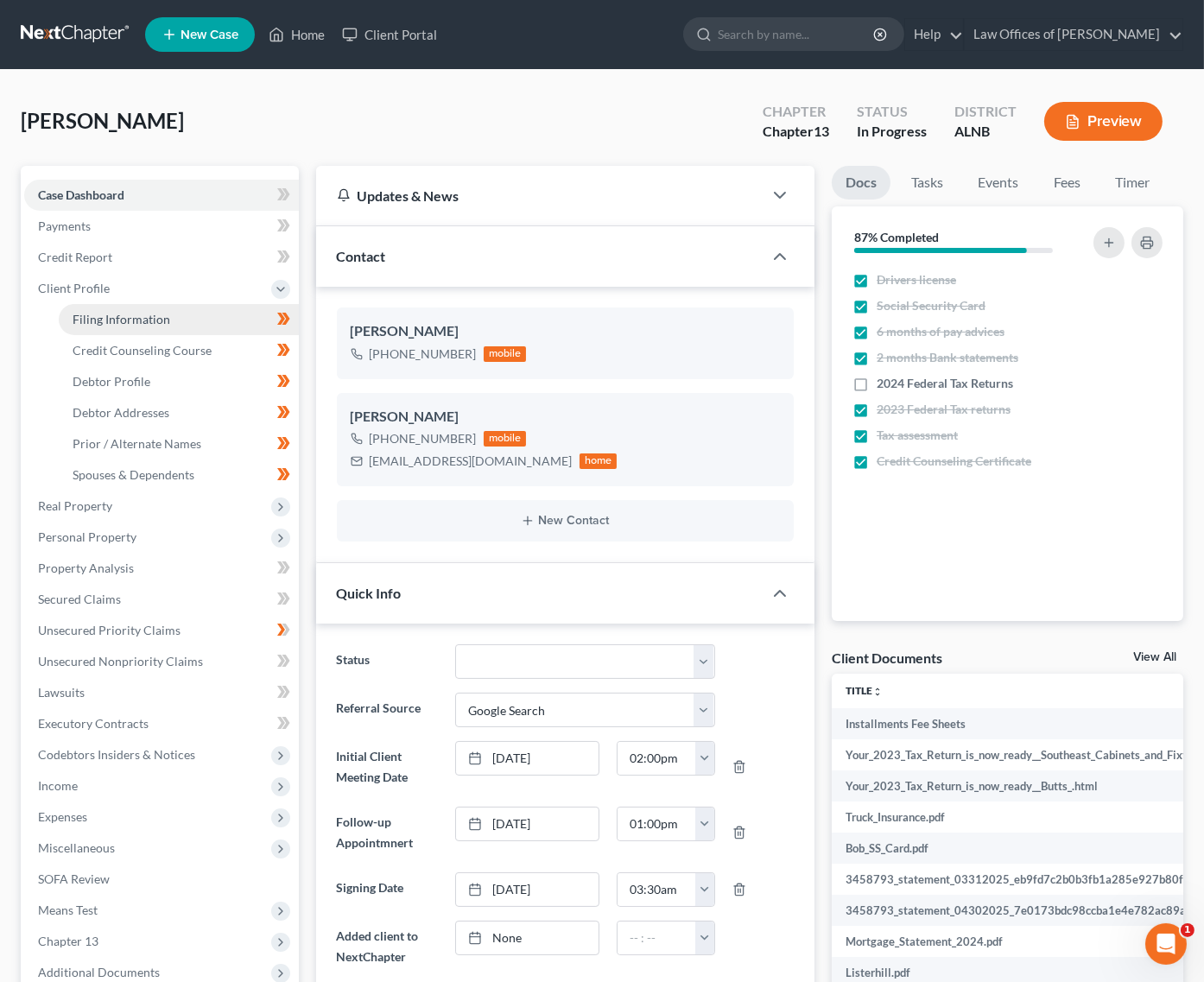
select select "0"
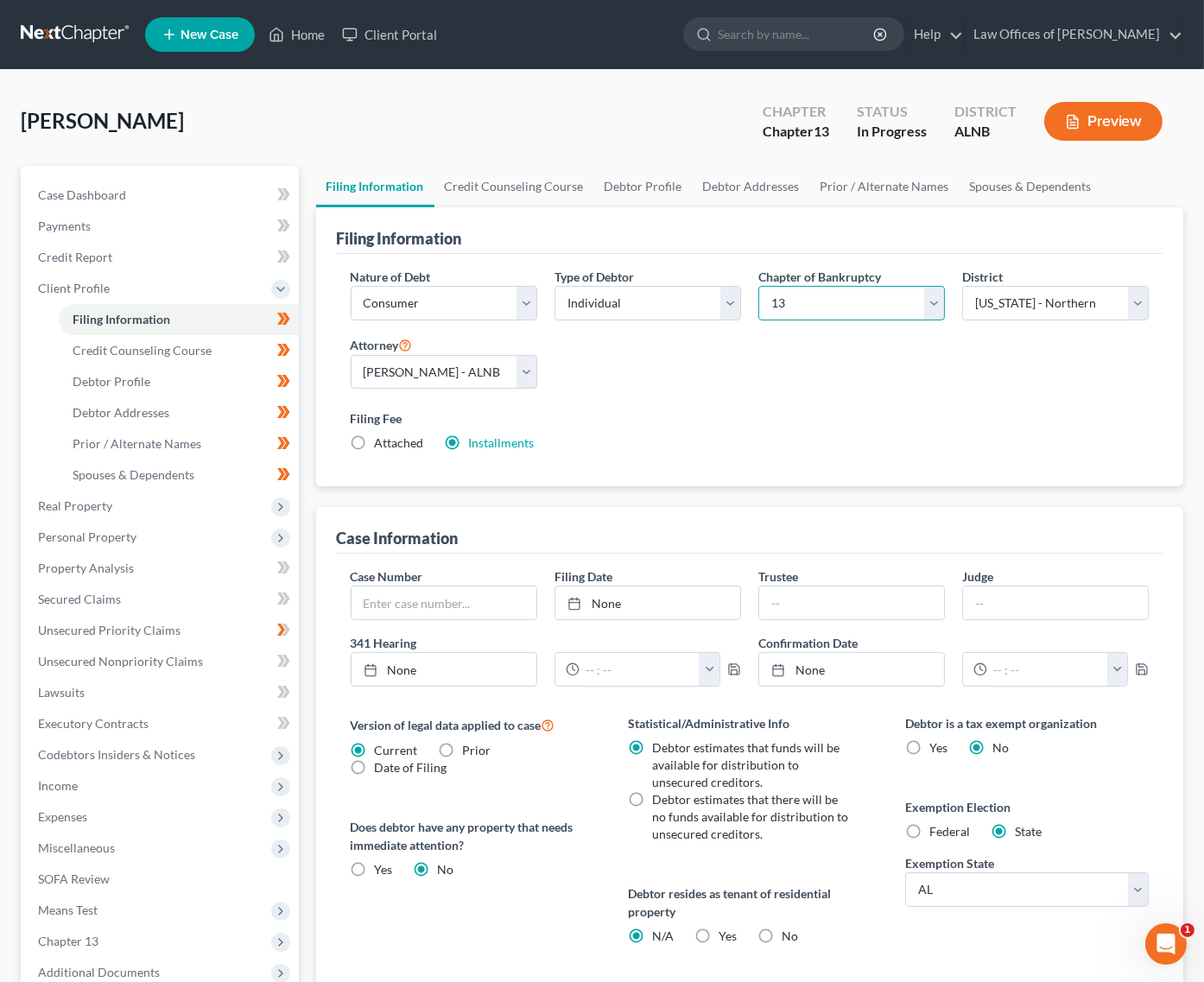
select select "0"
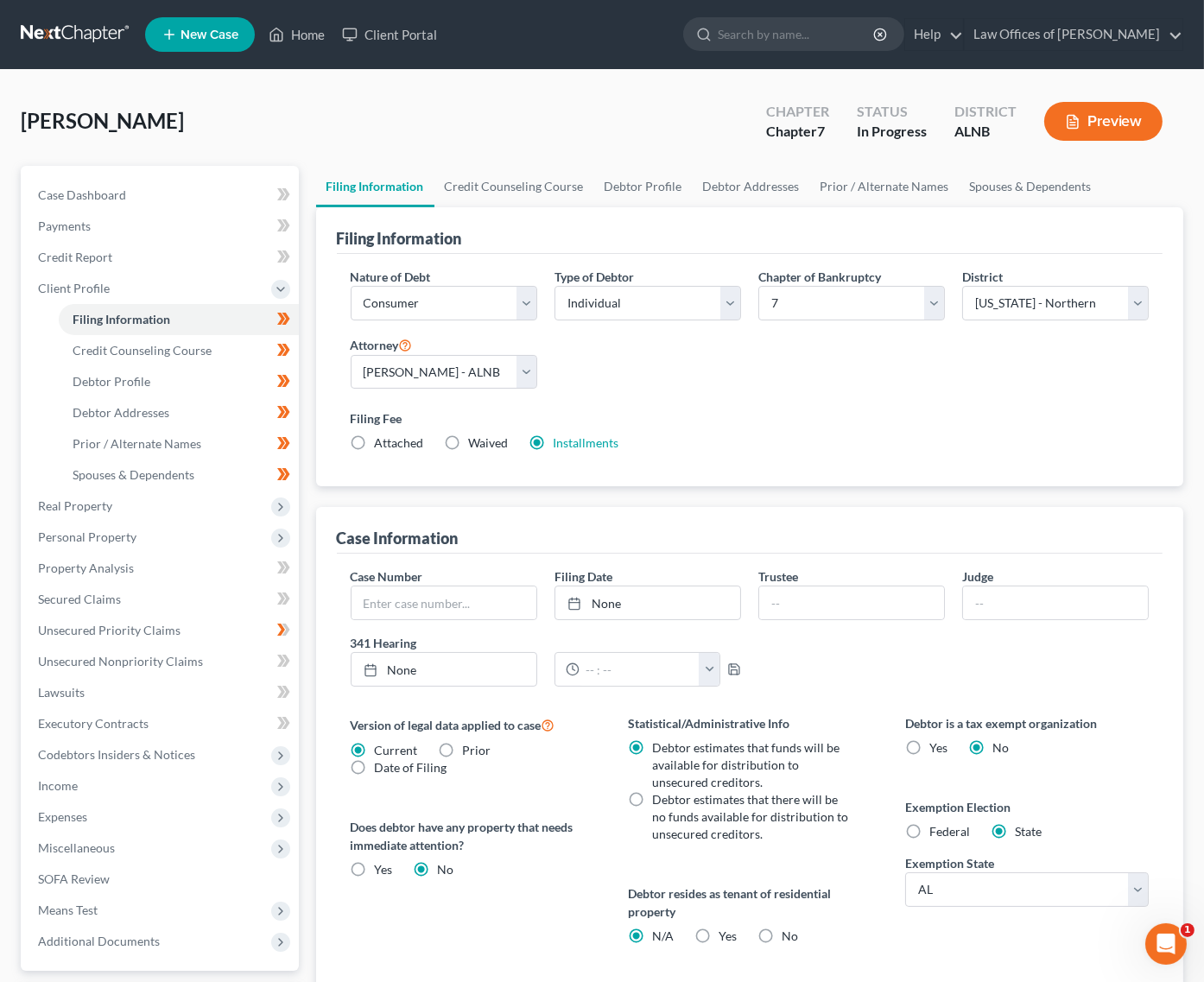
click at [667, 792] on span "Debtor estimates that there will be no funds available for distribution to unse…" at bounding box center [750, 817] width 196 height 50
click at [667, 791] on input "Debtor estimates that there will be no funds available for distribution to unse…" at bounding box center [664, 797] width 11 height 11
radio input "true"
radio input "false"
click at [205, 369] on link "Debtor Profile" at bounding box center [178, 382] width 240 height 31
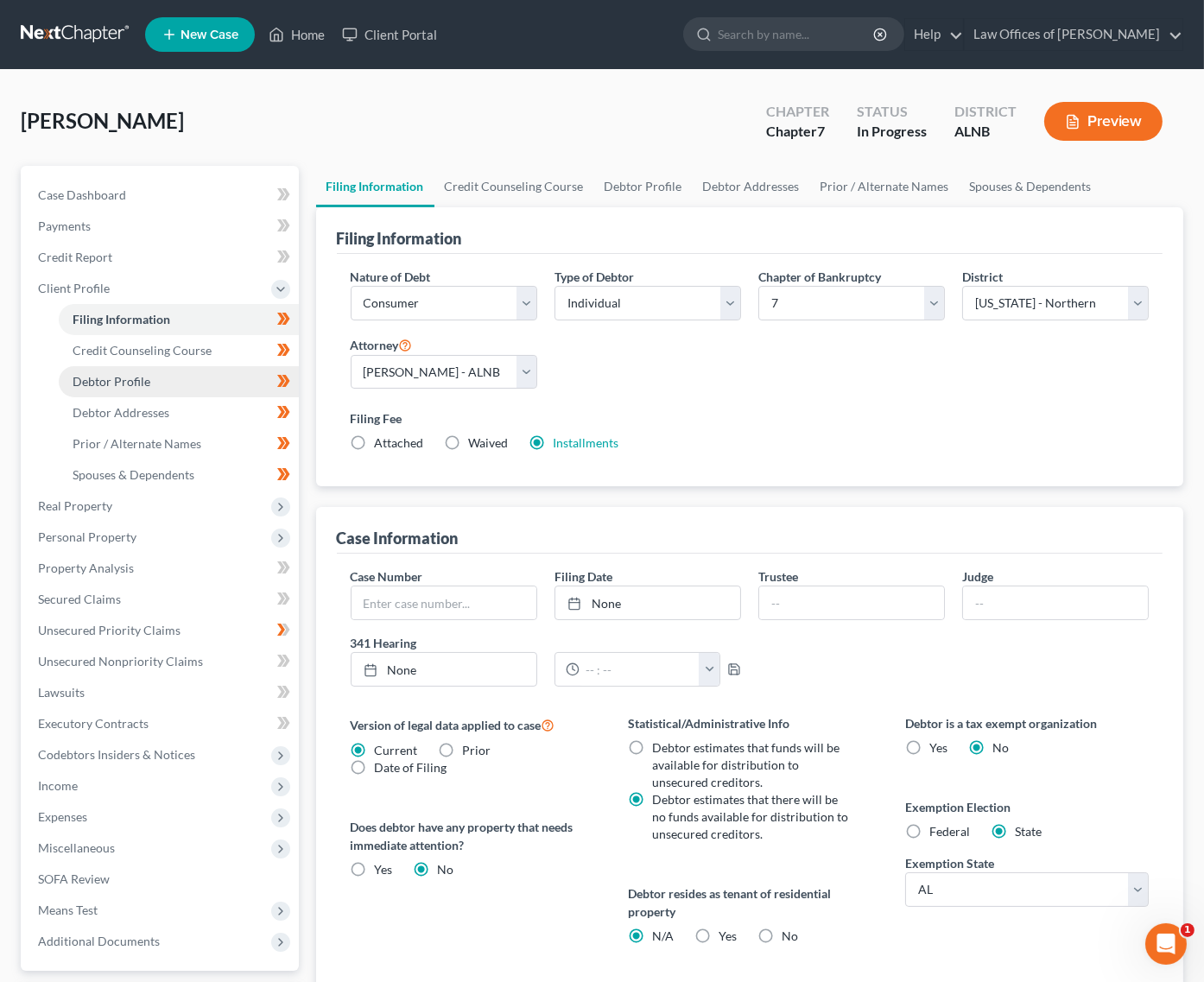
select select "1"
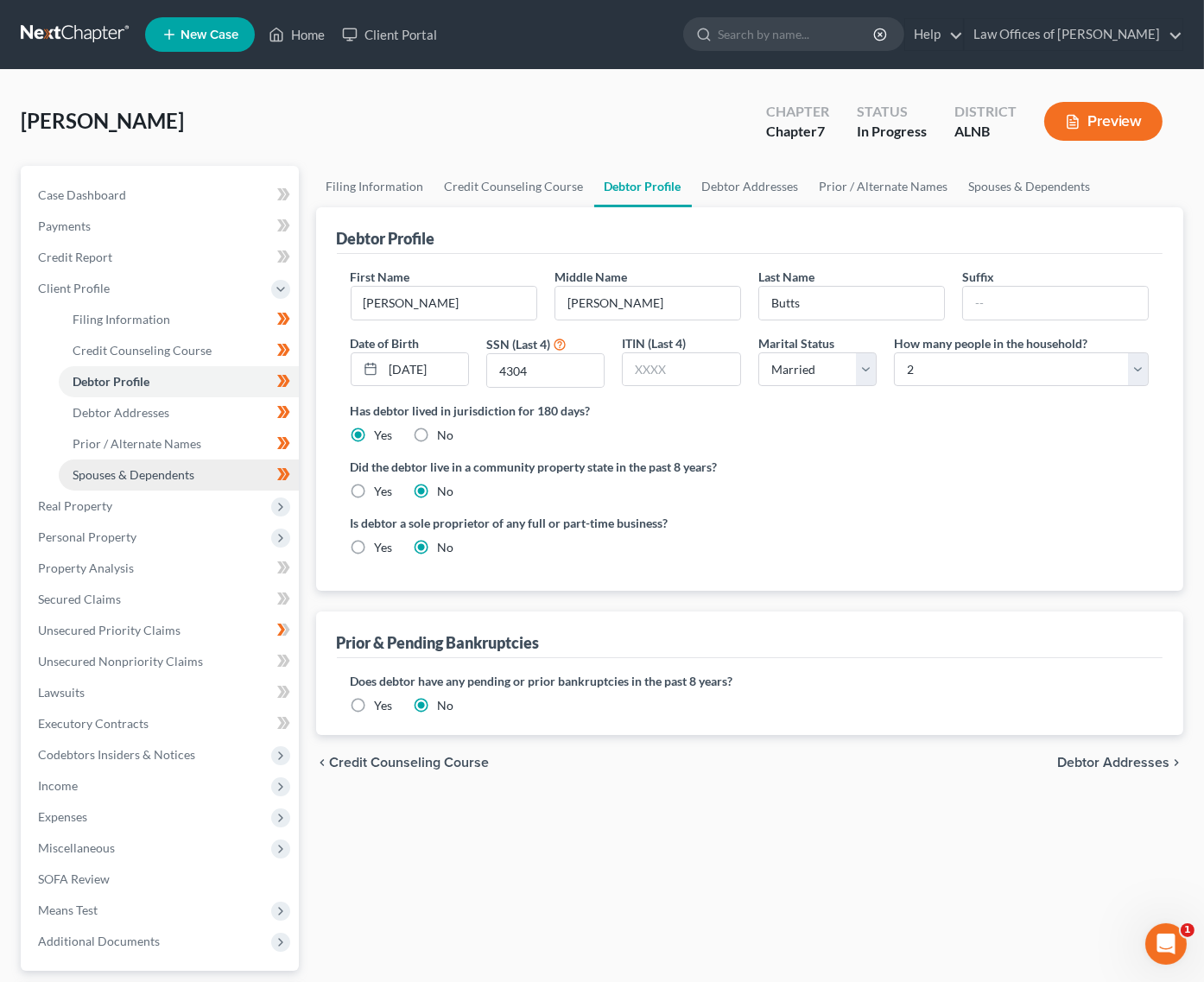
scroll to position [6, 0]
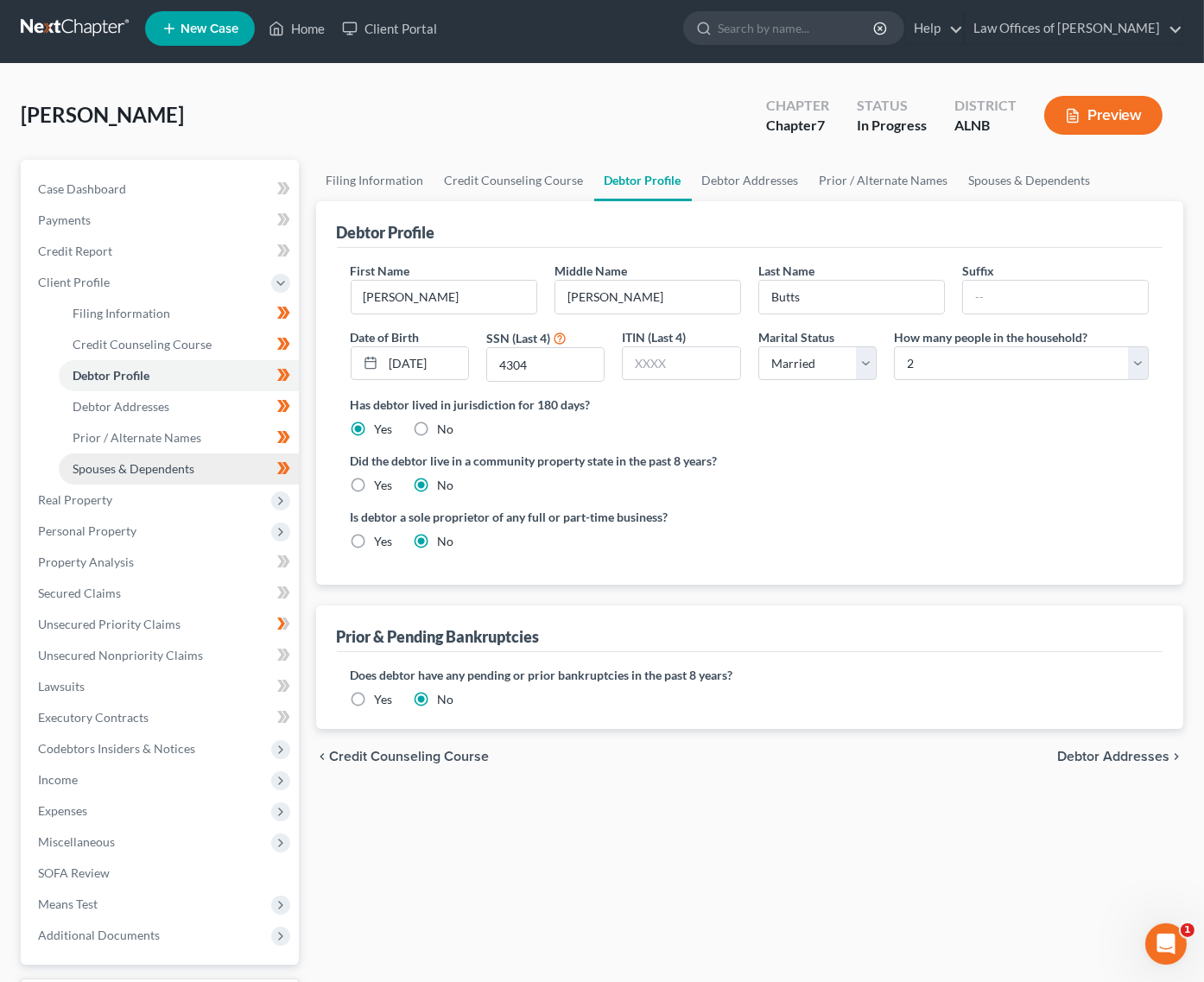
click at [185, 465] on span "Spouses & Dependents" at bounding box center [133, 468] width 122 height 15
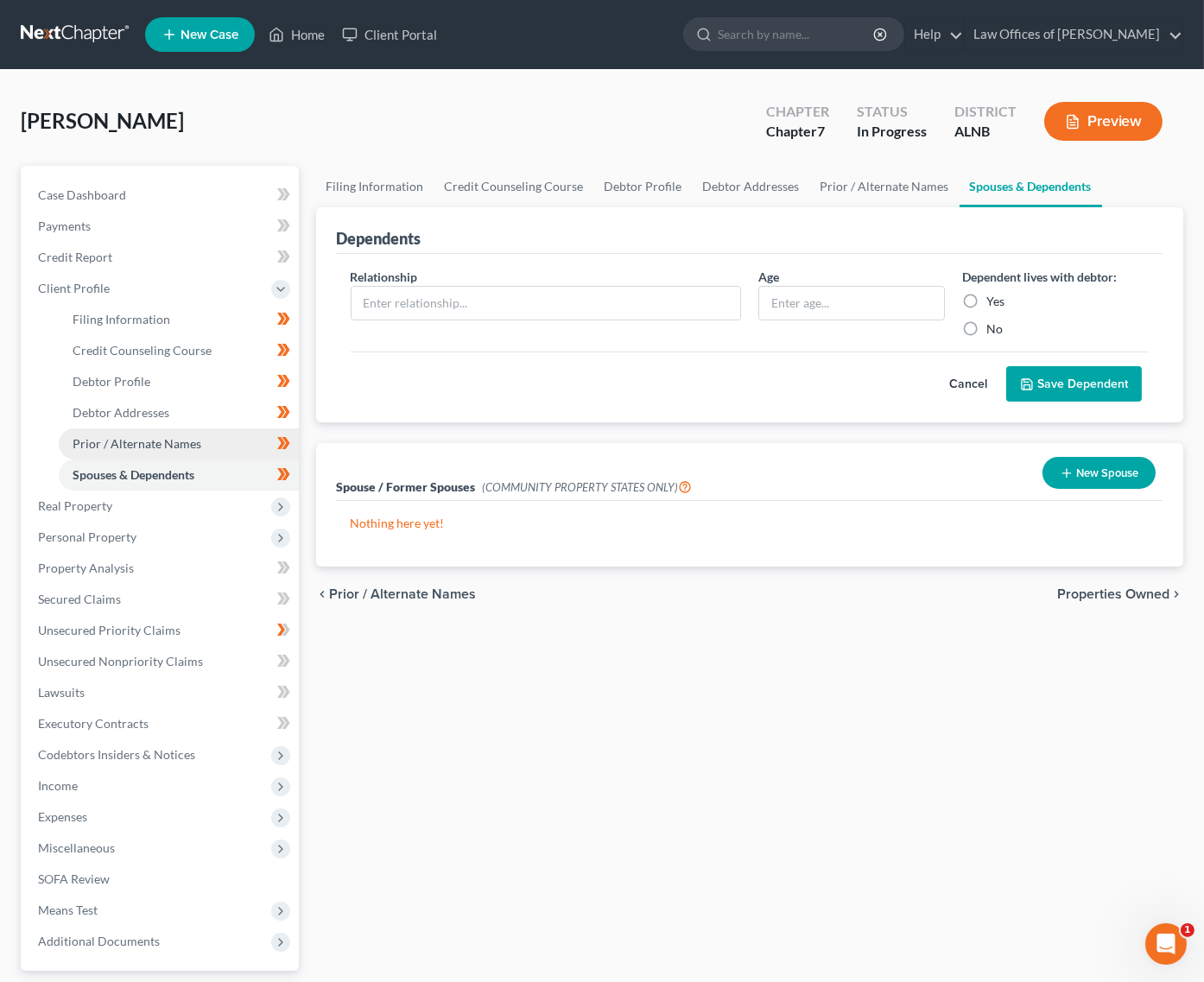
click at [192, 436] on span "Prior / Alternate Names" at bounding box center [137, 443] width 129 height 15
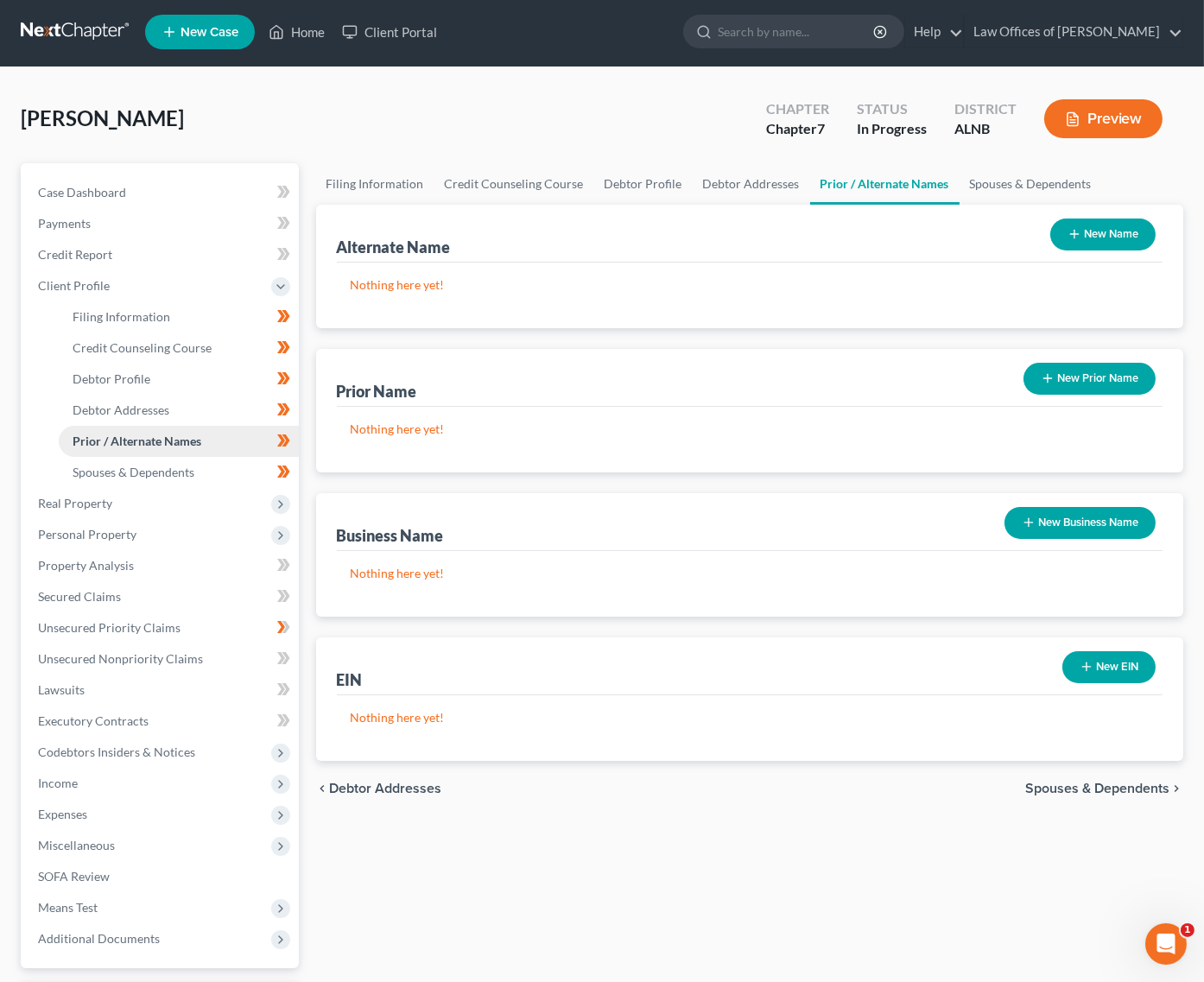
click at [193, 426] on link "Prior / Alternate Names" at bounding box center [178, 441] width 240 height 31
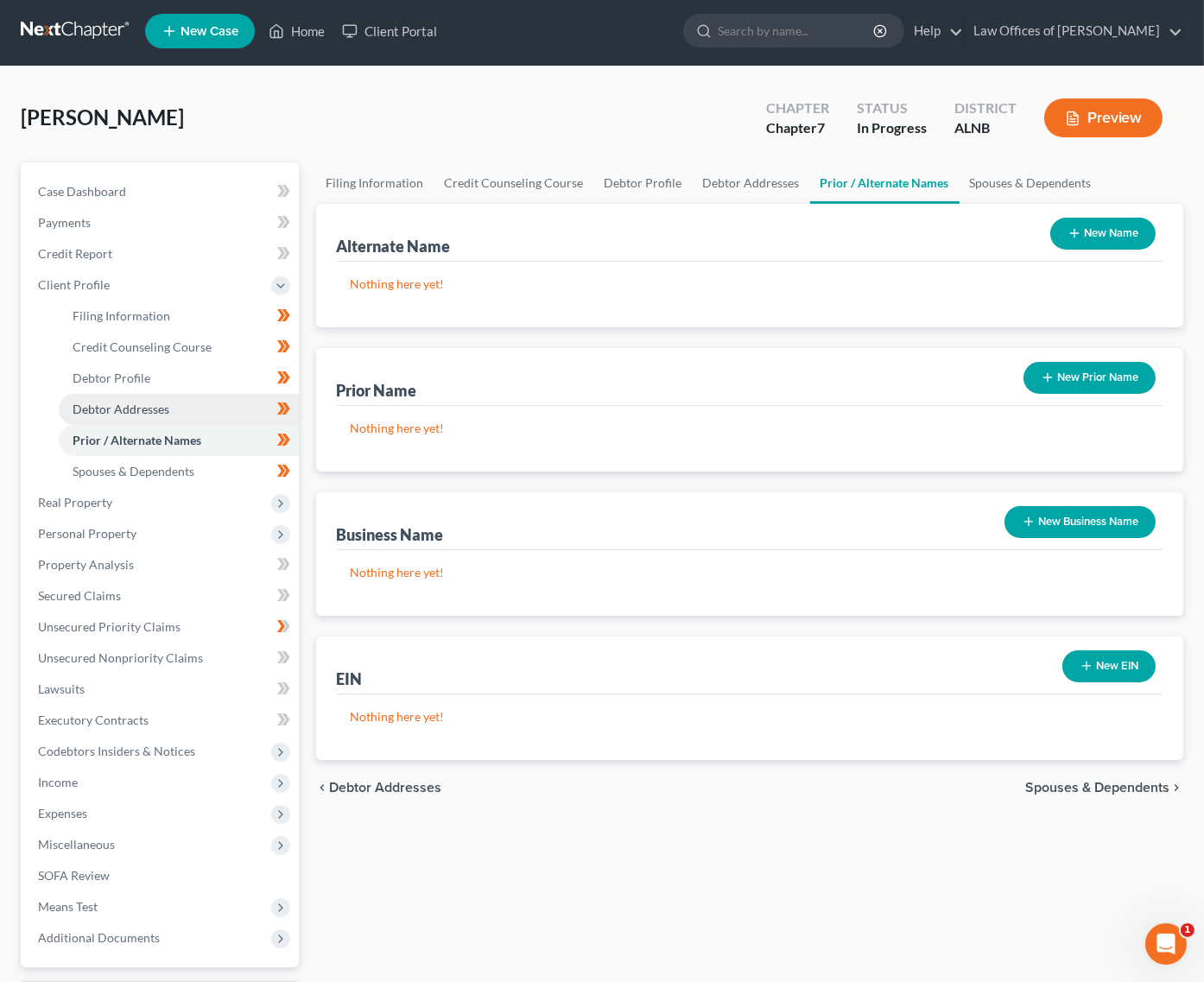
click at [193, 407] on link "Debtor Addresses" at bounding box center [178, 409] width 240 height 31
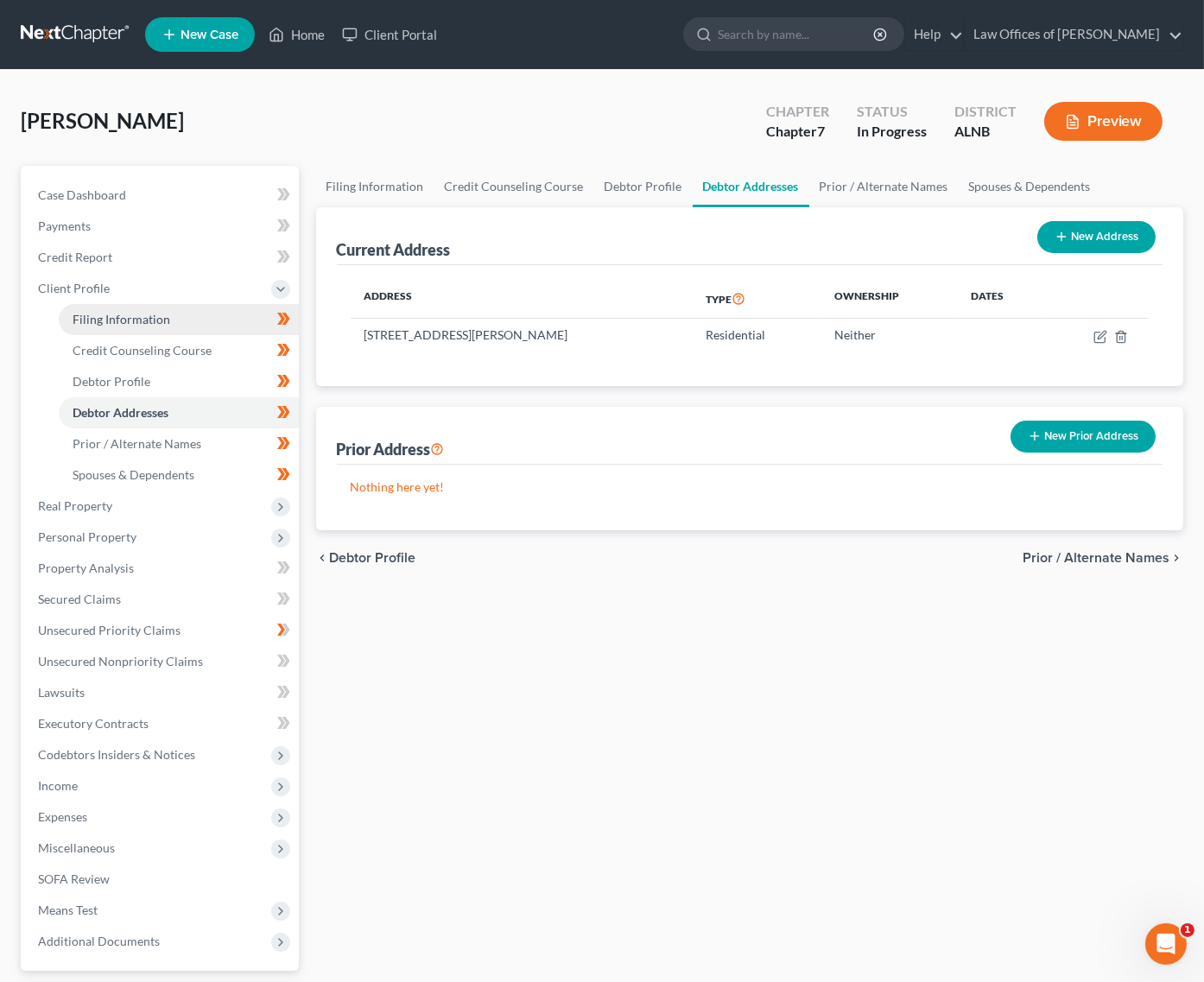
click at [192, 318] on link "Filing Information" at bounding box center [178, 319] width 240 height 31
select select "1"
select select "0"
select select "1"
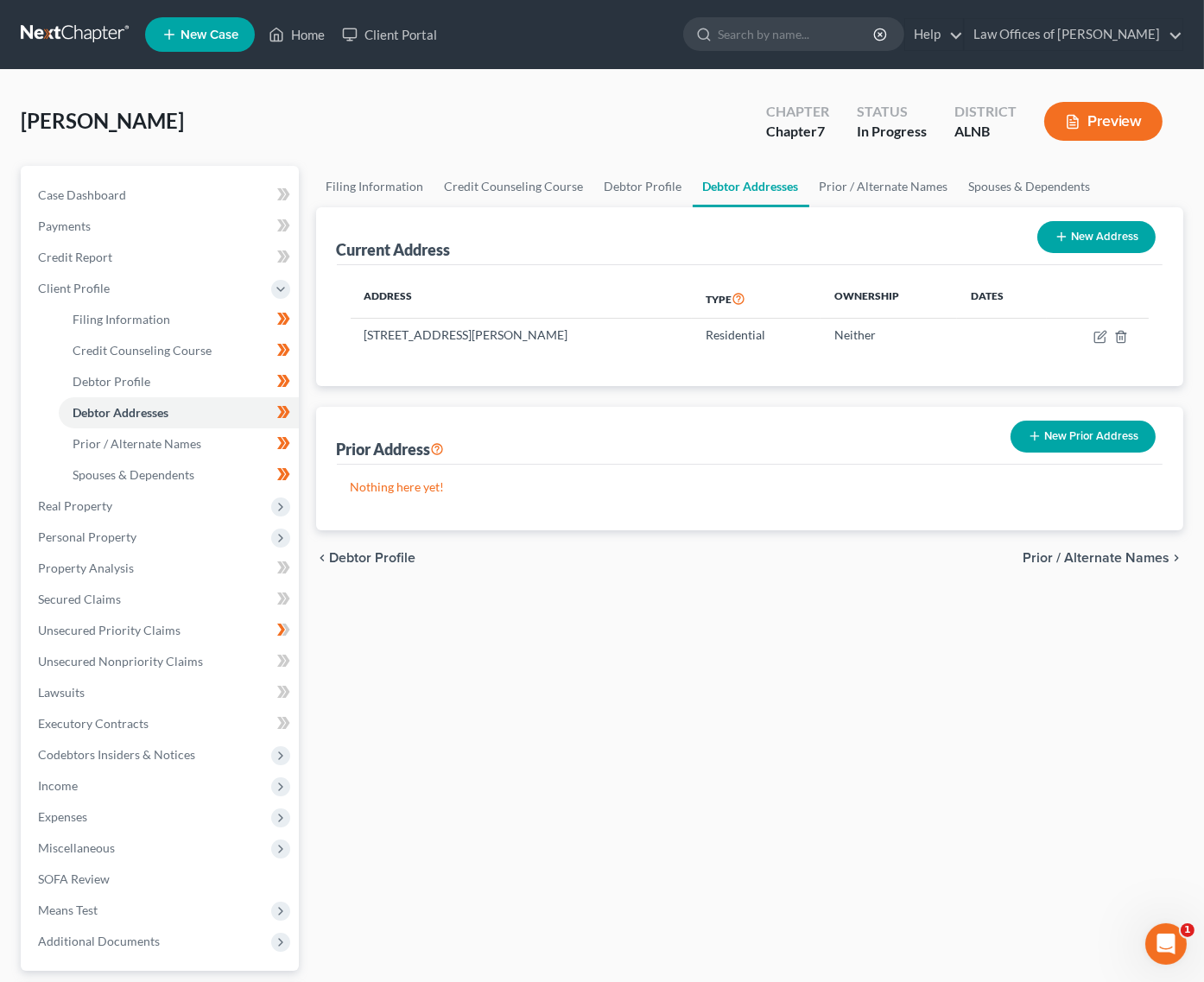
select select "0"
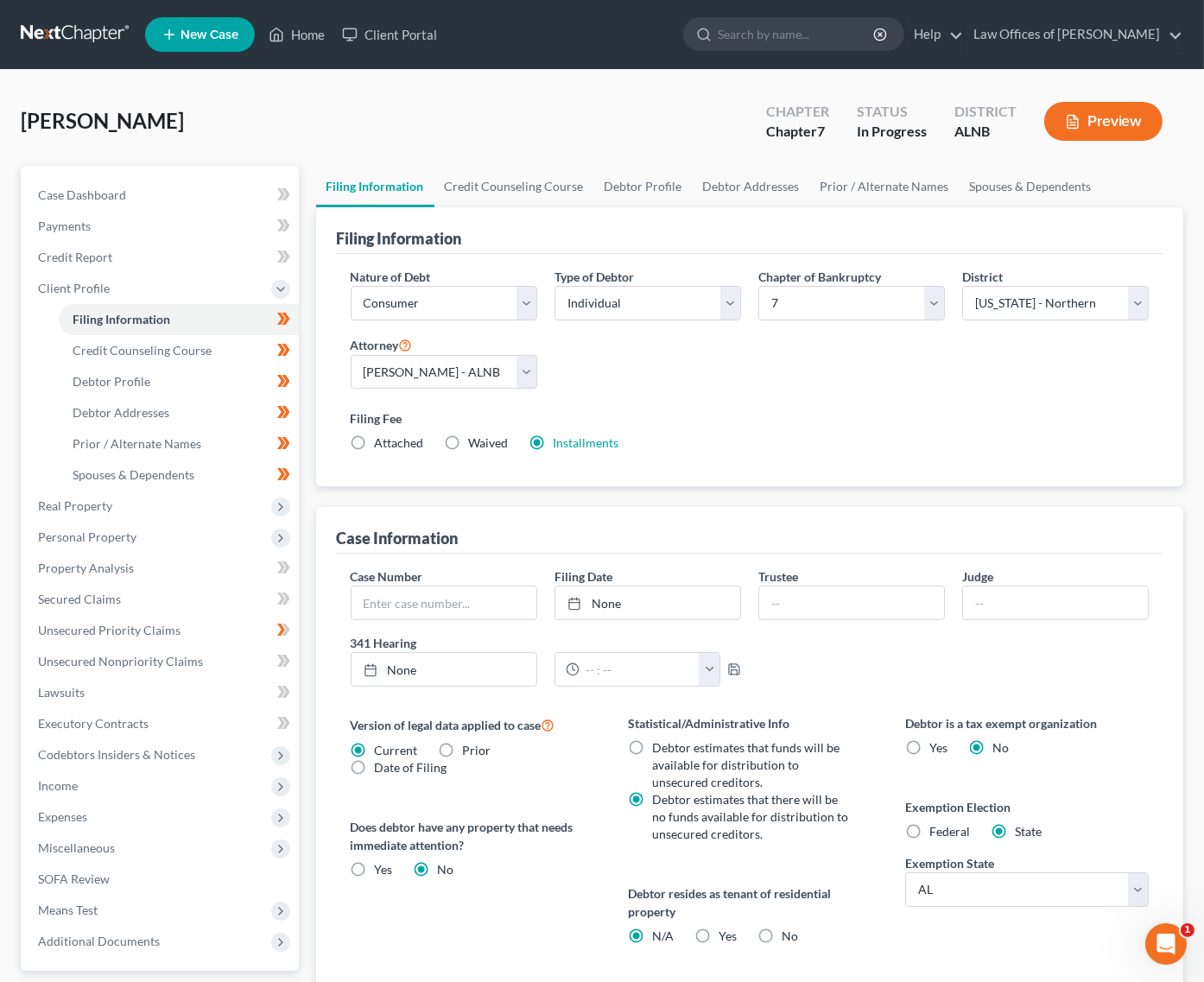
click at [551, 436] on div "Installments Installments" at bounding box center [574, 443] width 90 height 17
click at [598, 435] on link "Installments" at bounding box center [586, 442] width 65 height 15
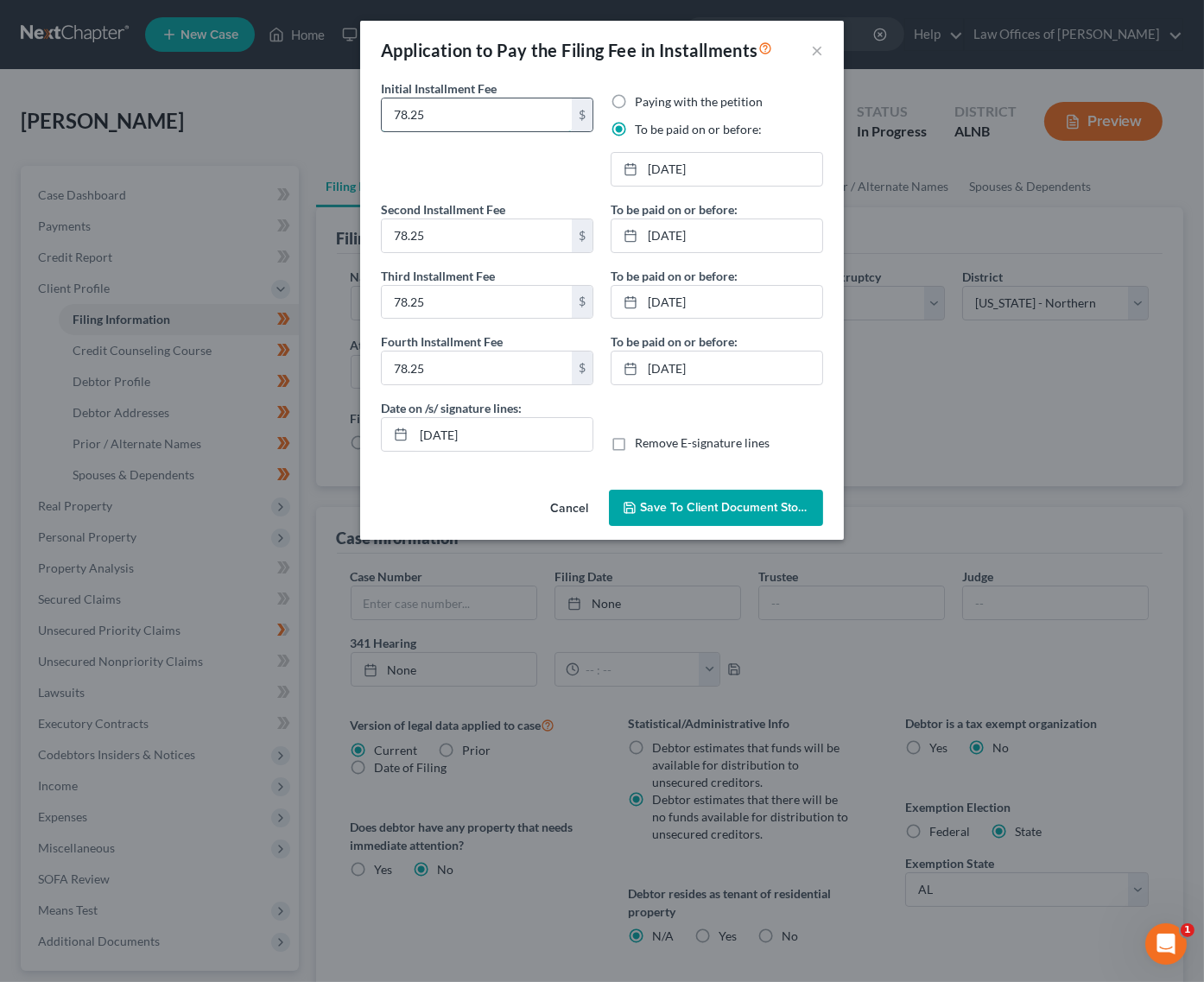
click at [446, 111] on input "78.25" at bounding box center [477, 115] width 190 height 33
type input "85"
type input "858"
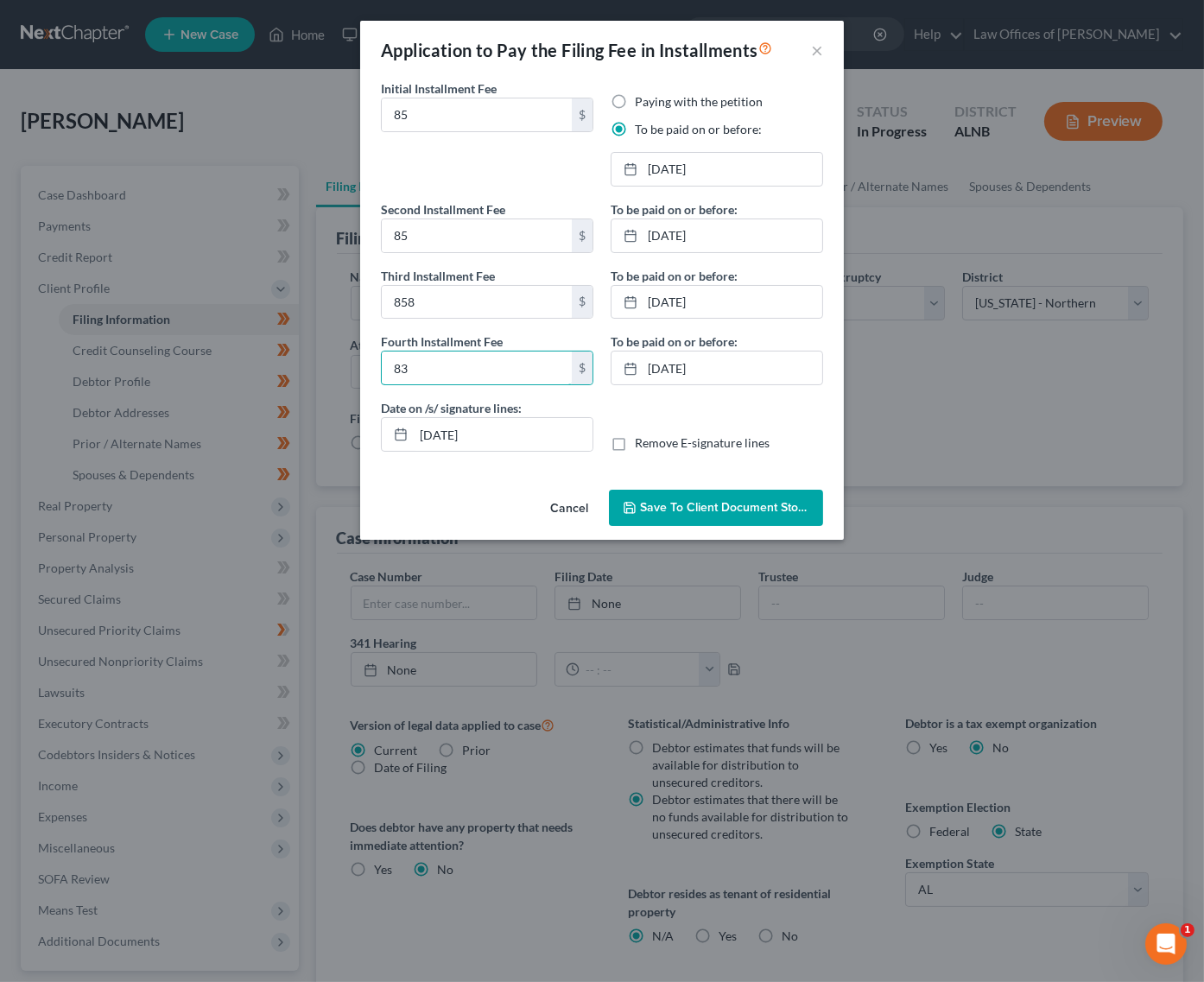
type input "83"
type input "85"
click at [658, 490] on button "Save to Client Document Storage" at bounding box center [716, 508] width 214 height 37
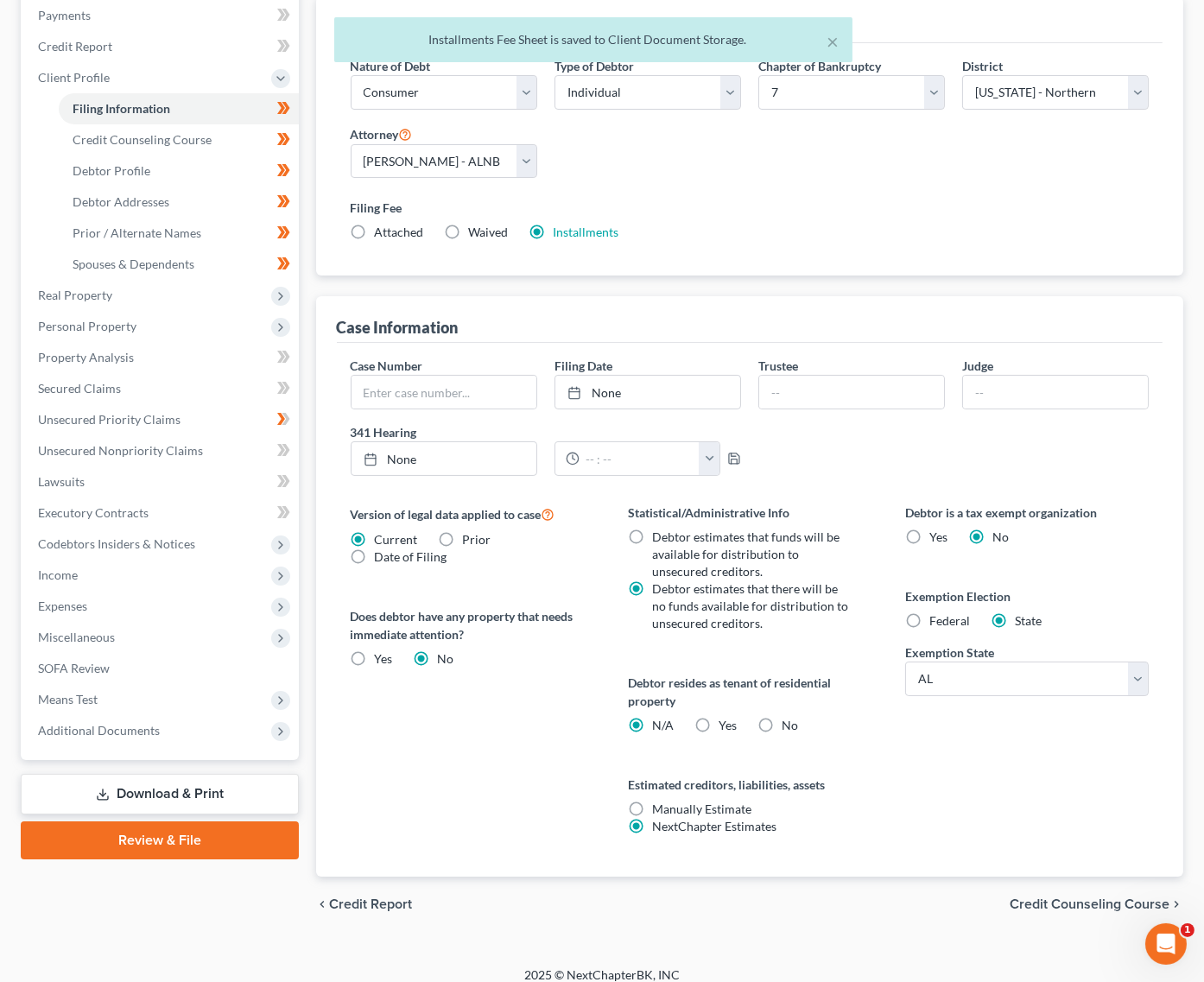
scroll to position [210, 0]
click at [222, 775] on link "Download & Print" at bounding box center [159, 795] width 278 height 41
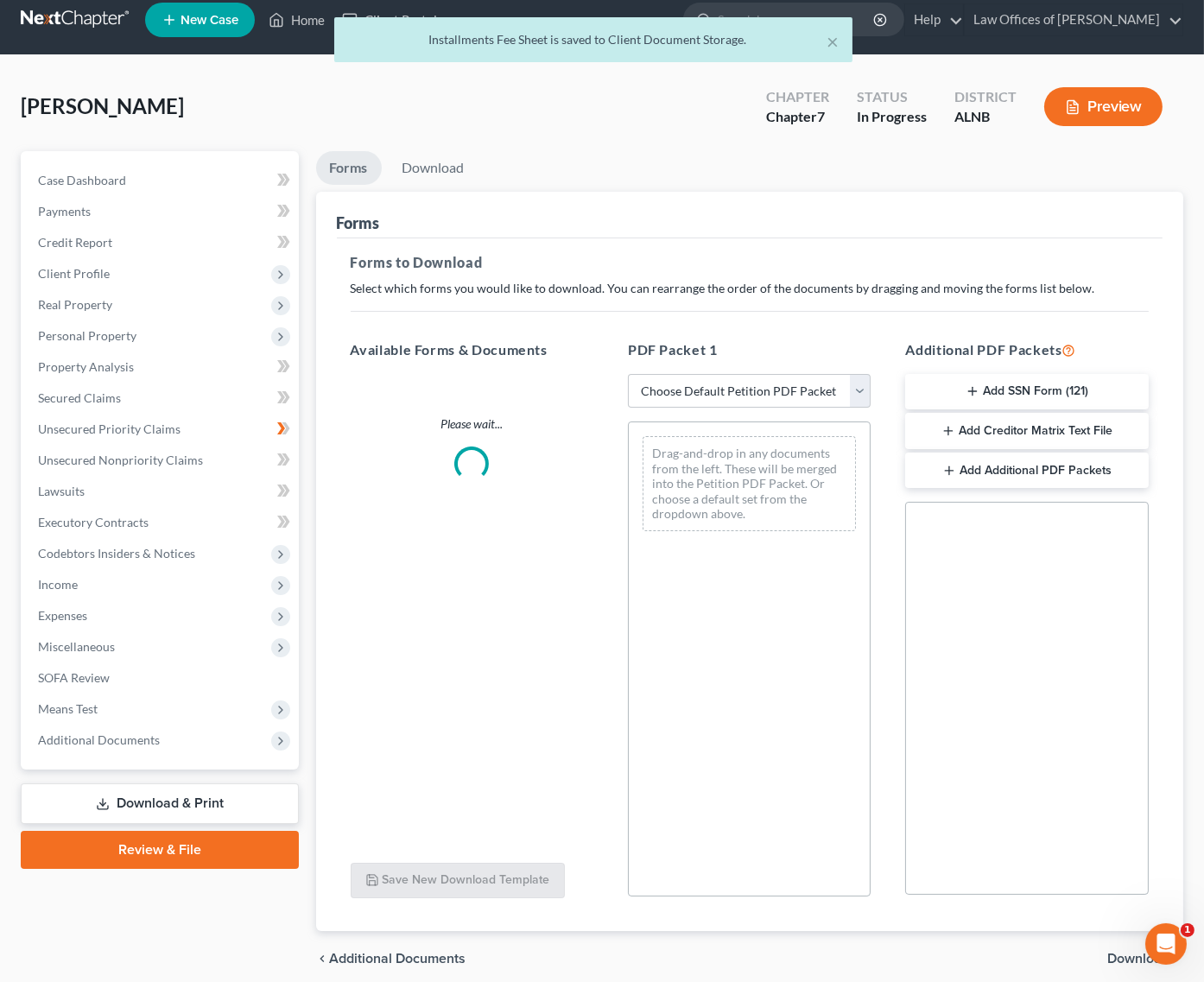
scroll to position [1, 0]
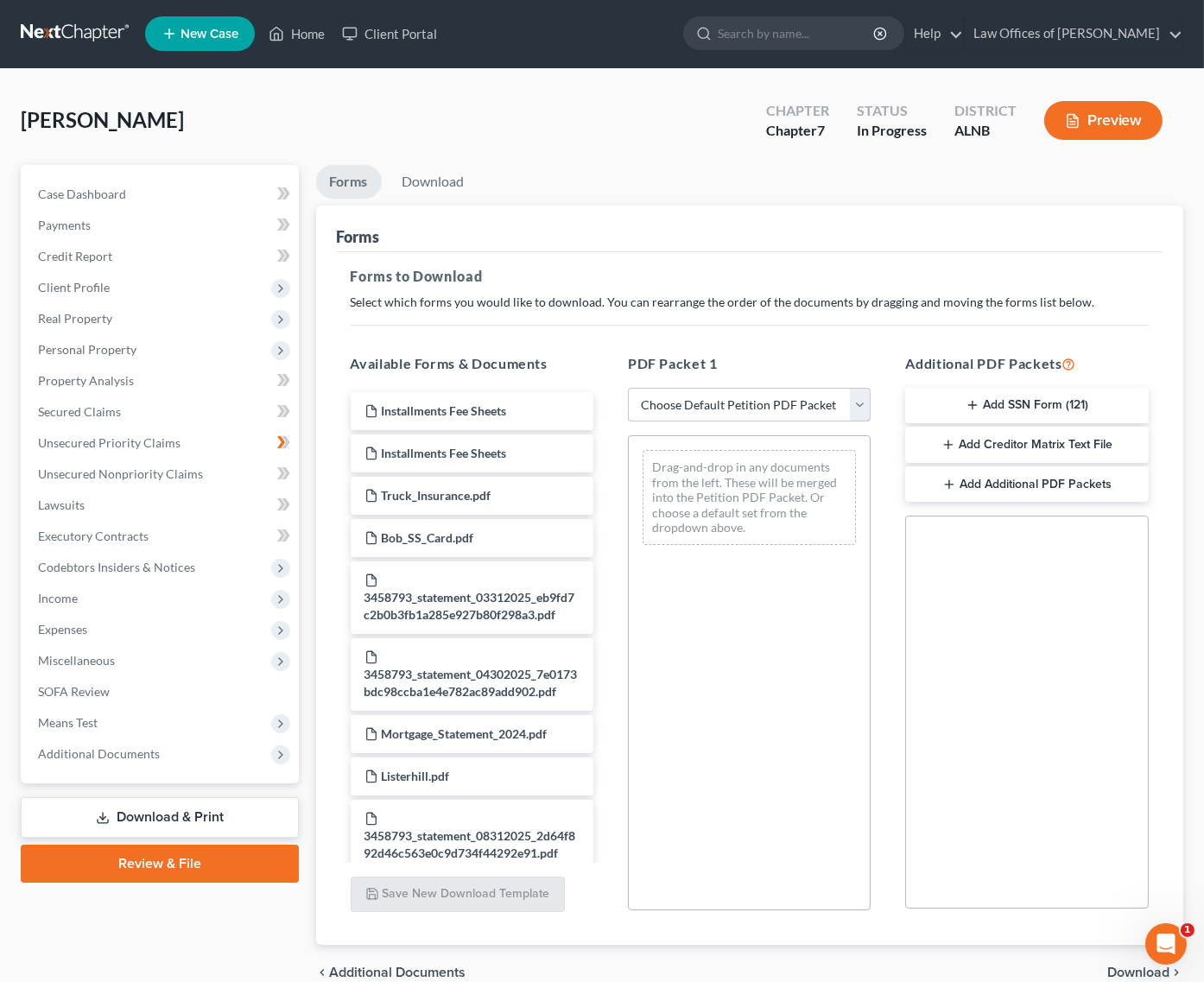
select select "0"
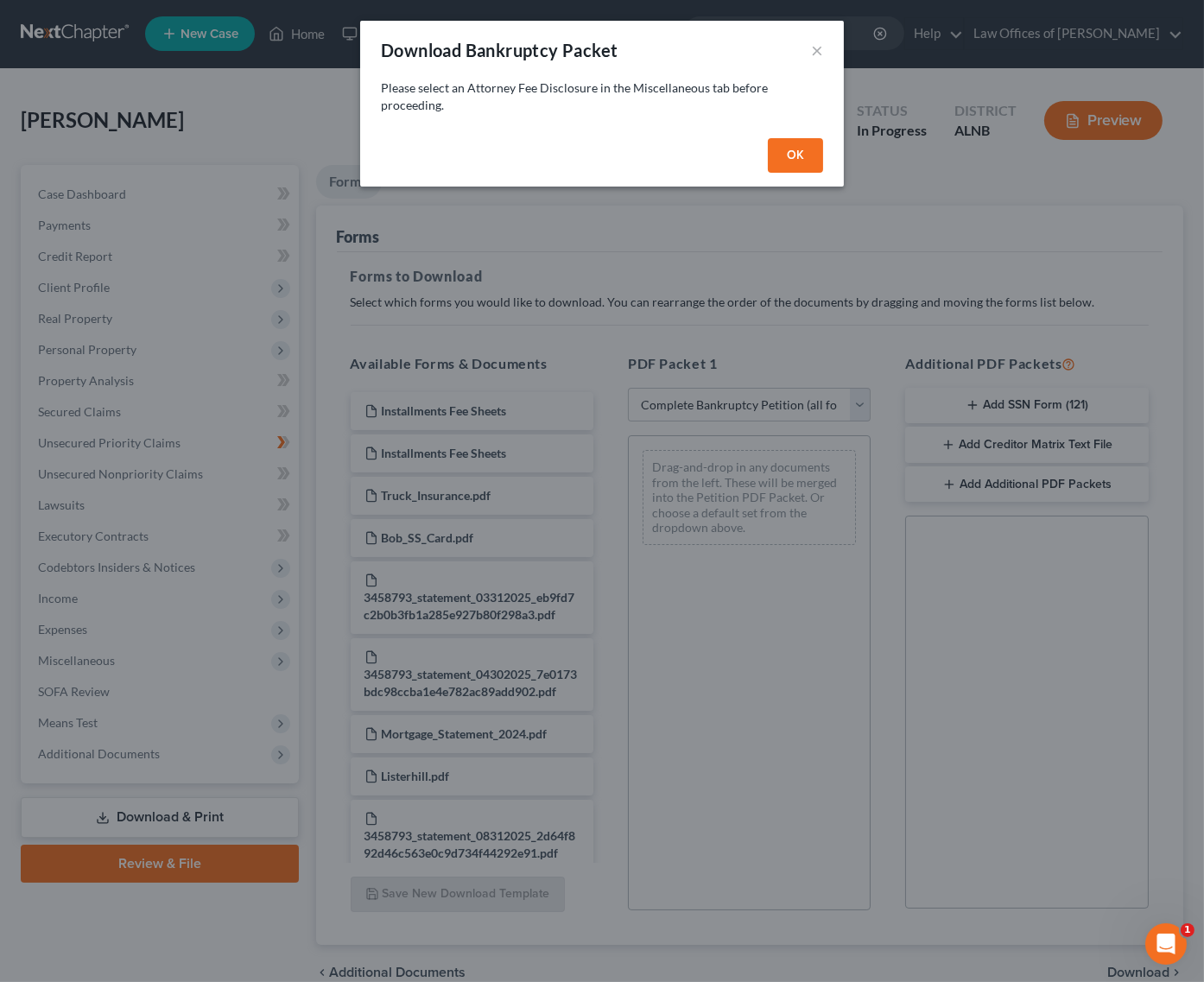
click at [790, 159] on button "OK" at bounding box center [796, 156] width 56 height 35
select select
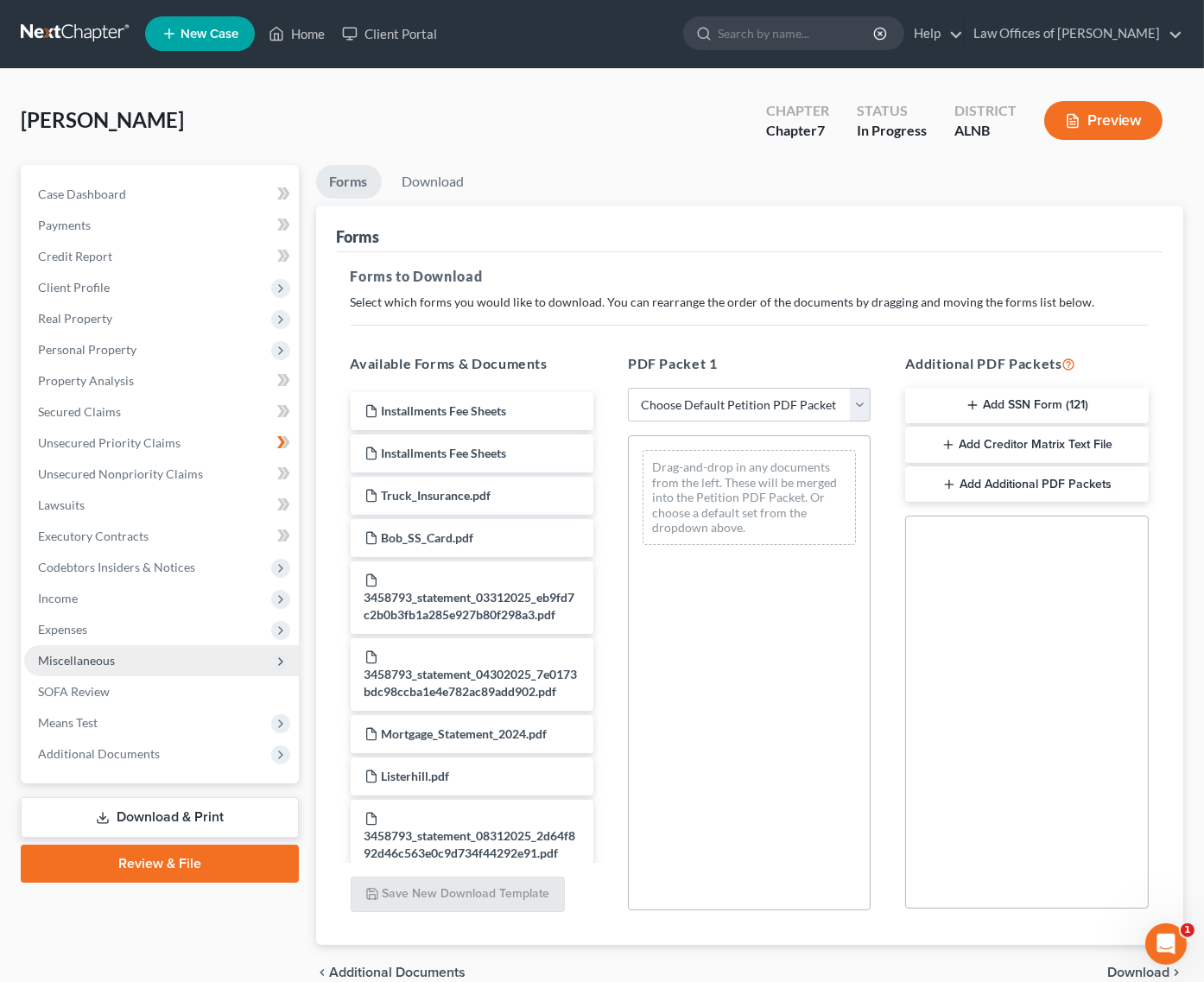
click at [65, 645] on span "Miscellaneous" at bounding box center [162, 661] width 275 height 31
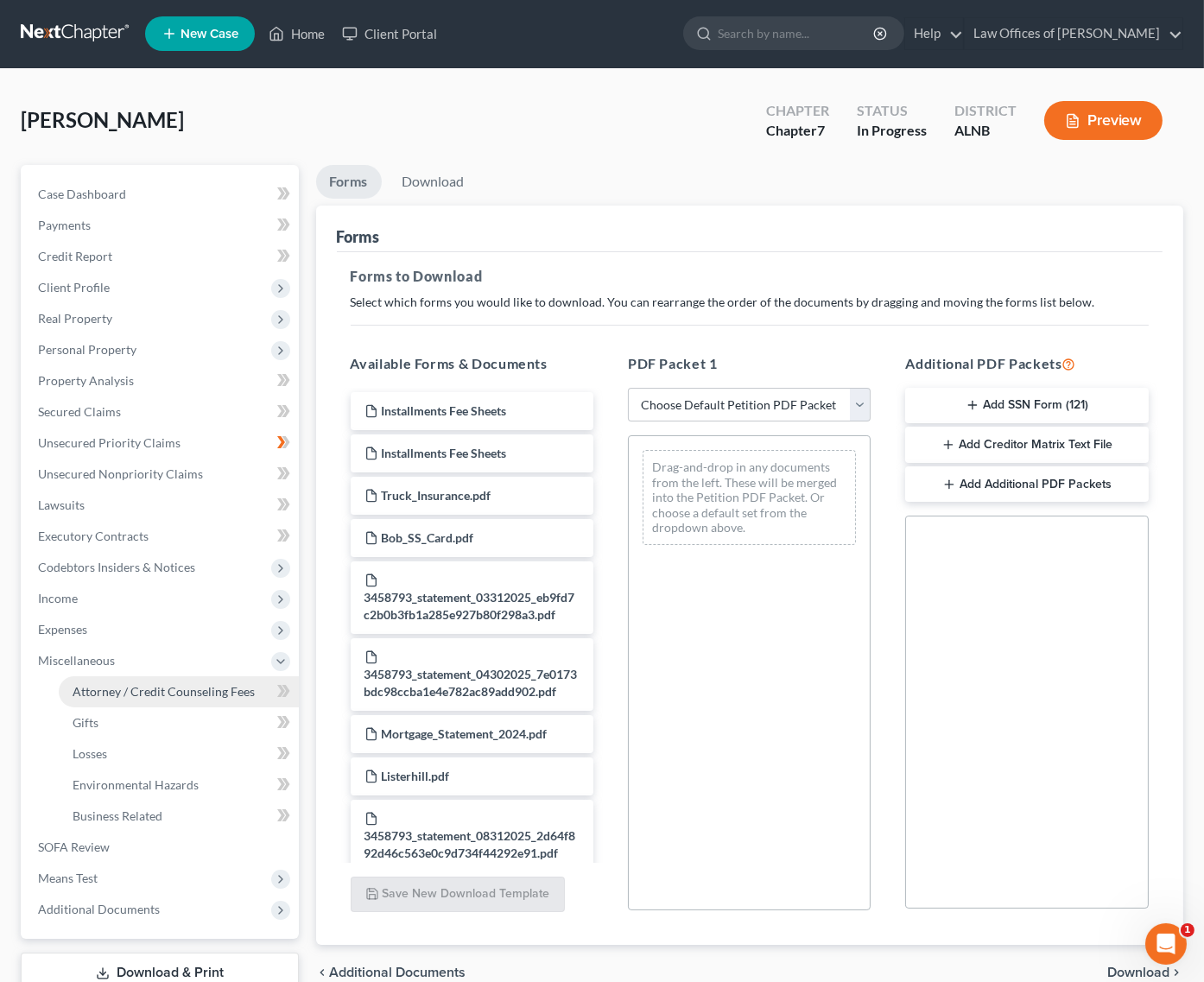
click at [102, 684] on span "Attorney / Credit Counseling Fees" at bounding box center [163, 691] width 182 height 15
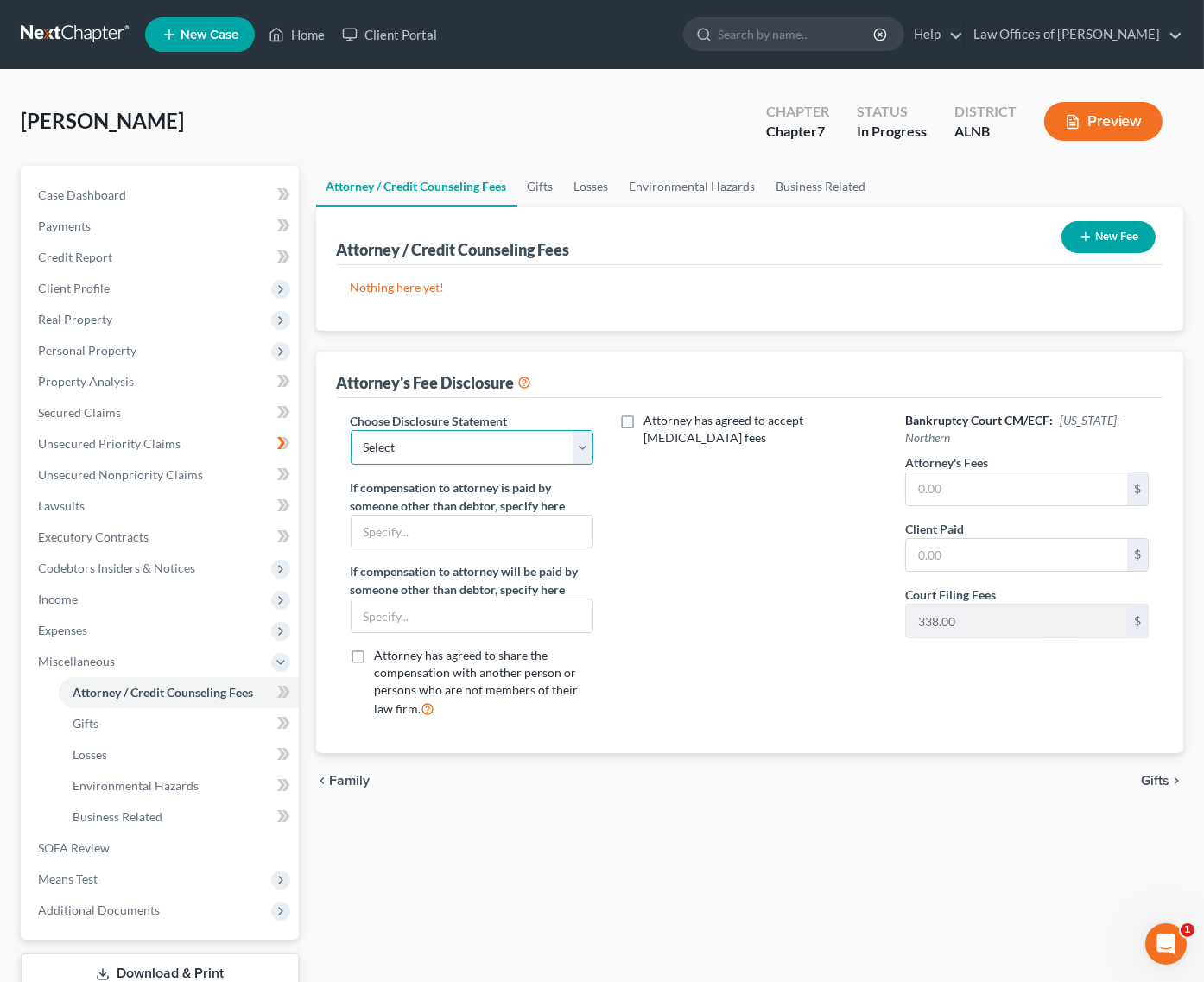
select select "0"
click at [1101, 239] on button "New Fee" at bounding box center [1108, 237] width 94 height 32
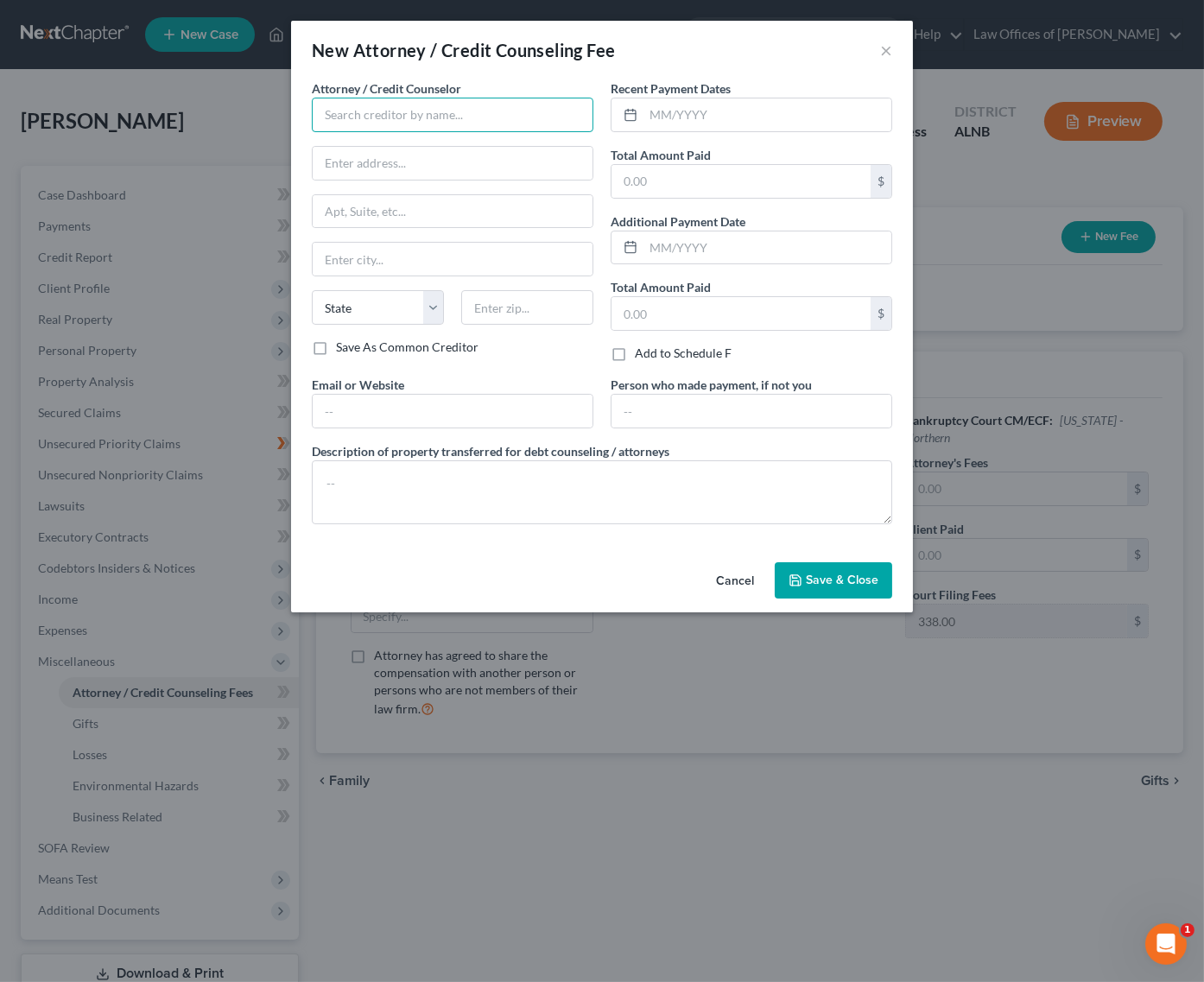
click at [474, 100] on input "text" at bounding box center [452, 115] width 281 height 35
type input "Joseph G. Pleva"
click at [367, 143] on div "Joseph G. Pleva" at bounding box center [415, 145] width 179 height 17
type input "3330 L and N Dr., SW, Suite C"
type input "Huntsville"
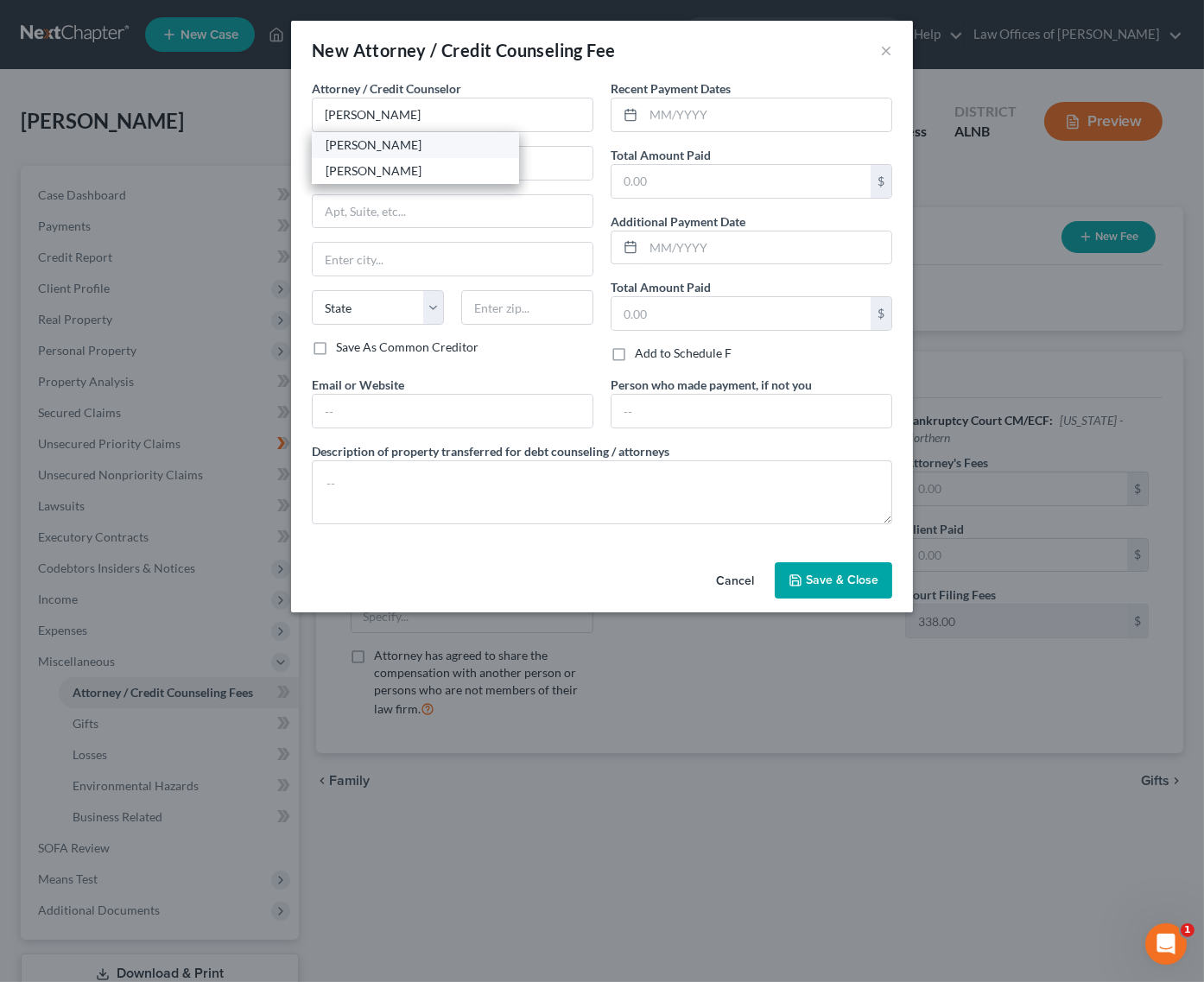
select select "0"
type input "35801"
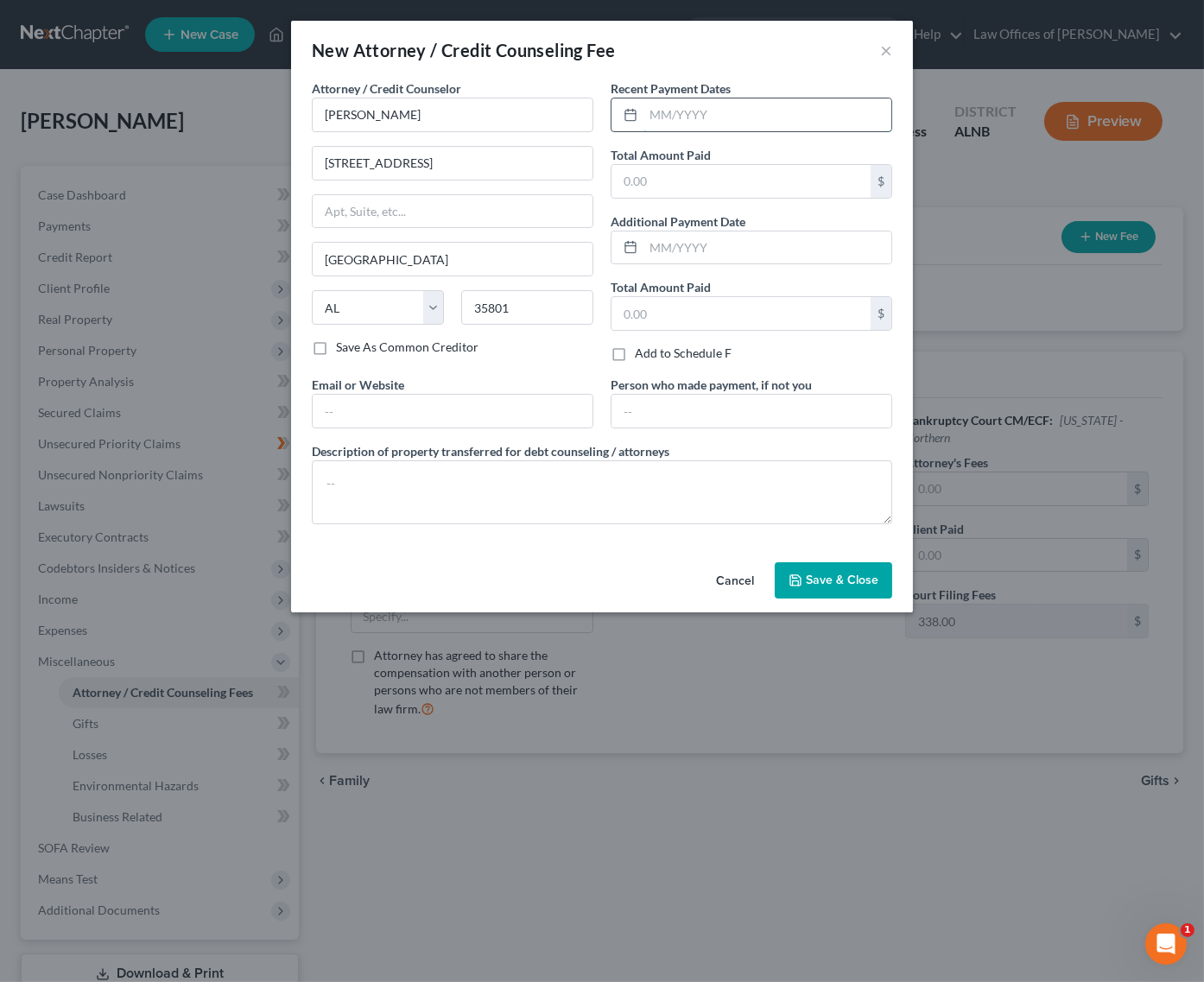
click at [728, 124] on input "text" at bounding box center [767, 115] width 248 height 33
type input "9/8/2025"
type input "1,500"
click at [828, 575] on span "Save & Close" at bounding box center [842, 580] width 72 height 15
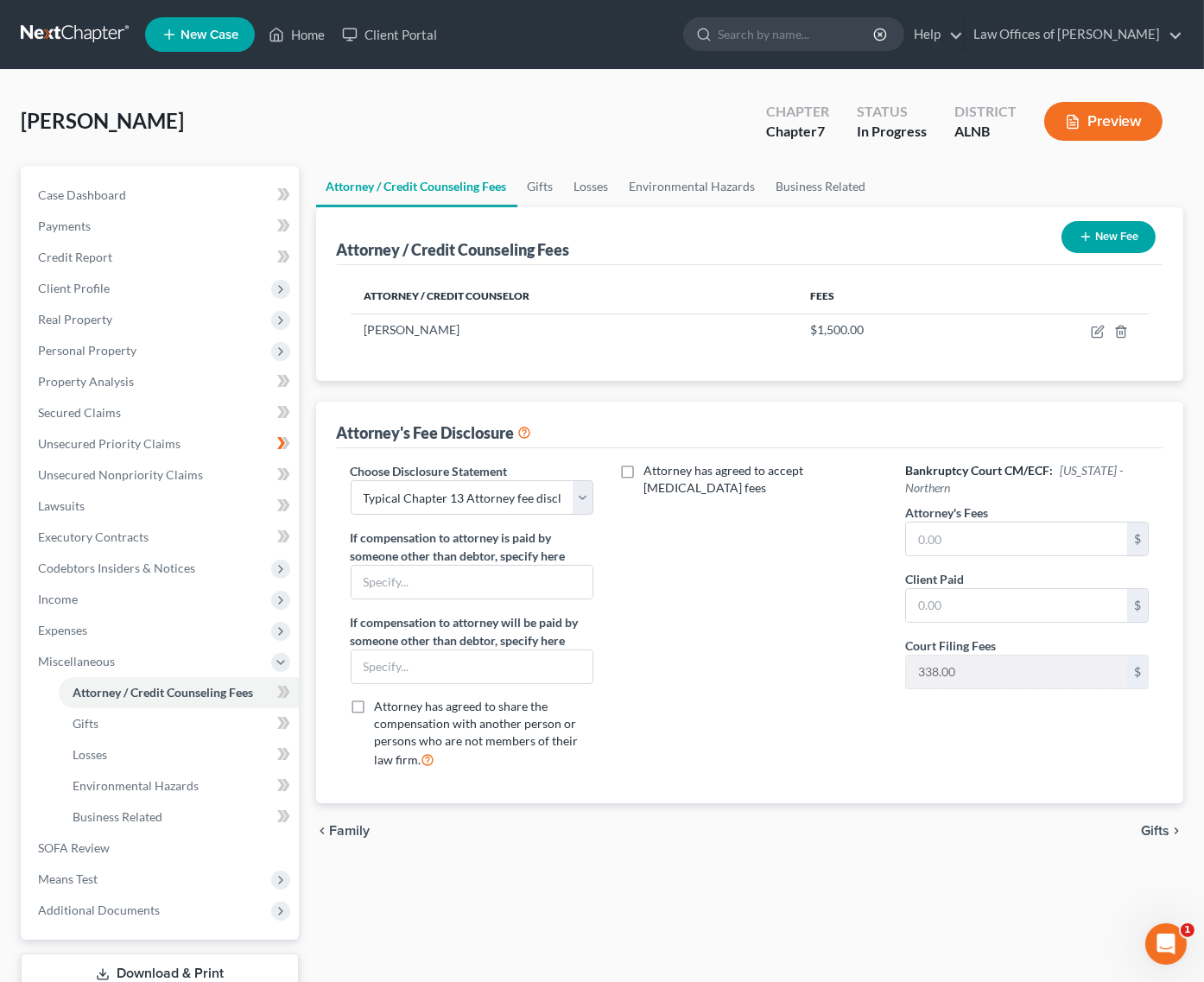
click at [960, 488] on h6 "Bankruptcy Court CM/ECF: Alabama - Northern" at bounding box center [1026, 480] width 243 height 35
click at [952, 526] on input "text" at bounding box center [1017, 539] width 221 height 33
type input "1,500"
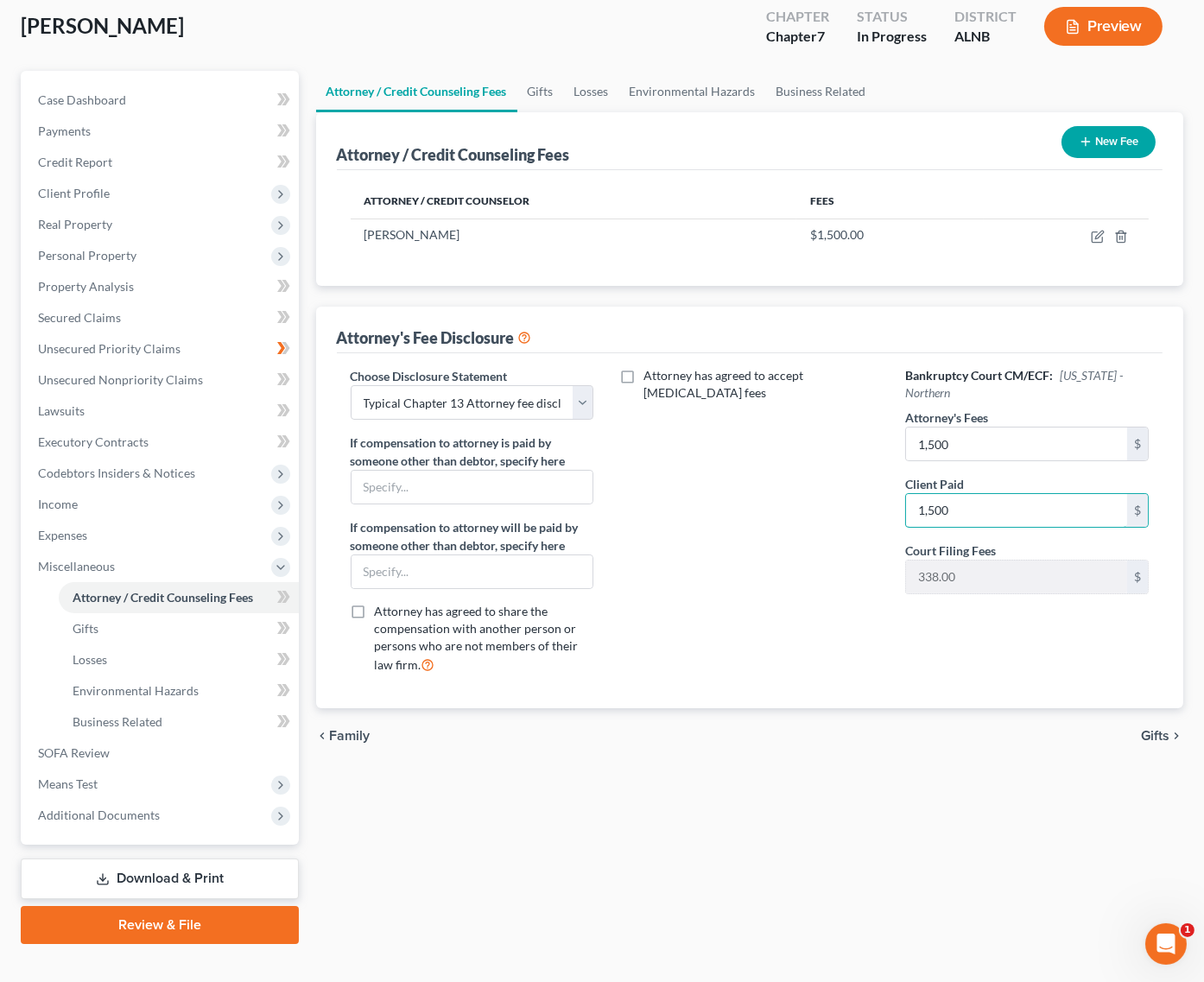
scroll to position [94, 0]
click at [286, 588] on icon at bounding box center [284, 598] width 13 height 22
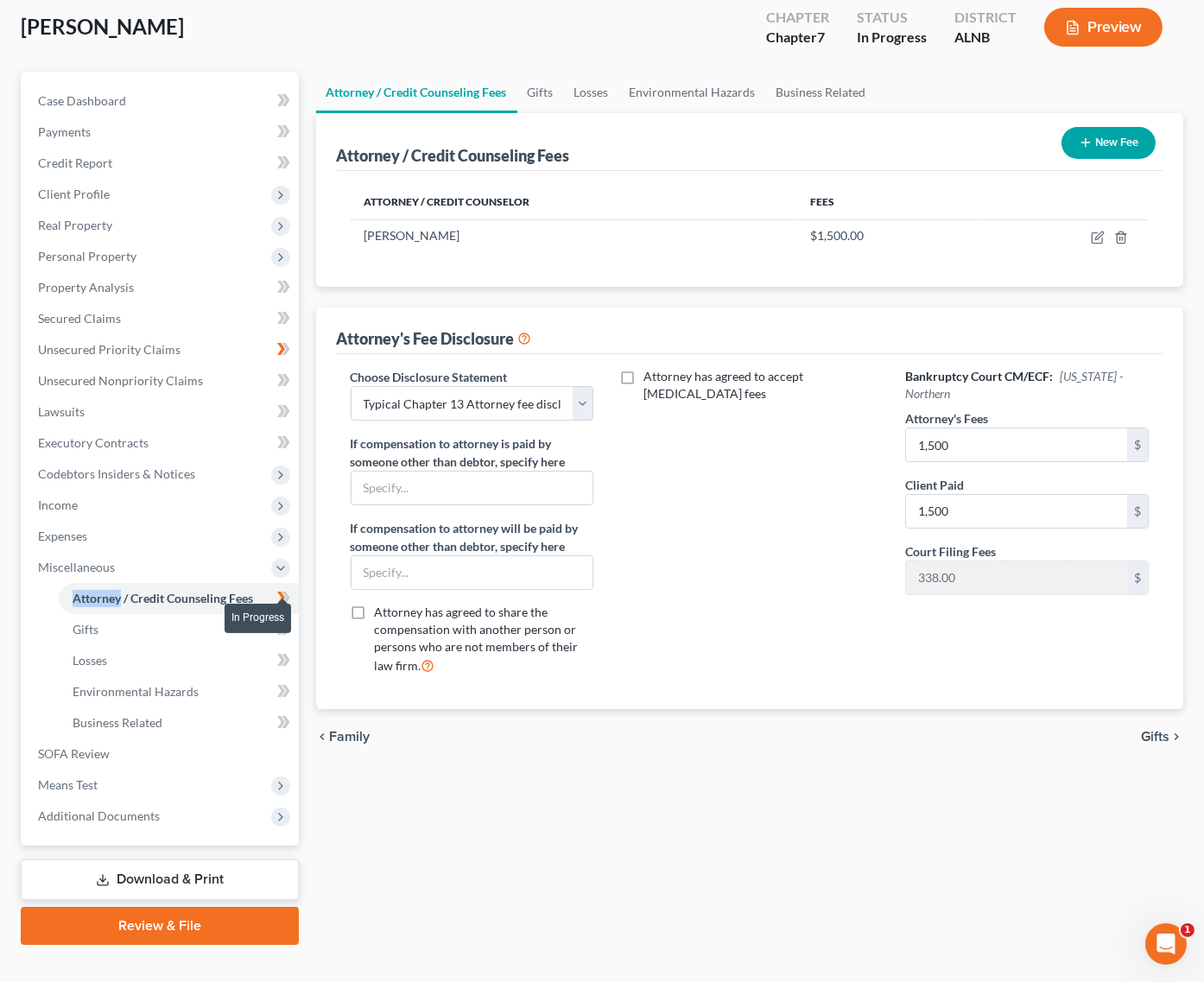
drag, startPoint x: 286, startPoint y: 585, endPoint x: 283, endPoint y: 604, distance: 19.2
click at [284, 591] on span at bounding box center [284, 601] width 30 height 26
click at [285, 622] on icon at bounding box center [285, 629] width 8 height 12
drag, startPoint x: 285, startPoint y: 613, endPoint x: 282, endPoint y: 638, distance: 25.2
click at [283, 618] on icon at bounding box center [284, 629] width 13 height 22
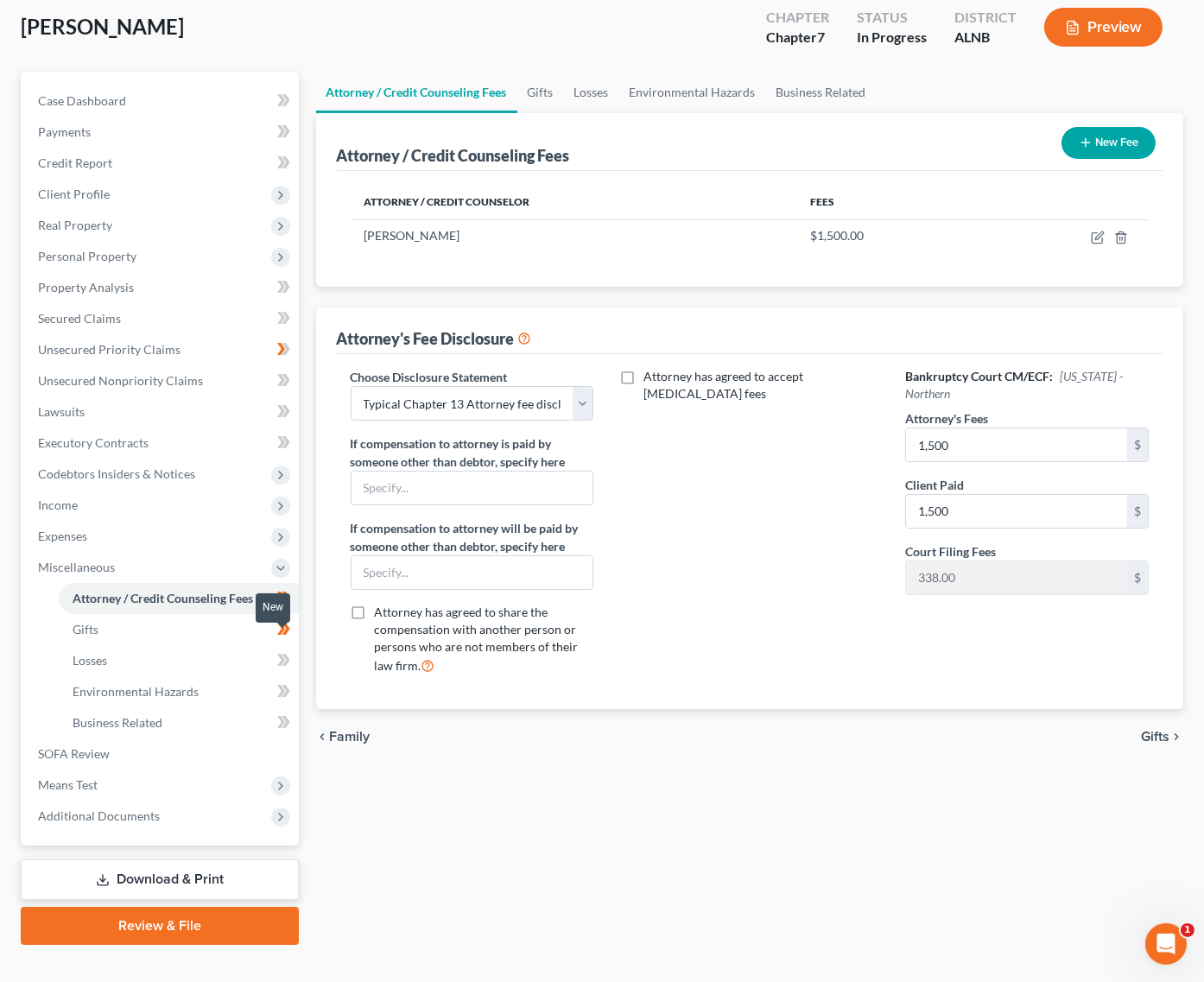
click at [282, 654] on icon at bounding box center [281, 660] width 8 height 12
click at [282, 685] on icon at bounding box center [281, 691] width 8 height 12
click at [288, 716] on icon at bounding box center [285, 723] width 8 height 12
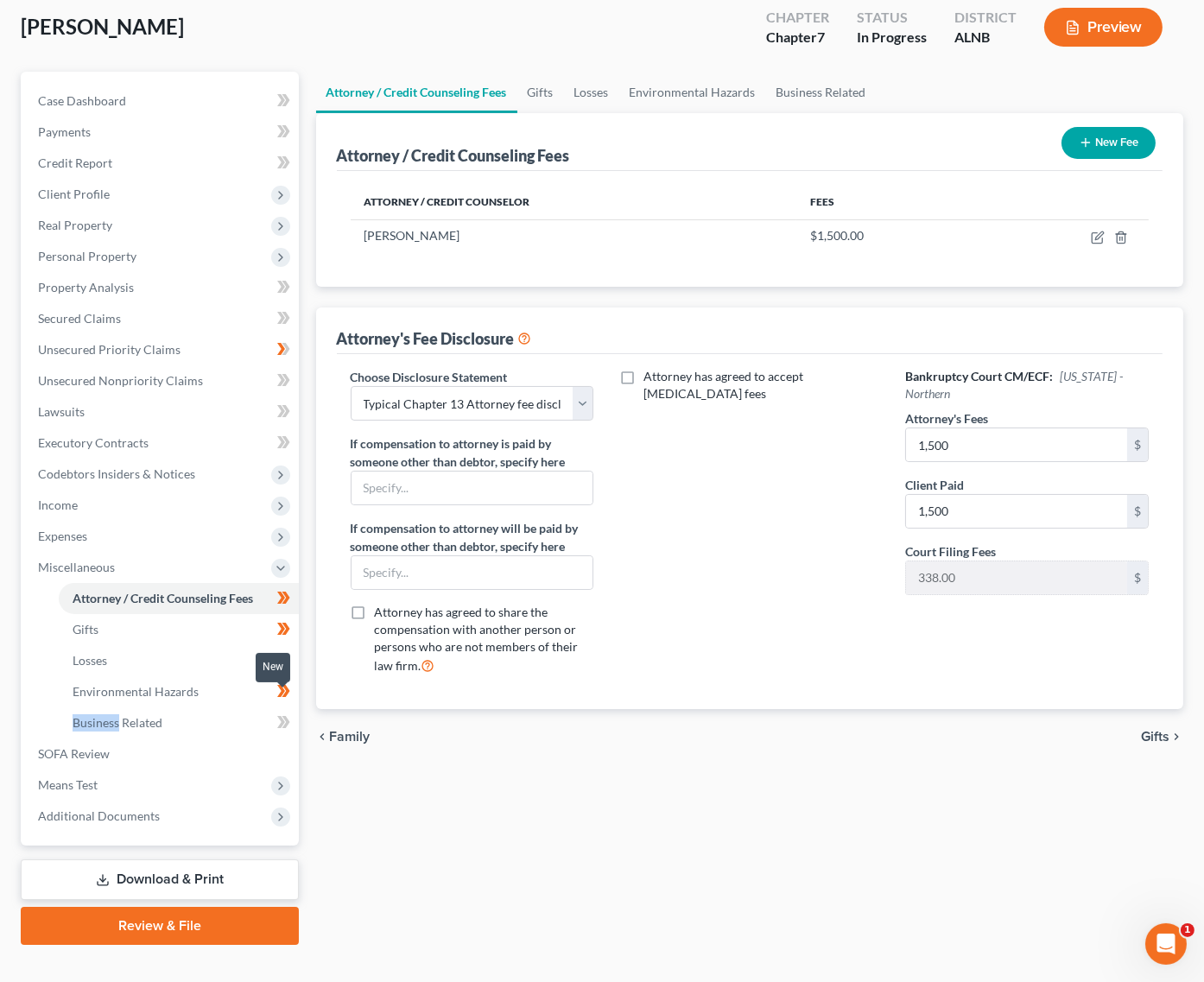
click at [286, 716] on icon at bounding box center [285, 723] width 8 height 12
click at [256, 859] on link "Download & Print" at bounding box center [159, 879] width 278 height 41
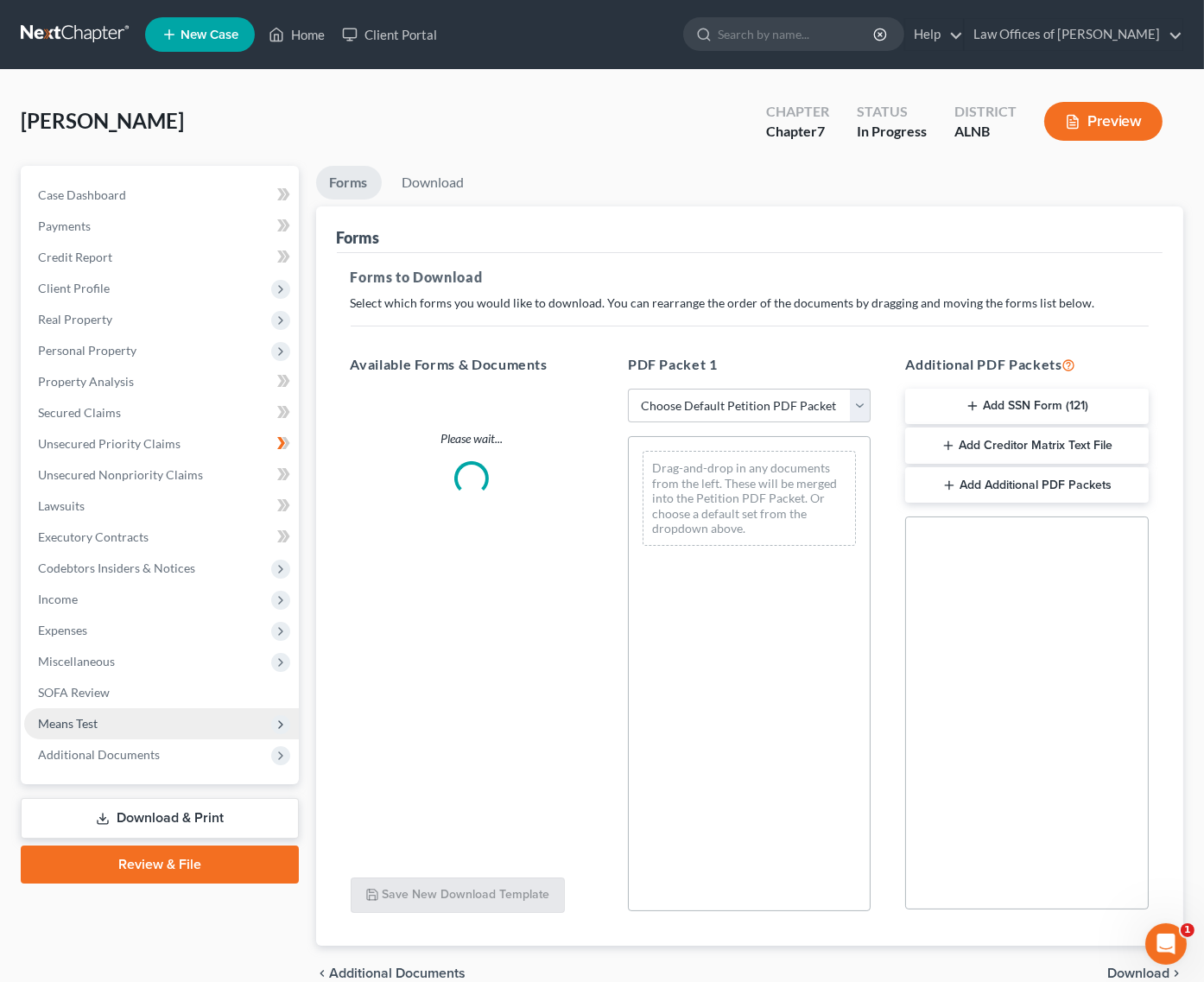
click at [257, 851] on div "Case Dashboard Payments Invoices Payments Payments Credit Report Client Profile" at bounding box center [159, 584] width 295 height 836
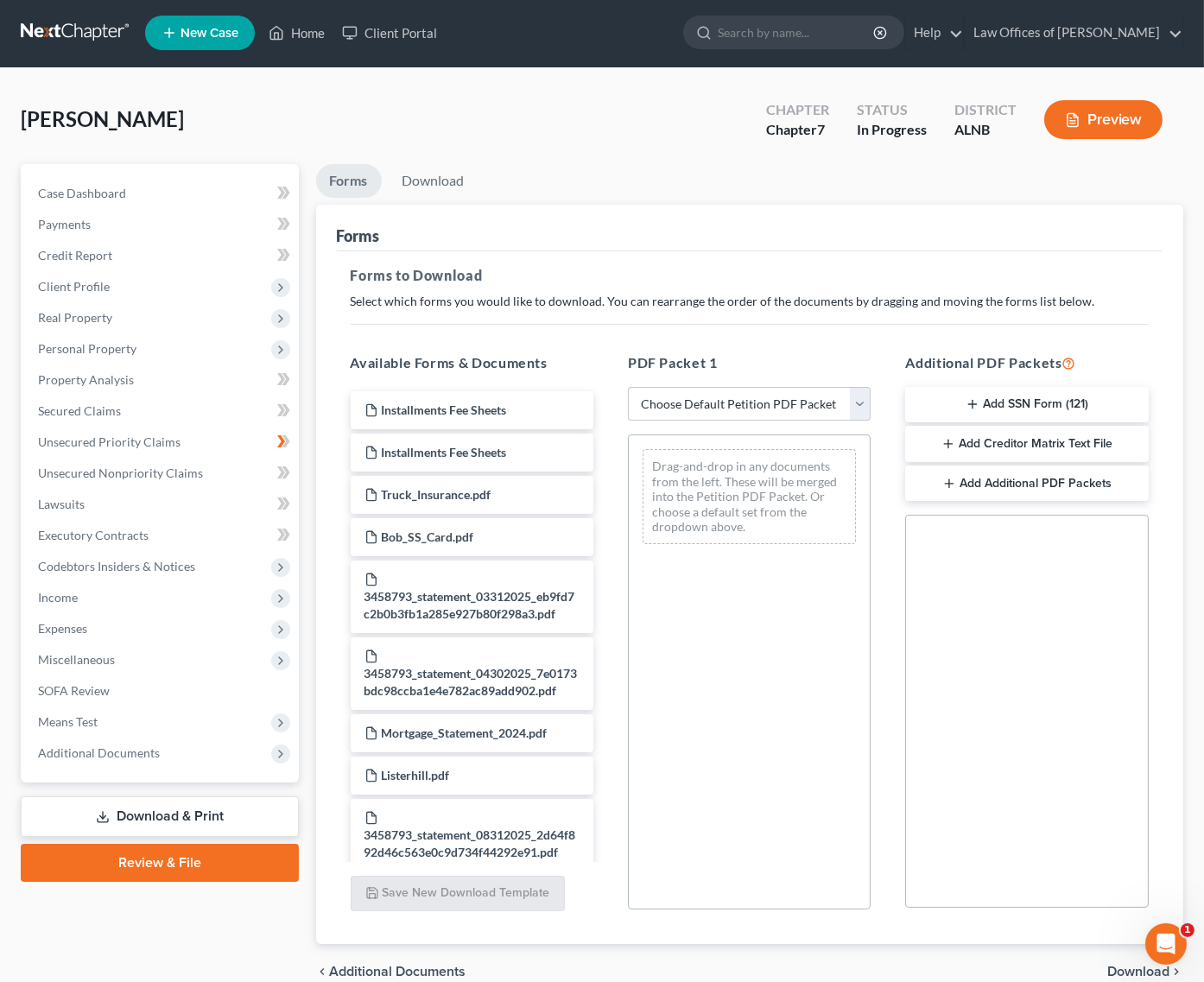
click at [243, 797] on link "Download & Print" at bounding box center [159, 817] width 278 height 41
select select "0"
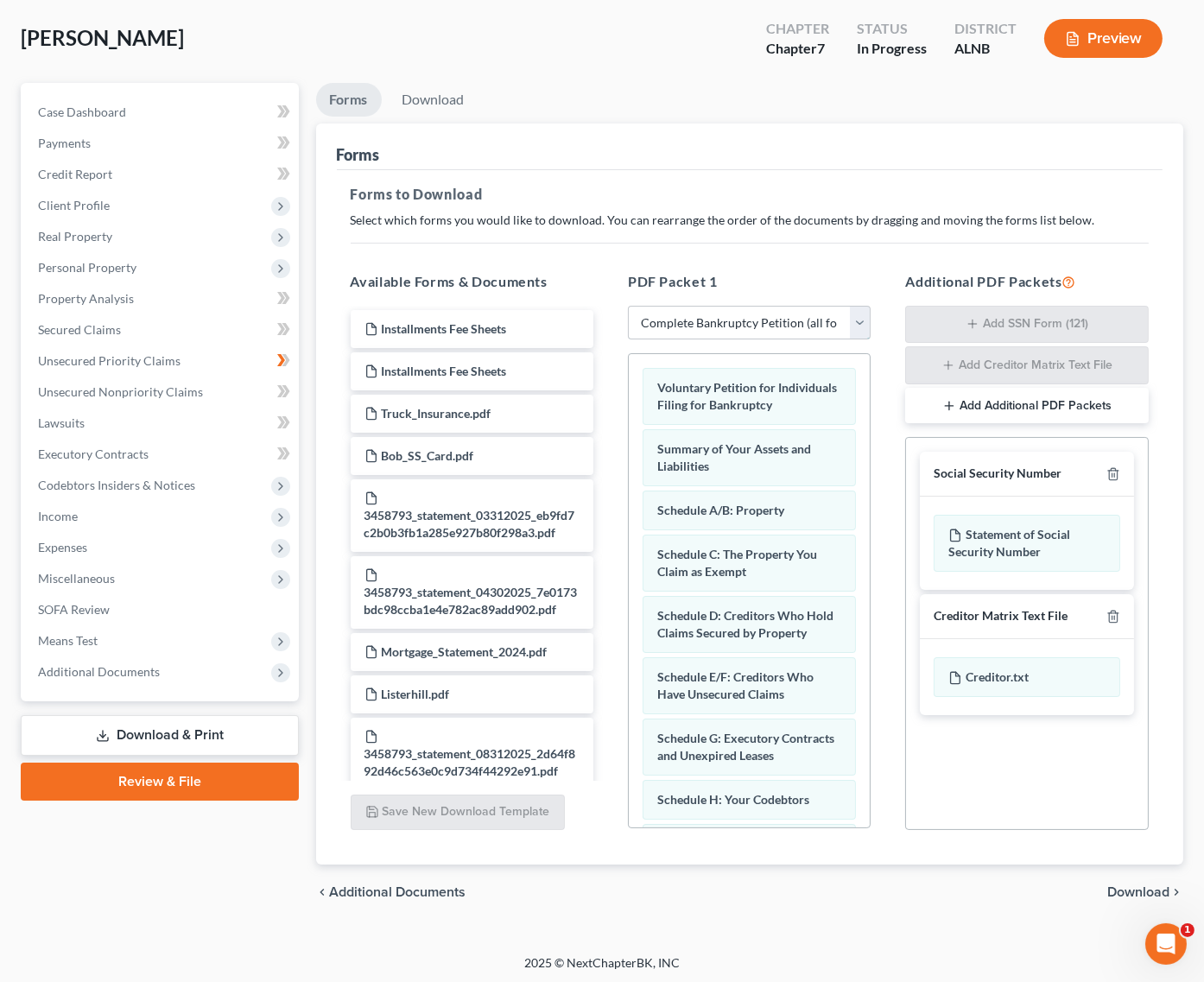
scroll to position [82, 0]
click at [1138, 886] on span "Download" at bounding box center [1138, 893] width 62 height 14
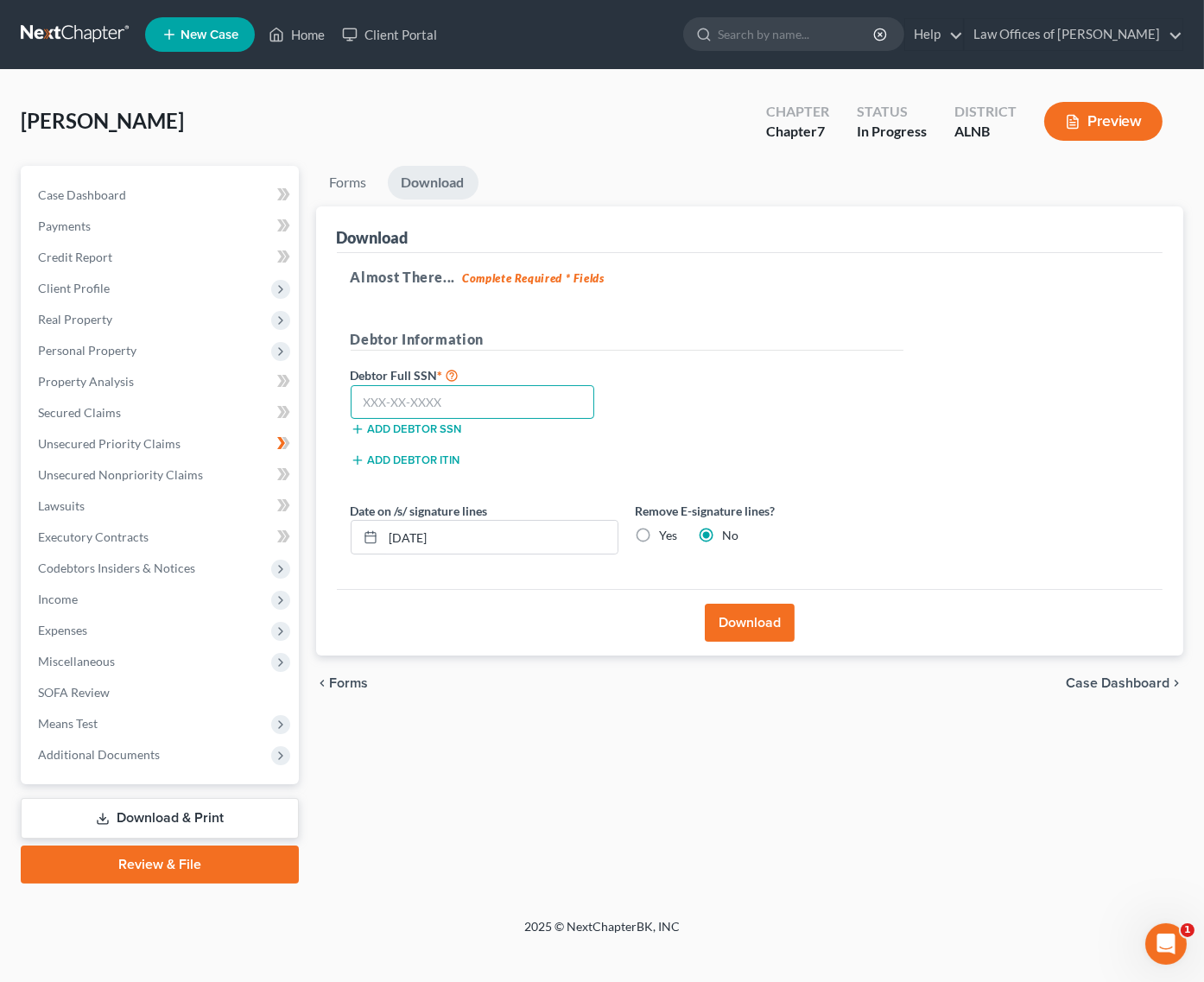
click at [415, 389] on input "text" at bounding box center [473, 403] width 245 height 35
type input "361-53-4304"
click at [774, 624] on button "Download" at bounding box center [750, 623] width 90 height 38
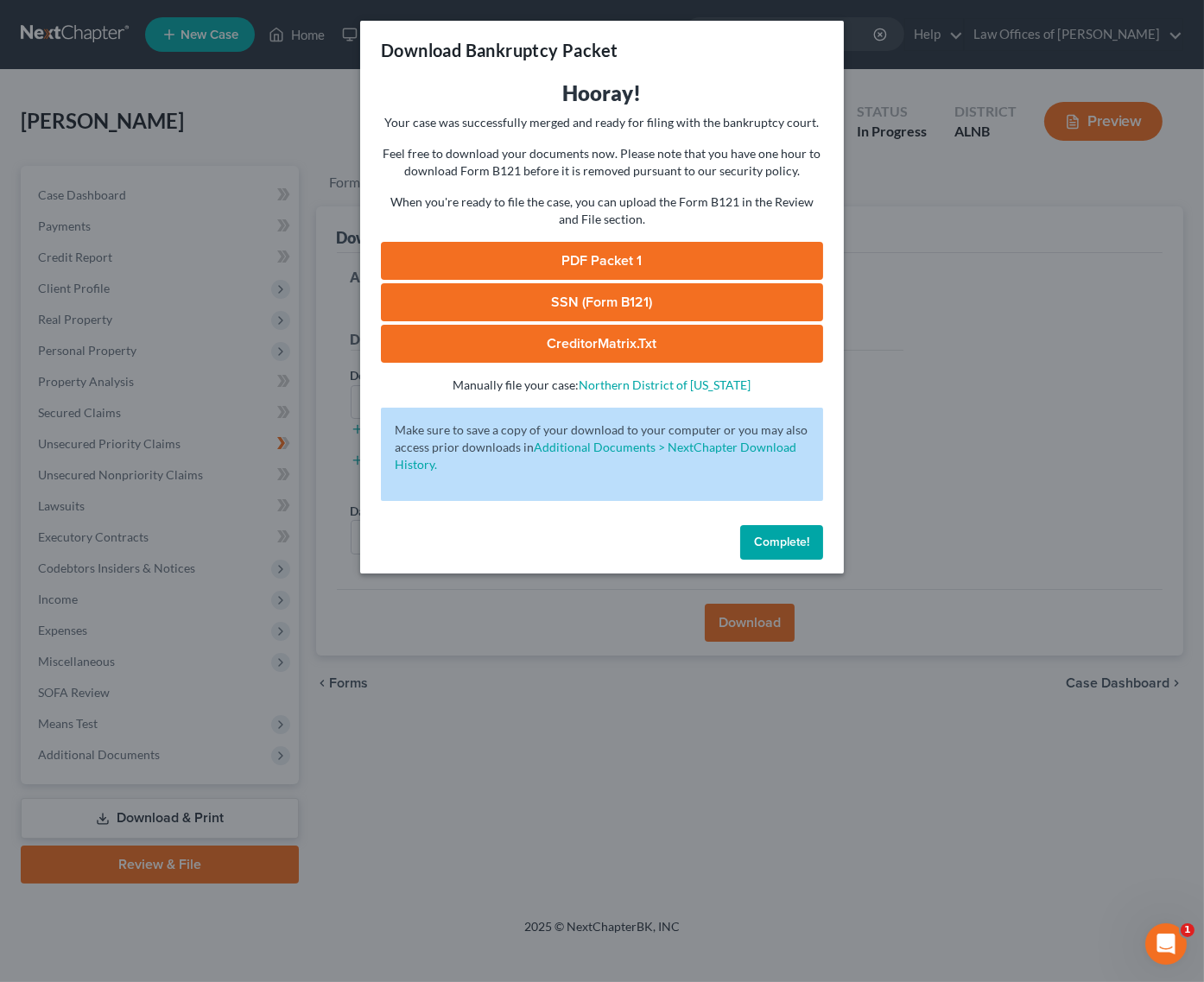
click at [701, 283] on link "SSN (Form B121)" at bounding box center [602, 302] width 442 height 38
click at [594, 258] on link "PDF Packet 1" at bounding box center [602, 261] width 442 height 38
drag, startPoint x: 763, startPoint y: 532, endPoint x: 730, endPoint y: 531, distance: 33.0
click at [763, 535] on span "Complete!" at bounding box center [782, 541] width 56 height 15
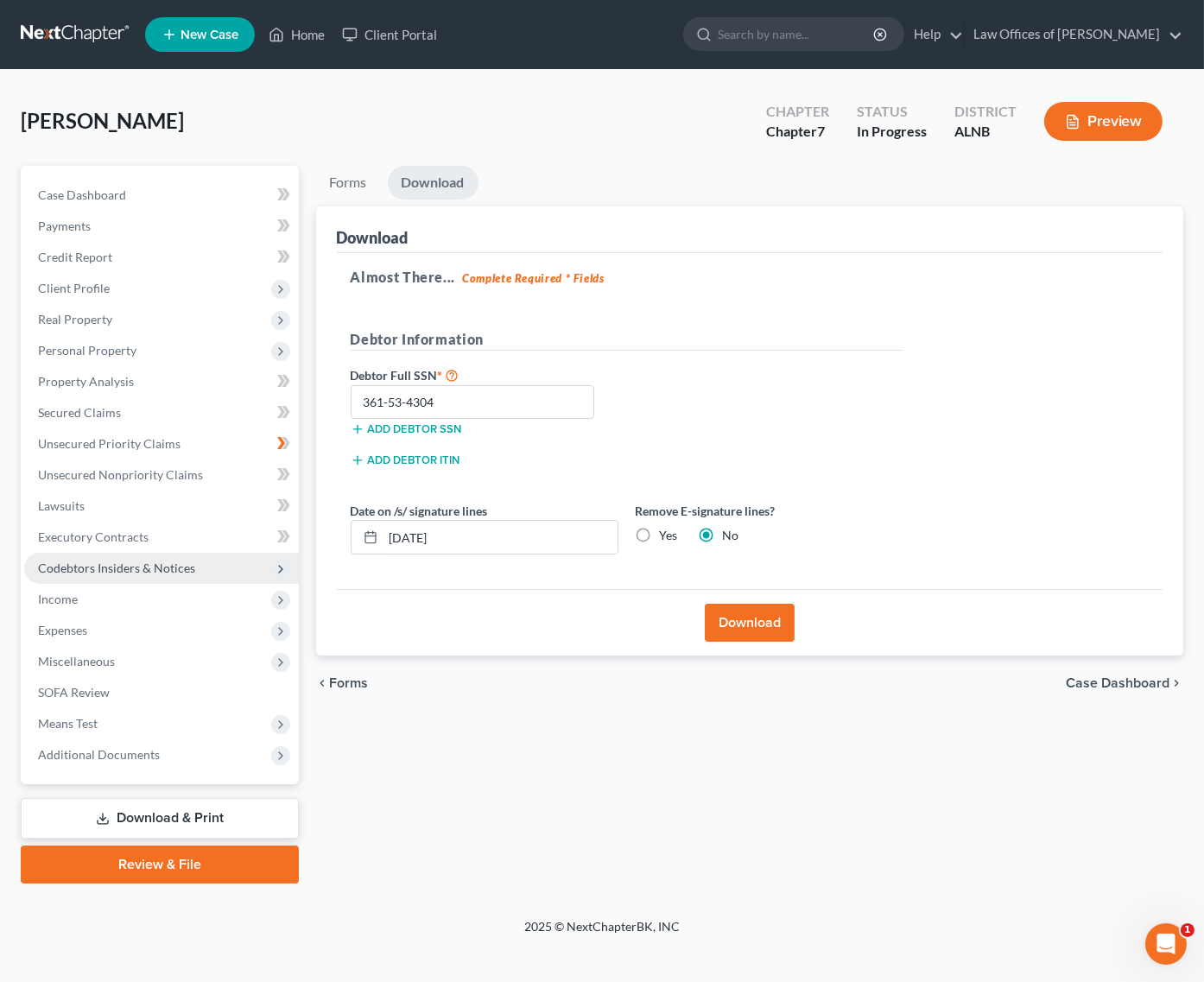
click at [135, 553] on span "Codebtors Insiders & Notices" at bounding box center [162, 568] width 275 height 31
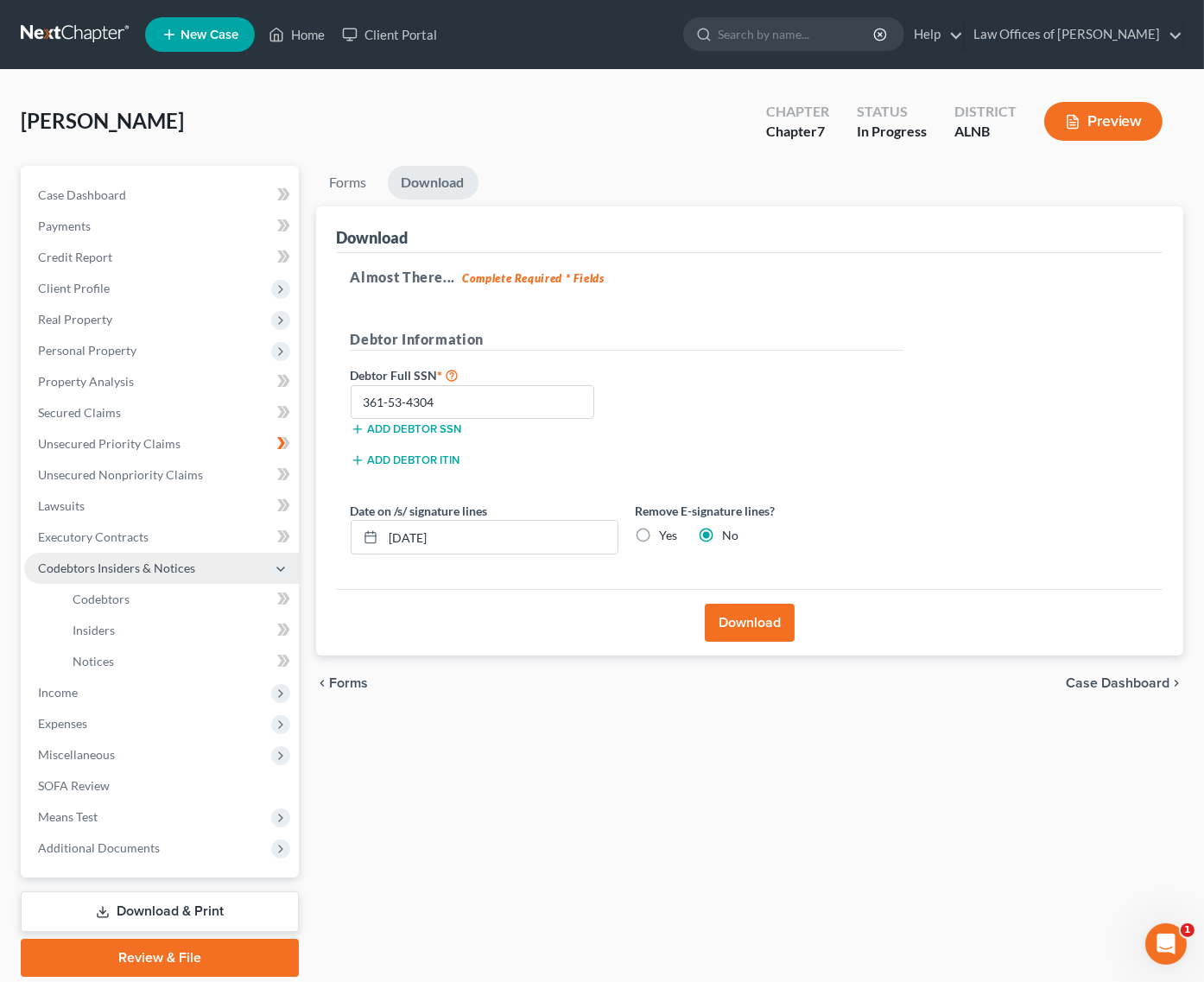
click at [124, 566] on span "Codebtors Insiders & Notices" at bounding box center [162, 568] width 275 height 31
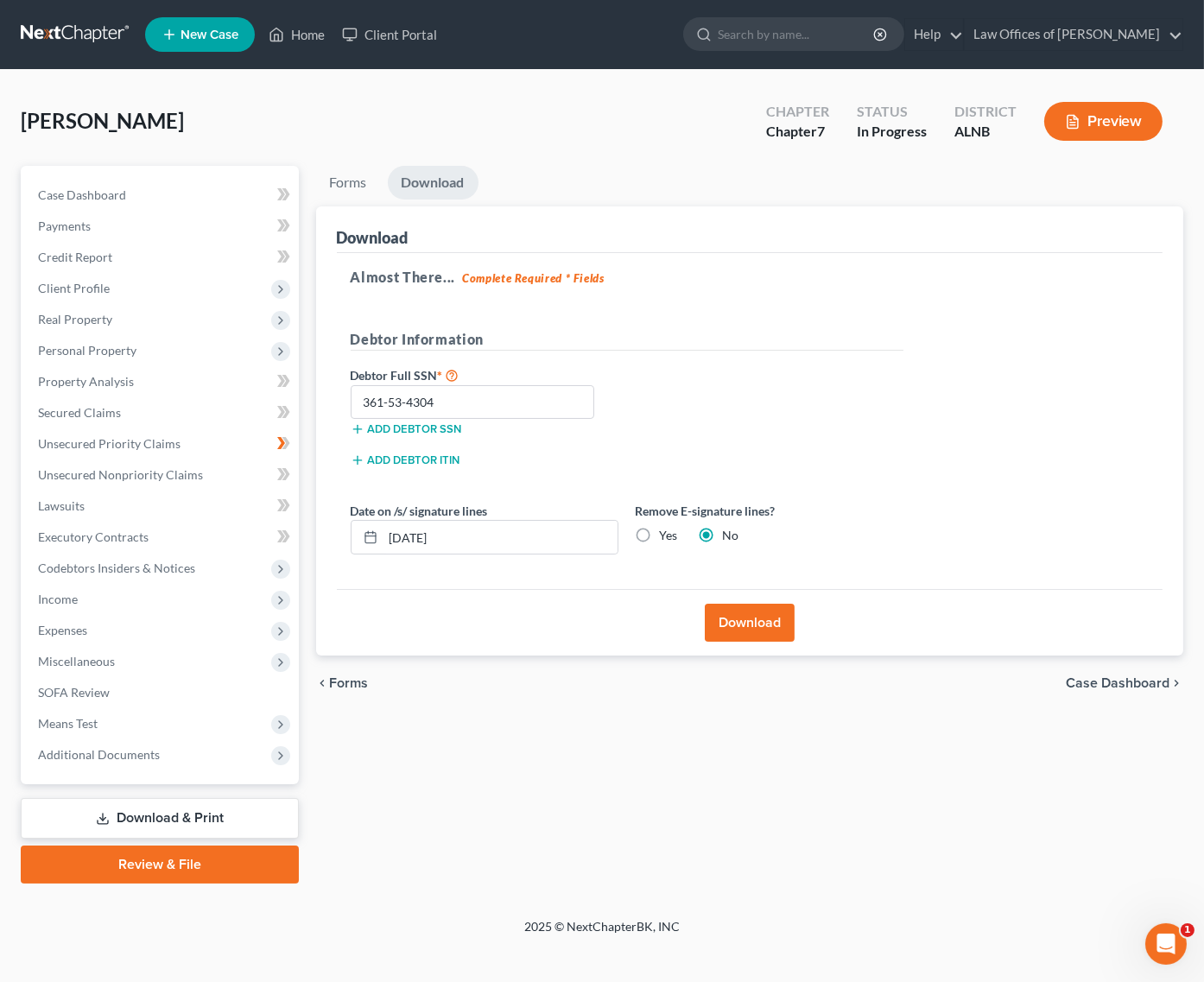
click at [113, 590] on ul "Case Dashboard Payments Invoices Payments Payments Credit Report Client Profile" at bounding box center [162, 474] width 275 height 591
click at [138, 562] on span "Codebtors Insiders & Notices" at bounding box center [162, 568] width 275 height 31
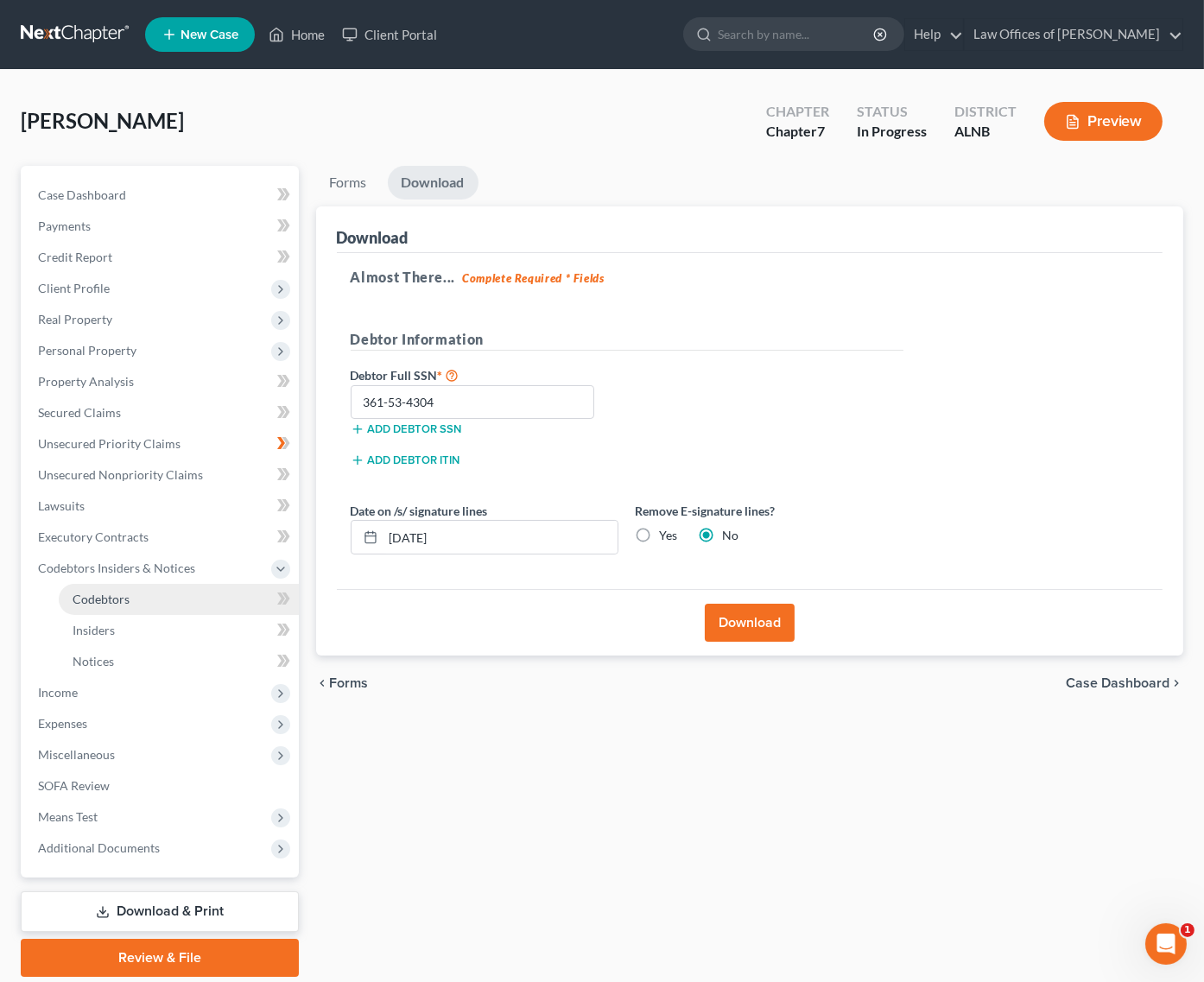
click at [124, 592] on span "Codebtors" at bounding box center [100, 599] width 57 height 15
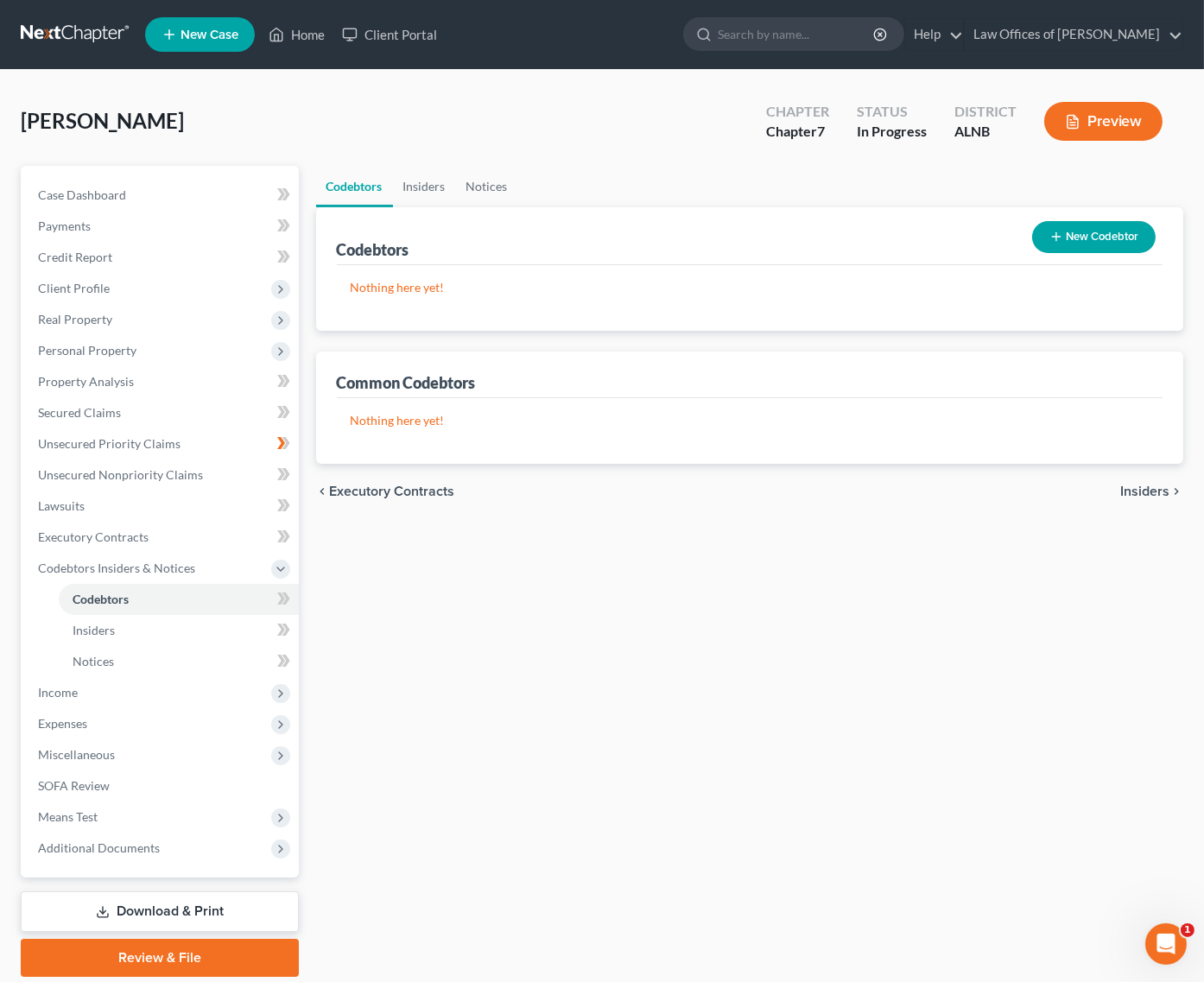
click at [174, 897] on link "Download & Print" at bounding box center [159, 911] width 278 height 41
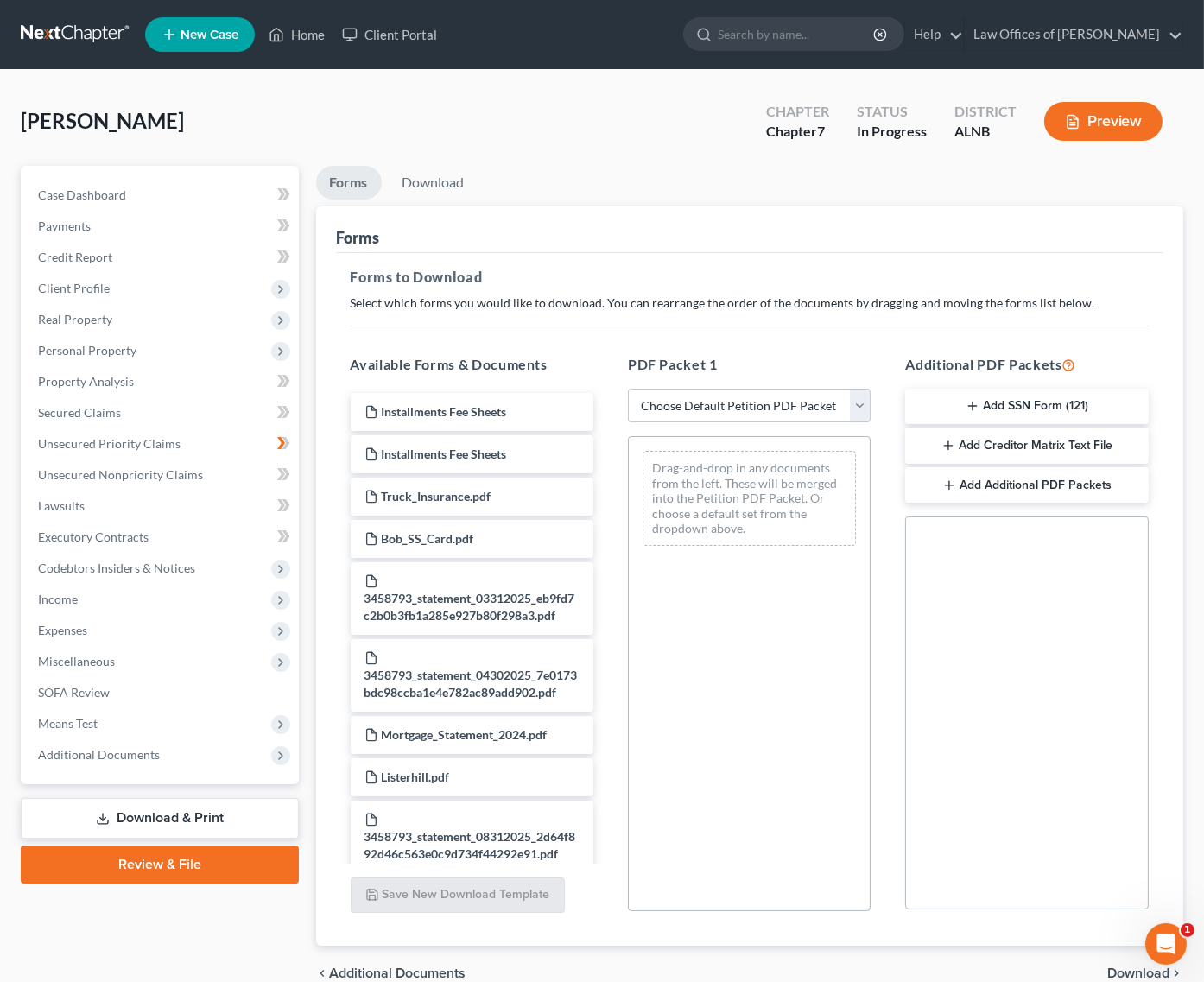
click at [987, 407] on button "Add SSN Form (121)" at bounding box center [1026, 407] width 243 height 37
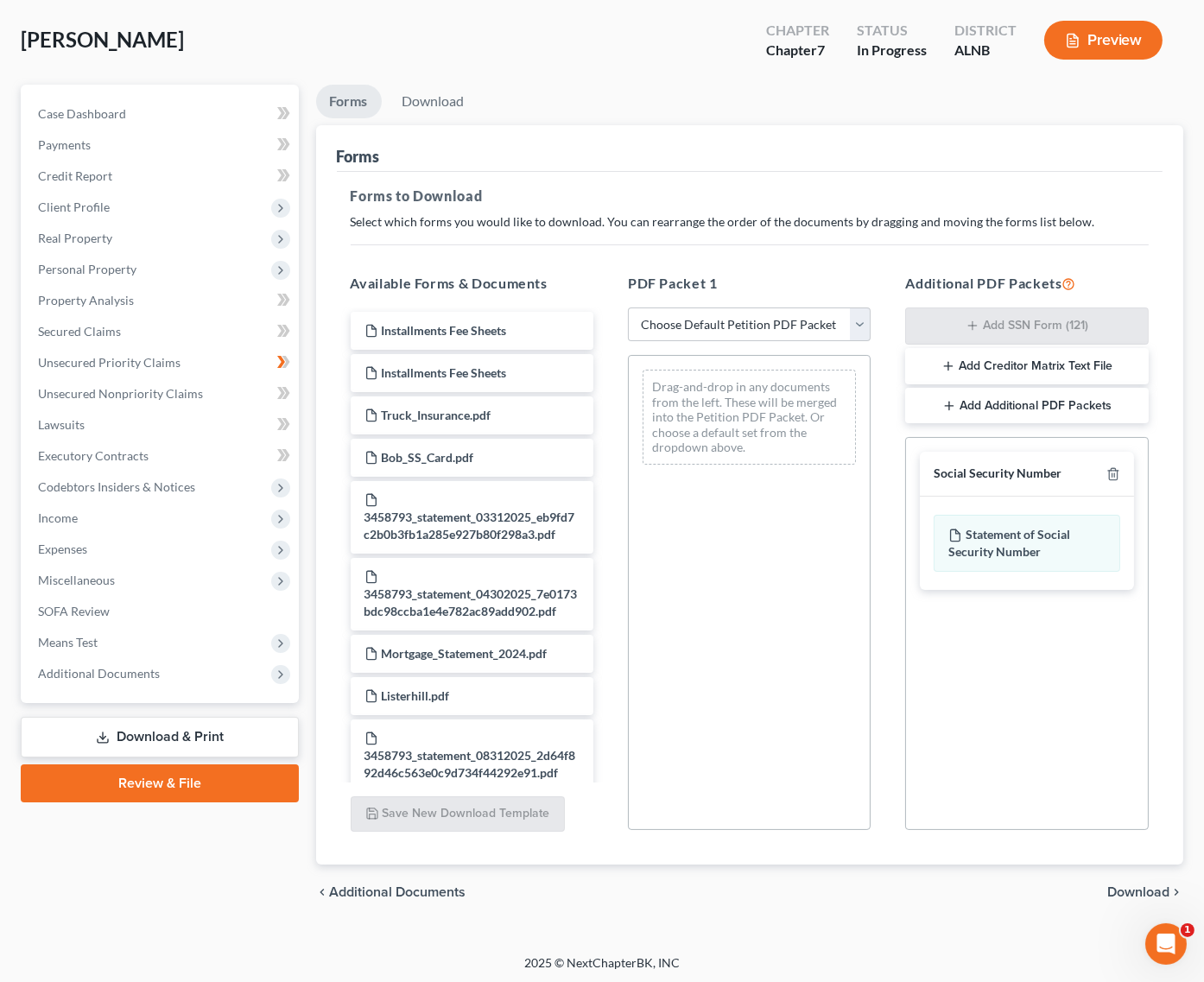
scroll to position [79, 0]
click at [1144, 891] on span "Download" at bounding box center [1138, 894] width 62 height 14
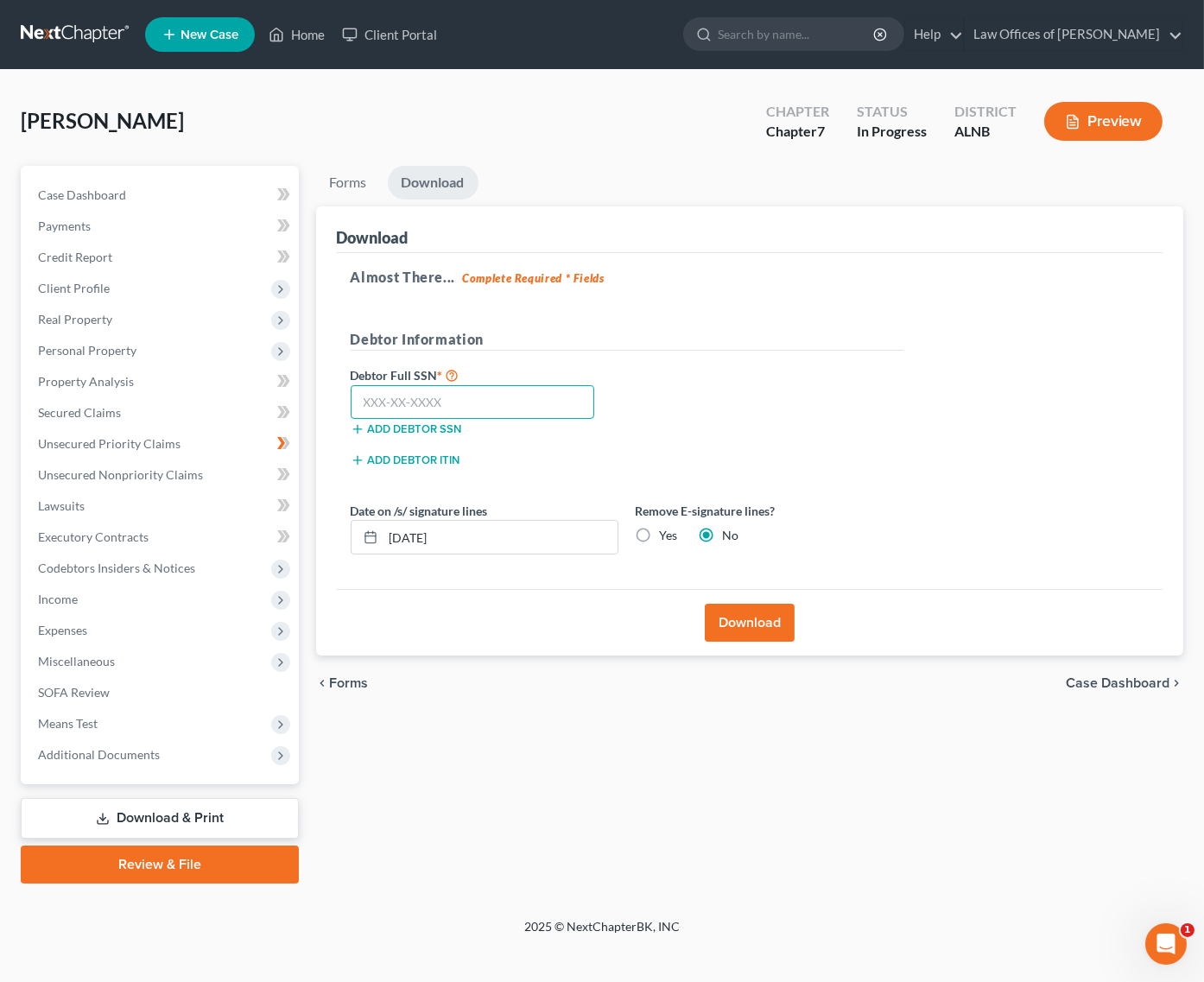
click at [424, 404] on input "text" at bounding box center [473, 403] width 245 height 35
type input "261-53-4304"
click at [729, 615] on button "Download" at bounding box center [750, 623] width 90 height 38
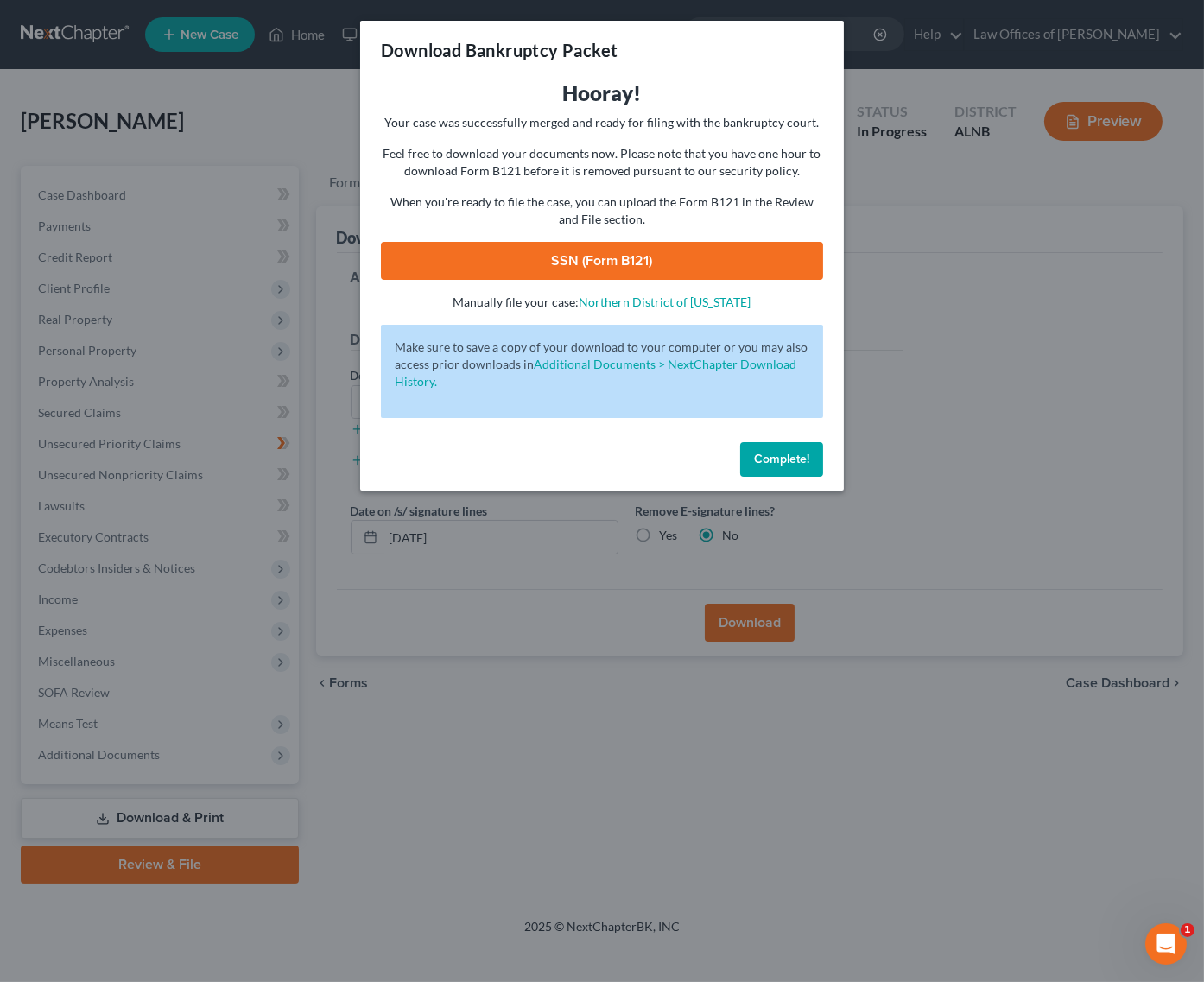
click at [655, 251] on link "SSN (Form B121)" at bounding box center [602, 261] width 442 height 38
click at [671, 275] on div "Hooray! Your case was successfully merged and ready for filing with the bankrup…" at bounding box center [602, 195] width 442 height 232
click at [500, 252] on link "SSN (Form B121)" at bounding box center [602, 261] width 442 height 38
click at [811, 450] on button "Complete!" at bounding box center [781, 460] width 83 height 35
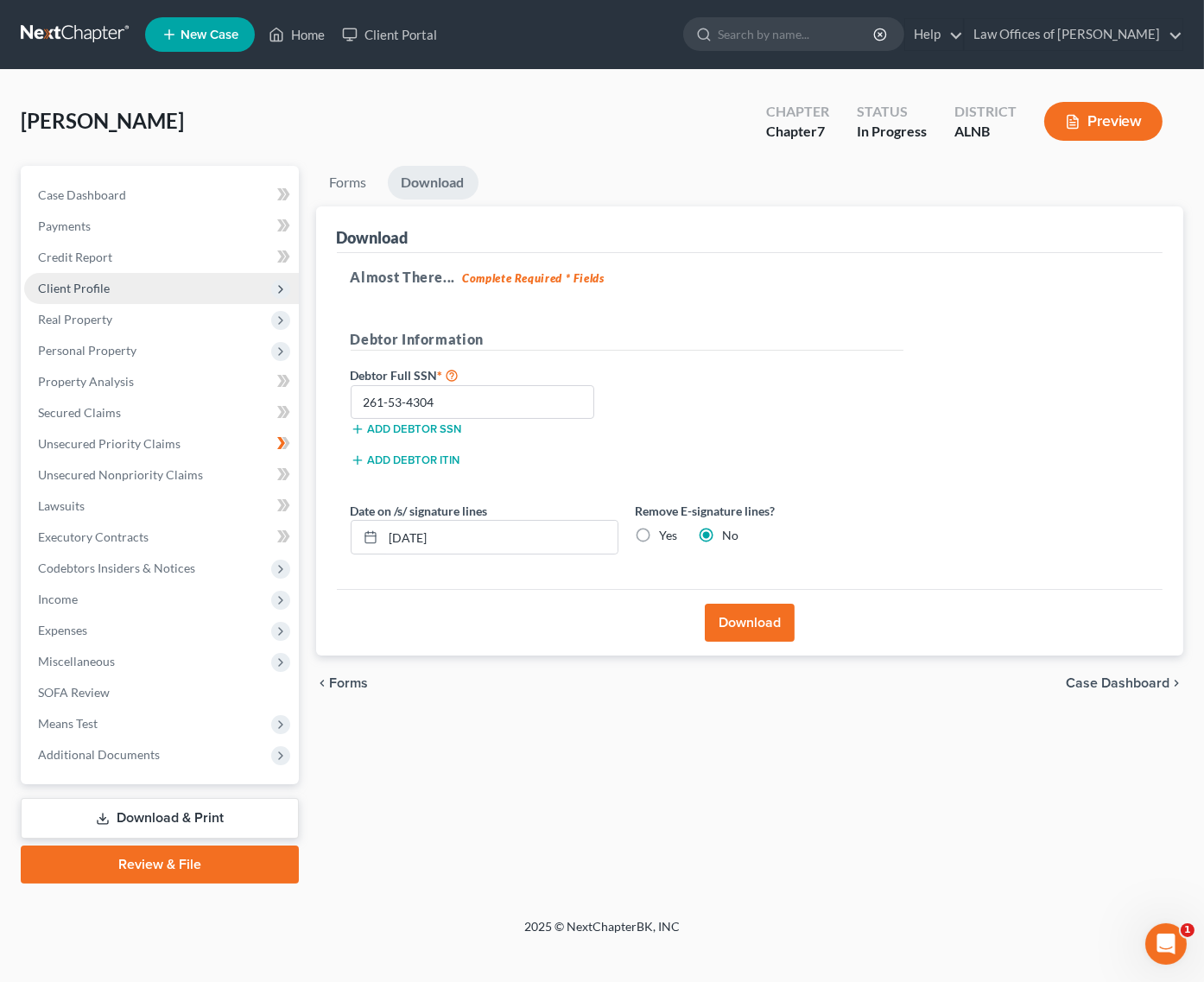
click at [116, 279] on span "Client Profile" at bounding box center [162, 289] width 275 height 31
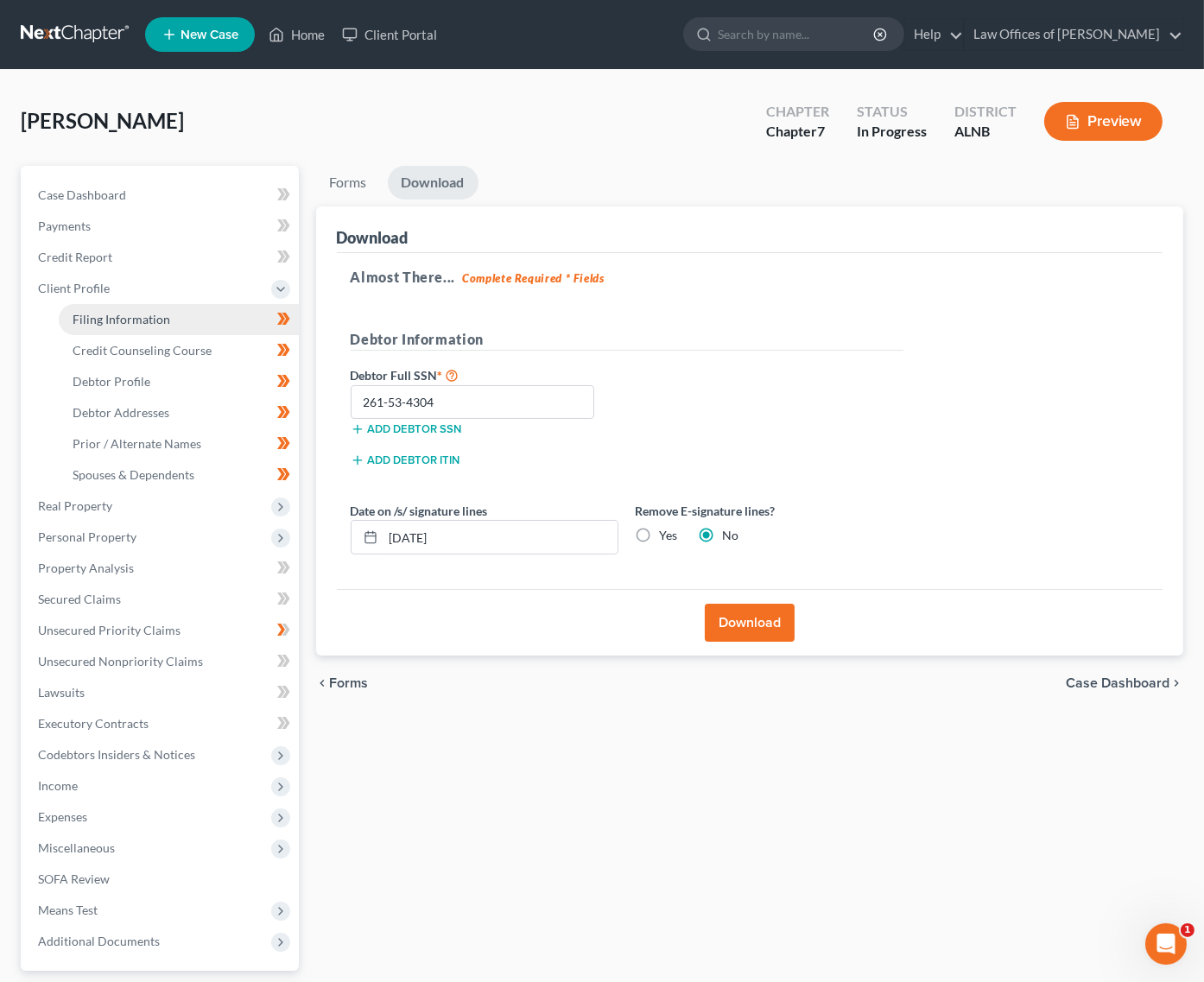
click at [168, 307] on link "Filing Information" at bounding box center [178, 319] width 240 height 31
select select "1"
select select "0"
select select "1"
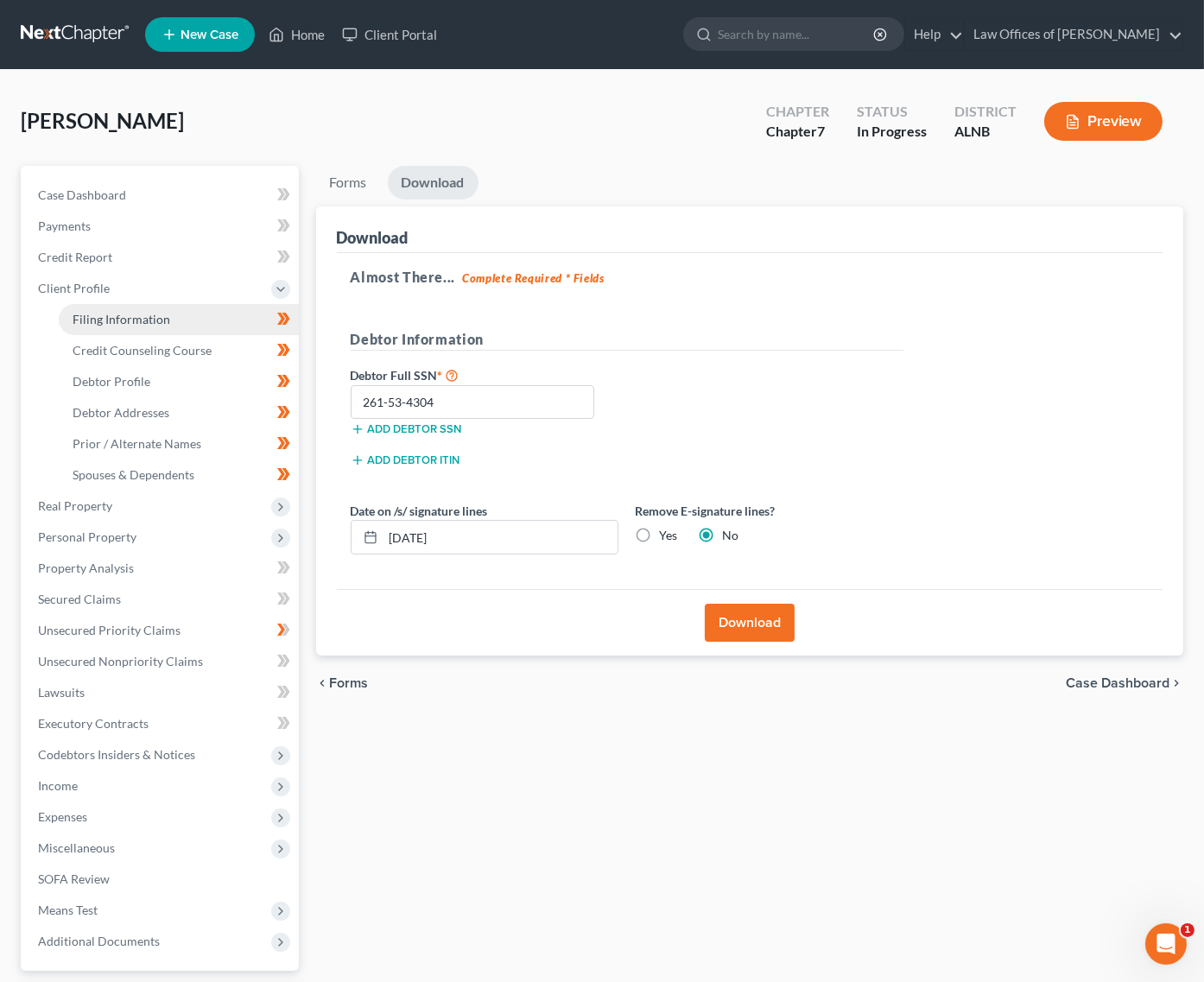
select select "0"
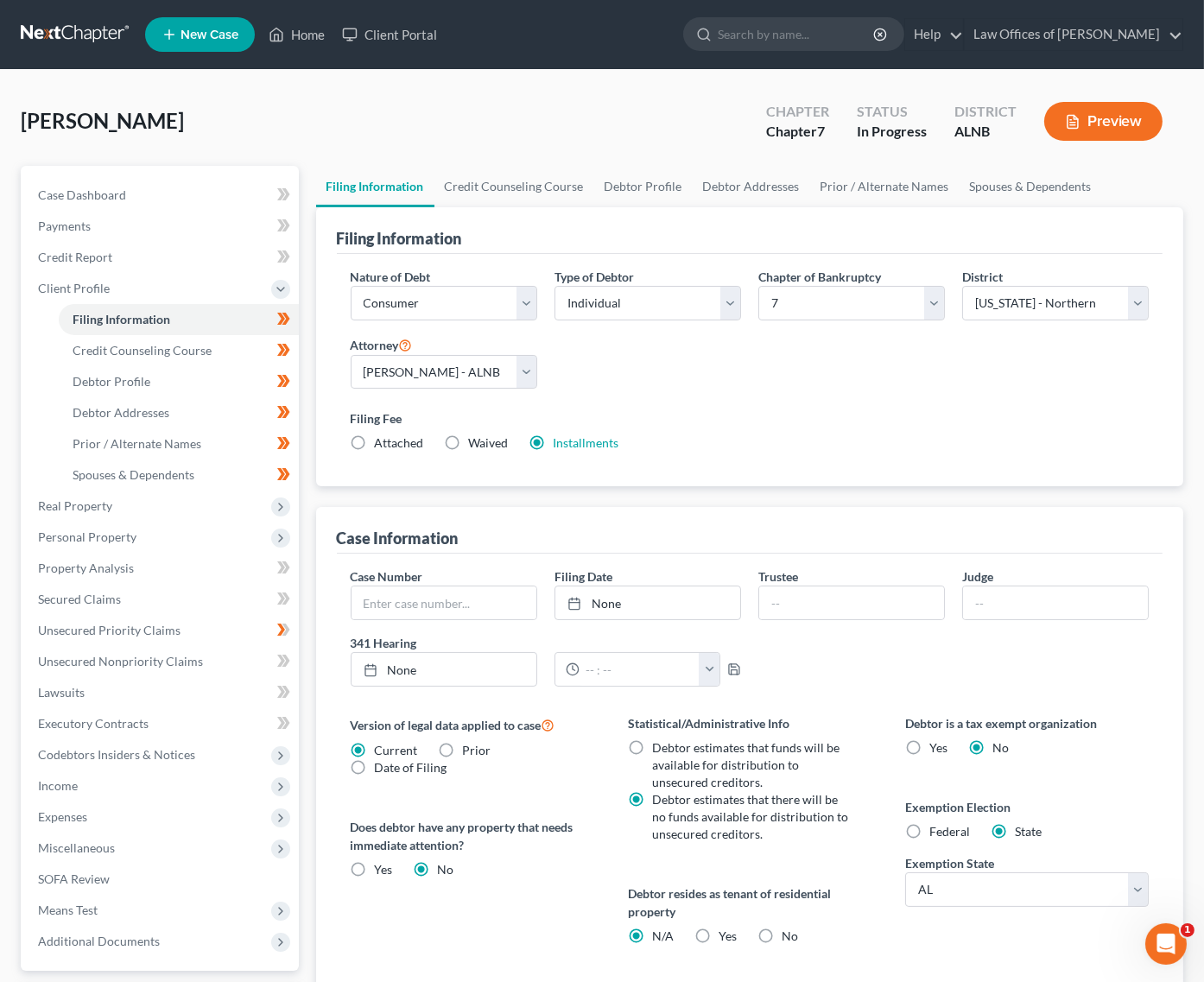
click at [389, 446] on span "Attached" at bounding box center [400, 442] width 50 height 15
click at [389, 446] on input "Attached" at bounding box center [387, 440] width 11 height 11
radio input "true"
radio input "false"
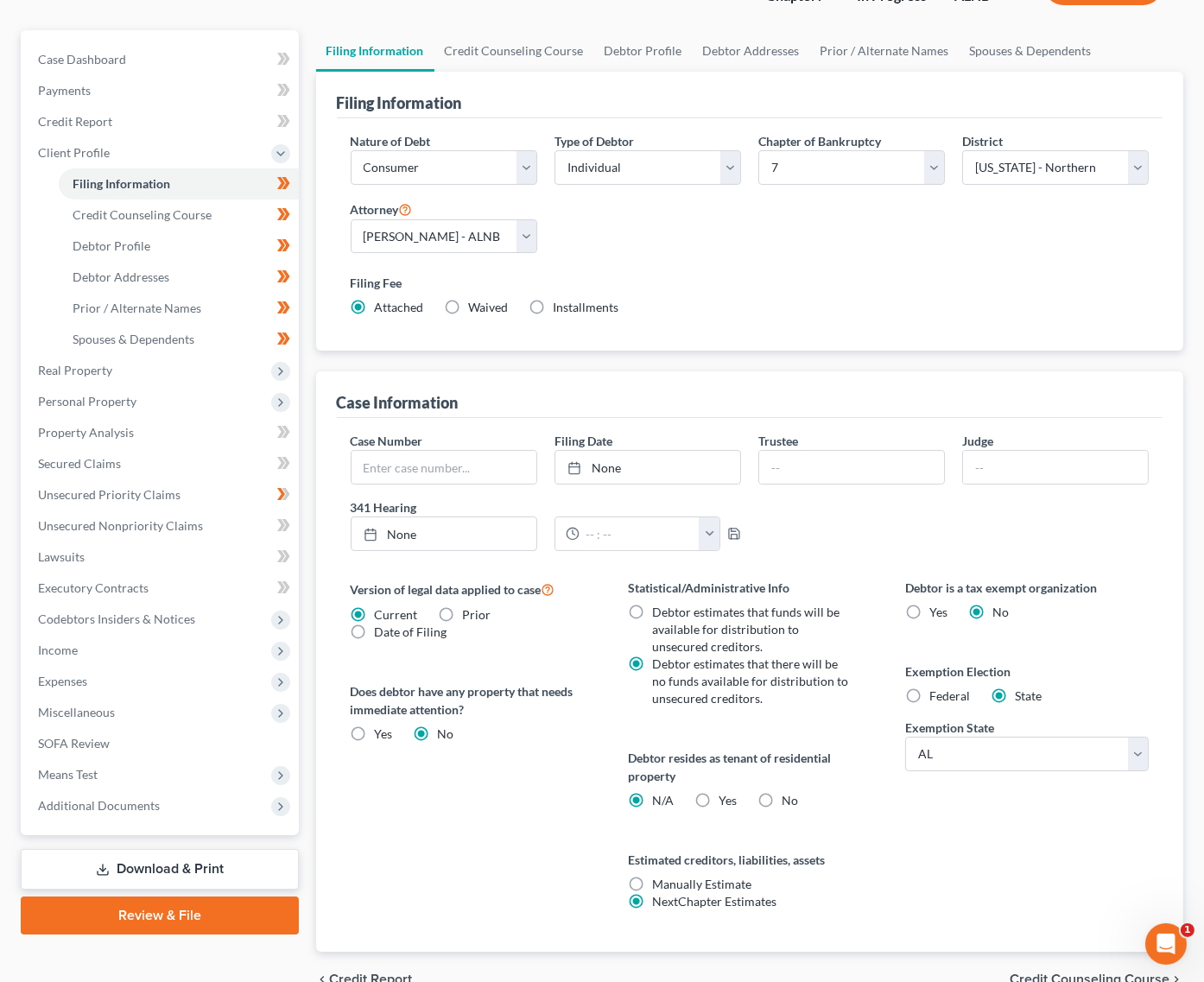
scroll to position [138, 0]
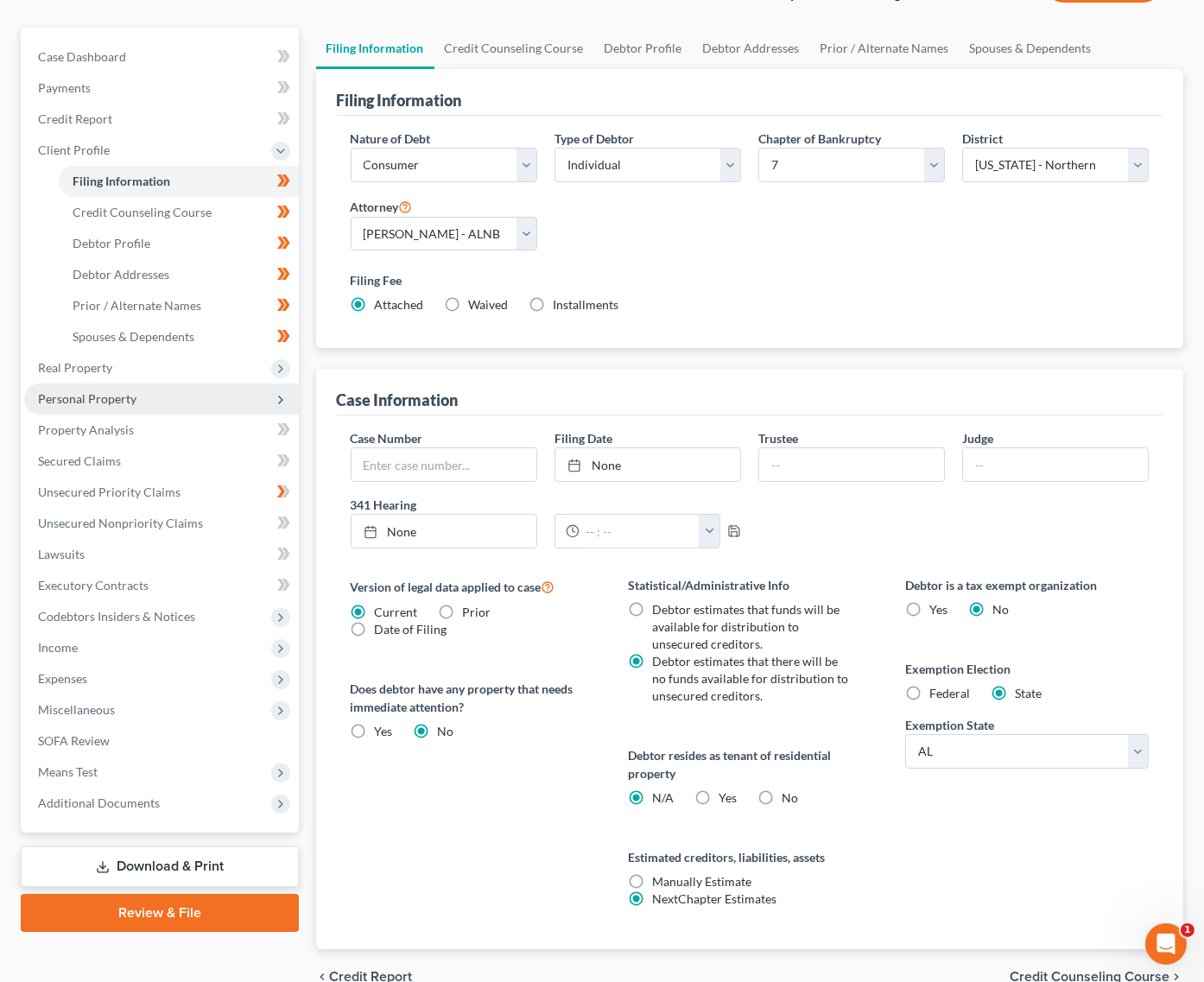
click at [155, 384] on span "Personal Property" at bounding box center [162, 400] width 275 height 31
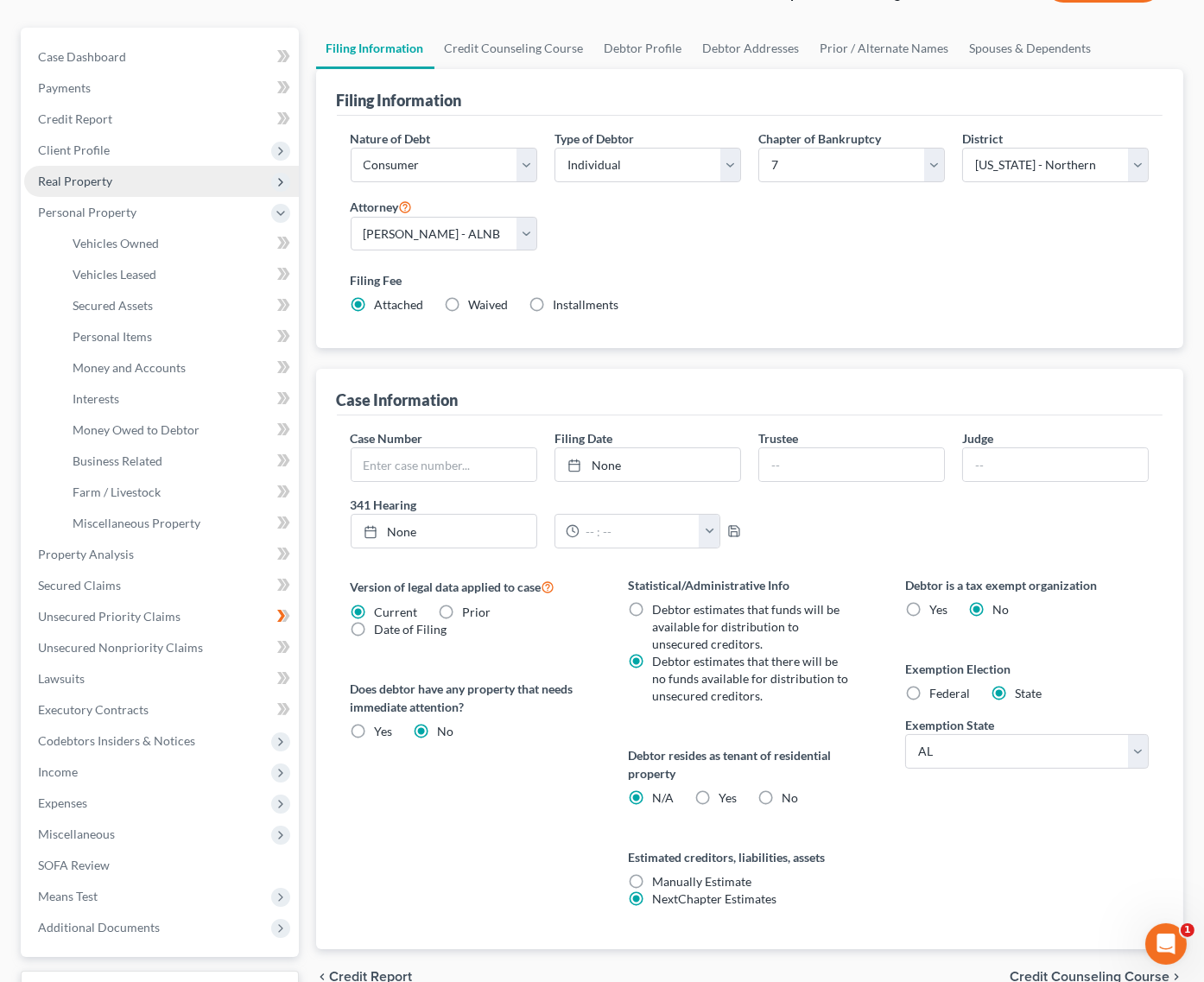
click at [127, 182] on span "Real Property" at bounding box center [162, 182] width 275 height 31
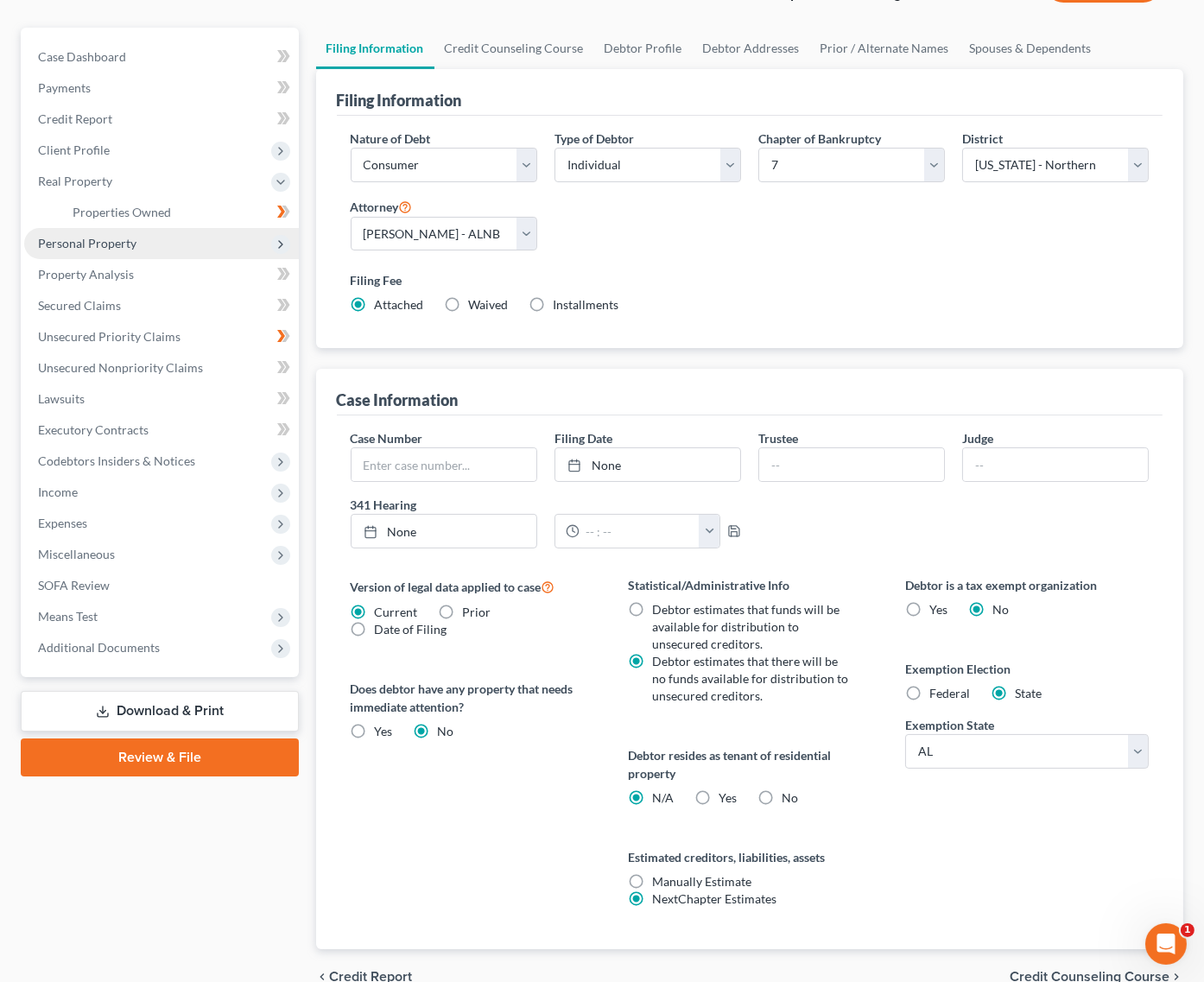
click at [135, 235] on span "Personal Property" at bounding box center [162, 244] width 275 height 31
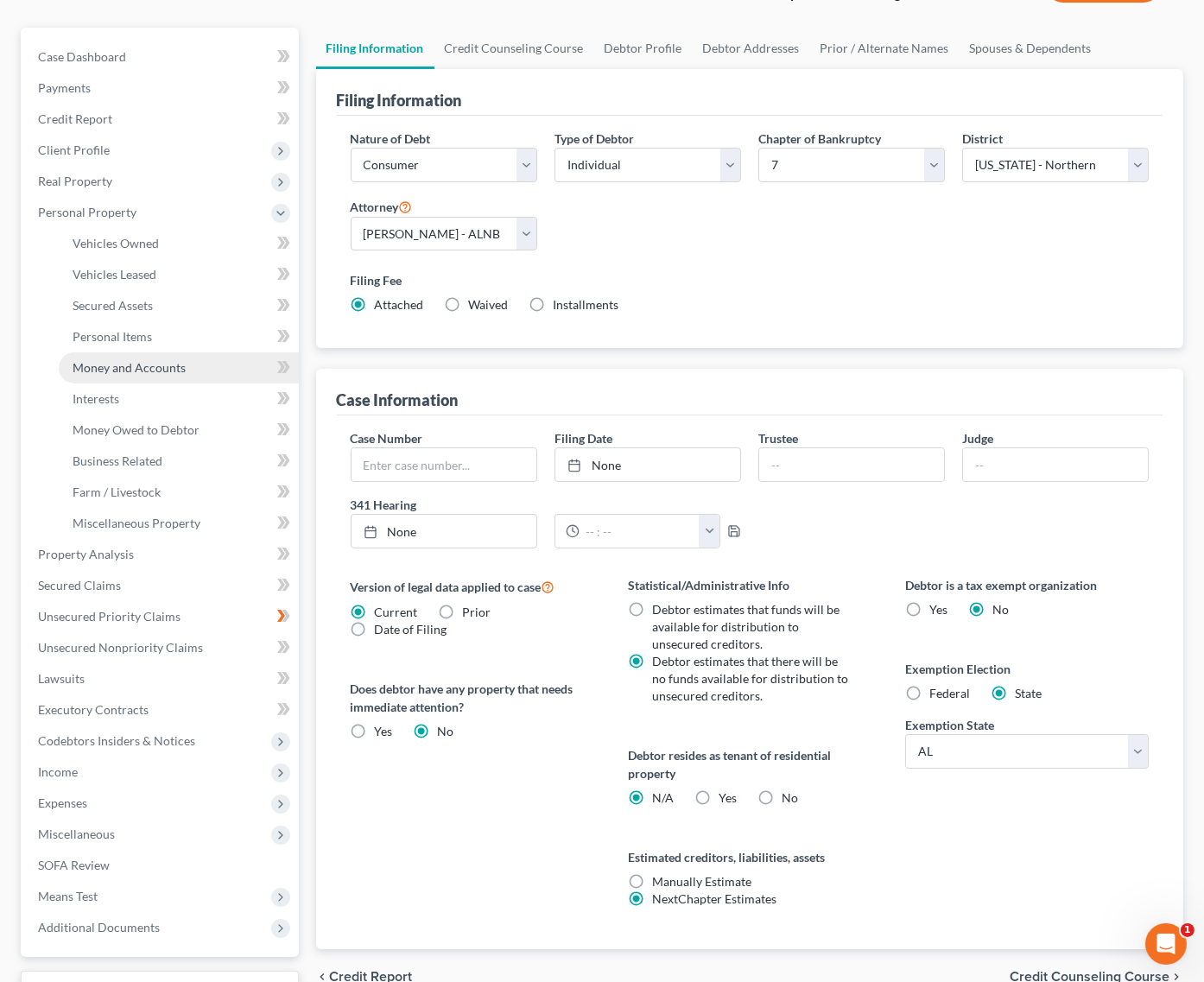
click at [137, 360] on span "Money and Accounts" at bounding box center [129, 367] width 113 height 15
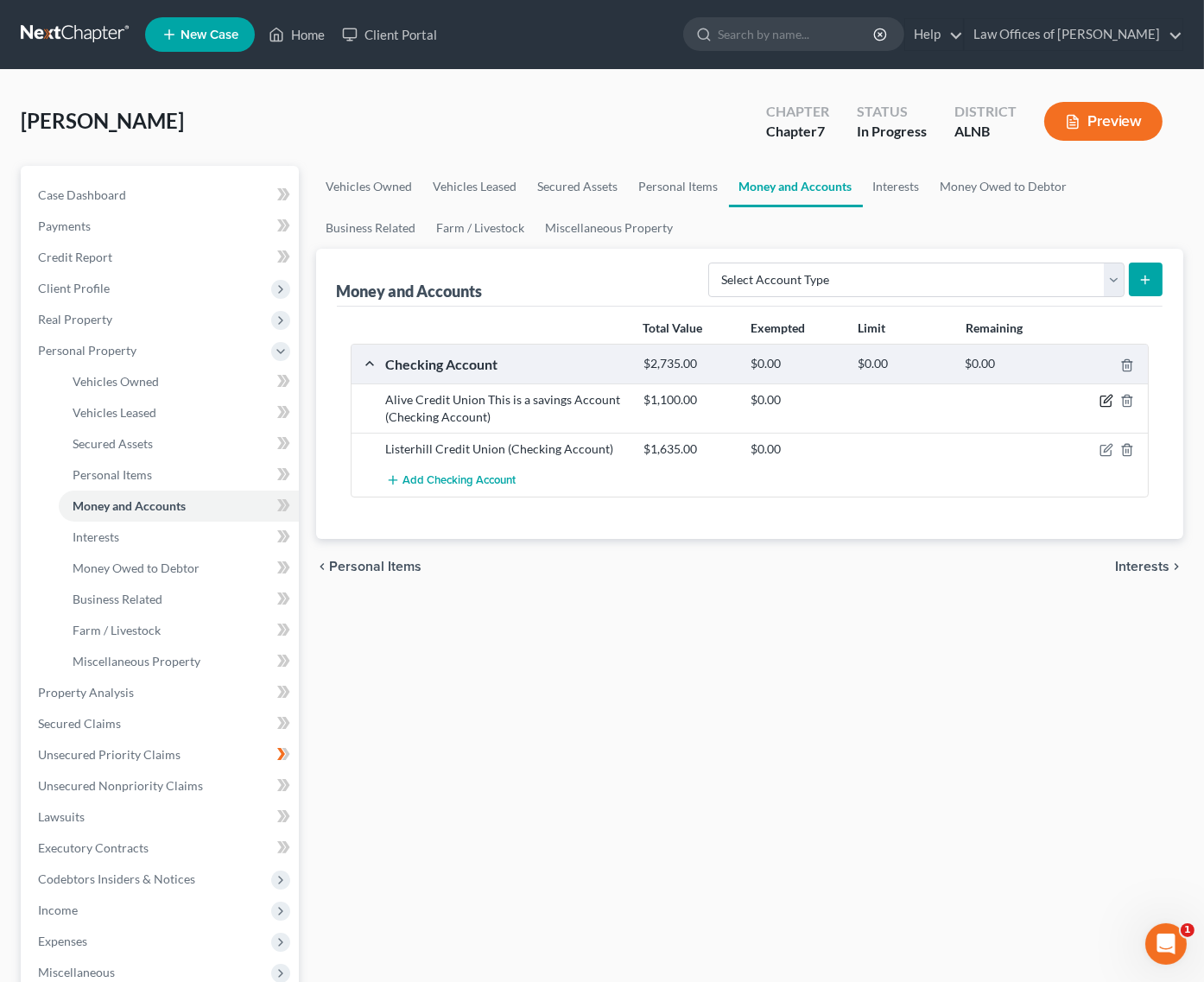
click at [1107, 398] on icon "button" at bounding box center [1106, 400] width 14 height 14
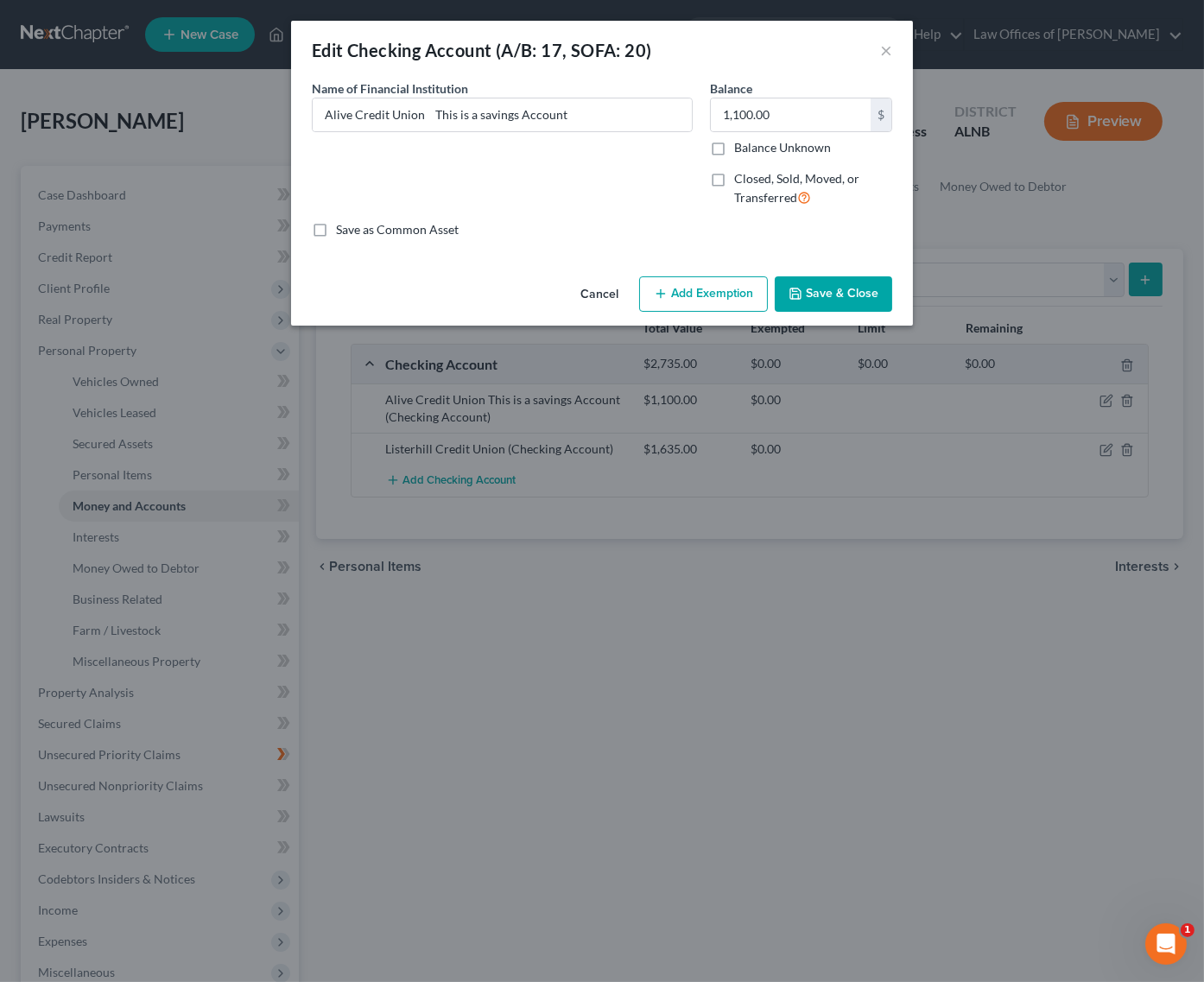
click at [726, 301] on button "Add Exemption" at bounding box center [703, 295] width 129 height 37
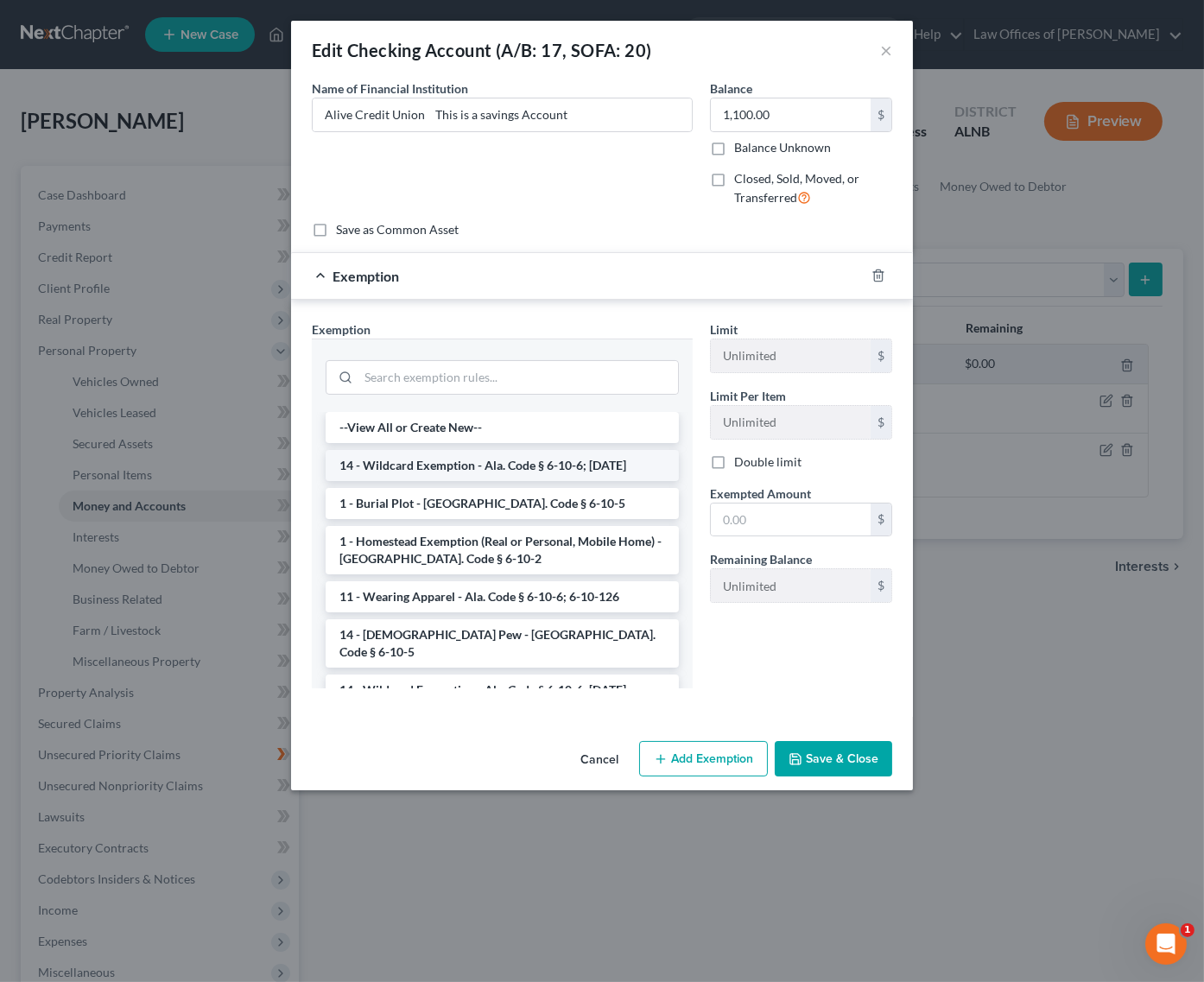
click at [525, 456] on li "14 - Wildcard Exemption - Ala. Code § 6-10-6; 6-10-12" at bounding box center [502, 466] width 353 height 31
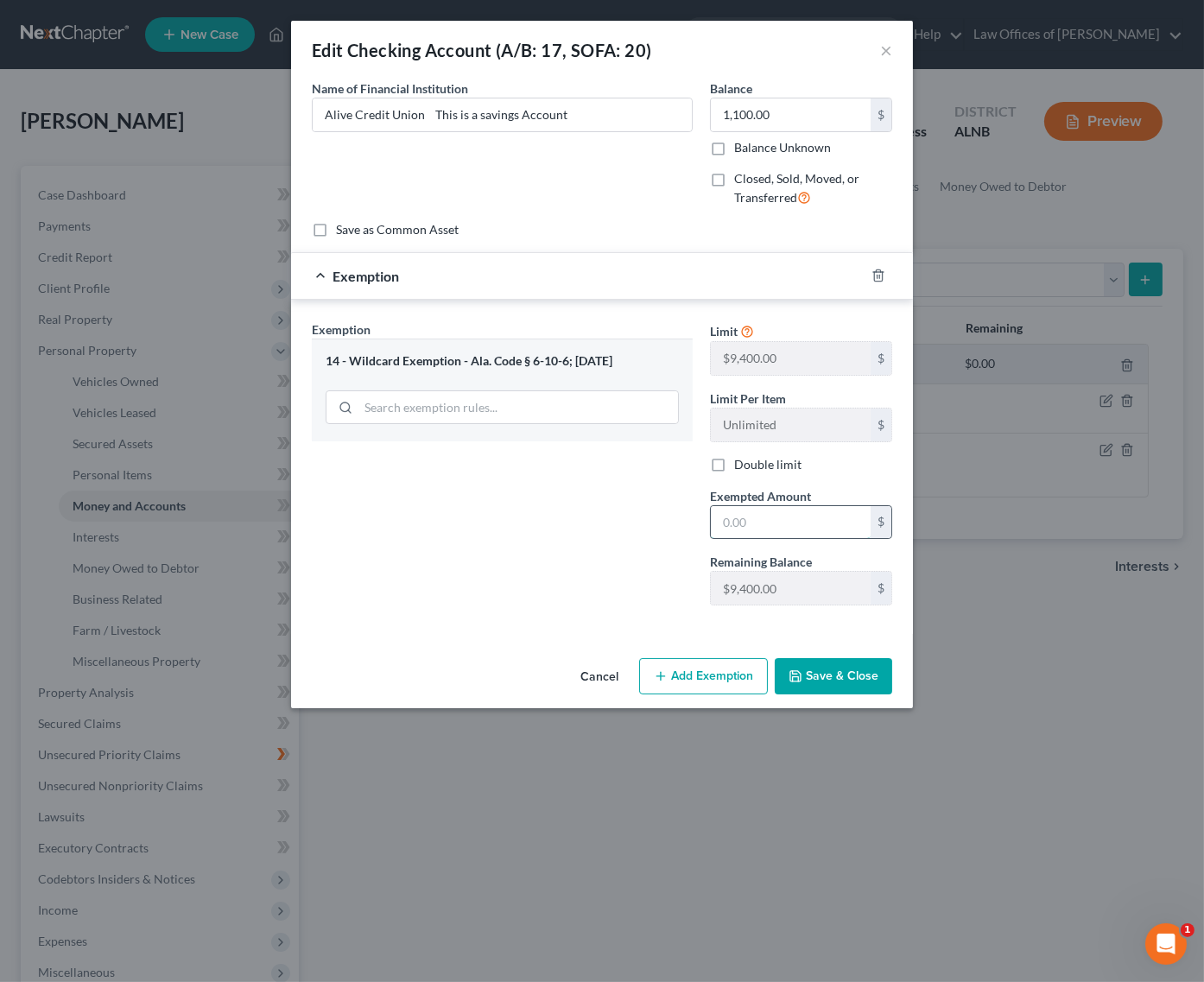
click at [773, 515] on input "text" at bounding box center [791, 522] width 160 height 33
type input "1,100"
click at [826, 660] on button "Save & Close" at bounding box center [833, 676] width 118 height 37
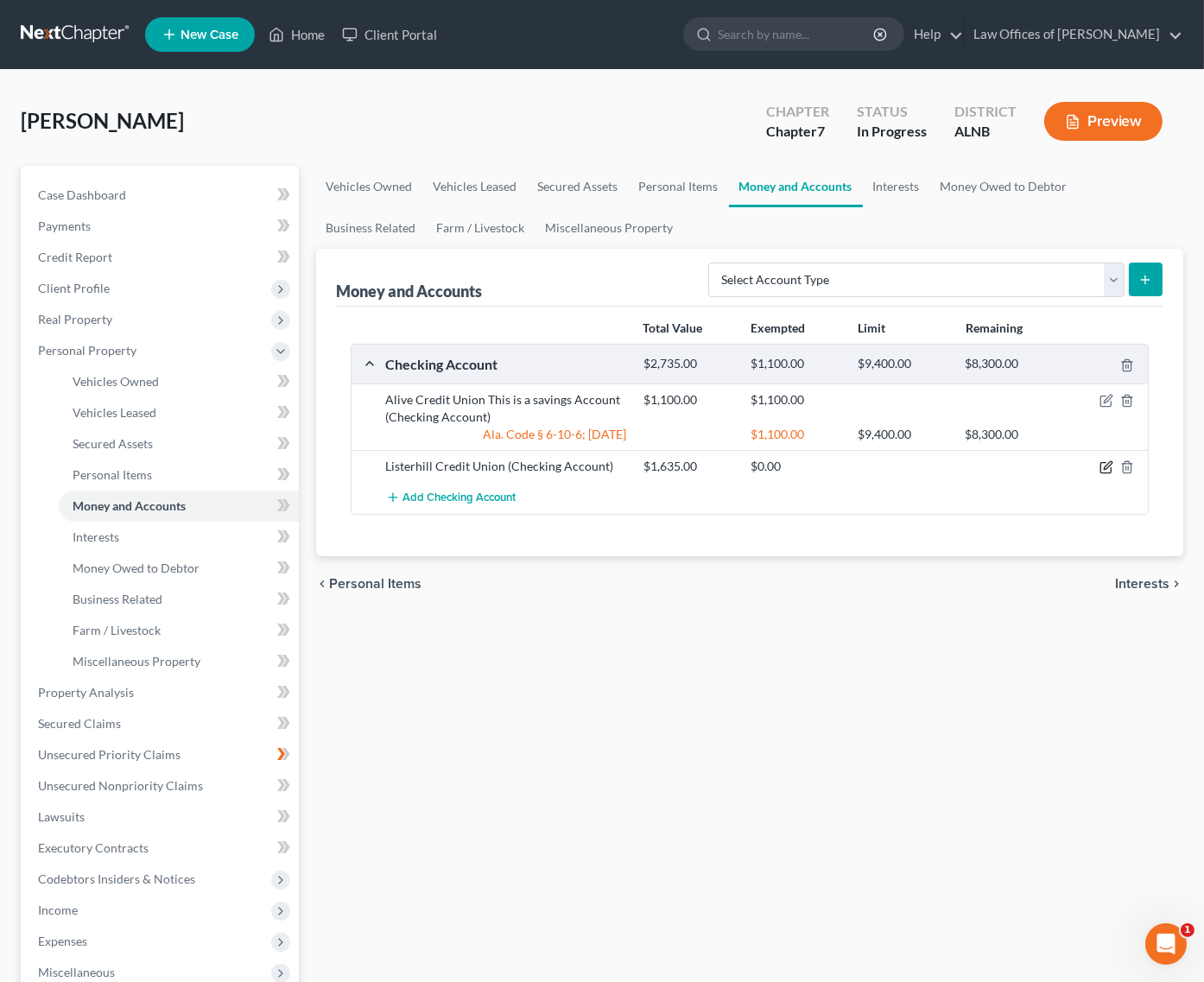
click at [1109, 462] on icon "button" at bounding box center [1107, 466] width 8 height 8
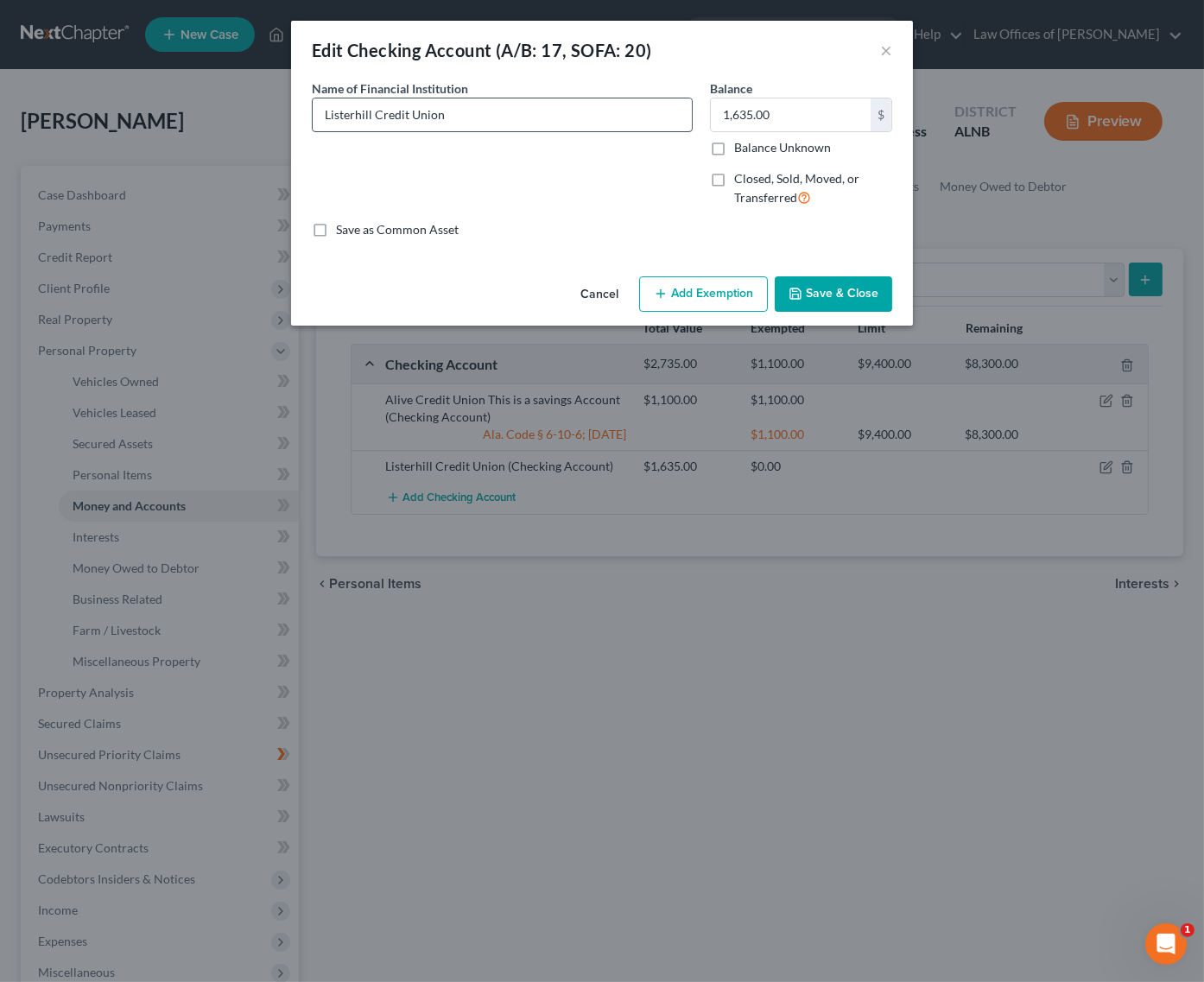
click at [461, 113] on input "Listerhill Credit Union" at bounding box center [502, 115] width 380 height 33
click at [769, 117] on input "1,635.00" at bounding box center [791, 115] width 160 height 33
click at [763, 113] on input "900" at bounding box center [791, 115] width 160 height 33
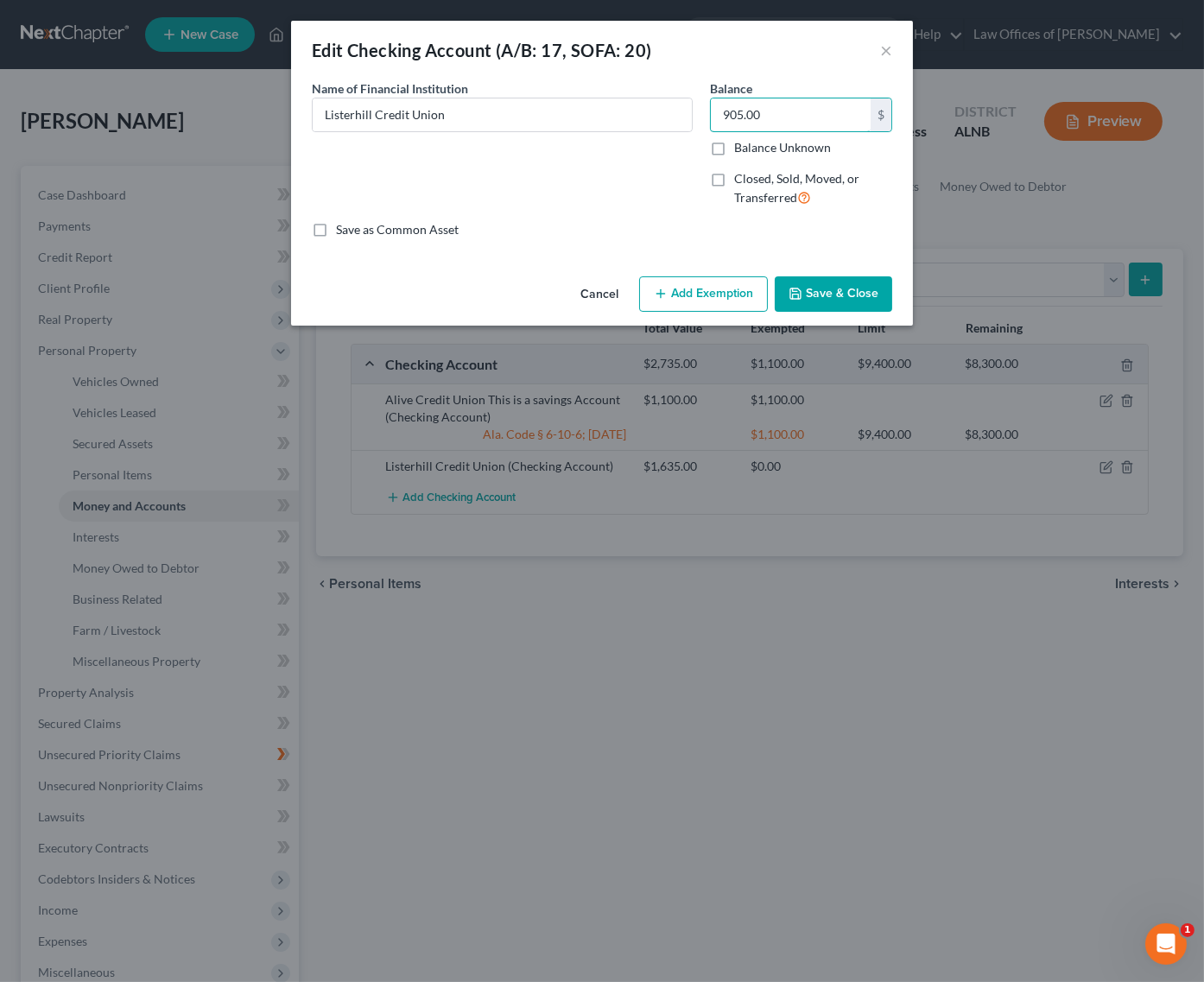
type input "905.00"
click at [713, 289] on button "Add Exemption" at bounding box center [703, 295] width 129 height 37
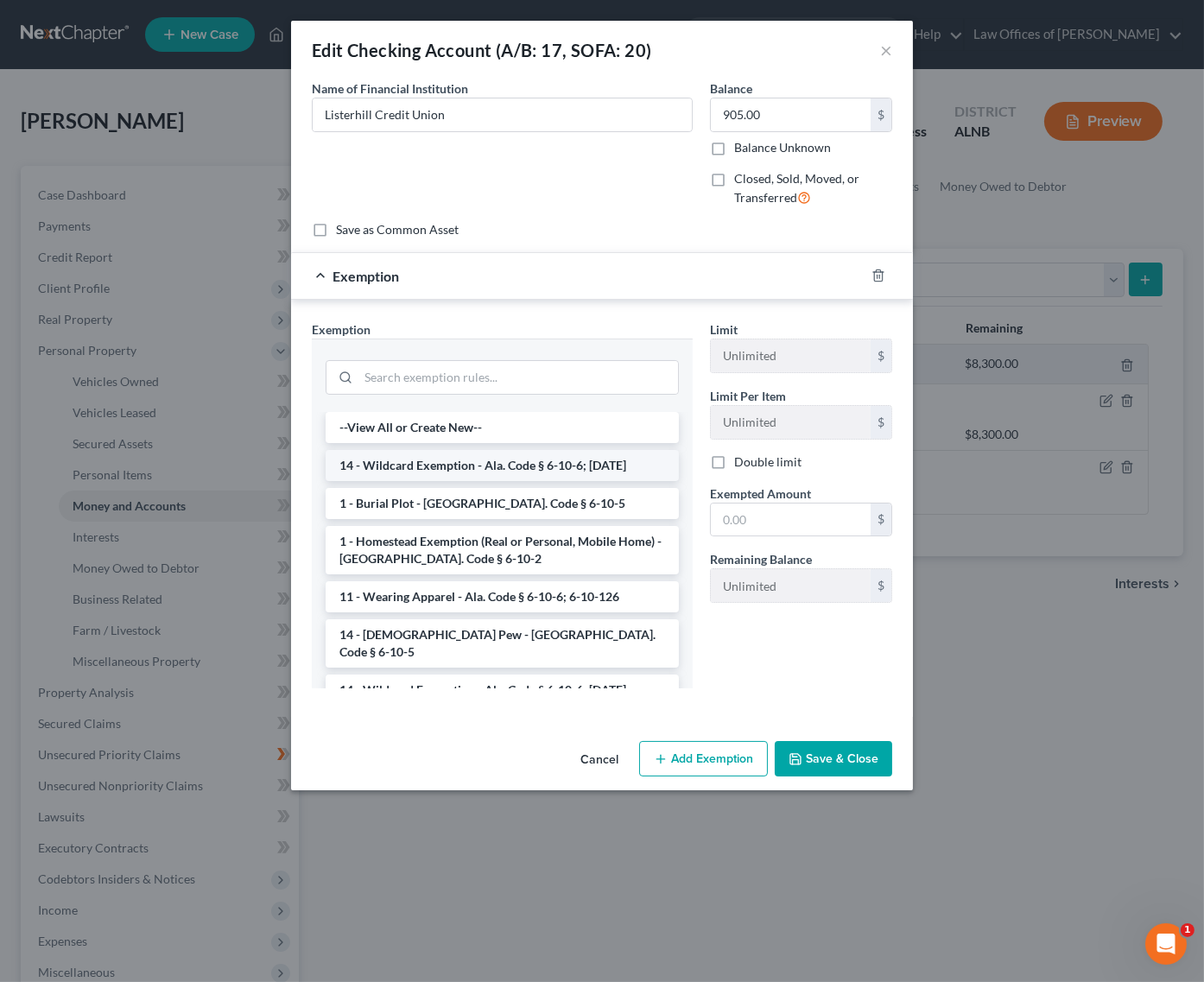
click at [466, 463] on li "14 - Wildcard Exemption - Ala. Code § 6-10-6; 6-10-12" at bounding box center [502, 466] width 353 height 31
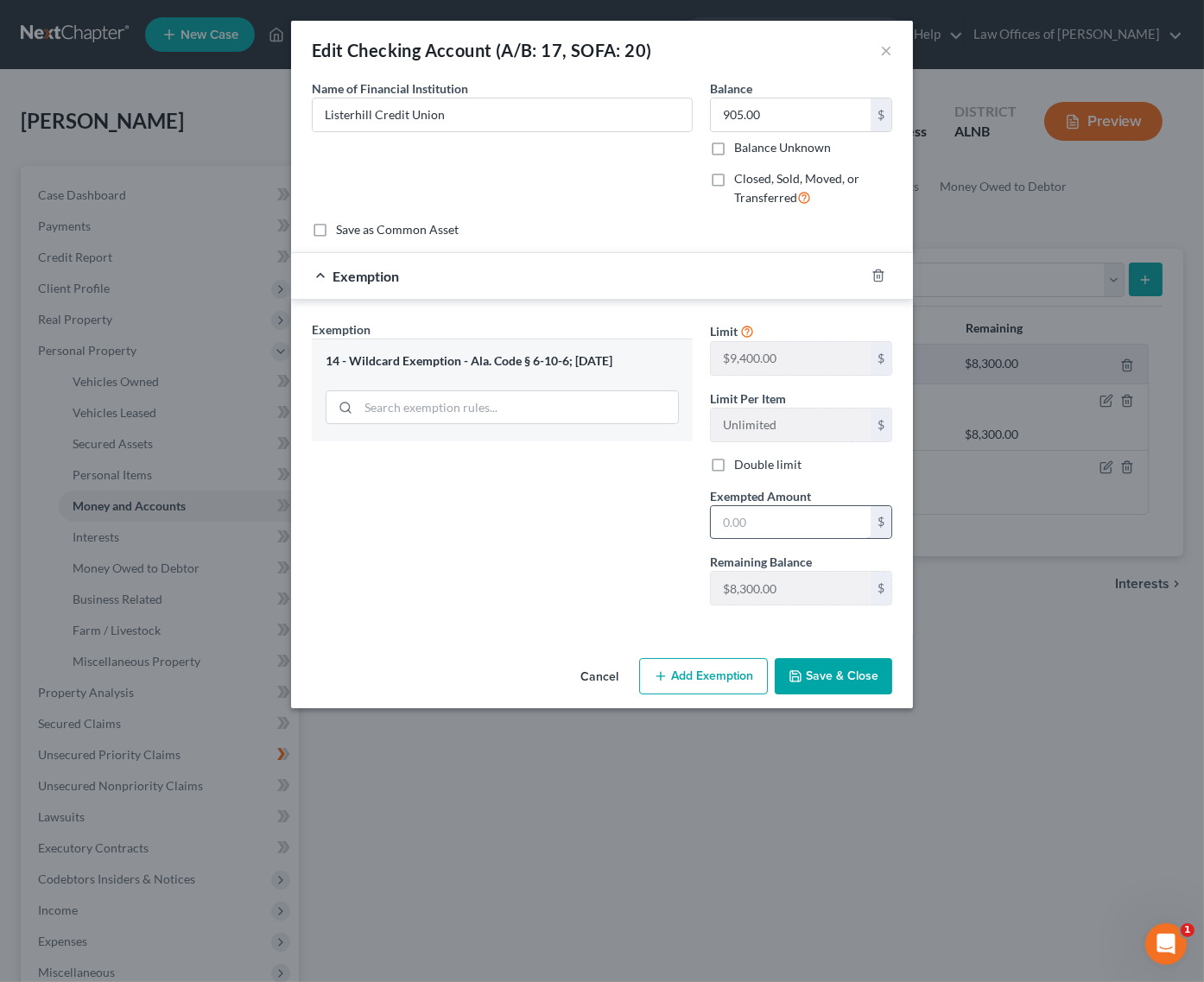
click at [749, 524] on input "text" at bounding box center [791, 522] width 160 height 33
type input "905"
click at [822, 675] on button "Save & Close" at bounding box center [833, 676] width 118 height 37
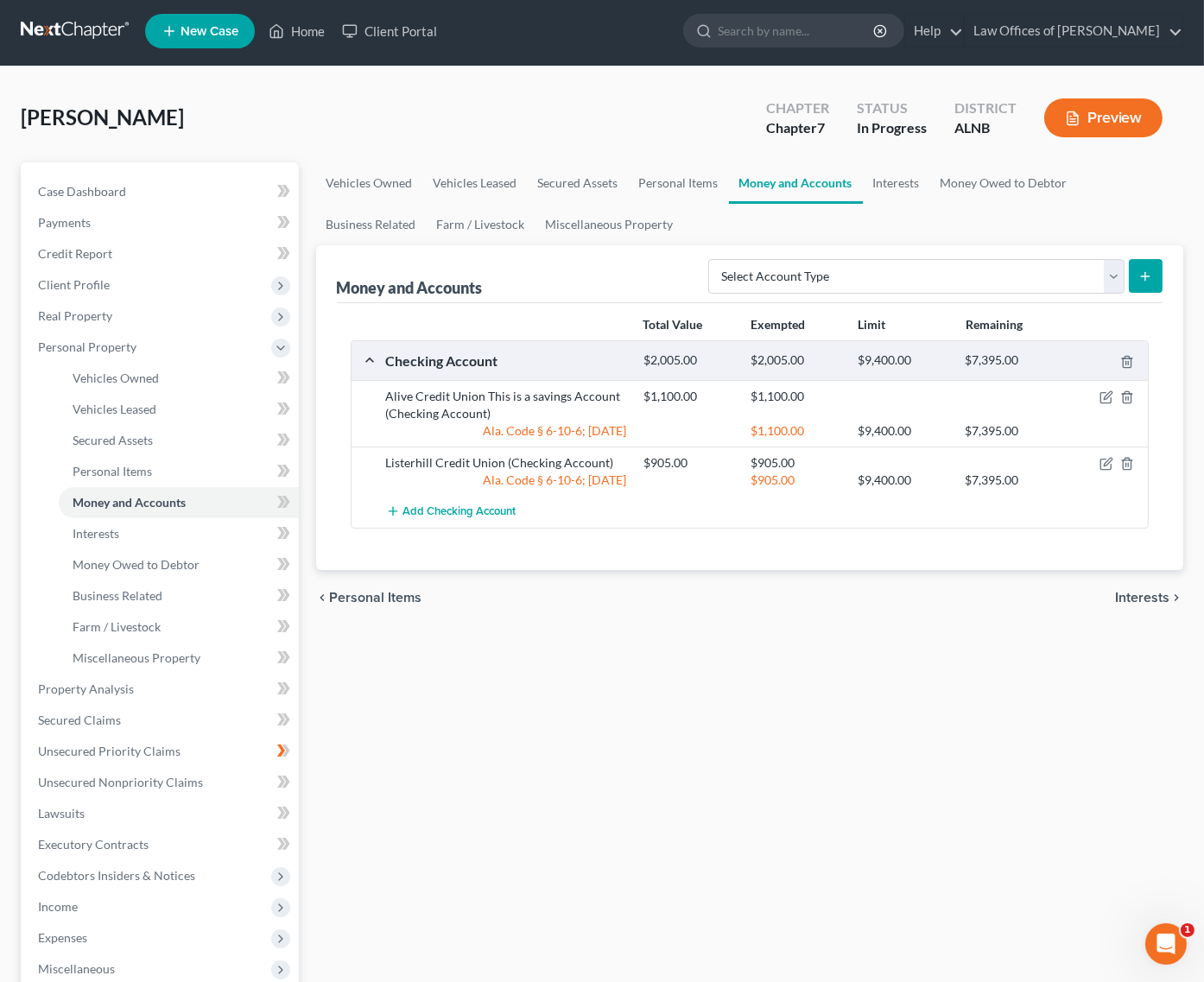
scroll to position [1, 0]
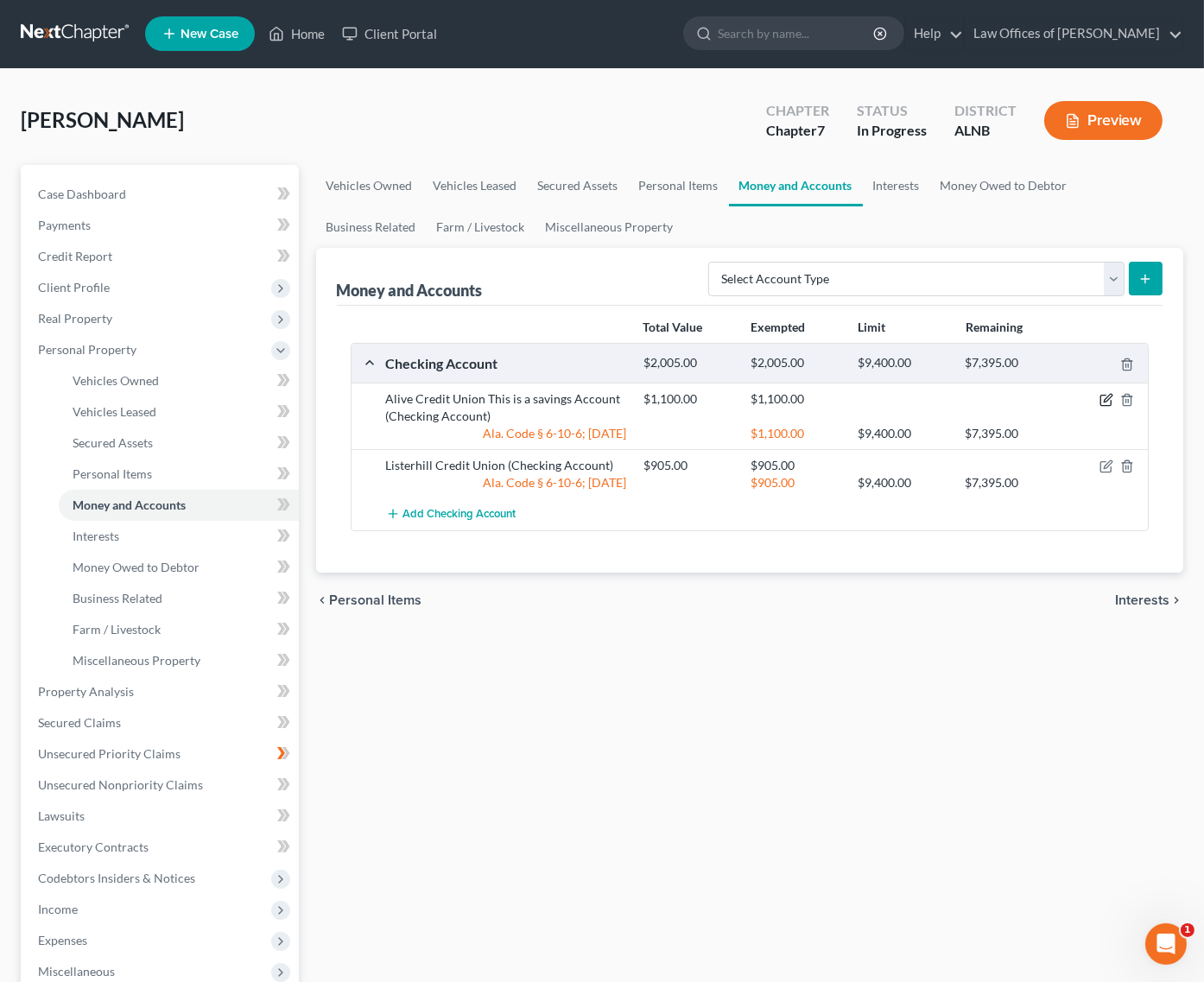
click at [1109, 398] on icon "button" at bounding box center [1106, 400] width 14 height 14
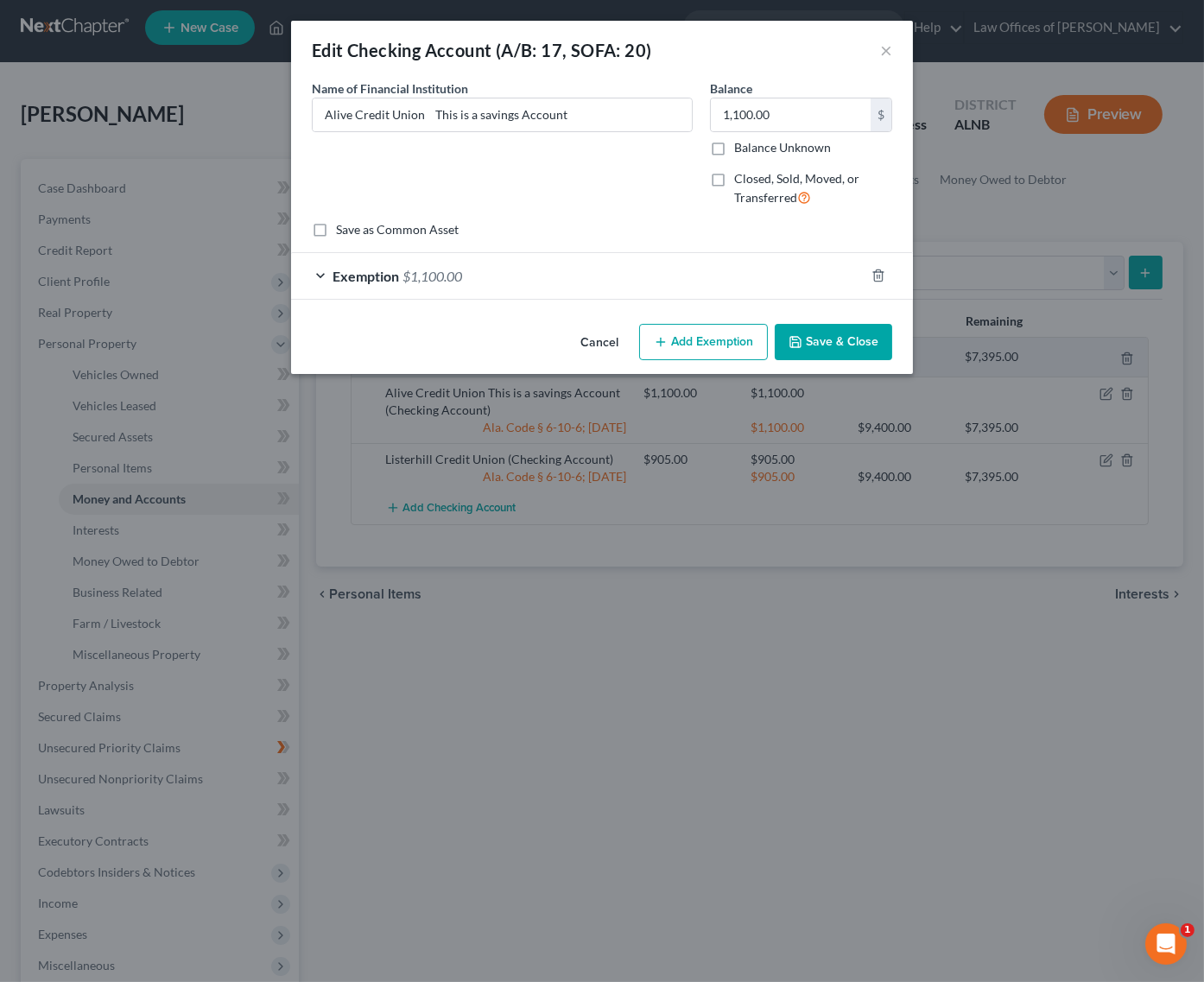
click at [841, 343] on button "Save & Close" at bounding box center [833, 342] width 118 height 37
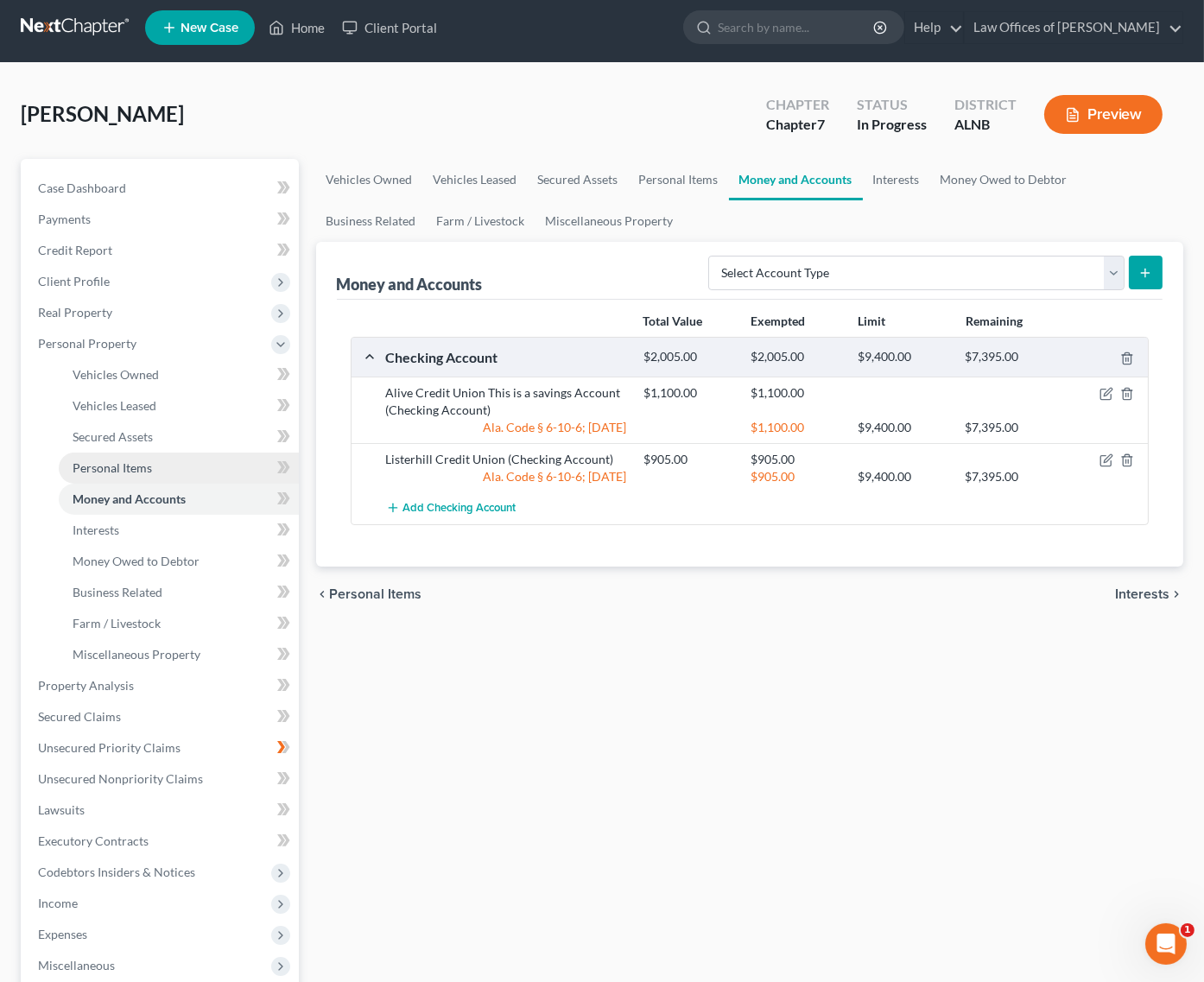
click at [165, 460] on link "Personal Items" at bounding box center [178, 468] width 240 height 31
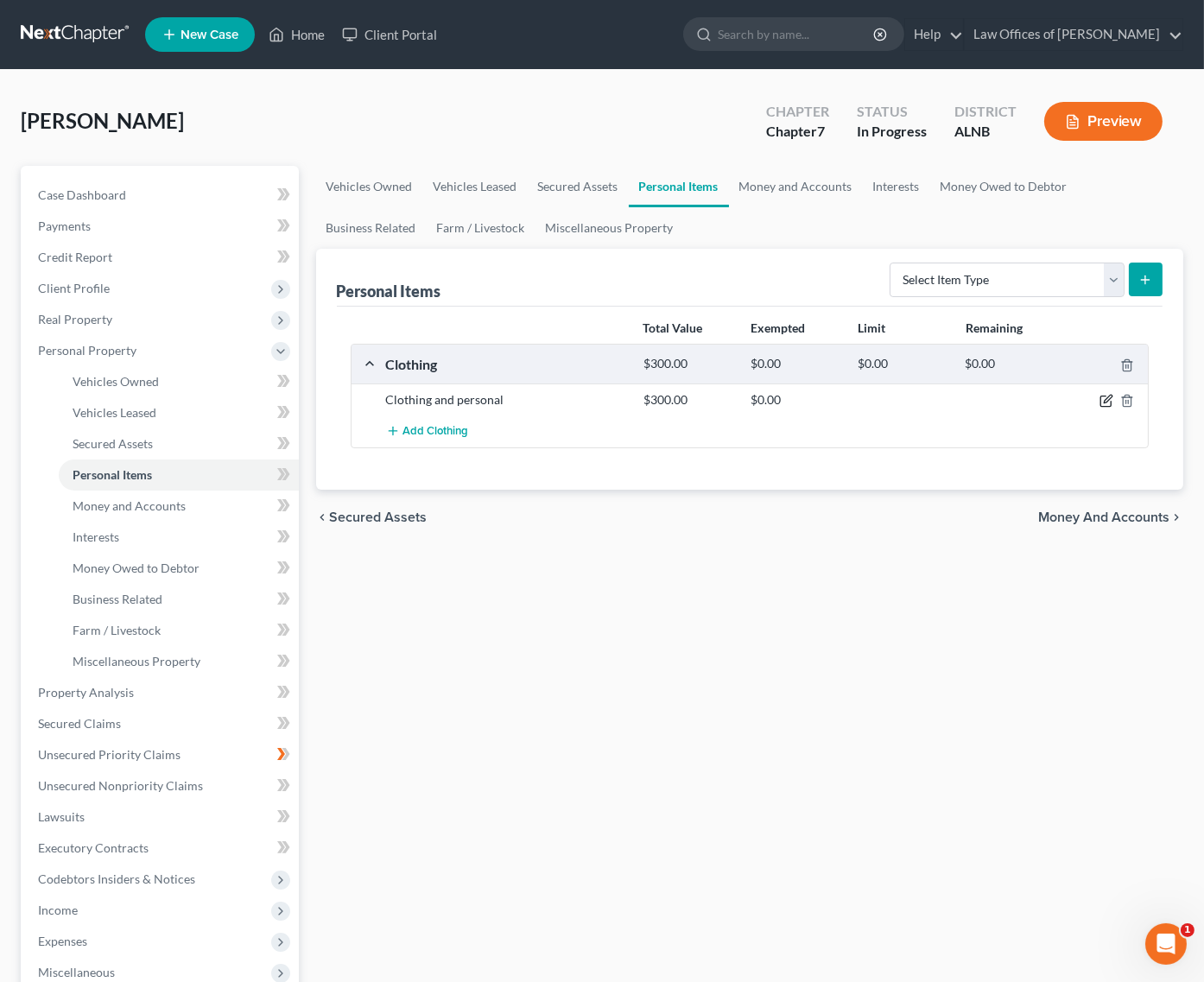
click at [1105, 396] on icon "button" at bounding box center [1106, 400] width 14 height 14
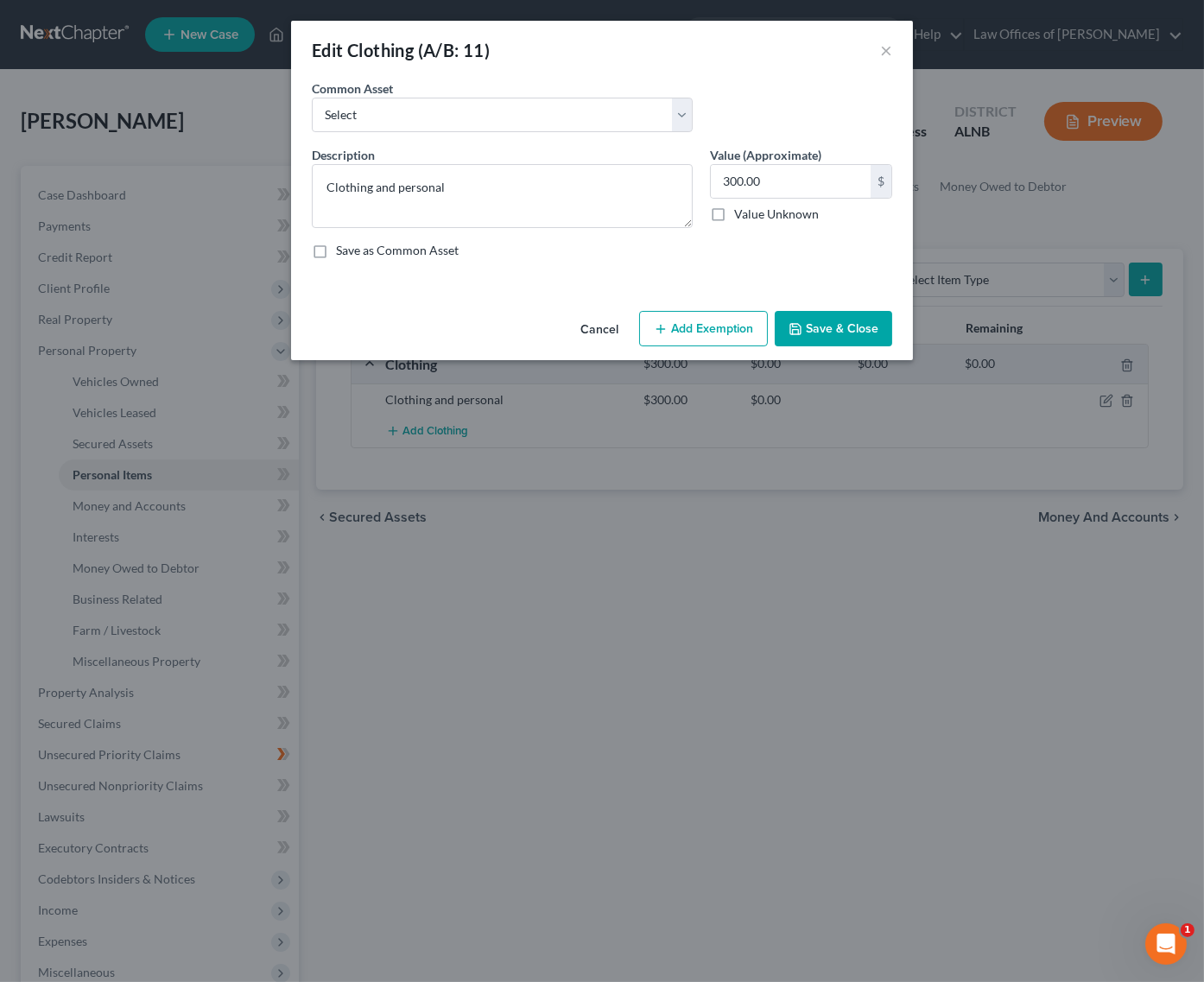
click at [740, 319] on button "Add Exemption" at bounding box center [703, 329] width 129 height 37
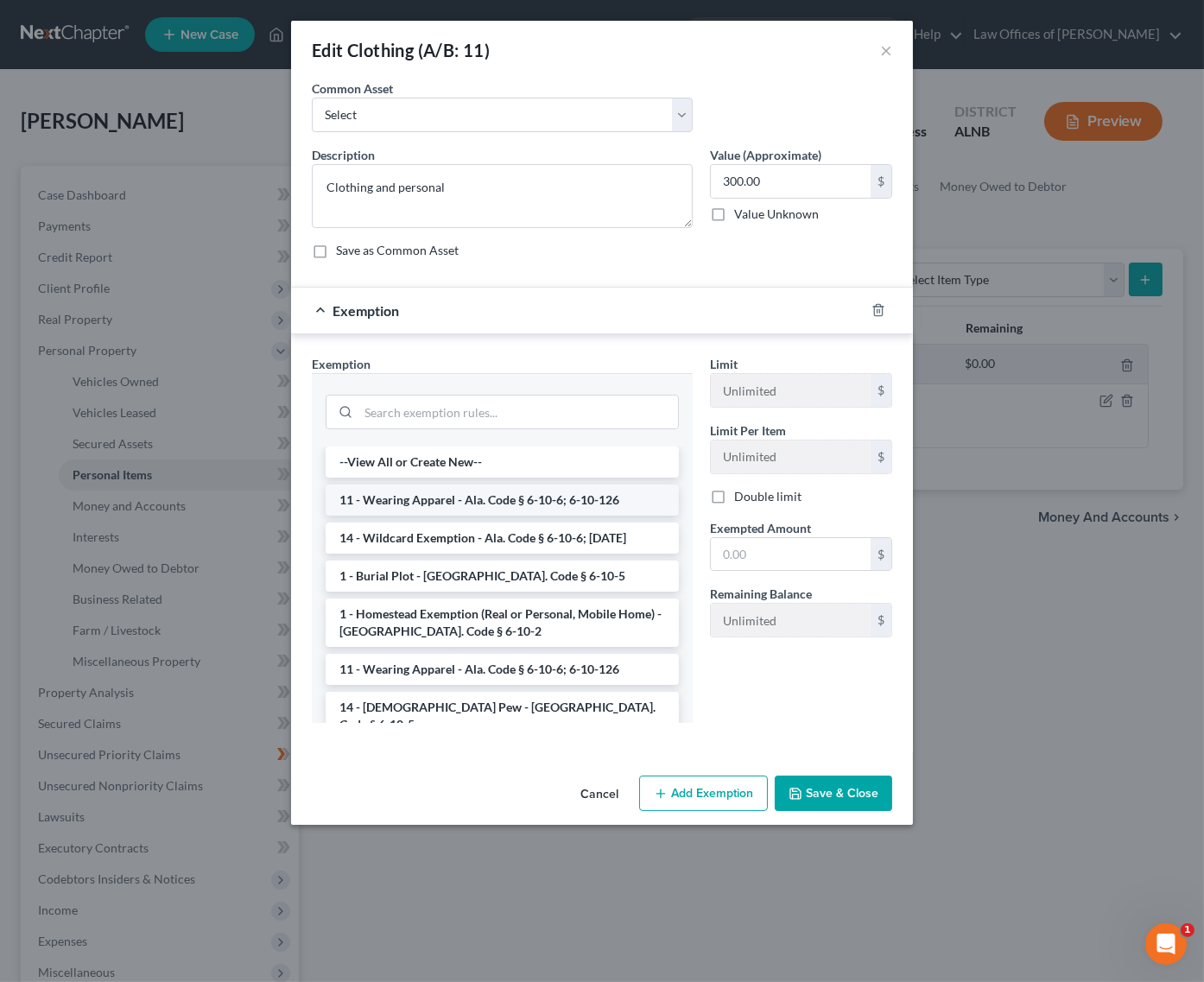
click at [514, 487] on li "11 - Wearing Apparel - Ala. Code § 6-10-6; 6-10-126" at bounding box center [502, 501] width 353 height 31
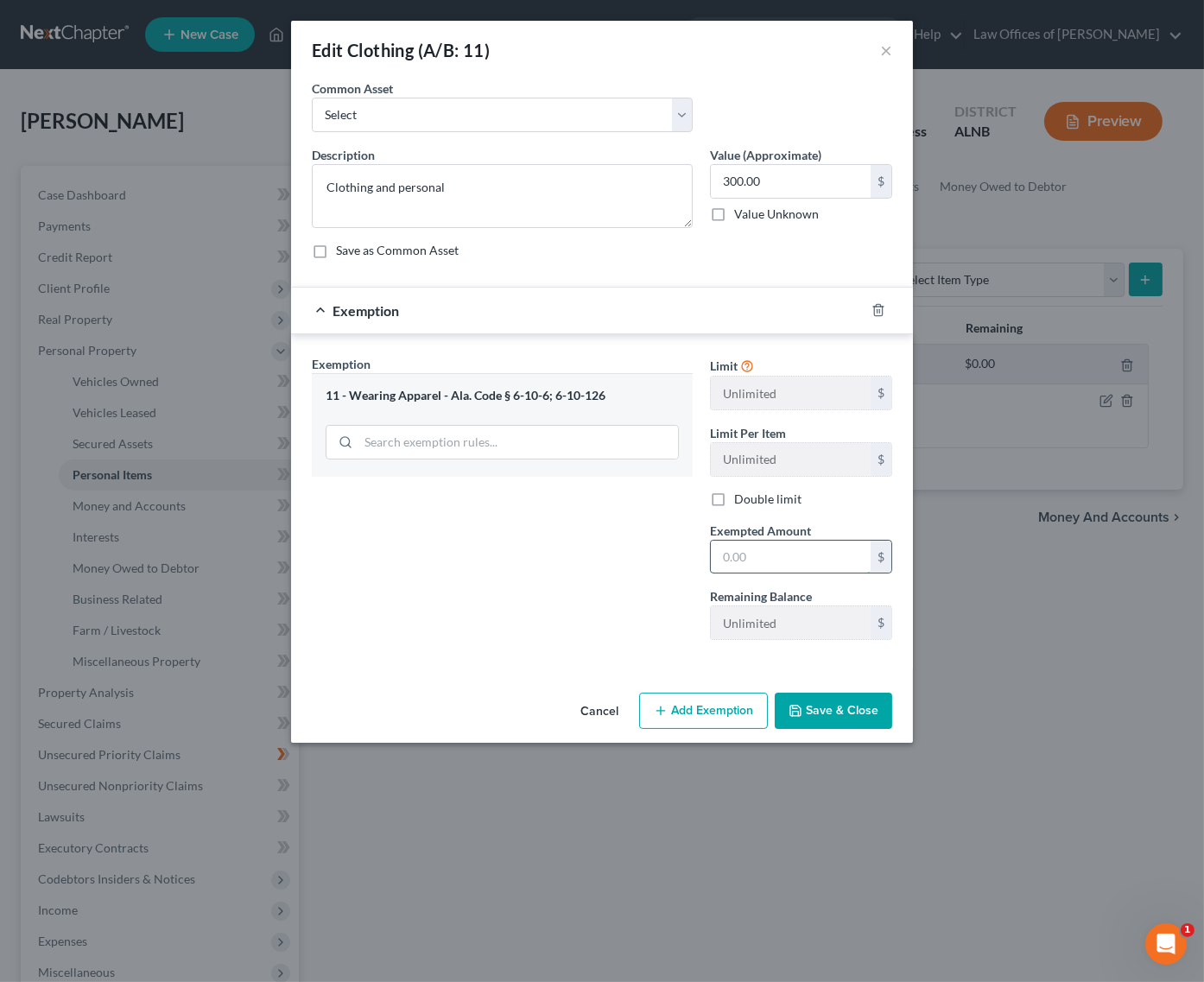
click at [811, 562] on input "text" at bounding box center [791, 557] width 160 height 33
type input "300"
click at [839, 707] on button "Save & Close" at bounding box center [833, 711] width 118 height 37
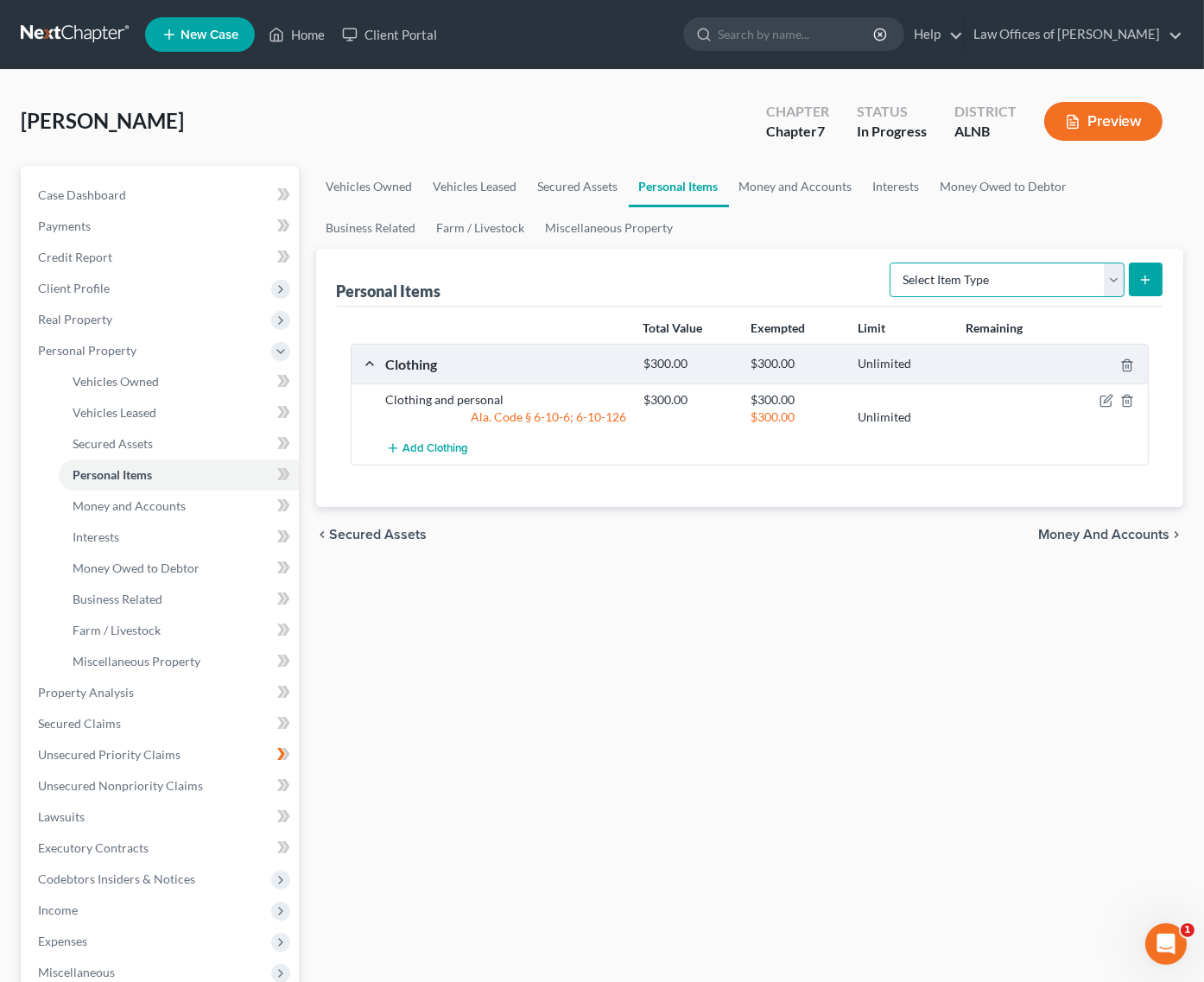
select select "household_goods"
click at [1129, 272] on button "submit" at bounding box center [1146, 279] width 34 height 34
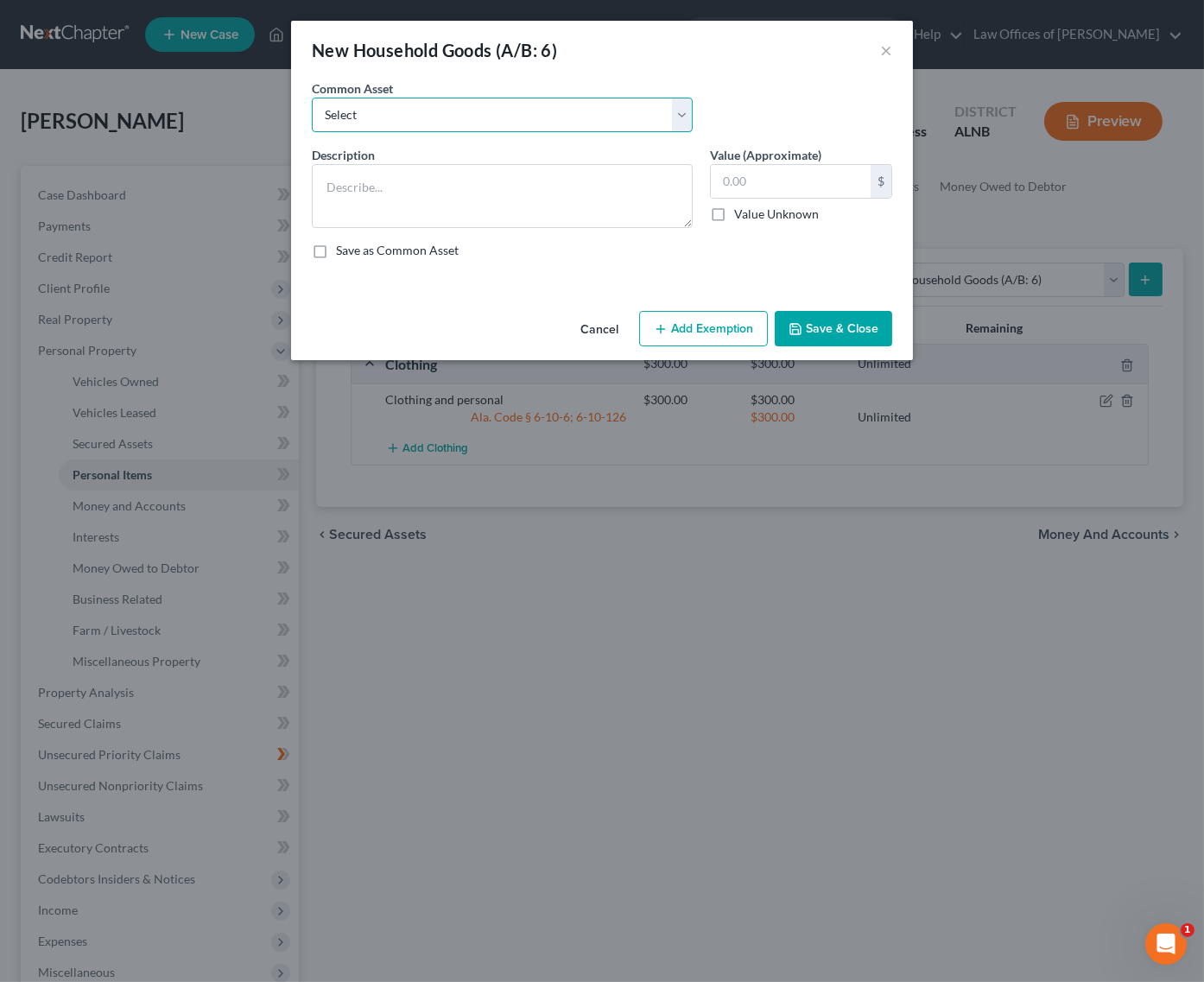
select select "0"
type textarea "Household goods and furnishings"
type input "1,420.00"
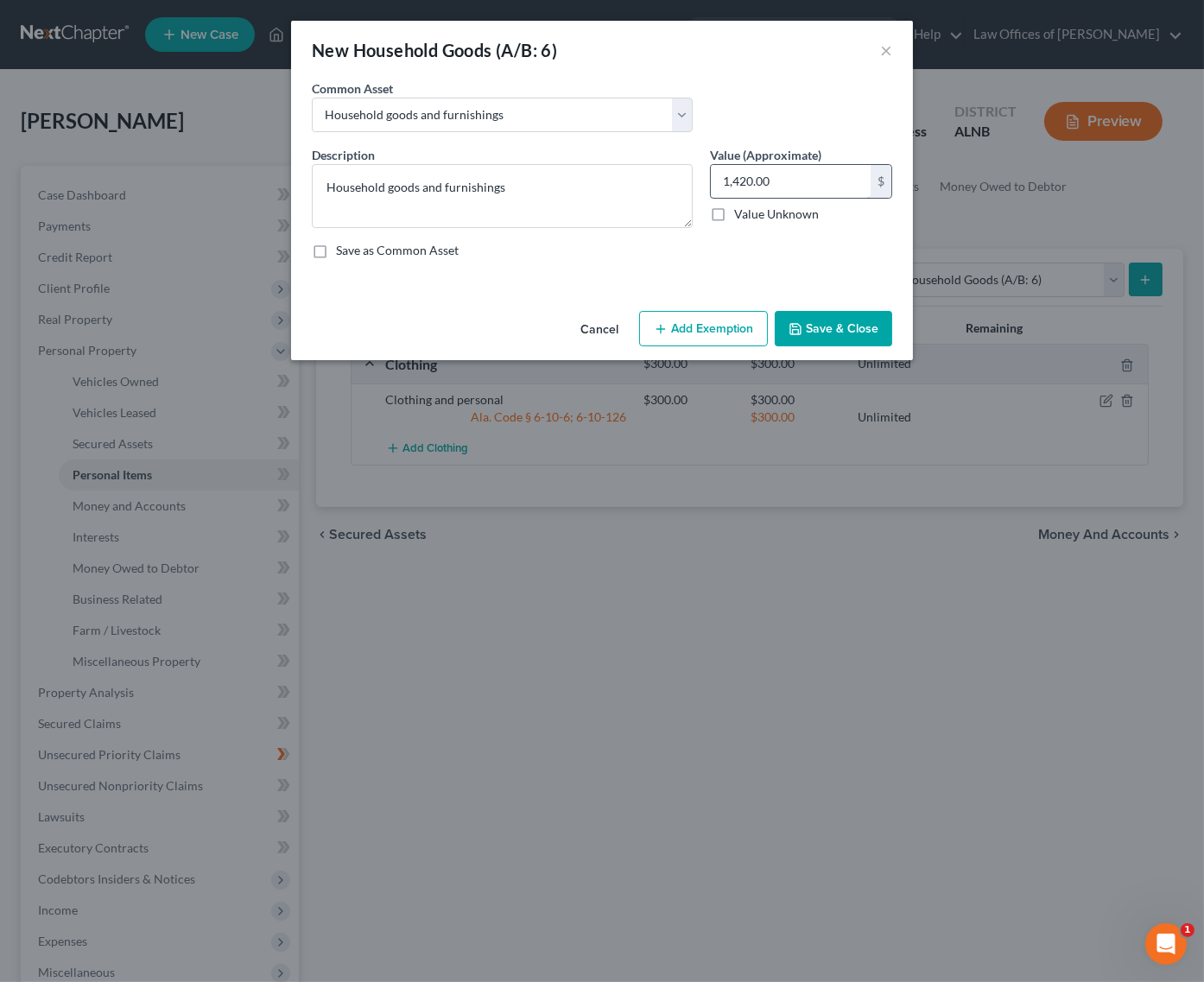
click at [775, 178] on input "1,420.00" at bounding box center [791, 182] width 160 height 33
click at [719, 332] on button "Add Exemption" at bounding box center [703, 329] width 129 height 37
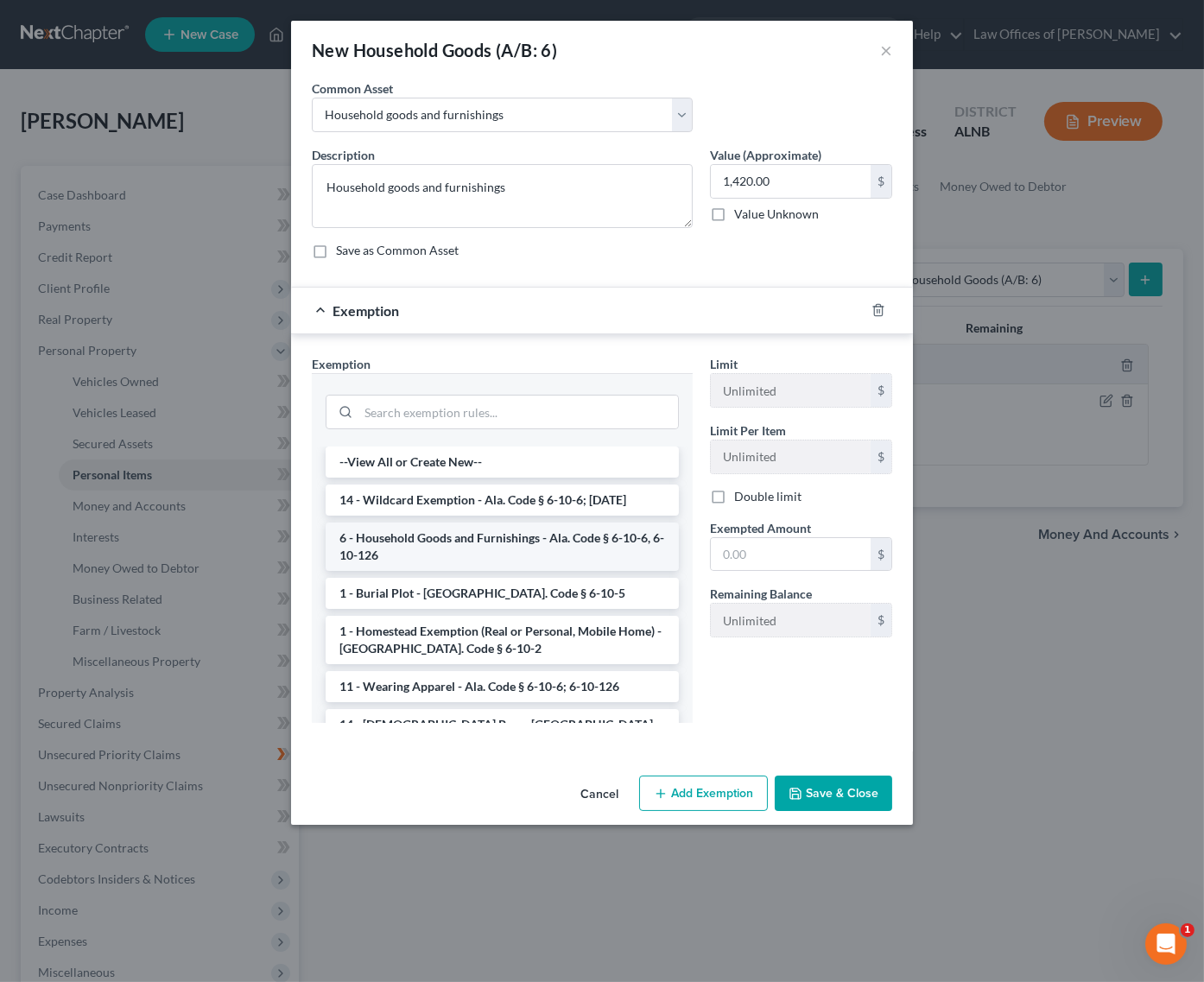
click at [492, 525] on li "6 - Household Goods and Furnishings - Ala. Code § 6-10-6, 6-10-126" at bounding box center [502, 547] width 353 height 49
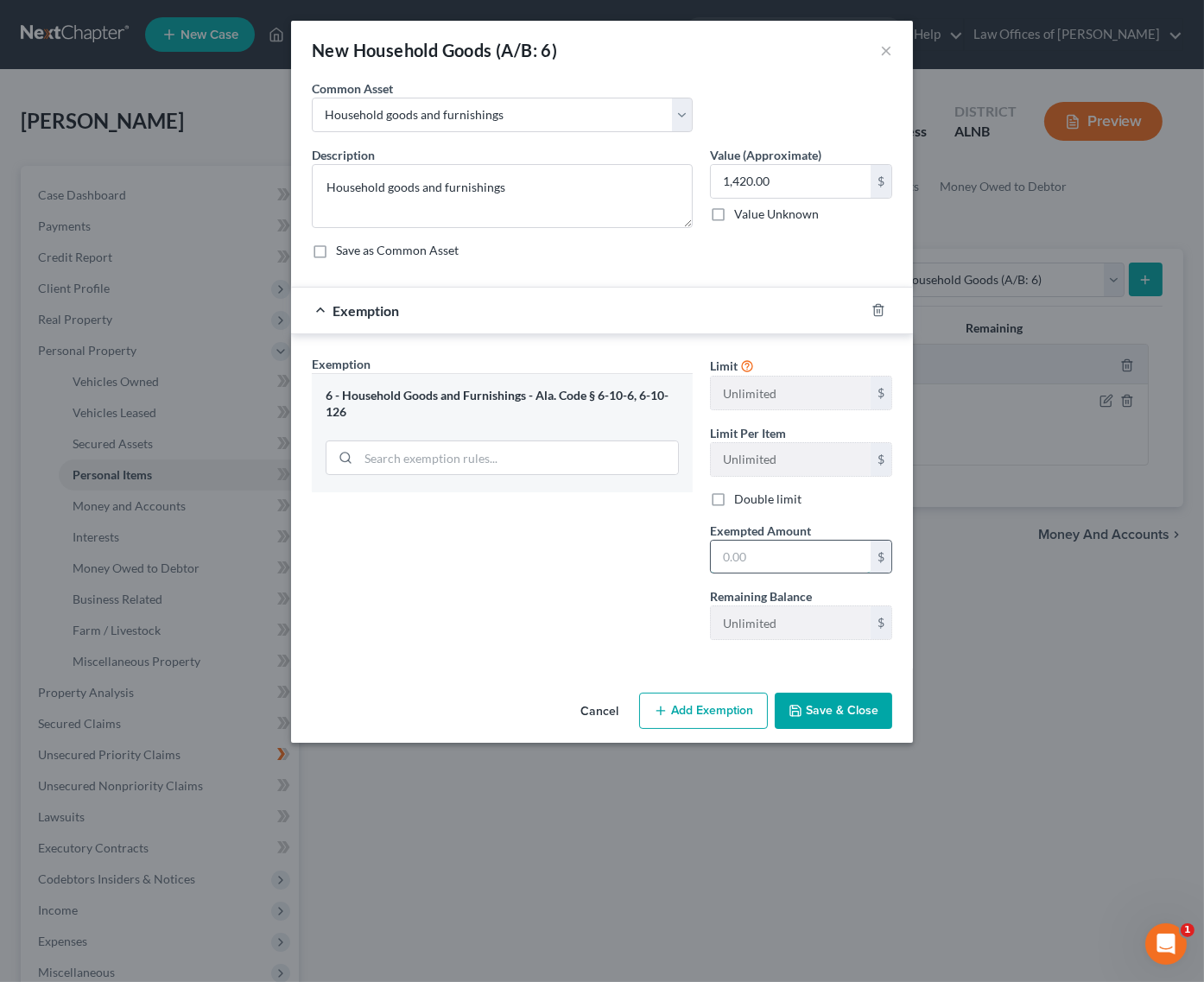
click at [756, 552] on input "text" at bounding box center [791, 557] width 160 height 33
type input "1,420"
click at [855, 706] on button "Save & Close" at bounding box center [833, 711] width 118 height 37
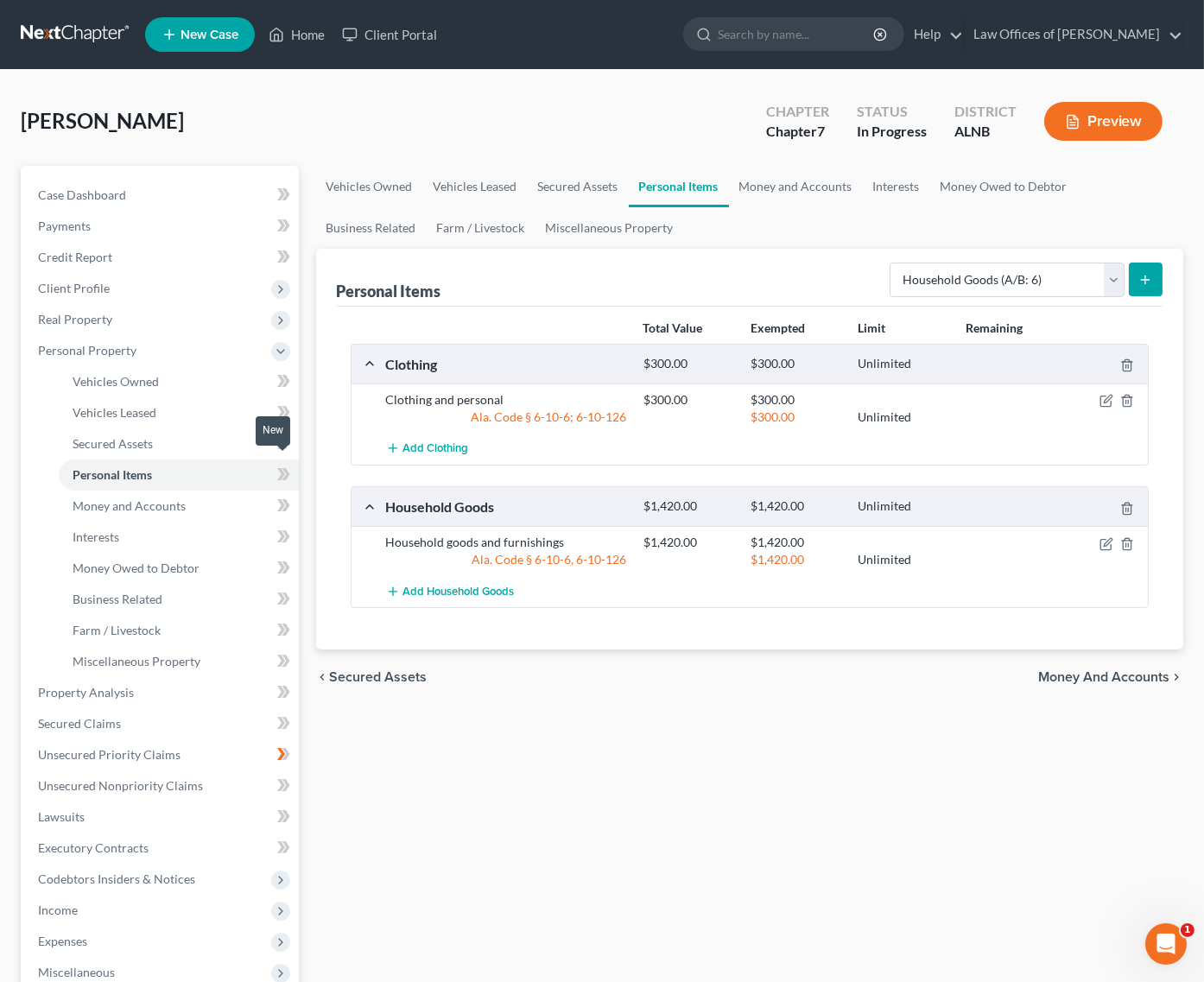
click at [292, 465] on span at bounding box center [284, 477] width 30 height 26
click at [279, 433] on icon at bounding box center [284, 443] width 13 height 22
click at [283, 406] on icon at bounding box center [281, 412] width 8 height 12
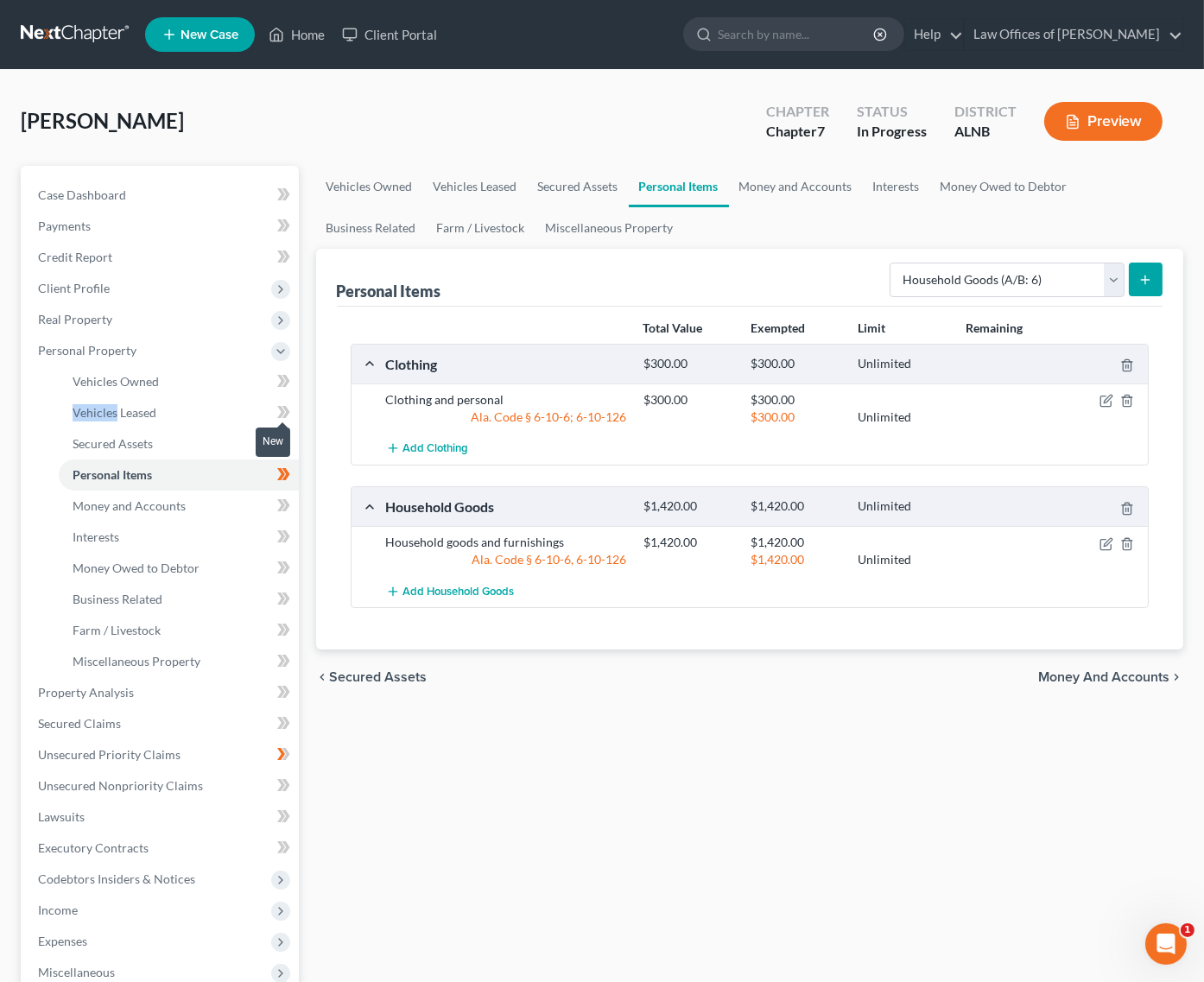
click at [283, 406] on icon at bounding box center [281, 412] width 8 height 12
click at [217, 367] on link "Vehicles Owned" at bounding box center [178, 382] width 240 height 31
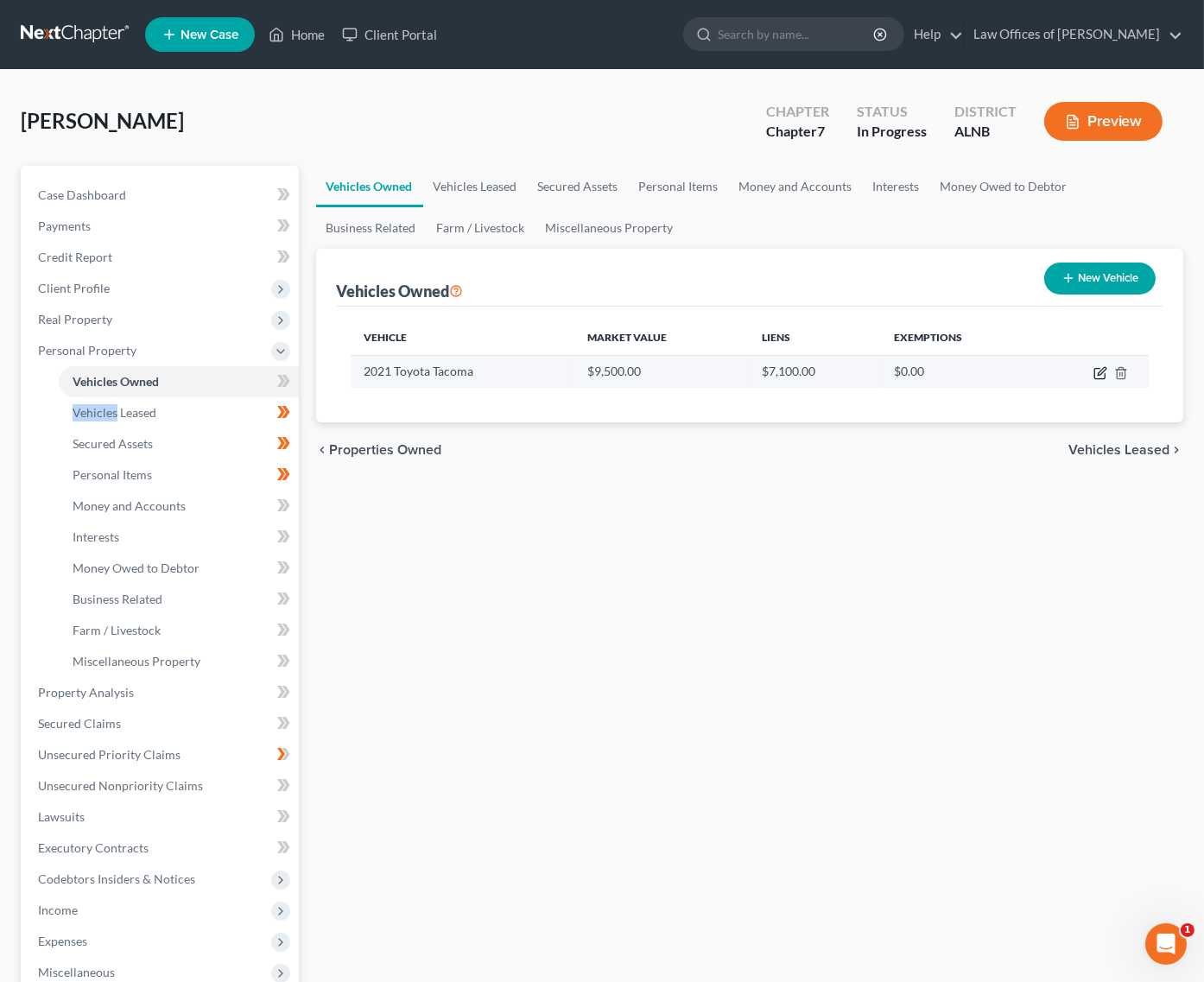
click at [1100, 370] on icon "button" at bounding box center [1101, 371] width 8 height 8
select select "0"
select select "5"
select select "1"
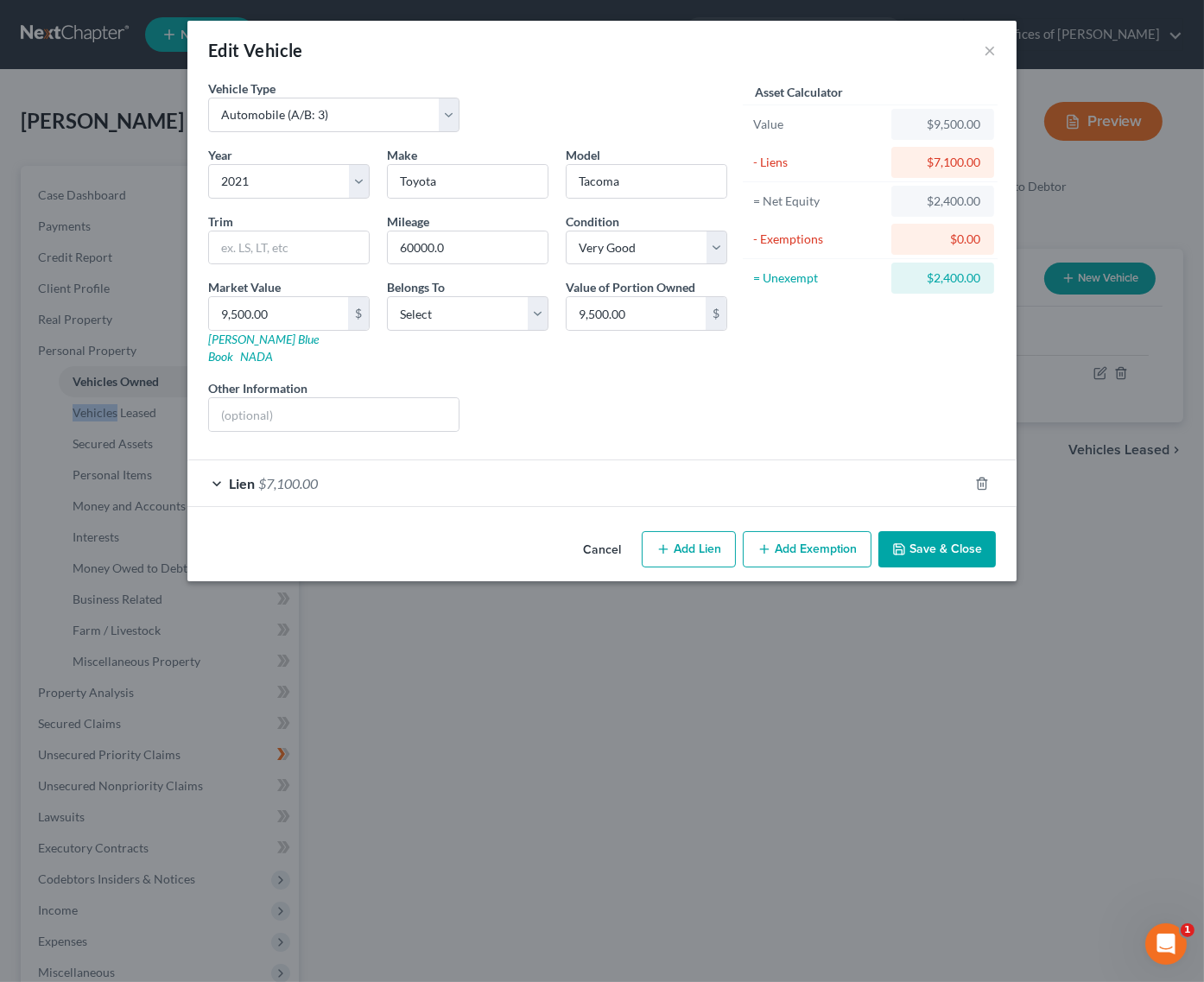
click at [782, 531] on button "Add Exemption" at bounding box center [807, 549] width 129 height 37
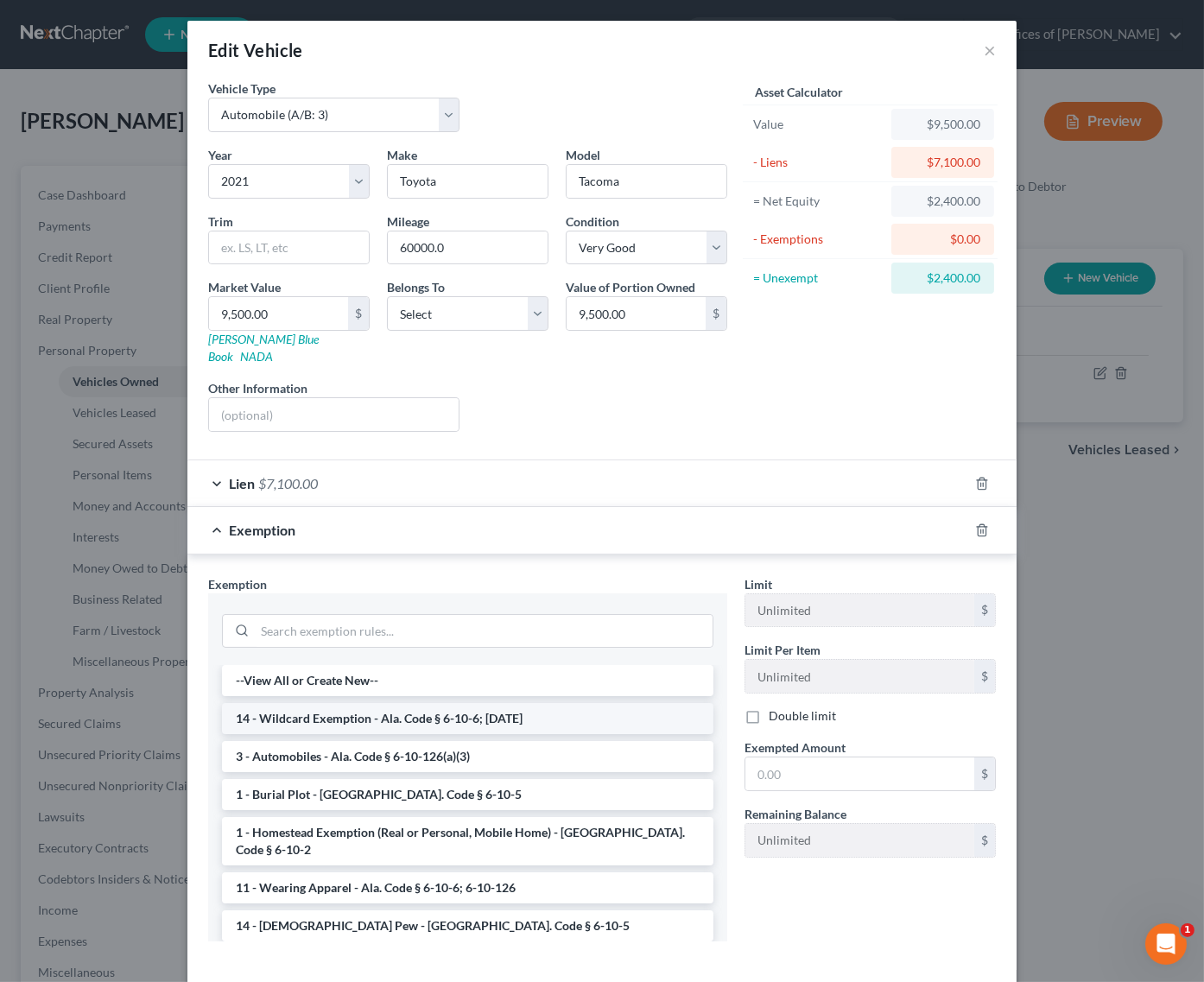
click at [343, 703] on li "14 - Wildcard Exemption - Ala. Code § 6-10-6; 6-10-12" at bounding box center [467, 719] width 492 height 31
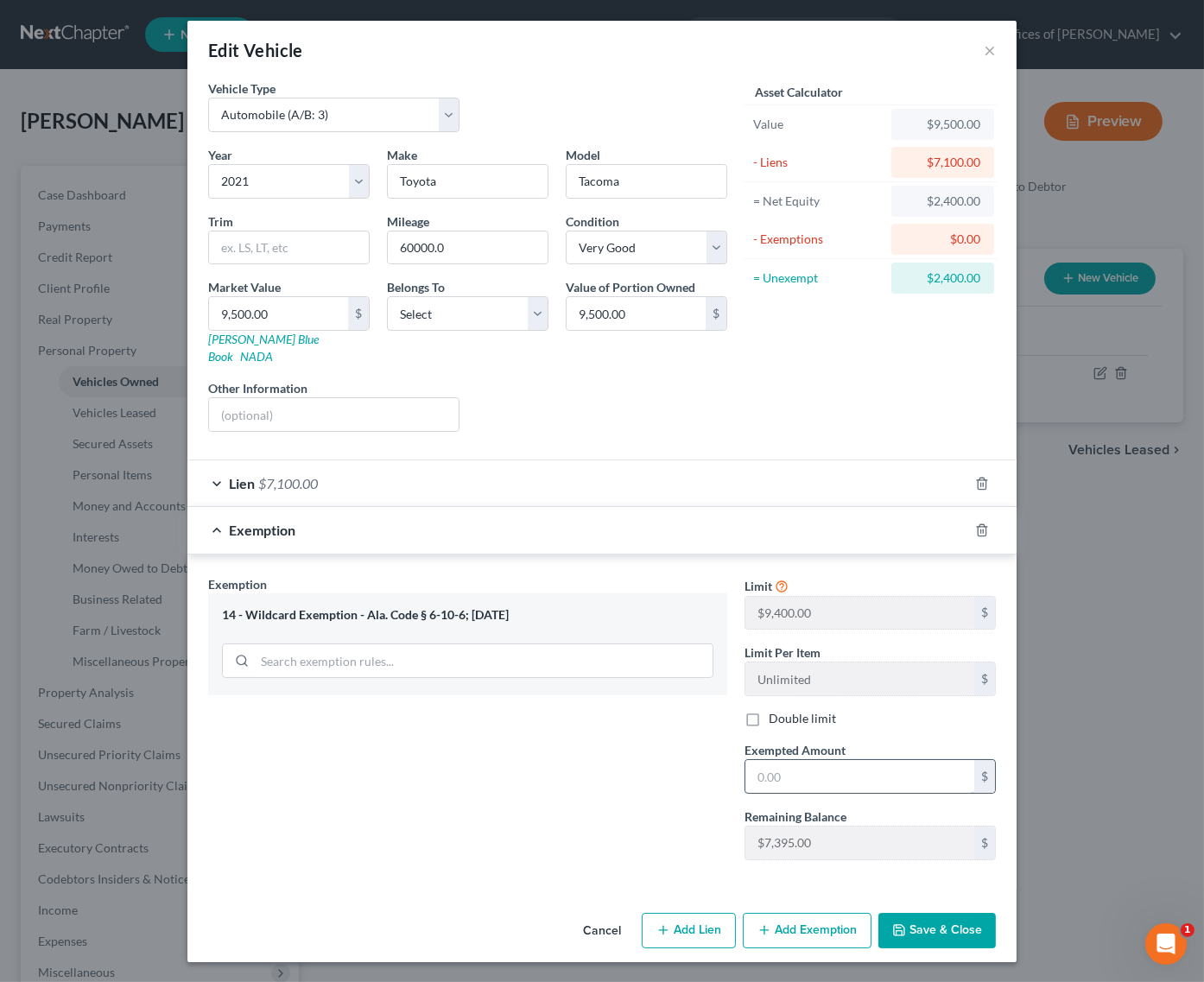
click at [790, 760] on input "text" at bounding box center [859, 777] width 229 height 33
type input "2,400"
click at [925, 913] on button "Save & Close" at bounding box center [937, 932] width 118 height 37
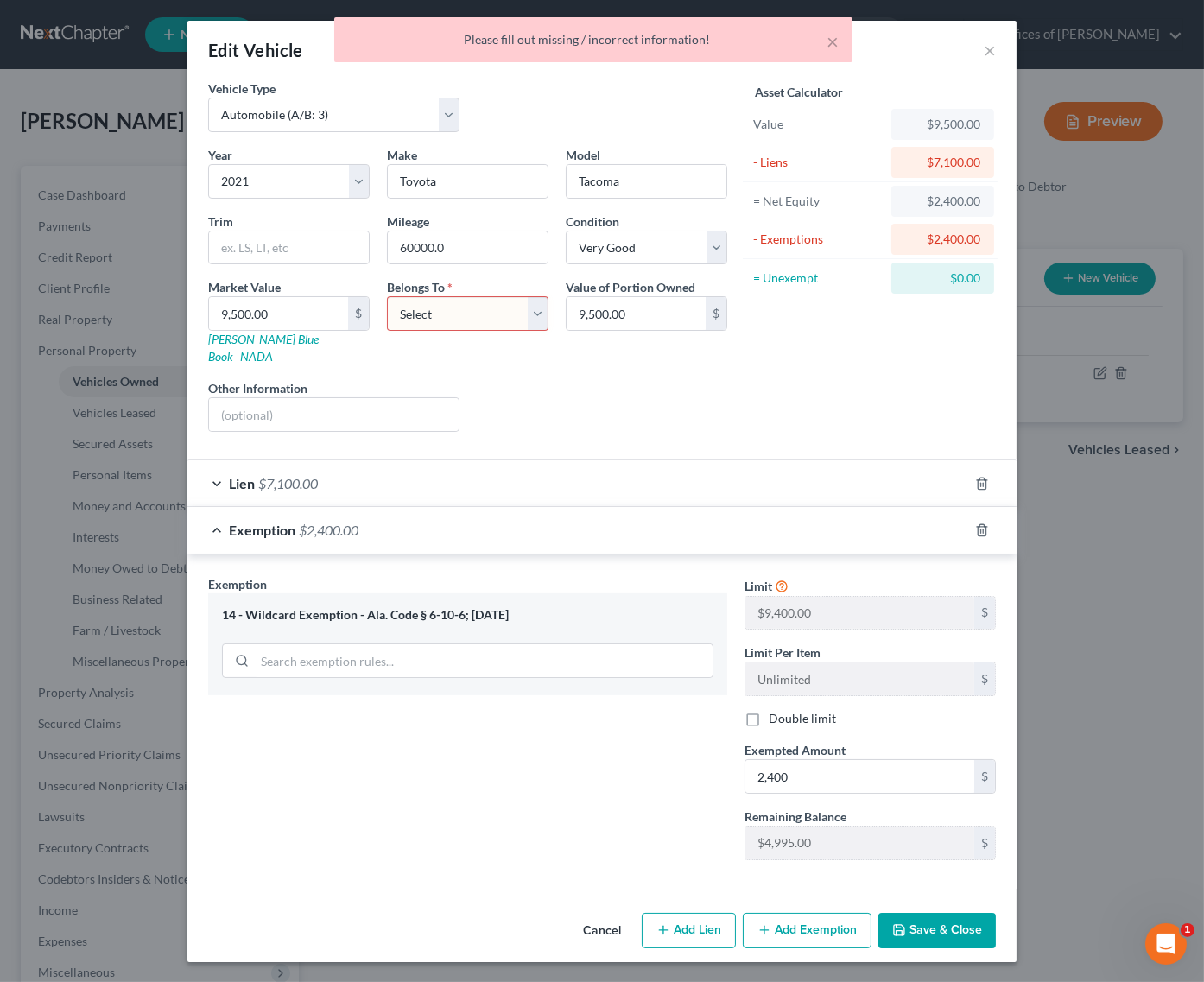
click at [460, 329] on div "Belongs To * Select Debtor 1 Only Debtor 2 Only Debtor 1 And Debtor 2 Only At L…" at bounding box center [467, 321] width 178 height 87
select select "0"
click at [932, 913] on button "Save & Close" at bounding box center [937, 932] width 118 height 37
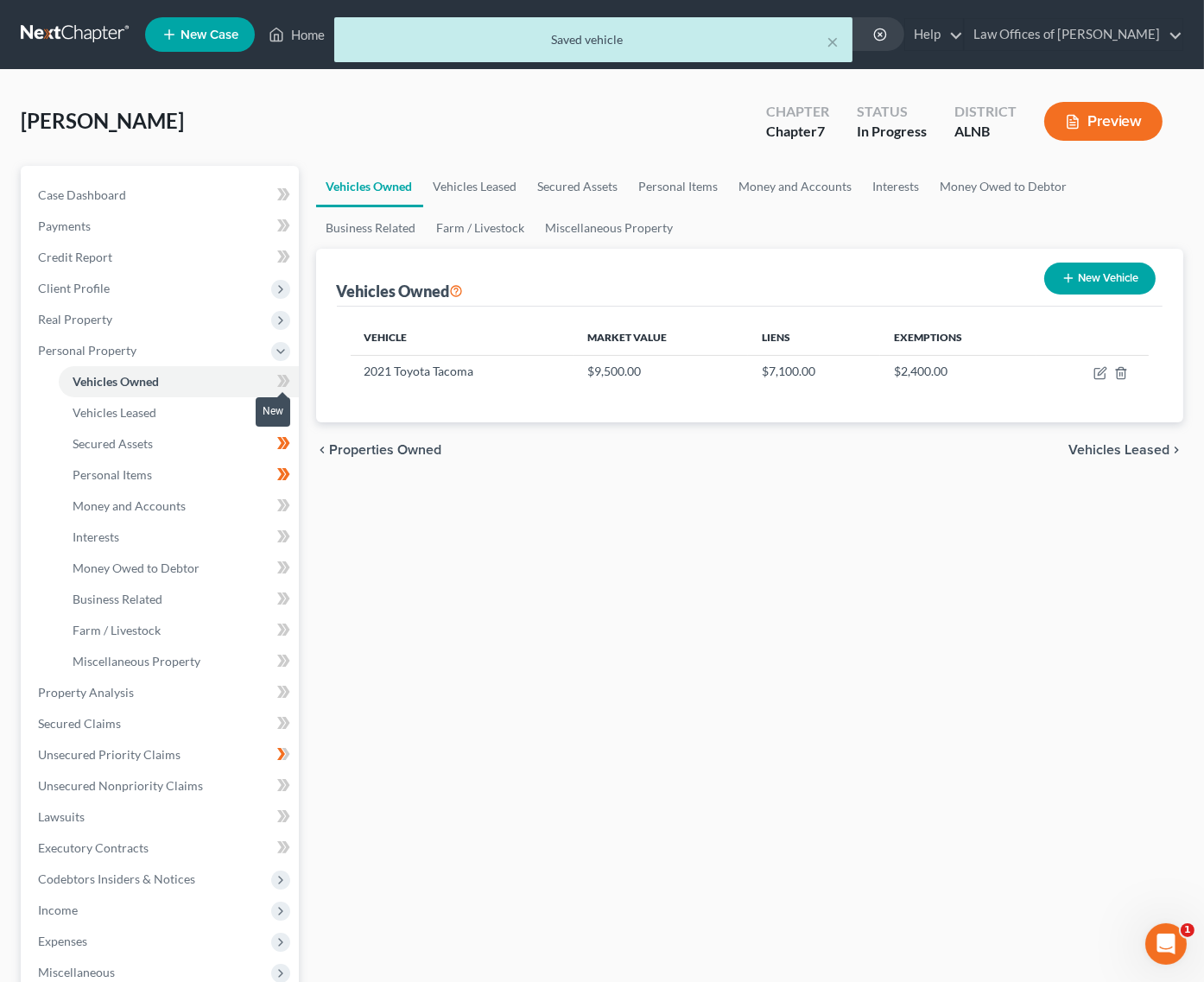
click at [286, 375] on icon at bounding box center [285, 381] width 8 height 12
click at [186, 497] on link "Money and Accounts" at bounding box center [178, 507] width 240 height 31
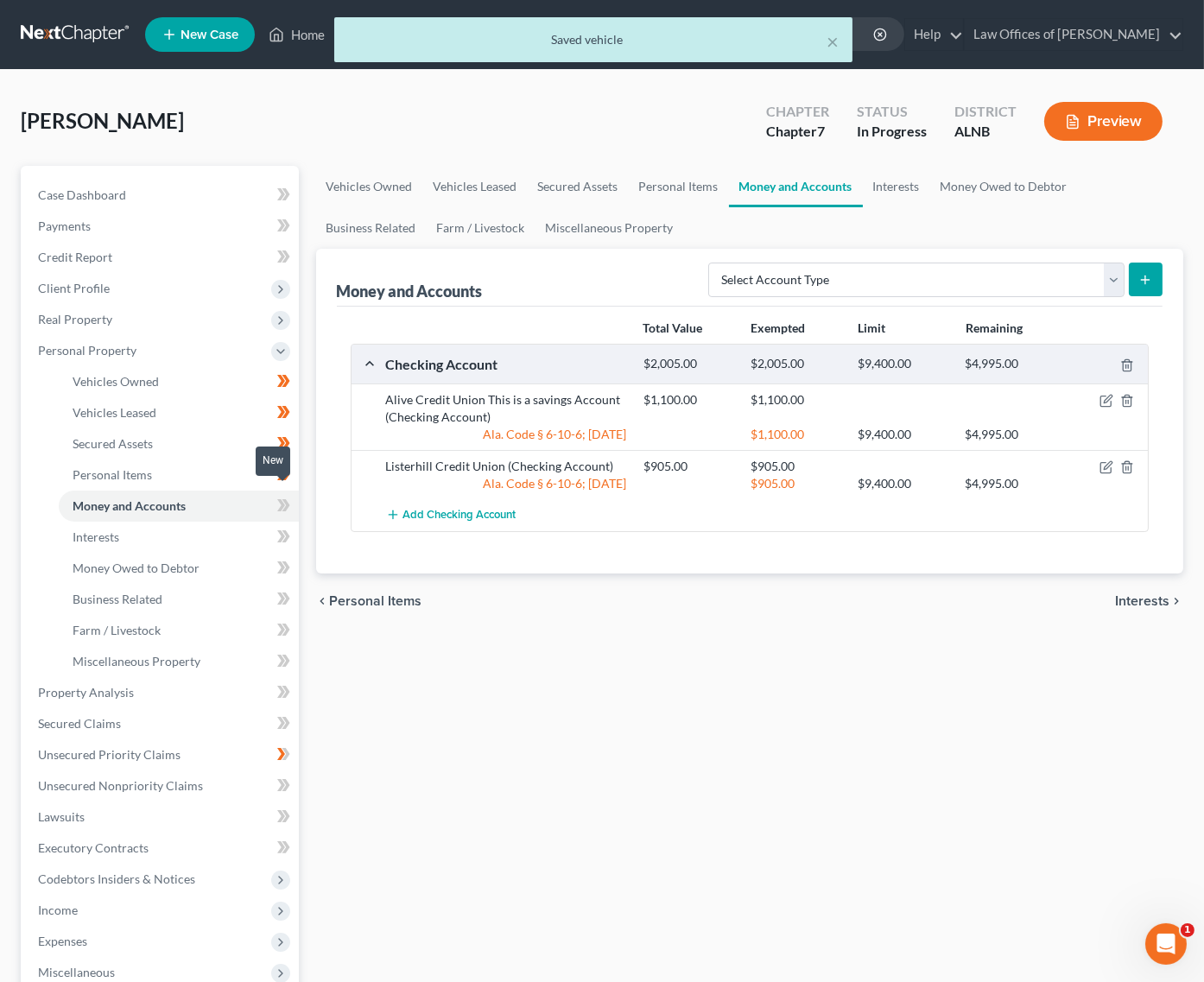
click at [280, 500] on icon at bounding box center [281, 506] width 8 height 12
click at [261, 521] on link "Interests" at bounding box center [178, 537] width 240 height 31
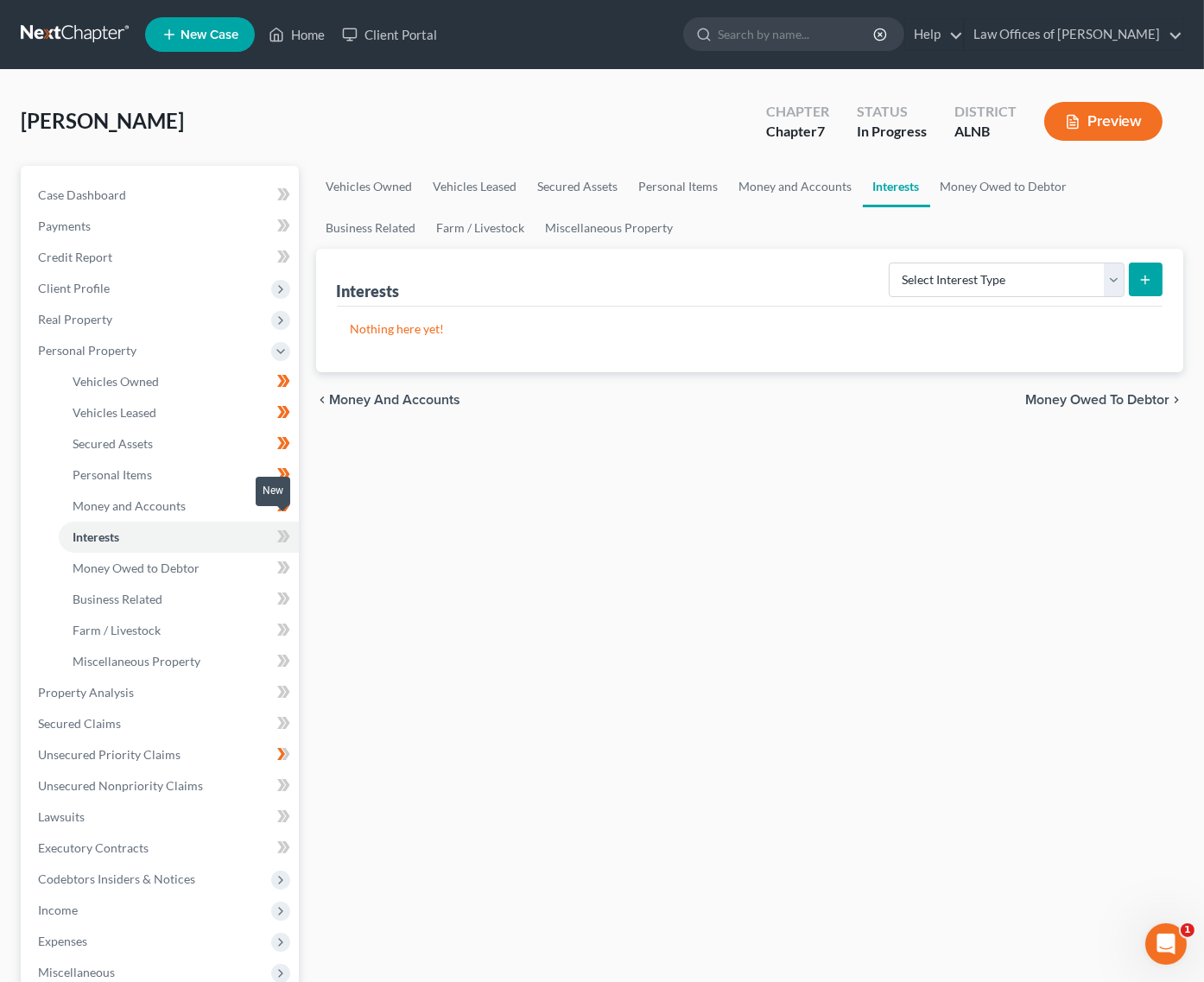
click at [279, 526] on icon at bounding box center [284, 536] width 13 height 22
click at [278, 557] on icon at bounding box center [284, 568] width 13 height 22
click at [266, 553] on link "Money Owed to Debtor" at bounding box center [178, 568] width 240 height 31
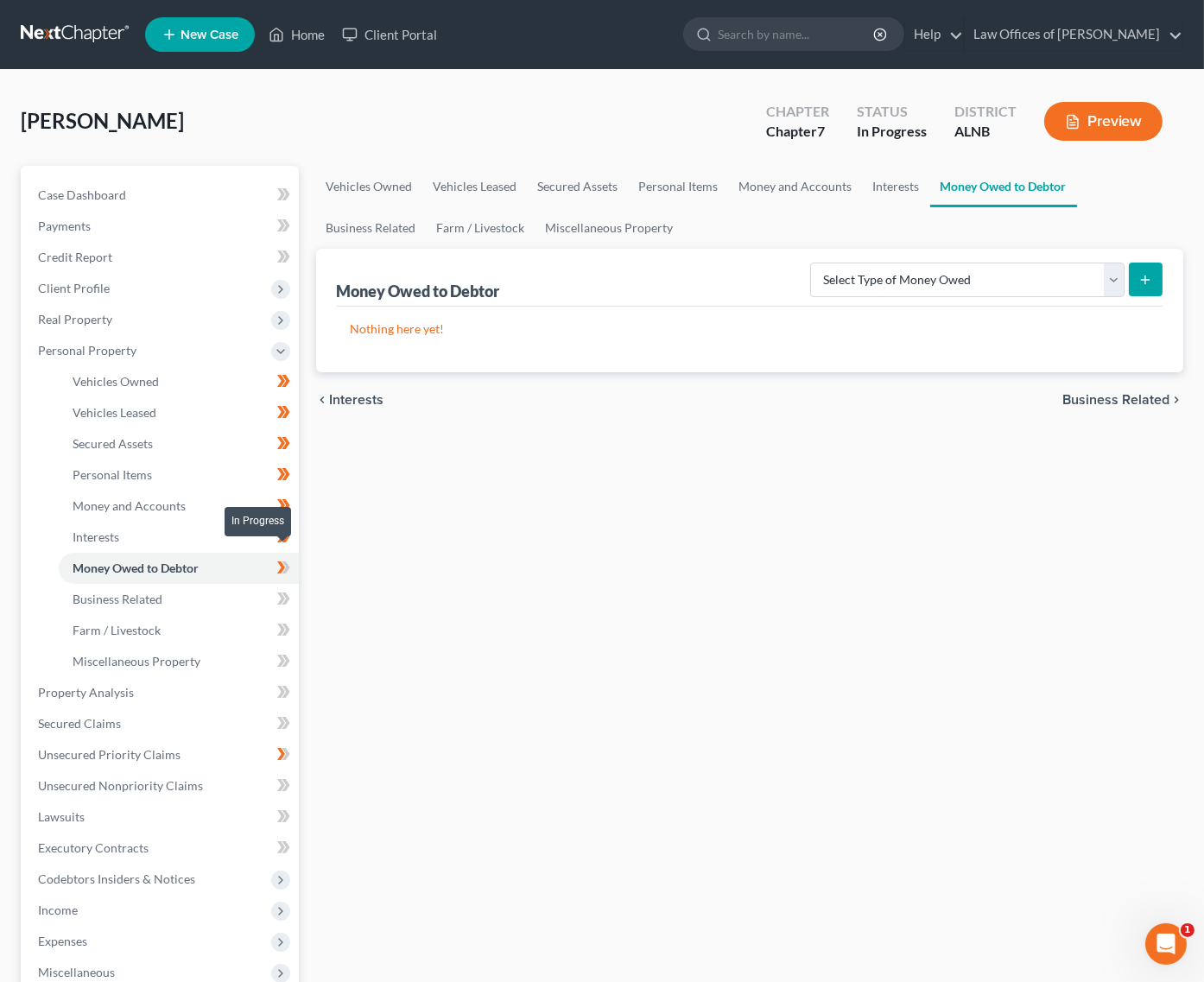
click at [286, 557] on icon at bounding box center [284, 568] width 13 height 22
click at [136, 709] on link "Secured Claims" at bounding box center [162, 724] width 275 height 31
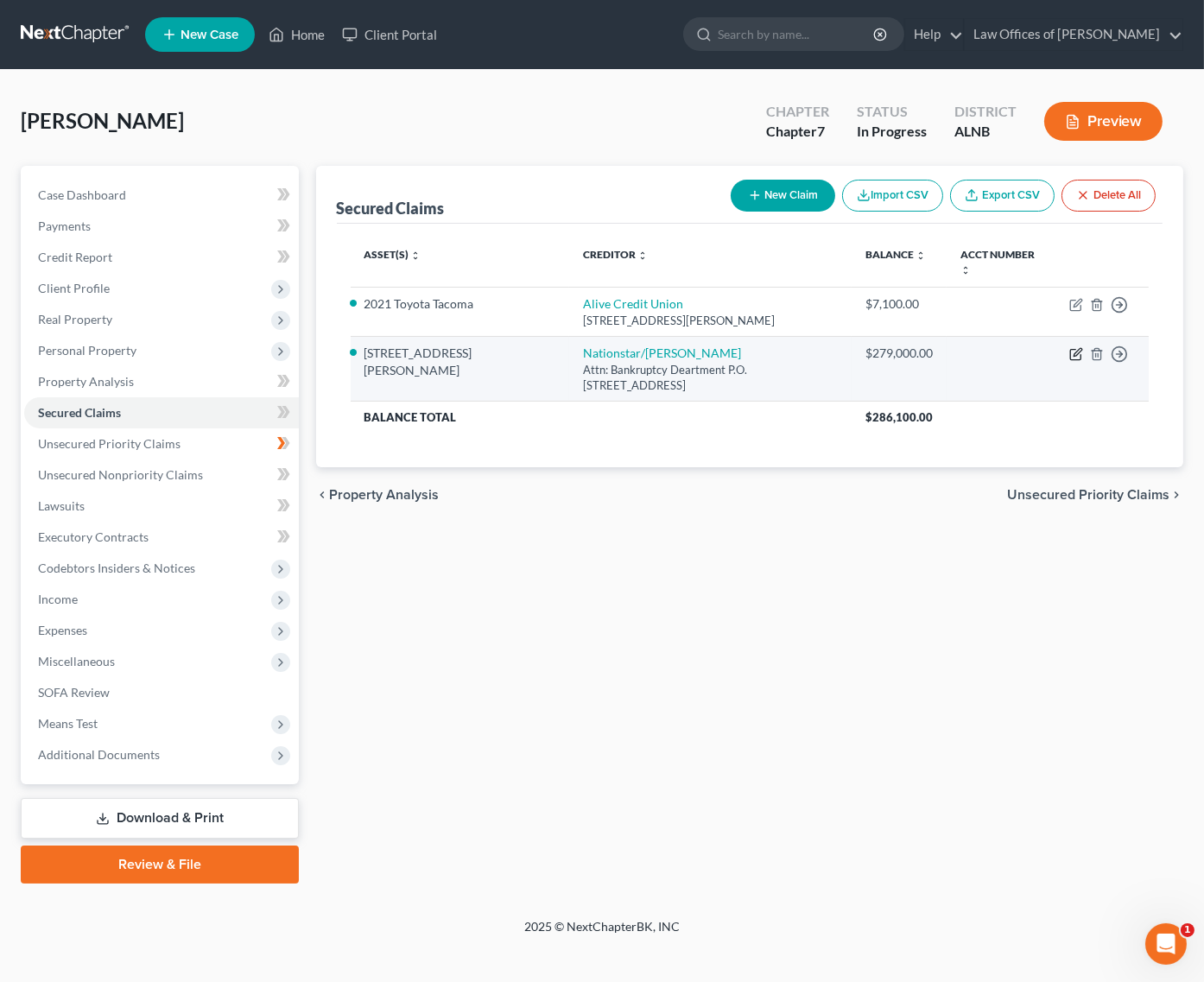
click at [1080, 347] on icon "button" at bounding box center [1076, 354] width 14 height 14
select select "45"
select select "3"
select select "0"
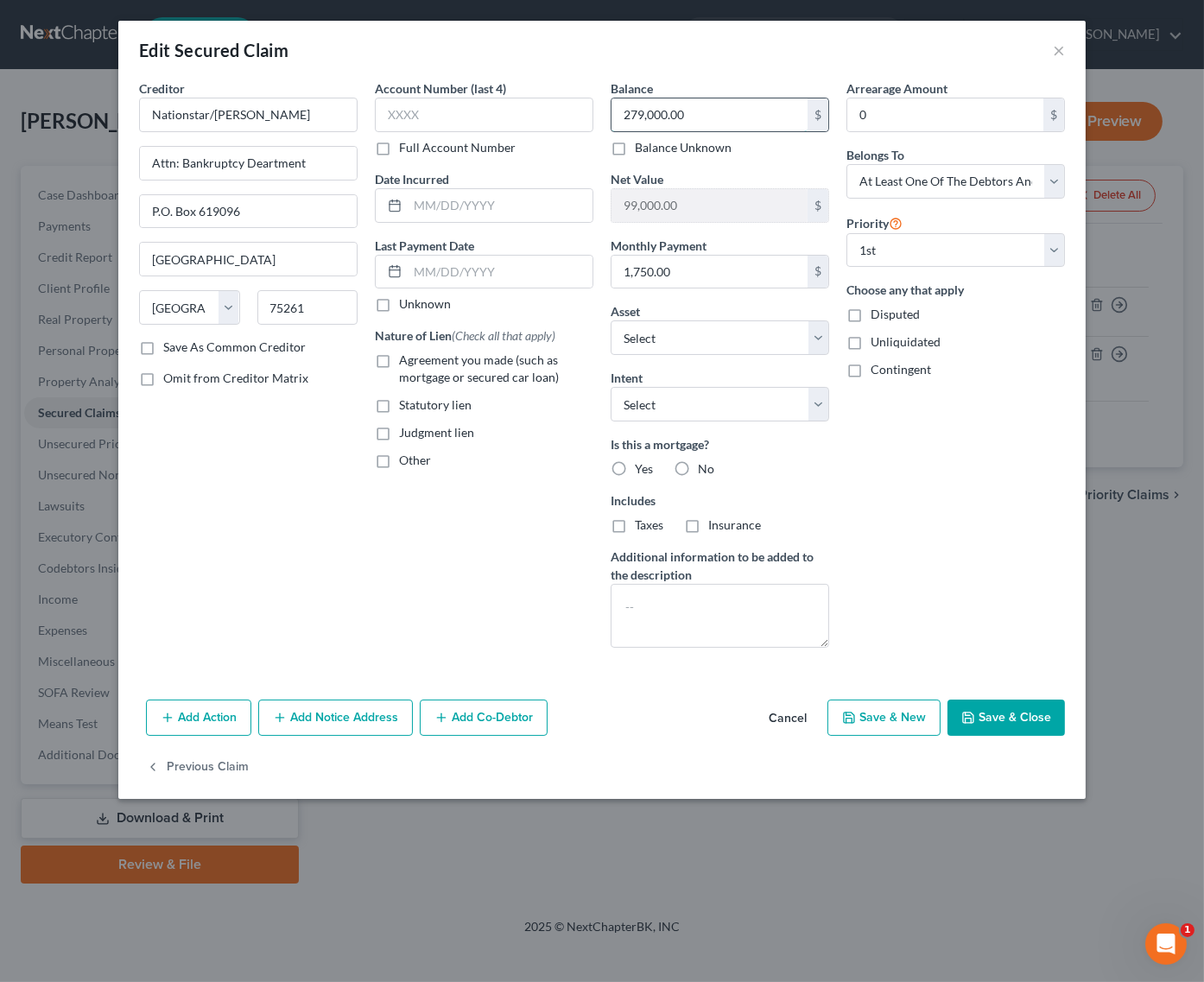
click at [683, 105] on input "279,000.00" at bounding box center [710, 115] width 196 height 33
type input "278,569.00"
click at [999, 705] on button "Save & Close" at bounding box center [1006, 718] width 118 height 37
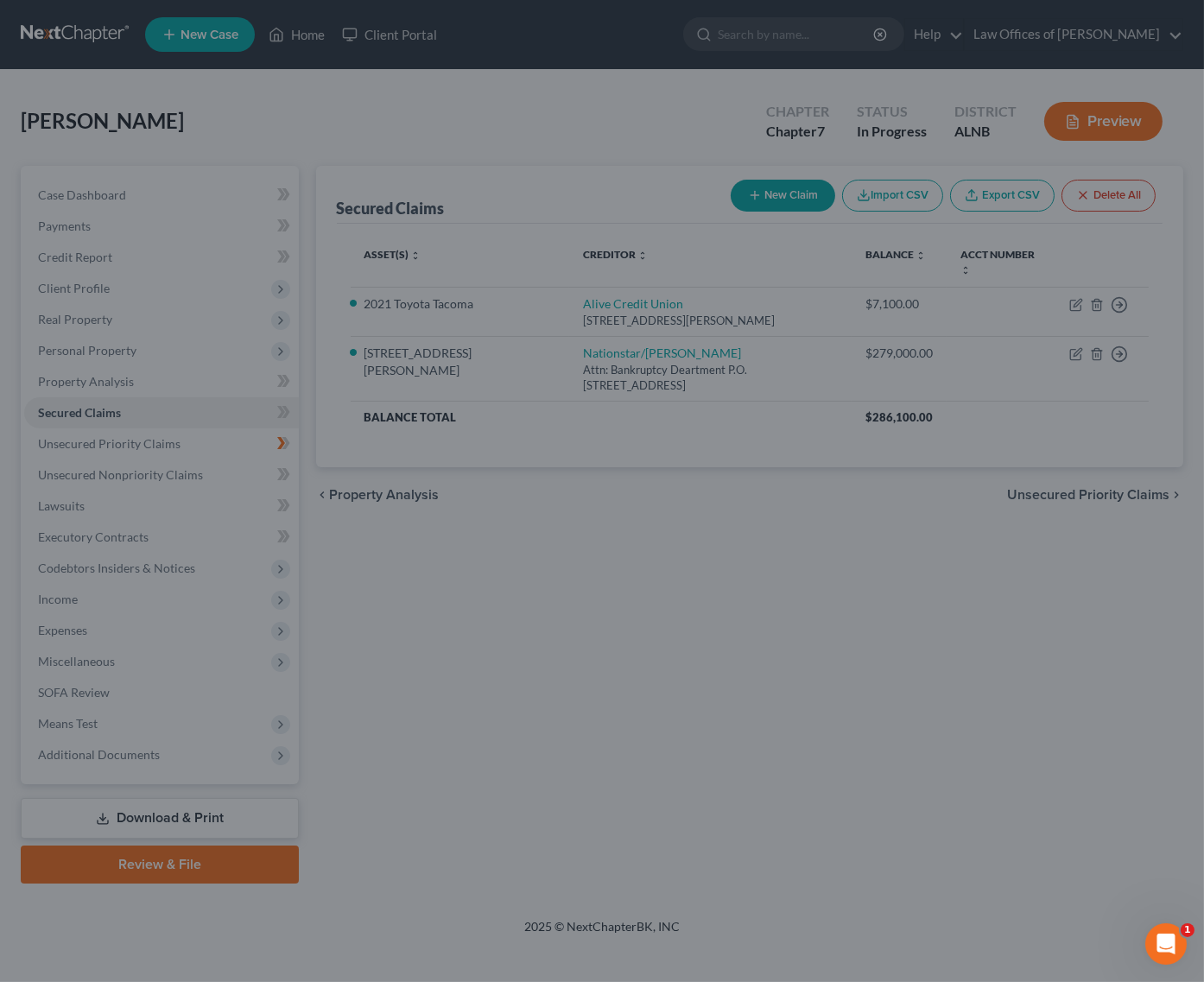
type input "99,431.00"
select select "6"
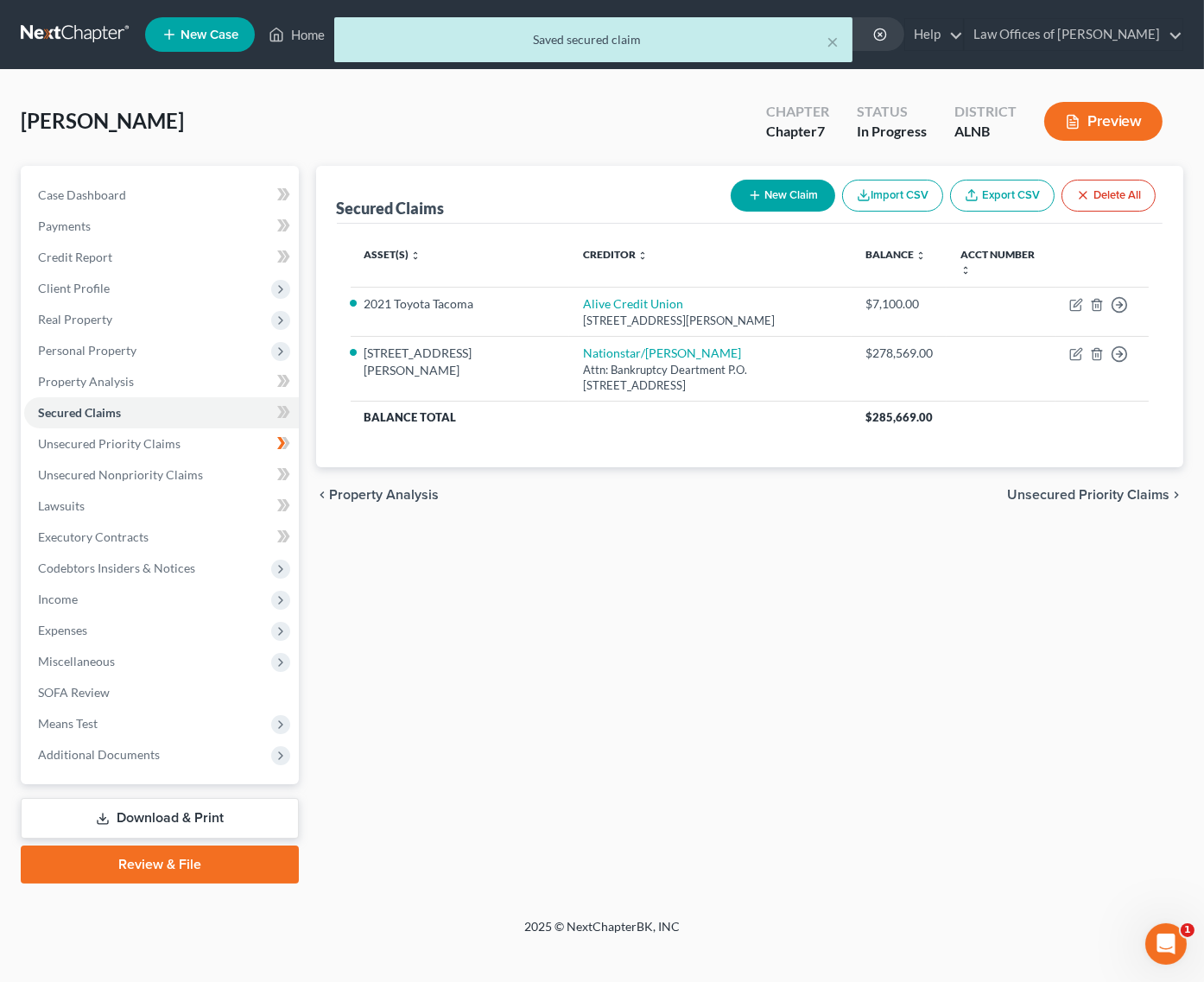
click at [768, 202] on button "New Claim" at bounding box center [783, 195] width 104 height 32
select select "0"
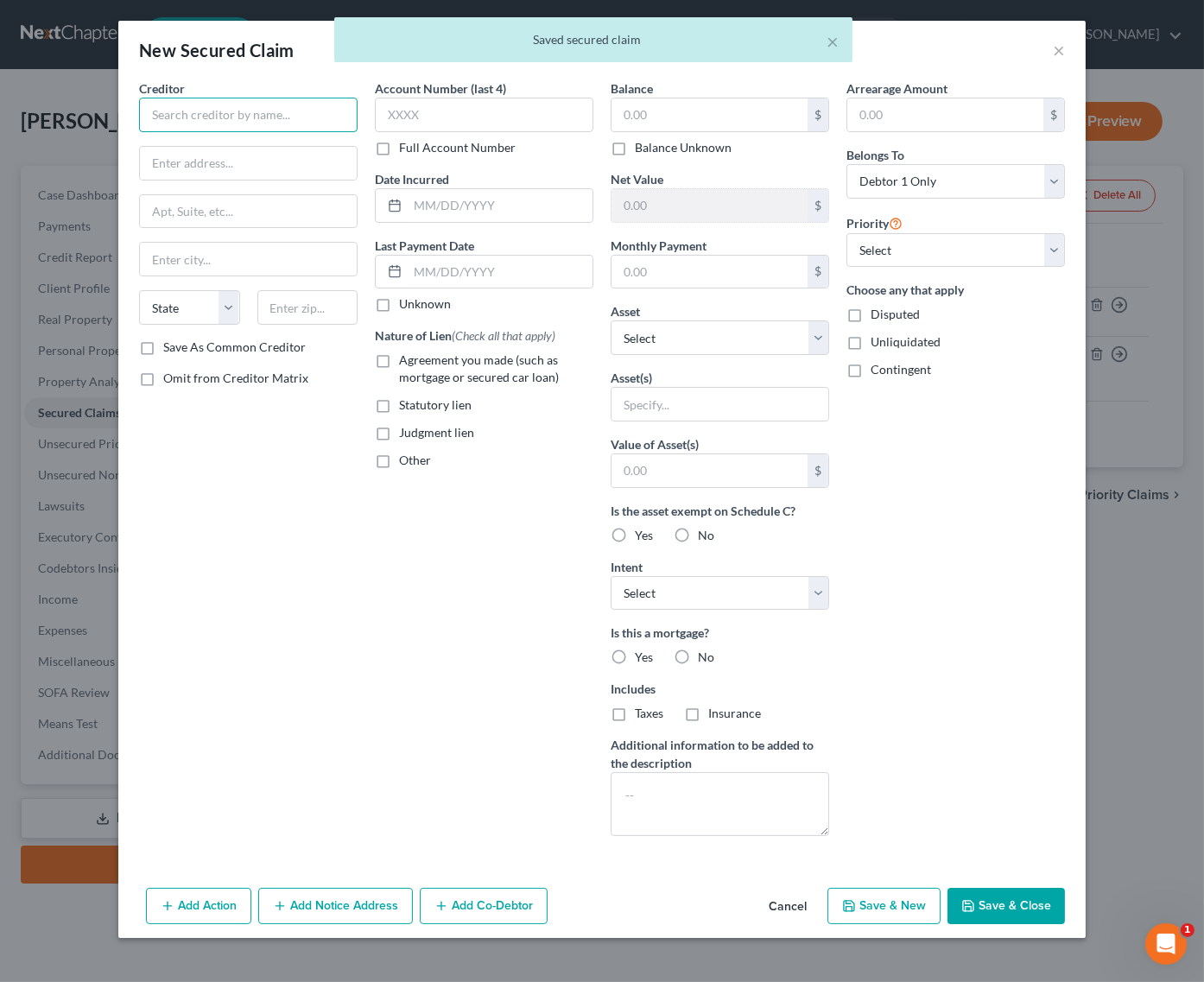
click at [284, 113] on input "text" at bounding box center [248, 115] width 219 height 35
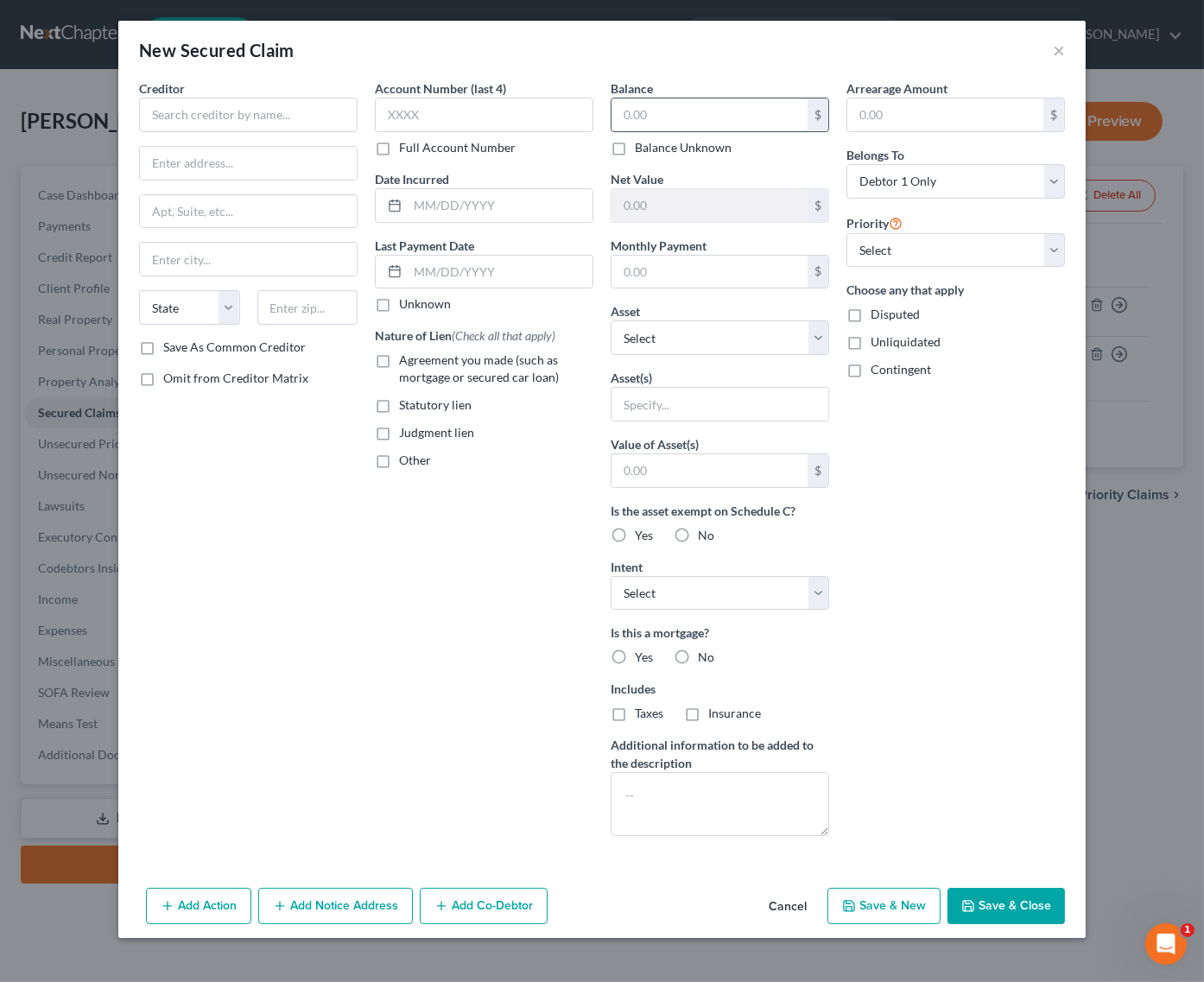
click at [726, 116] on input "text" at bounding box center [710, 115] width 196 height 33
type input "90,000"
select select "2"
click at [258, 123] on input "text" at bounding box center [248, 115] width 219 height 35
type input "M"
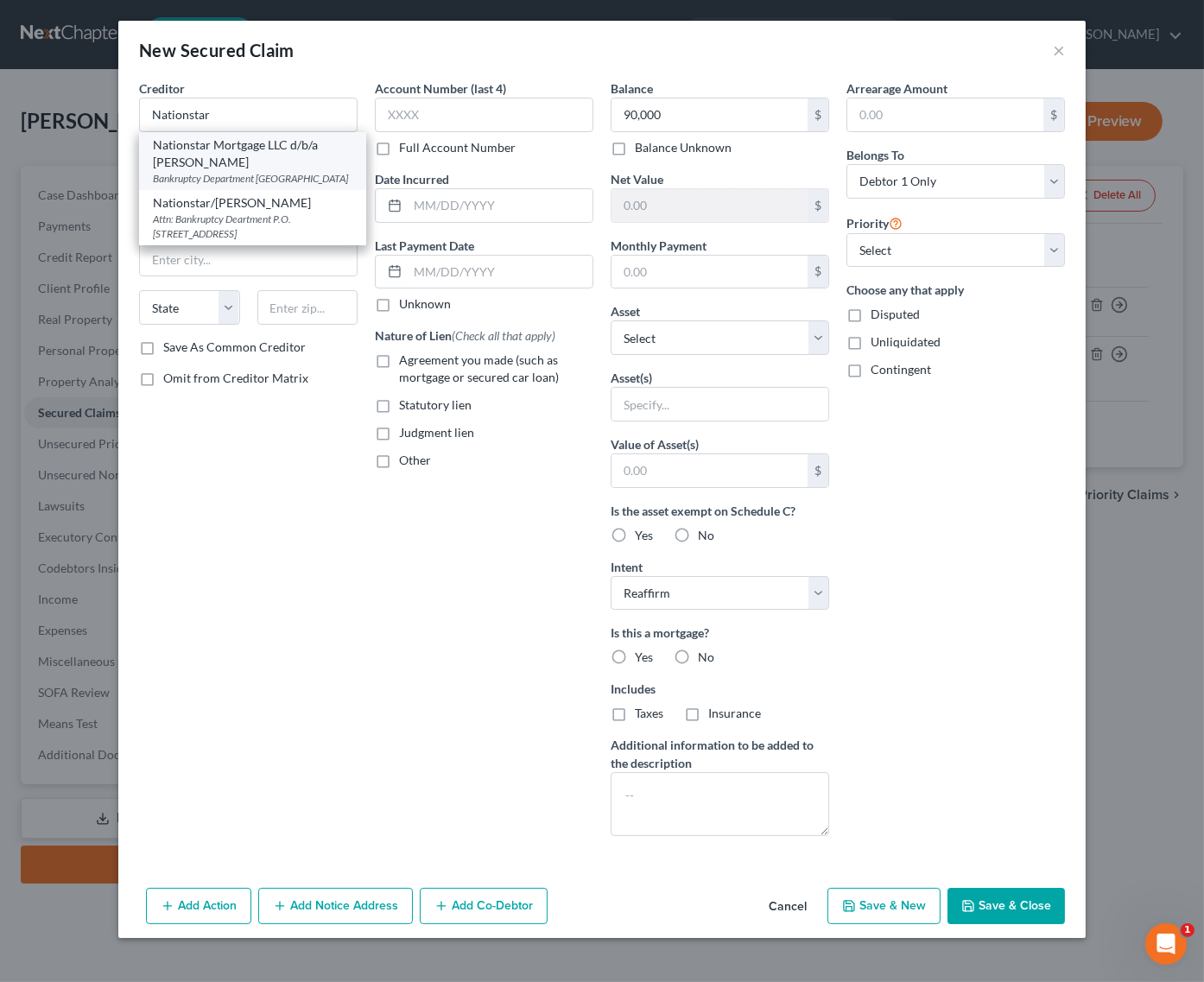
click at [223, 151] on div "Nationstar Mortgage LLC d/b/a Mr. Cooper" at bounding box center [252, 154] width 199 height 35
type input "Nationstar Mortgage LLC d/b/a Mr. Cooper"
type input "Bankruptcy Department"
type input "PO Box 619096"
type input "Dallas"
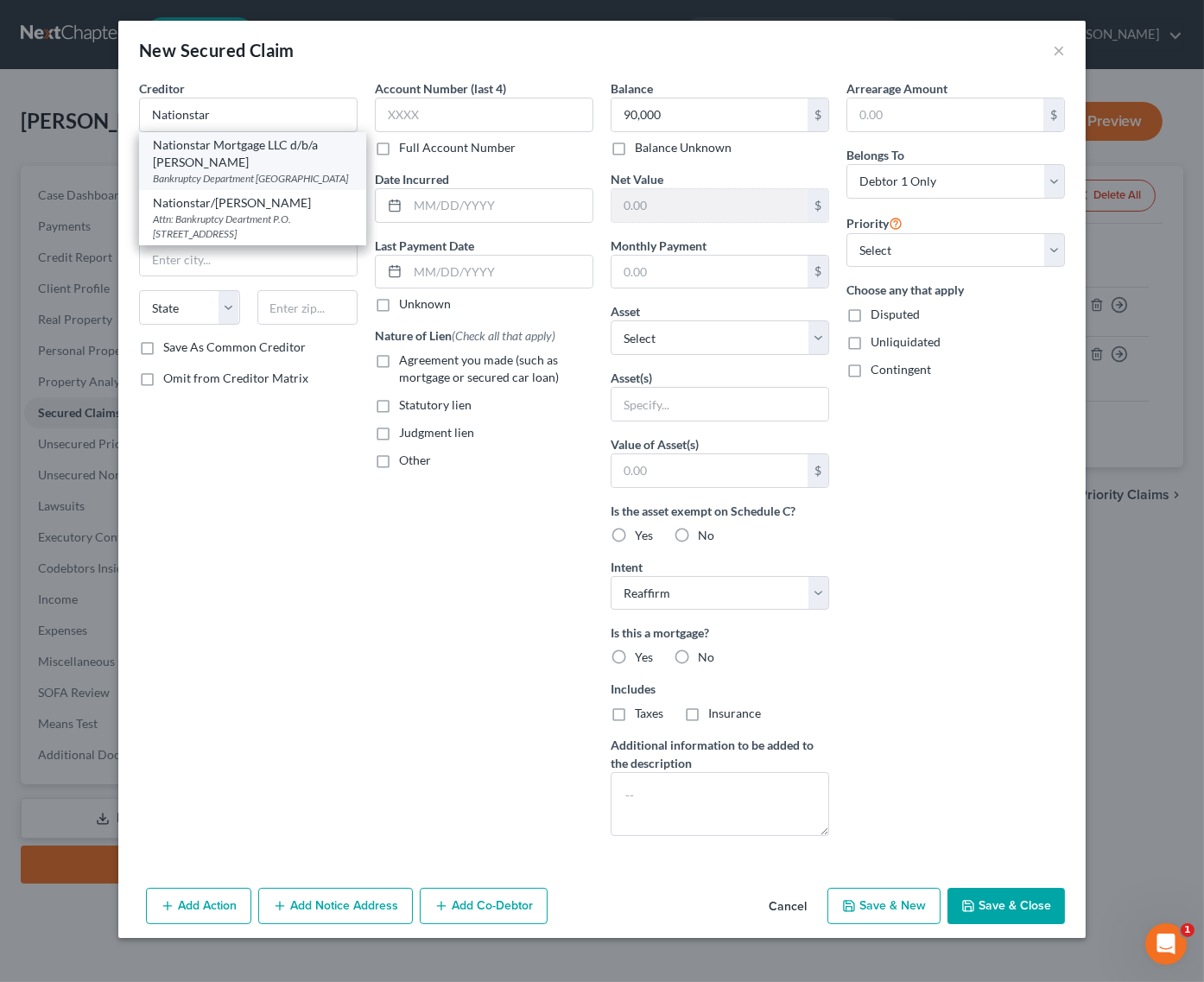
select select "45"
type input "75261"
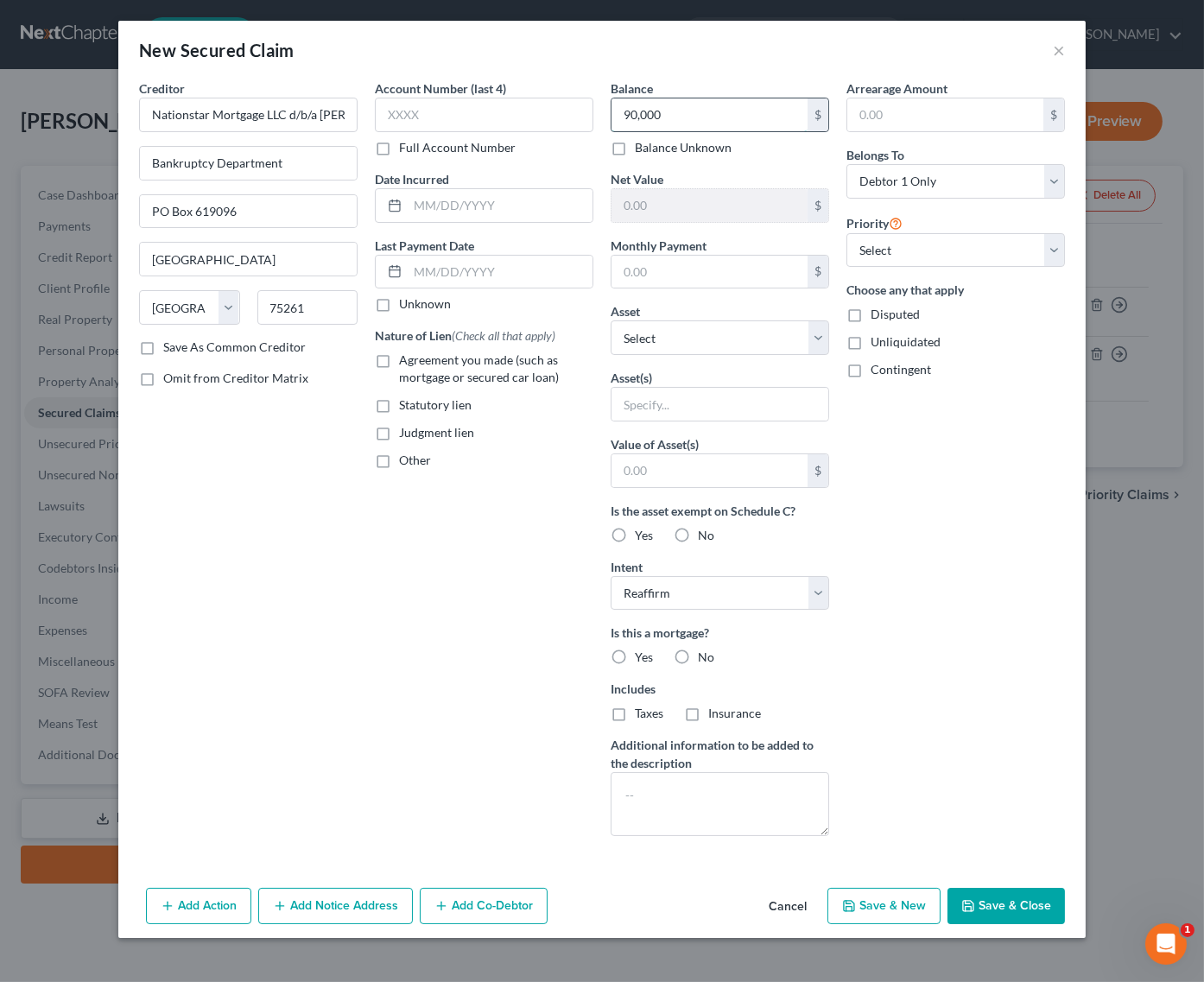
click at [682, 106] on input "90,000" at bounding box center [710, 115] width 196 height 33
select select "6"
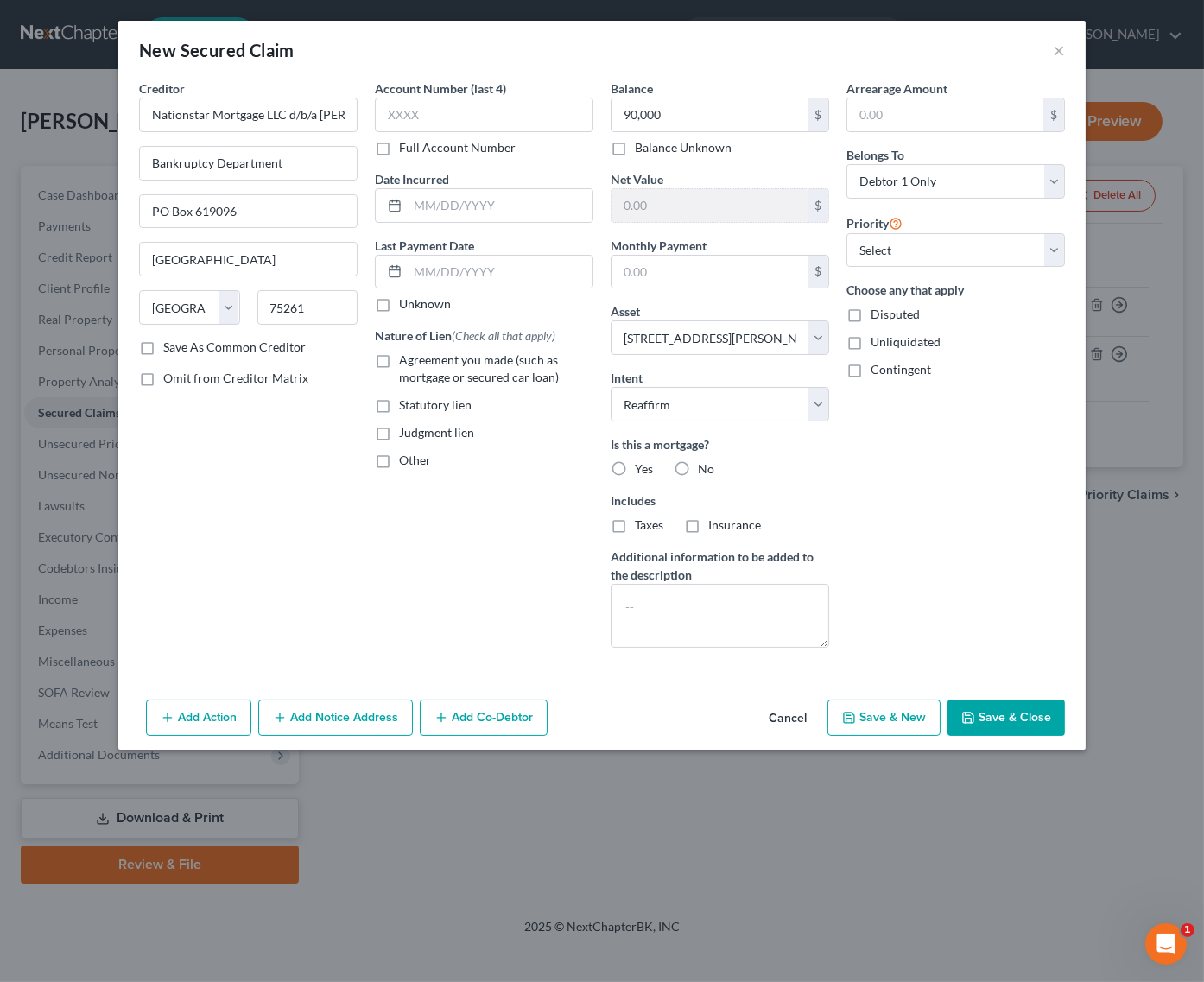
click at [636, 468] on span "Yes" at bounding box center [643, 468] width 18 height 15
click at [642, 468] on input "Yes" at bounding box center [647, 466] width 11 height 11
radio input "true"
click at [1027, 700] on button "Save & Close" at bounding box center [1006, 718] width 118 height 37
select select
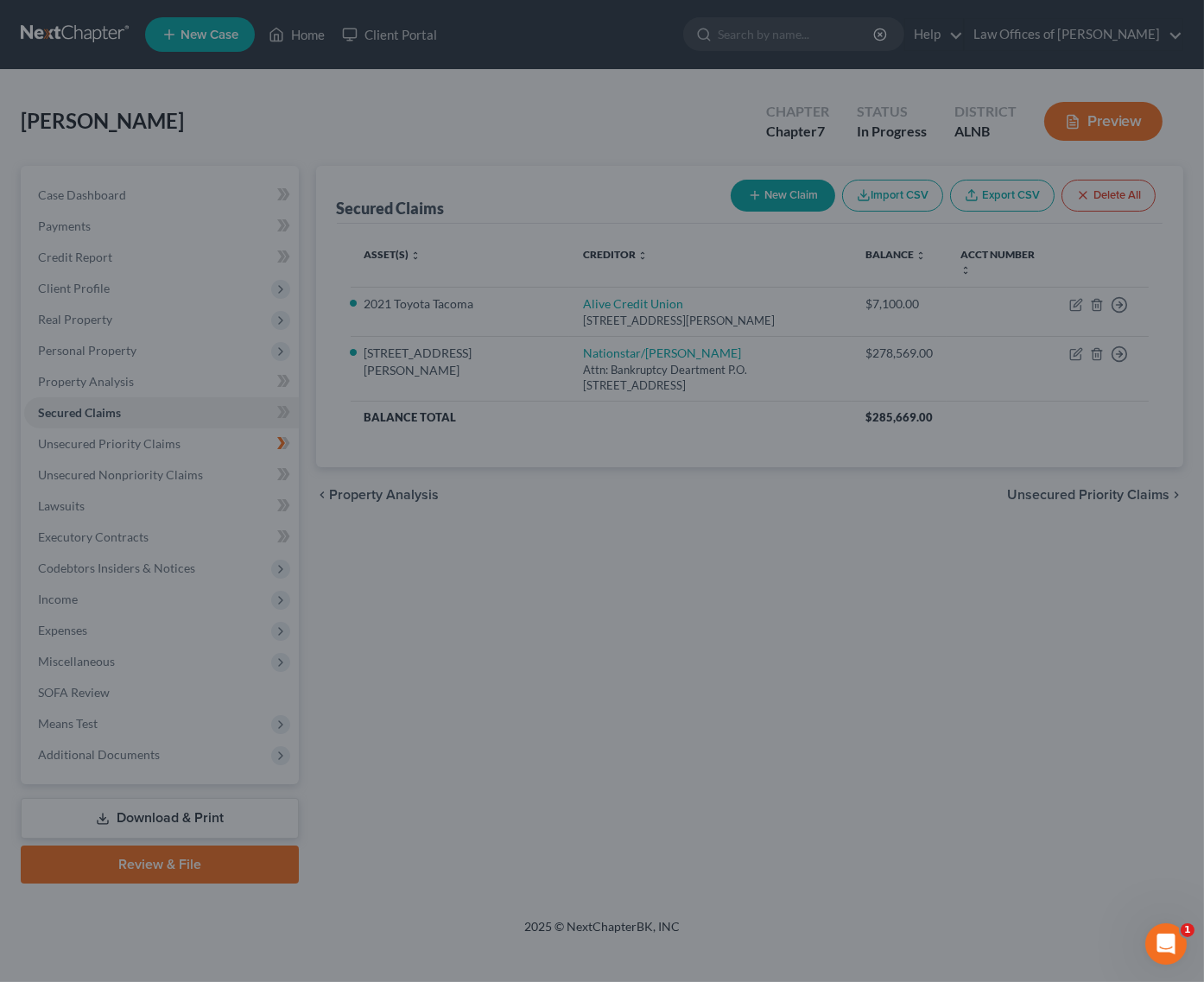
type input "90,000.00"
type input "9,431.00"
type input "0.00"
select select "6"
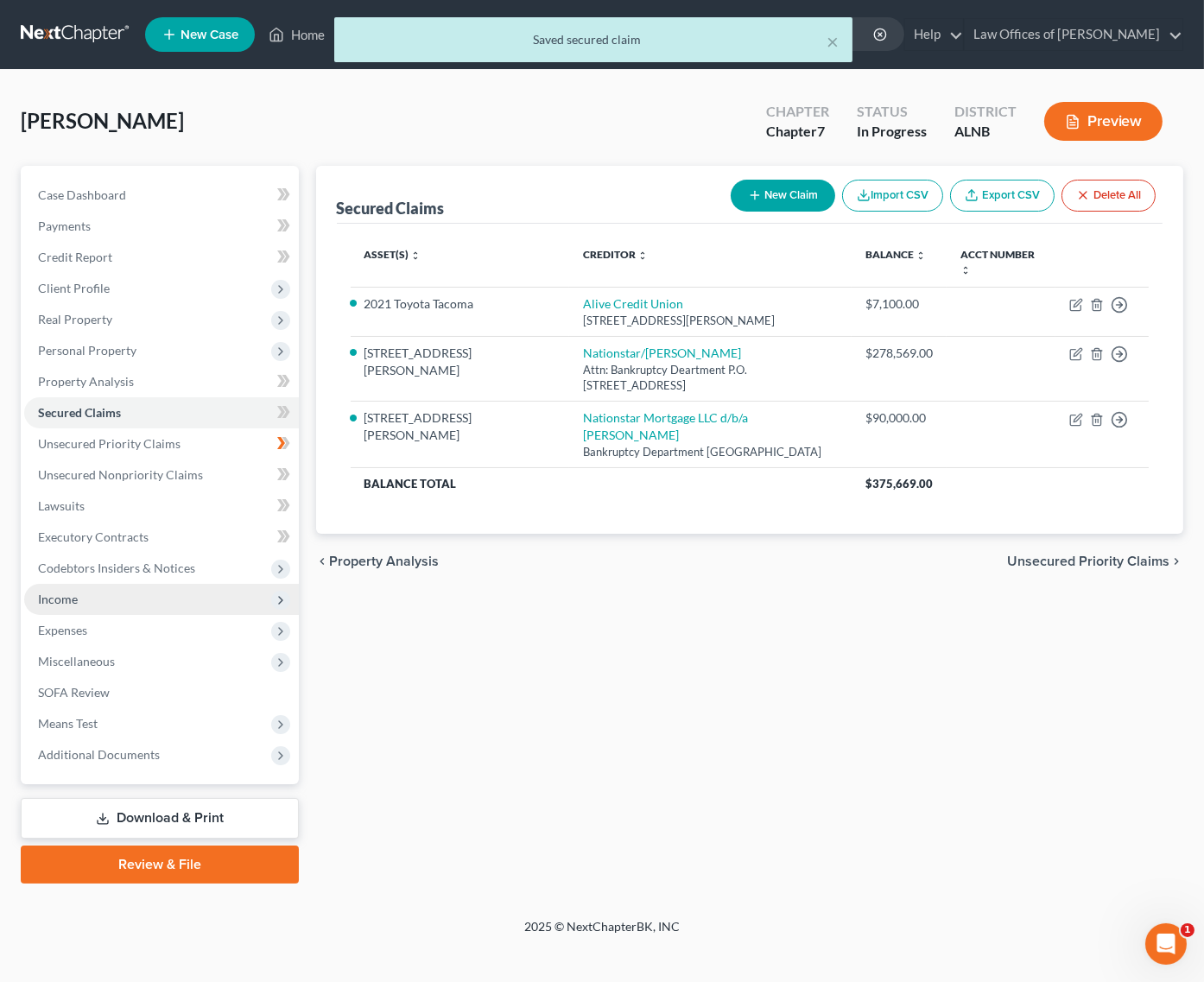
click at [101, 587] on span "Income" at bounding box center [162, 600] width 275 height 31
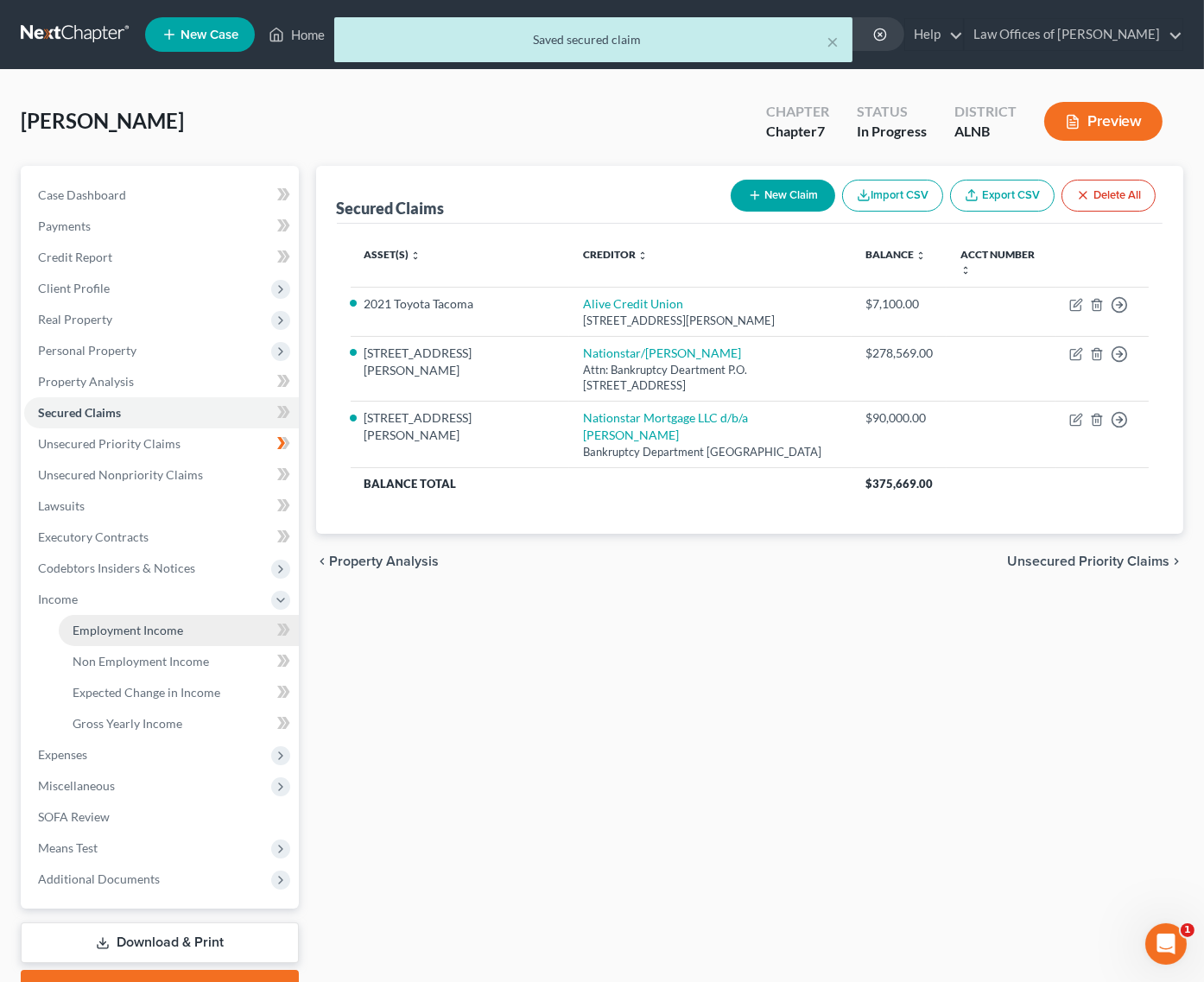
click at [137, 622] on span "Employment Income" at bounding box center [127, 629] width 111 height 15
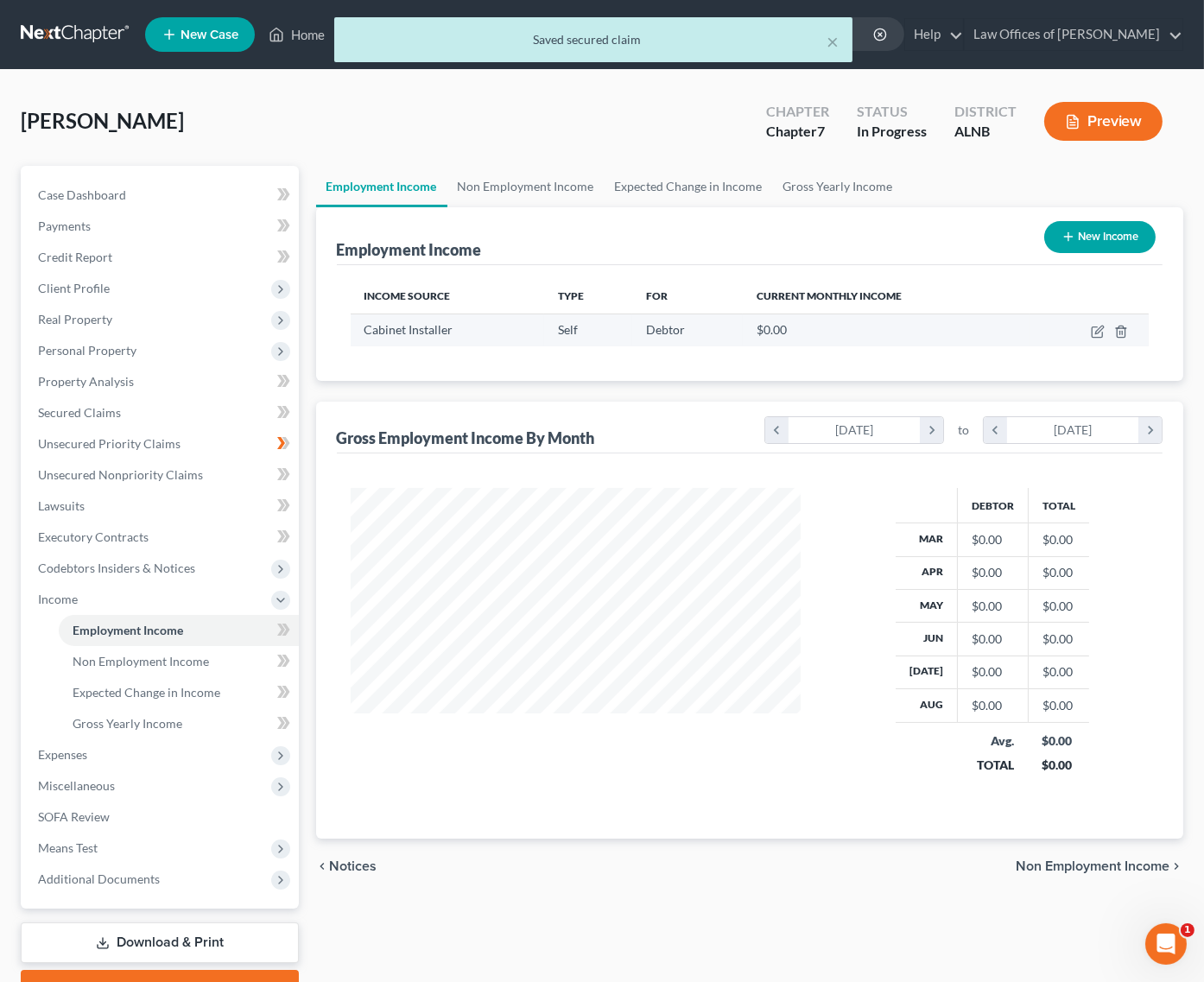
scroll to position [1, 0]
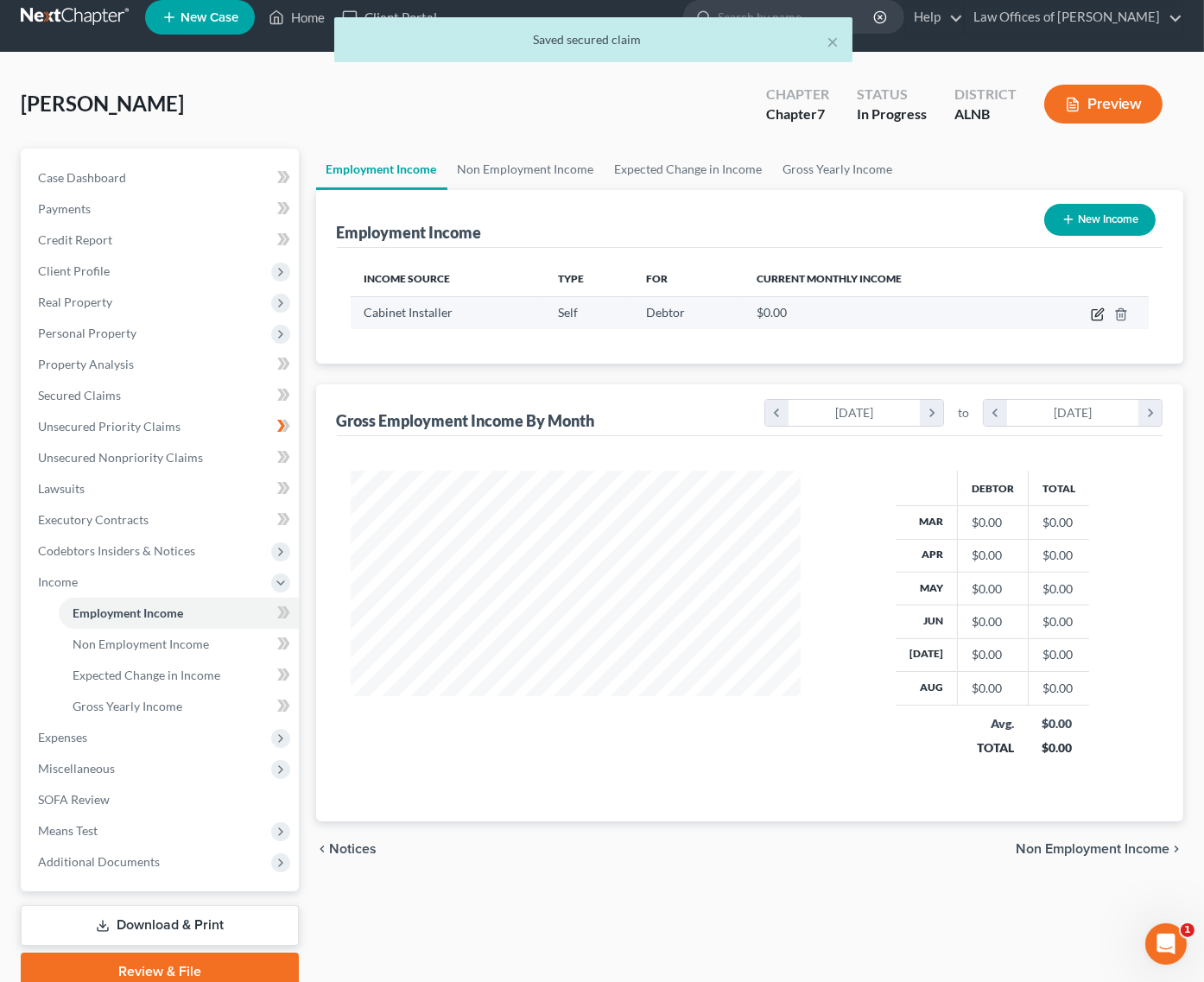
click at [1095, 308] on icon "button" at bounding box center [1098, 314] width 14 height 14
select select "1"
select select "0"
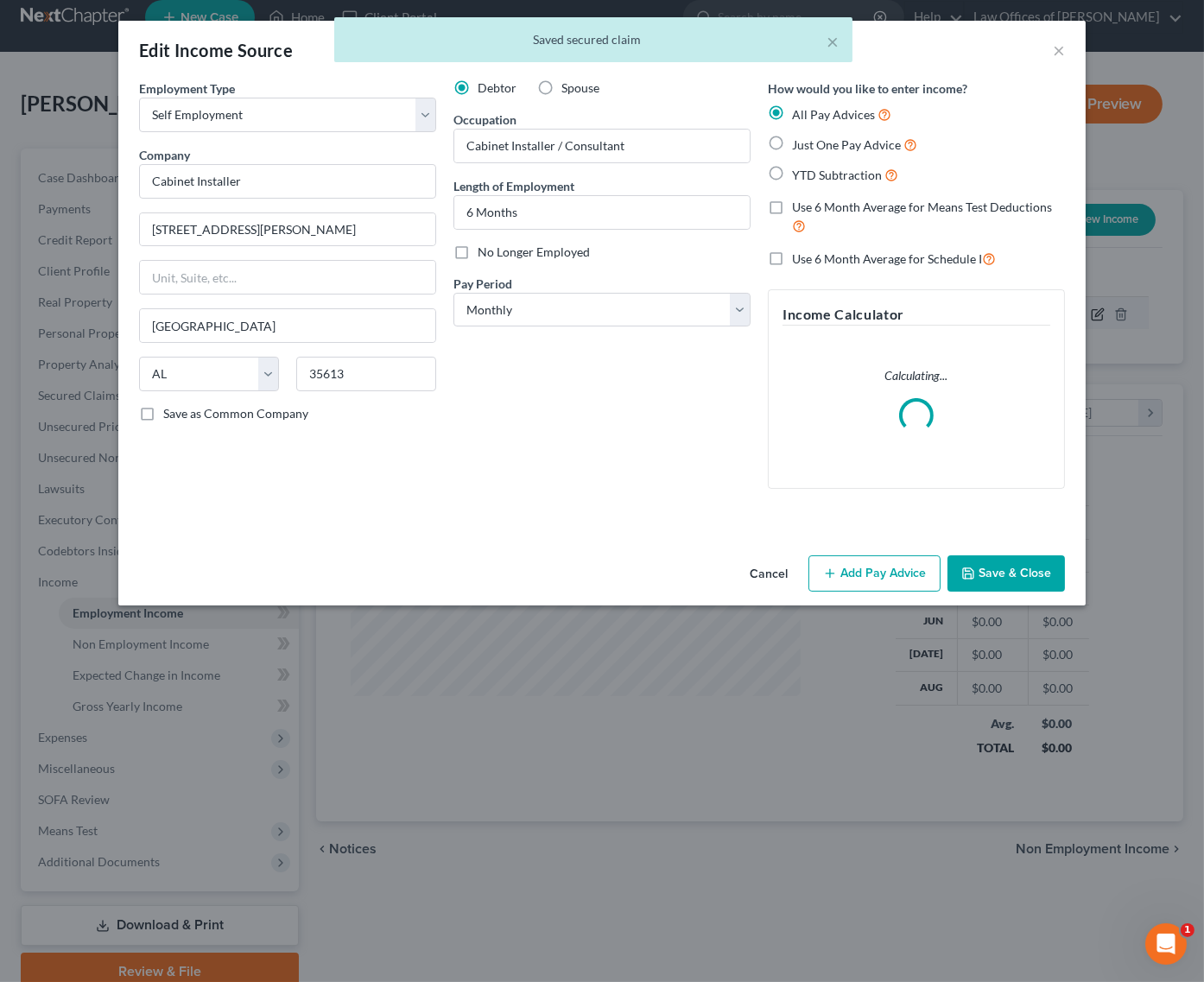
scroll to position [22, 1]
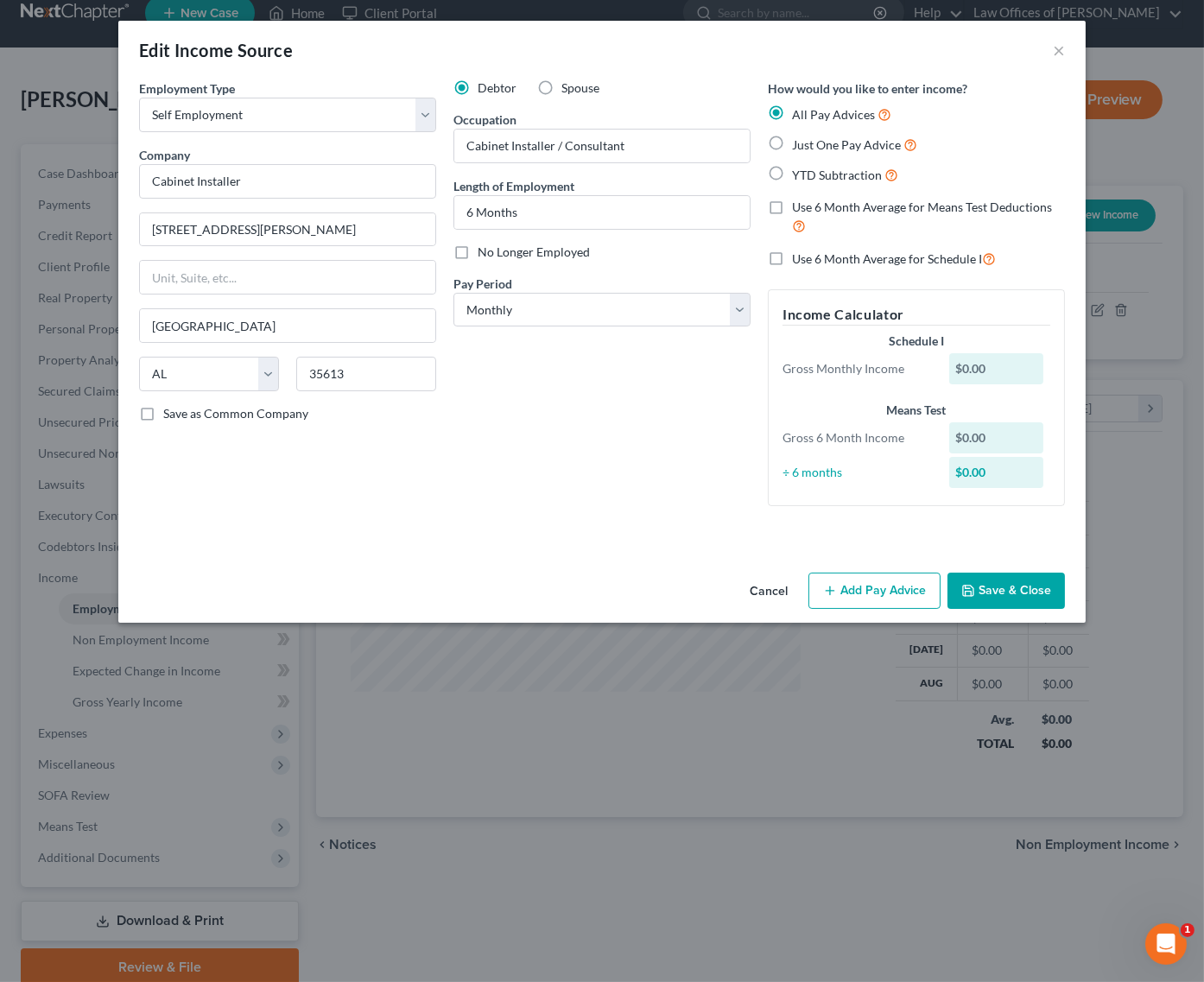
click at [884, 584] on button "Add Pay Advice" at bounding box center [875, 591] width 132 height 37
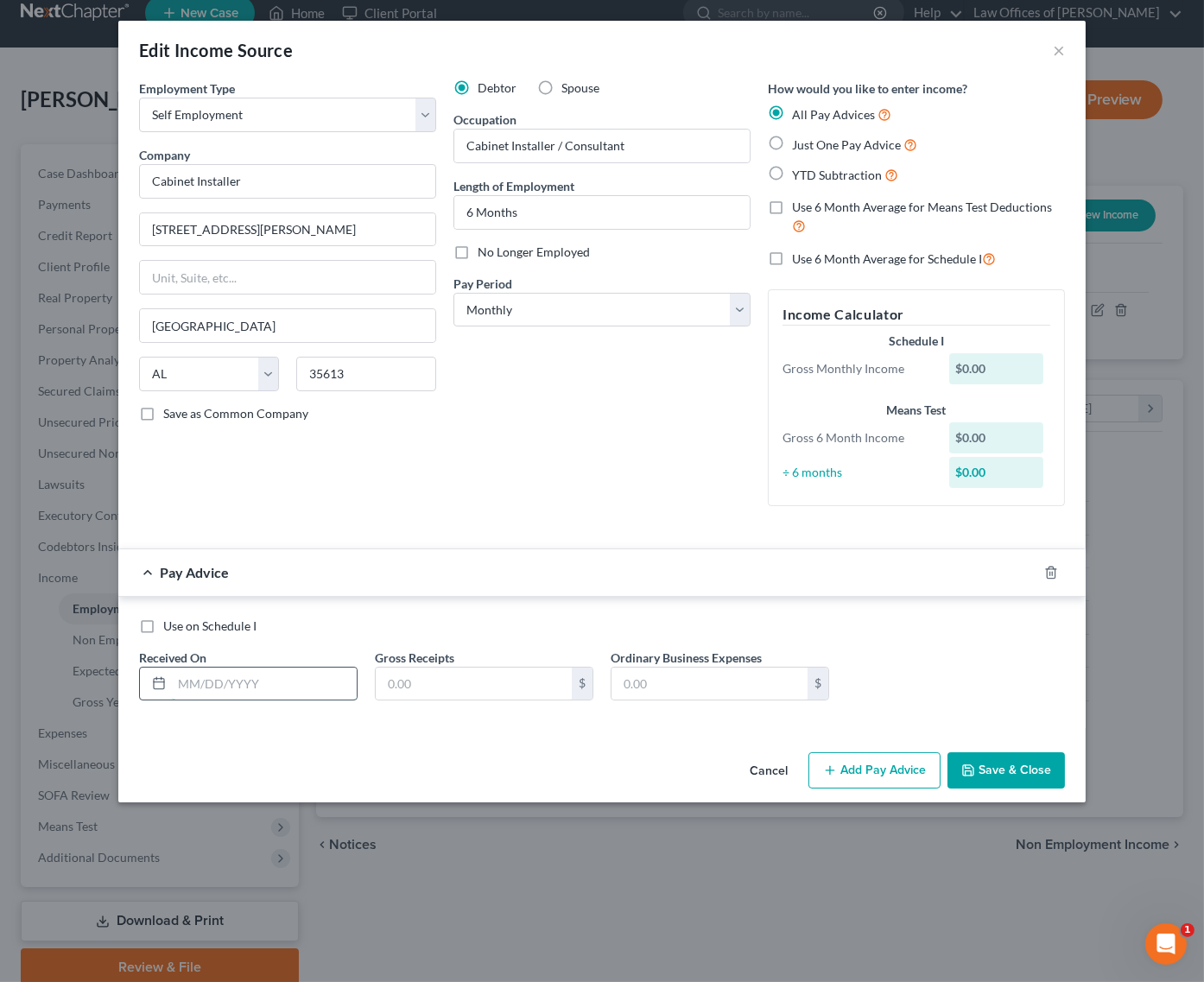
click at [257, 673] on input "text" at bounding box center [264, 684] width 185 height 33
type input "3/31/2025"
type input "1,500"
click at [1032, 566] on icon "button" at bounding box center [1031, 573] width 14 height 14
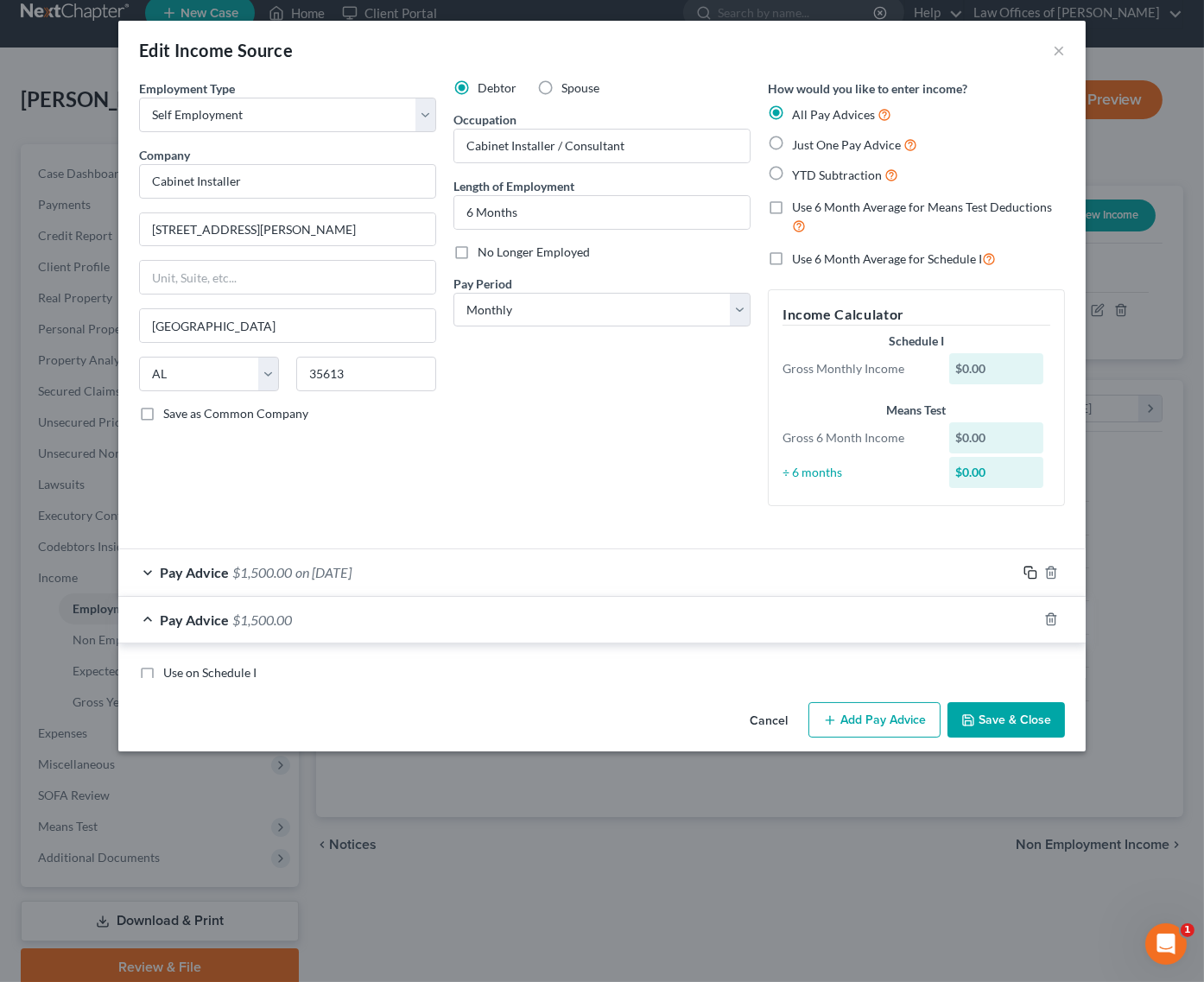
click at [1032, 566] on icon "button" at bounding box center [1031, 573] width 14 height 14
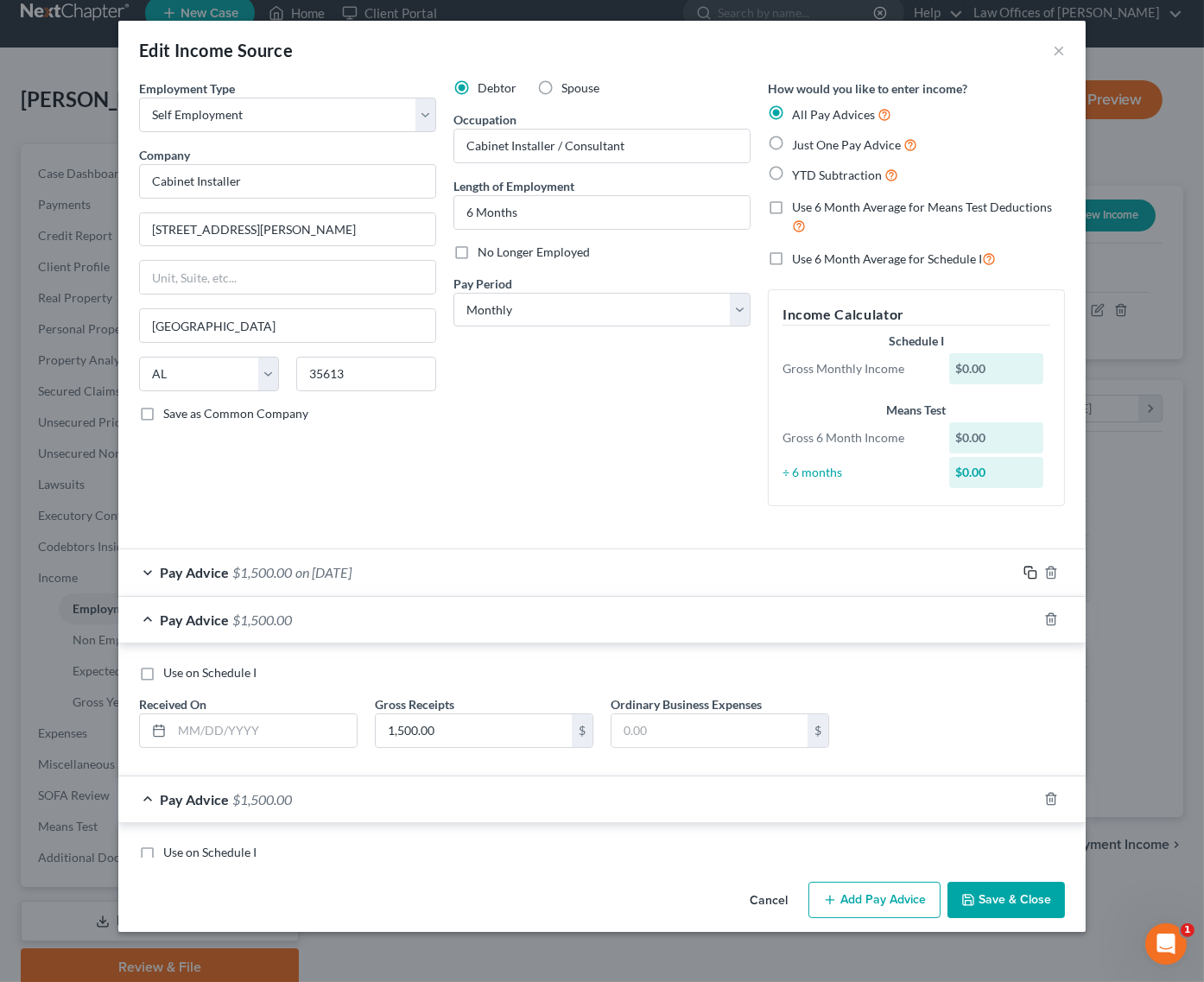
click at [1032, 566] on icon "button" at bounding box center [1031, 573] width 14 height 14
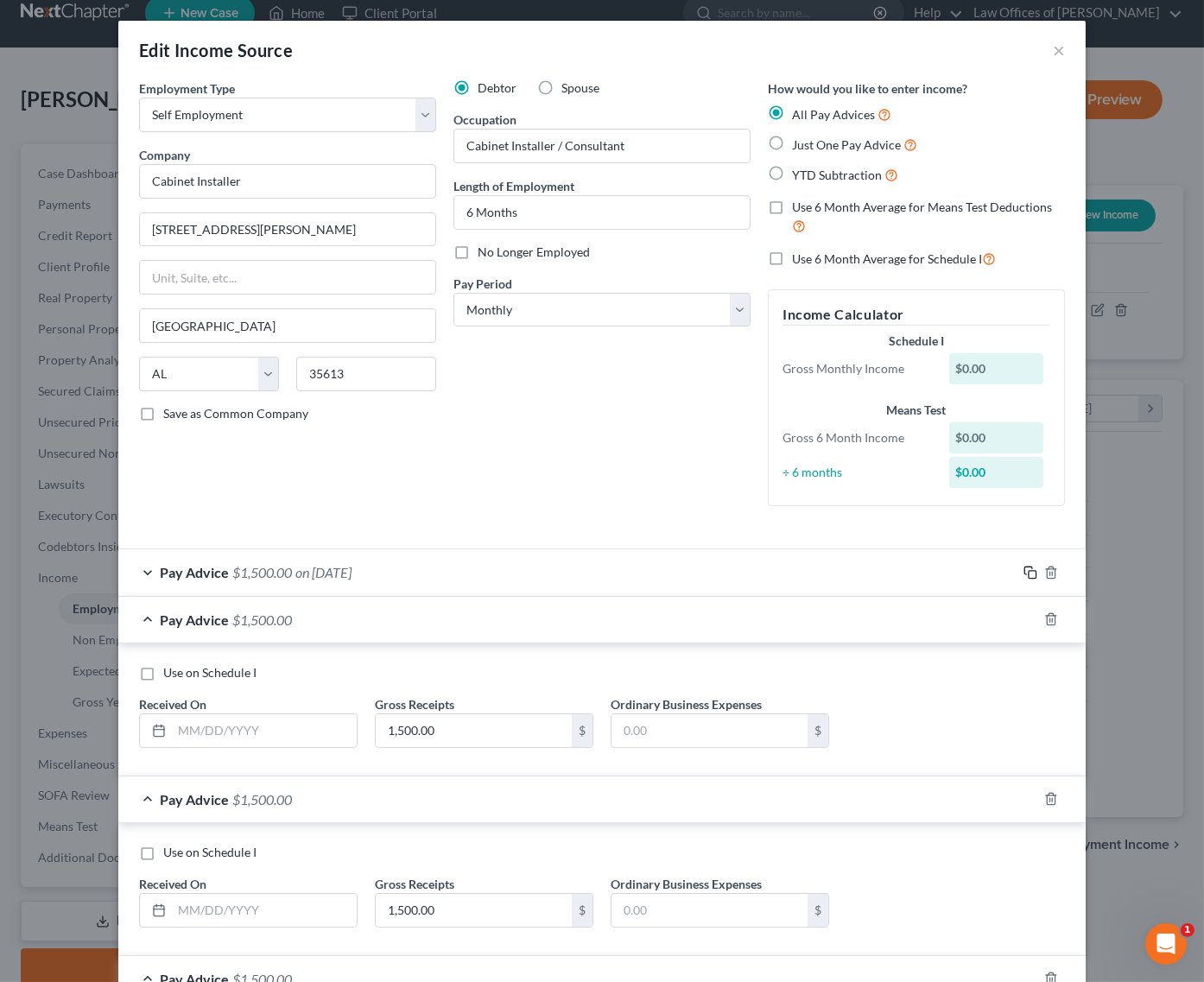
click at [1032, 566] on icon "button" at bounding box center [1031, 573] width 14 height 14
click at [309, 723] on input "text" at bounding box center [264, 731] width 185 height 33
type input "4/30/2025"
type input "2,950"
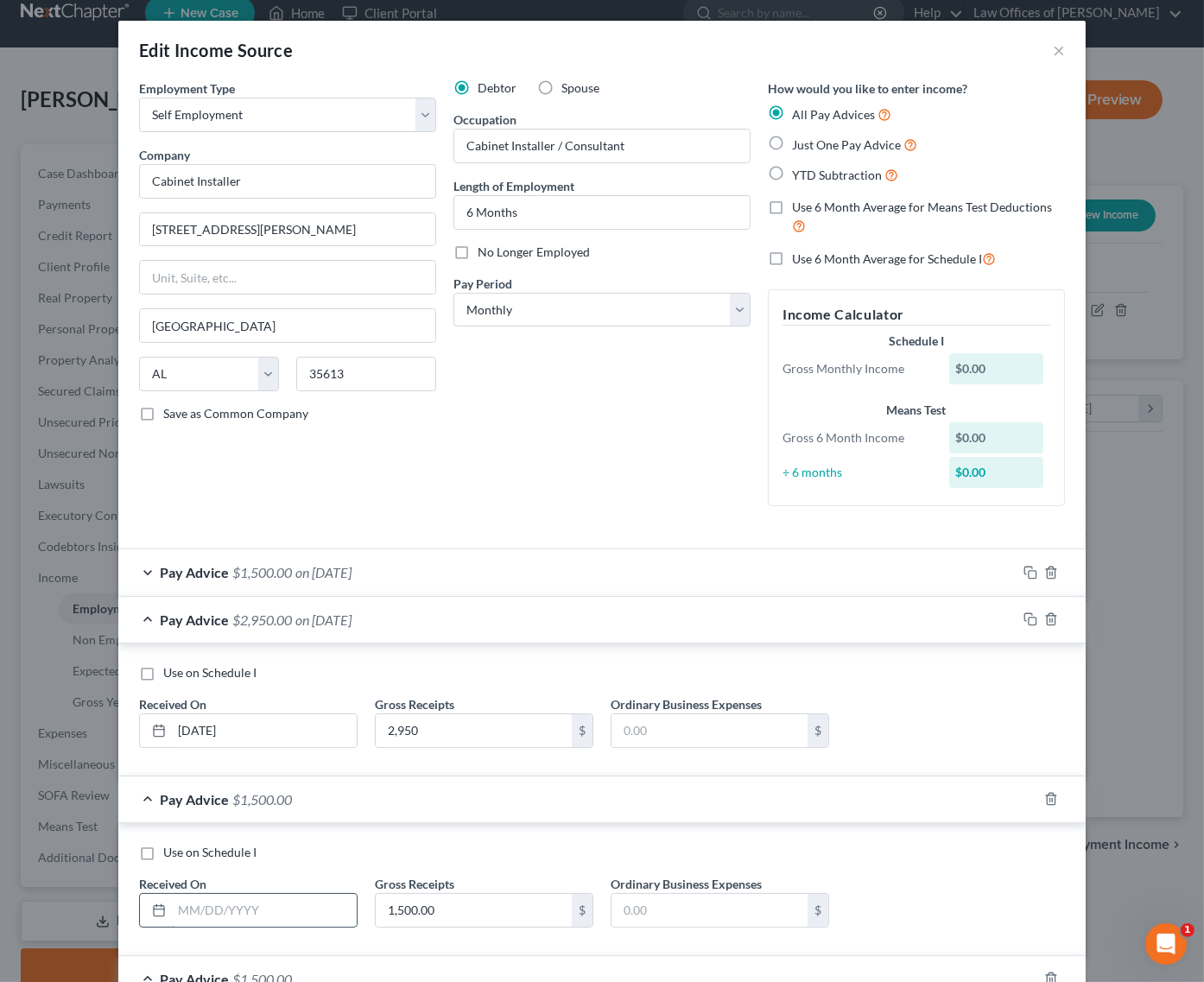
click at [276, 906] on input "text" at bounding box center [264, 911] width 185 height 33
type input "5/31/2025"
type input "3,100"
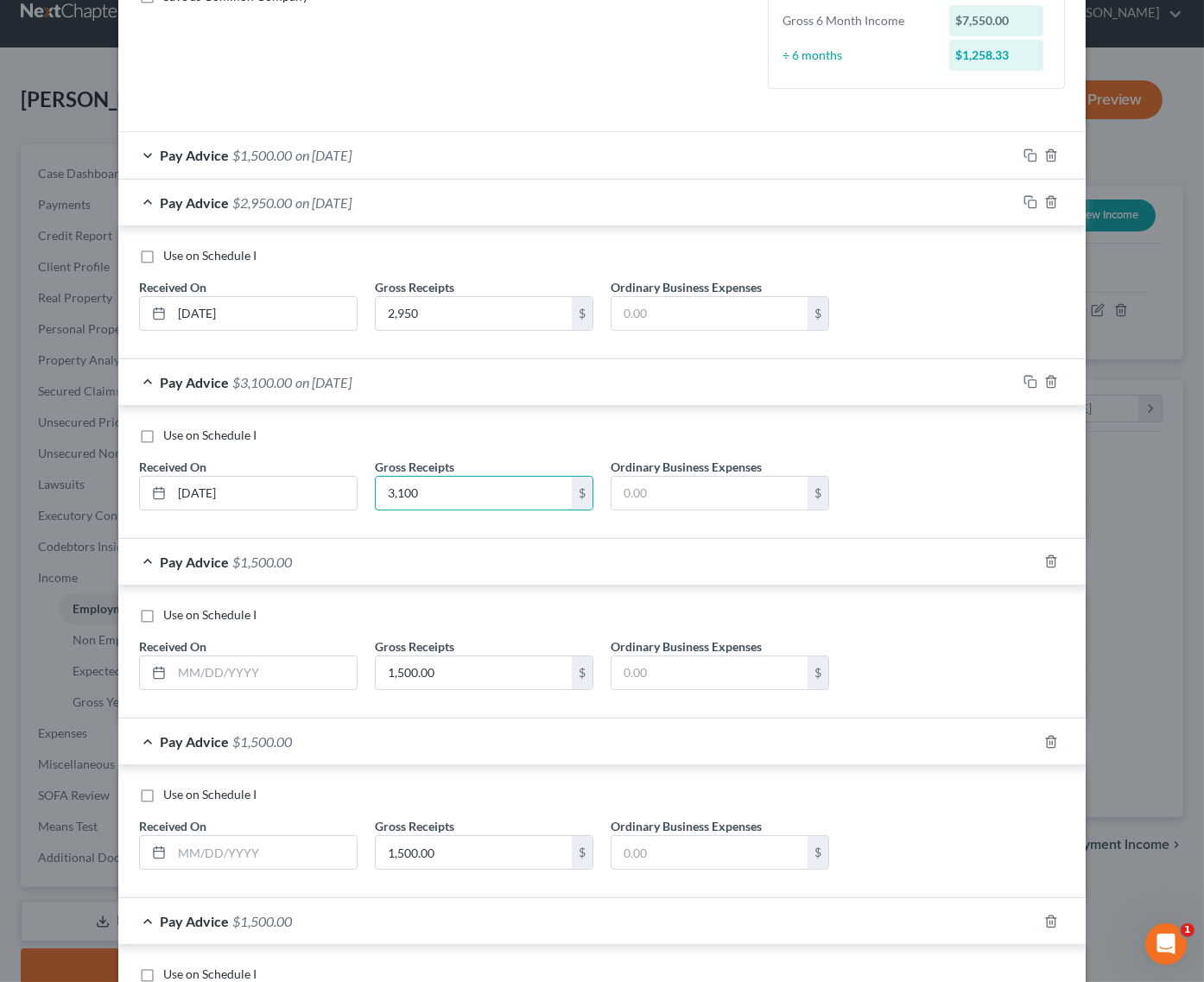
scroll to position [474, 0]
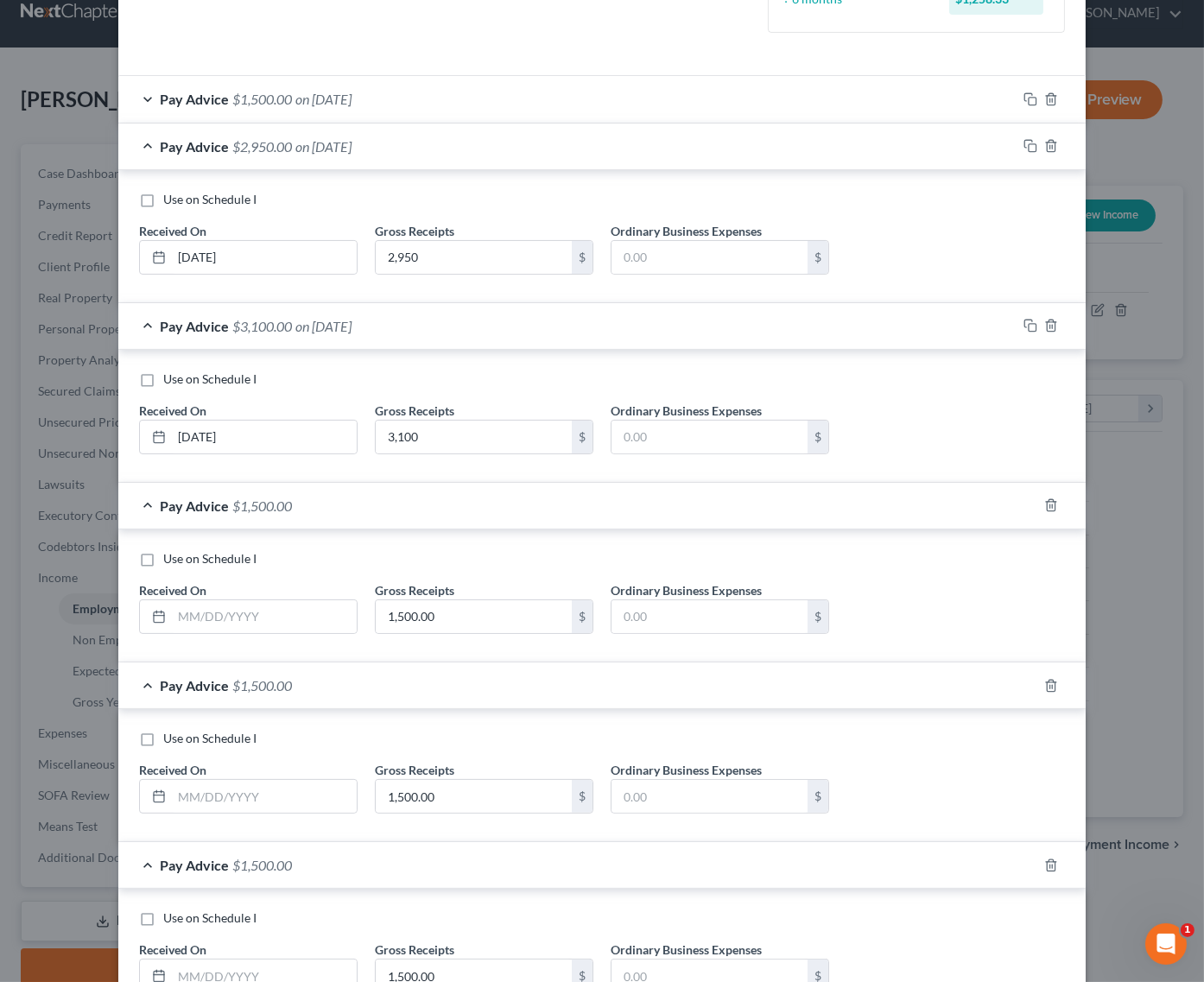
click at [252, 622] on div "Use on Schedule I Received On * Gross Receipts 1,500.00 $ Ordinary Business Exp…" at bounding box center [602, 599] width 944 height 98
click at [263, 609] on input "text" at bounding box center [264, 617] width 185 height 33
type input "6/30/2025"
type input "2,300"
click at [198, 782] on input "text" at bounding box center [264, 797] width 185 height 33
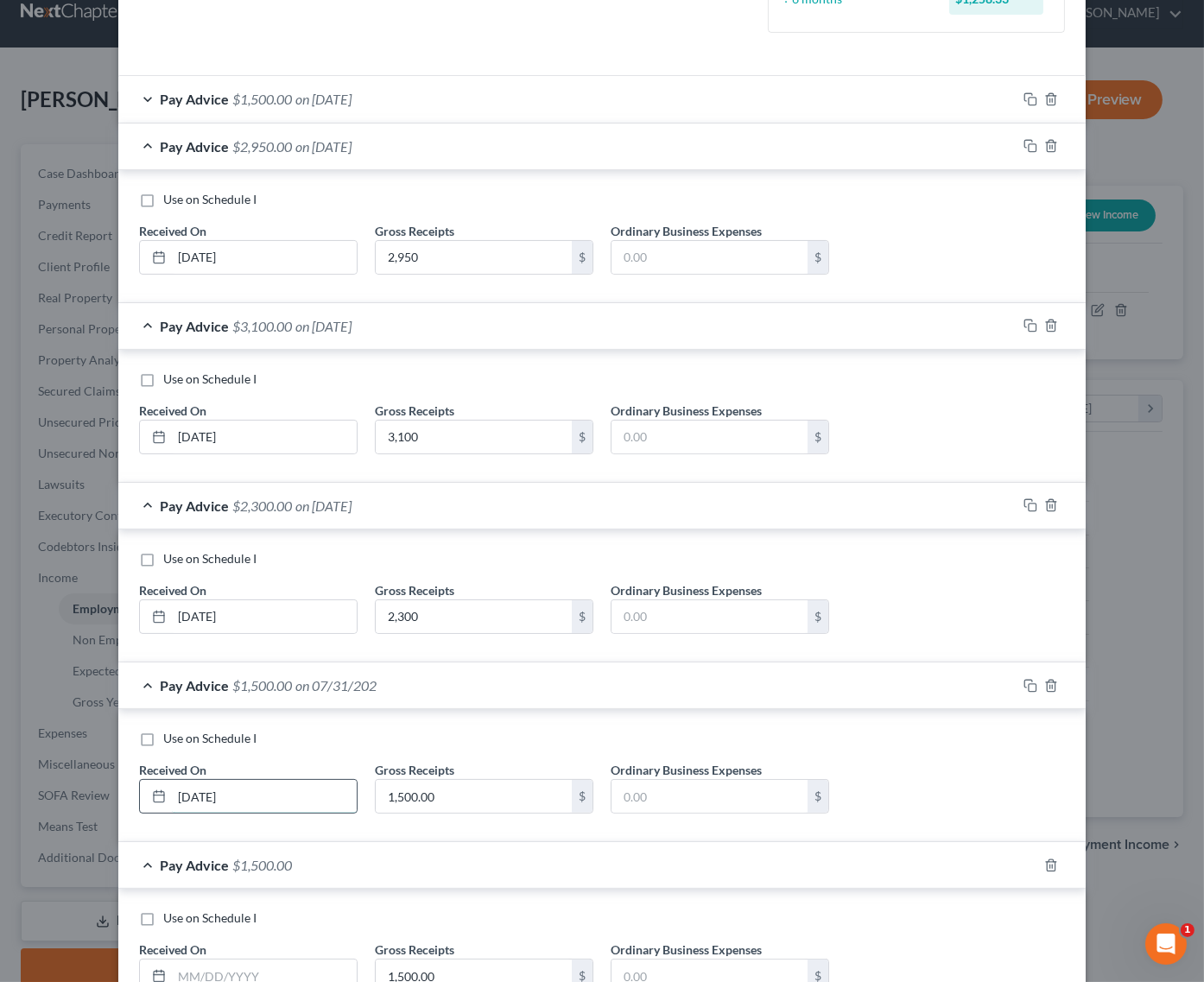
type input "7/31/2025"
type input "2,500"
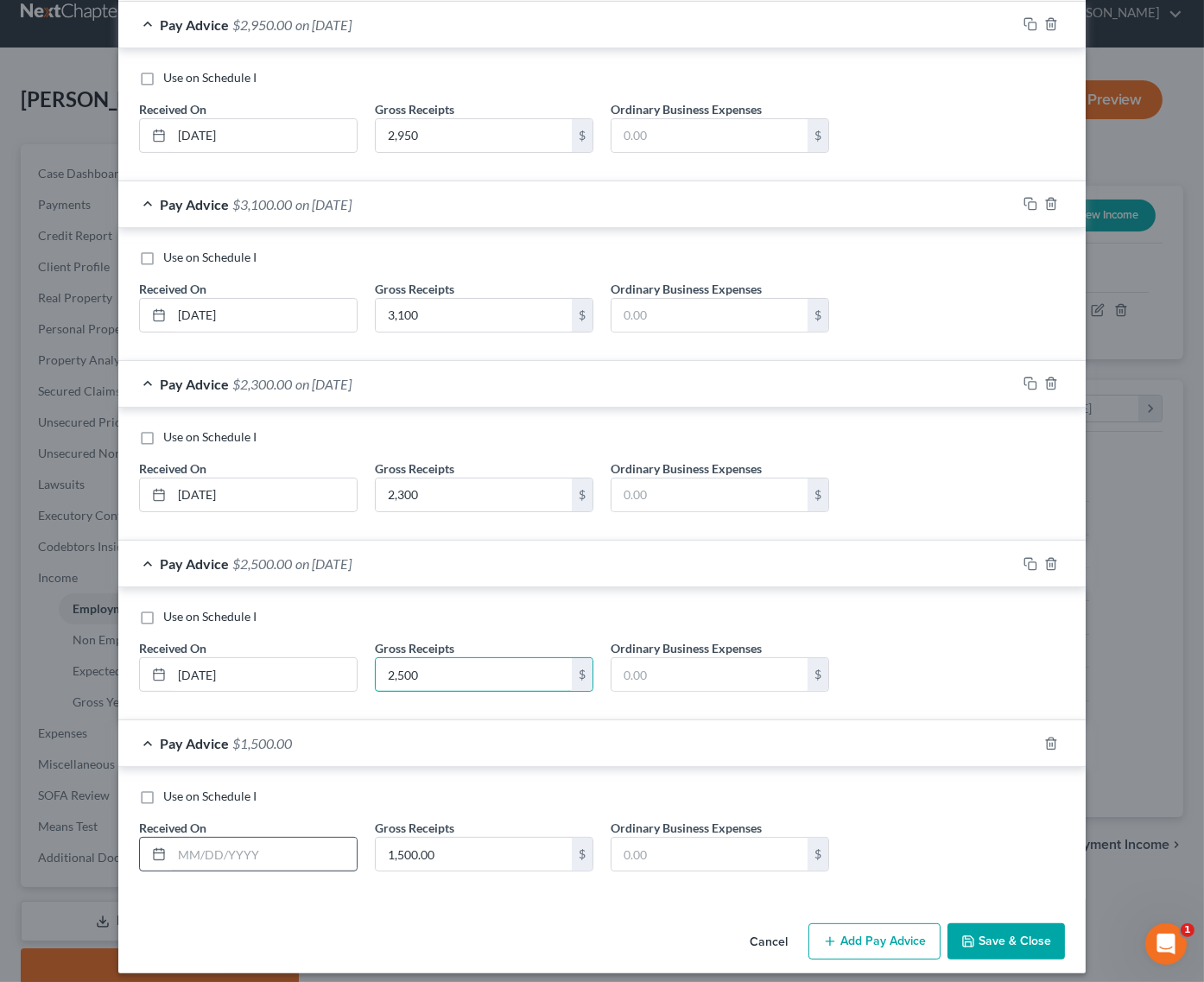
scroll to position [595, 0]
click at [274, 838] on input "text" at bounding box center [264, 855] width 185 height 33
type input "8/30/2025"
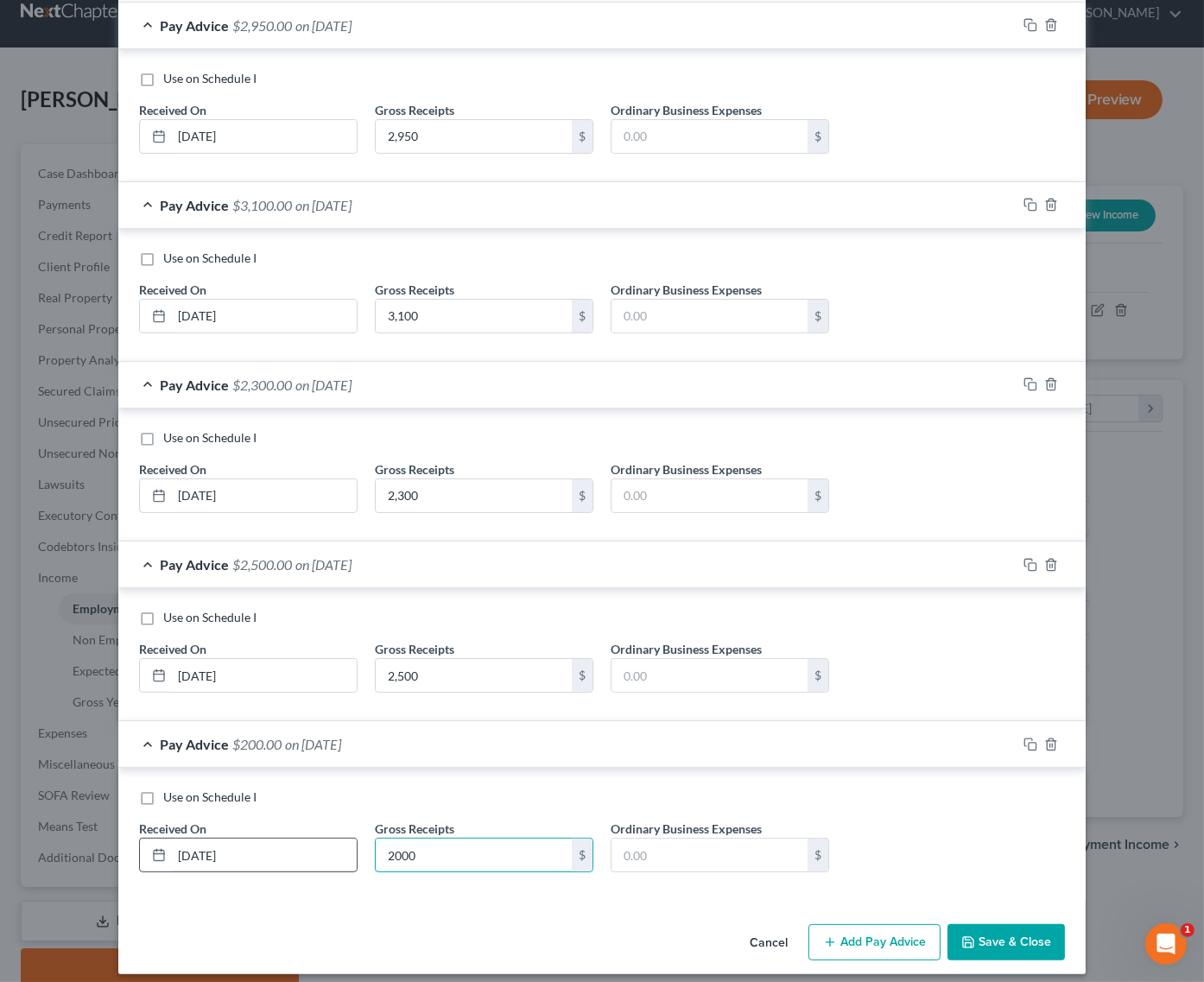
type input "2,000"
click at [1003, 936] on button "Save & Close" at bounding box center [1006, 943] width 118 height 37
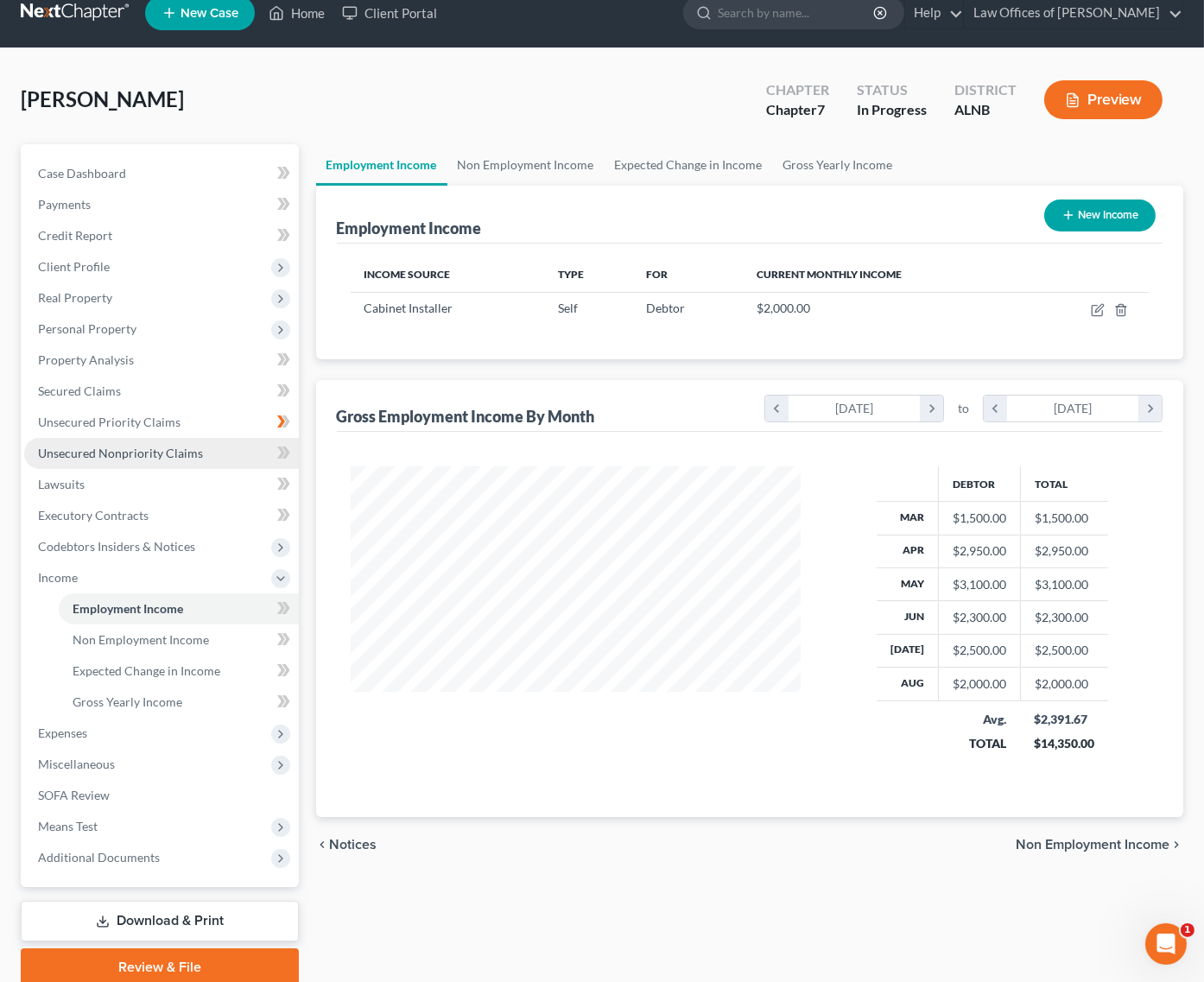
click at [77, 446] on span "Unsecured Nonpriority Claims" at bounding box center [121, 453] width 165 height 15
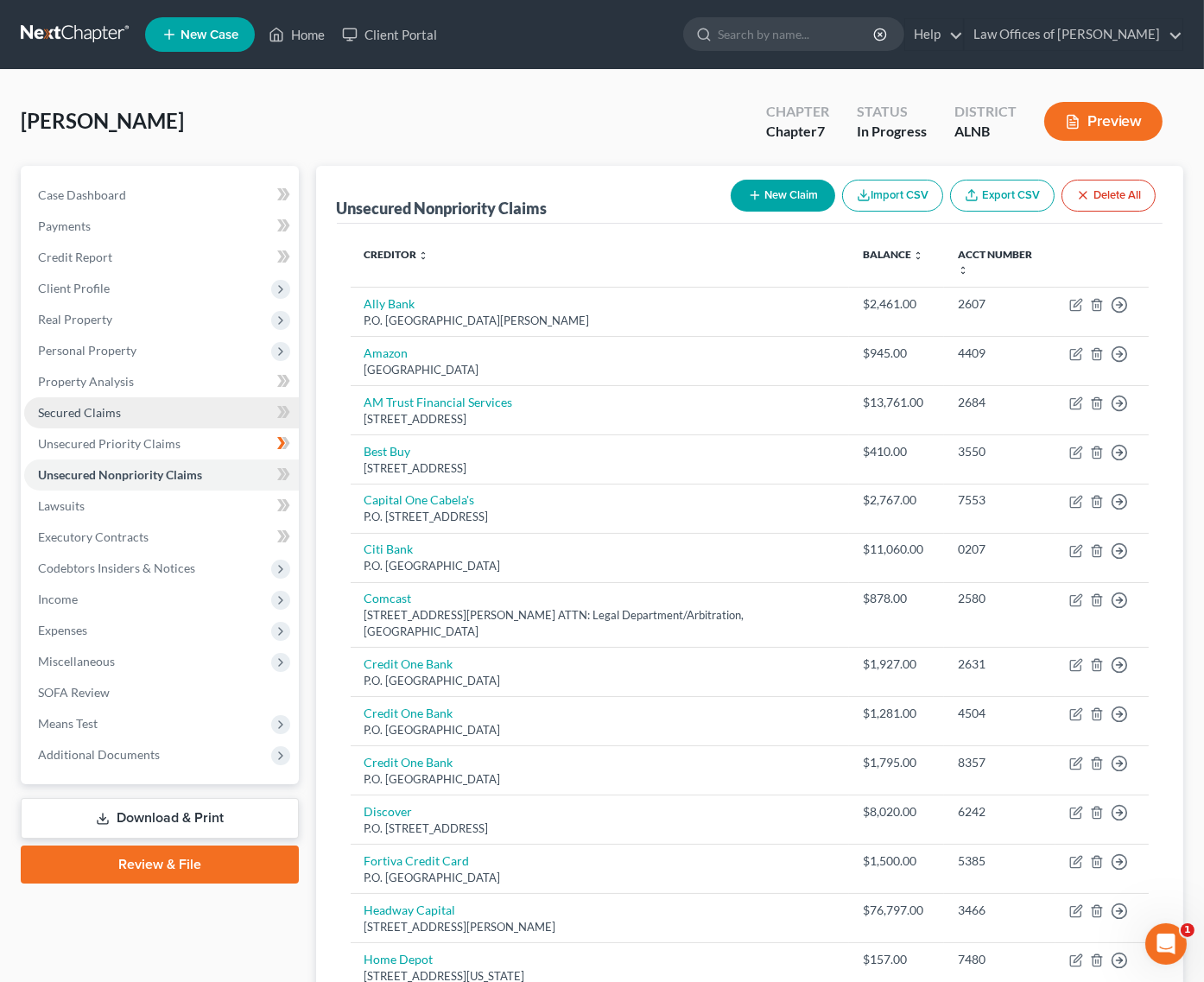
click at [110, 405] on span "Secured Claims" at bounding box center [79, 412] width 83 height 15
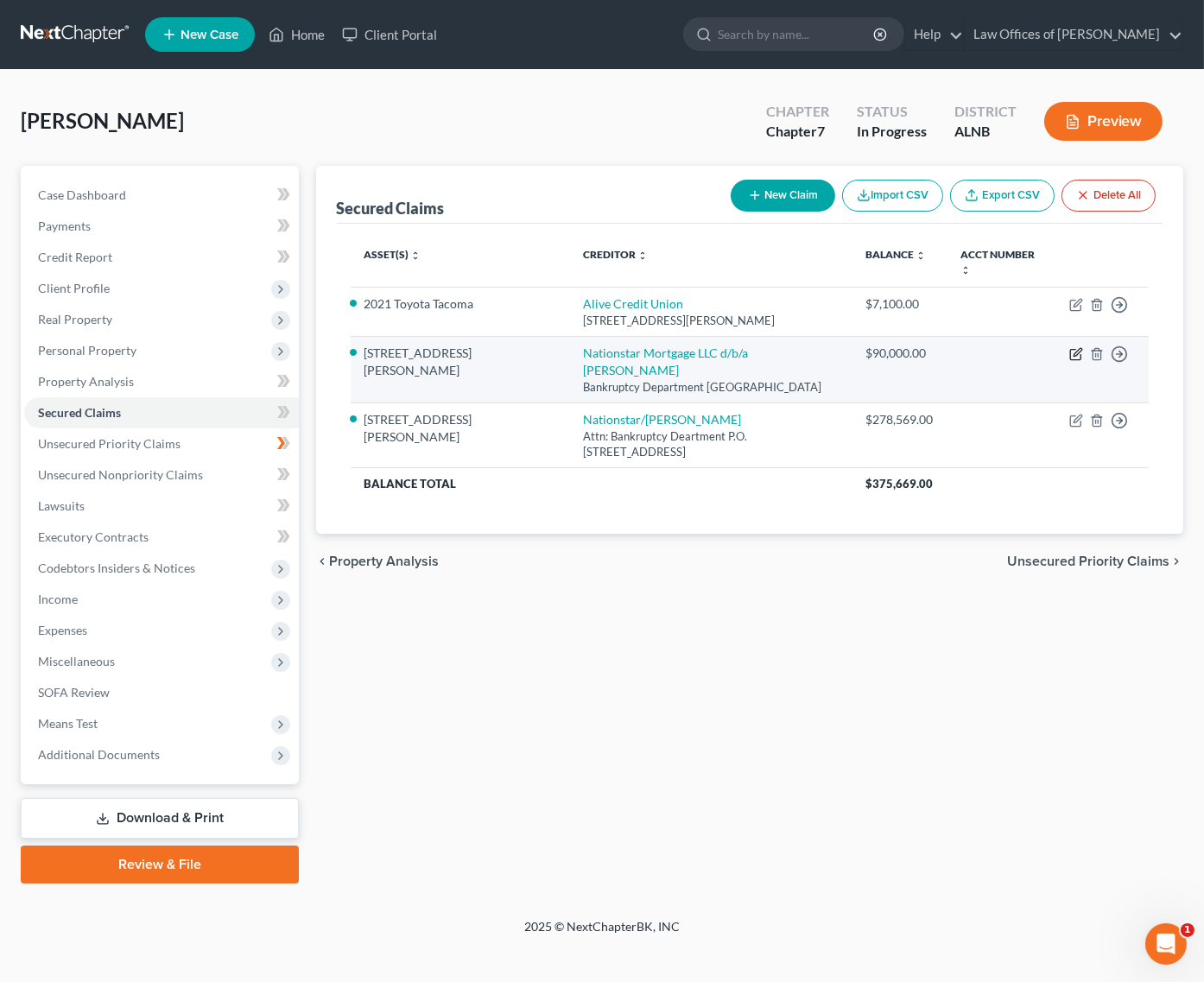
click at [1074, 348] on icon "button" at bounding box center [1077, 352] width 8 height 8
select select "45"
select select "6"
select select "2"
select select "0"
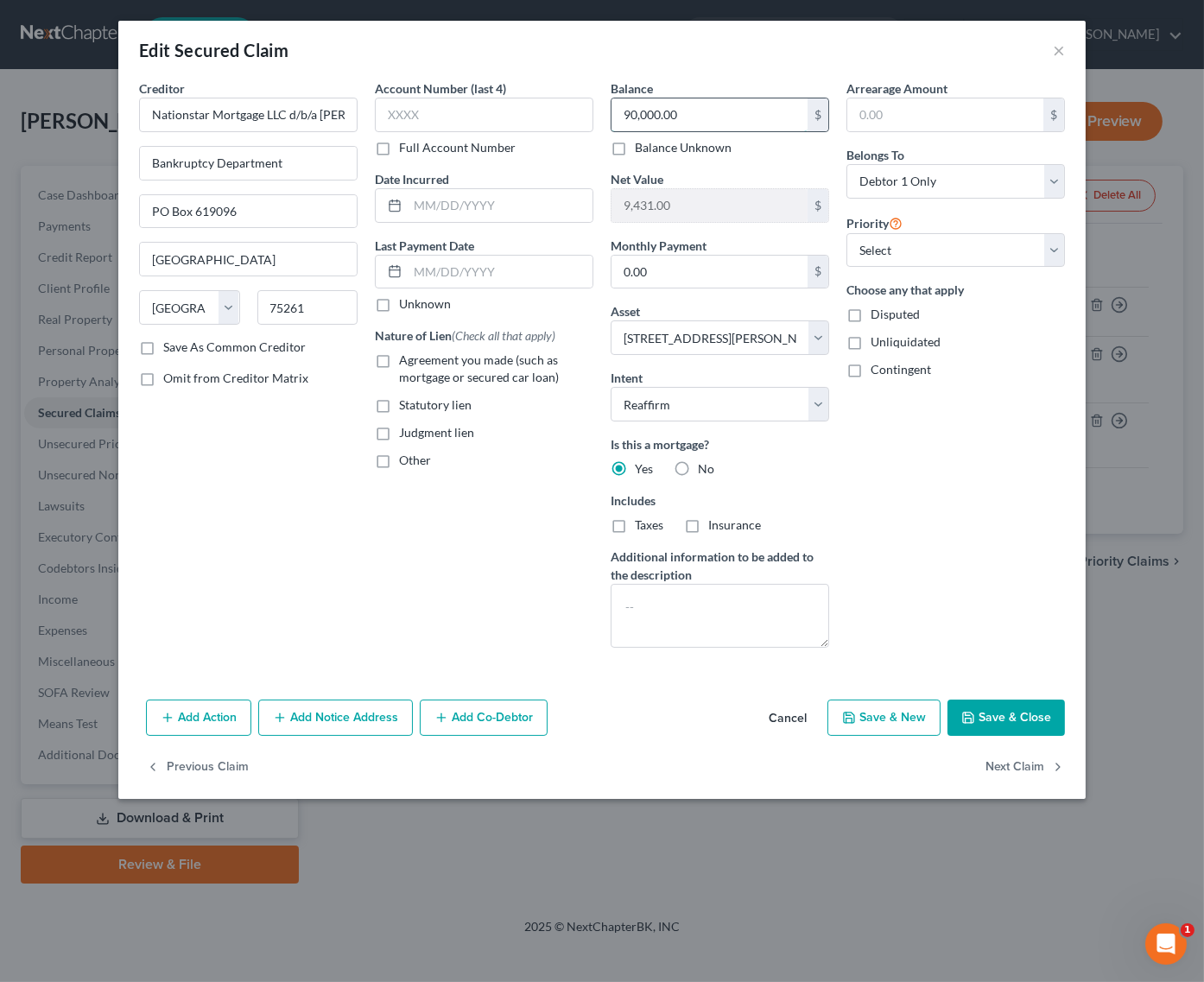
click at [715, 102] on input "90,000.00" at bounding box center [710, 115] width 196 height 33
type input "97,784.85"
click at [1033, 710] on button "Save & Close" at bounding box center [1006, 718] width 118 height 37
select select
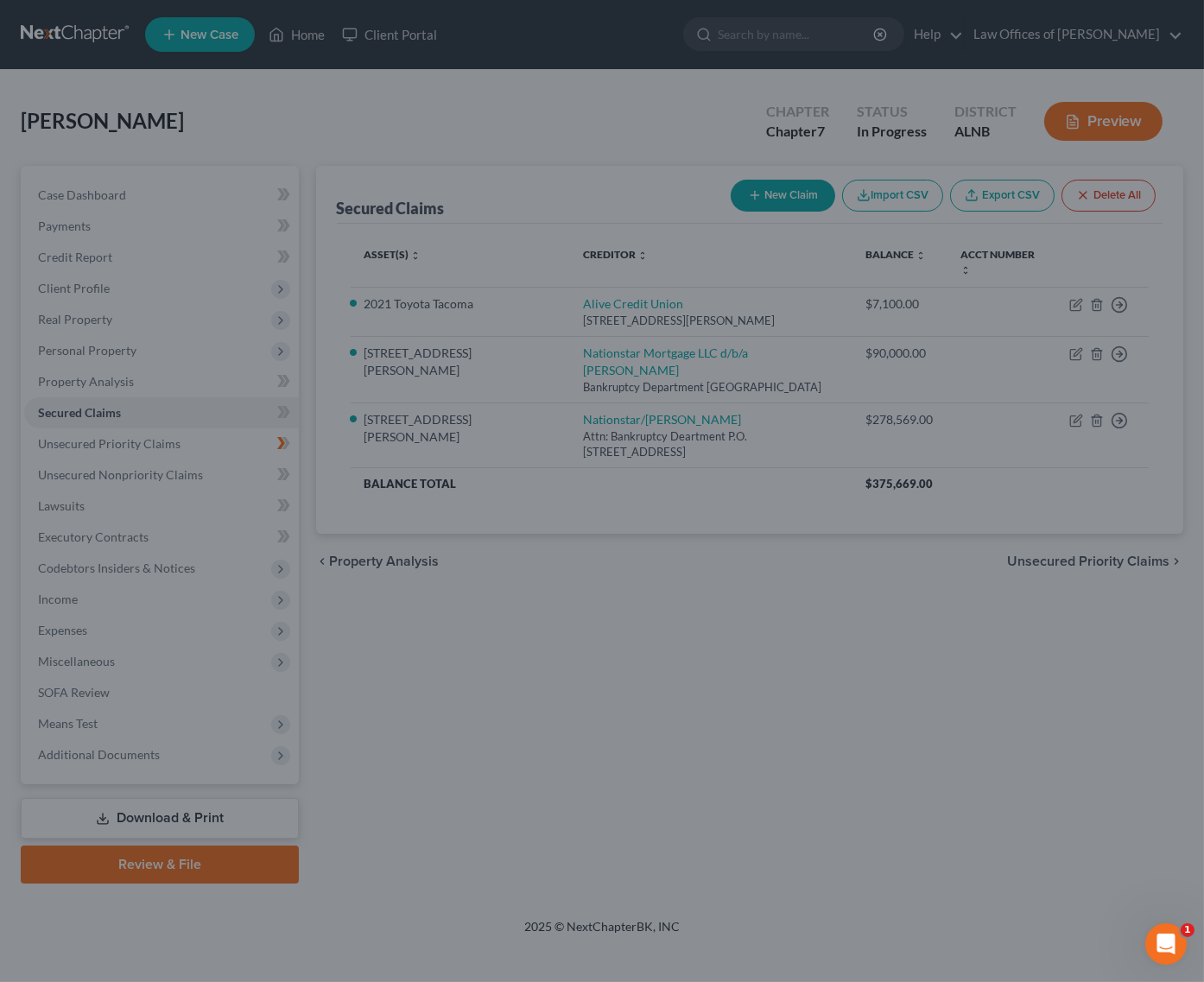
type input "1,646.15"
select select "6"
type input "0"
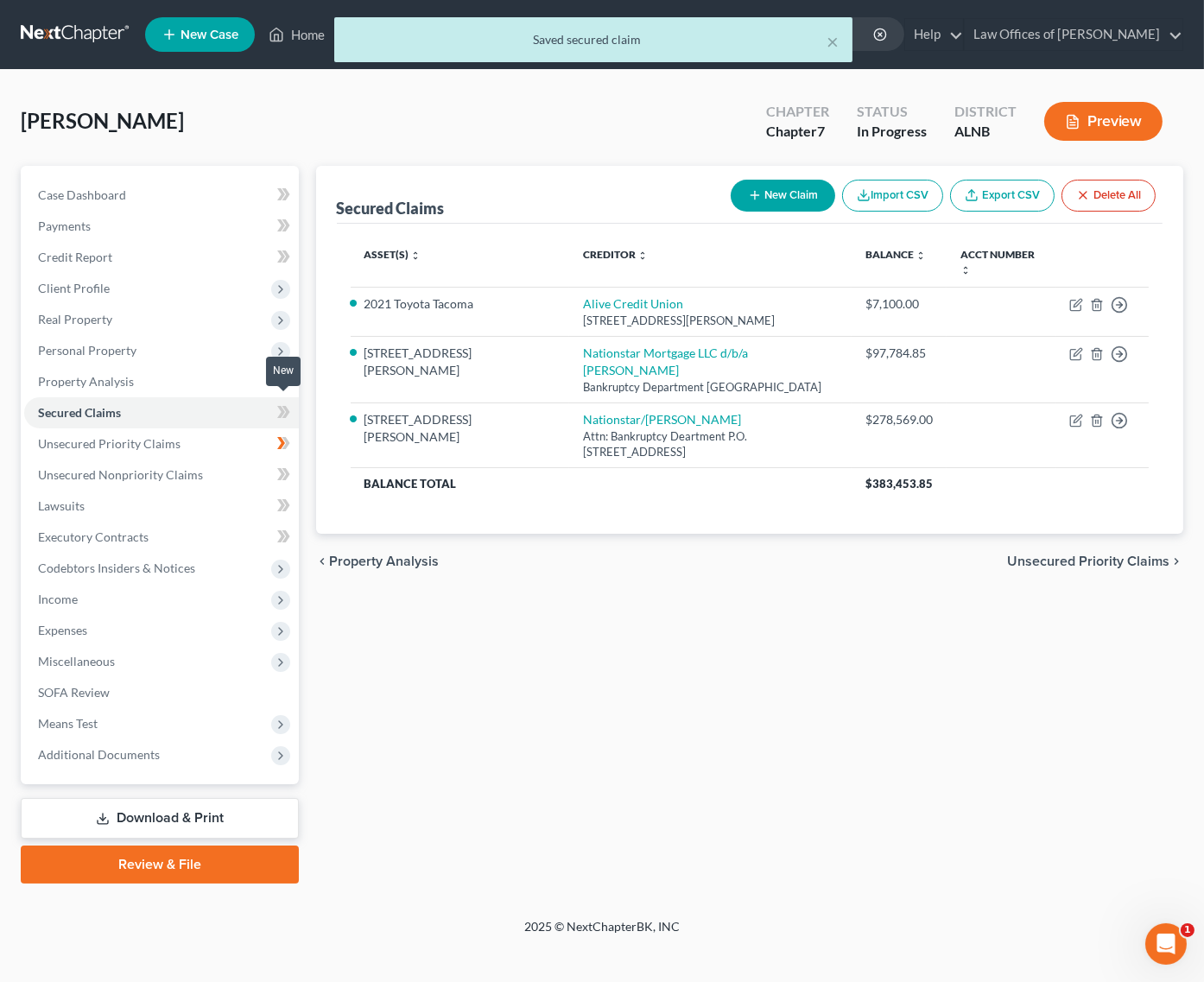
click at [285, 404] on icon at bounding box center [284, 412] width 13 height 22
click at [285, 437] on icon at bounding box center [285, 443] width 8 height 12
click at [278, 465] on icon at bounding box center [284, 474] width 13 height 22
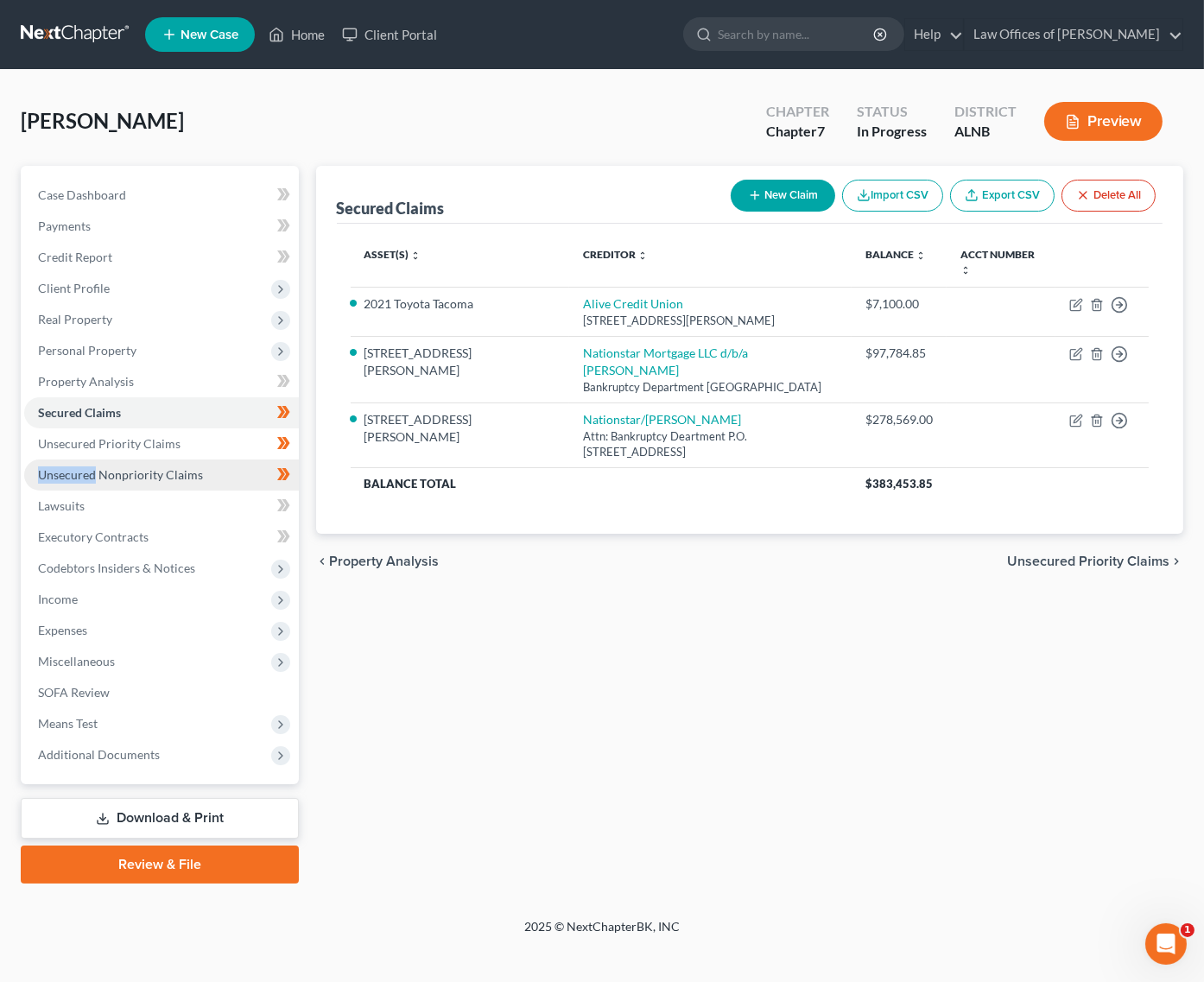
click at [239, 466] on link "Unsecured Nonpriority Claims" at bounding box center [162, 475] width 275 height 31
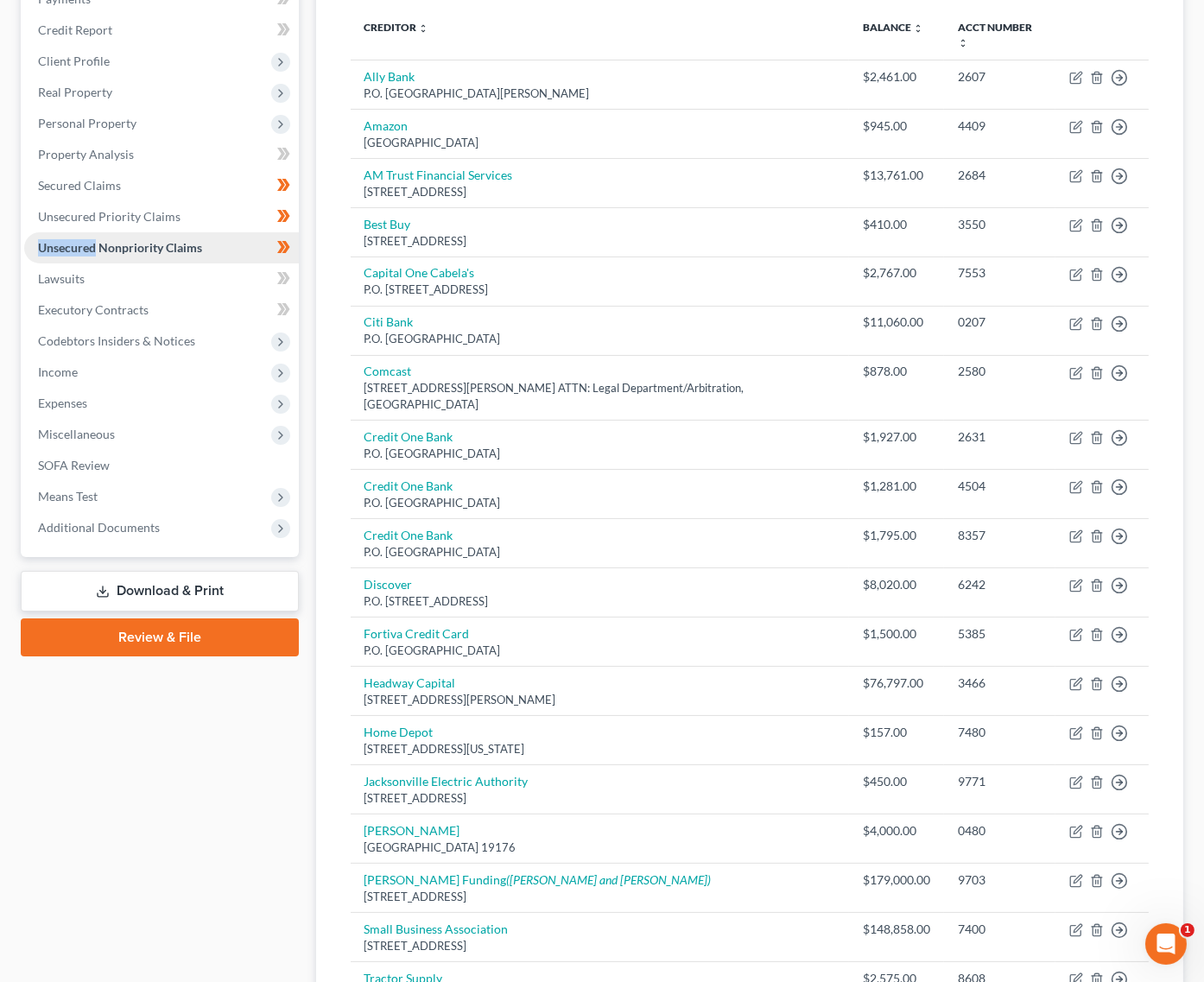
scroll to position [223, 0]
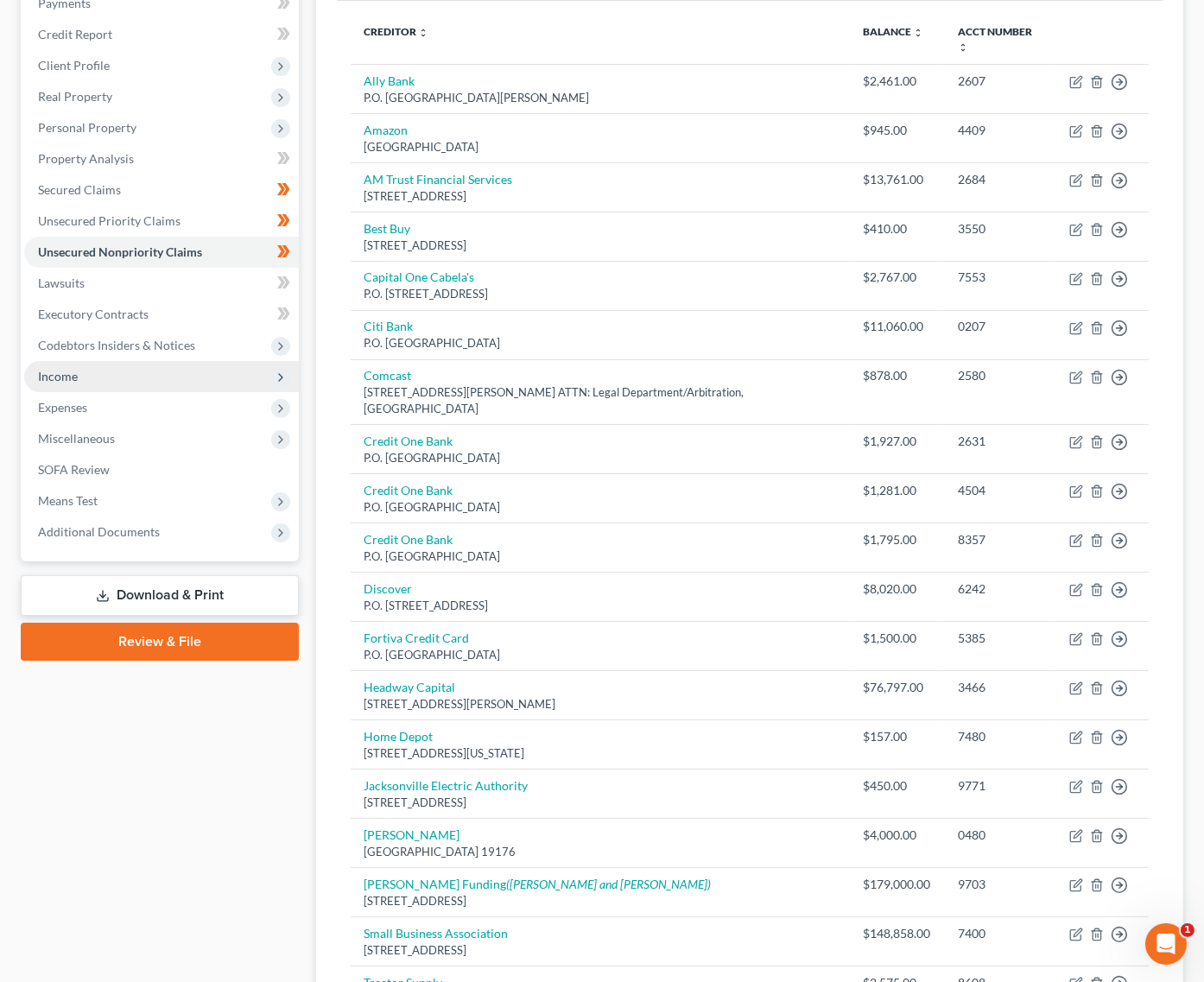
click at [107, 367] on span "Income" at bounding box center [162, 377] width 275 height 31
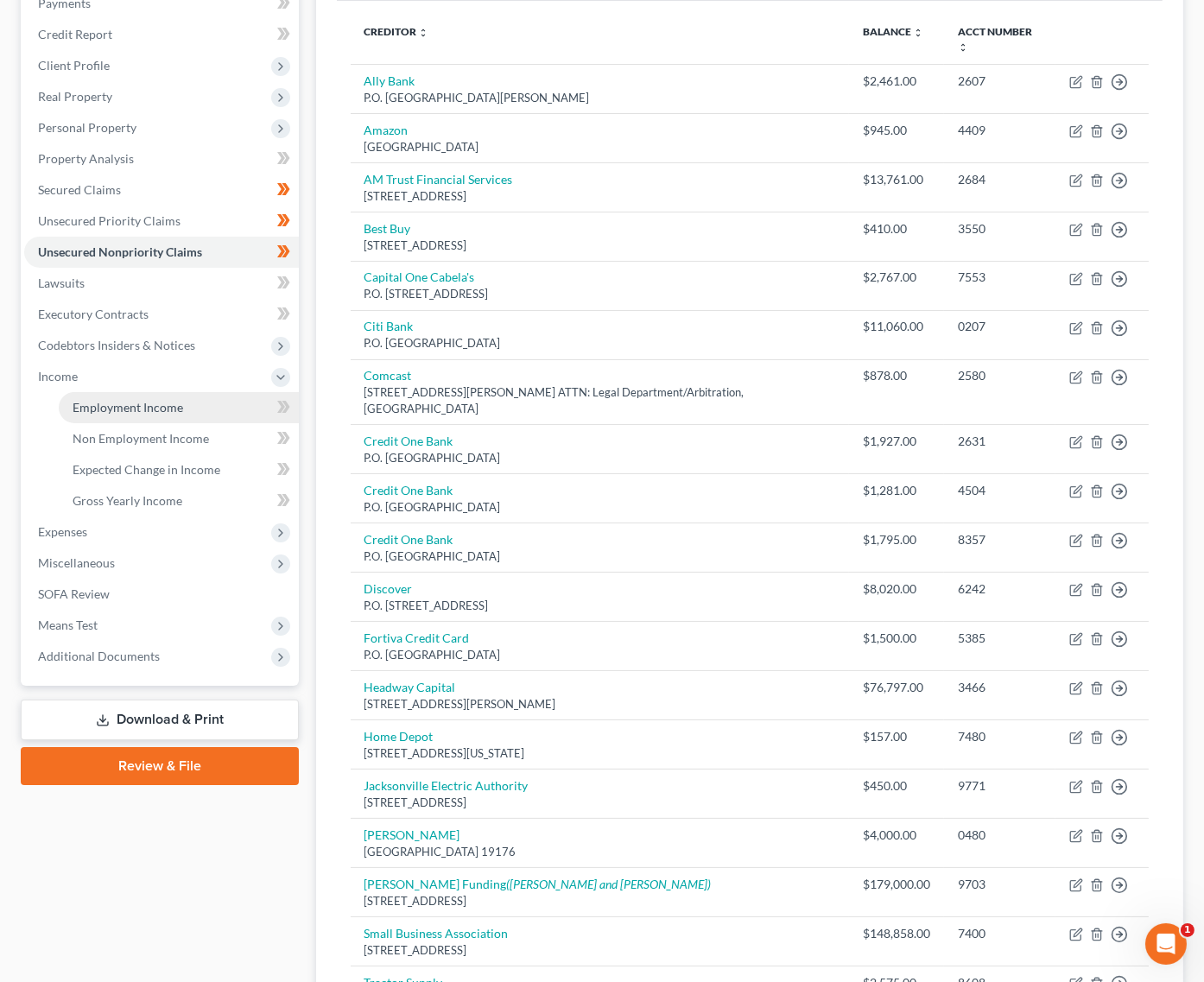
click at [107, 400] on span "Employment Income" at bounding box center [127, 407] width 111 height 15
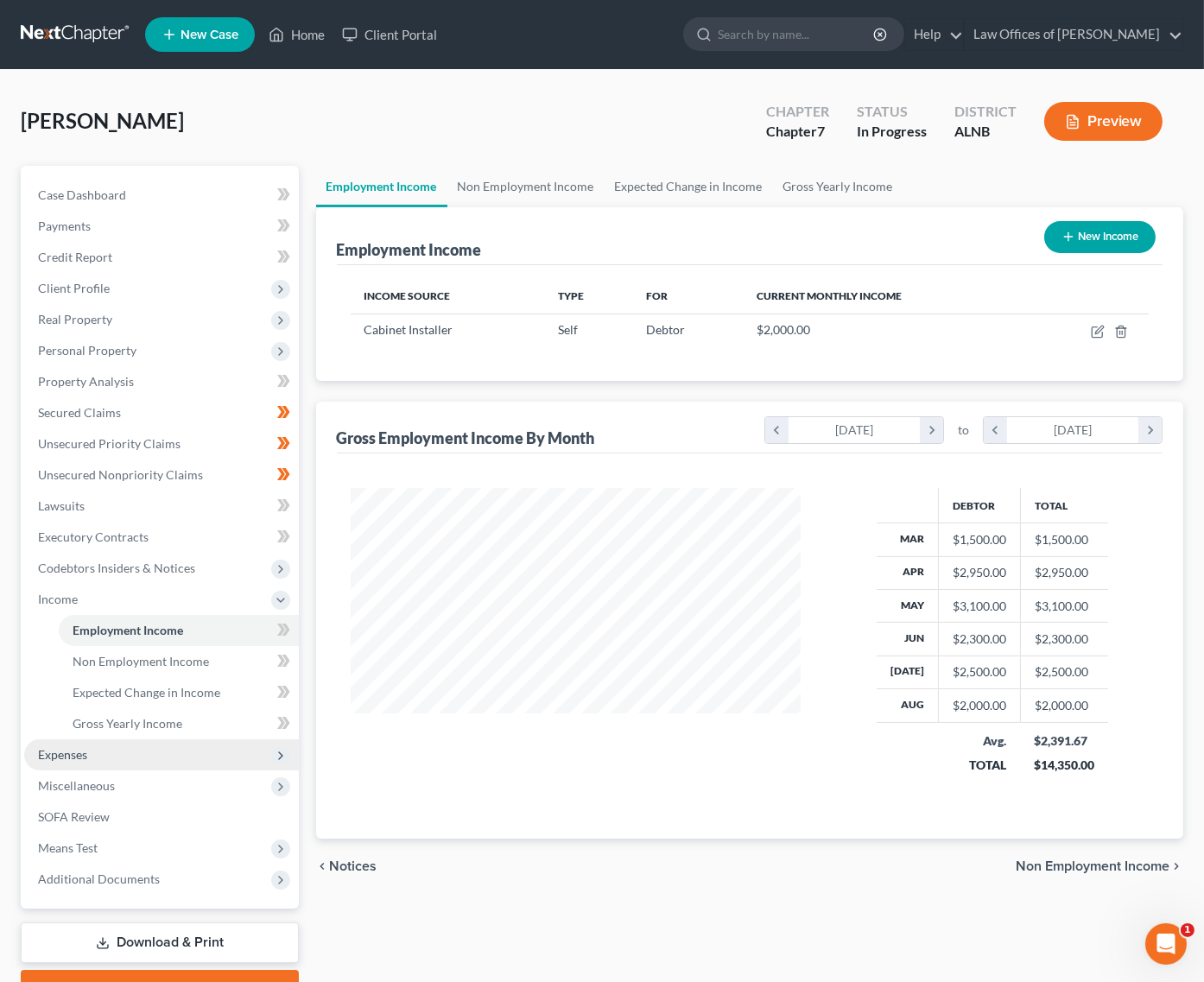
scroll to position [301, 487]
click at [1070, 240] on icon "button" at bounding box center [1068, 237] width 14 height 14
select select "0"
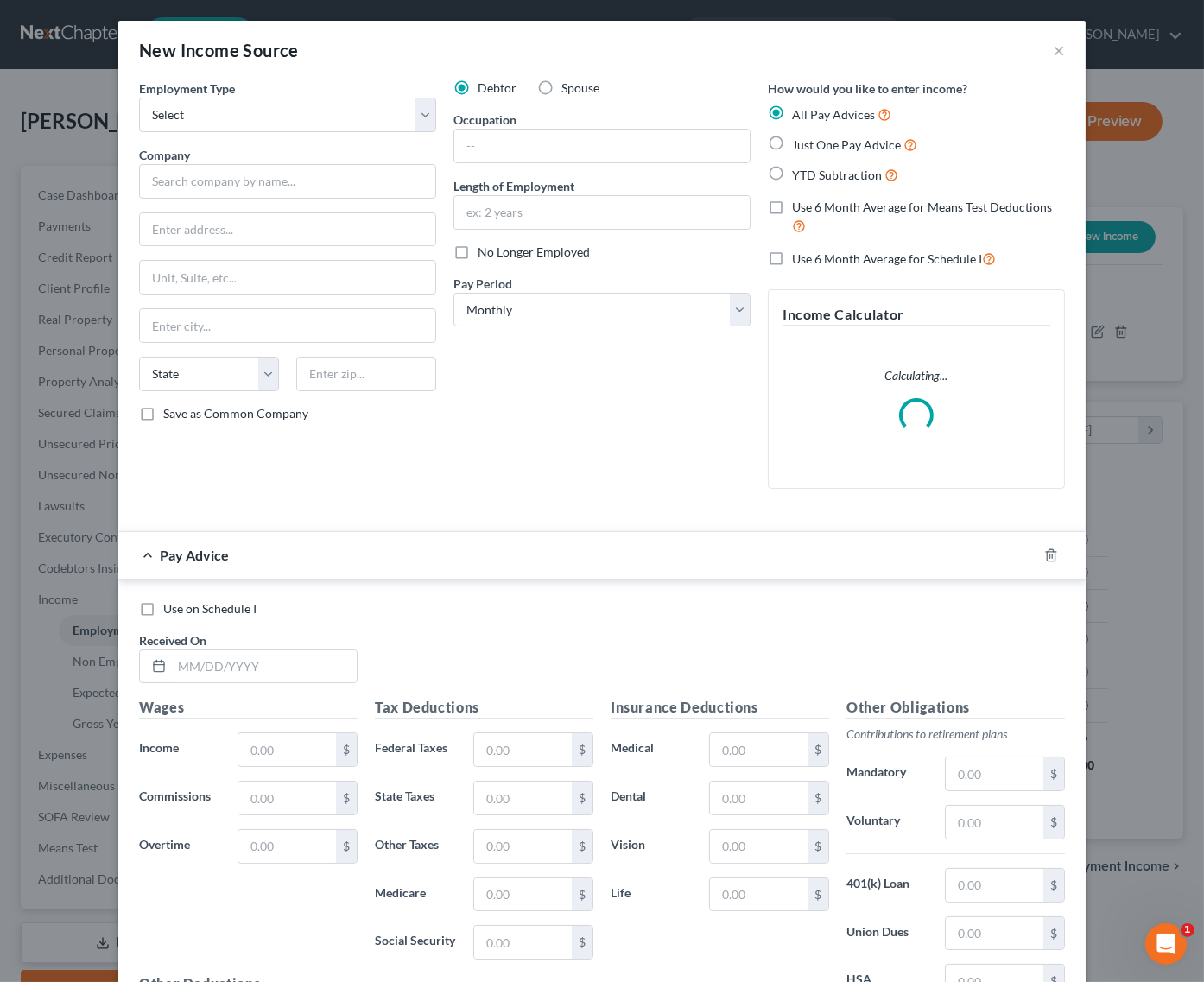
click at [563, 83] on span "Spouse" at bounding box center [581, 87] width 38 height 15
click at [568, 83] on input "Spouse" at bounding box center [574, 84] width 11 height 11
radio input "true"
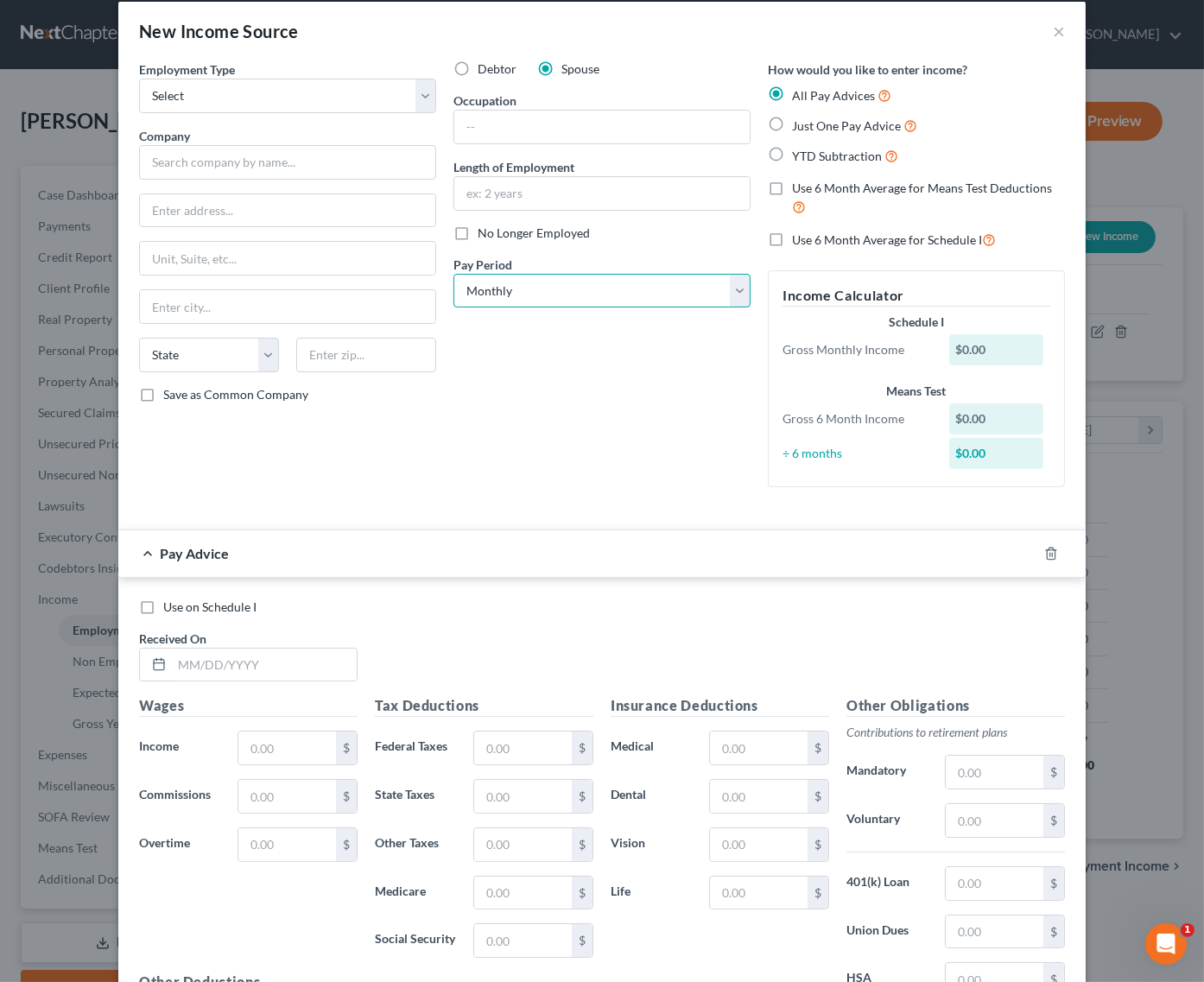
select select "2"
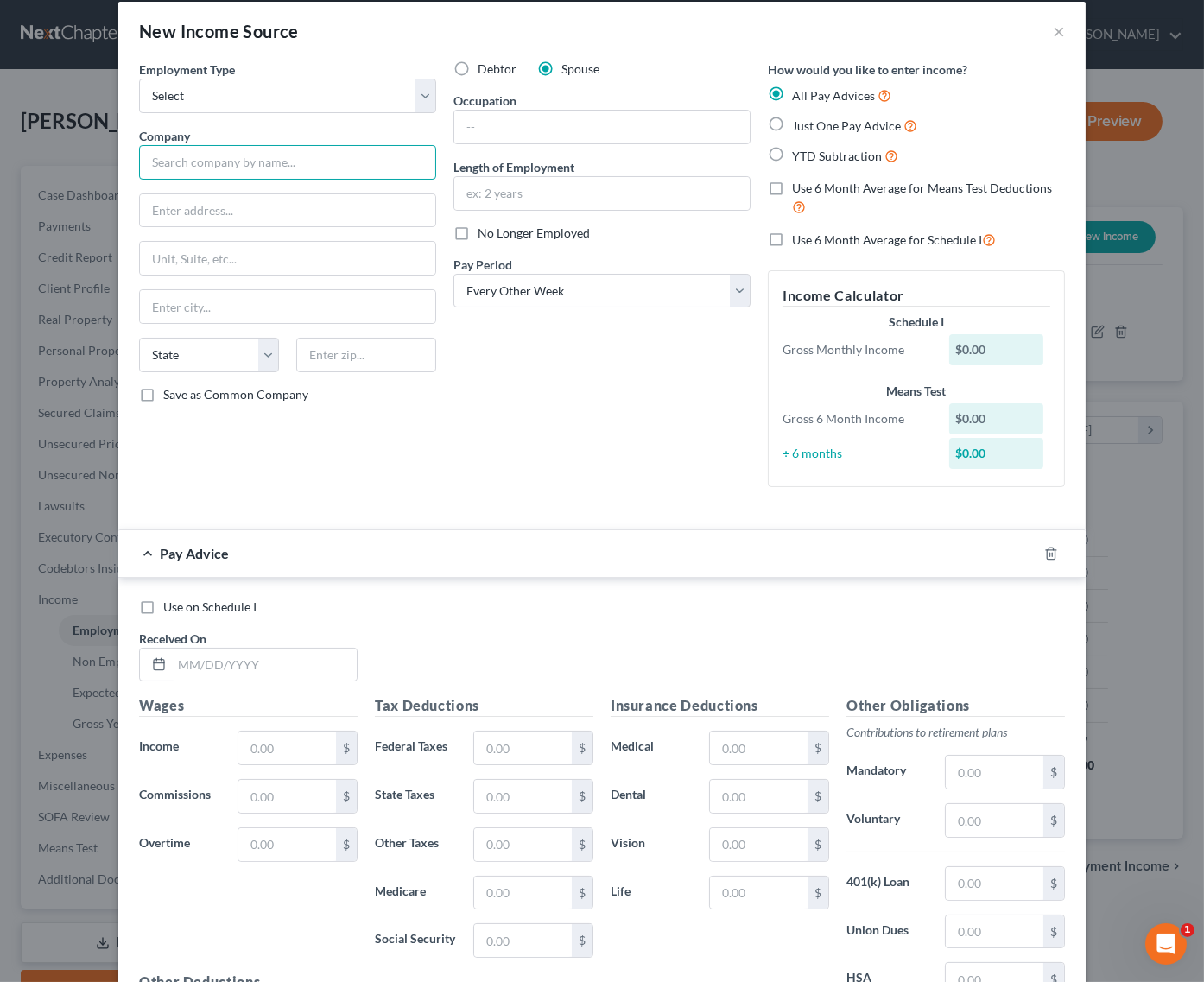
click at [226, 171] on input "text" at bounding box center [287, 163] width 297 height 35
select select "0"
click at [196, 167] on input "text" at bounding box center [287, 163] width 297 height 35
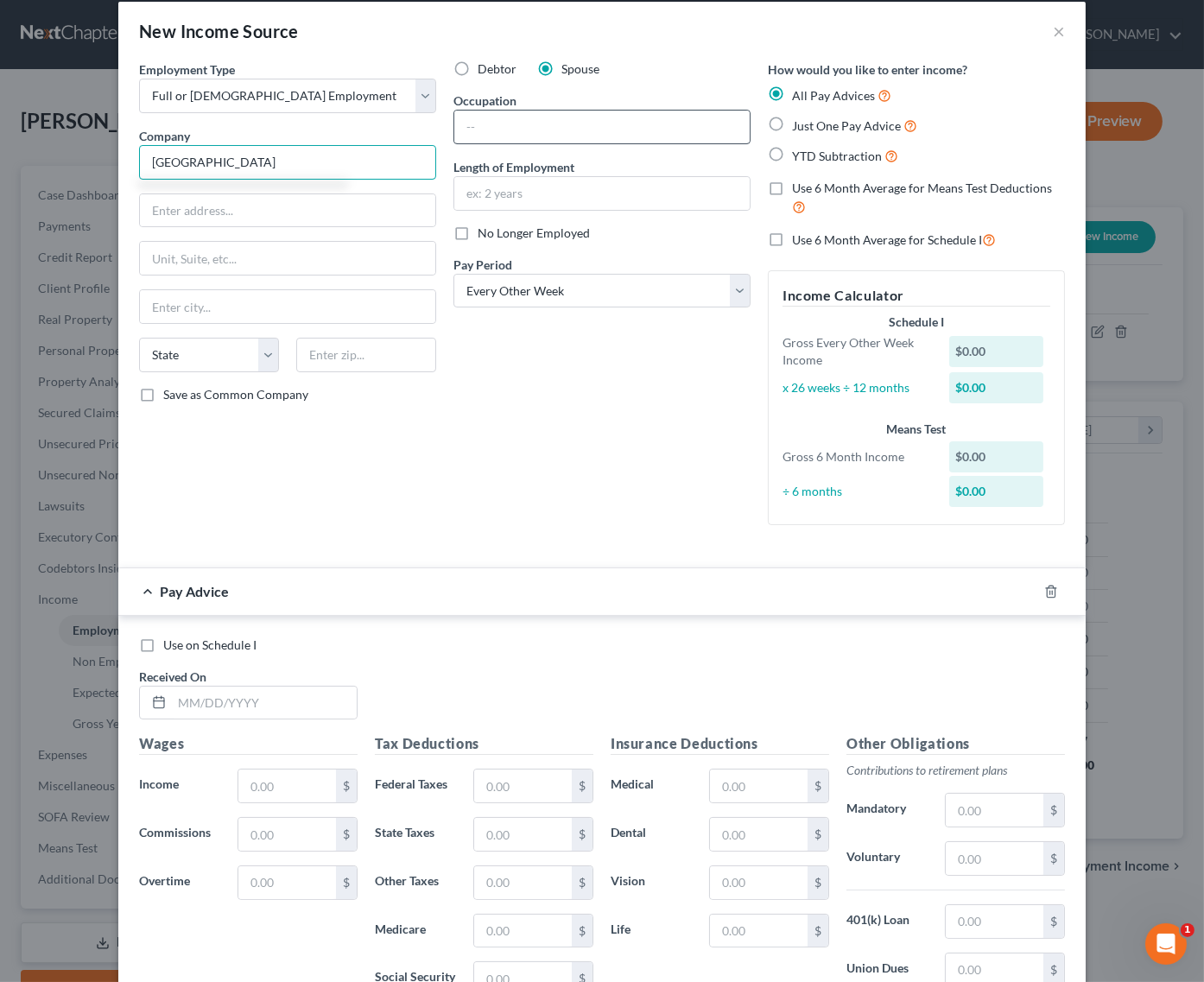
type input "Nemours Childrens Hospital"
click at [519, 120] on input "text" at bounding box center [602, 127] width 295 height 33
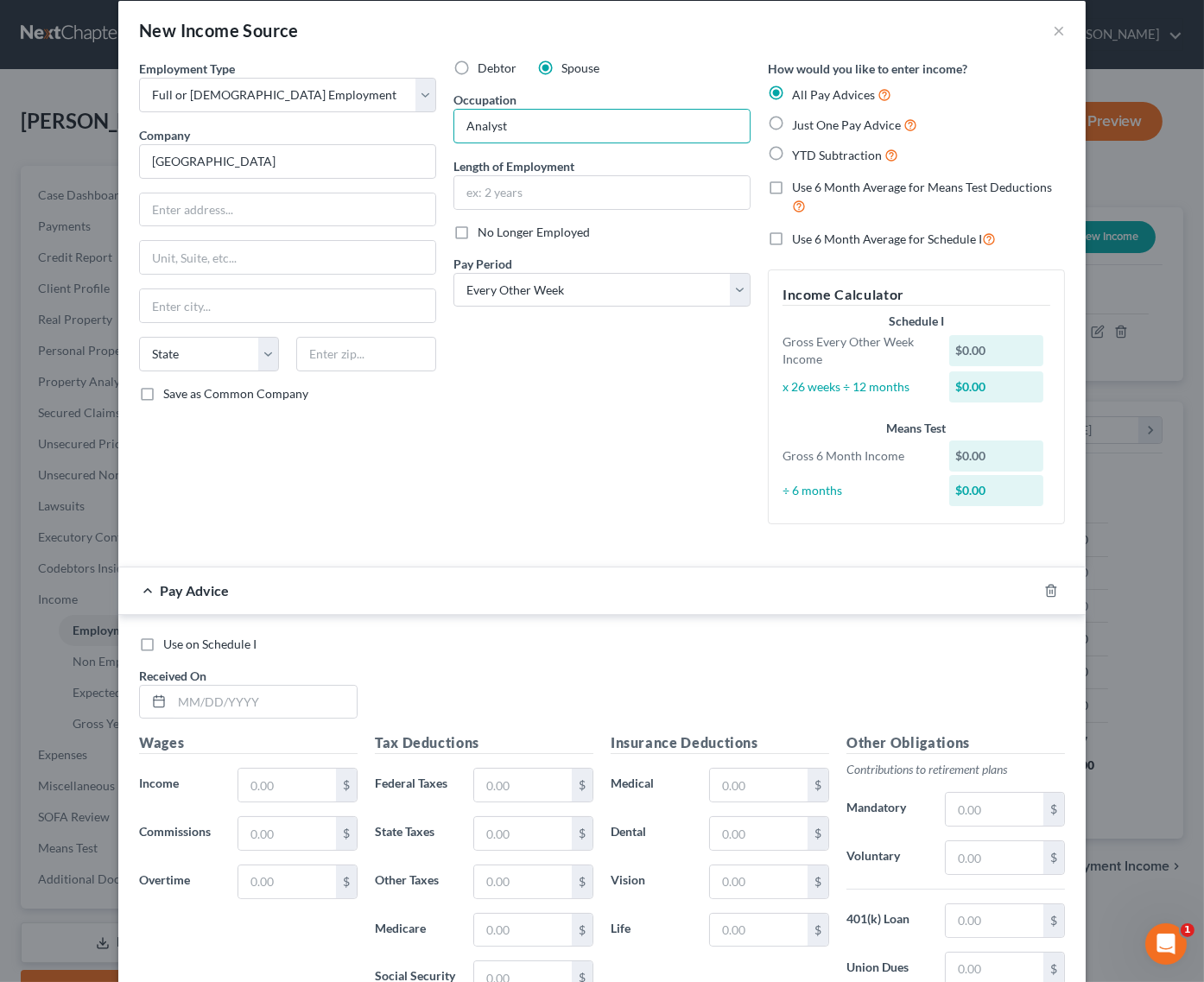
type input "Analyst"
click at [848, 118] on span "Just One Pay Advice" at bounding box center [846, 124] width 109 height 15
click at [811, 118] on input "Just One Pay Advice" at bounding box center [804, 120] width 11 height 11
radio input "true"
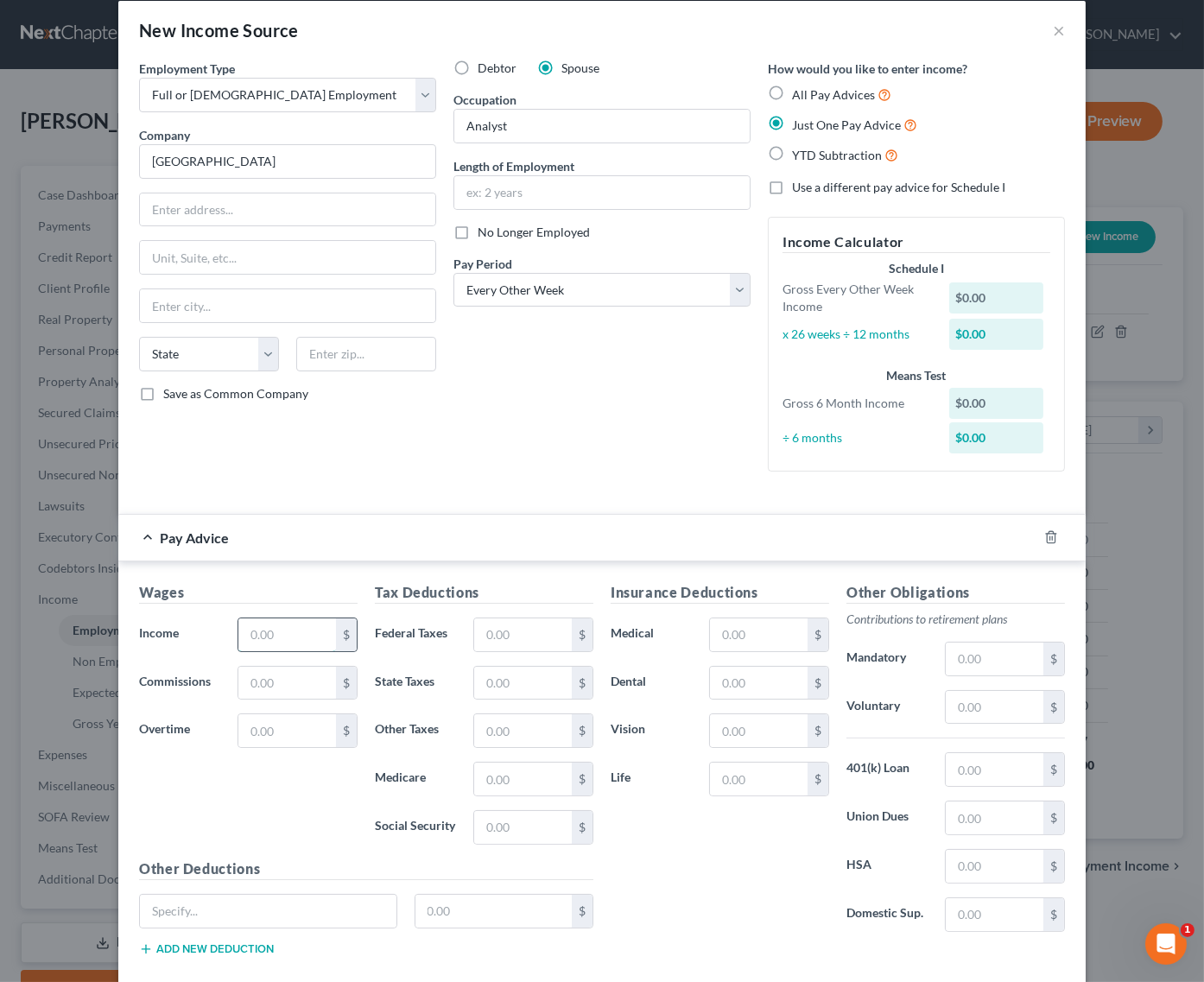
click at [306, 618] on input "text" at bounding box center [287, 635] width 98 height 33
type input "3,000"
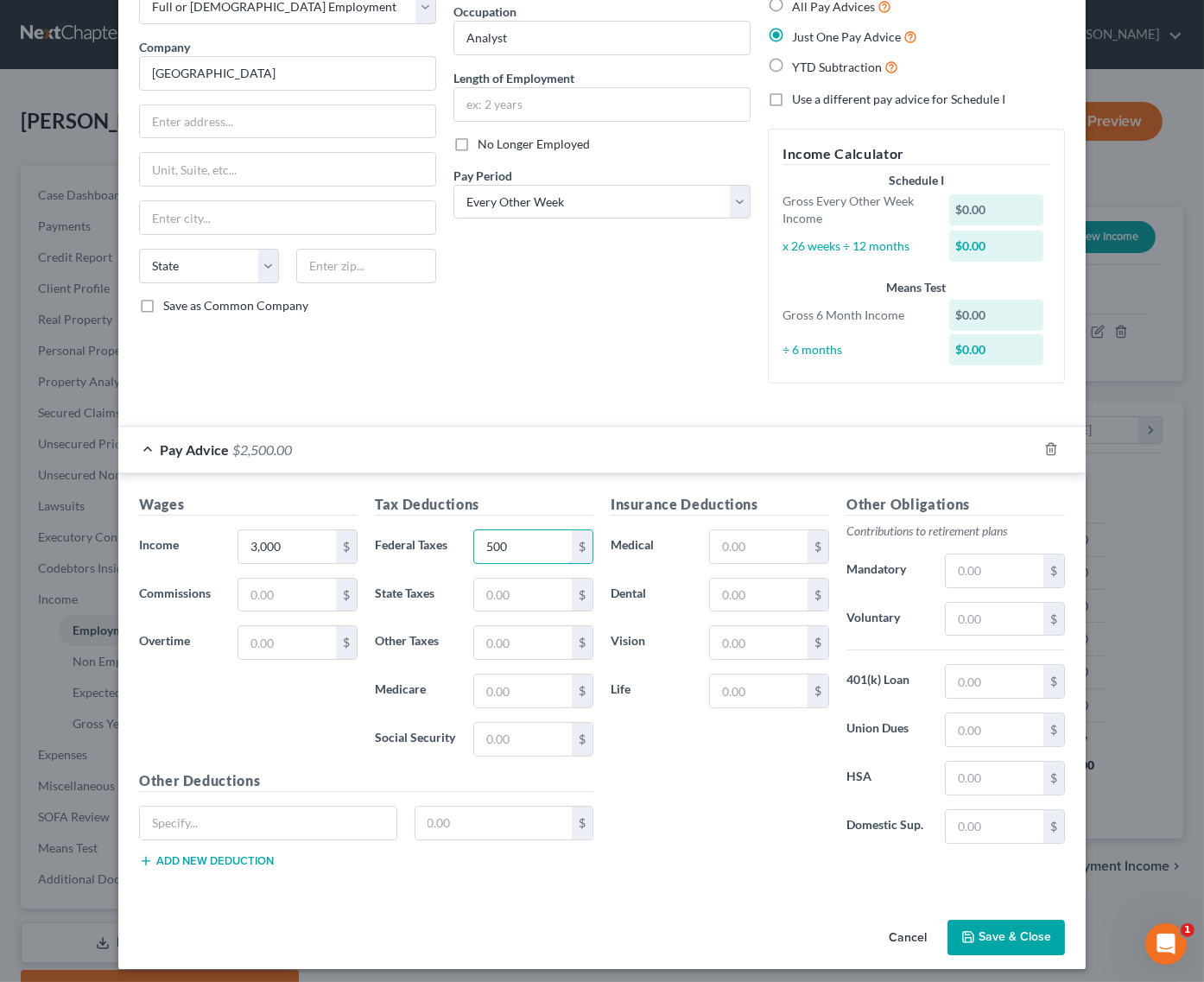
scroll to position [106, 0]
type input "500"
click at [993, 930] on button "Save & Close" at bounding box center [1006, 940] width 118 height 37
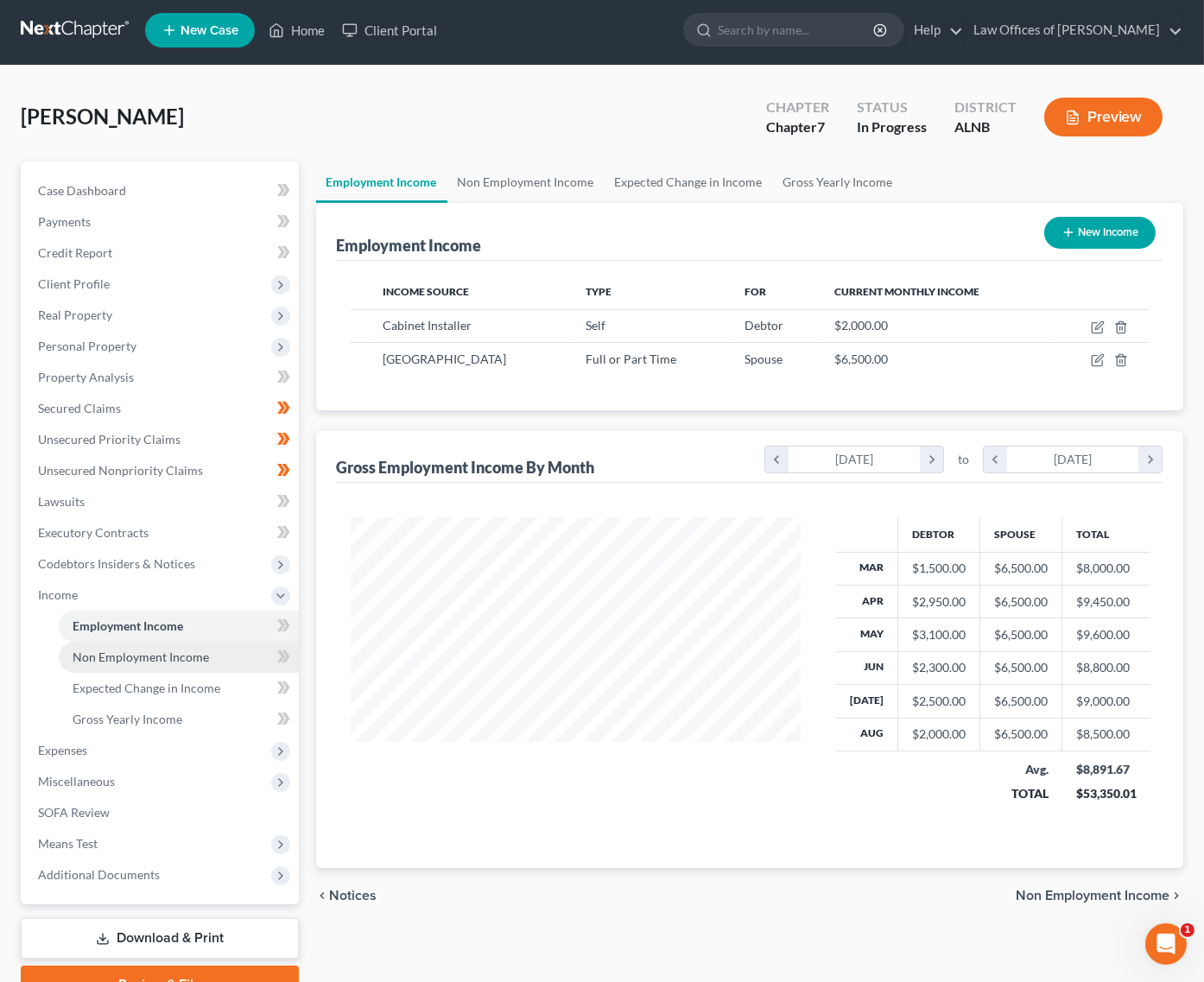
scroll to position [7, 0]
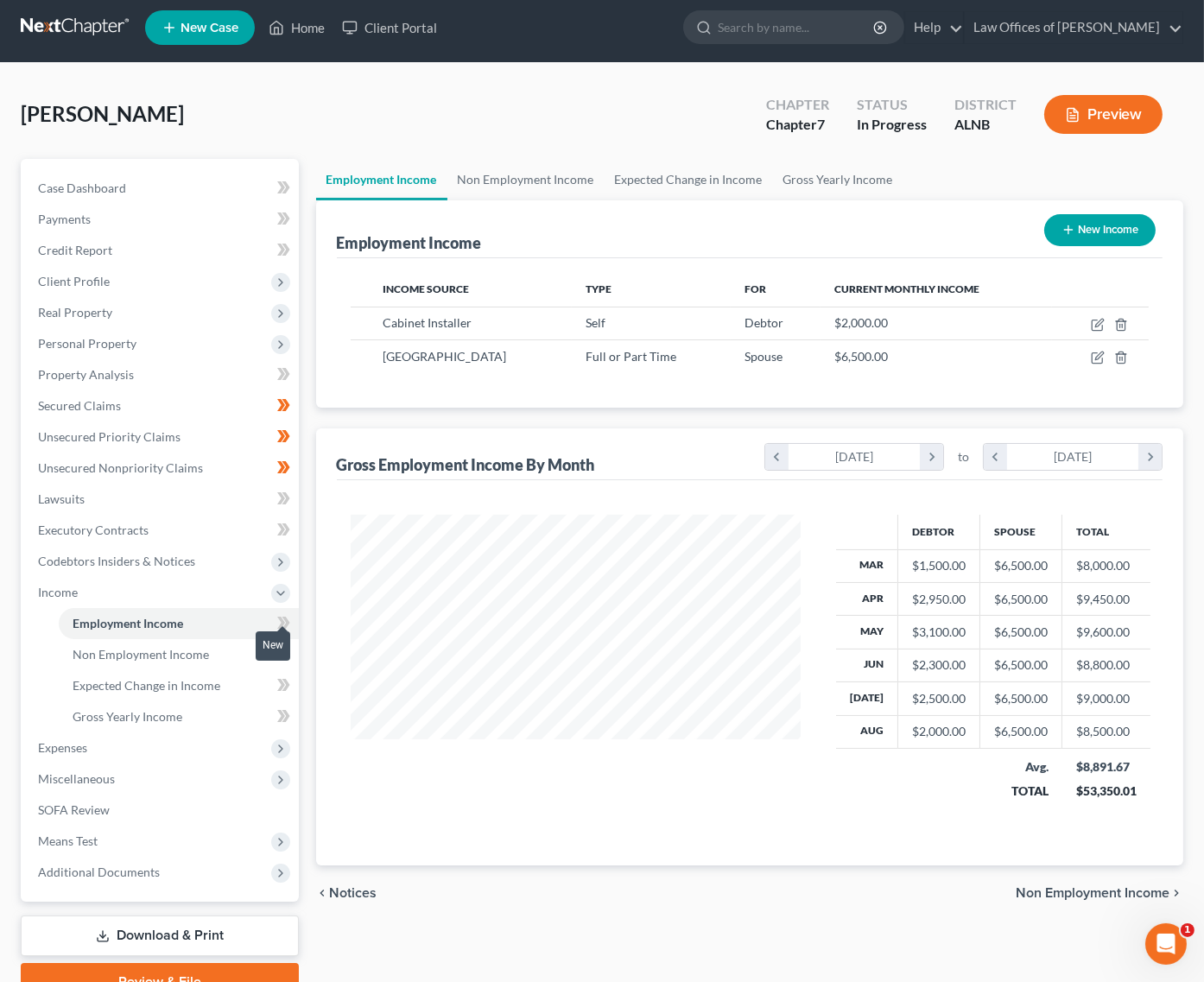
click at [278, 612] on icon at bounding box center [284, 622] width 13 height 22
click at [193, 648] on span "Non Employment Income" at bounding box center [140, 655] width 137 height 15
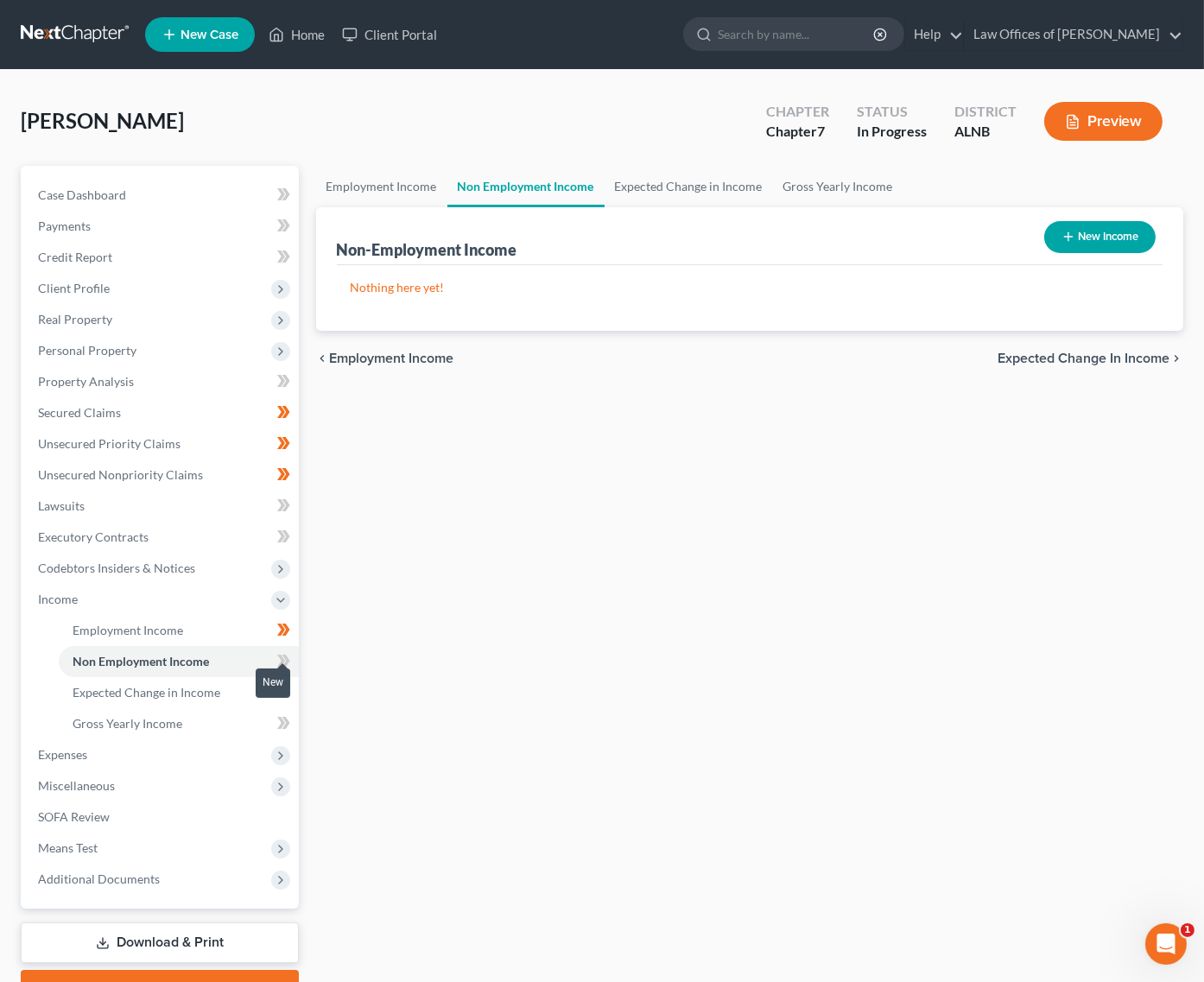
click at [283, 650] on icon at bounding box center [284, 661] width 13 height 22
click at [205, 685] on span "Expected Change in Income" at bounding box center [146, 692] width 148 height 15
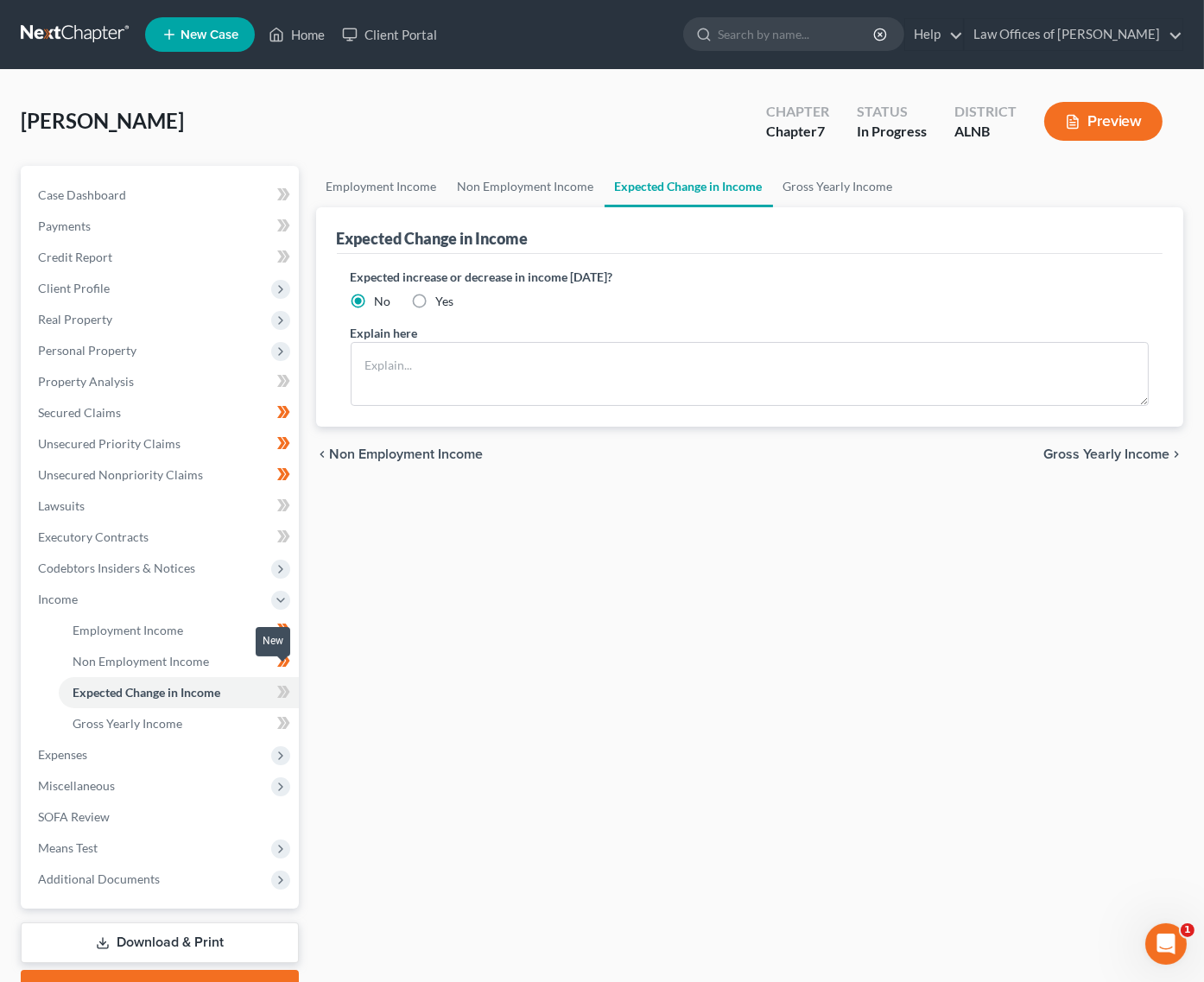
click at [289, 682] on icon at bounding box center [284, 692] width 13 height 22
click at [221, 709] on link "Gross Yearly Income" at bounding box center [178, 724] width 240 height 31
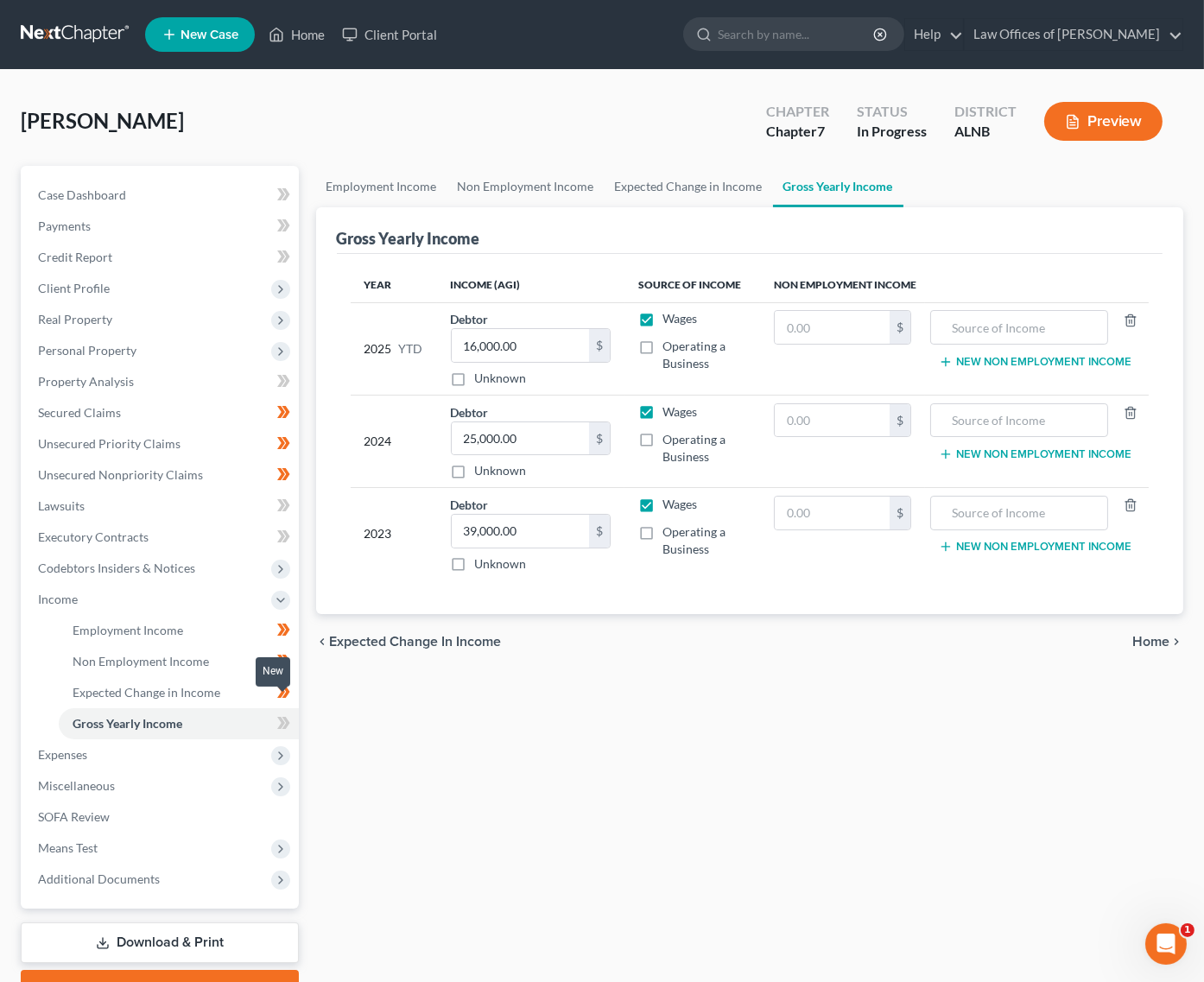
click at [284, 717] on icon at bounding box center [281, 723] width 8 height 12
click at [169, 739] on span "Expenses" at bounding box center [162, 755] width 275 height 31
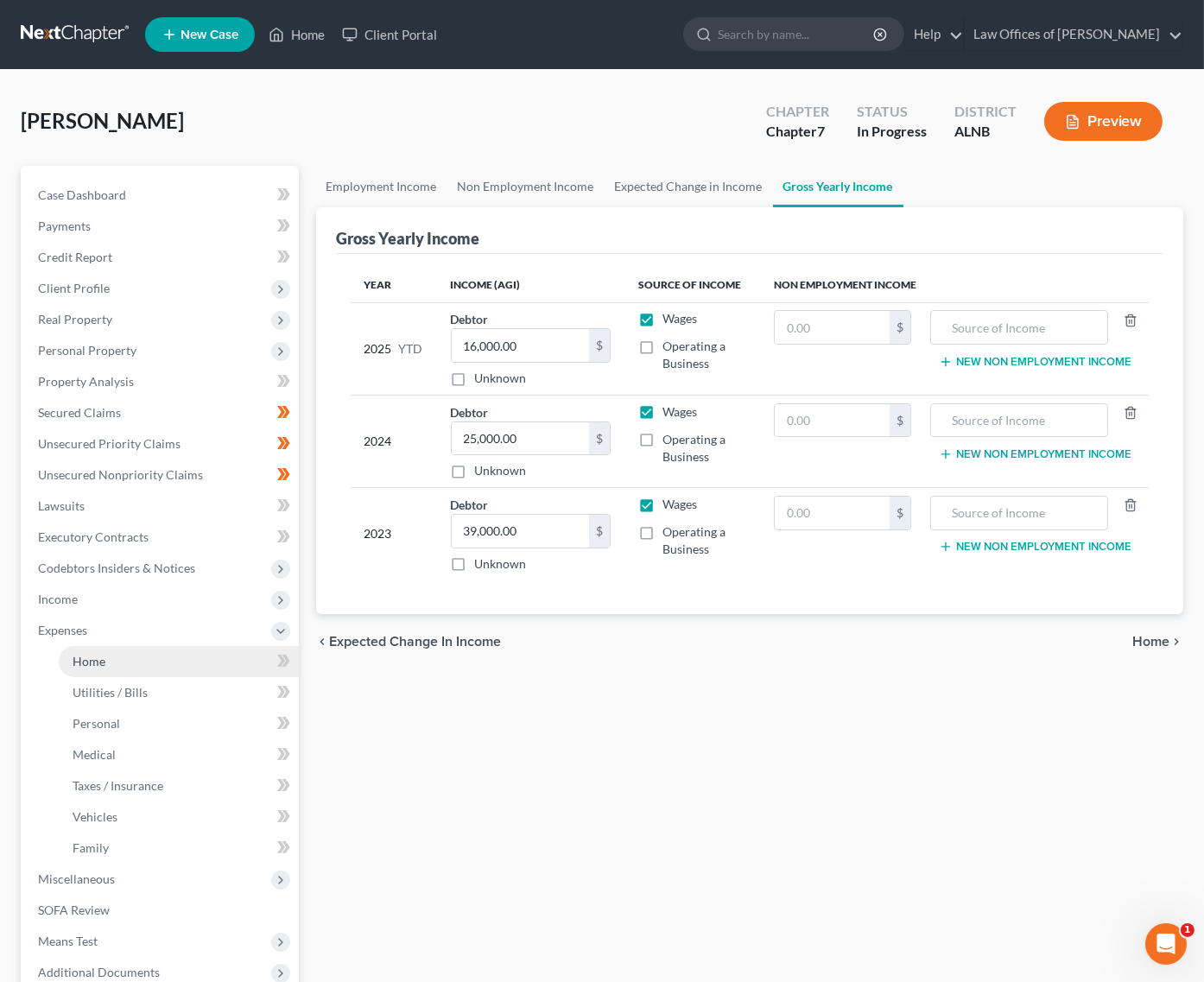
click at [164, 646] on link "Home" at bounding box center [178, 662] width 240 height 31
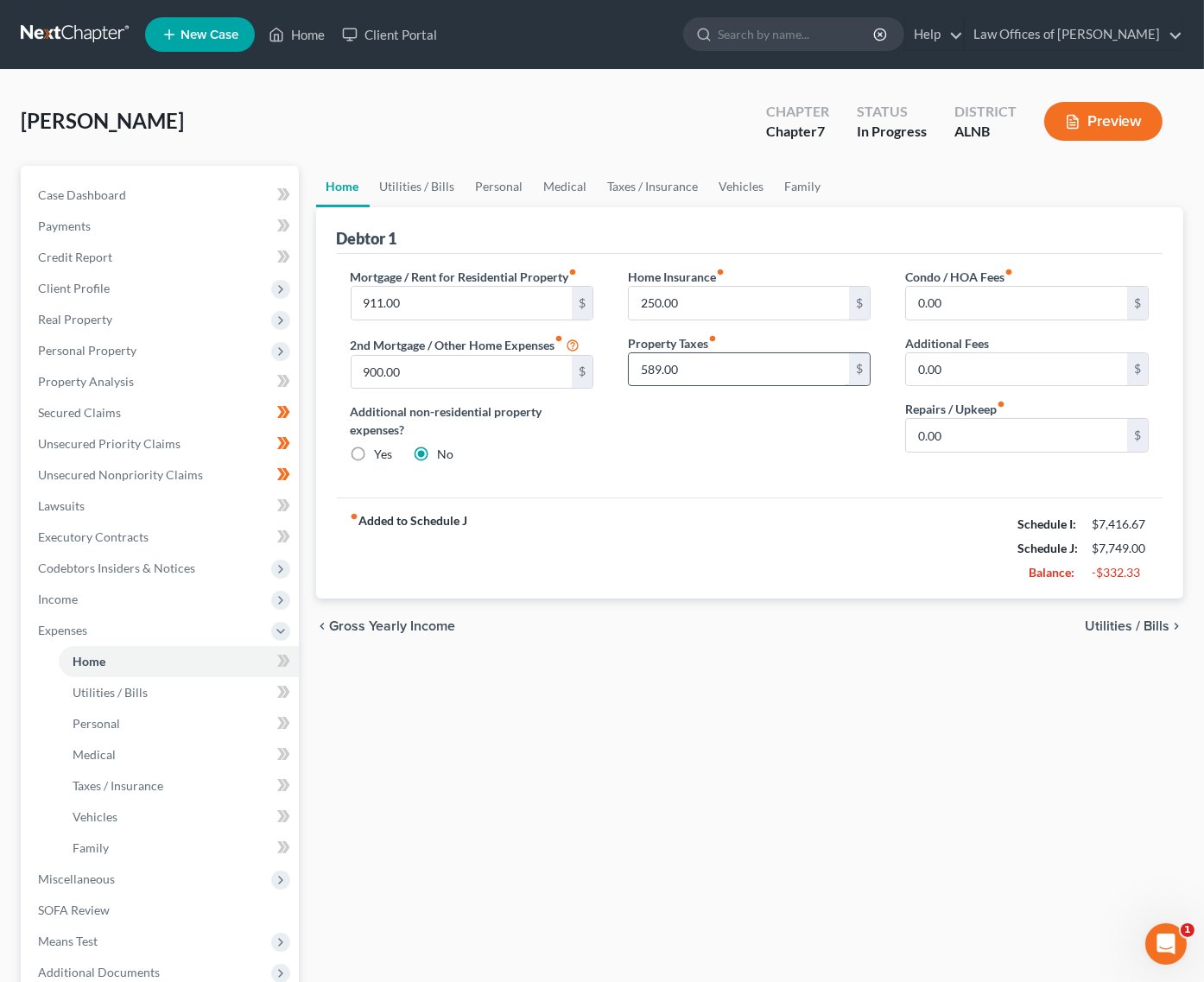
click at [673, 367] on input "589.00" at bounding box center [739, 370] width 221 height 33
click at [378, 303] on input "911.00" at bounding box center [462, 303] width 221 height 33
type input "1,750"
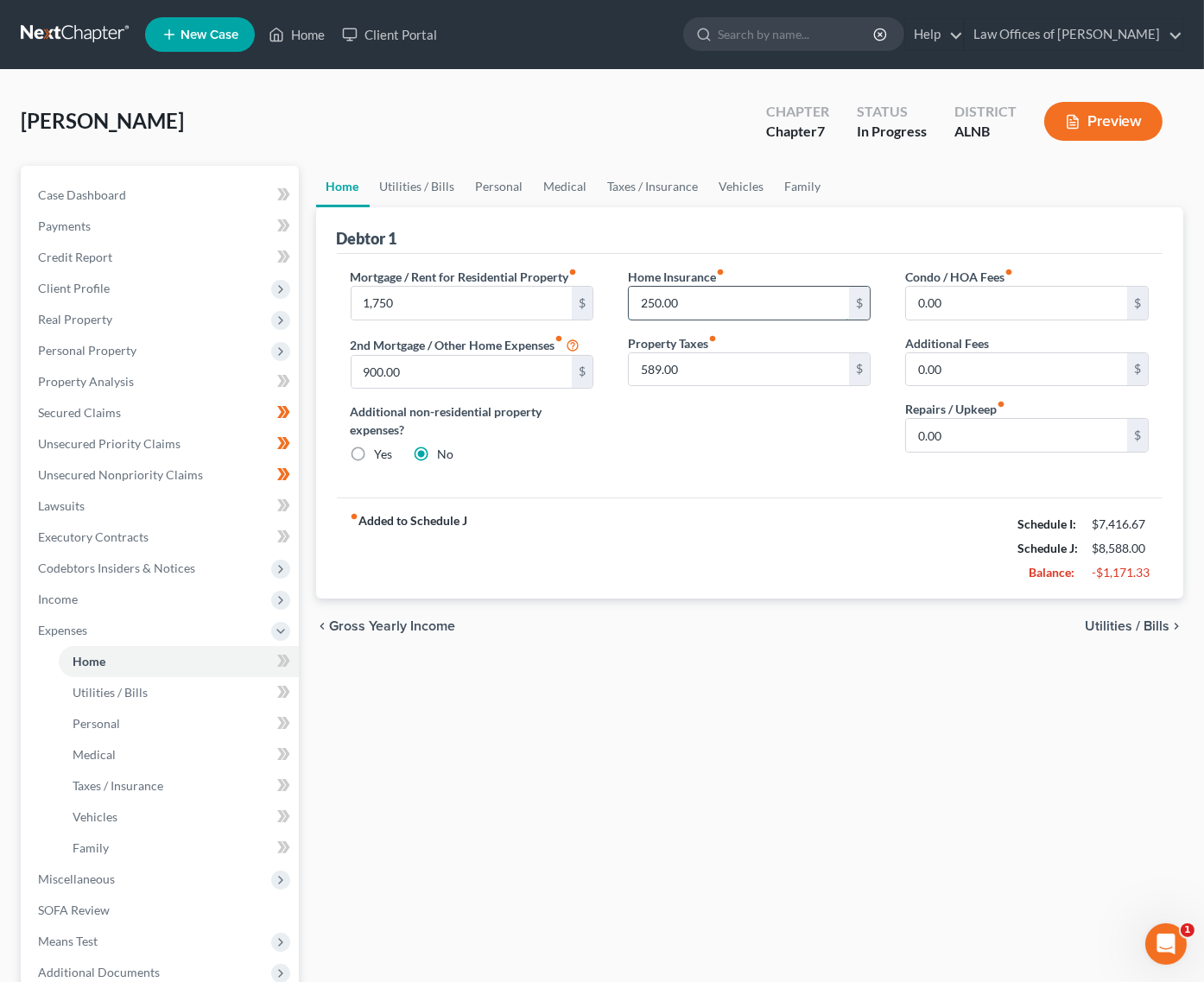
click at [655, 296] on input "250.00" at bounding box center [739, 303] width 221 height 33
click at [653, 360] on input "589.00" at bounding box center [739, 370] width 221 height 33
click at [427, 185] on link "Utilities / Bills" at bounding box center [418, 187] width 96 height 42
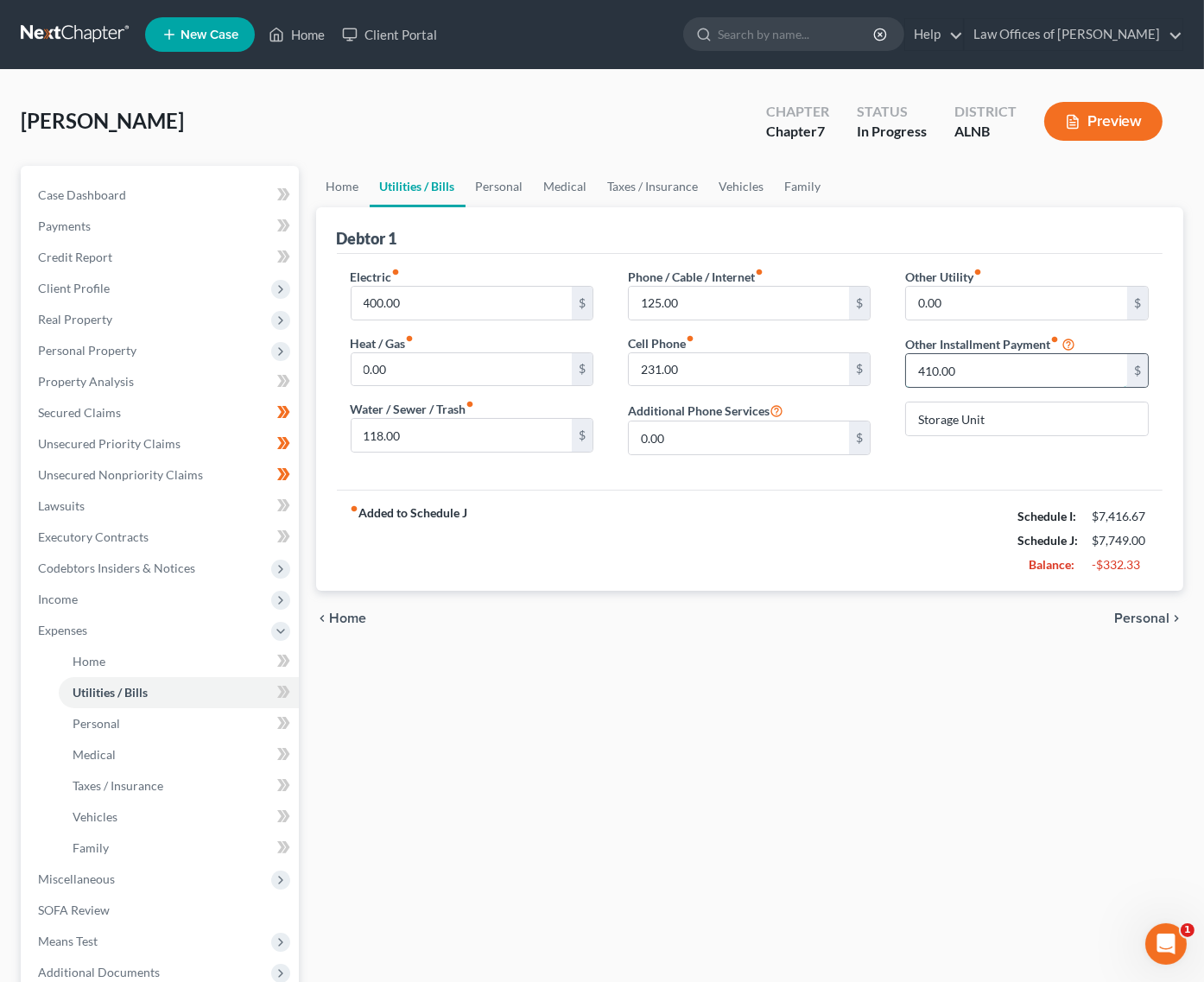
click at [952, 359] on input "410.00" at bounding box center [1017, 371] width 221 height 33
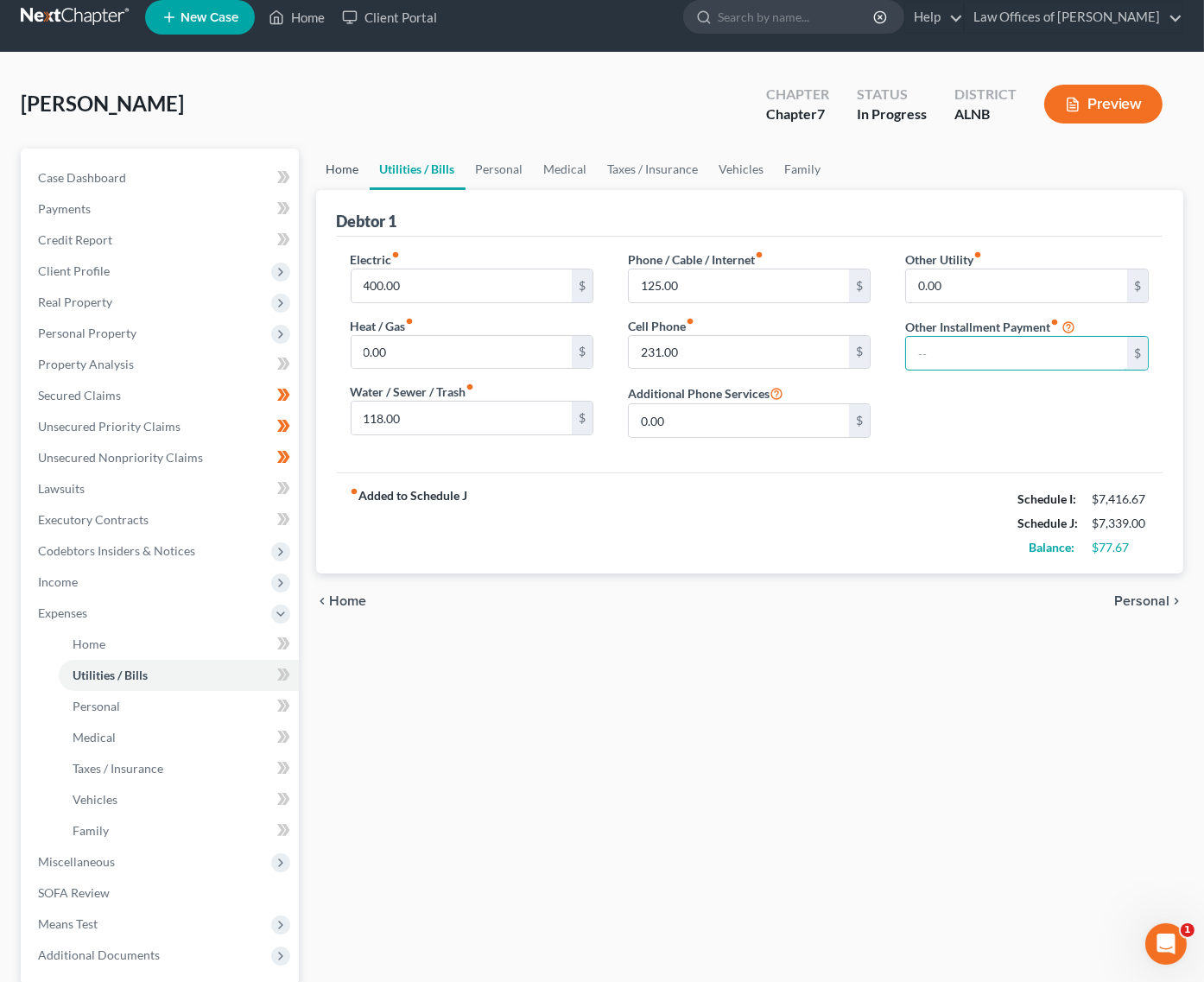
scroll to position [17, 1]
click at [507, 171] on link "Personal" at bounding box center [500, 170] width 68 height 42
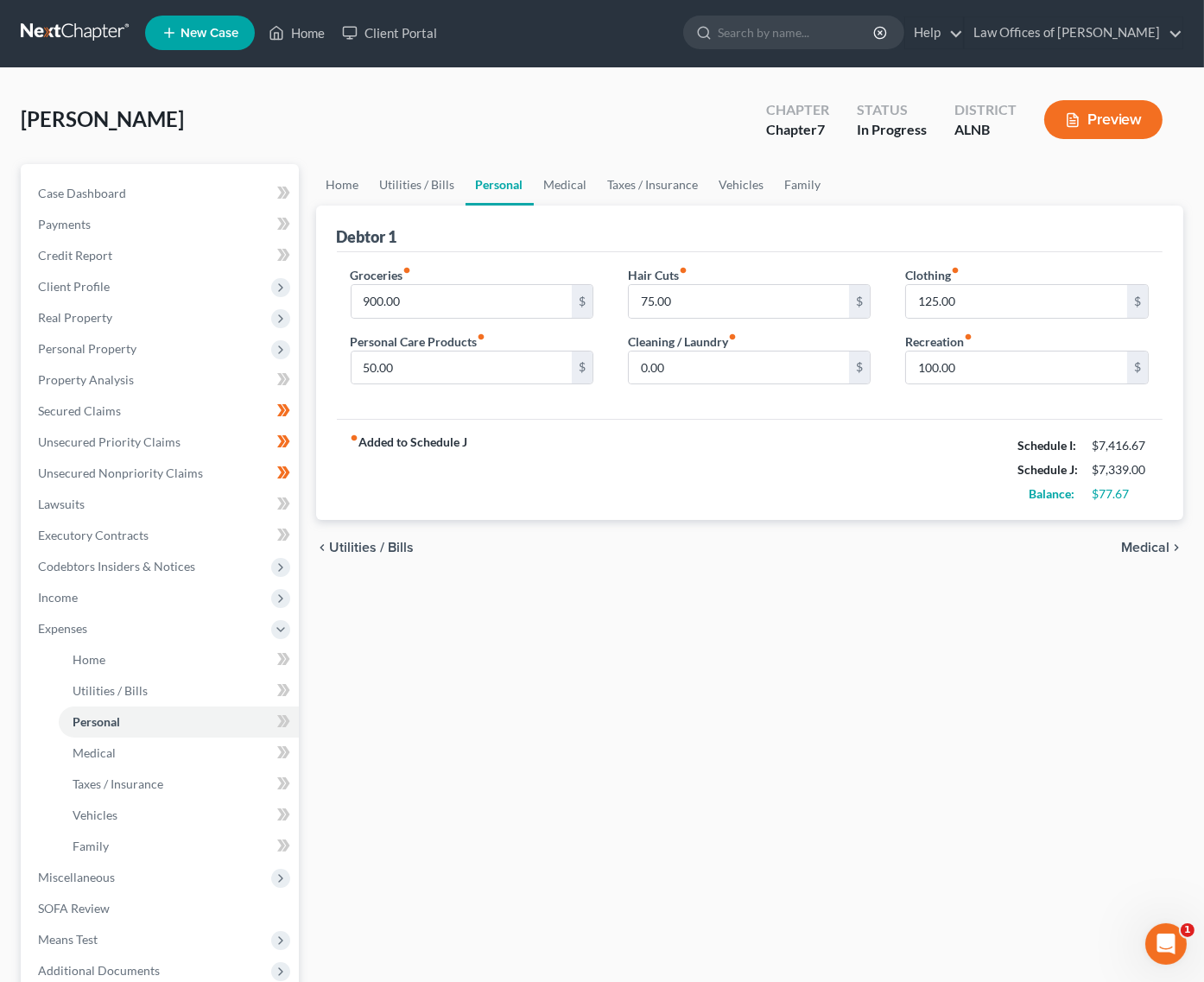
scroll to position [2, 0]
click at [153, 286] on span "Client Profile" at bounding box center [162, 287] width 275 height 31
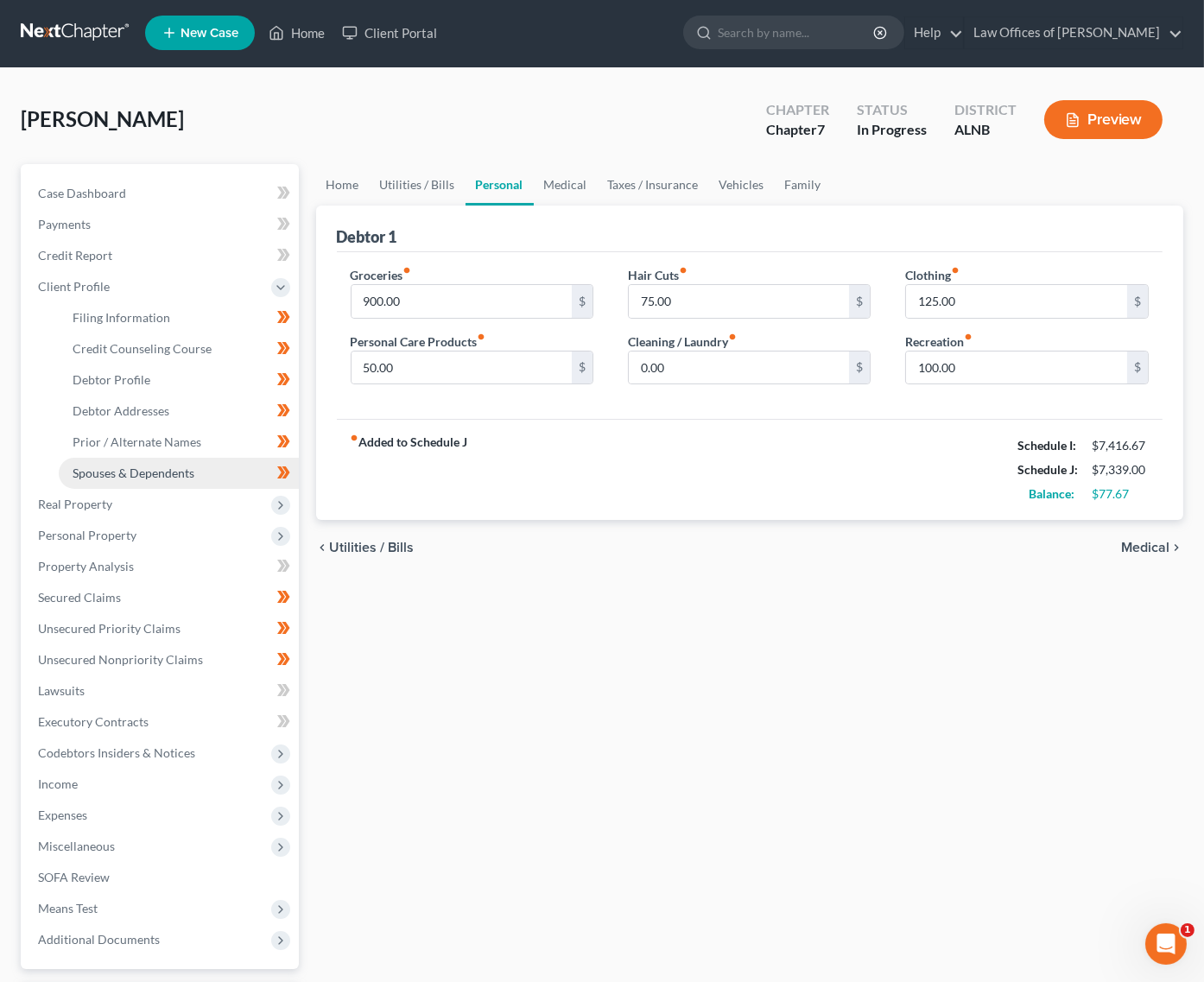
click at [173, 466] on span "Spouses & Dependents" at bounding box center [133, 473] width 122 height 15
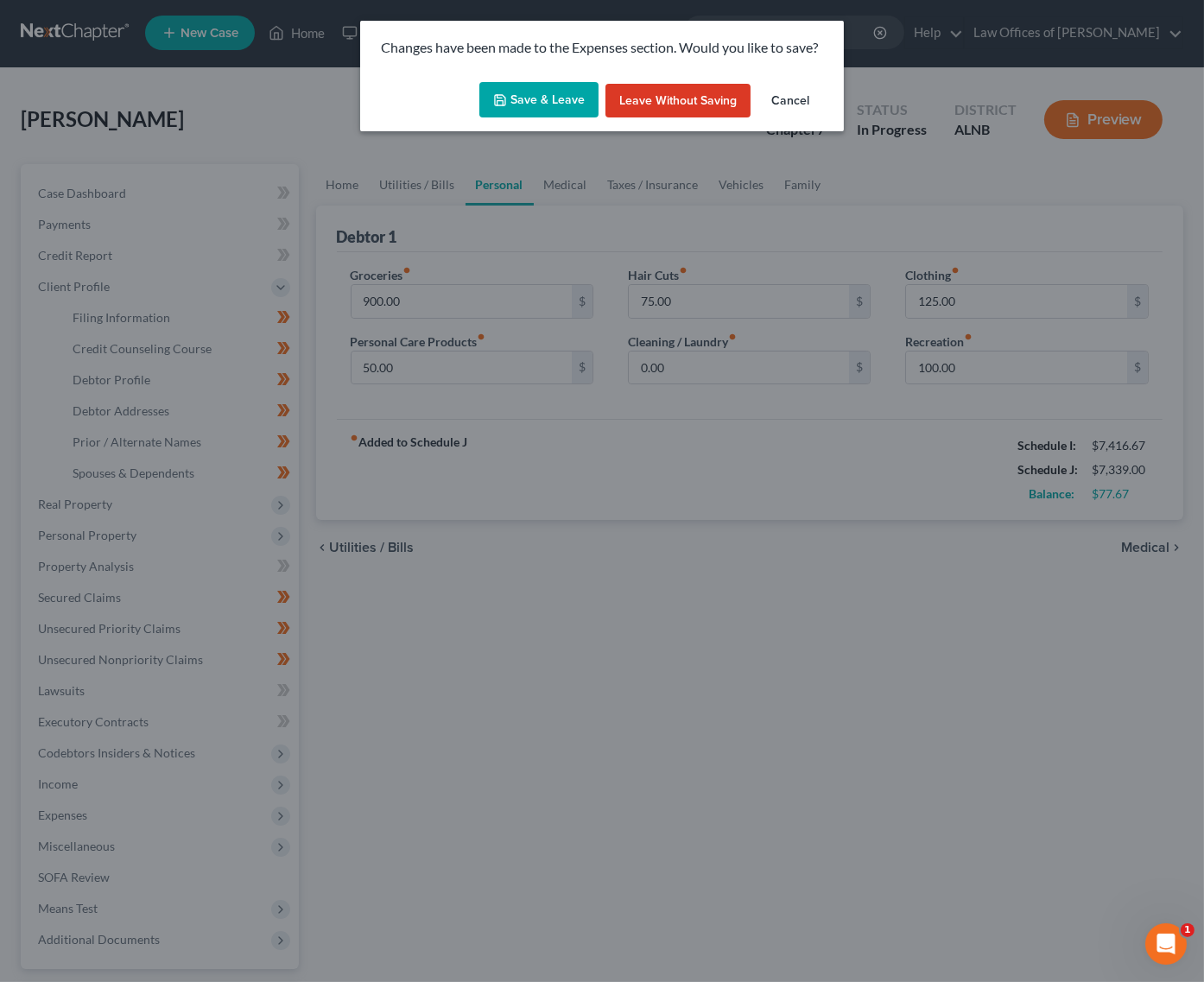
click at [550, 110] on button "Save & Leave" at bounding box center [539, 100] width 119 height 37
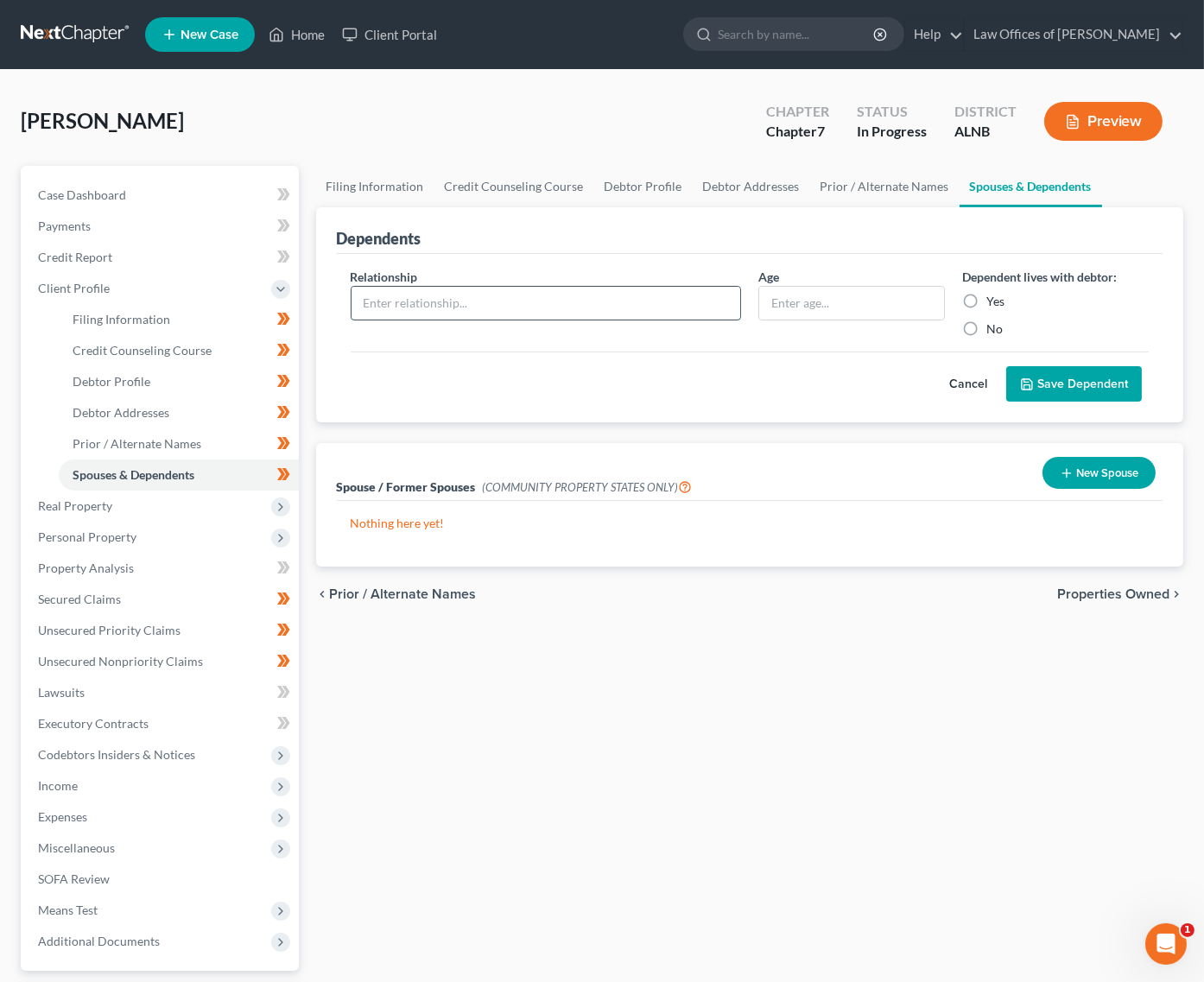
click at [612, 306] on input "text" at bounding box center [546, 303] width 389 height 33
type input "son"
click at [837, 298] on input "text" at bounding box center [851, 303] width 185 height 33
type input "29"
click at [999, 297] on label "Yes" at bounding box center [995, 301] width 18 height 17
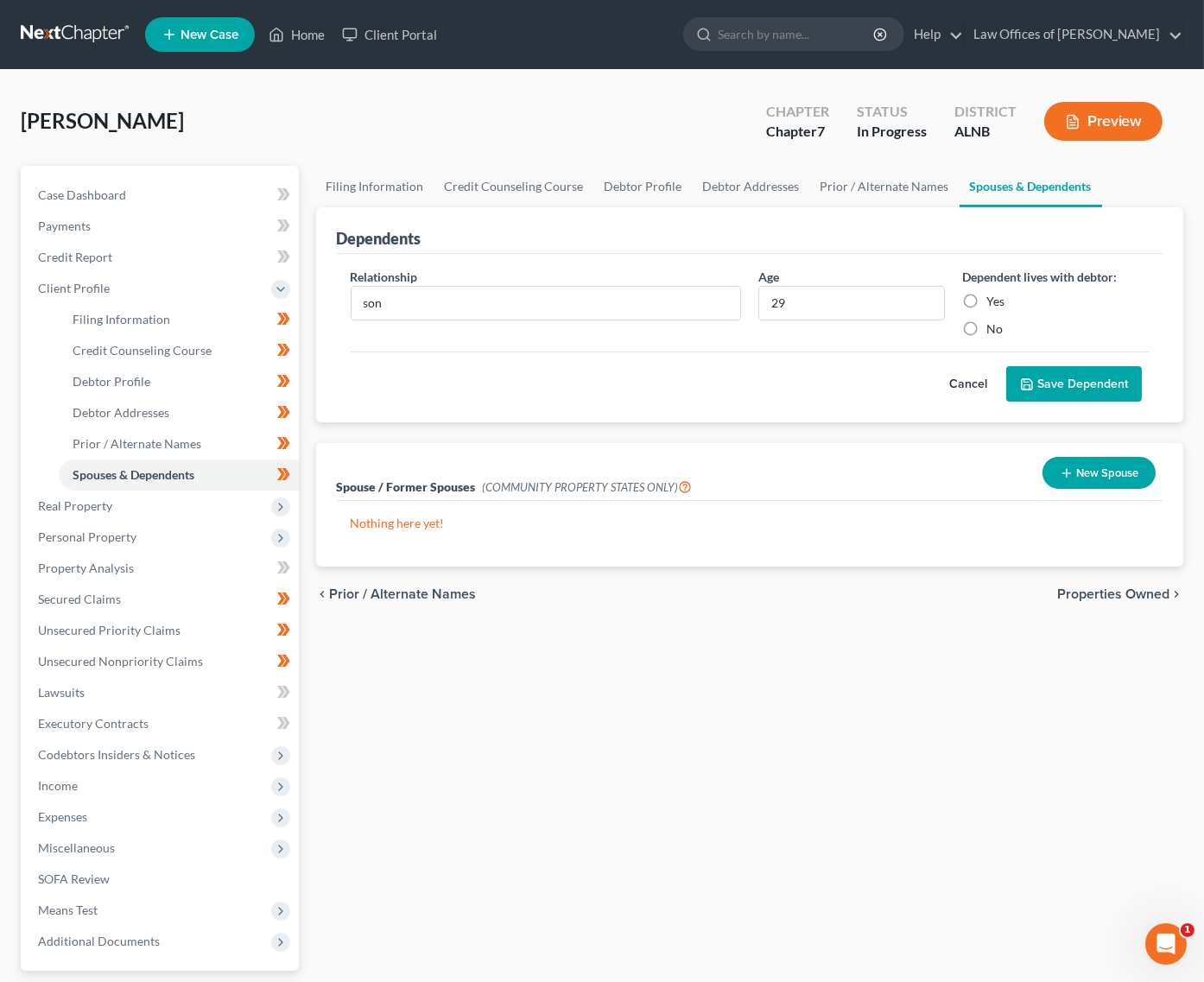
click at [999, 297] on input "Yes" at bounding box center [999, 298] width 11 height 11
radio input "true"
click at [1046, 378] on button "Save Dependent" at bounding box center [1074, 385] width 136 height 37
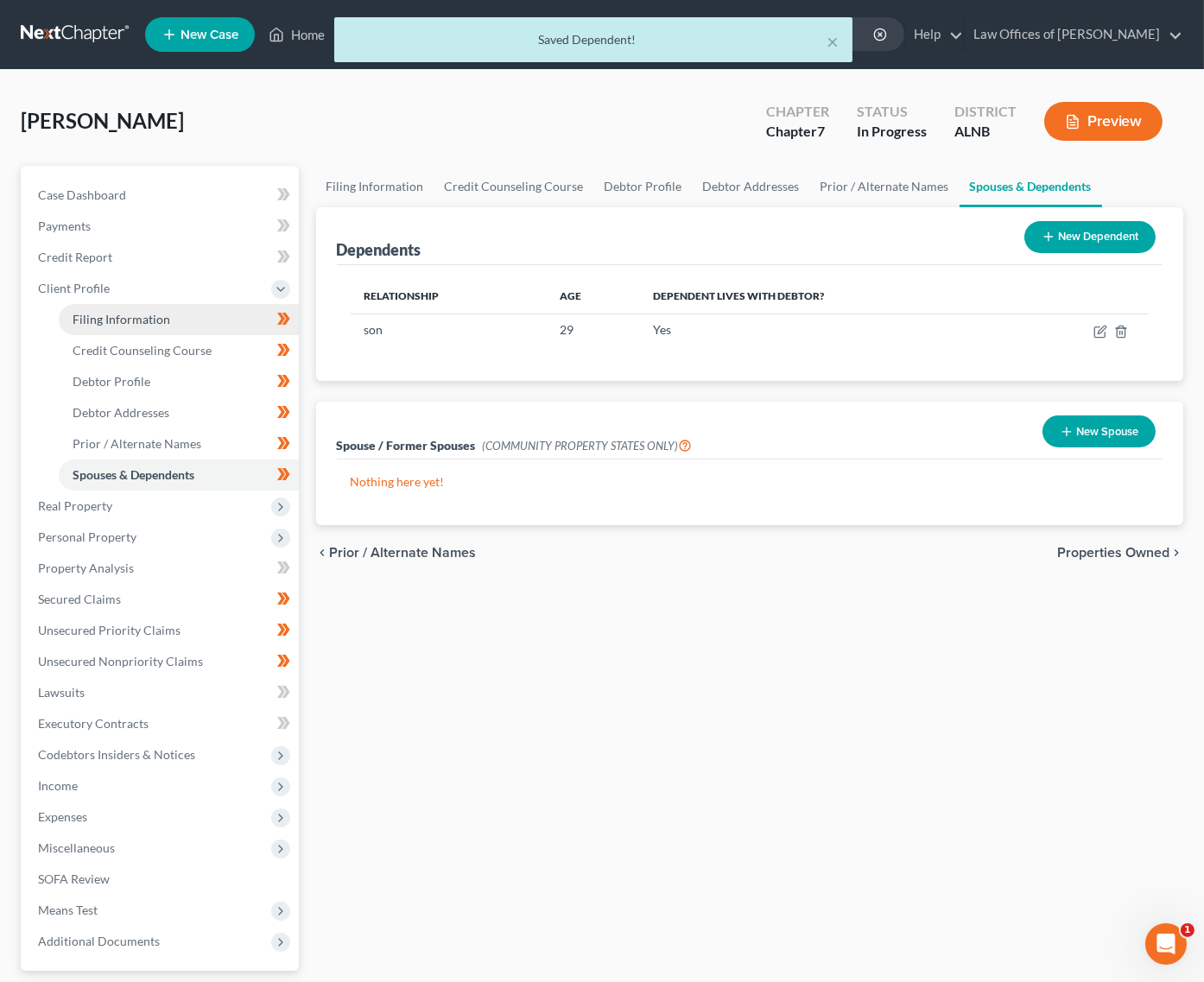
click at [130, 314] on span "Filing Information" at bounding box center [121, 319] width 98 height 15
select select "1"
select select "0"
select select "1"
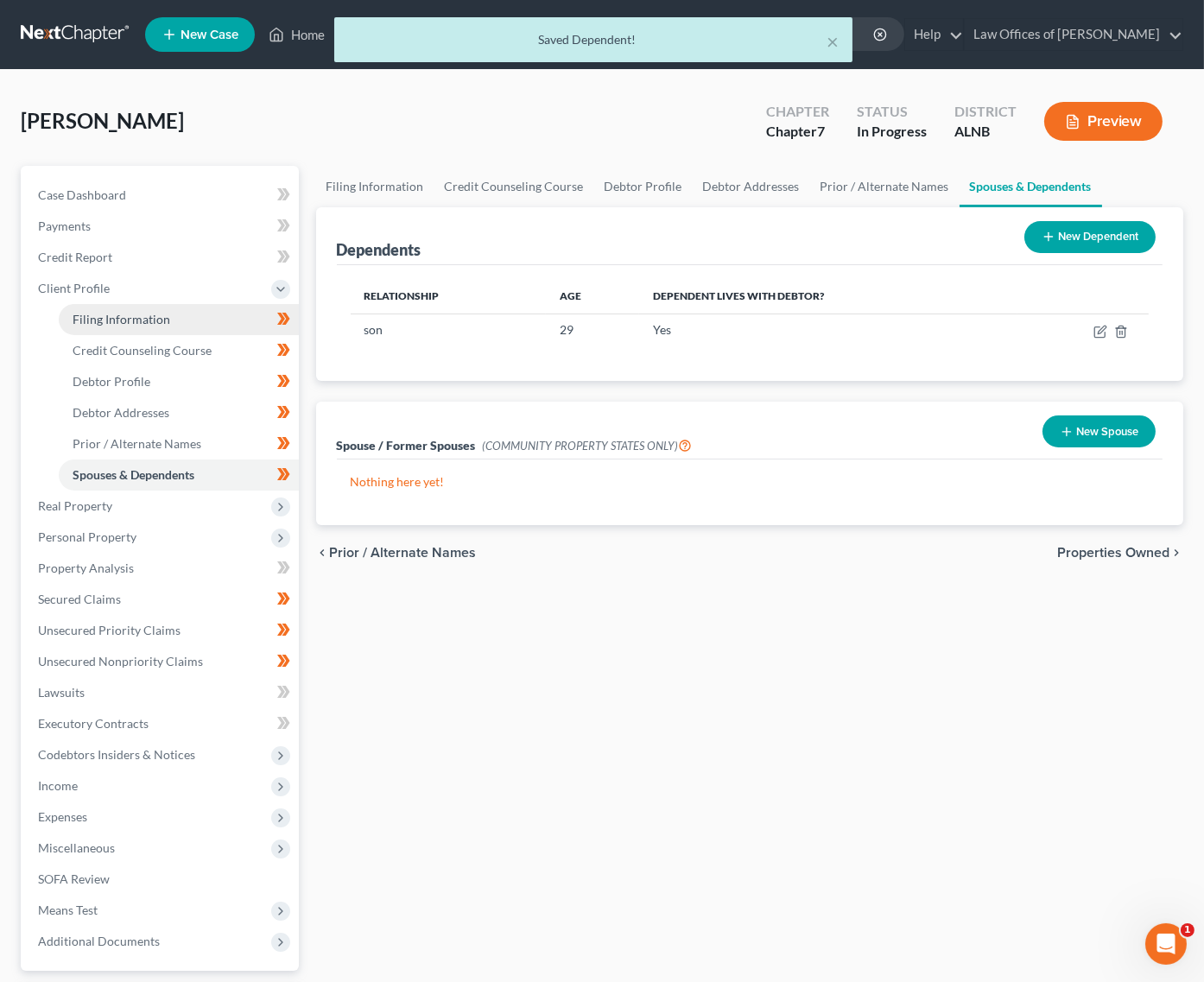
select select "0"
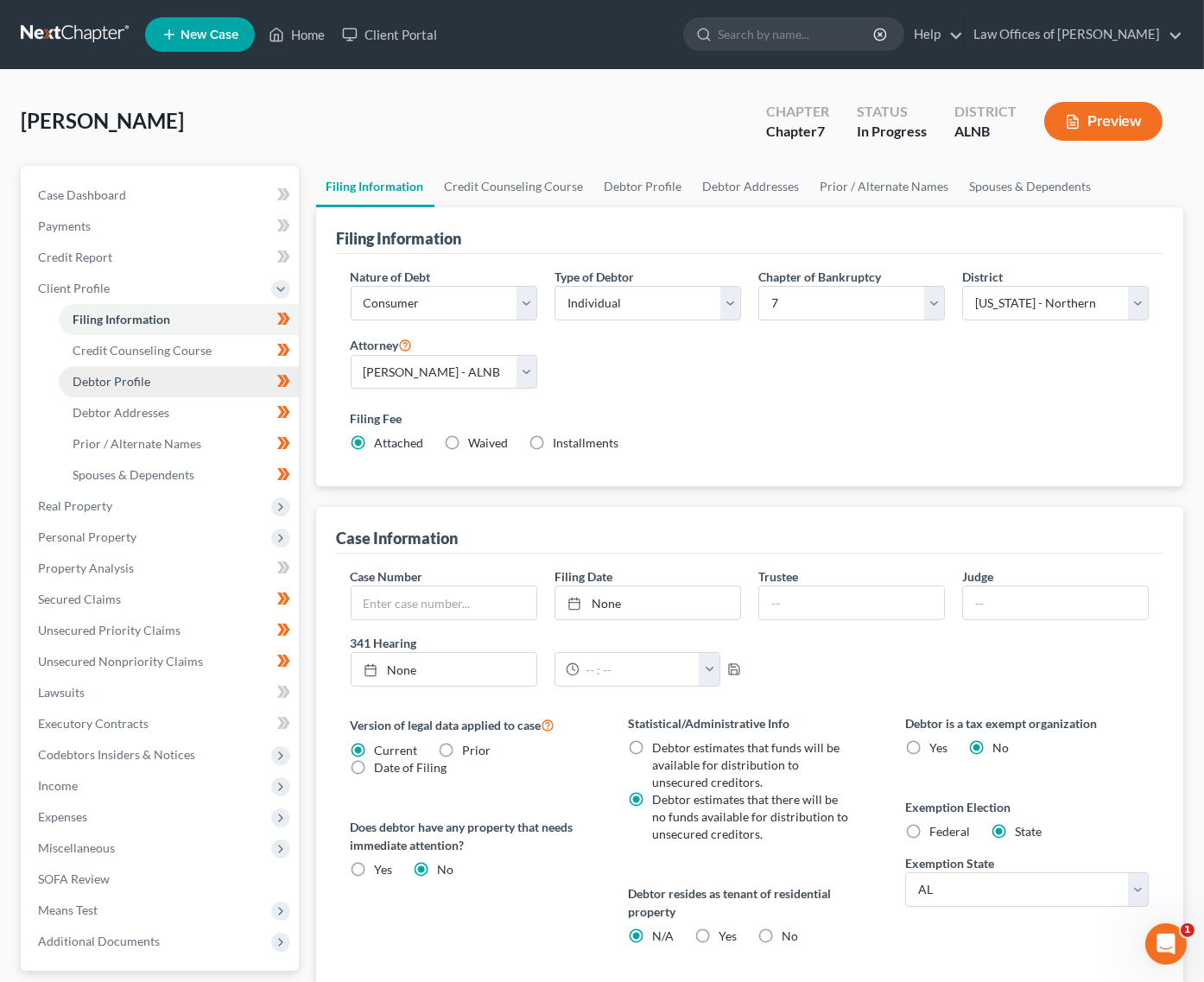
click at [158, 370] on link "Debtor Profile" at bounding box center [178, 382] width 240 height 31
select select "1"
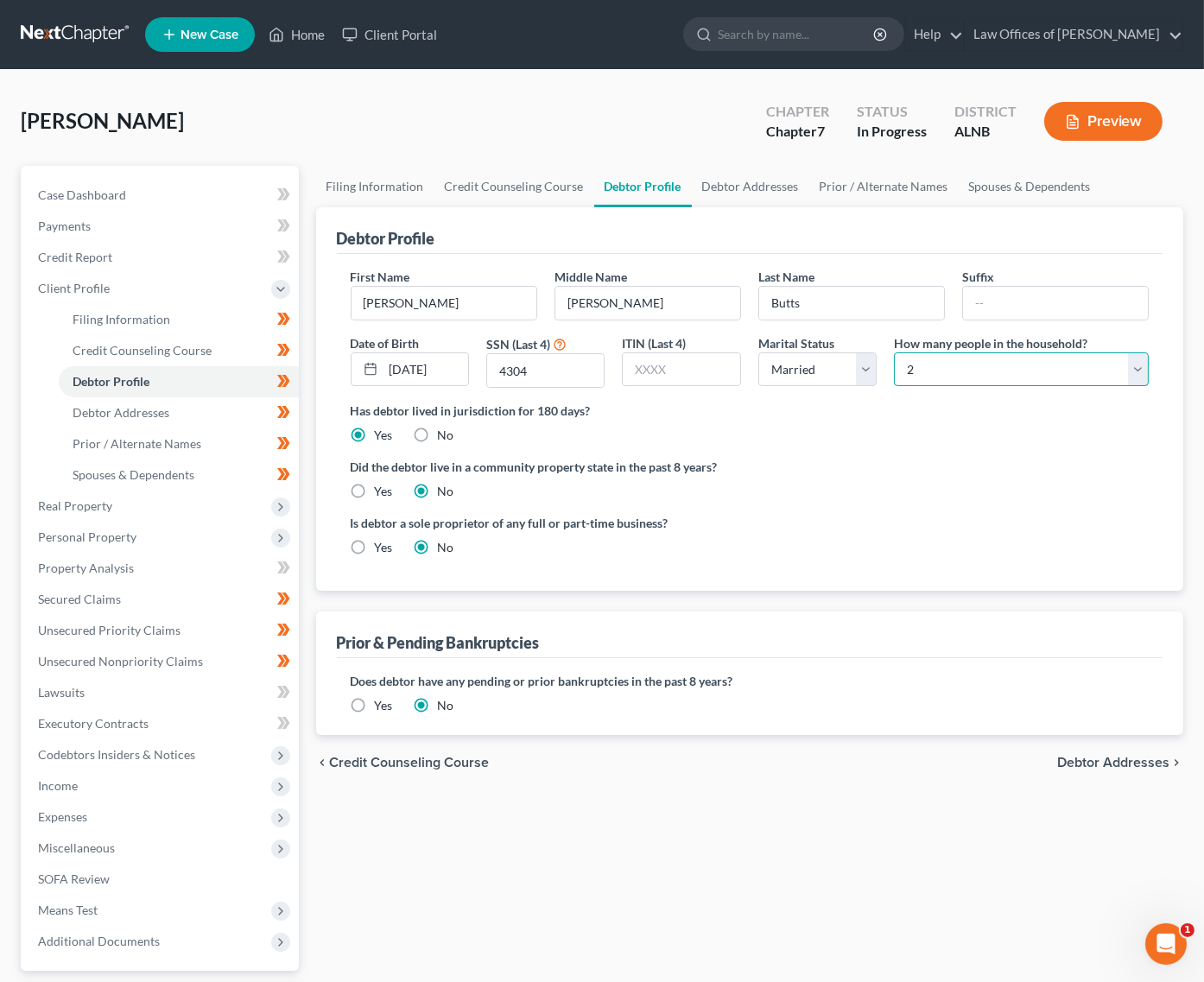
select select "2"
click at [84, 810] on span "Expenses" at bounding box center [63, 817] width 50 height 15
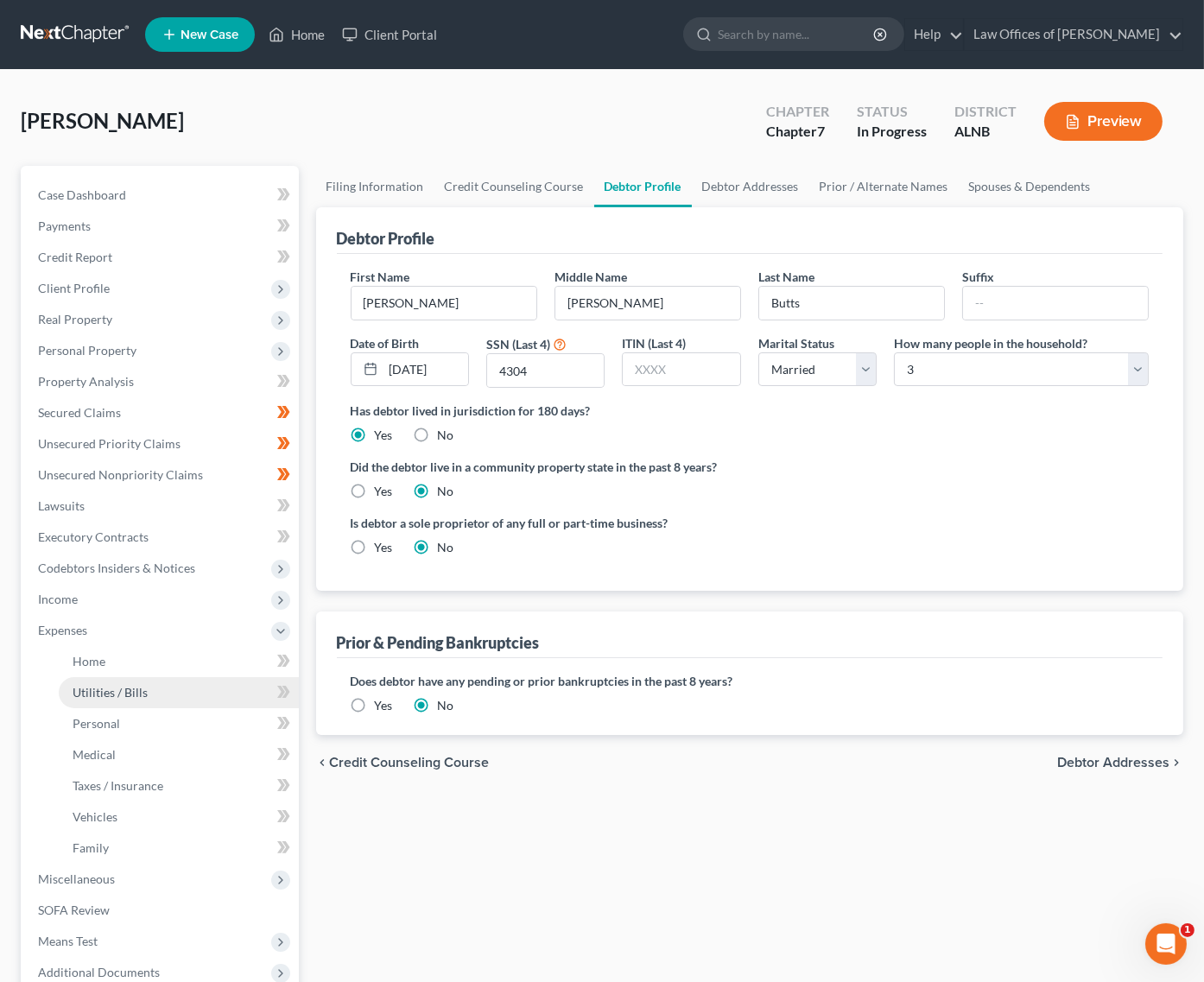
click at [108, 683] on link "Utilities / Bills" at bounding box center [178, 693] width 240 height 31
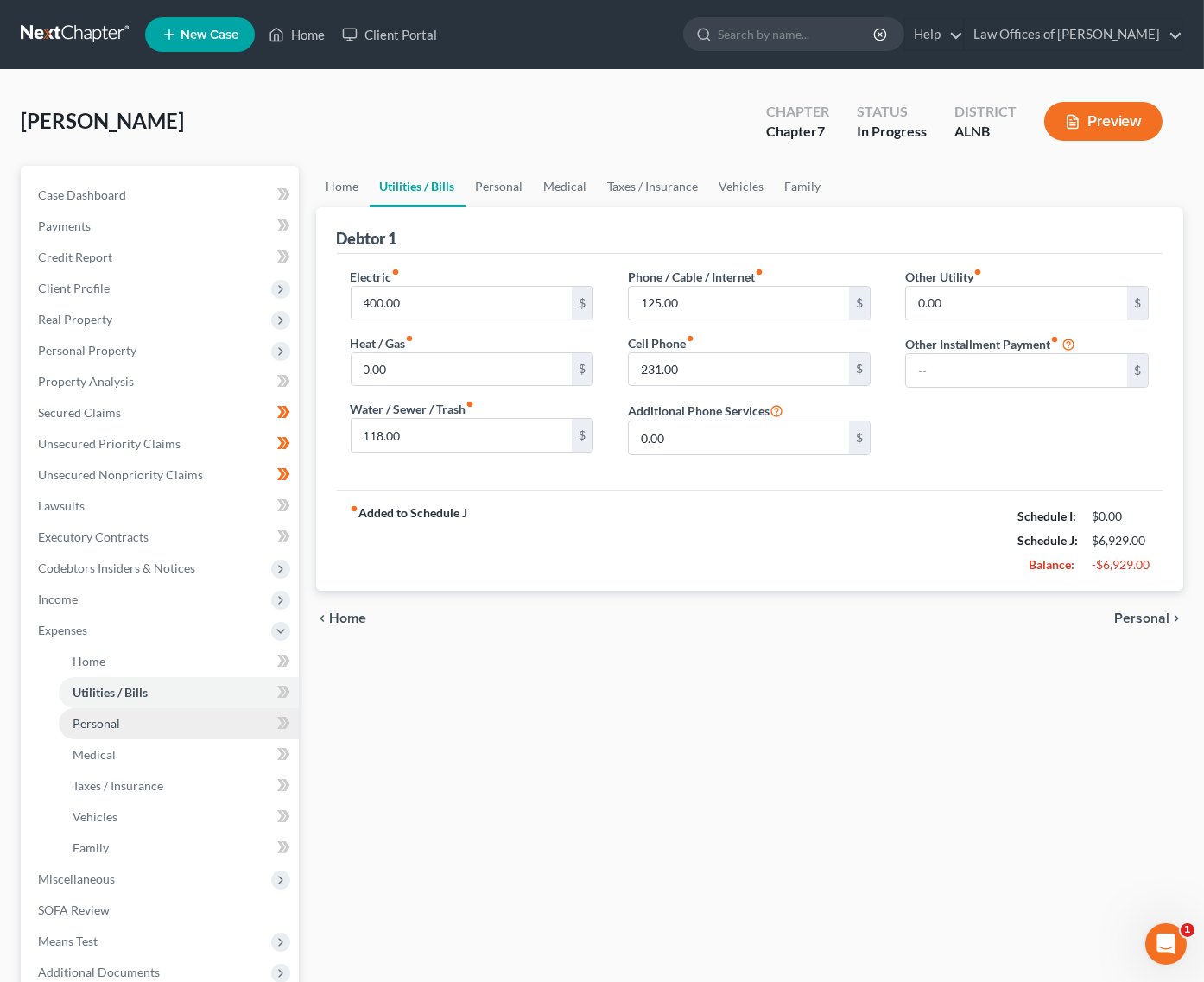
click at [107, 716] on span "Personal" at bounding box center [96, 723] width 48 height 15
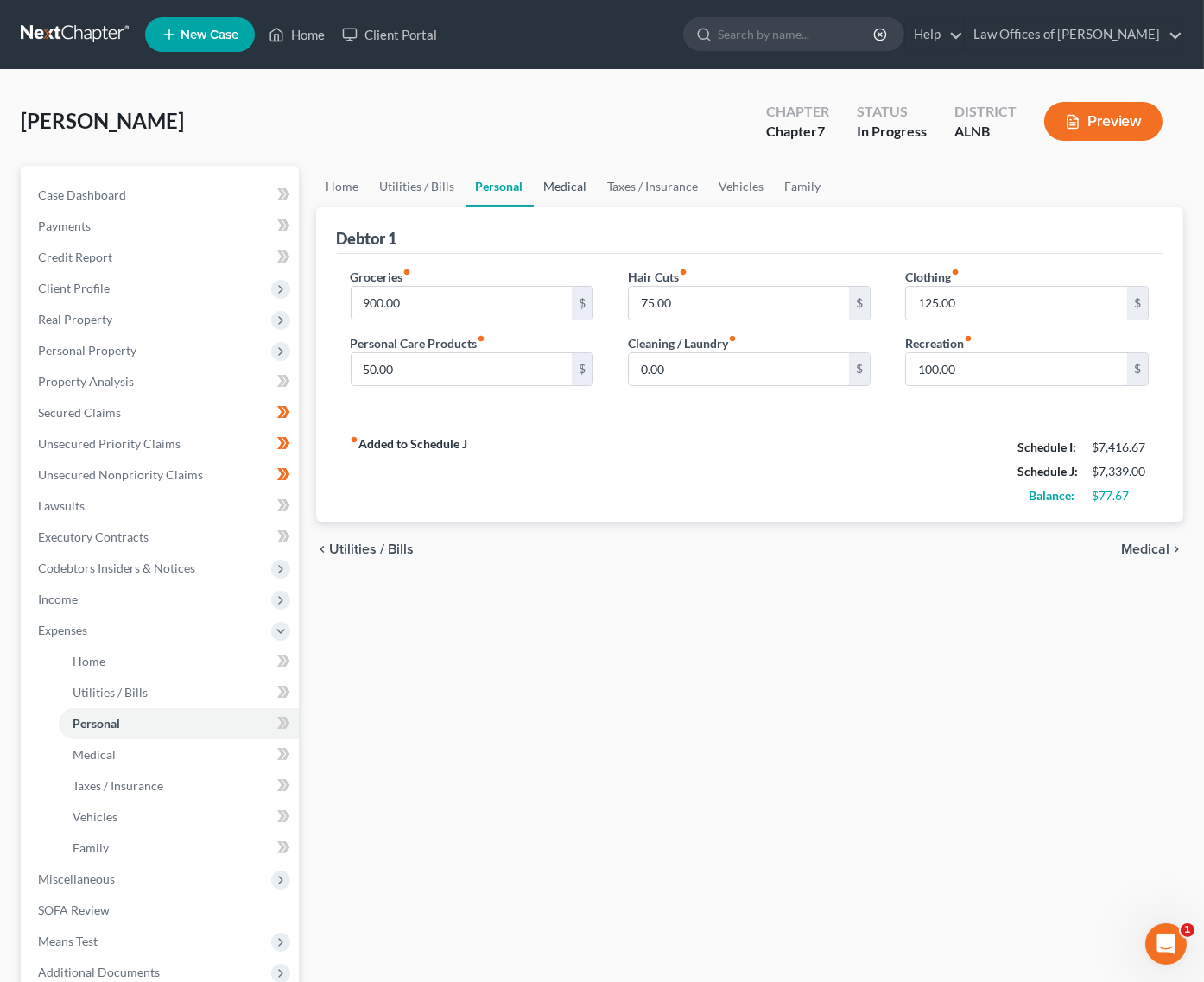
click at [551, 179] on link "Medical" at bounding box center [565, 187] width 64 height 42
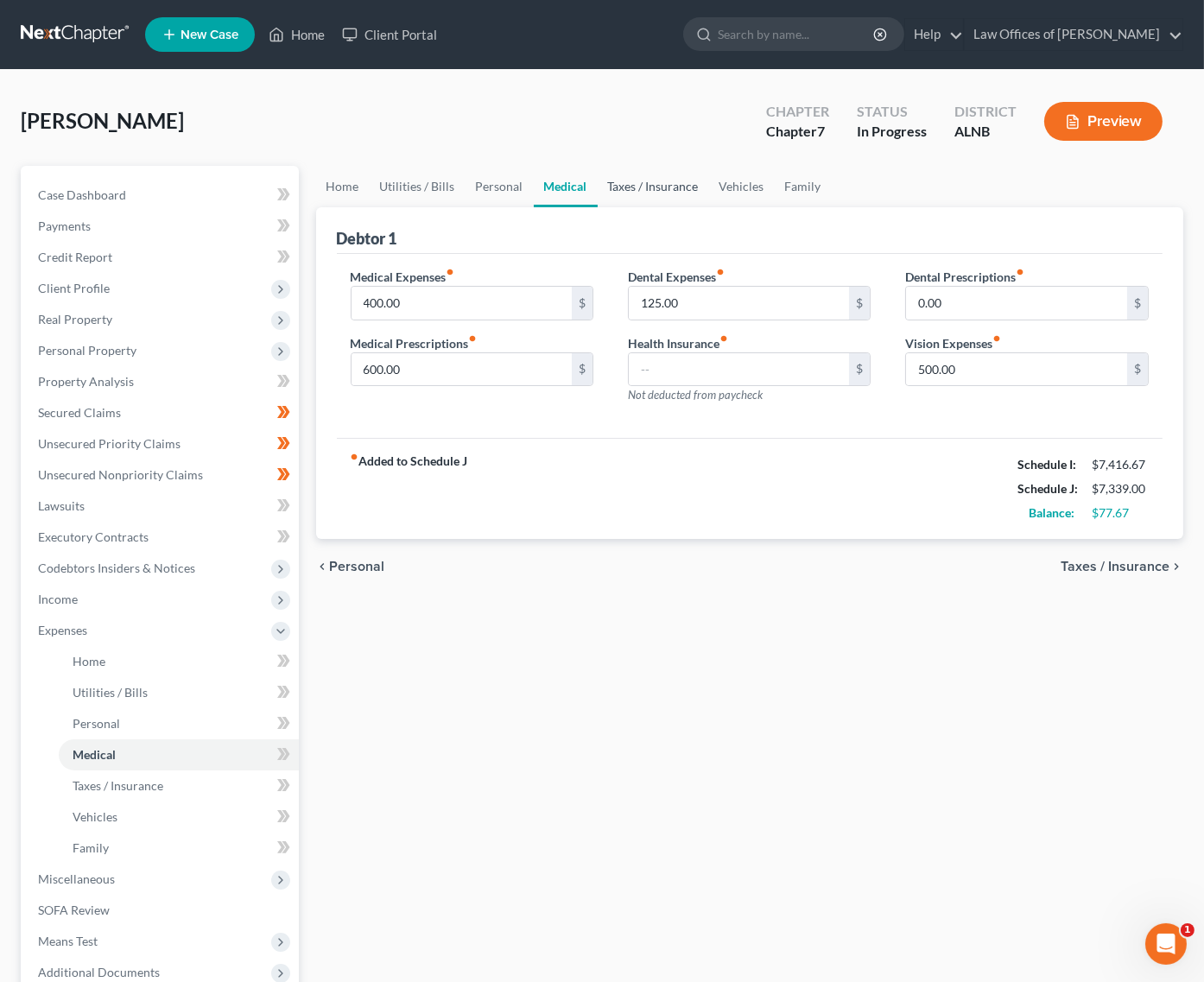
click at [645, 178] on link "Taxes / Insurance" at bounding box center [654, 187] width 111 height 42
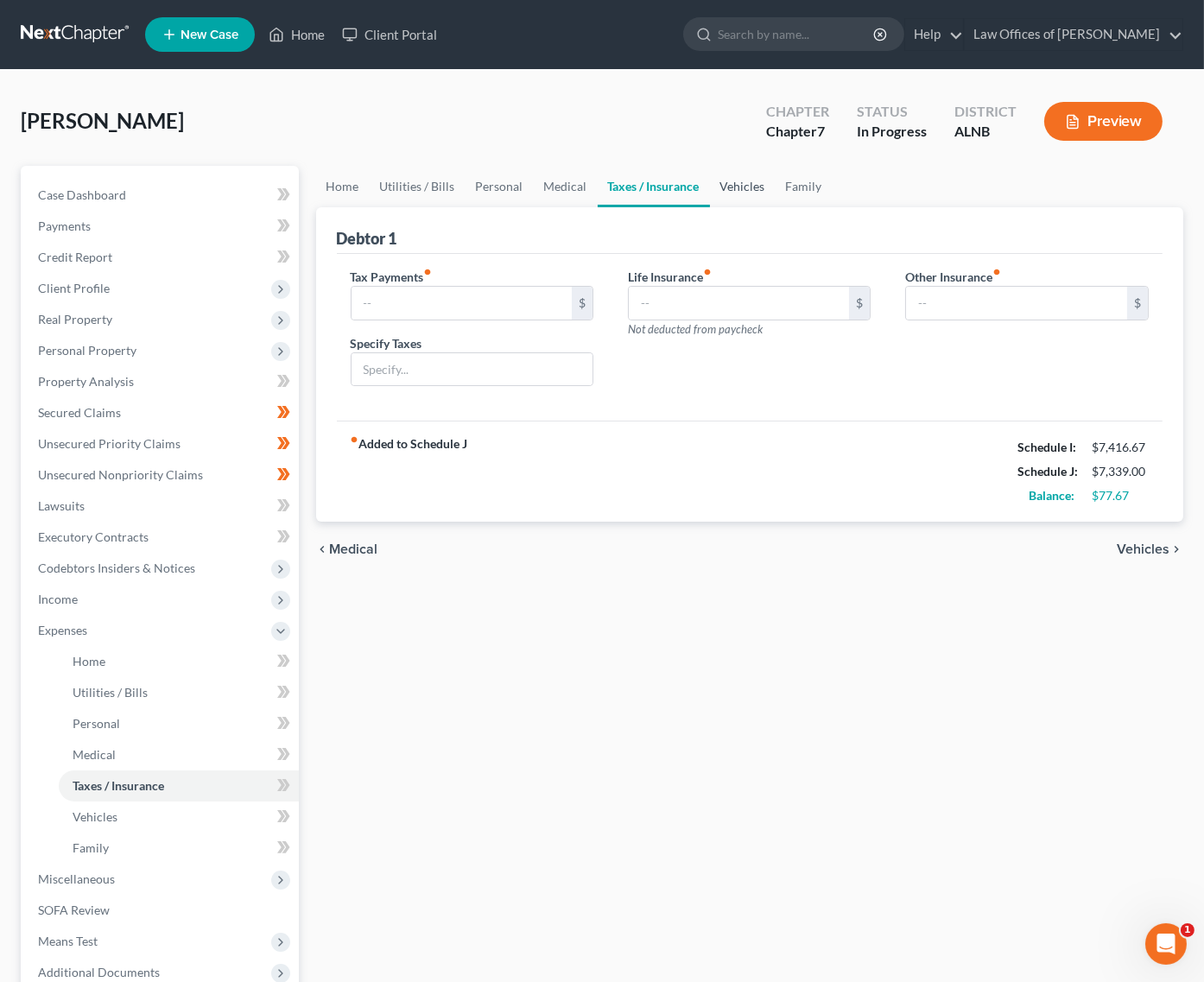
click at [750, 178] on link "Vehicles" at bounding box center [743, 187] width 65 height 42
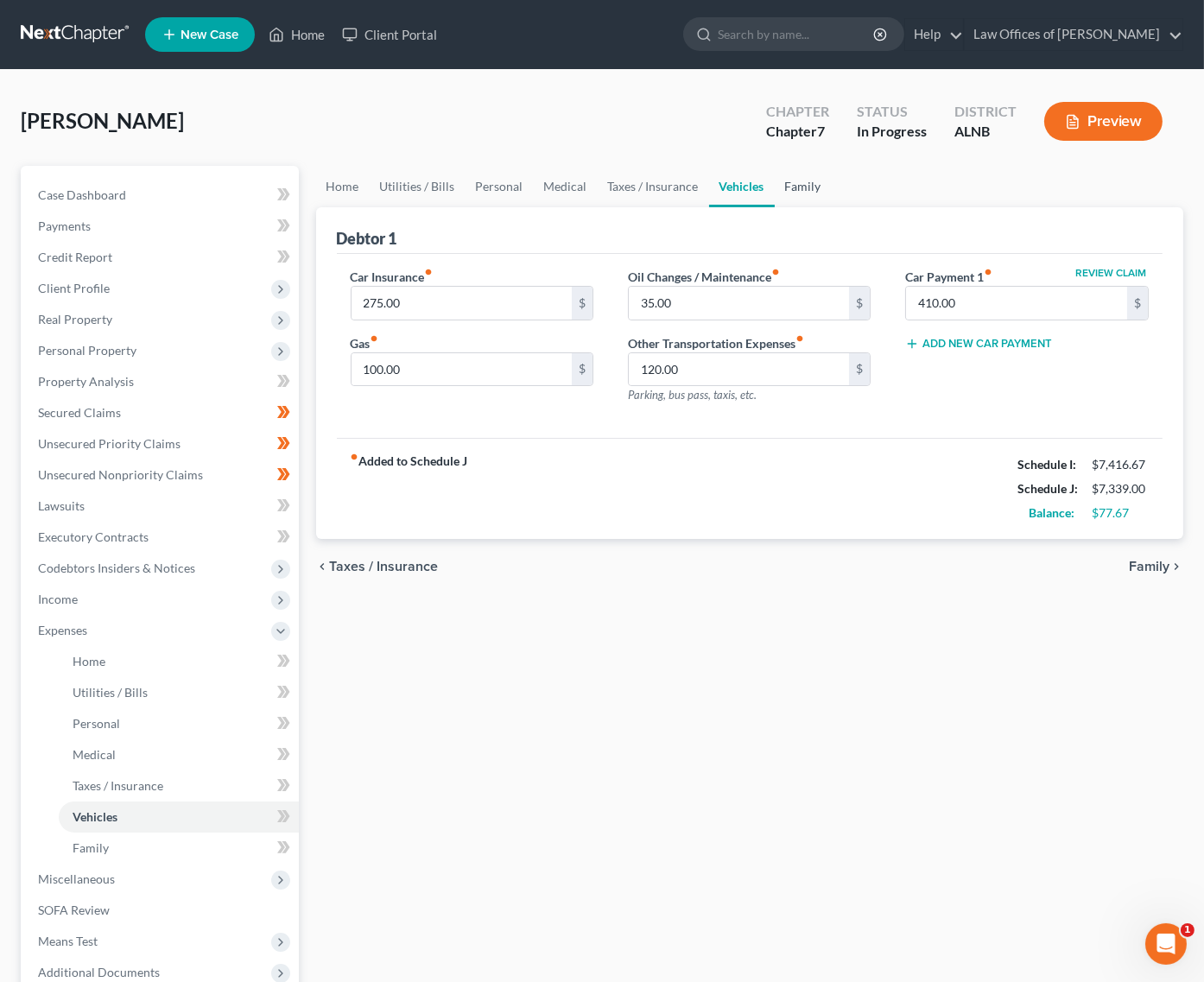
click at [810, 181] on link "Family" at bounding box center [803, 187] width 57 height 42
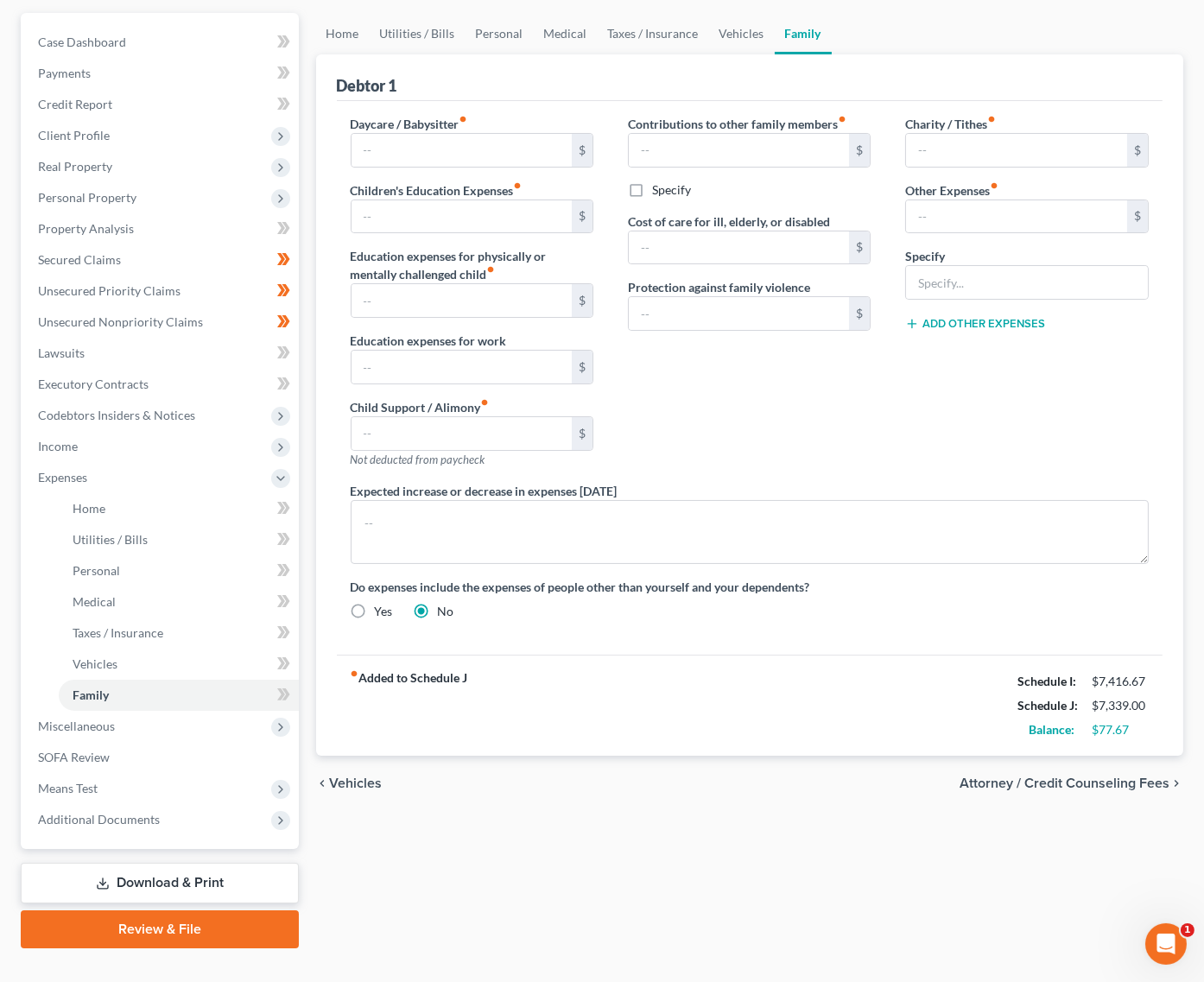
scroll to position [154, 0]
click at [124, 257] on link "Secured Claims" at bounding box center [162, 259] width 275 height 31
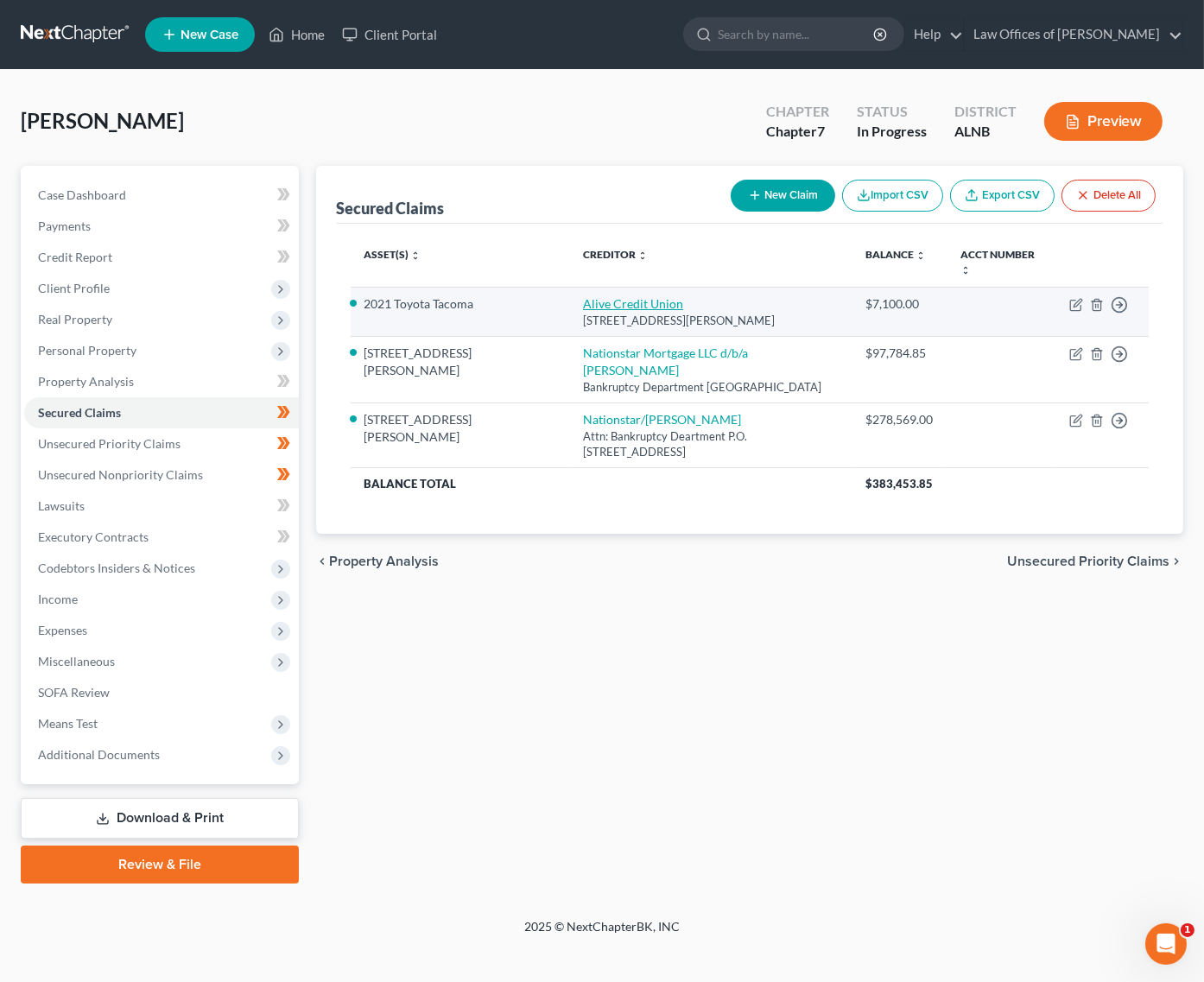
click at [583, 296] on link "Alive Credit Union" at bounding box center [633, 303] width 100 height 15
select select "9"
select select "4"
select select "0"
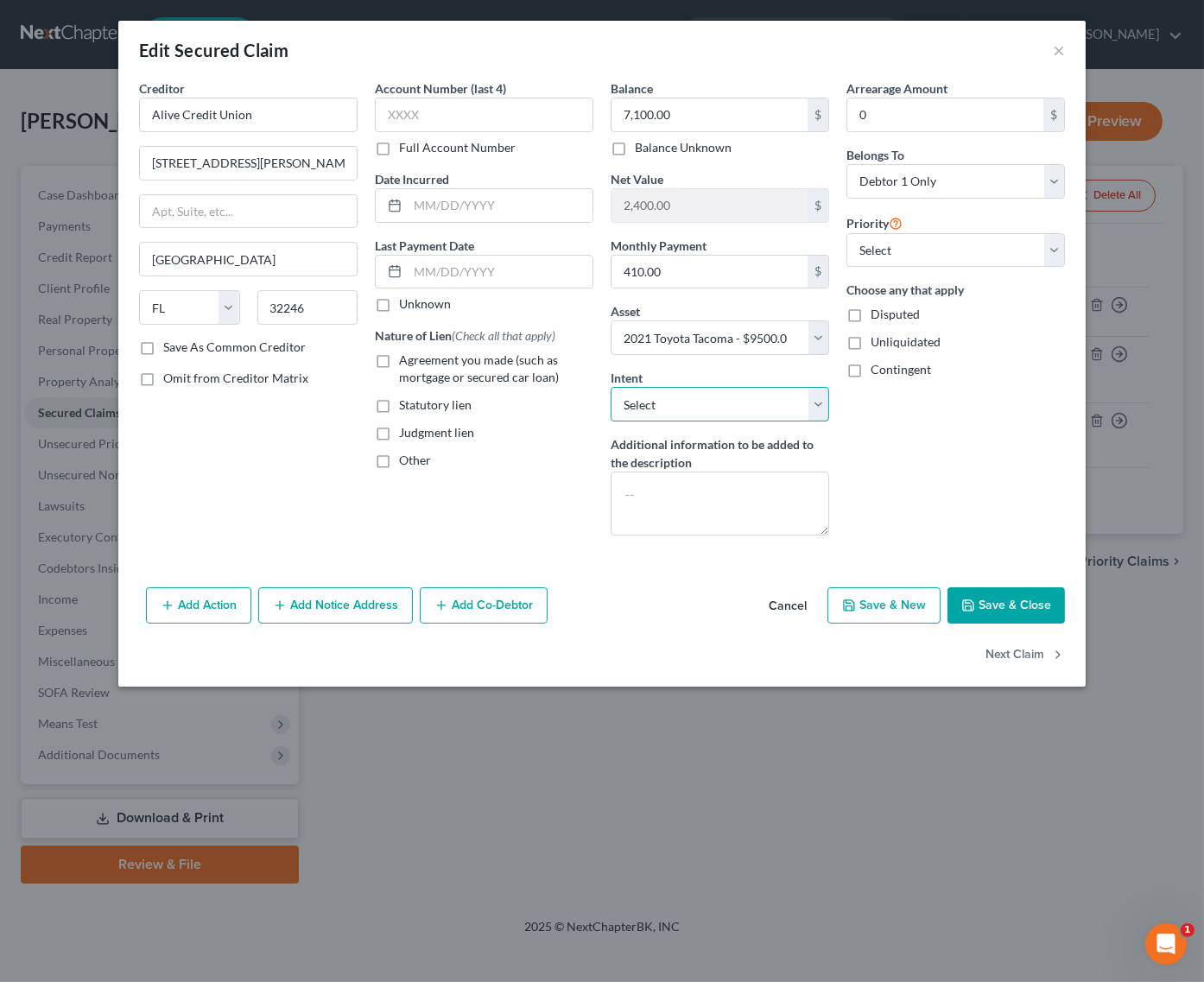
select select "2"
click at [1008, 592] on button "Save & Close" at bounding box center [1006, 606] width 118 height 37
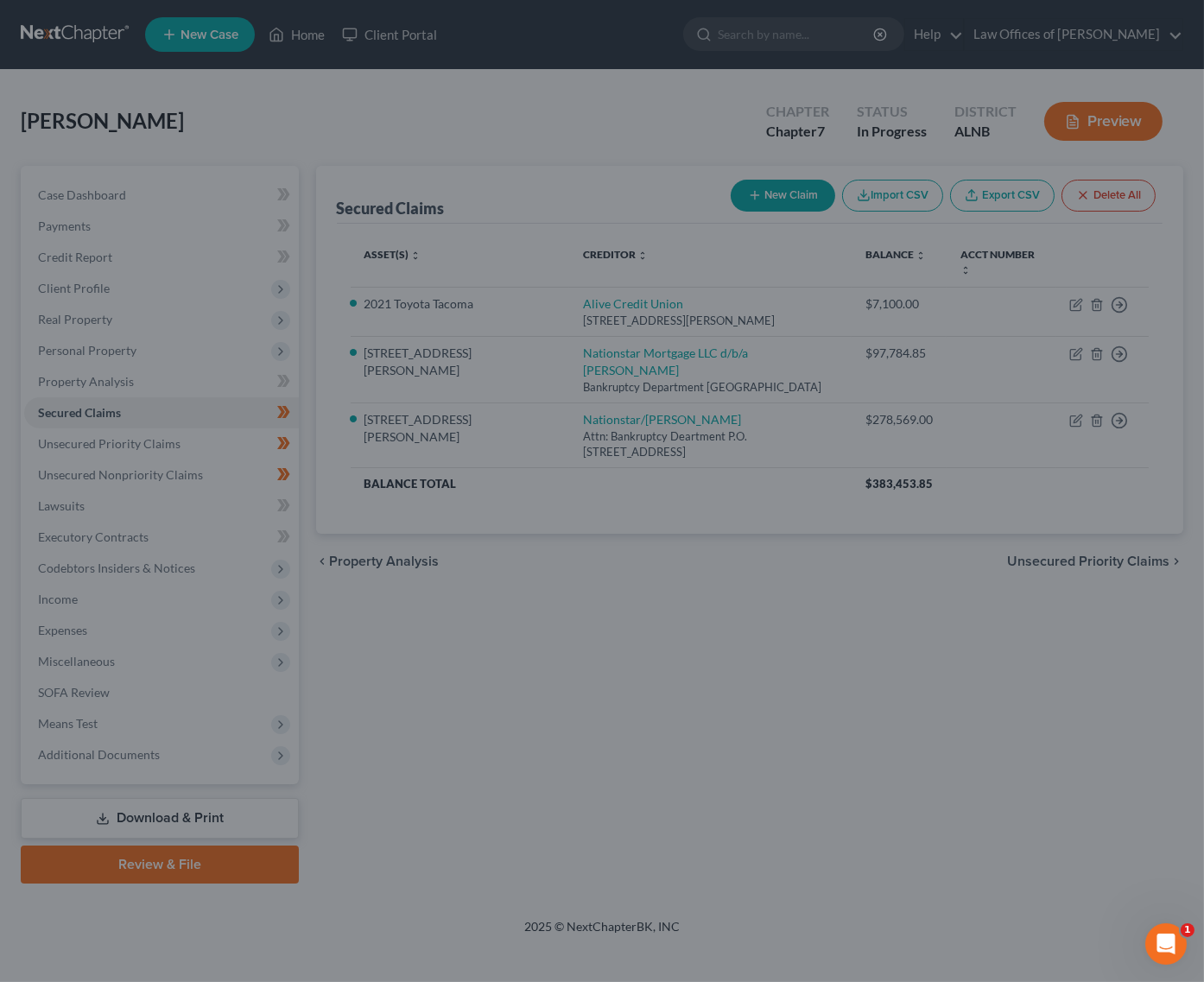
select select "4"
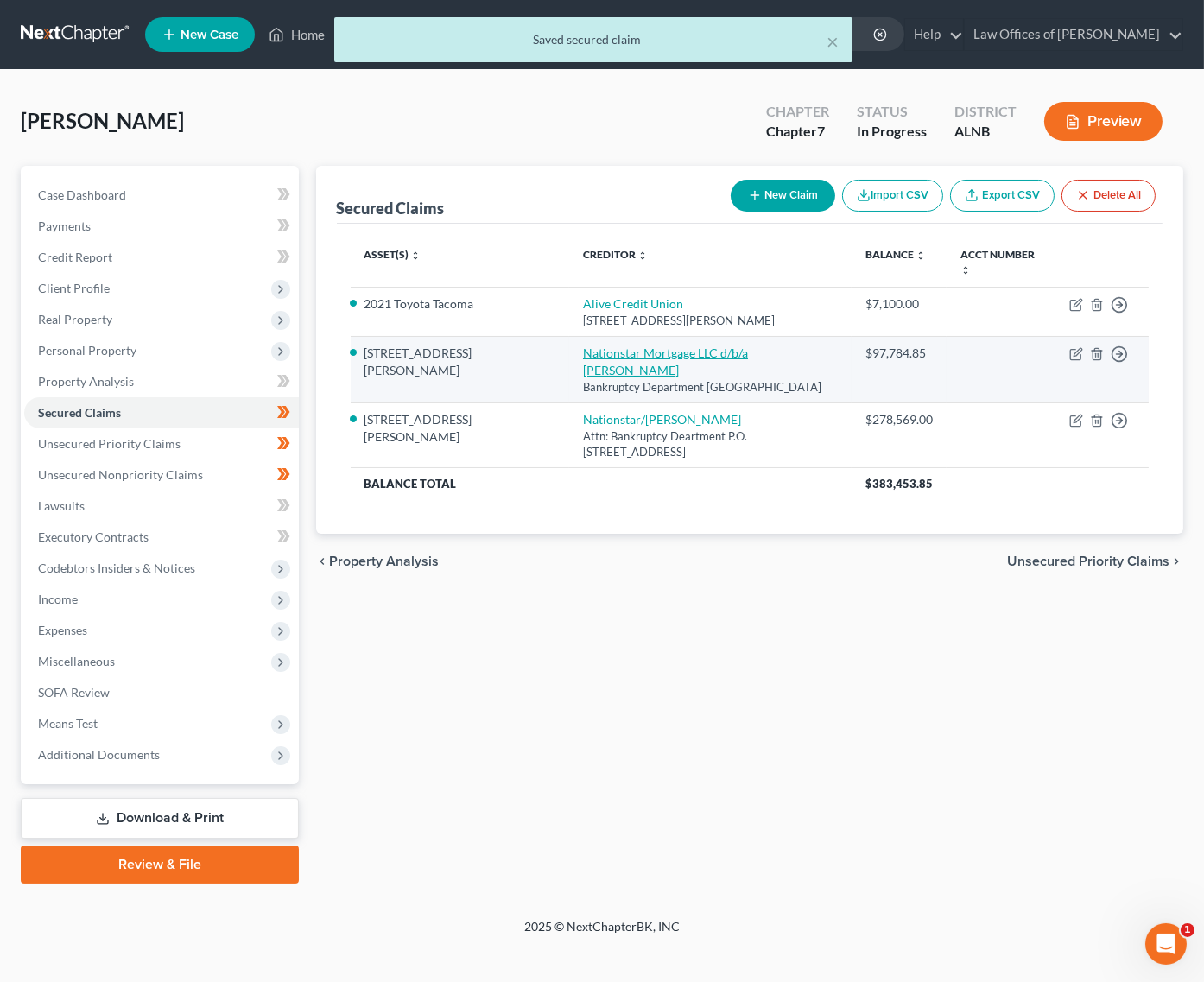
click at [583, 346] on link "Nationstar Mortgage LLC d/b/a Mr. Cooper" at bounding box center [666, 361] width 165 height 32
select select "45"
select select "6"
select select "2"
select select "0"
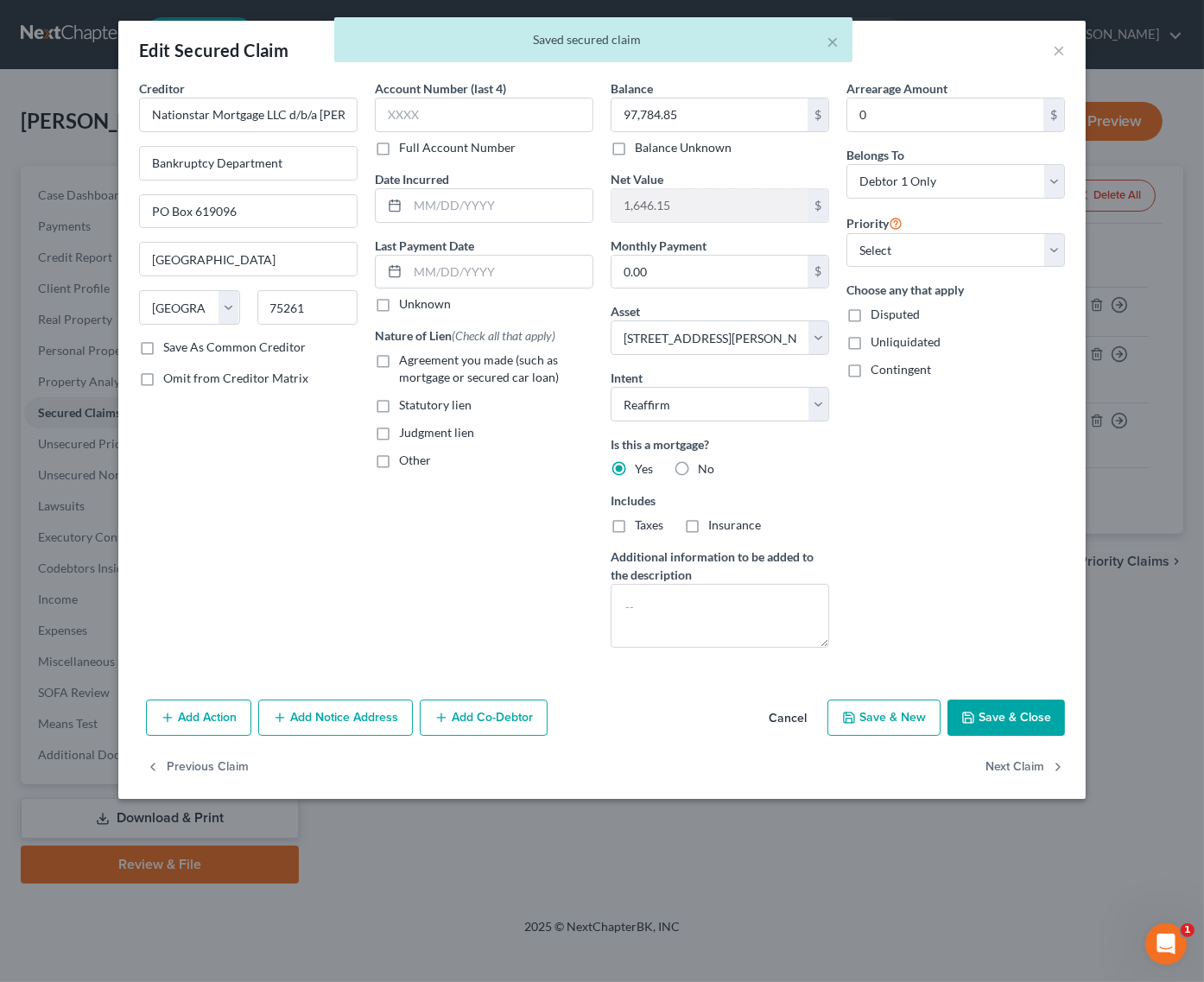
click at [992, 712] on button "Save & Close" at bounding box center [1006, 718] width 118 height 37
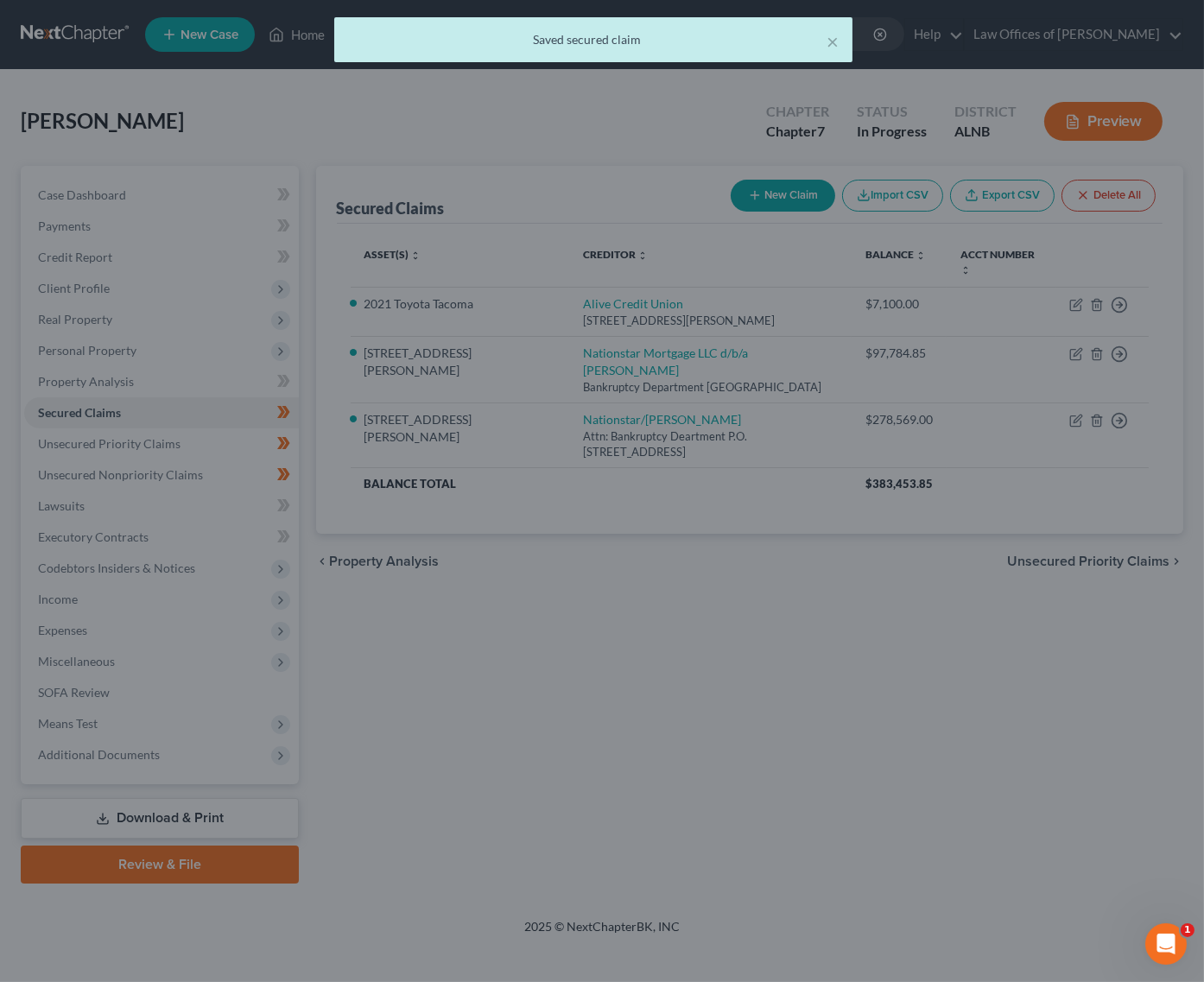
select select "6"
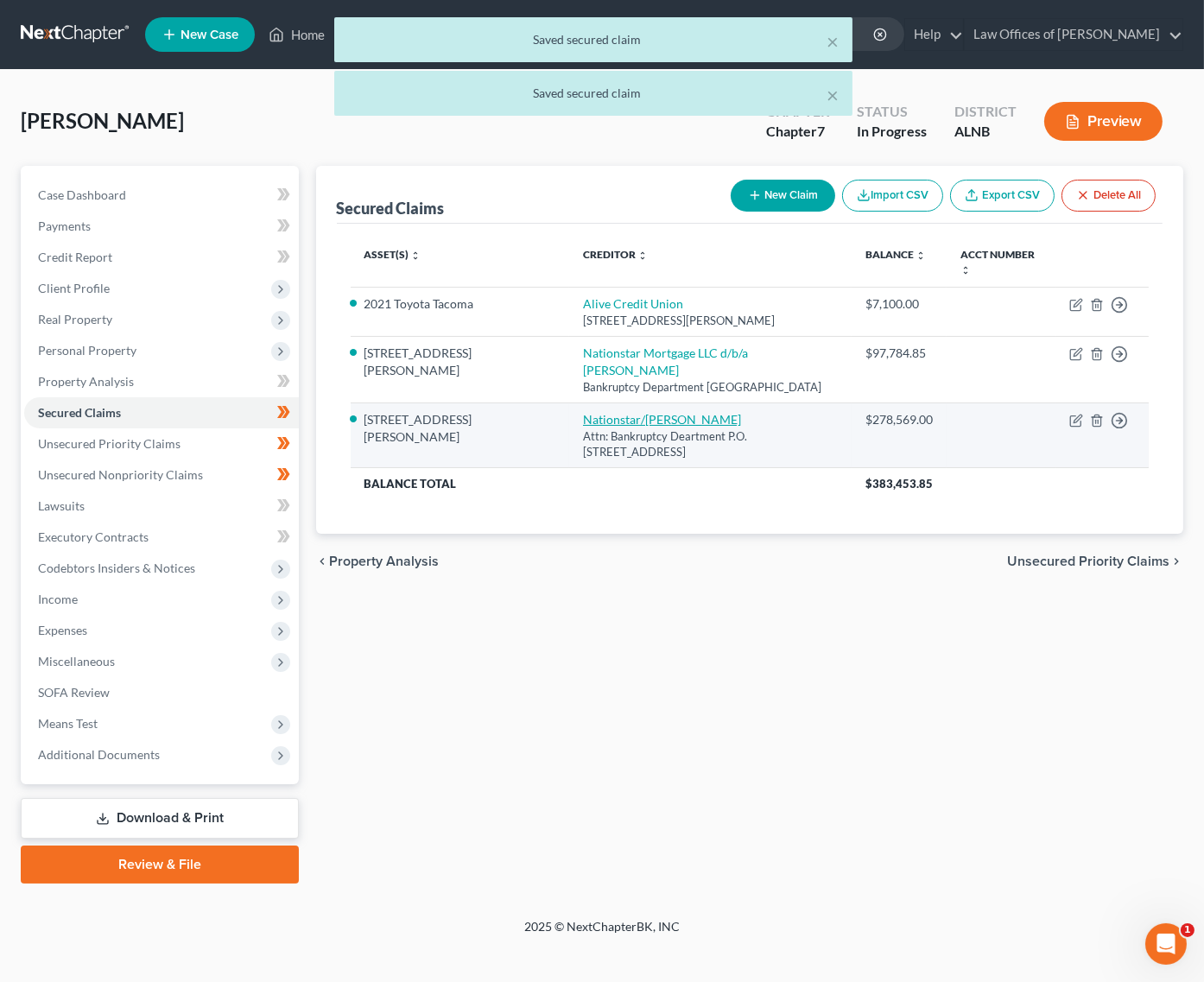
click at [583, 412] on link "Nationstar/Mr Cooper" at bounding box center [663, 419] width 158 height 15
select select "45"
select select "3"
select select "0"
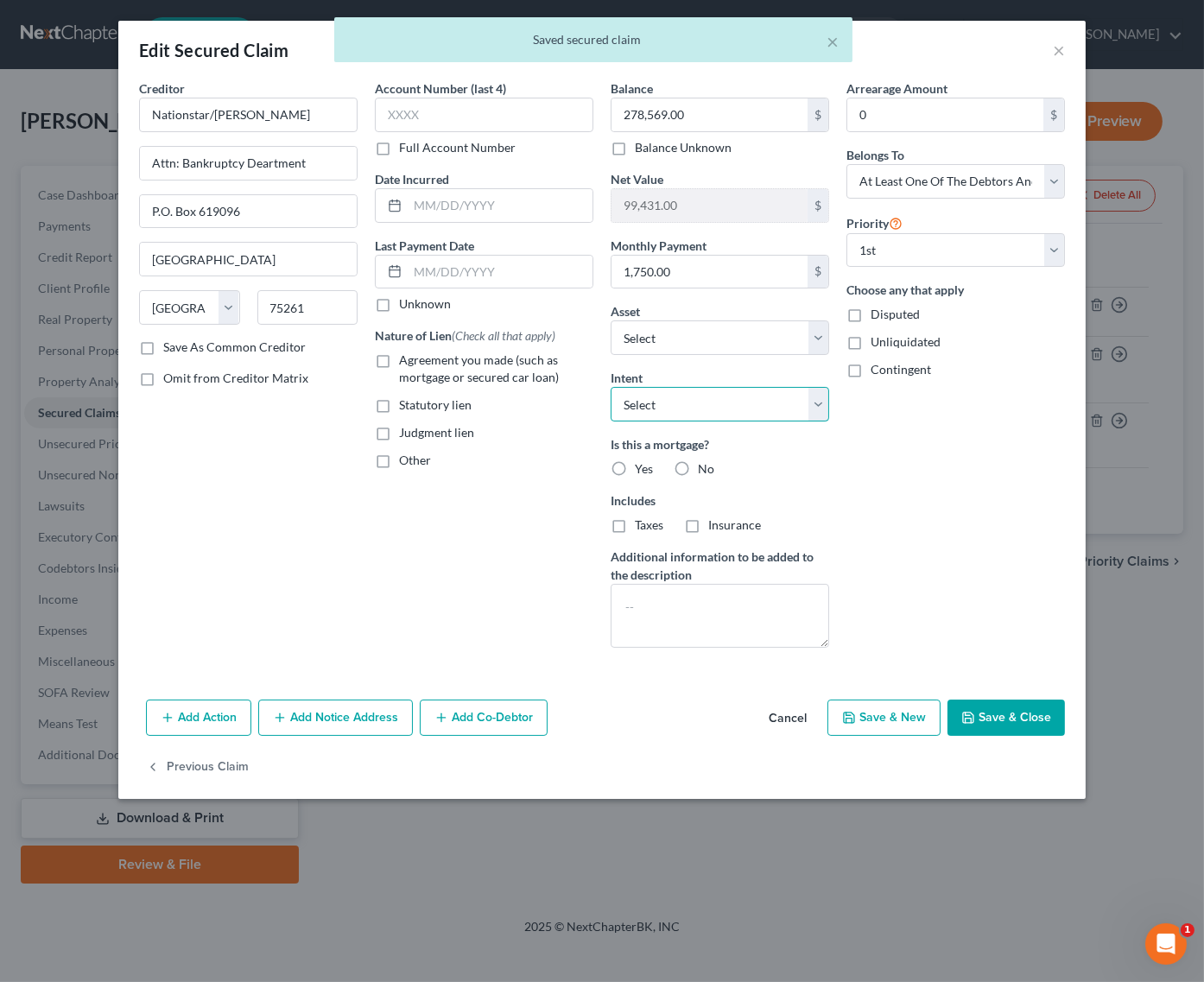
select select "2"
click at [1032, 722] on button "Save & Close" at bounding box center [1006, 718] width 118 height 37
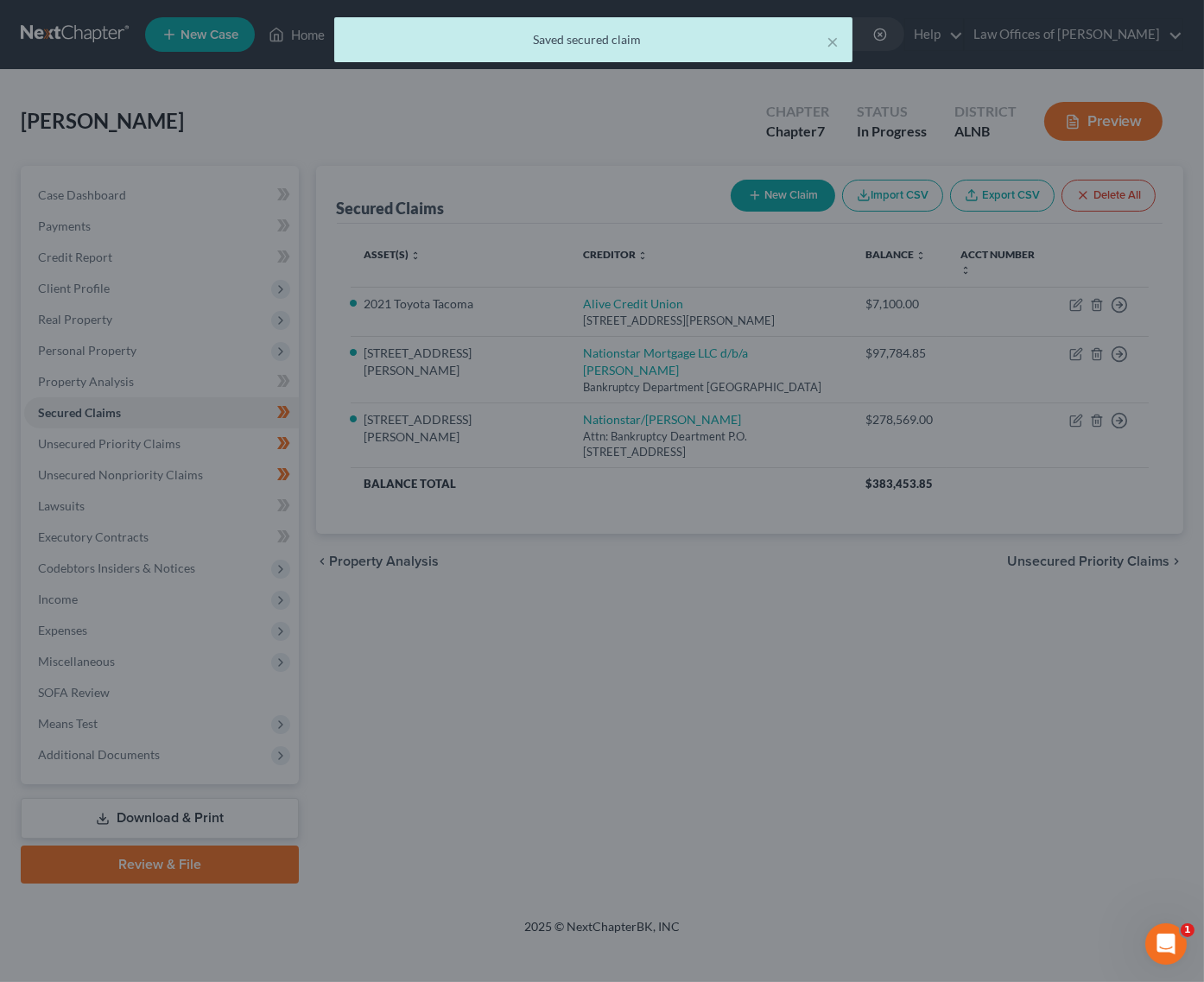
select select "6"
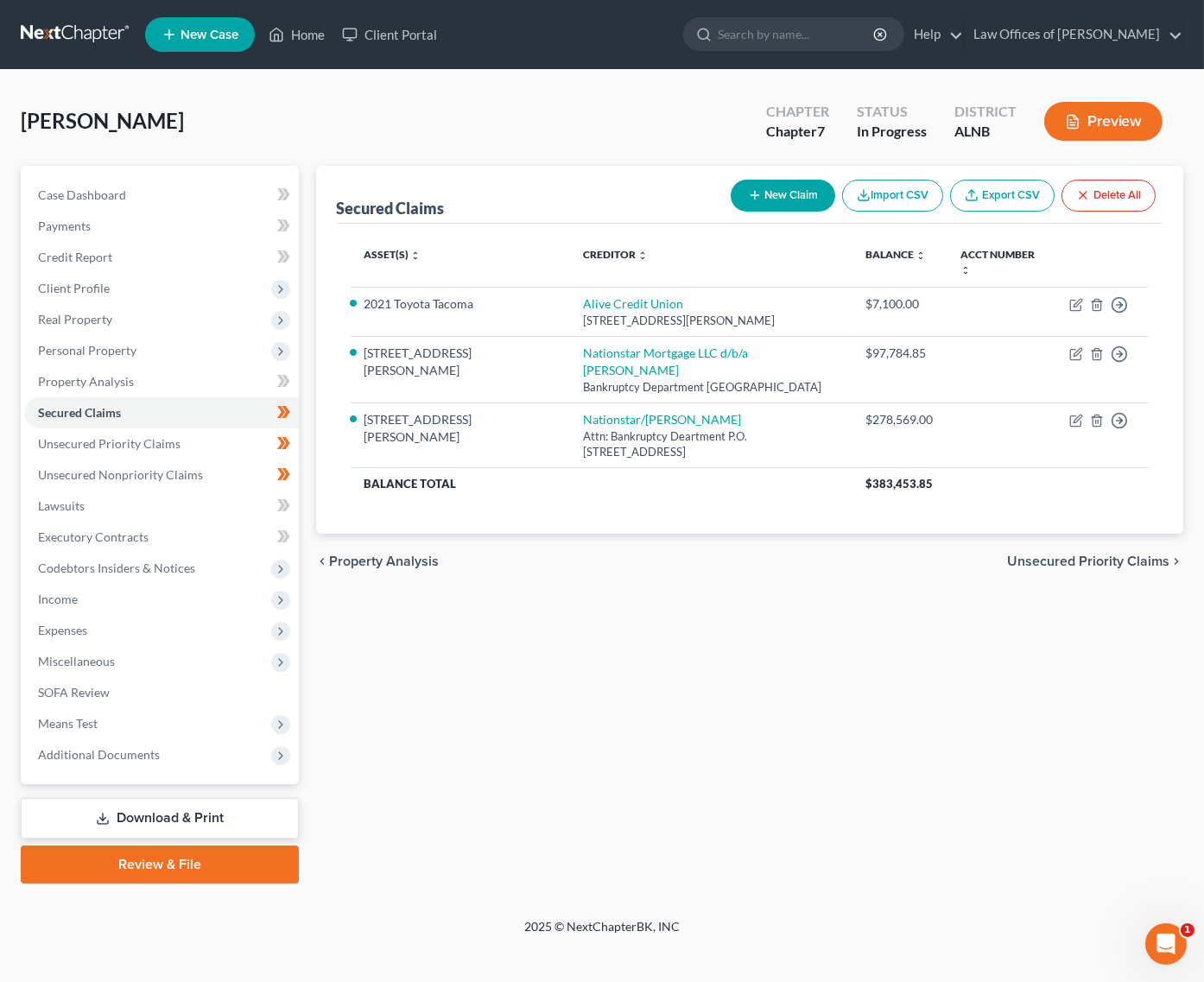
click at [206, 849] on link "Review & File" at bounding box center [159, 864] width 278 height 38
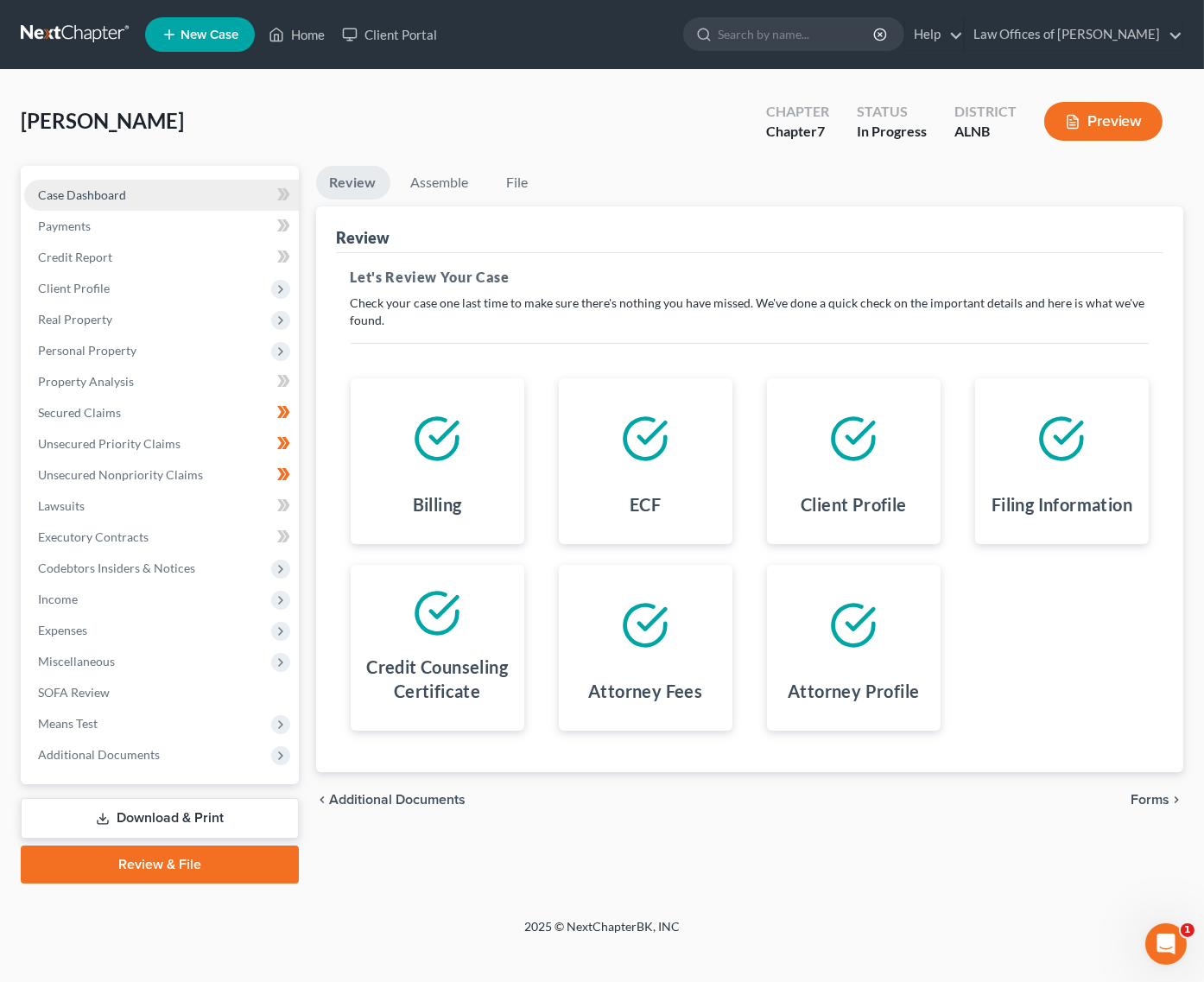
click at [119, 189] on span "Case Dashboard" at bounding box center [82, 194] width 88 height 15
select select "4"
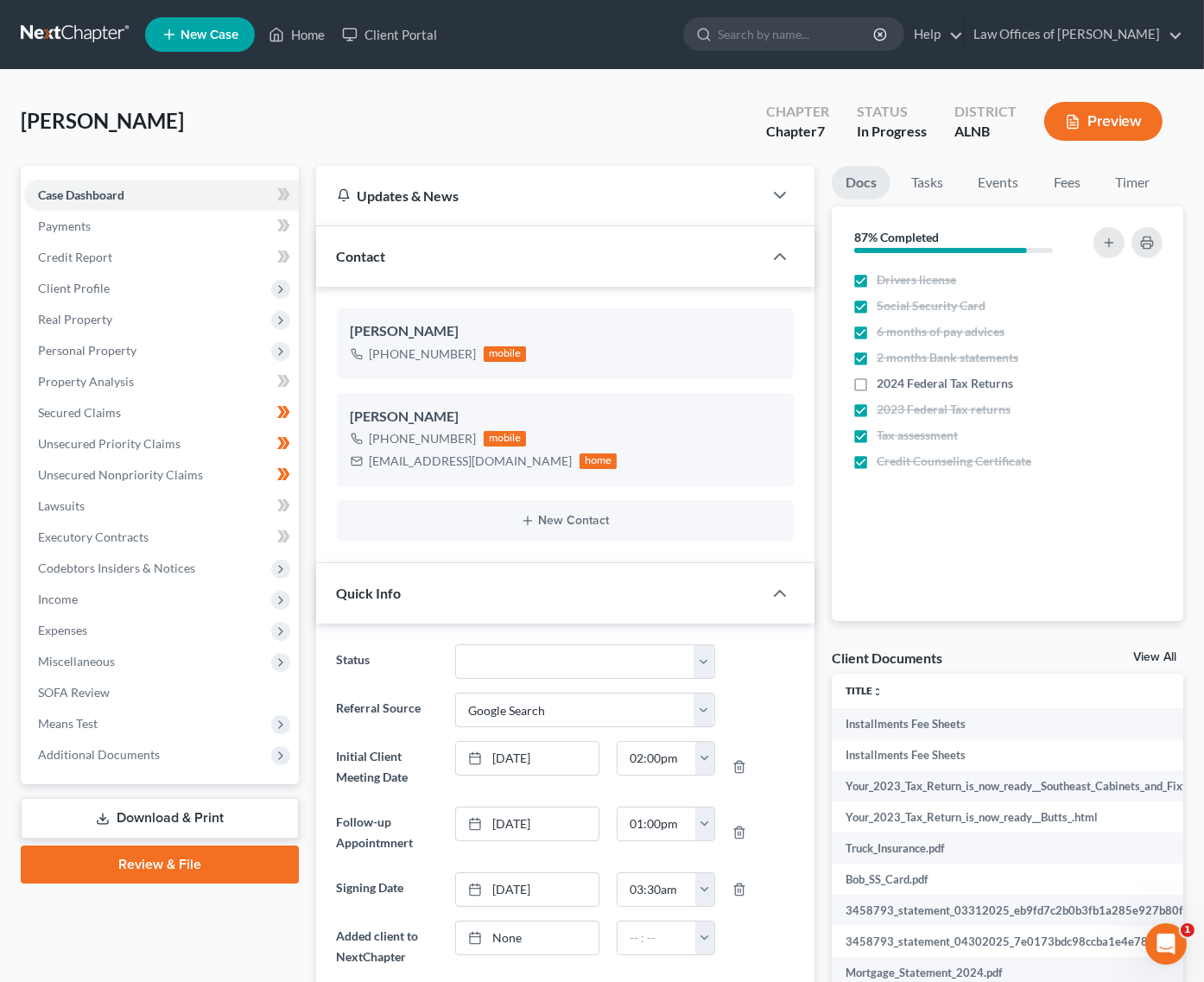
click at [1167, 652] on link "View All" at bounding box center [1155, 657] width 44 height 12
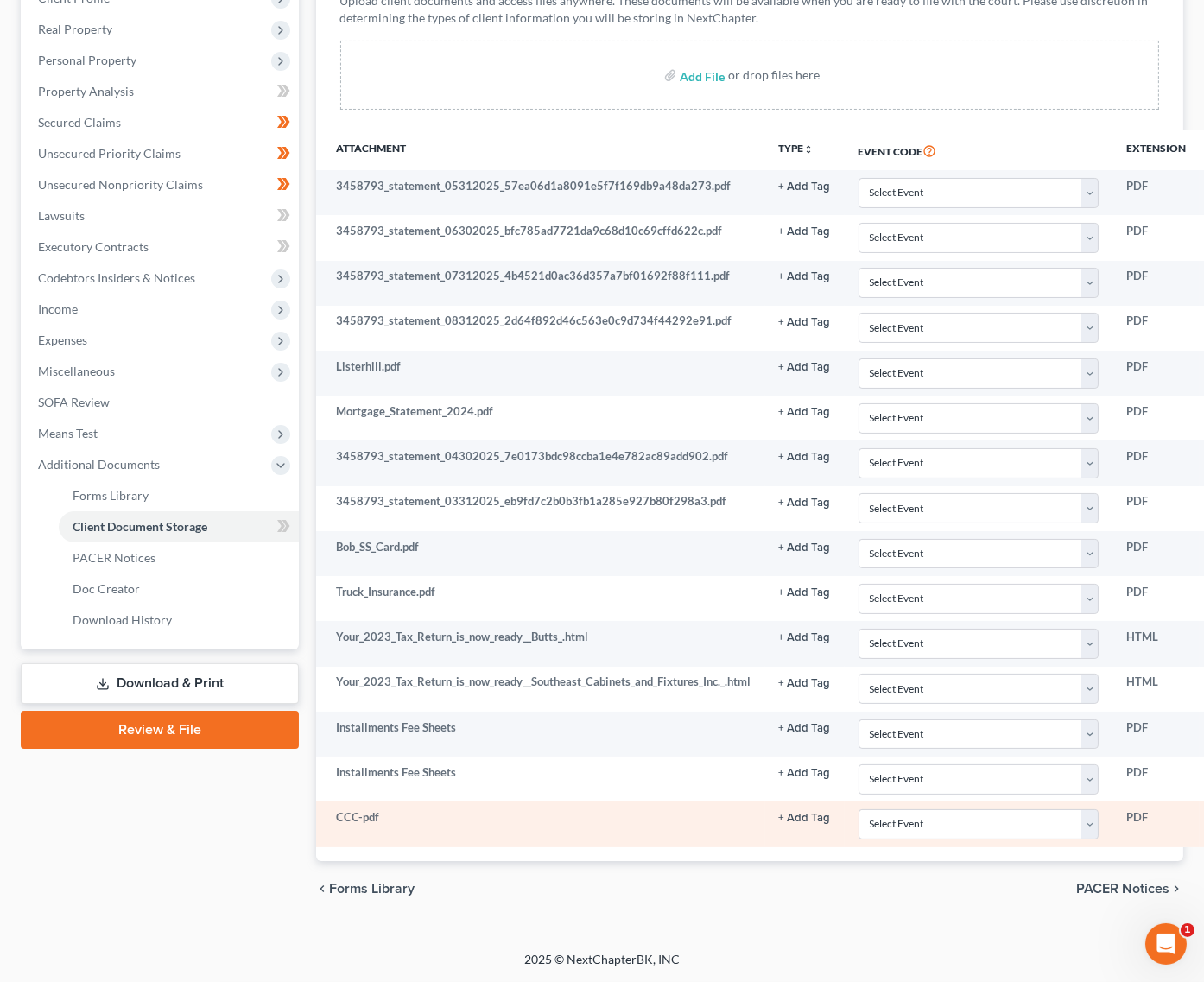
scroll to position [289, 0]
select select "5"
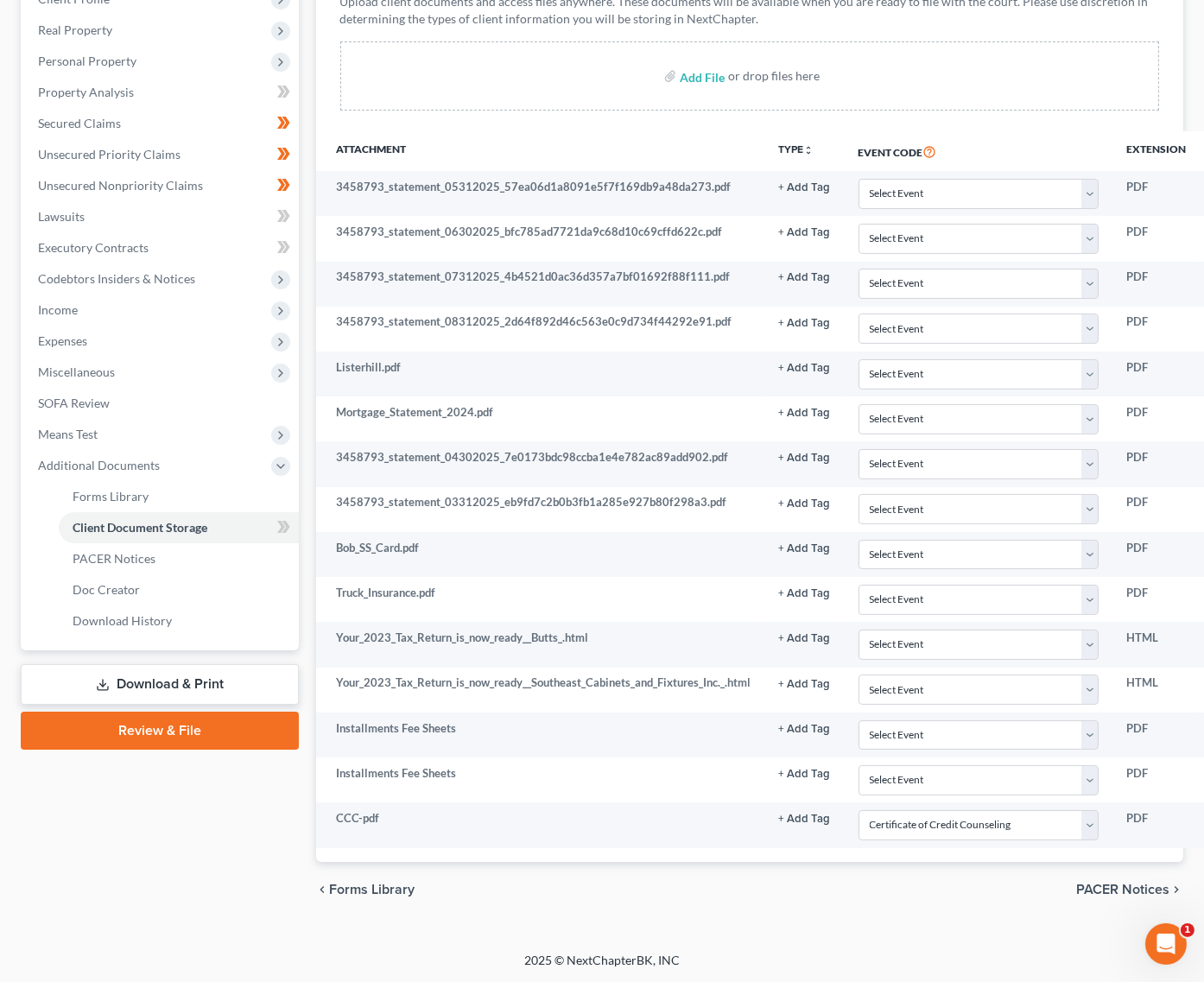
click at [175, 712] on link "Review & File" at bounding box center [159, 731] width 278 height 38
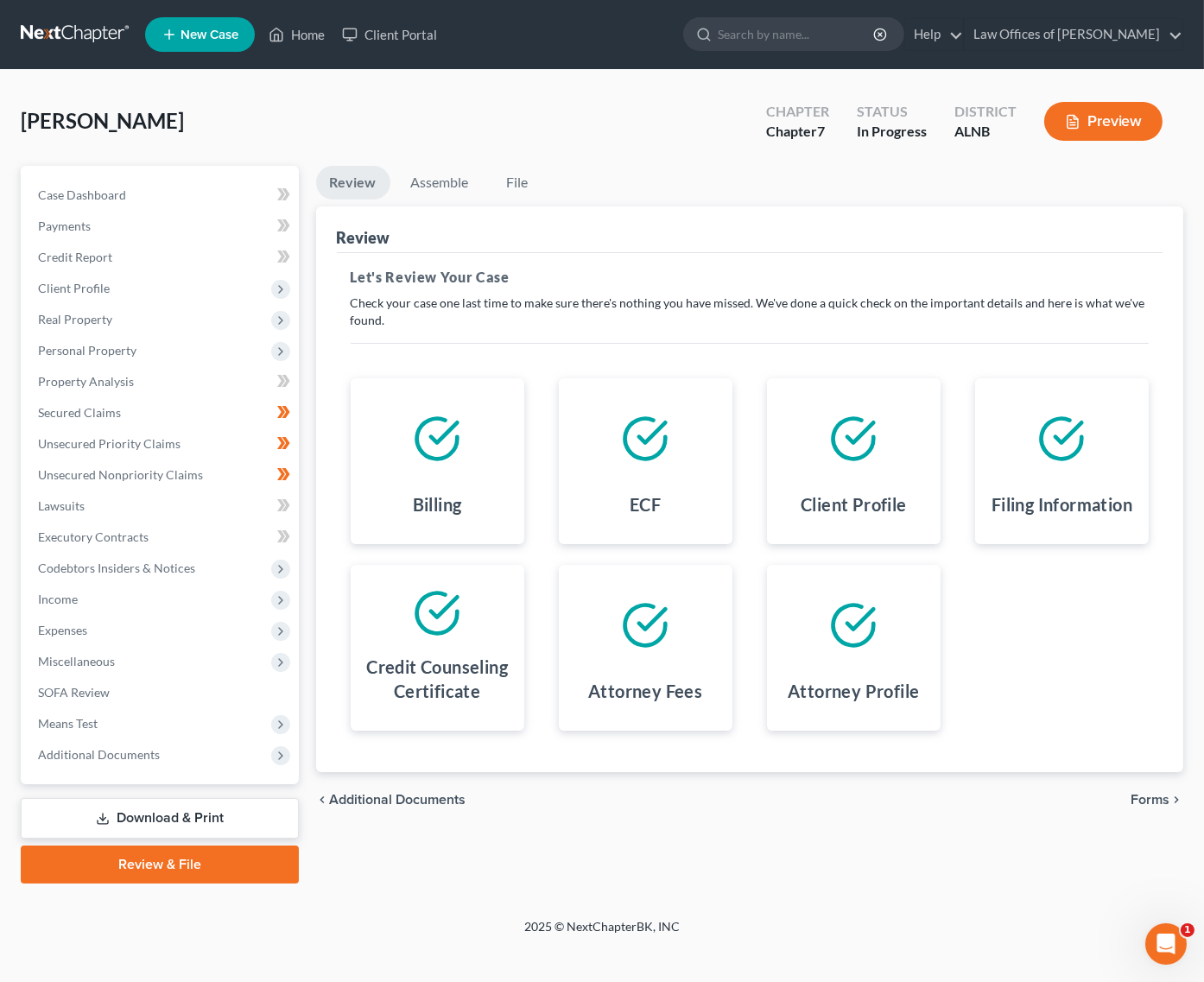
click at [1154, 793] on span "Forms" at bounding box center [1150, 800] width 39 height 14
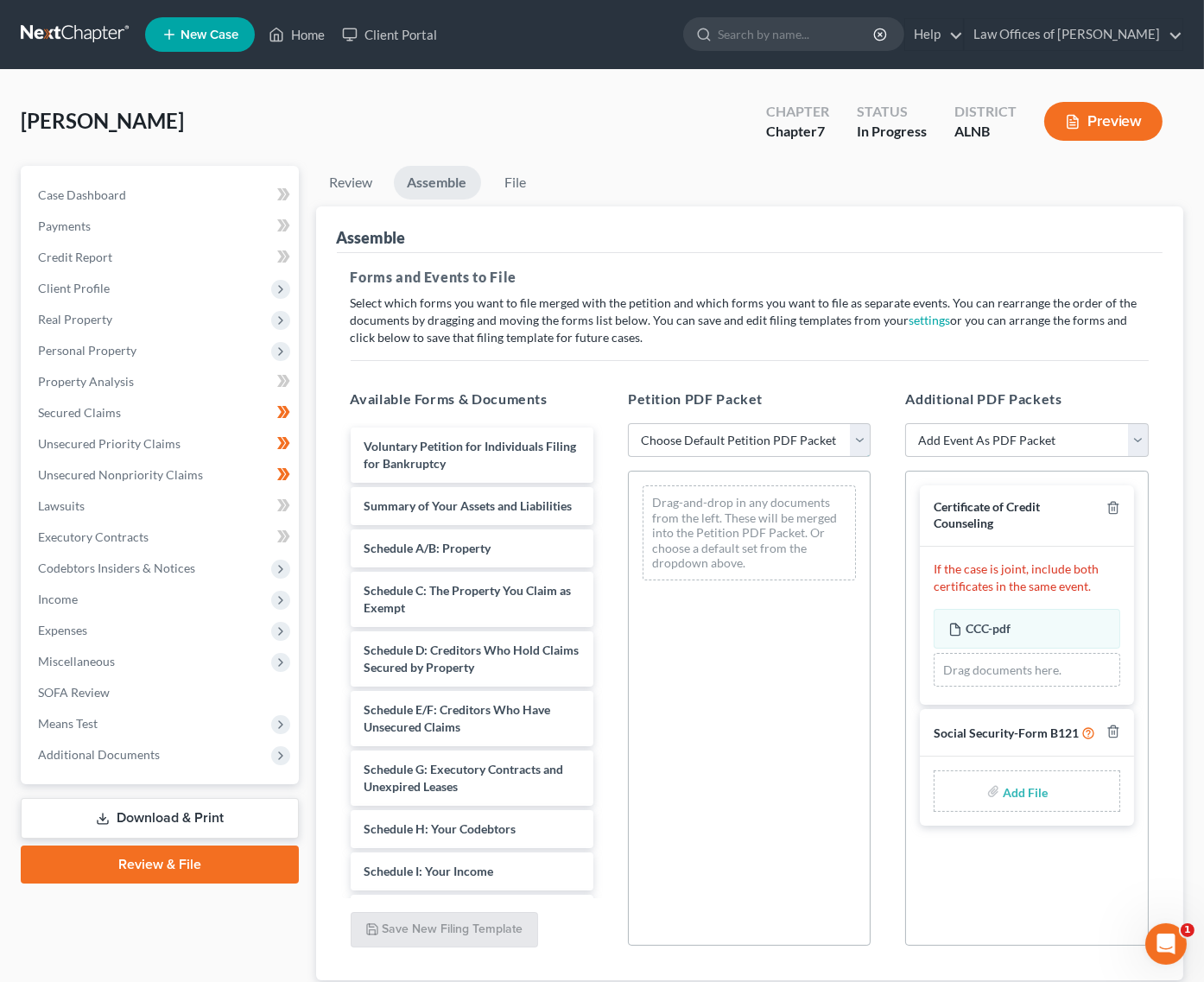
select select "0"
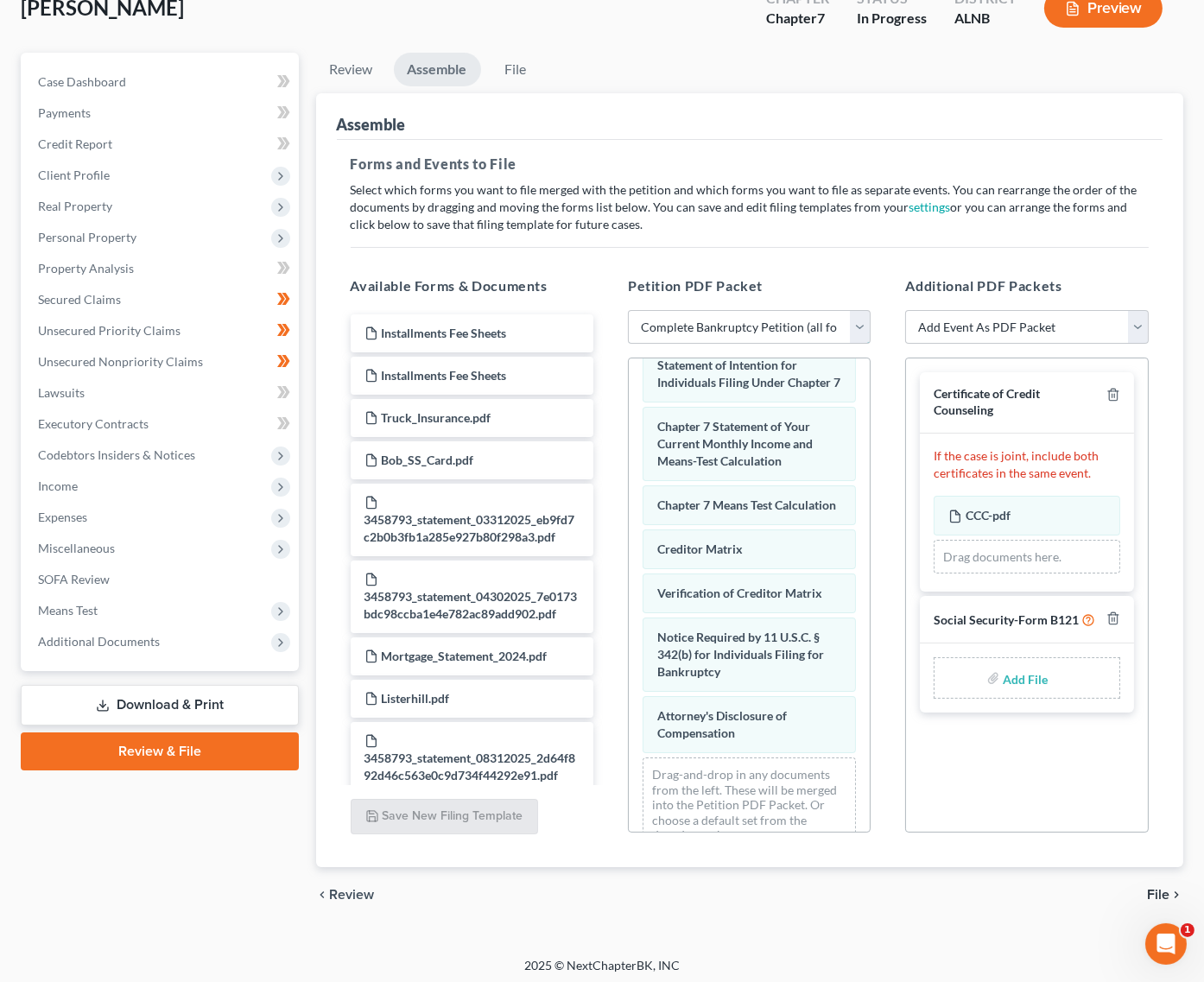
scroll to position [112, 0]
click at [1033, 664] on input "file" at bounding box center [1024, 679] width 42 height 31
type input "C:\fakepath\SSNStatement.pdf"
click at [1156, 889] on span "File" at bounding box center [1159, 896] width 23 height 14
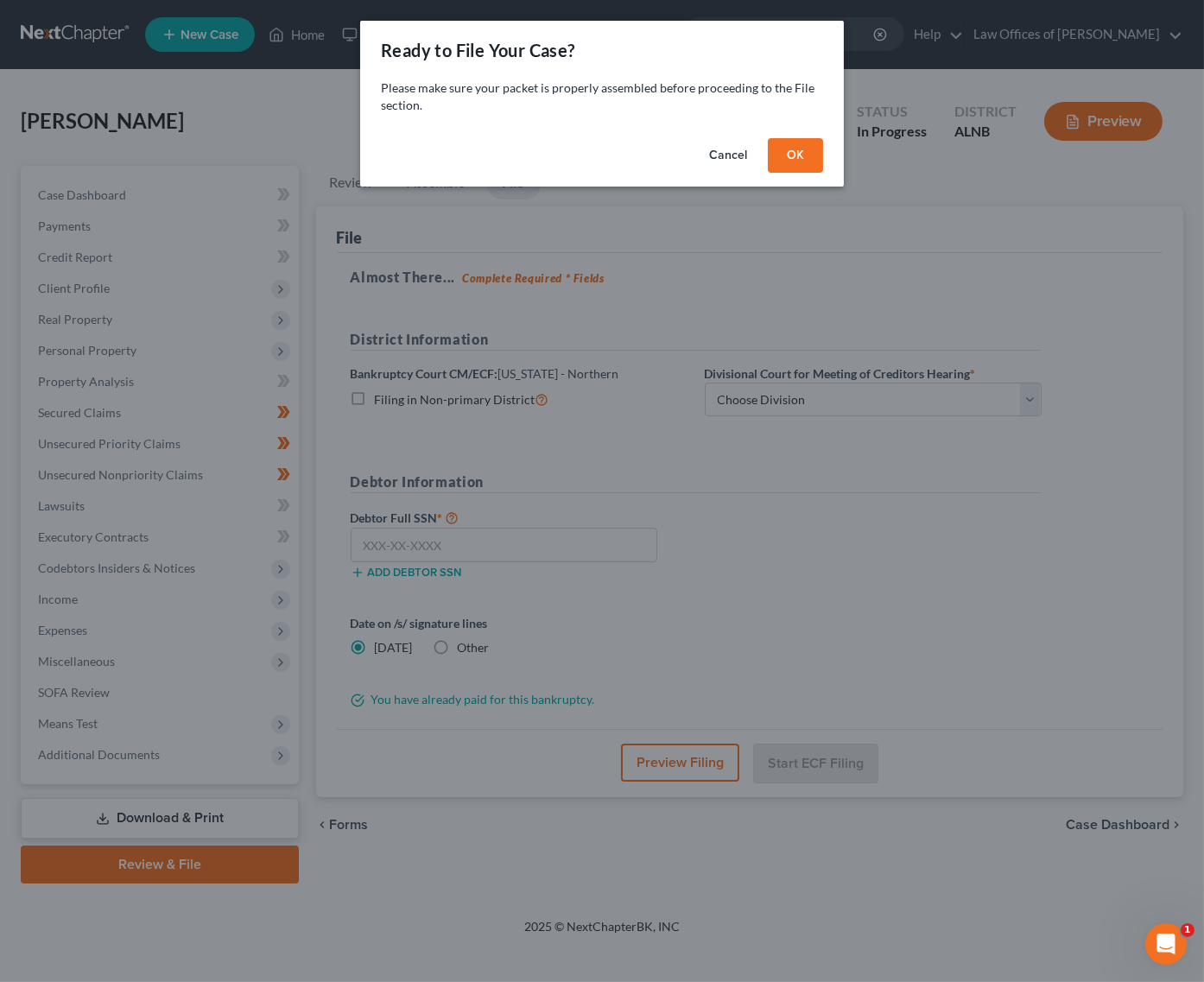
scroll to position [0, 0]
click at [787, 145] on button "OK" at bounding box center [796, 156] width 56 height 35
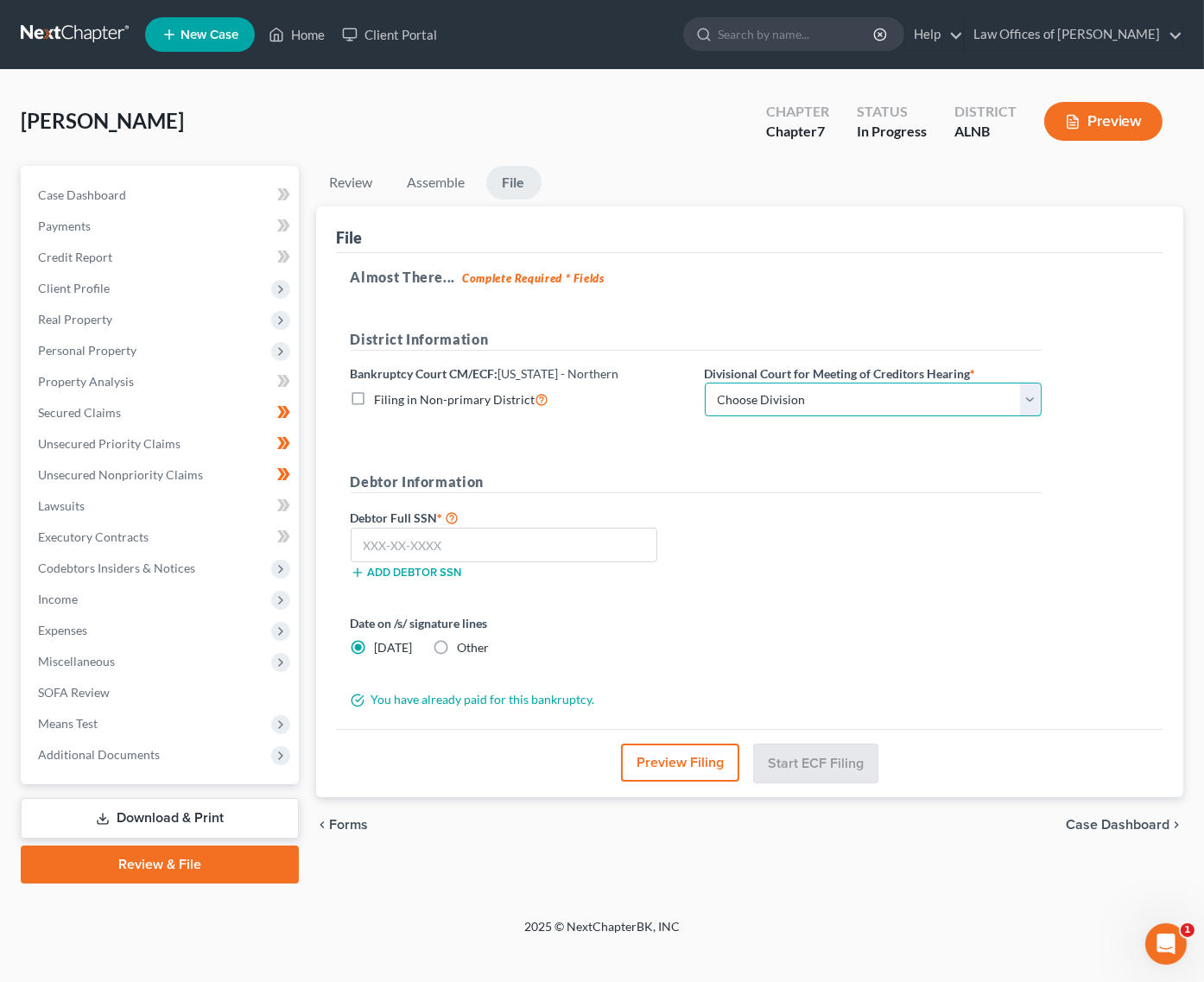
select select "2"
click at [514, 528] on input "text" at bounding box center [504, 545] width 307 height 35
paste input "261-53-4304"
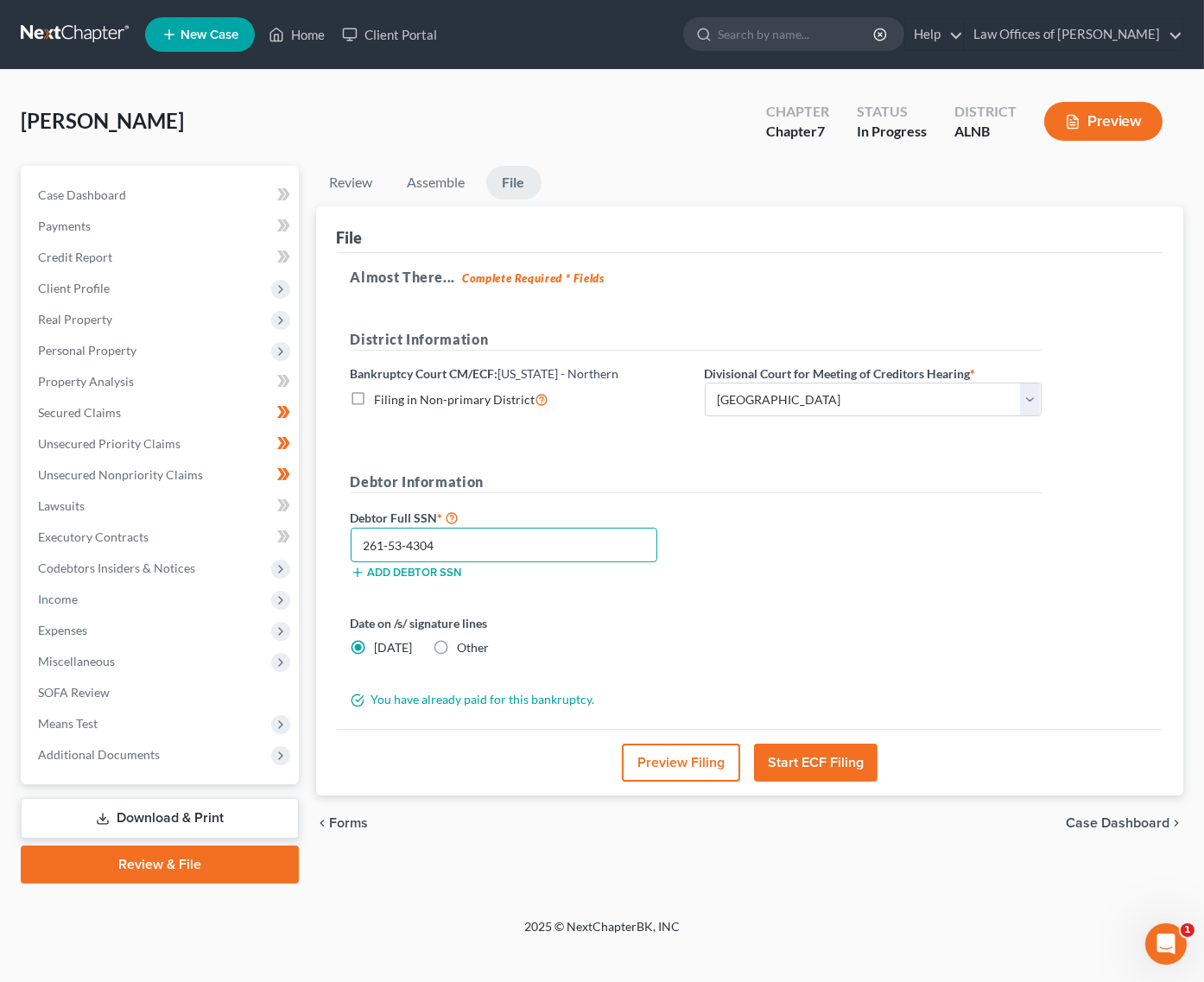
type input "261-53-4304"
click at [809, 745] on button "Start ECF Filing" at bounding box center [816, 763] width 124 height 38
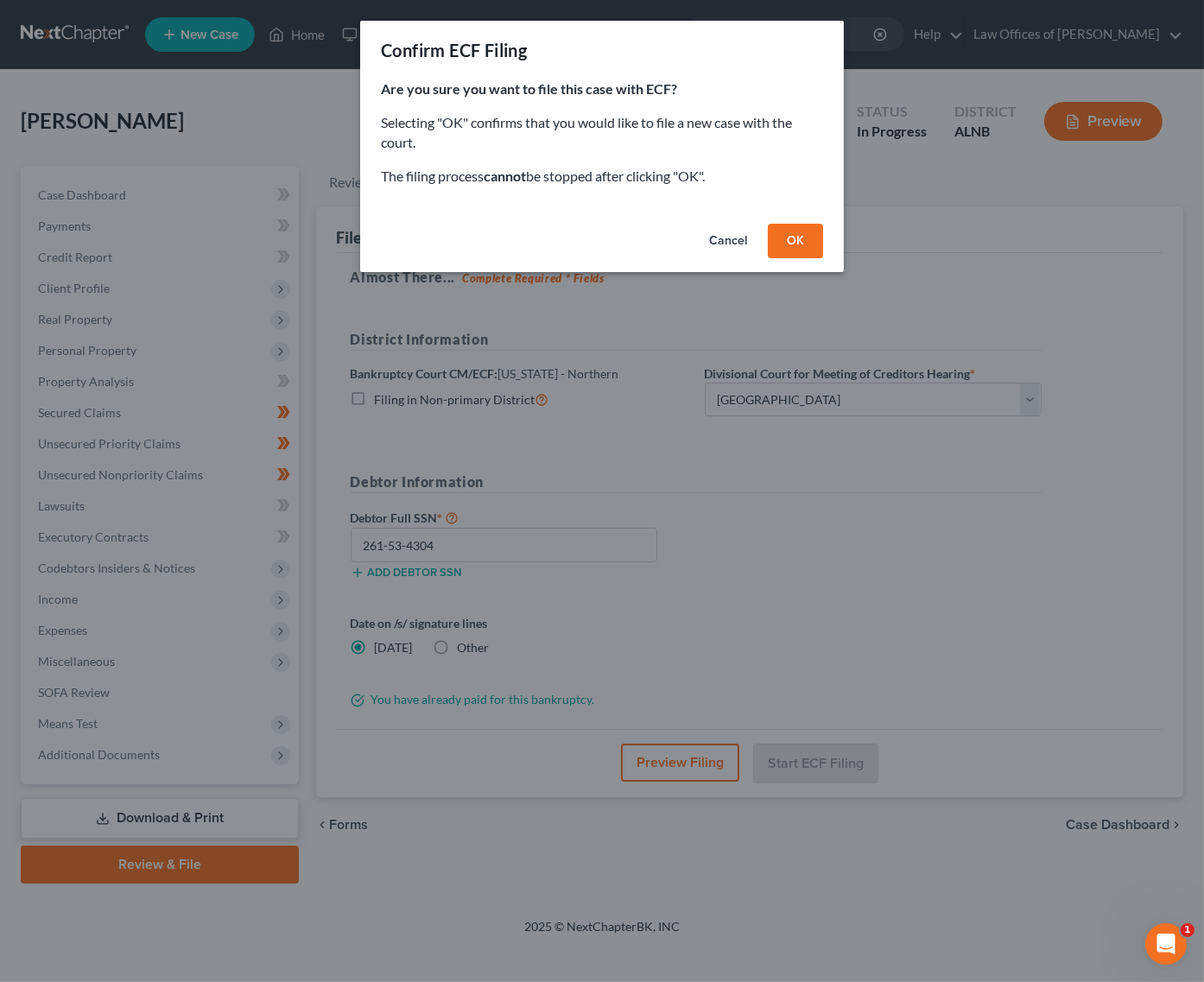
click at [841, 246] on div "Cancel OK" at bounding box center [602, 245] width 484 height 56
drag, startPoint x: 805, startPoint y: 243, endPoint x: 786, endPoint y: 249, distance: 19.9
click at [804, 243] on button "OK" at bounding box center [796, 241] width 56 height 35
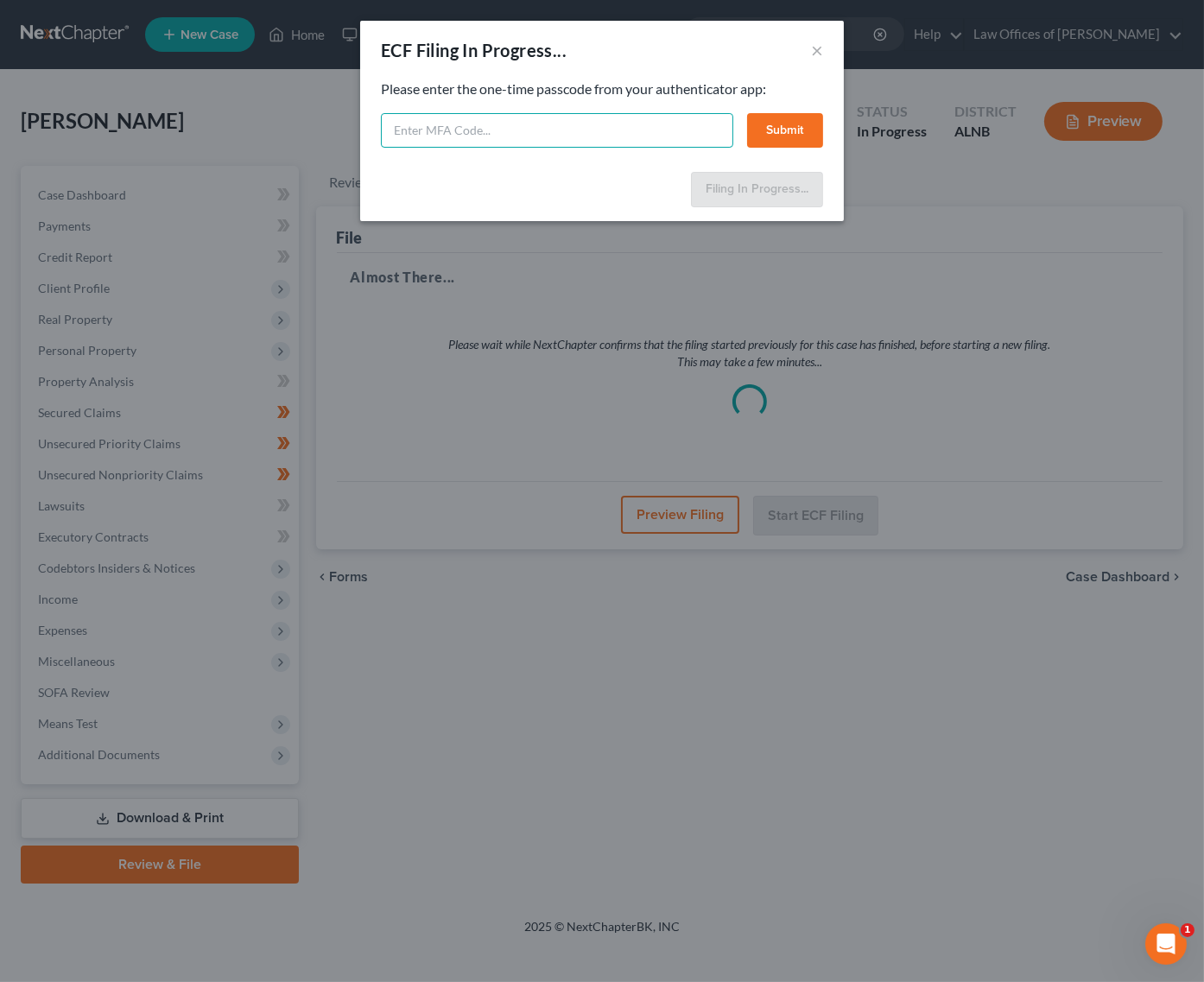
click at [600, 120] on input "text" at bounding box center [557, 131] width 353 height 35
type input "767875"
click at [809, 124] on button "Submit" at bounding box center [784, 131] width 76 height 35
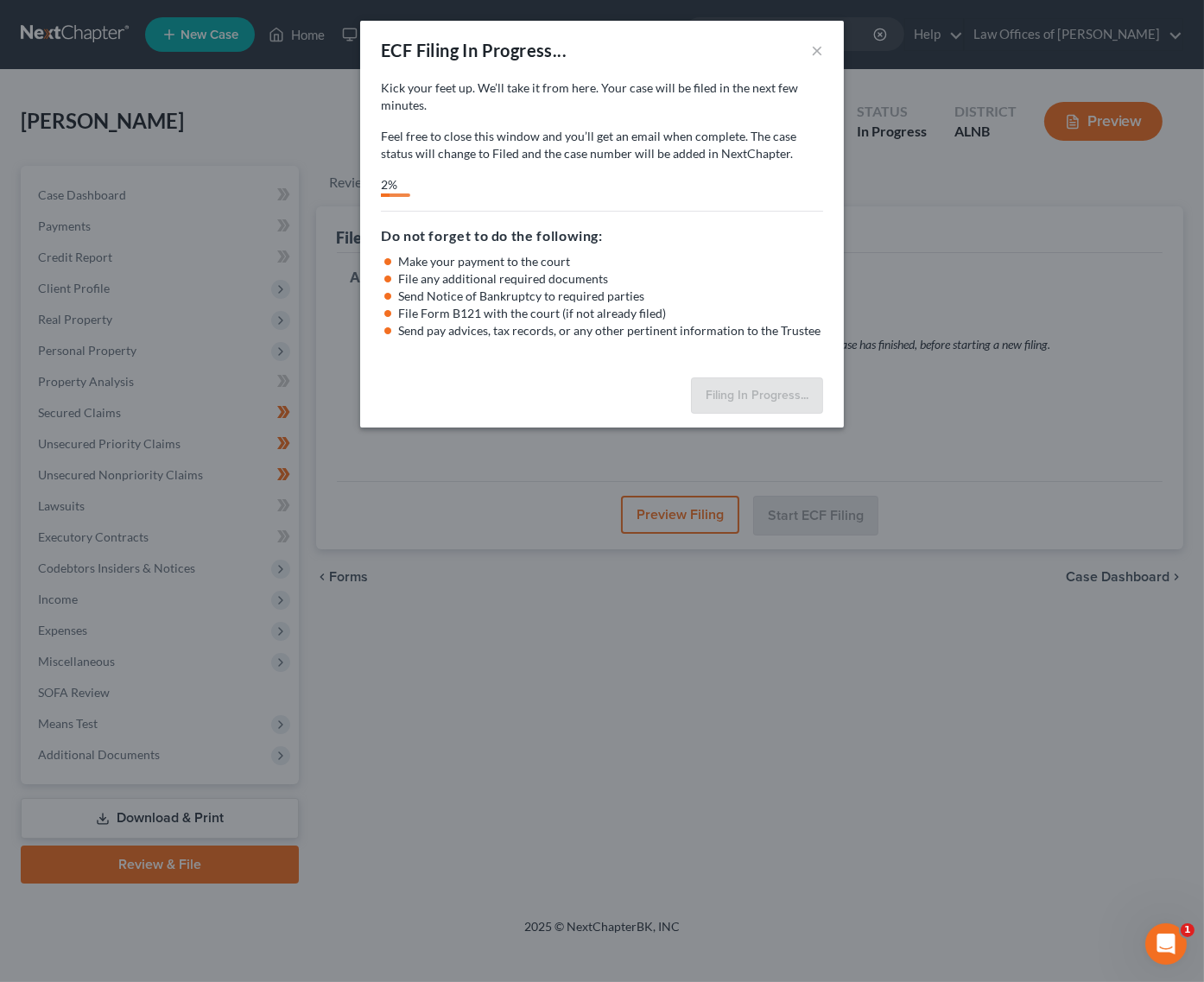
select select "2"
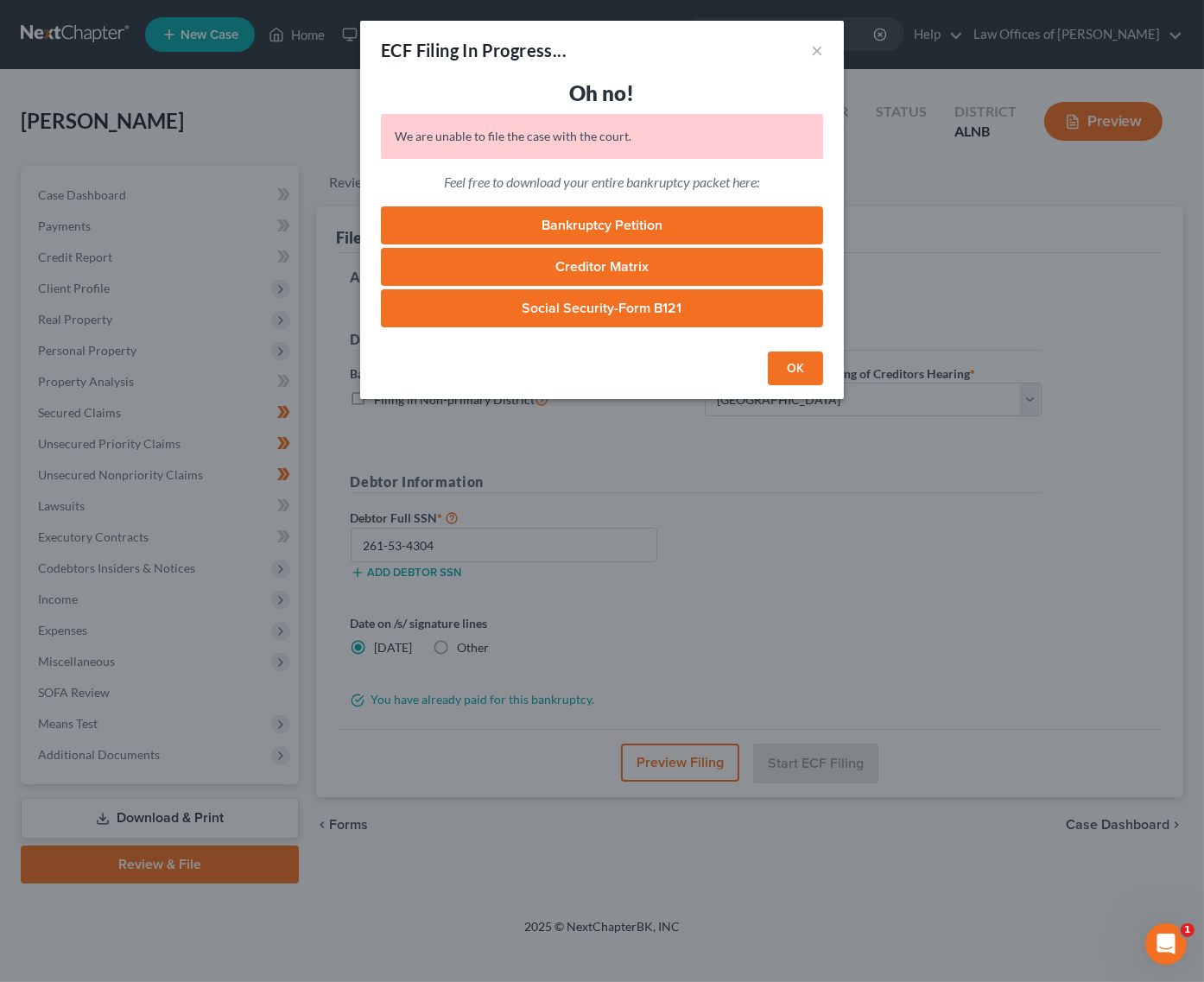
click at [791, 366] on button "OK" at bounding box center [796, 369] width 56 height 35
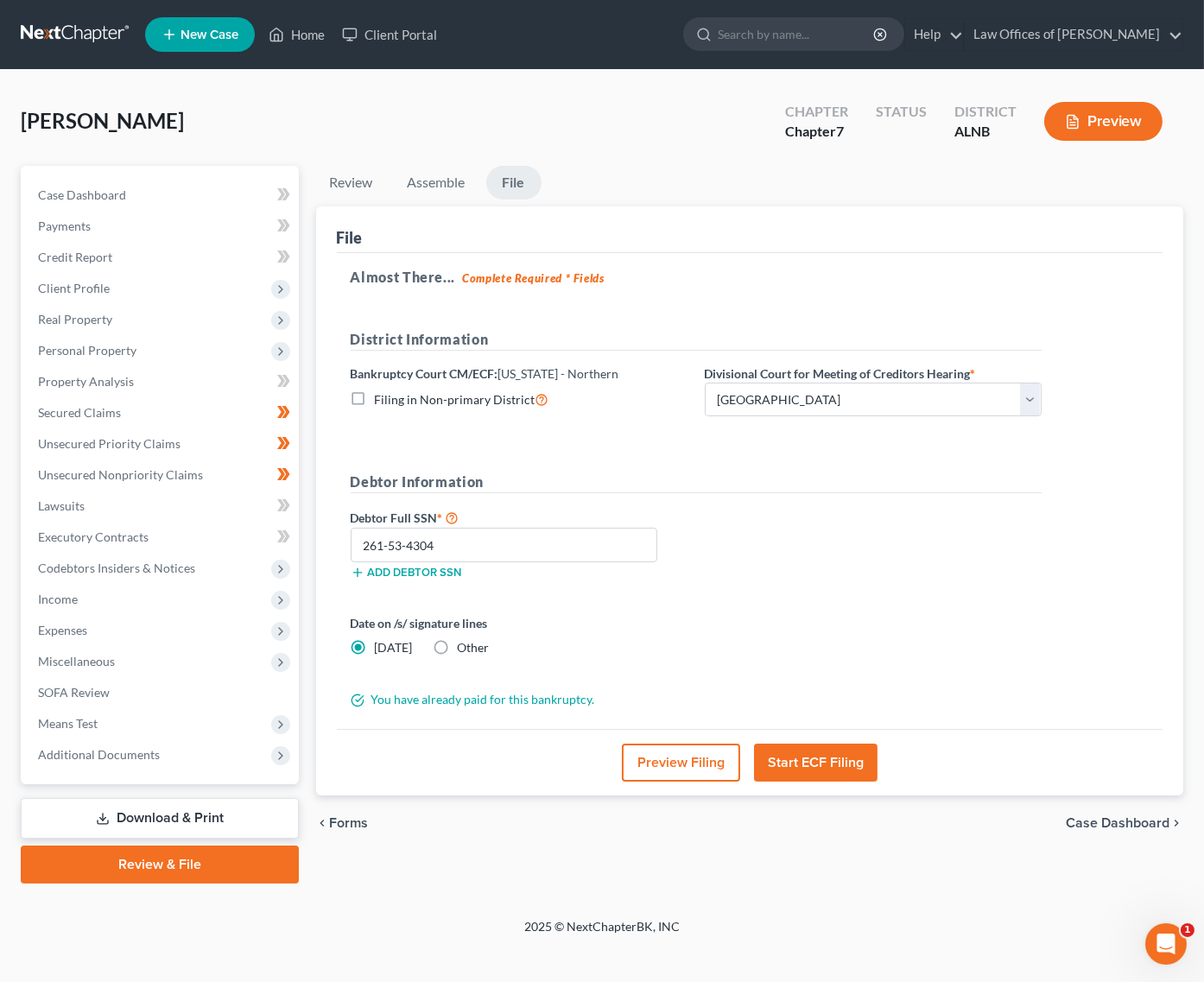
click at [816, 762] on button "Start ECF Filing" at bounding box center [816, 763] width 124 height 38
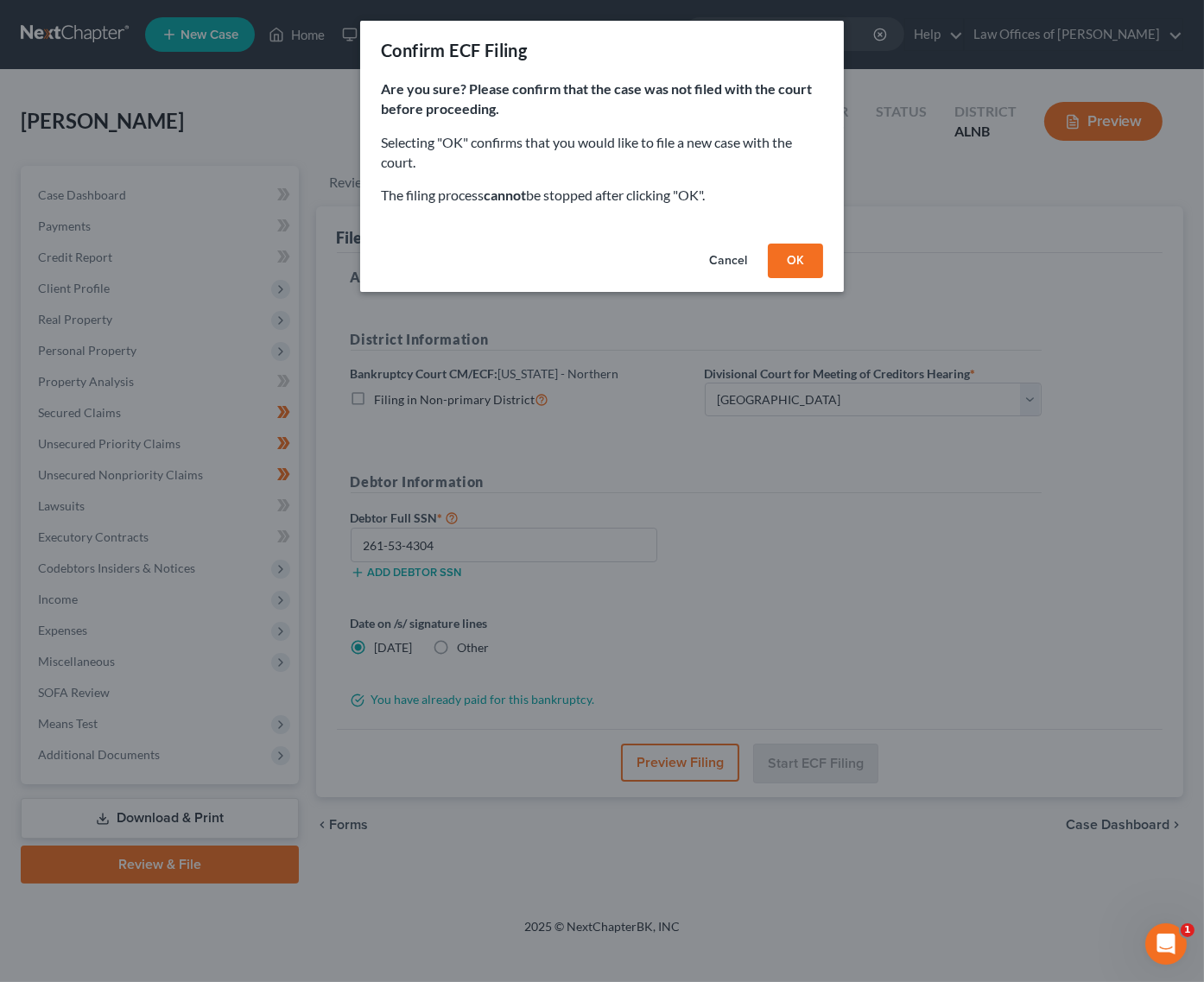
click at [811, 254] on button "OK" at bounding box center [796, 261] width 56 height 35
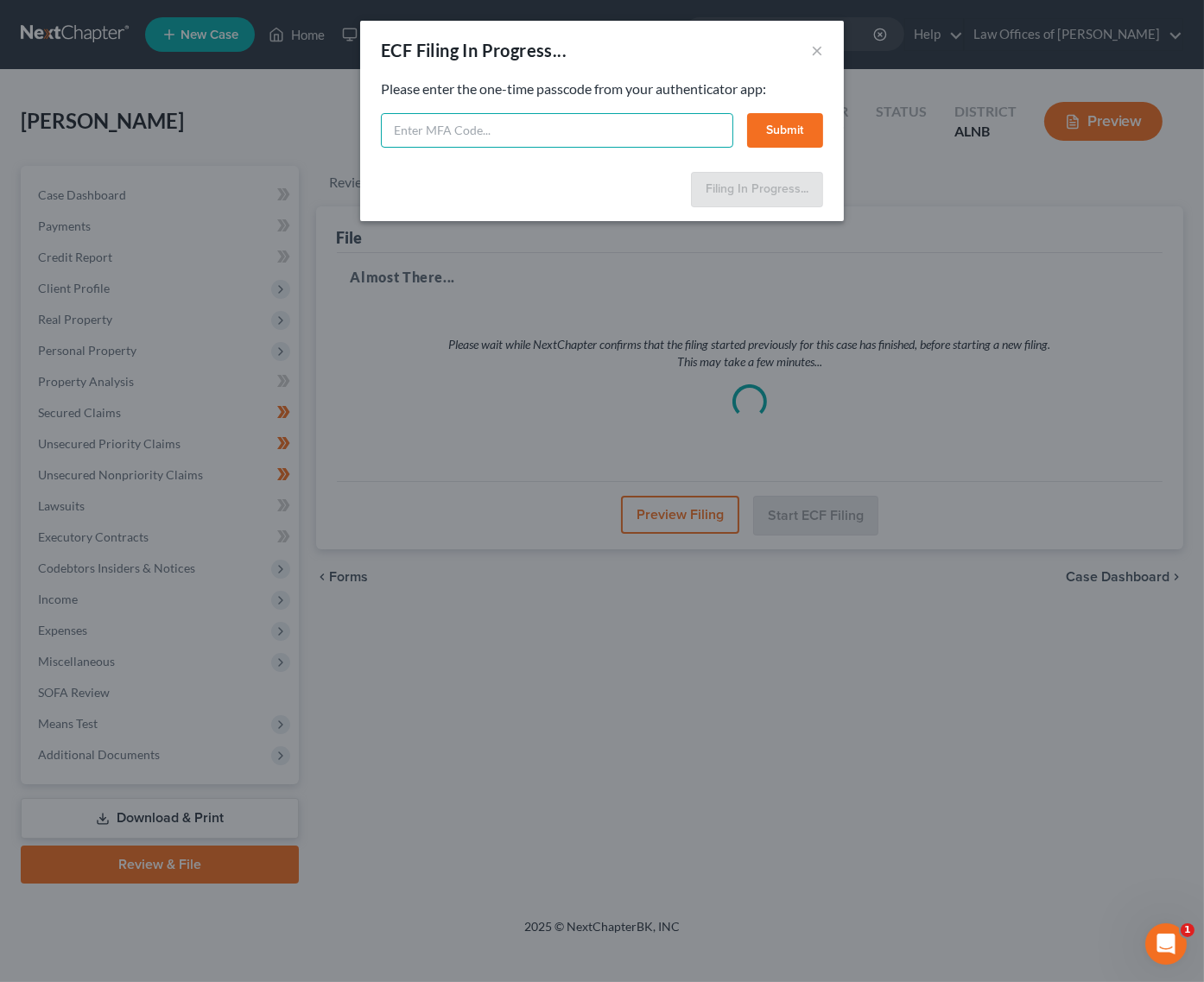
click at [637, 127] on input "text" at bounding box center [557, 131] width 353 height 35
type input "645060"
click at [766, 118] on button "Submit" at bounding box center [784, 131] width 76 height 35
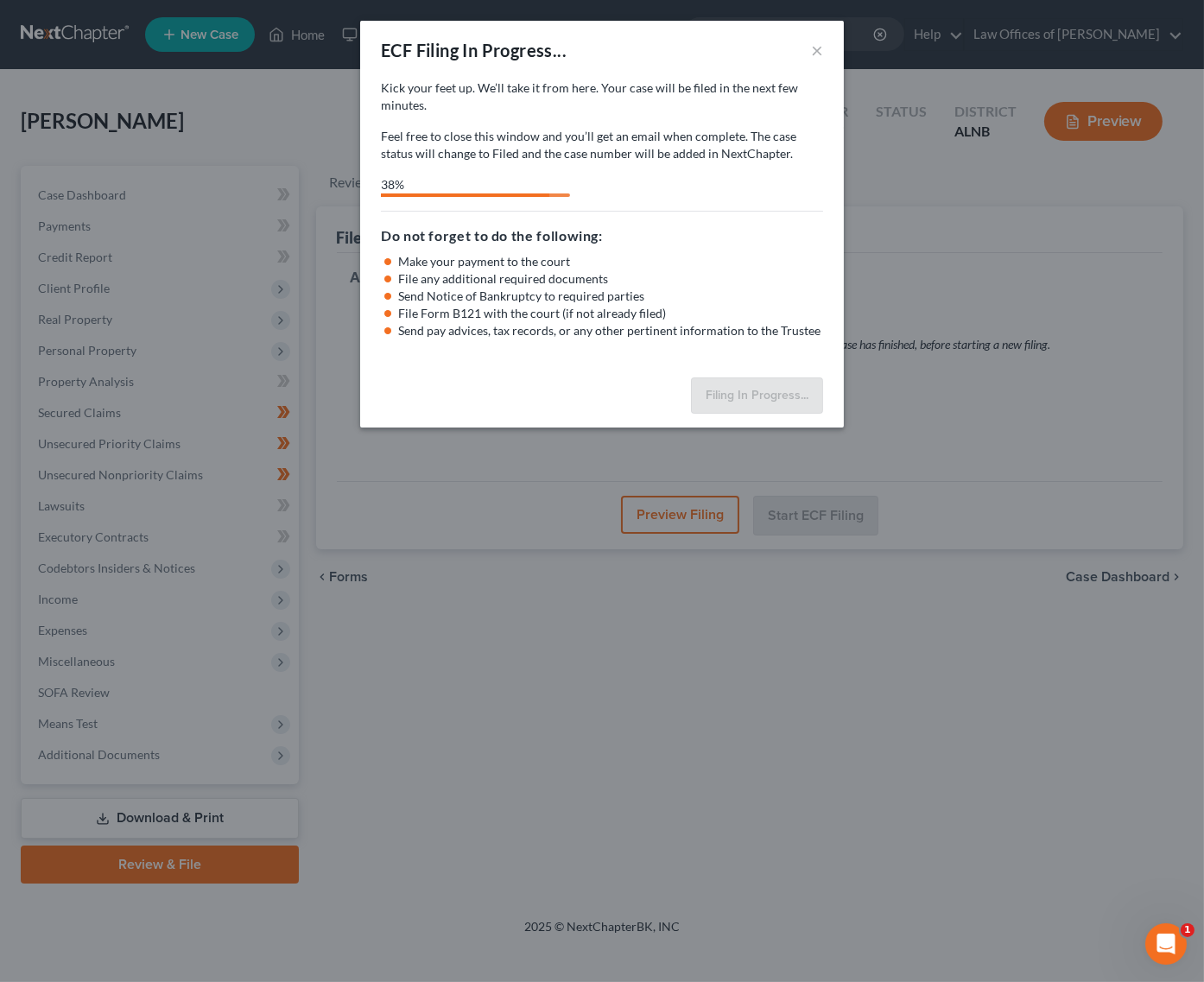
select select "2"
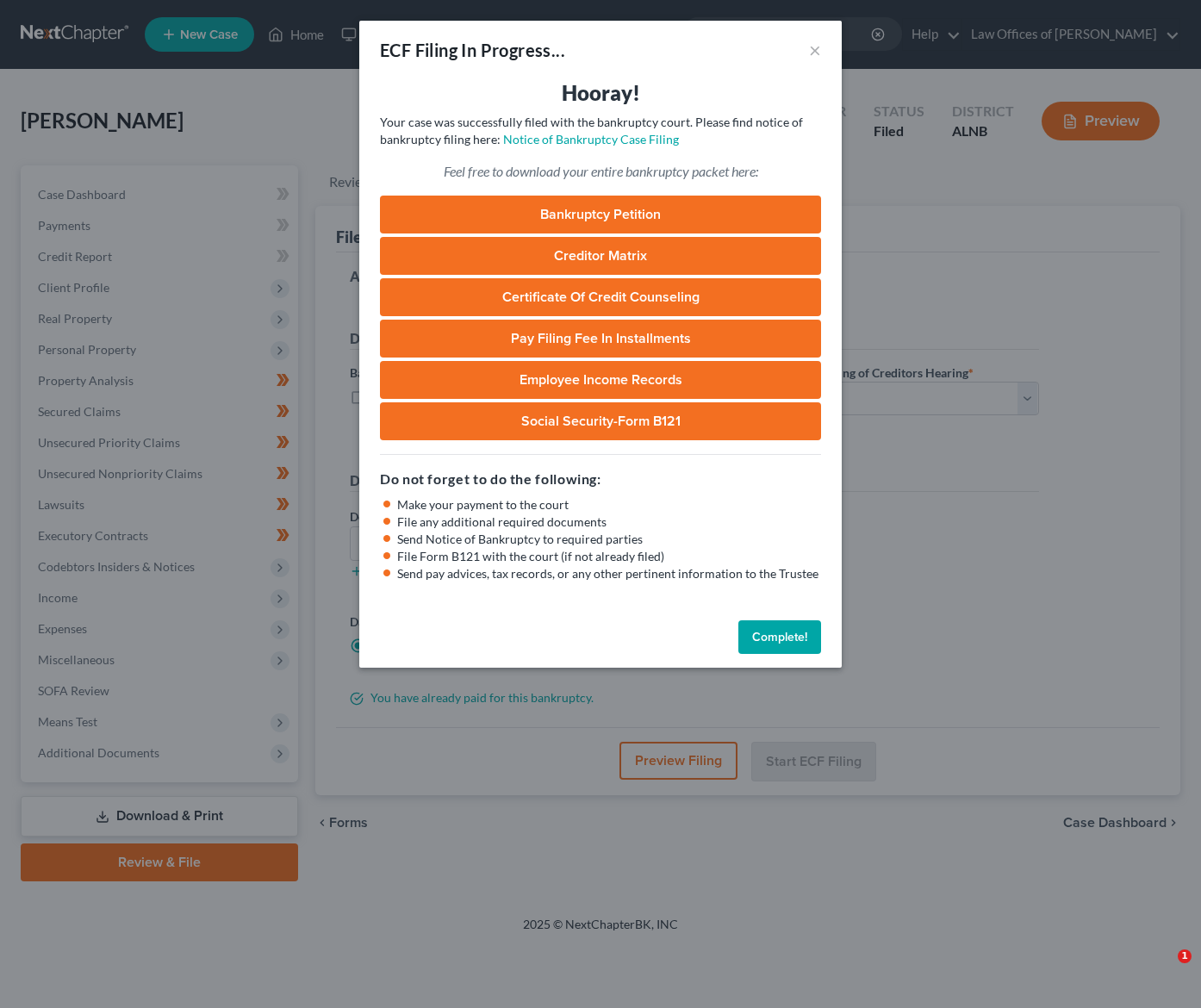
select select "2"
